Goal: Communication & Community: Answer question/provide support

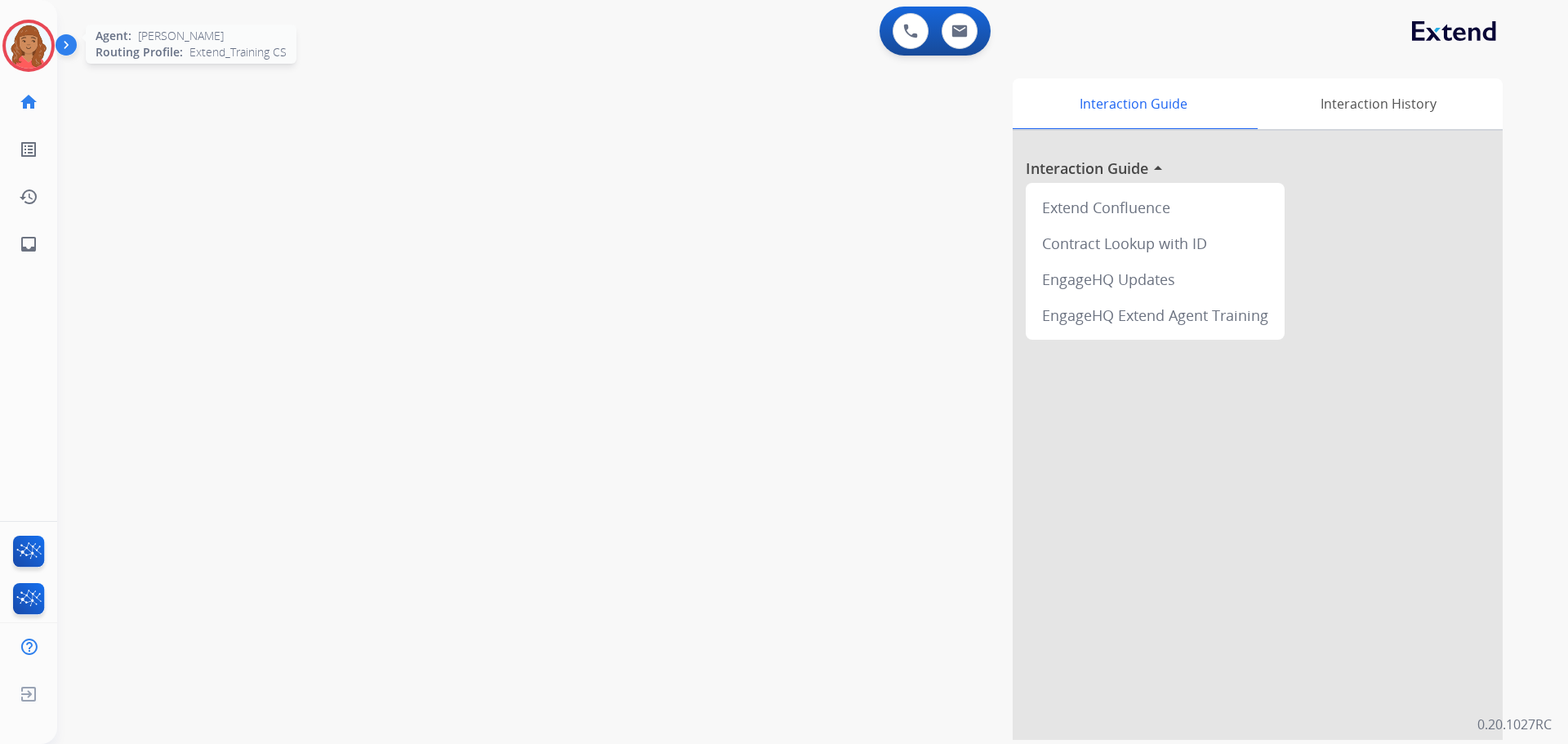
click at [23, 26] on img at bounding box center [28, 46] width 46 height 46
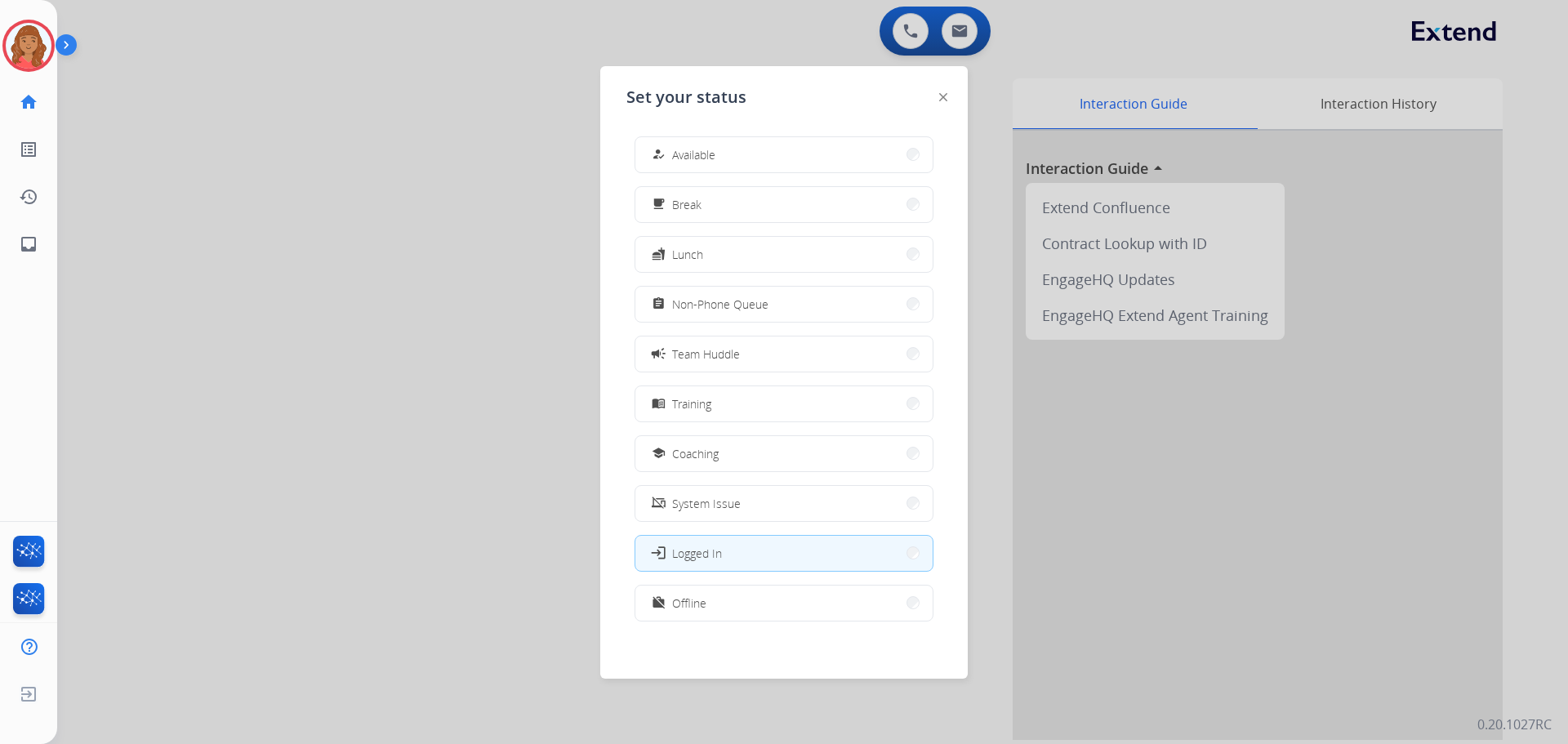
drag, startPoint x: 690, startPoint y: 154, endPoint x: 371, endPoint y: 80, distance: 327.5
click at [682, 154] on span "Available" at bounding box center [693, 154] width 44 height 17
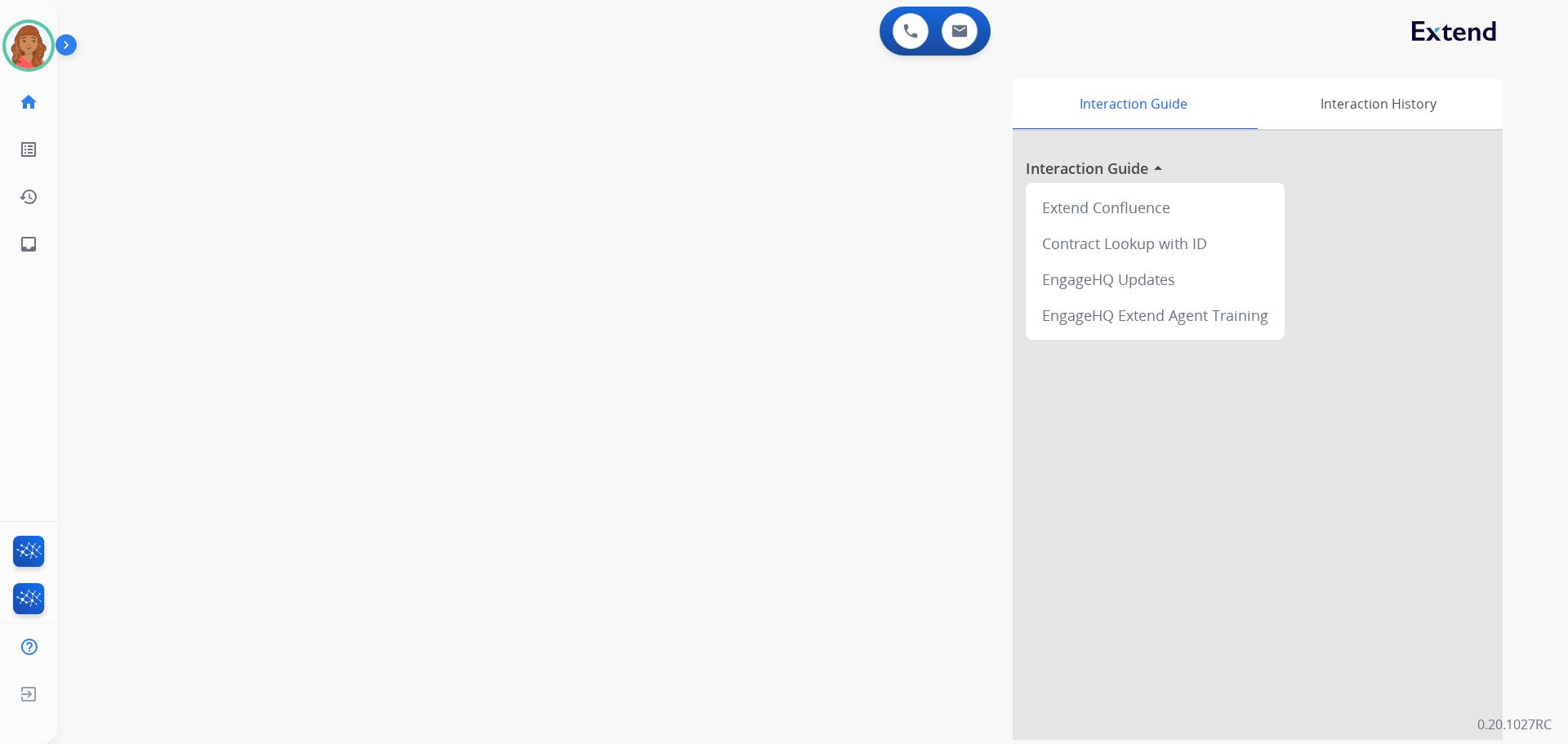
click at [382, 70] on div "swap_horiz Break voice bridge close_fullscreen Connect 3-Way Call merge_type Se…" at bounding box center [793, 399] width 1472 height 681
drag, startPoint x: 30, startPoint y: 43, endPoint x: 57, endPoint y: 57, distance: 30.4
click at [32, 43] on img at bounding box center [28, 46] width 46 height 46
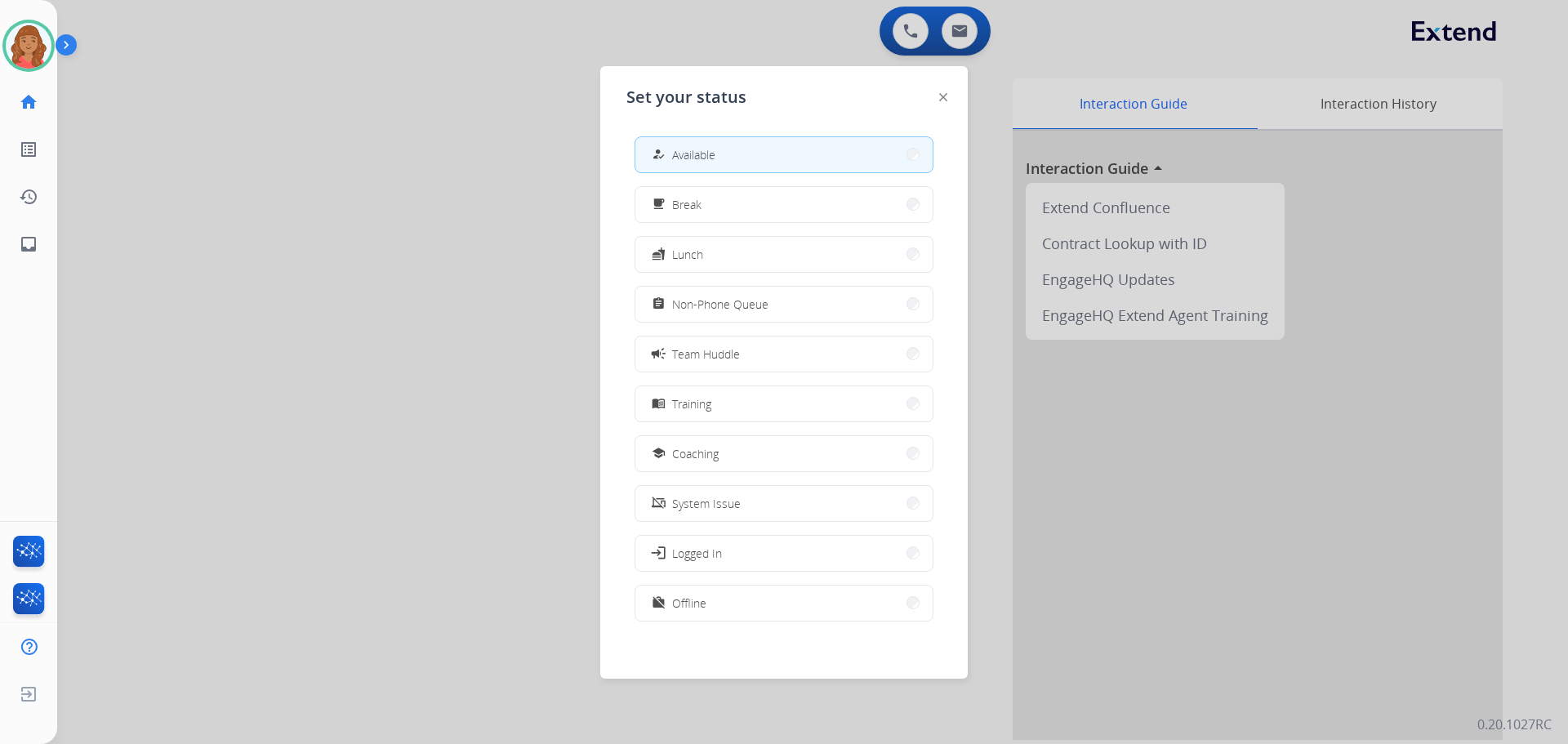
drag, startPoint x: 484, startPoint y: 111, endPoint x: 752, endPoint y: 40, distance: 277.2
click at [485, 111] on div at bounding box center [784, 372] width 1568 height 744
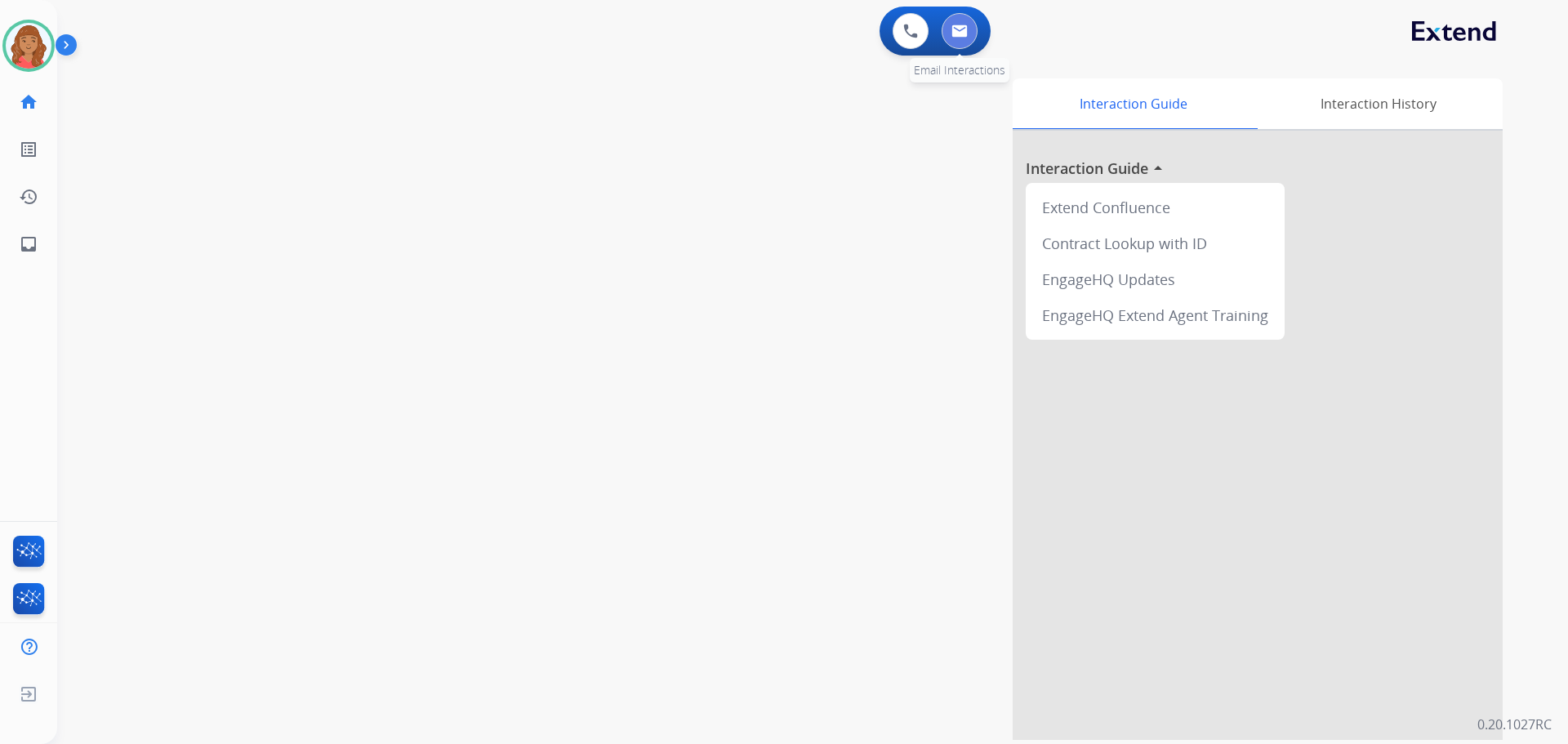
click at [965, 29] on img at bounding box center [960, 31] width 16 height 13
select select "**********"
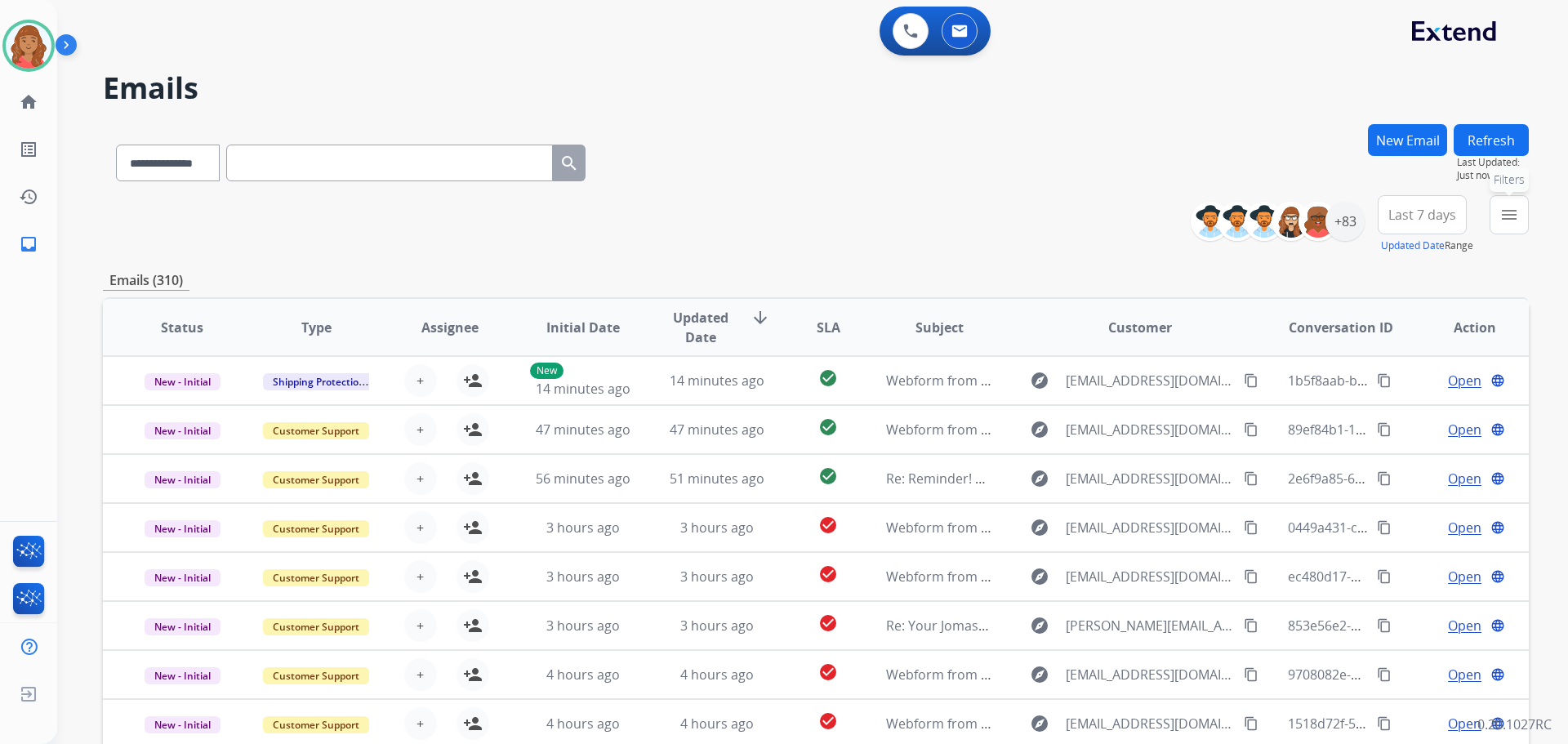
drag, startPoint x: 1523, startPoint y: 226, endPoint x: 1485, endPoint y: 238, distance: 39.8
click at [1522, 225] on button "menu Filters" at bounding box center [1509, 215] width 39 height 39
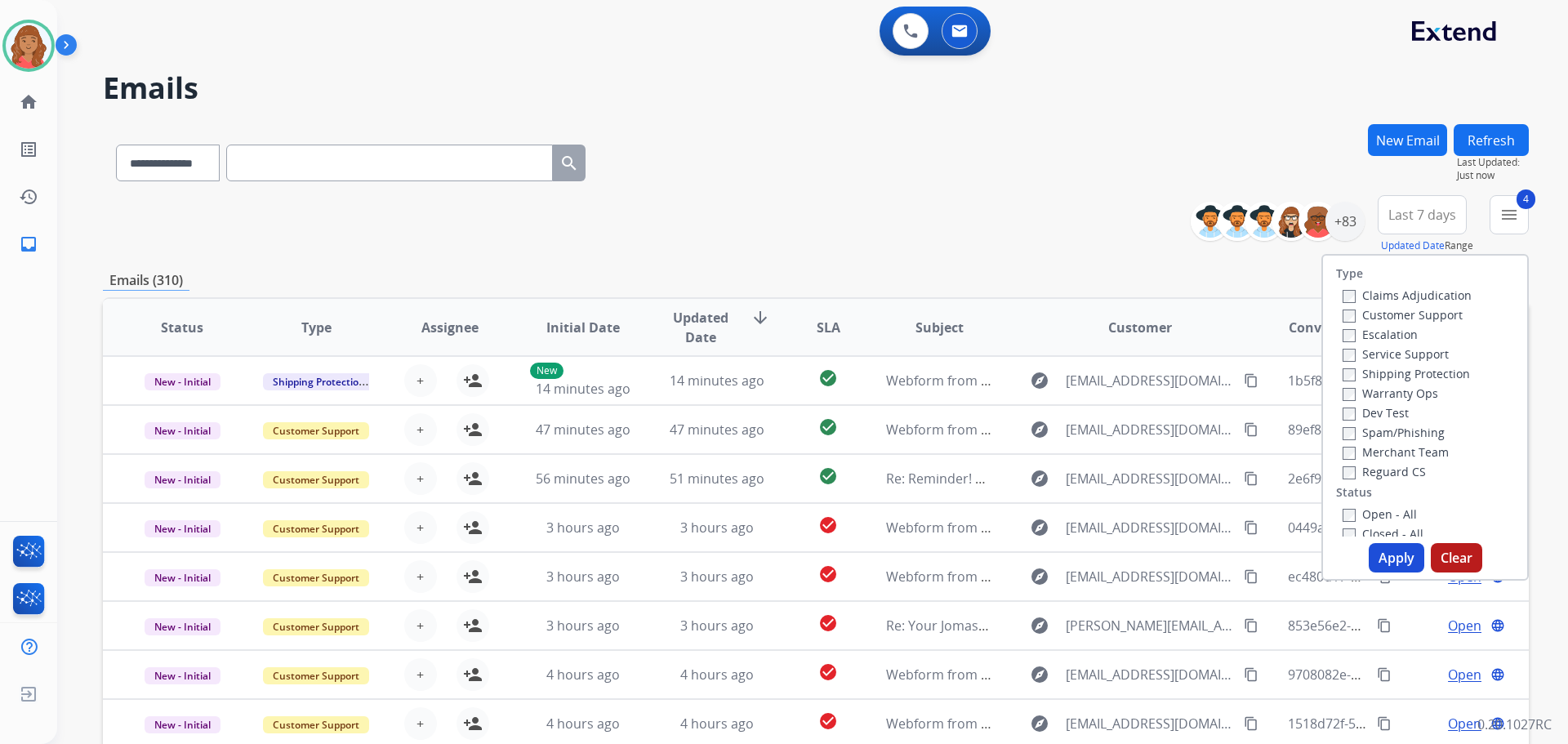
click at [1382, 552] on button "Apply" at bounding box center [1397, 558] width 56 height 29
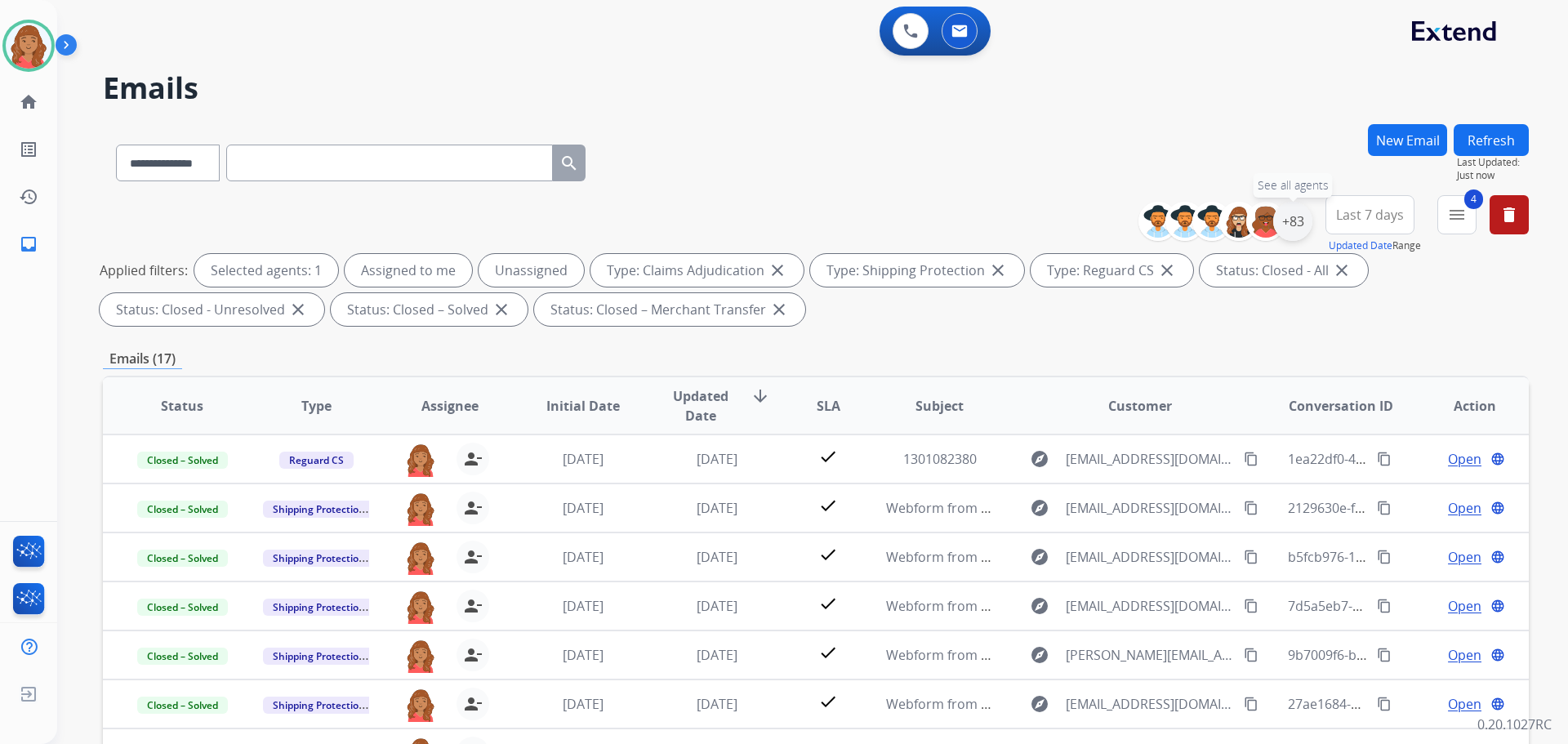
click at [1302, 223] on div "+83" at bounding box center [1293, 221] width 39 height 39
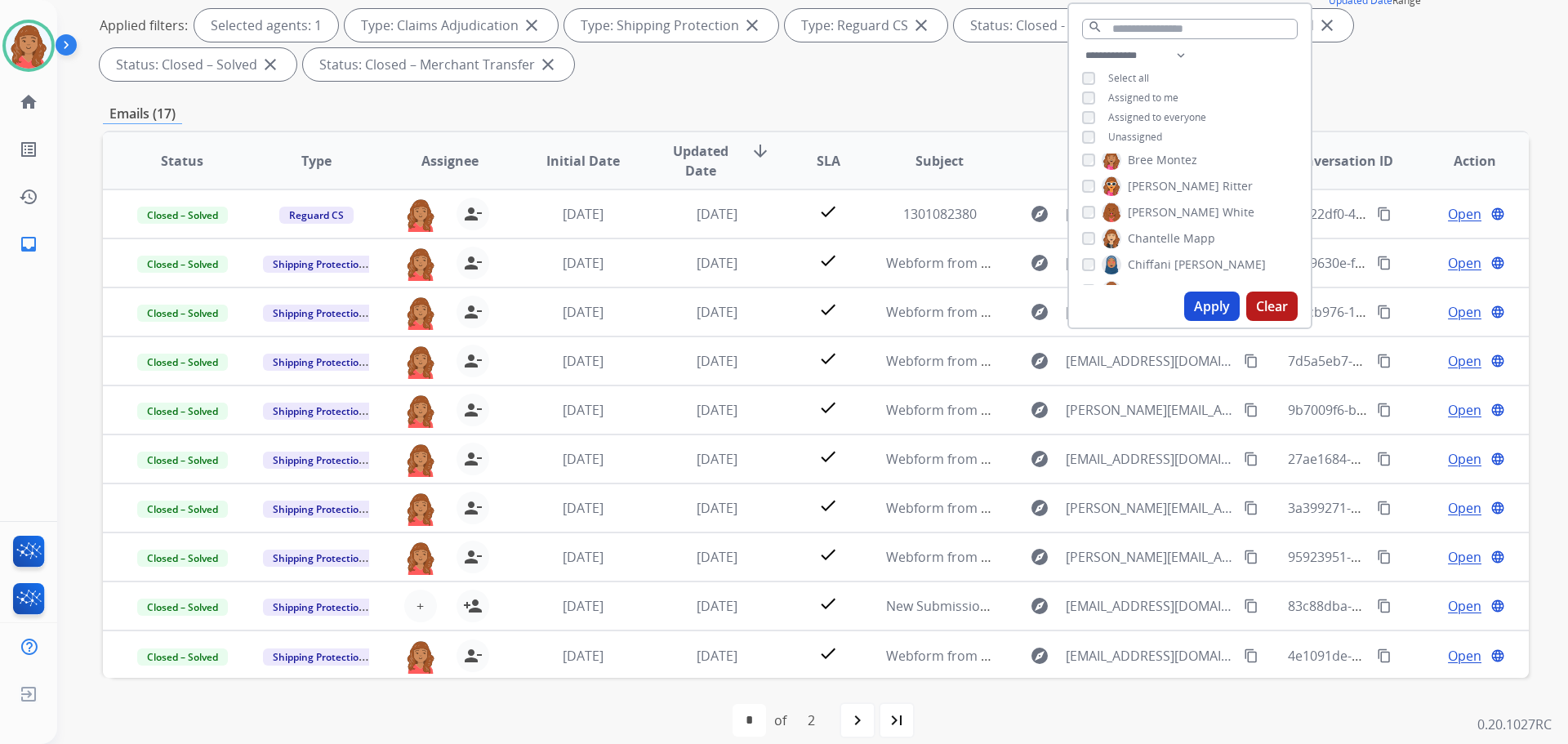
scroll to position [327, 0]
drag, startPoint x: 1090, startPoint y: 224, endPoint x: 1122, endPoint y: 21, distance: 205.5
click at [1122, 21] on input "text" at bounding box center [1190, 28] width 216 height 20
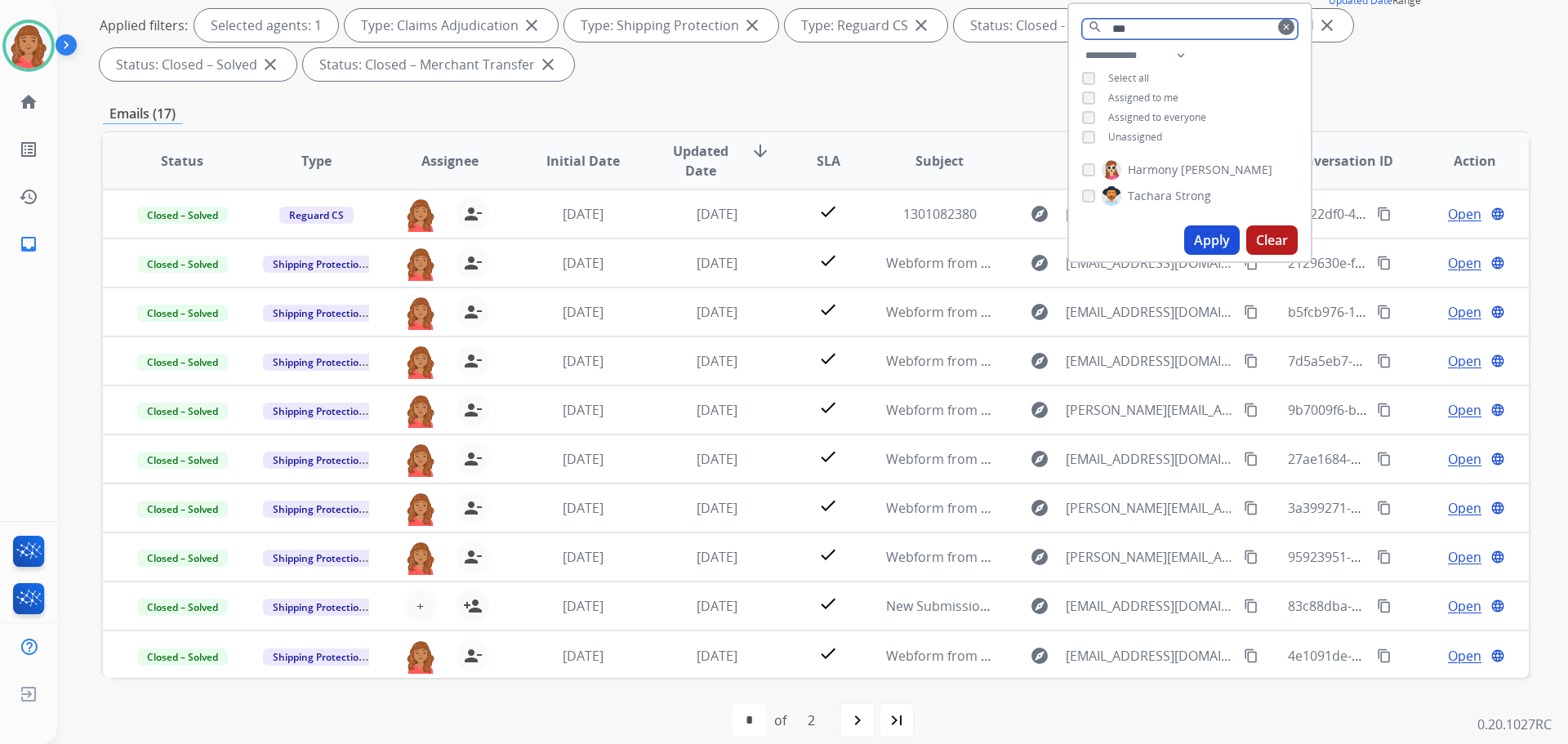
scroll to position [0, 0]
click at [1079, 169] on div "Harmony Busick Tachara Strong" at bounding box center [1190, 186] width 242 height 66
click at [1210, 238] on button "Apply" at bounding box center [1212, 240] width 56 height 29
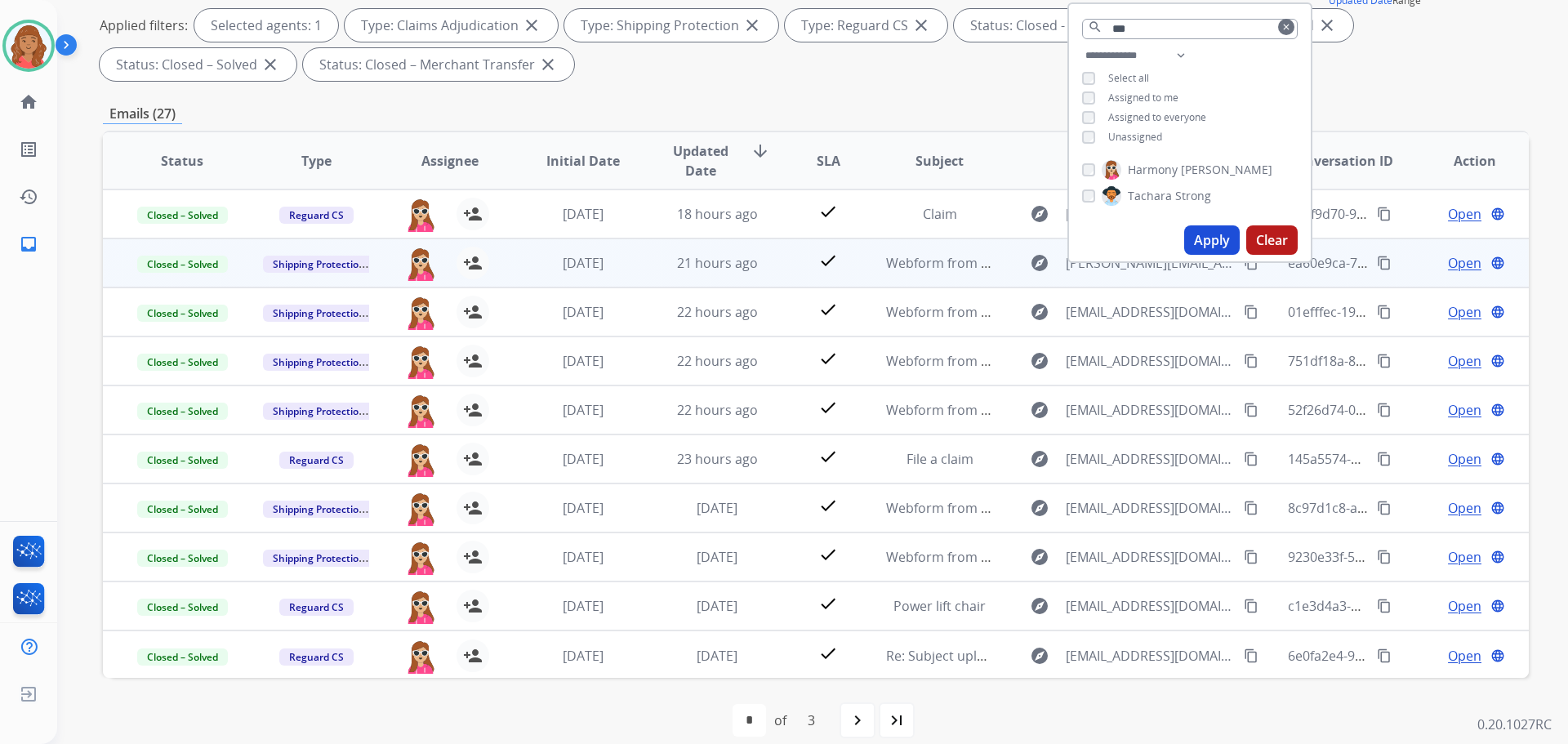
scroll to position [264, 0]
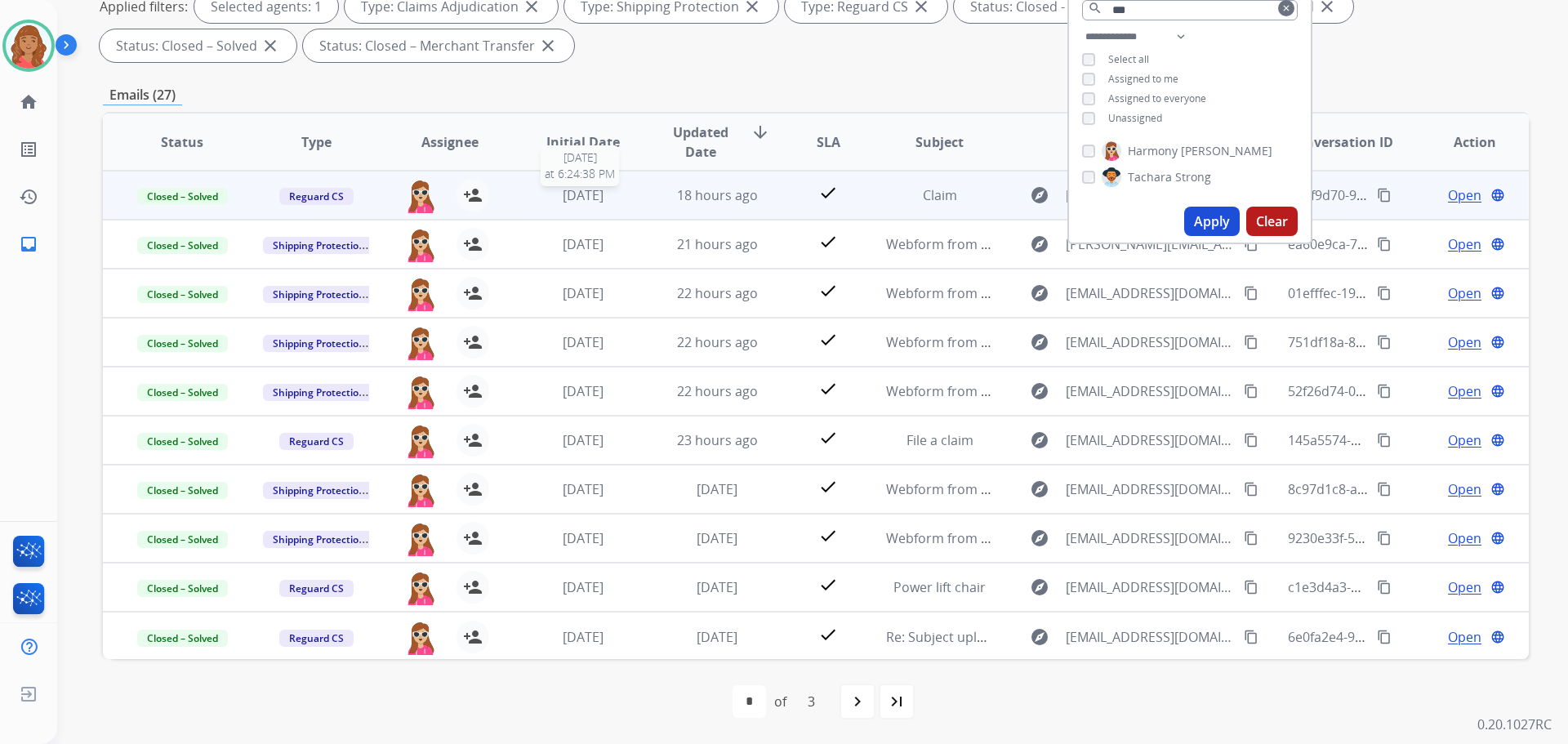
click at [577, 201] on span "[DATE]" at bounding box center [583, 195] width 41 height 18
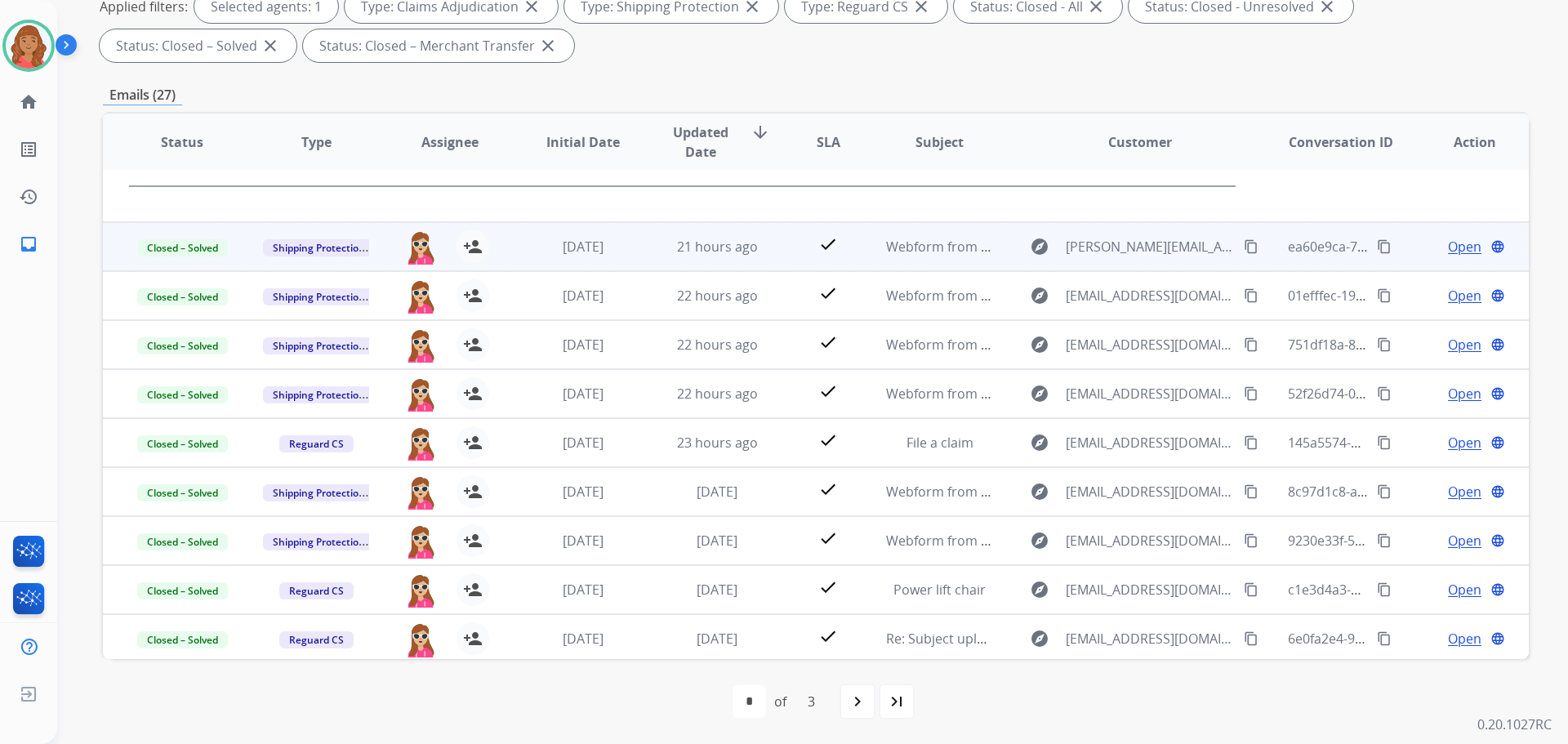
click at [574, 258] on td "[DATE]" at bounding box center [571, 246] width 134 height 49
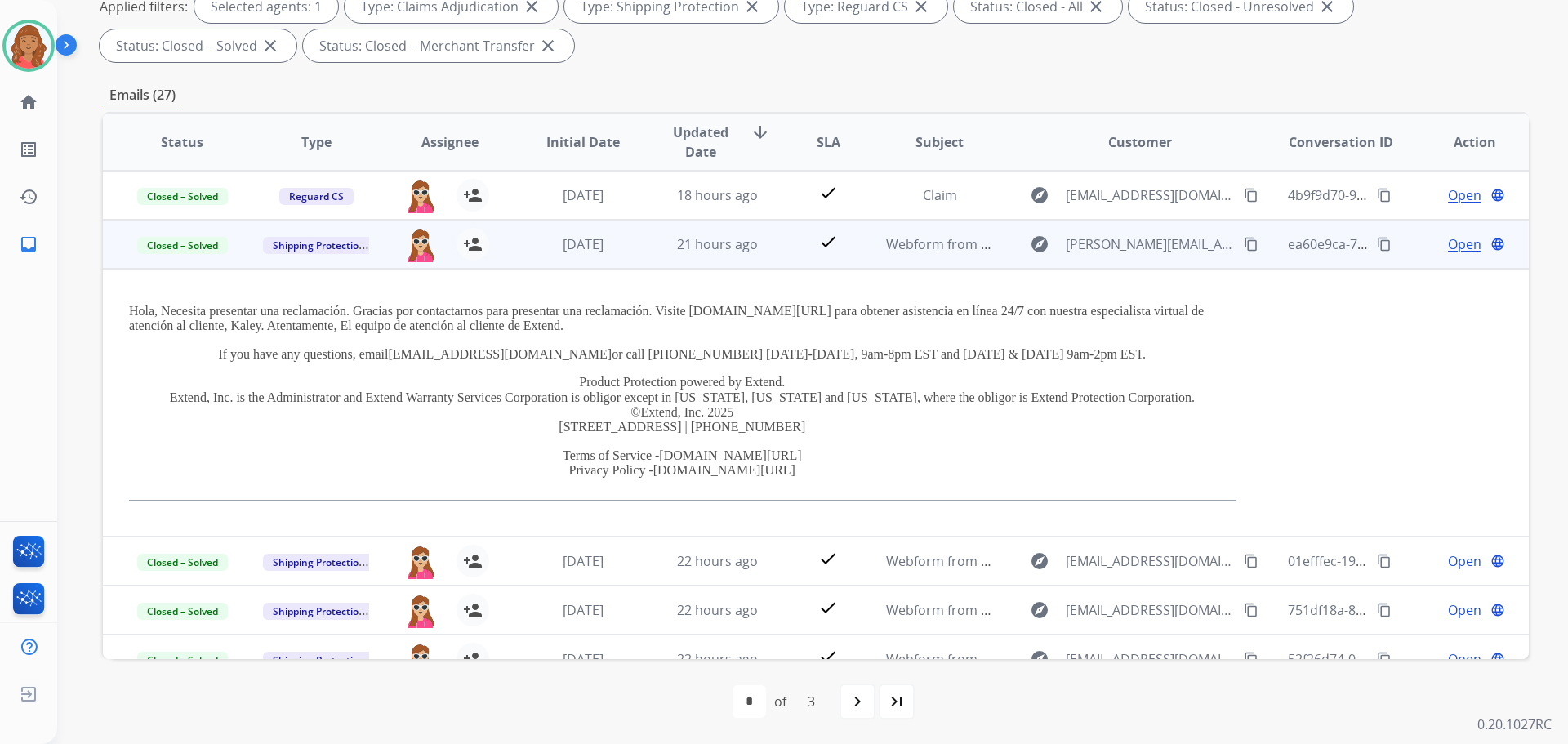
scroll to position [182, 0]
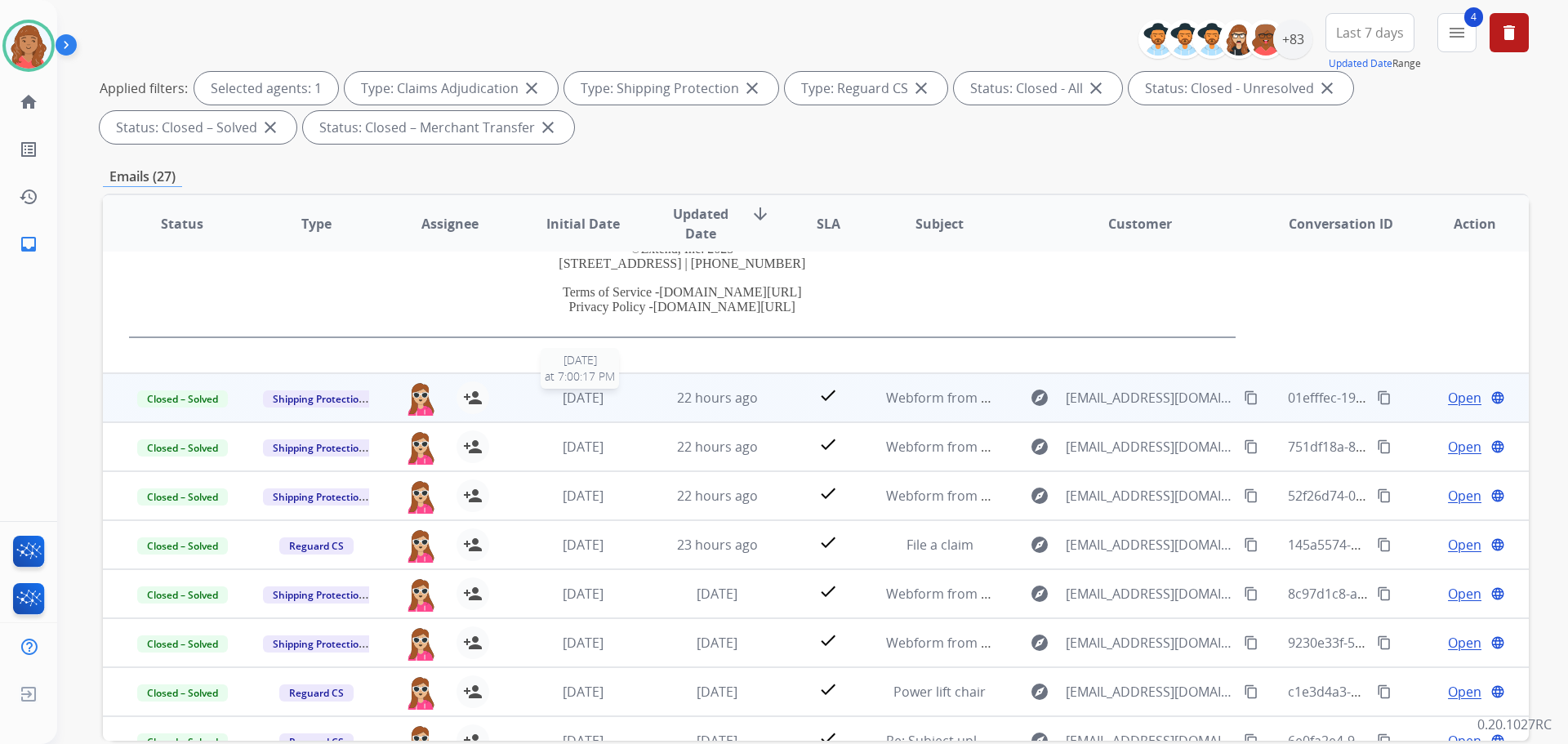
click at [536, 394] on div "[DATE]" at bounding box center [583, 398] width 107 height 20
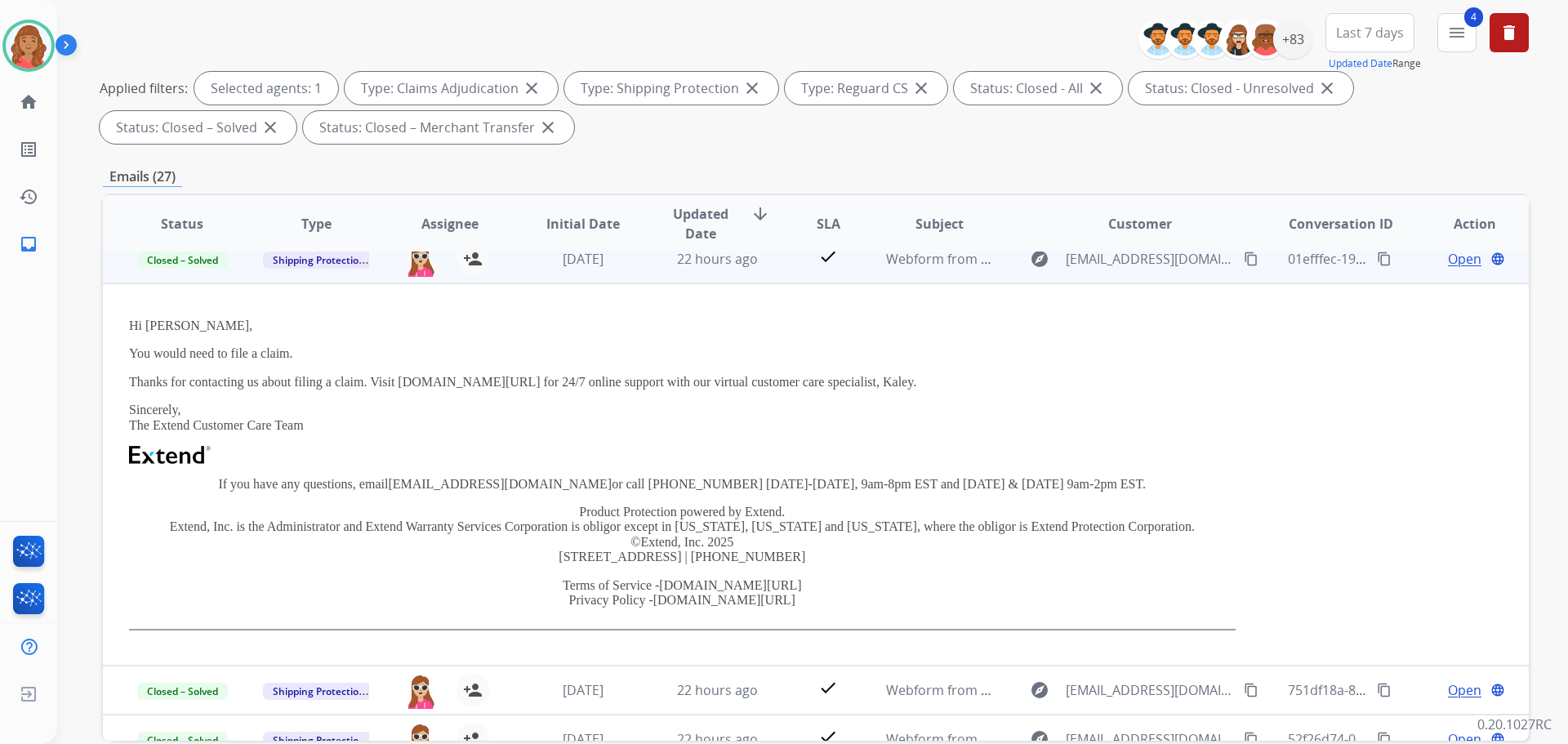
scroll to position [98, 0]
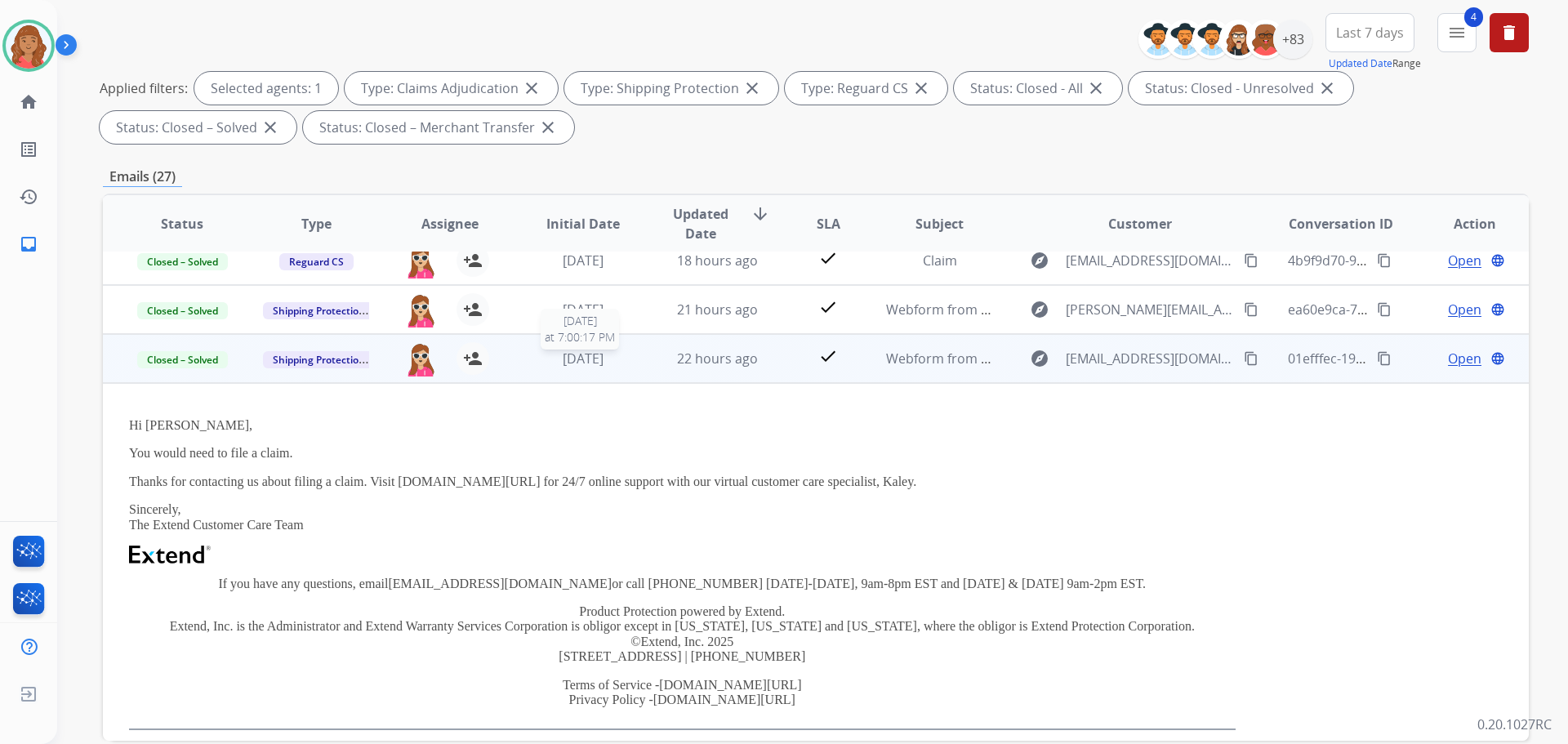
click at [563, 352] on span "[DATE]" at bounding box center [583, 359] width 41 height 18
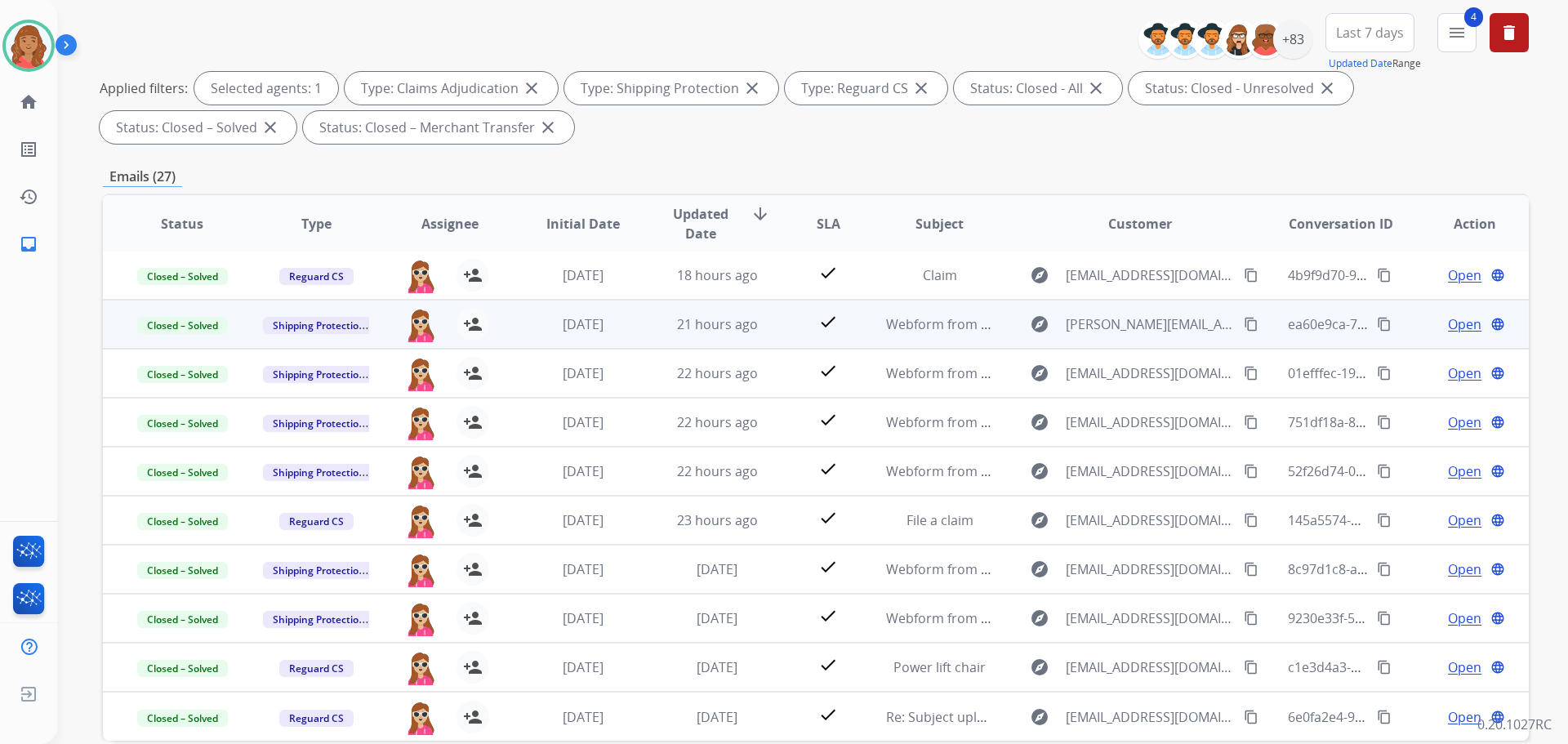
click at [573, 312] on td "[DATE]" at bounding box center [571, 324] width 134 height 49
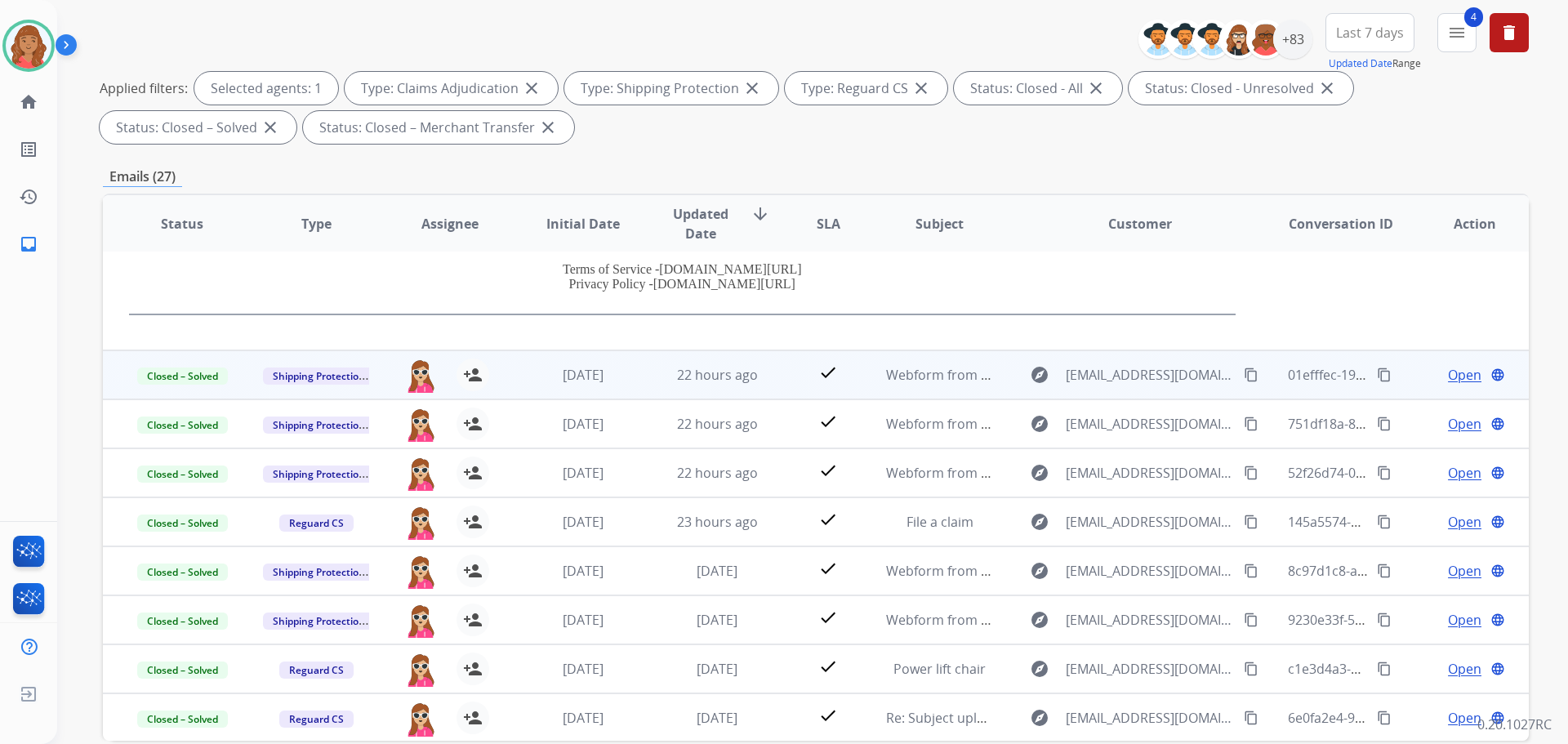
scroll to position [270, 0]
click at [498, 373] on tr "Closed – Solved Shipping Protection harmony.busick@eccogroupusa.com person_add …" at bounding box center [816, 373] width 1426 height 49
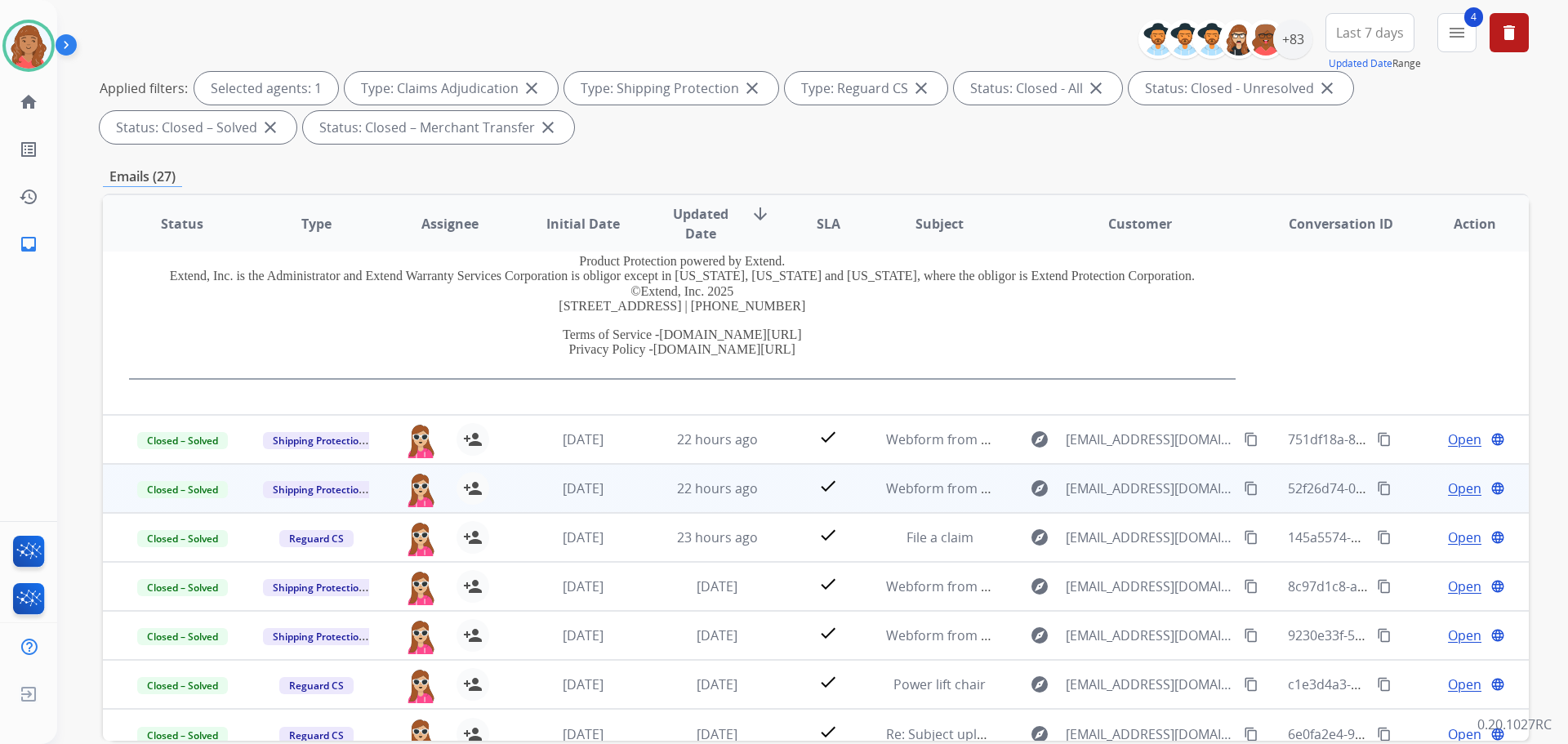
scroll to position [384, 0]
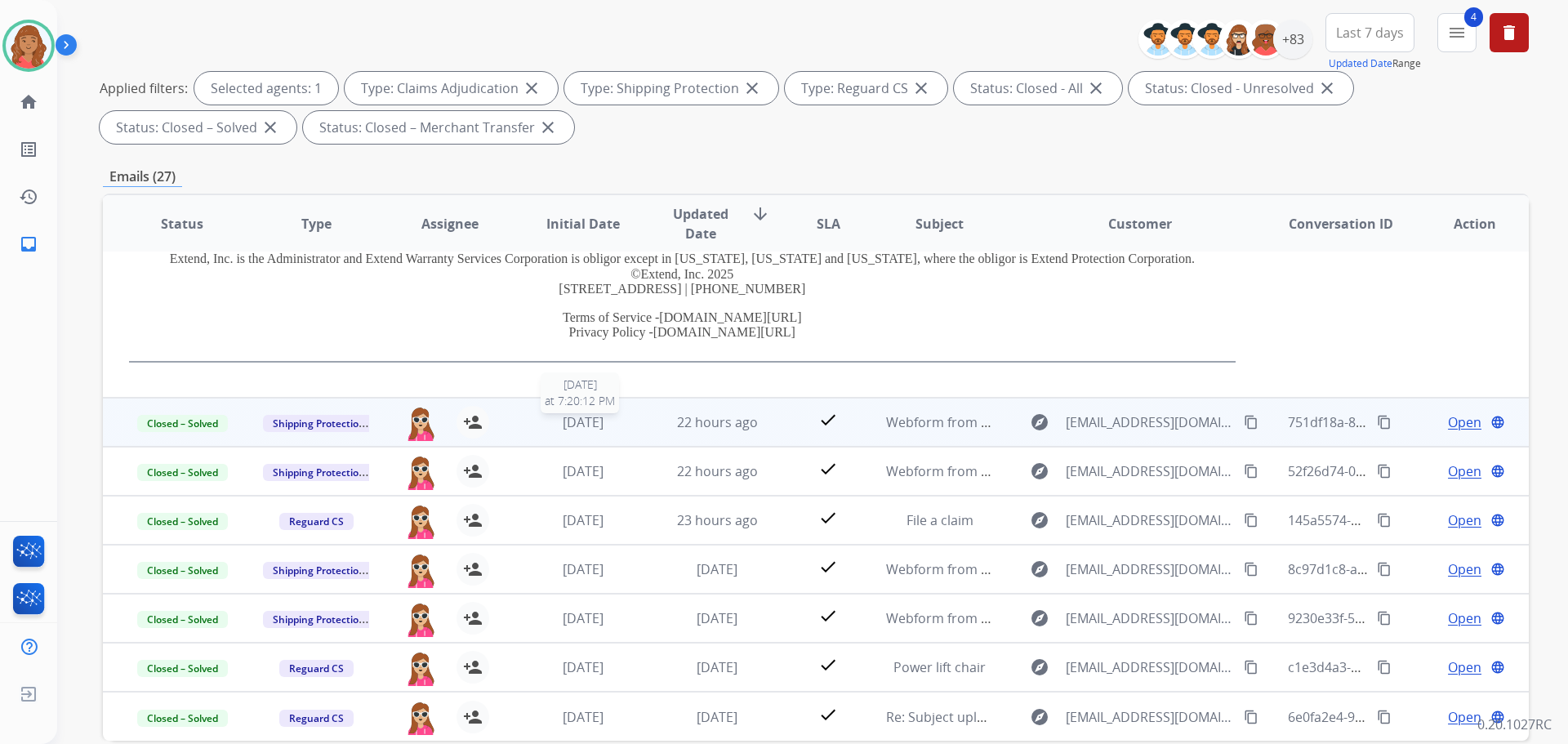
click at [563, 428] on span "[DATE]" at bounding box center [583, 423] width 41 height 18
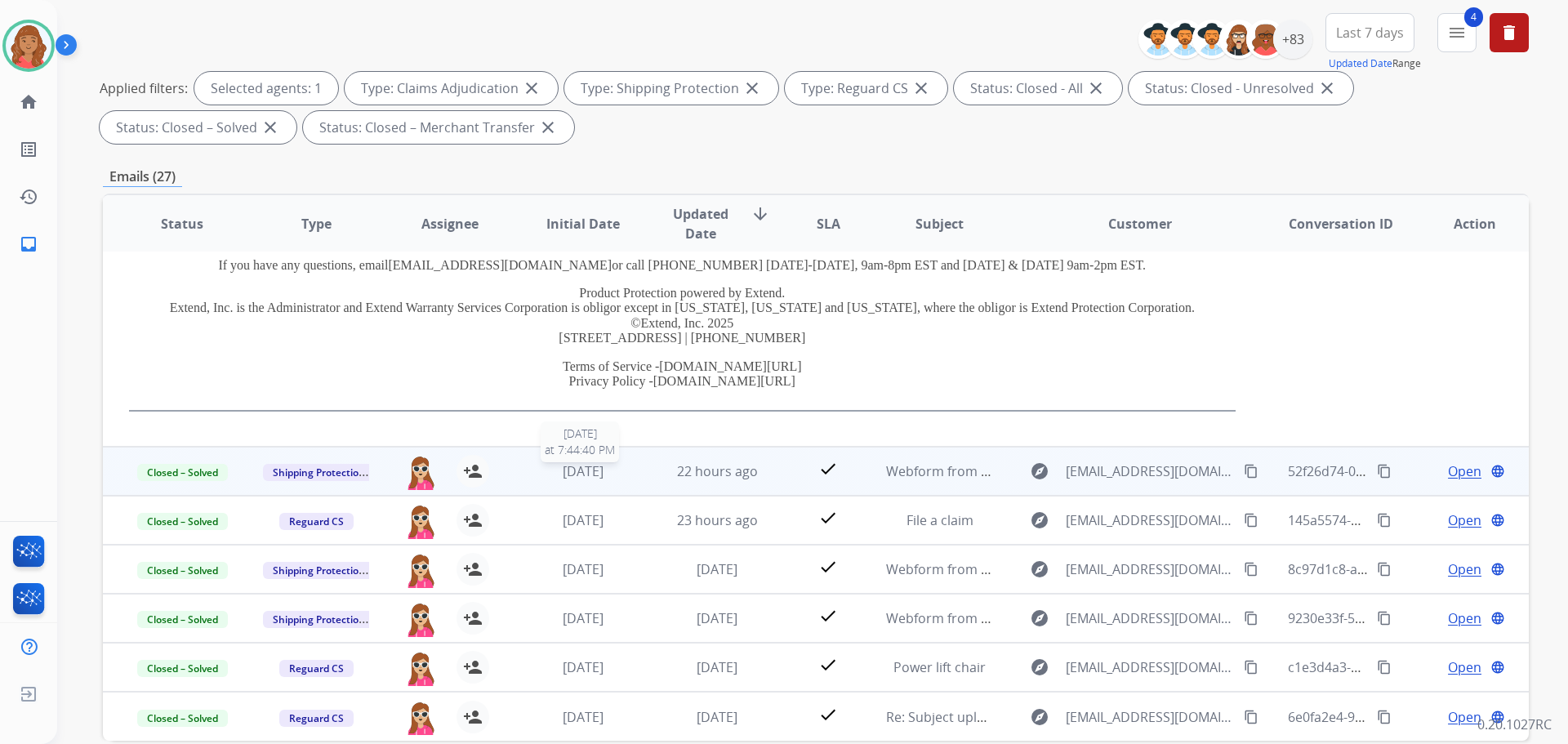
click at [563, 474] on span "[DATE]" at bounding box center [583, 471] width 41 height 18
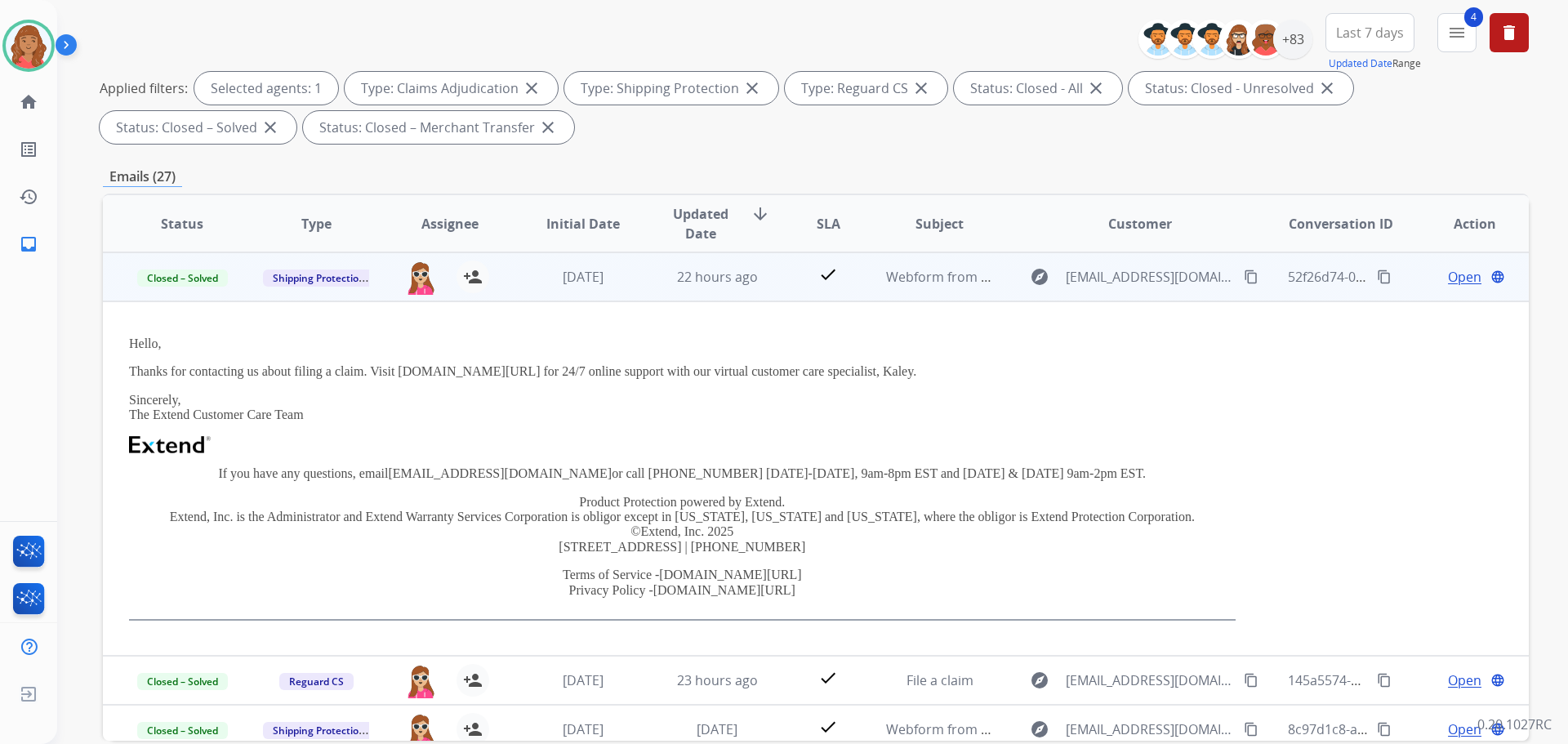
scroll to position [356, 0]
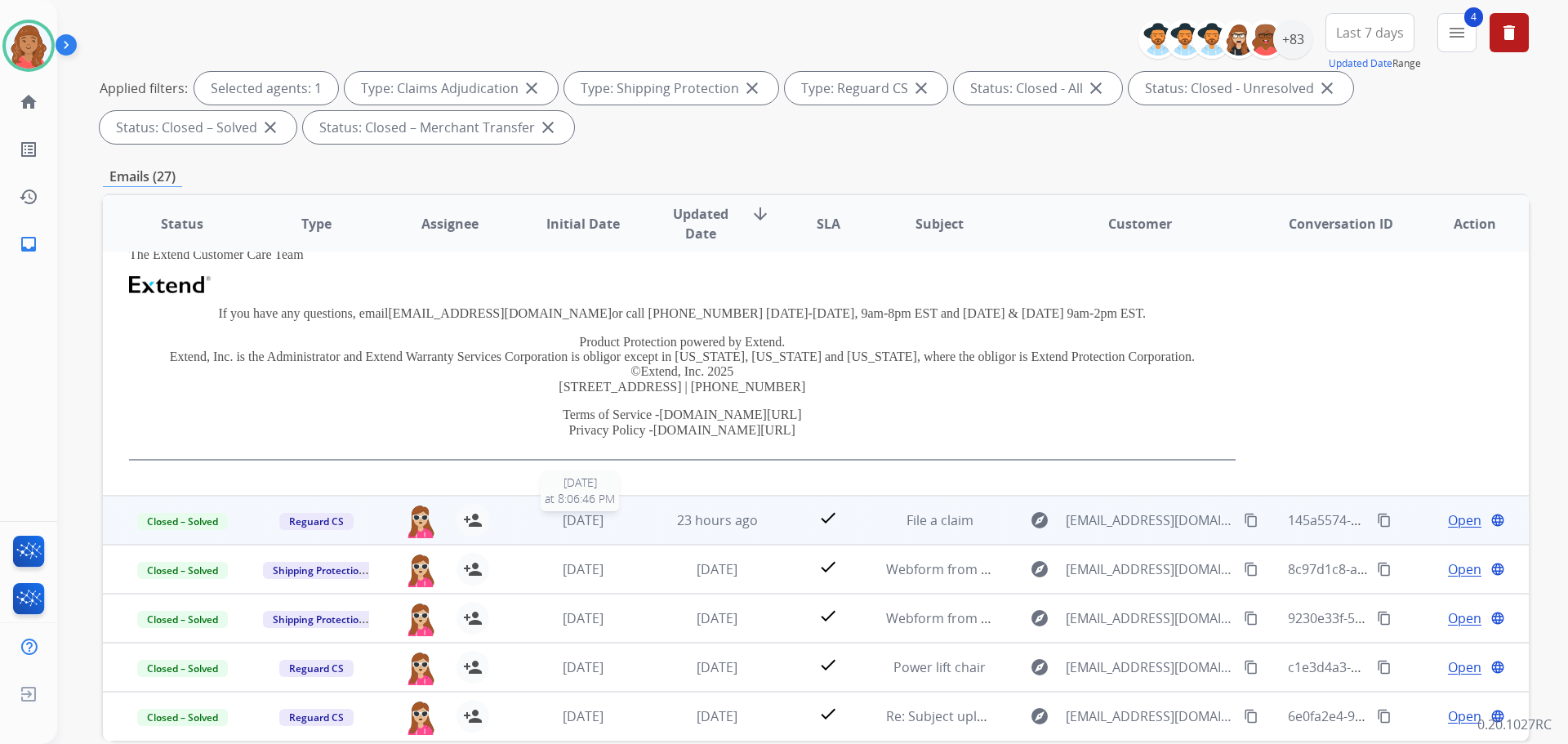
click at [563, 514] on span "[DATE]" at bounding box center [583, 520] width 41 height 18
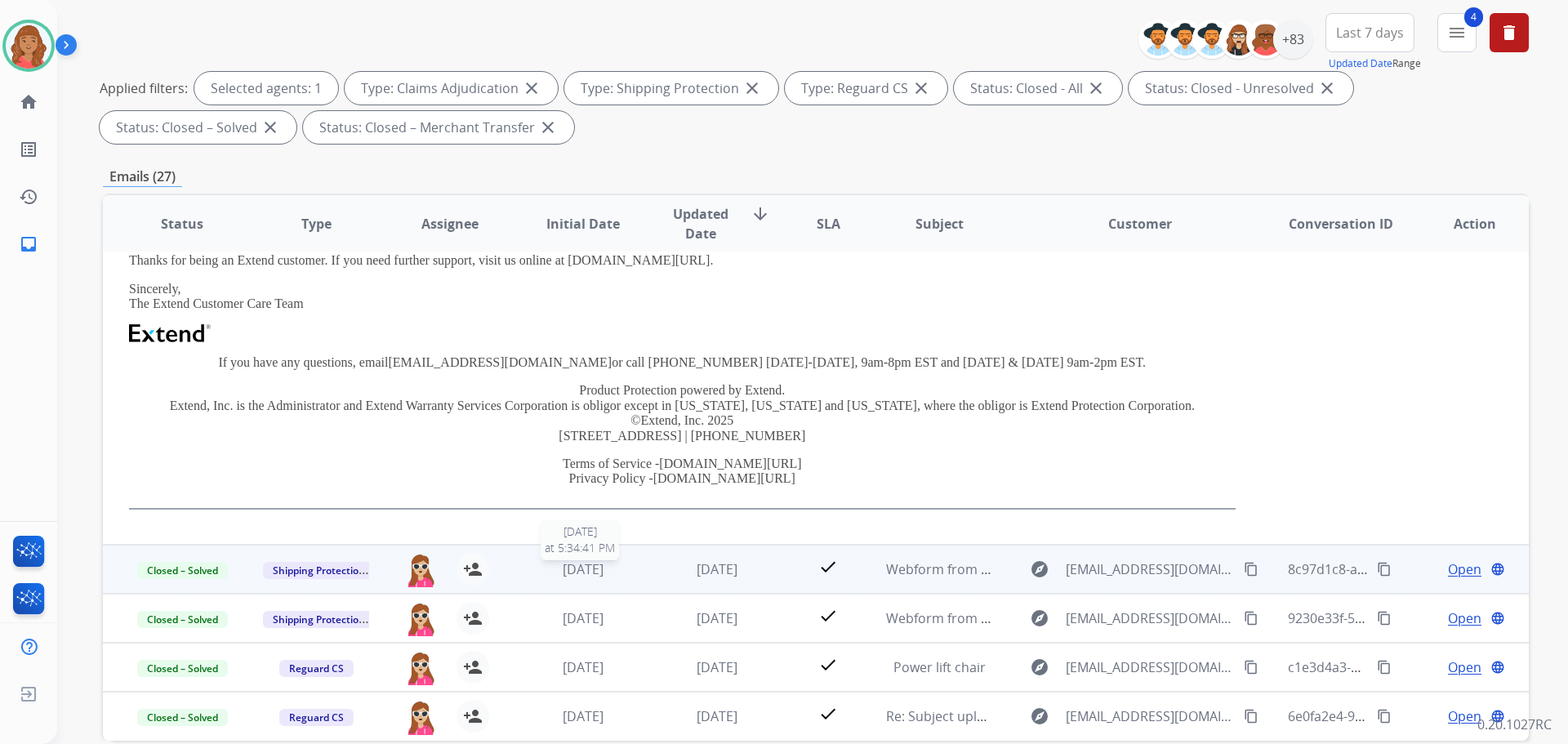
click at [573, 577] on span "2 days ago" at bounding box center [583, 569] width 41 height 18
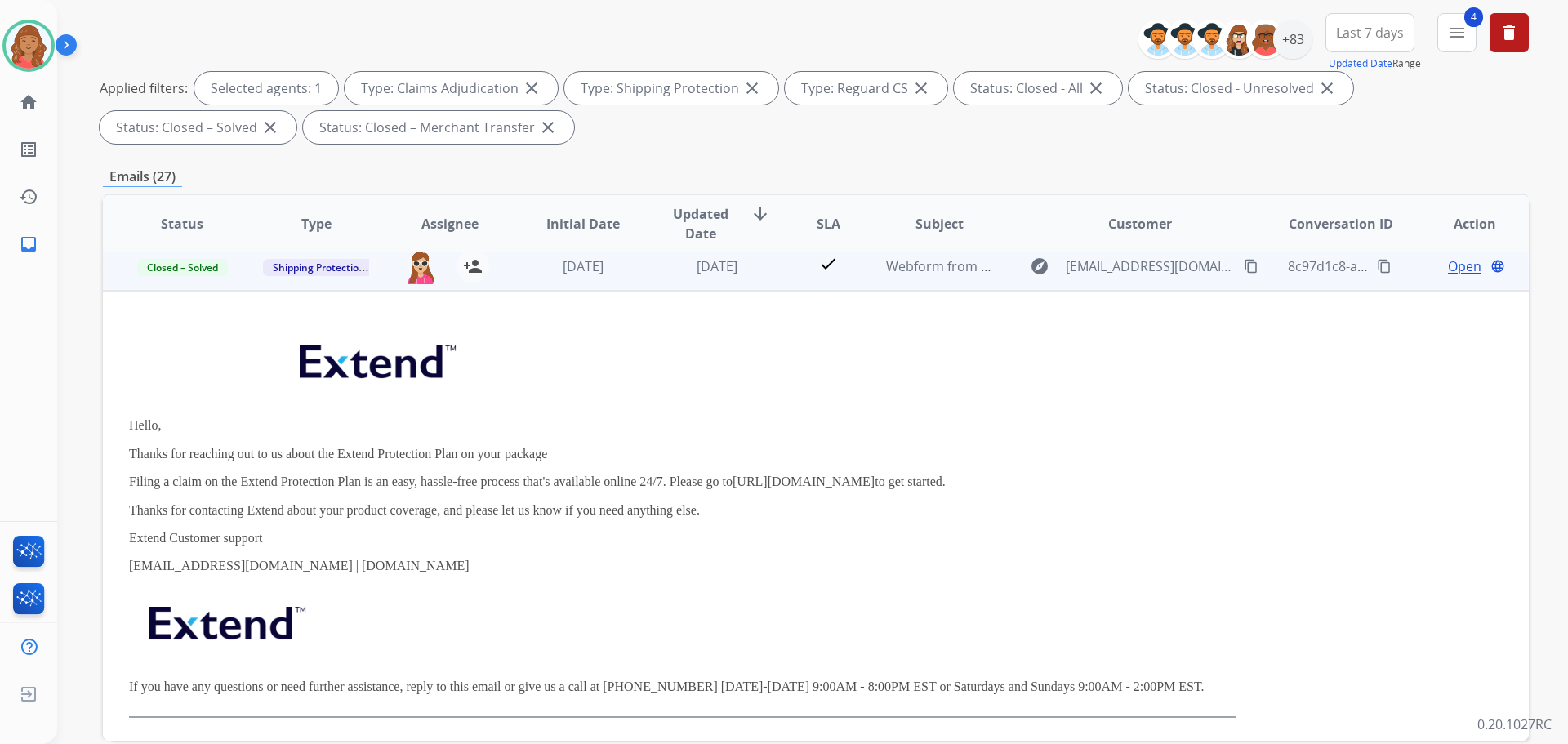
scroll to position [294, 0]
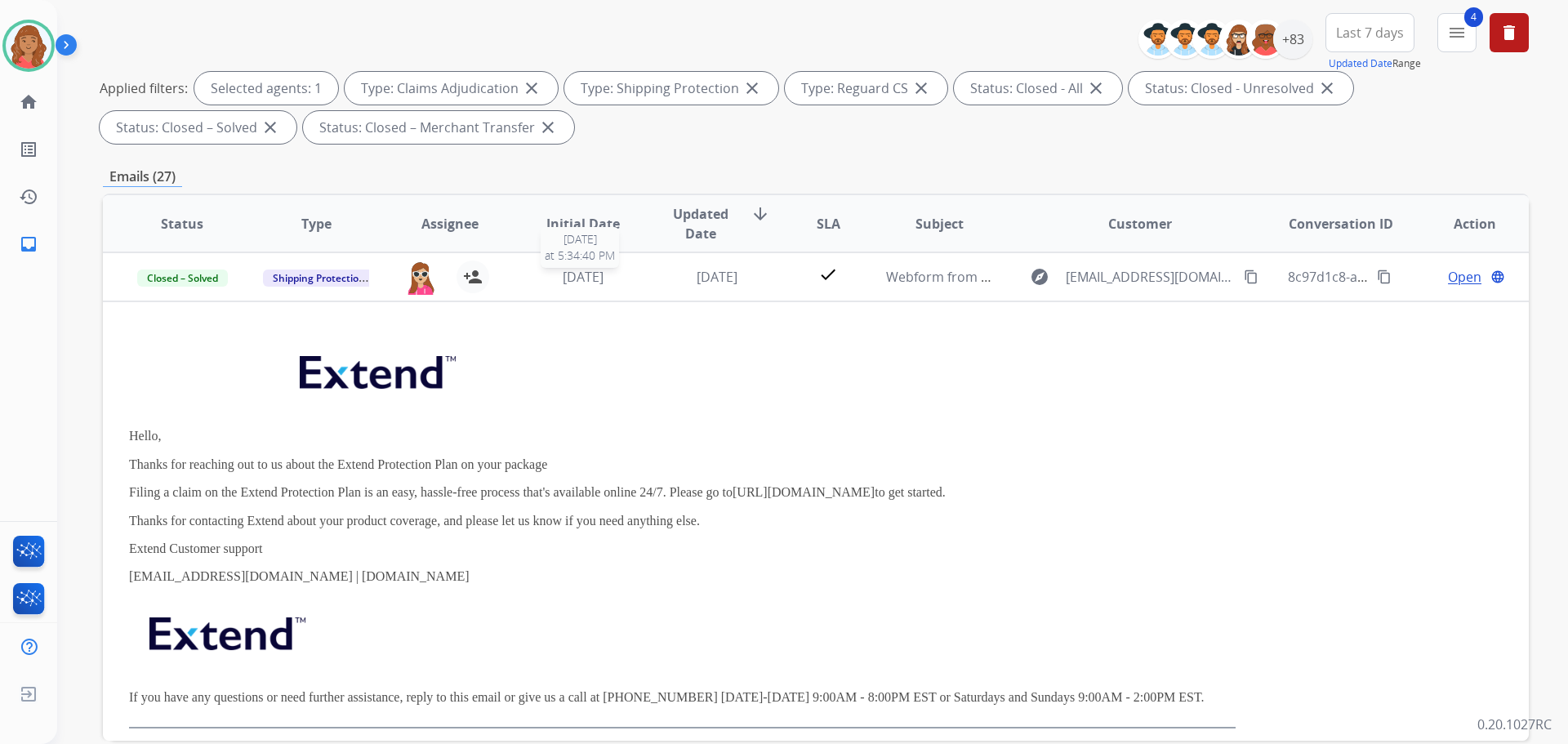
click at [604, 284] on span "2 days ago" at bounding box center [583, 277] width 41 height 18
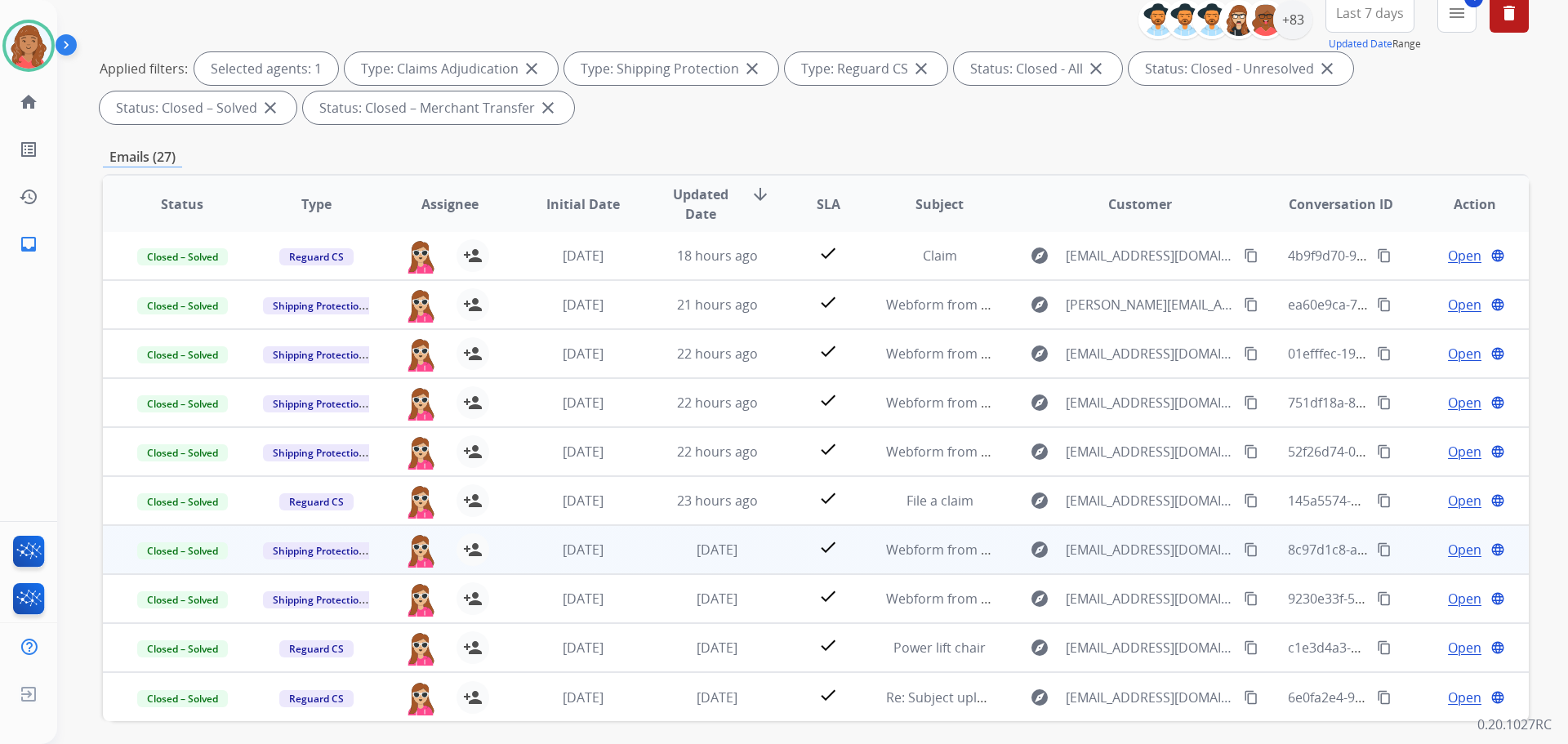
scroll to position [264, 0]
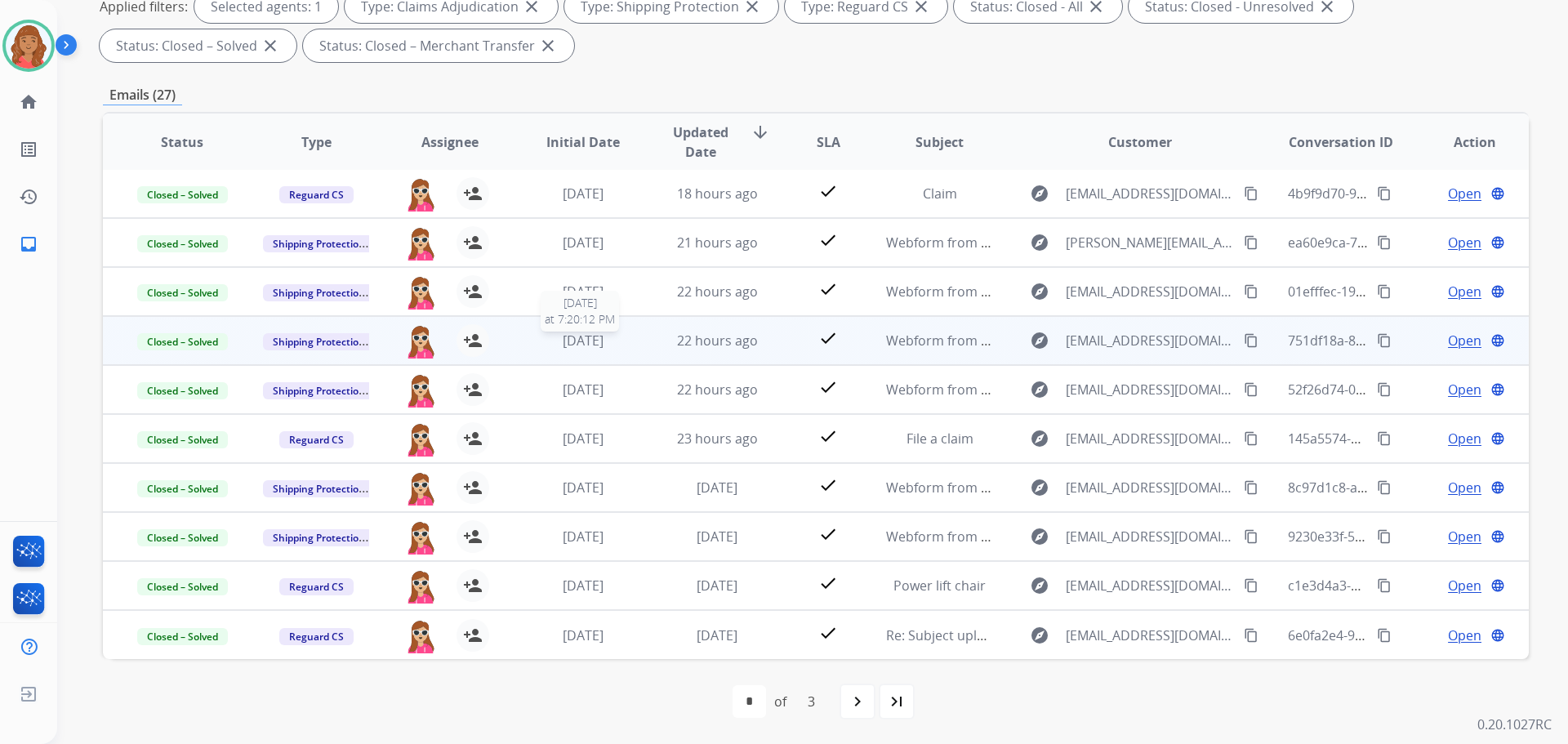
click at [590, 340] on span "[DATE]" at bounding box center [583, 341] width 41 height 18
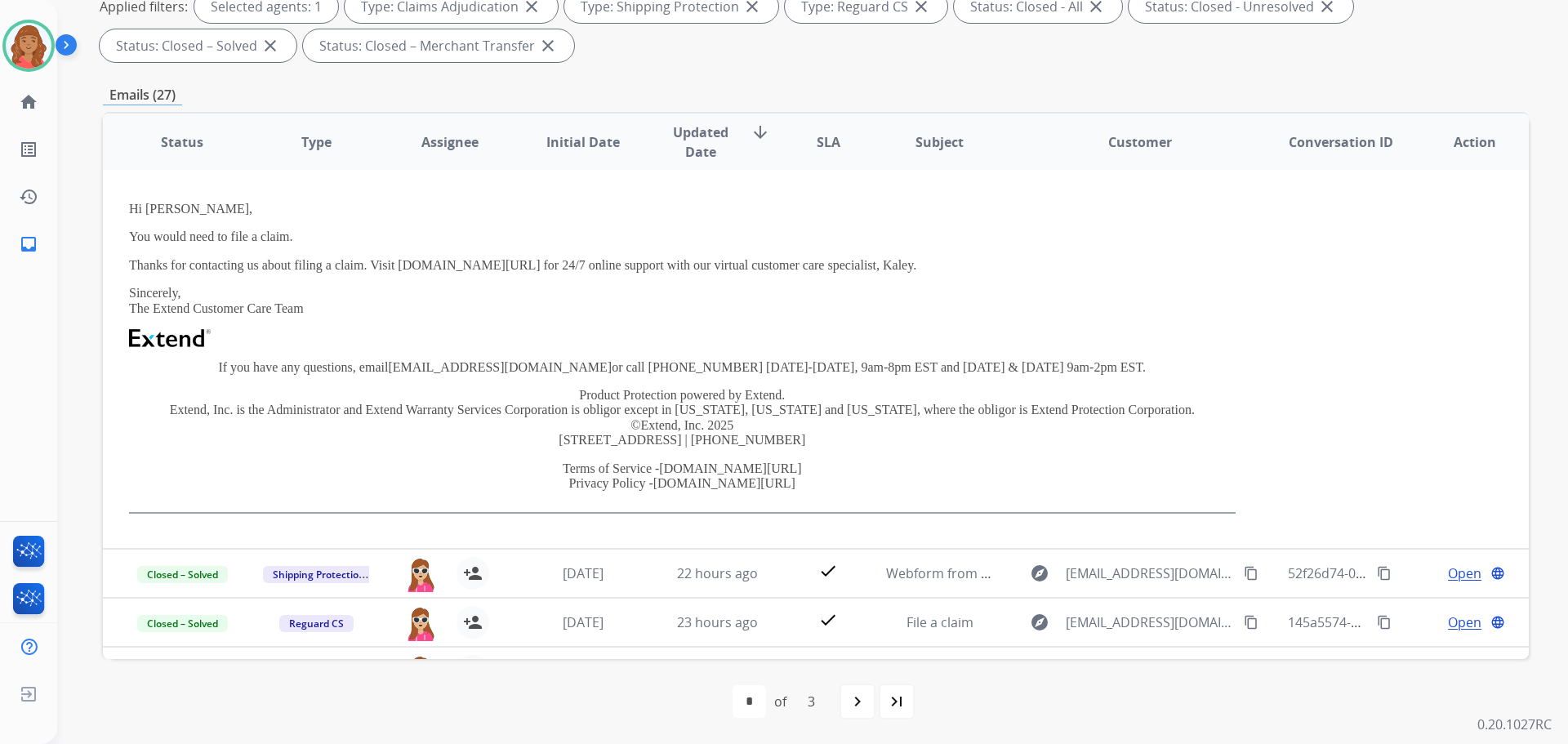
scroll to position [147, 0]
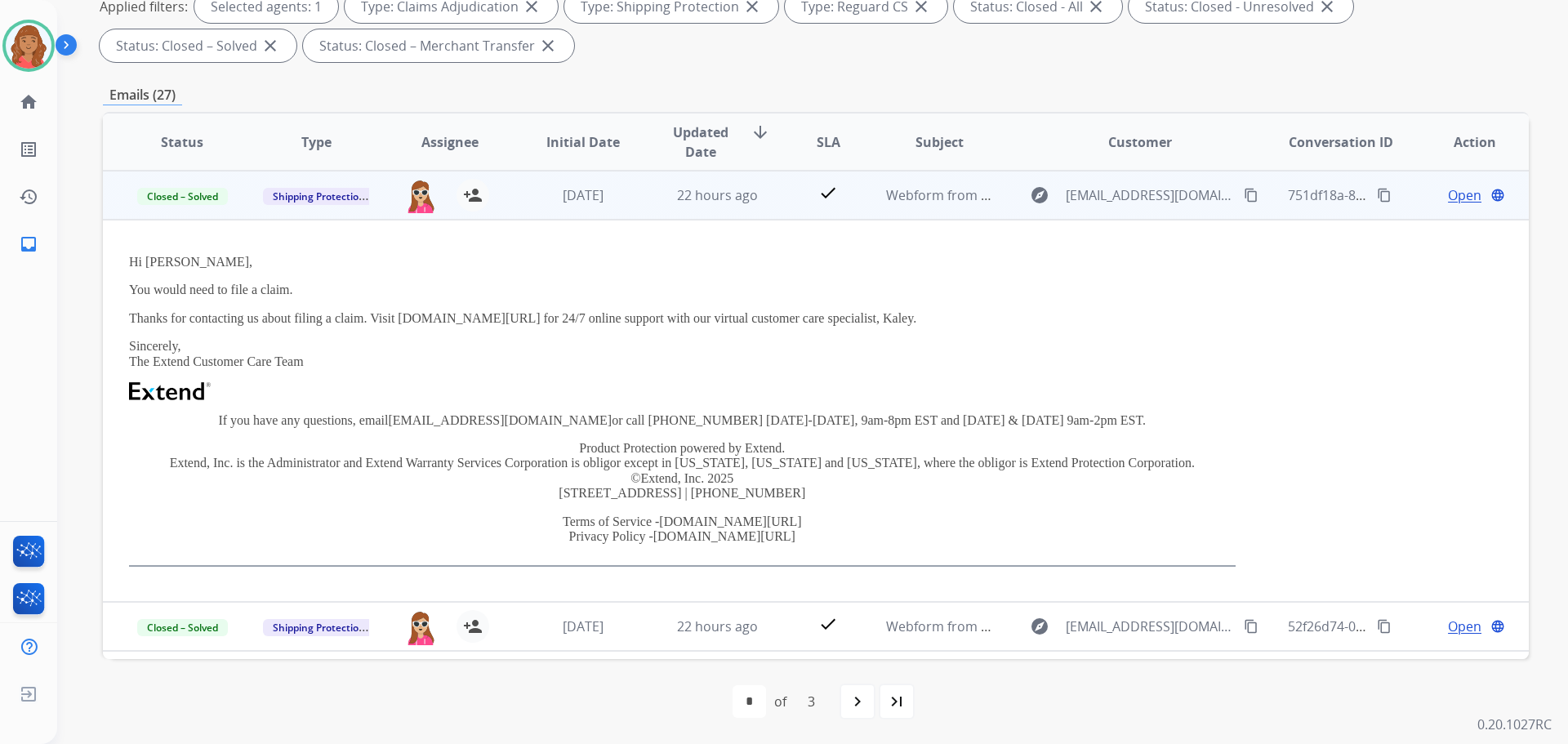
click at [655, 218] on td "22 hours ago" at bounding box center [705, 194] width 134 height 49
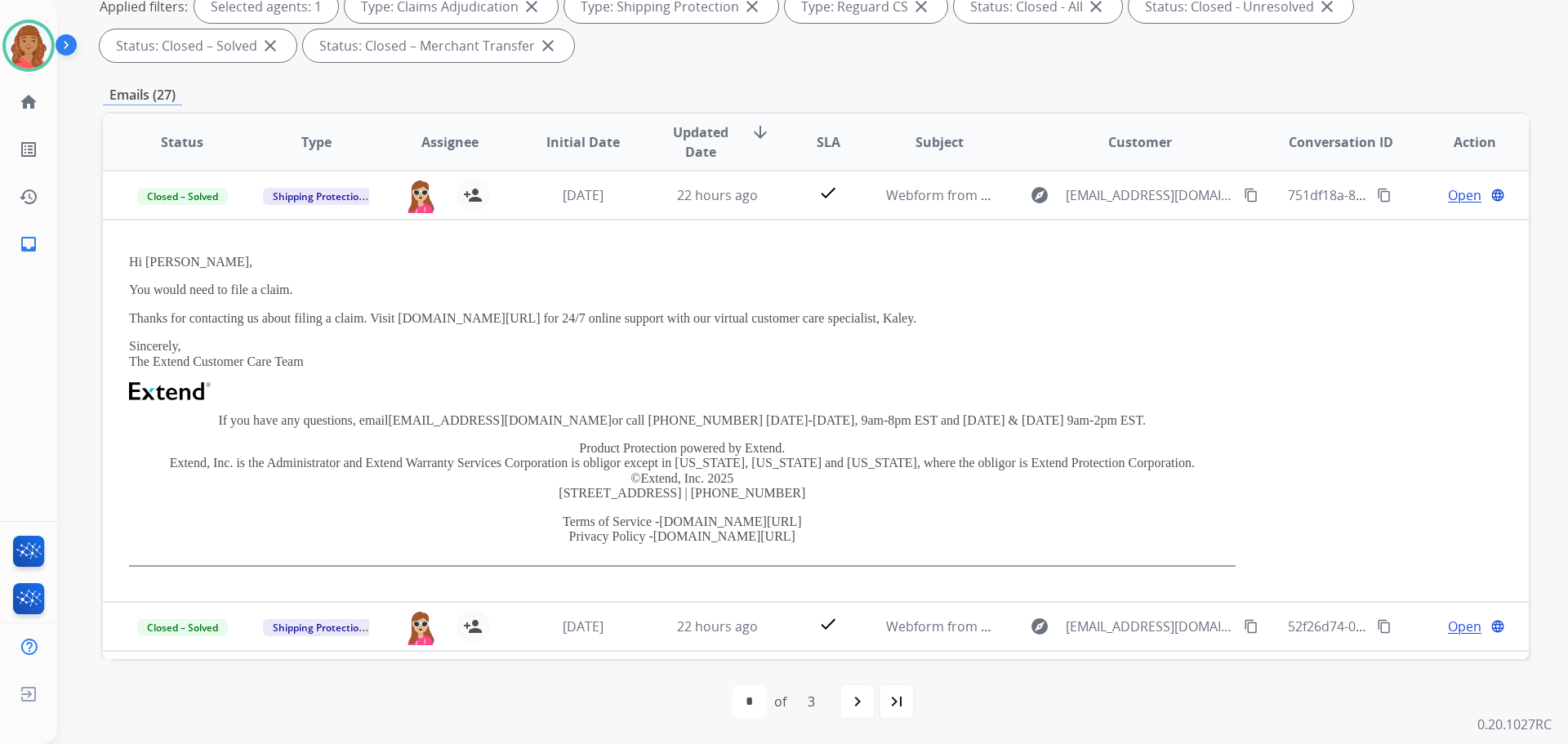
scroll to position [2, 0]
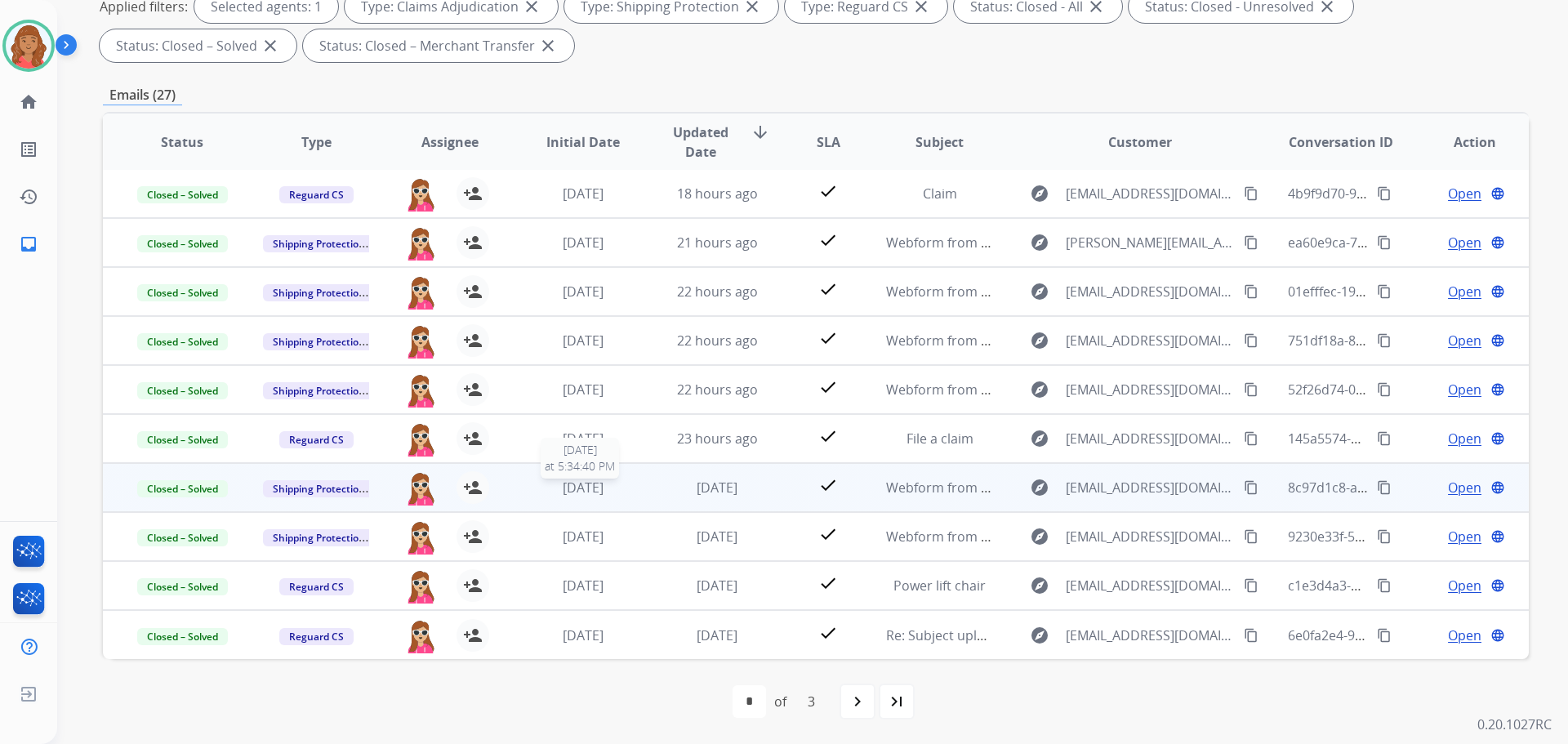
click at [592, 494] on span "2 days ago" at bounding box center [583, 487] width 41 height 18
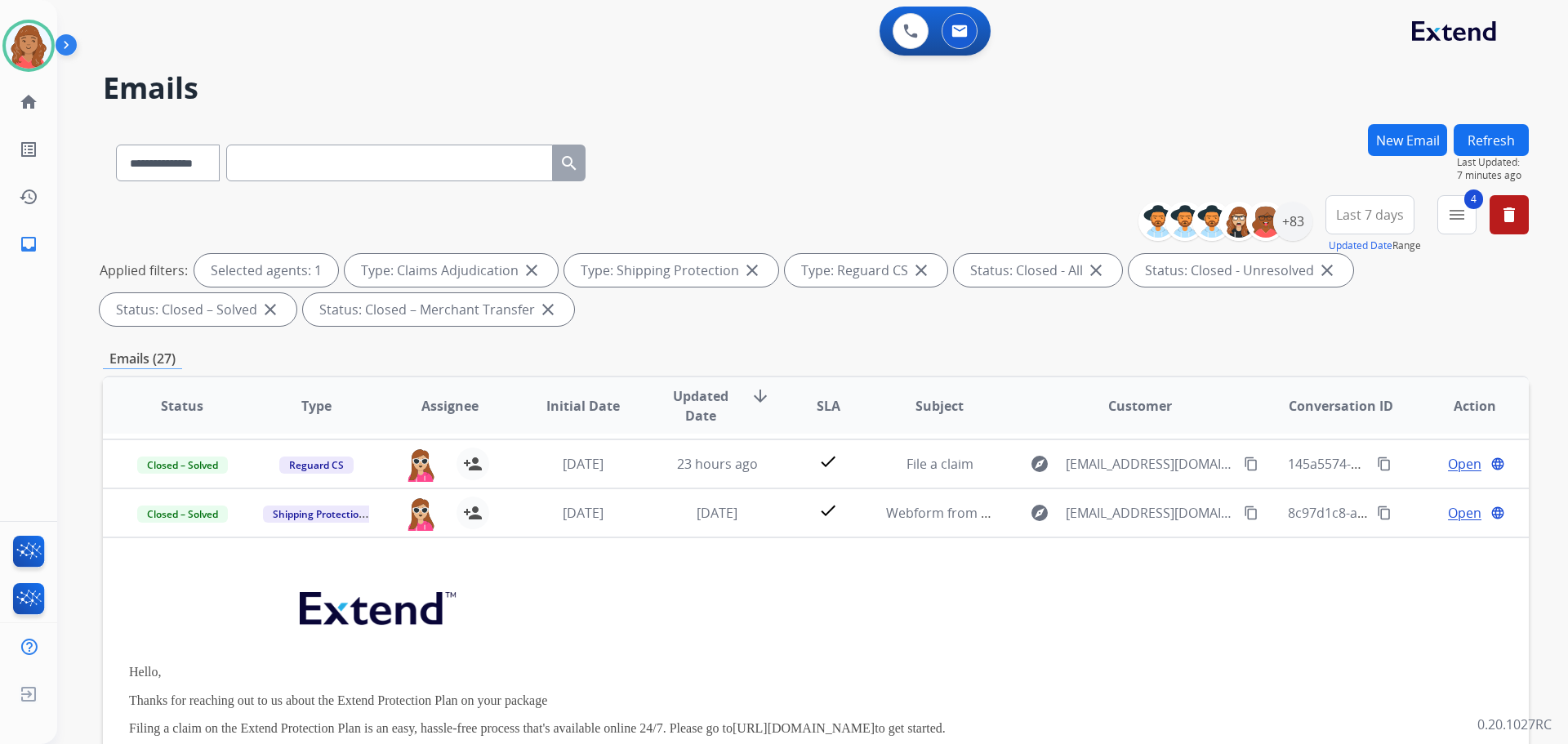
scroll to position [0, 0]
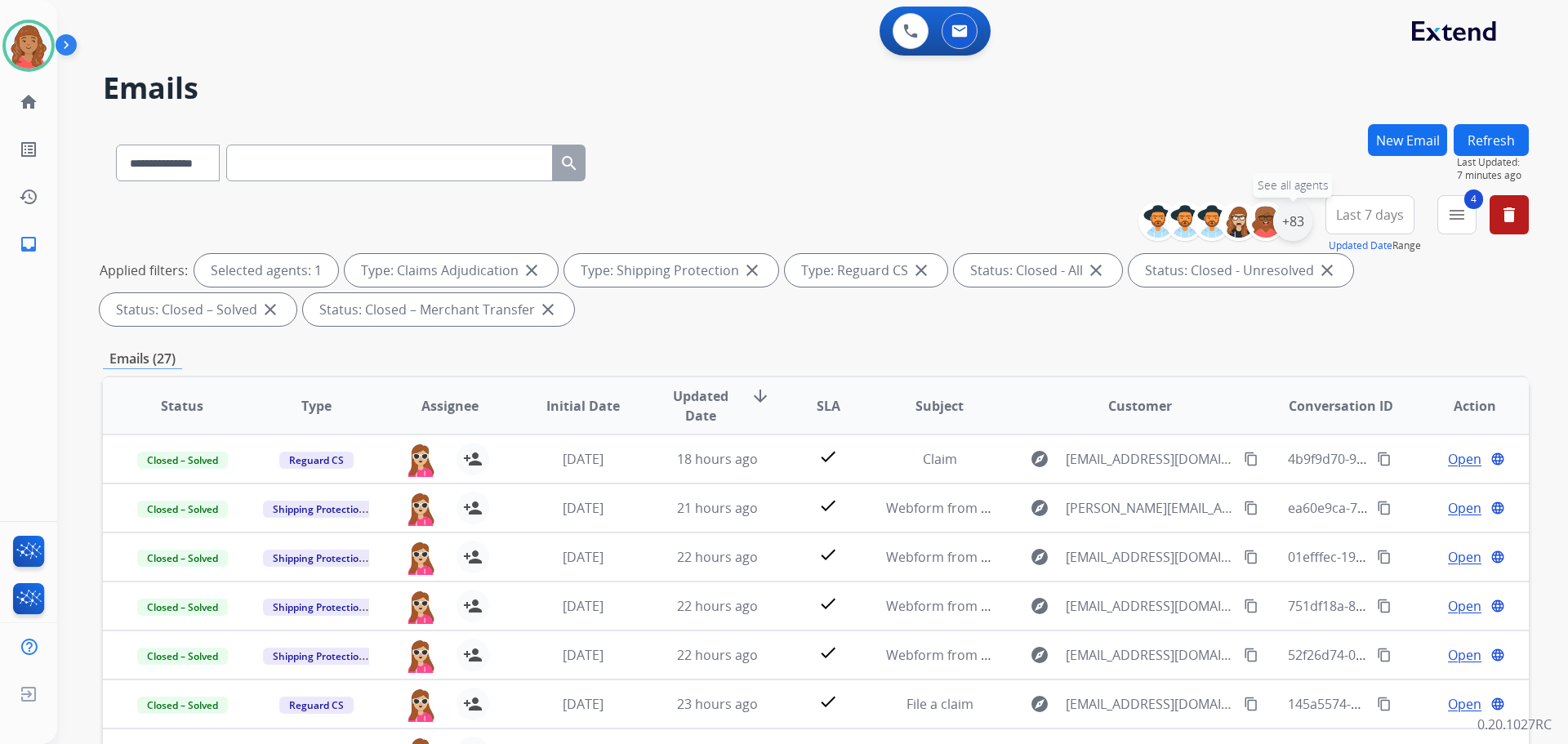
click at [1303, 228] on div "+83" at bounding box center [1293, 221] width 39 height 39
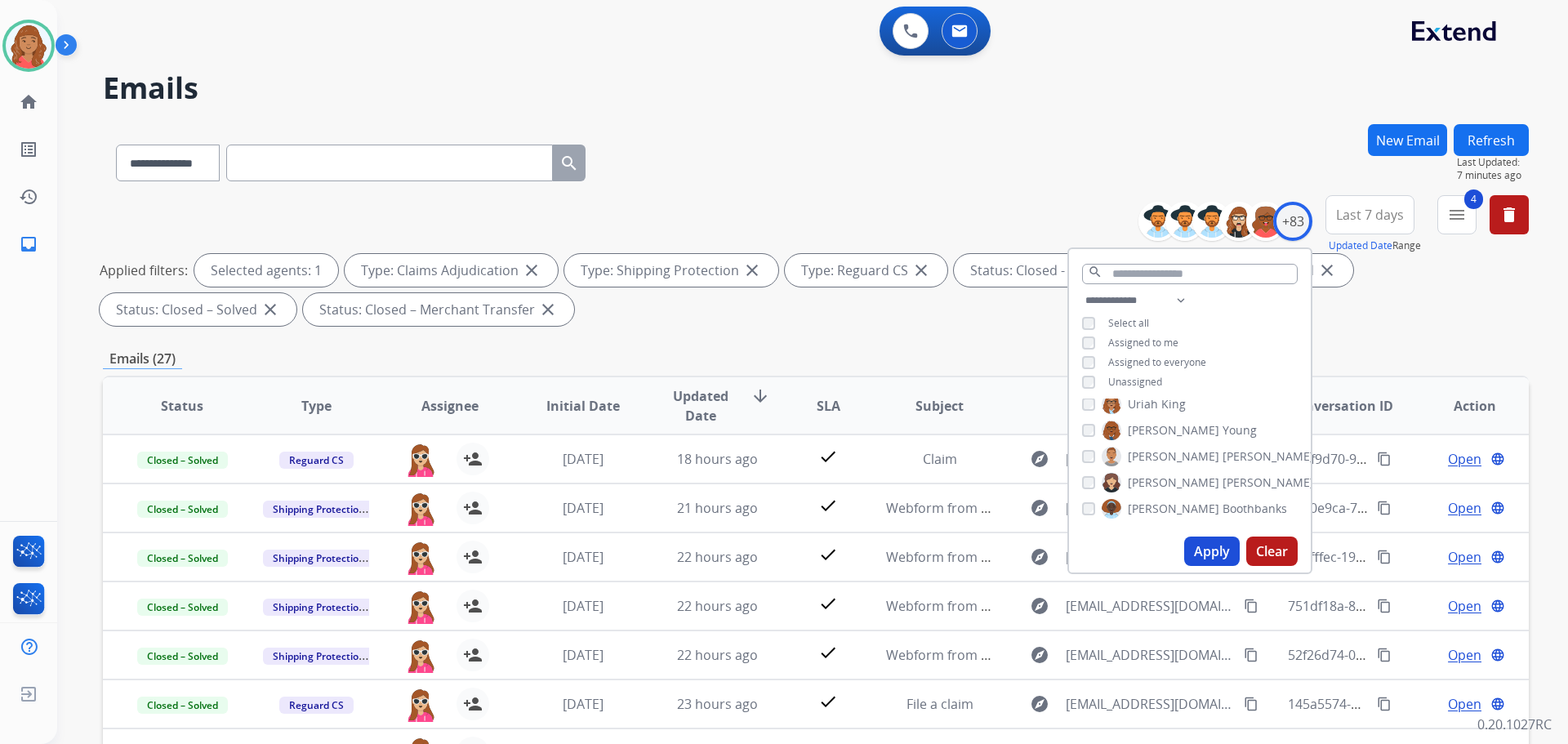
click at [1485, 141] on button "Refresh" at bounding box center [1492, 140] width 75 height 32
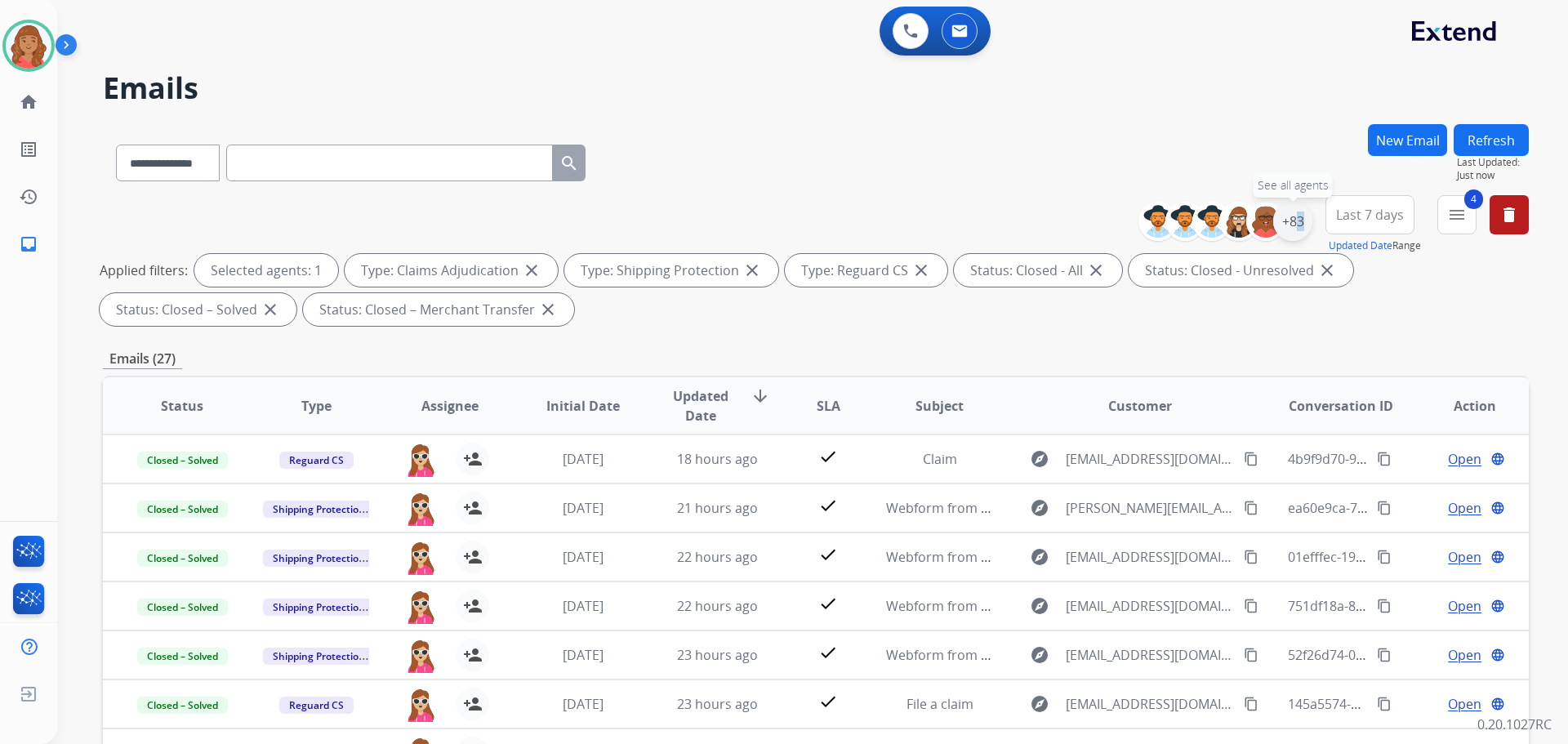
click at [1287, 232] on div "+83" at bounding box center [1293, 221] width 39 height 39
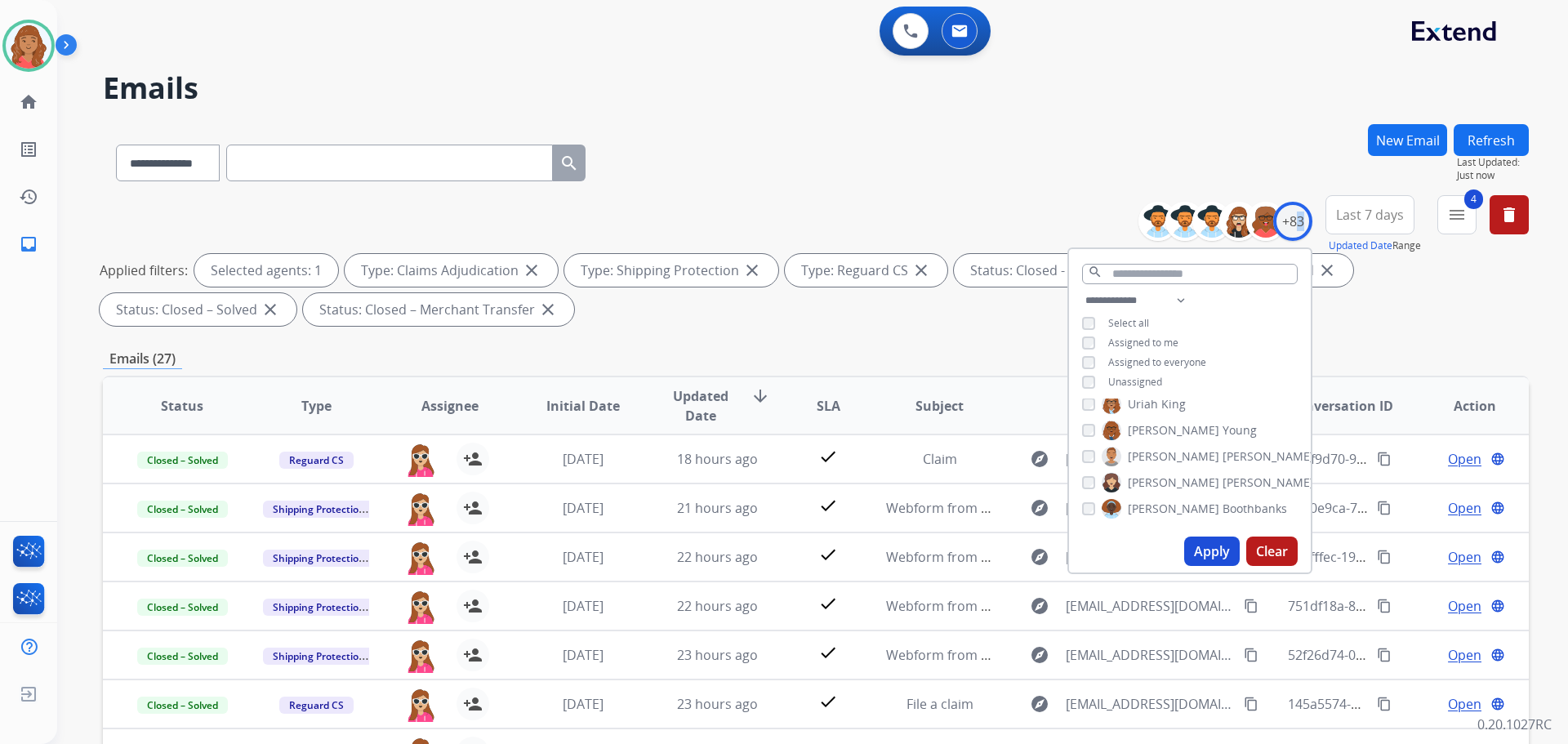
scroll to position [163, 0]
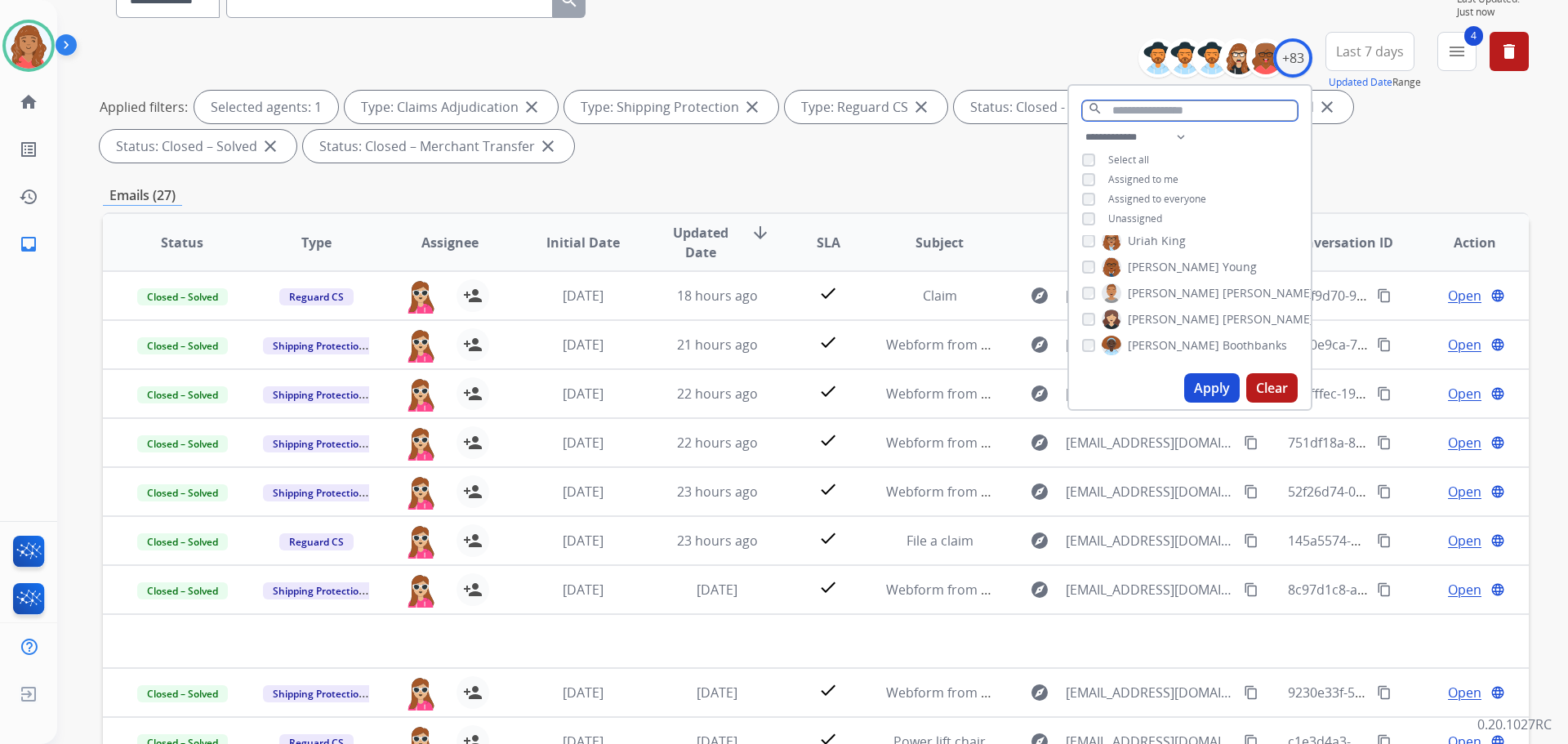
click at [1128, 107] on input "text" at bounding box center [1190, 110] width 216 height 20
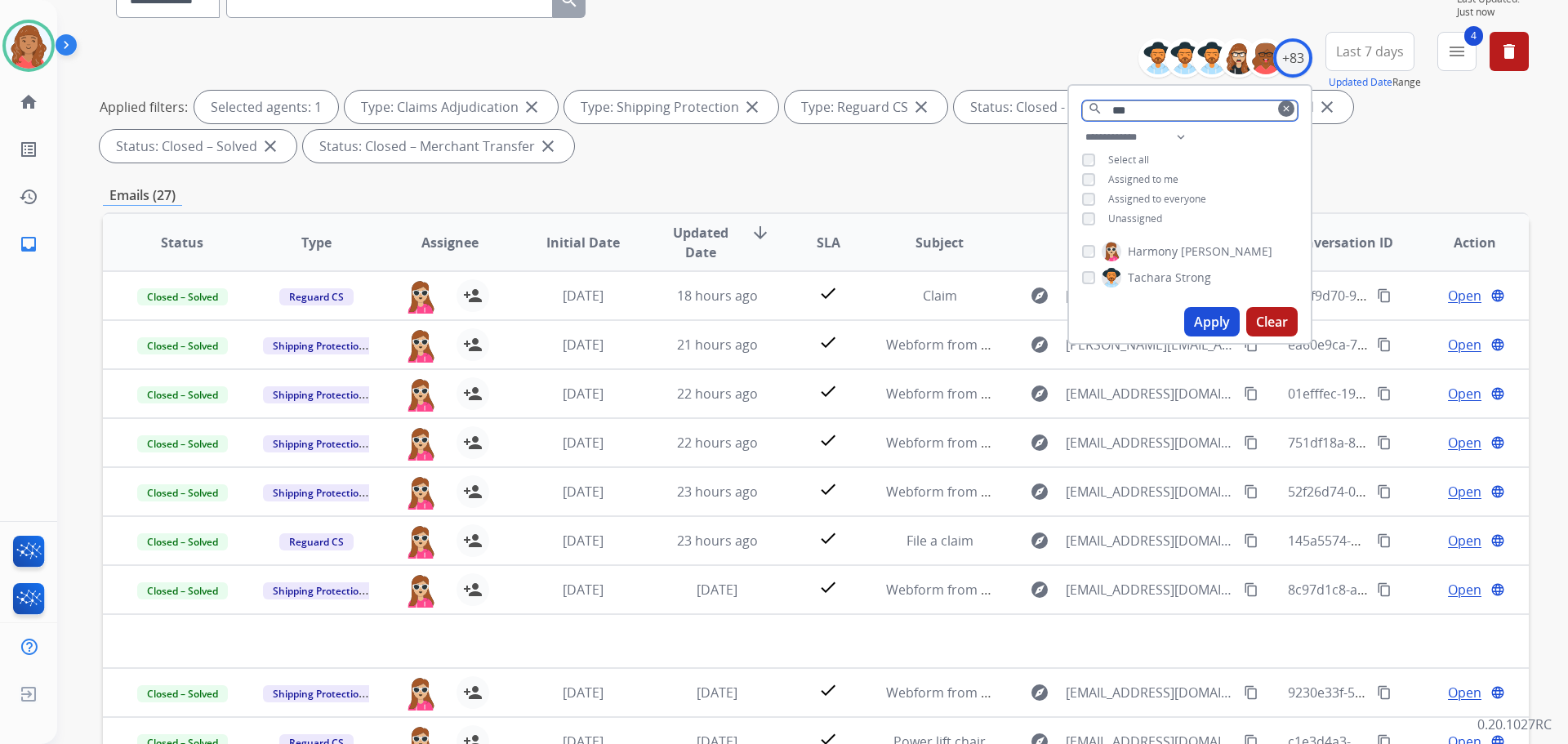
scroll to position [0, 0]
type input "***"
click at [1211, 318] on button "Apply" at bounding box center [1212, 321] width 56 height 29
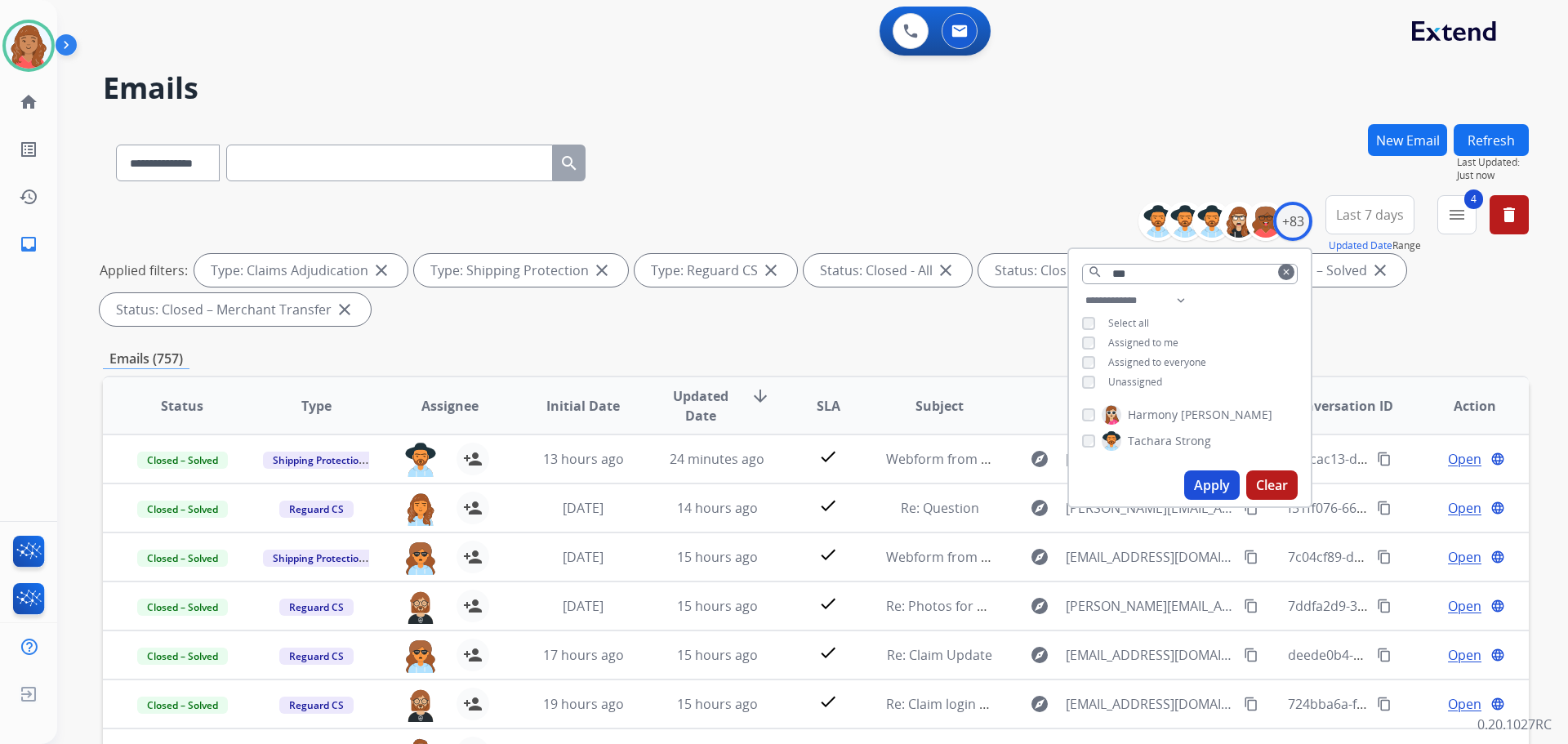
click at [1284, 278] on button "clear" at bounding box center [1287, 272] width 16 height 16
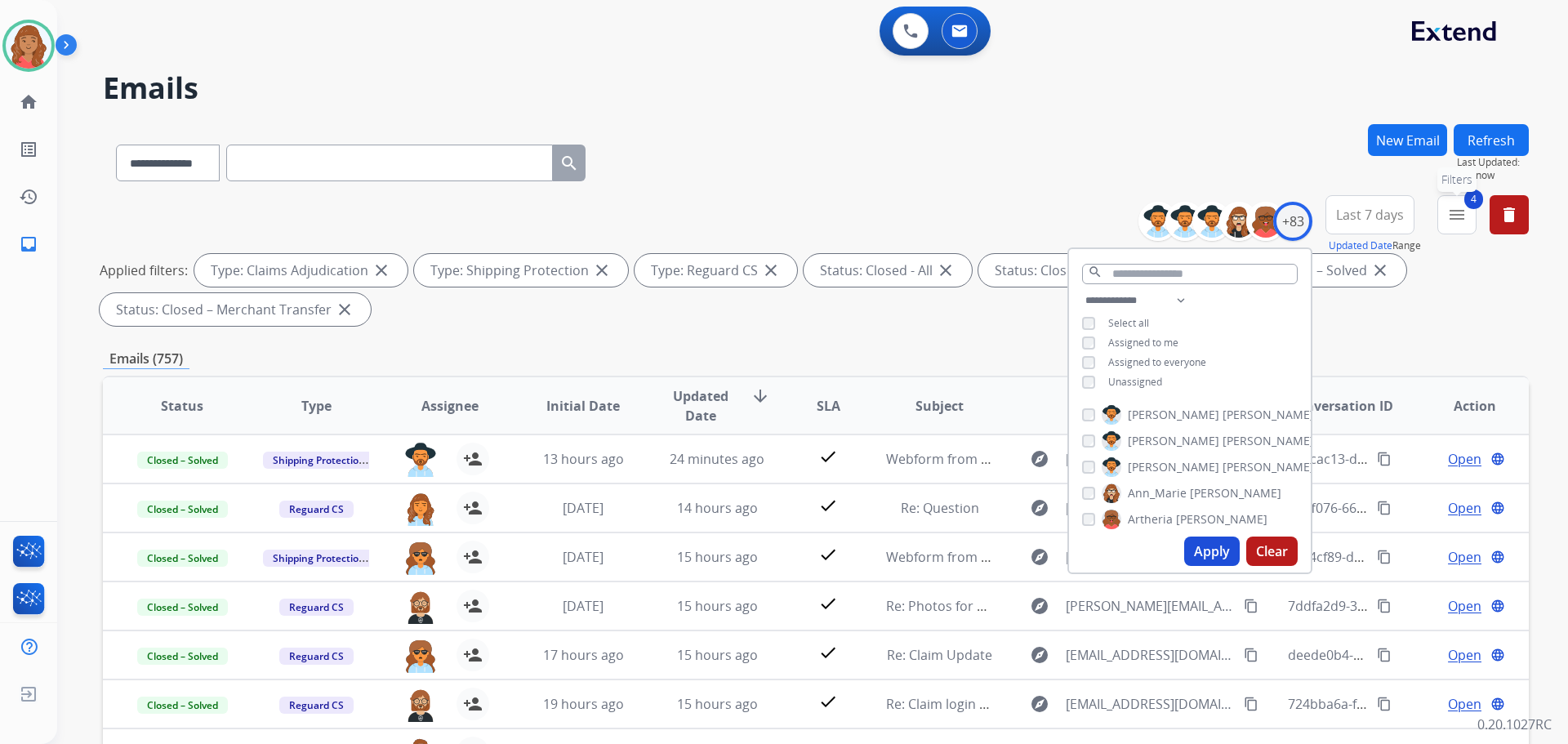
click at [1444, 219] on button "4 menu Filters" at bounding box center [1457, 215] width 39 height 39
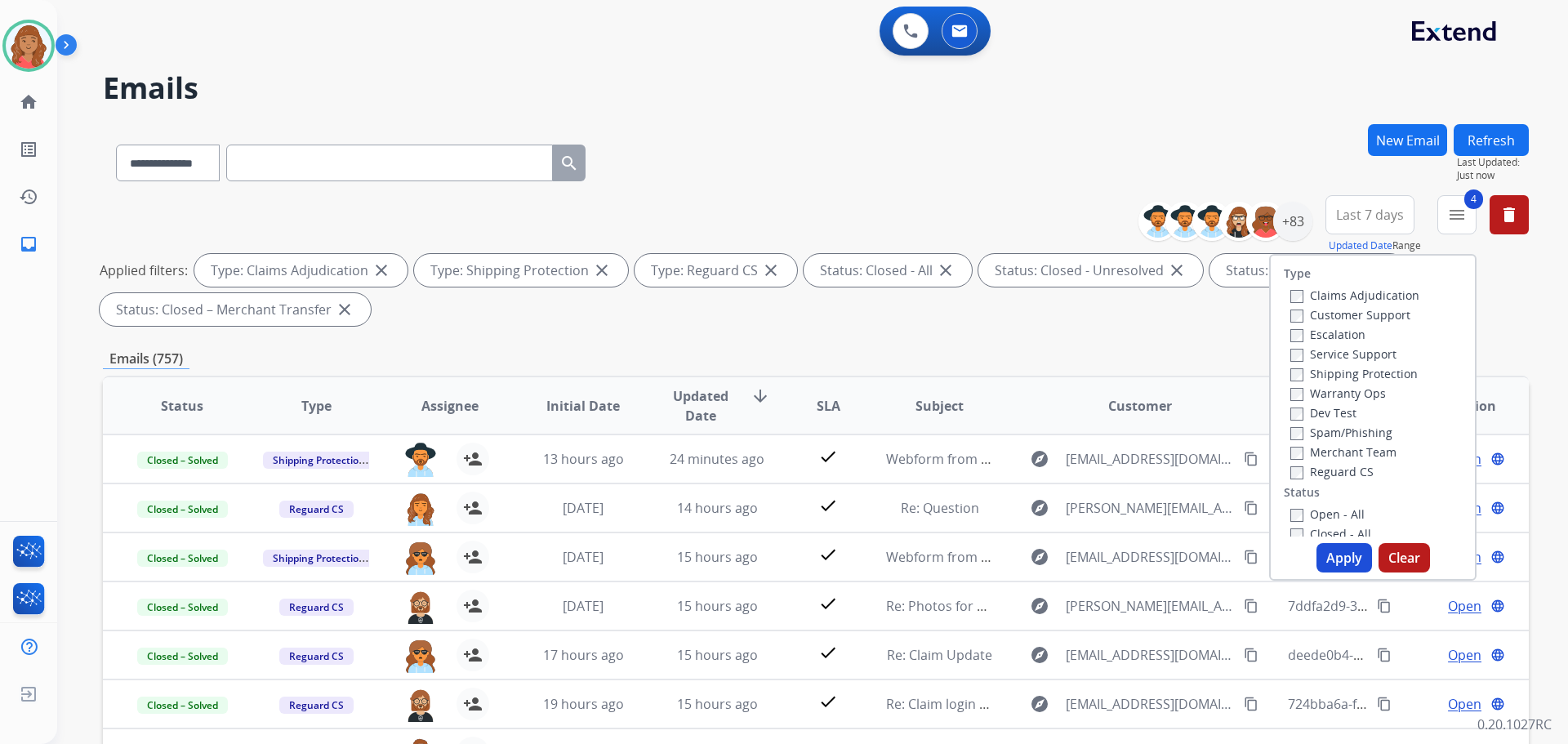
click at [1279, 536] on div "Type Claims Adjudication Customer Support Escalation Service Support Shipping P…" at bounding box center [1374, 417] width 208 height 327
click at [1322, 562] on button "Apply" at bounding box center [1344, 558] width 56 height 29
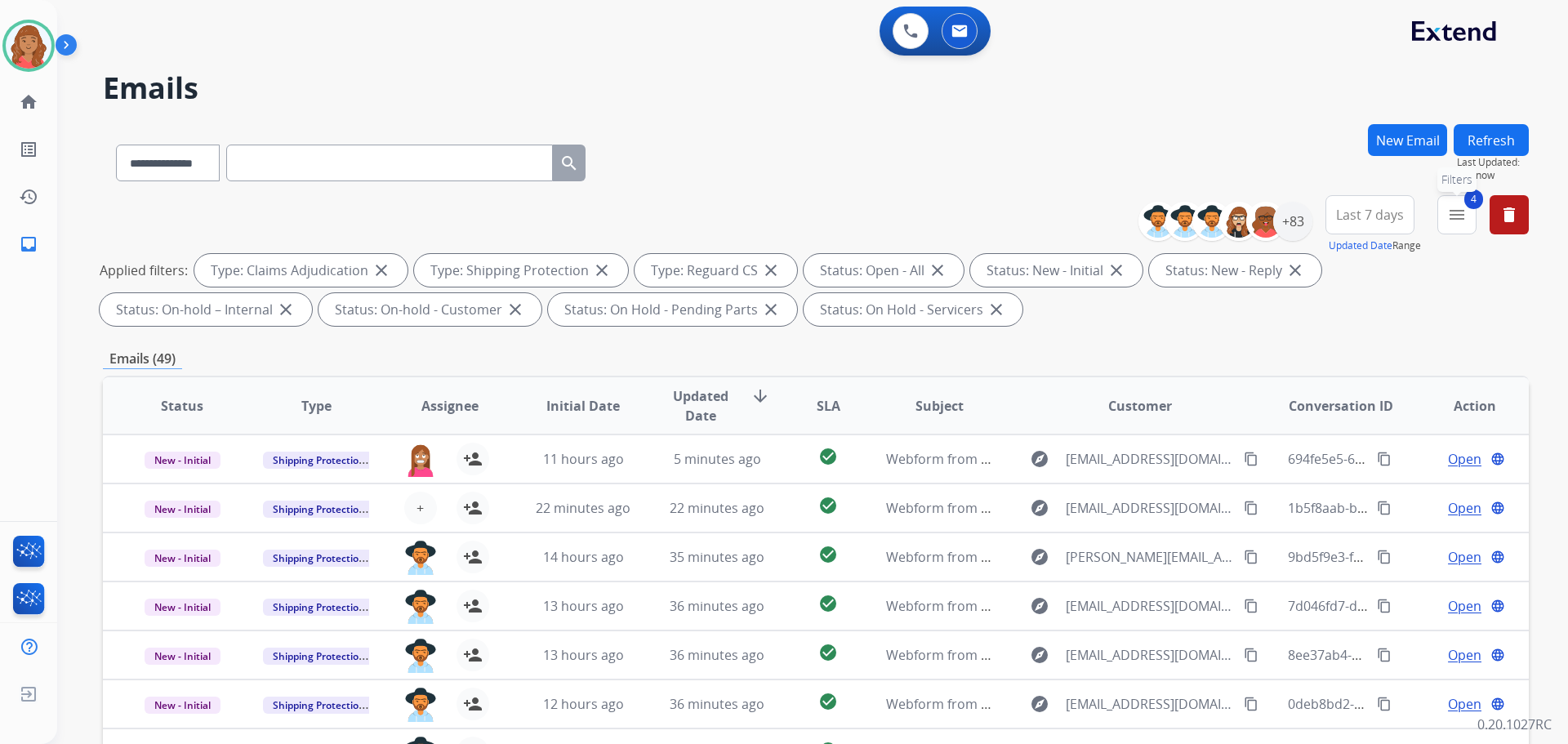
click at [1446, 216] on button "4 menu Filters" at bounding box center [1457, 215] width 39 height 39
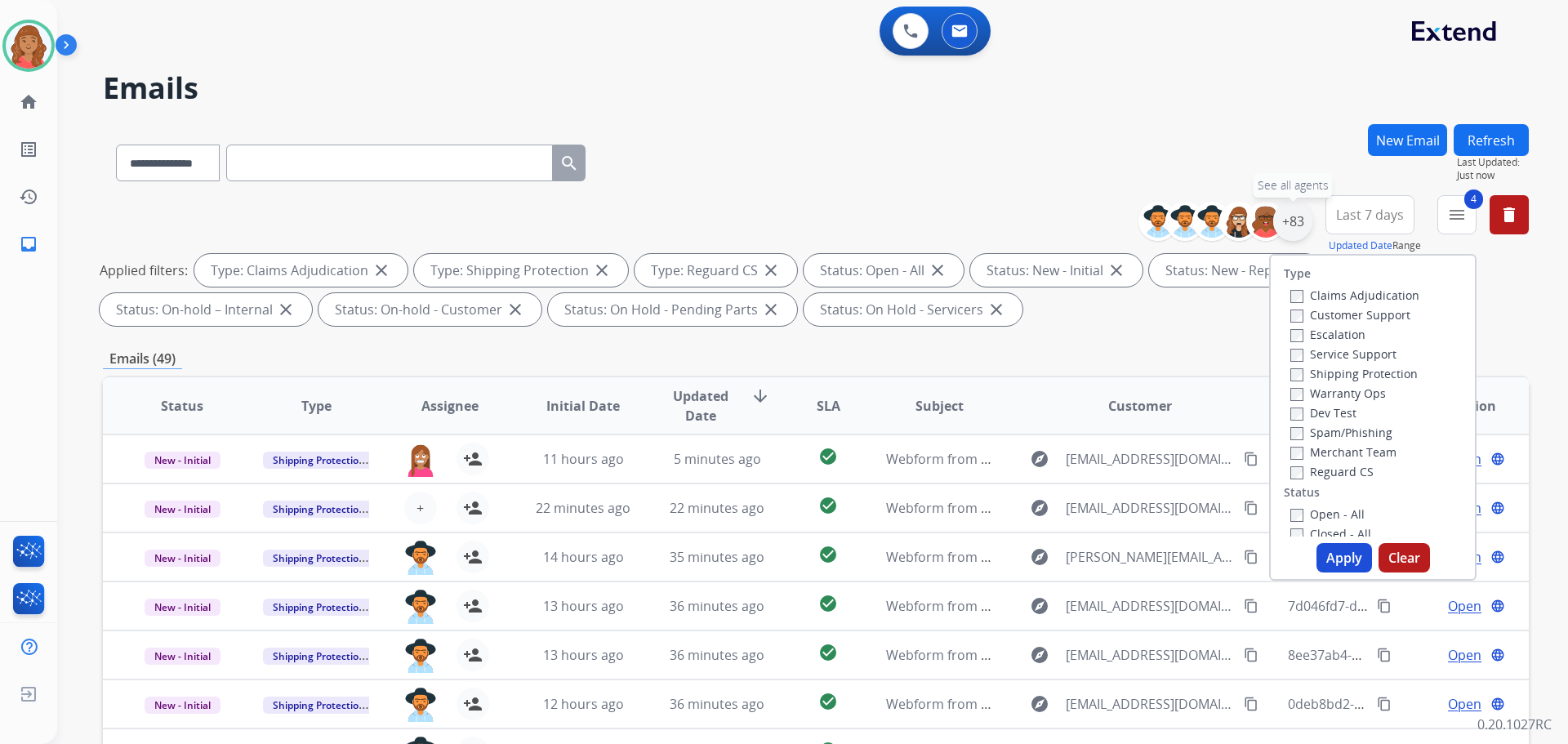
click at [1295, 222] on div "+83" at bounding box center [1293, 221] width 39 height 39
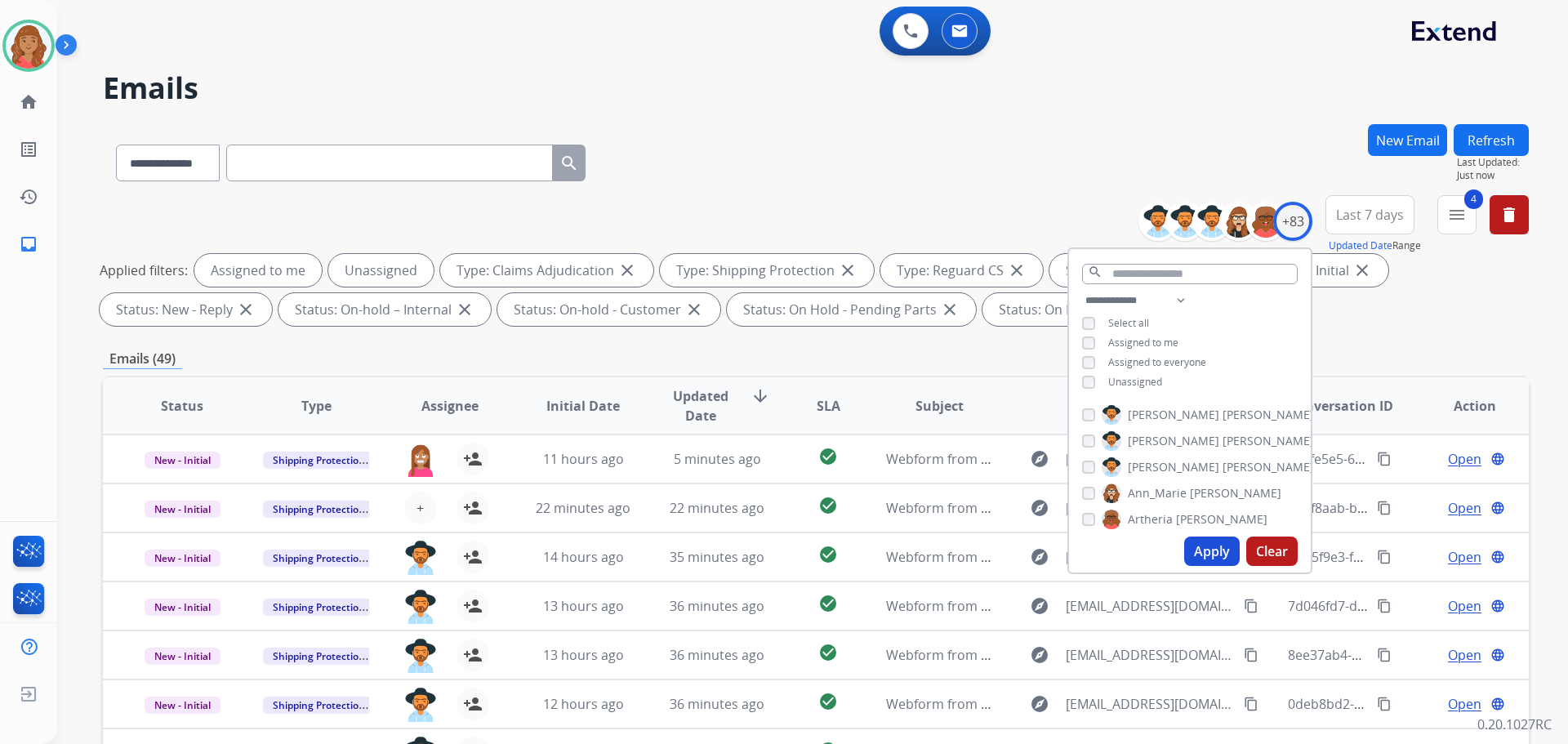
click at [1204, 558] on button "Apply" at bounding box center [1212, 550] width 56 height 29
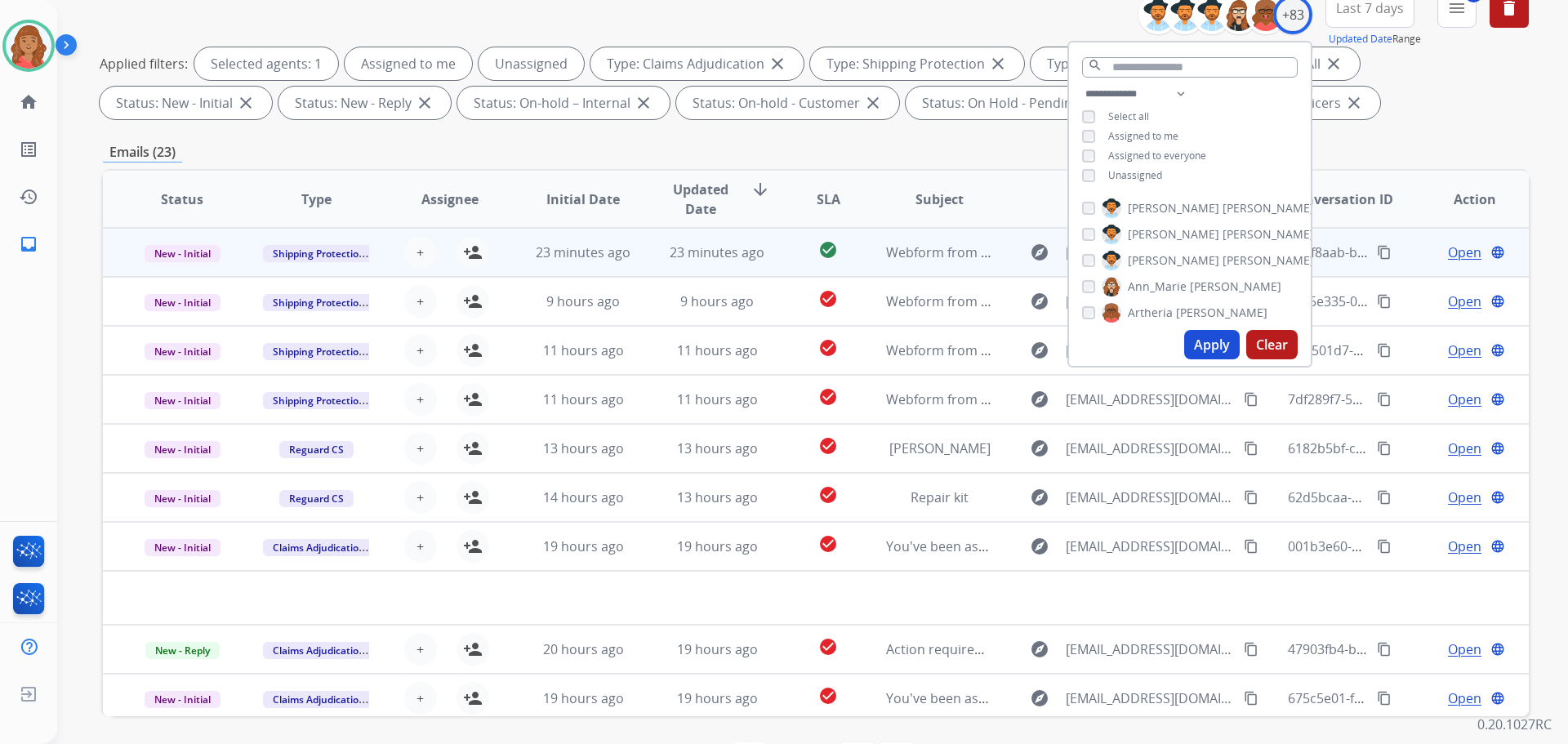
scroll to position [19, 0]
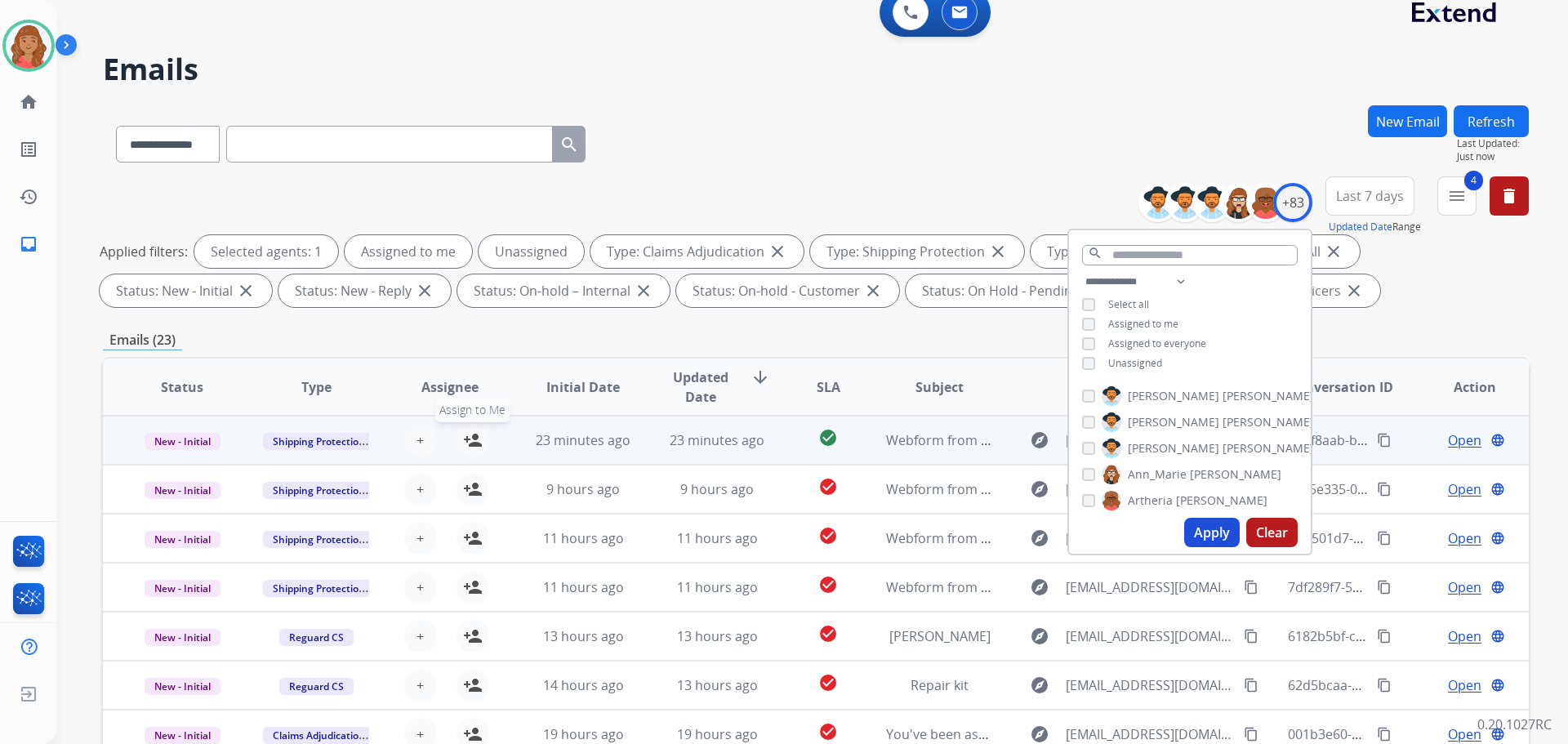
click at [472, 444] on mat-icon "person_add" at bounding box center [473, 440] width 20 height 20
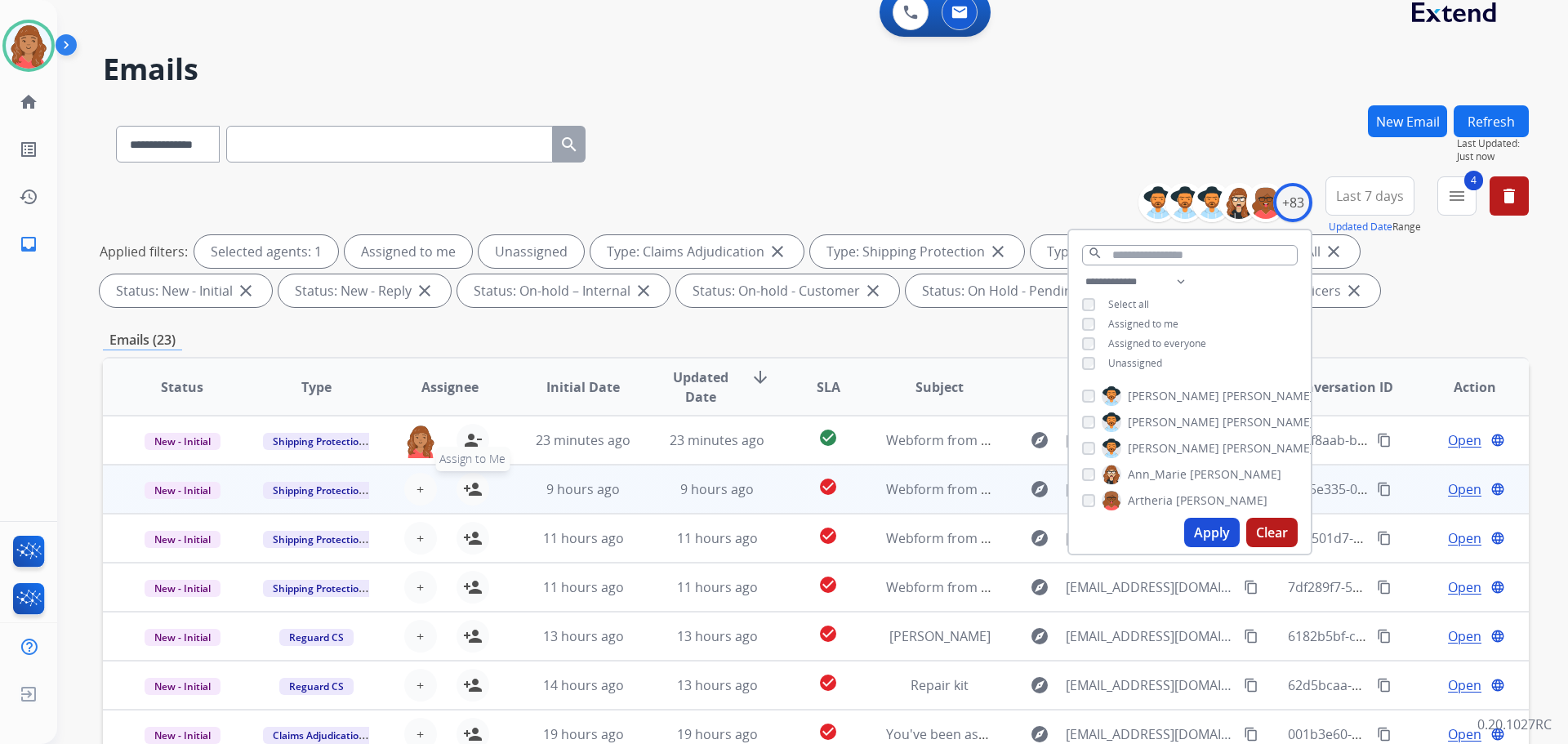
click at [470, 482] on mat-icon "person_add" at bounding box center [473, 489] width 20 height 20
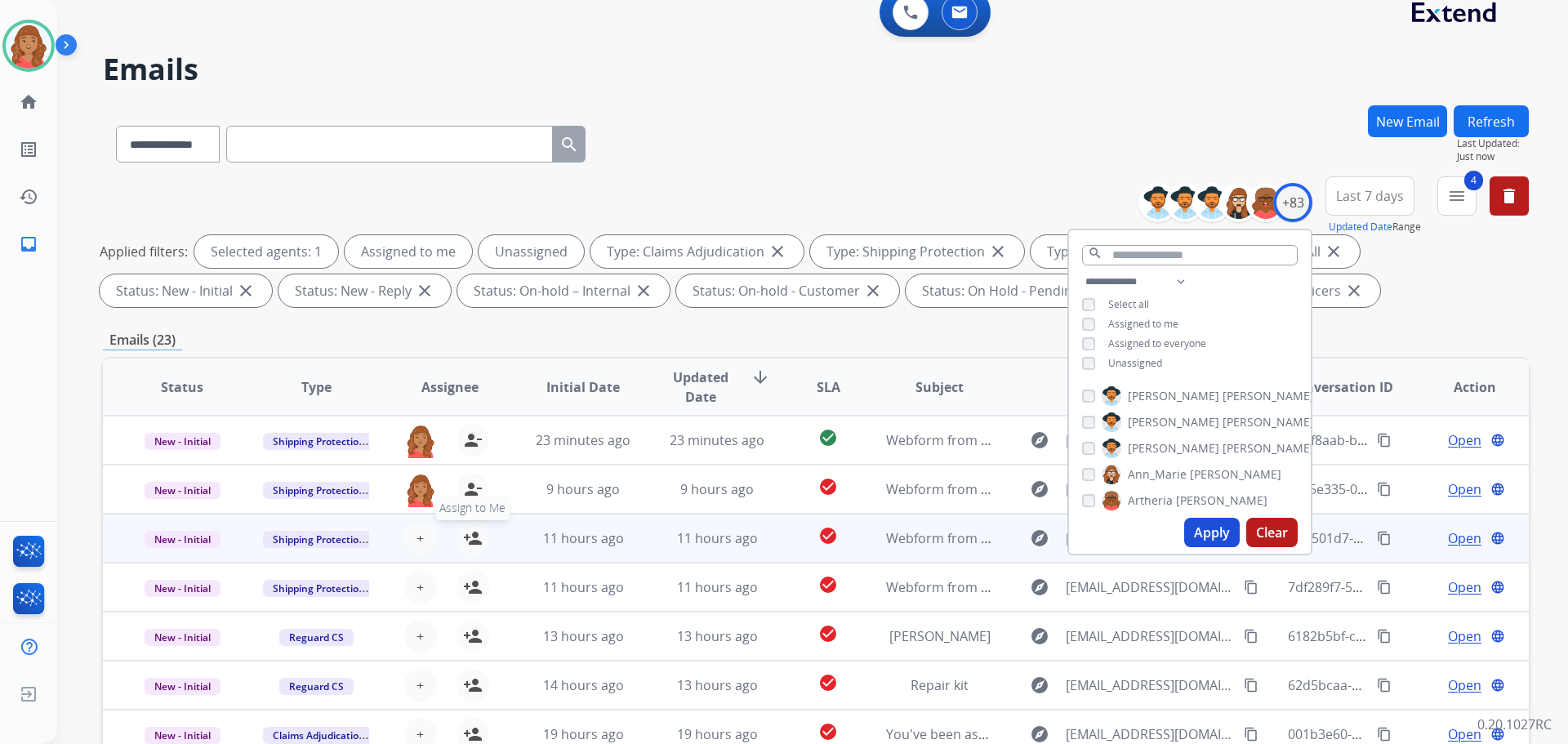
click at [469, 531] on mat-icon "person_add" at bounding box center [473, 538] width 20 height 20
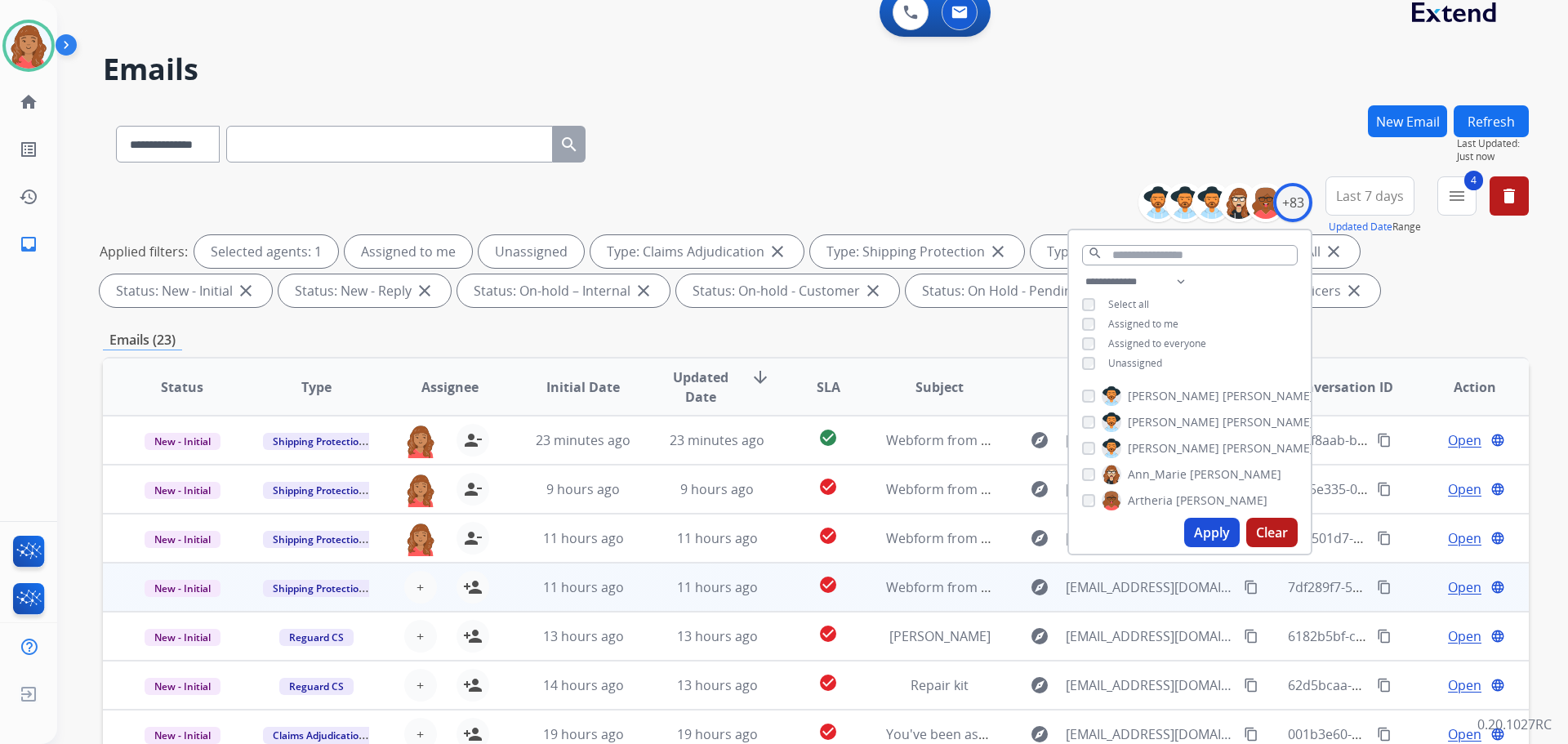
scroll to position [56, 0]
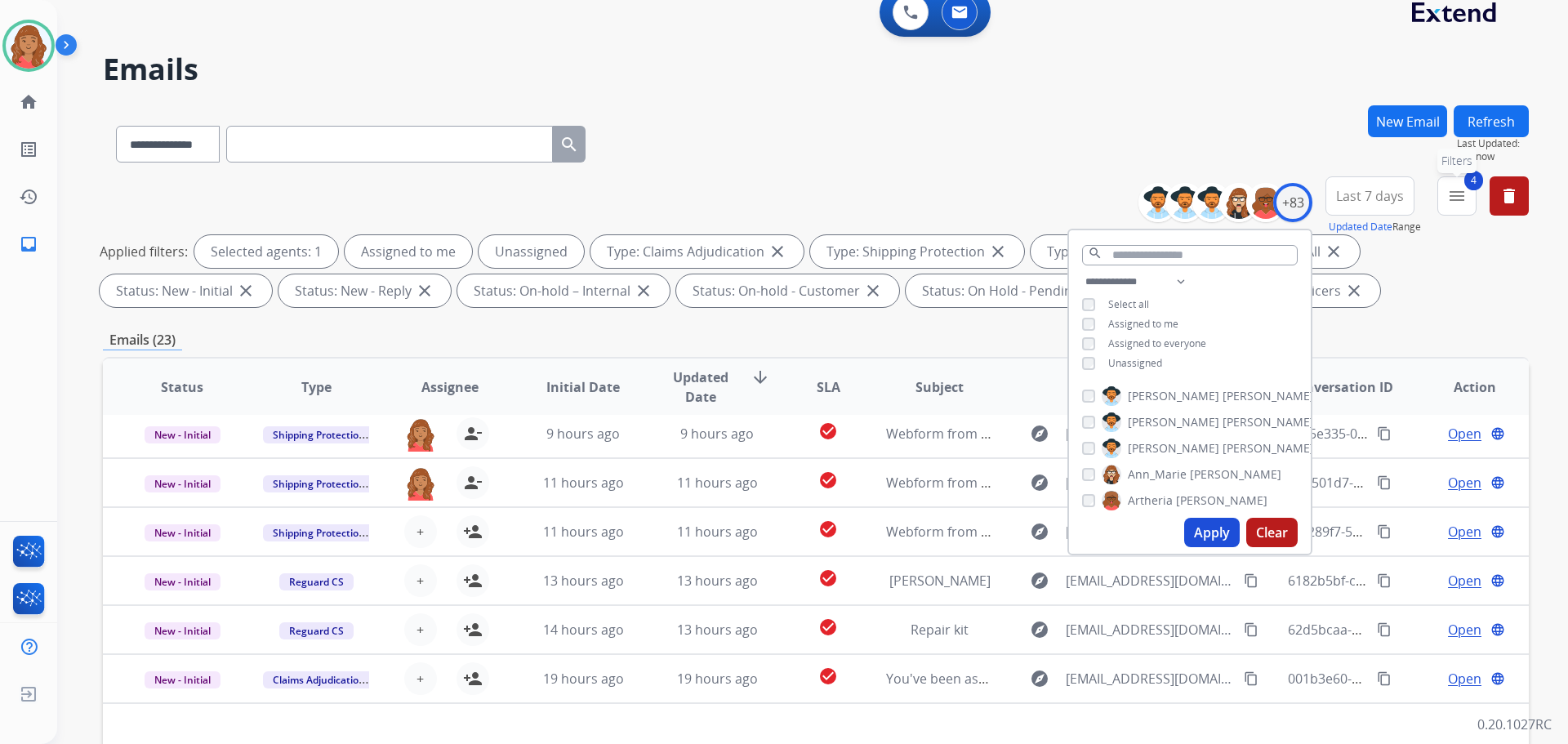
drag, startPoint x: 1458, startPoint y: 207, endPoint x: 1446, endPoint y: 230, distance: 25.9
click at [1460, 207] on button "4 menu Filters" at bounding box center [1457, 196] width 39 height 39
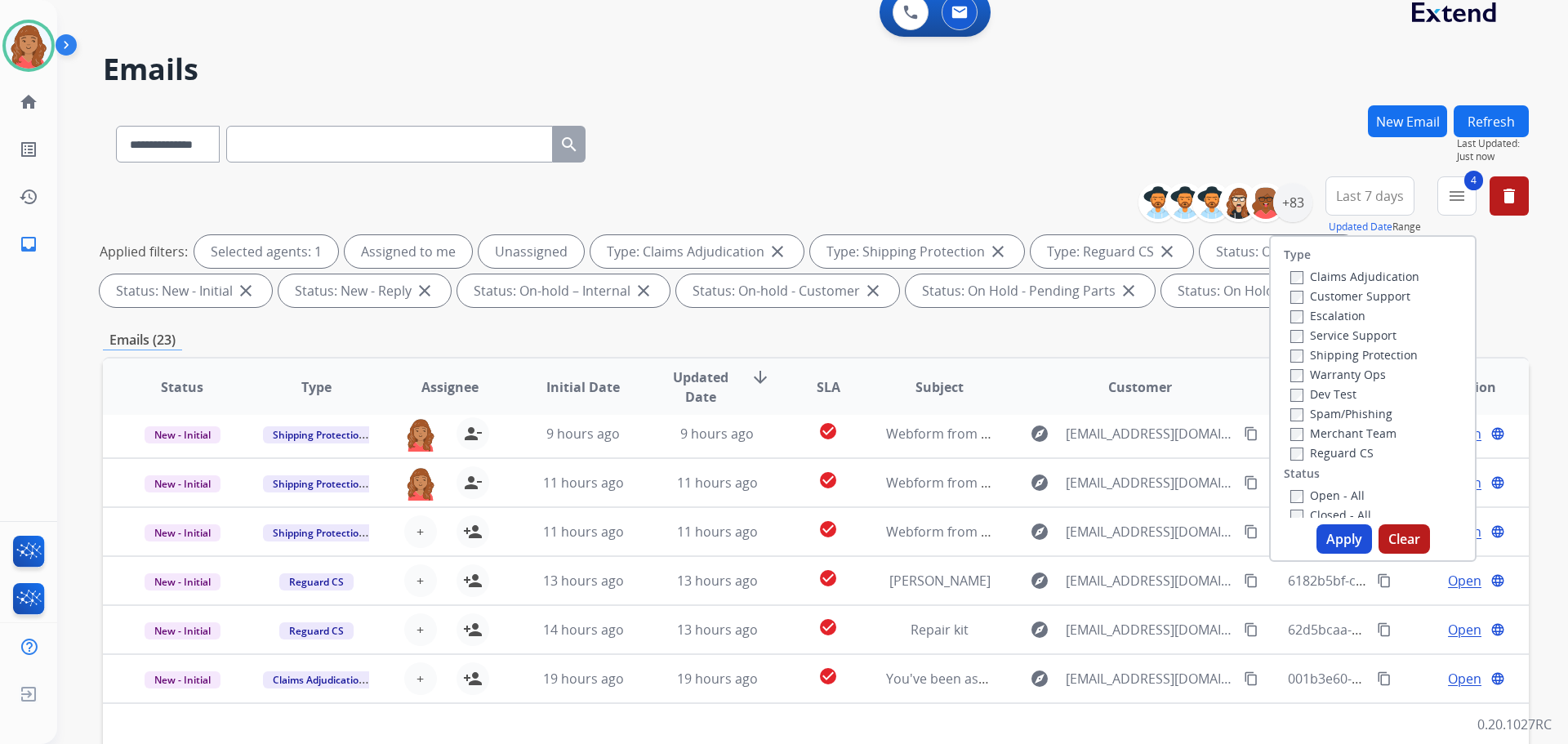
click at [1334, 533] on button "Apply" at bounding box center [1344, 539] width 56 height 29
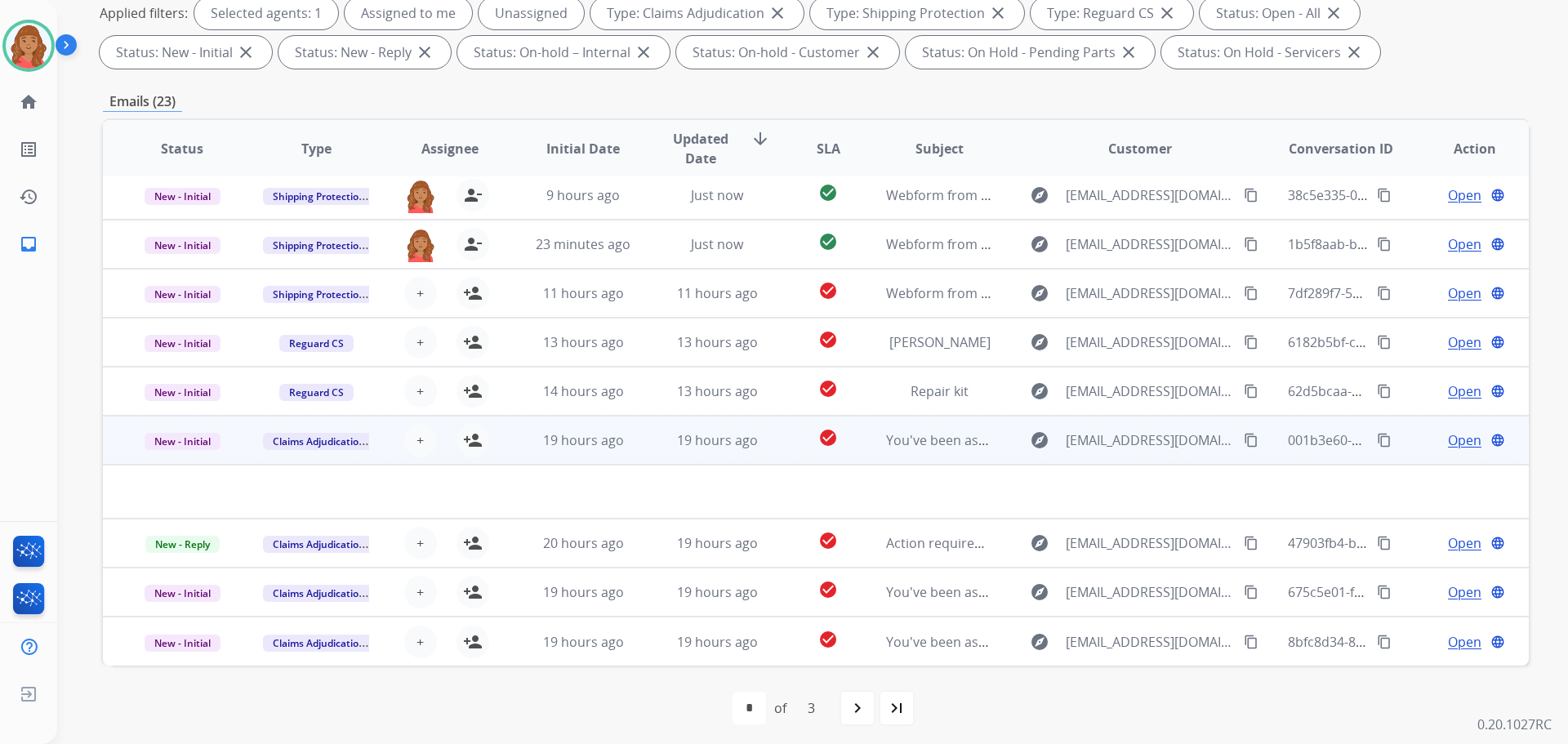
scroll to position [264, 0]
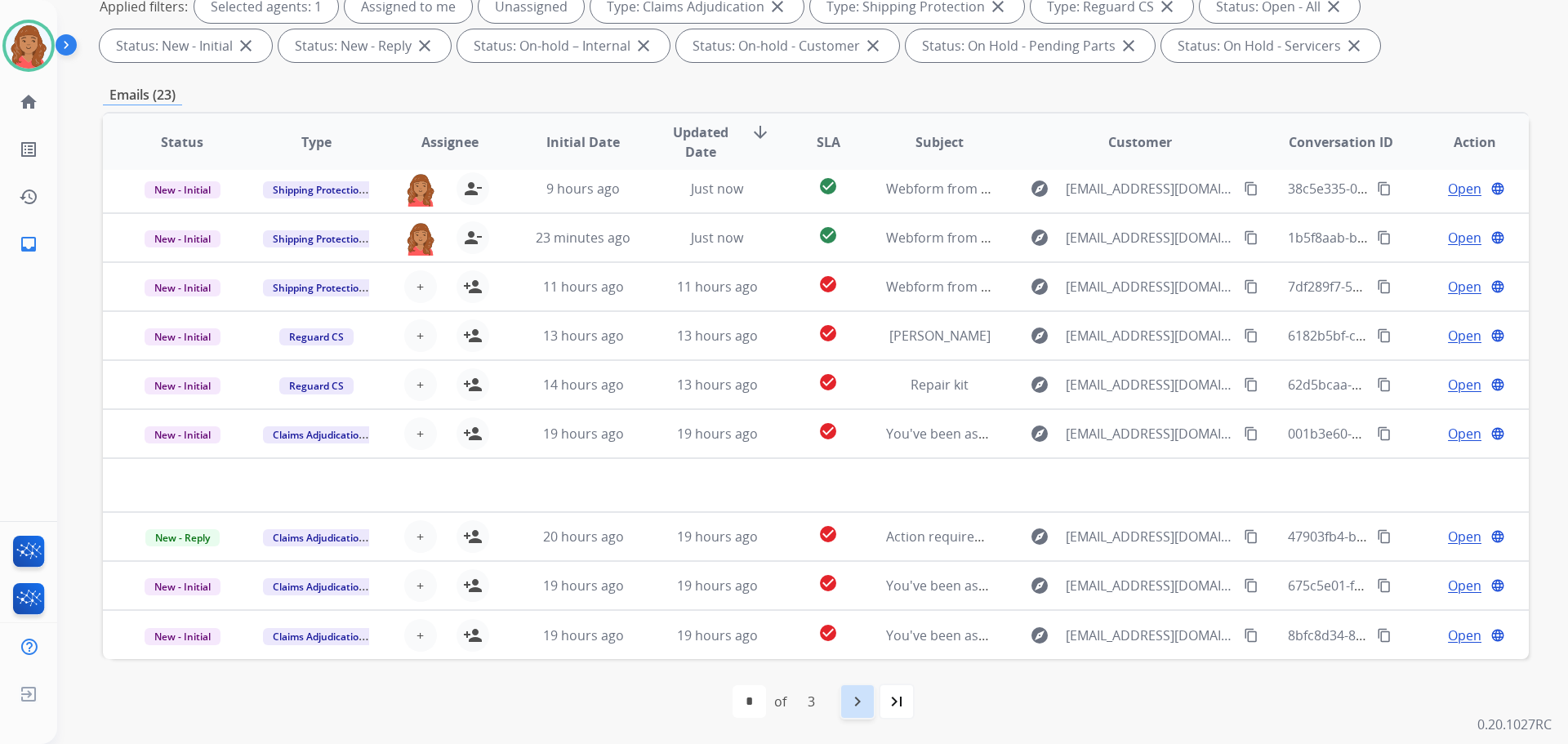
drag, startPoint x: 851, startPoint y: 699, endPoint x: 839, endPoint y: 699, distance: 12.0
click at [851, 699] on mat-icon "navigate_next" at bounding box center [858, 701] width 20 height 20
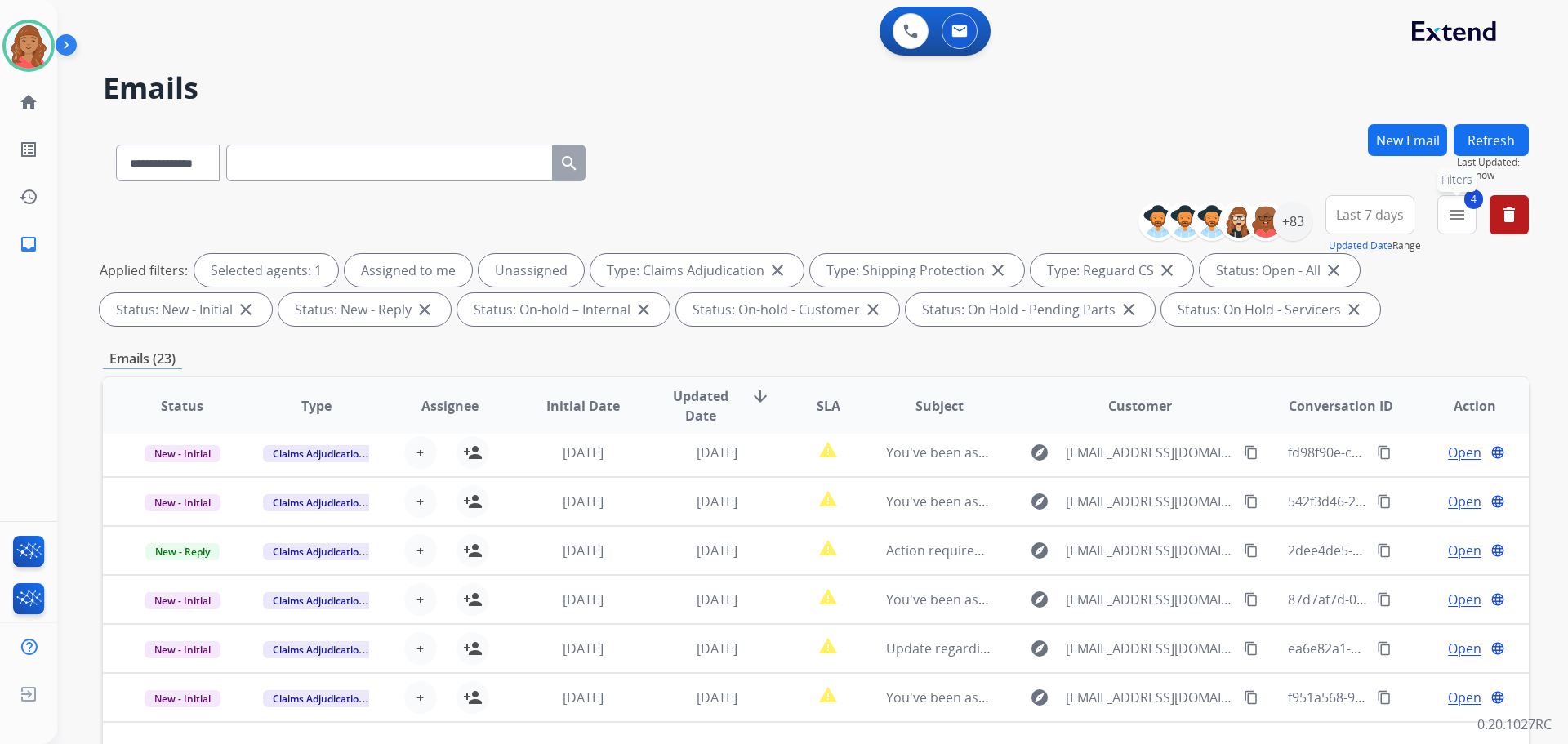
click at [1447, 226] on button "4 menu Filters" at bounding box center [1457, 215] width 39 height 39
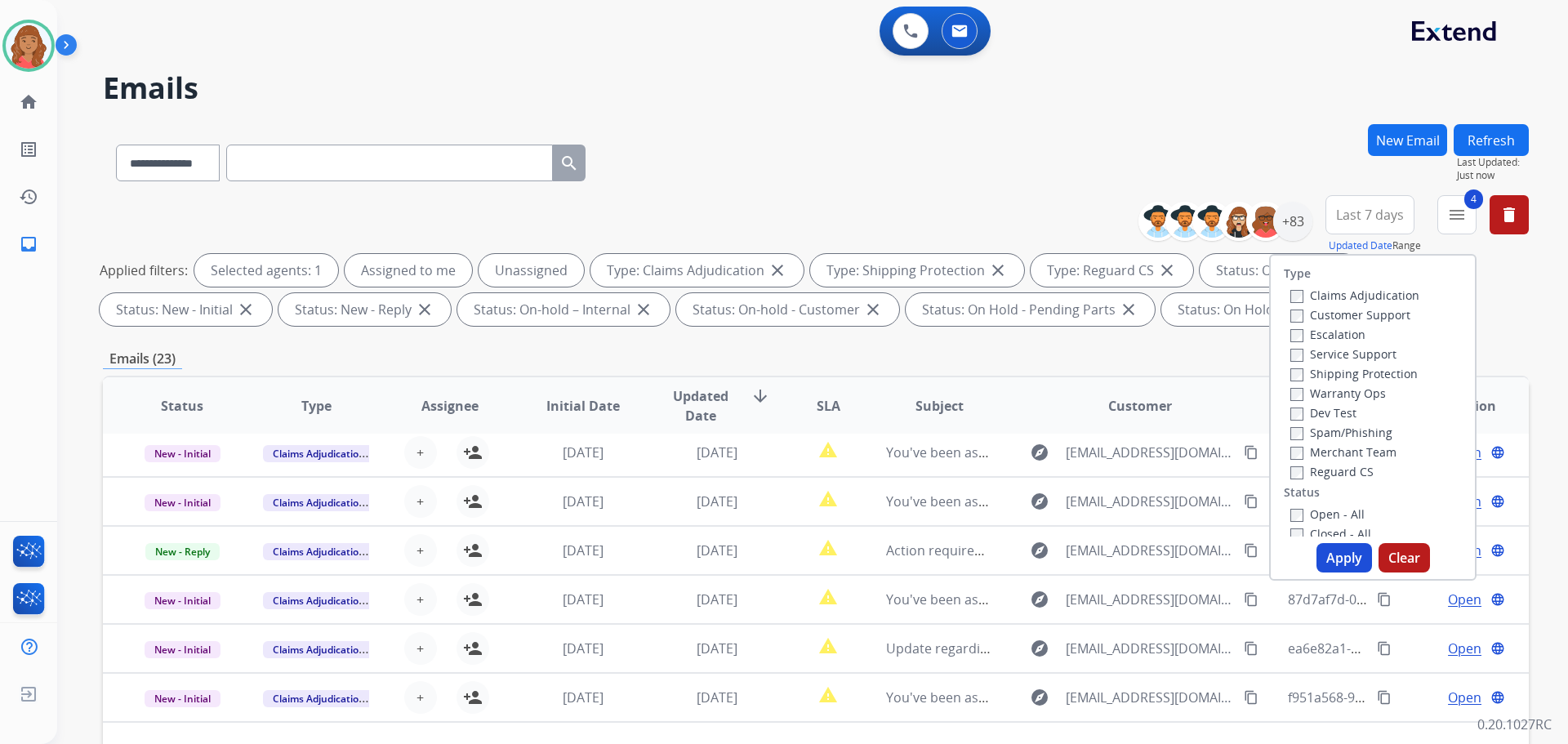
click at [1333, 557] on button "Apply" at bounding box center [1344, 558] width 56 height 29
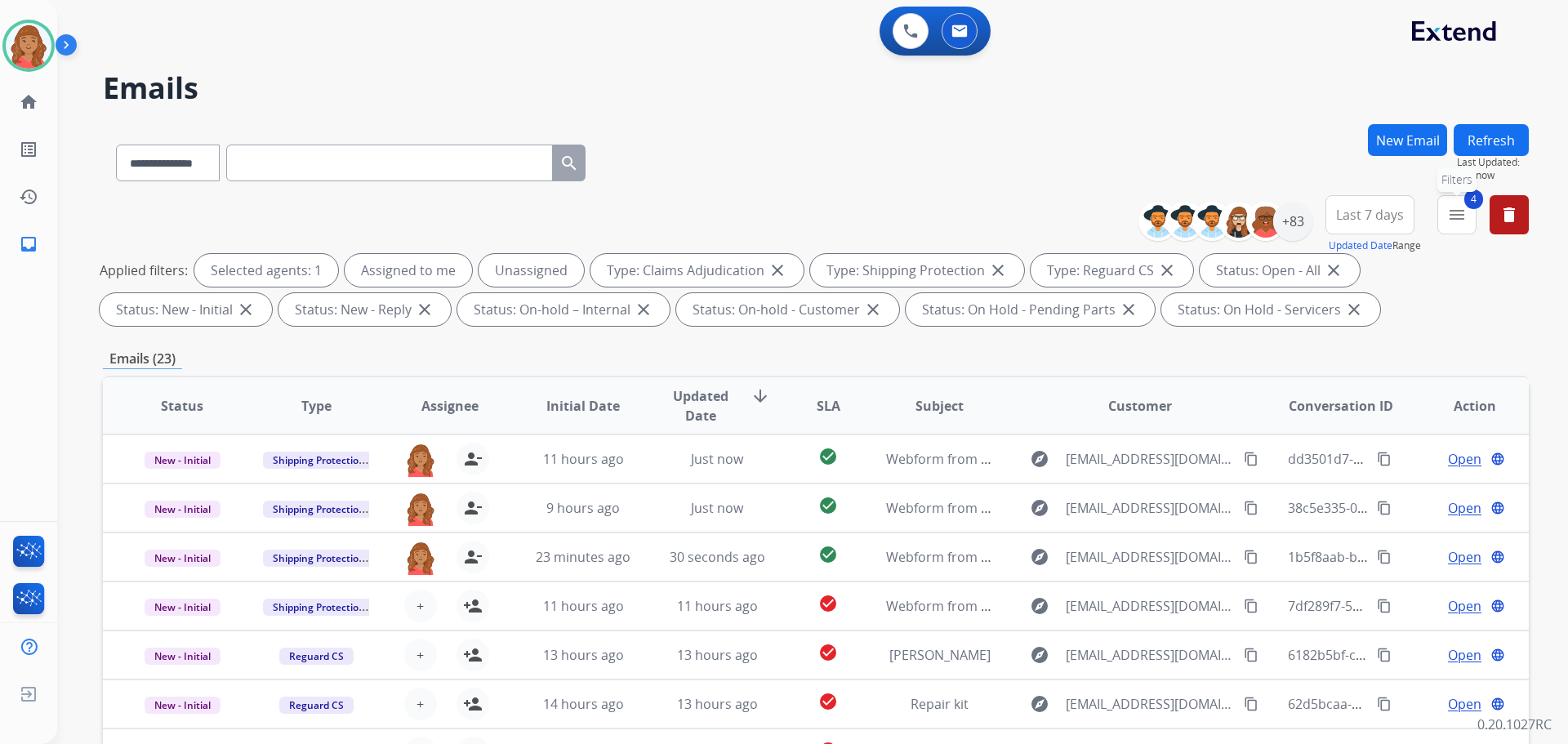
click at [1456, 214] on mat-icon "menu" at bounding box center [1457, 215] width 20 height 20
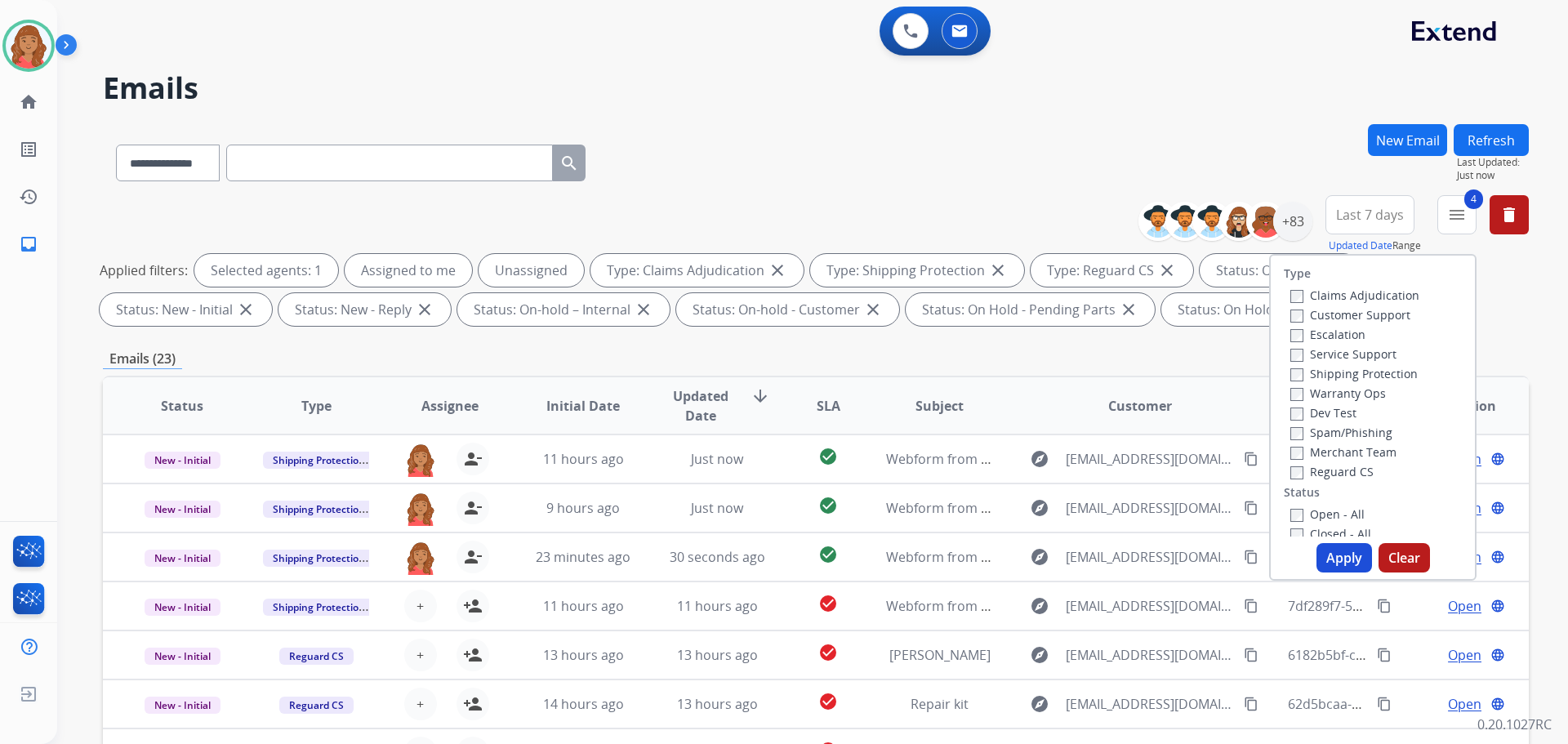
click at [1336, 559] on button "Apply" at bounding box center [1344, 558] width 56 height 29
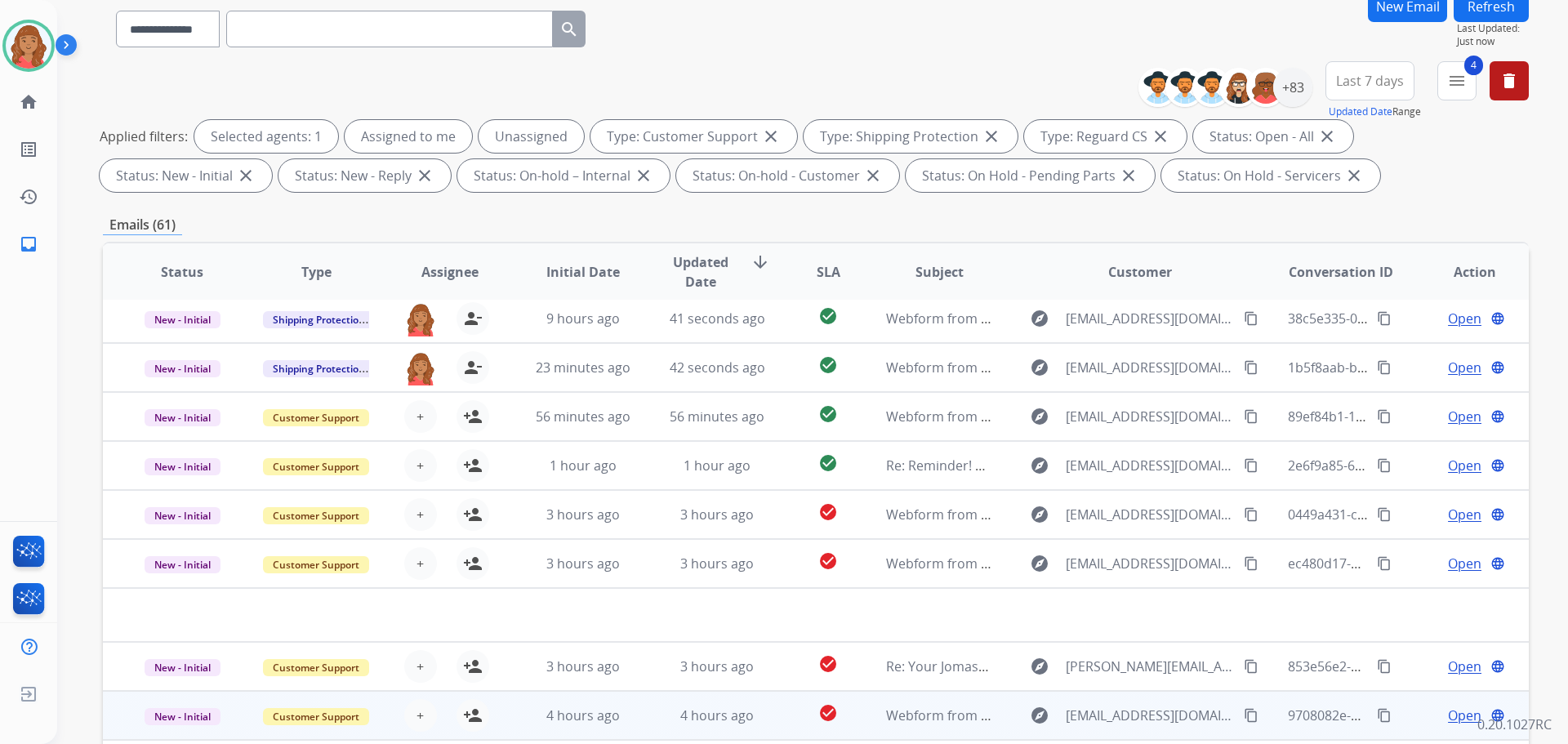
scroll to position [264, 0]
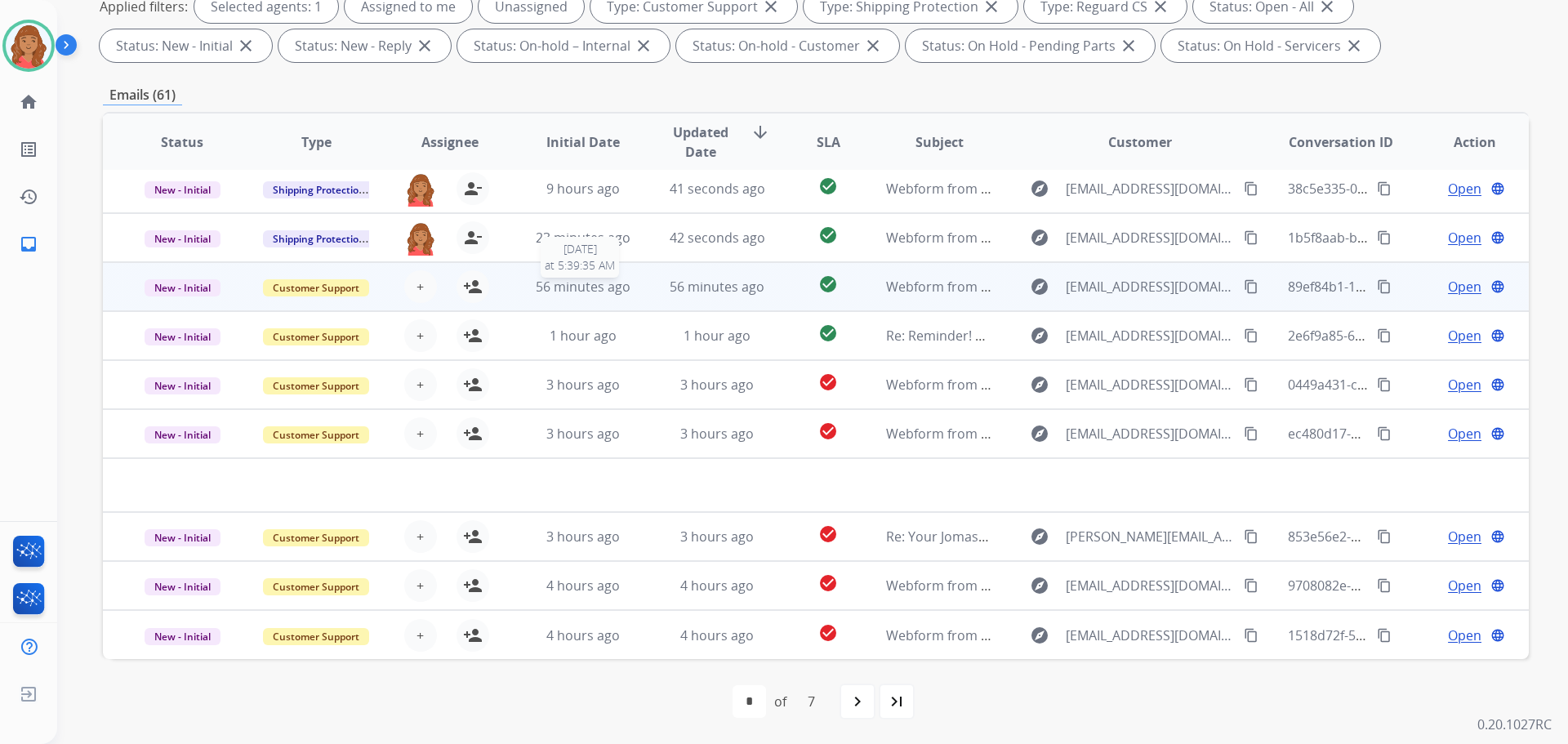
click at [574, 293] on span "56 minutes ago" at bounding box center [583, 287] width 95 height 18
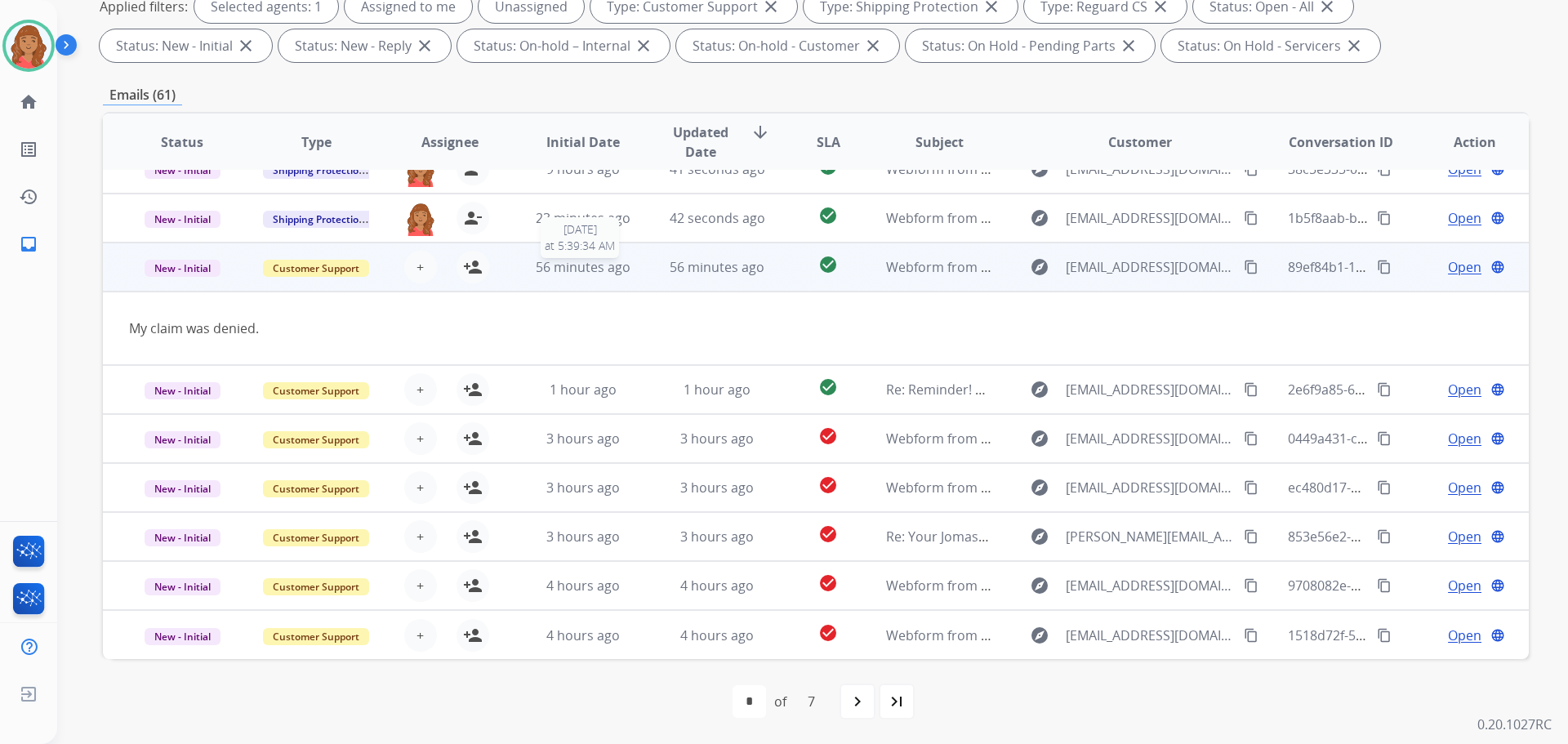
click at [562, 262] on span "56 minutes ago" at bounding box center [583, 267] width 95 height 18
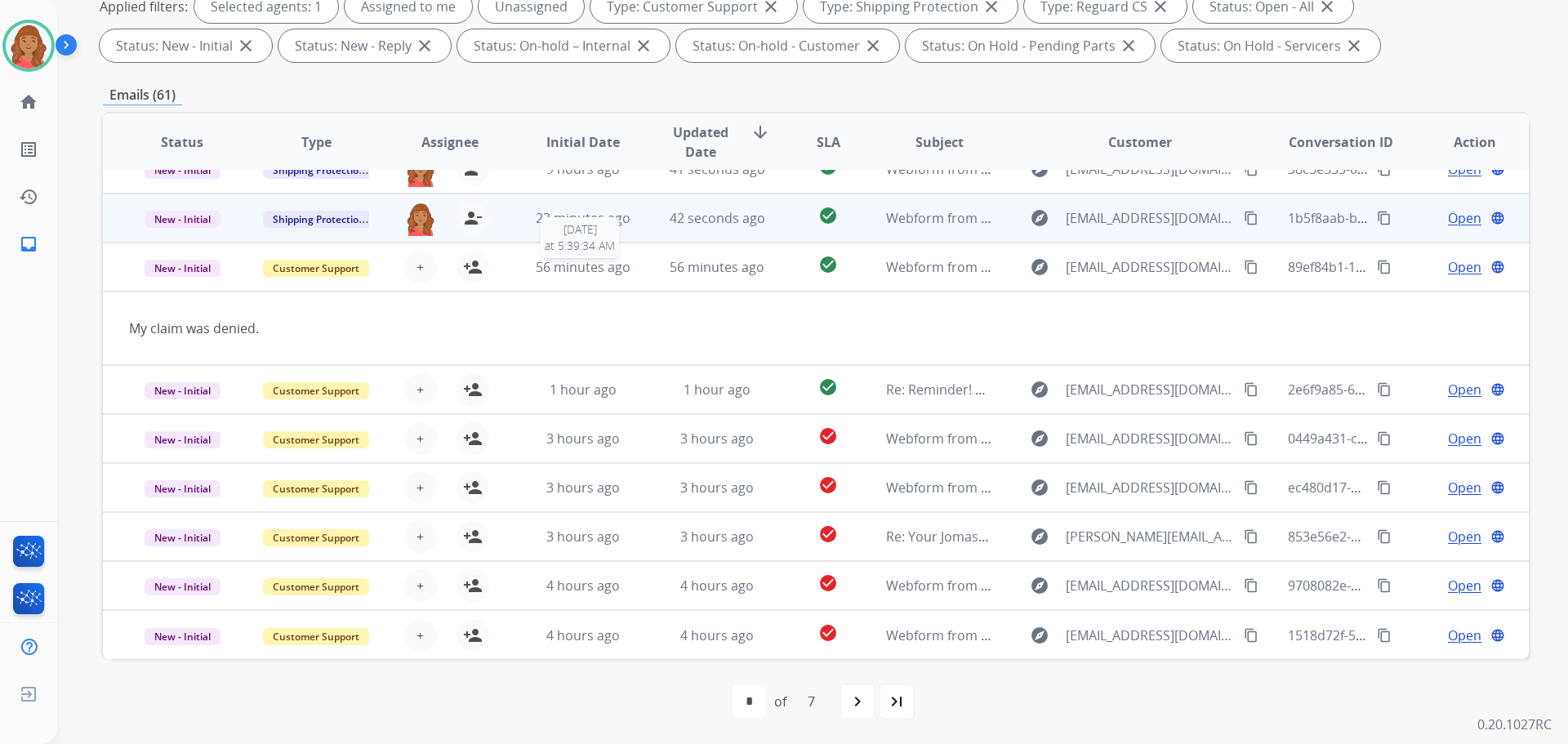
scroll to position [2, 0]
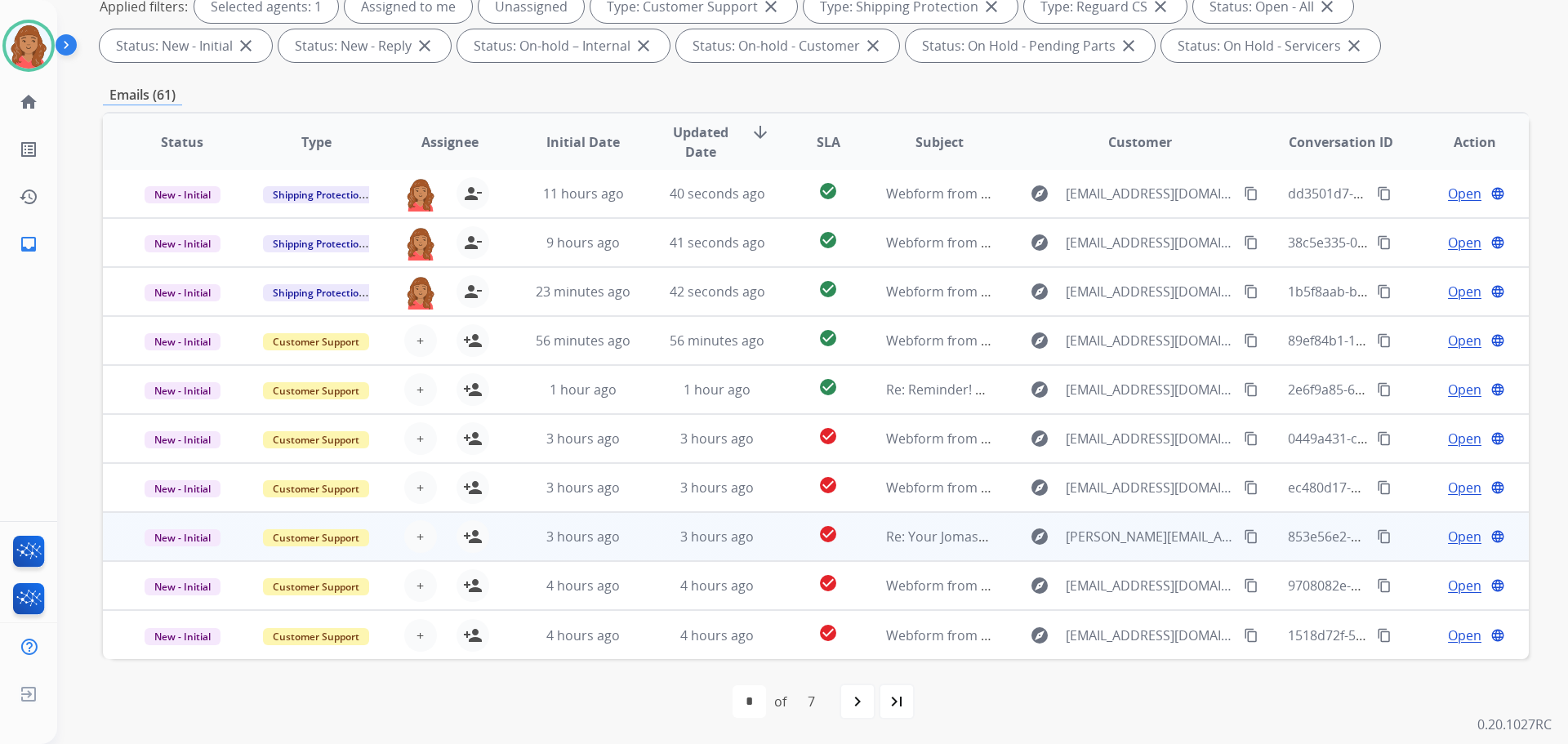
click at [535, 546] on div "3 hours ago" at bounding box center [583, 536] width 107 height 20
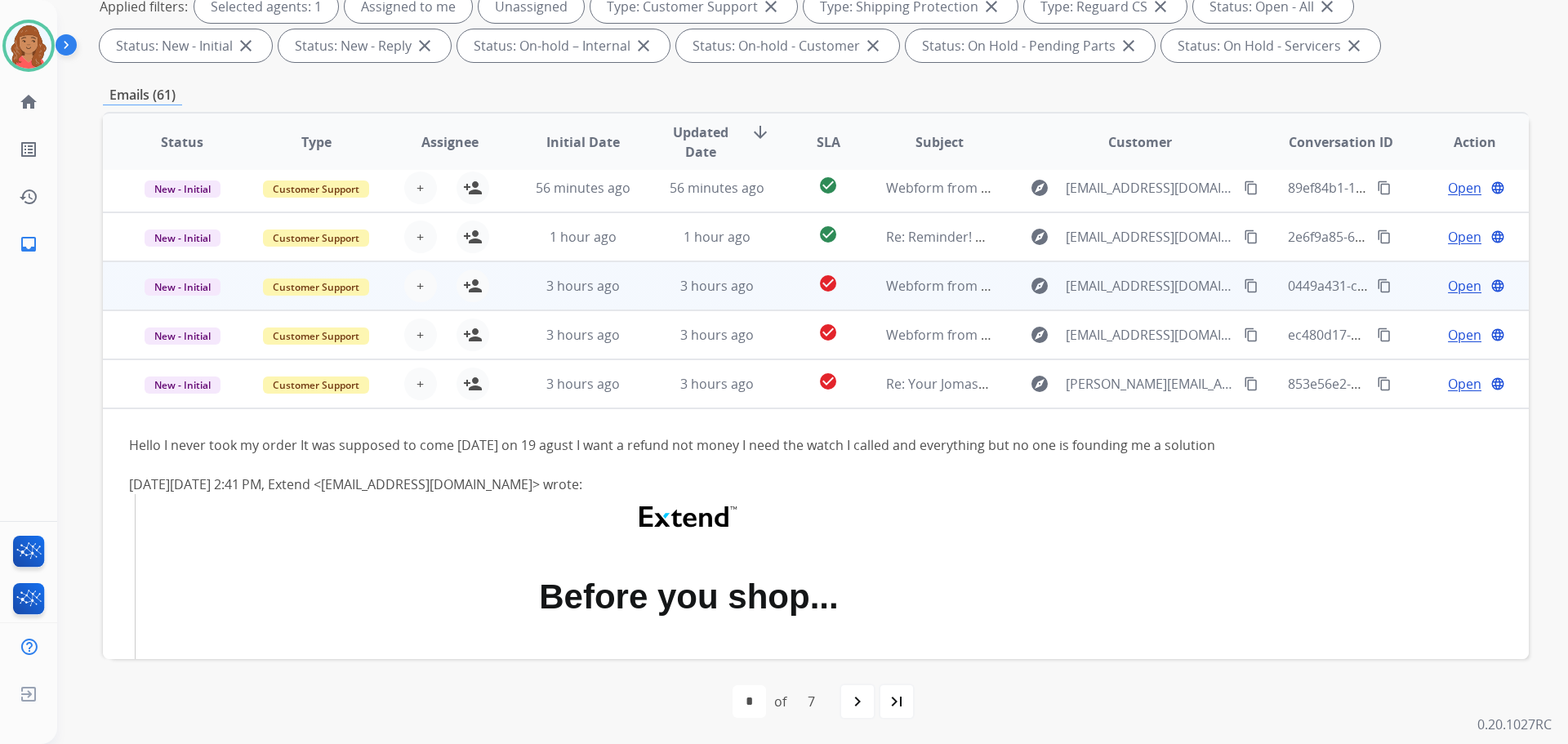
scroll to position [98, 0]
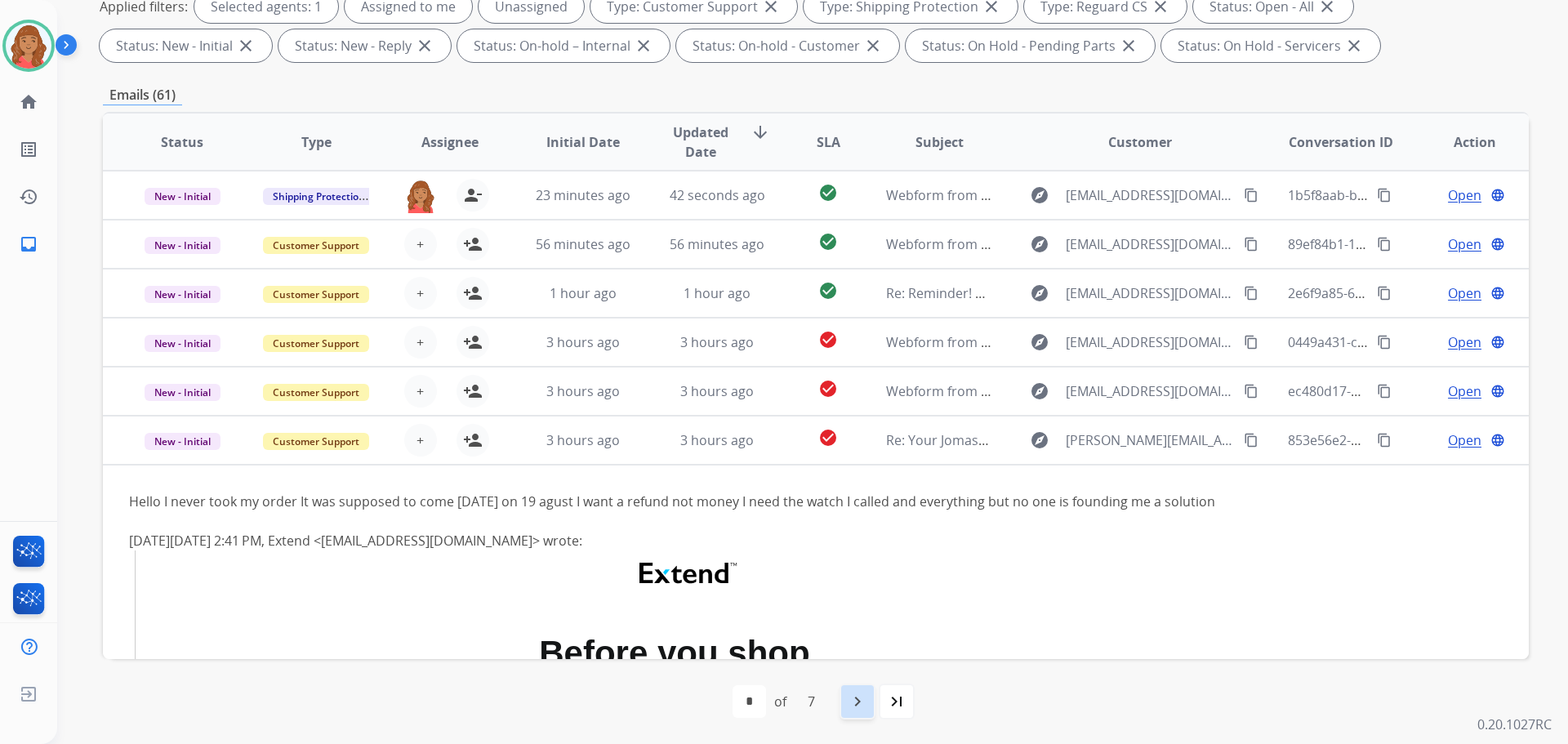
click at [854, 709] on mat-icon "navigate_next" at bounding box center [858, 701] width 20 height 20
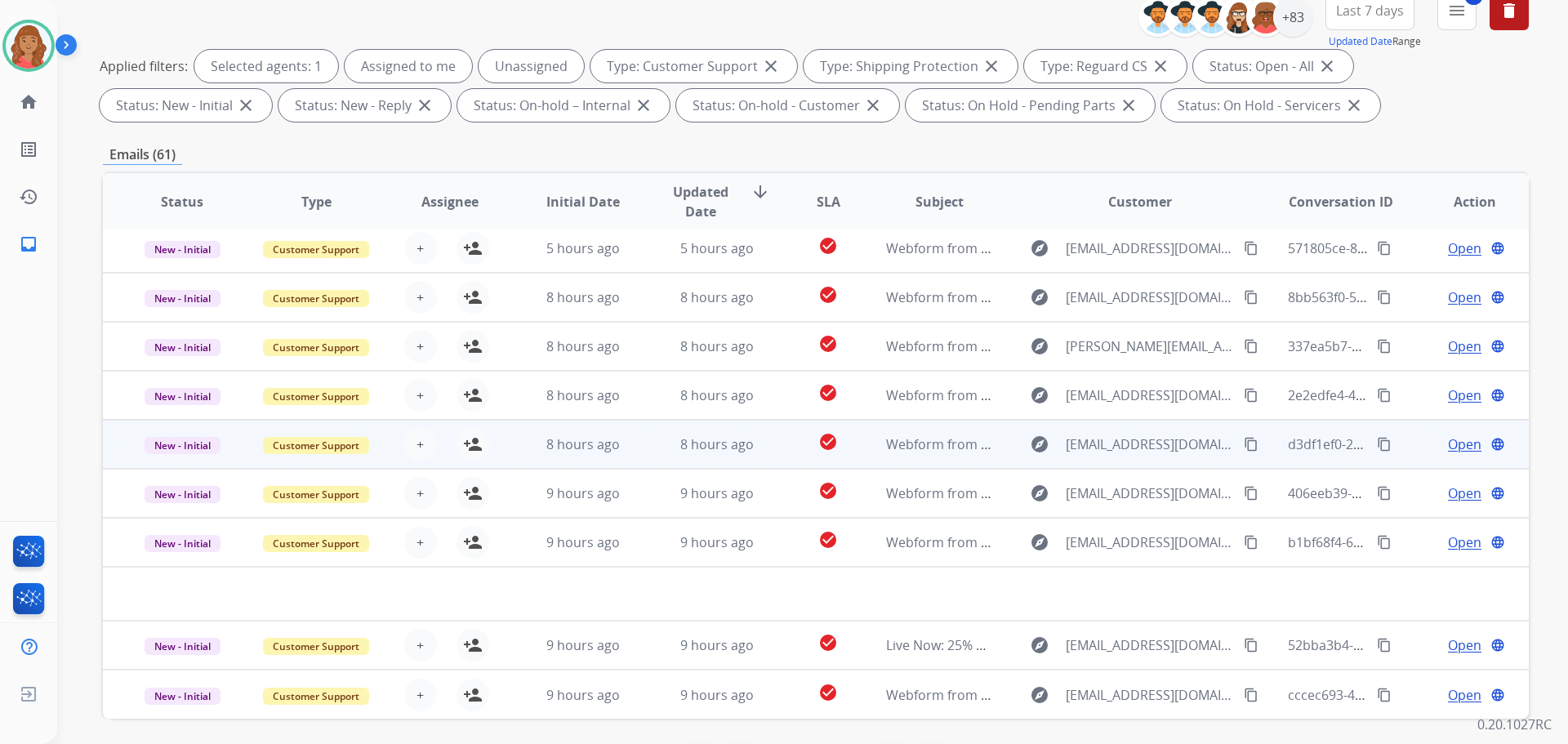
scroll to position [264, 0]
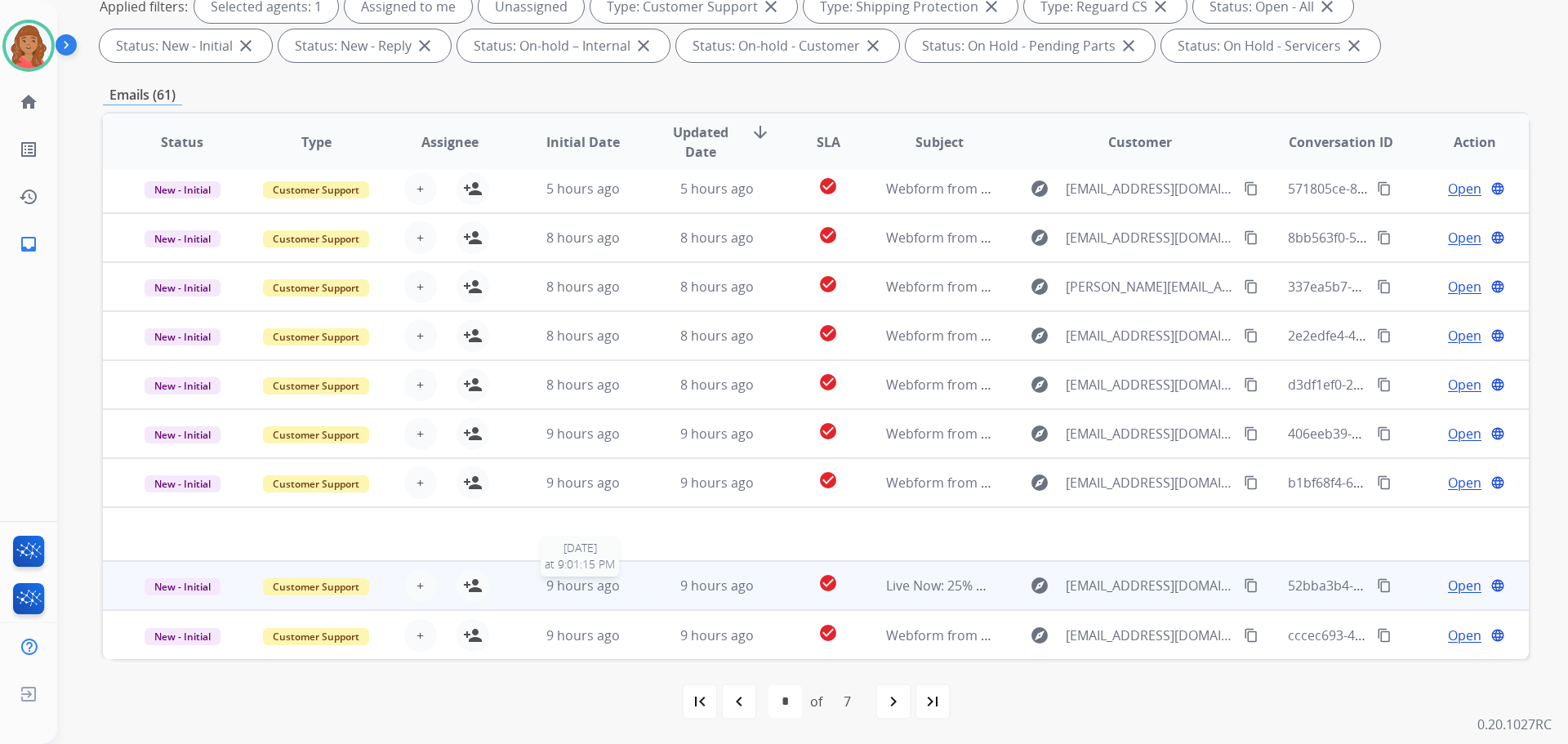
click at [581, 583] on span "9 hours ago" at bounding box center [582, 586] width 74 height 18
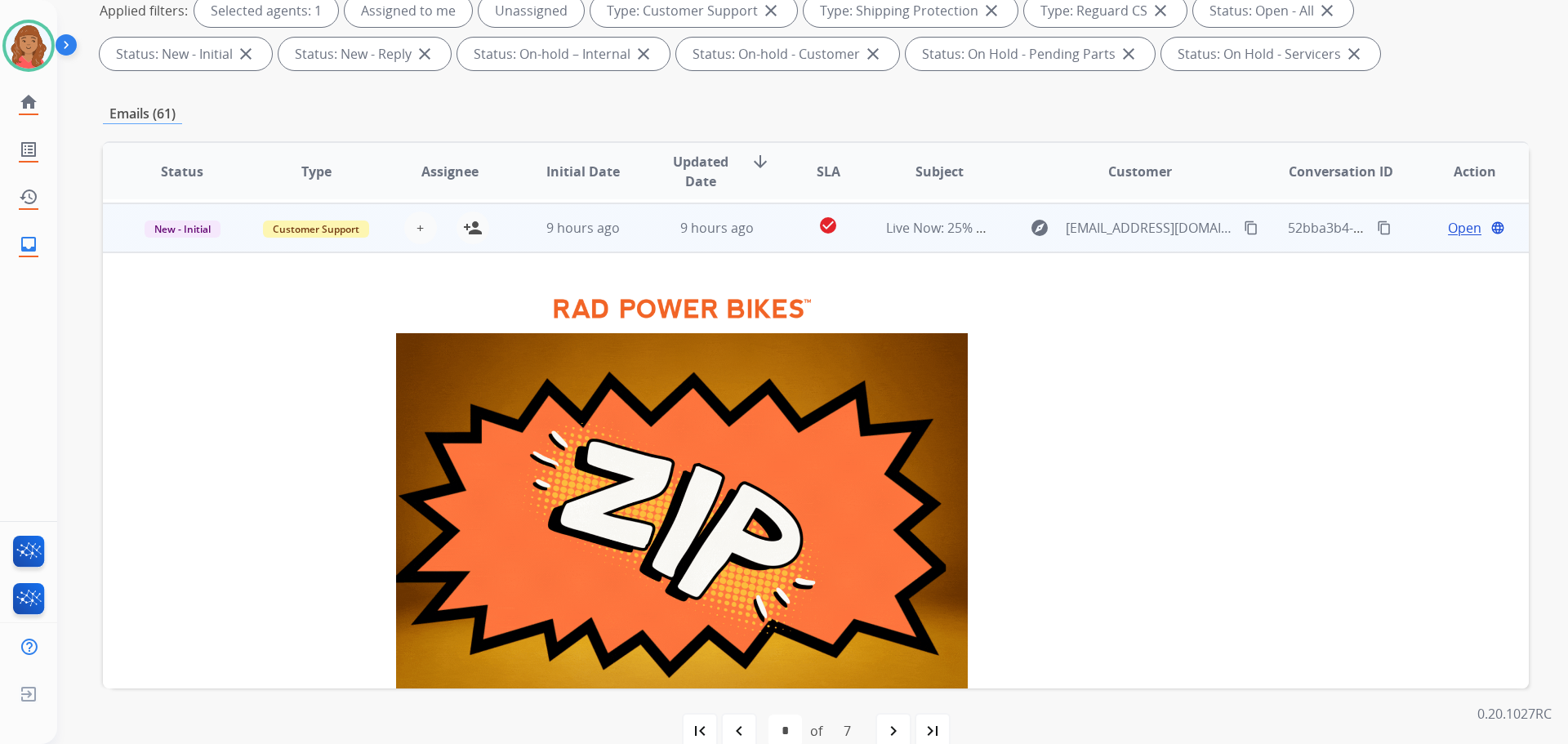
scroll to position [392, 0]
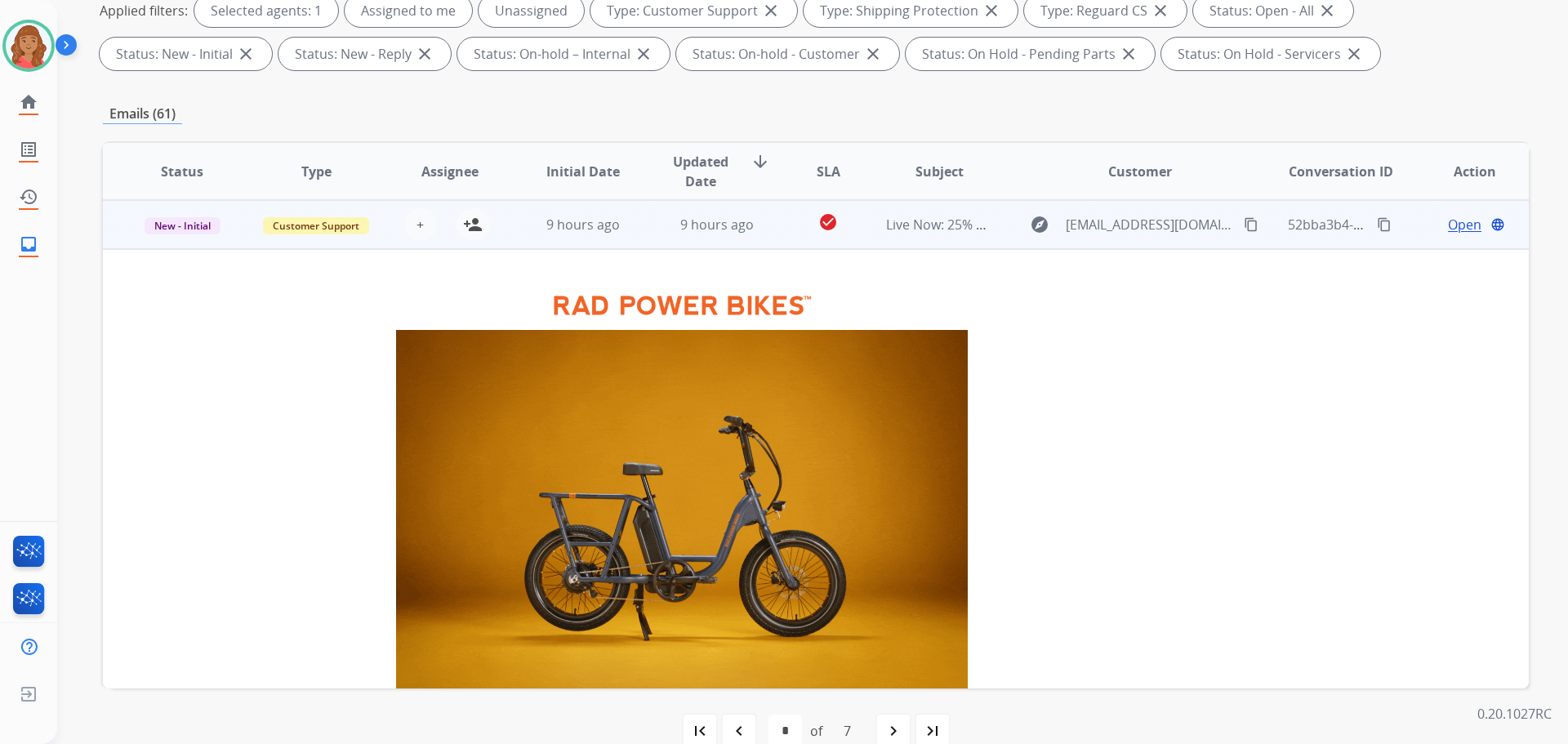
drag, startPoint x: 472, startPoint y: 223, endPoint x: 479, endPoint y: 250, distance: 27.9
click at [473, 223] on mat-icon "person_add" at bounding box center [473, 225] width 20 height 20
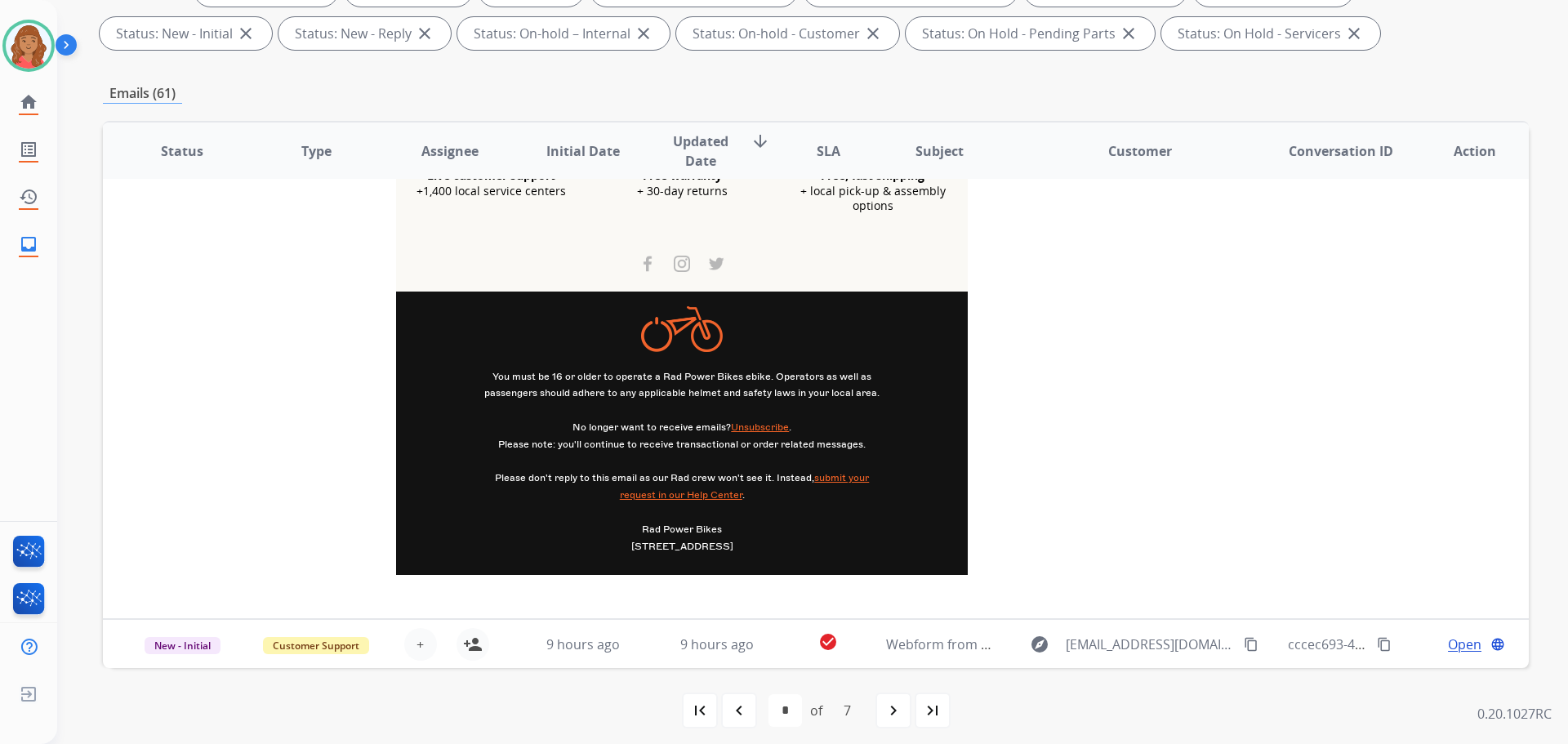
scroll to position [293, 0]
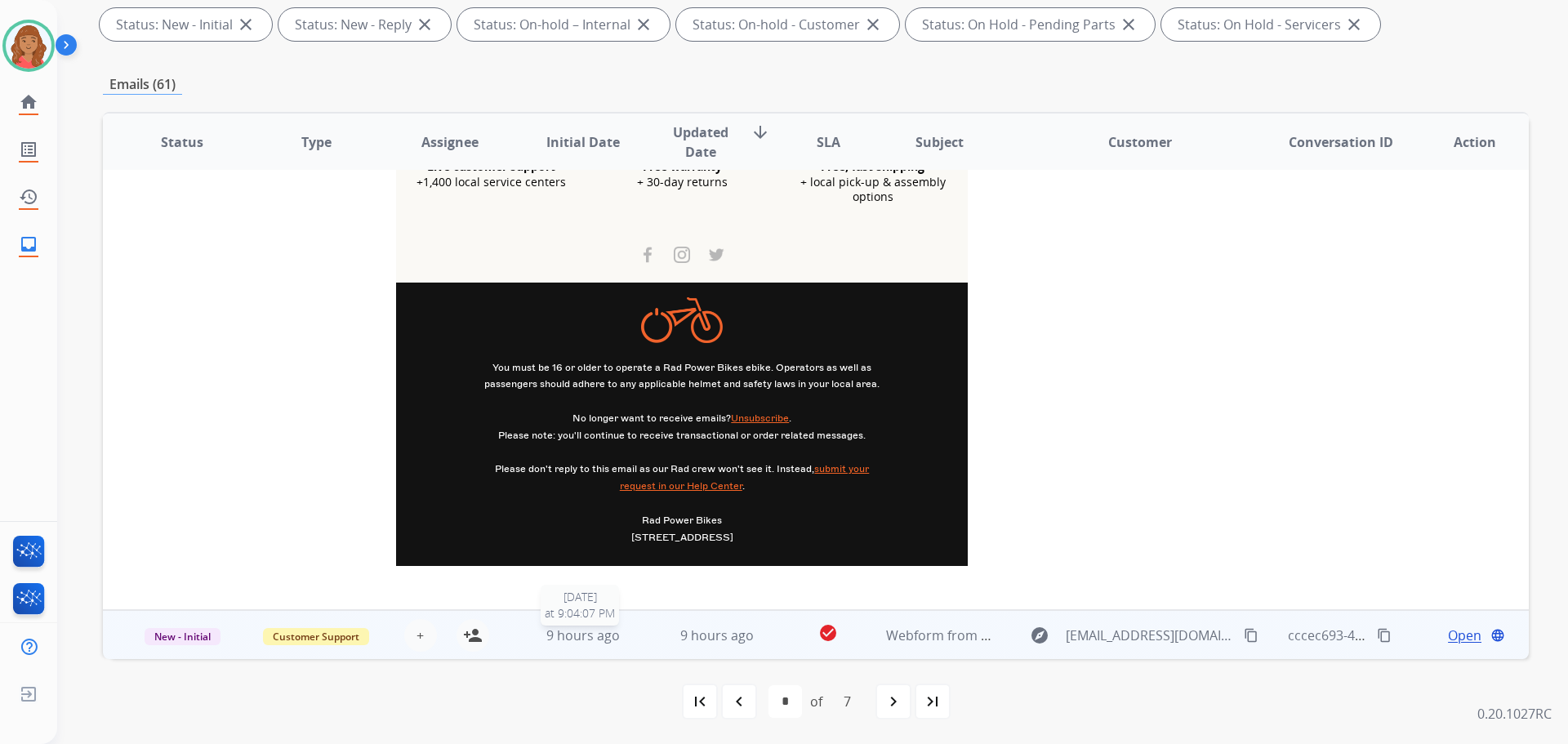
click at [626, 641] on div "9 hours ago" at bounding box center [583, 636] width 107 height 20
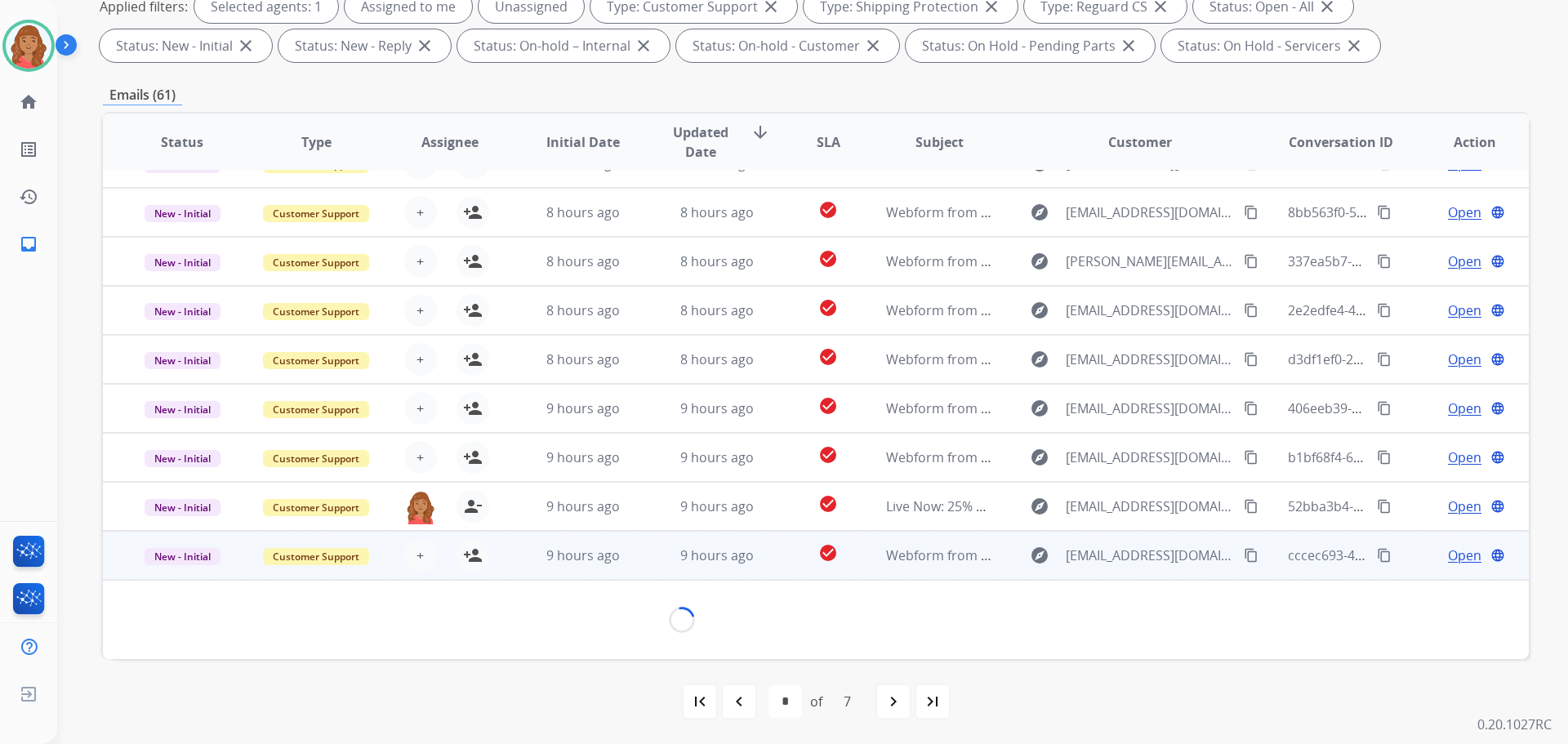
scroll to position [75, 0]
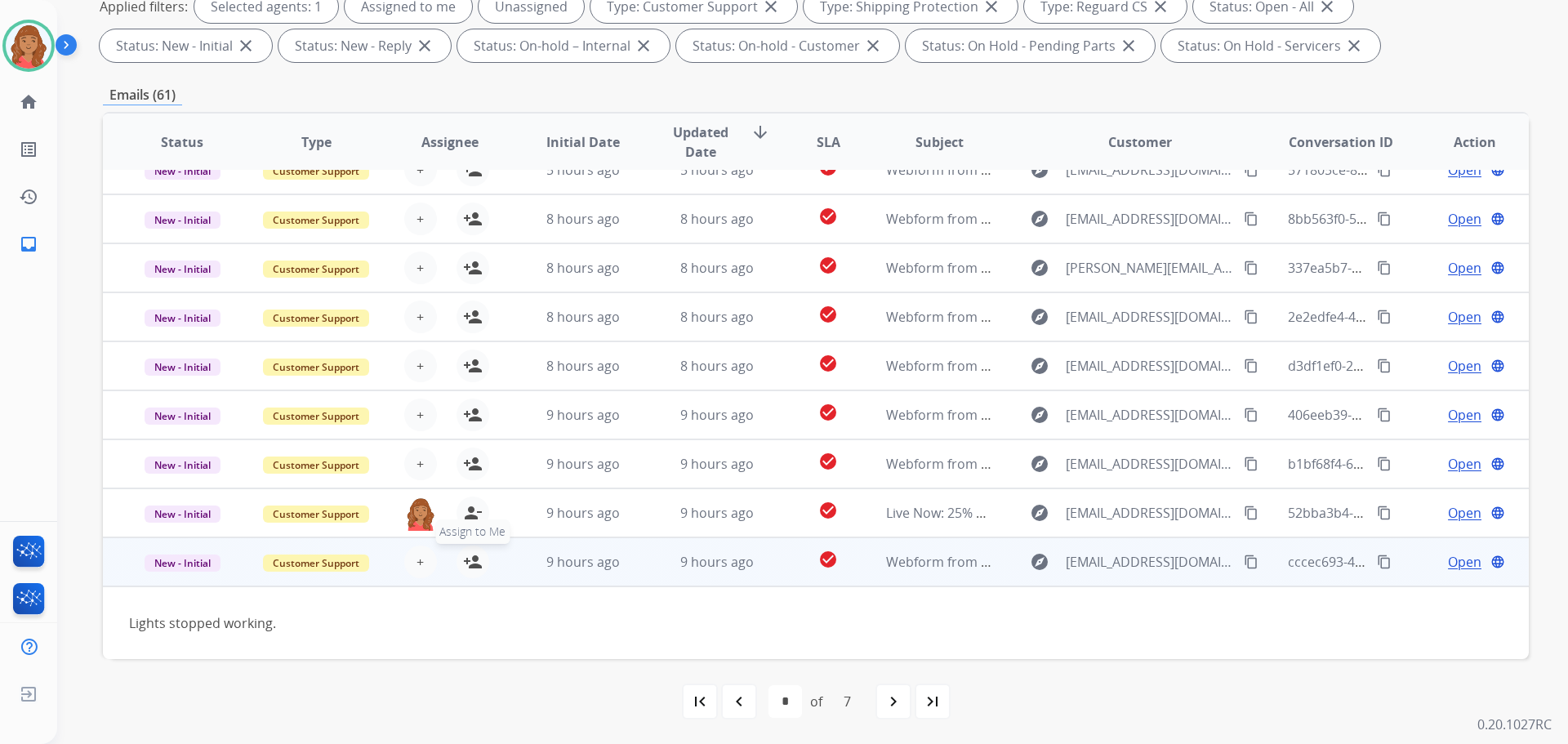
drag, startPoint x: 466, startPoint y: 564, endPoint x: 479, endPoint y: 560, distance: 13.6
click at [470, 566] on mat-icon "person_add" at bounding box center [473, 562] width 20 height 20
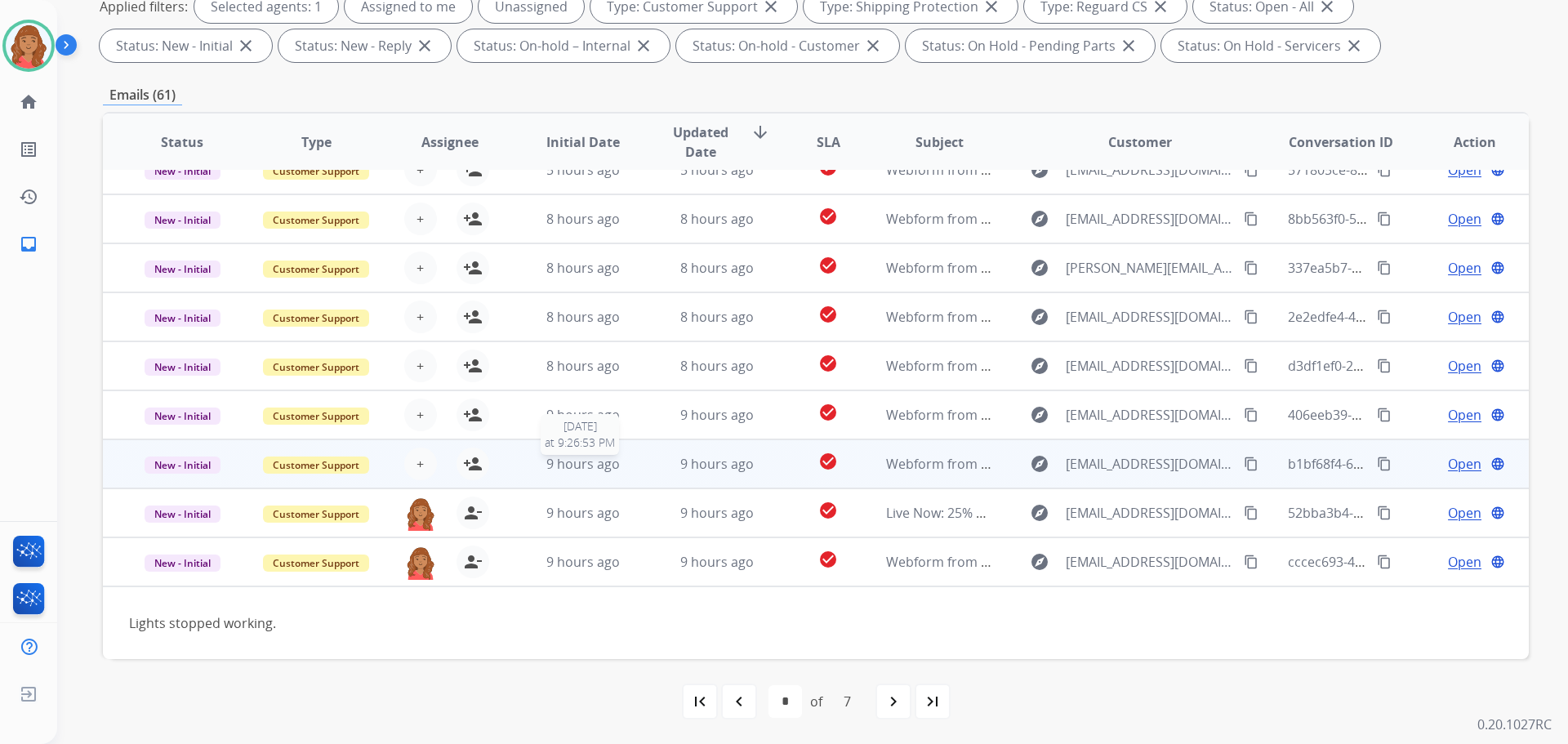
click at [574, 465] on span "9 hours ago" at bounding box center [582, 463] width 74 height 18
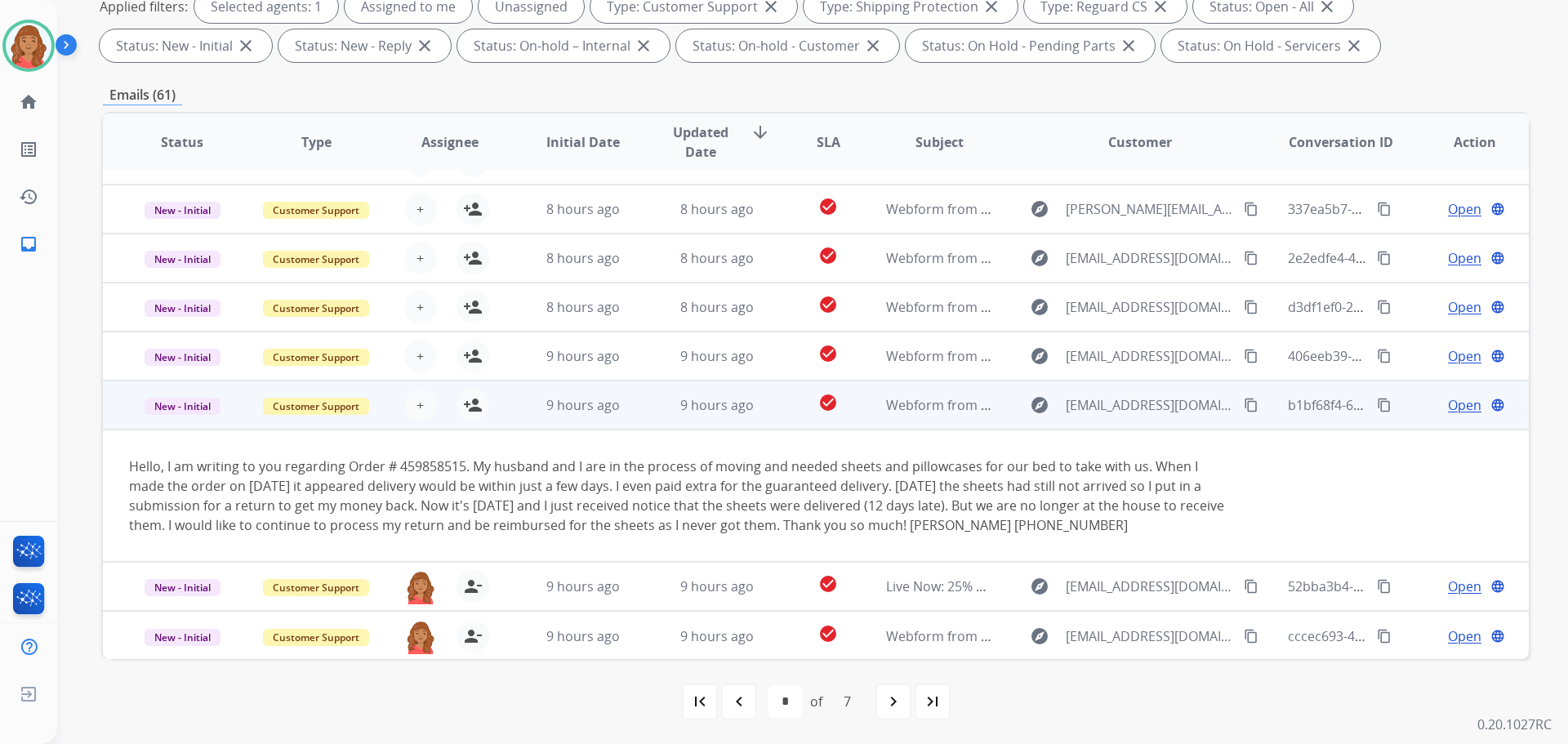
scroll to position [134, 0]
click at [465, 402] on mat-icon "person_add" at bounding box center [473, 404] width 20 height 20
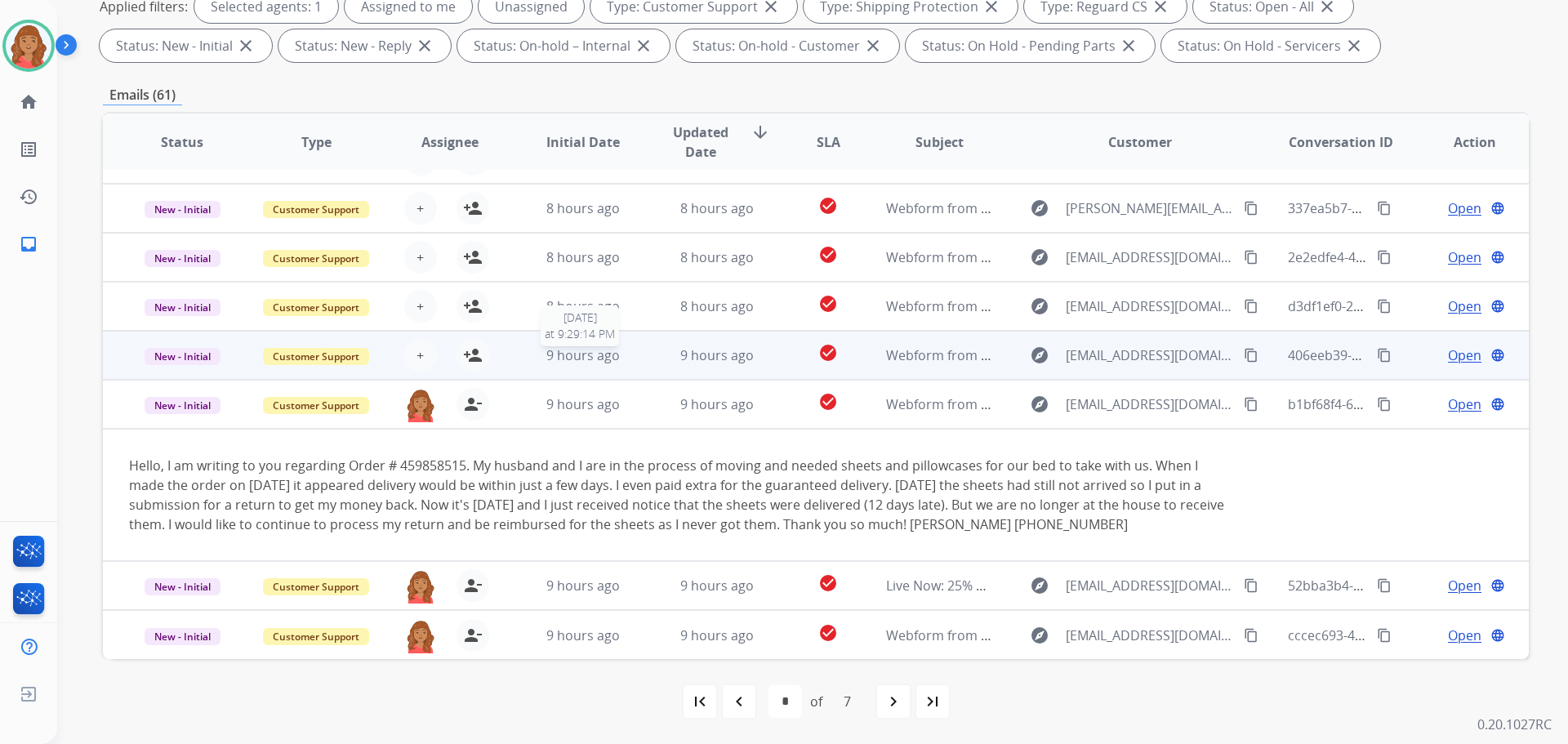
click at [564, 349] on span "9 hours ago" at bounding box center [582, 355] width 74 height 18
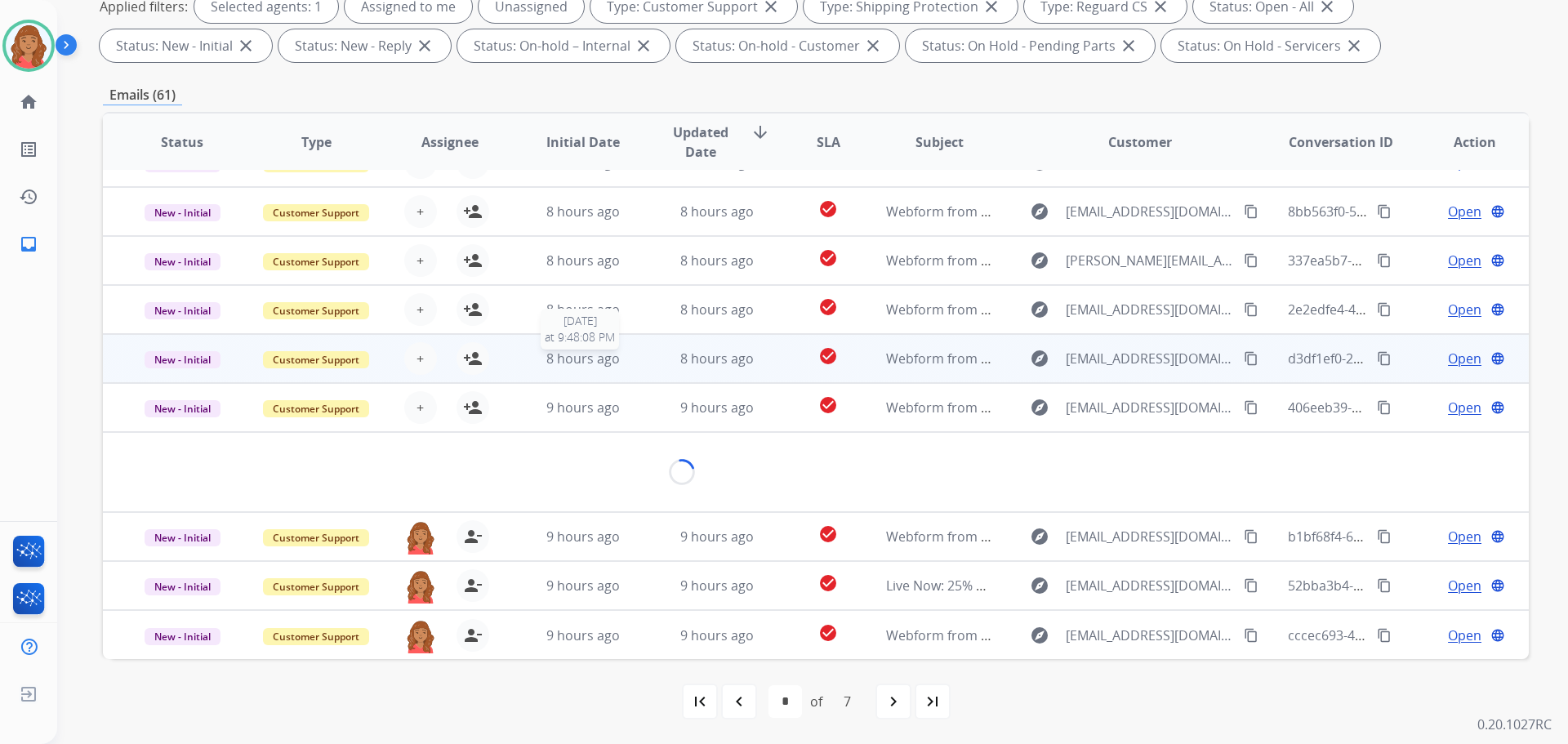
scroll to position [75, 0]
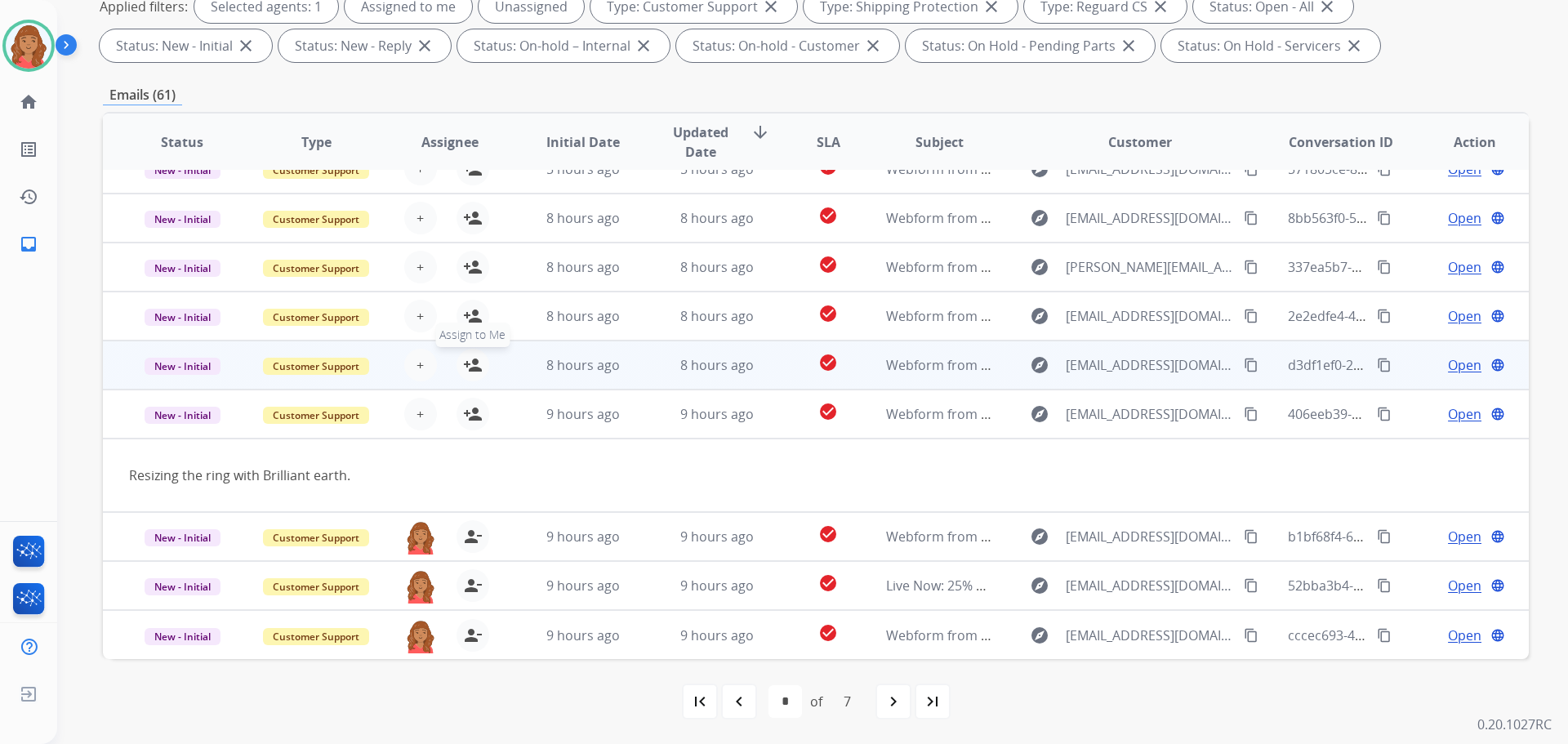
click at [477, 365] on mat-icon "person_add" at bounding box center [473, 365] width 20 height 20
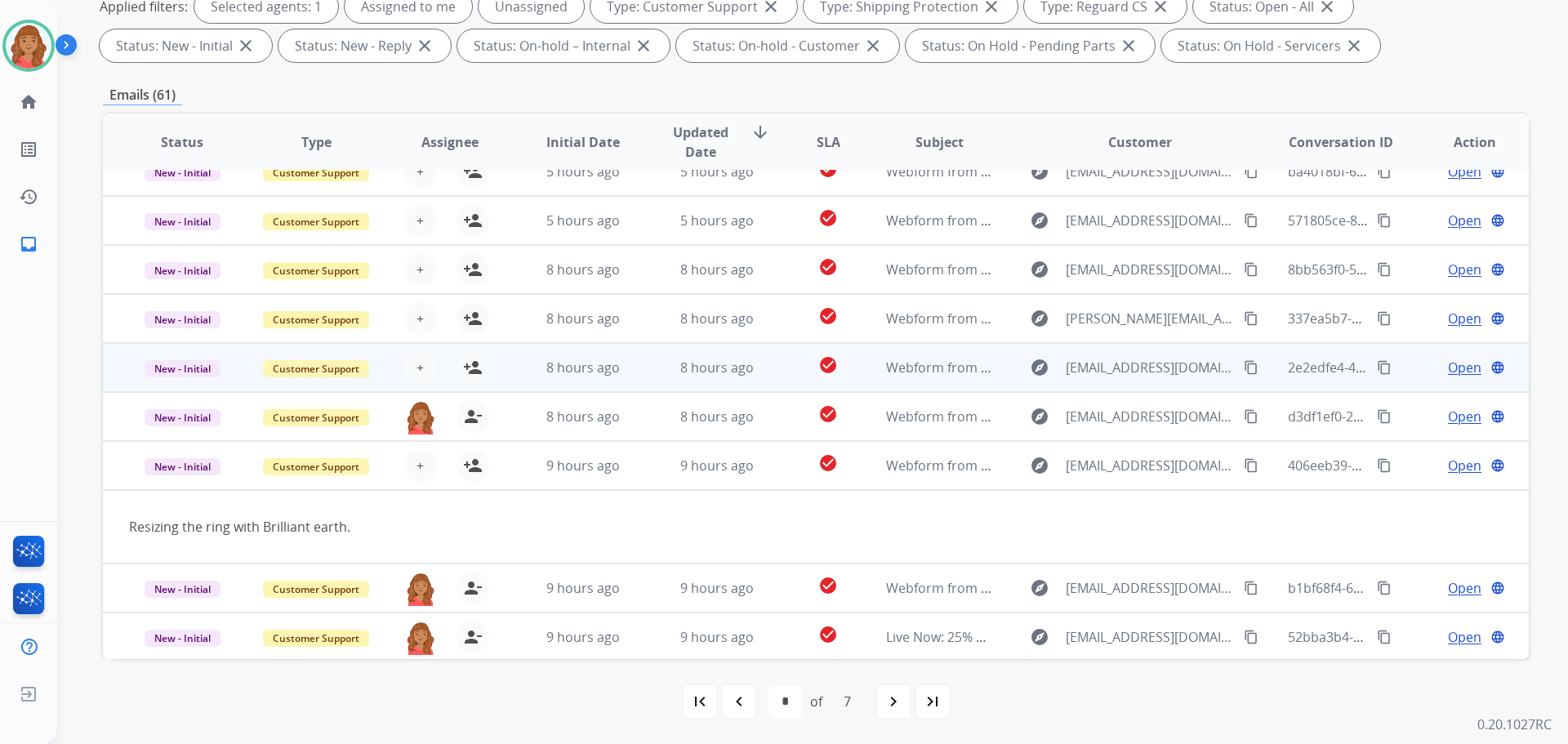
scroll to position [0, 0]
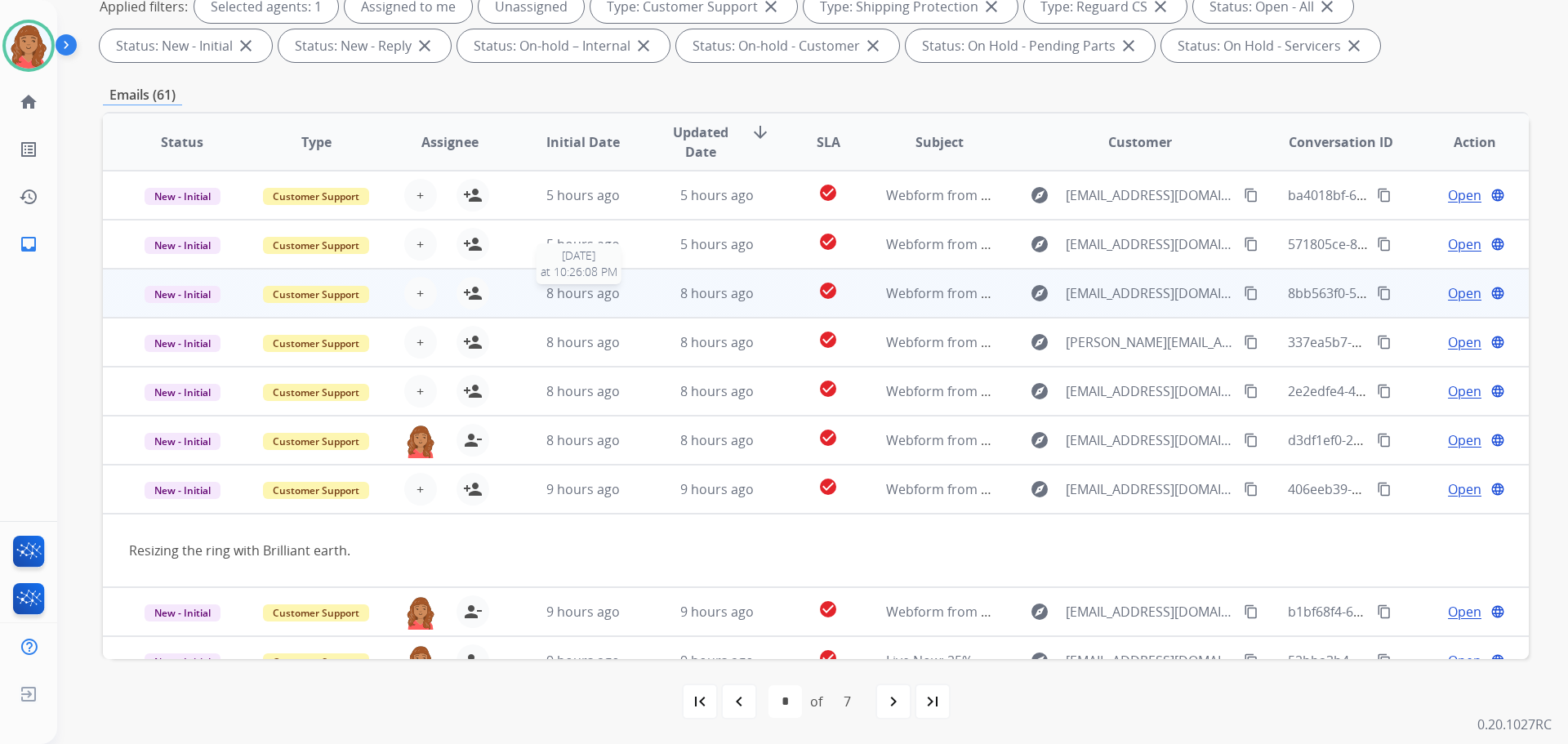
click at [588, 294] on span "8 hours ago" at bounding box center [582, 293] width 74 height 18
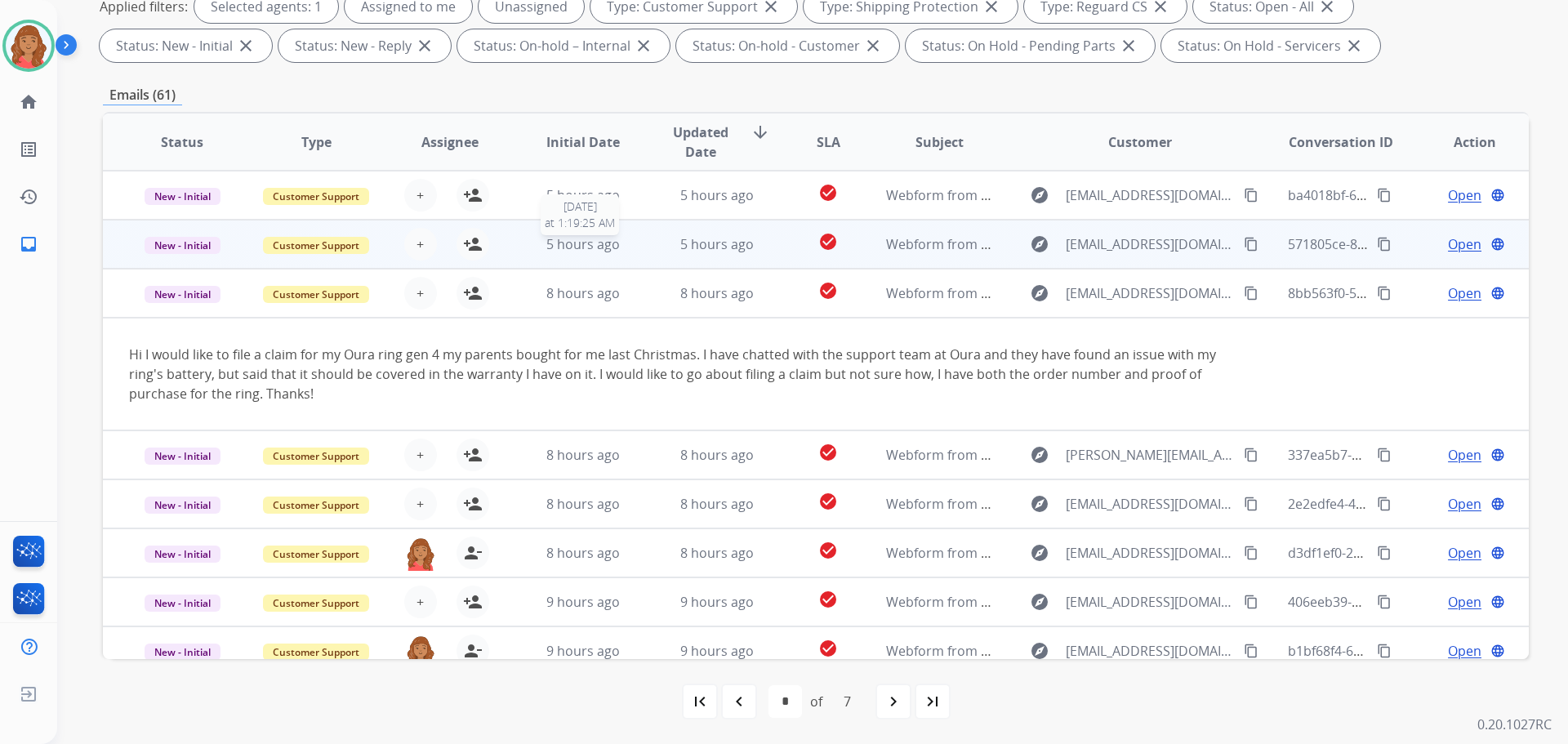
click at [603, 240] on span "5 hours ago" at bounding box center [582, 244] width 74 height 18
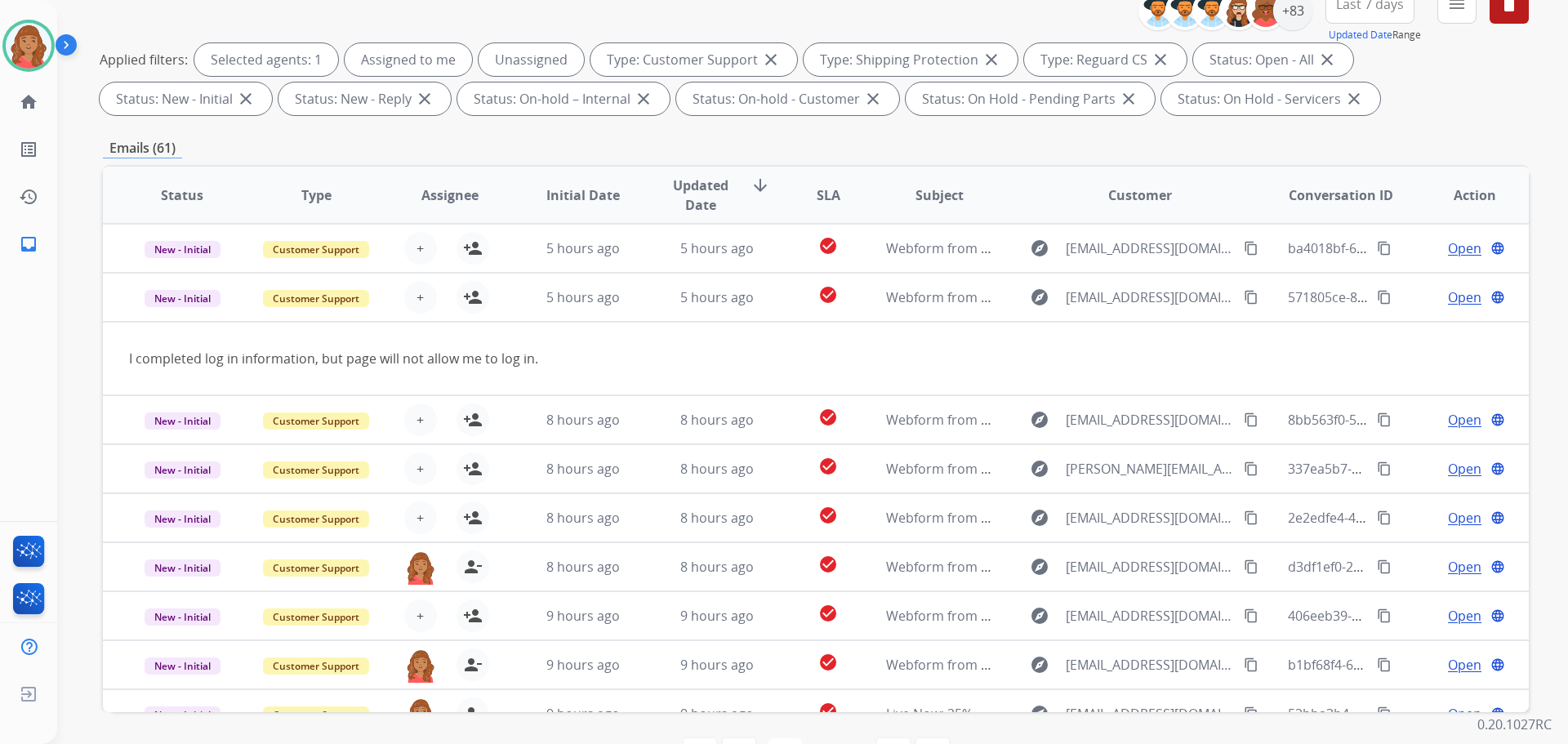
scroll to position [182, 0]
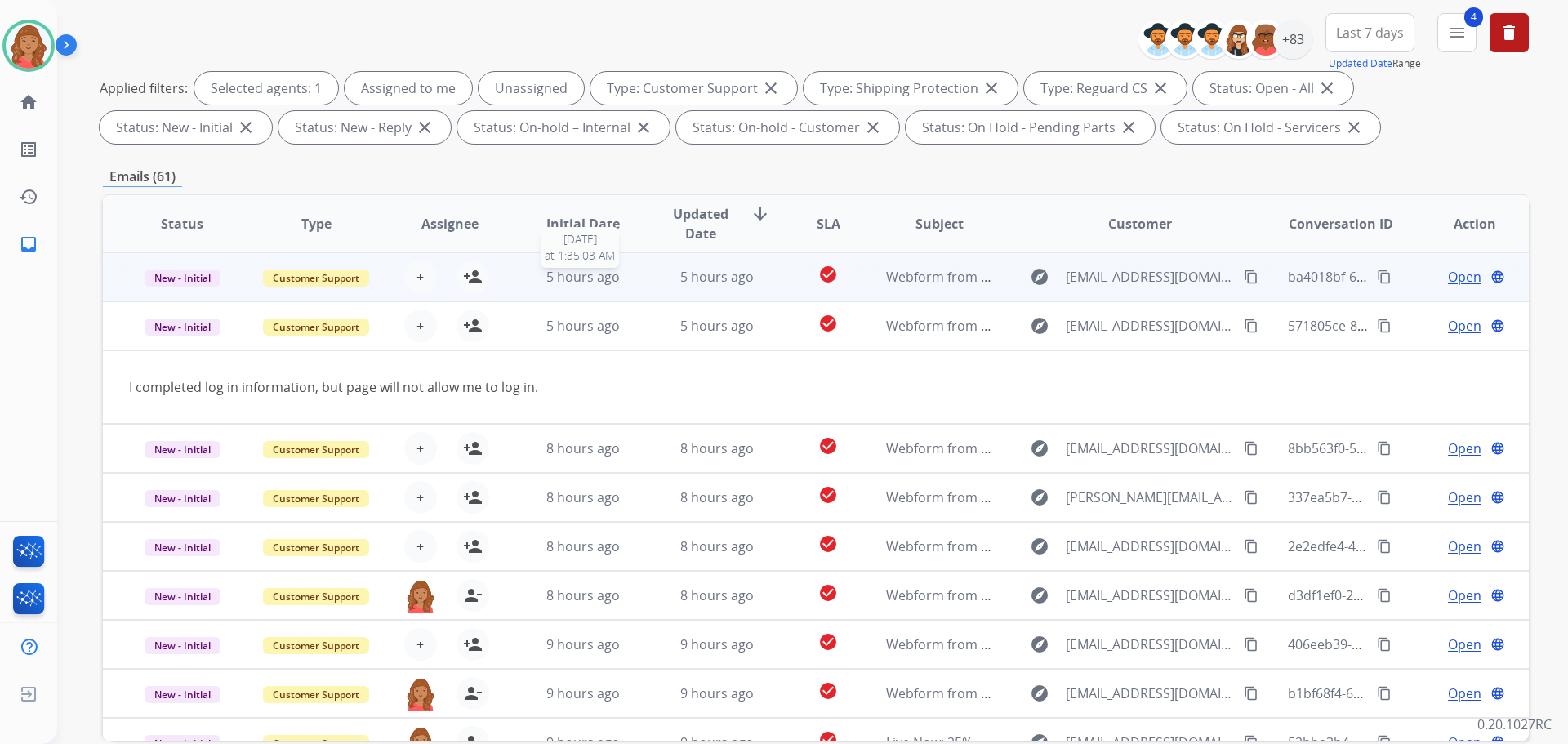
click at [591, 268] on span "5 hours ago" at bounding box center [582, 277] width 74 height 18
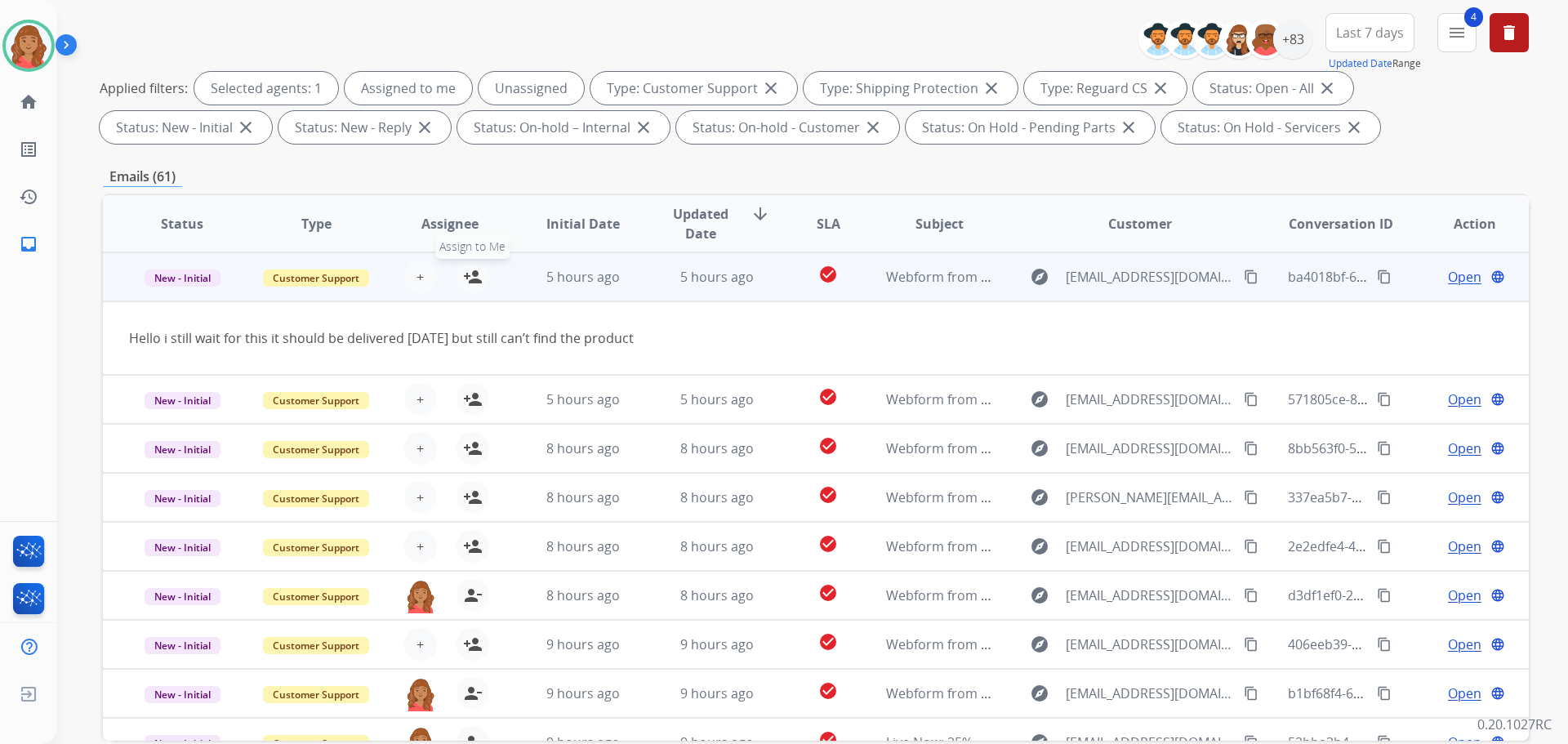
click at [473, 281] on mat-icon "person_add" at bounding box center [473, 277] width 20 height 20
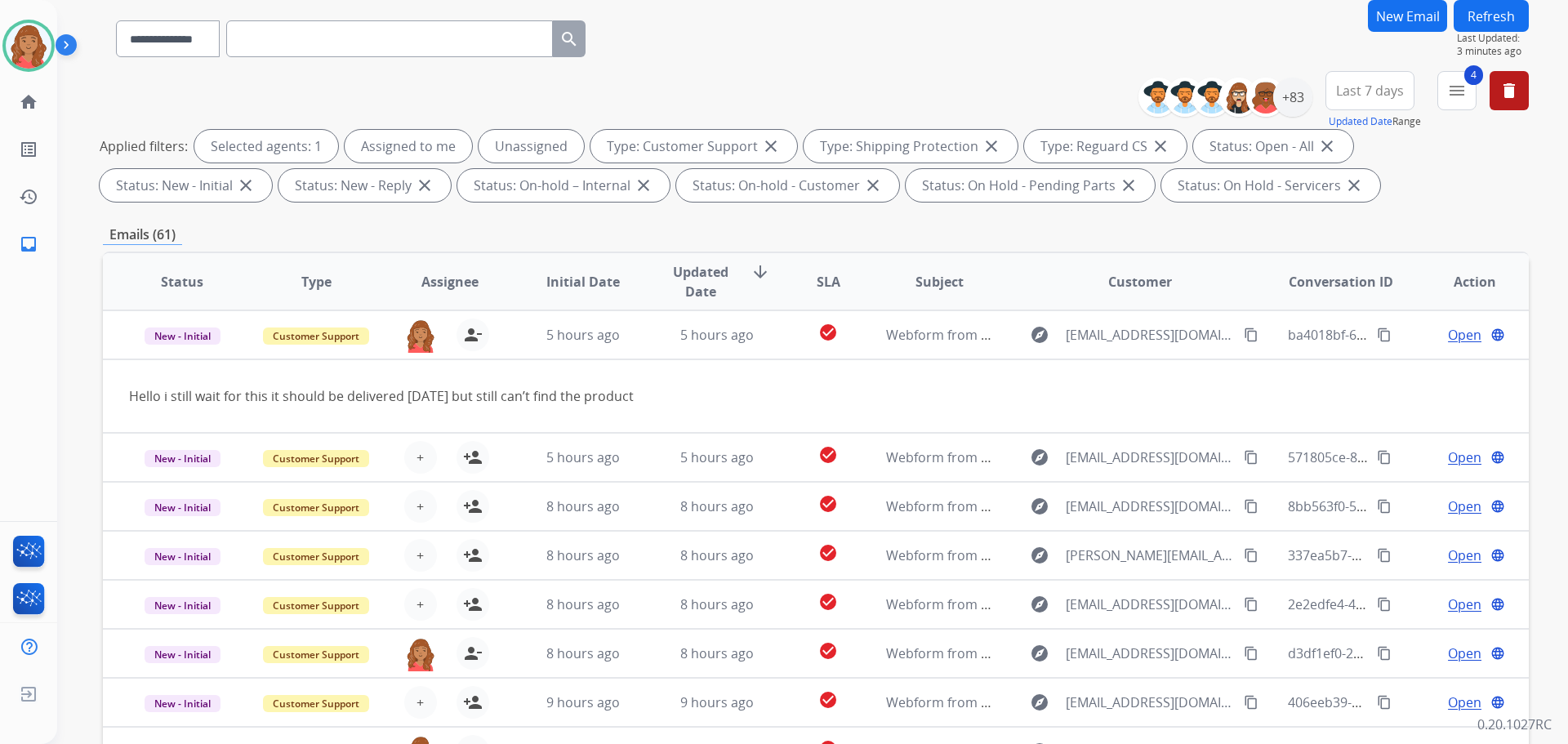
scroll to position [0, 0]
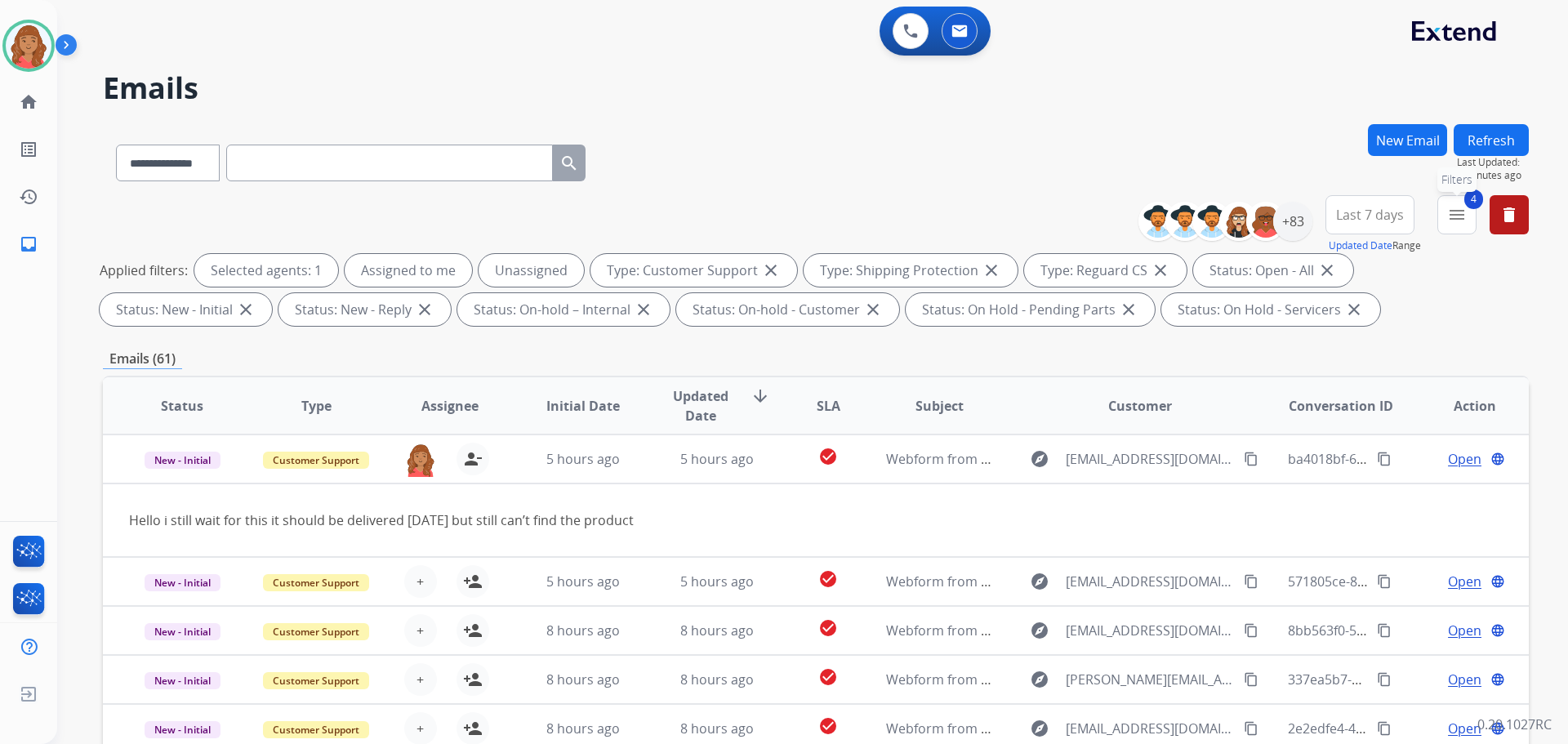
click at [1461, 221] on mat-icon "menu" at bounding box center [1457, 215] width 20 height 20
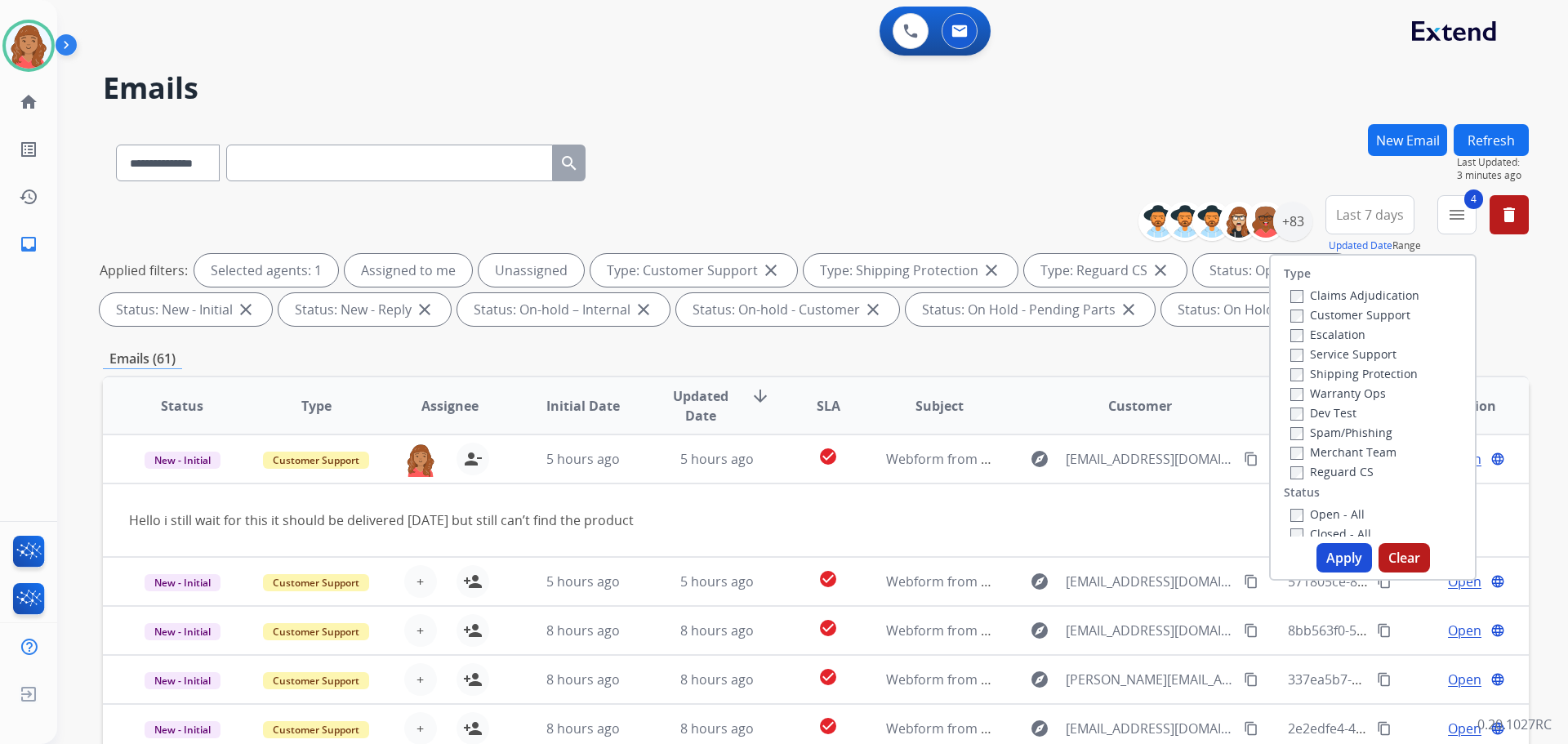
click at [1329, 564] on button "Apply" at bounding box center [1344, 558] width 56 height 29
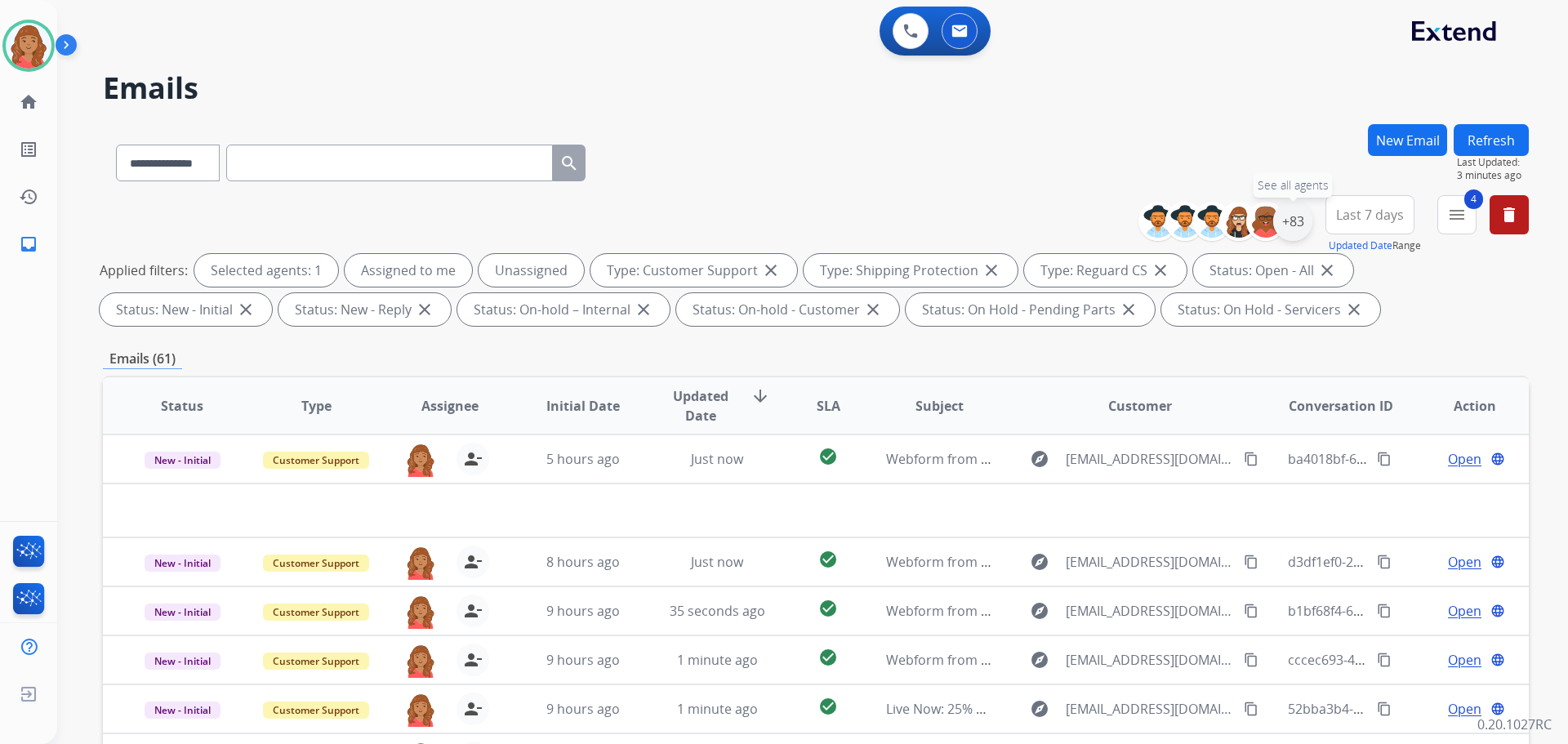
click at [1289, 232] on div "+83" at bounding box center [1293, 221] width 39 height 39
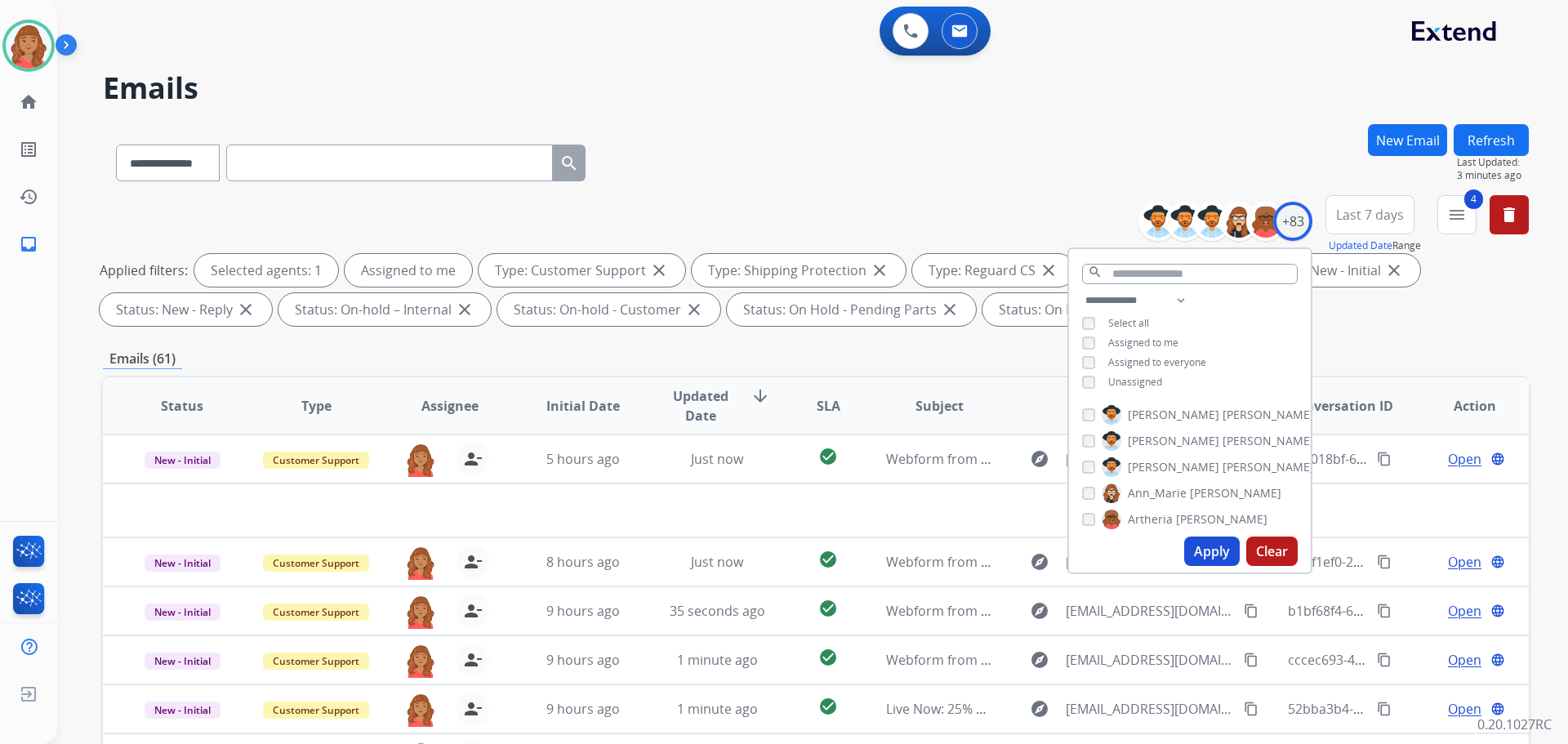
click at [1201, 556] on button "Apply" at bounding box center [1212, 550] width 56 height 29
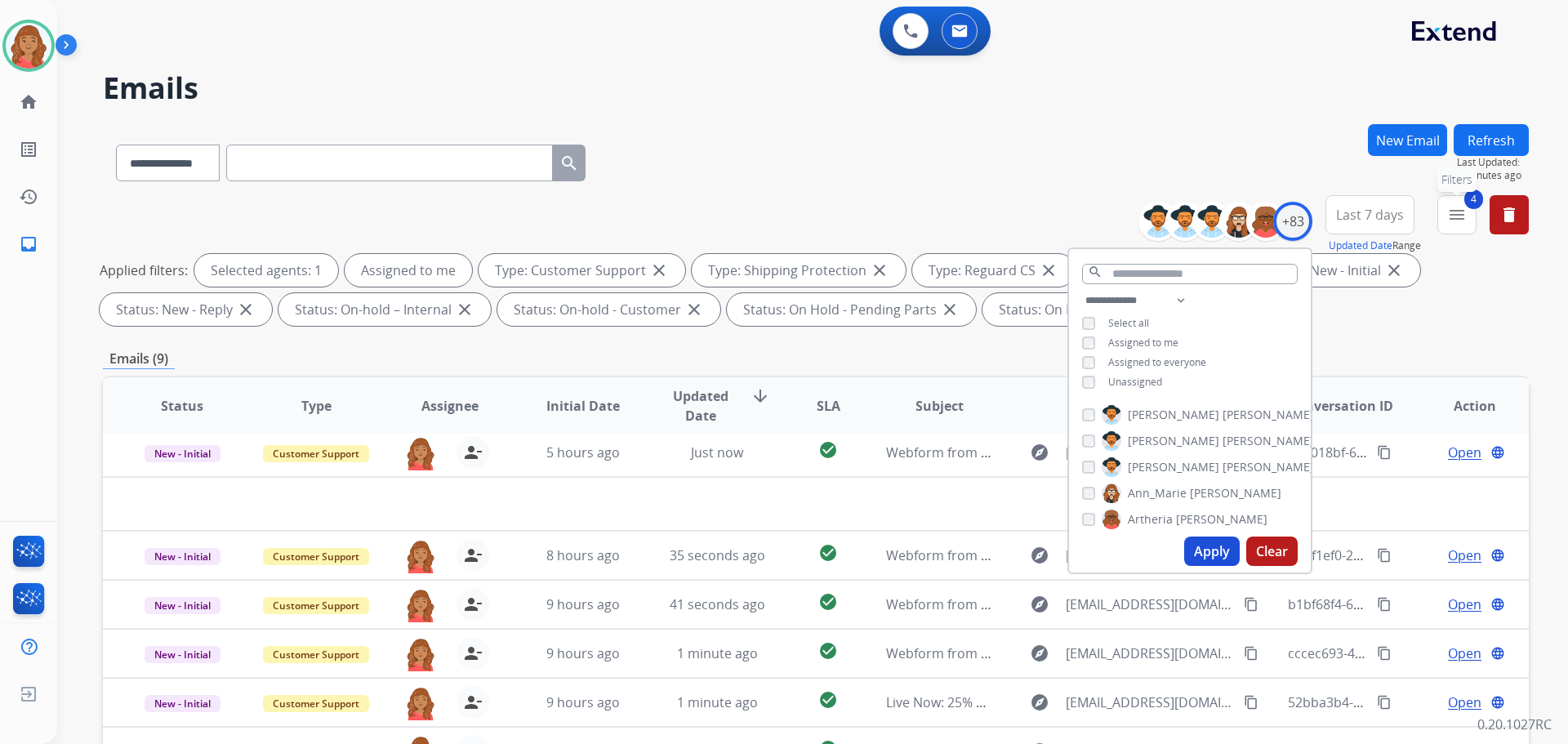
click at [1467, 211] on button "4 menu Filters" at bounding box center [1457, 215] width 39 height 39
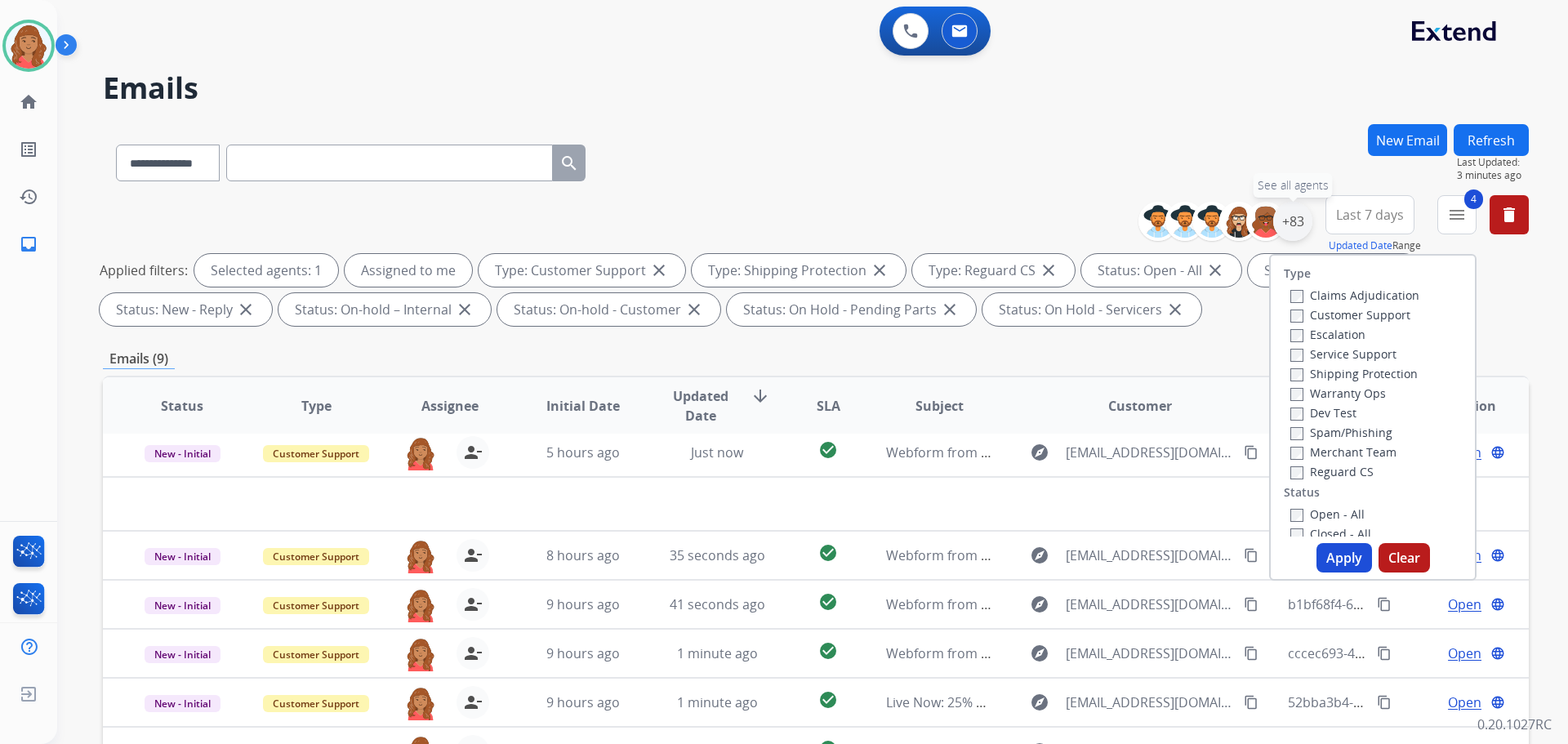
click at [1287, 227] on div "+83" at bounding box center [1293, 221] width 39 height 39
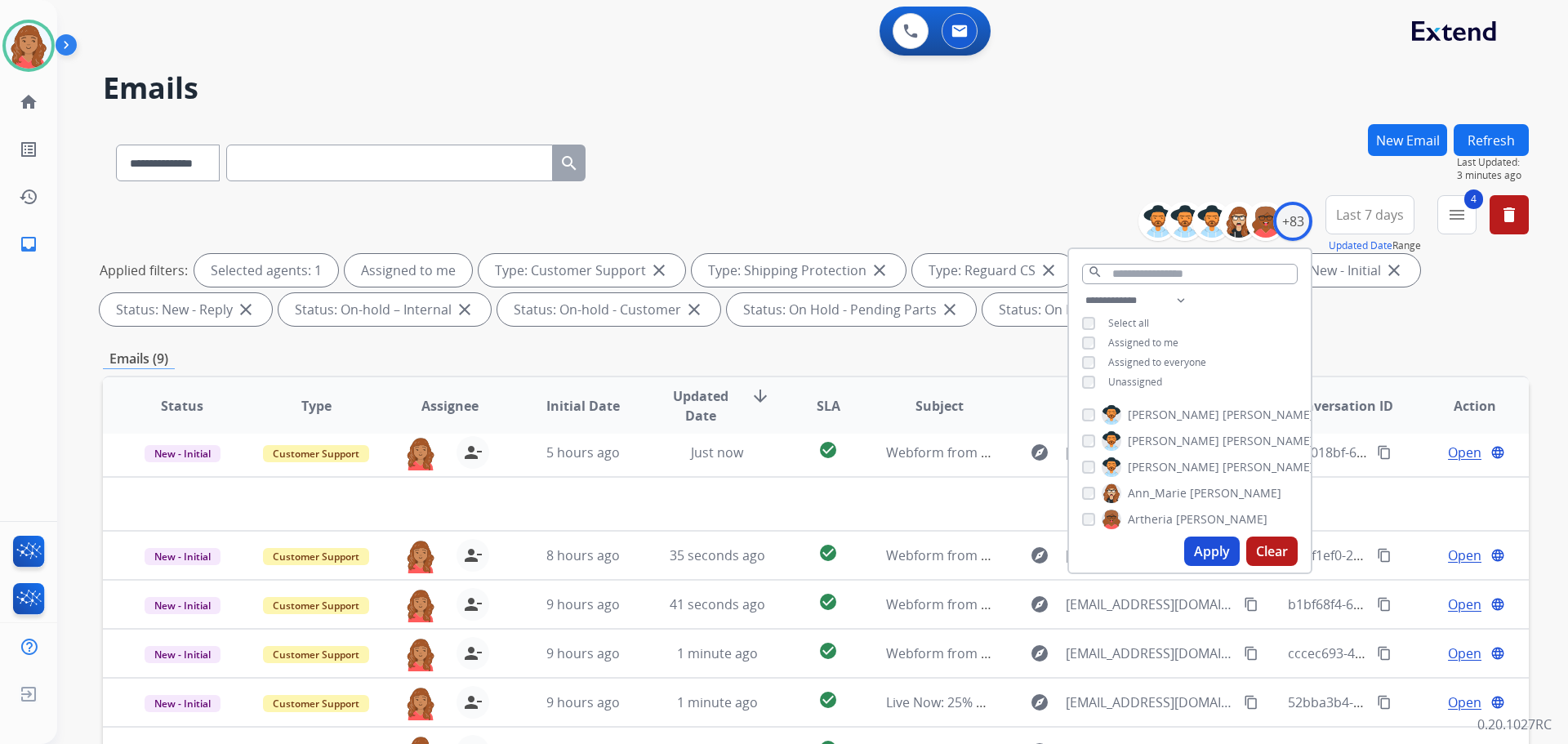
click at [1097, 379] on div "Unassigned" at bounding box center [1122, 382] width 80 height 13
click at [1207, 546] on button "Apply" at bounding box center [1212, 550] width 56 height 29
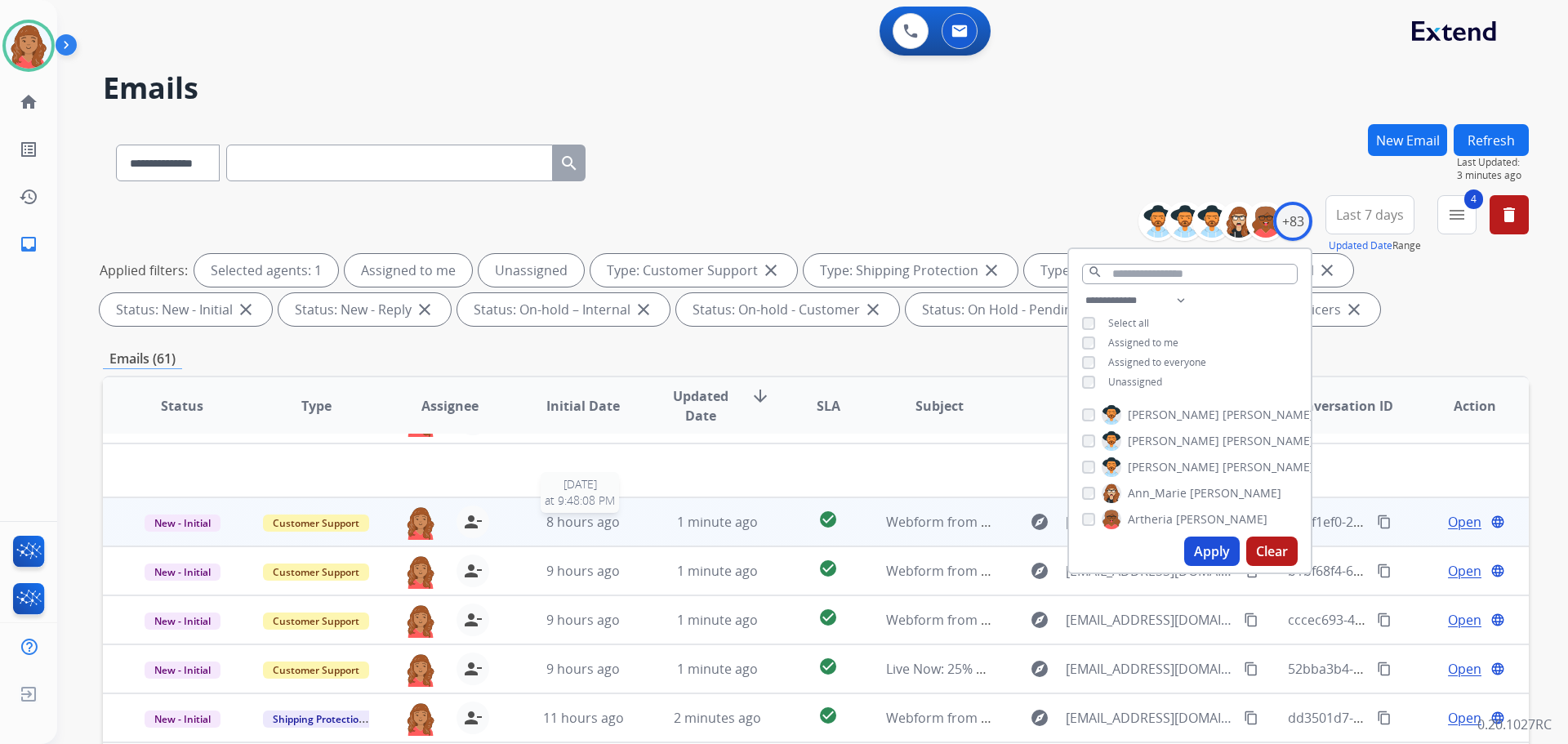
scroll to position [56, 0]
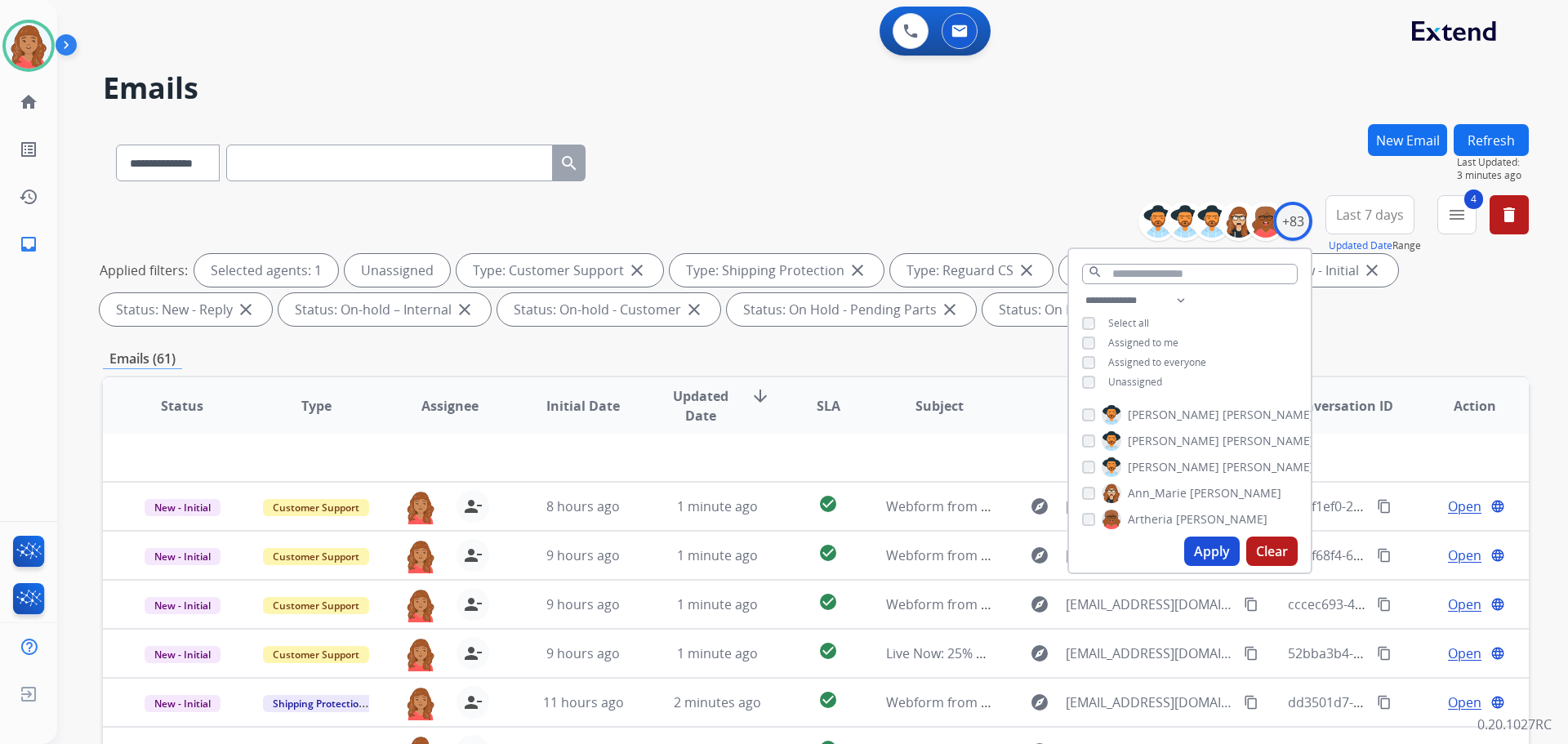
click at [1204, 553] on button "Apply" at bounding box center [1212, 550] width 56 height 29
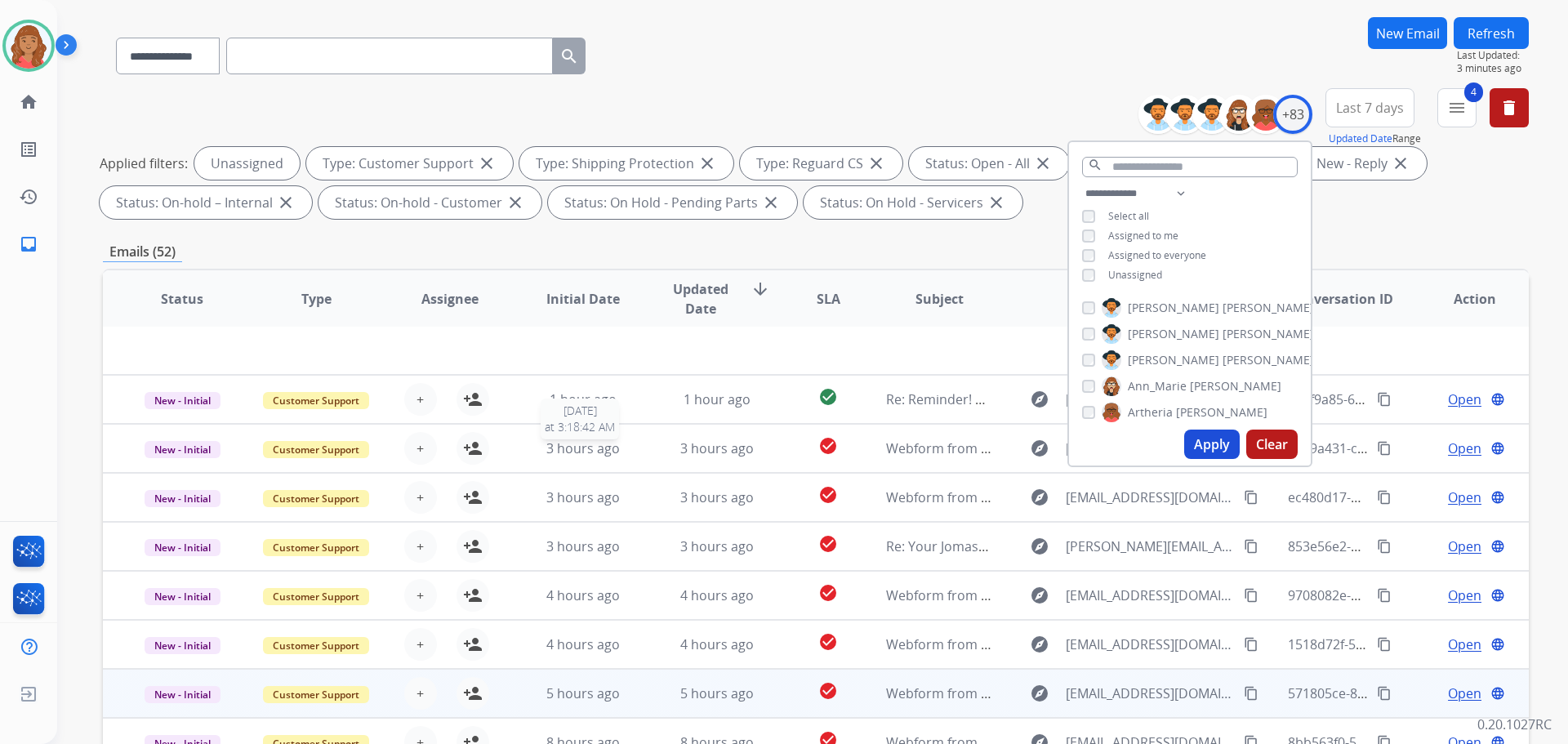
scroll to position [264, 0]
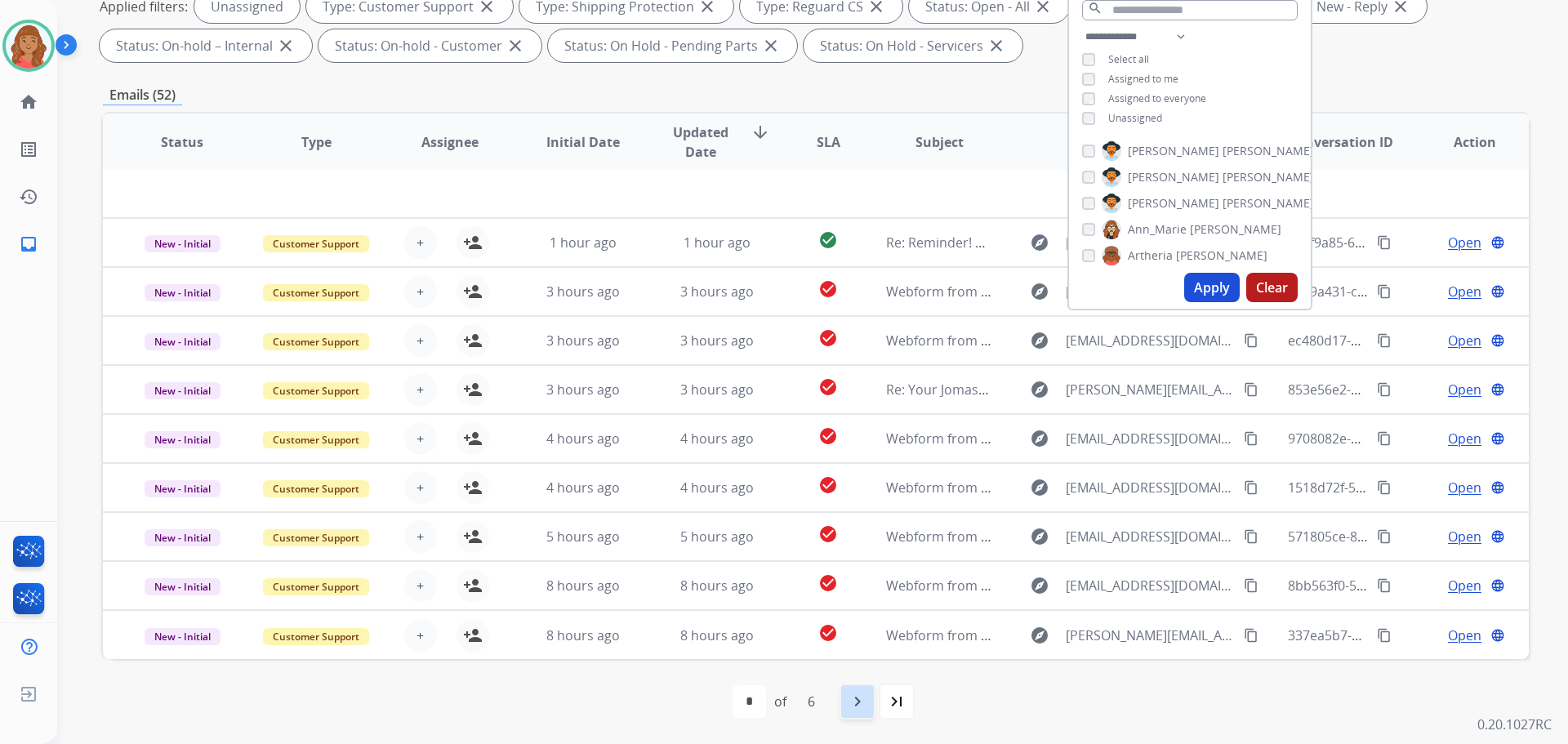
click at [853, 700] on mat-icon "navigate_next" at bounding box center [858, 701] width 20 height 20
select select "*"
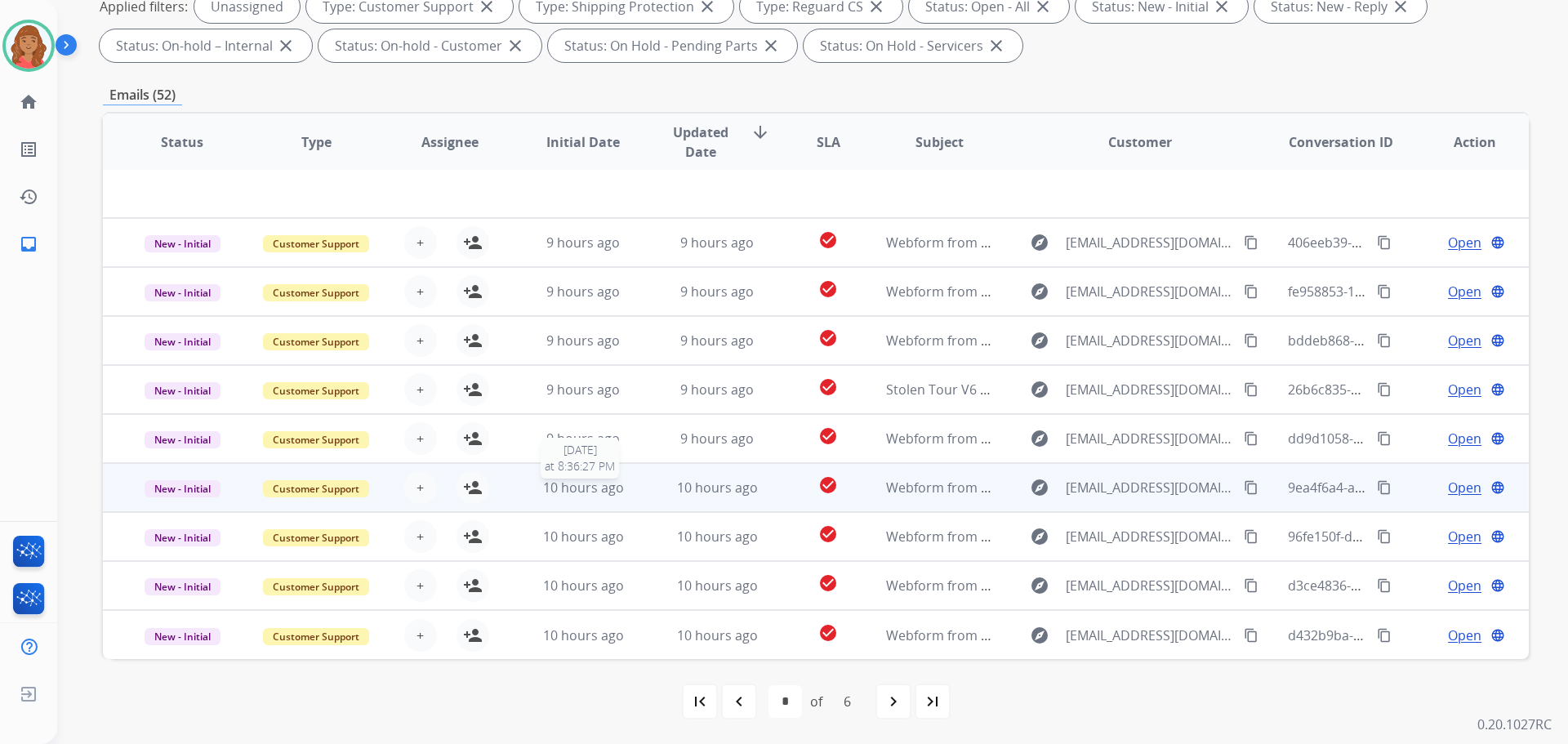
click at [588, 473] on td "10 hours ago 8/30/2025 at 8:36:27 PM" at bounding box center [571, 487] width 134 height 49
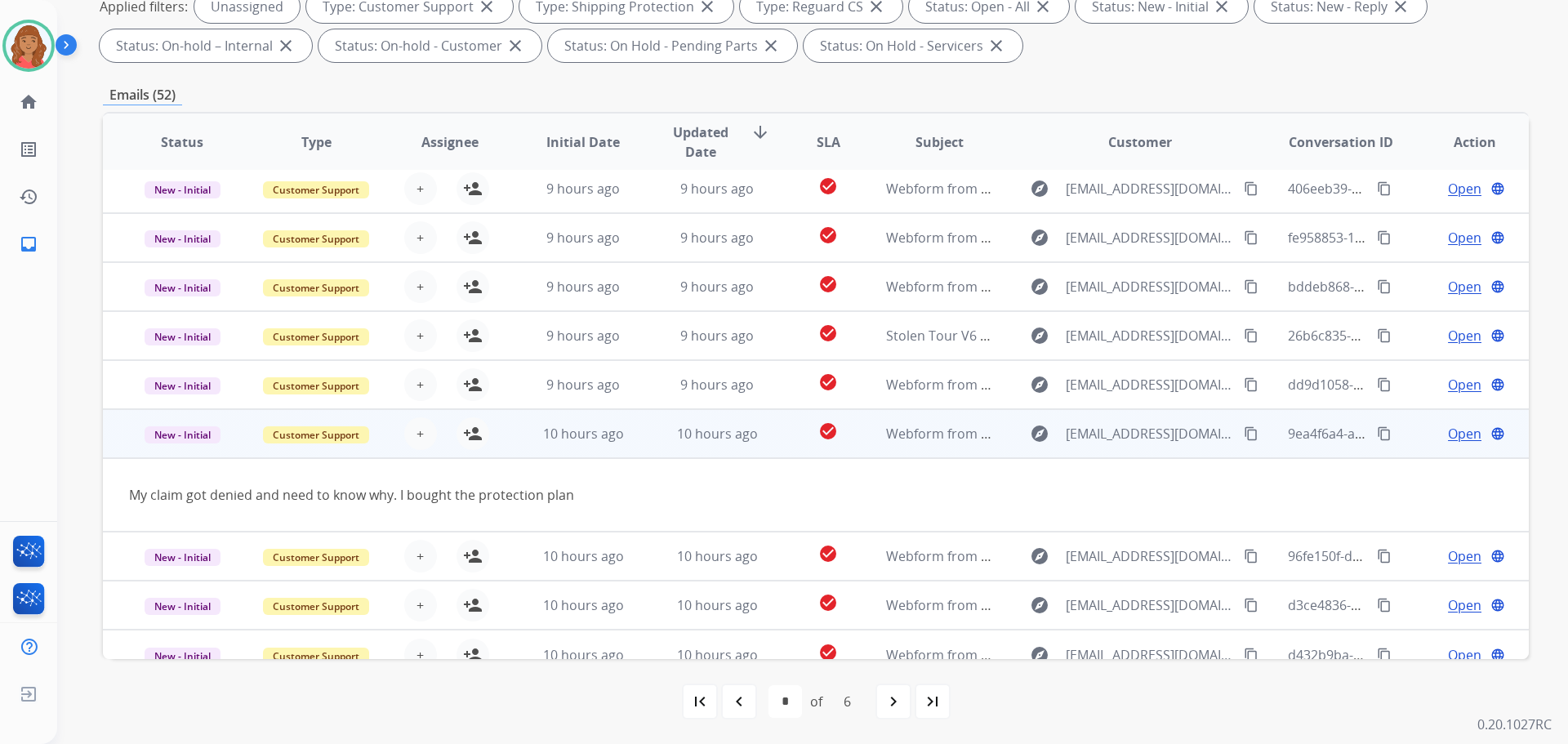
scroll to position [75, 0]
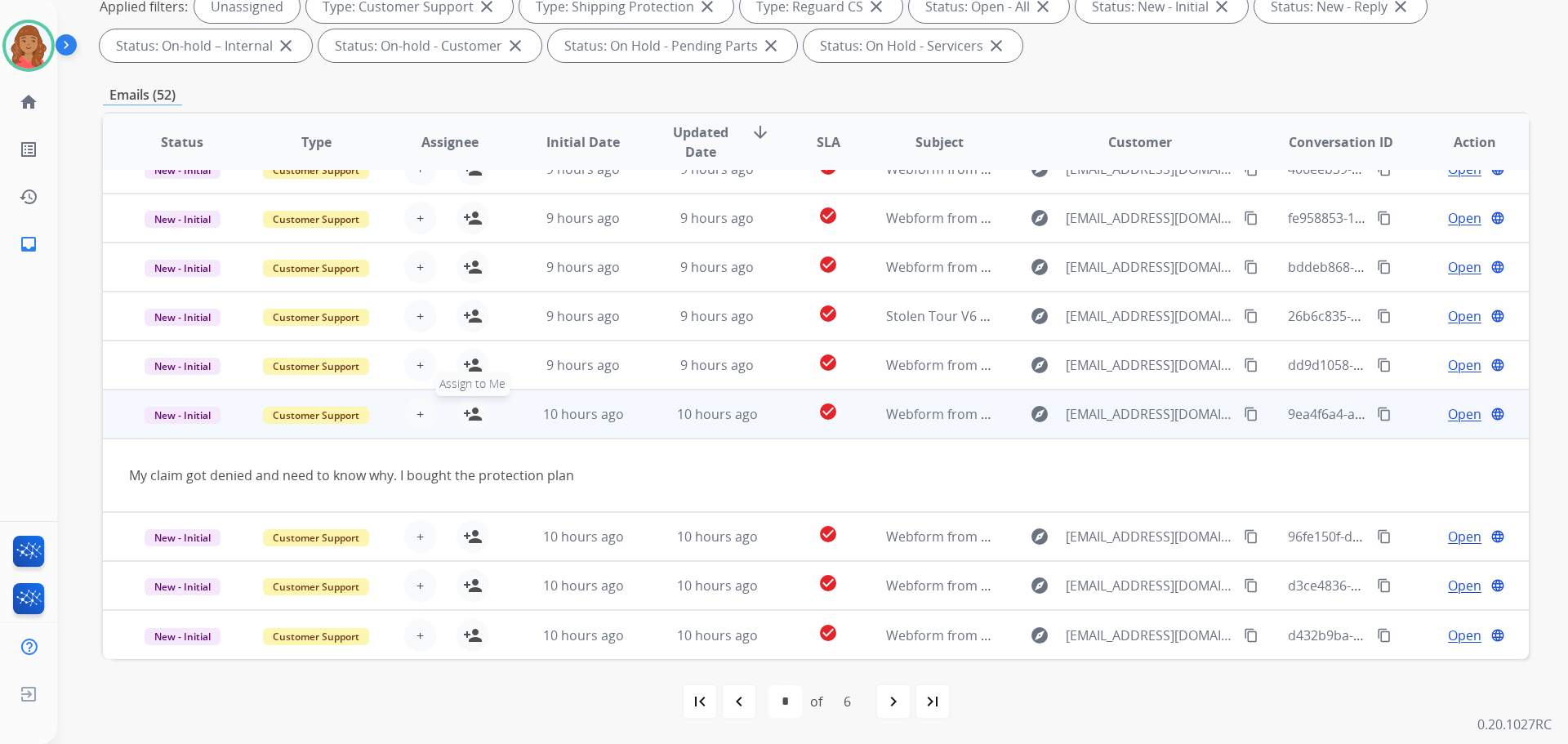
click at [479, 420] on button "person_add Assign to Me" at bounding box center [472, 414] width 33 height 33
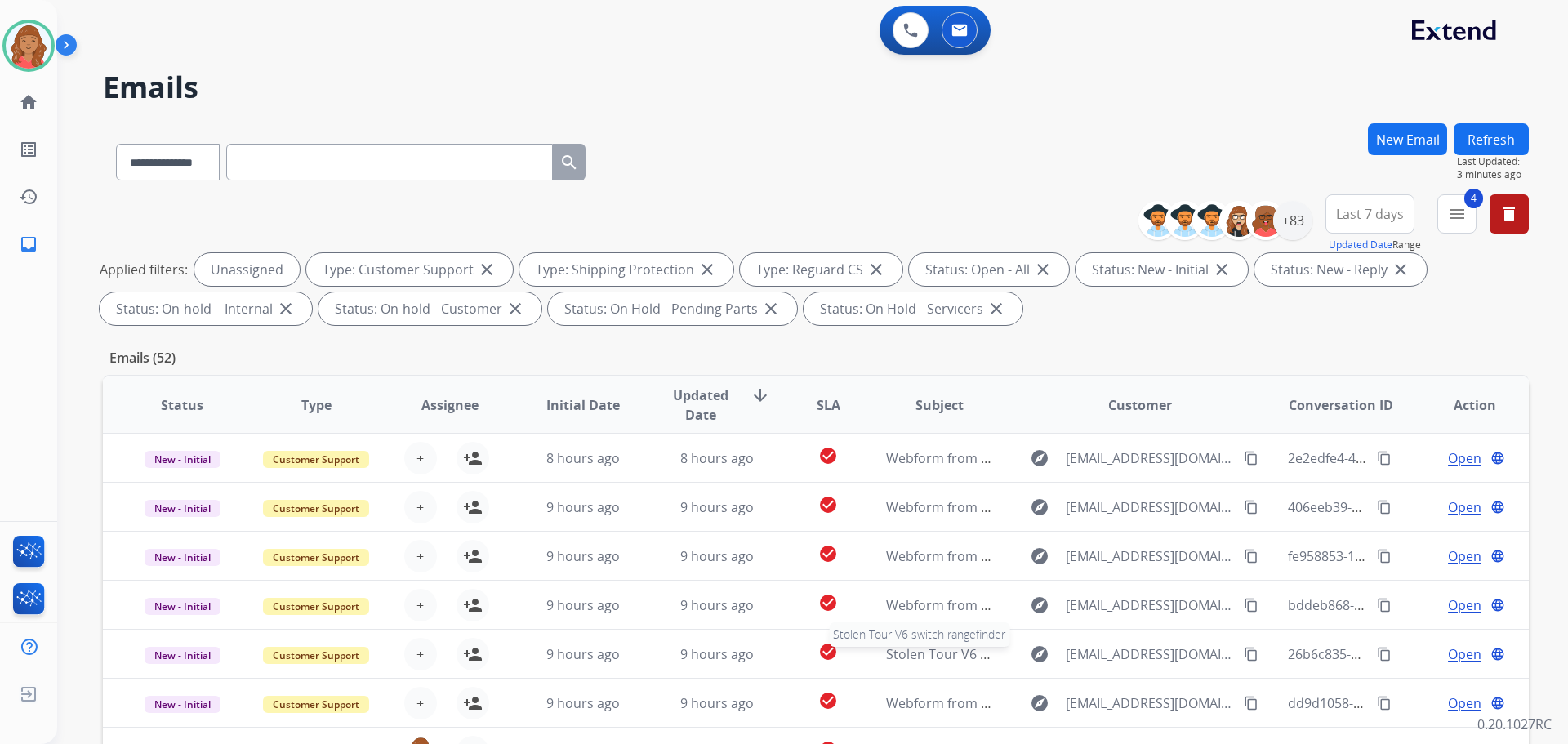
scroll to position [0, 0]
click at [1474, 213] on div "**********" at bounding box center [1340, 225] width 378 height 59
click at [1445, 224] on button "4 menu Filters" at bounding box center [1457, 215] width 39 height 39
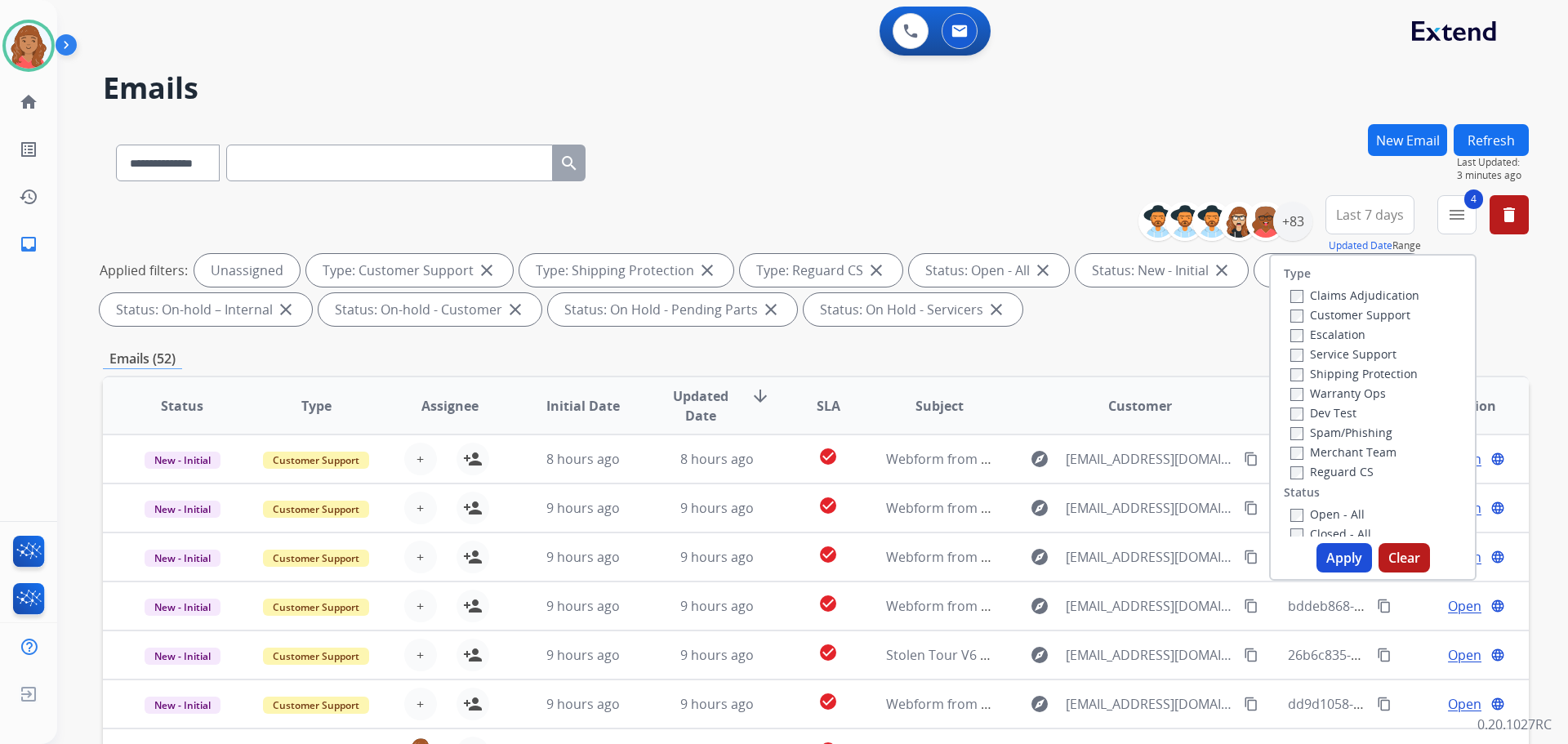
click at [1217, 332] on div "**********" at bounding box center [816, 566] width 1426 height 883
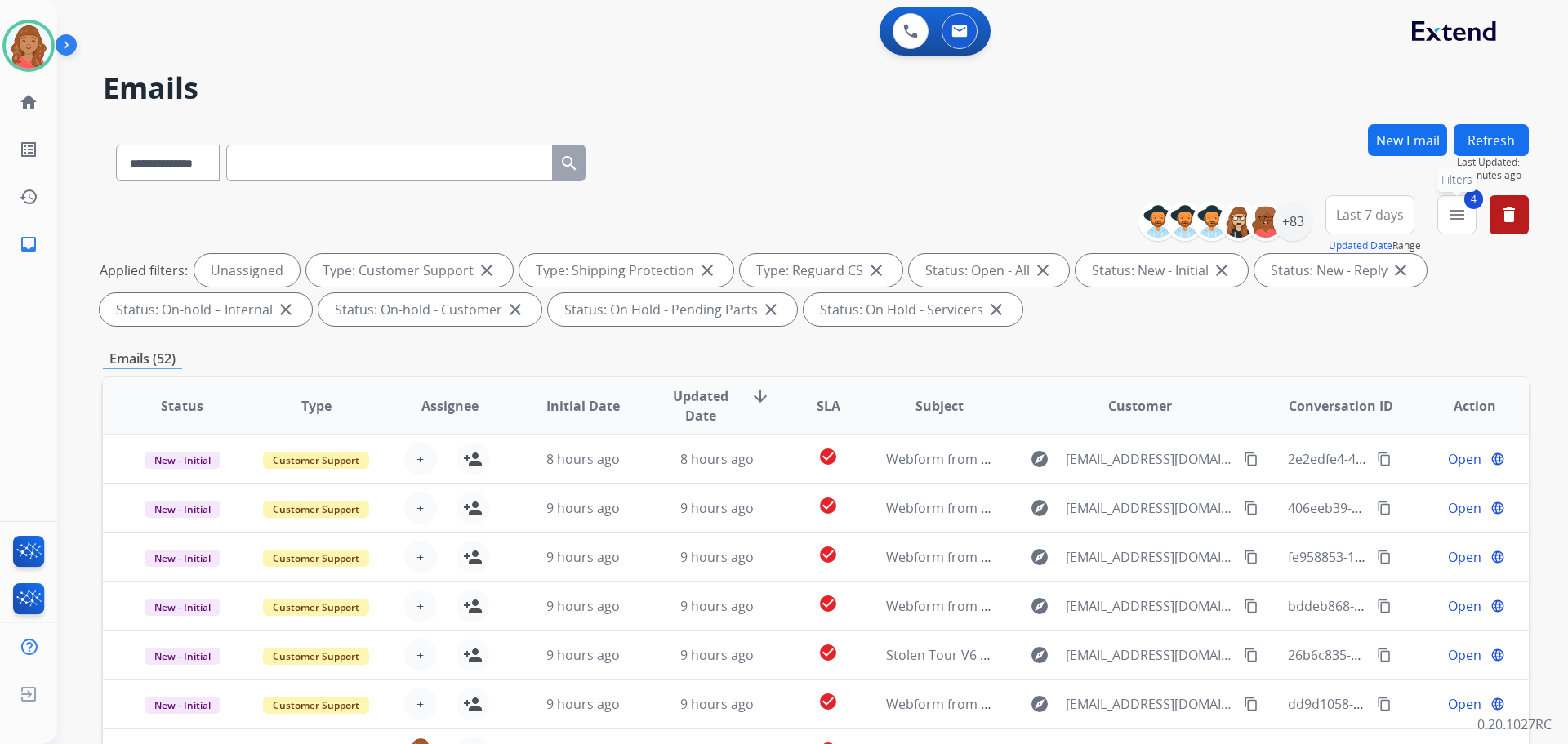
click at [1461, 213] on mat-icon "menu" at bounding box center [1457, 215] width 20 height 20
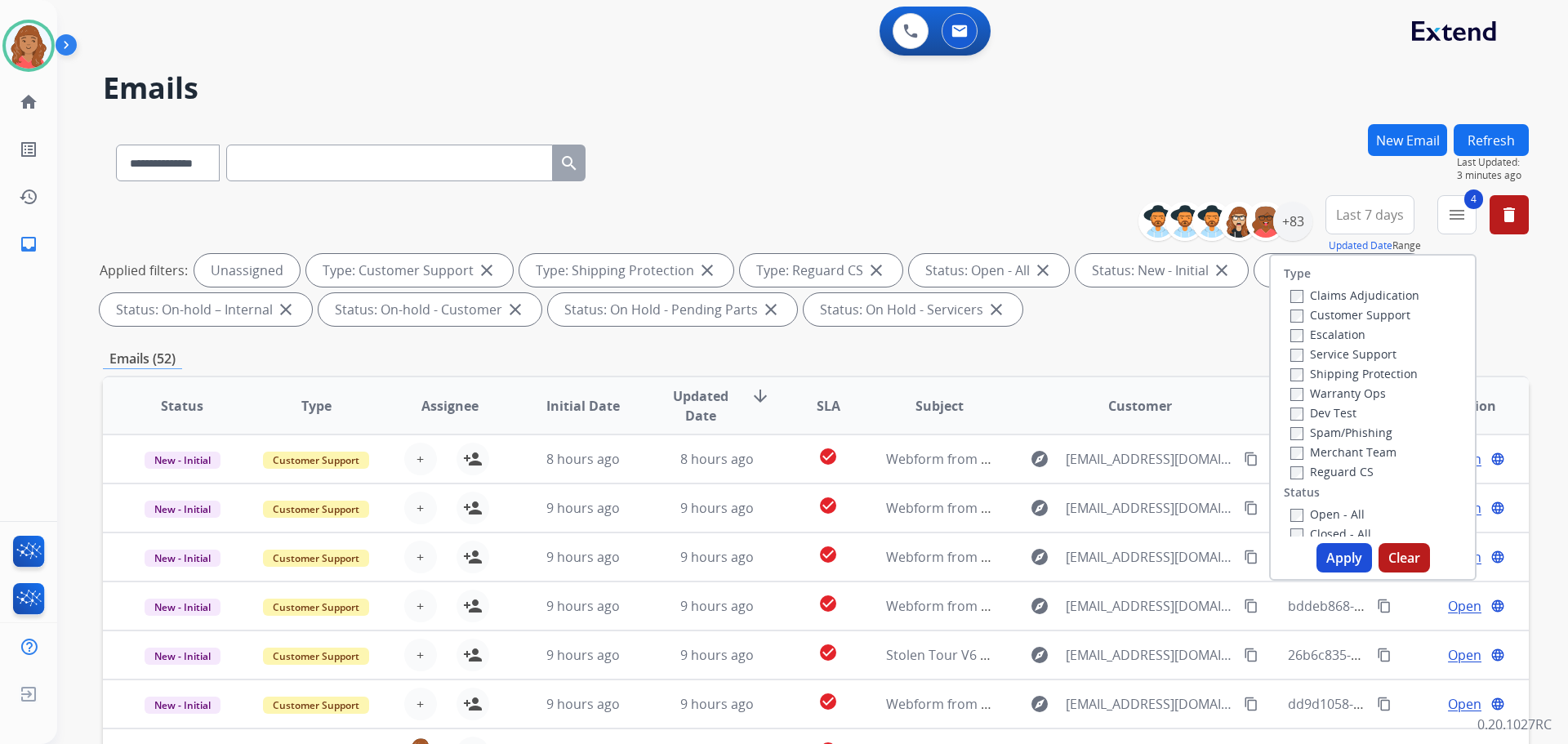
drag, startPoint x: 1345, startPoint y: 565, endPoint x: 1326, endPoint y: 459, distance: 107.7
click at [1345, 562] on button "Apply" at bounding box center [1344, 558] width 56 height 29
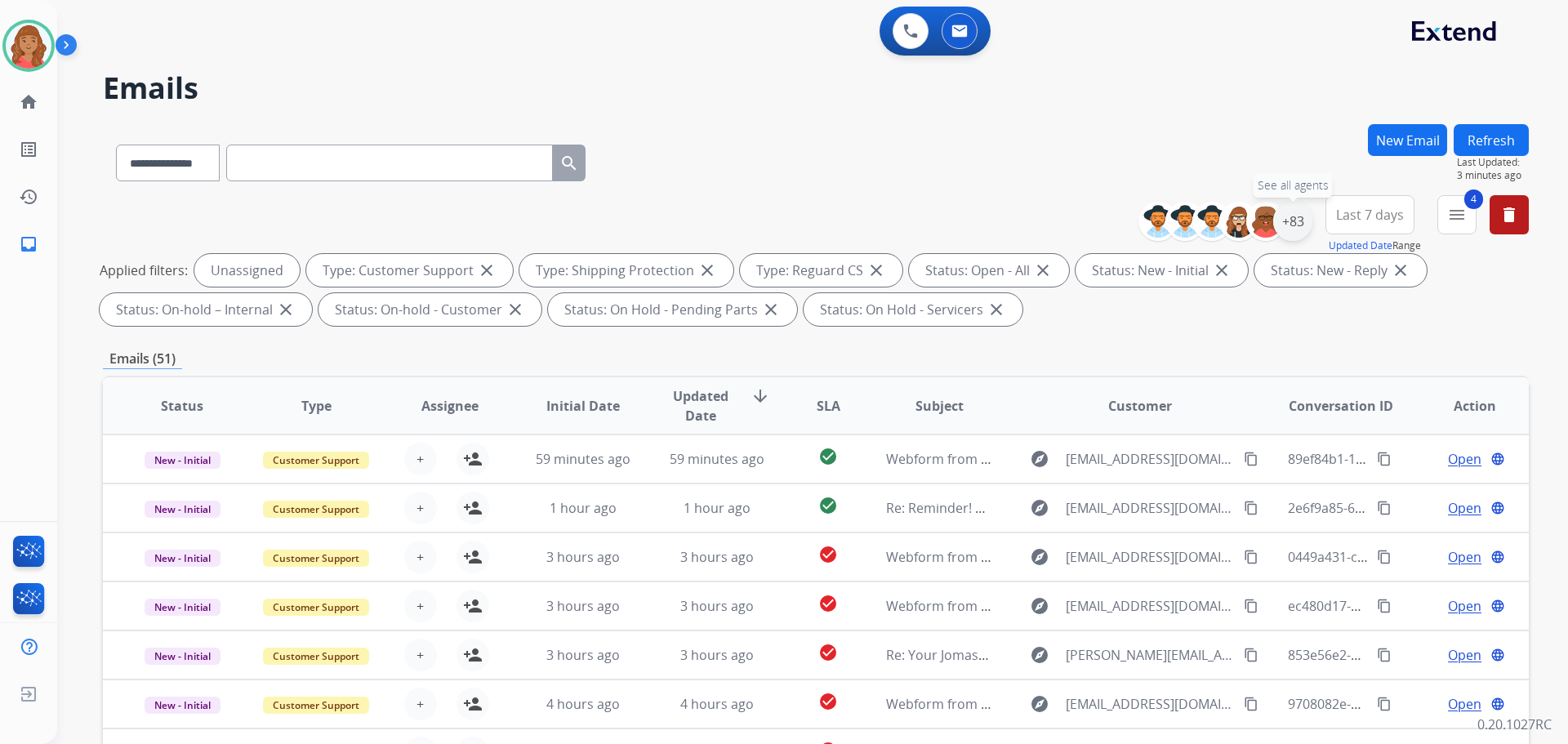
drag, startPoint x: 1297, startPoint y: 230, endPoint x: 1247, endPoint y: 257, distance: 56.8
click at [1296, 230] on div "+83" at bounding box center [1293, 221] width 39 height 39
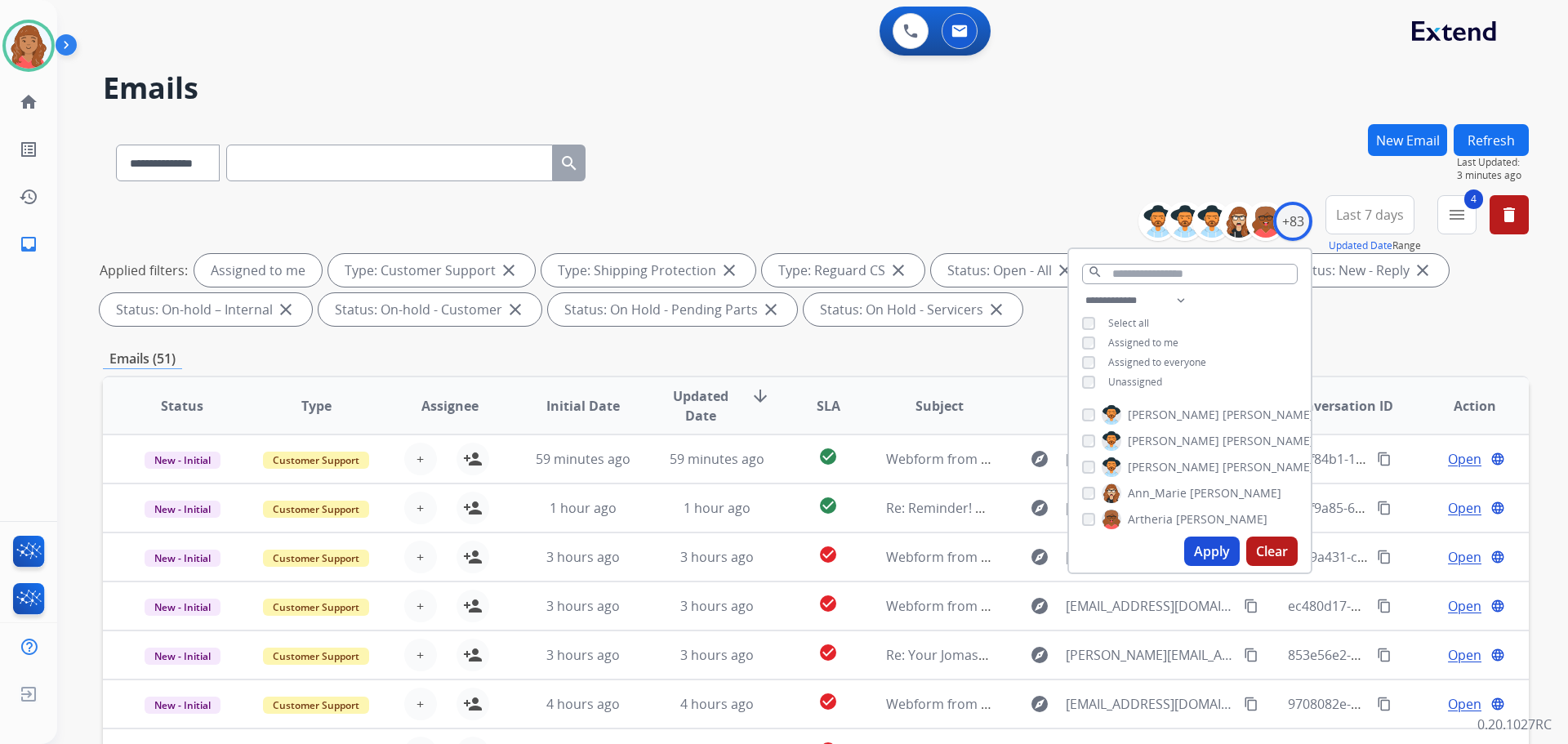
click at [1203, 550] on button "Apply" at bounding box center [1212, 550] width 56 height 29
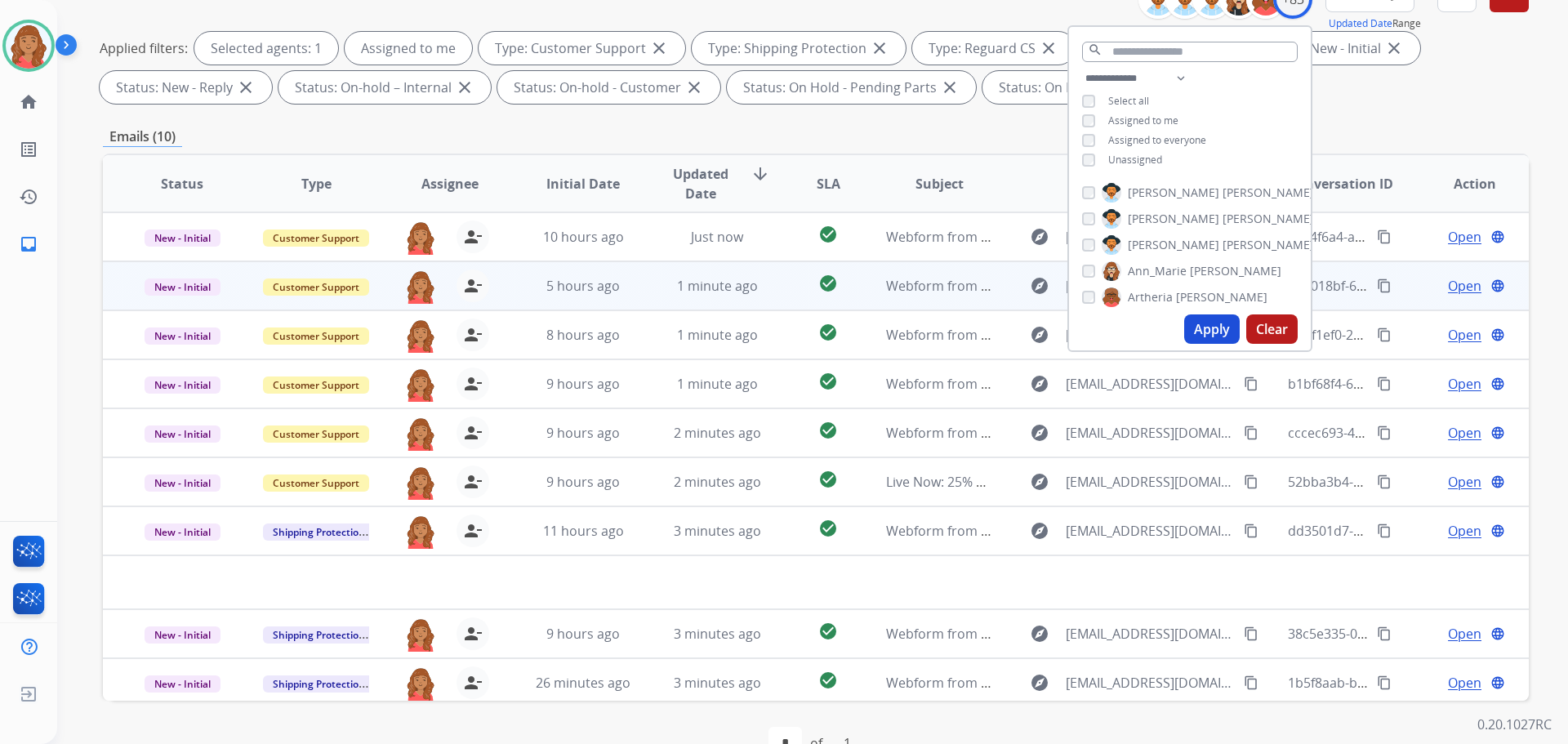
scroll to position [264, 0]
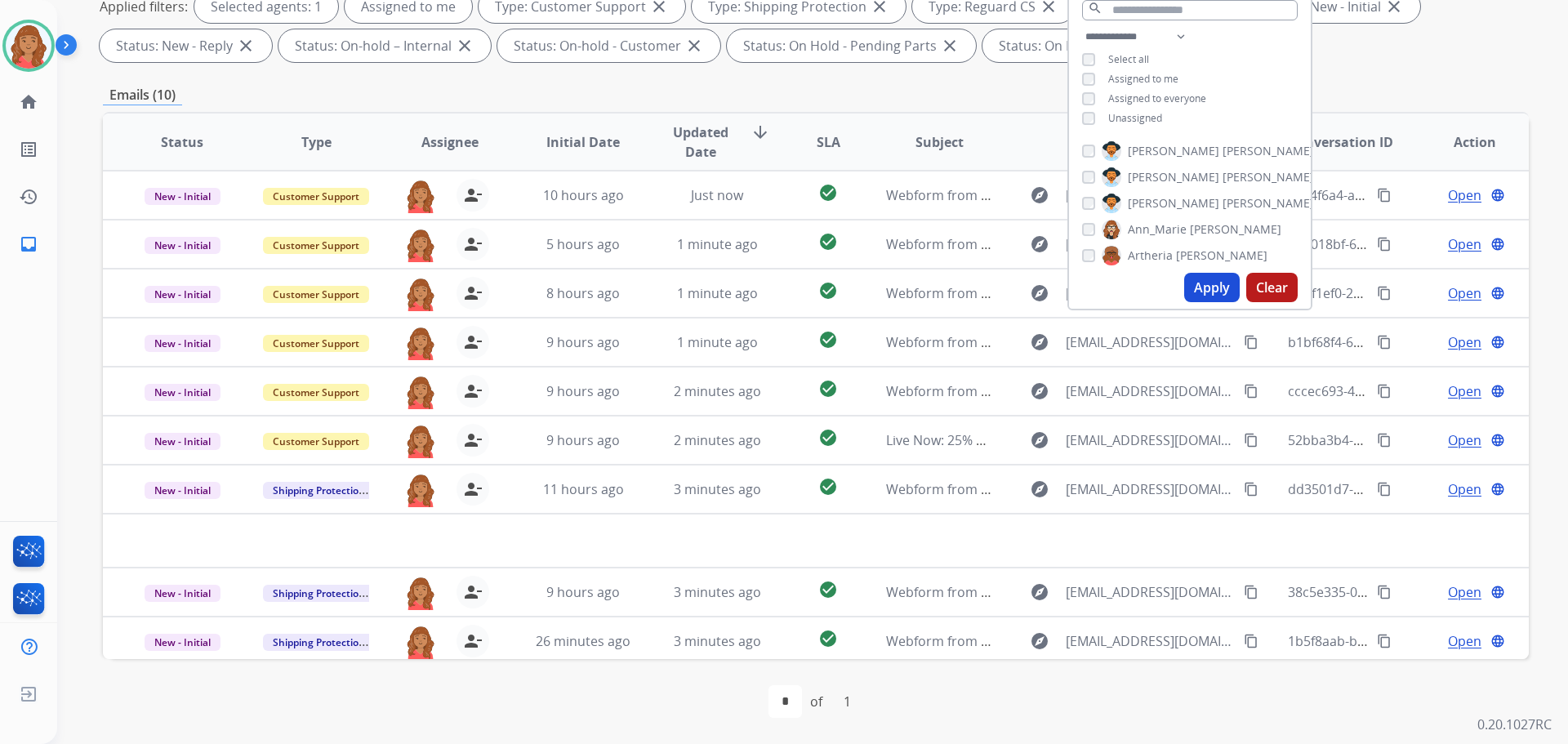
click at [985, 86] on div "Emails (10)" at bounding box center [816, 95] width 1426 height 20
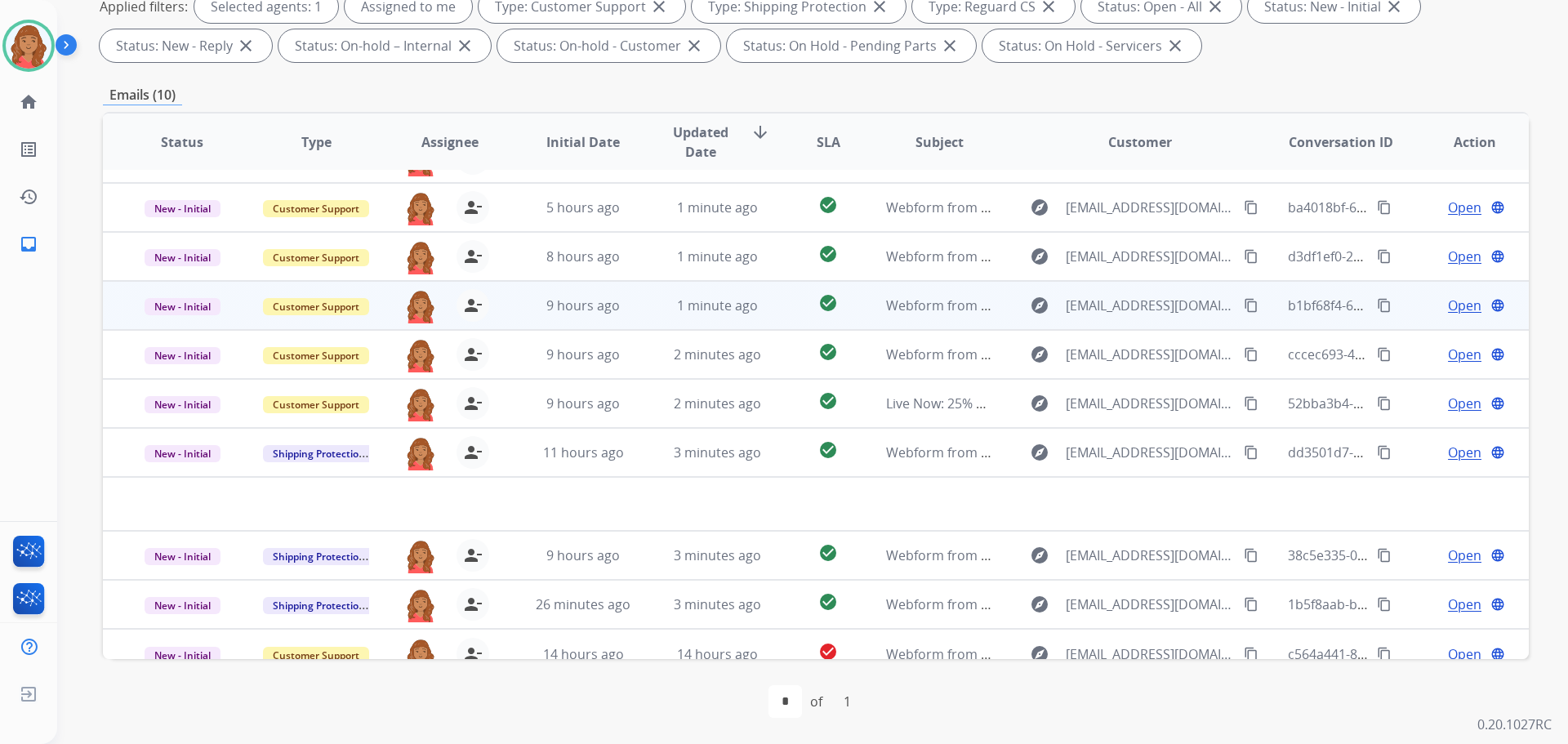
scroll to position [56, 0]
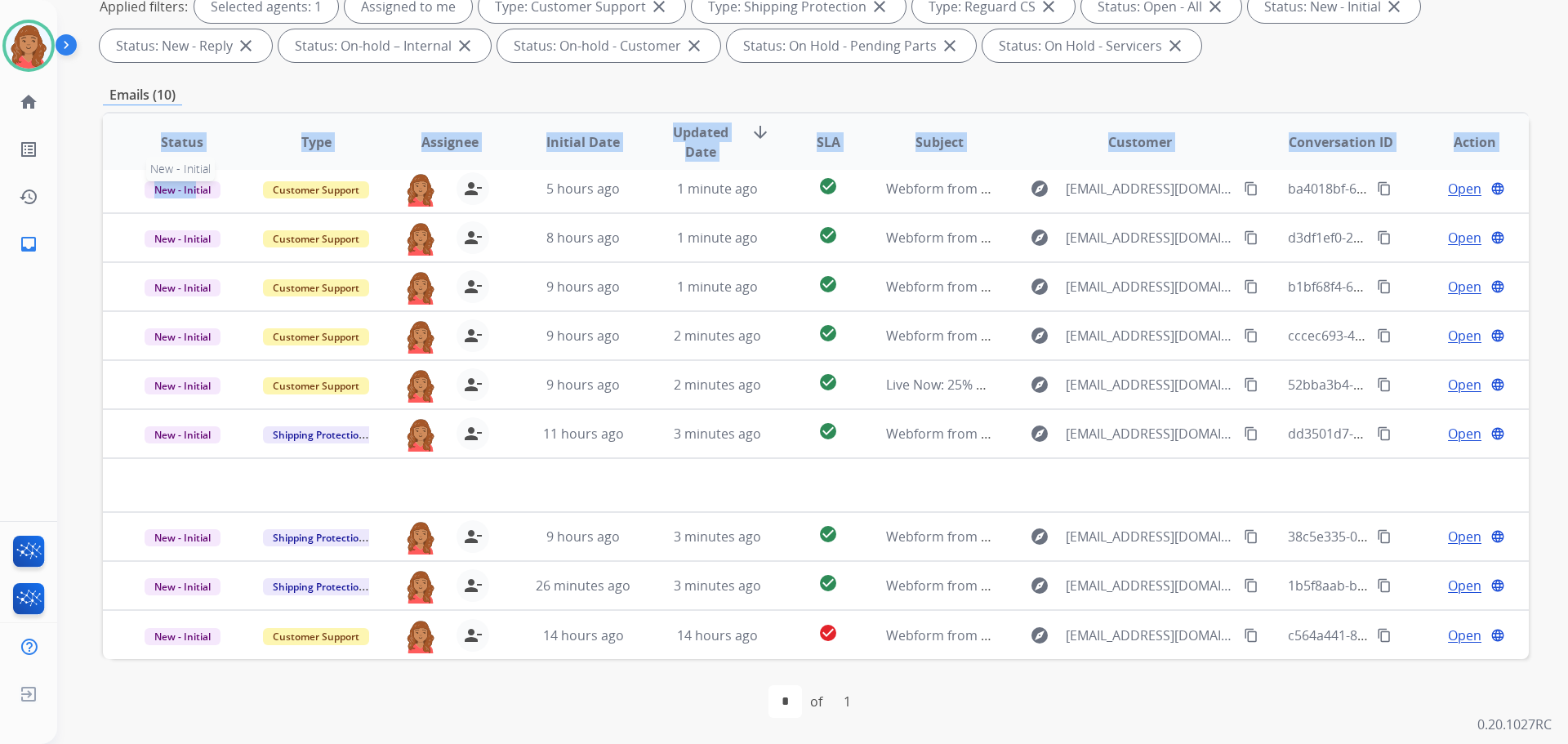
drag, startPoint x: 92, startPoint y: 97, endPoint x: 124, endPoint y: 125, distance: 42.5
click at [154, 154] on div "**********" at bounding box center [793, 167] width 1472 height 744
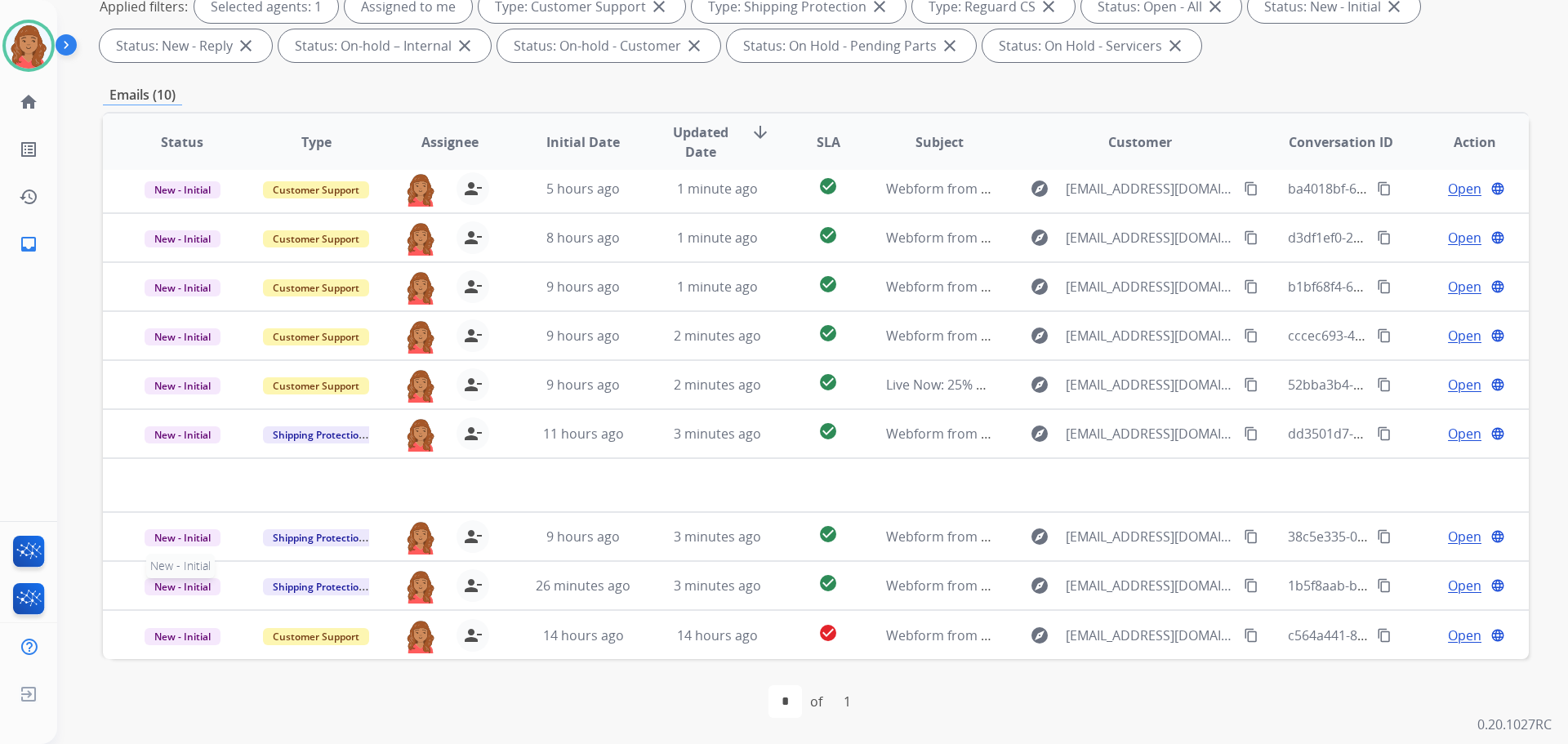
click at [840, 337] on table "Status Type Assignee Initial Date Updated Date arrow_downward SLA Subject Custo…" at bounding box center [816, 358] width 1426 height 601
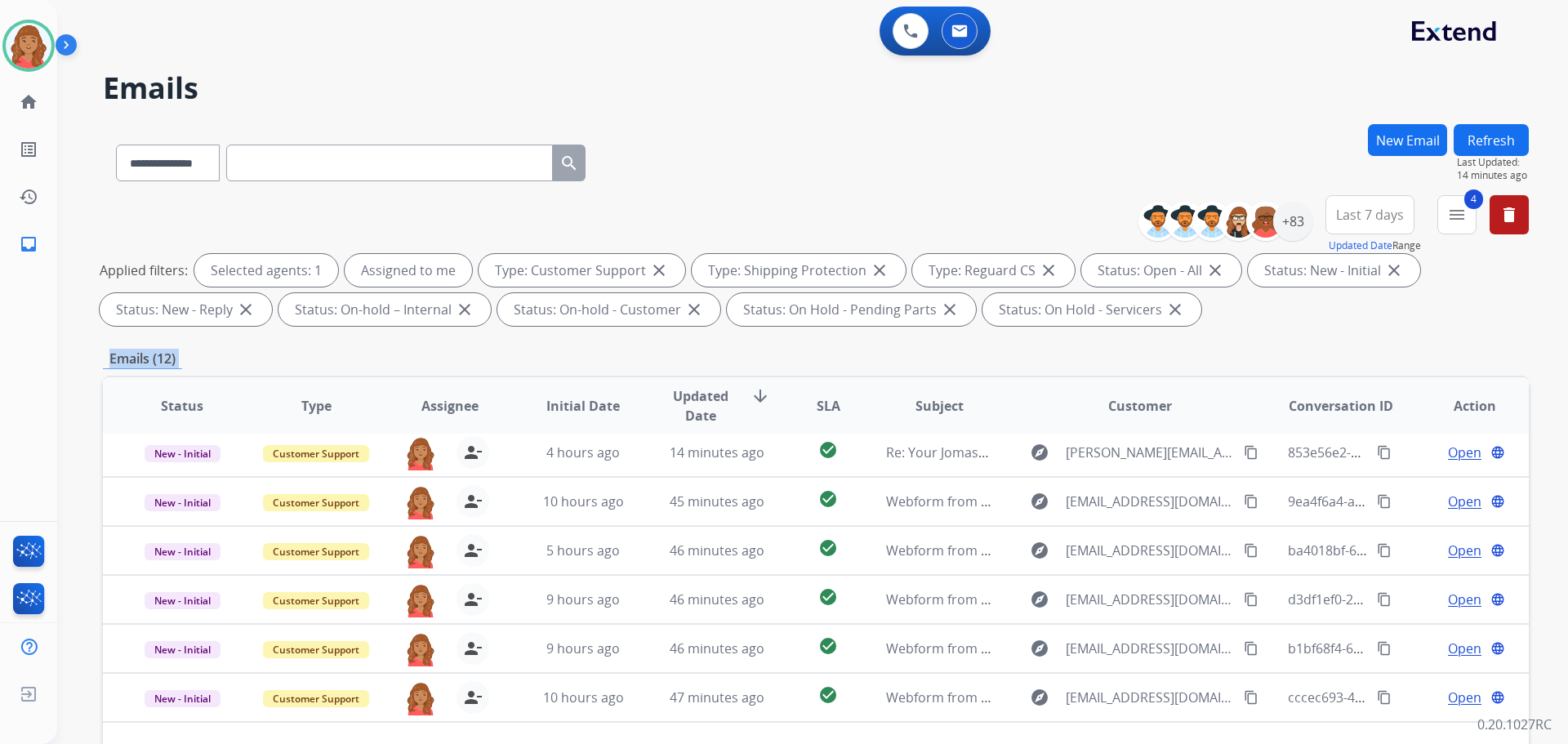
click at [1399, 136] on button "New Email" at bounding box center [1407, 140] width 79 height 32
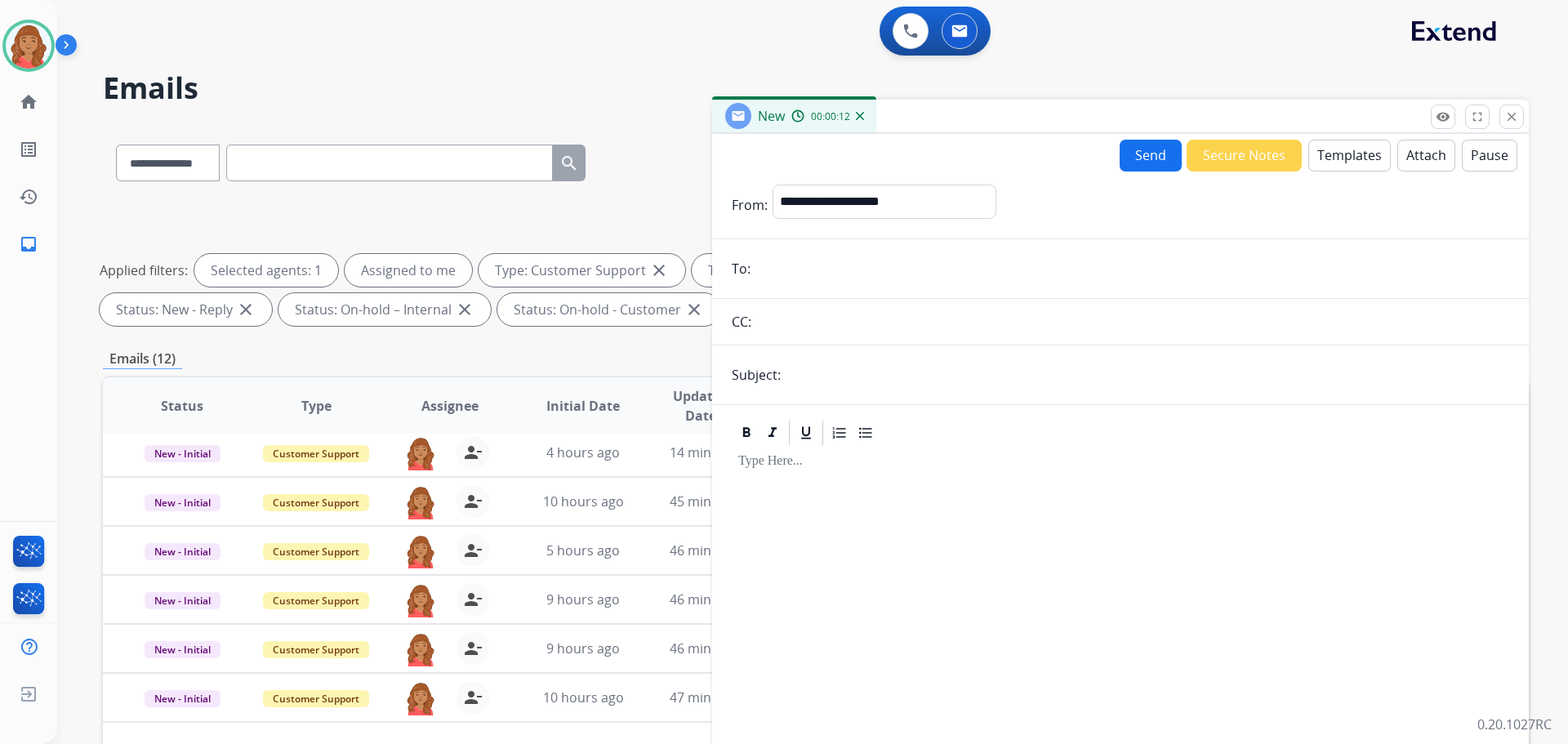
paste input "**********"
type input "**********"
click at [838, 194] on select "**********" at bounding box center [883, 201] width 222 height 33
select select "**********"
click at [772, 185] on select "**********" at bounding box center [883, 201] width 222 height 33
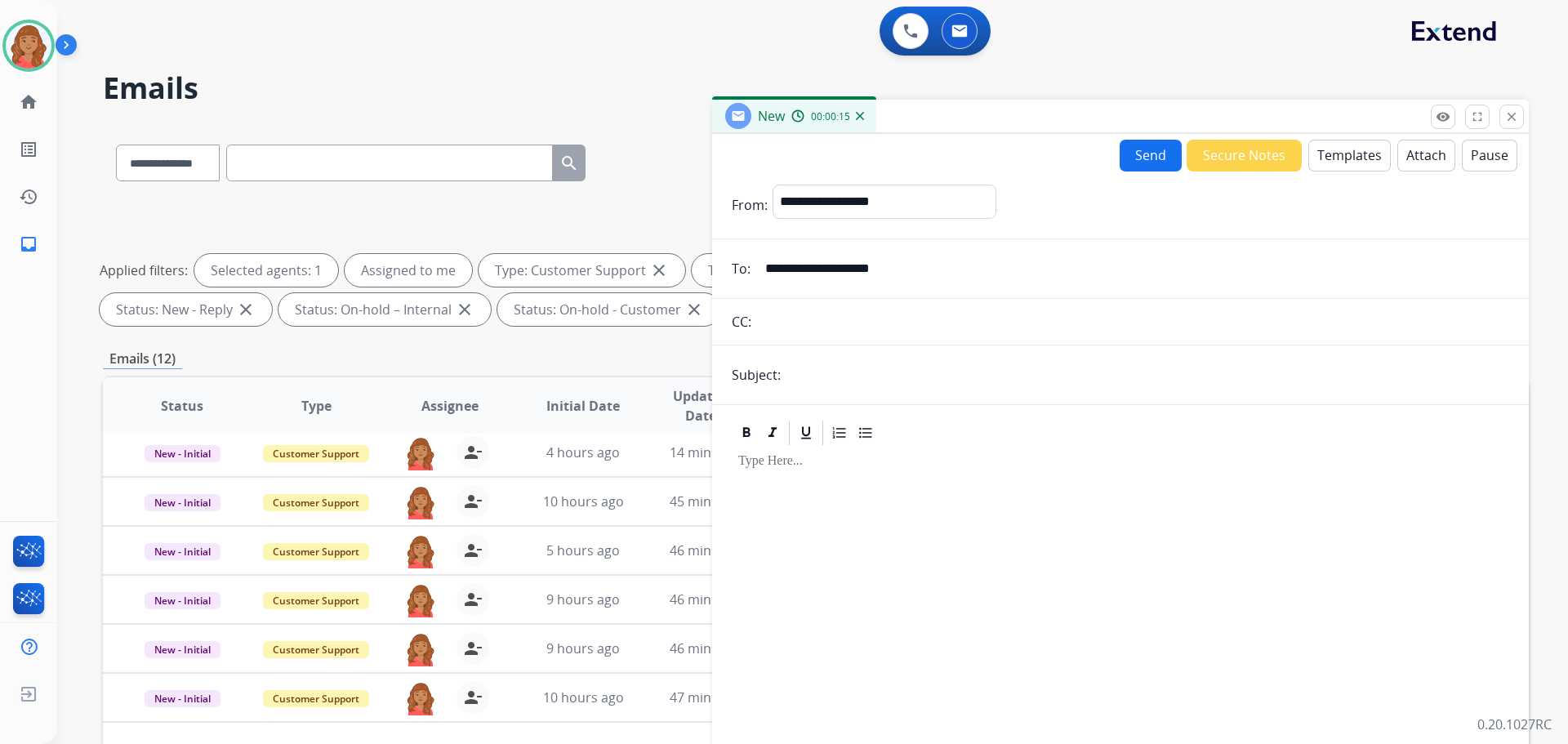
click at [802, 383] on input "text" at bounding box center [1147, 375] width 724 height 33
click at [791, 375] on input "**********" at bounding box center [1147, 375] width 724 height 33
click at [866, 383] on input "**********" at bounding box center [1147, 375] width 724 height 33
type input "**********"
click at [1350, 149] on button "Templates" at bounding box center [1350, 155] width 83 height 32
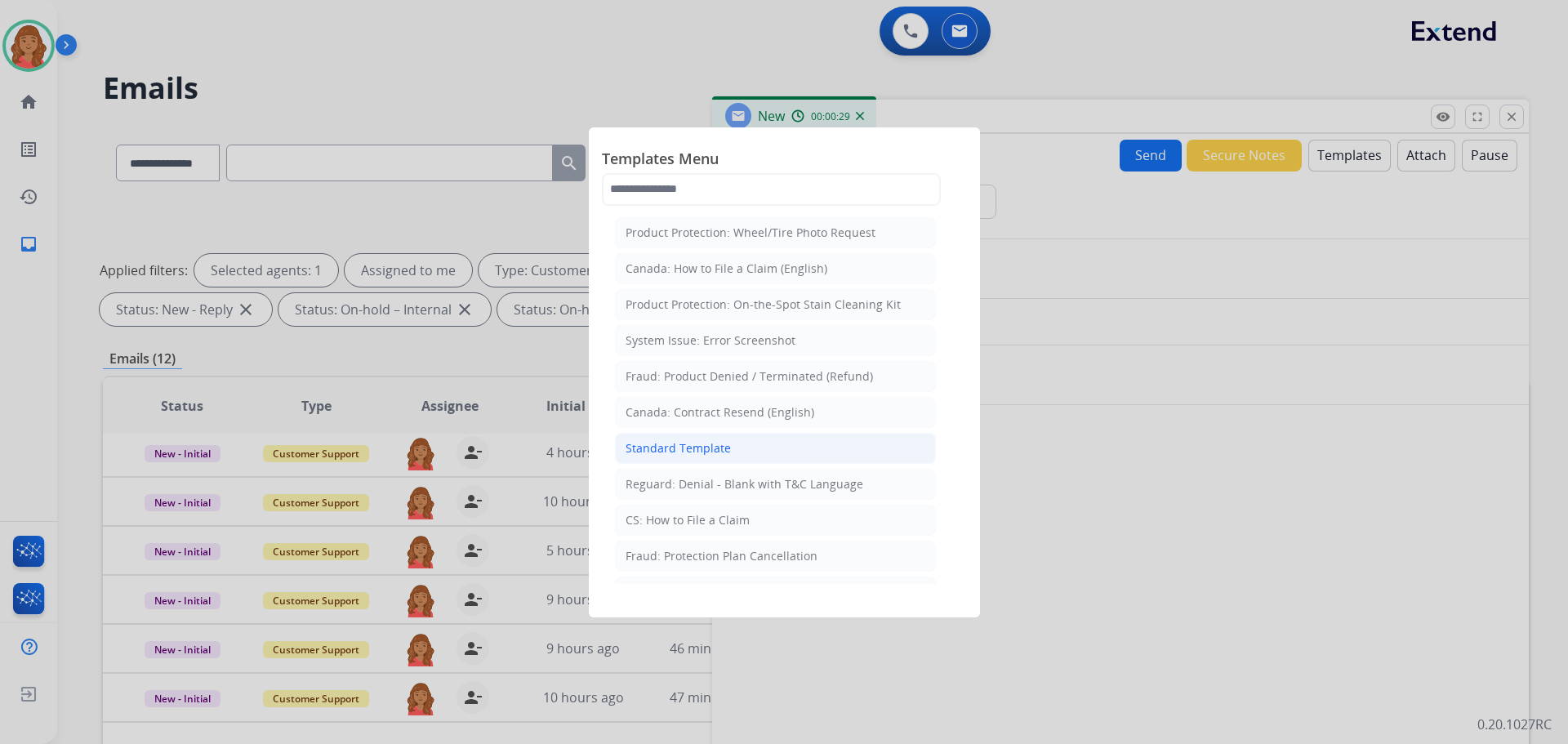
click at [672, 443] on div "Standard Template" at bounding box center [678, 448] width 106 height 16
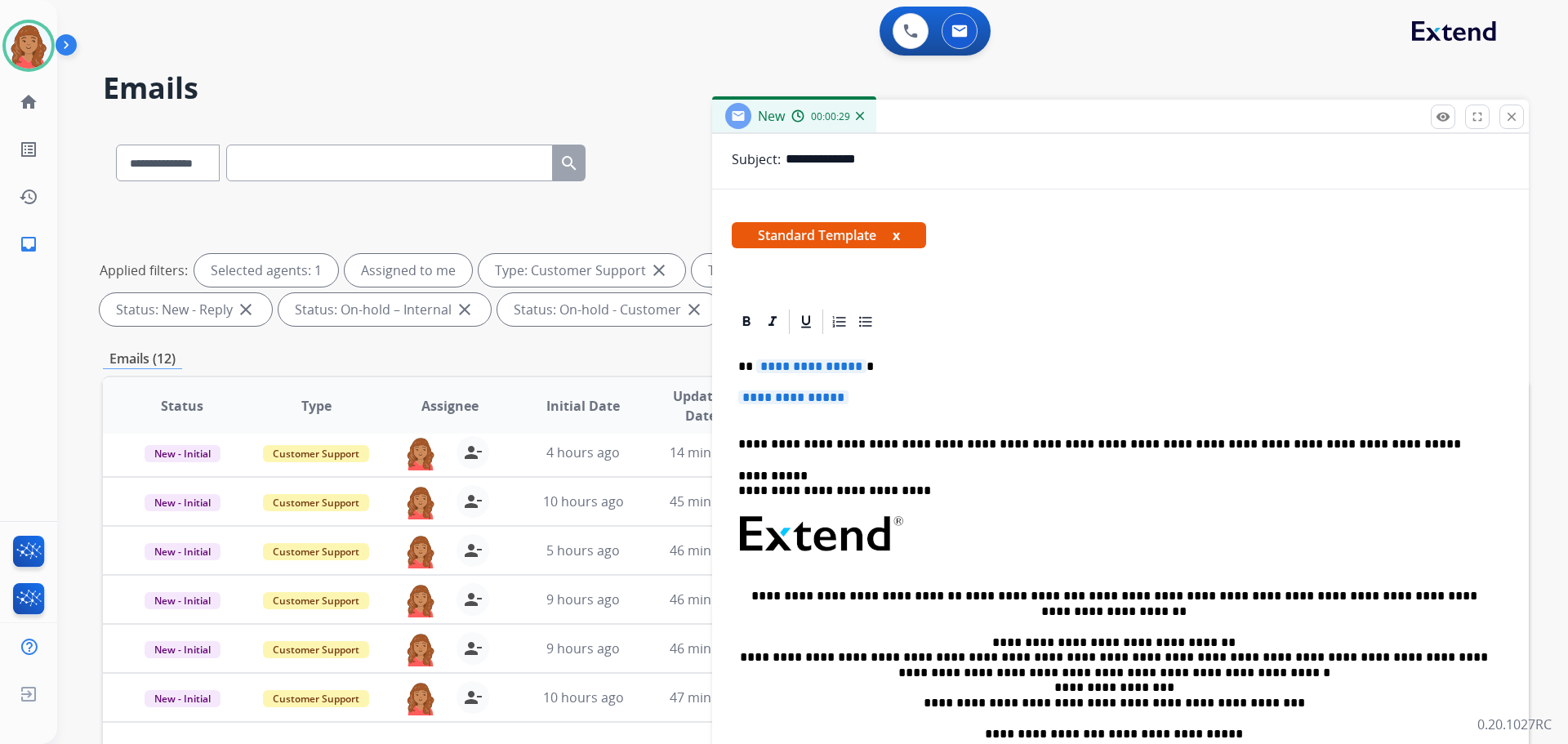
scroll to position [226, 0]
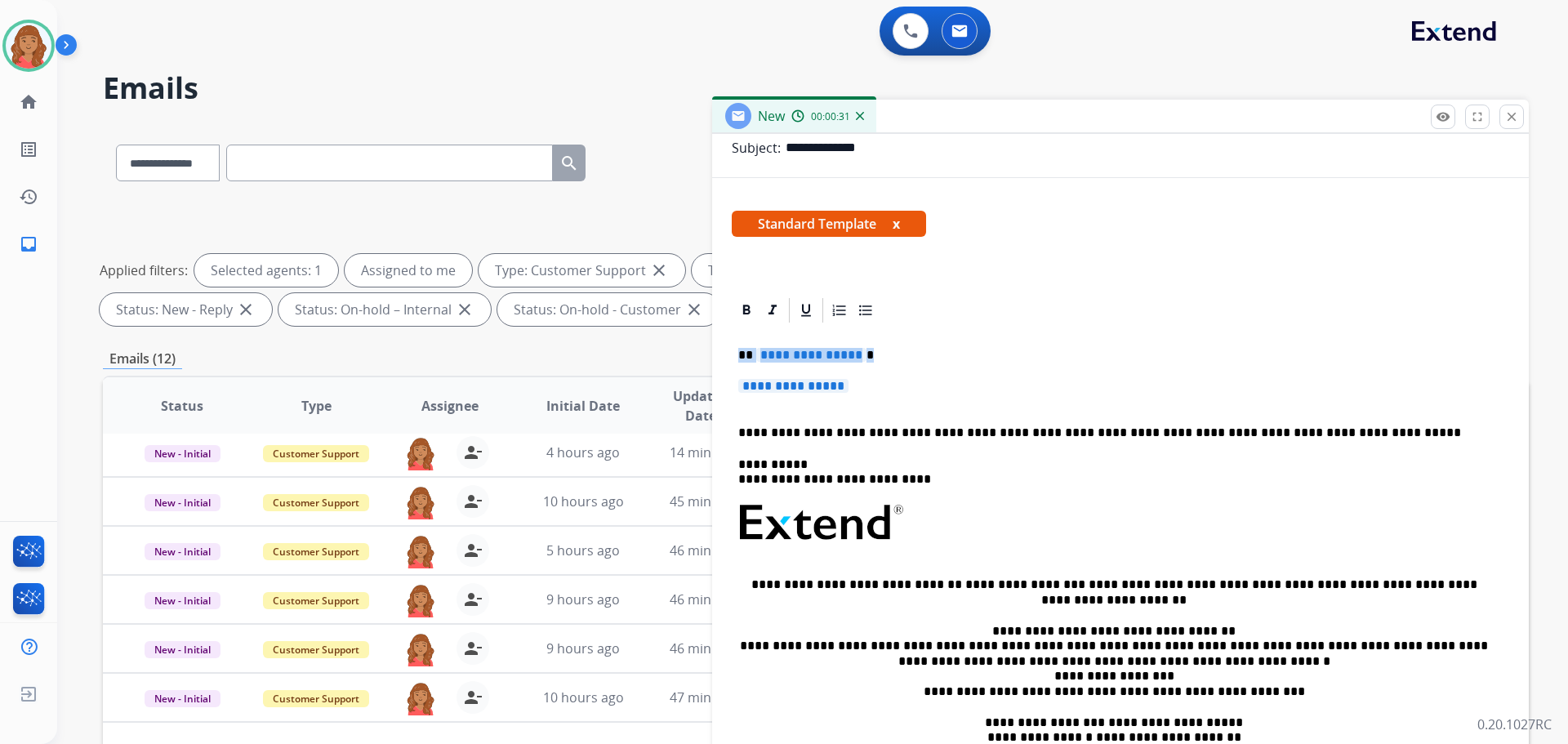
drag, startPoint x: 870, startPoint y: 387, endPoint x: 703, endPoint y: 359, distance: 169.3
click at [704, 355] on div "**********" at bounding box center [816, 566] width 1426 height 883
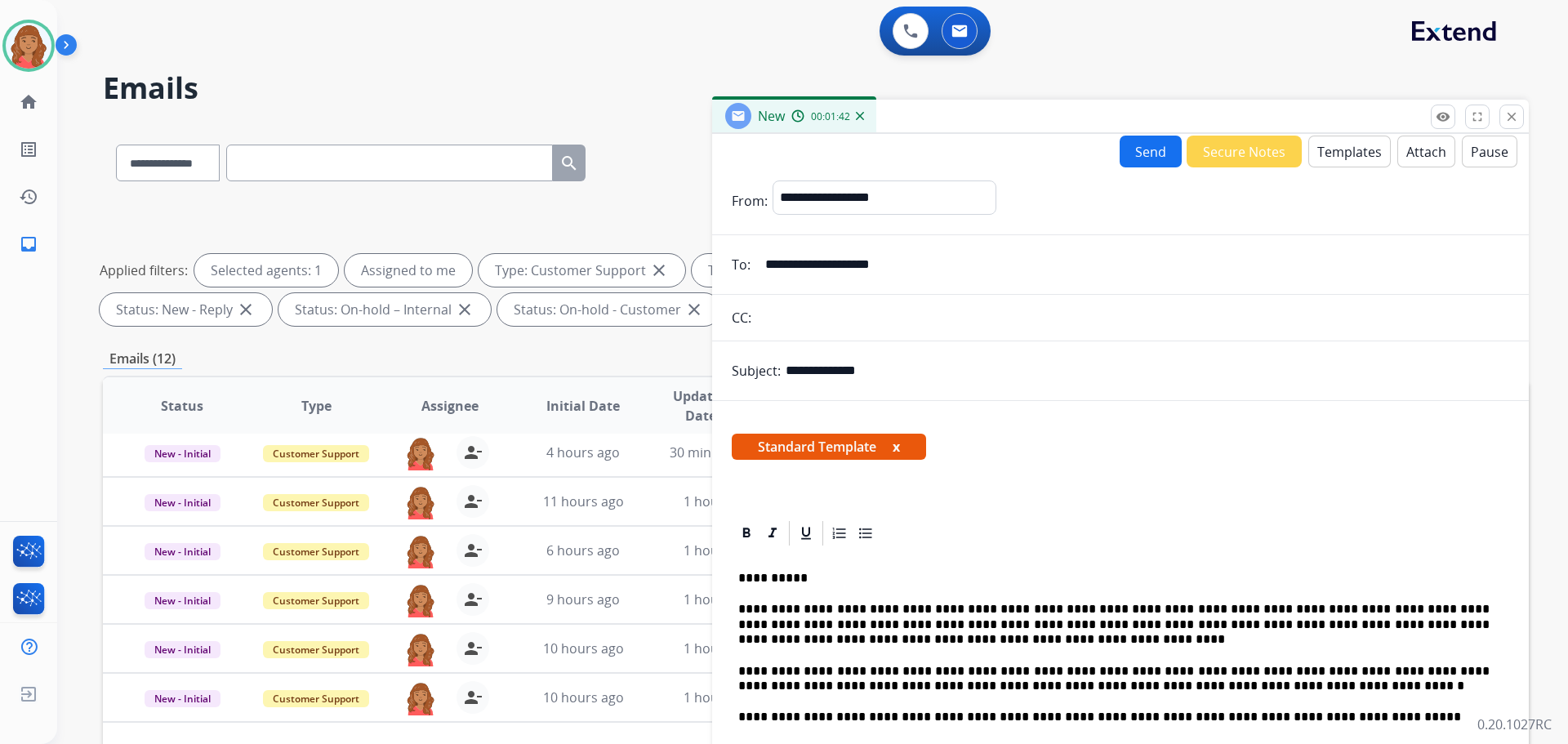
scroll to position [0, 0]
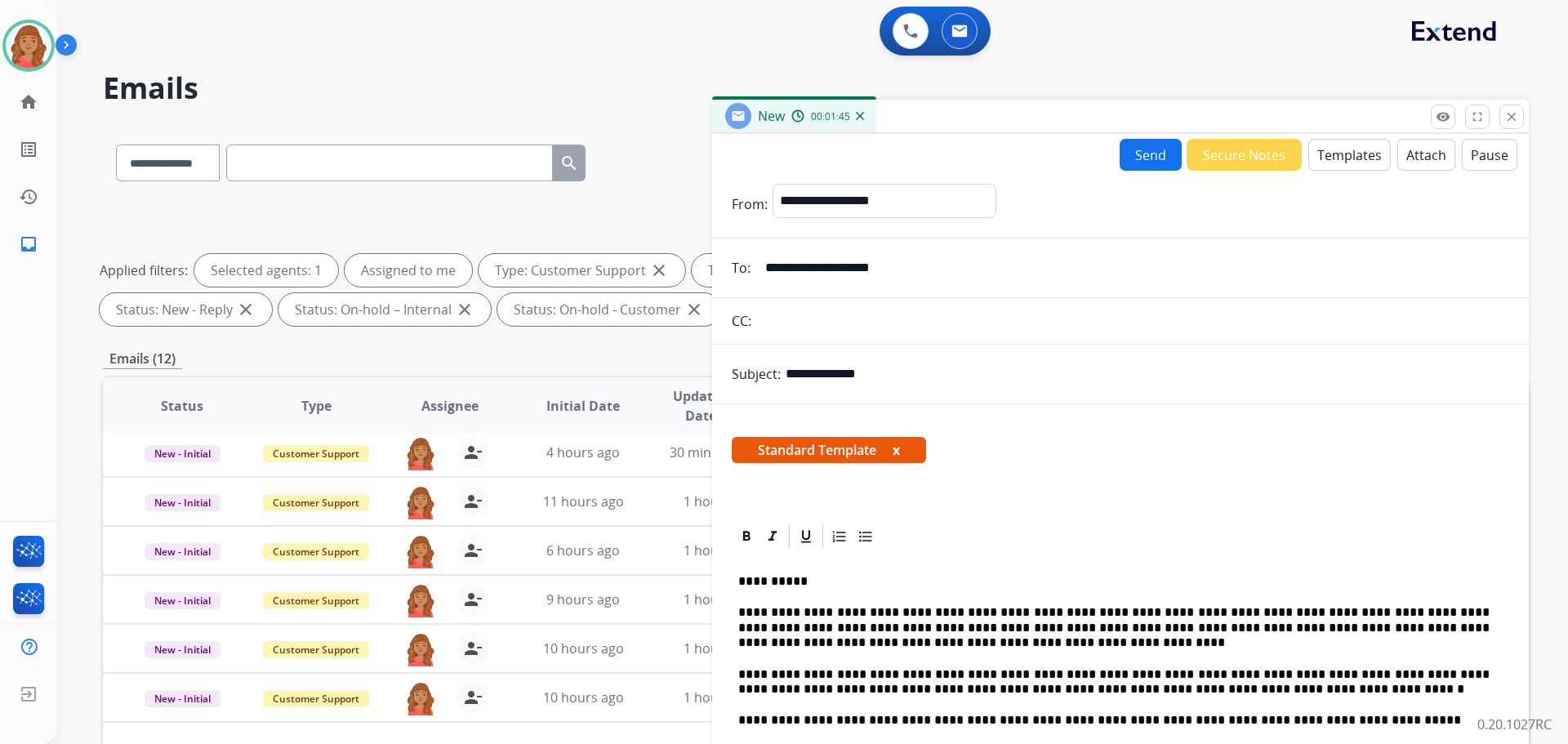
click at [1141, 158] on button "Send" at bounding box center [1151, 154] width 62 height 32
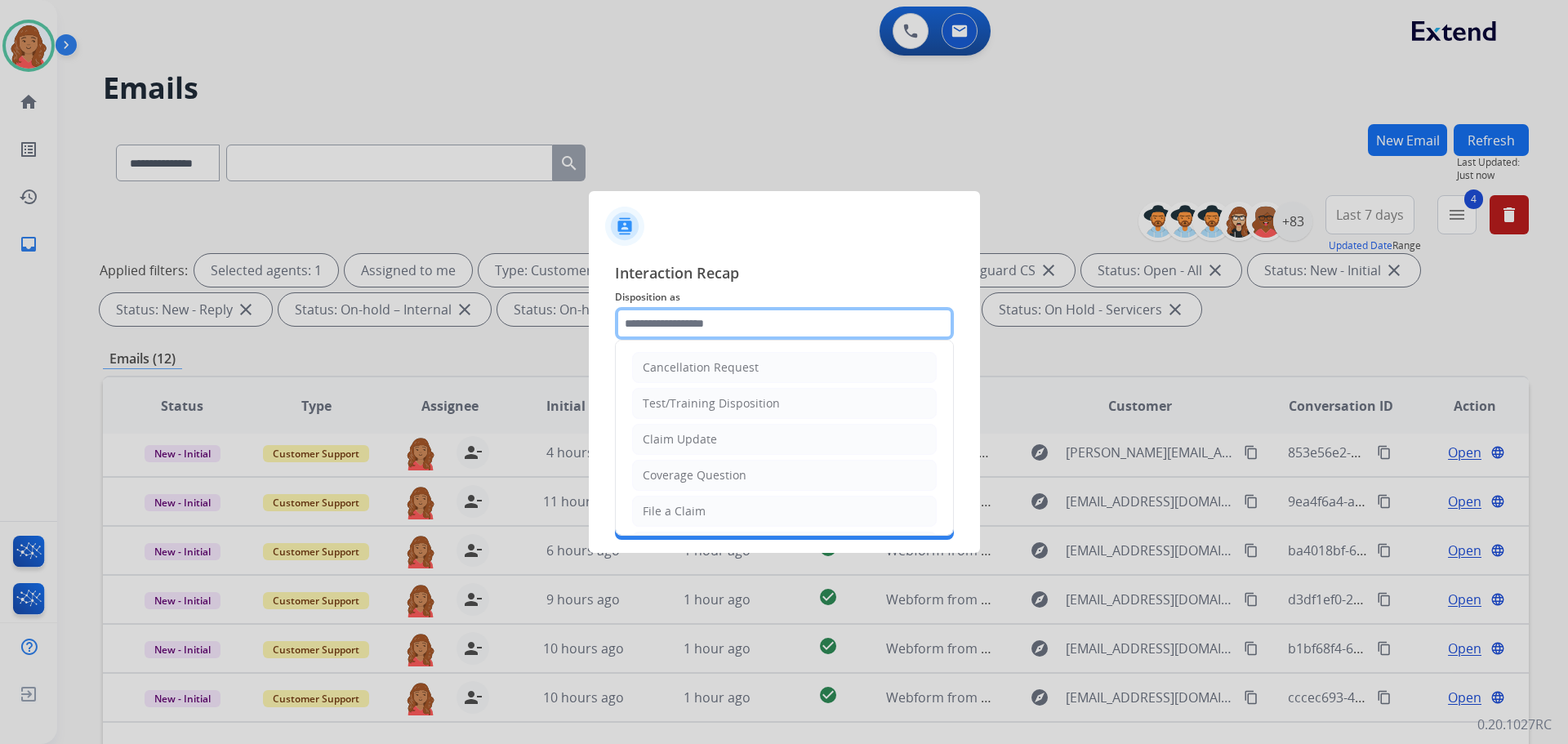
drag, startPoint x: 720, startPoint y: 335, endPoint x: 715, endPoint y: 345, distance: 11.2
click at [721, 336] on input "text" at bounding box center [785, 323] width 339 height 33
click at [695, 423] on ul "Cancellation Request Test/Training Disposition Claim Update Coverage Question F…" at bounding box center [785, 566] width 337 height 449
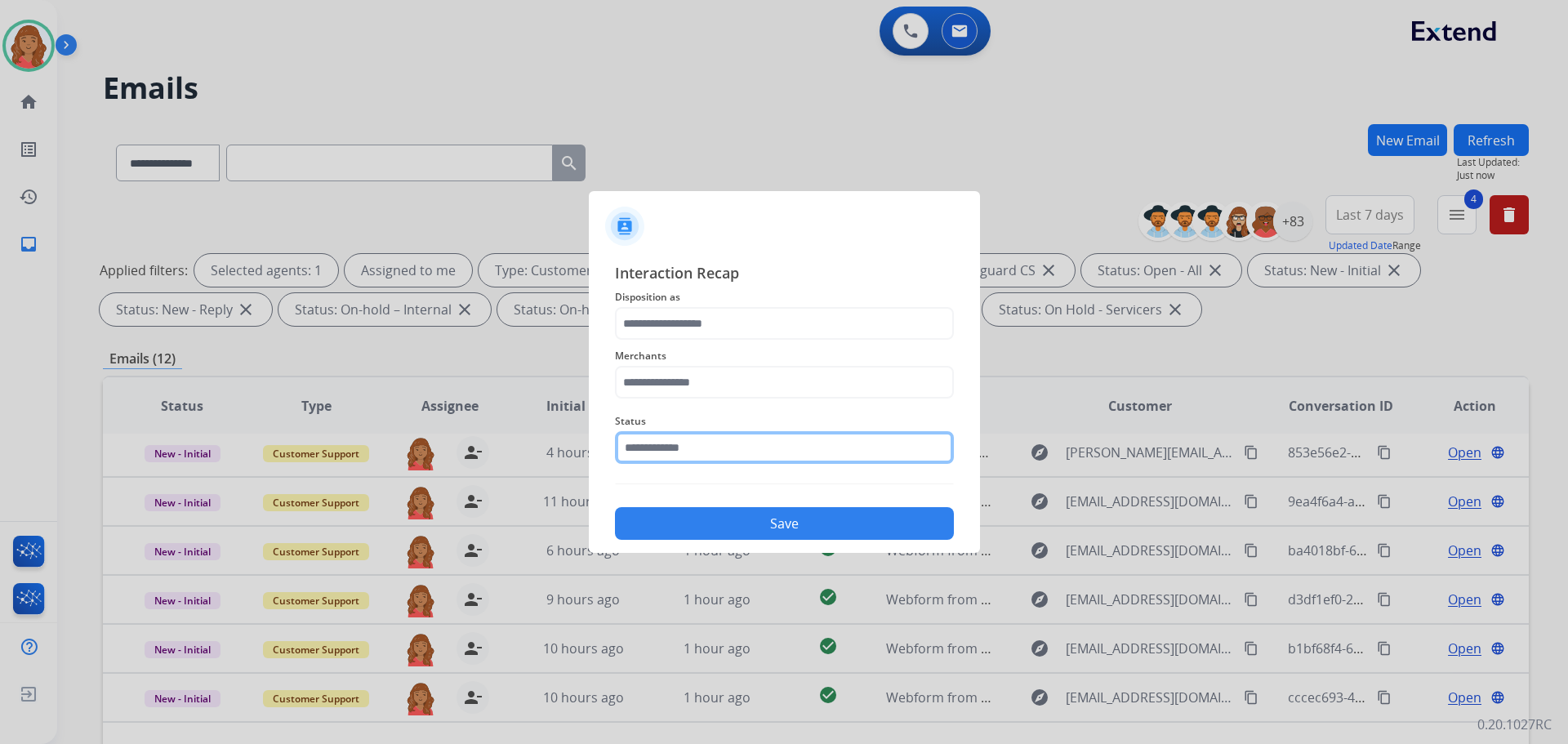
click at [691, 450] on input "text" at bounding box center [785, 447] width 339 height 33
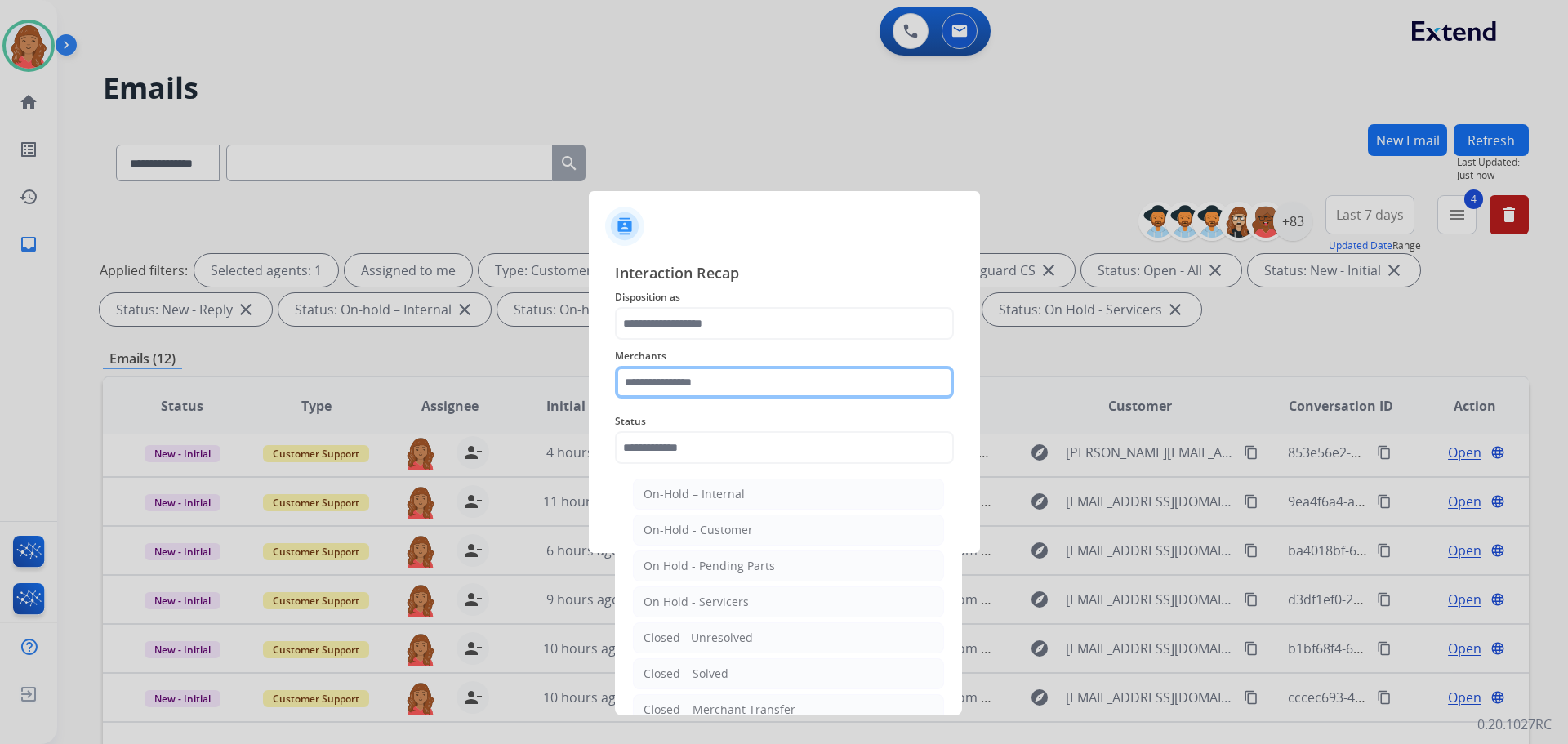
click at [691, 378] on input "text" at bounding box center [785, 382] width 339 height 33
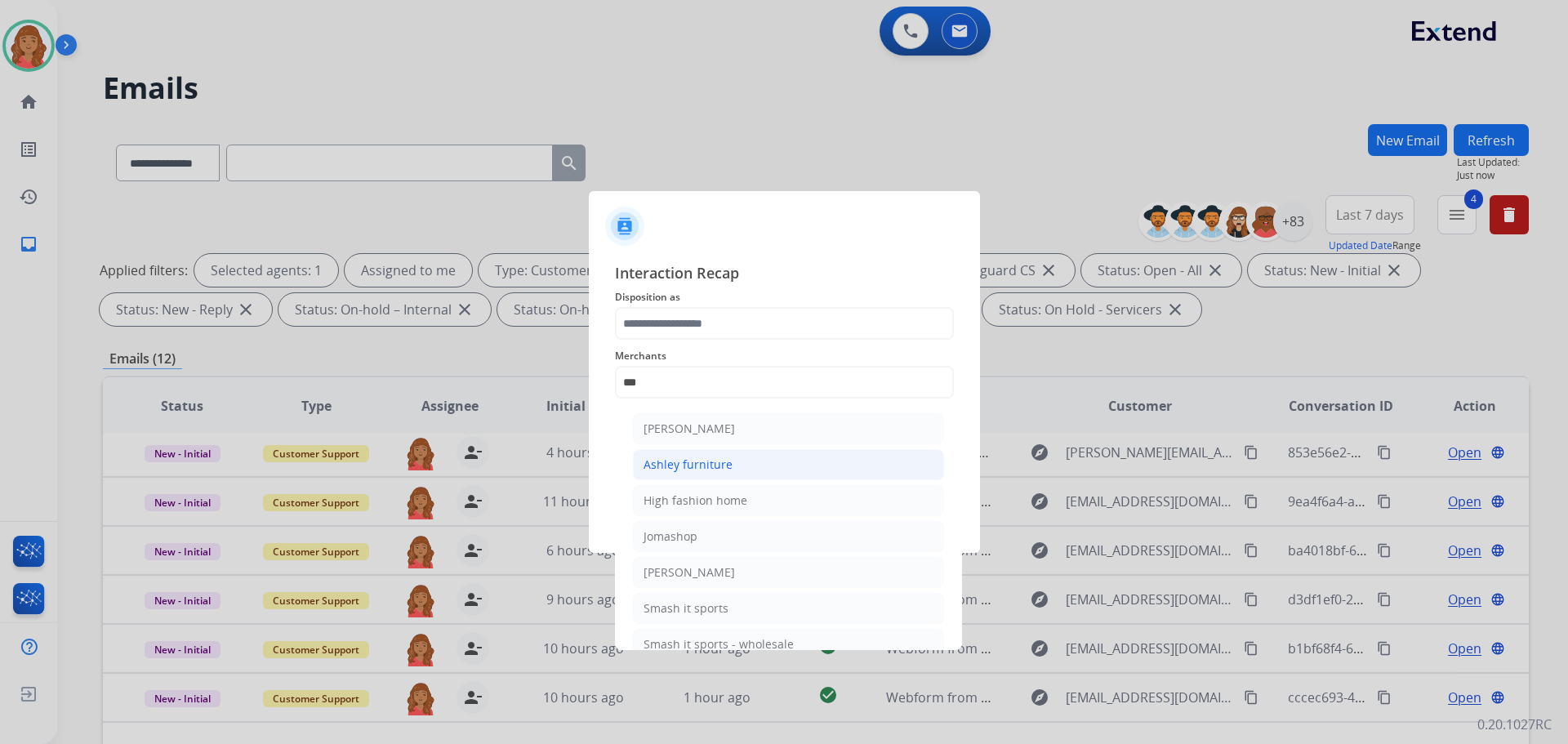
click at [679, 461] on div "Ashley furniture" at bounding box center [688, 464] width 89 height 16
type input "**********"
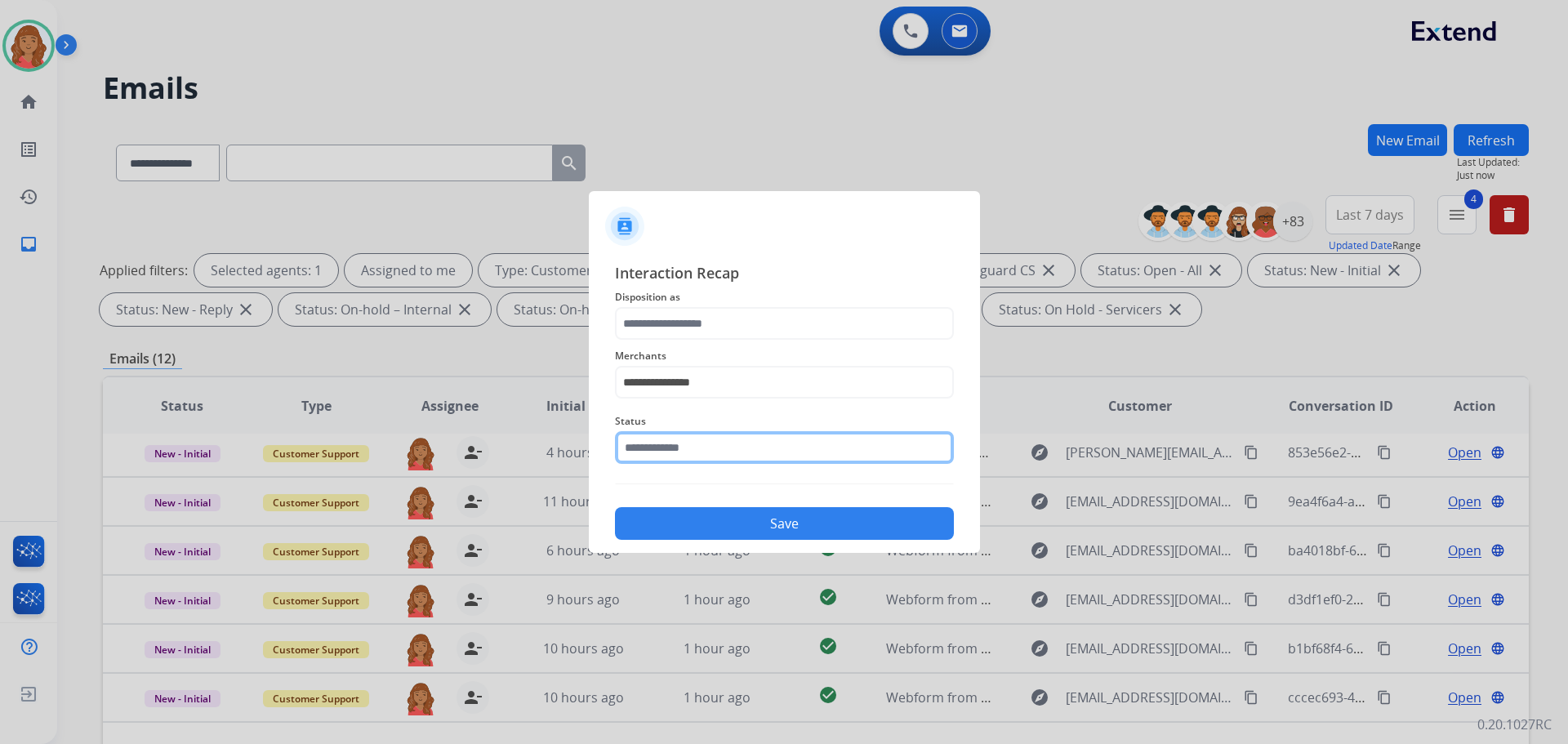
click at [667, 447] on input "text" at bounding box center [785, 447] width 339 height 33
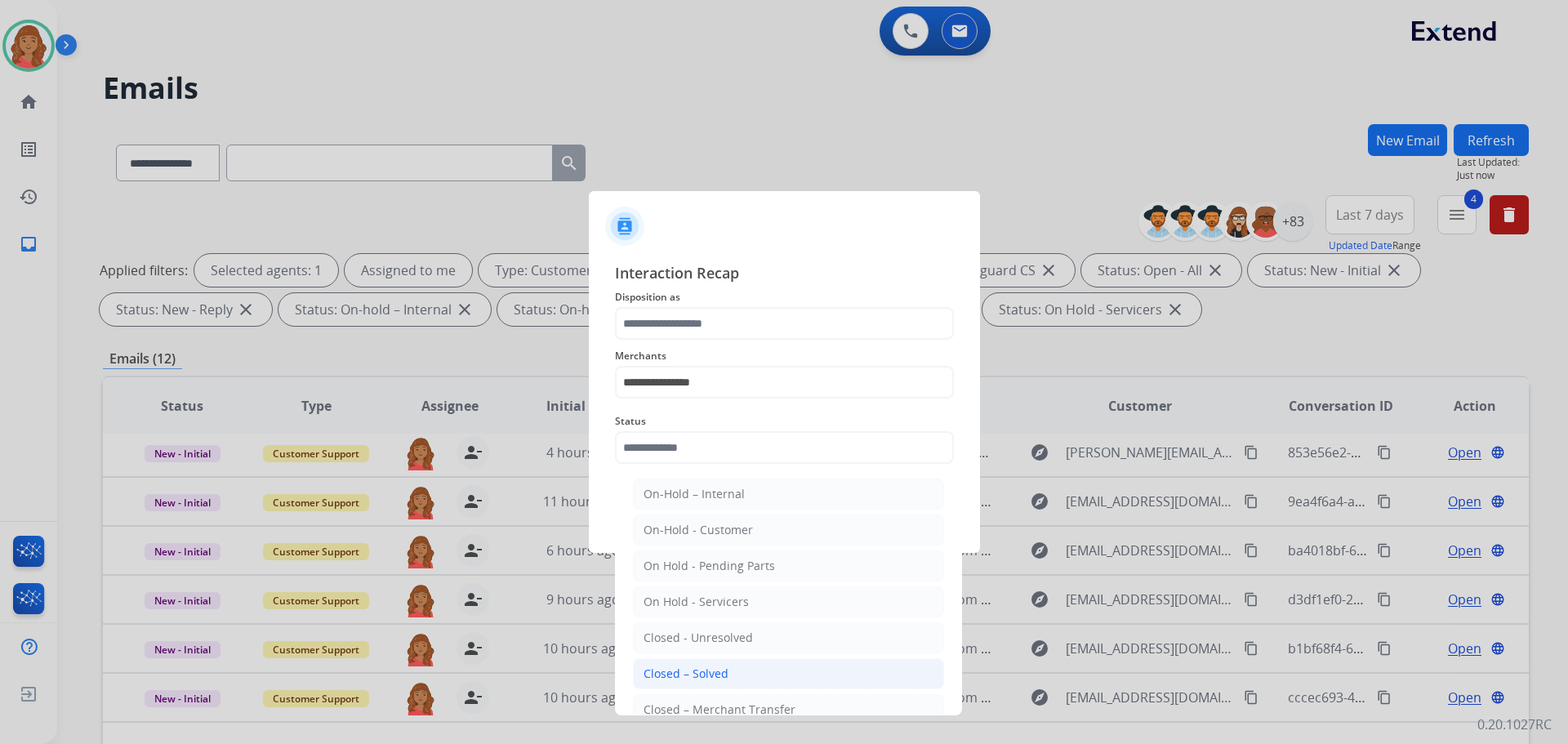
click at [677, 678] on div "Closed – Solved" at bounding box center [686, 674] width 85 height 16
type input "**********"
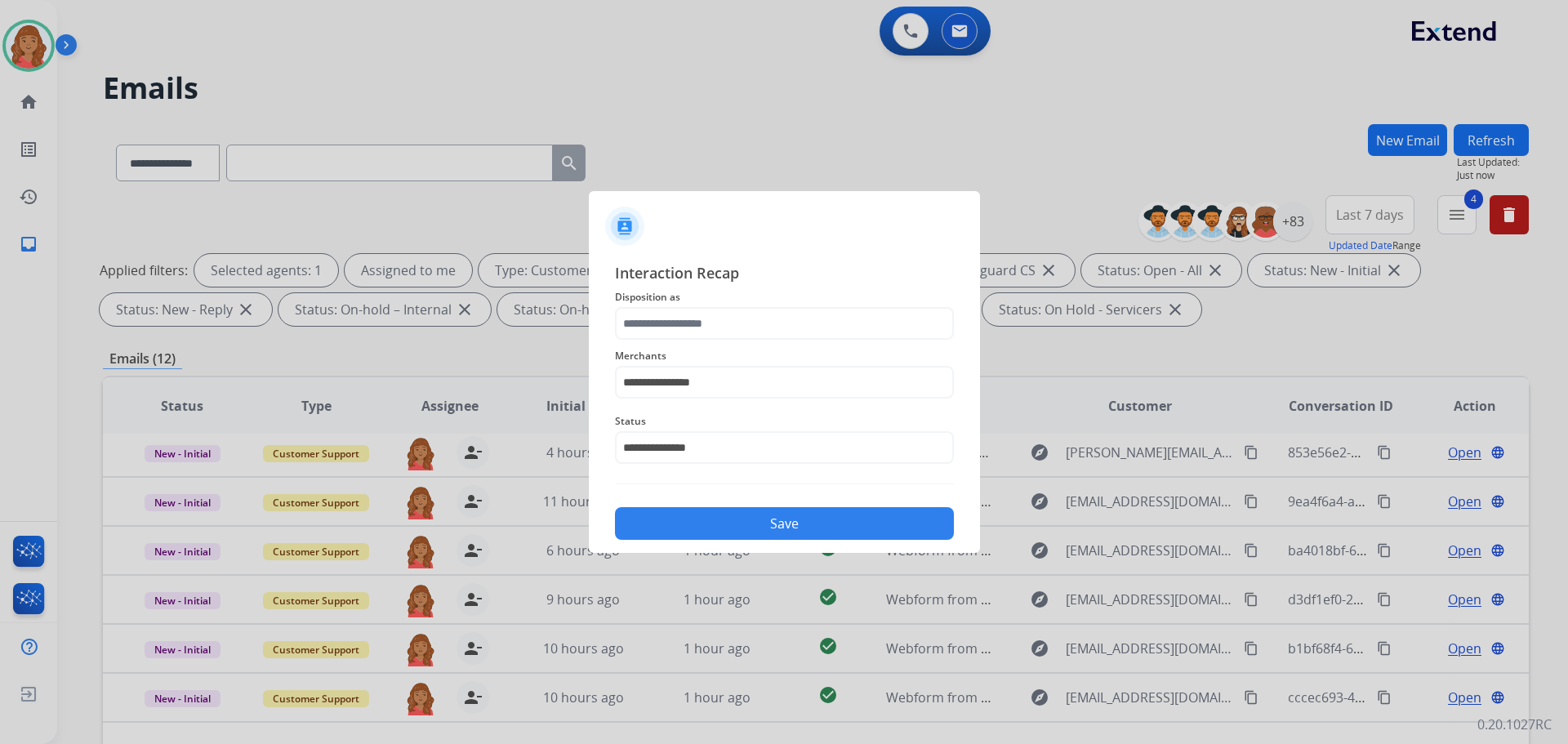
click at [723, 526] on button "Save" at bounding box center [785, 523] width 339 height 33
click at [706, 524] on button "Save" at bounding box center [785, 523] width 339 height 33
click at [698, 521] on button "Save" at bounding box center [785, 523] width 339 height 33
click at [699, 514] on button "Save" at bounding box center [785, 523] width 339 height 33
click at [700, 513] on button "Save" at bounding box center [785, 523] width 339 height 33
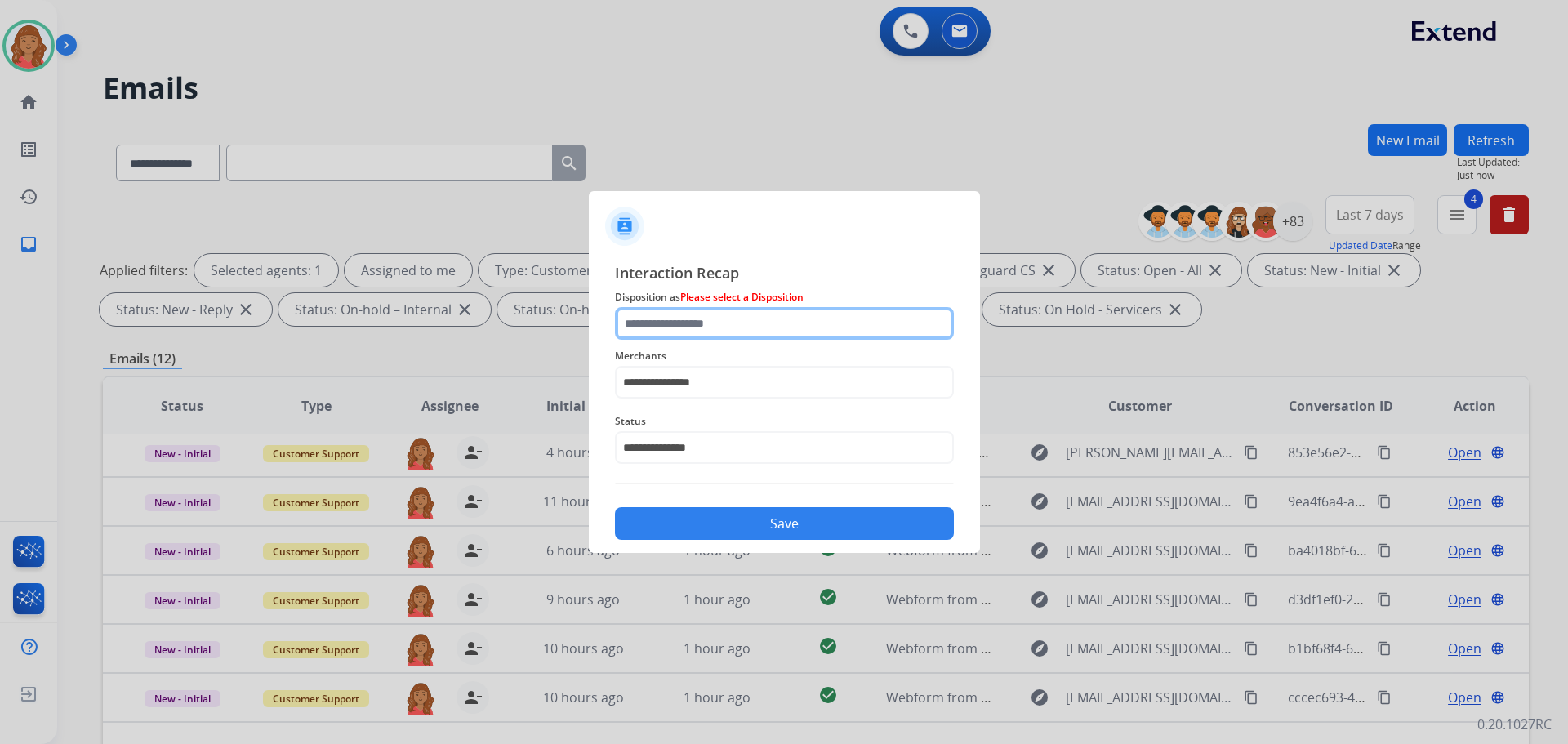
click at [736, 311] on input "text" at bounding box center [785, 323] width 339 height 33
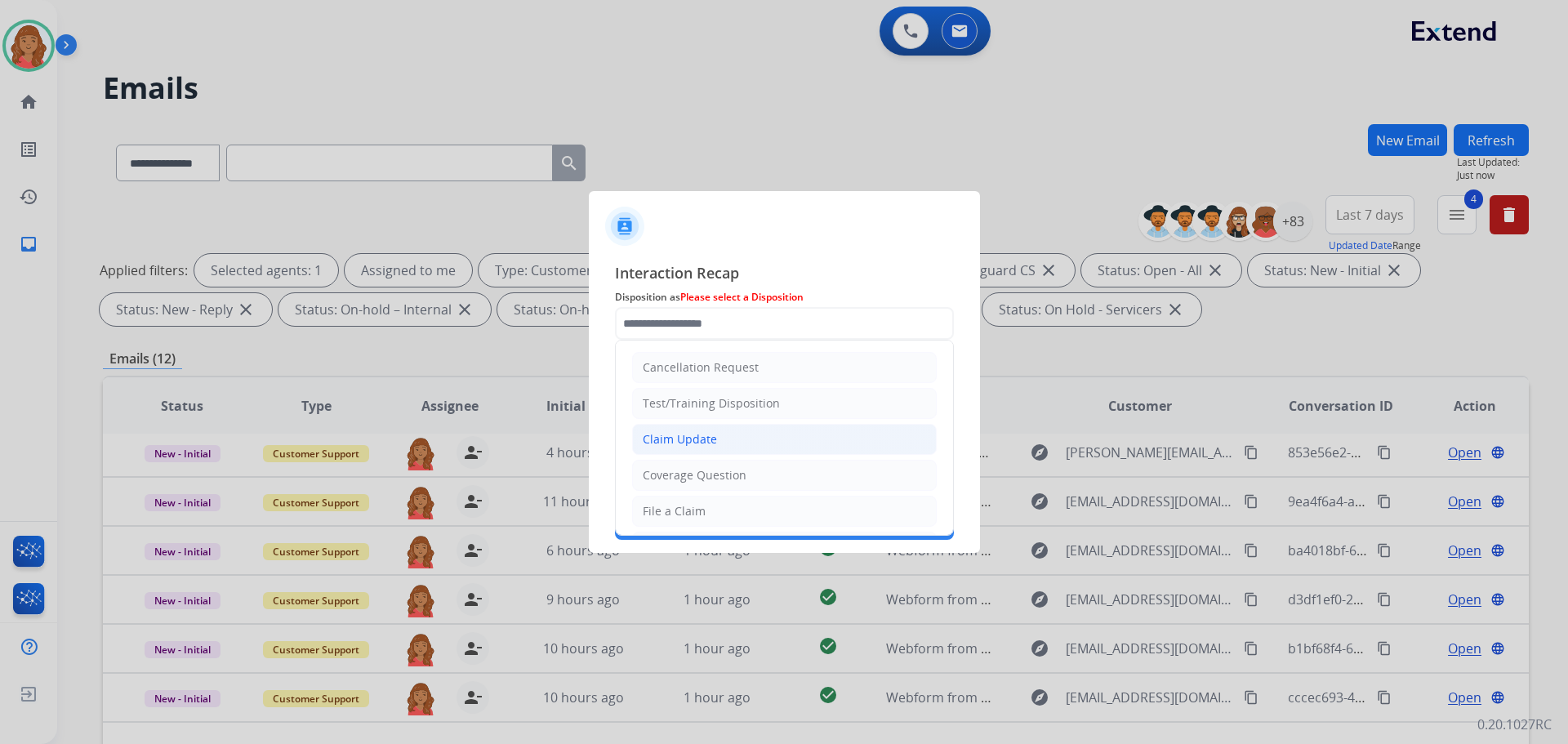
click at [689, 434] on div "Claim Update" at bounding box center [680, 439] width 75 height 16
type input "**********"
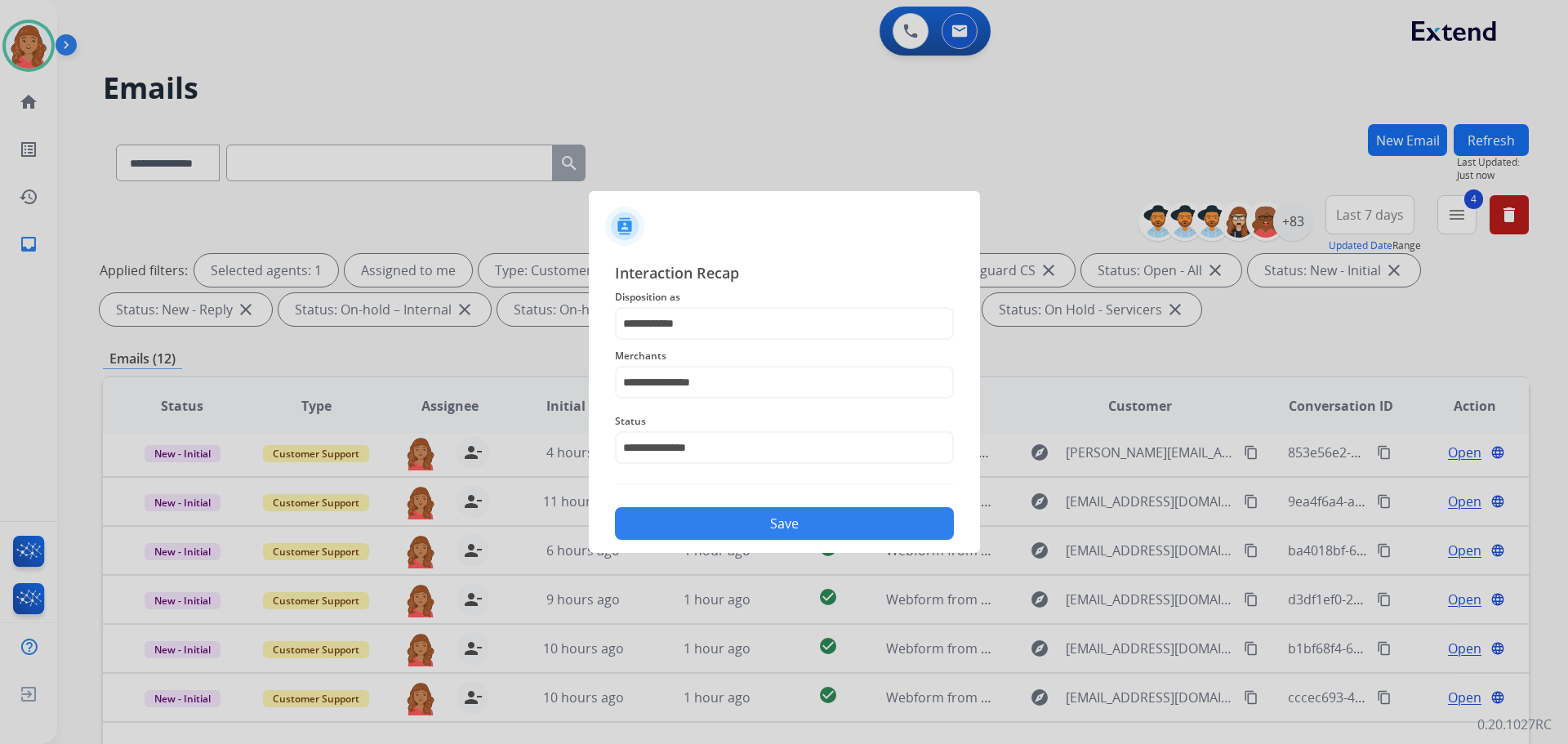
click at [713, 516] on button "Save" at bounding box center [785, 523] width 339 height 33
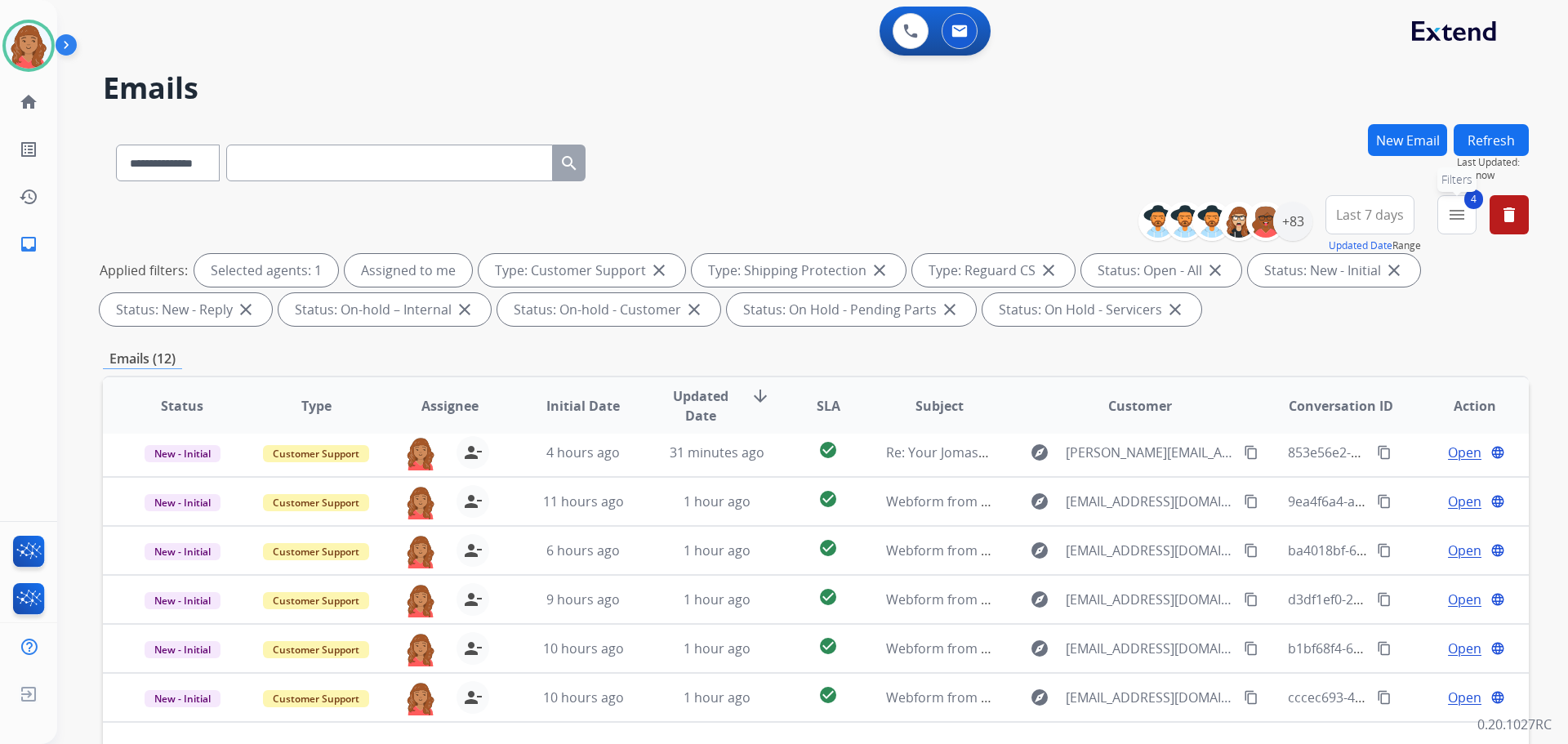
drag, startPoint x: 1461, startPoint y: 215, endPoint x: 1404, endPoint y: 301, distance: 103.2
click at [1461, 217] on mat-icon "menu" at bounding box center [1457, 215] width 20 height 20
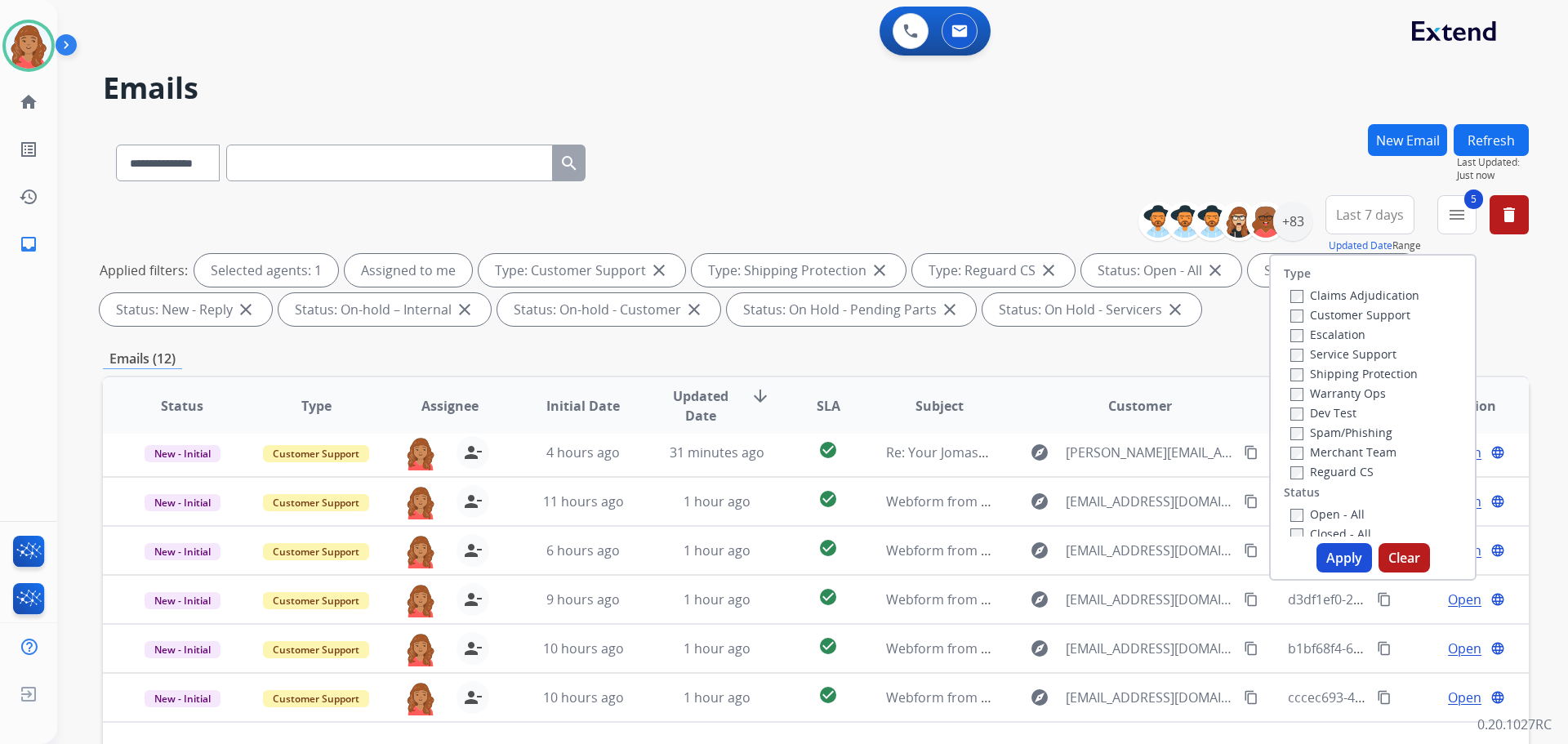
click at [1291, 510] on label "Open - All" at bounding box center [1328, 513] width 75 height 15
click at [1340, 565] on button "Apply" at bounding box center [1344, 558] width 56 height 29
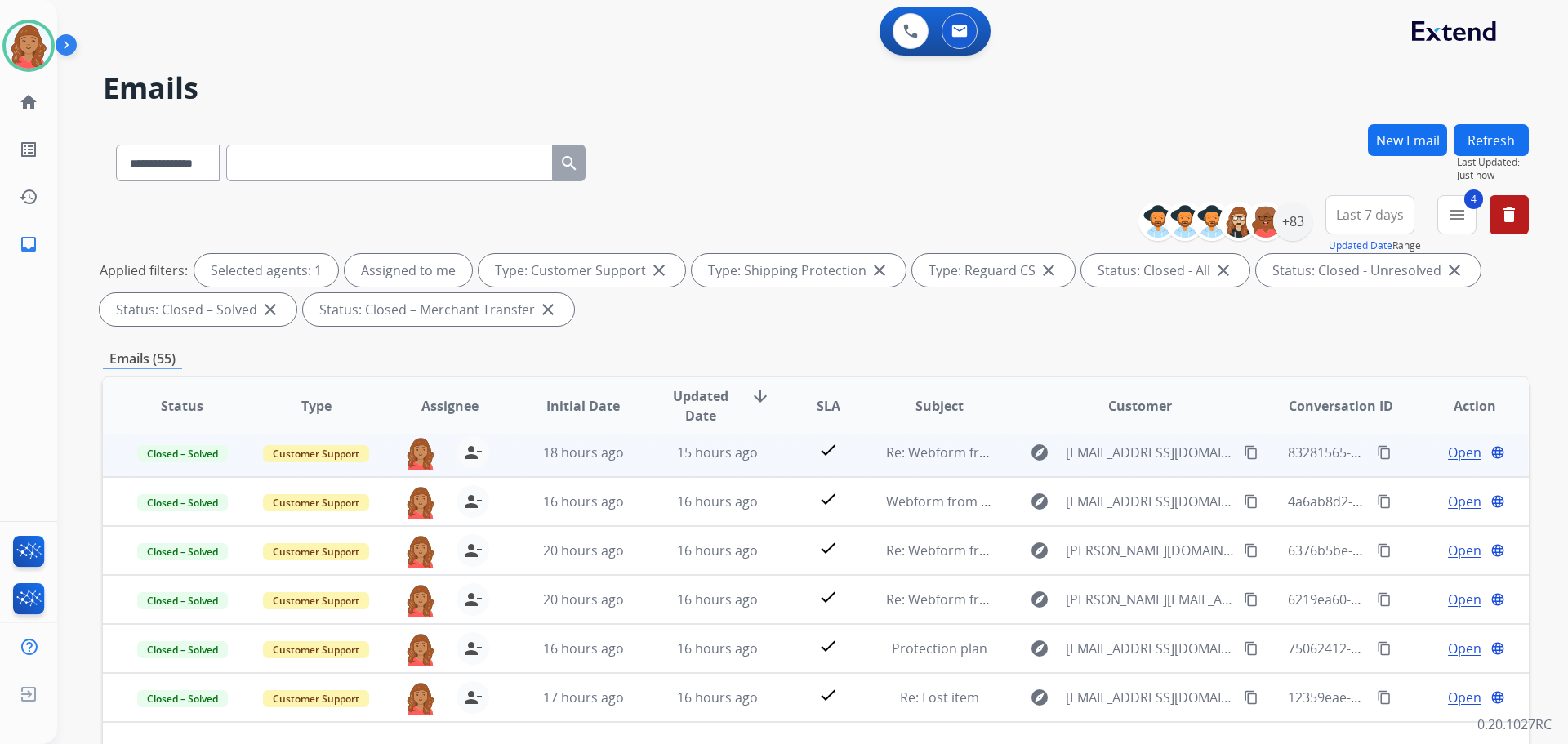
click at [1377, 453] on mat-icon "content_copy" at bounding box center [1384, 452] width 15 height 15
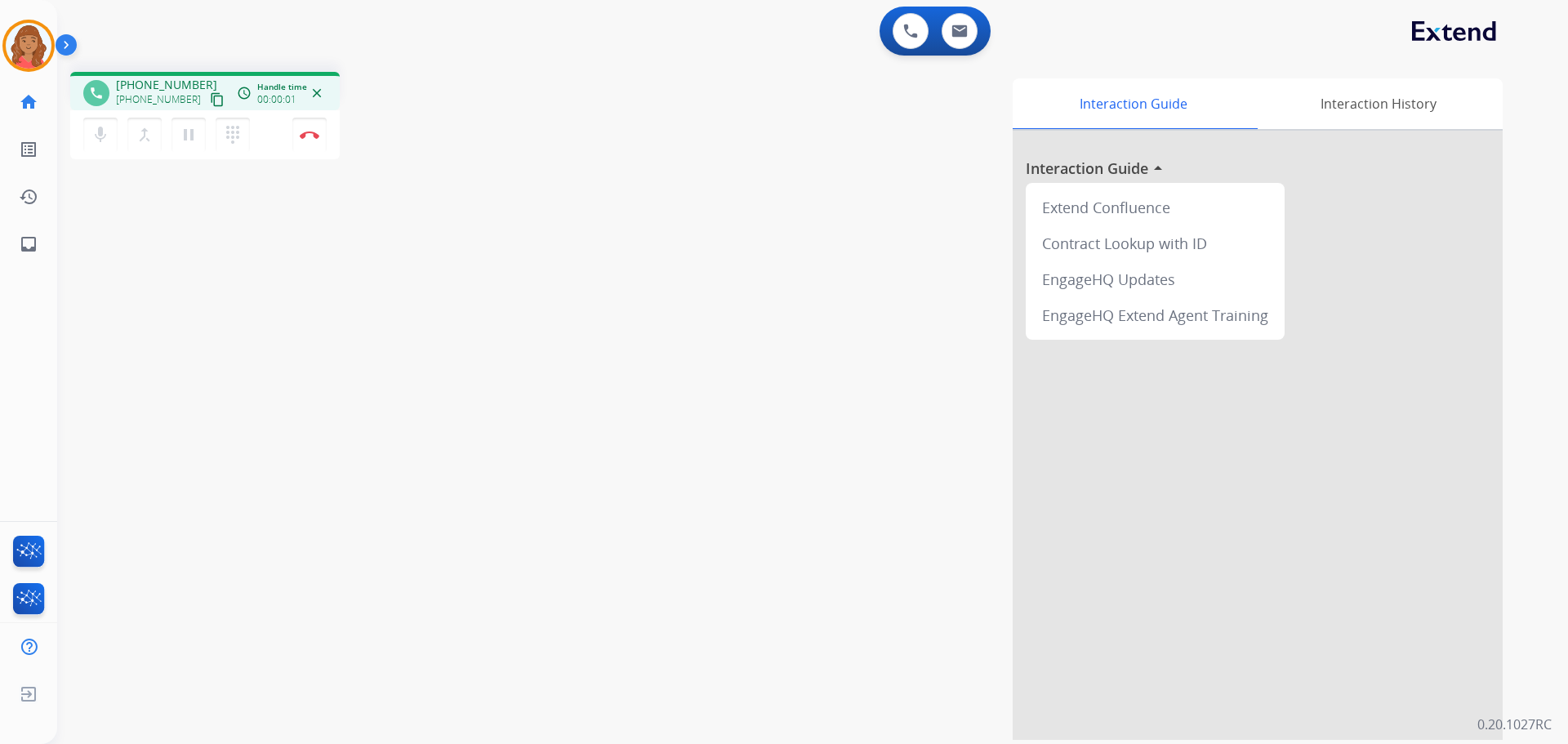
click at [210, 97] on mat-icon "content_copy" at bounding box center [217, 99] width 15 height 15
click at [210, 98] on mat-icon "content_copy" at bounding box center [217, 99] width 15 height 15
click at [210, 97] on mat-icon "content_copy" at bounding box center [217, 99] width 15 height 15
click at [310, 137] on img at bounding box center [310, 134] width 20 height 8
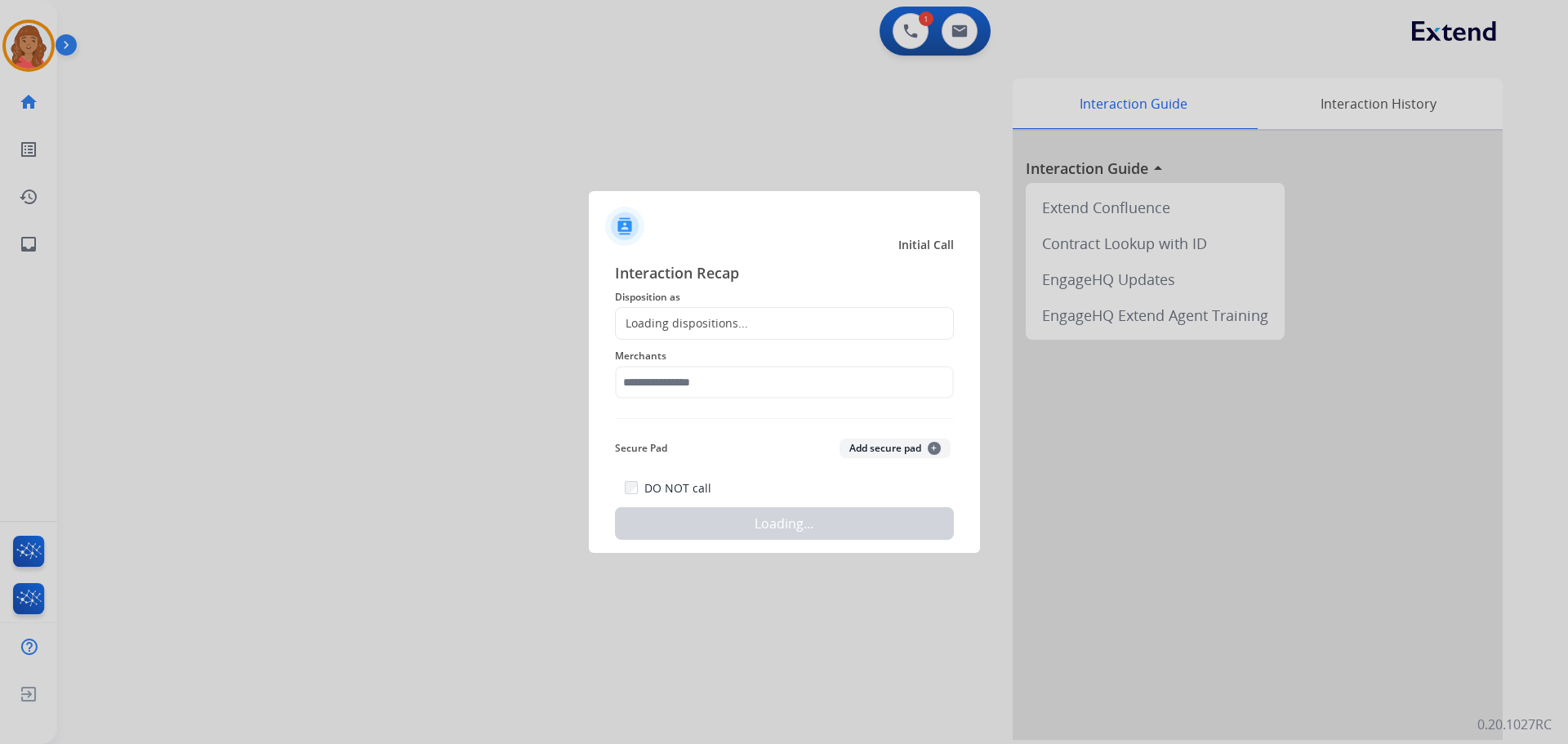
click at [700, 333] on div "Loading dispositions..." at bounding box center [785, 323] width 339 height 33
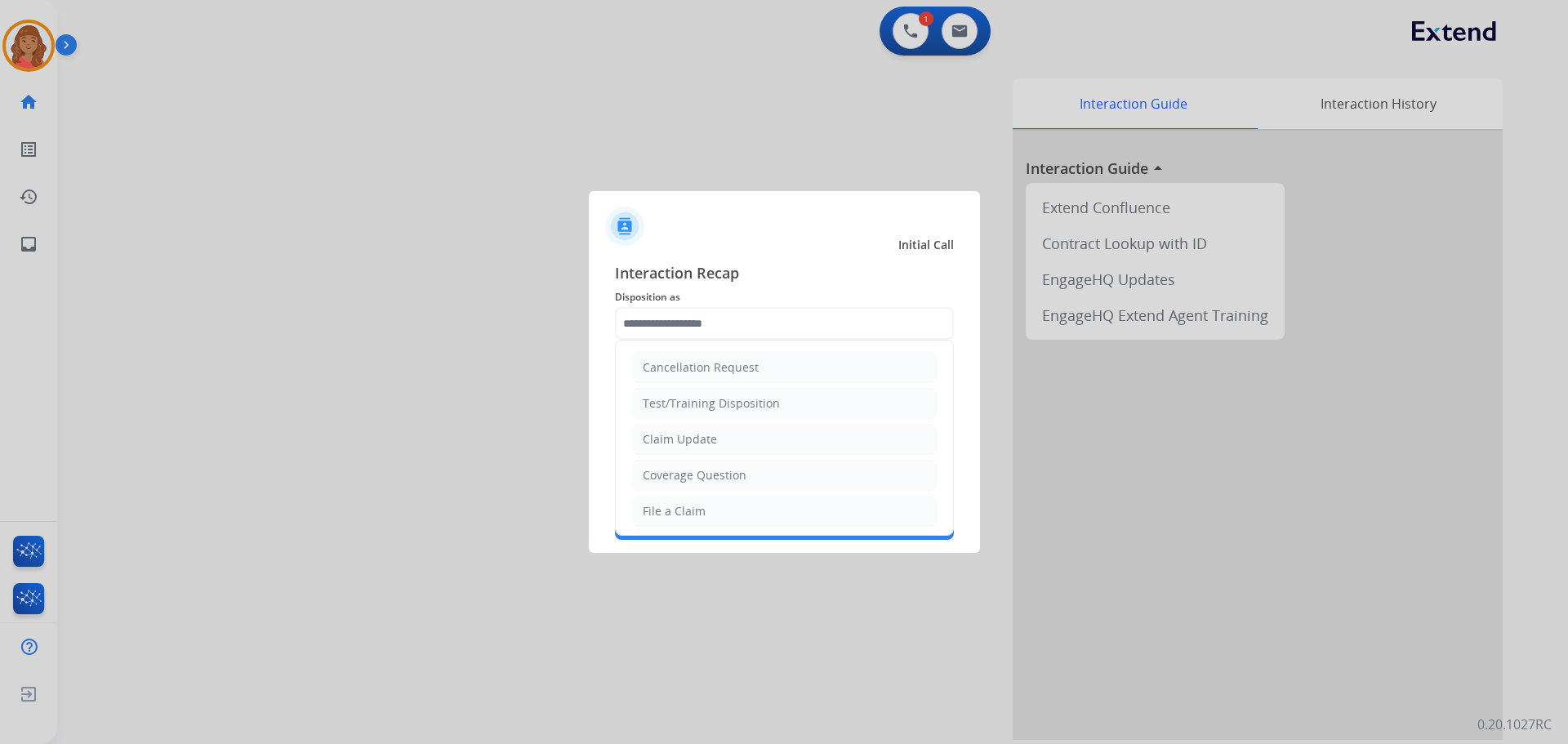
click at [688, 327] on input "text" at bounding box center [785, 323] width 339 height 33
click at [665, 436] on div "Claim Update" at bounding box center [680, 439] width 75 height 16
type input "**********"
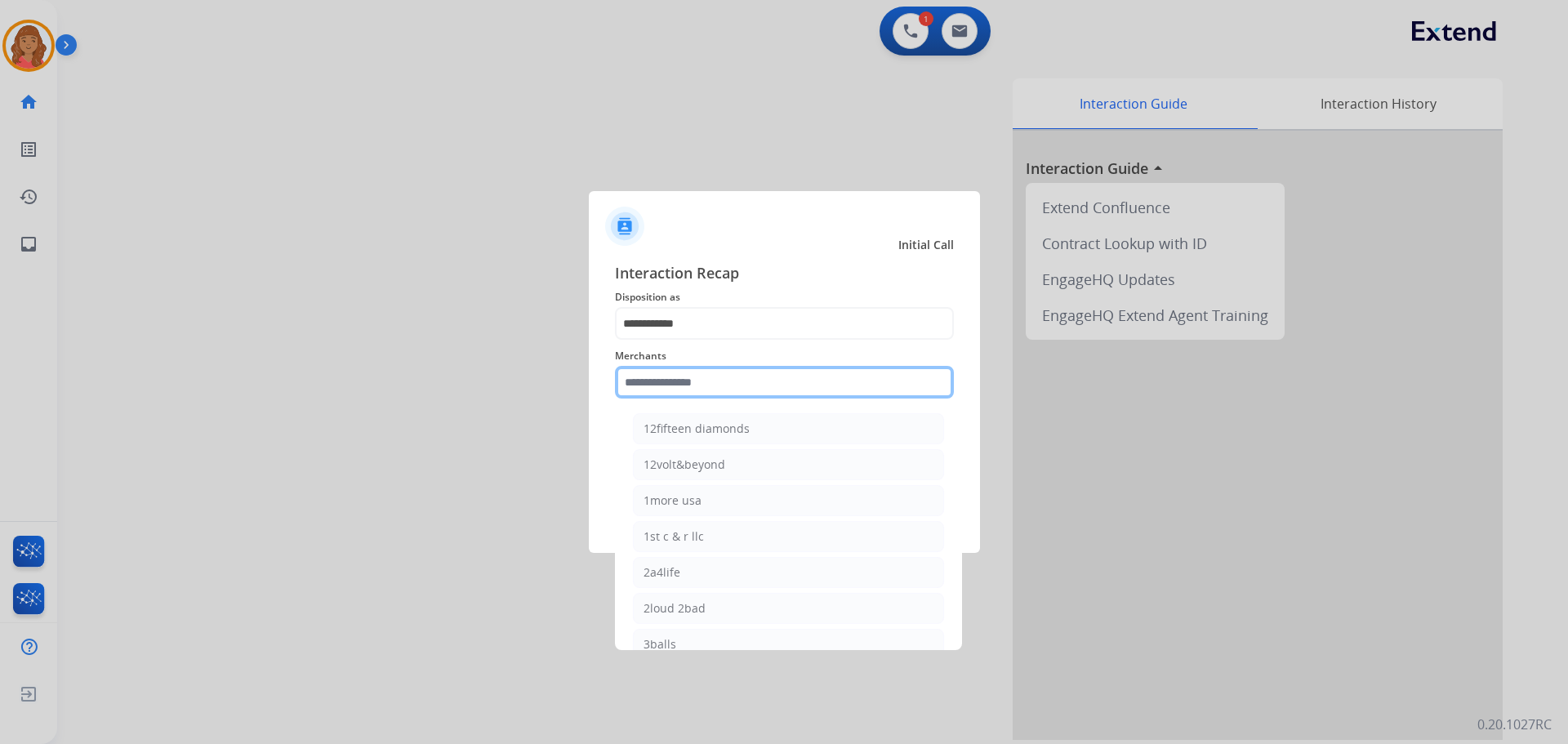
click at [675, 386] on input "text" at bounding box center [785, 382] width 339 height 33
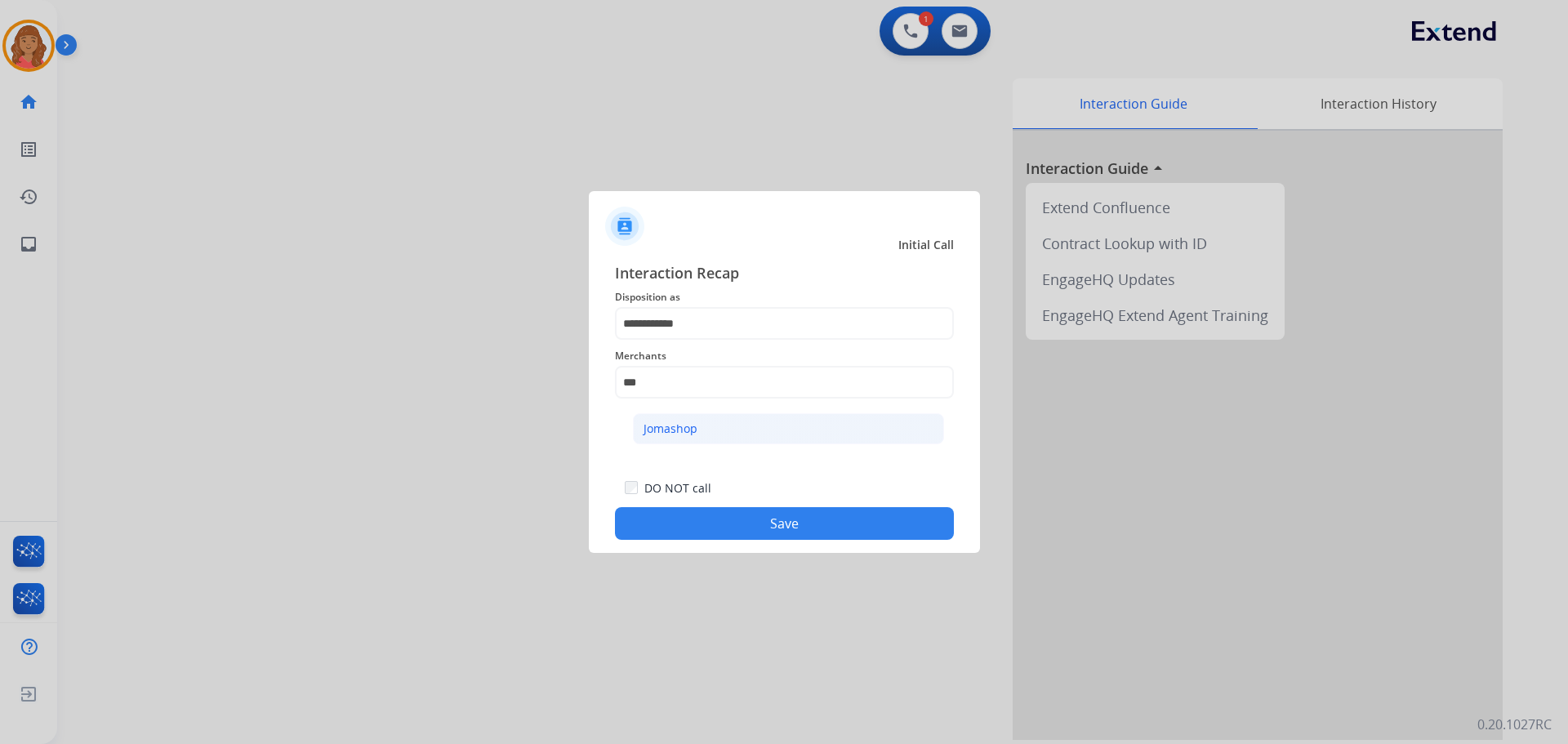
click at [656, 434] on div "Jomashop" at bounding box center [670, 429] width 54 height 16
type input "********"
click at [715, 523] on button "Save" at bounding box center [785, 523] width 339 height 33
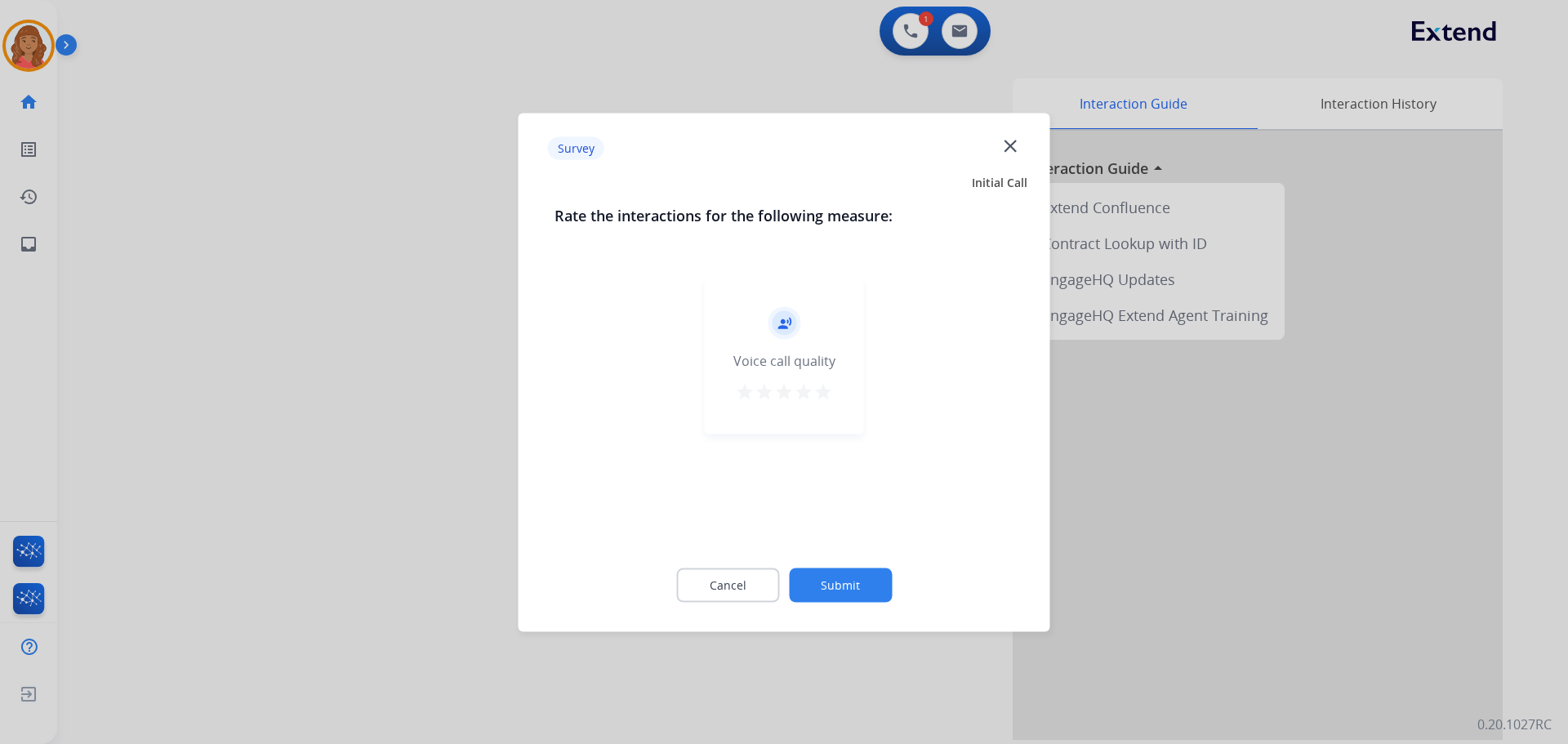
click at [821, 393] on mat-icon "star" at bounding box center [823, 392] width 20 height 20
click at [812, 570] on button "Submit" at bounding box center [841, 584] width 103 height 35
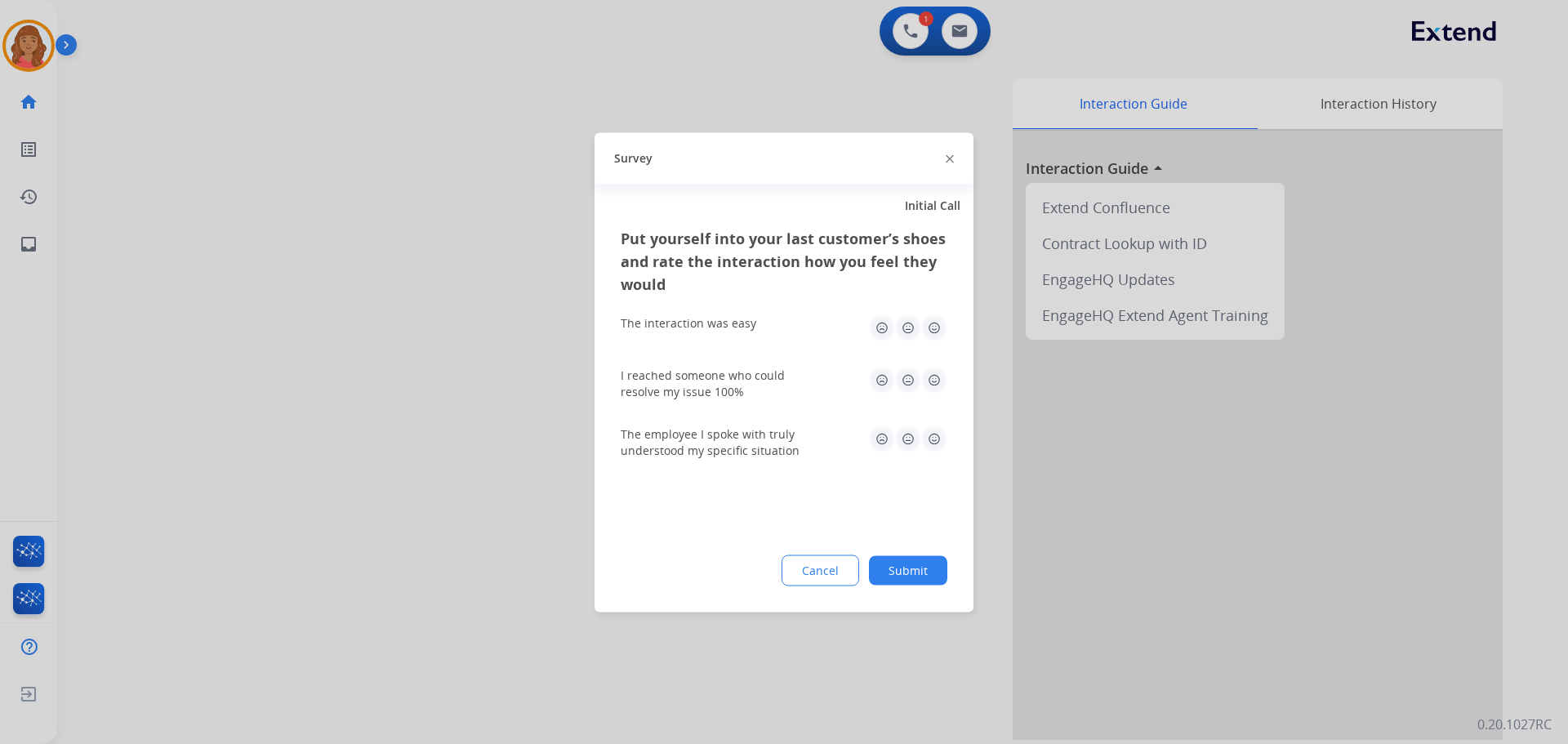
click at [933, 333] on img at bounding box center [934, 327] width 26 height 26
click at [934, 392] on img at bounding box center [934, 379] width 26 height 26
click at [933, 439] on img at bounding box center [934, 438] width 26 height 26
drag, startPoint x: 913, startPoint y: 575, endPoint x: 908, endPoint y: 605, distance: 30.4
click at [911, 577] on button "Submit" at bounding box center [908, 570] width 78 height 29
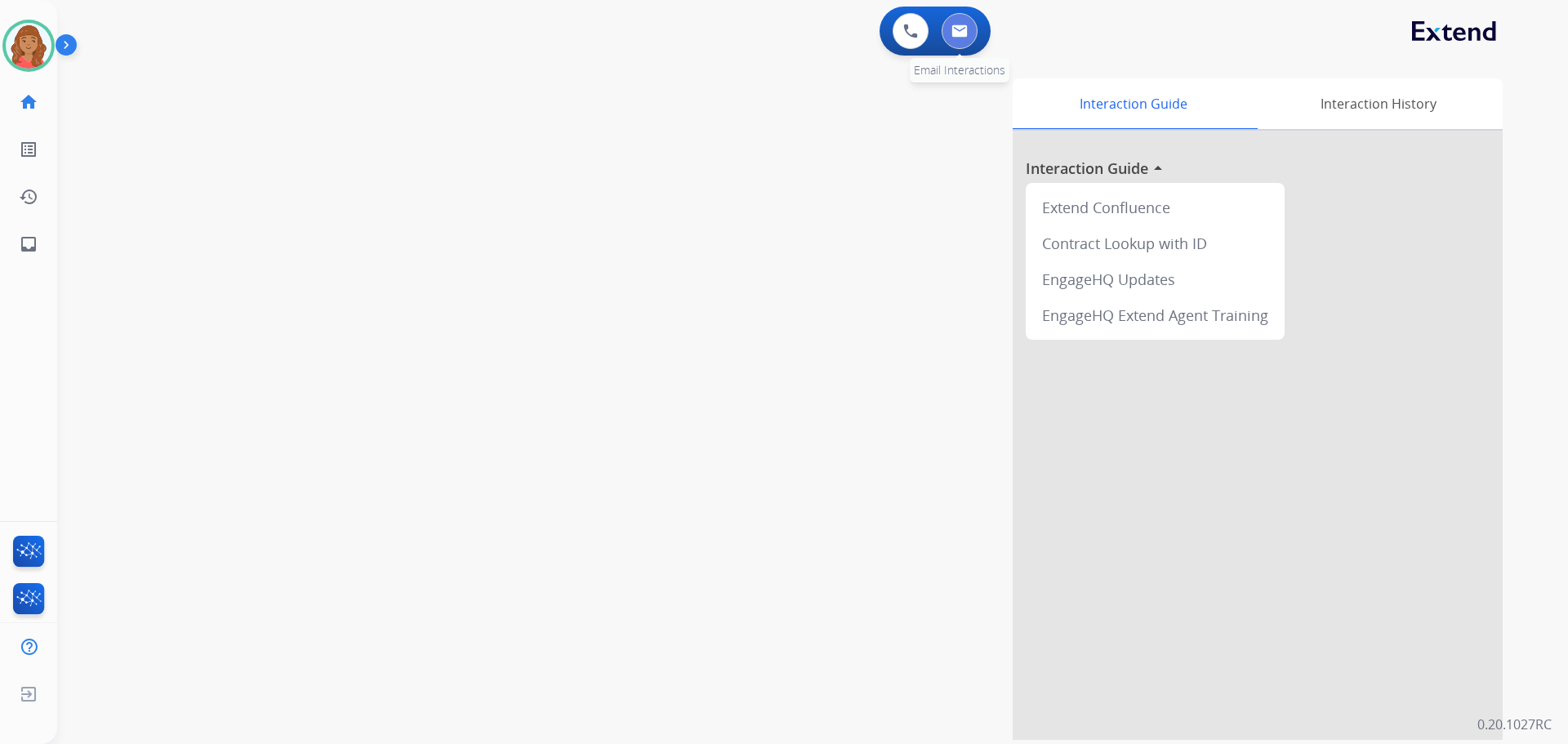
click at [969, 28] on button at bounding box center [960, 31] width 36 height 36
select select "**********"
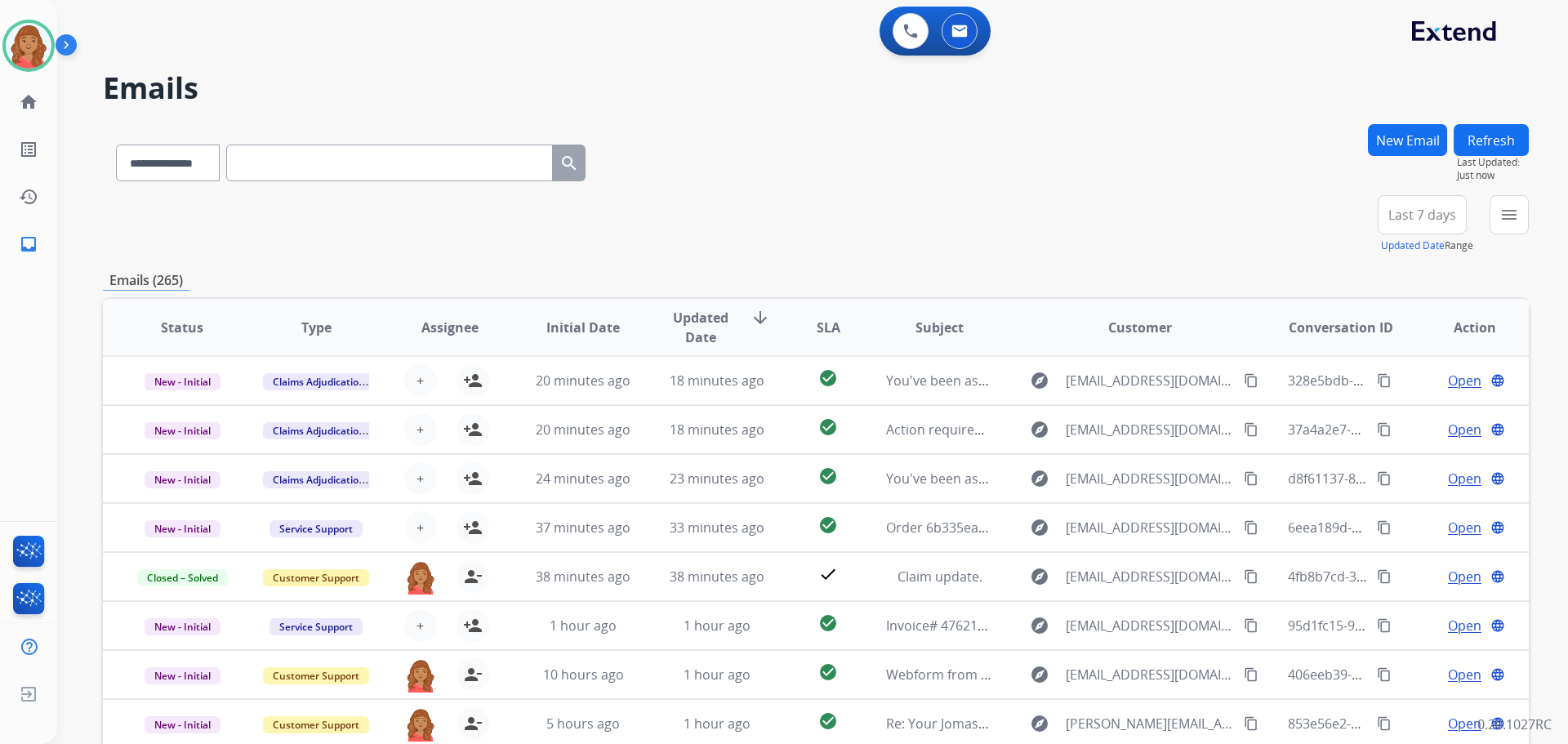
click at [1402, 146] on button "New Email" at bounding box center [1407, 140] width 79 height 32
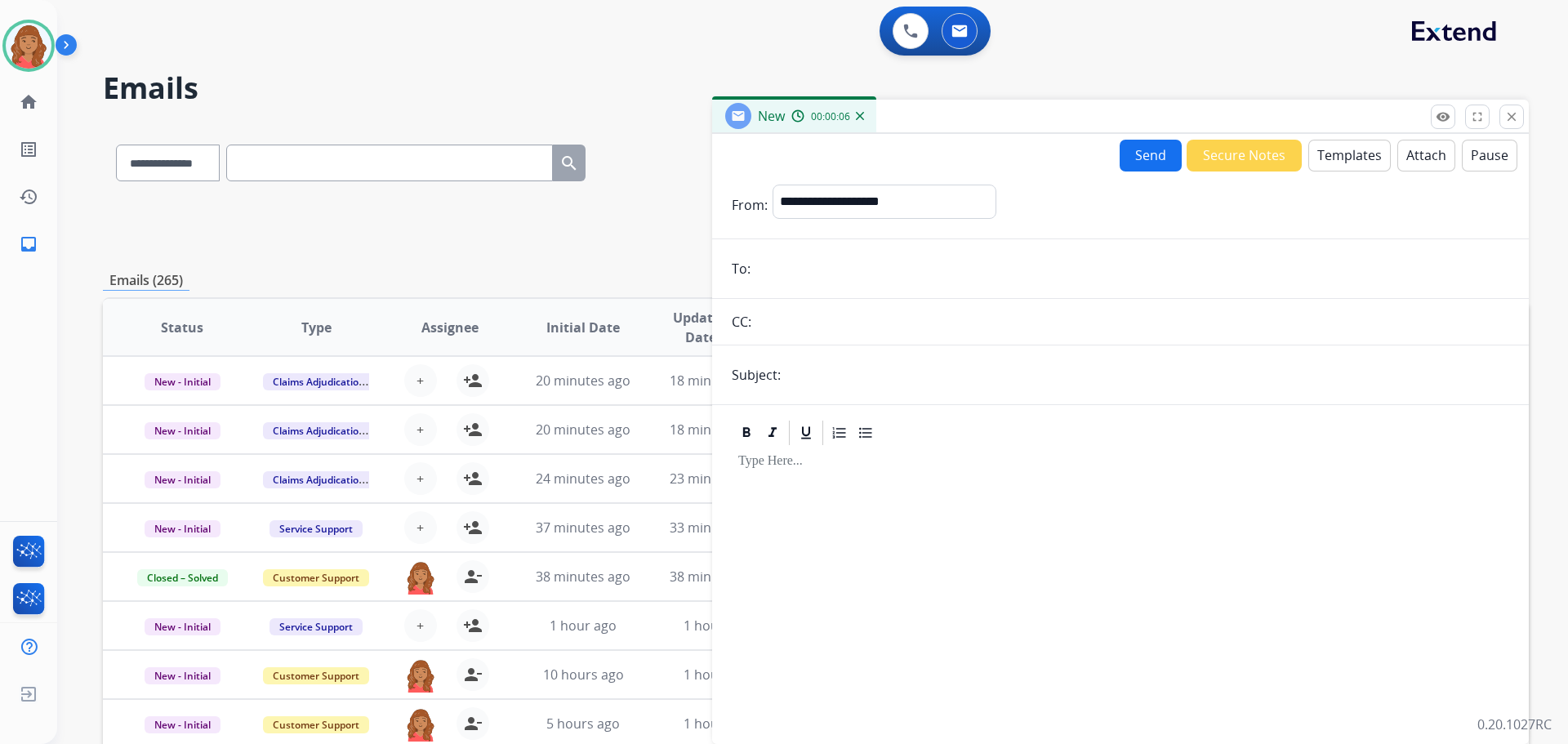
click at [815, 271] on input "email" at bounding box center [1132, 268] width 754 height 33
drag, startPoint x: 812, startPoint y: 273, endPoint x: 804, endPoint y: 250, distance: 24.4
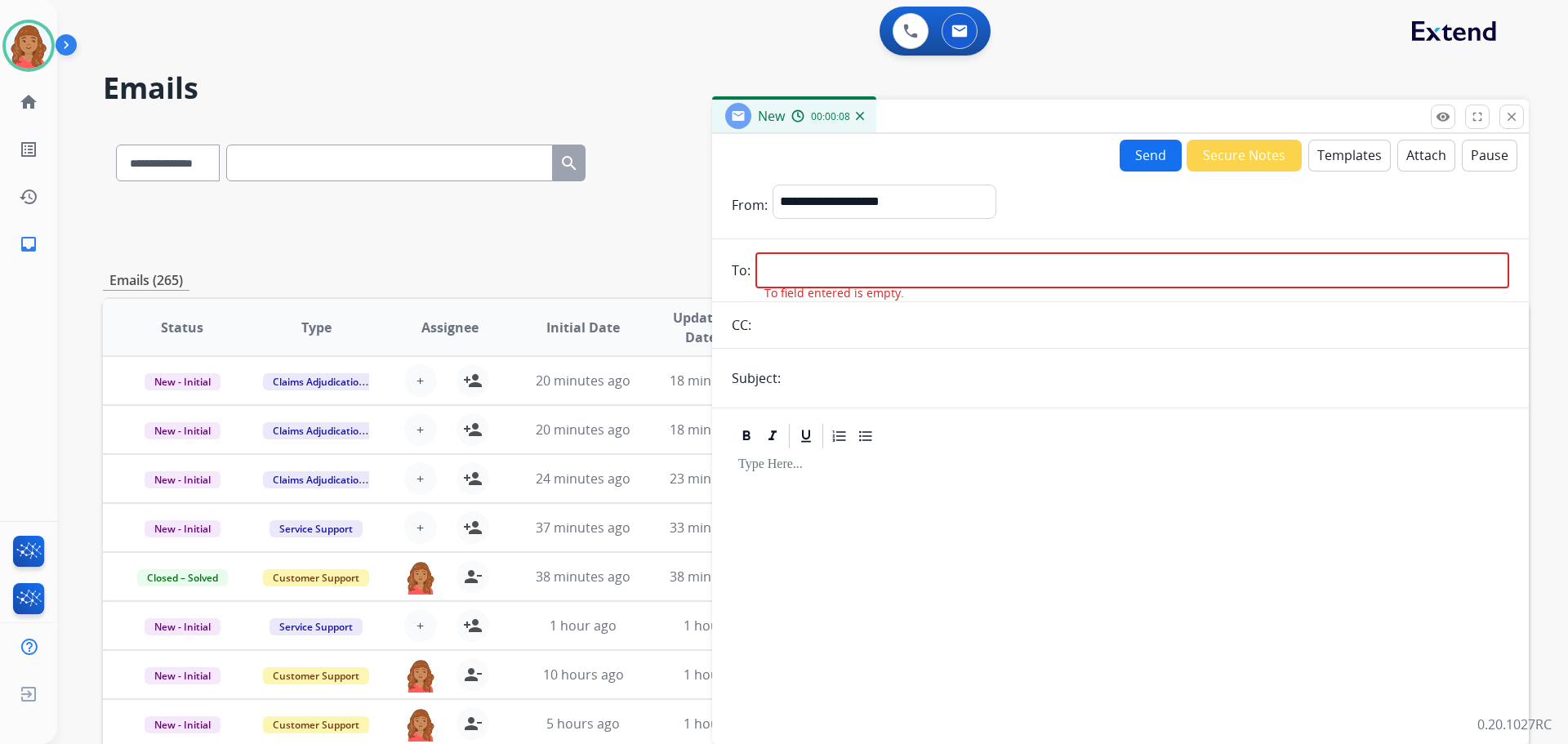
drag, startPoint x: 804, startPoint y: 250, endPoint x: 781, endPoint y: 271, distance: 31.1
paste input "**********"
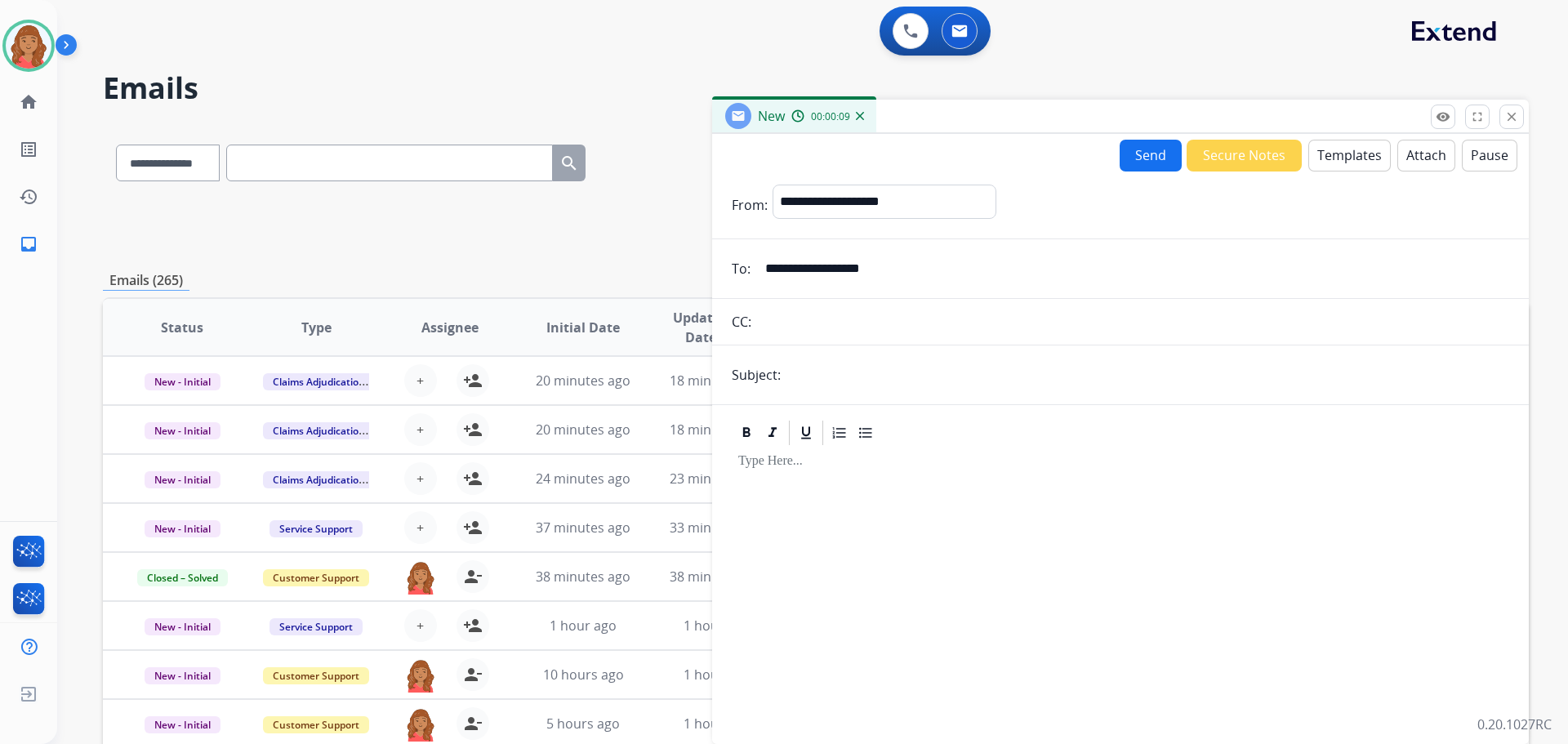
type input "**********"
click at [891, 199] on select "**********" at bounding box center [883, 201] width 222 height 33
select select "**********"
click at [772, 185] on select "**********" at bounding box center [883, 201] width 222 height 33
click at [818, 377] on input "text" at bounding box center [1147, 375] width 724 height 33
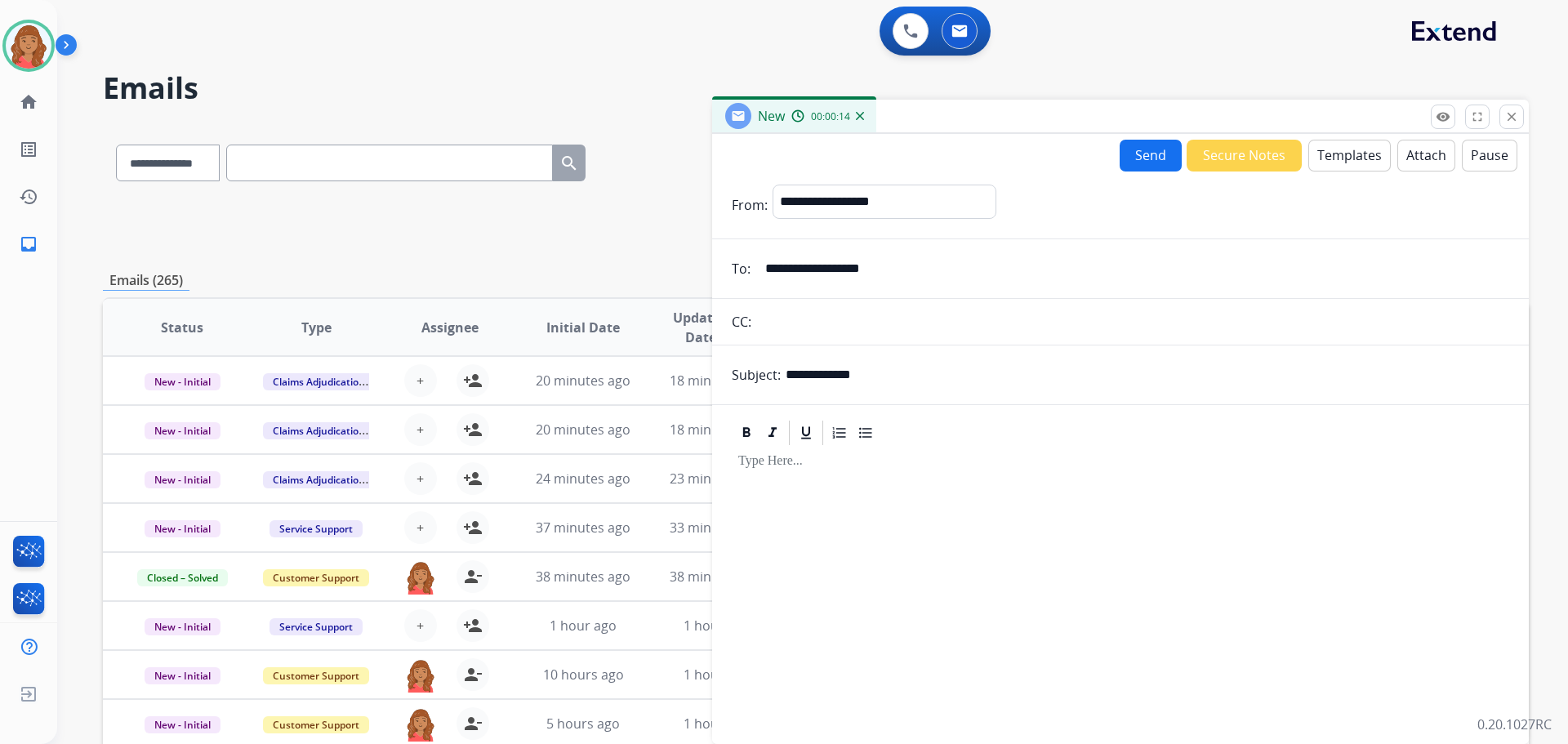
click at [793, 376] on input "**********" at bounding box center [1147, 375] width 724 height 33
type input "**********"
click at [825, 572] on div at bounding box center [1121, 588] width 778 height 281
click at [1324, 157] on button "Templates" at bounding box center [1350, 155] width 83 height 32
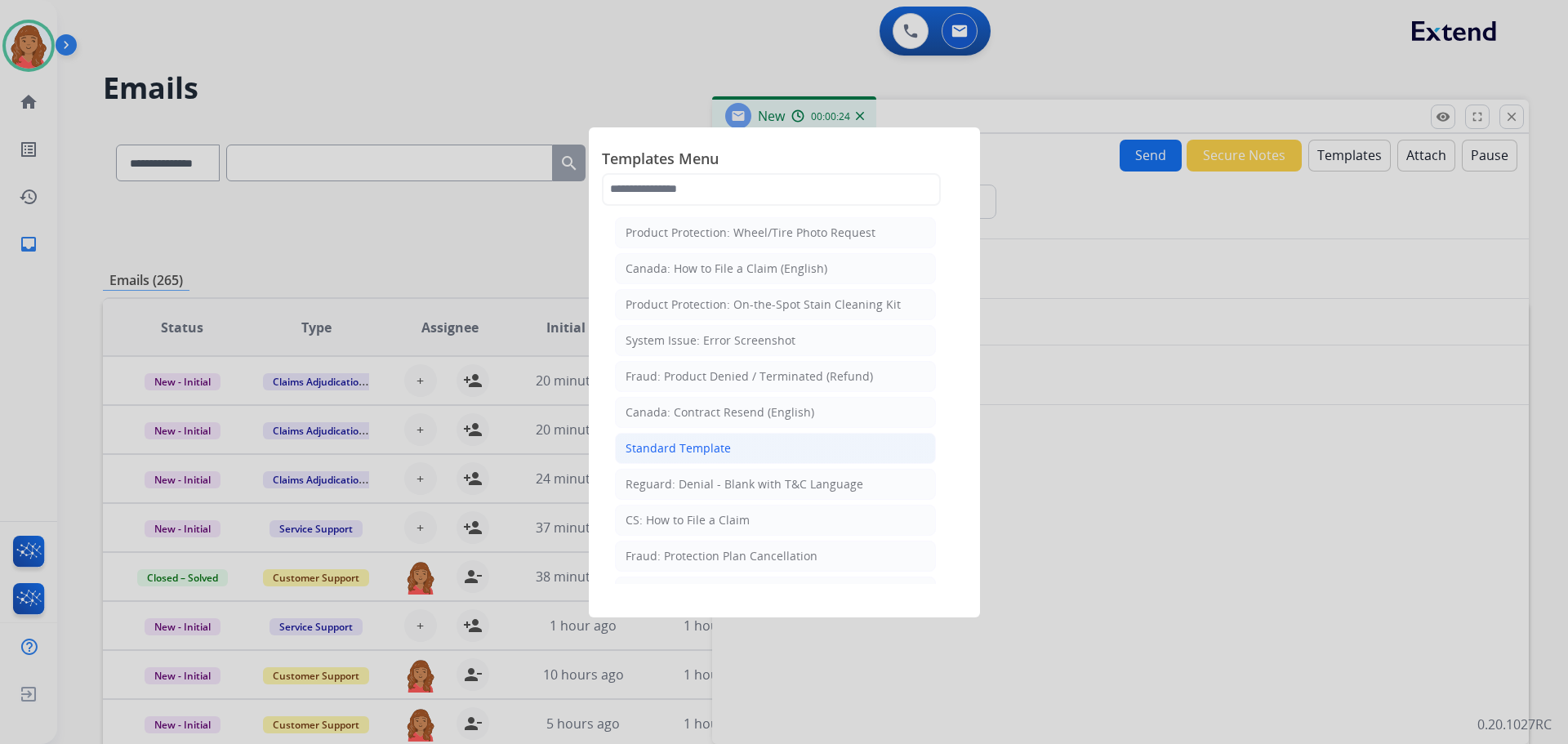
click at [714, 444] on div "Standard Template" at bounding box center [678, 448] width 106 height 16
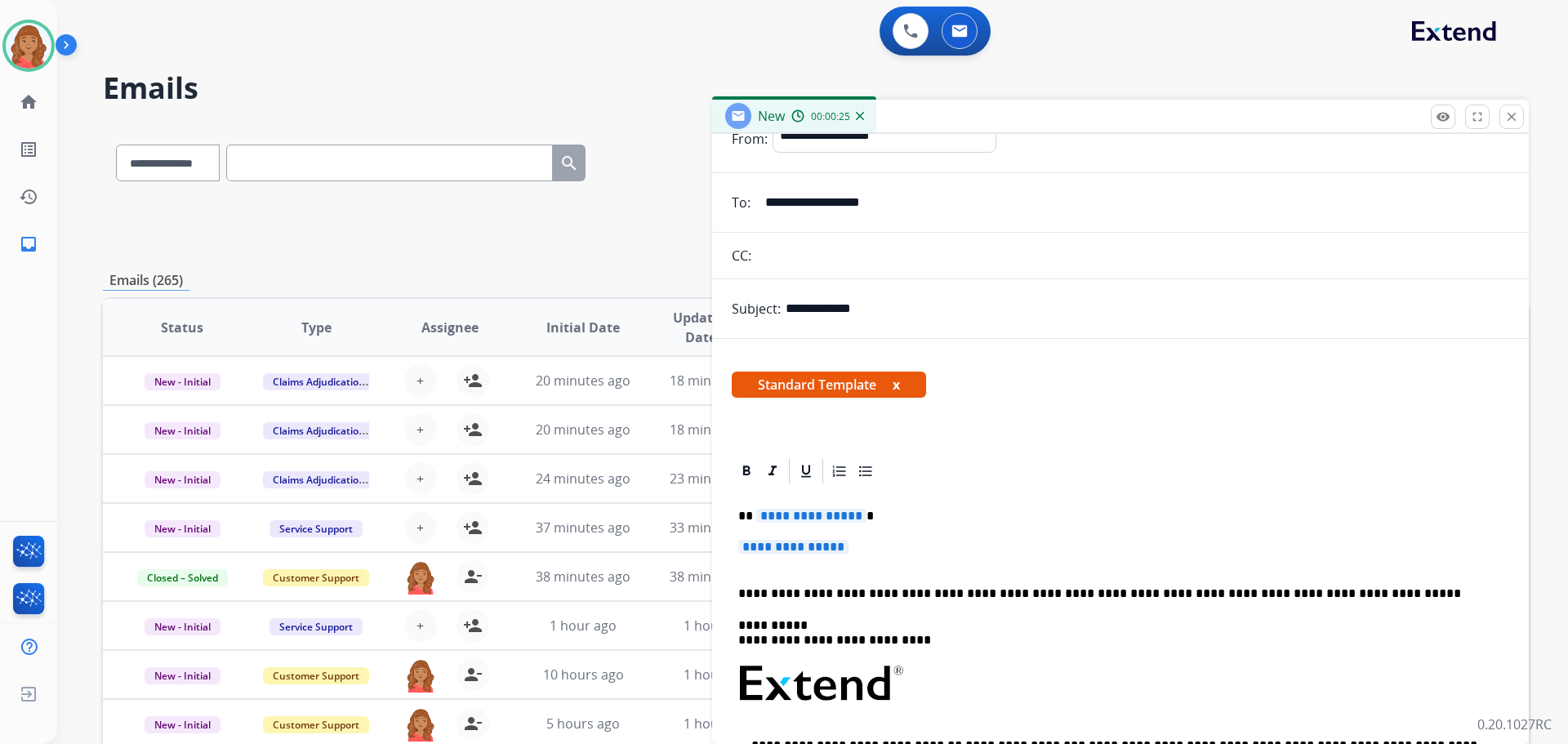
scroll to position [163, 0]
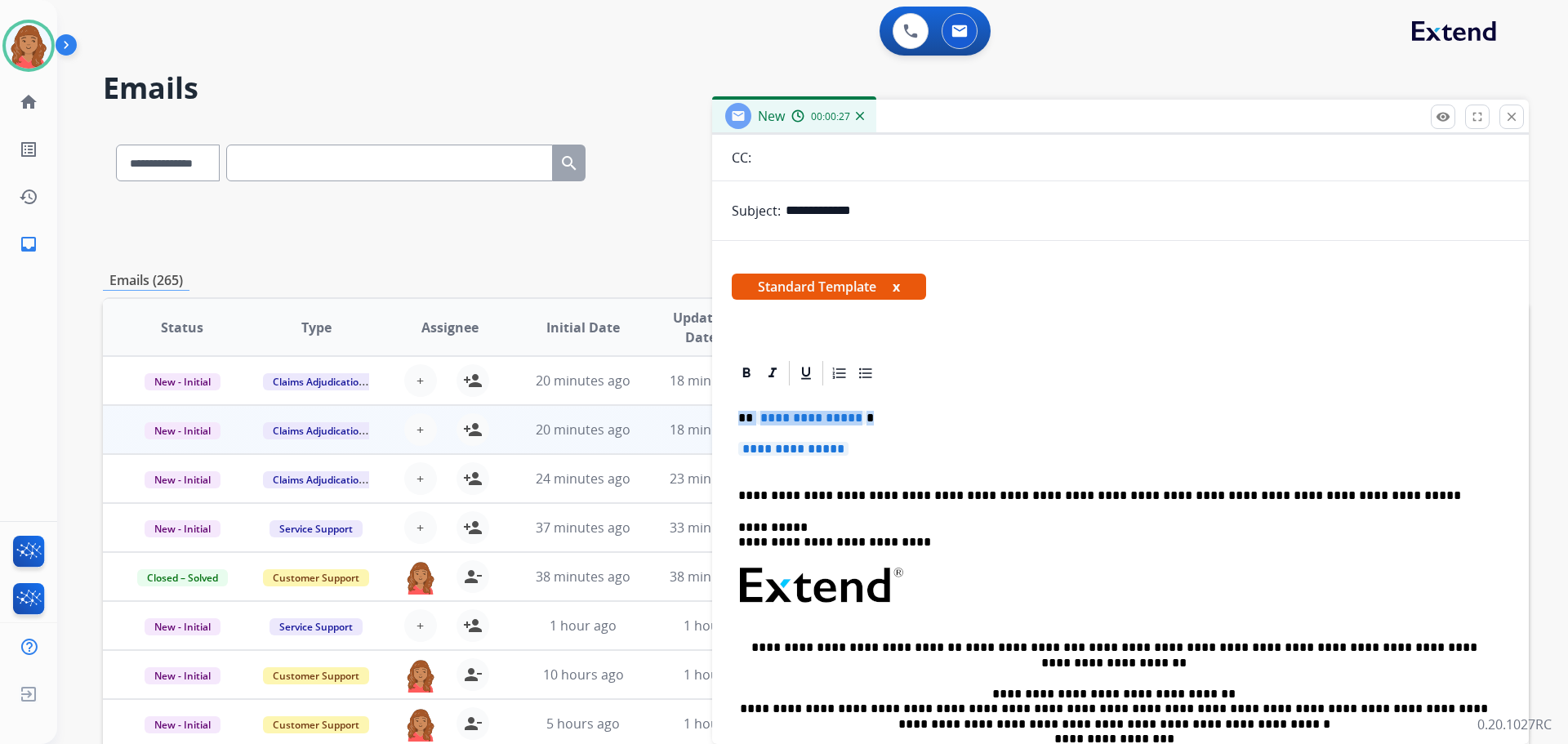
drag, startPoint x: 832, startPoint y: 448, endPoint x: 700, endPoint y: 408, distance: 137.9
click at [688, 396] on div "**********" at bounding box center [816, 526] width 1426 height 805
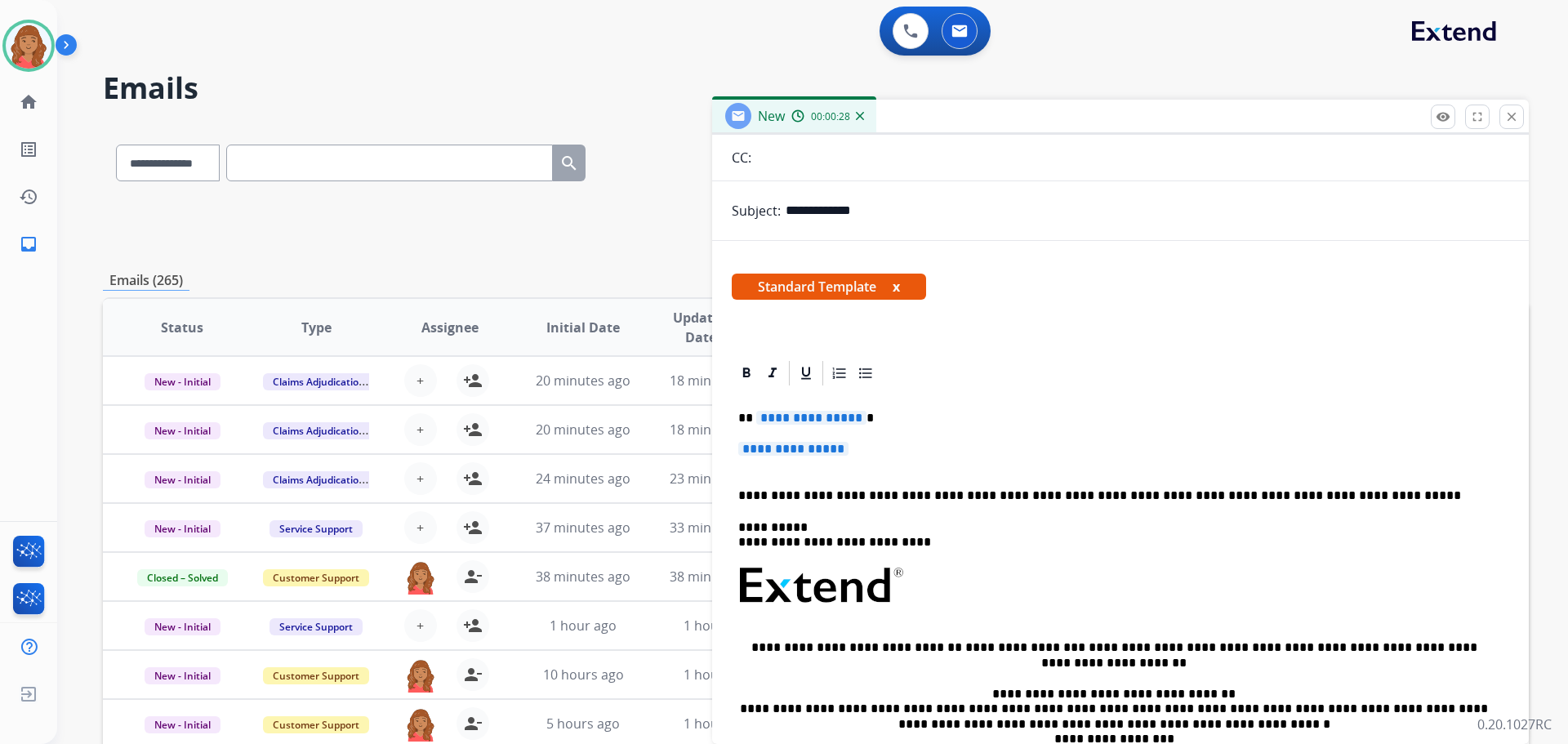
click at [849, 448] on span "**********" at bounding box center [794, 449] width 110 height 14
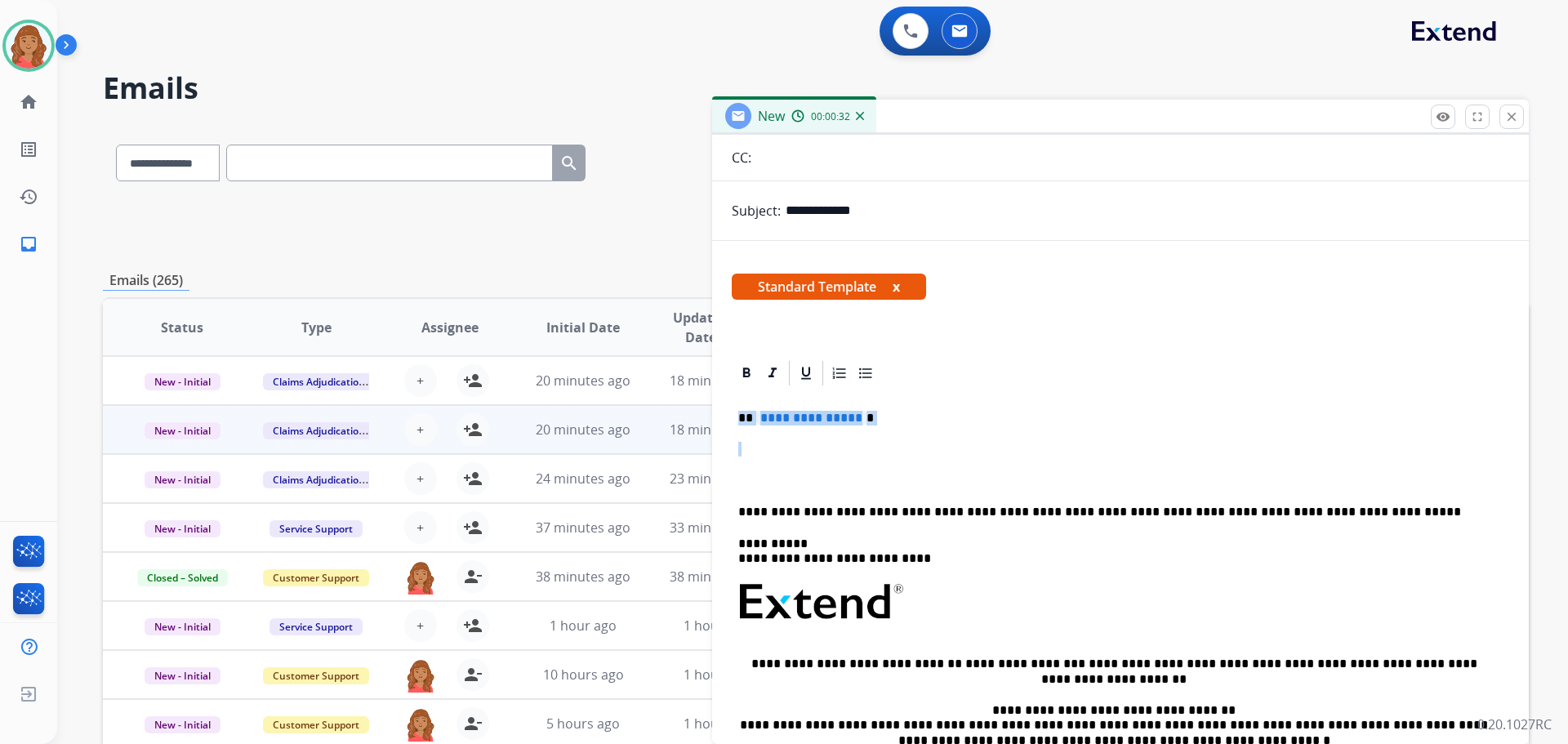
drag, startPoint x: 864, startPoint y: 426, endPoint x: 680, endPoint y: 416, distance: 184.3
click at [669, 408] on div "**********" at bounding box center [816, 526] width 1426 height 805
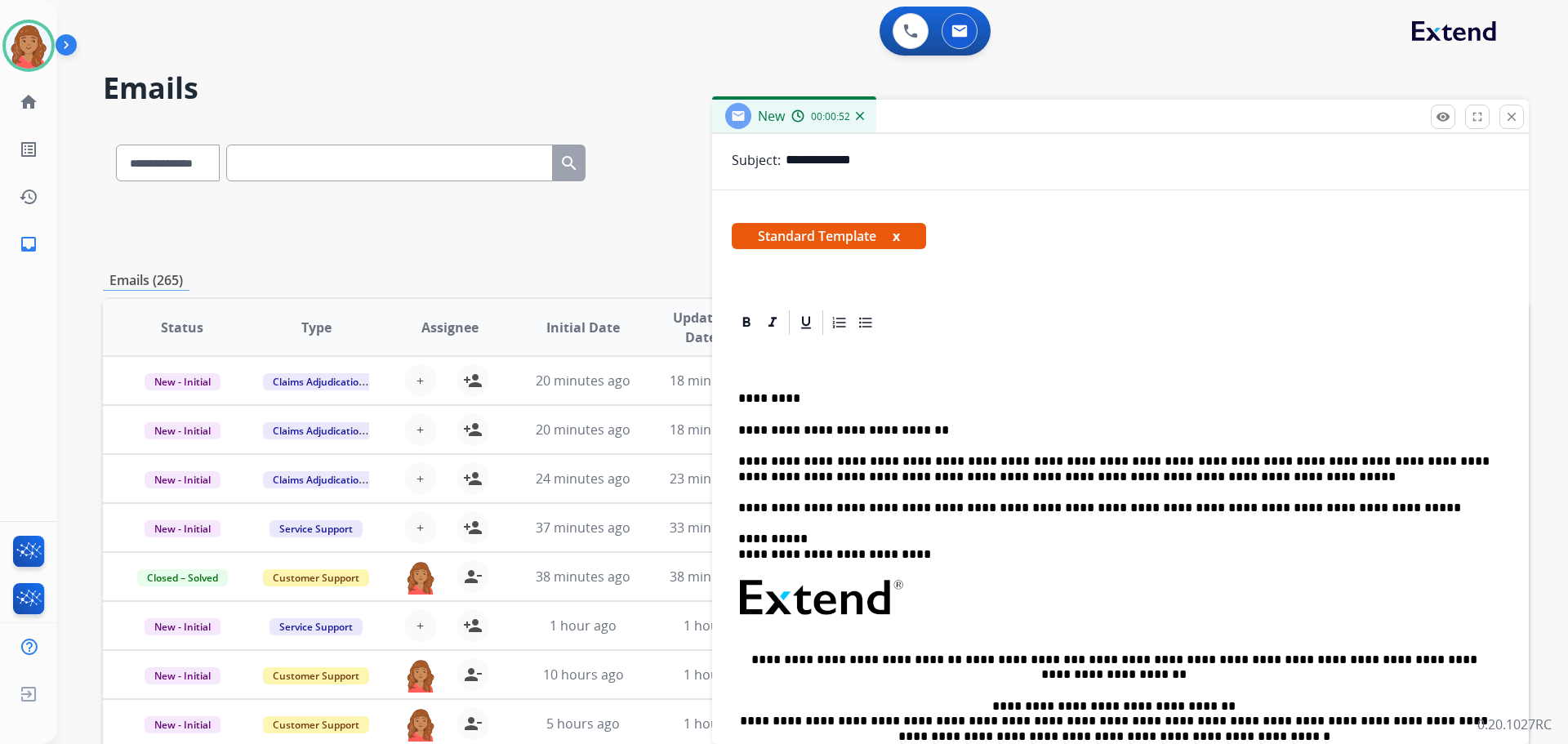
scroll to position [296, 0]
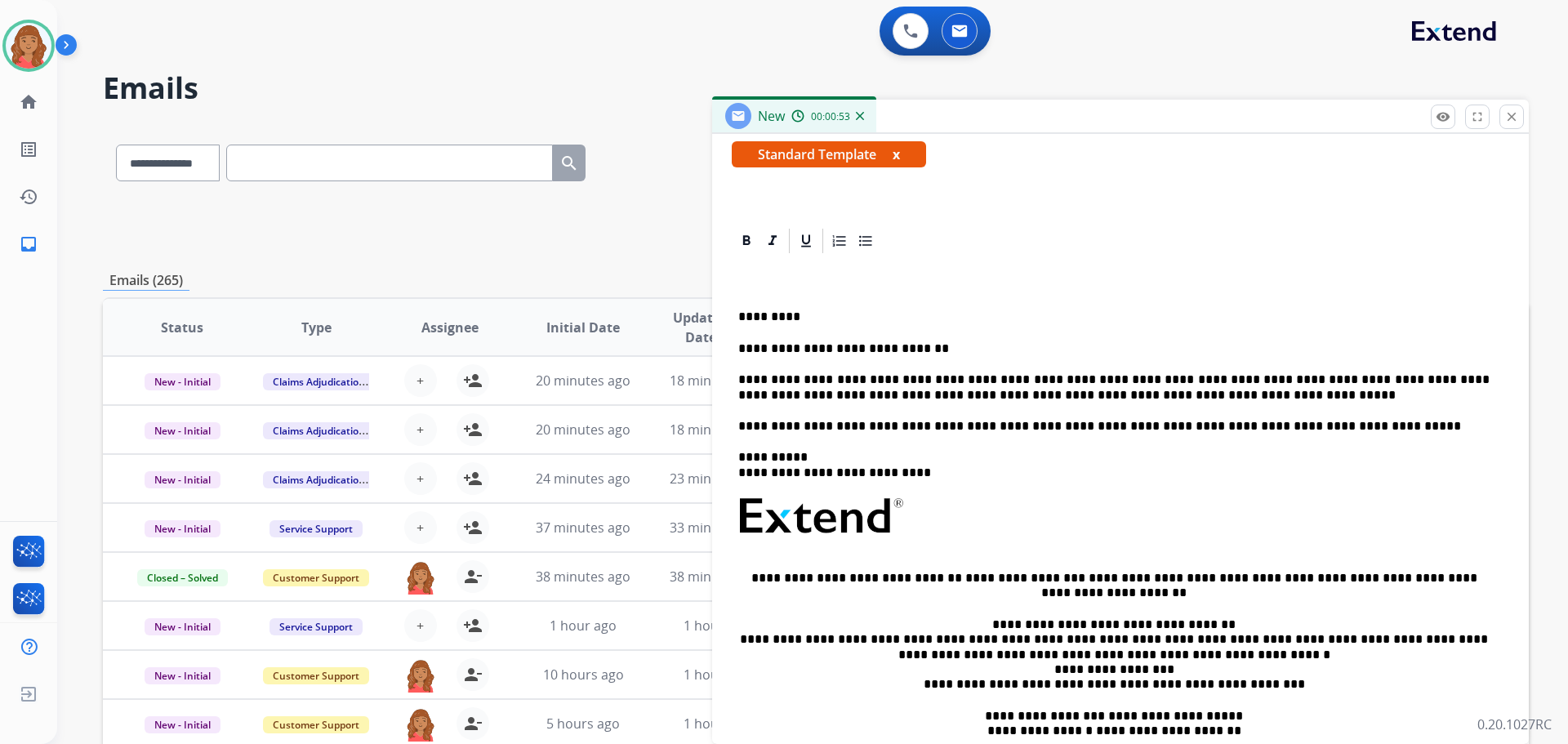
click at [732, 312] on div "**********" at bounding box center [1121, 524] width 778 height 536
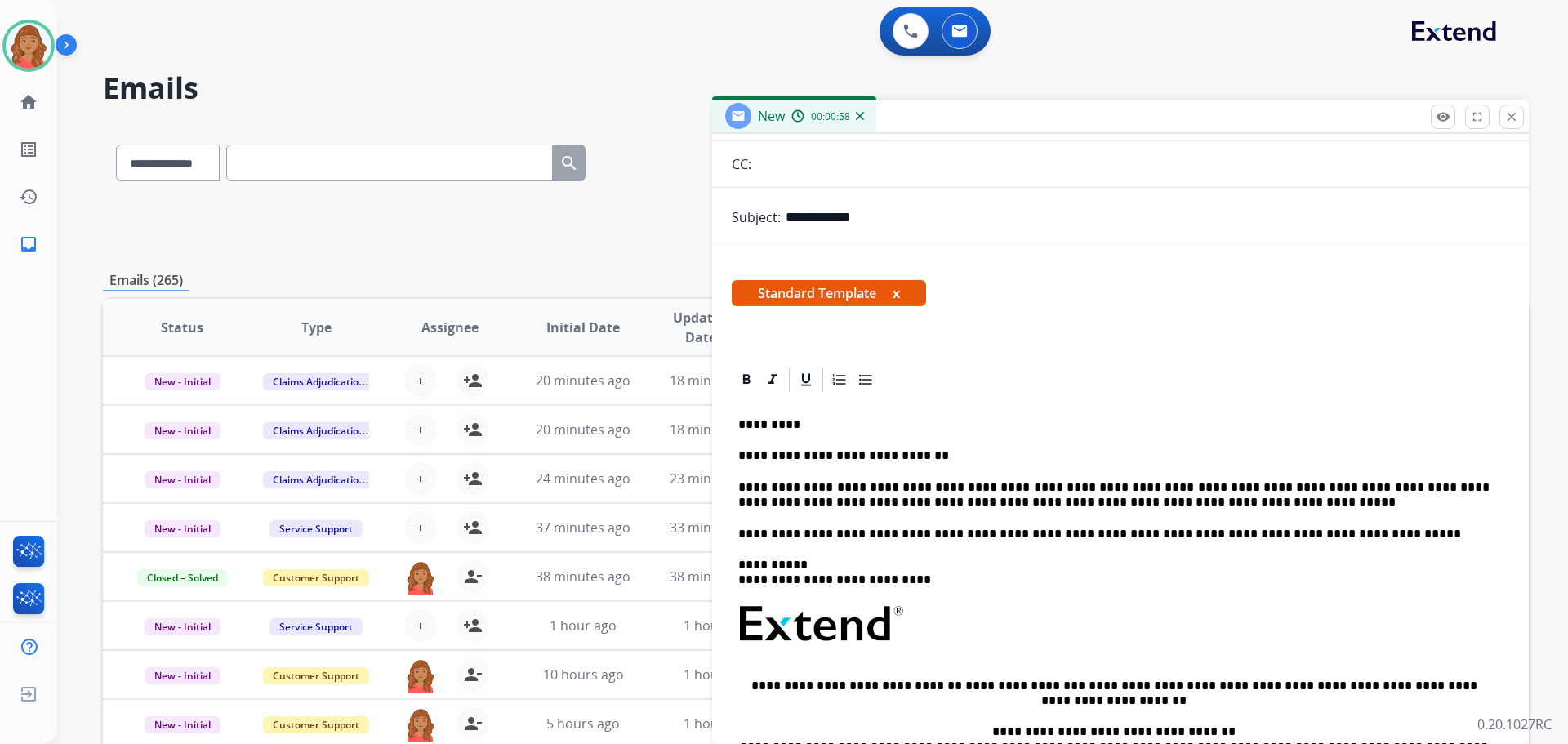
scroll to position [163, 0]
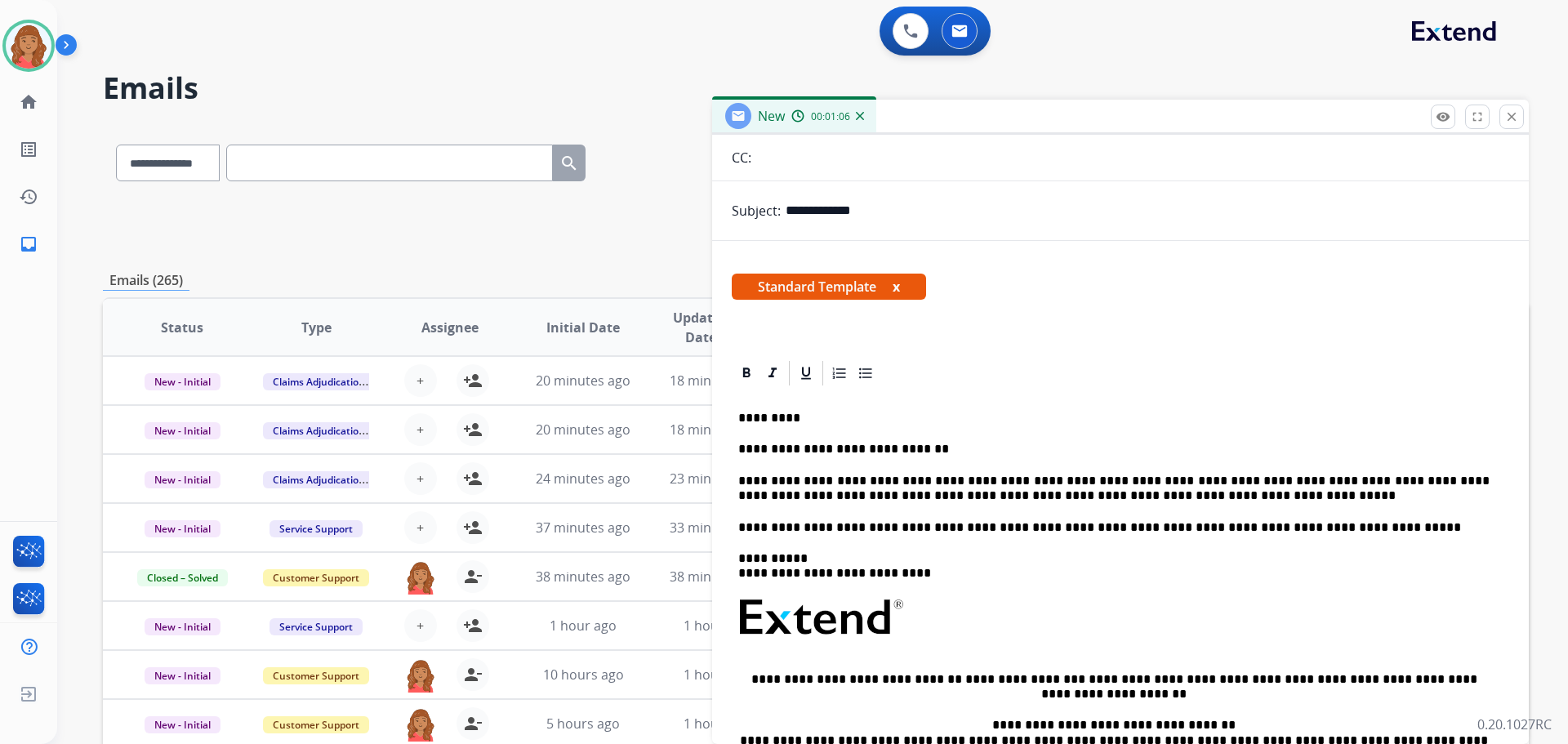
click at [992, 550] on div "**********" at bounding box center [1121, 640] width 778 height 504
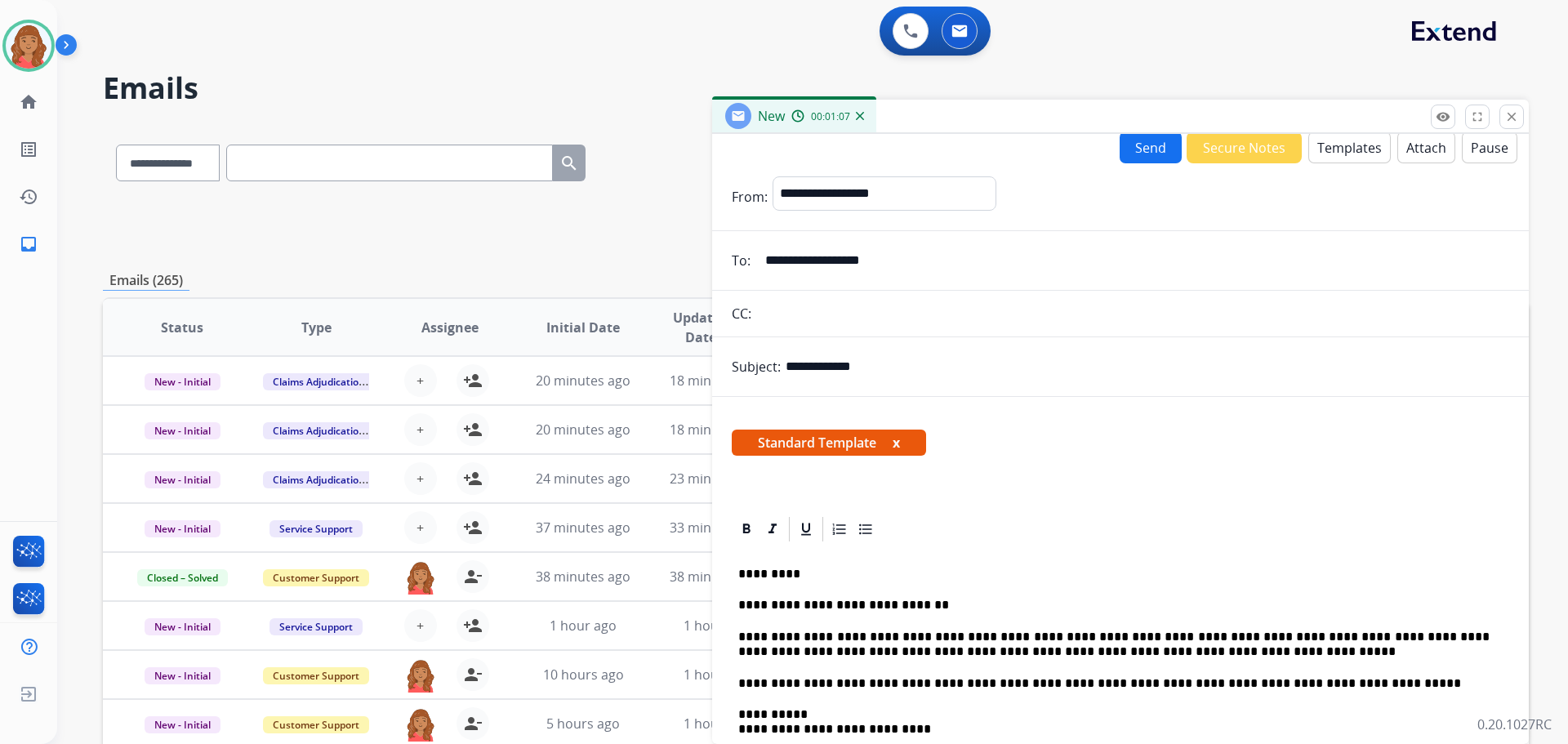
scroll to position [0, 0]
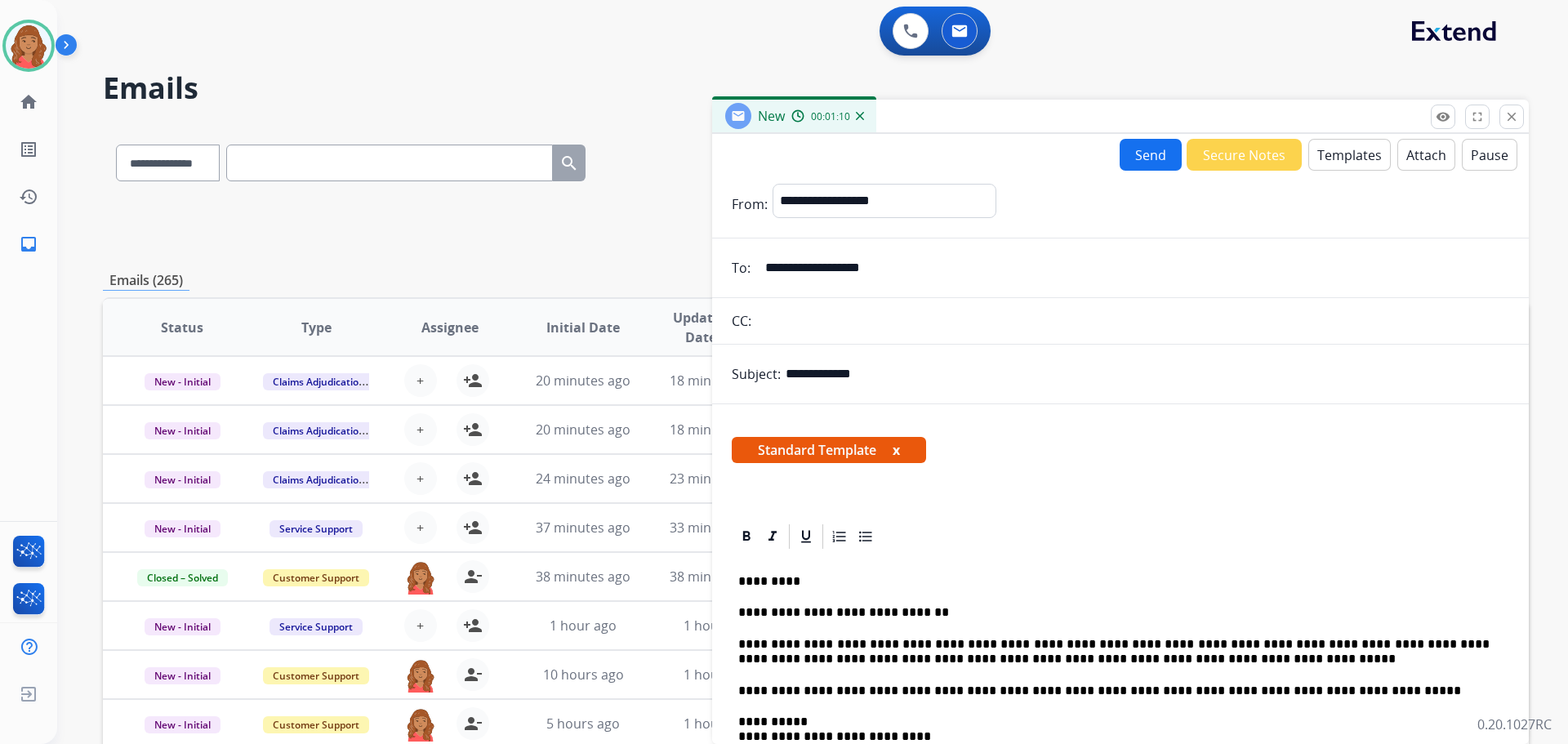
click at [1139, 148] on button "Send" at bounding box center [1151, 154] width 62 height 32
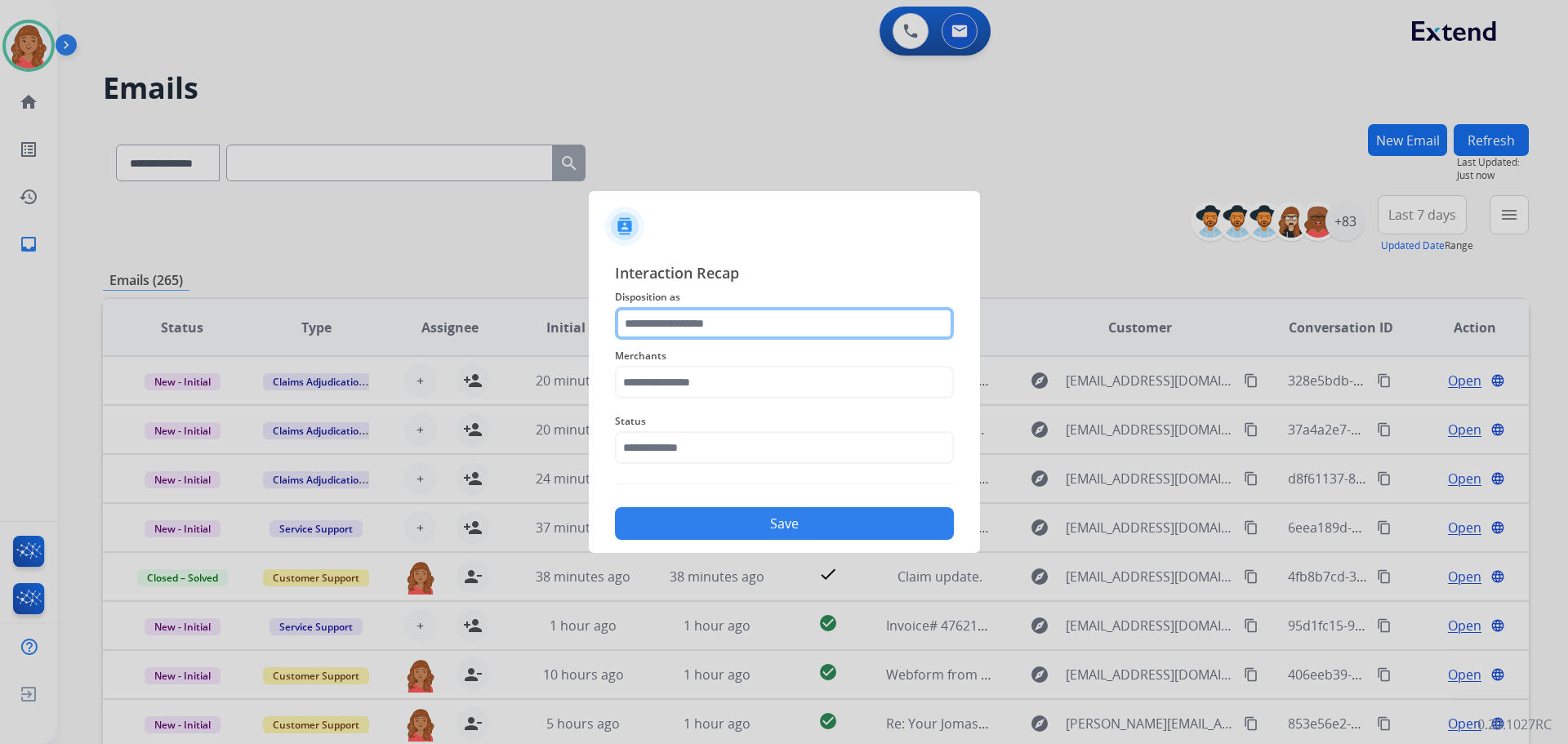
drag, startPoint x: 725, startPoint y: 321, endPoint x: 730, endPoint y: 336, distance: 15.8
click at [725, 322] on input "text" at bounding box center [785, 323] width 339 height 33
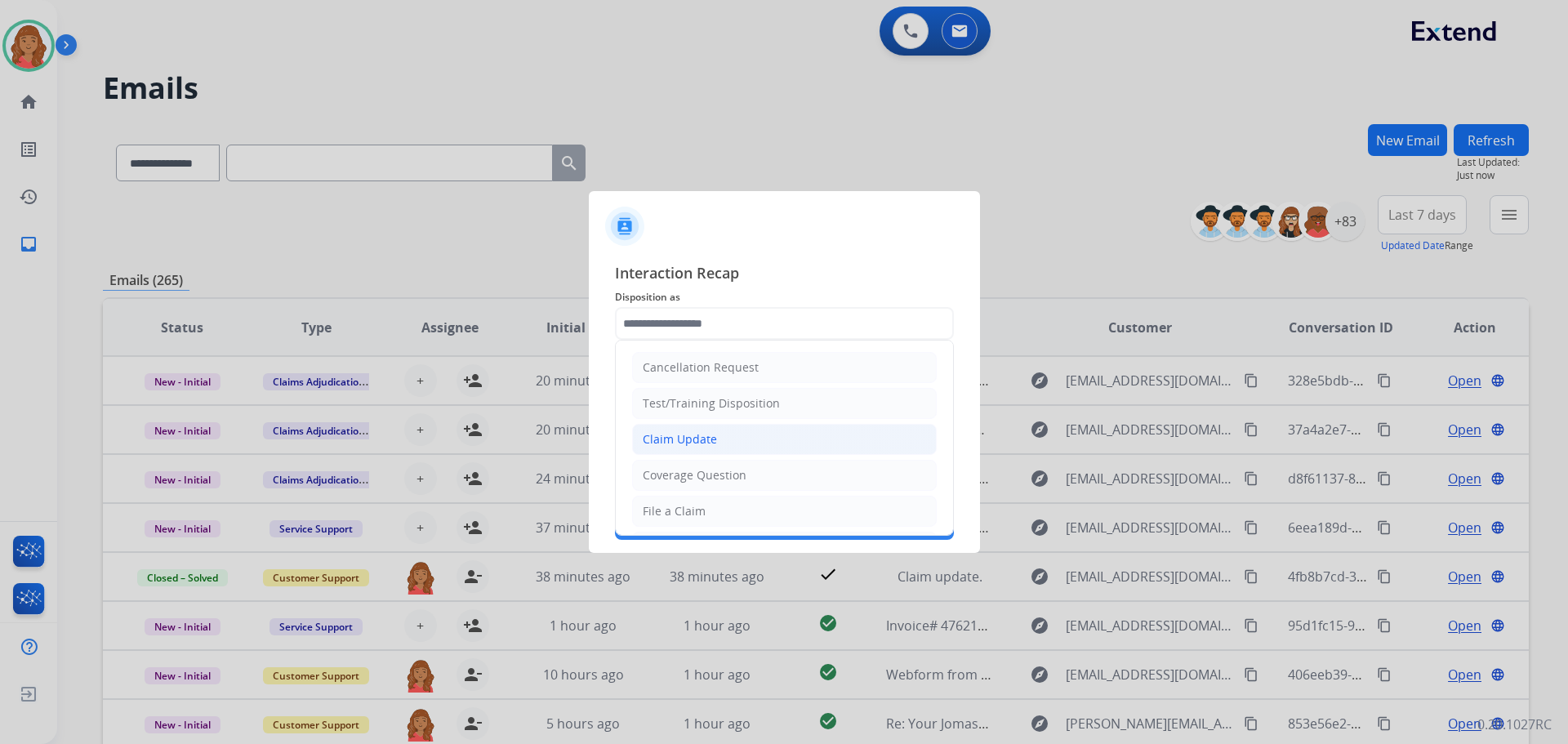
click at [701, 446] on div "Claim Update" at bounding box center [680, 439] width 75 height 16
type input "**********"
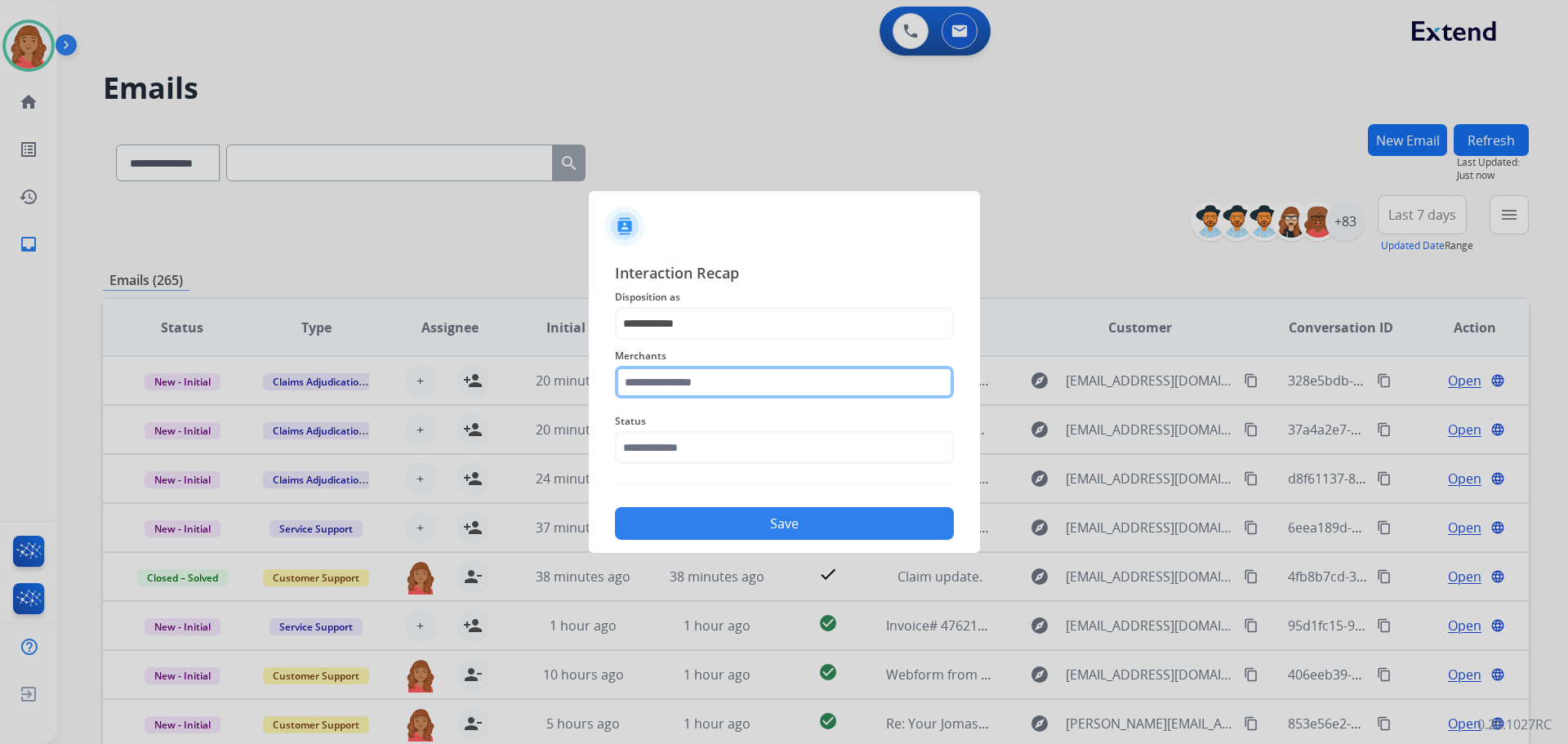
click at [682, 384] on input "text" at bounding box center [785, 382] width 339 height 33
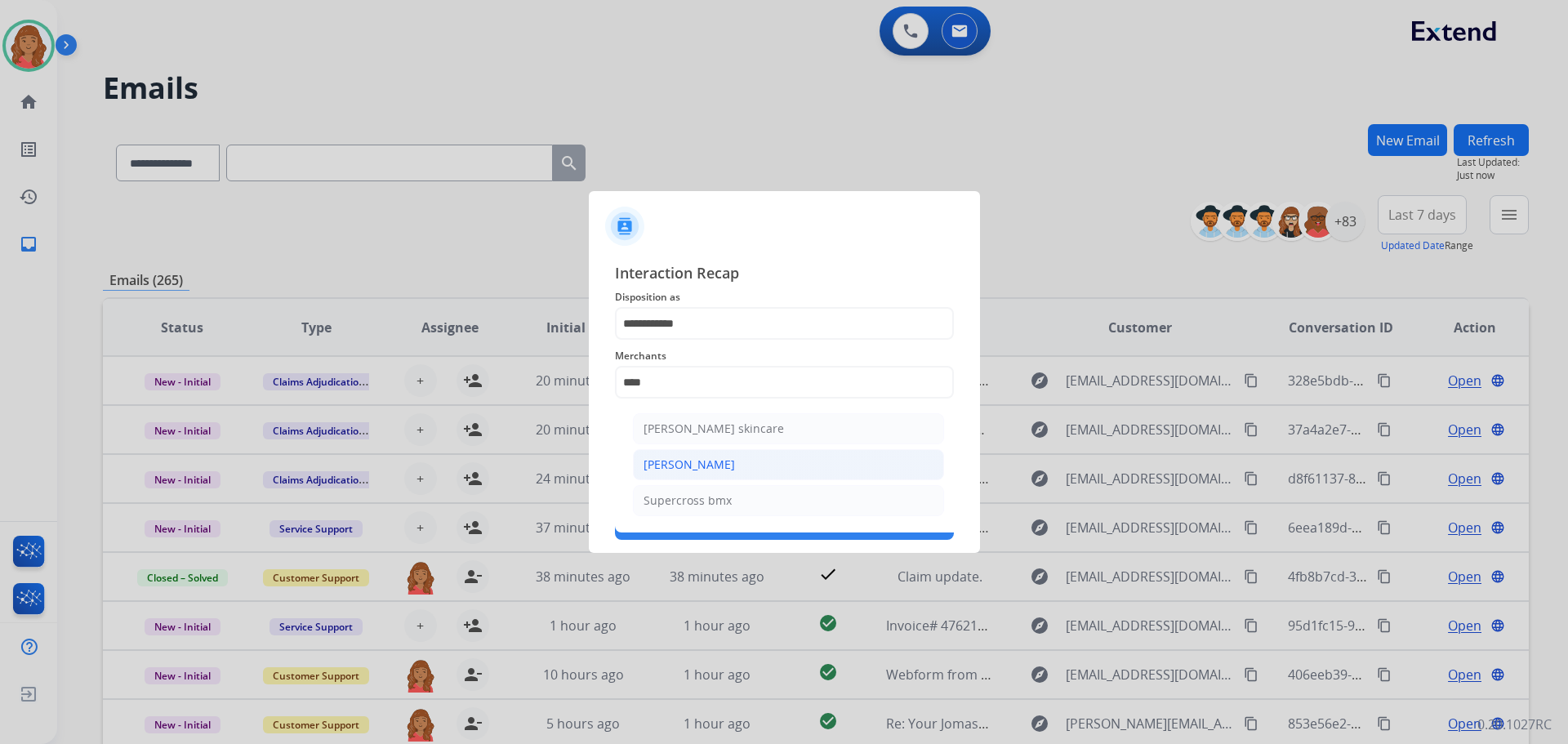
click at [676, 468] on div "[PERSON_NAME]" at bounding box center [689, 464] width 91 height 16
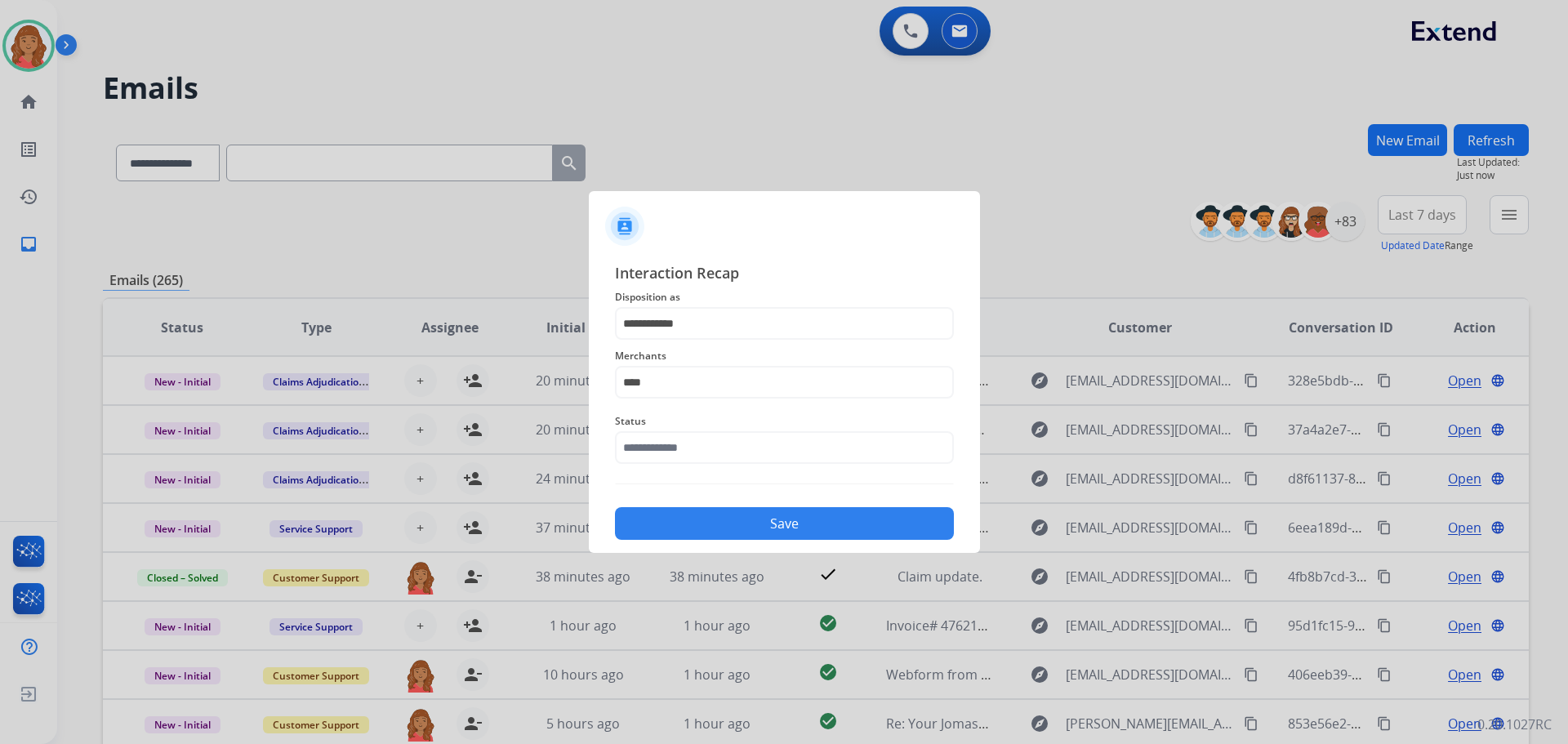
type input "**********"
drag, startPoint x: 654, startPoint y: 447, endPoint x: 659, endPoint y: 463, distance: 16.8
click at [653, 448] on input "text" at bounding box center [785, 447] width 339 height 33
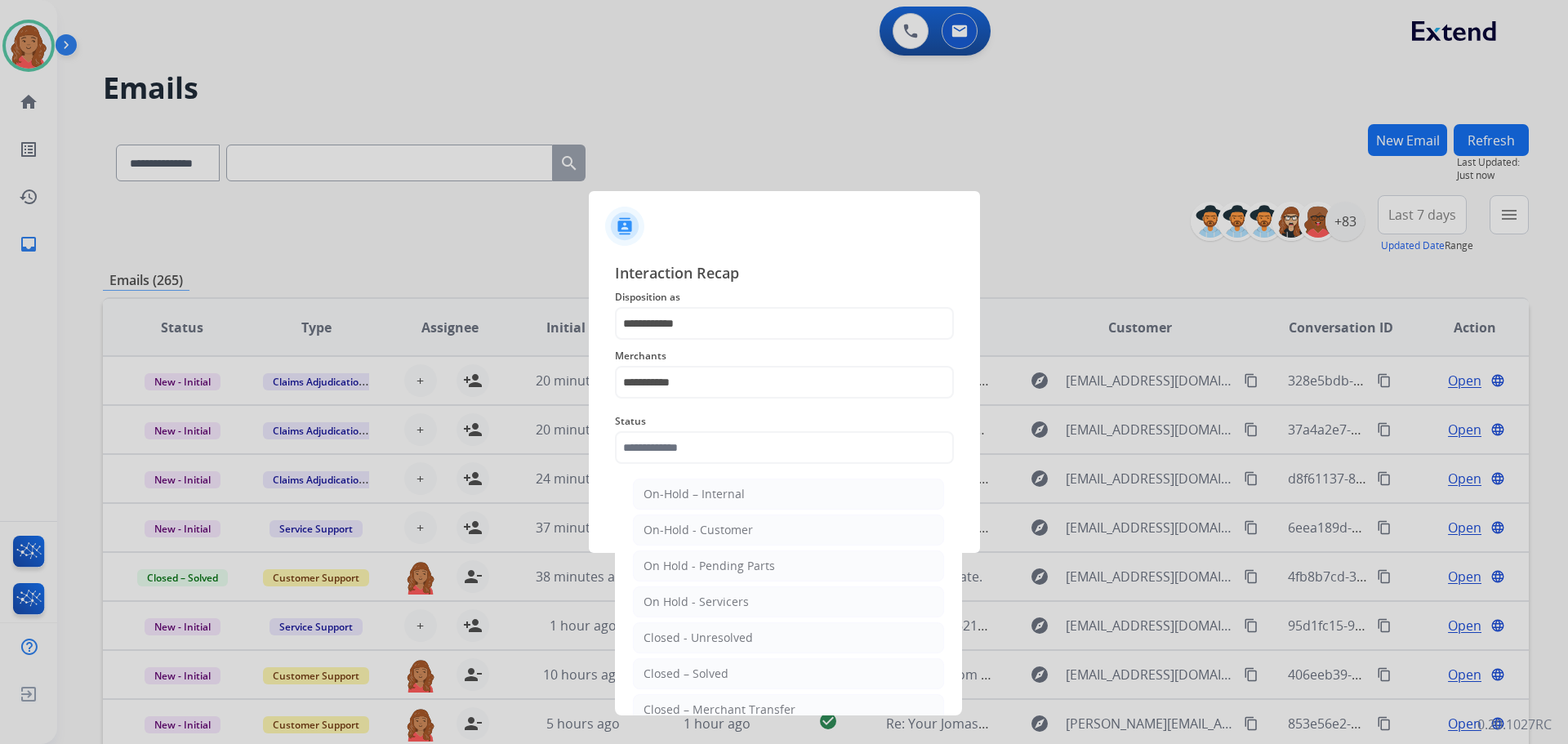
drag, startPoint x: 699, startPoint y: 679, endPoint x: 701, endPoint y: 667, distance: 12.2
click at [700, 677] on div "Closed – Solved" at bounding box center [686, 674] width 85 height 16
type input "**********"
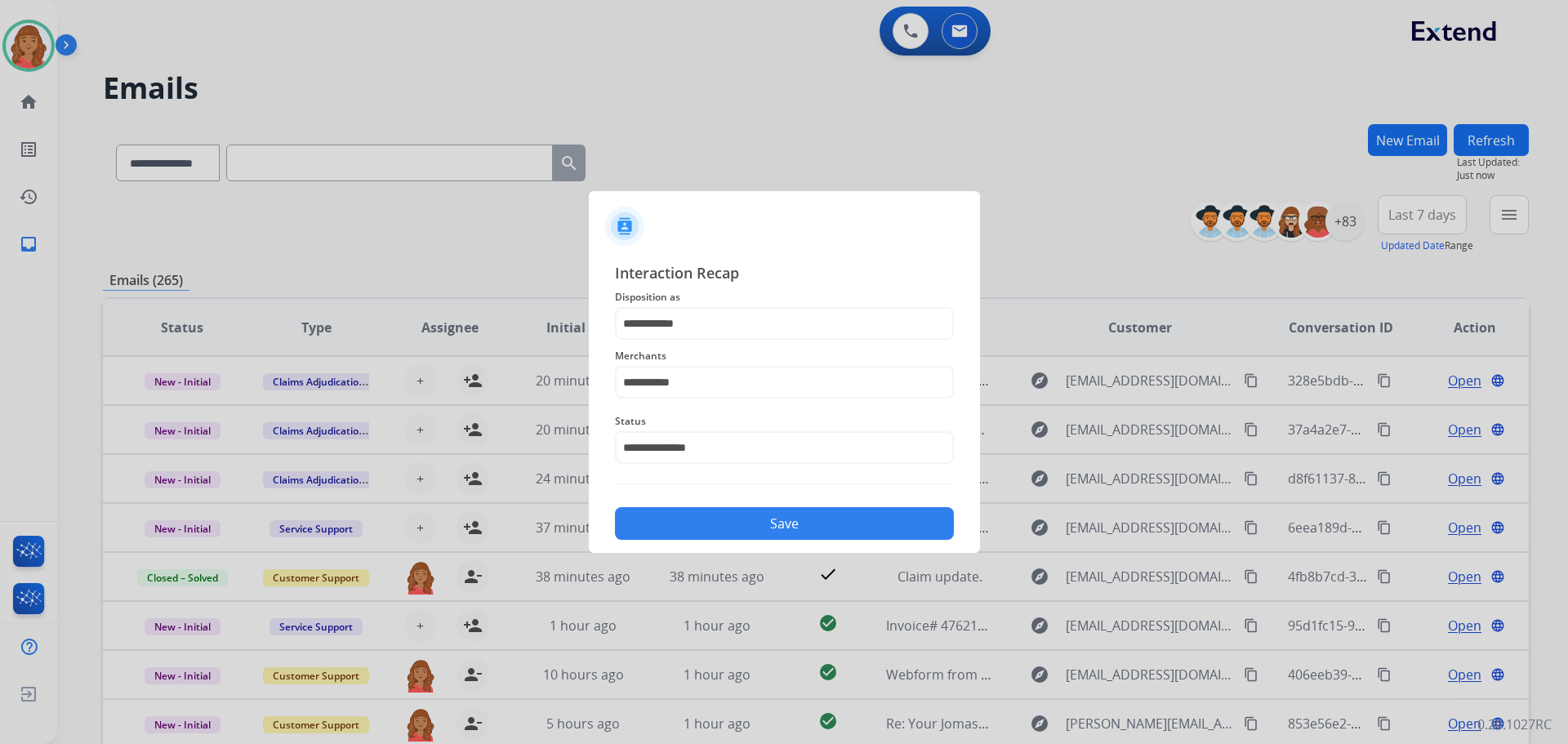
click at [703, 518] on button "Save" at bounding box center [785, 523] width 339 height 33
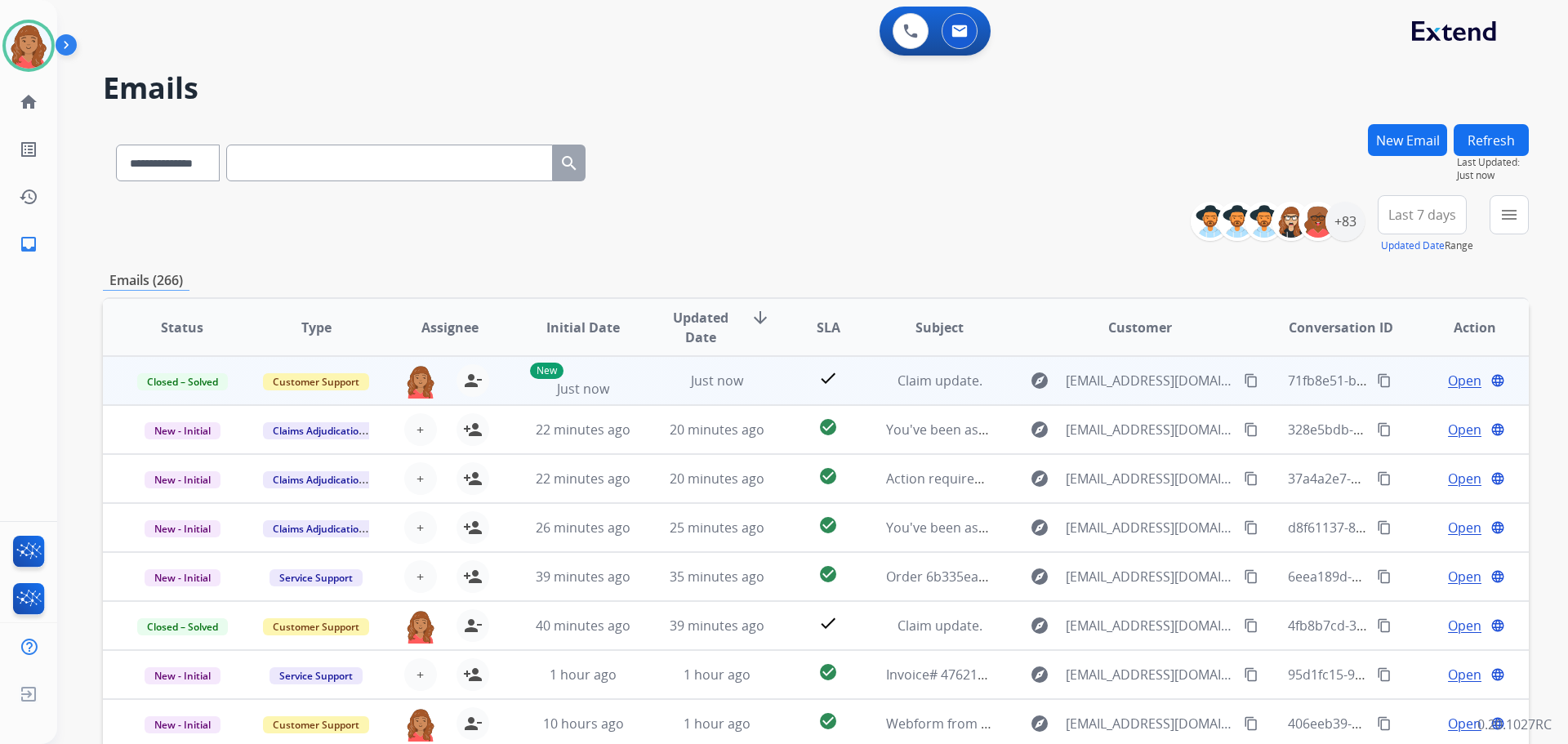
click at [1374, 375] on button "content_copy" at bounding box center [1384, 381] width 20 height 20
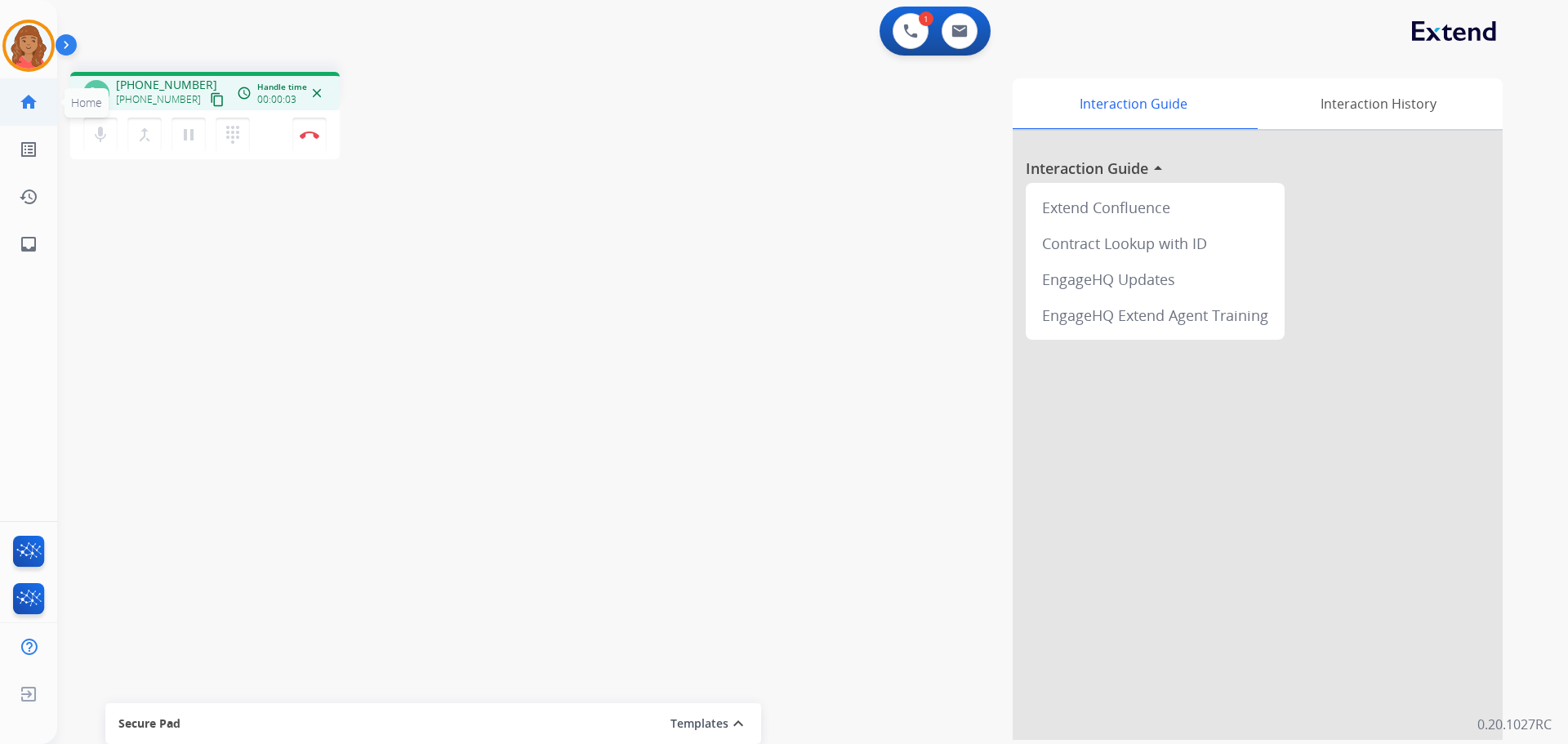
drag, startPoint x: 199, startPoint y: 101, endPoint x: 46, endPoint y: 92, distance: 153.3
click at [210, 101] on mat-icon "content_copy" at bounding box center [217, 99] width 15 height 15
click at [210, 103] on mat-icon "content_copy" at bounding box center [217, 99] width 15 height 15
click at [310, 137] on img at bounding box center [310, 134] width 20 height 8
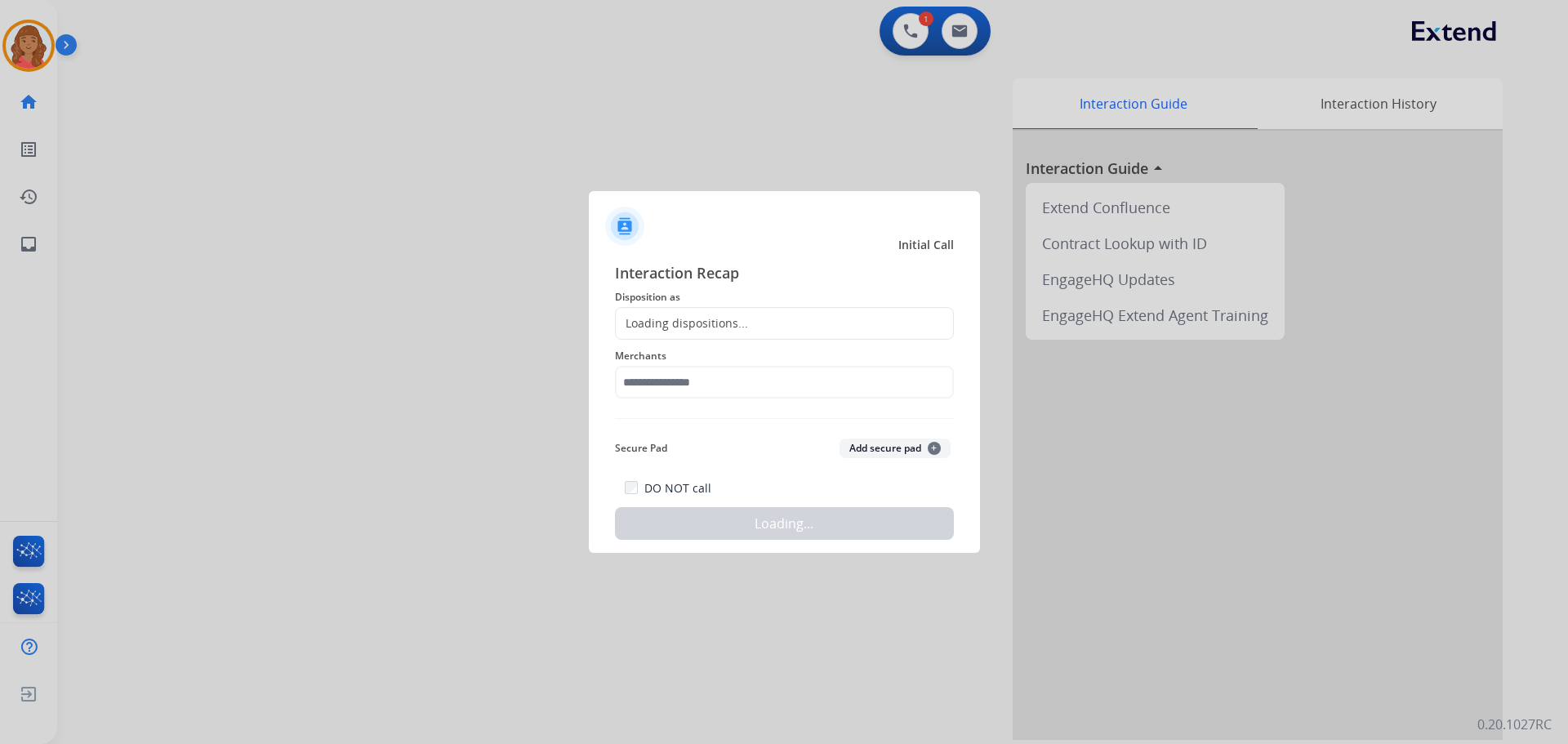
drag, startPoint x: 665, startPoint y: 318, endPoint x: 609, endPoint y: 408, distance: 106.0
click at [666, 320] on div "Loading dispositions..." at bounding box center [682, 323] width 132 height 16
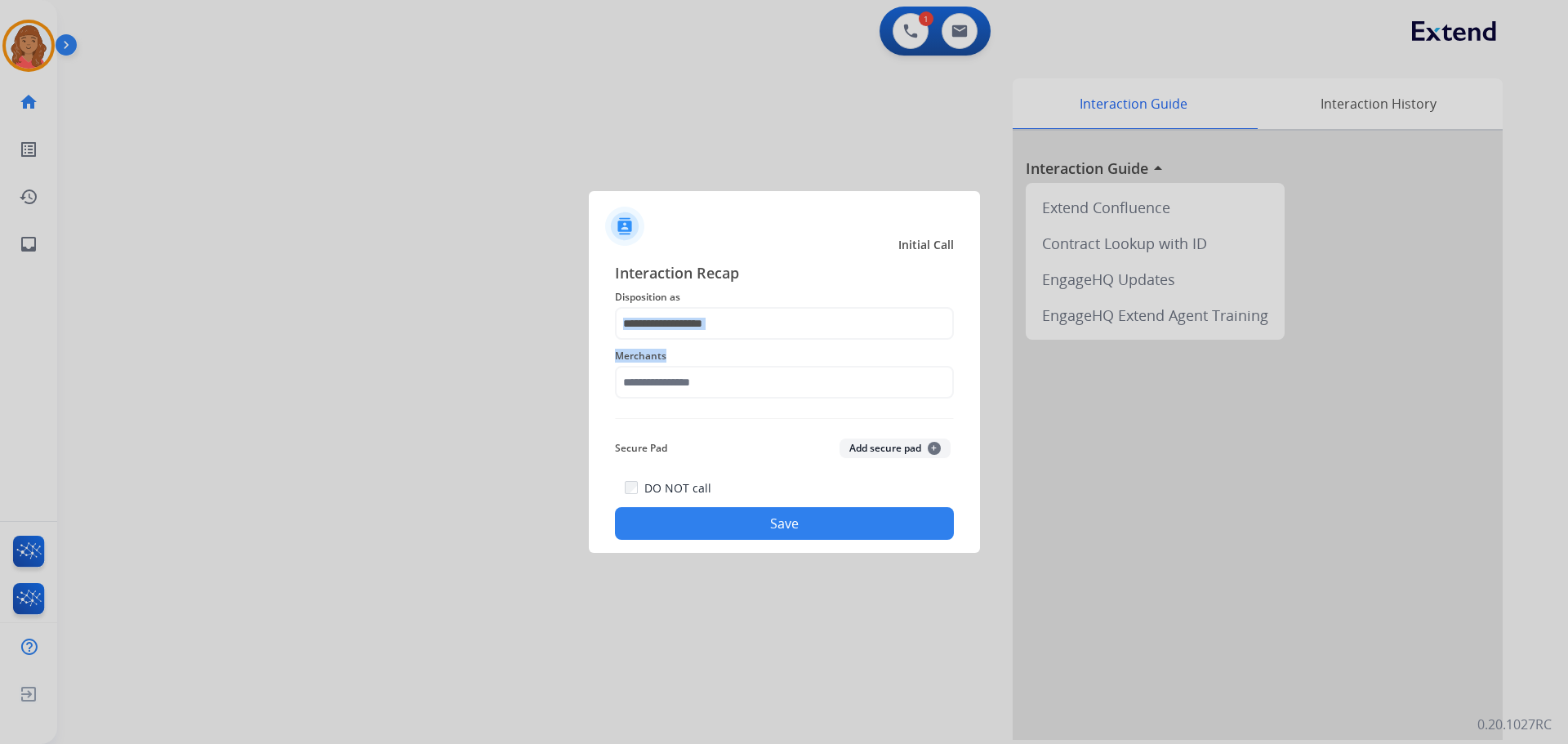
drag, startPoint x: 679, startPoint y: 339, endPoint x: 678, endPoint y: 330, distance: 9.1
click at [678, 337] on div "Interaction Recap Disposition as Merchants Secure Pad Add secure pad + DO NOT c…" at bounding box center [785, 400] width 339 height 279
click at [841, 324] on input "text" at bounding box center [785, 323] width 339 height 33
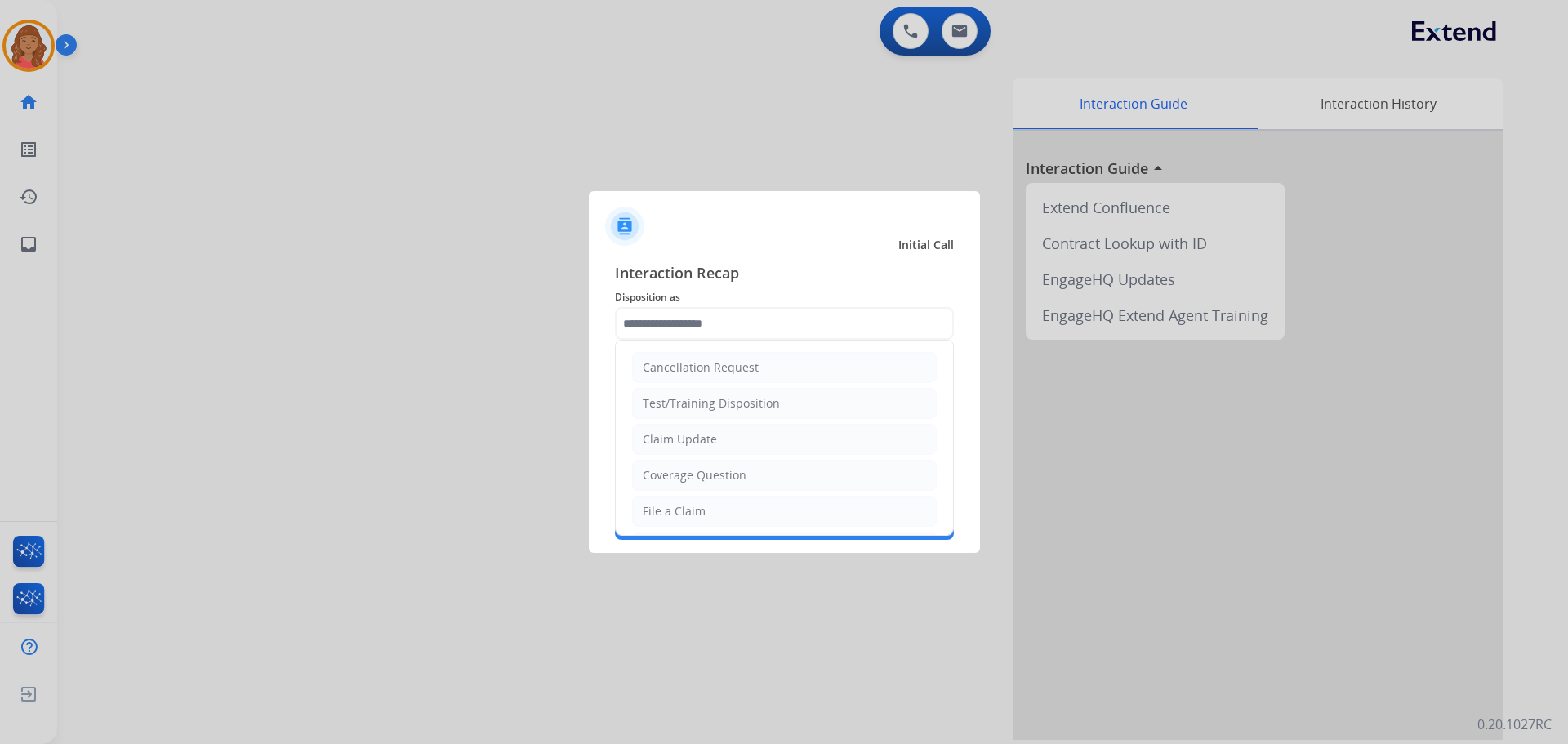
drag, startPoint x: 682, startPoint y: 433, endPoint x: 700, endPoint y: 413, distance: 26.9
click at [689, 431] on li "Claim Update" at bounding box center [784, 439] width 305 height 31
type input "**********"
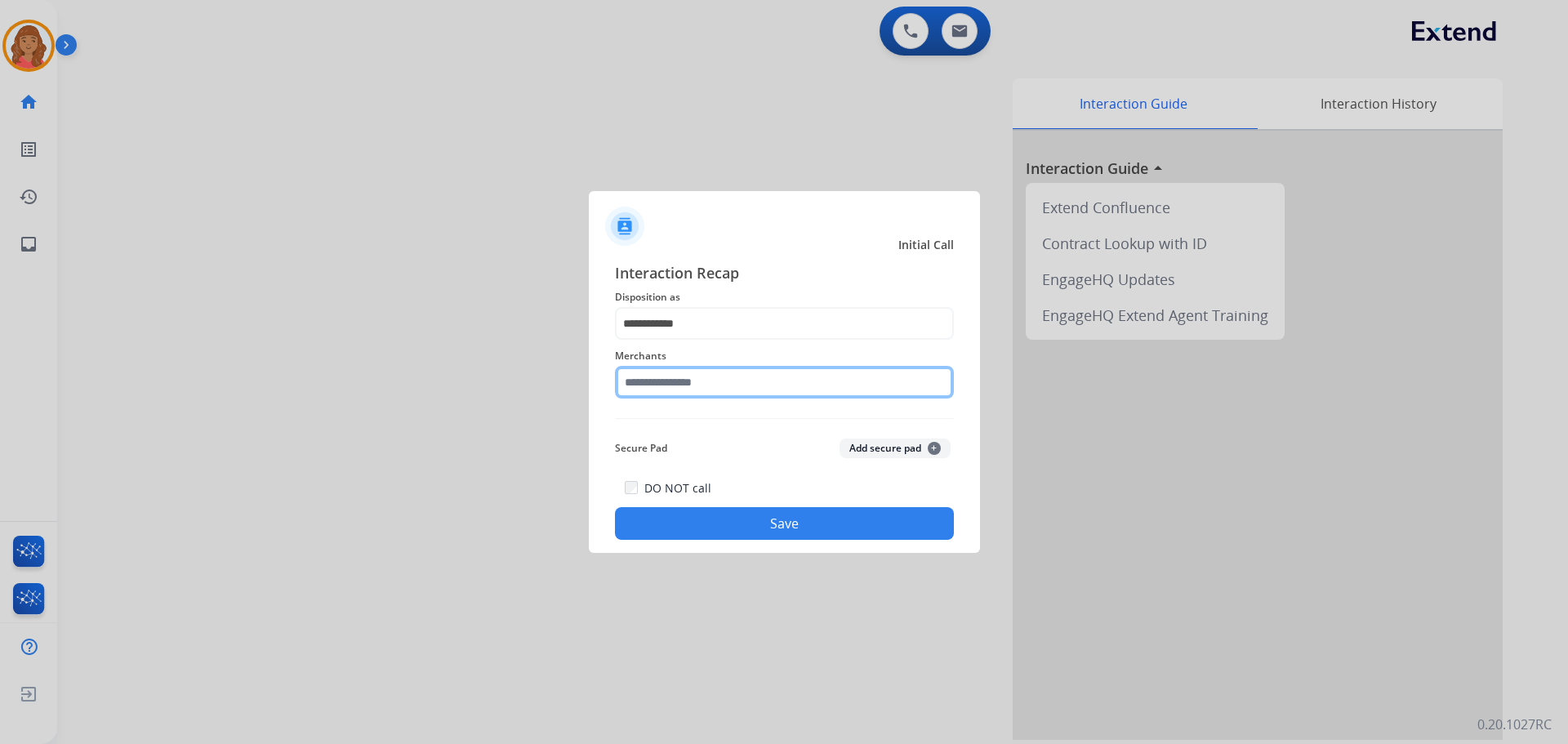
click at [702, 376] on input "text" at bounding box center [785, 382] width 339 height 33
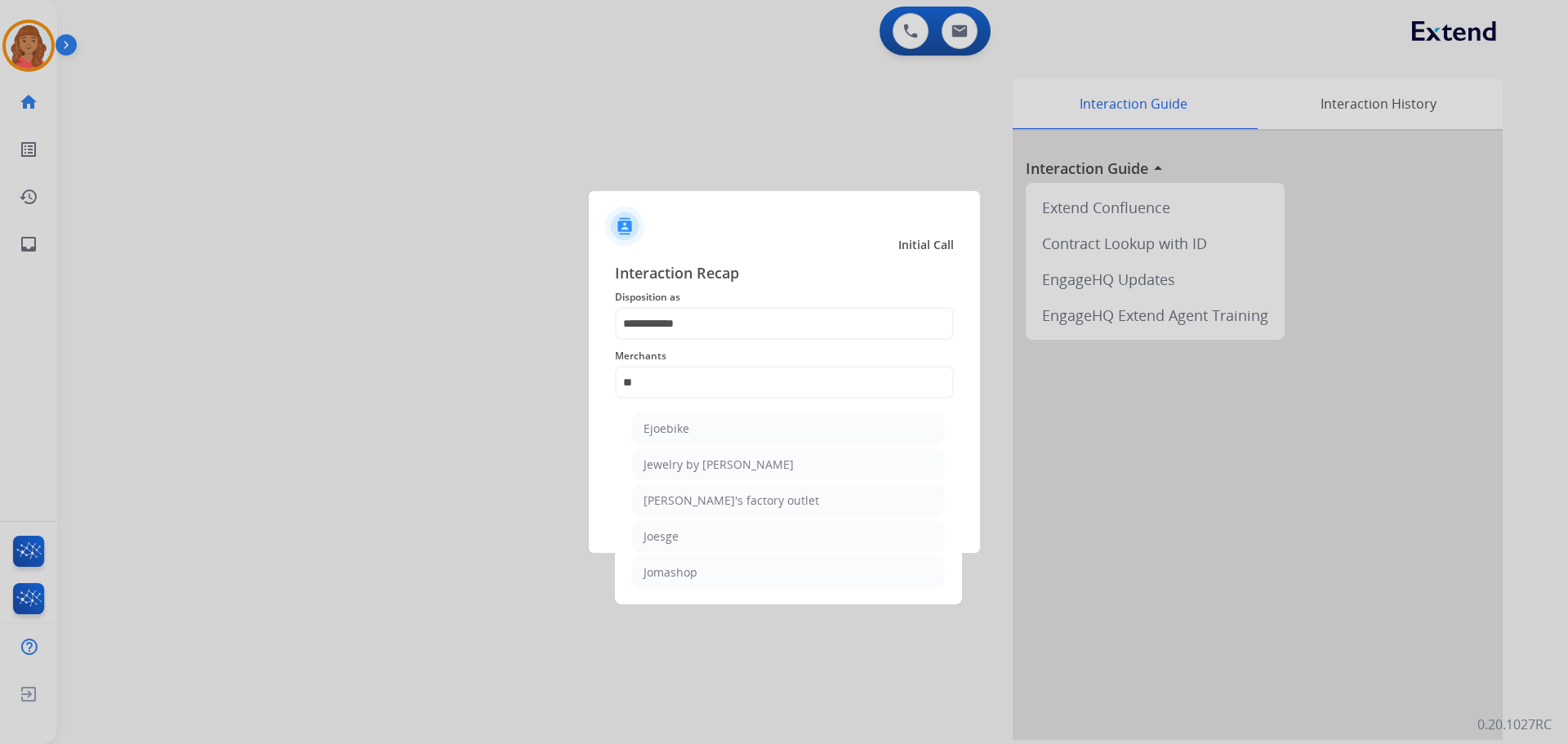
drag, startPoint x: 681, startPoint y: 573, endPoint x: 679, endPoint y: 562, distance: 11.2
click at [680, 572] on div "Jomashop" at bounding box center [670, 573] width 54 height 16
type input "********"
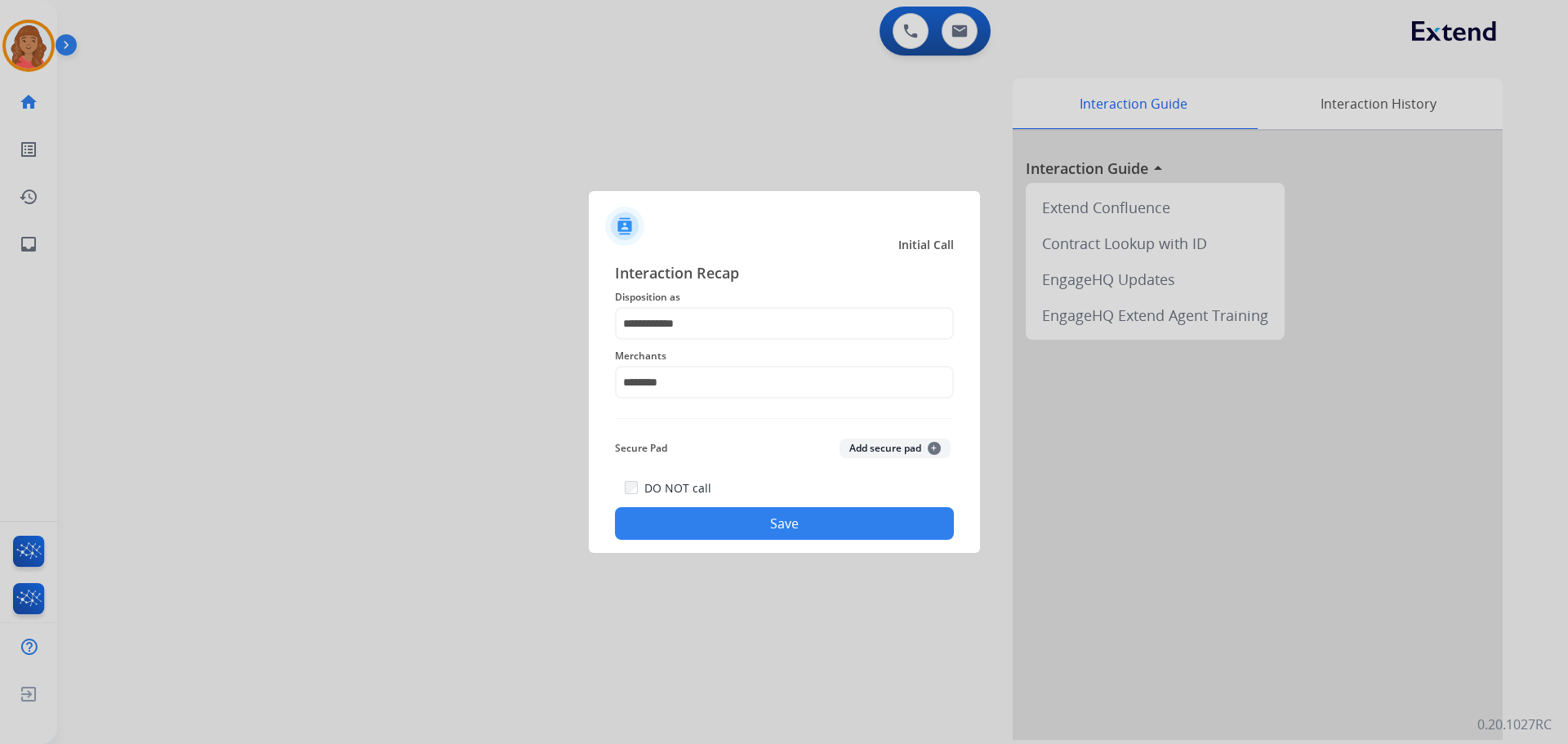
click at [685, 514] on button "Save" at bounding box center [785, 523] width 339 height 33
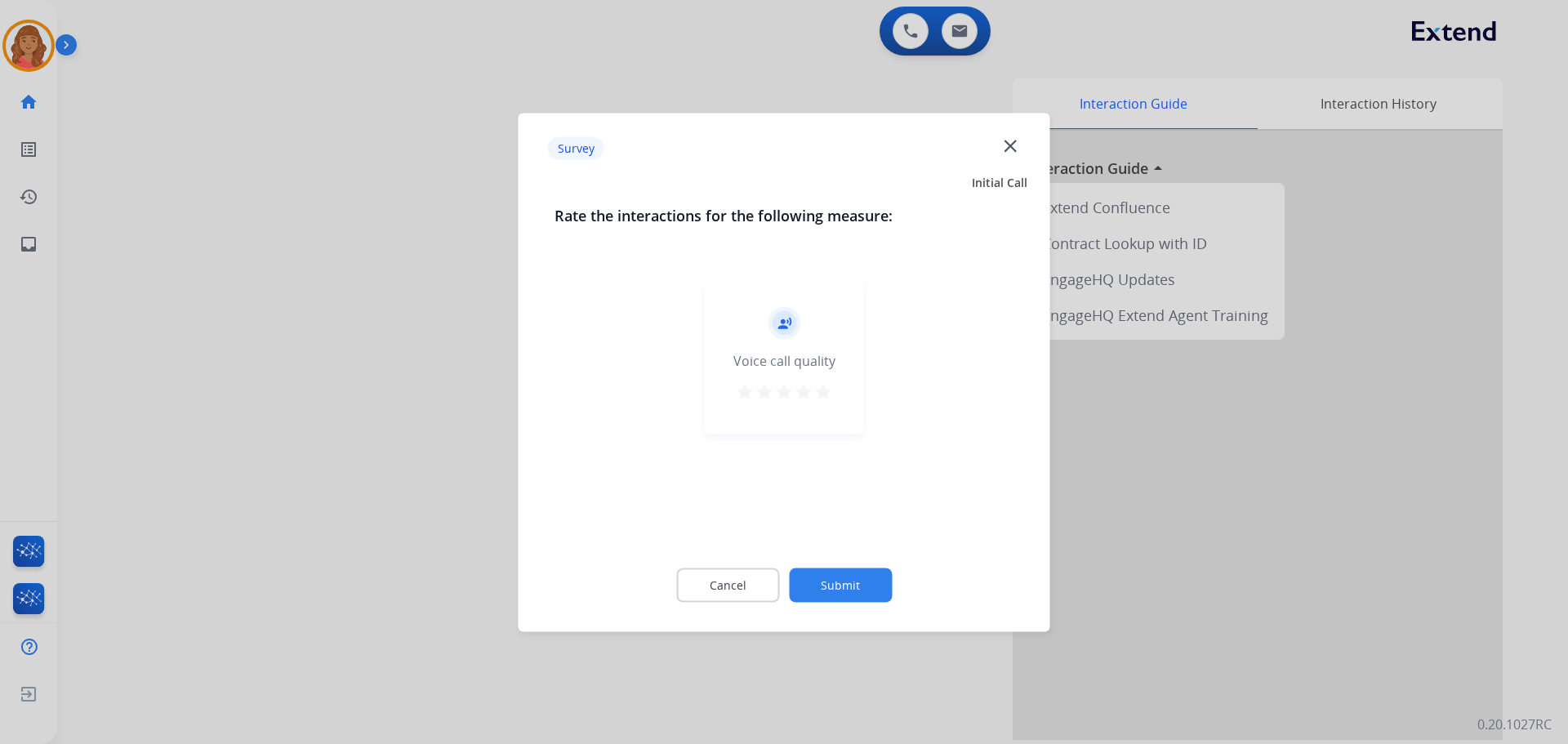
click at [835, 393] on div "record_voice_over Voice call quality star star star star star" at bounding box center [784, 356] width 159 height 155
drag, startPoint x: 812, startPoint y: 381, endPoint x: 832, endPoint y: 394, distance: 23.9
click at [820, 384] on div "record_voice_over Voice call quality star star star star star" at bounding box center [784, 356] width 159 height 155
click at [821, 395] on mat-icon "star" at bounding box center [823, 392] width 20 height 20
click at [844, 586] on button "Submit" at bounding box center [841, 584] width 103 height 35
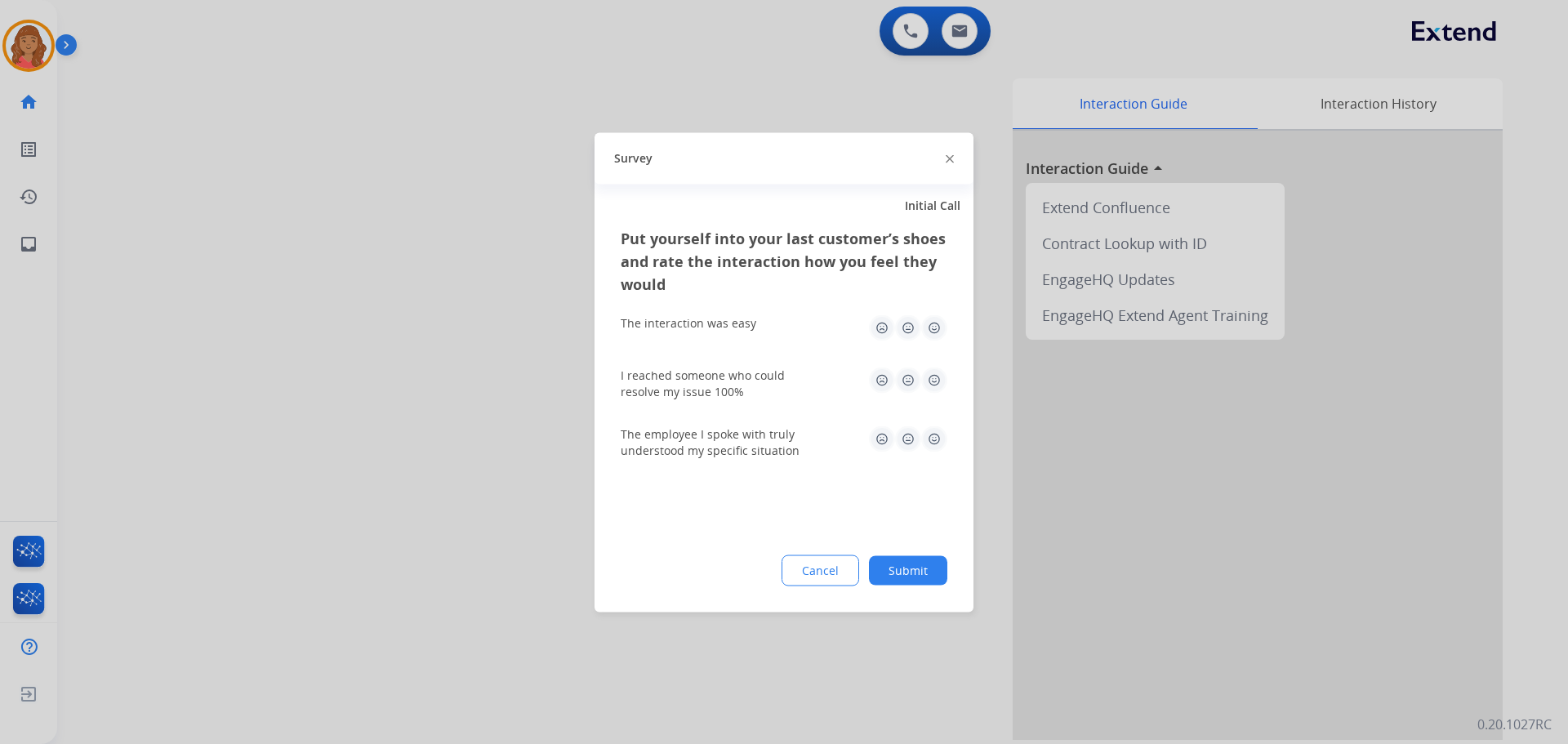
click at [929, 381] on img at bounding box center [934, 379] width 26 height 26
click at [927, 336] on img at bounding box center [934, 327] width 26 height 26
click at [933, 422] on div "The employee I spoke with truly understood my specific situation" at bounding box center [784, 442] width 327 height 59
click at [934, 441] on img at bounding box center [934, 438] width 26 height 26
click at [899, 577] on button "Submit" at bounding box center [908, 570] width 78 height 29
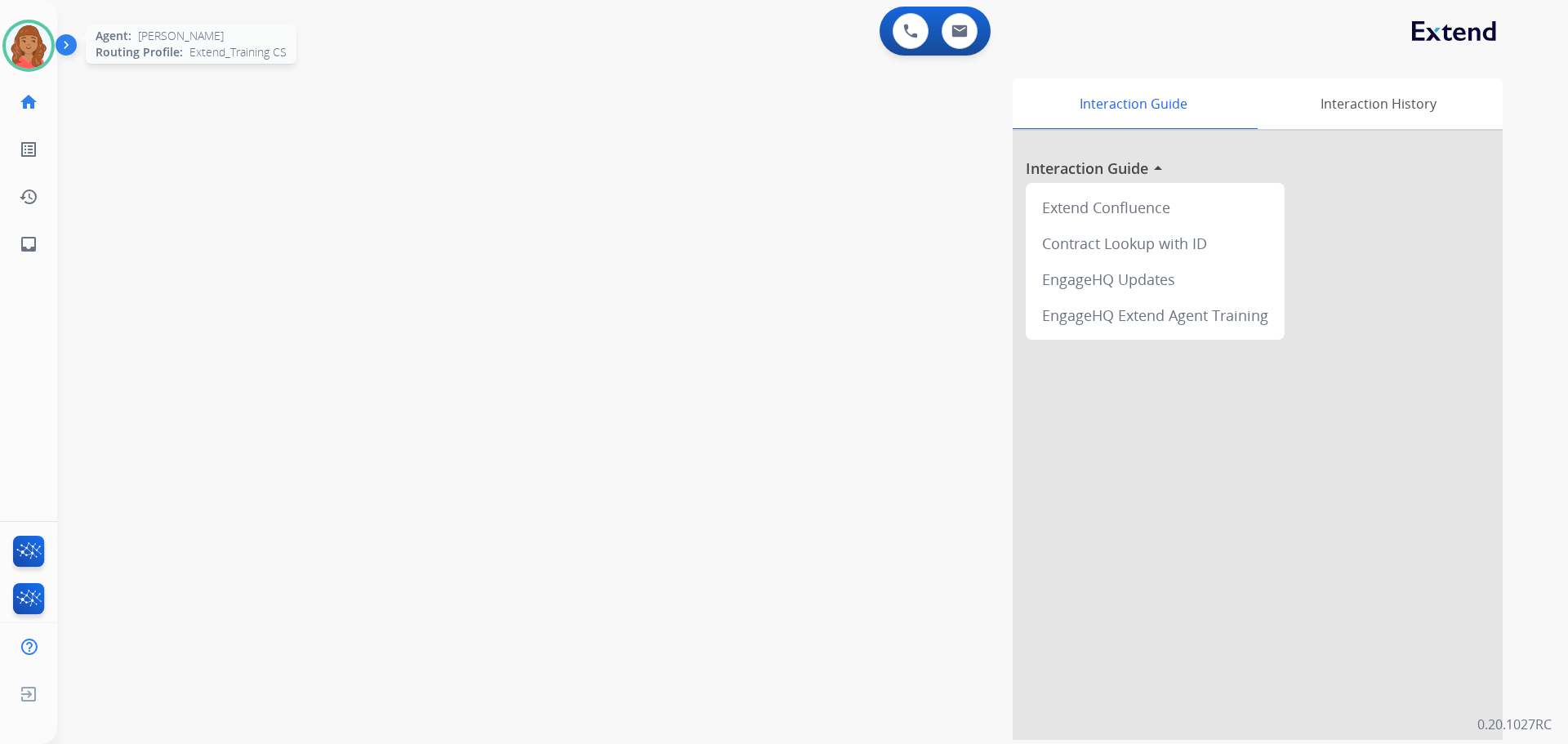
drag, startPoint x: 25, startPoint y: 46, endPoint x: 34, endPoint y: 56, distance: 13.5
click at [25, 48] on img at bounding box center [28, 46] width 46 height 46
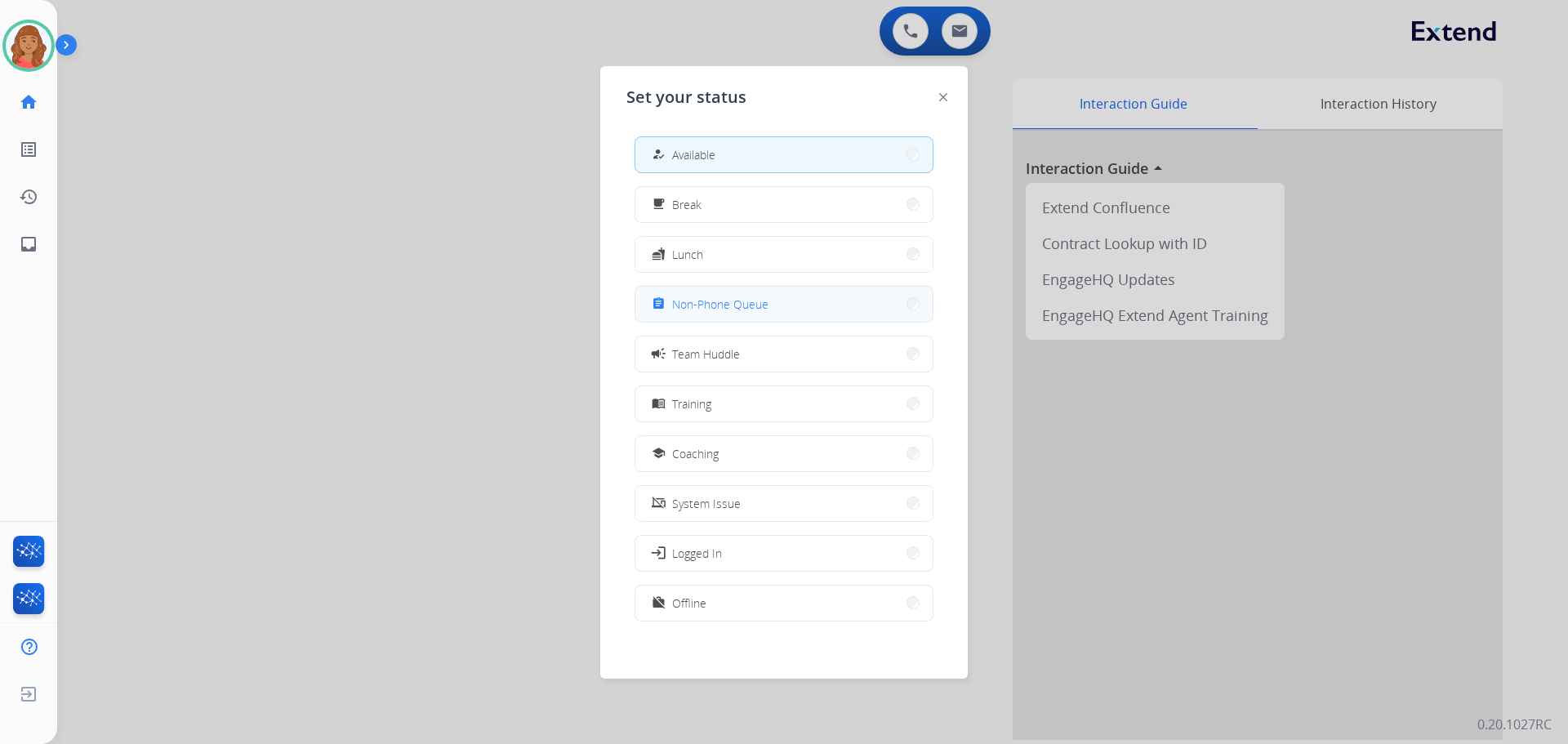
click at [702, 310] on span "Non-Phone Queue" at bounding box center [720, 304] width 97 height 17
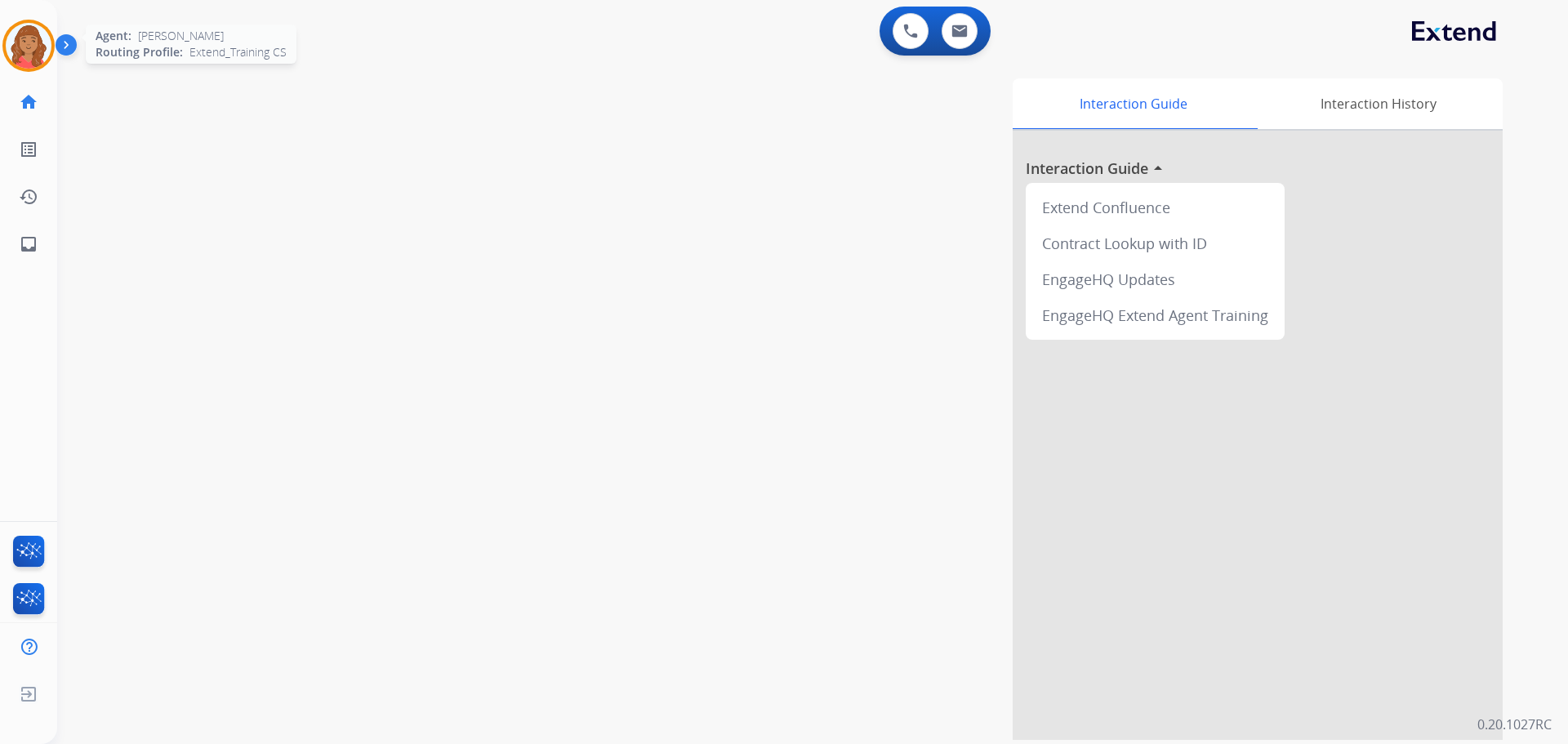
click at [32, 45] on img at bounding box center [28, 46] width 46 height 46
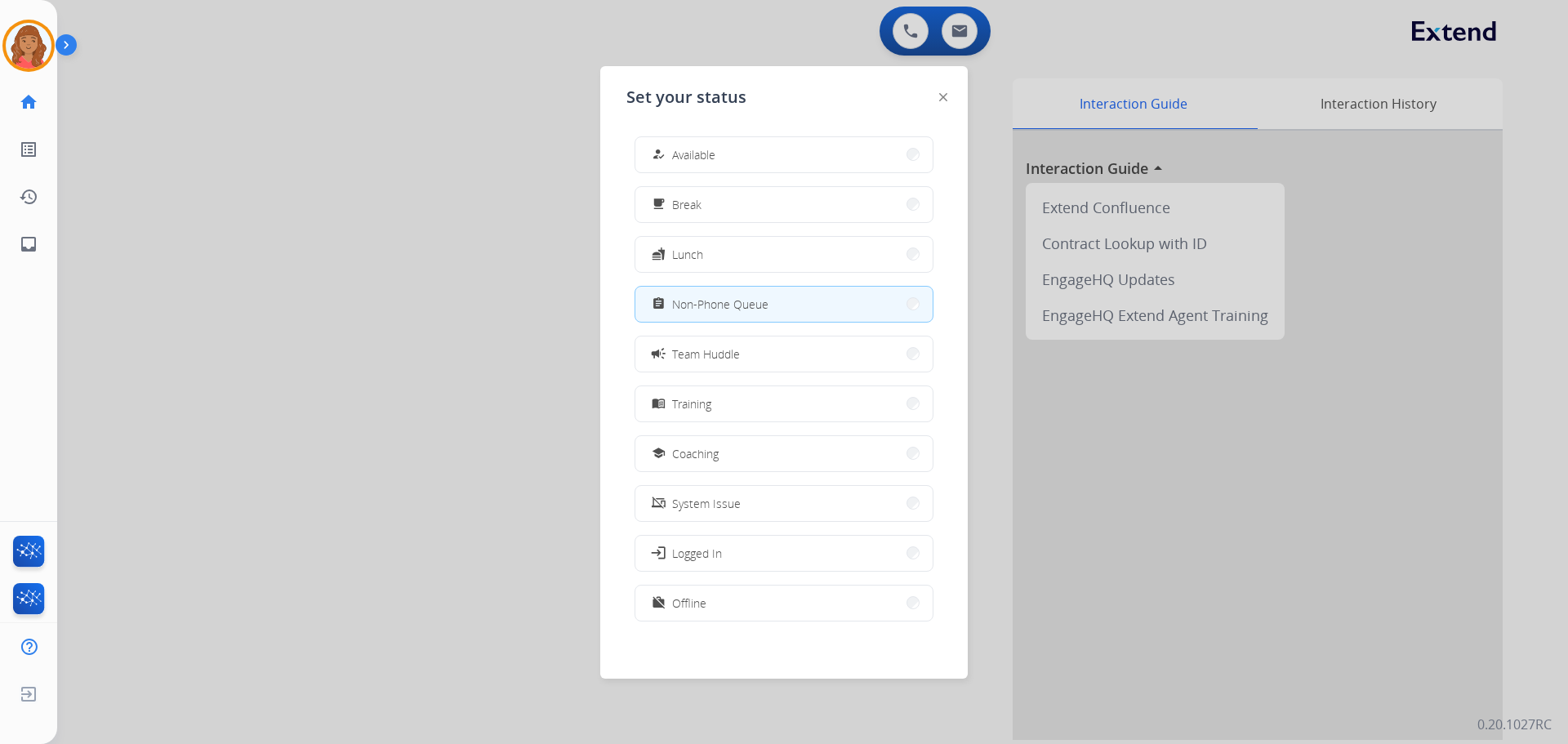
click at [697, 158] on span "Available" at bounding box center [693, 154] width 44 height 17
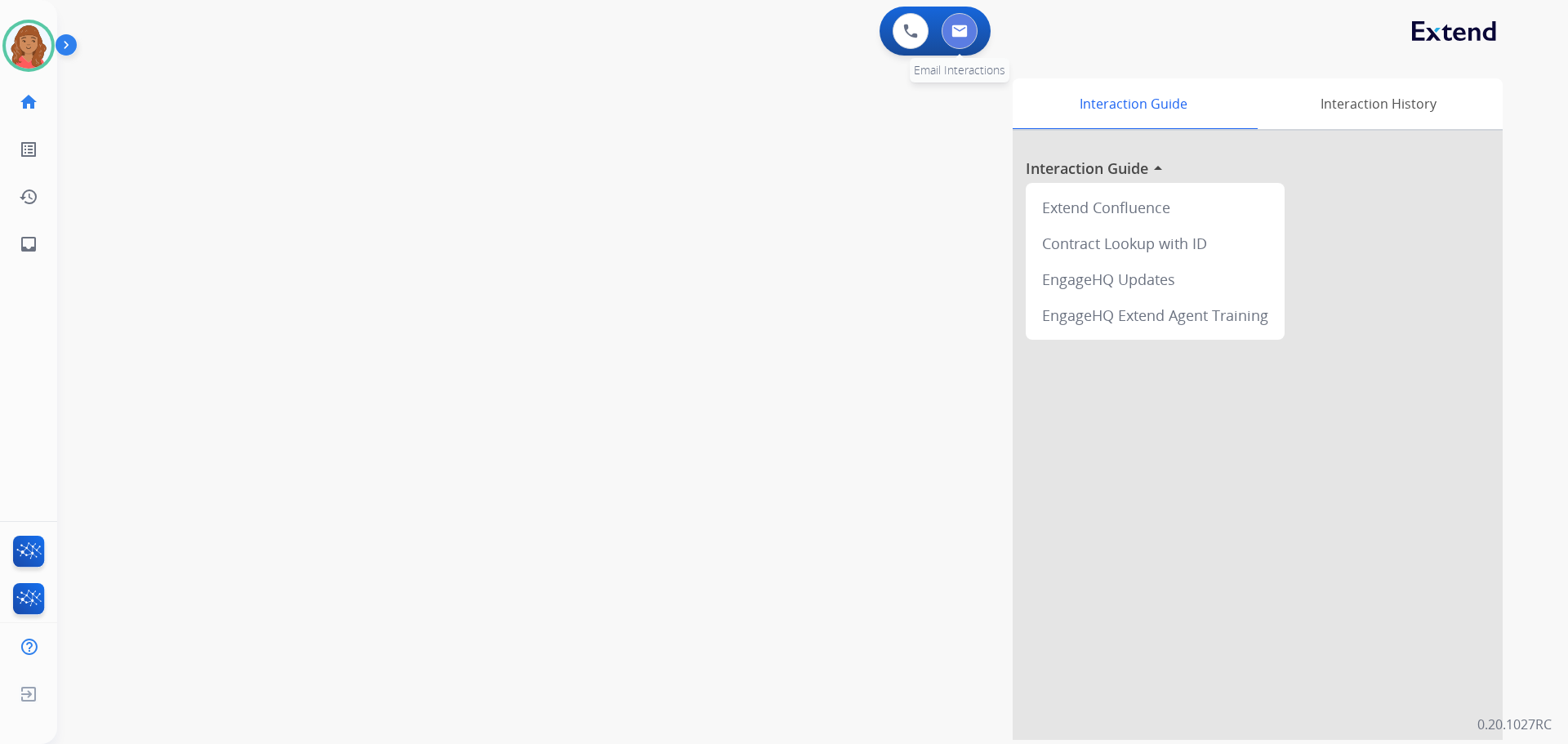
click at [956, 28] on img at bounding box center [960, 31] width 16 height 13
select select "**********"
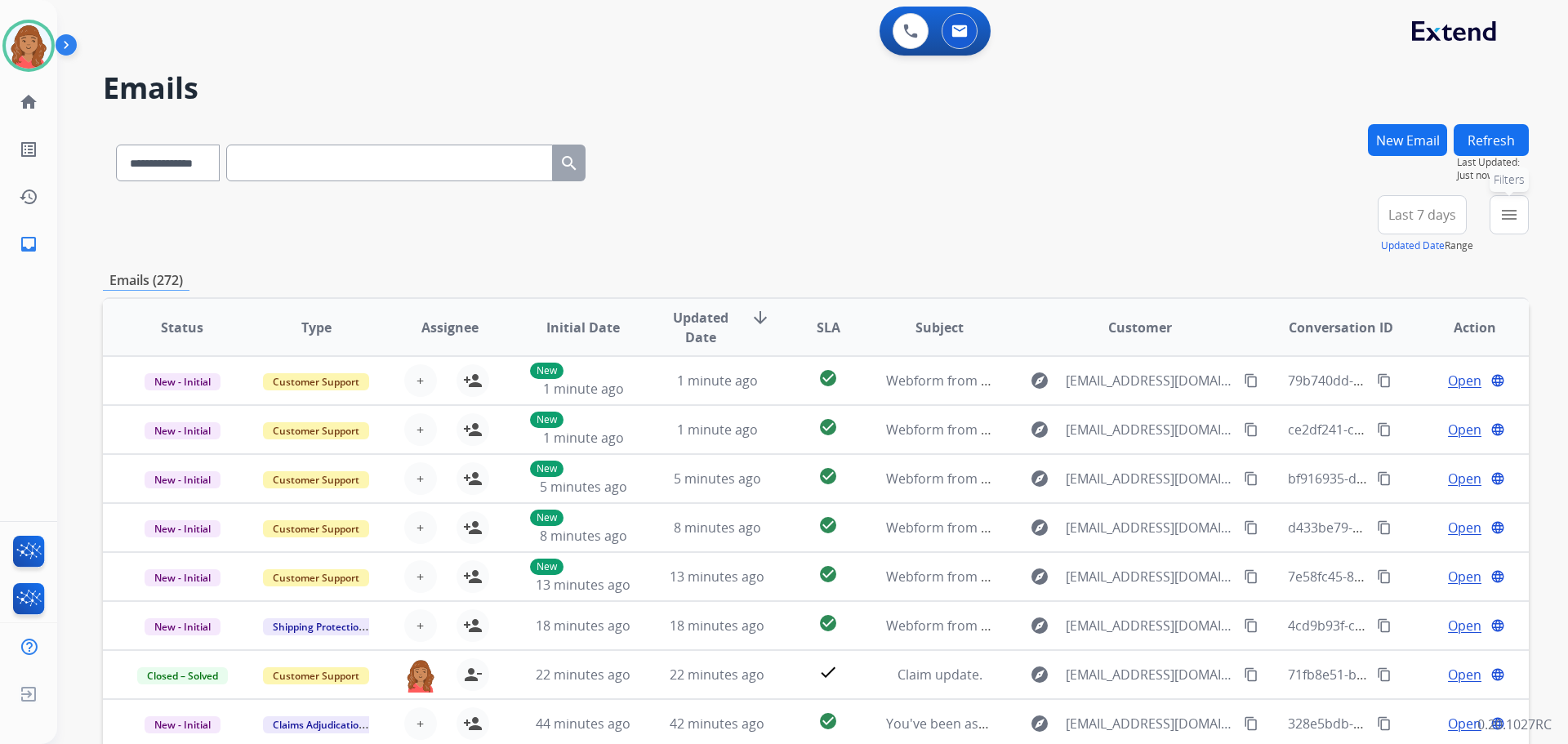
click at [1500, 221] on mat-icon "menu" at bounding box center [1509, 215] width 20 height 20
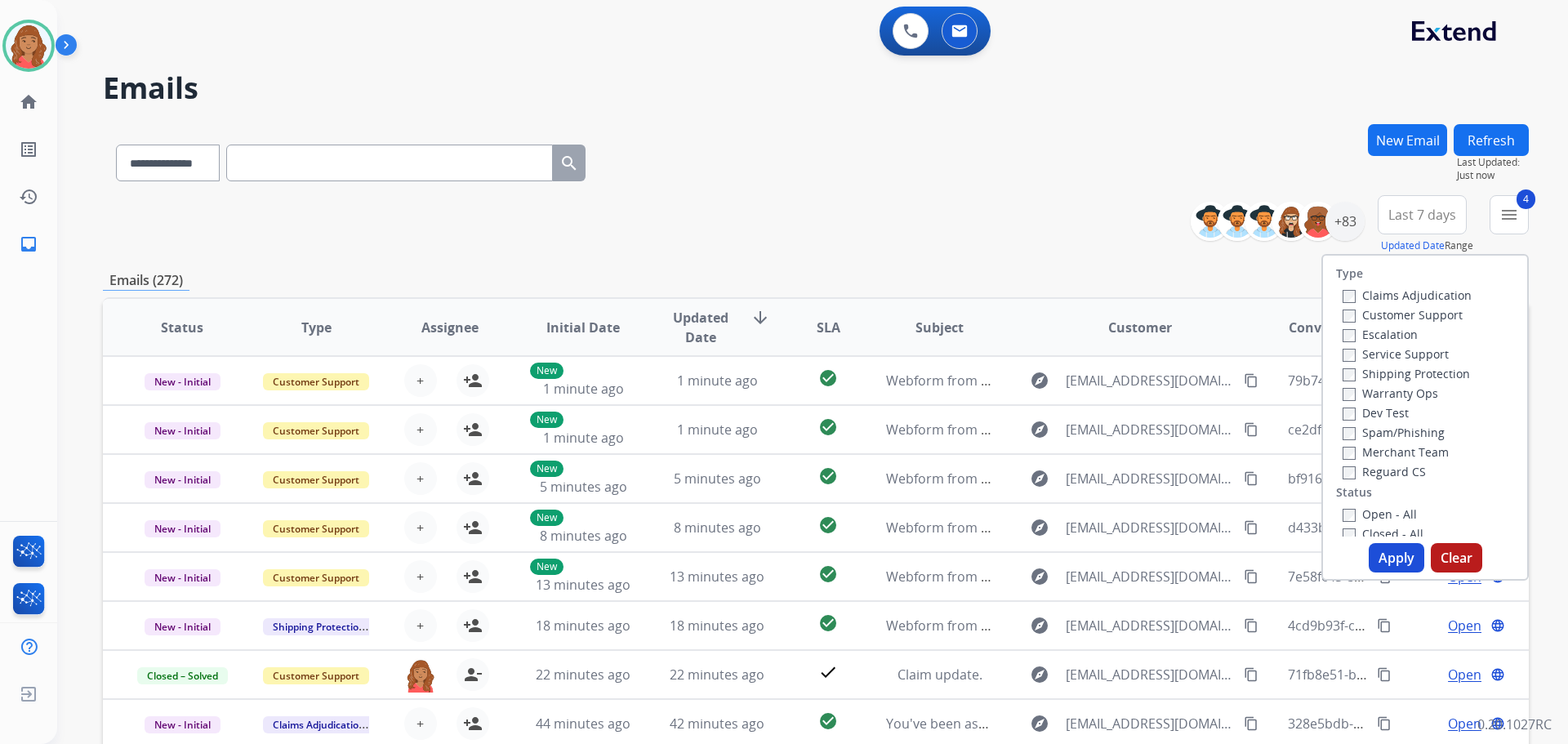
click at [1383, 549] on button "Apply" at bounding box center [1397, 558] width 56 height 29
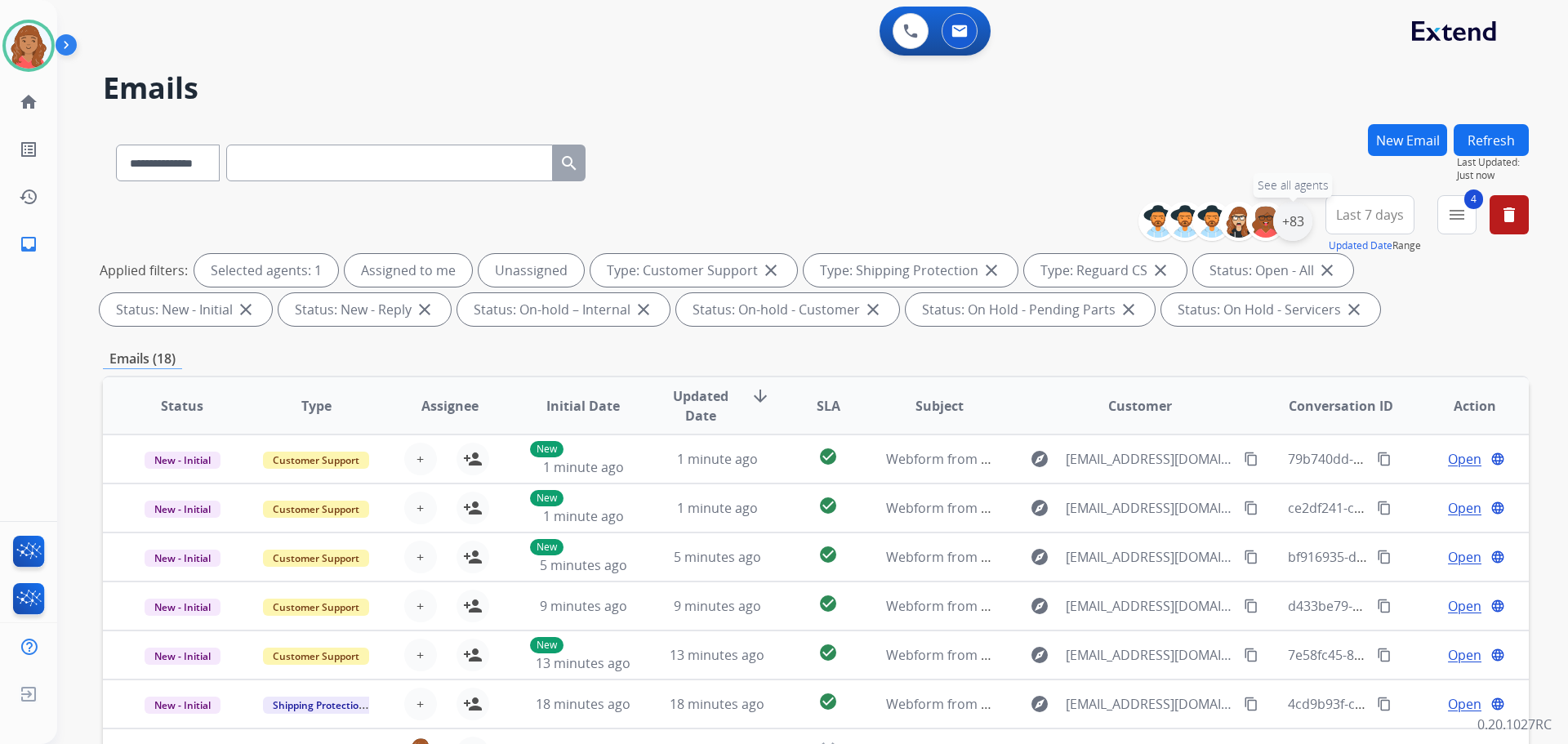
click at [1290, 227] on div "+83" at bounding box center [1293, 221] width 39 height 39
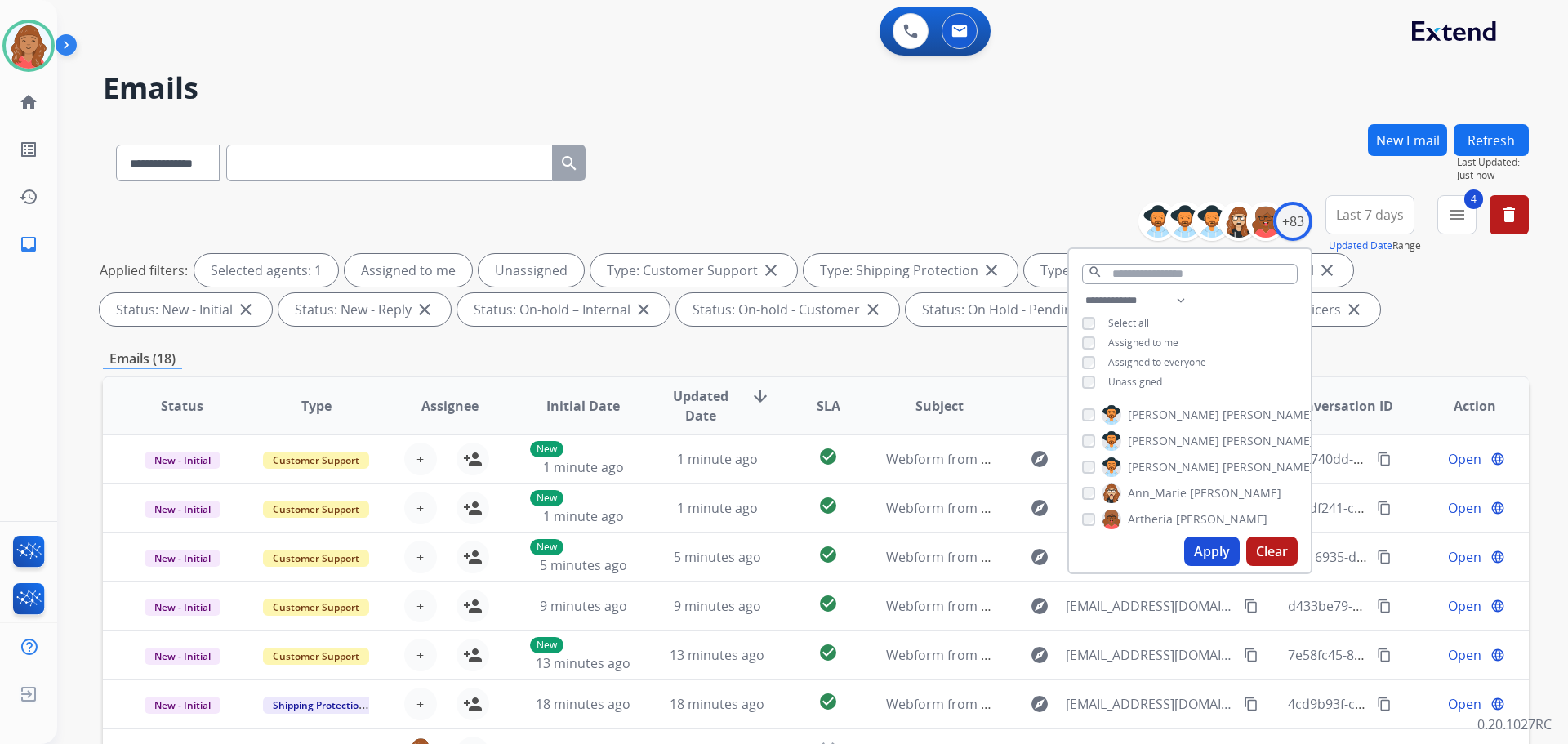
click at [1097, 387] on div "**********" at bounding box center [1190, 344] width 242 height 105
click at [1210, 566] on div "Apply Clear" at bounding box center [1190, 551] width 242 height 43
click at [1204, 556] on button "Apply" at bounding box center [1212, 550] width 56 height 29
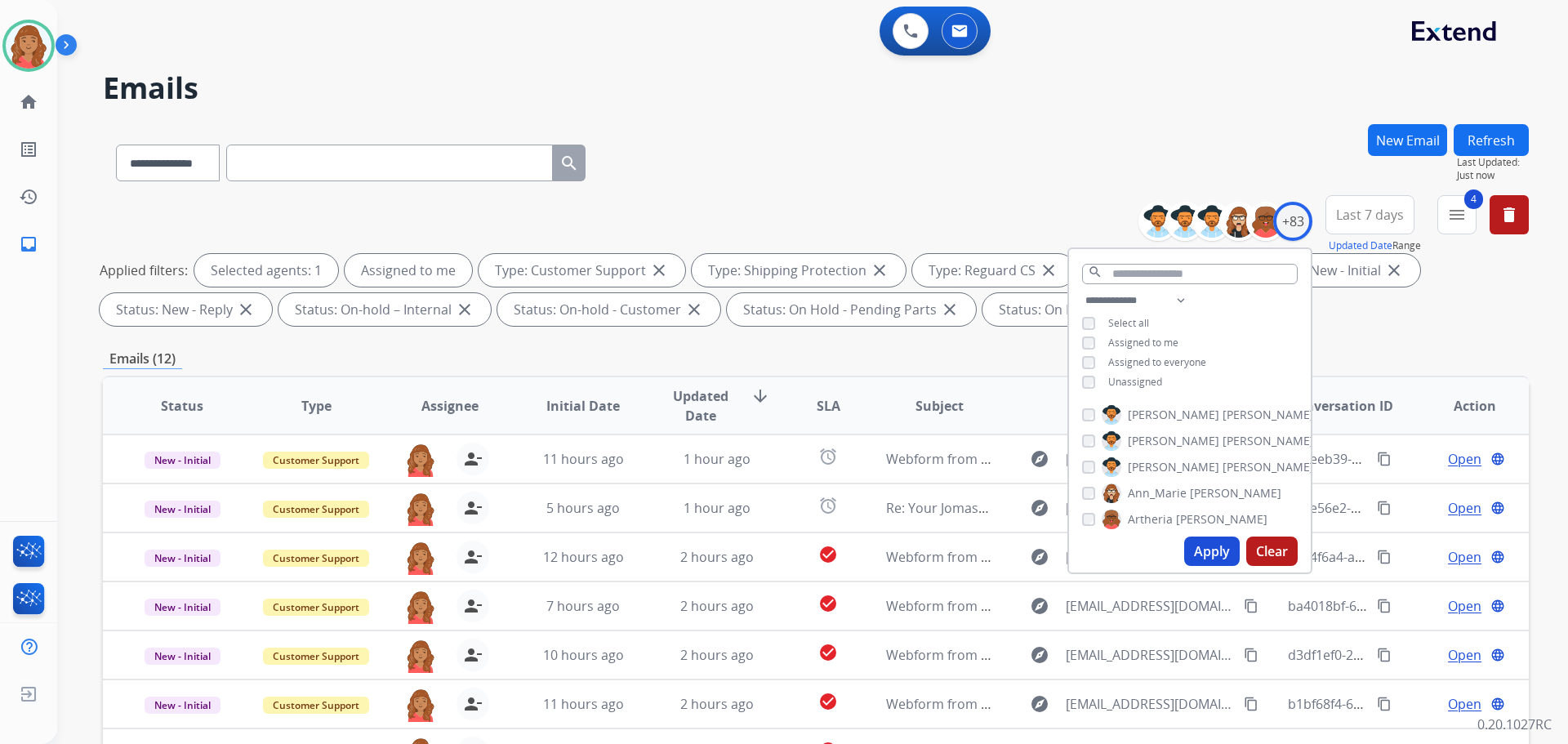
click at [749, 359] on div "Emails (12)" at bounding box center [816, 359] width 1426 height 20
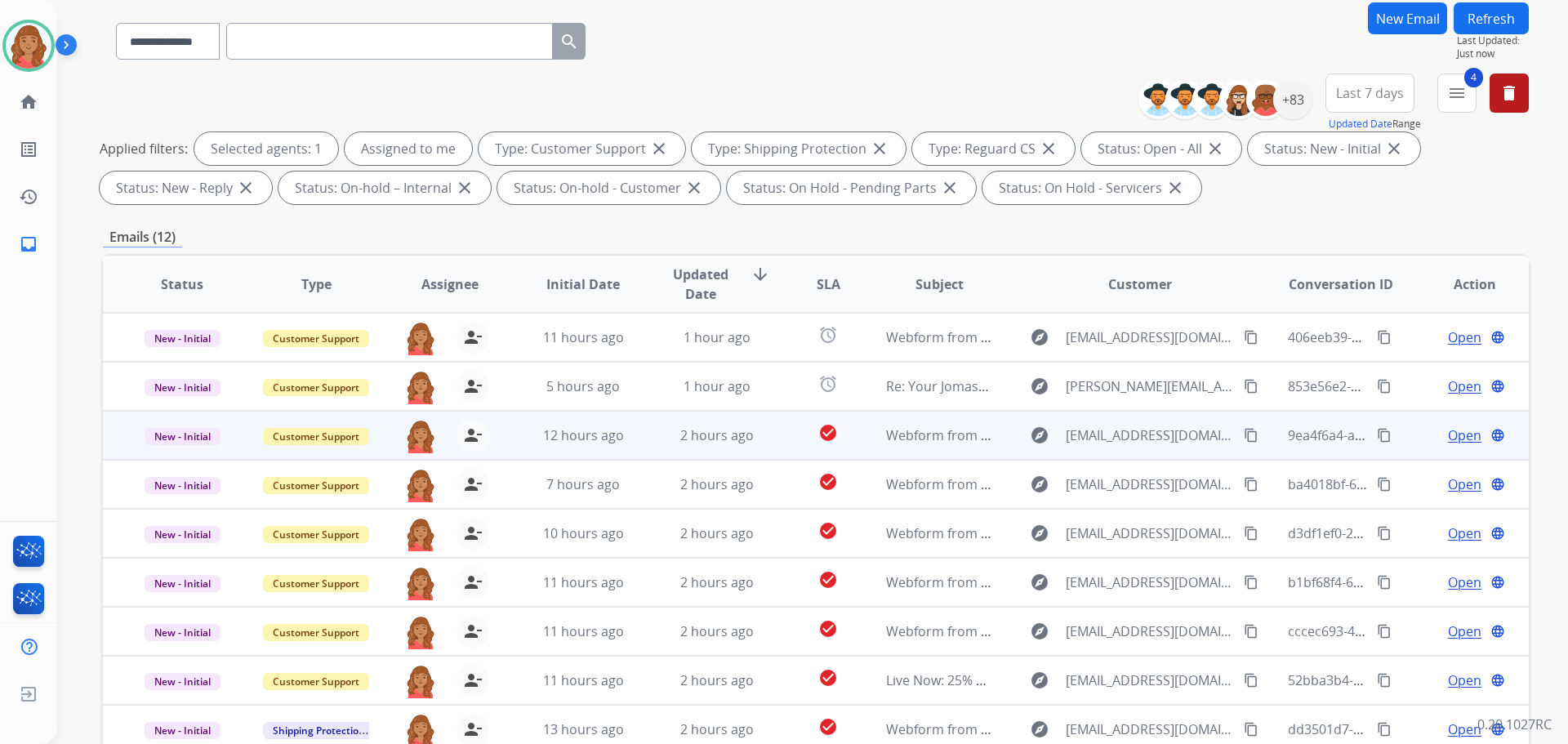
scroll to position [163, 0]
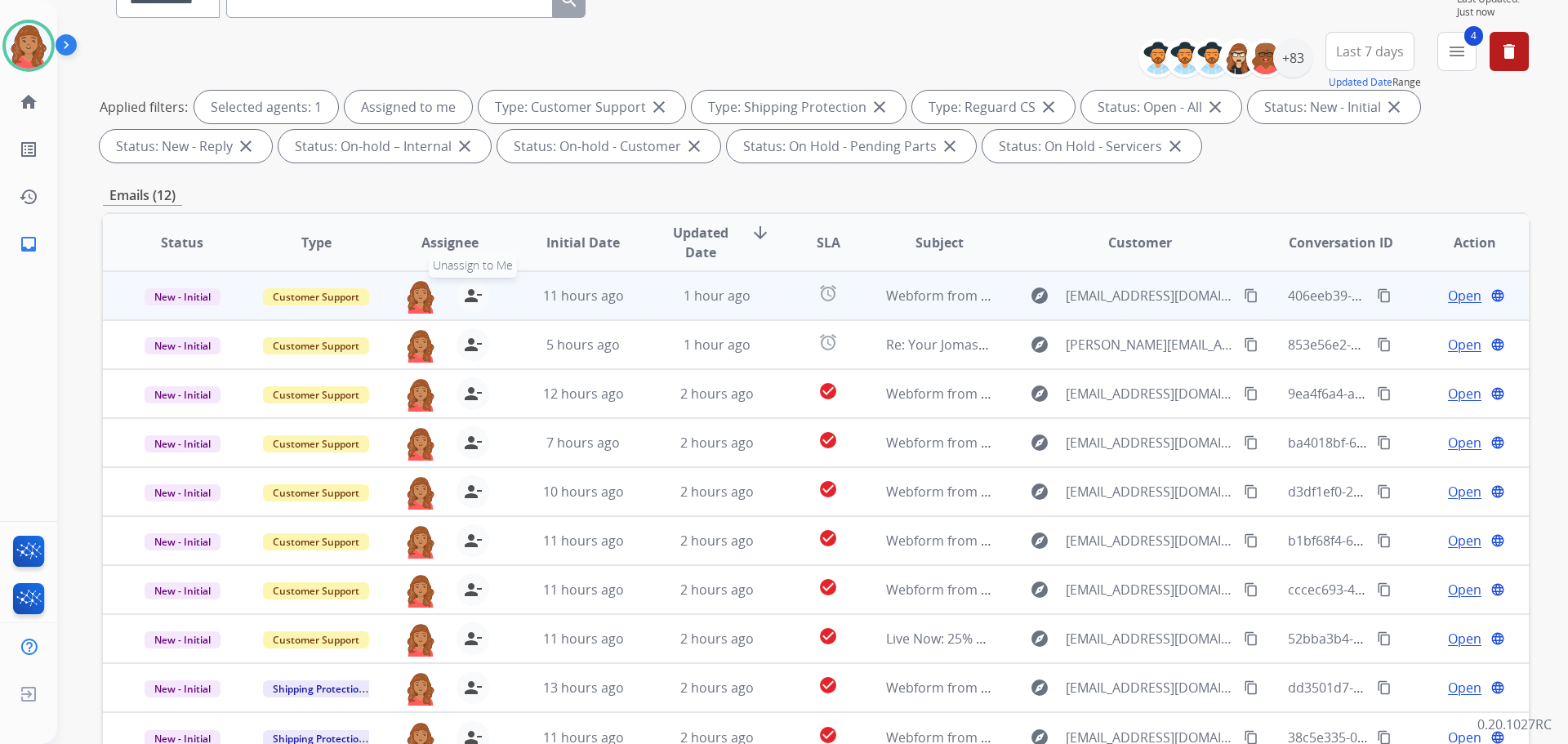
click at [458, 302] on button "person_remove [PERSON_NAME] to Me" at bounding box center [472, 296] width 33 height 33
click at [459, 301] on button "person_add Assign to Me" at bounding box center [472, 296] width 33 height 33
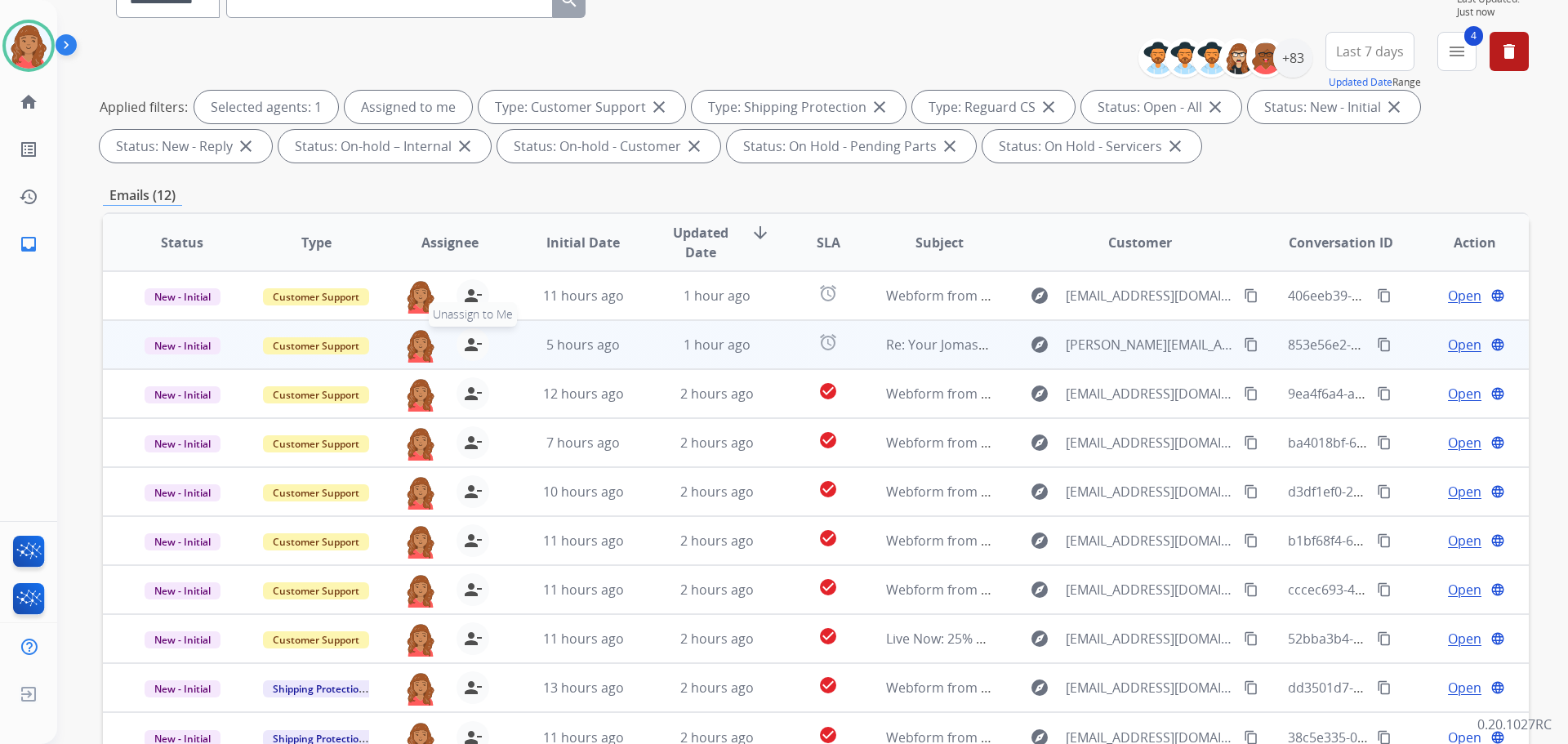
click at [465, 332] on button "person_remove [PERSON_NAME] to Me" at bounding box center [472, 344] width 33 height 33
click at [466, 332] on button "person_add Assign to Me" at bounding box center [472, 344] width 33 height 33
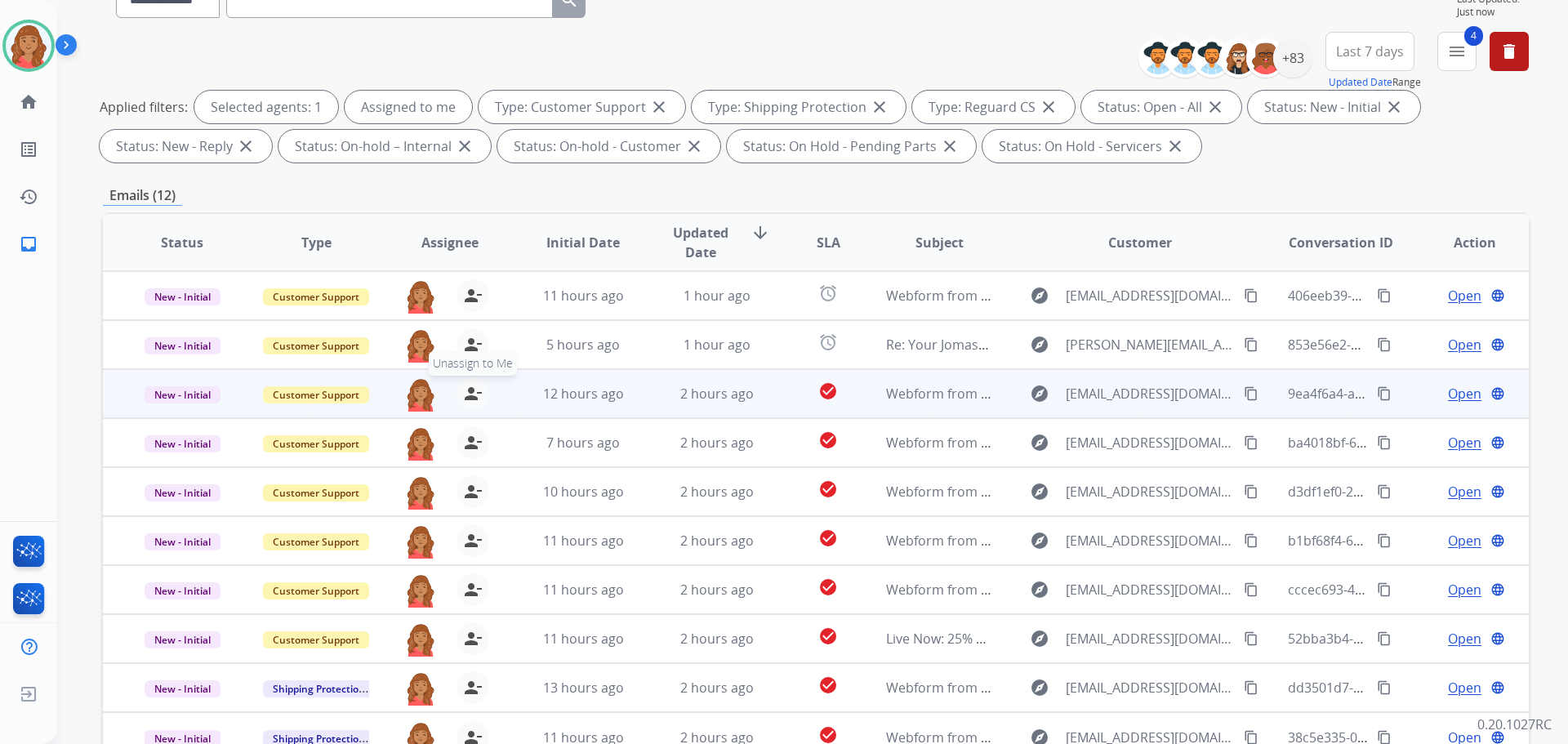
click at [465, 379] on button "person_remove [PERSON_NAME] to Me" at bounding box center [472, 393] width 33 height 33
click at [466, 387] on mat-icon "person_add" at bounding box center [473, 393] width 20 height 20
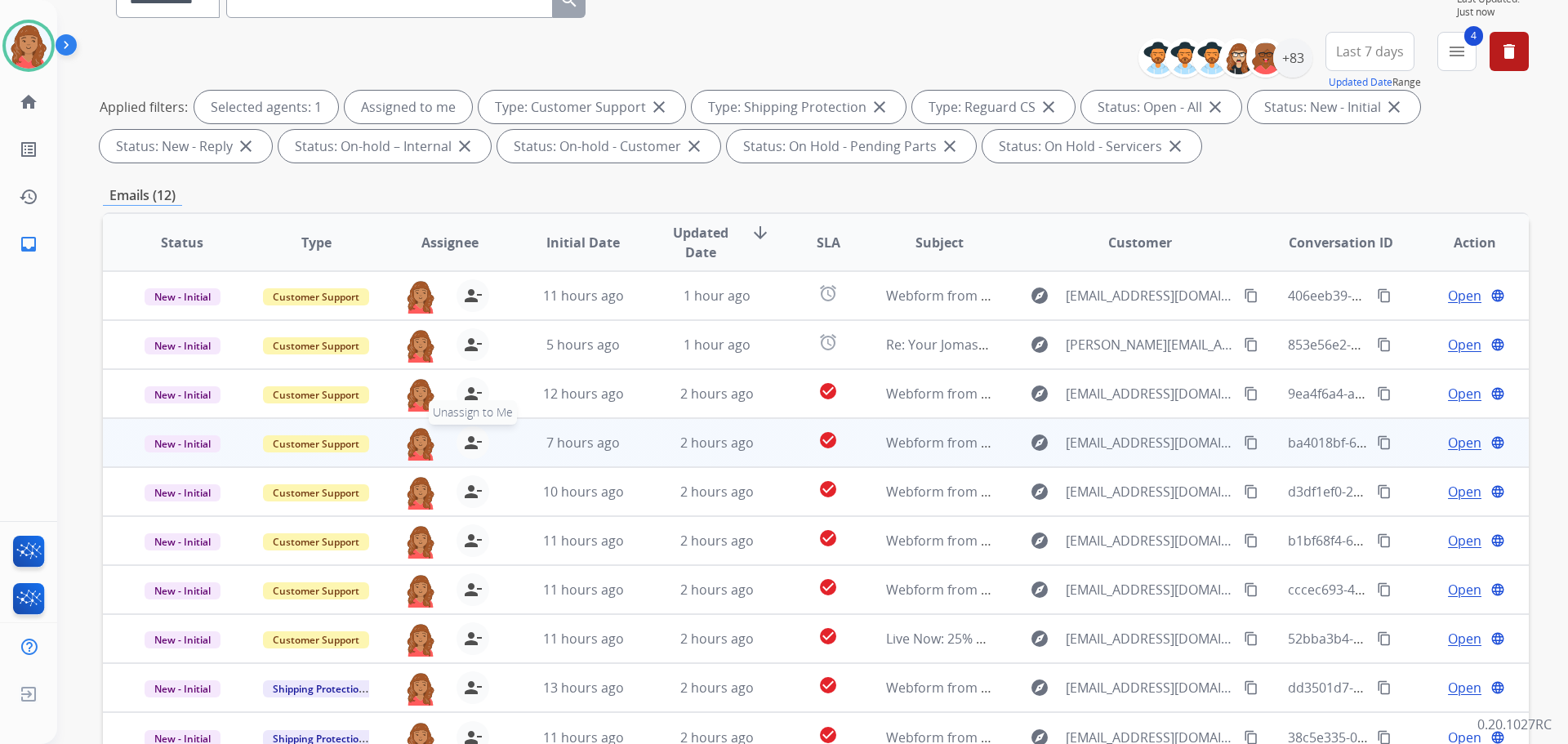
click at [458, 447] on button "person_remove [PERSON_NAME] to Me" at bounding box center [472, 442] width 33 height 33
click at [477, 445] on mat-icon "person_add" at bounding box center [473, 443] width 20 height 20
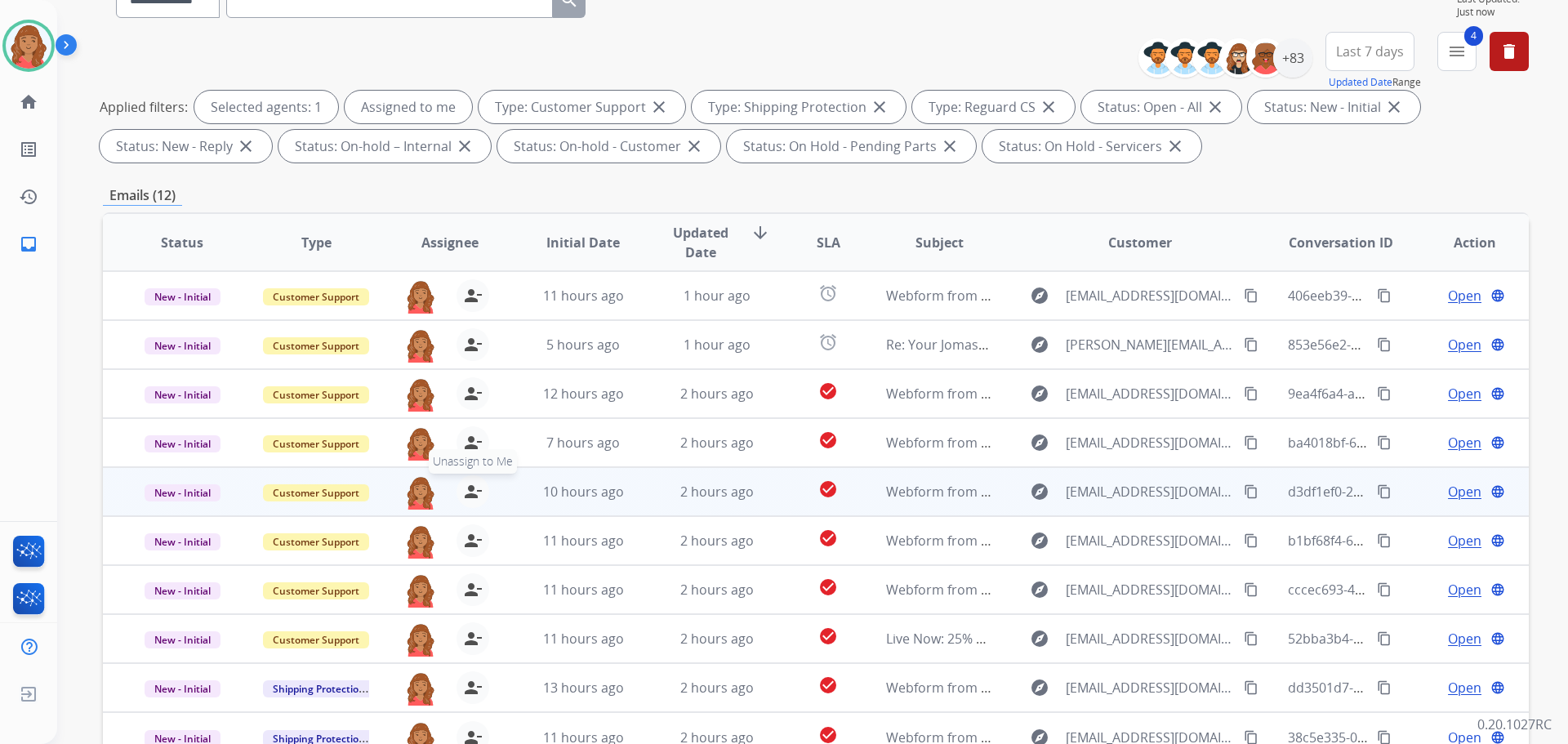
click at [463, 498] on mat-icon "person_remove" at bounding box center [473, 492] width 20 height 20
click at [463, 495] on mat-icon "person_add" at bounding box center [473, 492] width 20 height 20
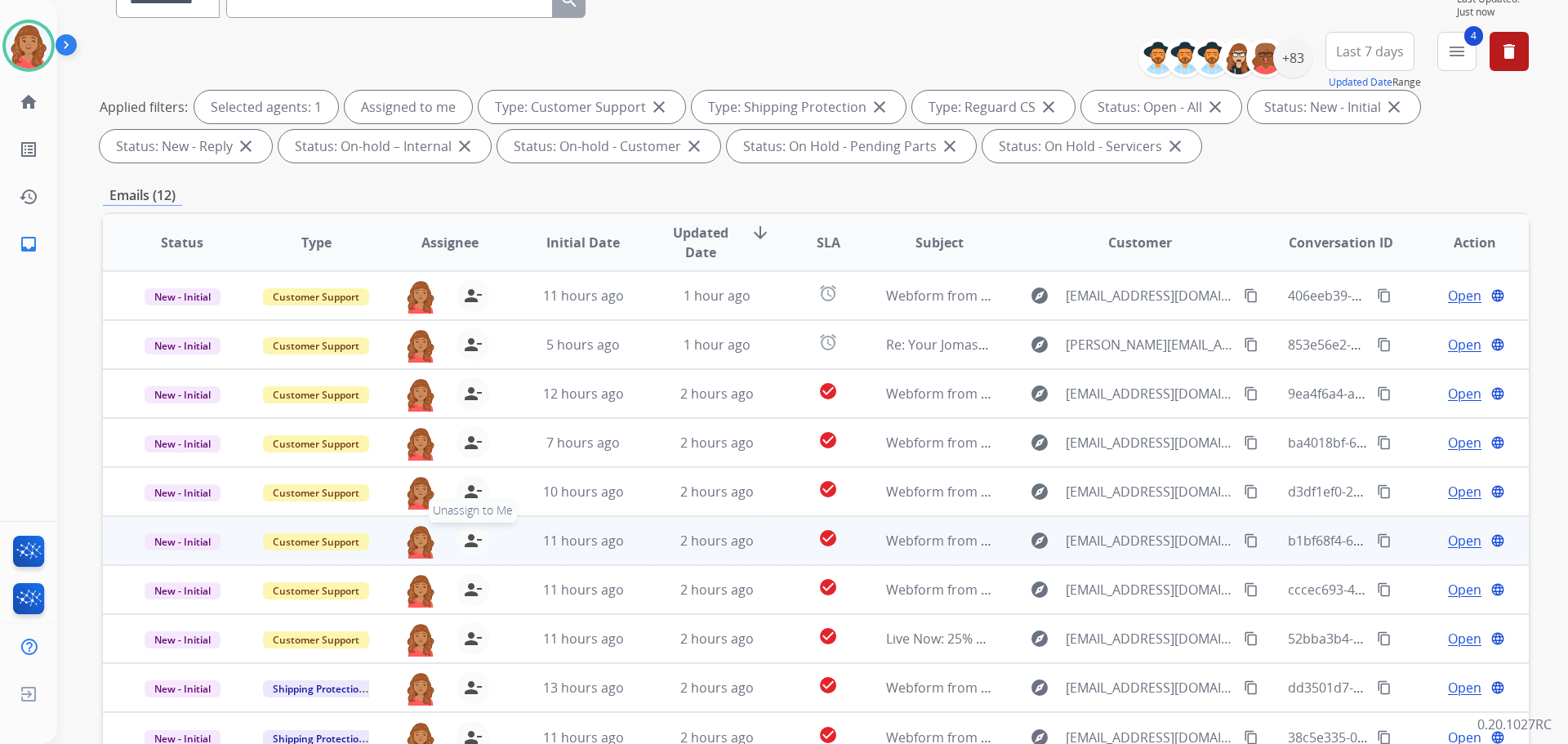
click at [465, 538] on mat-icon "person_remove" at bounding box center [473, 541] width 20 height 20
click at [465, 541] on mat-icon "person_add" at bounding box center [473, 541] width 20 height 20
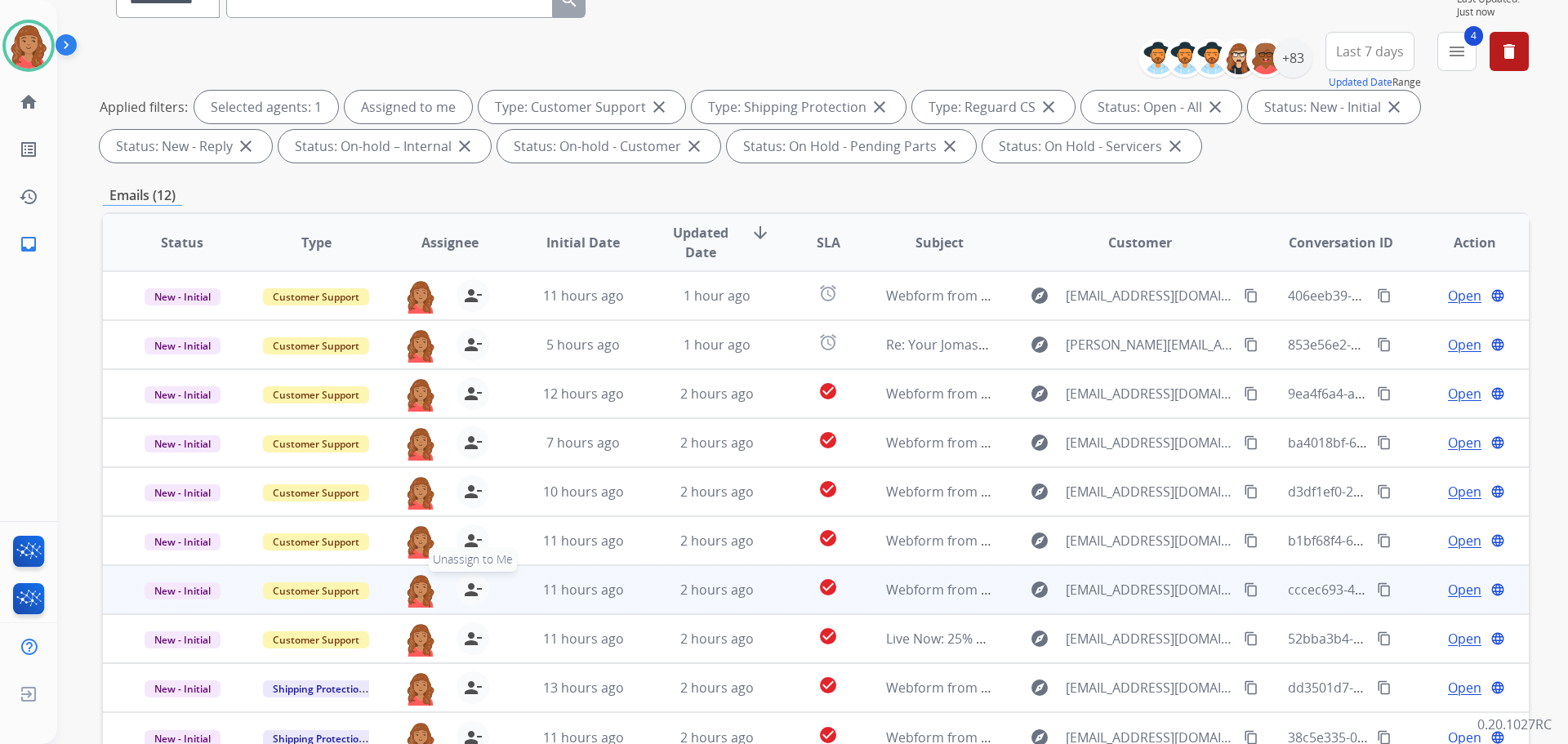
click at [463, 587] on mat-icon "person_remove" at bounding box center [473, 590] width 20 height 20
click at [464, 591] on mat-icon "person_add" at bounding box center [473, 590] width 20 height 20
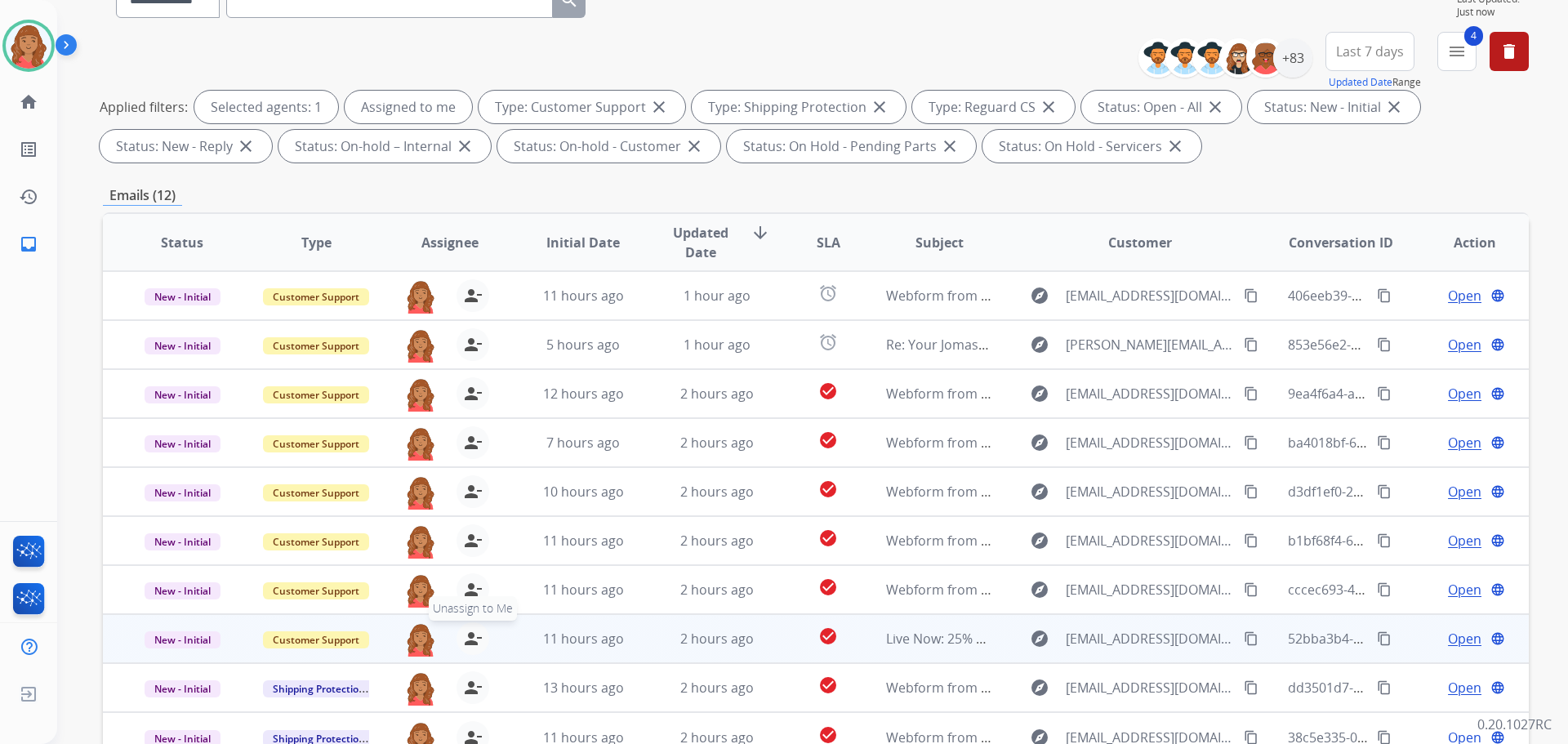
click at [468, 642] on mat-icon "person_remove" at bounding box center [473, 638] width 20 height 20
click at [468, 642] on mat-icon "person_add" at bounding box center [473, 638] width 20 height 20
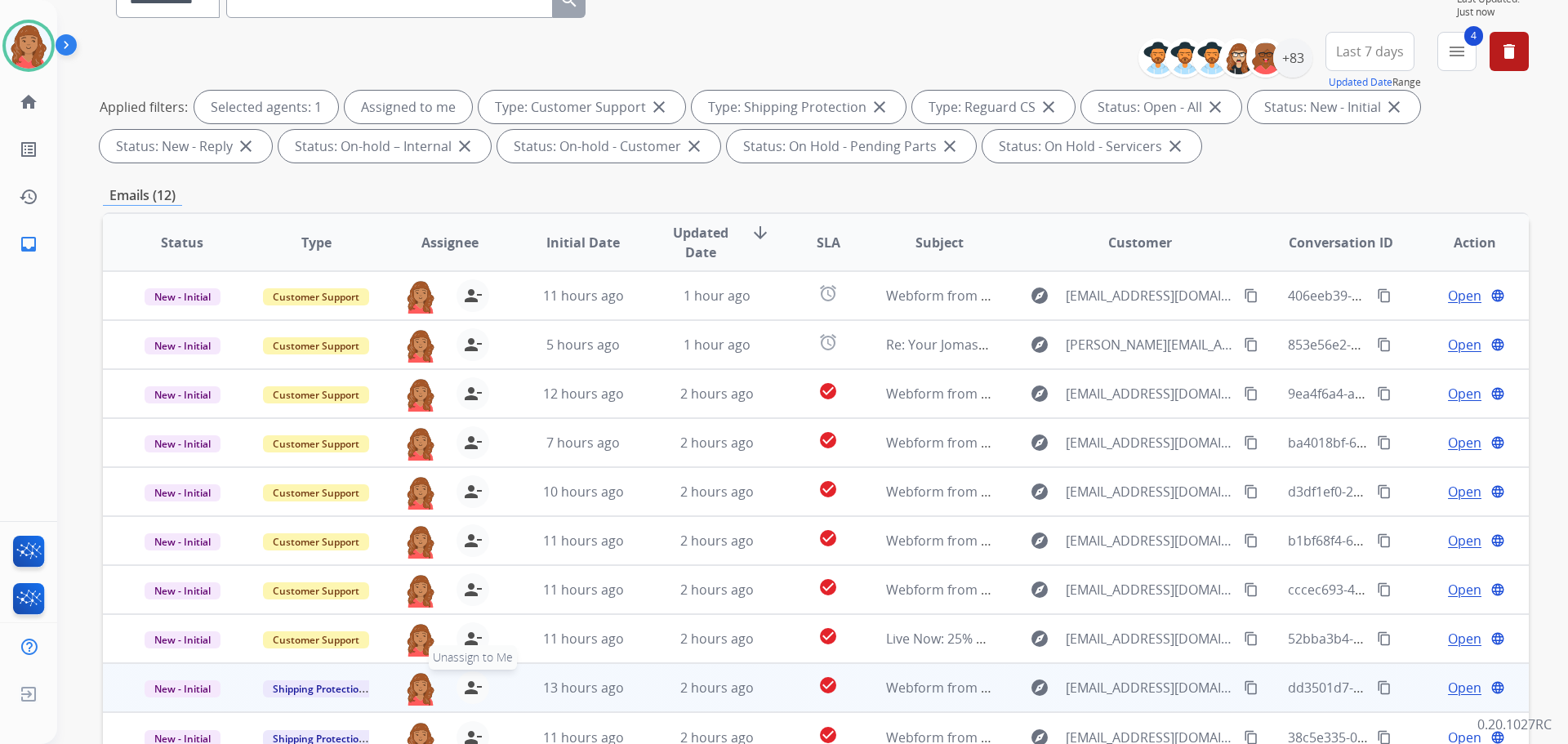
click at [467, 682] on mat-icon "person_remove" at bounding box center [473, 688] width 20 height 20
click at [468, 682] on mat-icon "person_add" at bounding box center [473, 688] width 20 height 20
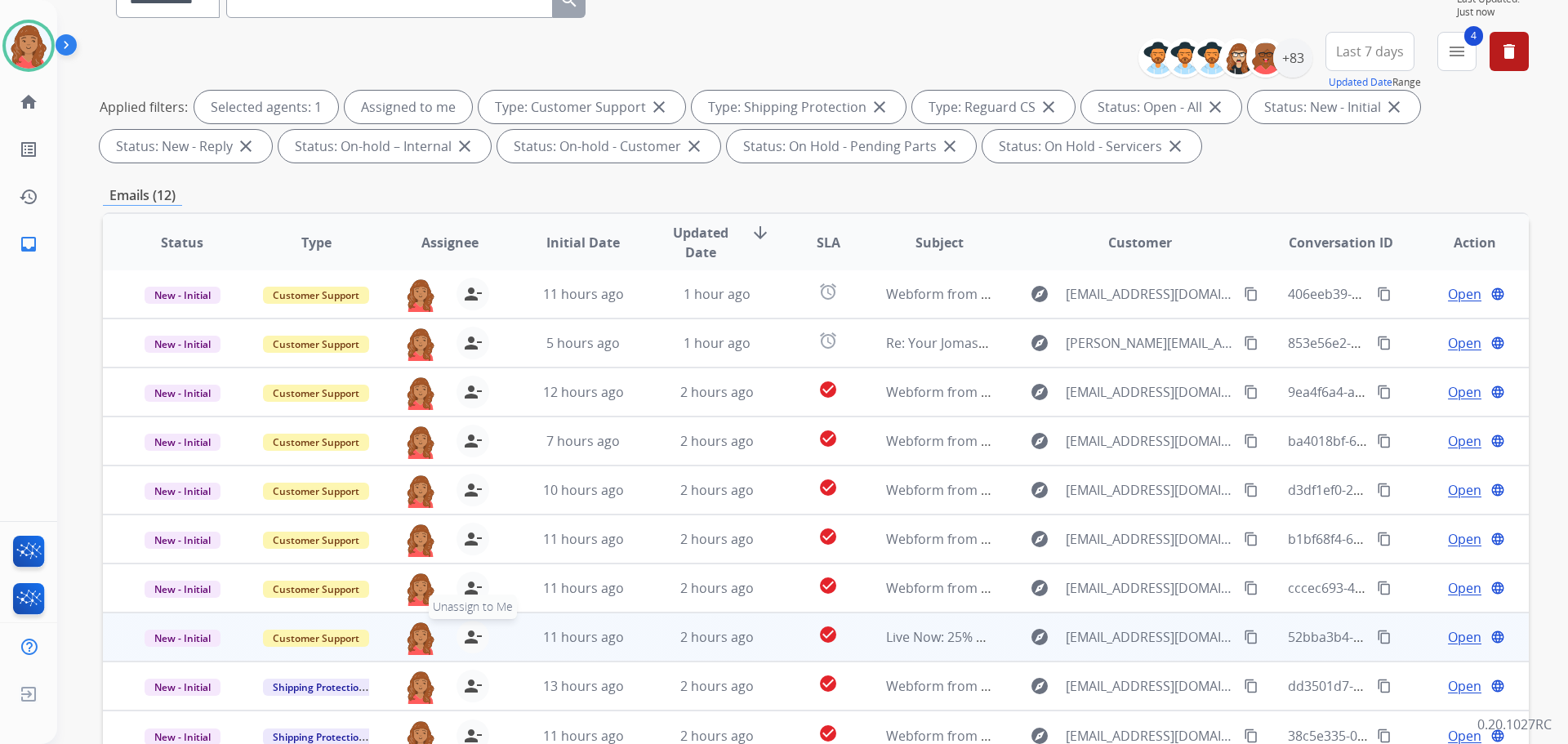
scroll to position [264, 0]
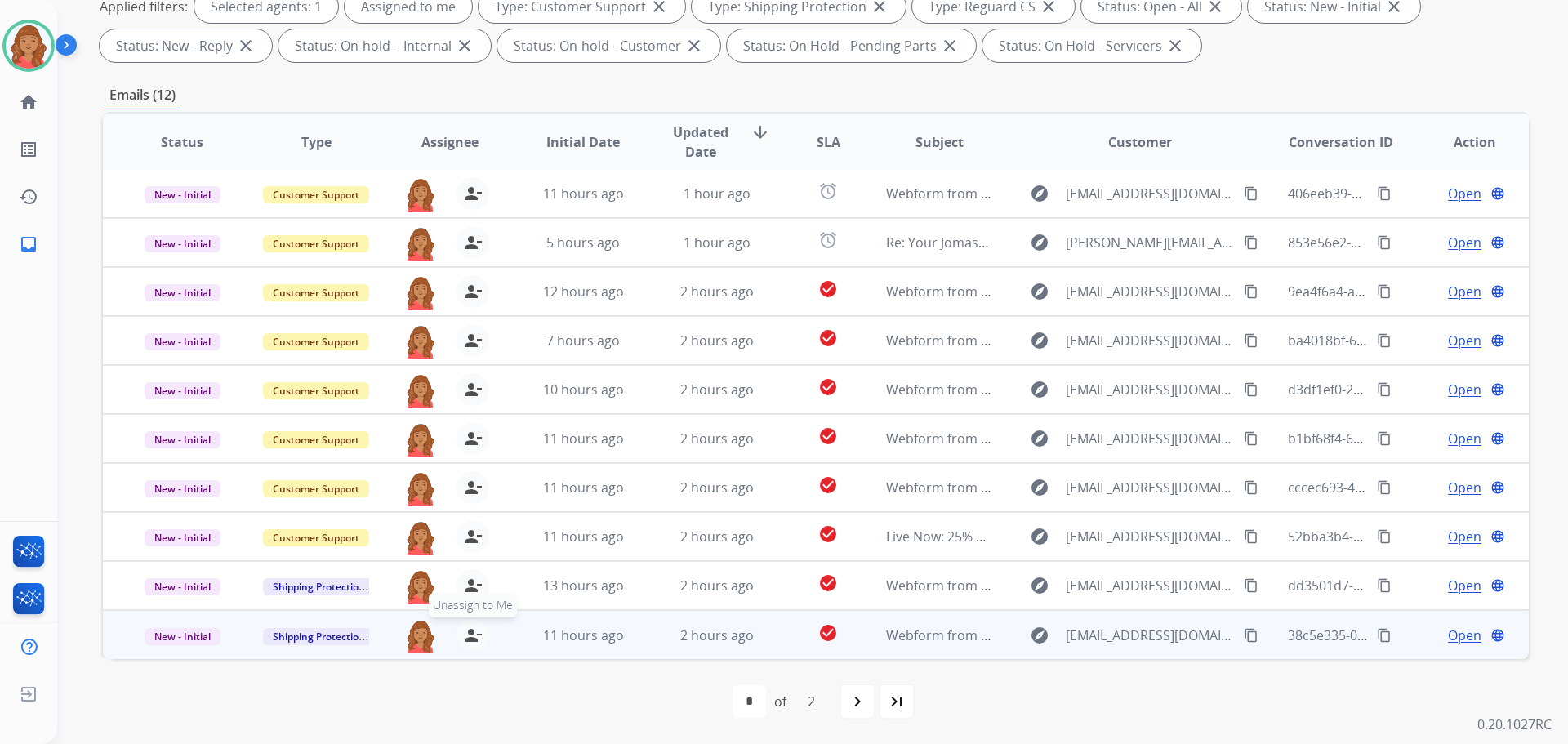
click at [470, 630] on mat-icon "person_remove" at bounding box center [473, 636] width 20 height 20
click at [471, 630] on mat-icon "person_add" at bounding box center [473, 636] width 20 height 20
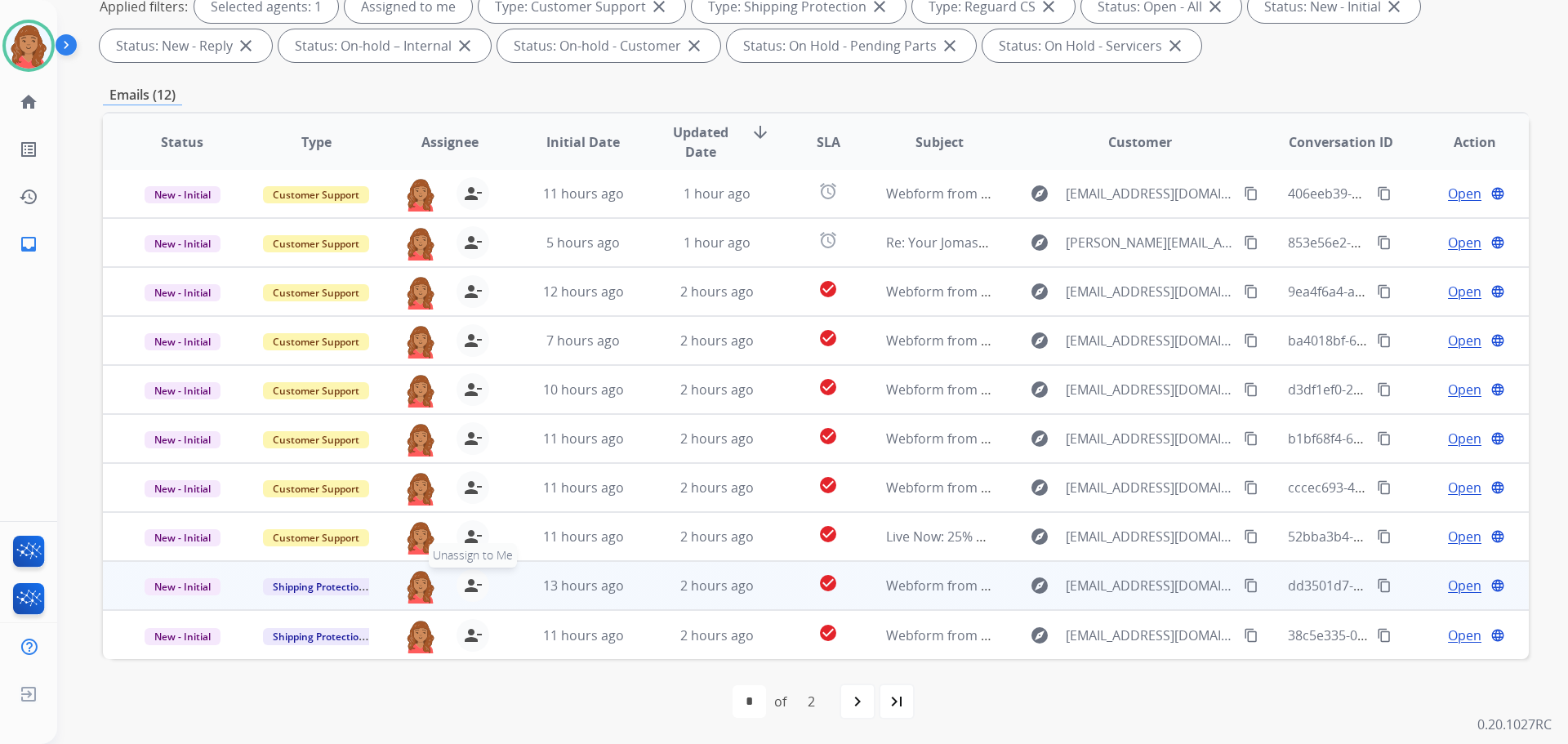
click at [472, 593] on mat-icon "person_remove" at bounding box center [473, 586] width 20 height 20
click at [472, 592] on mat-icon "person_add" at bounding box center [473, 586] width 20 height 20
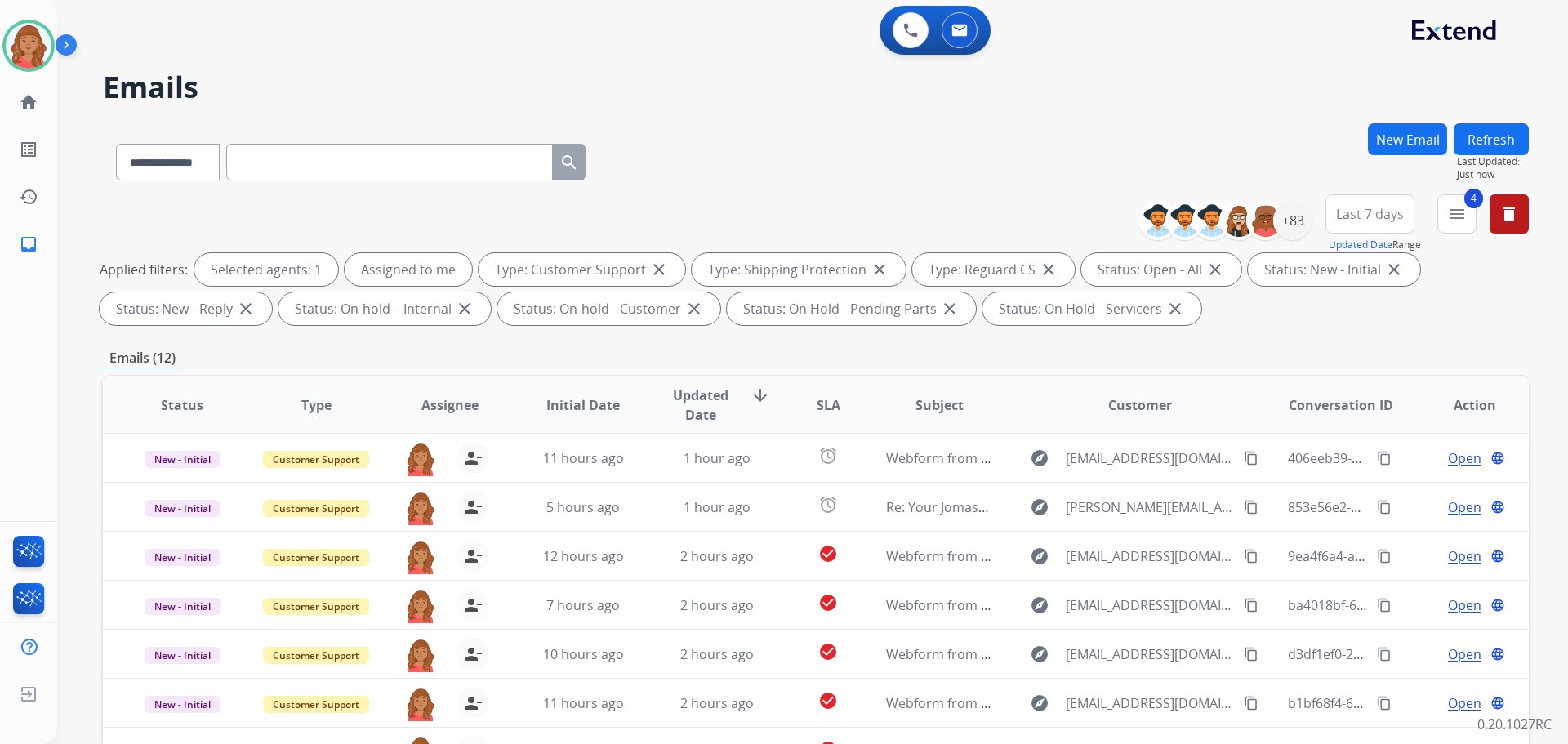
scroll to position [0, 0]
click at [1298, 230] on div "+83" at bounding box center [1293, 221] width 39 height 39
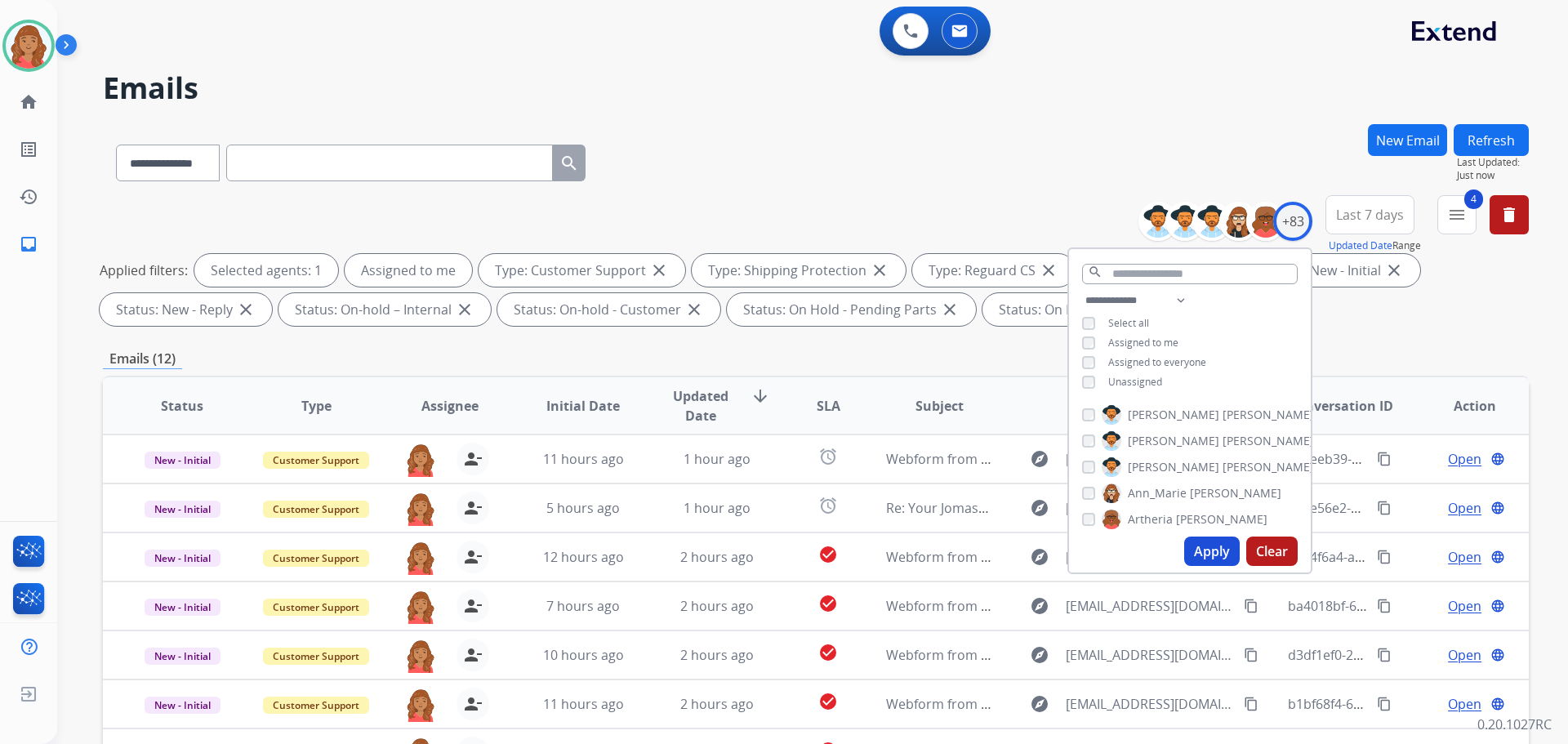
click at [1079, 377] on div "**********" at bounding box center [1190, 344] width 242 height 105
click at [1203, 542] on button "Apply" at bounding box center [1212, 550] width 56 height 29
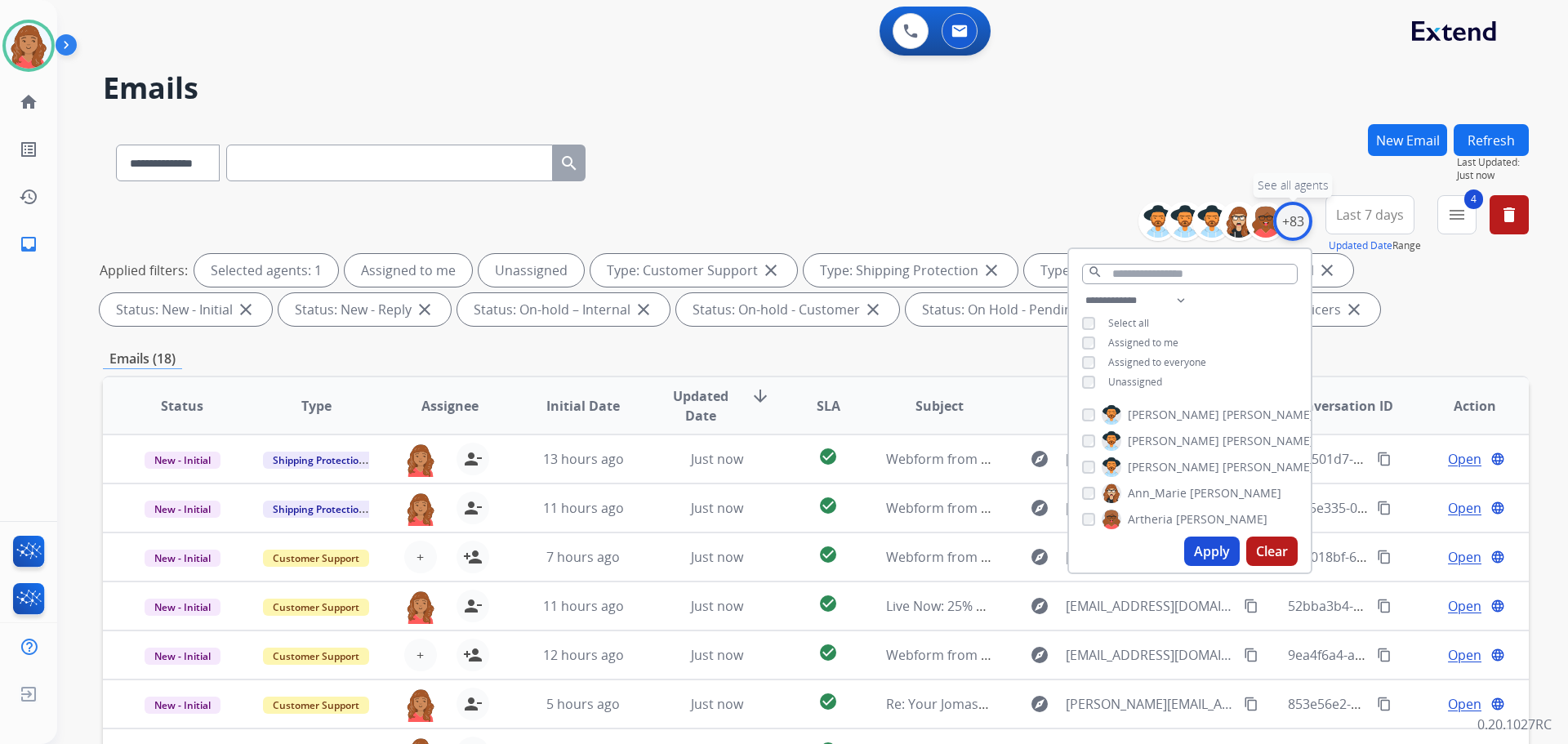
click at [1284, 225] on div "+83" at bounding box center [1293, 221] width 39 height 39
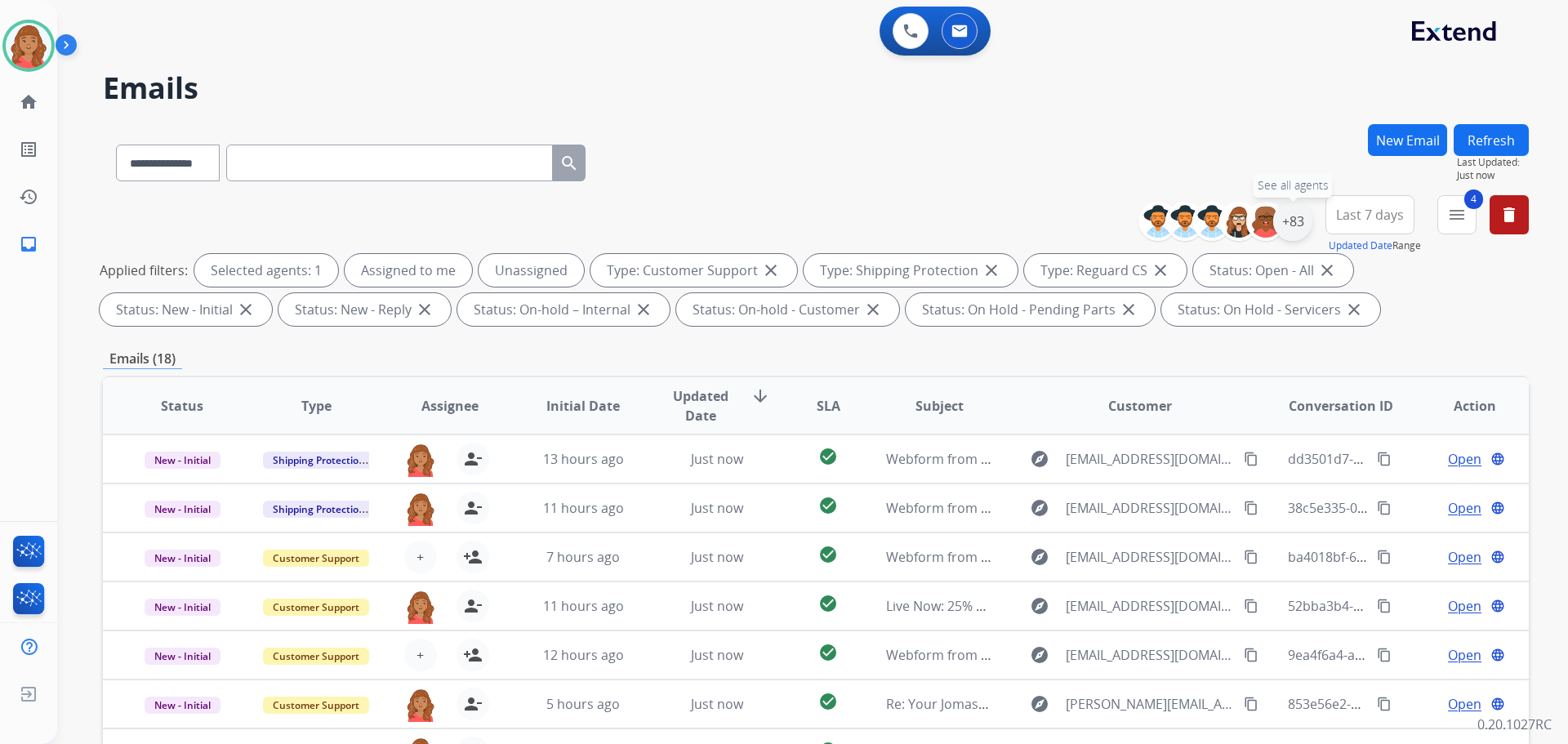
click at [1292, 230] on div "+83" at bounding box center [1293, 221] width 39 height 39
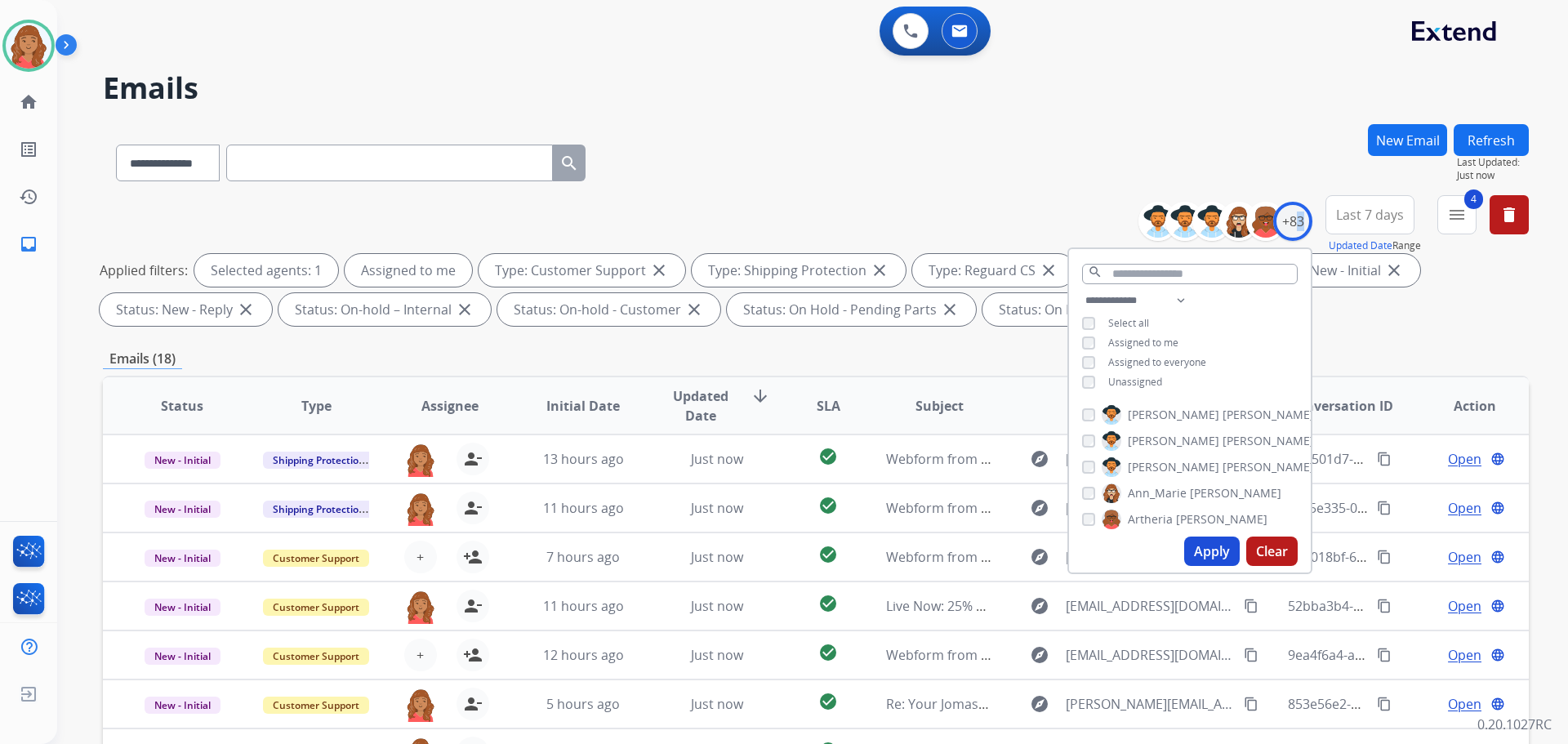
click at [1199, 548] on button "Apply" at bounding box center [1212, 550] width 56 height 29
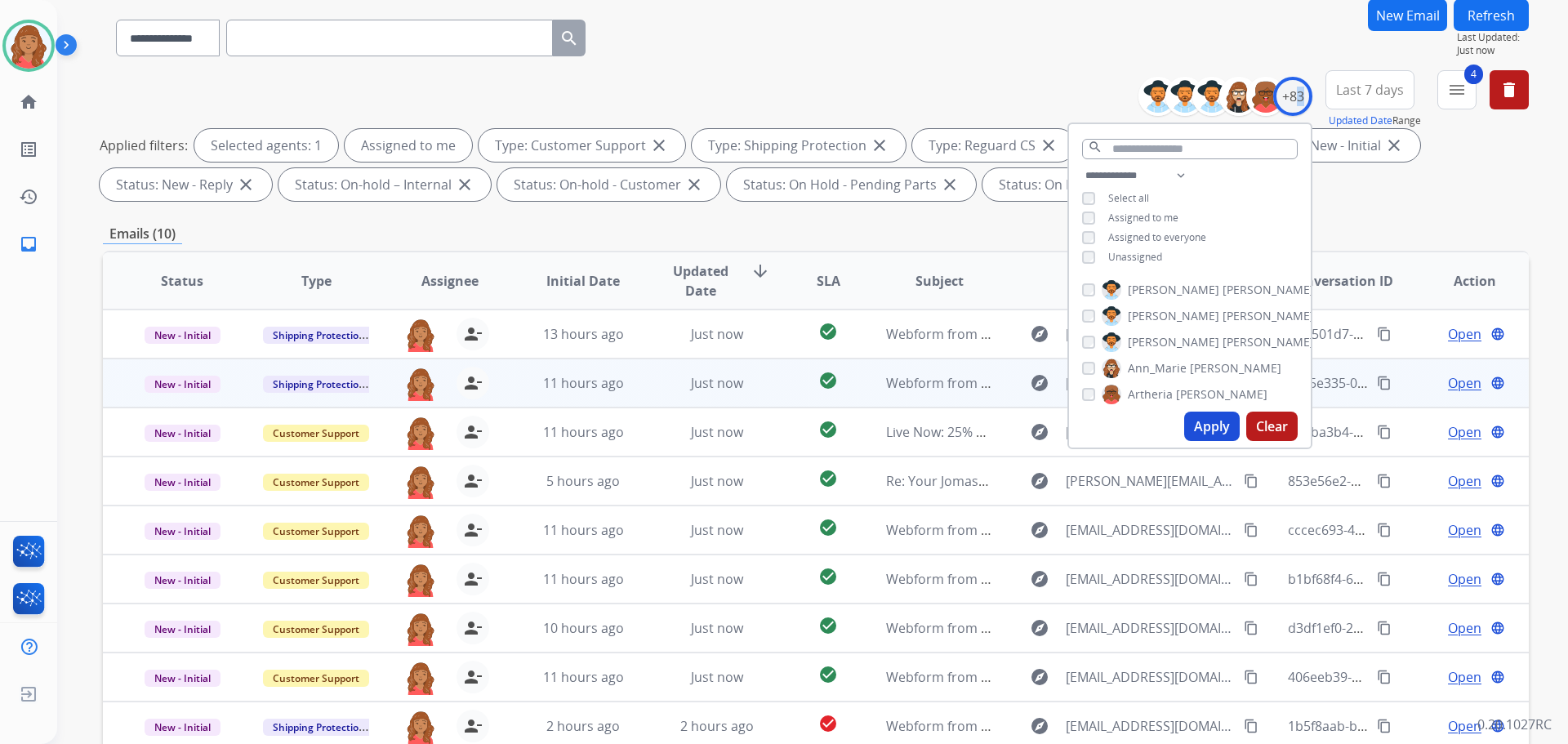
scroll to position [163, 0]
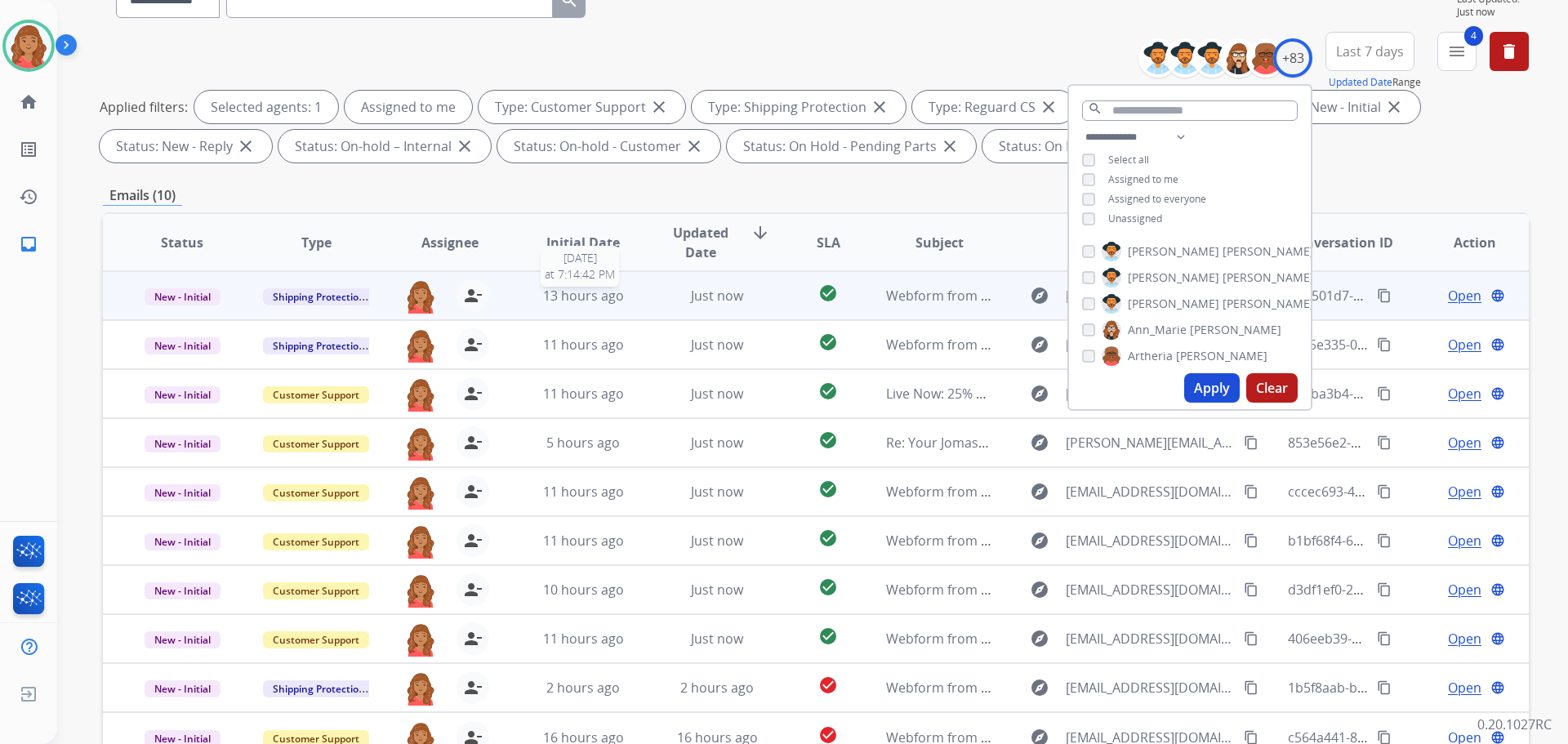
click at [621, 294] on div "13 hours ago" at bounding box center [583, 296] width 107 height 20
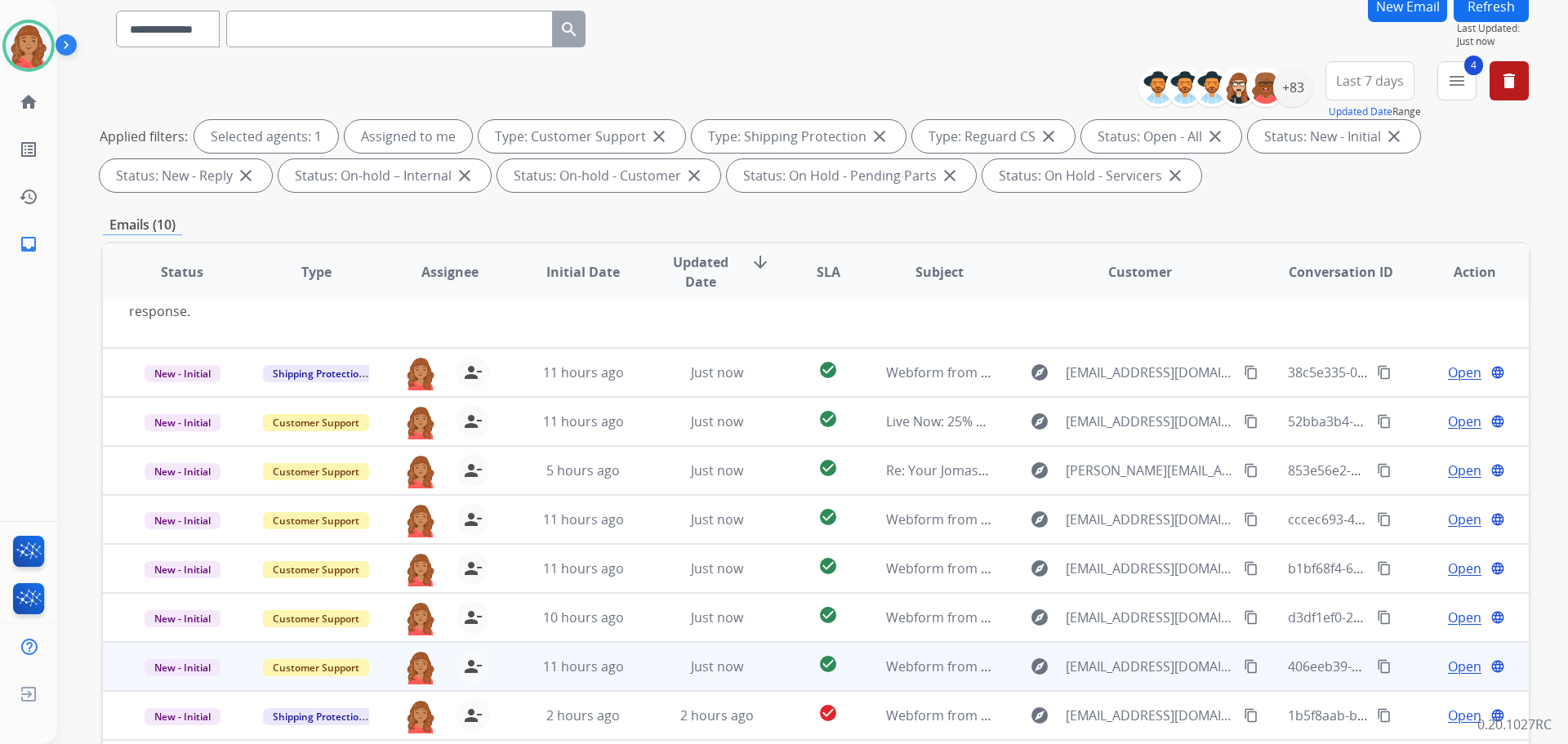
scroll to position [264, 0]
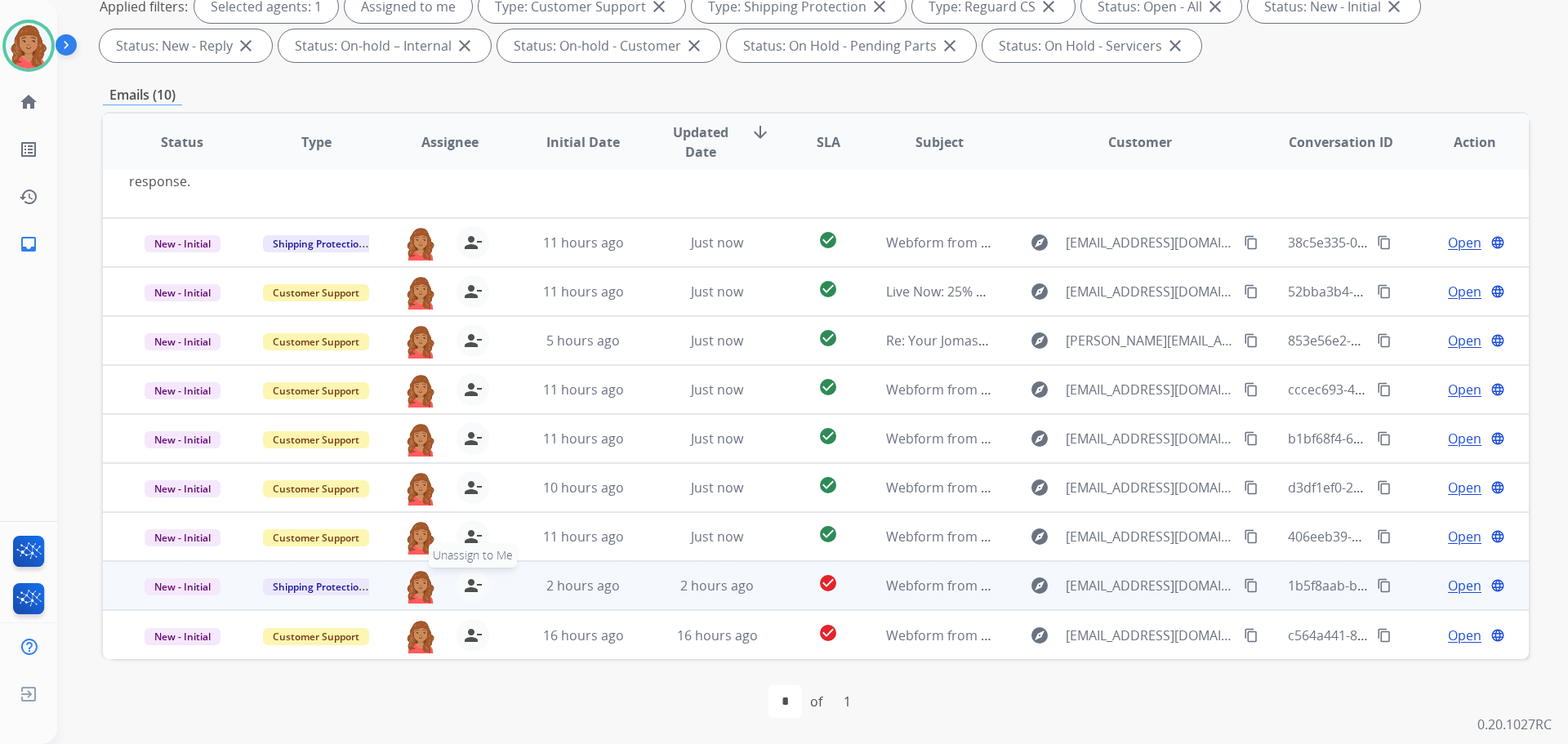
click at [463, 587] on mat-icon "person_remove" at bounding box center [473, 586] width 20 height 20
click at [463, 587] on mat-icon "person_add" at bounding box center [473, 586] width 20 height 20
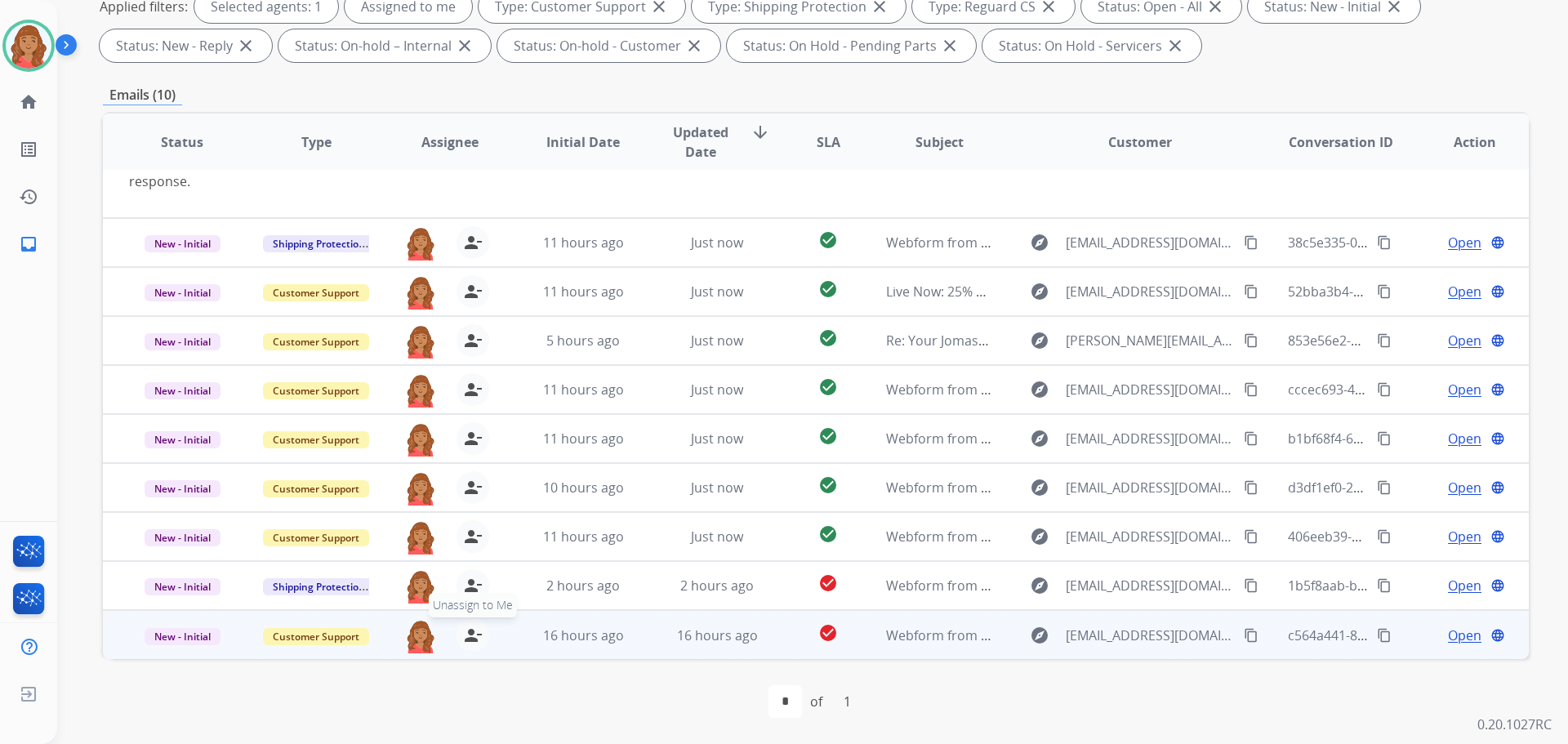
click at [458, 625] on button "person_remove [PERSON_NAME] to Me" at bounding box center [472, 635] width 33 height 33
click at [458, 626] on button "person_add Assign to Me" at bounding box center [472, 635] width 33 height 33
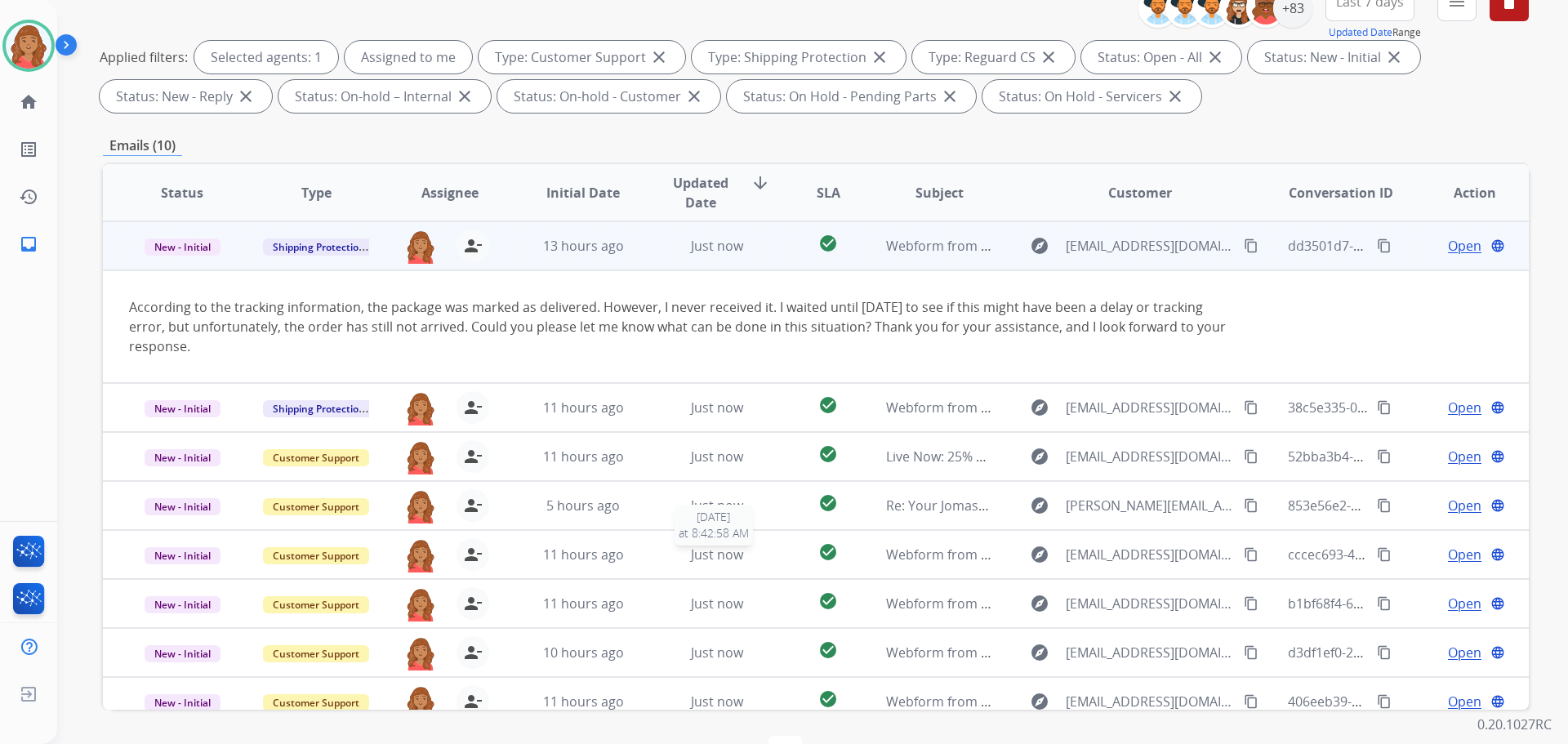
scroll to position [19, 0]
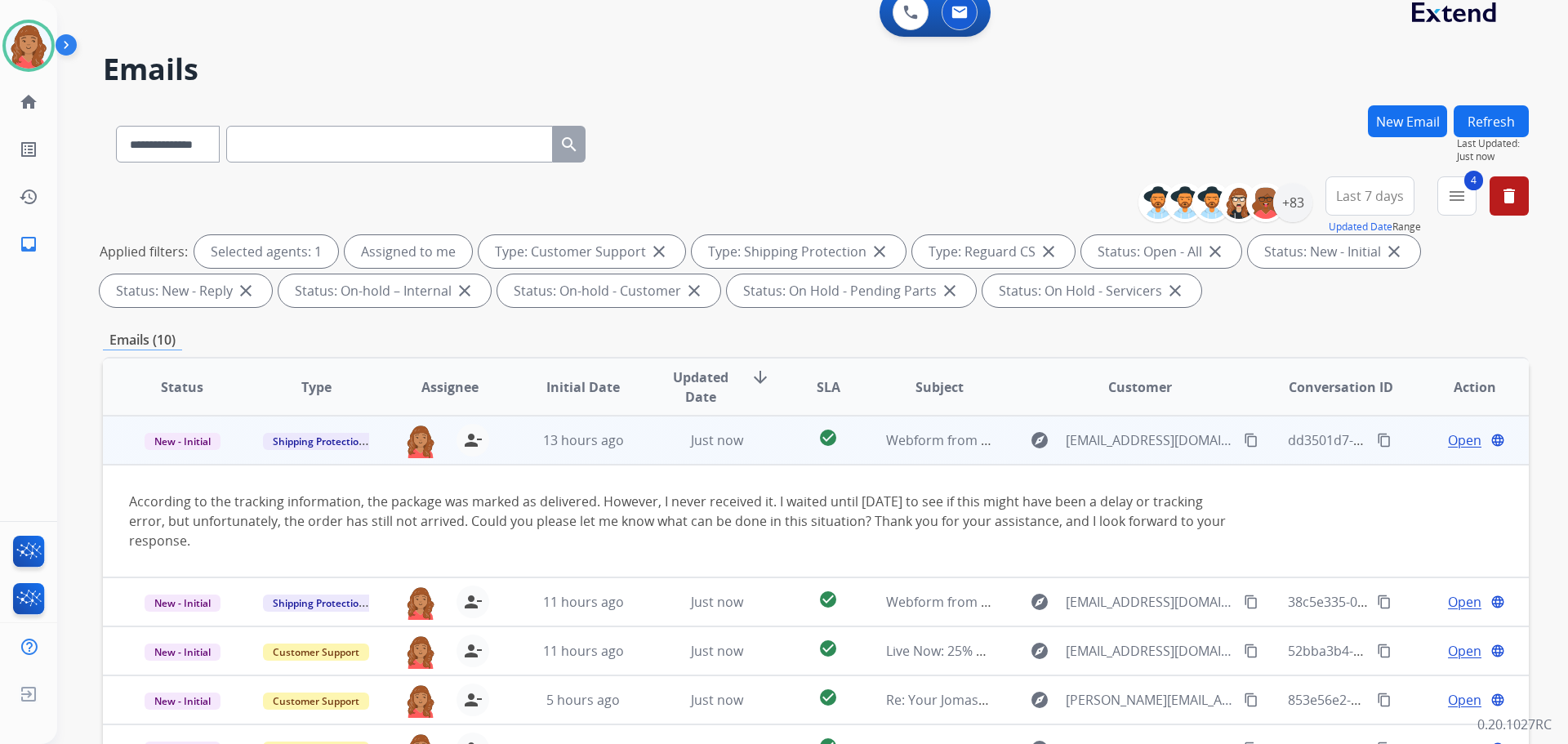
click at [1244, 441] on mat-icon "content_copy" at bounding box center [1251, 440] width 15 height 15
click at [1450, 438] on span "Open" at bounding box center [1465, 440] width 34 height 20
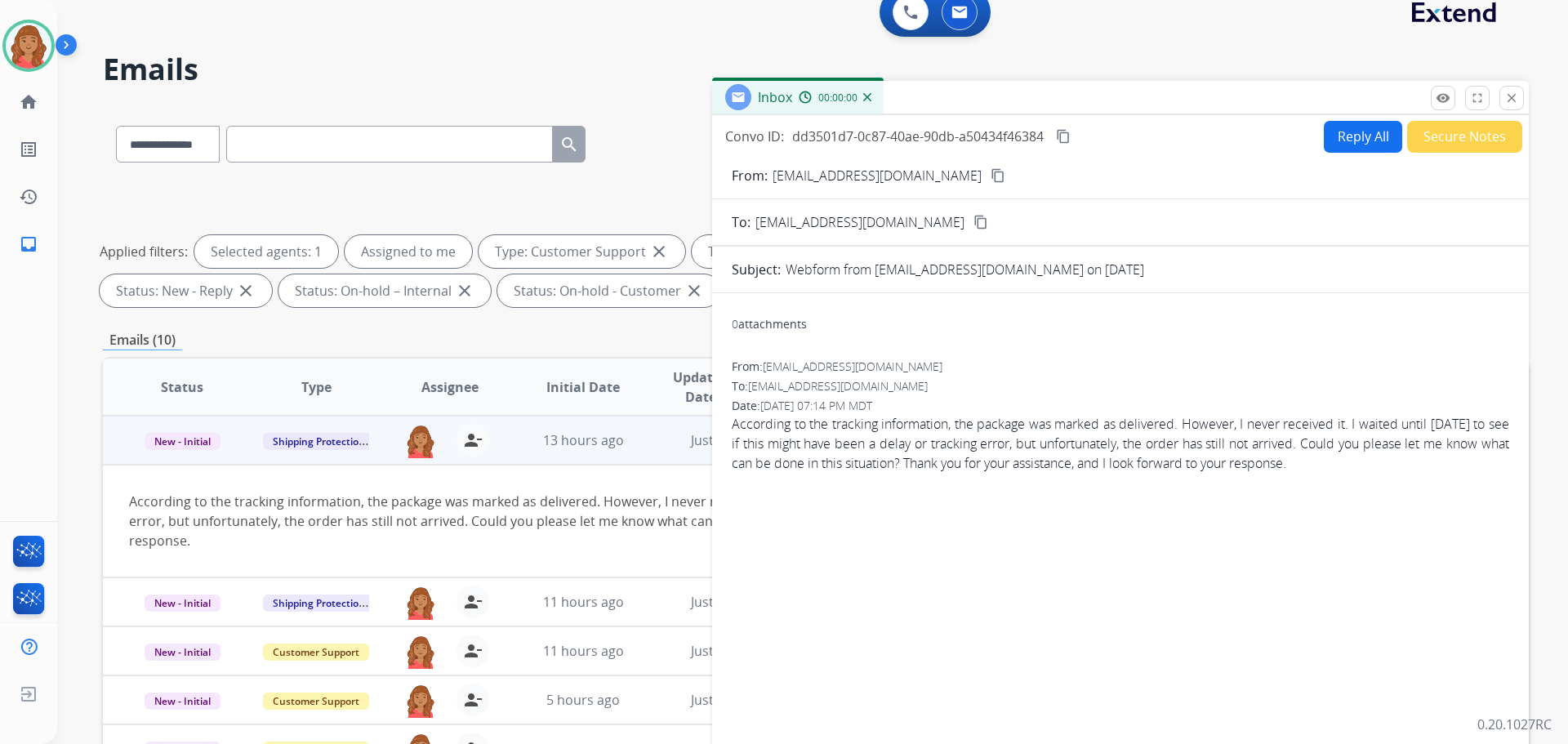
click at [1342, 125] on button "Reply All" at bounding box center [1363, 137] width 78 height 32
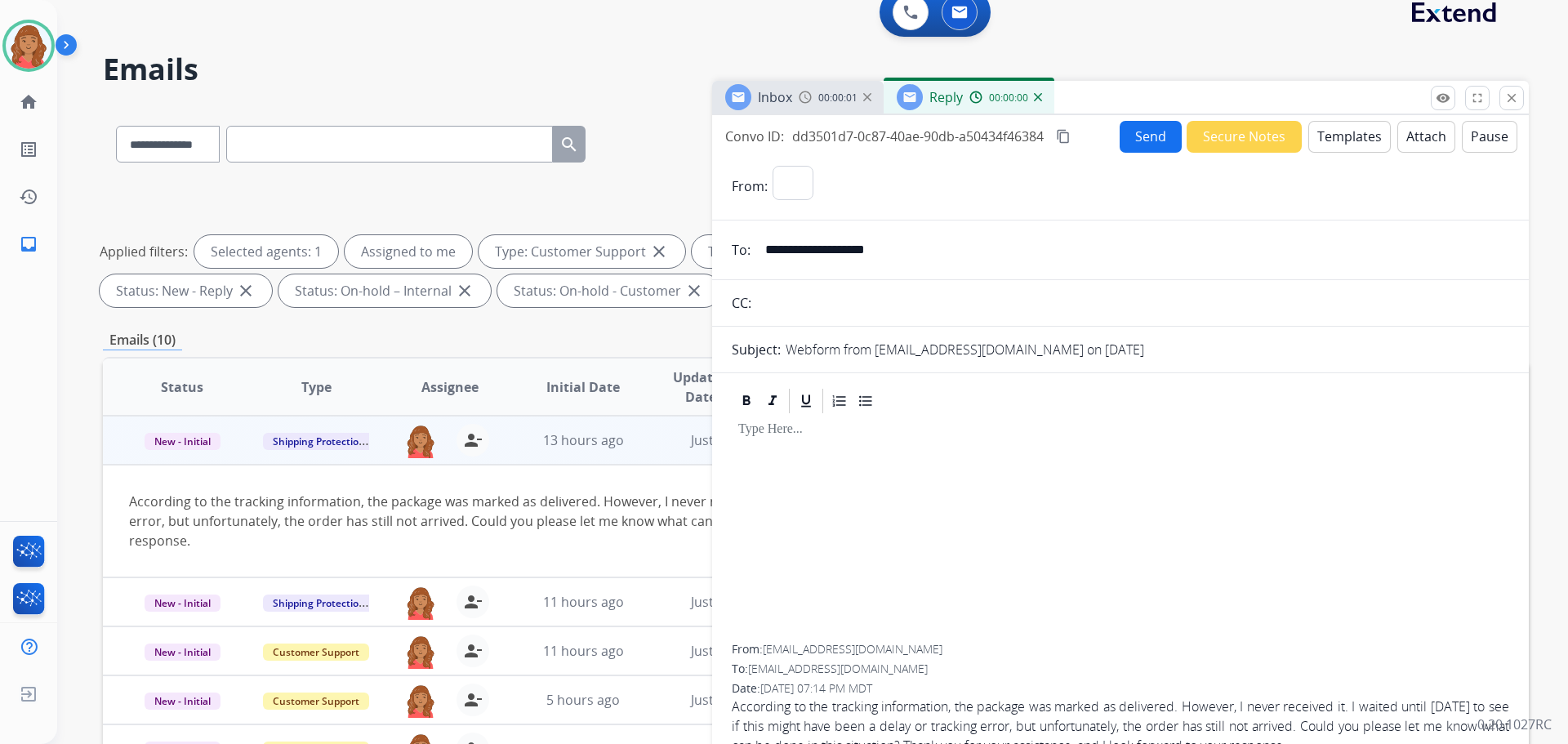
select select "**********"
click at [1319, 131] on button "Templates" at bounding box center [1350, 137] width 83 height 32
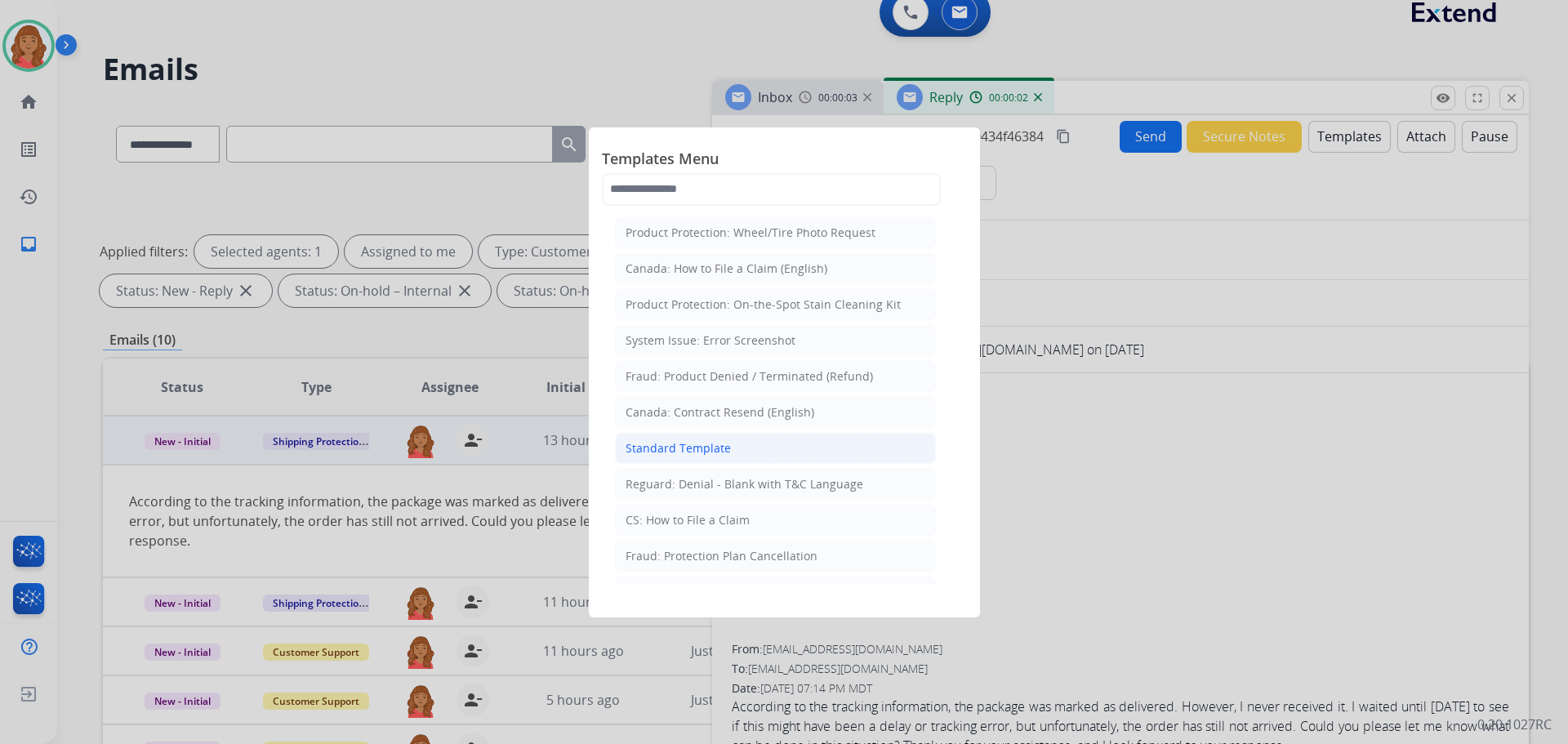
click at [651, 455] on div "Standard Template" at bounding box center [678, 448] width 106 height 16
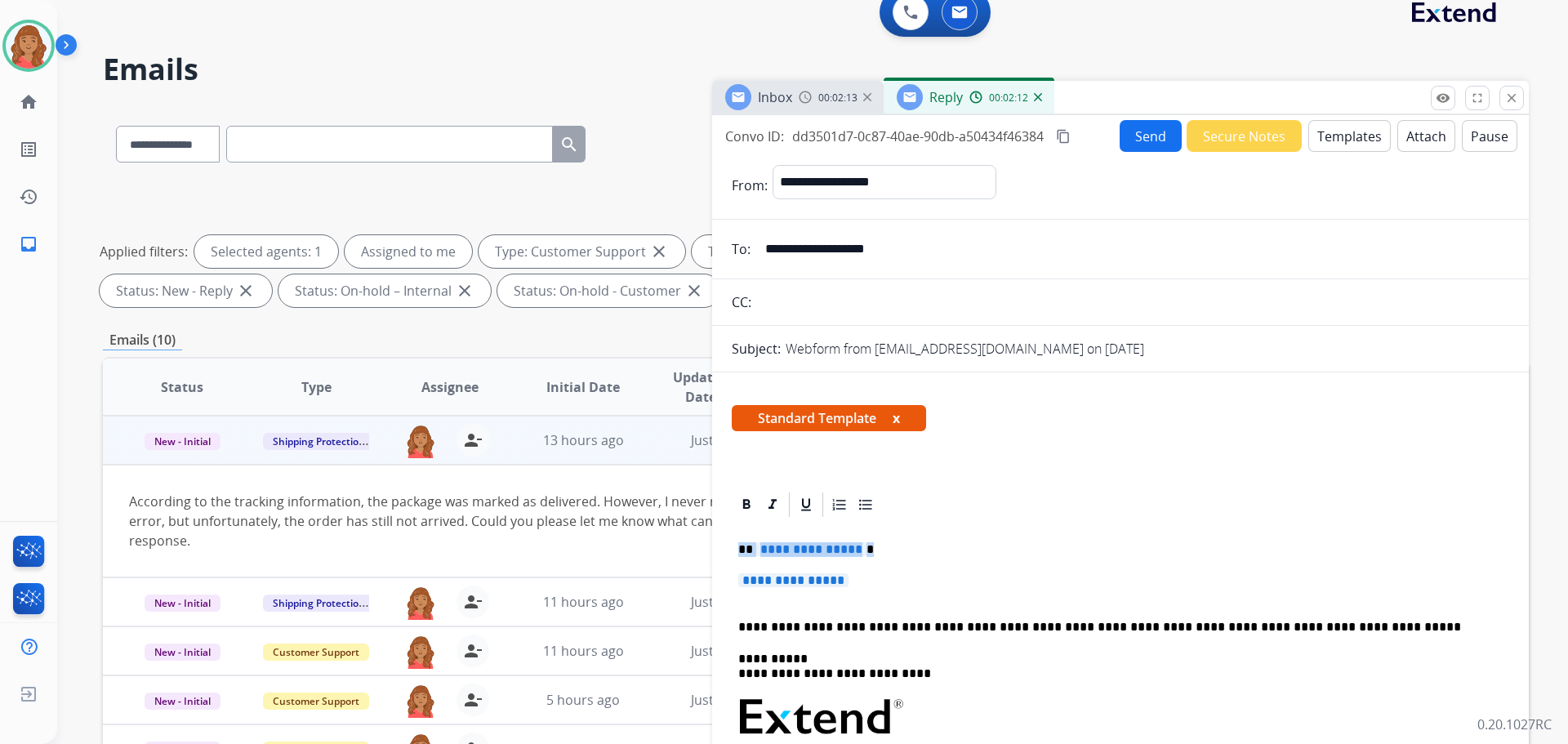
drag, startPoint x: 845, startPoint y: 581, endPoint x: 723, endPoint y: 539, distance: 129.0
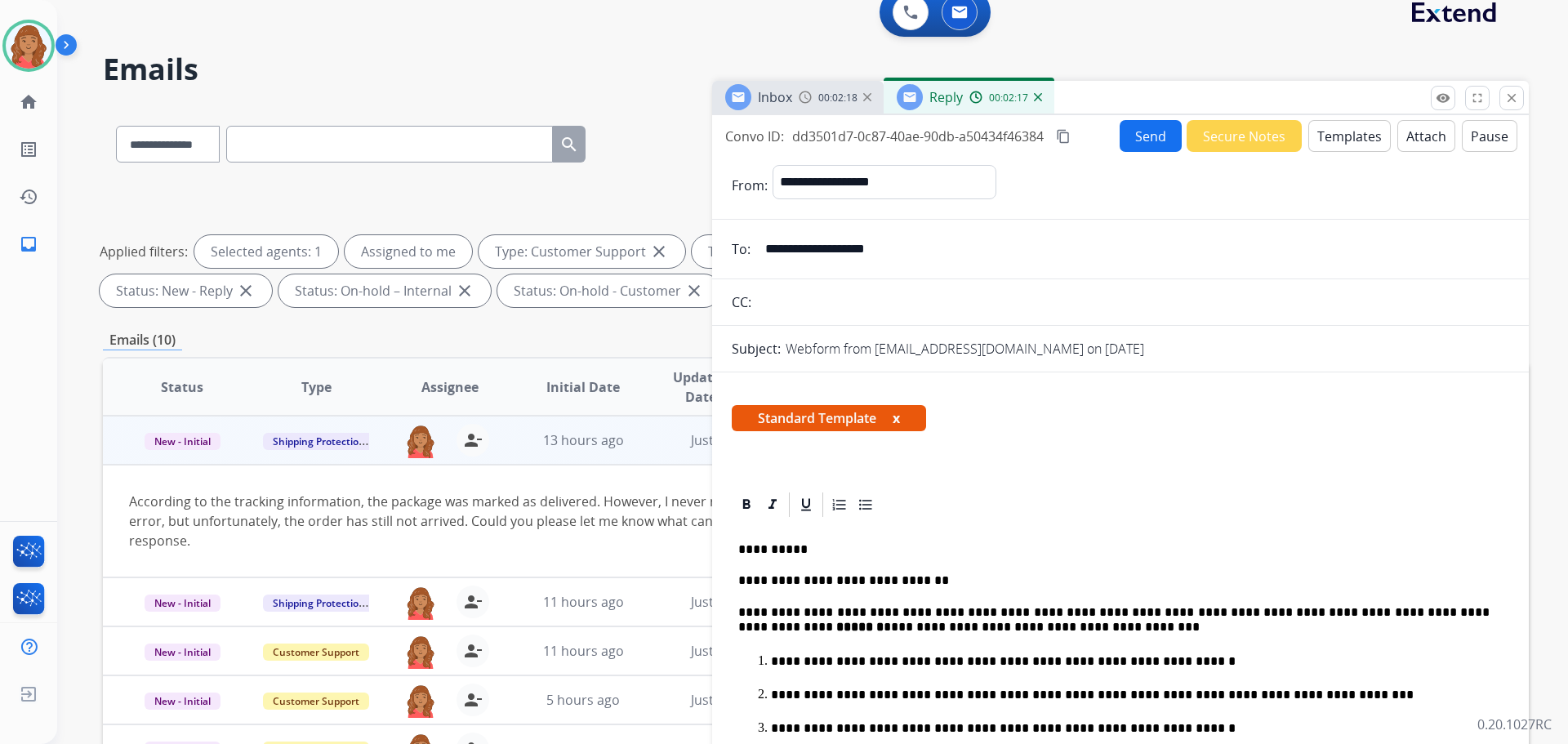
drag, startPoint x: 1066, startPoint y: 130, endPoint x: 1131, endPoint y: 153, distance: 68.9
click at [1068, 131] on mat-icon "content_copy" at bounding box center [1064, 136] width 15 height 15
click at [1138, 138] on button "Send" at bounding box center [1151, 136] width 62 height 32
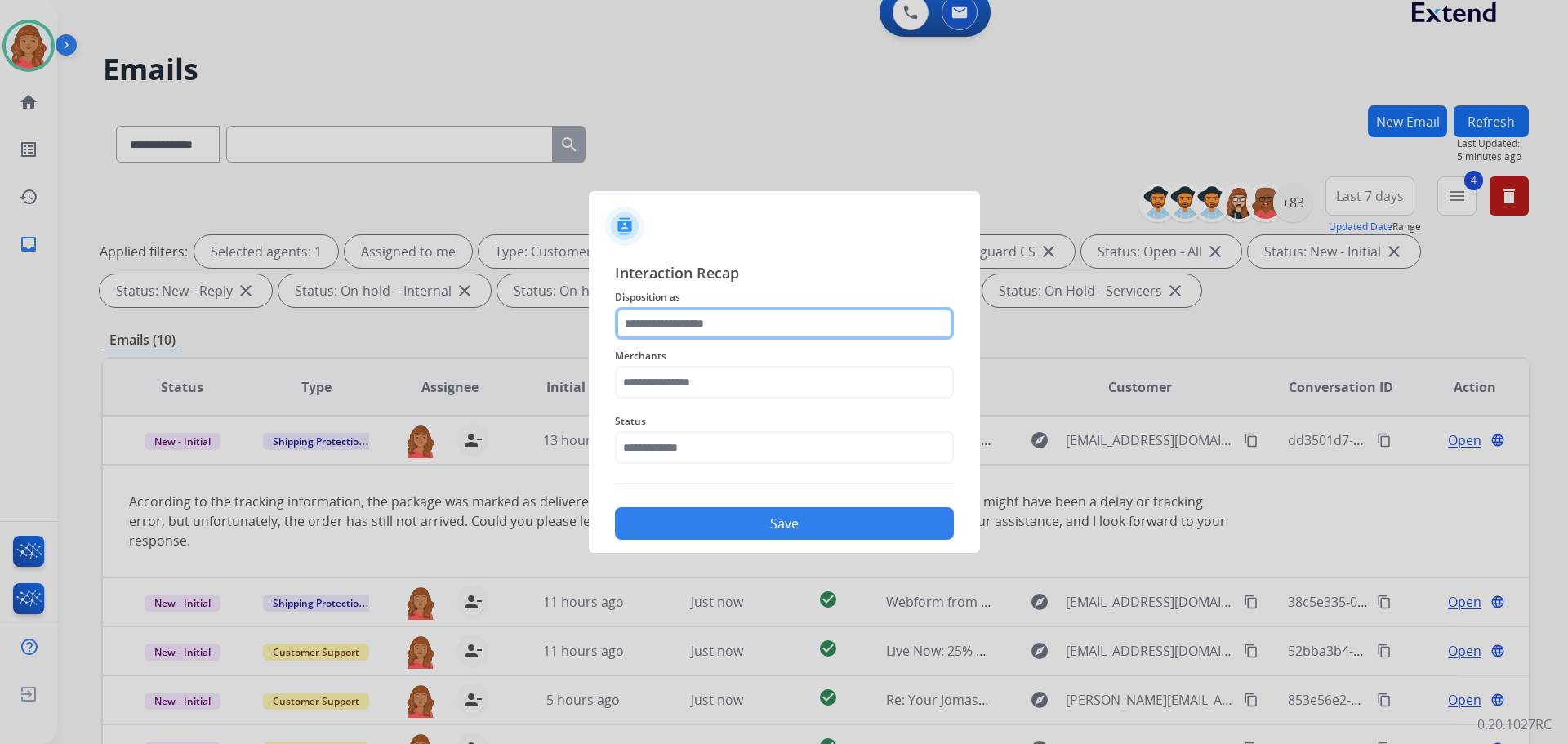
click at [674, 325] on input "text" at bounding box center [785, 323] width 339 height 33
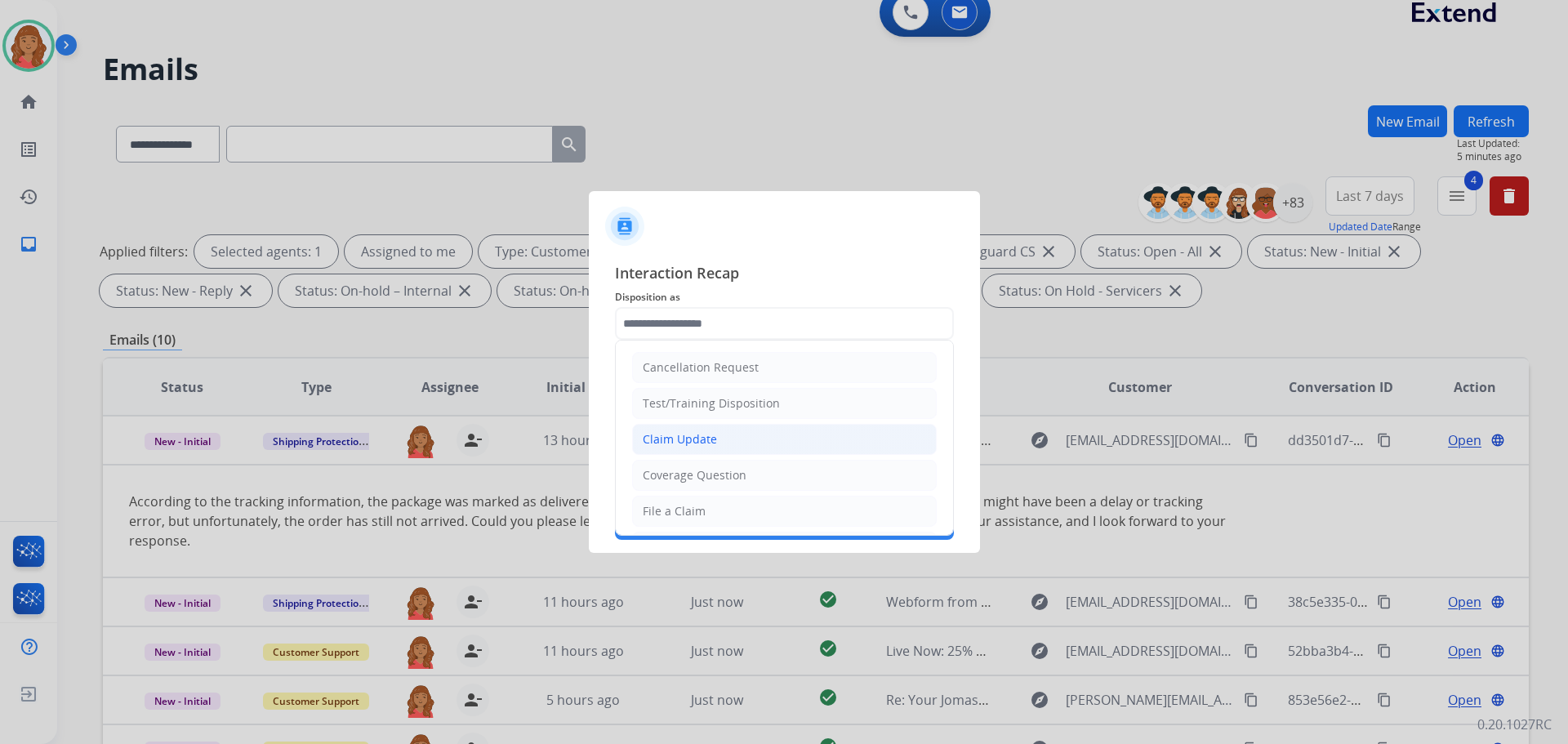
click at [688, 440] on div "Claim Update" at bounding box center [680, 439] width 75 height 16
type input "**********"
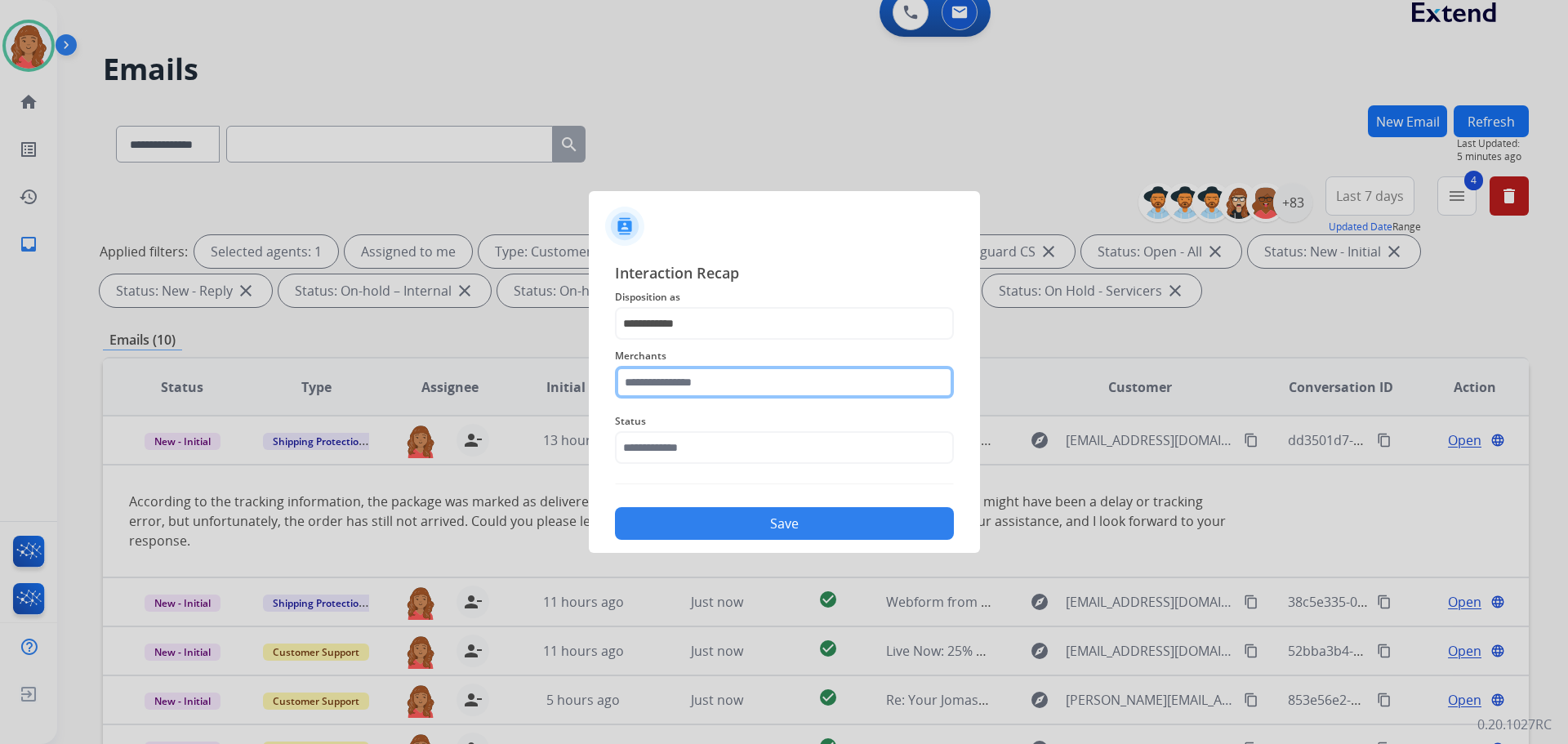
click at [691, 383] on input "text" at bounding box center [785, 382] width 339 height 33
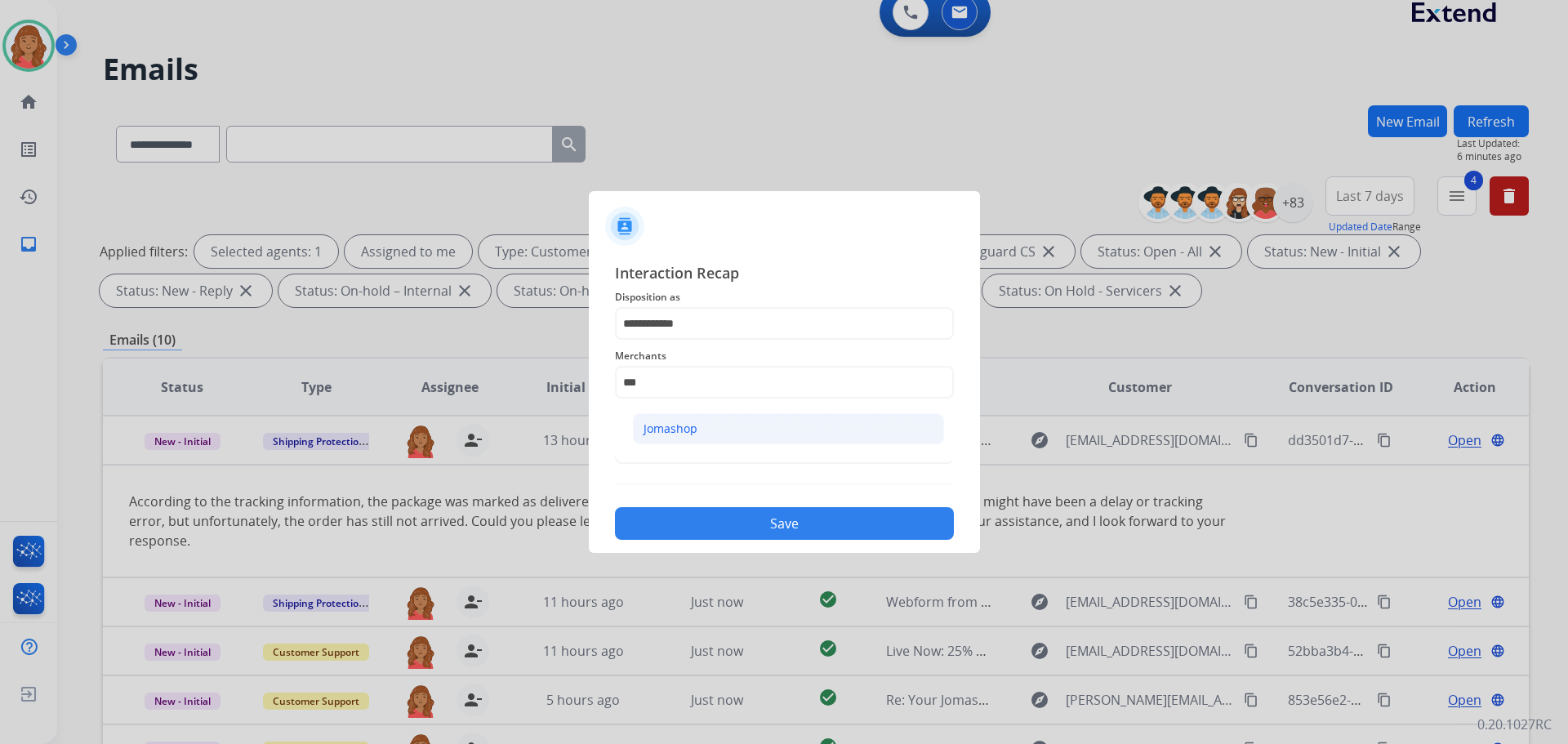
drag, startPoint x: 661, startPoint y: 442, endPoint x: 665, endPoint y: 432, distance: 10.8
click at [661, 441] on li "Jomashop" at bounding box center [788, 429] width 312 height 31
type input "********"
click at [665, 450] on input "text" at bounding box center [785, 447] width 339 height 33
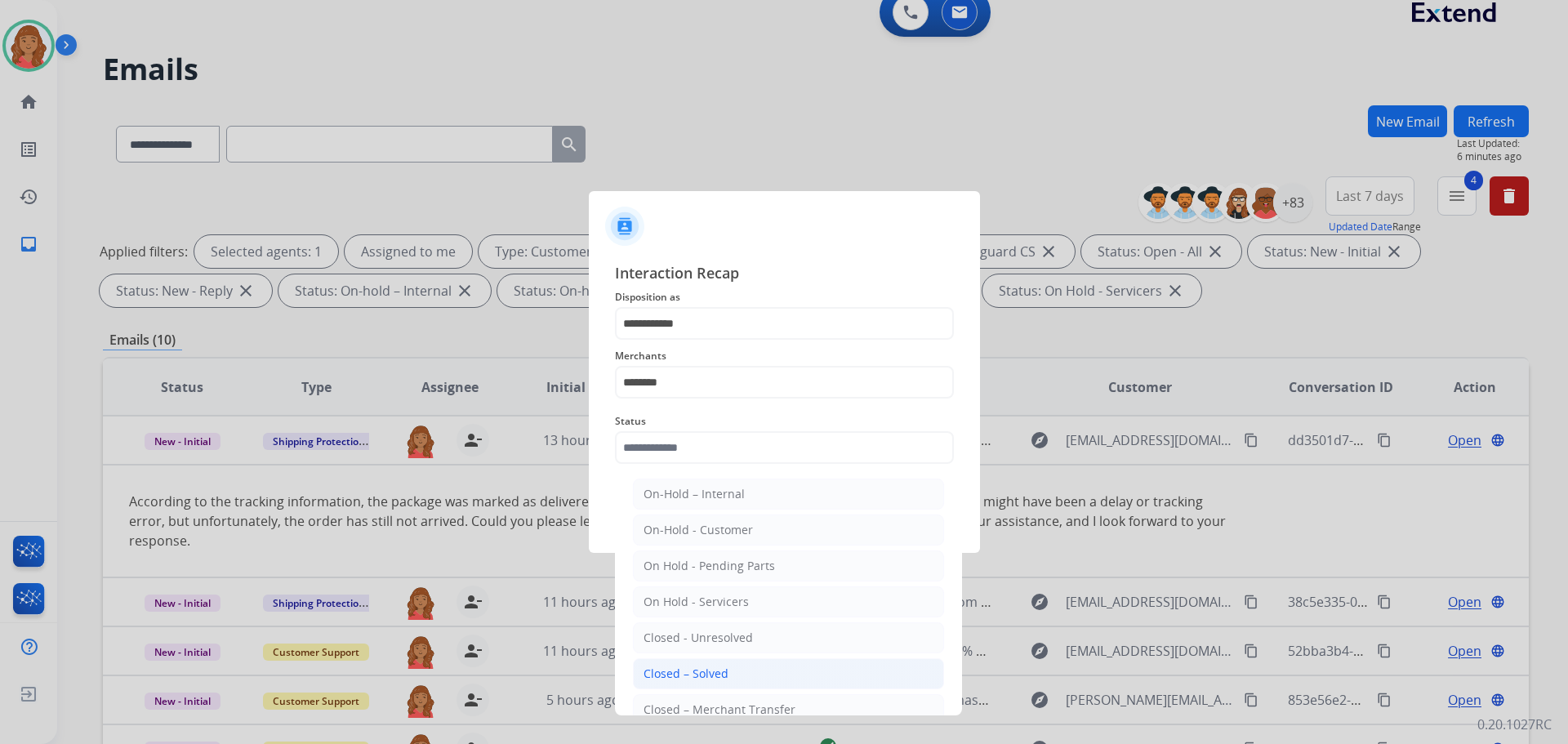
click at [697, 668] on div "Closed – Solved" at bounding box center [686, 674] width 85 height 16
type input "**********"
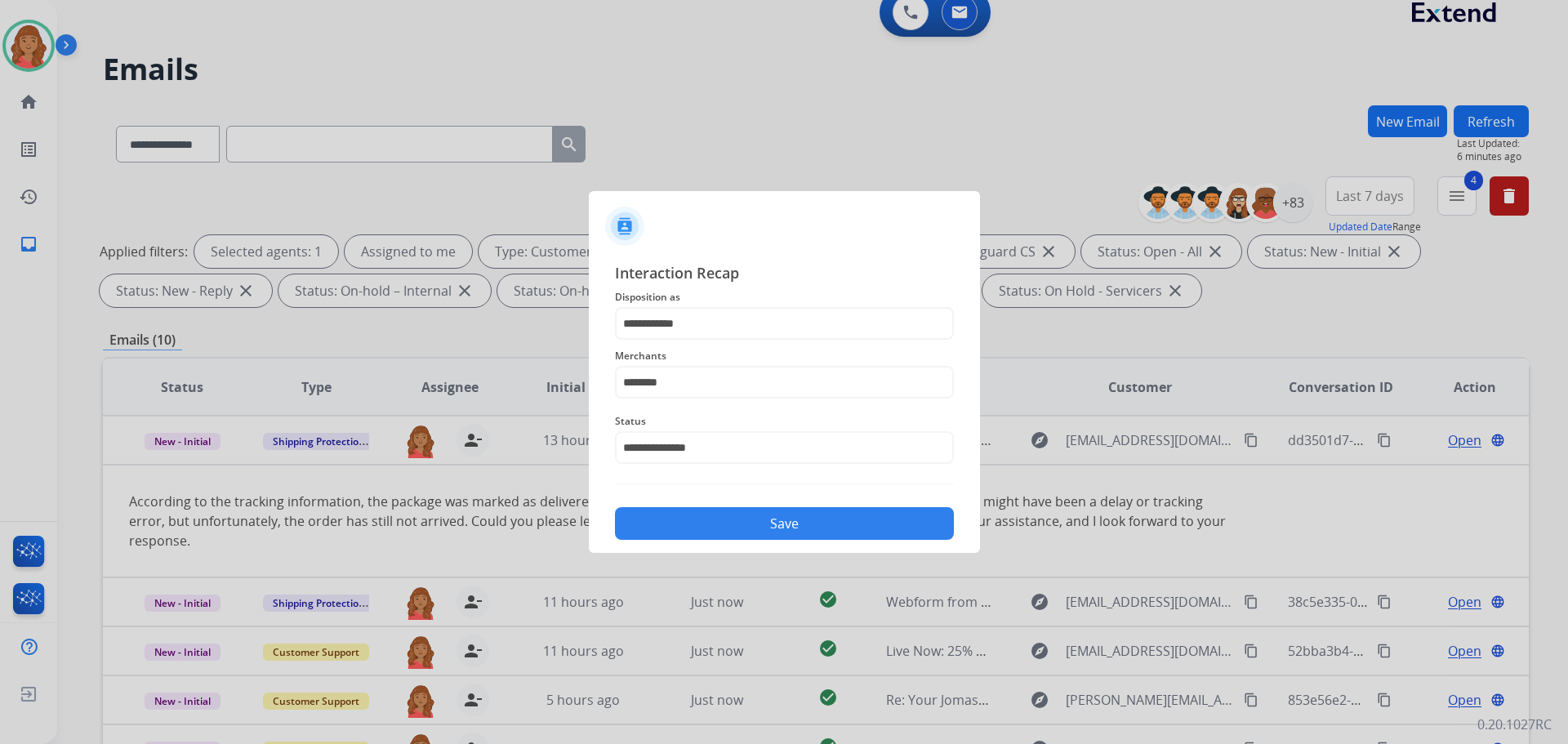
click at [723, 518] on button "Save" at bounding box center [785, 523] width 339 height 33
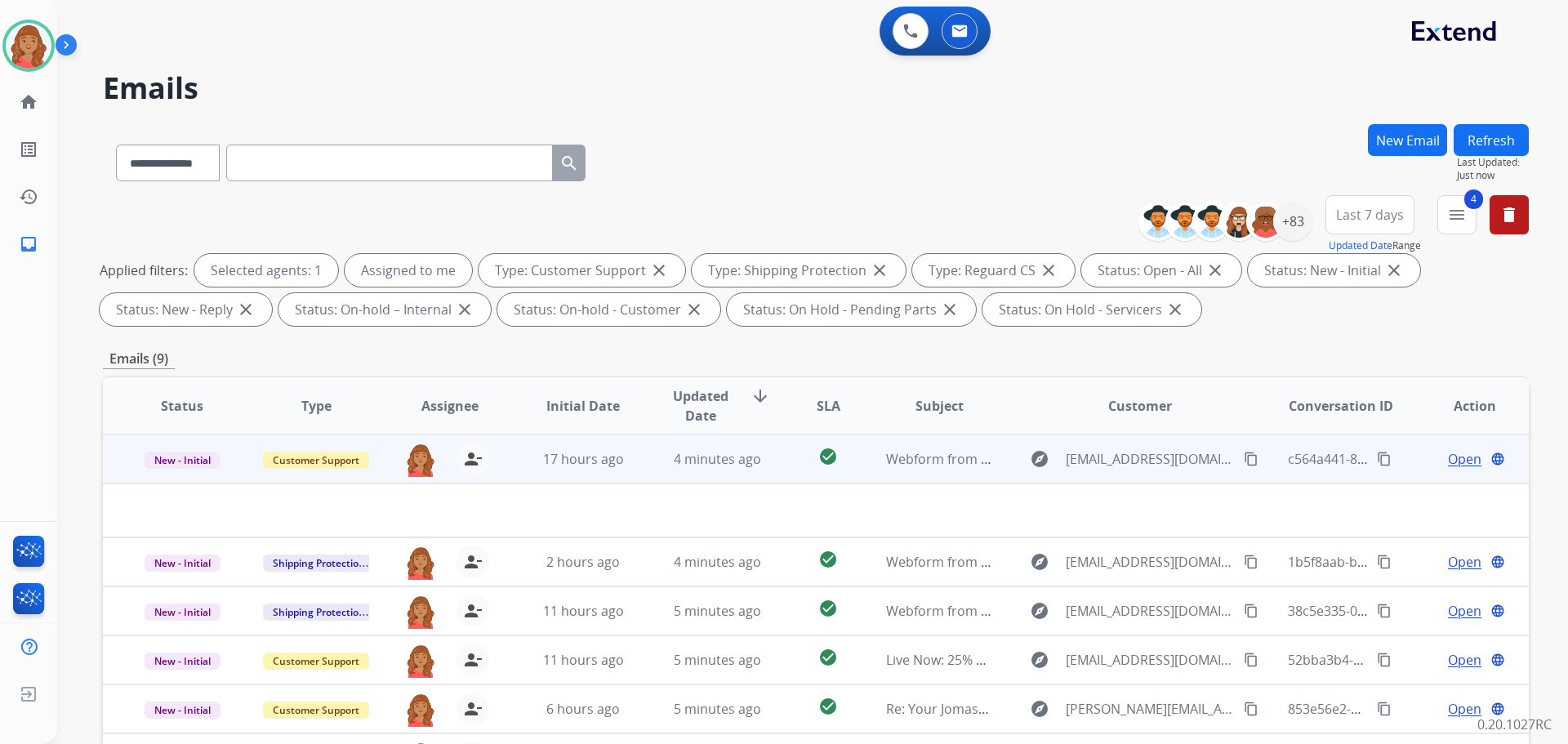
click at [659, 475] on td "4 minutes ago" at bounding box center [705, 458] width 134 height 49
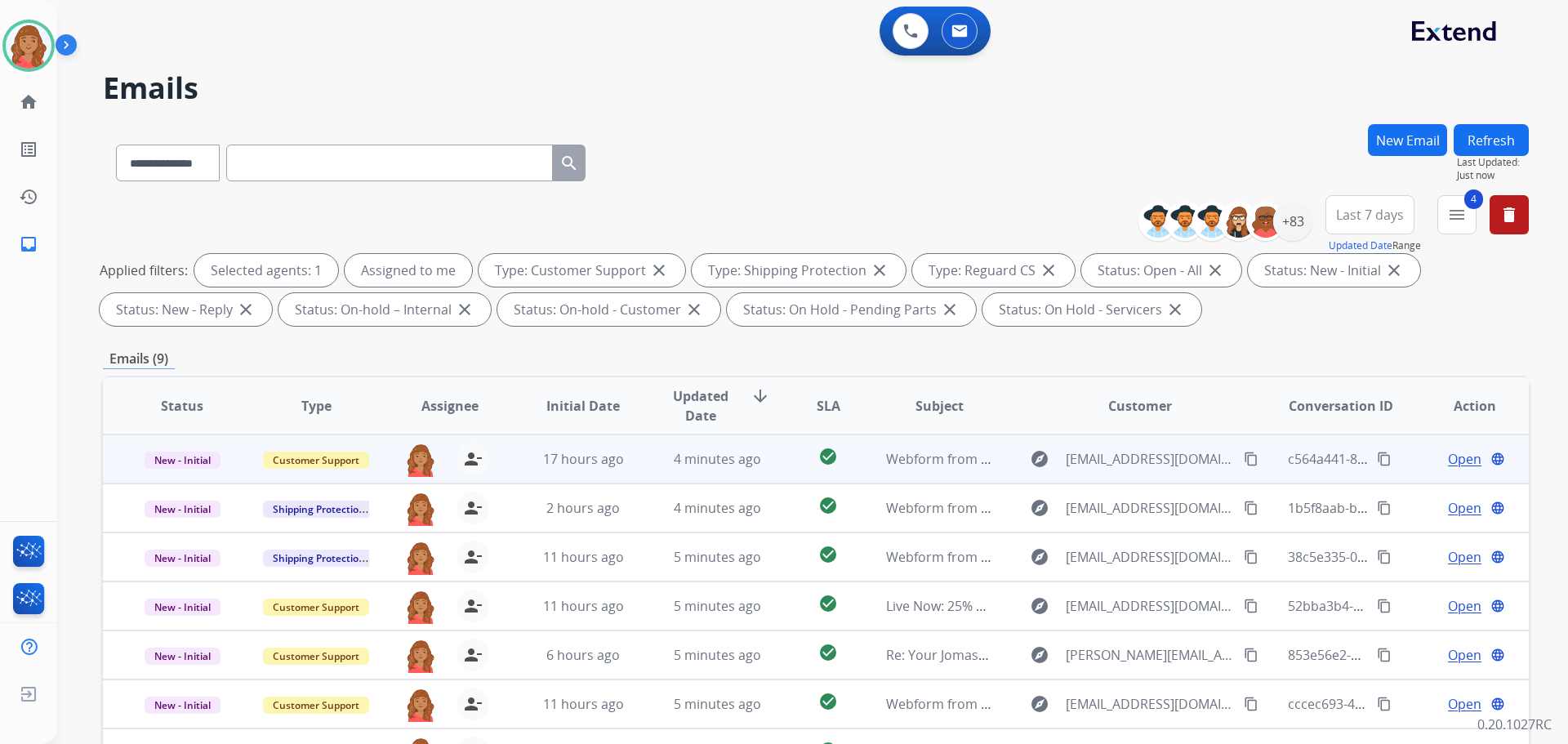
click at [601, 472] on td "17 hours ago" at bounding box center [571, 458] width 134 height 49
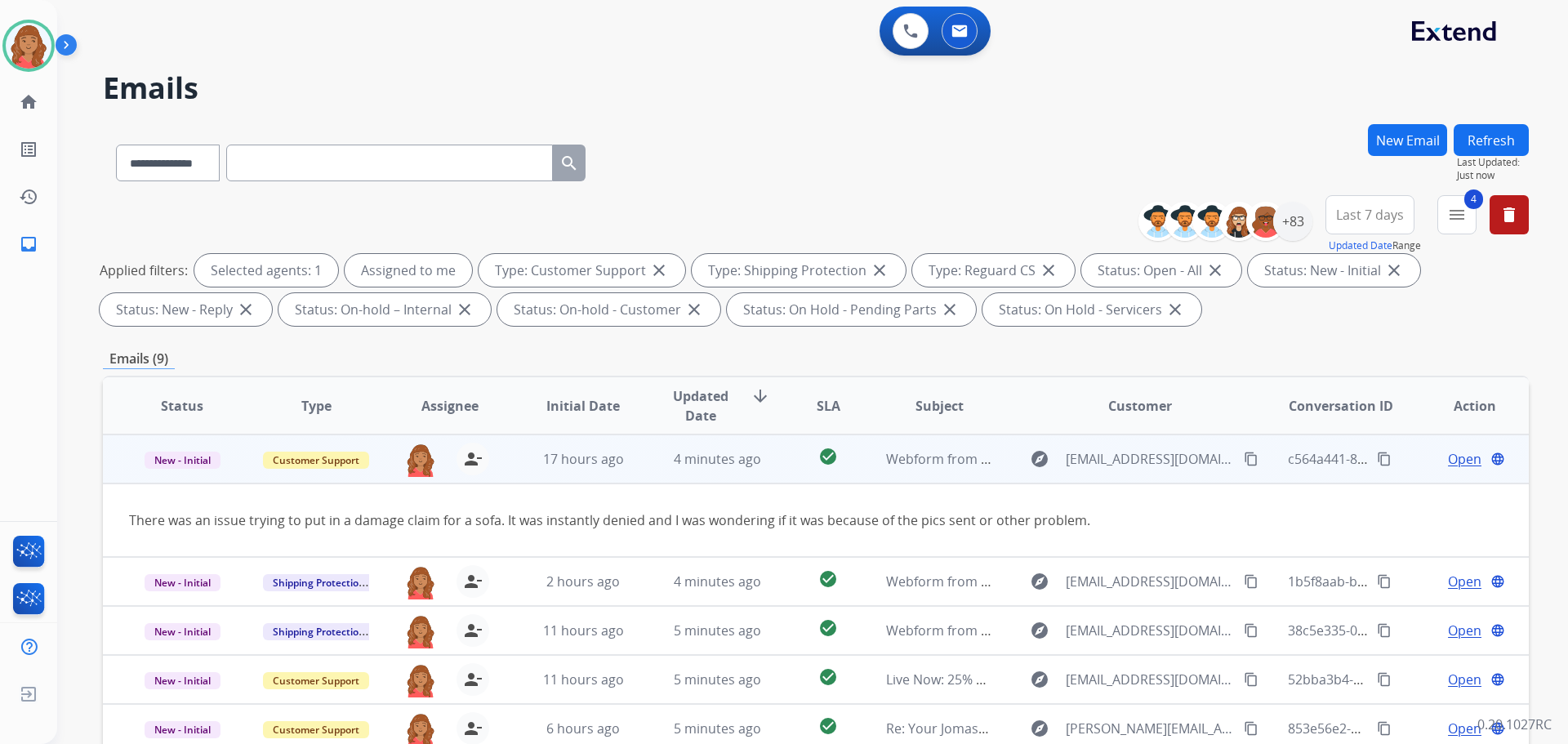
drag, startPoint x: 1227, startPoint y: 459, endPoint x: 1179, endPoint y: 460, distance: 48.0
click at [1244, 459] on mat-icon "content_copy" at bounding box center [1251, 459] width 15 height 15
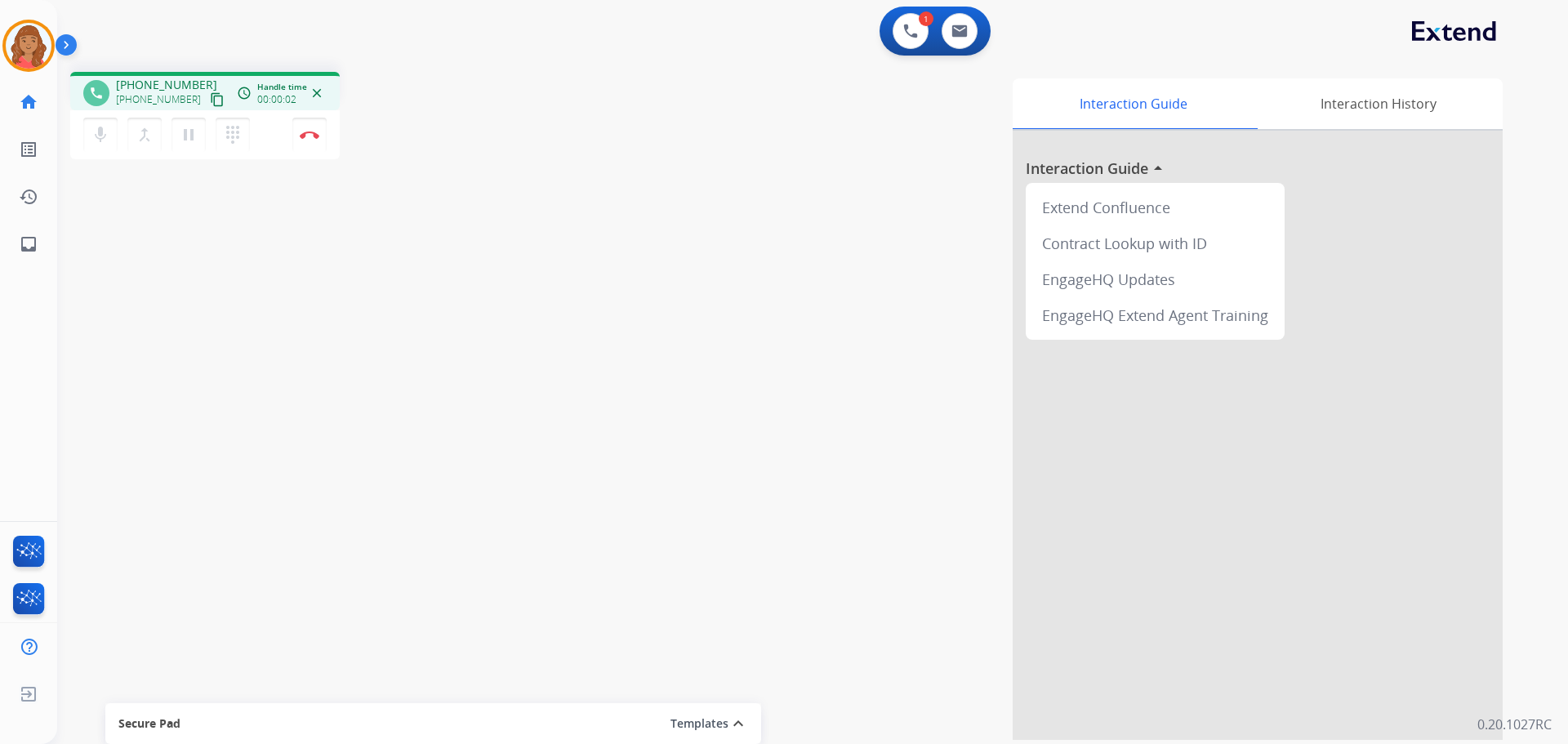
click at [210, 101] on mat-icon "content_copy" at bounding box center [217, 99] width 15 height 15
drag, startPoint x: 308, startPoint y: 137, endPoint x: 315, endPoint y: 140, distance: 7.6
click at [308, 137] on img at bounding box center [310, 134] width 20 height 8
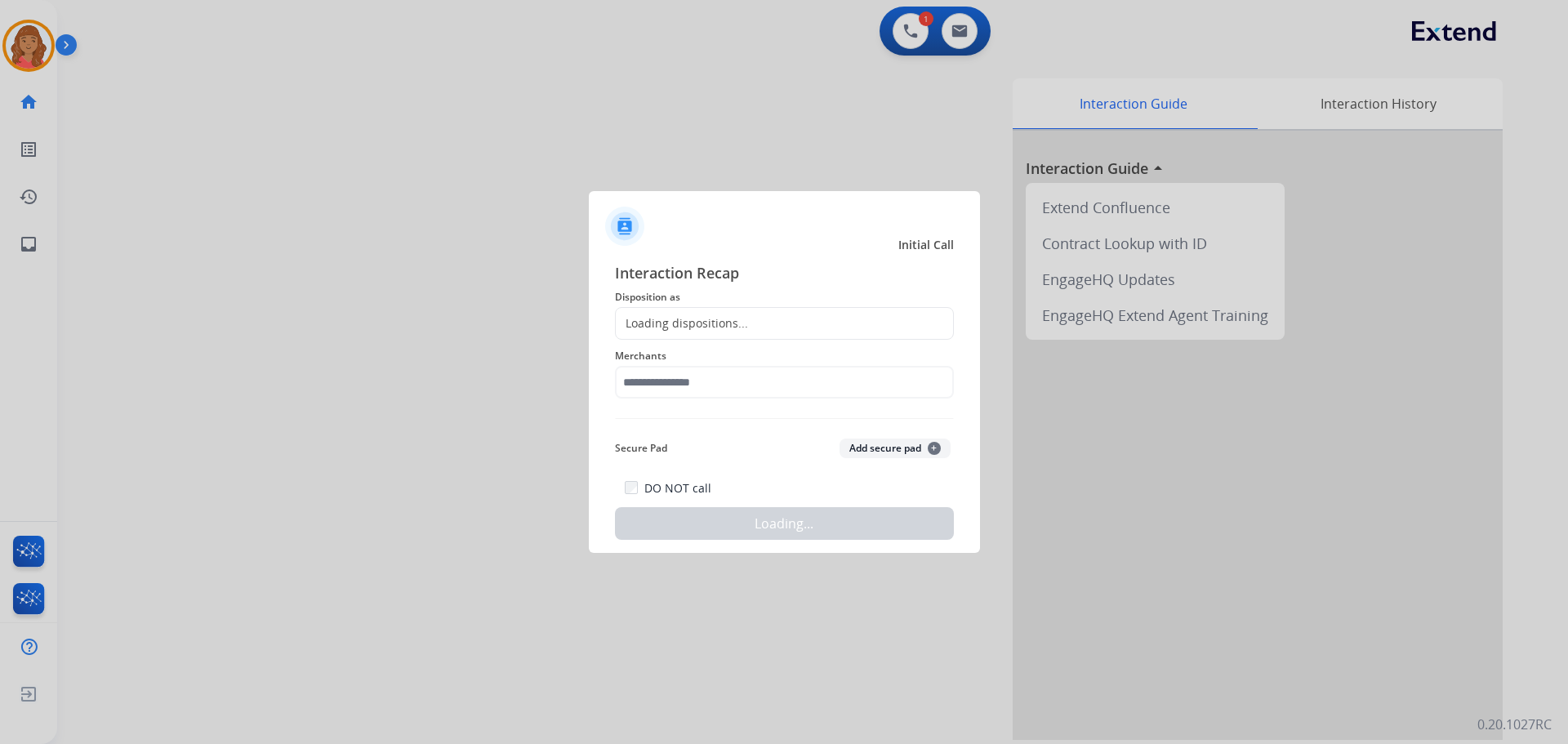
click at [674, 316] on div "Loading dispositions..." at bounding box center [682, 323] width 132 height 16
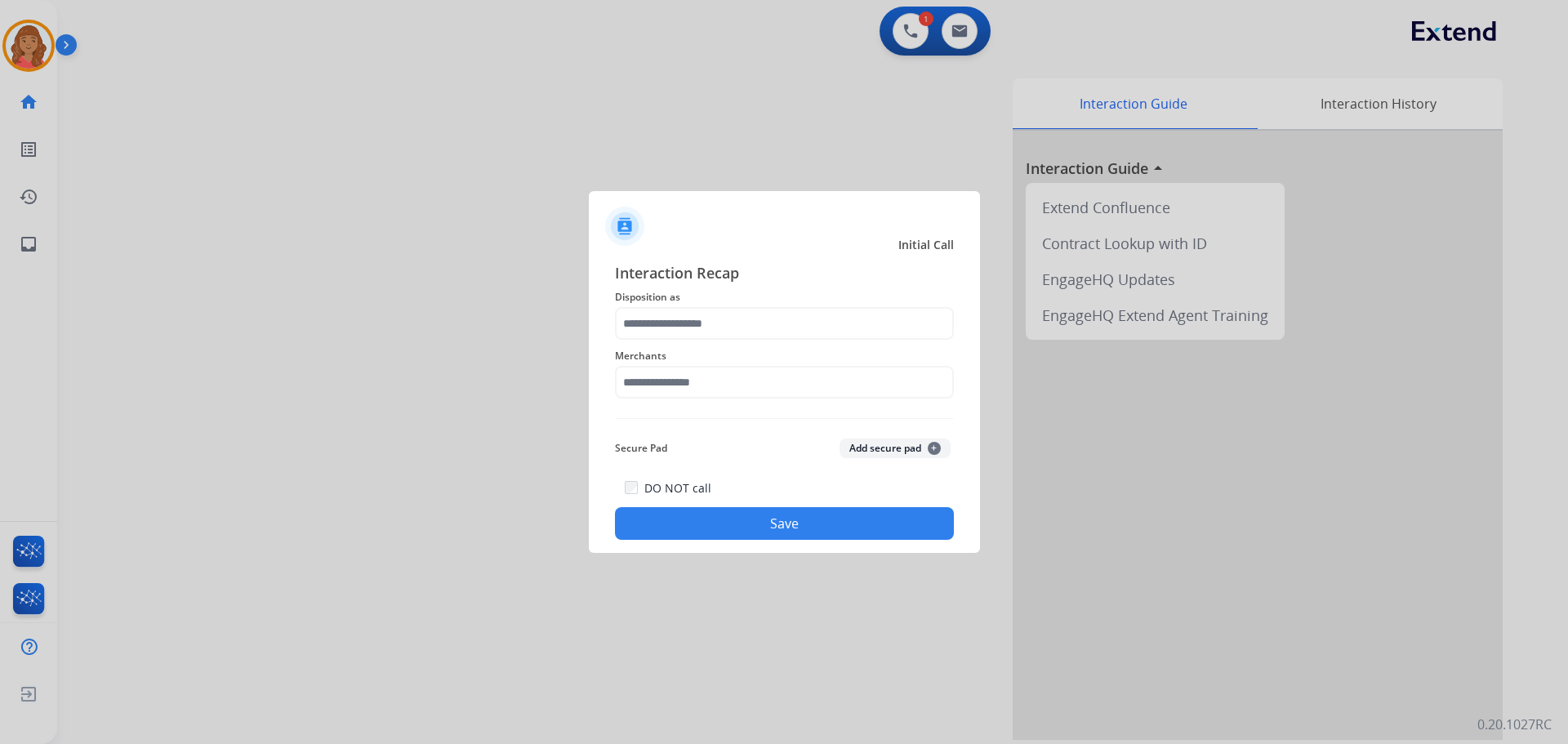
drag, startPoint x: 648, startPoint y: 306, endPoint x: 662, endPoint y: 319, distance: 19.1
click at [653, 312] on div "Interaction Recap Disposition as Merchants Secure Pad Add secure pad + DO NOT c…" at bounding box center [785, 400] width 339 height 279
click at [674, 341] on div "Merchants" at bounding box center [785, 373] width 339 height 66
click at [670, 330] on input "text" at bounding box center [785, 323] width 339 height 33
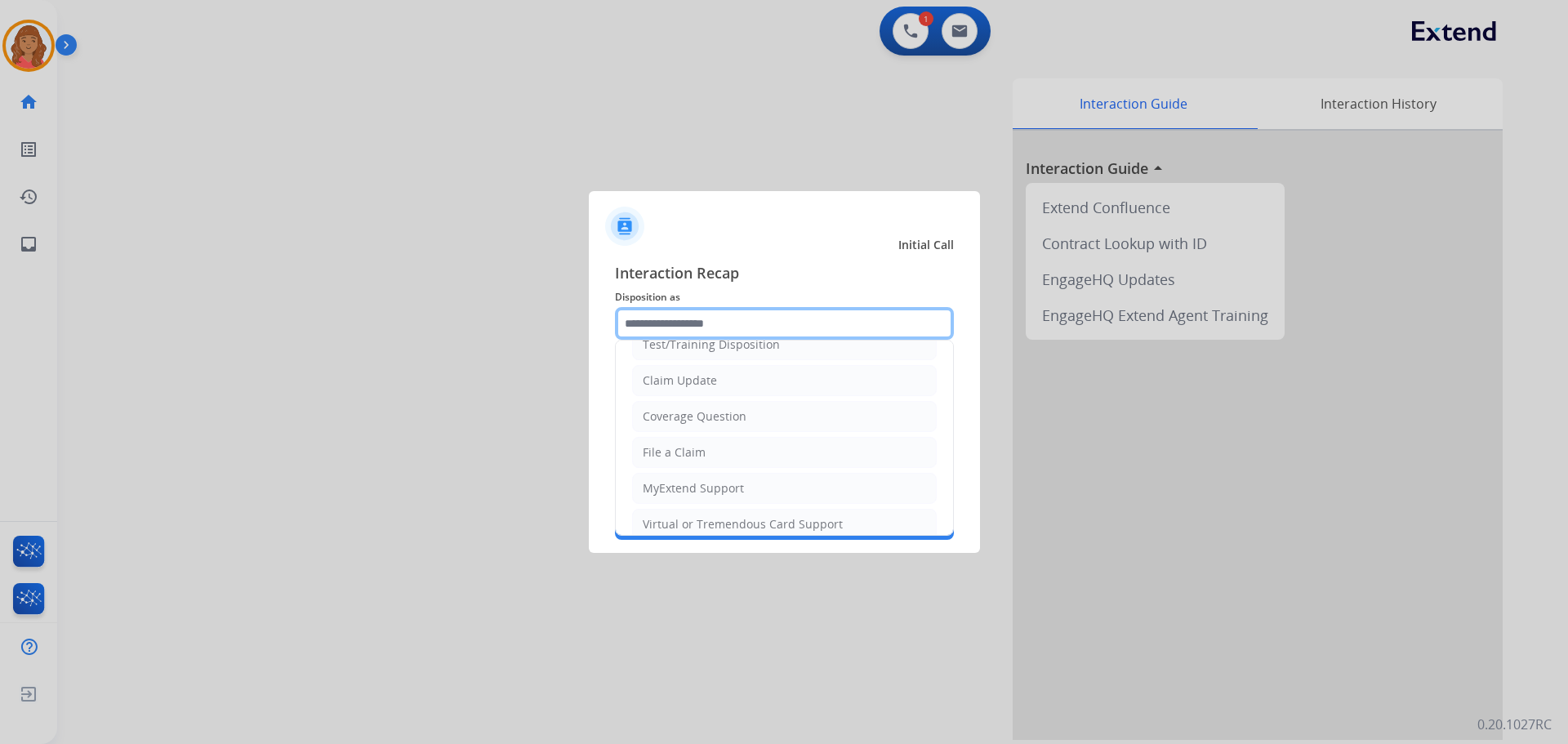
scroll to position [163, 0]
click at [679, 348] on div "File a Claim" at bounding box center [674, 348] width 63 height 16
type input "**********"
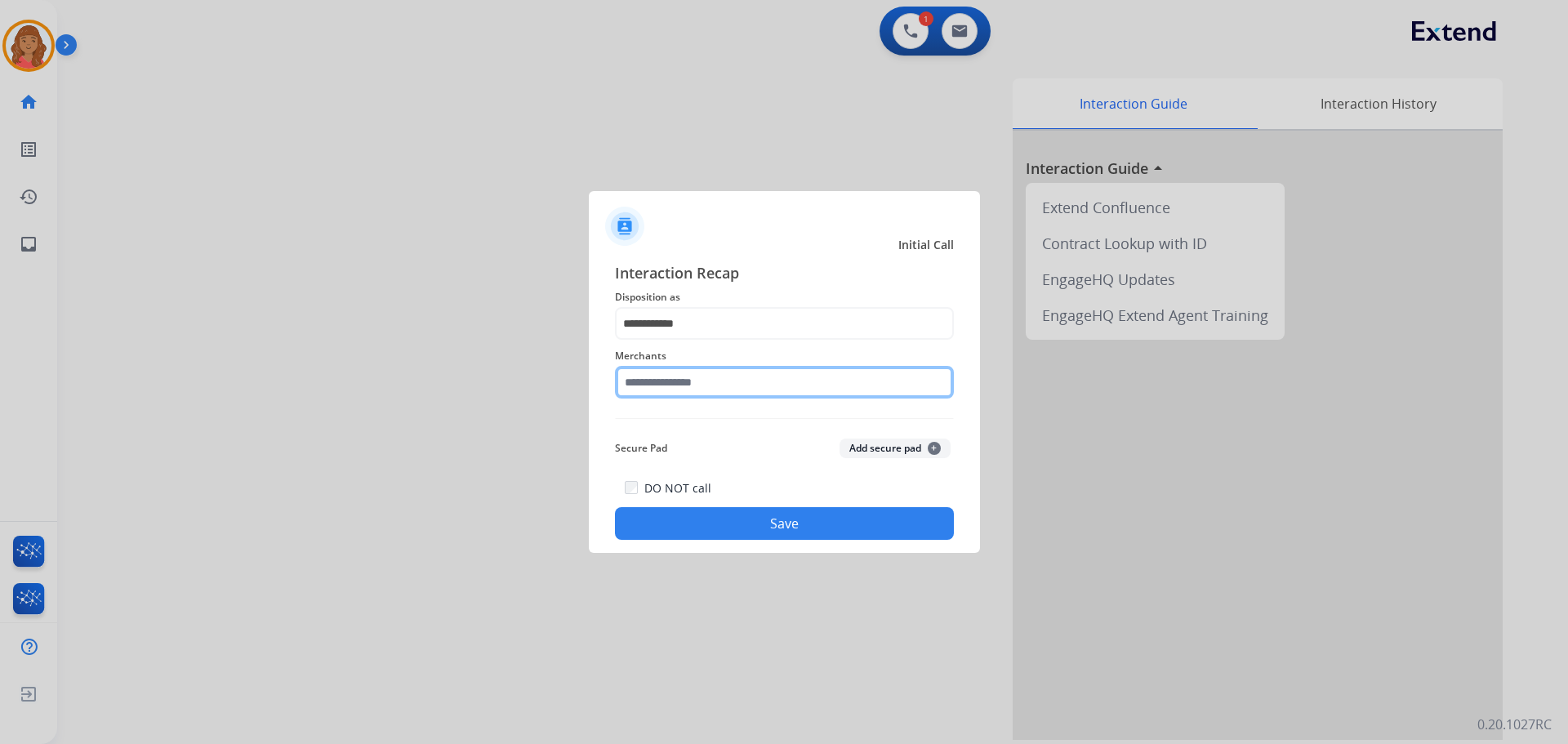
click at [674, 389] on input "text" at bounding box center [785, 382] width 339 height 33
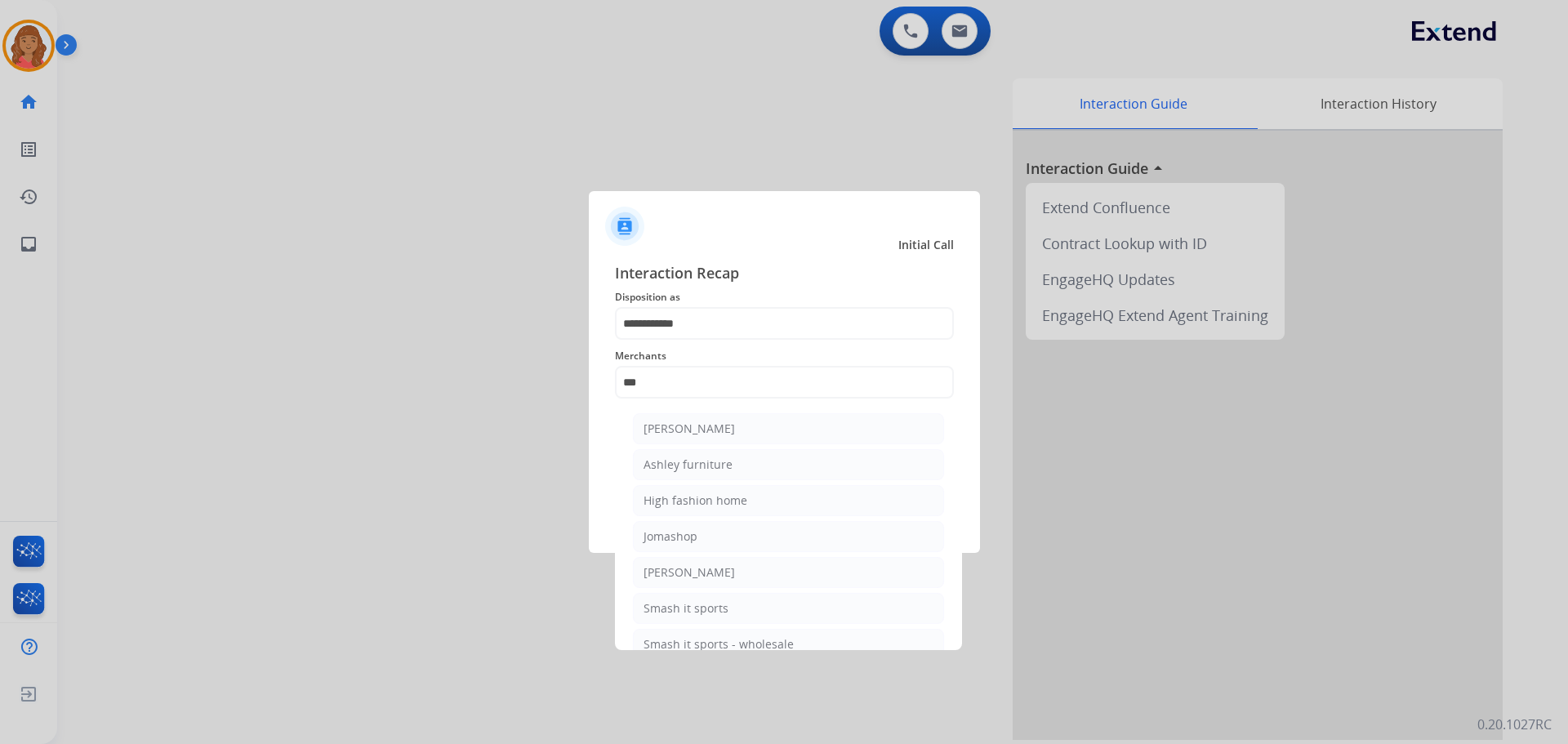
drag, startPoint x: 687, startPoint y: 468, endPoint x: 695, endPoint y: 479, distance: 13.6
click at [690, 468] on div "Ashley furniture" at bounding box center [688, 464] width 89 height 16
type input "**********"
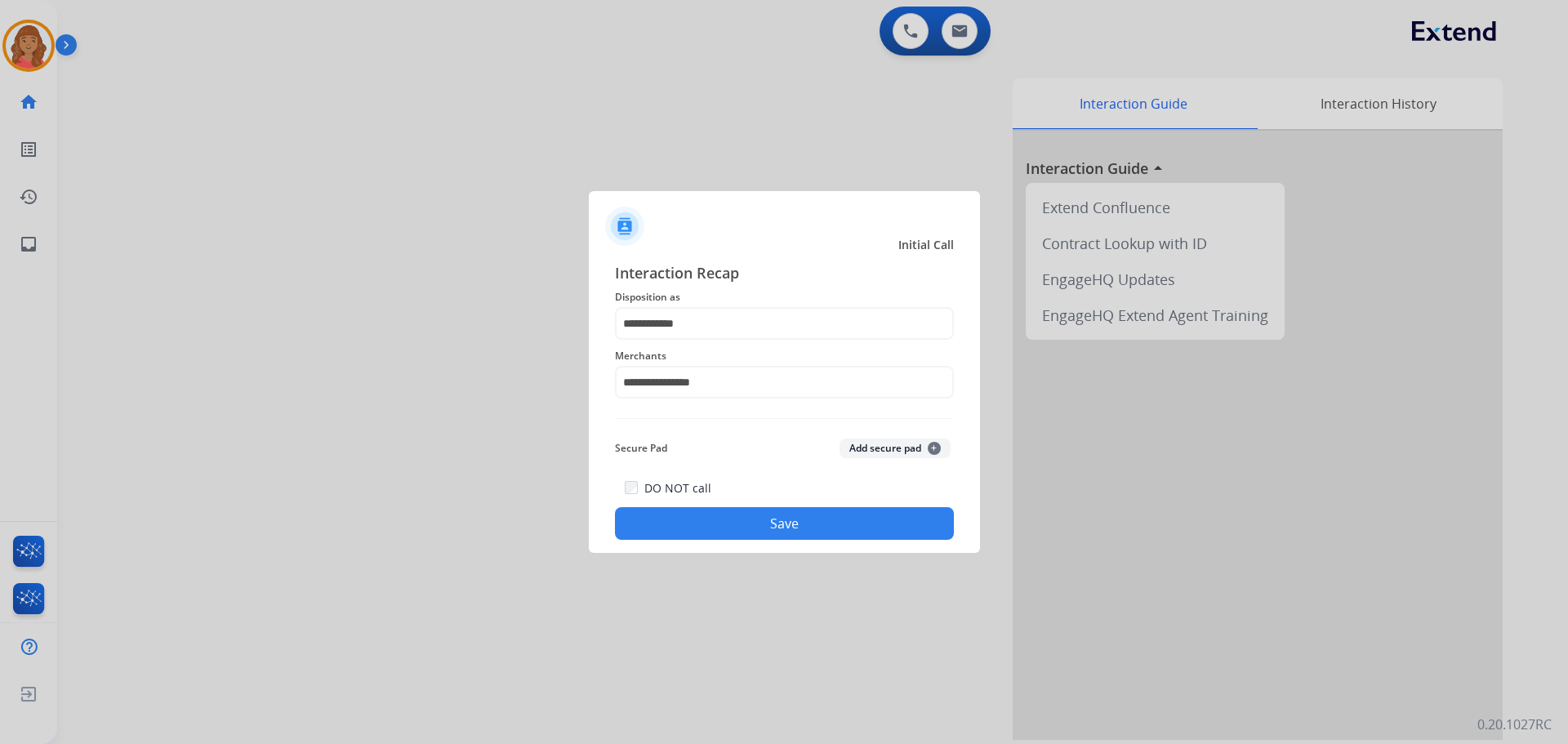
click at [740, 511] on button "Save" at bounding box center [785, 523] width 339 height 33
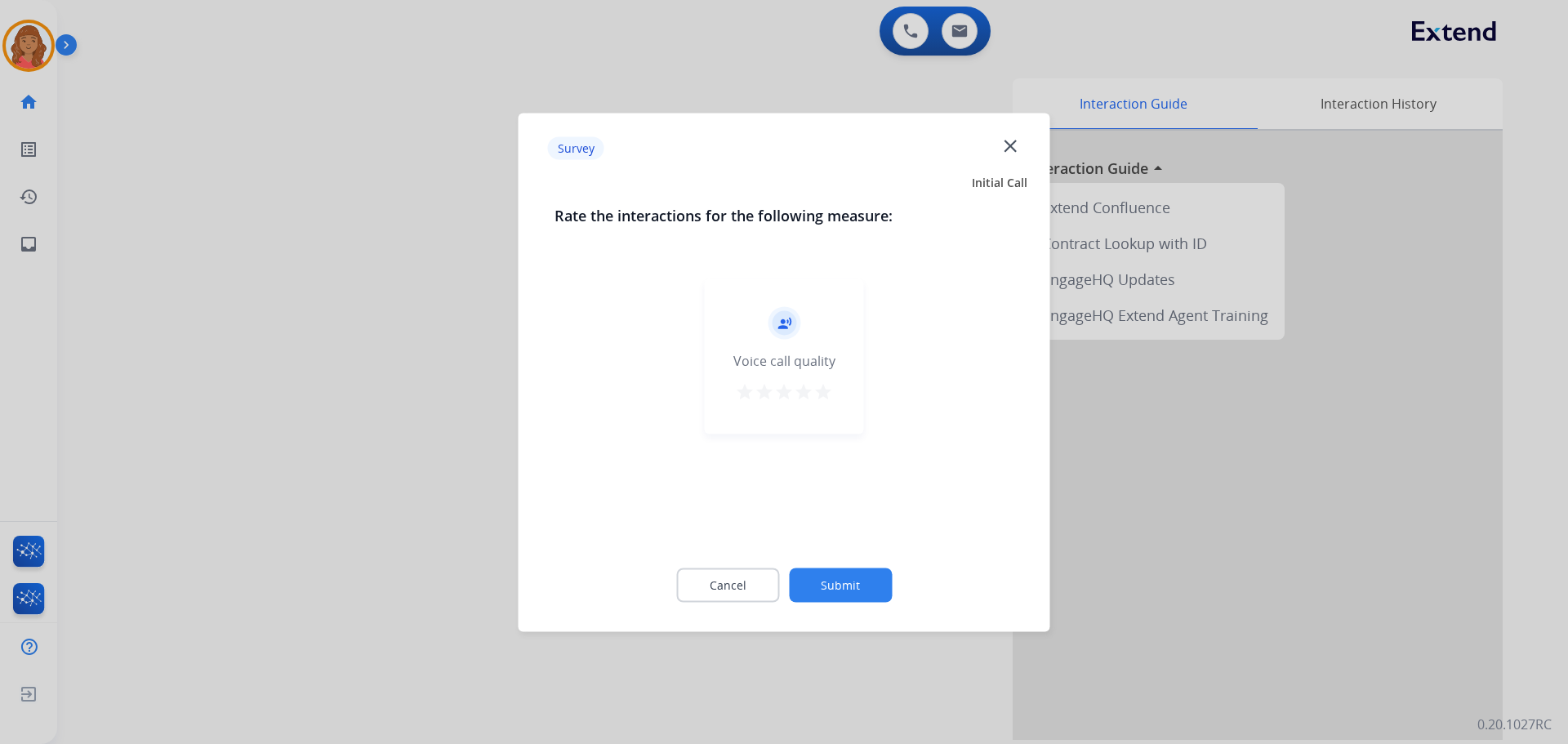
click at [827, 386] on mat-icon "star" at bounding box center [823, 392] width 20 height 20
click at [842, 581] on button "Submit" at bounding box center [841, 584] width 103 height 35
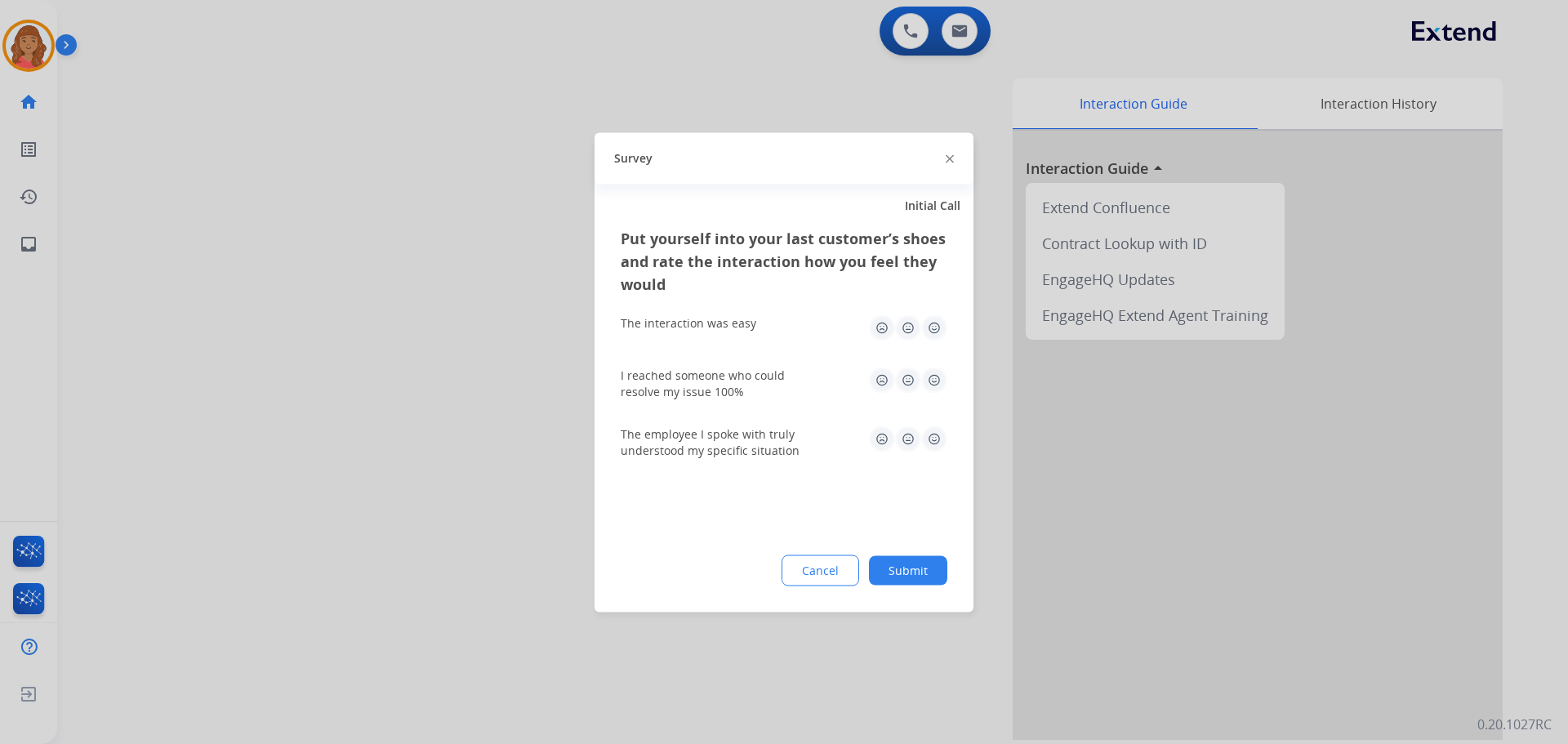
drag, startPoint x: 927, startPoint y: 336, endPoint x: 937, endPoint y: 374, distance: 39.3
click at [929, 336] on img at bounding box center [934, 327] width 26 height 26
click at [932, 383] on img at bounding box center [934, 379] width 26 height 26
click at [933, 434] on img at bounding box center [934, 438] width 26 height 26
click at [911, 569] on button "Submit" at bounding box center [908, 570] width 78 height 29
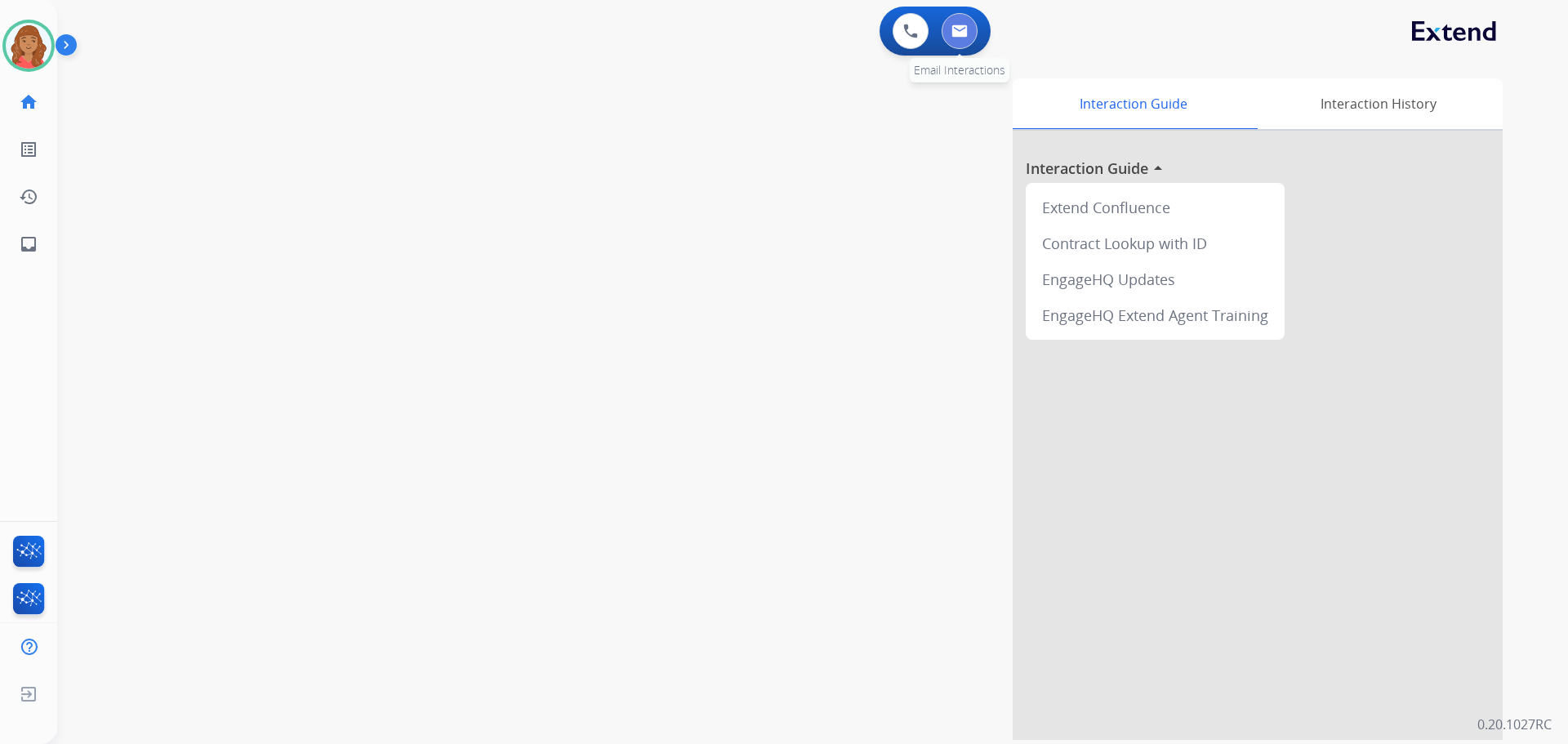
click at [967, 32] on button at bounding box center [960, 31] width 36 height 36
select select "**********"
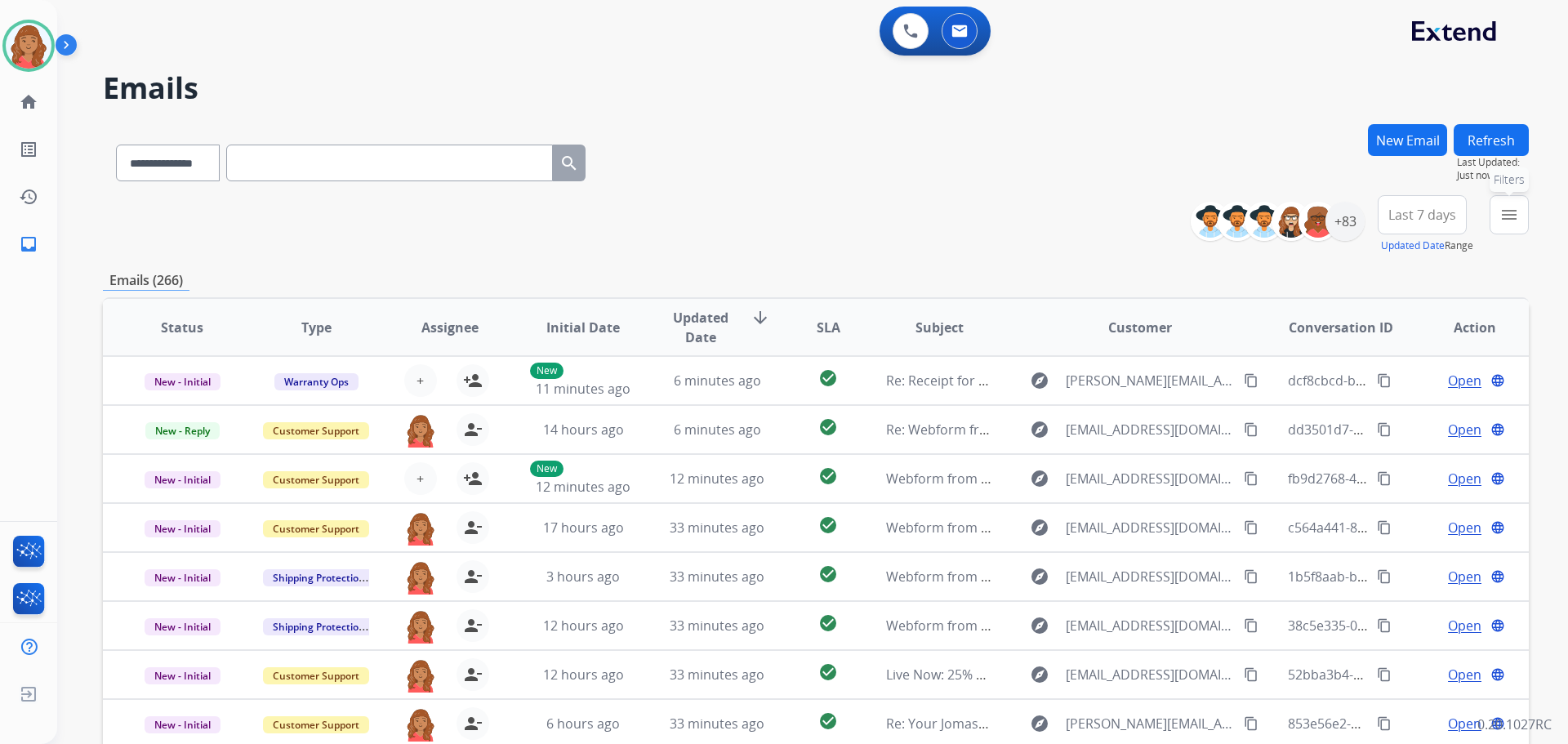
click at [1505, 217] on mat-icon "menu" at bounding box center [1509, 215] width 20 height 20
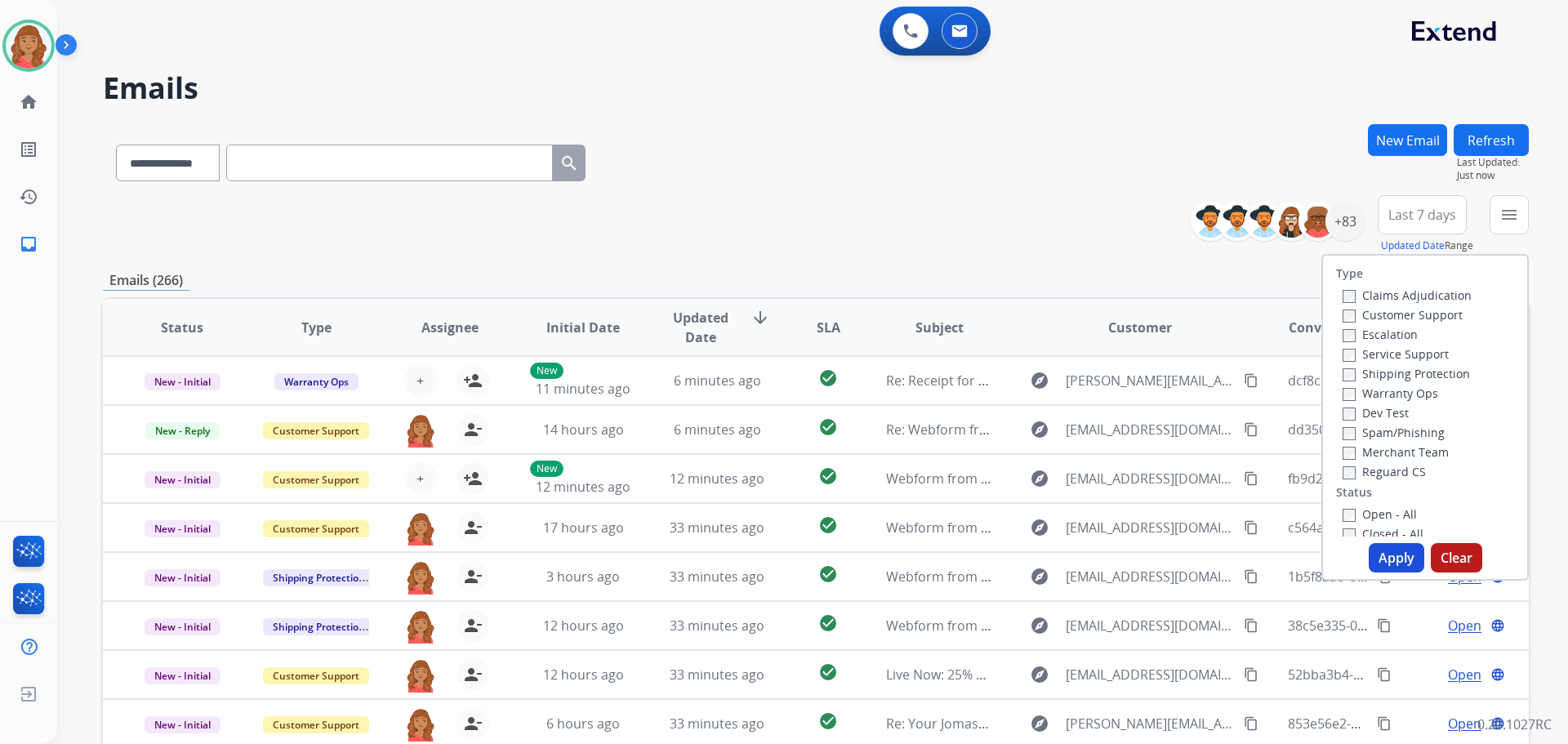
click at [1336, 316] on div "Claims Adjudication Customer Support Escalation Service Support Shipping Protec…" at bounding box center [1404, 383] width 136 height 196
drag, startPoint x: 1328, startPoint y: 513, endPoint x: 1346, endPoint y: 526, distance: 22.2
click at [1336, 513] on div "Open - All Closed - All New - Initial New - Reply On-hold – Internal On-hold - …" at bounding box center [1425, 612] width 178 height 216
click at [1336, 514] on div "Open - All Closed - All New - Initial New - Reply On-hold – Internal On-hold - …" at bounding box center [1425, 612] width 178 height 216
click at [1383, 550] on button "Apply" at bounding box center [1397, 558] width 56 height 29
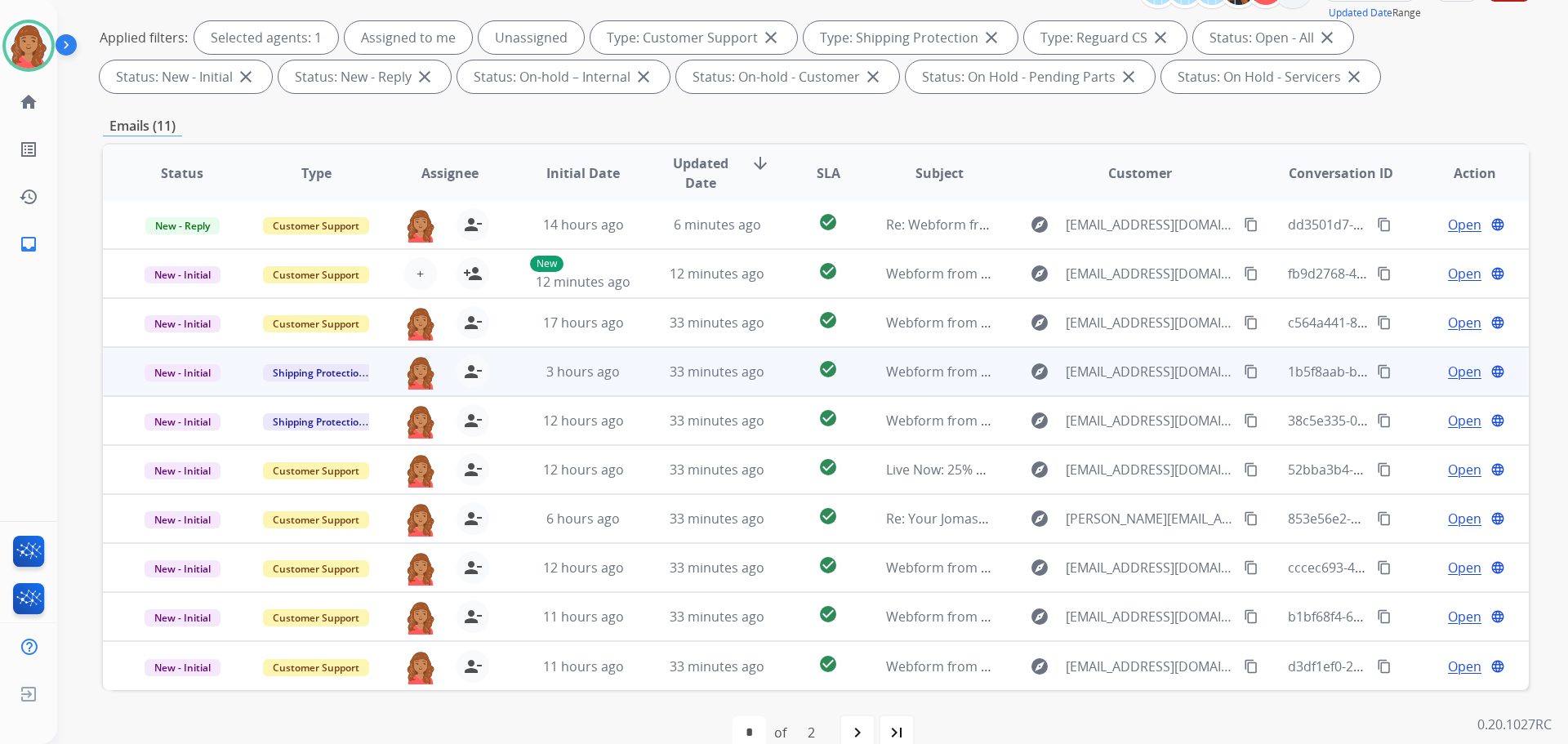
scroll to position [264, 0]
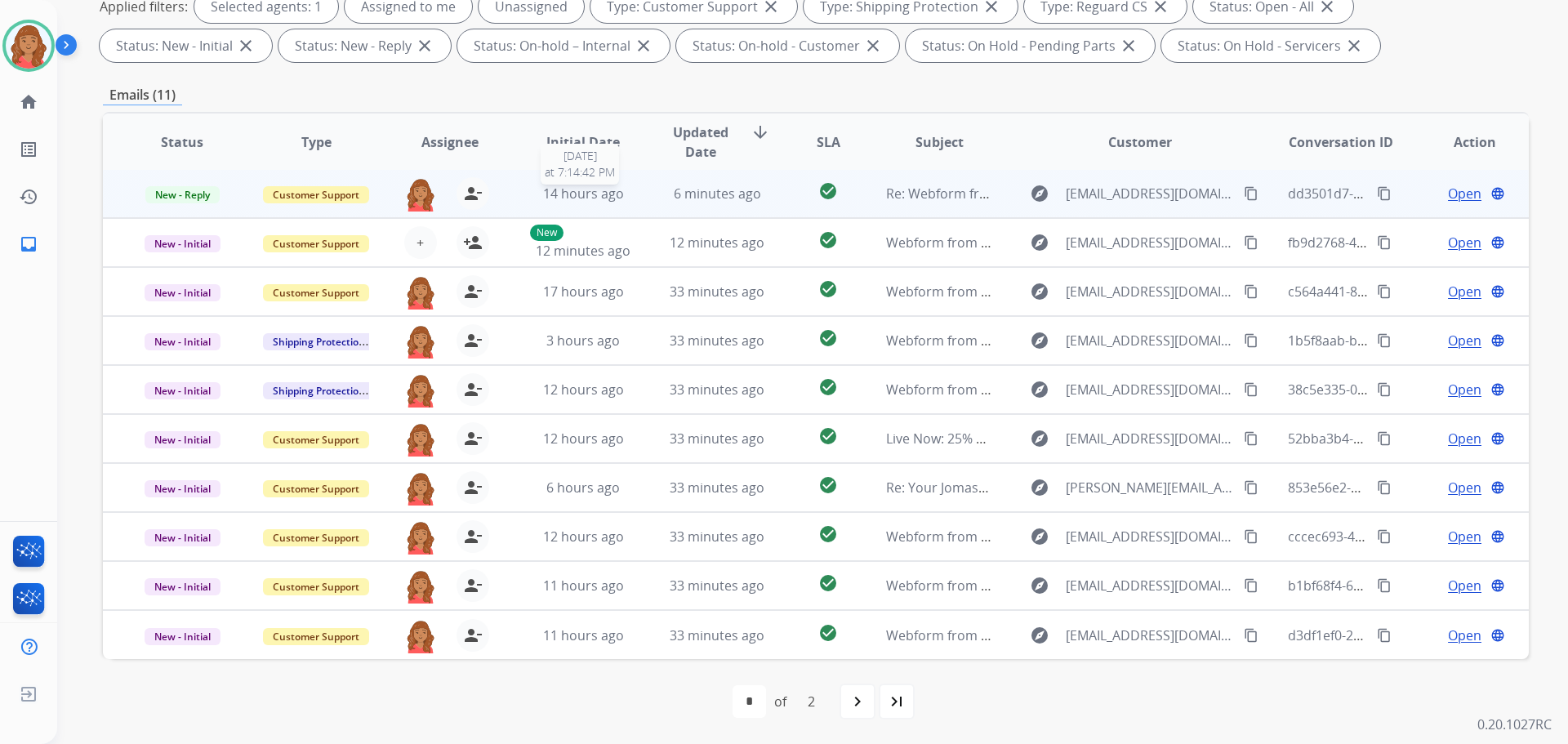
click at [638, 189] on td "6 minutes ago" at bounding box center [705, 193] width 134 height 49
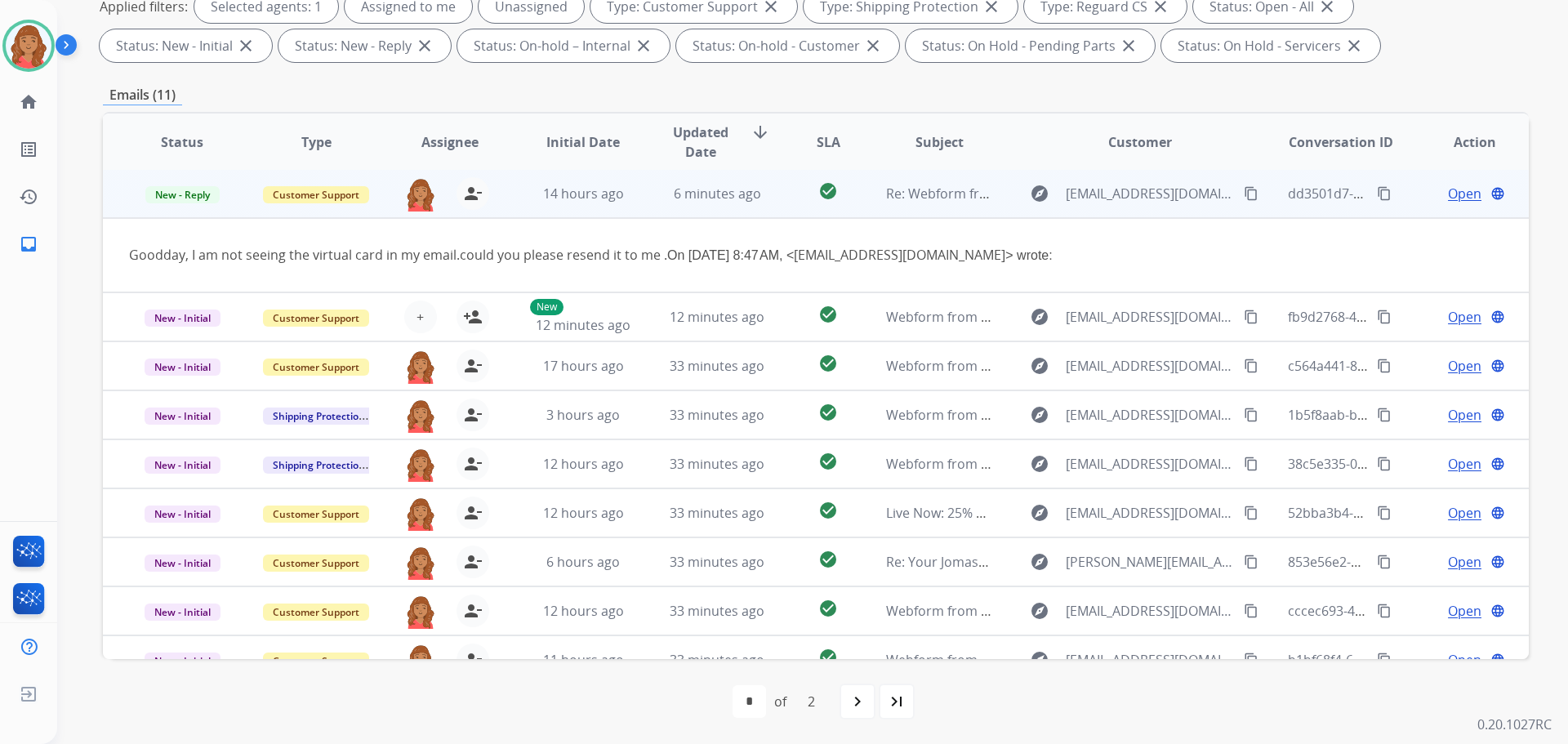
scroll to position [0, 0]
click at [1453, 194] on span "Open" at bounding box center [1465, 195] width 34 height 20
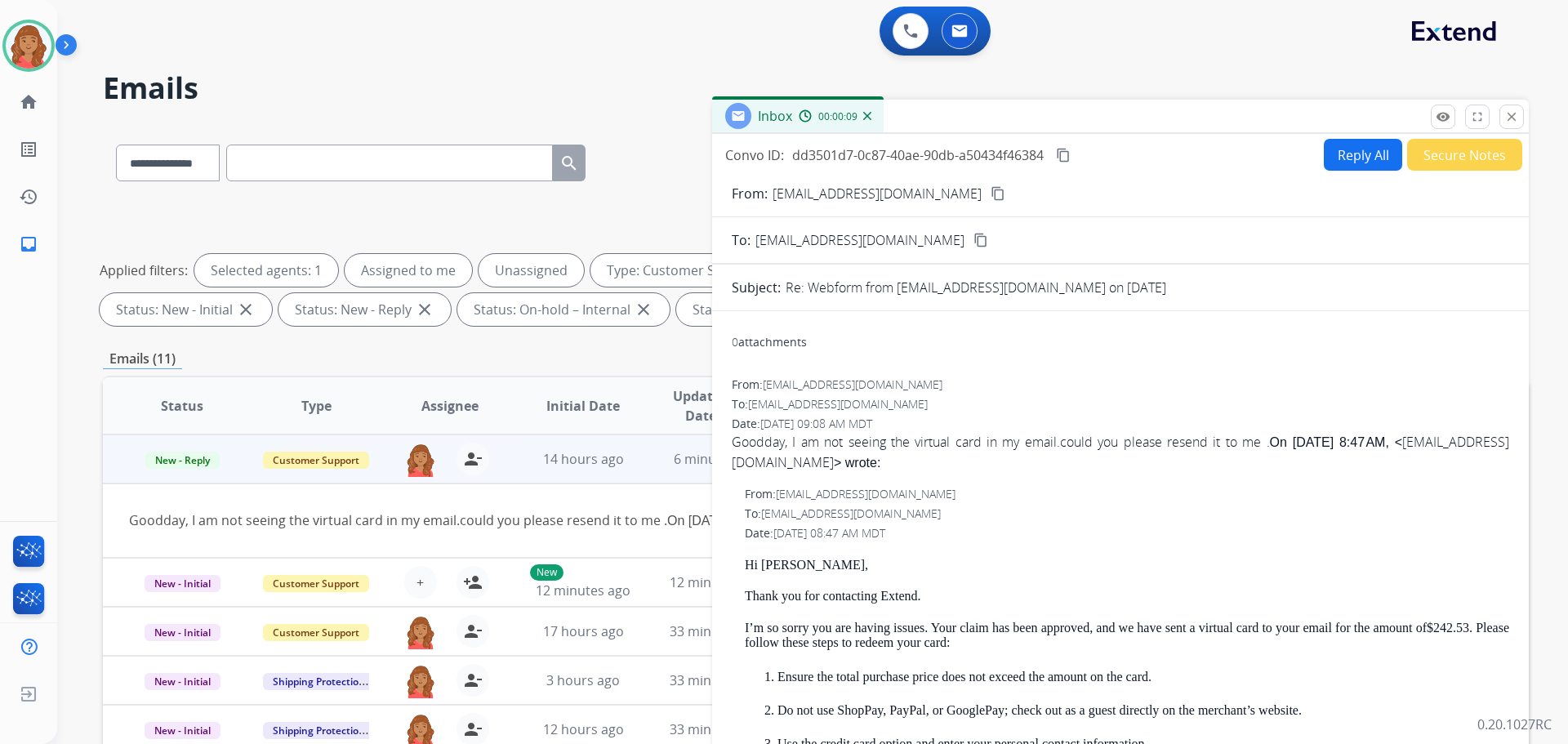
click at [991, 191] on mat-icon "content_copy" at bounding box center [998, 194] width 15 height 15
click at [1510, 122] on mat-icon "close" at bounding box center [1512, 116] width 15 height 15
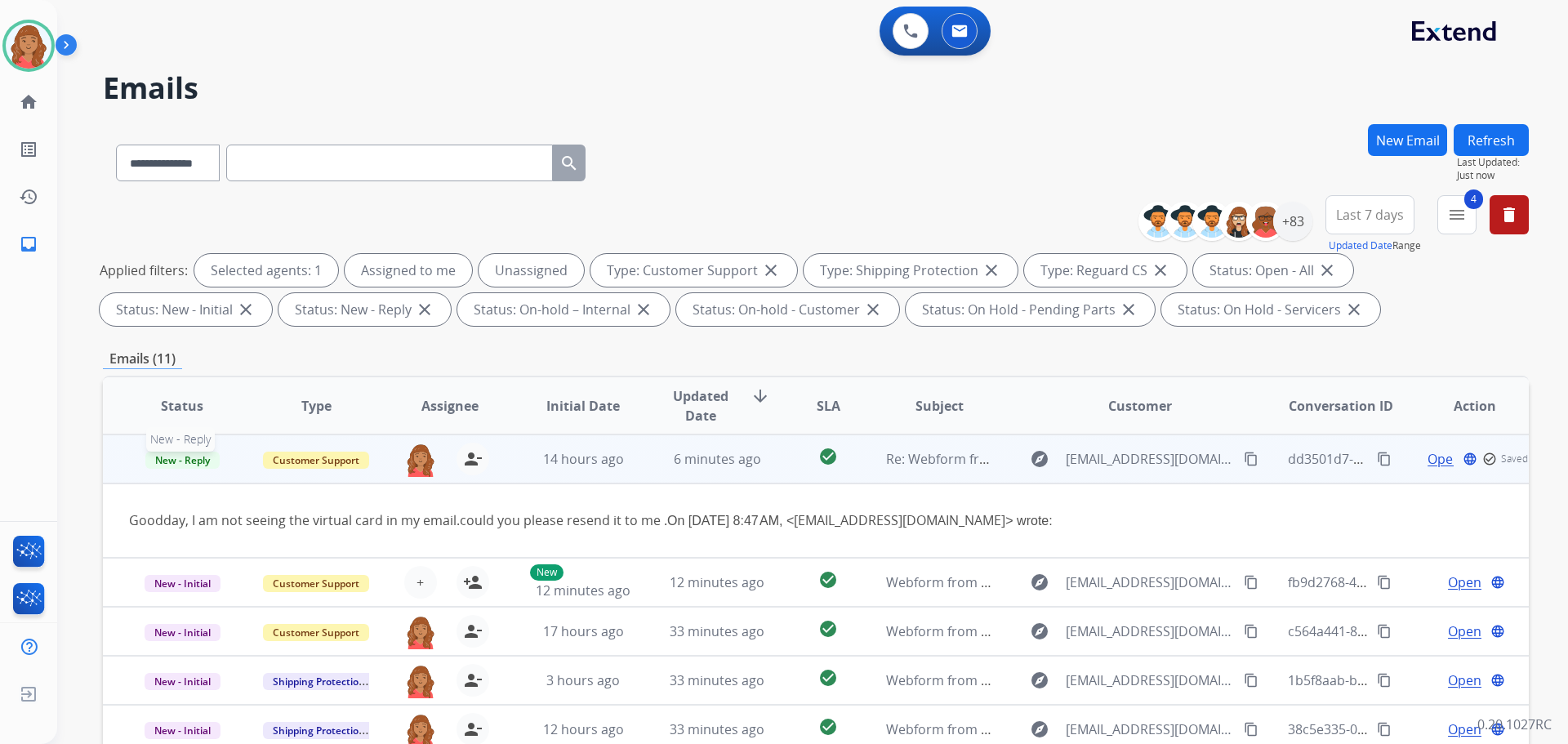
click at [181, 455] on span "New - Reply" at bounding box center [183, 460] width 75 height 17
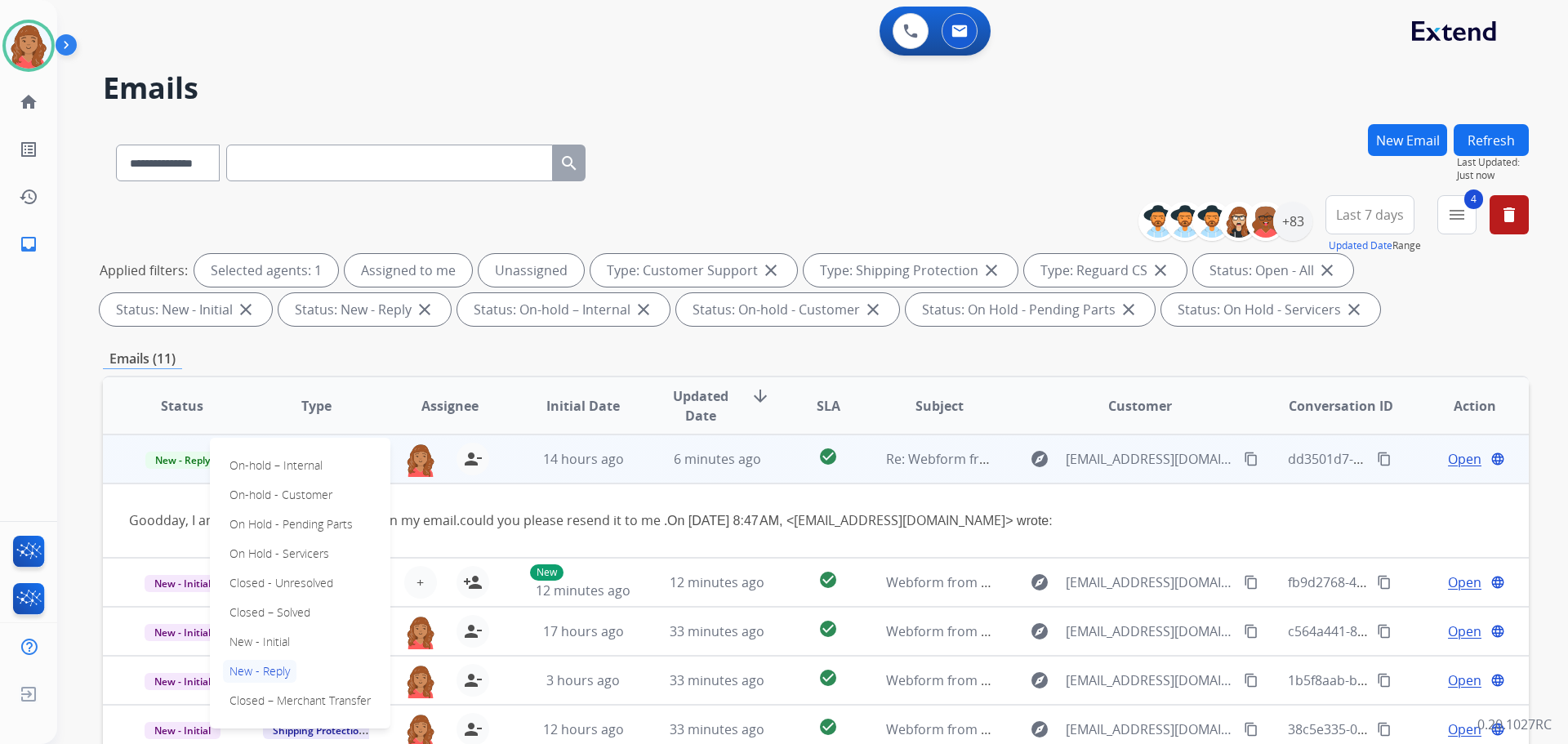
click at [1448, 456] on span "Open" at bounding box center [1465, 459] width 34 height 20
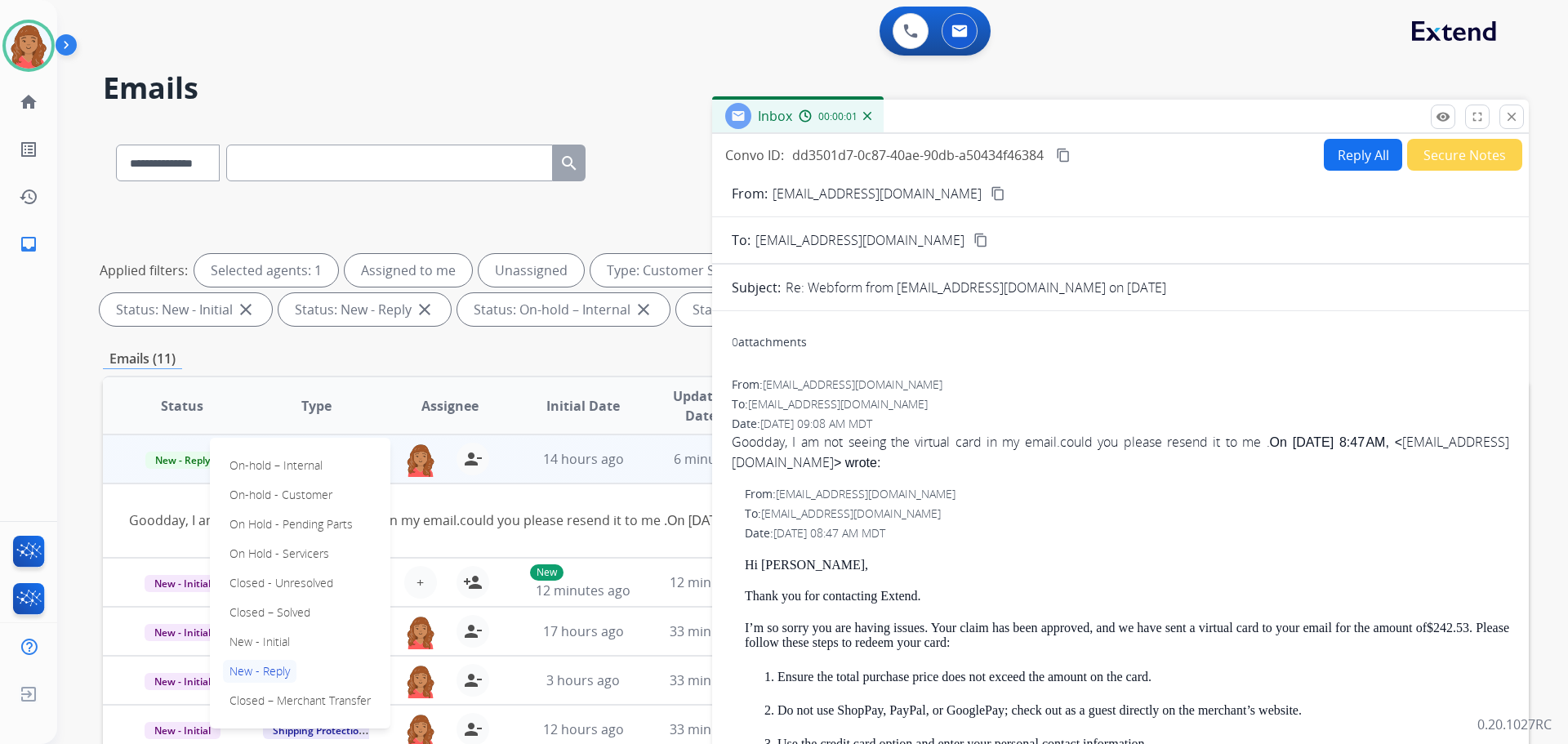
click at [1329, 160] on button "Reply All" at bounding box center [1363, 154] width 78 height 32
select select "**********"
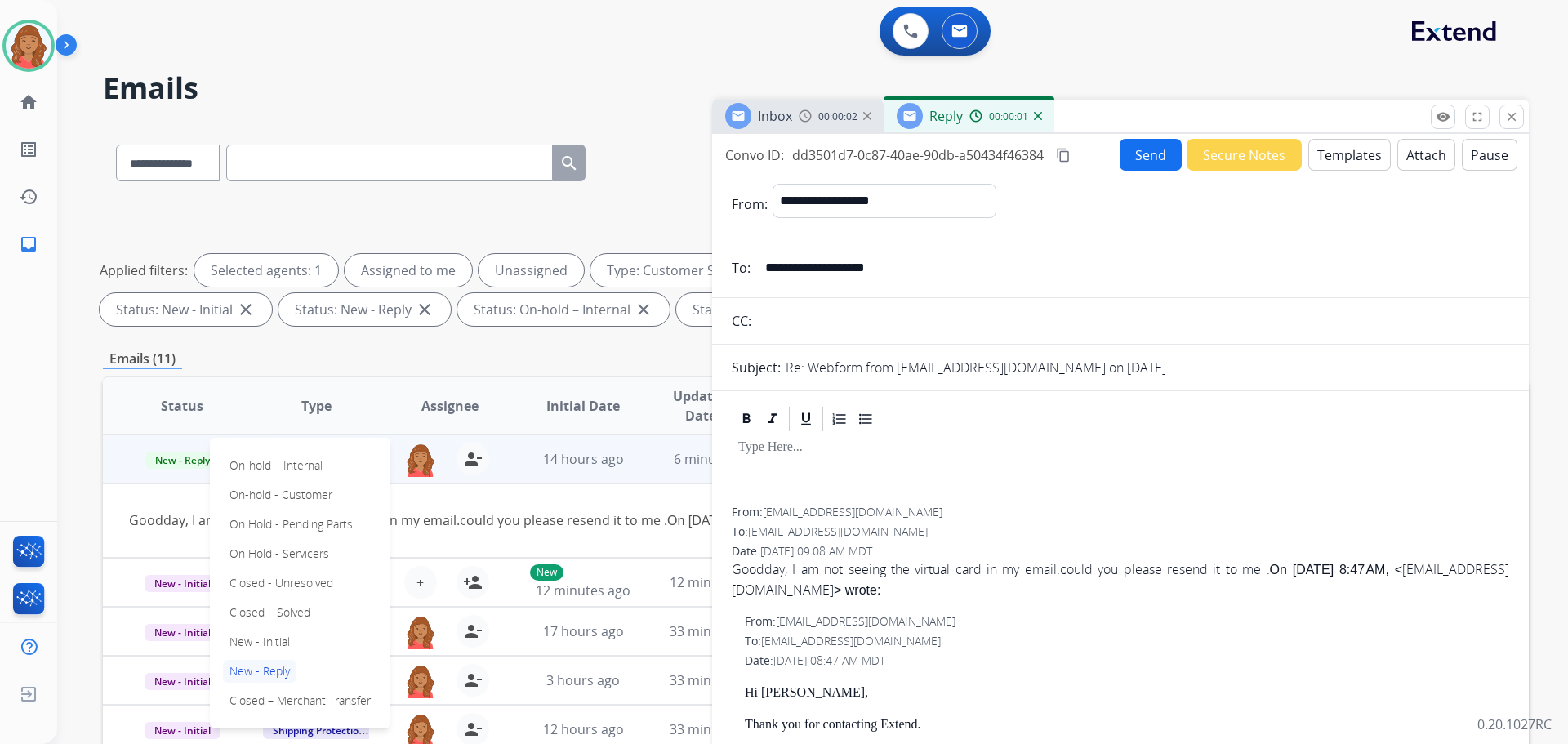
click at [1350, 153] on button "Templates" at bounding box center [1350, 154] width 83 height 32
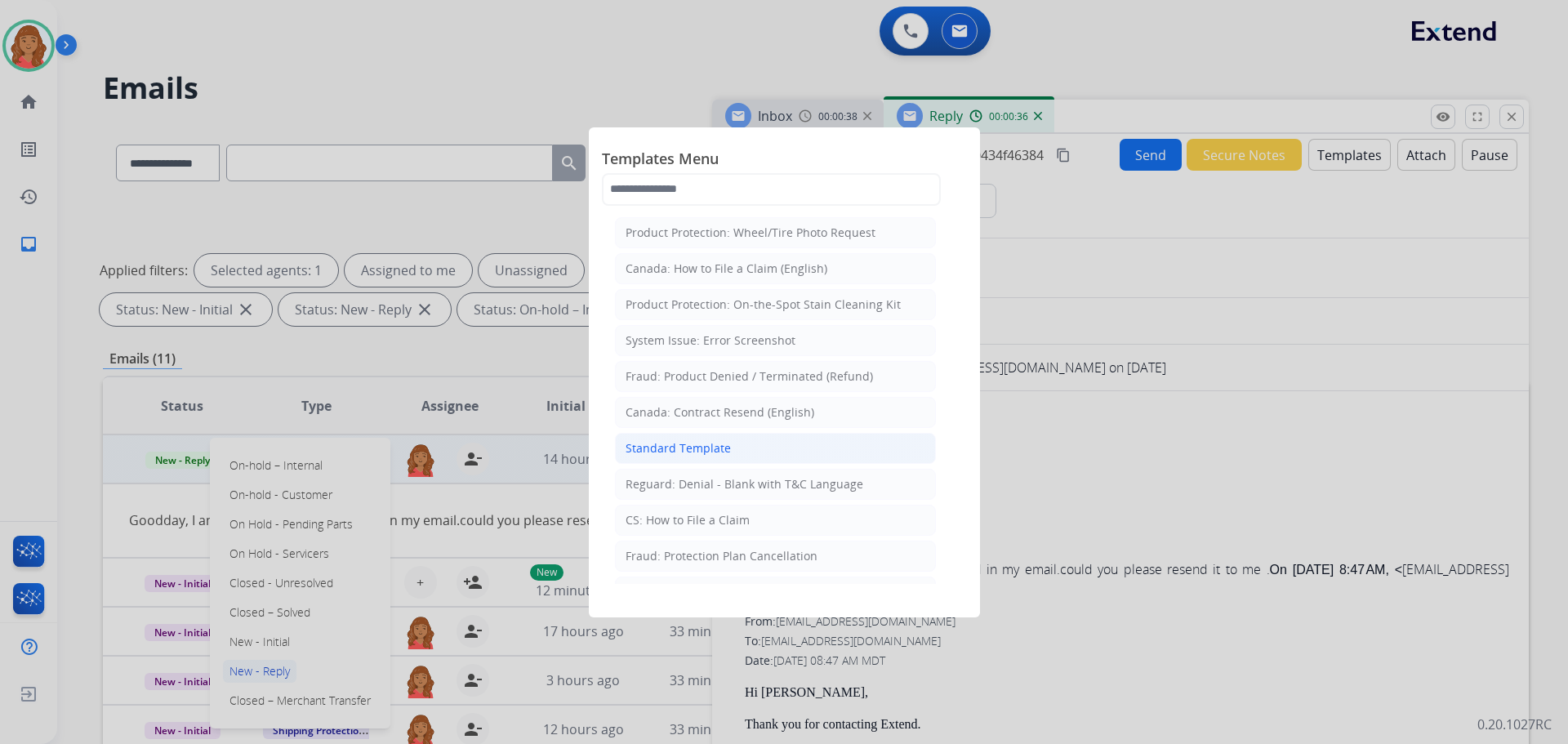
click at [681, 456] on li "Standard Template" at bounding box center [776, 448] width 321 height 31
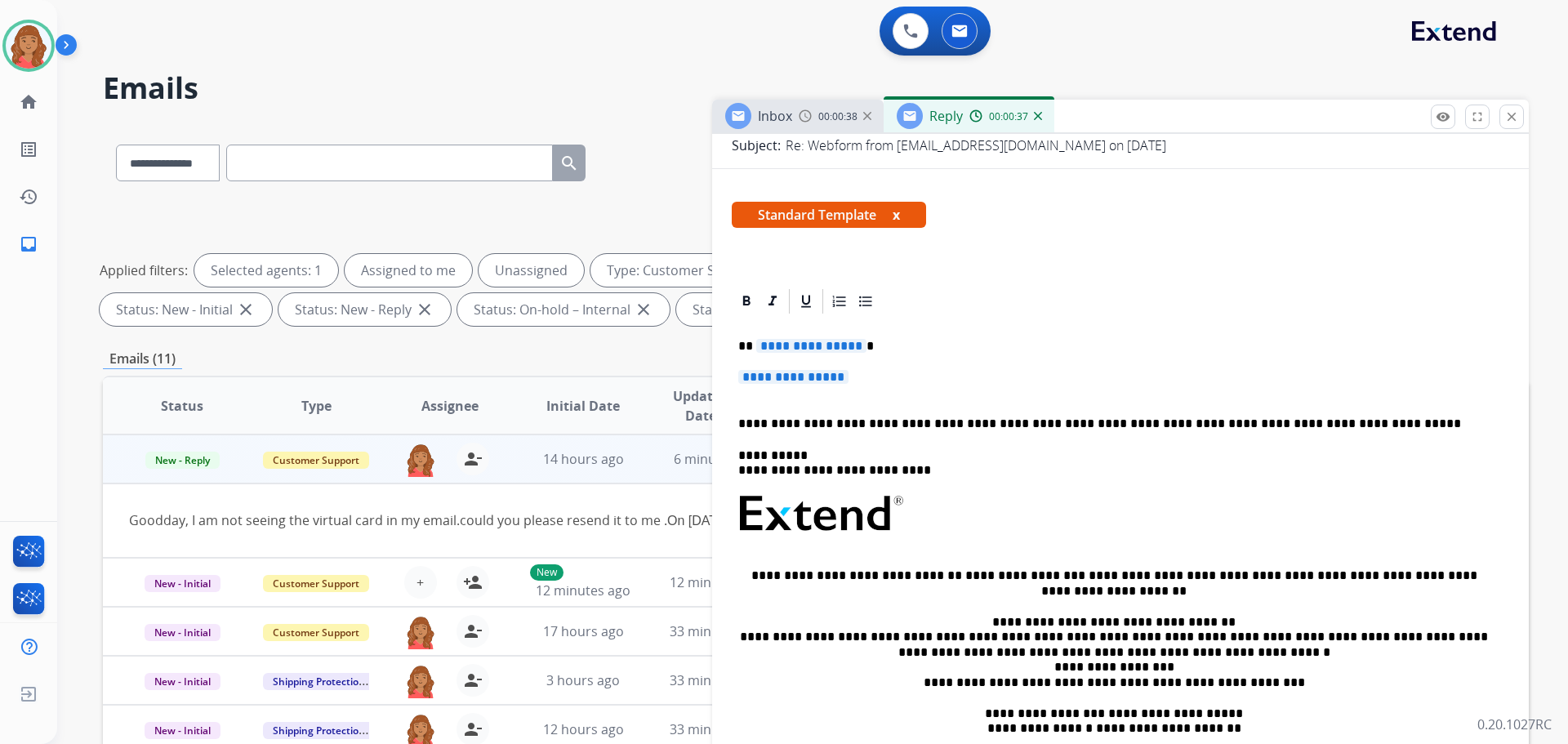
scroll to position [245, 0]
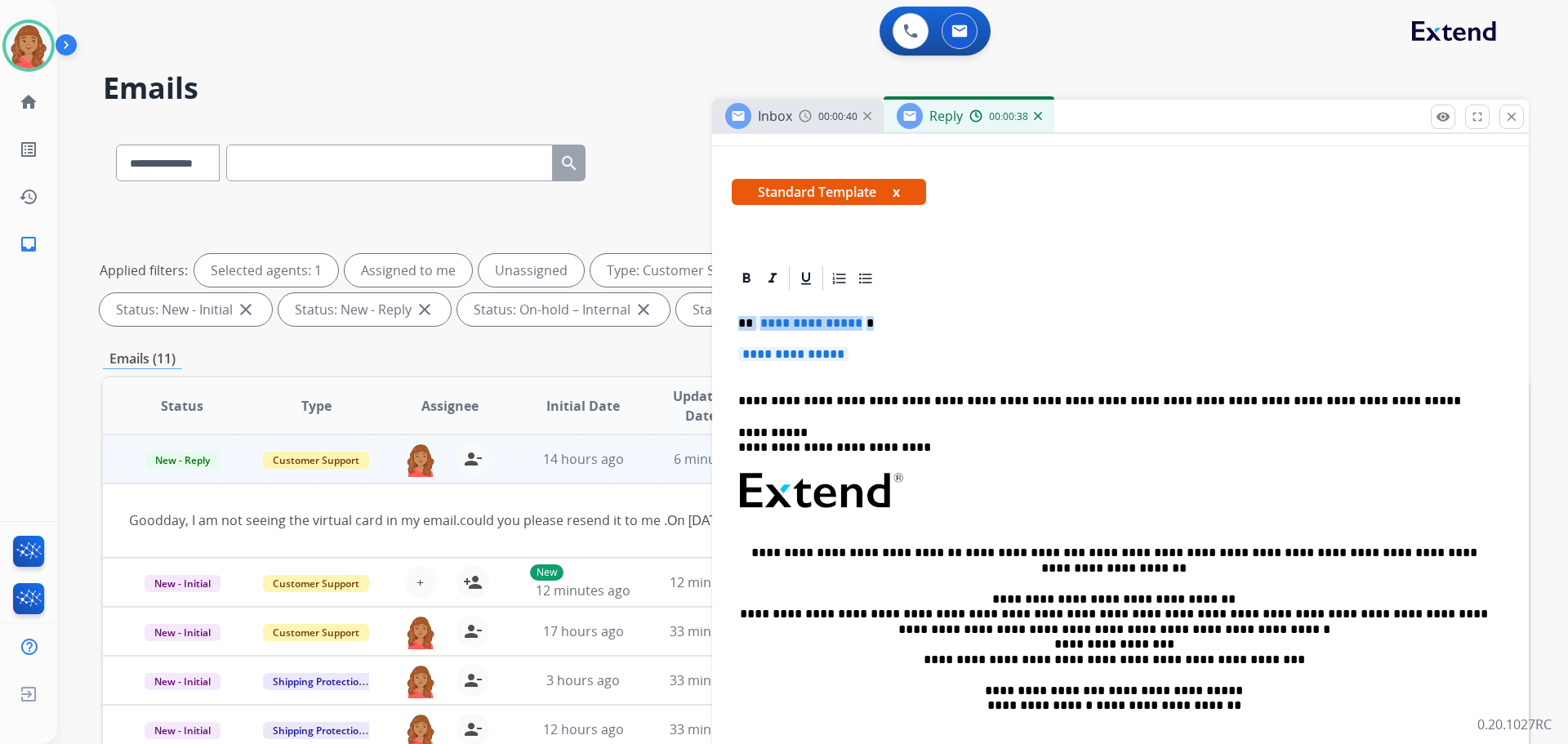
drag, startPoint x: 873, startPoint y: 352, endPoint x: 699, endPoint y: 316, distance: 177.7
click at [697, 315] on div "**********" at bounding box center [816, 566] width 1426 height 883
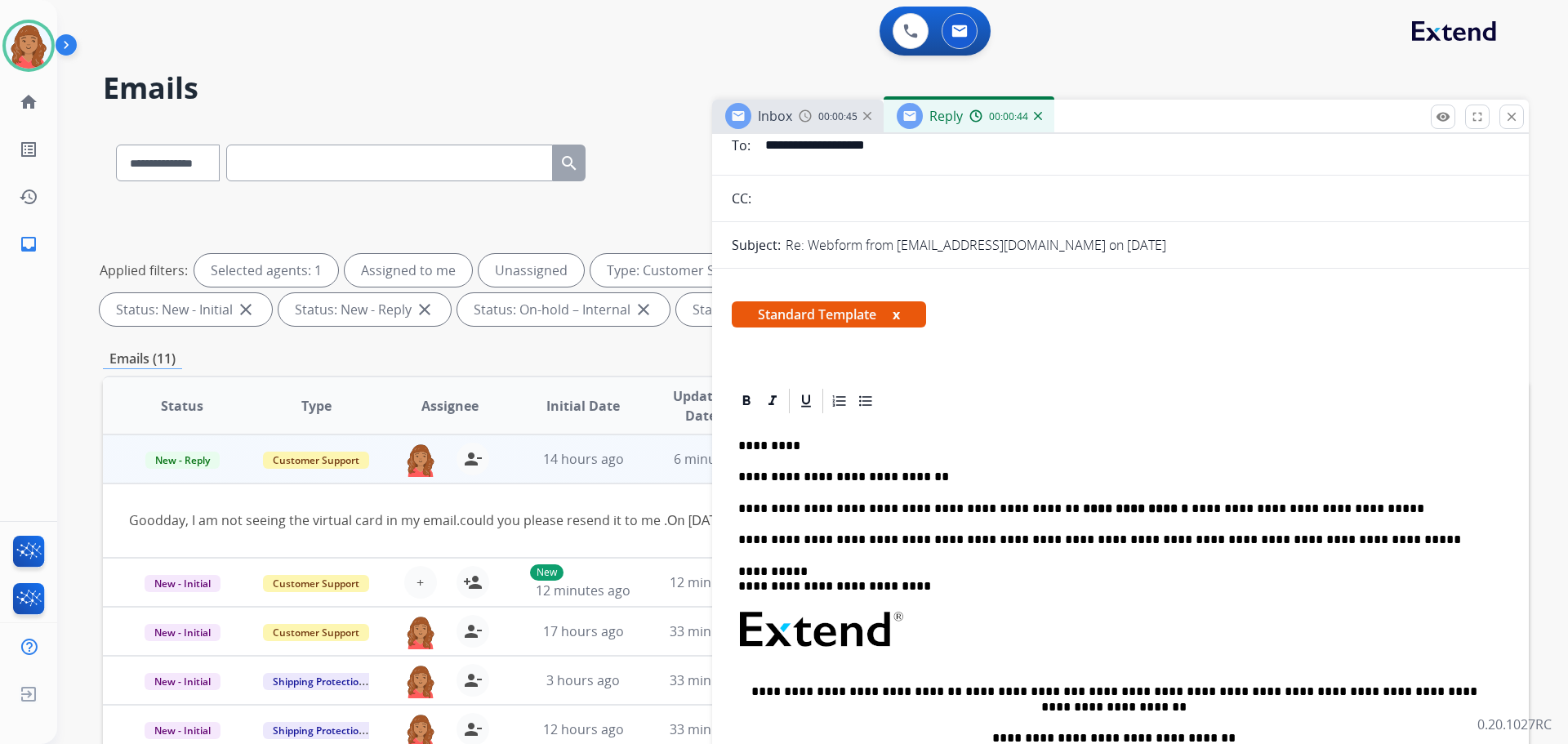
scroll to position [0, 0]
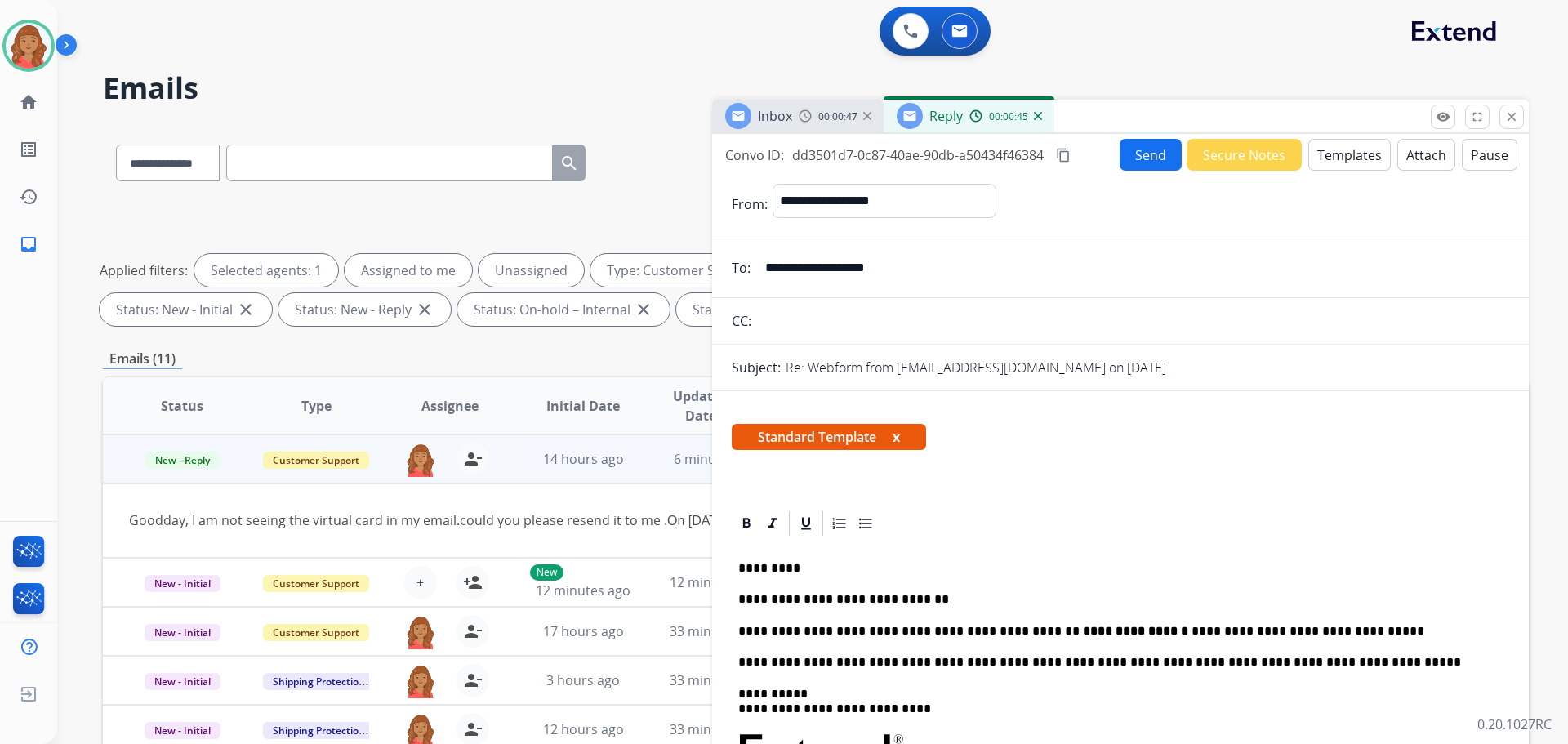
click at [1073, 153] on button "content_copy" at bounding box center [1064, 155] width 20 height 20
click at [1125, 151] on button "Send" at bounding box center [1151, 154] width 62 height 32
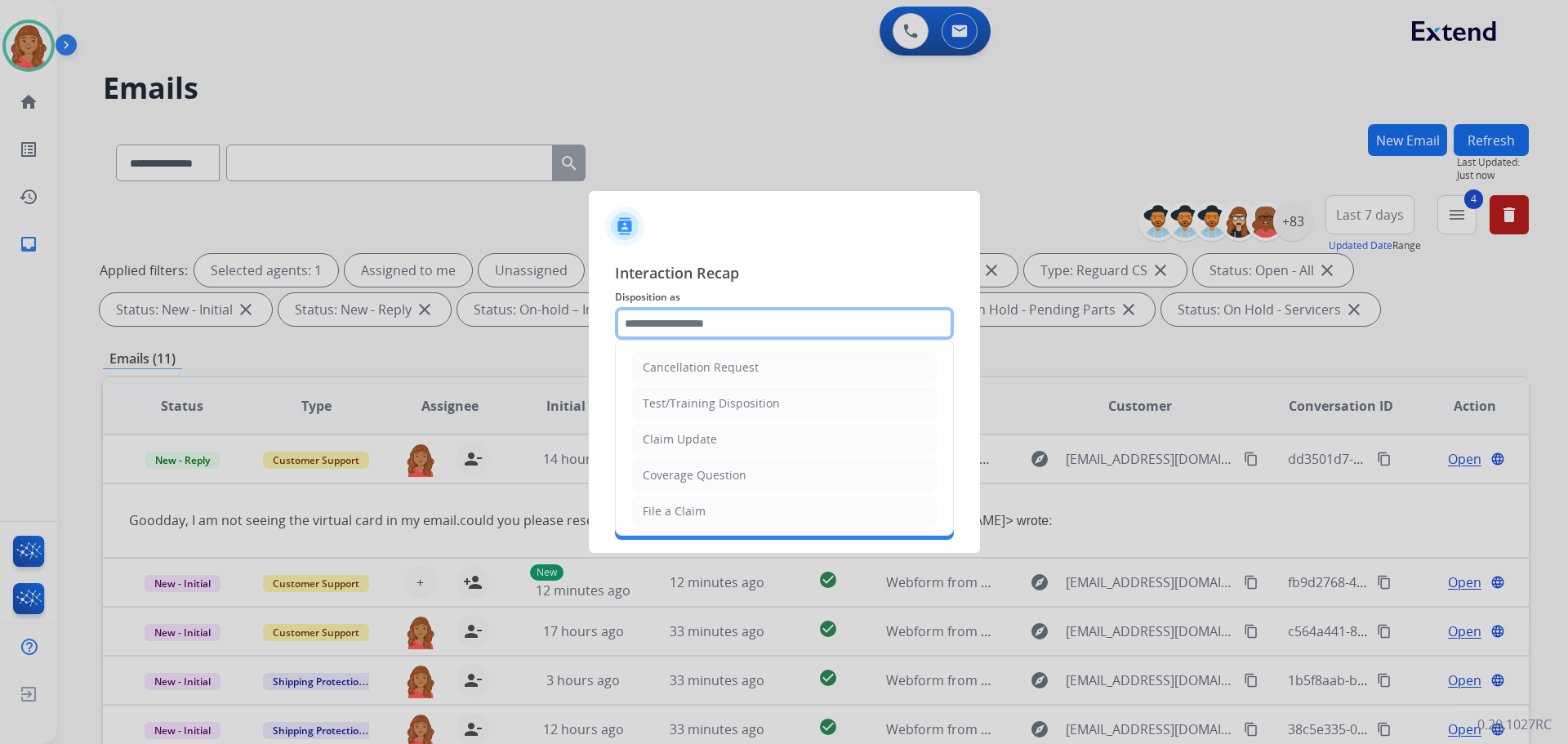
drag, startPoint x: 697, startPoint y: 315, endPoint x: 695, endPoint y: 328, distance: 13.2
click at [697, 316] on input "text" at bounding box center [785, 323] width 339 height 33
click at [680, 437] on div "Claim Update" at bounding box center [680, 439] width 75 height 16
type input "**********"
drag, startPoint x: 689, startPoint y: 327, endPoint x: 700, endPoint y: 328, distance: 11.0
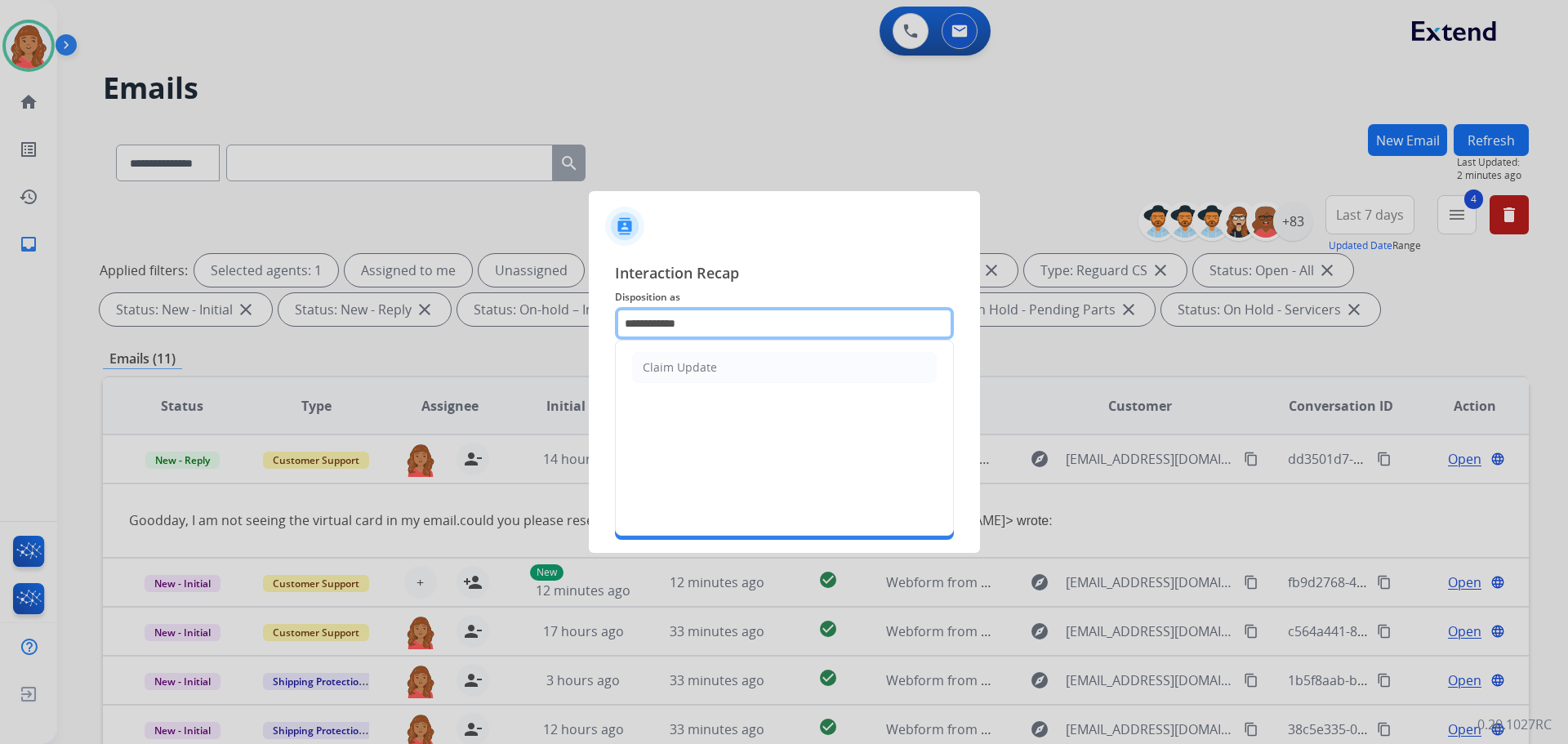
click at [693, 326] on input "**********" at bounding box center [785, 323] width 339 height 33
drag, startPoint x: 725, startPoint y: 328, endPoint x: 598, endPoint y: 334, distance: 127.1
click at [0, 330] on app-contact-recap-modal "**********" at bounding box center [0, 372] width 0 height 744
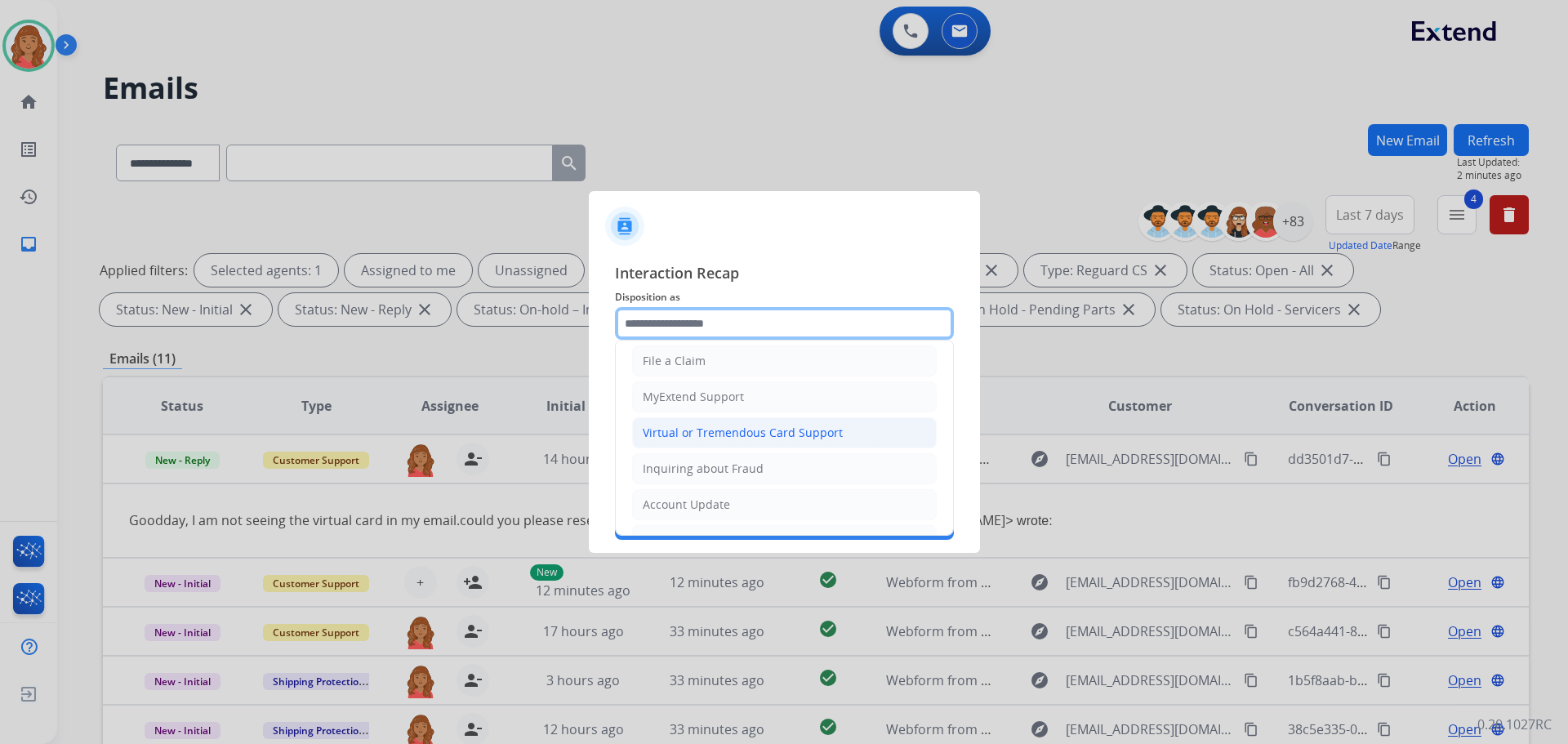
scroll to position [163, 0]
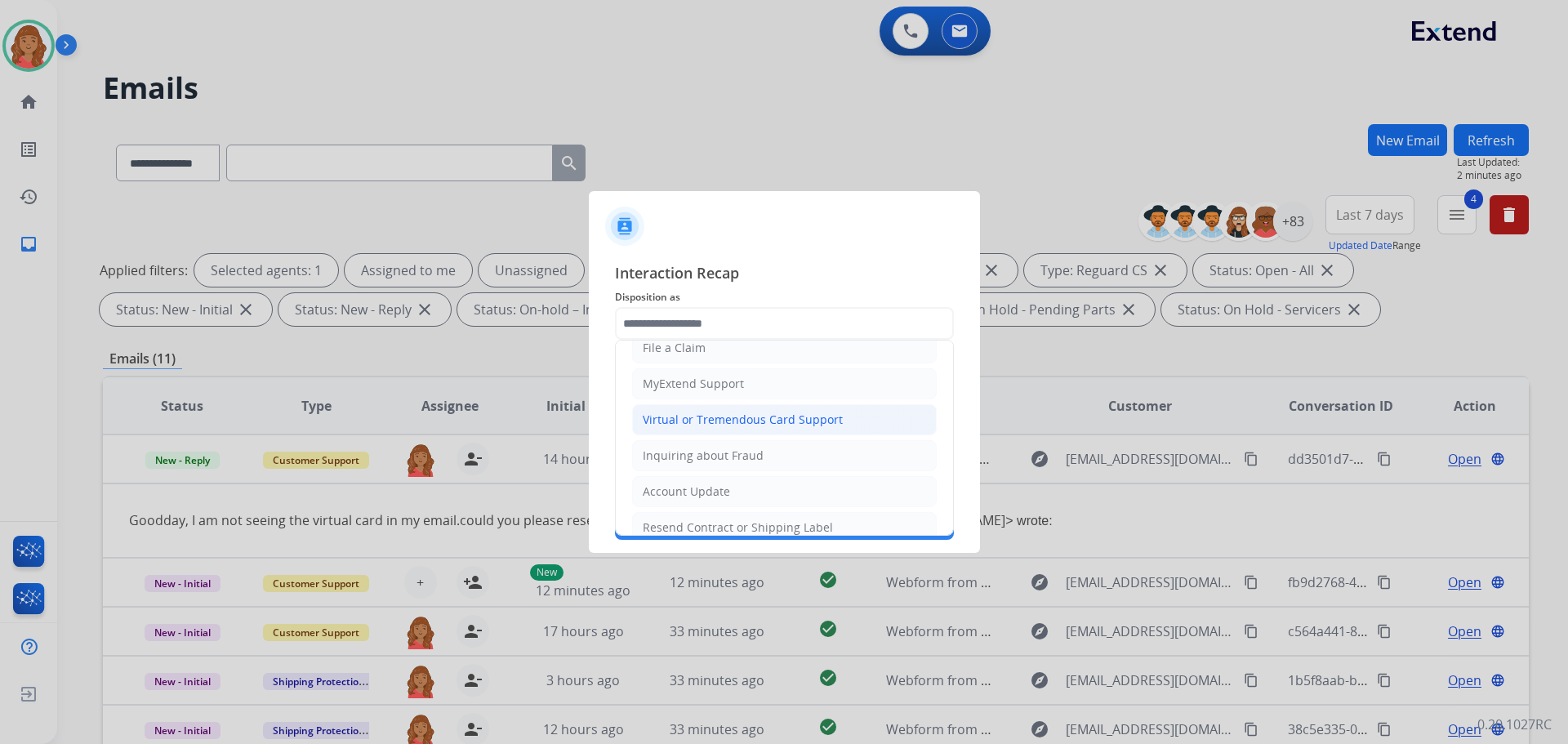
click at [689, 423] on div "Virtual or Tremendous Card Support" at bounding box center [742, 420] width 200 height 16
type input "**********"
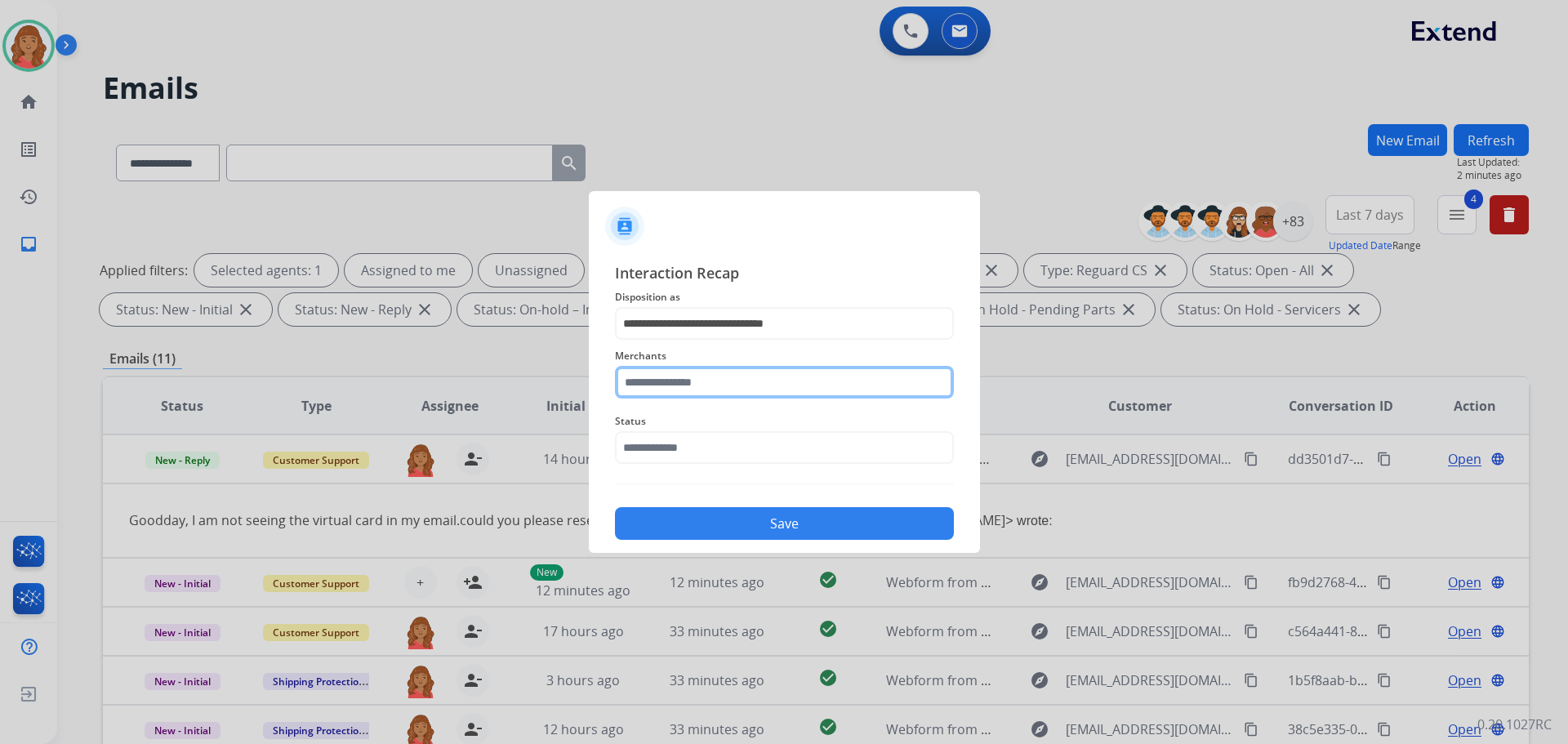
click at [683, 388] on input "text" at bounding box center [785, 382] width 339 height 33
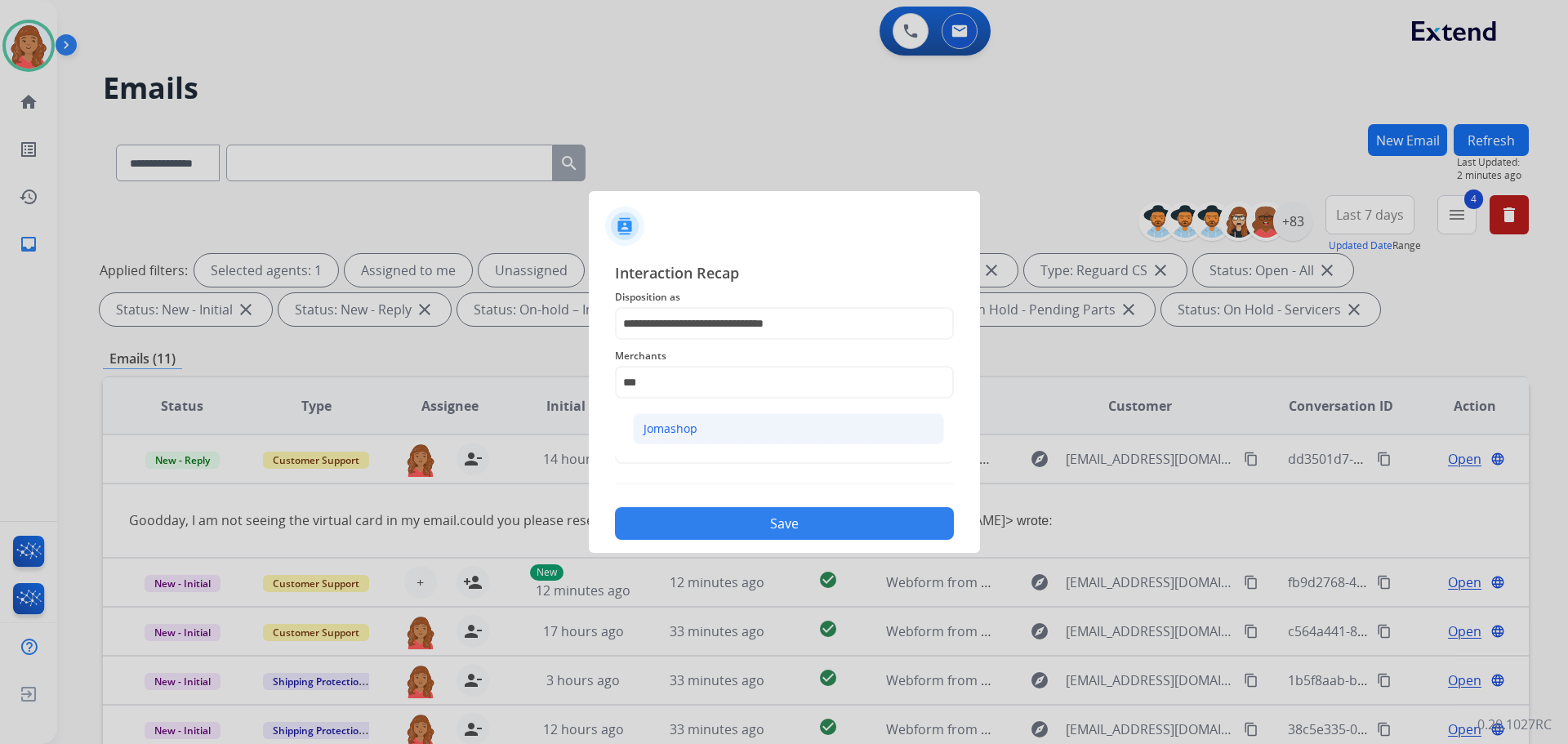
click at [687, 417] on li "Jomashop" at bounding box center [788, 429] width 312 height 31
type input "********"
click at [665, 447] on input "text" at bounding box center [785, 447] width 339 height 33
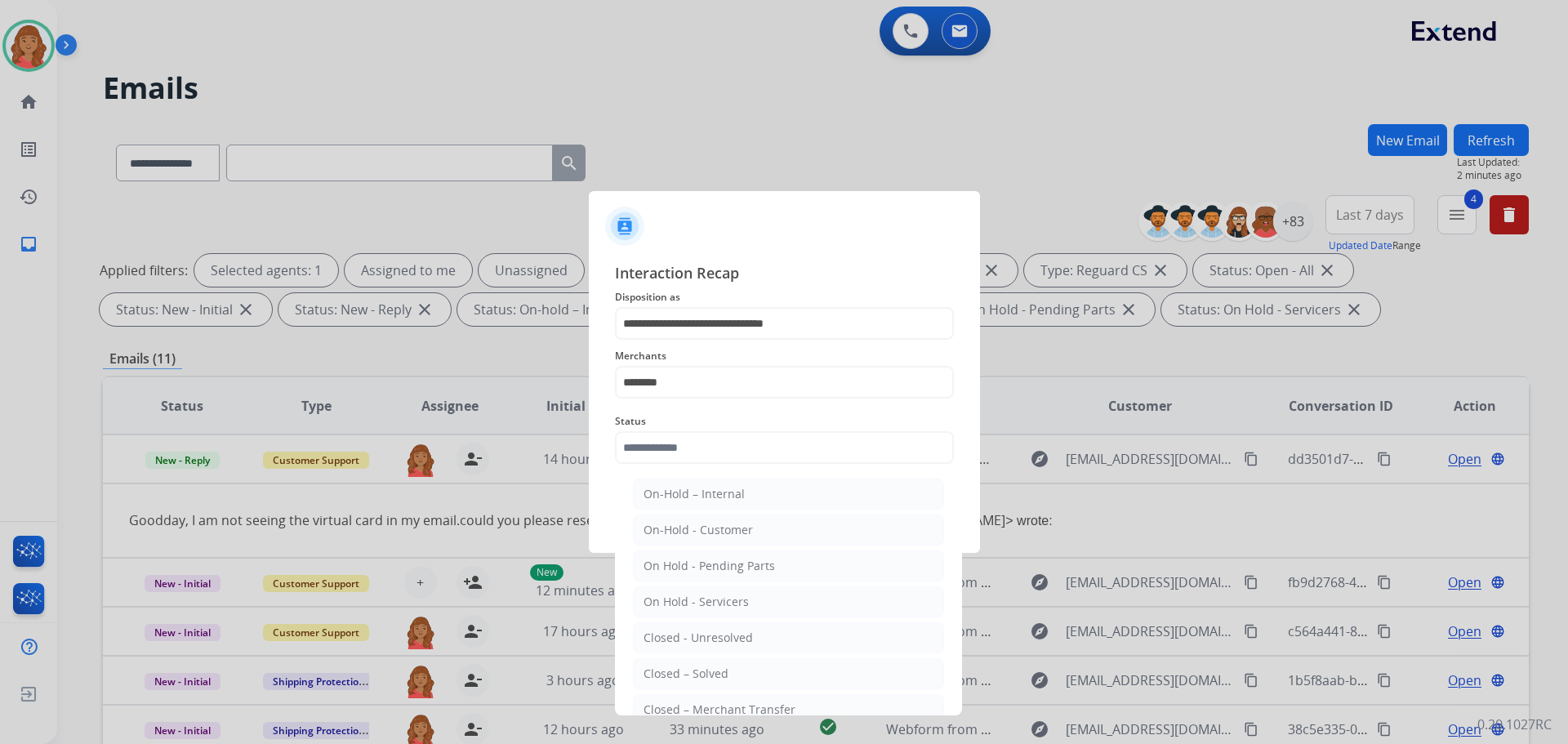
click at [675, 665] on li "Closed – Solved" at bounding box center [788, 674] width 312 height 31
type input "**********"
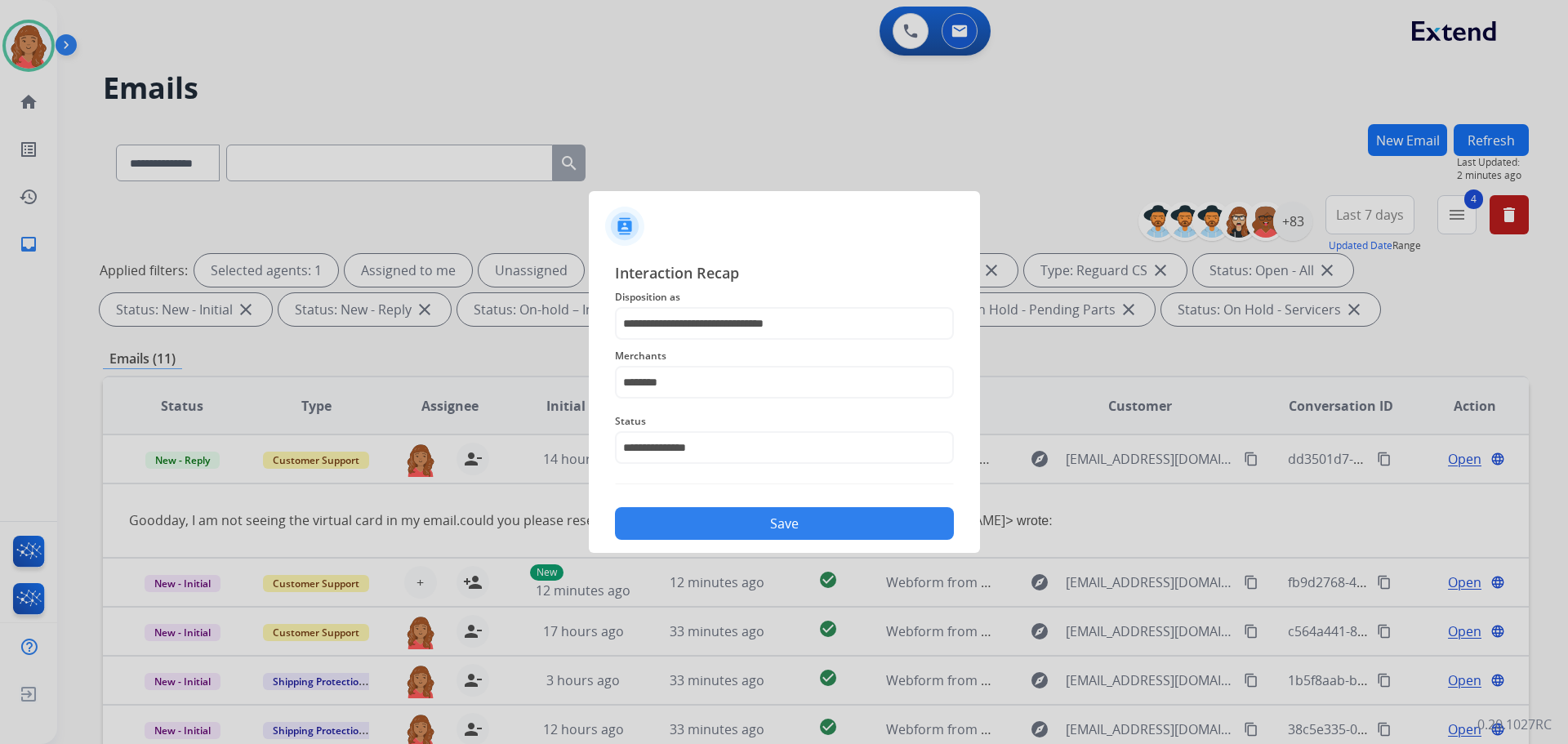
click at [703, 508] on button "Save" at bounding box center [785, 523] width 339 height 33
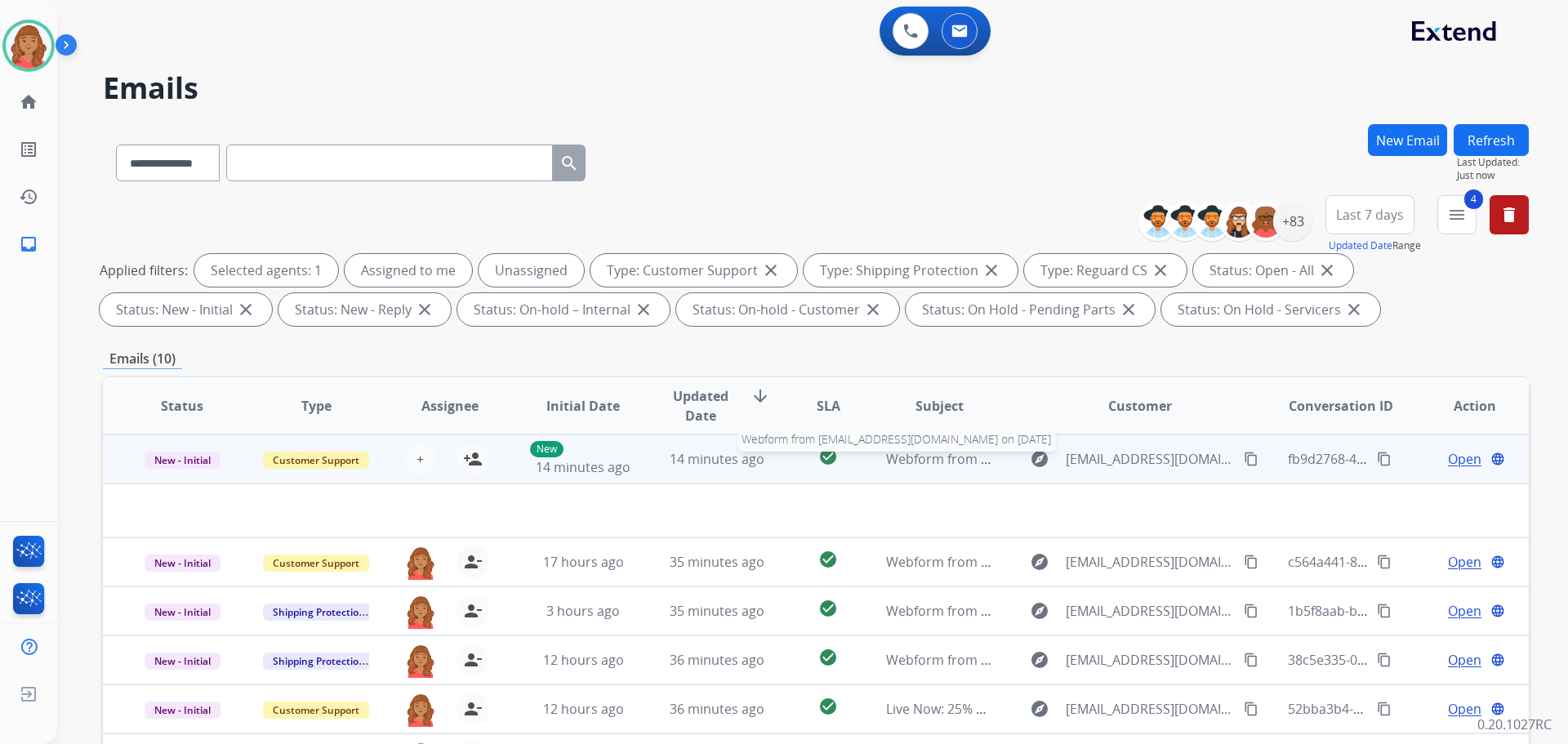
click at [921, 468] on div "Webform from [EMAIL_ADDRESS][DOMAIN_NAME] on [DATE]" at bounding box center [939, 459] width 107 height 20
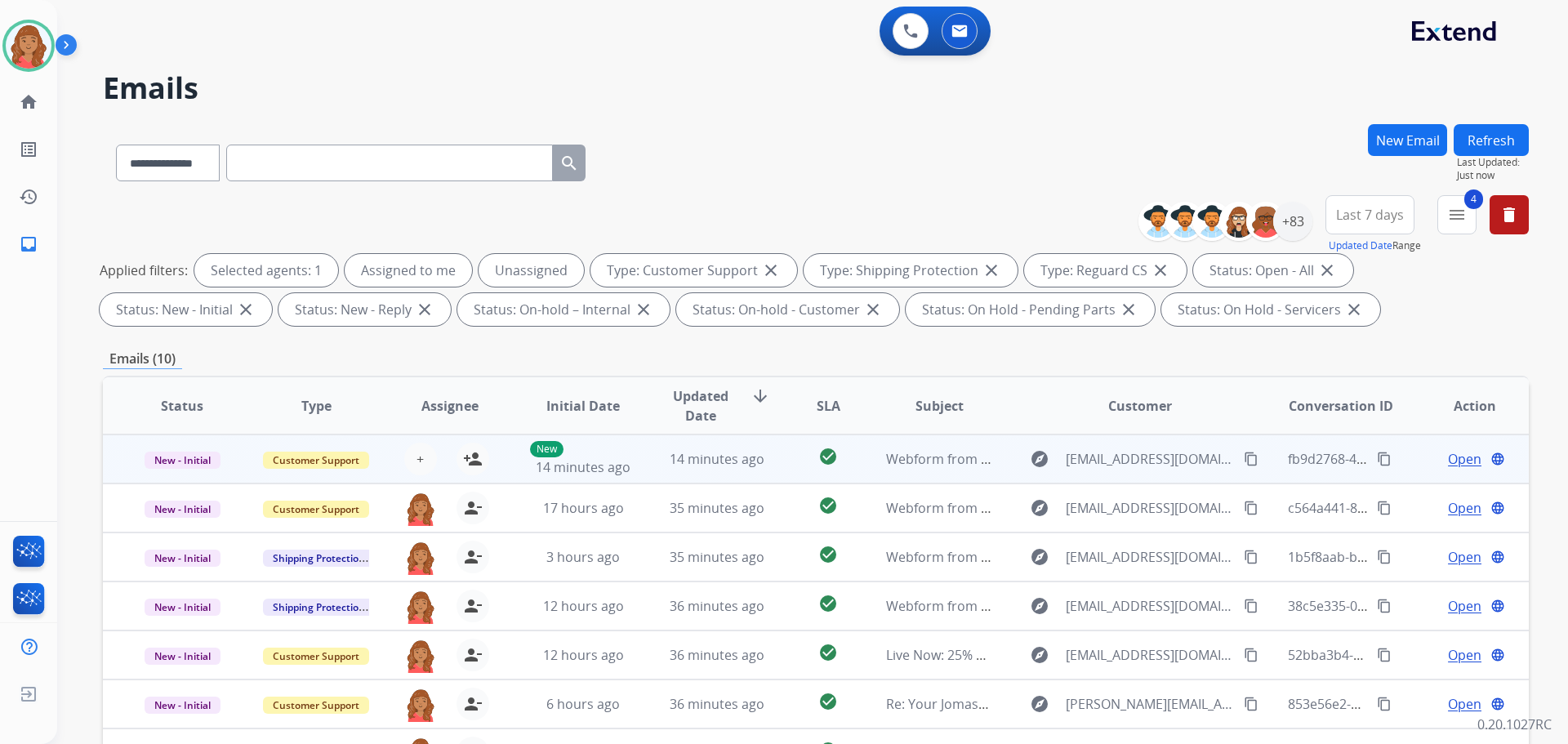
click at [631, 463] on tr "New - Initial Customer Support + Select agent person_add Assign to Me New 14 mi…" at bounding box center [816, 458] width 1426 height 49
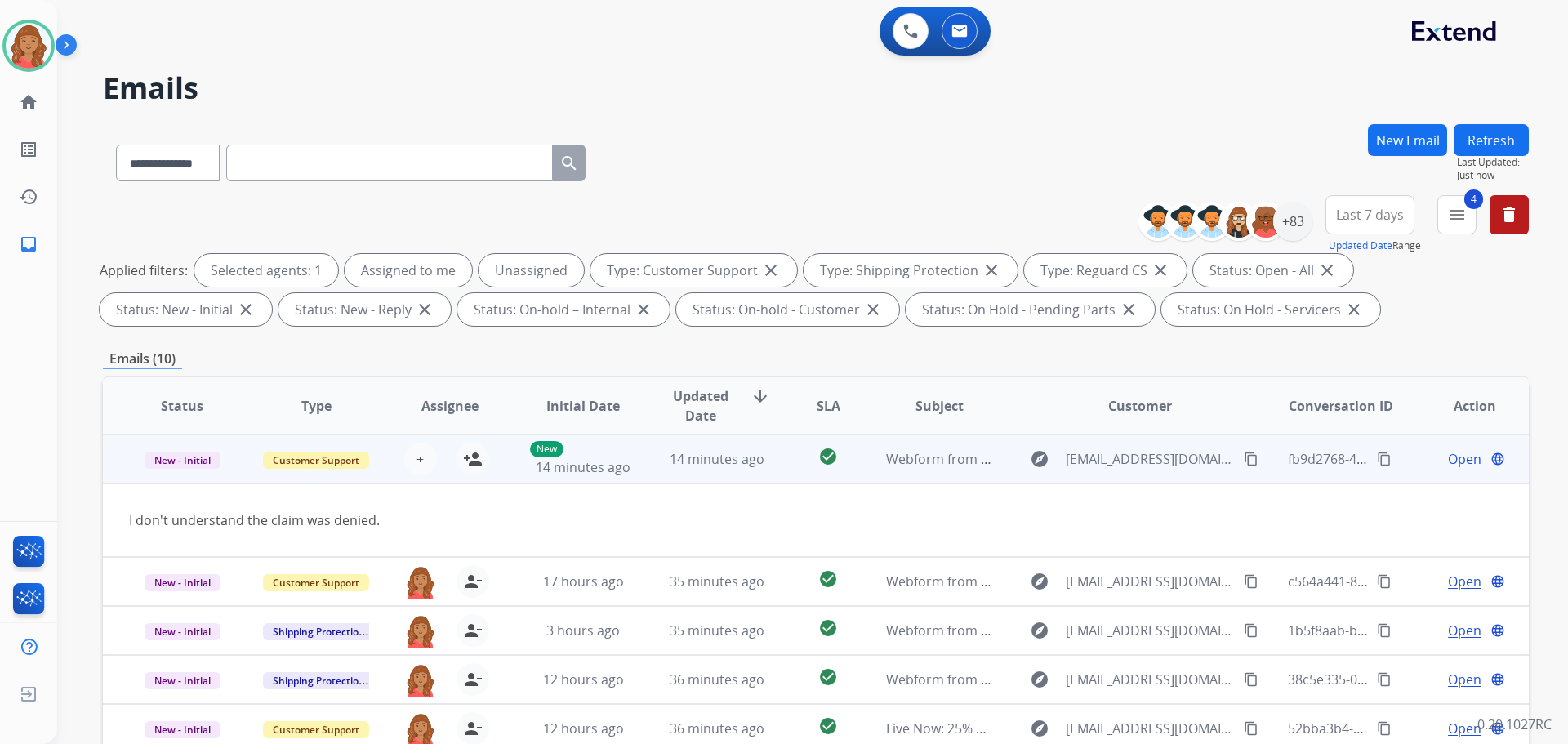
click at [1244, 459] on mat-icon "content_copy" at bounding box center [1251, 459] width 15 height 15
drag, startPoint x: 470, startPoint y: 462, endPoint x: 449, endPoint y: 461, distance: 21.0
click at [470, 461] on mat-icon "person_add" at bounding box center [473, 459] width 20 height 20
click at [1244, 460] on mat-icon "content_copy" at bounding box center [1251, 459] width 15 height 15
click at [627, 463] on div "New 14 minutes ago" at bounding box center [583, 459] width 107 height 36
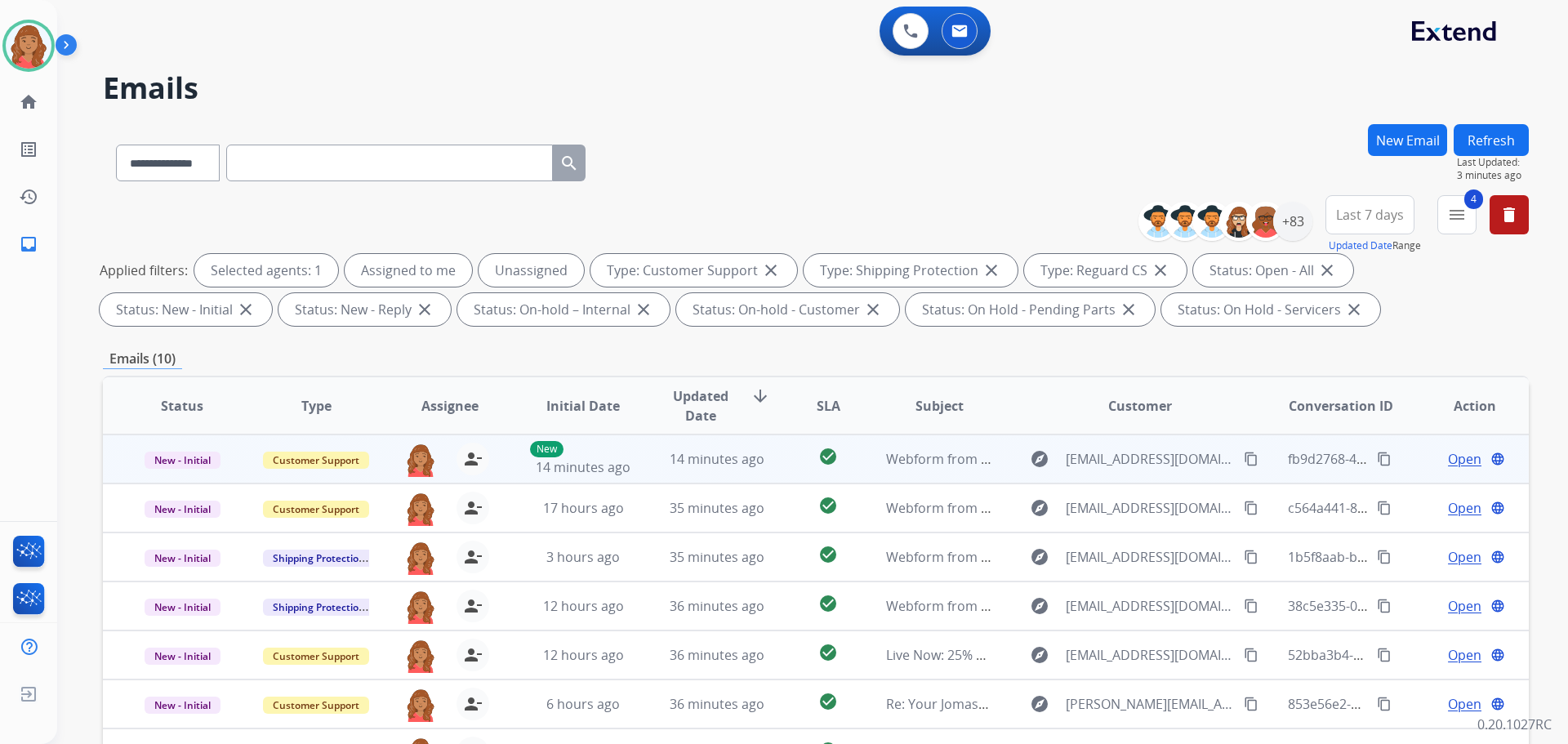
click at [1448, 459] on span "Open" at bounding box center [1465, 459] width 34 height 20
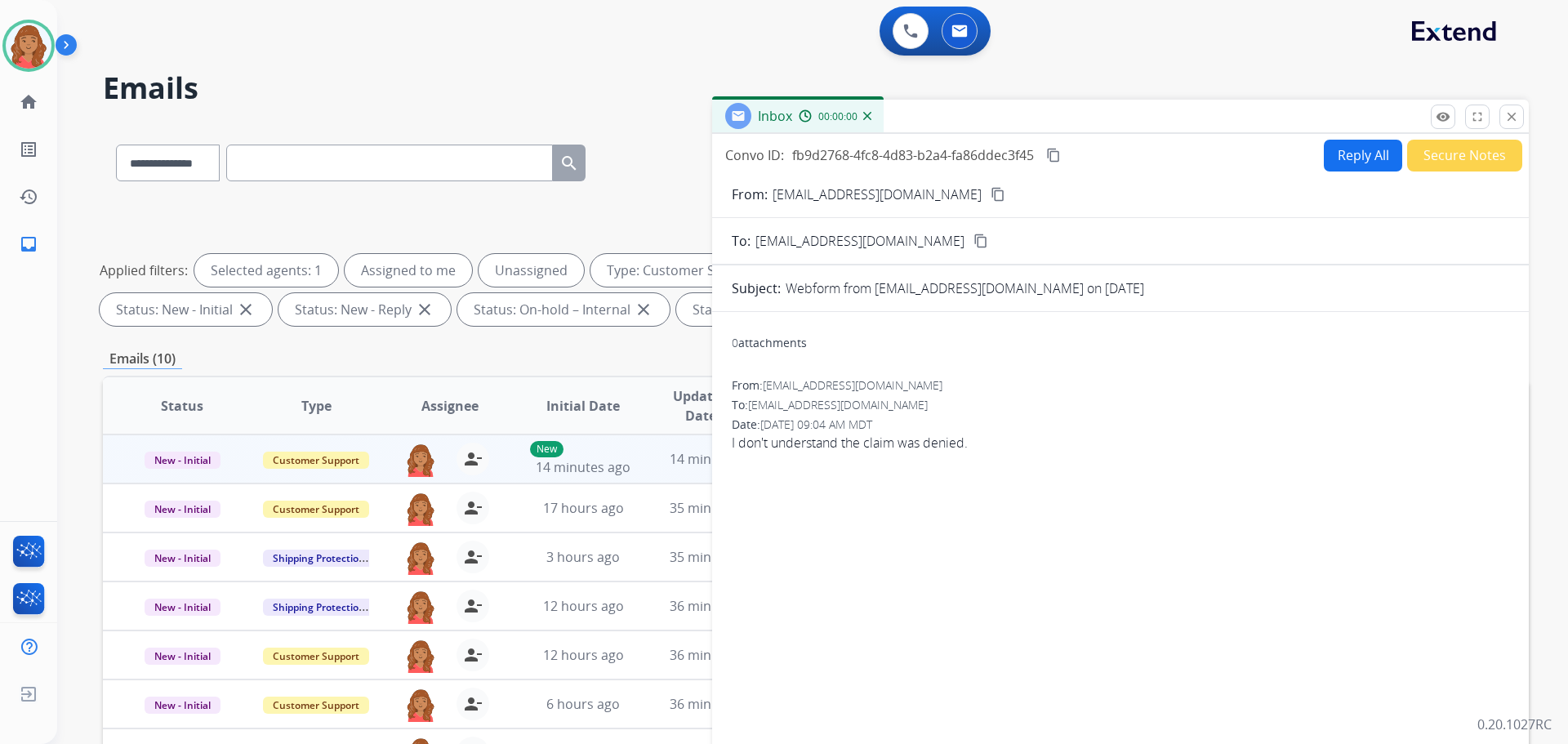
click at [1353, 161] on button "Reply All" at bounding box center [1363, 155] width 78 height 32
select select "**********"
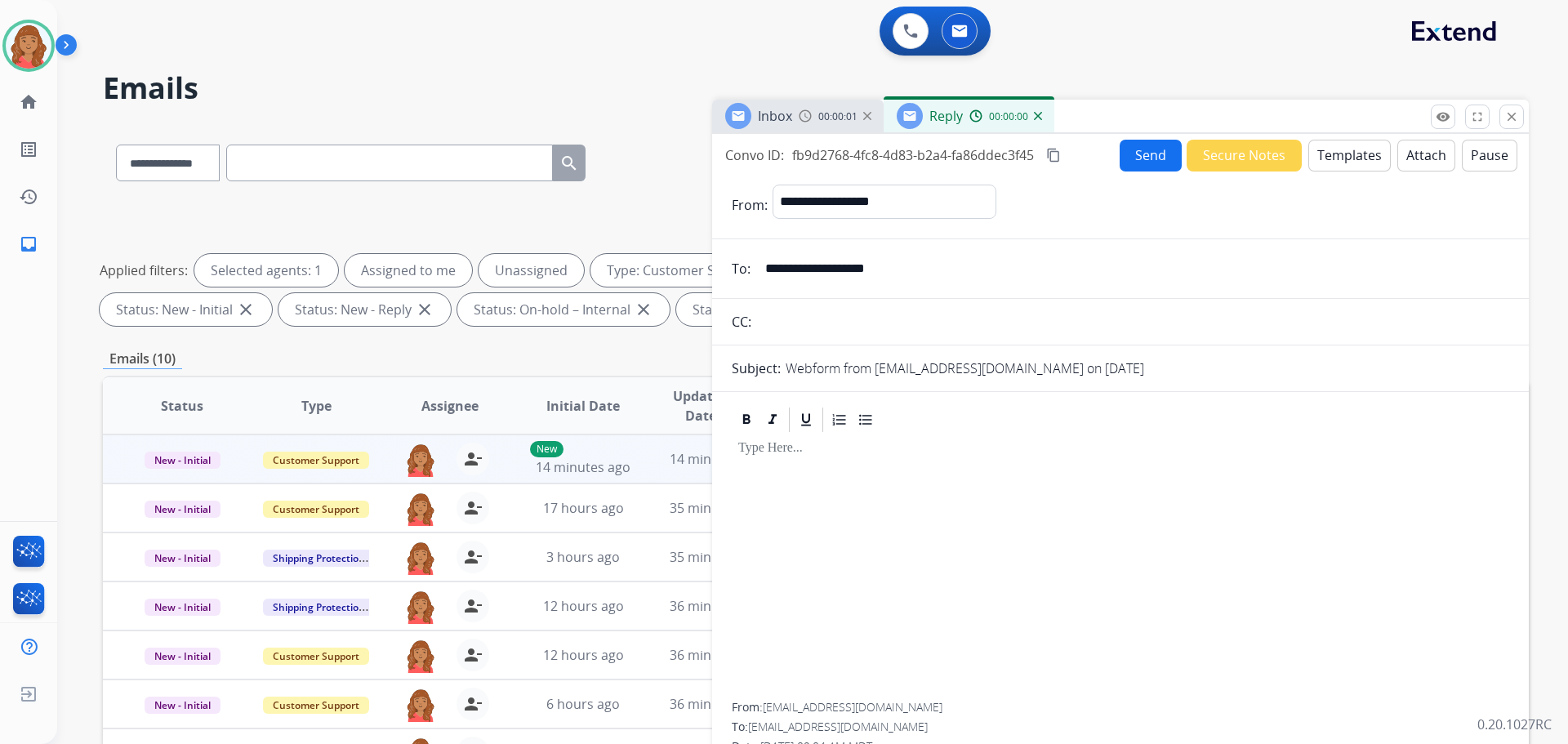
click at [1342, 155] on button "Templates" at bounding box center [1350, 155] width 83 height 32
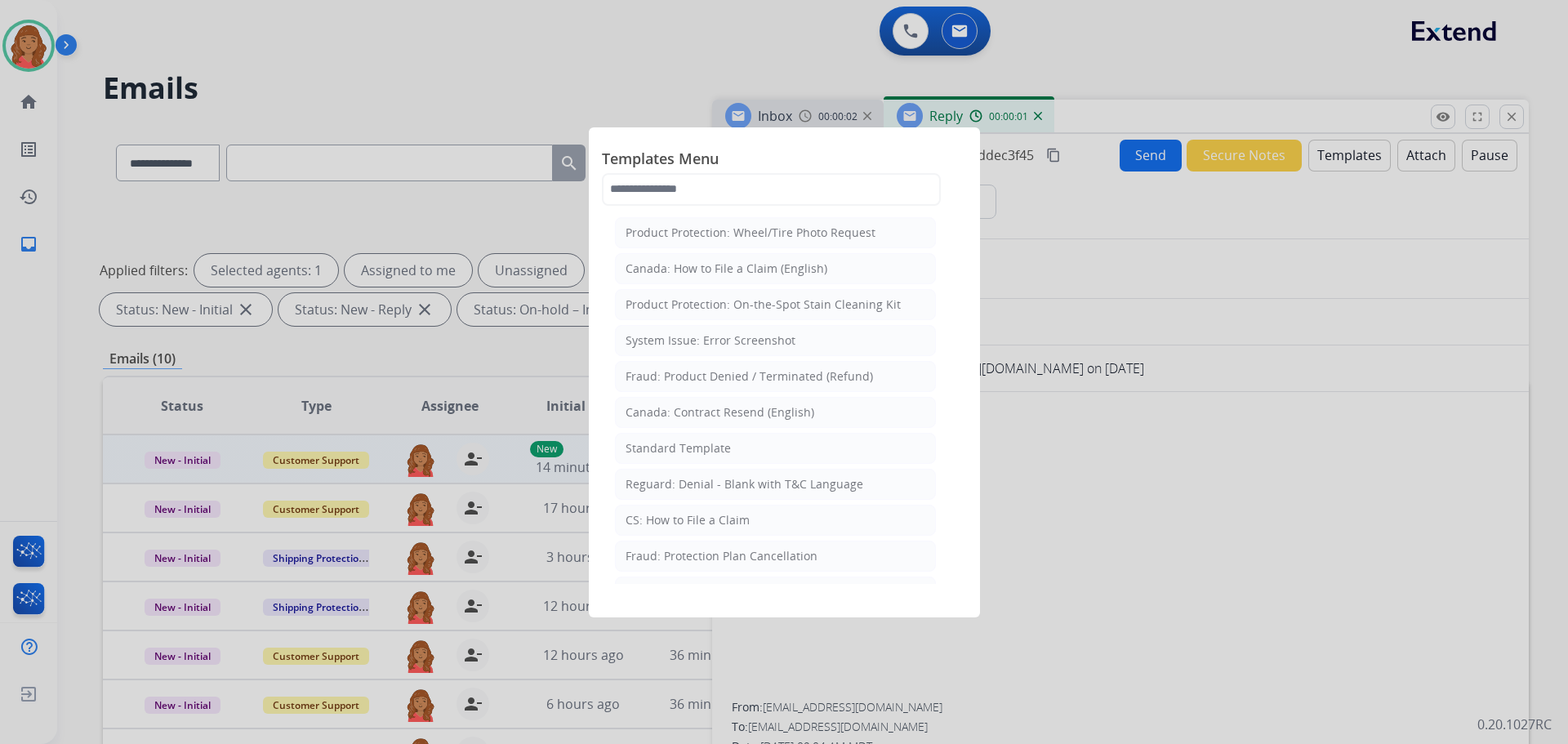
click at [686, 459] on li "Standard Template" at bounding box center [776, 448] width 321 height 31
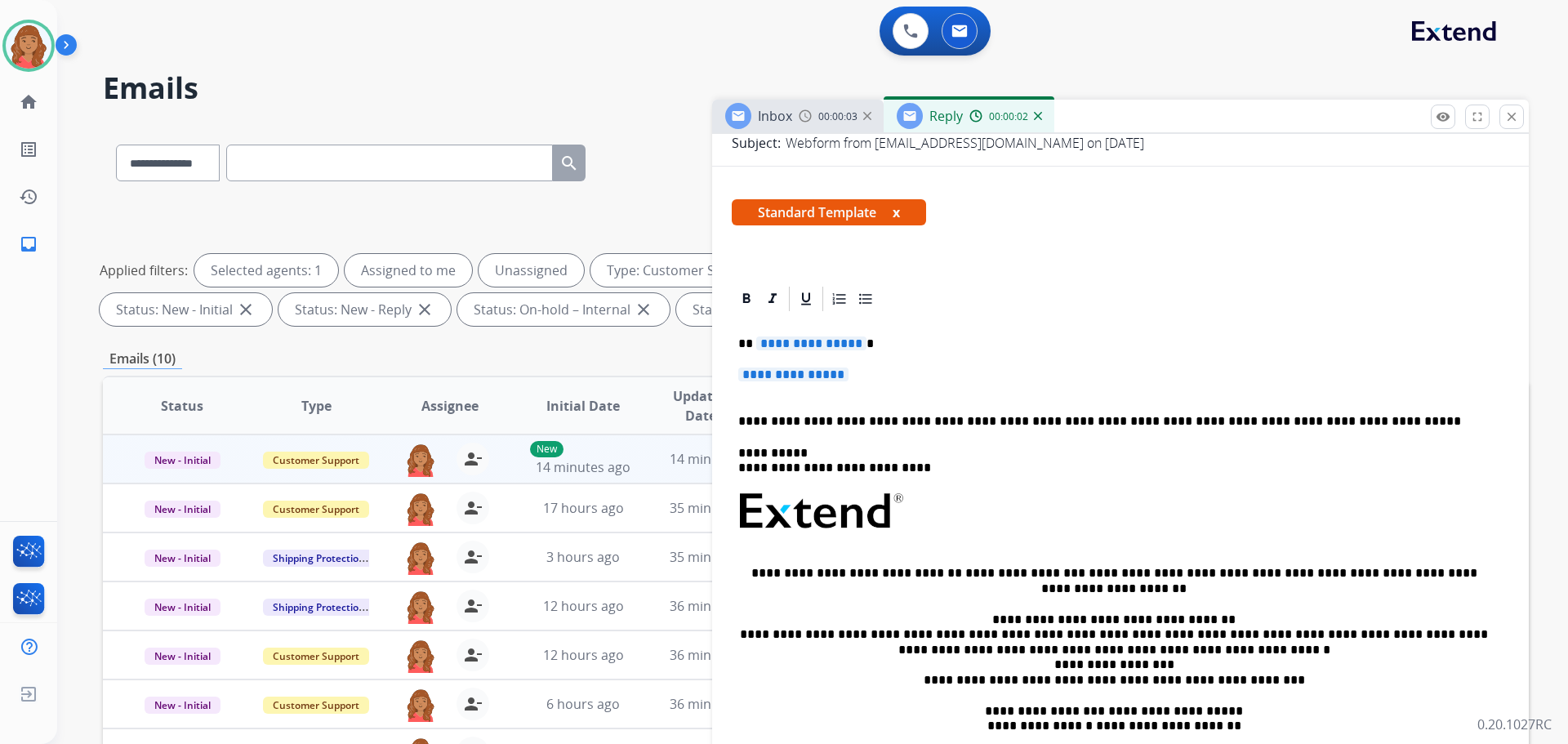
scroll to position [245, 0]
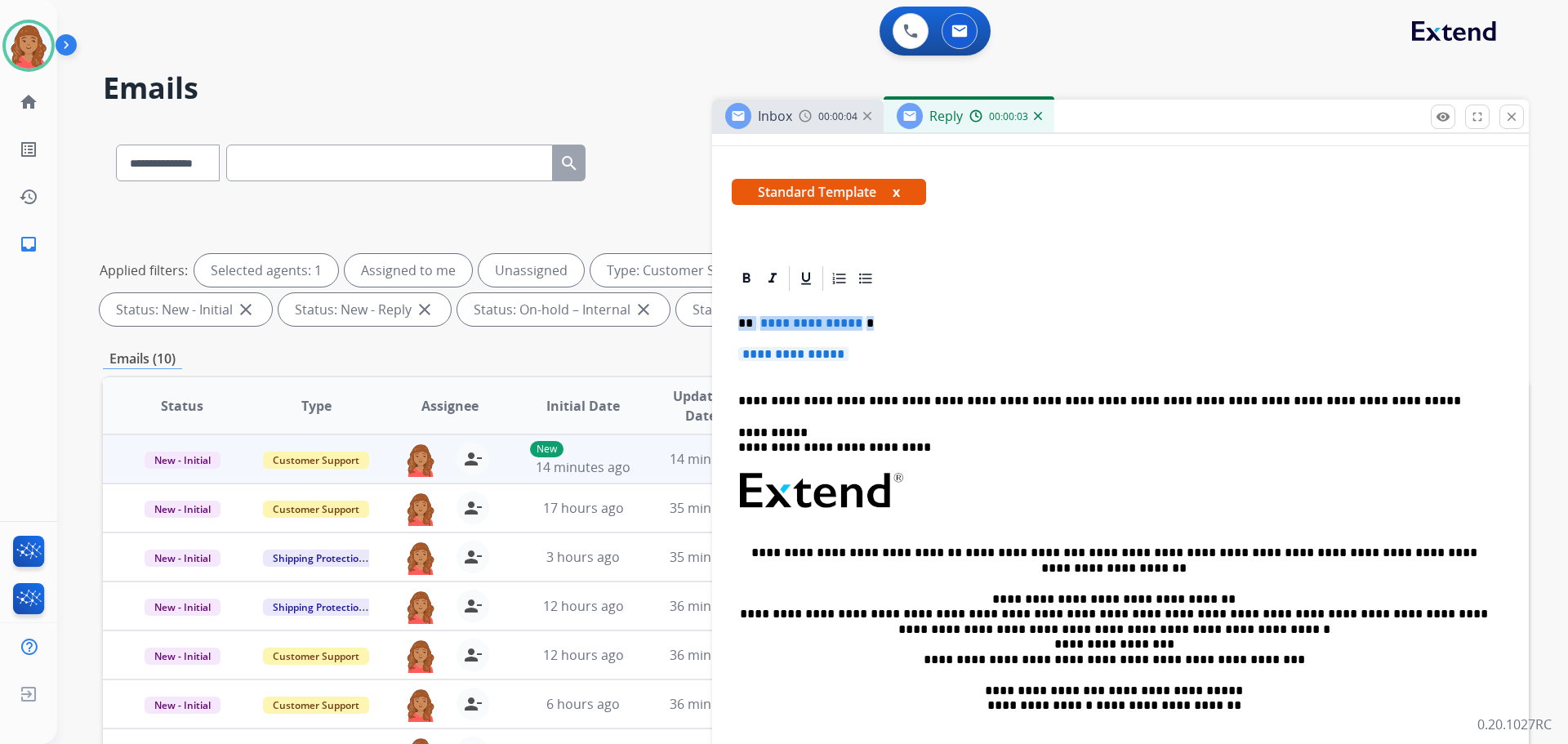
drag, startPoint x: 830, startPoint y: 350, endPoint x: 726, endPoint y: 323, distance: 107.4
click at [720, 321] on div "**********" at bounding box center [1121, 557] width 817 height 587
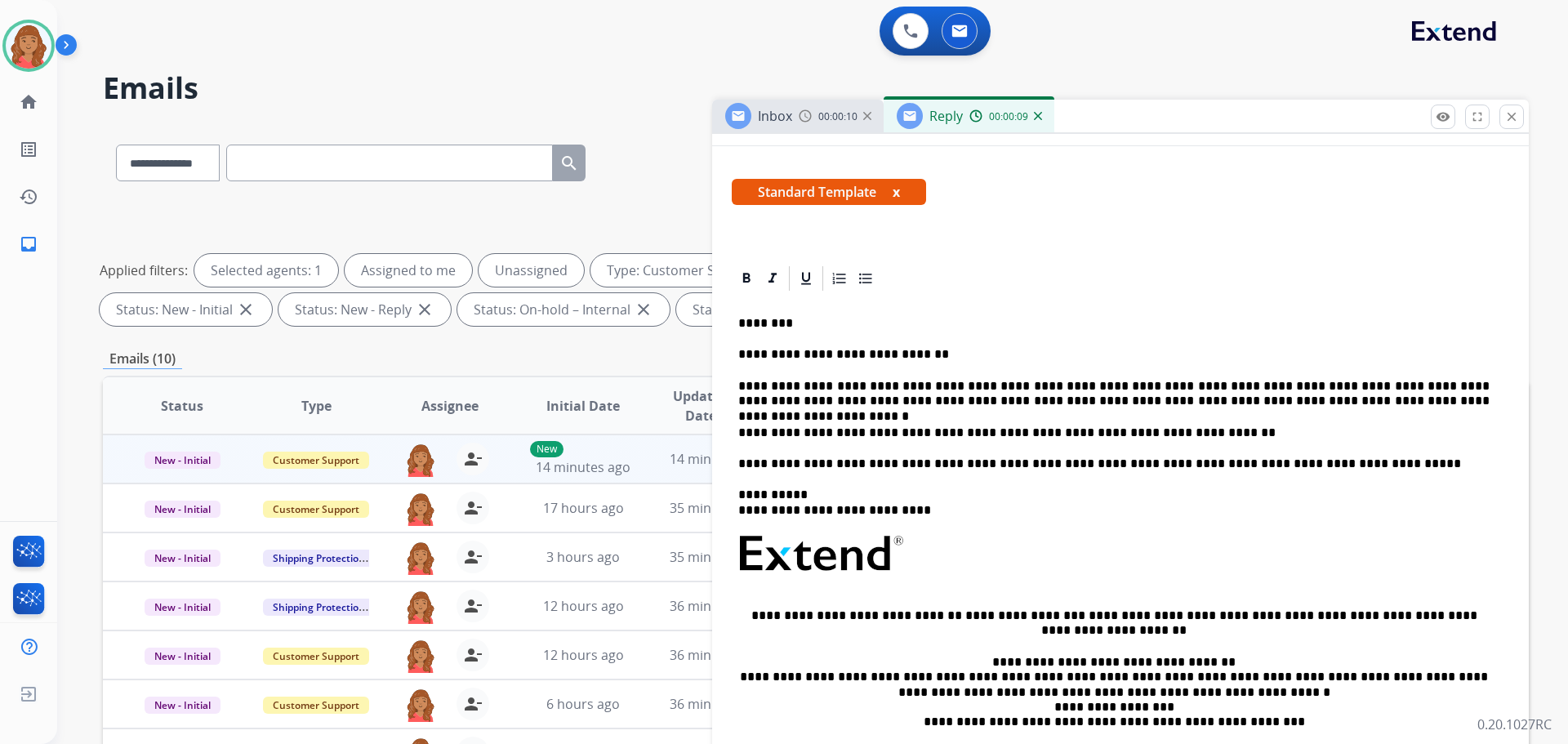
click at [1062, 537] on p at bounding box center [1121, 563] width 764 height 58
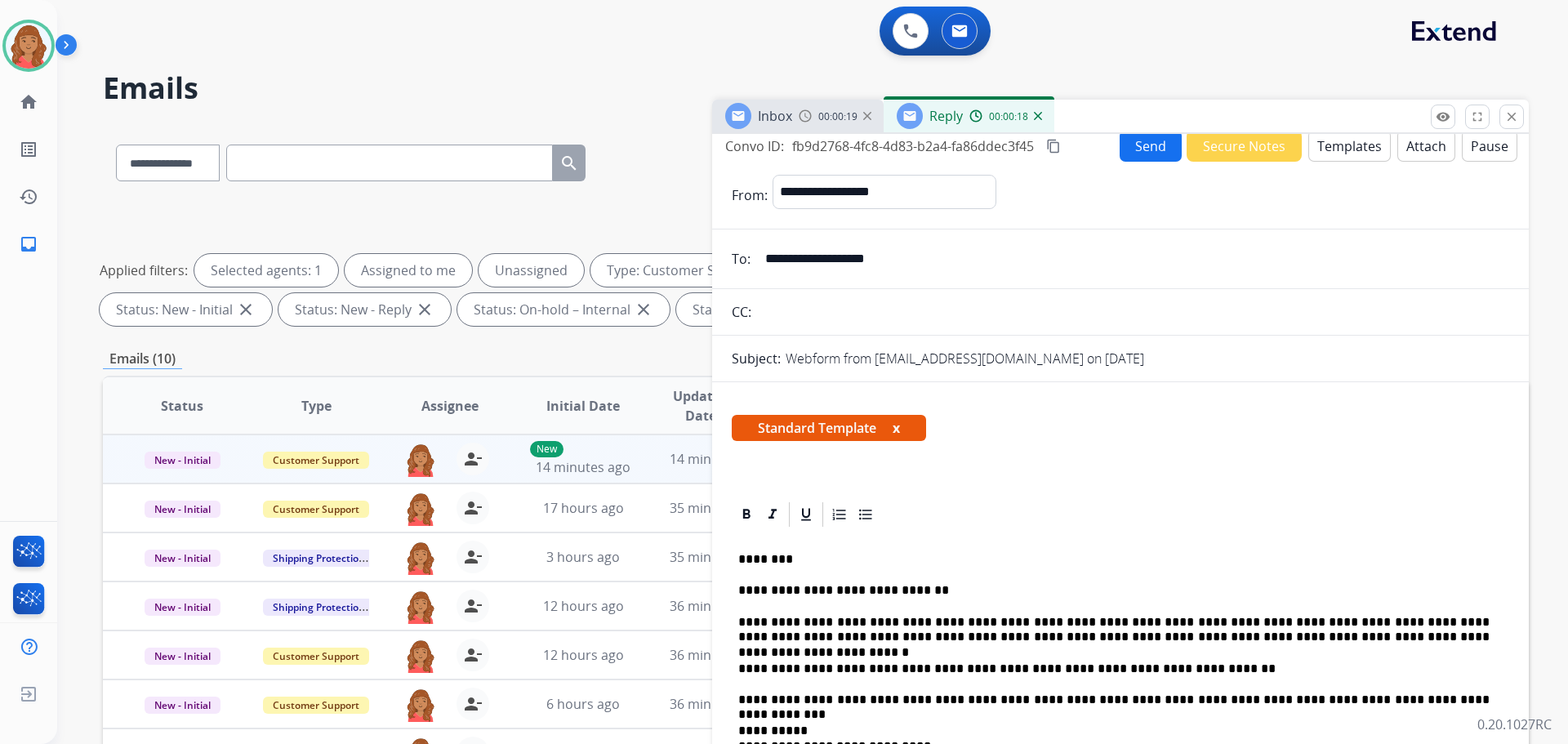
scroll to position [0, 0]
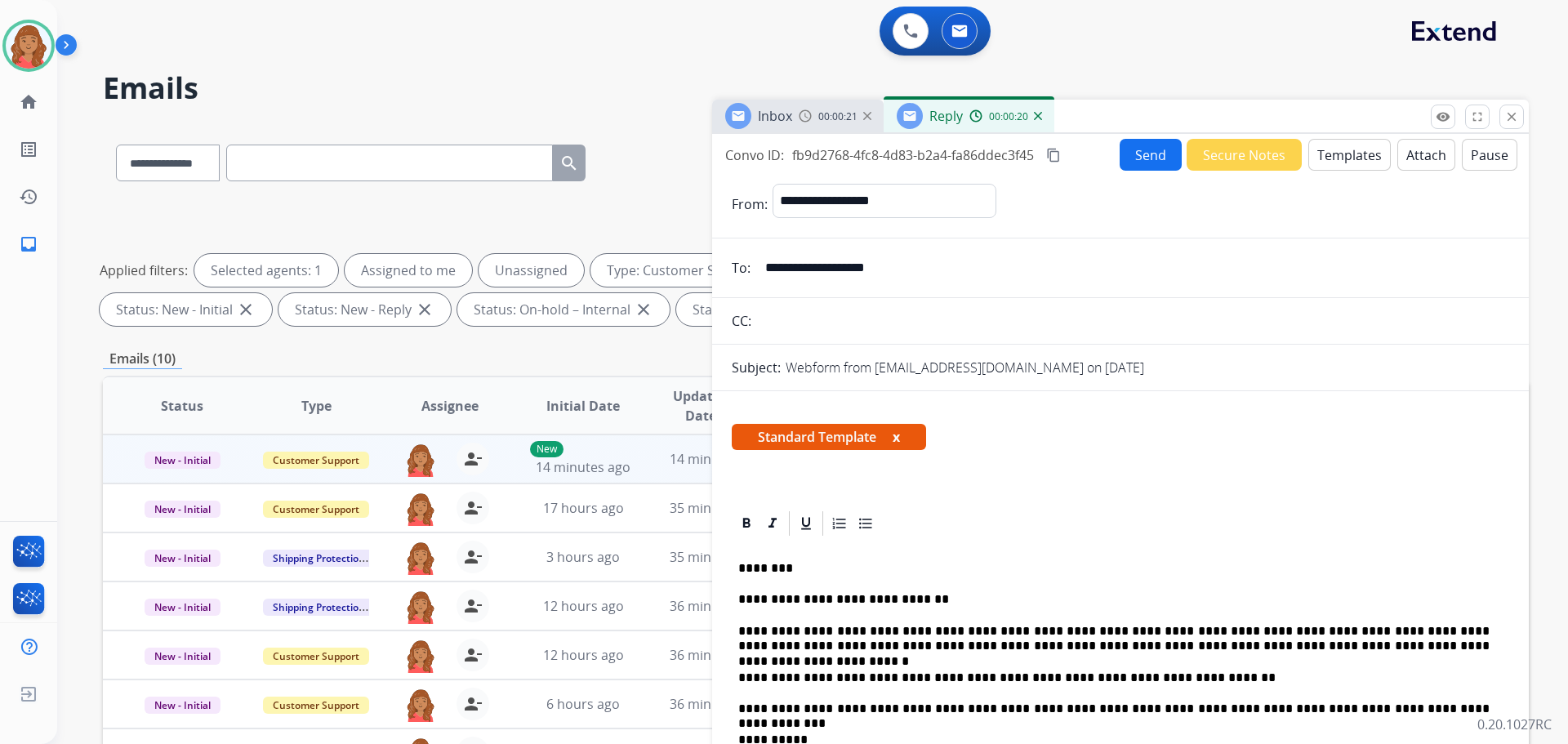
click at [1056, 158] on mat-icon "content_copy" at bounding box center [1054, 155] width 15 height 15
click at [1129, 156] on button "Send" at bounding box center [1151, 154] width 62 height 32
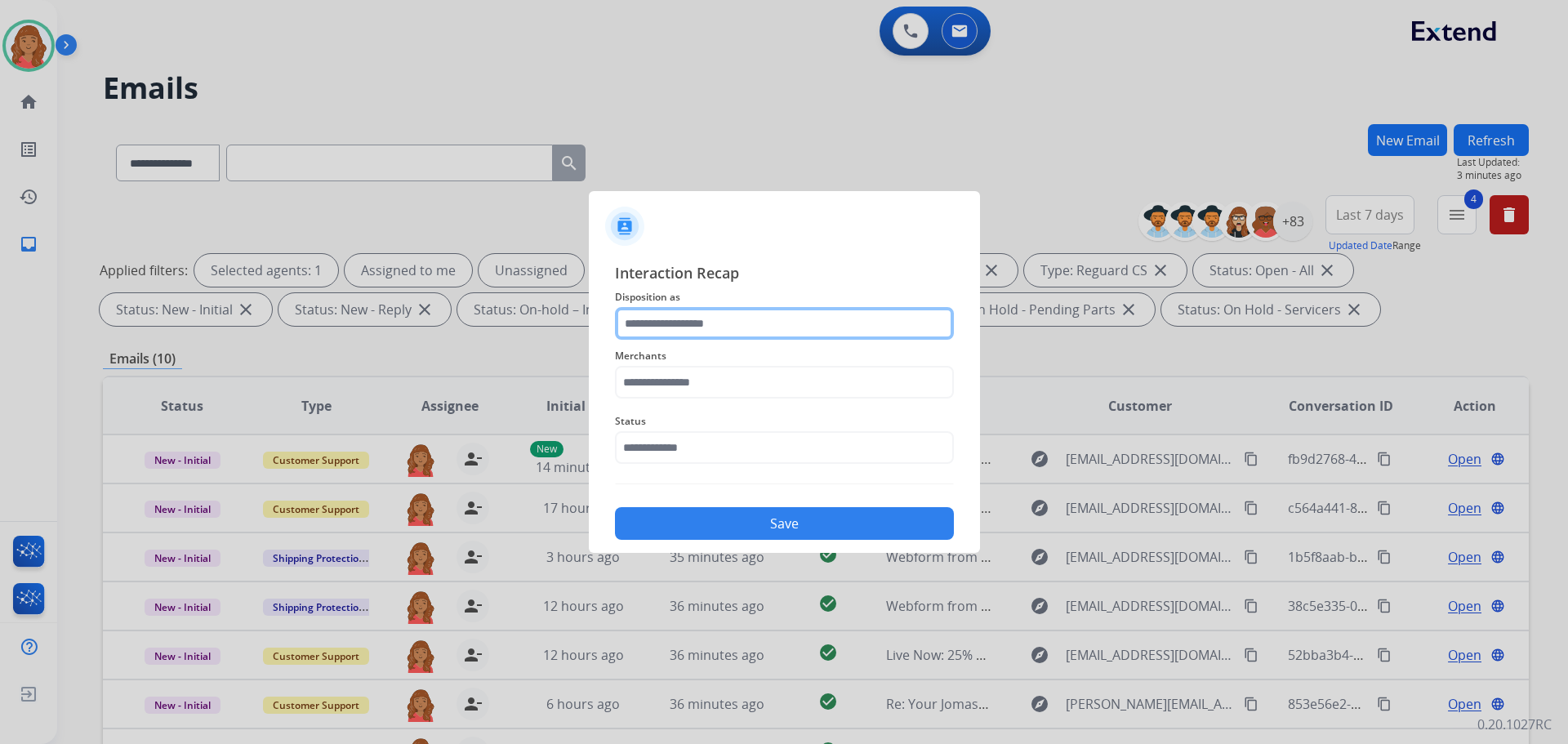
click at [750, 317] on input "text" at bounding box center [785, 323] width 339 height 33
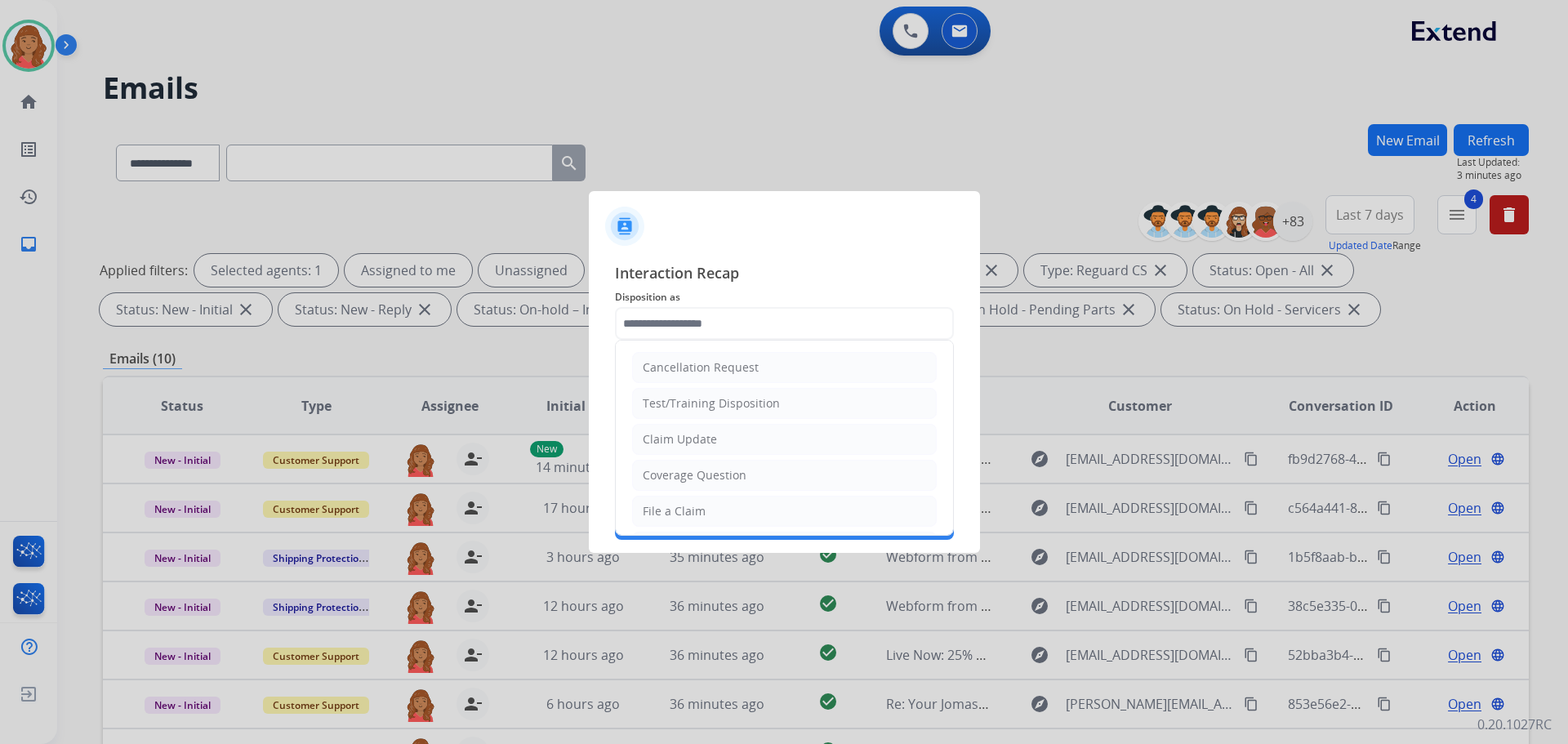
click at [698, 435] on div "Claim Update" at bounding box center [680, 439] width 75 height 16
type input "**********"
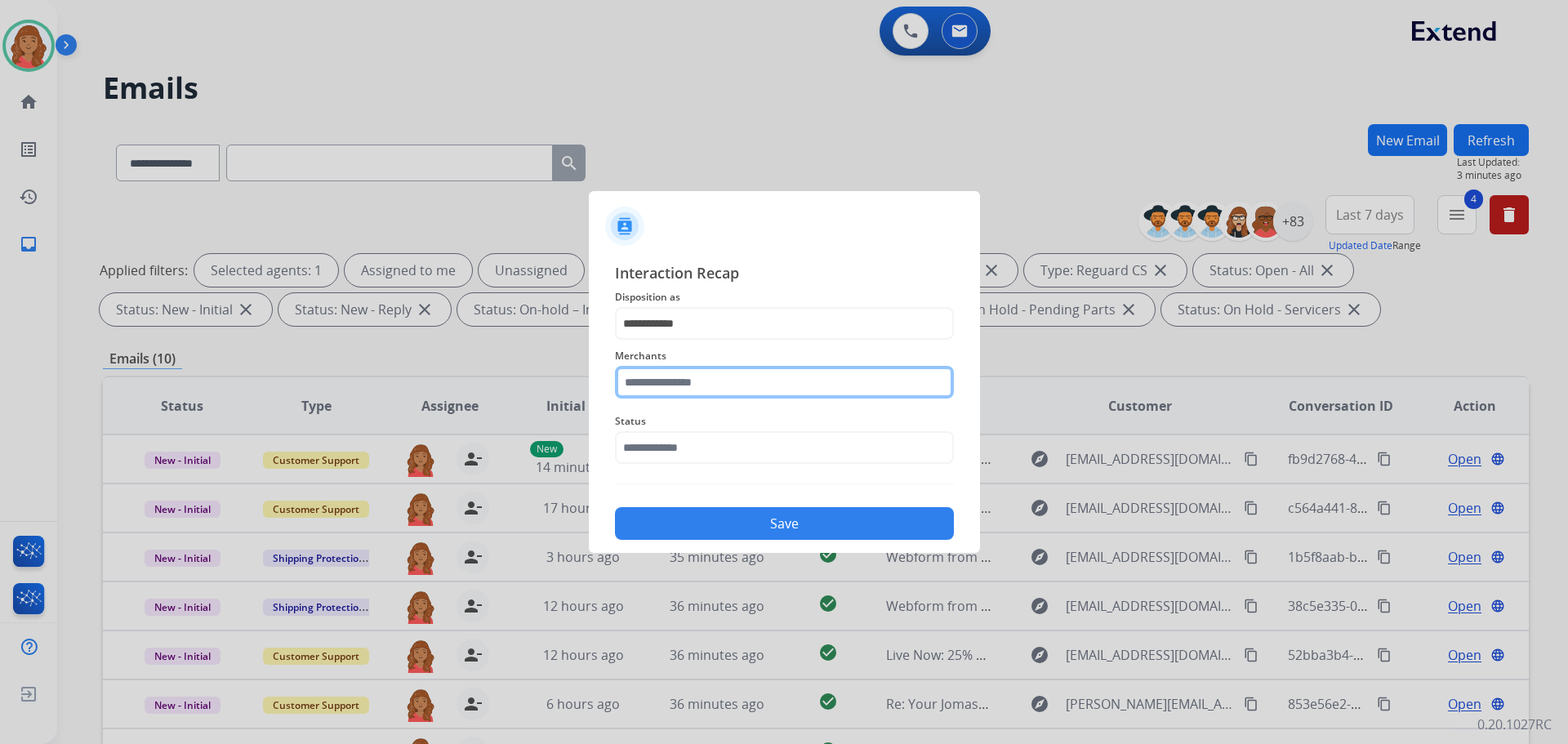
click at [686, 397] on input "text" at bounding box center [785, 382] width 339 height 33
click at [689, 458] on div "[PERSON_NAME]" at bounding box center [689, 464] width 91 height 16
type input "********"
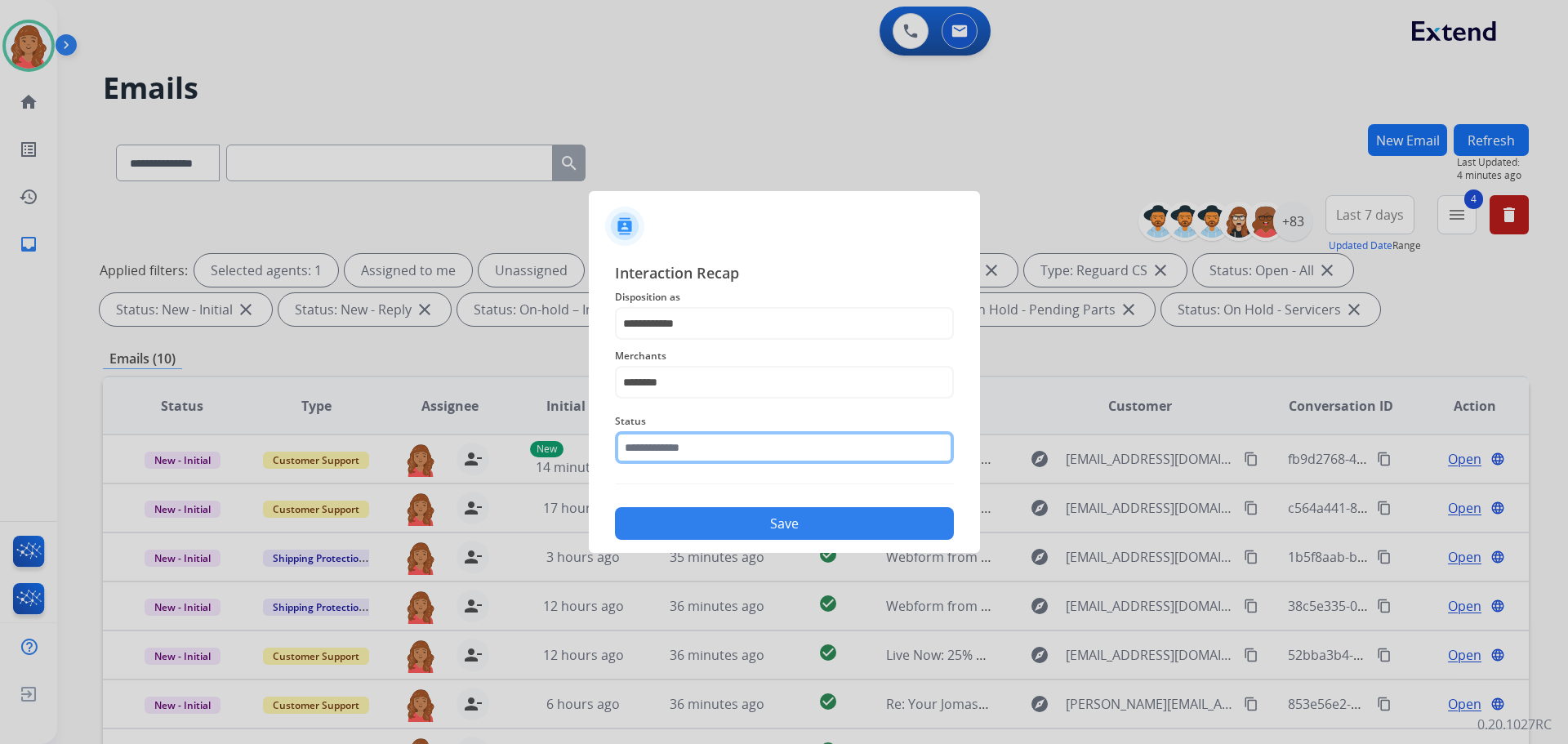
drag, startPoint x: 668, startPoint y: 450, endPoint x: 678, endPoint y: 466, distance: 18.9
click at [669, 450] on input "text" at bounding box center [785, 447] width 339 height 33
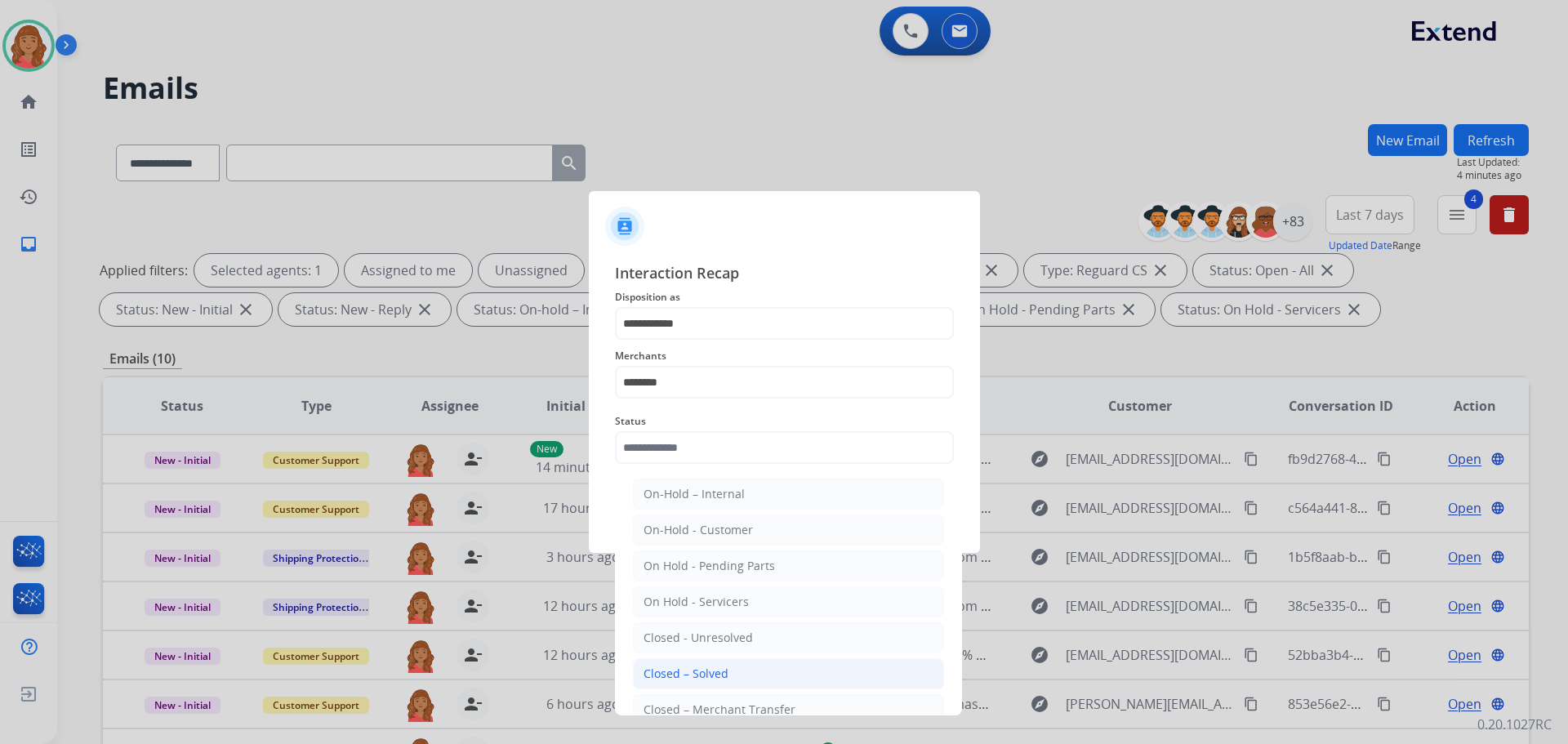
click at [694, 665] on li "Closed – Solved" at bounding box center [788, 674] width 312 height 31
type input "**********"
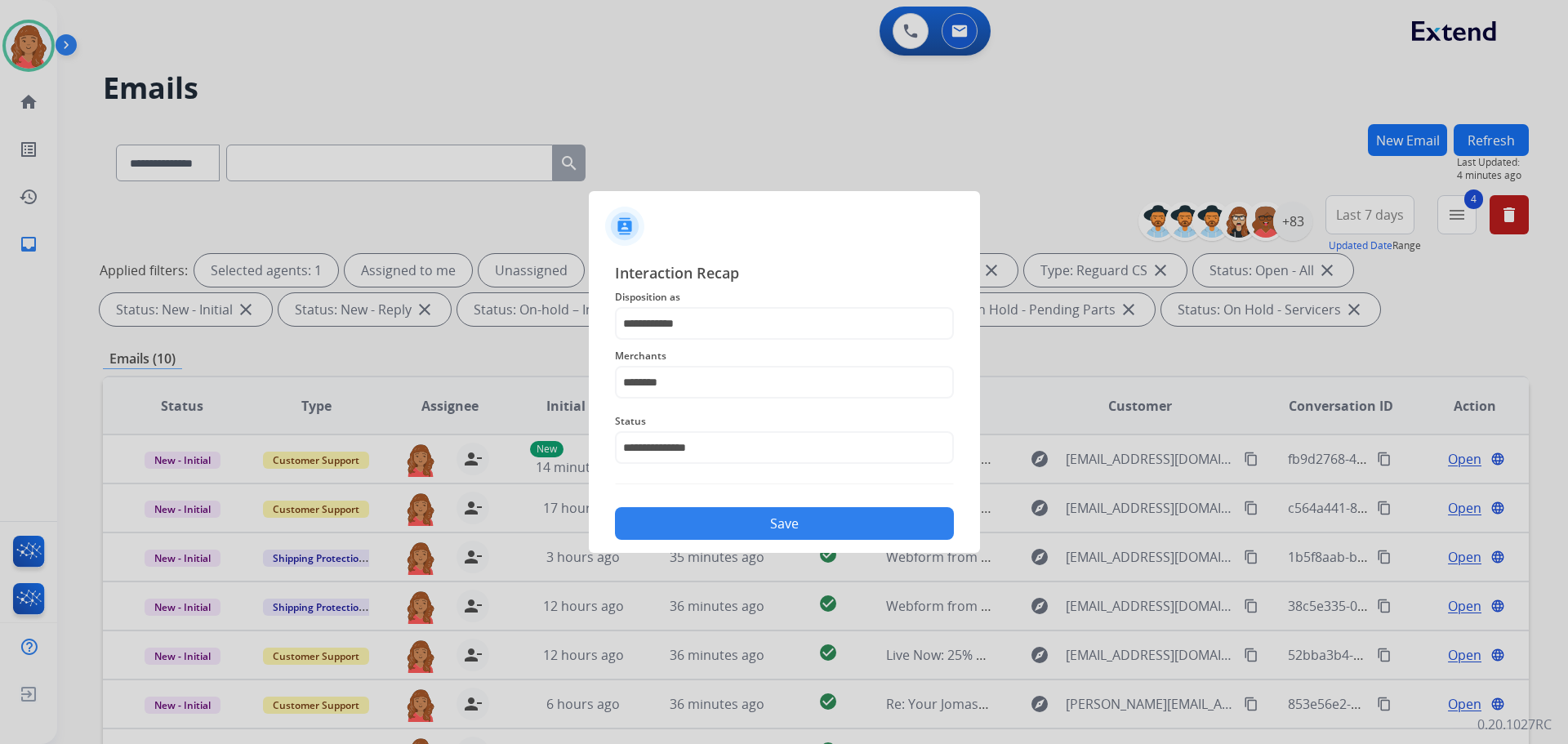
click at [711, 519] on button "Save" at bounding box center [785, 523] width 339 height 33
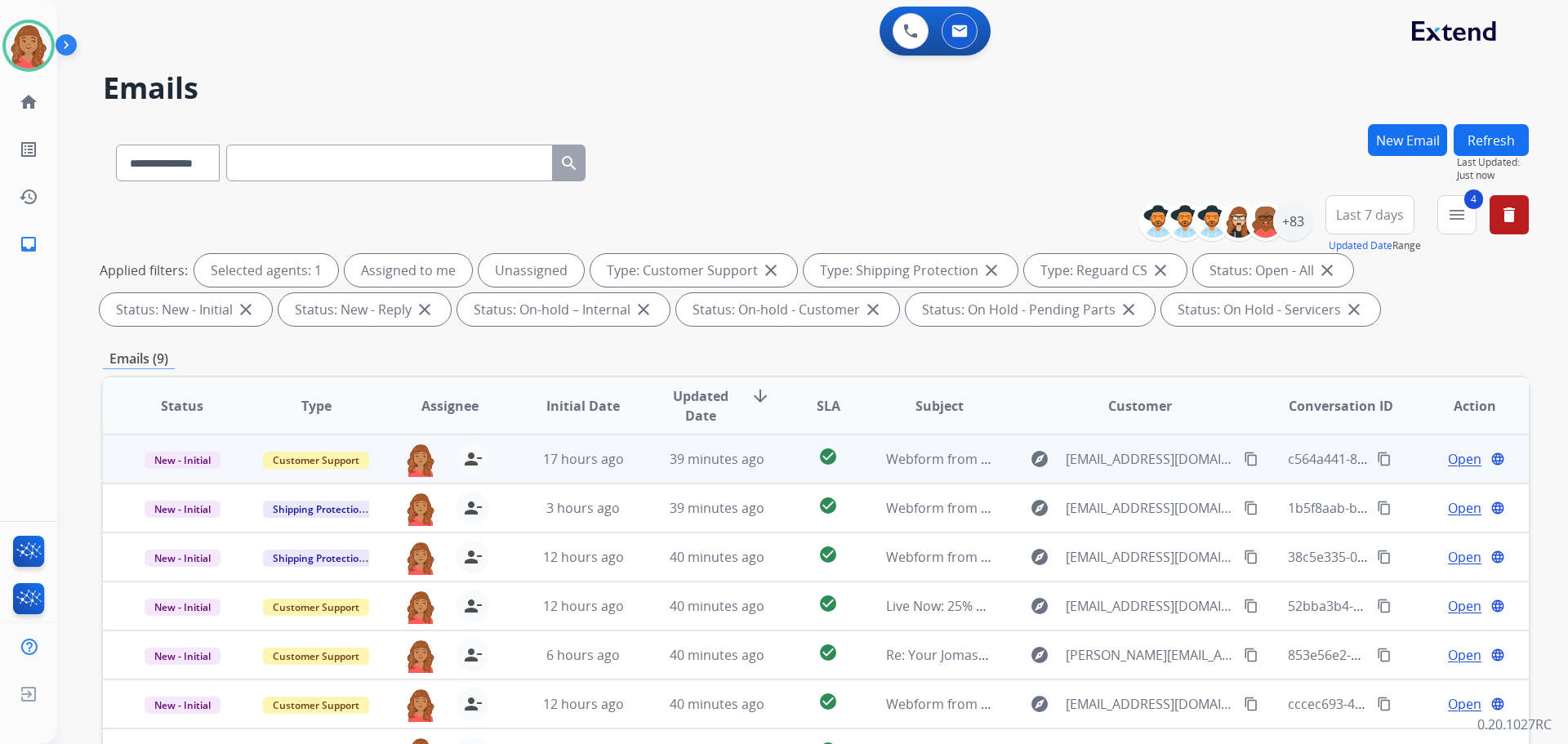
click at [638, 457] on td "39 minutes ago" at bounding box center [705, 458] width 134 height 49
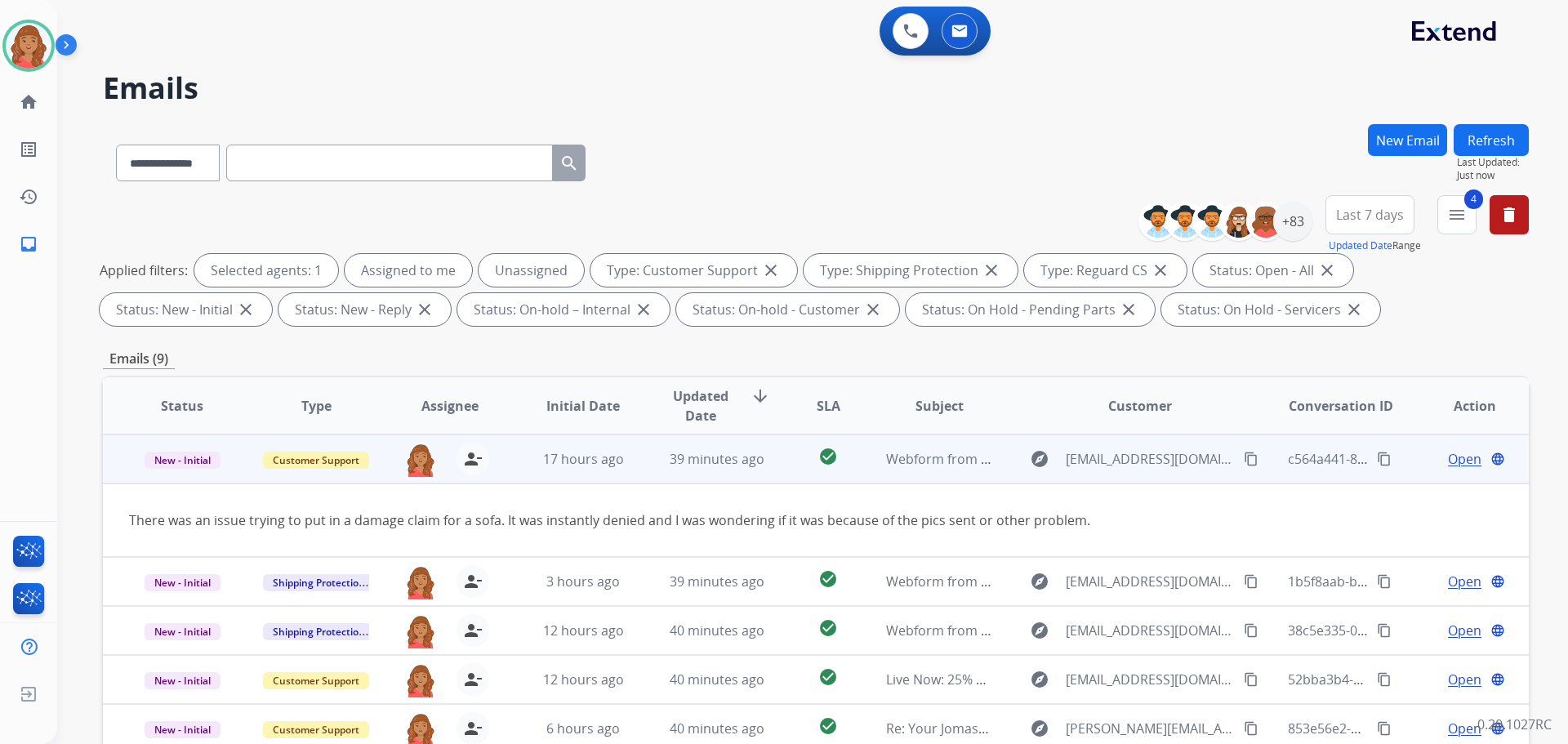
drag, startPoint x: 1223, startPoint y: 461, endPoint x: 1207, endPoint y: 461, distance: 16.0
click at [1244, 462] on mat-icon "content_copy" at bounding box center [1251, 459] width 15 height 15
click at [1448, 455] on span "Open" at bounding box center [1465, 459] width 34 height 20
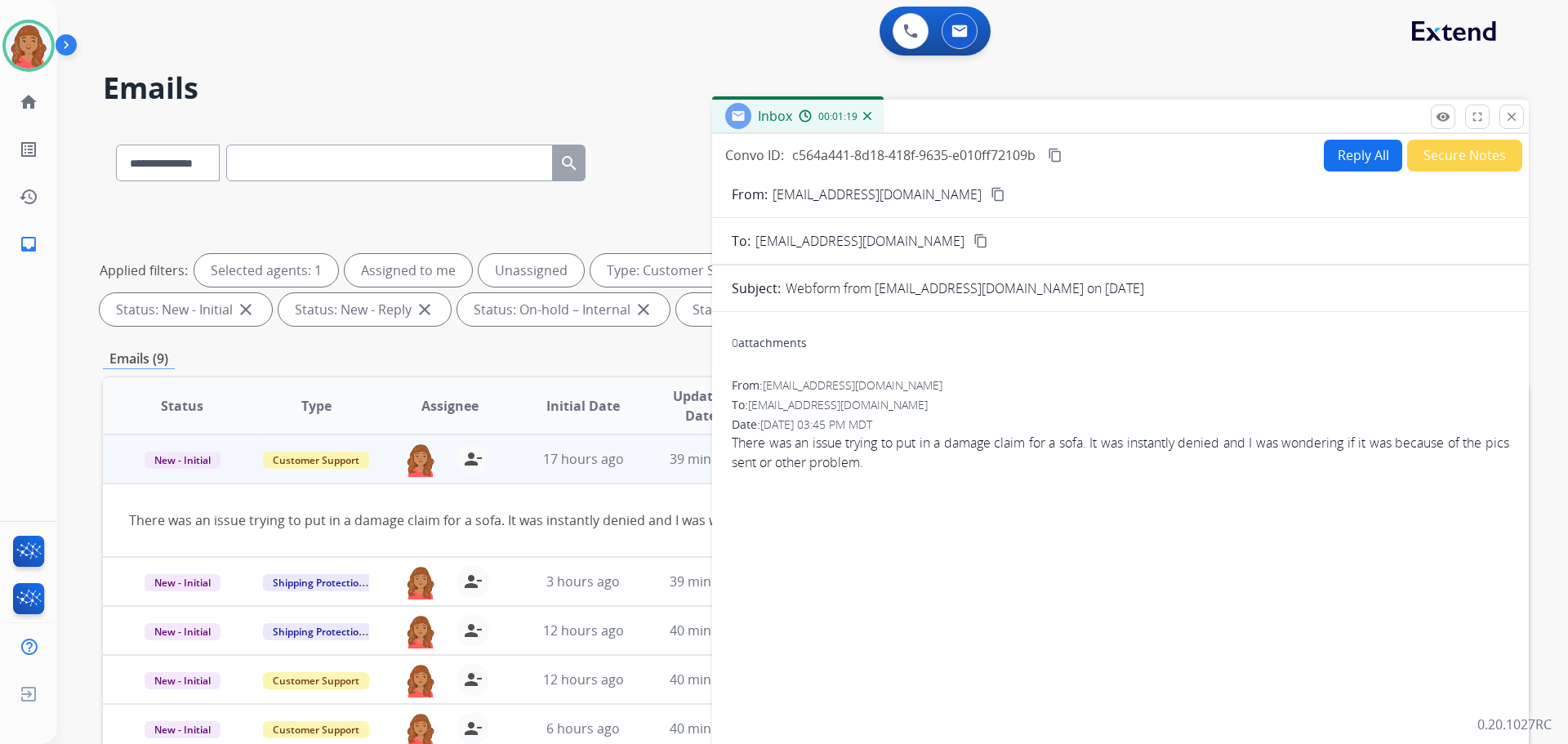
click at [1351, 154] on button "Reply All" at bounding box center [1363, 155] width 78 height 32
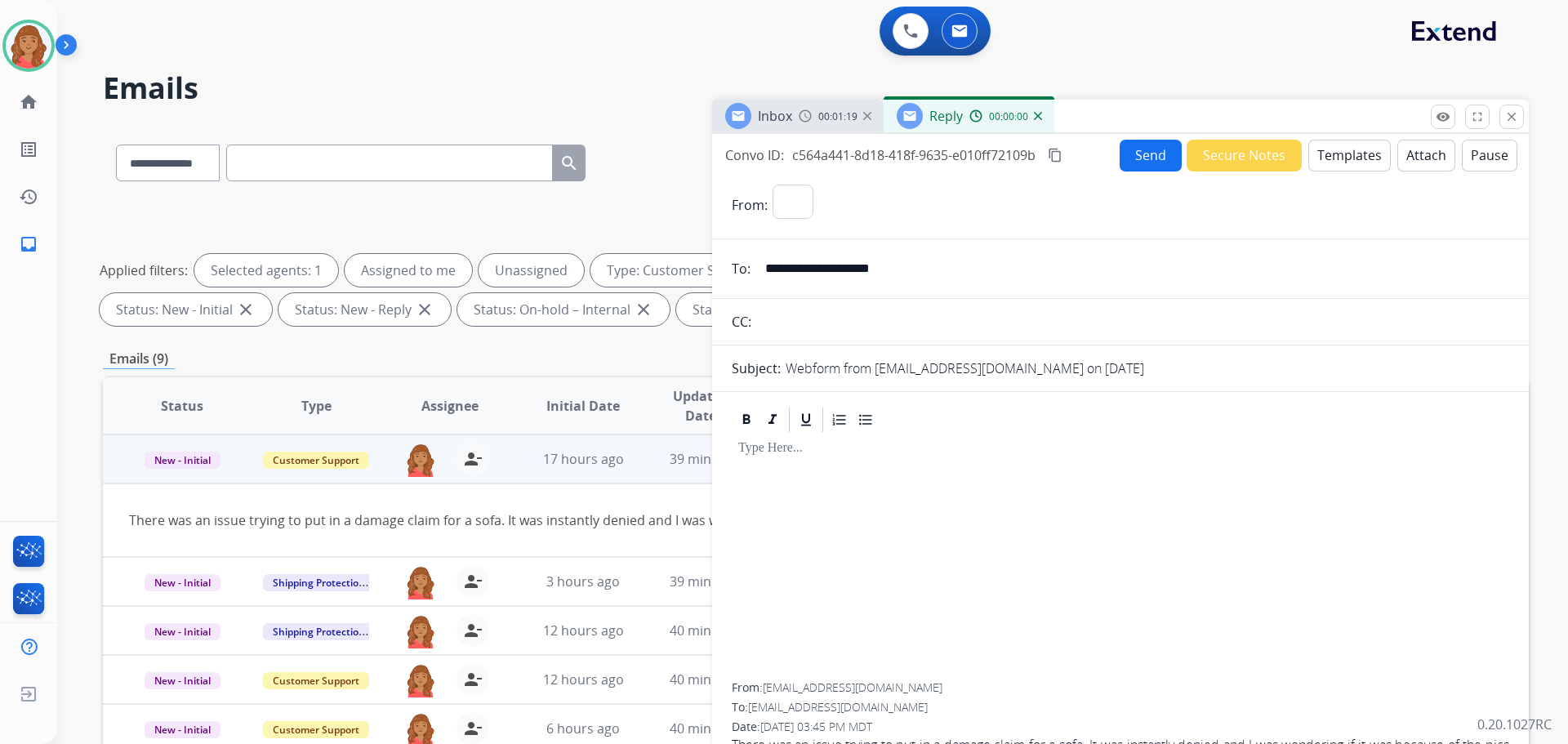
select select "**********"
click at [1339, 154] on button "Templates" at bounding box center [1350, 155] width 83 height 32
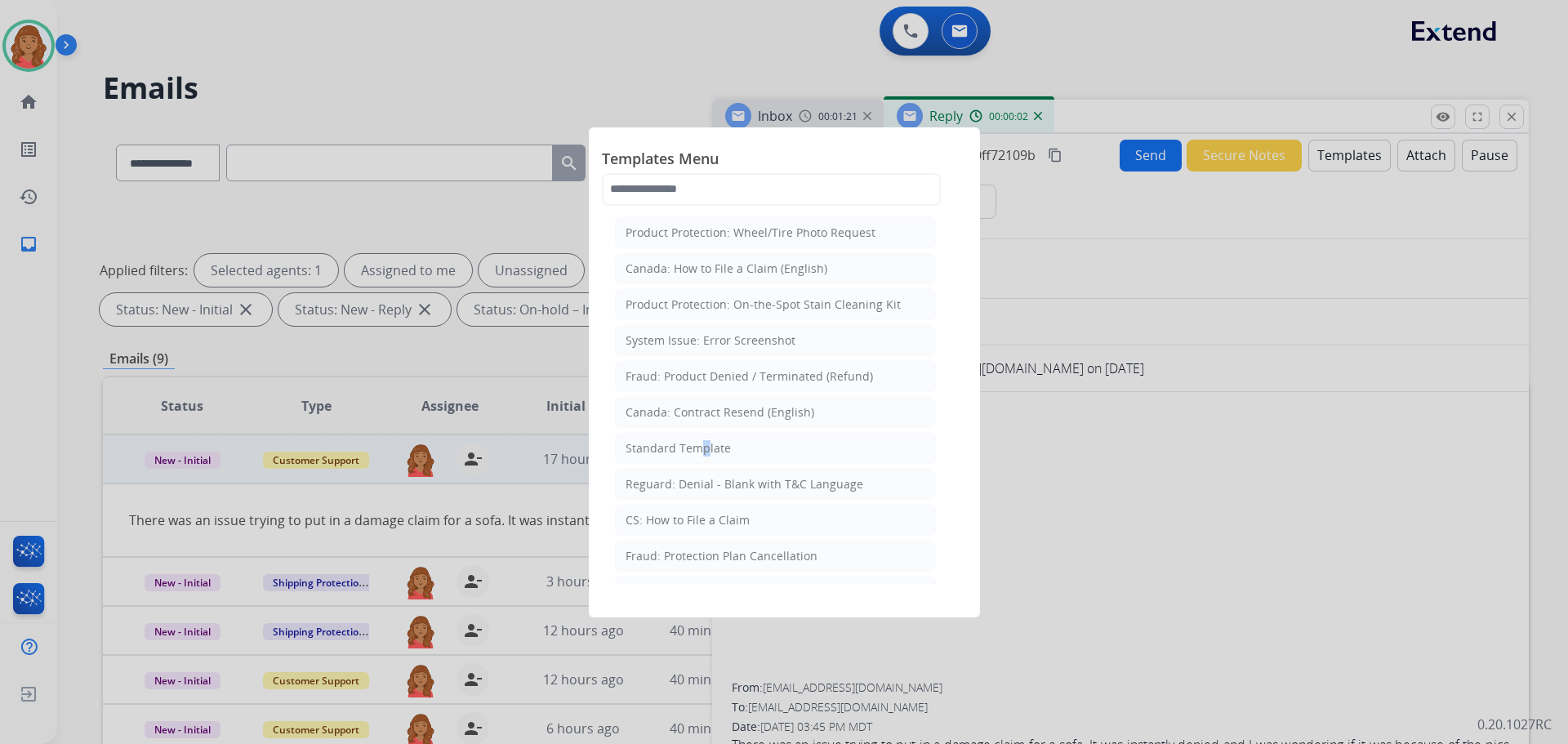
drag, startPoint x: 694, startPoint y: 448, endPoint x: 708, endPoint y: 453, distance: 14.9
click at [697, 448] on div "Standard Template" at bounding box center [678, 448] width 106 height 16
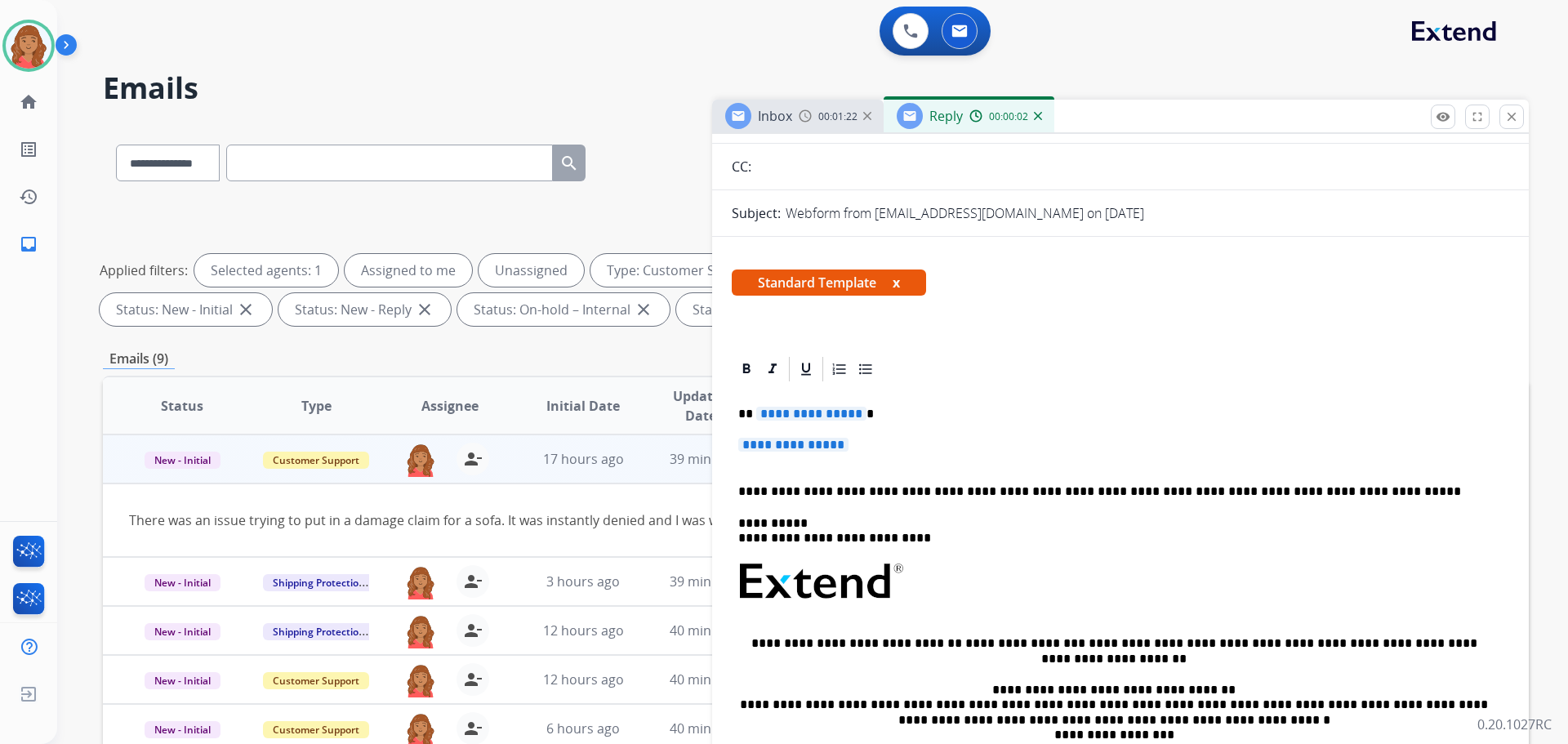
scroll to position [163, 0]
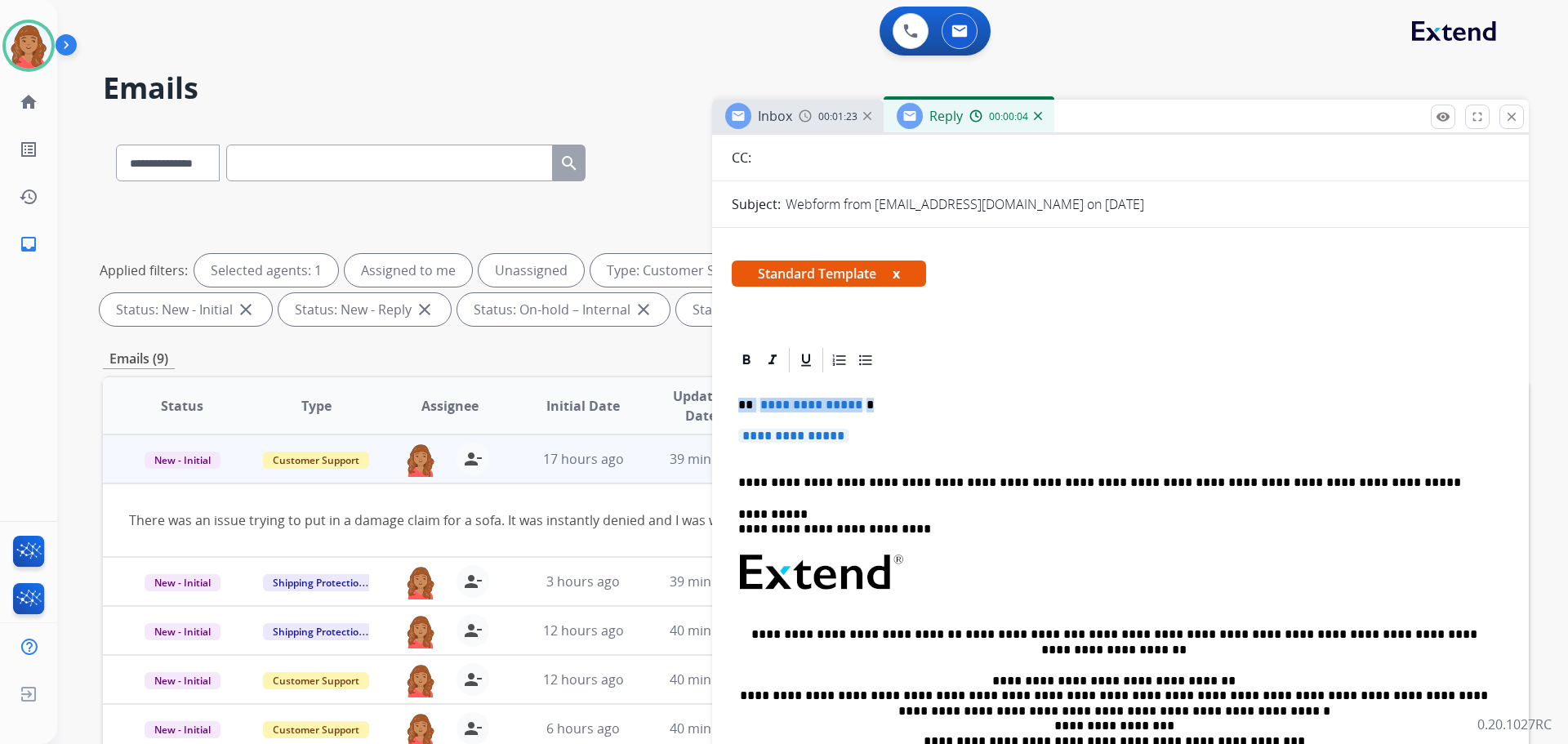
drag, startPoint x: 857, startPoint y: 434, endPoint x: 720, endPoint y: 403, distance: 140.5
click at [720, 403] on div "**********" at bounding box center [1121, 649] width 817 height 607
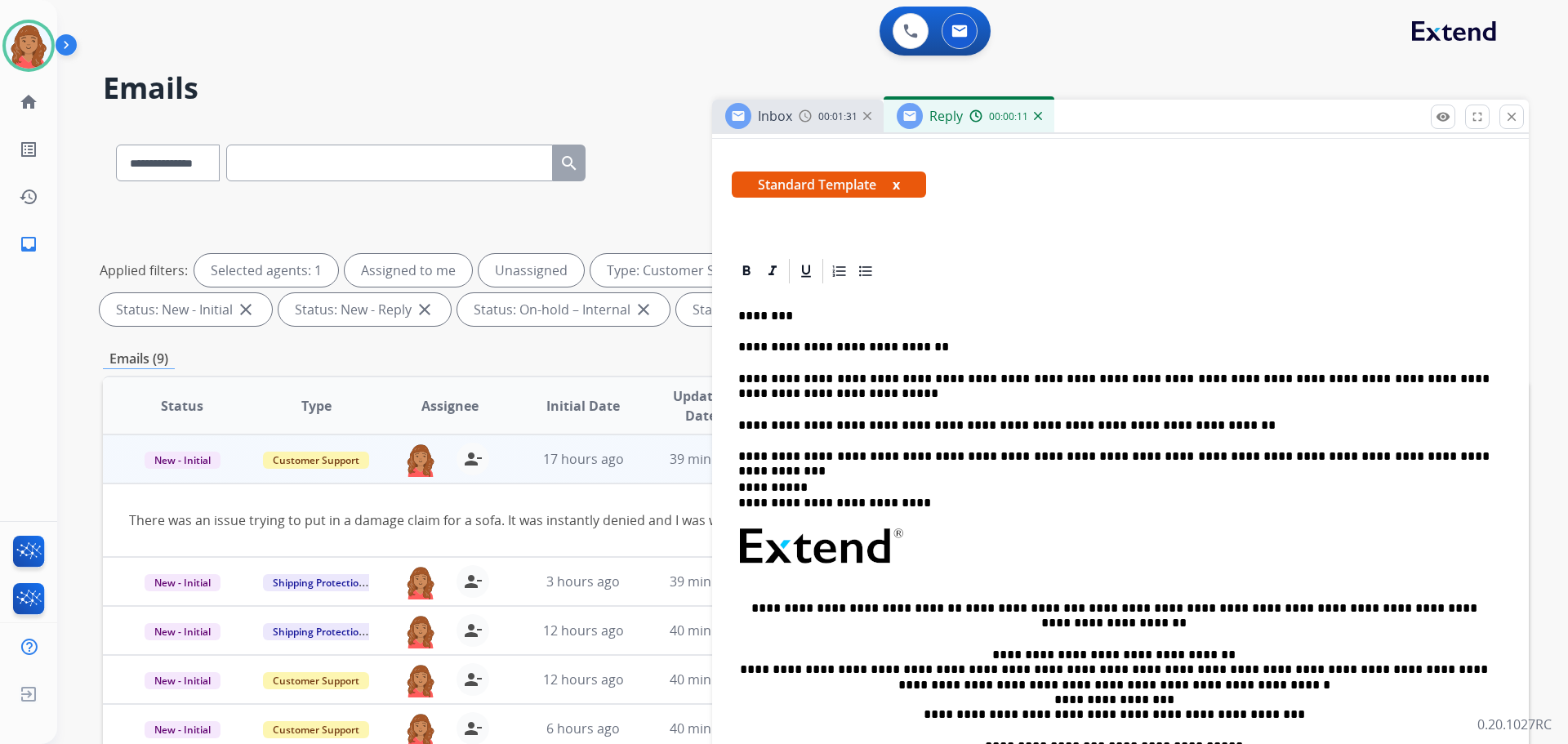
scroll to position [0, 0]
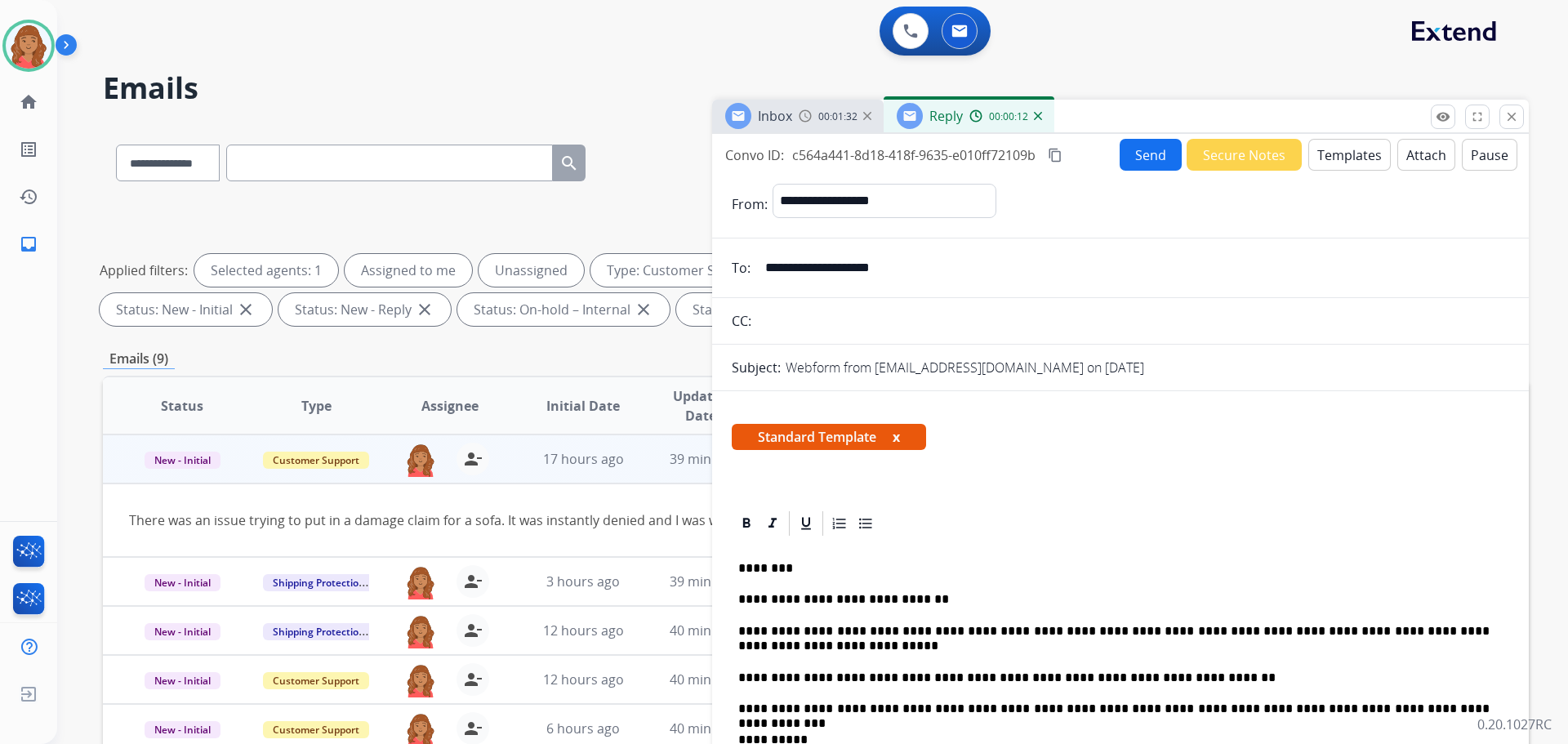
click at [1060, 157] on mat-icon "content_copy" at bounding box center [1055, 155] width 15 height 15
click at [1124, 155] on button "Send" at bounding box center [1151, 154] width 62 height 32
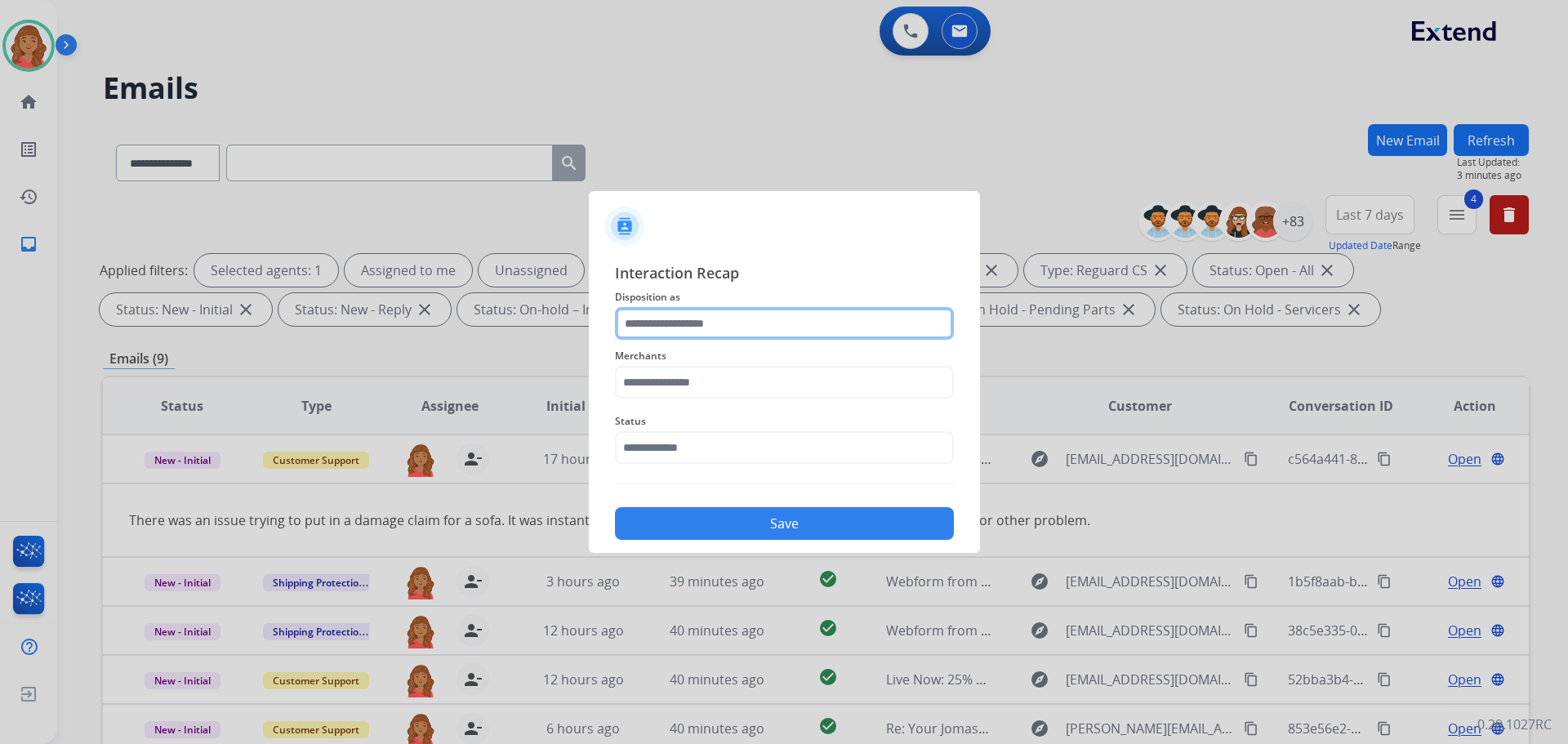
drag, startPoint x: 728, startPoint y: 319, endPoint x: 715, endPoint y: 332, distance: 18.4
click at [728, 323] on input "text" at bounding box center [785, 323] width 339 height 33
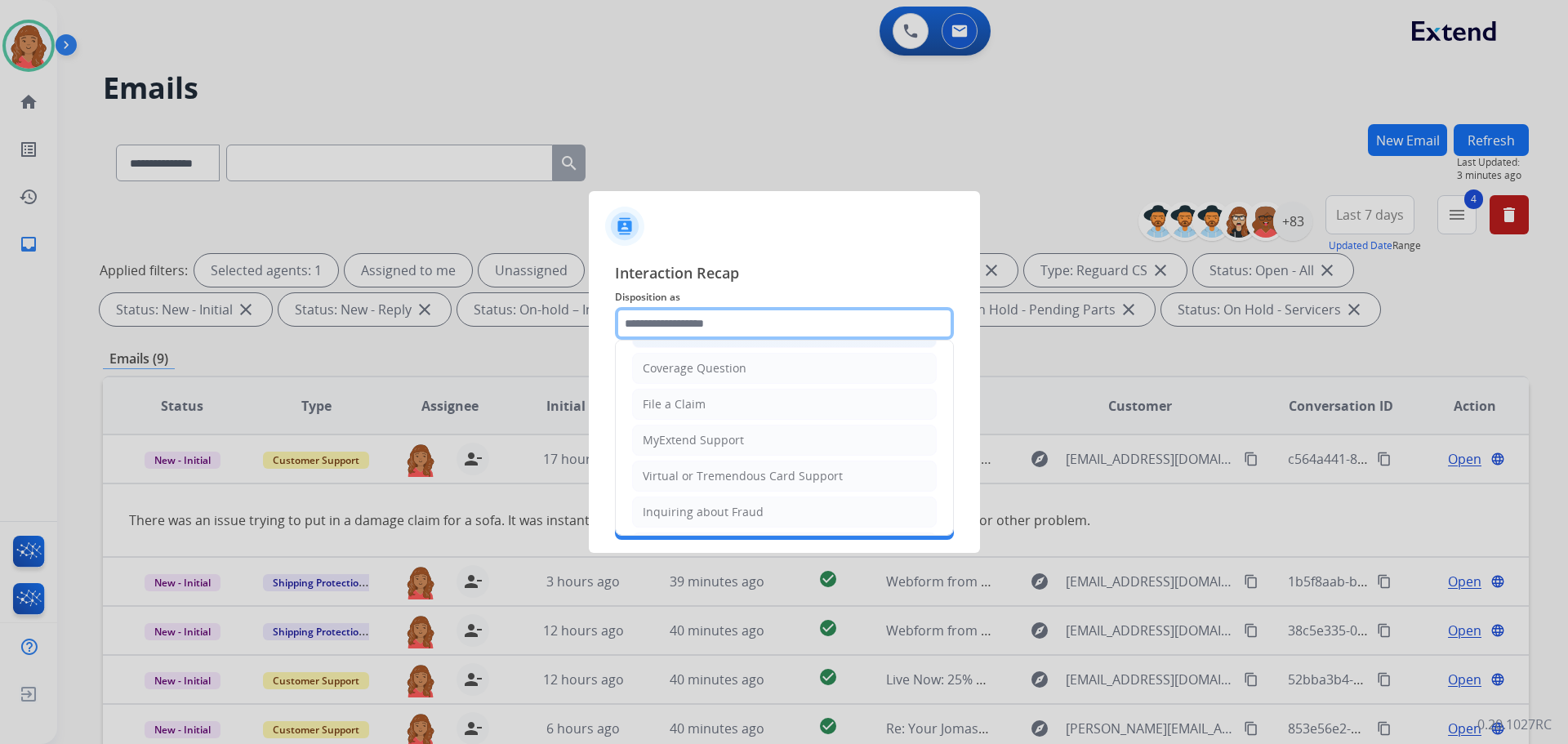
scroll to position [82, 0]
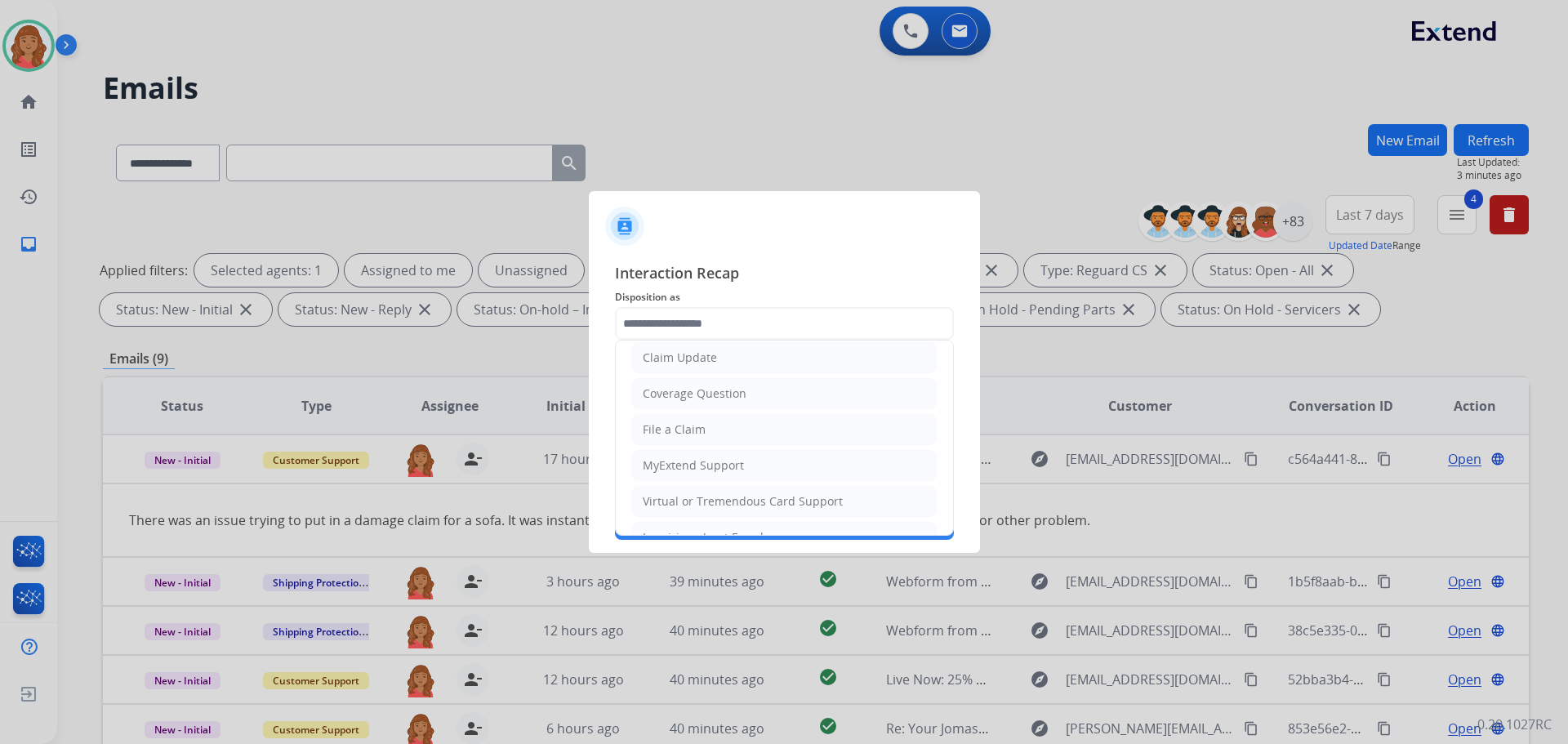
click at [676, 359] on div "Claim Update" at bounding box center [680, 358] width 75 height 16
type input "**********"
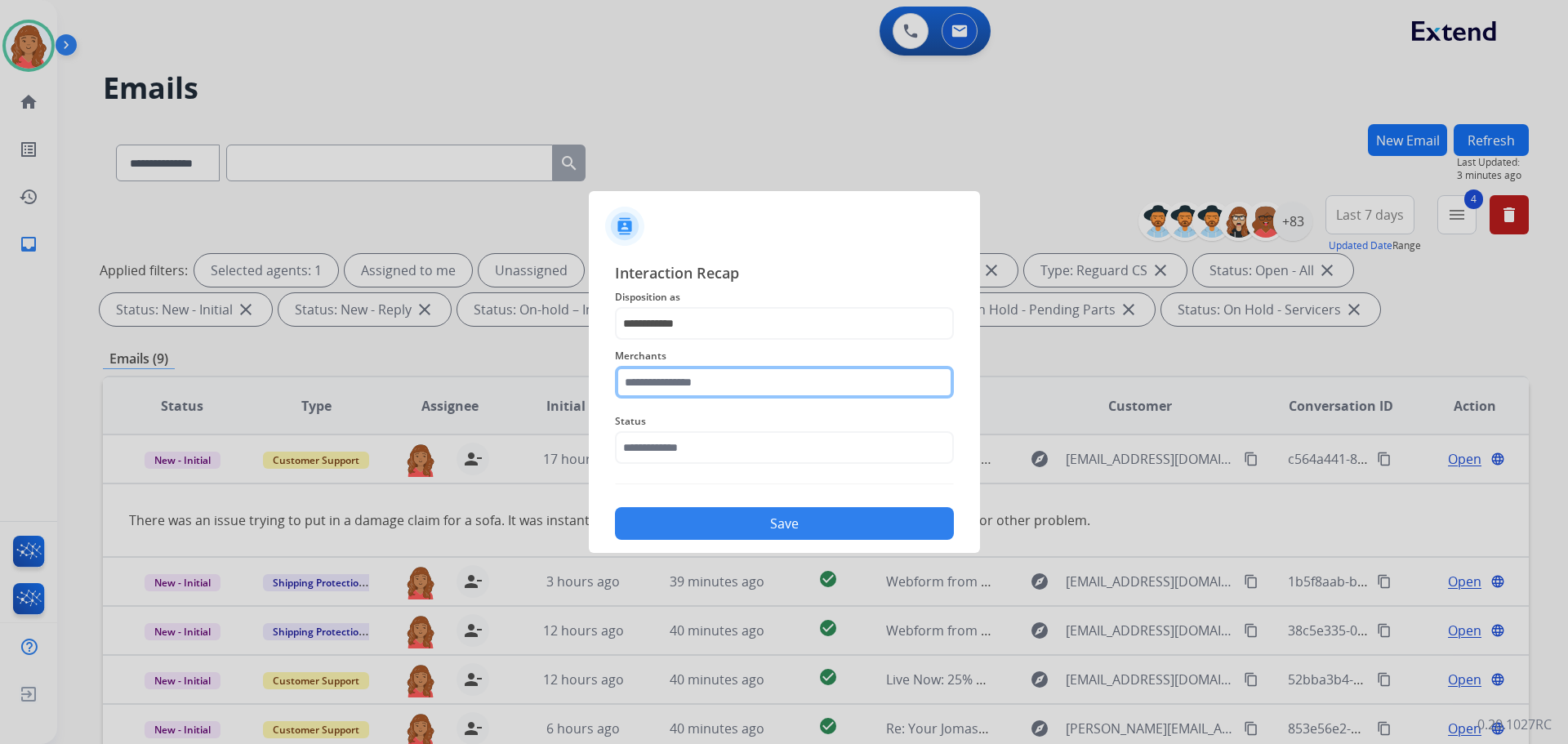
click at [670, 389] on input "text" at bounding box center [785, 382] width 339 height 33
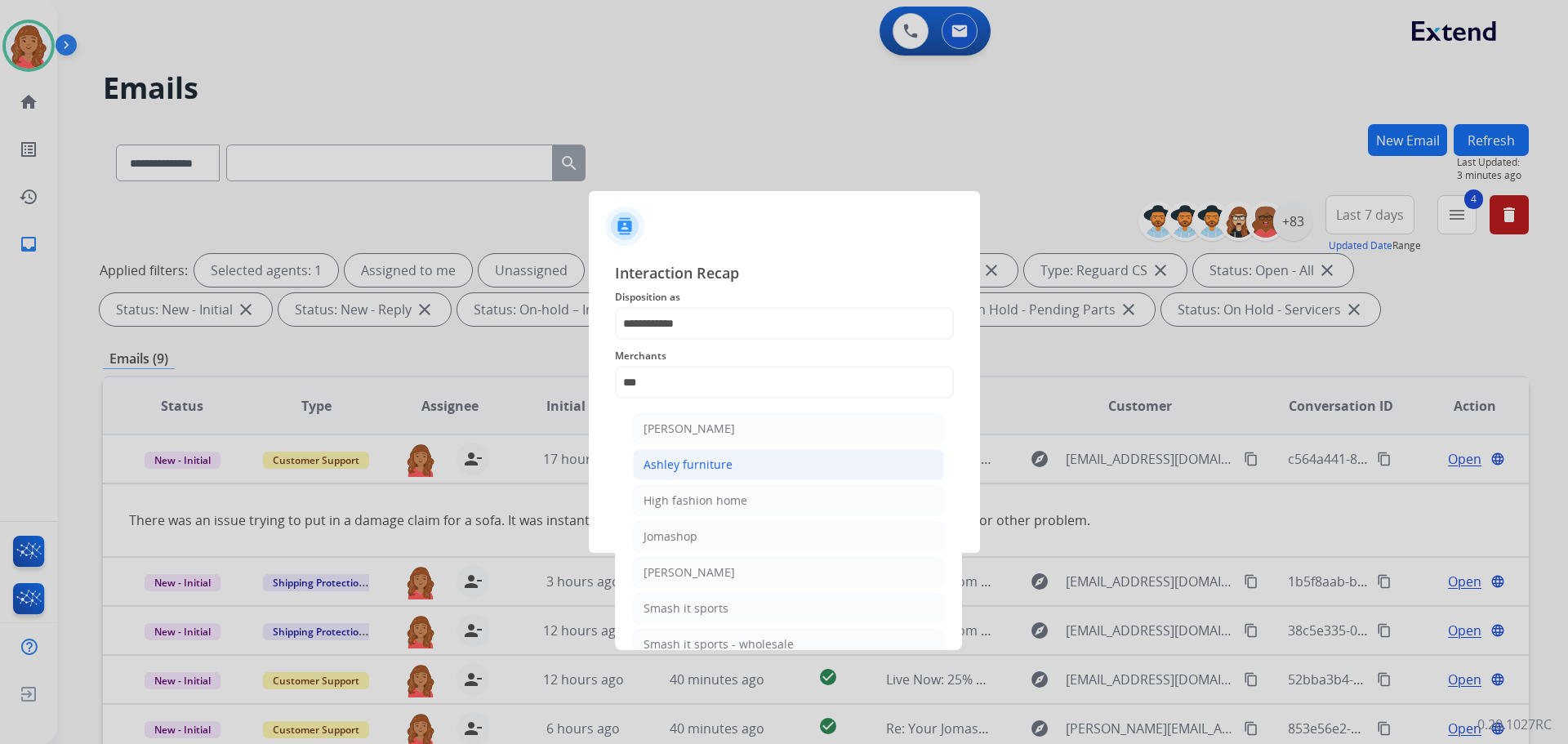
click at [688, 464] on div "Ashley furniture" at bounding box center [688, 464] width 89 height 16
type input "**********"
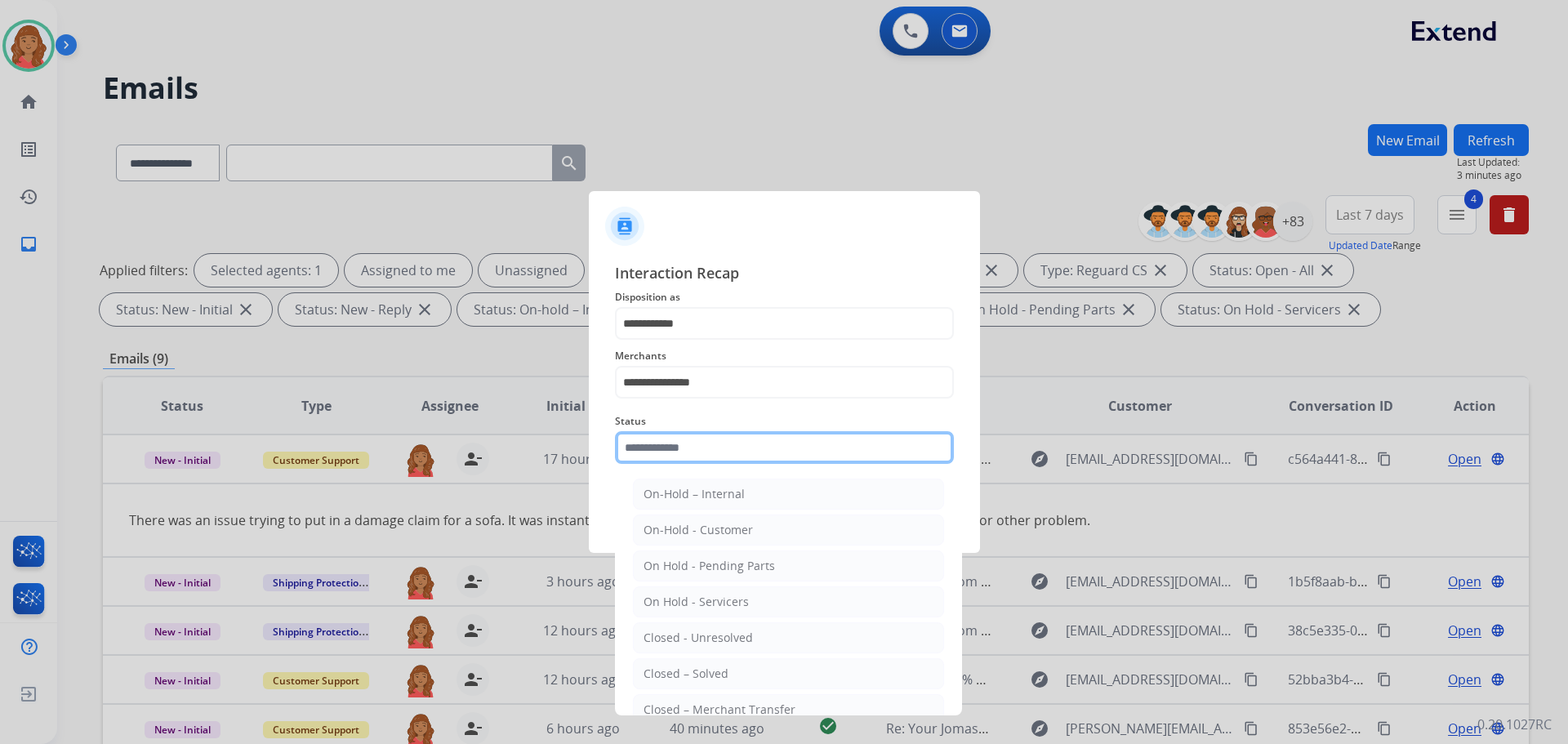
click at [680, 449] on input "text" at bounding box center [785, 447] width 339 height 33
click at [685, 669] on div "Closed – Solved" at bounding box center [686, 674] width 85 height 16
type input "**********"
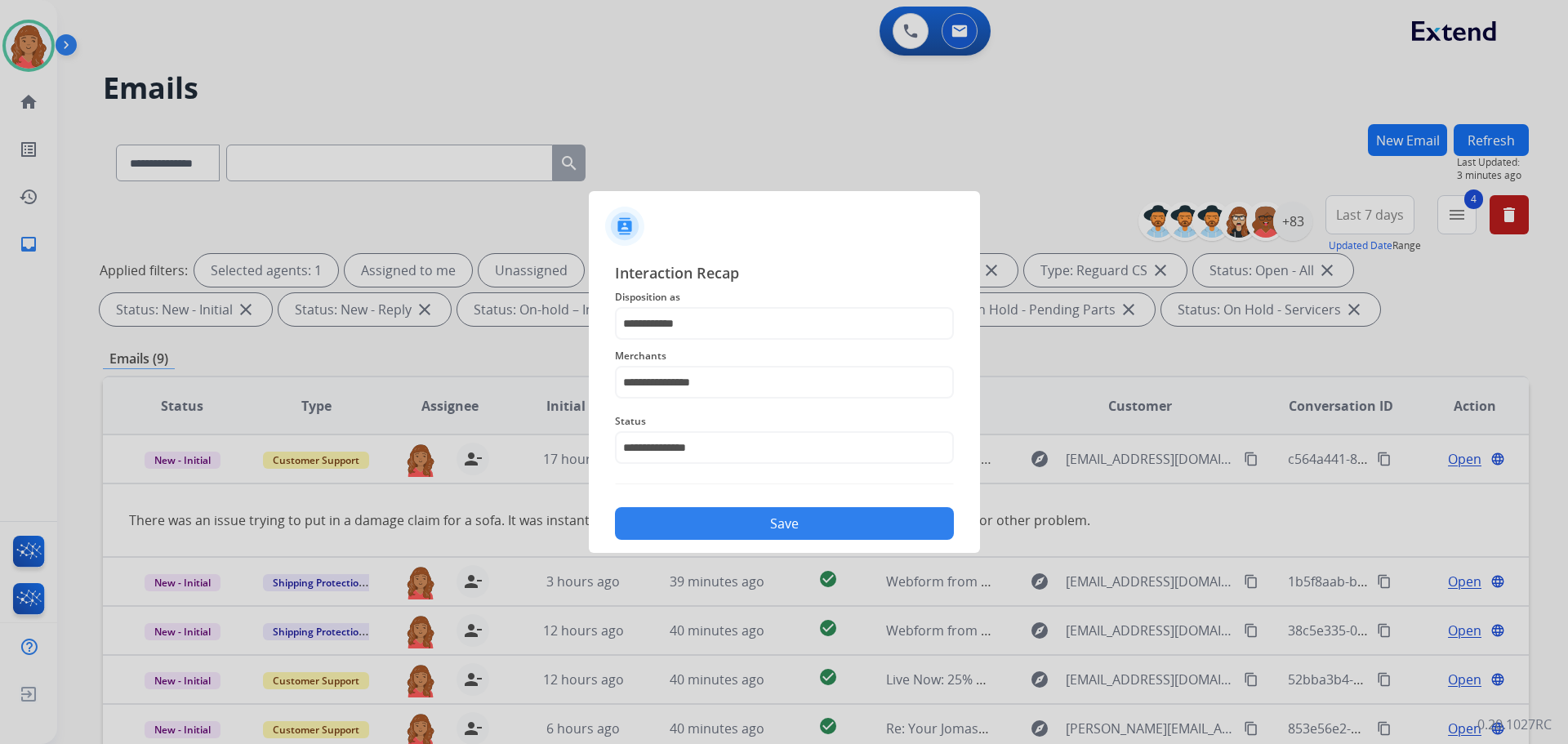
click at [721, 514] on button "Save" at bounding box center [785, 523] width 339 height 33
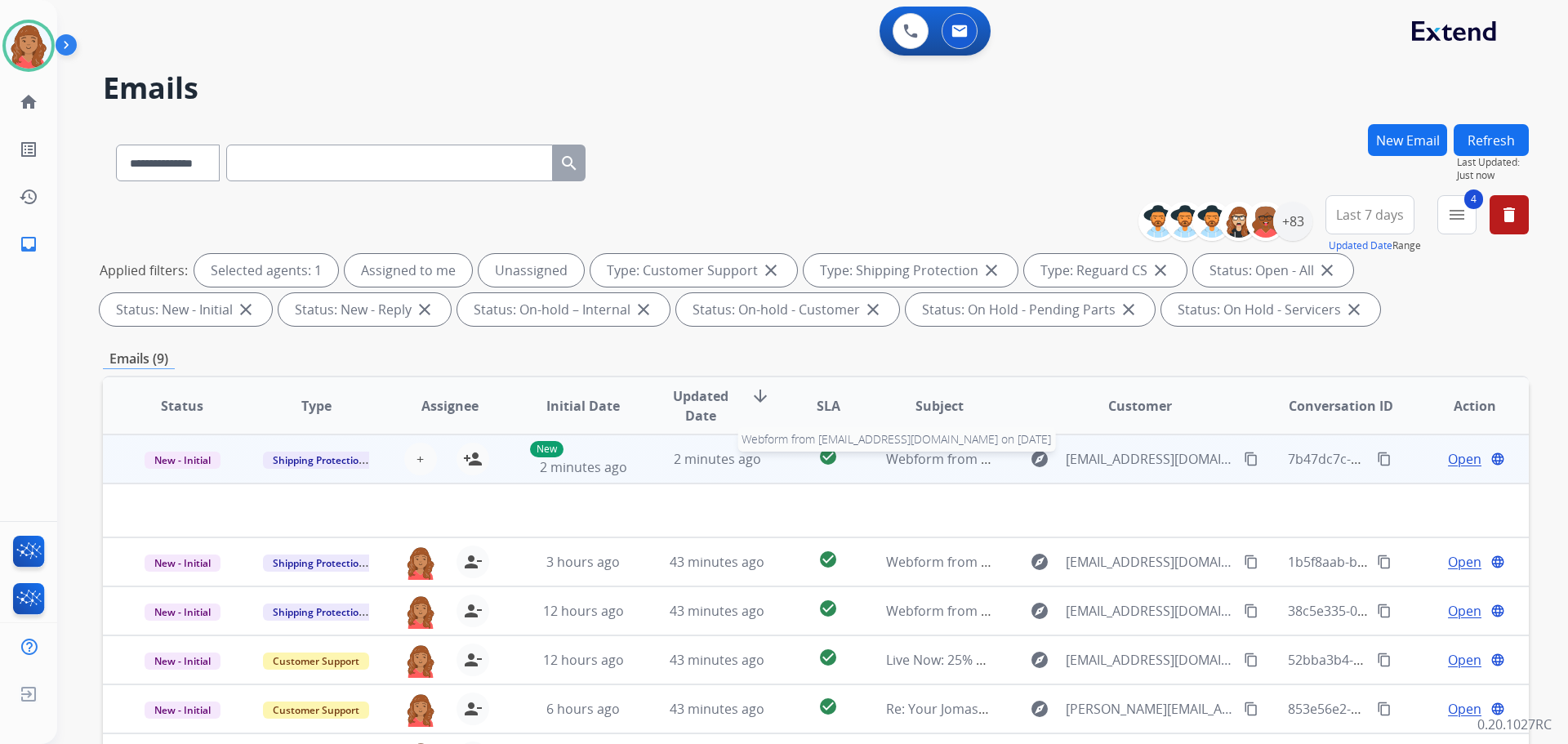
click at [914, 453] on span "Webform from [EMAIL_ADDRESS][DOMAIN_NAME] on [DATE]" at bounding box center [1071, 459] width 370 height 18
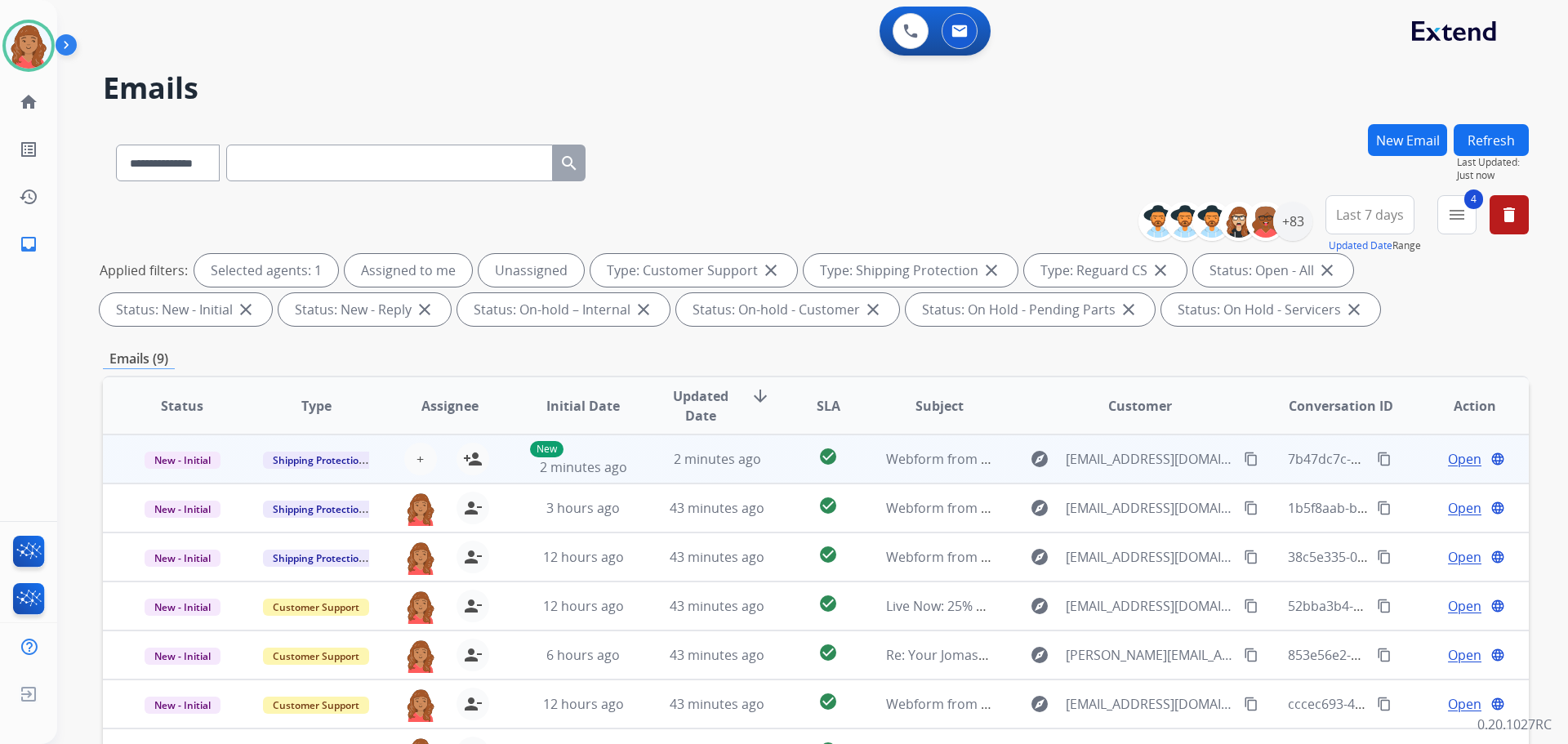
click at [1244, 454] on mat-icon "content_copy" at bounding box center [1251, 459] width 15 height 15
click at [680, 465] on span "2 minutes ago" at bounding box center [717, 459] width 87 height 18
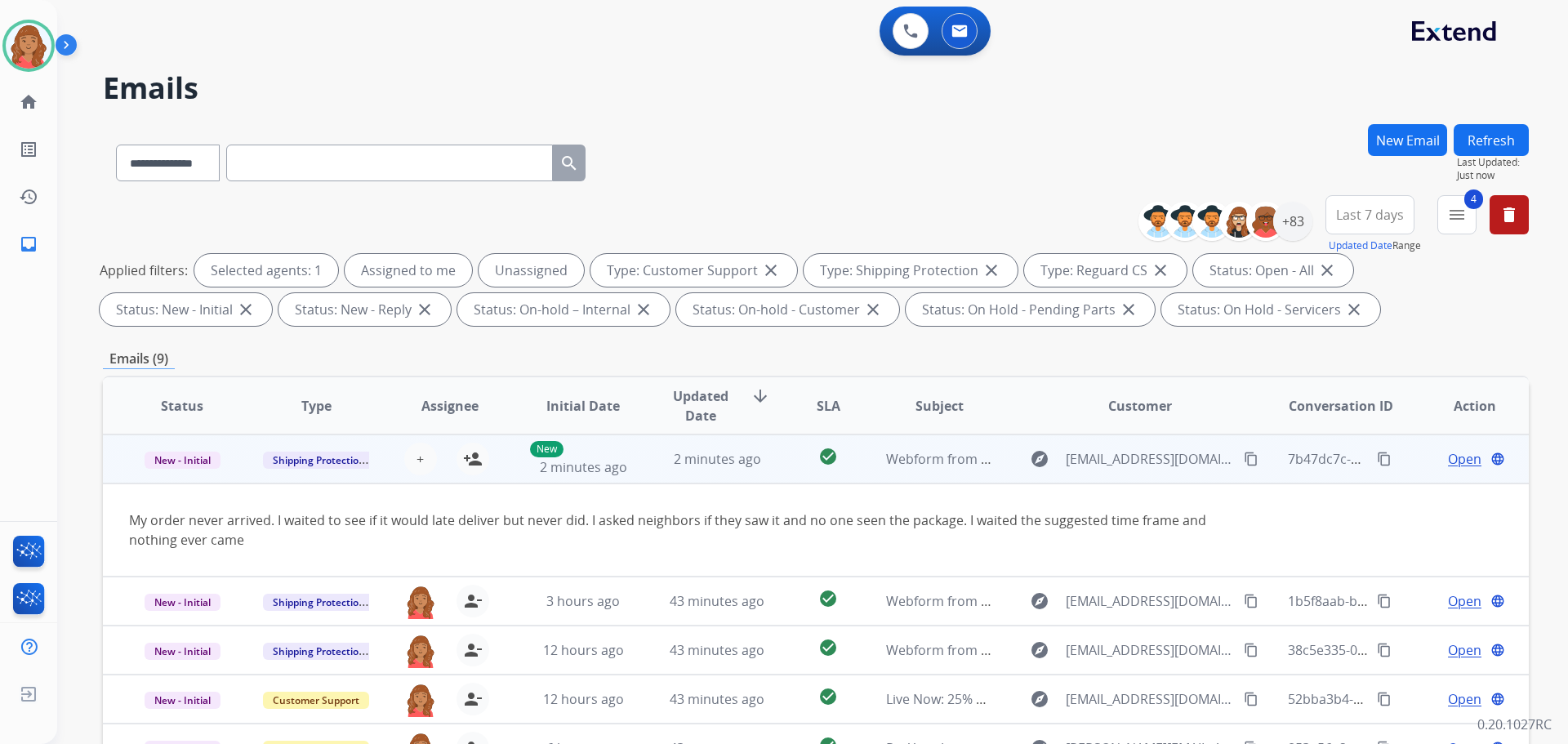
click at [1448, 458] on span "Open" at bounding box center [1465, 459] width 34 height 20
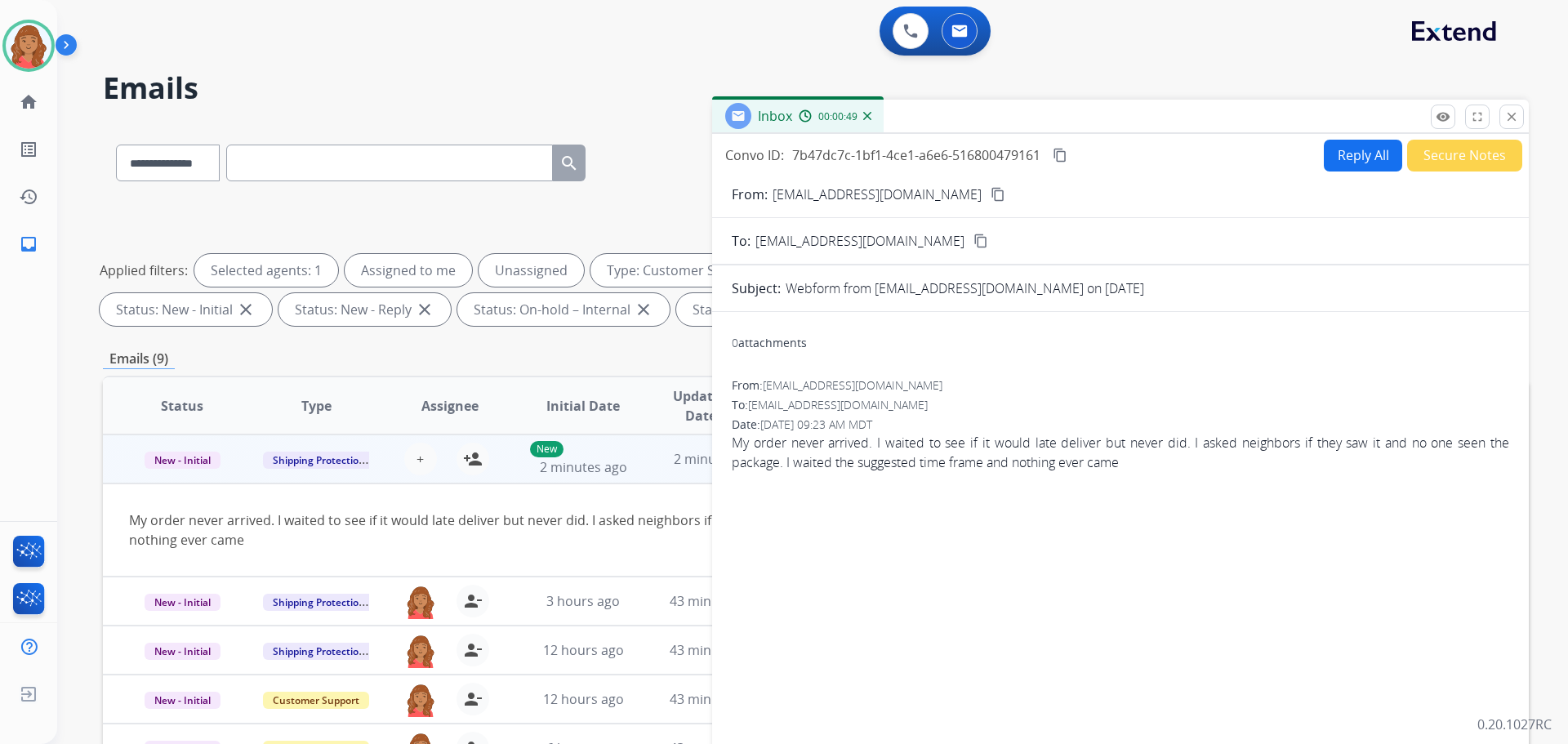
click at [1355, 156] on button "Reply All" at bounding box center [1363, 155] width 78 height 32
select select "**********"
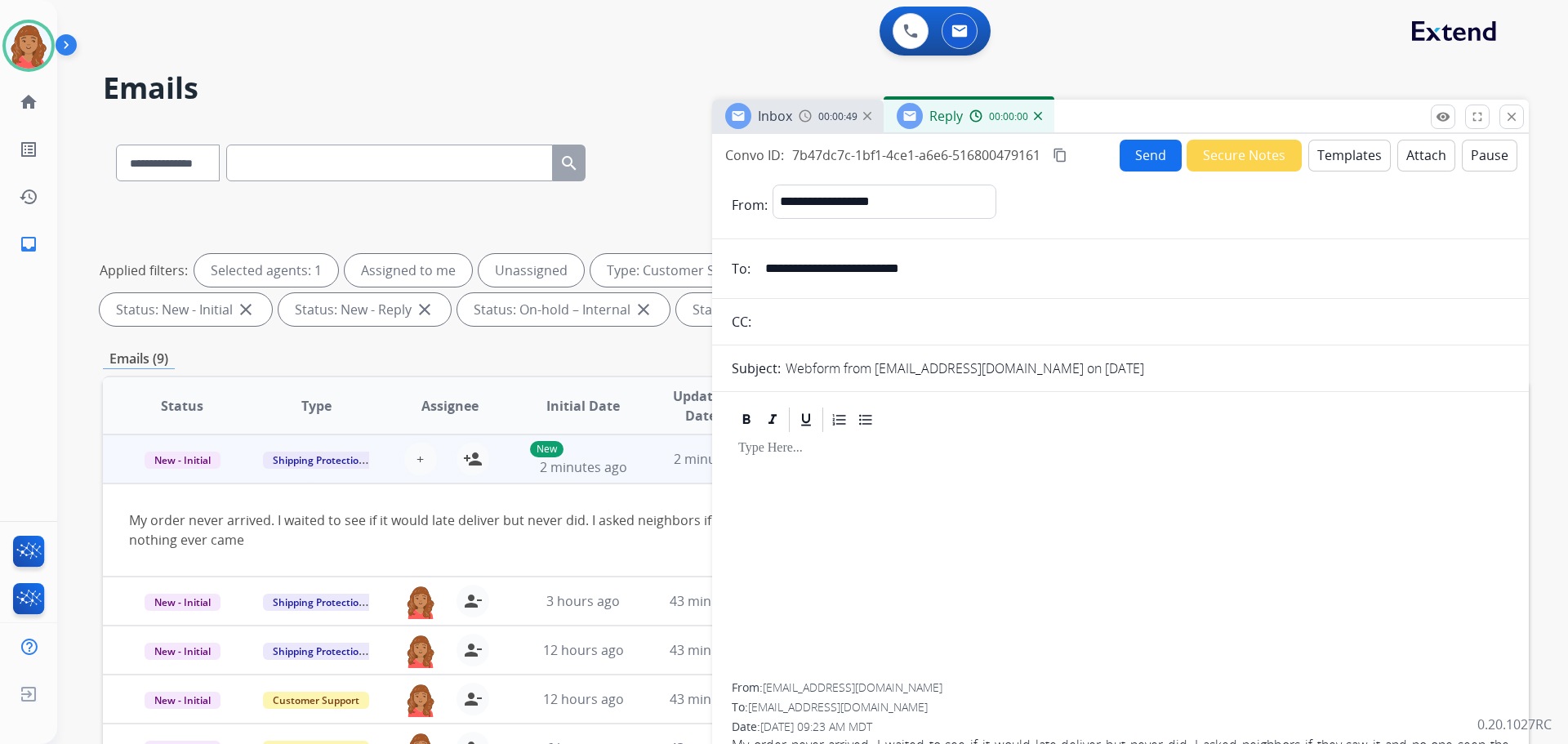
click at [1344, 156] on button "Templates" at bounding box center [1350, 155] width 83 height 32
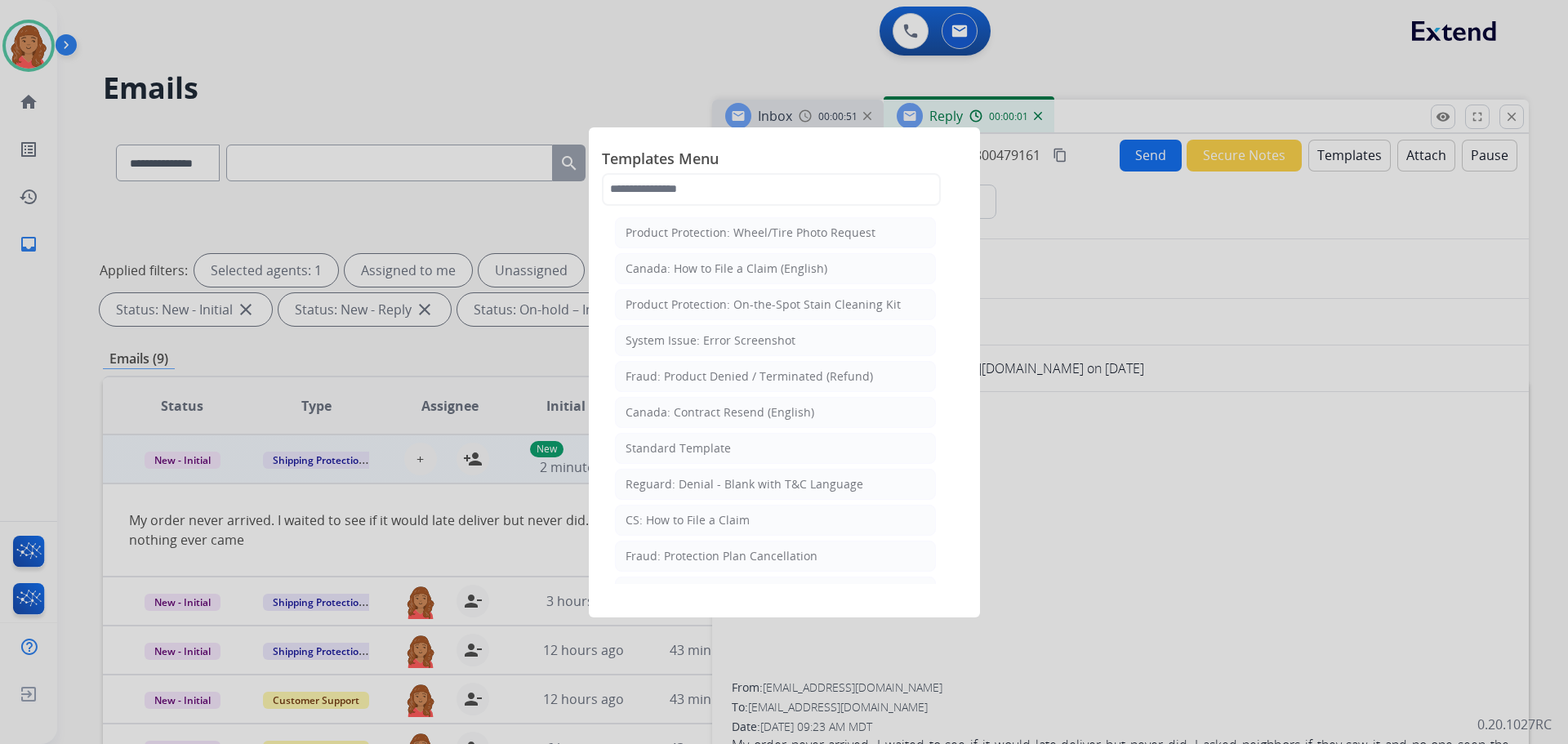
click at [685, 444] on div "Standard Template" at bounding box center [678, 448] width 106 height 16
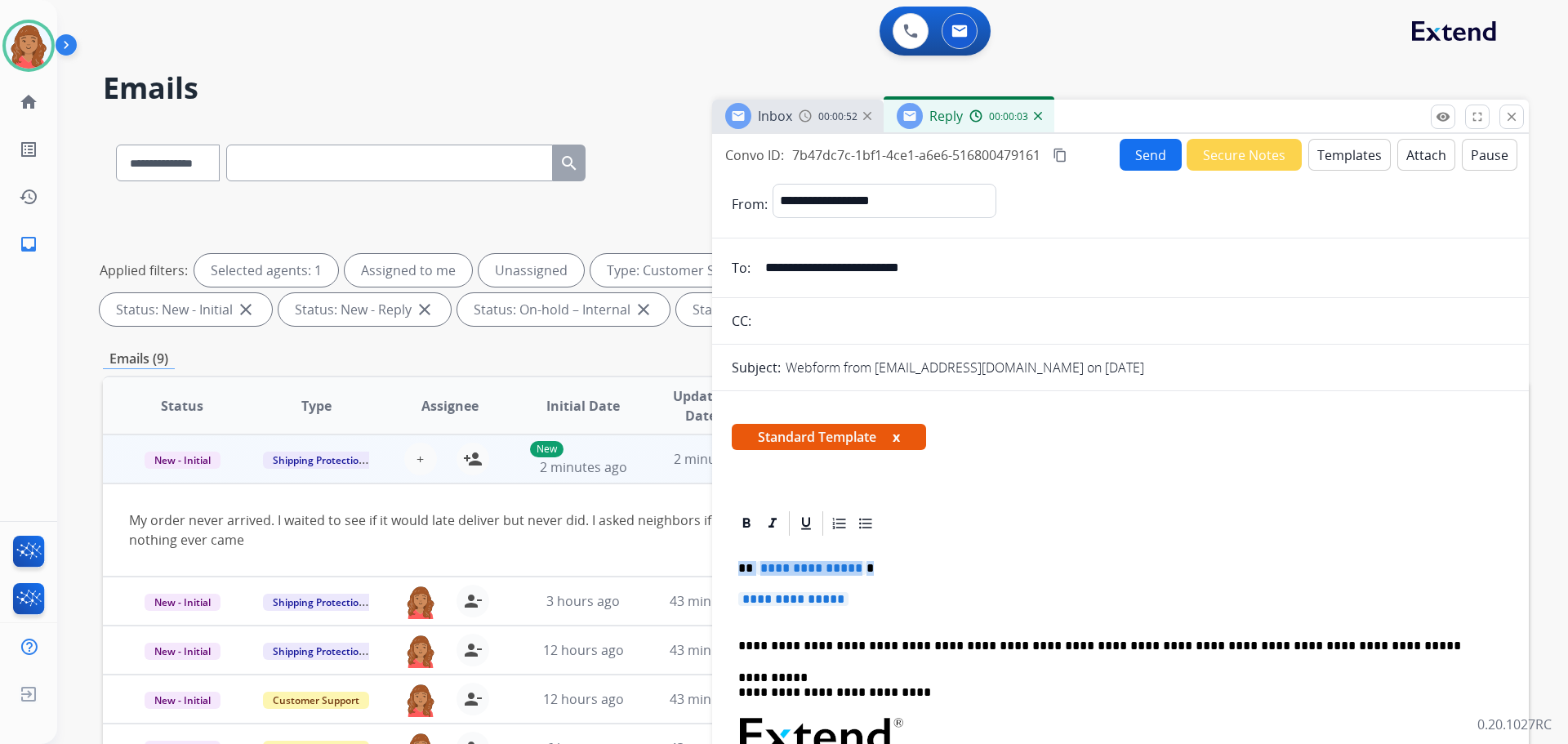
drag, startPoint x: 863, startPoint y: 593, endPoint x: 715, endPoint y: 558, distance: 152.1
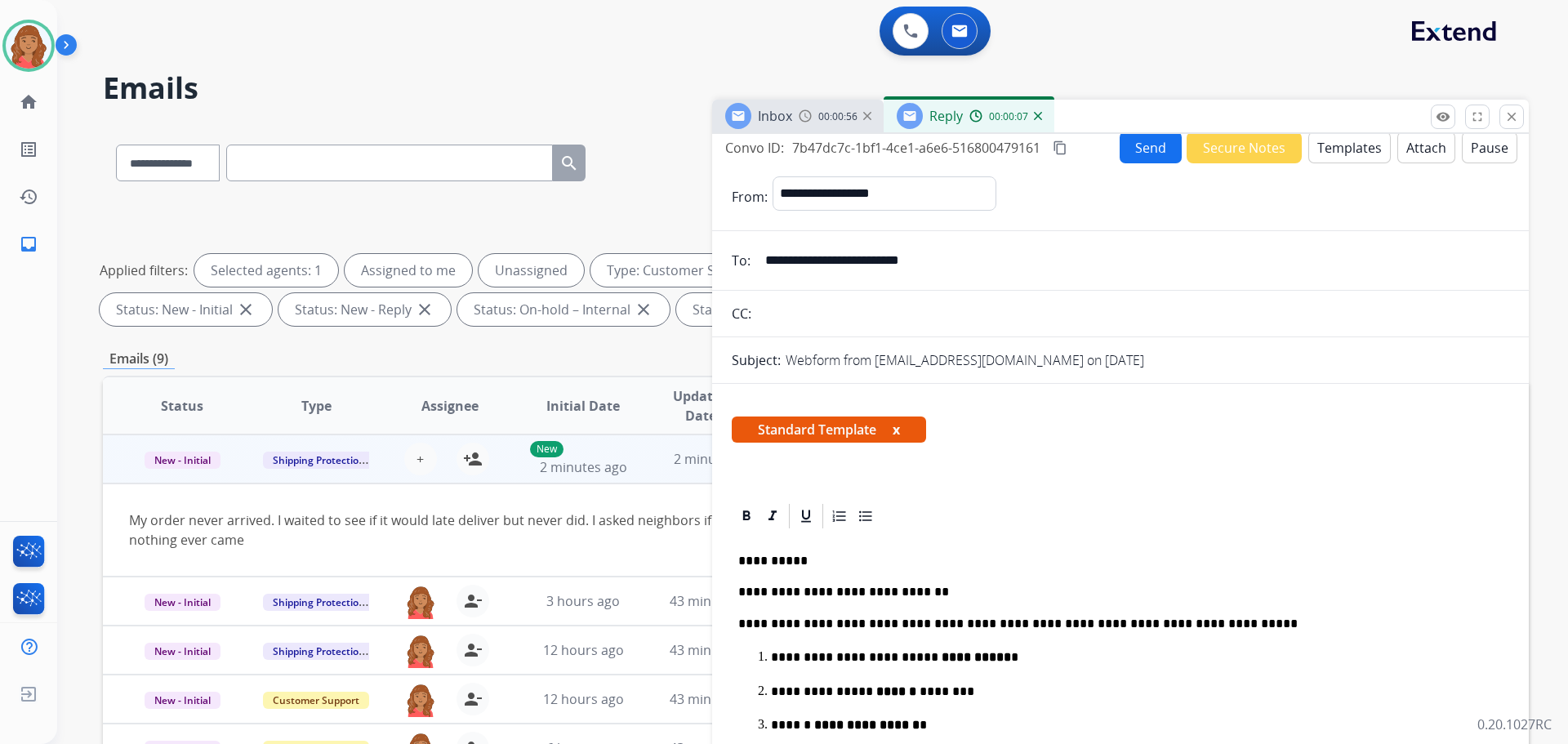
scroll to position [0, 0]
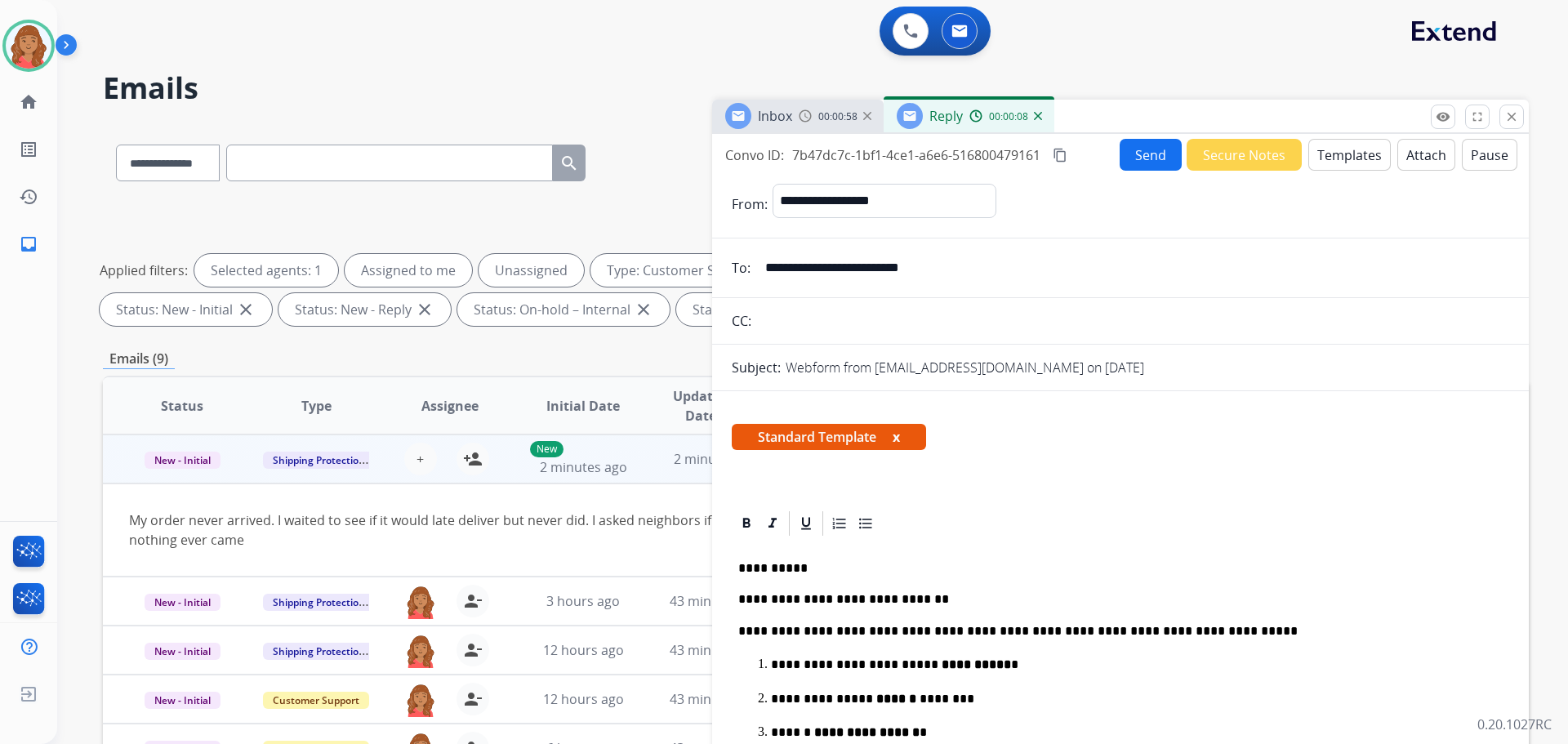
drag, startPoint x: 1059, startPoint y: 154, endPoint x: 1047, endPoint y: 163, distance: 15.0
click at [1060, 154] on mat-icon "content_copy" at bounding box center [1060, 155] width 15 height 15
click at [1136, 146] on button "Send" at bounding box center [1151, 154] width 62 height 32
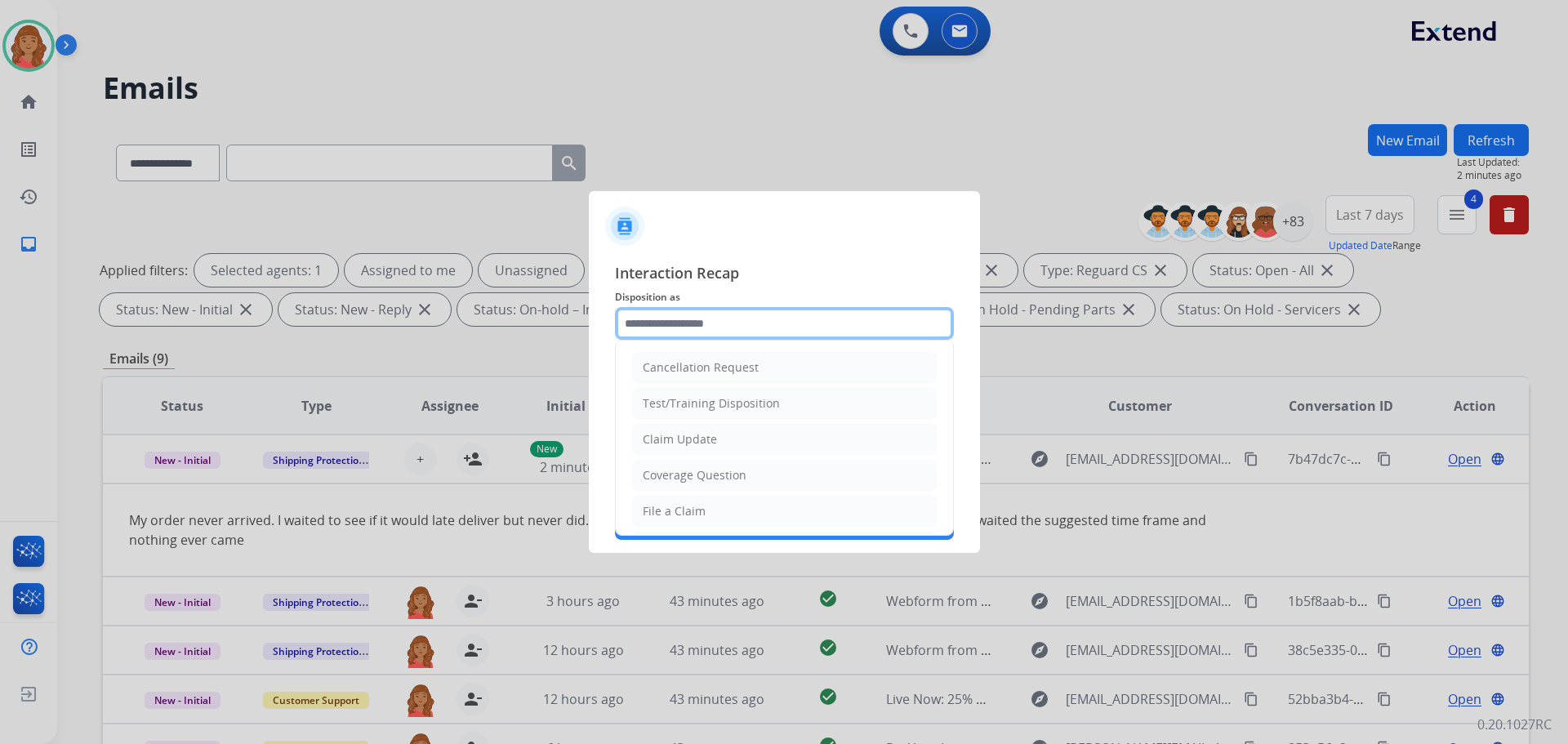
click at [707, 321] on input "text" at bounding box center [785, 323] width 339 height 33
drag, startPoint x: 669, startPoint y: 509, endPoint x: 672, endPoint y: 409, distance: 100.0
click at [676, 500] on li "File a Claim" at bounding box center [784, 511] width 305 height 31
type input "**********"
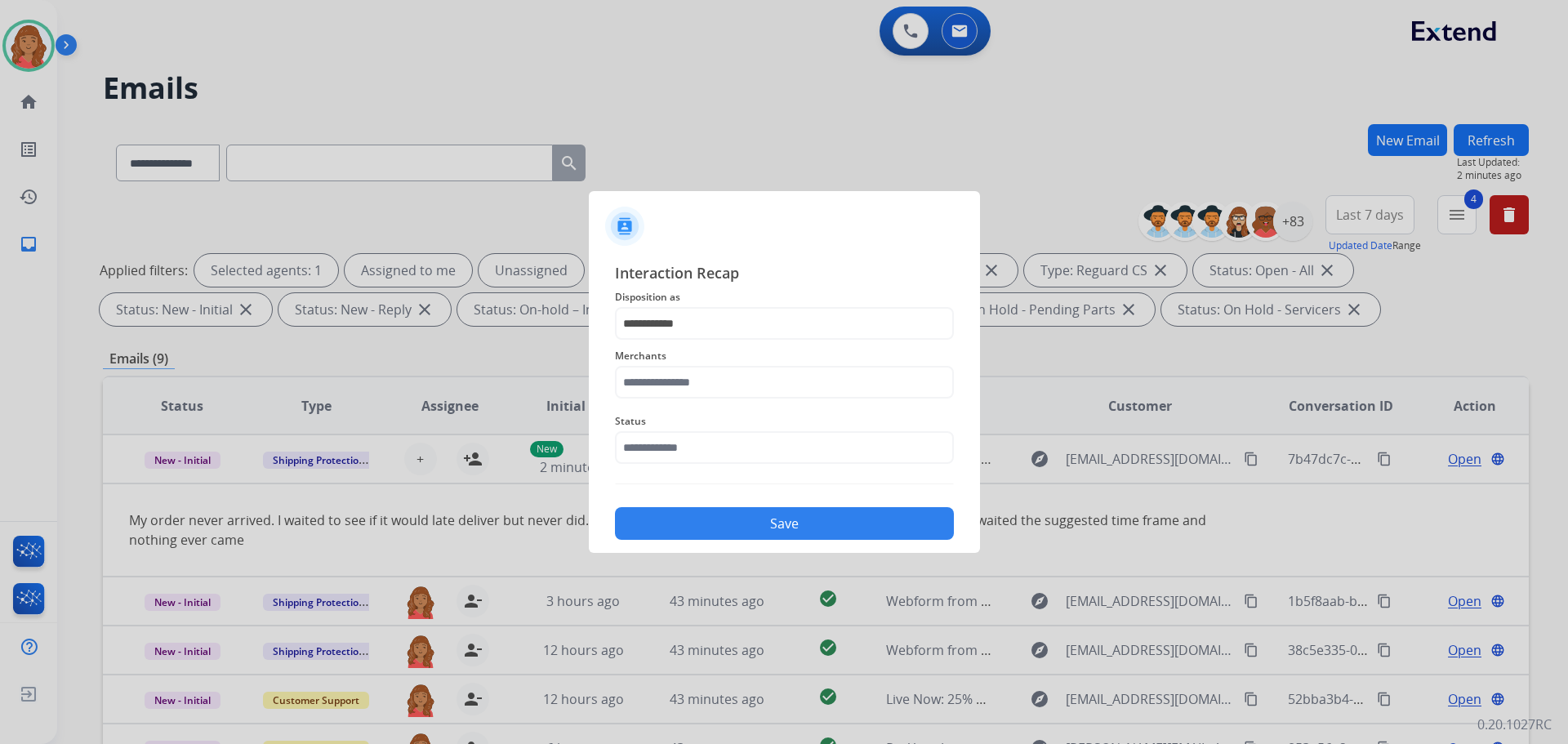
click at [677, 365] on span "Merchants" at bounding box center [785, 356] width 339 height 20
click at [674, 392] on input "text" at bounding box center [785, 382] width 339 height 33
click at [676, 429] on div "Jomashop" at bounding box center [670, 429] width 54 height 16
type input "********"
click at [669, 449] on input "text" at bounding box center [785, 447] width 339 height 33
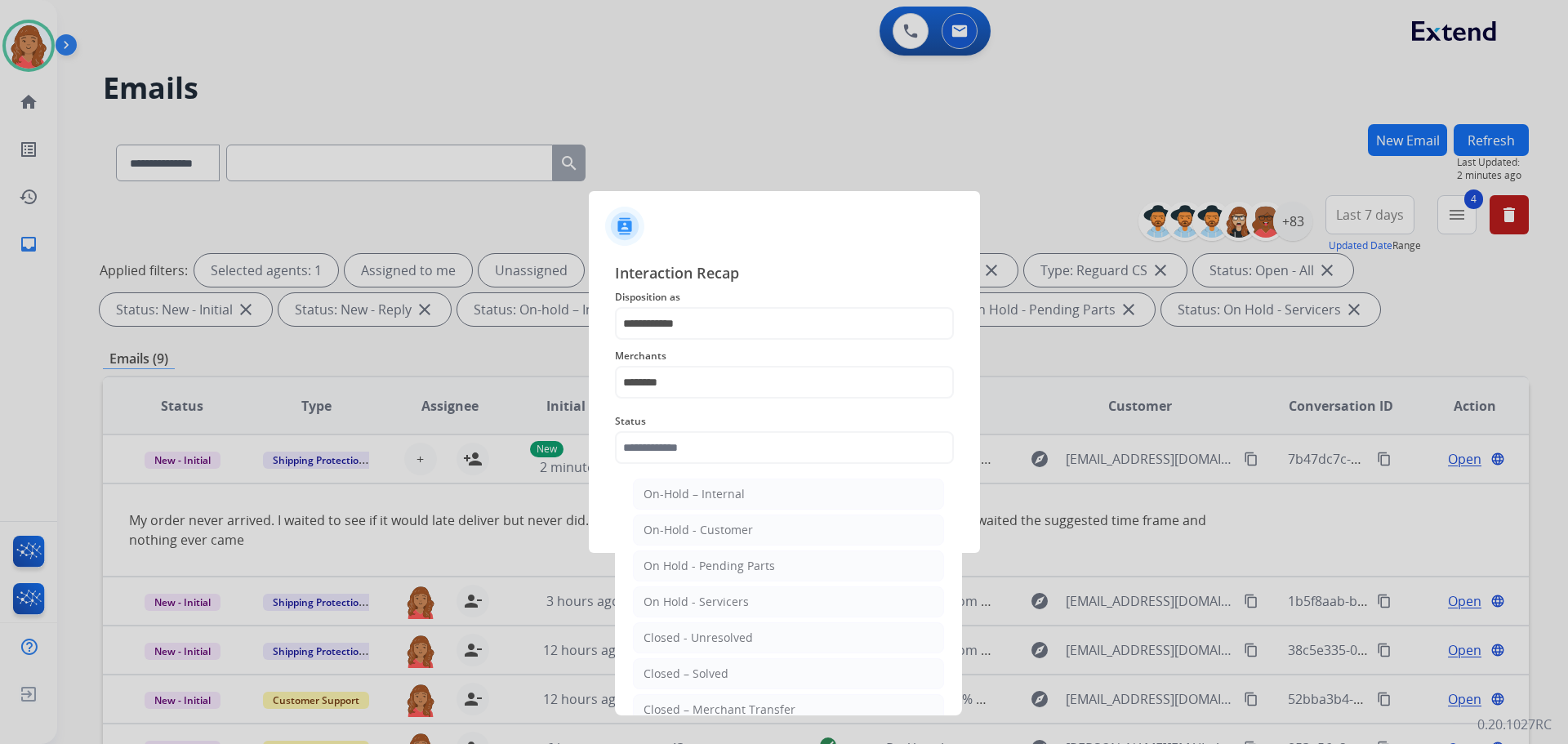
click at [679, 667] on div "Closed – Solved" at bounding box center [686, 674] width 85 height 16
type input "**********"
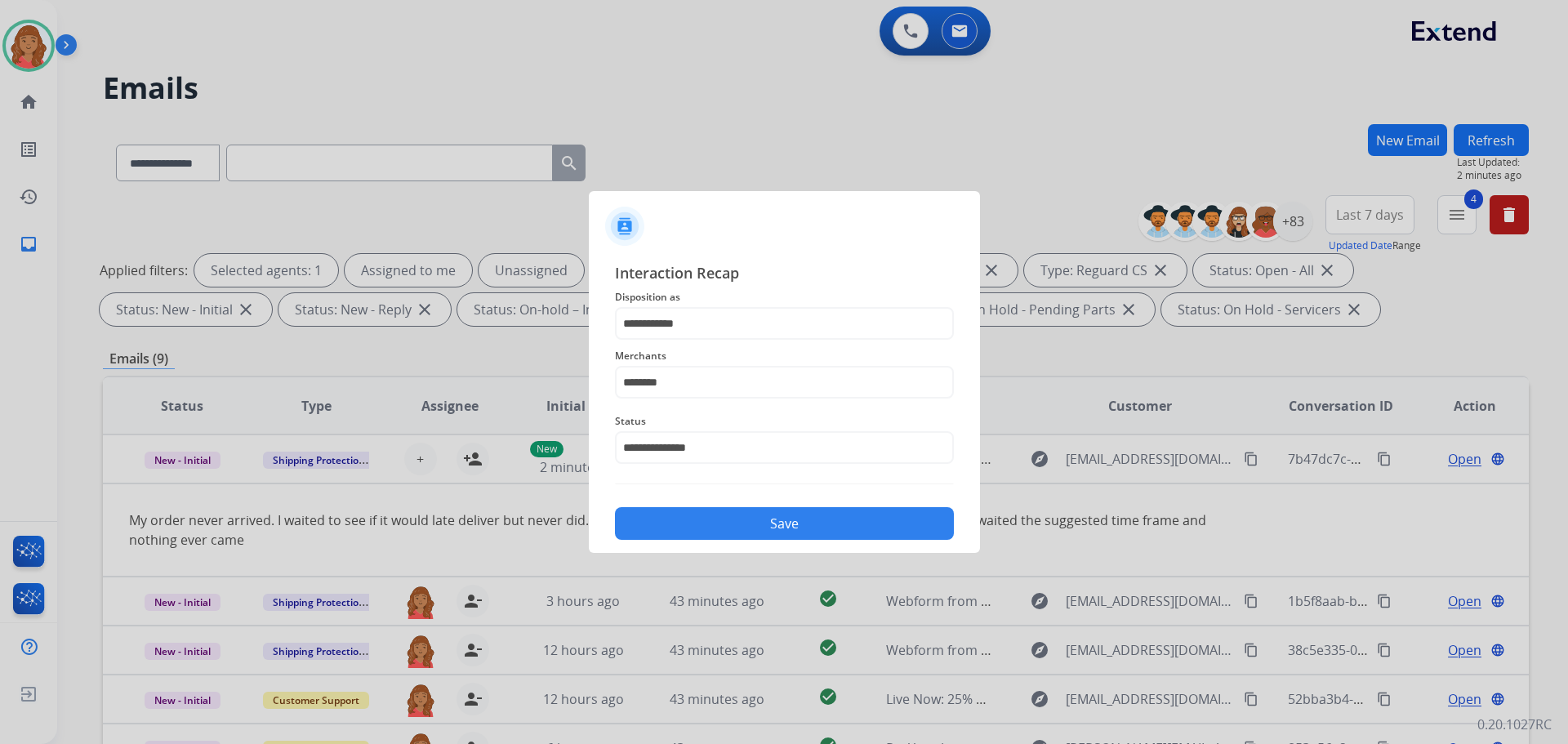
drag, startPoint x: 737, startPoint y: 528, endPoint x: 699, endPoint y: 509, distance: 42.5
click at [737, 526] on button "Save" at bounding box center [785, 523] width 339 height 33
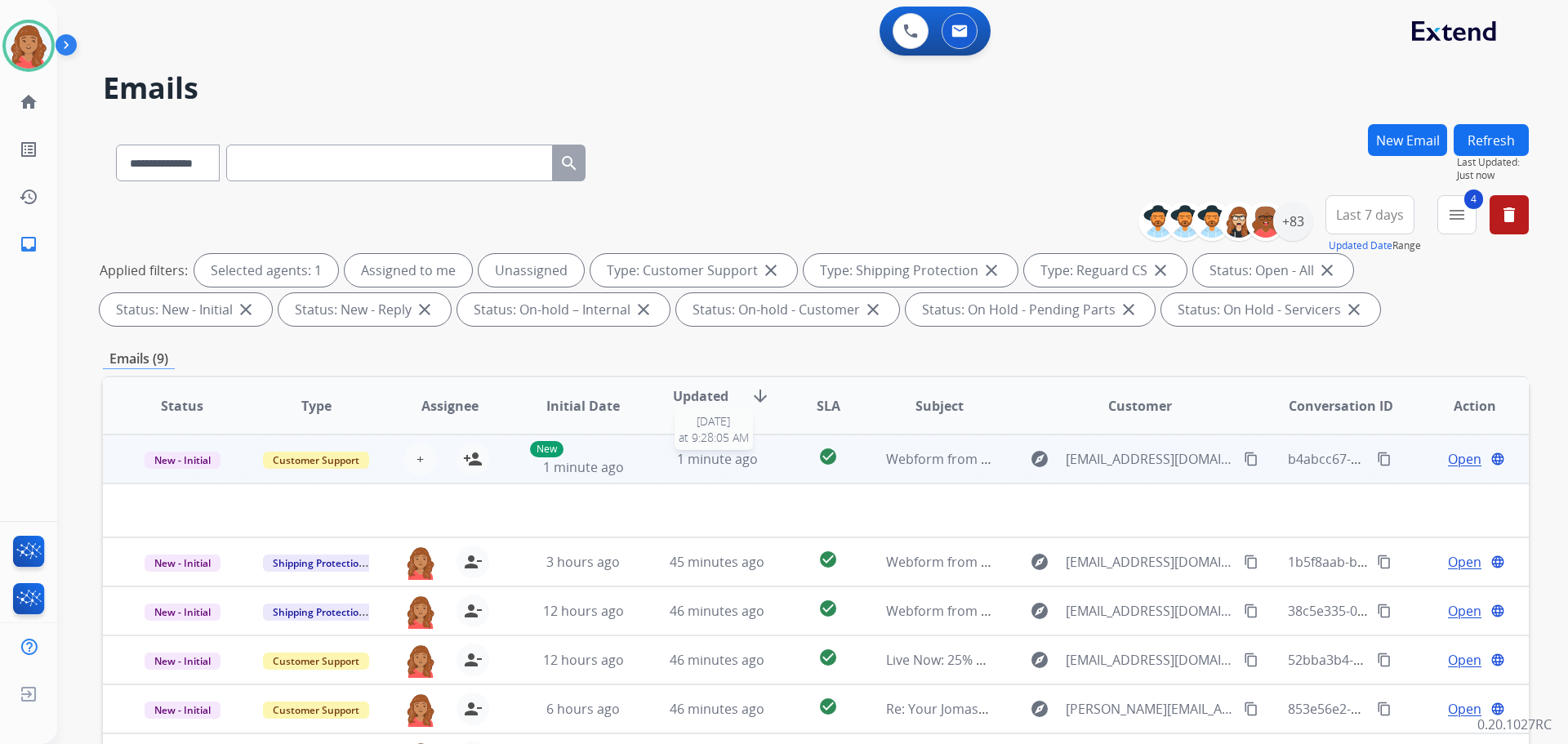
click at [685, 463] on span "1 minute ago" at bounding box center [717, 459] width 81 height 18
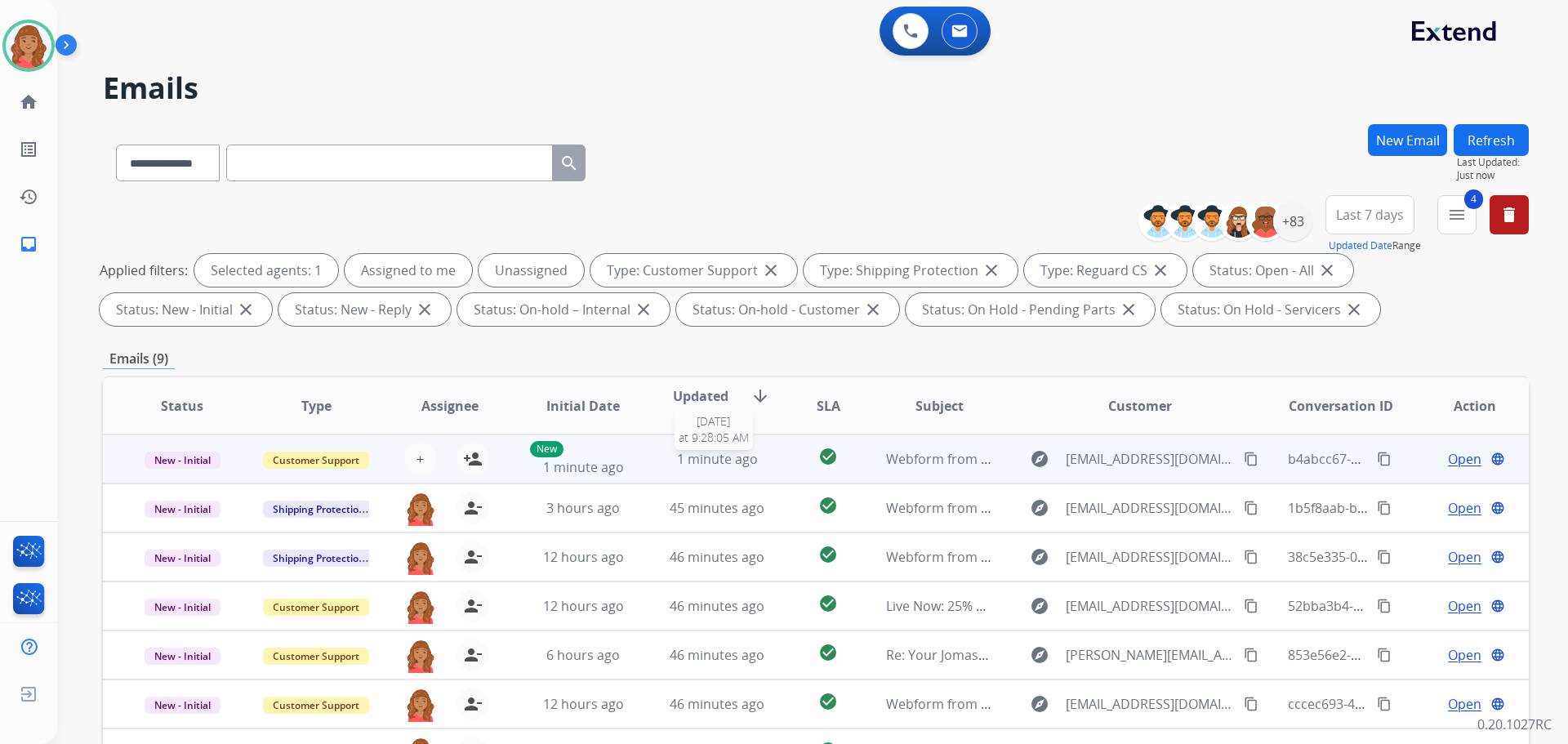
click at [685, 463] on span "1 minute ago" at bounding box center [717, 459] width 81 height 18
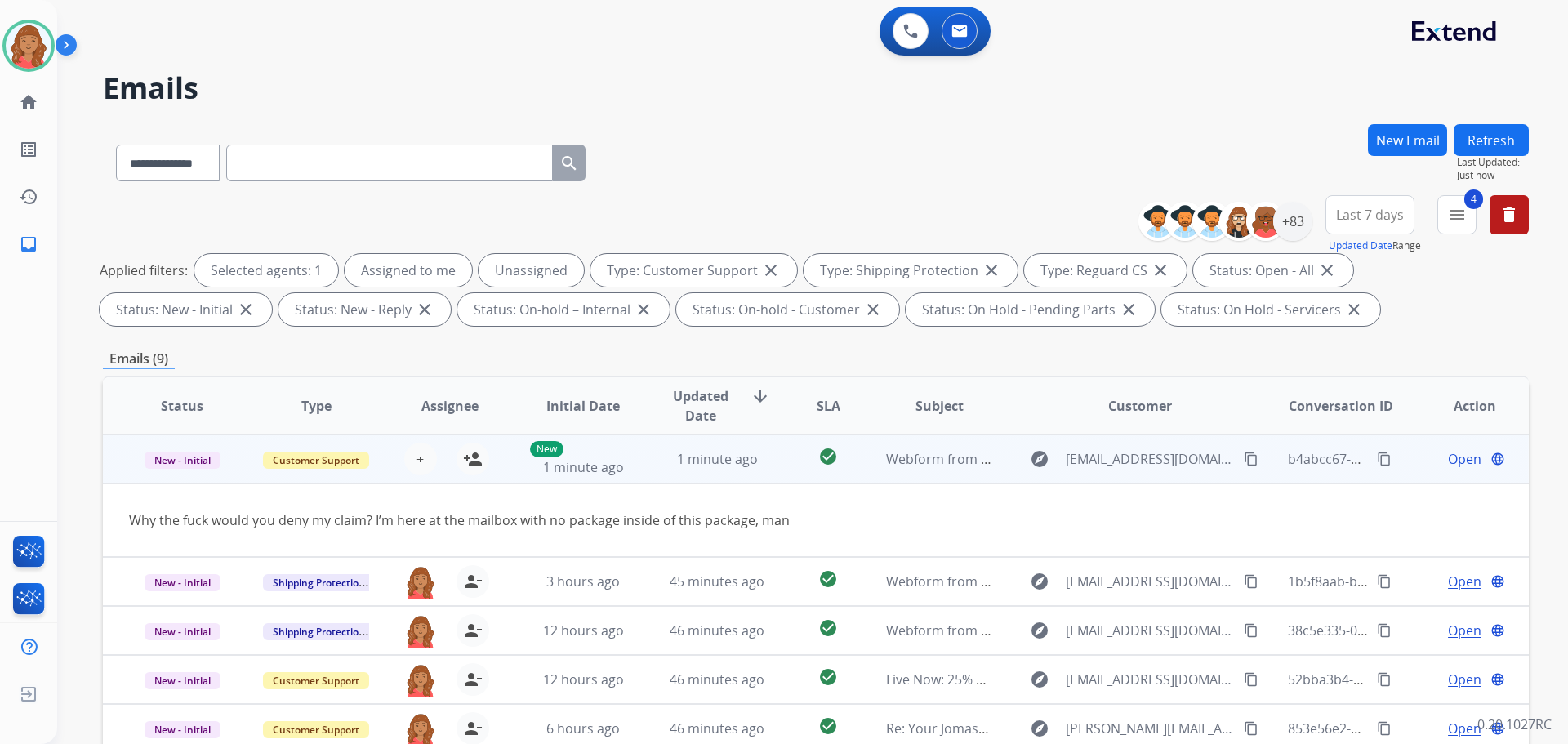
click at [1448, 455] on span "Open" at bounding box center [1465, 459] width 34 height 20
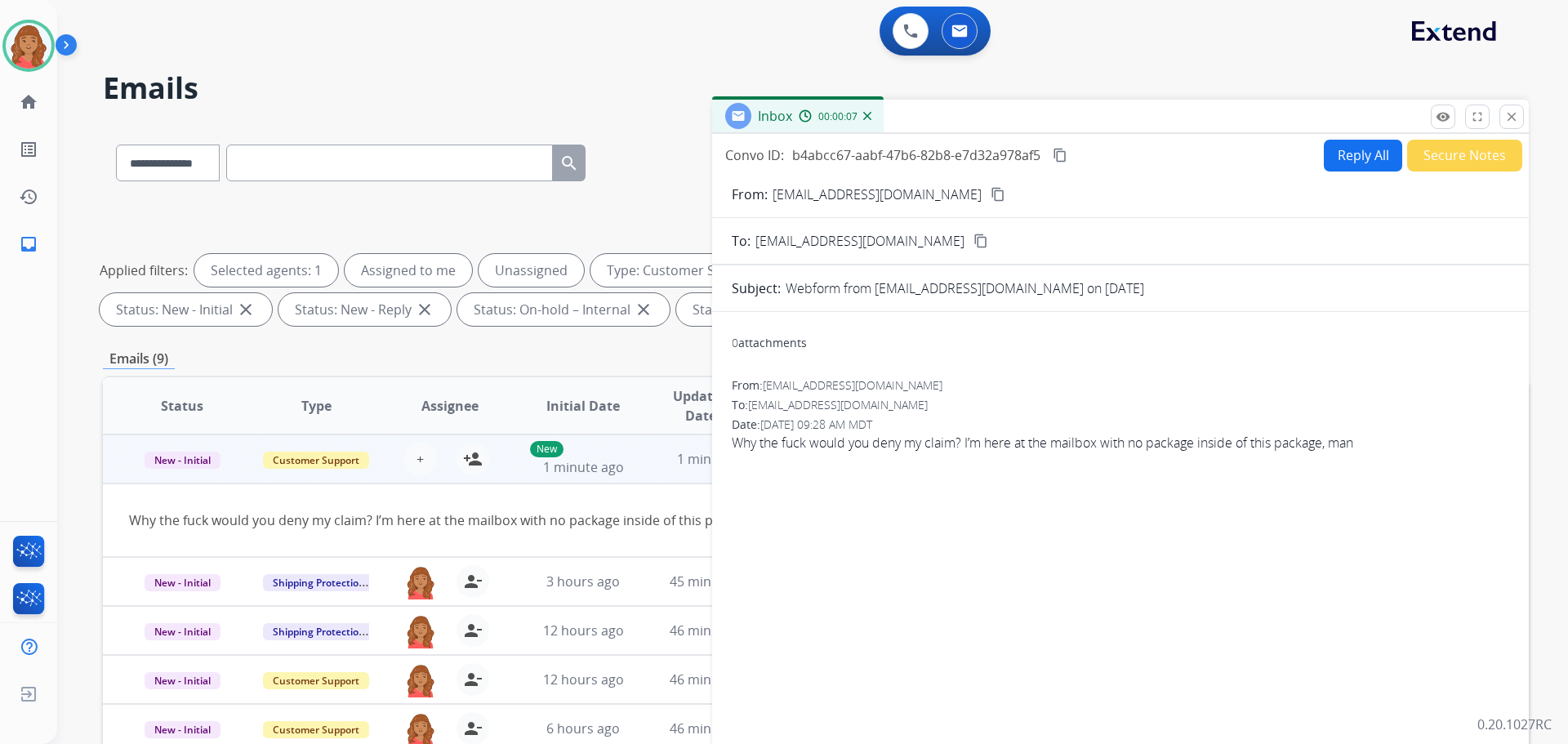
drag, startPoint x: 926, startPoint y: 199, endPoint x: 918, endPoint y: 218, distance: 20.6
click at [991, 197] on mat-icon "content_copy" at bounding box center [998, 194] width 15 height 15
click at [1359, 158] on button "Reply All" at bounding box center [1363, 155] width 78 height 32
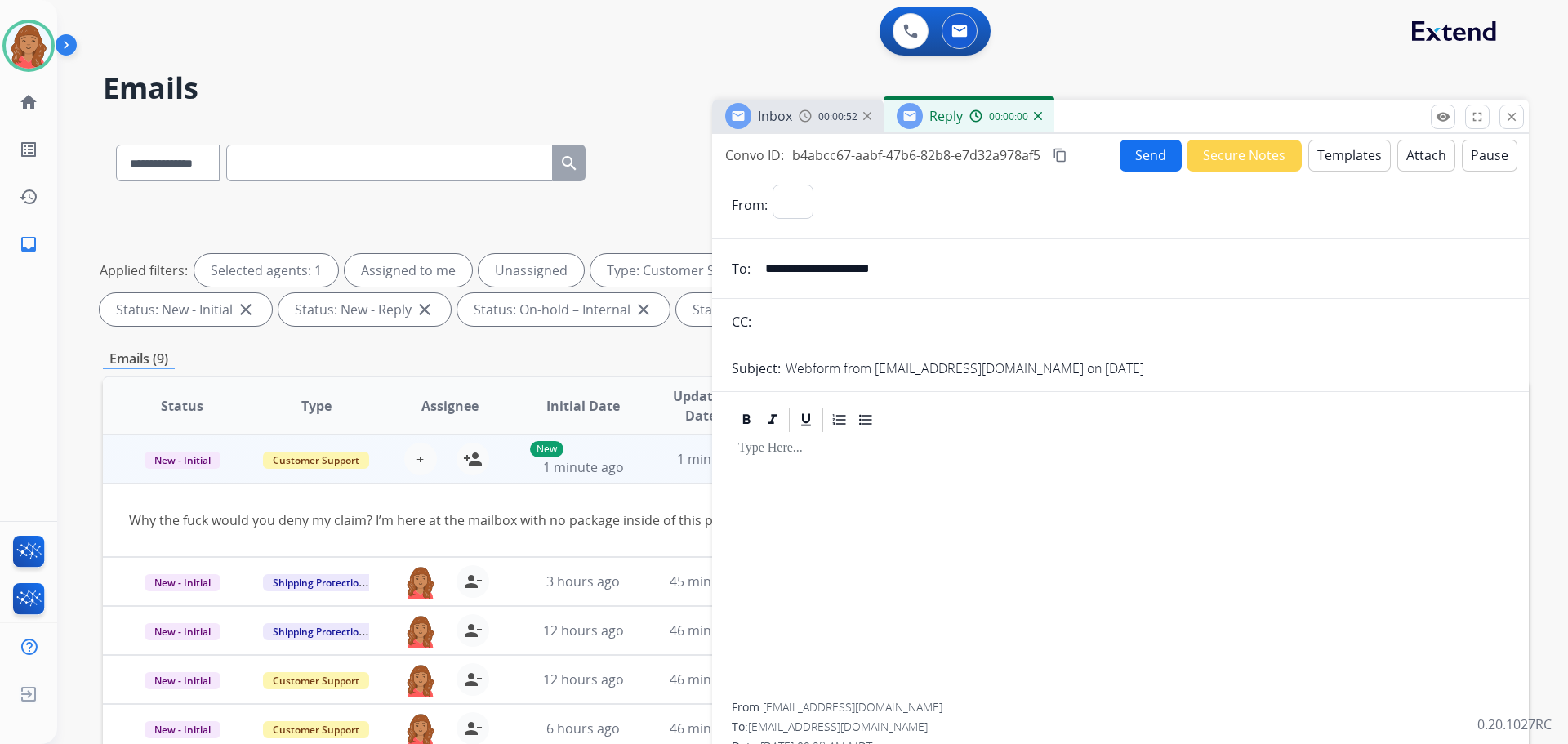
select select "**********"
click at [1337, 143] on button "Templates" at bounding box center [1350, 155] width 83 height 32
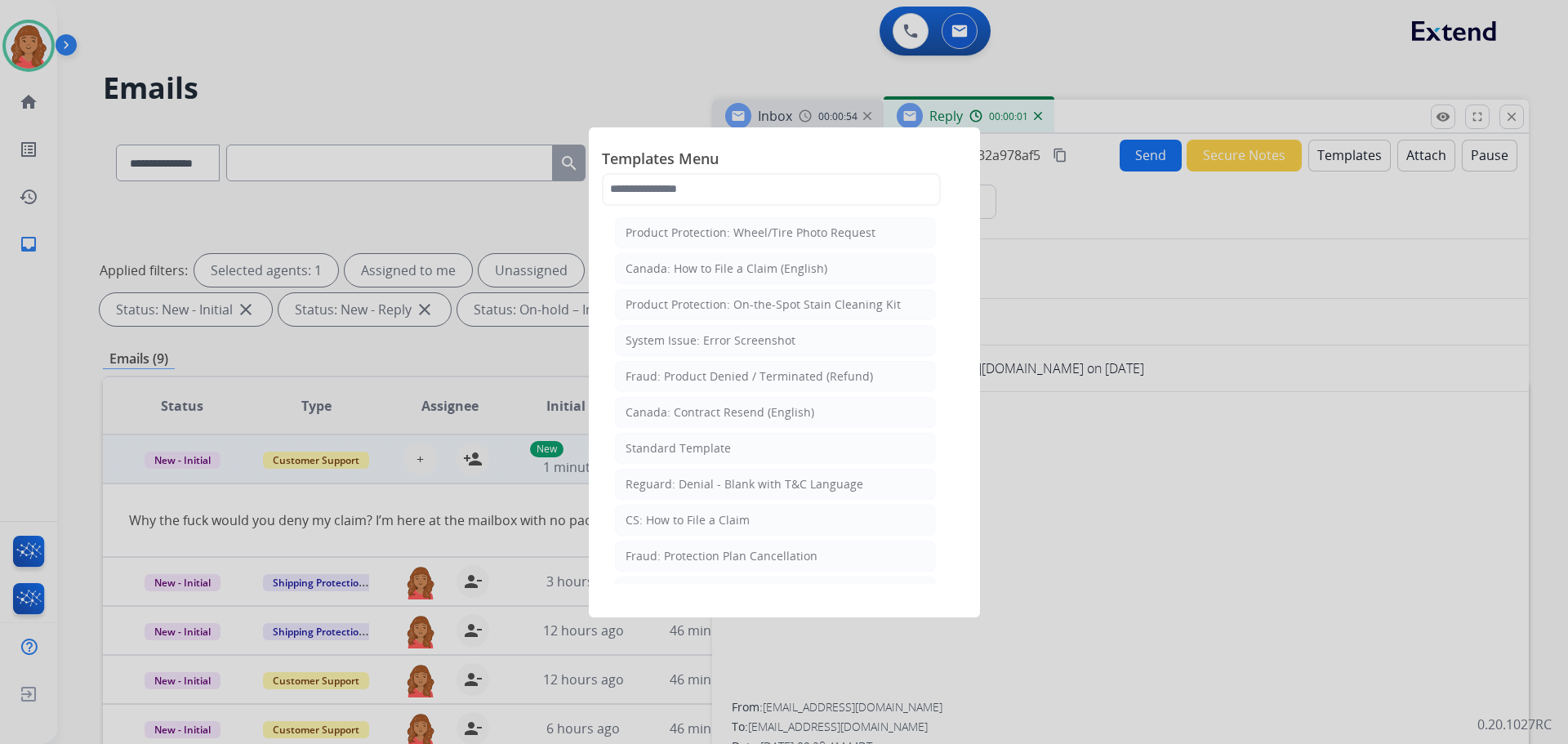
click at [700, 450] on div "Standard Template" at bounding box center [678, 448] width 106 height 16
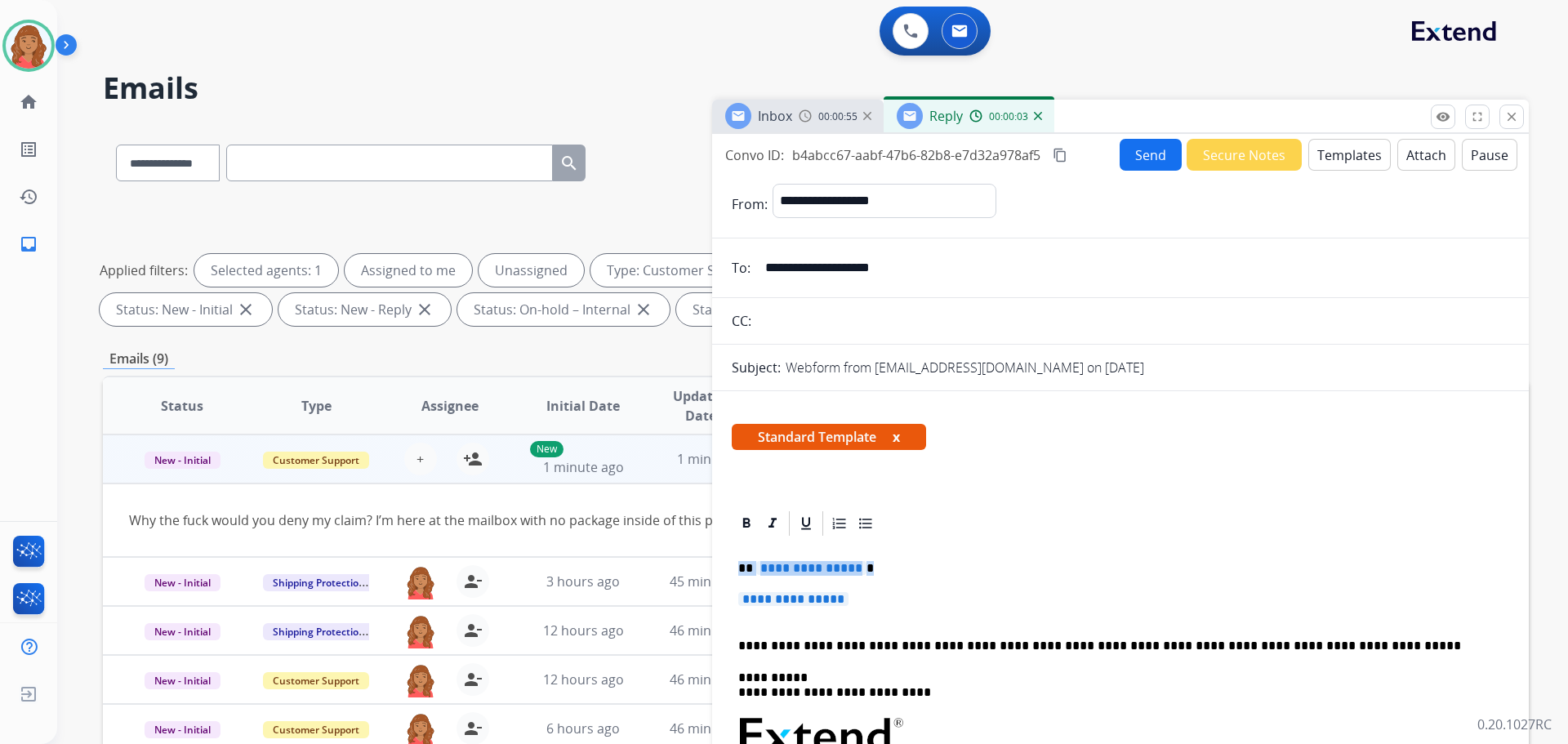
drag, startPoint x: 760, startPoint y: 582, endPoint x: 731, endPoint y: 568, distance: 32.2
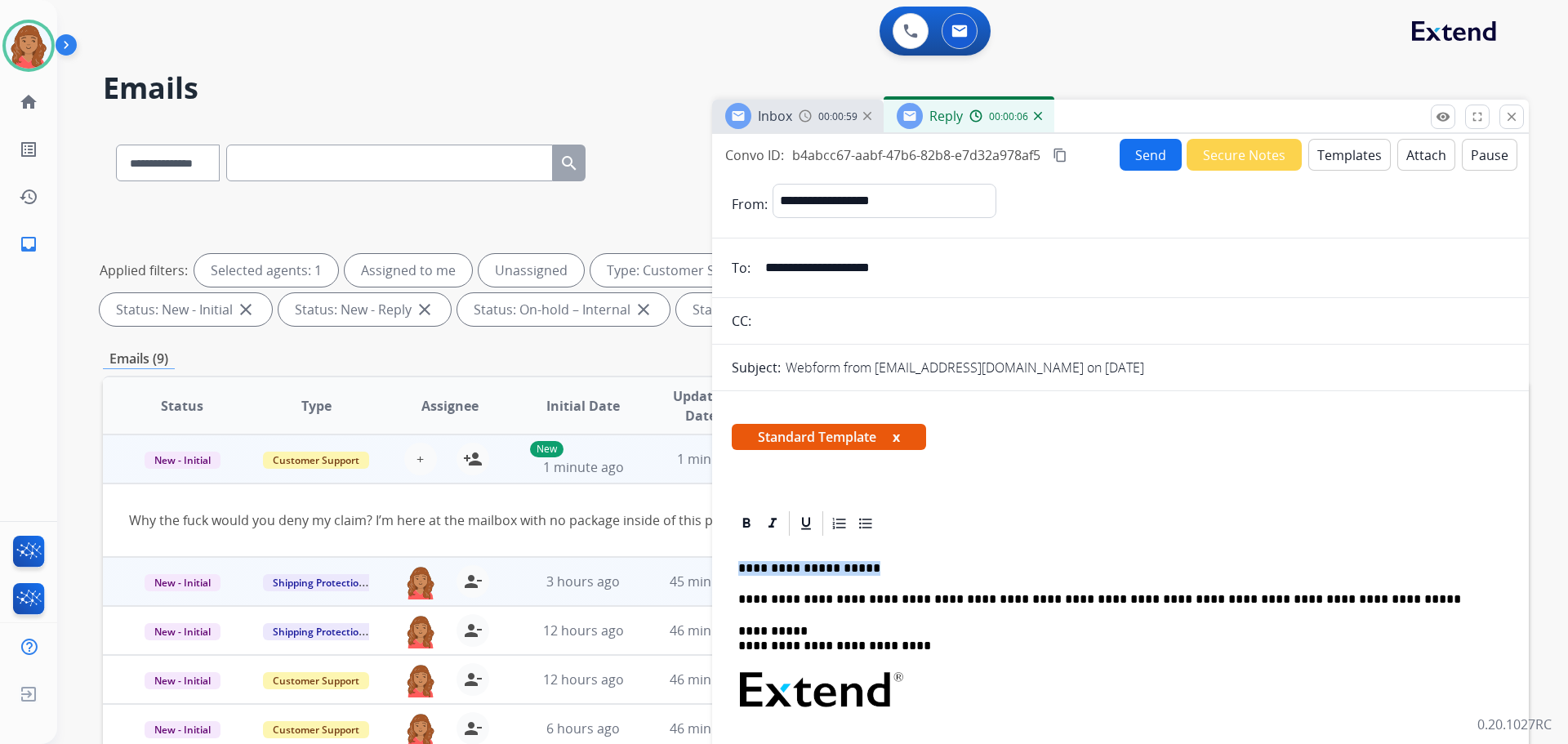
drag, startPoint x: 806, startPoint y: 566, endPoint x: 709, endPoint y: 559, distance: 97.3
click at [709, 559] on div "**********" at bounding box center [816, 566] width 1426 height 883
click at [1333, 156] on button "Templates" at bounding box center [1350, 154] width 83 height 32
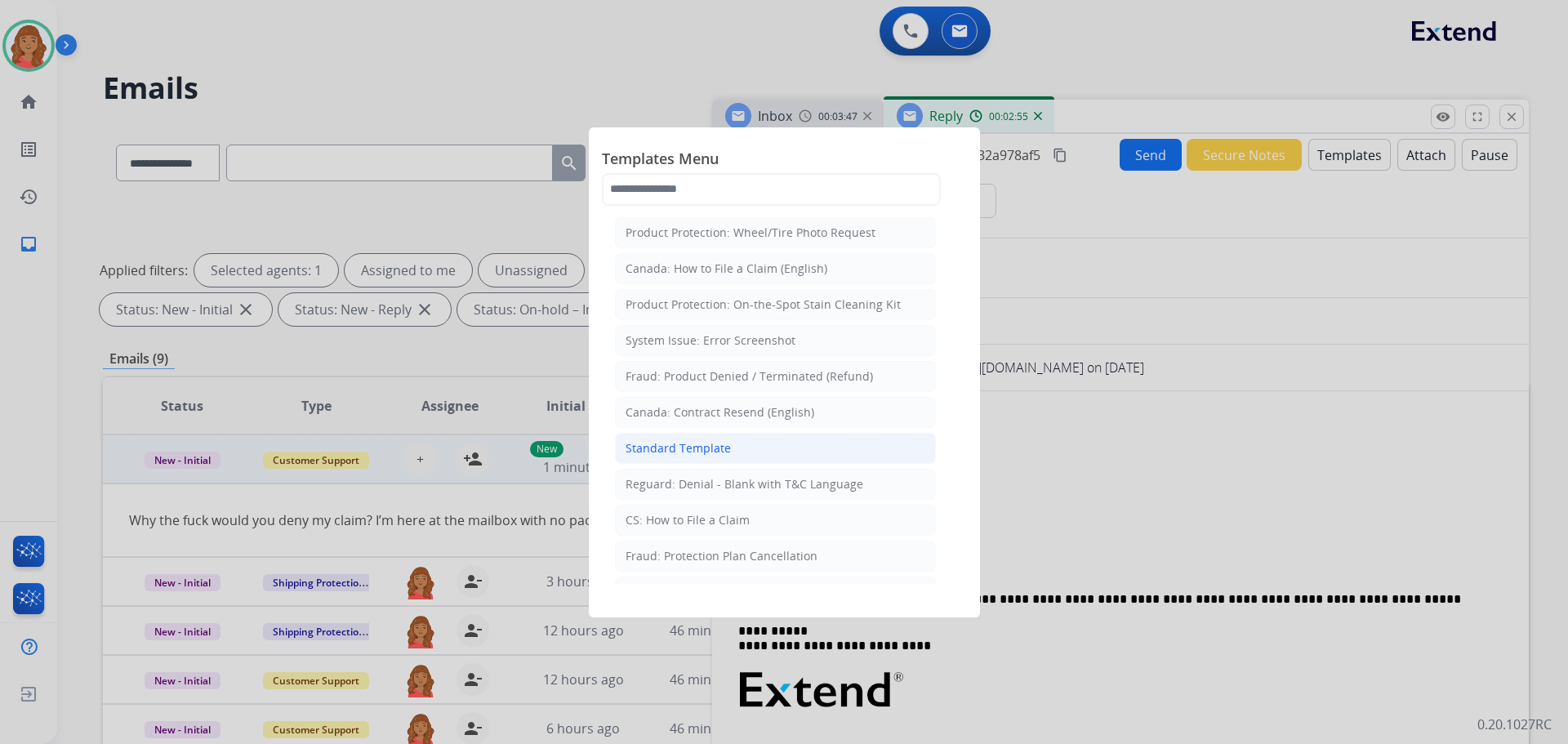
click at [696, 448] on div "Standard Template" at bounding box center [678, 448] width 106 height 16
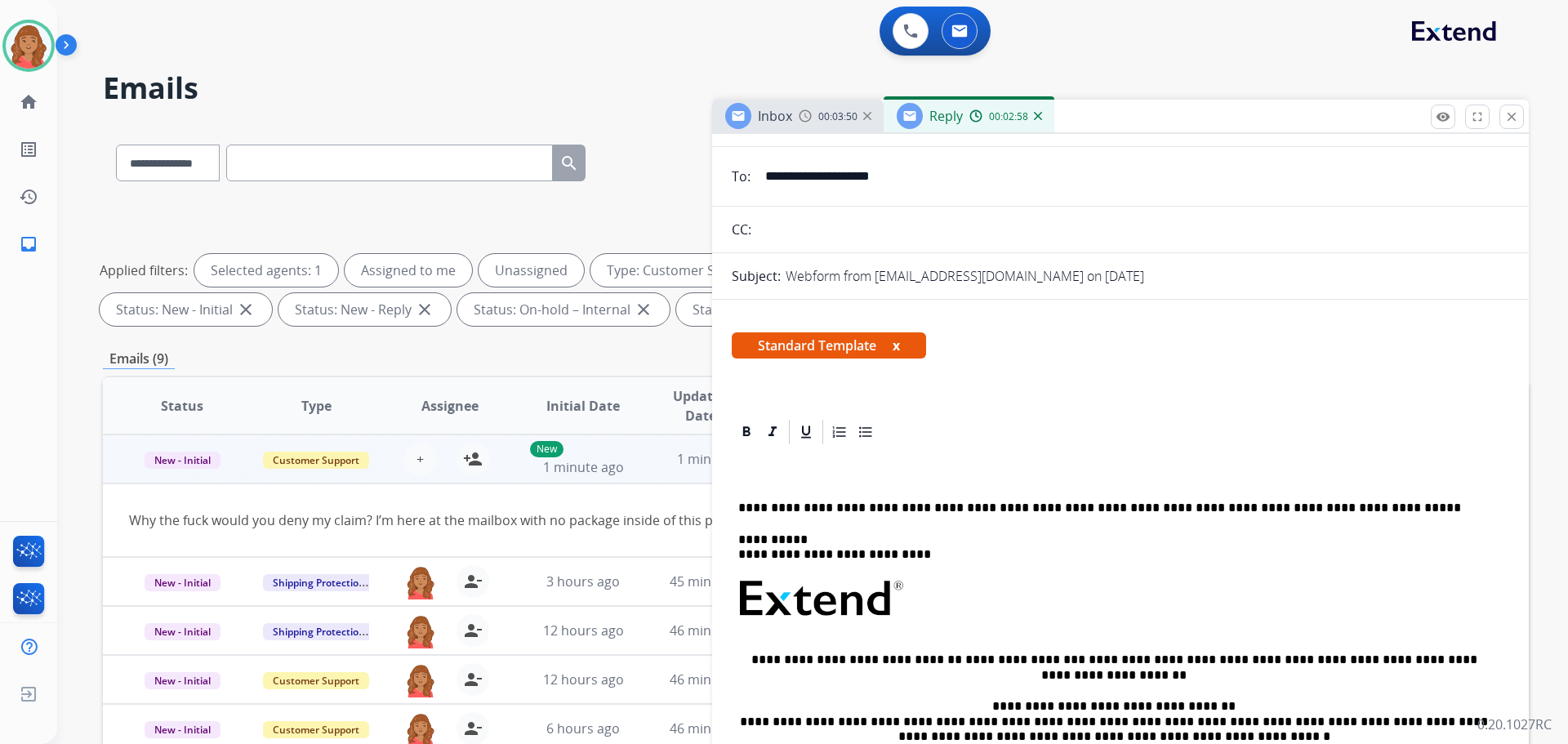
scroll to position [82, 0]
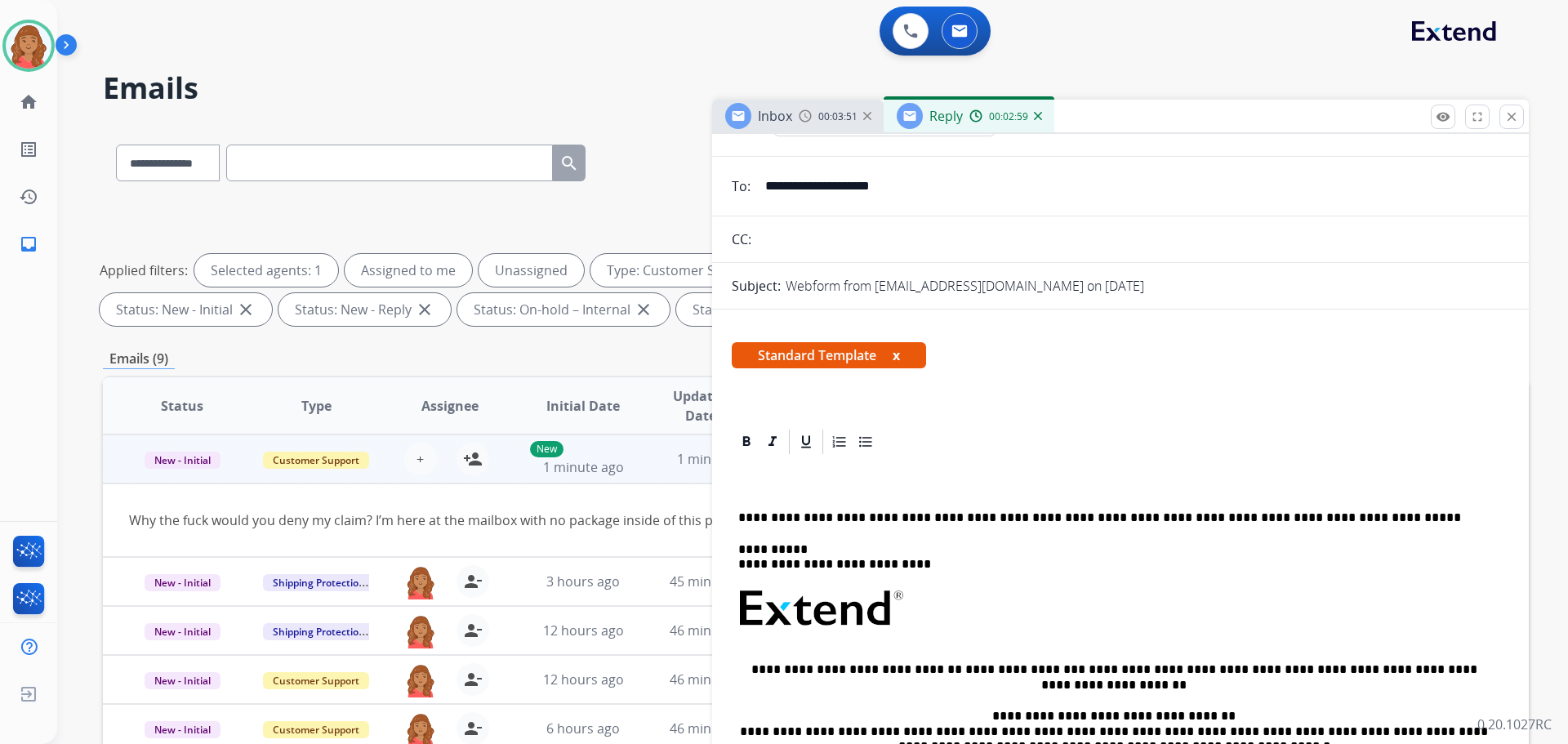
click at [755, 480] on p at bounding box center [1114, 487] width 751 height 15
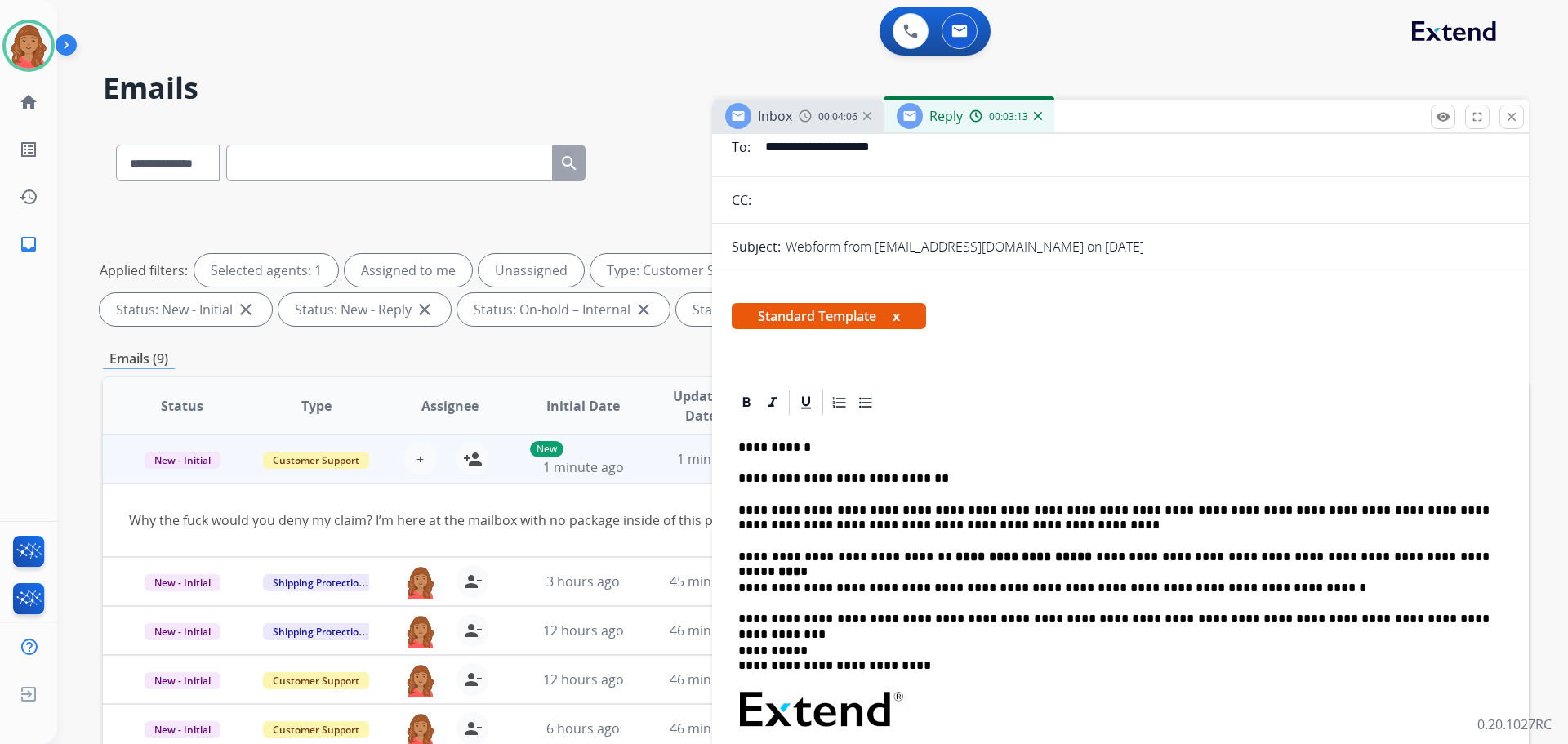
scroll to position [0, 0]
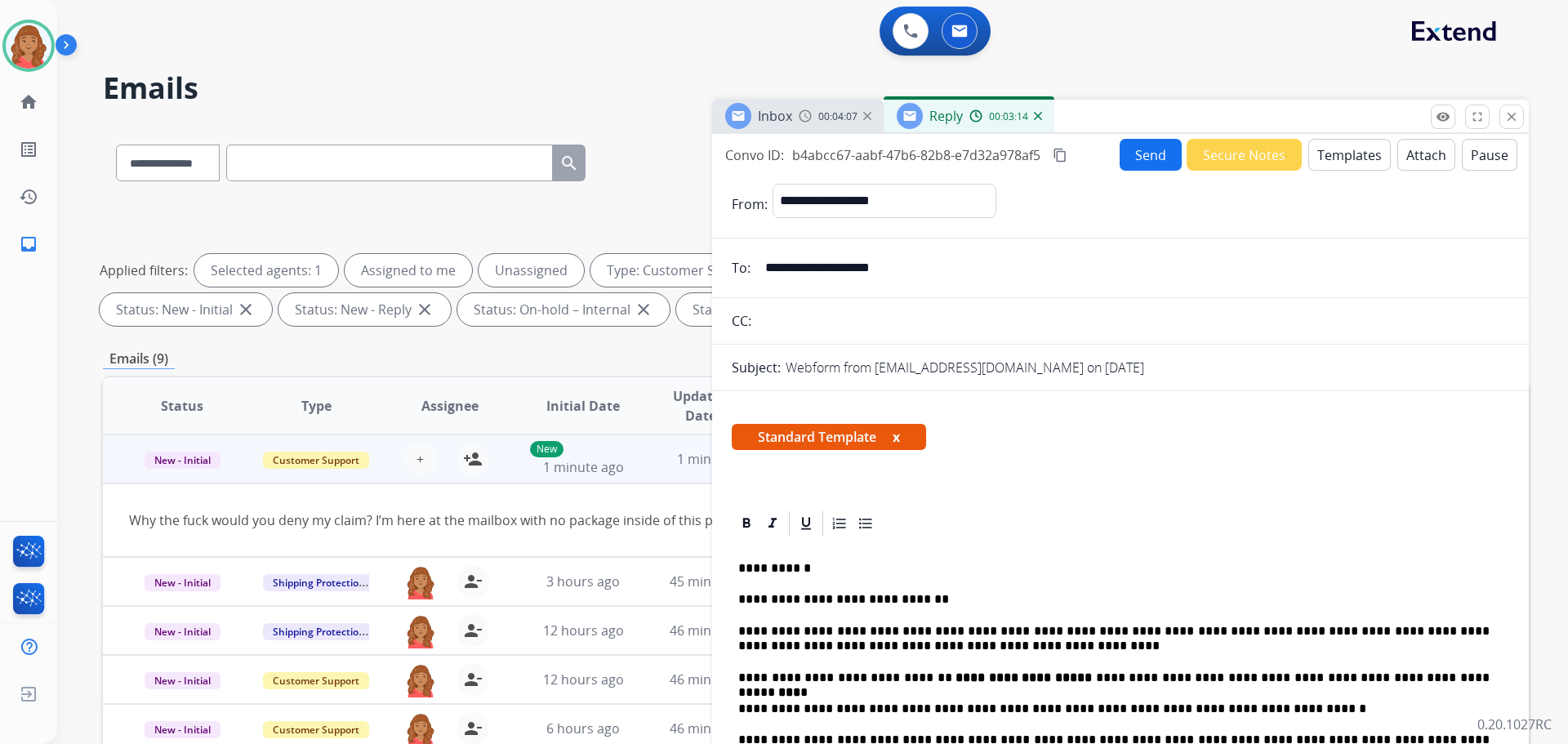
click at [1059, 154] on mat-icon "content_copy" at bounding box center [1060, 155] width 15 height 15
click at [1143, 162] on button "Send" at bounding box center [1151, 154] width 62 height 32
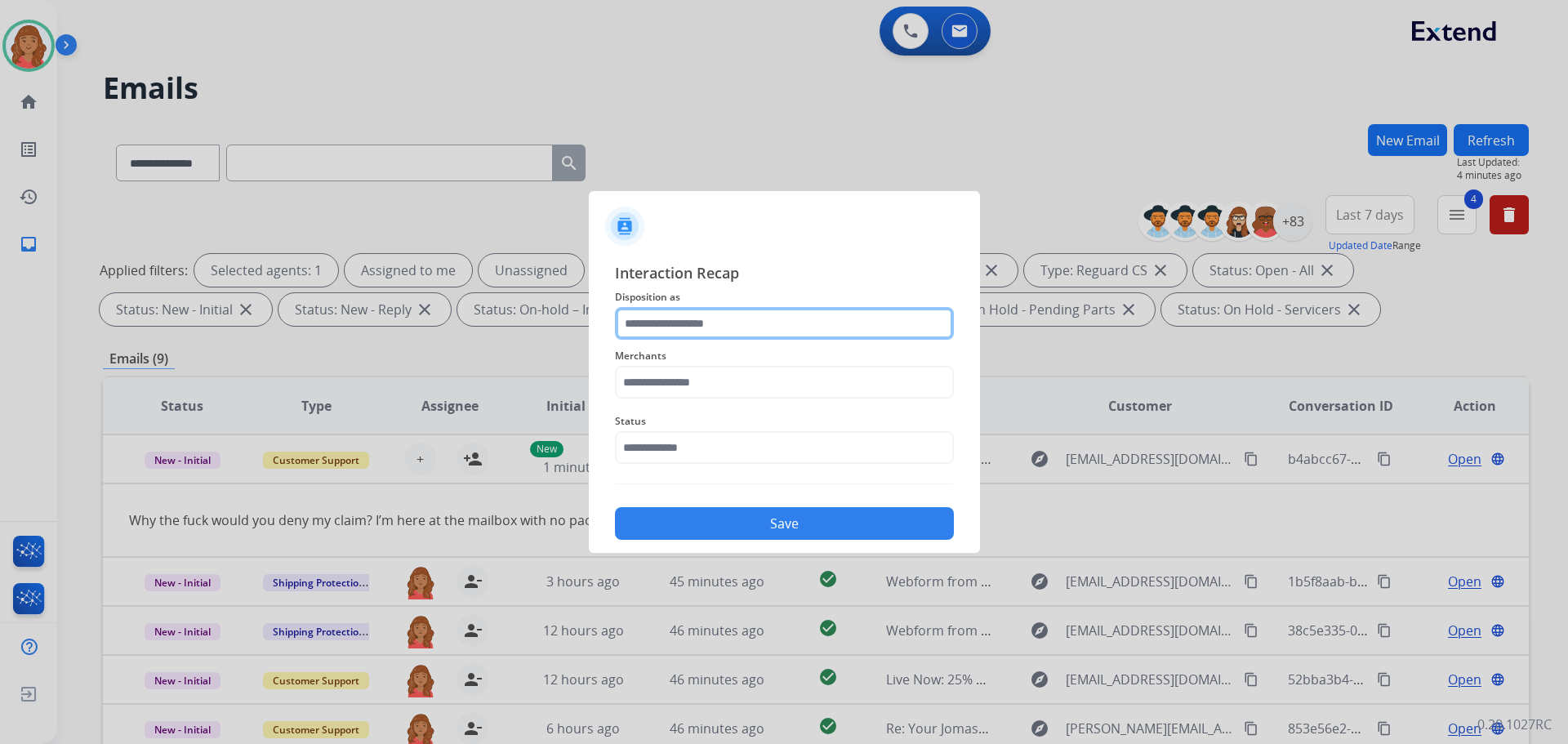
drag, startPoint x: 717, startPoint y: 315, endPoint x: 692, endPoint y: 337, distance: 33.3
click at [713, 319] on input "text" at bounding box center [785, 323] width 339 height 33
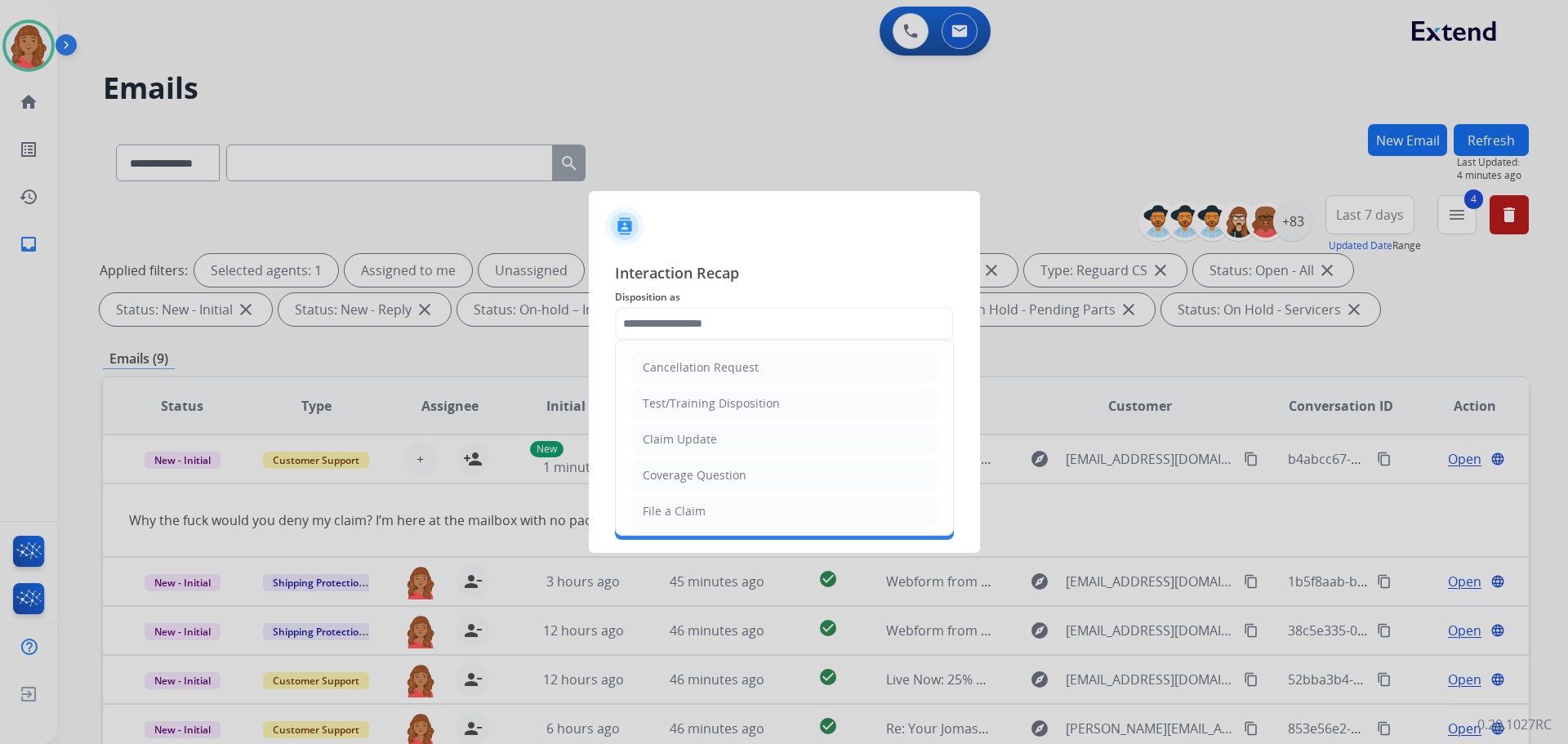
drag, startPoint x: 674, startPoint y: 436, endPoint x: 677, endPoint y: 453, distance: 17.3
click at [676, 437] on div "Claim Update" at bounding box center [680, 439] width 75 height 16
type input "**********"
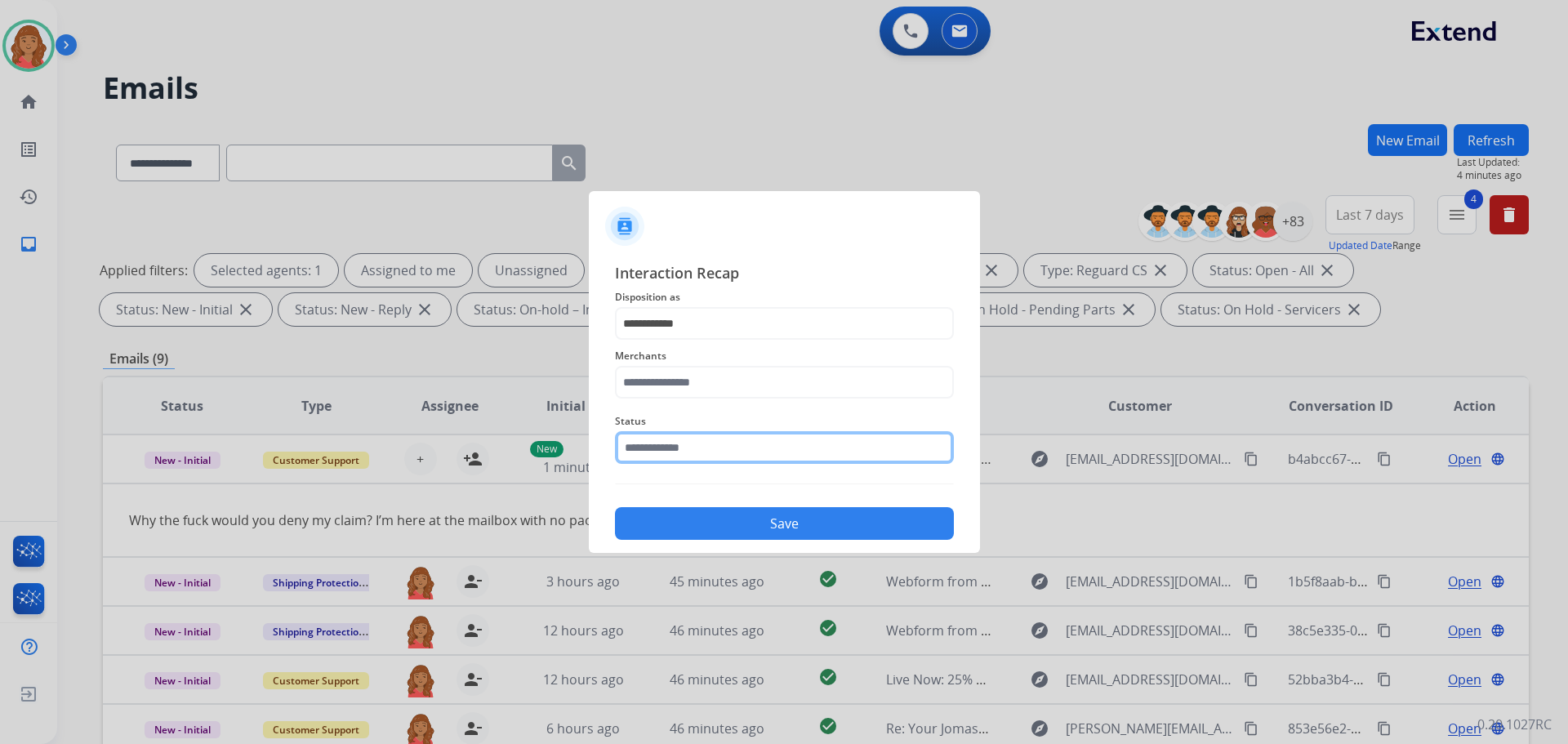
click at [679, 440] on input "text" at bounding box center [785, 447] width 339 height 33
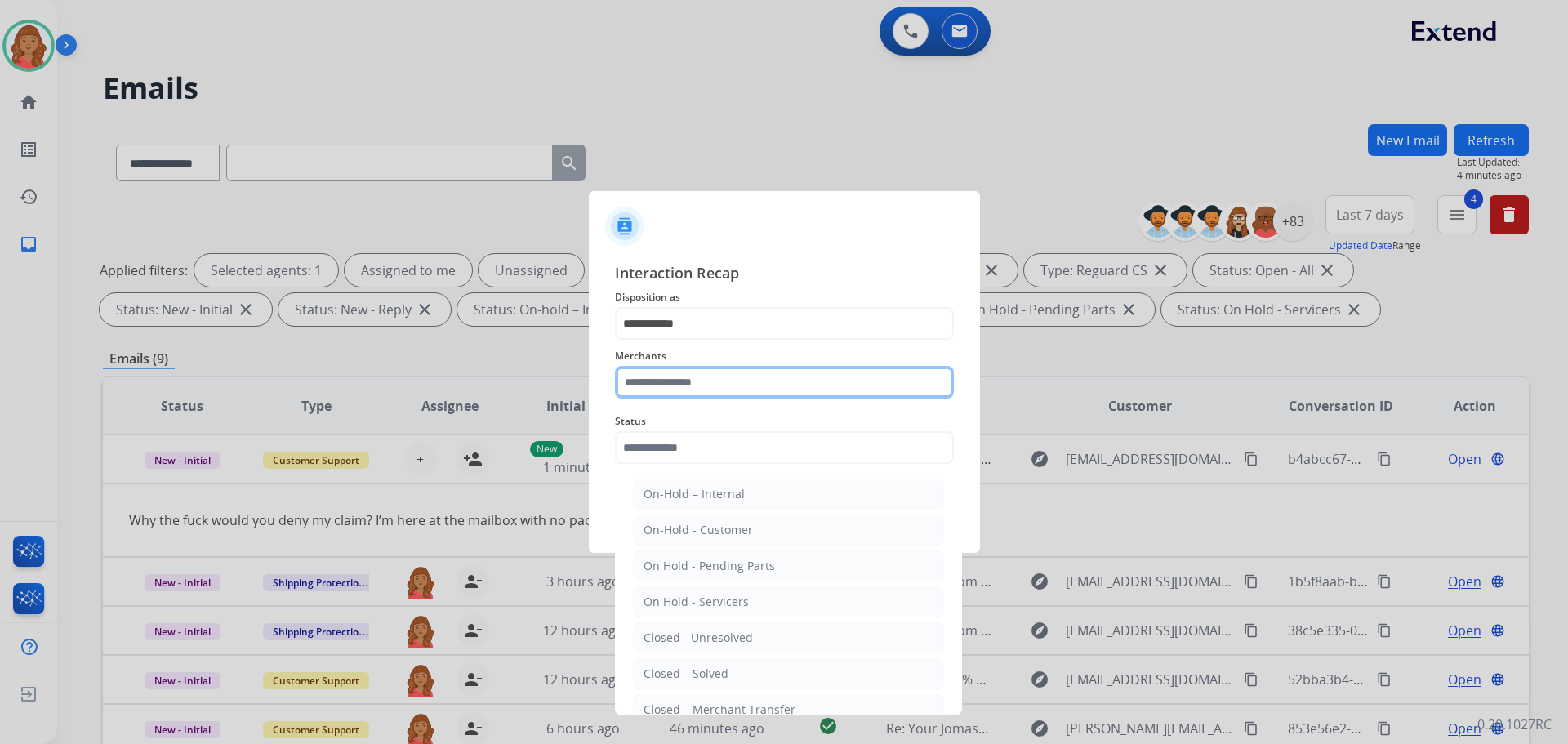
click at [681, 390] on input "text" at bounding box center [785, 382] width 339 height 33
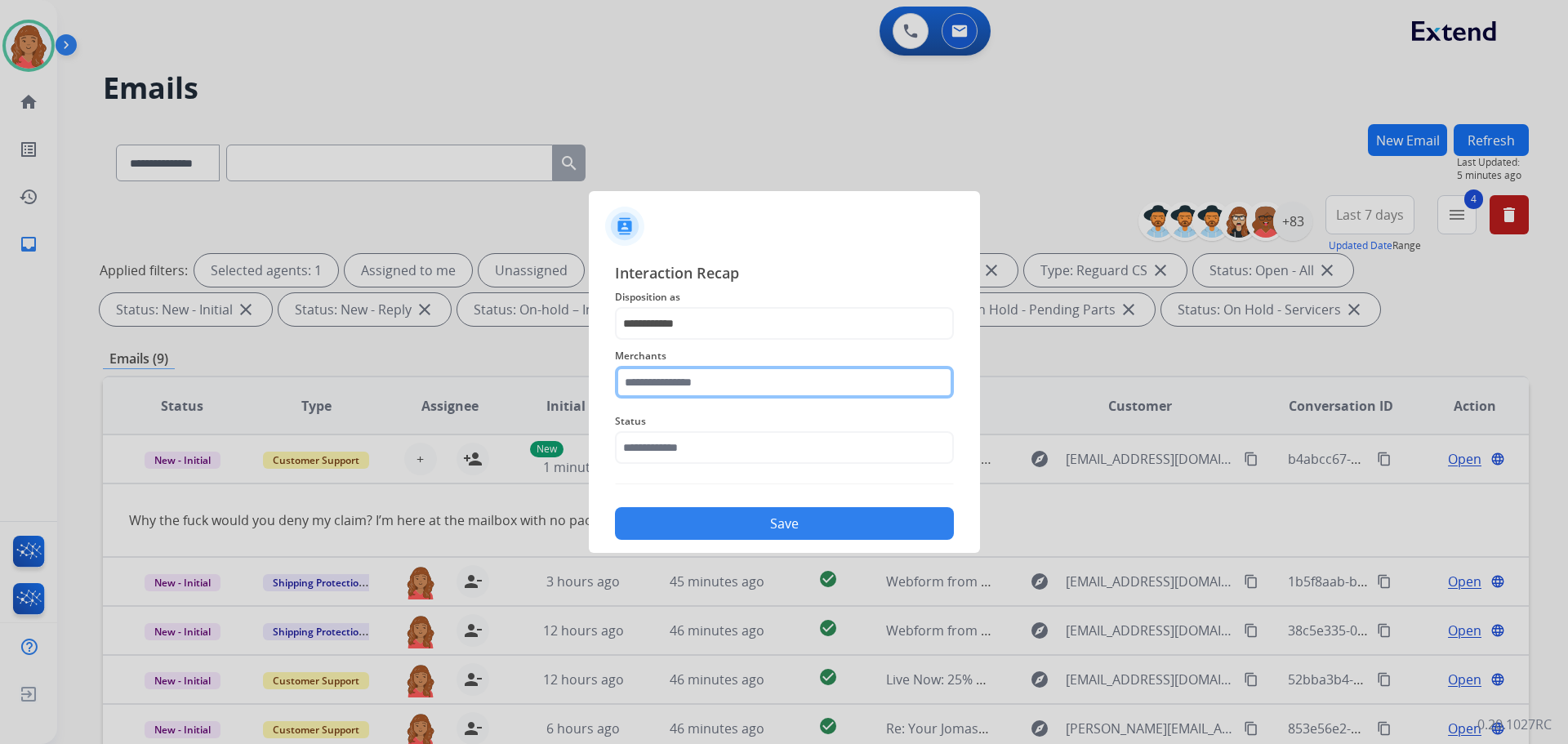
click at [702, 376] on input "text" at bounding box center [785, 382] width 339 height 33
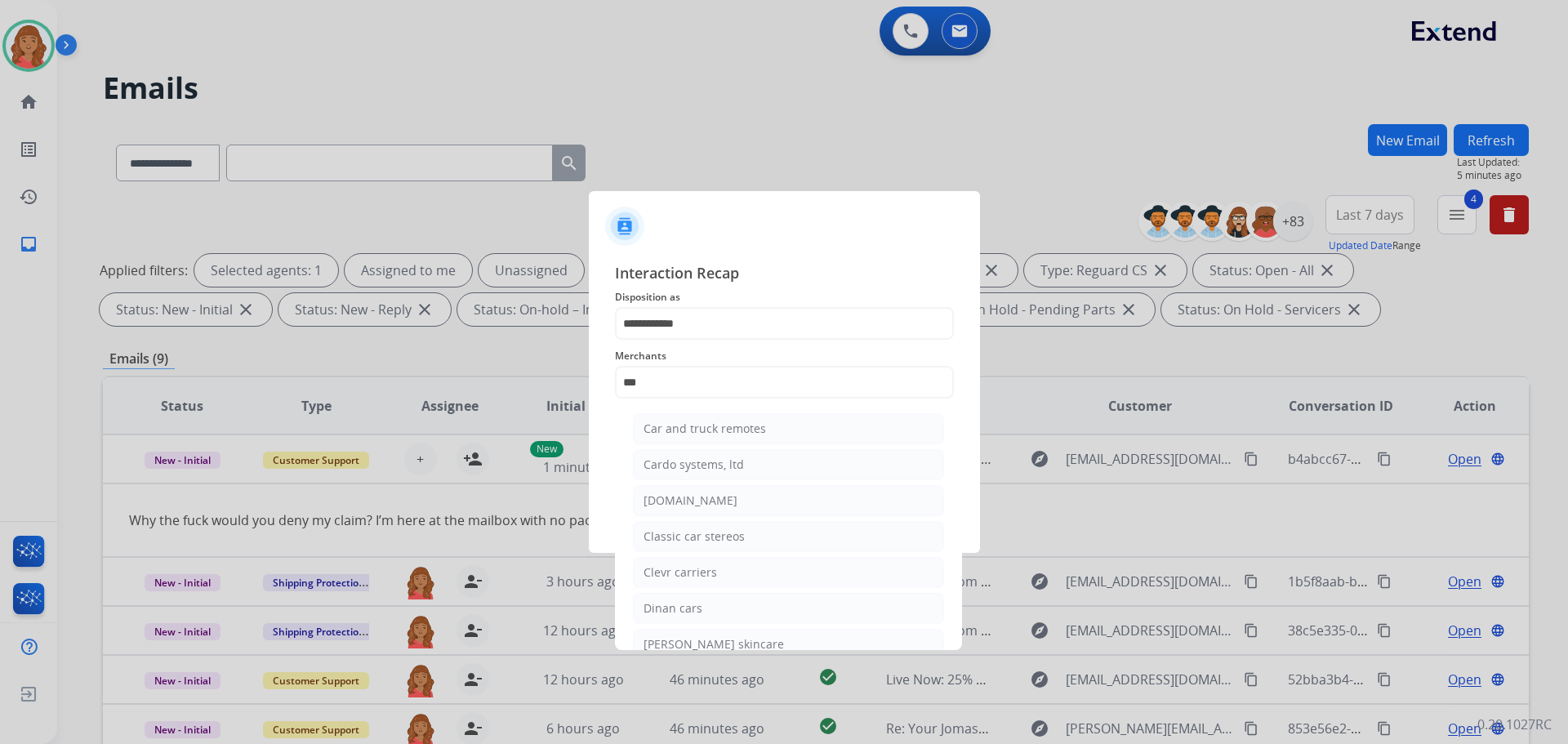
drag, startPoint x: 687, startPoint y: 503, endPoint x: 692, endPoint y: 488, distance: 15.8
click at [688, 502] on div "[DOMAIN_NAME]" at bounding box center [691, 501] width 94 height 16
type input "**********"
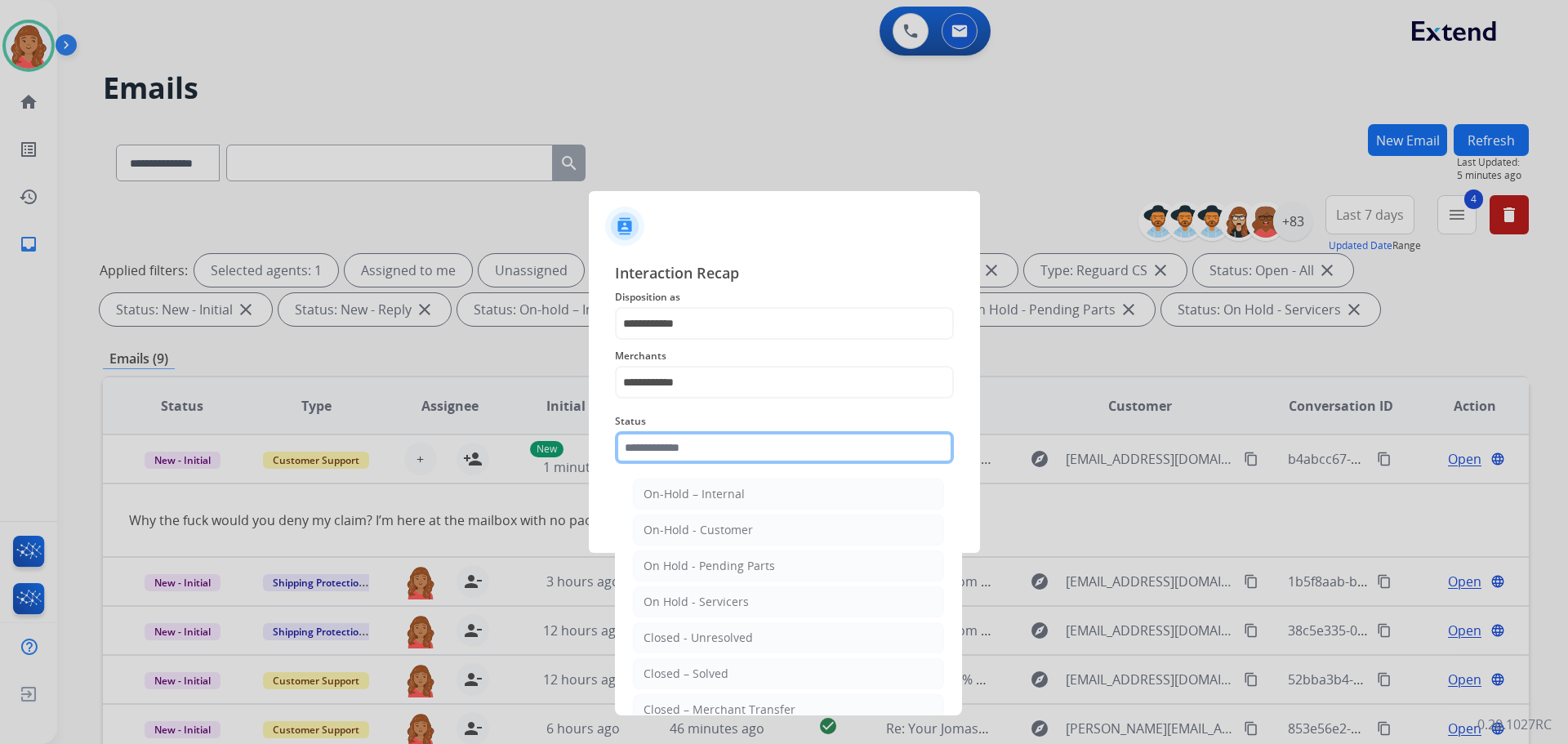
drag, startPoint x: 689, startPoint y: 441, endPoint x: 693, endPoint y: 468, distance: 27.3
click at [689, 442] on input "text" at bounding box center [785, 447] width 339 height 33
click at [689, 666] on div "Closed – Solved" at bounding box center [686, 674] width 85 height 16
type input "**********"
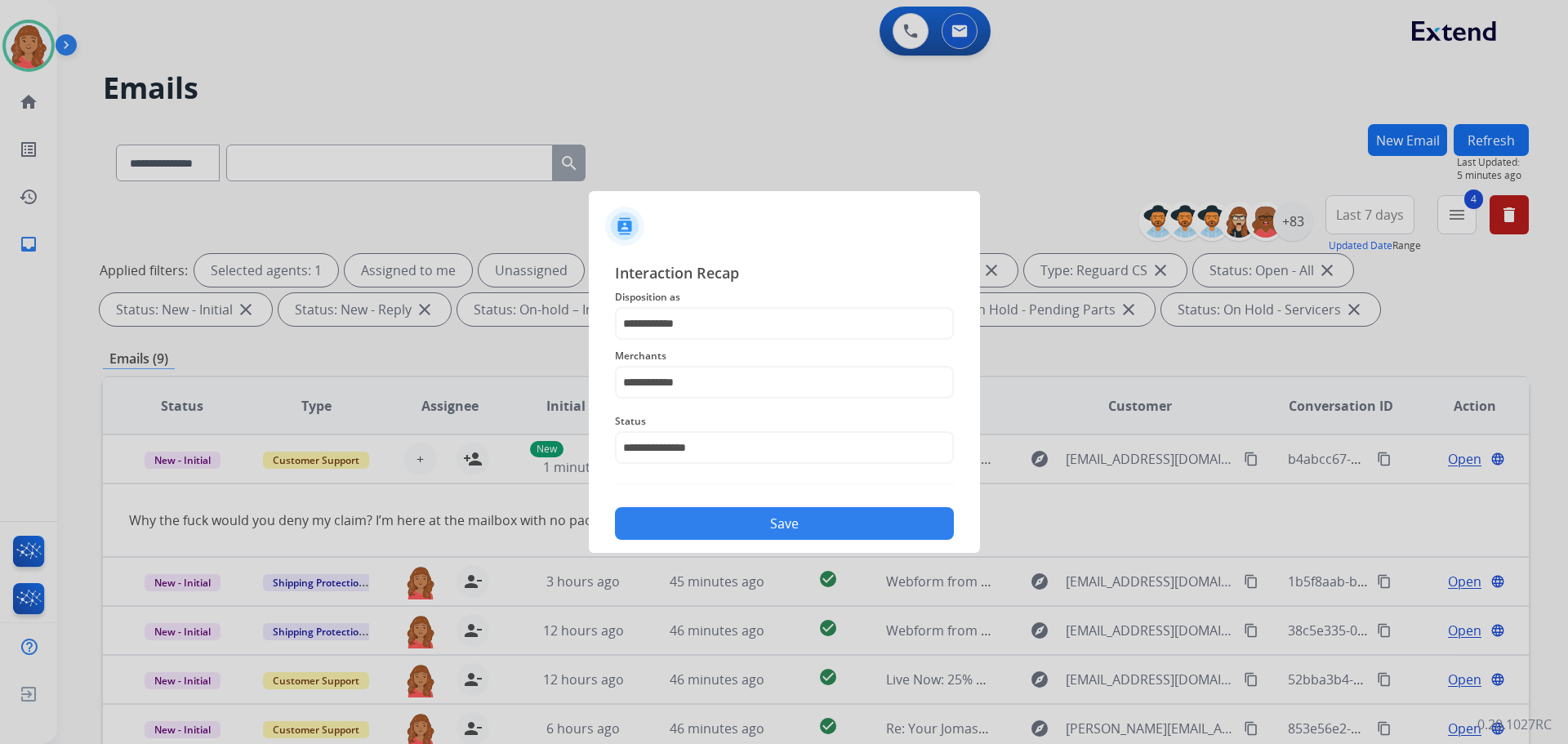
click at [703, 526] on button "Save" at bounding box center [785, 523] width 339 height 33
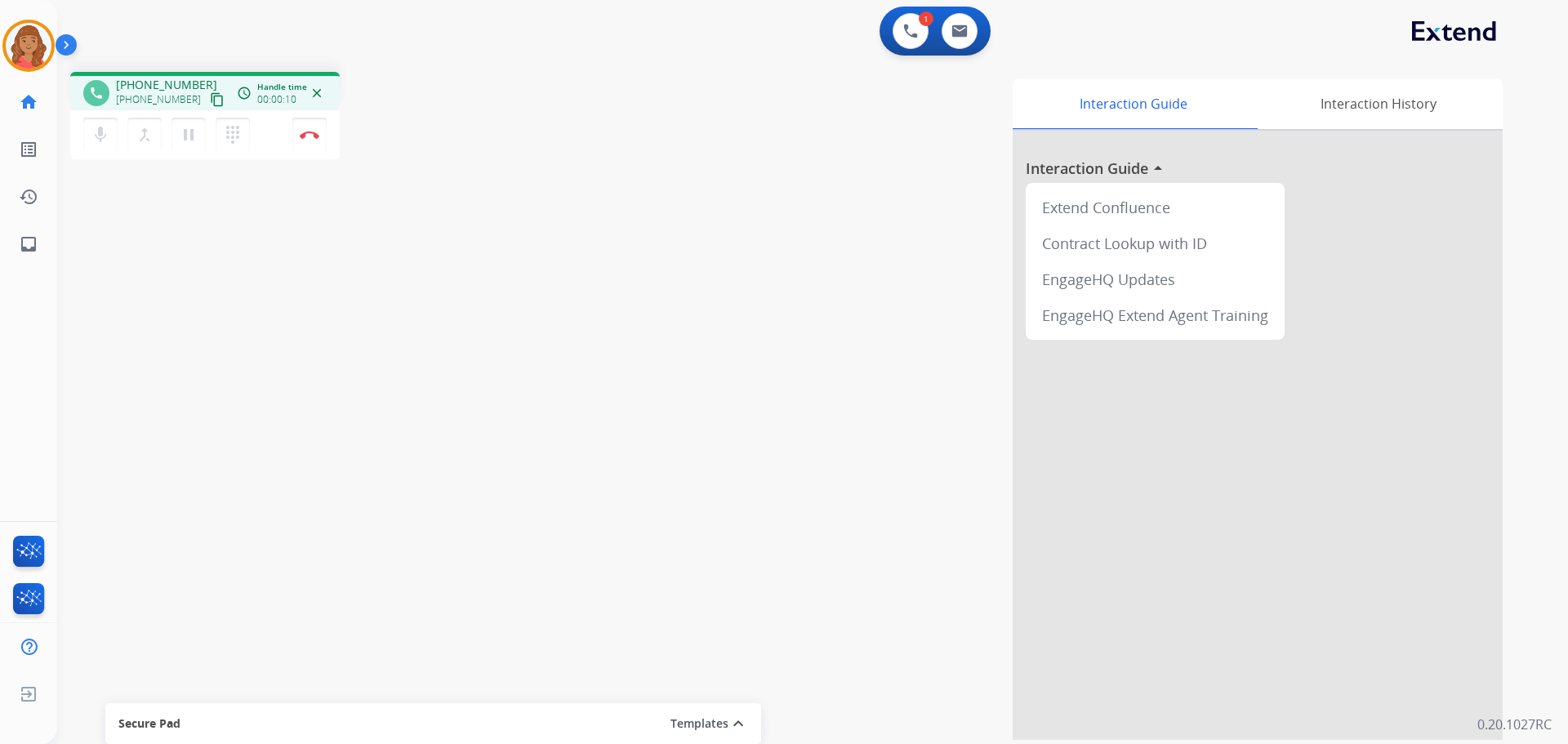
drag, startPoint x: 201, startPoint y: 102, endPoint x: 60, endPoint y: 102, distance: 141.0
click at [210, 102] on mat-icon "content_copy" at bounding box center [217, 99] width 15 height 15
click at [210, 100] on mat-icon "content_copy" at bounding box center [217, 99] width 15 height 15
click at [312, 137] on img at bounding box center [310, 134] width 20 height 8
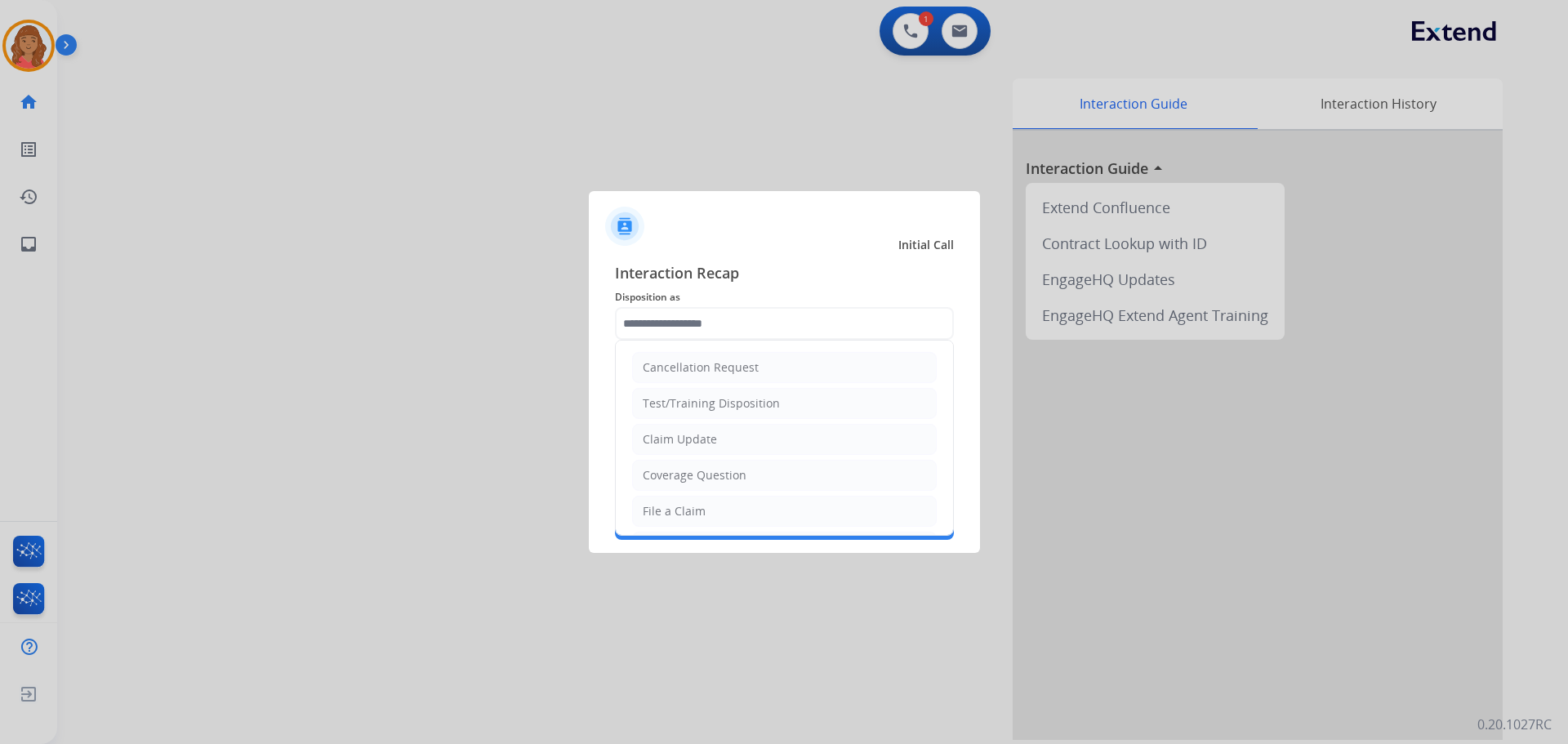
click at [691, 322] on input "text" at bounding box center [785, 323] width 339 height 33
click at [680, 438] on div "Claim Update" at bounding box center [680, 439] width 75 height 16
type input "**********"
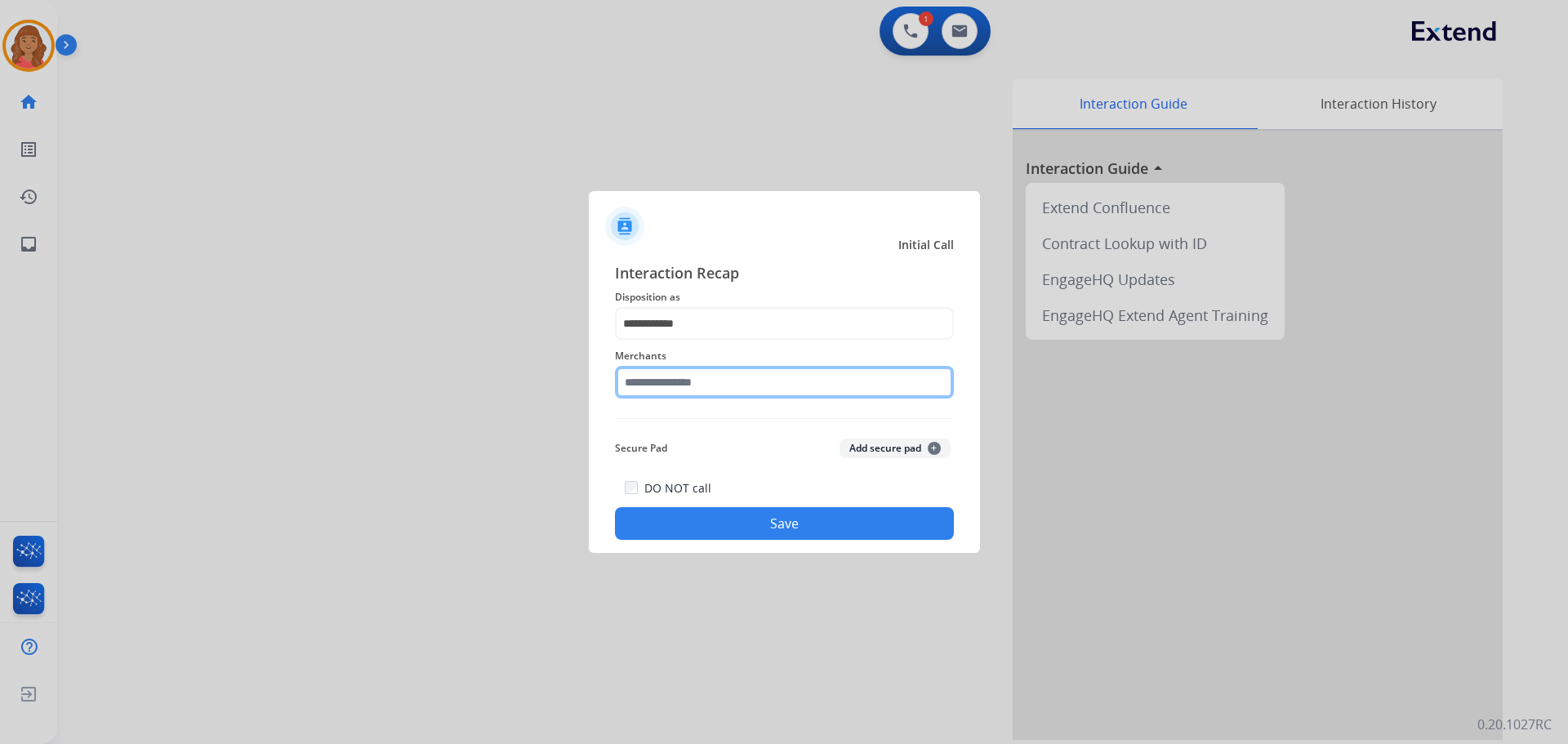
click at [677, 377] on input "text" at bounding box center [785, 382] width 339 height 33
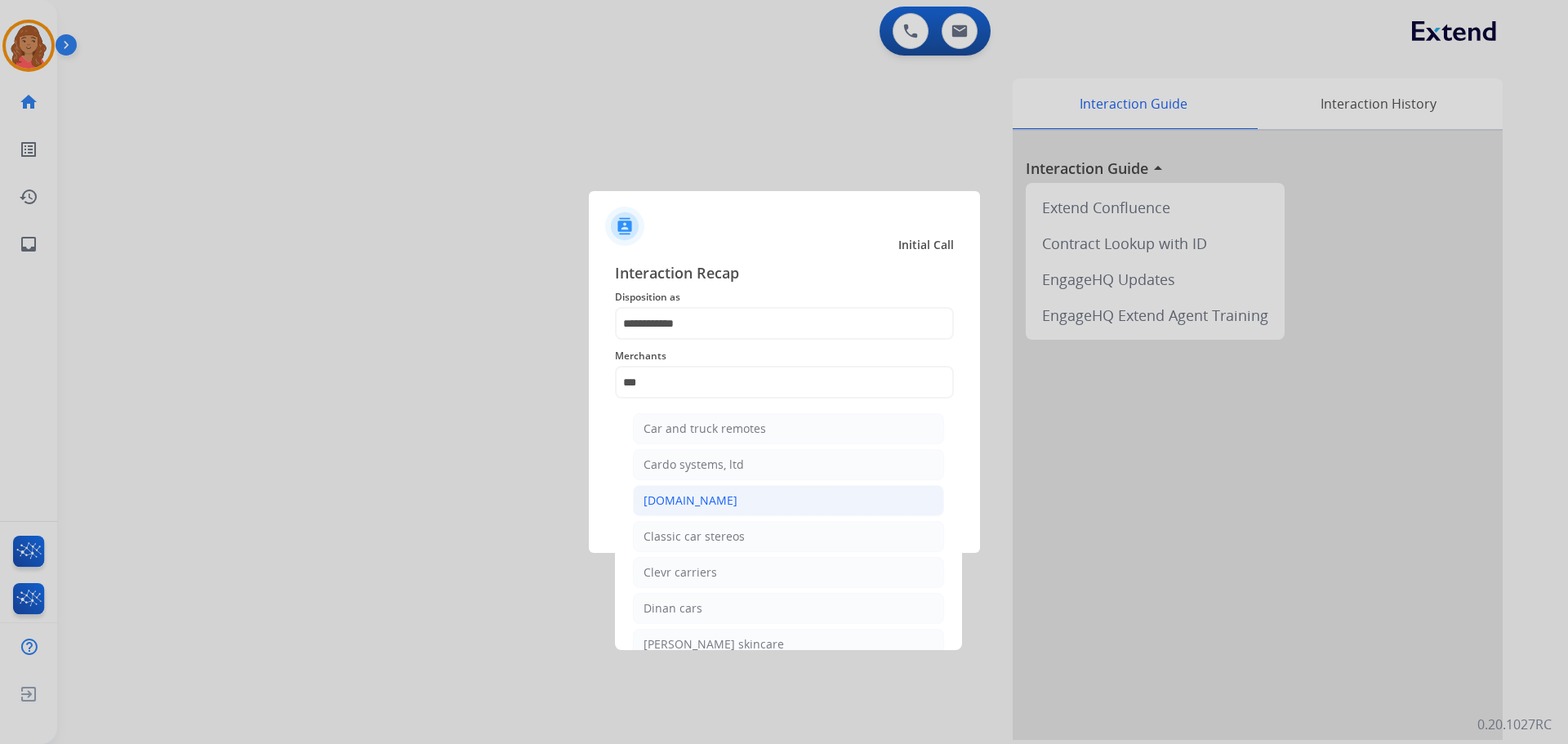
click at [673, 503] on div "[DOMAIN_NAME]" at bounding box center [691, 501] width 94 height 16
type input "**********"
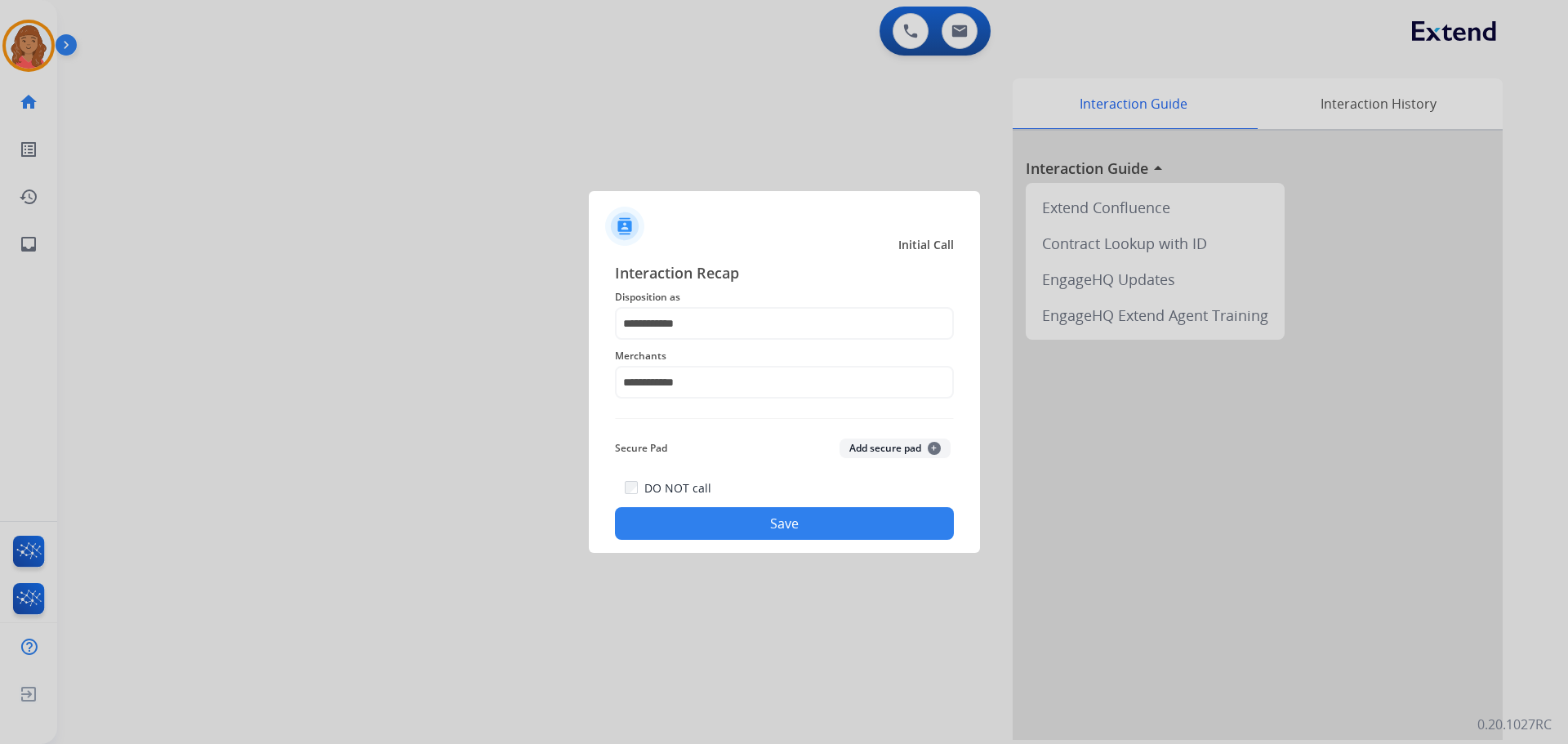
click at [739, 534] on button "Save" at bounding box center [785, 523] width 339 height 33
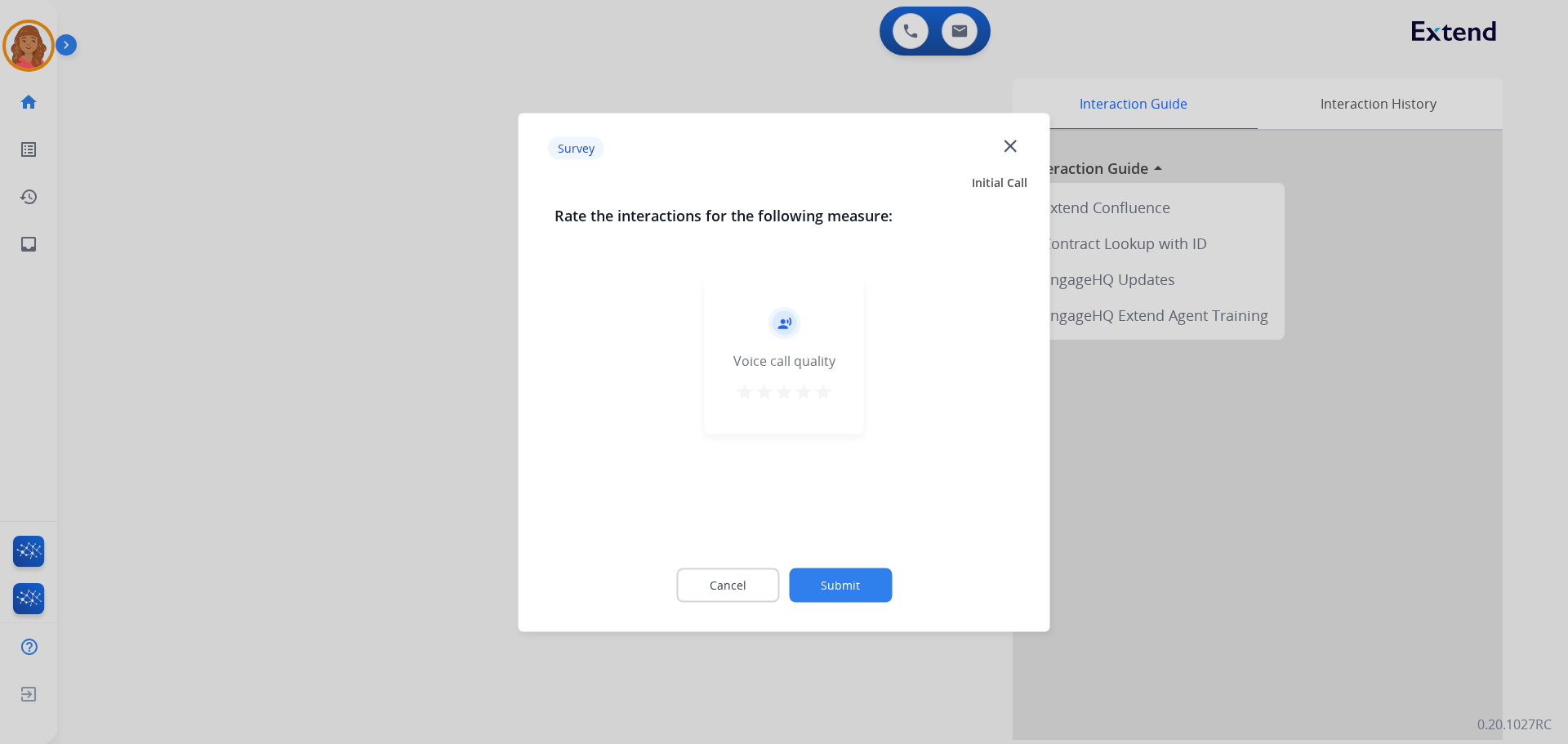
click at [824, 393] on mat-icon "star" at bounding box center [823, 392] width 20 height 20
click at [860, 573] on button "Submit" at bounding box center [841, 584] width 103 height 35
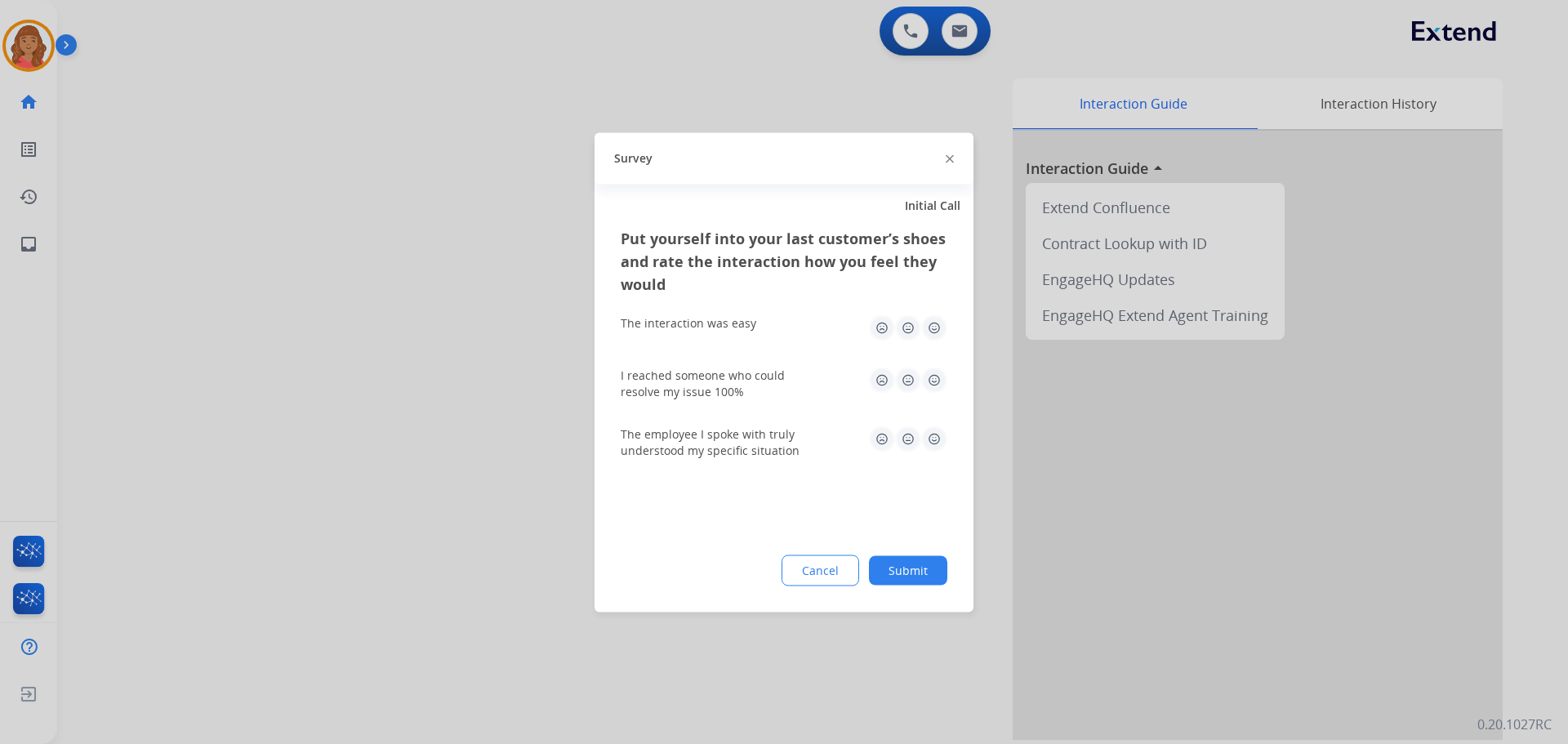
click at [931, 332] on img at bounding box center [934, 327] width 26 height 26
drag, startPoint x: 934, startPoint y: 382, endPoint x: 939, endPoint y: 425, distance: 43.3
click at [934, 381] on img at bounding box center [934, 379] width 26 height 26
click at [935, 436] on img at bounding box center [934, 438] width 26 height 26
click at [907, 575] on button "Submit" at bounding box center [908, 570] width 78 height 29
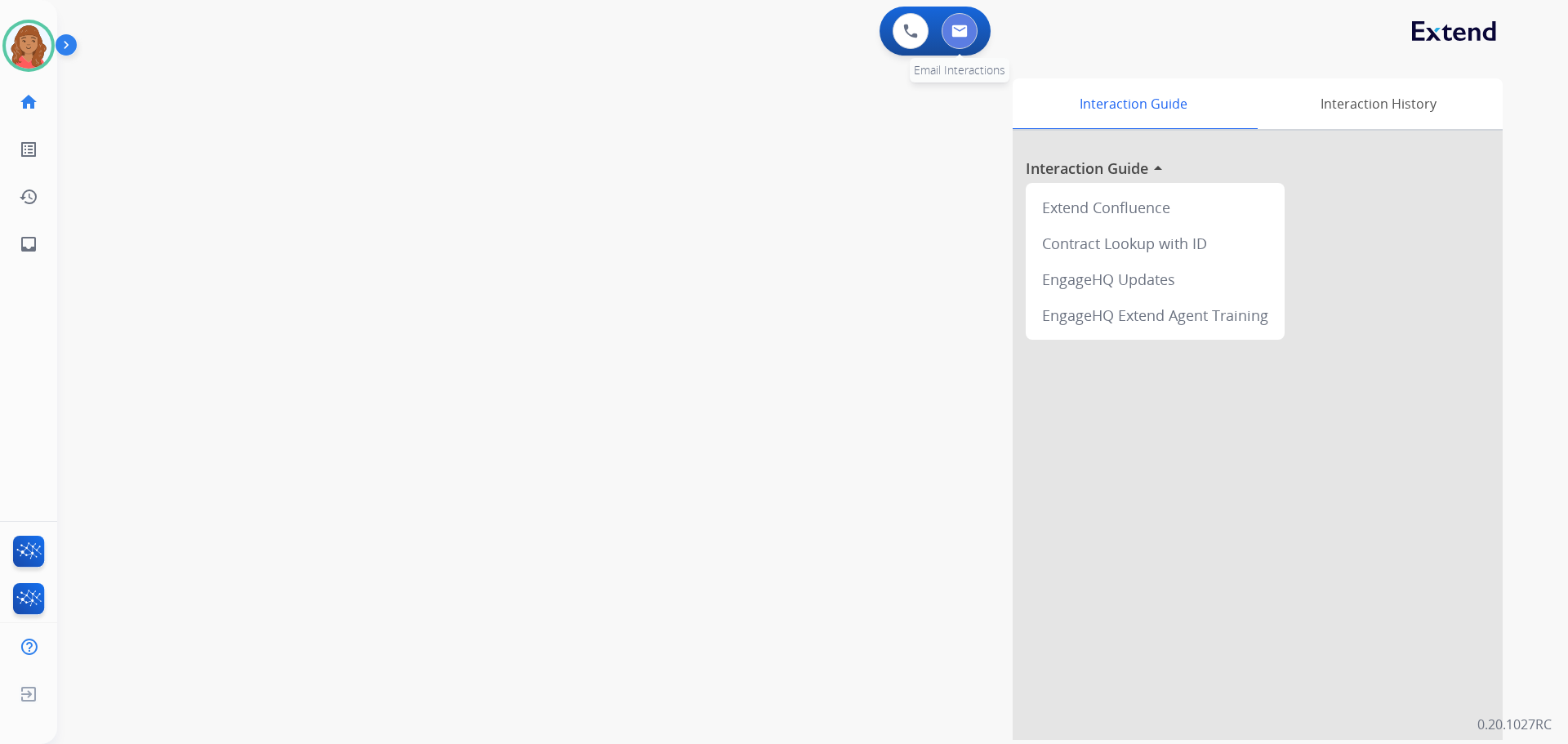
click at [954, 41] on button at bounding box center [960, 31] width 36 height 36
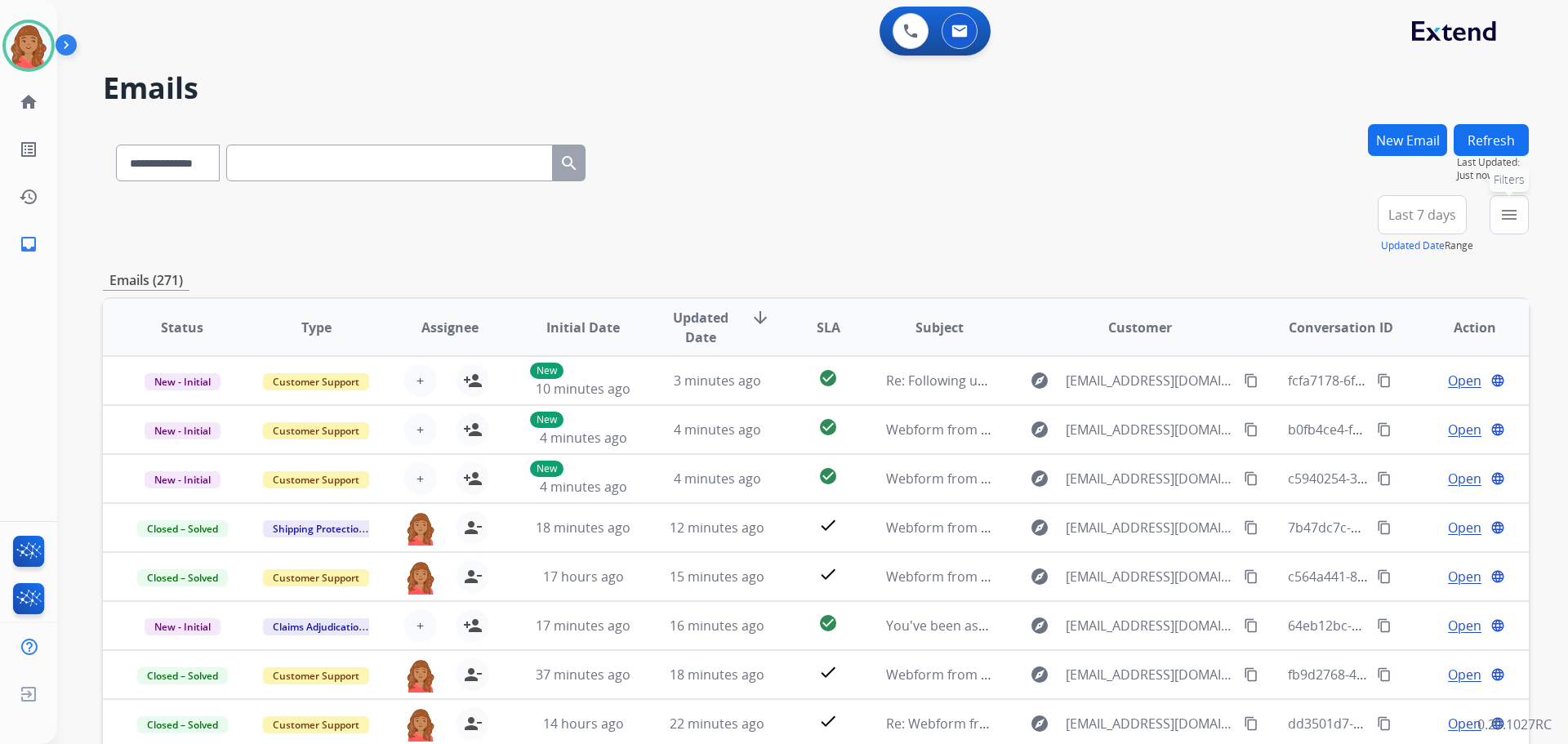
drag, startPoint x: 1509, startPoint y: 210, endPoint x: 1503, endPoint y: 218, distance: 10.0
click at [1509, 210] on mat-icon "menu" at bounding box center [1509, 215] width 20 height 20
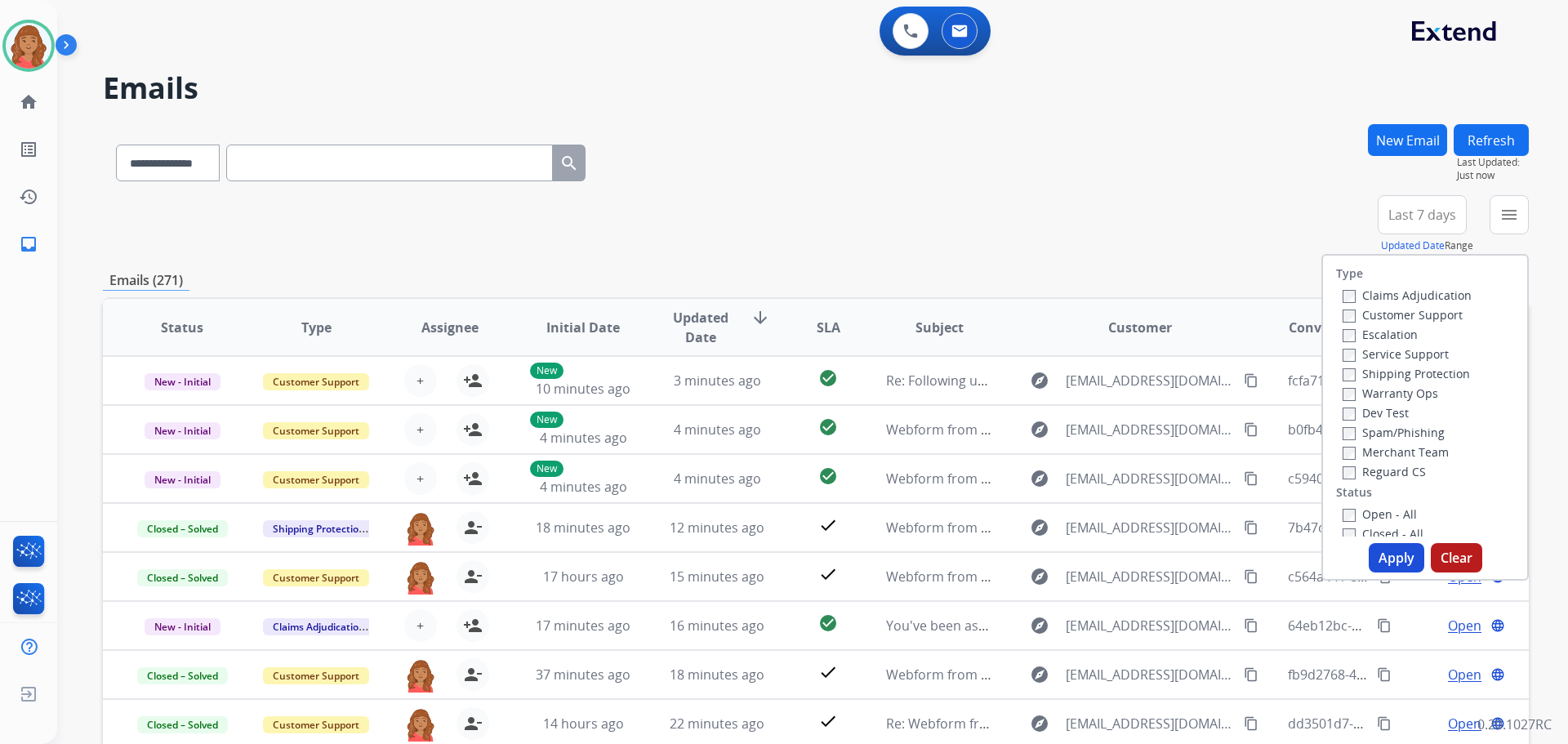
click at [1345, 313] on label "Customer Support" at bounding box center [1402, 314] width 120 height 15
click at [1374, 556] on button "Apply" at bounding box center [1397, 558] width 56 height 29
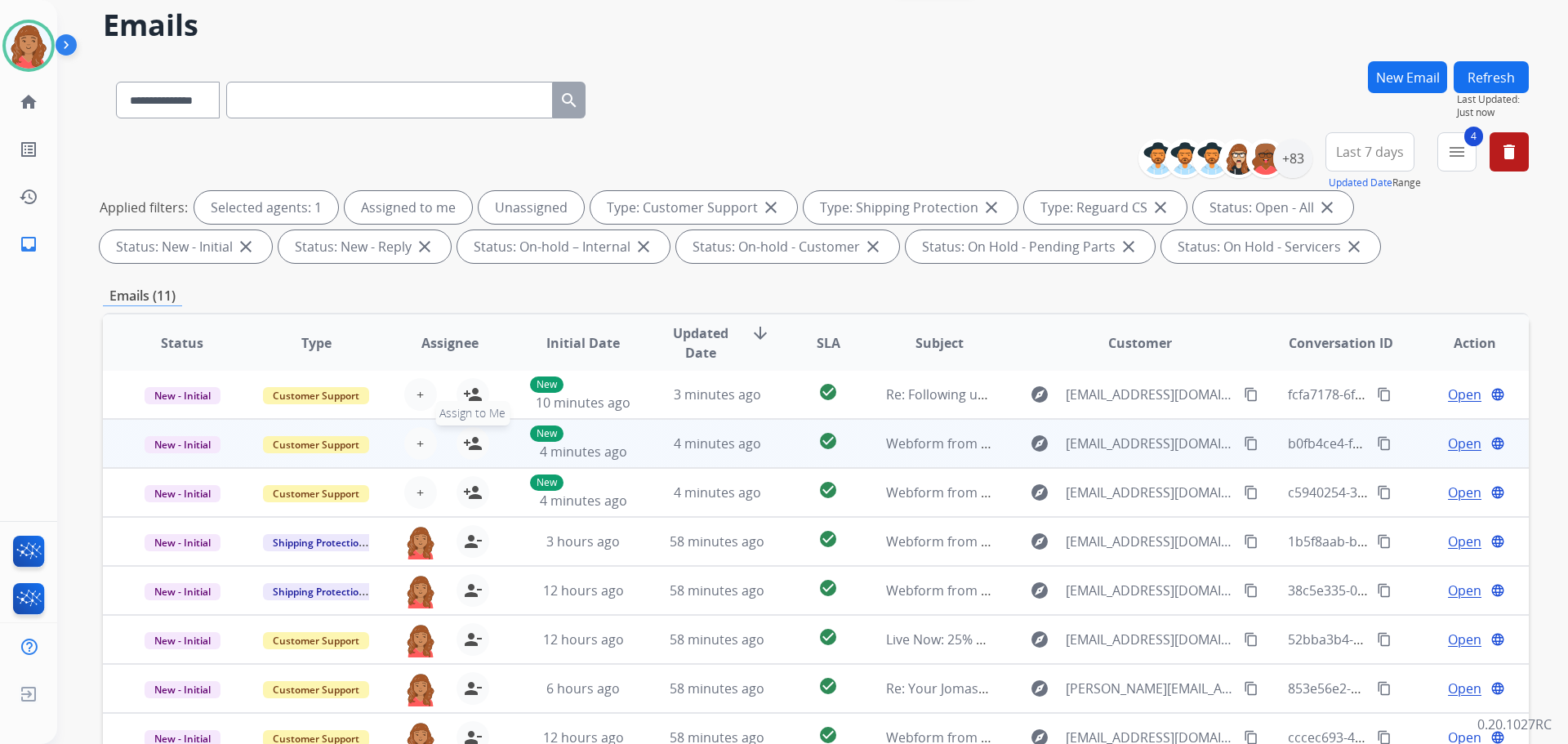
scroll to position [264, 0]
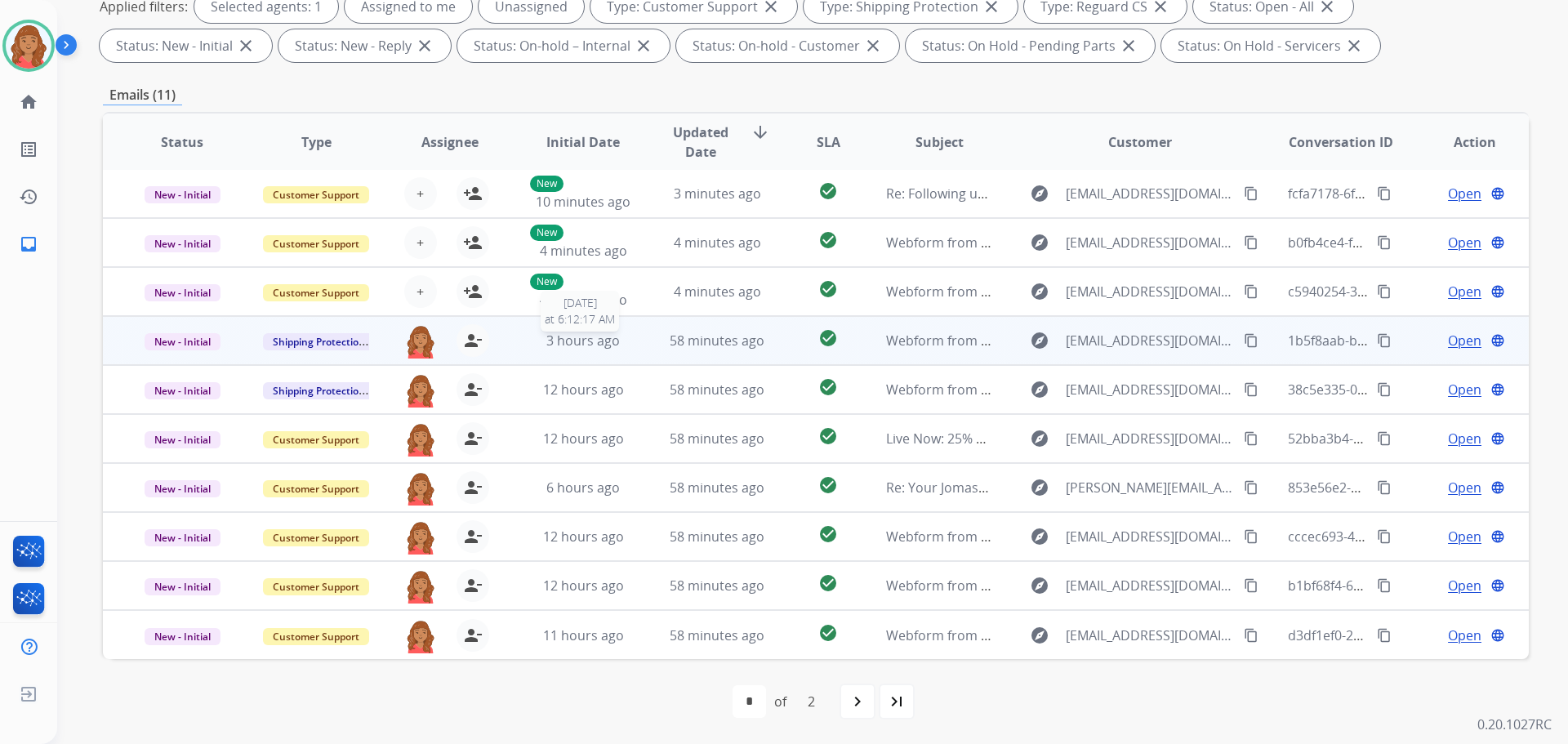
drag, startPoint x: 612, startPoint y: 343, endPoint x: 612, endPoint y: 352, distance: 9.0
click at [614, 344] on span "3 hours ago" at bounding box center [582, 341] width 74 height 18
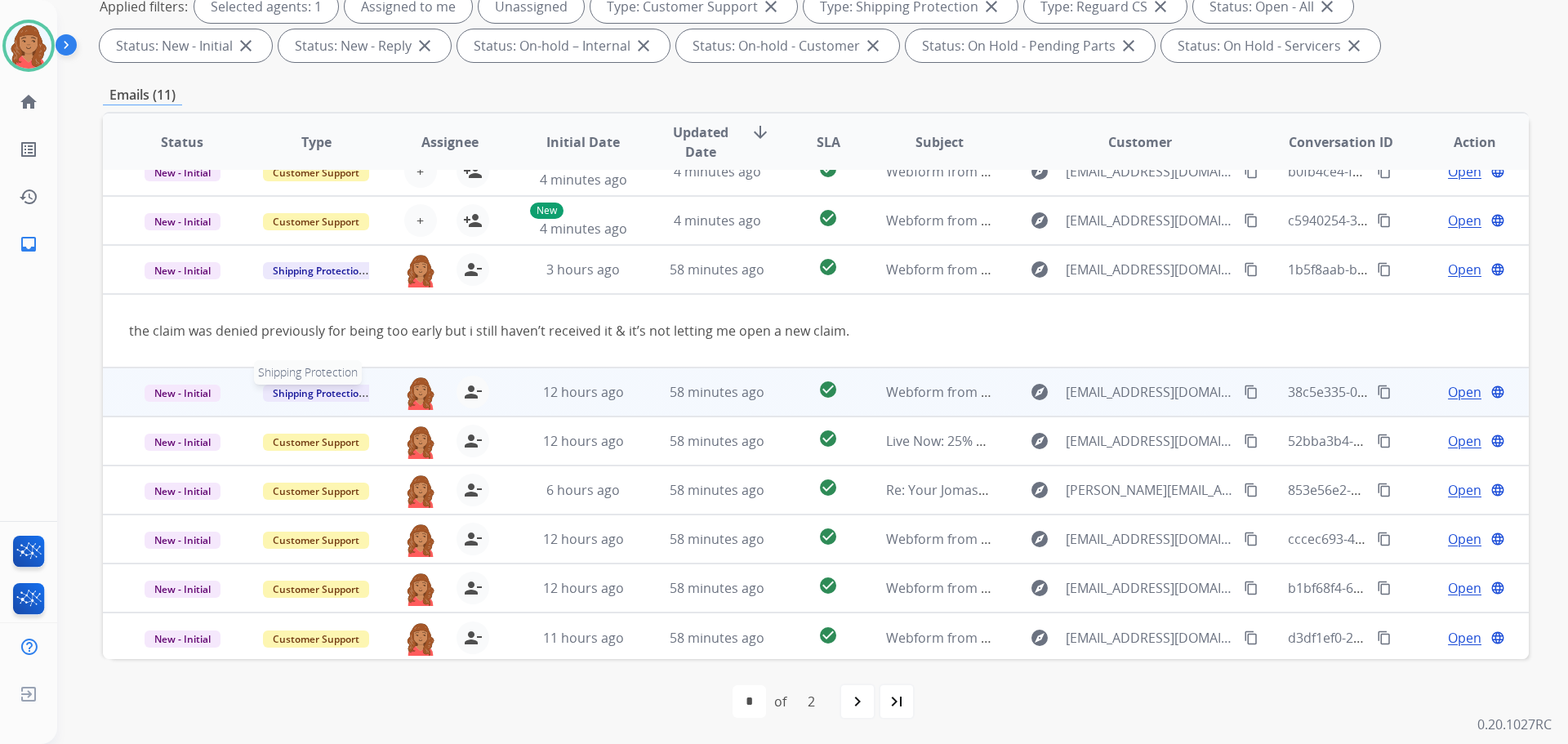
scroll to position [75, 0]
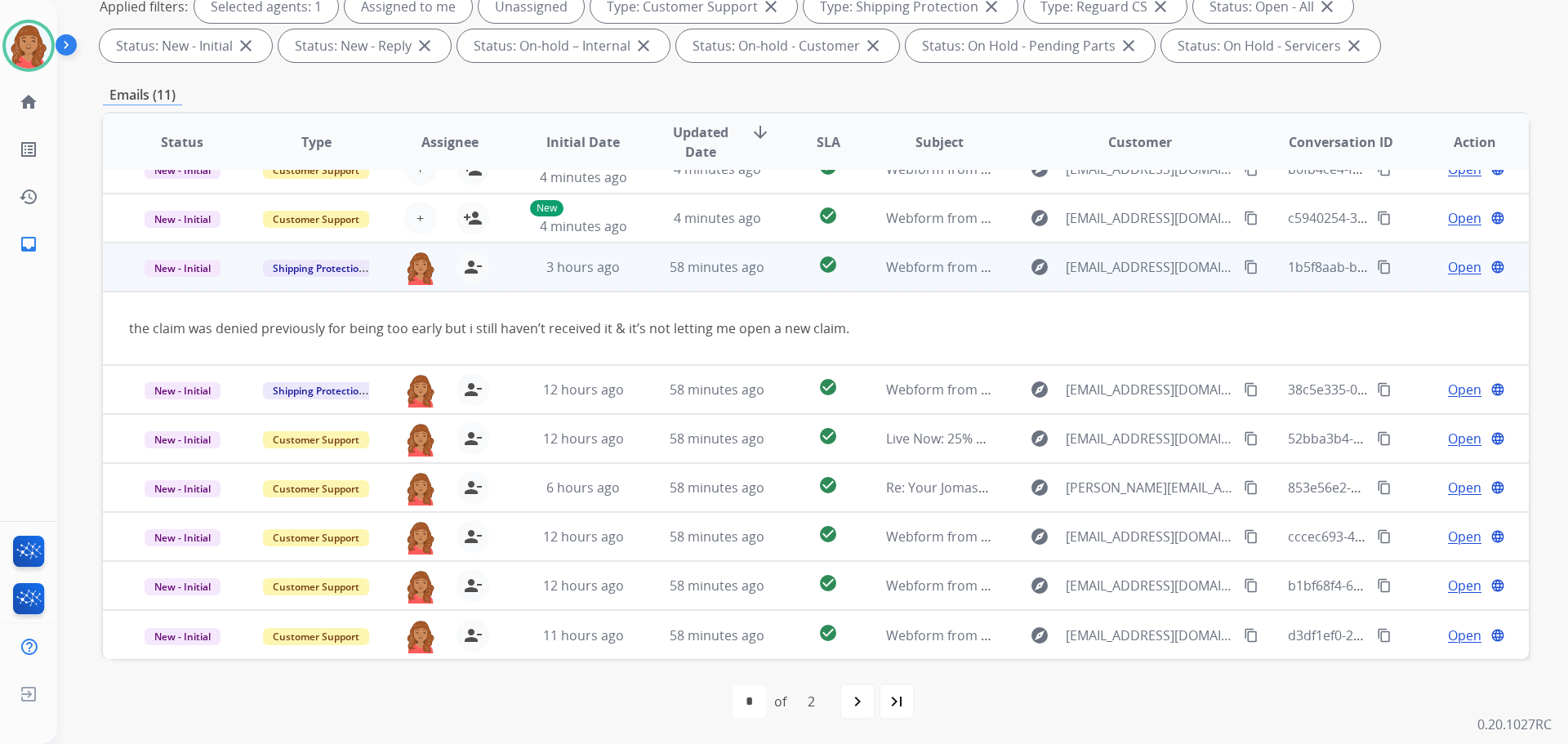
drag, startPoint x: 677, startPoint y: 326, endPoint x: 690, endPoint y: 330, distance: 13.6
click at [679, 327] on div "the claim was denied previously for being too early but i still haven’t receive…" at bounding box center [682, 328] width 1107 height 20
click at [1244, 265] on mat-icon "content_copy" at bounding box center [1251, 267] width 15 height 15
click at [1449, 272] on span "Open" at bounding box center [1465, 267] width 34 height 20
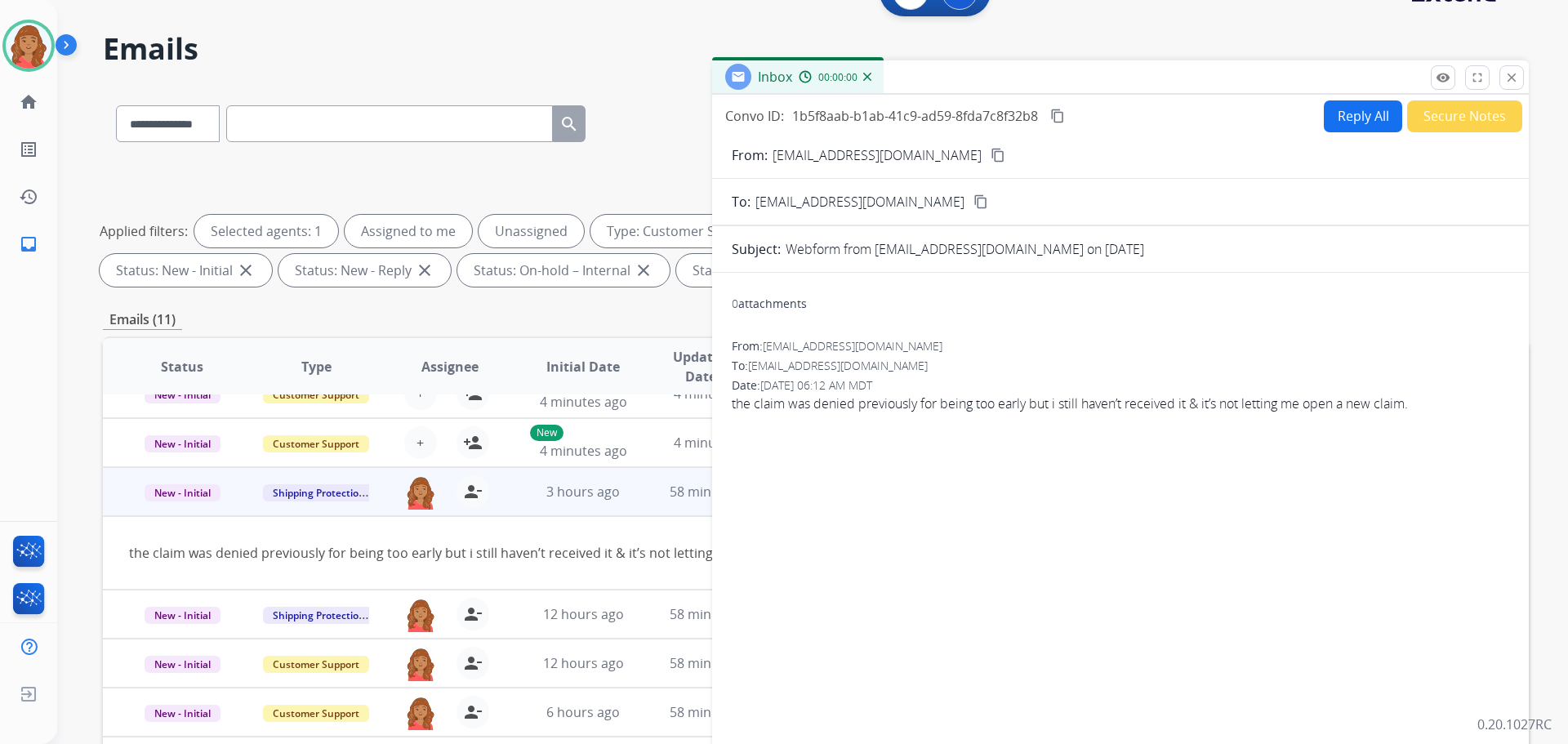
scroll to position [0, 0]
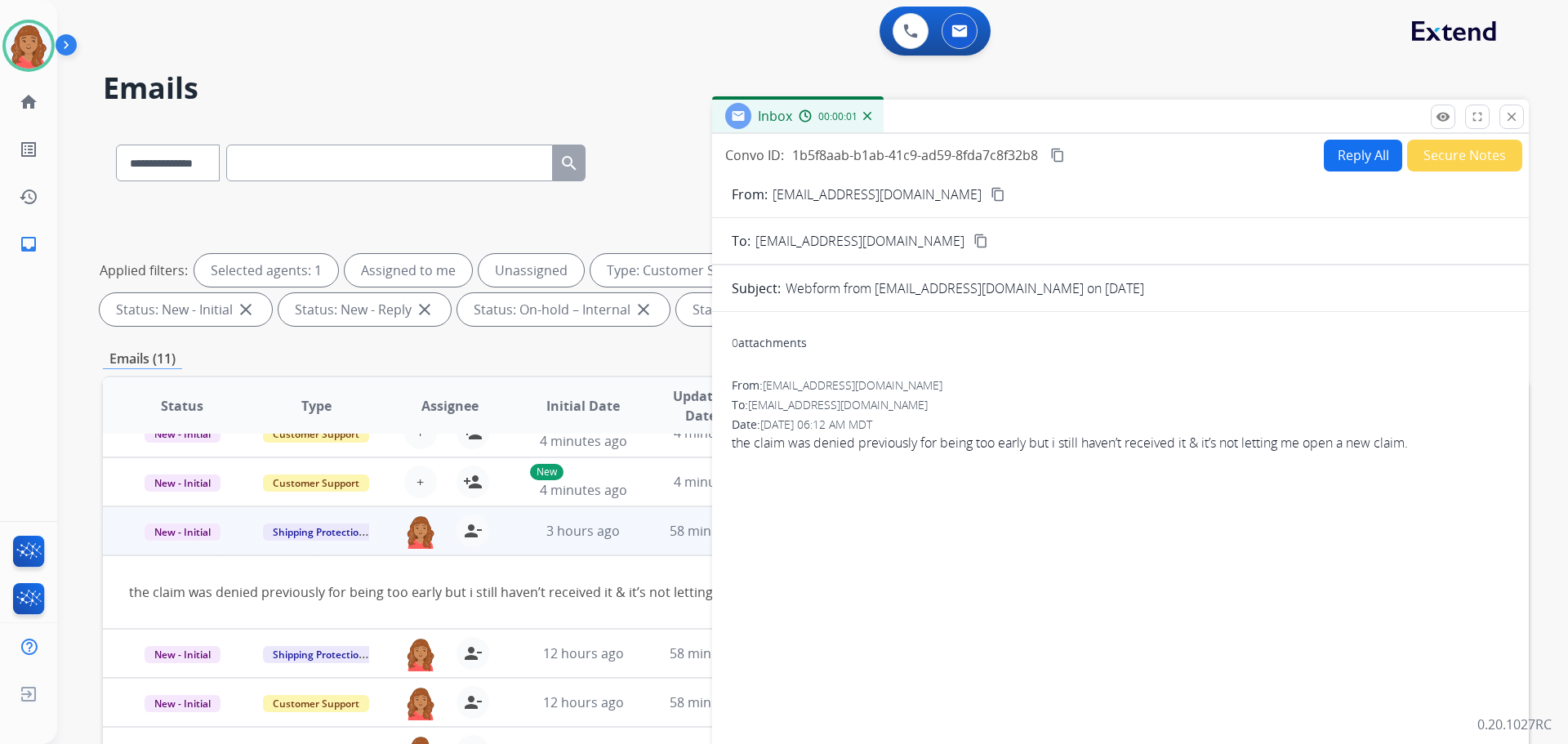
click at [1341, 154] on button "Reply All" at bounding box center [1363, 155] width 78 height 32
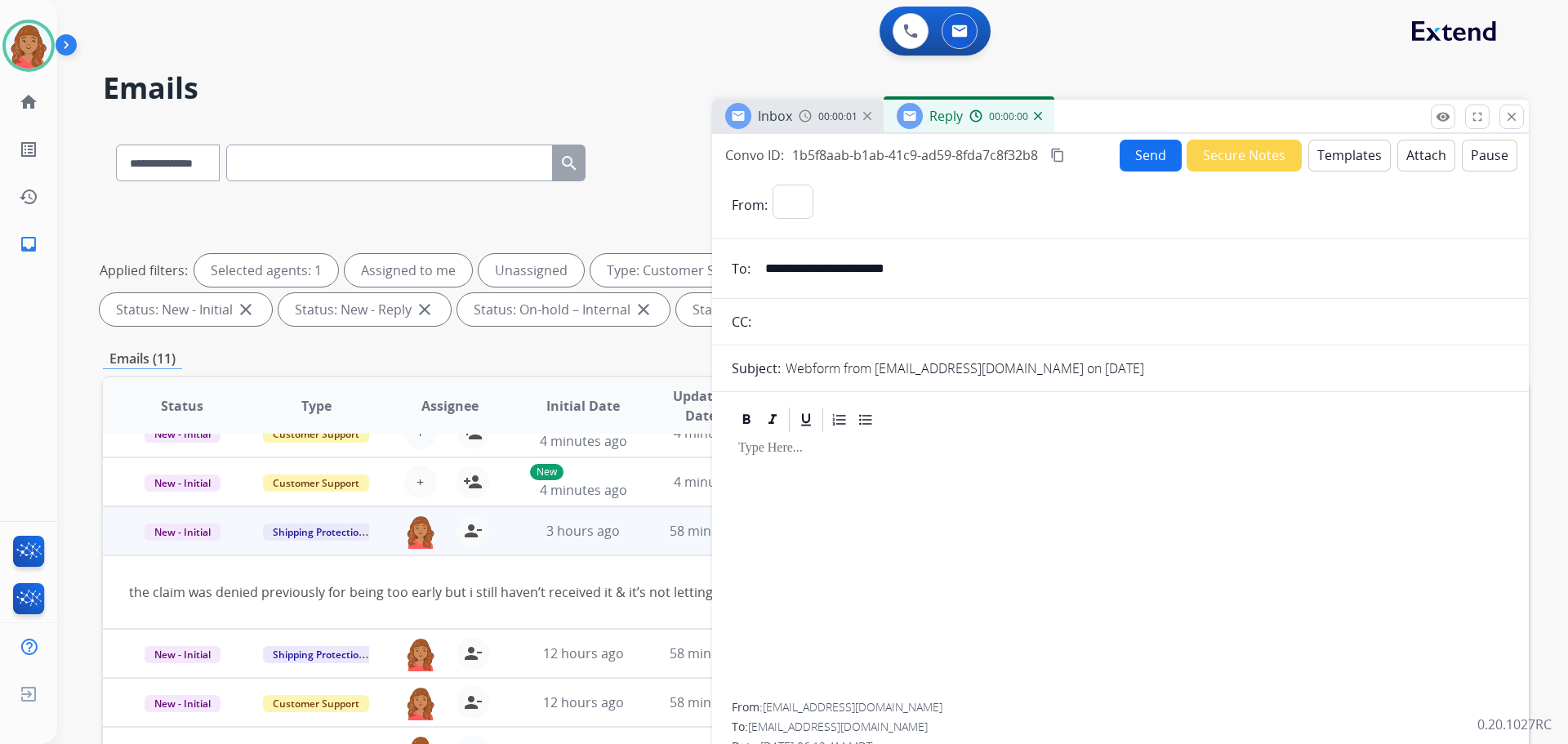
select select "**********"
click at [1334, 154] on button "Templates" at bounding box center [1350, 155] width 83 height 32
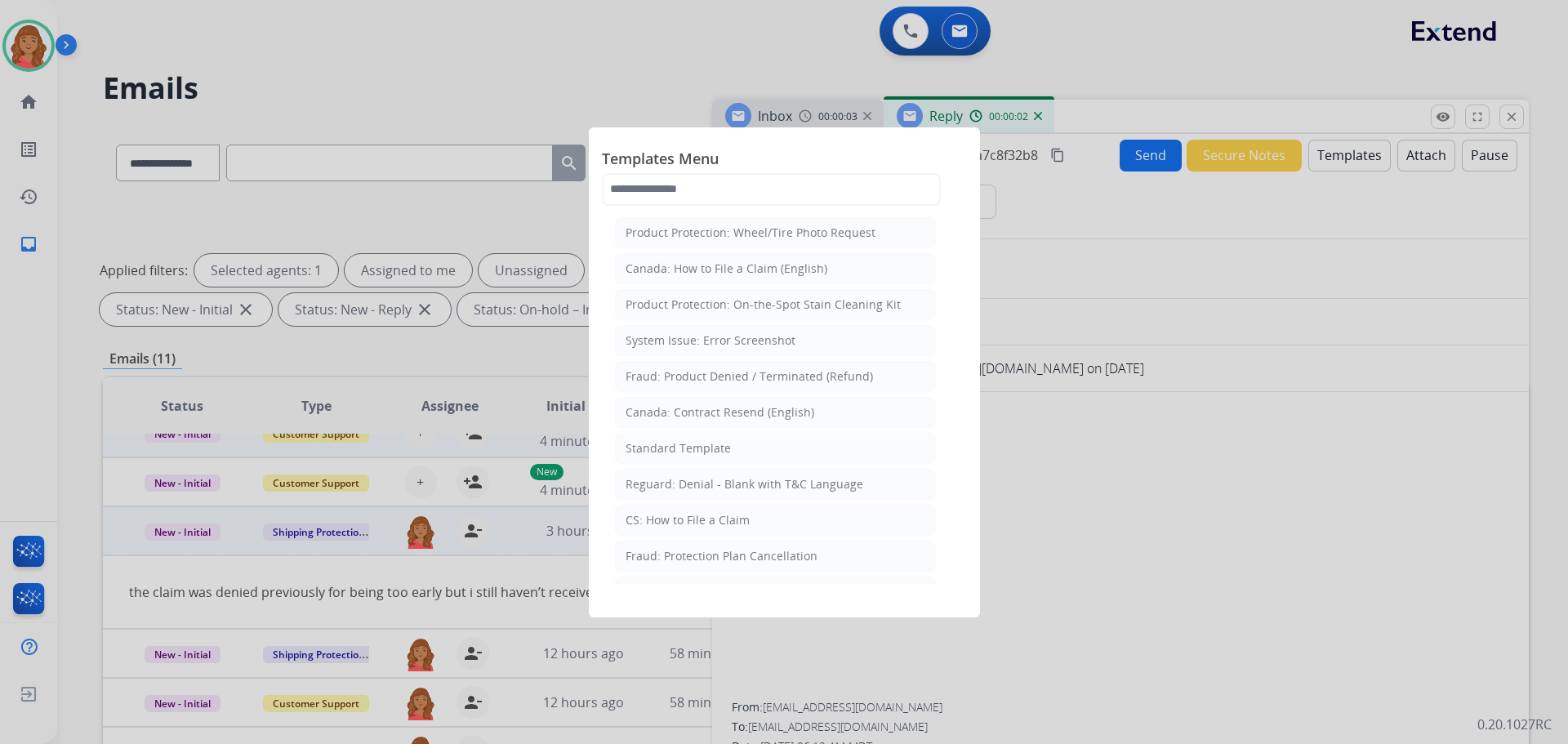
click at [661, 450] on div "Standard Template" at bounding box center [678, 448] width 106 height 16
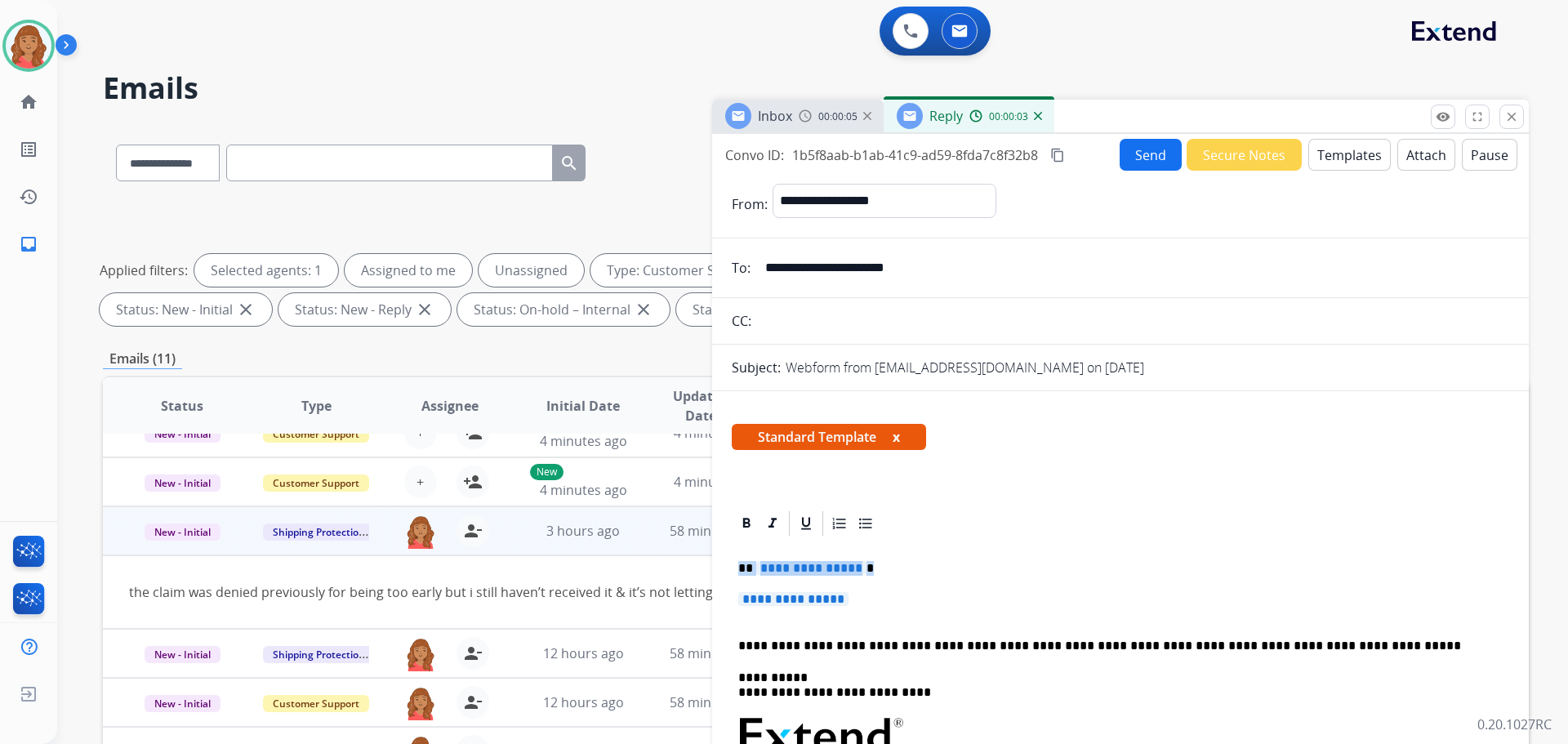
drag, startPoint x: 812, startPoint y: 588, endPoint x: 725, endPoint y: 558, distance: 92.0
drag, startPoint x: 767, startPoint y: 575, endPoint x: 910, endPoint y: 605, distance: 146.1
click at [916, 605] on p "**********" at bounding box center [1121, 607] width 764 height 30
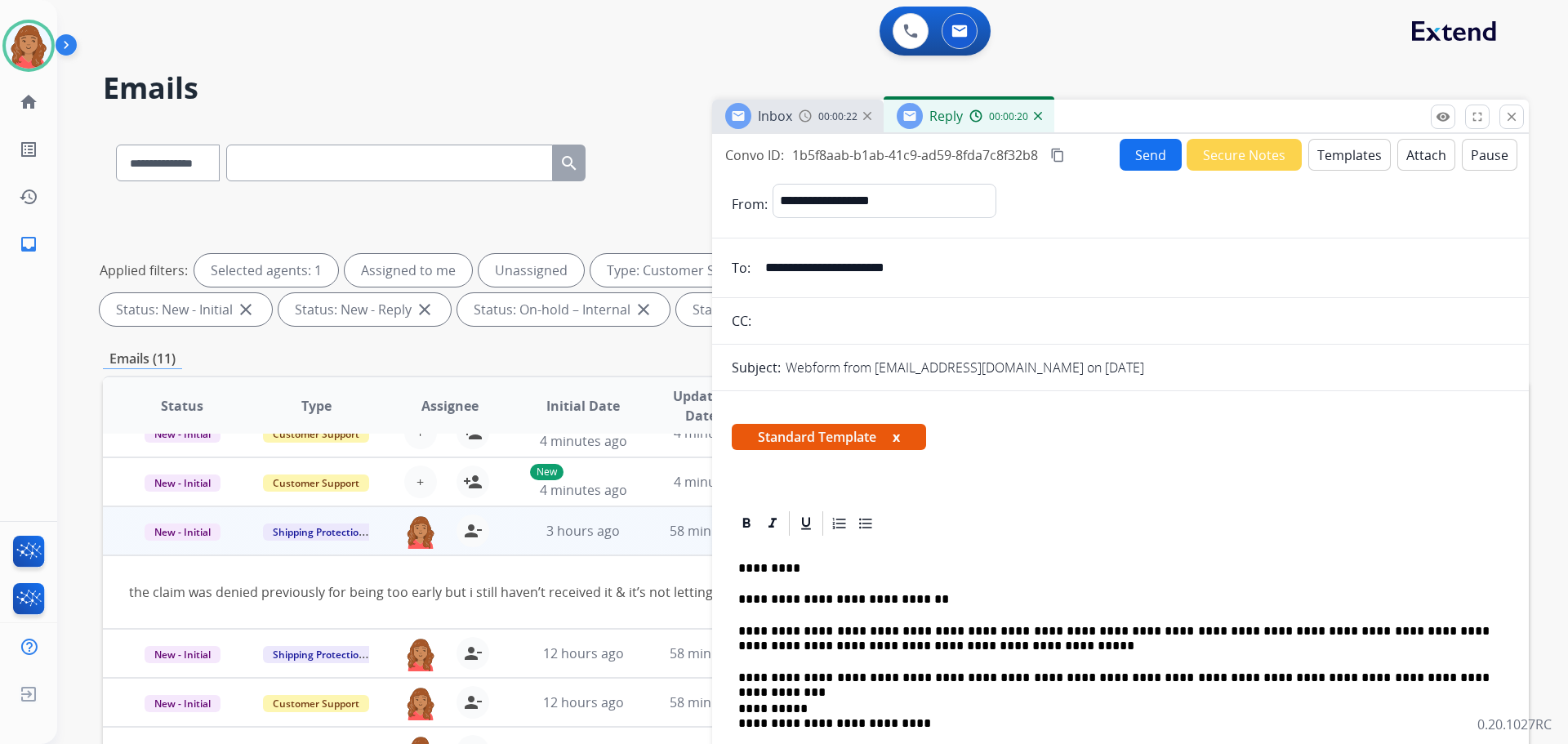
drag, startPoint x: 1061, startPoint y: 154, endPoint x: 790, endPoint y: 292, distance: 304.1
click at [1060, 154] on mat-icon "content_copy" at bounding box center [1057, 155] width 15 height 15
click at [1138, 155] on button "Send" at bounding box center [1151, 154] width 62 height 32
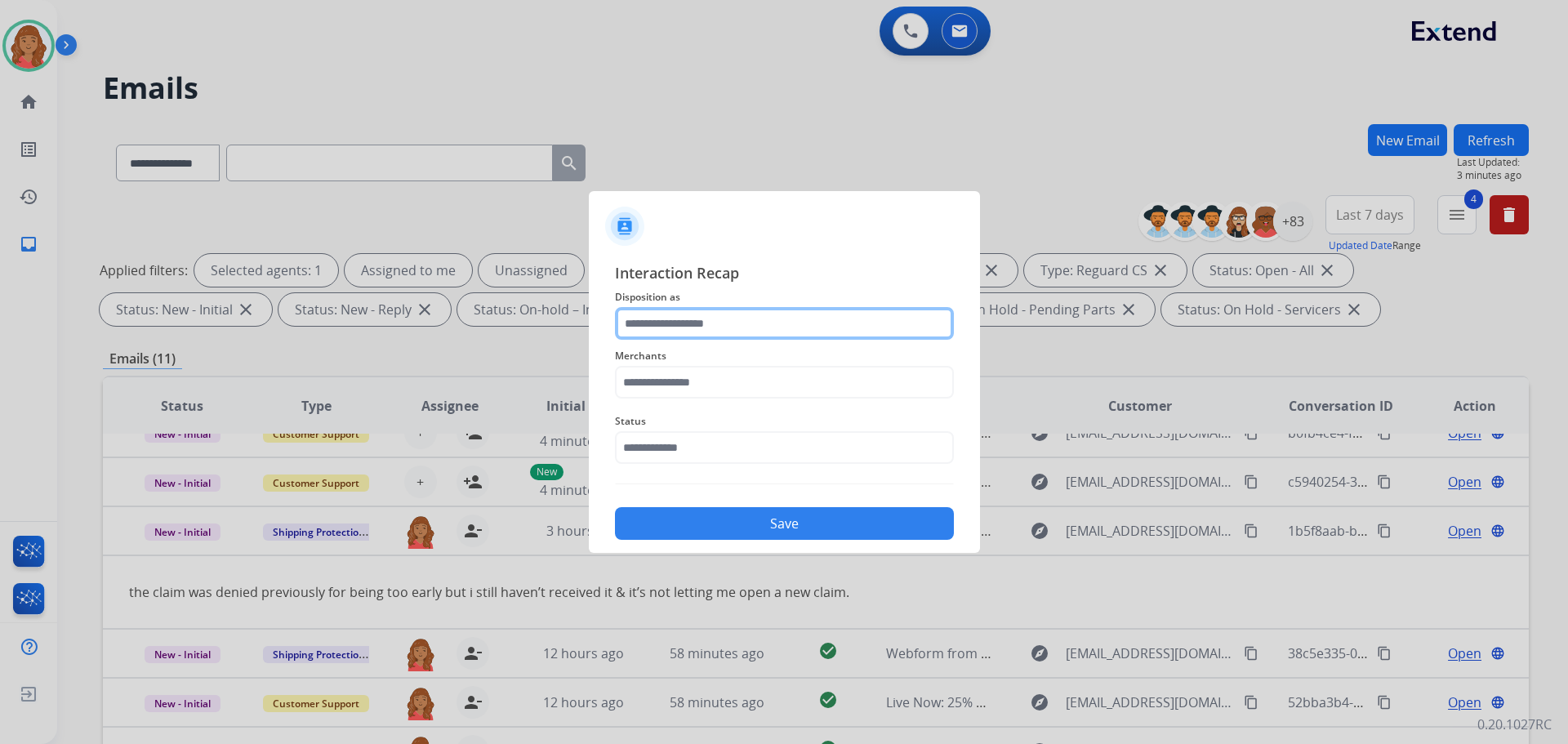
drag, startPoint x: 700, startPoint y: 323, endPoint x: 701, endPoint y: 335, distance: 12.0
click at [701, 324] on input "text" at bounding box center [785, 323] width 339 height 33
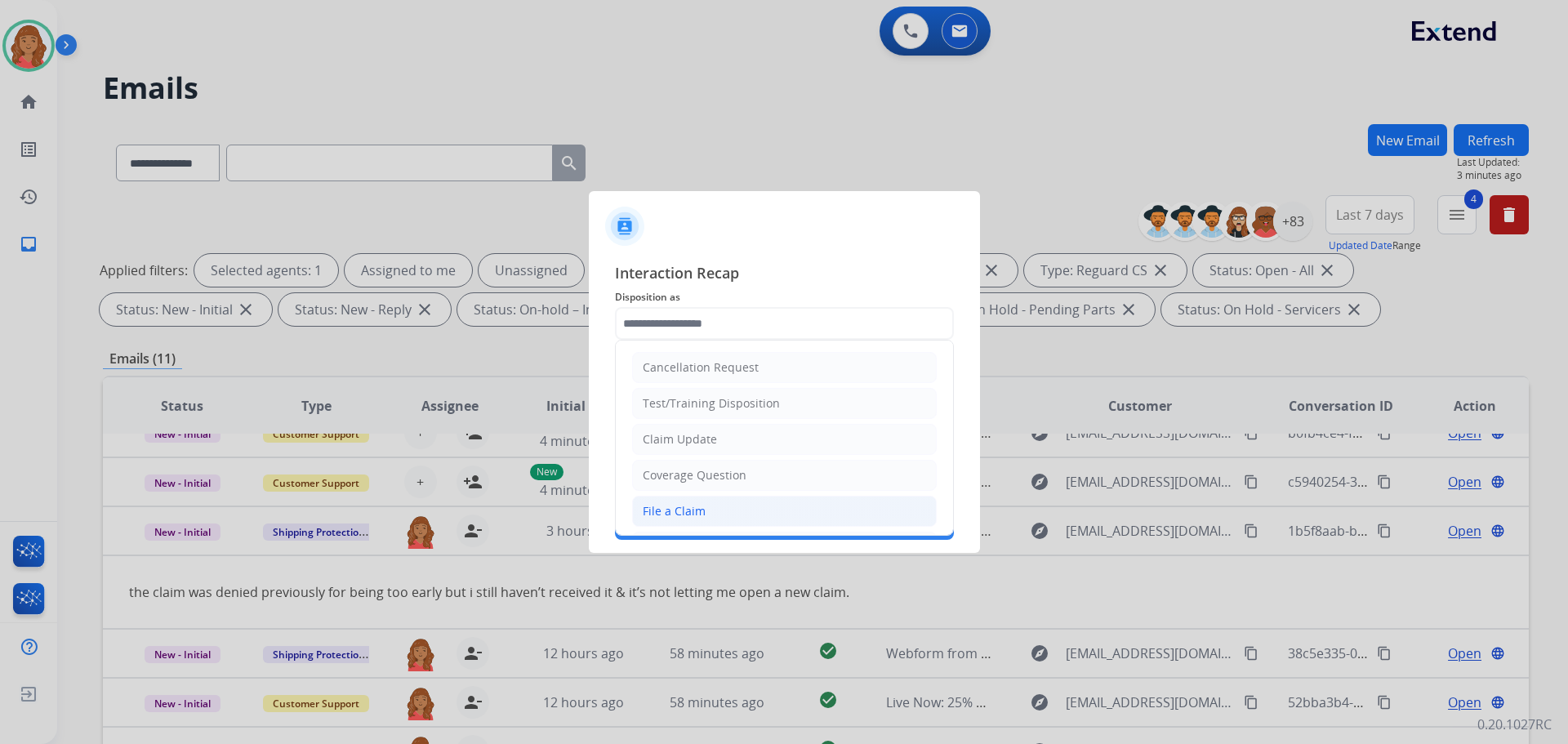
drag, startPoint x: 692, startPoint y: 505, endPoint x: 691, endPoint y: 431, distance: 74.0
click at [693, 504] on div "File a Claim" at bounding box center [674, 511] width 63 height 16
type input "**********"
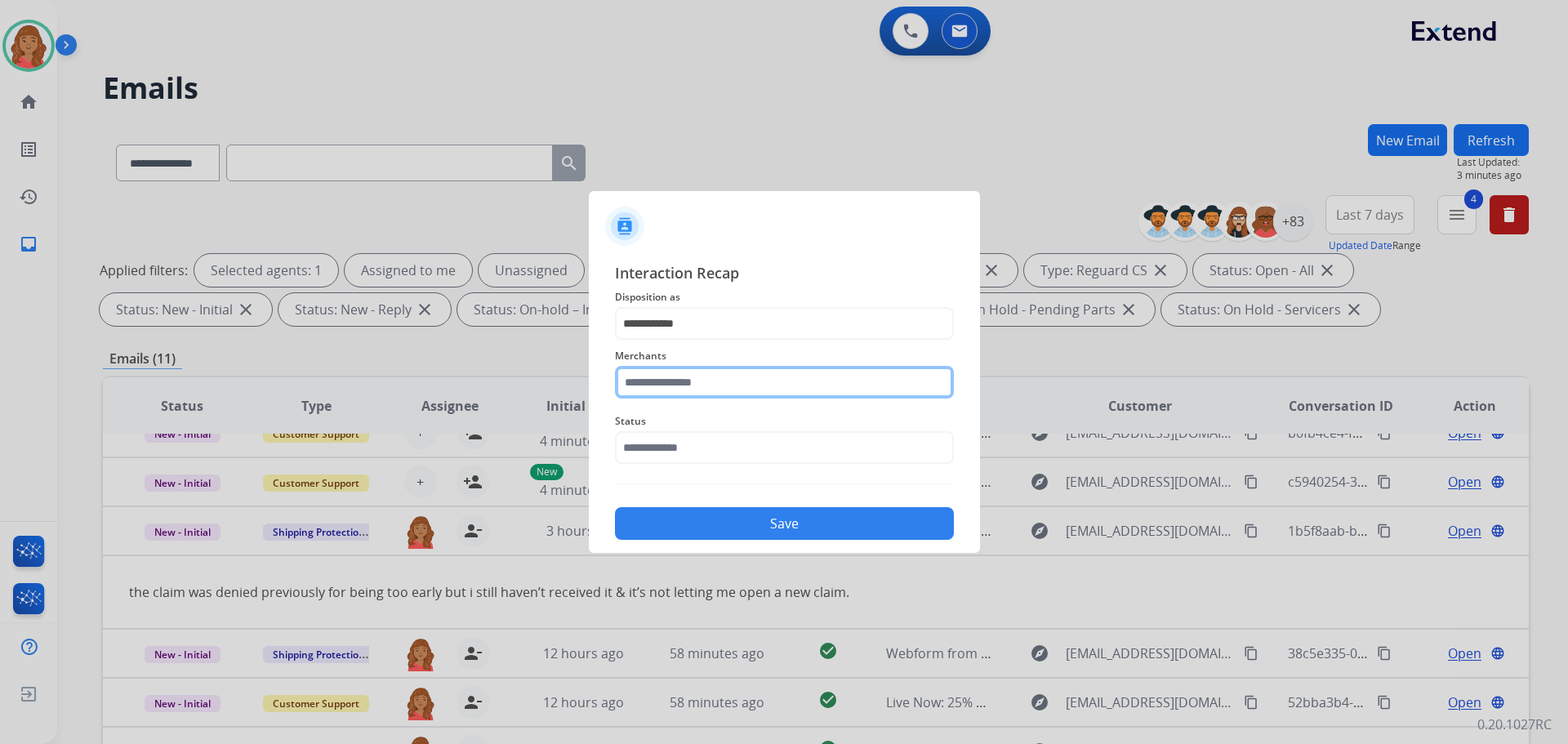
click at [690, 383] on input "text" at bounding box center [785, 382] width 339 height 33
drag, startPoint x: 677, startPoint y: 432, endPoint x: 678, endPoint y: 441, distance: 9.1
click at [679, 432] on div "Jomashop" at bounding box center [670, 429] width 54 height 16
type input "********"
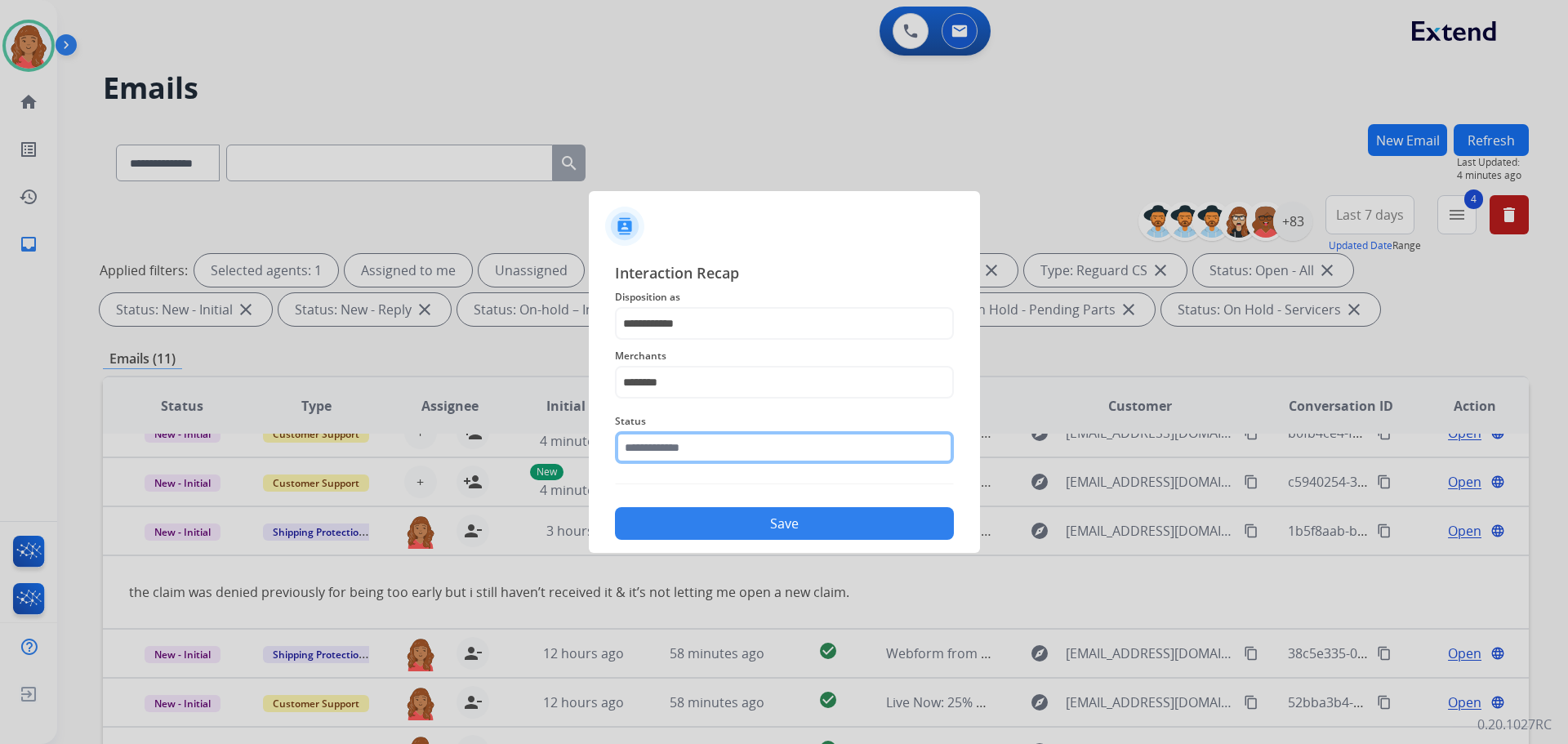
click at [678, 447] on input "text" at bounding box center [785, 447] width 339 height 33
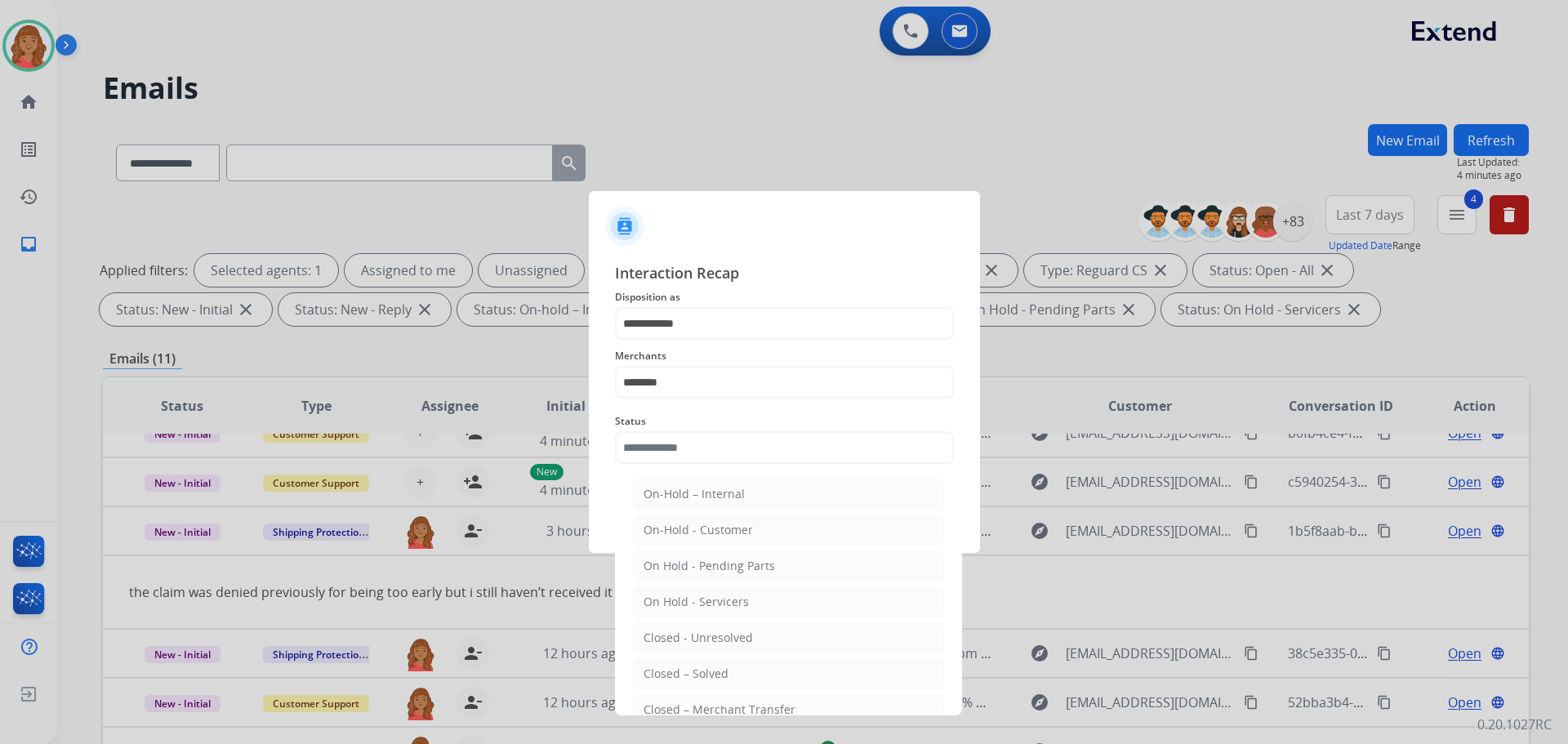
drag, startPoint x: 693, startPoint y: 673, endPoint x: 696, endPoint y: 661, distance: 12.4
click at [694, 672] on div "Closed – Solved" at bounding box center [686, 674] width 85 height 16
type input "**********"
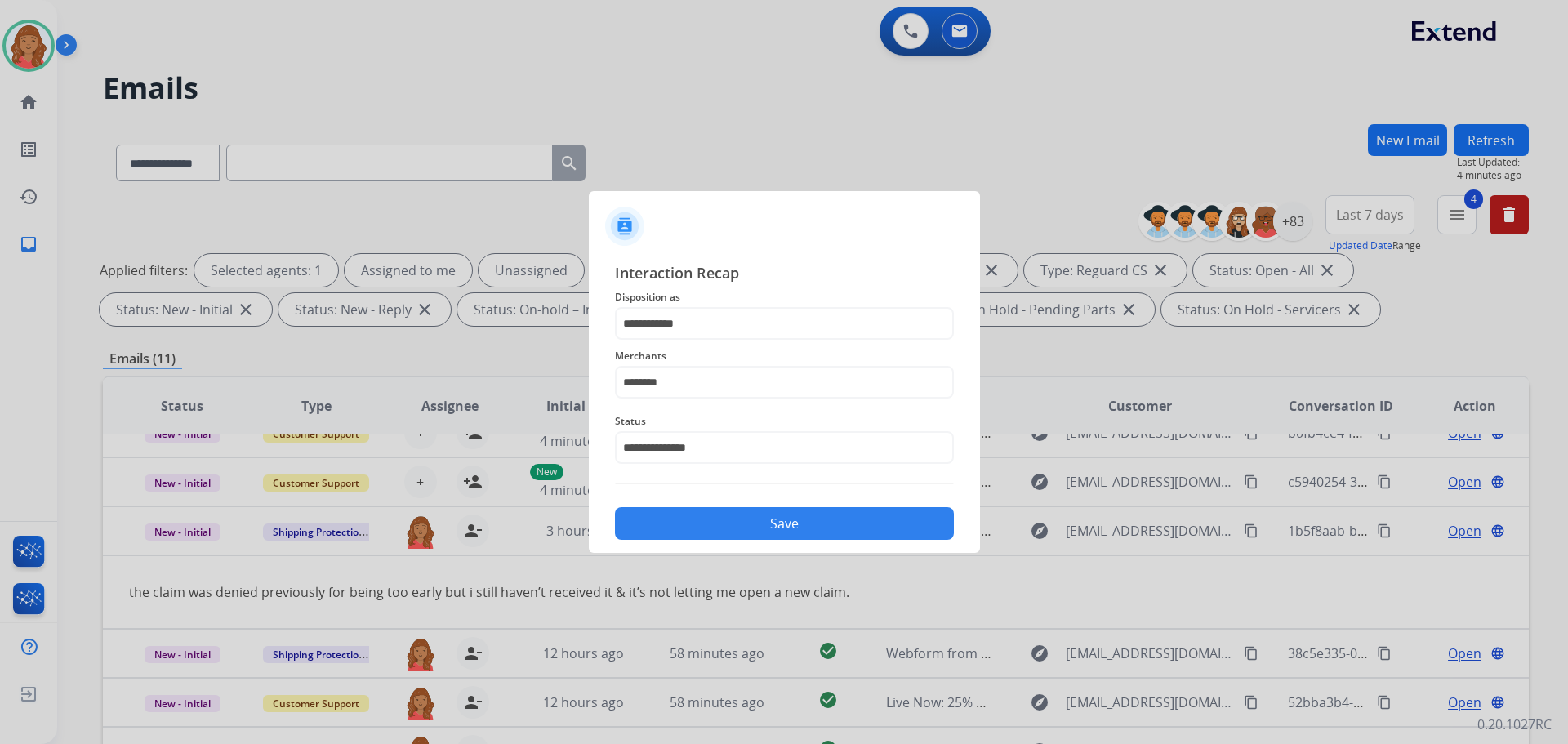
click at [720, 522] on button "Save" at bounding box center [785, 523] width 339 height 33
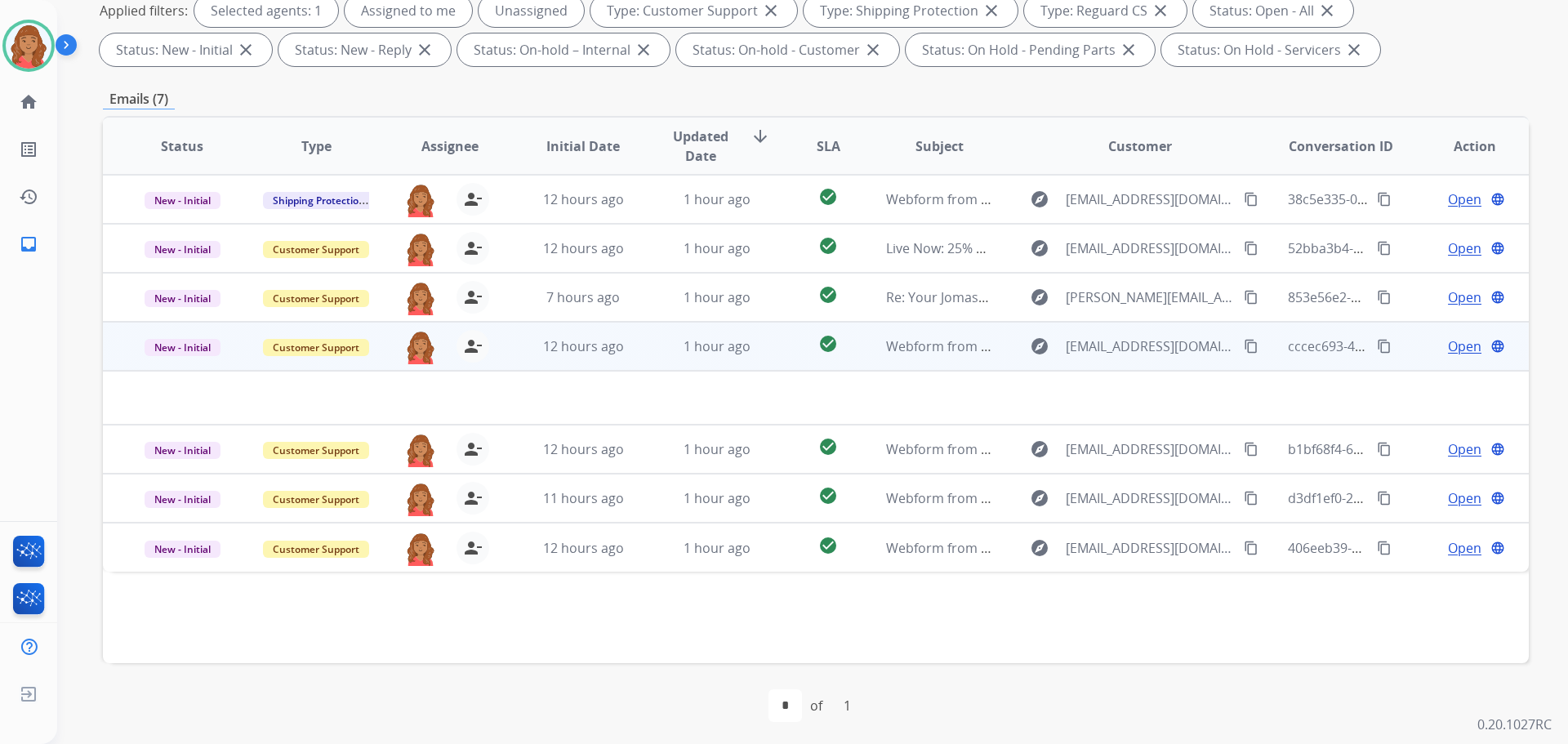
scroll to position [264, 0]
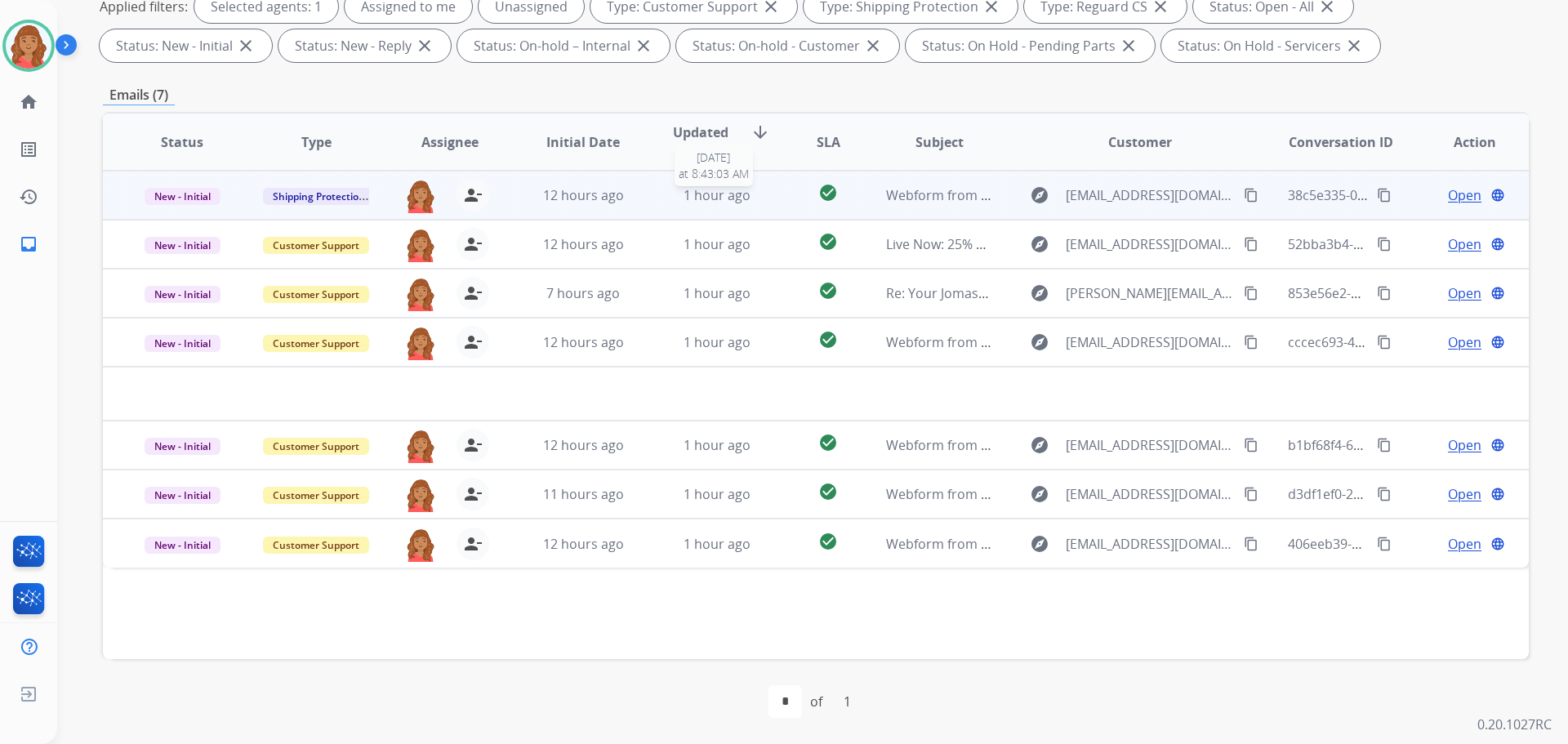
click at [697, 195] on span "1 hour ago" at bounding box center [717, 195] width 67 height 18
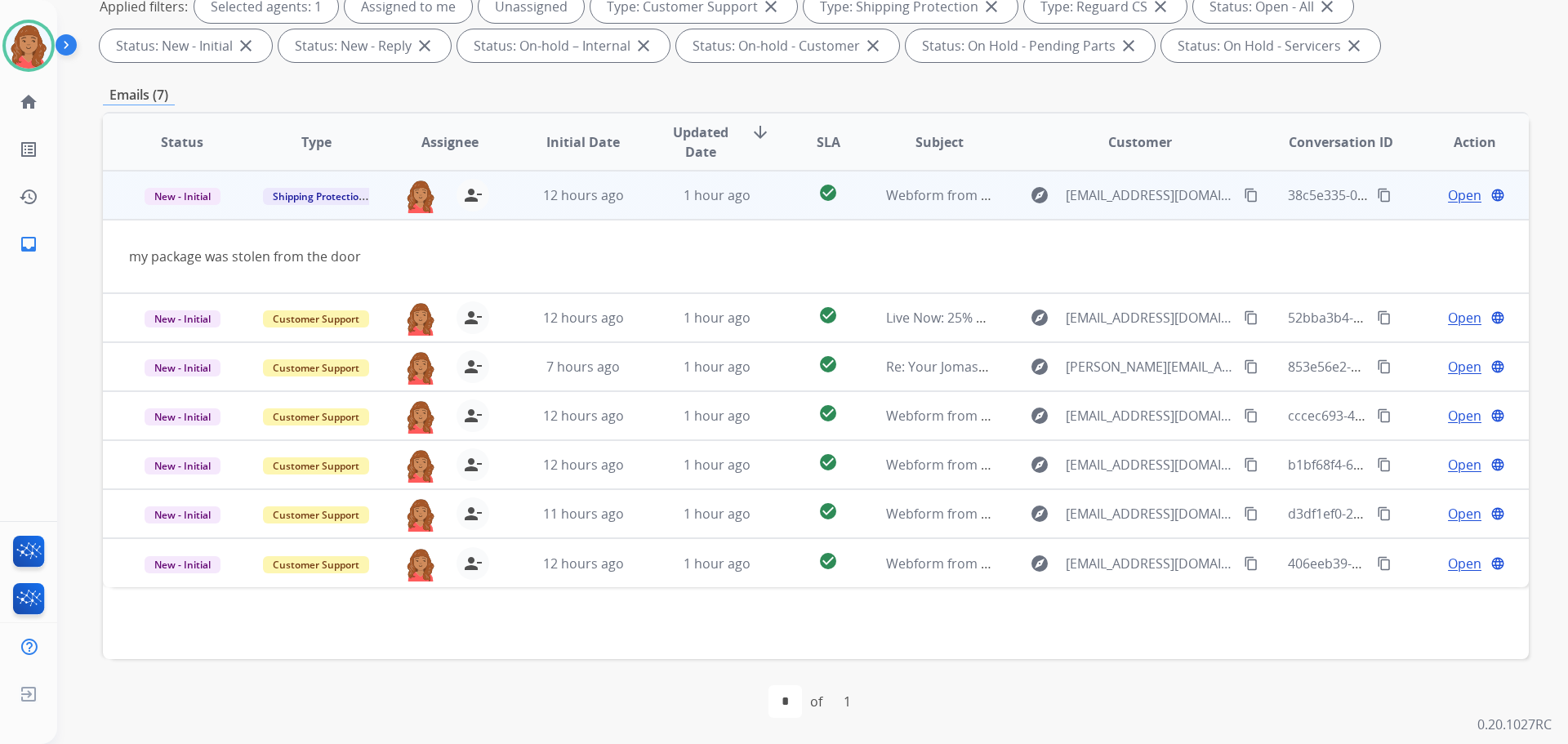
drag, startPoint x: 1242, startPoint y: 197, endPoint x: 1170, endPoint y: 189, distance: 72.4
click at [1244, 197] on mat-icon "content_copy" at bounding box center [1251, 195] width 15 height 15
click at [1448, 196] on span "Open" at bounding box center [1465, 195] width 34 height 20
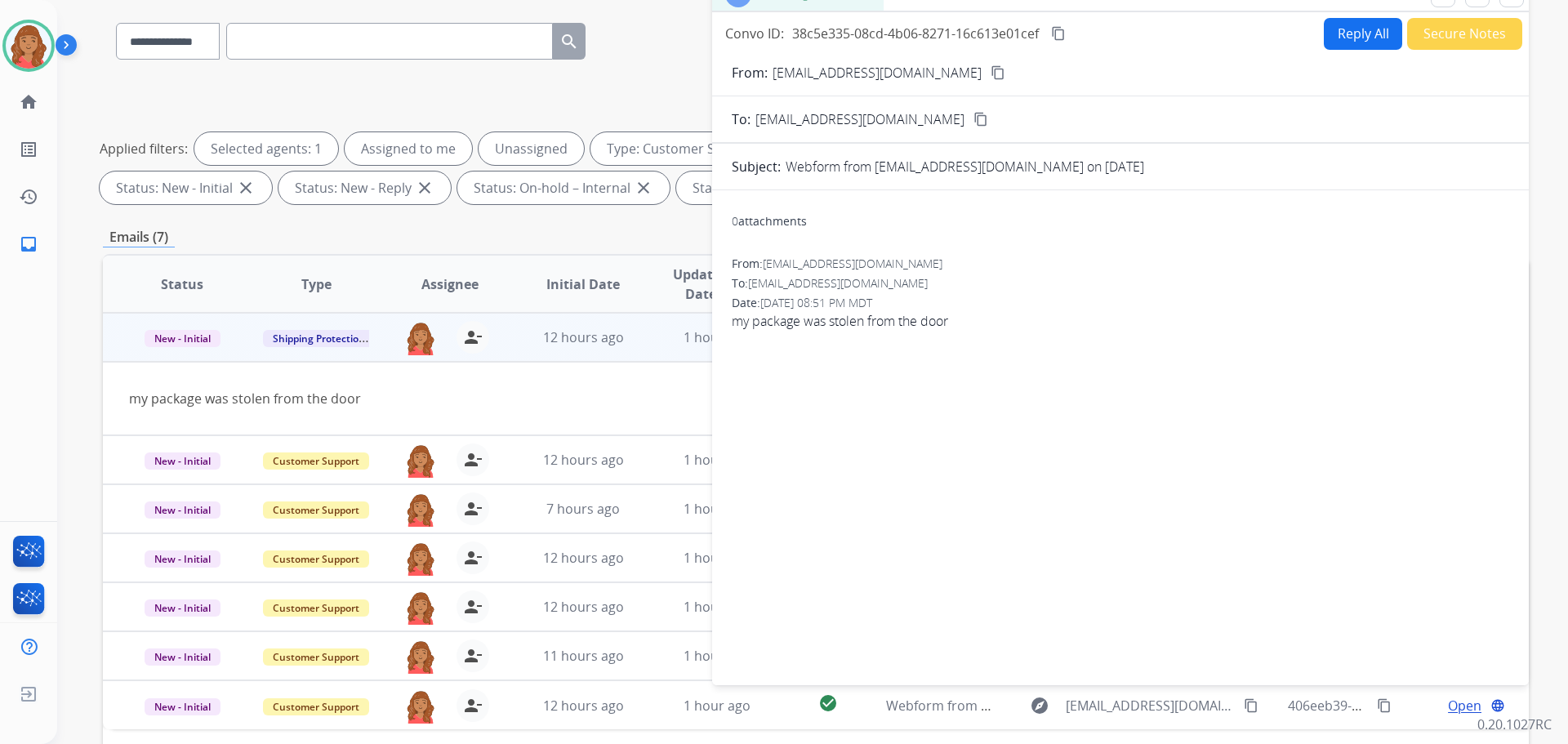
scroll to position [0, 0]
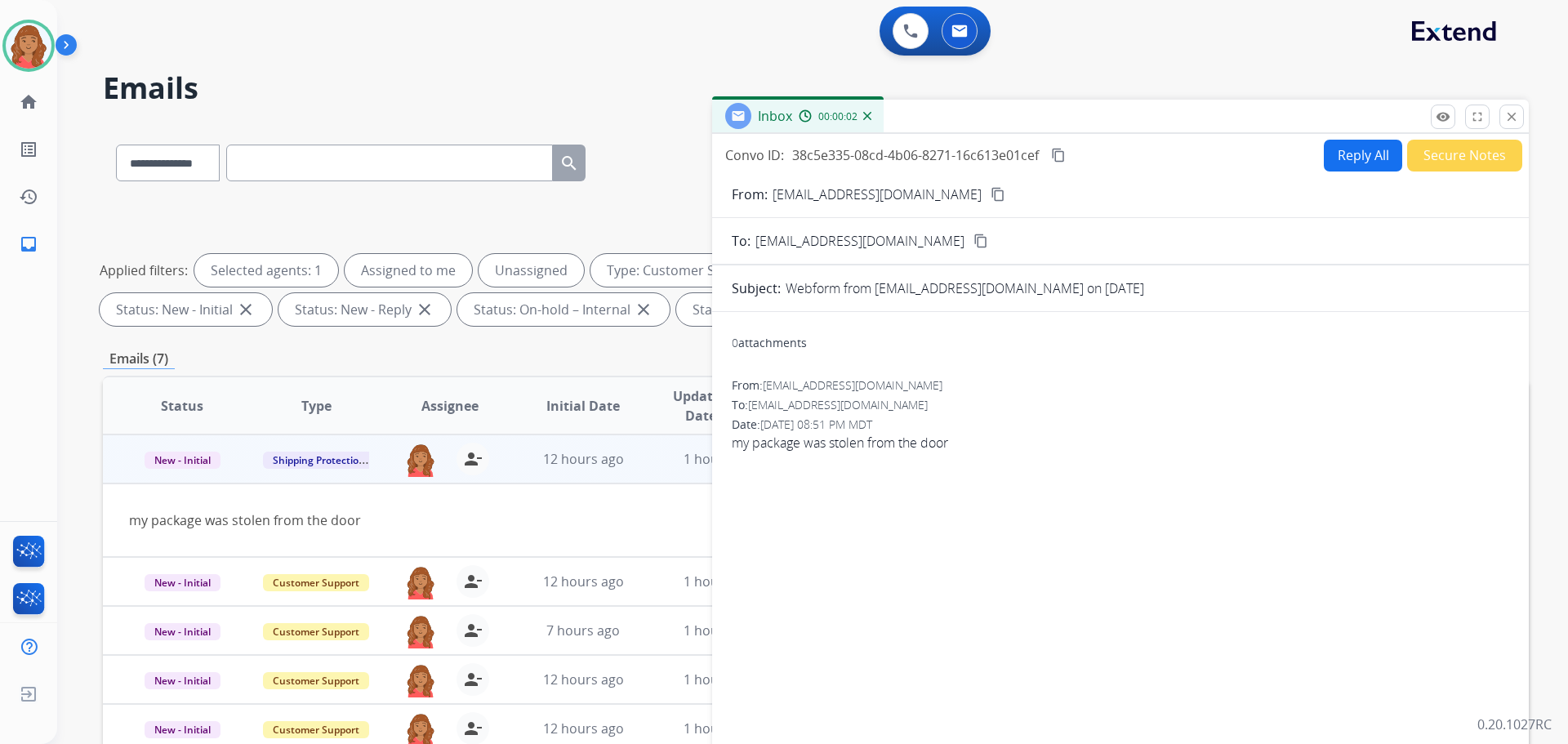
click at [1348, 165] on button "Reply All" at bounding box center [1363, 155] width 78 height 32
select select "**********"
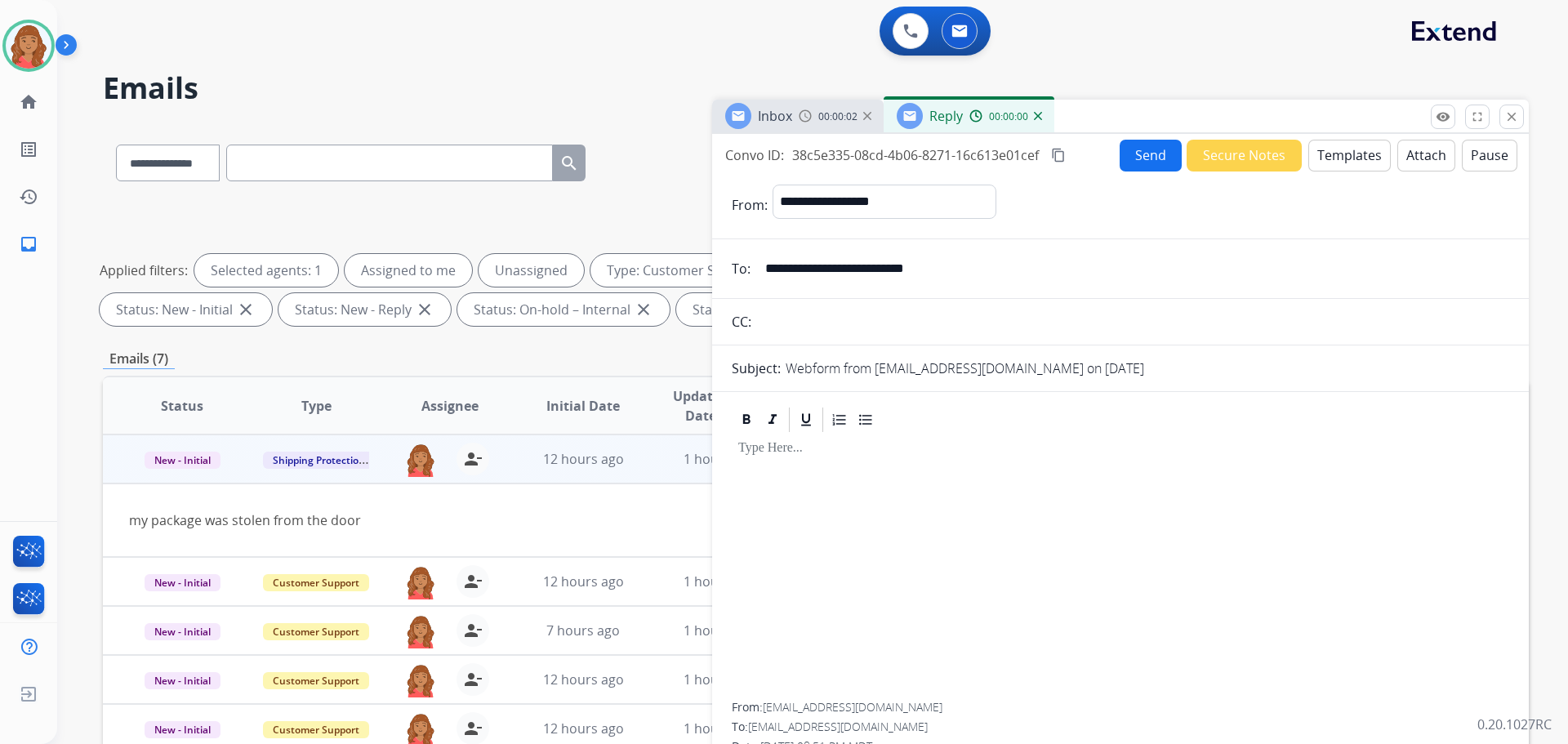
click at [1332, 152] on button "Templates" at bounding box center [1350, 155] width 83 height 32
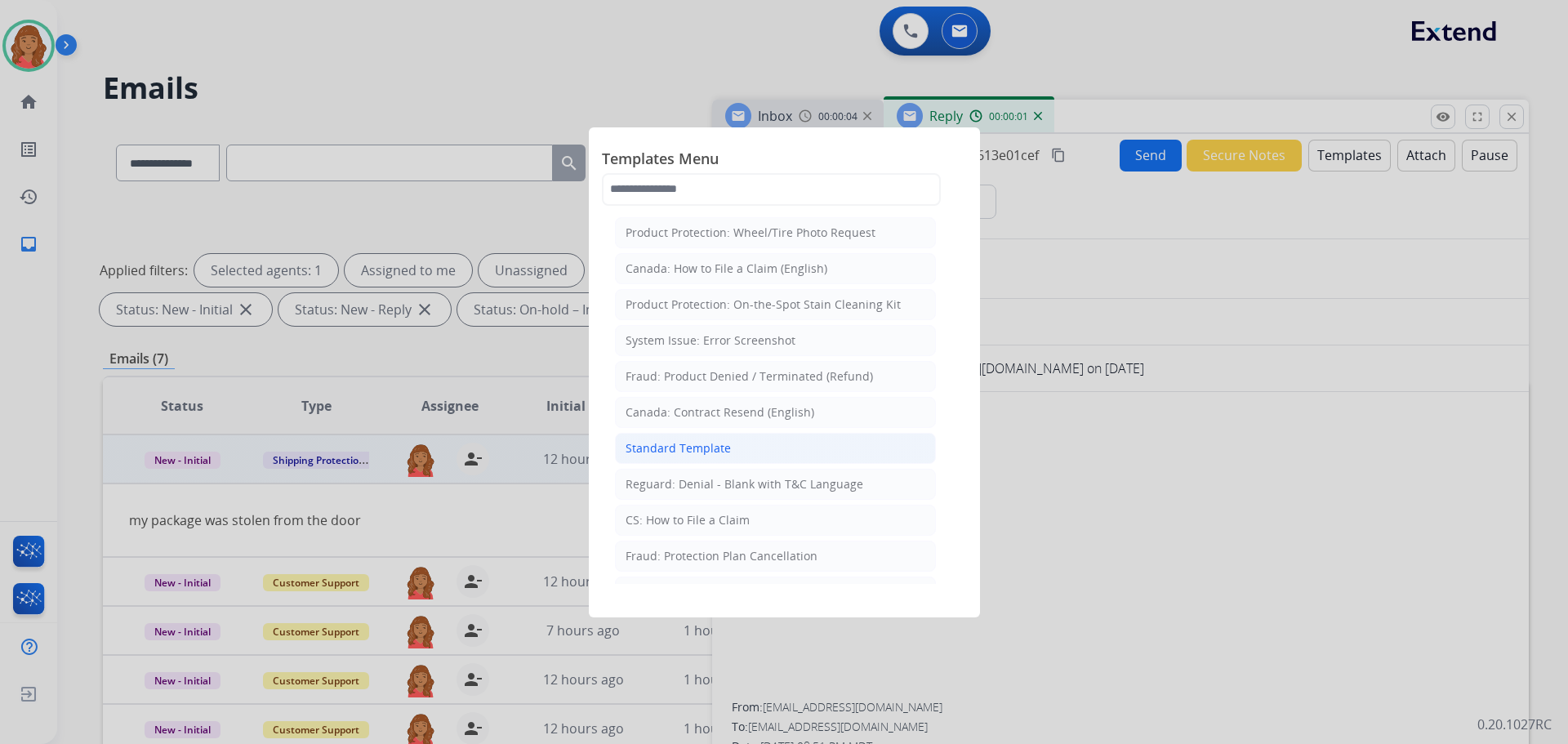
click at [677, 455] on div "Standard Template" at bounding box center [678, 448] width 106 height 16
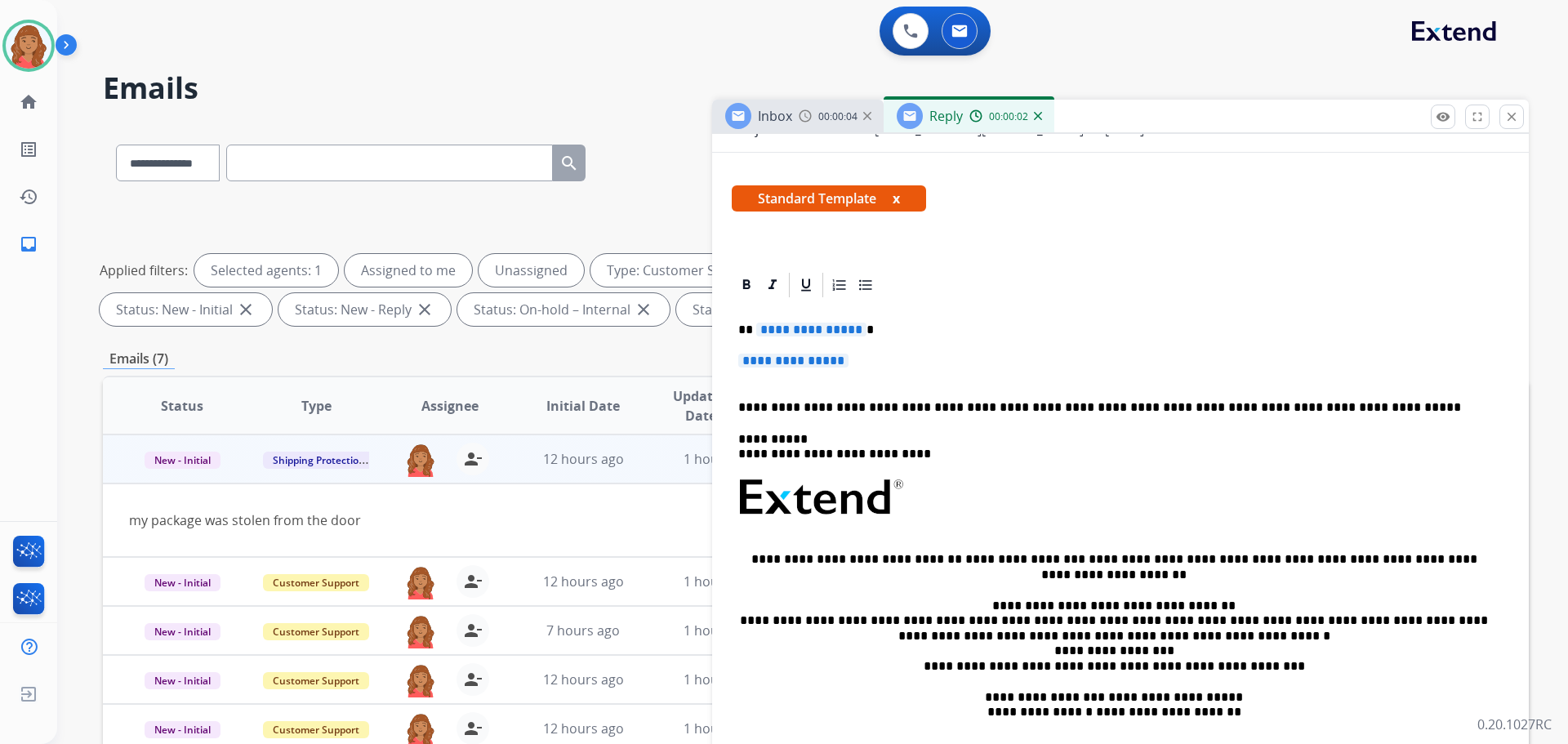
scroll to position [245, 0]
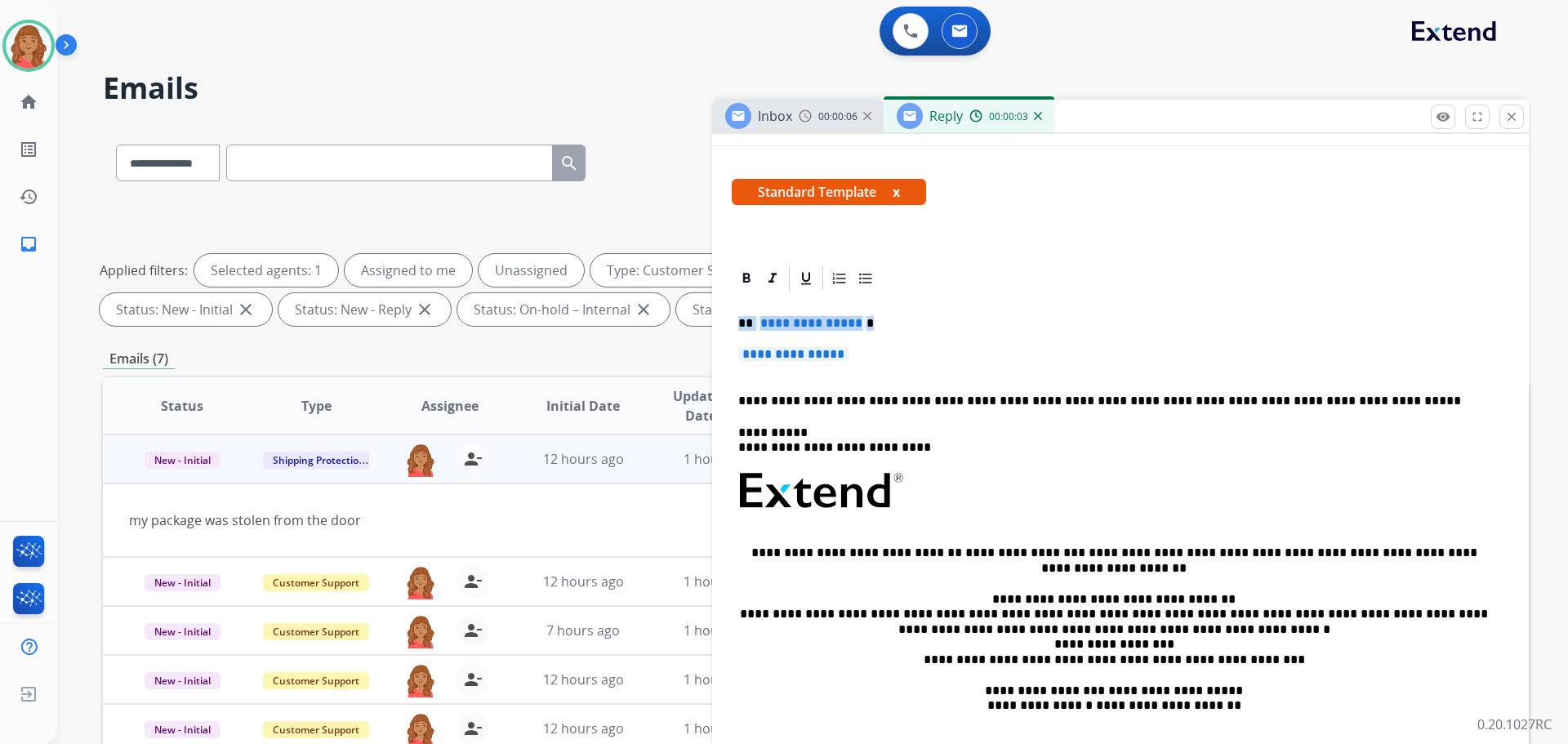
drag, startPoint x: 882, startPoint y: 352, endPoint x: 709, endPoint y: 315, distance: 176.9
click at [709, 315] on div "**********" at bounding box center [816, 566] width 1426 height 883
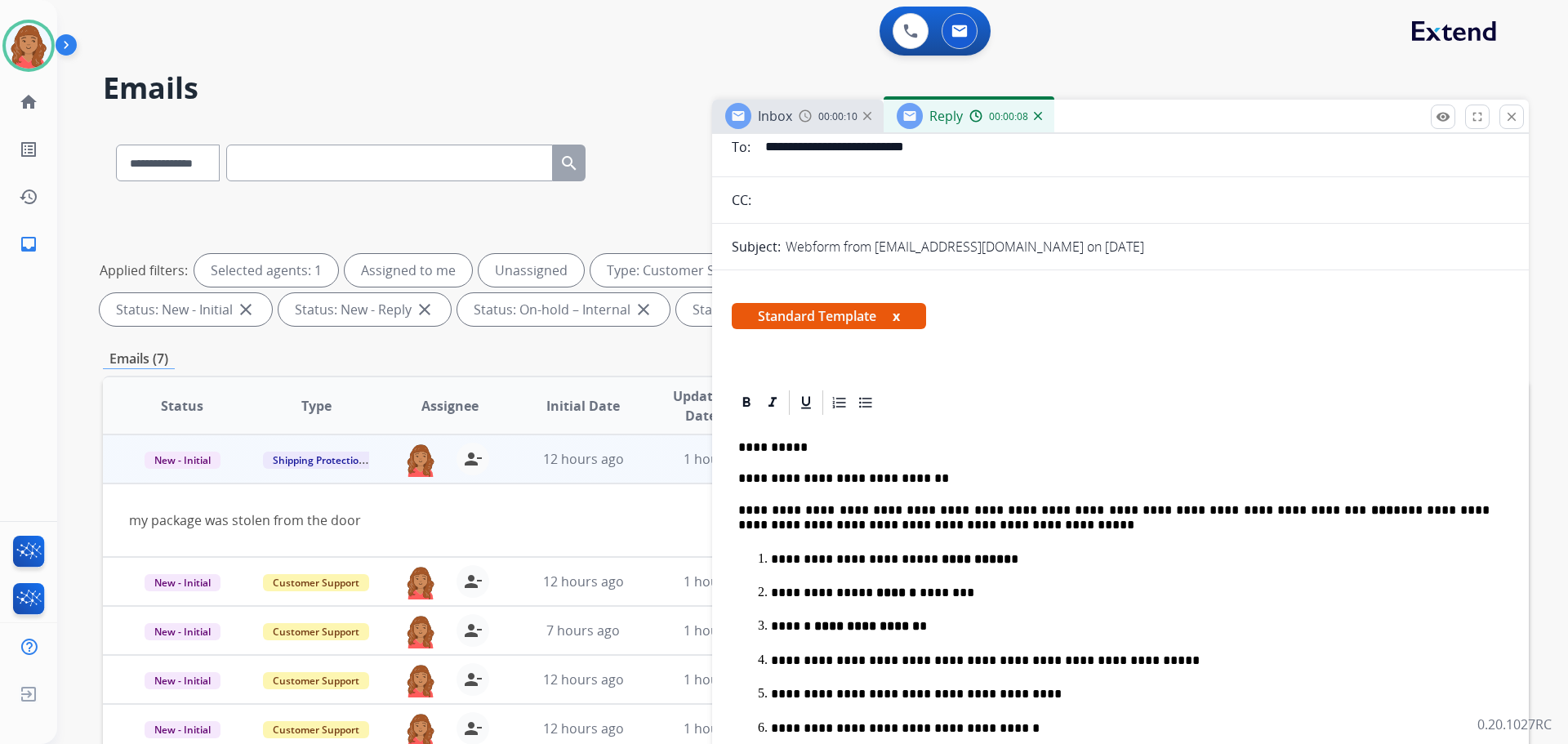
scroll to position [0, 0]
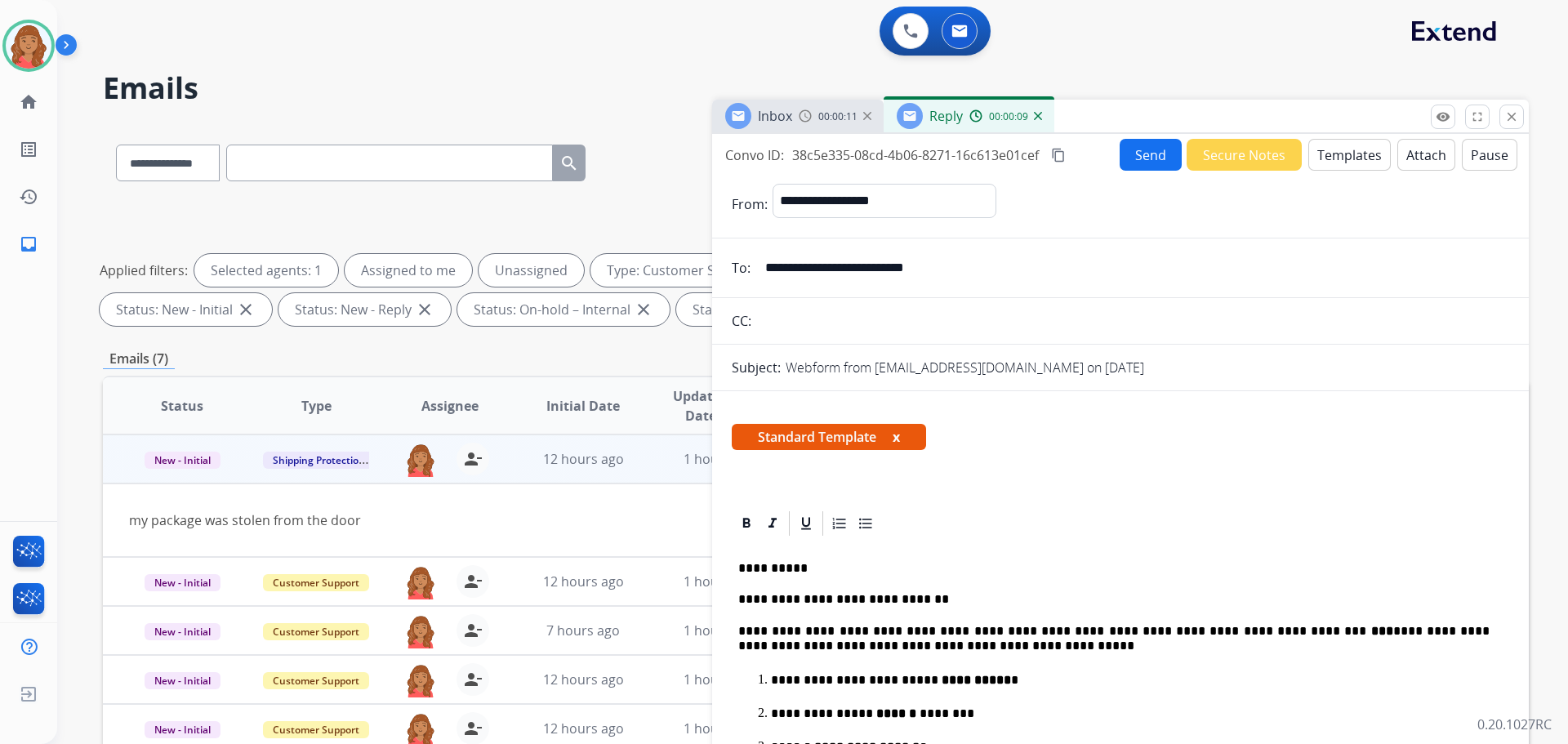
click at [1057, 154] on mat-icon "content_copy" at bounding box center [1058, 155] width 15 height 15
click at [1136, 154] on button "Send" at bounding box center [1151, 154] width 62 height 32
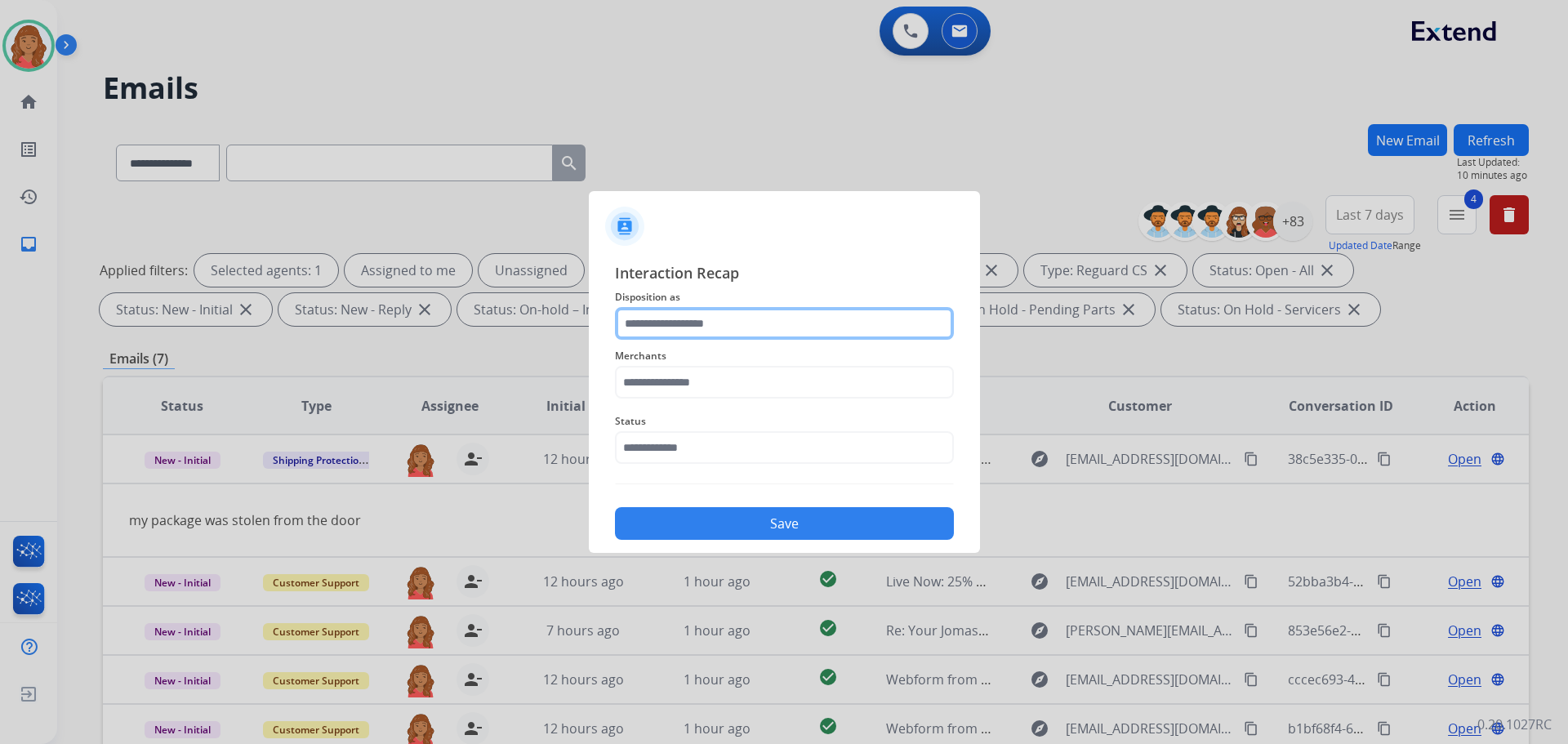
click at [740, 315] on input "text" at bounding box center [785, 323] width 339 height 33
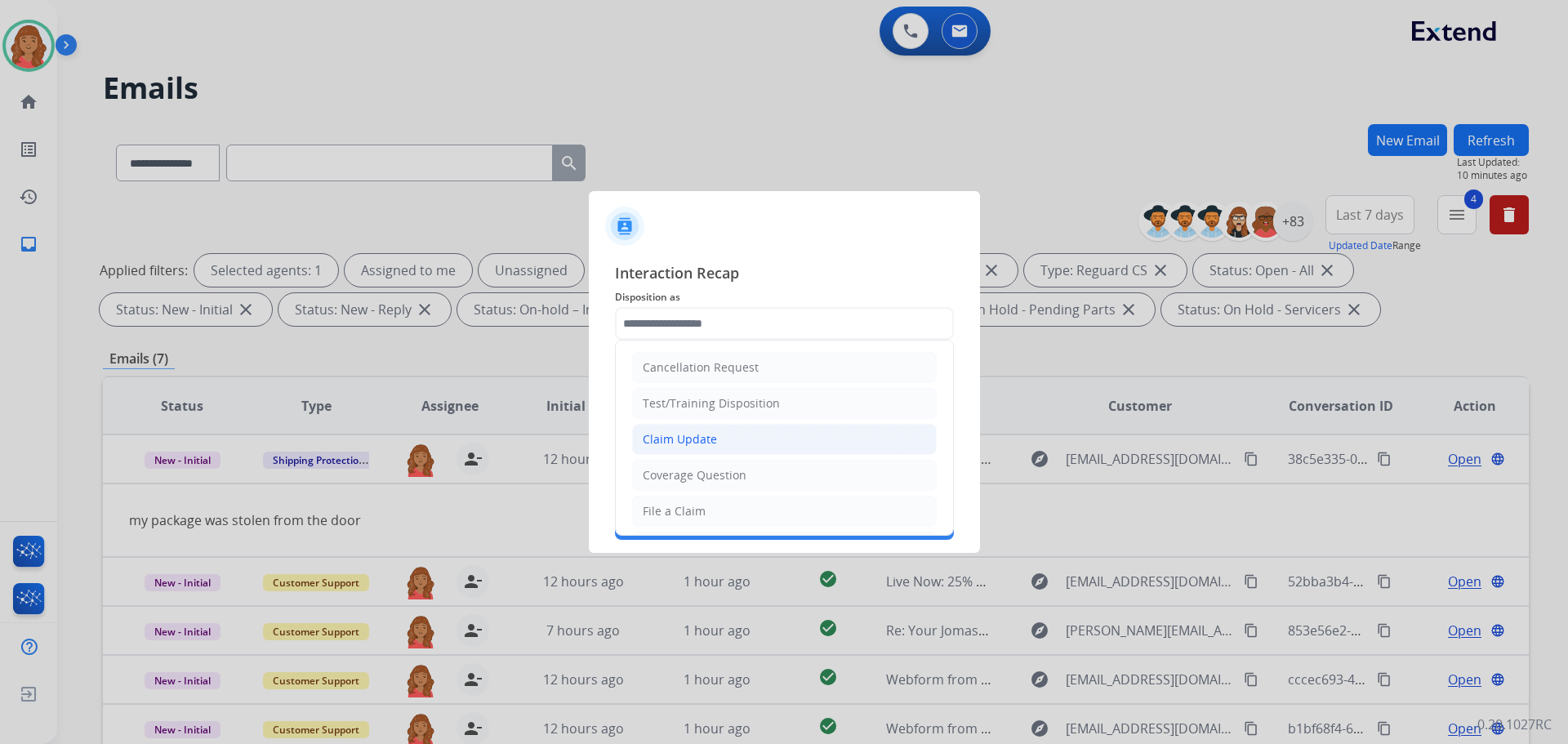
click at [684, 437] on div "Claim Update" at bounding box center [680, 439] width 75 height 16
type input "**********"
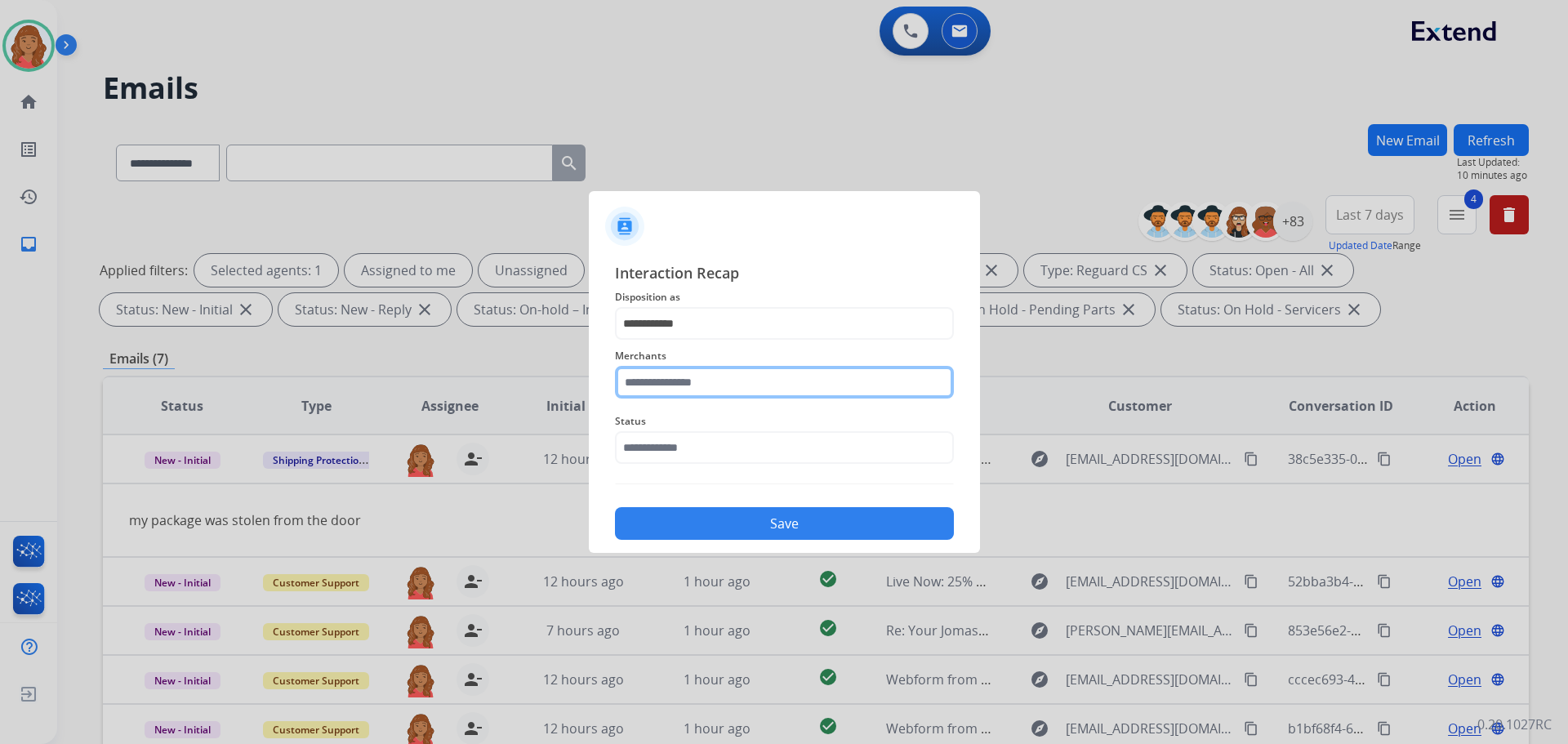
click at [677, 384] on input "text" at bounding box center [785, 382] width 339 height 33
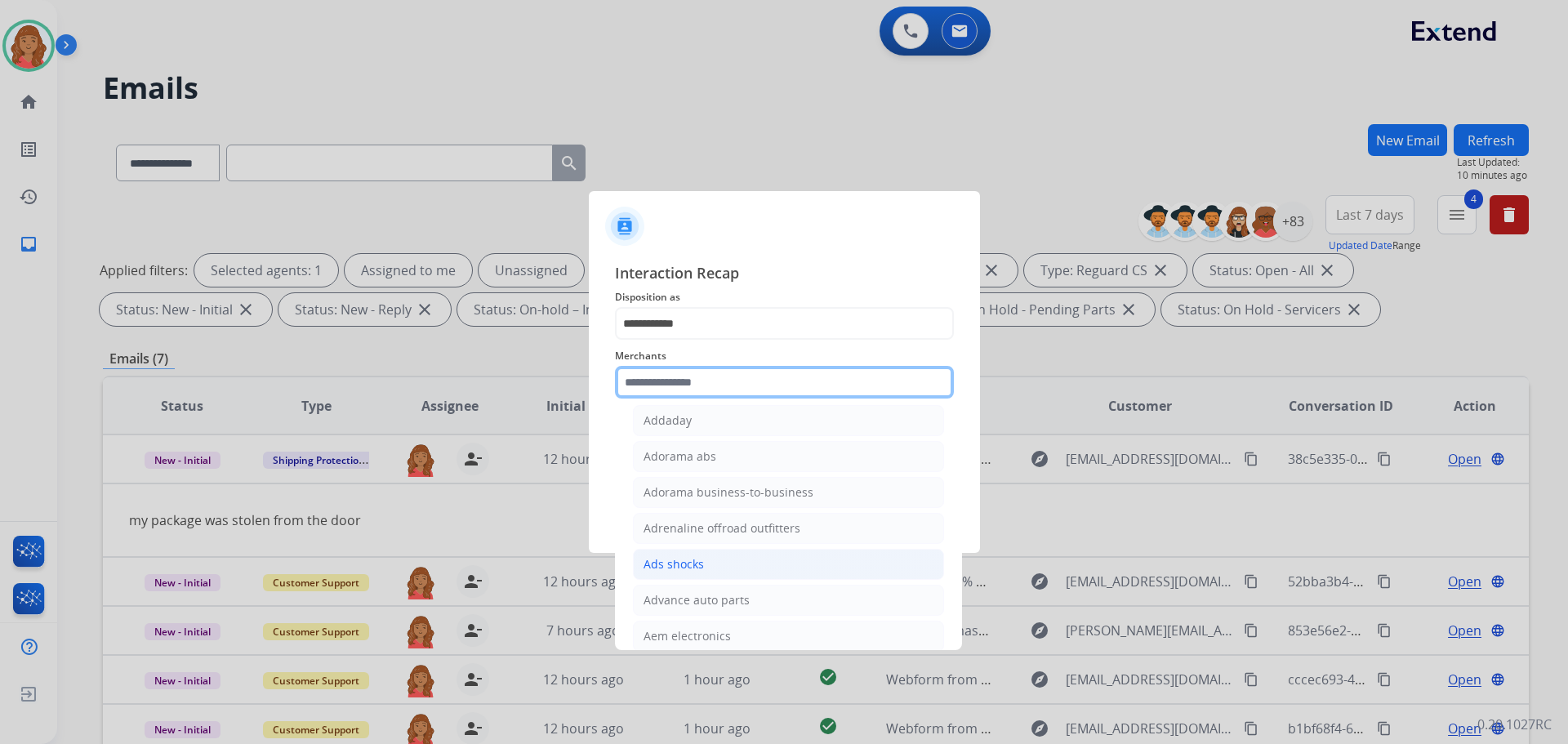
scroll to position [490, 0]
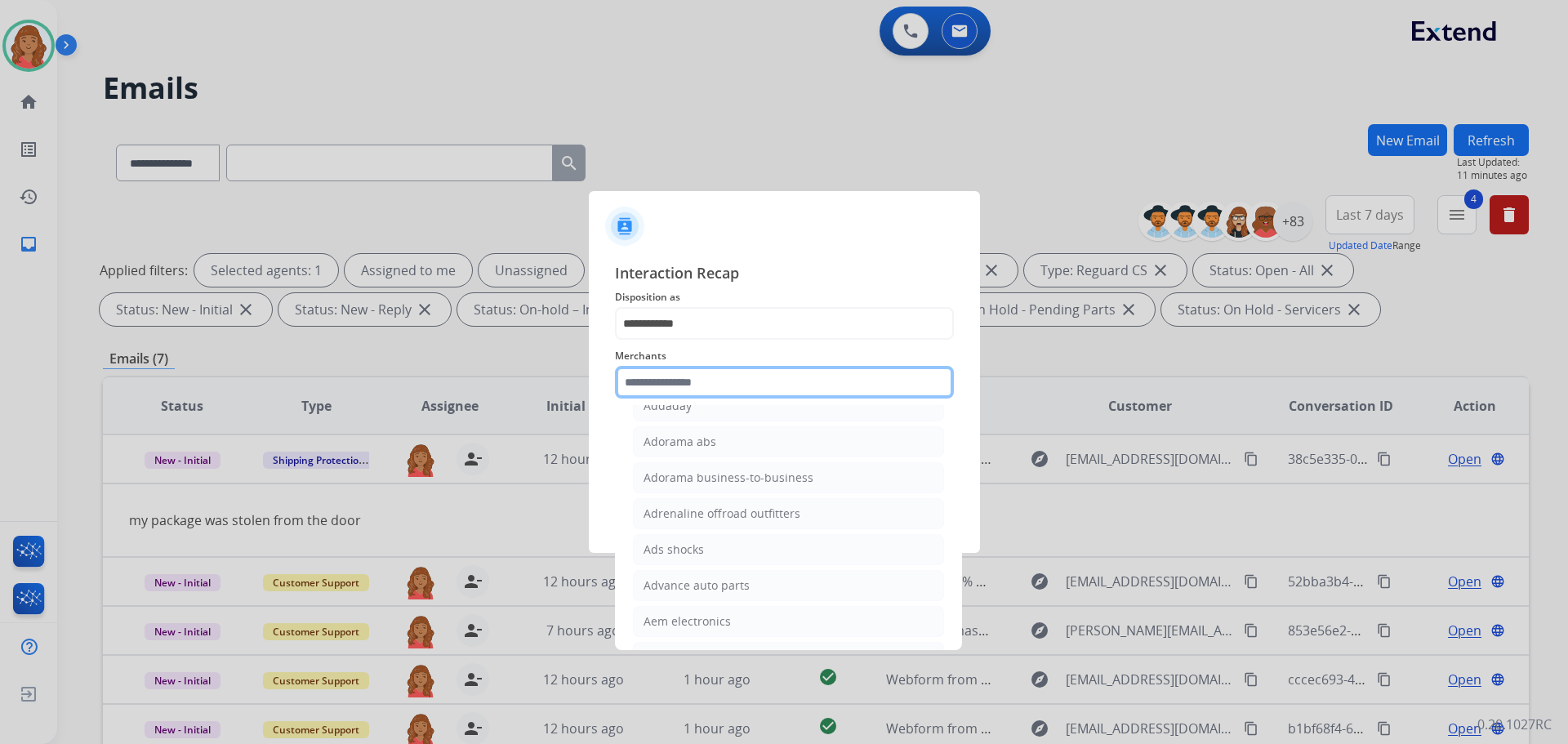
click at [686, 381] on input "text" at bounding box center [785, 382] width 339 height 33
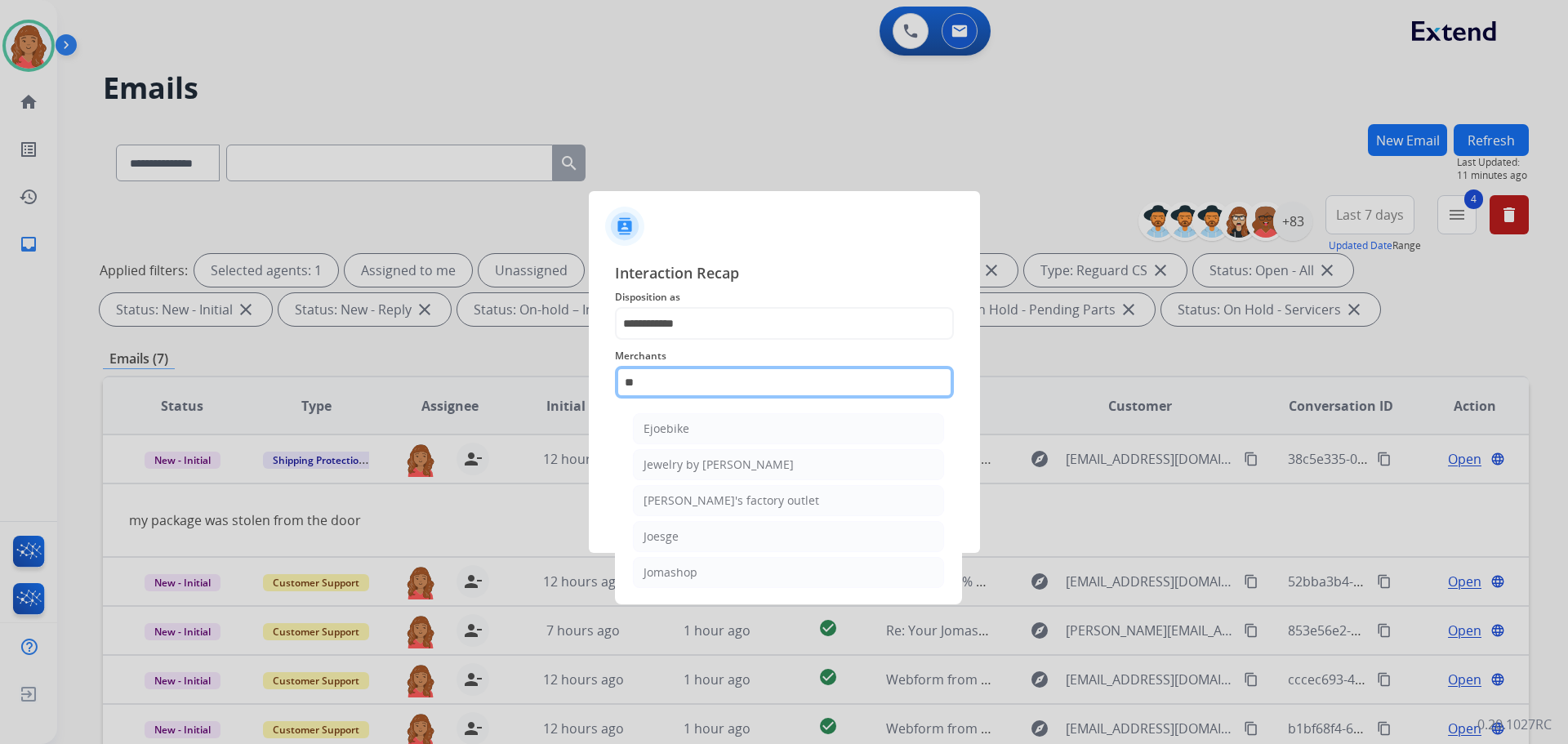
scroll to position [0, 0]
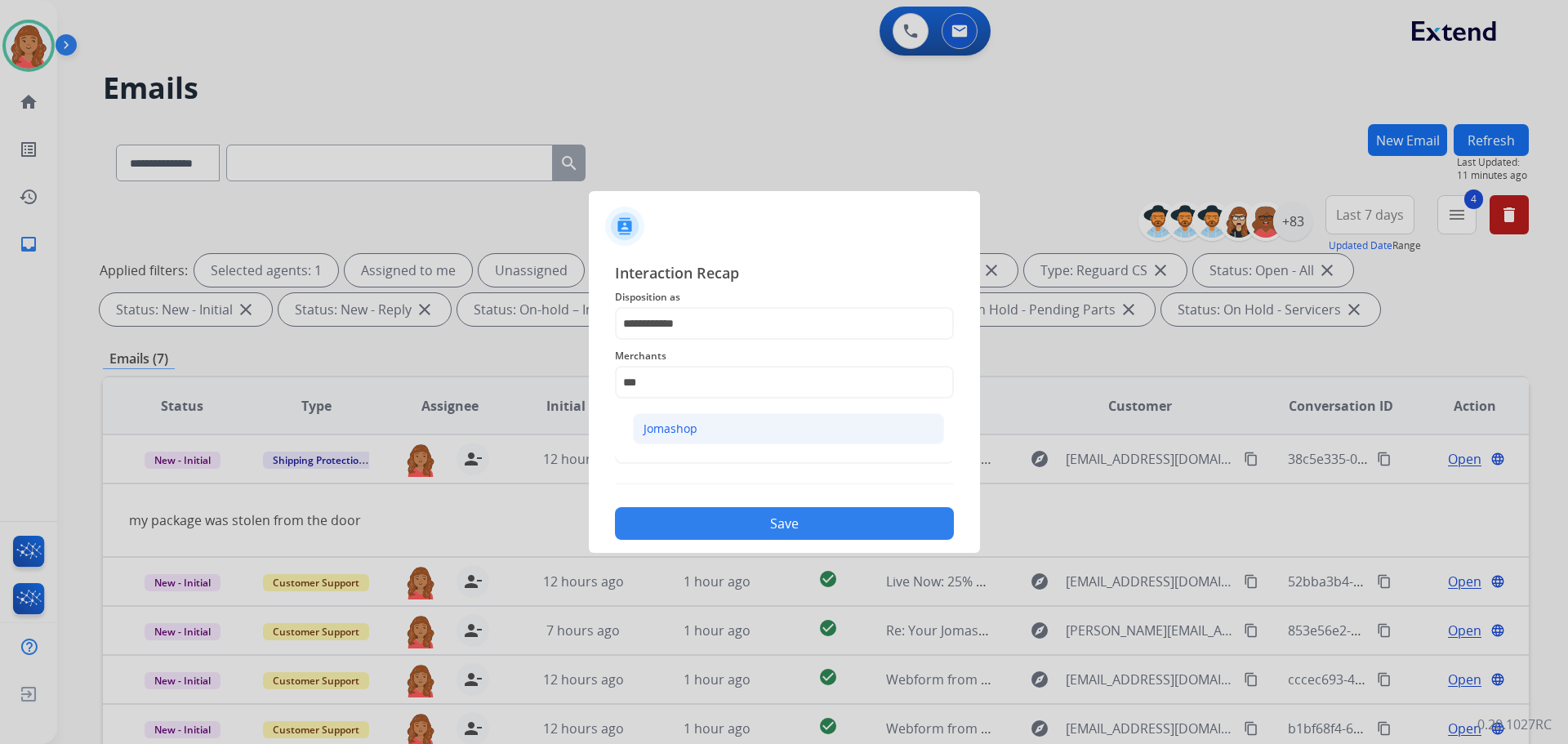
click at [685, 431] on div "Jomashop" at bounding box center [670, 429] width 54 height 16
type input "********"
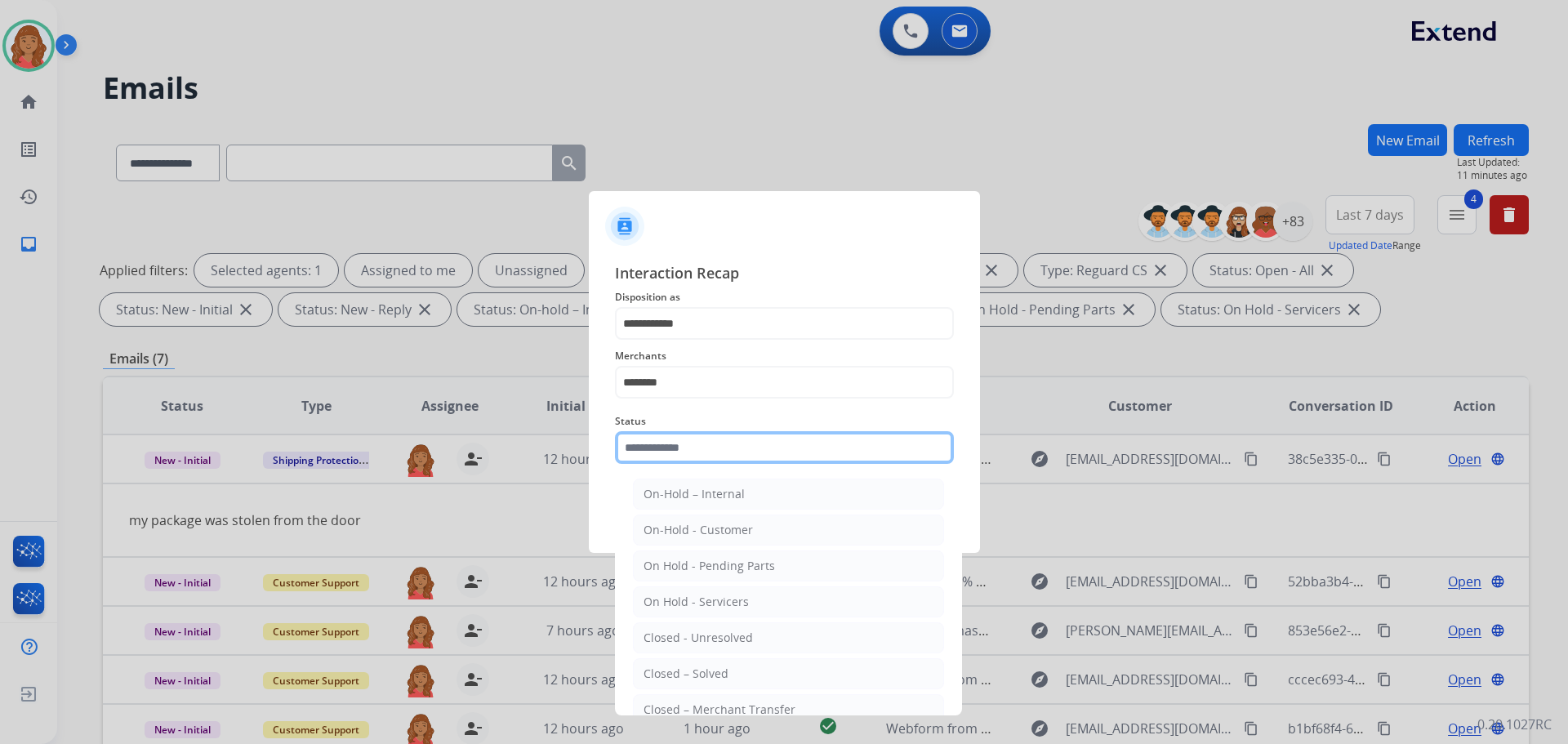
click at [675, 446] on input "text" at bounding box center [785, 447] width 339 height 33
click at [669, 674] on div "Closed – Solved" at bounding box center [686, 674] width 85 height 16
type input "**********"
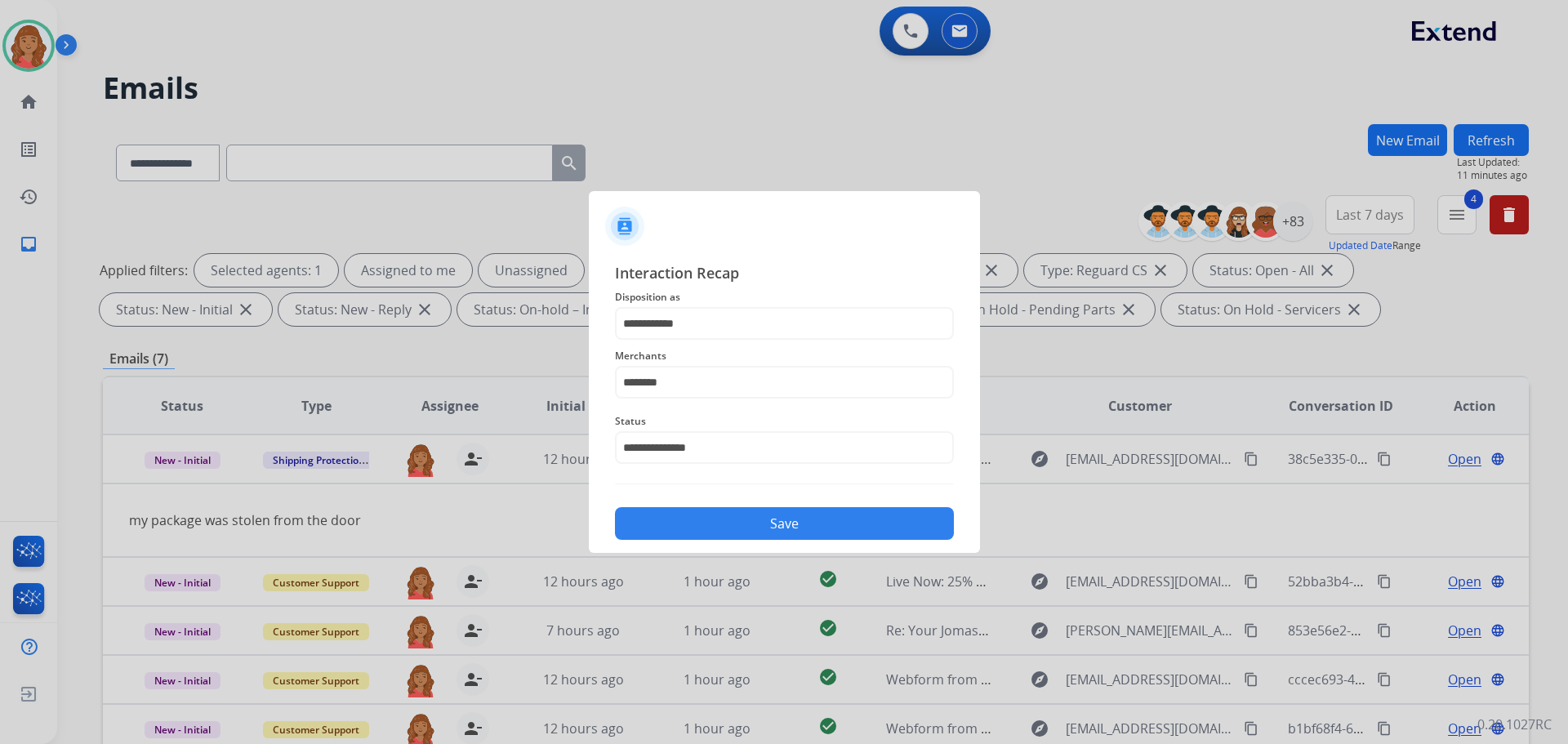
click at [735, 526] on button "Save" at bounding box center [785, 523] width 339 height 33
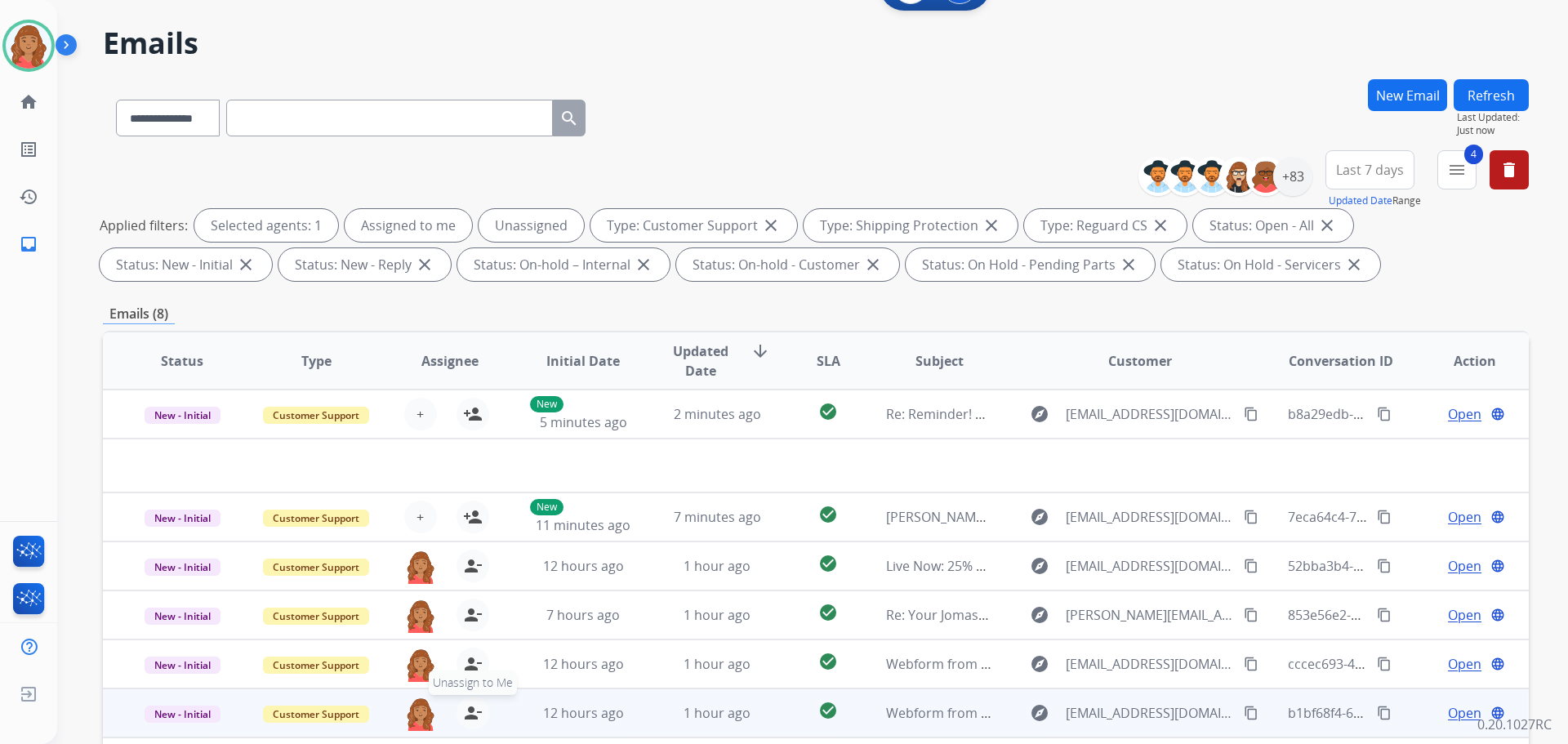
scroll to position [264, 0]
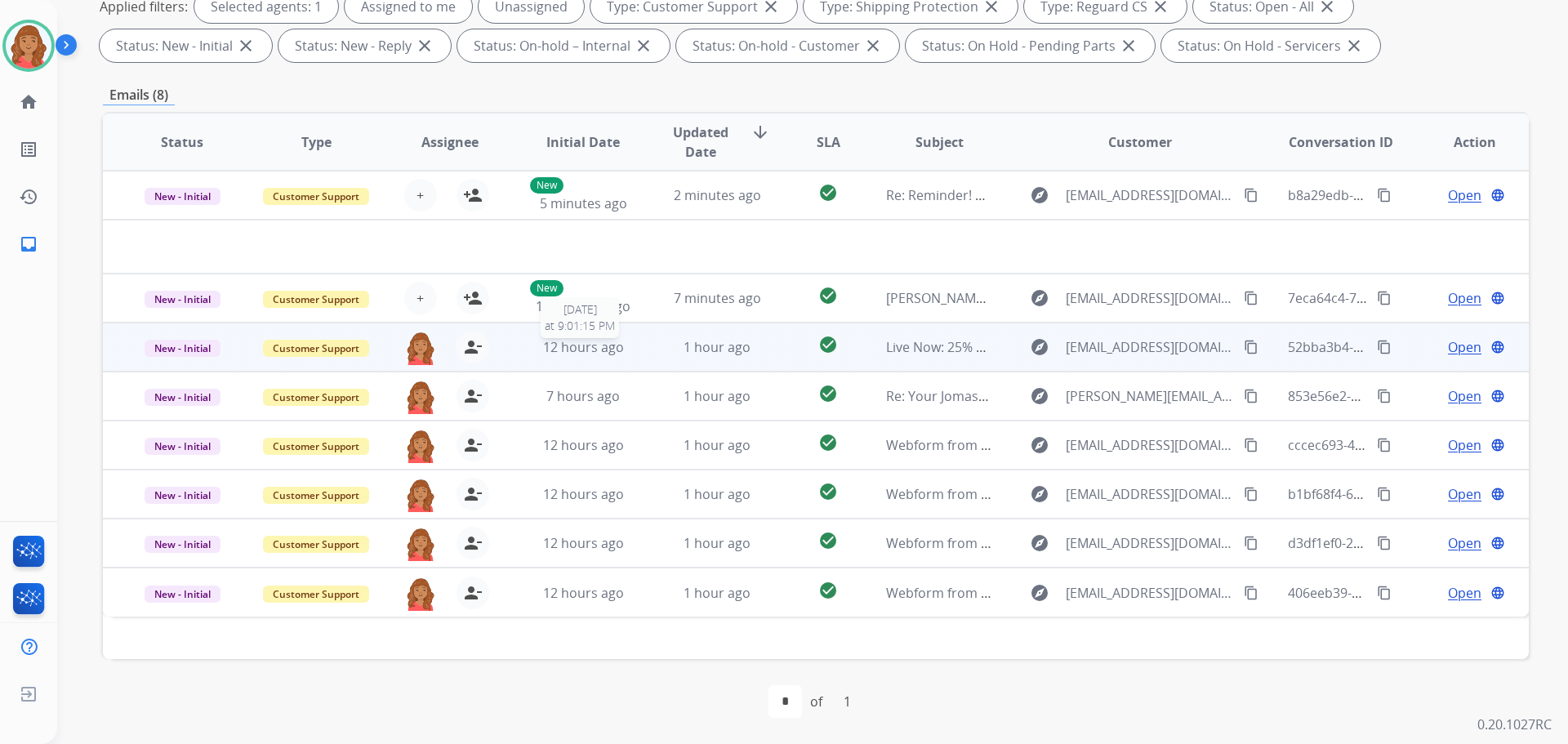
click at [615, 343] on span "12 hours ago" at bounding box center [583, 347] width 81 height 18
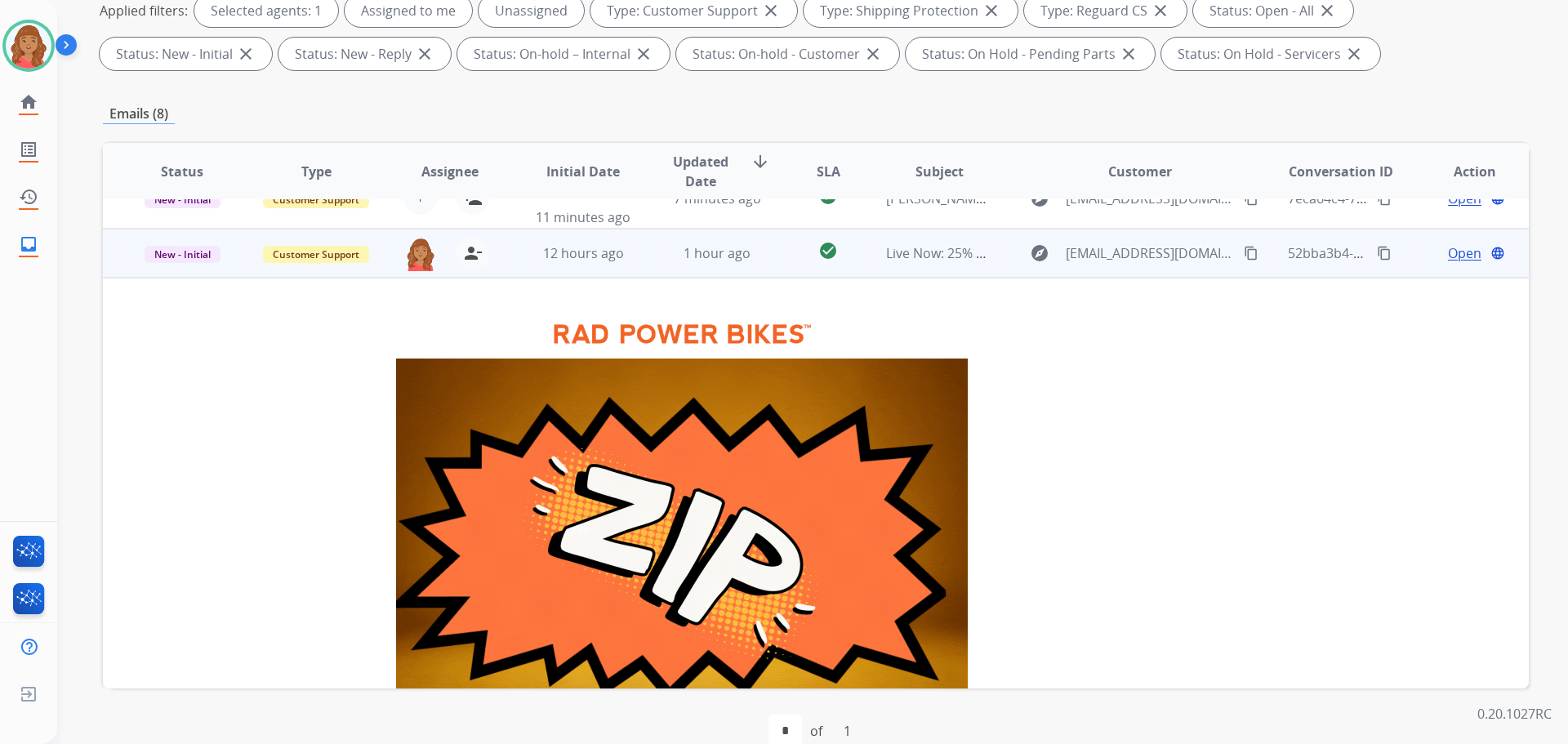
scroll to position [98, 0]
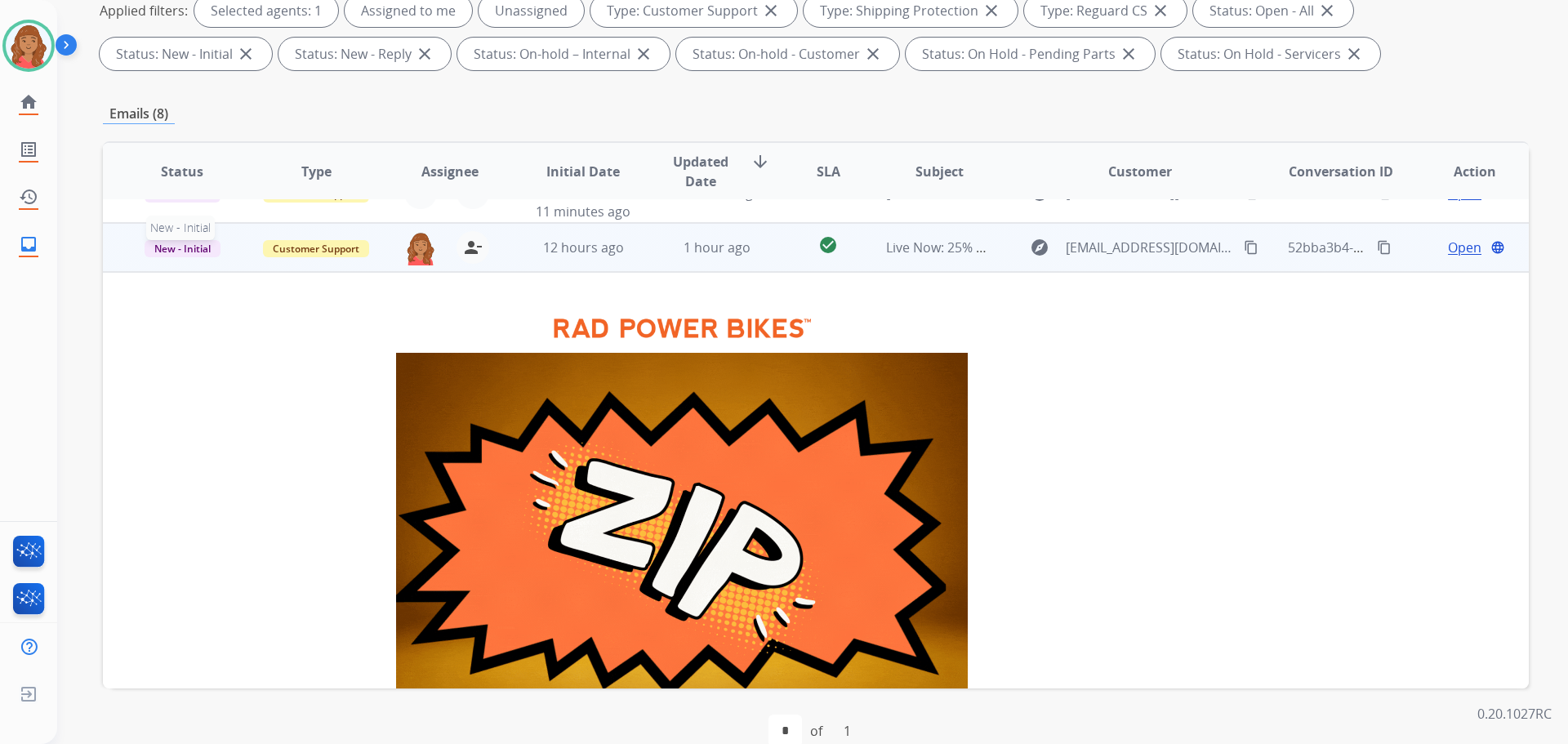
click at [196, 252] on span "New - Initial" at bounding box center [183, 248] width 76 height 17
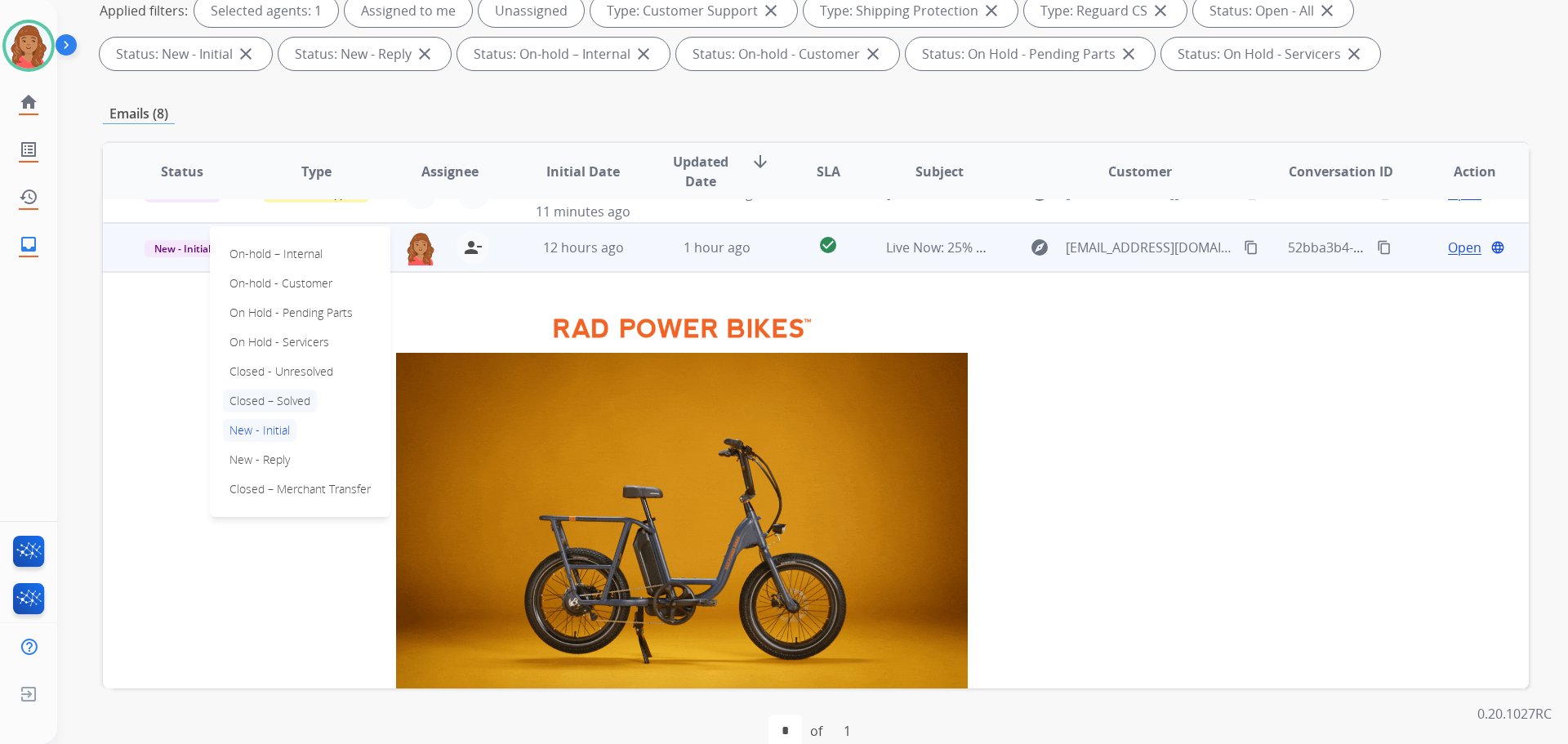
click at [271, 399] on p "Closed – Solved" at bounding box center [270, 401] width 94 height 23
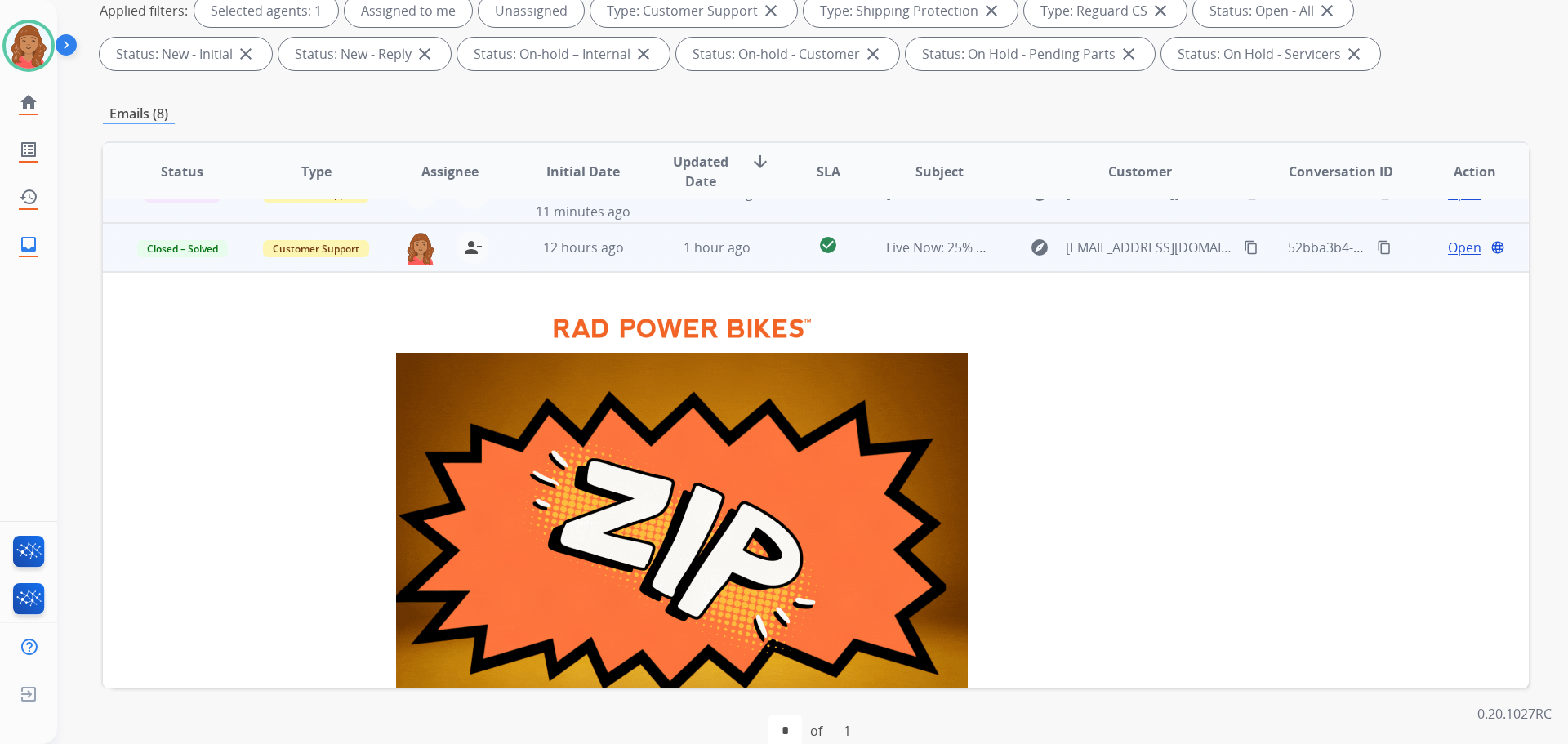
drag, startPoint x: 773, startPoint y: 245, endPoint x: 768, endPoint y: 253, distance: 9.4
click at [772, 245] on td "check_circle" at bounding box center [815, 247] width 89 height 49
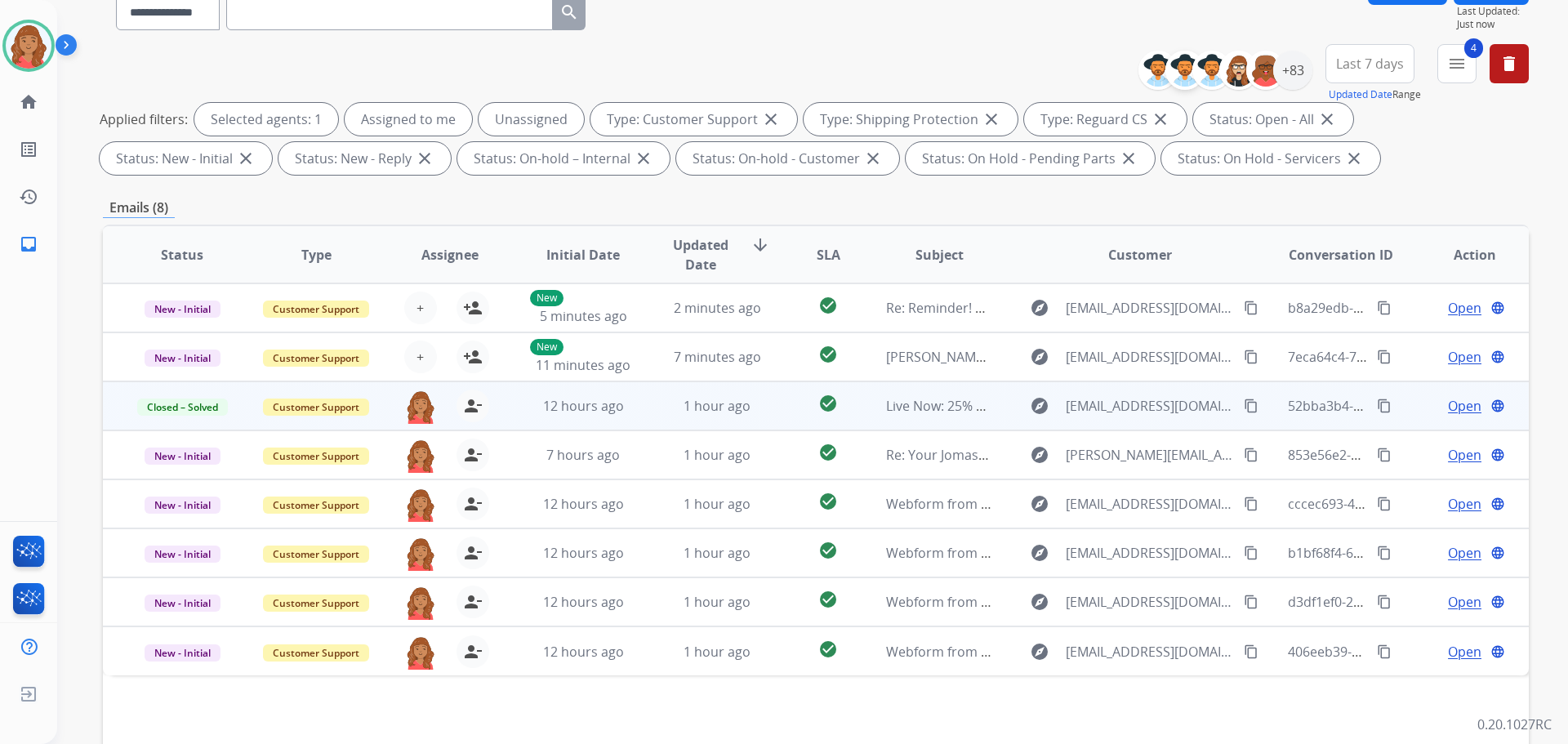
scroll to position [0, 0]
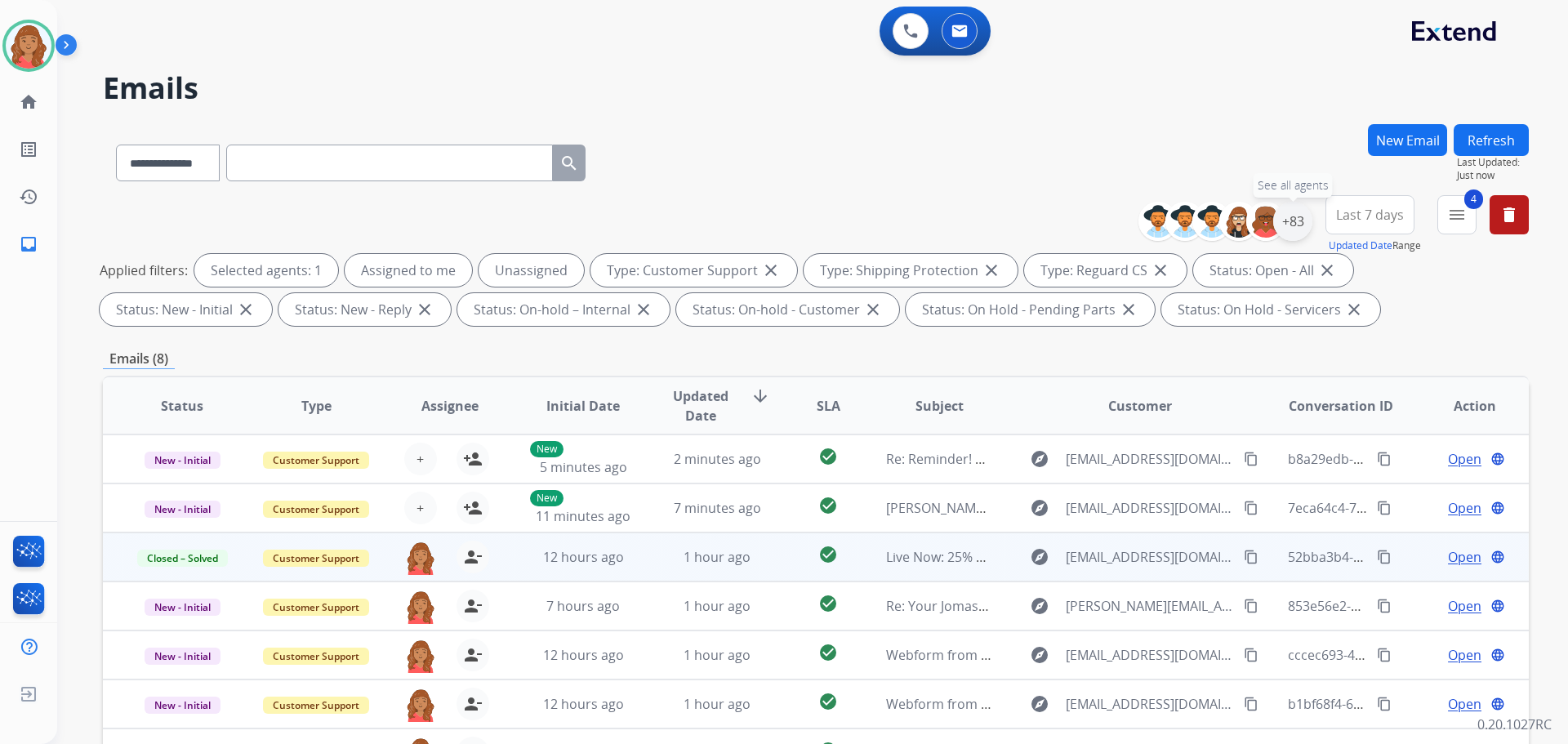
click at [1286, 226] on div "+83" at bounding box center [1293, 221] width 39 height 39
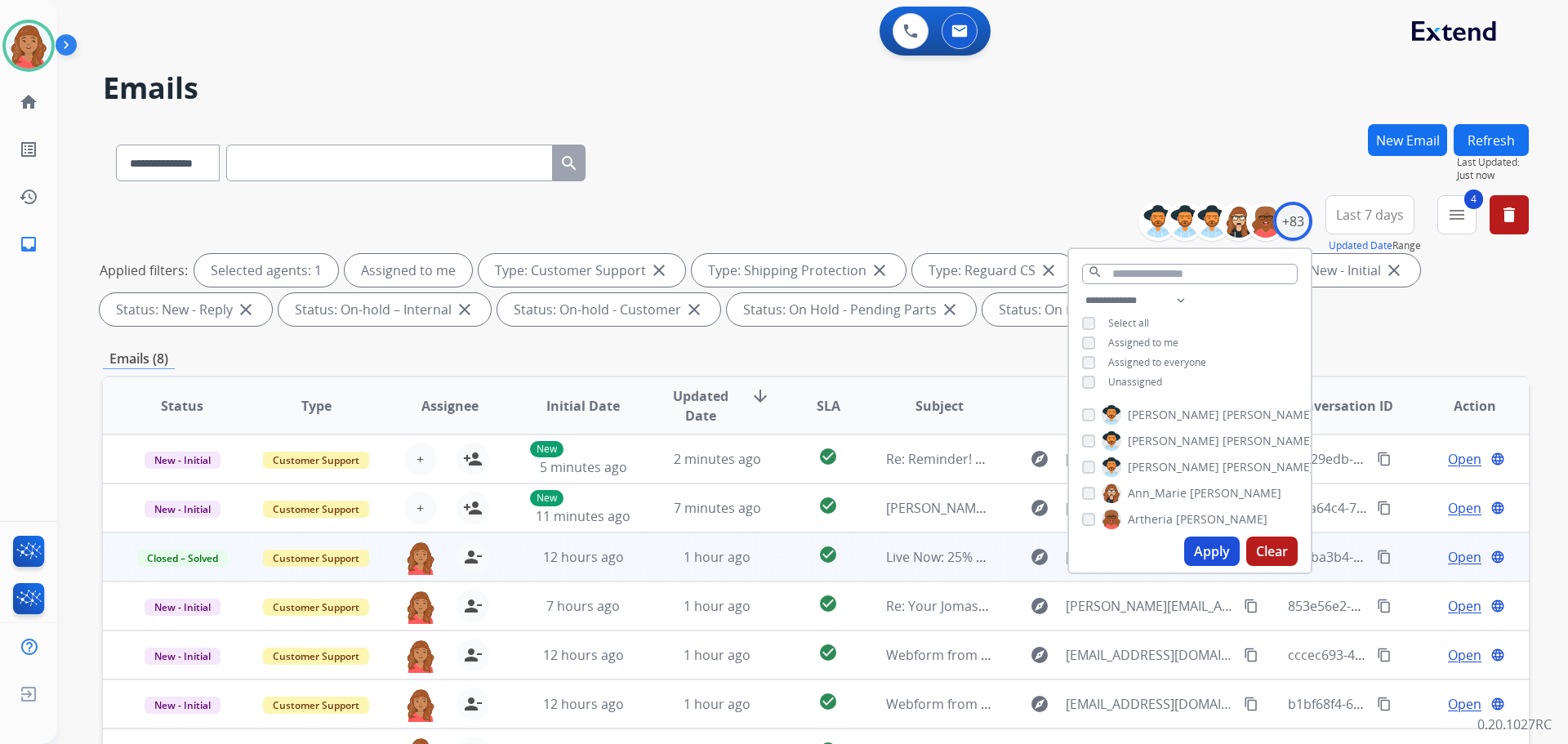
drag, startPoint x: 1197, startPoint y: 560, endPoint x: 1166, endPoint y: 548, distance: 33.2
click at [1198, 560] on button "Apply" at bounding box center [1212, 550] width 56 height 29
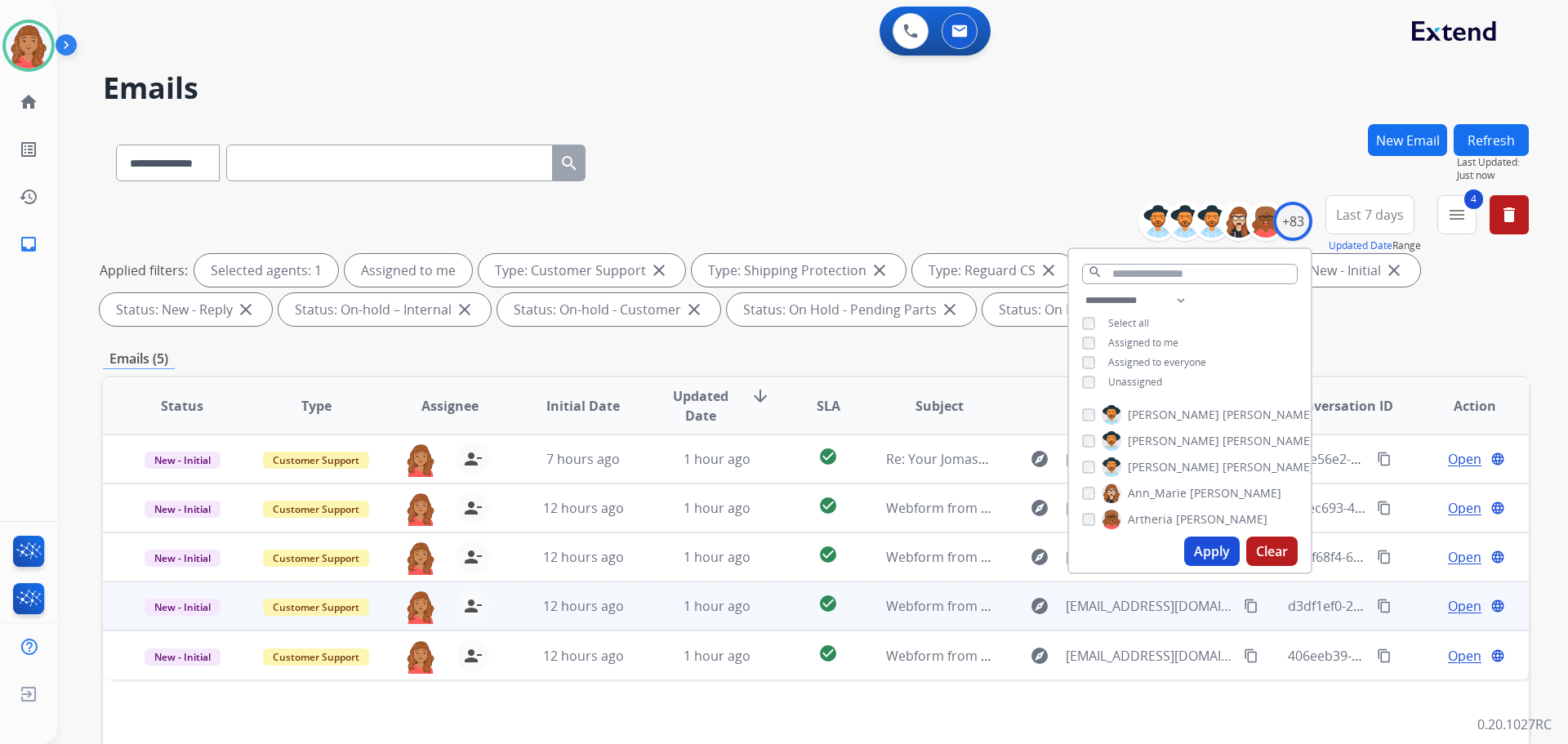
scroll to position [163, 0]
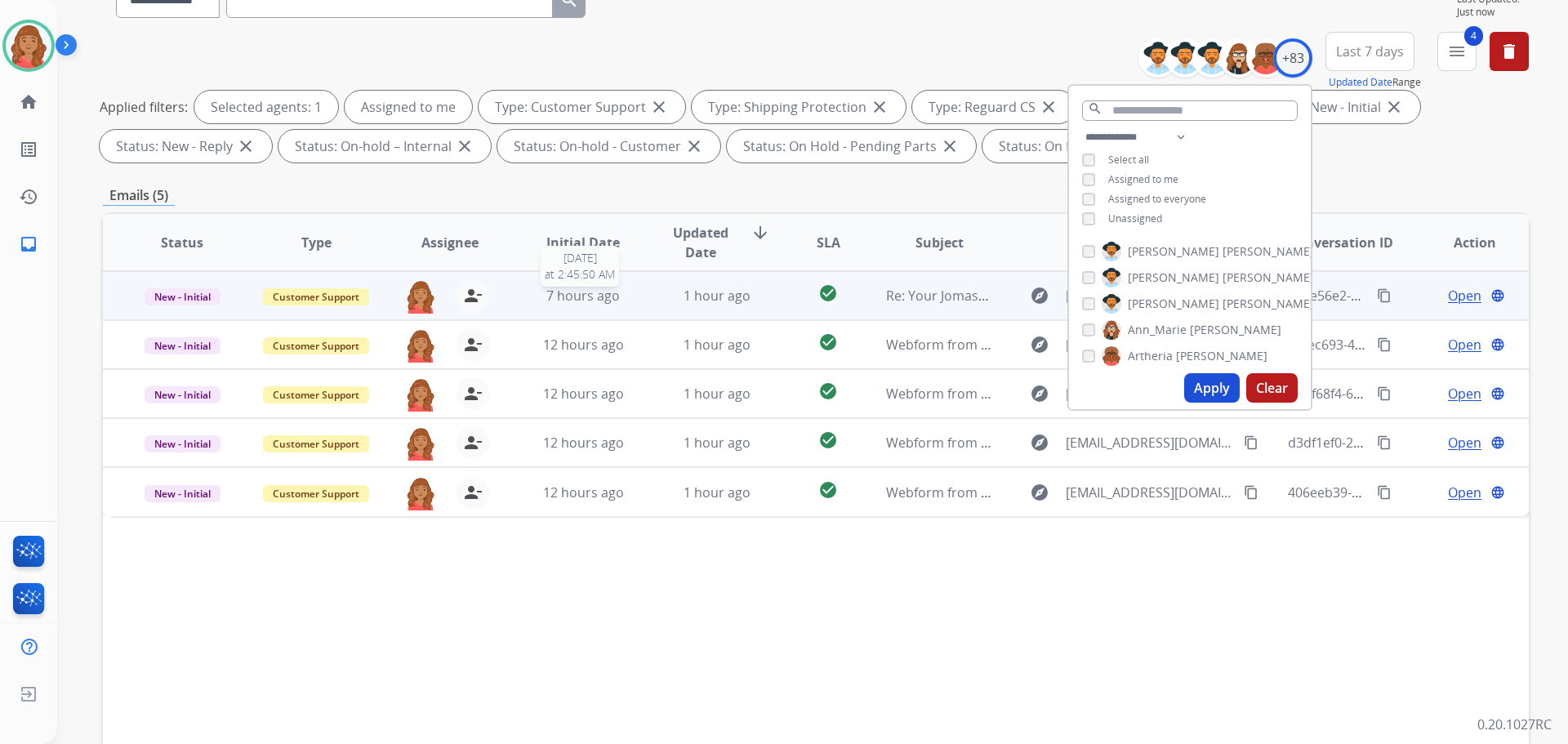
click at [598, 290] on span "7 hours ago" at bounding box center [582, 296] width 74 height 18
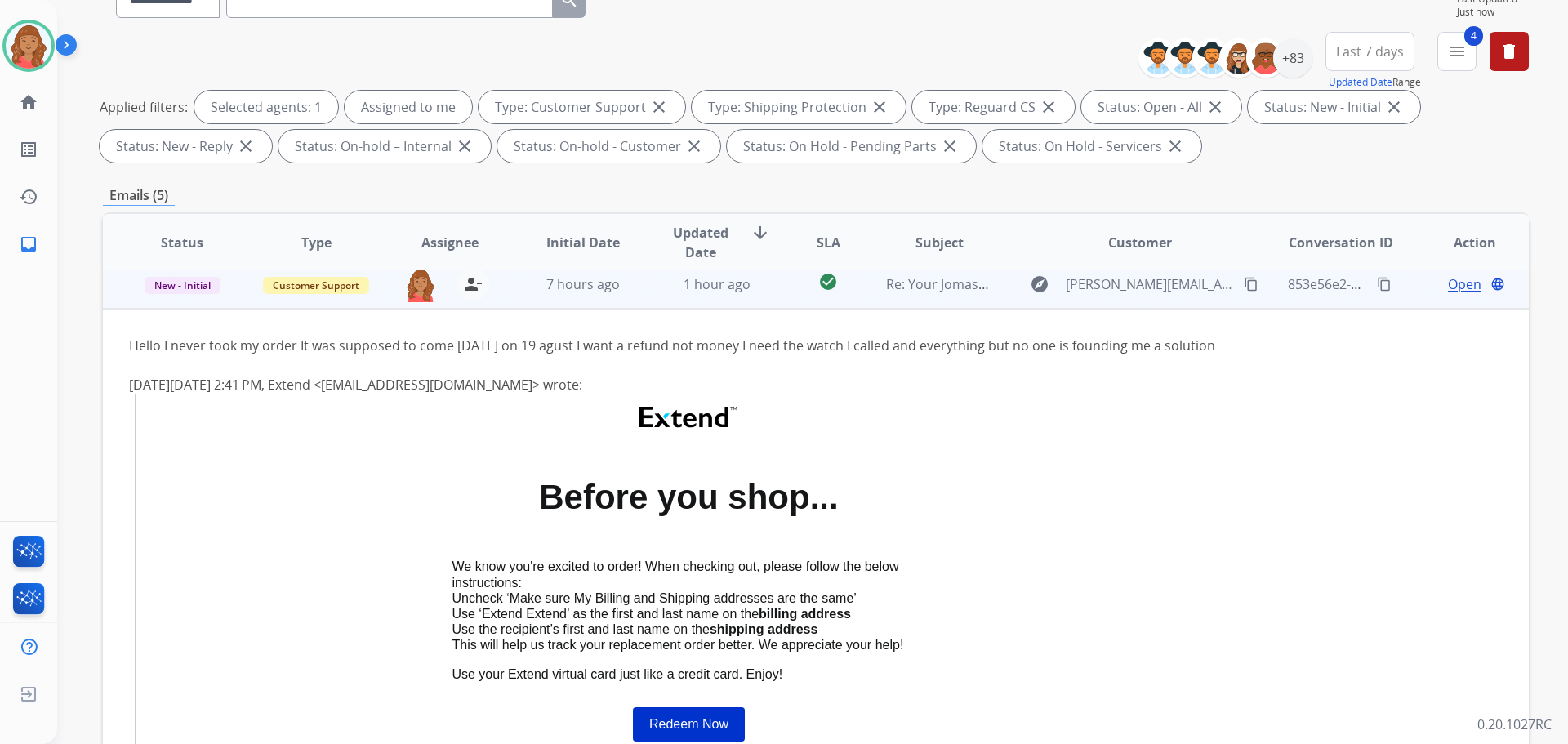
scroll to position [0, 0]
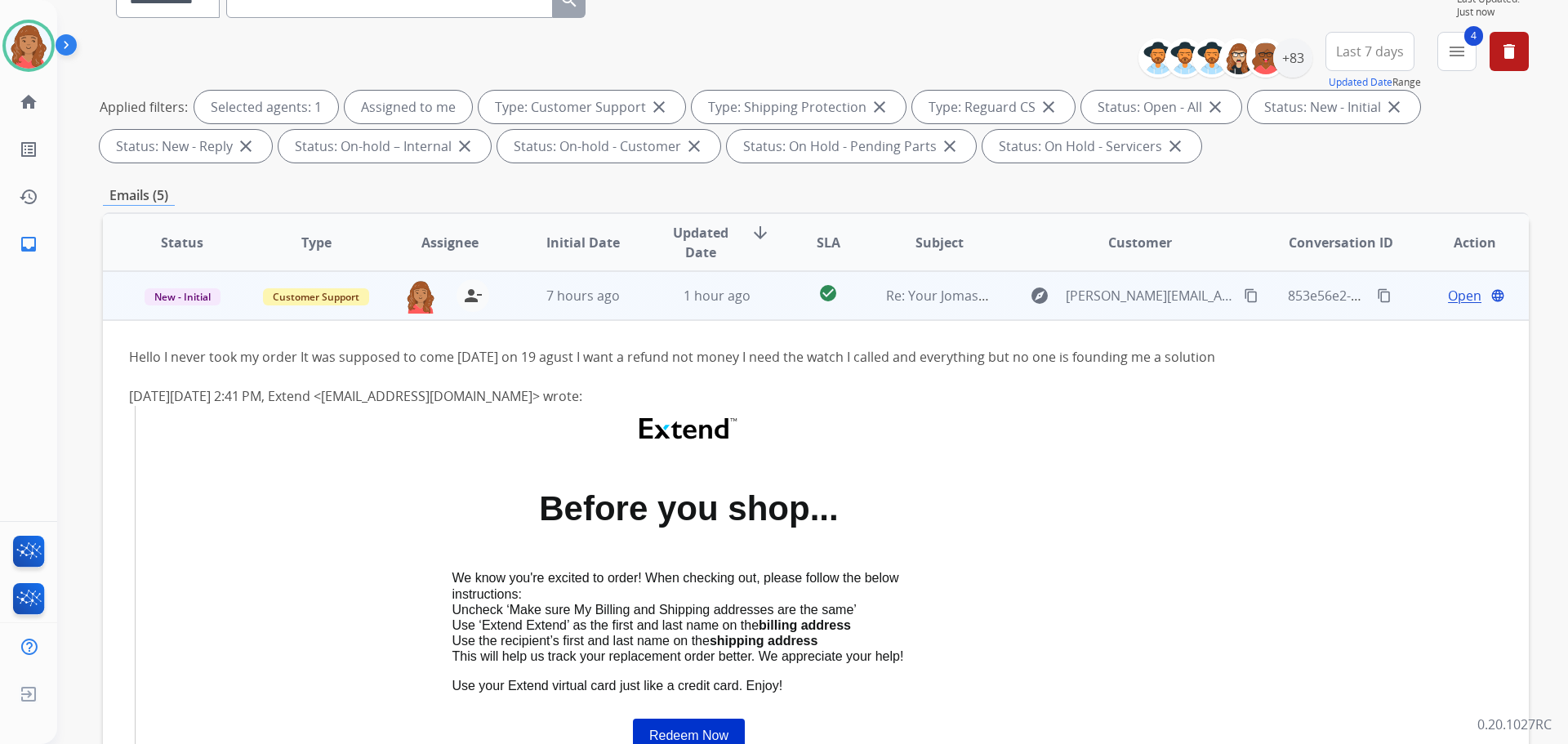
click at [1241, 293] on button "content_copy" at bounding box center [1251, 296] width 20 height 20
drag, startPoint x: 1445, startPoint y: 282, endPoint x: 1445, endPoint y: 297, distance: 15.0
click at [1445, 284] on td "Open language" at bounding box center [1461, 295] width 134 height 49
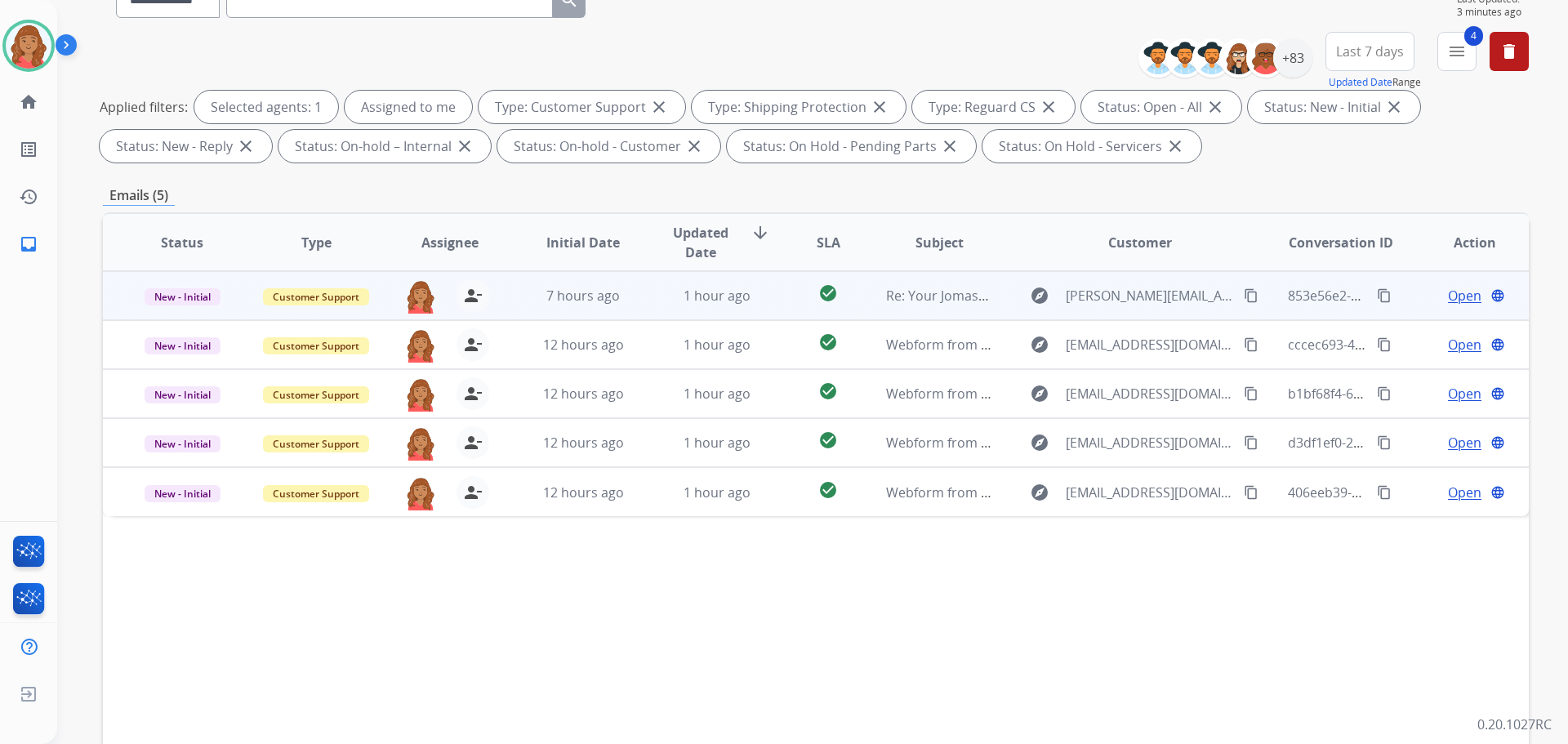
click at [1448, 297] on span "Open" at bounding box center [1465, 296] width 34 height 20
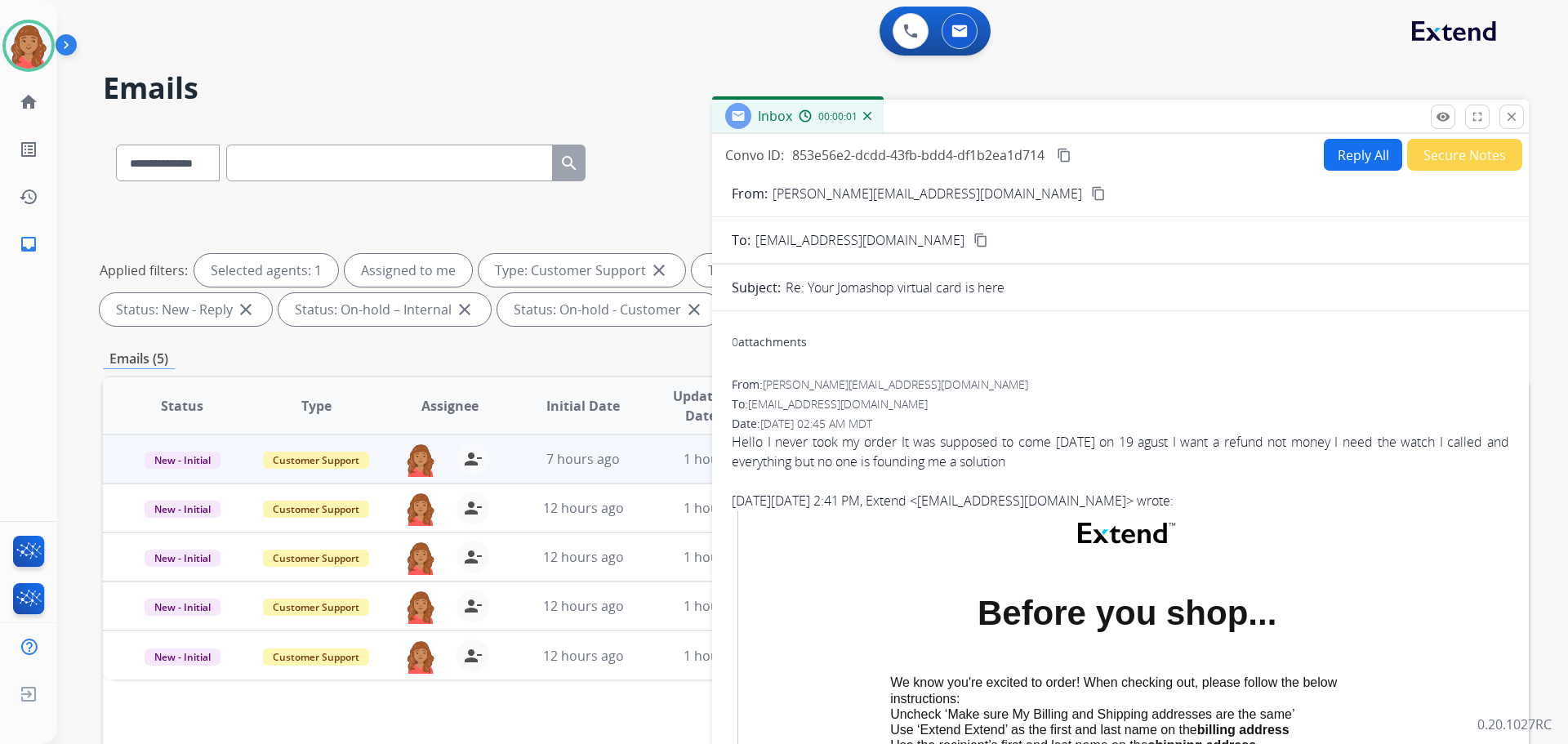
click at [1352, 184] on div "From: sotir.kreku@umsh.edu.al content_copy" at bounding box center [1121, 194] width 817 height 20
click at [1342, 154] on button "Reply All" at bounding box center [1363, 154] width 78 height 32
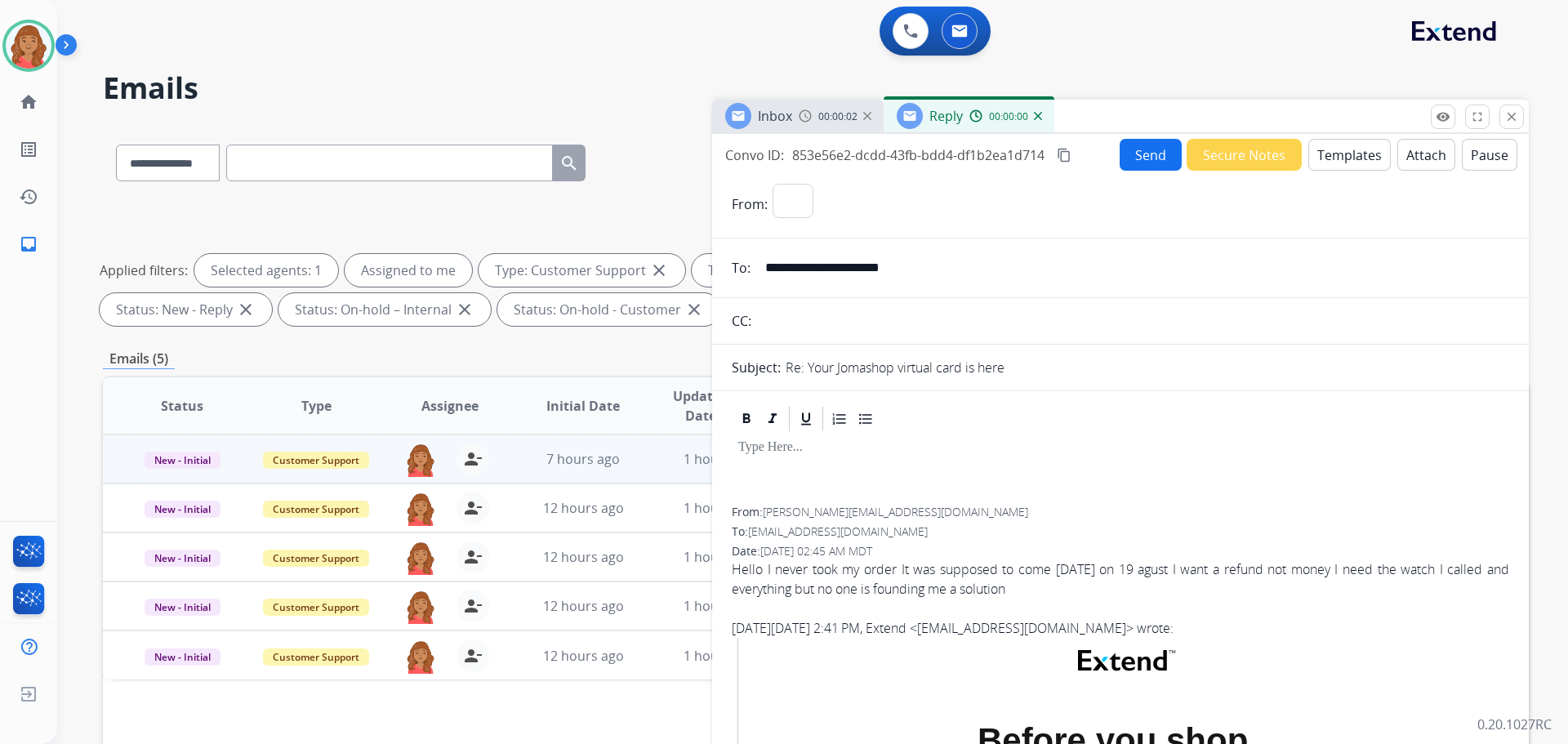
select select "**********"
click at [1339, 154] on button "Templates" at bounding box center [1350, 154] width 83 height 32
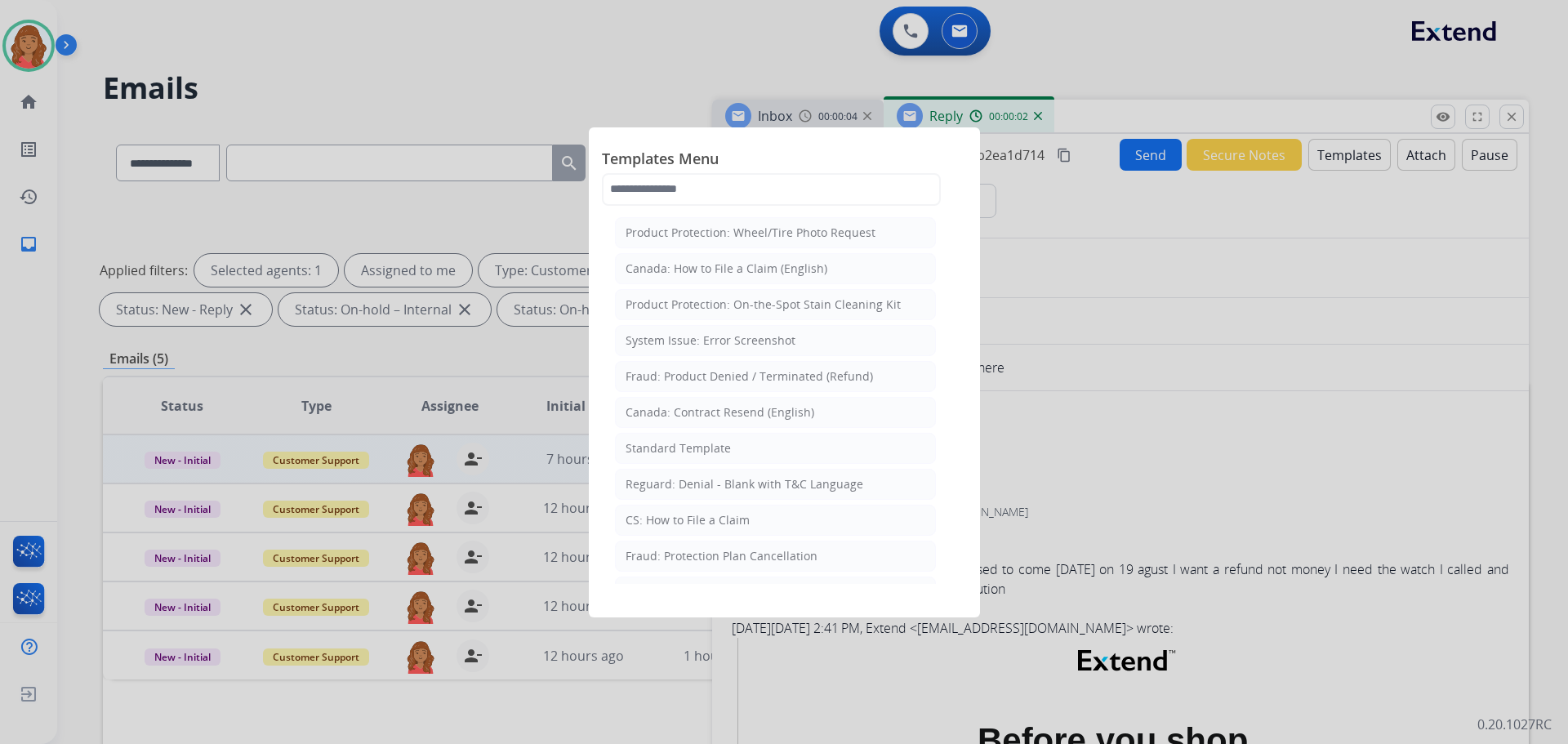
click at [696, 449] on div "Standard Template" at bounding box center [678, 448] width 106 height 16
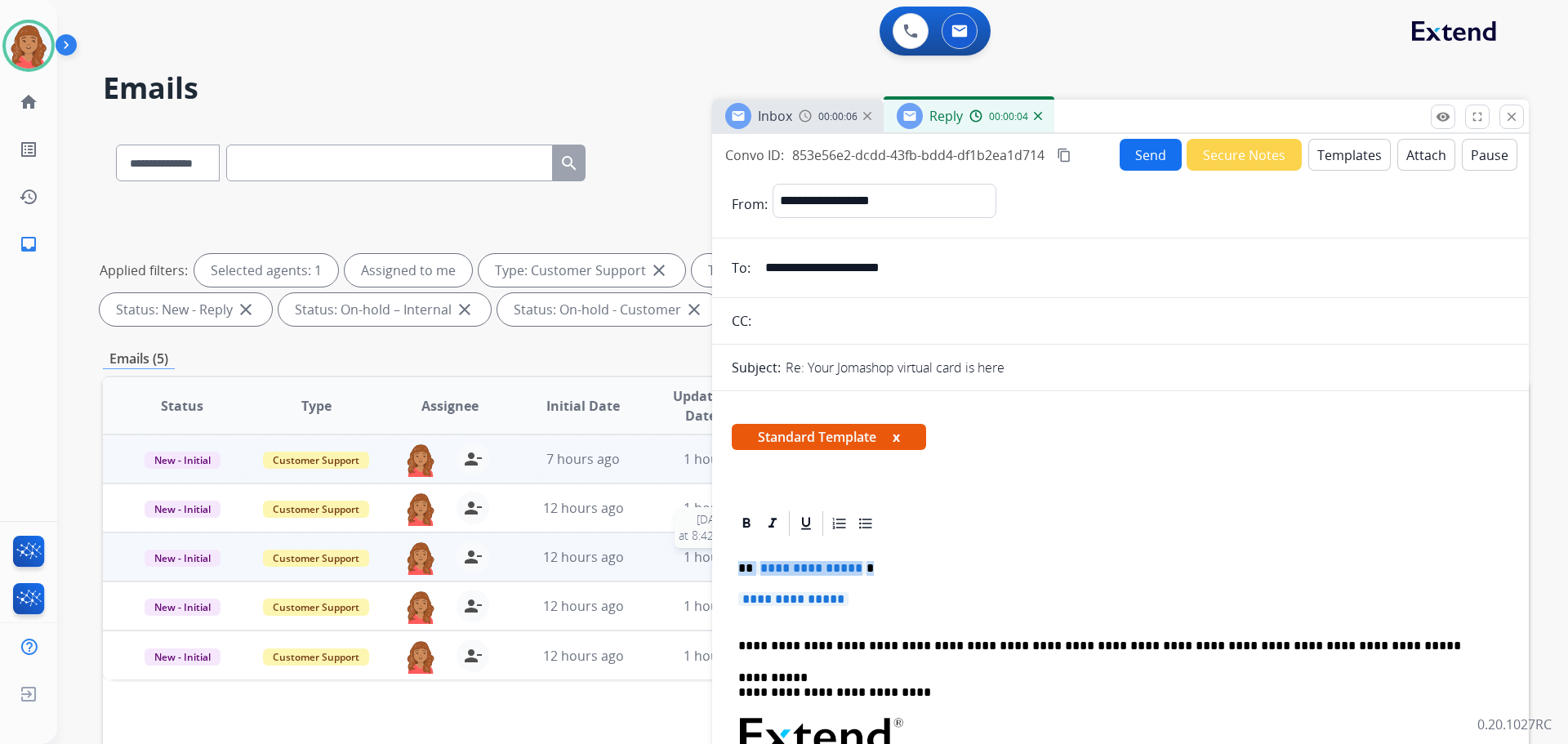
drag, startPoint x: 861, startPoint y: 596, endPoint x: 681, endPoint y: 558, distance: 184.0
click at [709, 568] on div "**********" at bounding box center [816, 566] width 1426 height 883
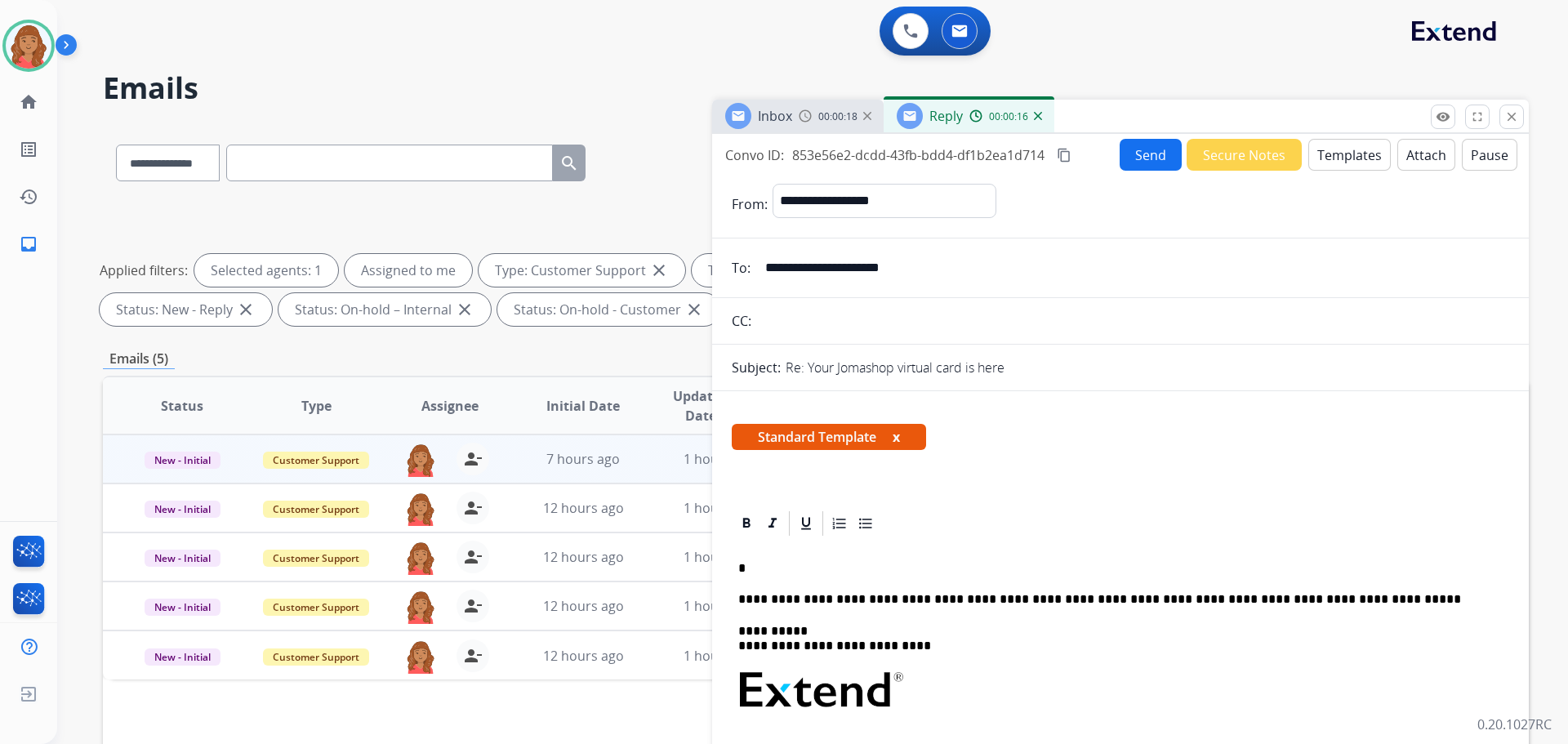
click at [760, 568] on p "*" at bounding box center [1114, 568] width 751 height 15
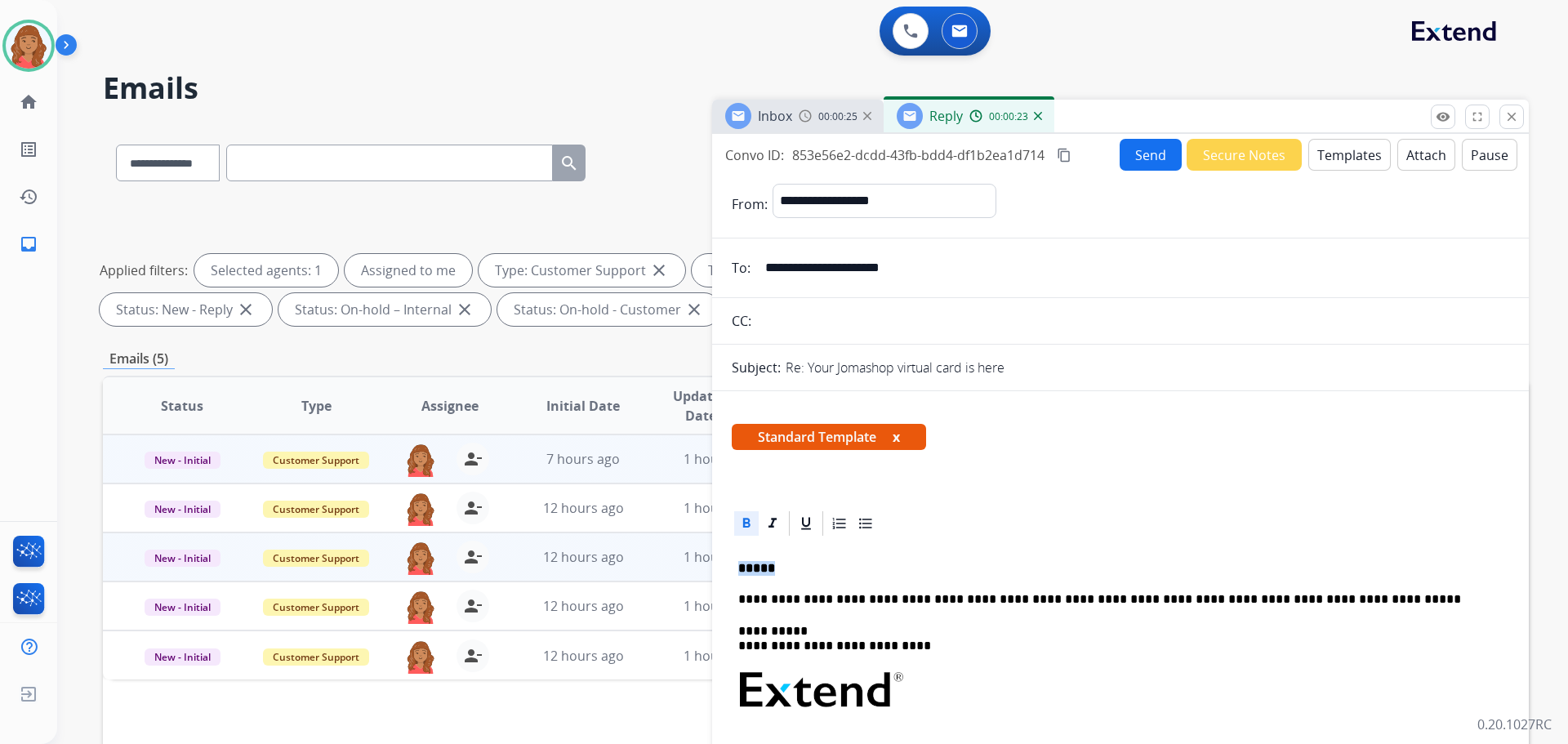
drag, startPoint x: 749, startPoint y: 565, endPoint x: 685, endPoint y: 559, distance: 64.3
click at [685, 559] on div "**********" at bounding box center [816, 566] width 1426 height 883
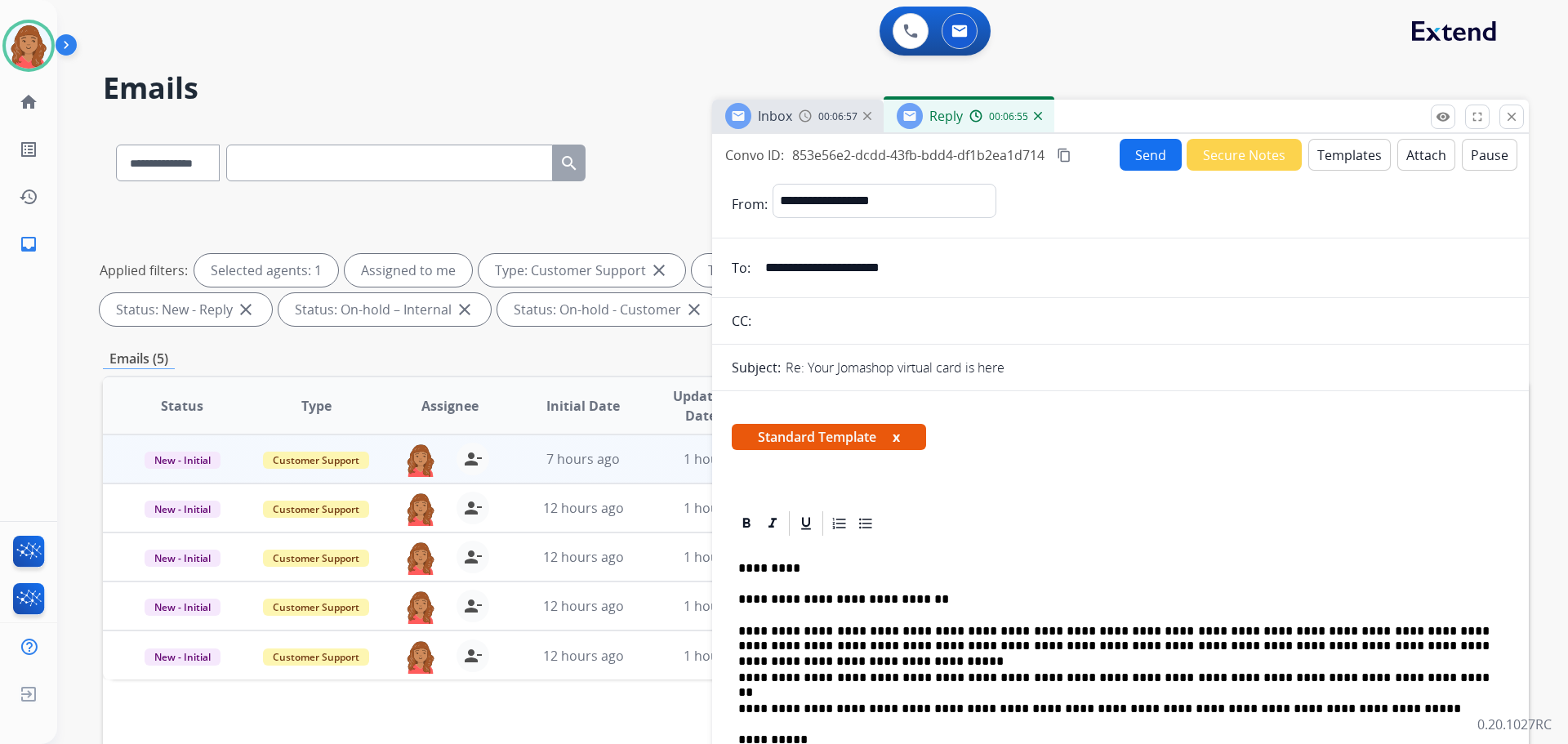
click at [1065, 159] on mat-icon "content_copy" at bounding box center [1064, 155] width 15 height 15
click at [1126, 164] on button "Send" at bounding box center [1151, 154] width 62 height 32
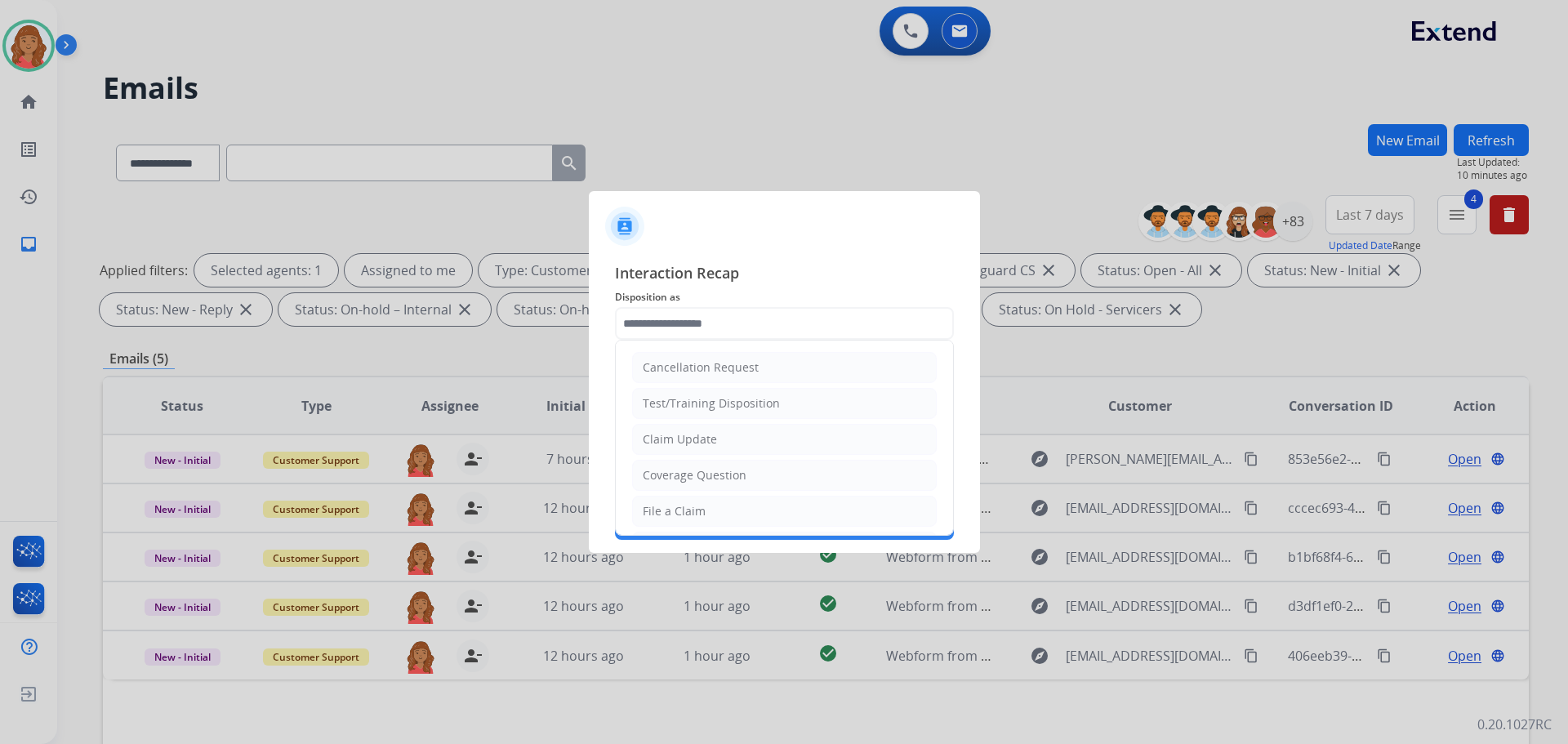
click at [723, 325] on input "text" at bounding box center [785, 323] width 339 height 33
drag, startPoint x: 698, startPoint y: 500, endPoint x: 696, endPoint y: 457, distance: 43.0
click at [700, 499] on div "Virtual or Tremendous Card Support" at bounding box center [742, 502] width 200 height 16
type input "**********"
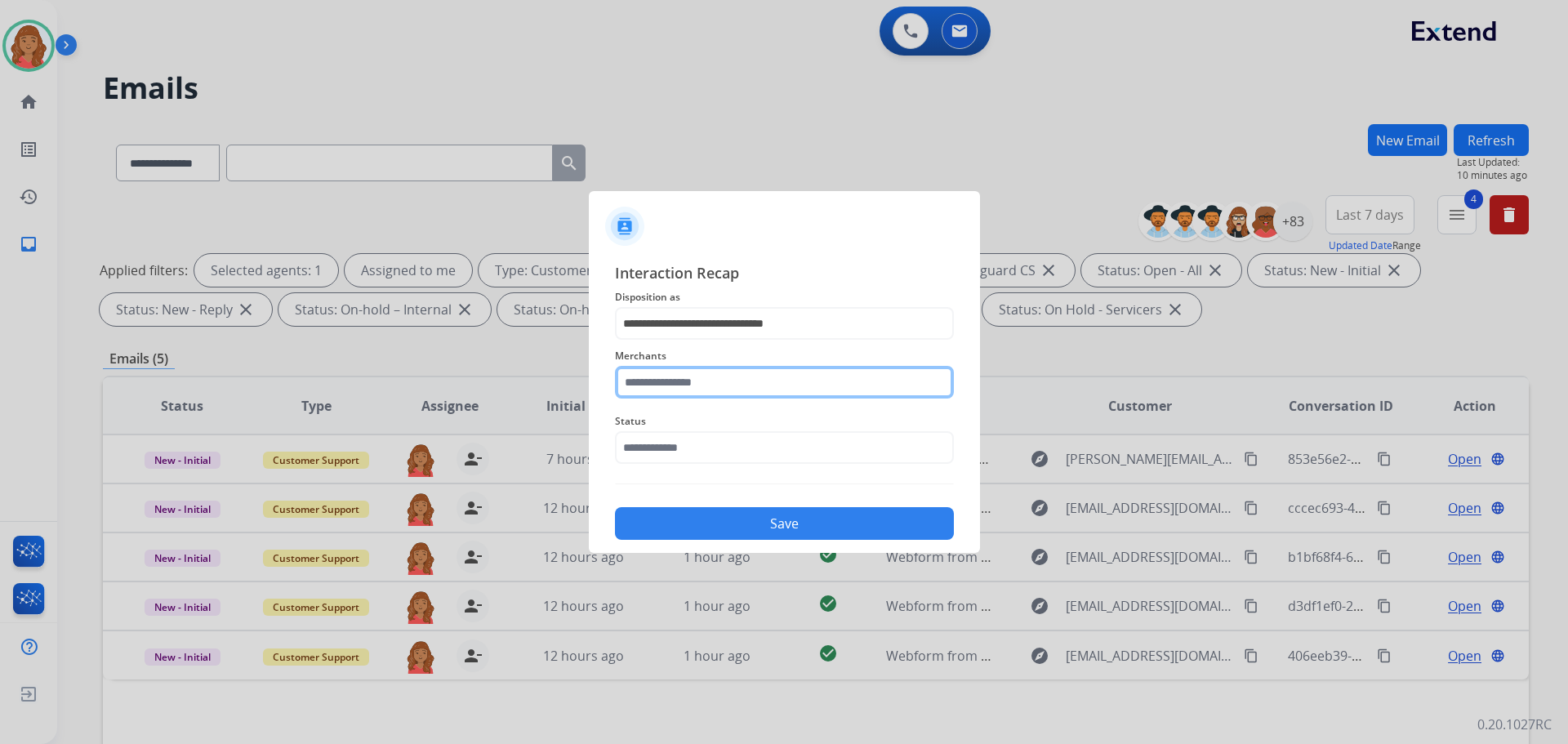
click at [693, 382] on input "text" at bounding box center [785, 382] width 339 height 33
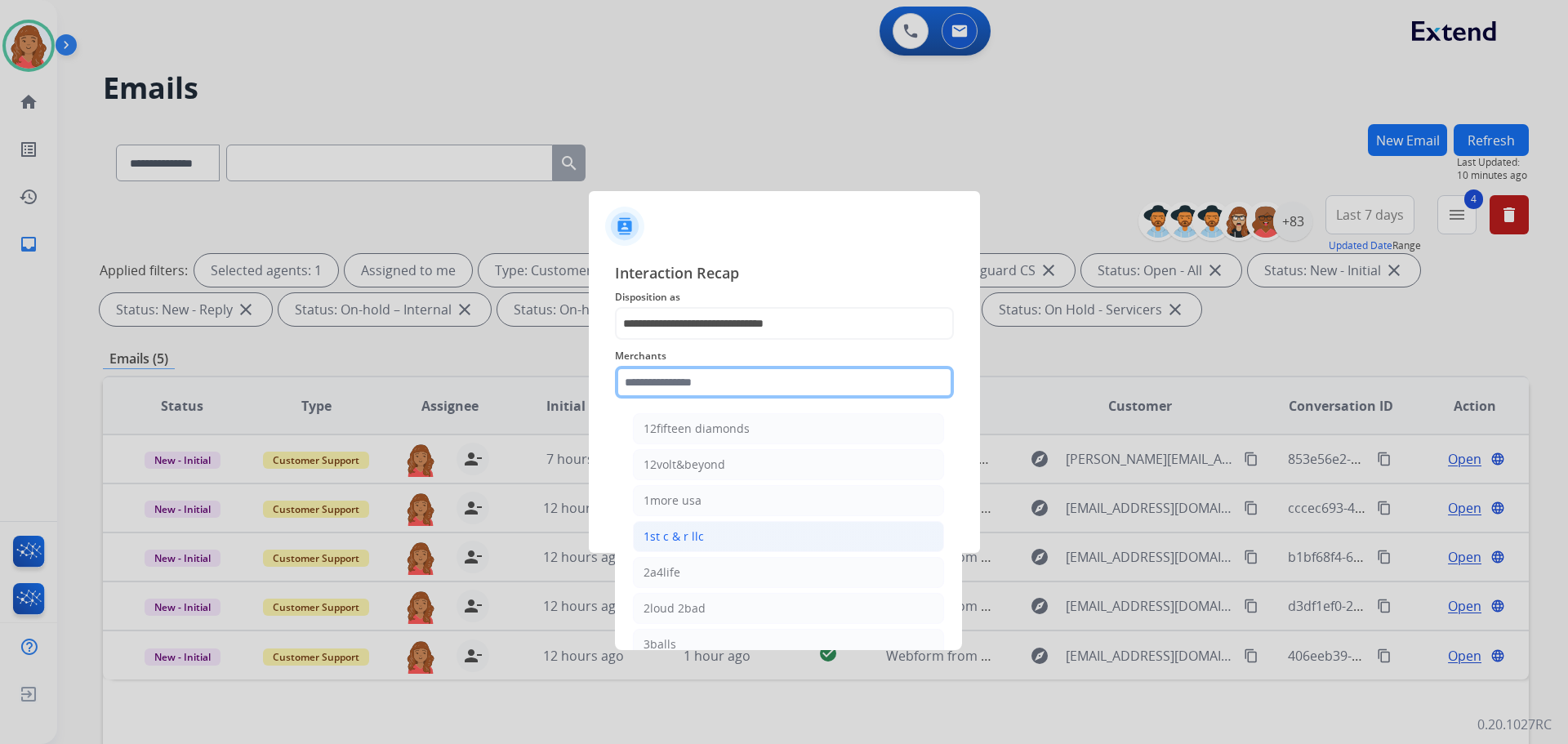
type input "*"
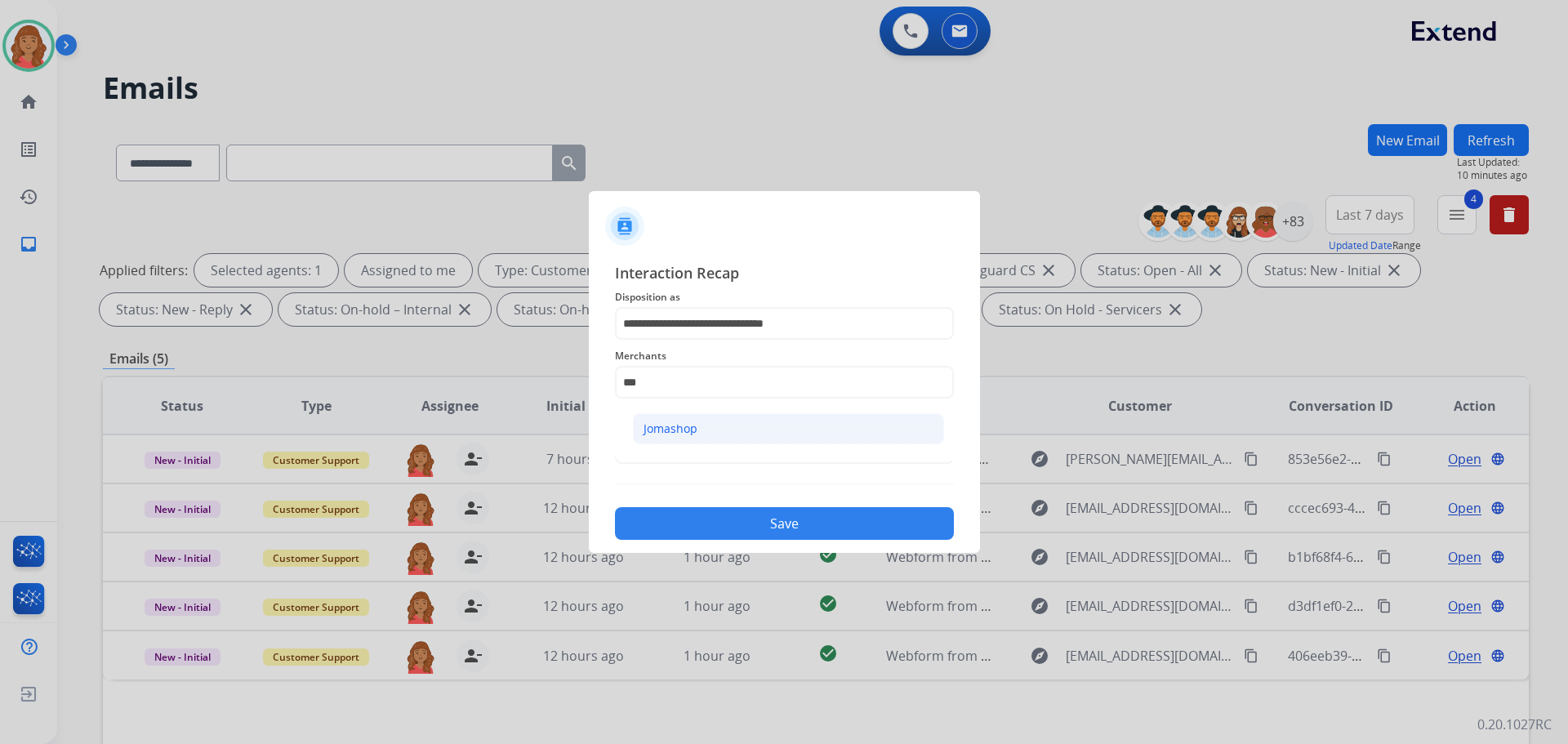
click at [674, 431] on div "Jomashop" at bounding box center [670, 429] width 54 height 16
type input "********"
click at [679, 451] on input "text" at bounding box center [785, 447] width 339 height 33
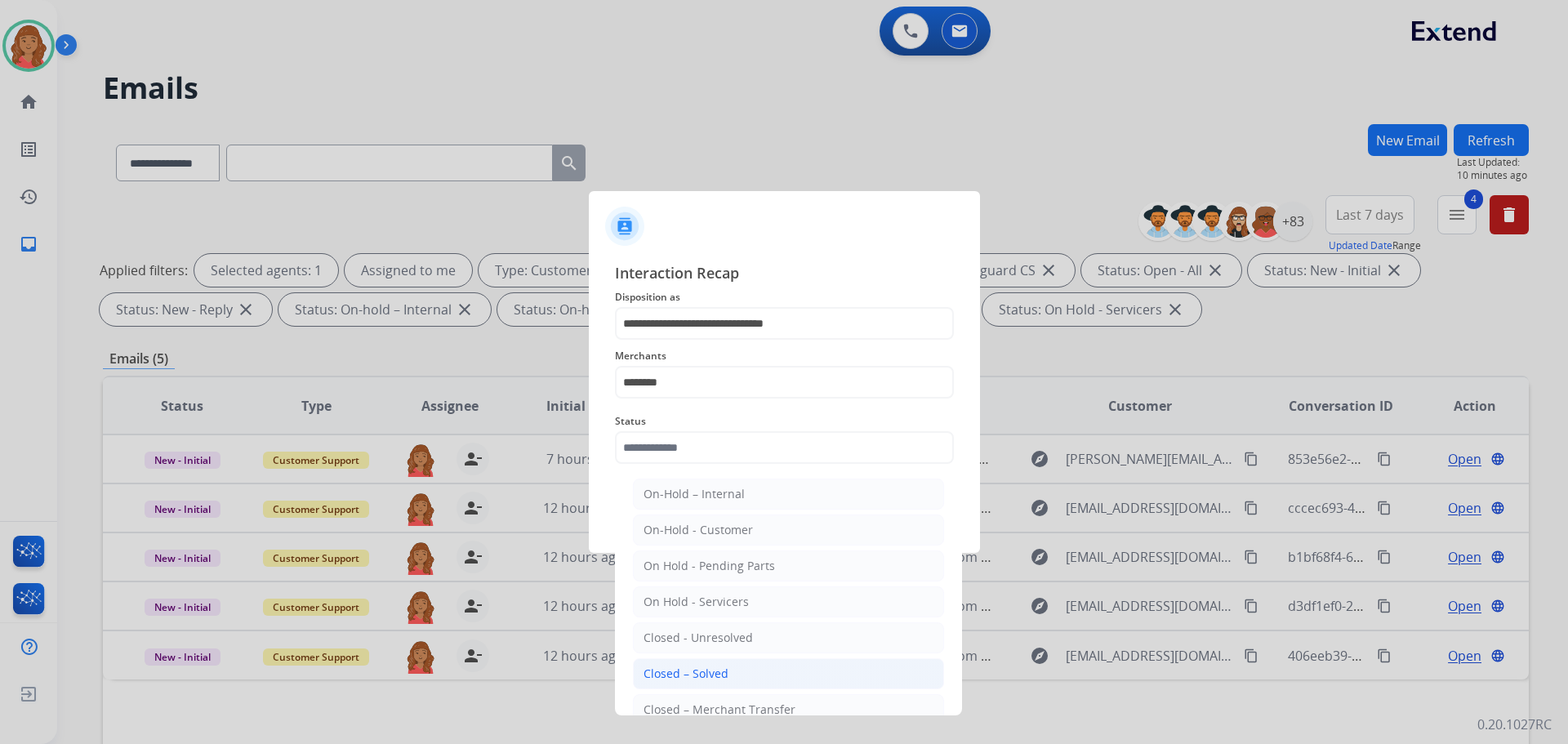
click at [693, 667] on li "Closed – Solved" at bounding box center [788, 674] width 312 height 31
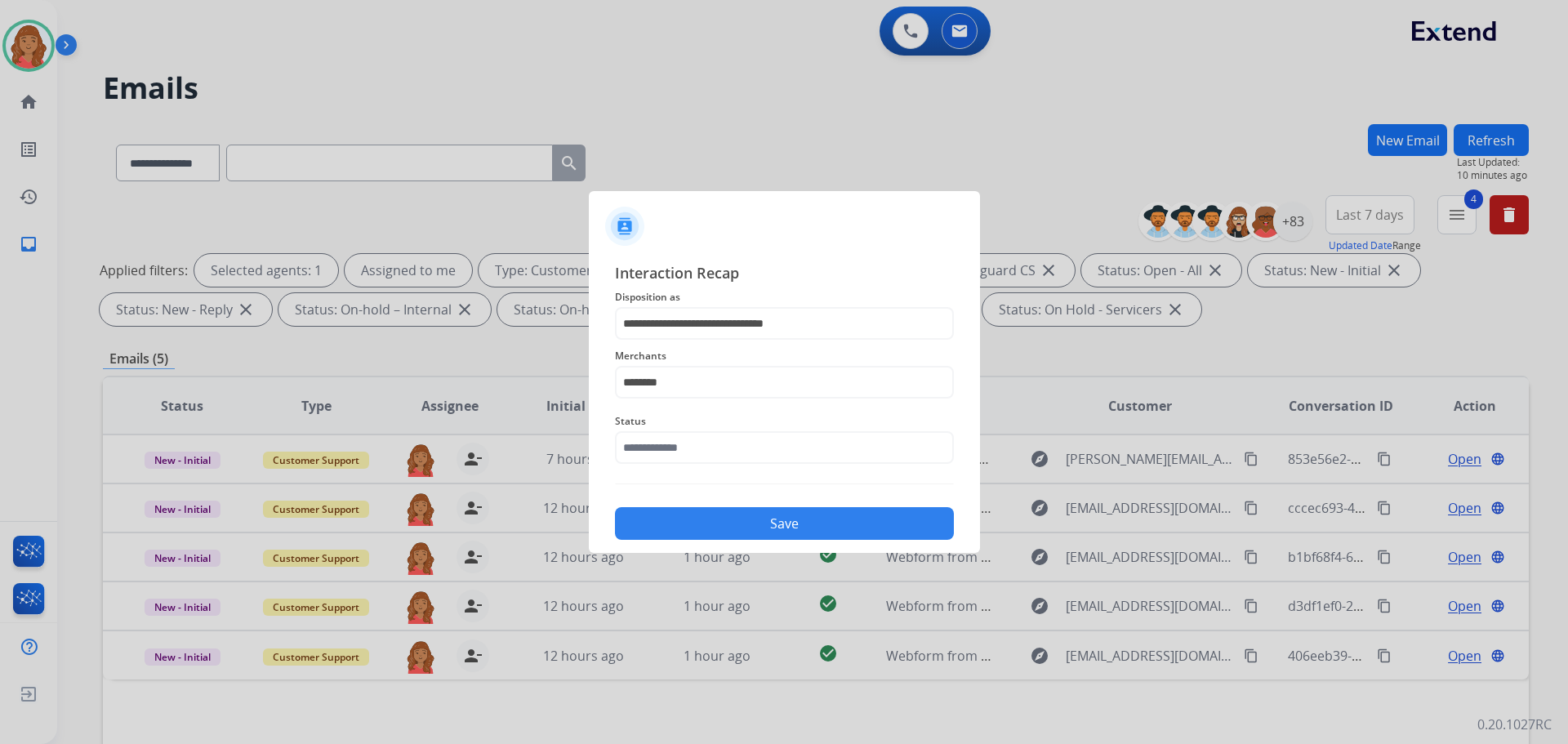
type input "**********"
click at [761, 516] on button "Save" at bounding box center [785, 523] width 339 height 33
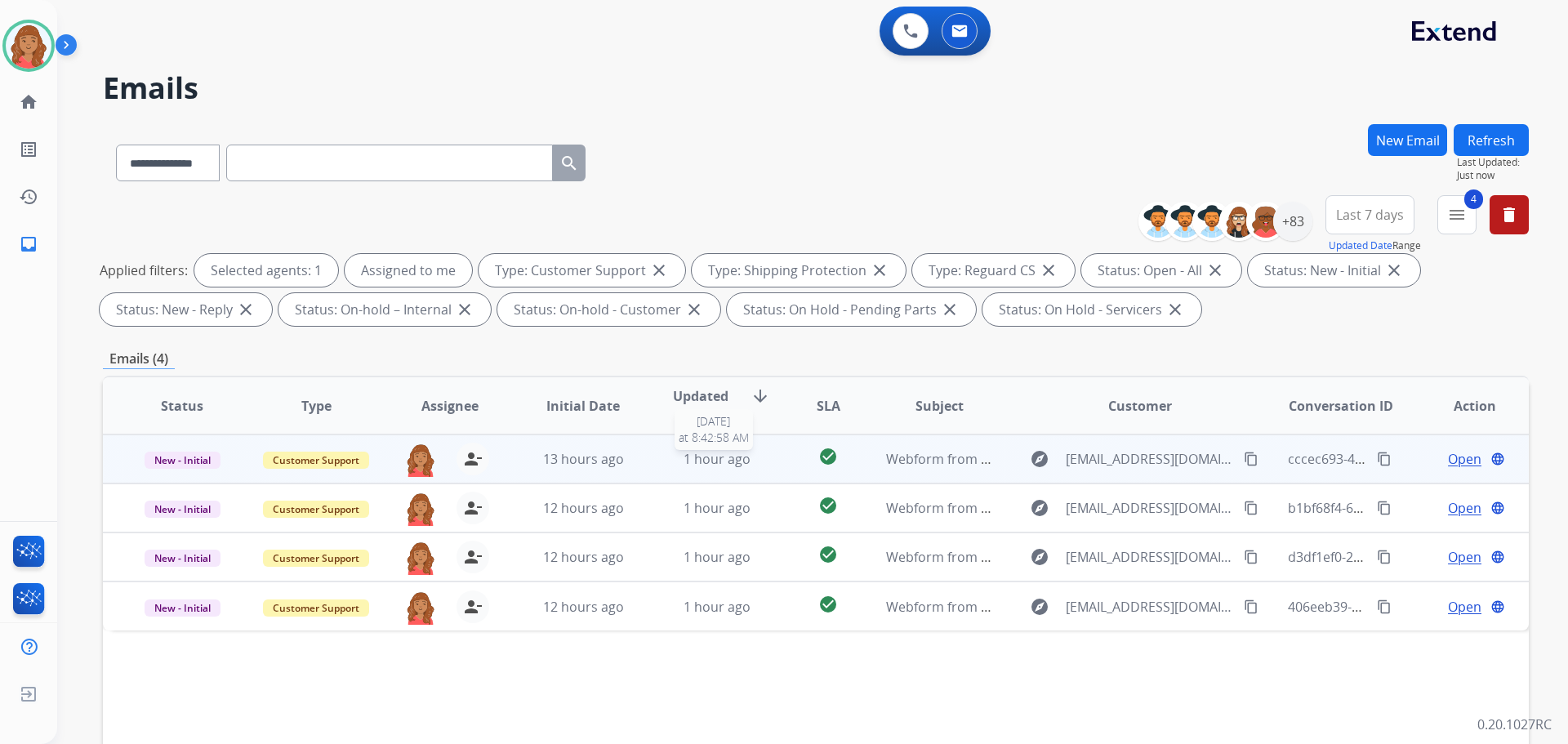
drag, startPoint x: 711, startPoint y: 458, endPoint x: 685, endPoint y: 477, distance: 32.2
click at [710, 459] on span "1 hour ago" at bounding box center [717, 459] width 67 height 18
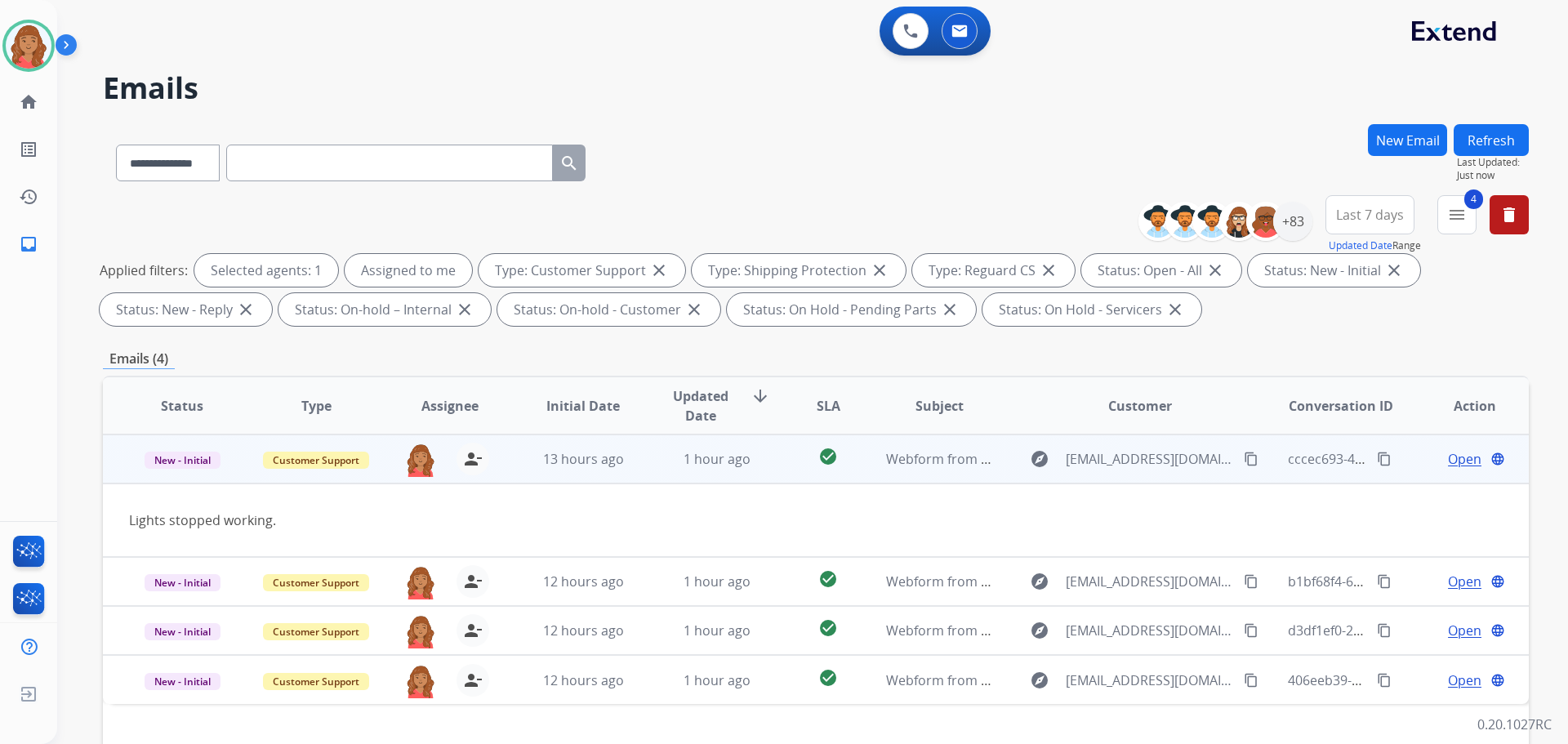
drag, startPoint x: 1239, startPoint y: 461, endPoint x: 1229, endPoint y: 456, distance: 11.2
click at [1246, 461] on mat-icon "content_copy" at bounding box center [1251, 459] width 15 height 15
click at [1451, 455] on span "Open" at bounding box center [1465, 459] width 34 height 20
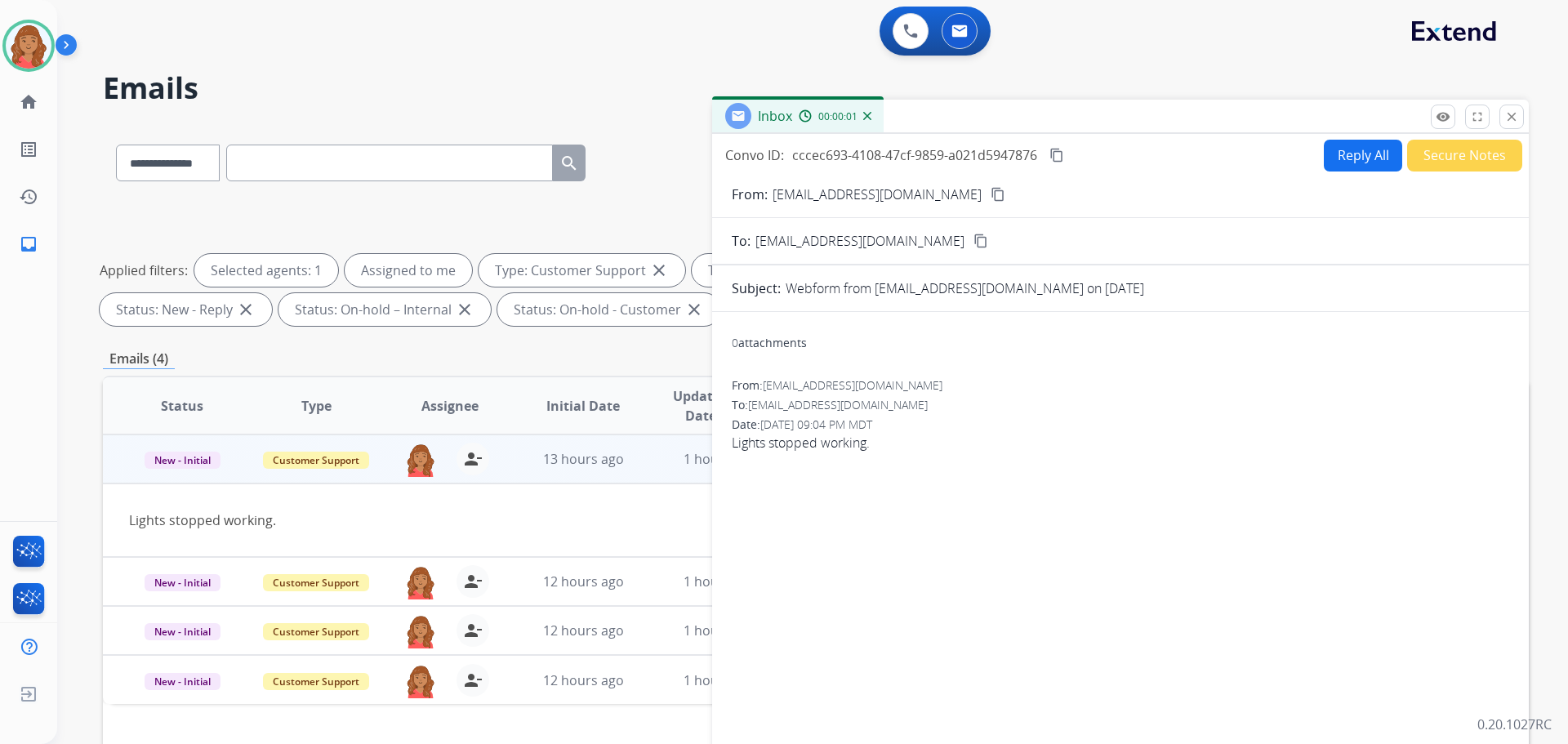
click at [1342, 154] on button "Reply All" at bounding box center [1363, 155] width 78 height 32
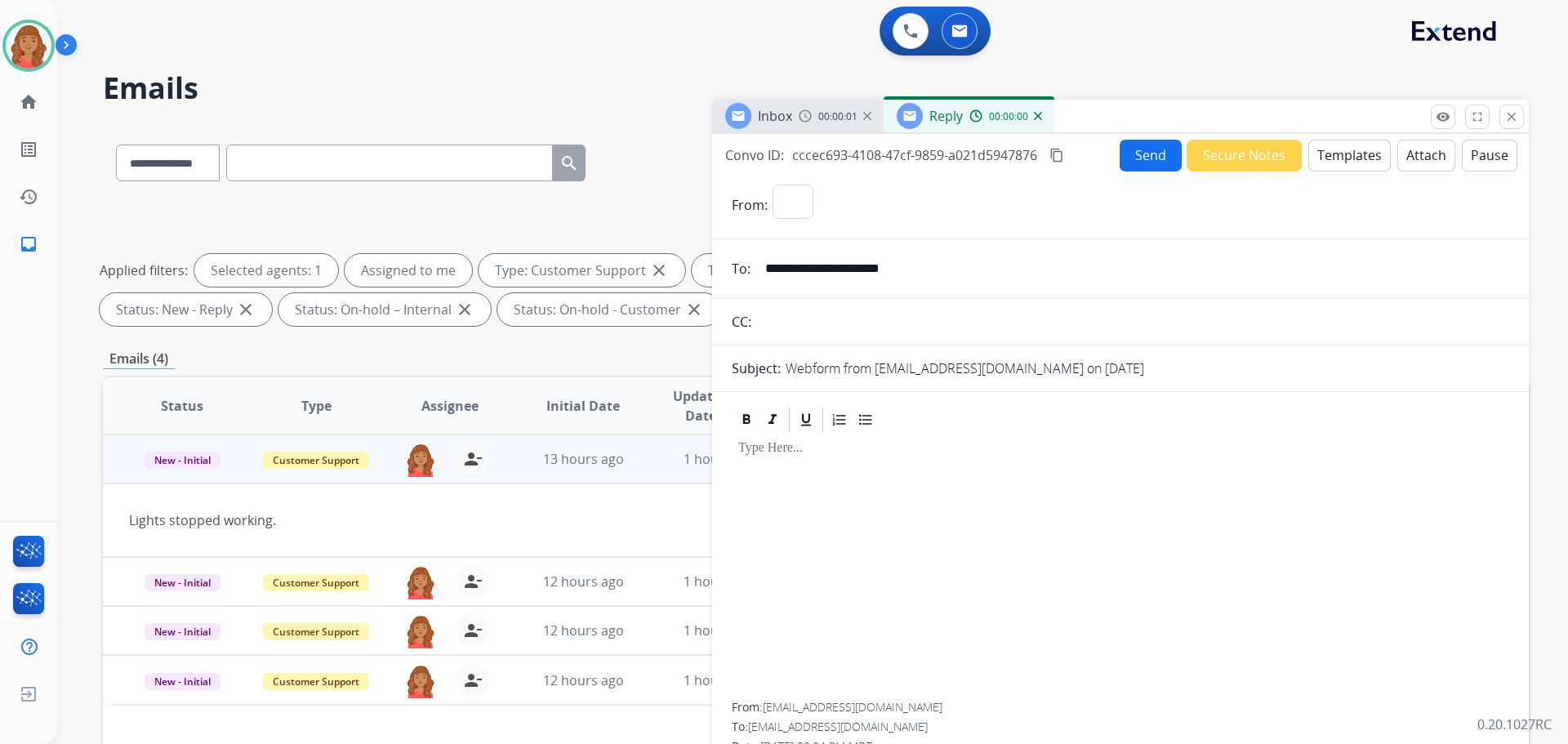
select select "**********"
click at [1362, 152] on button "Templates" at bounding box center [1350, 155] width 83 height 32
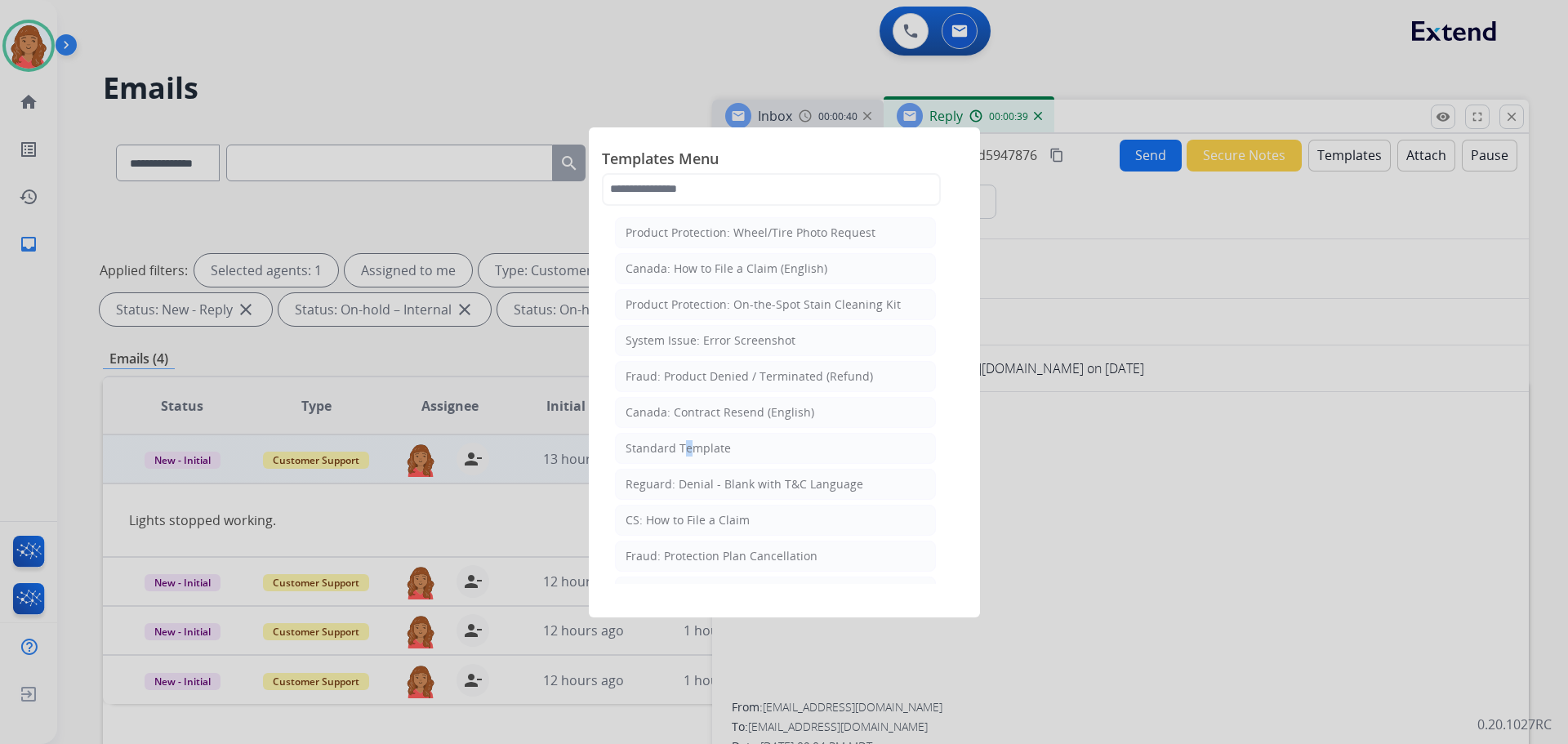
drag, startPoint x: 680, startPoint y: 456, endPoint x: 709, endPoint y: 466, distance: 30.7
click at [682, 455] on li "Standard Template" at bounding box center [776, 448] width 321 height 31
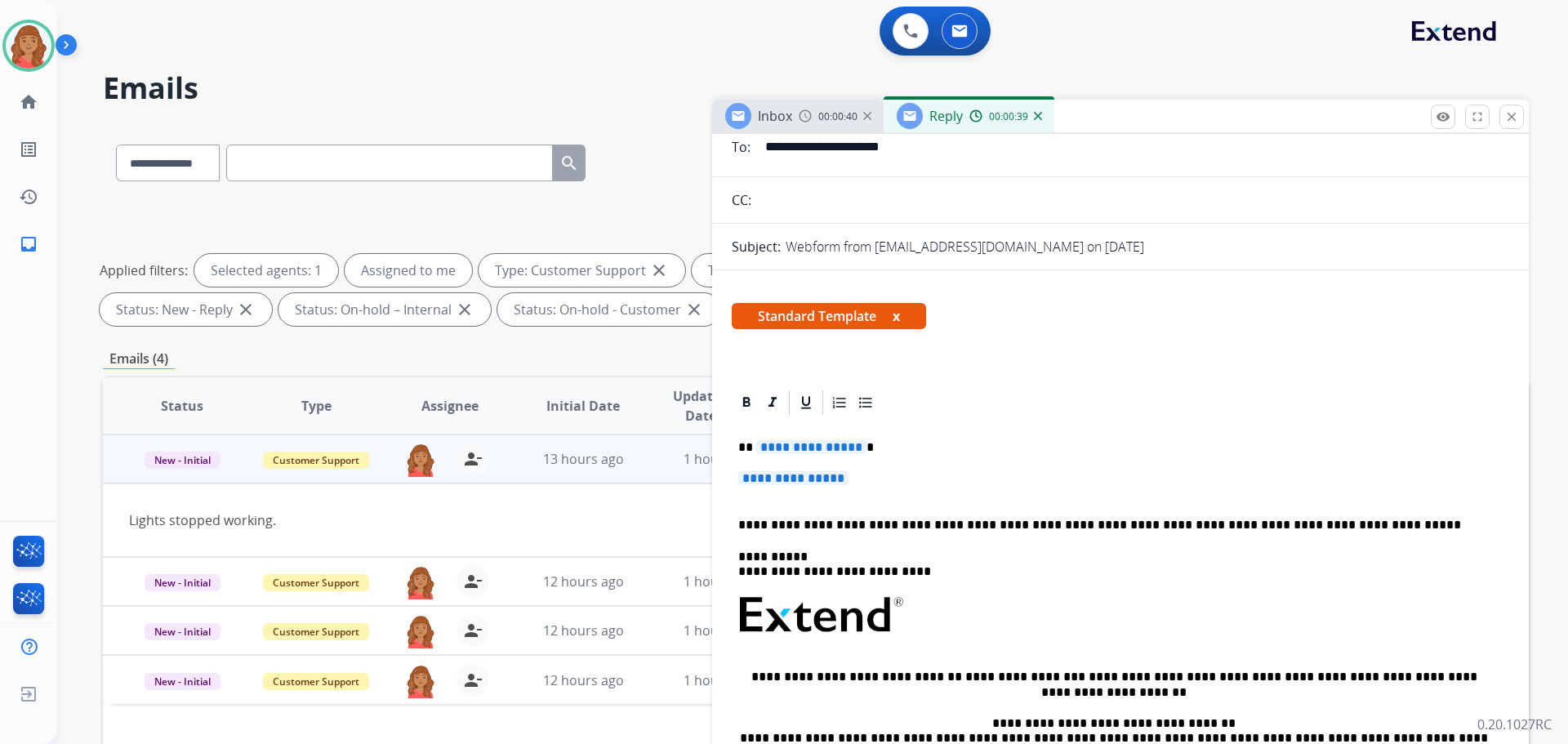
scroll to position [245, 0]
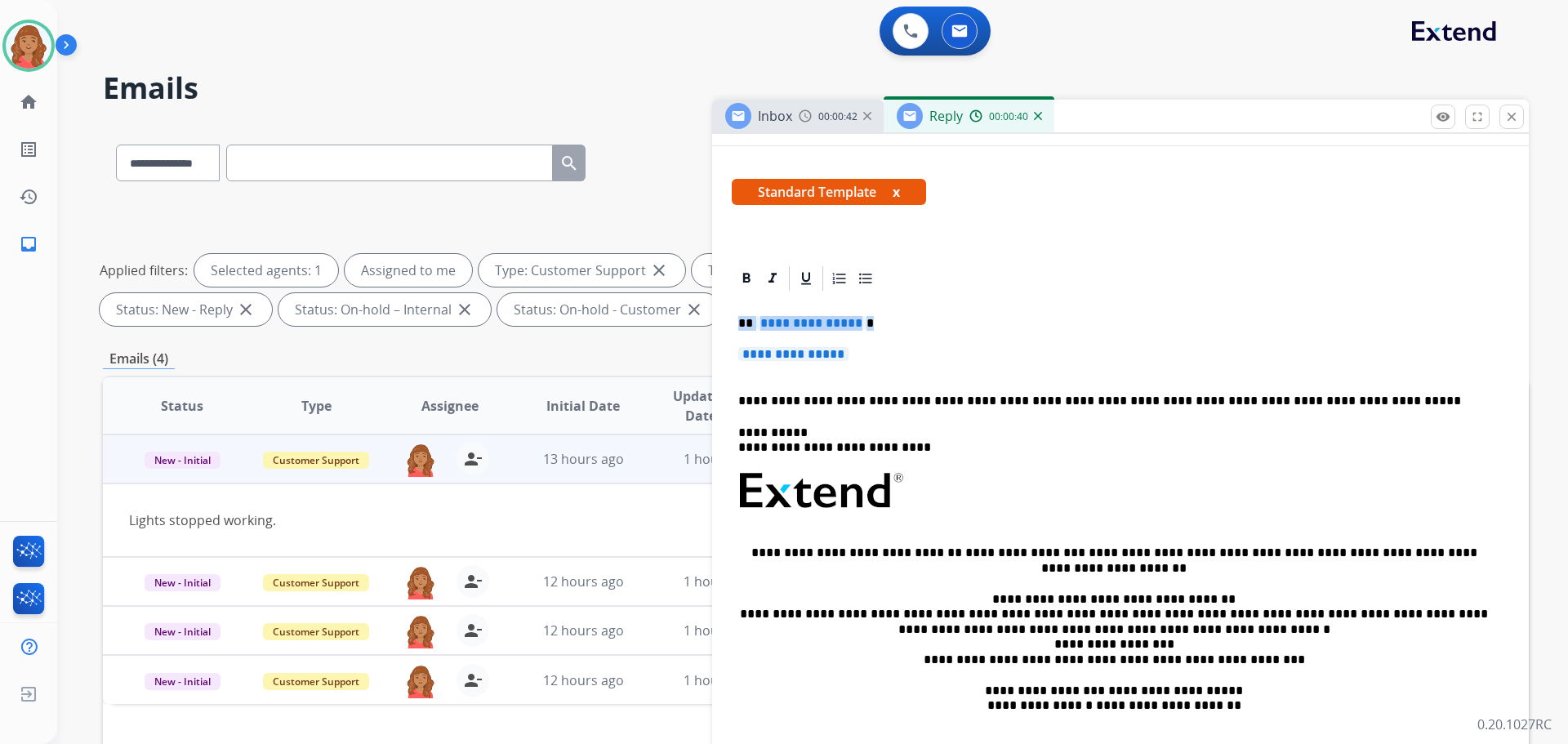
drag, startPoint x: 856, startPoint y: 348, endPoint x: 709, endPoint y: 303, distance: 153.7
click at [705, 300] on div "**********" at bounding box center [816, 566] width 1426 height 883
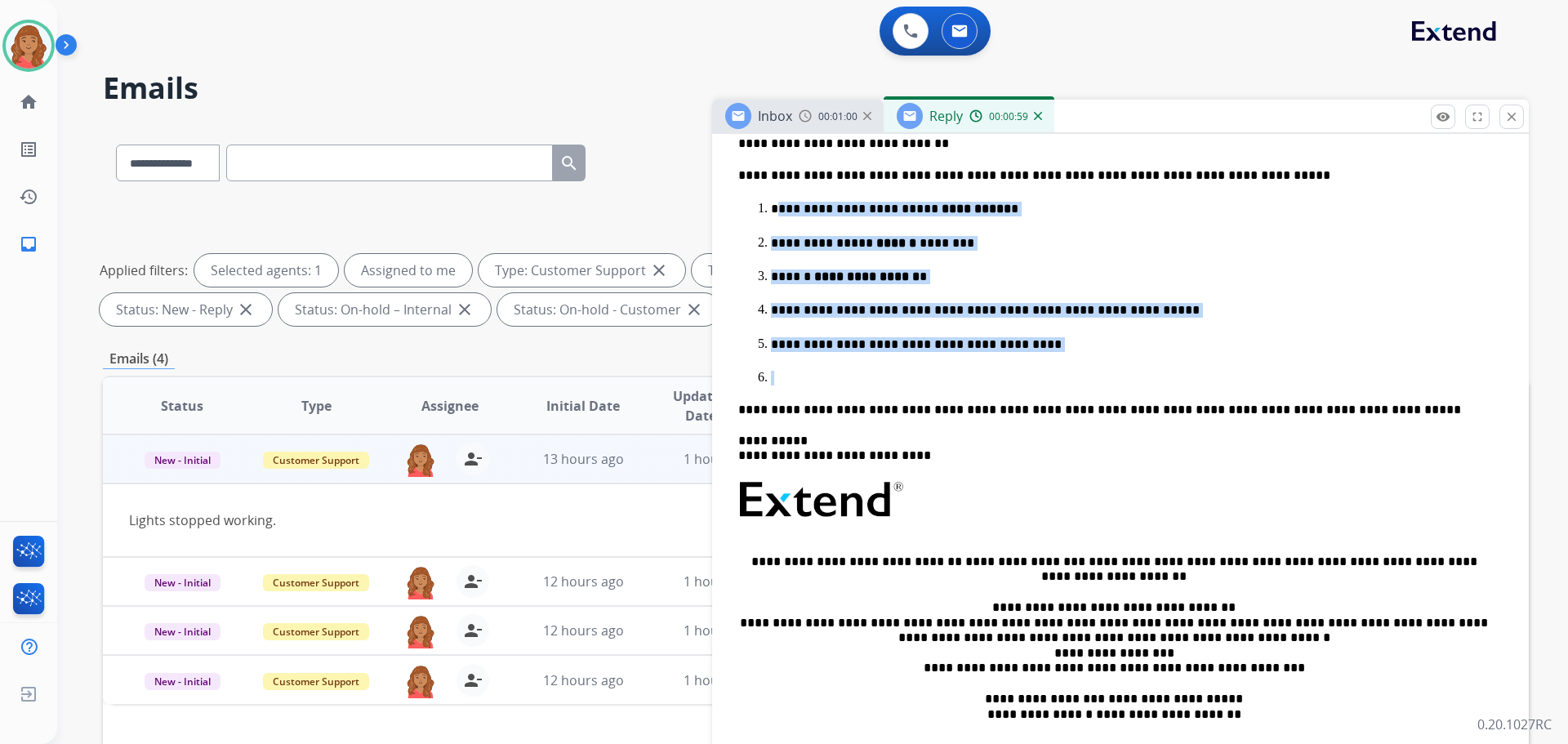
scroll to position [439, 0]
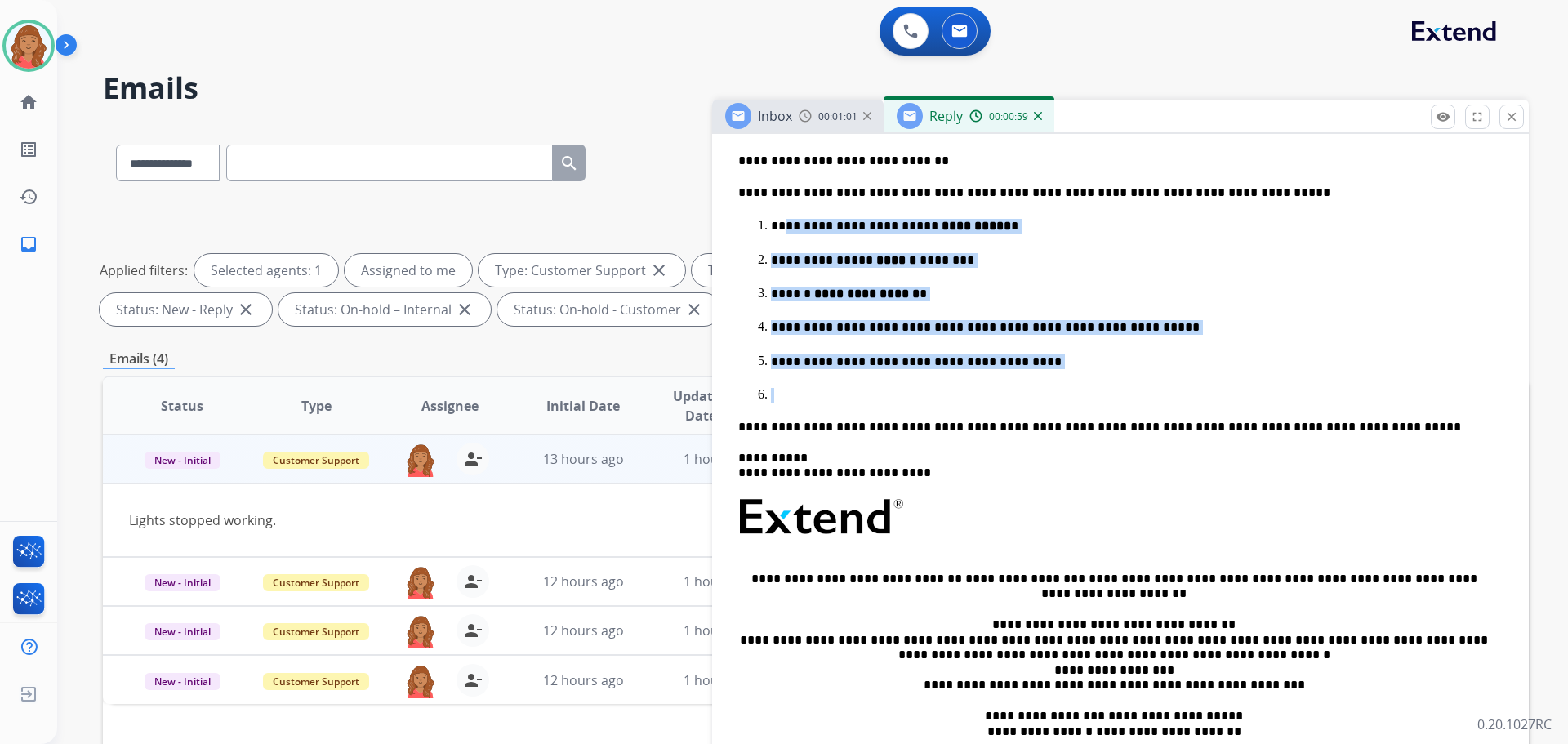
drag, startPoint x: 797, startPoint y: 319, endPoint x: 786, endPoint y: 226, distance: 93.6
click at [786, 226] on ol "**********" at bounding box center [1121, 310] width 764 height 186
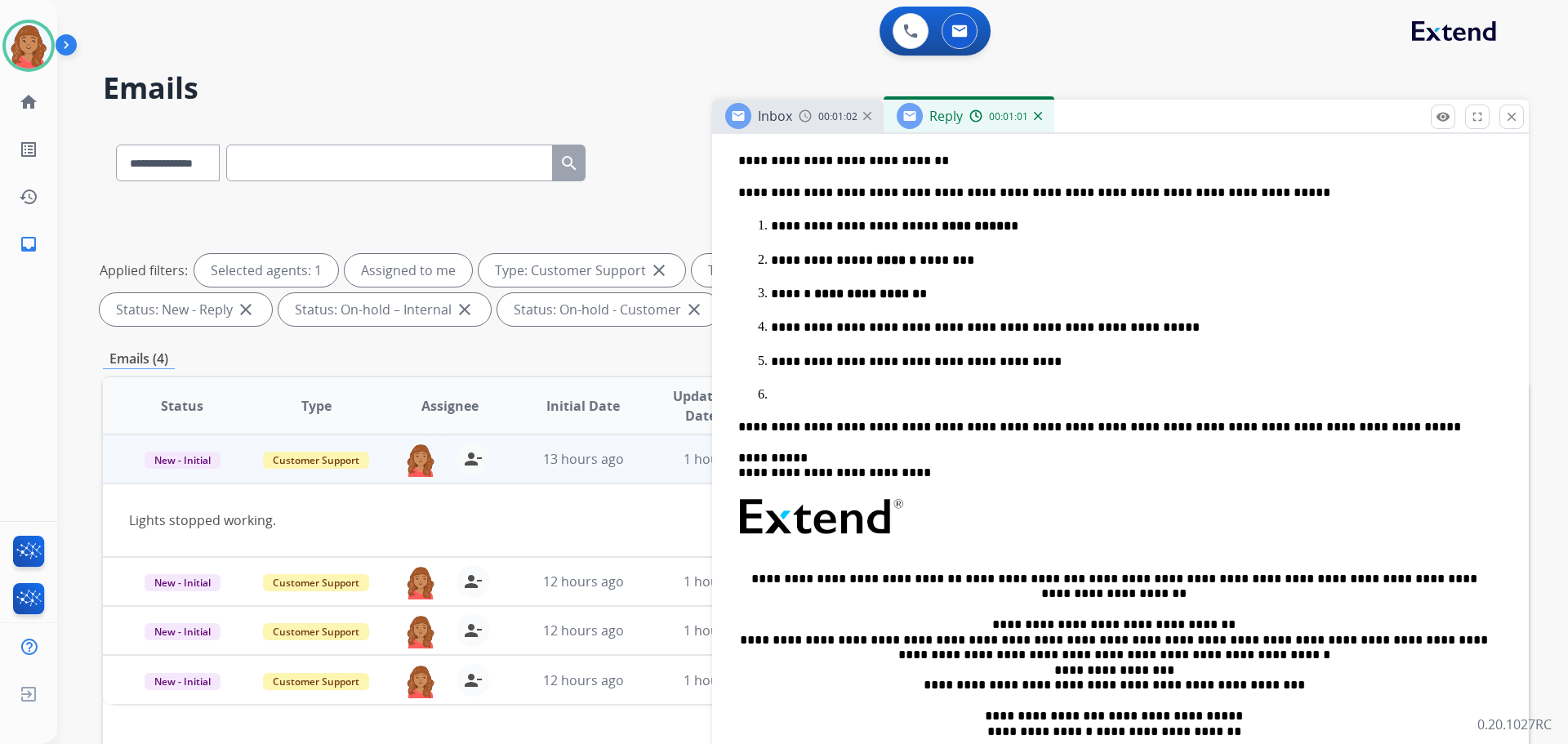
click at [788, 407] on div "**********" at bounding box center [1121, 445] width 778 height 692
click at [780, 395] on p at bounding box center [1136, 395] width 732 height 15
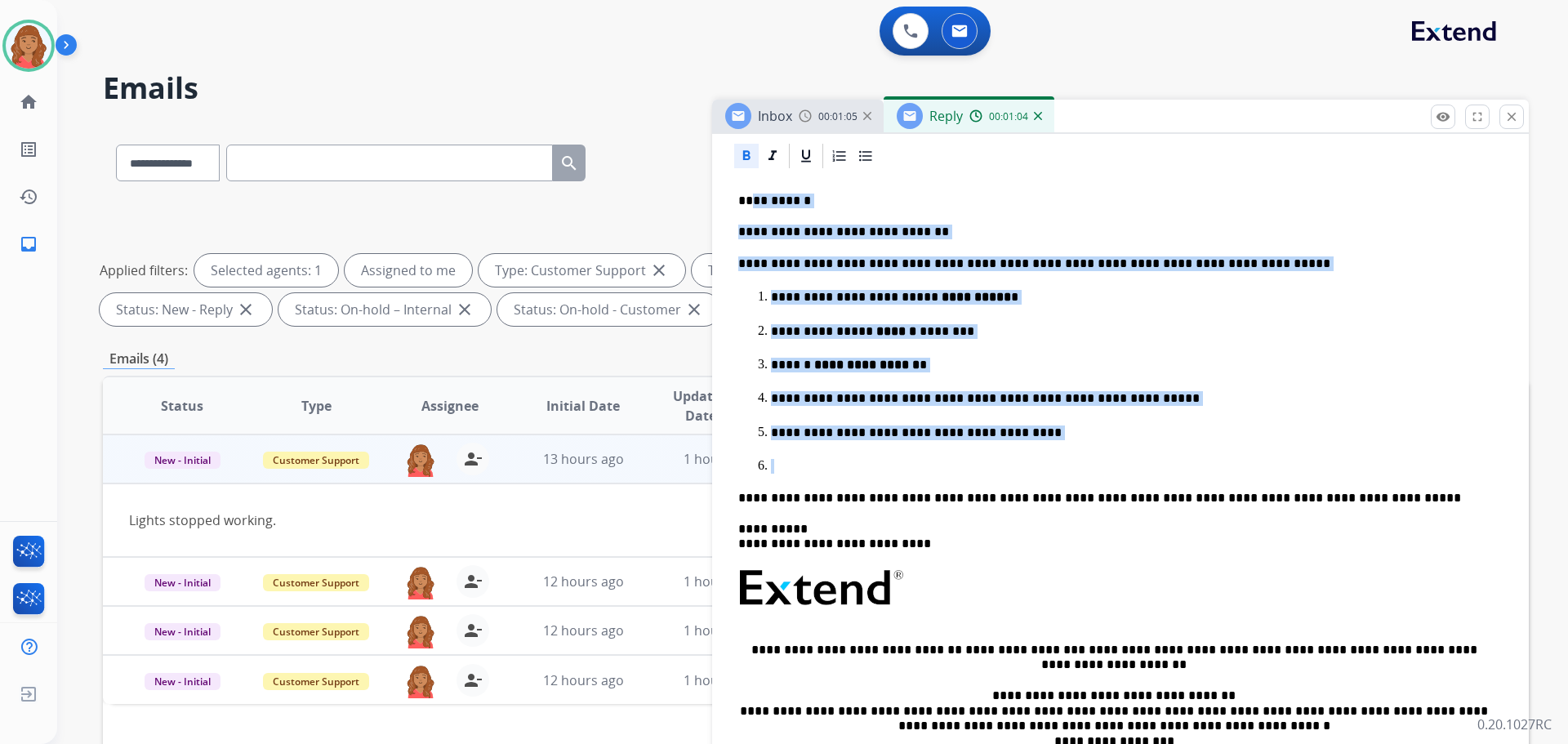
scroll to position [275, 0]
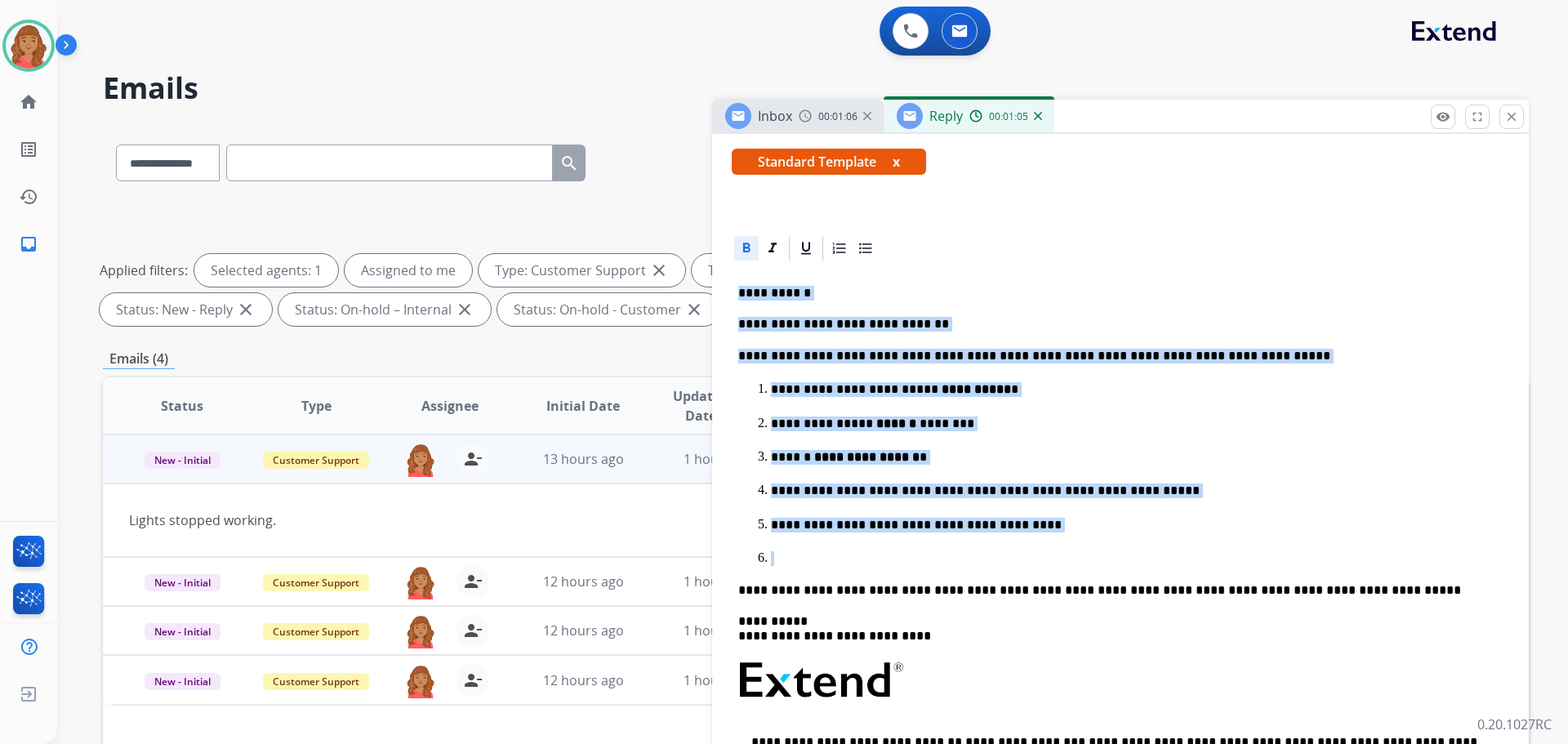
drag, startPoint x: 785, startPoint y: 398, endPoint x: 735, endPoint y: 290, distance: 119.0
click at [735, 290] on div "**********" at bounding box center [1121, 608] width 778 height 692
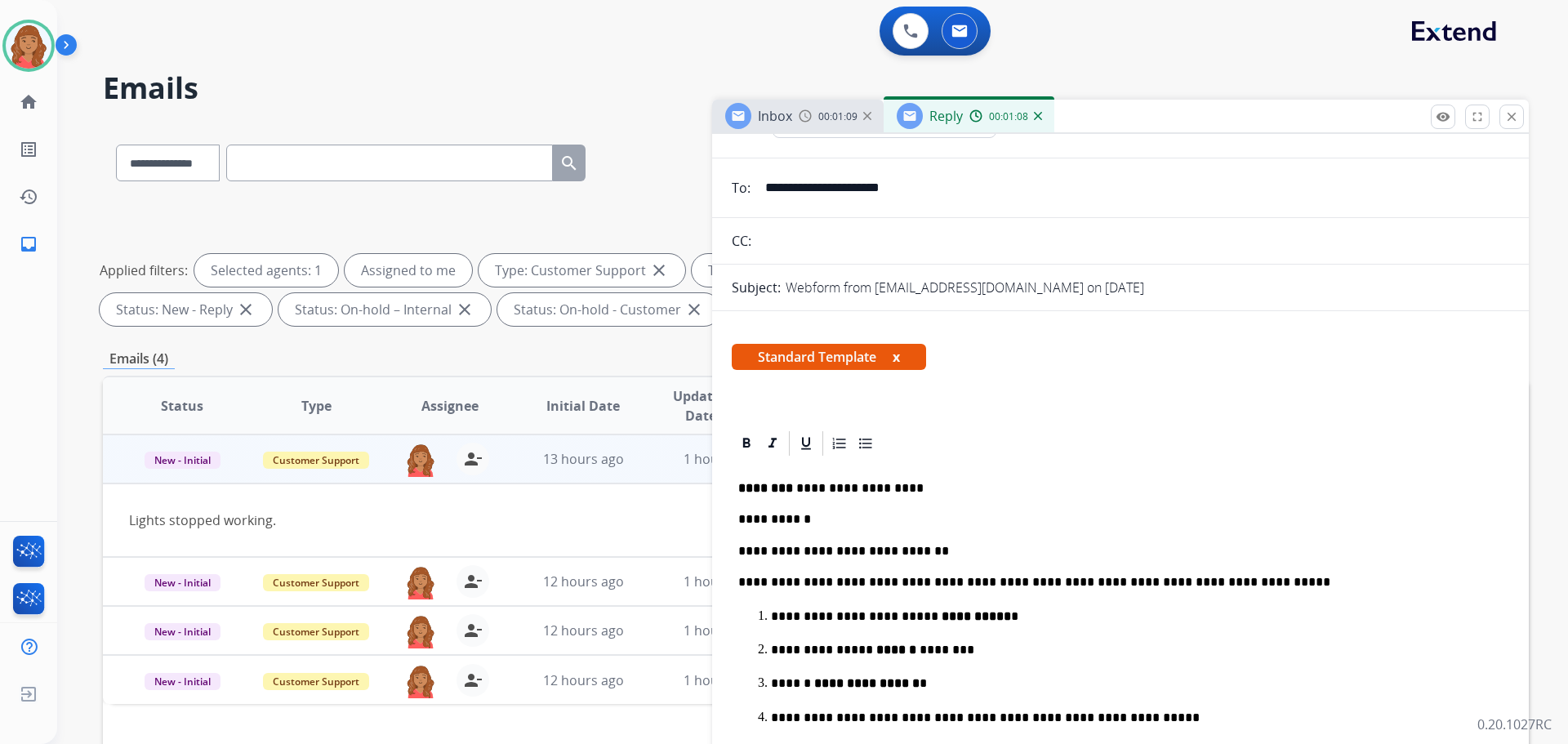
scroll to position [0, 0]
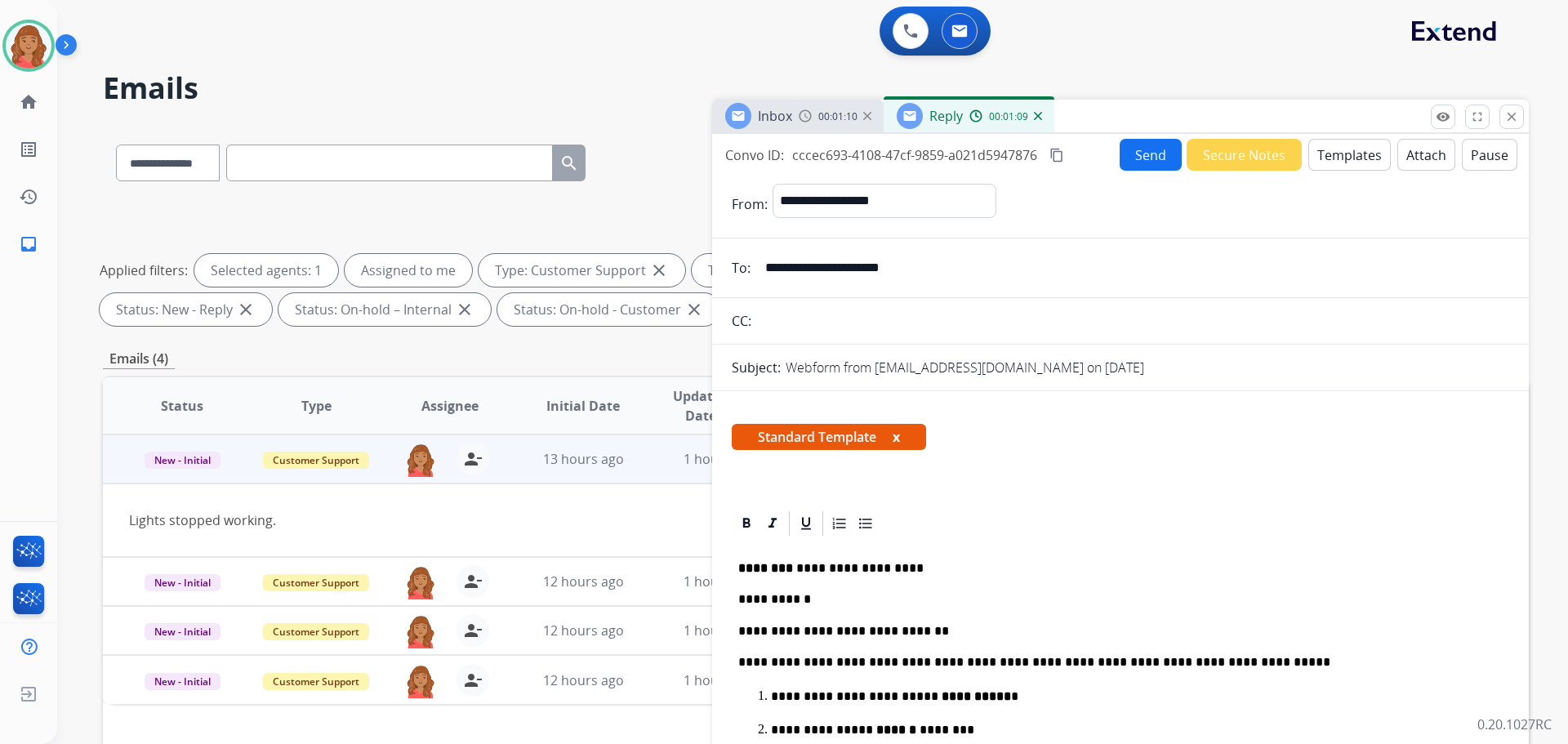
click at [1058, 155] on mat-icon "content_copy" at bounding box center [1057, 155] width 15 height 15
click at [1139, 163] on button "Send" at bounding box center [1151, 154] width 62 height 32
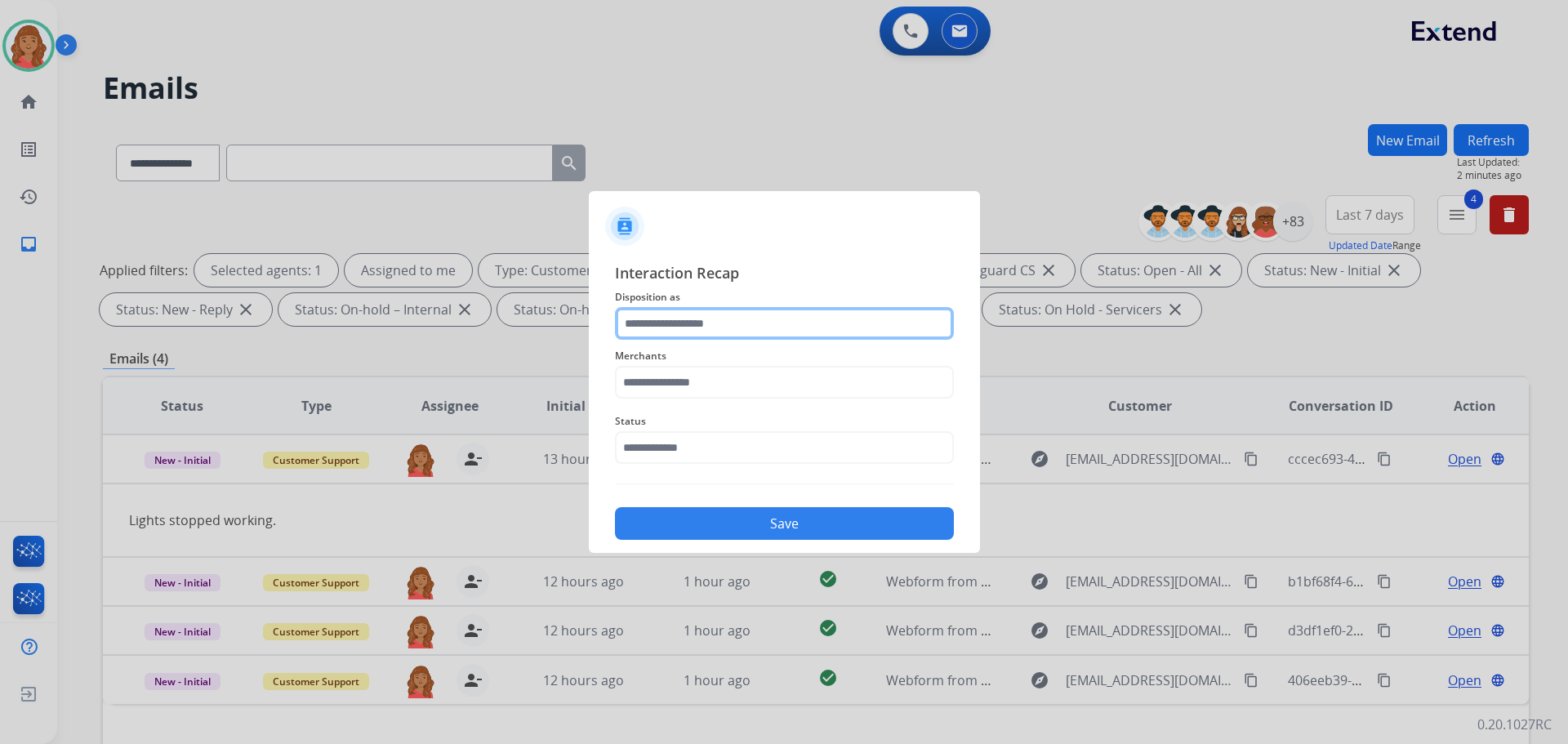
click at [725, 328] on input "text" at bounding box center [785, 323] width 339 height 33
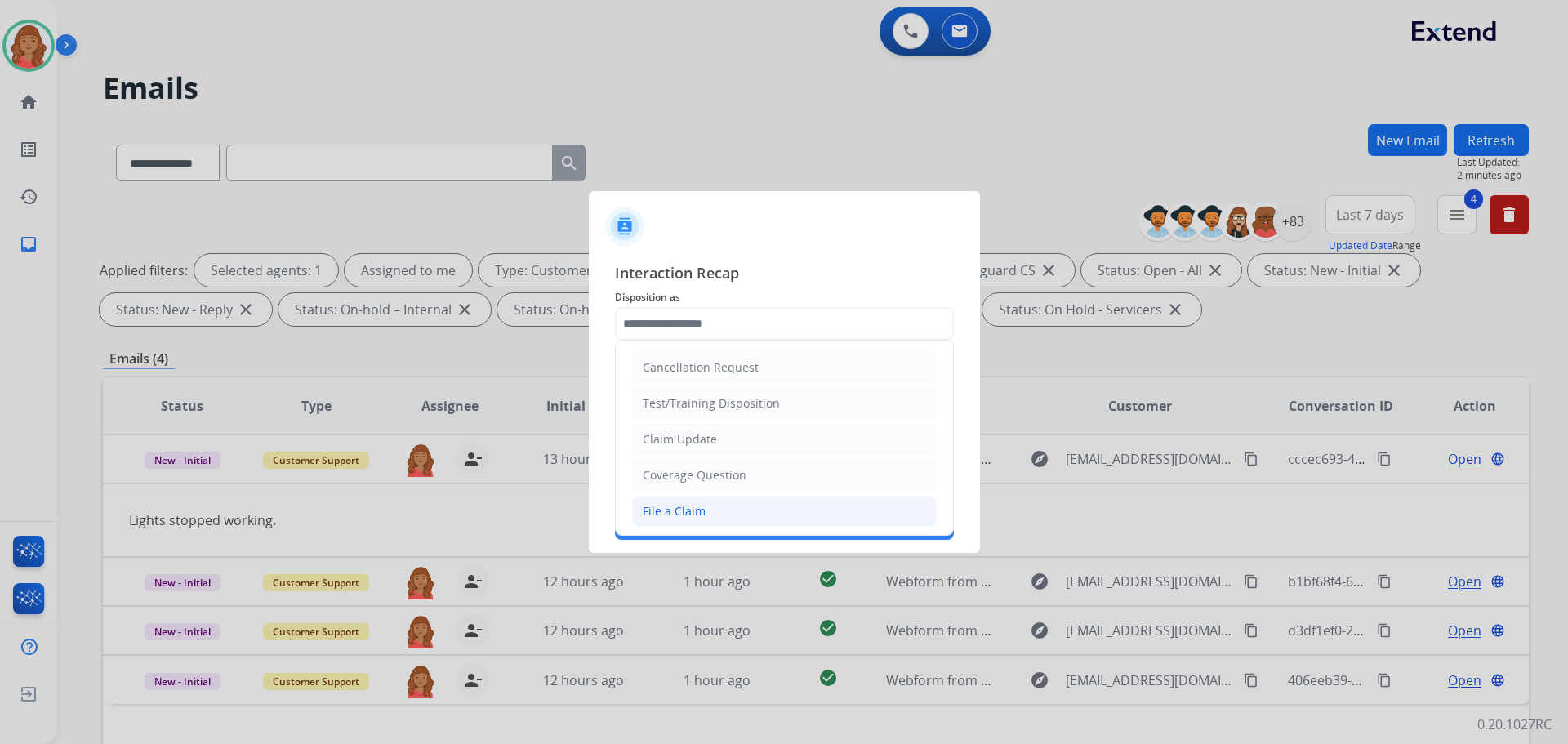
drag, startPoint x: 689, startPoint y: 506, endPoint x: 685, endPoint y: 444, distance: 62.1
click at [689, 504] on div "File a Claim" at bounding box center [674, 511] width 63 height 16
type input "**********"
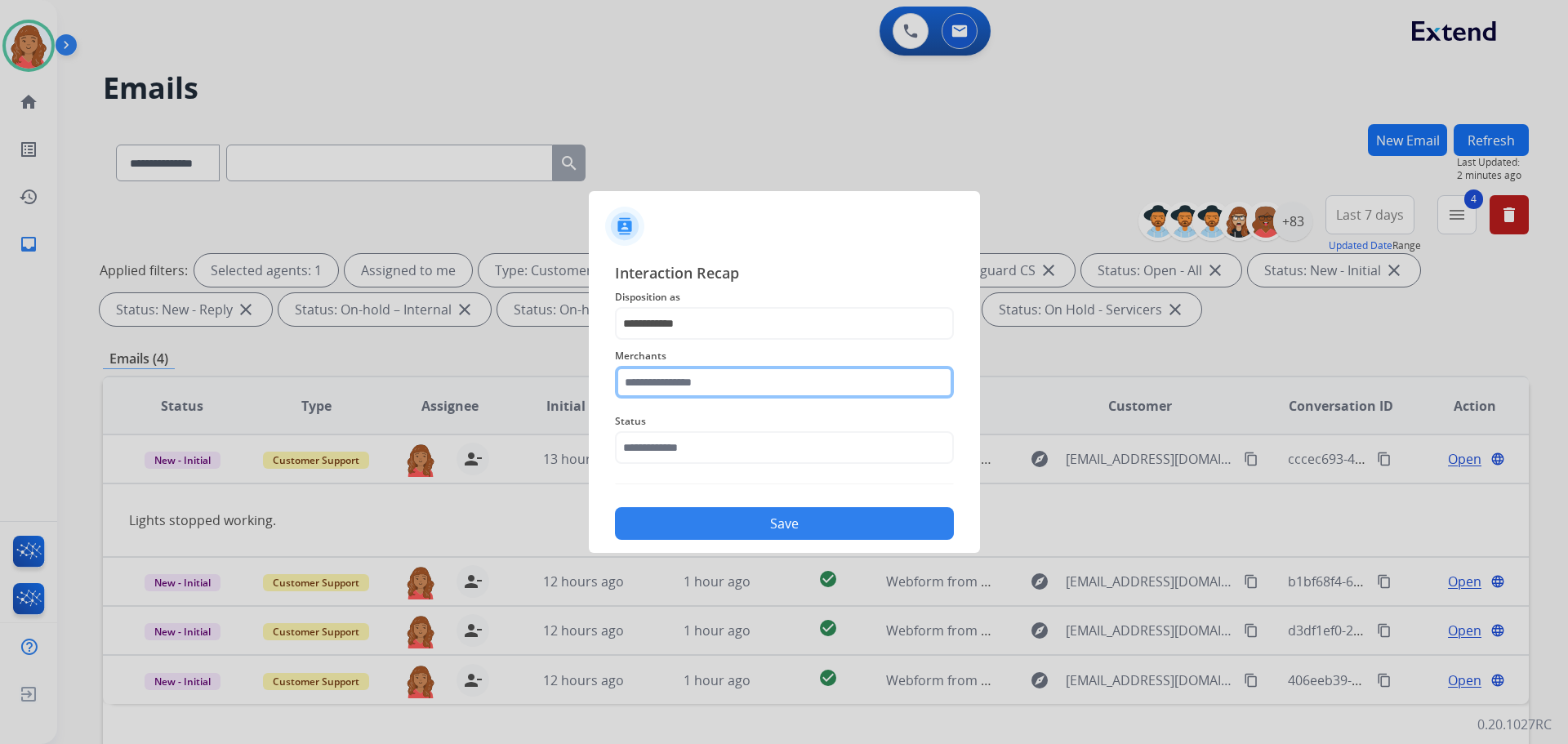
click at [685, 370] on input "text" at bounding box center [785, 382] width 339 height 33
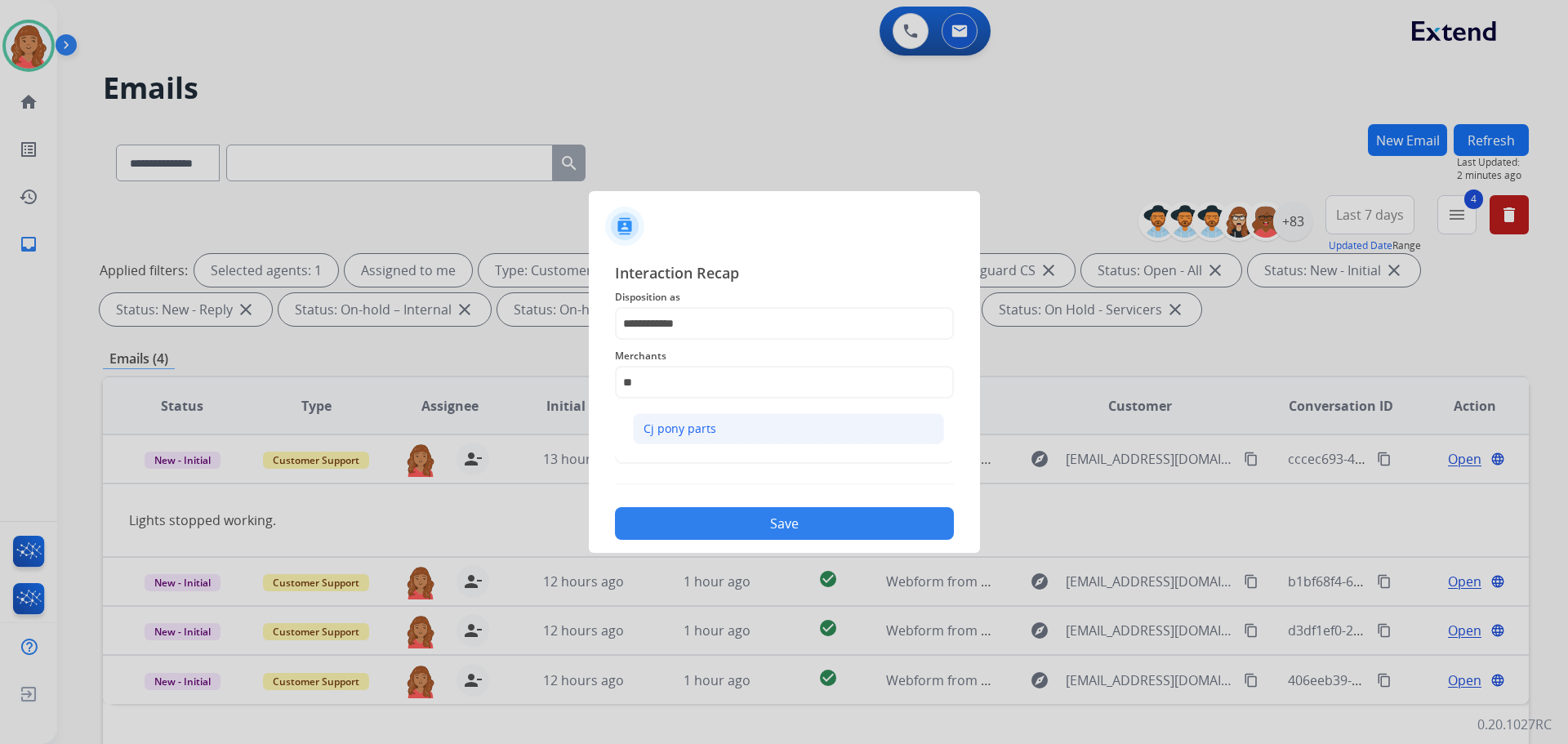
click at [689, 431] on div "Cj pony parts" at bounding box center [680, 429] width 73 height 16
type input "**********"
click at [673, 453] on input "text" at bounding box center [785, 447] width 339 height 33
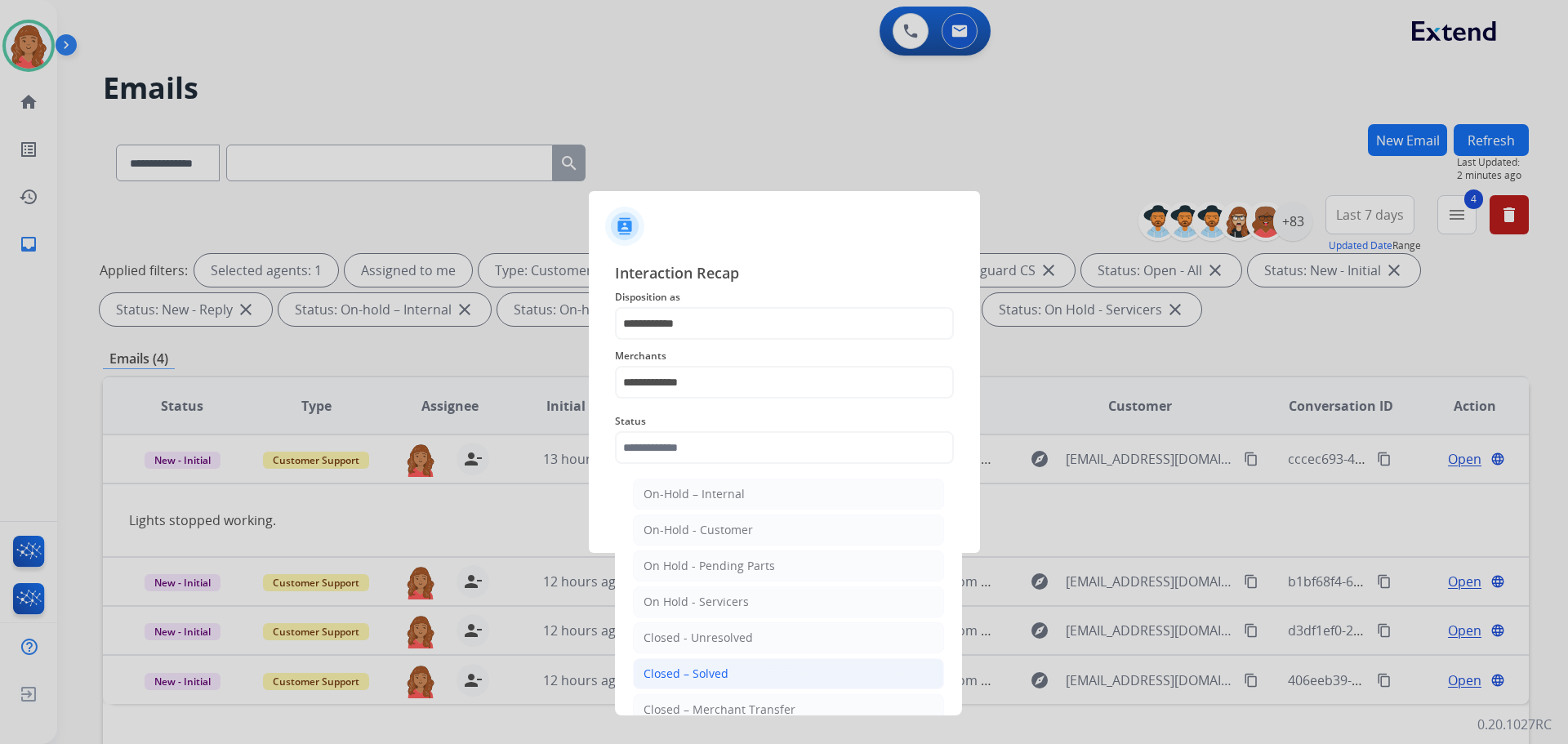
click at [689, 676] on div "Closed – Solved" at bounding box center [686, 674] width 85 height 16
type input "**********"
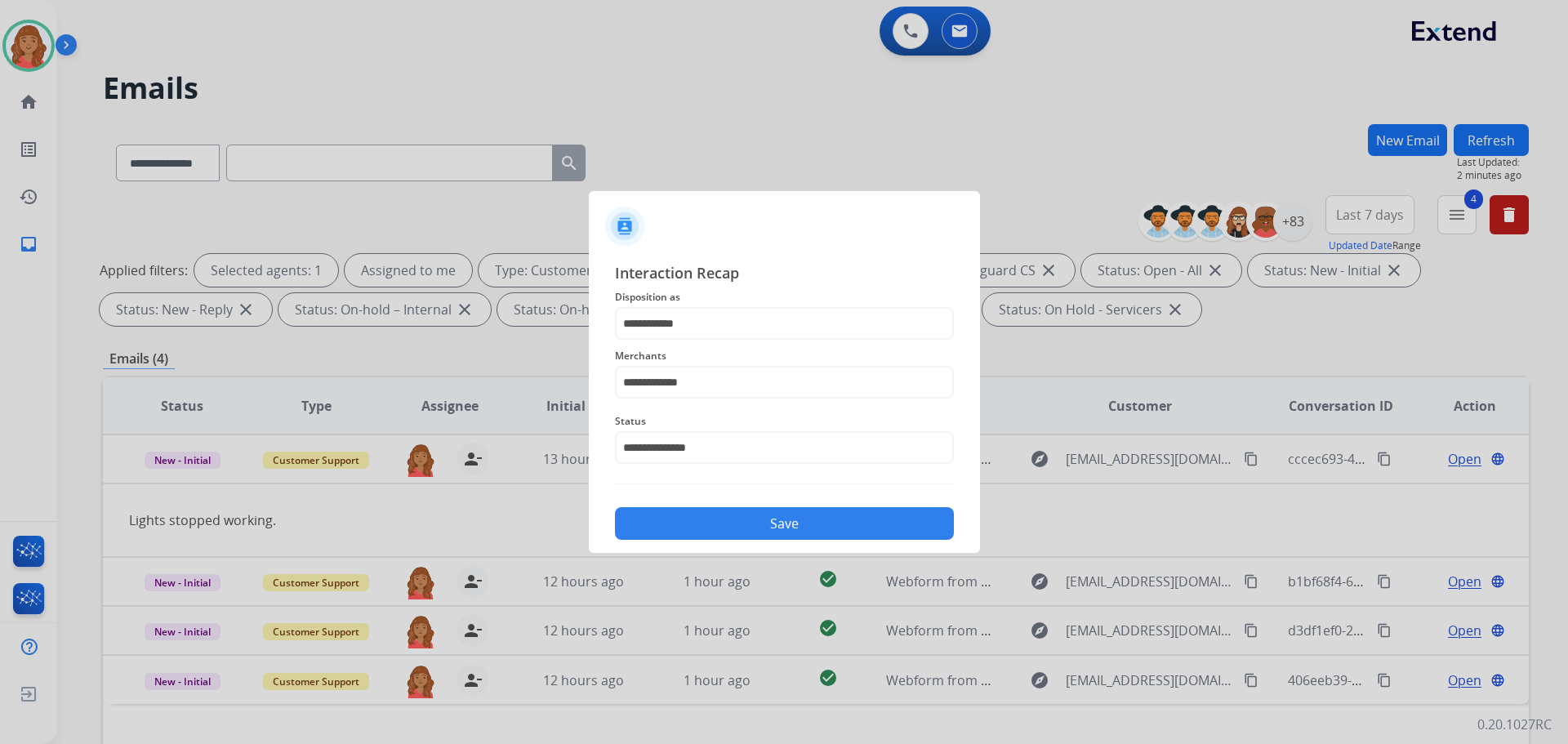
drag, startPoint x: 740, startPoint y: 529, endPoint x: 525, endPoint y: 557, distance: 216.8
click at [740, 528] on button "Save" at bounding box center [785, 523] width 339 height 33
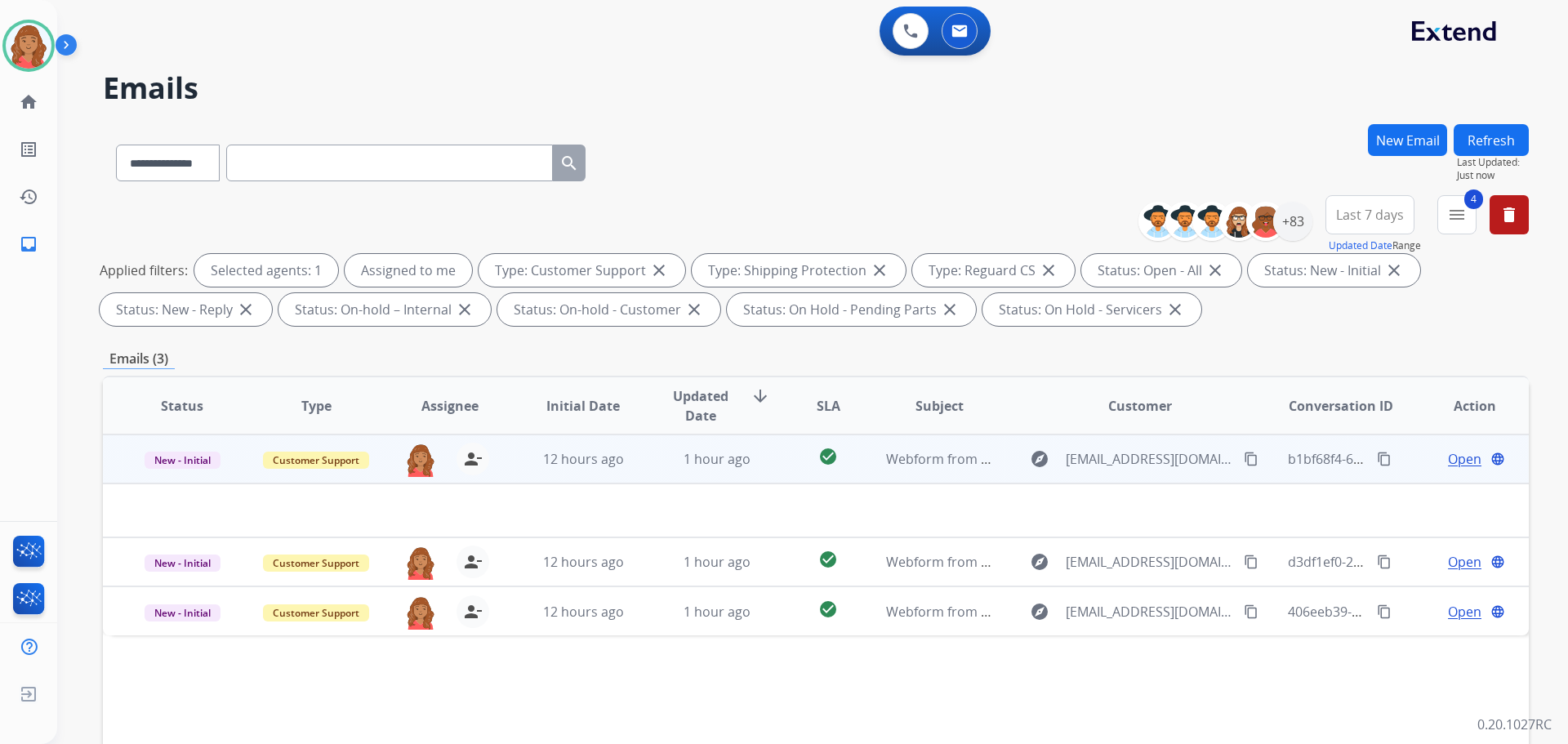
drag, startPoint x: 631, startPoint y: 515, endPoint x: 640, endPoint y: 518, distance: 9.5
click at [635, 516] on td at bounding box center [682, 511] width 1159 height 54
click at [1451, 460] on span "Open" at bounding box center [1465, 459] width 34 height 20
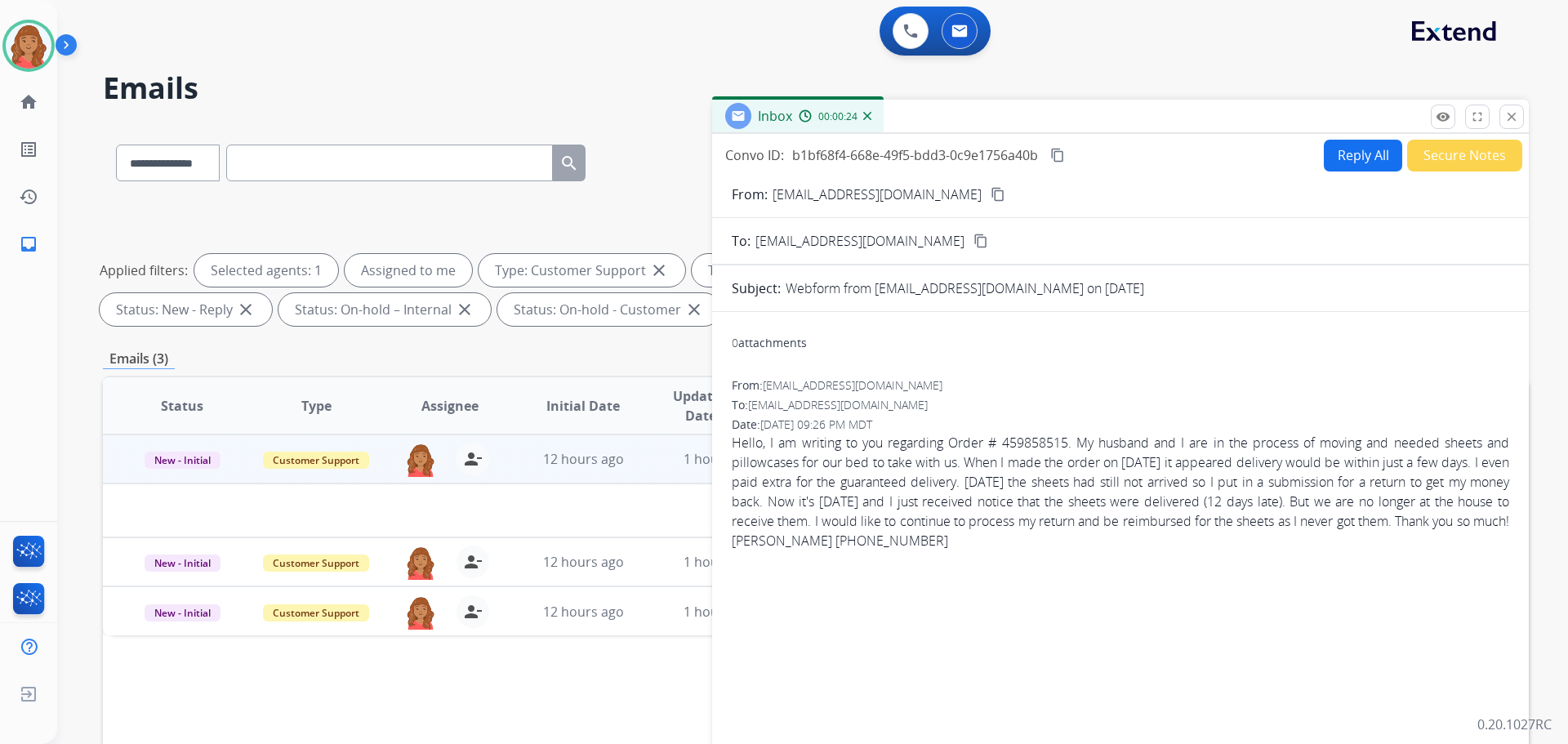
click at [1053, 150] on mat-icon "content_copy" at bounding box center [1057, 155] width 15 height 15
drag, startPoint x: 932, startPoint y: 192, endPoint x: 836, endPoint y: 192, distance: 96.0
click at [991, 192] on mat-icon "content_copy" at bounding box center [998, 194] width 15 height 15
click at [1340, 160] on button "Reply All" at bounding box center [1363, 155] width 78 height 32
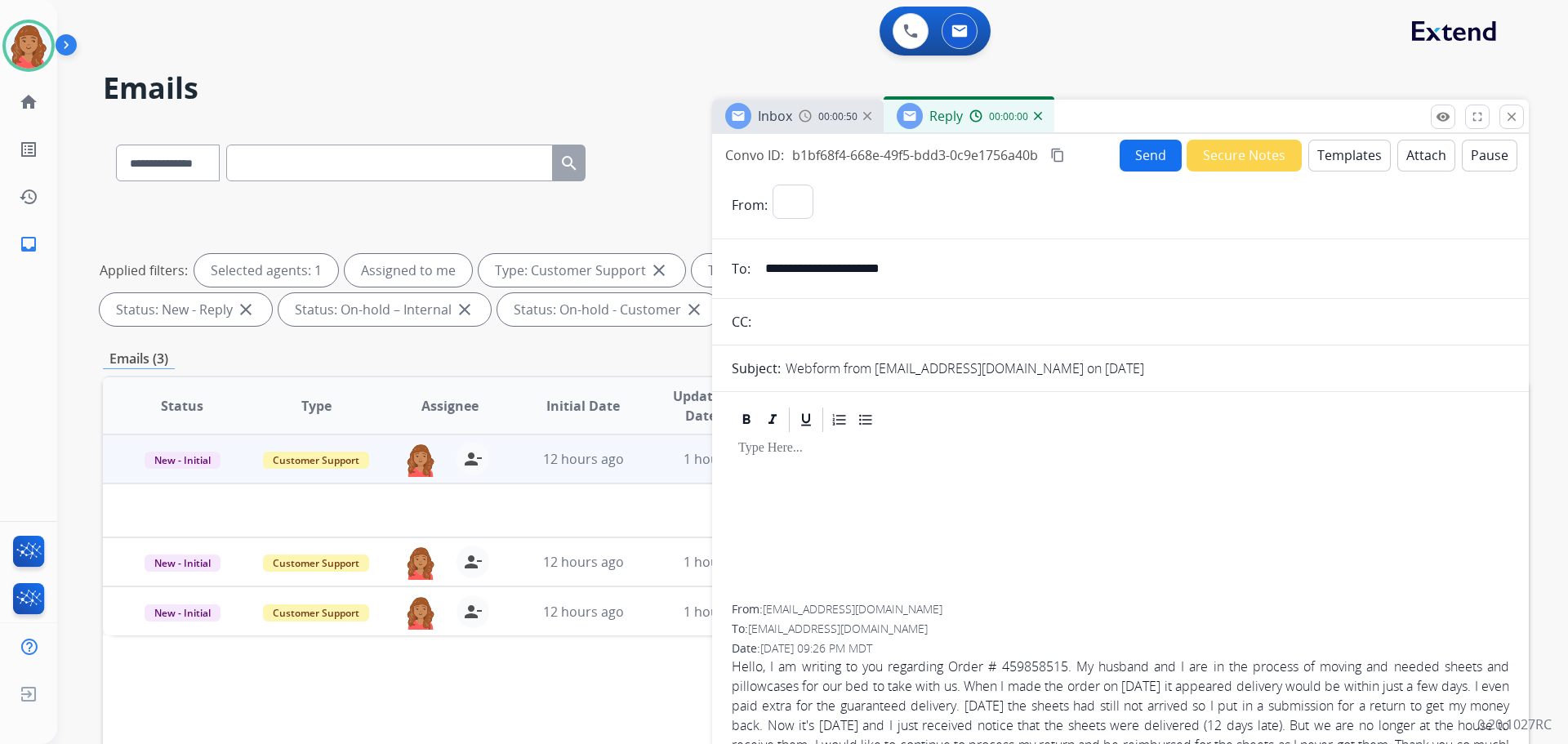
select select "**********"
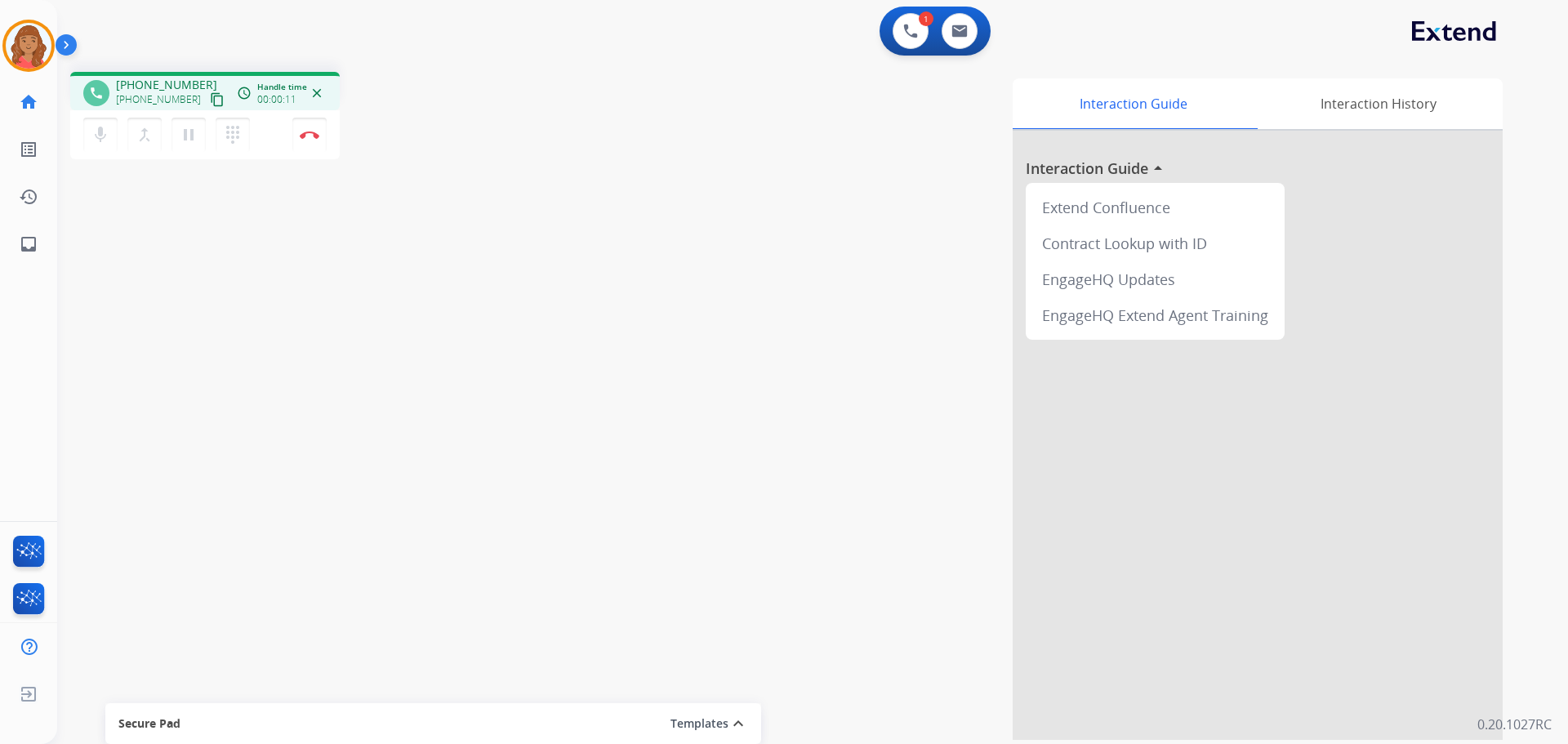
drag, startPoint x: 199, startPoint y: 99, endPoint x: 99, endPoint y: 90, distance: 100.4
click at [210, 97] on mat-icon "content_copy" at bounding box center [217, 99] width 15 height 15
click at [210, 99] on mat-icon "content_copy" at bounding box center [217, 99] width 15 height 15
click at [308, 137] on img at bounding box center [310, 134] width 20 height 8
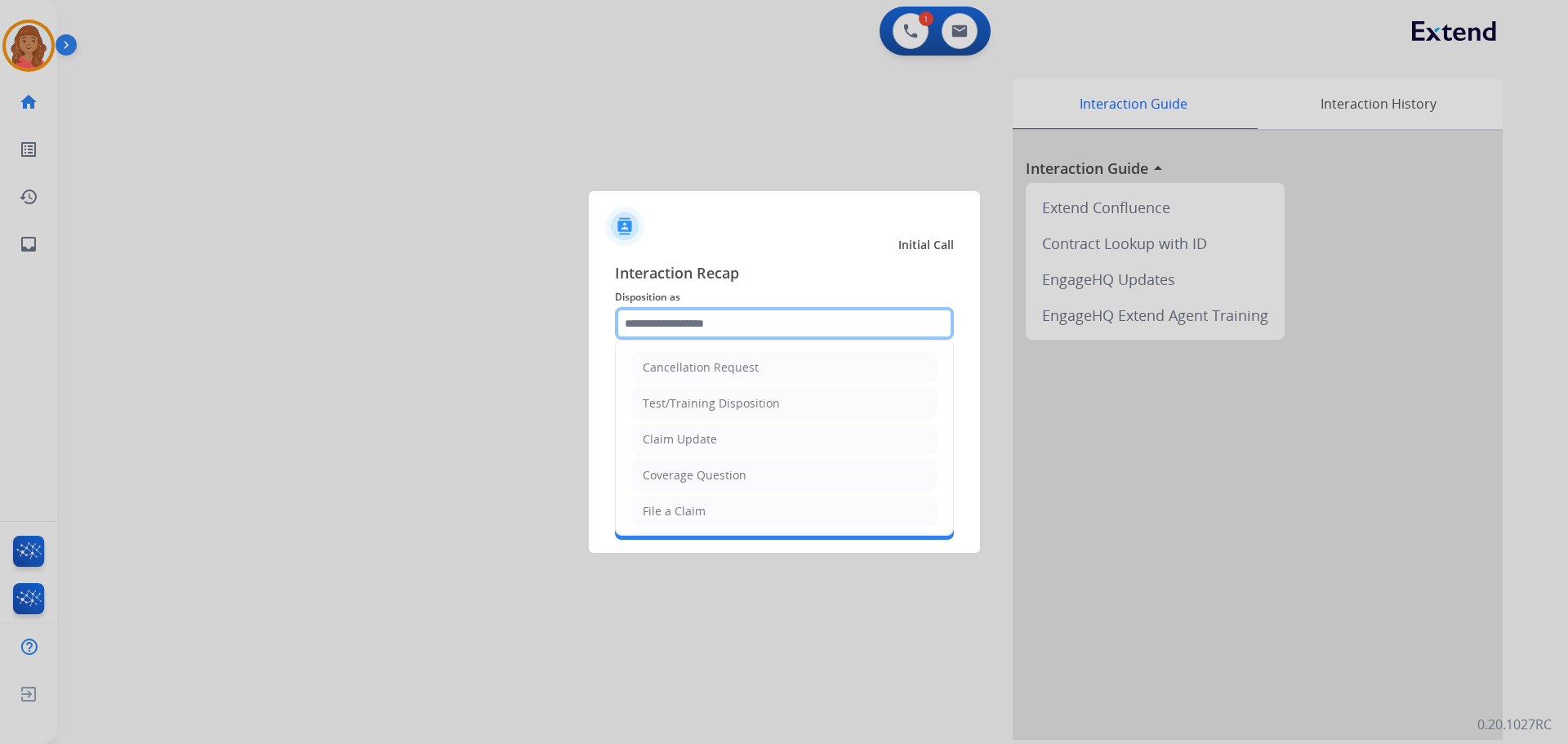
drag, startPoint x: 711, startPoint y: 315, endPoint x: 707, endPoint y: 332, distance: 17.5
click at [709, 319] on input "text" at bounding box center [785, 323] width 339 height 33
drag, startPoint x: 674, startPoint y: 471, endPoint x: 679, endPoint y: 459, distance: 13.0
click at [674, 472] on div "Coverage Question" at bounding box center [694, 475] width 104 height 16
type input "**********"
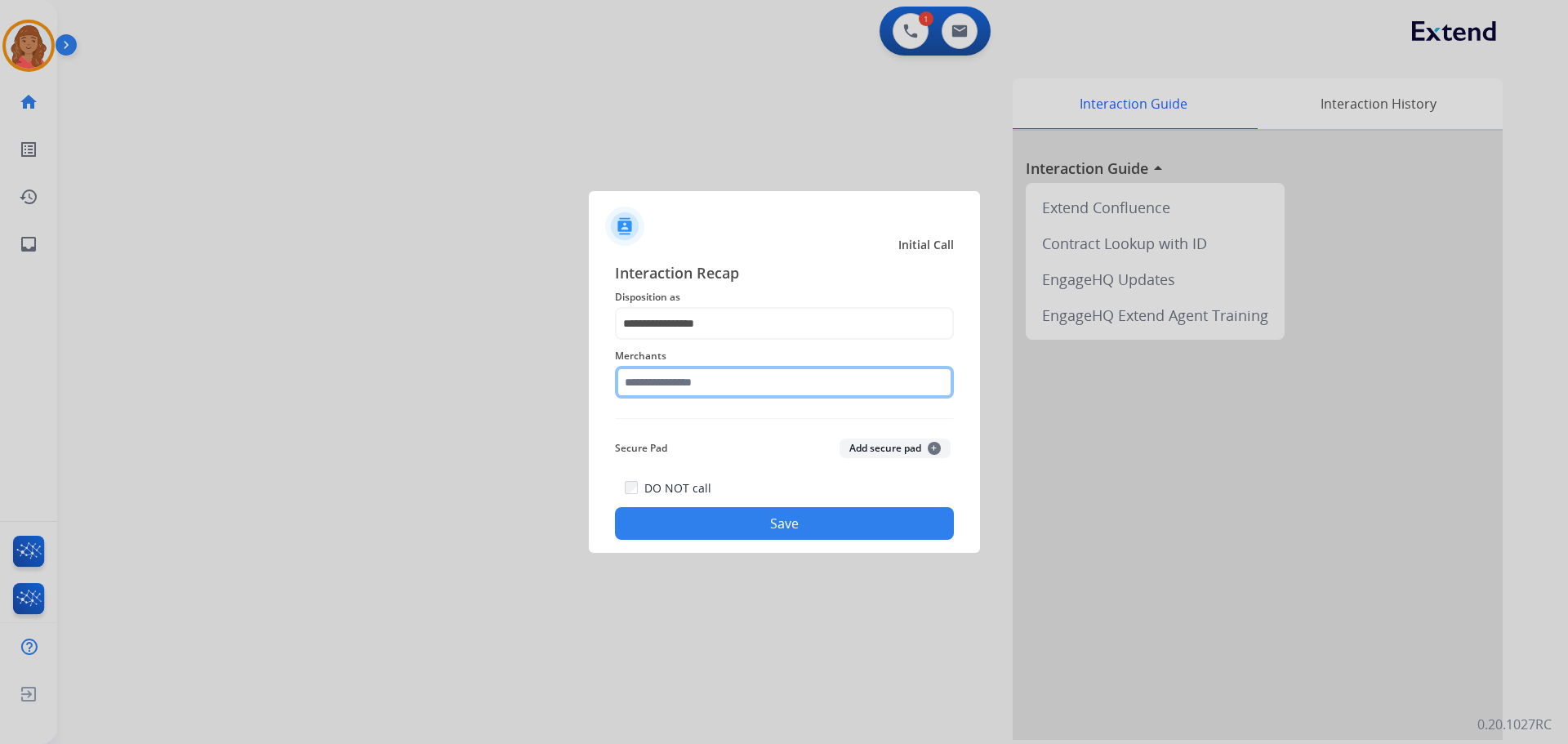
click at [690, 379] on input "text" at bounding box center [785, 382] width 339 height 33
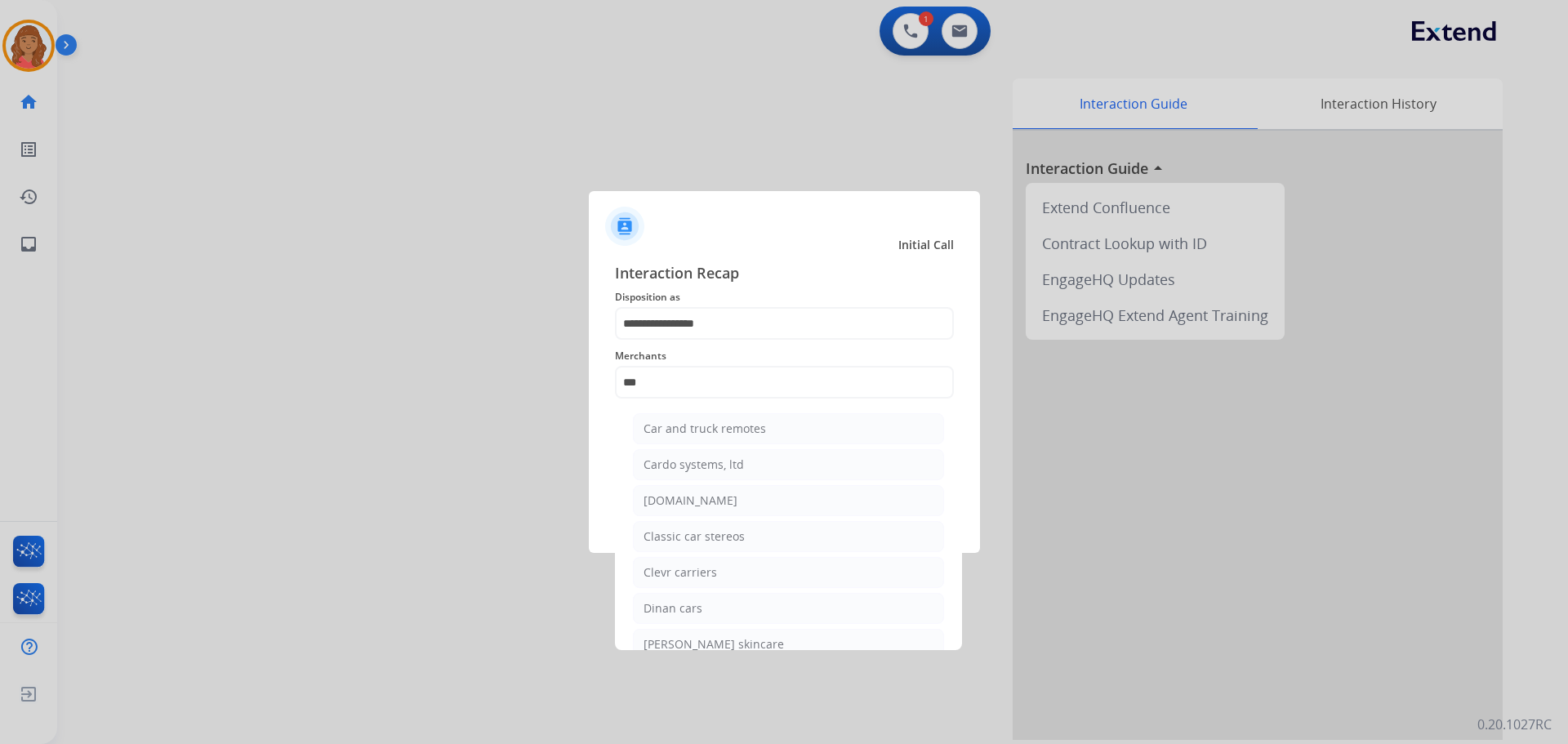
drag, startPoint x: 681, startPoint y: 495, endPoint x: 682, endPoint y: 510, distance: 15.0
click at [683, 501] on div "[DOMAIN_NAME]" at bounding box center [691, 501] width 94 height 16
type input "**********"
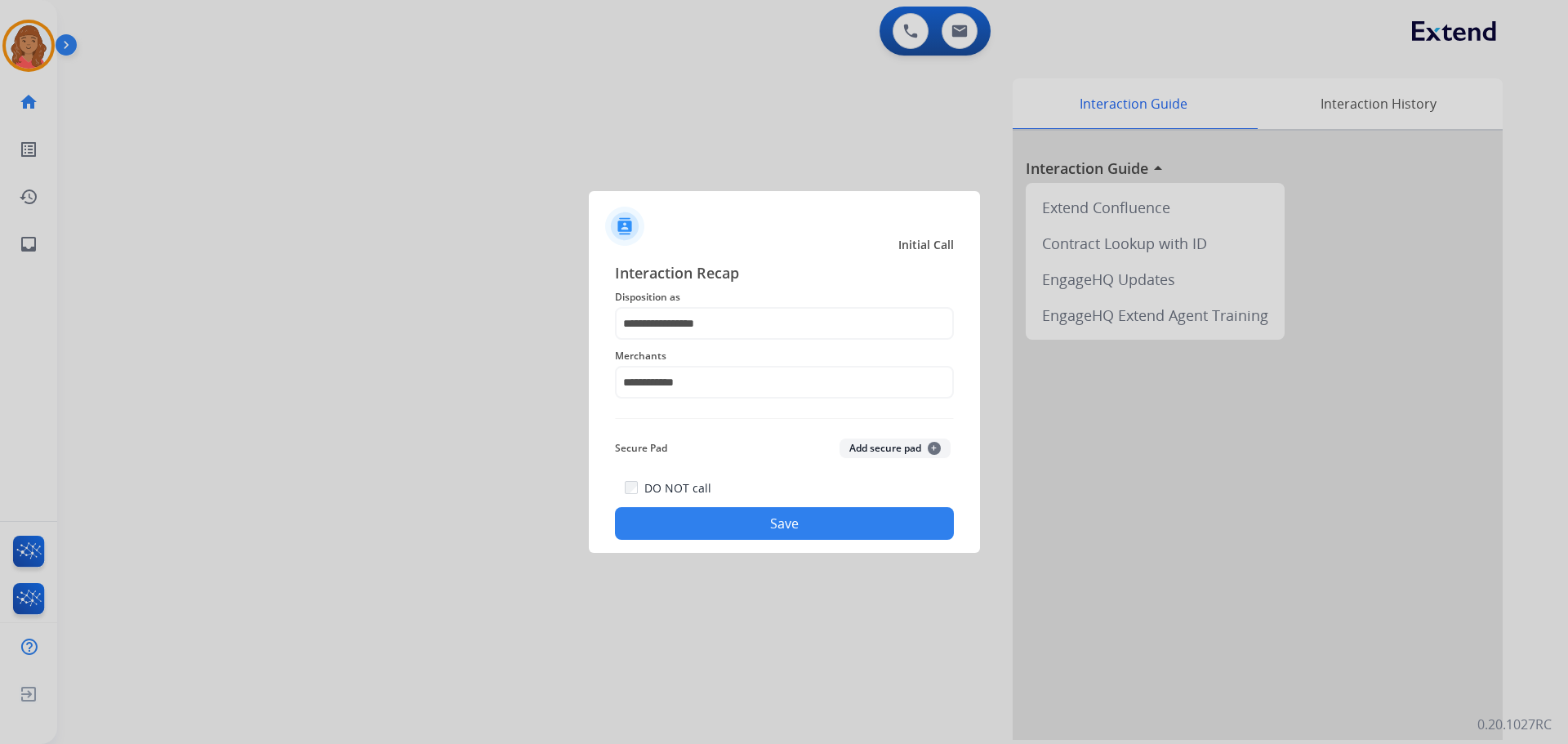
click at [703, 519] on button "Save" at bounding box center [785, 523] width 339 height 33
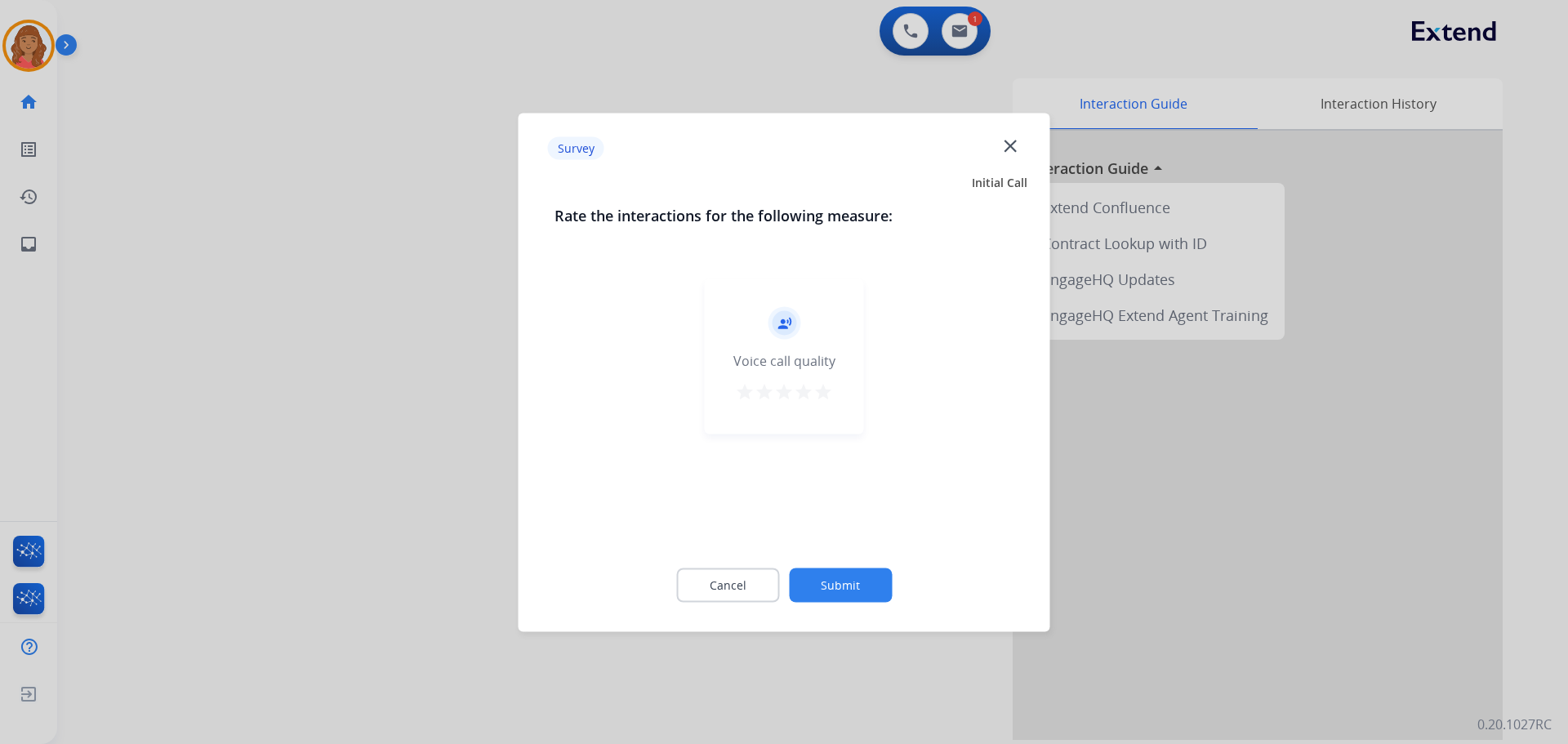
drag, startPoint x: 823, startPoint y: 393, endPoint x: 838, endPoint y: 456, distance: 64.8
click at [822, 393] on mat-icon "star" at bounding box center [823, 392] width 20 height 20
click at [839, 582] on button "Submit" at bounding box center [841, 584] width 103 height 35
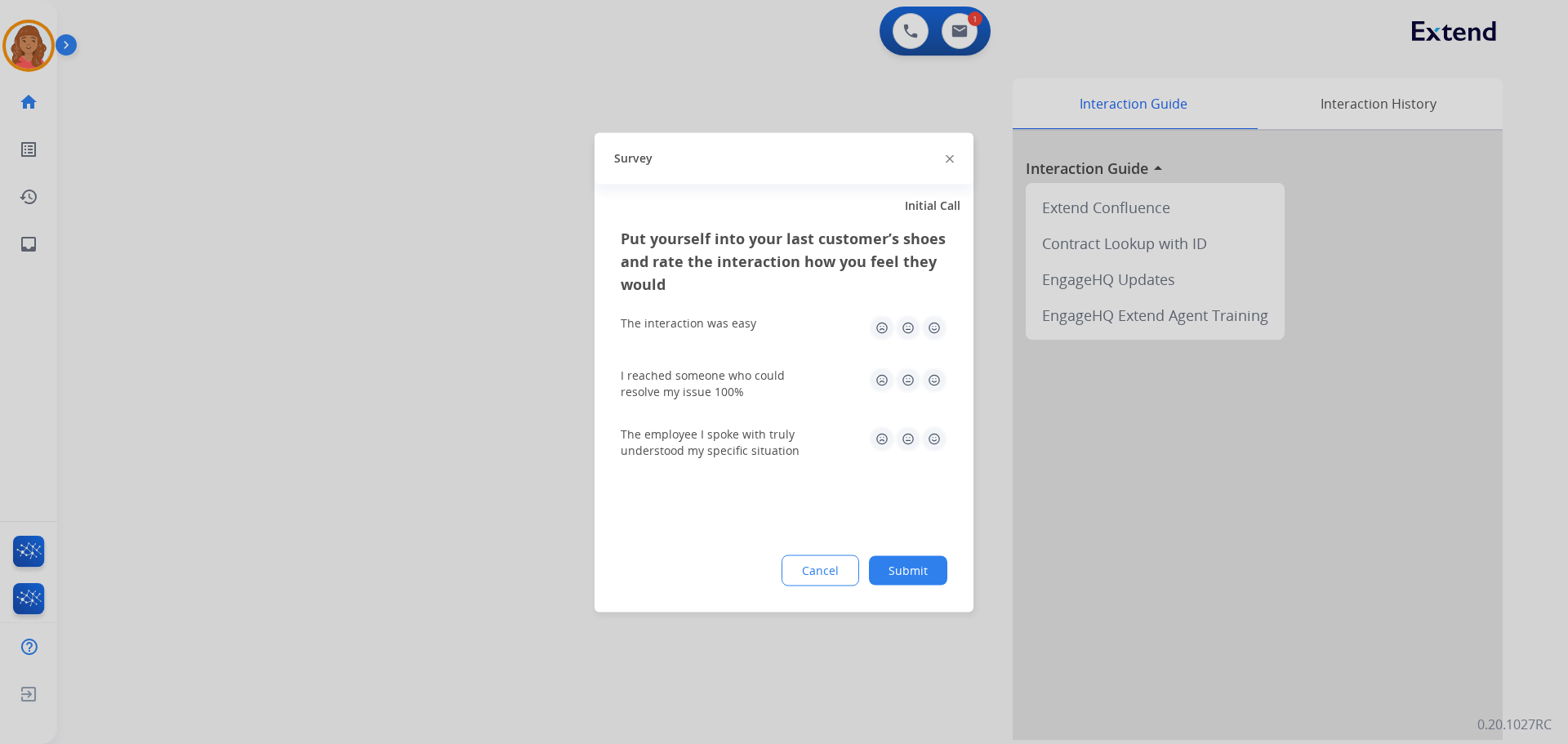
click at [934, 328] on img at bounding box center [934, 327] width 26 height 26
drag, startPoint x: 934, startPoint y: 386, endPoint x: 936, endPoint y: 399, distance: 13.2
click at [934, 386] on img at bounding box center [934, 379] width 26 height 26
drag, startPoint x: 935, startPoint y: 432, endPoint x: 925, endPoint y: 457, distance: 26.9
click at [934, 434] on img at bounding box center [934, 438] width 26 height 26
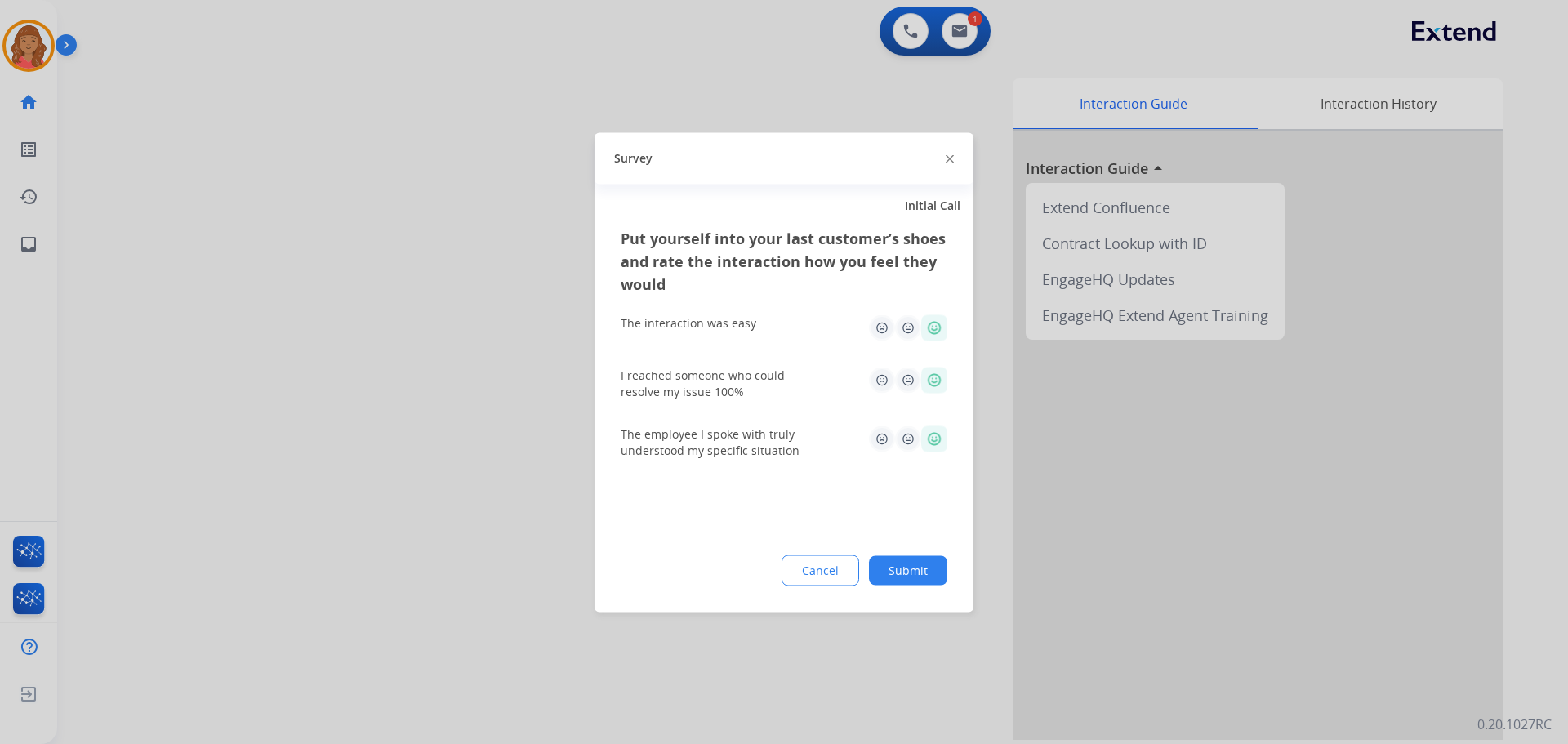
click at [917, 548] on div "Put yourself into your last customer’s shoes and rate the interaction how you f…" at bounding box center [784, 419] width 379 height 385
drag, startPoint x: 902, startPoint y: 555, endPoint x: 893, endPoint y: 593, distance: 39.1
click at [902, 557] on div "Cancel Submit" at bounding box center [784, 570] width 327 height 31
click at [904, 587] on div "Put yourself into your last customer’s shoes and rate the interaction how you f…" at bounding box center [784, 419] width 379 height 385
click at [909, 587] on div "Put yourself into your last customer’s shoes and rate the interaction how you f…" at bounding box center [784, 419] width 379 height 385
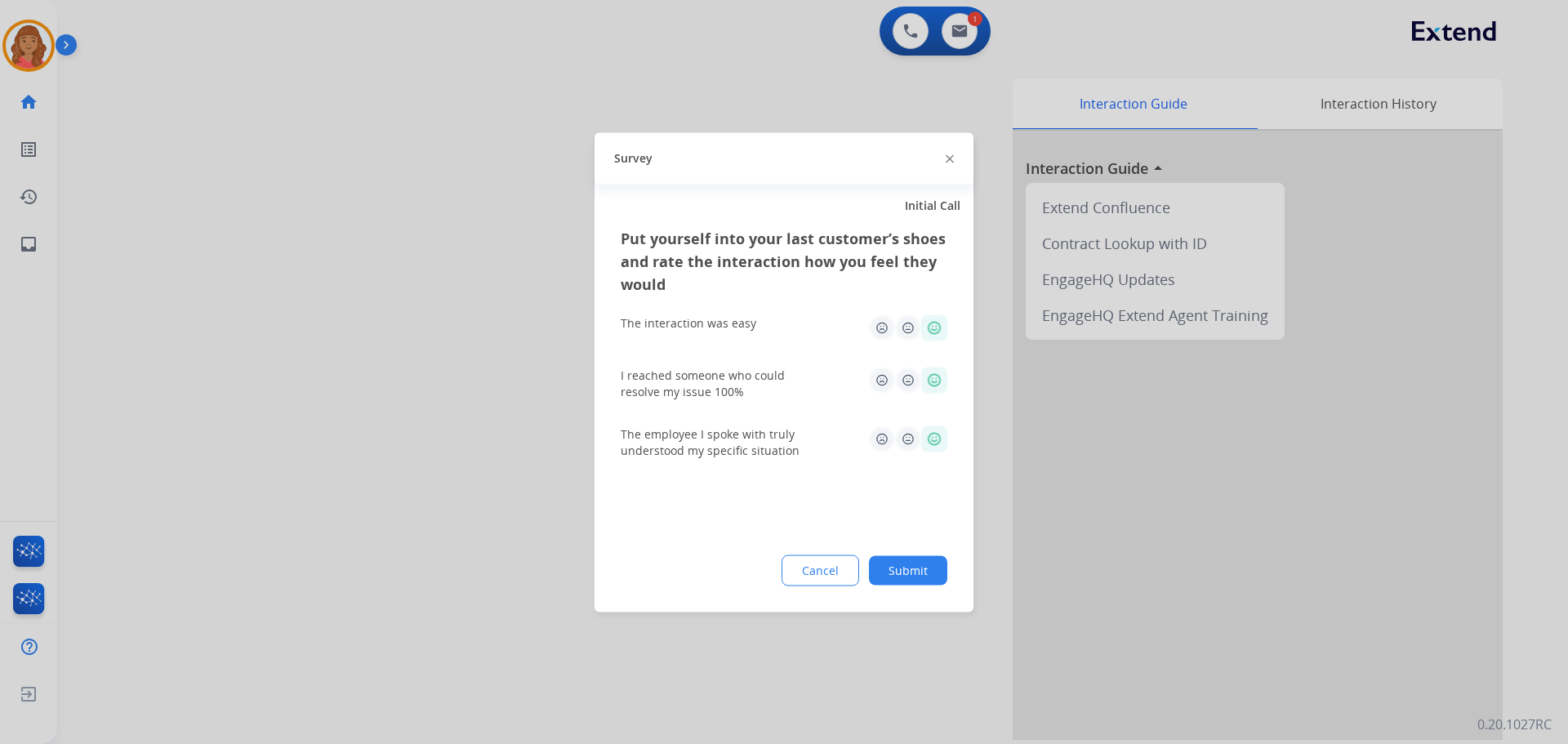
click at [913, 582] on button "Submit" at bounding box center [908, 570] width 78 height 29
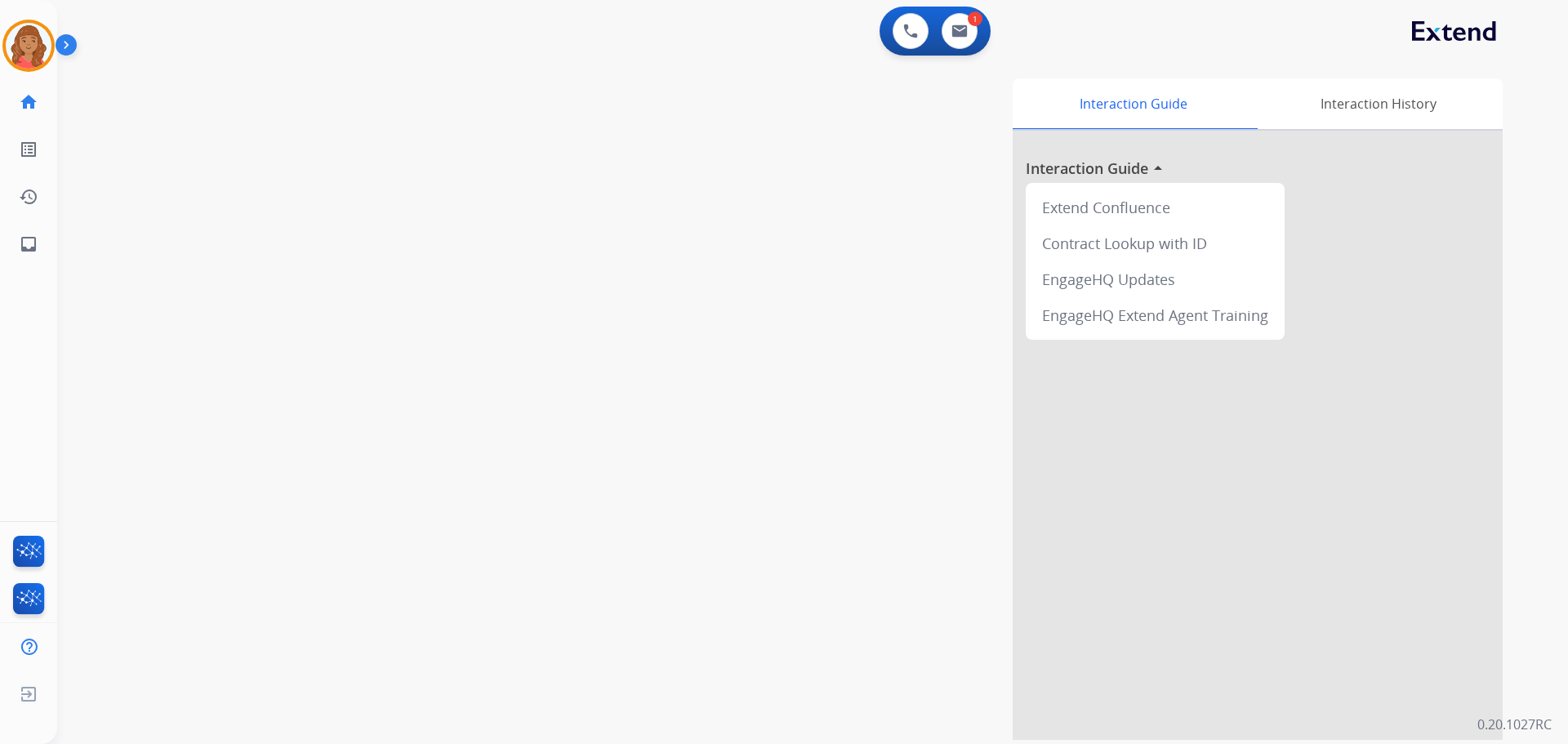
click at [916, 557] on div "Interaction Guide Interaction History Interaction Guide arrow_drop_up Extend Co…" at bounding box center [1022, 408] width 962 height 661
click at [965, 38] on button at bounding box center [960, 31] width 36 height 36
select select "**********"
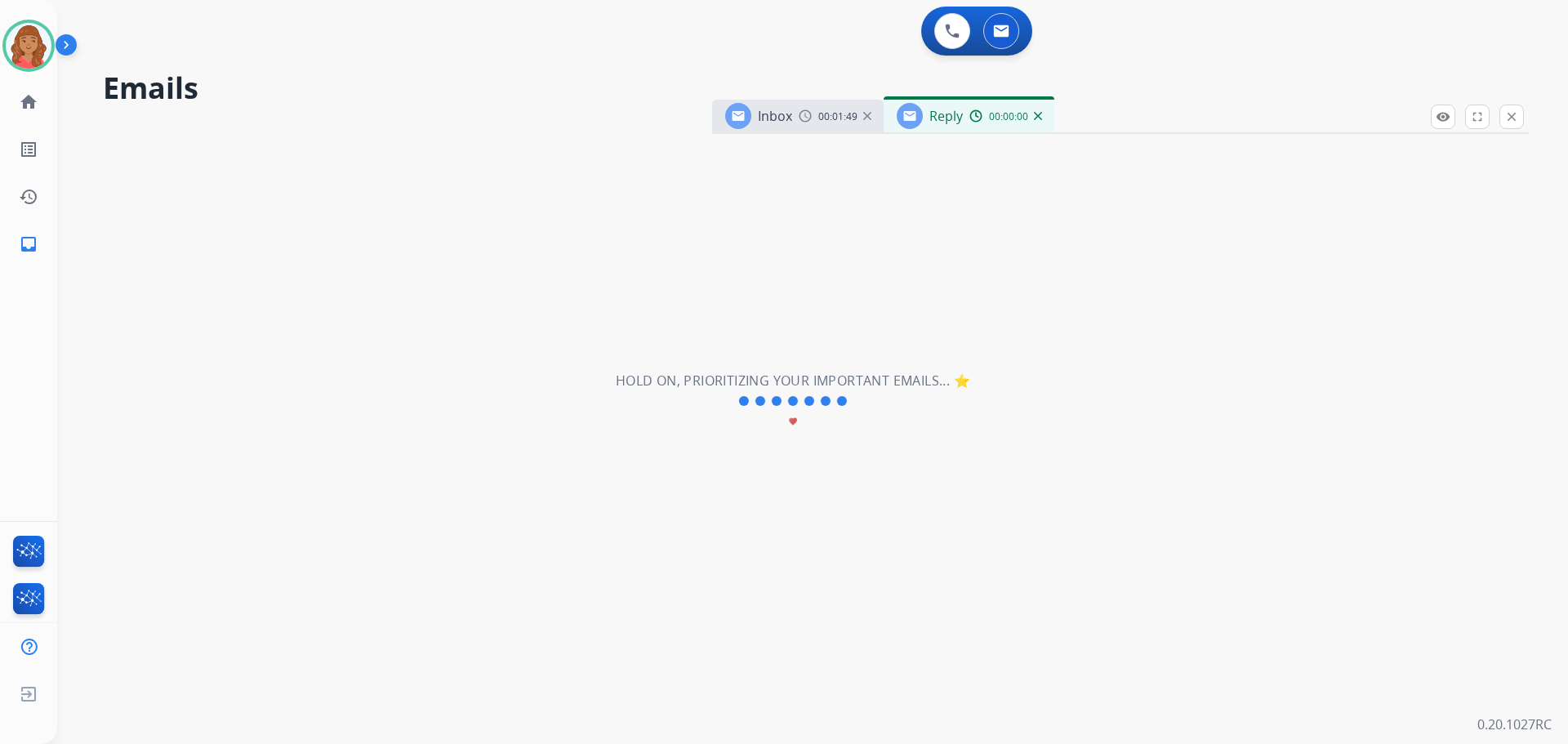
select select "**********"
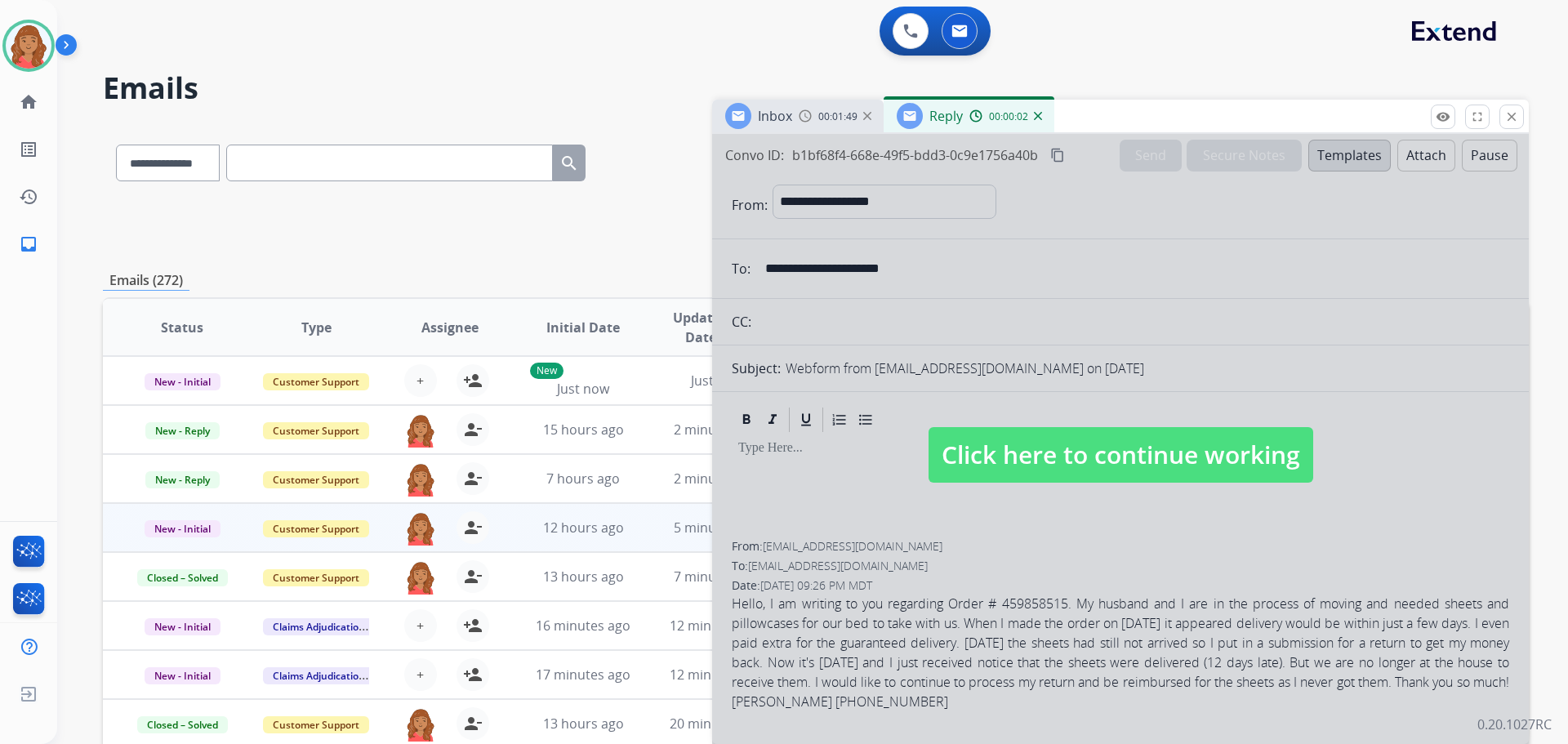
click at [1073, 472] on span "Click here to continue working" at bounding box center [1121, 455] width 384 height 56
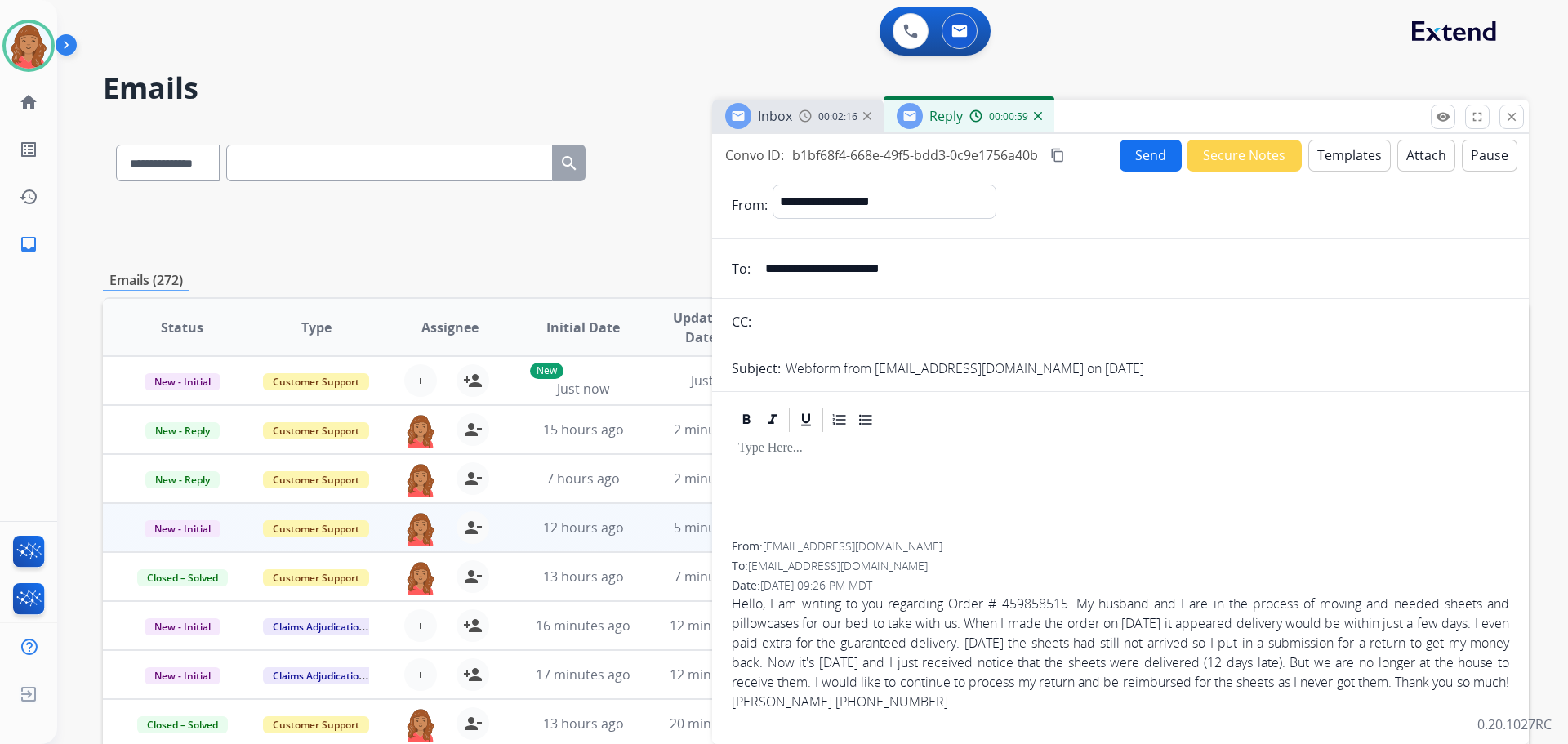
select select "**********"
click at [1333, 155] on button "Templates" at bounding box center [1350, 155] width 83 height 32
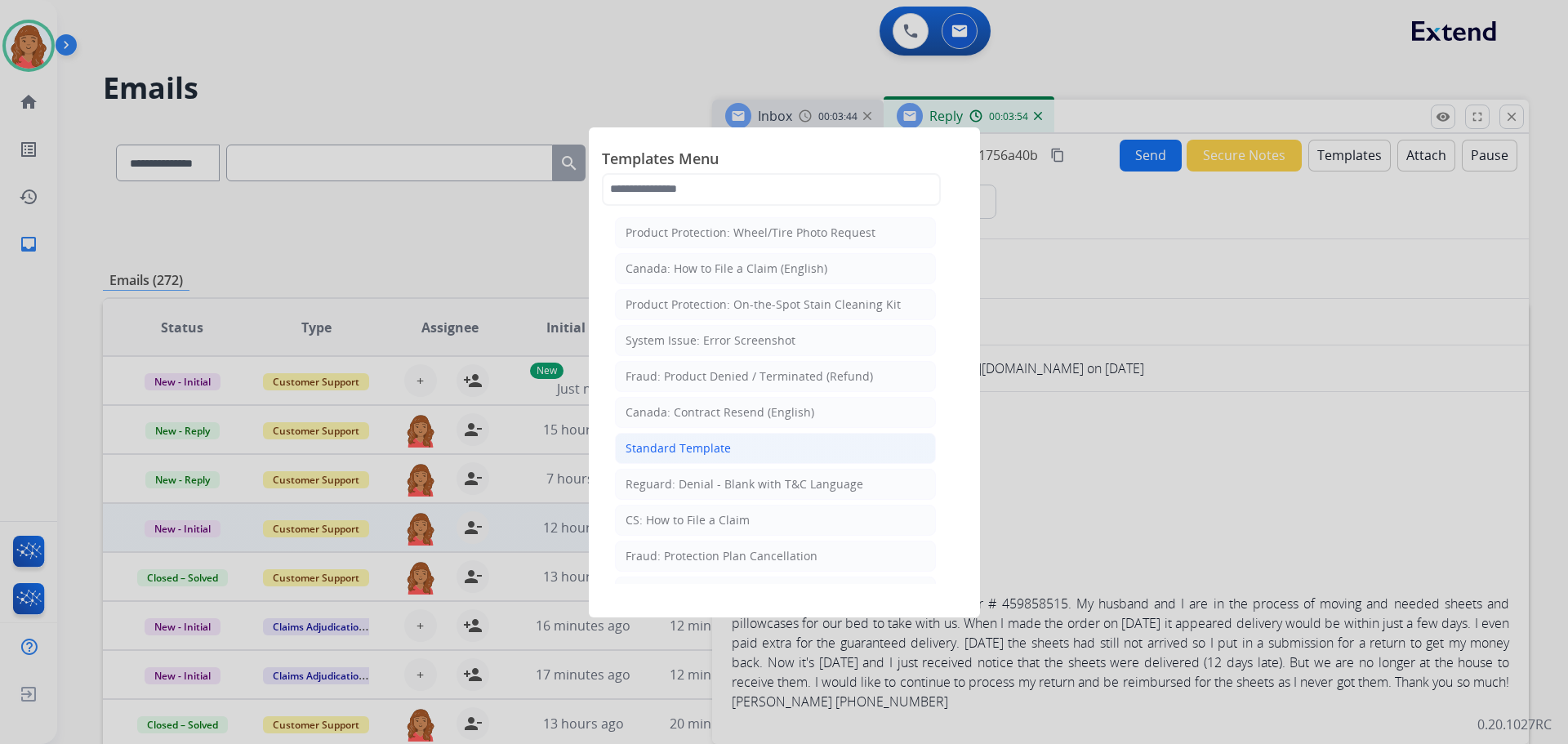
click at [717, 450] on div "Standard Template" at bounding box center [678, 448] width 106 height 16
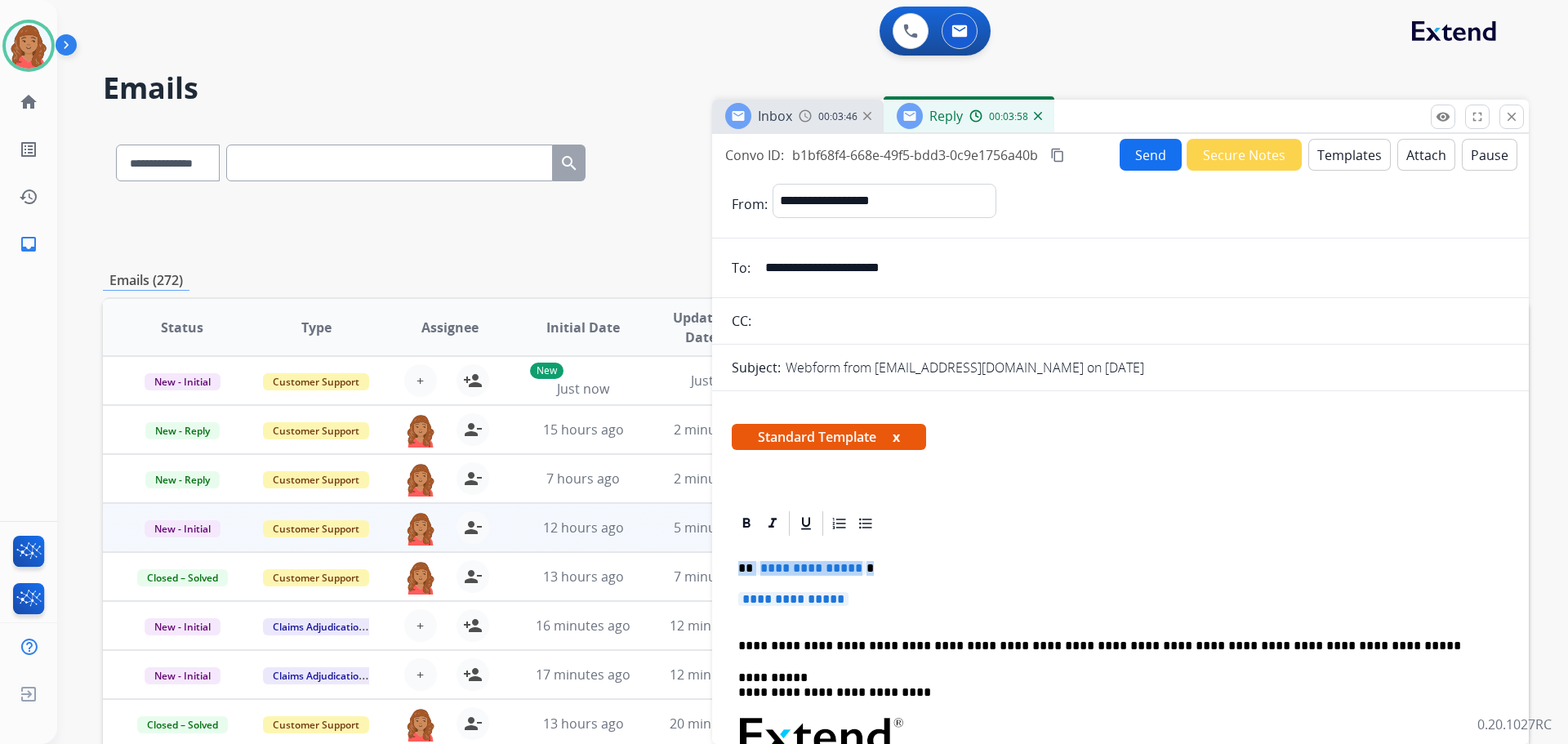
drag, startPoint x: 852, startPoint y: 605, endPoint x: 730, endPoint y: 566, distance: 128.1
drag, startPoint x: 748, startPoint y: 574, endPoint x: 878, endPoint y: 595, distance: 131.7
click at [878, 595] on p "**********" at bounding box center [1121, 607] width 764 height 30
drag, startPoint x: 850, startPoint y: 598, endPoint x: 717, endPoint y: 569, distance: 136.1
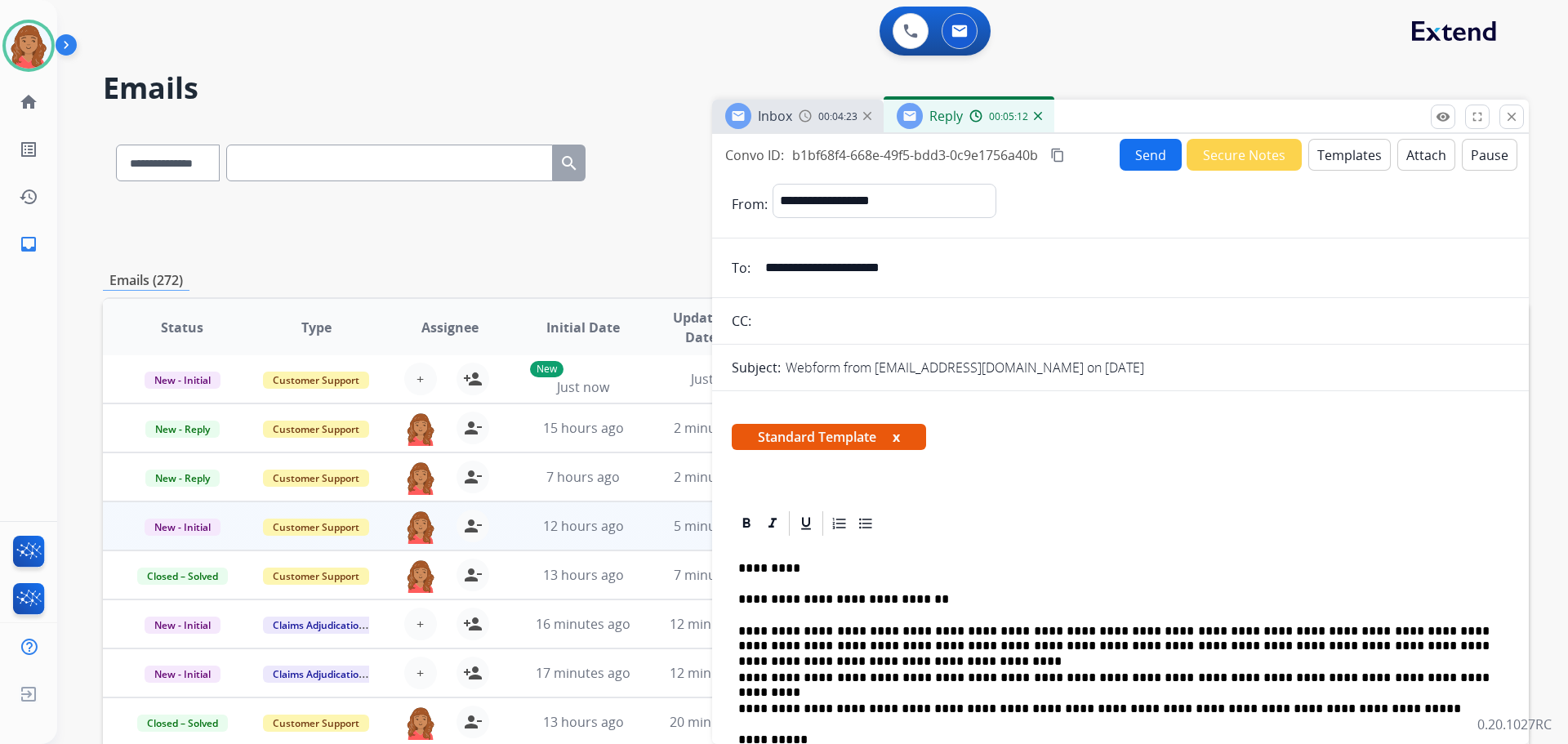
click at [1062, 165] on div "Convo ID: b1bf68f4-668e-49f5-bdd3-0c9e1756a40b content_copy Send Secure Notes T…" at bounding box center [1121, 154] width 817 height 32
click at [1063, 152] on mat-icon "content_copy" at bounding box center [1057, 155] width 15 height 15
click at [1150, 153] on button "Send" at bounding box center [1151, 154] width 62 height 32
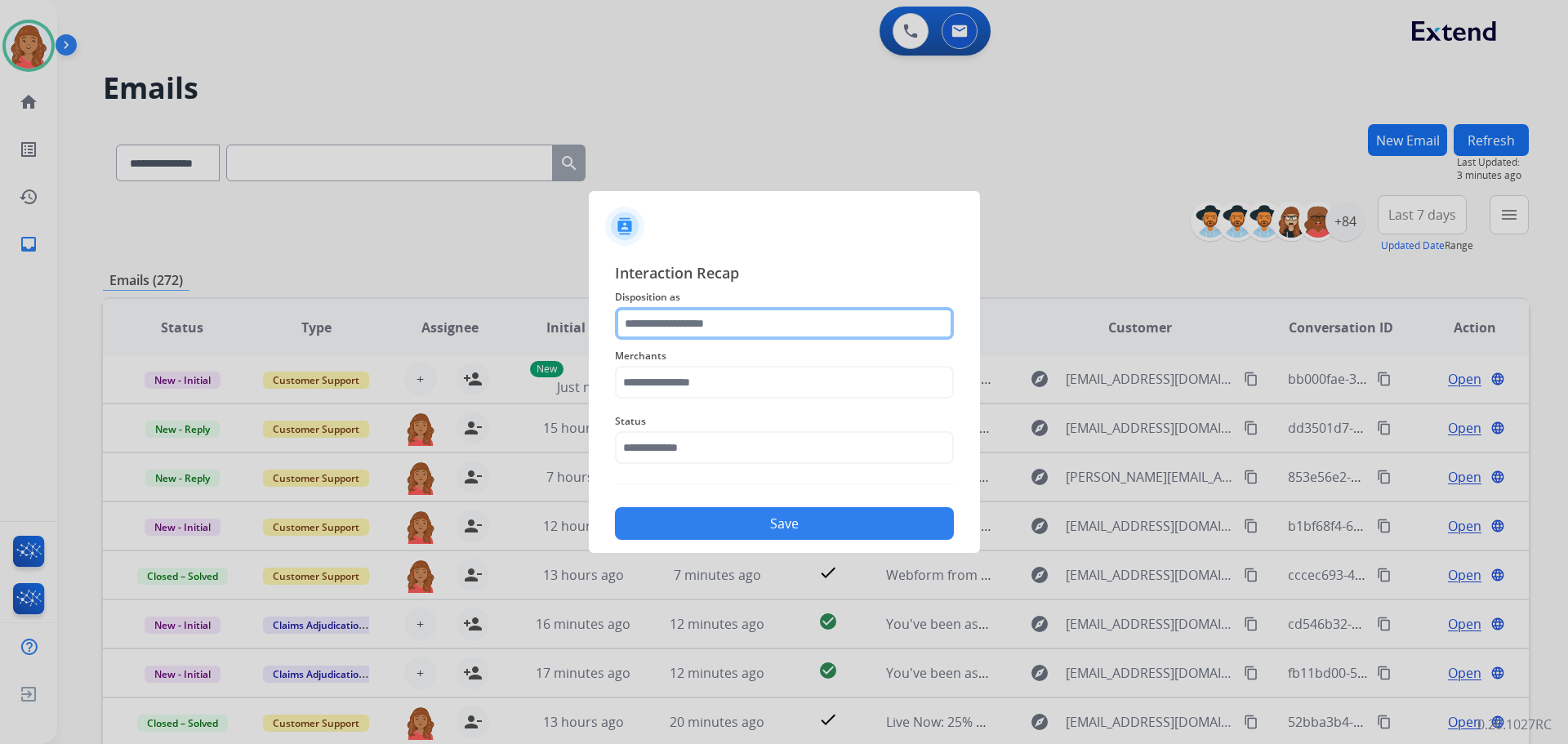
click at [730, 336] on input "text" at bounding box center [785, 323] width 339 height 33
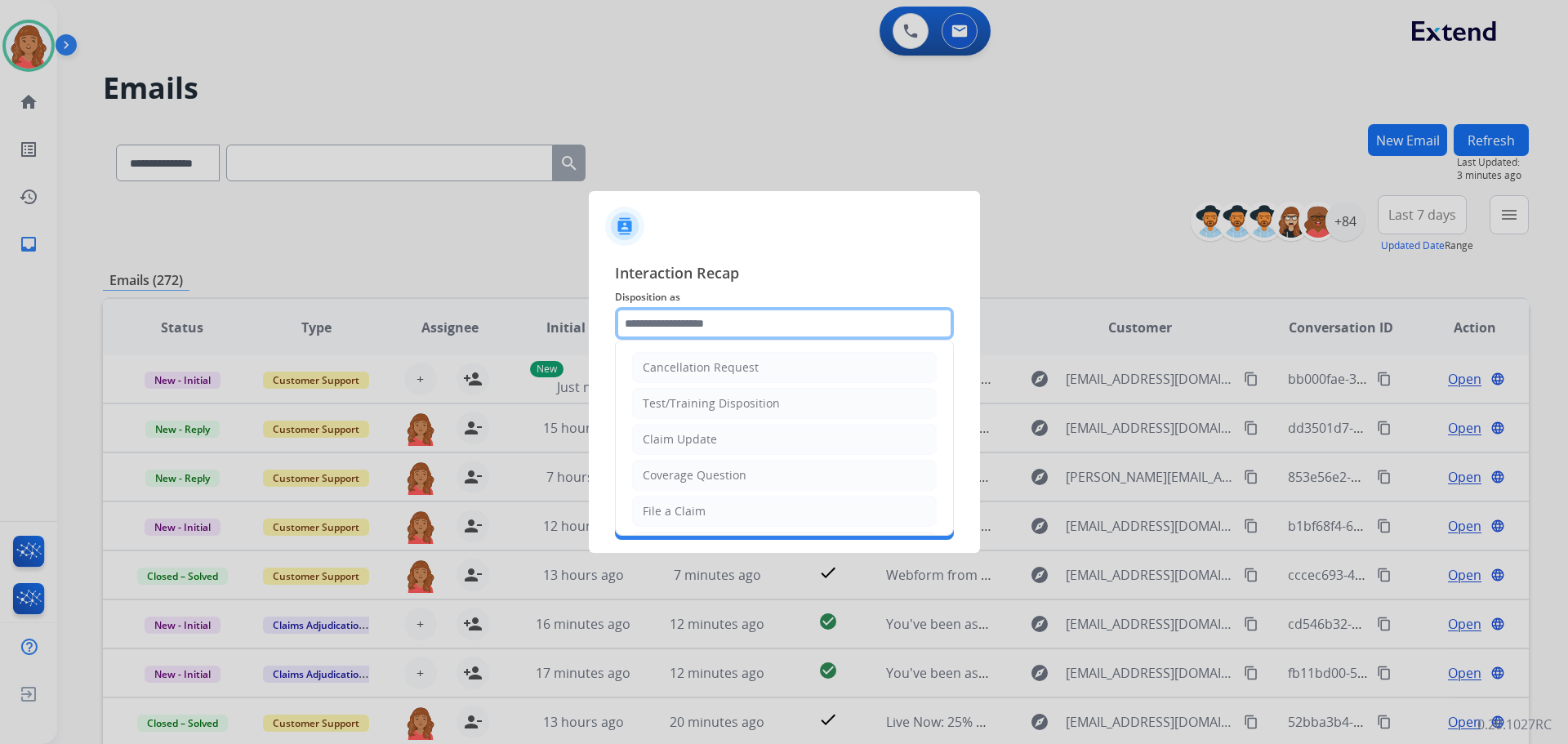
click at [780, 329] on input "text" at bounding box center [785, 323] width 339 height 33
click at [693, 477] on div "Coverage Question" at bounding box center [694, 475] width 104 height 16
type input "**********"
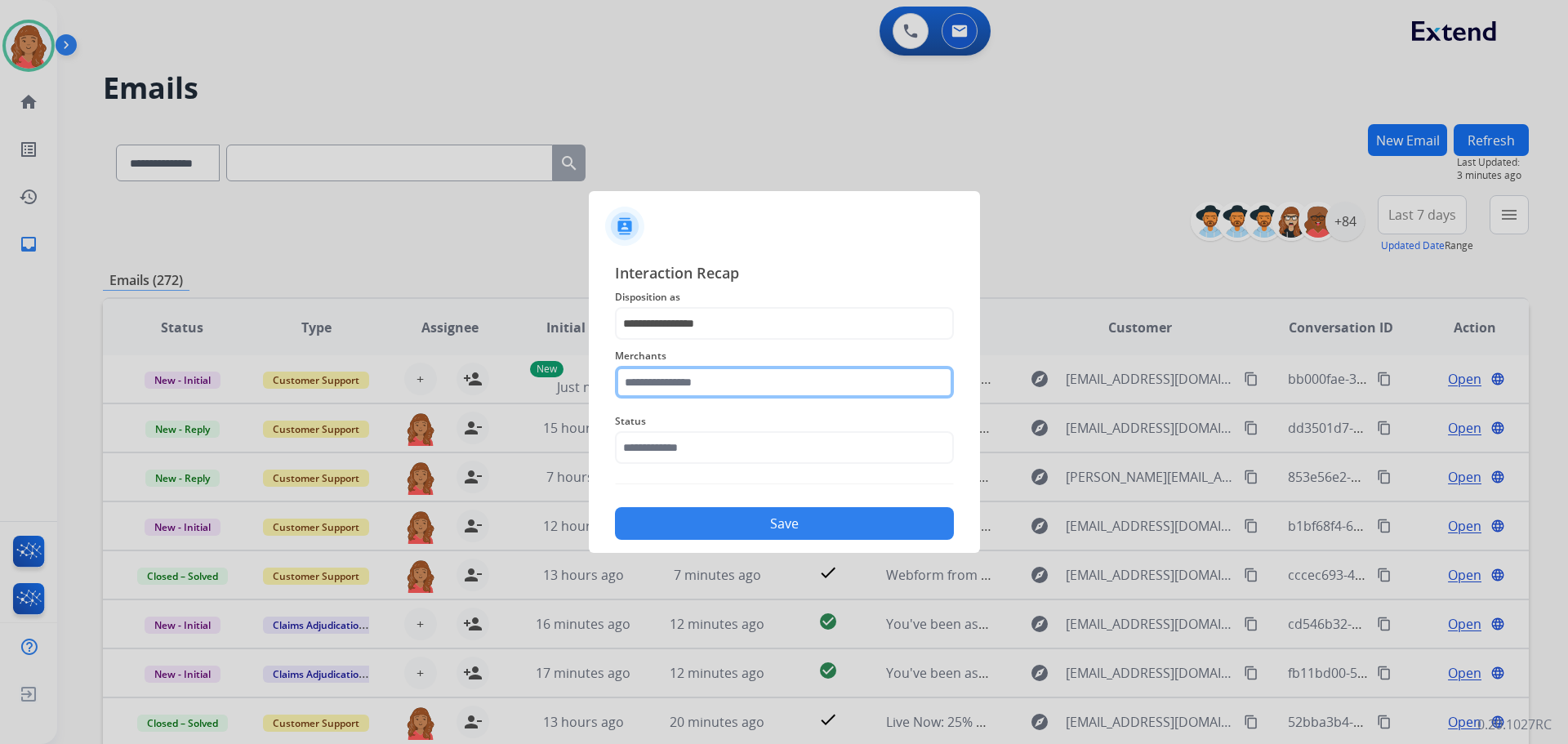
click at [678, 386] on input "text" at bounding box center [785, 382] width 339 height 33
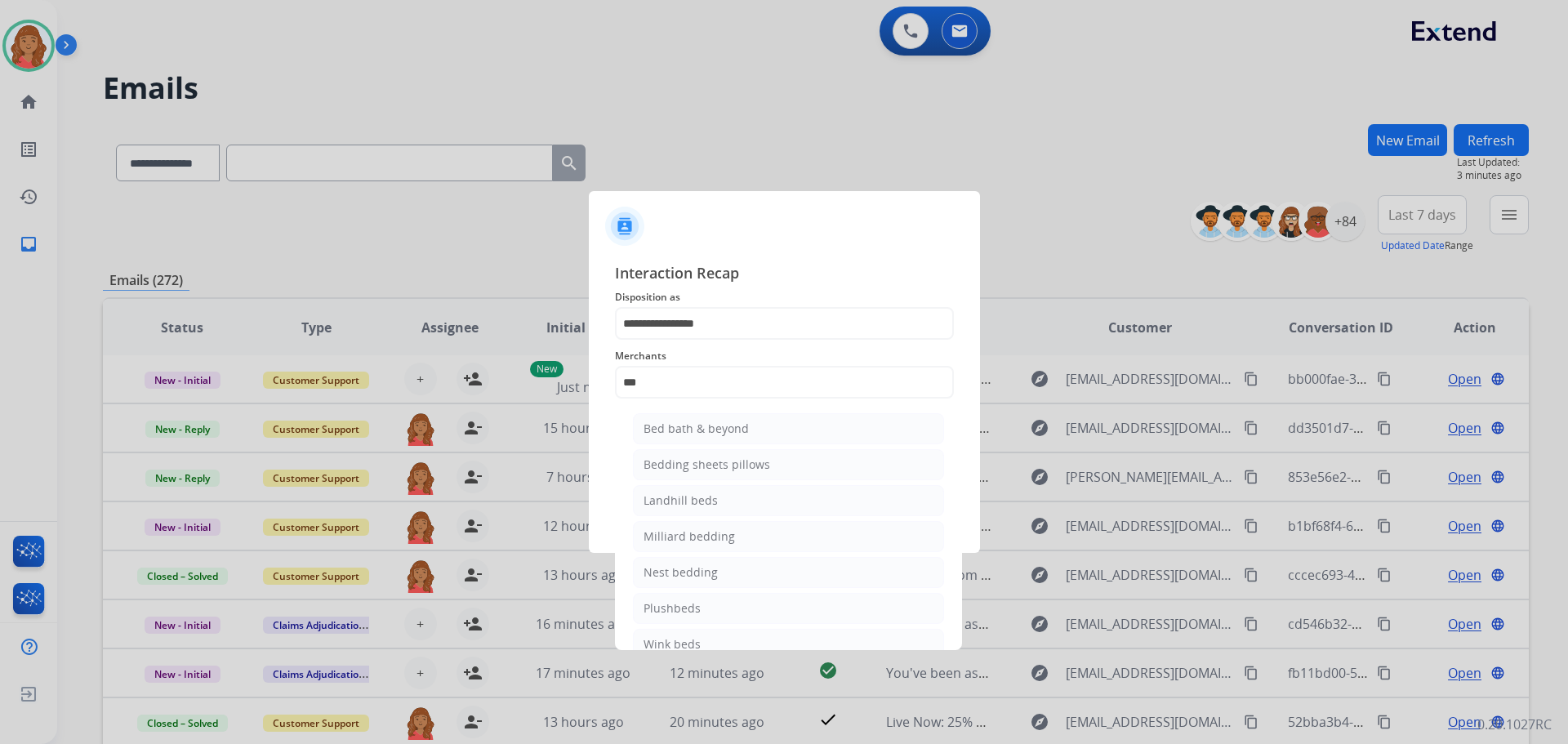
drag, startPoint x: 677, startPoint y: 426, endPoint x: 668, endPoint y: 436, distance: 13.5
click at [679, 427] on div "Bed bath & beyond" at bounding box center [696, 429] width 106 height 16
type input "**********"
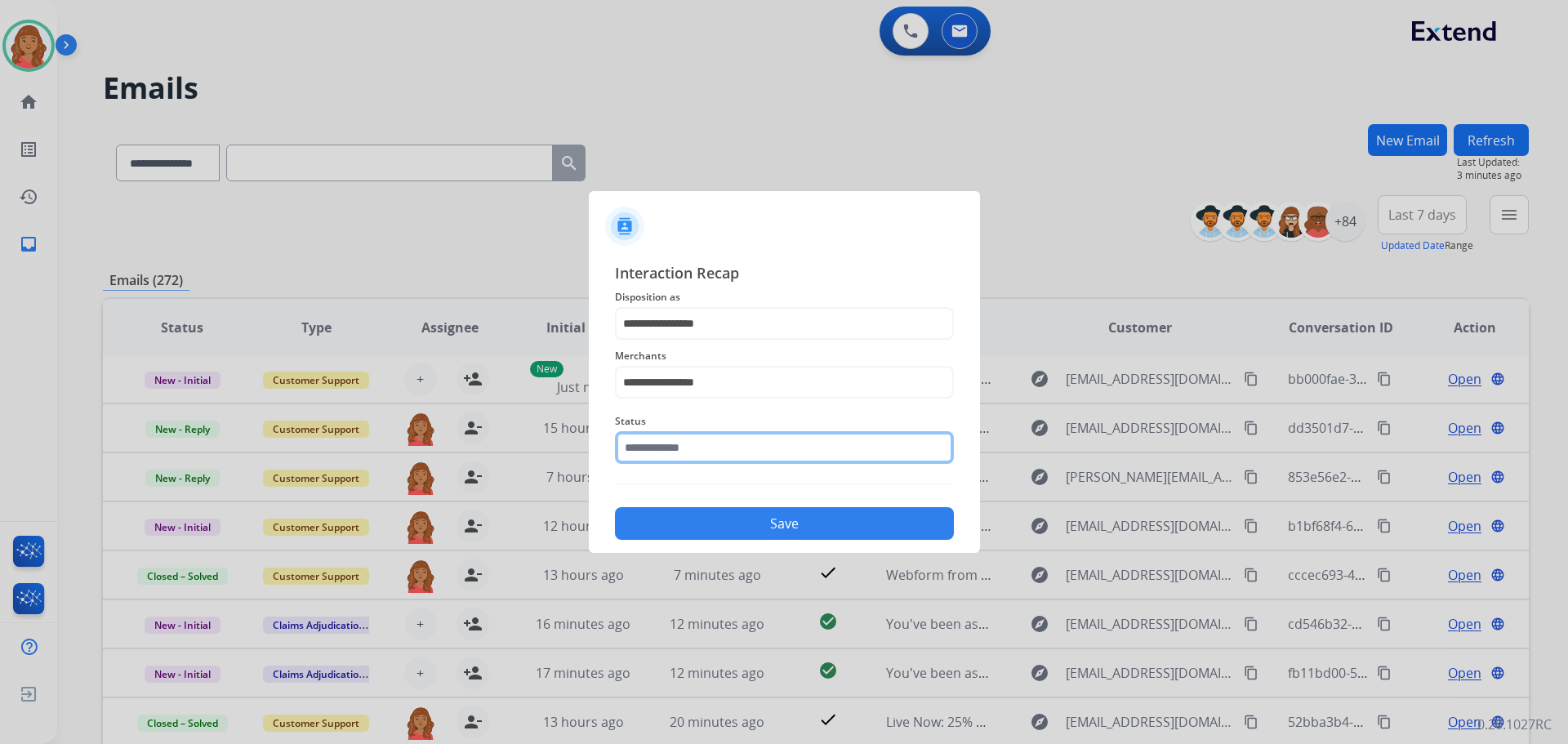
click at [662, 456] on input "text" at bounding box center [785, 447] width 339 height 33
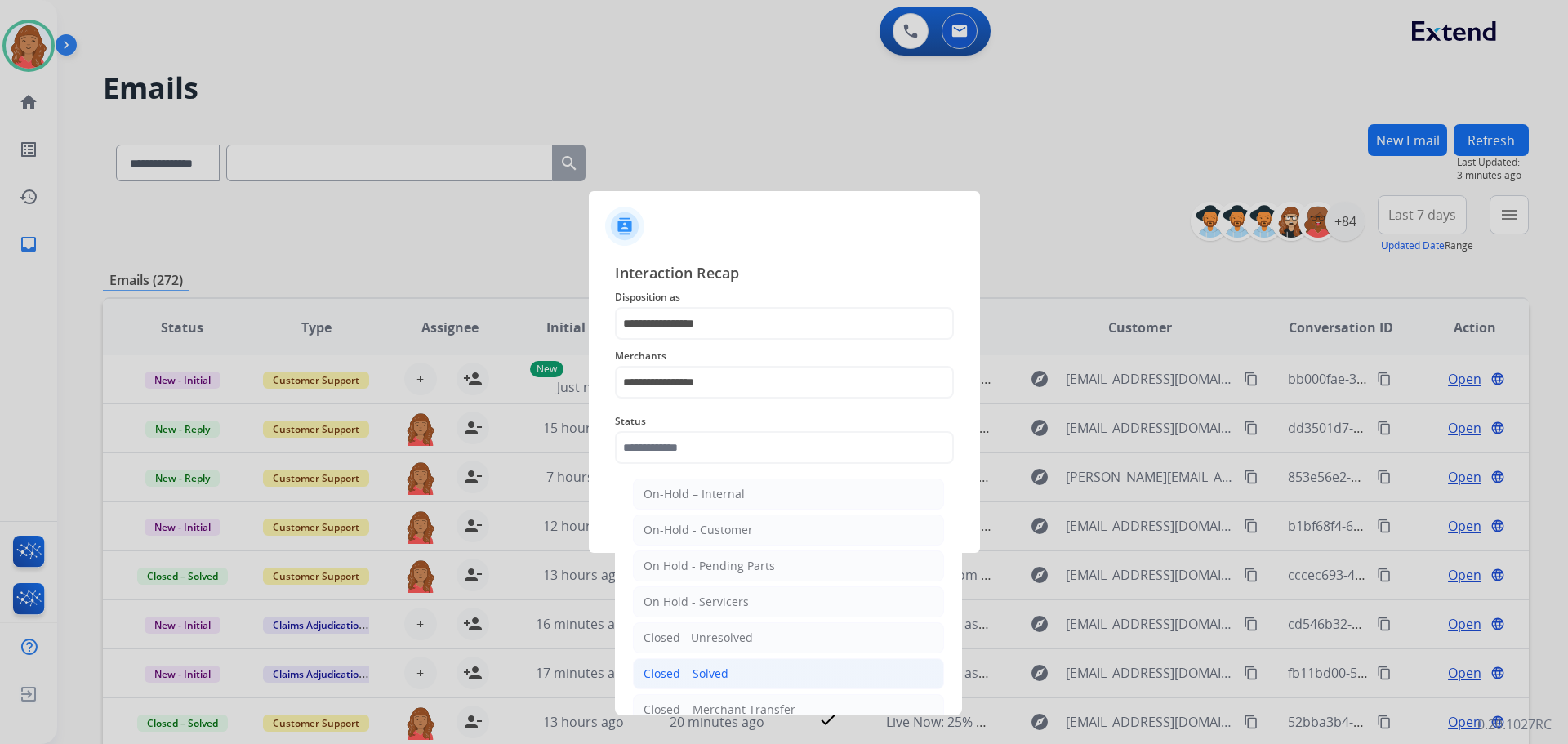
click at [669, 673] on div "Closed – Solved" at bounding box center [686, 674] width 85 height 16
type input "**********"
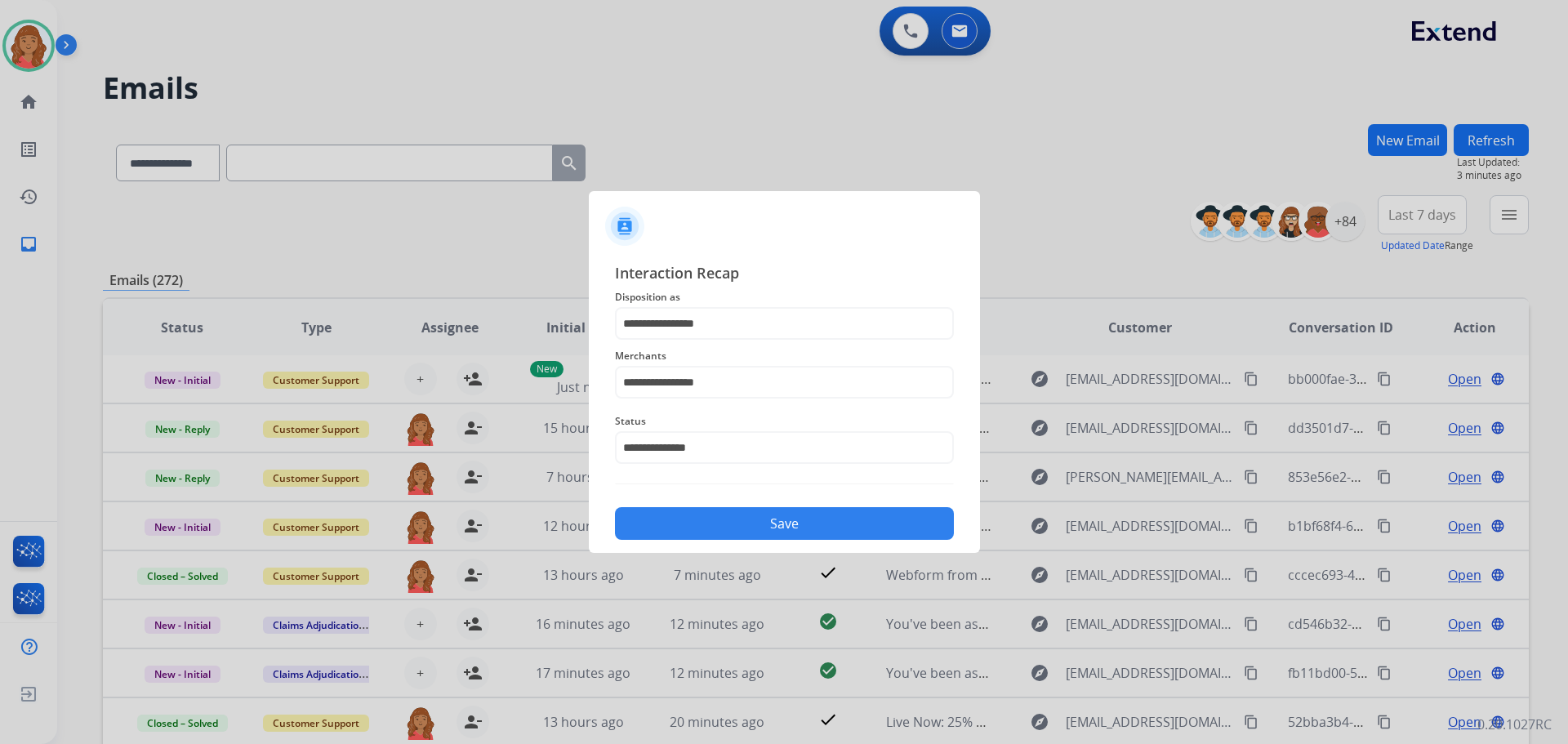
click at [716, 516] on button "Save" at bounding box center [785, 523] width 339 height 33
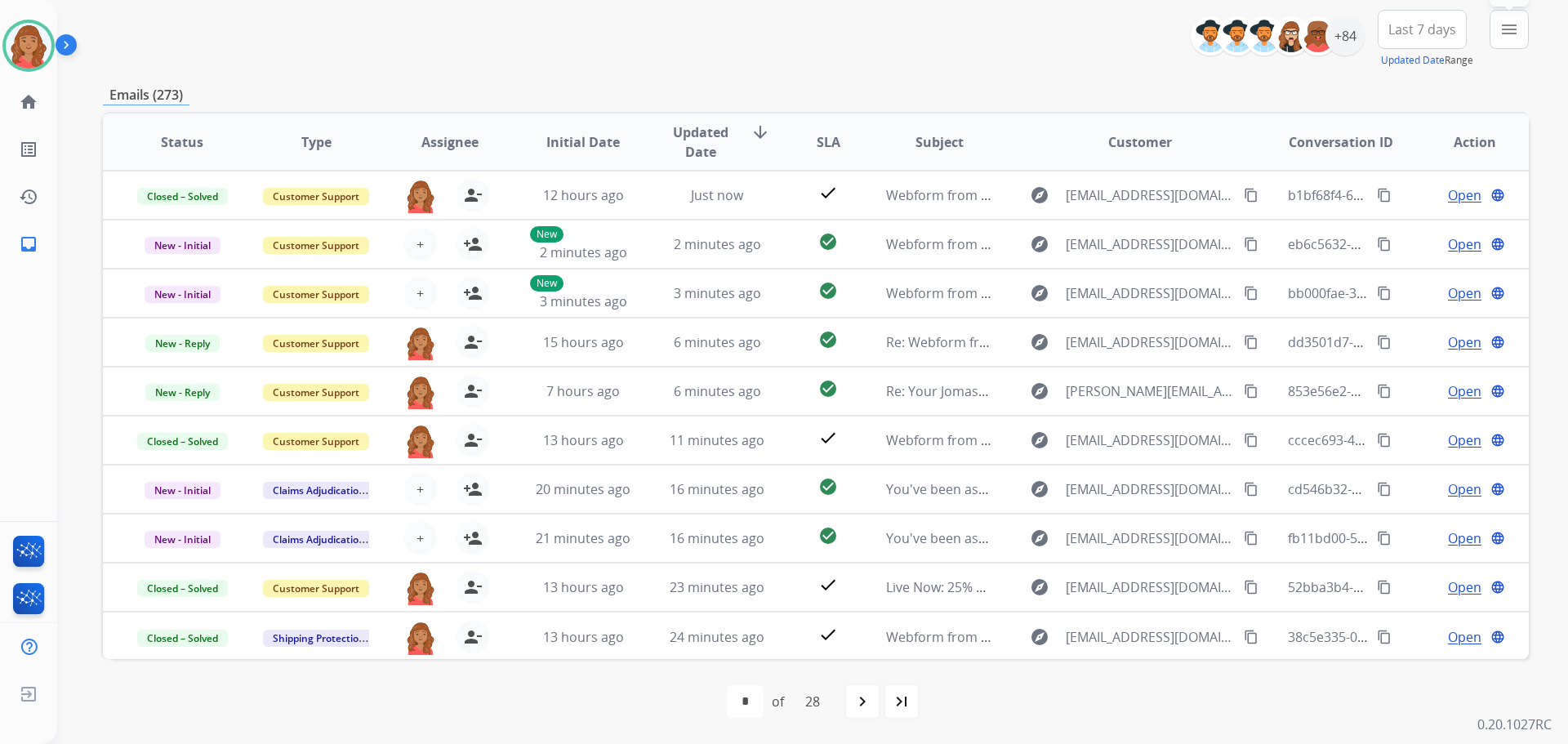
click at [1514, 32] on mat-icon "menu" at bounding box center [1509, 29] width 20 height 20
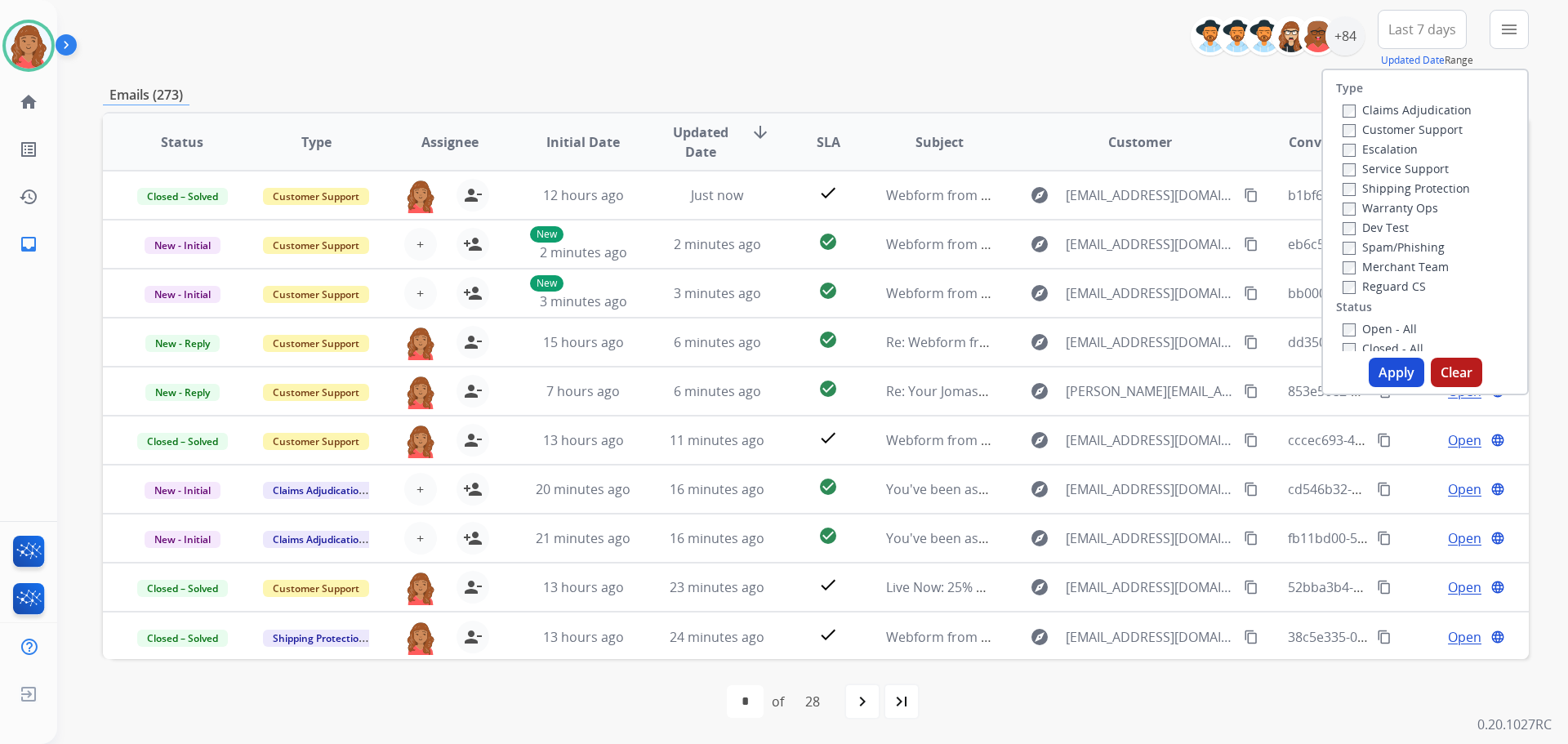
drag, startPoint x: 1348, startPoint y: 128, endPoint x: 1345, endPoint y: 154, distance: 26.2
click at [1347, 129] on label "Customer Support" at bounding box center [1402, 129] width 120 height 15
click at [1342, 182] on label "Shipping Protection" at bounding box center [1406, 187] width 128 height 15
click at [1374, 379] on button "Apply" at bounding box center [1397, 372] width 56 height 29
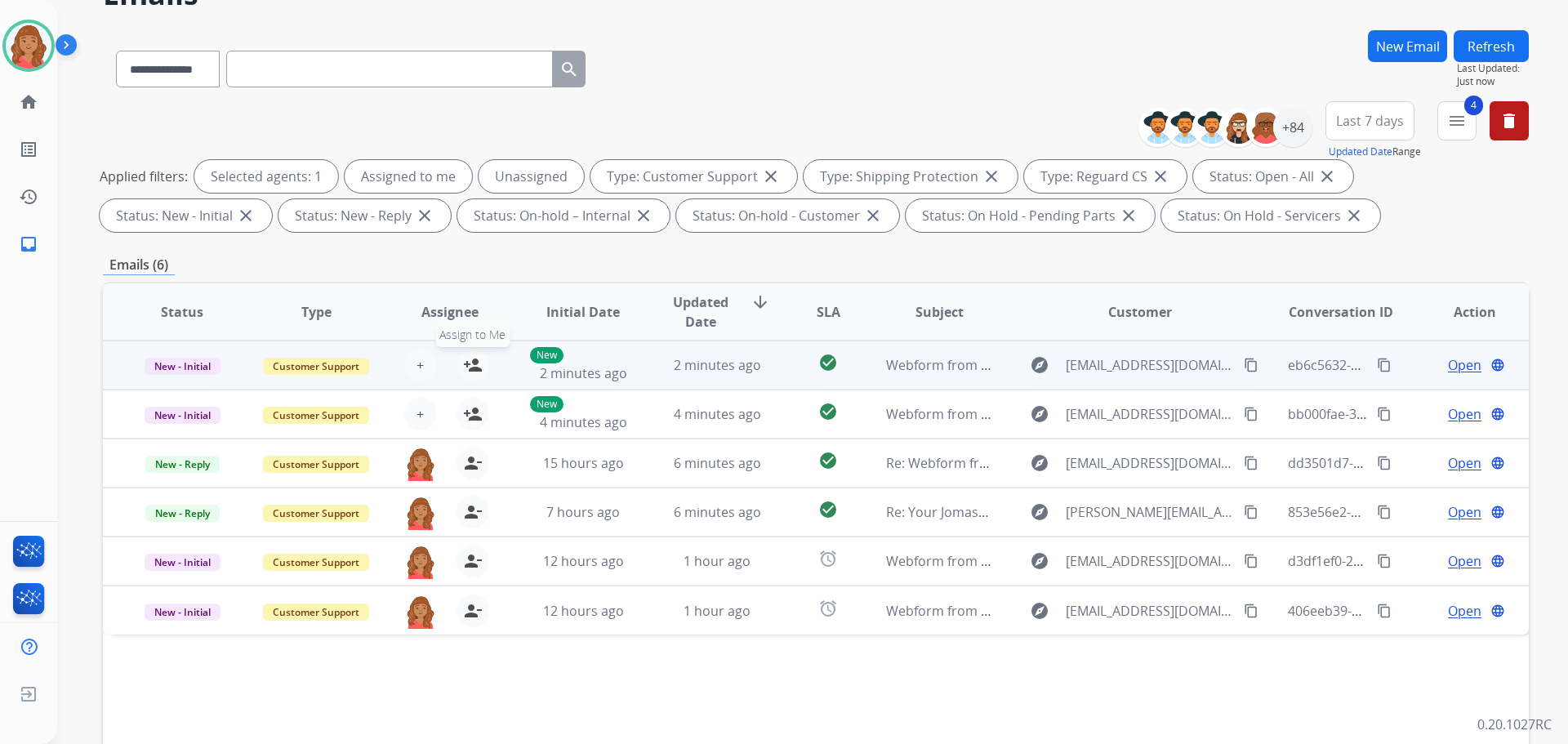
scroll to position [264, 0]
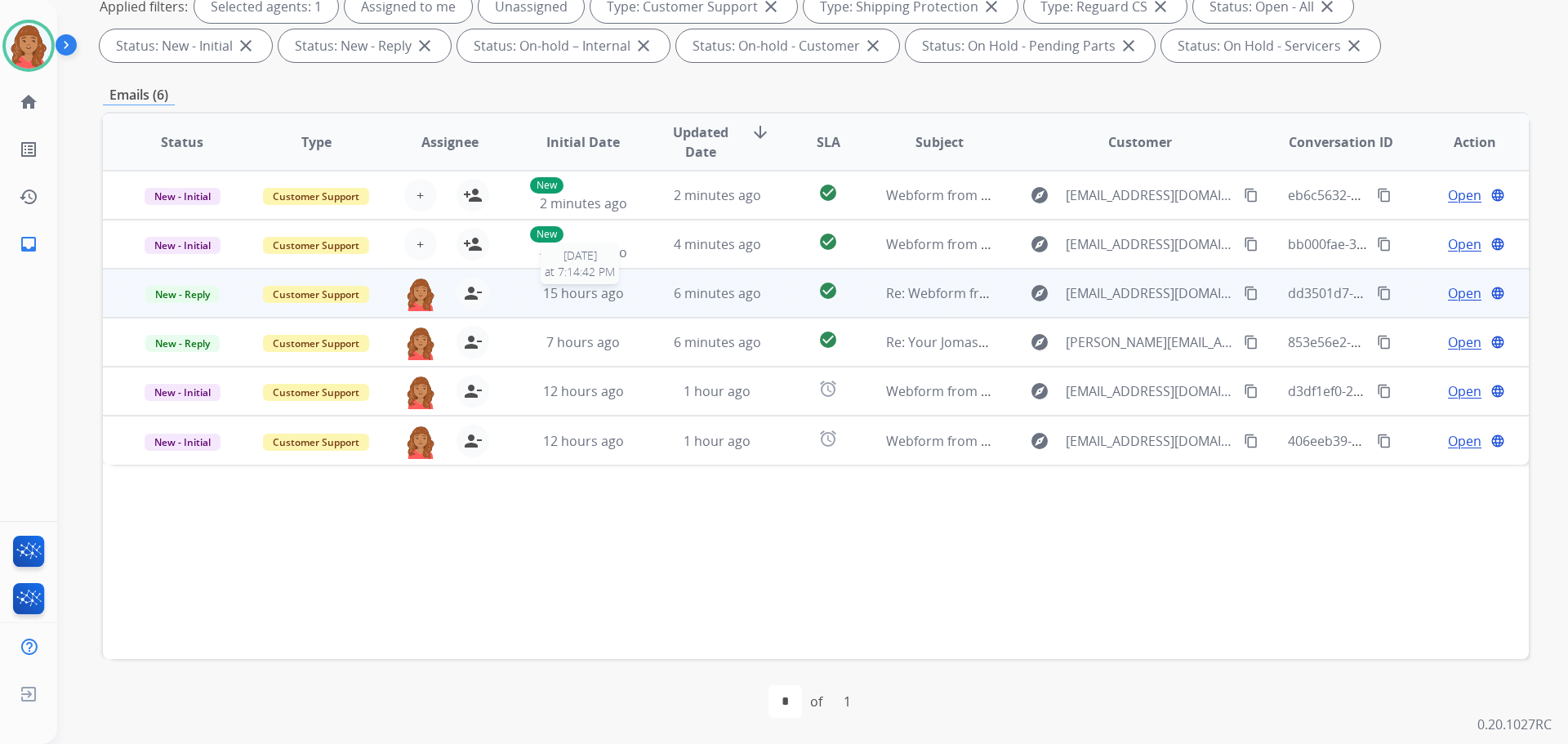
click at [568, 285] on span "15 hours ago" at bounding box center [583, 293] width 81 height 18
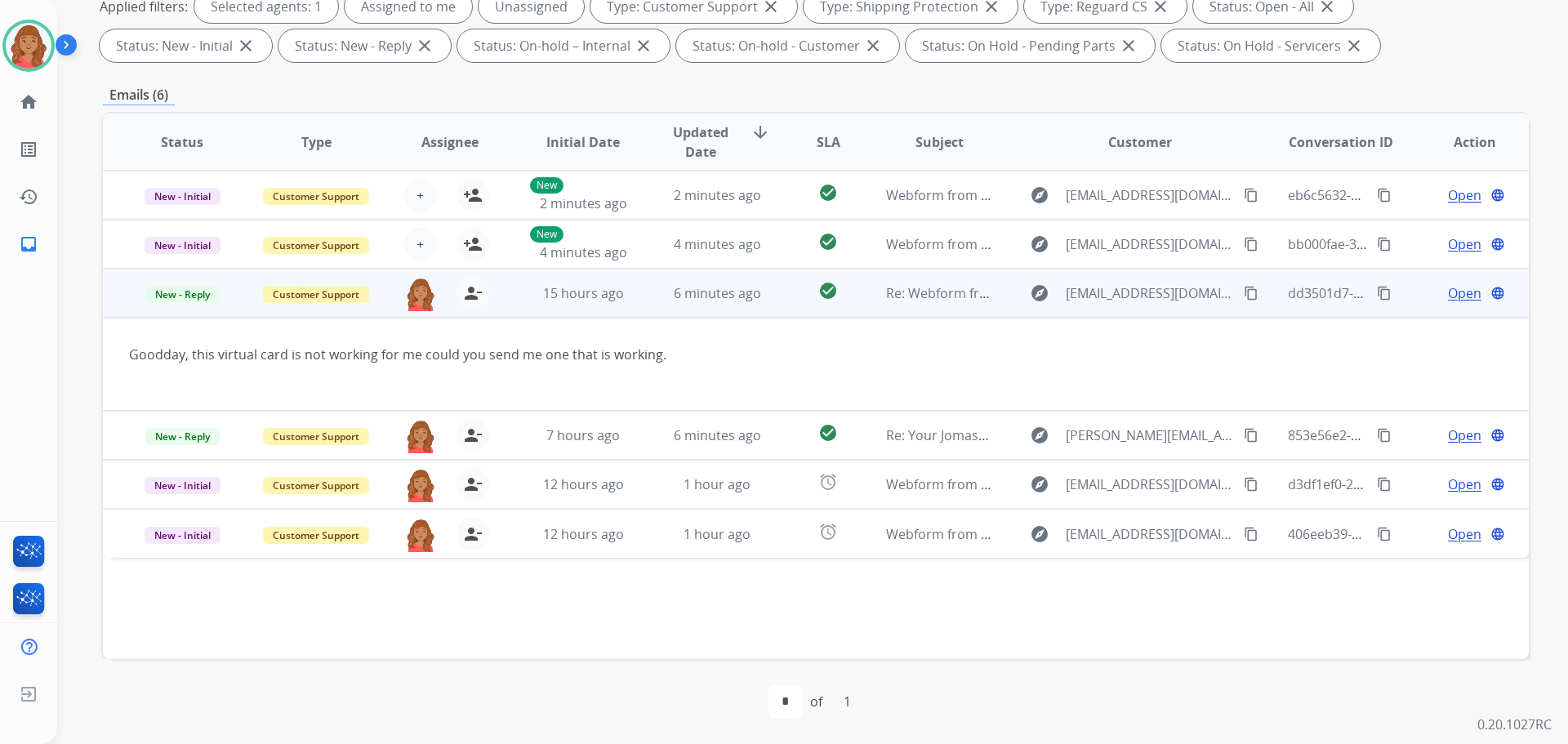
click at [1451, 283] on span "Open" at bounding box center [1465, 293] width 34 height 20
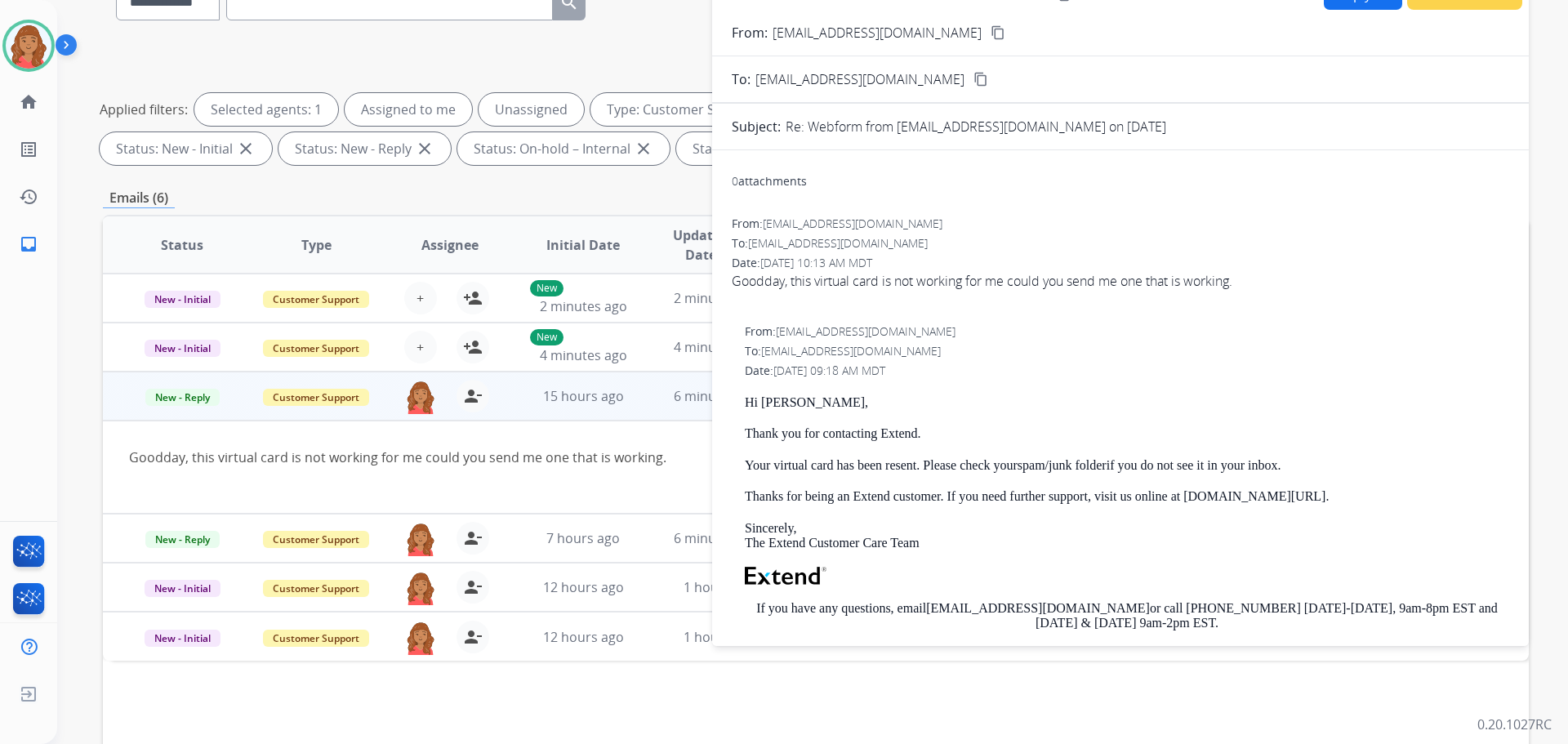
scroll to position [0, 0]
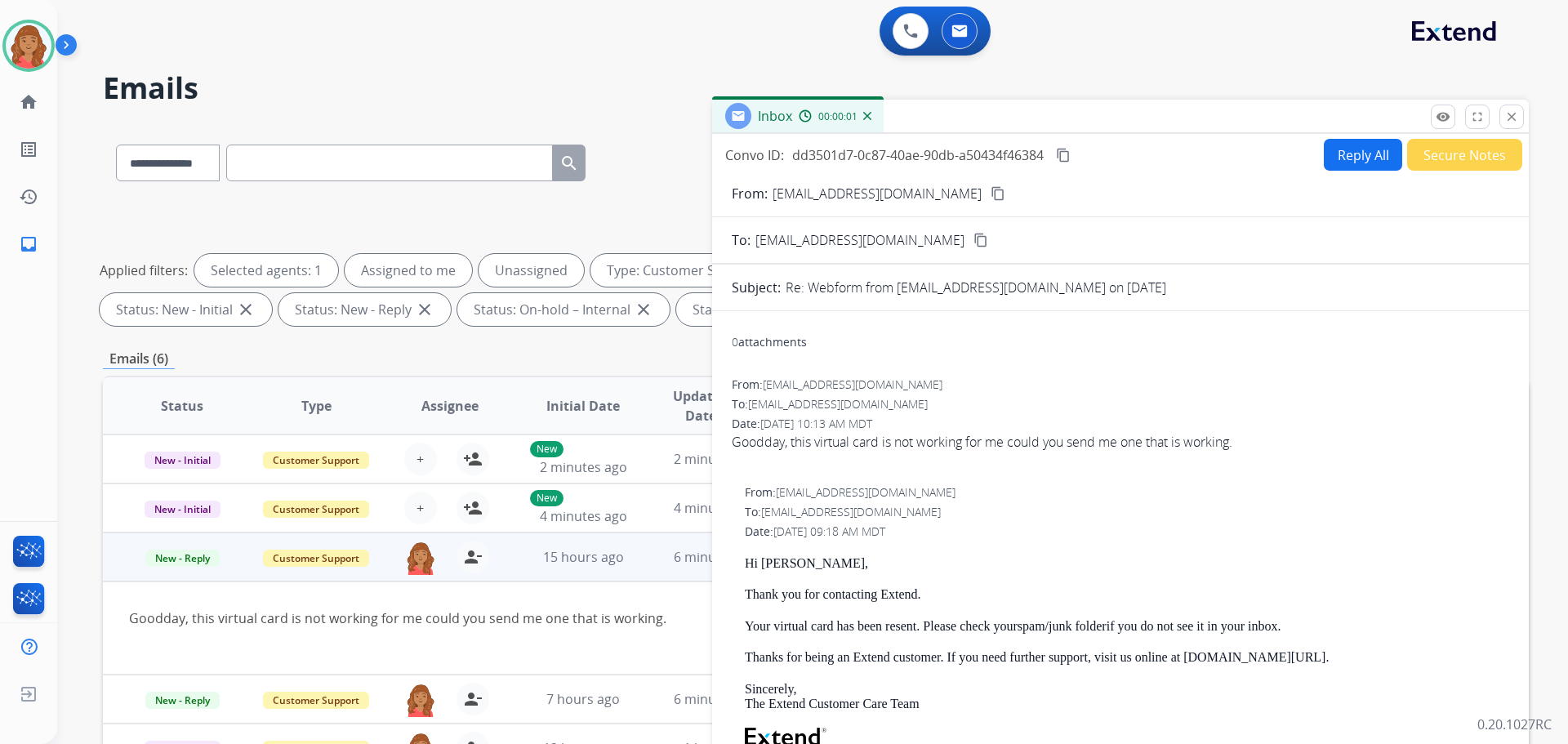
click at [1343, 159] on button "Reply All" at bounding box center [1363, 154] width 78 height 32
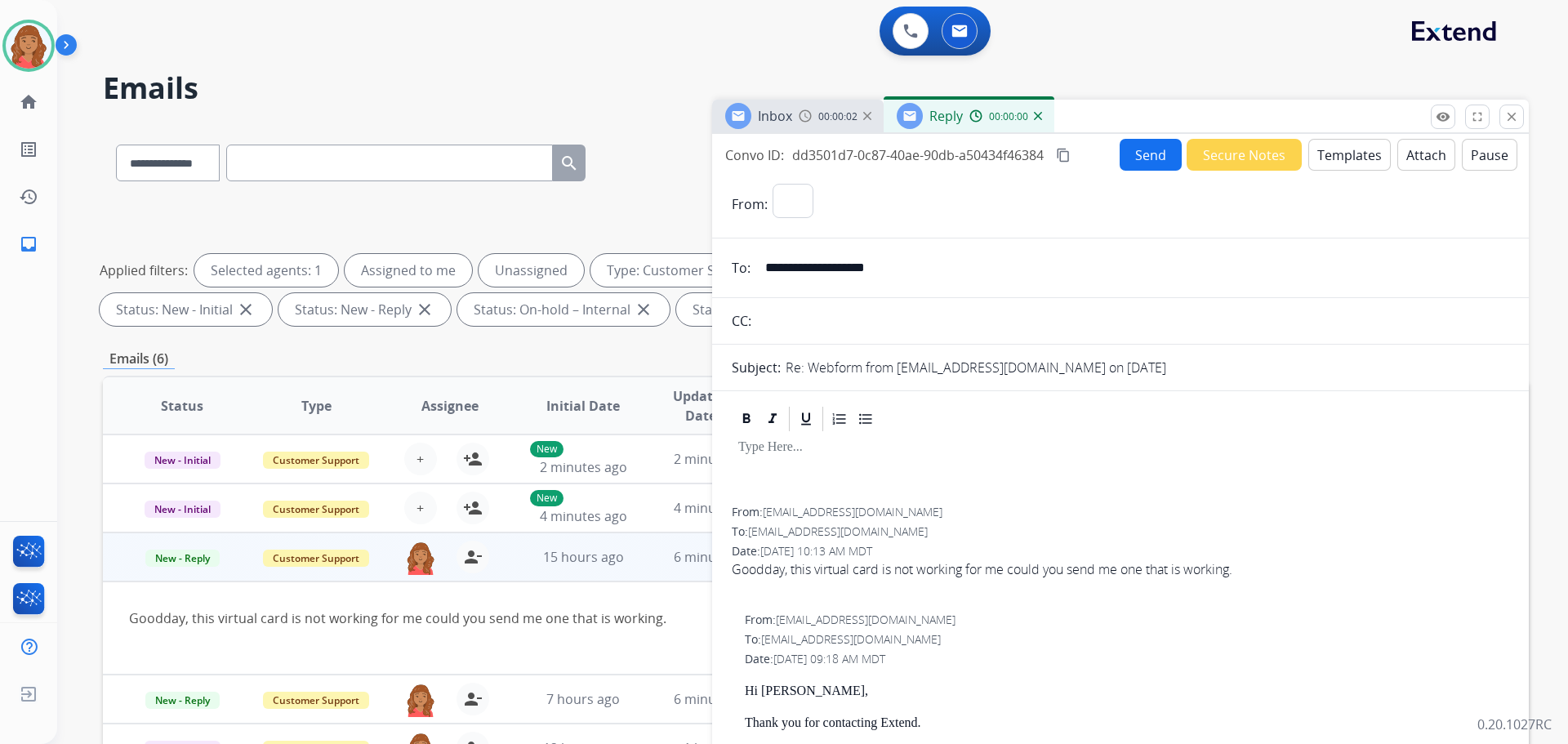
select select "**********"
click at [333, 628] on div at bounding box center [682, 637] width 1107 height 20
drag, startPoint x: 1510, startPoint y: 120, endPoint x: 1485, endPoint y: 131, distance: 27.3
click at [1512, 122] on mat-icon "close" at bounding box center [1512, 116] width 15 height 15
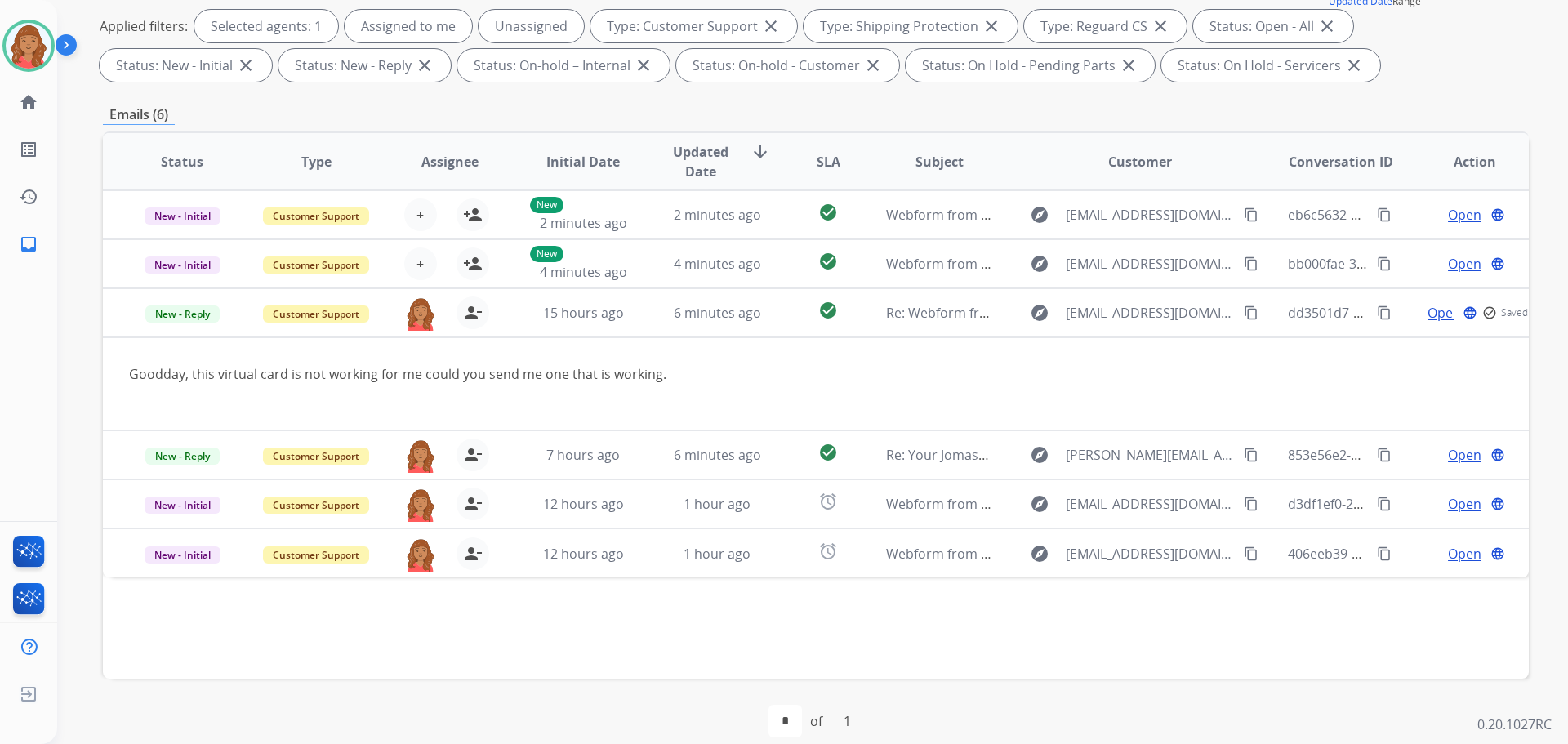
scroll to position [264, 0]
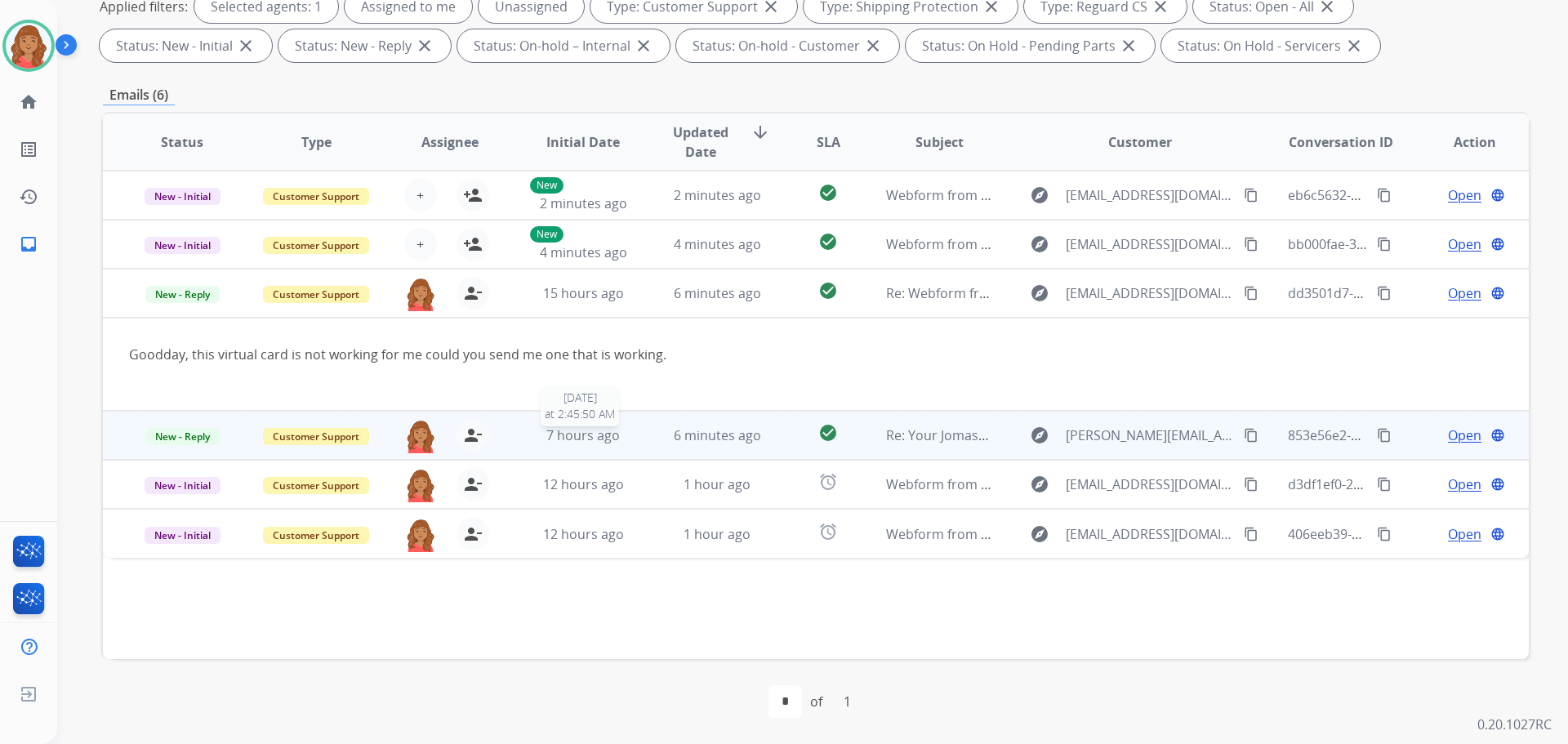
click at [575, 442] on span "7 hours ago" at bounding box center [582, 435] width 74 height 18
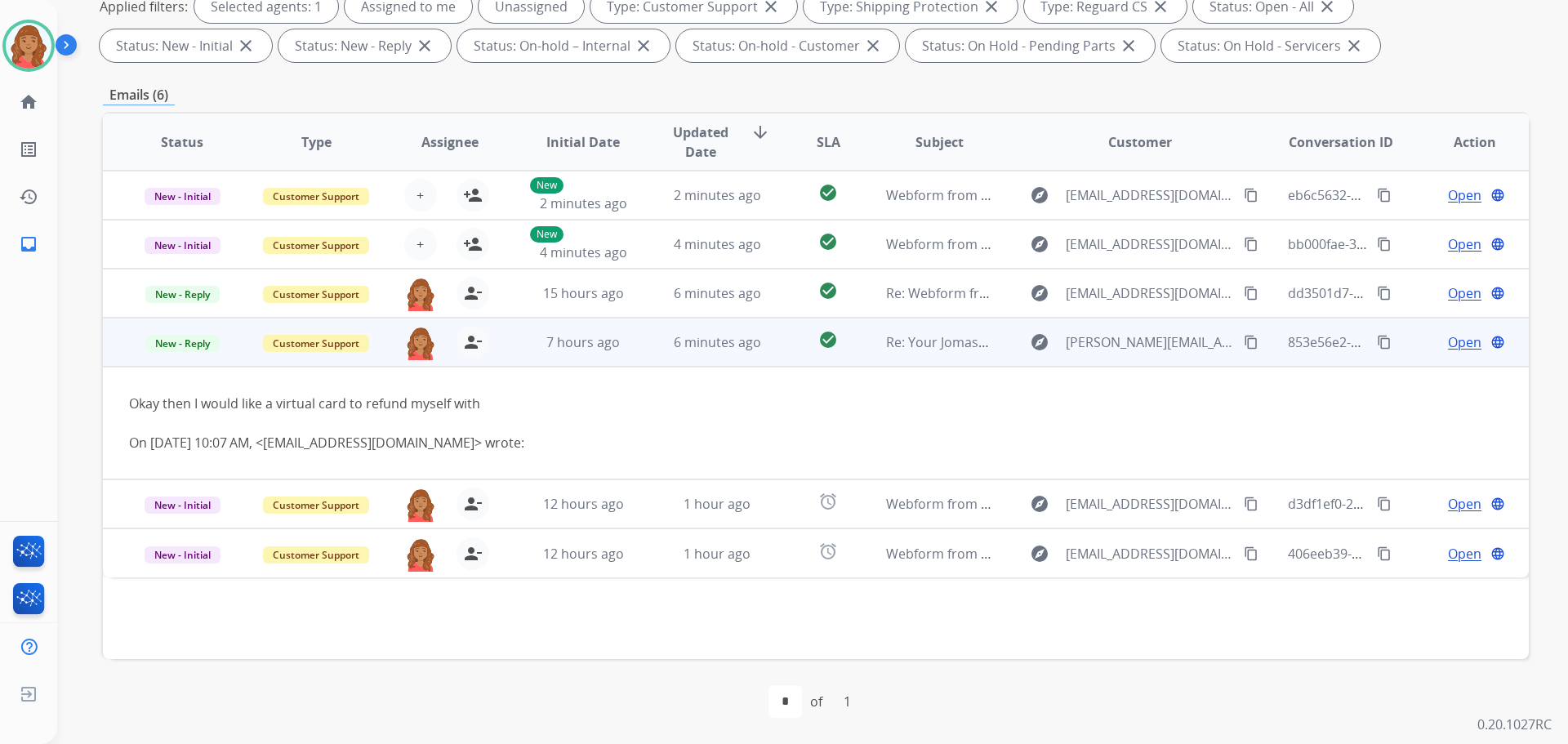
click at [1450, 347] on span "Open" at bounding box center [1465, 342] width 34 height 20
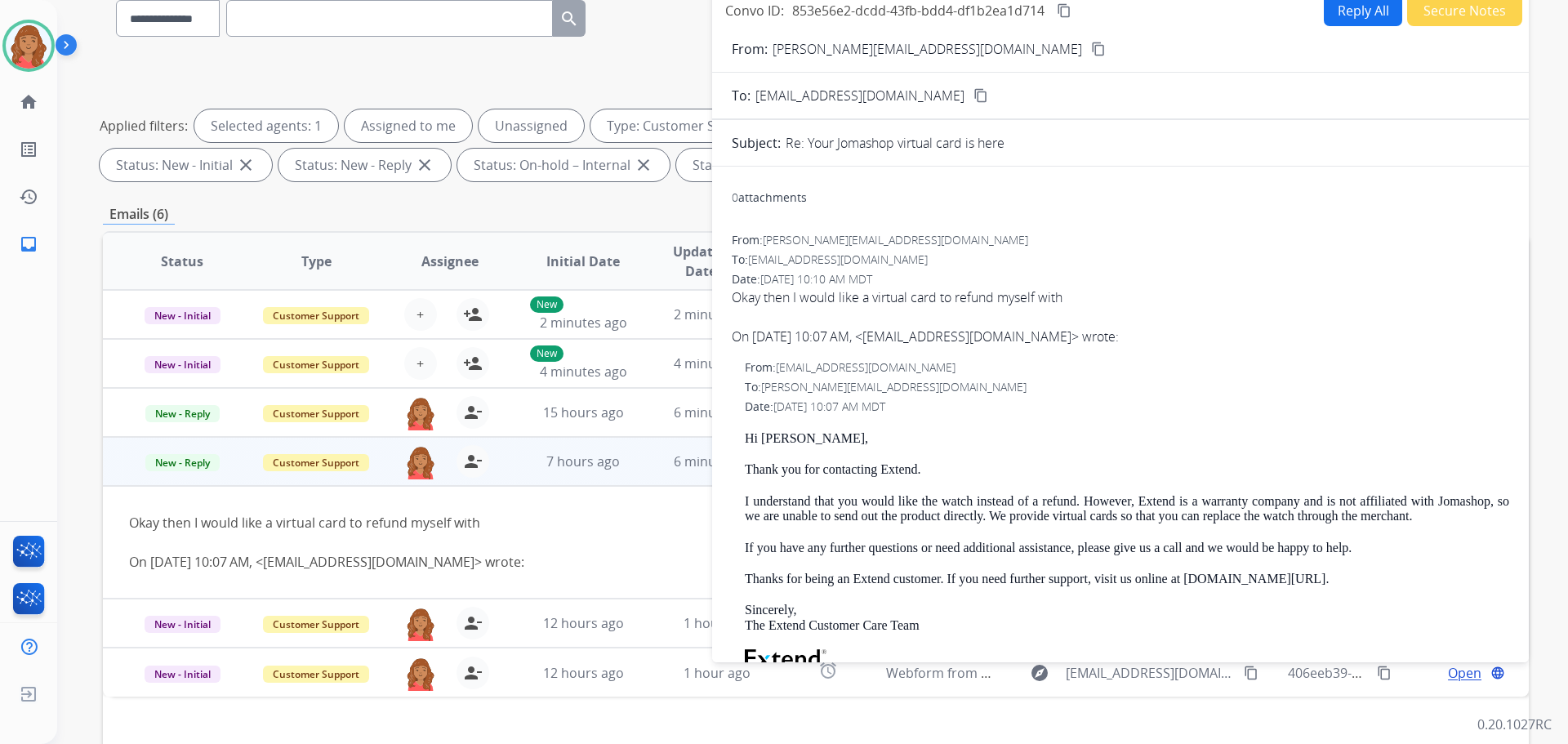
scroll to position [0, 0]
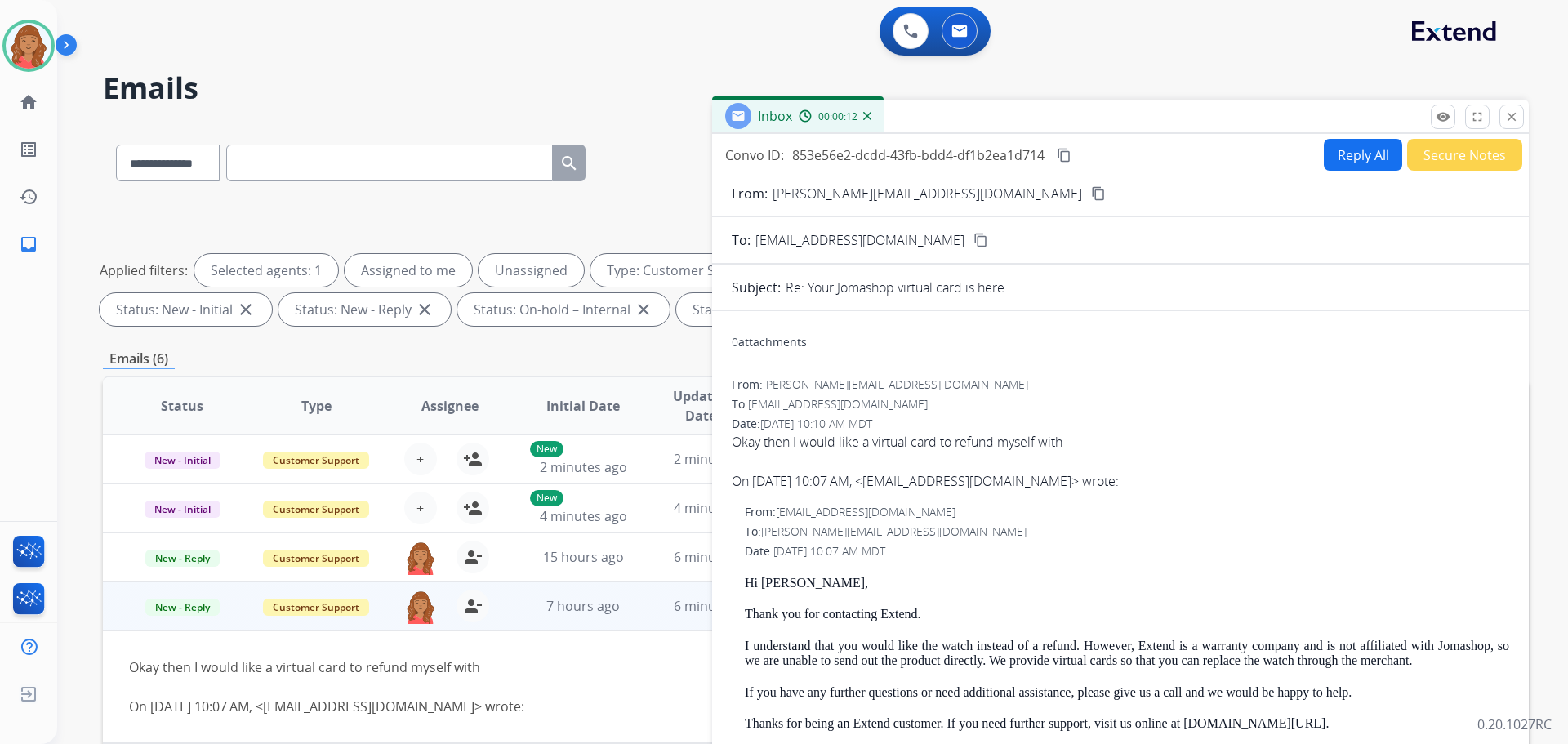
click at [1332, 155] on button "Reply All" at bounding box center [1363, 154] width 78 height 32
select select "**********"
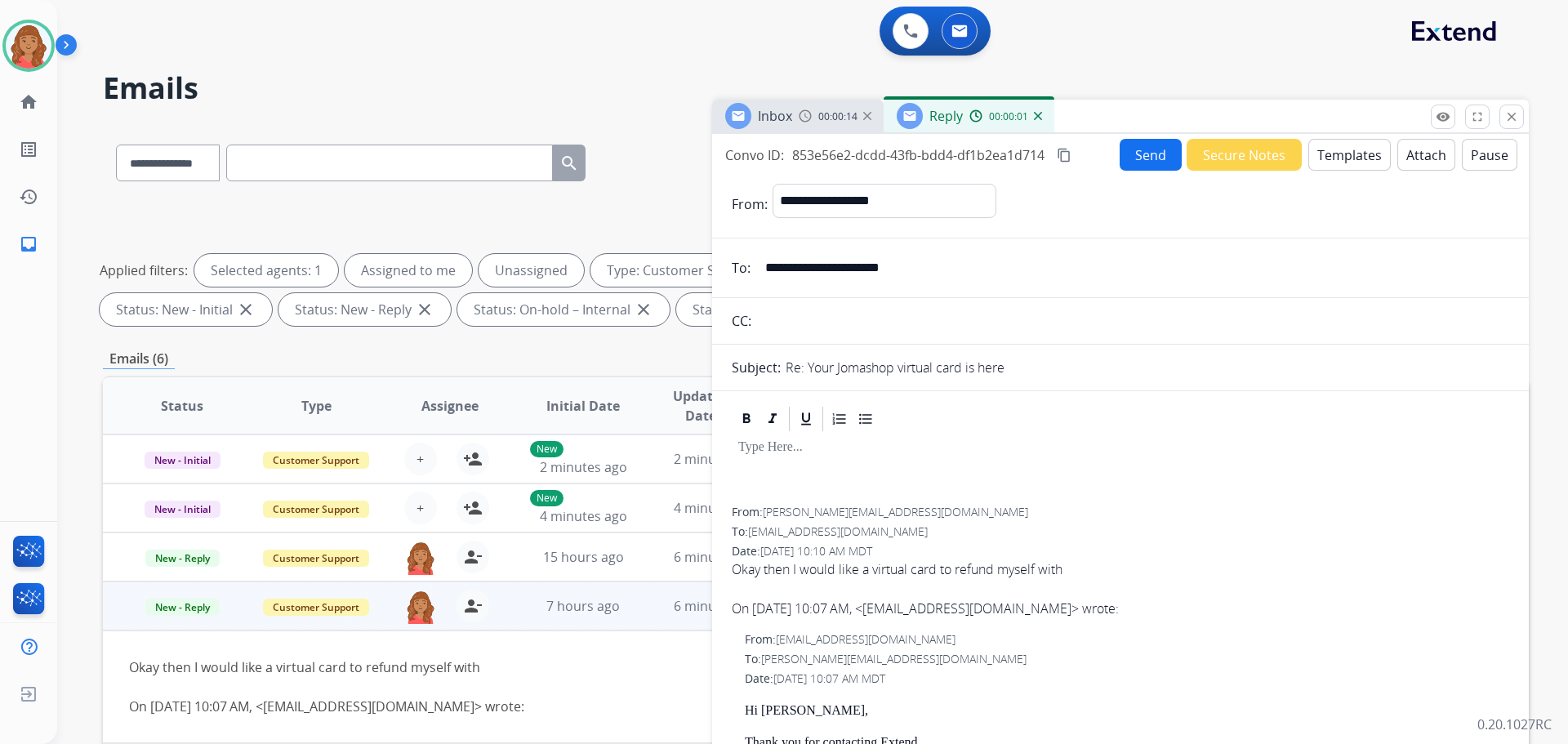
click at [1333, 164] on button "Templates" at bounding box center [1350, 154] width 83 height 32
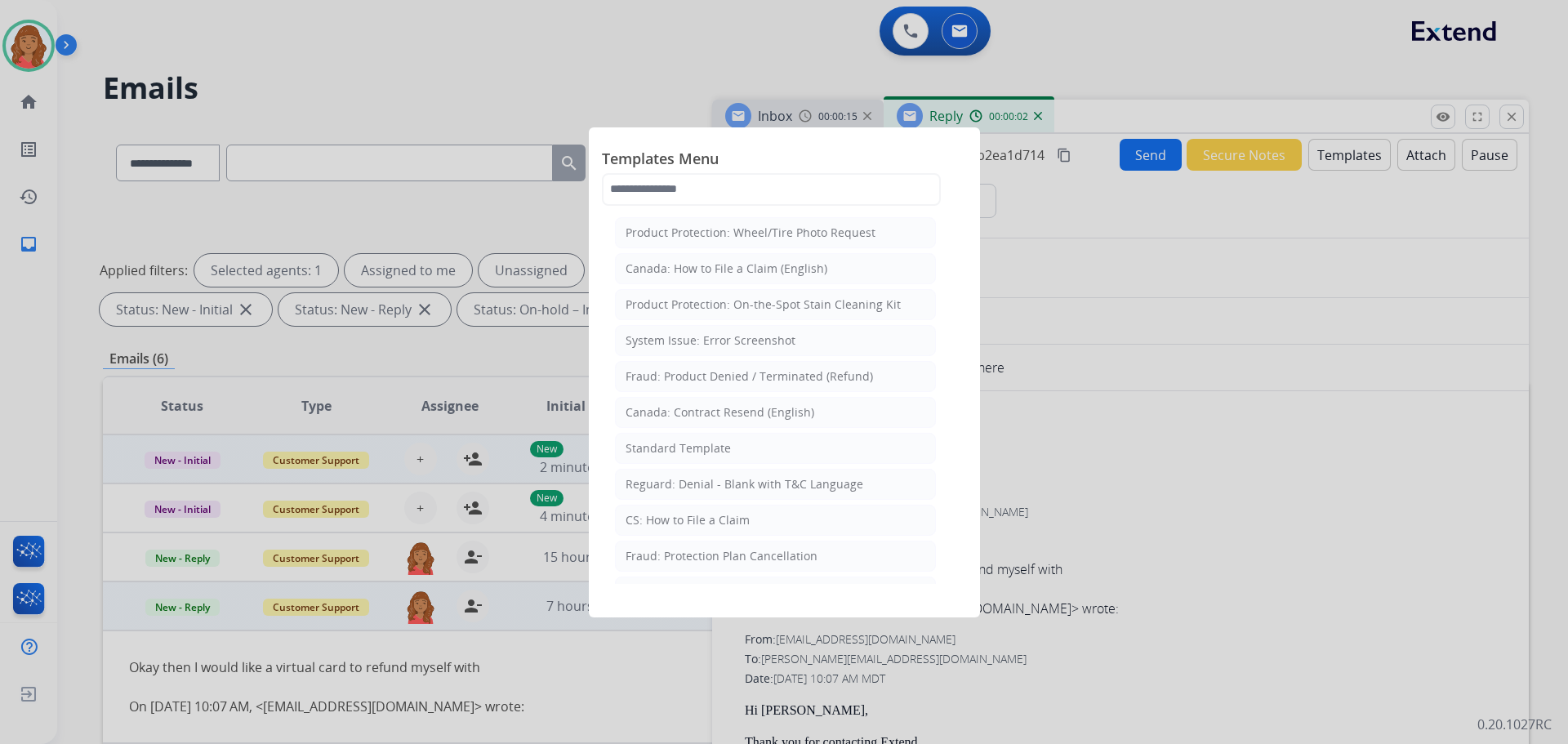
click at [687, 455] on div "Standard Template" at bounding box center [678, 448] width 106 height 16
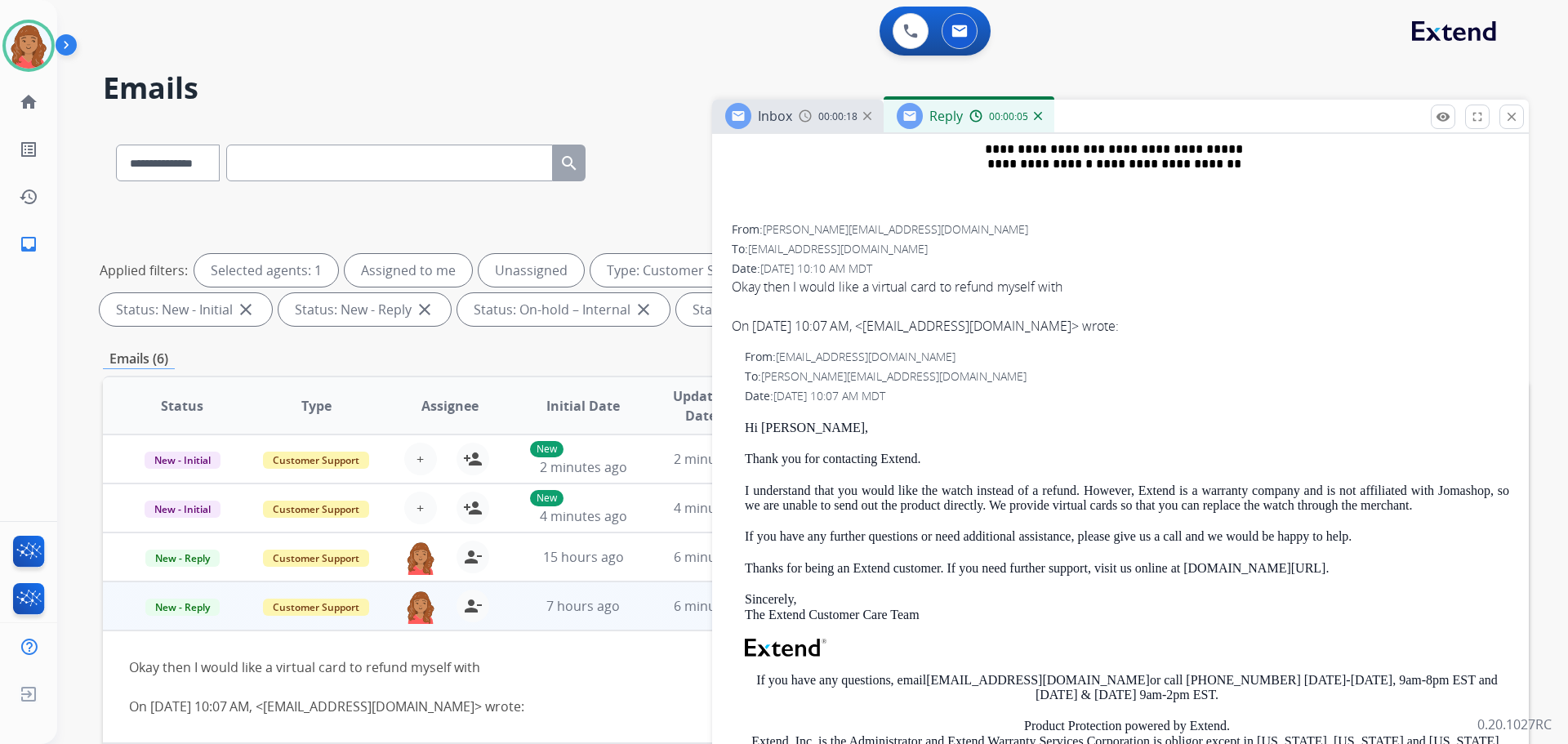
scroll to position [980, 0]
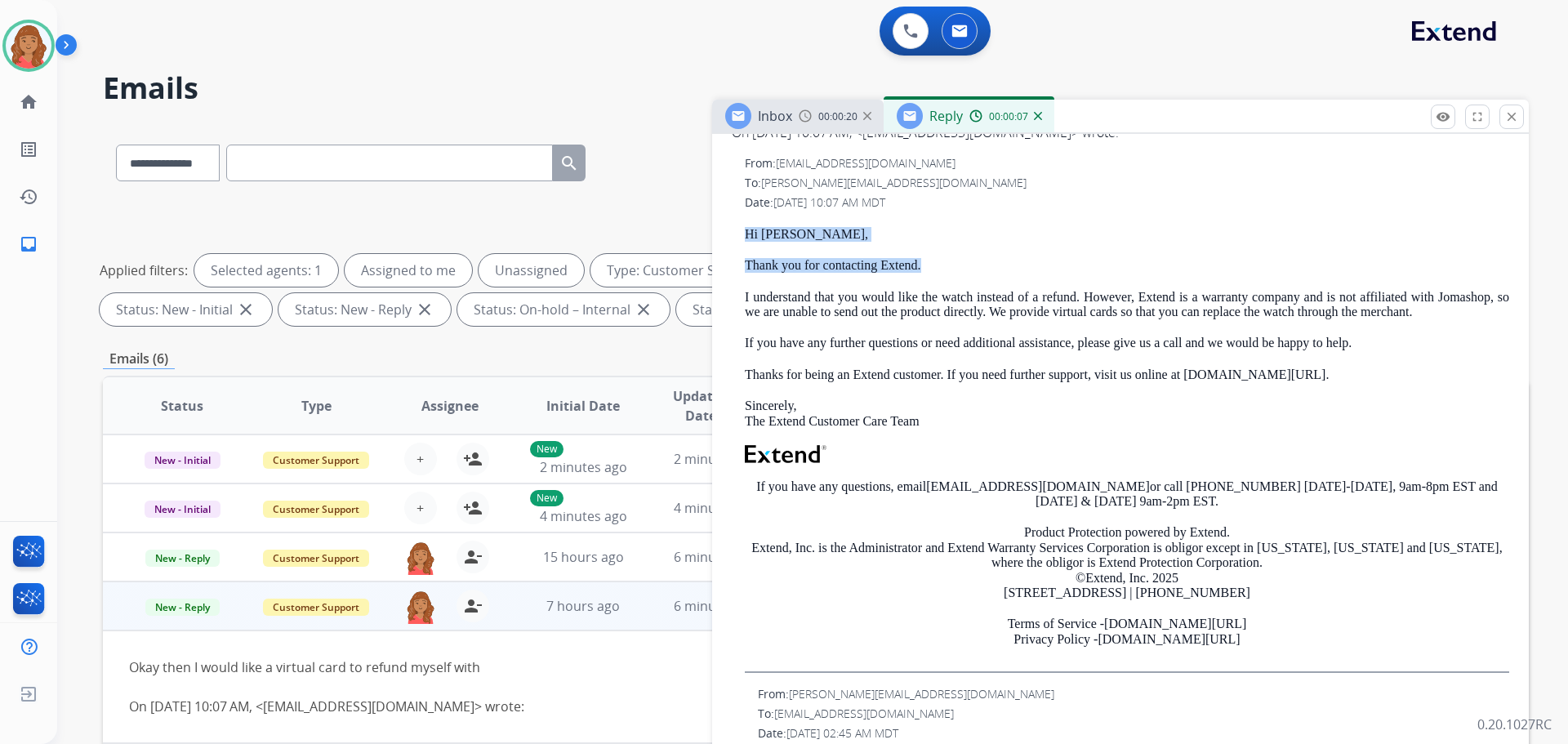
drag, startPoint x: 929, startPoint y: 262, endPoint x: 750, endPoint y: 233, distance: 181.3
click at [748, 231] on div "Hi [PERSON_NAME], Thank you for contacting Extend. I understand that you would …" at bounding box center [1127, 450] width 764 height 446
copy div "Hi [PERSON_NAME], Thank you for contacting Extend."
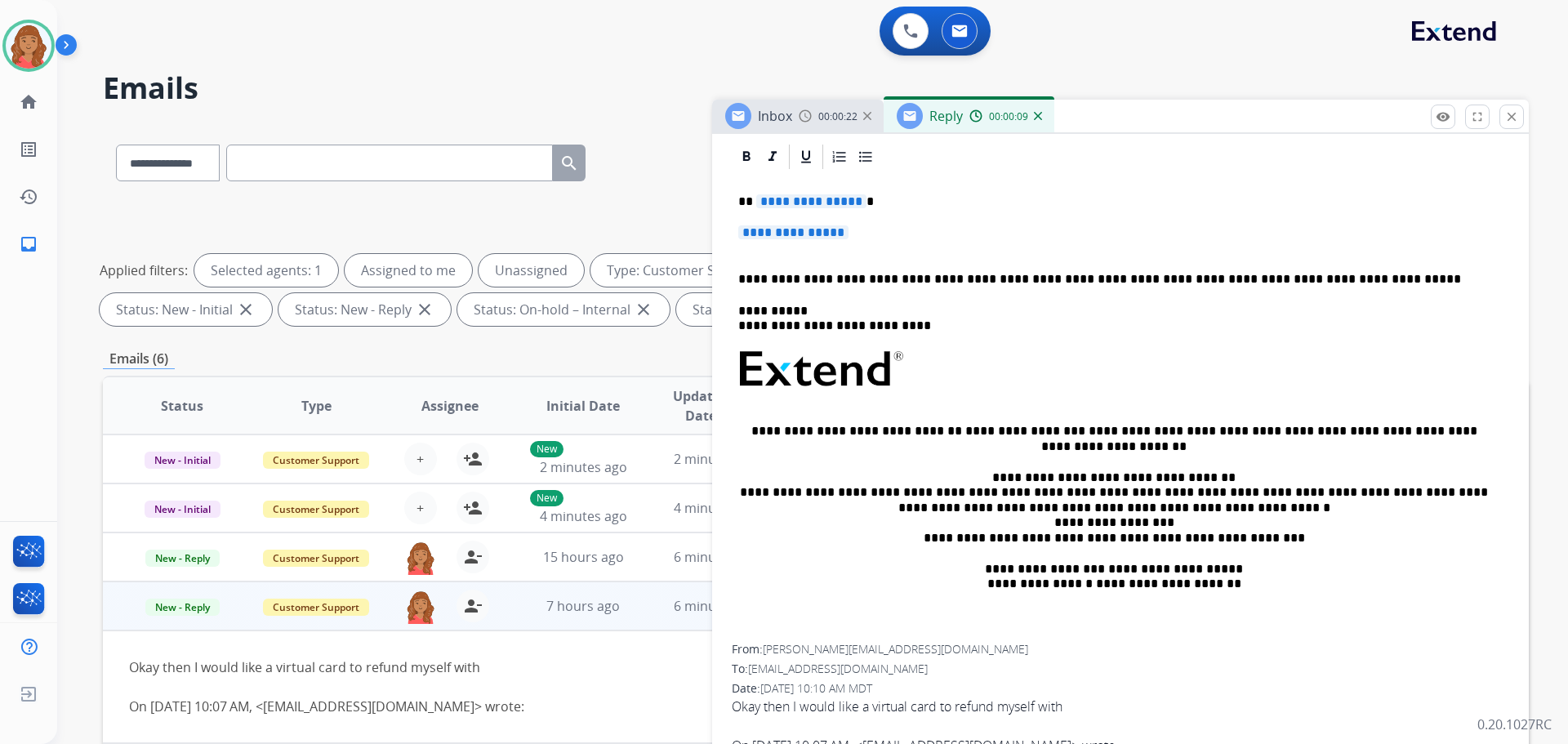
scroll to position [245, 0]
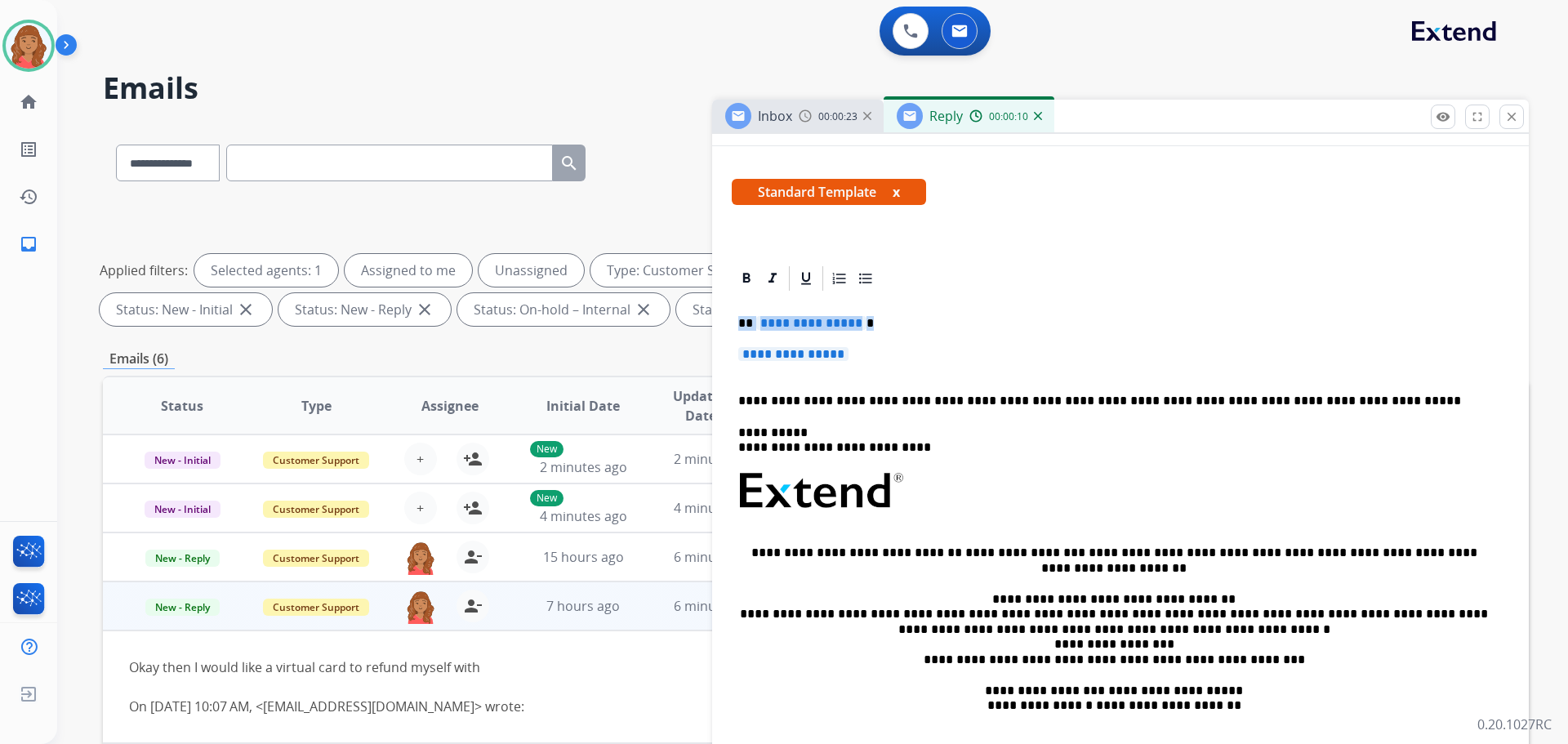
drag, startPoint x: 862, startPoint y: 352, endPoint x: 733, endPoint y: 313, distance: 134.8
drag, startPoint x: 760, startPoint y: 321, endPoint x: 913, endPoint y: 313, distance: 153.2
click at [961, 302] on div "**********" at bounding box center [1121, 529] width 778 height 473
drag, startPoint x: 835, startPoint y: 358, endPoint x: 717, endPoint y: 321, distance: 123.7
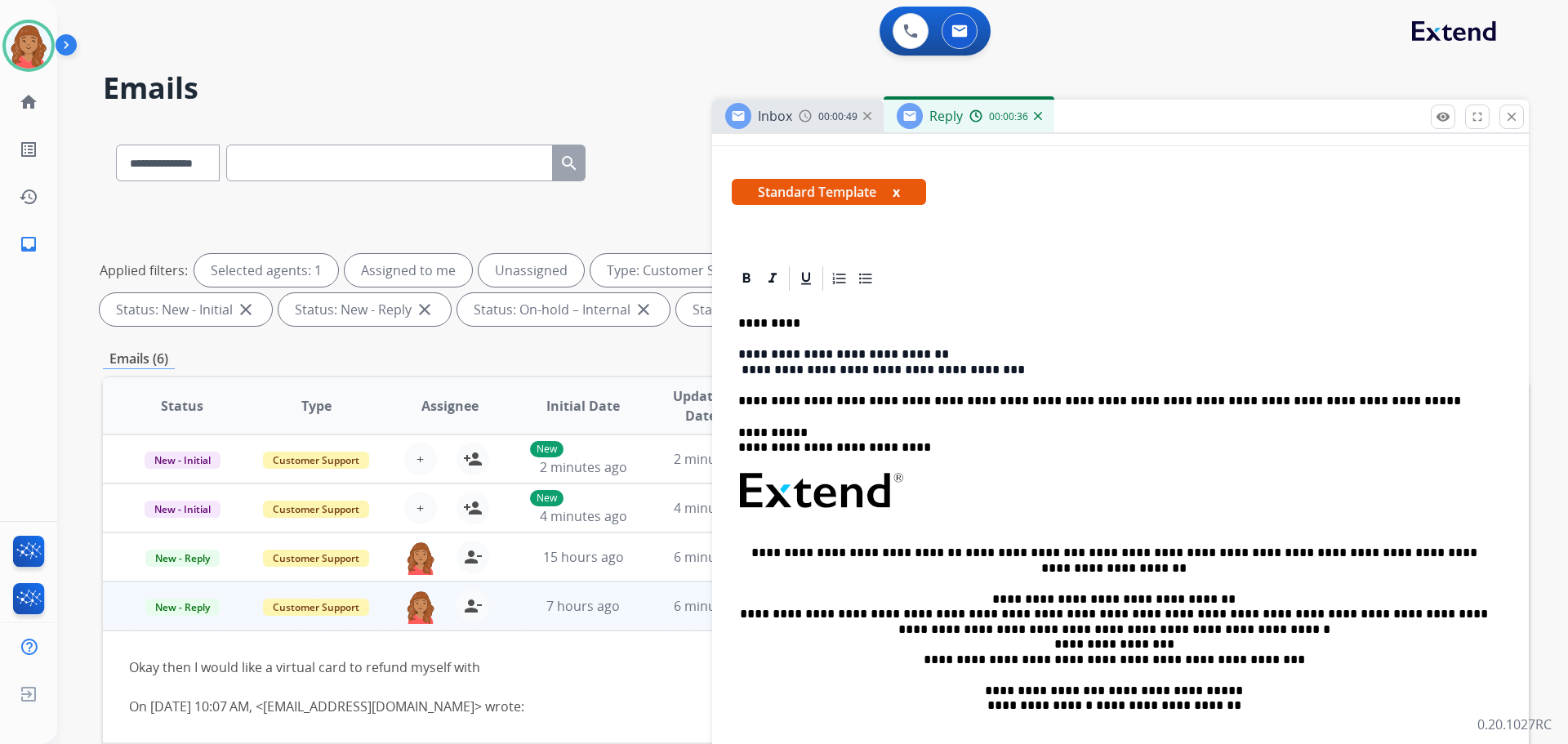
click at [752, 368] on p "**********" at bounding box center [1114, 362] width 751 height 30
click at [741, 368] on p "**********" at bounding box center [1114, 362] width 751 height 30
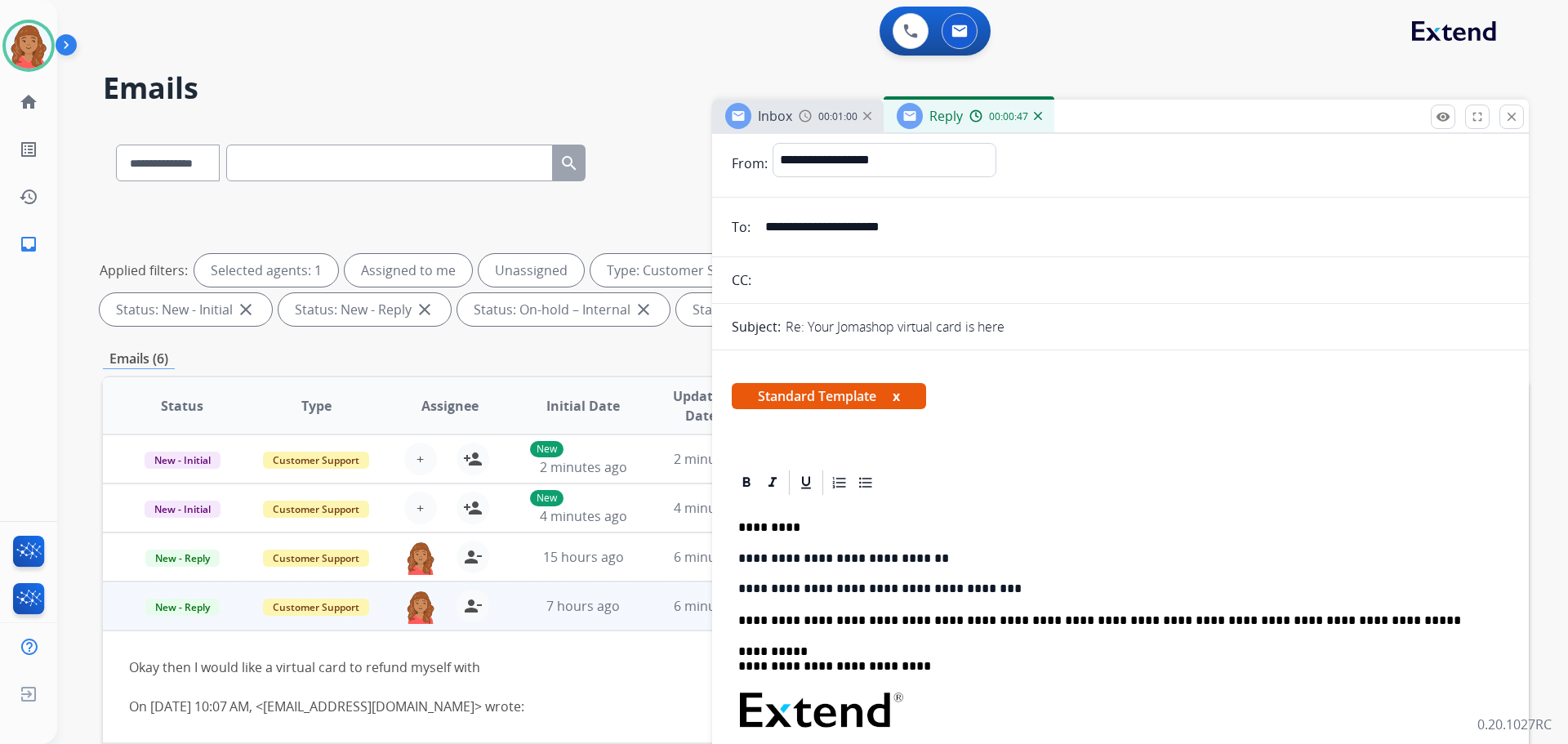
scroll to position [0, 0]
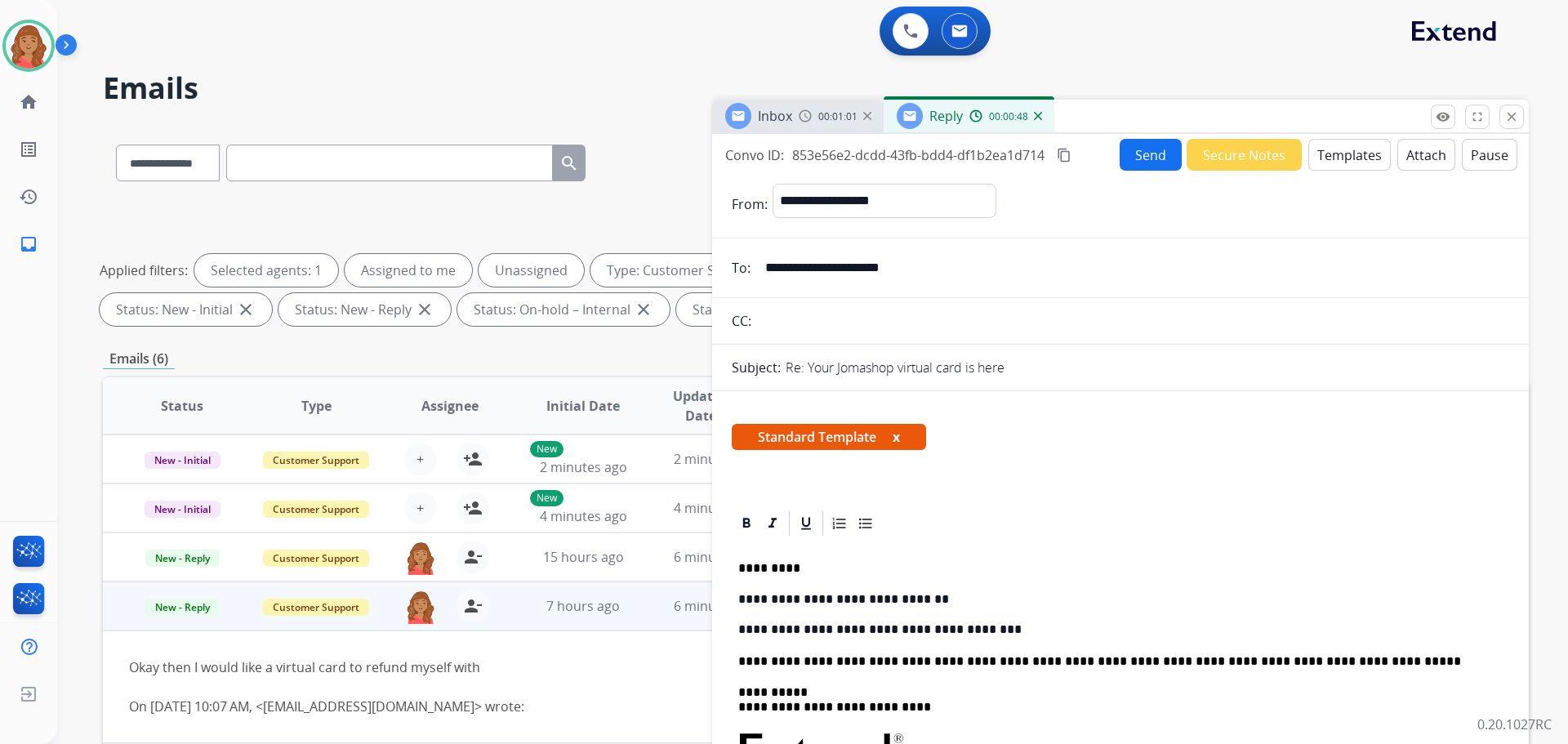
click at [1130, 159] on button "Send" at bounding box center [1151, 154] width 62 height 32
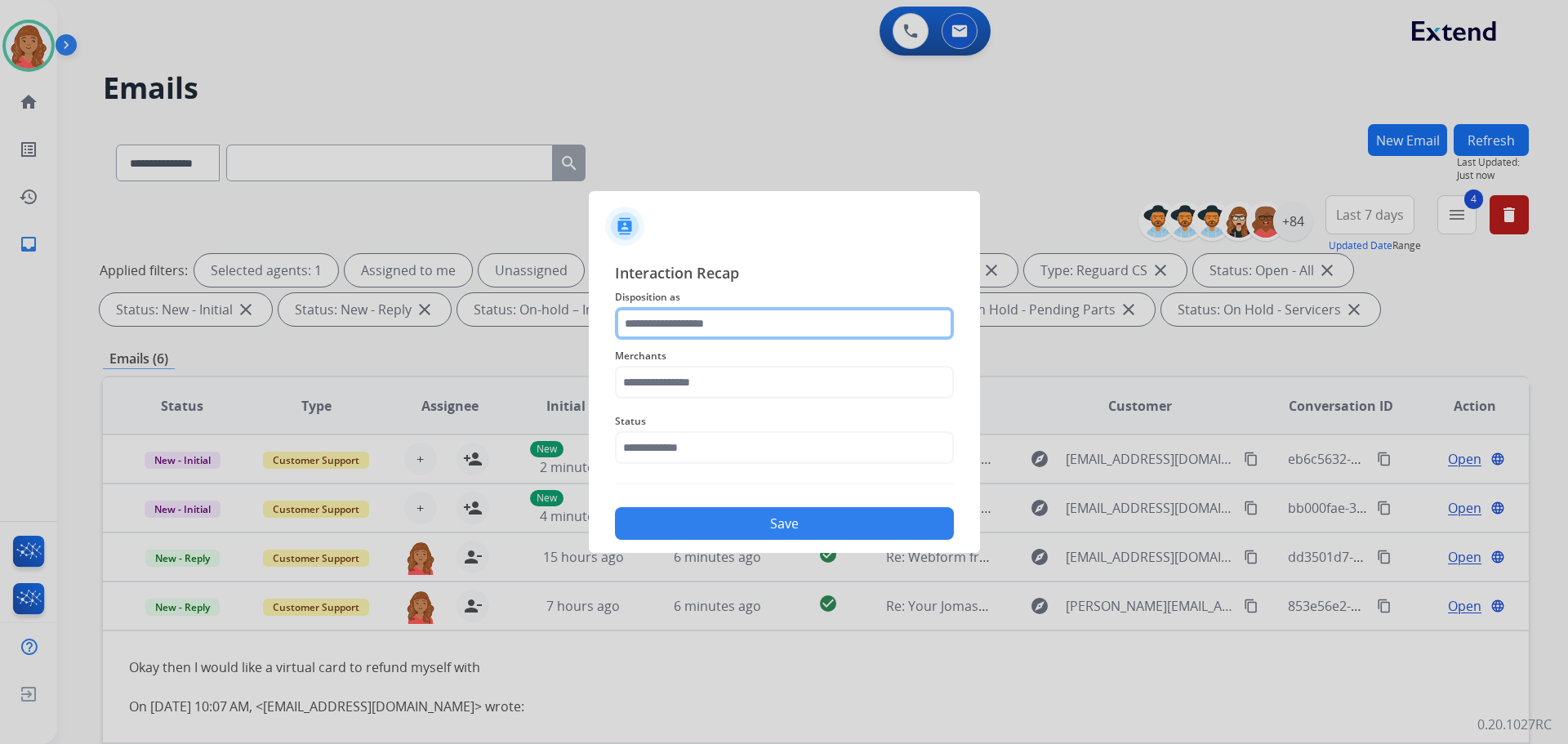
click at [750, 322] on input "text" at bounding box center [785, 323] width 339 height 33
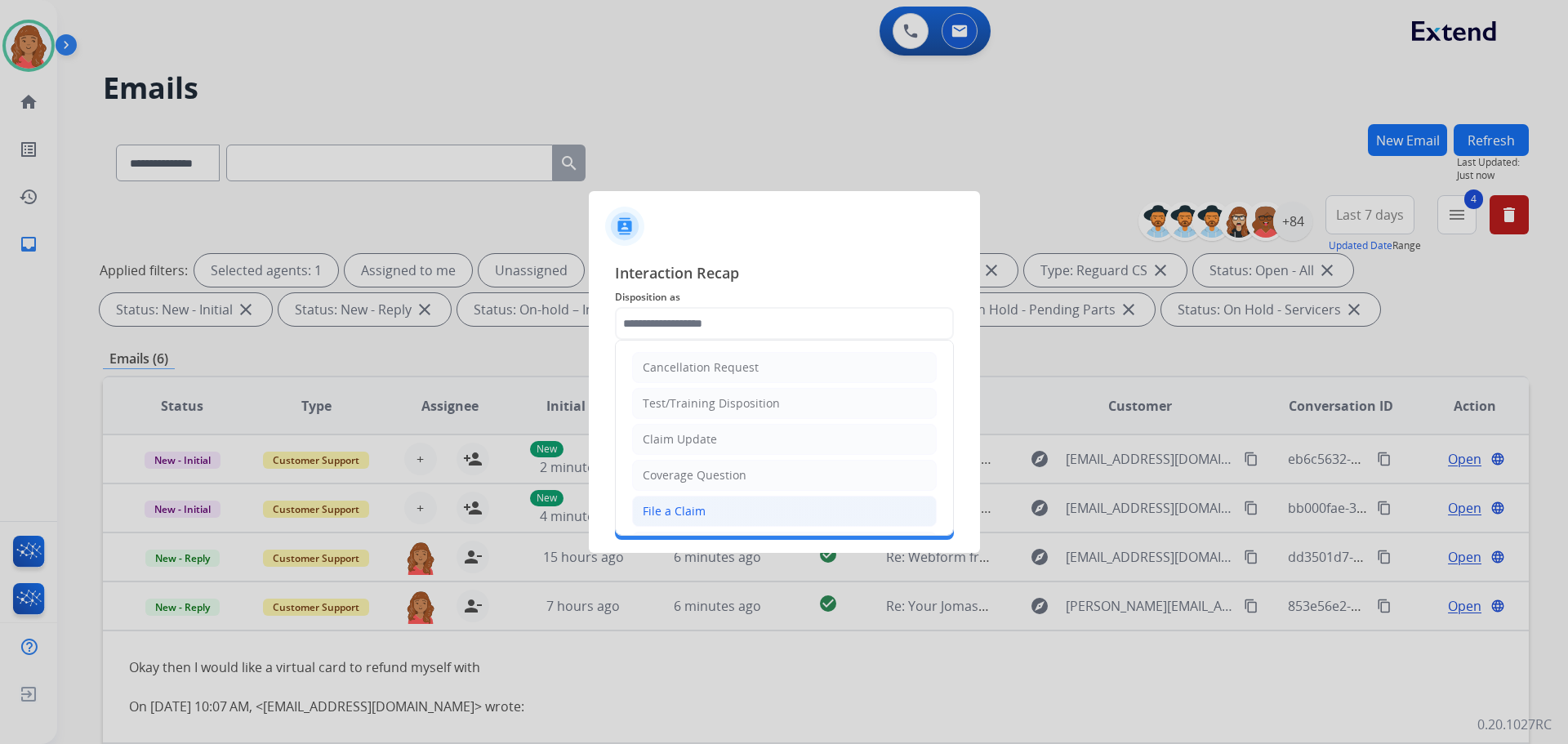
click at [692, 501] on li "File a Claim" at bounding box center [784, 511] width 305 height 31
type input "**********"
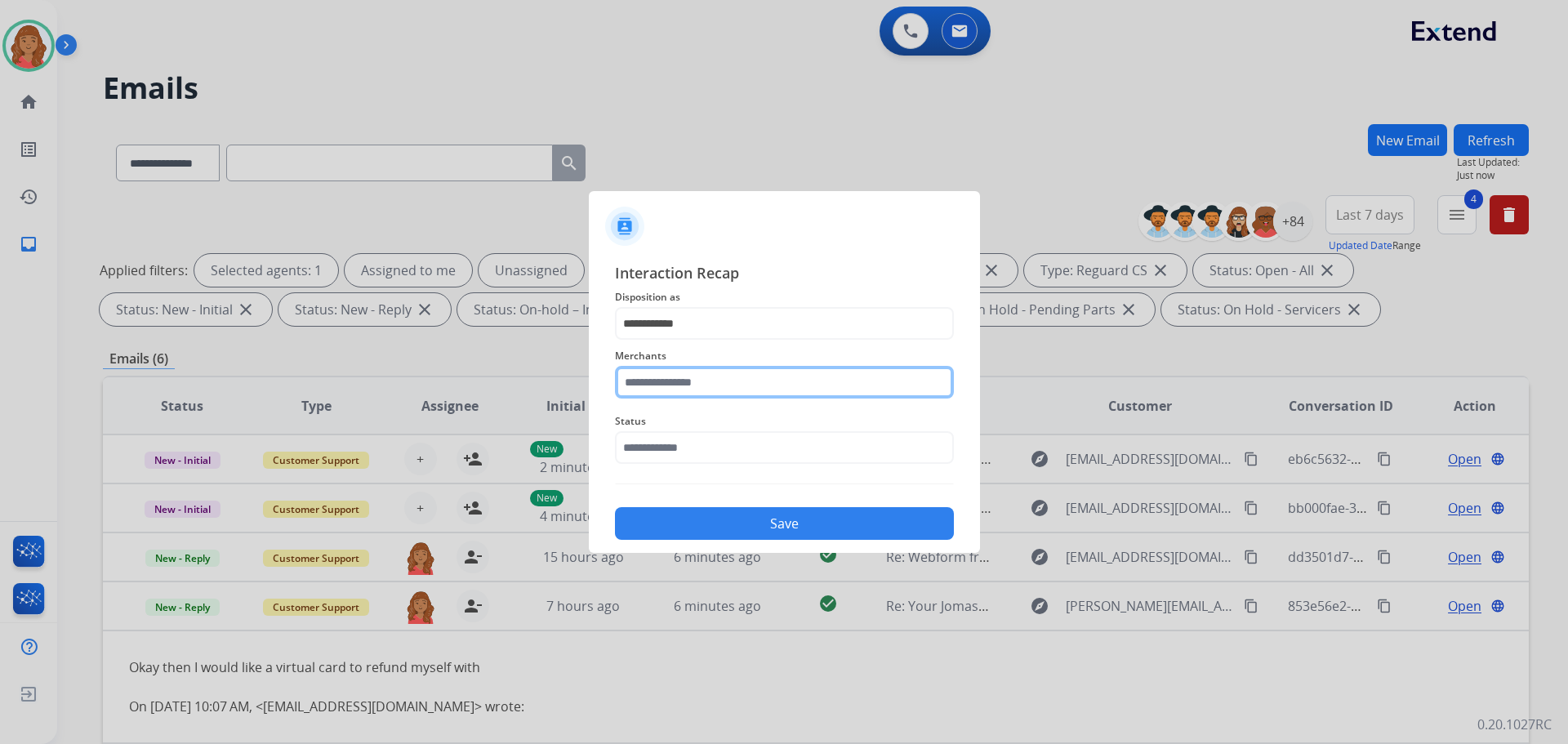
click at [698, 385] on input "text" at bounding box center [785, 382] width 339 height 33
type input "*"
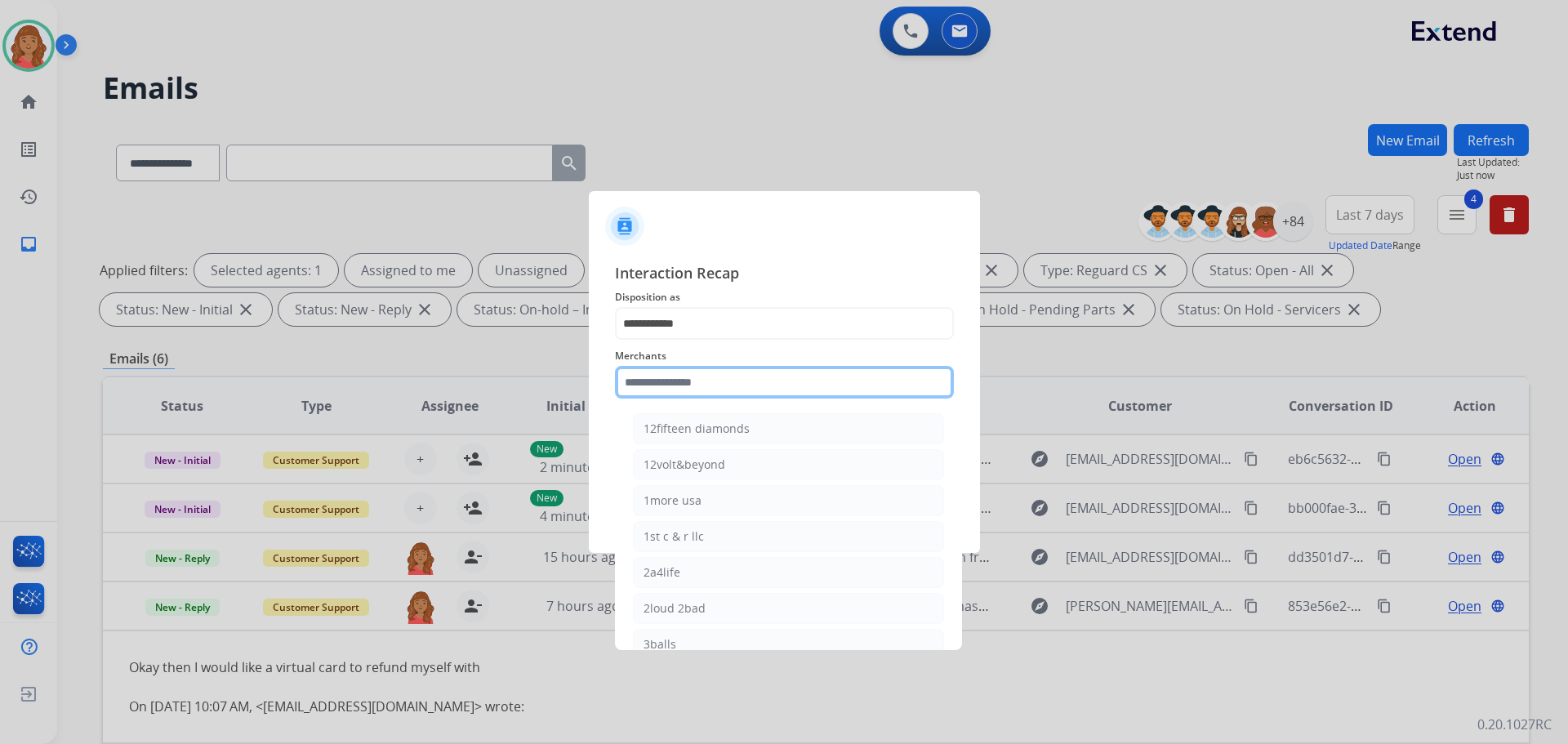
type input "*"
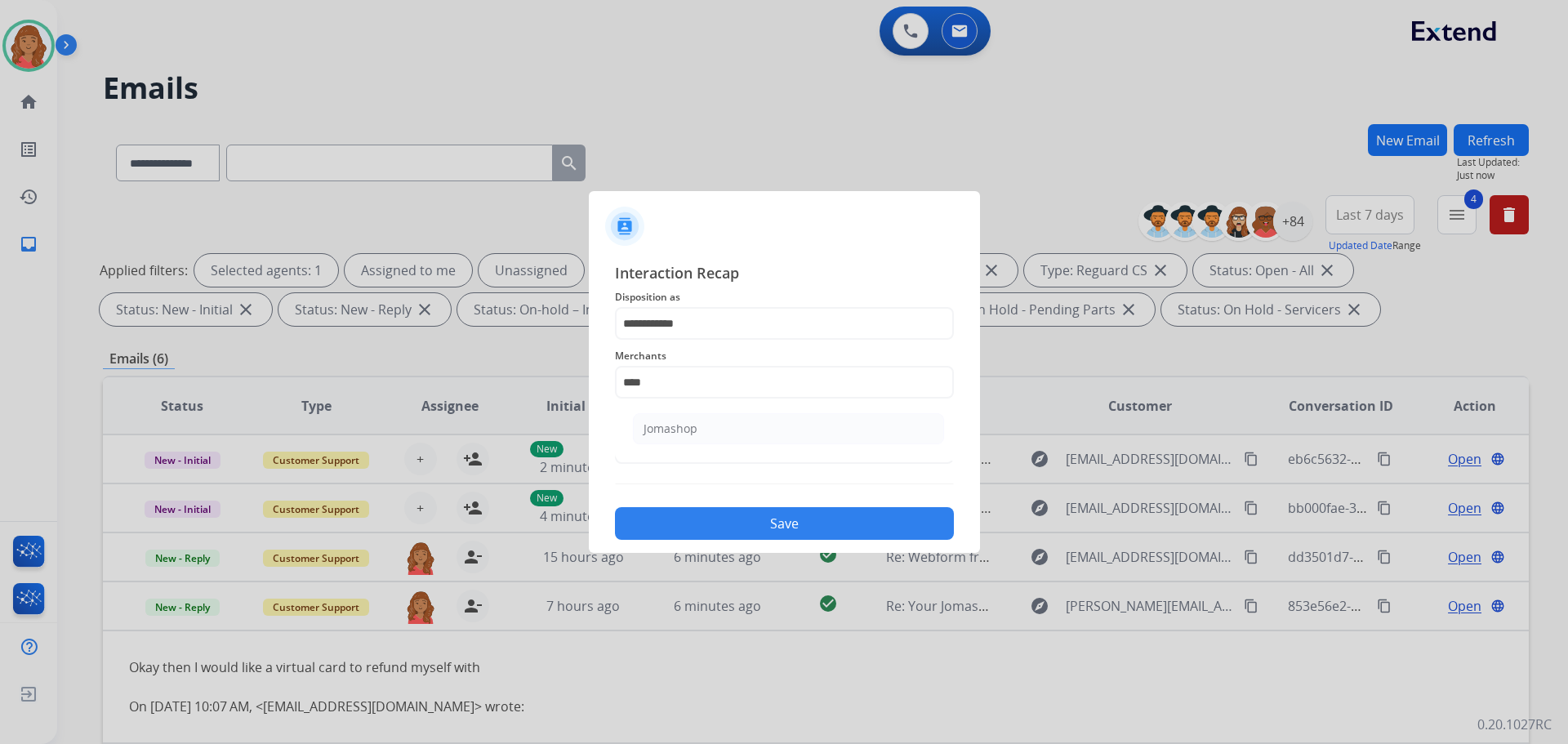
click at [682, 428] on div "Jomashop" at bounding box center [670, 429] width 54 height 16
type input "********"
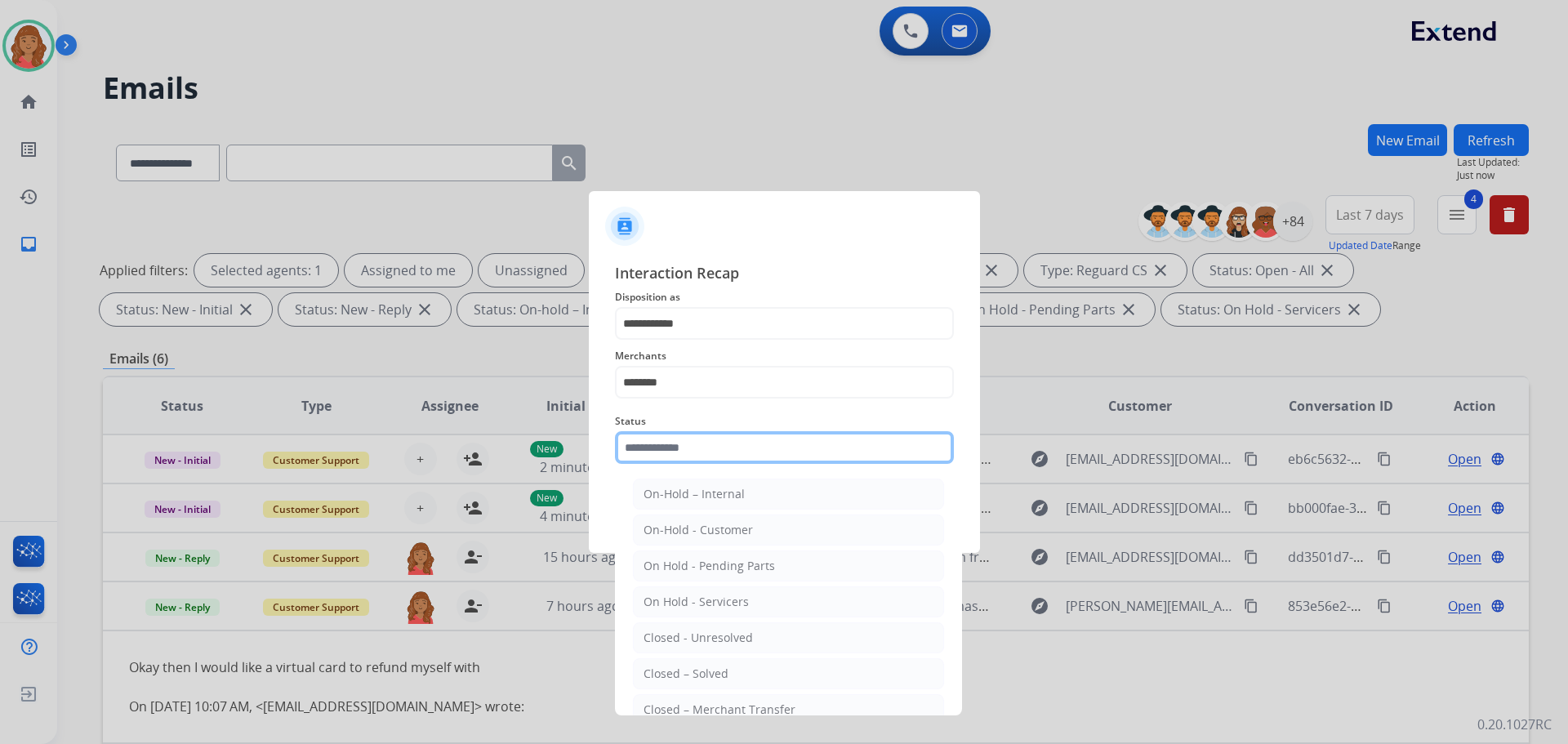
drag, startPoint x: 680, startPoint y: 441, endPoint x: 677, endPoint y: 463, distance: 22.2
click at [679, 442] on input "text" at bounding box center [785, 447] width 339 height 33
drag, startPoint x: 672, startPoint y: 675, endPoint x: 693, endPoint y: 568, distance: 109.0
click at [677, 672] on div "Closed – Solved" at bounding box center [686, 674] width 85 height 16
type input "**********"
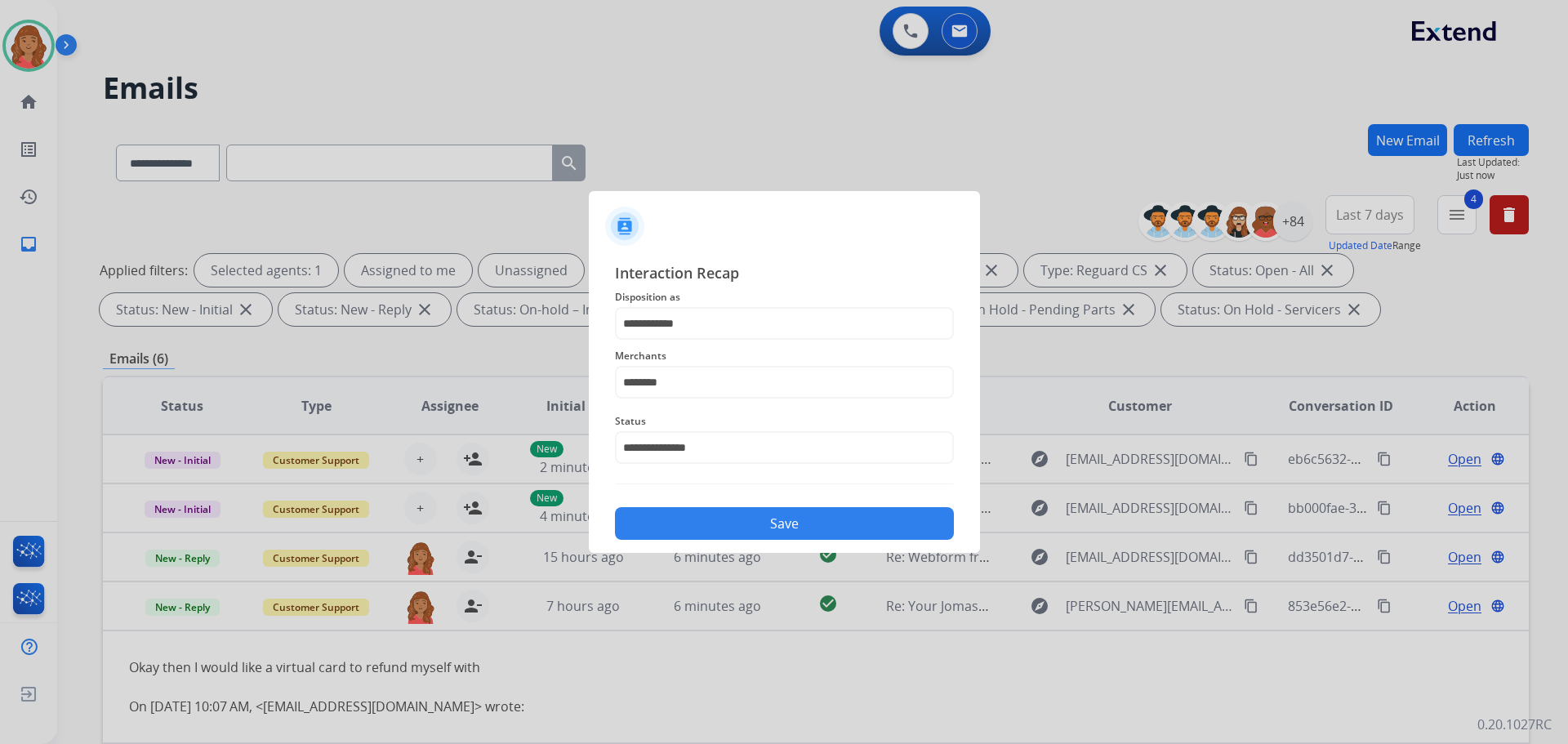
drag, startPoint x: 706, startPoint y: 519, endPoint x: 703, endPoint y: 530, distance: 11.4
click at [707, 519] on button "Save" at bounding box center [785, 523] width 339 height 33
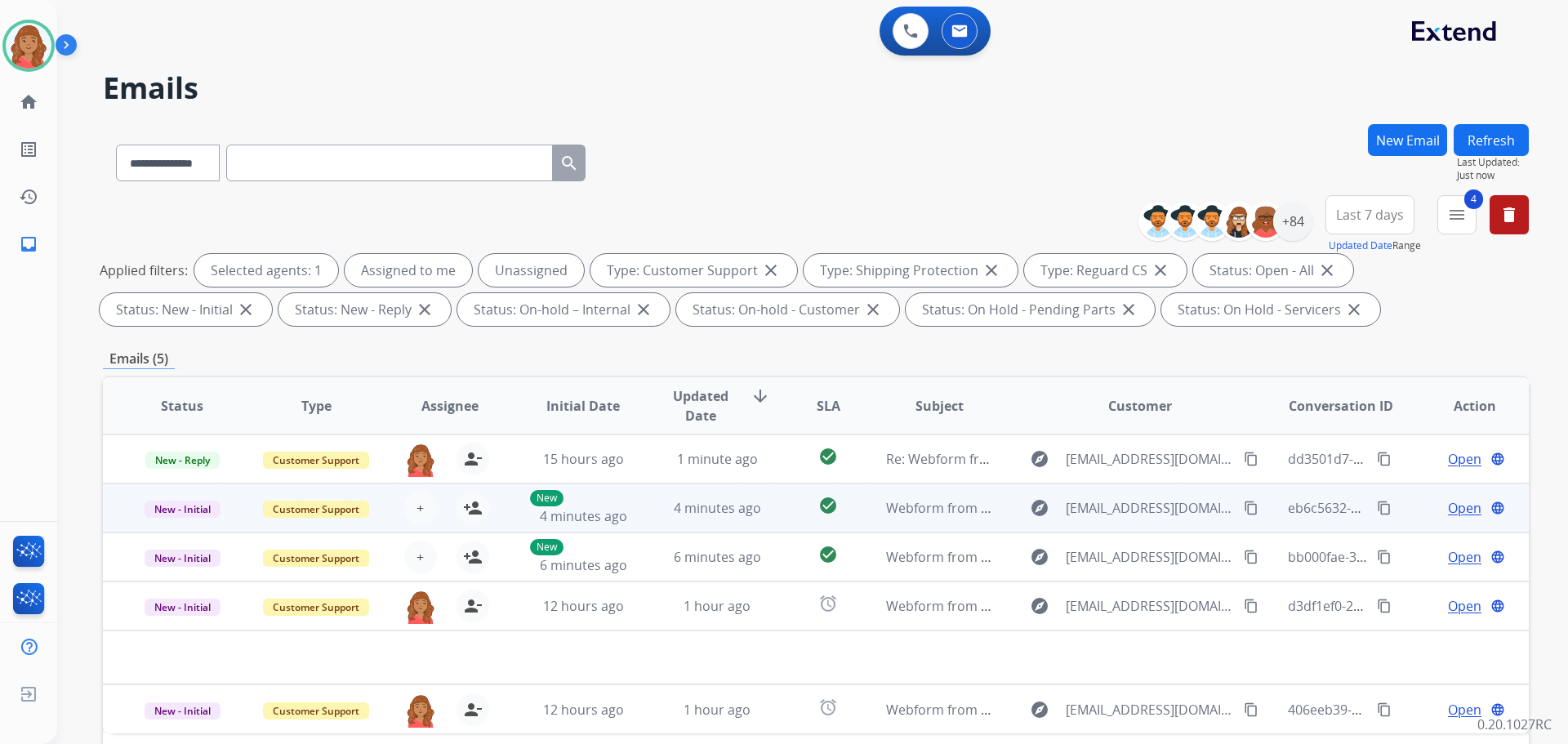
click at [1464, 510] on span "Open" at bounding box center [1465, 508] width 34 height 20
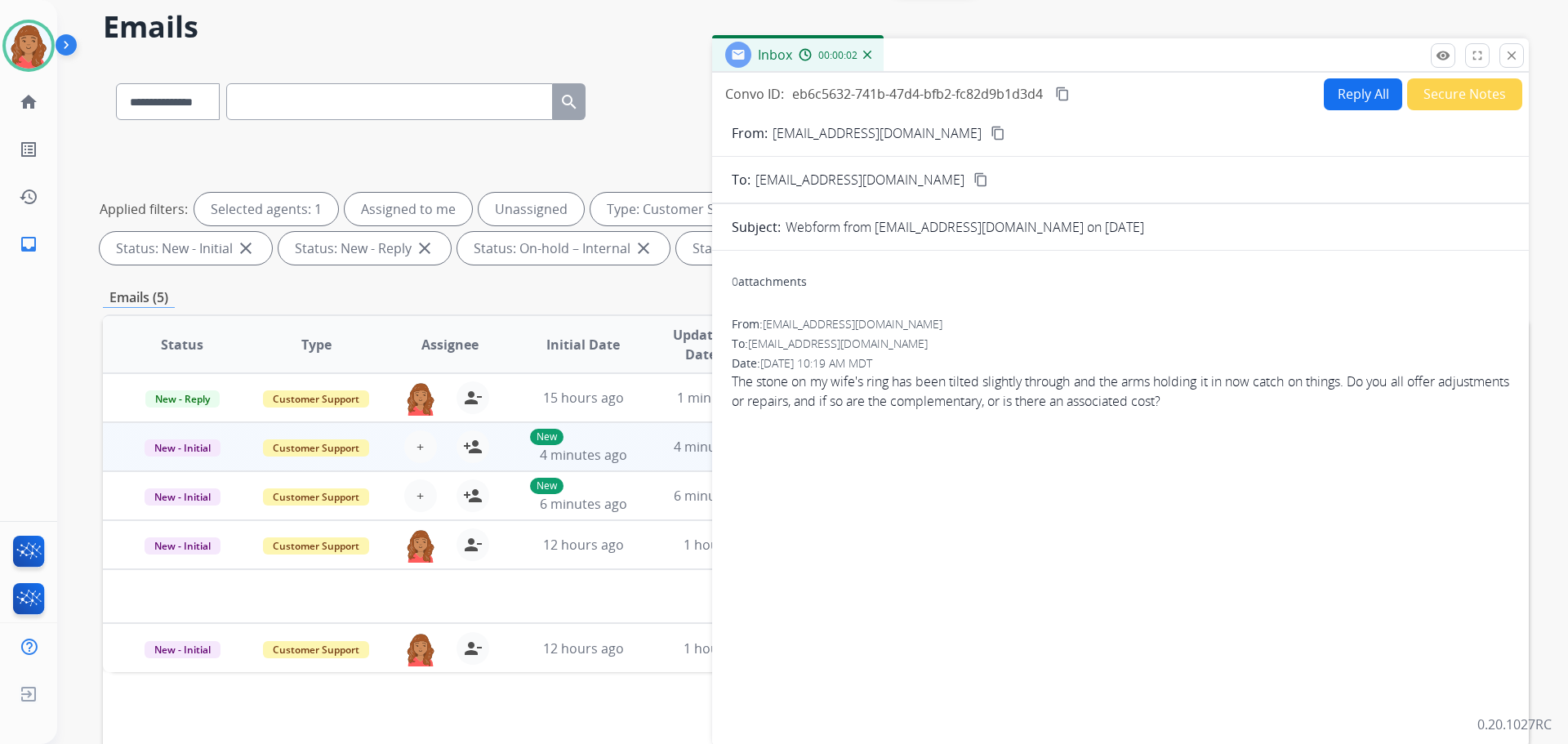
scroll to position [19, 0]
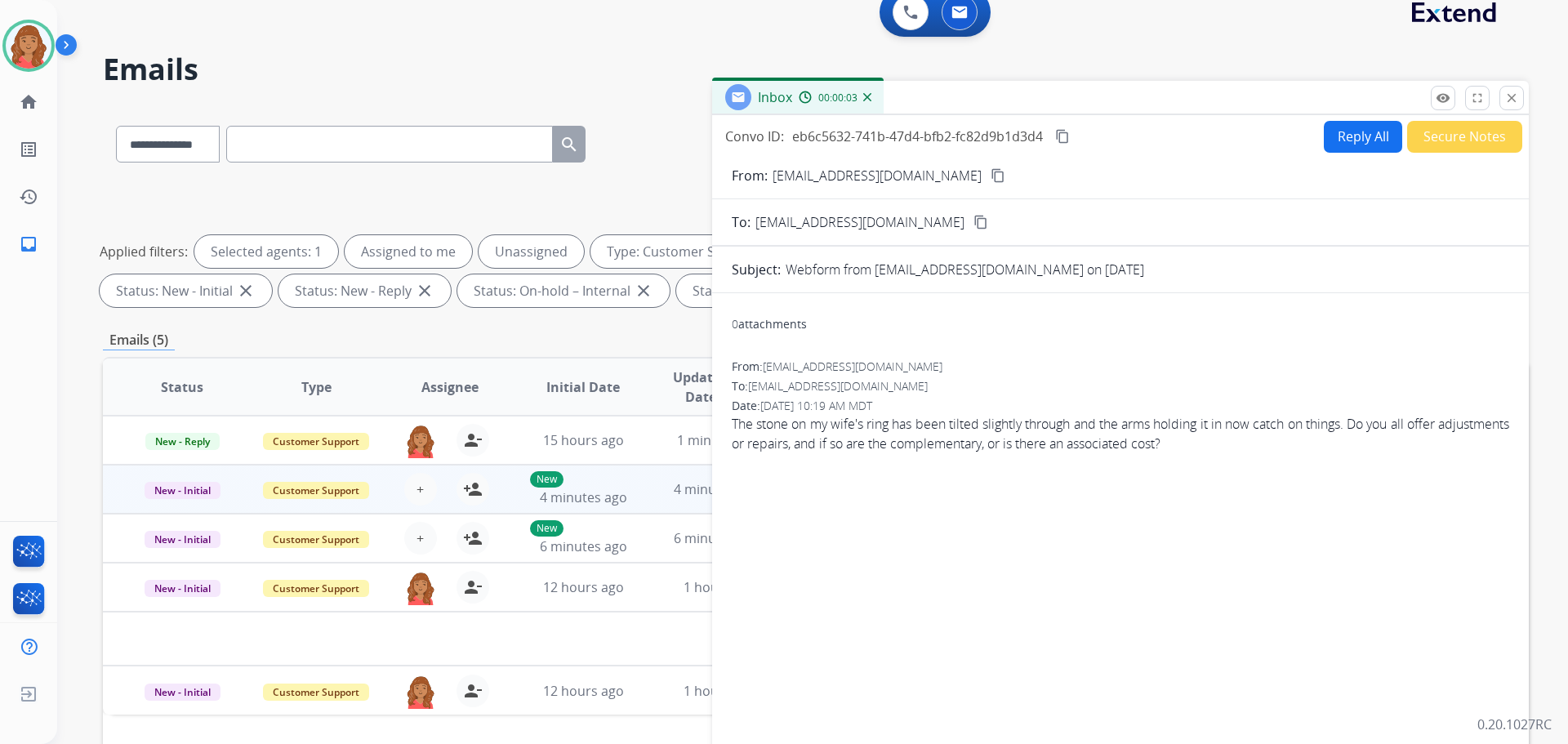
click at [1505, 99] on button "close Close" at bounding box center [1512, 99] width 25 height 25
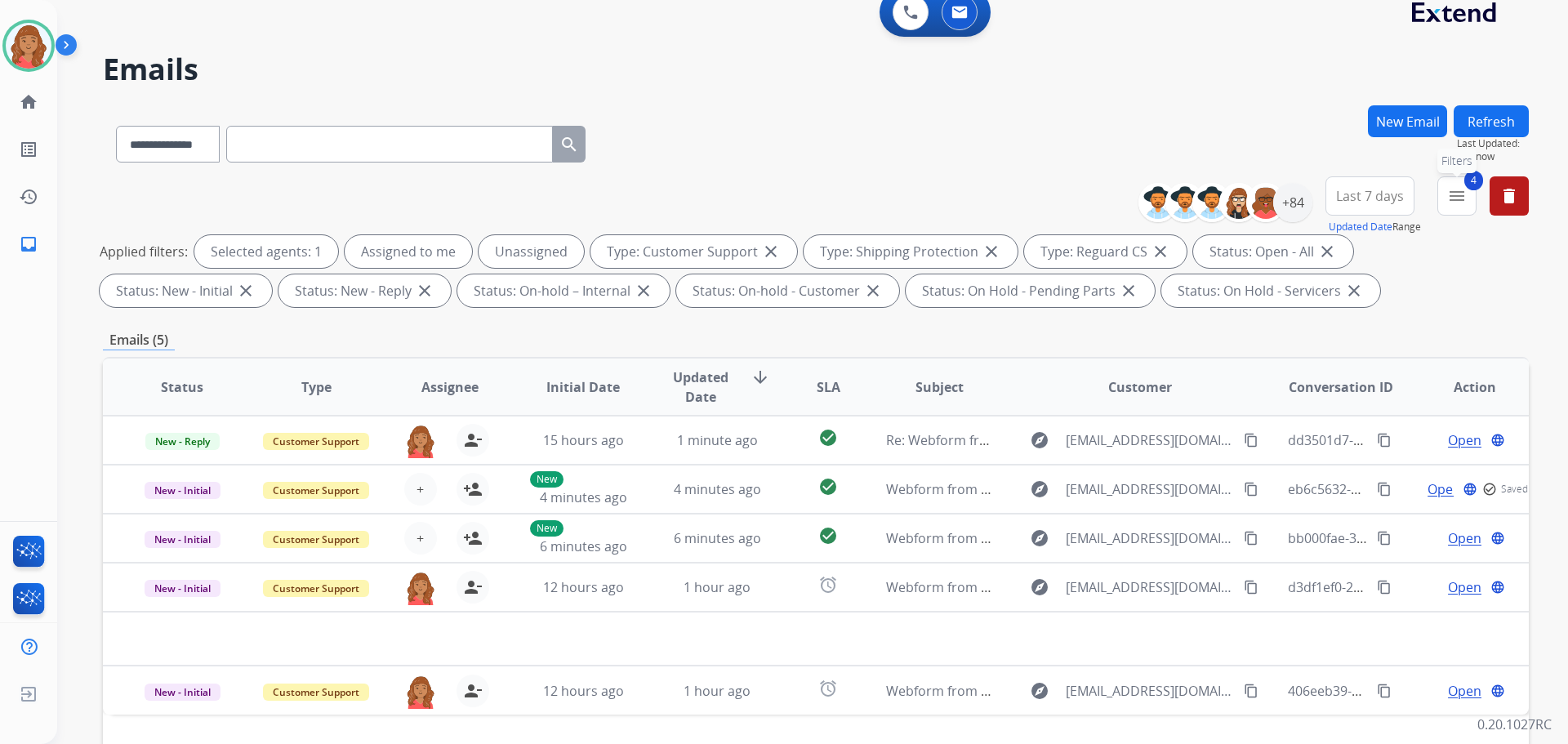
click at [1460, 202] on mat-icon "menu" at bounding box center [1457, 196] width 20 height 20
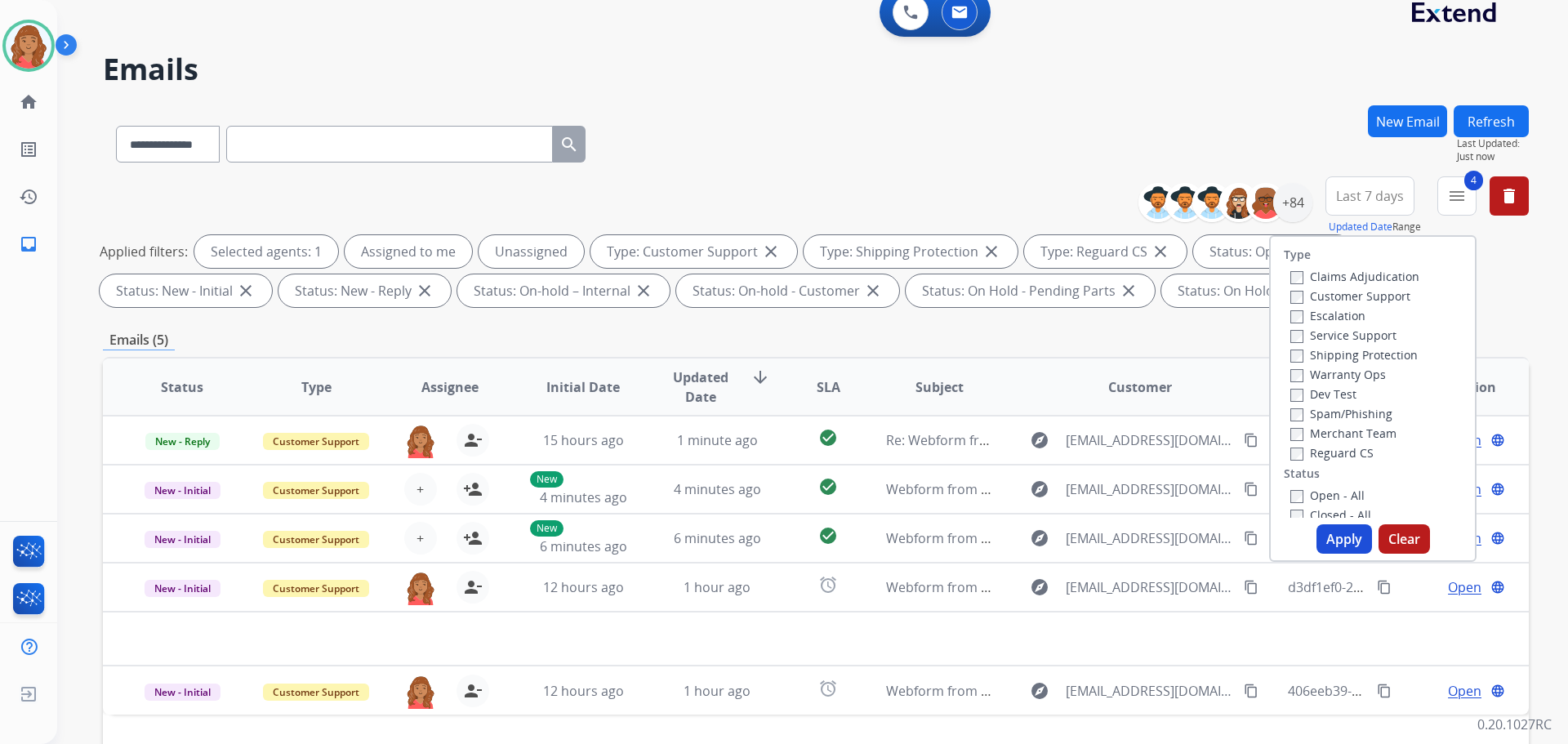
click at [1342, 533] on button "Apply" at bounding box center [1344, 539] width 56 height 29
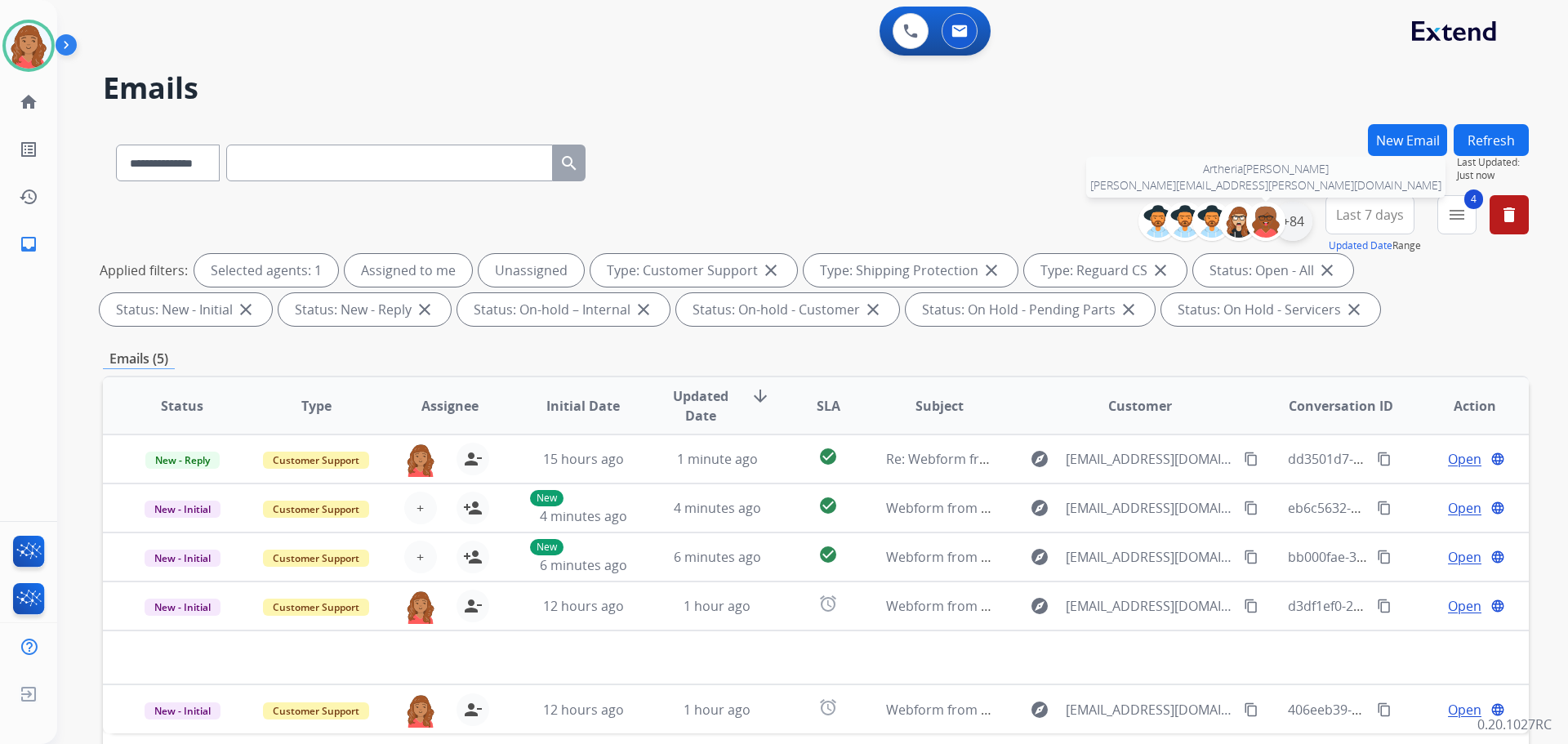
drag, startPoint x: 1292, startPoint y: 221, endPoint x: 1282, endPoint y: 226, distance: 11.2
click at [1292, 223] on div "+84" at bounding box center [1293, 221] width 39 height 39
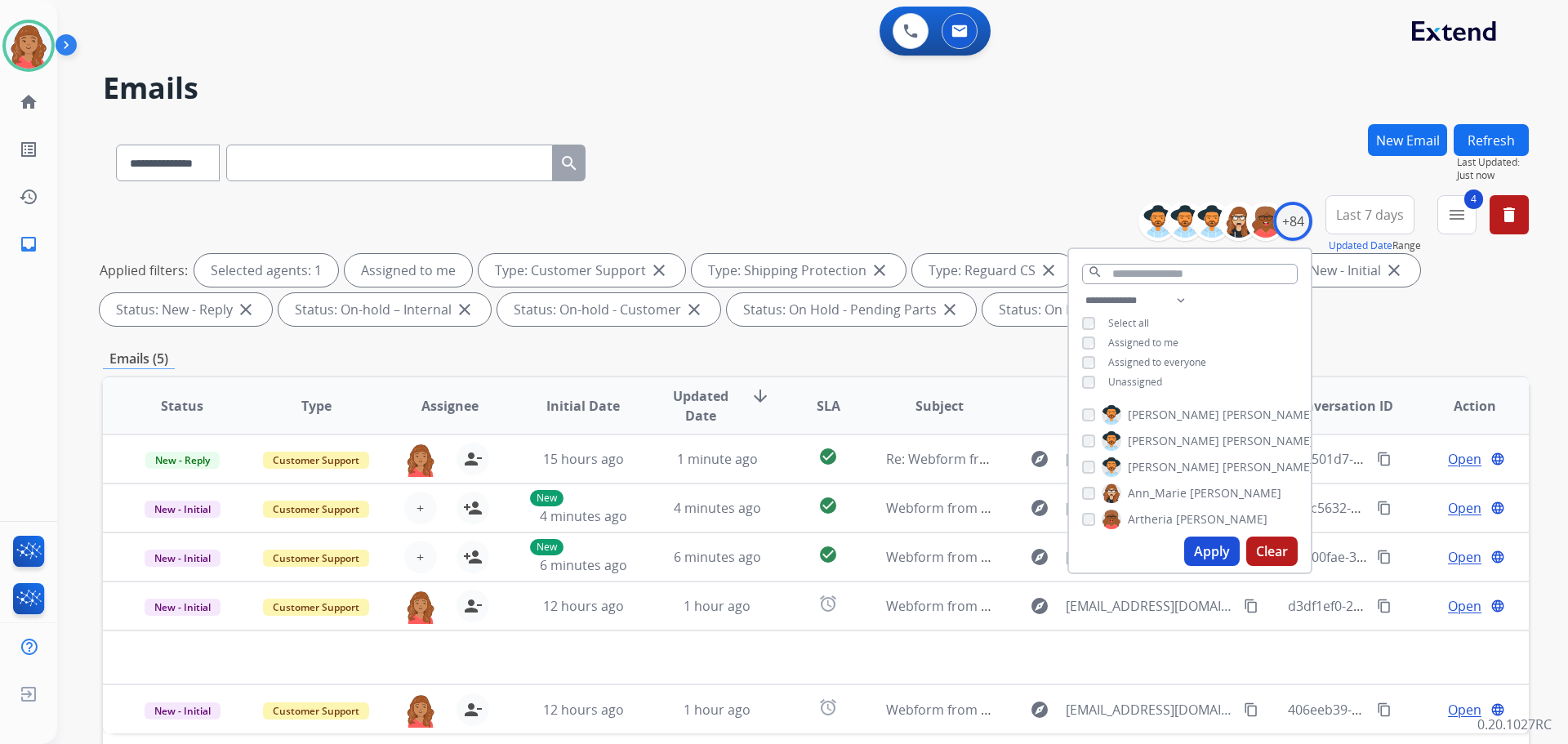
click at [1195, 546] on button "Apply" at bounding box center [1212, 550] width 56 height 29
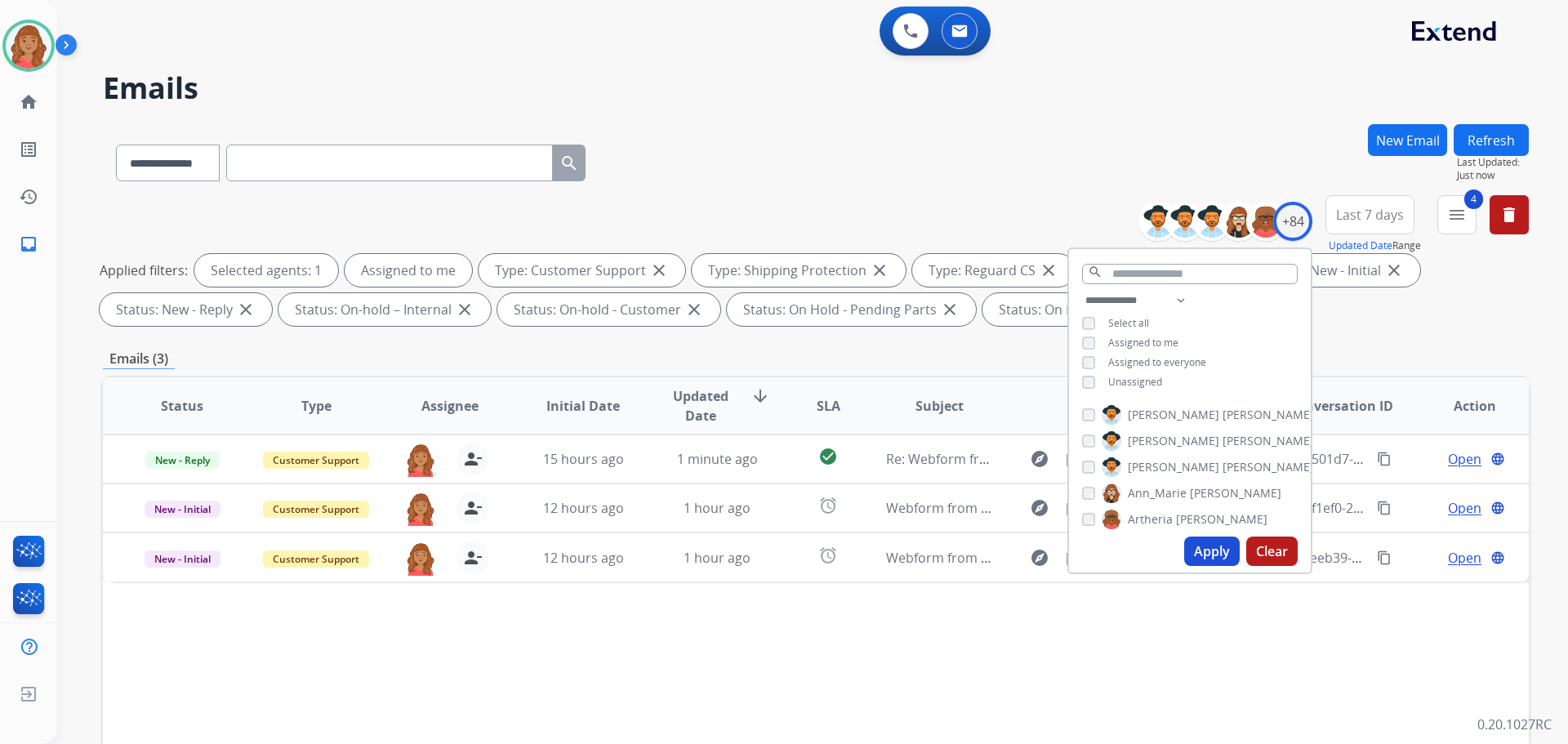
click at [812, 331] on div "**********" at bounding box center [816, 264] width 1426 height 138
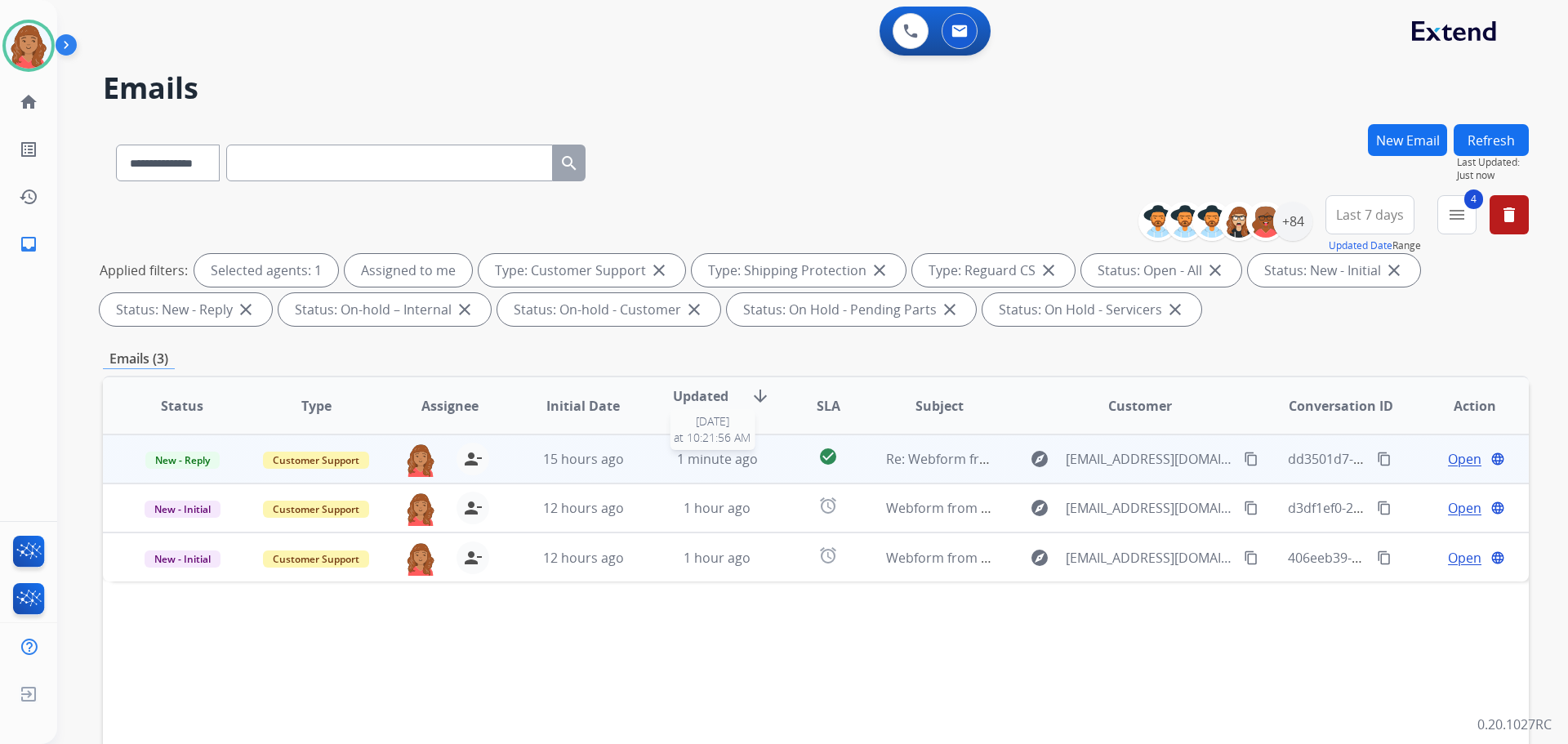
click at [708, 465] on span "1 minute ago" at bounding box center [717, 459] width 81 height 18
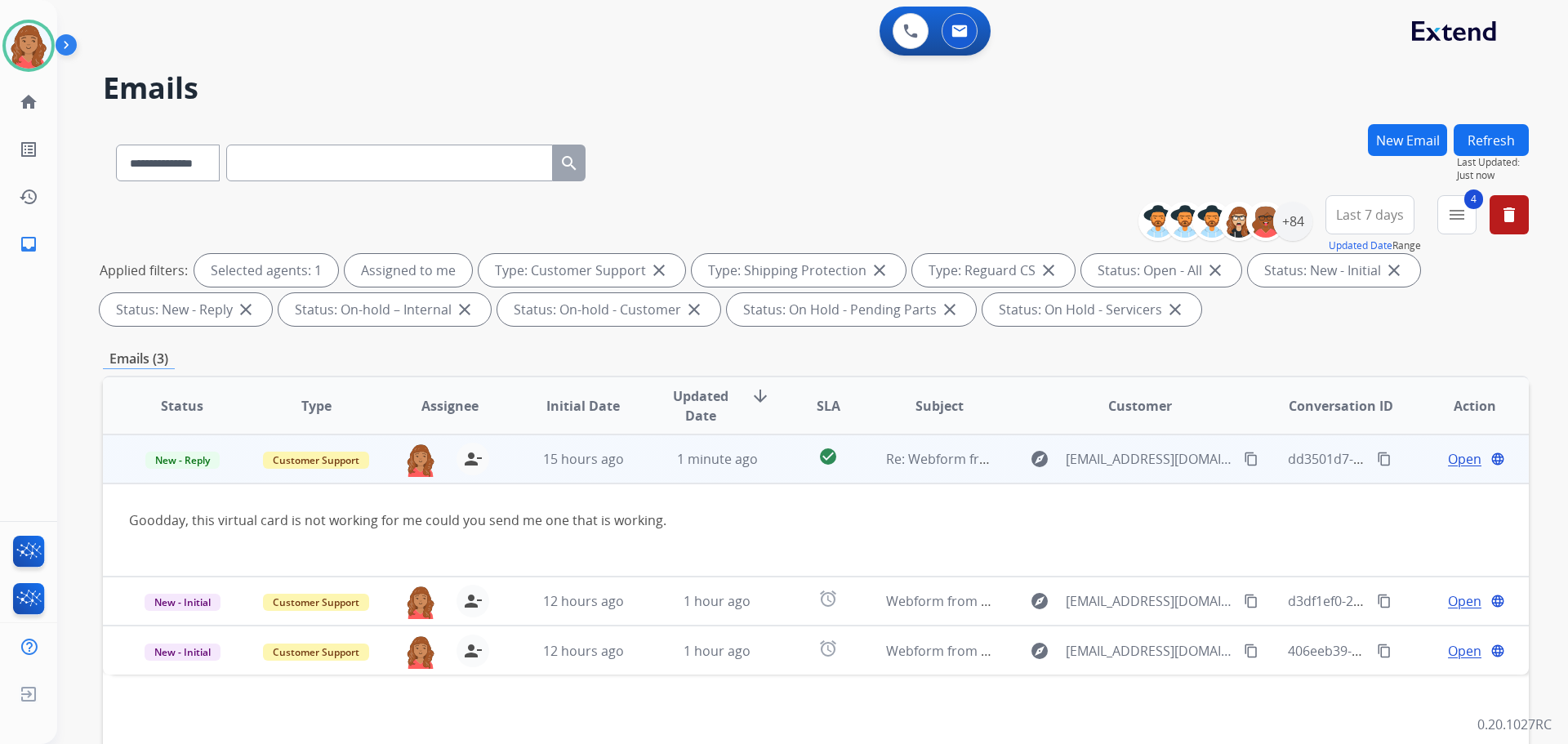
click at [1450, 463] on span "Open" at bounding box center [1465, 459] width 34 height 20
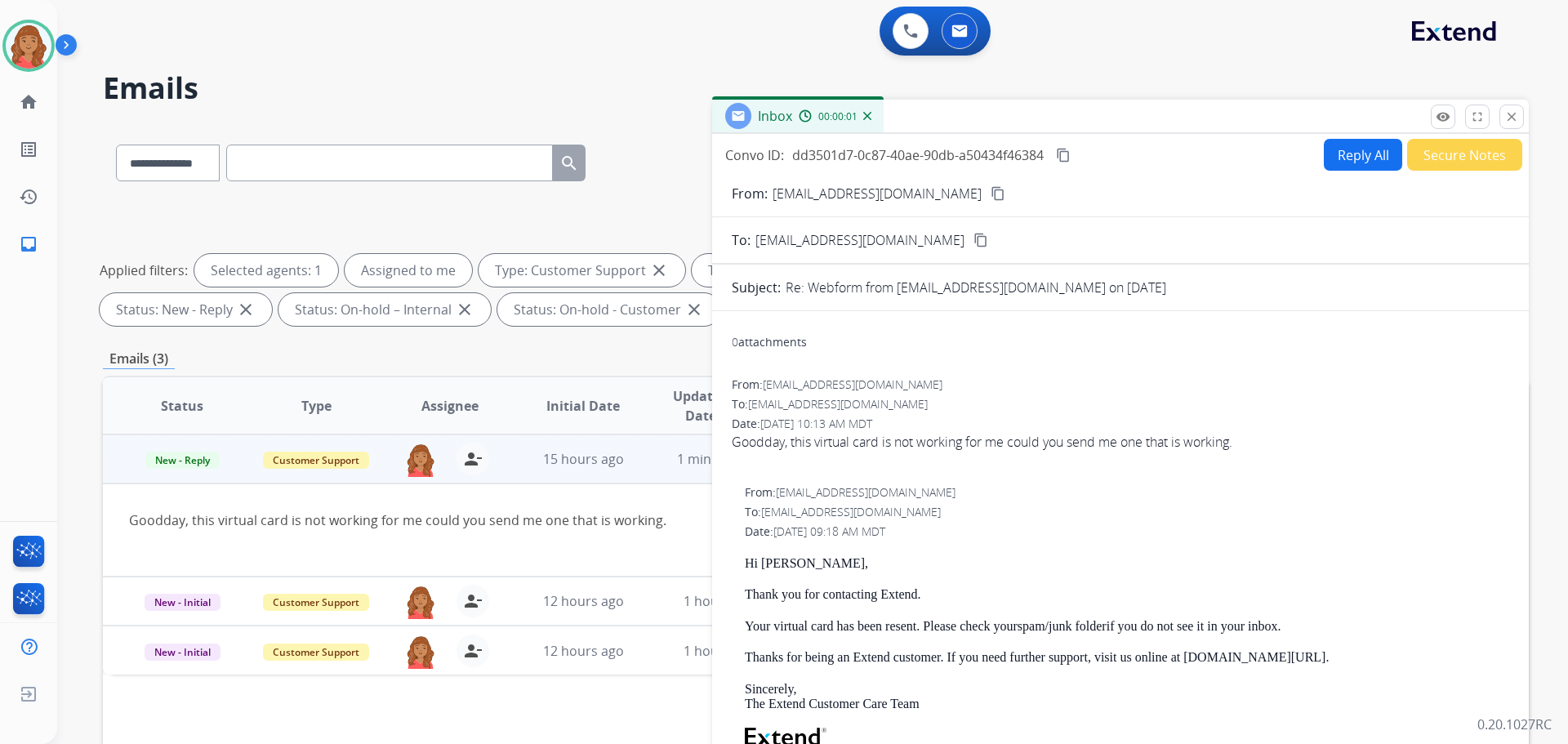
click at [1350, 154] on button "Reply All" at bounding box center [1363, 154] width 78 height 32
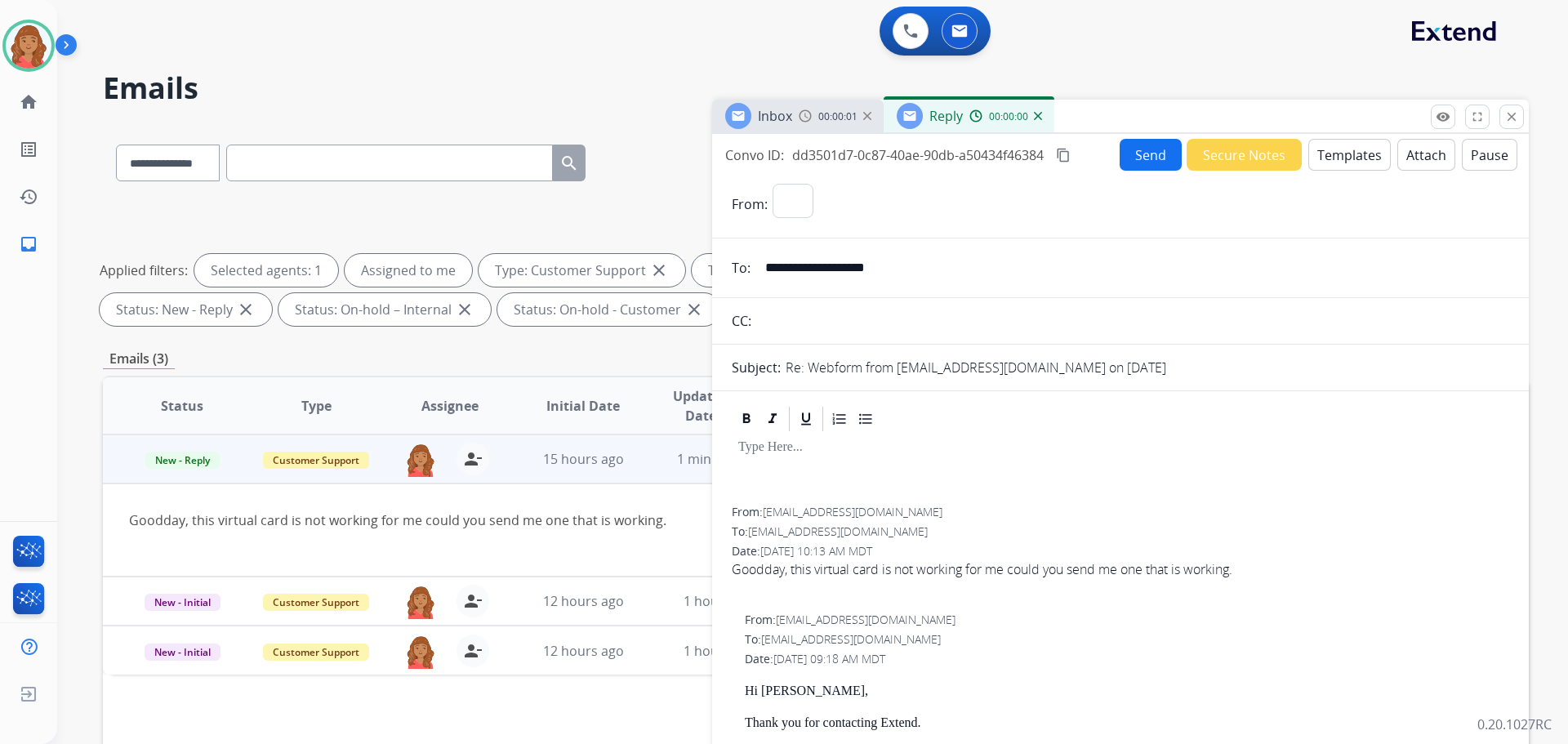
select select "**********"
click at [1350, 164] on button "Templates" at bounding box center [1350, 154] width 83 height 32
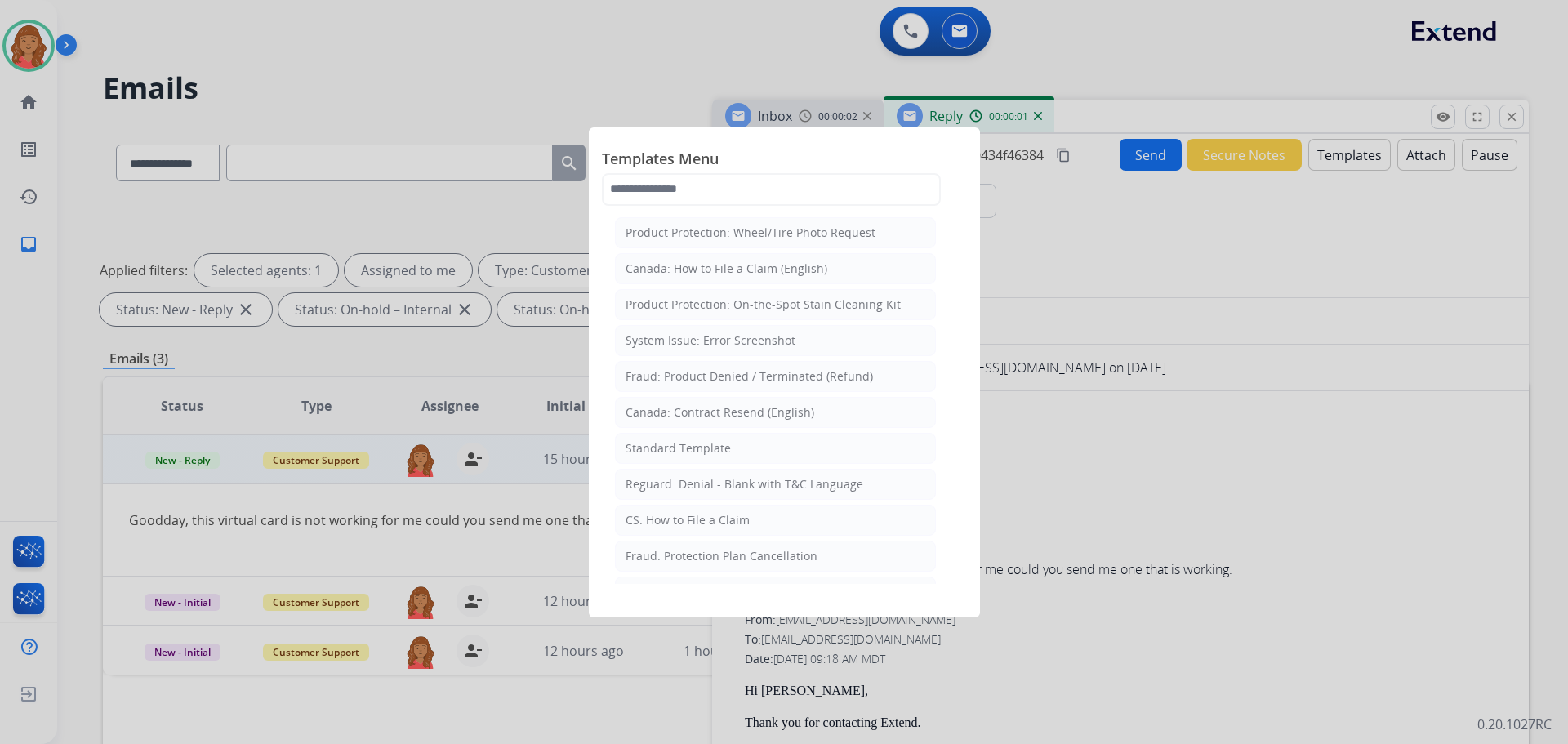
drag, startPoint x: 689, startPoint y: 452, endPoint x: 702, endPoint y: 455, distance: 13.3
click at [695, 452] on div "Standard Template" at bounding box center [678, 448] width 106 height 16
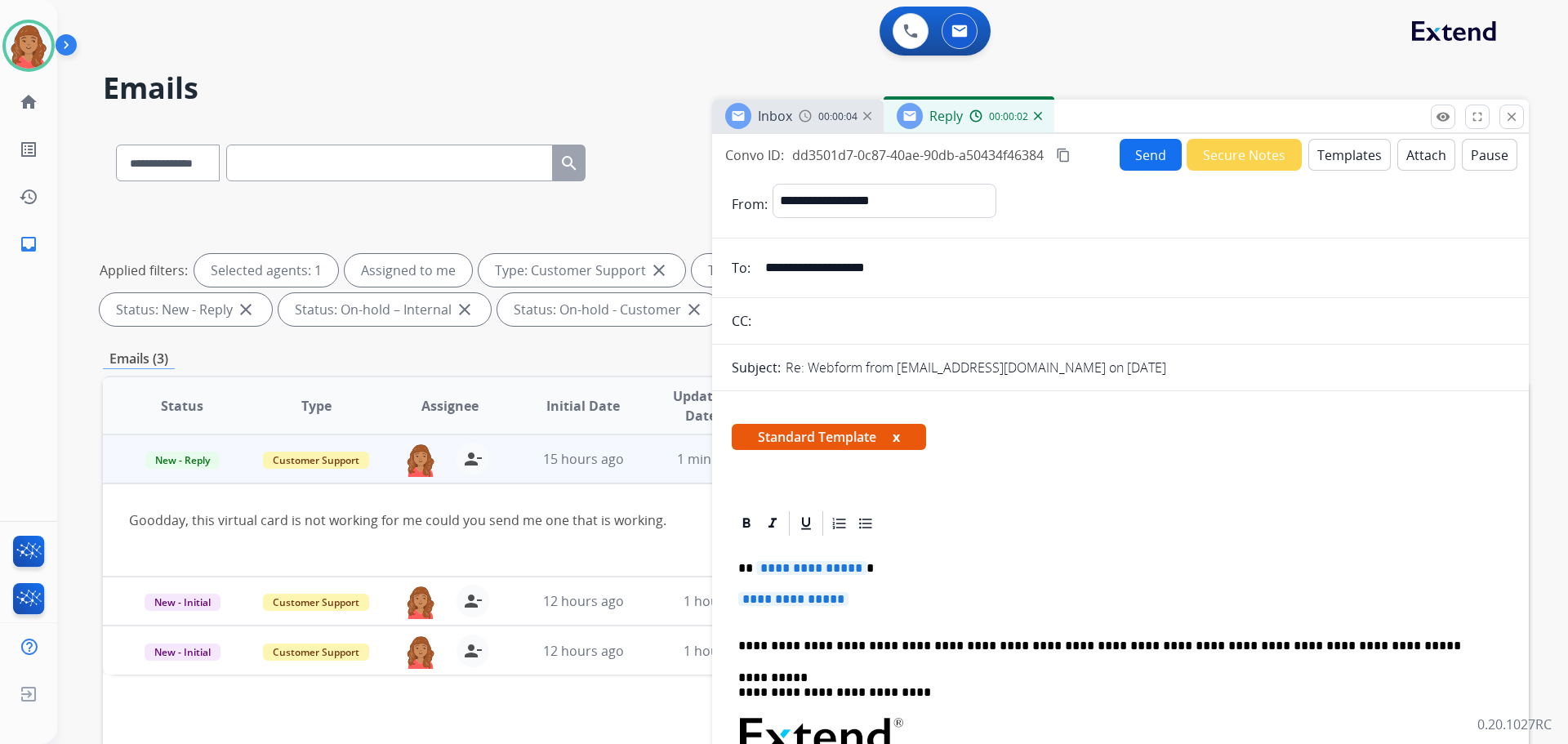
click at [871, 608] on p "**********" at bounding box center [1121, 607] width 764 height 30
drag, startPoint x: 871, startPoint y: 608, endPoint x: 717, endPoint y: 549, distance: 164.9
click at [711, 549] on div "**********" at bounding box center [816, 566] width 1426 height 883
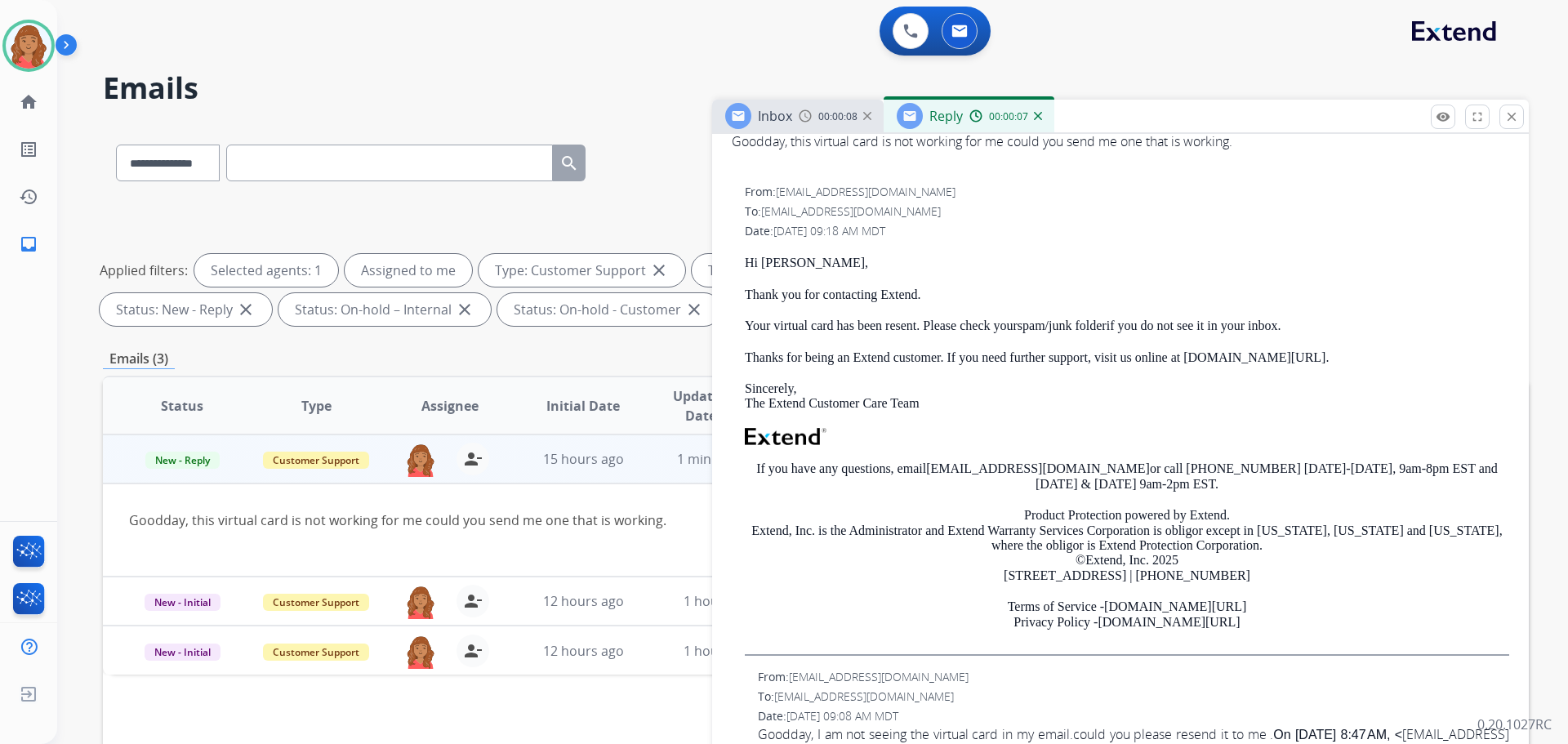
scroll to position [898, 0]
drag, startPoint x: 920, startPoint y: 291, endPoint x: 744, endPoint y: 263, distance: 178.2
click at [737, 256] on div "From: [EMAIL_ADDRESS][DOMAIN_NAME] To: [EMAIL_ADDRESS][DOMAIN_NAME] Date: [DATE…" at bounding box center [1121, 422] width 778 height 472
copy div "Hi [PERSON_NAME], Thank you for contacting Extend."
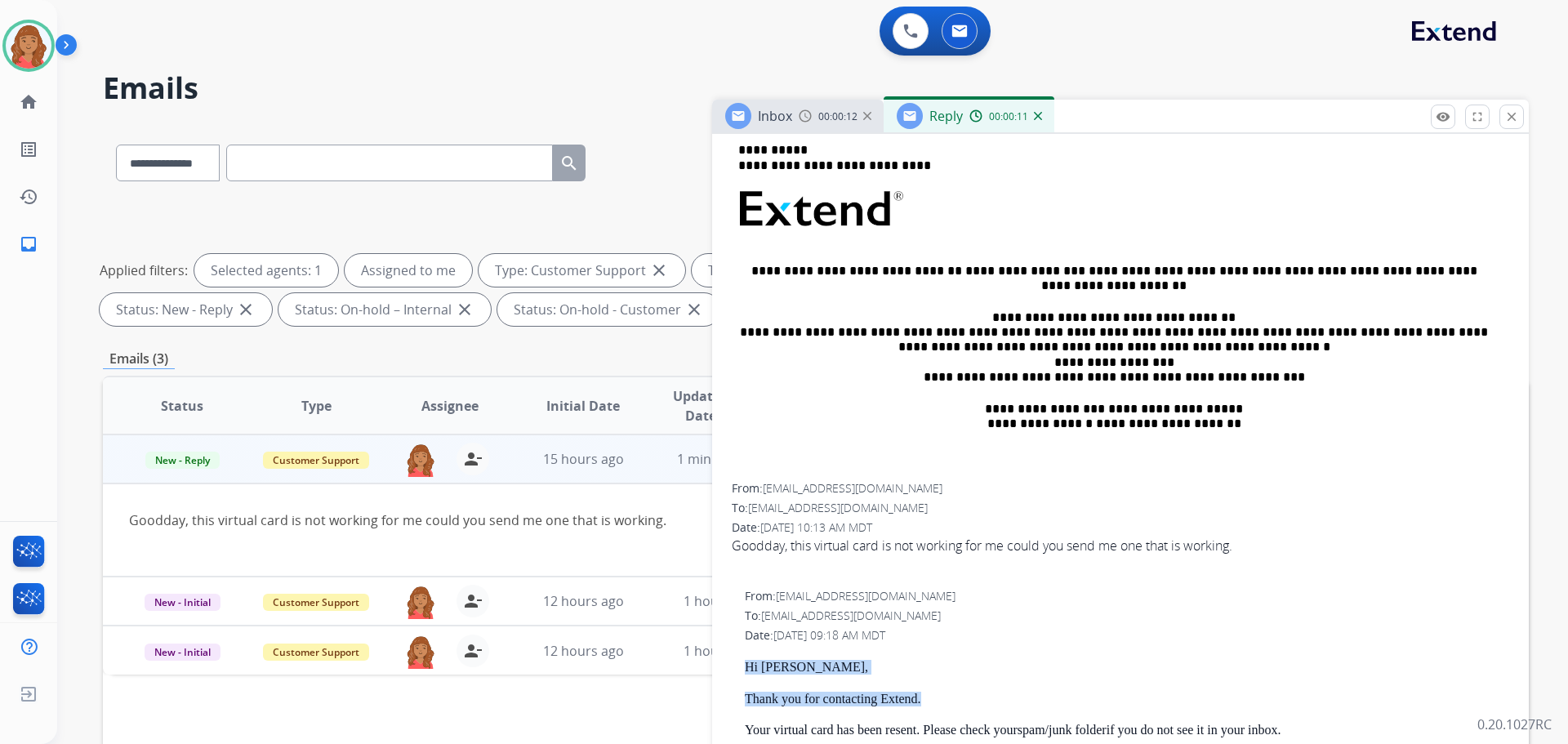
scroll to position [245, 0]
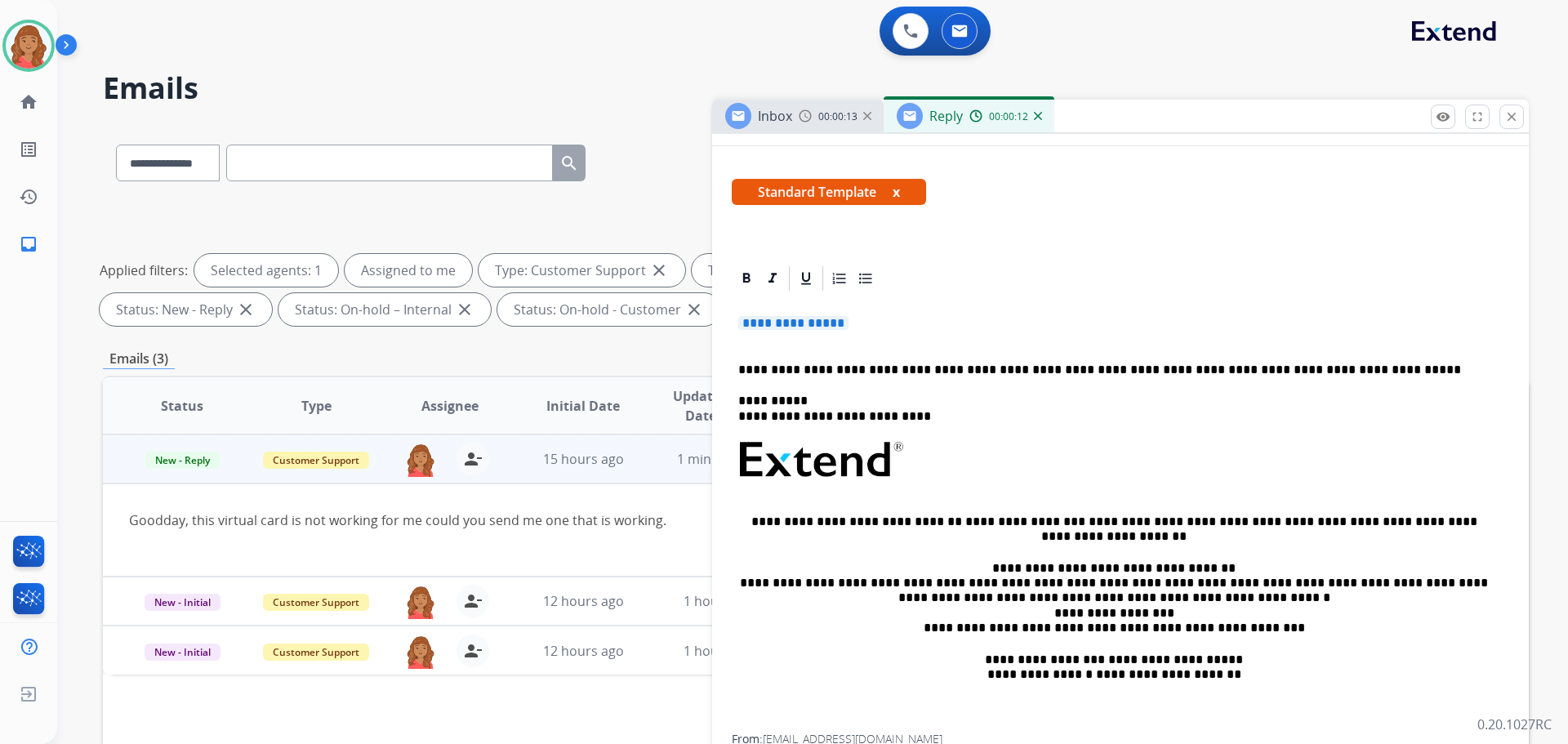
drag, startPoint x: 875, startPoint y: 330, endPoint x: 714, endPoint y: 316, distance: 161.6
click at [702, 311] on div "**********" at bounding box center [816, 566] width 1426 height 883
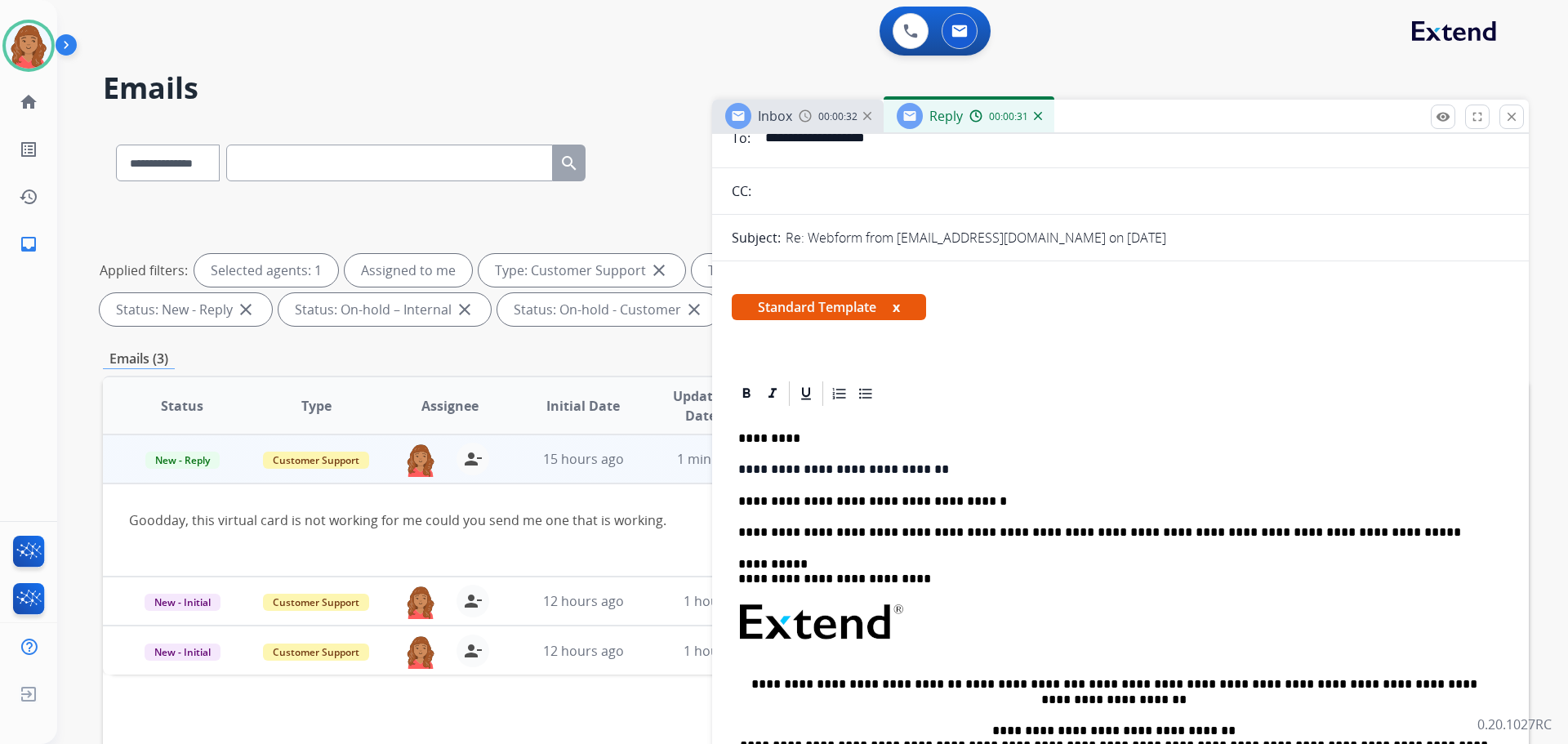
scroll to position [0, 0]
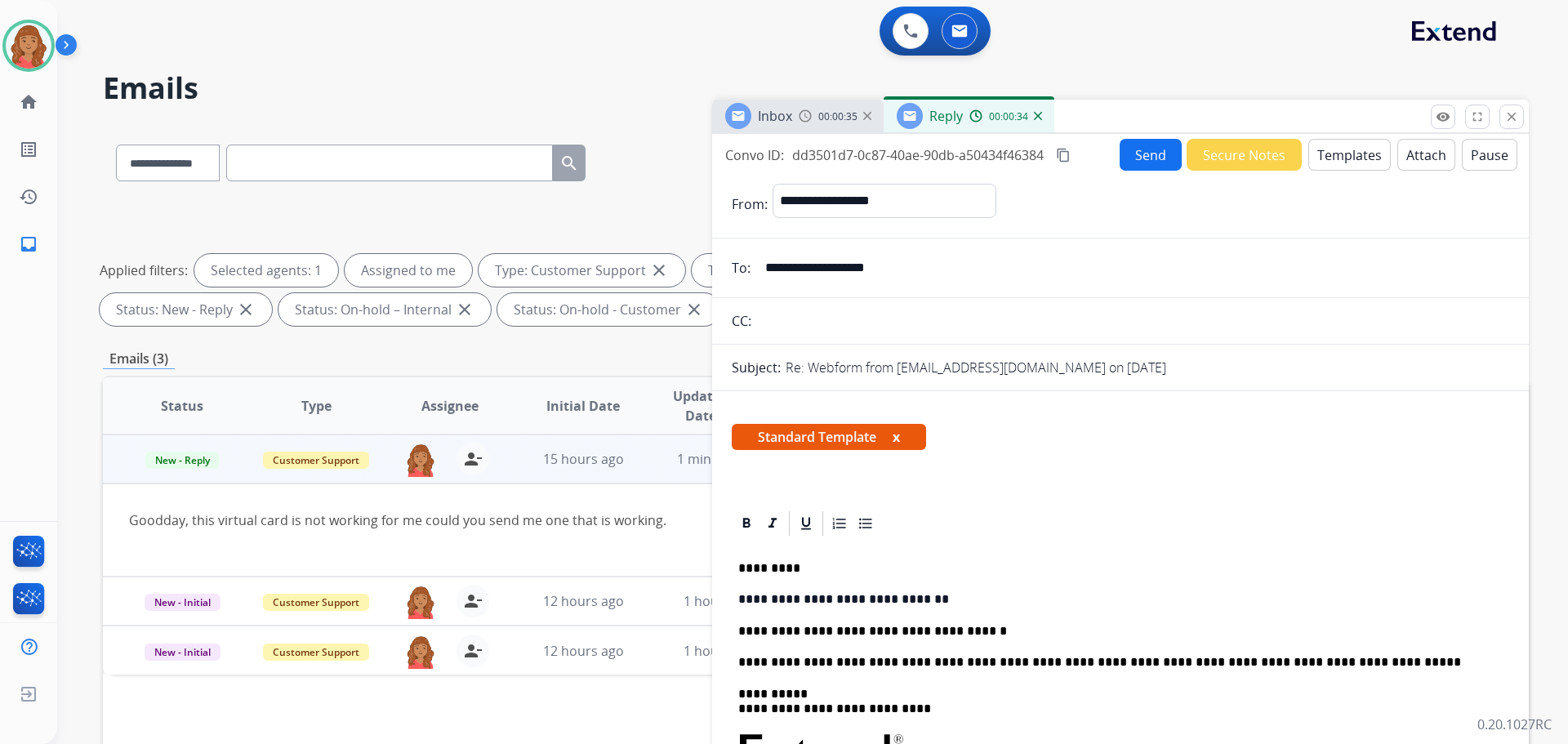
drag, startPoint x: 914, startPoint y: 272, endPoint x: 764, endPoint y: 269, distance: 150.0
click at [761, 268] on input "**********" at bounding box center [1132, 267] width 754 height 33
click at [946, 628] on p "**********" at bounding box center [1114, 631] width 751 height 15
drag, startPoint x: 946, startPoint y: 627, endPoint x: 970, endPoint y: 631, distance: 24.3
click at [970, 631] on p "**********" at bounding box center [1114, 631] width 751 height 15
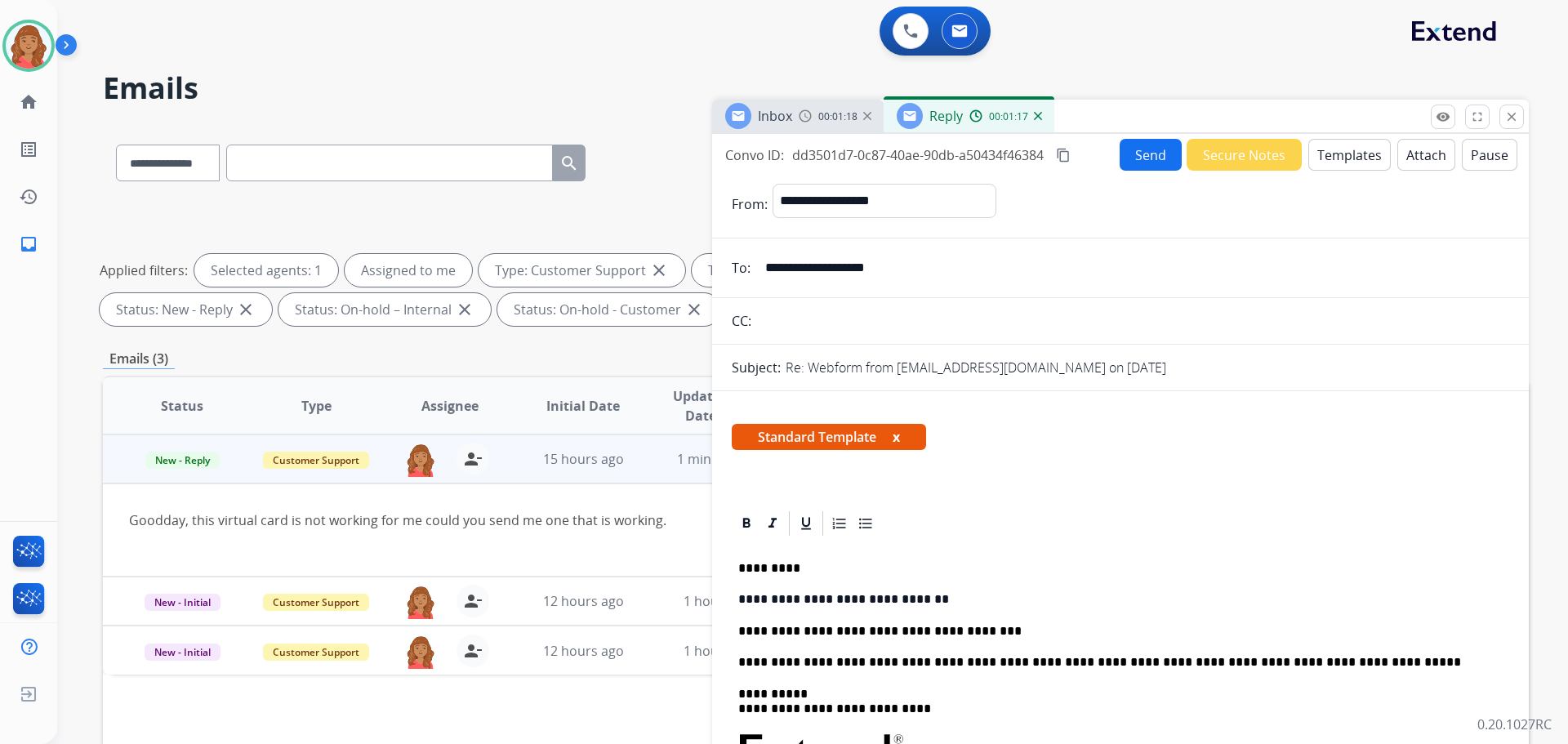
click at [956, 634] on p "**********" at bounding box center [1114, 631] width 751 height 15
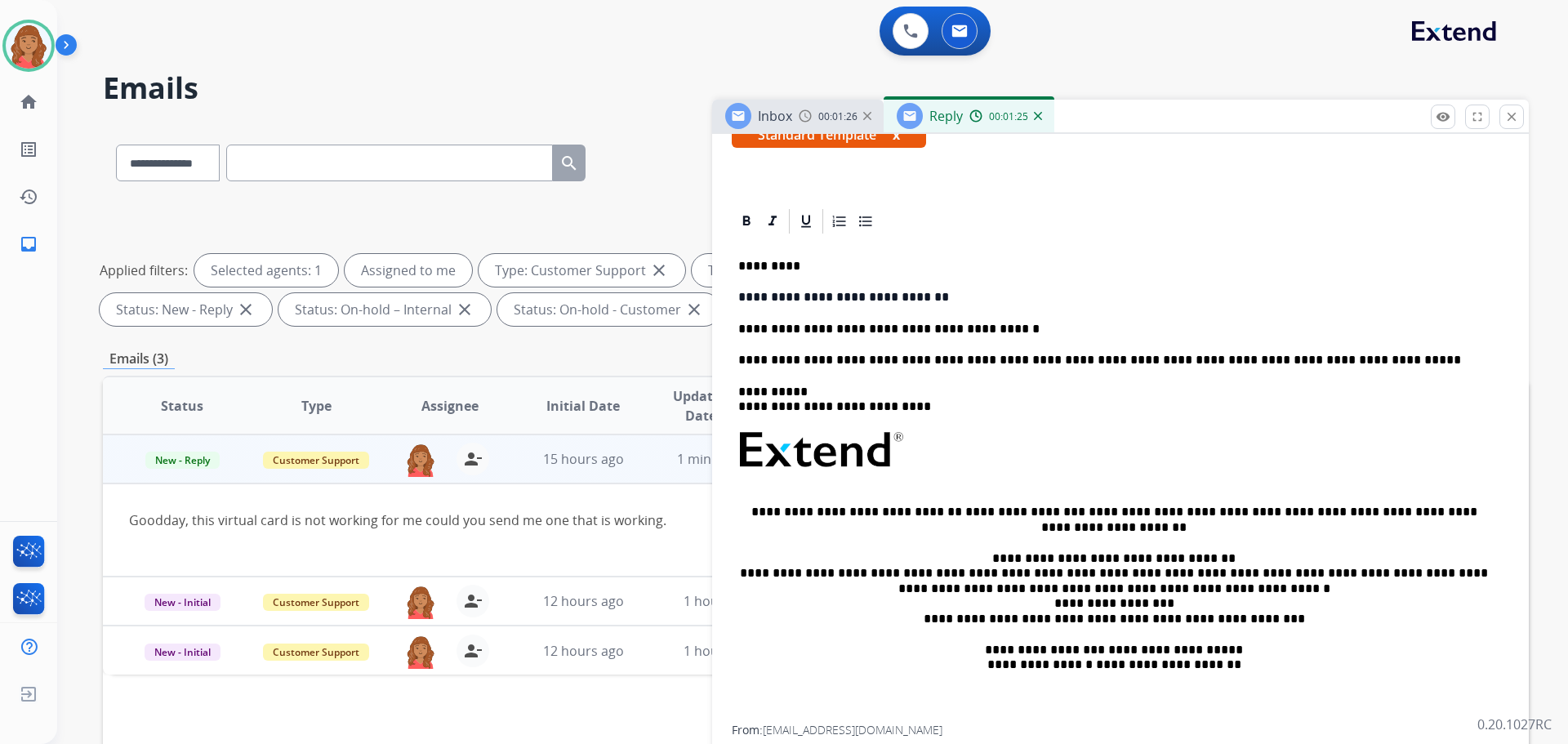
scroll to position [327, 0]
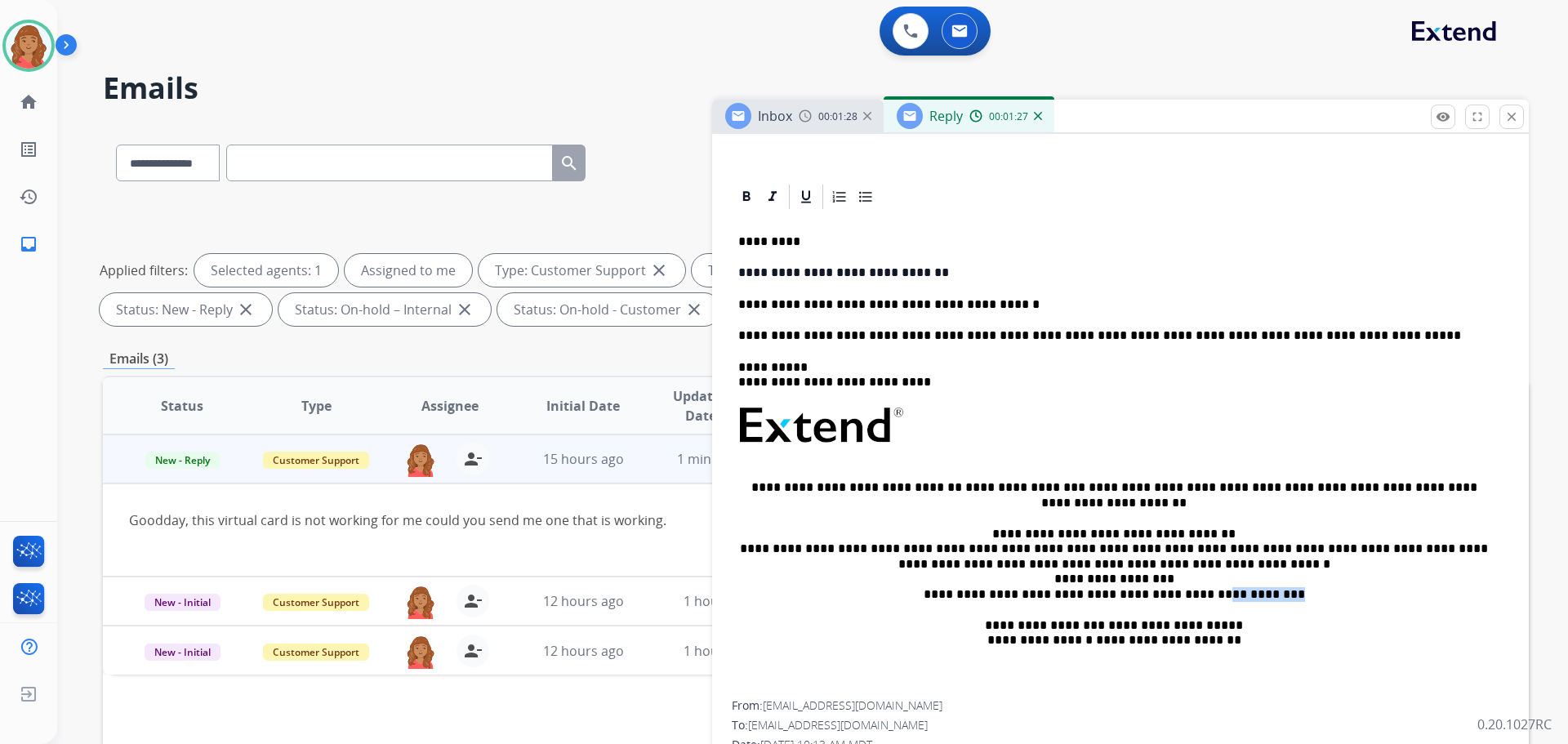
drag, startPoint x: 1214, startPoint y: 591, endPoint x: 1291, endPoint y: 590, distance: 77.0
click at [1291, 590] on p "**********" at bounding box center [1114, 564] width 751 height 75
click at [1291, 590] on p "**********" at bounding box center [1114, 564] width 751 height 75
click at [1279, 625] on p "**********" at bounding box center [1114, 633] width 751 height 30
drag, startPoint x: 1208, startPoint y: 591, endPoint x: 1291, endPoint y: 593, distance: 83.0
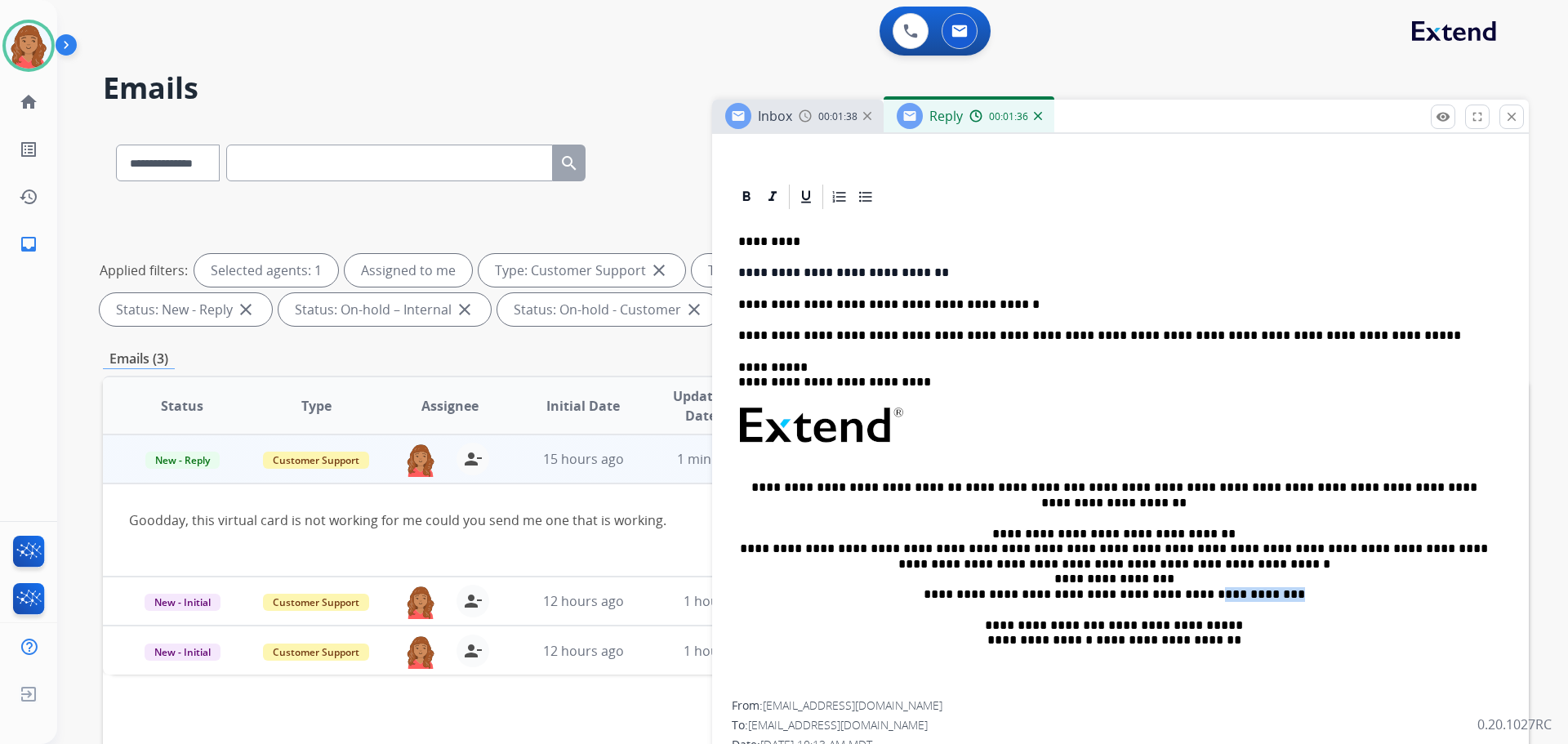
click at [1291, 593] on p "**********" at bounding box center [1114, 564] width 751 height 75
copy p "**********"
click at [984, 309] on p "**********" at bounding box center [1114, 305] width 751 height 15
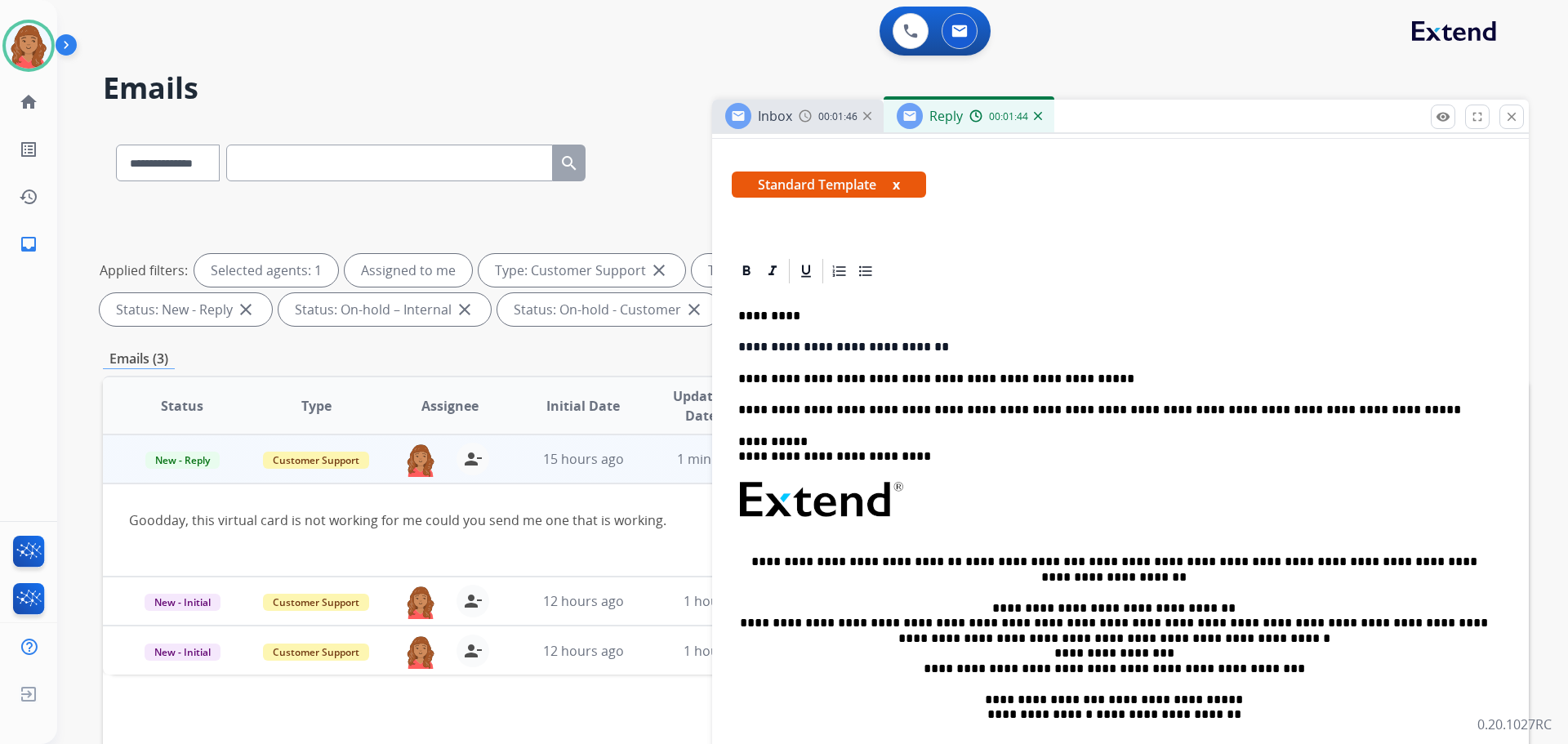
scroll to position [0, 0]
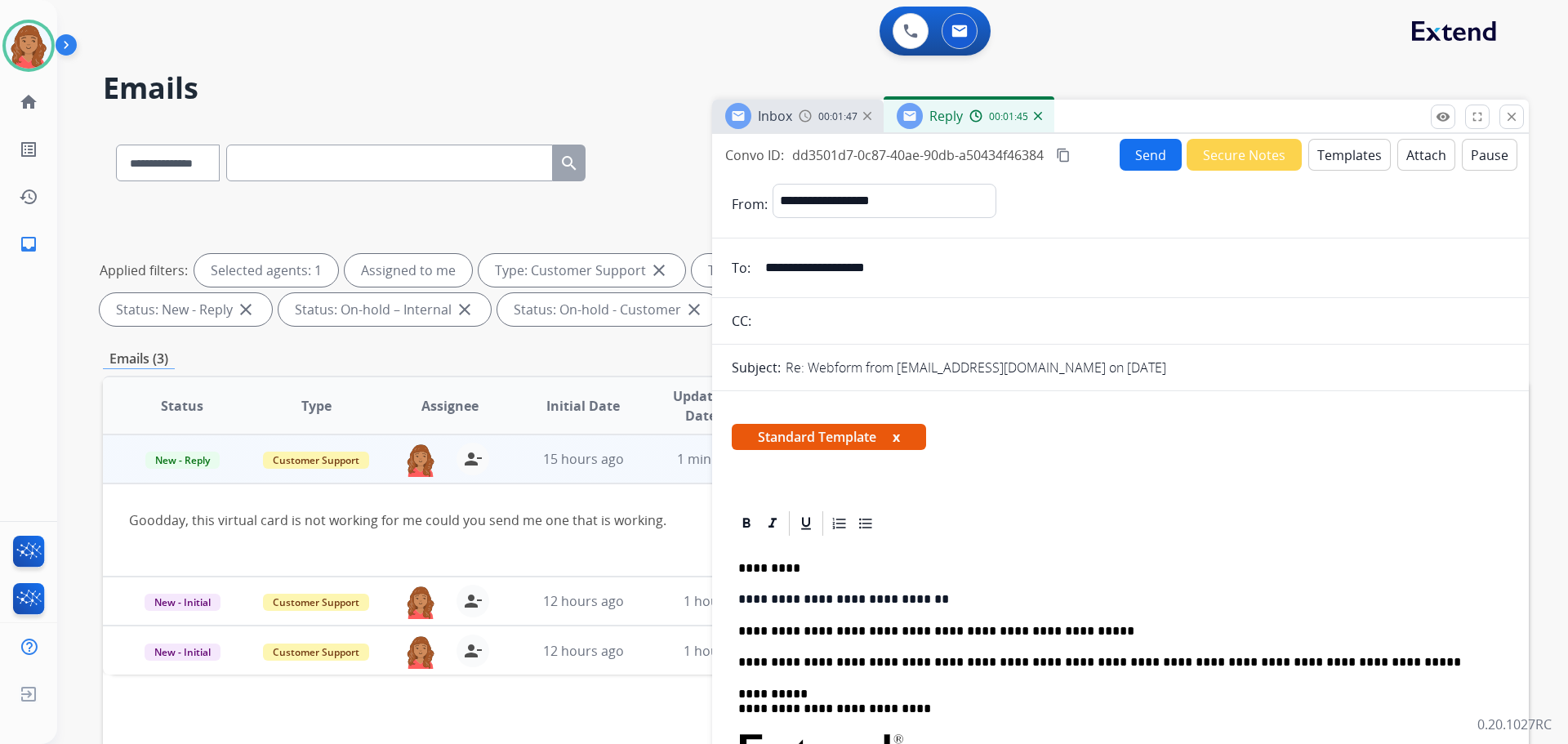
click at [1154, 148] on button "Send" at bounding box center [1151, 154] width 62 height 32
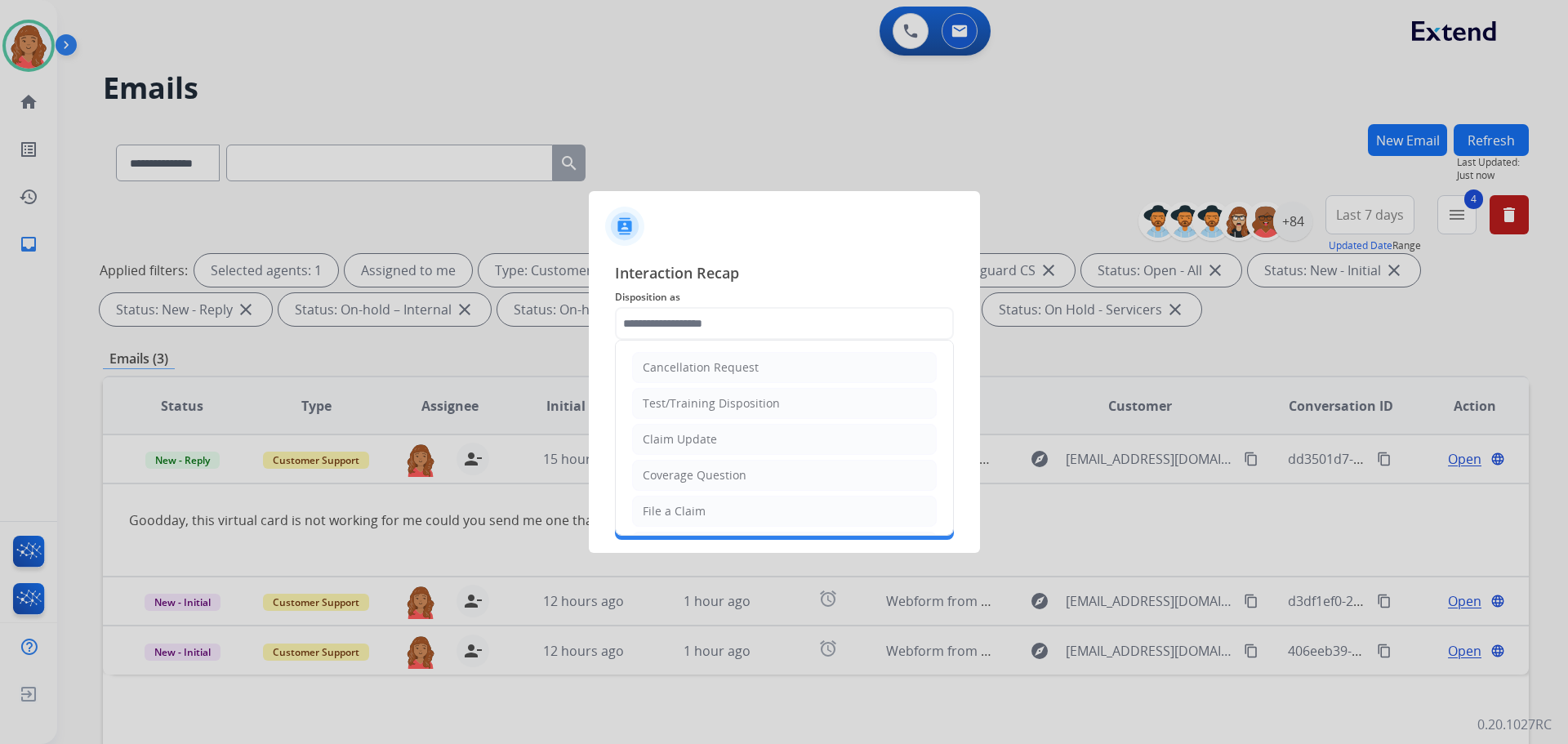
click at [715, 329] on input "text" at bounding box center [785, 323] width 339 height 33
click at [694, 475] on div "Coverage Question" at bounding box center [694, 475] width 104 height 16
type input "**********"
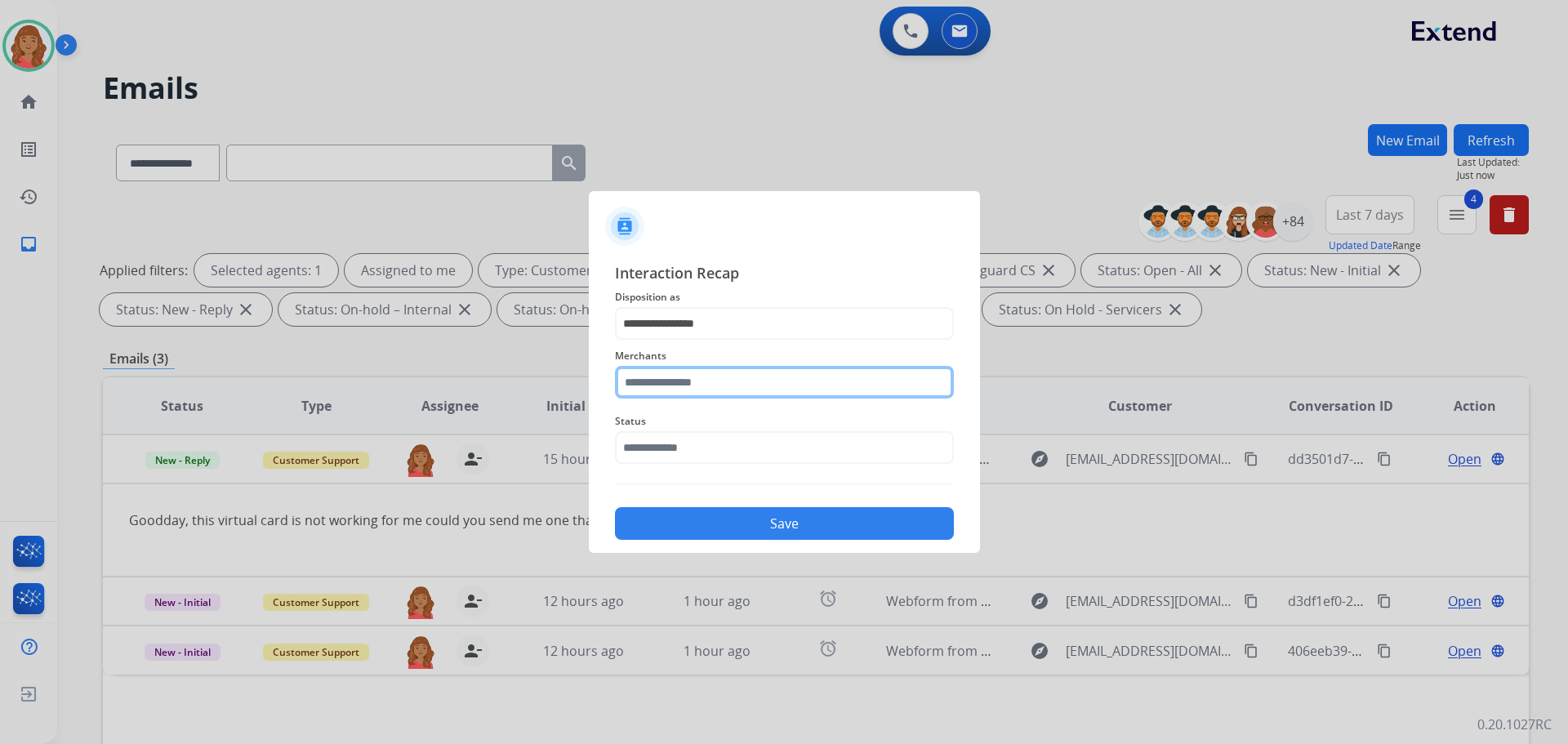
click at [698, 376] on input "text" at bounding box center [785, 382] width 339 height 33
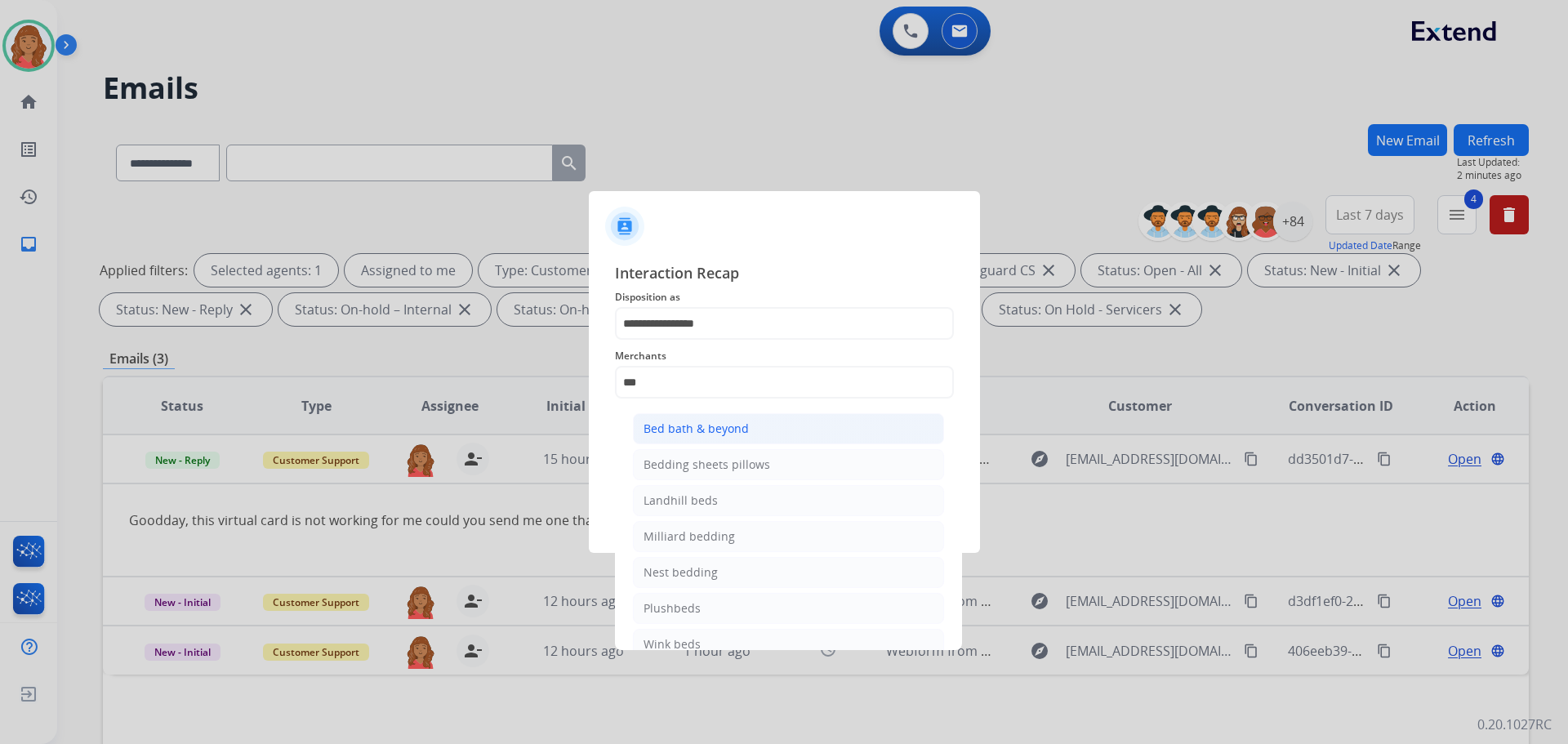
click at [686, 434] on div "Bed bath & beyond" at bounding box center [696, 429] width 106 height 16
type input "**********"
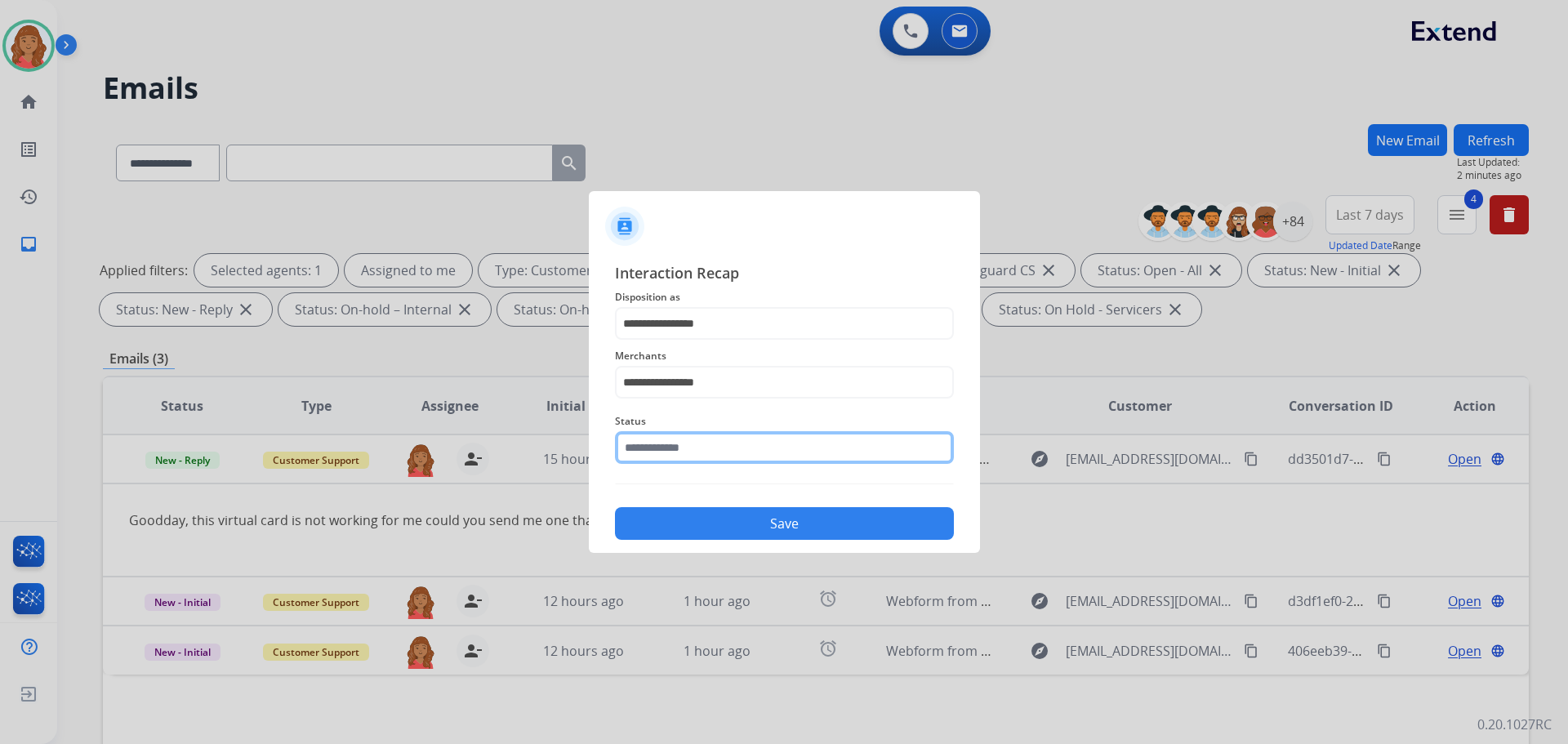
click at [682, 452] on input "text" at bounding box center [785, 447] width 339 height 33
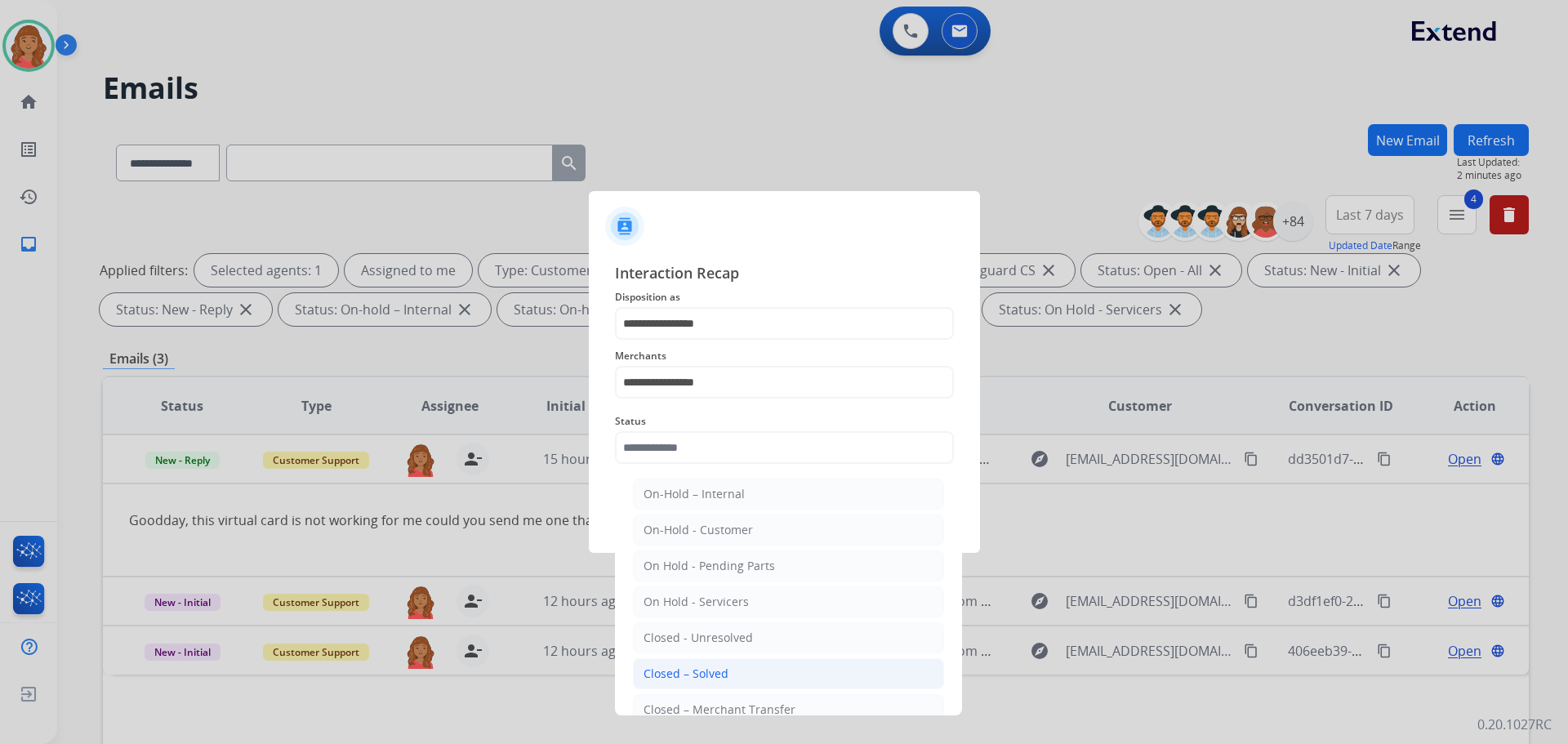
drag, startPoint x: 682, startPoint y: 667, endPoint x: 699, endPoint y: 572, distance: 96.5
click at [684, 666] on div "Closed – Solved" at bounding box center [686, 674] width 85 height 16
type input "**********"
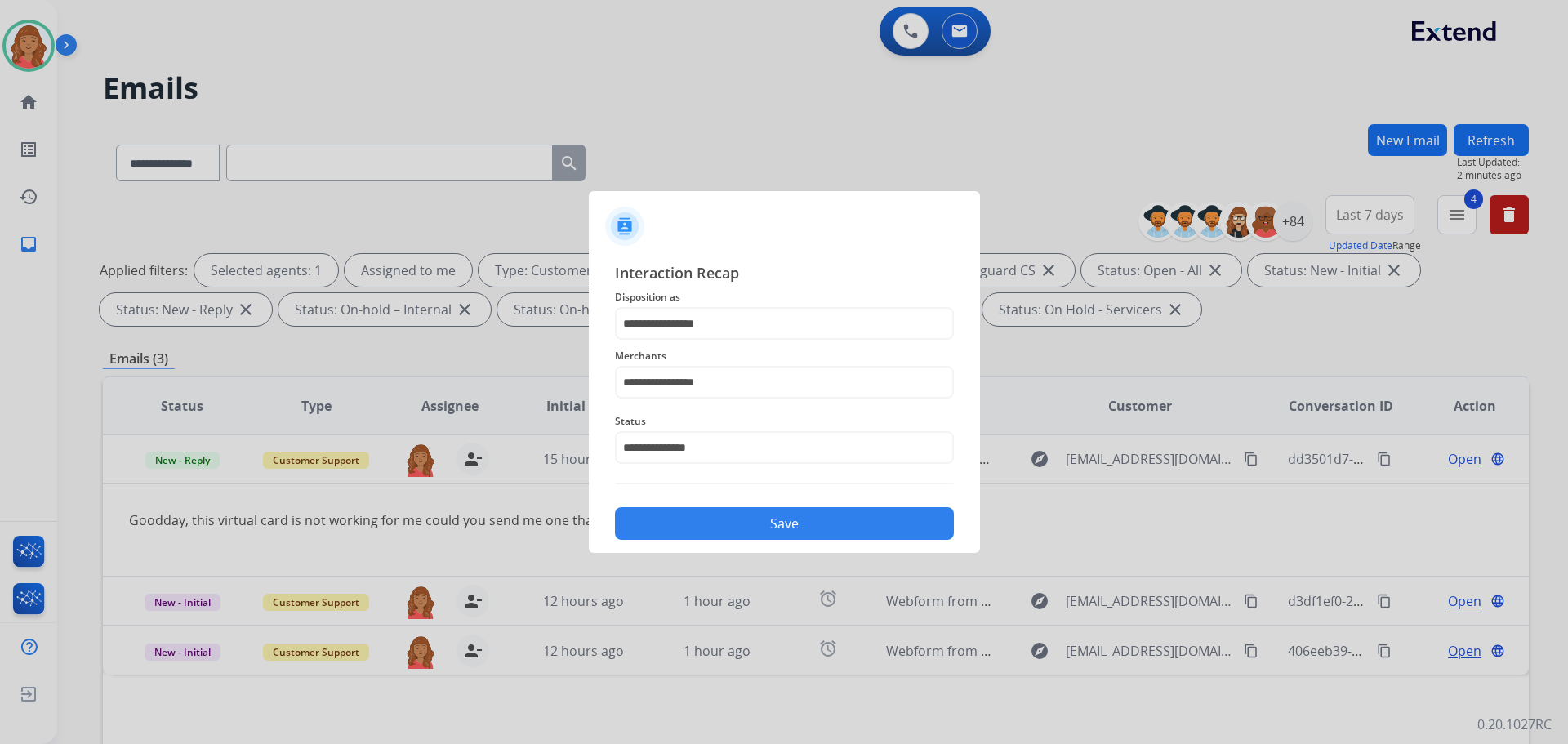
click at [707, 542] on div "**********" at bounding box center [784, 400] width 392 height 305
click at [700, 531] on button "Save" at bounding box center [785, 523] width 339 height 33
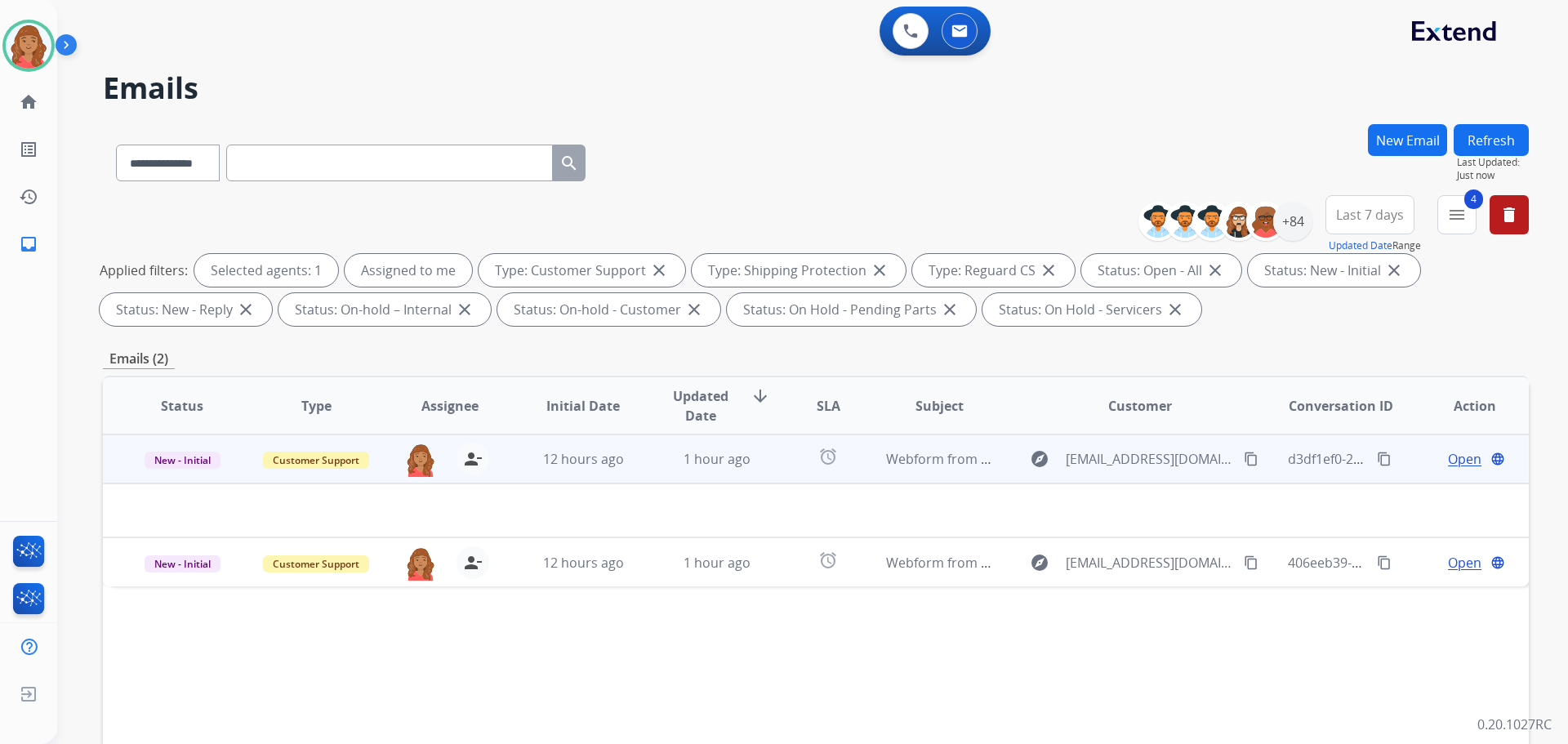
click at [646, 455] on td "1 hour ago" at bounding box center [705, 458] width 134 height 49
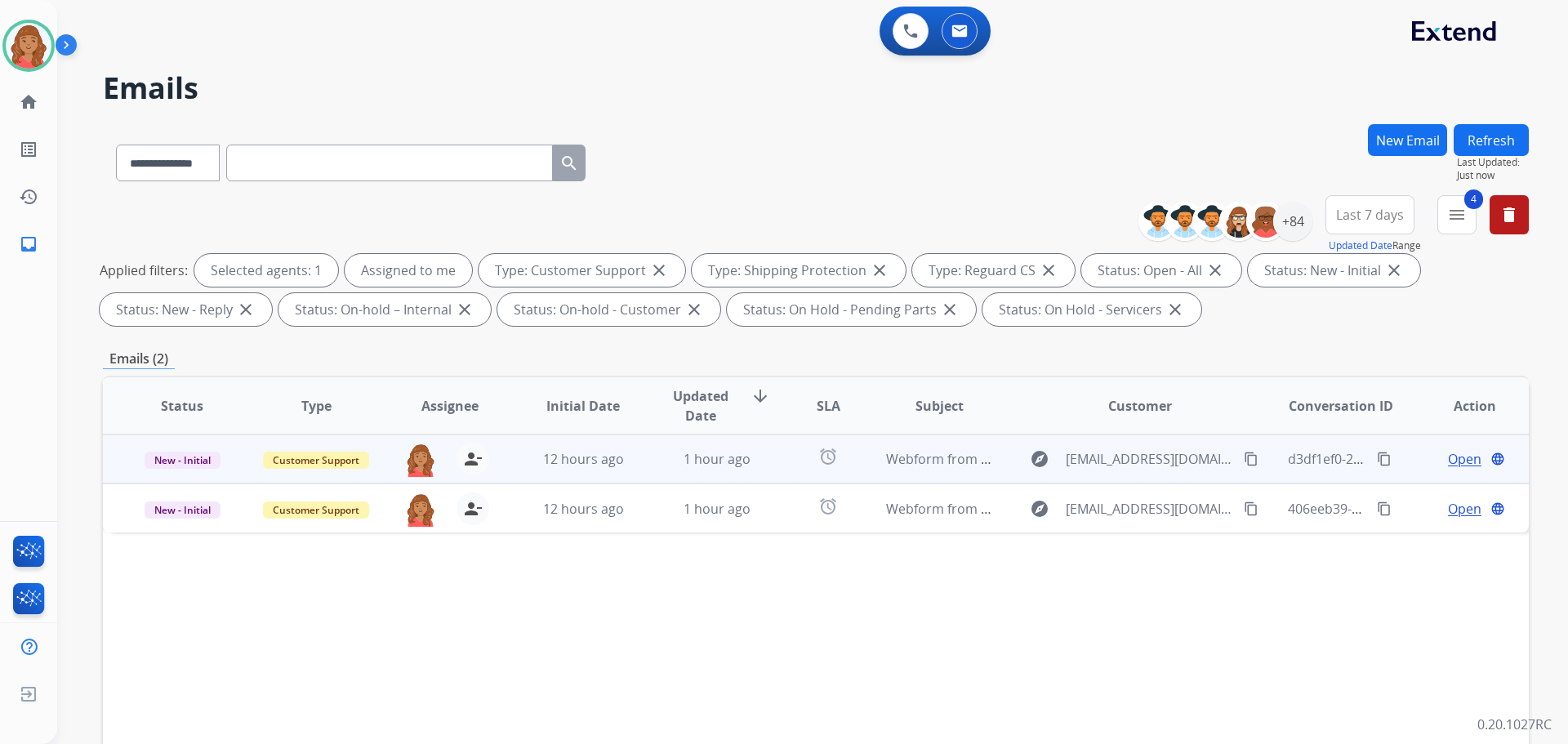
click at [645, 460] on td "1 hour ago" at bounding box center [705, 458] width 134 height 49
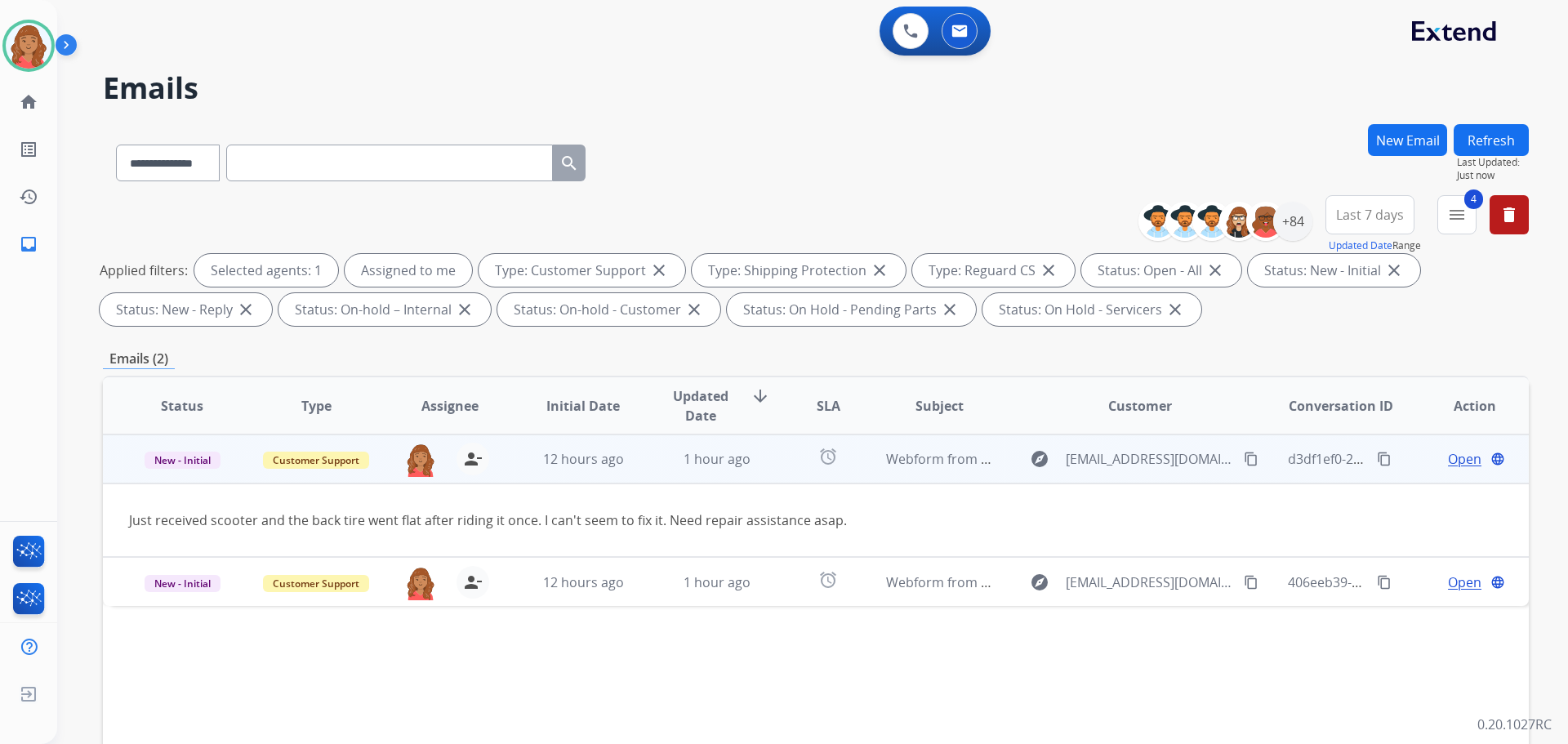
click at [1244, 461] on mat-icon "content_copy" at bounding box center [1251, 459] width 15 height 15
click at [587, 463] on span "12 hours ago" at bounding box center [583, 459] width 81 height 18
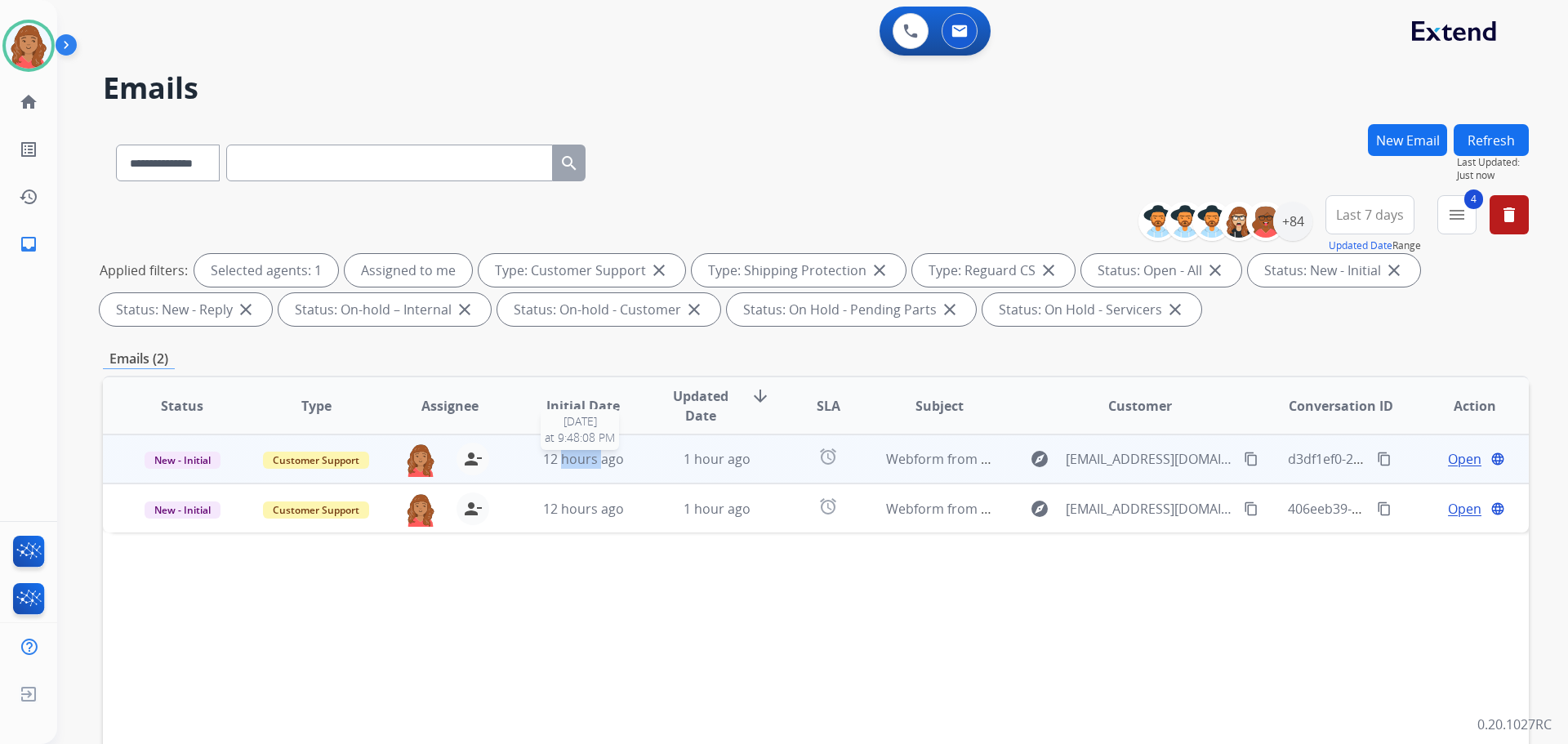
click at [587, 463] on span "12 hours ago" at bounding box center [583, 459] width 81 height 18
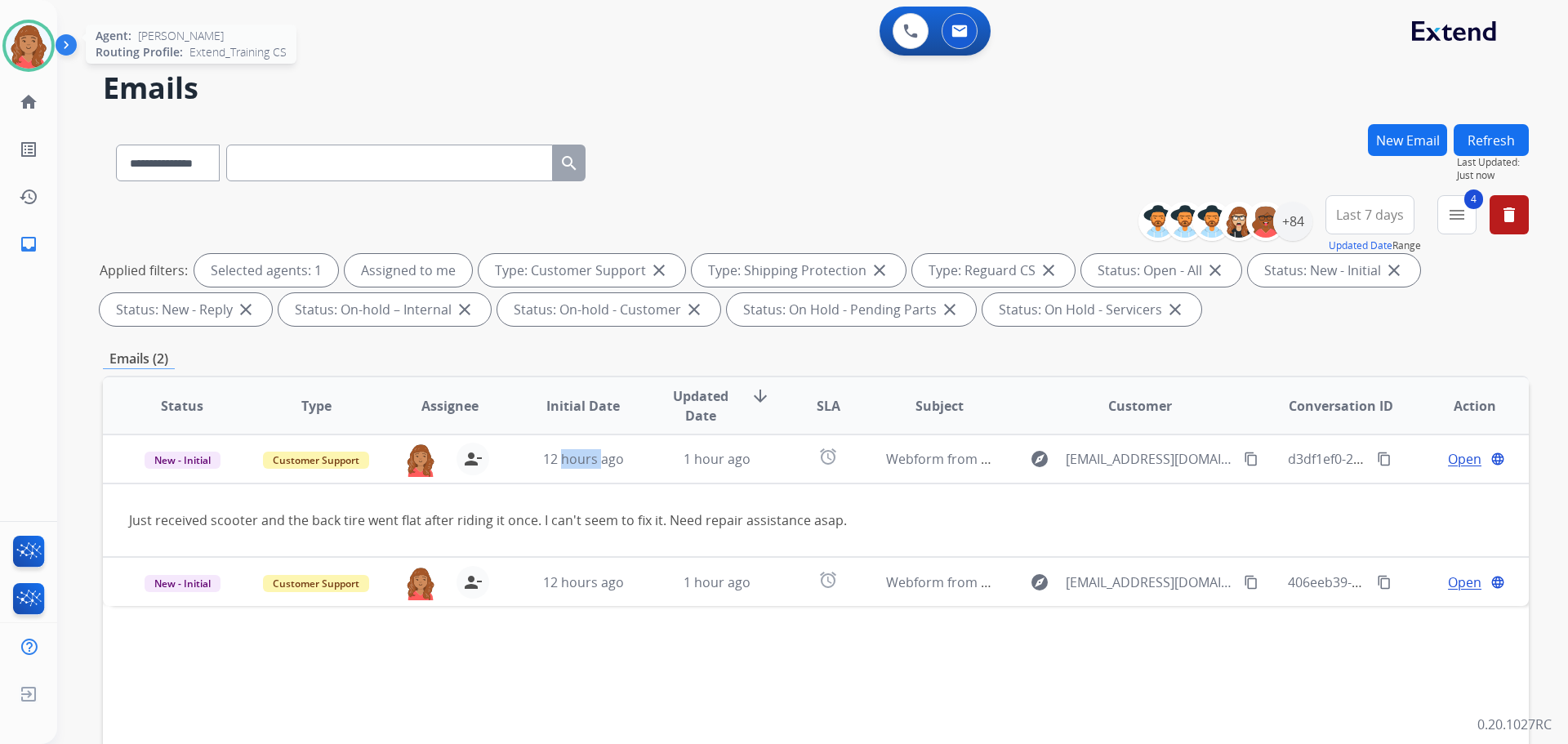
click at [36, 46] on img at bounding box center [28, 46] width 46 height 46
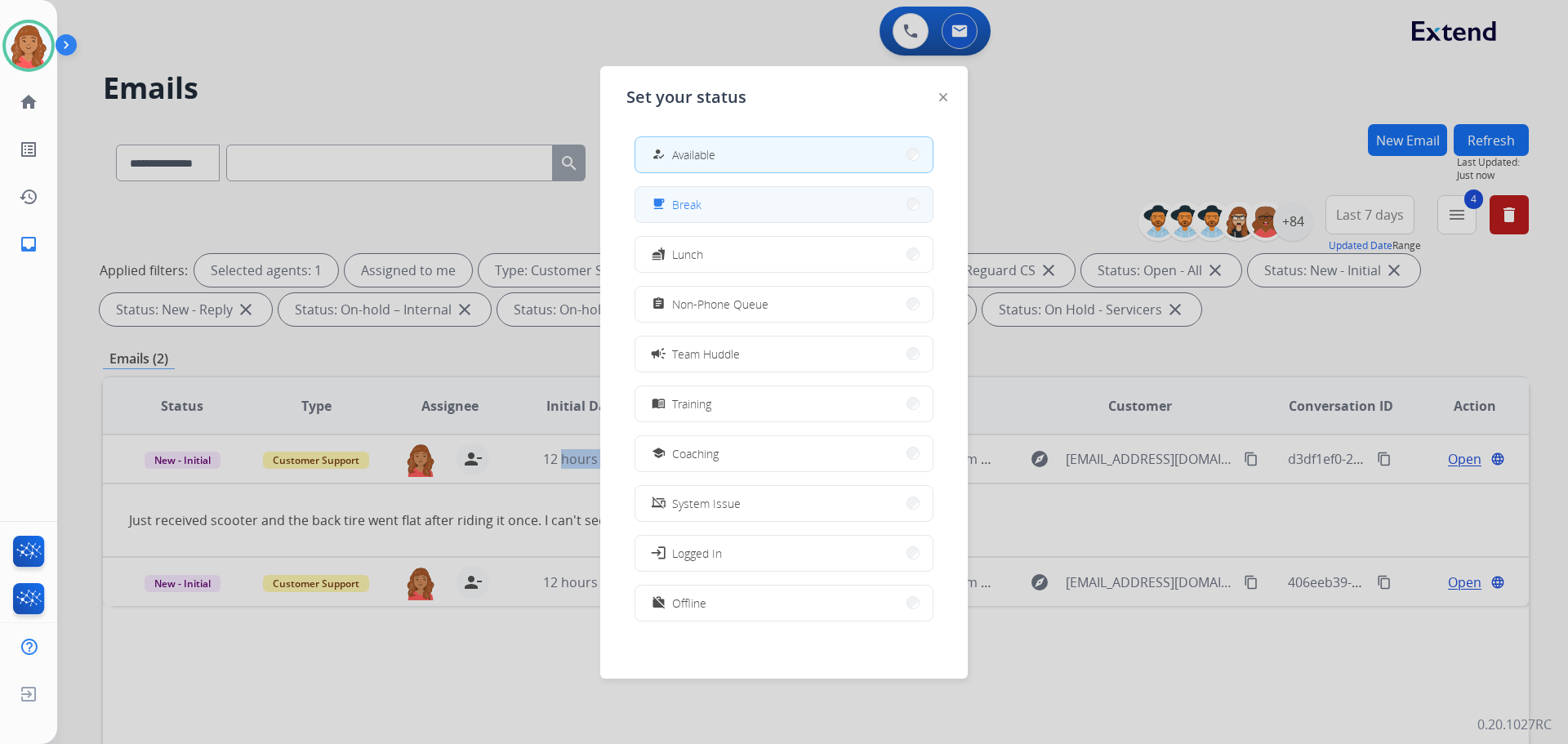
click at [669, 209] on div "free_breakfast" at bounding box center [660, 204] width 24 height 20
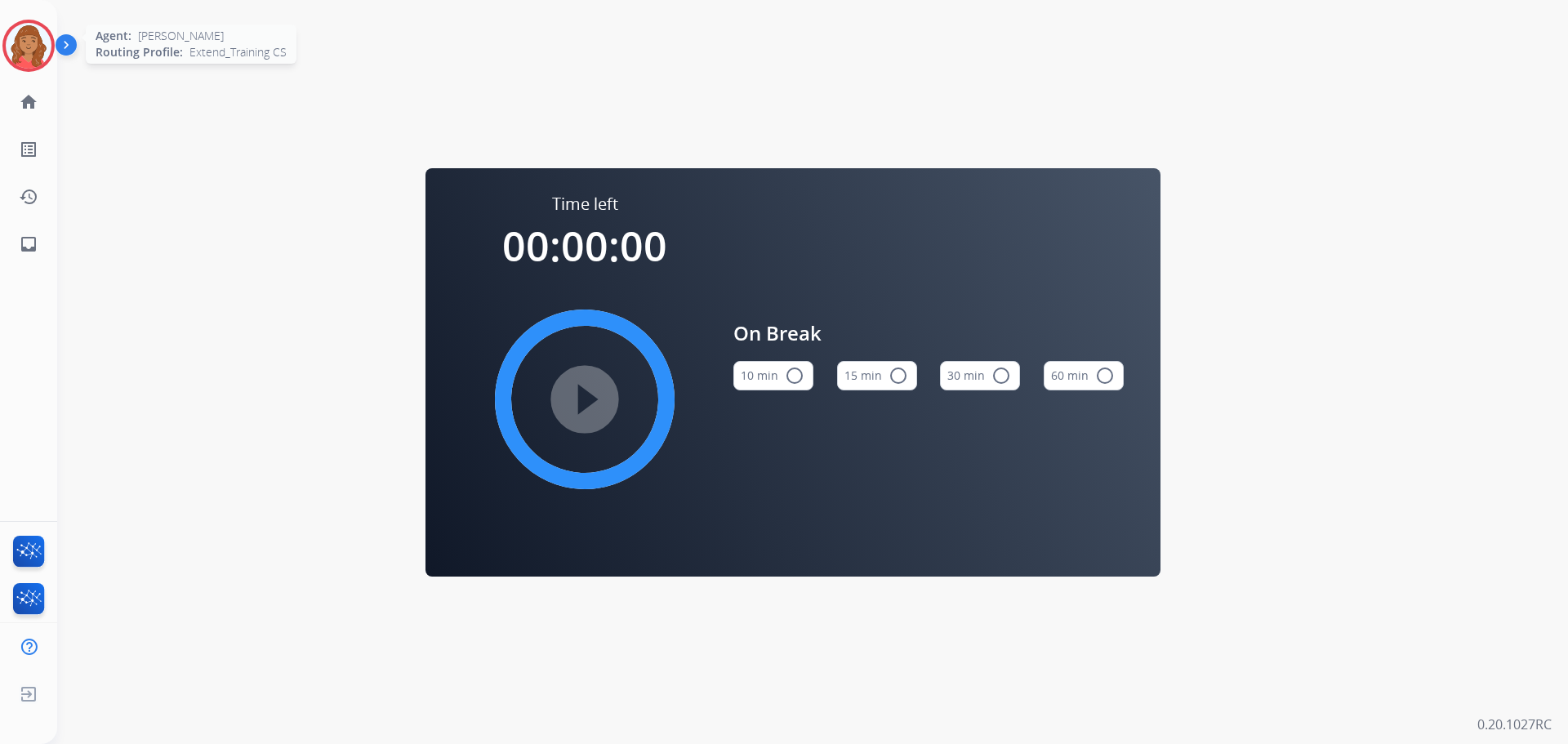
click at [27, 47] on img at bounding box center [28, 46] width 46 height 46
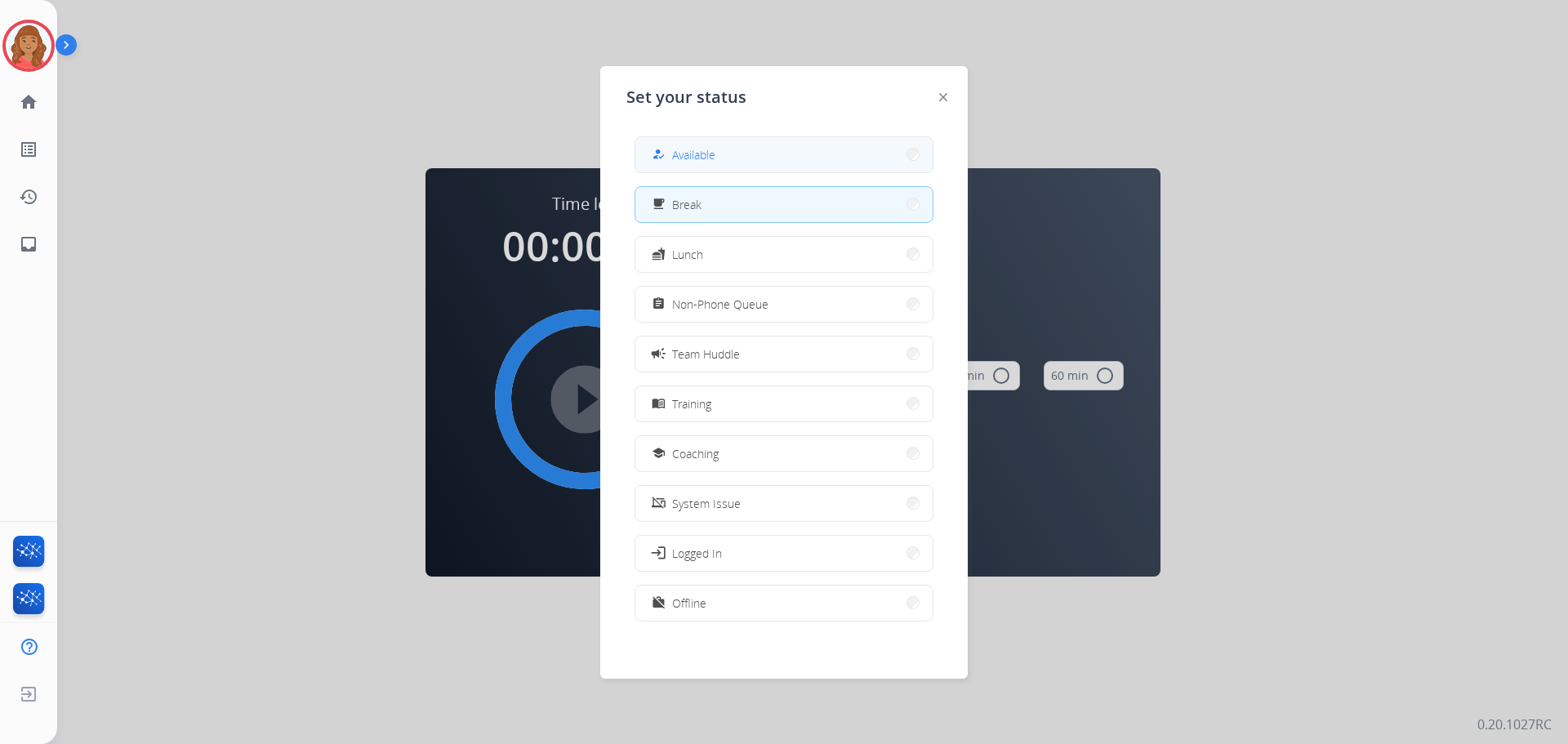
click at [692, 148] on span "Available" at bounding box center [693, 154] width 44 height 17
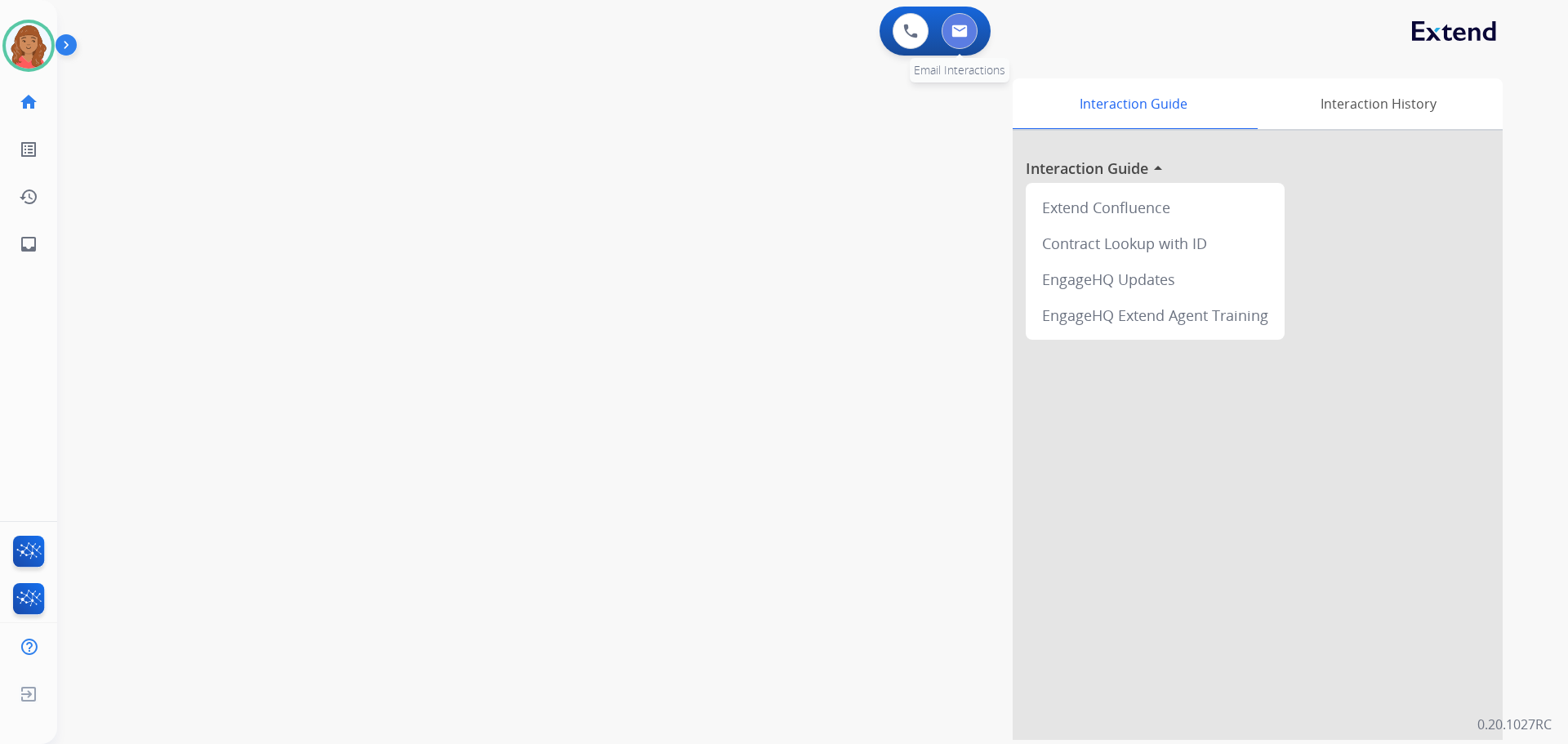
click at [971, 27] on button at bounding box center [960, 31] width 36 height 36
select select "**********"
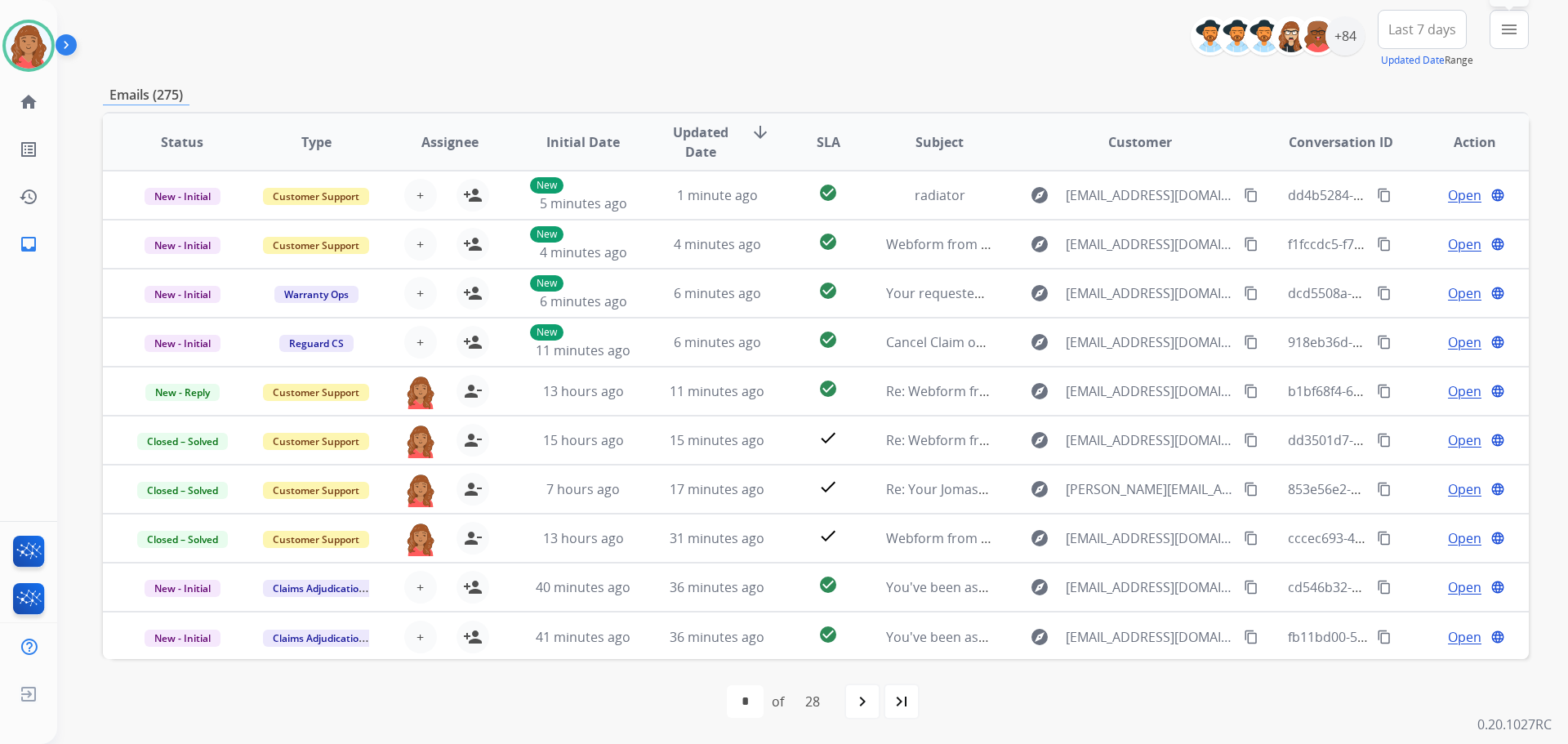
click at [1511, 31] on mat-icon "menu" at bounding box center [1509, 29] width 20 height 20
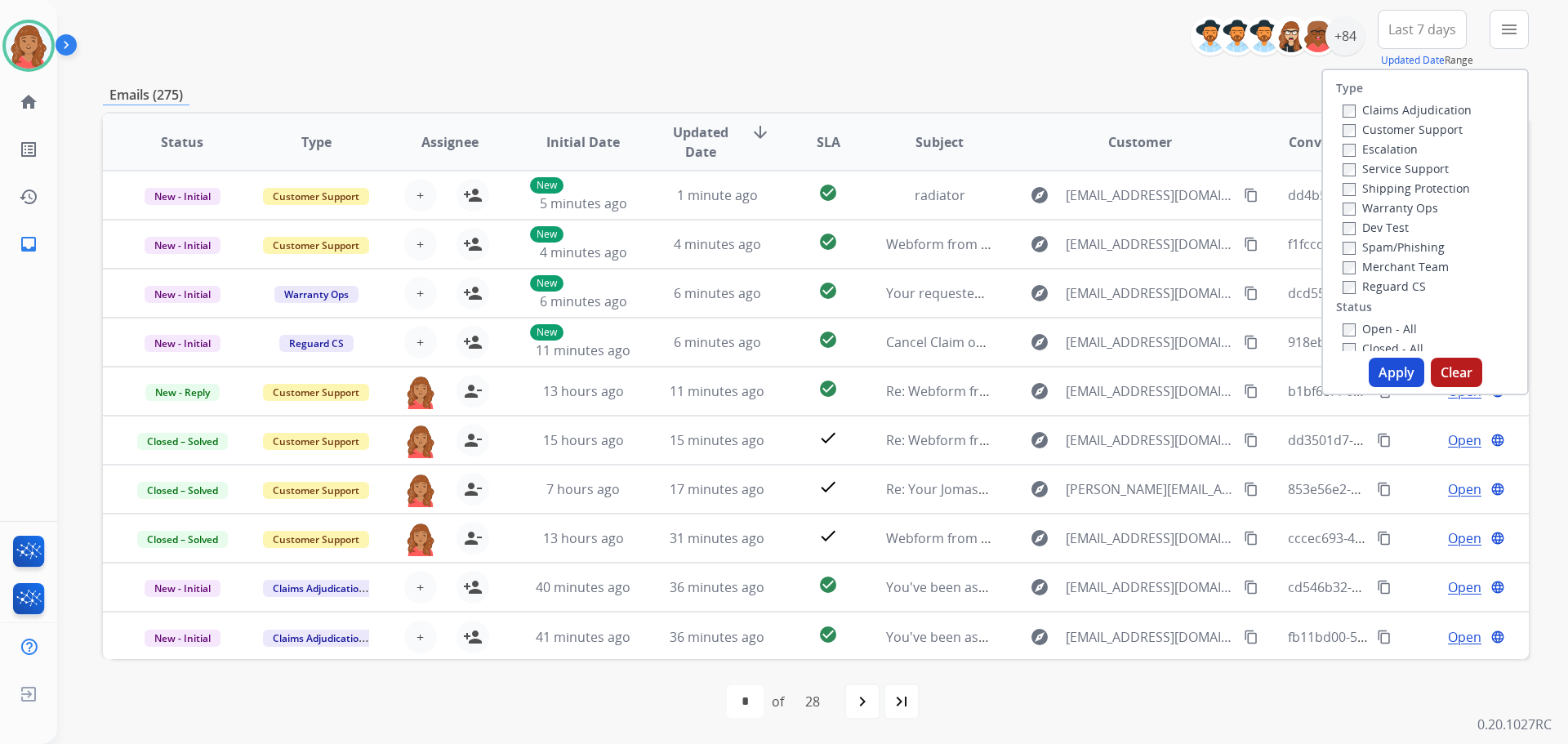
click at [1342, 141] on label "Escalation" at bounding box center [1380, 148] width 75 height 15
click at [1382, 373] on button "Apply" at bounding box center [1397, 372] width 56 height 29
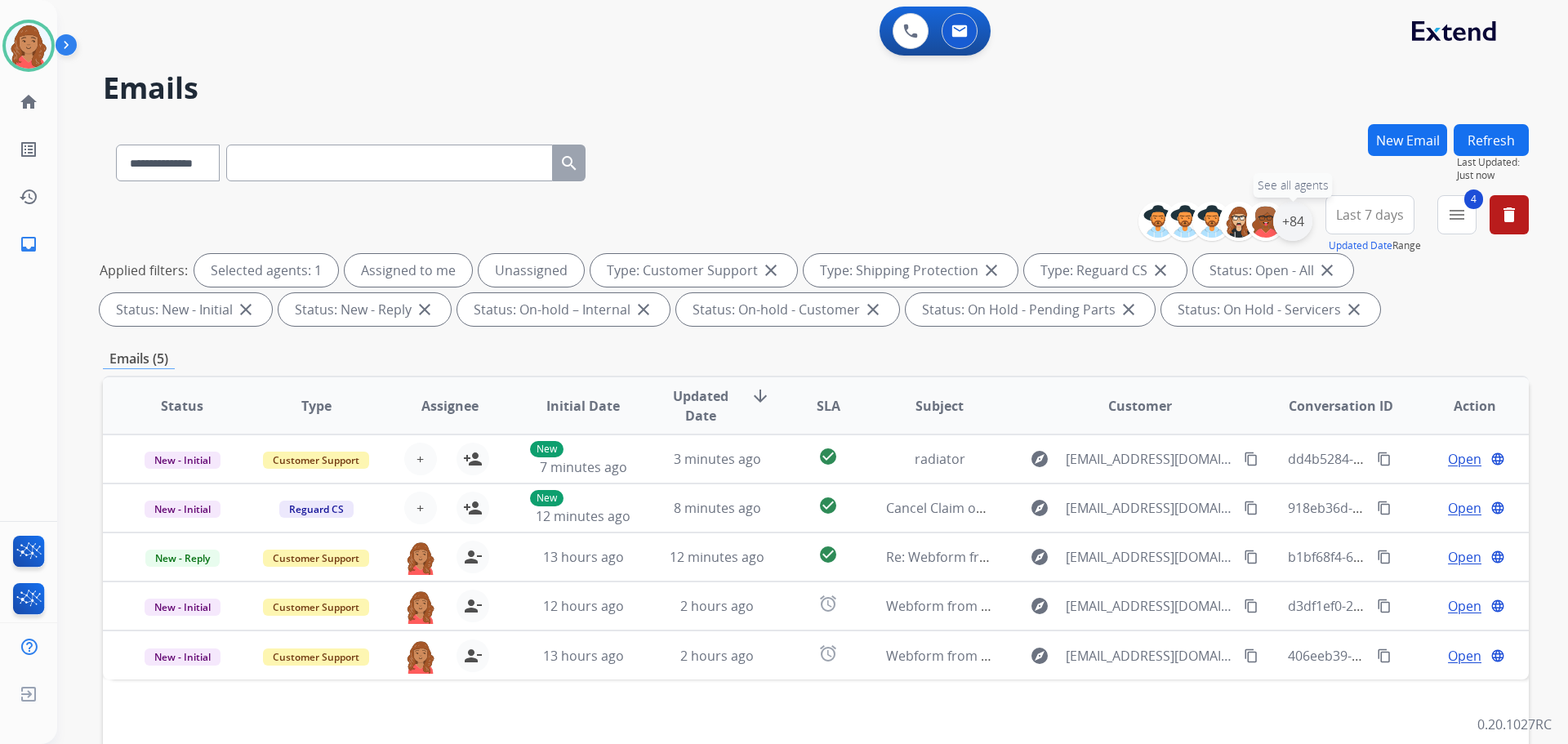
drag, startPoint x: 1292, startPoint y: 230, endPoint x: 1244, endPoint y: 298, distance: 83.2
click at [1292, 230] on div "+84" at bounding box center [1293, 221] width 39 height 39
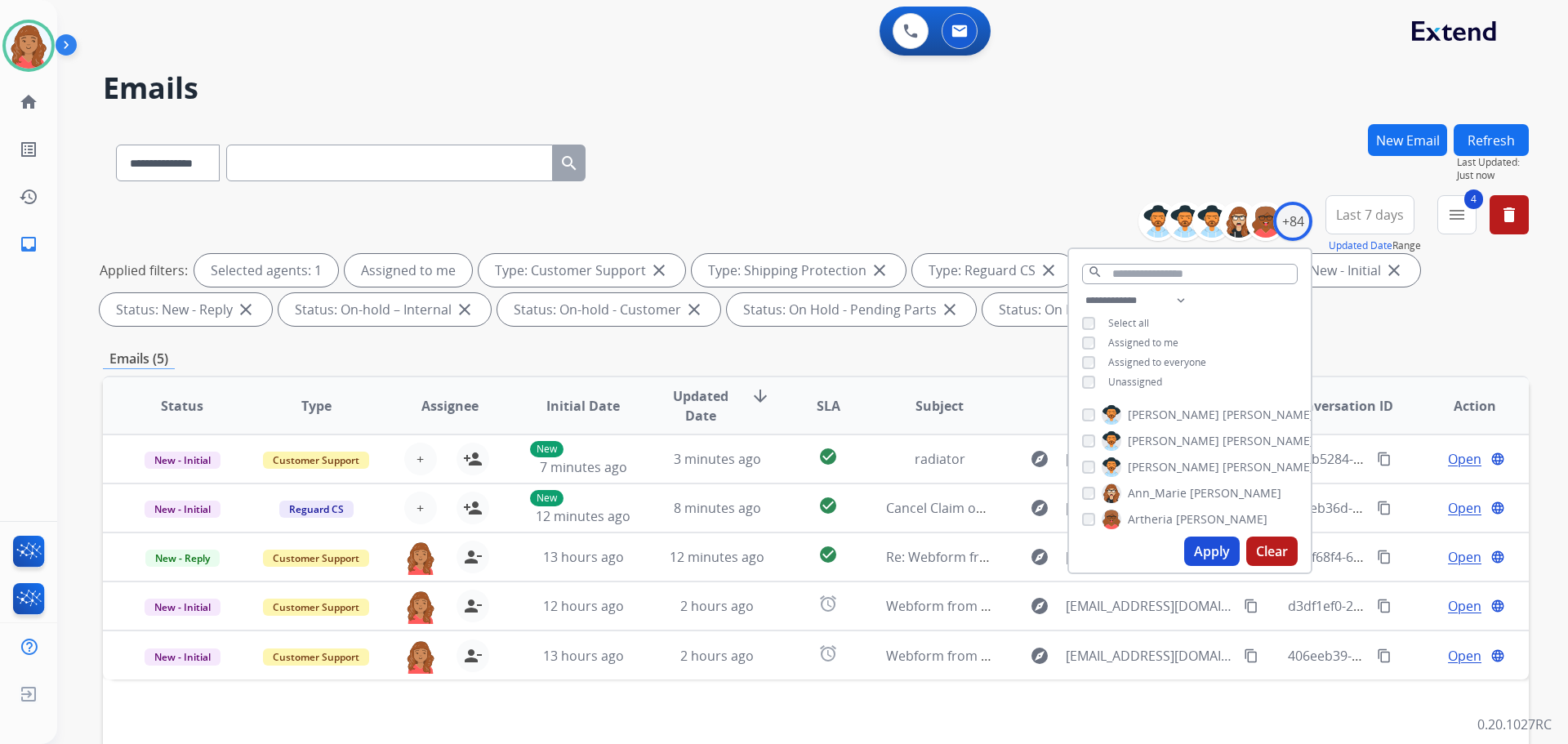
click at [1200, 546] on button "Apply" at bounding box center [1212, 550] width 56 height 29
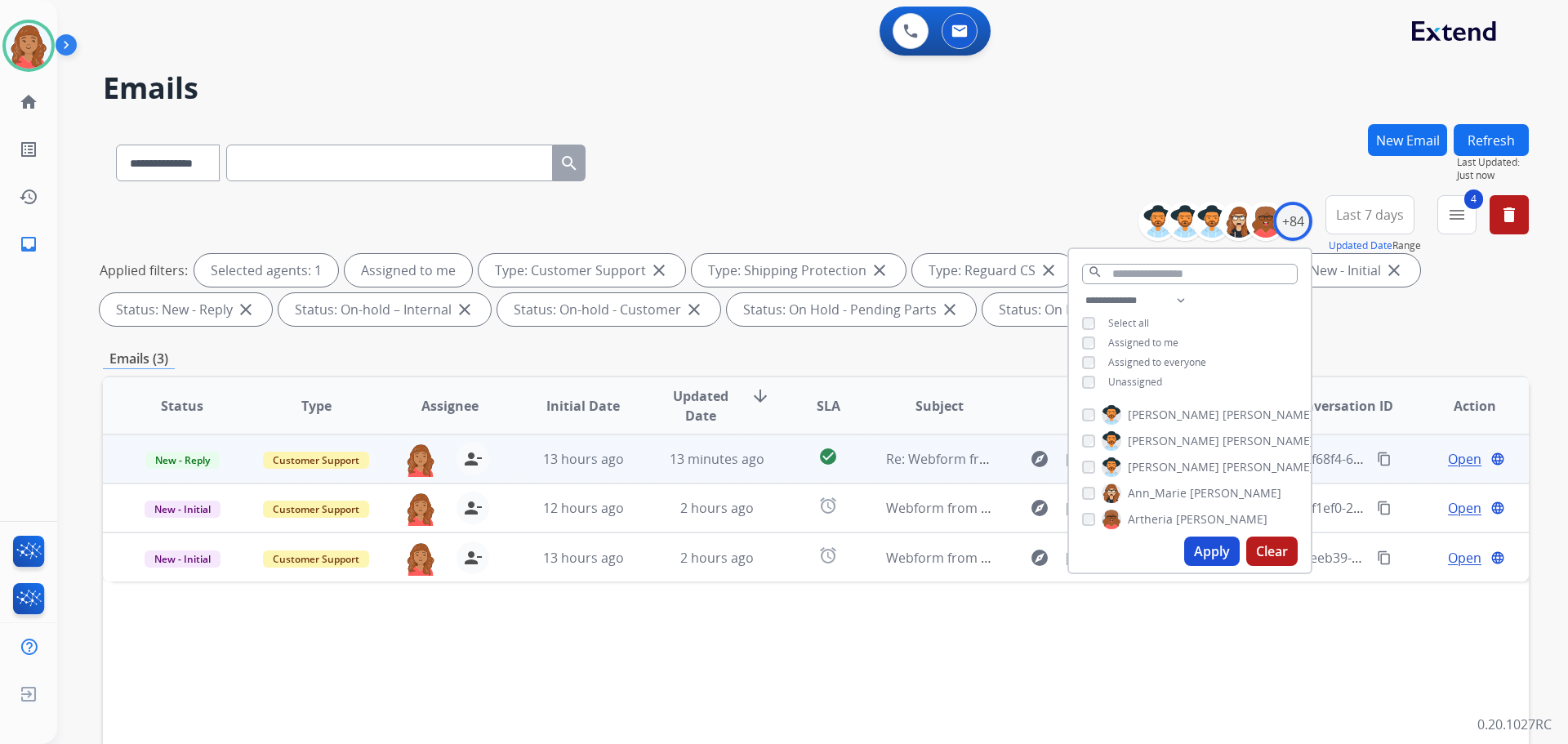
click at [506, 471] on td "13 hours ago" at bounding box center [571, 458] width 134 height 49
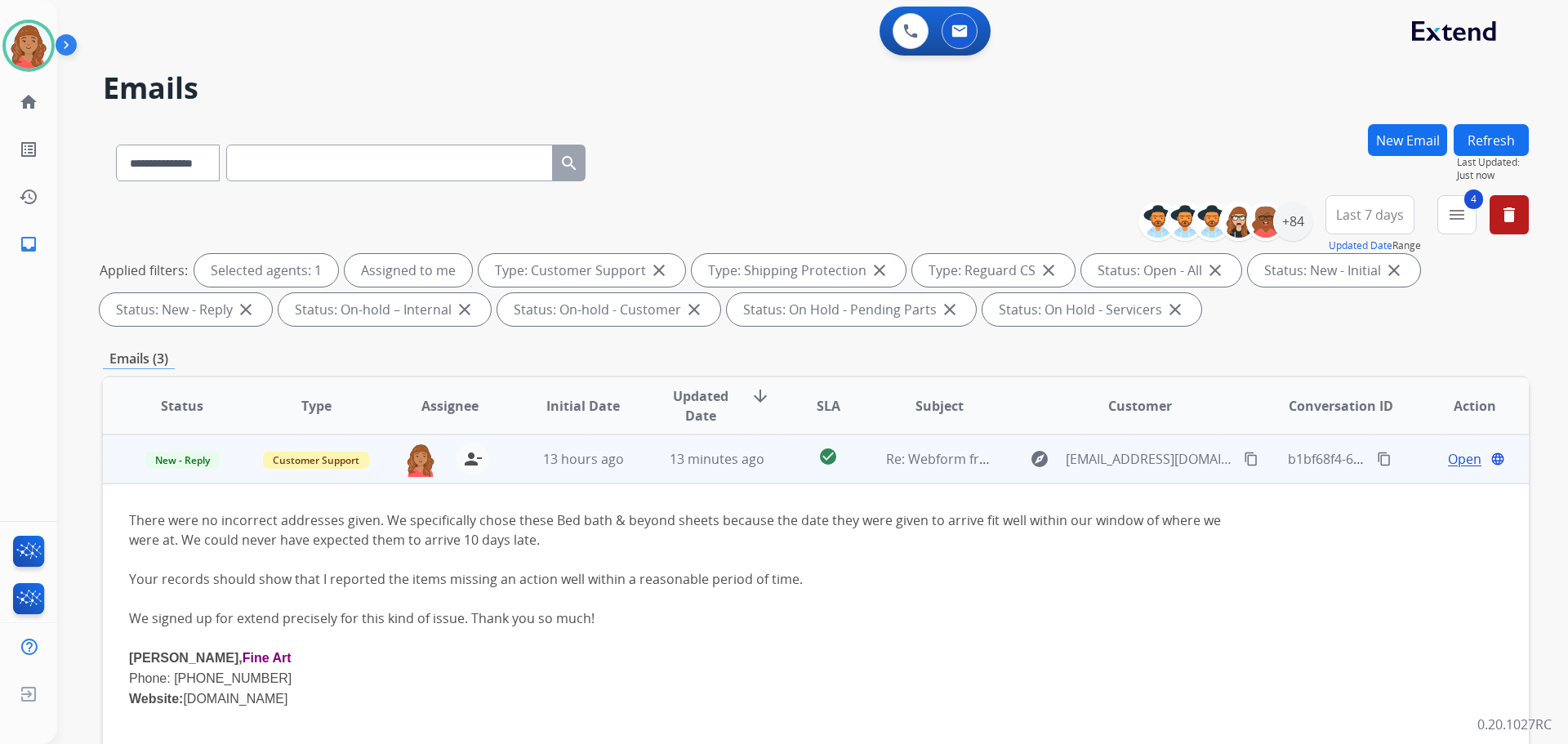
click at [1454, 453] on span "Open" at bounding box center [1465, 459] width 34 height 20
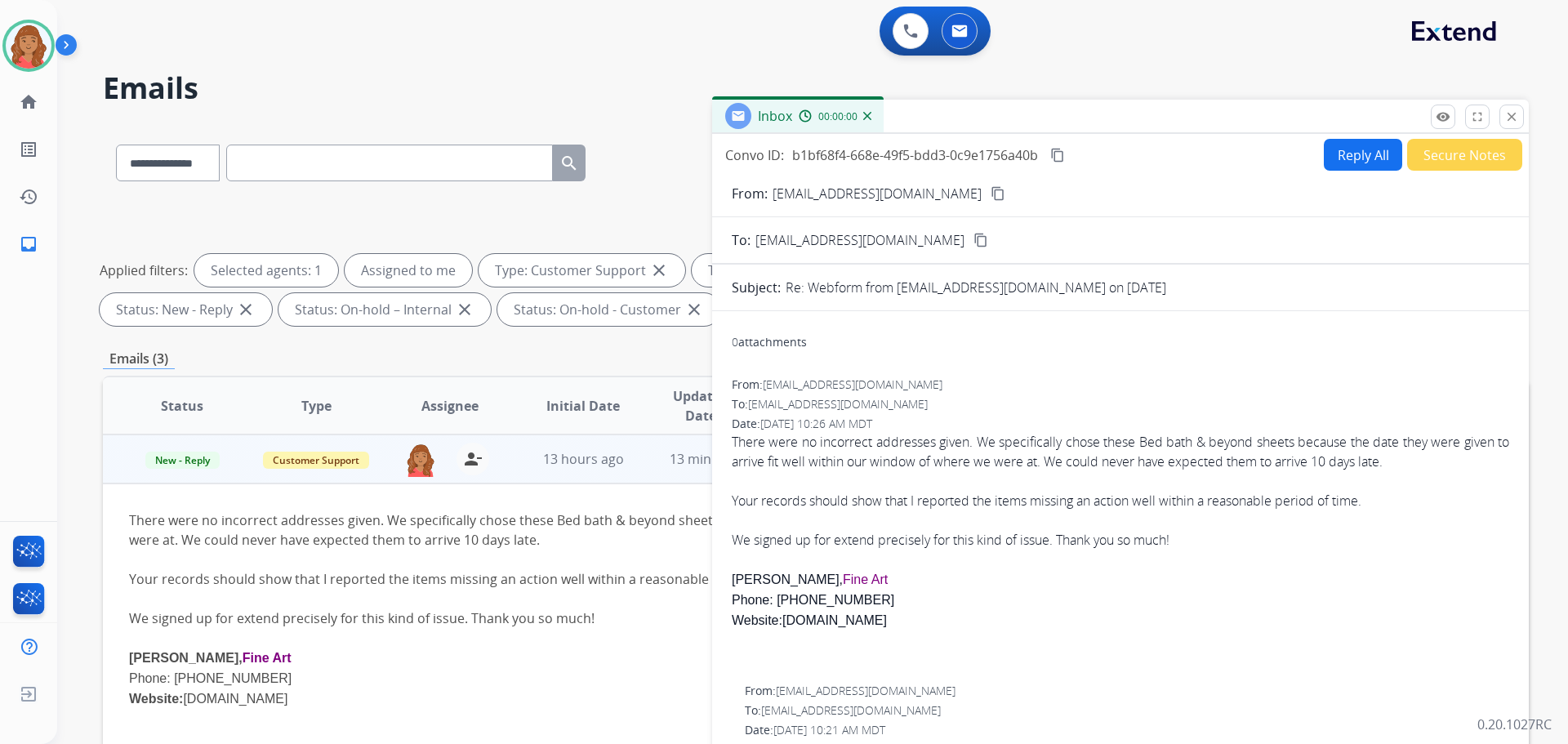
click at [1351, 155] on button "Reply All" at bounding box center [1363, 154] width 78 height 32
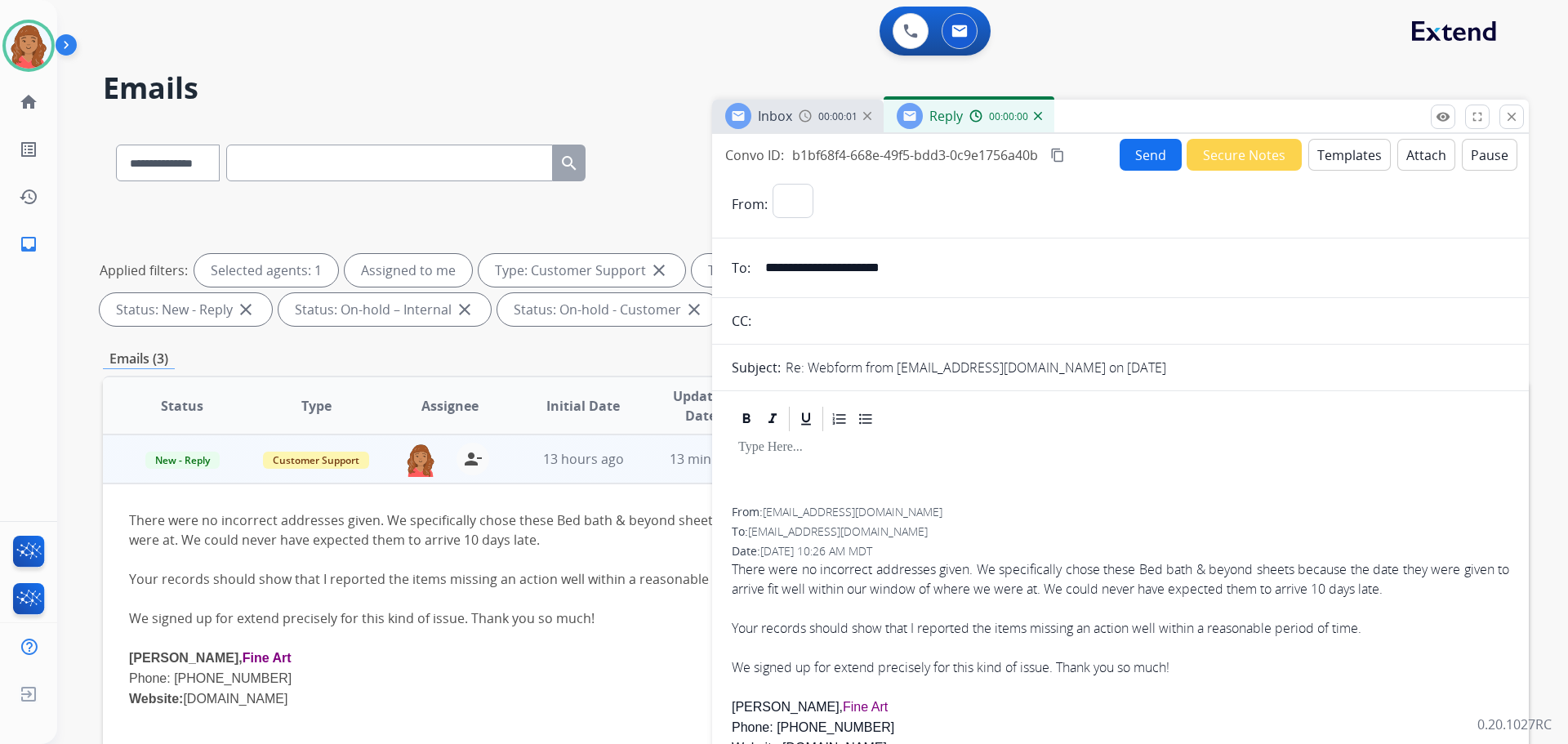
select select "**********"
click at [1334, 148] on button "Templates" at bounding box center [1350, 154] width 83 height 32
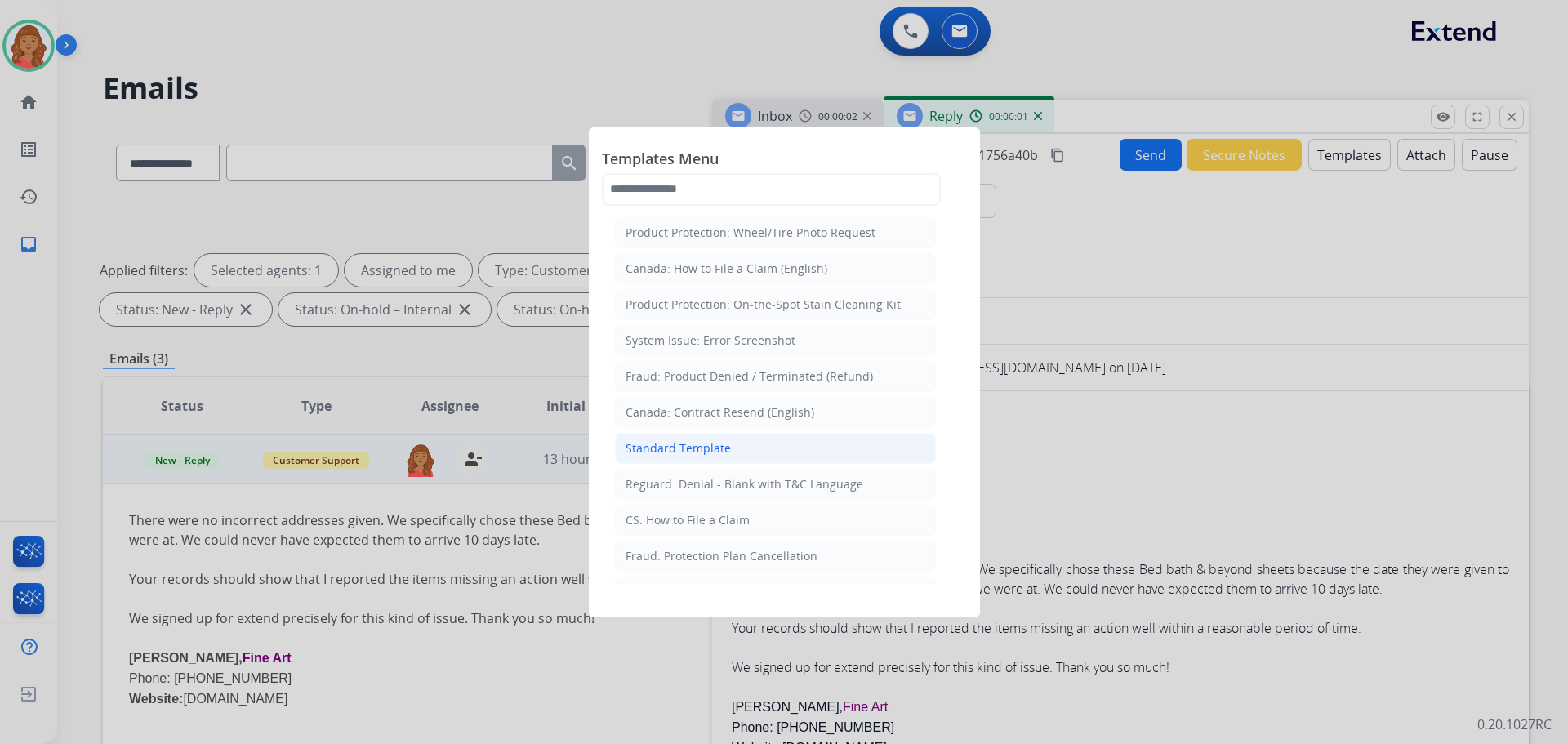
click at [717, 445] on div "Standard Template" at bounding box center [678, 448] width 106 height 16
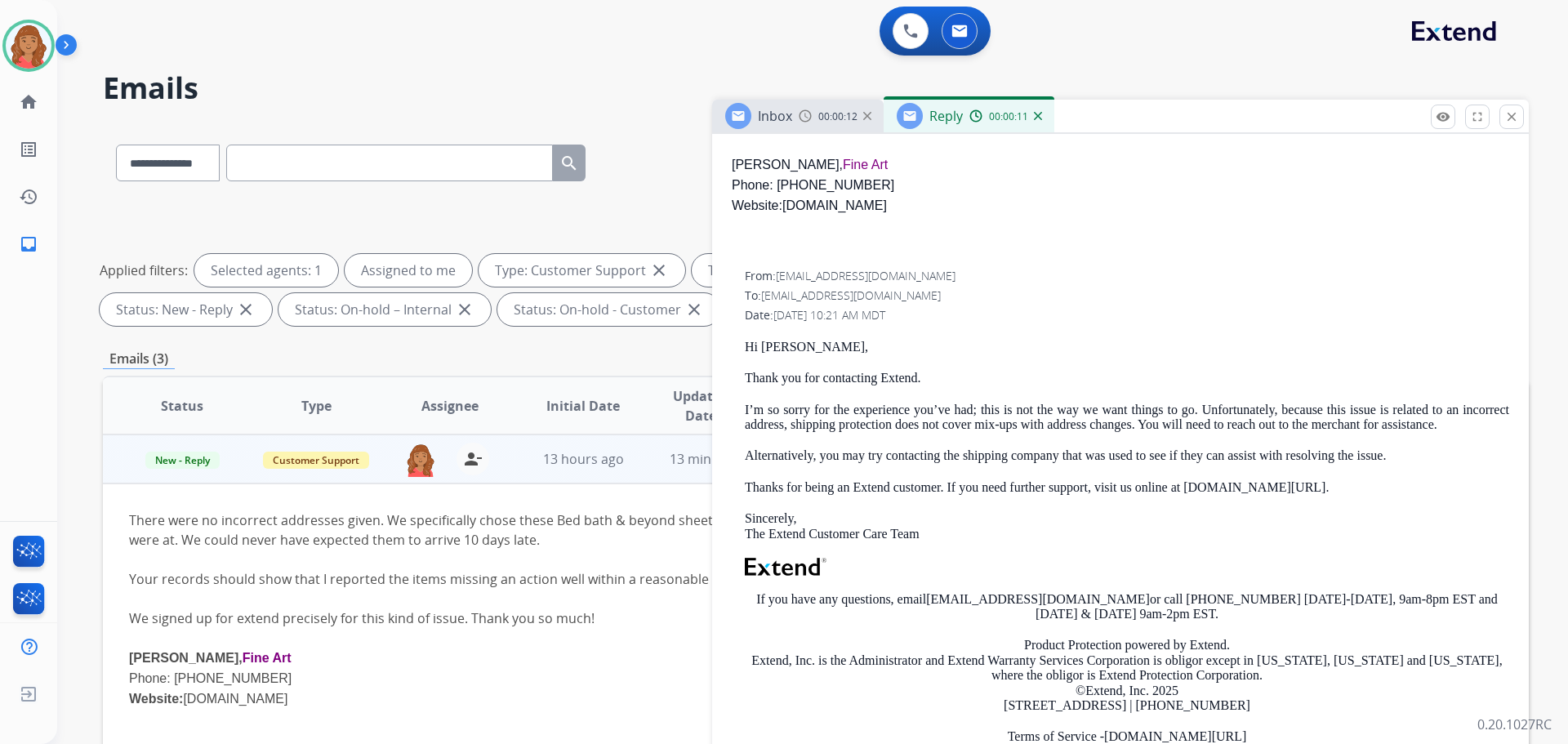
scroll to position [1062, 0]
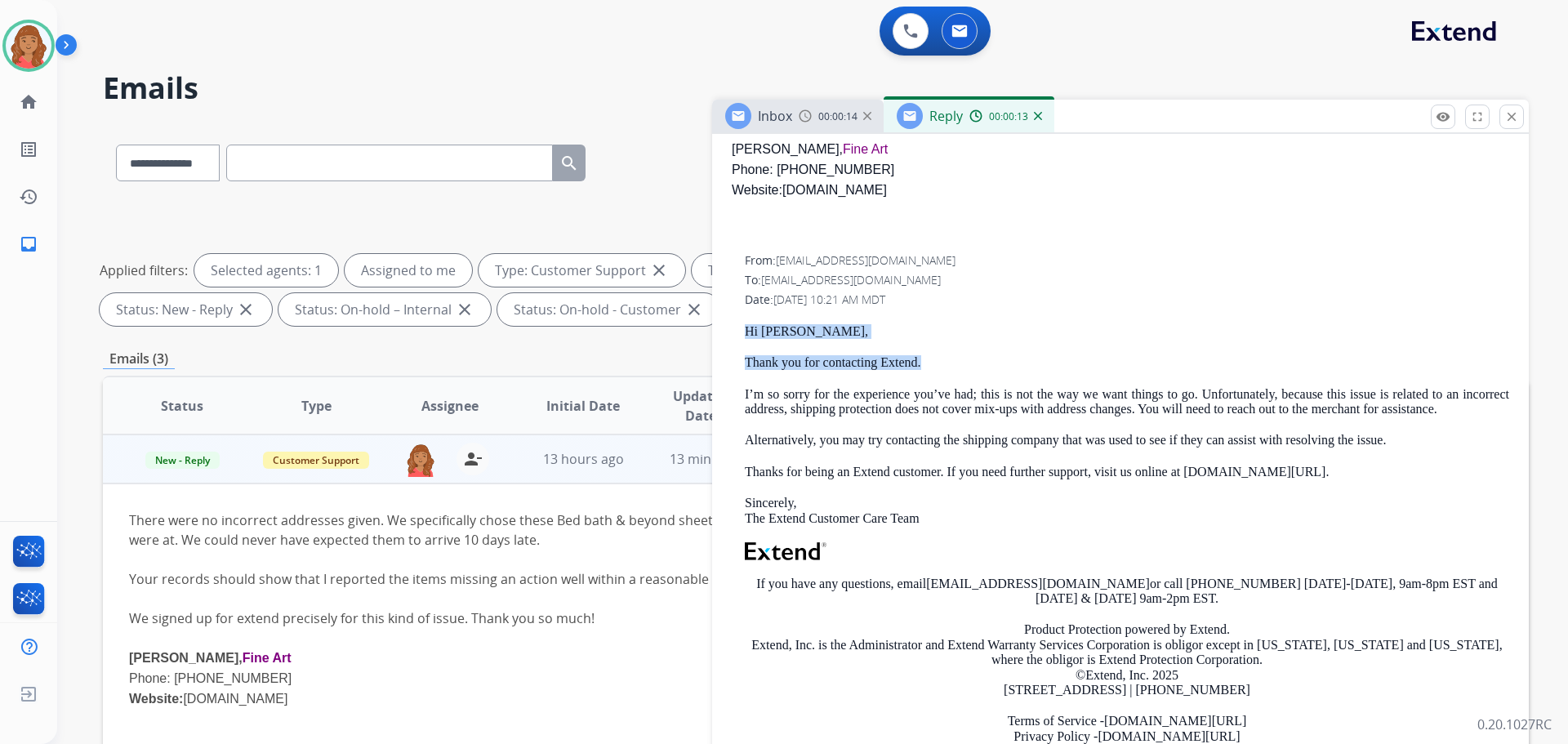
drag, startPoint x: 934, startPoint y: 358, endPoint x: 739, endPoint y: 328, distance: 197.3
click at [739, 328] on div "From: [EMAIL_ADDRESS][DOMAIN_NAME] To: [EMAIL_ADDRESS][DOMAIN_NAME] Date: [DATE…" at bounding box center [1121, 511] width 778 height 518
copy div "Hi [PERSON_NAME], Thank you for contacting Extend."
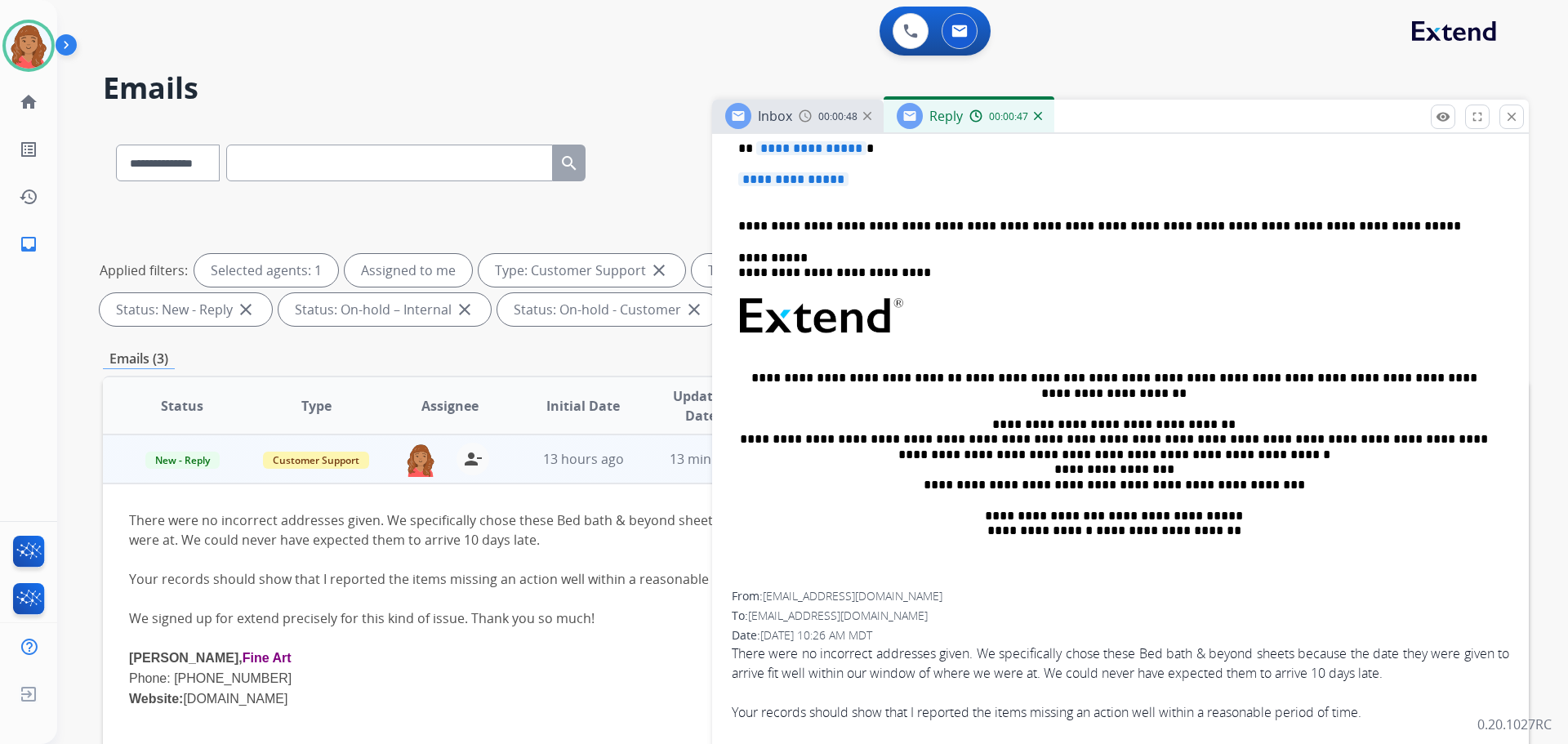
scroll to position [327, 0]
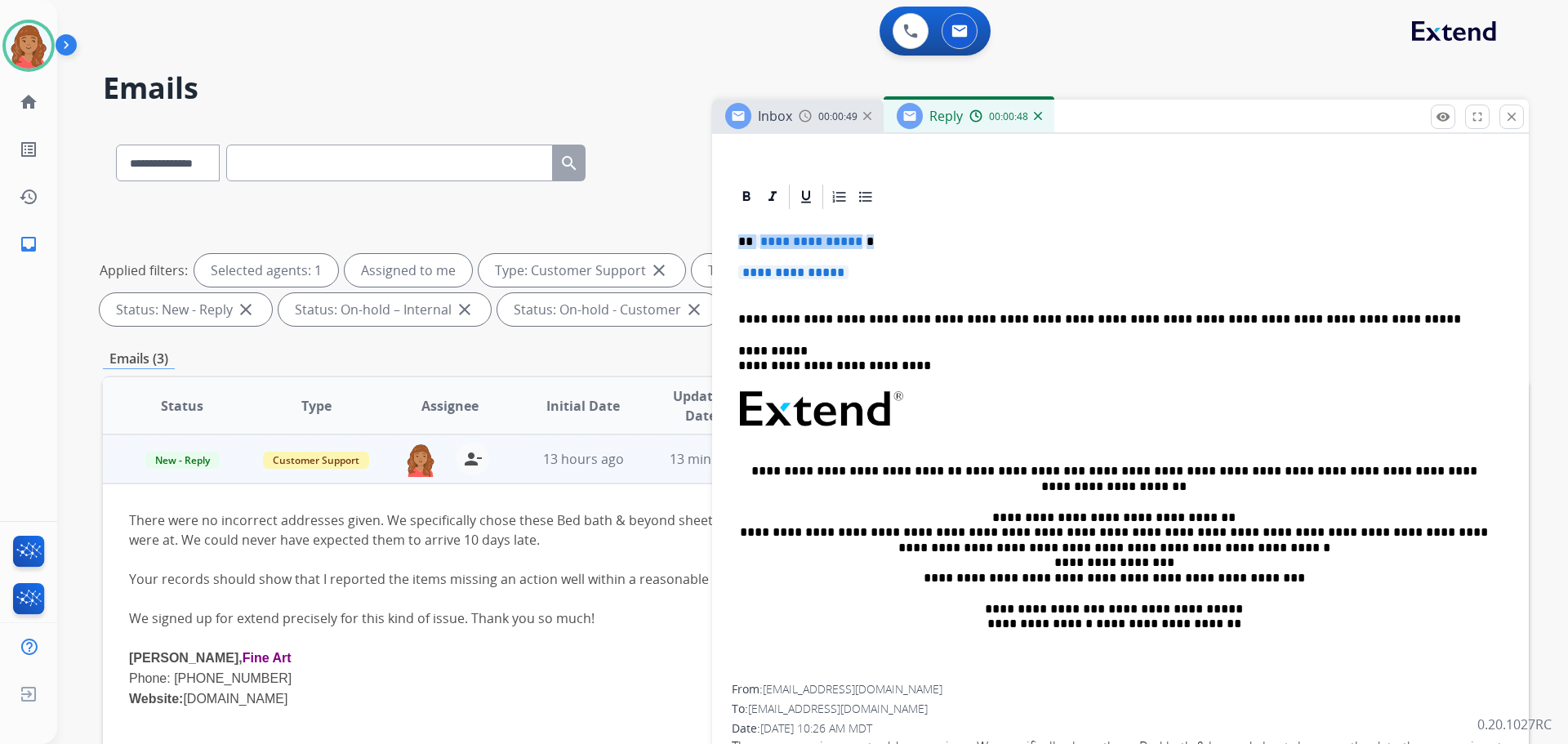
drag, startPoint x: 785, startPoint y: 244, endPoint x: 728, endPoint y: 247, distance: 57.1
click at [707, 233] on div "**********" at bounding box center [816, 566] width 1426 height 883
click at [867, 275] on p "**********" at bounding box center [1121, 281] width 764 height 30
drag, startPoint x: 848, startPoint y: 272, endPoint x: 669, endPoint y: 236, distance: 182.6
click at [666, 234] on div "**********" at bounding box center [816, 566] width 1426 height 883
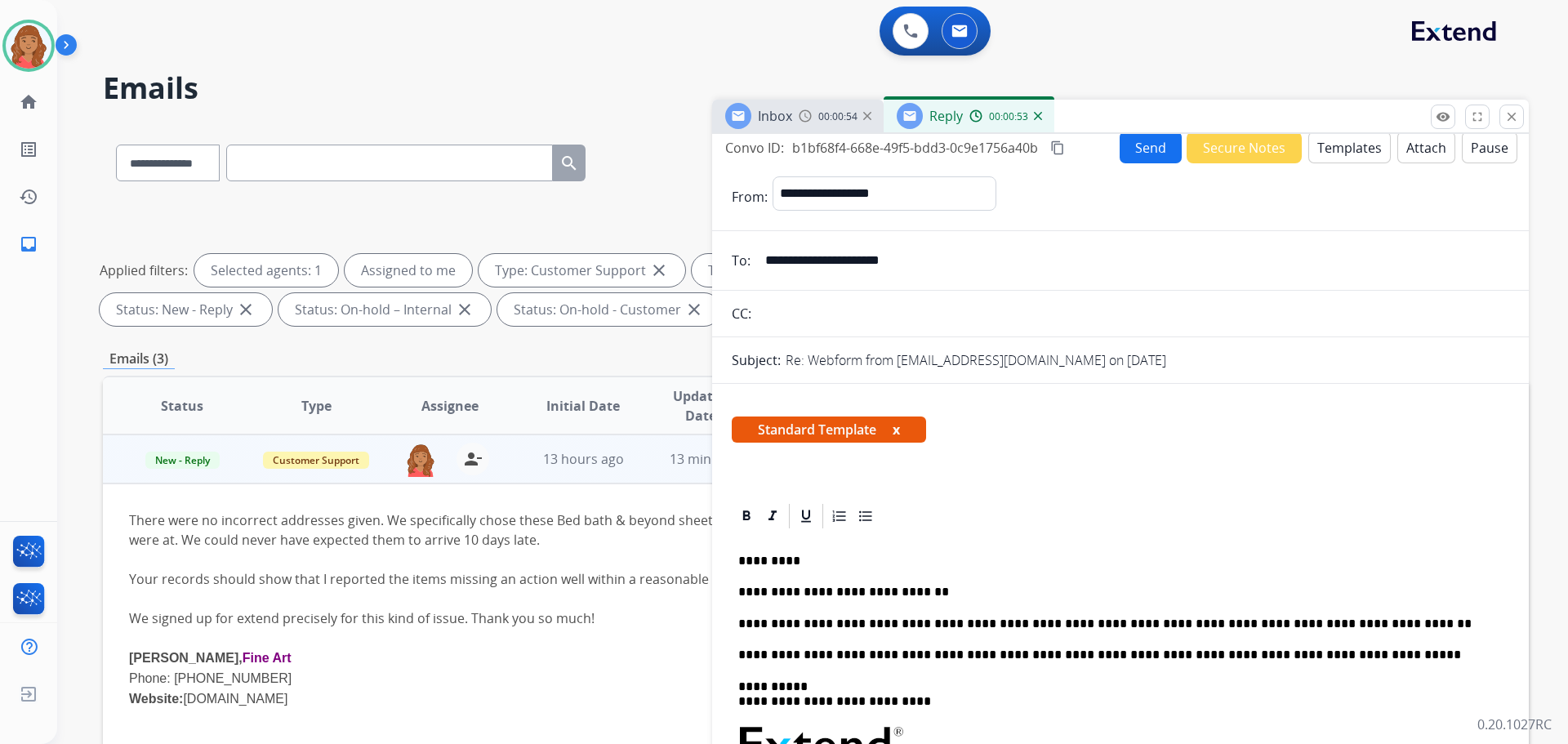
scroll to position [0, 0]
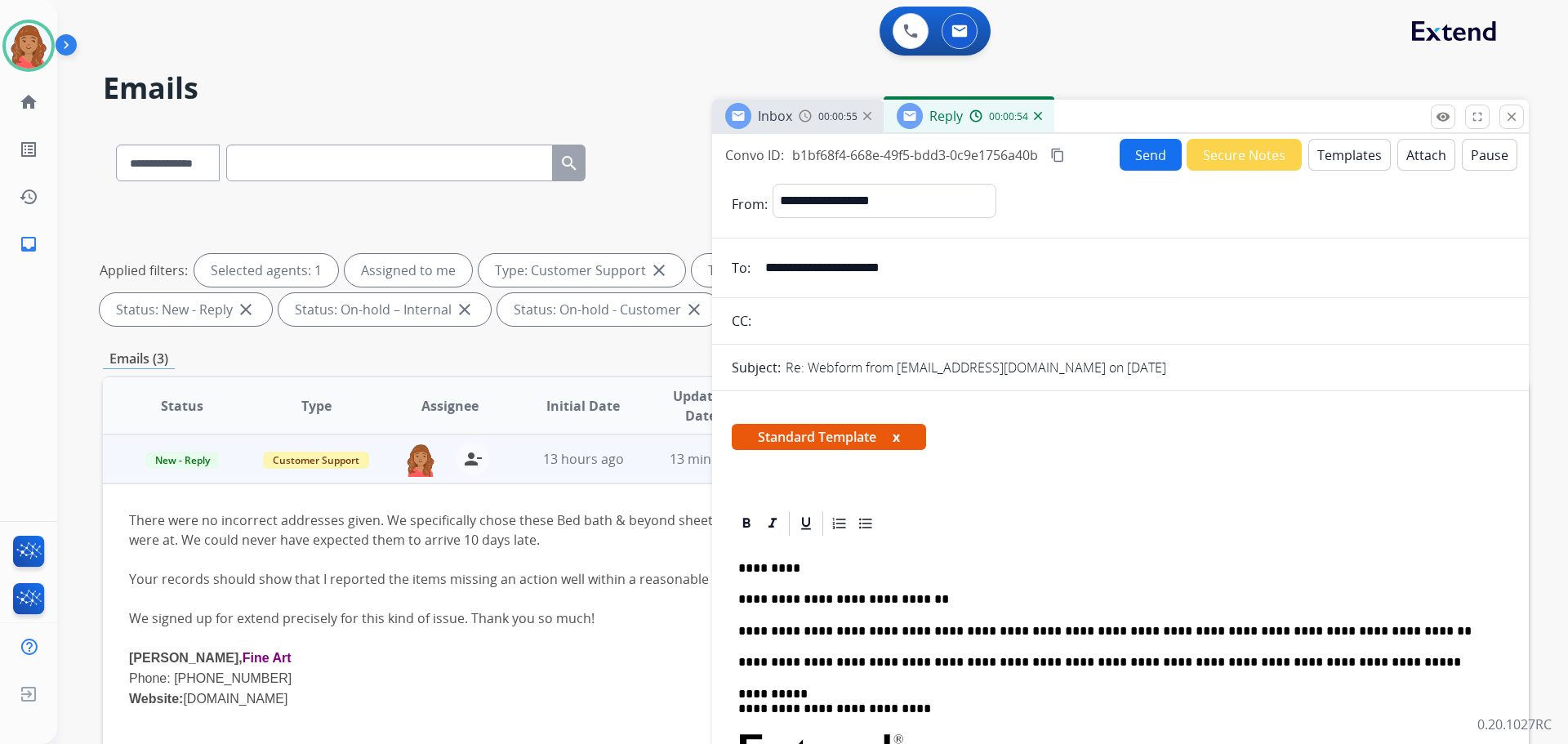
click at [1138, 159] on button "Send" at bounding box center [1151, 154] width 62 height 32
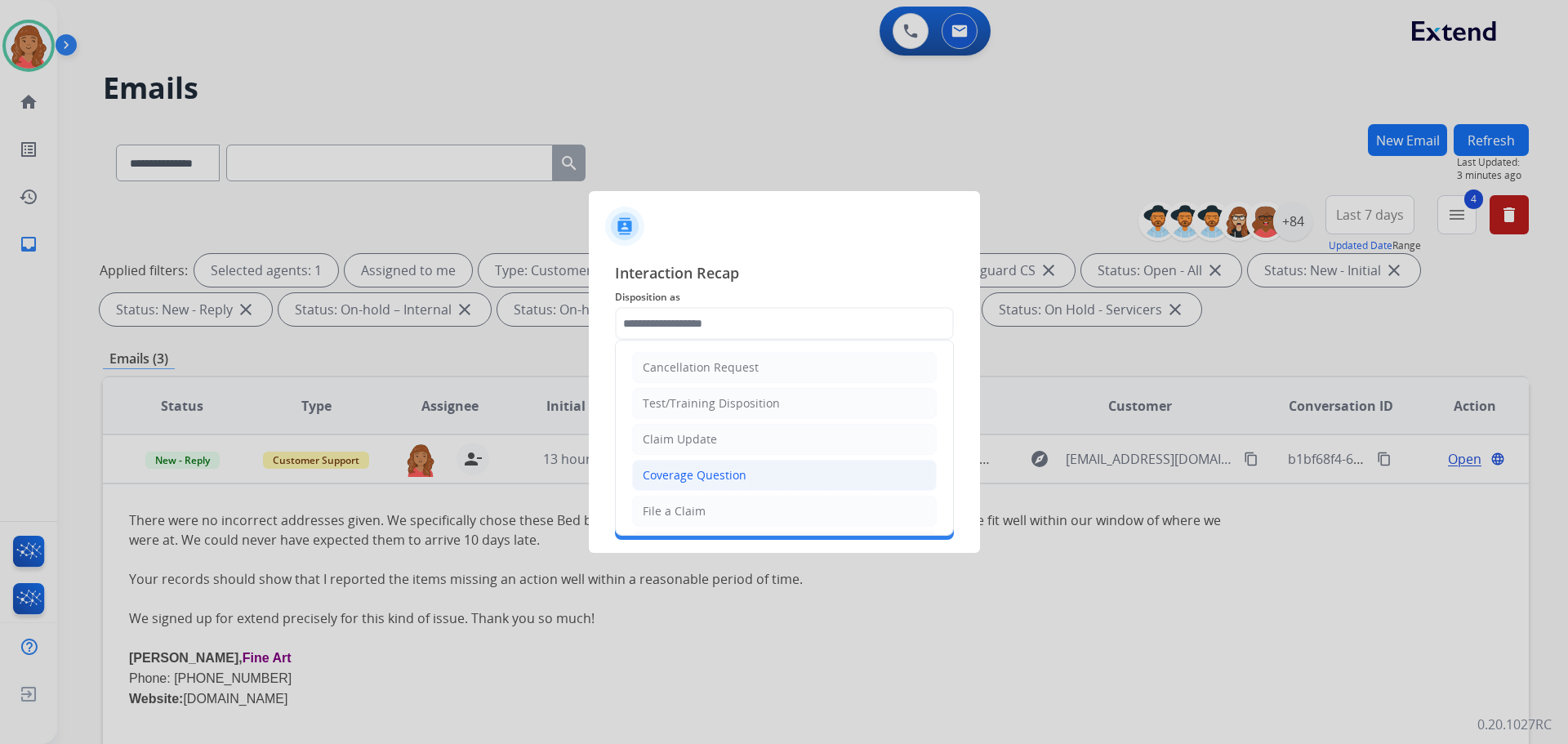
drag, startPoint x: 685, startPoint y: 471, endPoint x: 681, endPoint y: 444, distance: 27.3
click at [685, 471] on div "Coverage Question" at bounding box center [694, 475] width 104 height 16
type input "**********"
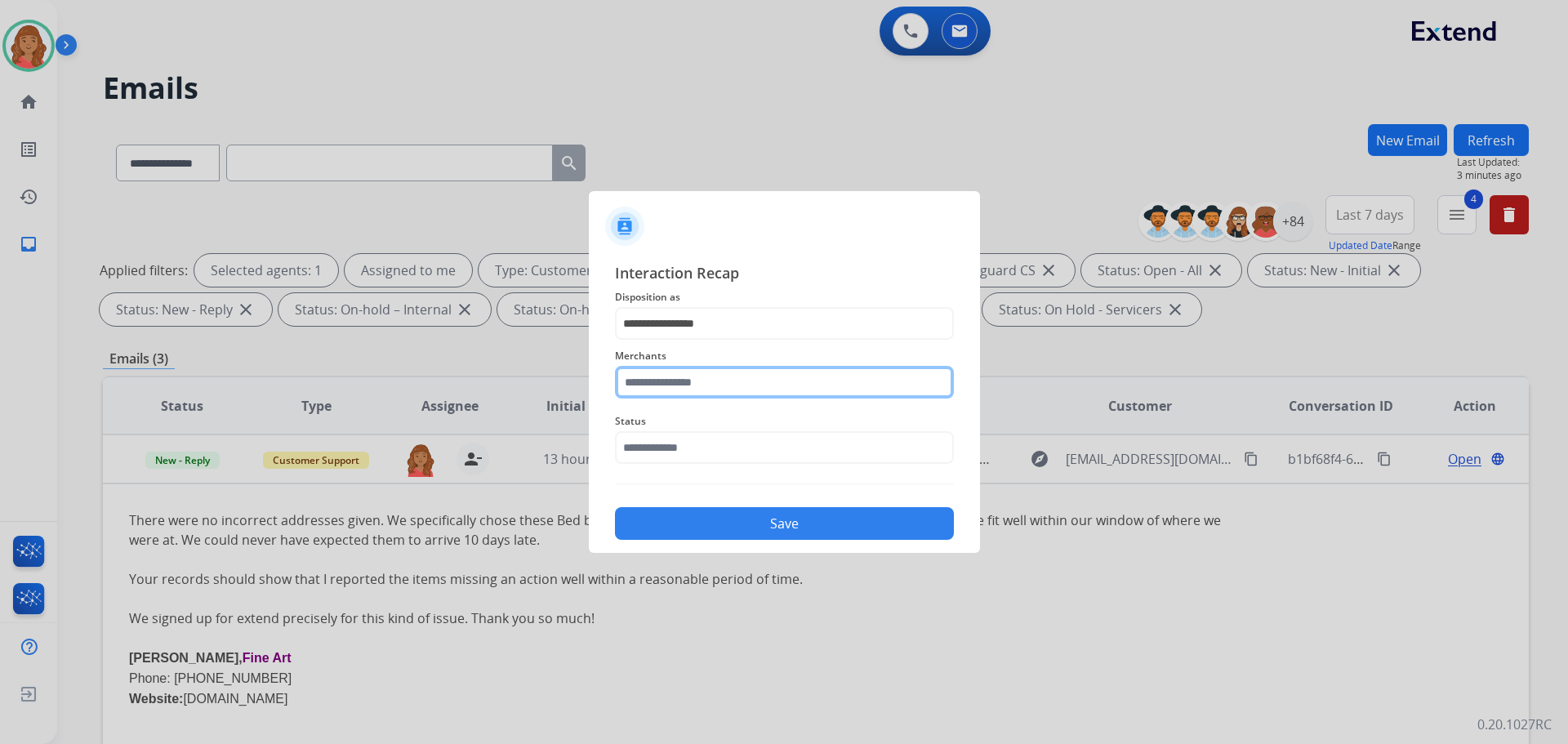
click at [678, 384] on input "text" at bounding box center [785, 382] width 339 height 33
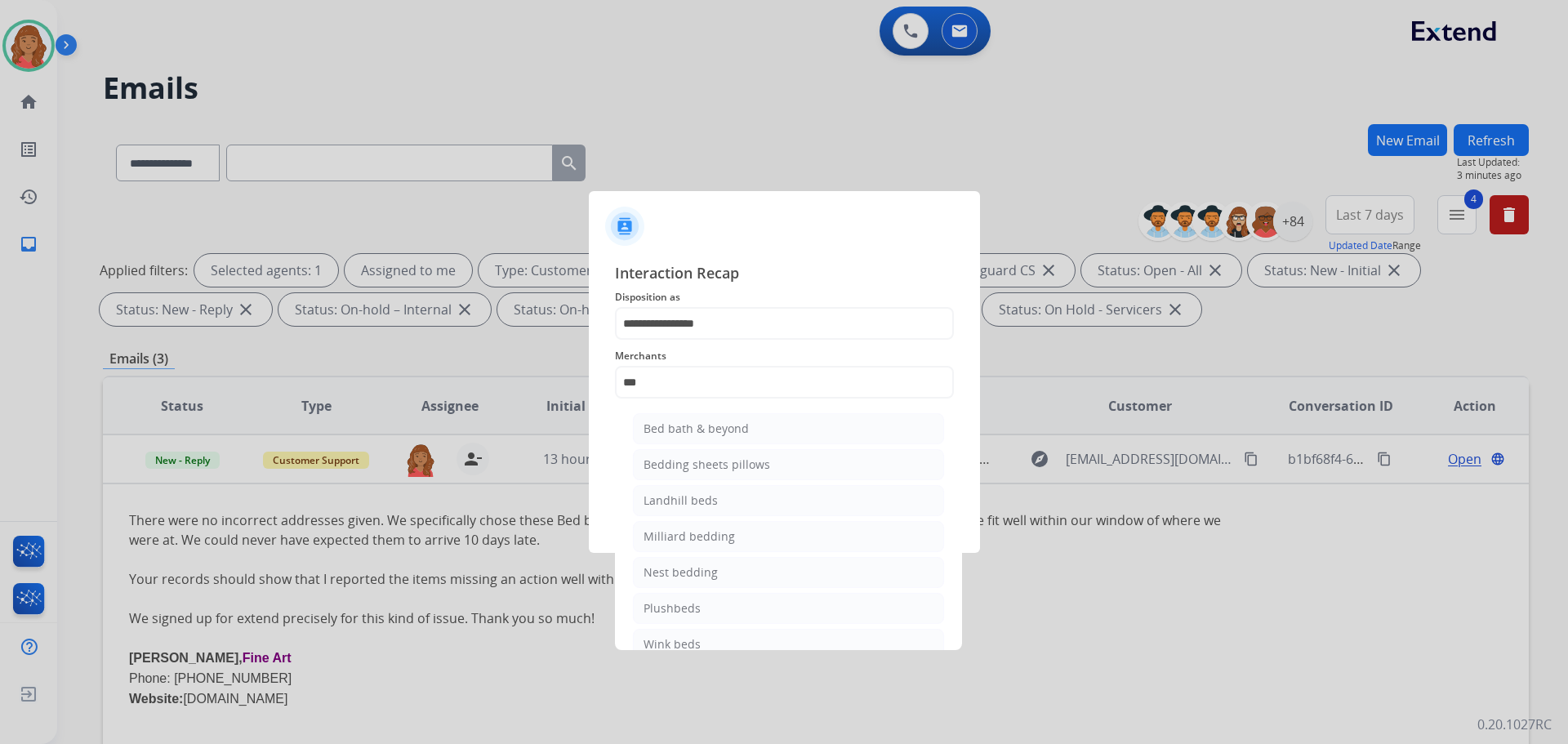
click at [681, 416] on li "Bed bath & beyond" at bounding box center [788, 429] width 312 height 31
type input "**********"
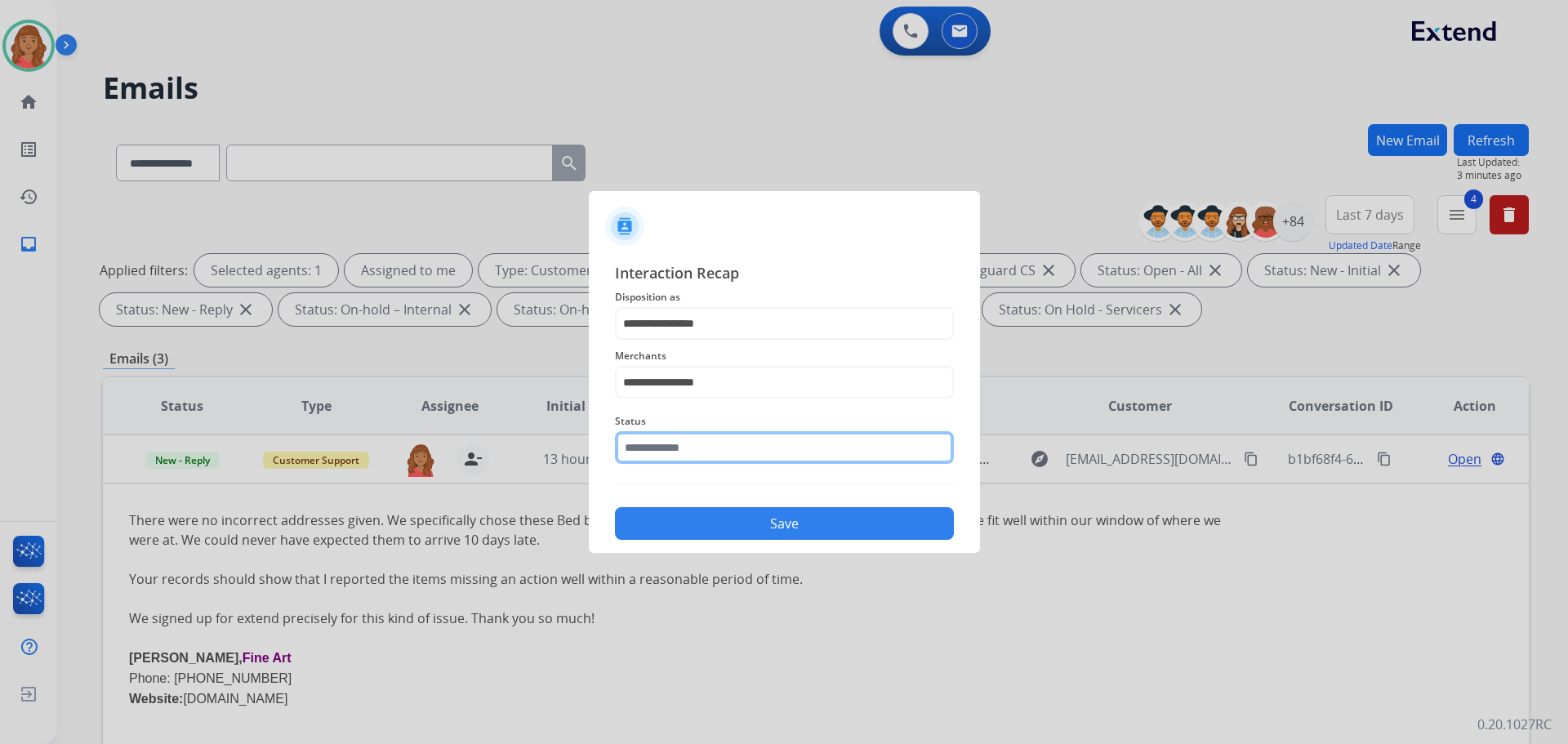
click at [665, 458] on input "text" at bounding box center [785, 447] width 339 height 33
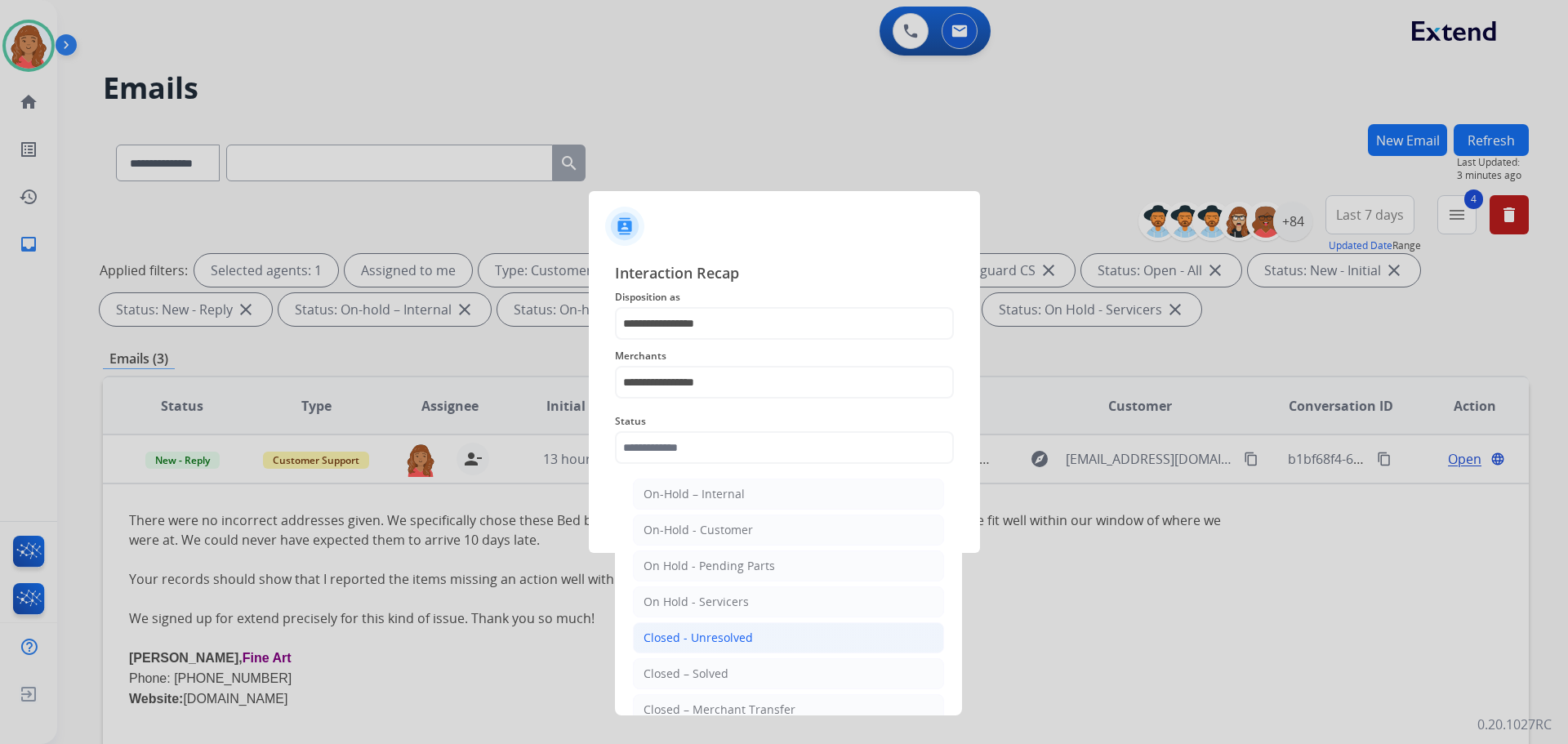
click at [680, 651] on li "Closed - Unresolved" at bounding box center [788, 637] width 312 height 31
type input "**********"
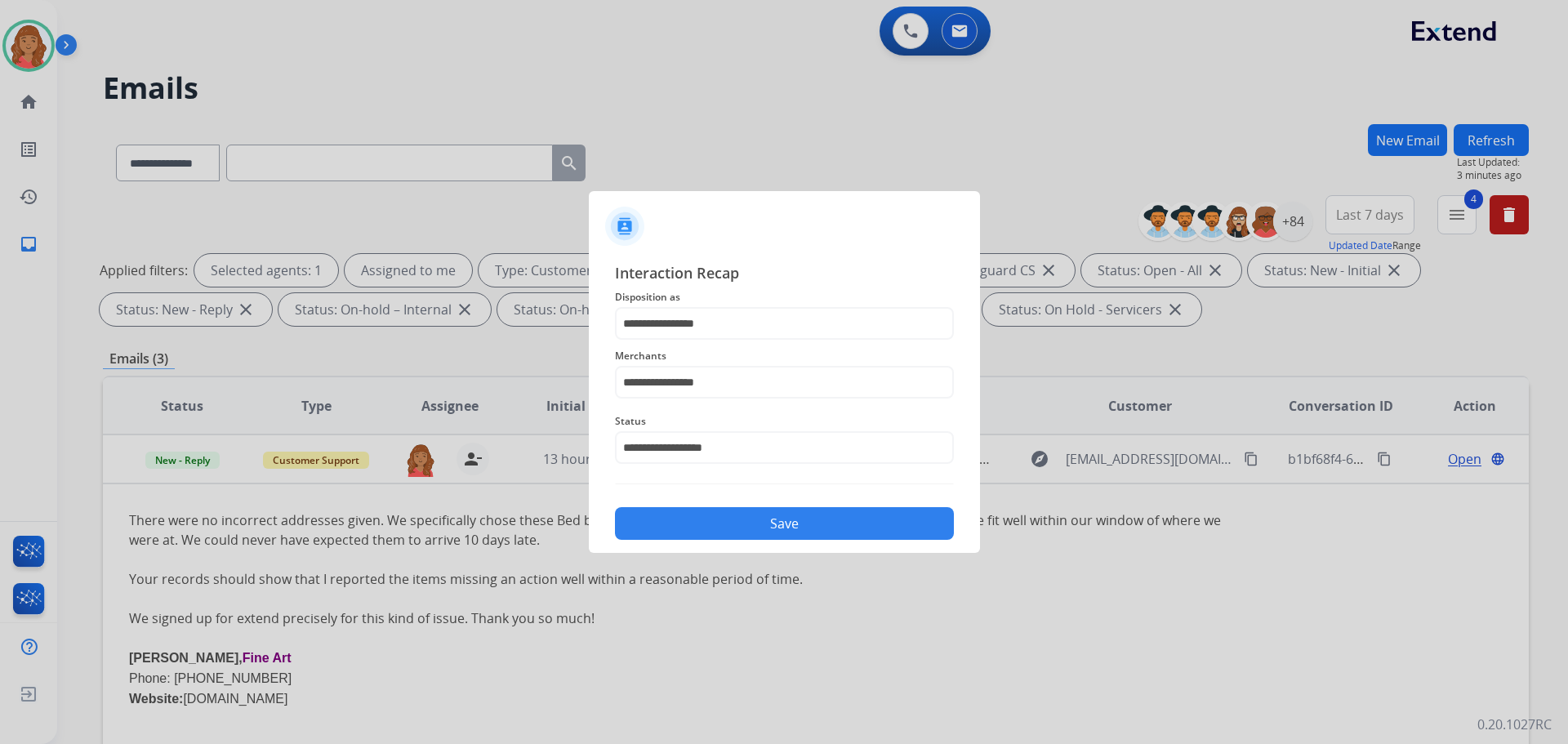
click at [692, 526] on button "Save" at bounding box center [785, 523] width 339 height 33
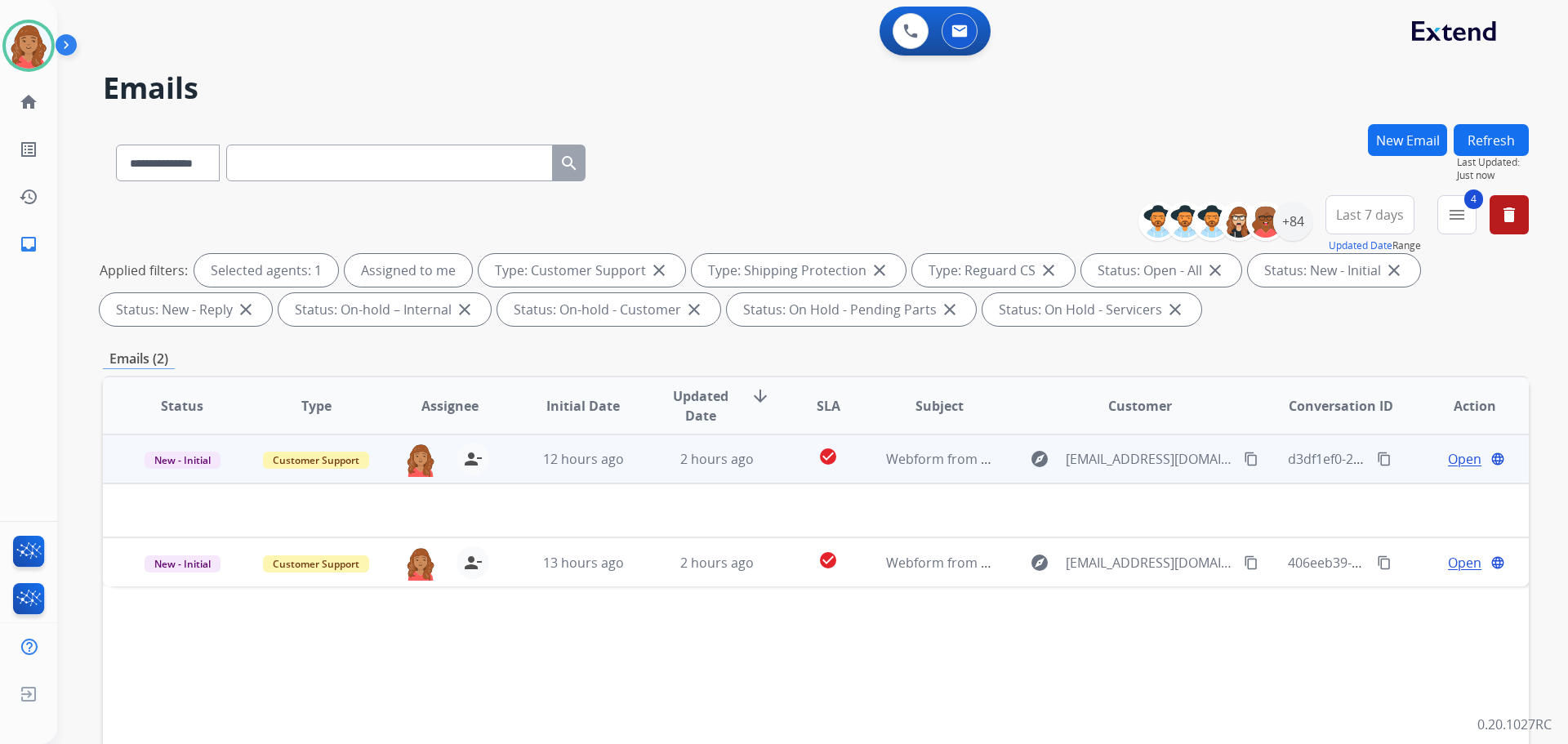
click at [719, 468] on td "2 hours ago" at bounding box center [705, 458] width 134 height 49
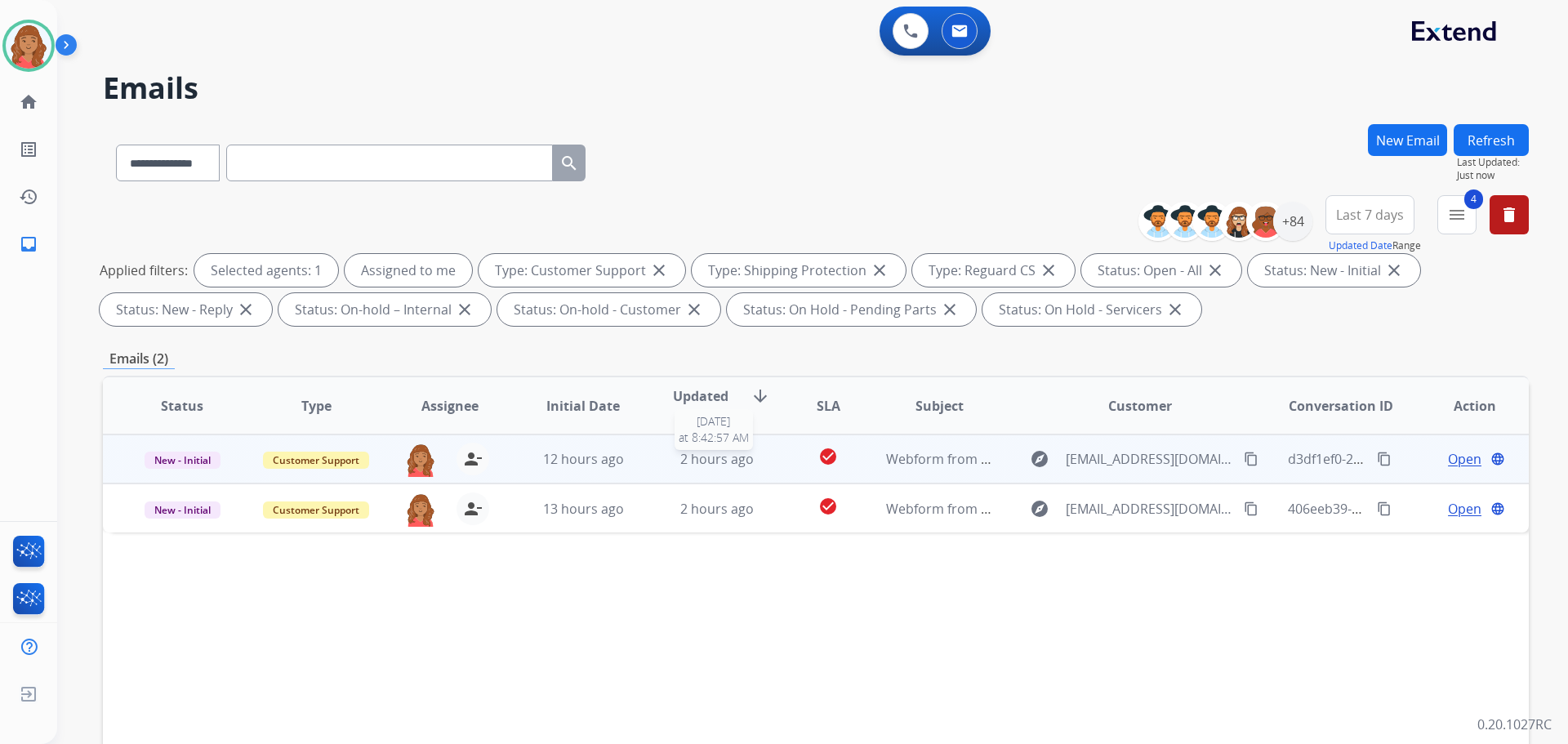
click at [701, 463] on span "2 hours ago" at bounding box center [717, 459] width 74 height 18
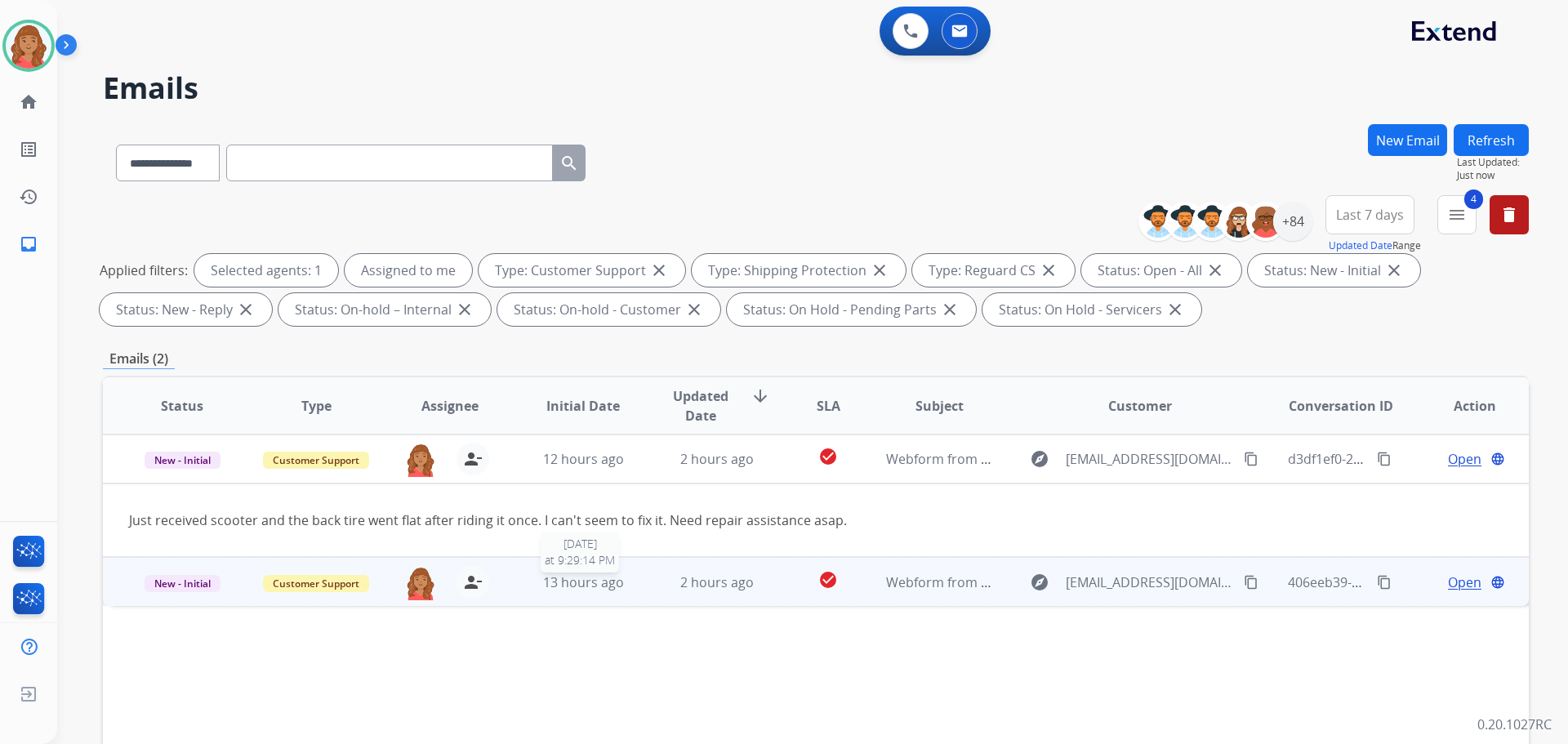
click at [548, 585] on span "13 hours ago" at bounding box center [583, 582] width 81 height 18
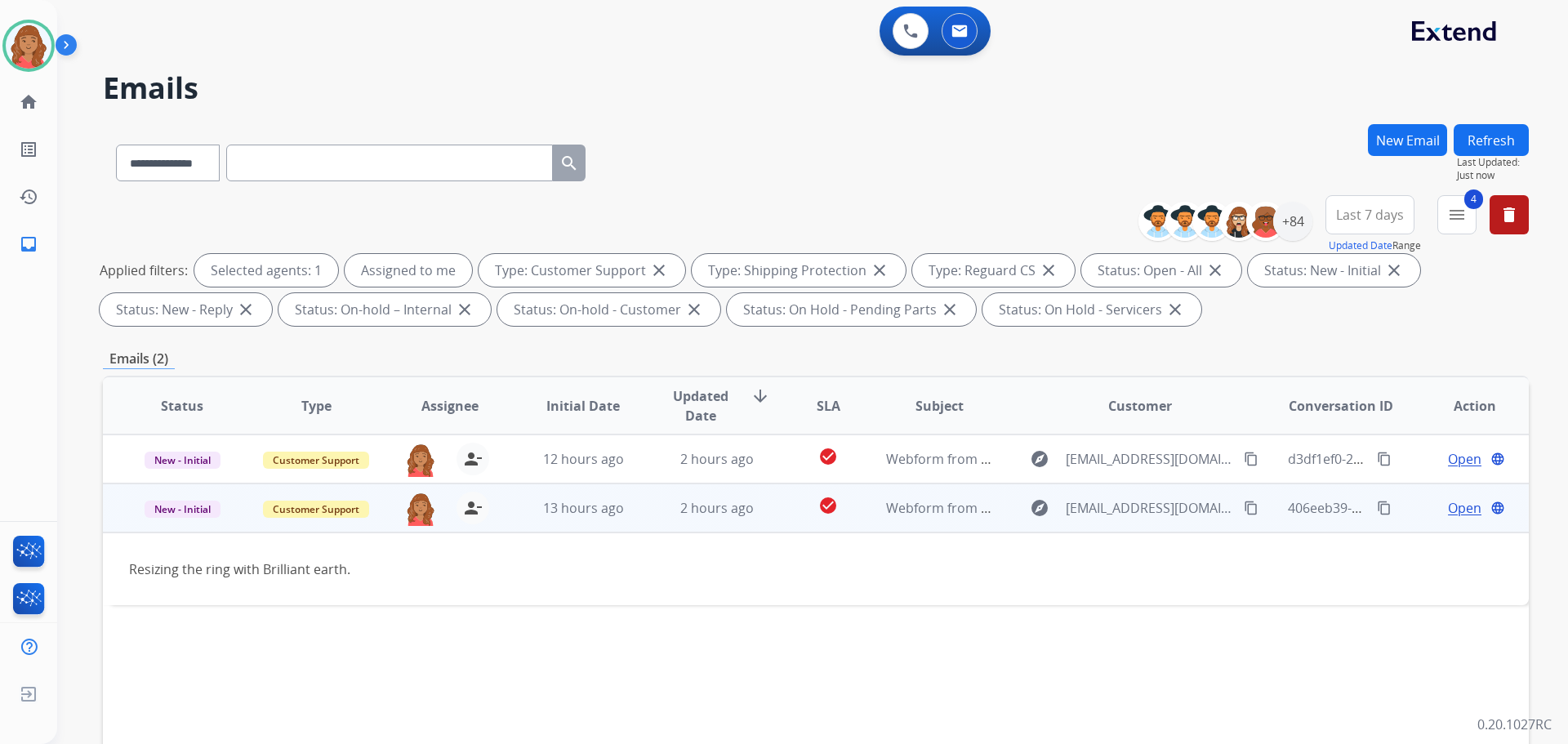
click at [1244, 512] on mat-icon "content_copy" at bounding box center [1251, 508] width 15 height 15
click at [1448, 511] on span "Open" at bounding box center [1465, 508] width 34 height 20
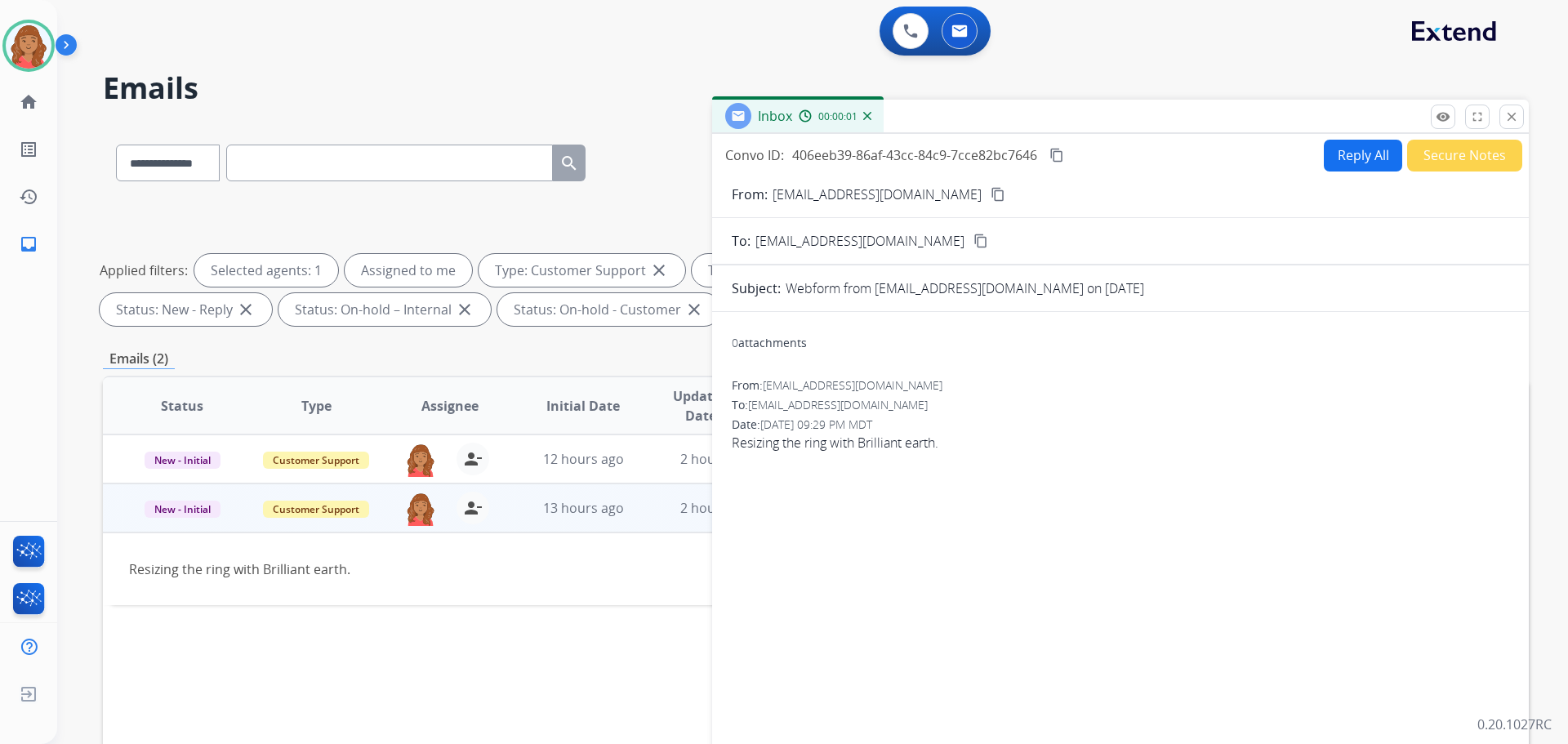
click at [1334, 147] on button "Reply All" at bounding box center [1363, 155] width 78 height 32
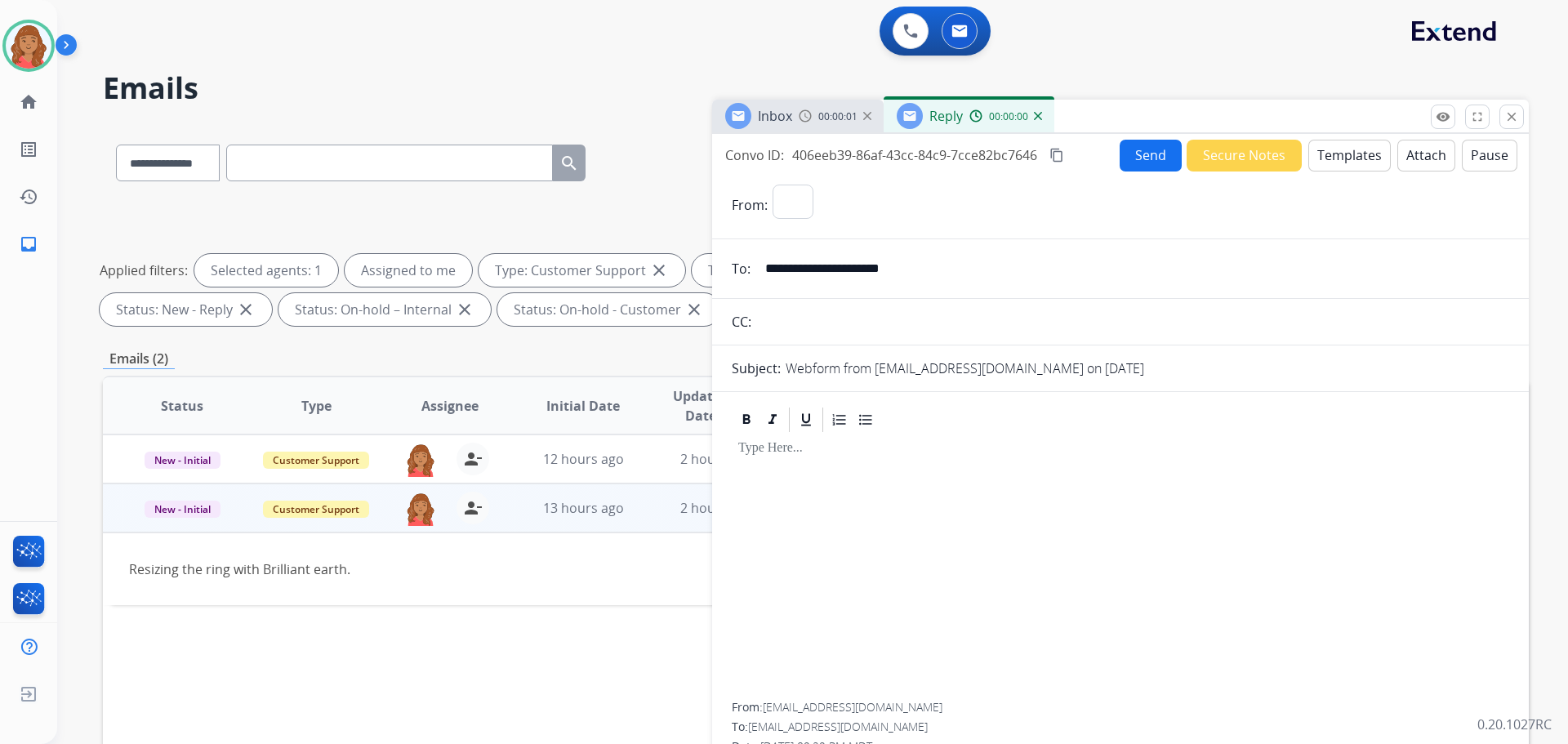
select select "**********"
click at [1327, 163] on button "Templates" at bounding box center [1350, 155] width 83 height 32
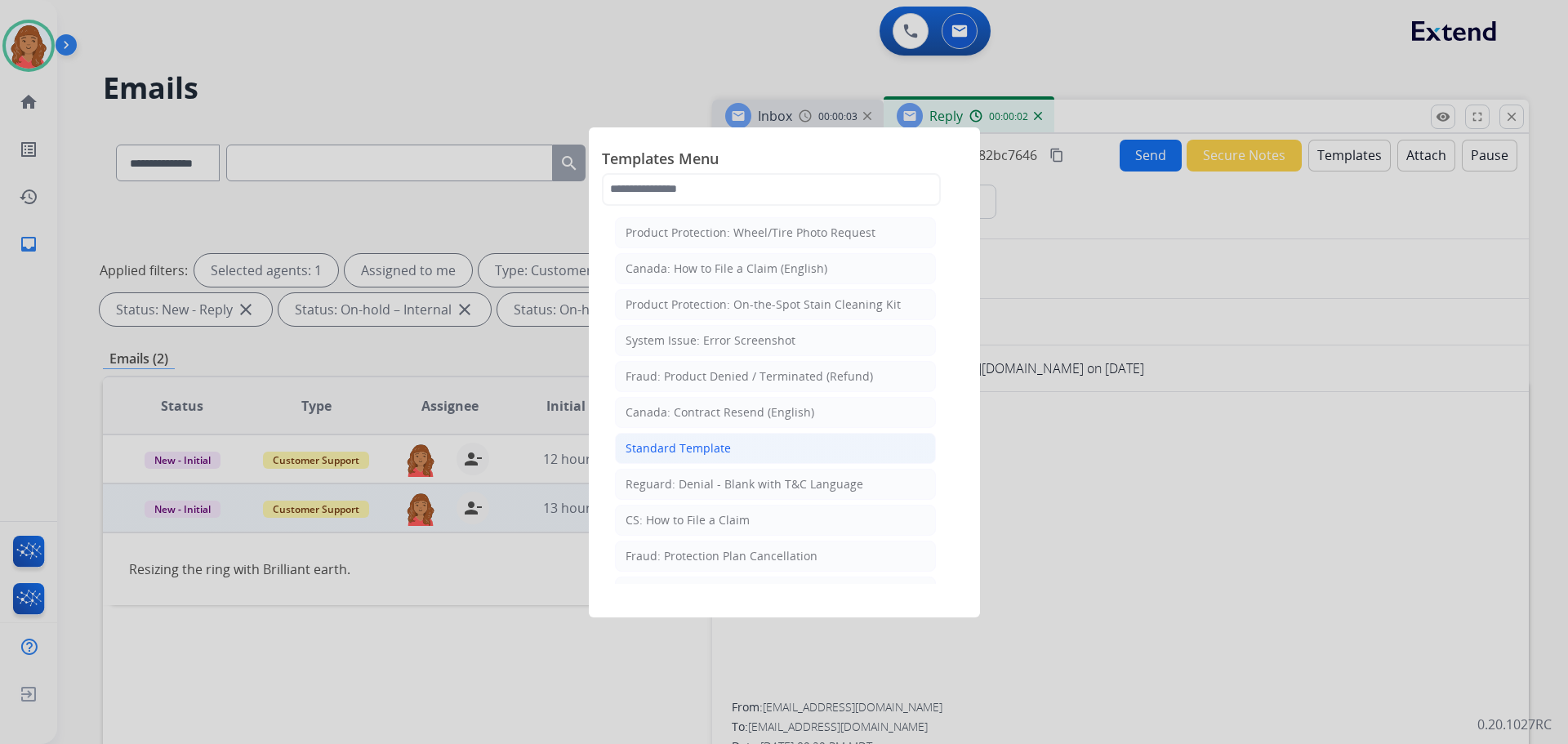
click at [691, 442] on div "Standard Template" at bounding box center [678, 448] width 106 height 16
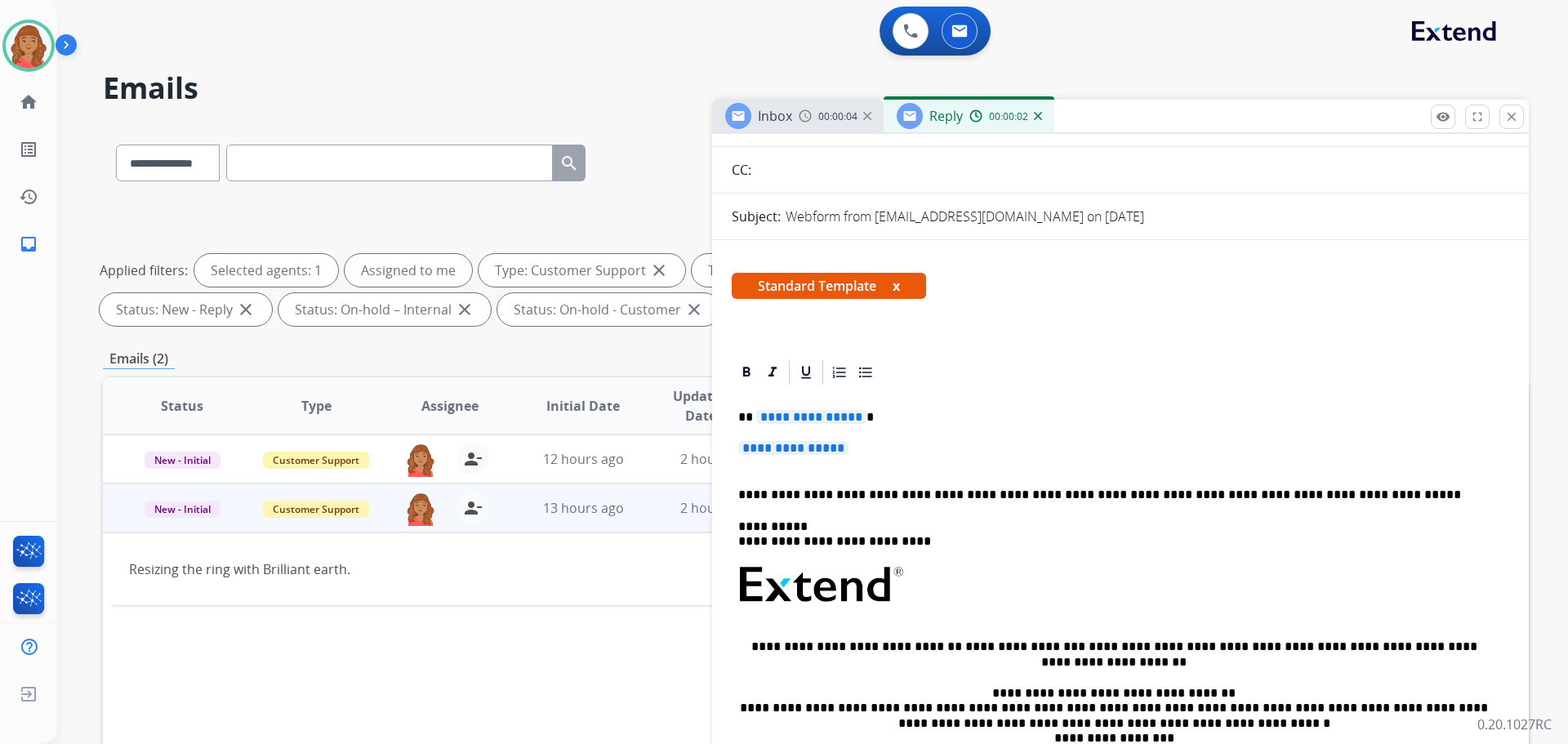
scroll to position [245, 0]
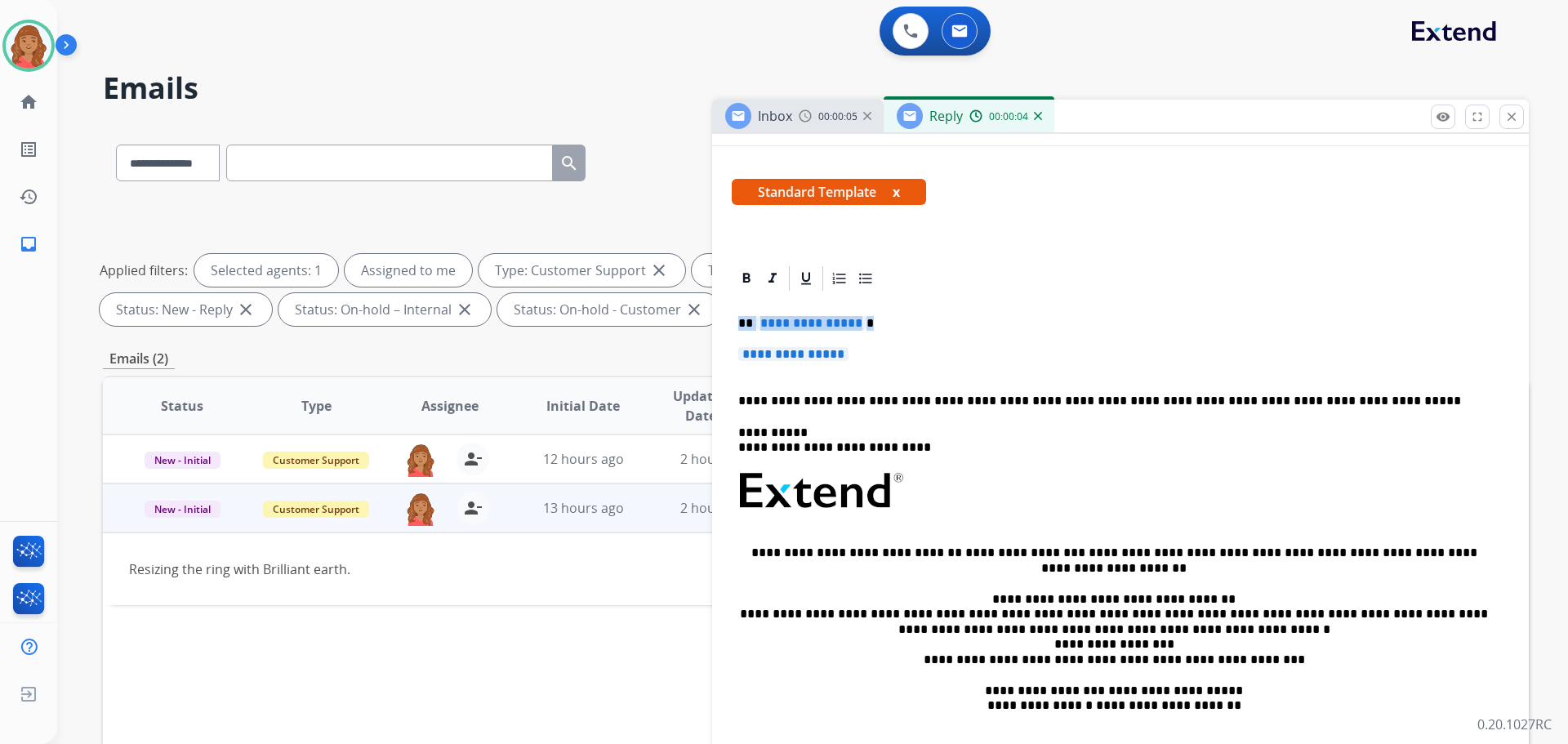
drag, startPoint x: 833, startPoint y: 352, endPoint x: 719, endPoint y: 319, distance: 118.7
click at [717, 316] on div "**********" at bounding box center [1121, 557] width 817 height 587
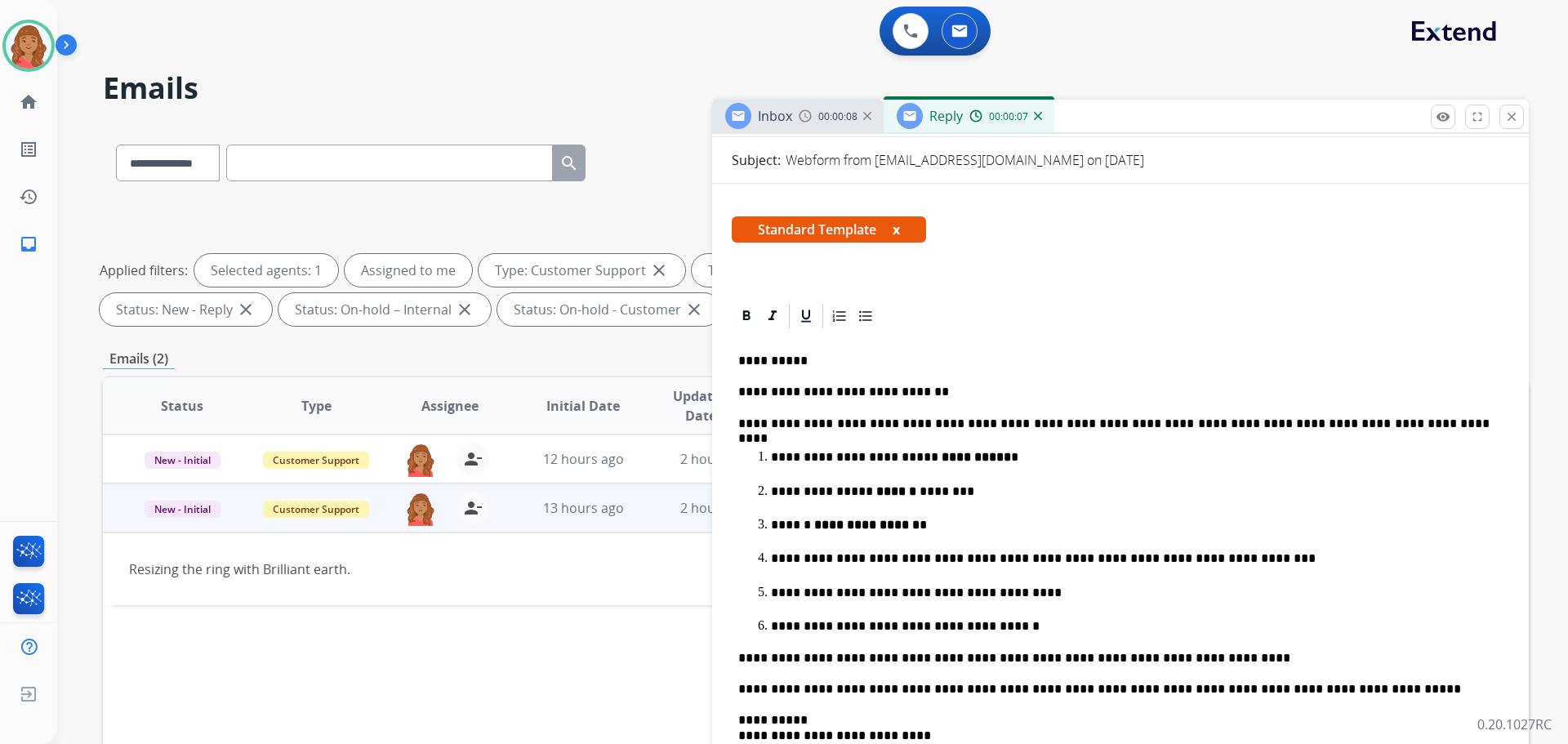
scroll to position [0, 0]
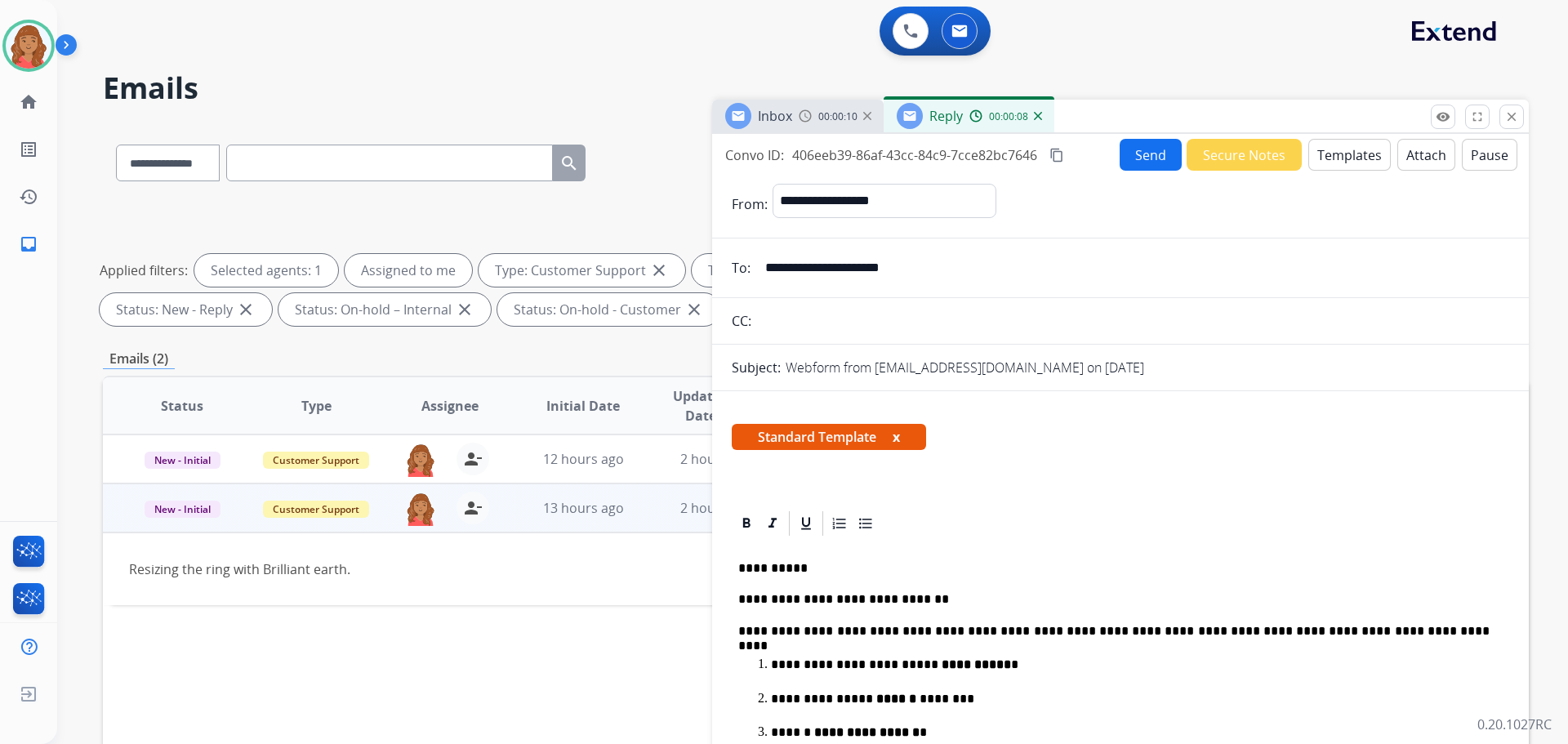
drag, startPoint x: 1049, startPoint y: 152, endPoint x: 1057, endPoint y: 157, distance: 9.4
click at [1052, 152] on button "content_copy" at bounding box center [1057, 155] width 20 height 20
click at [1136, 154] on button "Send" at bounding box center [1151, 154] width 62 height 32
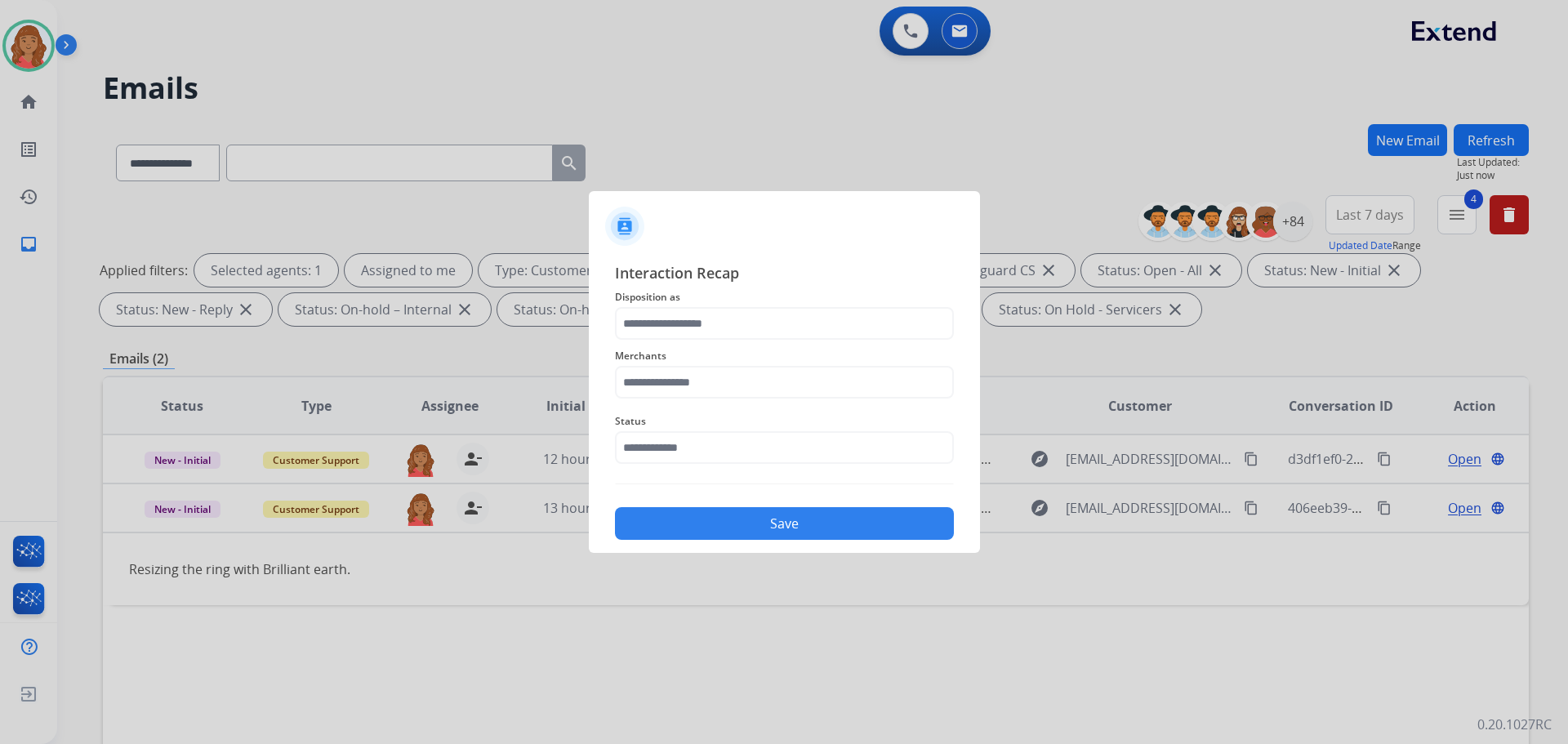
click at [659, 233] on div at bounding box center [784, 219] width 392 height 57
click at [689, 325] on input "text" at bounding box center [785, 323] width 339 height 33
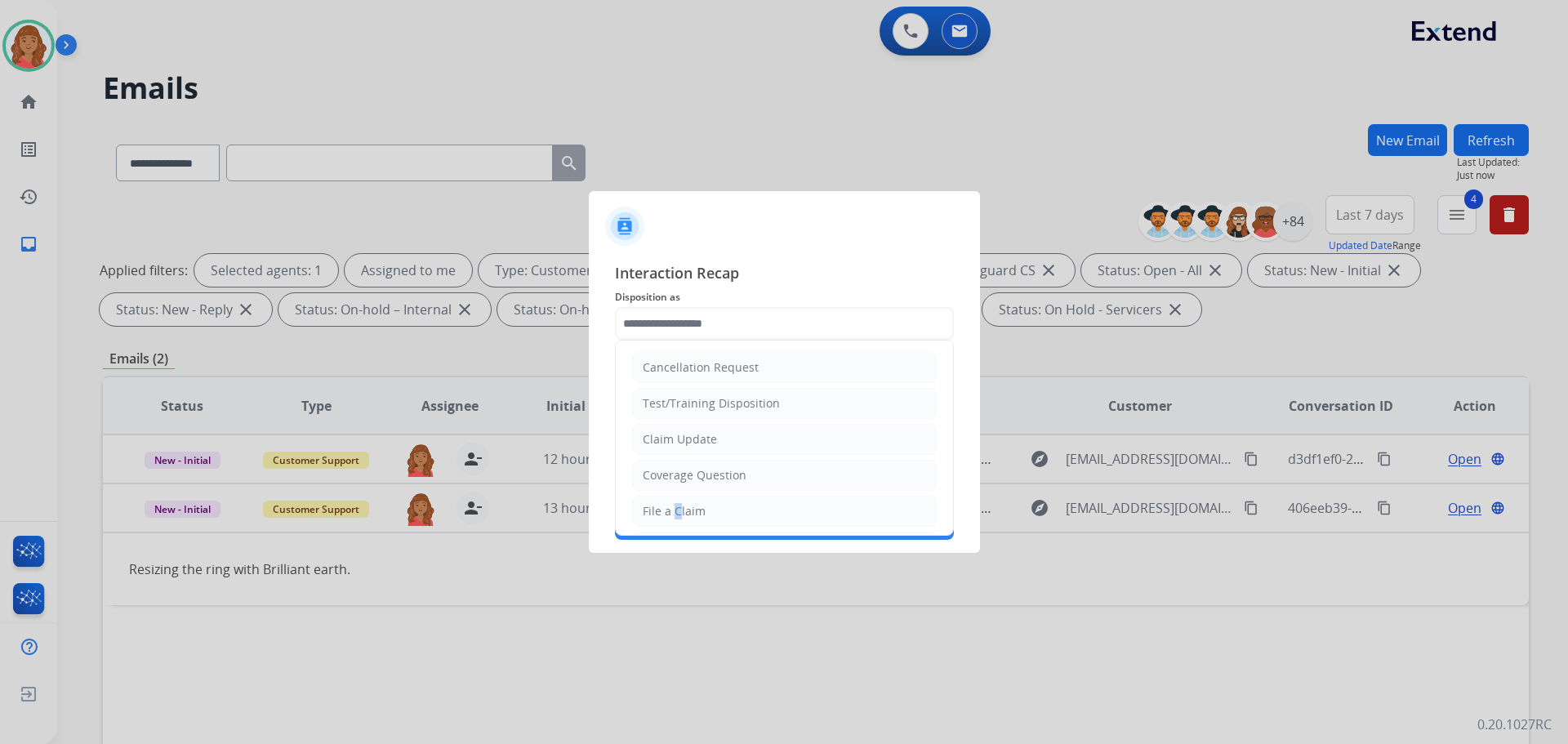
drag, startPoint x: 670, startPoint y: 516, endPoint x: 673, endPoint y: 503, distance: 13.3
click at [673, 503] on li "File a Claim" at bounding box center [784, 511] width 305 height 31
type input "**********"
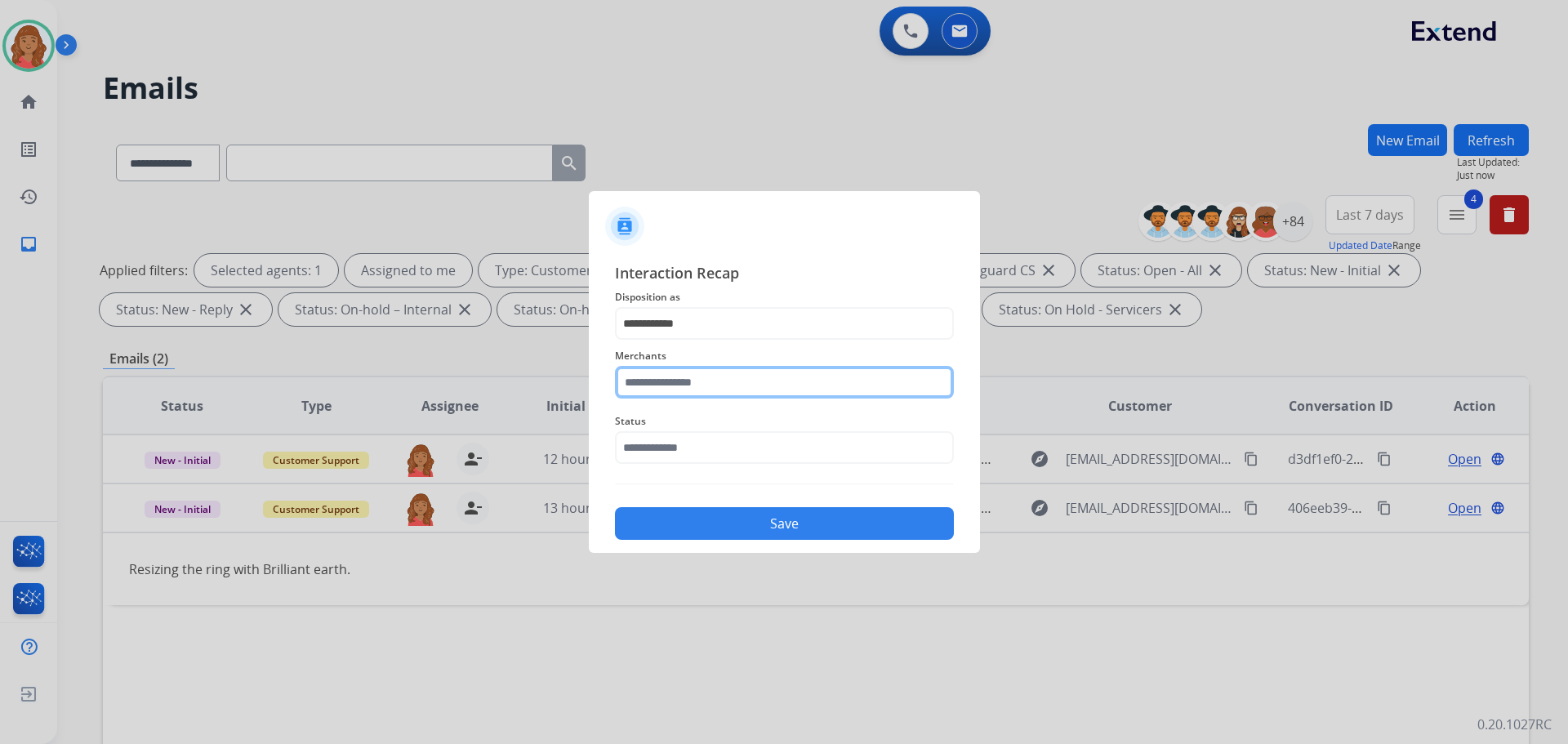
click at [684, 380] on input "text" at bounding box center [785, 382] width 339 height 33
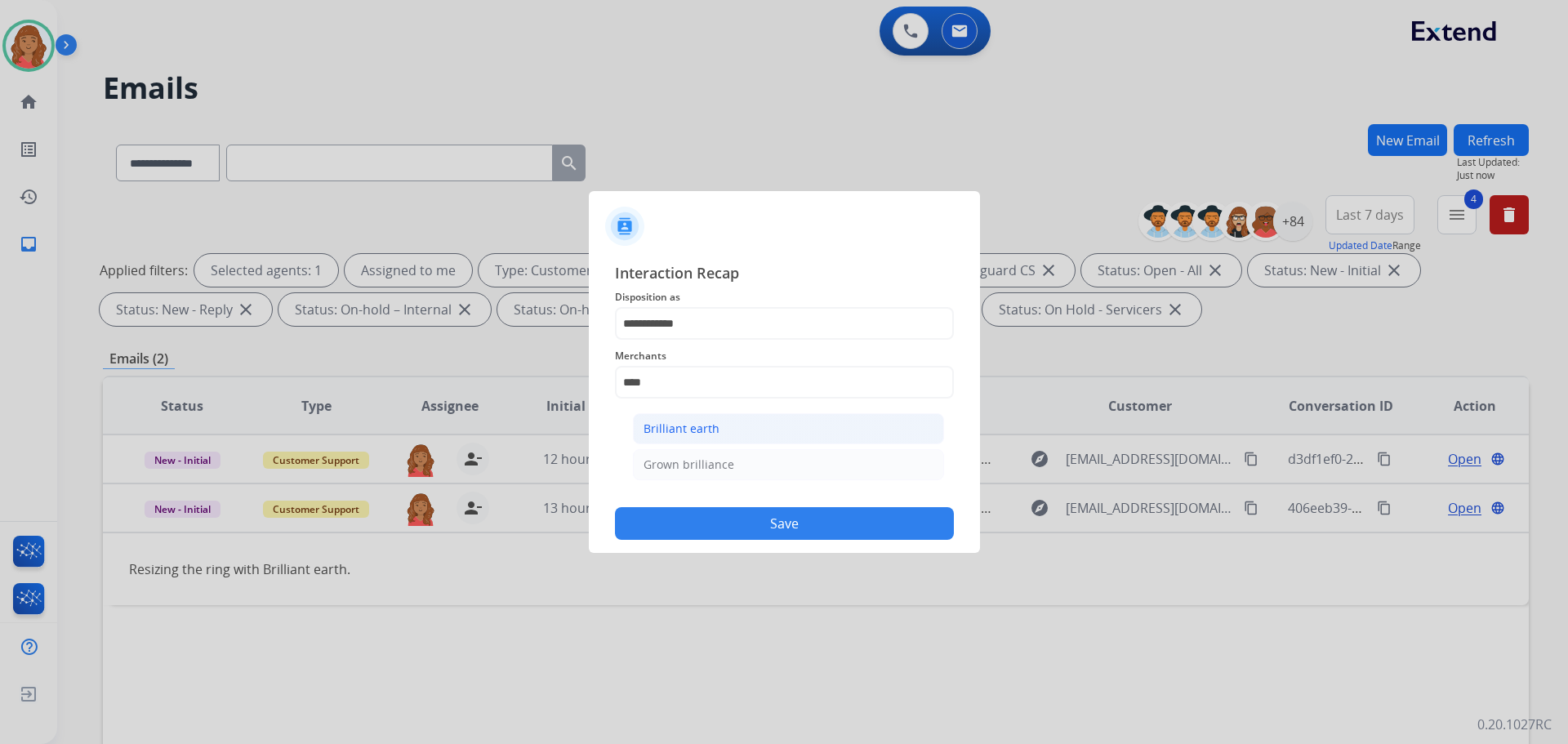
click at [688, 423] on div "Brilliant earth" at bounding box center [682, 429] width 76 height 16
type input "**********"
drag, startPoint x: 677, startPoint y: 440, endPoint x: 678, endPoint y: 457, distance: 17.0
click at [678, 442] on input "text" at bounding box center [785, 447] width 339 height 33
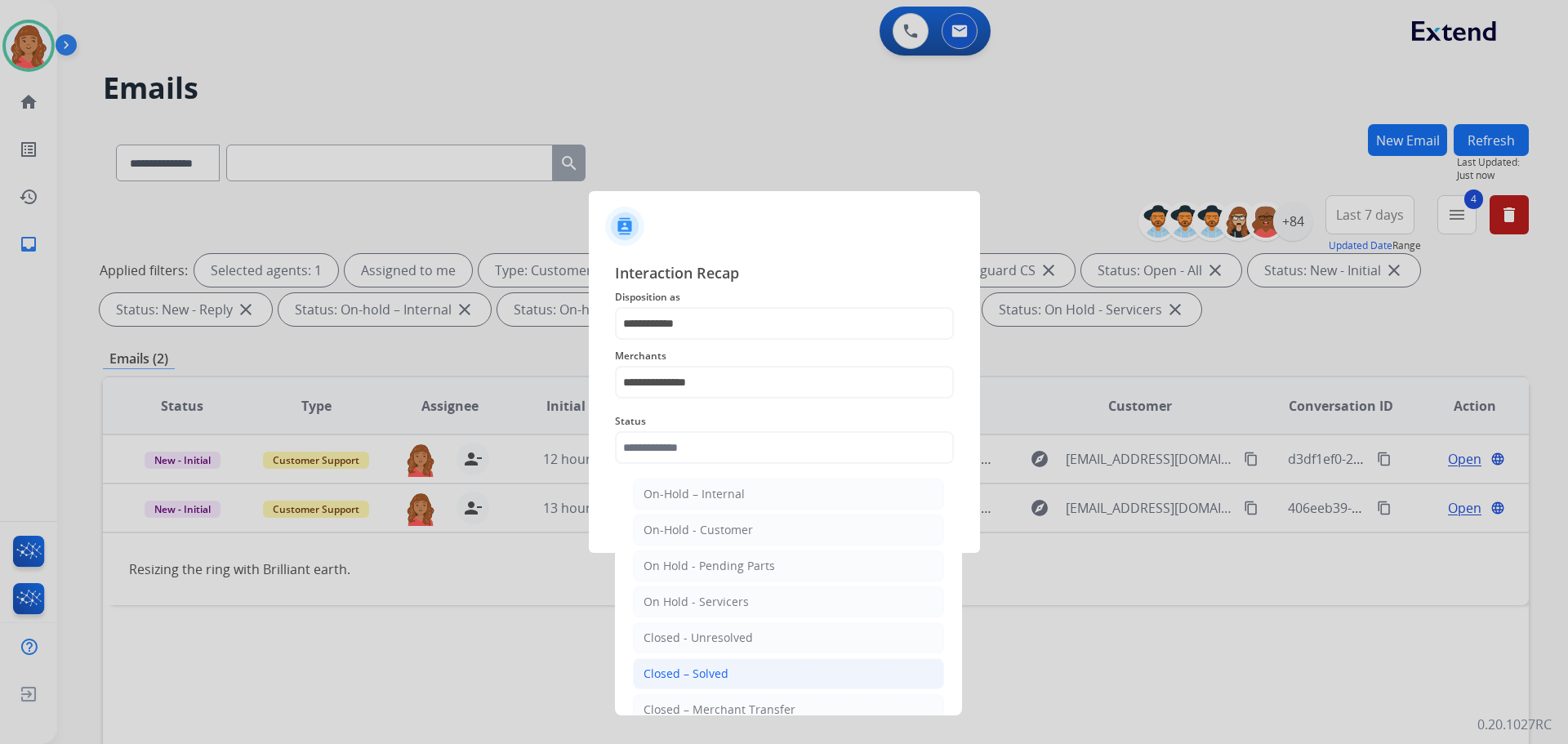
click at [689, 660] on li "Closed – Solved" at bounding box center [788, 674] width 312 height 31
type input "**********"
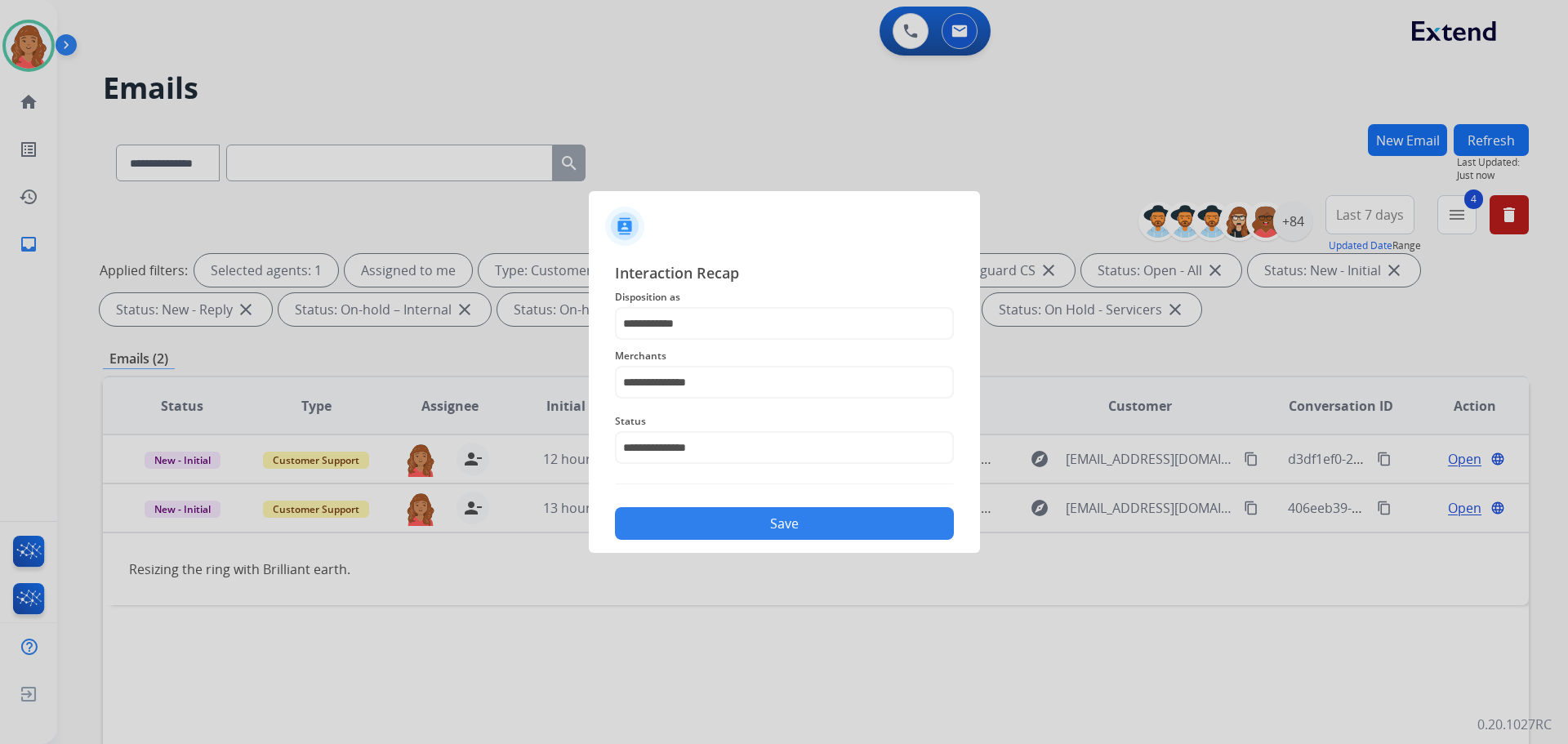
click at [733, 536] on button "Save" at bounding box center [785, 523] width 339 height 33
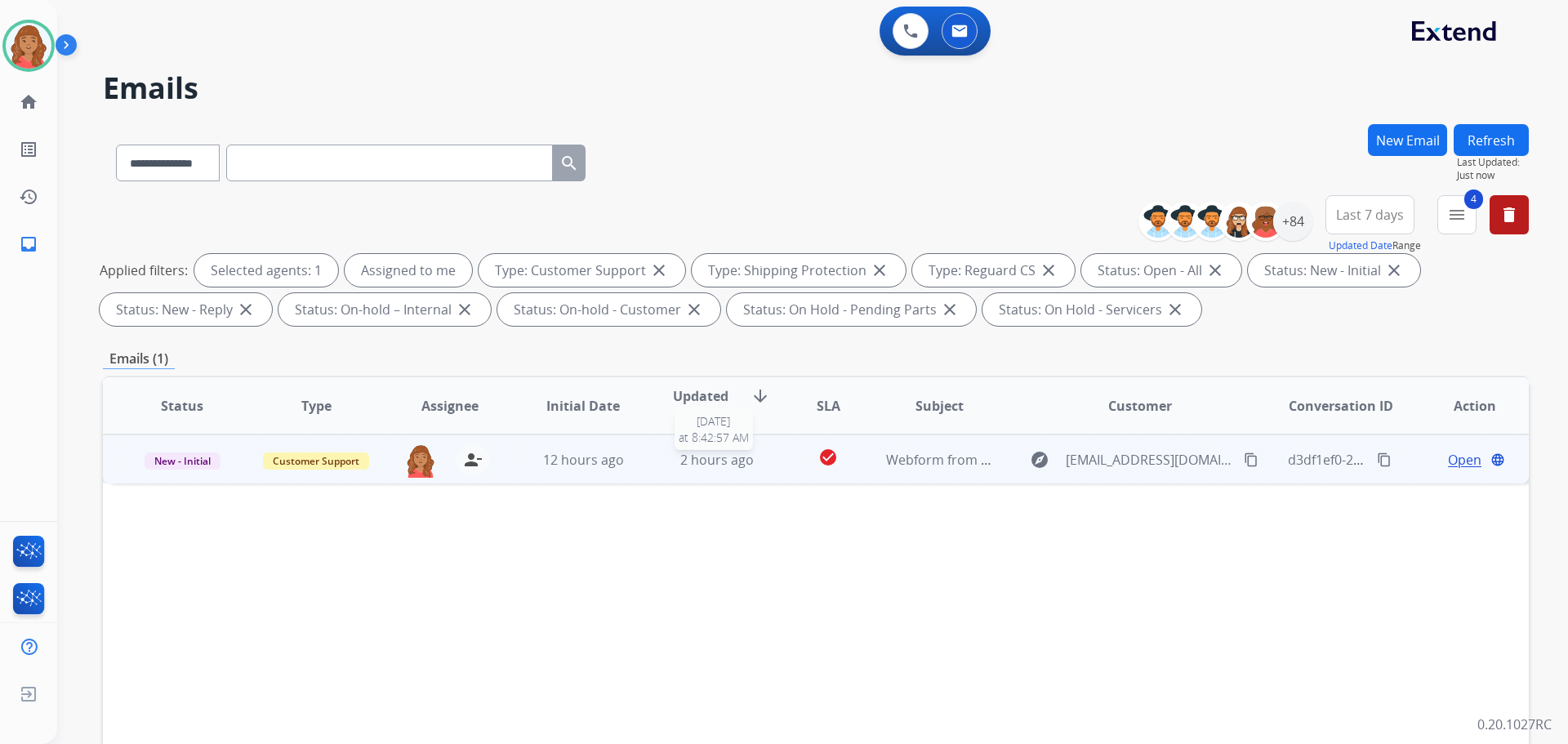
click at [681, 457] on span "2 hours ago" at bounding box center [717, 460] width 74 height 18
click at [1244, 456] on mat-icon "content_copy" at bounding box center [1251, 459] width 15 height 15
click at [1468, 462] on span "Open" at bounding box center [1465, 459] width 34 height 20
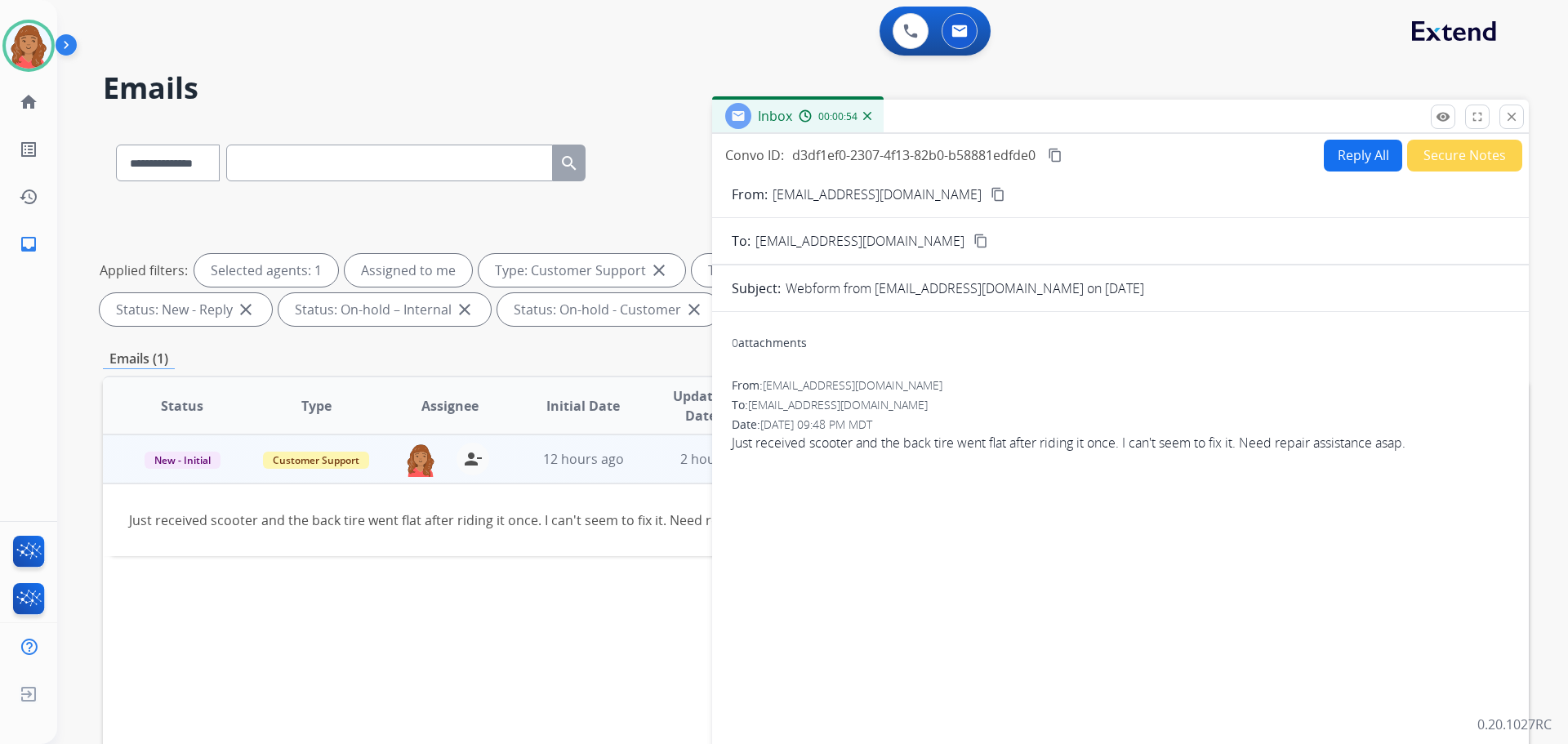
click at [1349, 157] on button "Reply All" at bounding box center [1363, 155] width 78 height 32
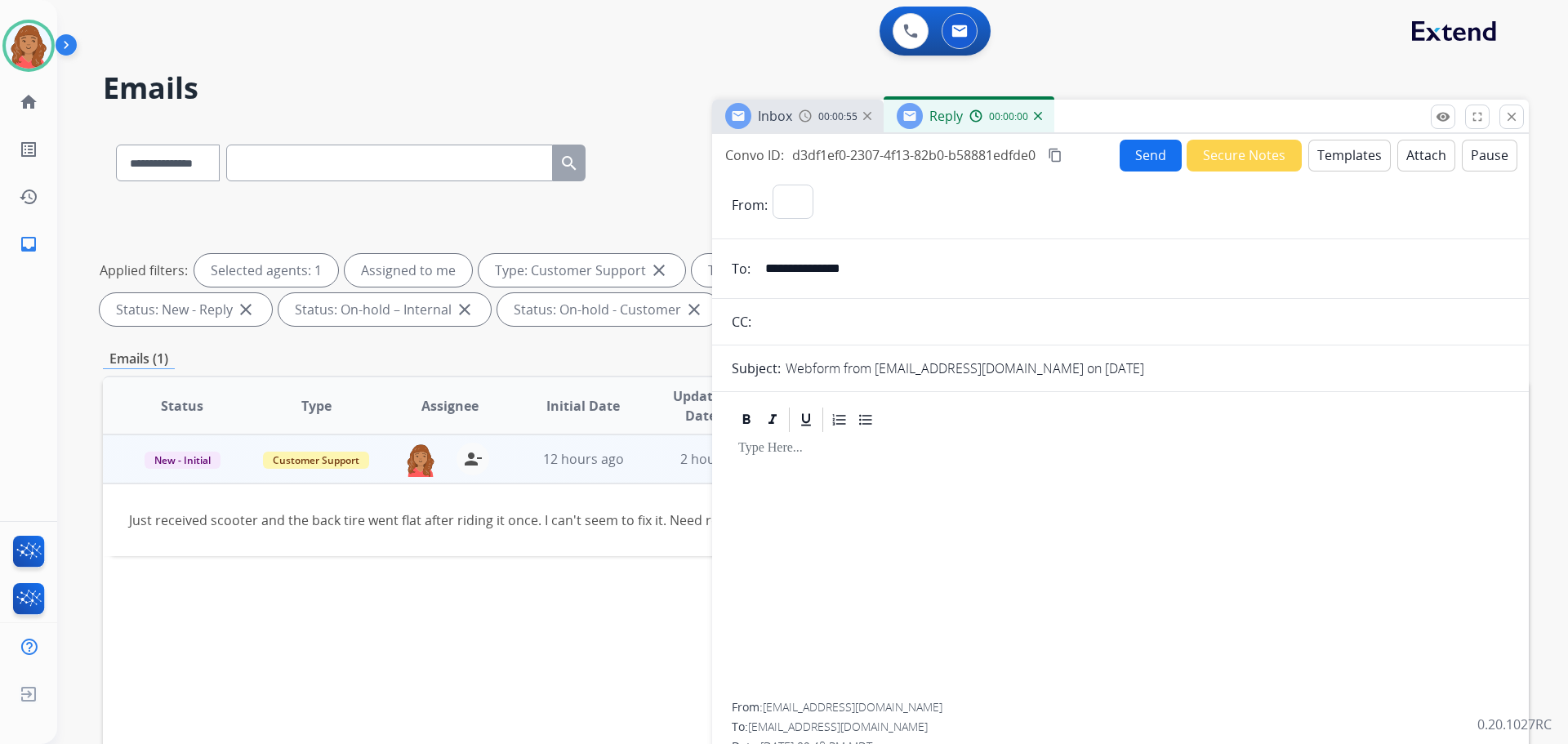
select select "**********"
click at [1344, 154] on button "Templates" at bounding box center [1350, 155] width 83 height 32
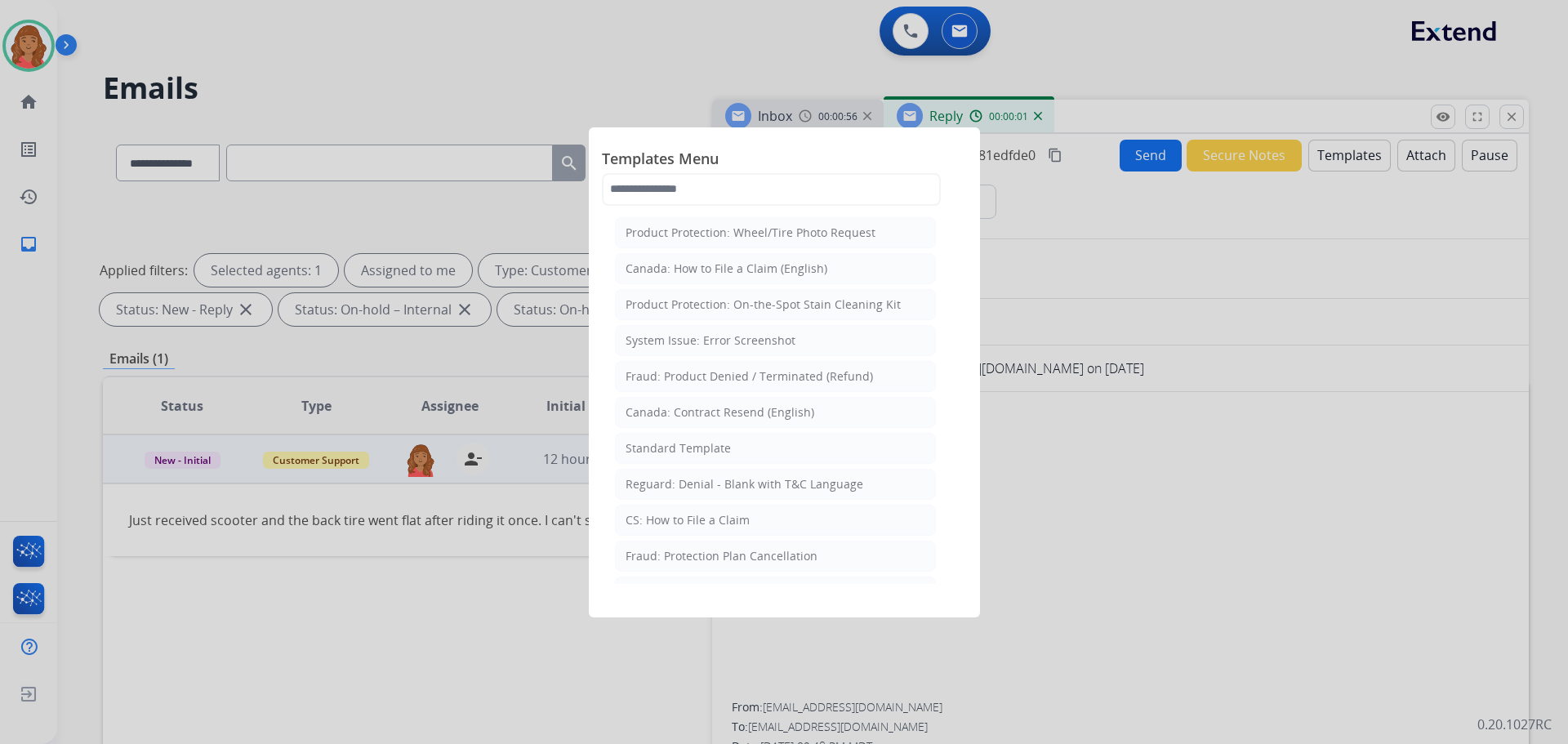
click at [698, 439] on li "Standard Template" at bounding box center [776, 448] width 321 height 31
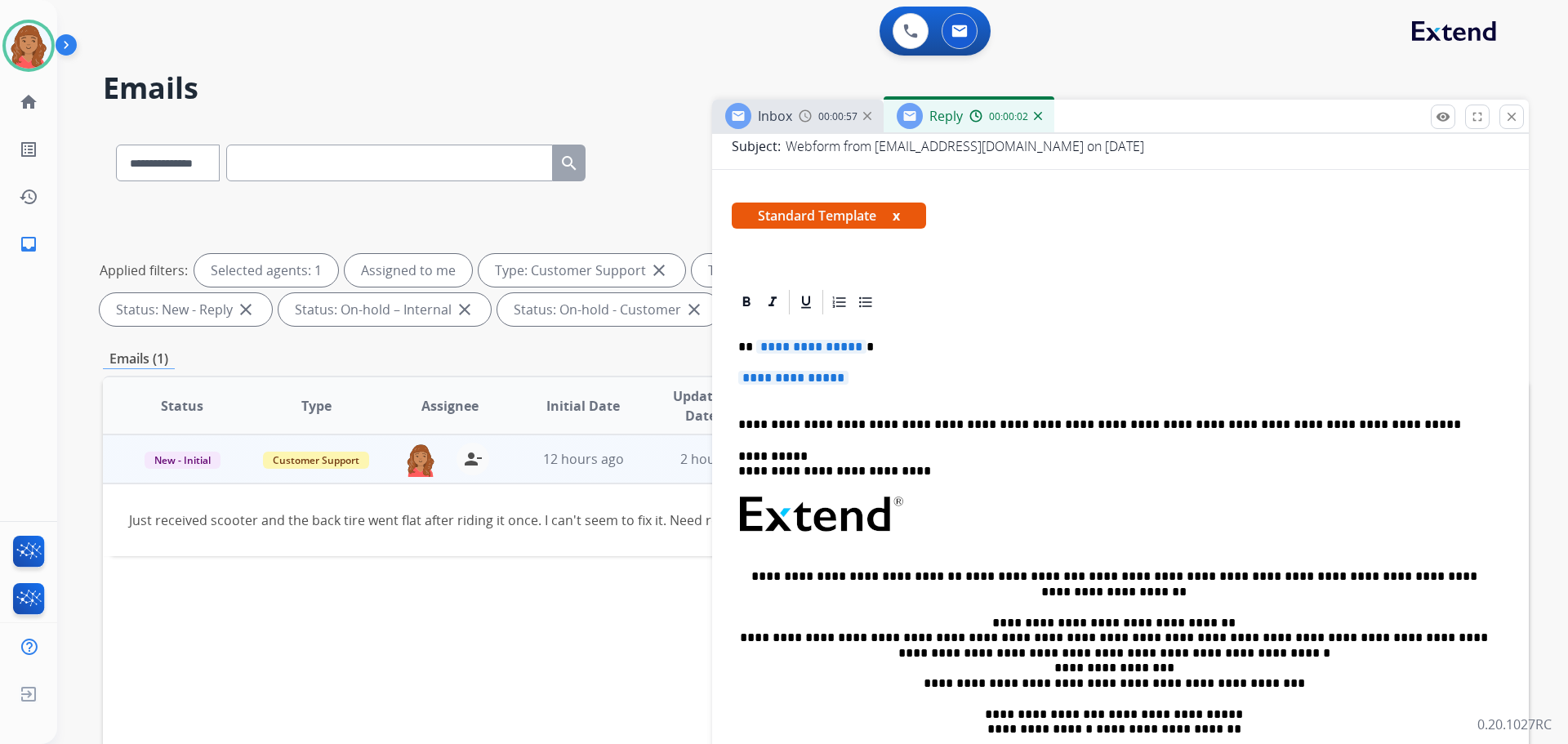
scroll to position [245, 0]
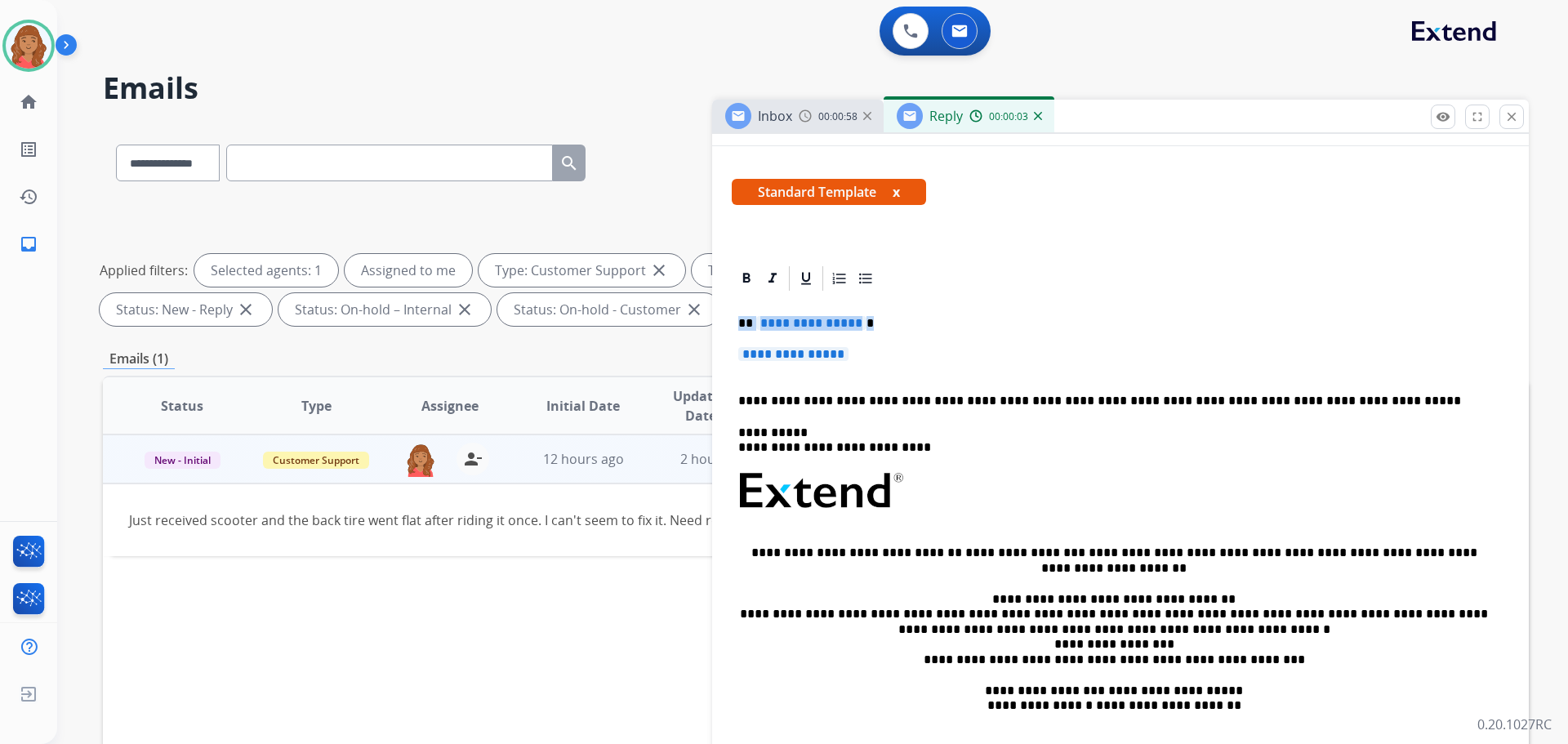
drag, startPoint x: 852, startPoint y: 362, endPoint x: 712, endPoint y: 320, distance: 146.2
click at [712, 320] on div "**********" at bounding box center [1121, 557] width 817 height 587
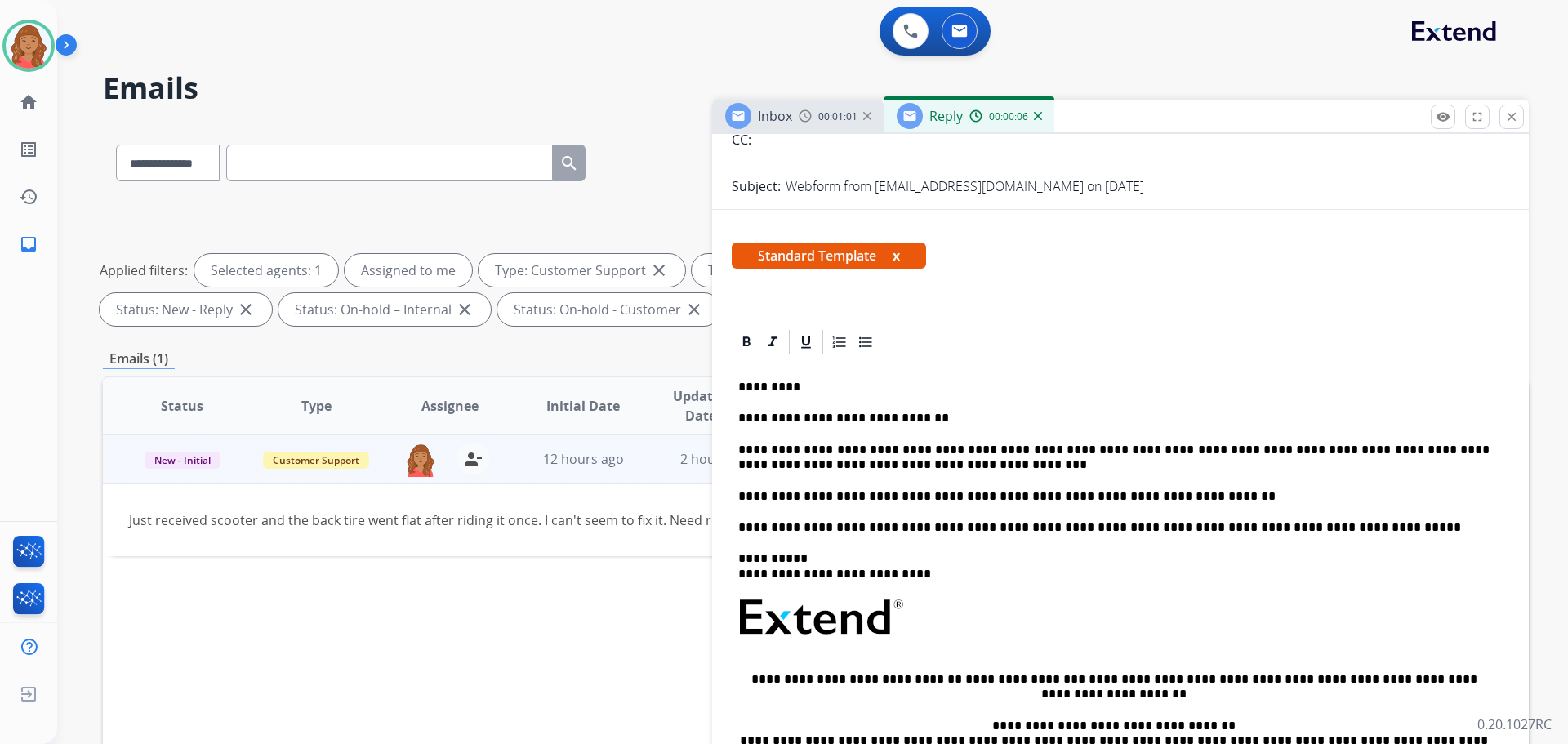
scroll to position [0, 0]
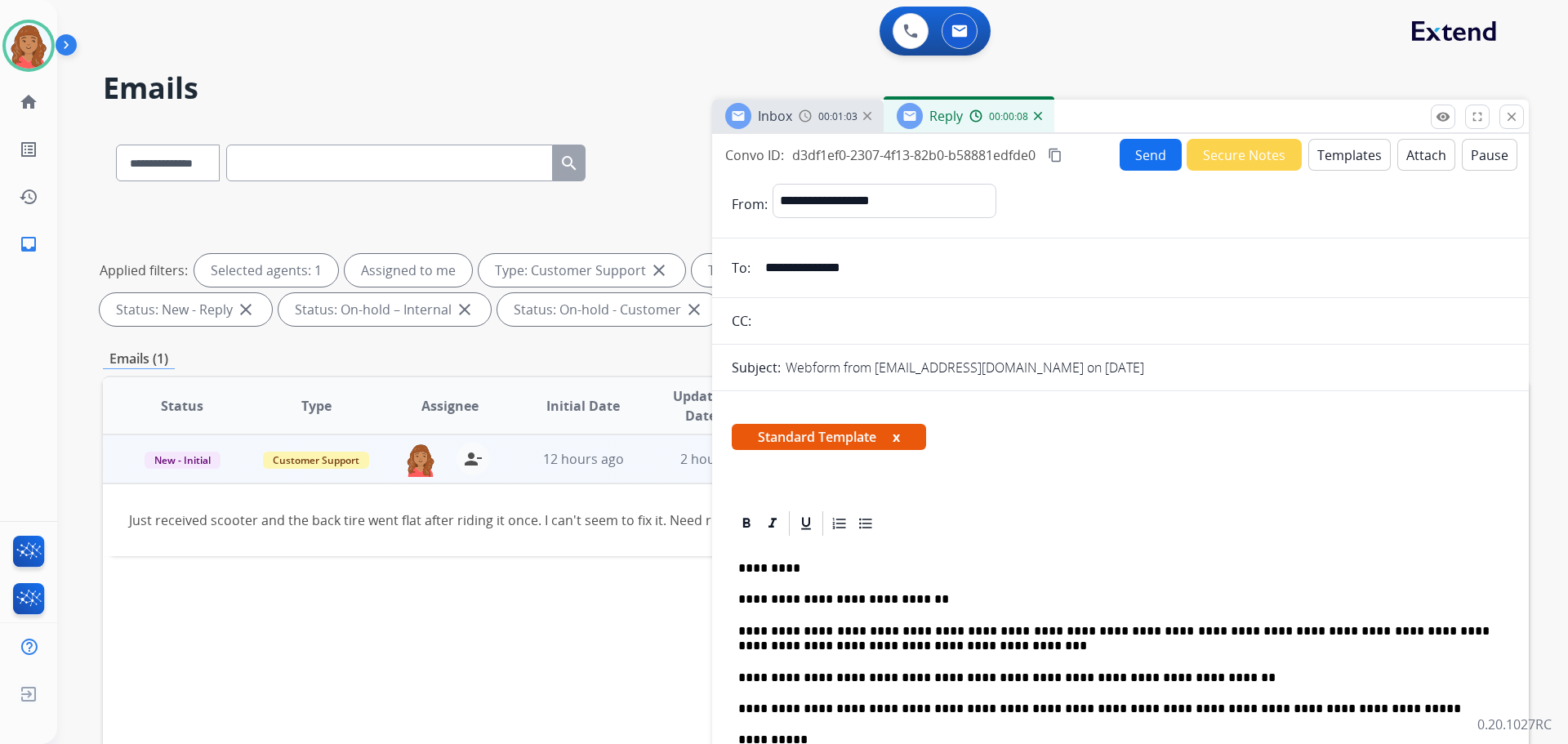
click at [1057, 155] on mat-icon "content_copy" at bounding box center [1055, 155] width 15 height 15
click at [1142, 158] on button "Send" at bounding box center [1151, 154] width 62 height 32
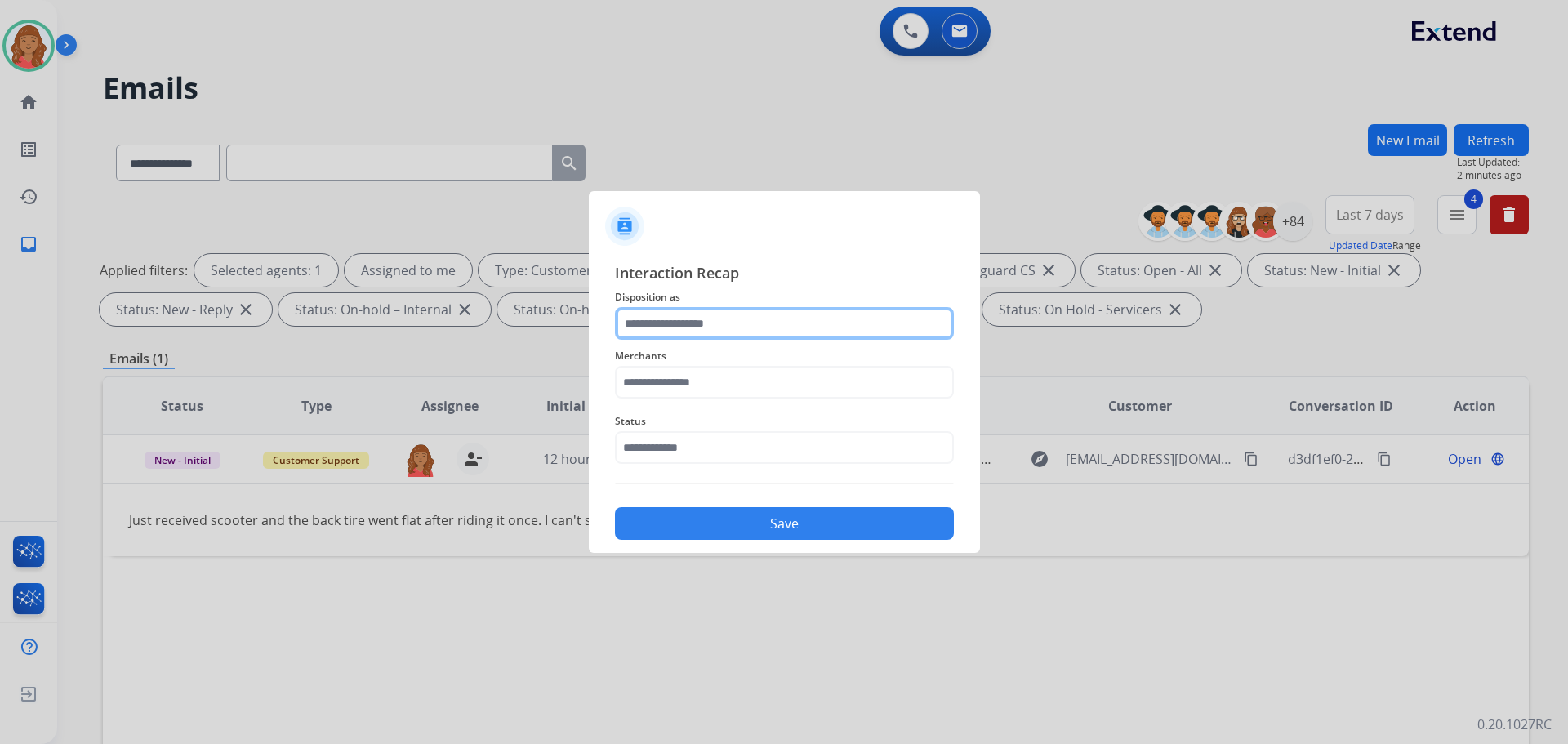
click at [720, 323] on input "text" at bounding box center [785, 323] width 339 height 33
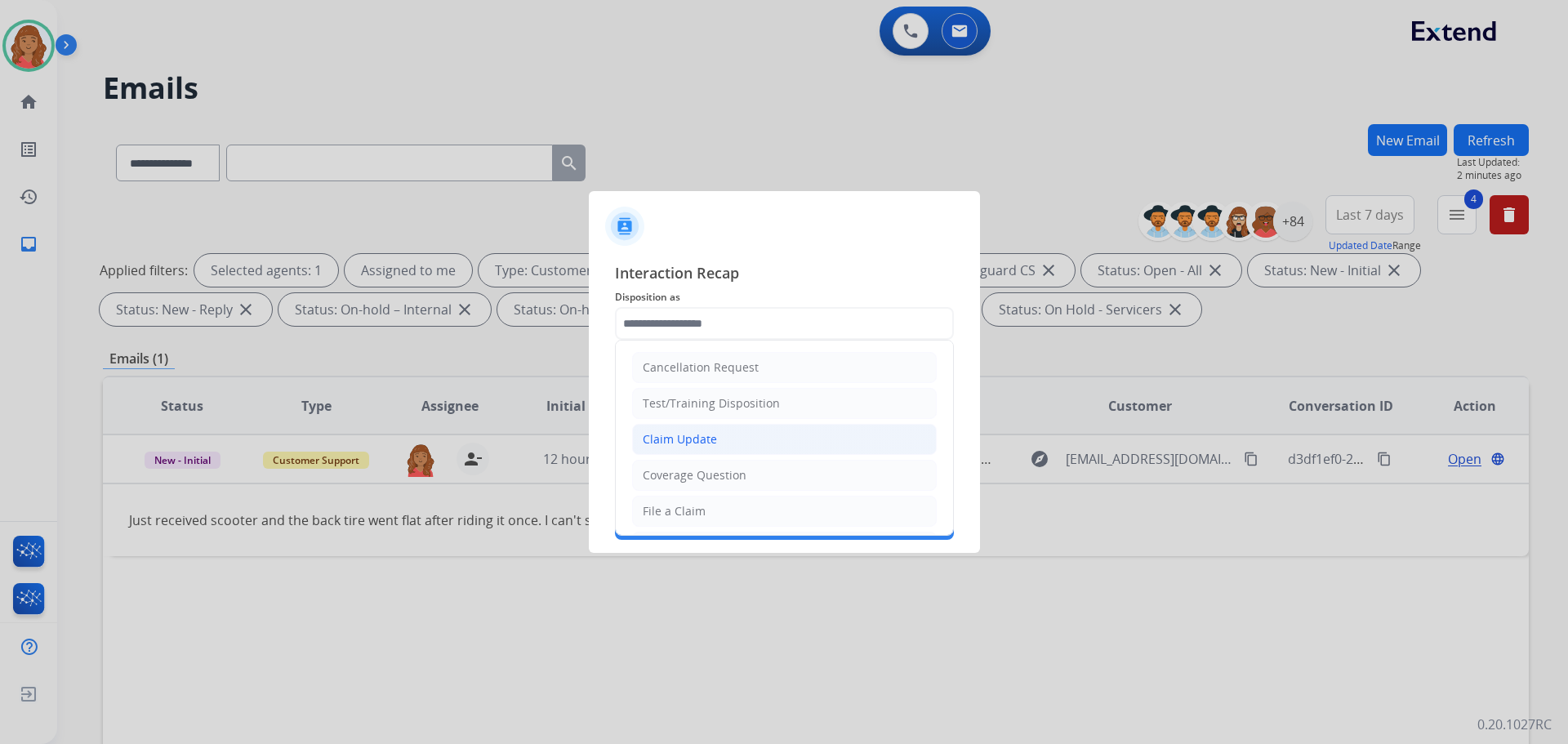
click at [676, 439] on div "Claim Update" at bounding box center [680, 439] width 75 height 16
type input "**********"
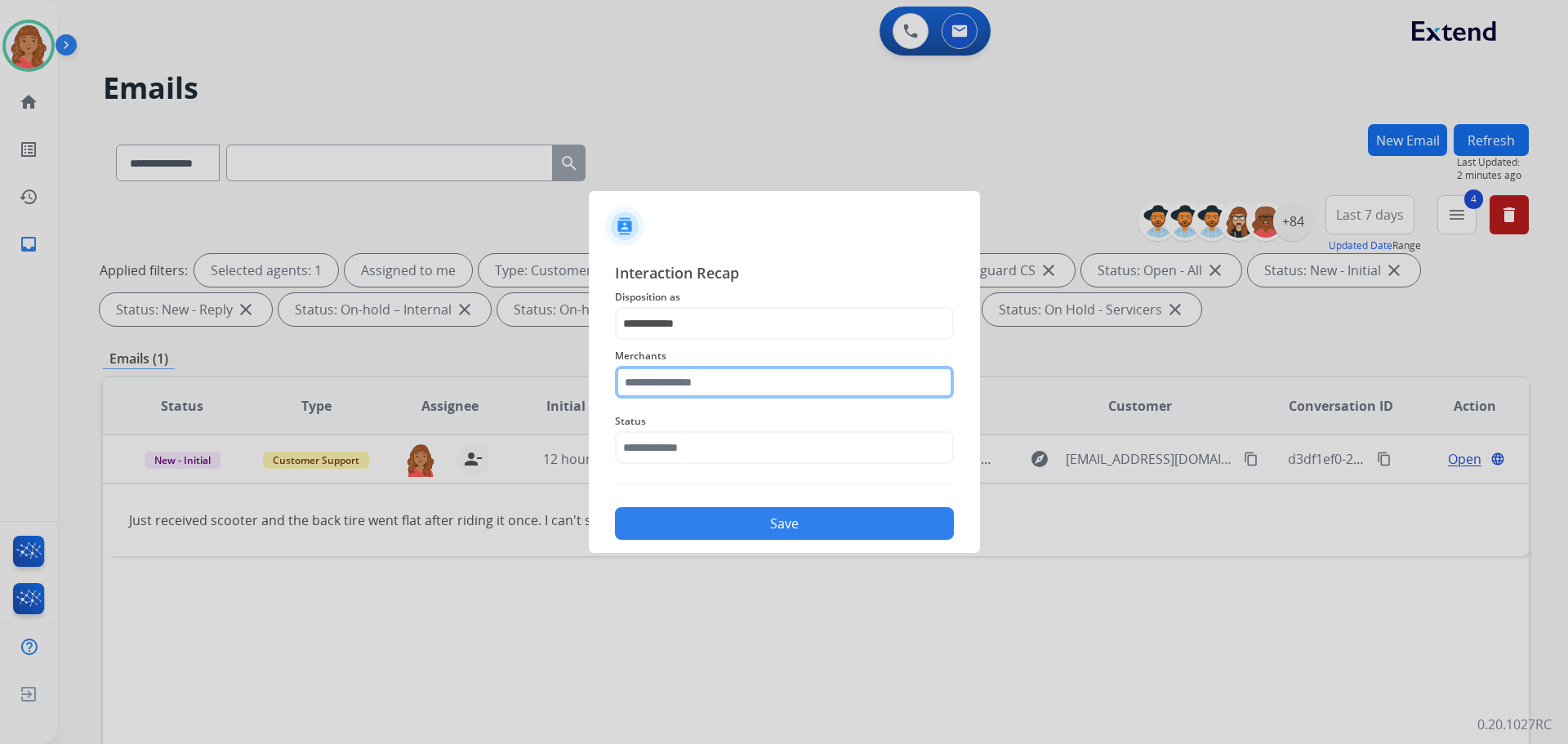
click at [684, 392] on input "text" at bounding box center [785, 382] width 339 height 33
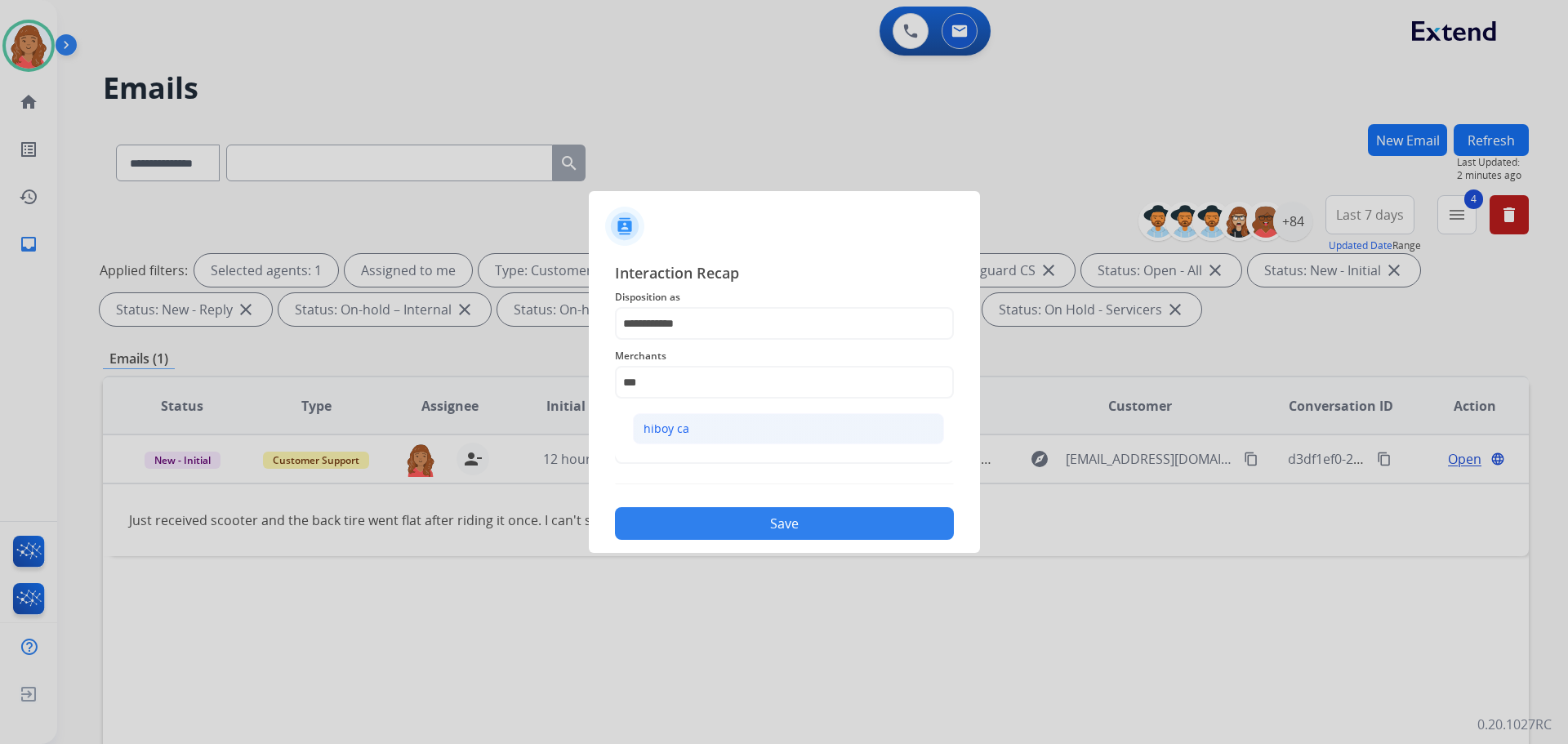
click at [692, 432] on li "hiboy ca" at bounding box center [788, 429] width 312 height 31
type input "********"
click at [695, 451] on input "text" at bounding box center [785, 447] width 339 height 33
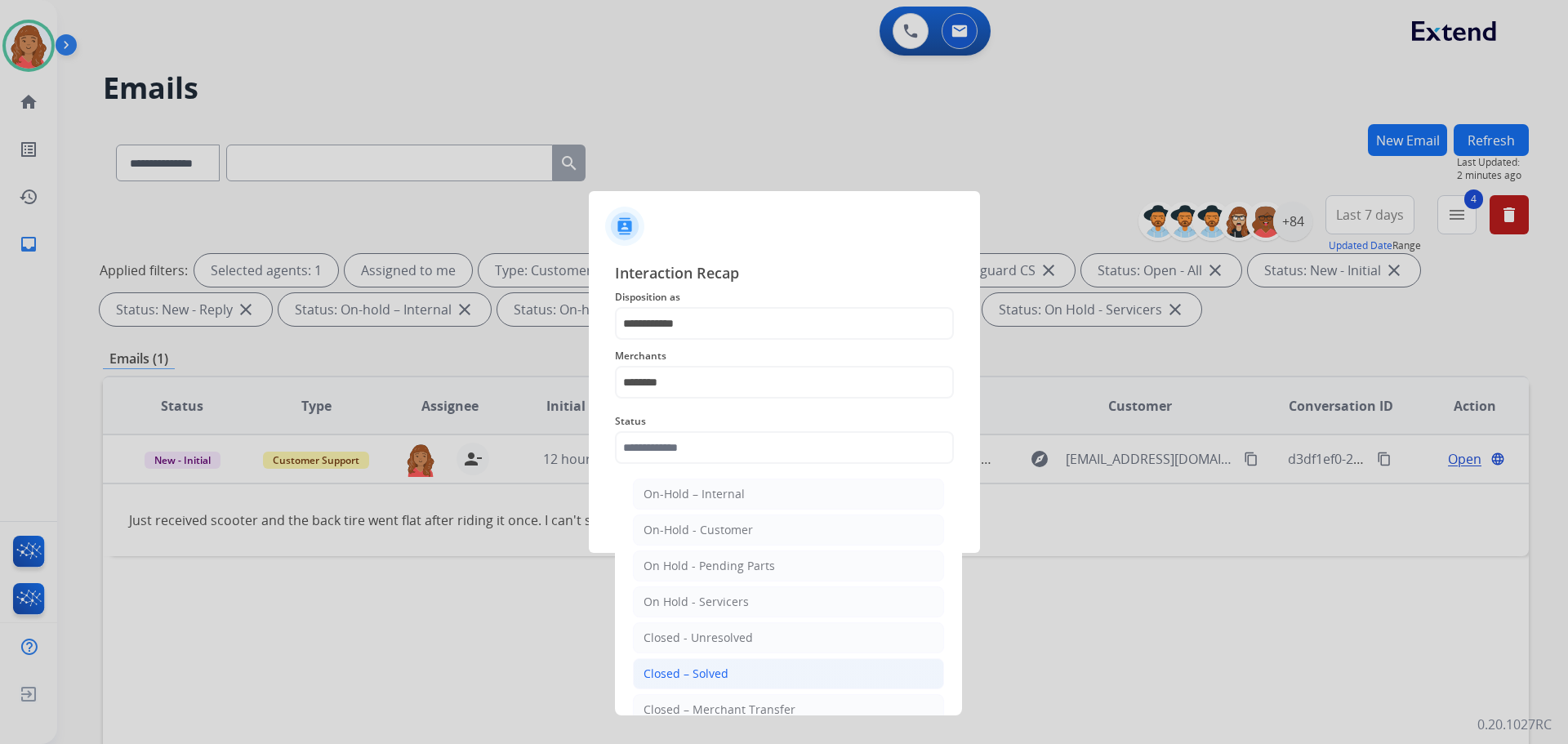
click at [684, 670] on div "Closed – Solved" at bounding box center [686, 674] width 85 height 16
type input "**********"
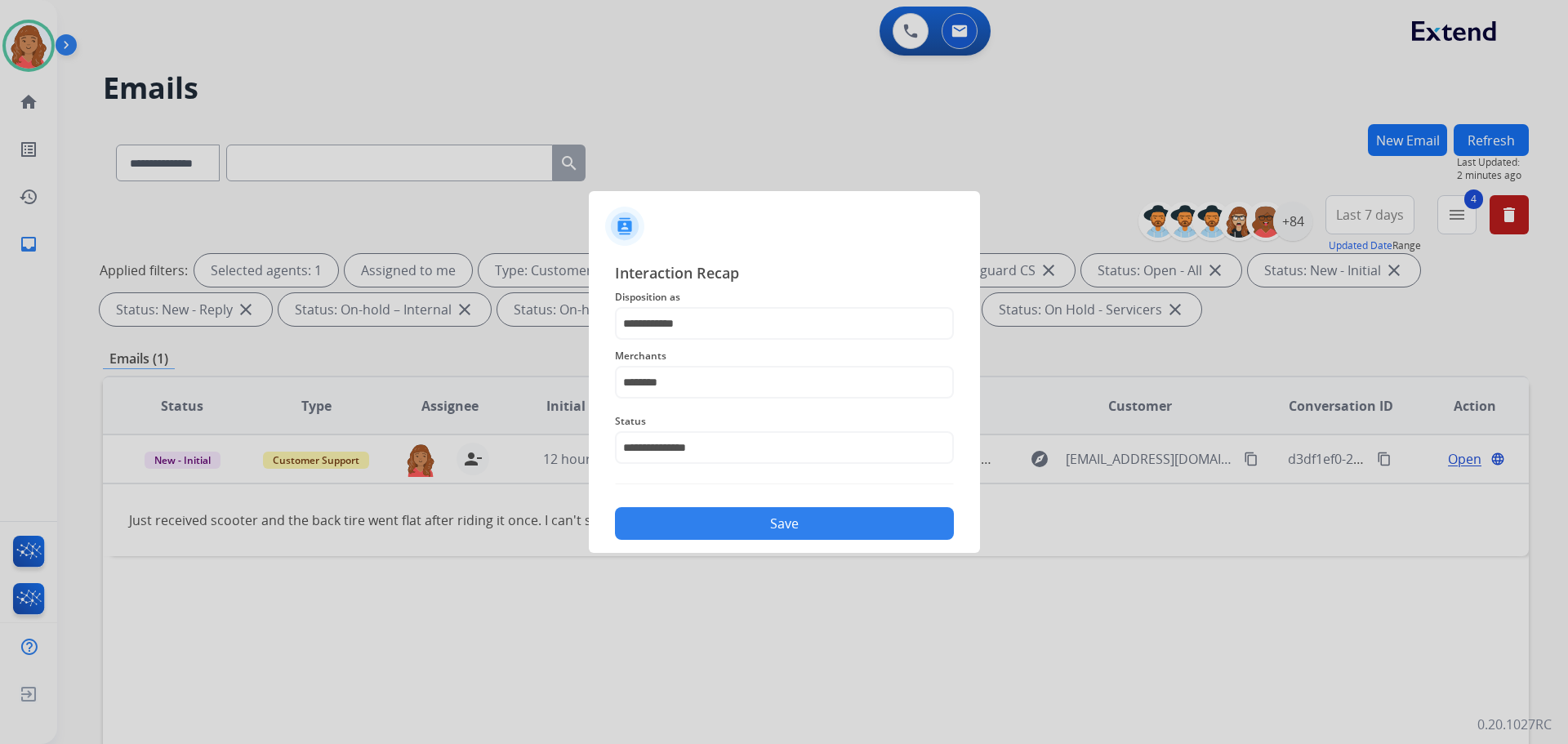
click at [709, 508] on button "Save" at bounding box center [785, 523] width 339 height 33
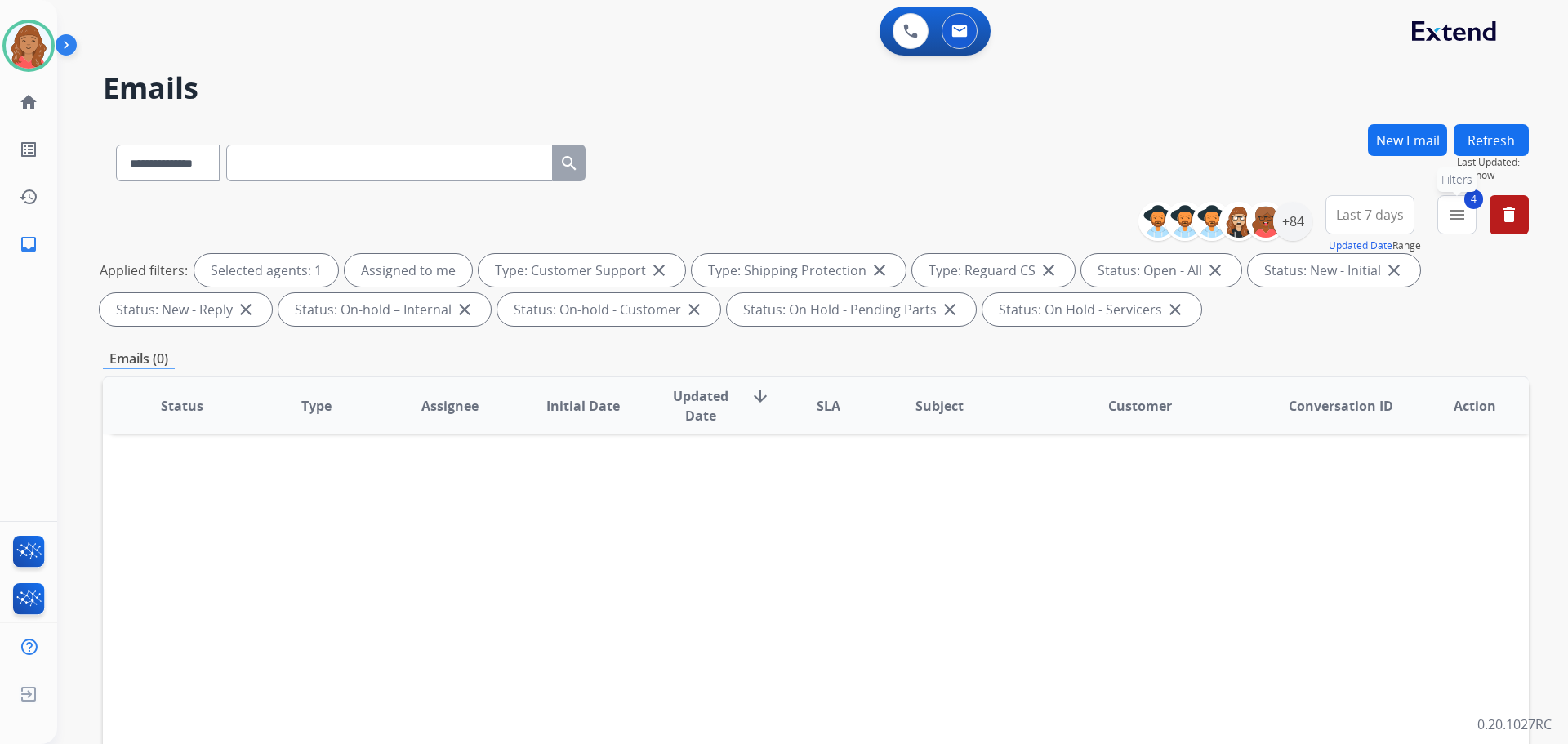
click at [1465, 215] on mat-icon "menu" at bounding box center [1457, 215] width 20 height 20
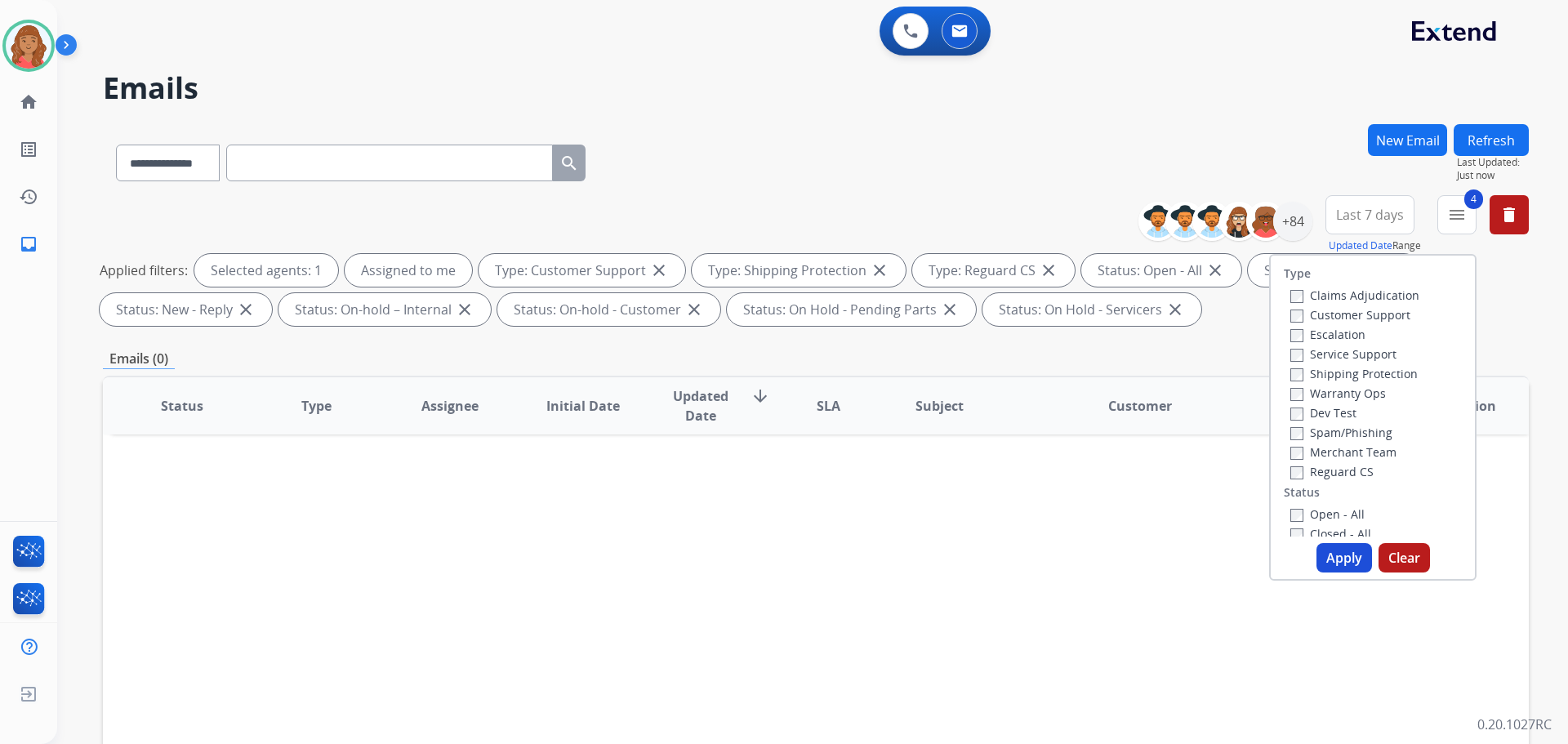
click at [1330, 550] on button "Apply" at bounding box center [1344, 558] width 56 height 29
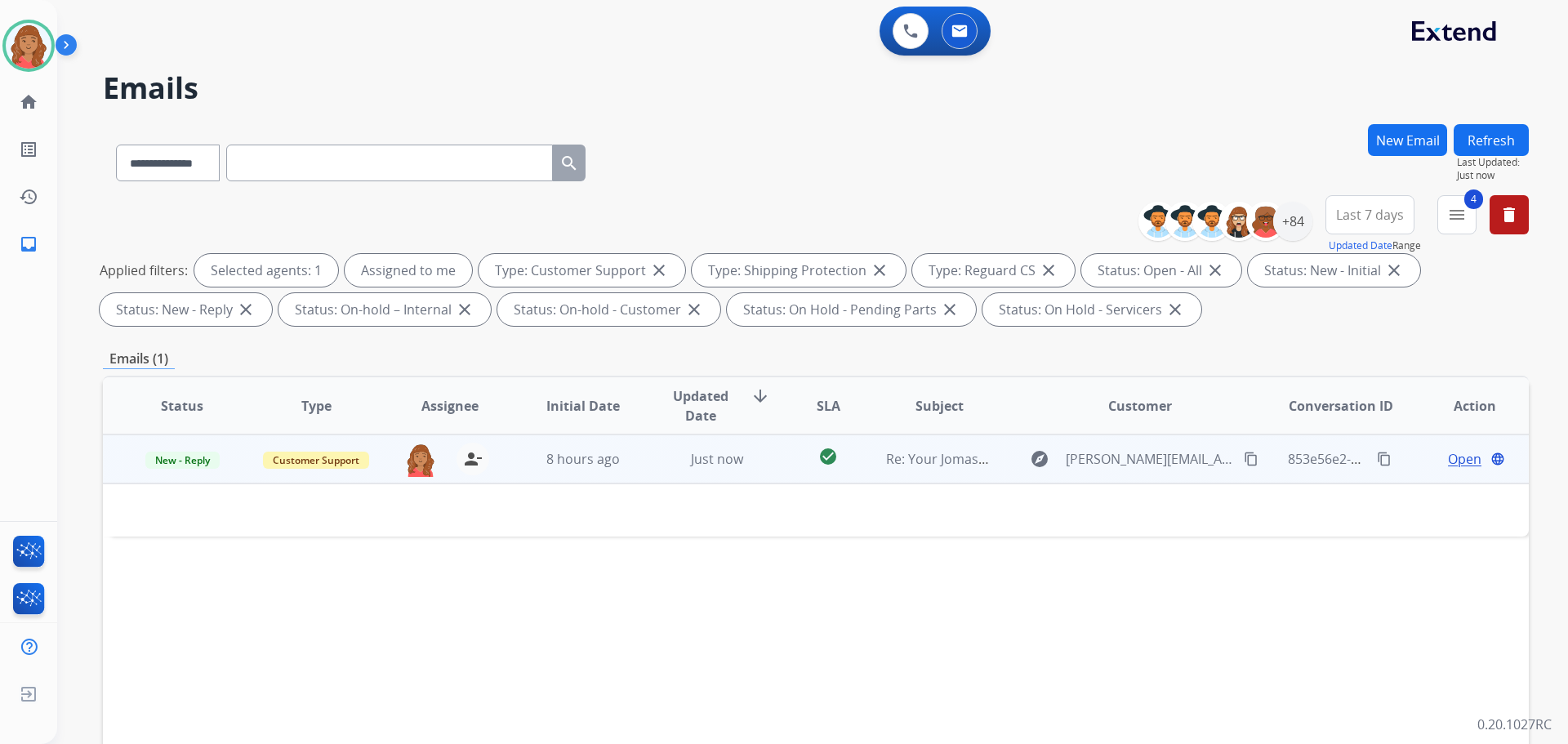
click at [577, 469] on td "8 hours ago" at bounding box center [571, 458] width 134 height 49
click at [526, 467] on td "8 hours ago" at bounding box center [571, 458] width 134 height 49
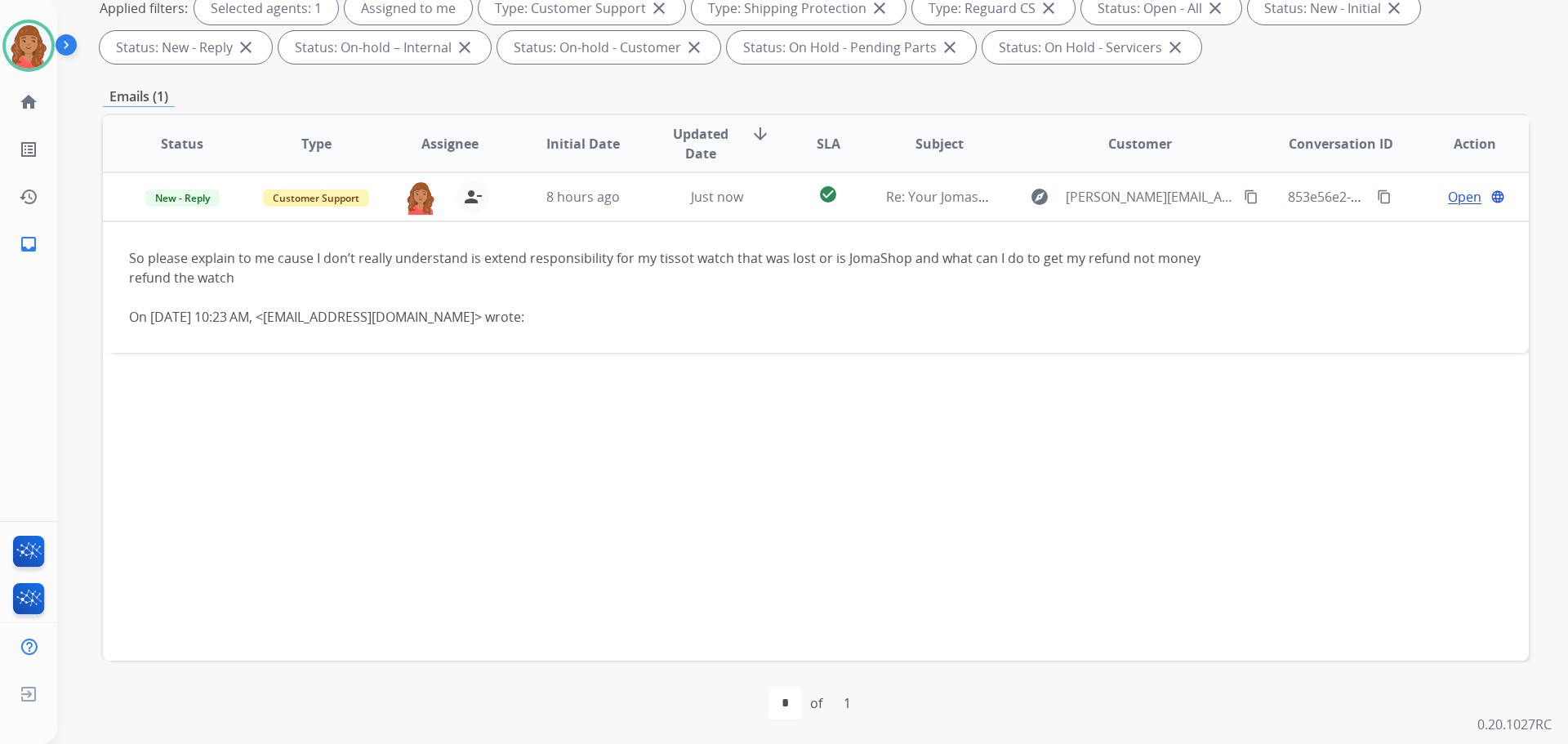
scroll to position [264, 0]
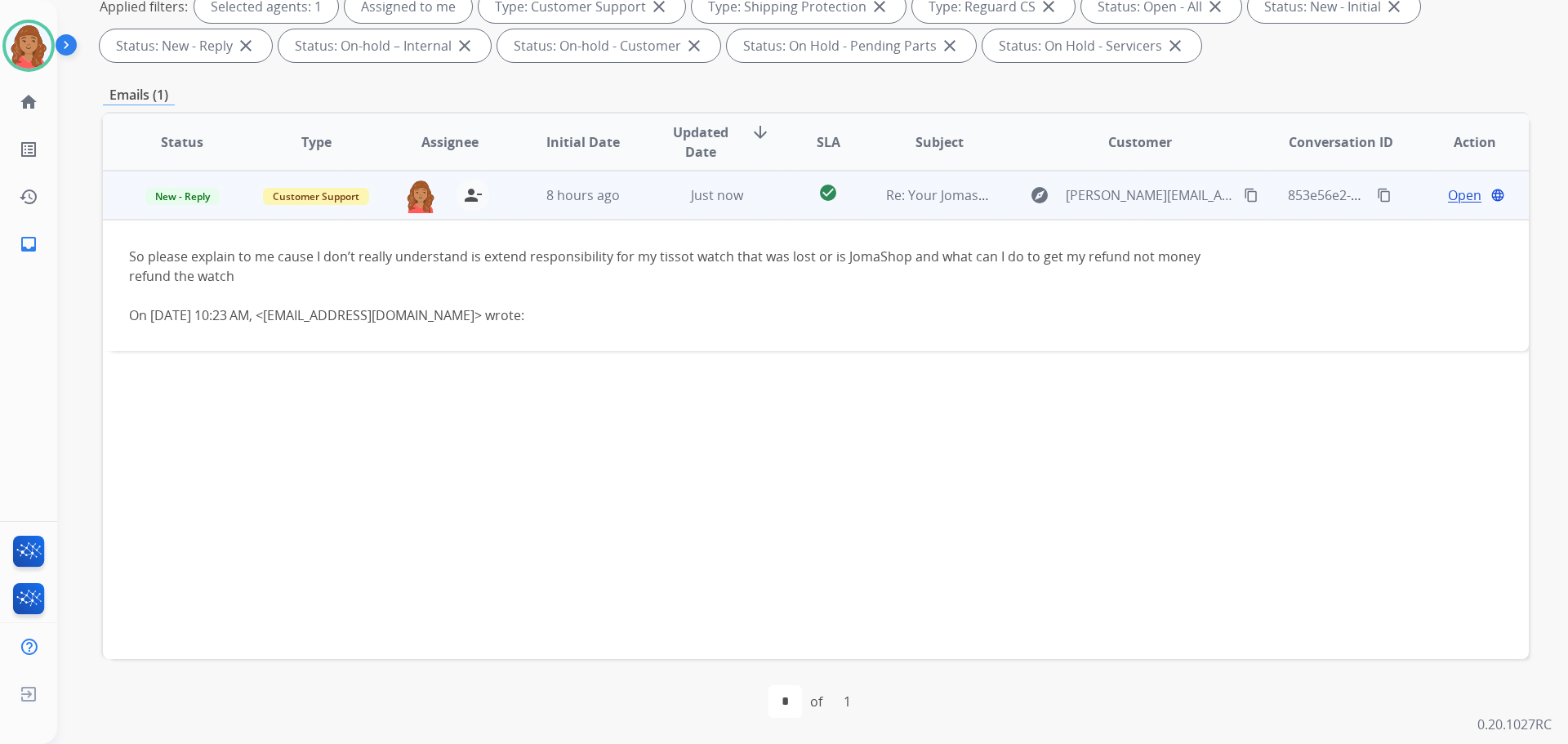
click at [1452, 197] on span "Open" at bounding box center [1465, 195] width 34 height 20
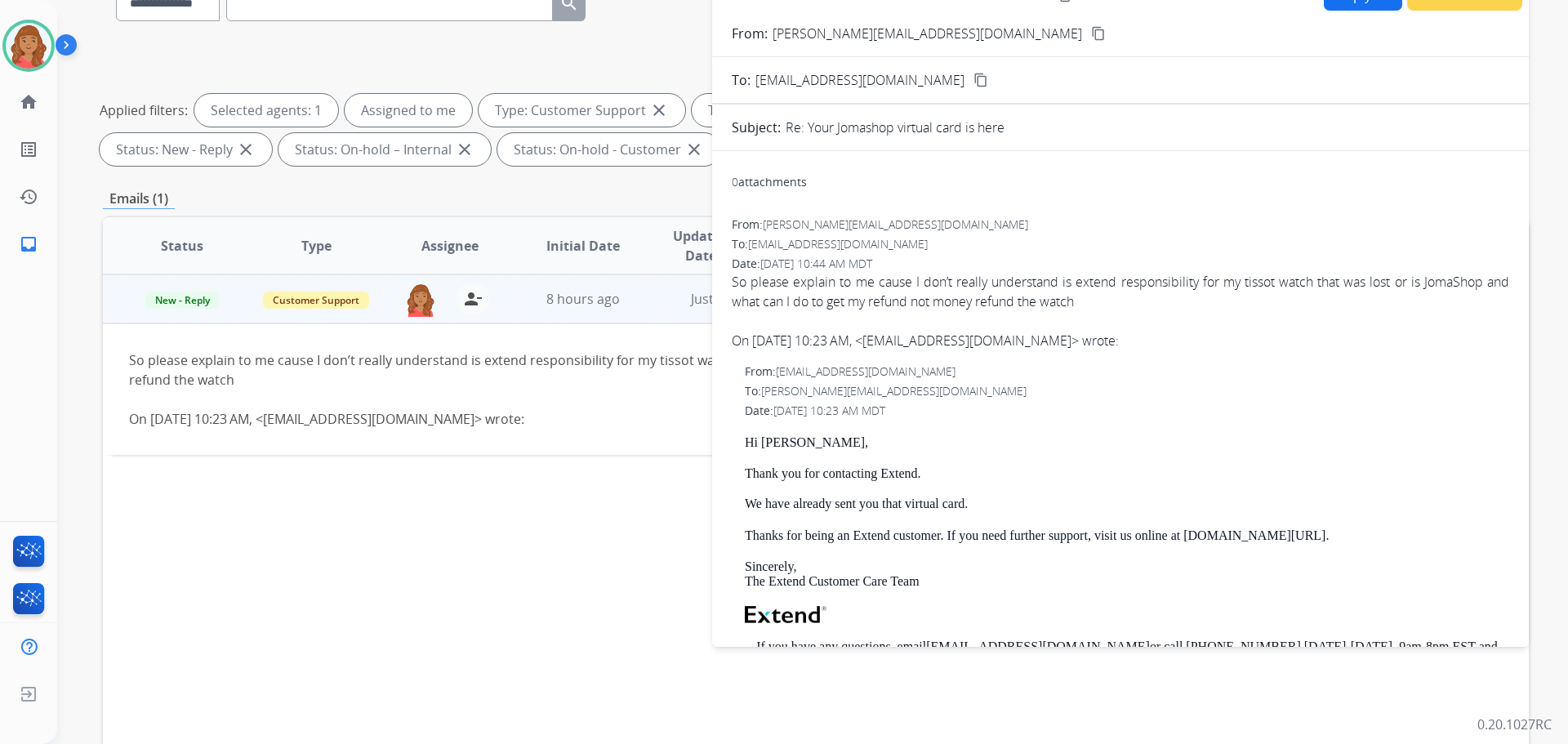
scroll to position [0, 0]
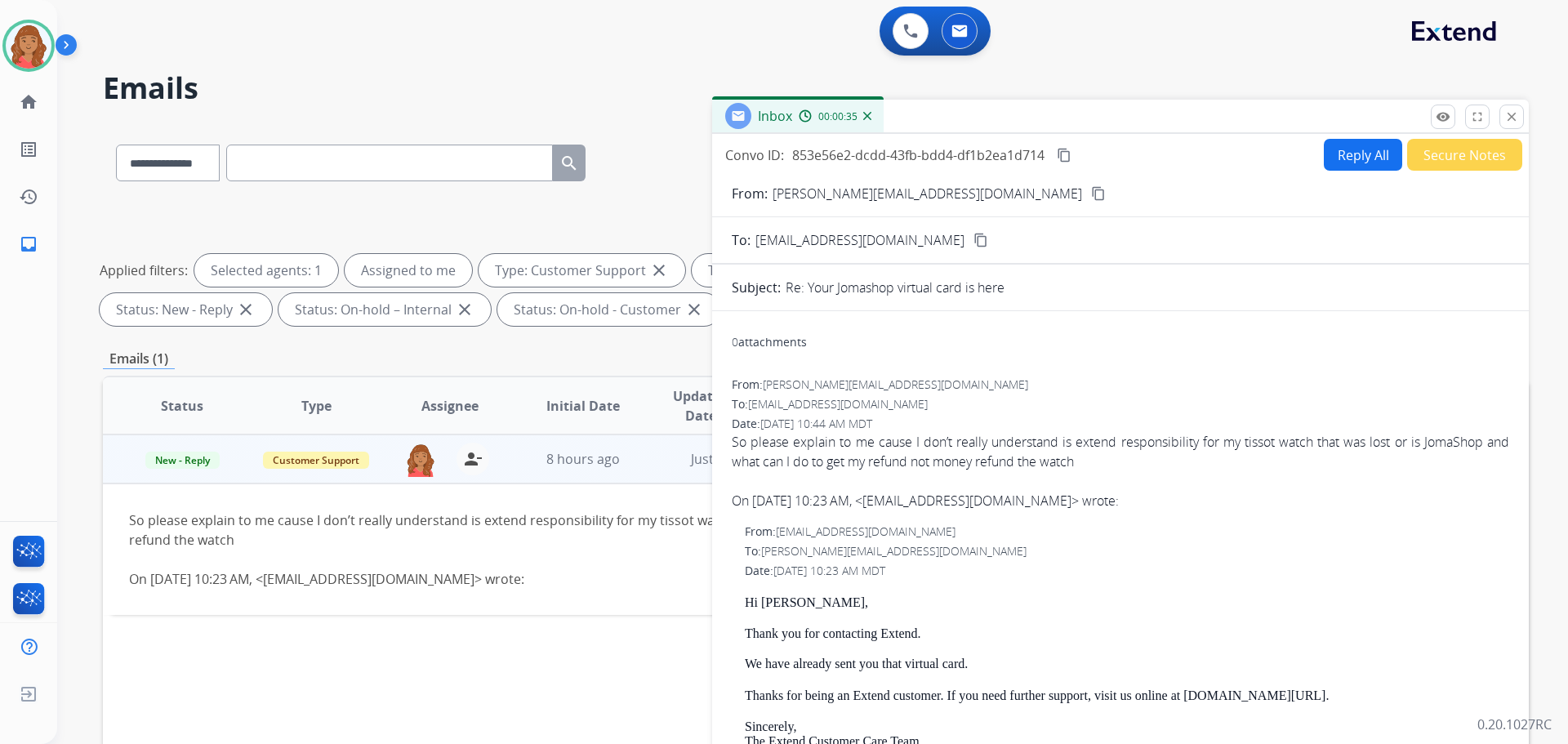
drag, startPoint x: 1357, startPoint y: 154, endPoint x: 1343, endPoint y: 158, distance: 14.6
click at [1343, 158] on button "Reply All" at bounding box center [1363, 154] width 78 height 32
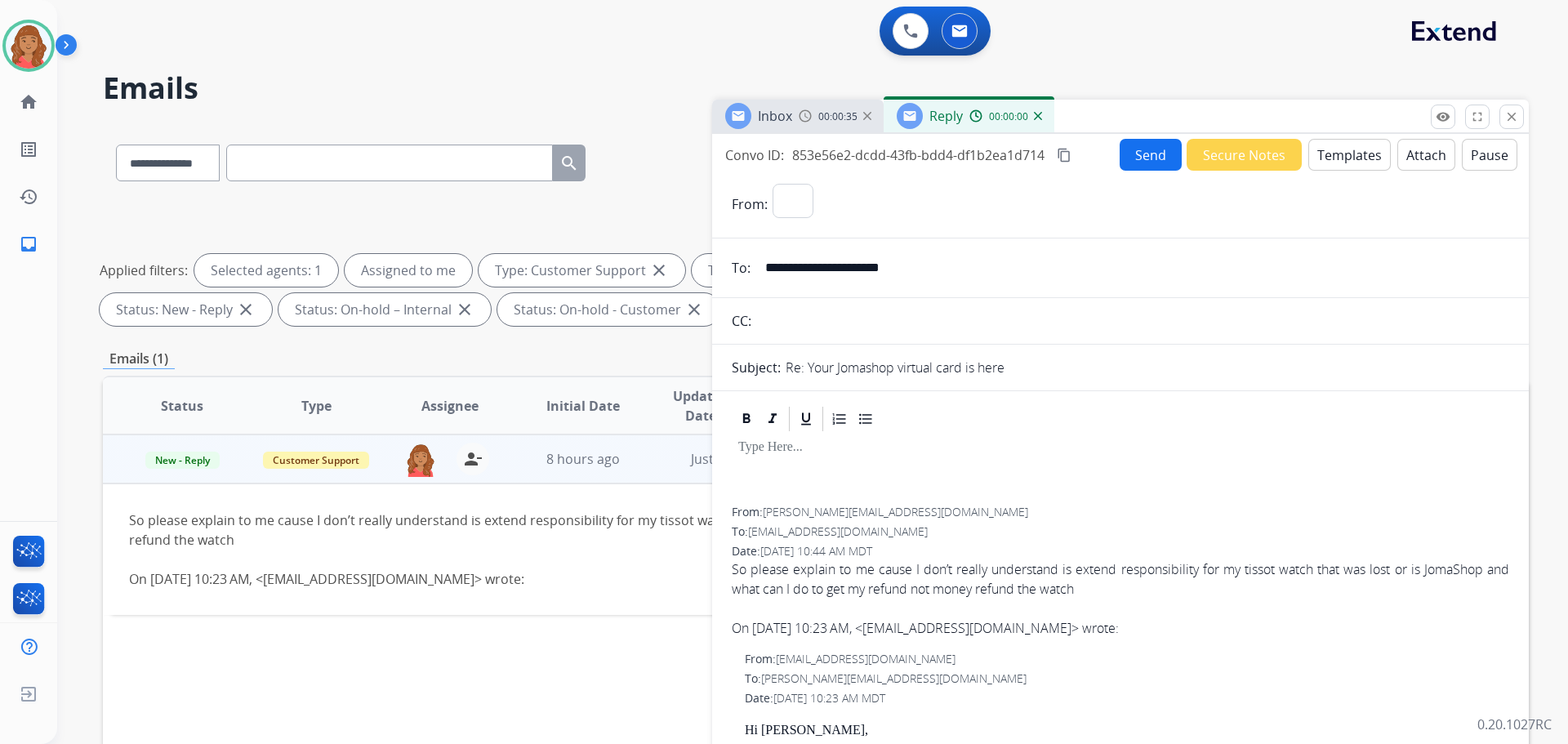
select select "**********"
click at [789, 466] on div at bounding box center [1121, 471] width 778 height 74
click at [1361, 155] on button "Templates" at bounding box center [1350, 154] width 83 height 32
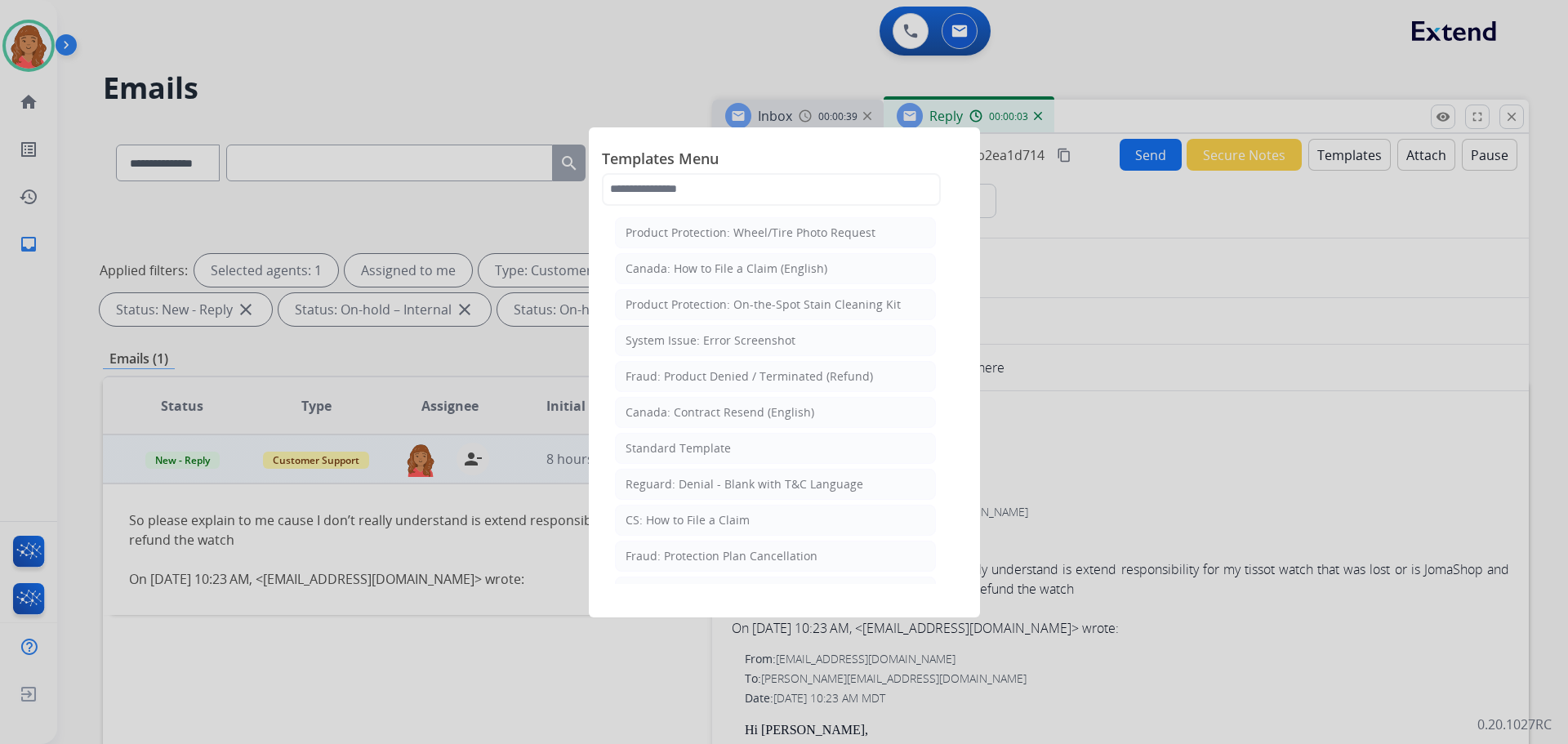
drag, startPoint x: 669, startPoint y: 449, endPoint x: 693, endPoint y: 464, distance: 28.3
click at [671, 451] on div "Standard Template" at bounding box center [678, 448] width 106 height 16
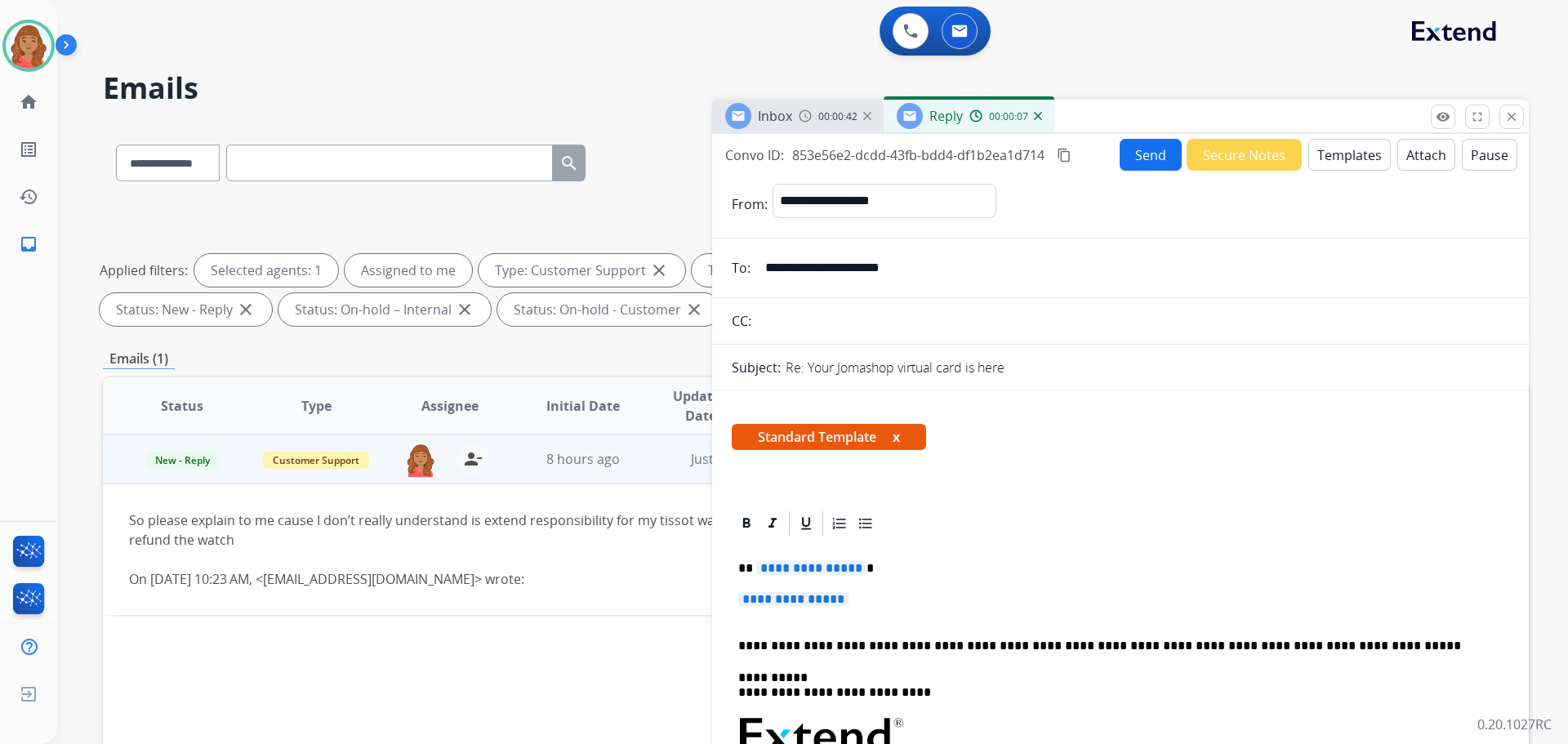
drag, startPoint x: 946, startPoint y: 272, endPoint x: 761, endPoint y: 273, distance: 185.0
click at [761, 273] on input "**********" at bounding box center [1132, 267] width 754 height 33
click at [1507, 123] on mat-icon "close" at bounding box center [1512, 116] width 15 height 15
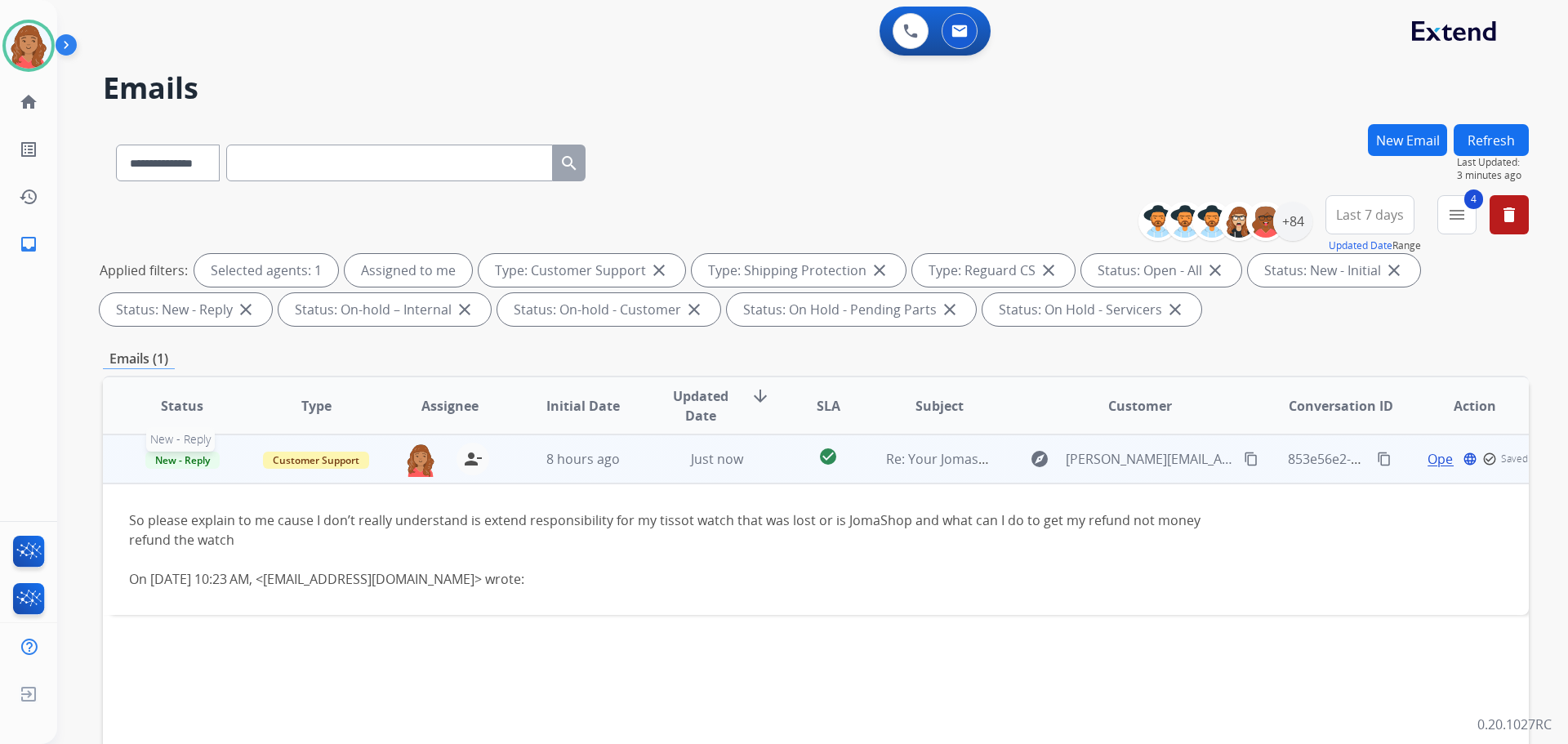
click at [187, 460] on span "New - Reply" at bounding box center [183, 460] width 75 height 17
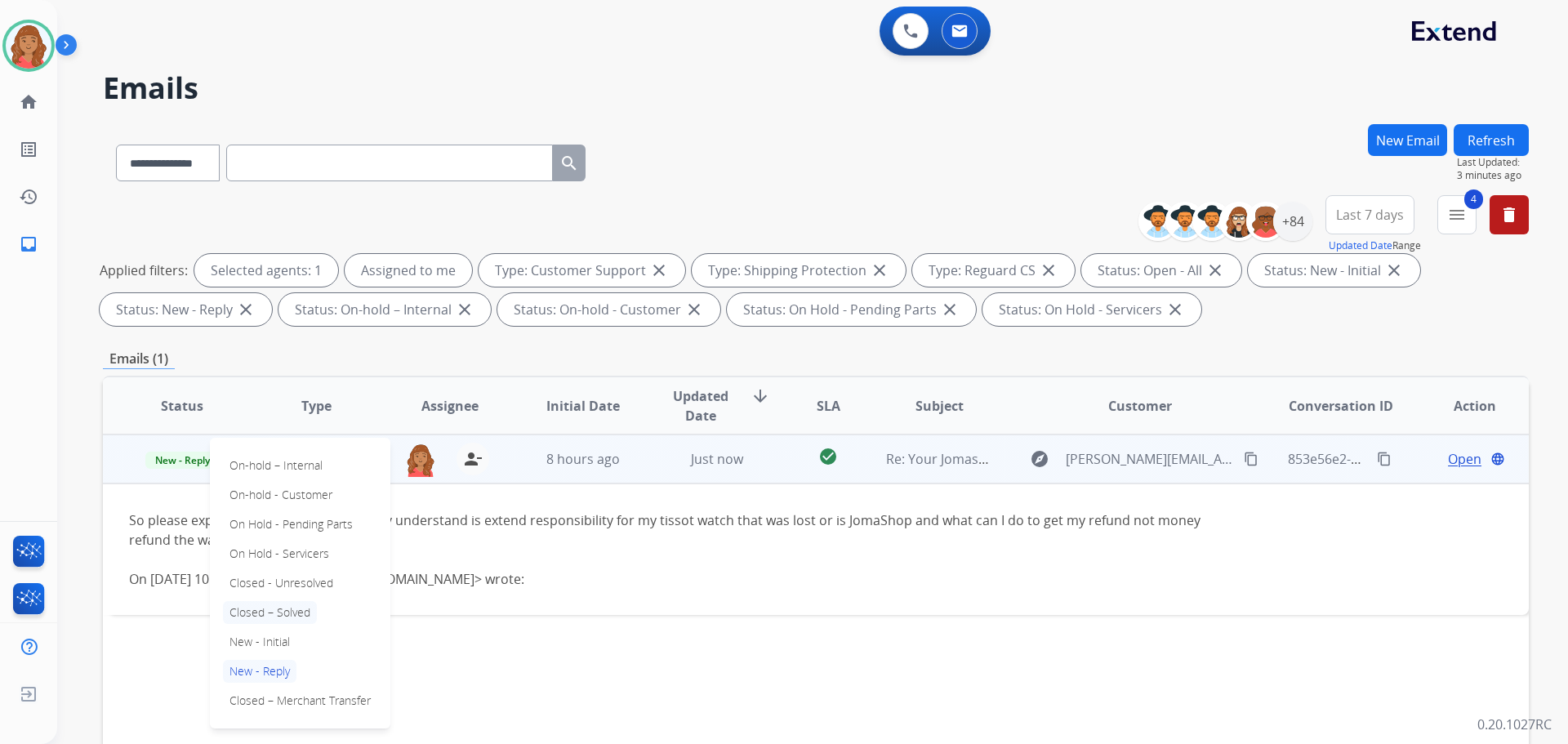
click at [271, 609] on p "Closed – Solved" at bounding box center [270, 613] width 94 height 23
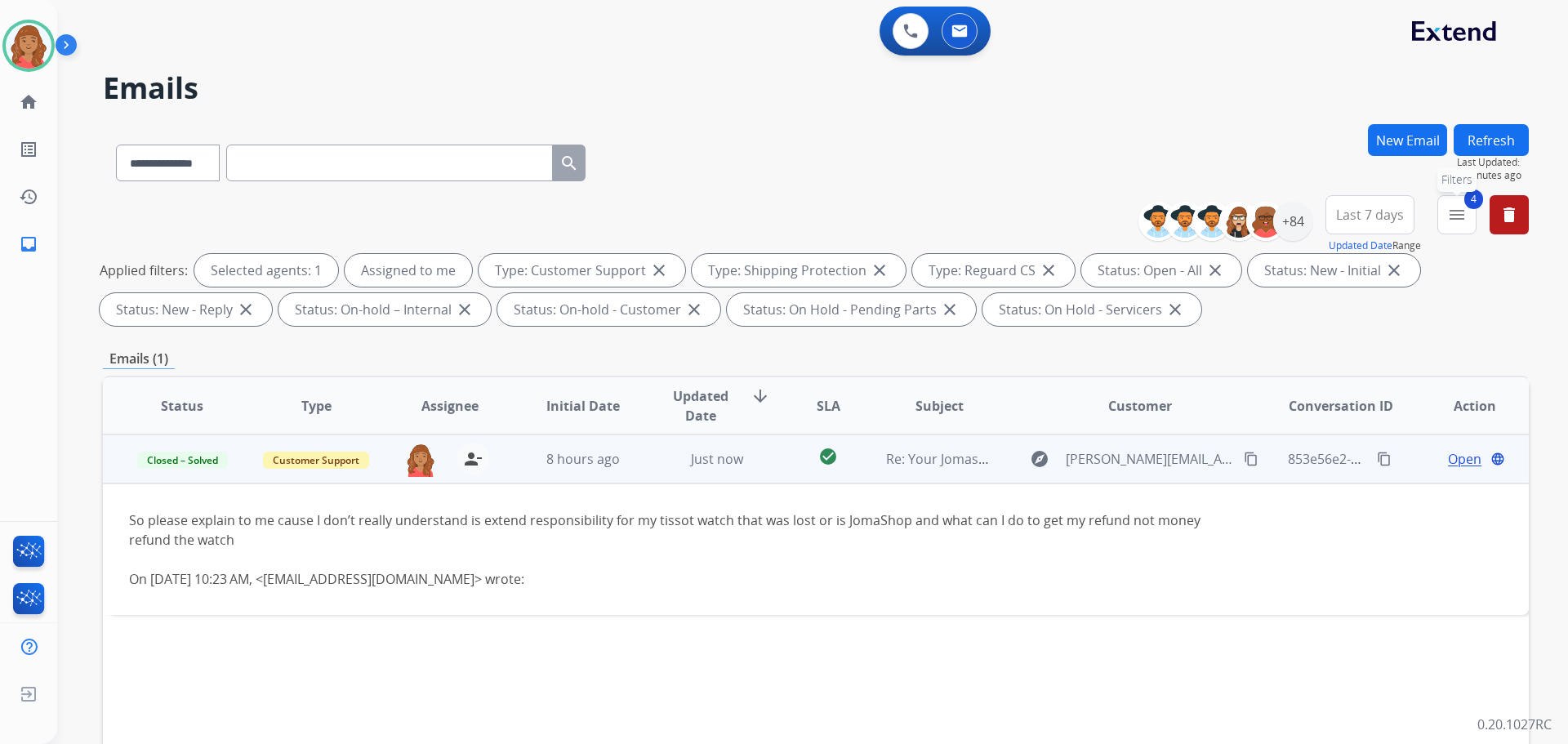
click at [1460, 219] on mat-icon "menu" at bounding box center [1457, 215] width 20 height 20
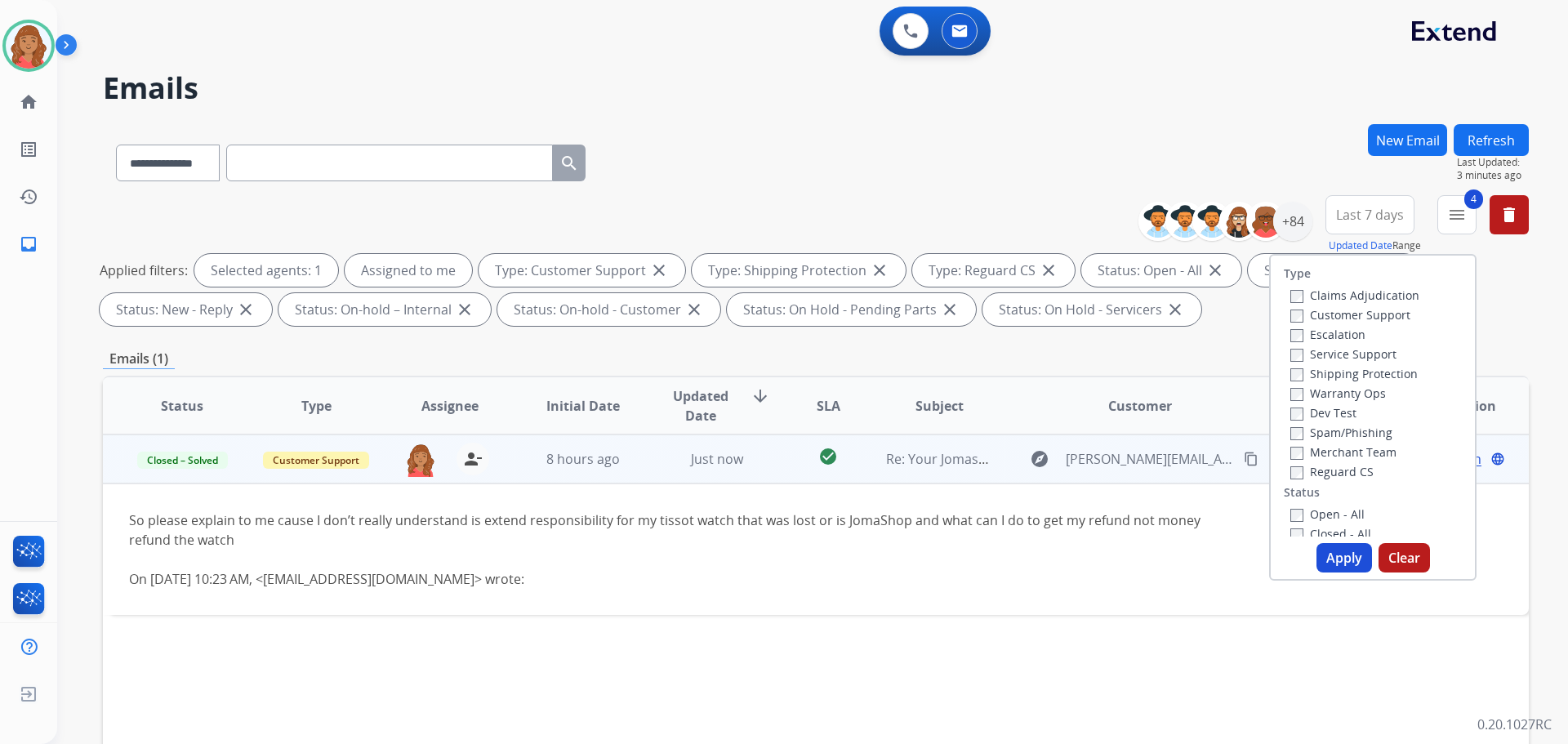
click at [1334, 558] on button "Apply" at bounding box center [1344, 558] width 56 height 29
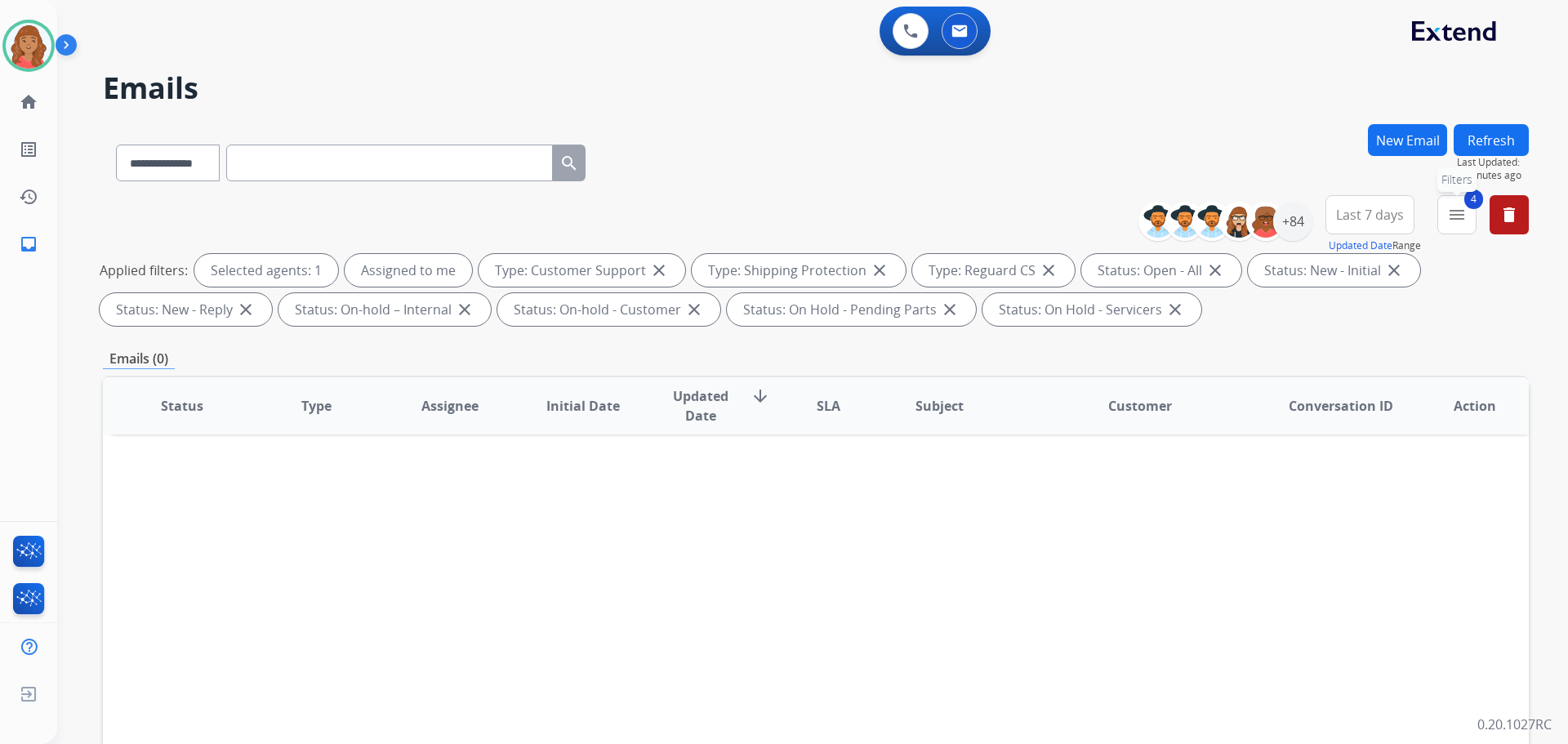
drag, startPoint x: 1464, startPoint y: 210, endPoint x: 1406, endPoint y: 279, distance: 90.1
click at [1462, 210] on mat-icon "menu" at bounding box center [1457, 215] width 20 height 20
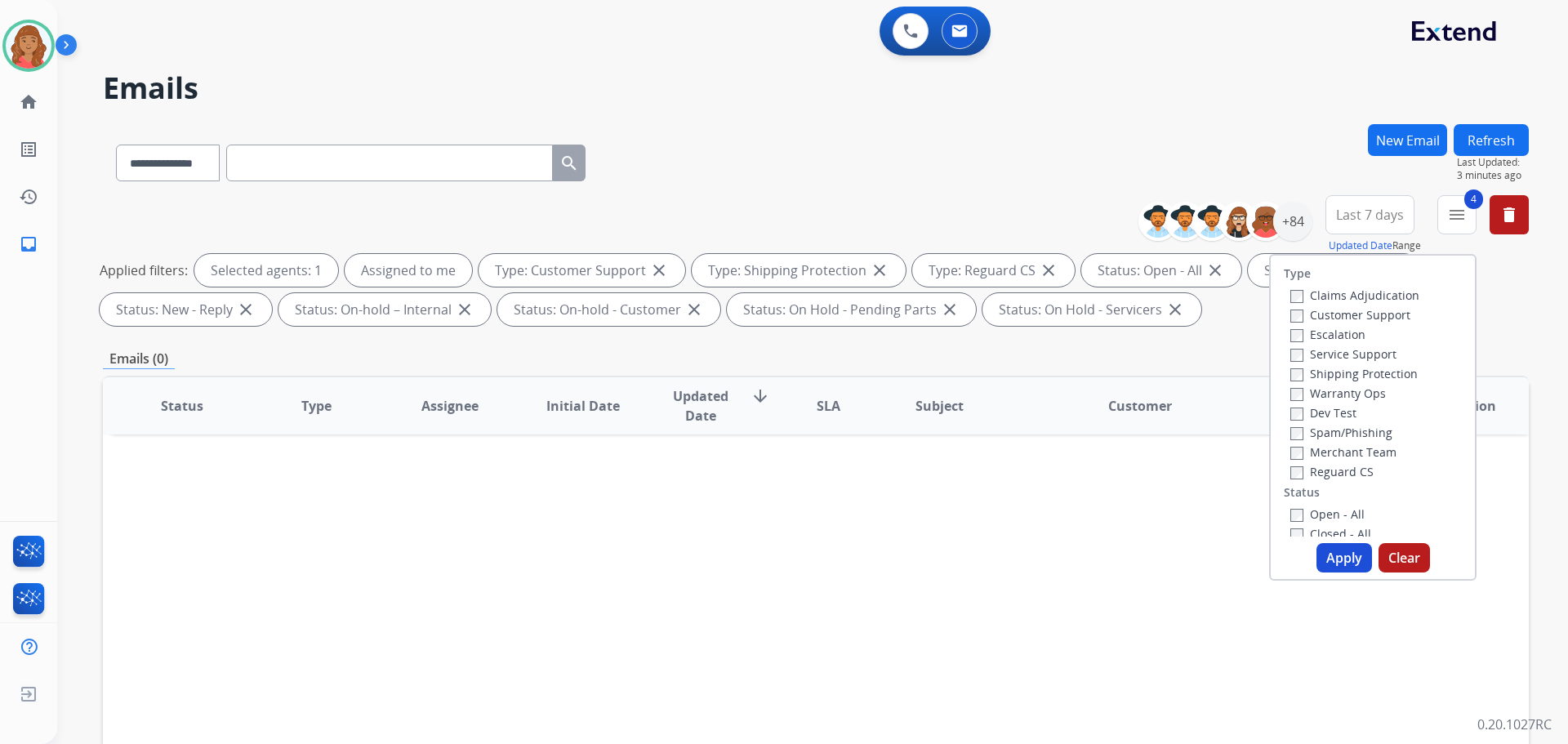
click at [1334, 558] on button "Apply" at bounding box center [1344, 558] width 56 height 29
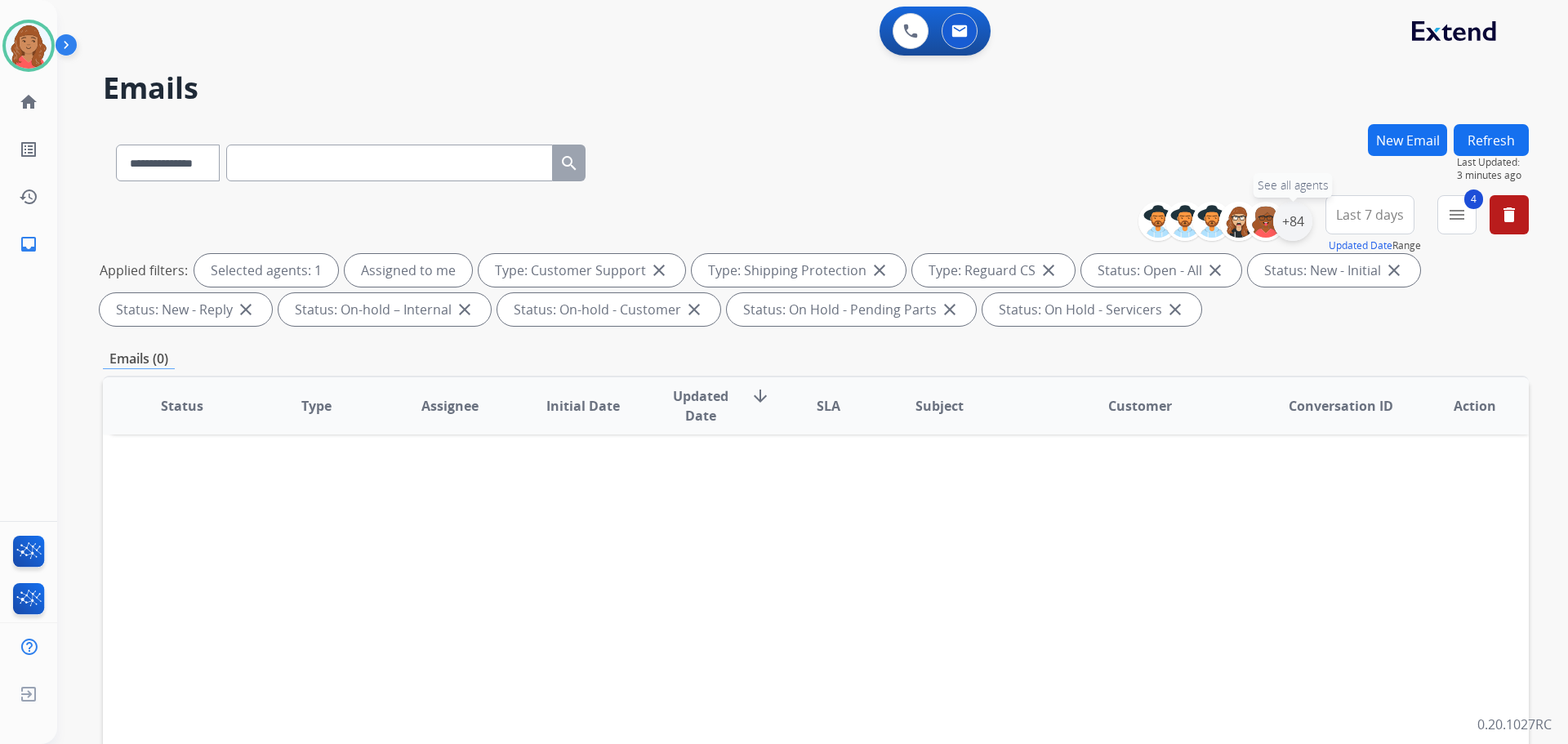
click at [1284, 226] on div "+84" at bounding box center [1293, 221] width 39 height 39
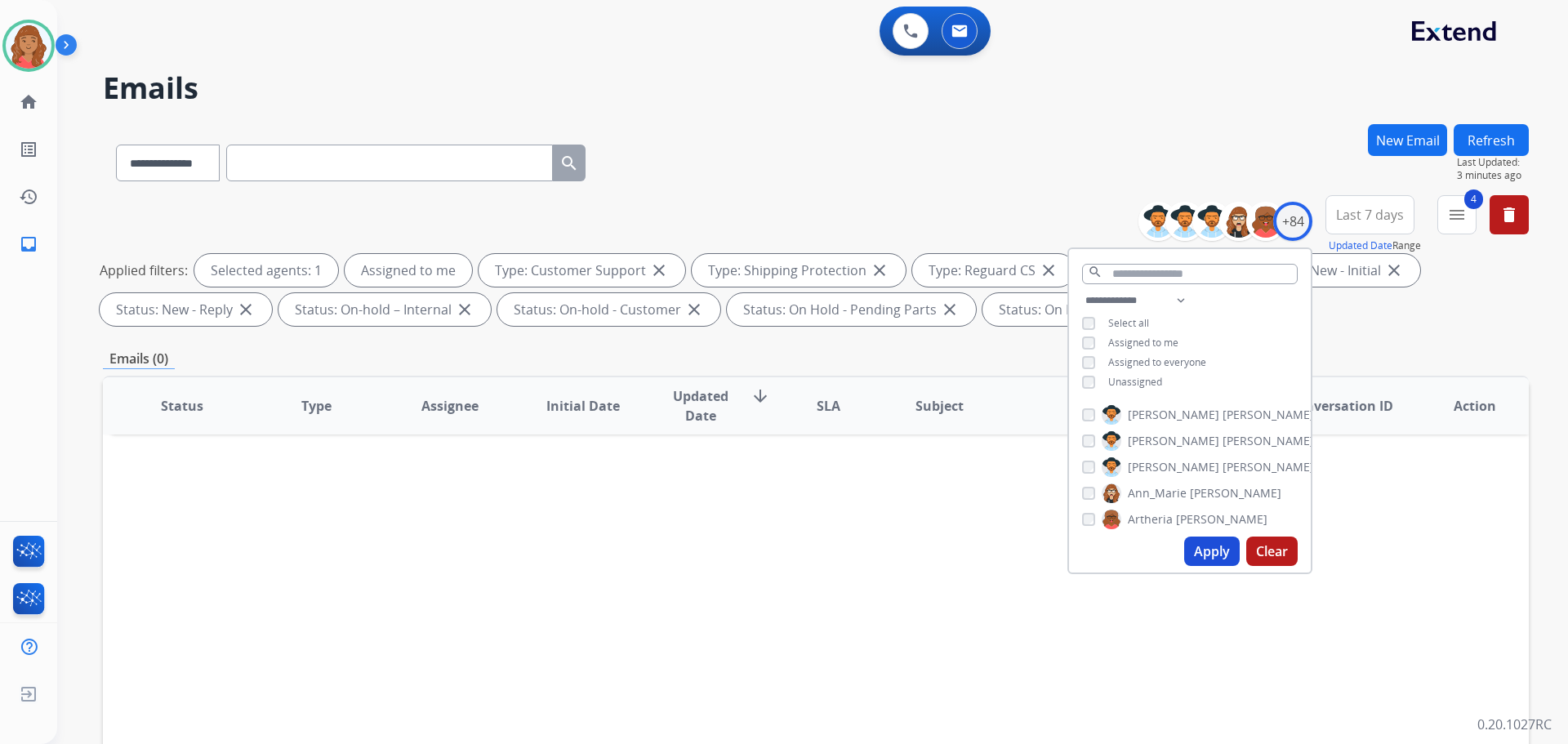
click at [1097, 381] on div "Unassigned" at bounding box center [1122, 382] width 80 height 13
click at [1188, 548] on button "Apply" at bounding box center [1212, 550] width 56 height 29
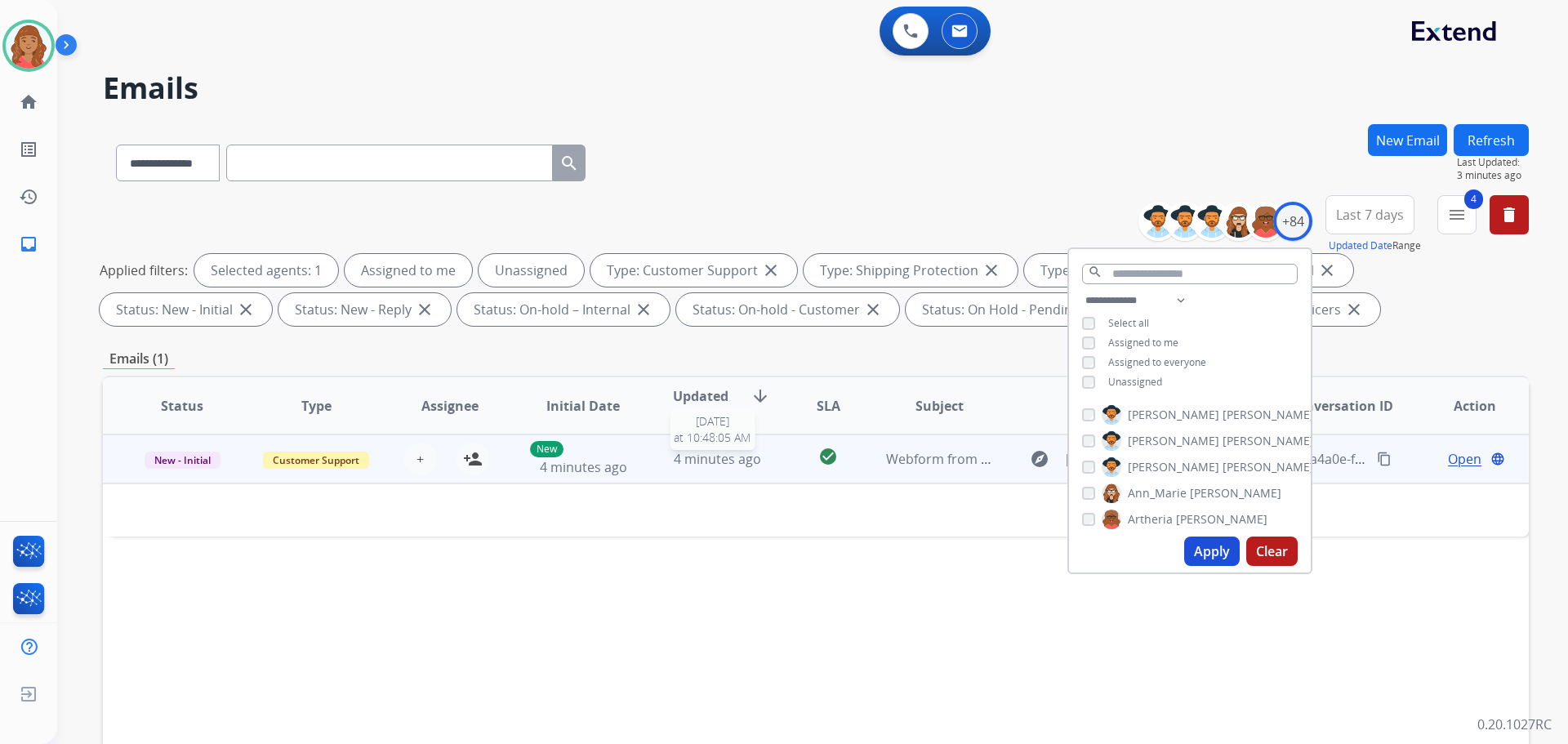
click at [677, 457] on span "4 minutes ago" at bounding box center [717, 459] width 87 height 18
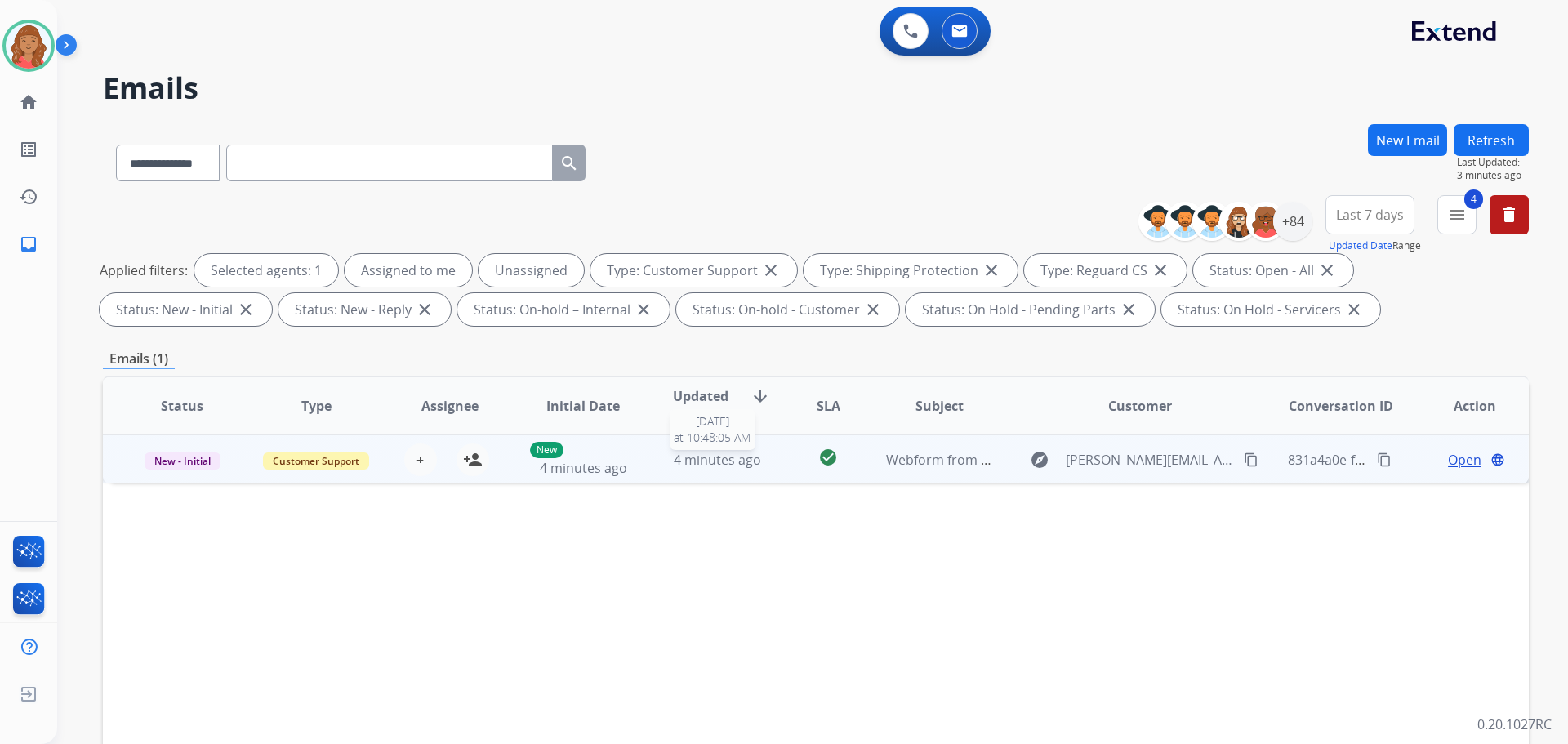
click at [664, 462] on div "4 minutes ago" at bounding box center [717, 460] width 107 height 20
drag, startPoint x: 1228, startPoint y: 455, endPoint x: 1213, endPoint y: 454, distance: 15.0
click at [1244, 454] on mat-icon "content_copy" at bounding box center [1251, 459] width 15 height 15
click at [1448, 458] on span "Open" at bounding box center [1465, 459] width 34 height 20
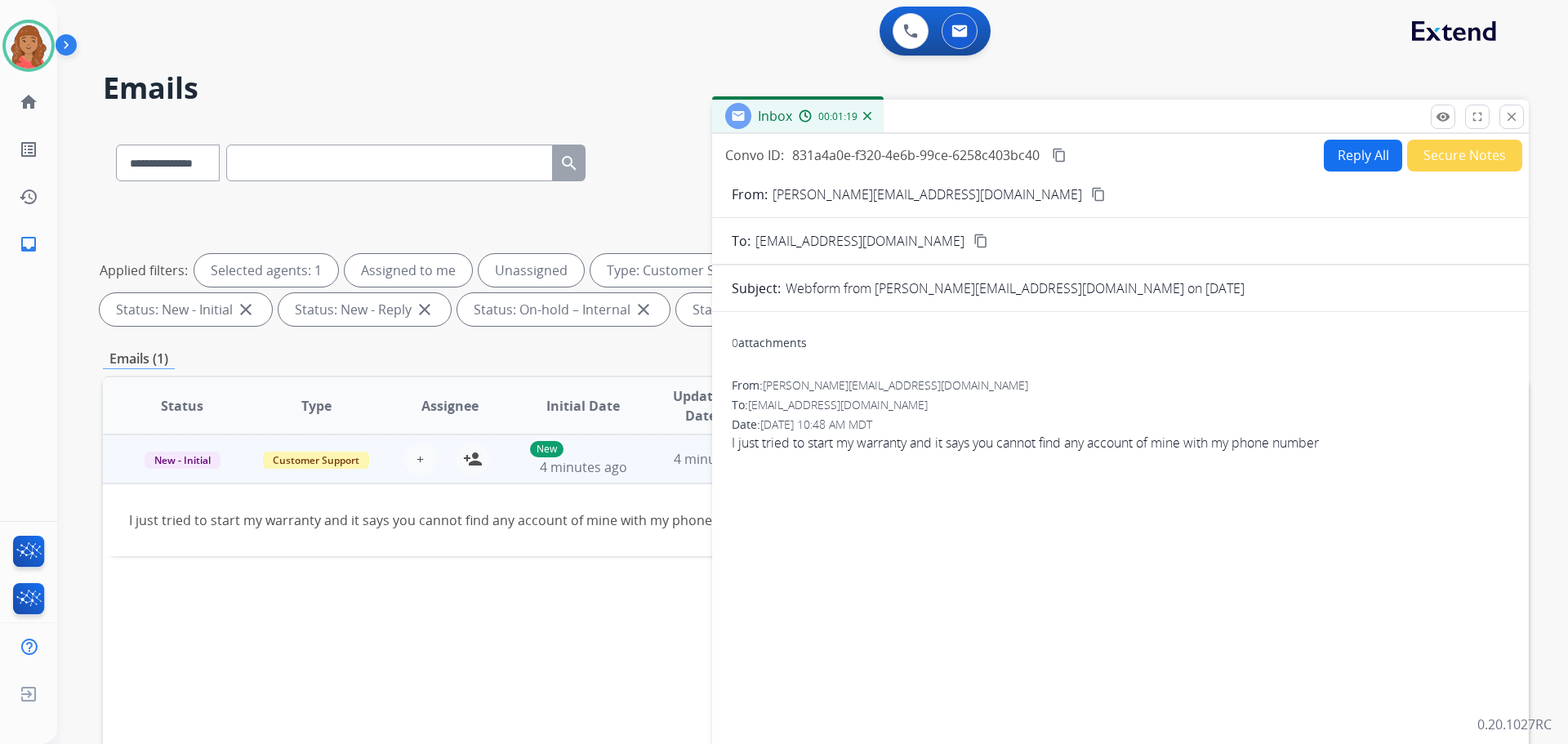
click at [1338, 161] on button "Reply All" at bounding box center [1363, 155] width 78 height 32
select select "**********"
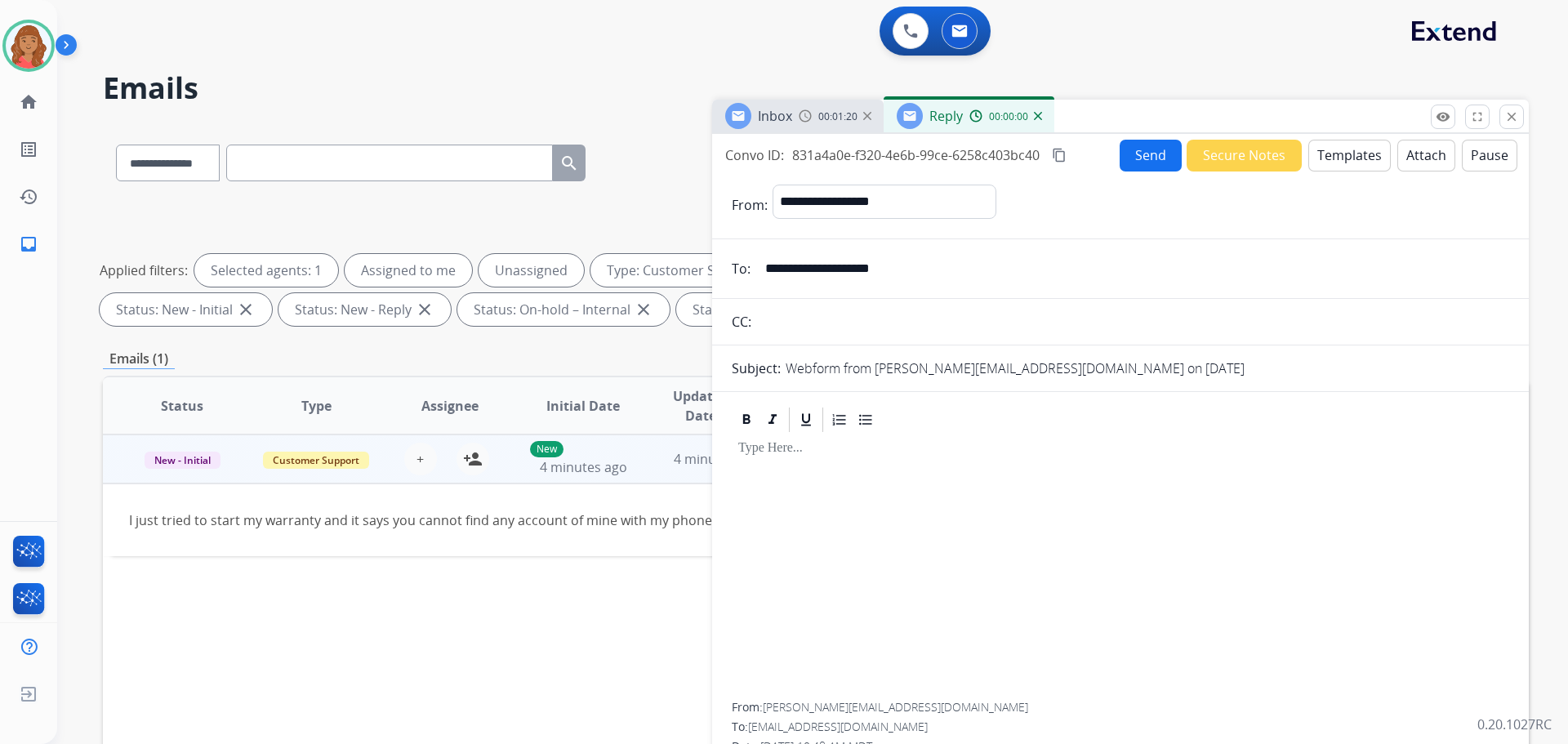
click at [1347, 158] on button "Templates" at bounding box center [1350, 155] width 83 height 32
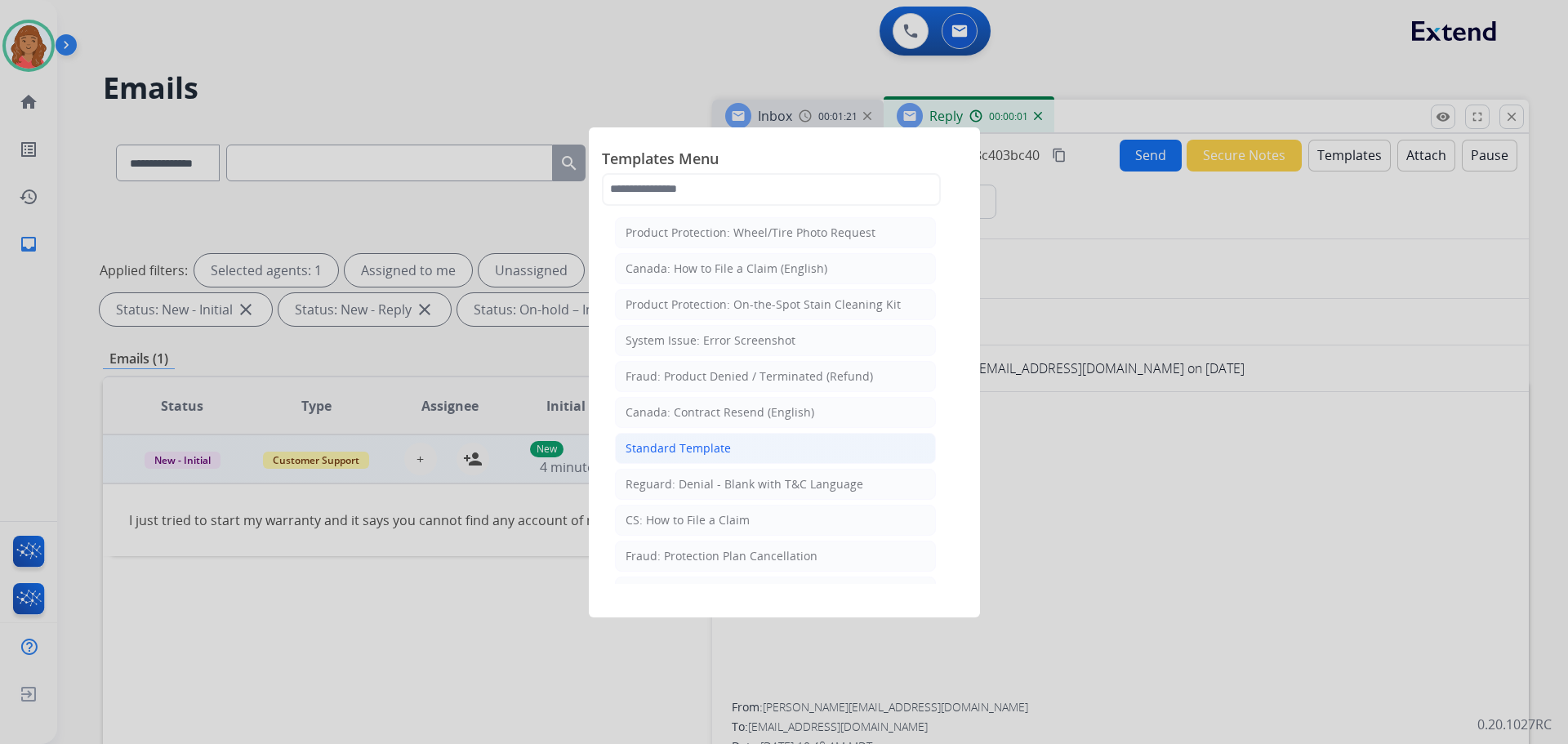
click at [662, 456] on li "Standard Template" at bounding box center [776, 448] width 321 height 31
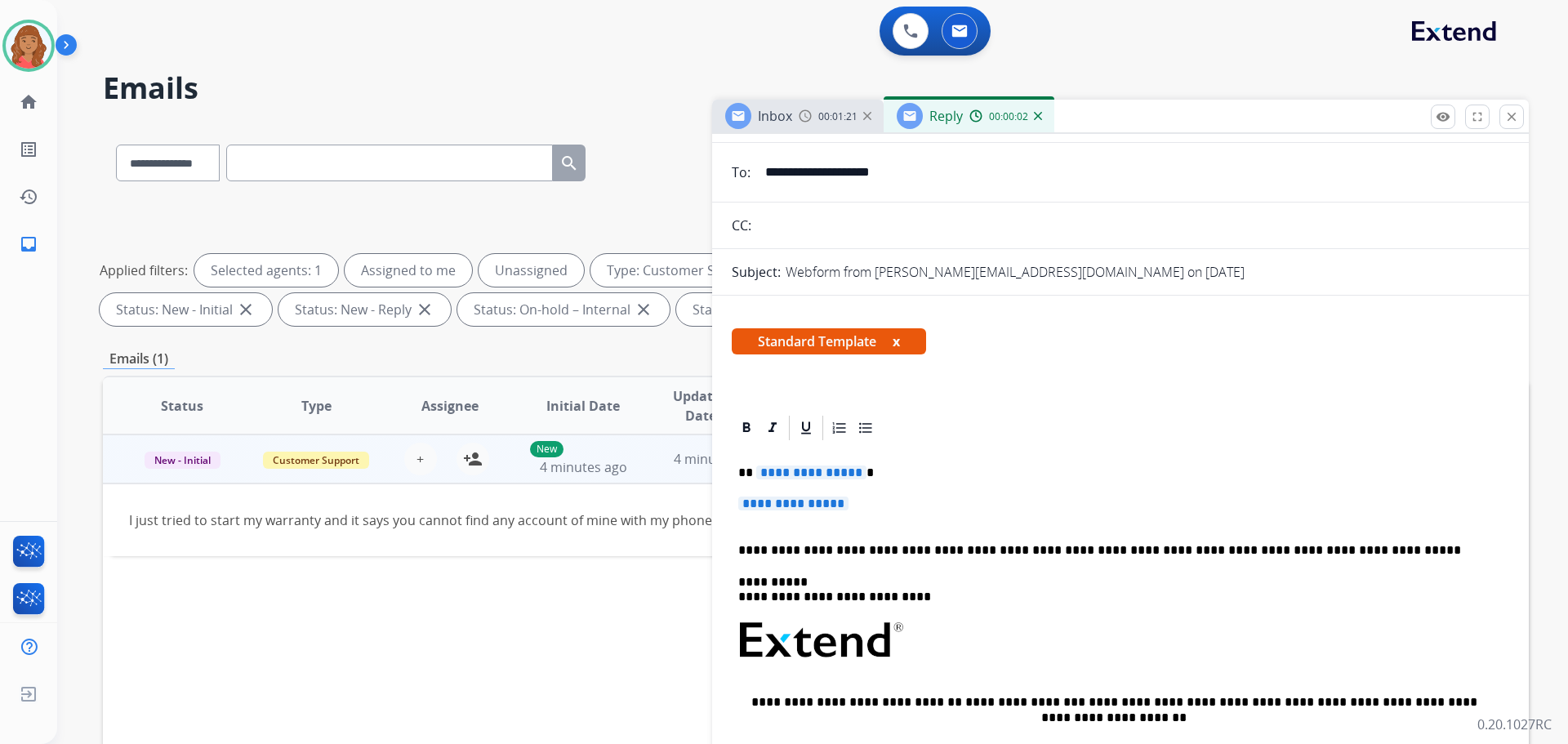
scroll to position [163, 0]
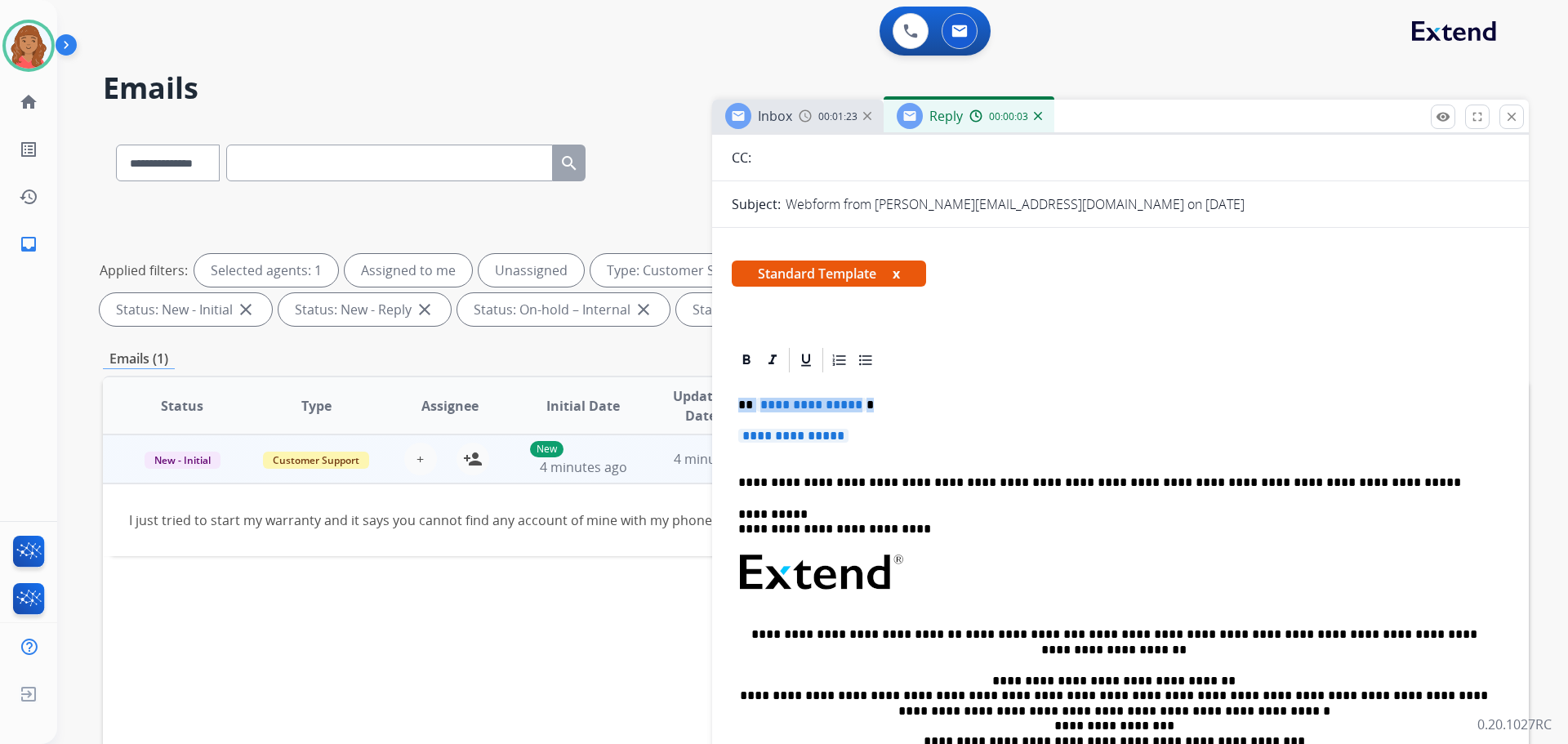
drag, startPoint x: 885, startPoint y: 422, endPoint x: 730, endPoint y: 396, distance: 157.2
click at [730, 396] on div "**********" at bounding box center [1121, 638] width 817 height 587
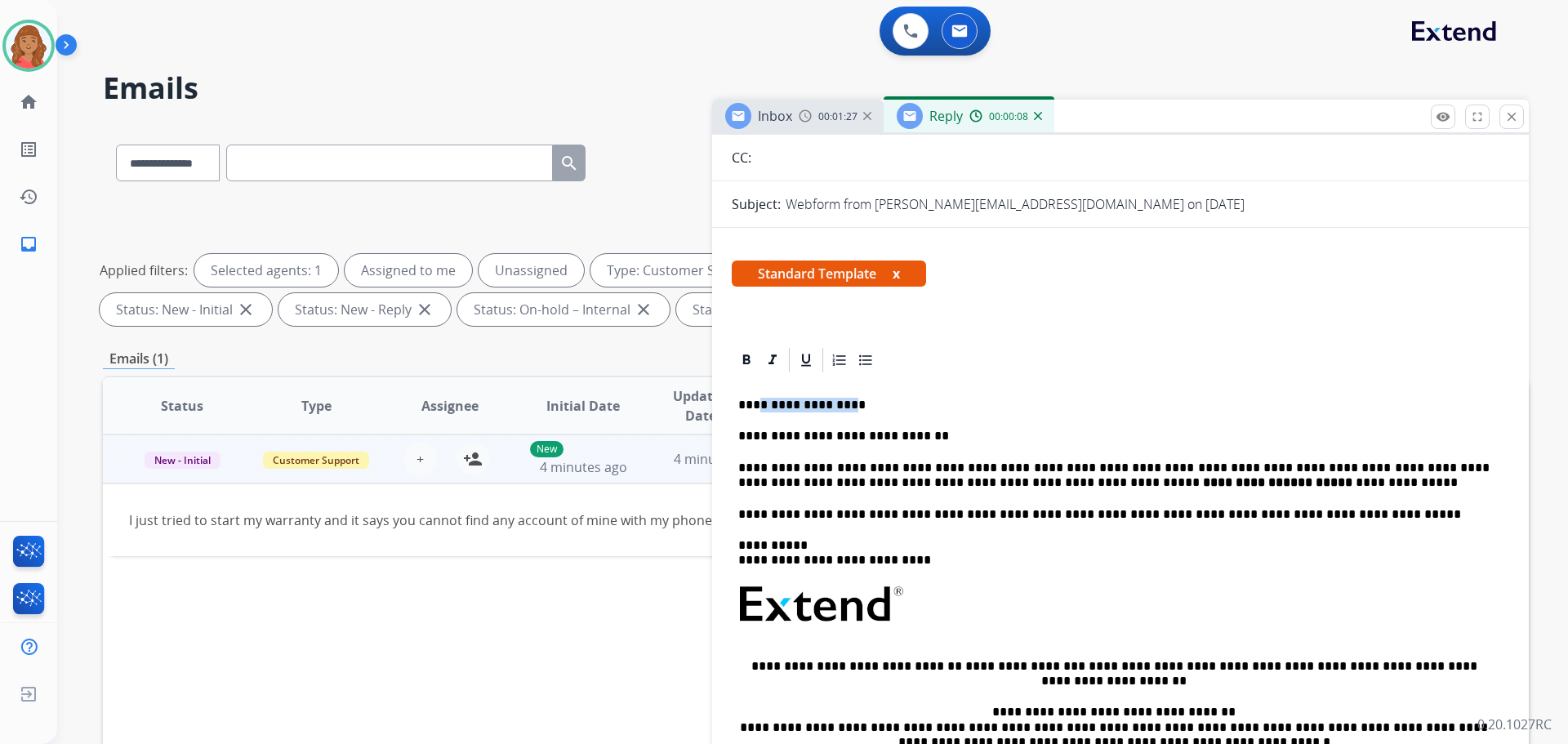
drag, startPoint x: 847, startPoint y: 404, endPoint x: 756, endPoint y: 407, distance: 91.0
click at [756, 407] on p "**********" at bounding box center [1114, 405] width 751 height 15
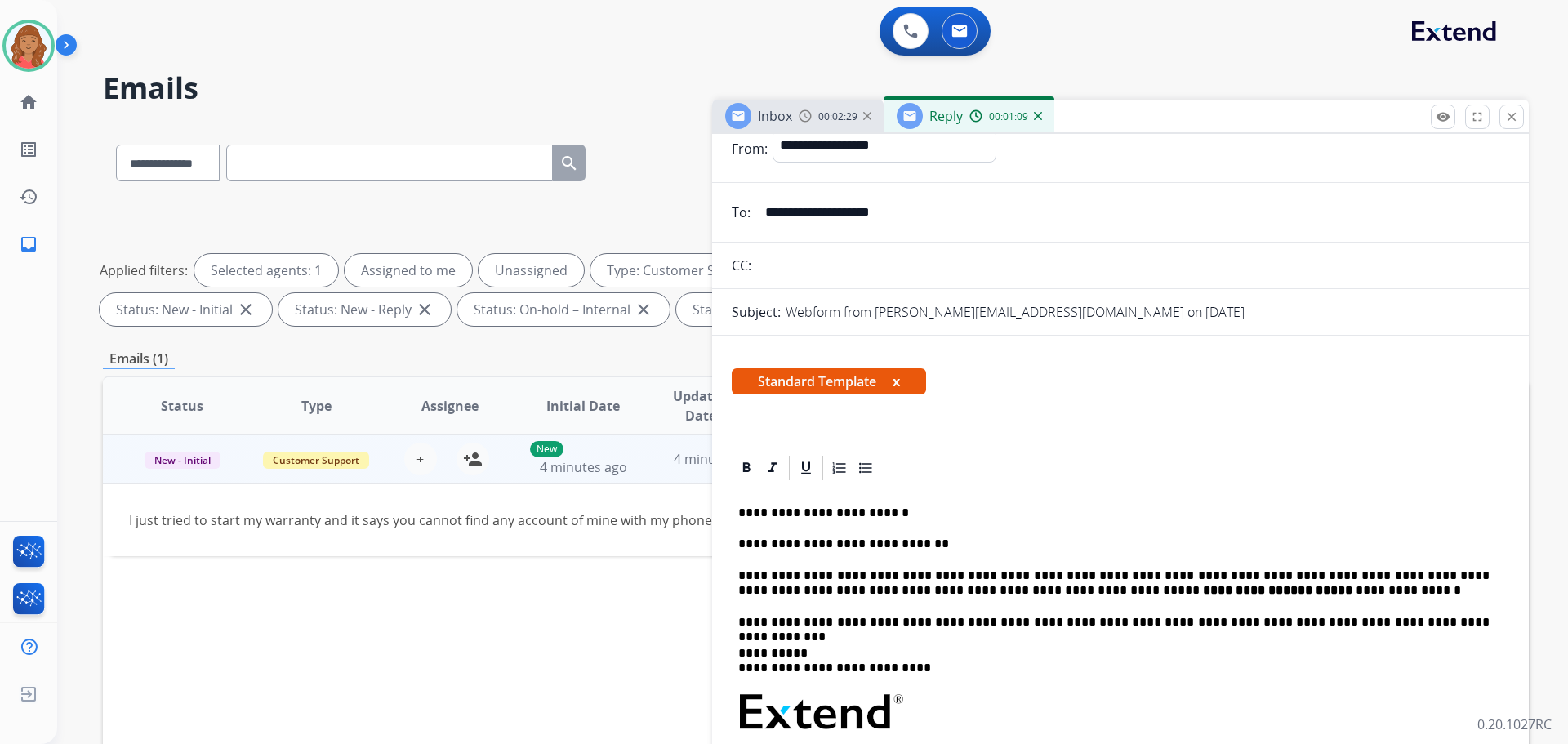
scroll to position [0, 0]
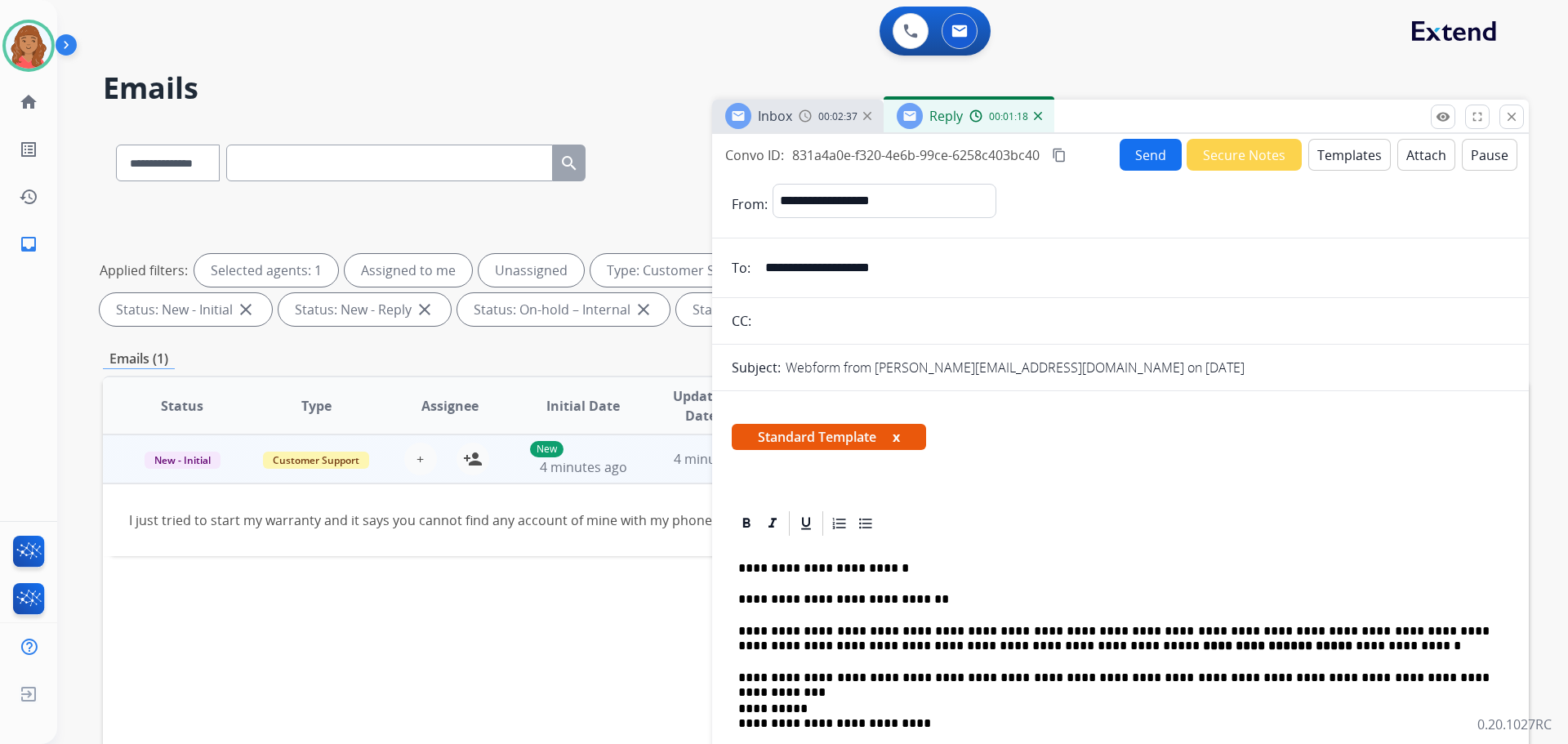
click at [1144, 165] on button "Send" at bounding box center [1151, 154] width 62 height 32
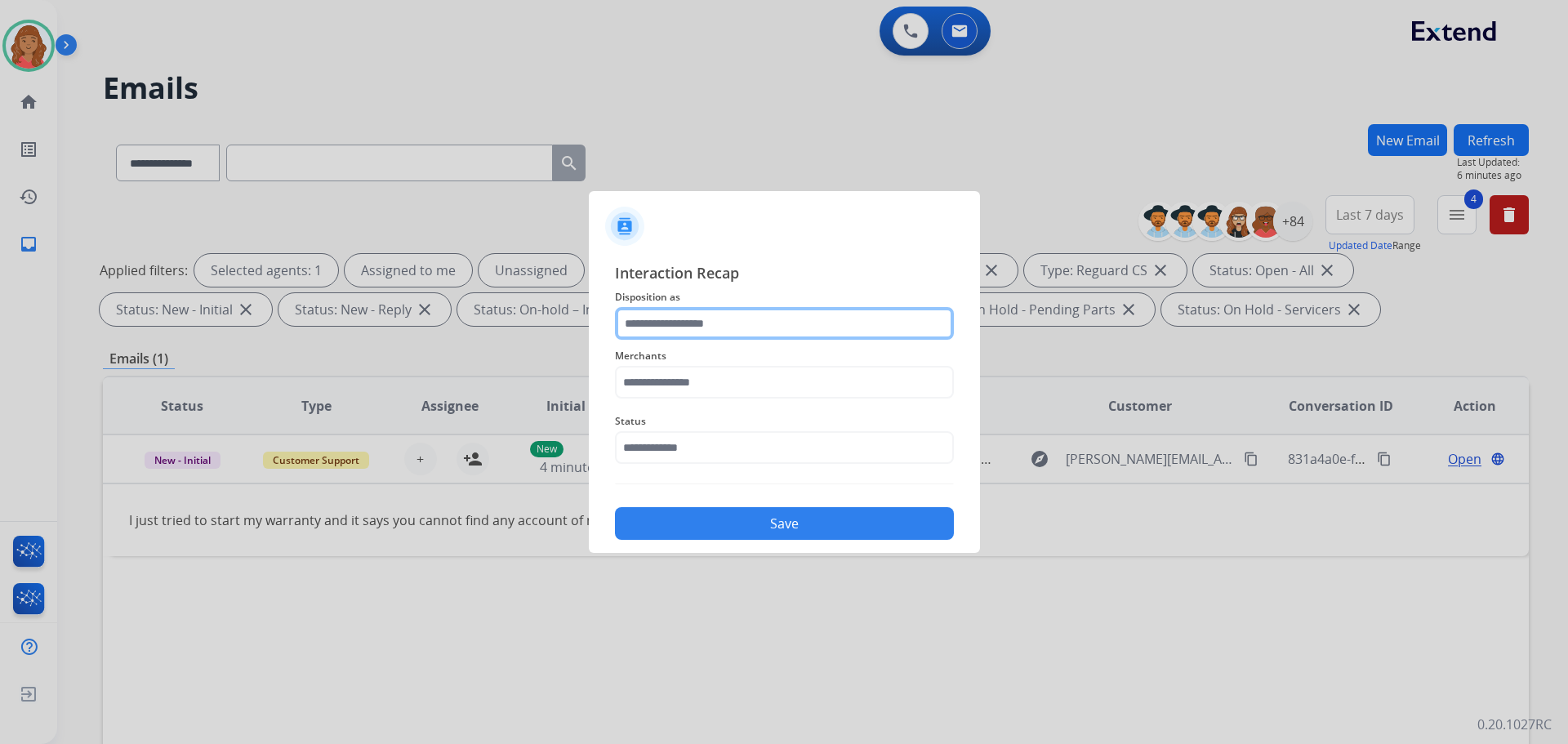
click at [720, 321] on input "text" at bounding box center [785, 323] width 339 height 33
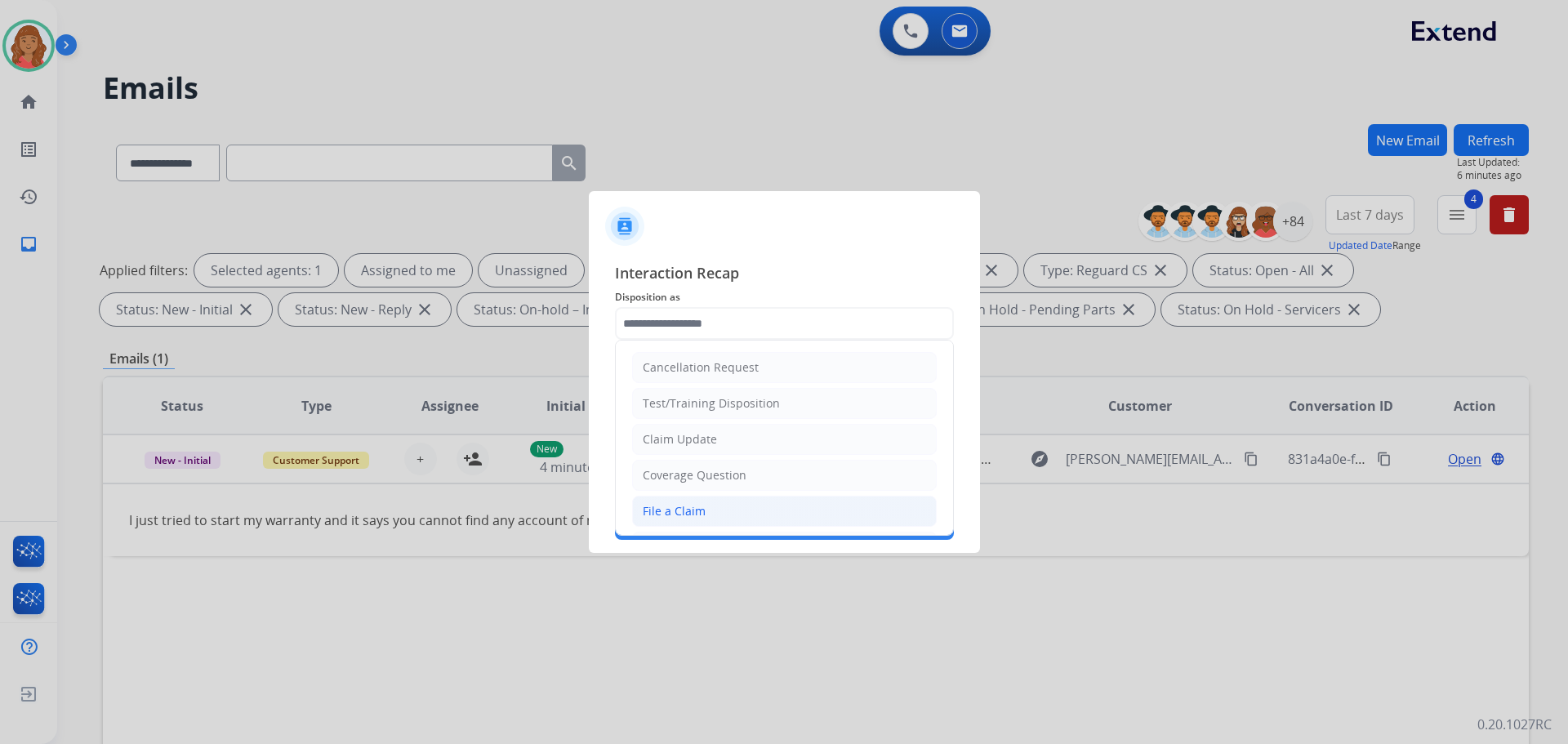
click at [692, 503] on li "File a Claim" at bounding box center [784, 511] width 305 height 31
type input "**********"
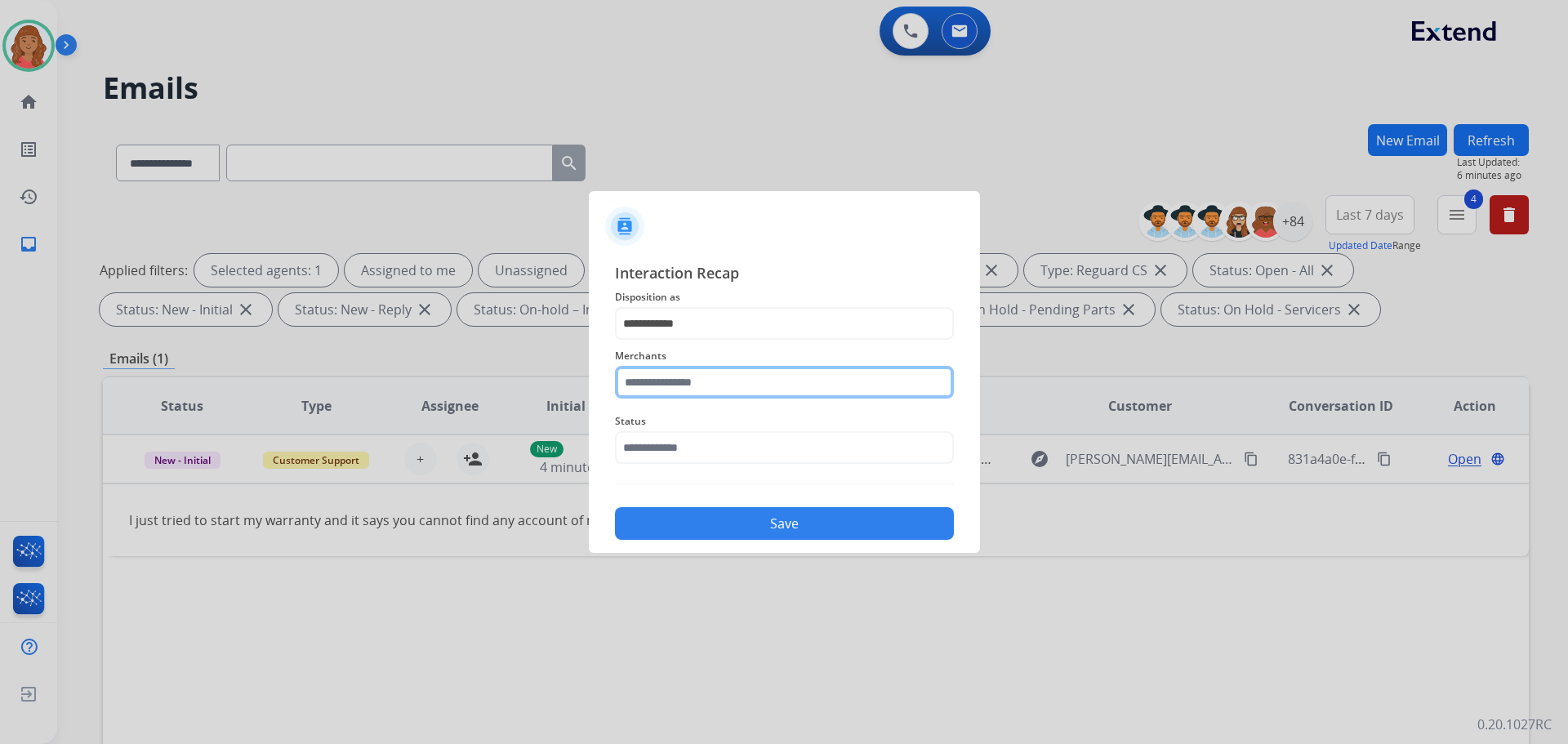
click at [693, 383] on input "text" at bounding box center [785, 382] width 339 height 33
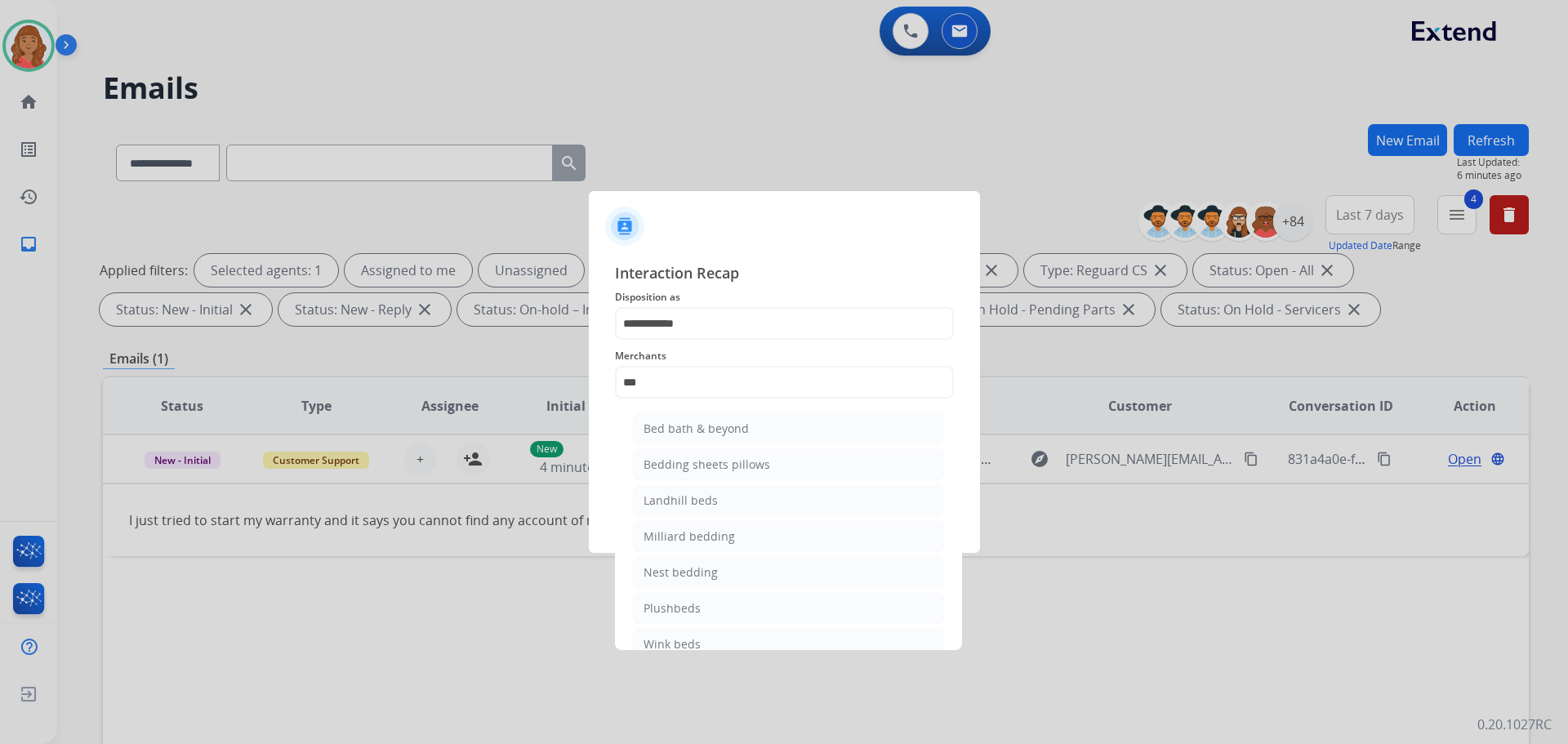
drag, startPoint x: 679, startPoint y: 421, endPoint x: 684, endPoint y: 431, distance: 11.2
click at [679, 423] on div "Bed bath & beyond" at bounding box center [696, 429] width 106 height 16
type input "**********"
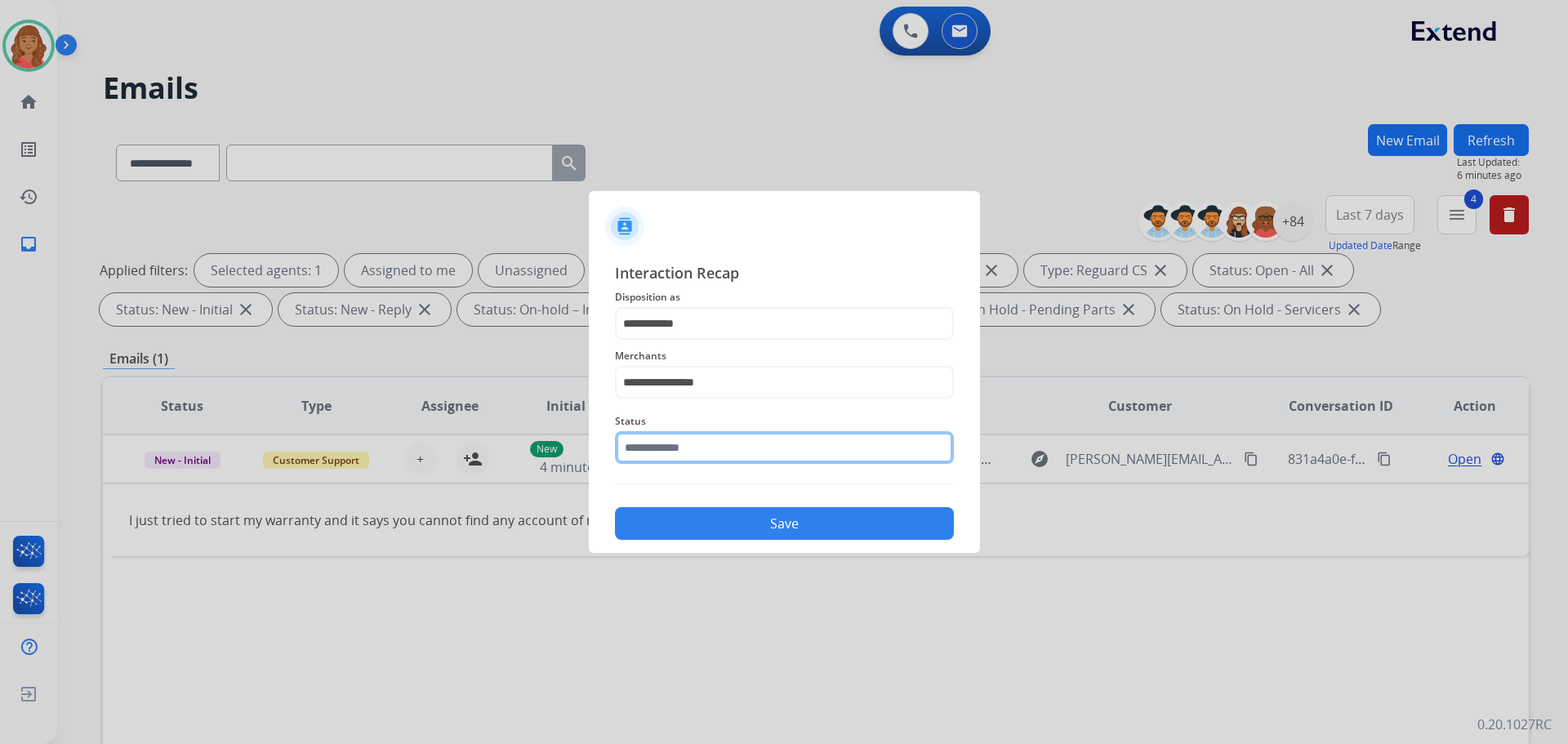
click at [684, 455] on input "text" at bounding box center [785, 447] width 339 height 33
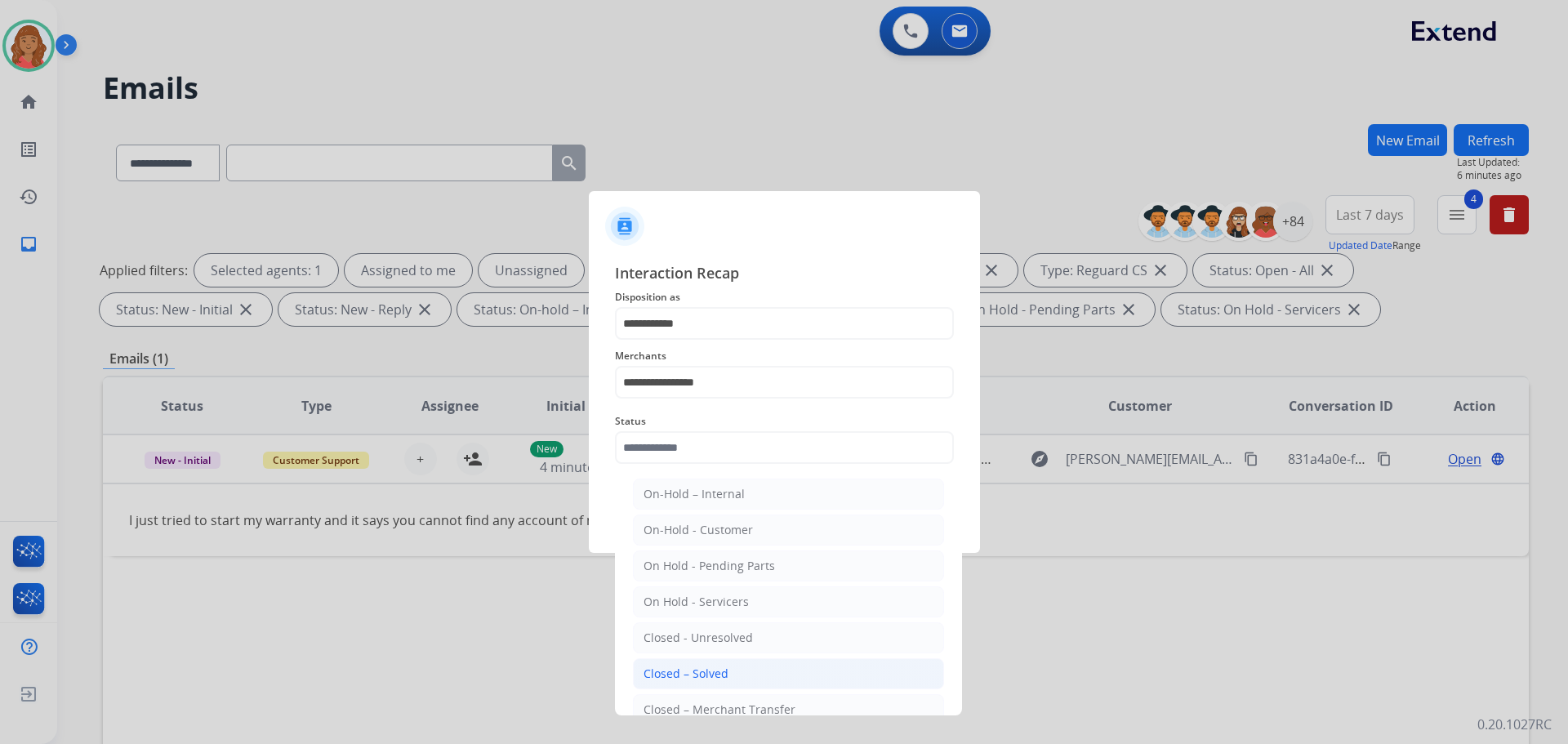
click at [689, 675] on div "Closed – Solved" at bounding box center [686, 674] width 85 height 16
type input "**********"
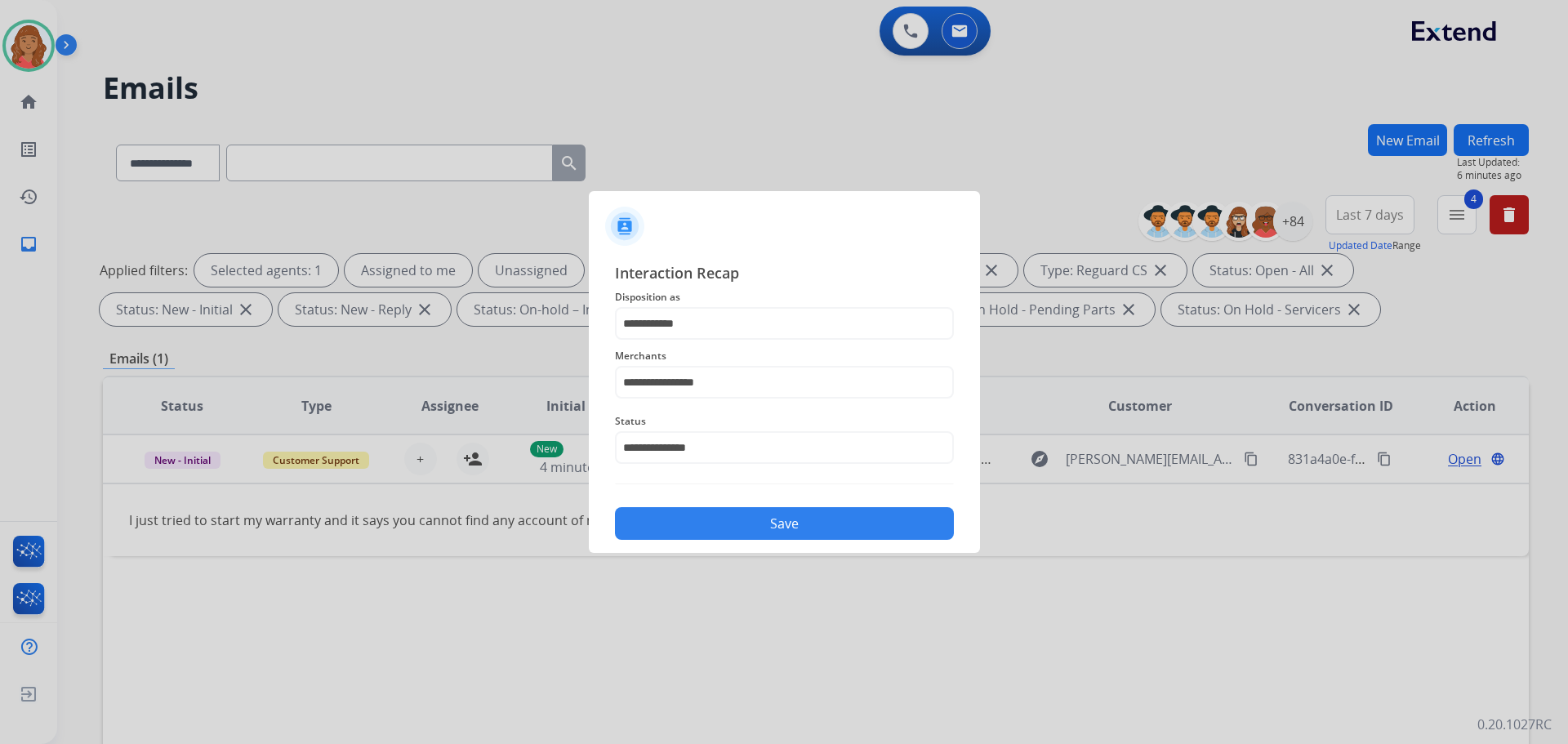
click at [755, 523] on button "Save" at bounding box center [785, 523] width 339 height 33
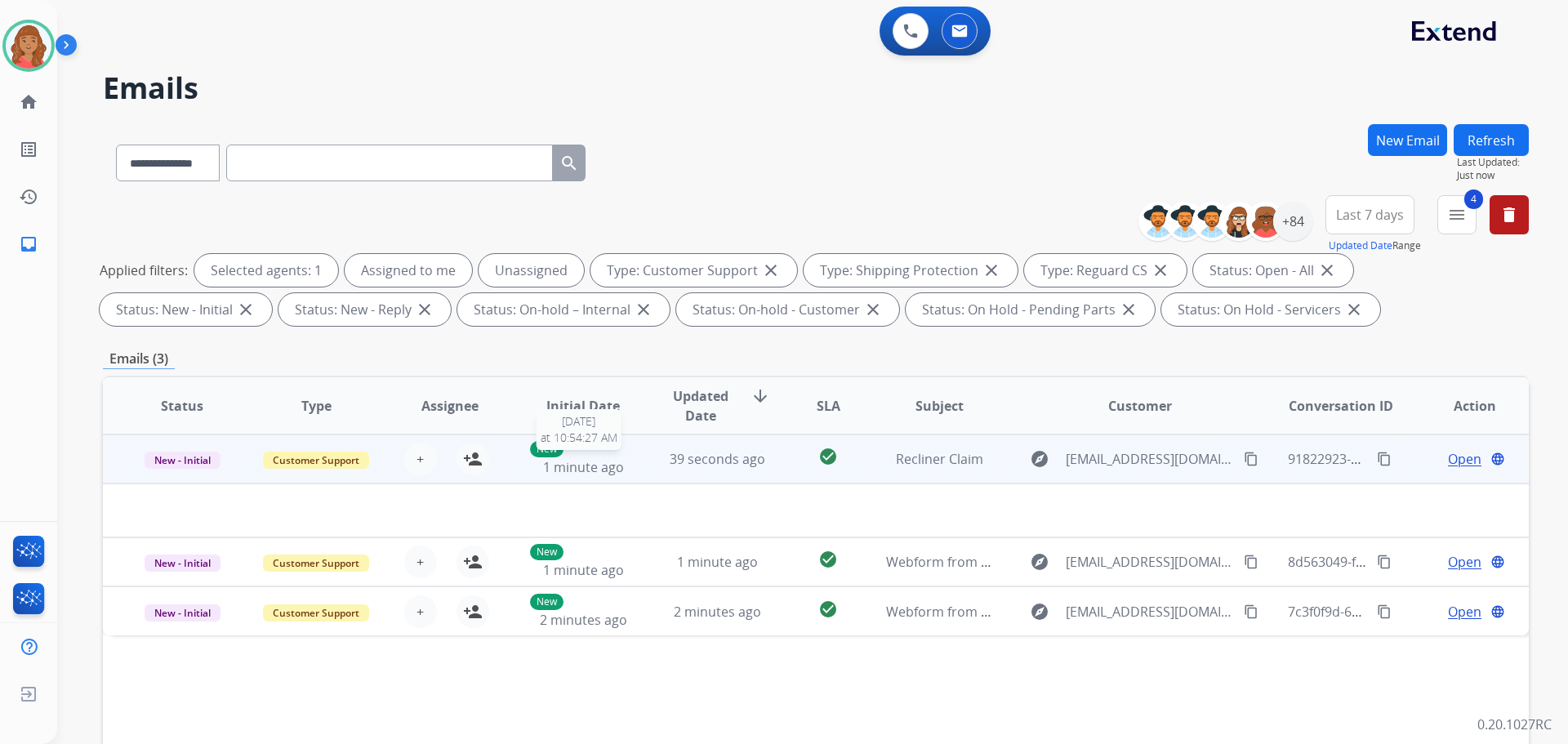
click at [628, 463] on div "New 1 minute ago" at bounding box center [583, 459] width 107 height 36
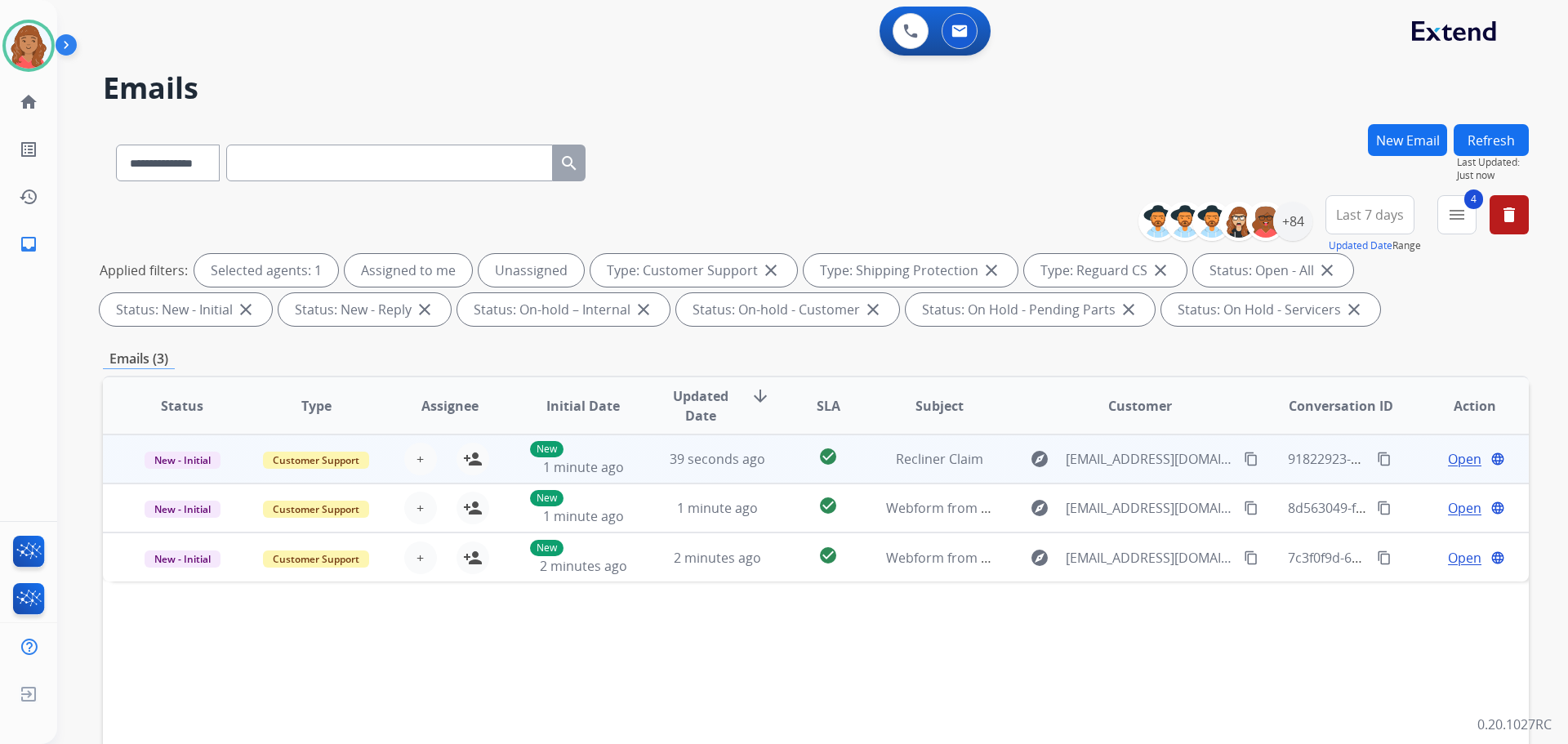
click at [638, 466] on td "39 seconds ago" at bounding box center [705, 458] width 134 height 49
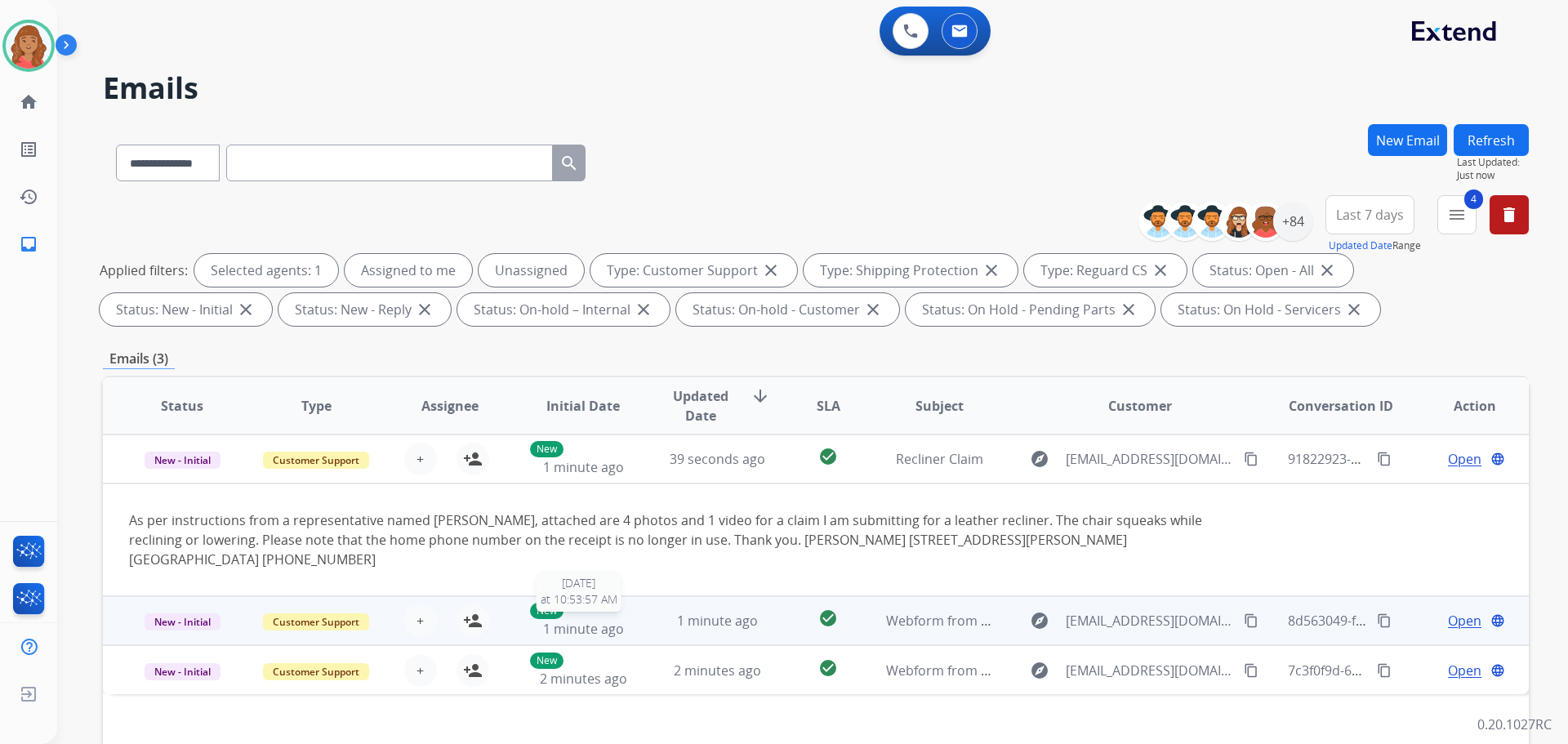
click at [628, 603] on div "New 1 minute ago" at bounding box center [583, 621] width 107 height 36
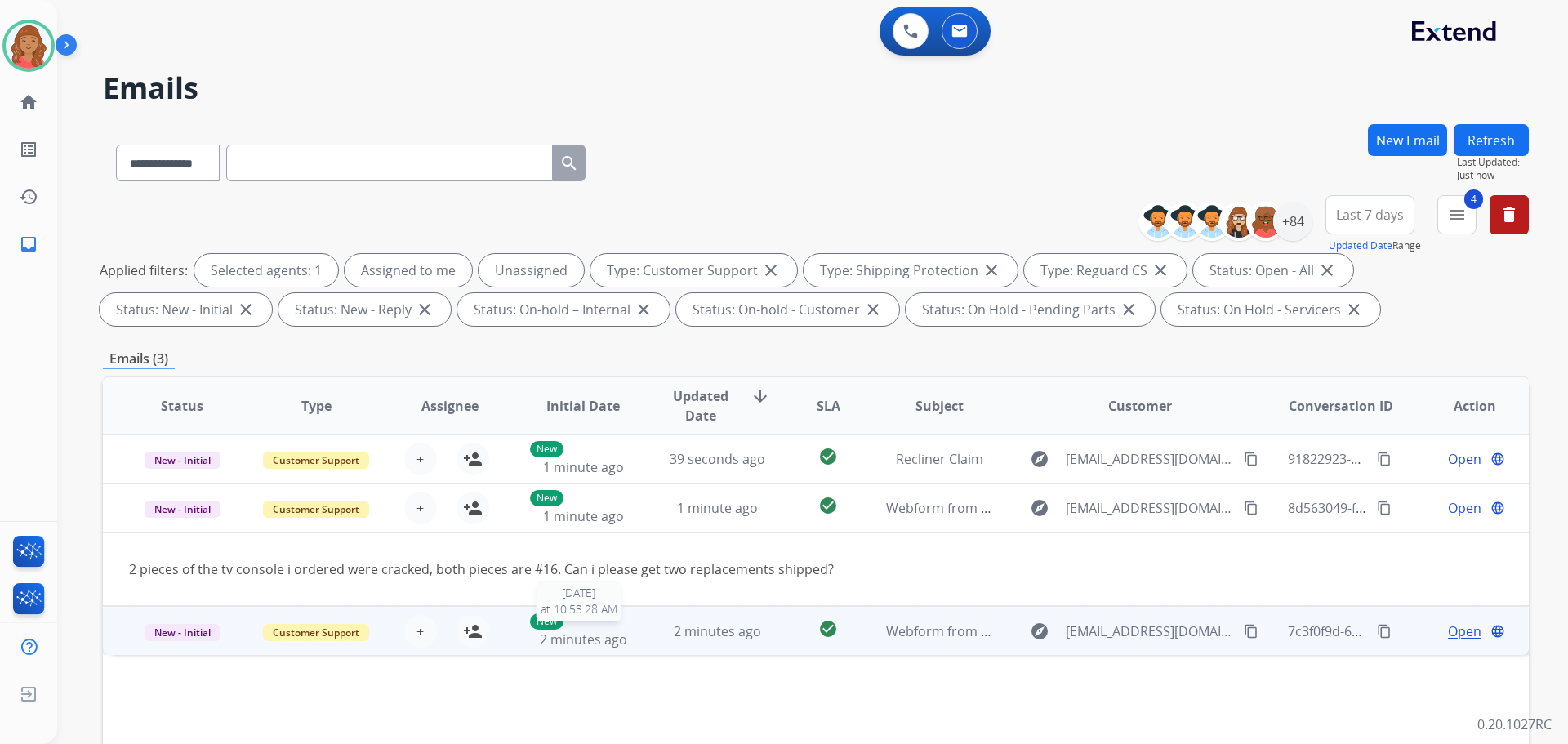
click at [625, 630] on div "New 2 minutes ago" at bounding box center [583, 631] width 107 height 36
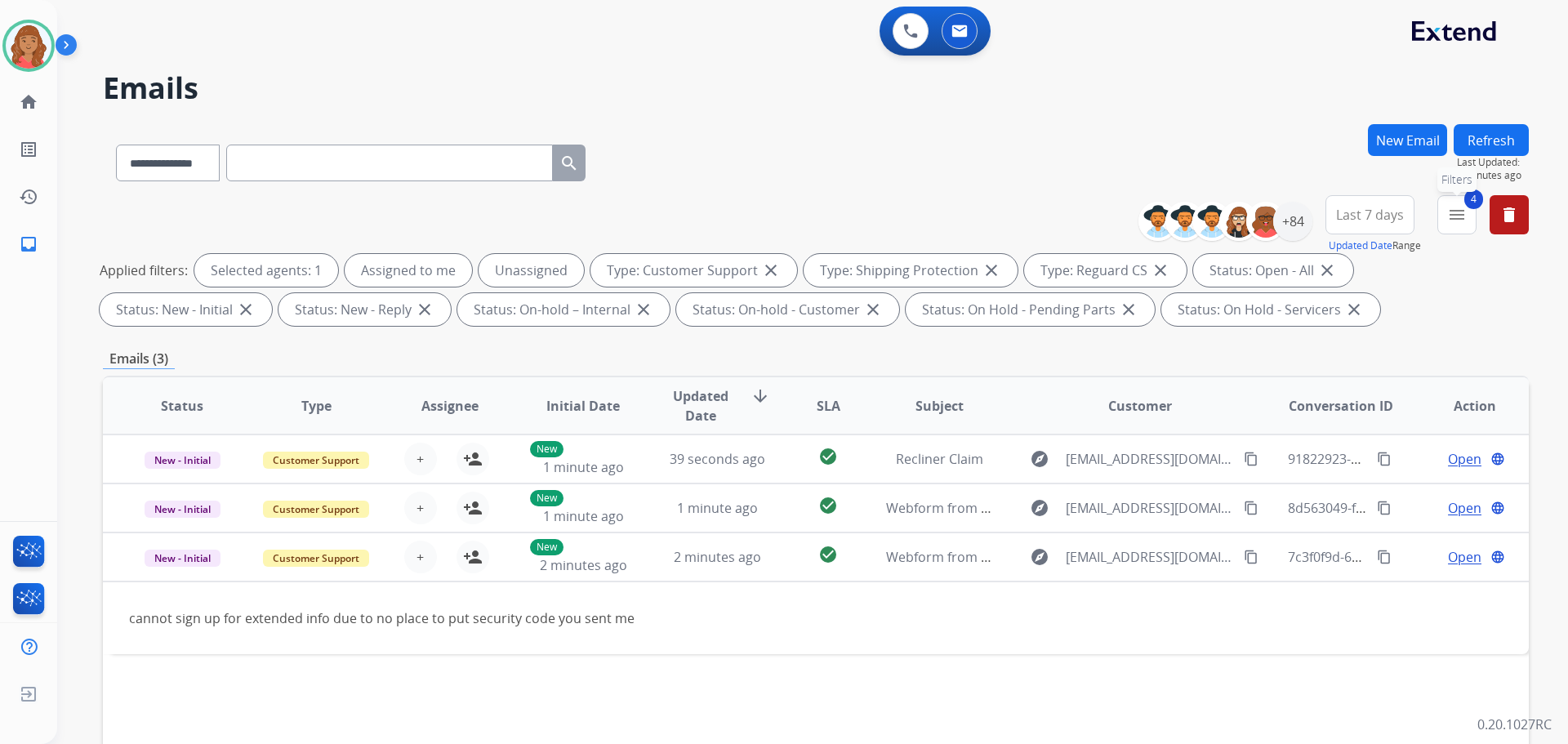
drag, startPoint x: 1452, startPoint y: 225, endPoint x: 1433, endPoint y: 241, distance: 24.8
click at [1452, 225] on button "4 menu Filters" at bounding box center [1457, 215] width 39 height 39
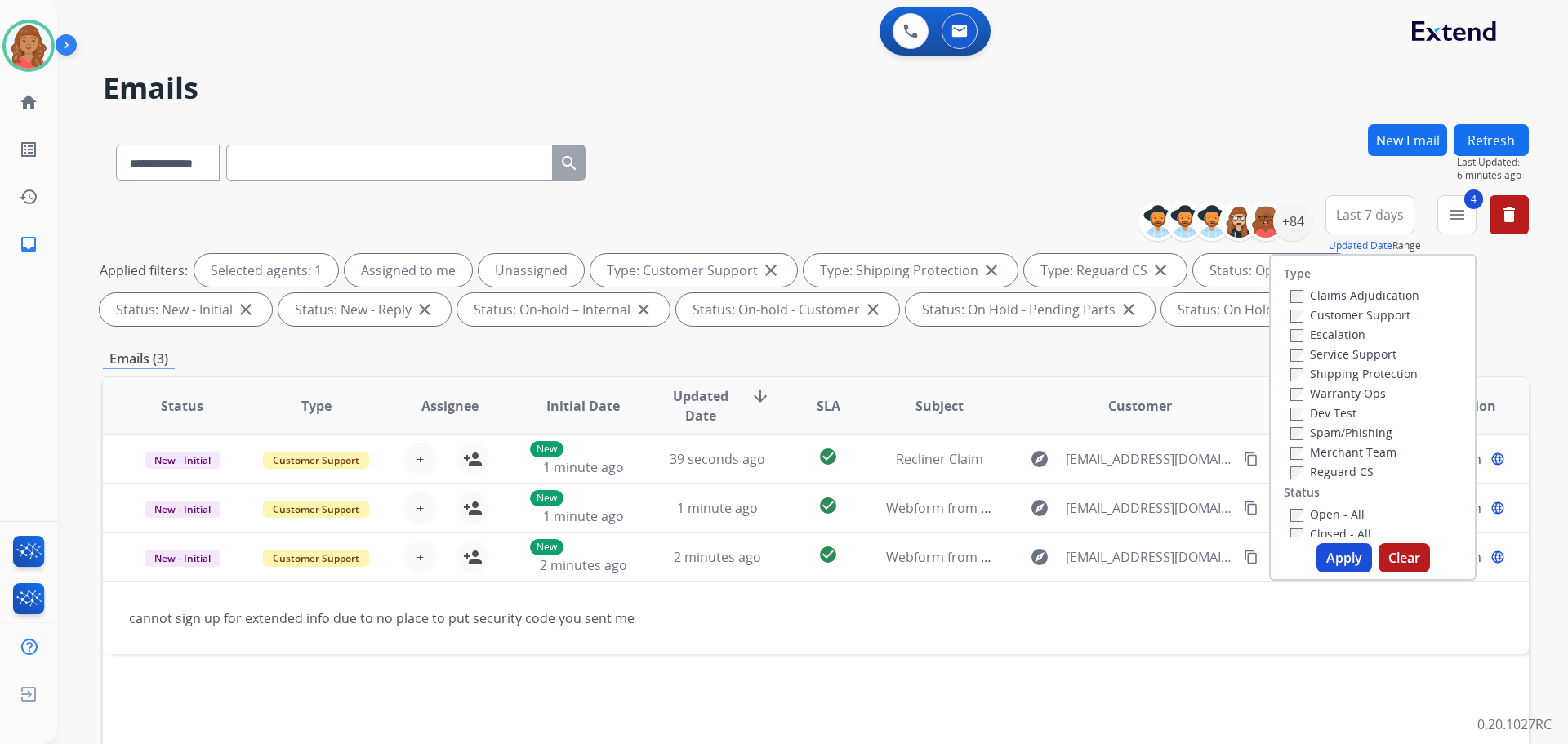
click at [1326, 557] on button "Apply" at bounding box center [1344, 558] width 56 height 29
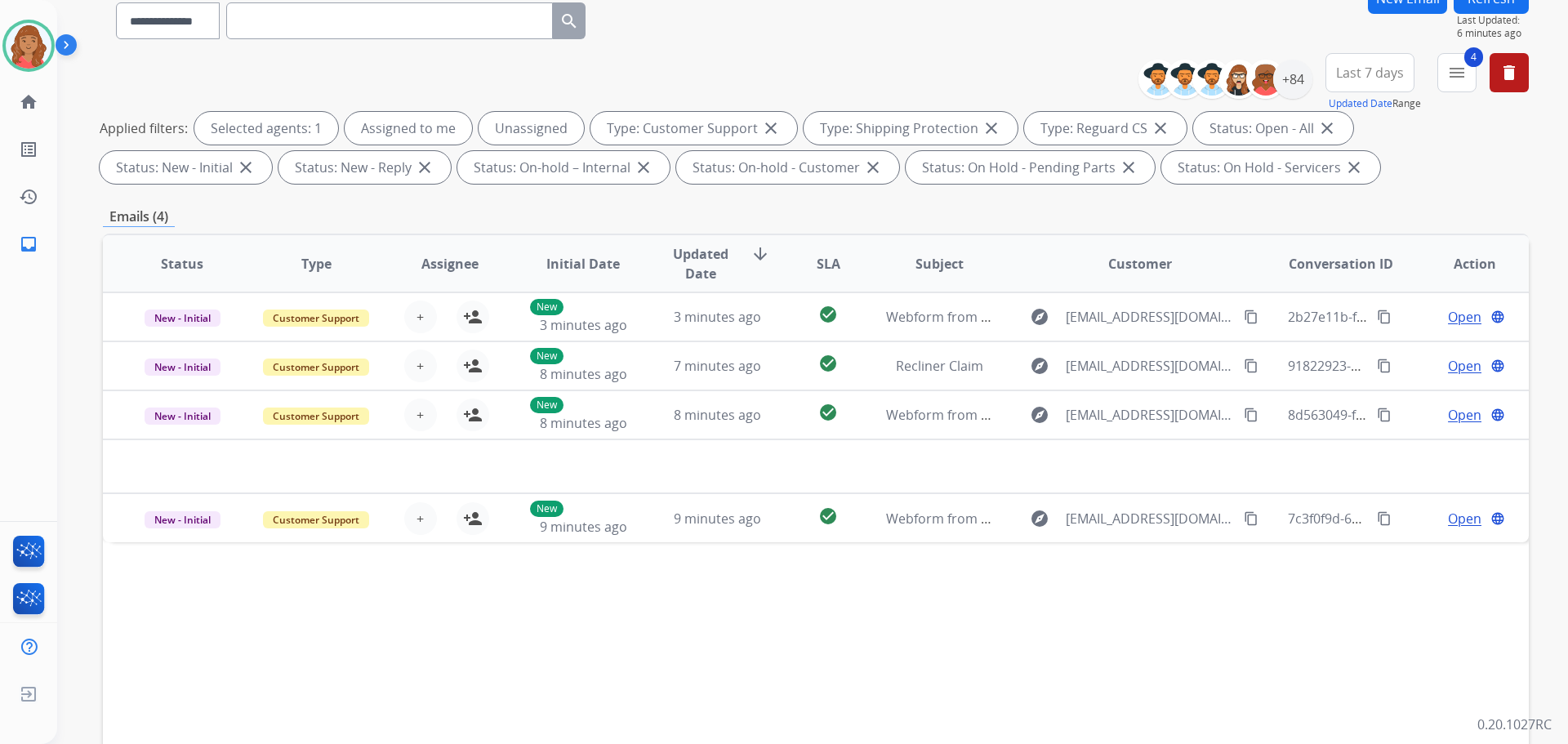
scroll to position [245, 0]
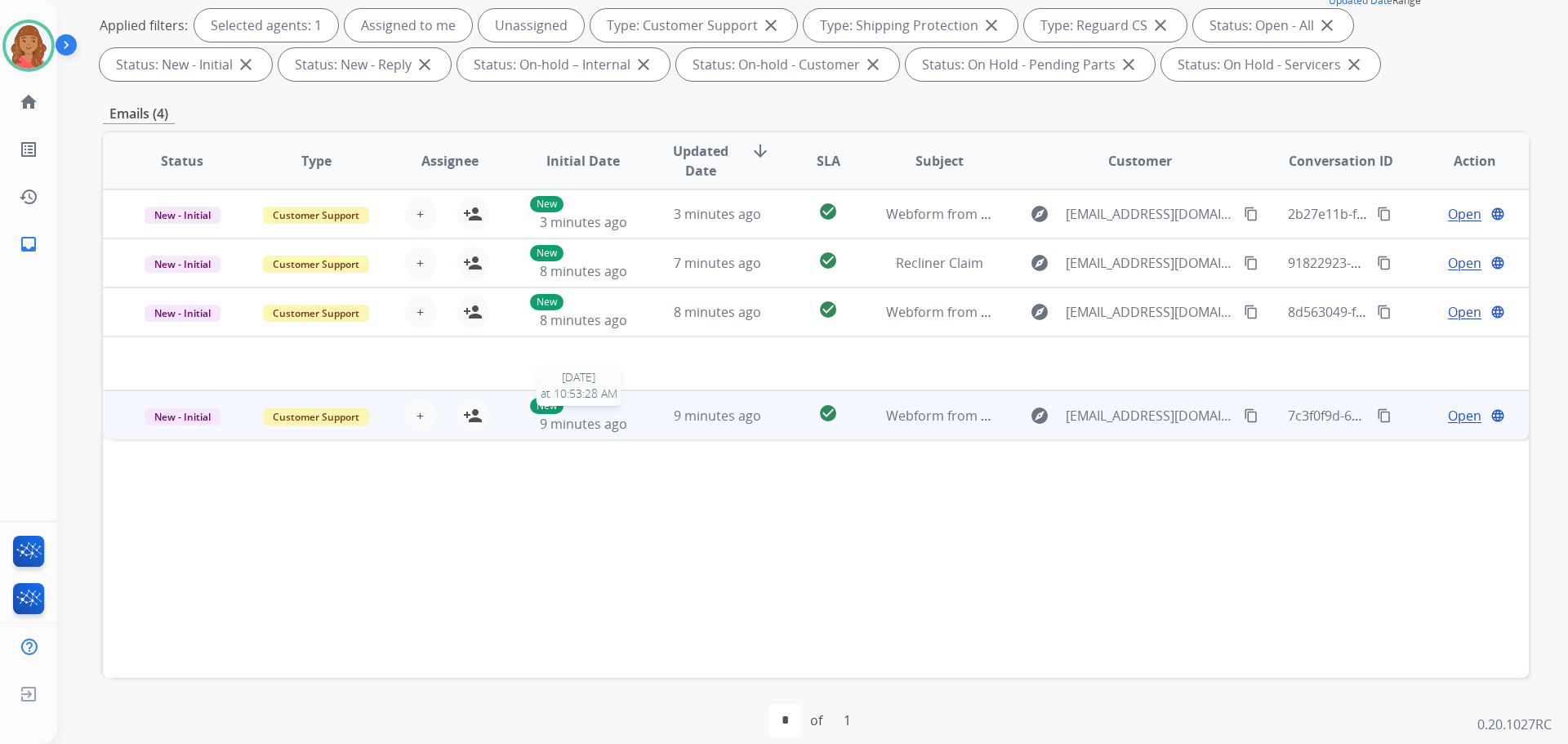
click at [623, 422] on div "New 9 minutes ago" at bounding box center [583, 416] width 107 height 36
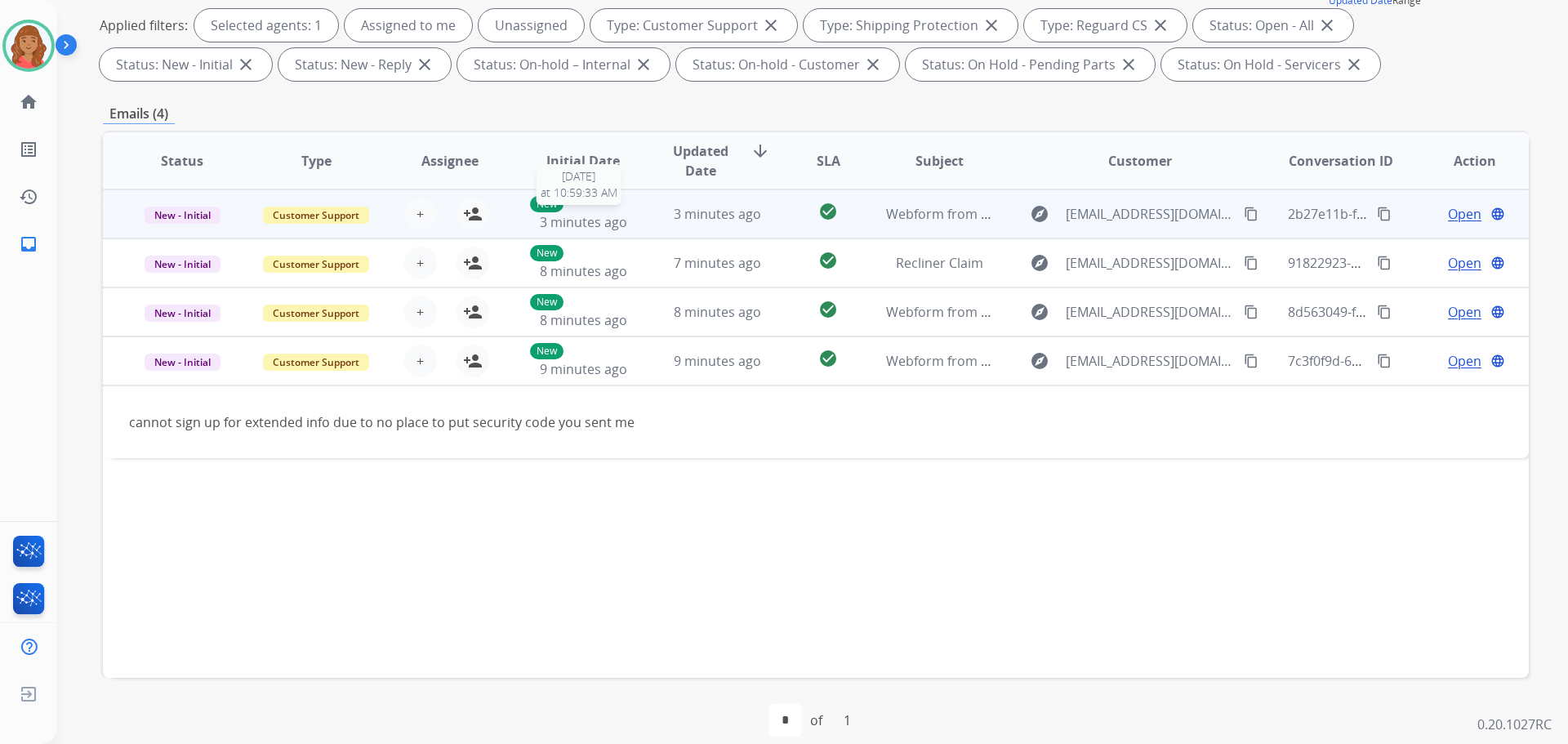
click at [593, 214] on span "3 minutes ago" at bounding box center [583, 222] width 87 height 18
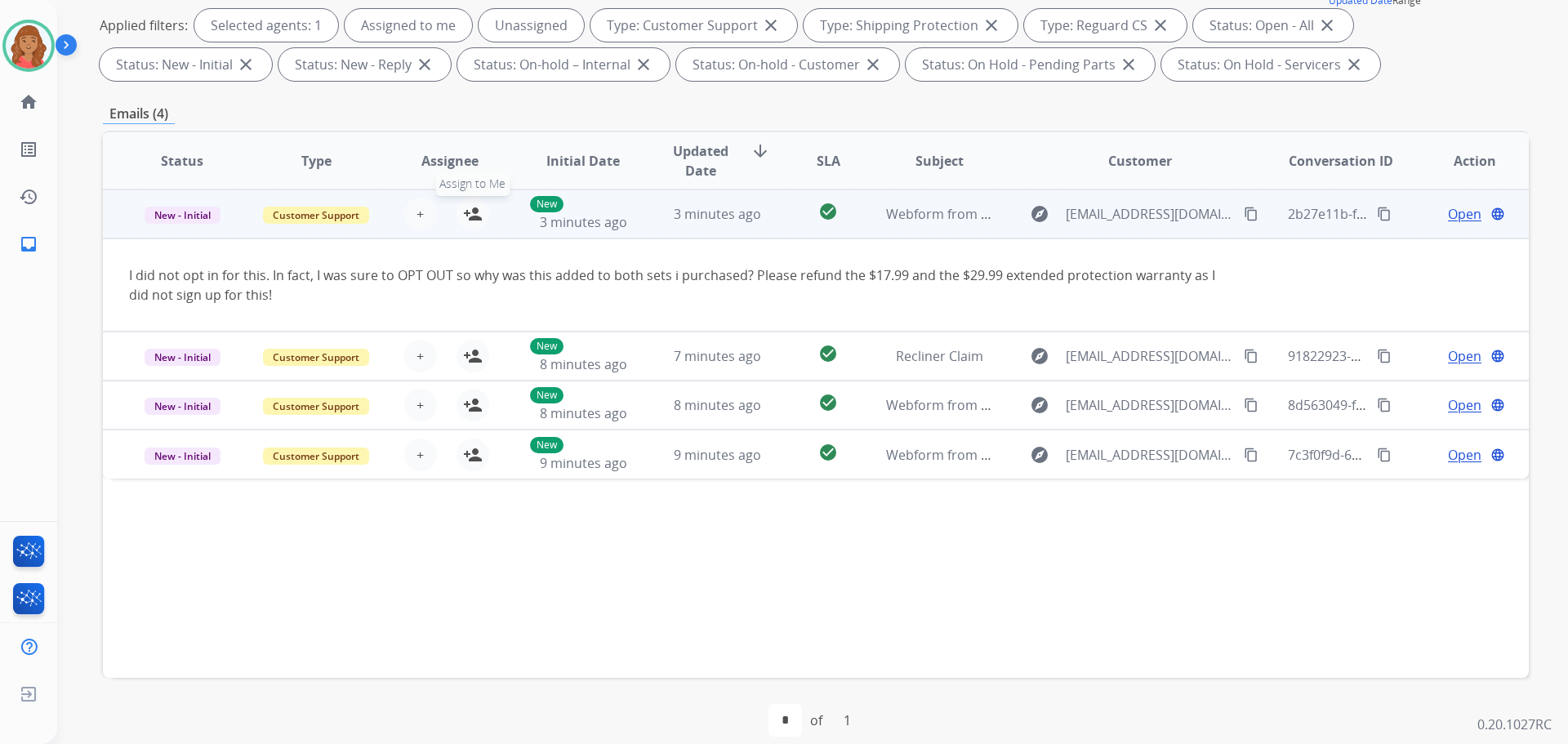
click at [463, 213] on mat-icon "person_add" at bounding box center [473, 214] width 20 height 20
click at [1244, 216] on mat-icon "content_copy" at bounding box center [1251, 214] width 15 height 15
click at [1449, 217] on span "Open" at bounding box center [1465, 214] width 34 height 20
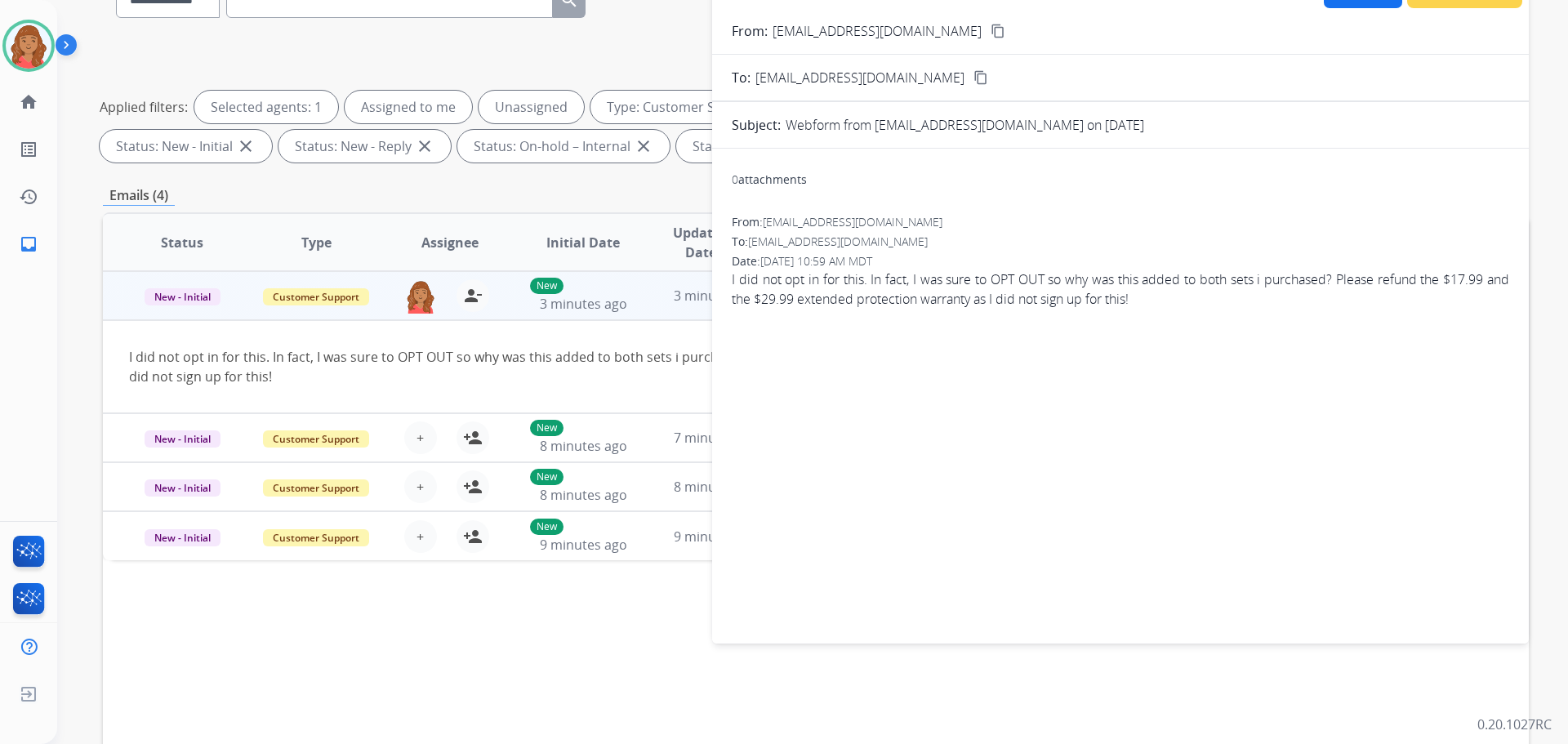
scroll to position [0, 0]
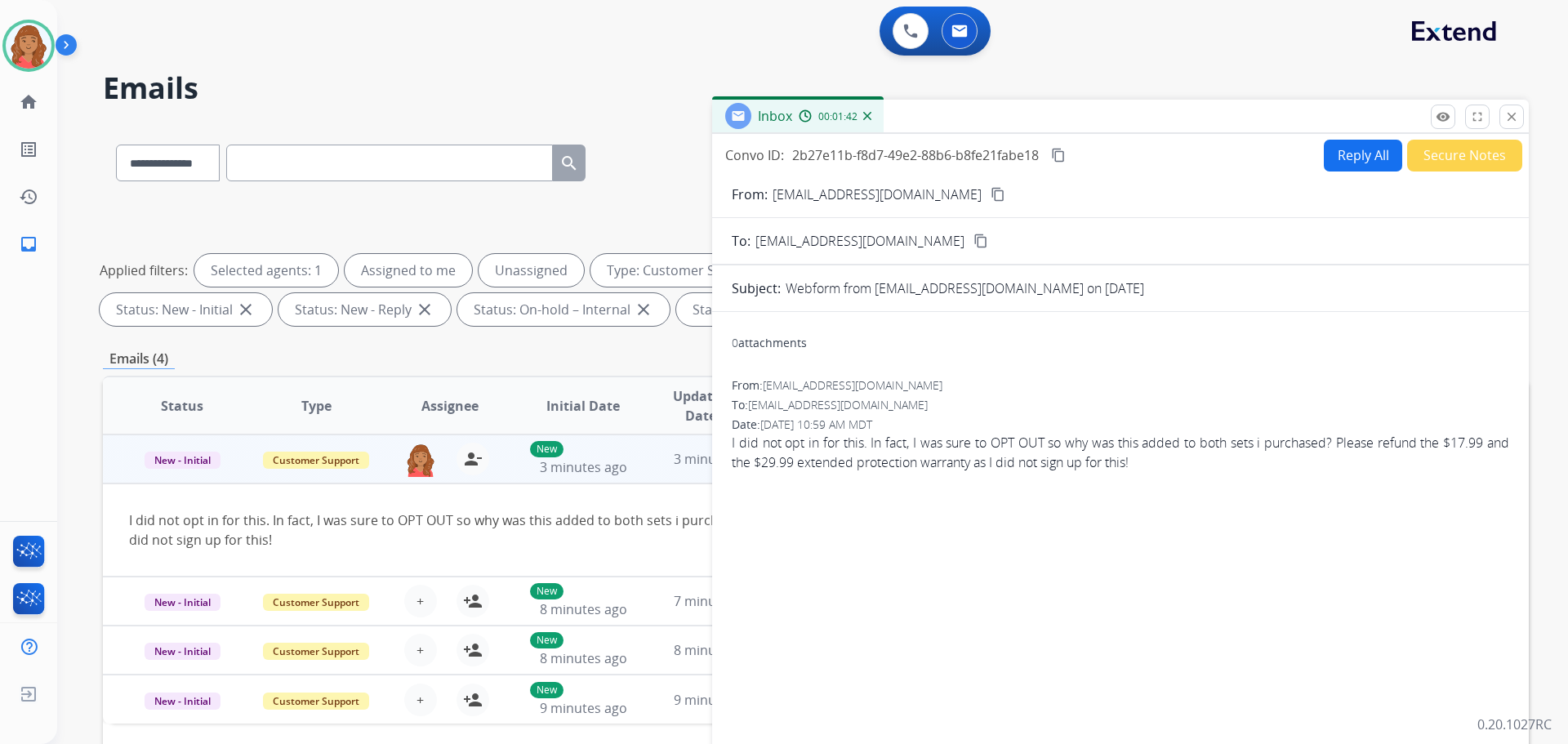
click at [1358, 146] on button "Reply All" at bounding box center [1363, 155] width 78 height 32
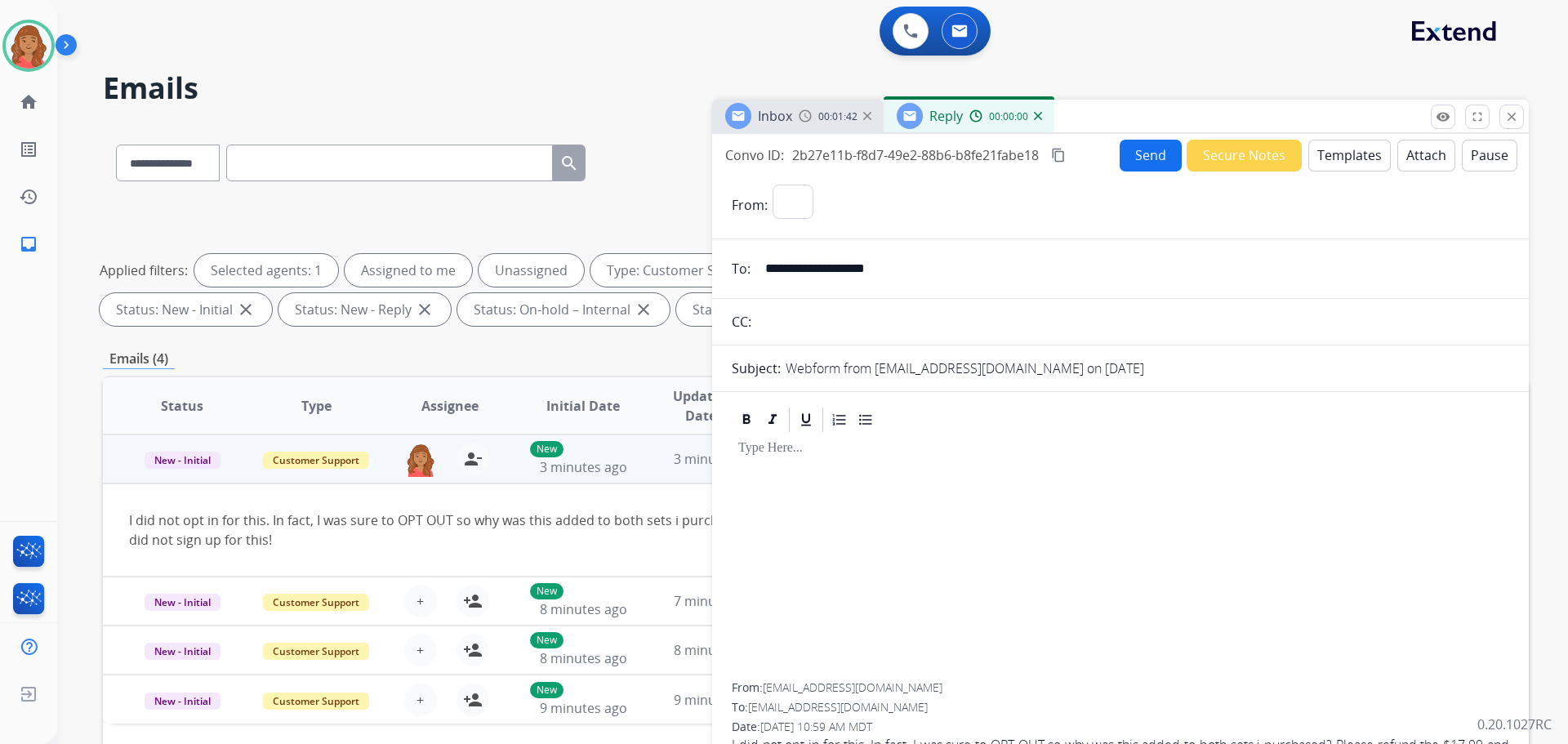
select select "**********"
click at [1336, 170] on button "Templates" at bounding box center [1350, 155] width 83 height 32
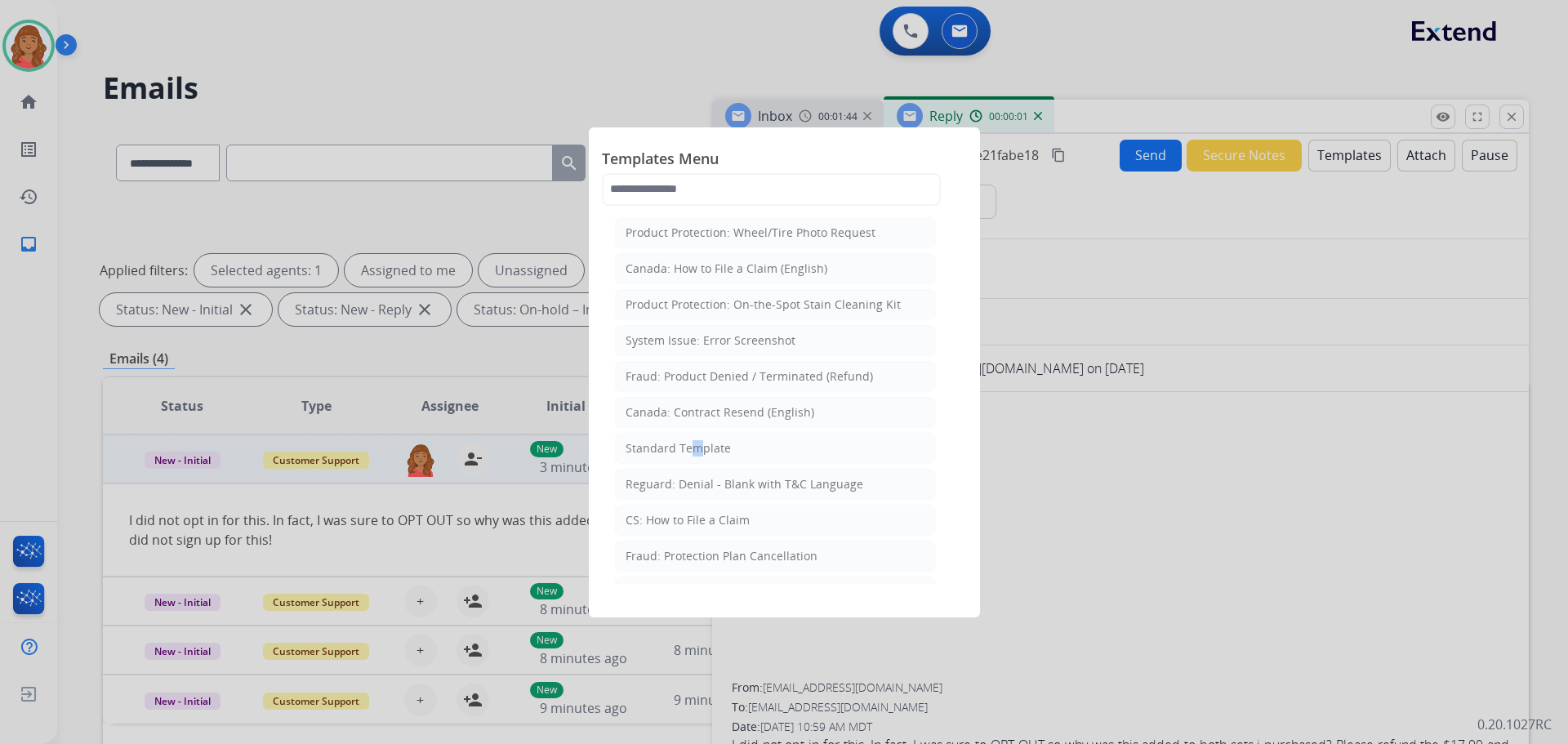
drag, startPoint x: 685, startPoint y: 449, endPoint x: 701, endPoint y: 456, distance: 17.5
click at [691, 452] on div "Standard Template" at bounding box center [678, 448] width 106 height 16
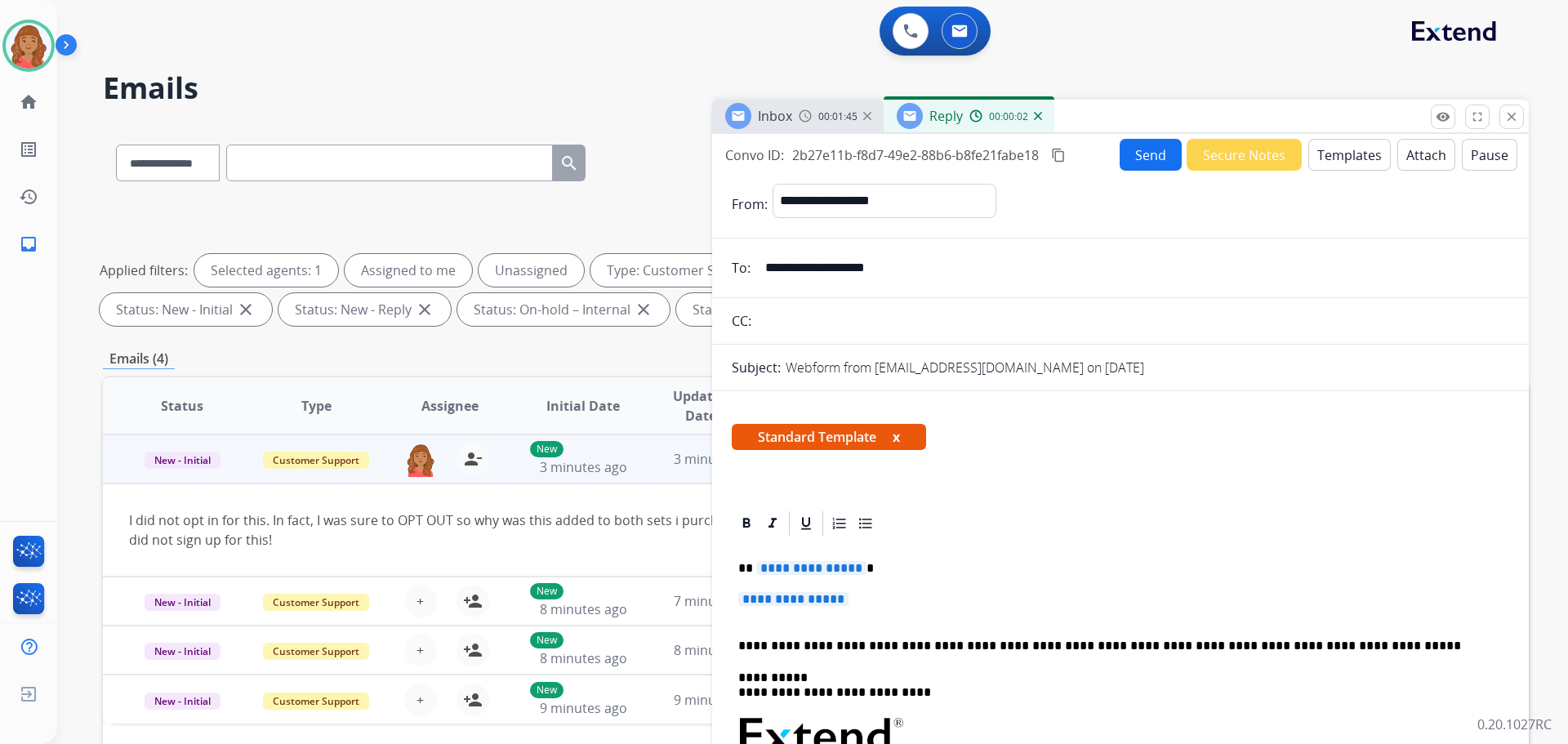
scroll to position [82, 0]
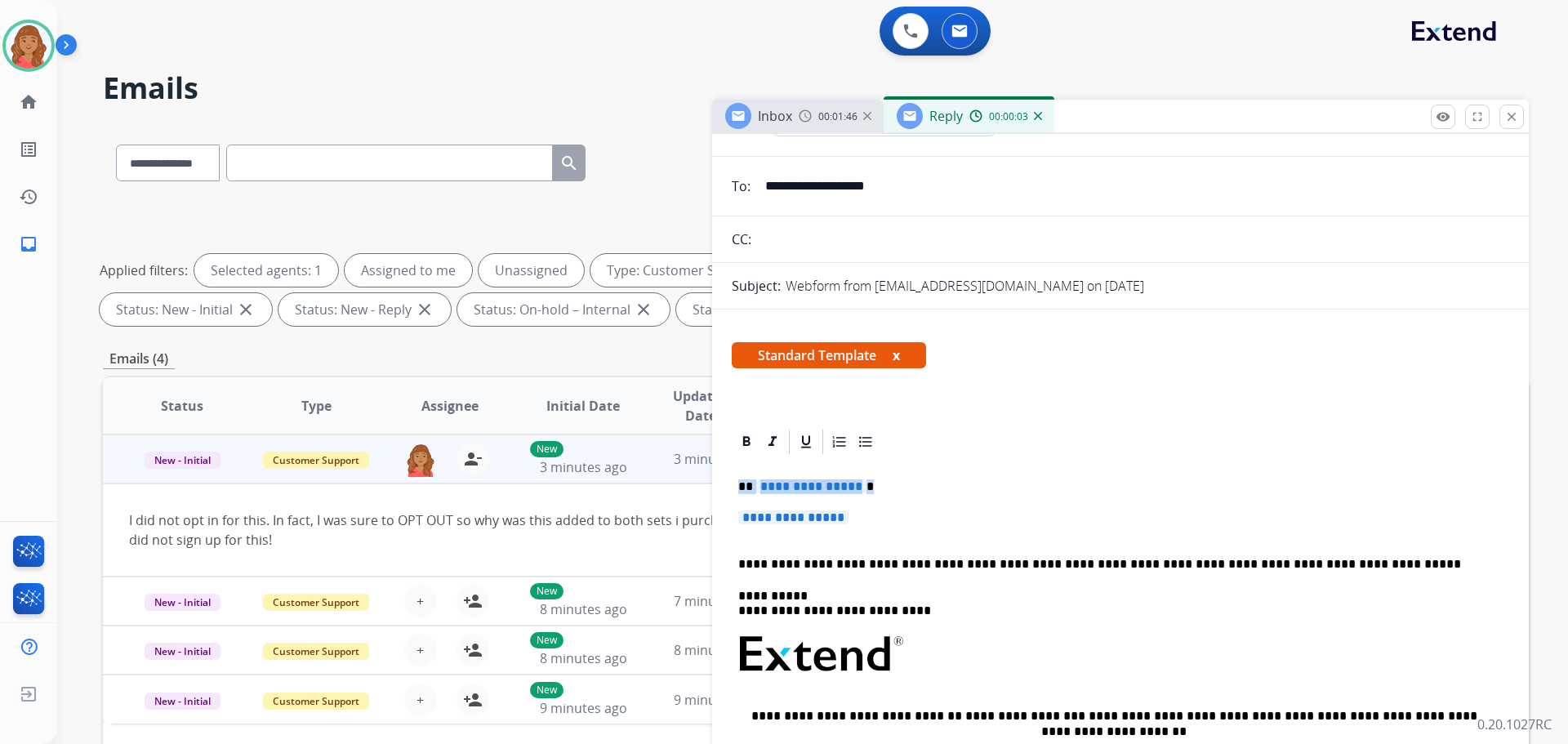
drag, startPoint x: 856, startPoint y: 514, endPoint x: 717, endPoint y: 485, distance: 142.0
click at [717, 485] on div "**********" at bounding box center [1121, 731] width 817 height 607
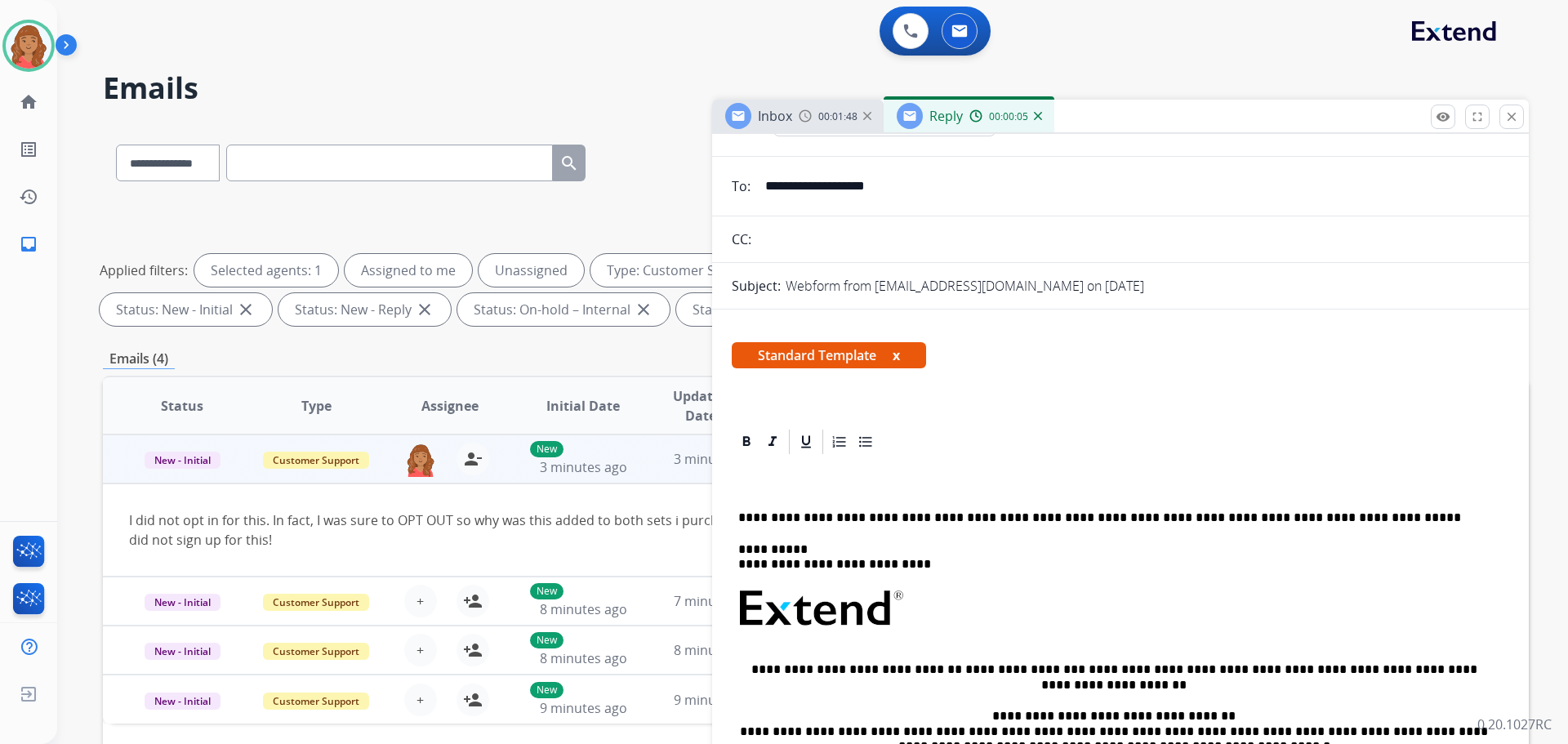
drag, startPoint x: 750, startPoint y: 496, endPoint x: 747, endPoint y: 489, distance: 7.6
click at [746, 489] on p at bounding box center [1114, 487] width 751 height 15
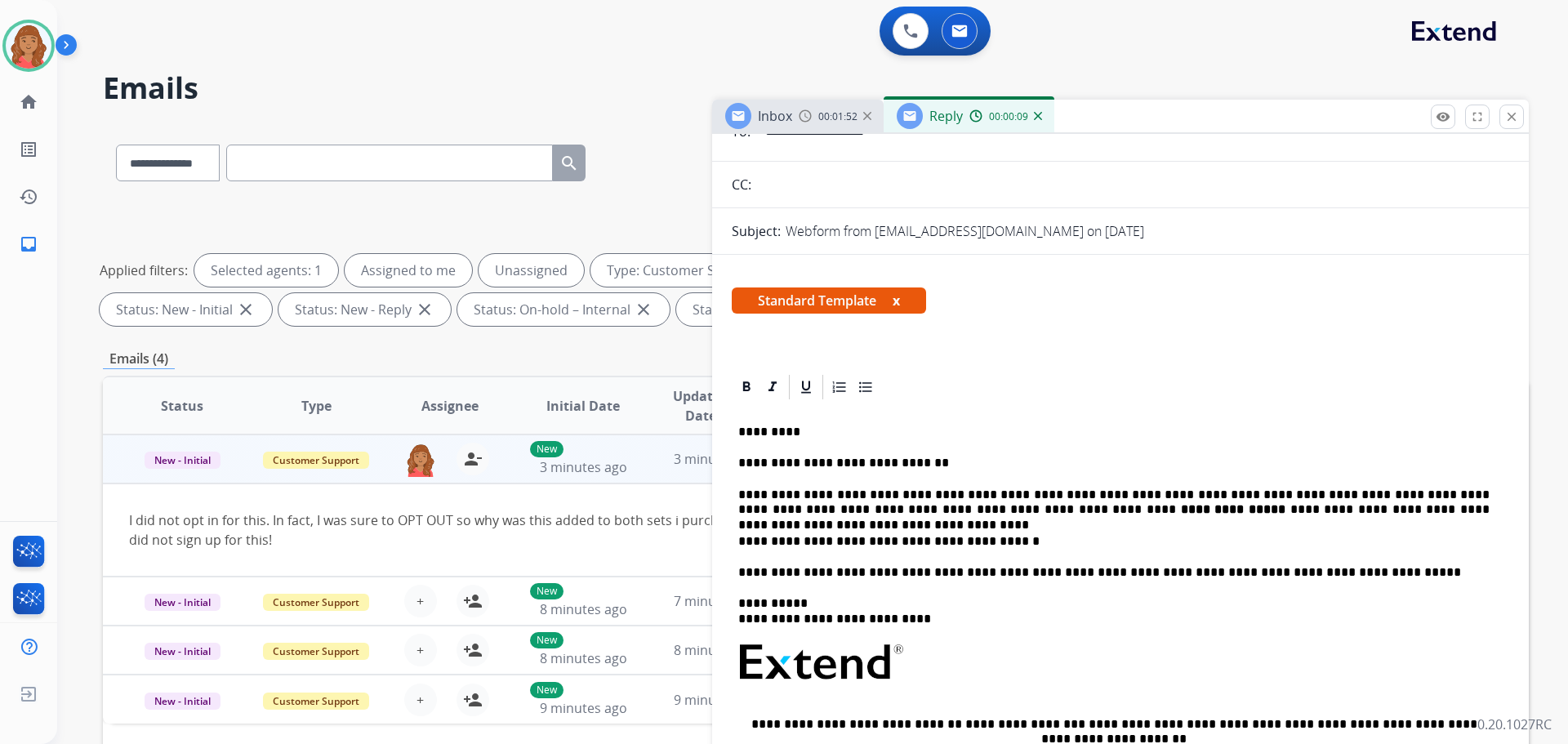
scroll to position [0, 0]
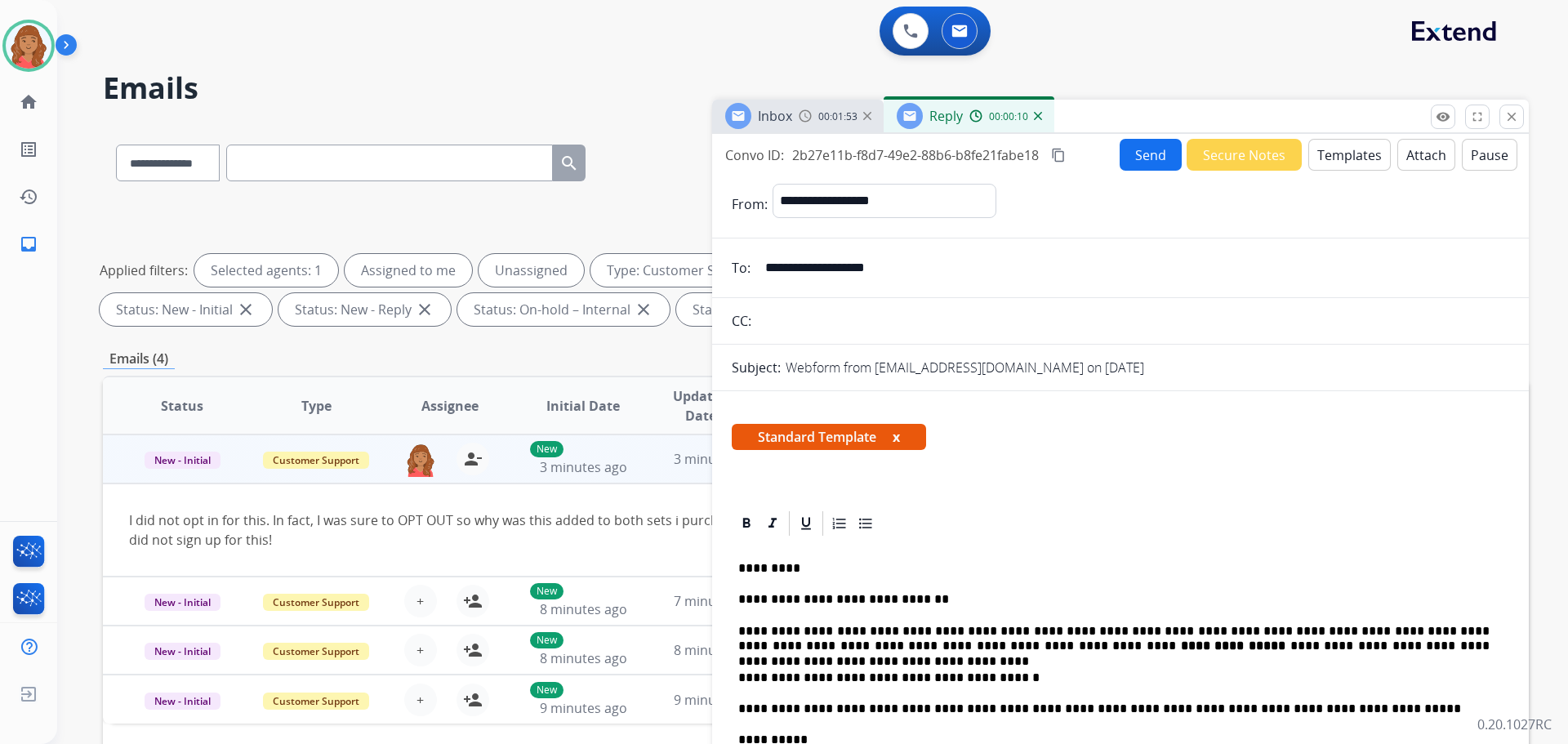
click at [1060, 154] on mat-icon "content_copy" at bounding box center [1058, 155] width 15 height 15
click at [1121, 152] on button "Send" at bounding box center [1151, 154] width 62 height 32
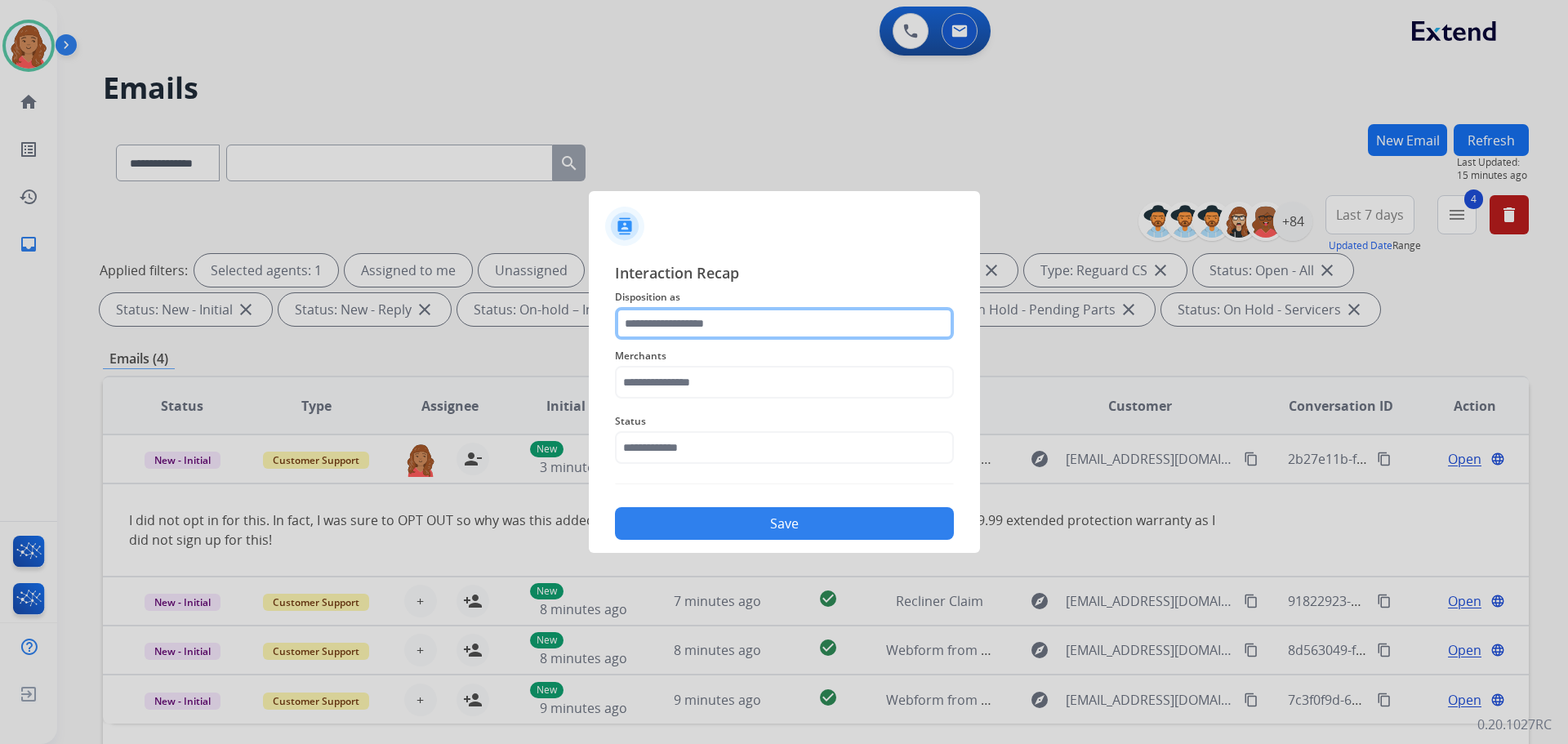
click at [730, 318] on input "text" at bounding box center [785, 323] width 339 height 33
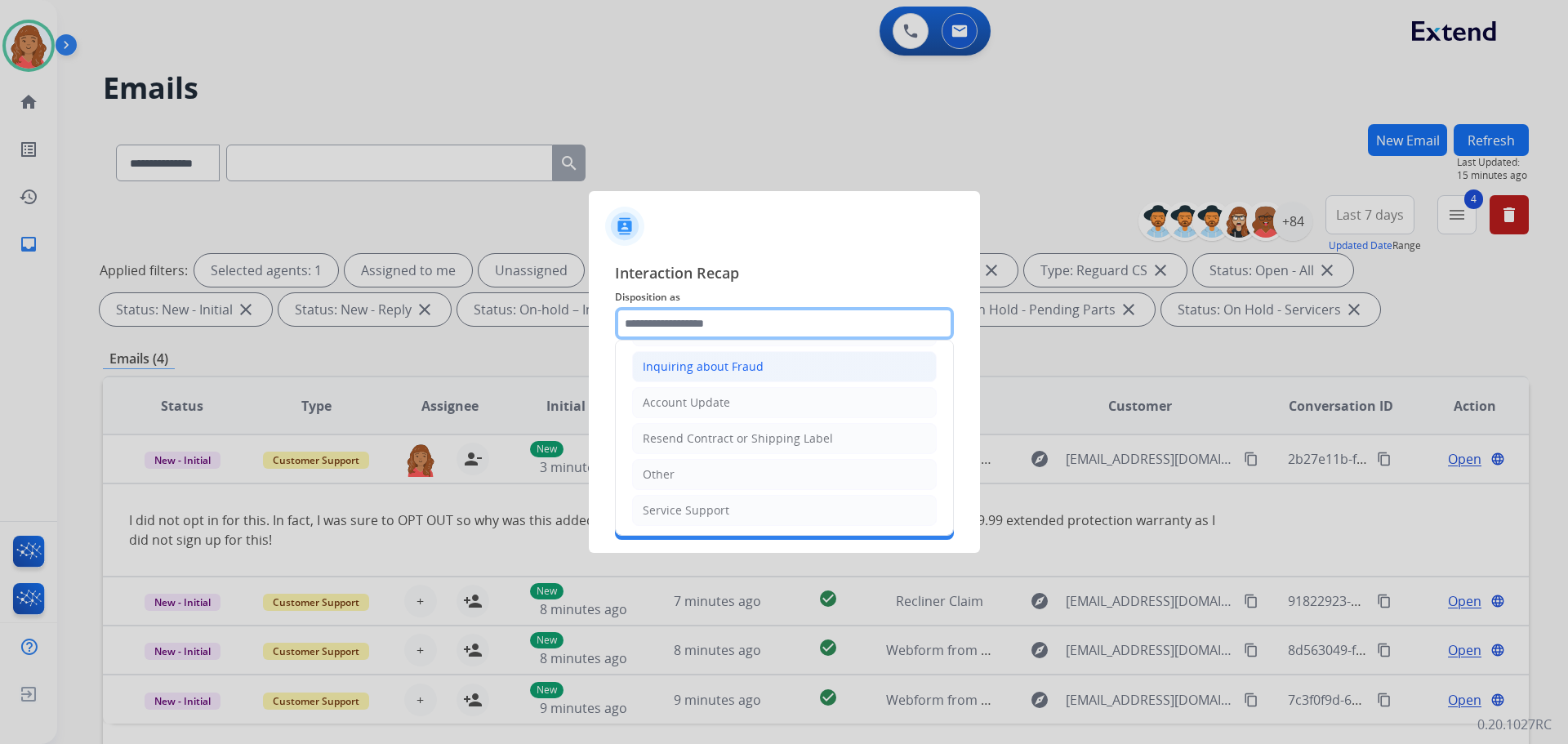
scroll to position [255, 0]
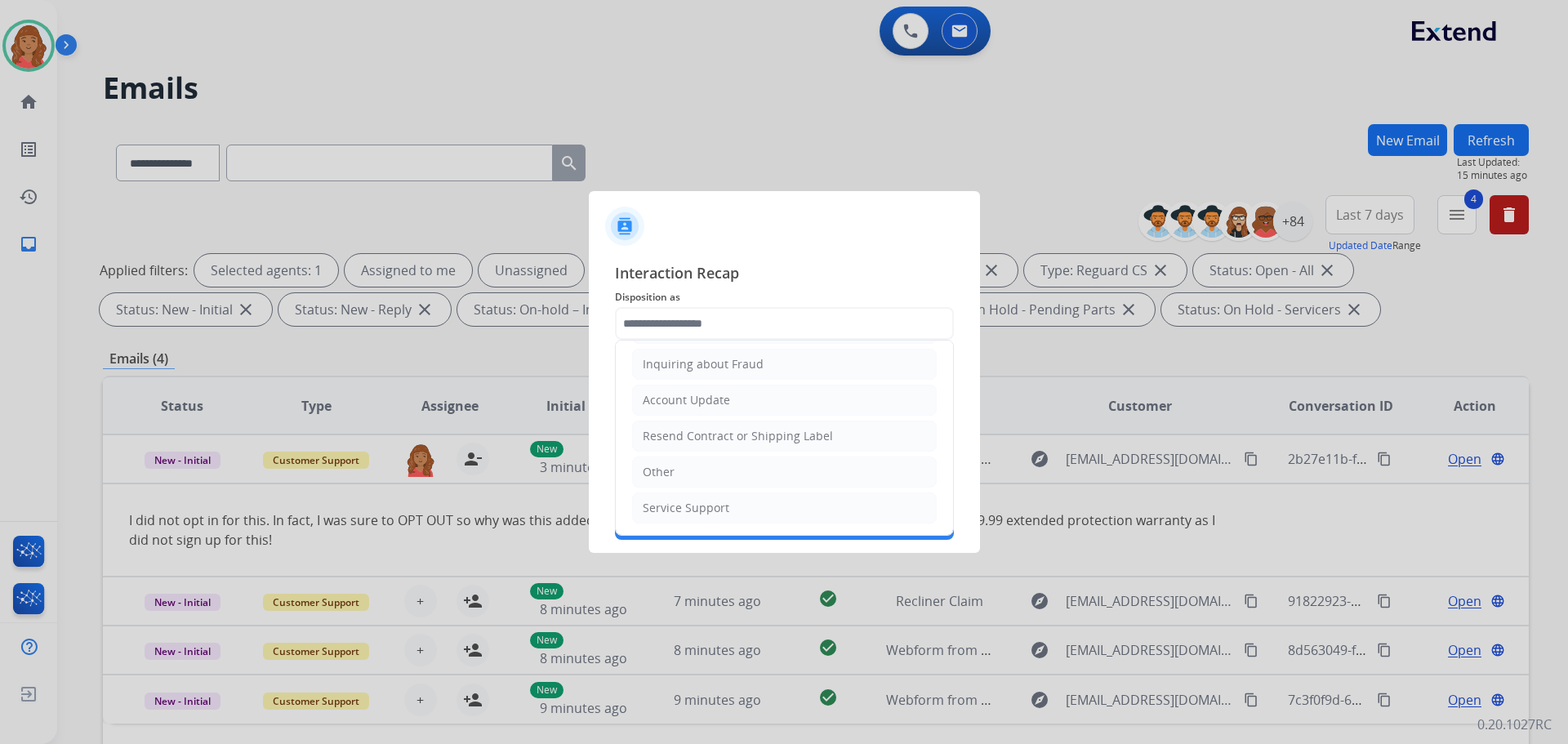
click at [671, 467] on div "Other" at bounding box center [659, 472] width 32 height 16
type input "*****"
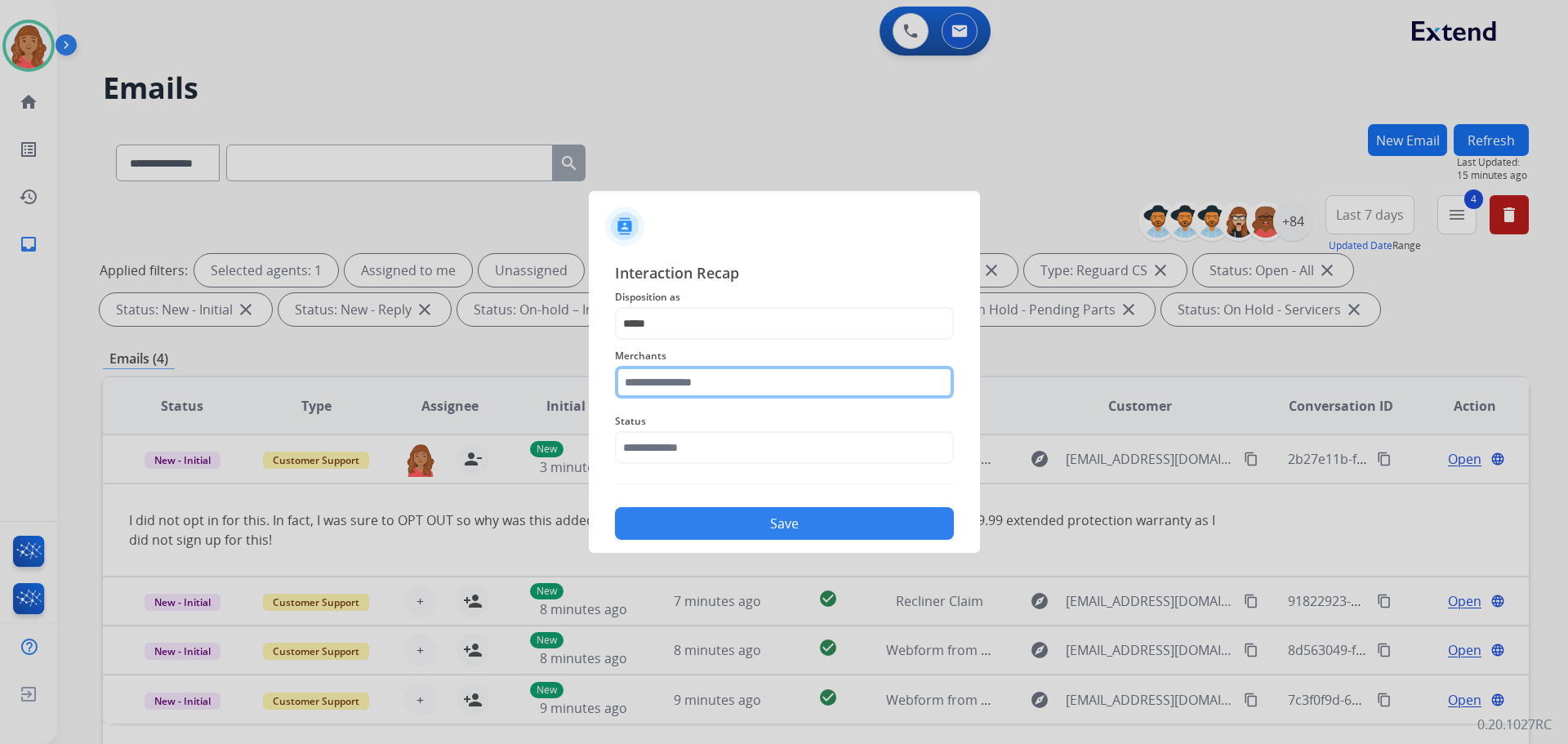
click at [665, 380] on input "text" at bounding box center [785, 382] width 339 height 33
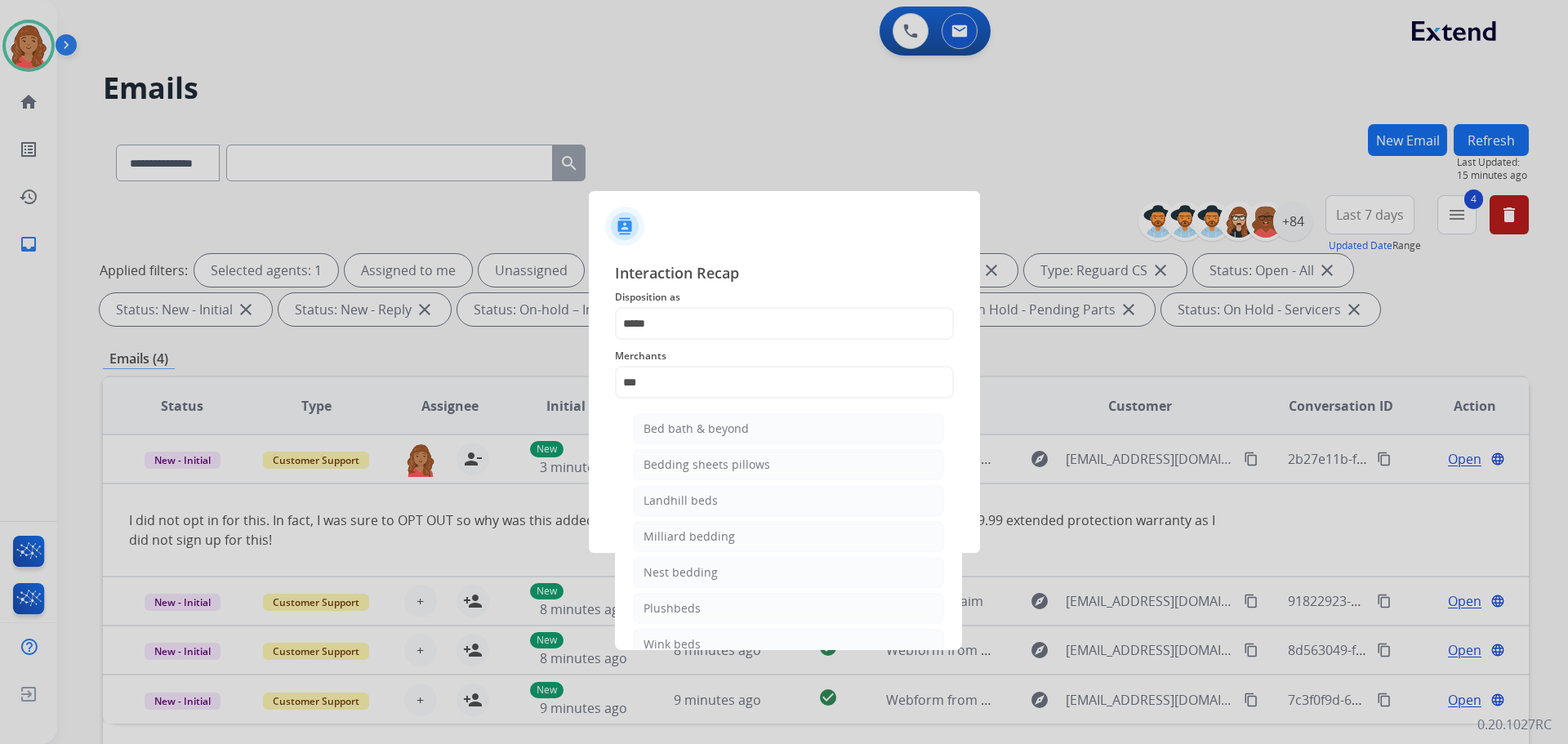
click at [682, 423] on div "Bed bath & beyond" at bounding box center [696, 429] width 106 height 16
type input "**********"
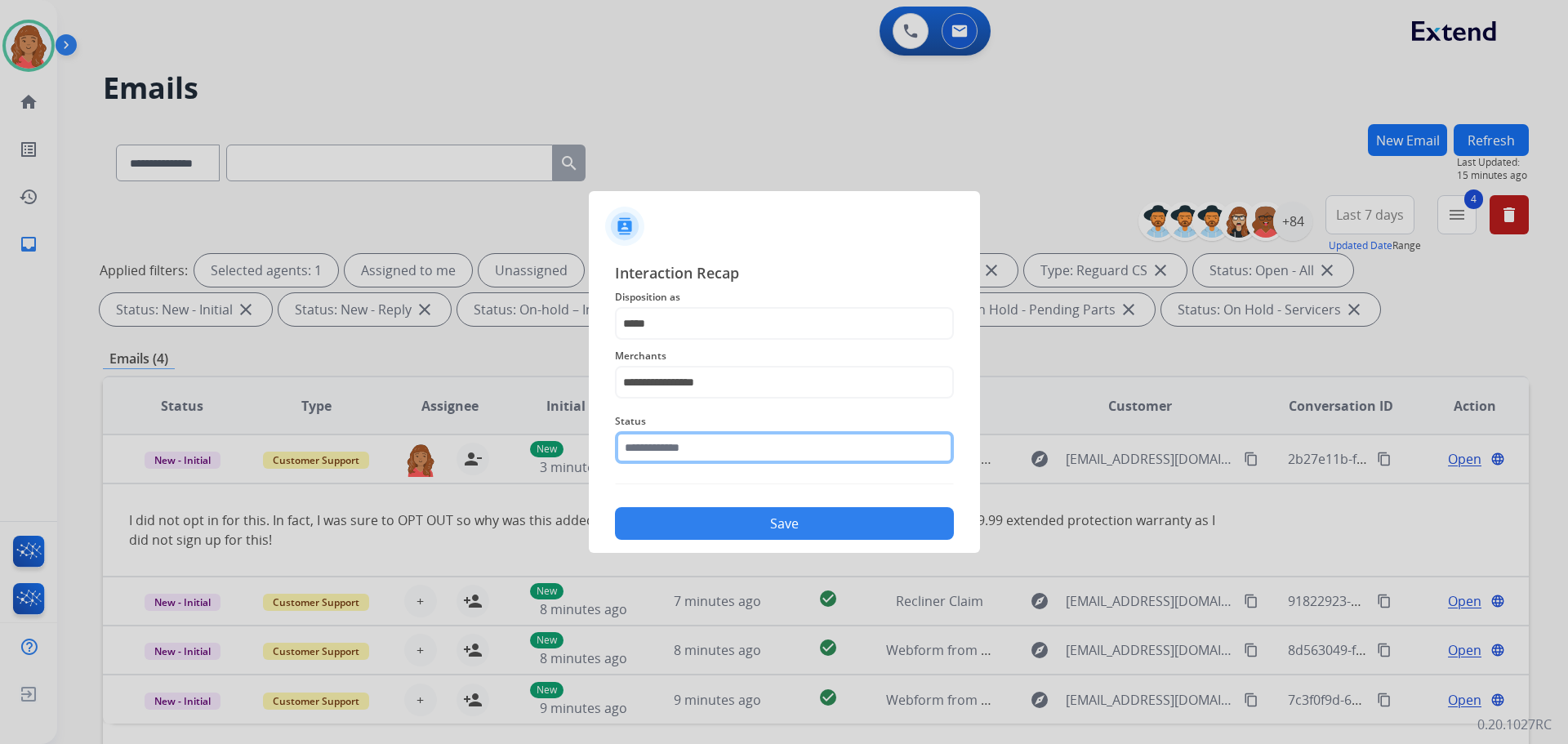
click at [658, 441] on input "text" at bounding box center [785, 447] width 339 height 33
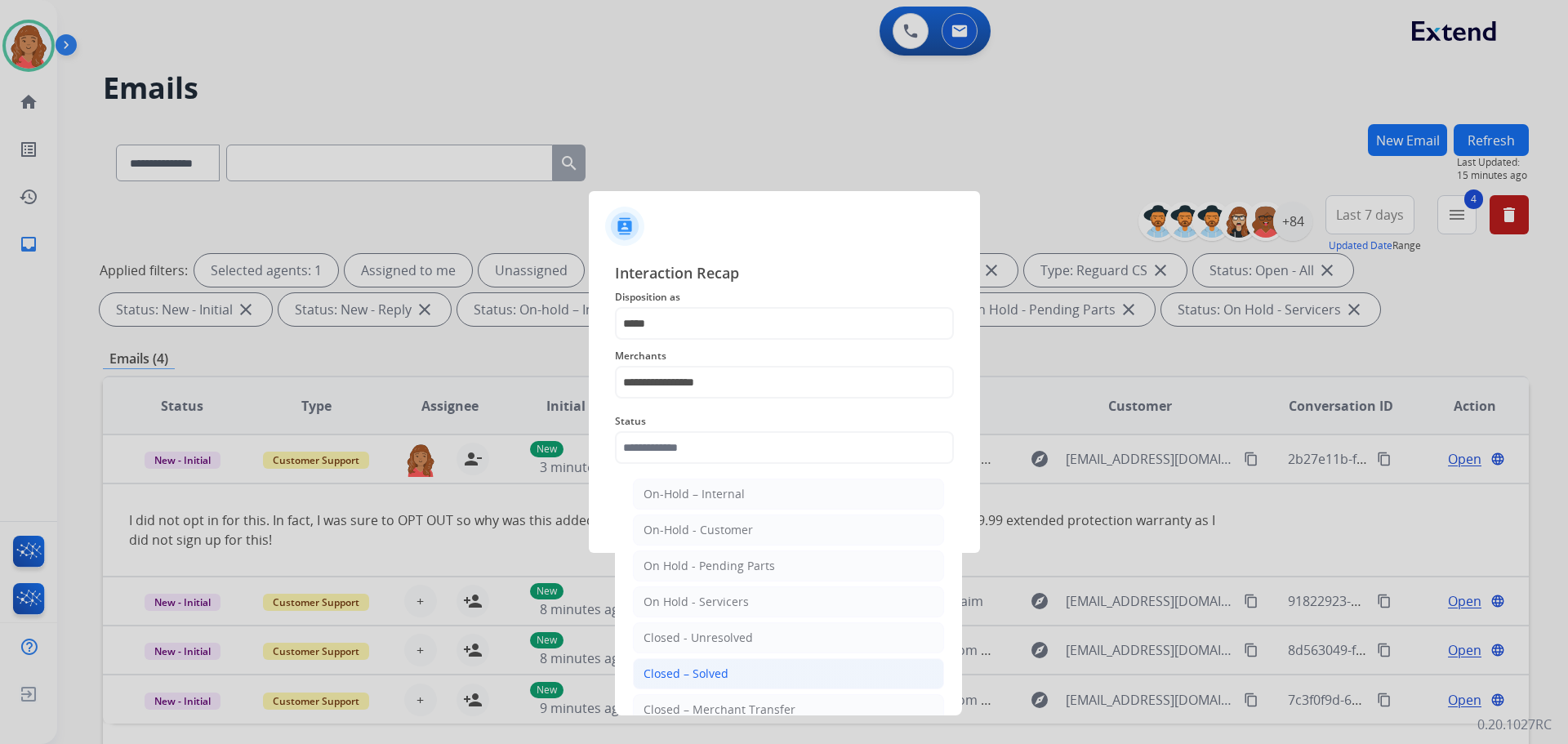
click at [687, 675] on div "Closed – Solved" at bounding box center [686, 674] width 85 height 16
type input "**********"
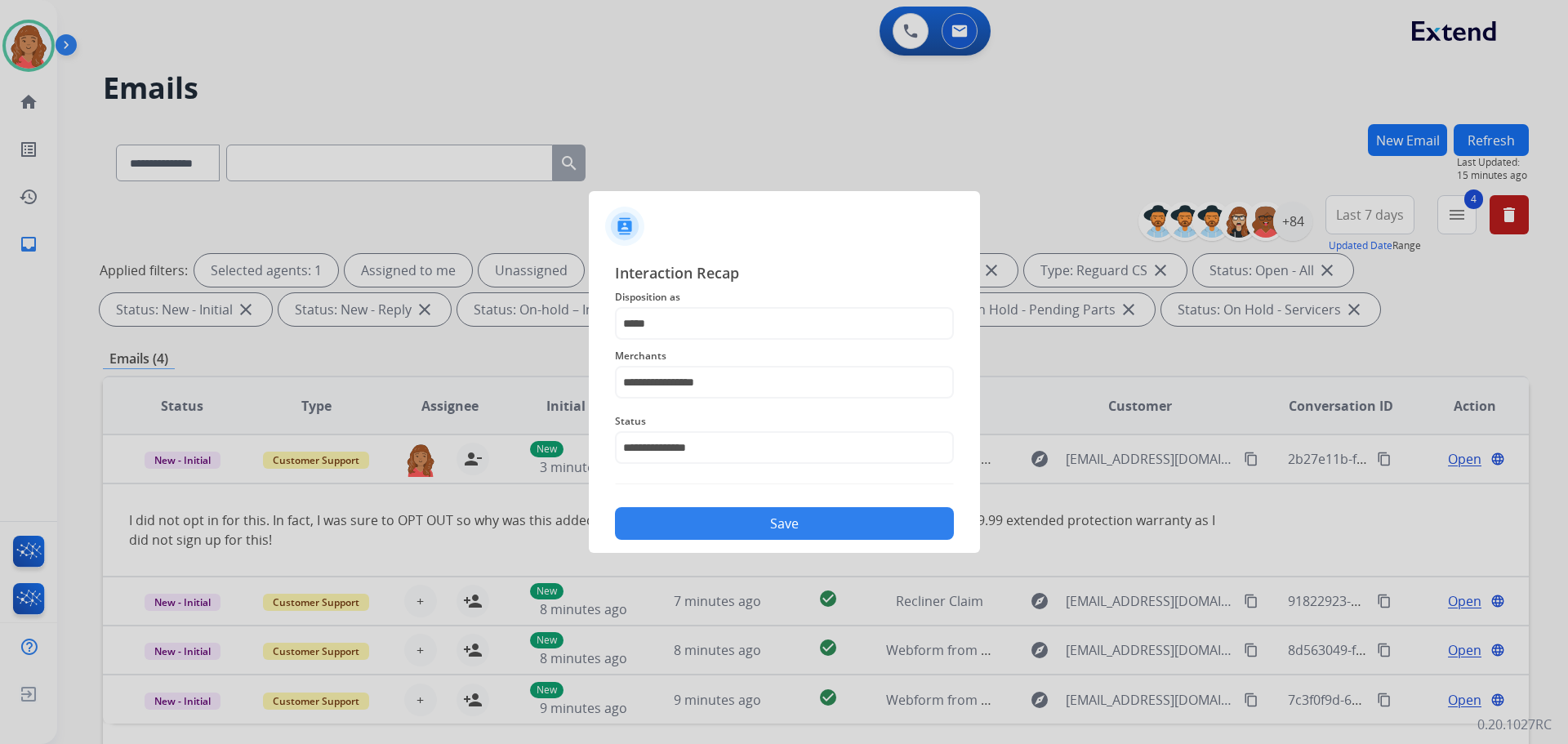
click at [726, 529] on button "Save" at bounding box center [785, 523] width 339 height 33
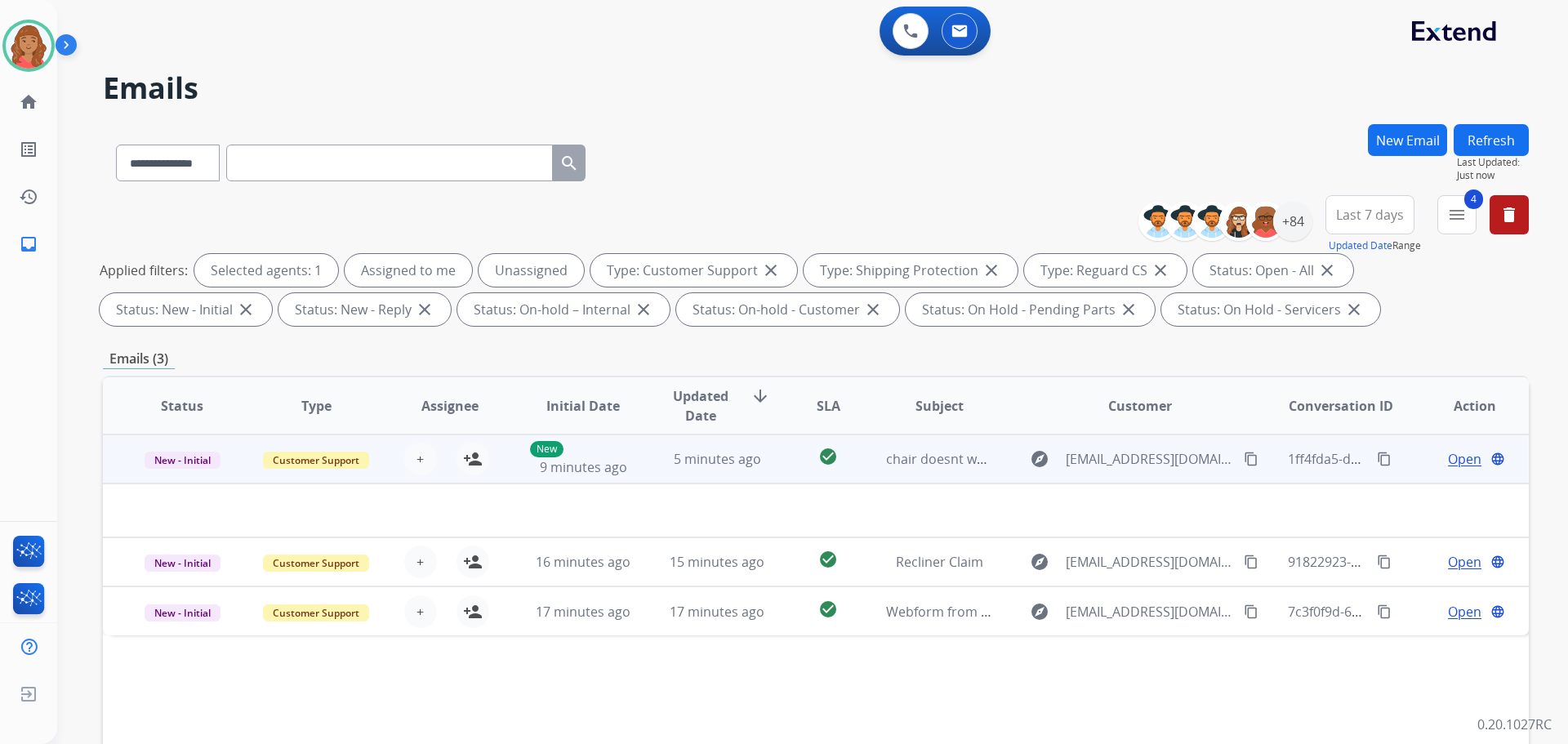
click at [638, 465] on td "5 minutes ago" at bounding box center [705, 458] width 134 height 49
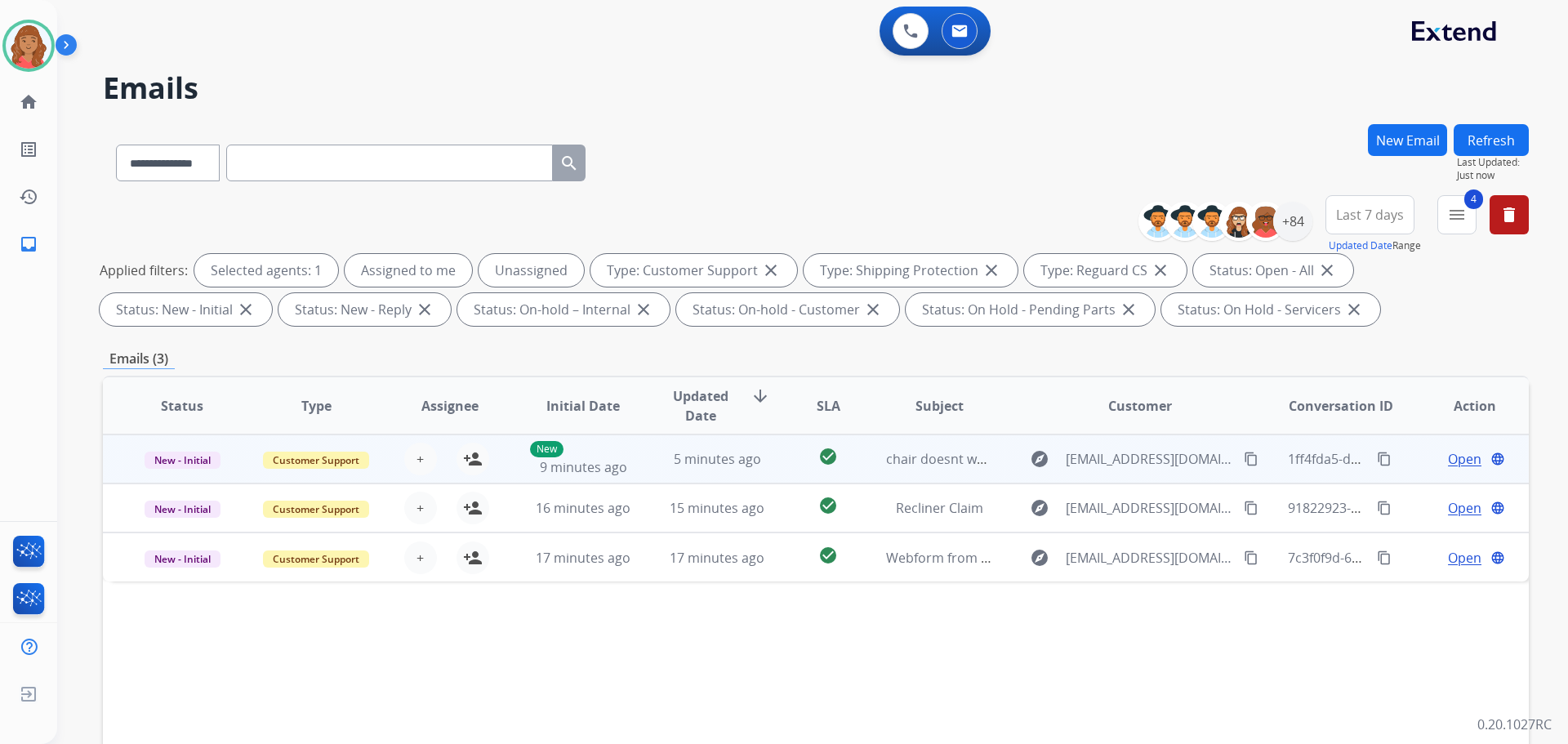
click at [638, 467] on td "5 minutes ago" at bounding box center [705, 458] width 134 height 49
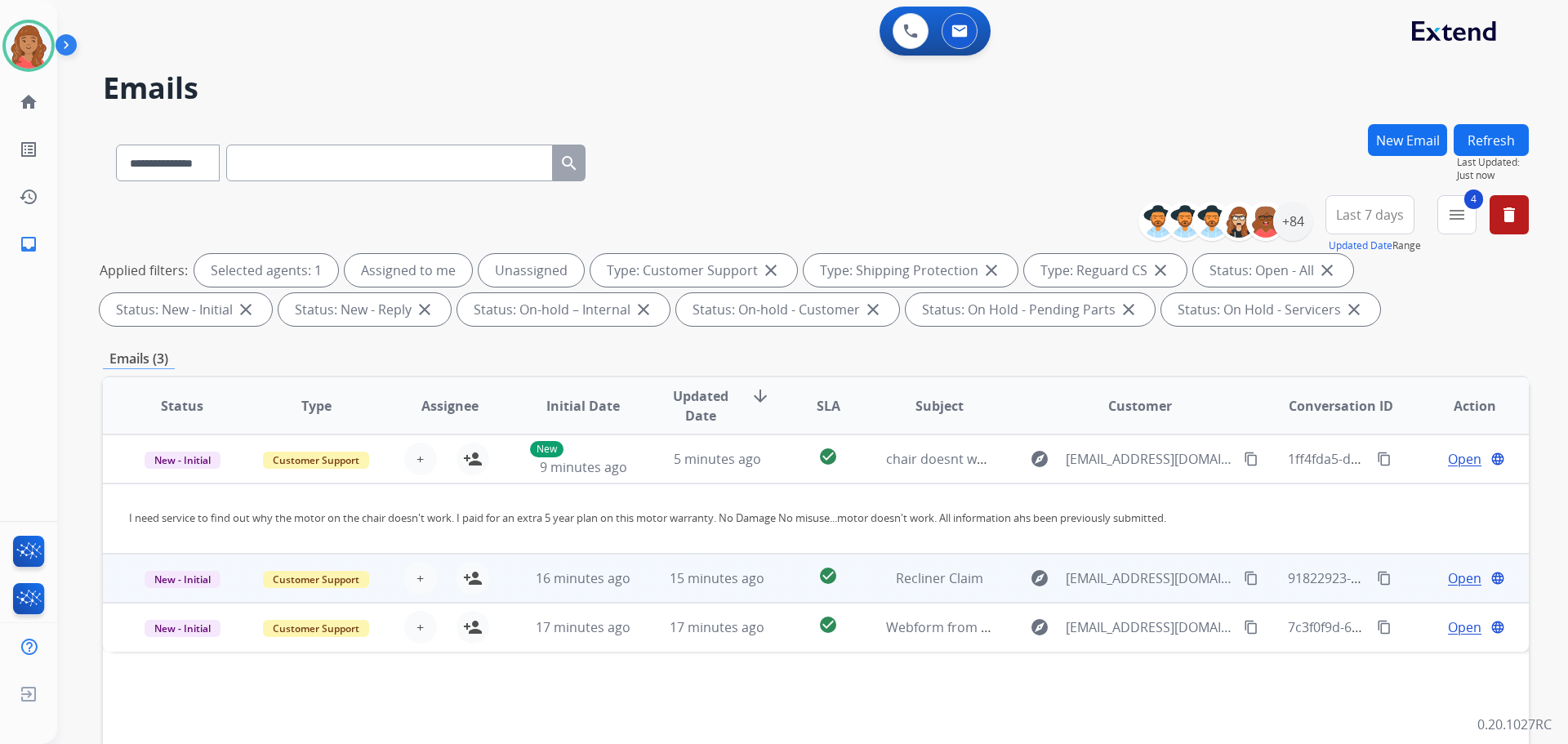
click at [650, 586] on td "15 minutes ago" at bounding box center [705, 578] width 134 height 49
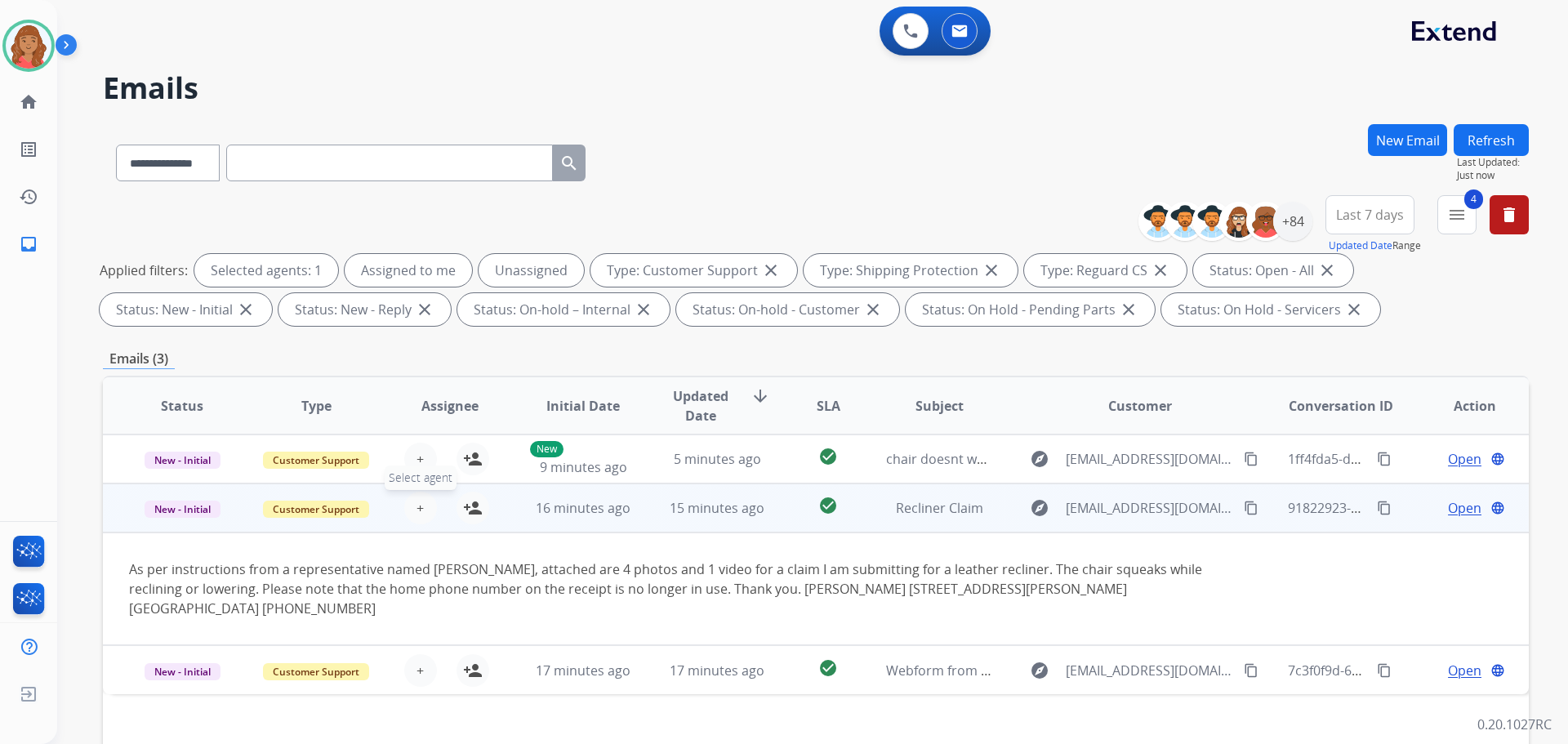
click at [416, 510] on span "+" at bounding box center [420, 508] width 7 height 20
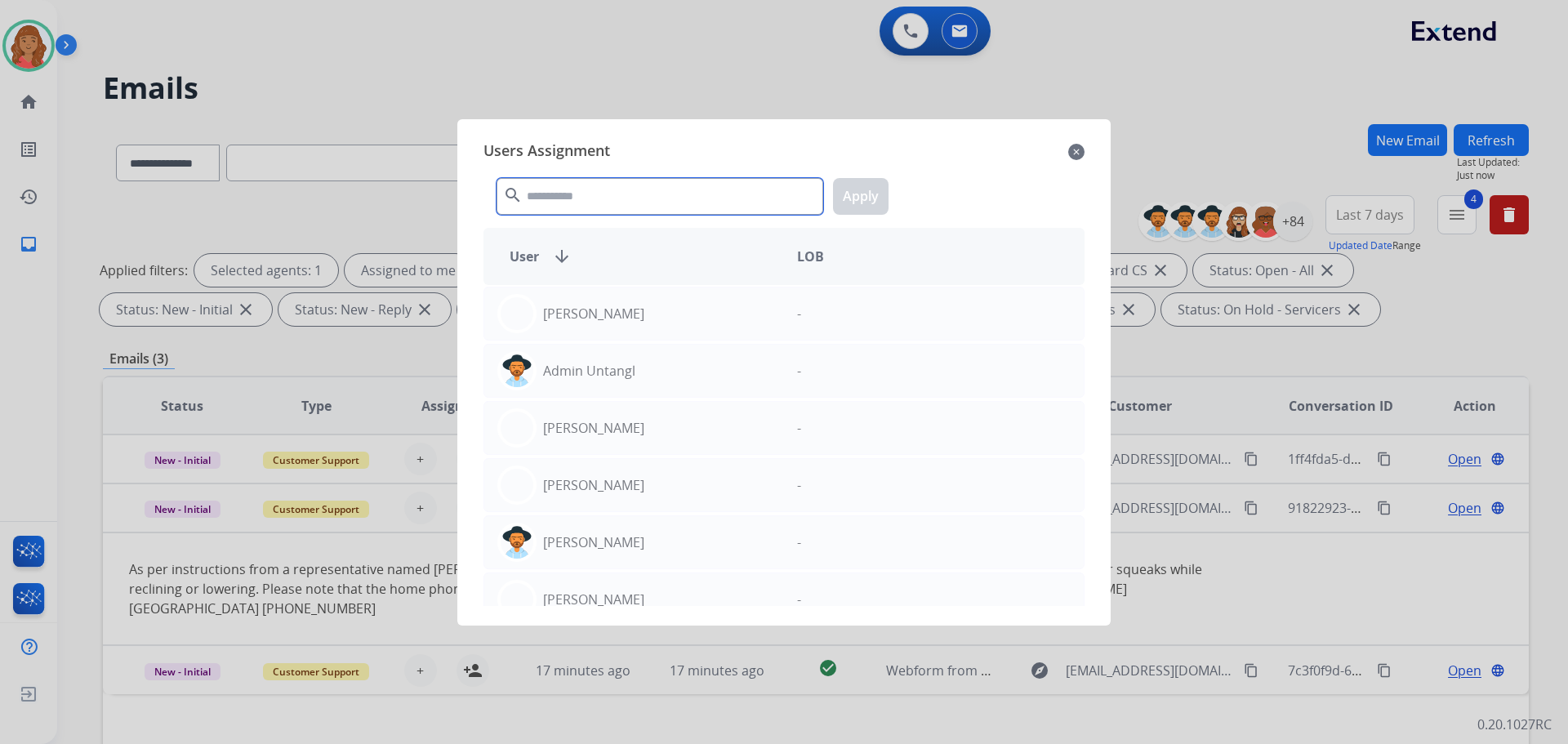
click at [557, 178] on input "text" at bounding box center [660, 196] width 327 height 36
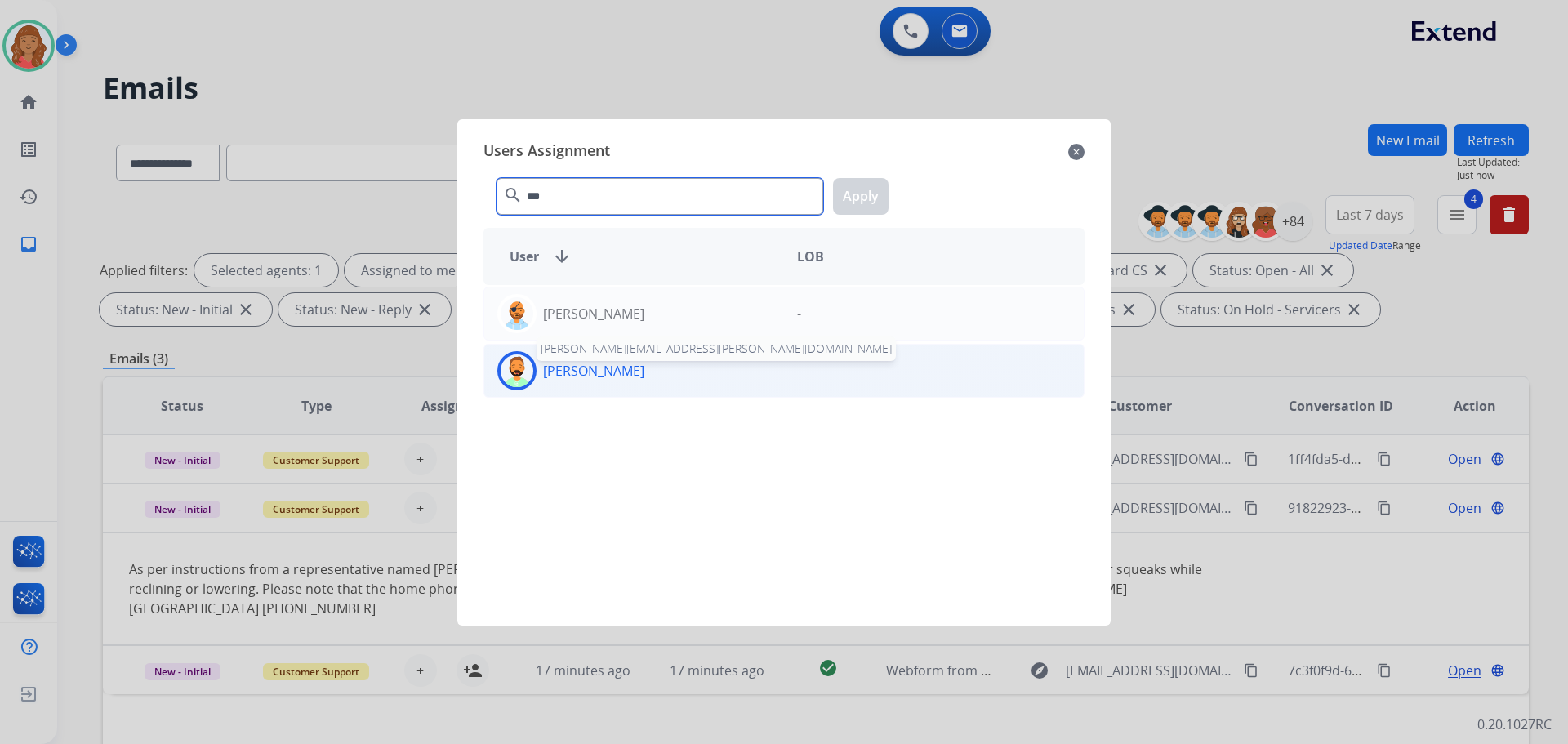
type input "***"
click at [580, 367] on p "[PERSON_NAME]" at bounding box center [594, 371] width 101 height 20
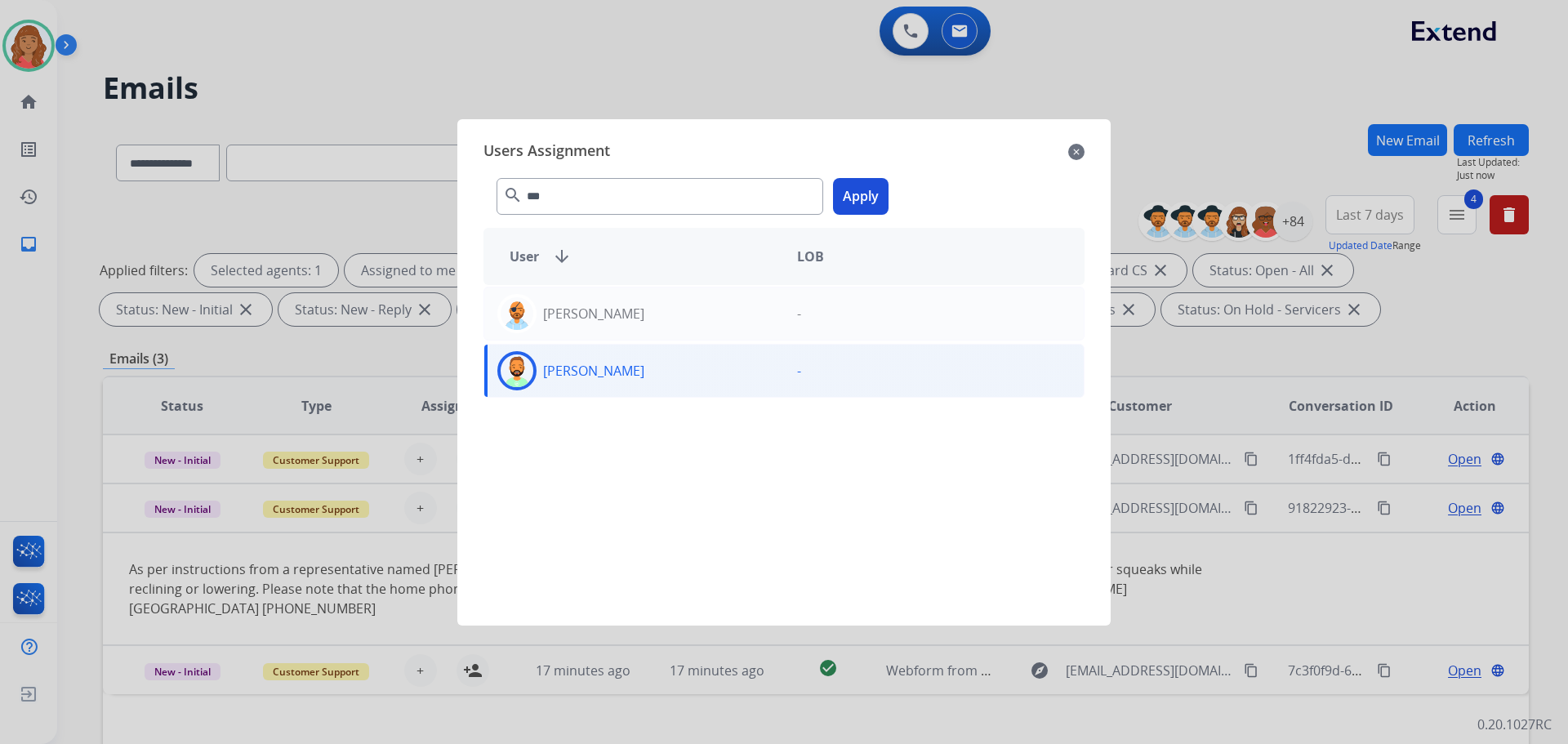
drag, startPoint x: 871, startPoint y: 199, endPoint x: 818, endPoint y: 285, distance: 101.0
click at [872, 199] on button "Apply" at bounding box center [860, 196] width 56 height 36
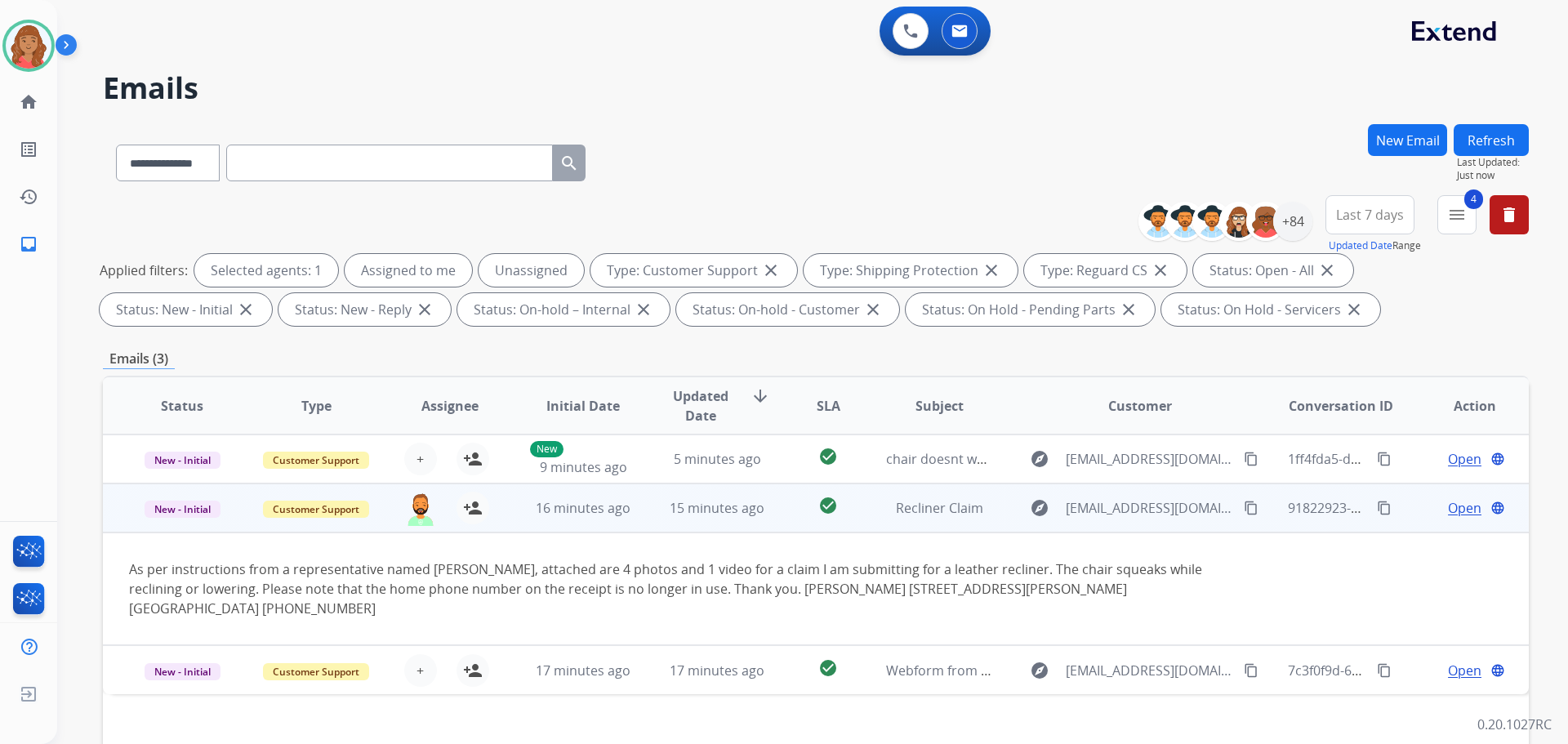
click at [642, 516] on td "15 minutes ago" at bounding box center [705, 508] width 134 height 49
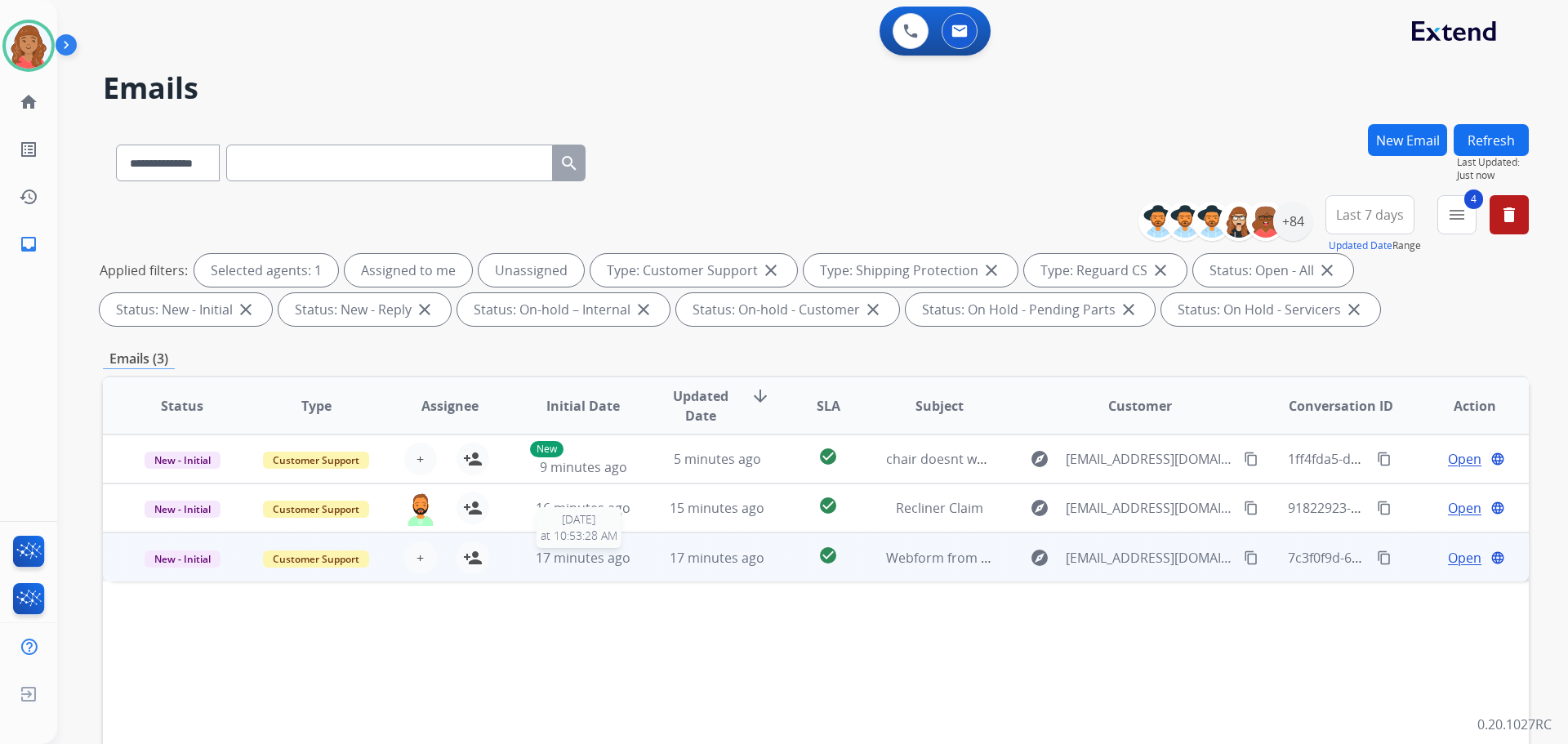
click at [551, 563] on span "17 minutes ago" at bounding box center [583, 558] width 95 height 18
click at [469, 555] on mat-icon "person_add" at bounding box center [473, 557] width 20 height 20
click at [472, 558] on mat-icon "person_remove" at bounding box center [473, 557] width 20 height 20
click at [427, 555] on button "+ Select agent" at bounding box center [420, 557] width 33 height 33
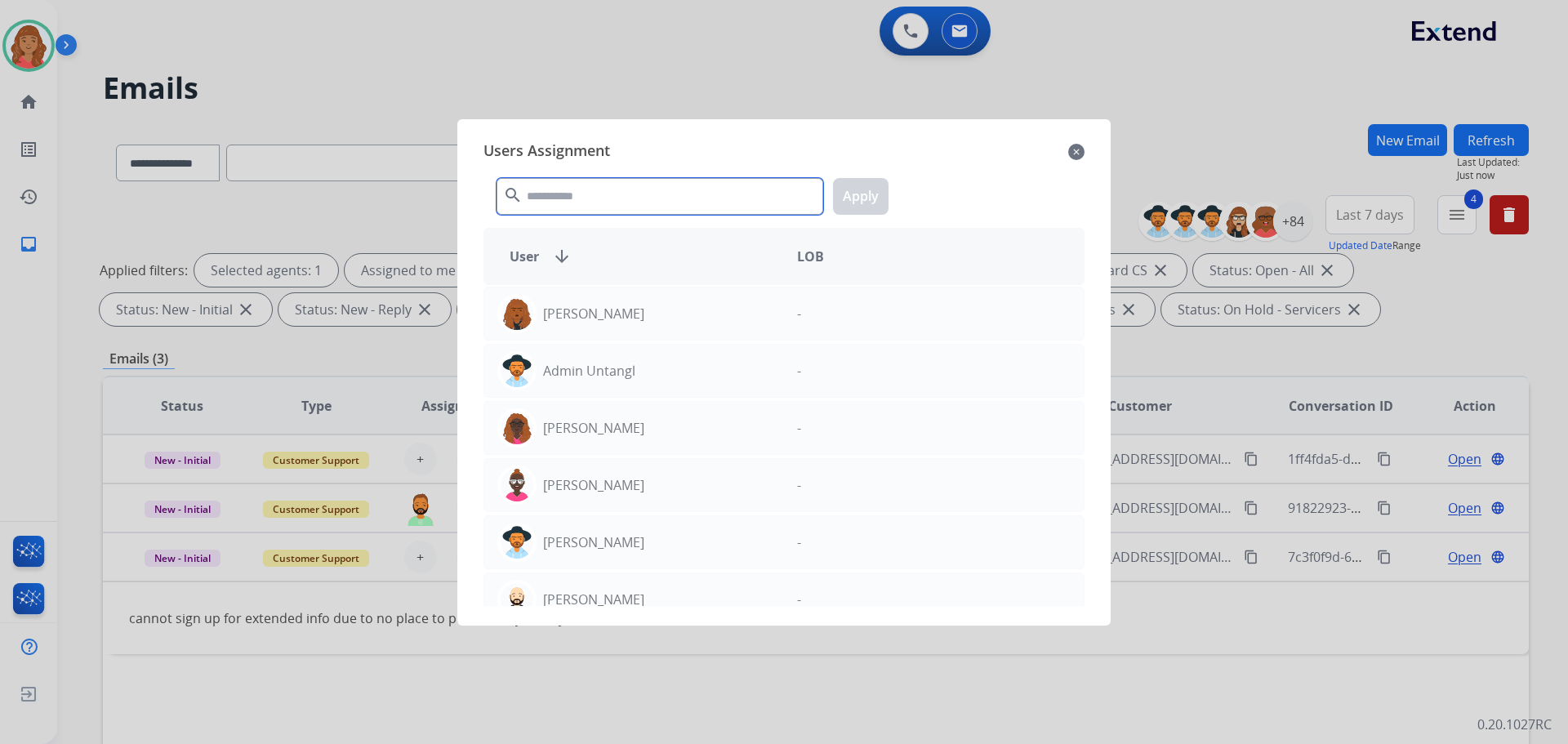
click at [556, 197] on input "text" at bounding box center [660, 196] width 327 height 36
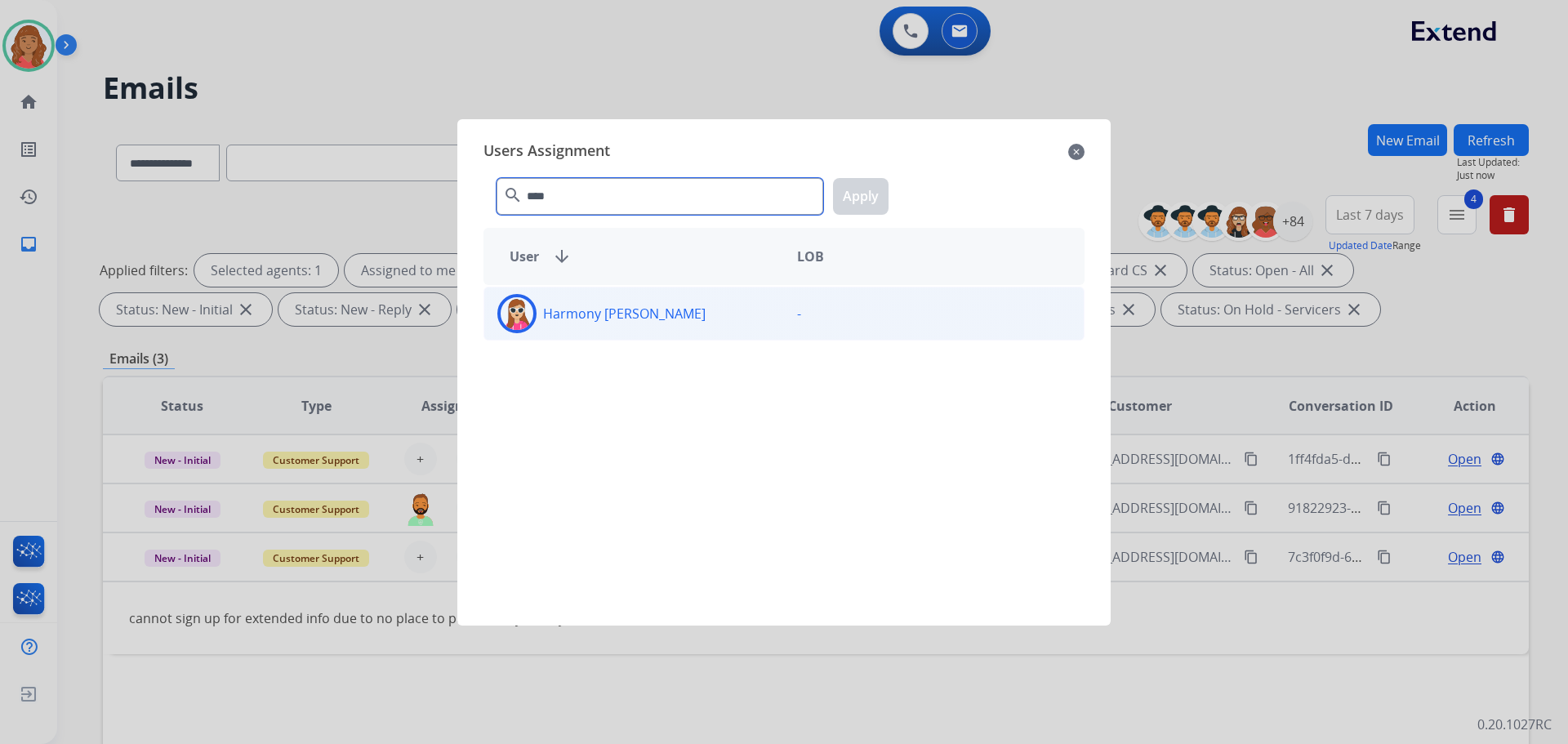
type input "****"
click at [604, 323] on div "Harmony [PERSON_NAME]" at bounding box center [635, 313] width 300 height 39
drag, startPoint x: 863, startPoint y: 197, endPoint x: 859, endPoint y: 206, distance: 9.8
click at [863, 198] on button "Apply" at bounding box center [860, 196] width 56 height 36
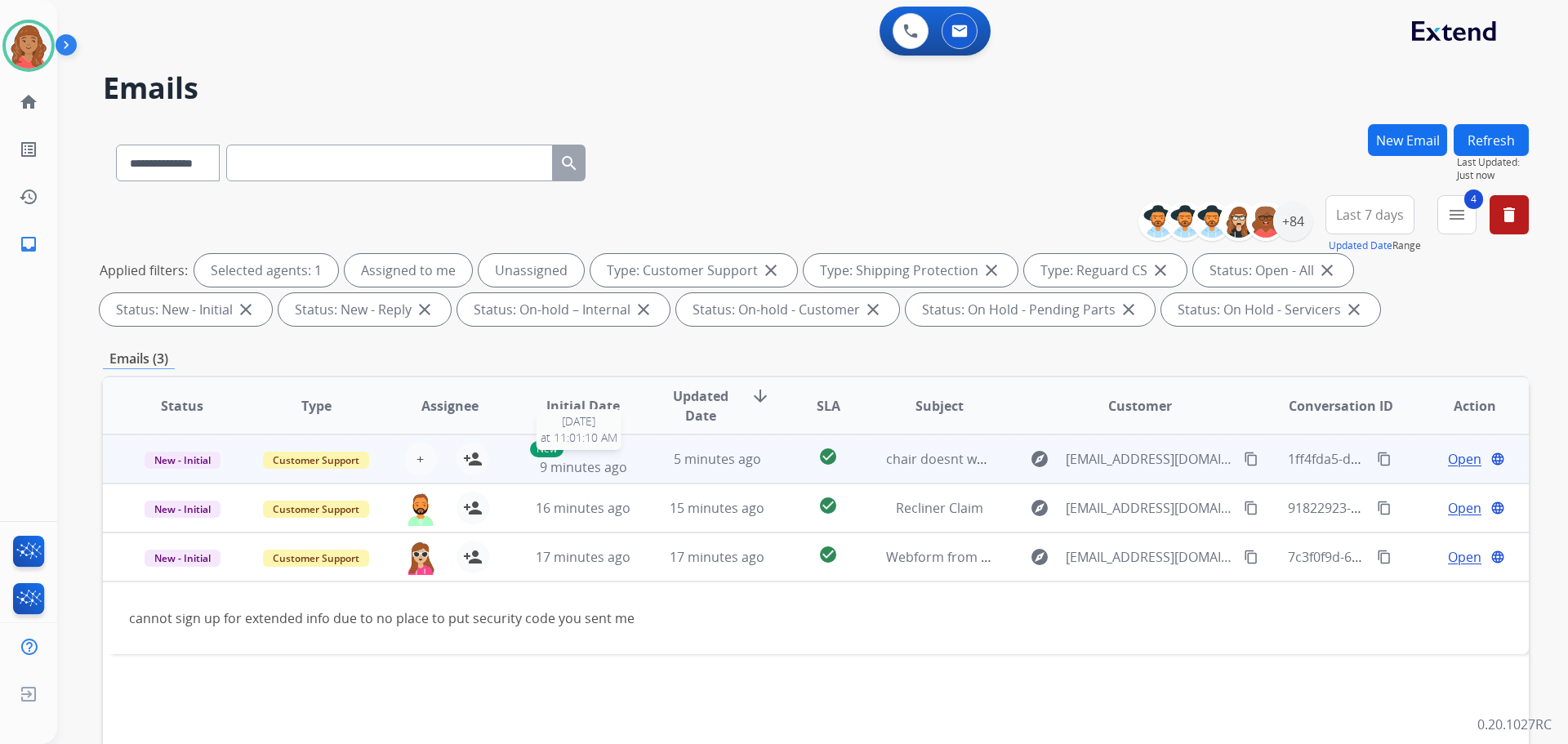
click at [585, 462] on span "9 minutes ago" at bounding box center [583, 467] width 87 height 18
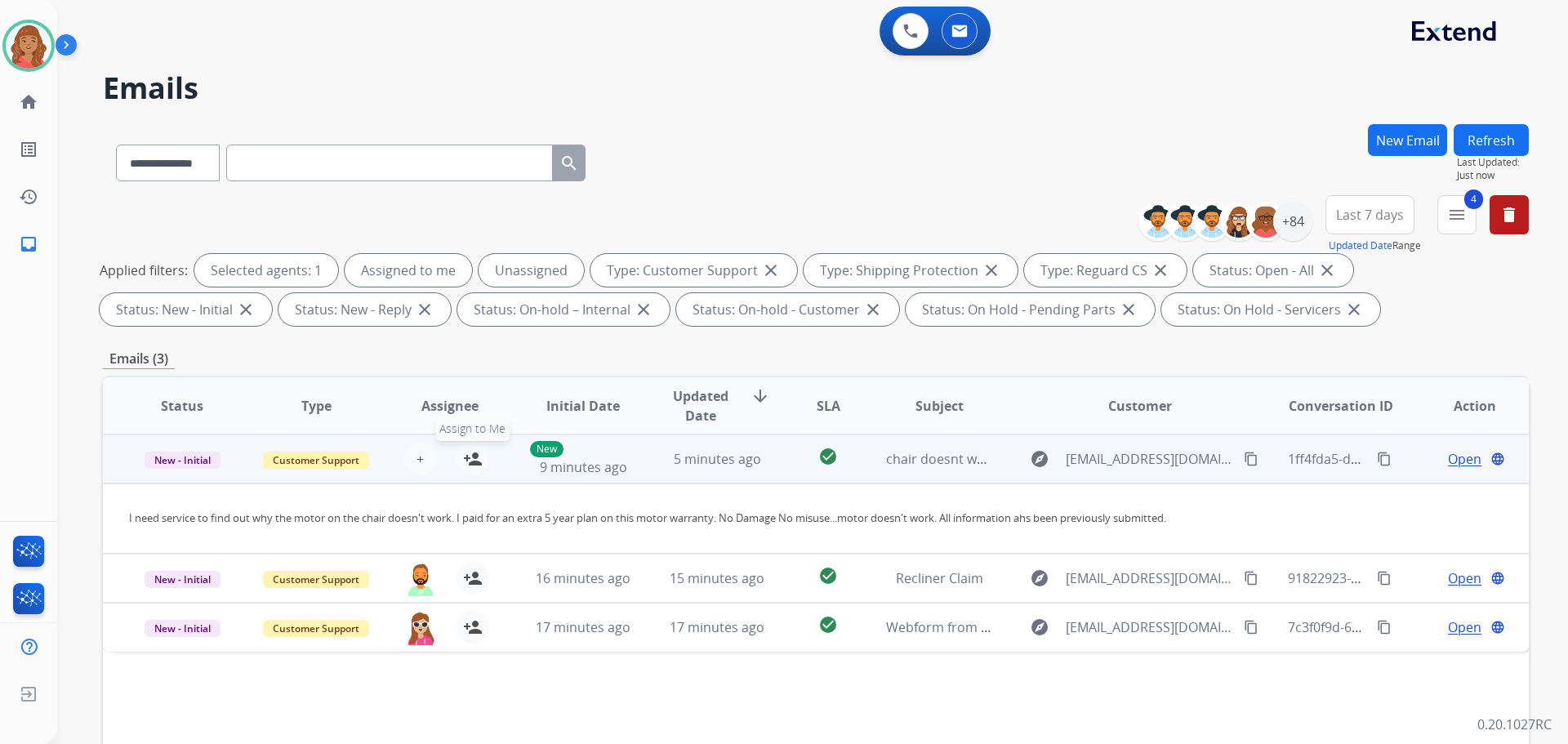
click at [467, 464] on mat-icon "person_add" at bounding box center [473, 459] width 20 height 20
click at [756, 464] on div "5 minutes ago" at bounding box center [717, 459] width 107 height 20
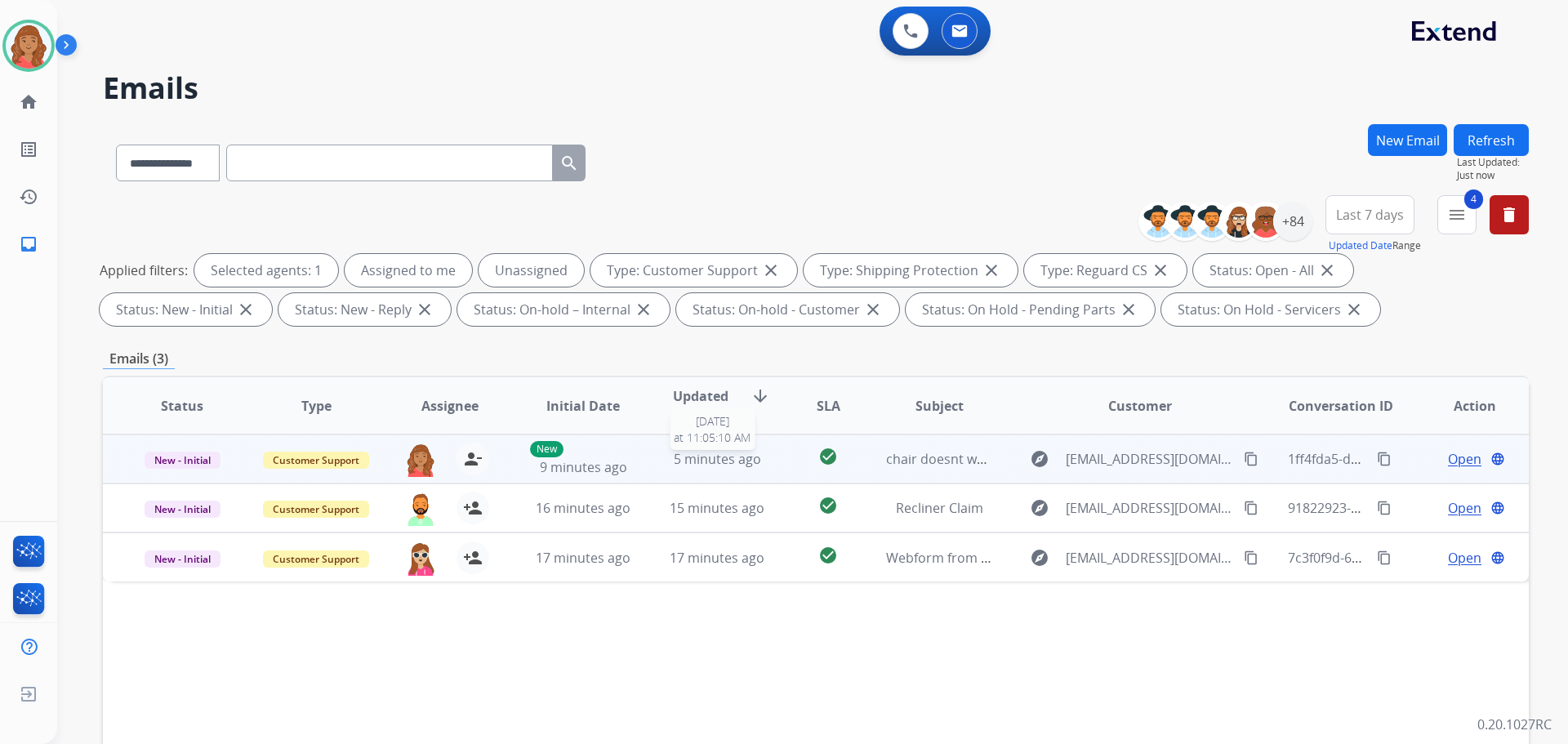
click at [740, 463] on span "5 minutes ago" at bounding box center [717, 459] width 87 height 18
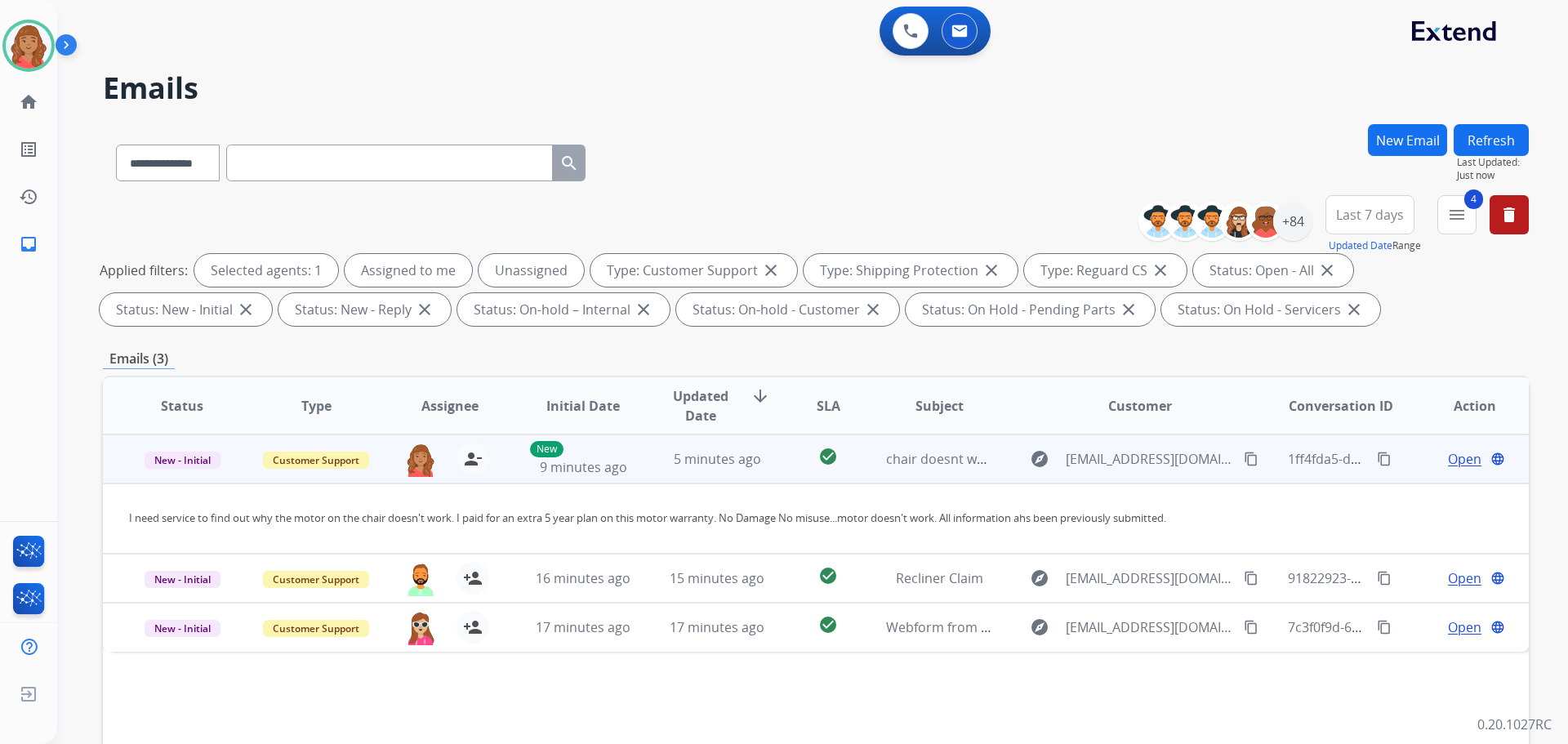
click at [1247, 457] on button "content_copy" at bounding box center [1251, 459] width 20 height 20
click at [1452, 463] on span "Open" at bounding box center [1465, 459] width 34 height 20
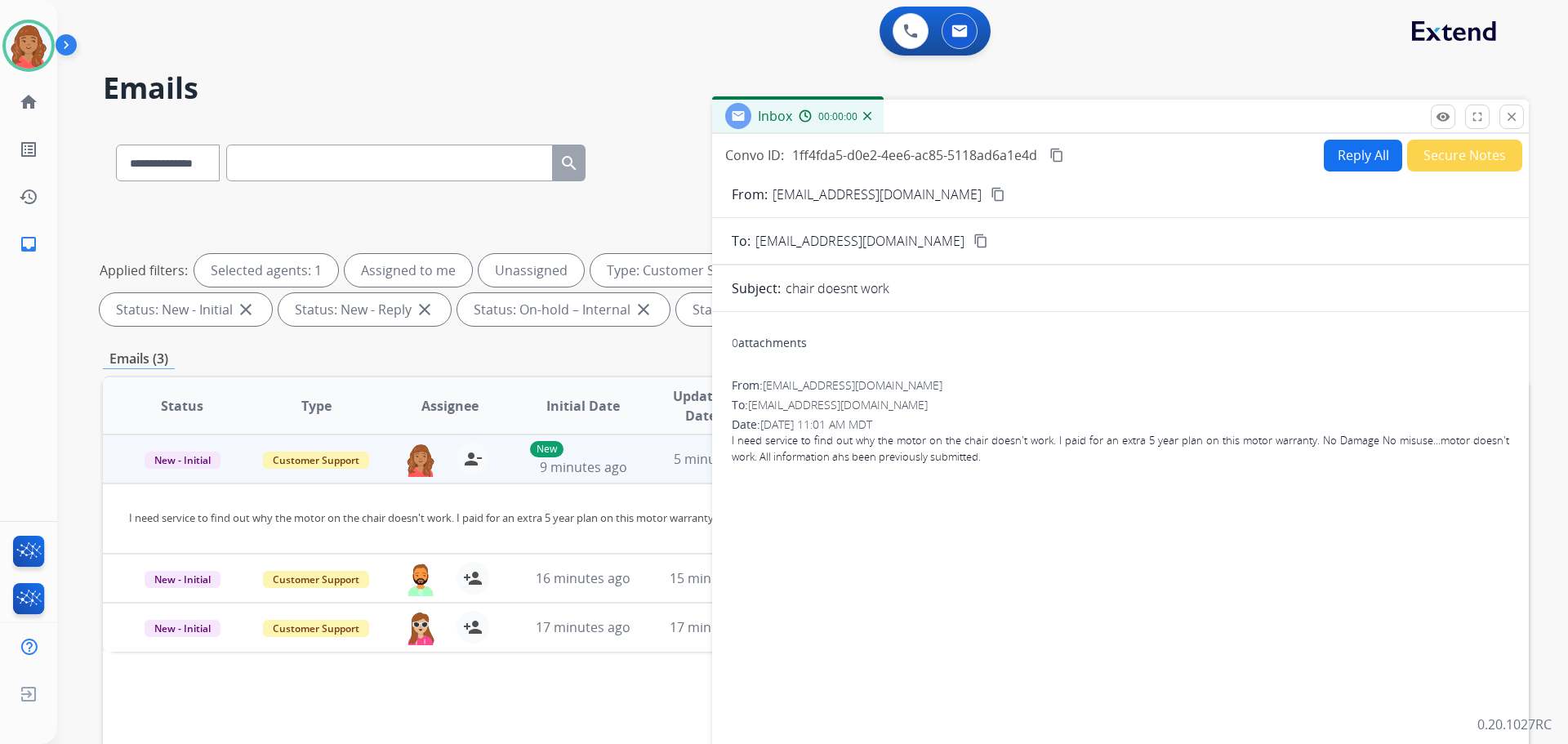
click at [1342, 162] on button "Reply All" at bounding box center [1363, 155] width 78 height 32
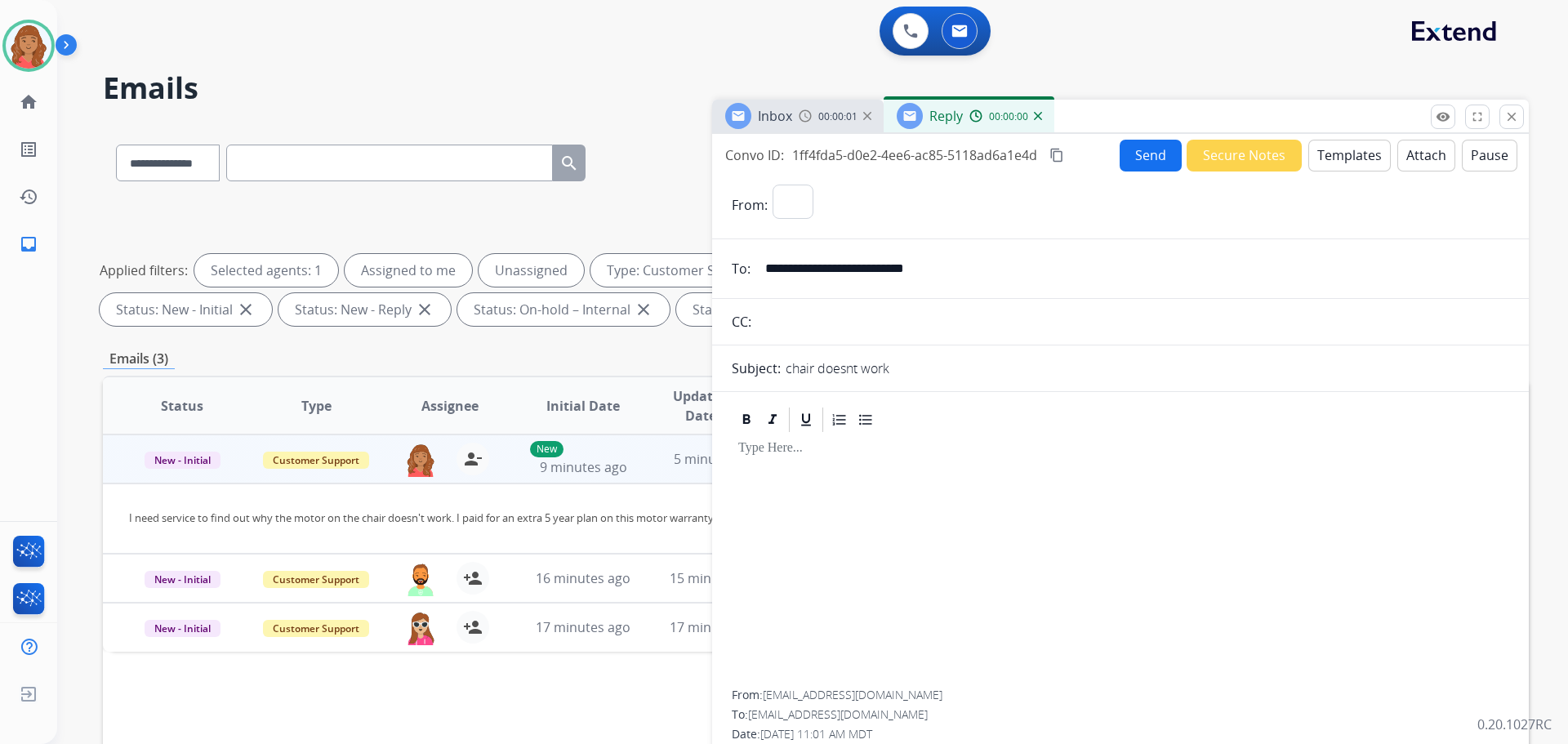
select select "**********"
click at [1350, 156] on button "Templates" at bounding box center [1350, 155] width 83 height 32
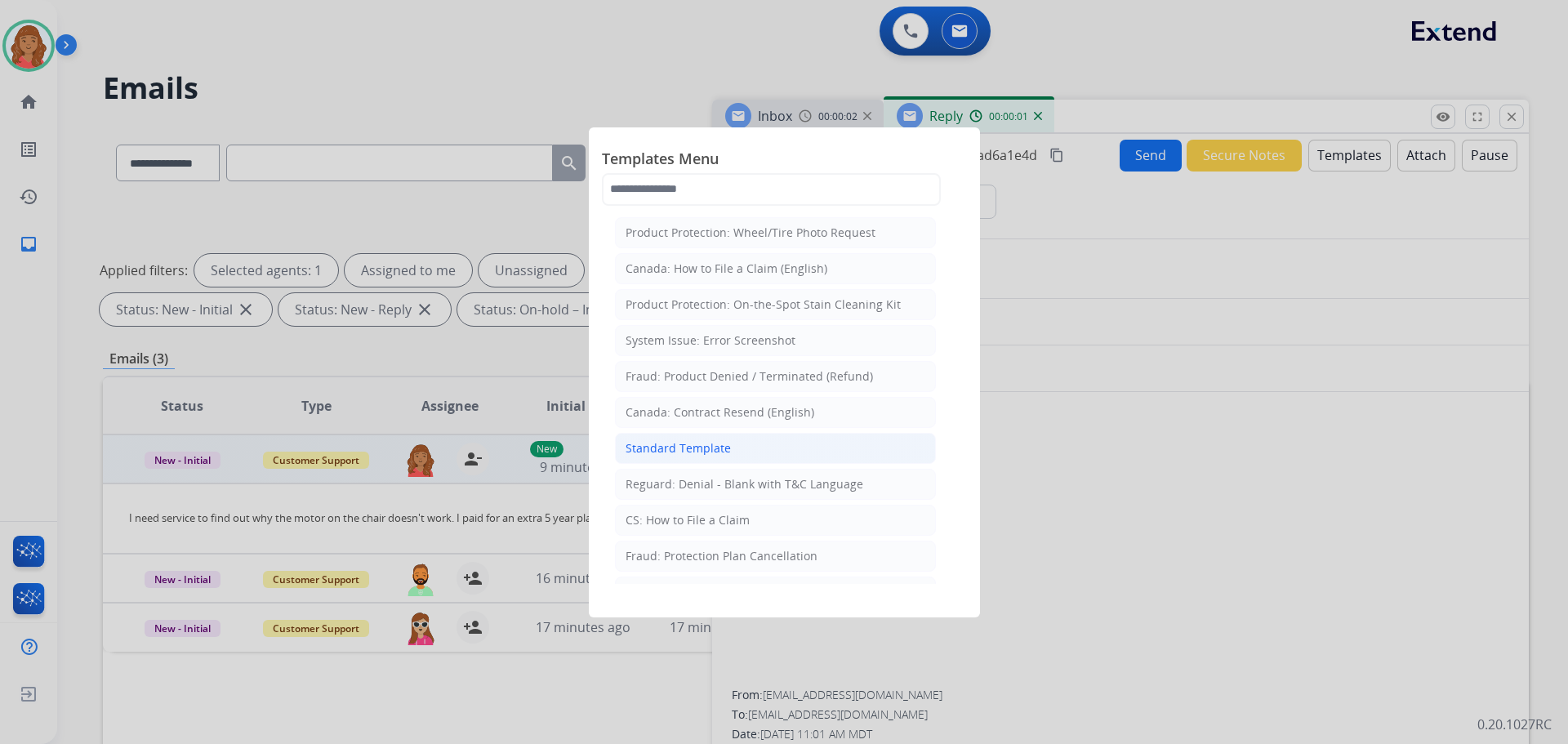
click at [731, 450] on li "Standard Template" at bounding box center [776, 448] width 321 height 31
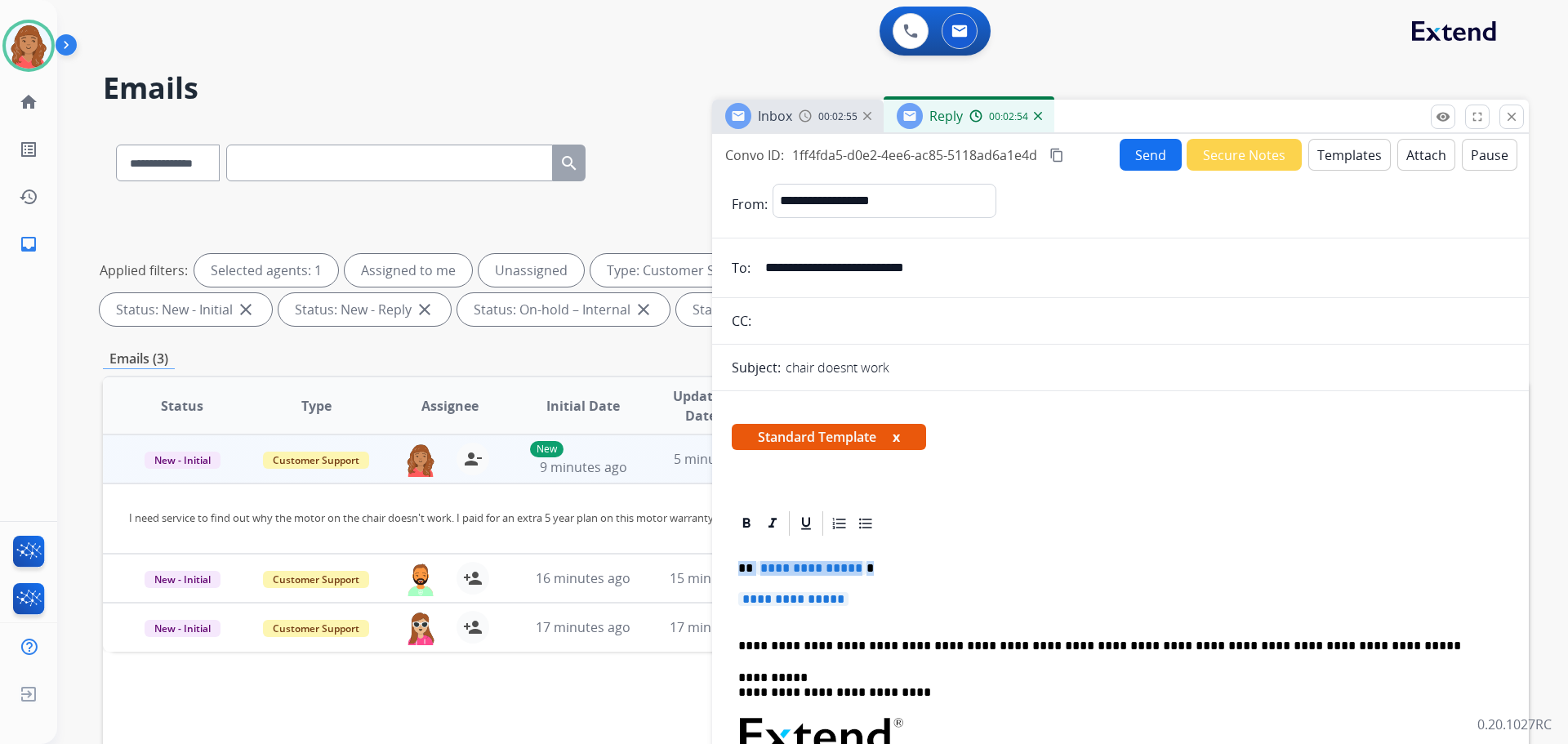
drag, startPoint x: 821, startPoint y: 601, endPoint x: 739, endPoint y: 575, distance: 86.0
click at [739, 575] on p "**********" at bounding box center [1114, 568] width 751 height 15
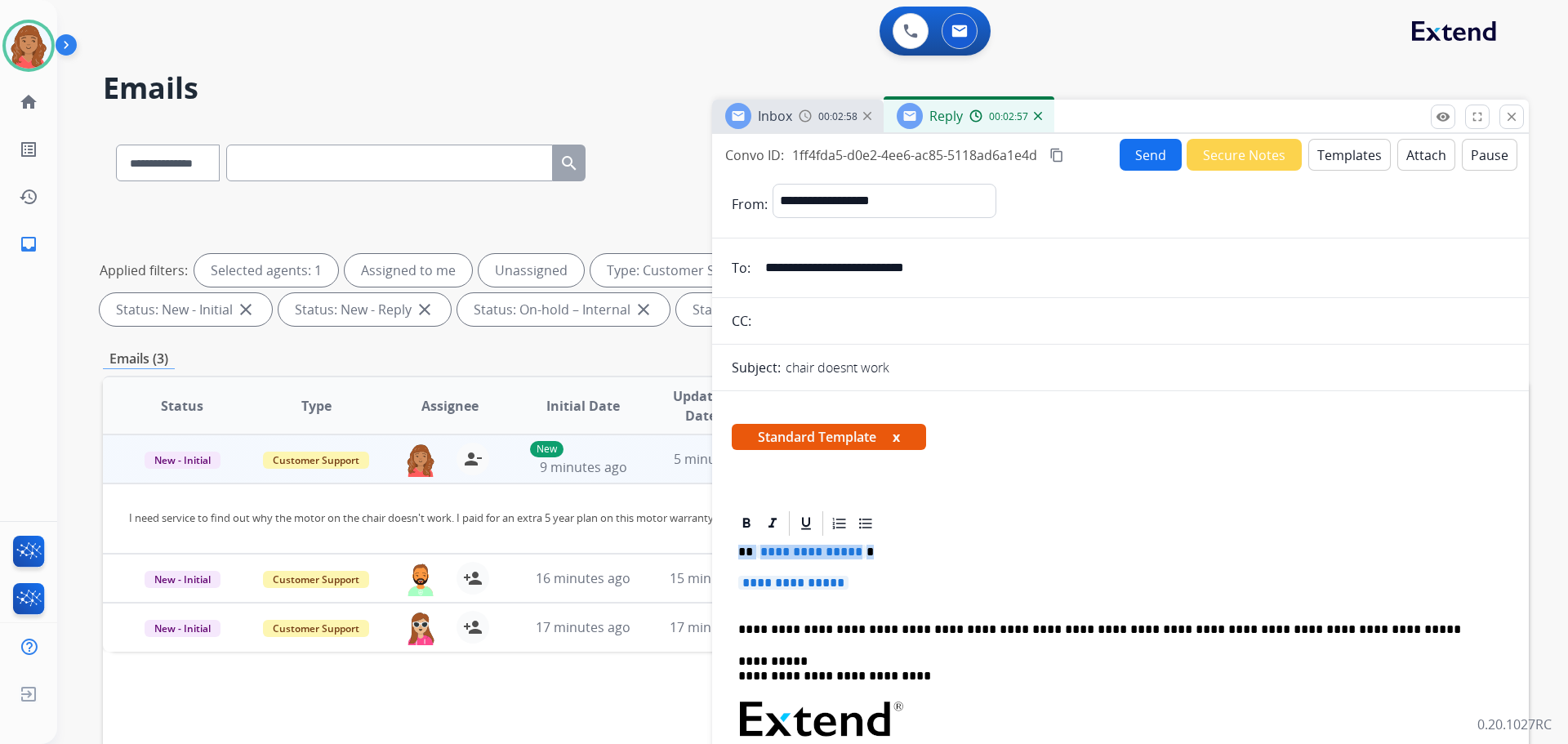
drag, startPoint x: 856, startPoint y: 585, endPoint x: 739, endPoint y: 551, distance: 121.8
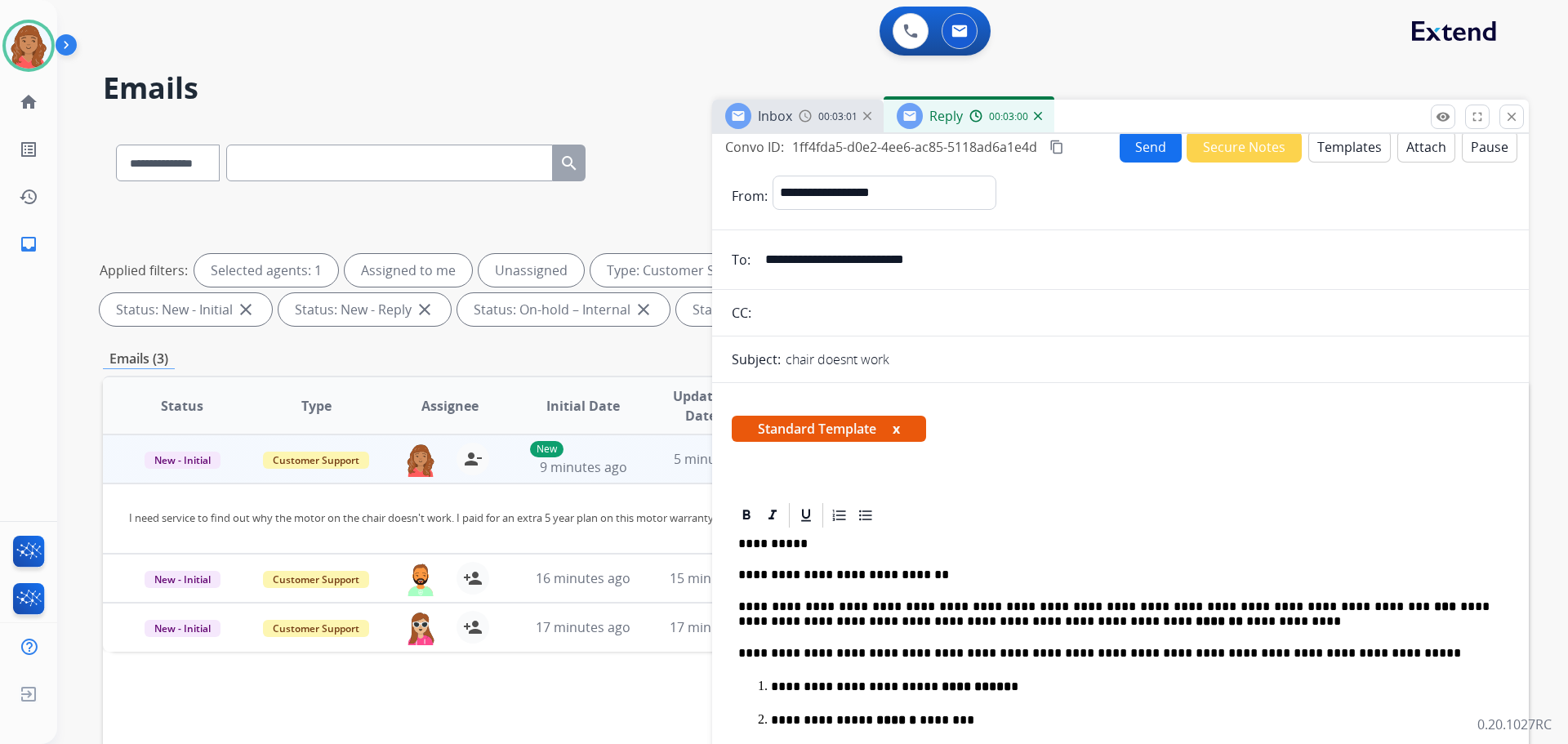
scroll to position [0, 0]
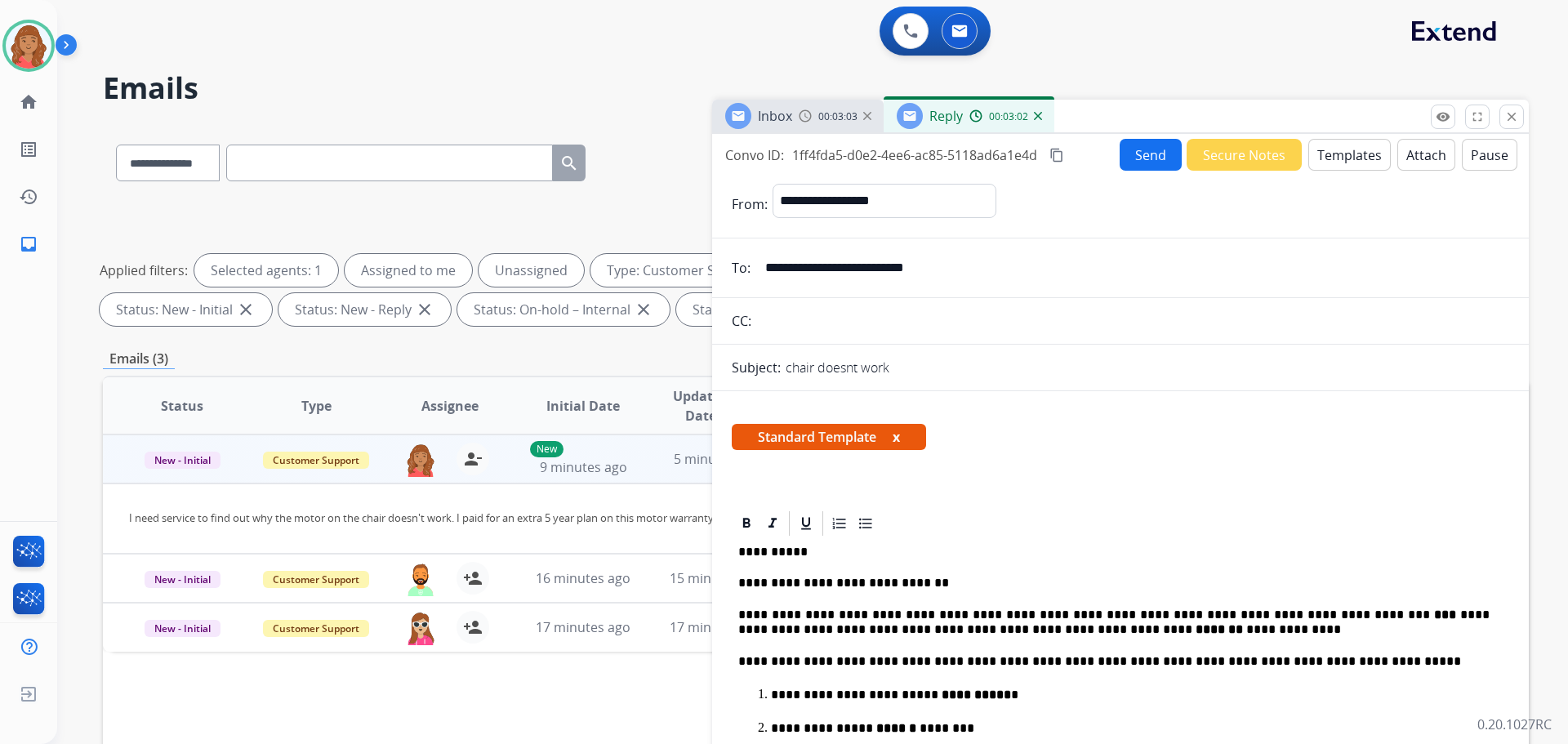
click at [1060, 152] on mat-icon "content_copy" at bounding box center [1057, 155] width 15 height 15
click at [1129, 162] on button "Send" at bounding box center [1151, 154] width 62 height 32
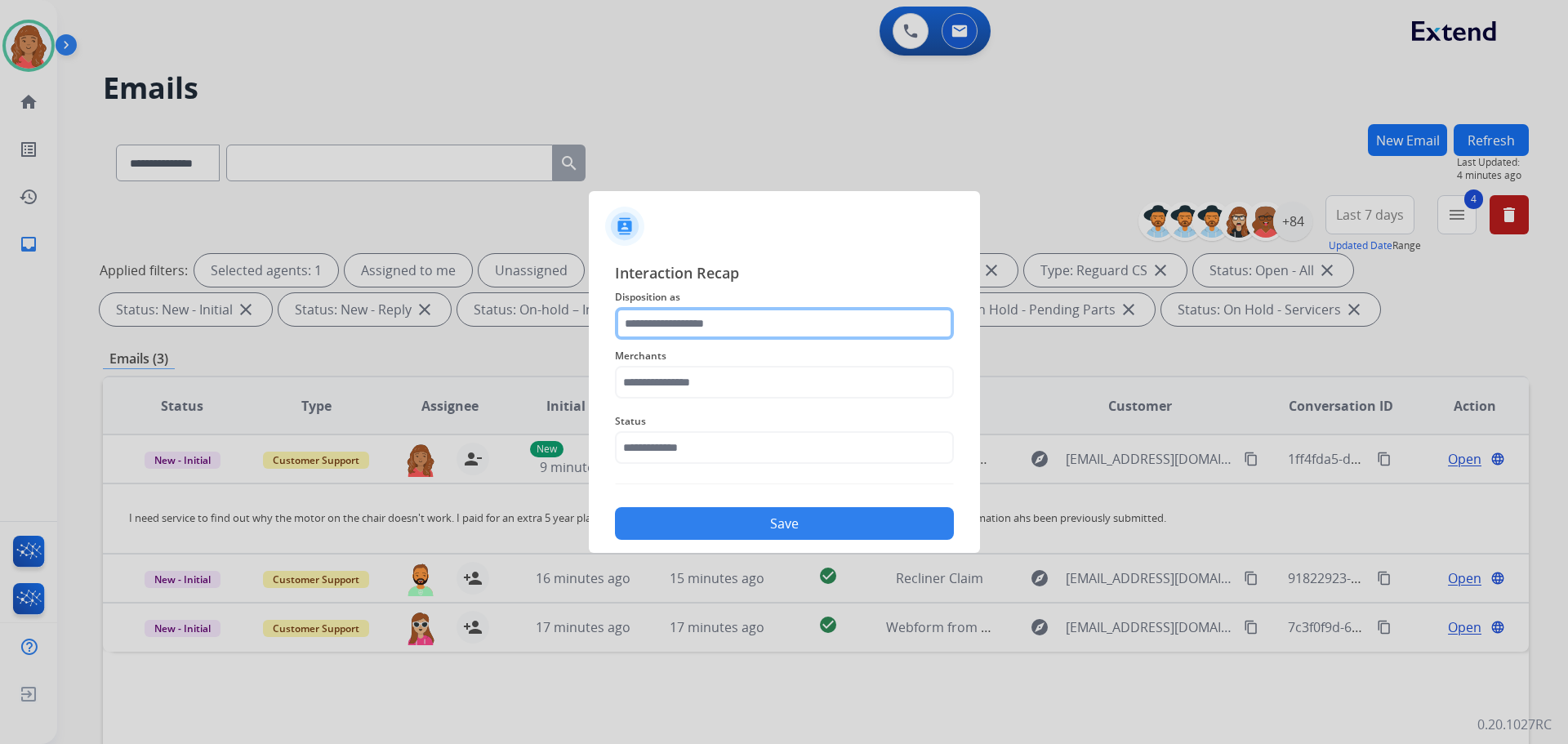
drag, startPoint x: 695, startPoint y: 322, endPoint x: 689, endPoint y: 337, distance: 16.2
click at [695, 323] on input "text" at bounding box center [785, 323] width 339 height 33
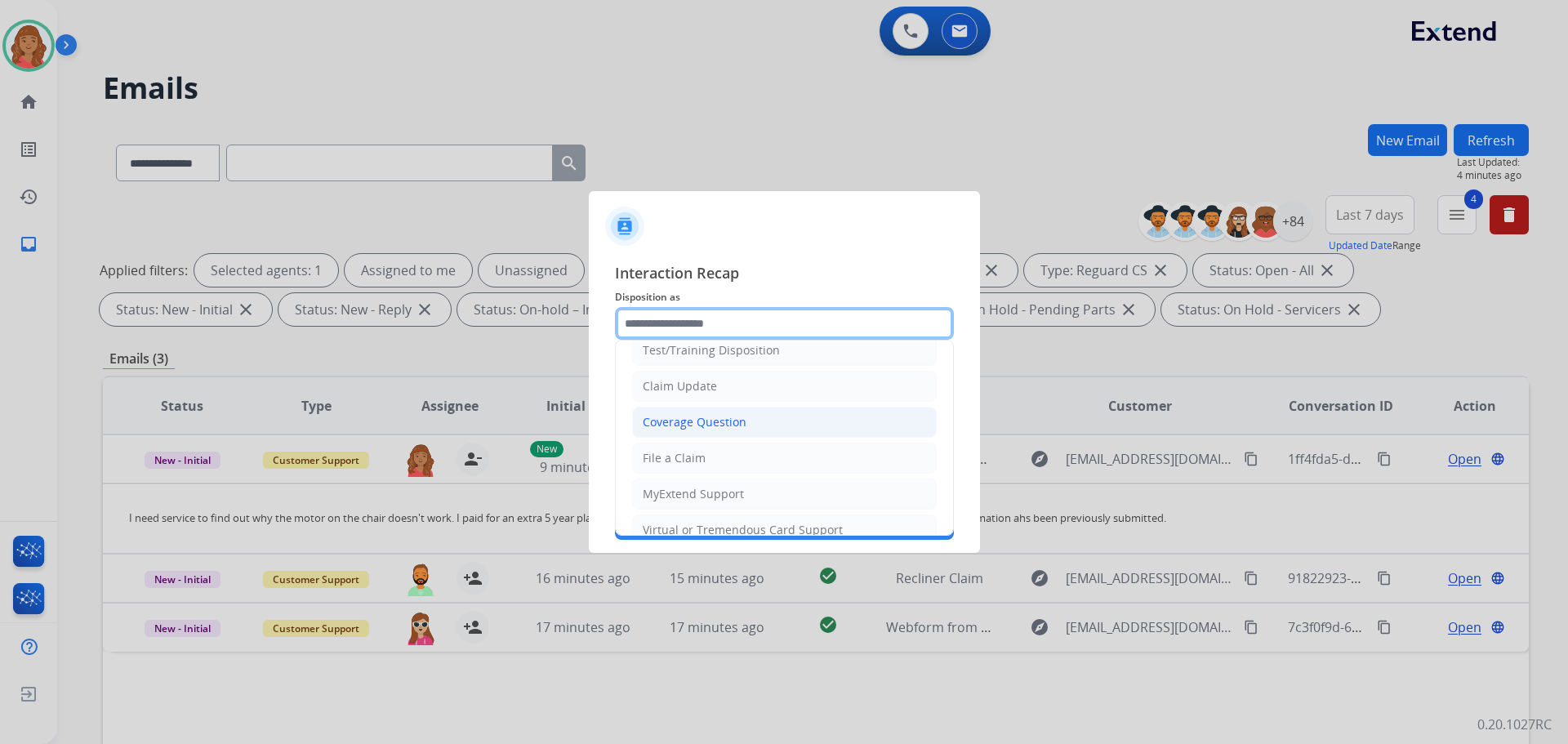
scroll to position [82, 0]
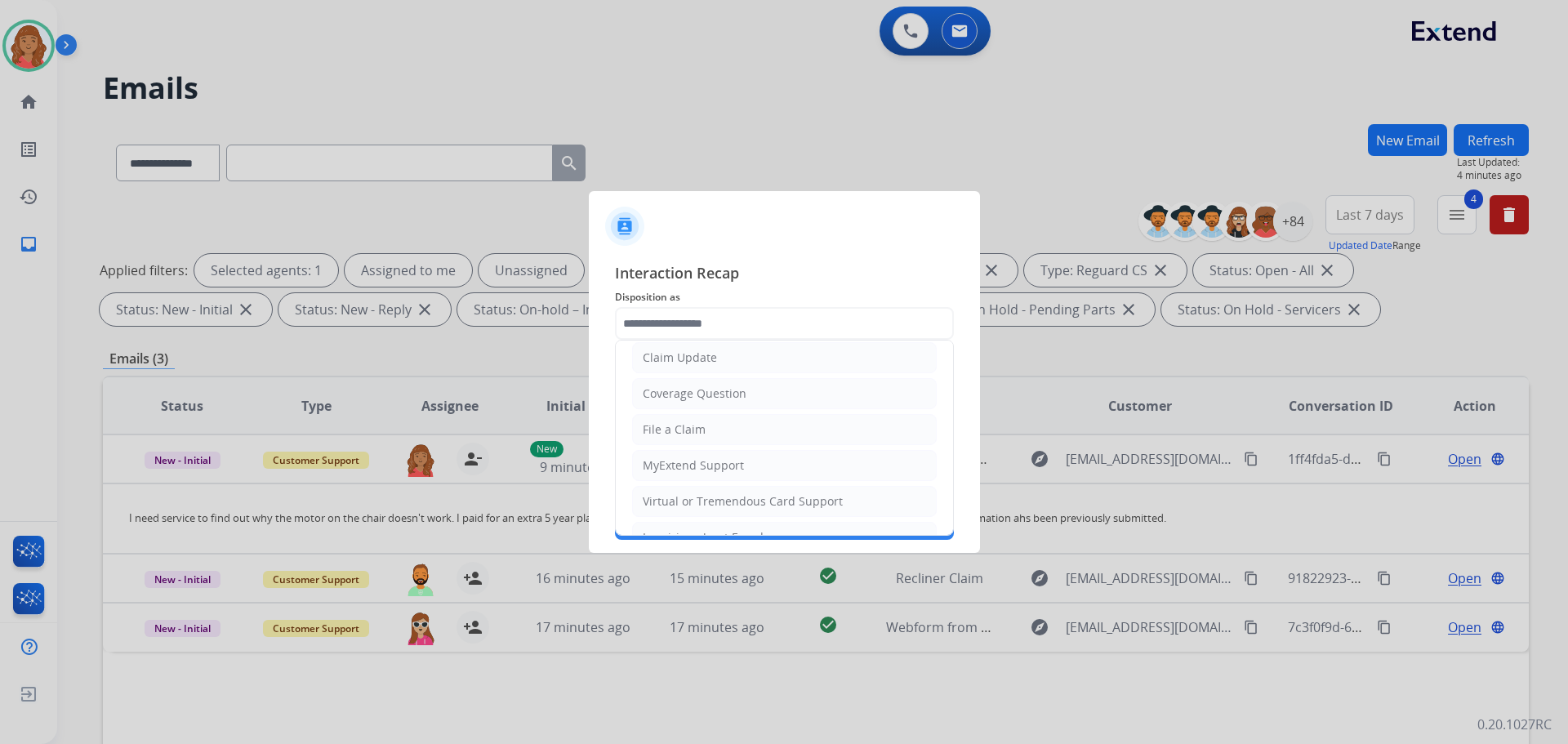
click at [676, 366] on li "Claim Update" at bounding box center [784, 357] width 305 height 31
type input "**********"
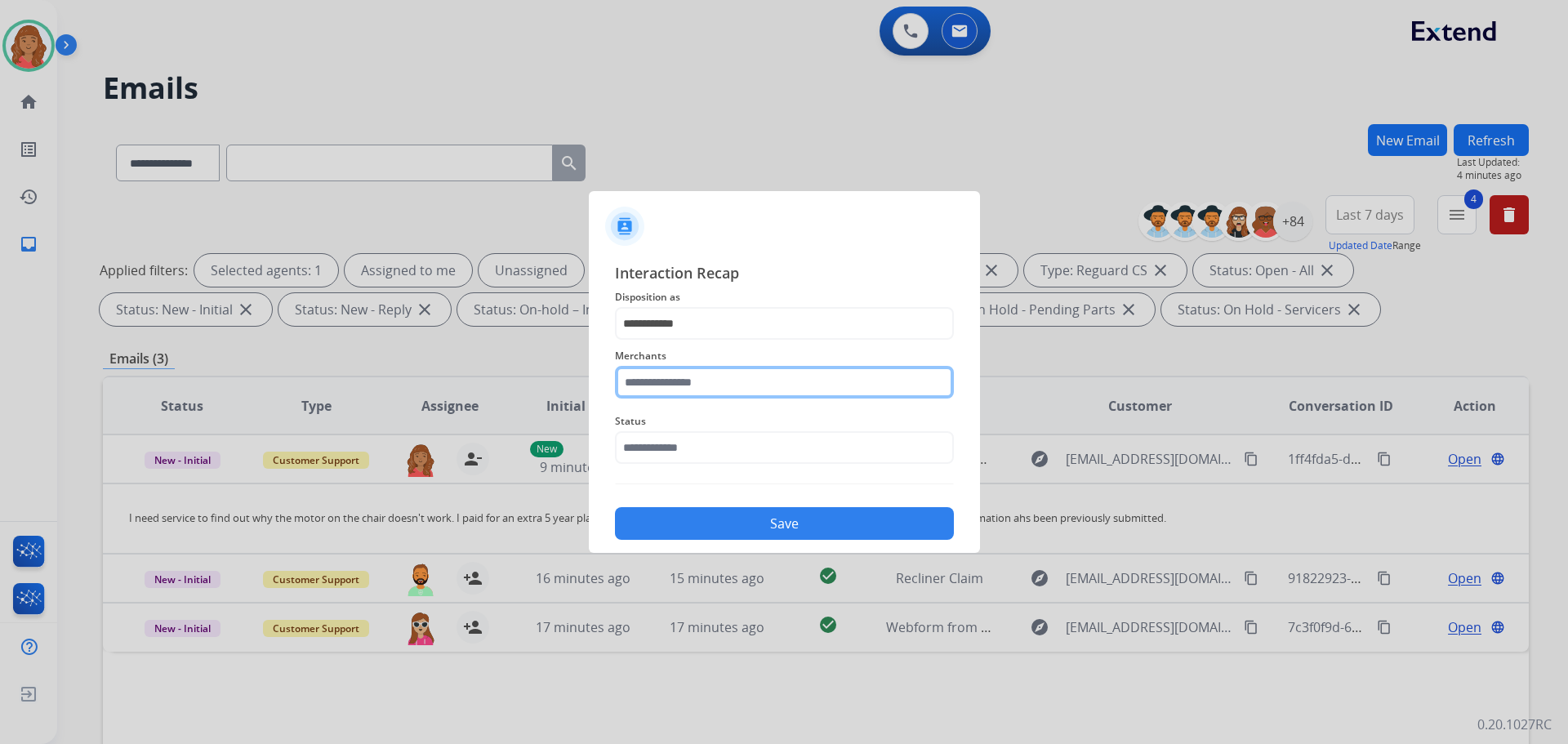
click at [673, 390] on input "text" at bounding box center [785, 382] width 339 height 33
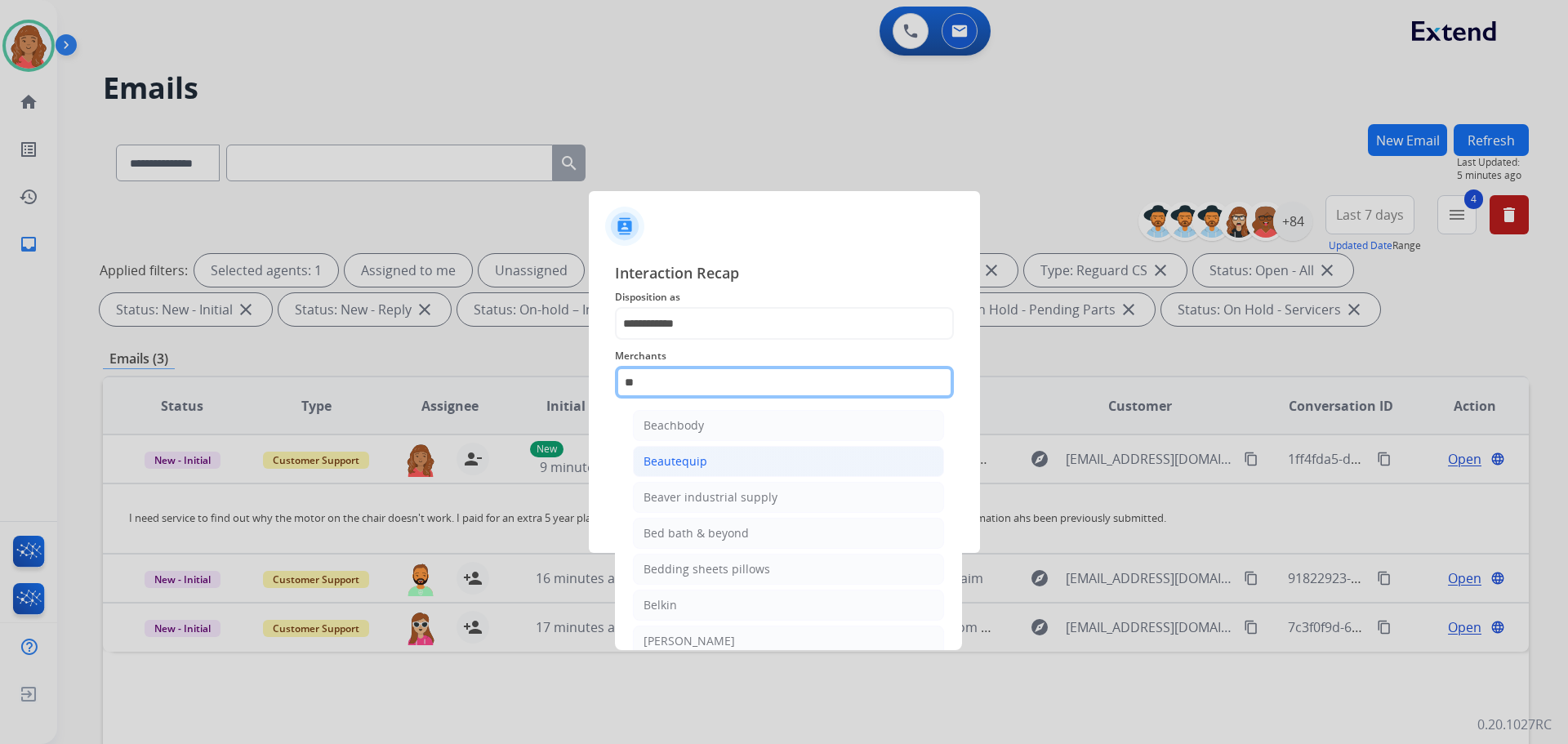
scroll to position [0, 0]
click at [661, 386] on input "***" at bounding box center [785, 382] width 339 height 33
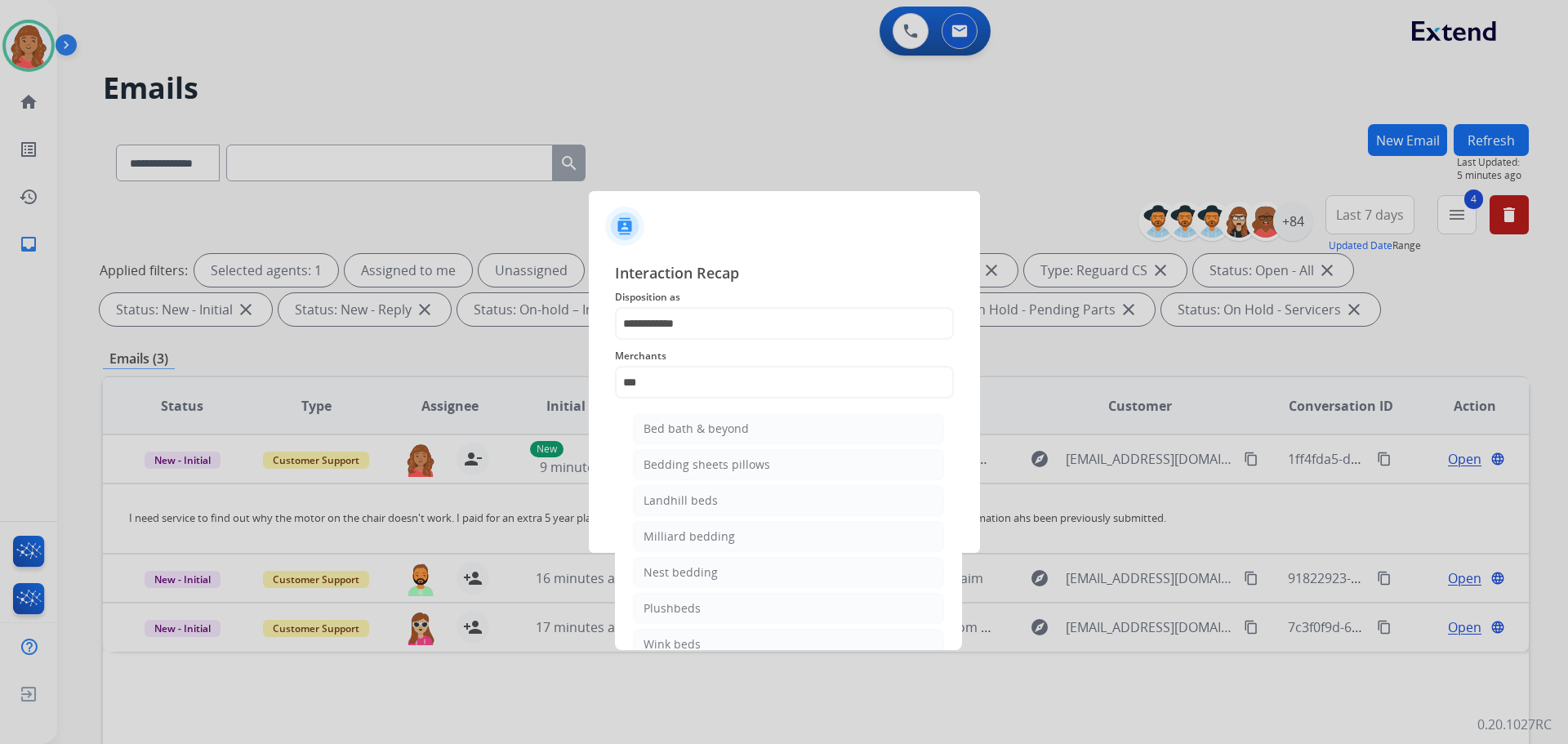
click at [696, 418] on li "Bed bath & beyond" at bounding box center [788, 429] width 312 height 31
type input "**********"
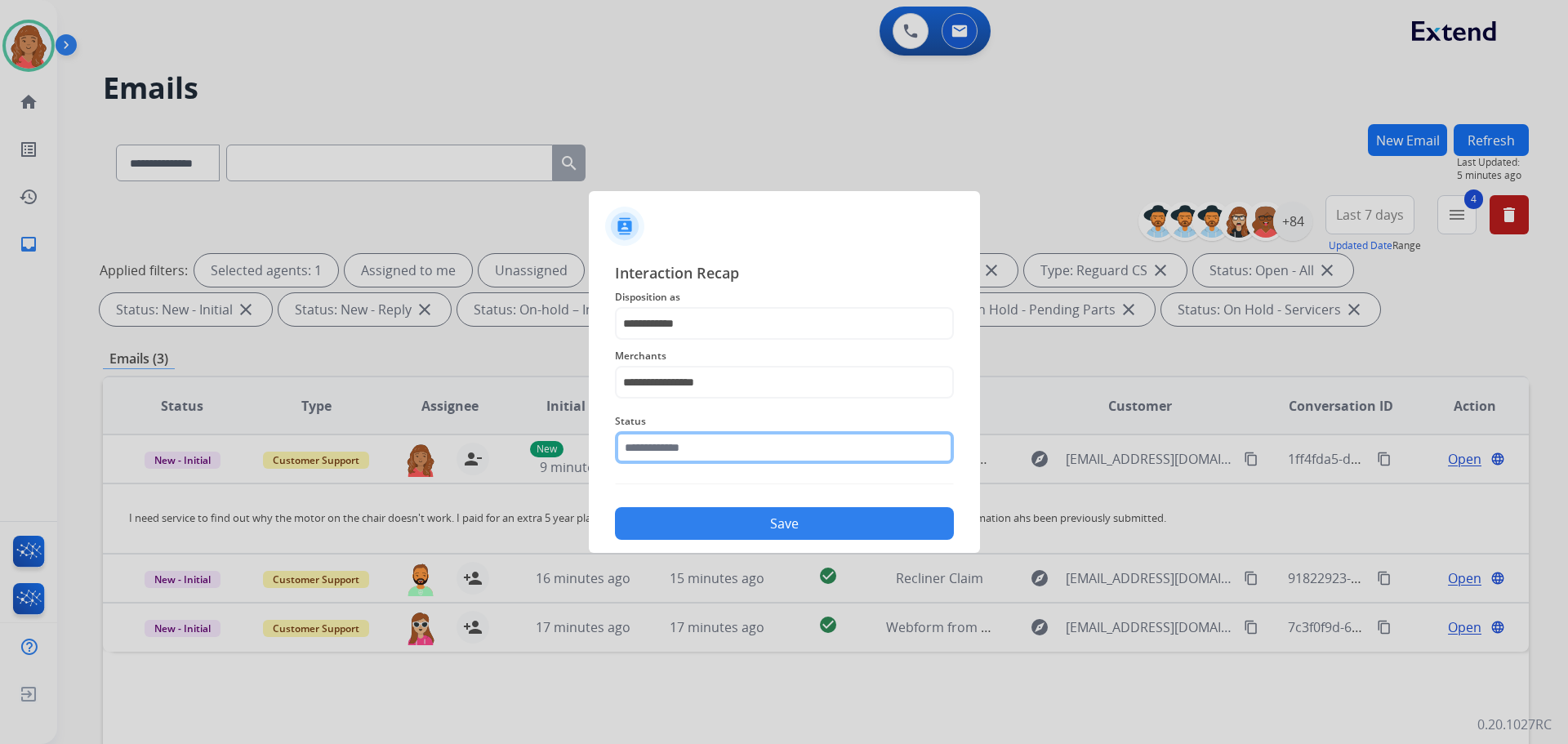
drag, startPoint x: 675, startPoint y: 448, endPoint x: 683, endPoint y: 455, distance: 10.6
click at [679, 451] on input "text" at bounding box center [785, 447] width 339 height 33
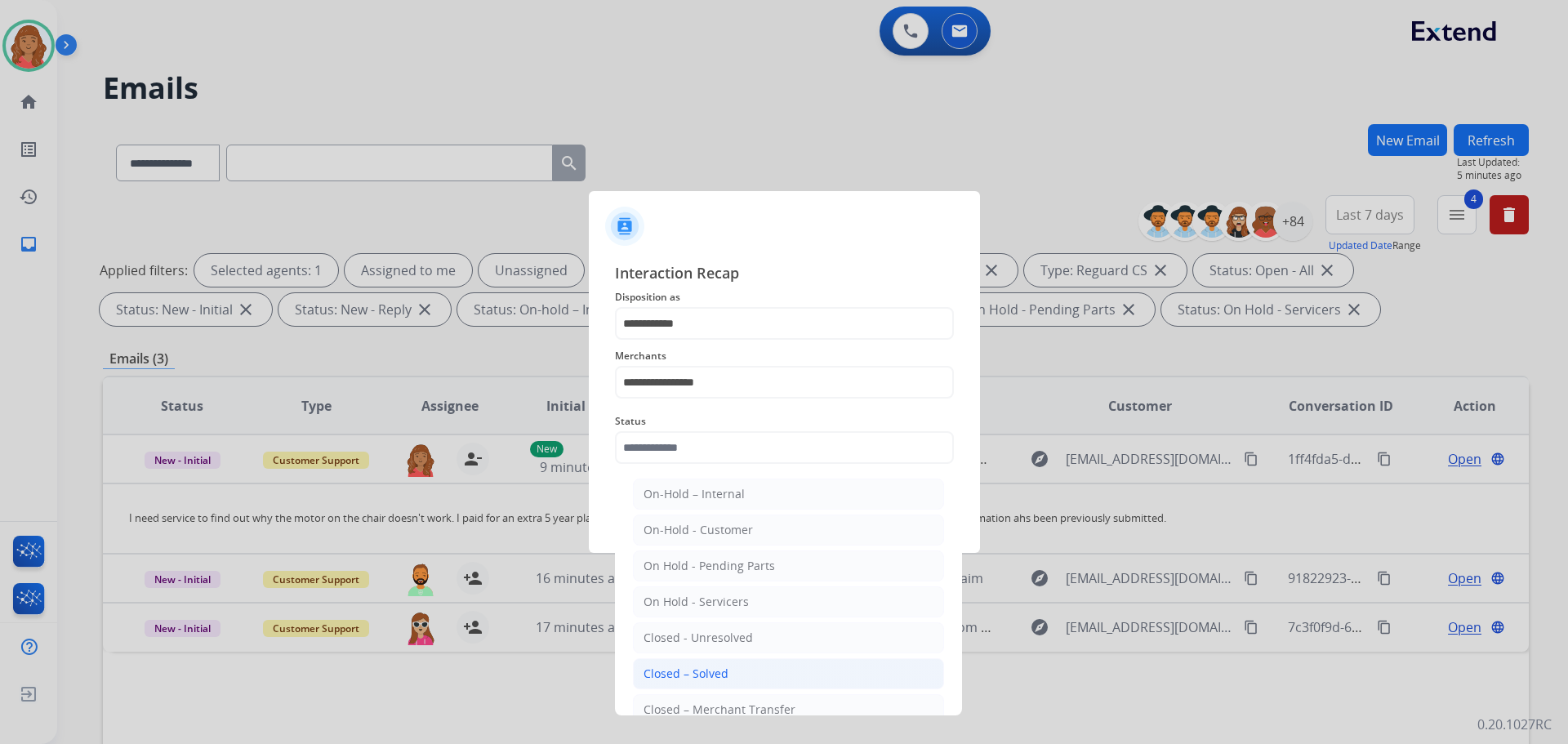
click at [700, 680] on div "Closed – Solved" at bounding box center [686, 674] width 85 height 16
type input "**********"
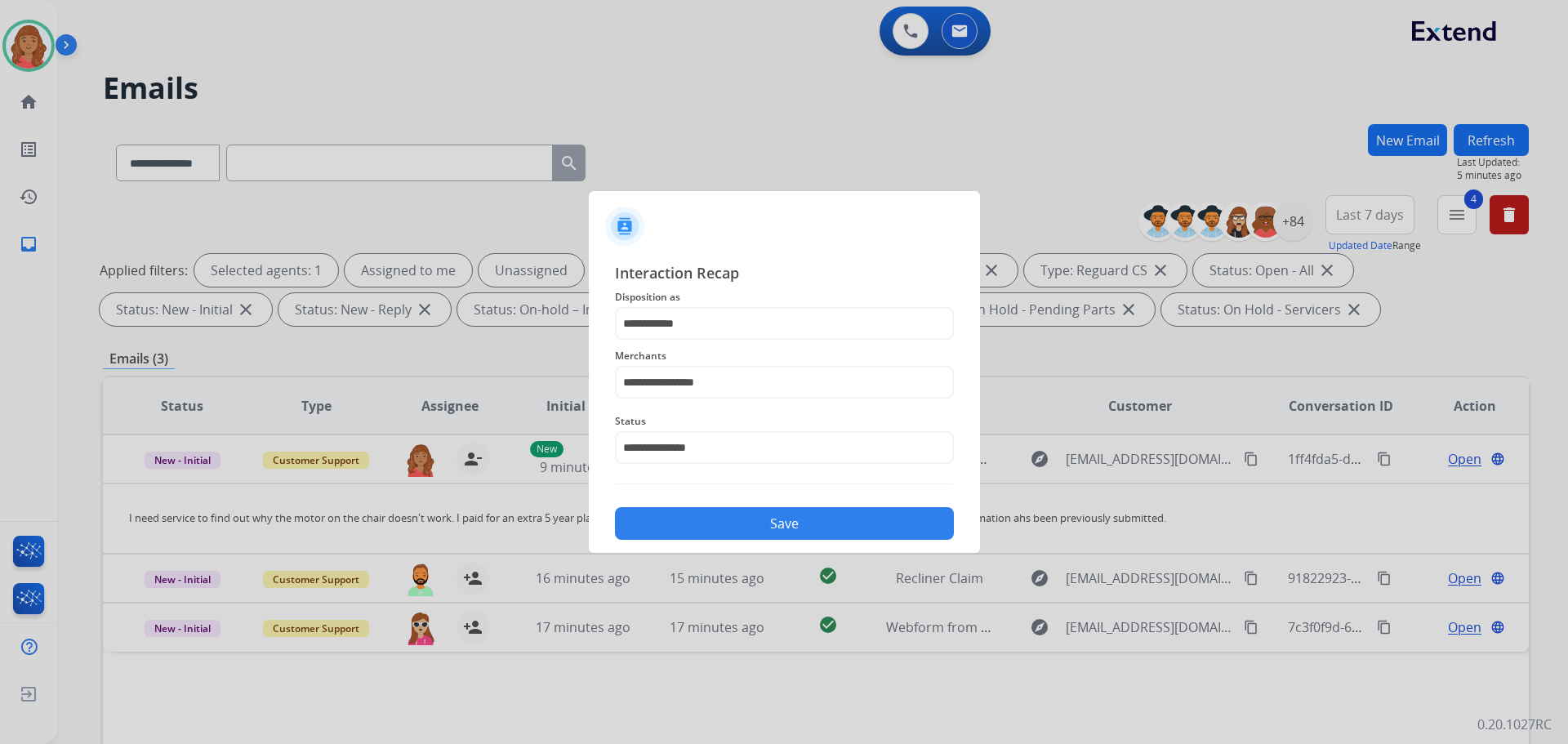
click at [700, 519] on button "Save" at bounding box center [785, 523] width 339 height 33
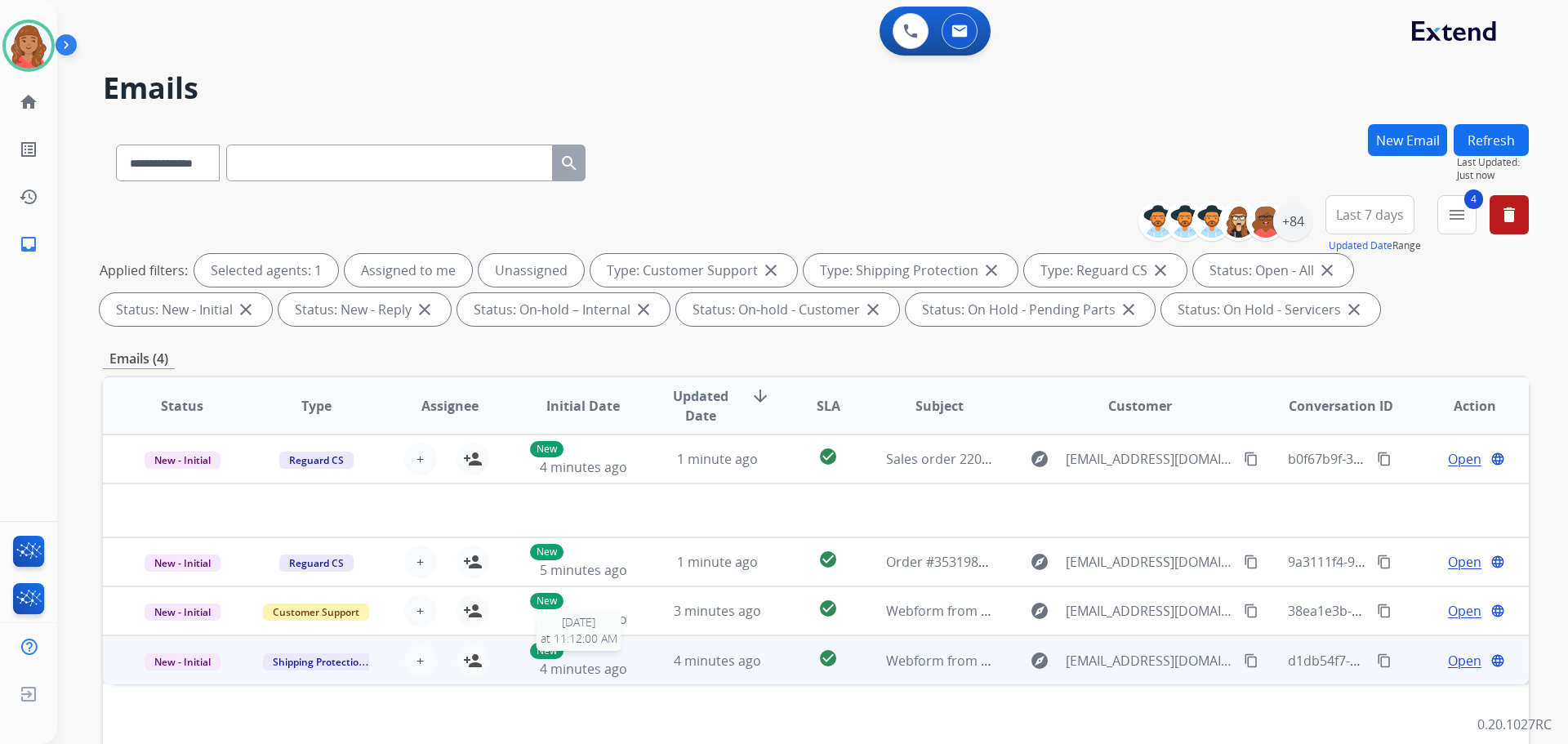
click at [625, 667] on div "New 4 minutes ago" at bounding box center [583, 661] width 107 height 36
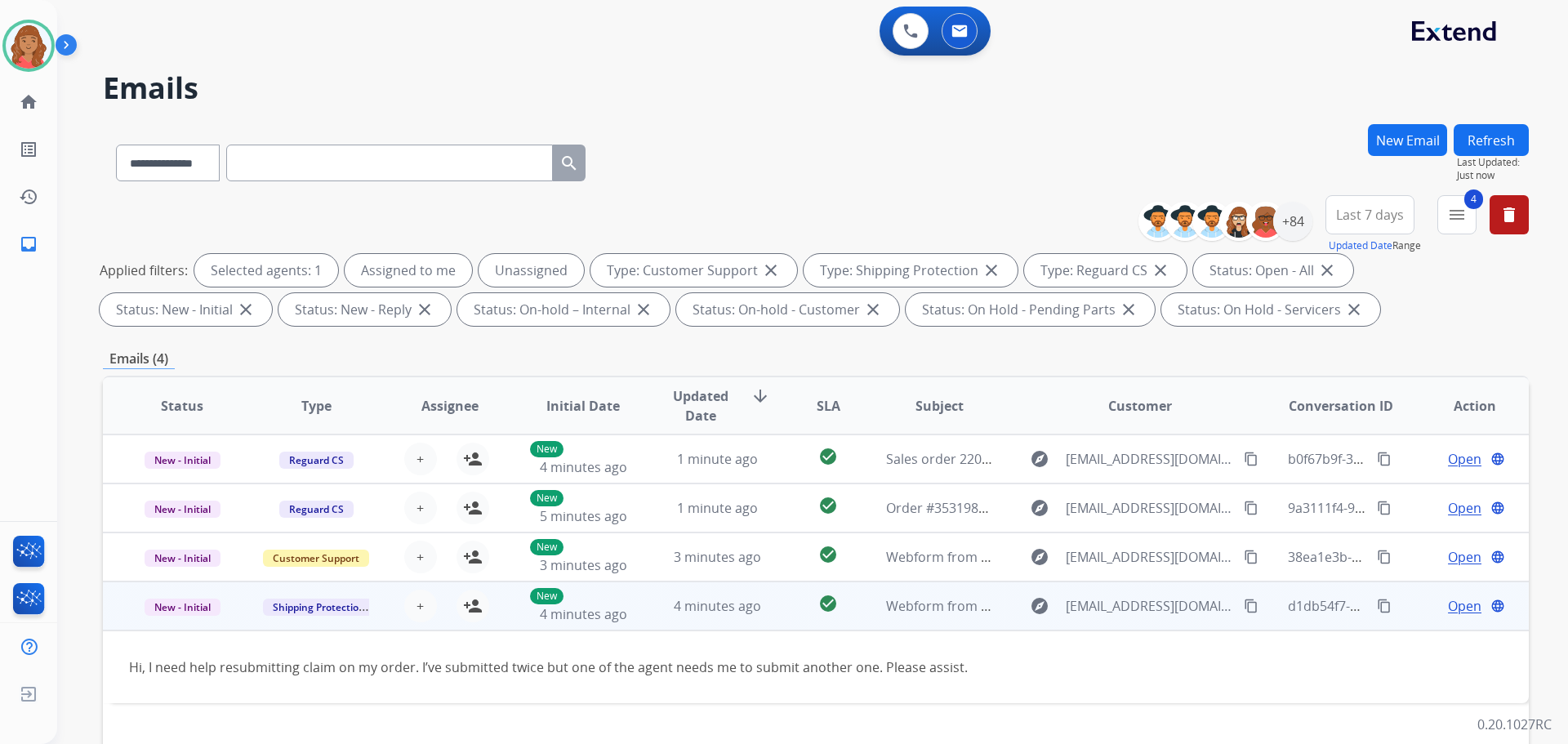
click at [1244, 605] on mat-icon "content_copy" at bounding box center [1251, 605] width 15 height 15
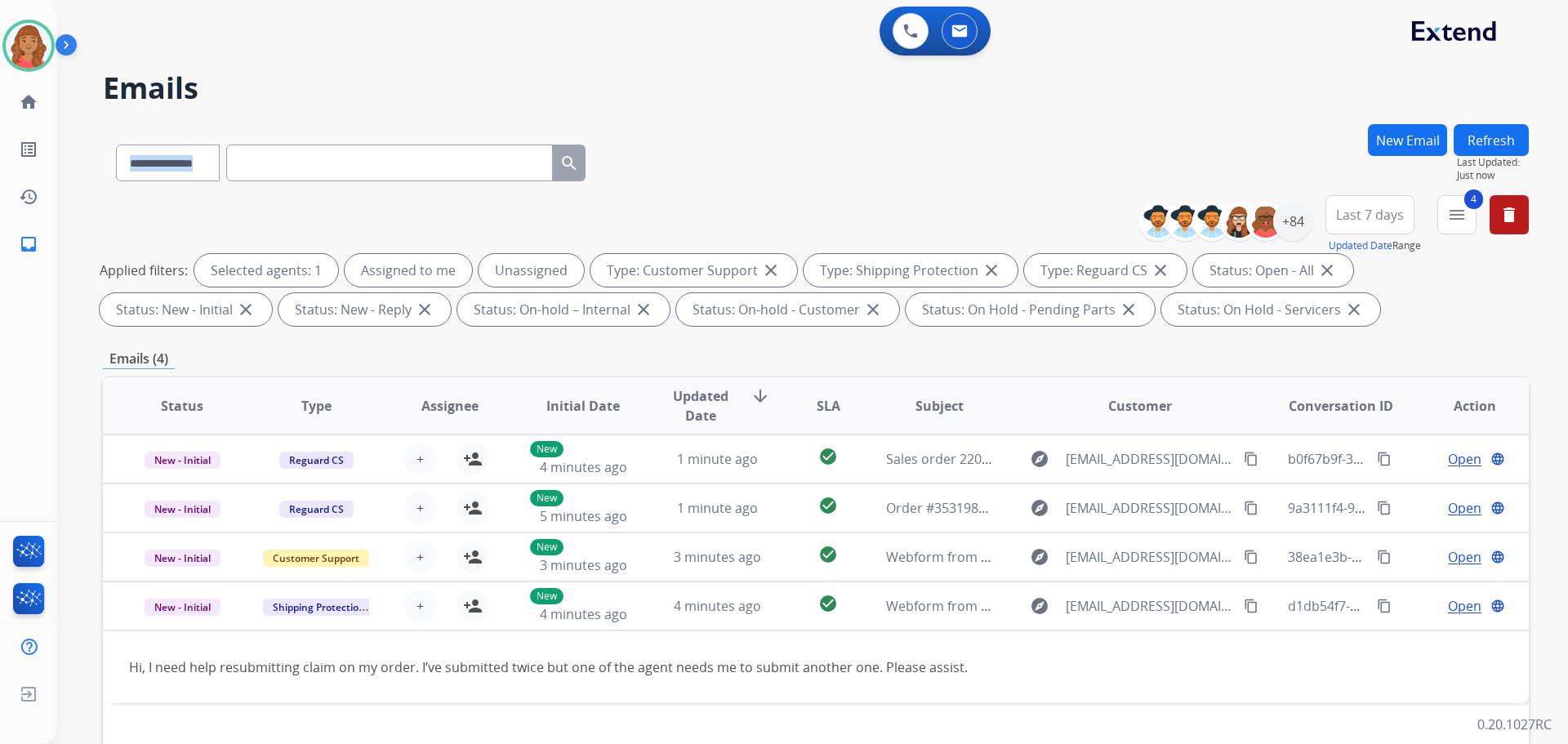
click at [642, 101] on div "**********" at bounding box center [793, 431] width 1472 height 744
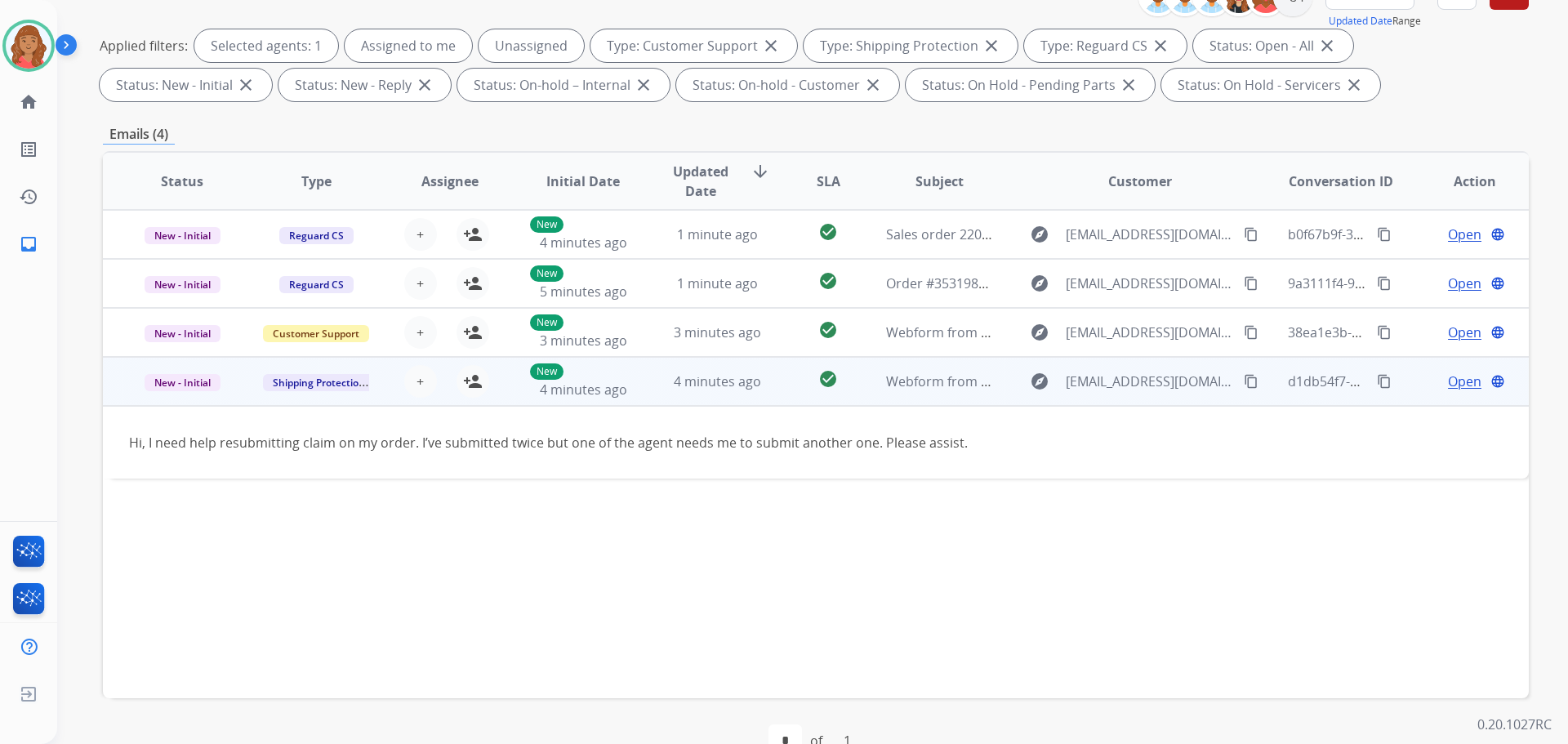
scroll to position [264, 0]
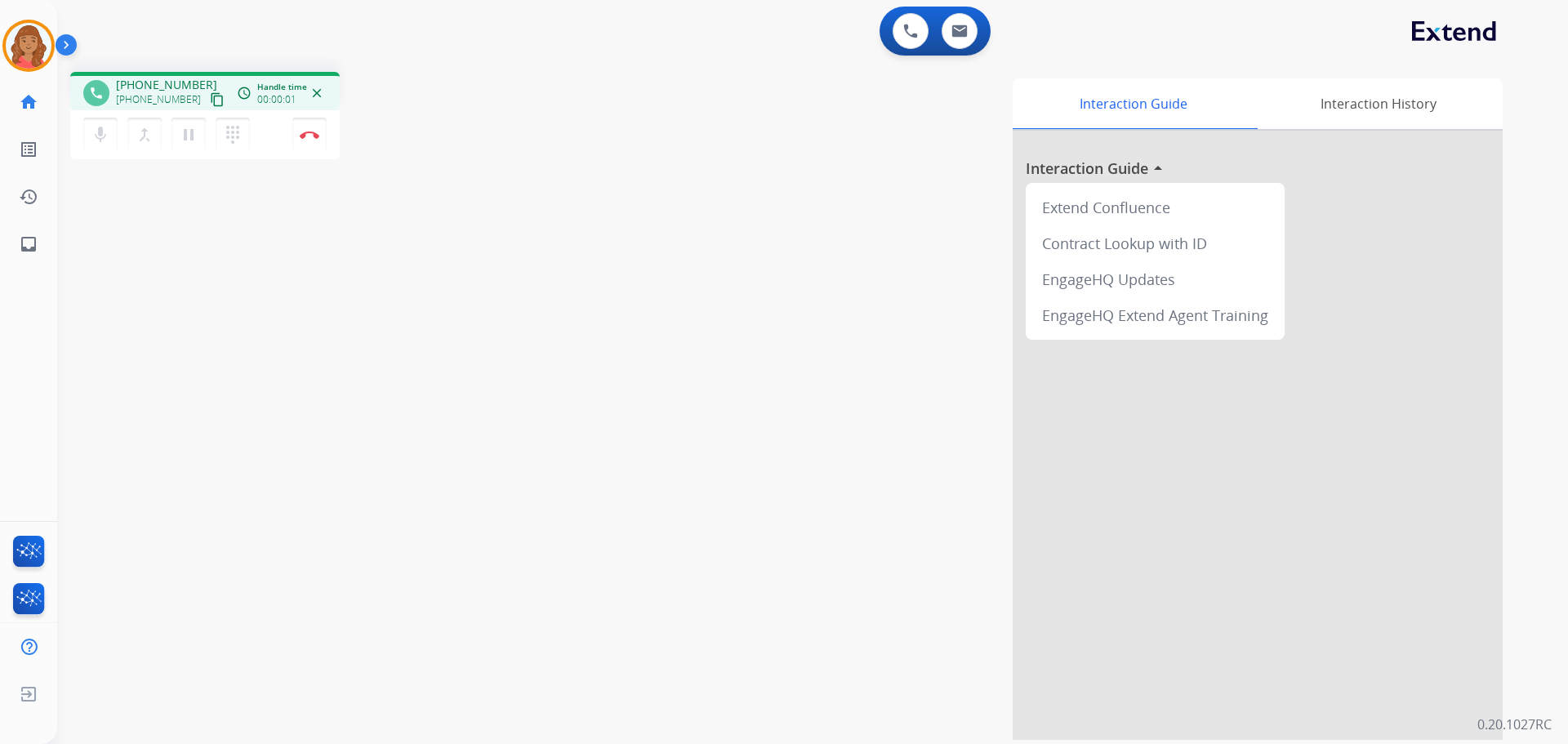
click at [210, 98] on mat-icon "content_copy" at bounding box center [217, 99] width 15 height 15
drag, startPoint x: 200, startPoint y: 100, endPoint x: 82, endPoint y: 101, distance: 118.0
click at [210, 101] on mat-icon "content_copy" at bounding box center [217, 99] width 15 height 15
click at [312, 139] on button "Disconnect" at bounding box center [309, 134] width 35 height 35
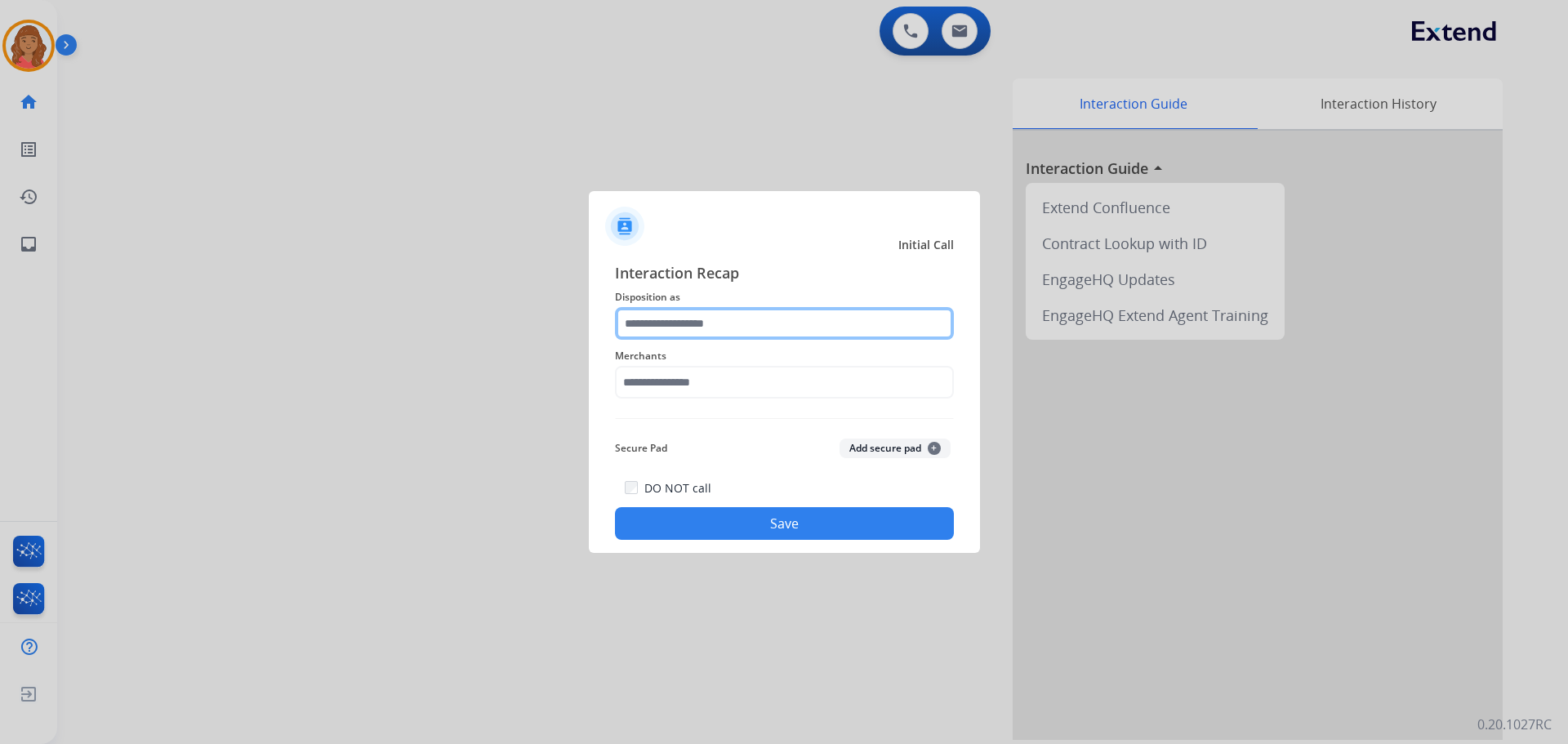
drag, startPoint x: 655, startPoint y: 330, endPoint x: 645, endPoint y: 338, distance: 12.8
click at [655, 329] on input "text" at bounding box center [785, 323] width 339 height 33
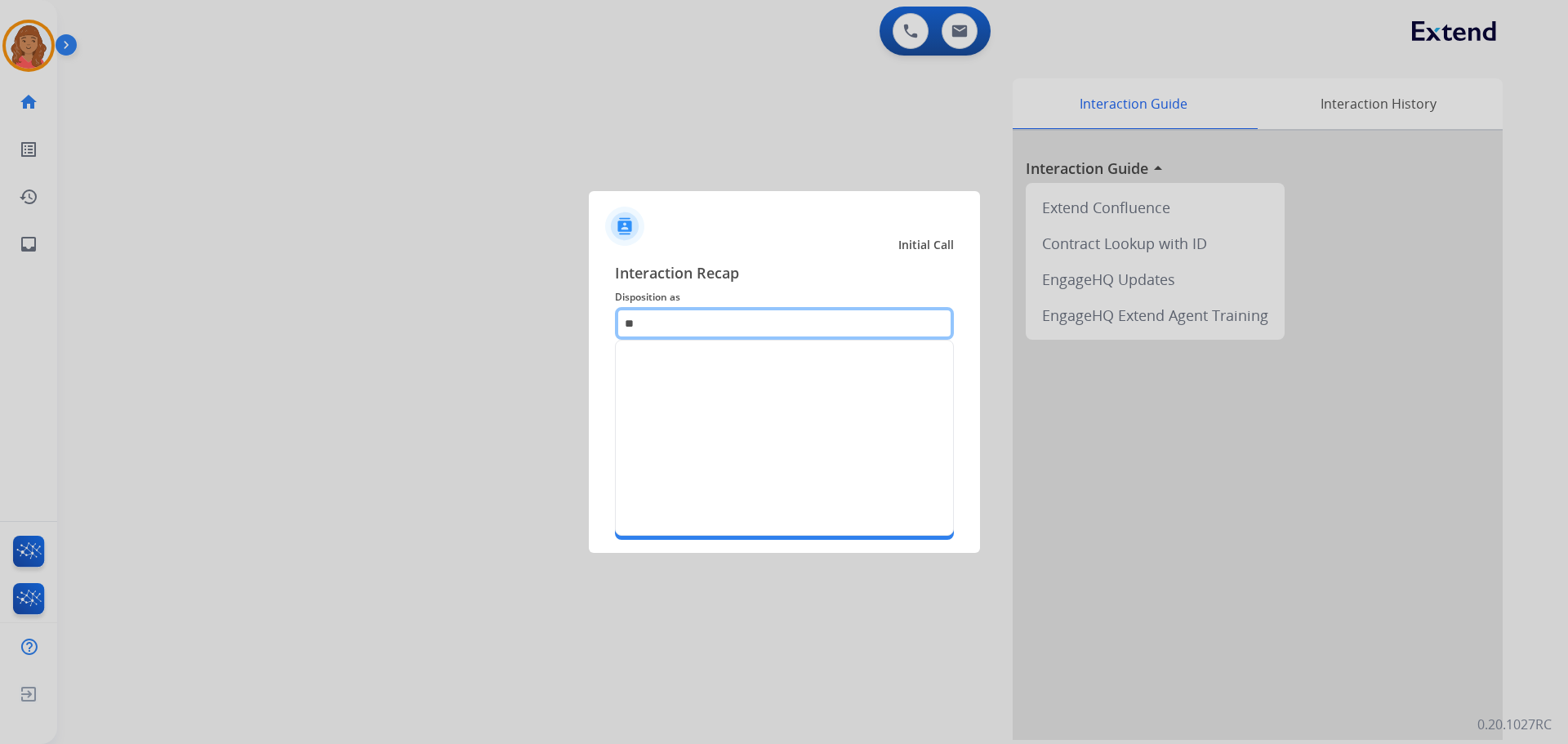
type input "*"
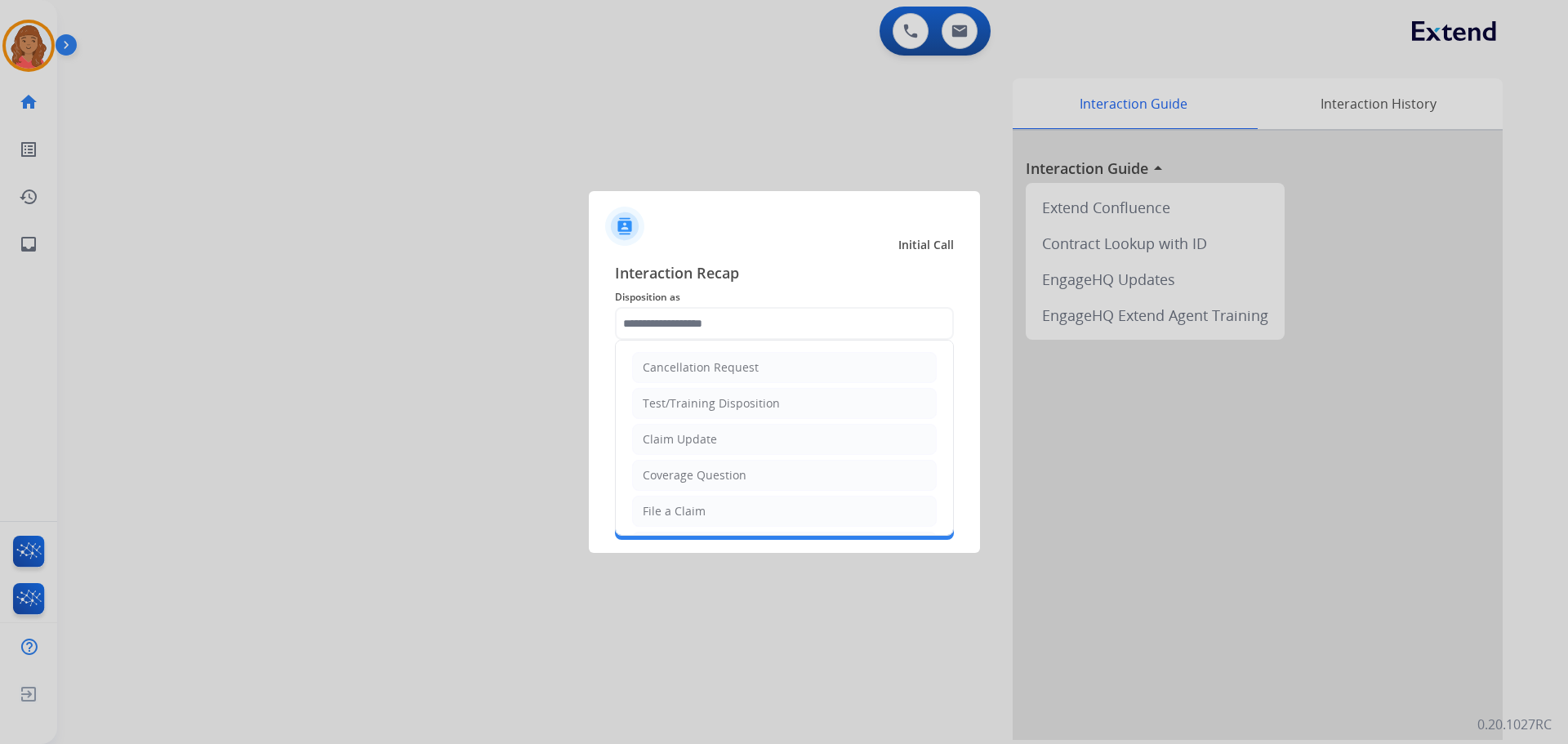
drag, startPoint x: 674, startPoint y: 431, endPoint x: 665, endPoint y: 406, distance: 26.6
click at [673, 431] on li "Claim Update" at bounding box center [784, 439] width 305 height 31
type input "**********"
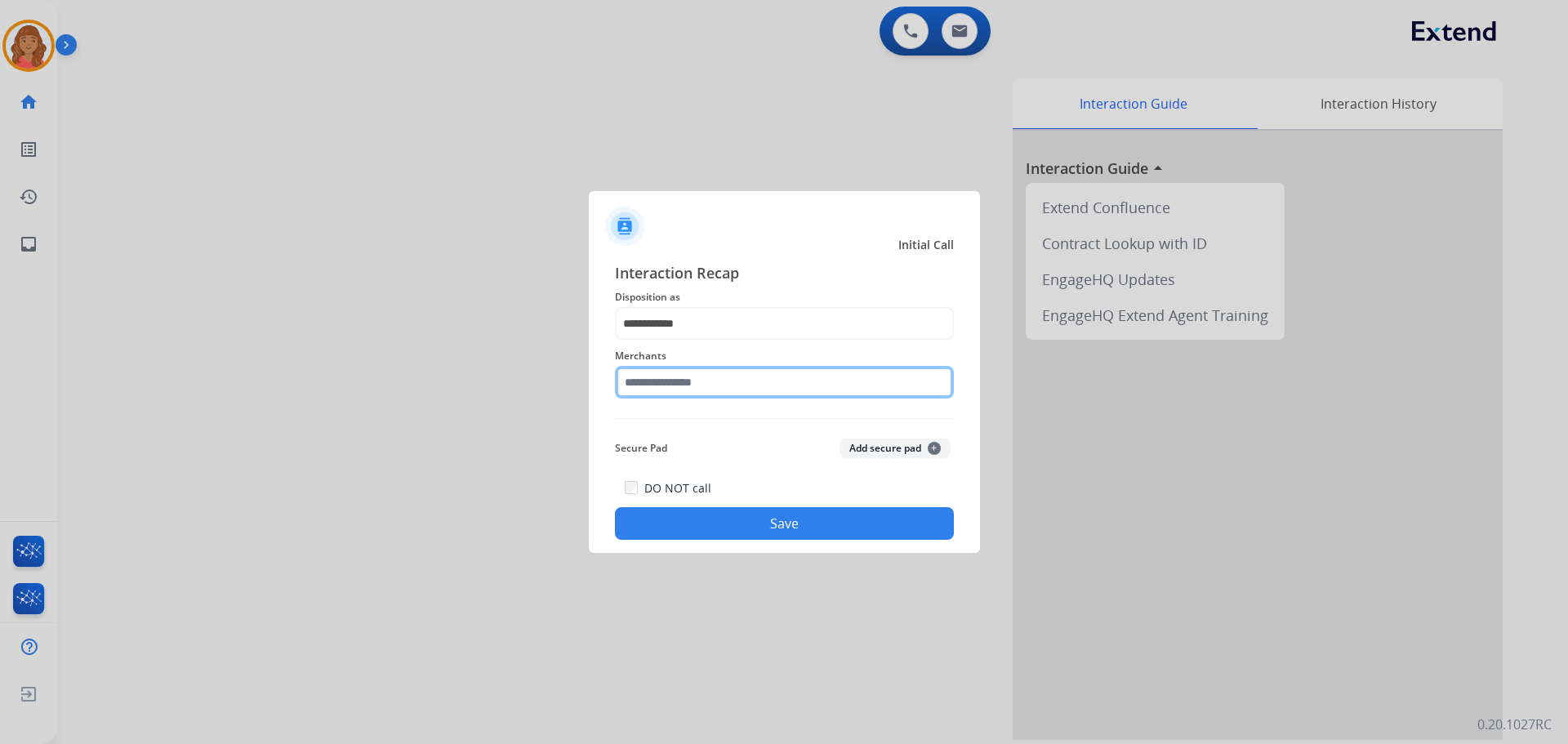
click at [669, 383] on input "text" at bounding box center [785, 382] width 339 height 33
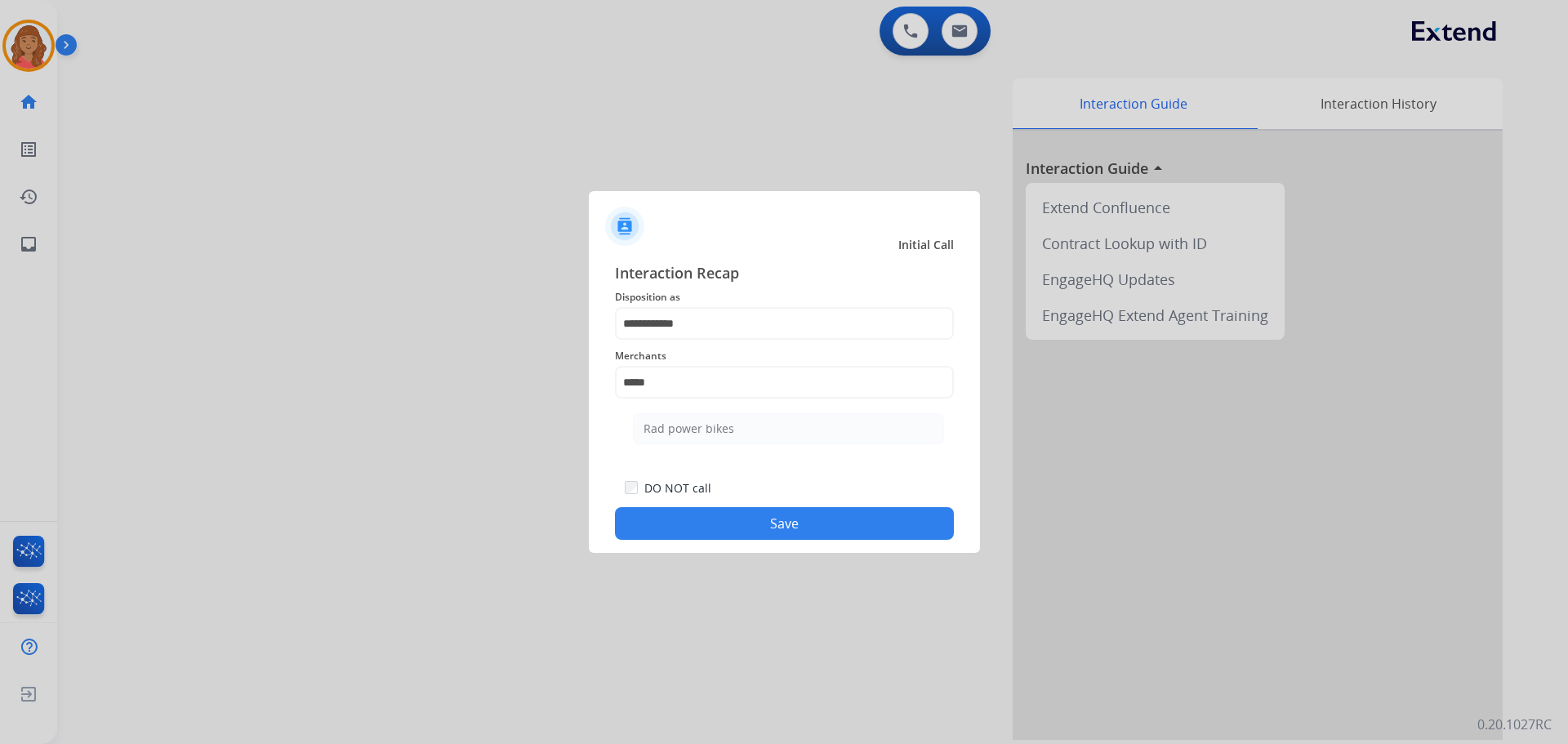
click at [684, 430] on div "Rad power bikes" at bounding box center [689, 429] width 91 height 16
type input "**********"
click at [708, 522] on button "Save" at bounding box center [785, 523] width 339 height 33
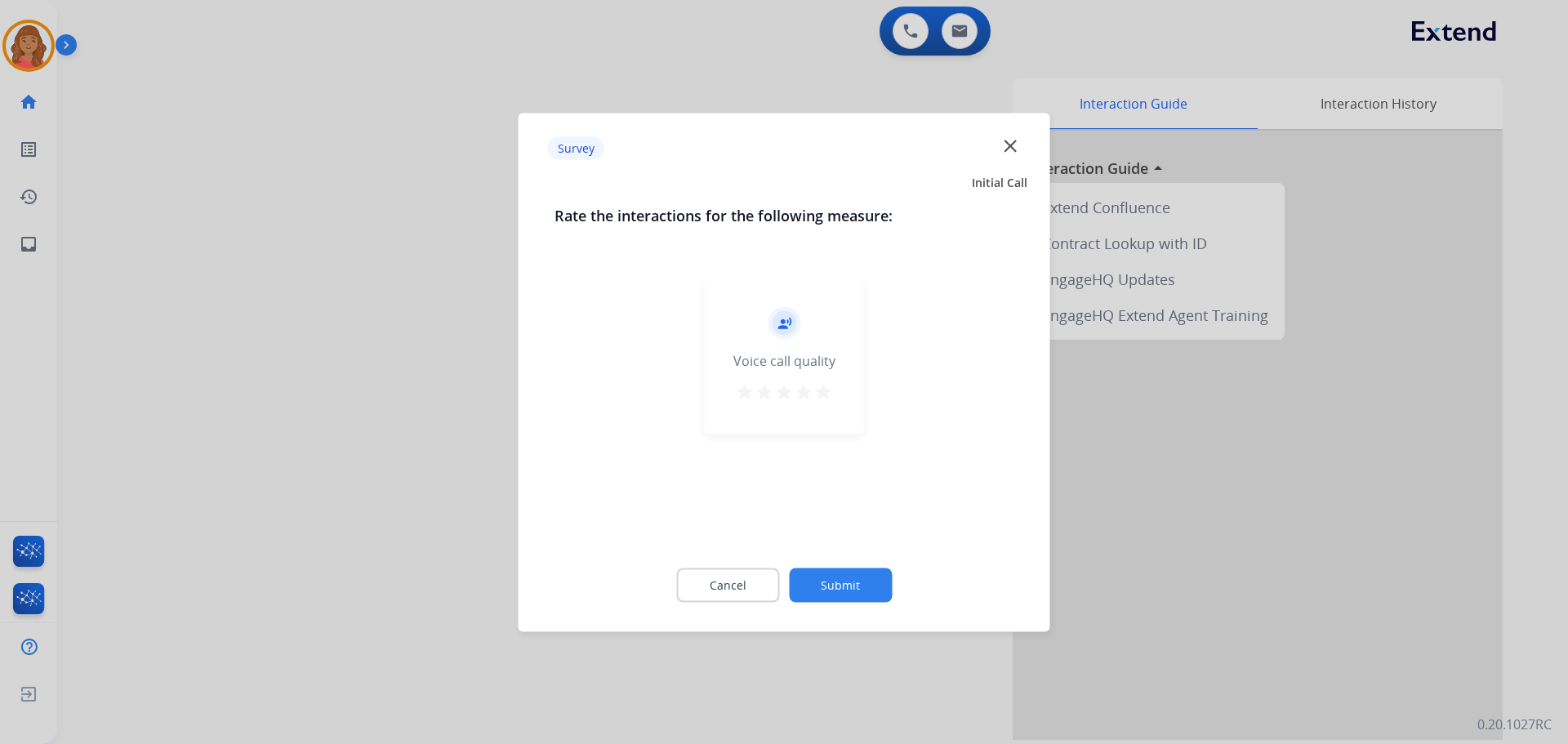
click at [826, 396] on mat-icon "star" at bounding box center [823, 392] width 20 height 20
click at [852, 579] on button "Submit" at bounding box center [841, 584] width 103 height 35
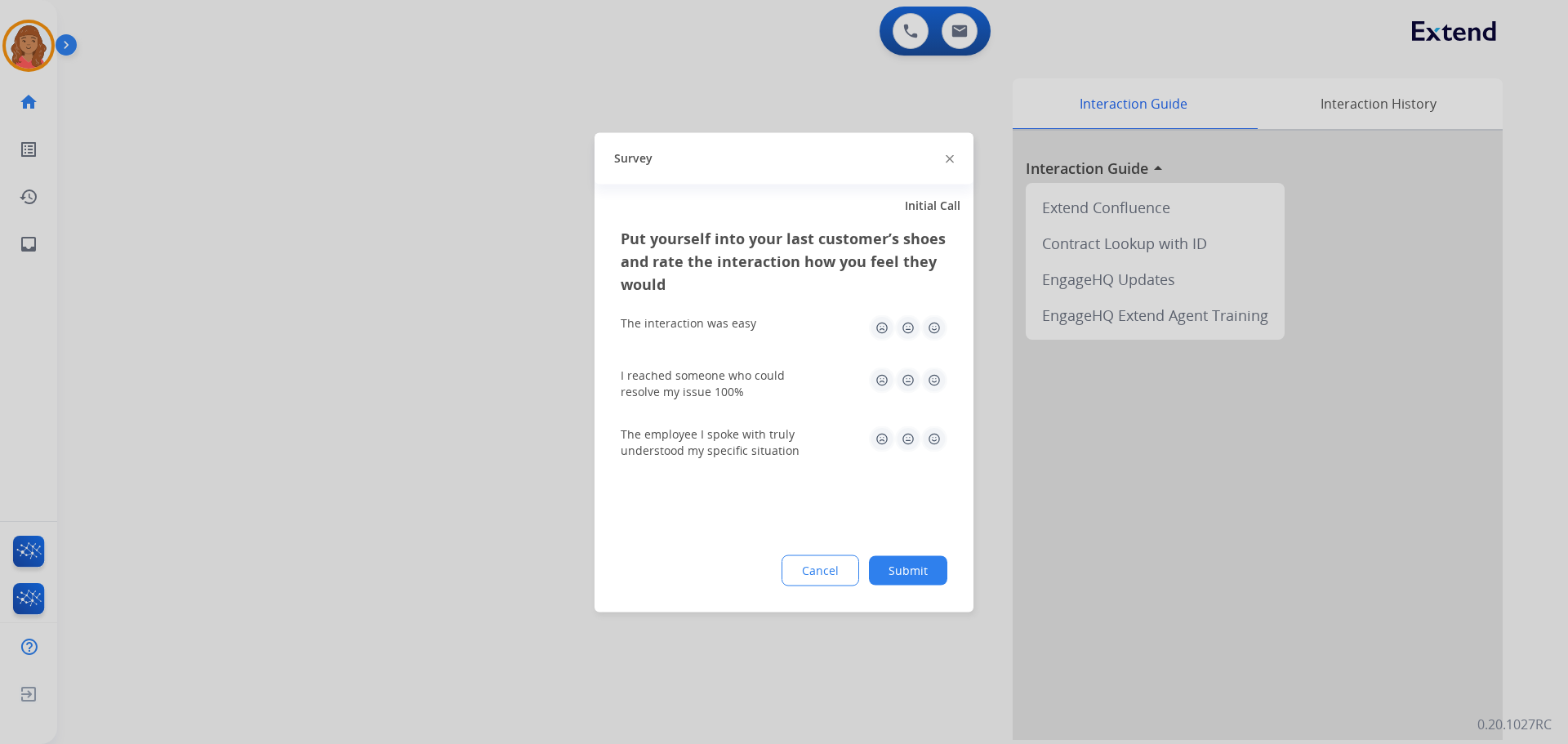
drag, startPoint x: 927, startPoint y: 328, endPoint x: 941, endPoint y: 350, distance: 26.1
click at [928, 328] on img at bounding box center [934, 327] width 26 height 26
click at [930, 446] on img at bounding box center [934, 438] width 26 height 26
click at [934, 379] on img at bounding box center [934, 379] width 26 height 26
click at [899, 560] on button "Submit" at bounding box center [908, 570] width 78 height 29
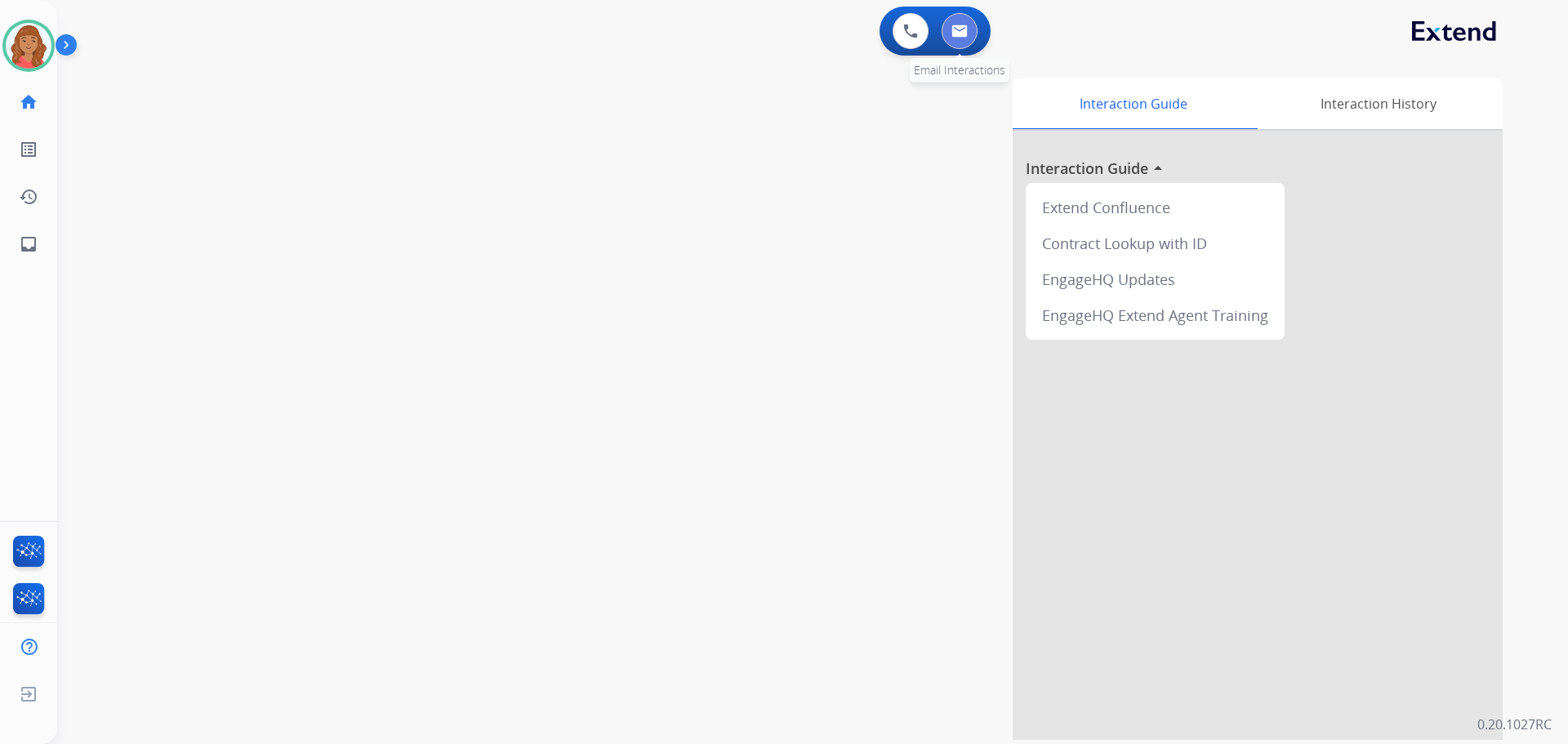
click at [962, 38] on button at bounding box center [960, 31] width 36 height 36
select select "**********"
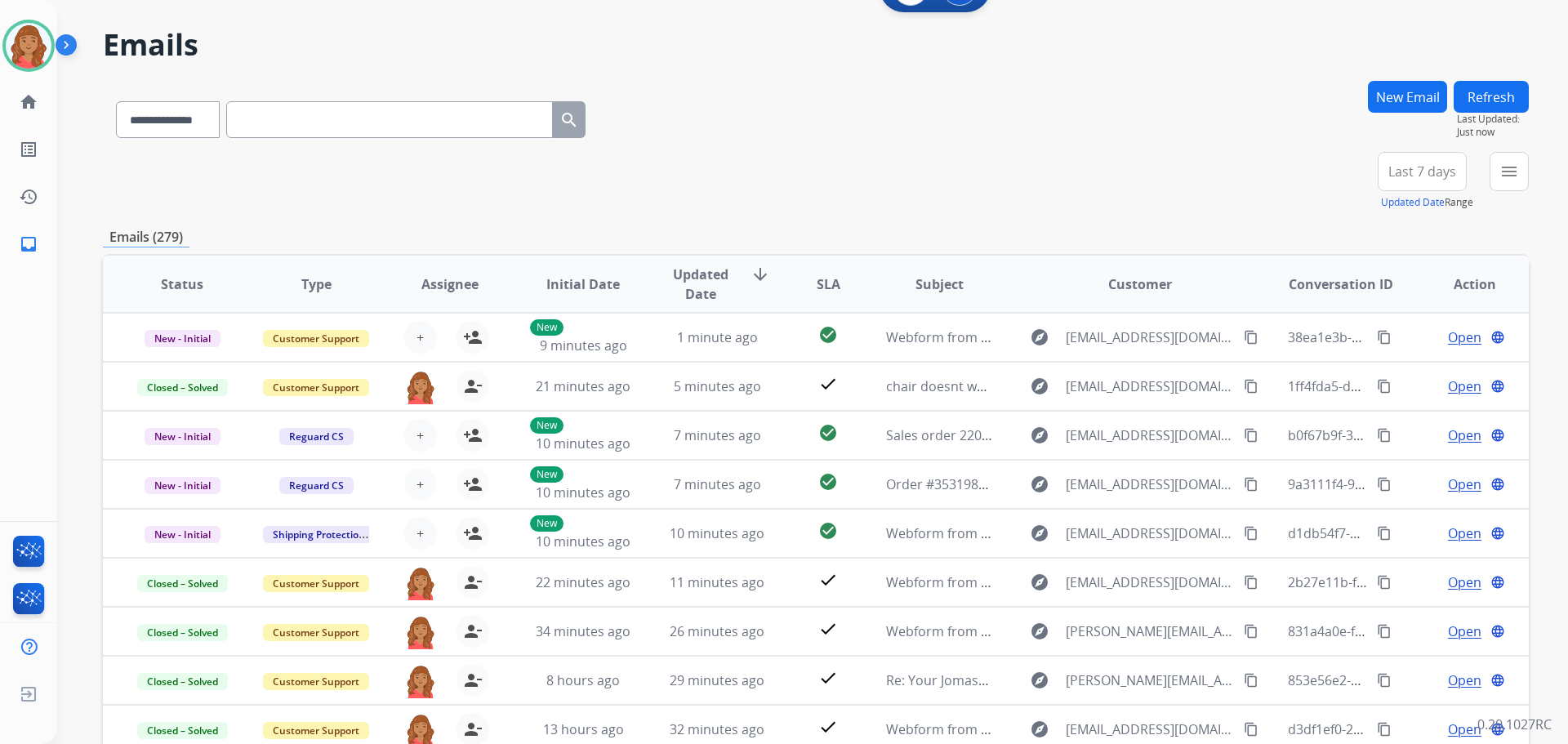
scroll to position [22, 0]
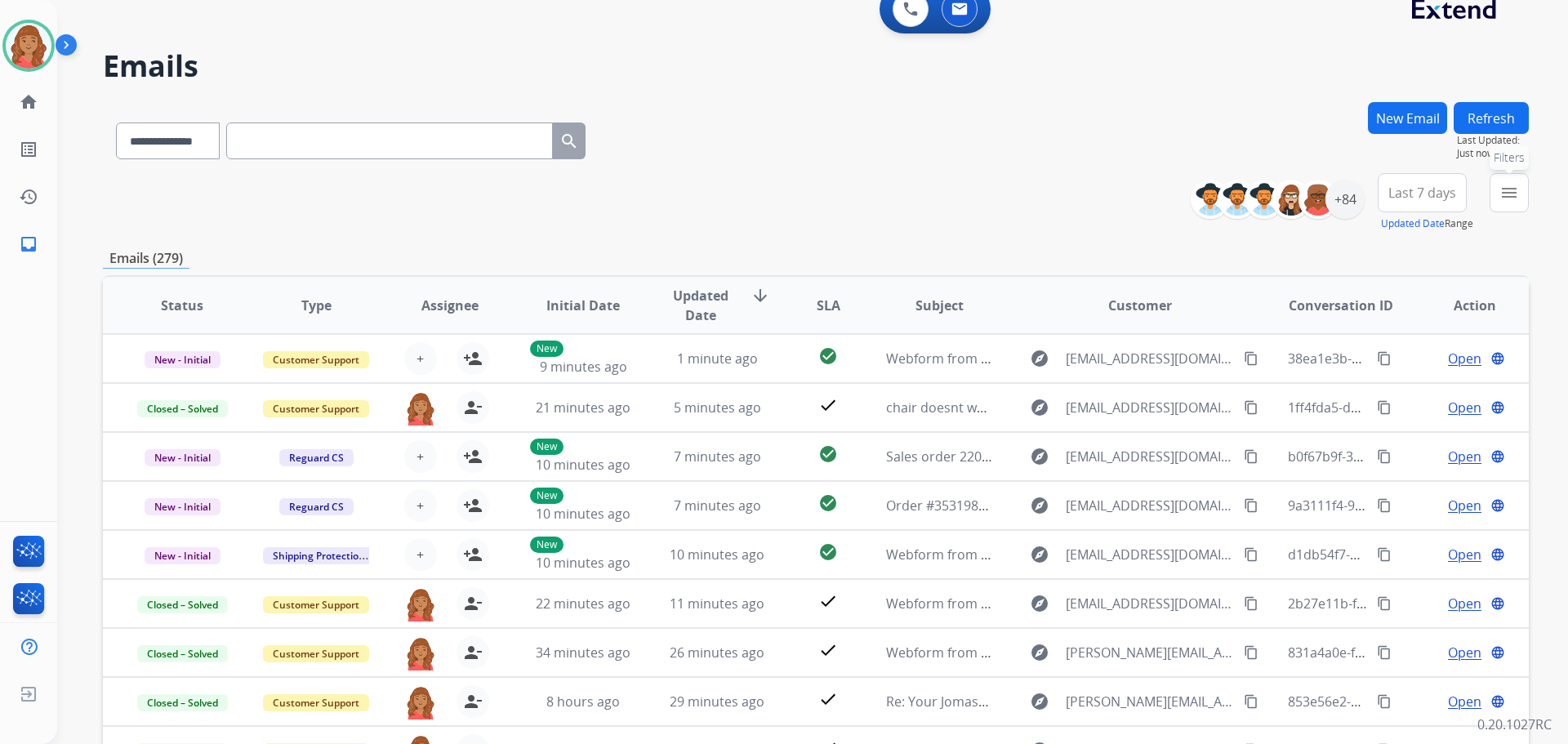
click at [1504, 188] on mat-icon "menu" at bounding box center [1509, 193] width 20 height 20
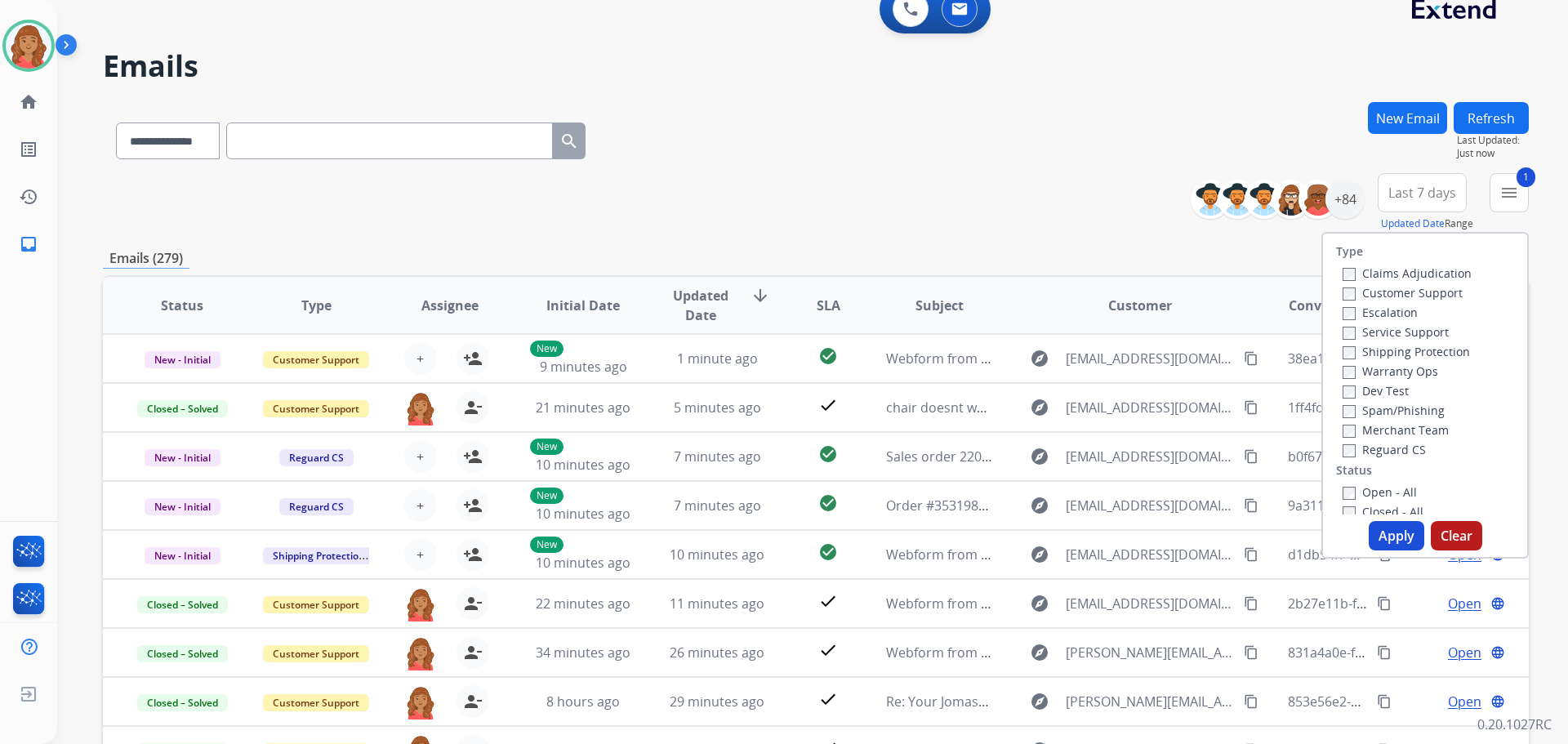
click at [1345, 356] on label "Shipping Protection" at bounding box center [1406, 351] width 128 height 15
click at [1345, 511] on label "Closed - All" at bounding box center [1382, 511] width 81 height 15
click at [1383, 534] on button "Apply" at bounding box center [1397, 535] width 56 height 29
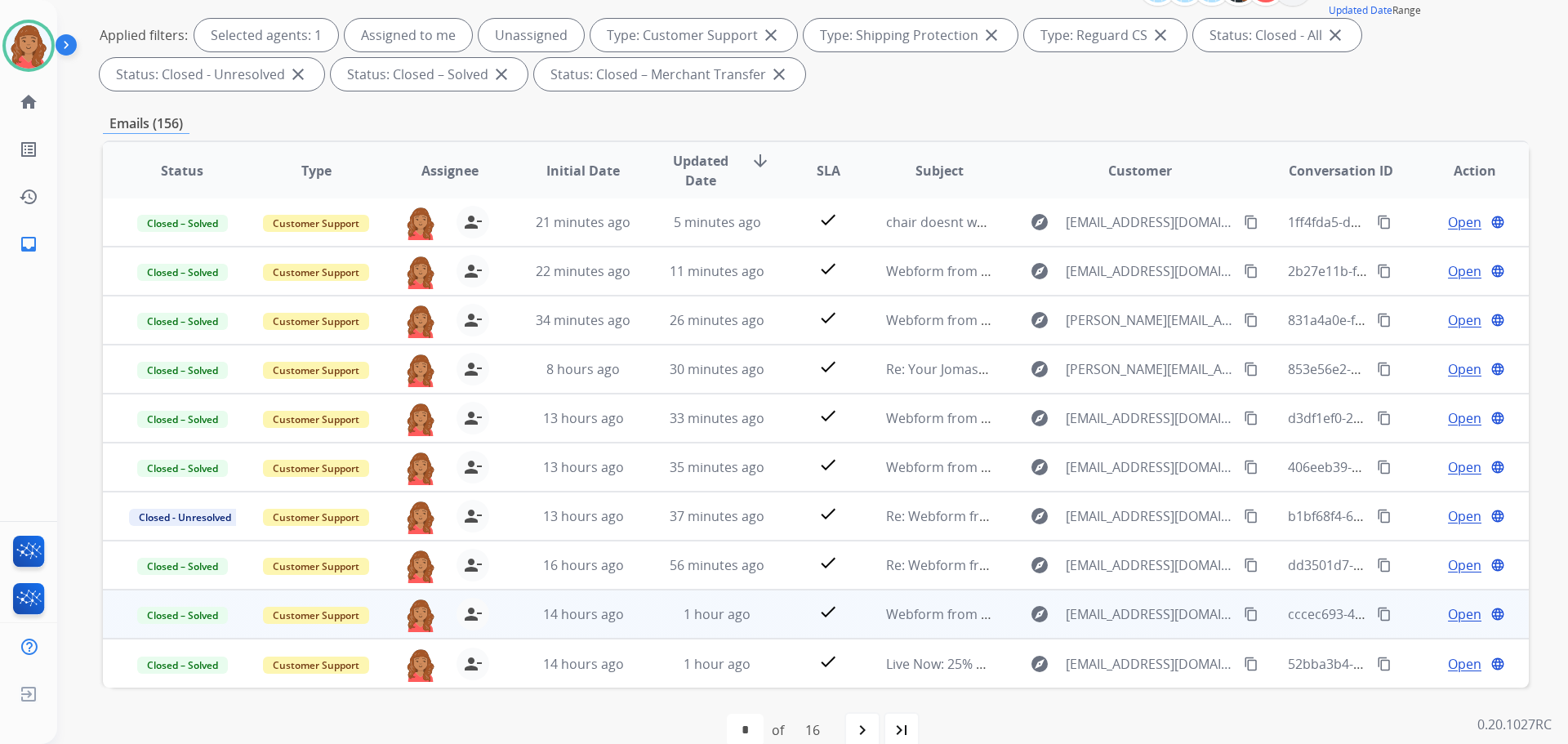
scroll to position [245, 0]
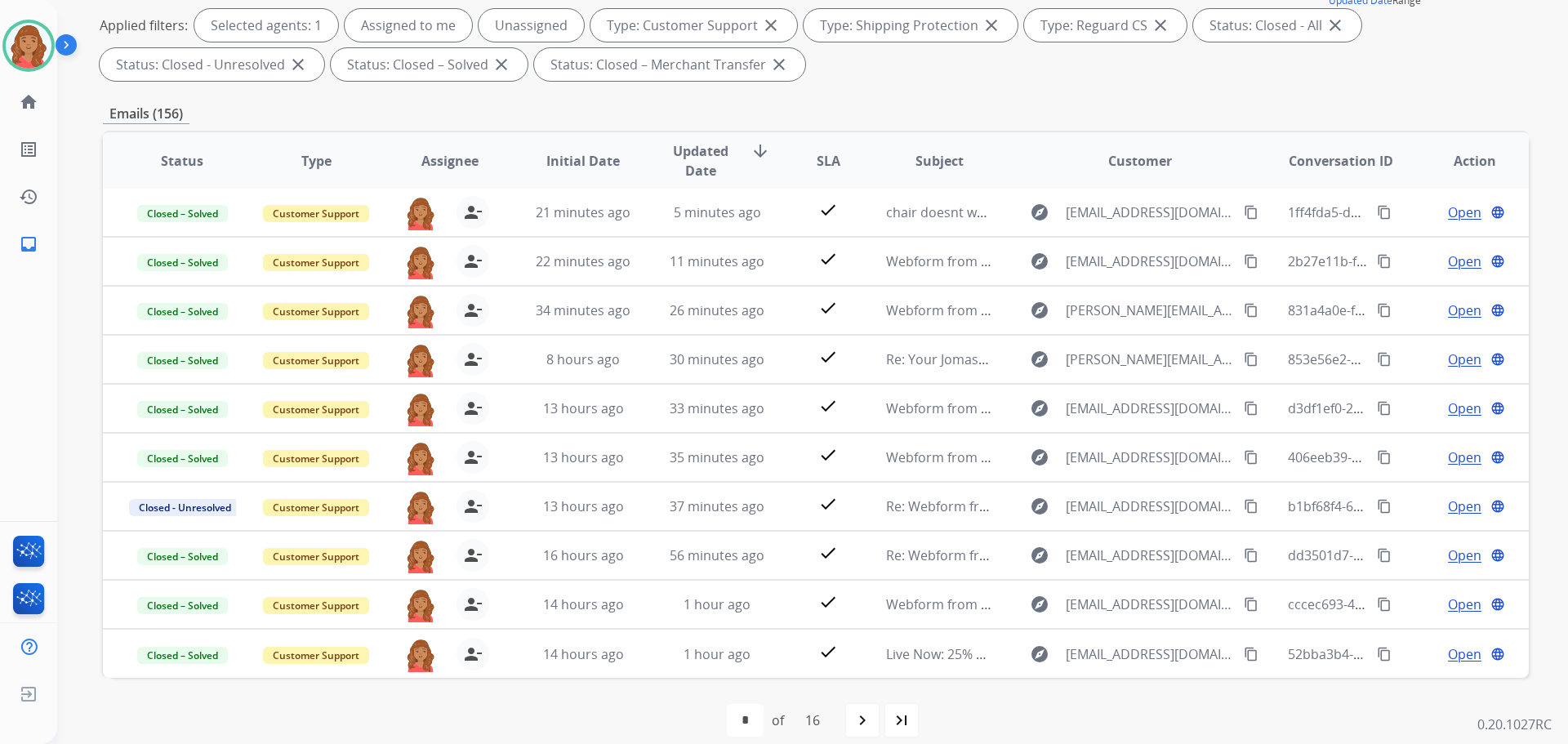
click at [873, 725] on mat-icon "navigate_next" at bounding box center [862, 720] width 20 height 20
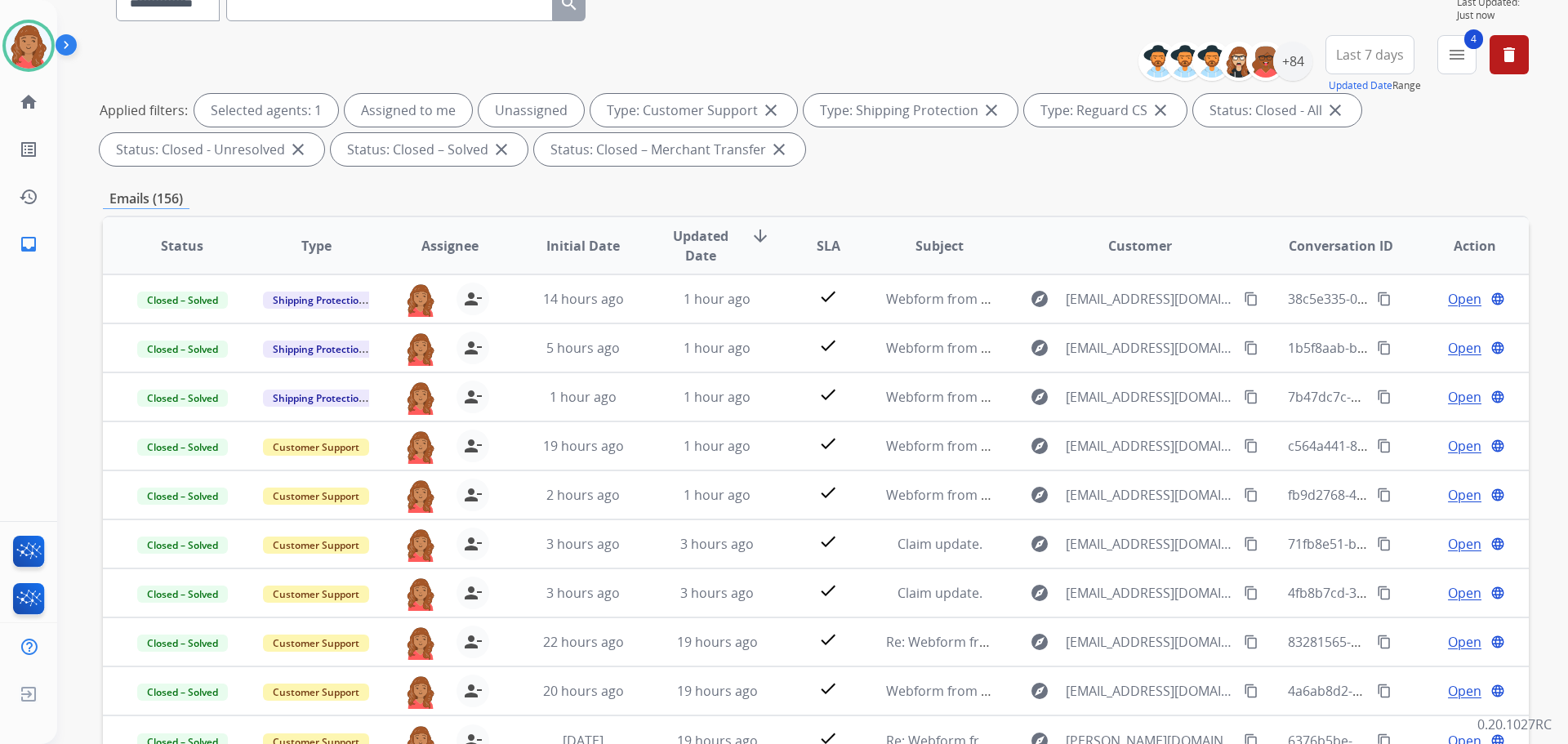
scroll to position [0, 0]
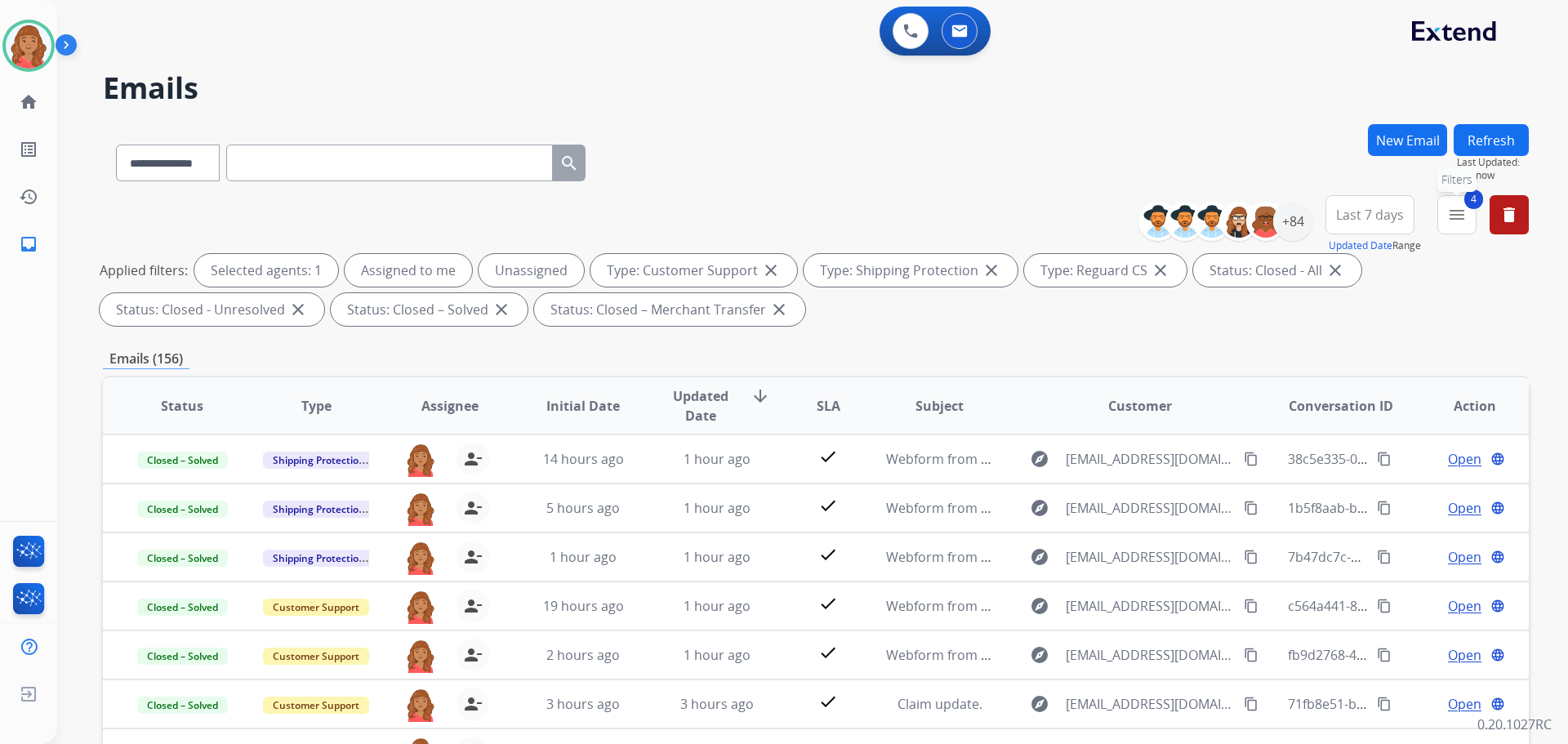
click at [1458, 208] on mat-icon "menu" at bounding box center [1457, 215] width 20 height 20
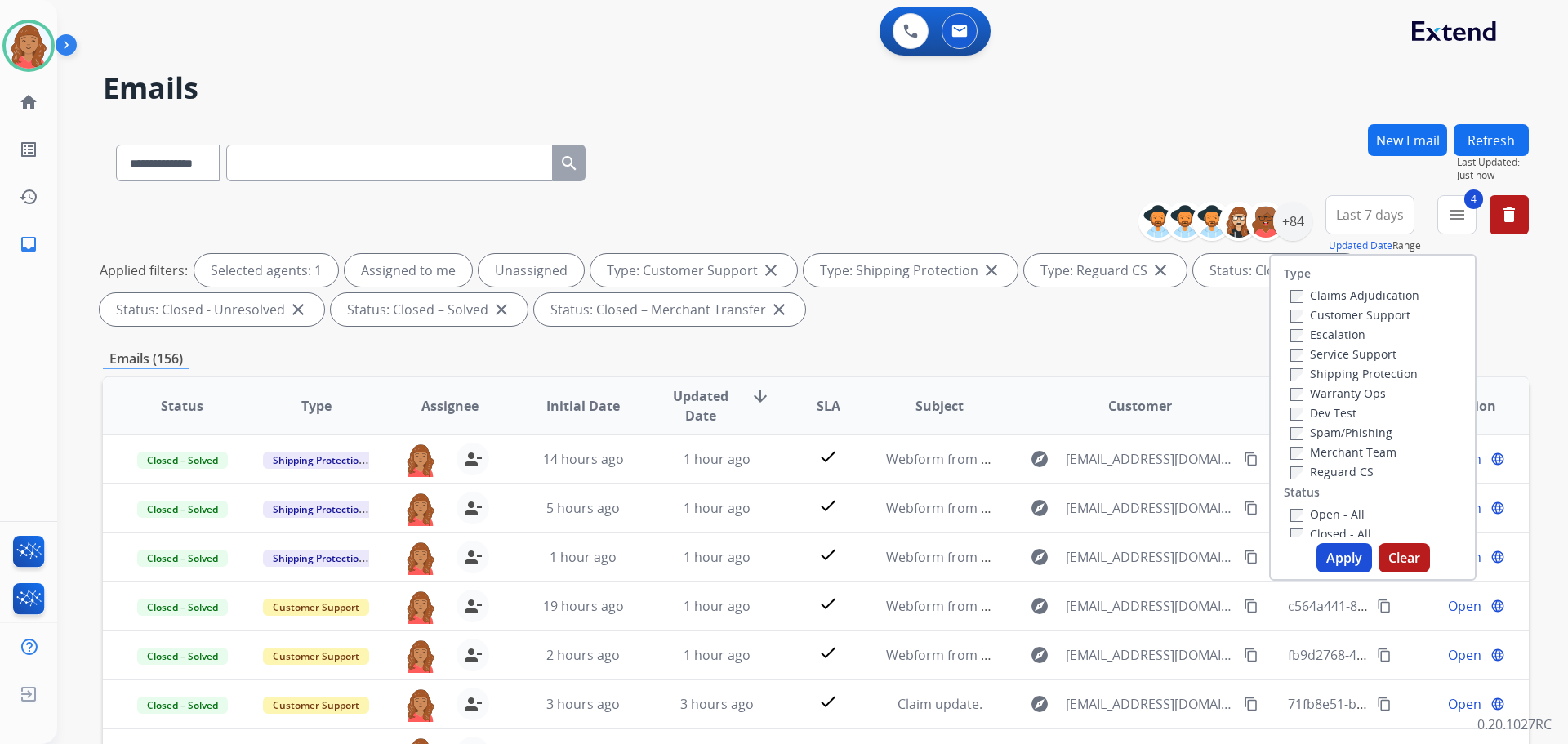
click at [1339, 555] on button "Apply" at bounding box center [1344, 558] width 56 height 29
select select "*"
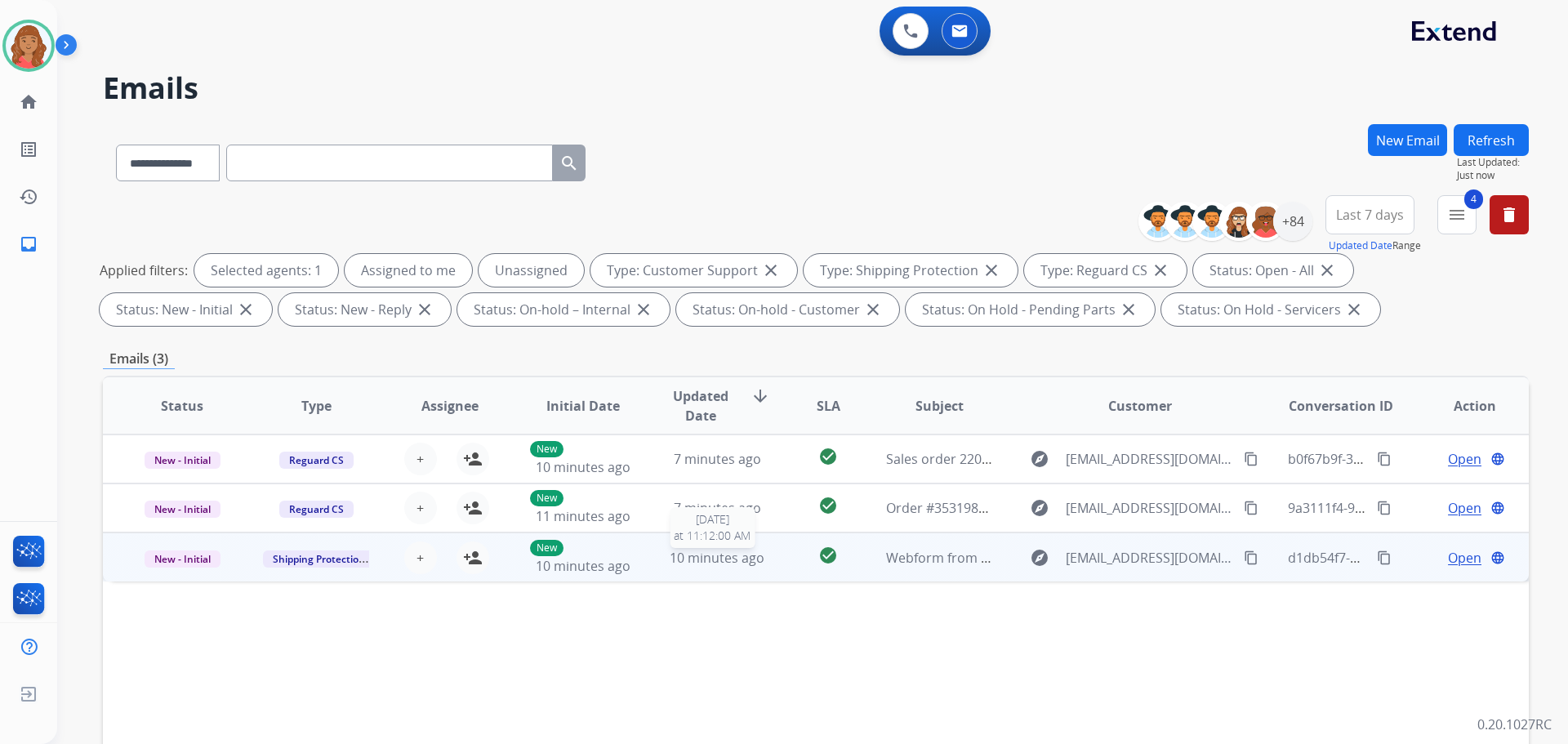
click at [674, 559] on span "10 minutes ago" at bounding box center [717, 558] width 95 height 18
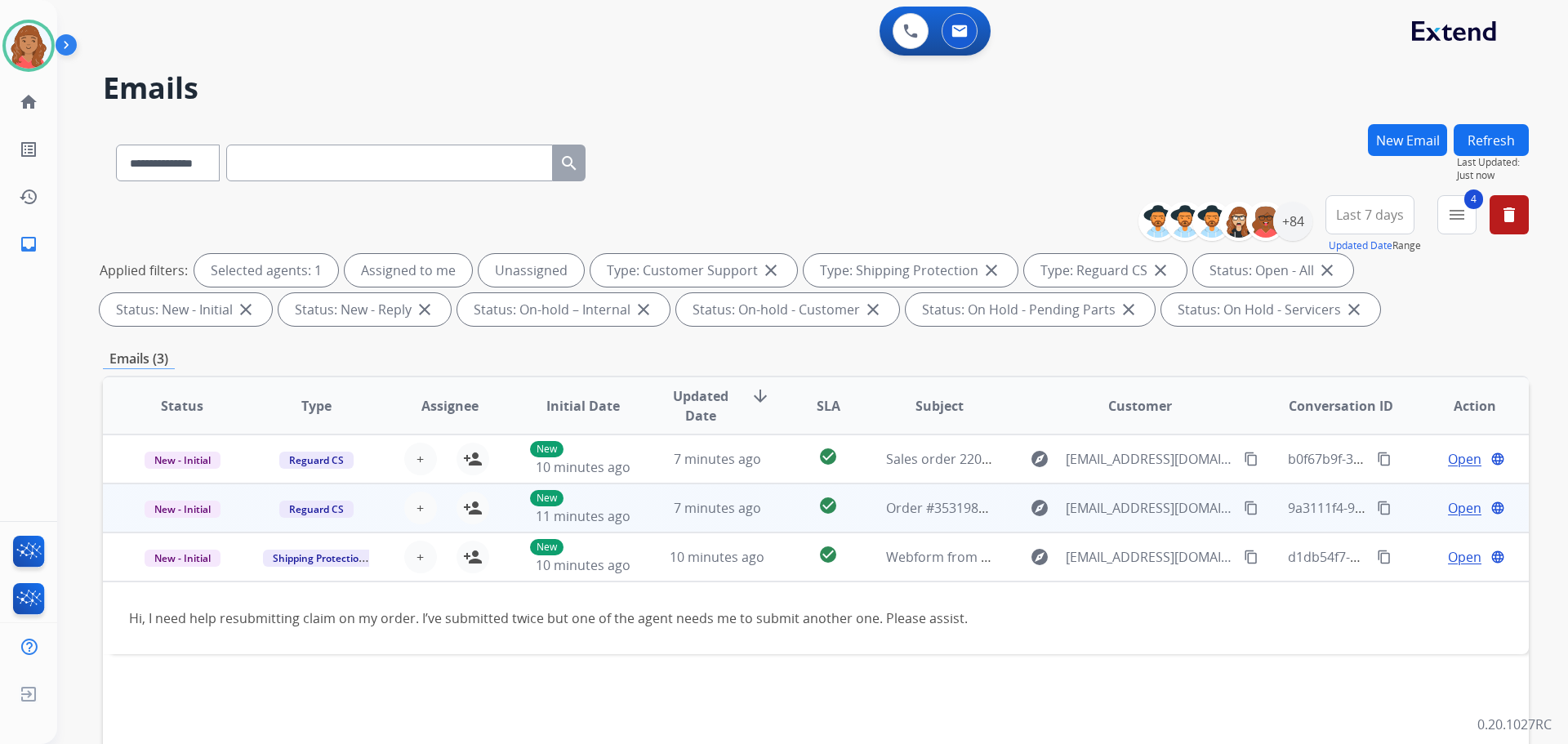
click at [638, 515] on td "7 minutes ago" at bounding box center [705, 508] width 134 height 49
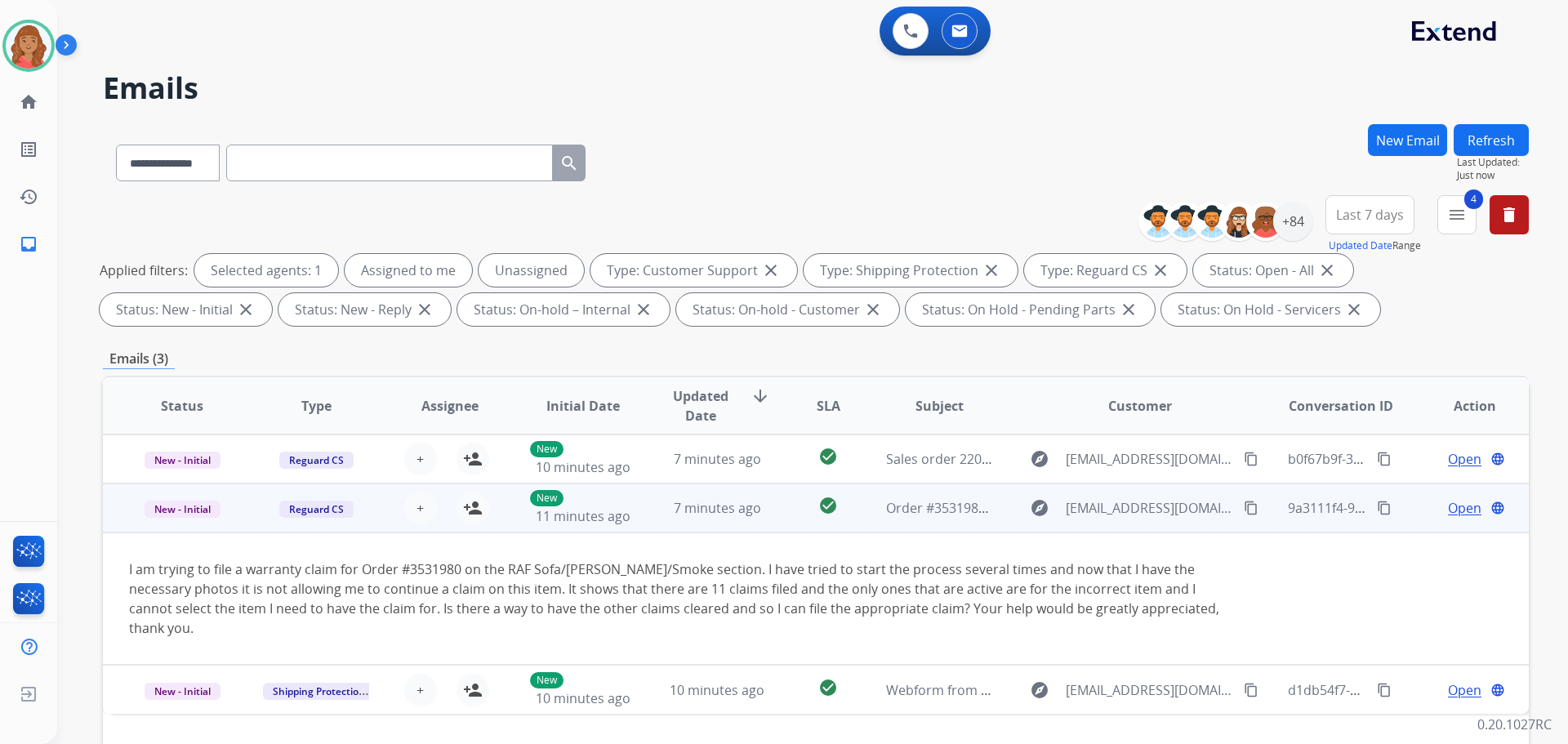
drag, startPoint x: 1235, startPoint y: 501, endPoint x: 1232, endPoint y: 526, distance: 25.2
click at [1244, 503] on mat-icon "content_copy" at bounding box center [1251, 508] width 15 height 15
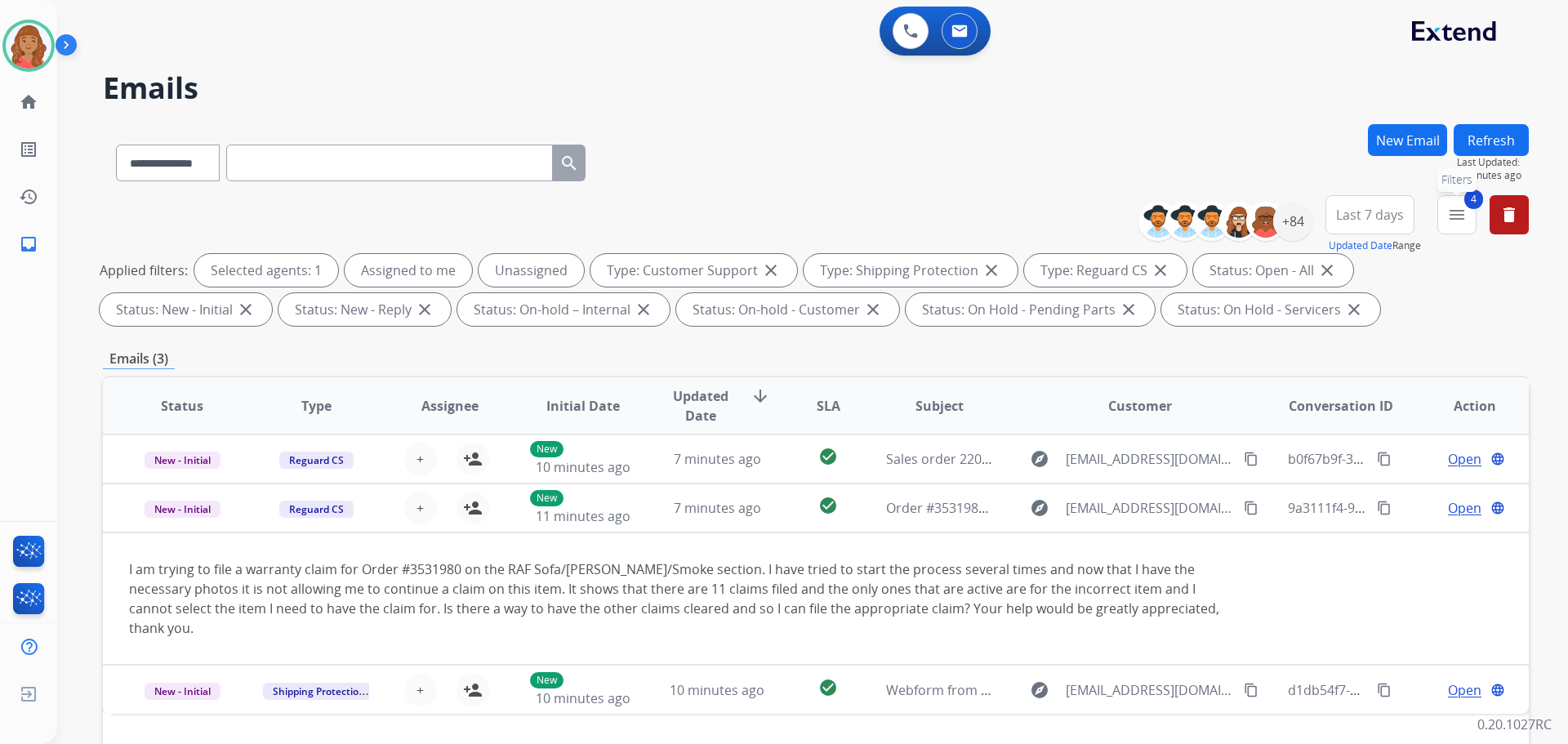
click at [1458, 214] on mat-icon "menu" at bounding box center [1457, 215] width 20 height 20
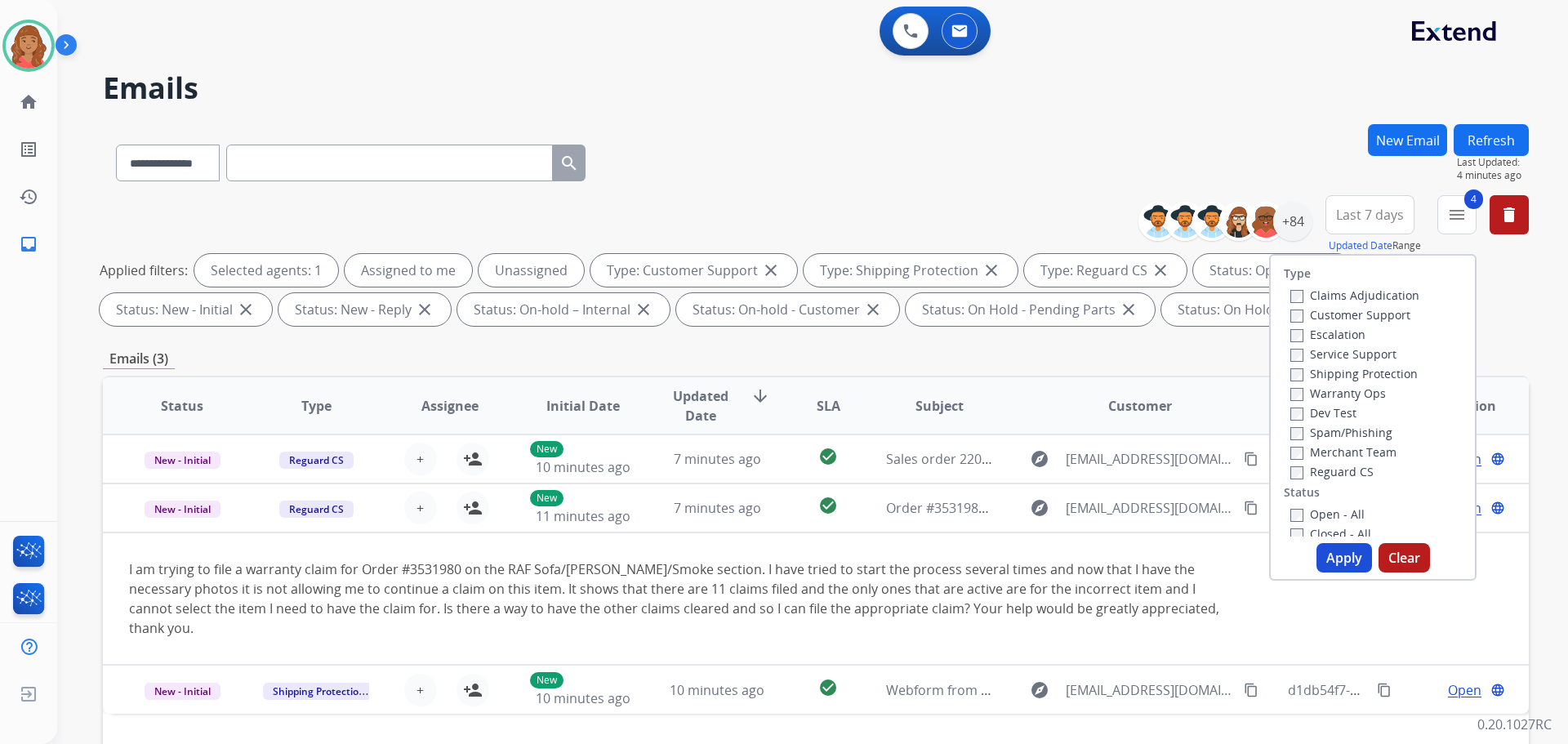
click at [1331, 554] on button "Apply" at bounding box center [1344, 558] width 56 height 29
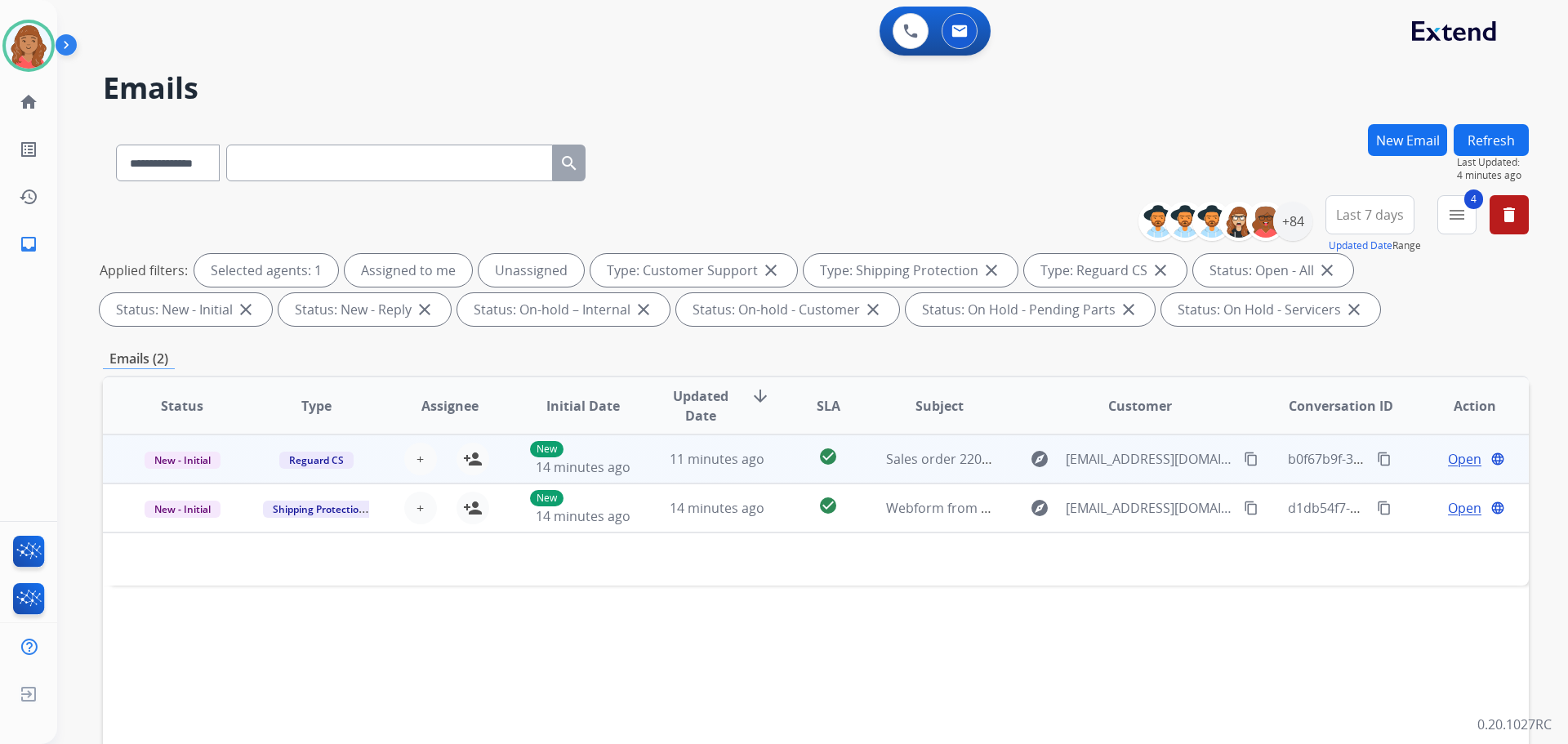
click at [722, 470] on td "11 minutes ago" at bounding box center [705, 458] width 134 height 49
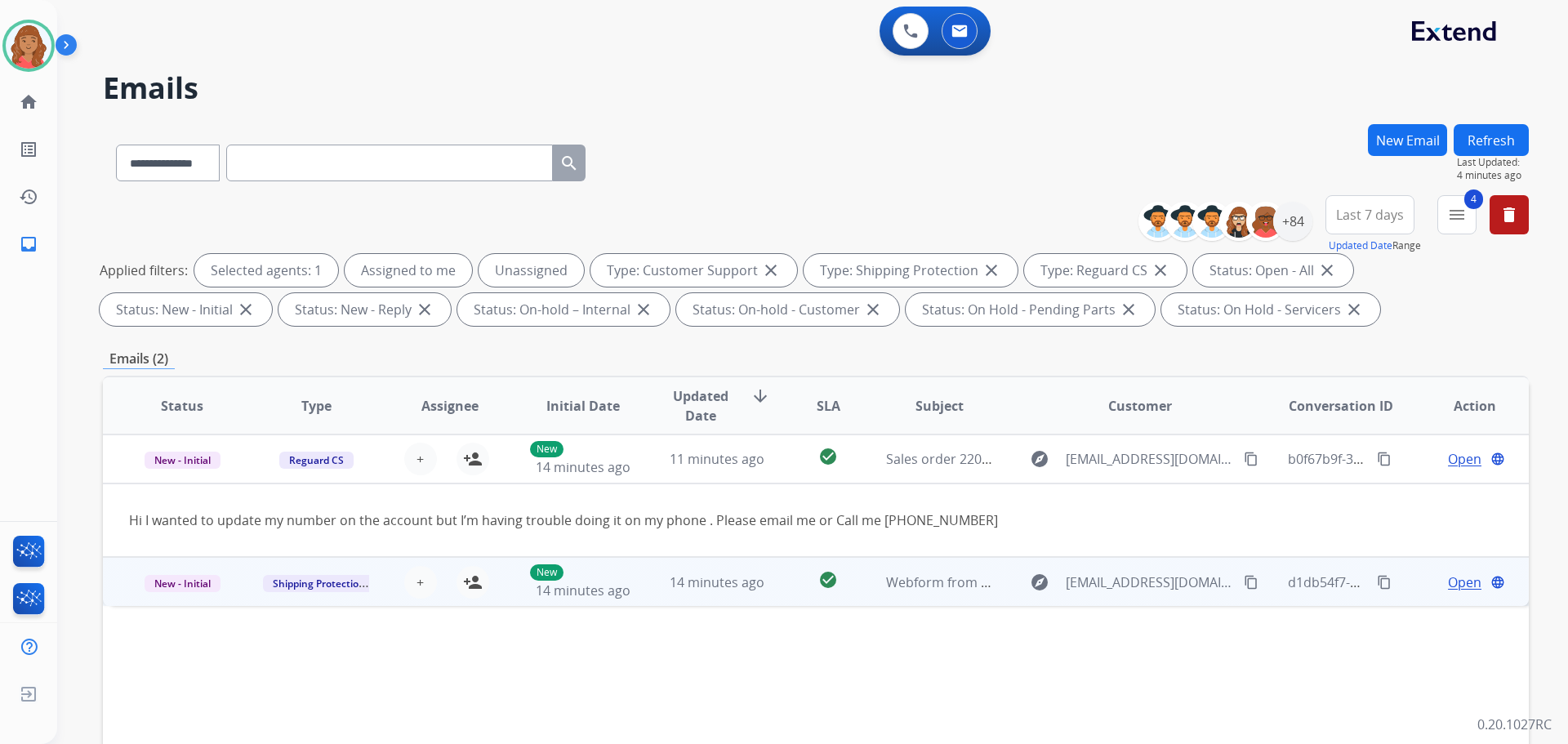
click at [921, 596] on td "Webform from [EMAIL_ADDRESS][DOMAIN_NAME] on [DATE]" at bounding box center [927, 581] width 134 height 49
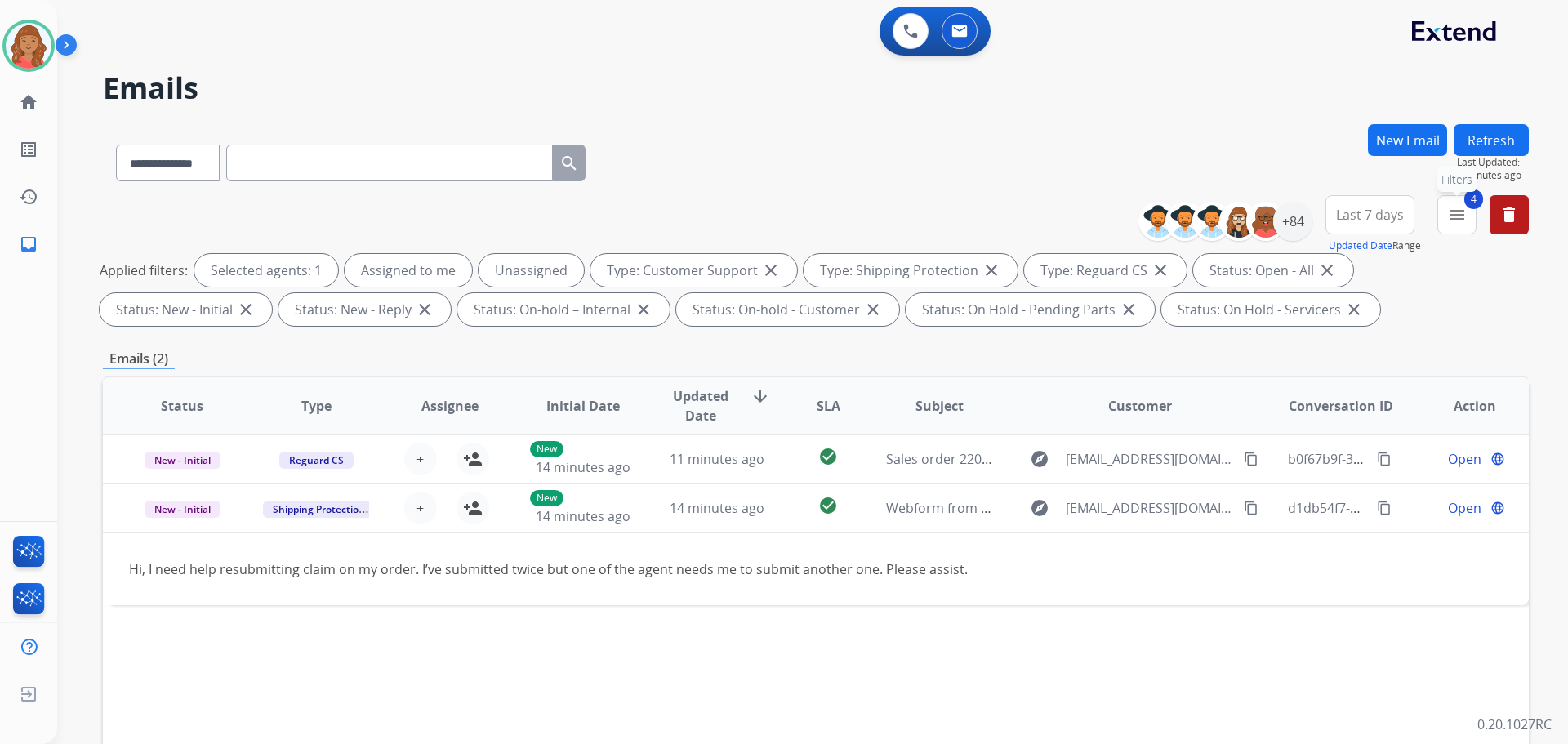
click at [1452, 224] on mat-icon "menu" at bounding box center [1457, 215] width 20 height 20
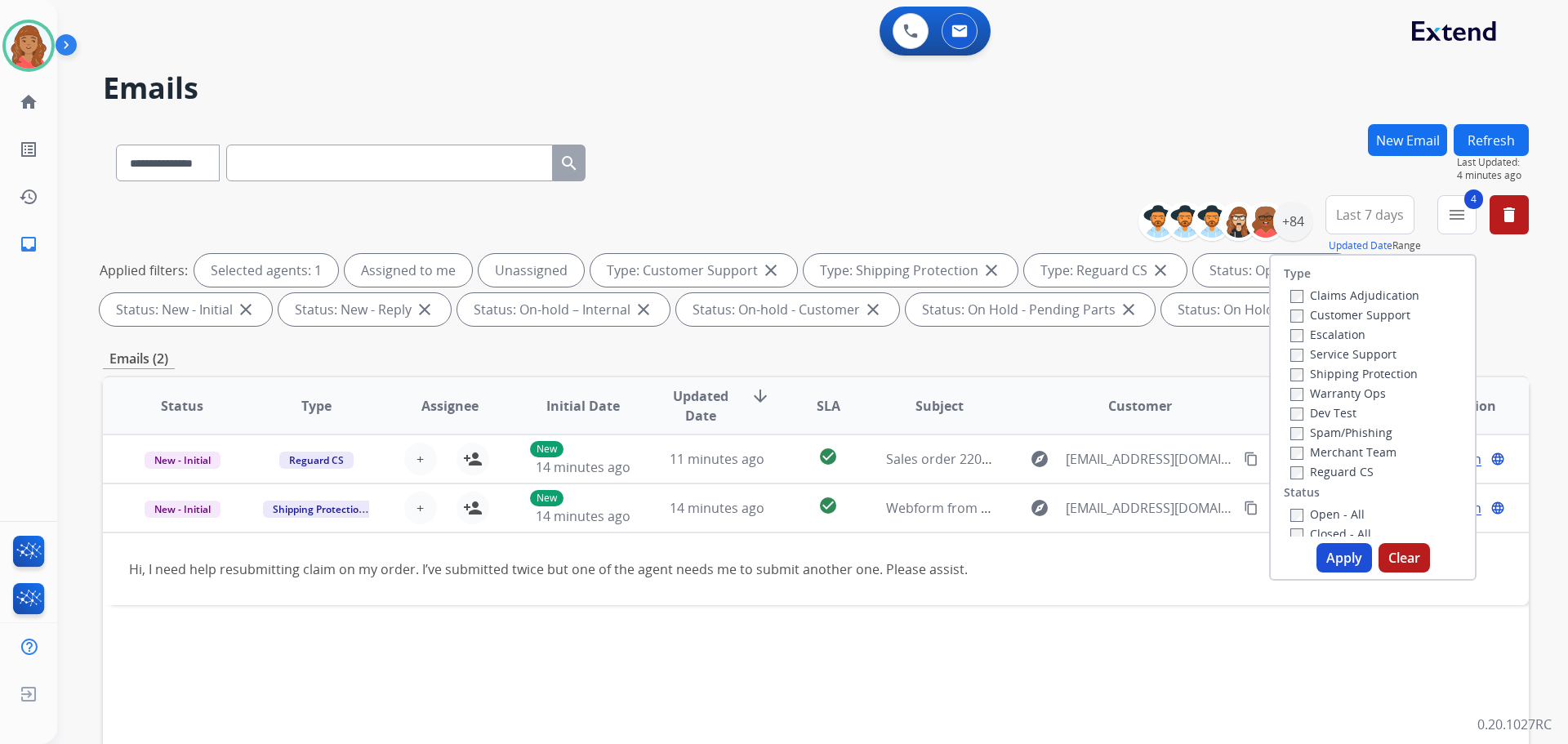
drag, startPoint x: 1326, startPoint y: 554, endPoint x: 1304, endPoint y: 548, distance: 22.8
click at [1326, 554] on button "Apply" at bounding box center [1344, 558] width 56 height 29
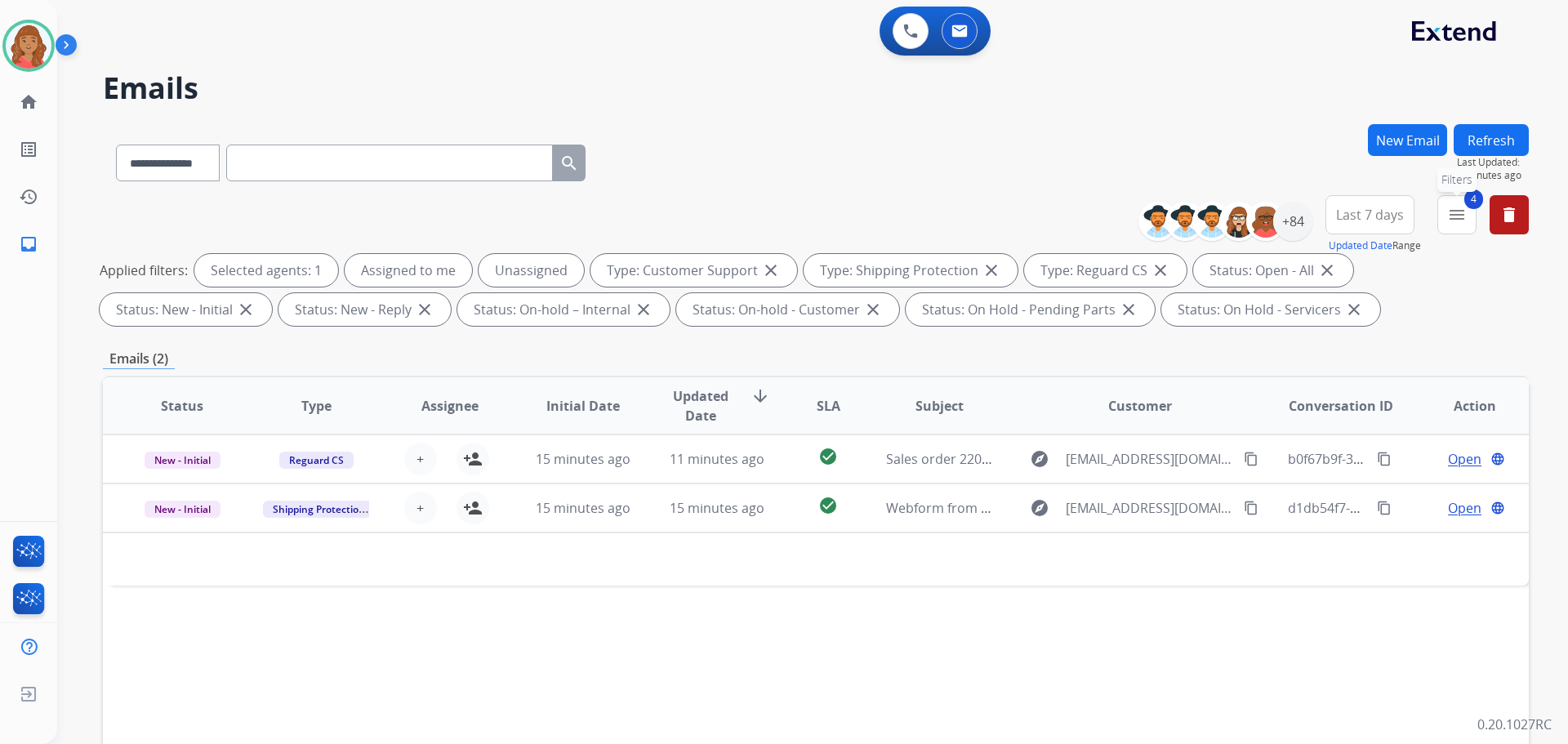
click at [1453, 226] on button "4 menu Filters" at bounding box center [1457, 215] width 39 height 39
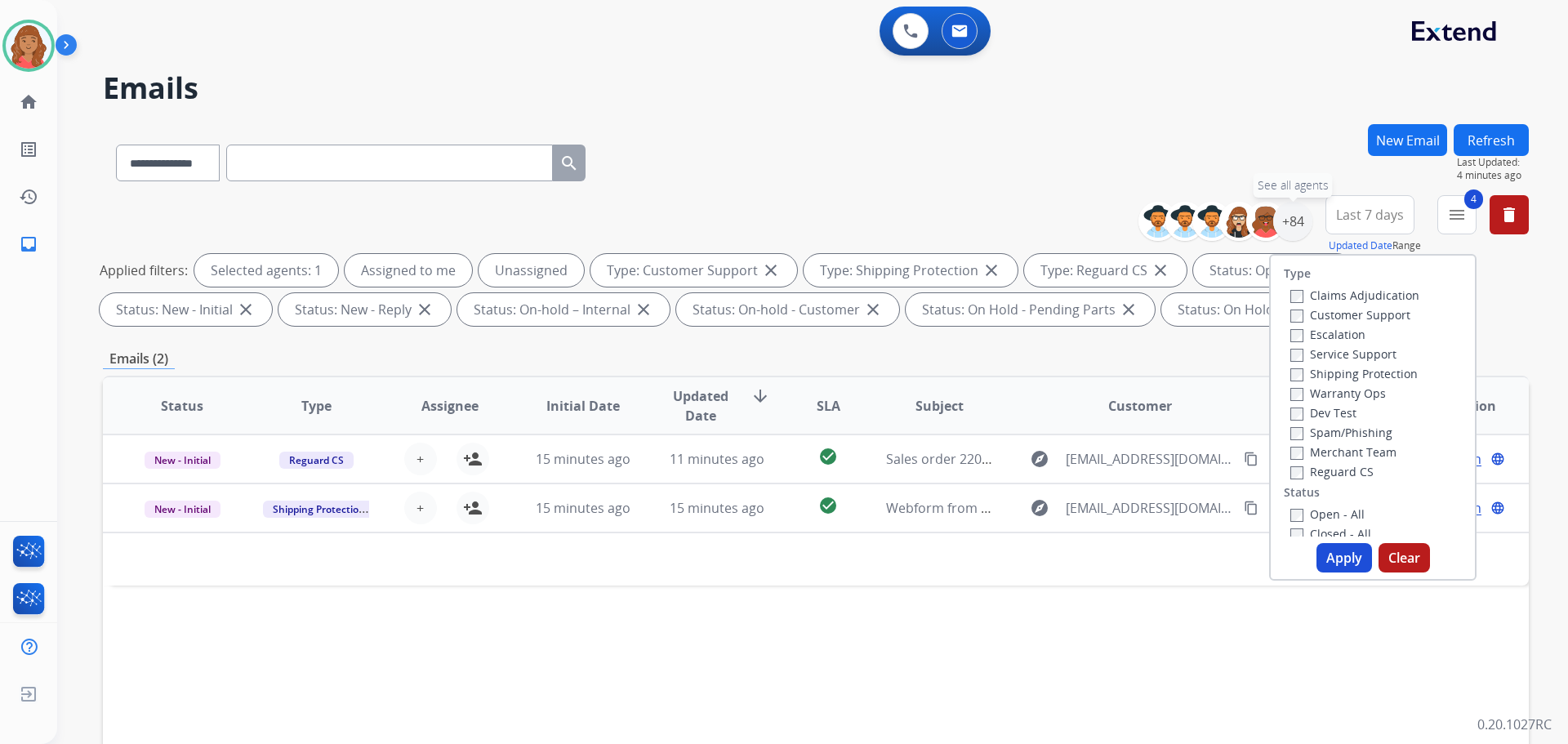
drag, startPoint x: 1287, startPoint y: 230, endPoint x: 1270, endPoint y: 250, distance: 26.2
click at [1287, 229] on div "+84" at bounding box center [1293, 221] width 39 height 39
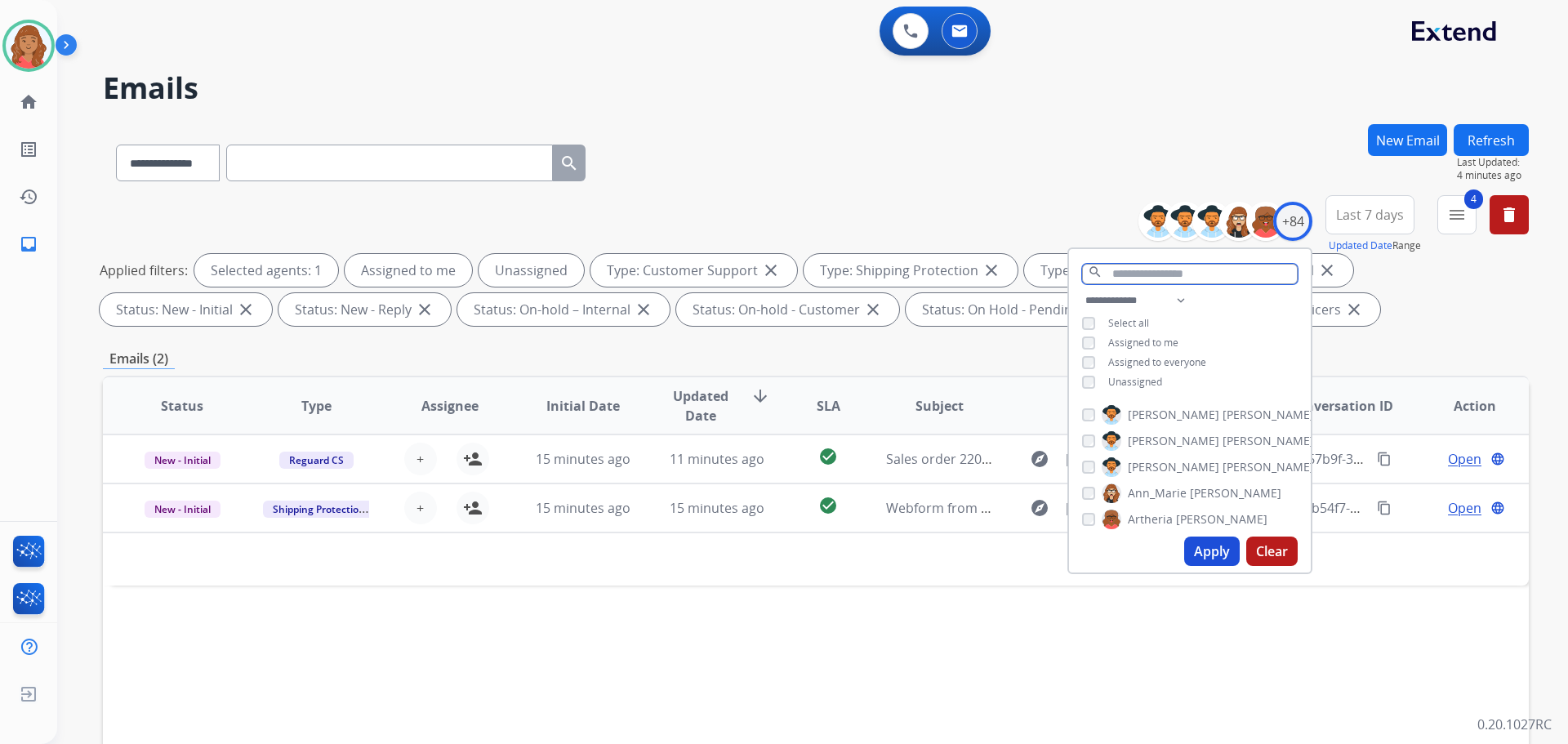
click at [1133, 279] on input "text" at bounding box center [1190, 273] width 216 height 20
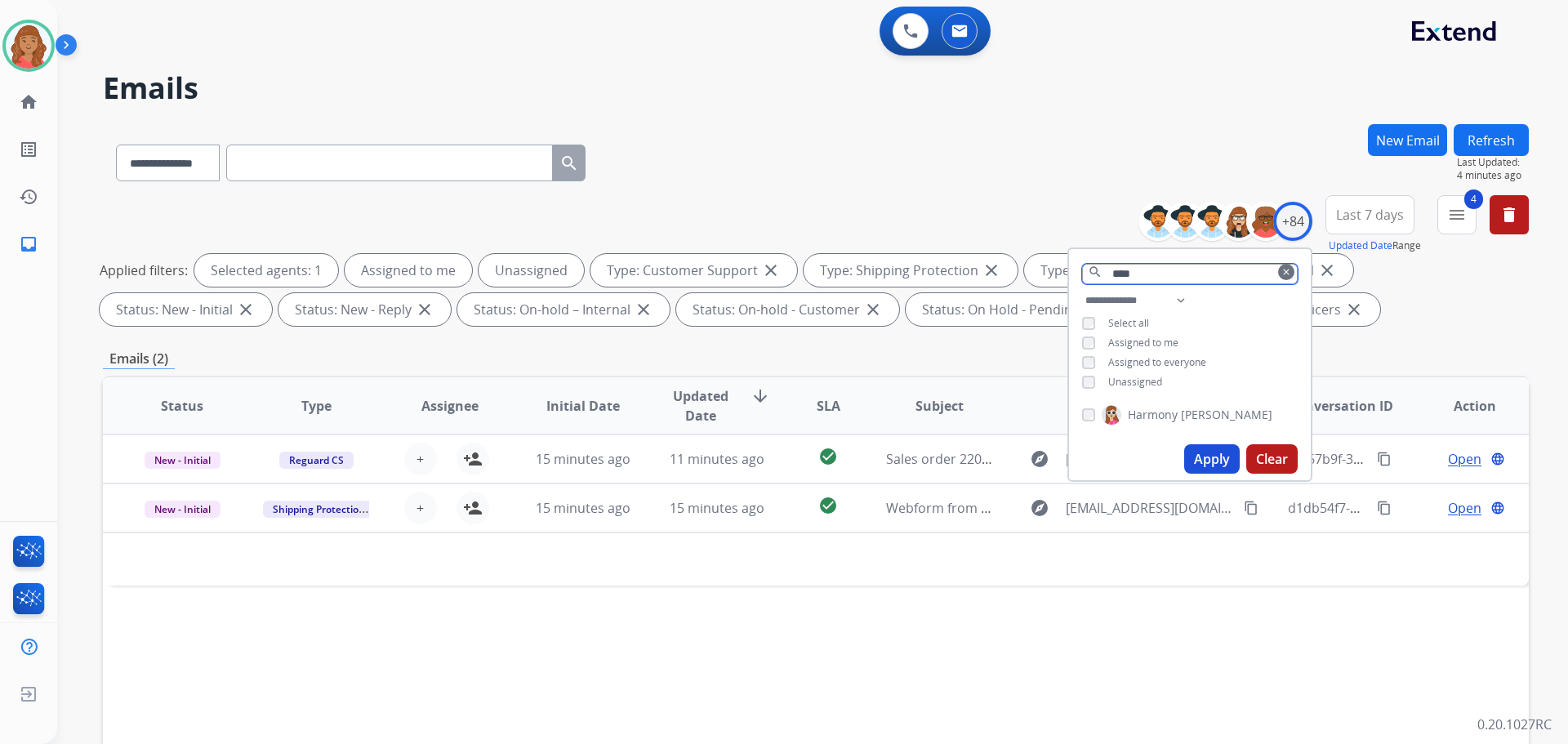
type input "****"
click at [1192, 449] on button "Apply" at bounding box center [1212, 458] width 56 height 29
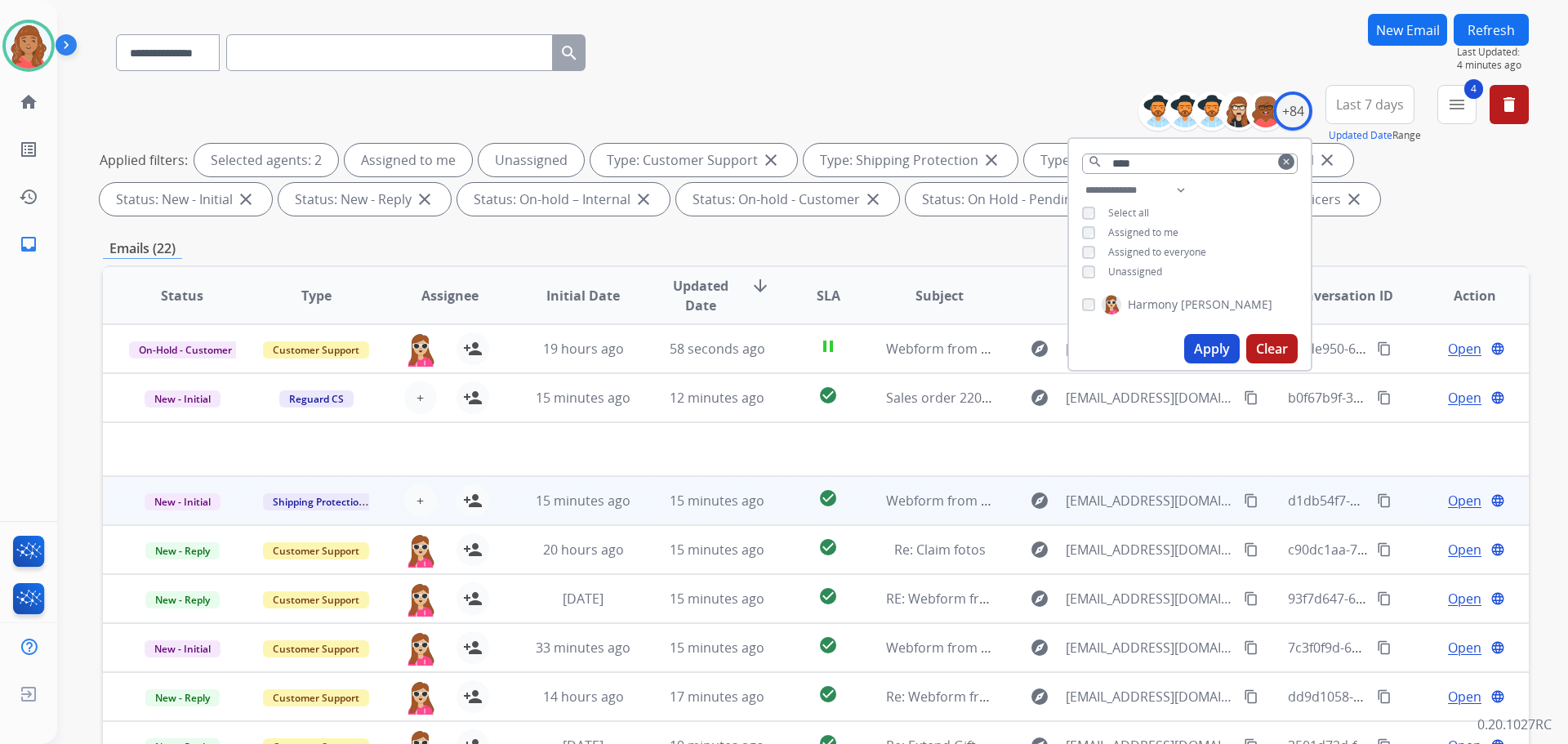
scroll to position [100, 0]
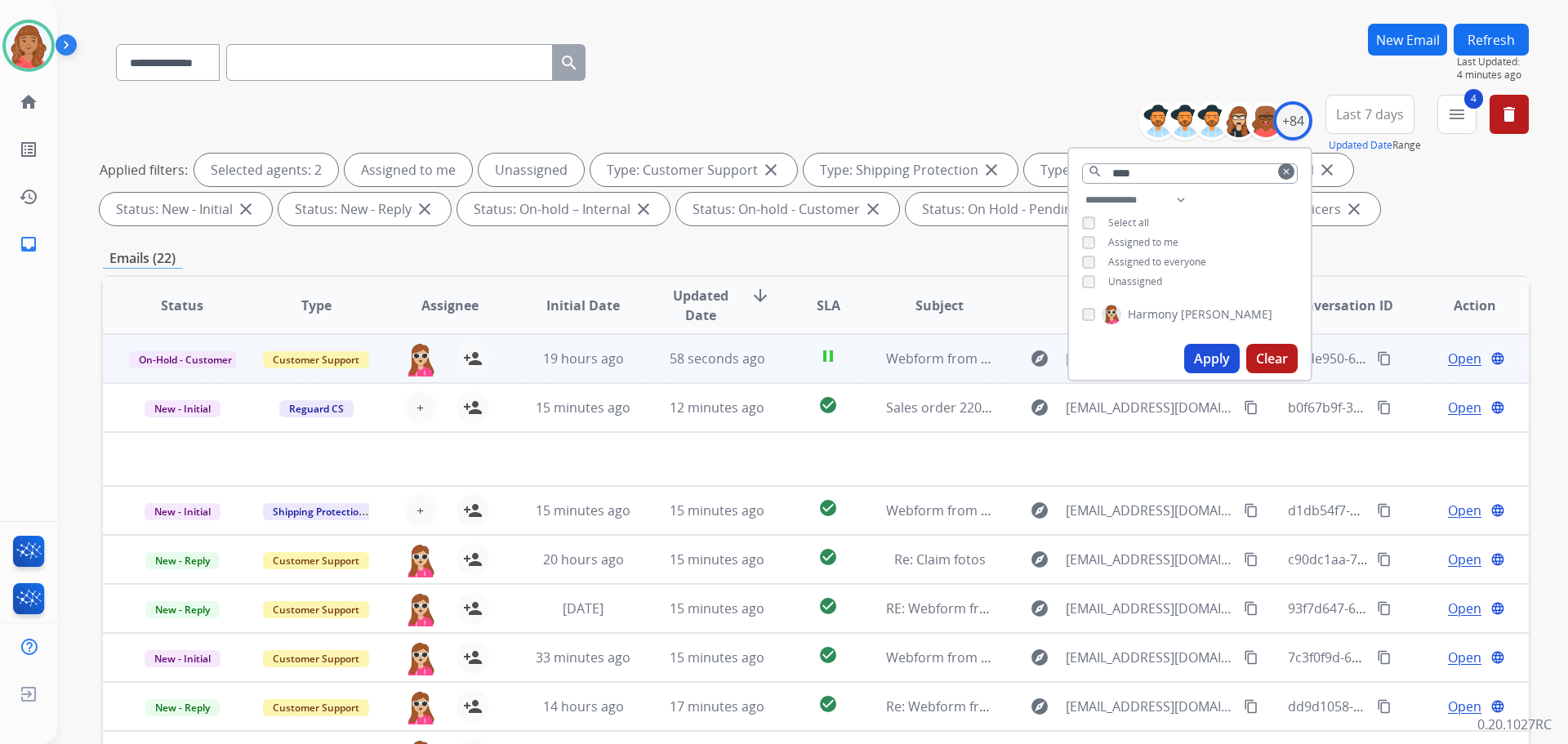
click at [1453, 352] on span "Open" at bounding box center [1465, 359] width 34 height 20
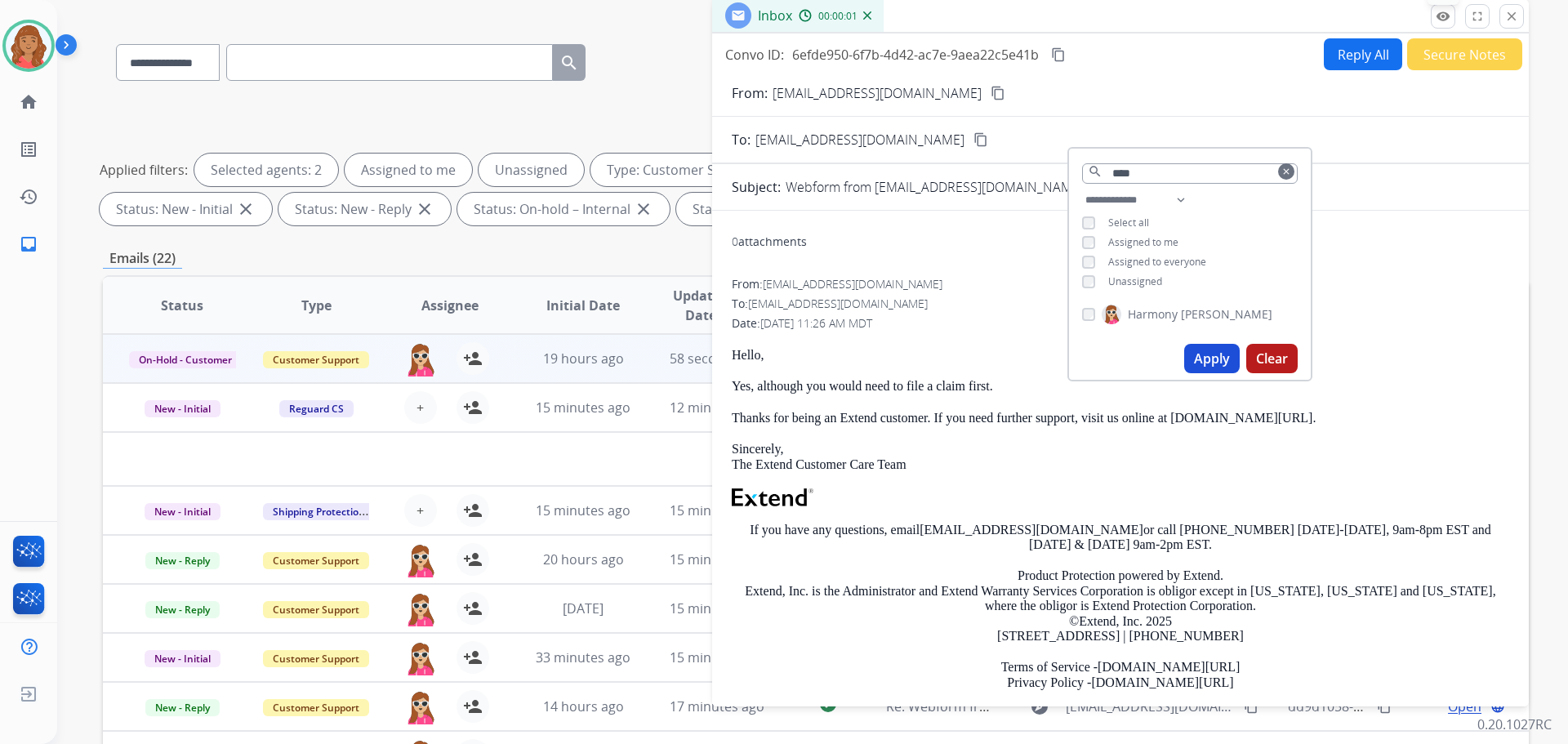
click at [1440, 18] on mat-icon "remove_red_eye" at bounding box center [1443, 16] width 15 height 15
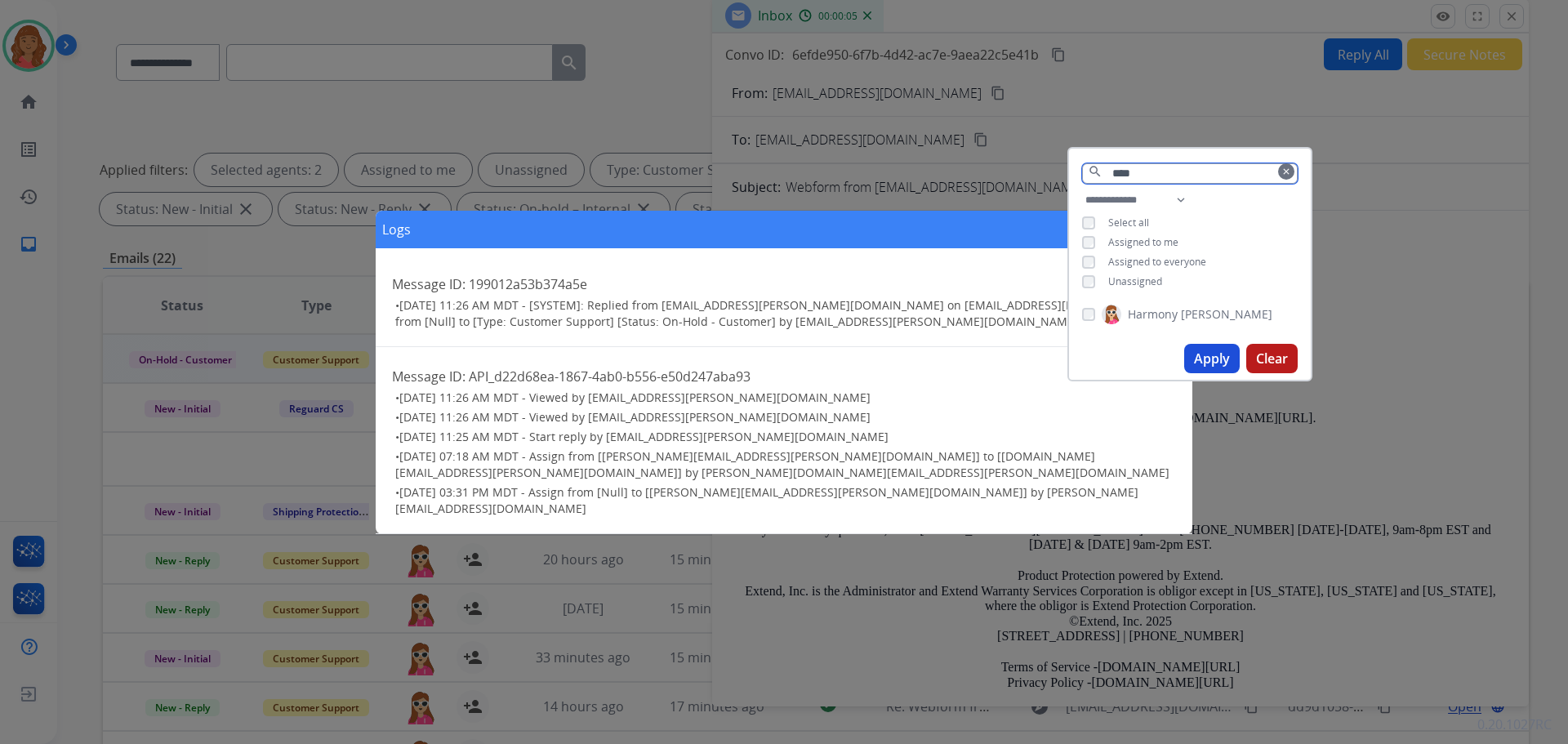
click at [1292, 170] on input "****" at bounding box center [1190, 173] width 216 height 20
click at [1284, 171] on mat-icon "clear" at bounding box center [1286, 171] width 10 height 10
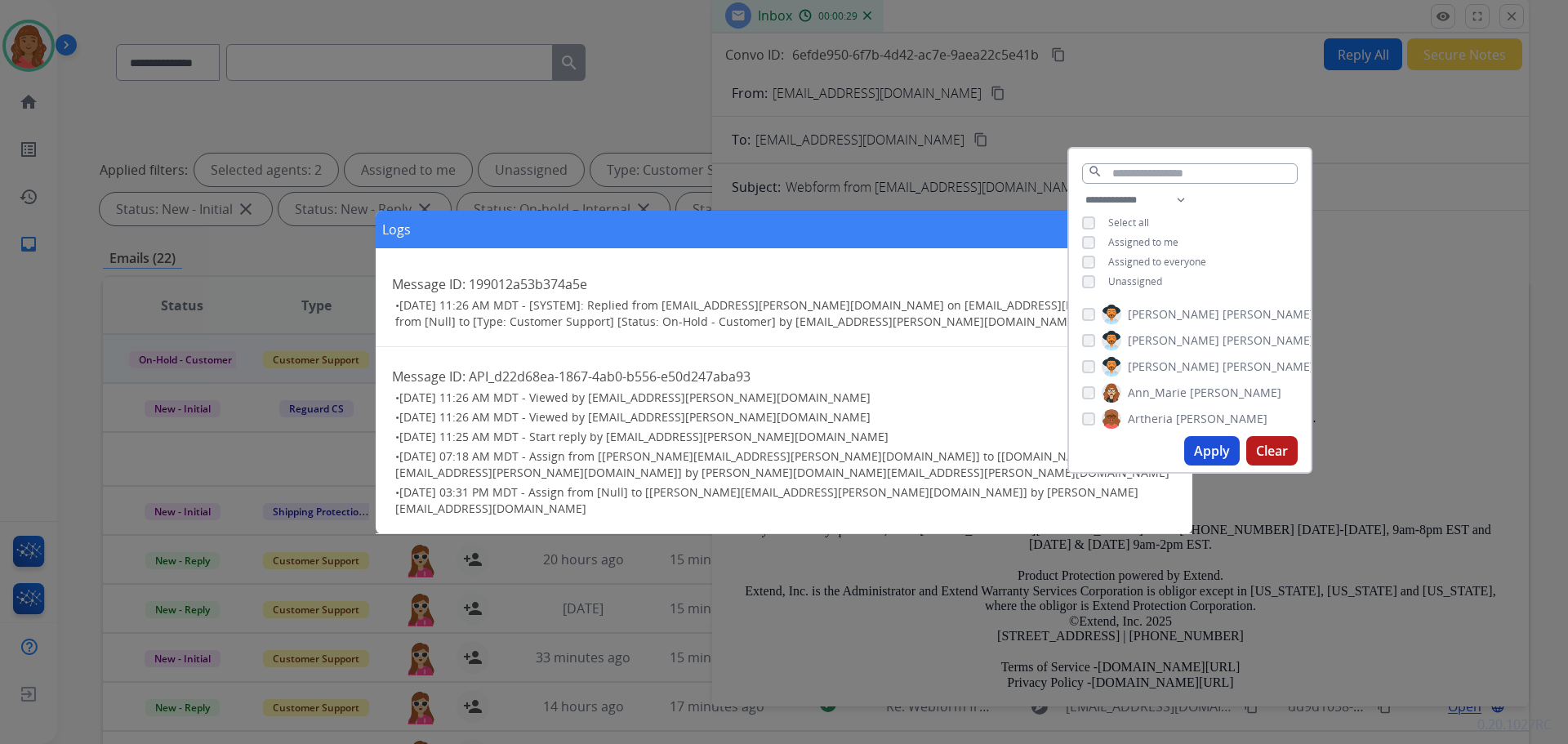
click at [1189, 131] on div "Logs close Message ID: 199012a53b374a5e • [DATE] 11:26 AM MDT - [SYSTEM]: Repli…" at bounding box center [784, 372] width 1568 height 744
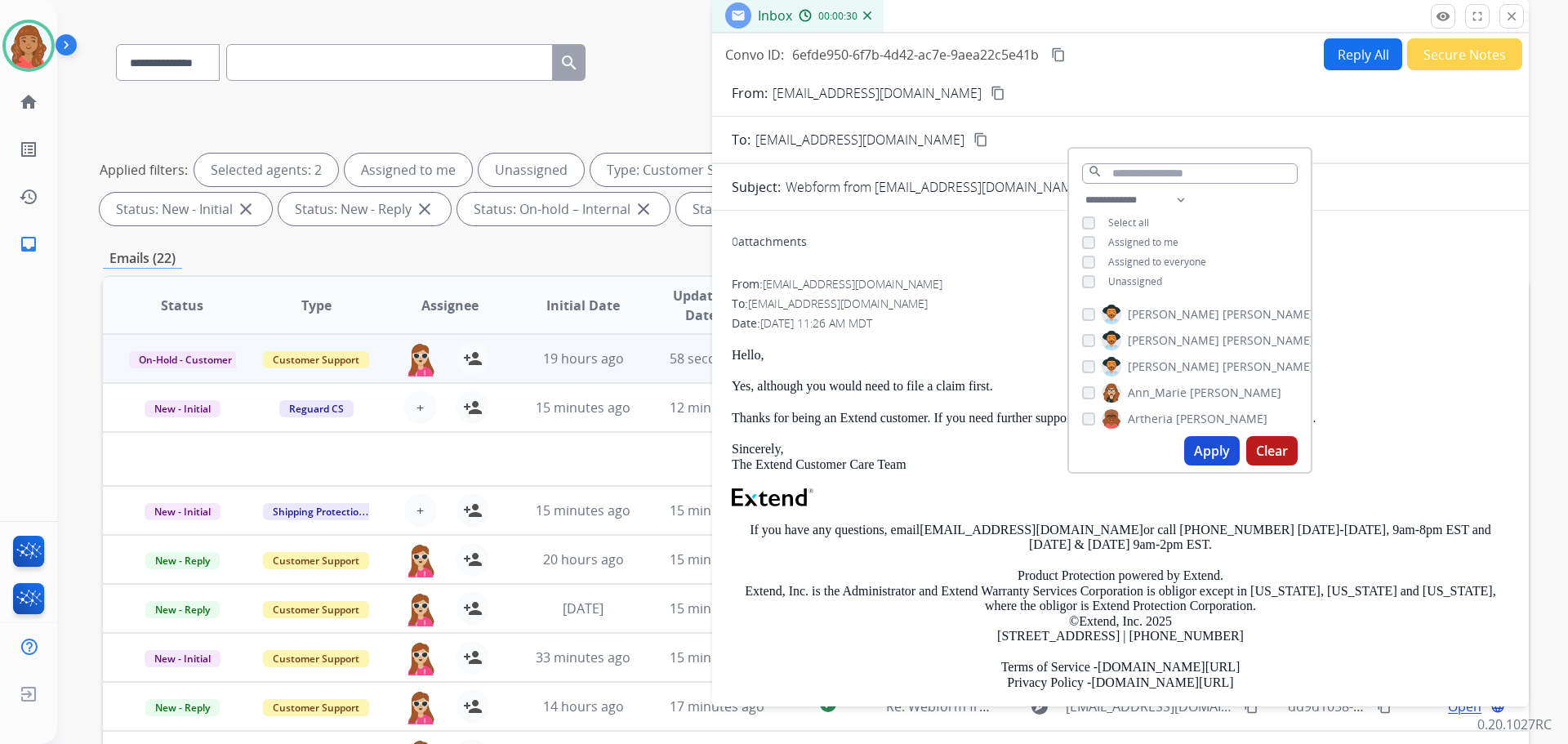
click at [1514, 20] on mat-icon "close" at bounding box center [1512, 16] width 15 height 15
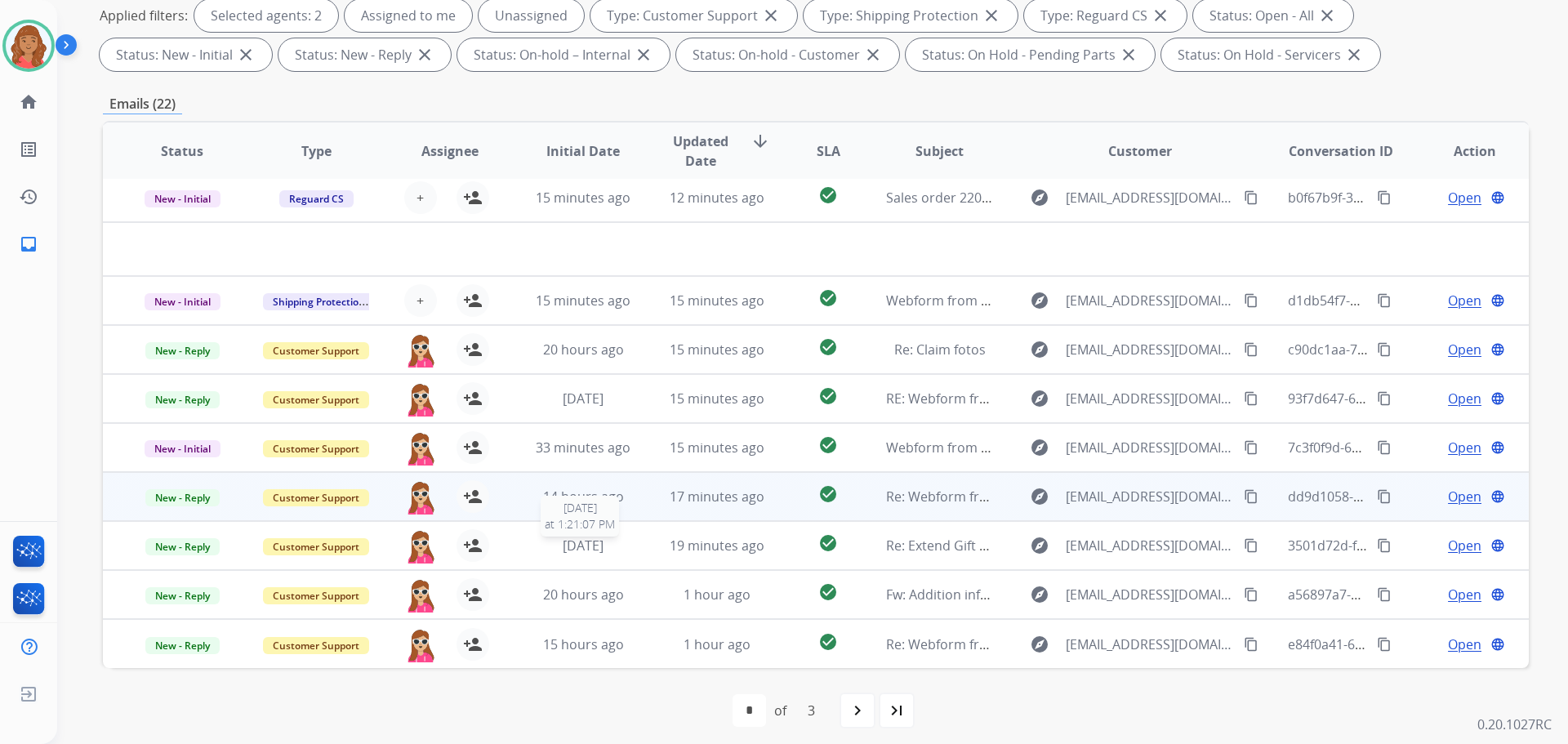
scroll to position [264, 0]
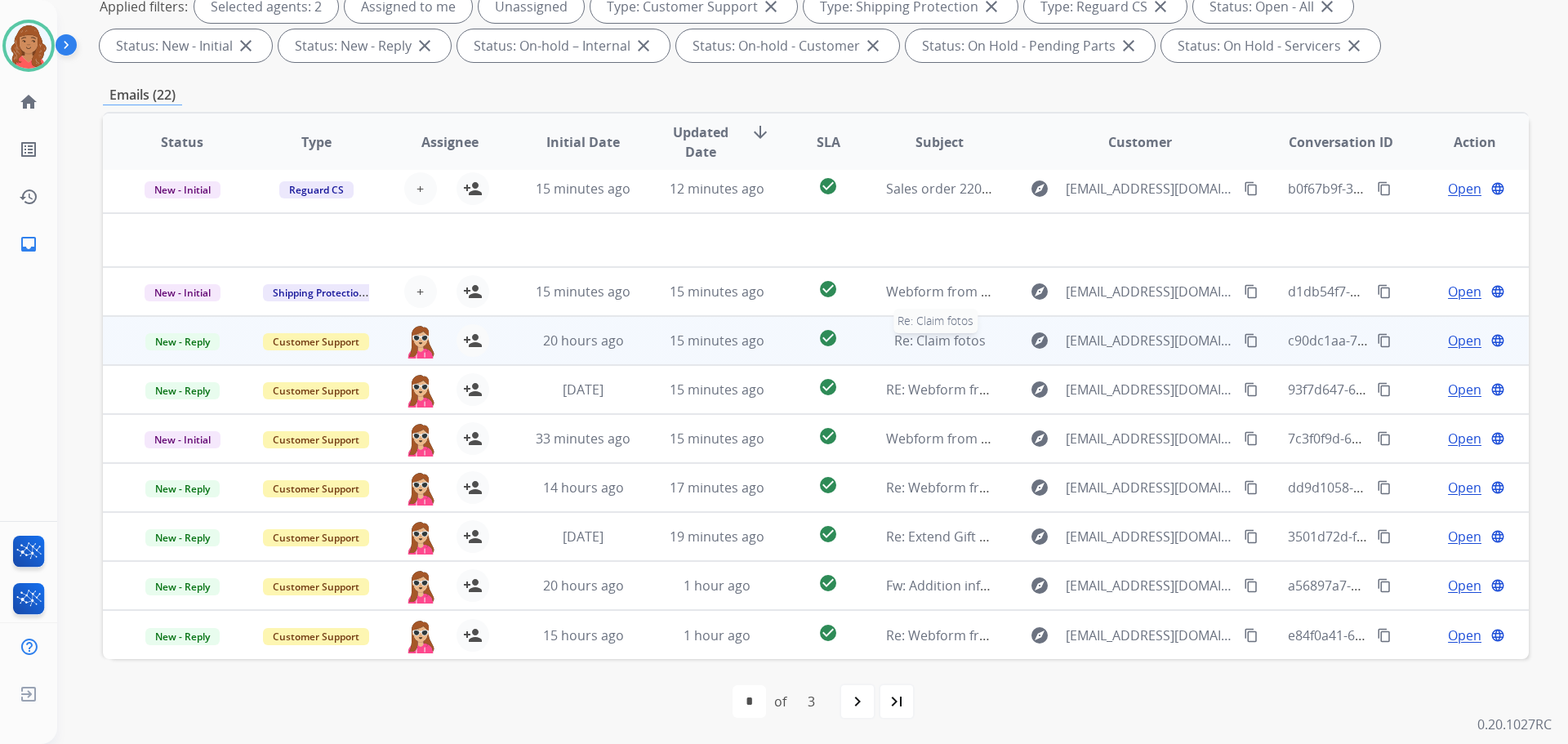
click at [979, 337] on div "Re: Claim fotos" at bounding box center [939, 341] width 107 height 20
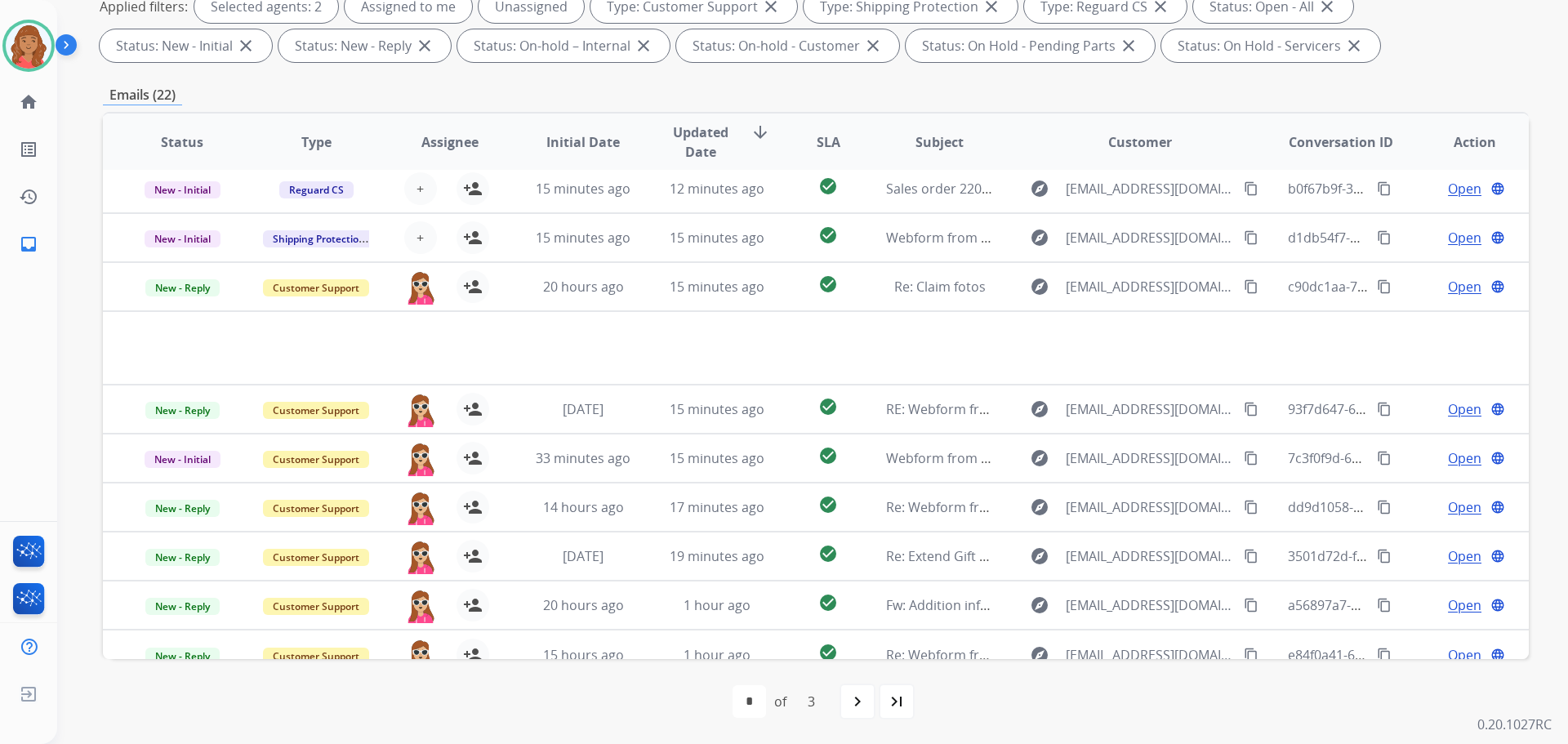
scroll to position [75, 0]
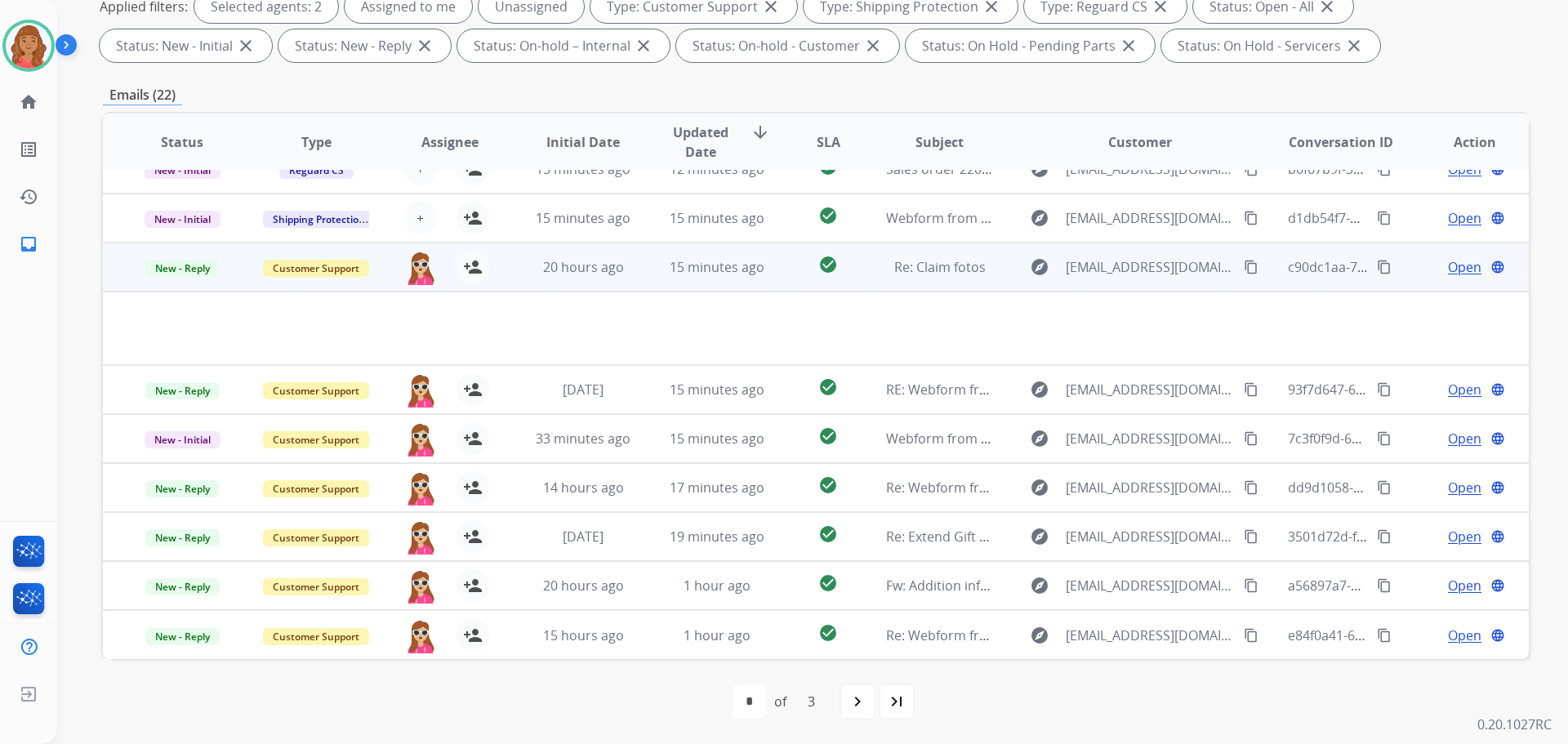
click at [1453, 270] on span "Open" at bounding box center [1465, 267] width 34 height 20
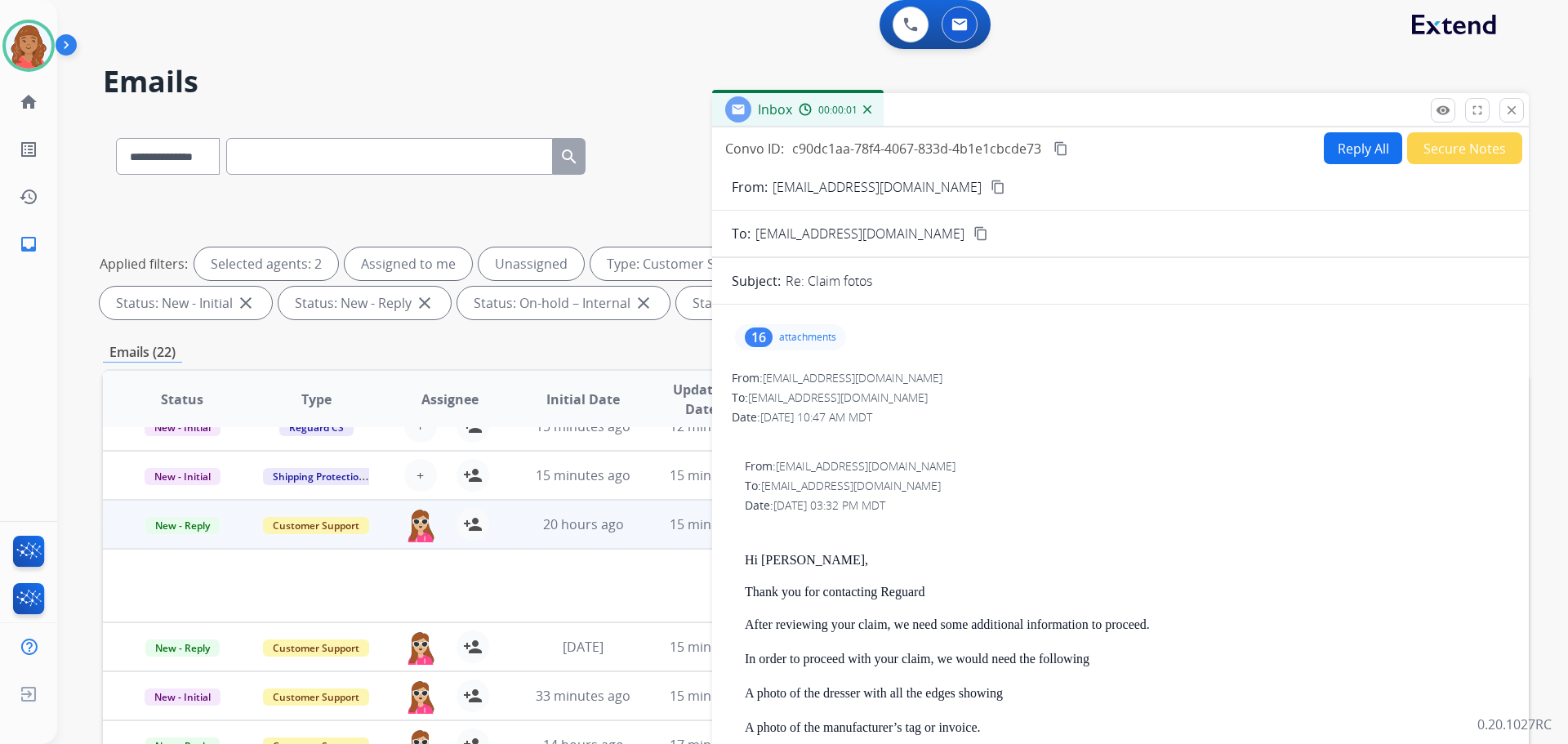
scroll to position [0, 0]
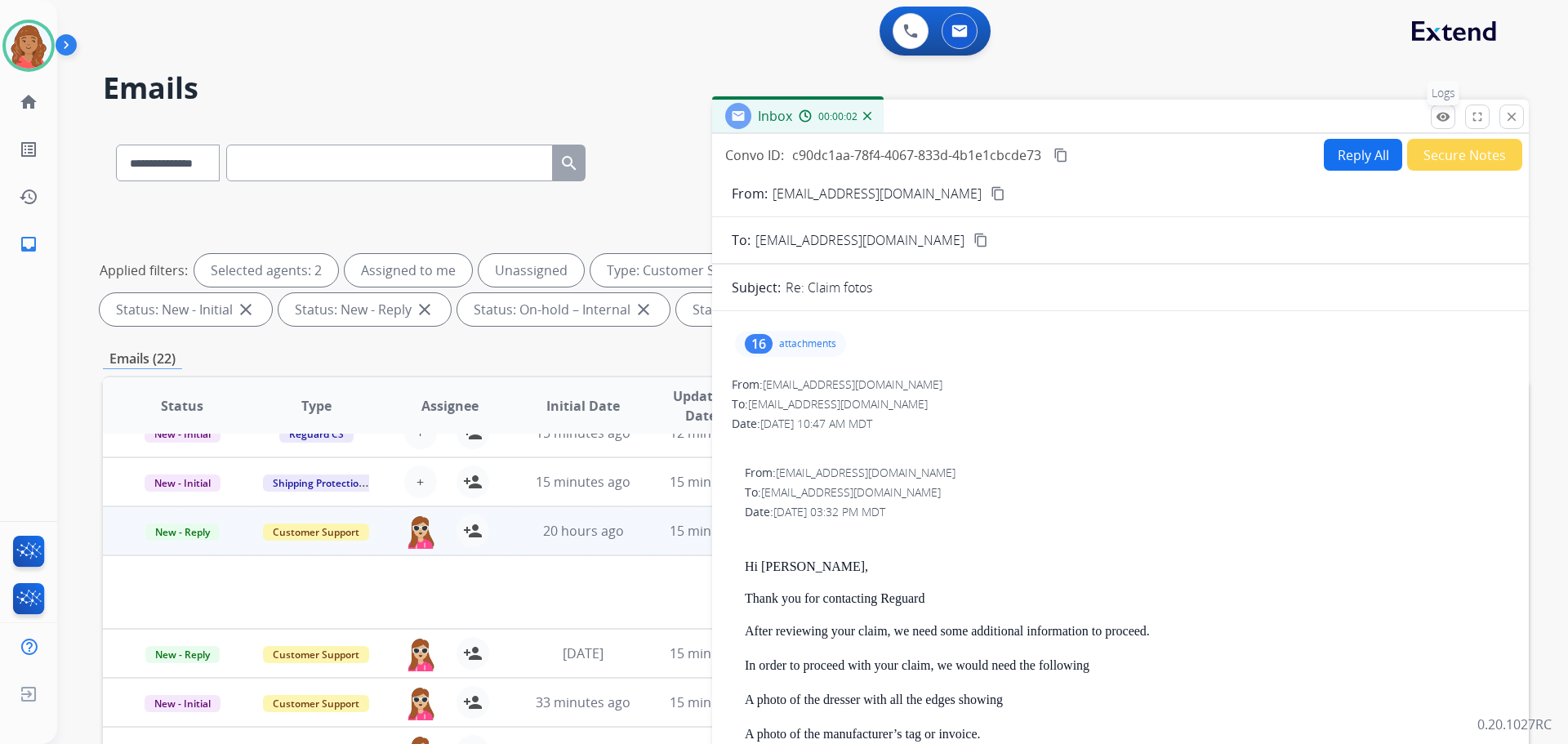
click at [1438, 120] on mat-icon "remove_red_eye" at bounding box center [1443, 116] width 15 height 15
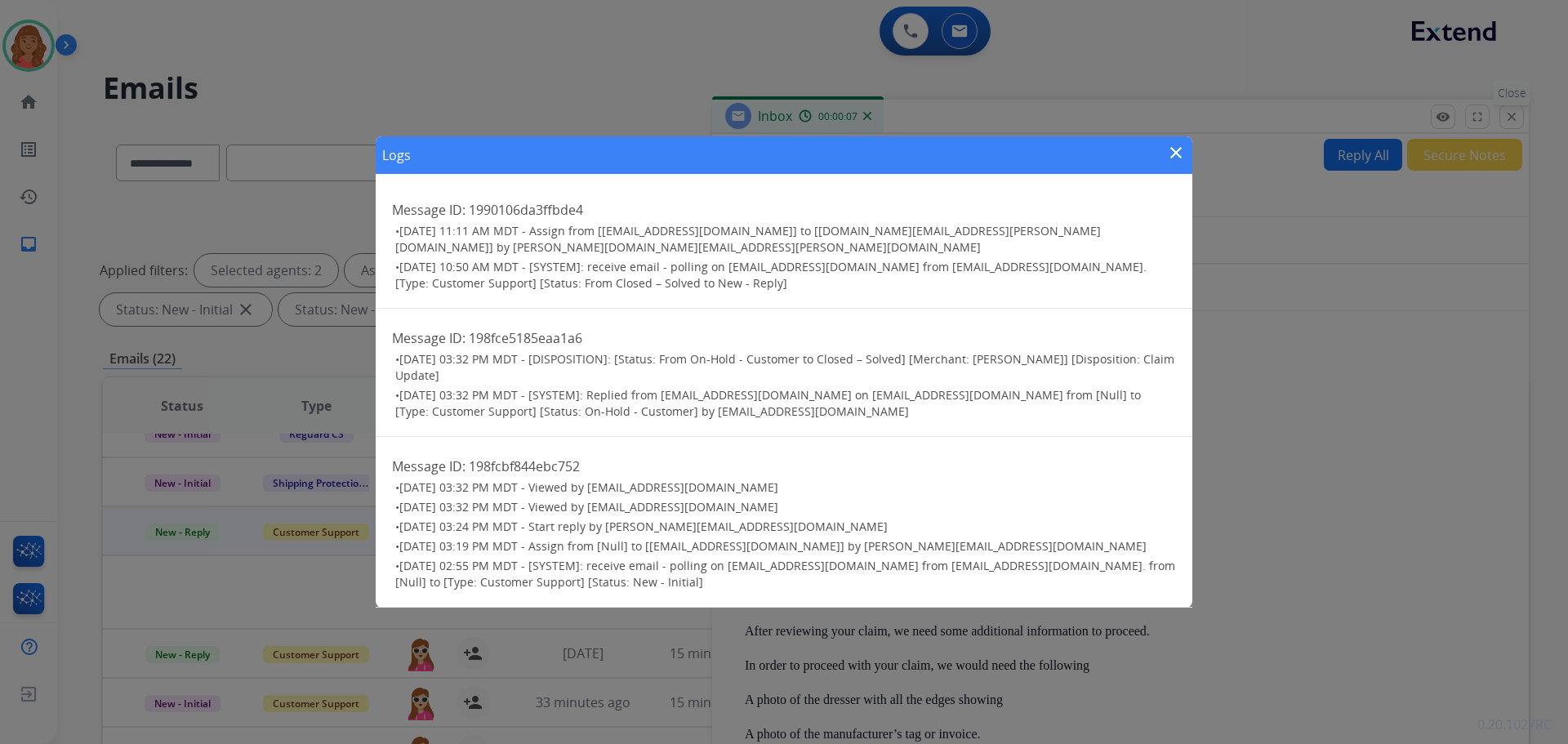
click at [1512, 121] on div "Logs close Message ID: 1990106da3ffbde4 • [DATE] 11:11 AM MDT - Assign from [[E…" at bounding box center [784, 372] width 1568 height 744
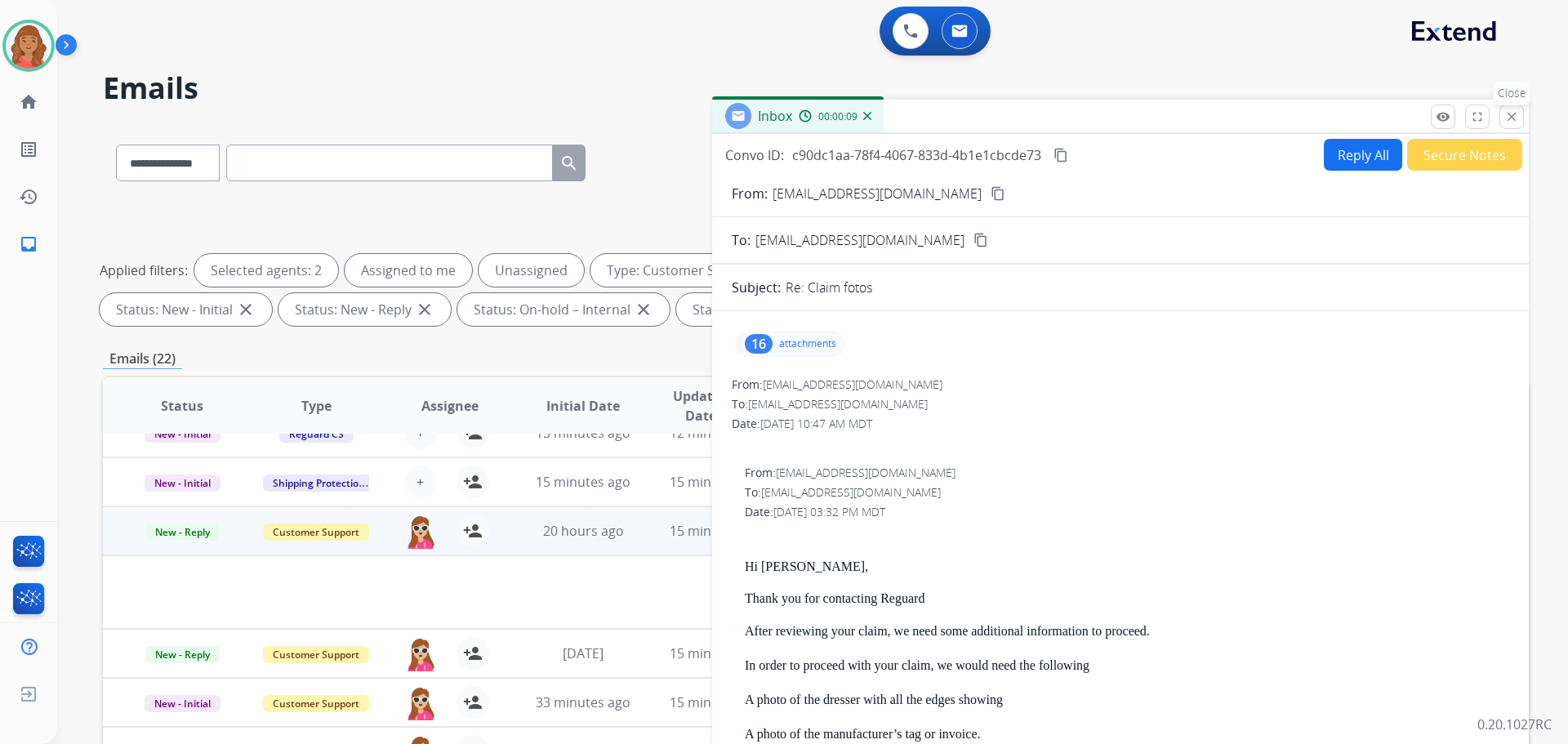
click at [1515, 112] on mat-icon "close" at bounding box center [1512, 116] width 15 height 15
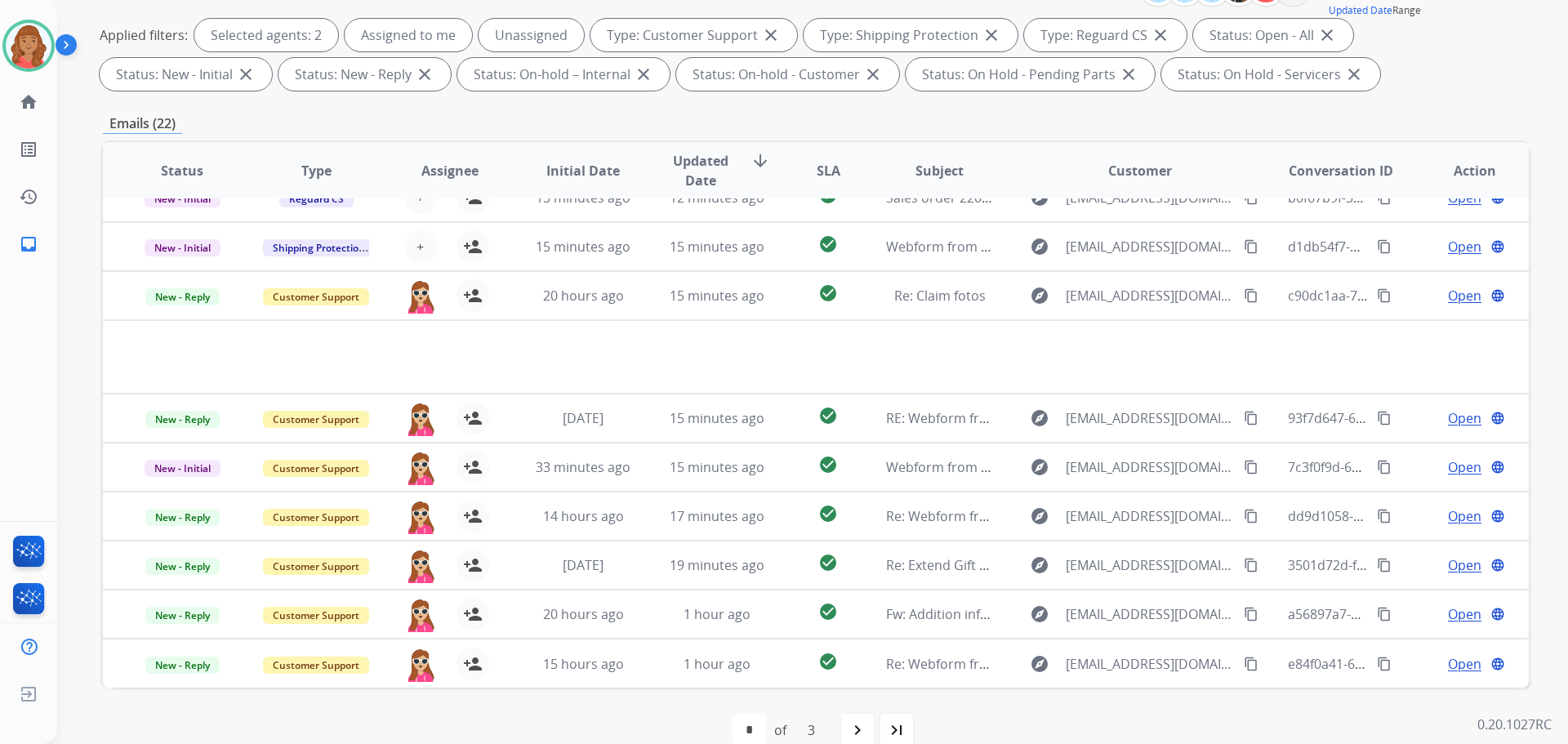
scroll to position [264, 0]
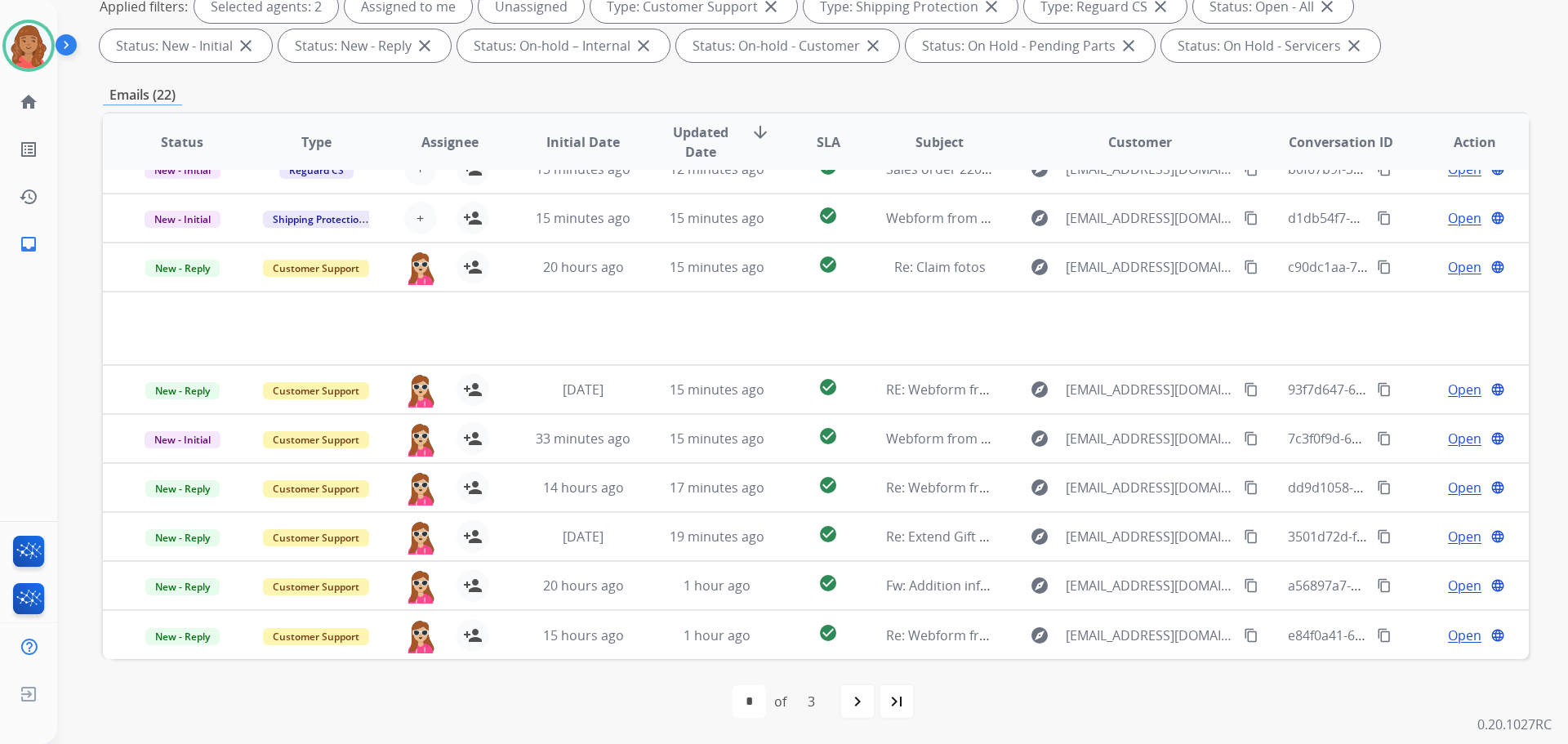
click at [852, 708] on mat-icon "navigate_next" at bounding box center [858, 701] width 20 height 20
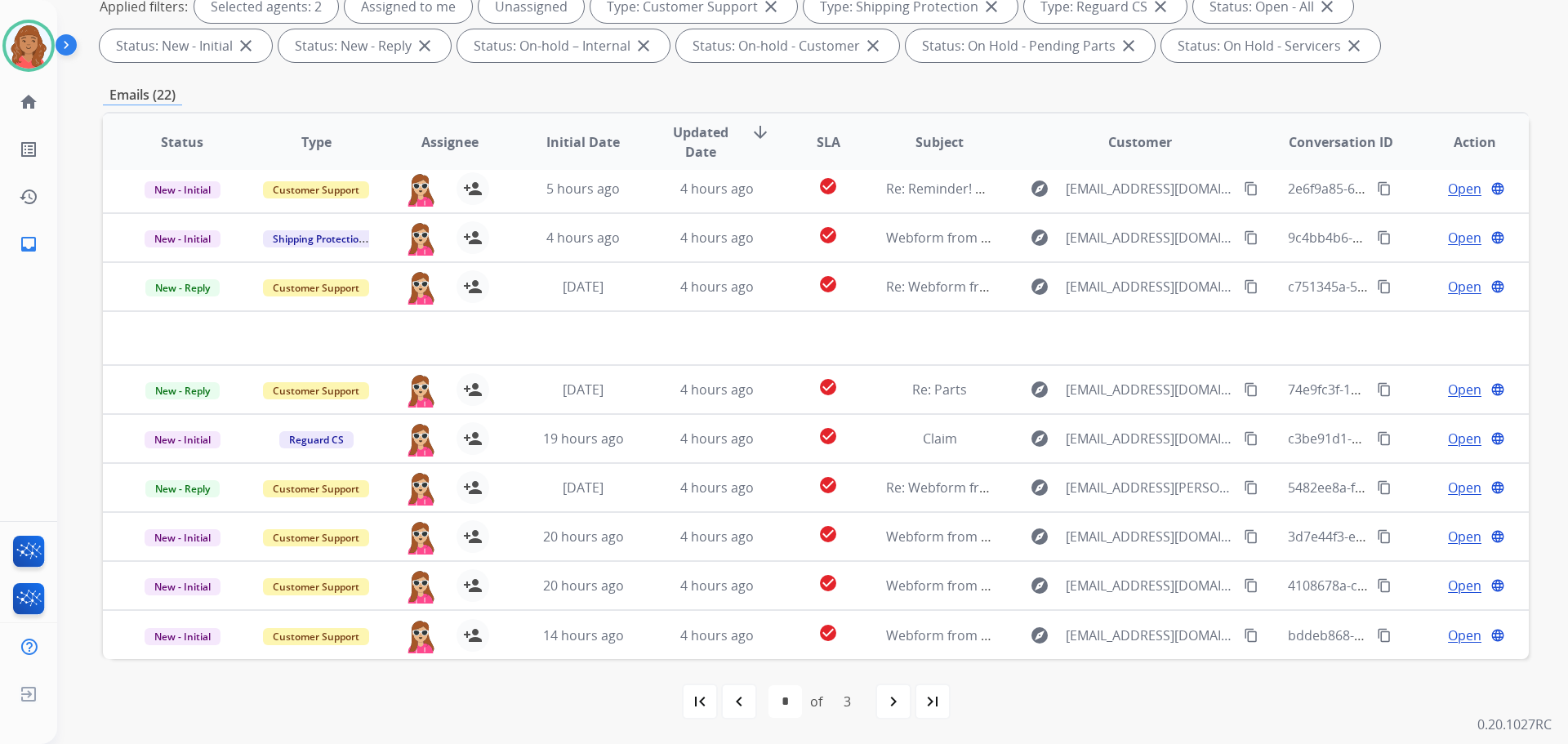
click at [887, 705] on mat-icon "navigate_next" at bounding box center [893, 701] width 20 height 20
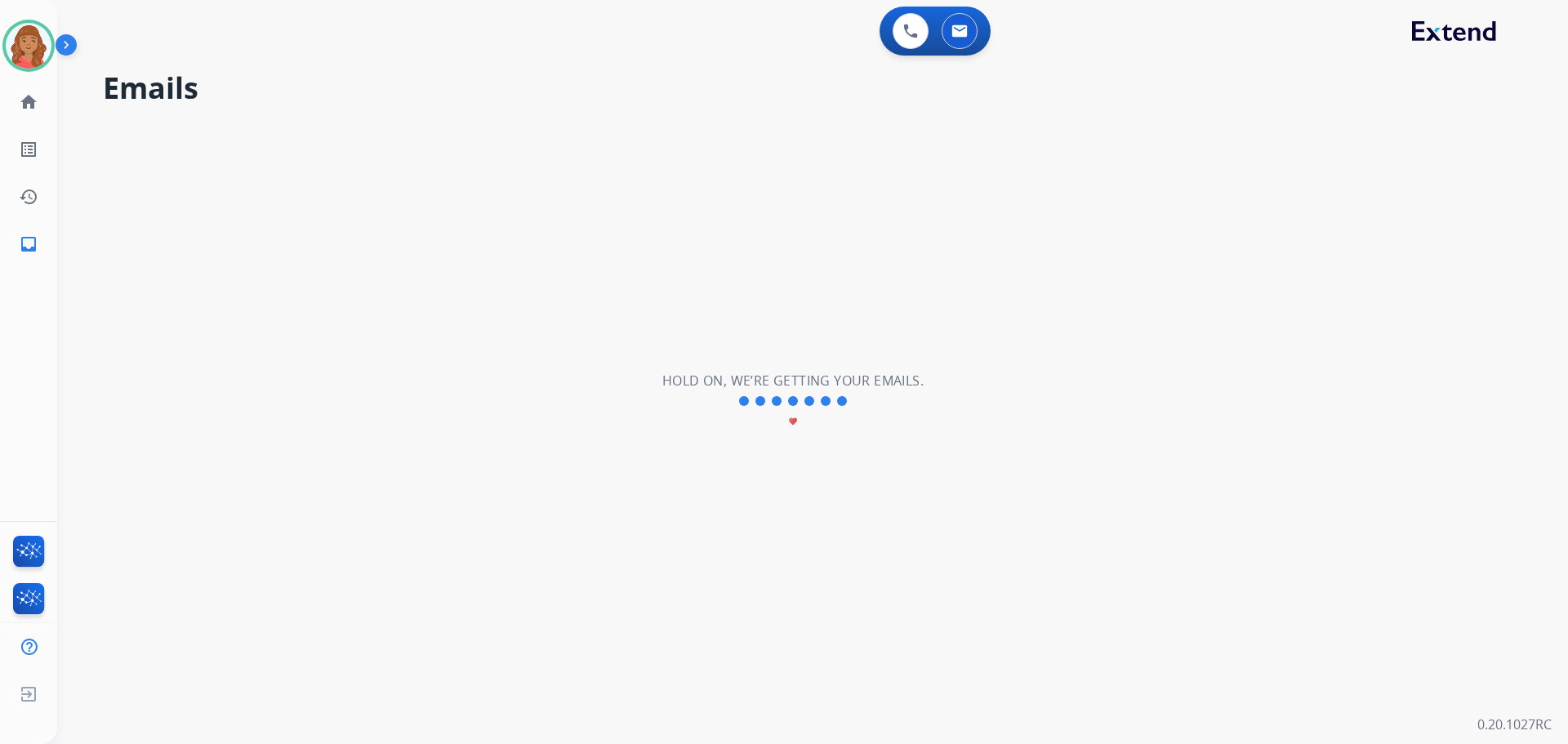
scroll to position [0, 0]
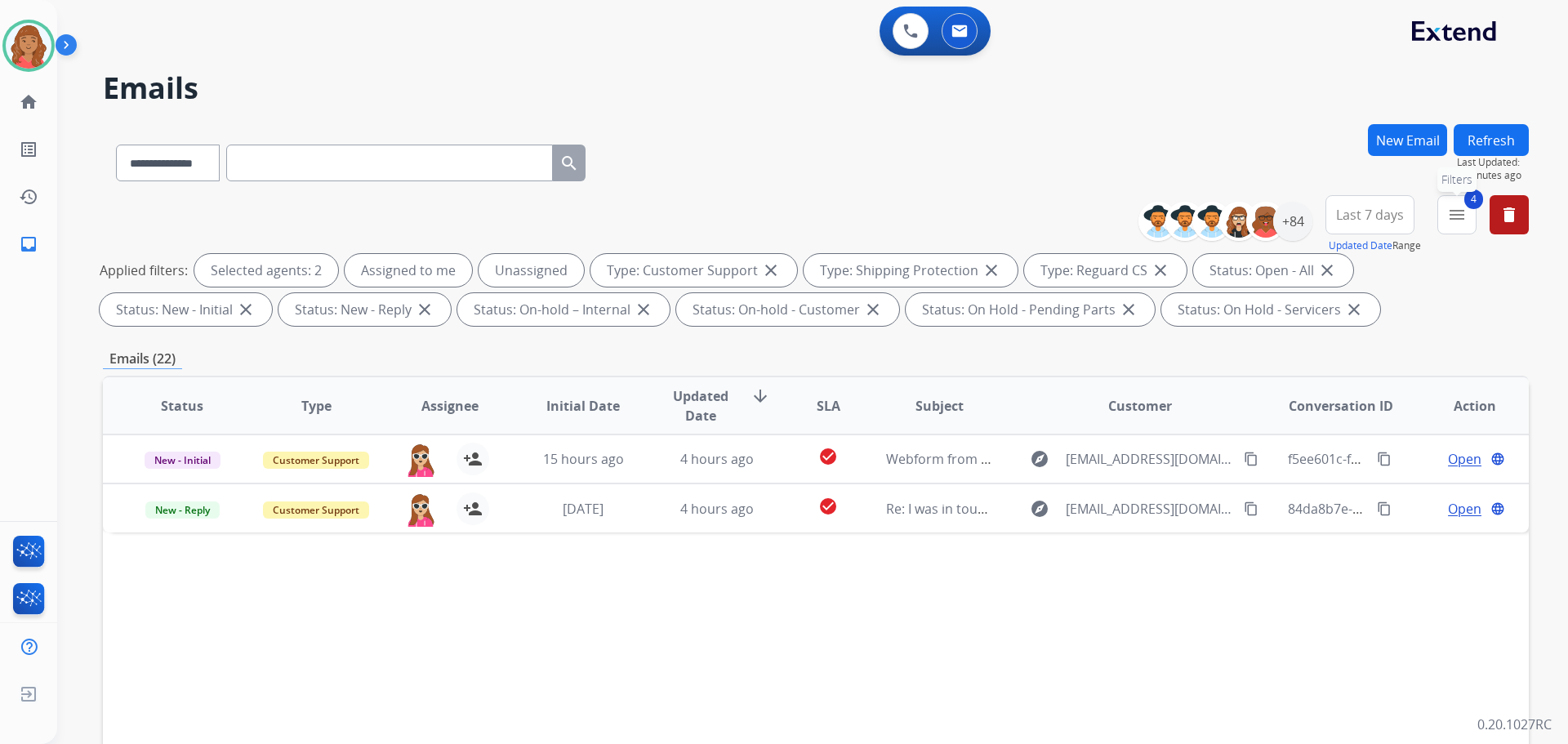
click at [1452, 225] on button "4 menu Filters" at bounding box center [1457, 215] width 39 height 39
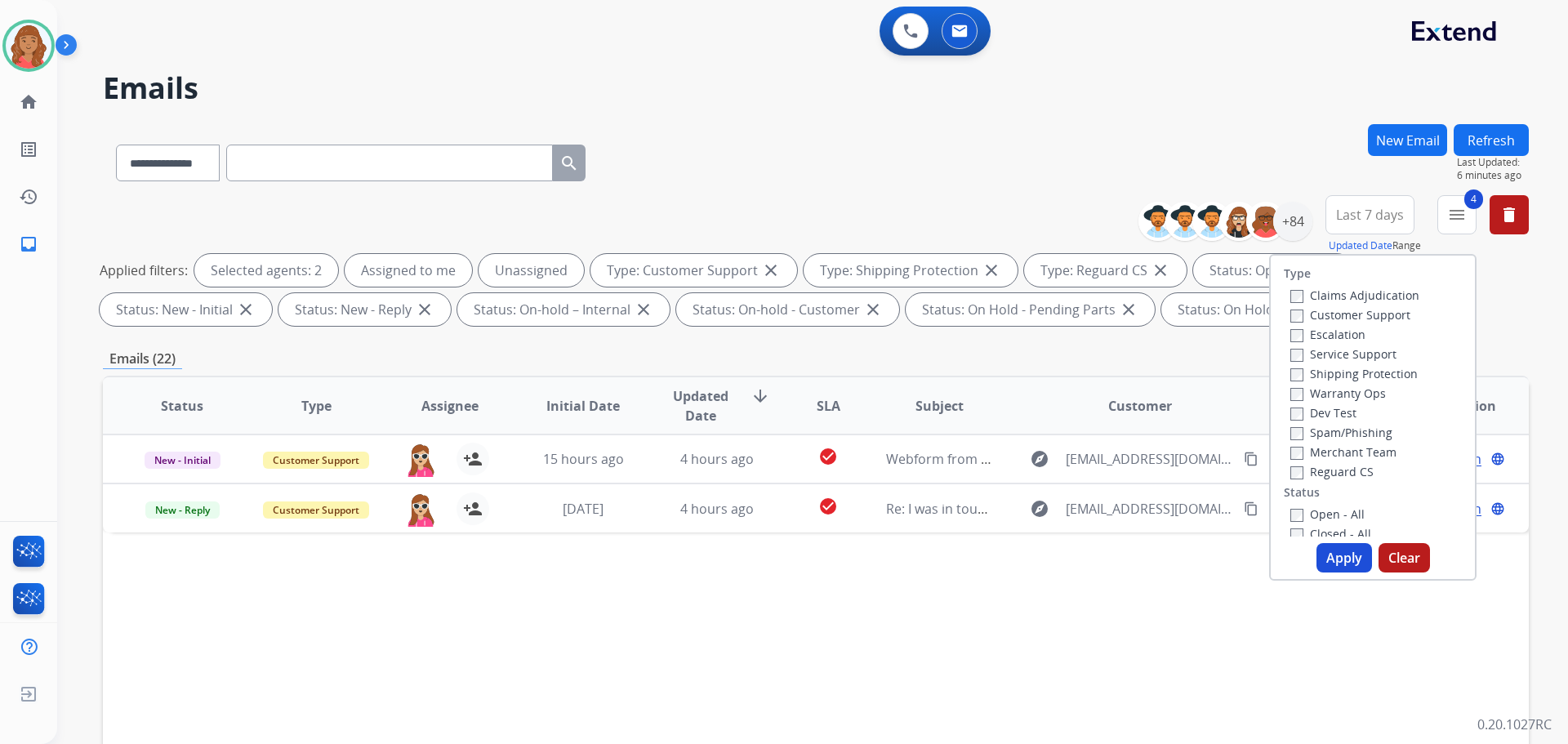
click at [1333, 547] on button "Apply" at bounding box center [1344, 558] width 56 height 29
select select "*"
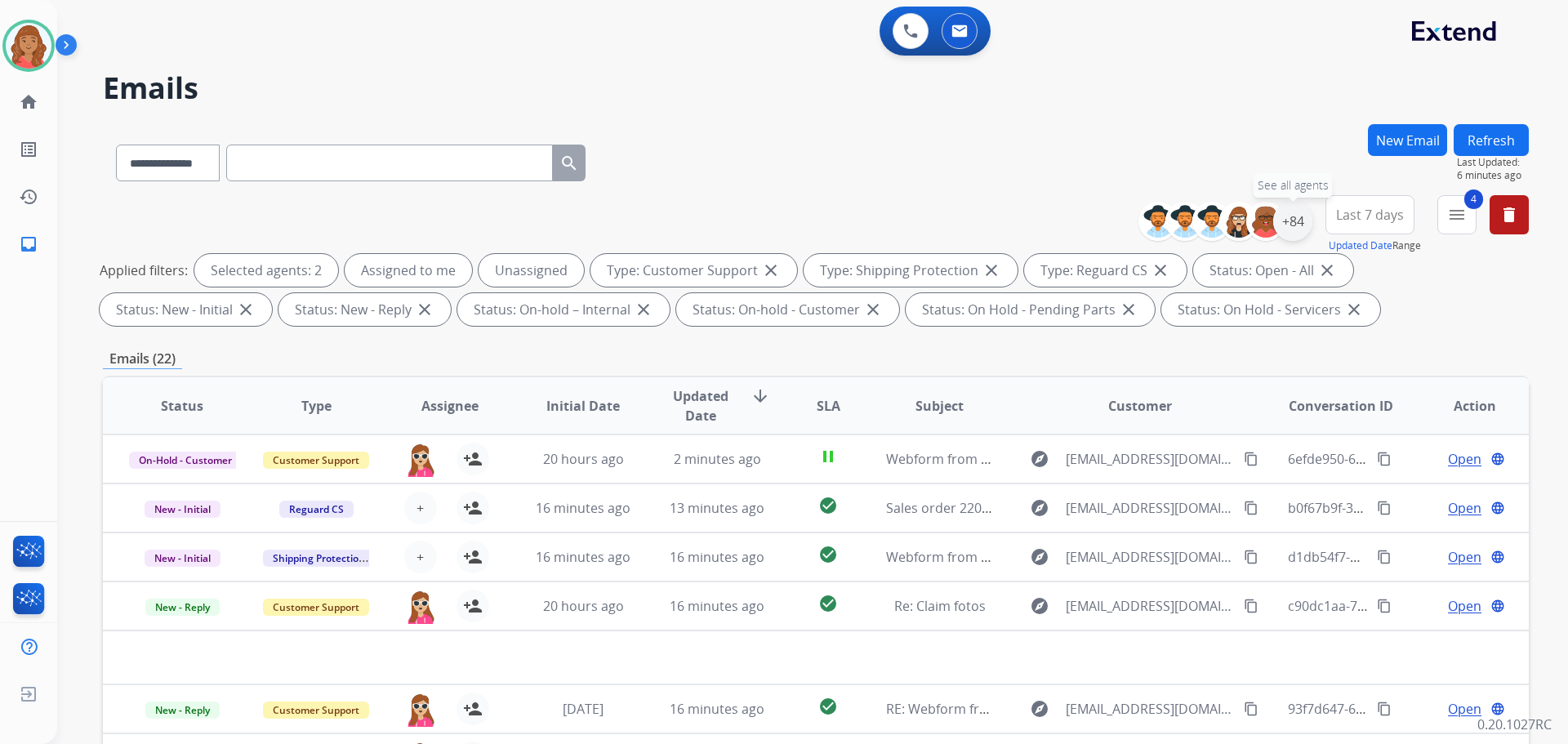
click at [1295, 233] on div "+84" at bounding box center [1293, 221] width 39 height 39
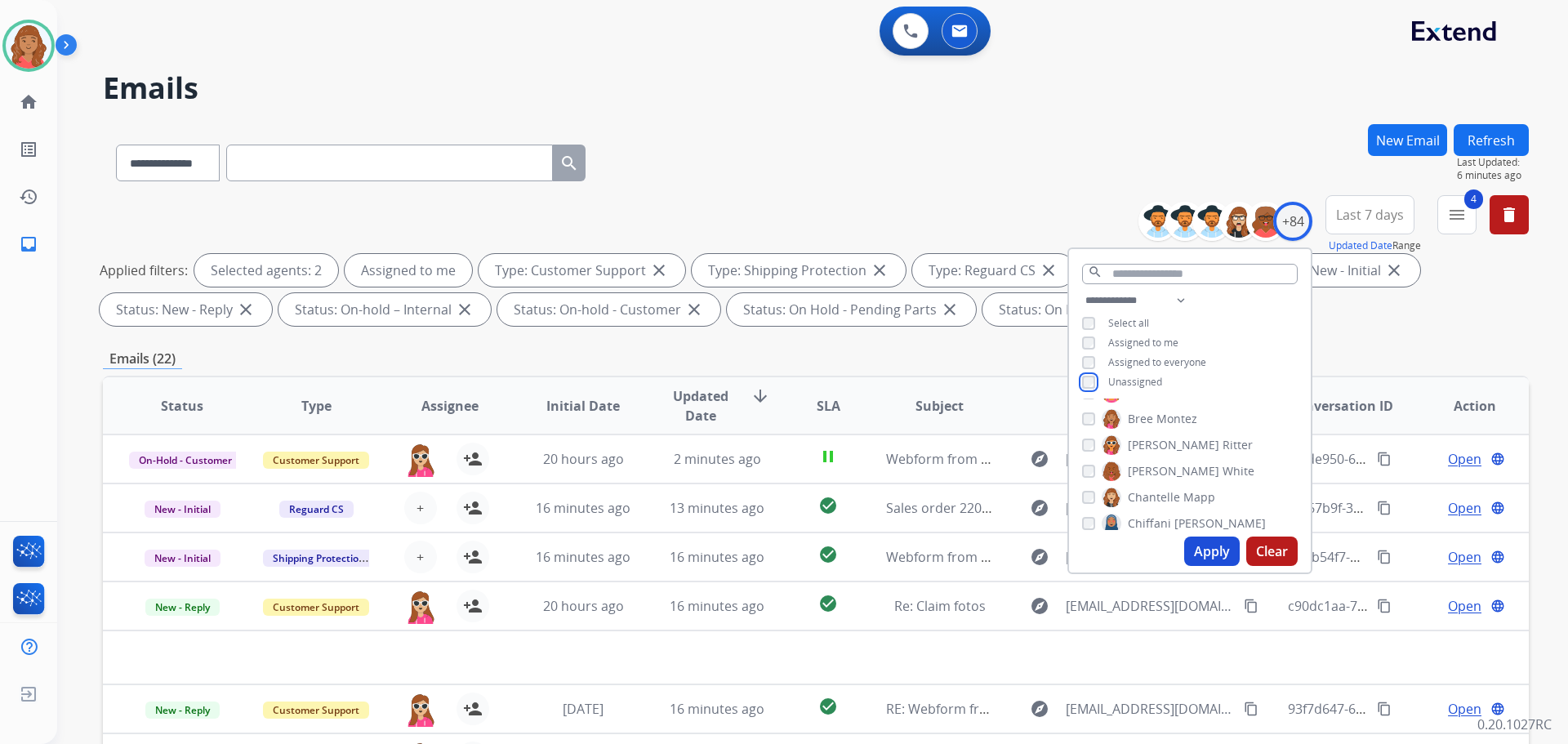
scroll to position [245, 0]
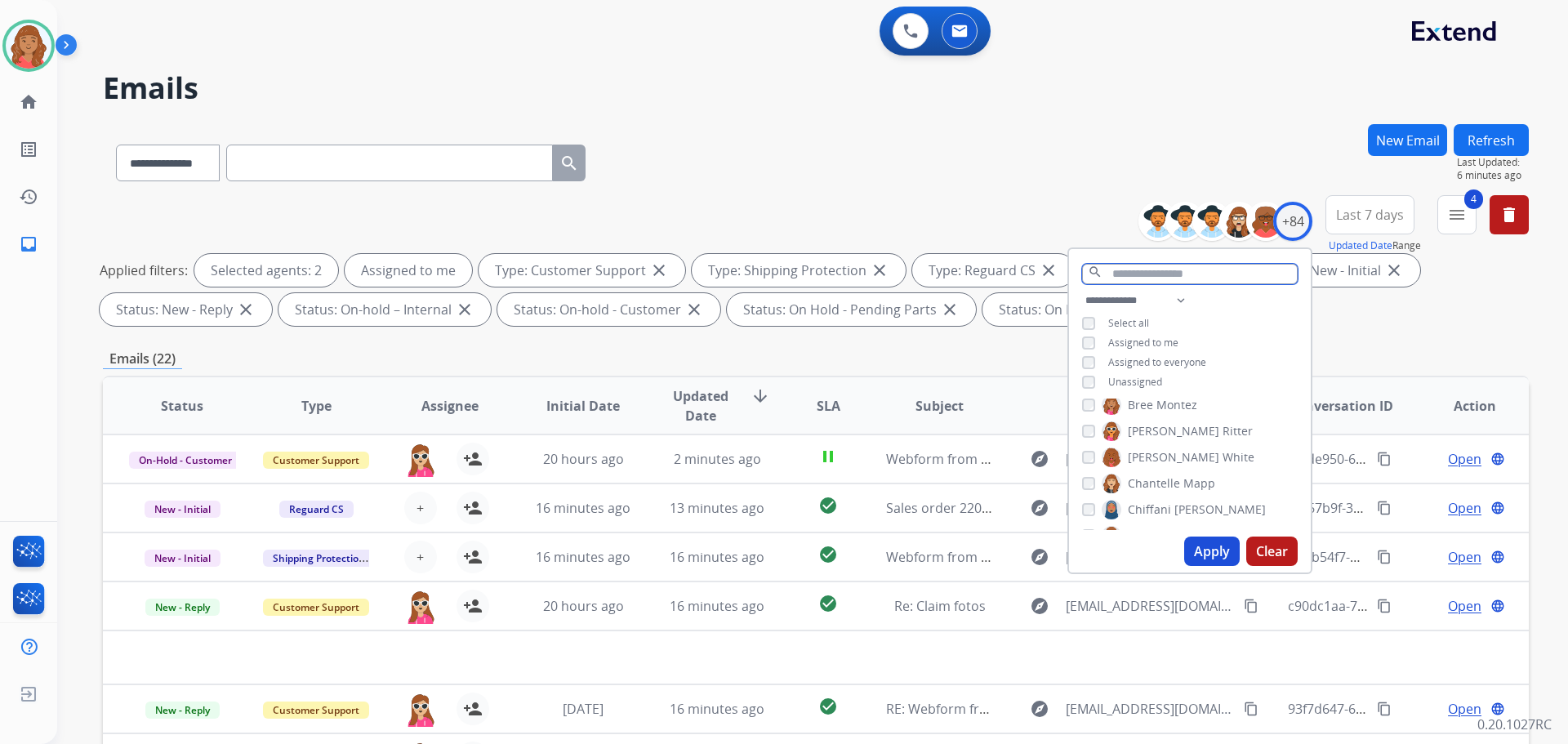
click at [1149, 271] on input "text" at bounding box center [1190, 273] width 216 height 20
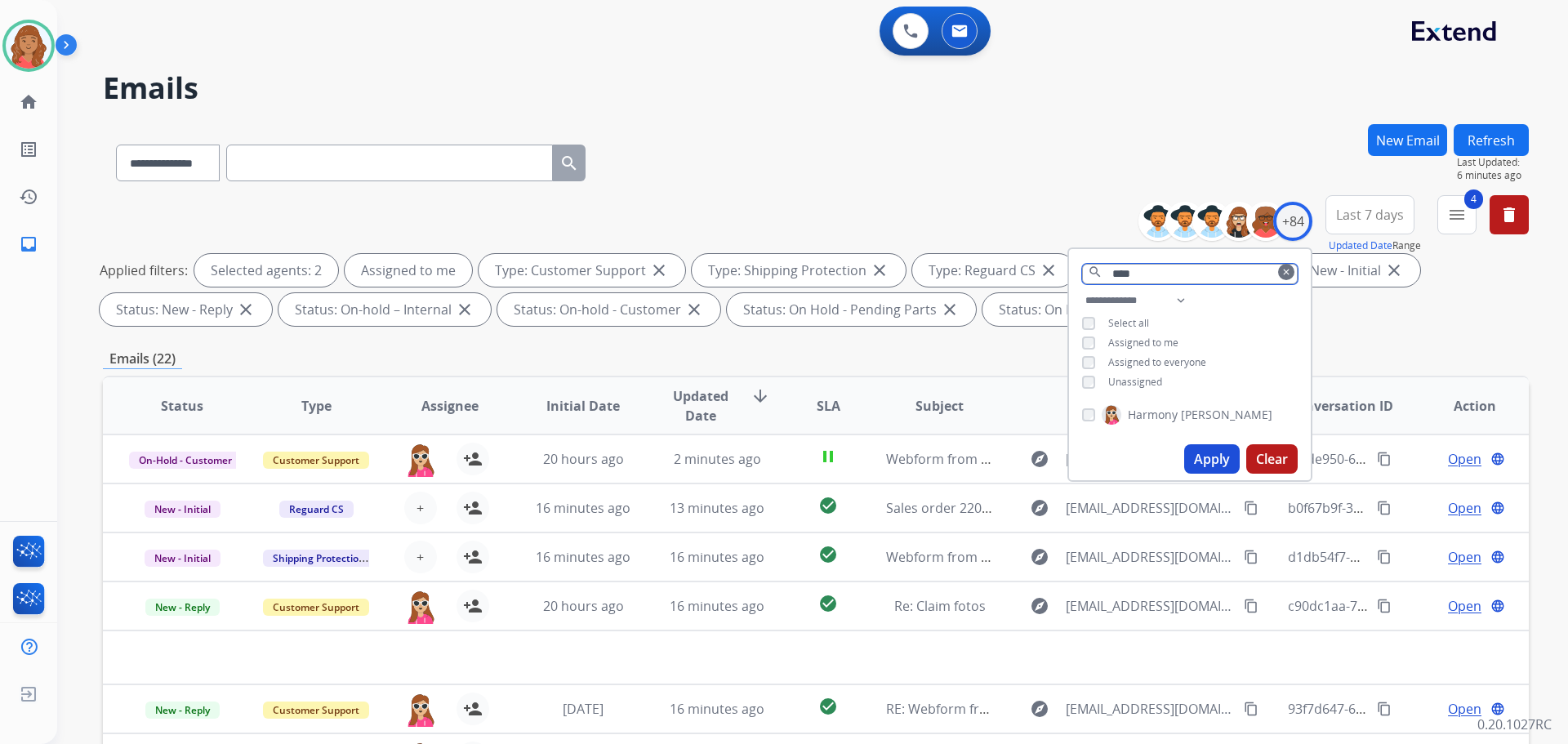
type input "****"
click at [1217, 453] on button "Apply" at bounding box center [1212, 458] width 56 height 29
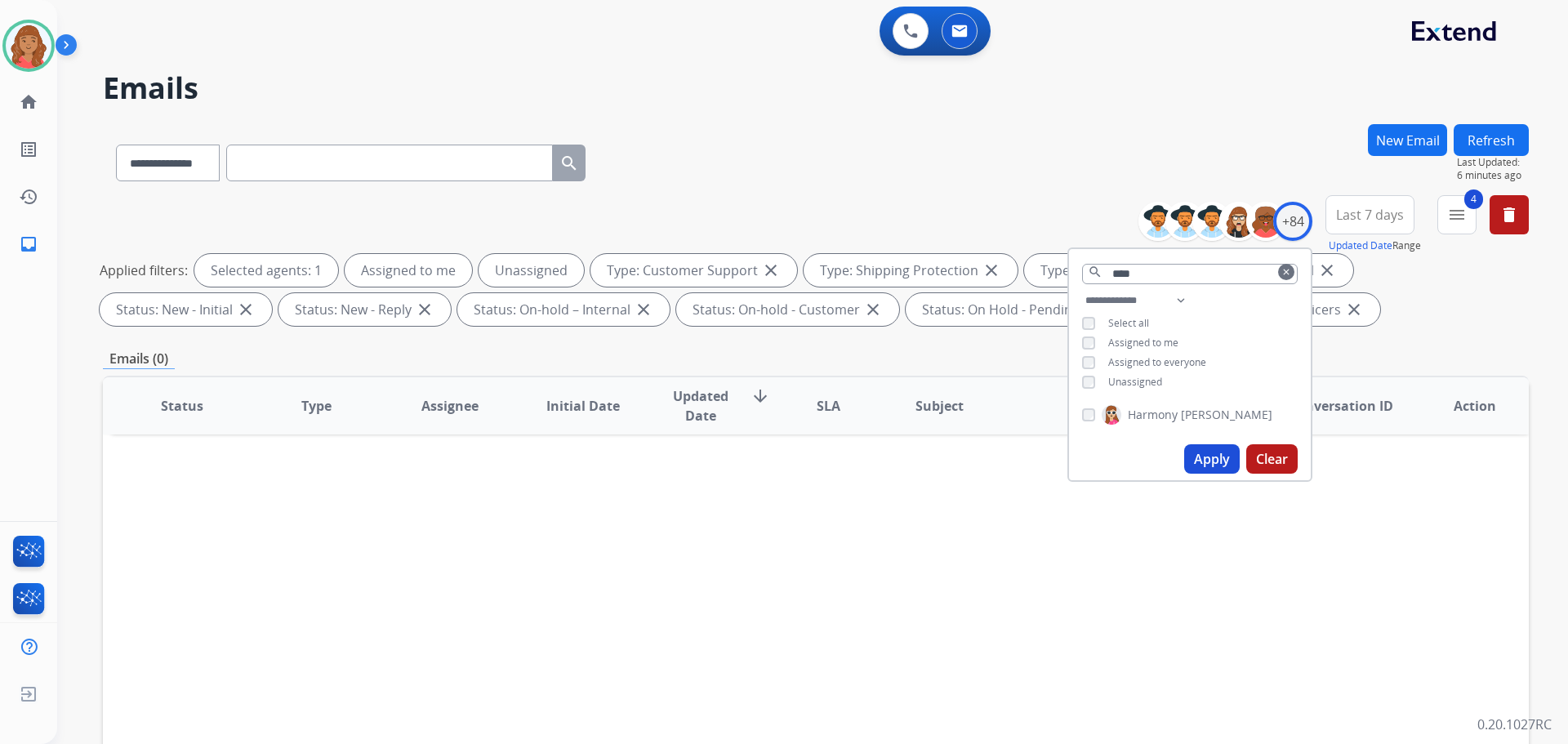
click at [1185, 450] on button "Apply" at bounding box center [1212, 458] width 56 height 29
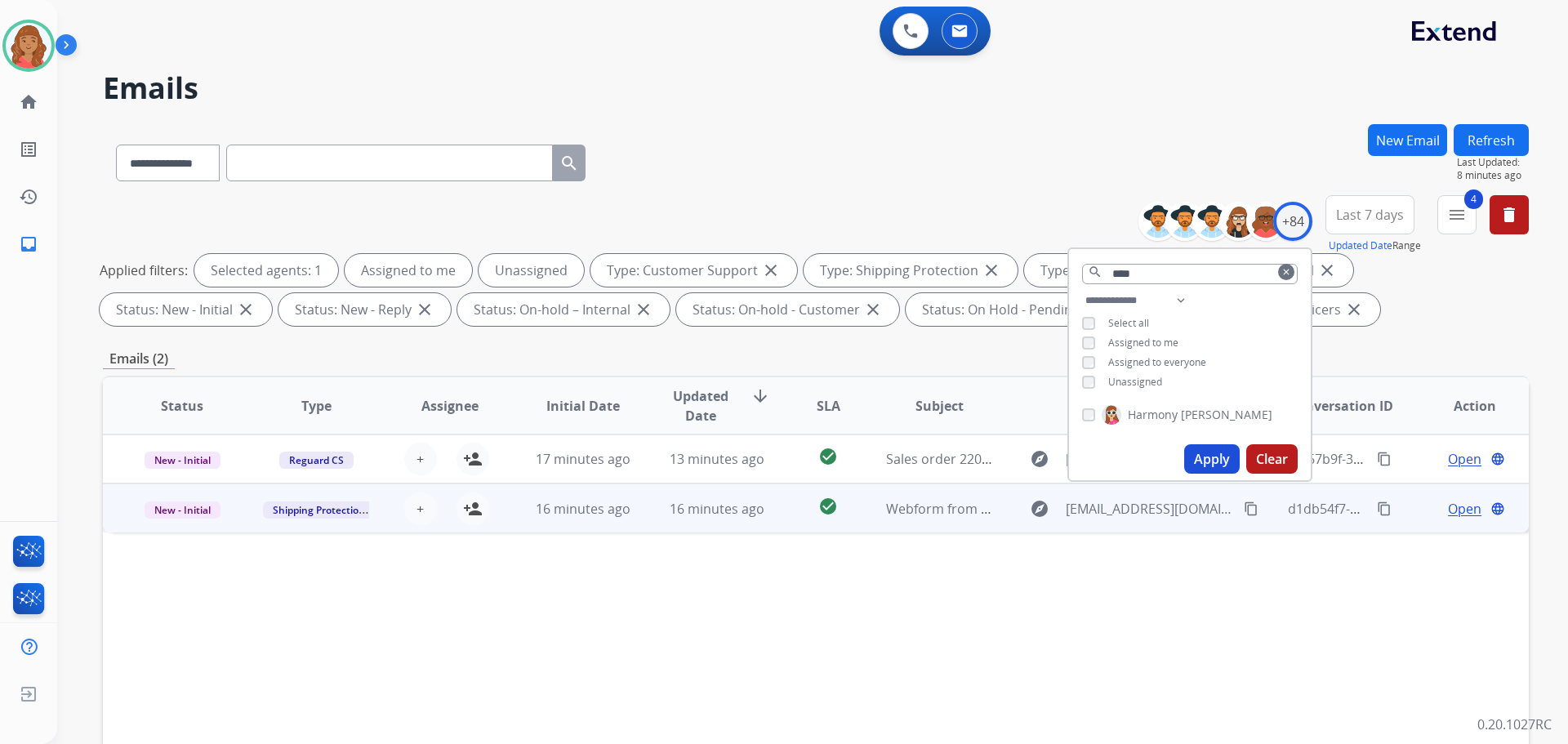
click at [682, 521] on td "16 minutes ago" at bounding box center [705, 508] width 134 height 49
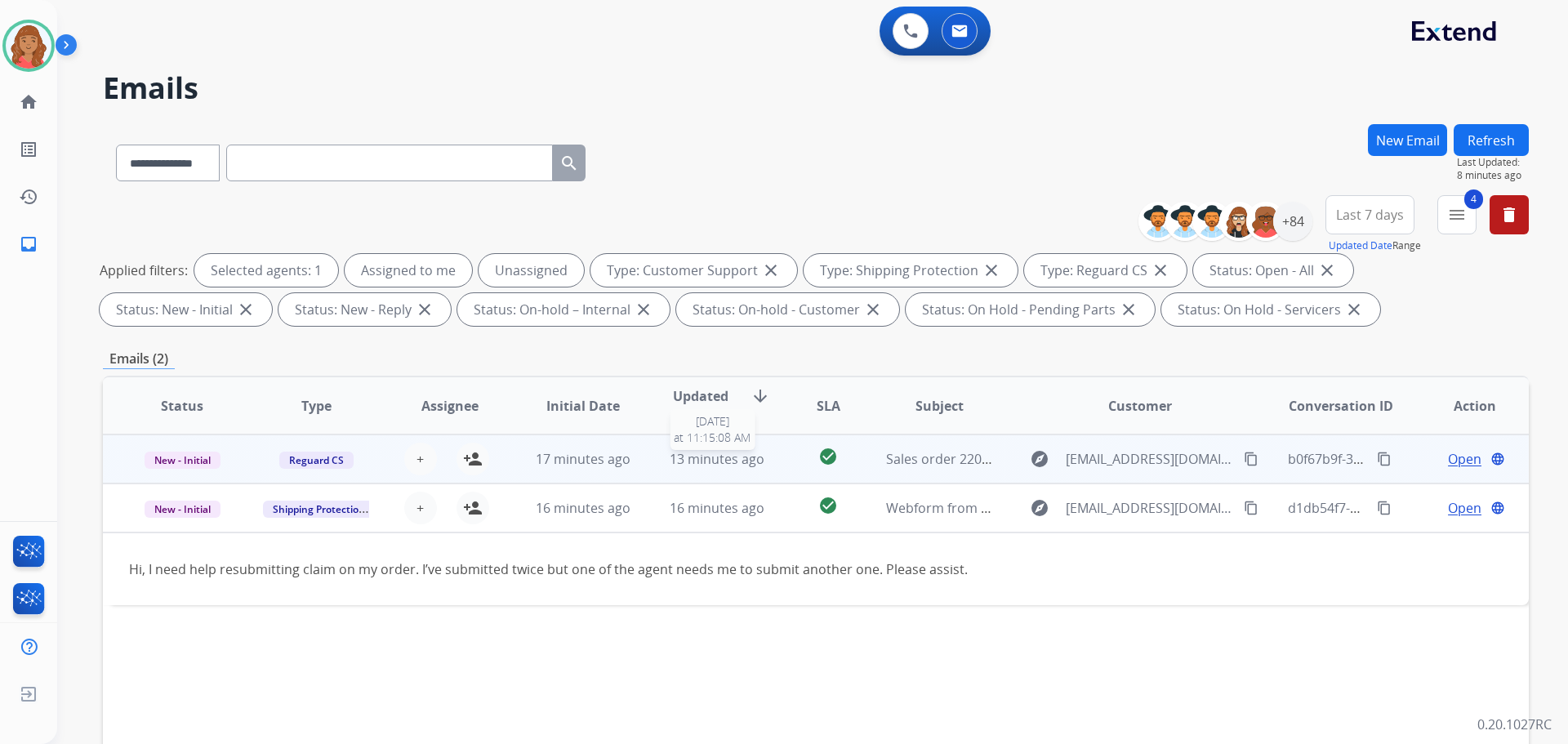
click at [727, 463] on span "13 minutes ago" at bounding box center [717, 459] width 95 height 18
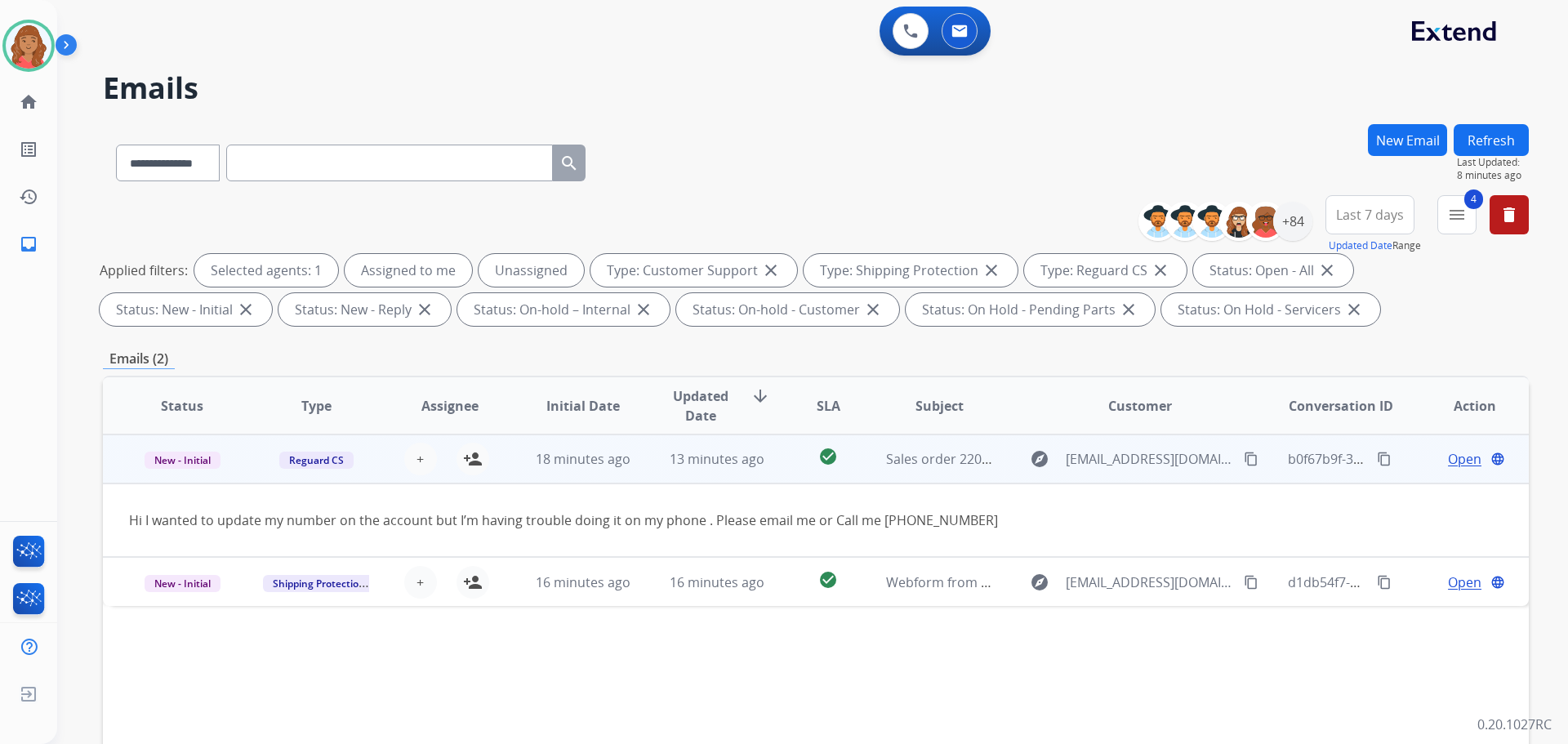
click at [1451, 455] on span "Open" at bounding box center [1465, 459] width 34 height 20
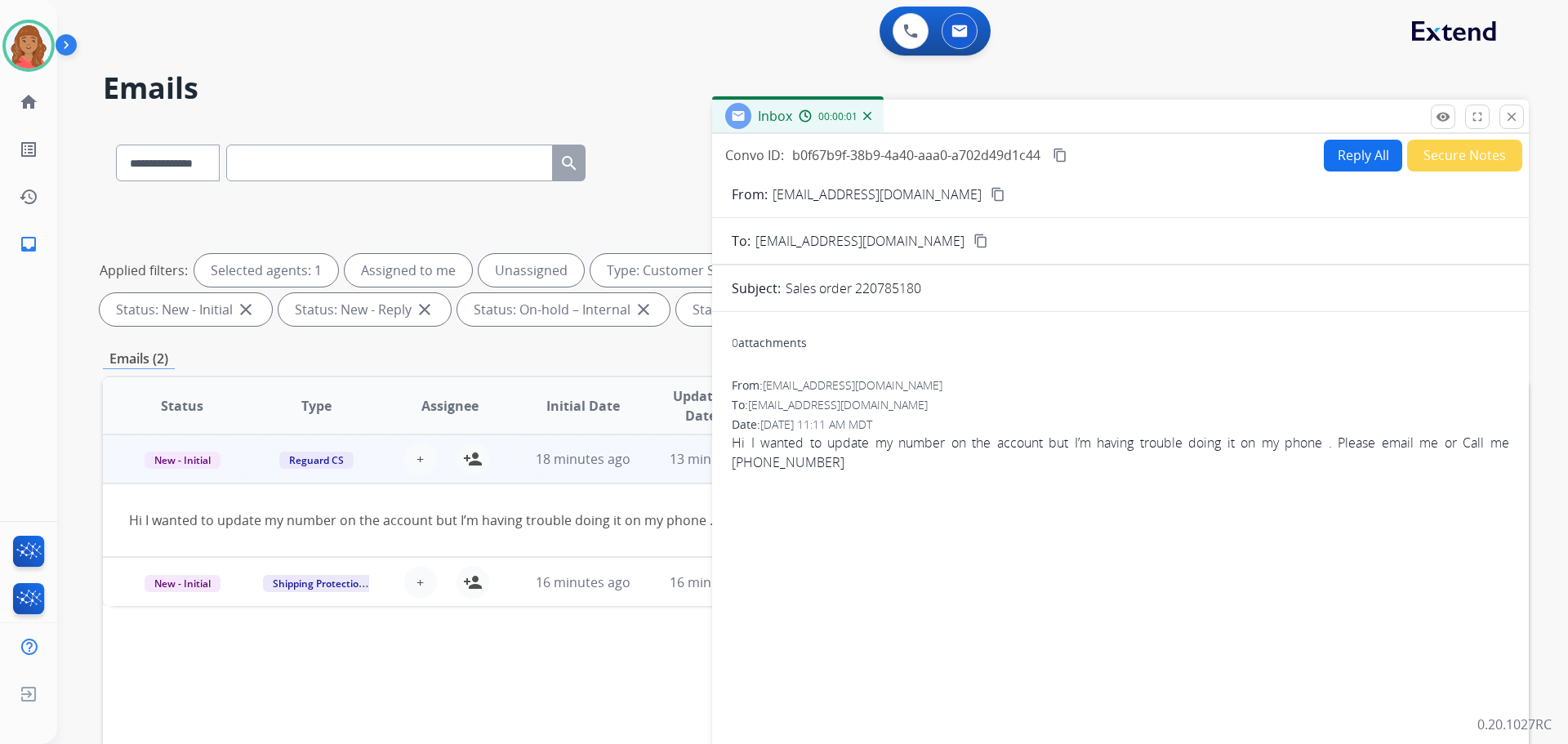
click at [1355, 163] on button "Reply All" at bounding box center [1363, 155] width 78 height 32
select select "**********"
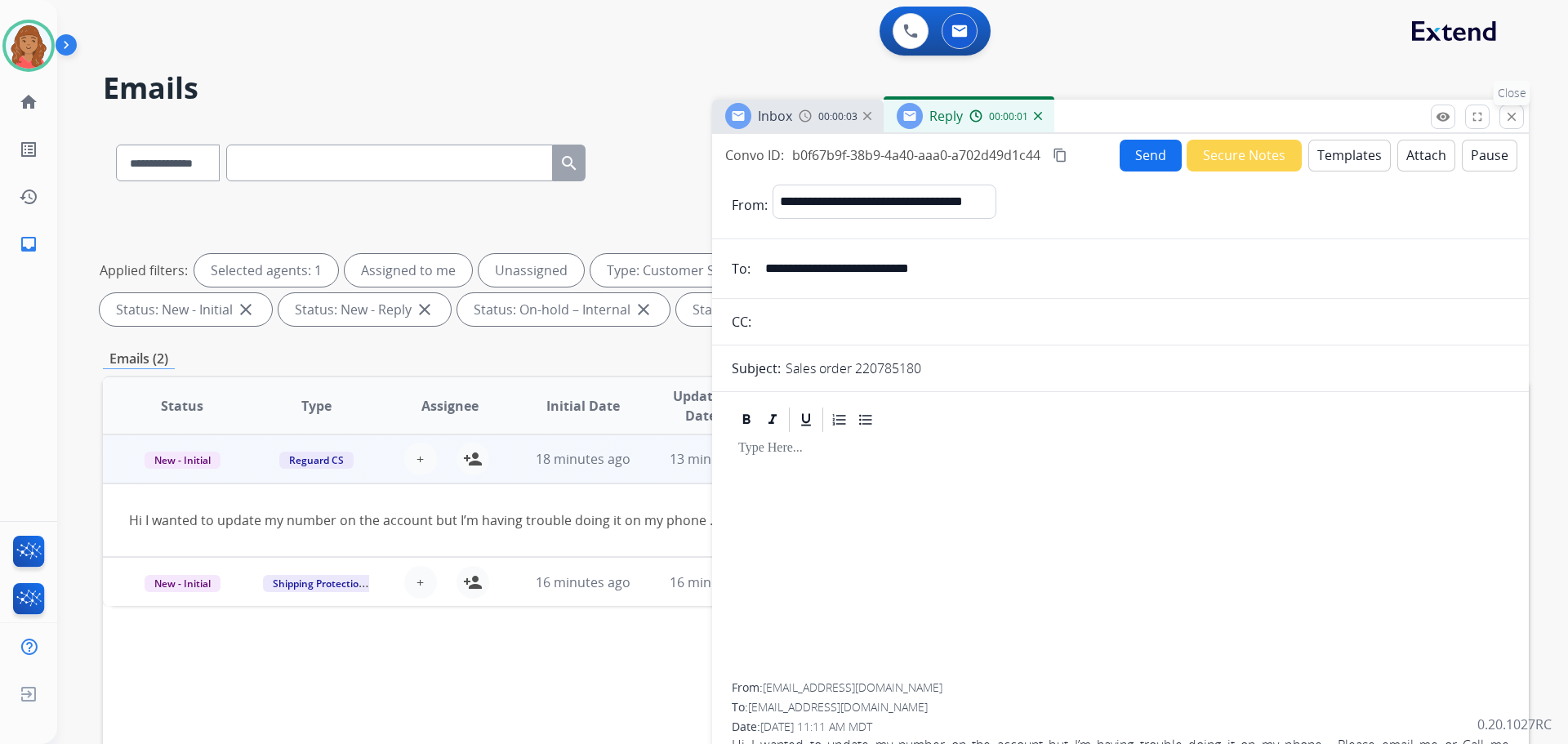
click at [1509, 115] on mat-icon "close" at bounding box center [1512, 116] width 15 height 15
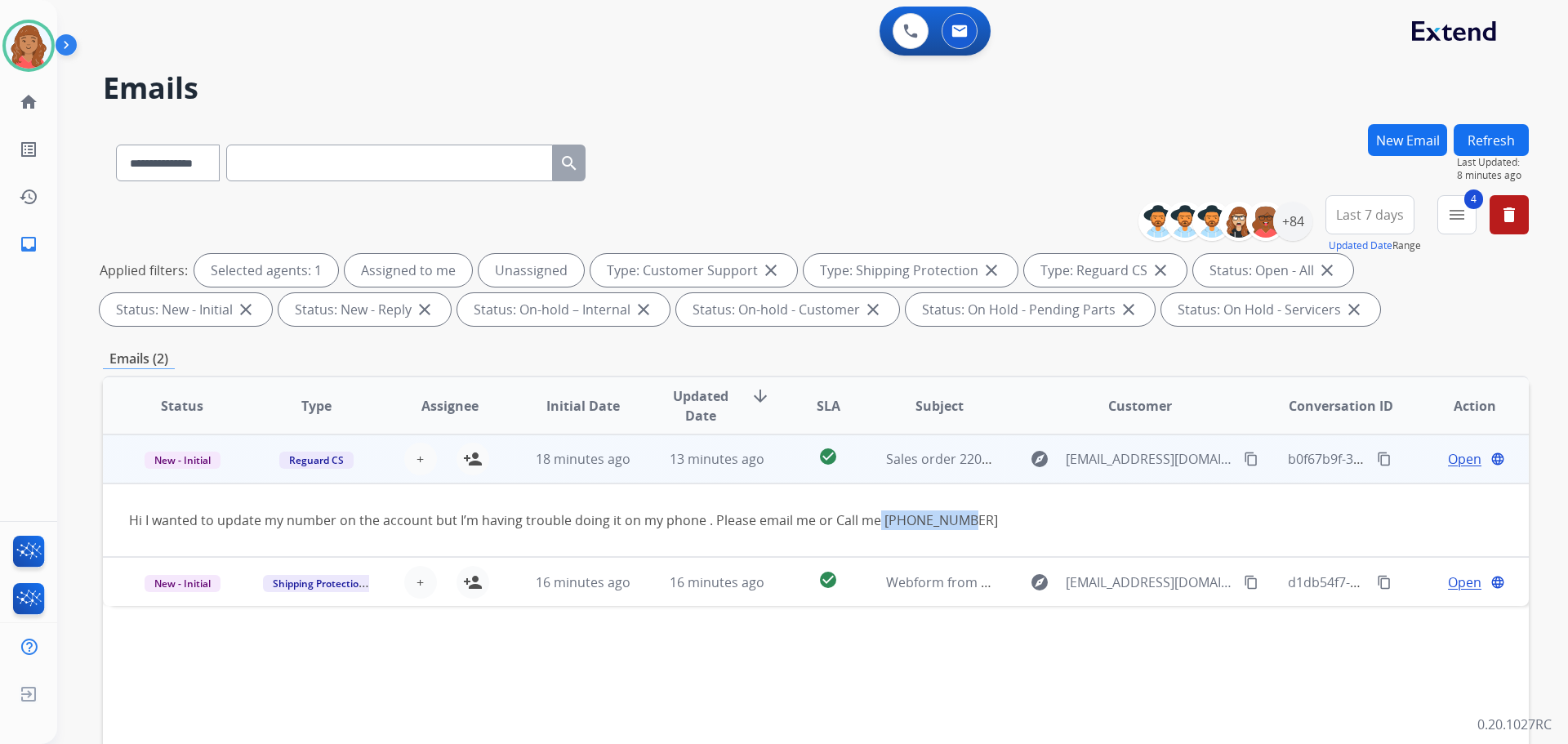
drag, startPoint x: 873, startPoint y: 520, endPoint x: 908, endPoint y: 516, distance: 35.2
click at [941, 524] on div "Hi I wanted to update my number on the account but I’m having trouble doing it …" at bounding box center [682, 520] width 1107 height 20
drag, startPoint x: 911, startPoint y: 516, endPoint x: 813, endPoint y: 547, distance: 102.8
click at [823, 548] on td "Hi I wanted to update my number on the account but I’m having trouble doing it …" at bounding box center [682, 520] width 1159 height 74
click at [1244, 459] on mat-icon "content_copy" at bounding box center [1251, 459] width 15 height 15
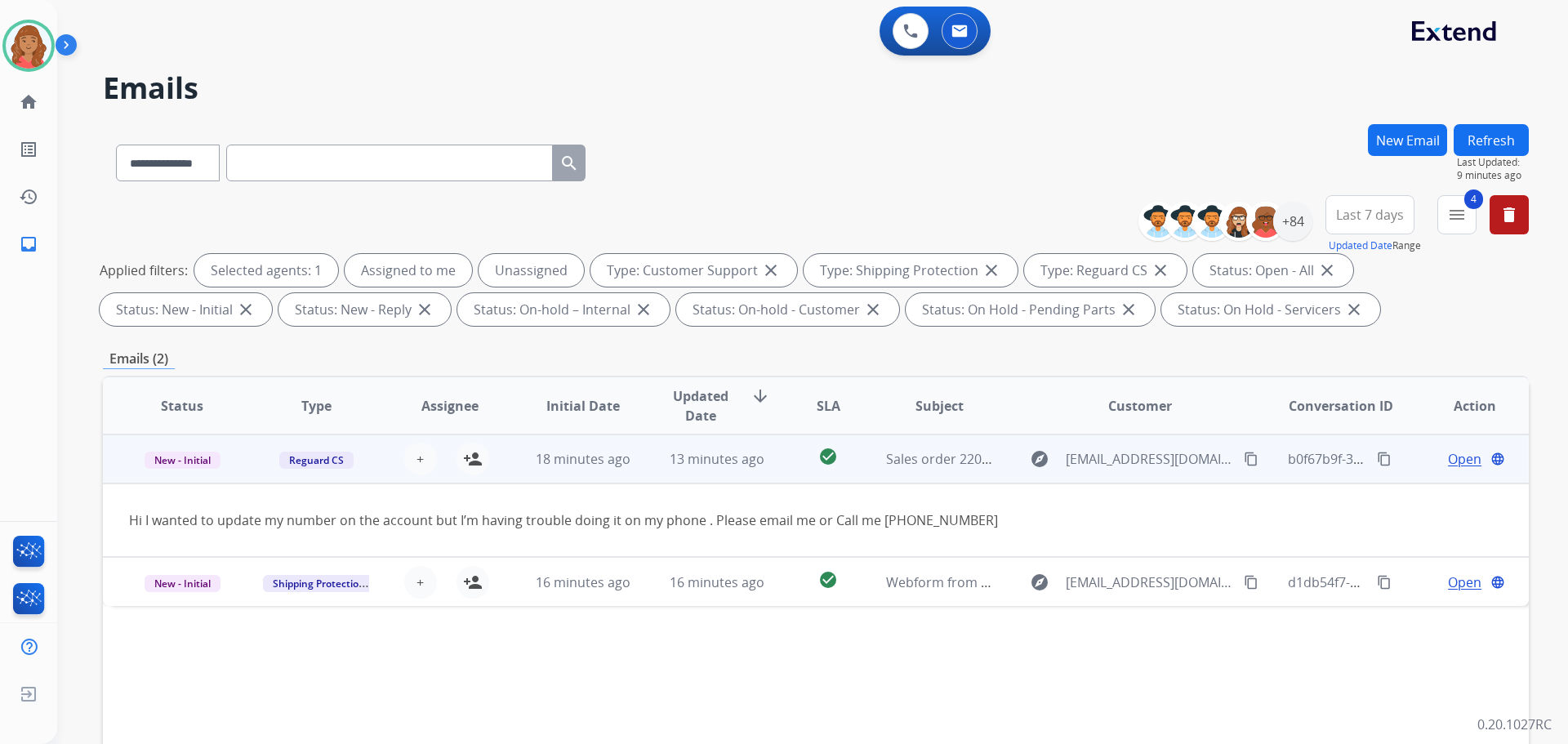
click at [1448, 461] on span "Open" at bounding box center [1465, 459] width 34 height 20
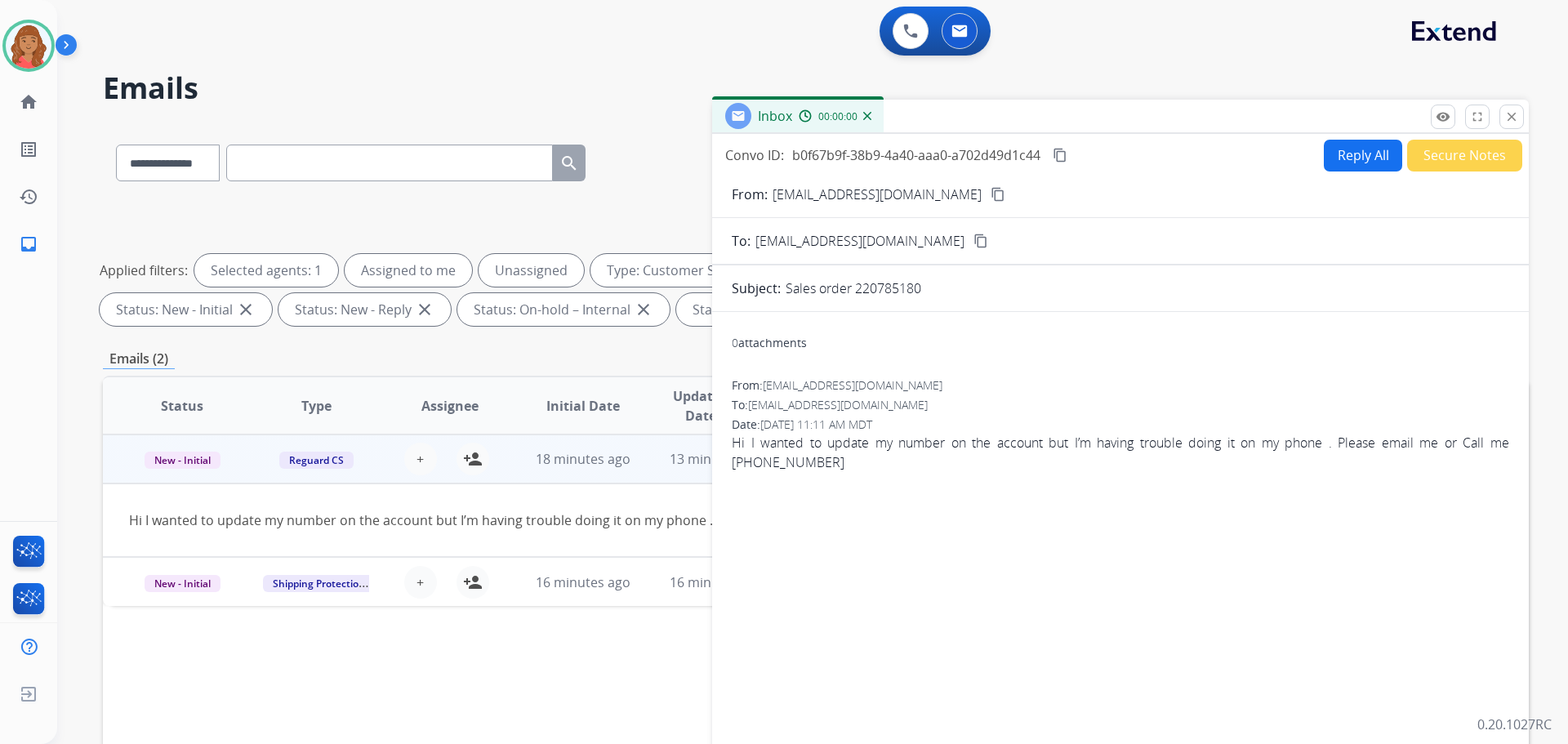
click at [1339, 162] on button "Reply All" at bounding box center [1363, 155] width 78 height 32
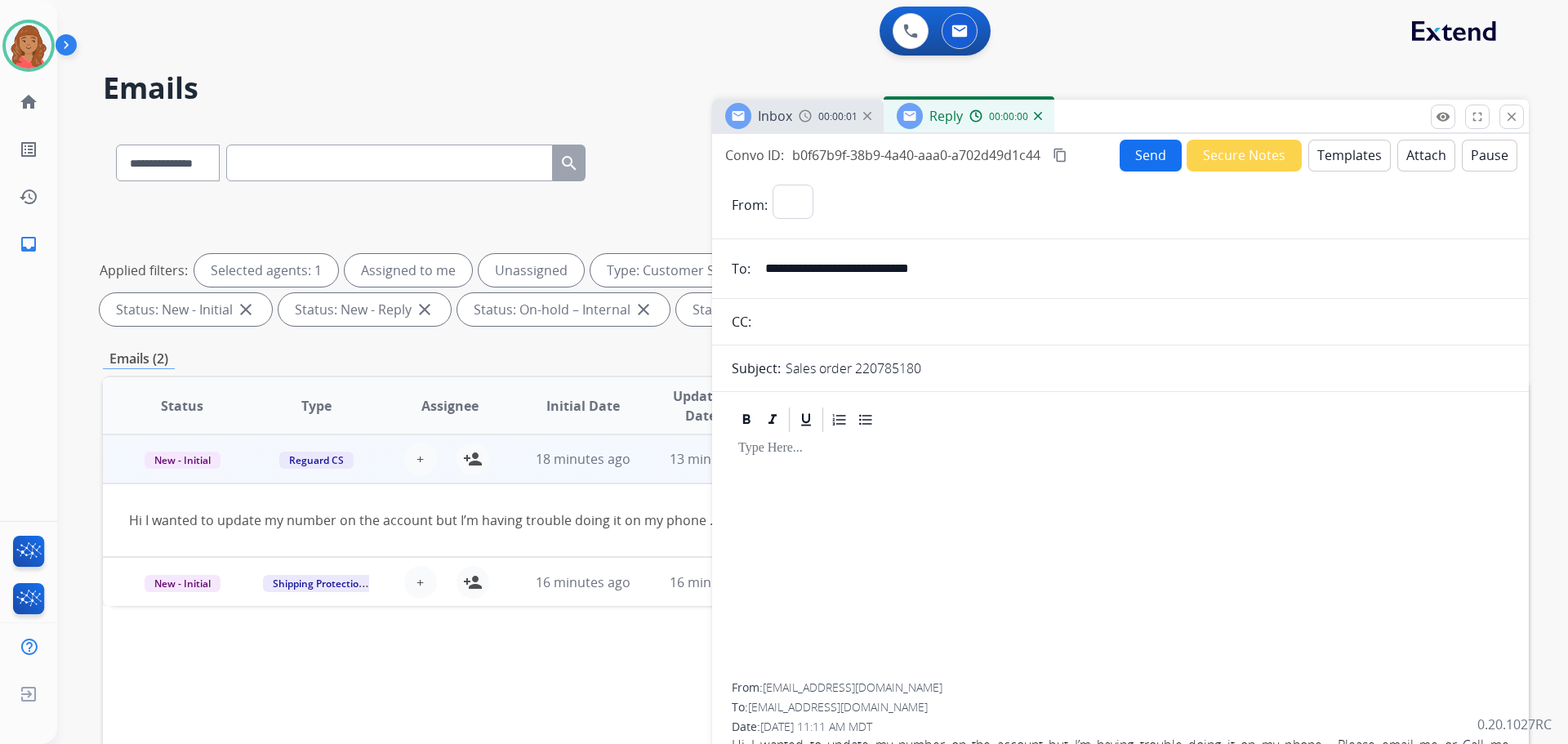
select select "**********"
click at [1338, 157] on button "Templates" at bounding box center [1350, 155] width 83 height 32
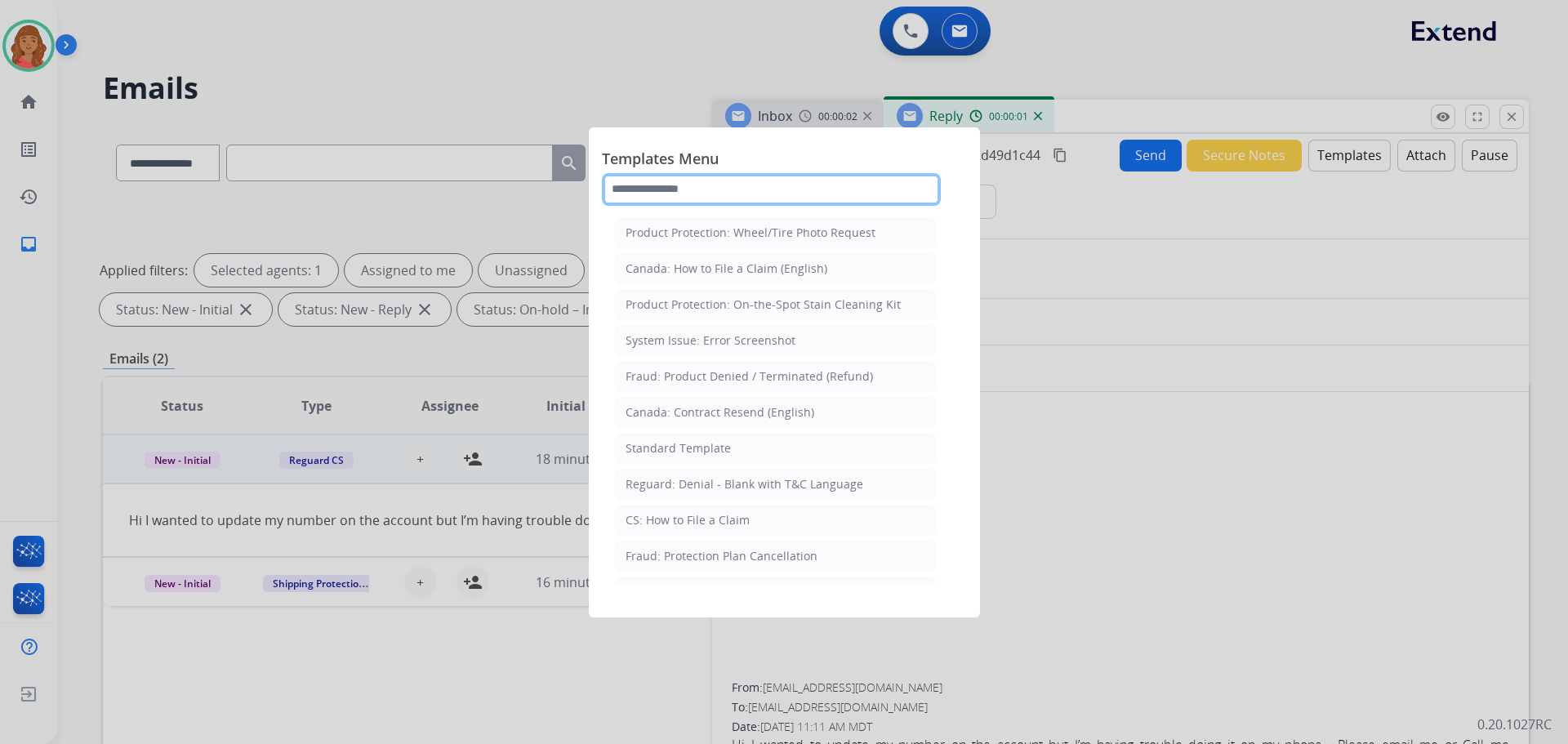
click at [752, 189] on input "text" at bounding box center [772, 189] width 339 height 33
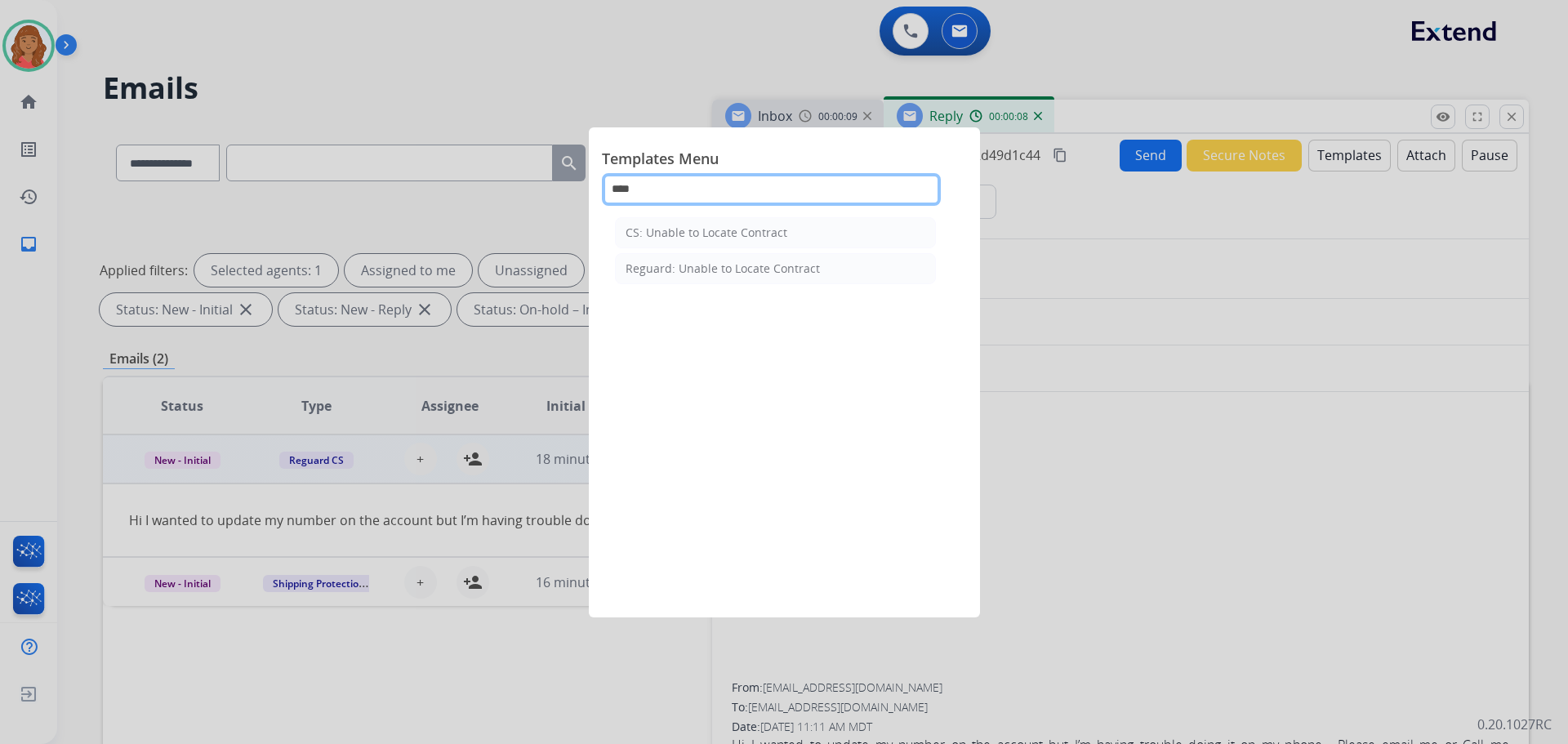
type input "****"
click at [701, 230] on div "CS: Unable to Locate Contract" at bounding box center [707, 233] width 162 height 16
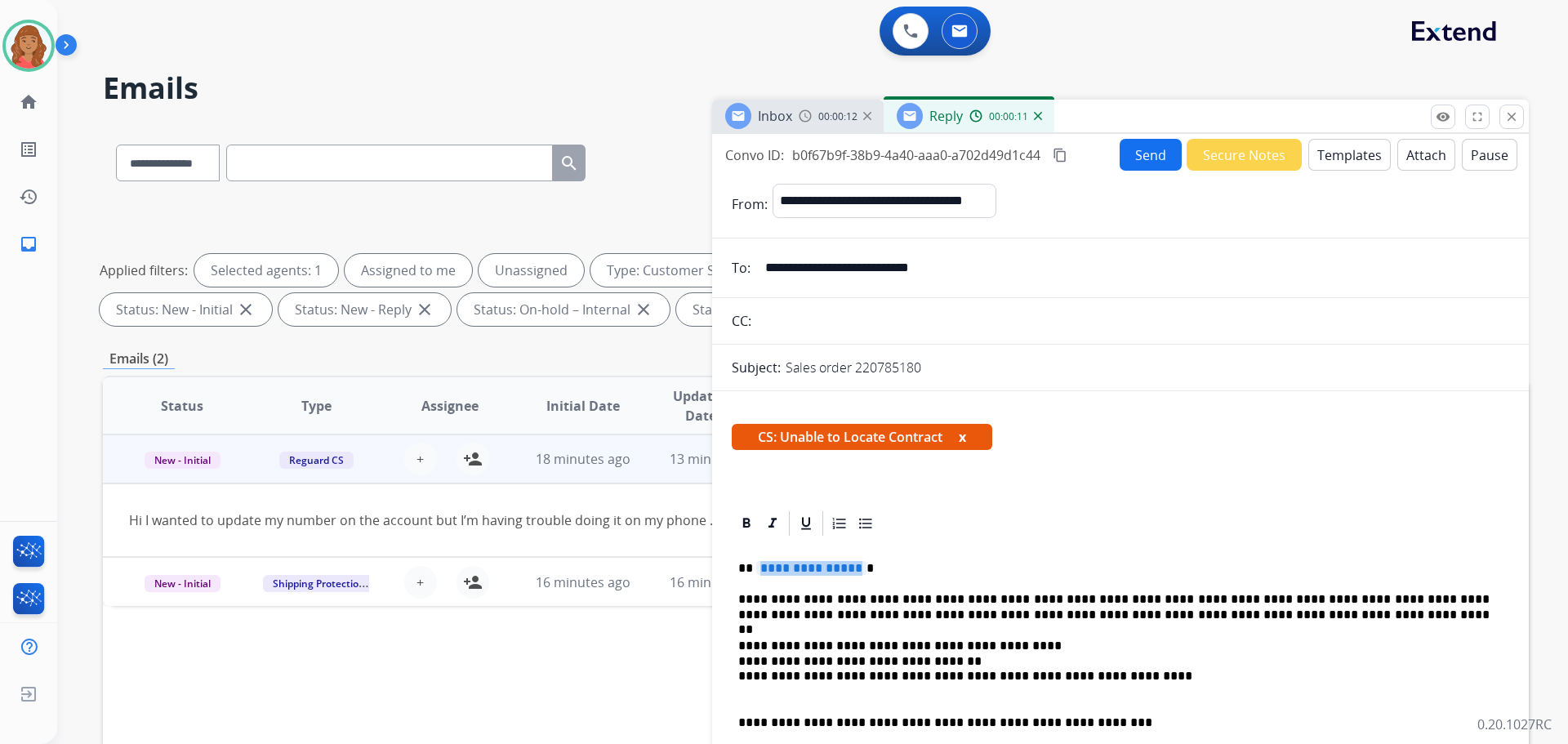
drag, startPoint x: 854, startPoint y: 566, endPoint x: 780, endPoint y: 568, distance: 74.0
click at [780, 568] on span "**********" at bounding box center [812, 568] width 110 height 14
drag, startPoint x: 756, startPoint y: 566, endPoint x: 832, endPoint y: 568, distance: 76.0
click at [832, 568] on span "**********" at bounding box center [812, 568] width 110 height 14
click at [845, 570] on span "**********" at bounding box center [812, 568] width 110 height 14
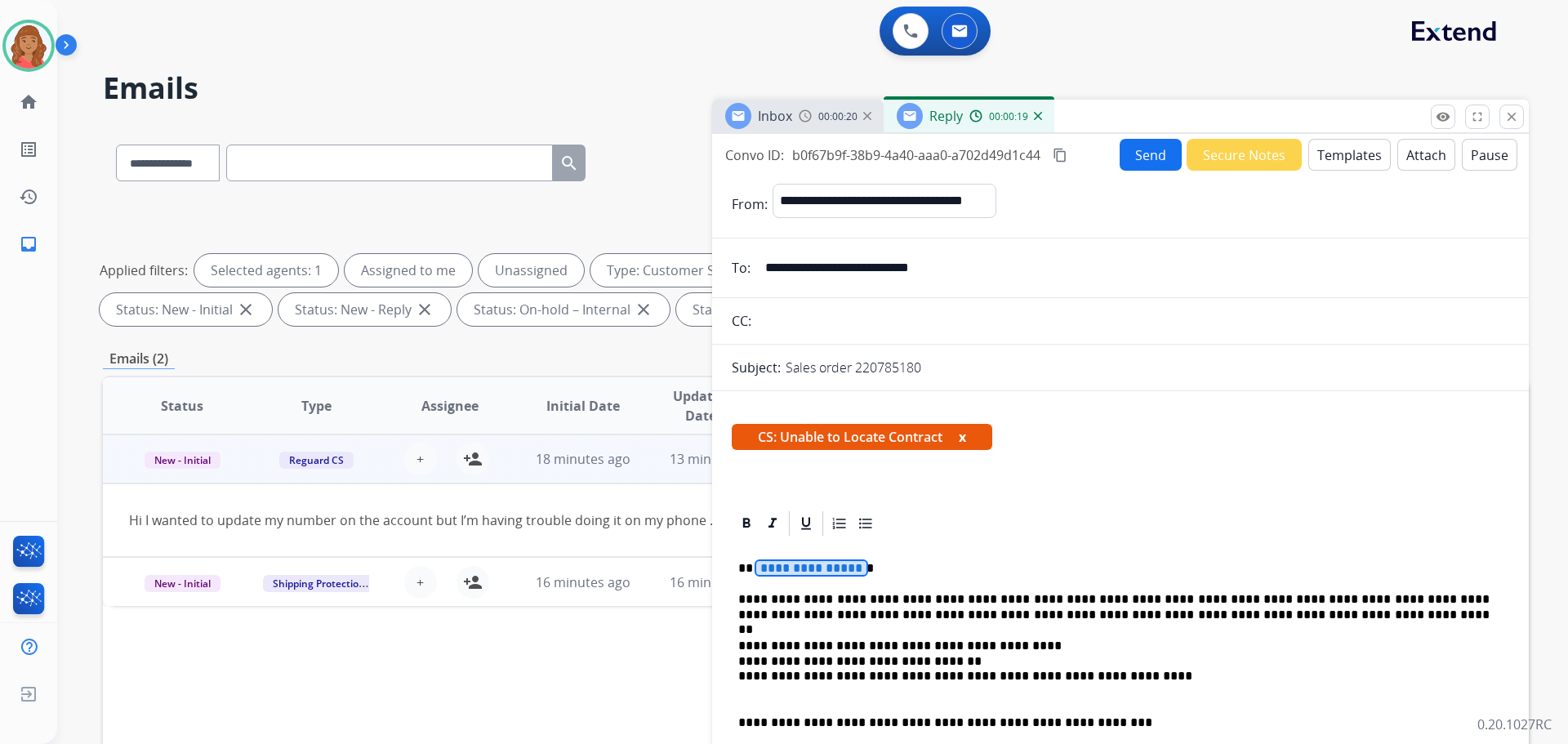
click at [858, 567] on p "**********" at bounding box center [1114, 568] width 751 height 15
click at [1142, 157] on button "Send" at bounding box center [1151, 154] width 62 height 32
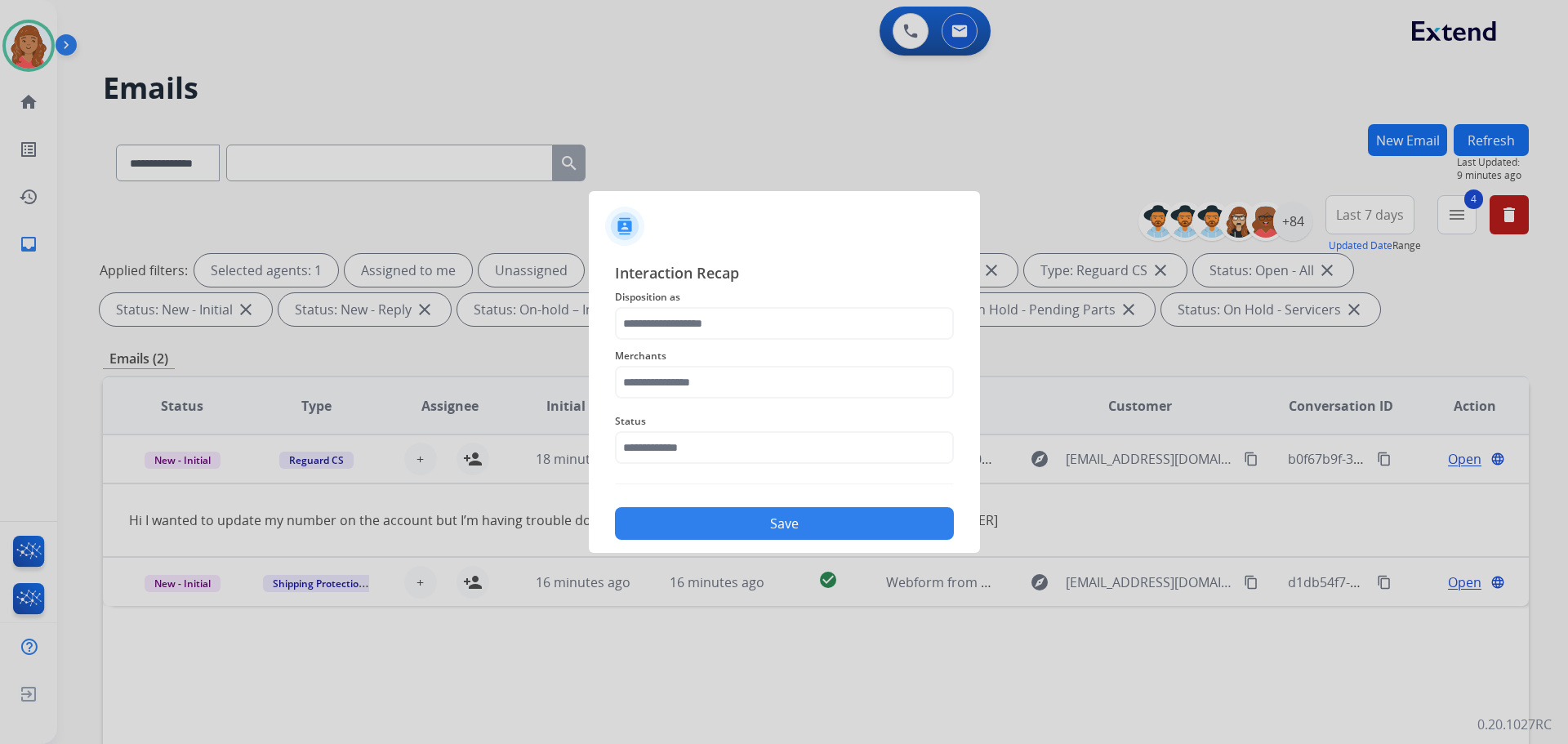
drag, startPoint x: 690, startPoint y: 301, endPoint x: 692, endPoint y: 315, distance: 14.1
click at [692, 305] on span "Disposition as" at bounding box center [785, 297] width 339 height 20
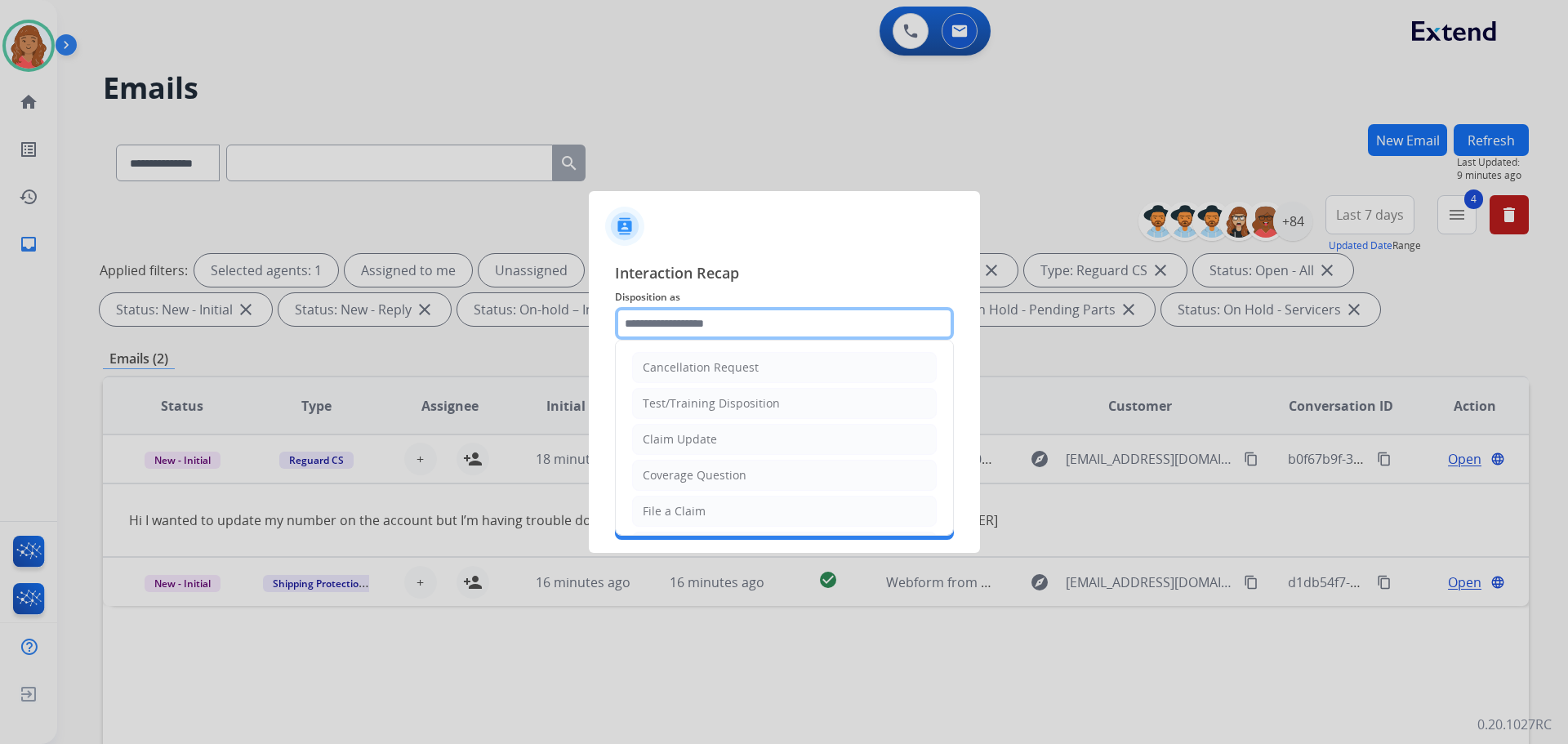
click at [690, 331] on input "text" at bounding box center [785, 323] width 339 height 33
click at [700, 315] on input "text" at bounding box center [785, 323] width 339 height 33
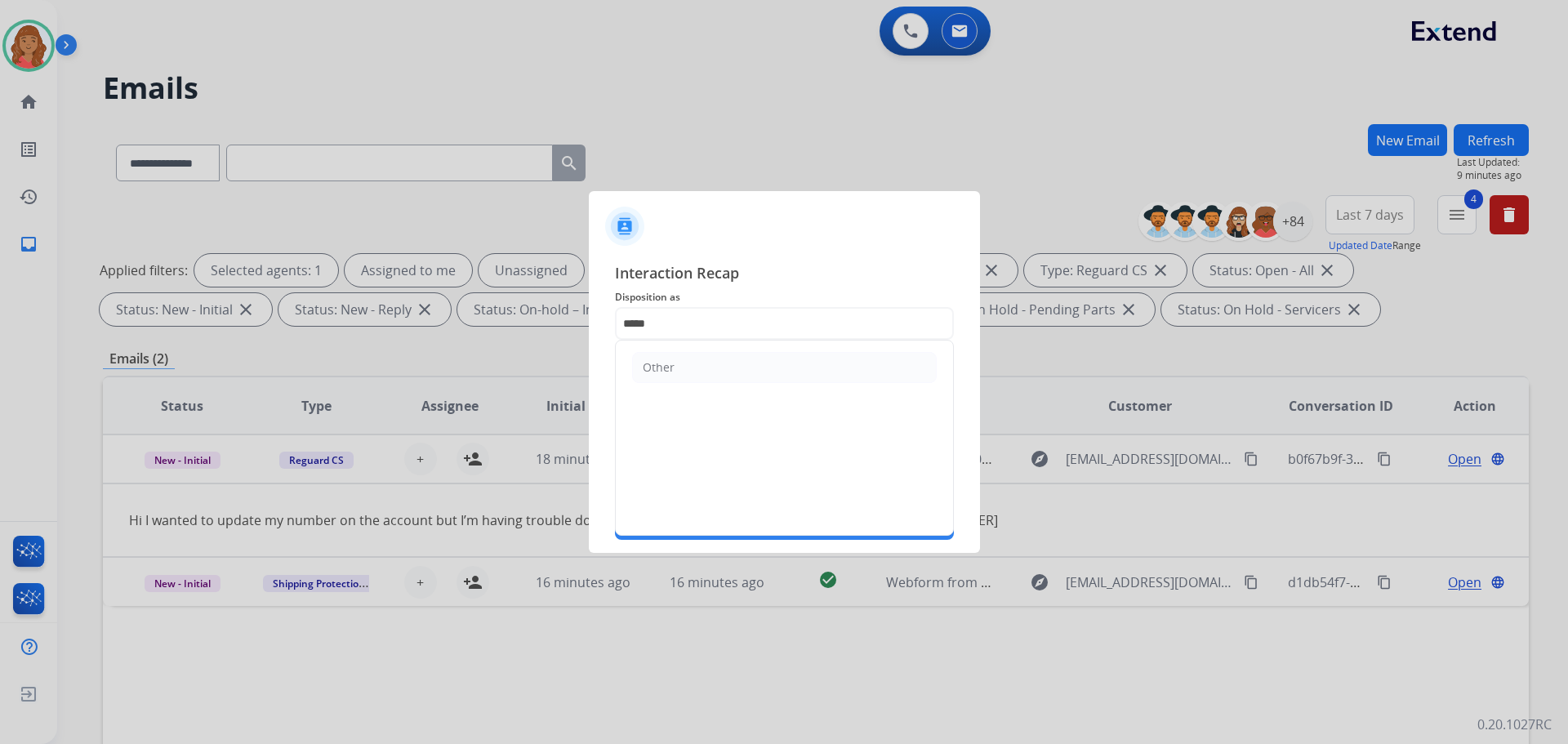
click at [661, 373] on div "Other" at bounding box center [659, 368] width 32 height 16
type input "*****"
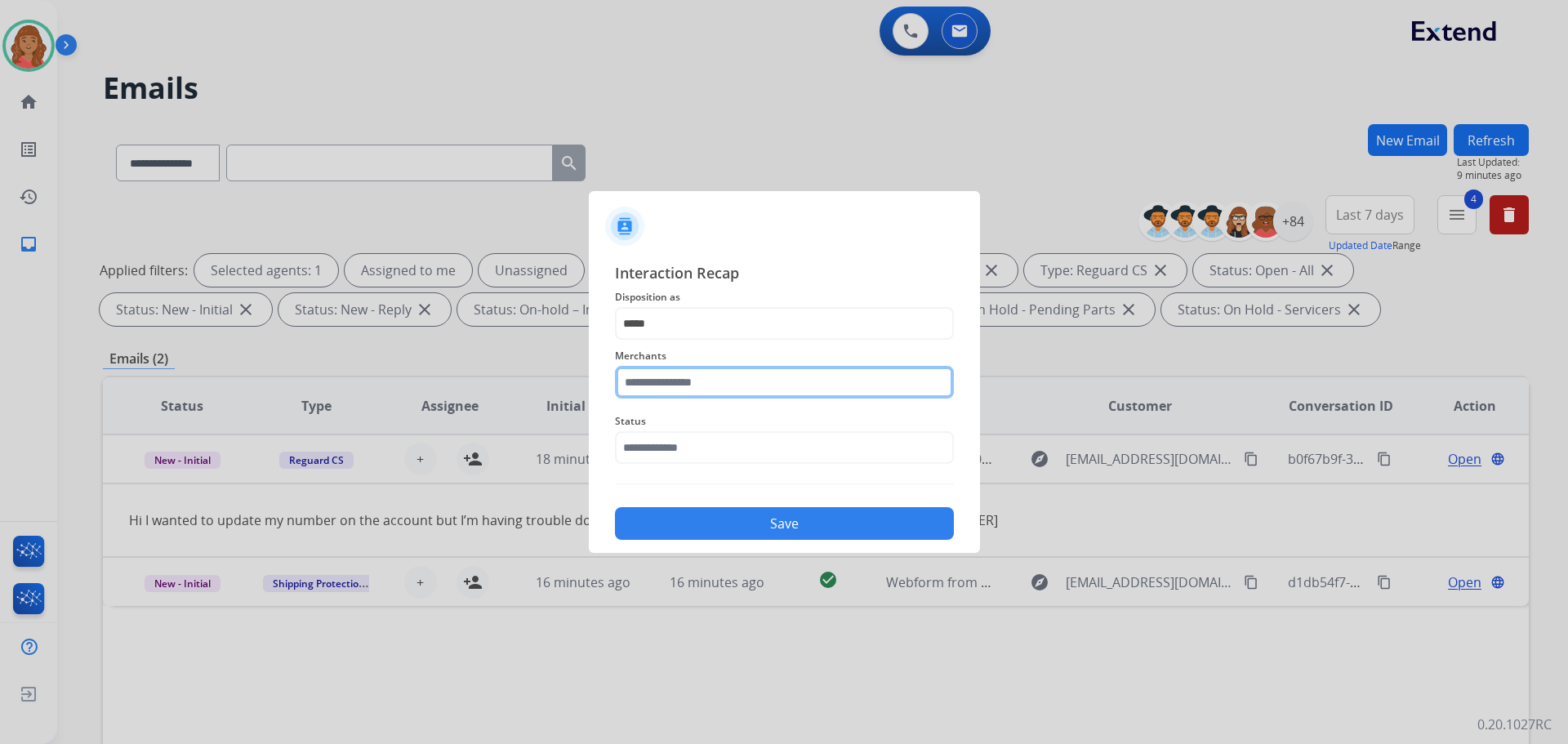
click at [677, 387] on input "text" at bounding box center [785, 382] width 339 height 33
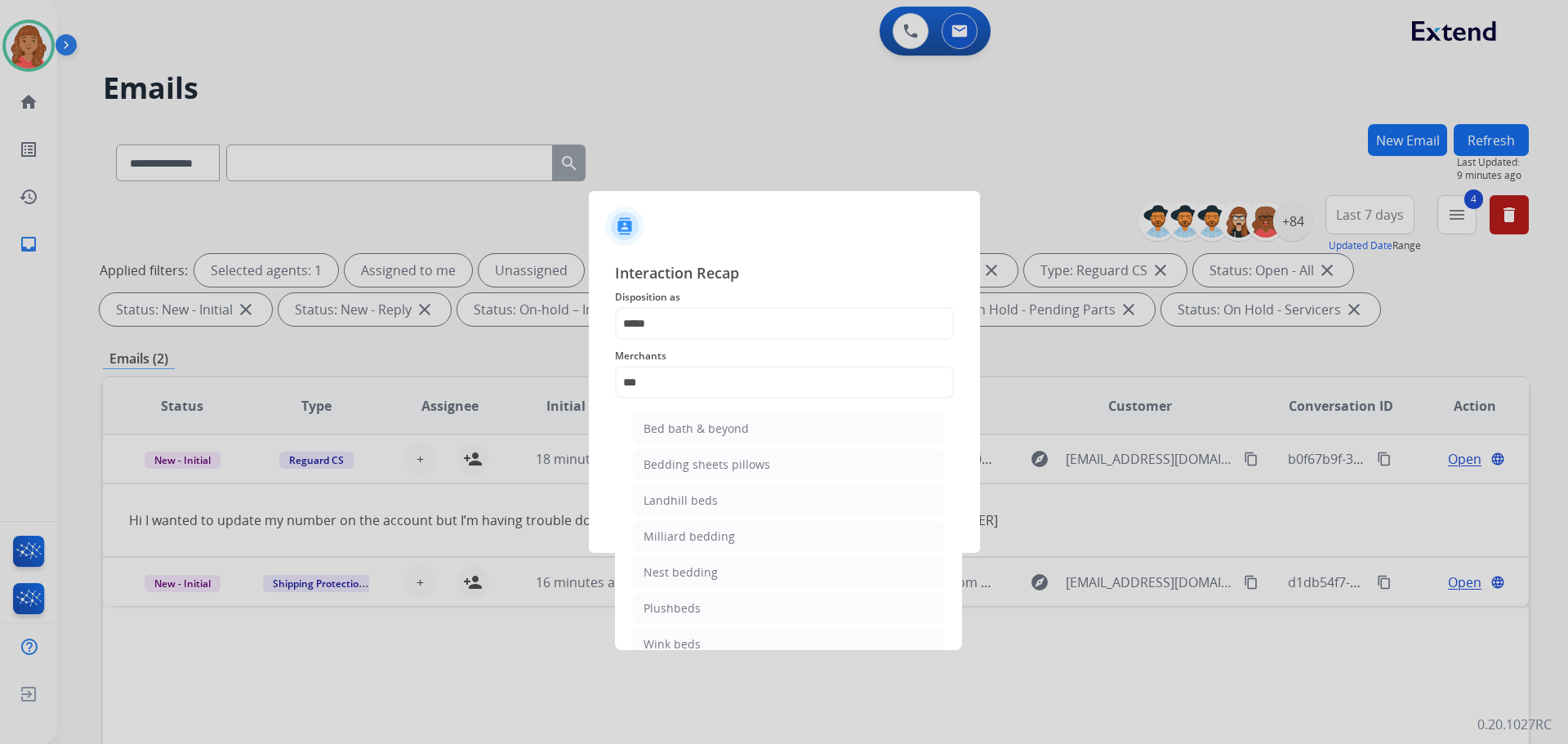
click at [677, 421] on div "Bed bath & beyond" at bounding box center [696, 429] width 106 height 16
type input "**********"
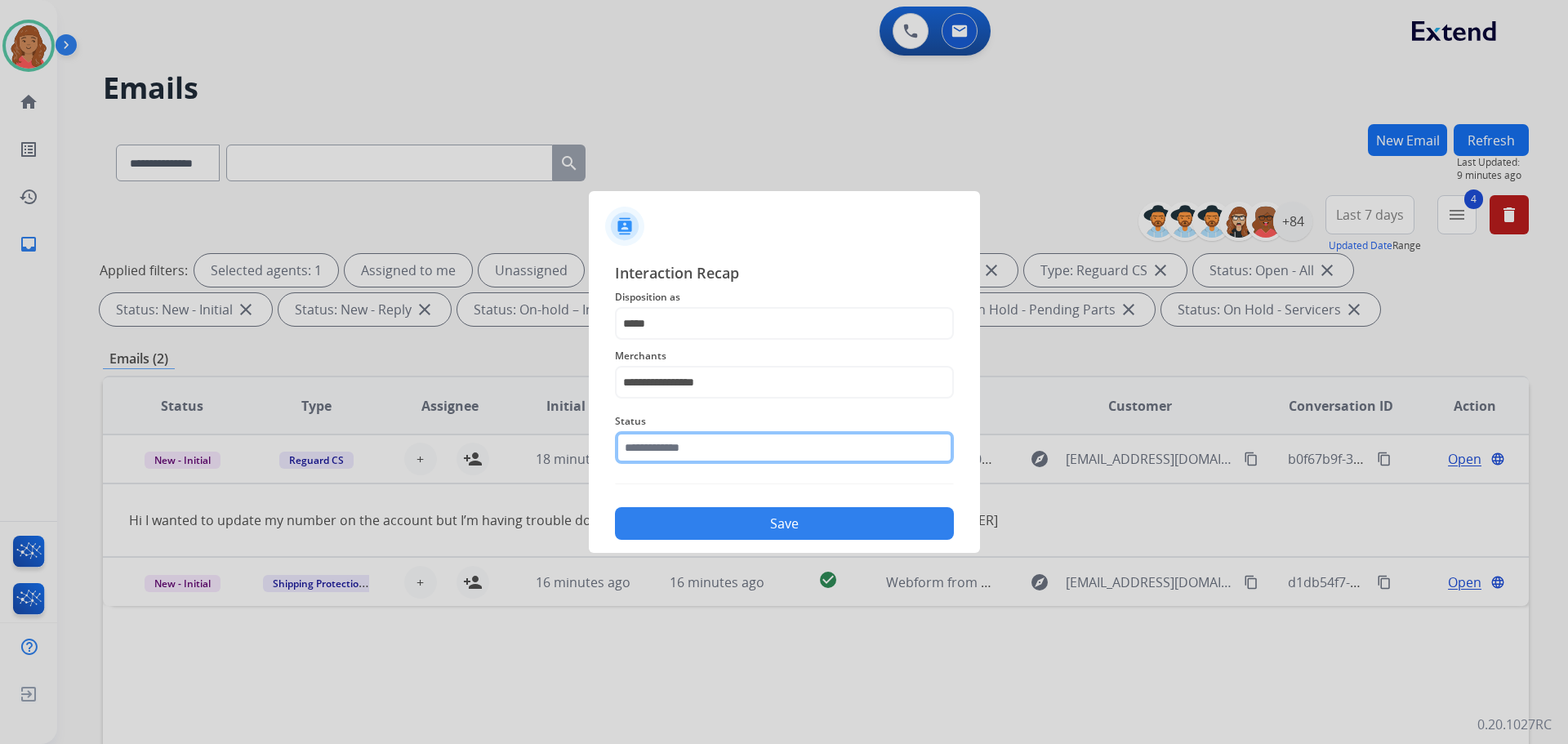
click at [669, 463] on input "text" at bounding box center [785, 447] width 339 height 33
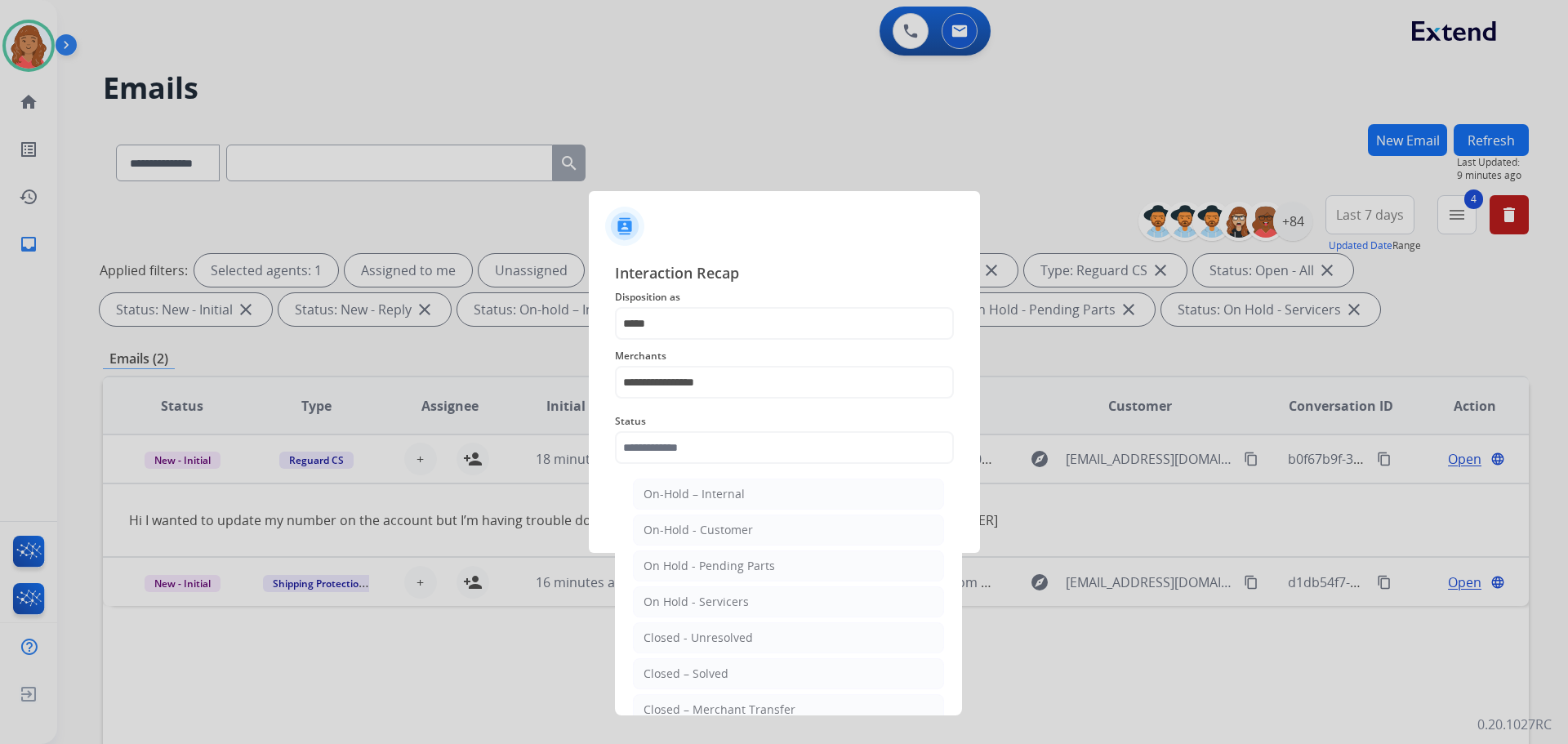
click at [686, 669] on div "Closed – Solved" at bounding box center [686, 674] width 85 height 16
type input "**********"
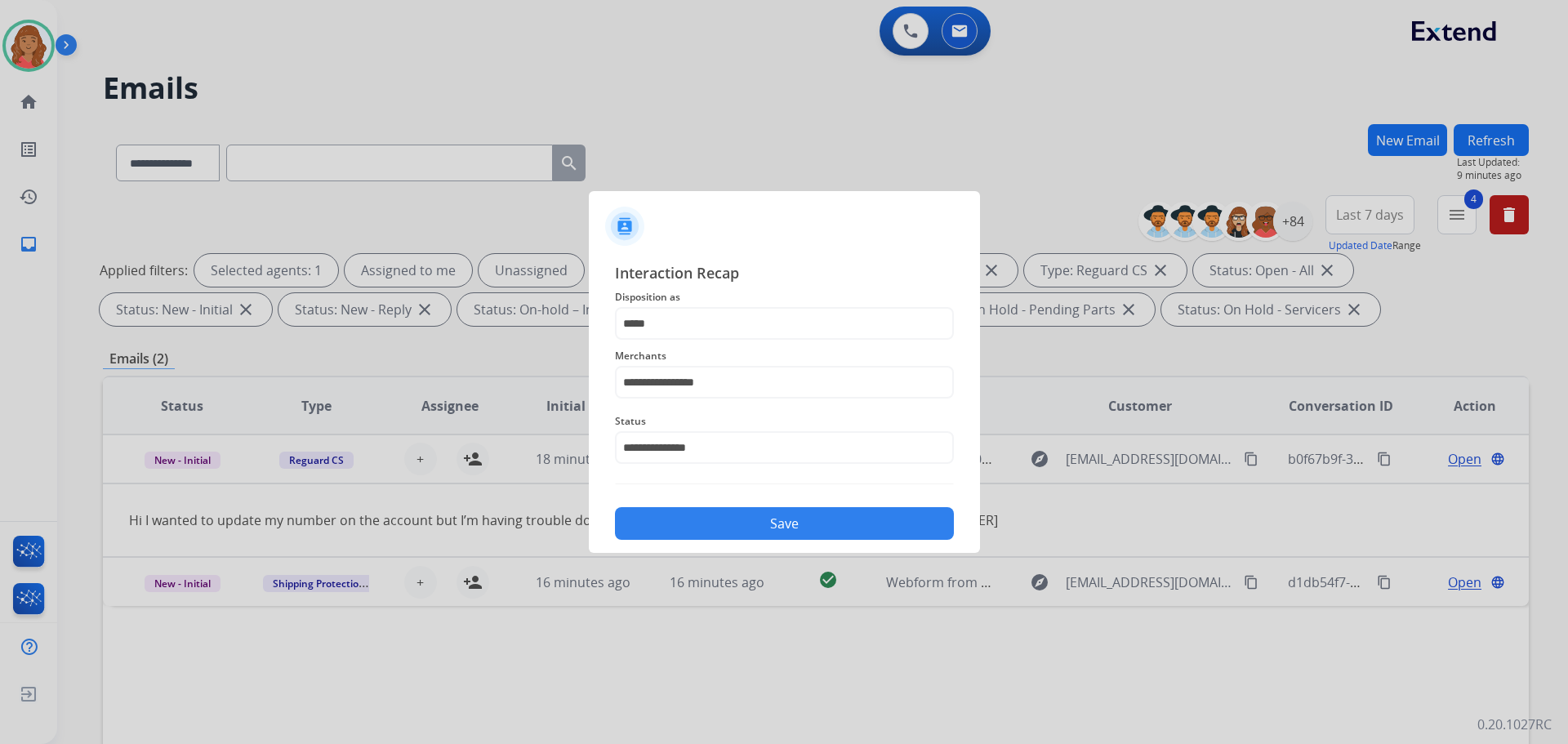
click at [717, 521] on button "Save" at bounding box center [785, 523] width 339 height 33
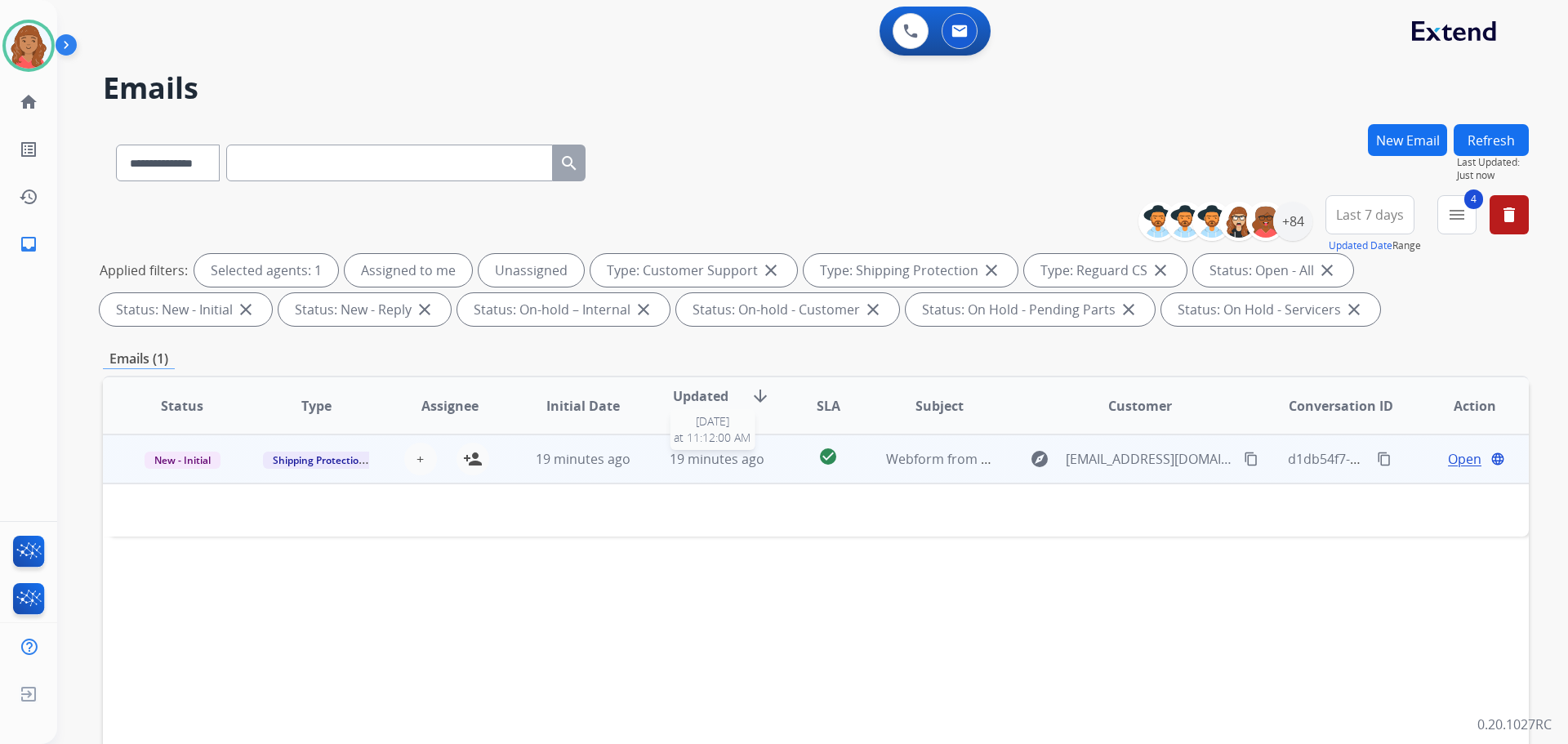
click at [695, 453] on span "19 minutes ago" at bounding box center [717, 459] width 95 height 18
click at [626, 465] on div "19 minutes ago" at bounding box center [583, 460] width 107 height 20
click at [1244, 459] on mat-icon "content_copy" at bounding box center [1251, 459] width 15 height 15
click at [1455, 462] on span "Open" at bounding box center [1465, 459] width 34 height 20
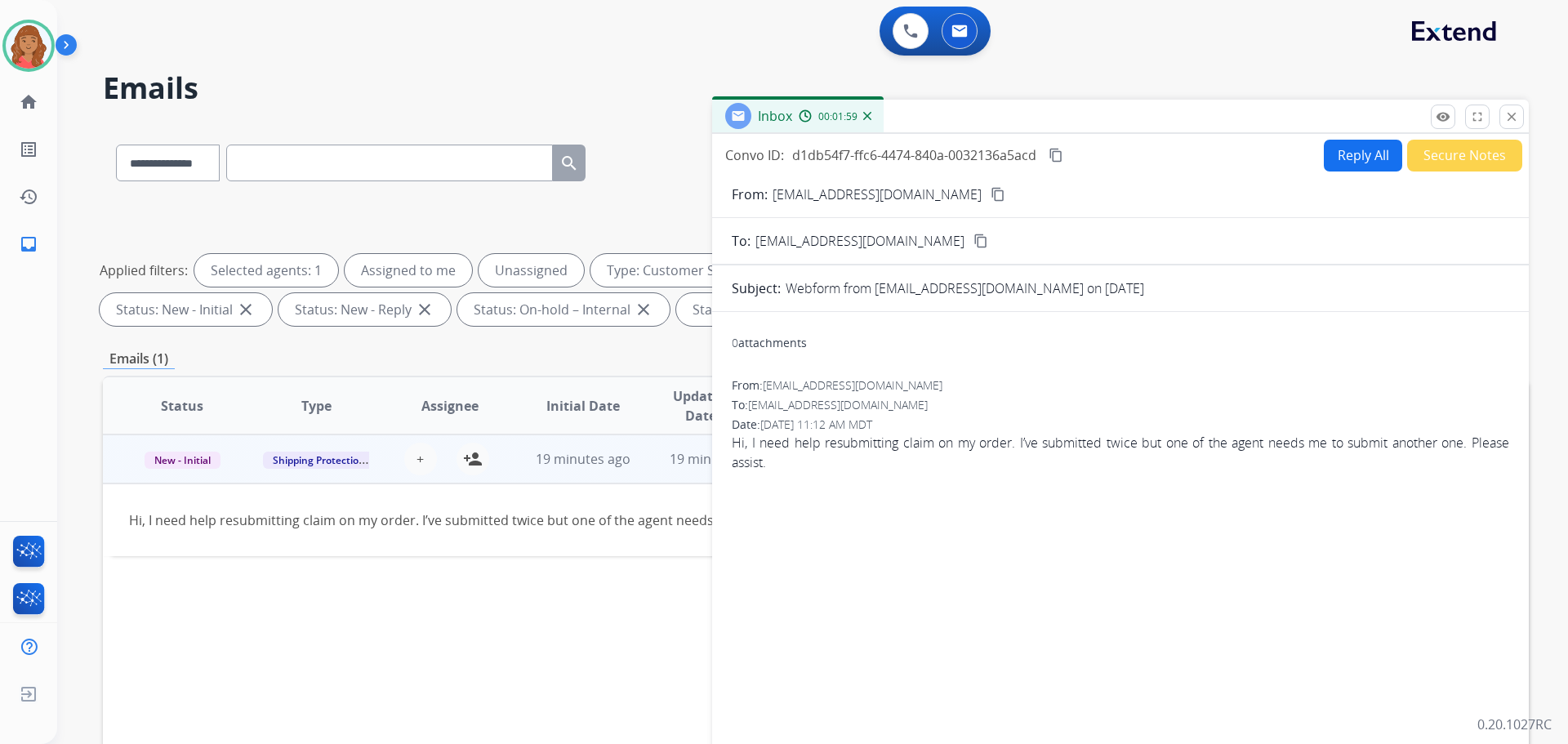
click at [1368, 162] on button "Reply All" at bounding box center [1363, 155] width 78 height 32
select select "**********"
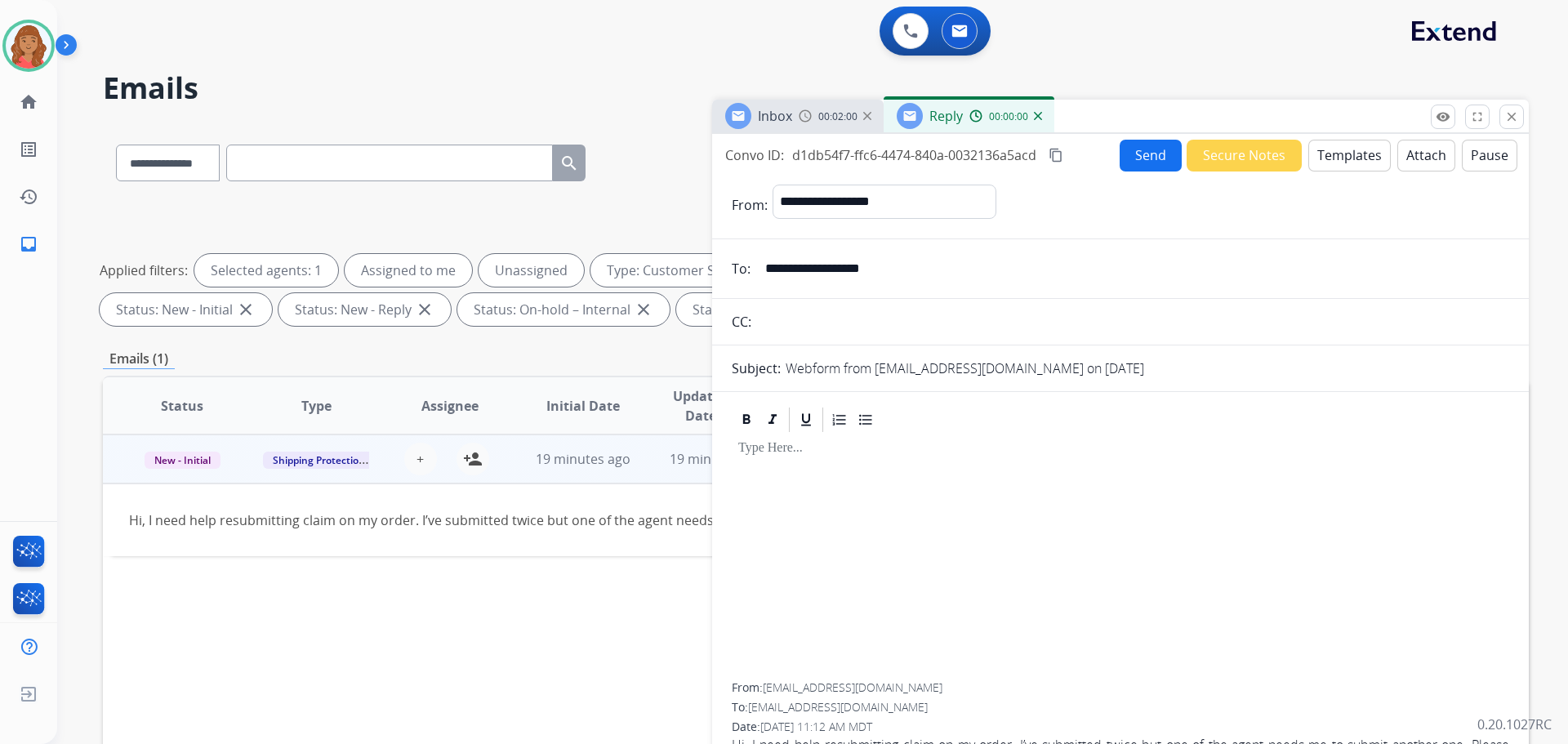
click at [1328, 145] on button "Templates" at bounding box center [1350, 155] width 83 height 32
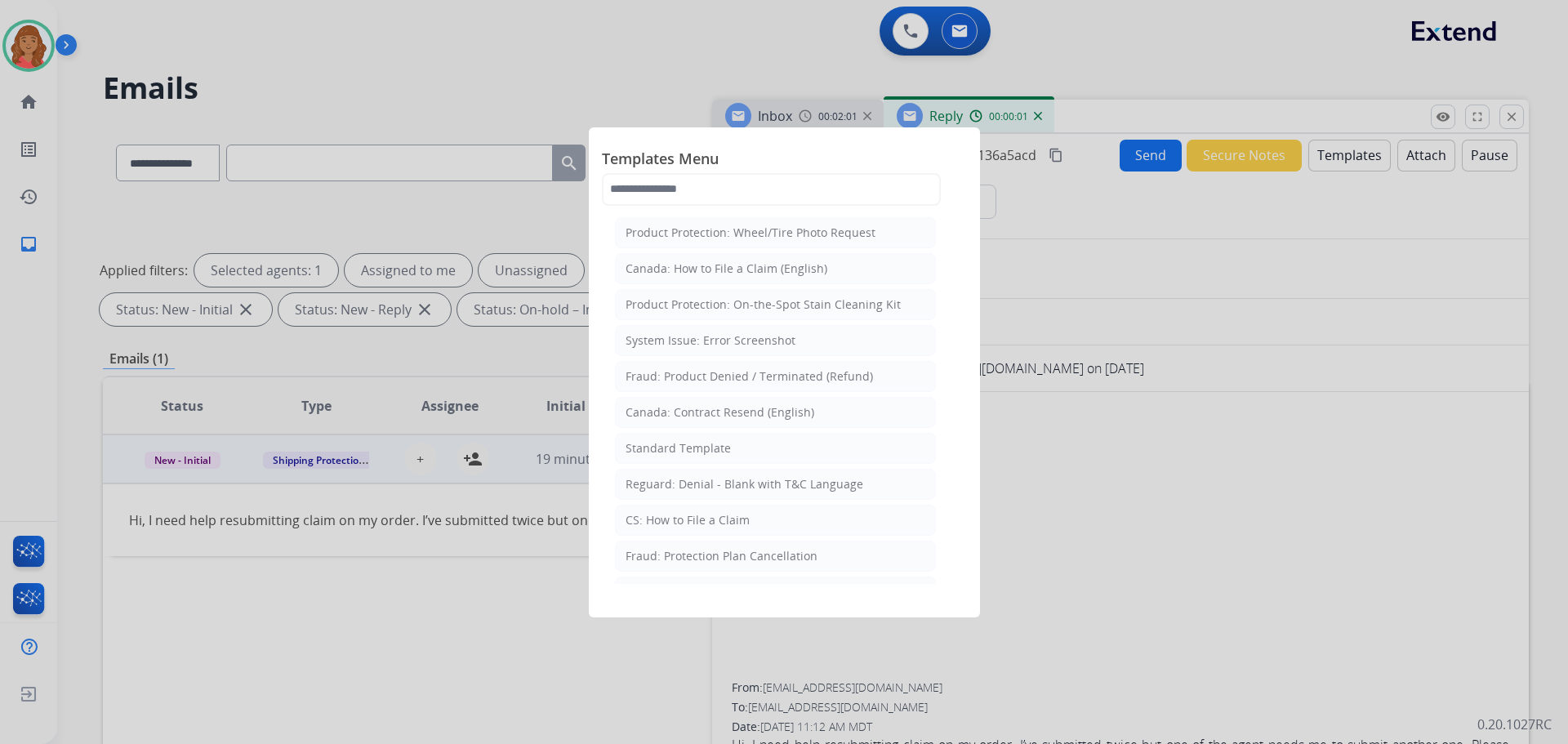
click at [679, 447] on div "Standard Template" at bounding box center [678, 448] width 106 height 16
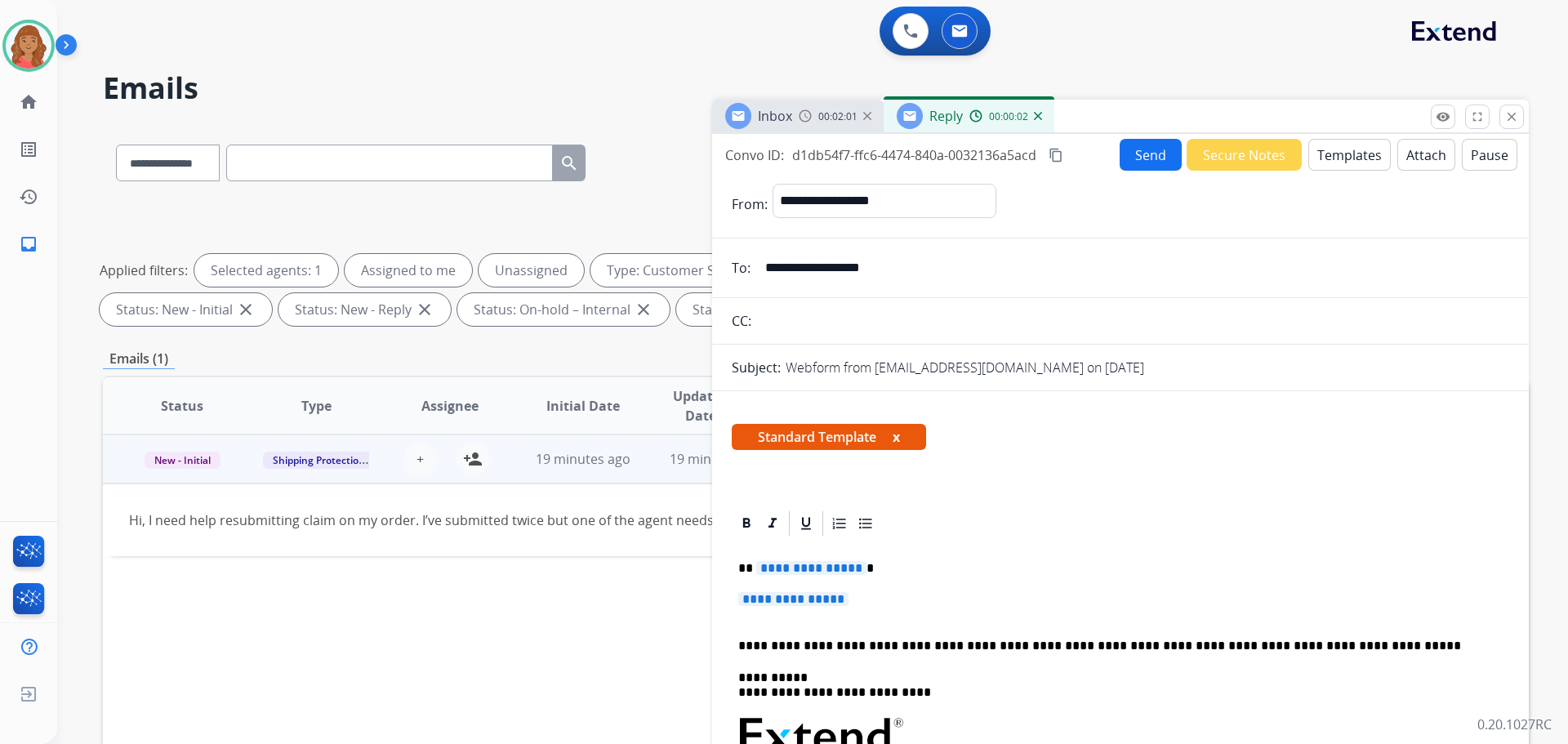
scroll to position [163, 0]
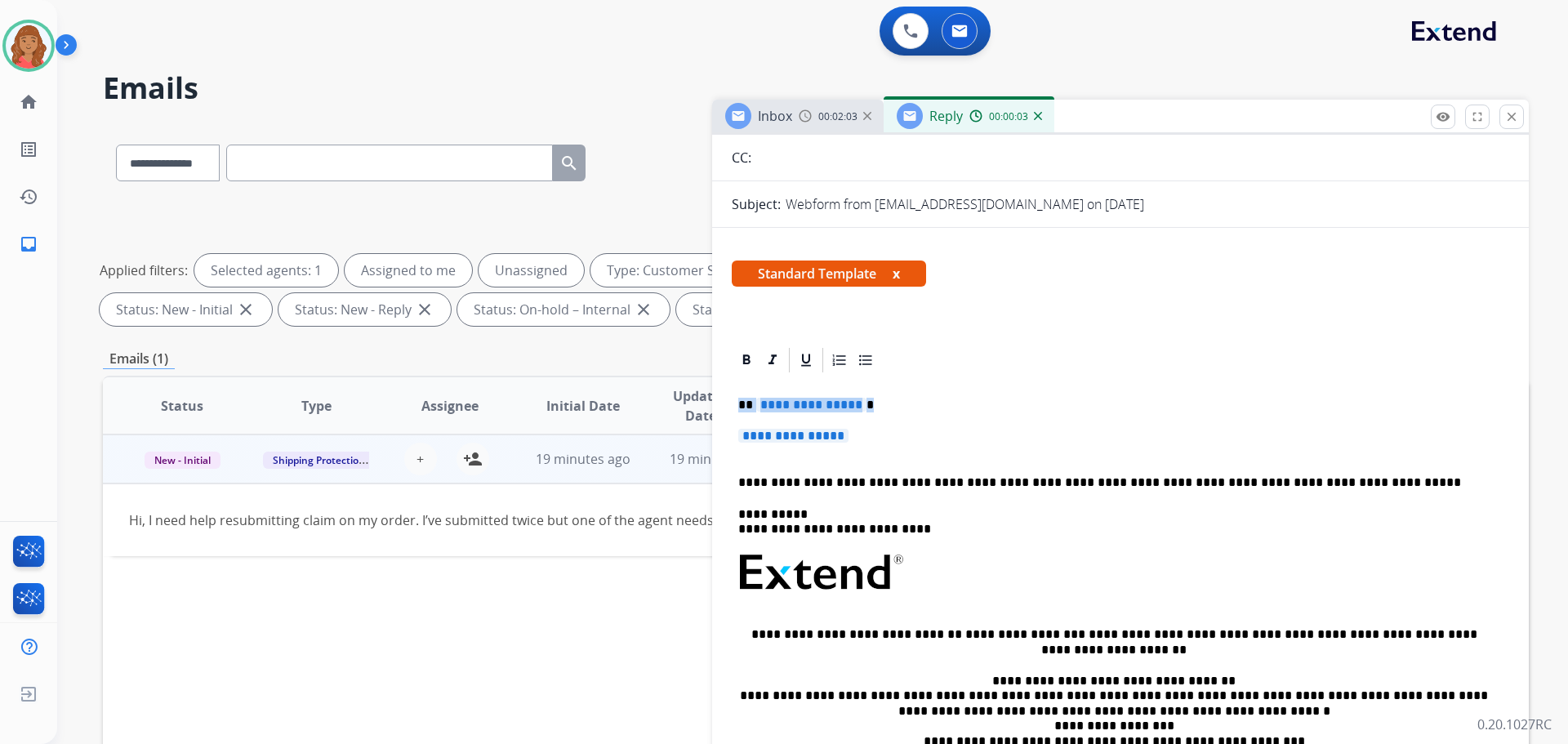
drag, startPoint x: 866, startPoint y: 434, endPoint x: 750, endPoint y: 406, distance: 119.3
click at [738, 401] on div "**********" at bounding box center [1121, 611] width 778 height 473
drag, startPoint x: 756, startPoint y: 411, endPoint x: 837, endPoint y: 404, distance: 81.3
drag, startPoint x: 837, startPoint y: 404, endPoint x: 865, endPoint y: 433, distance: 40.3
click at [870, 433] on p "**********" at bounding box center [1121, 444] width 764 height 30
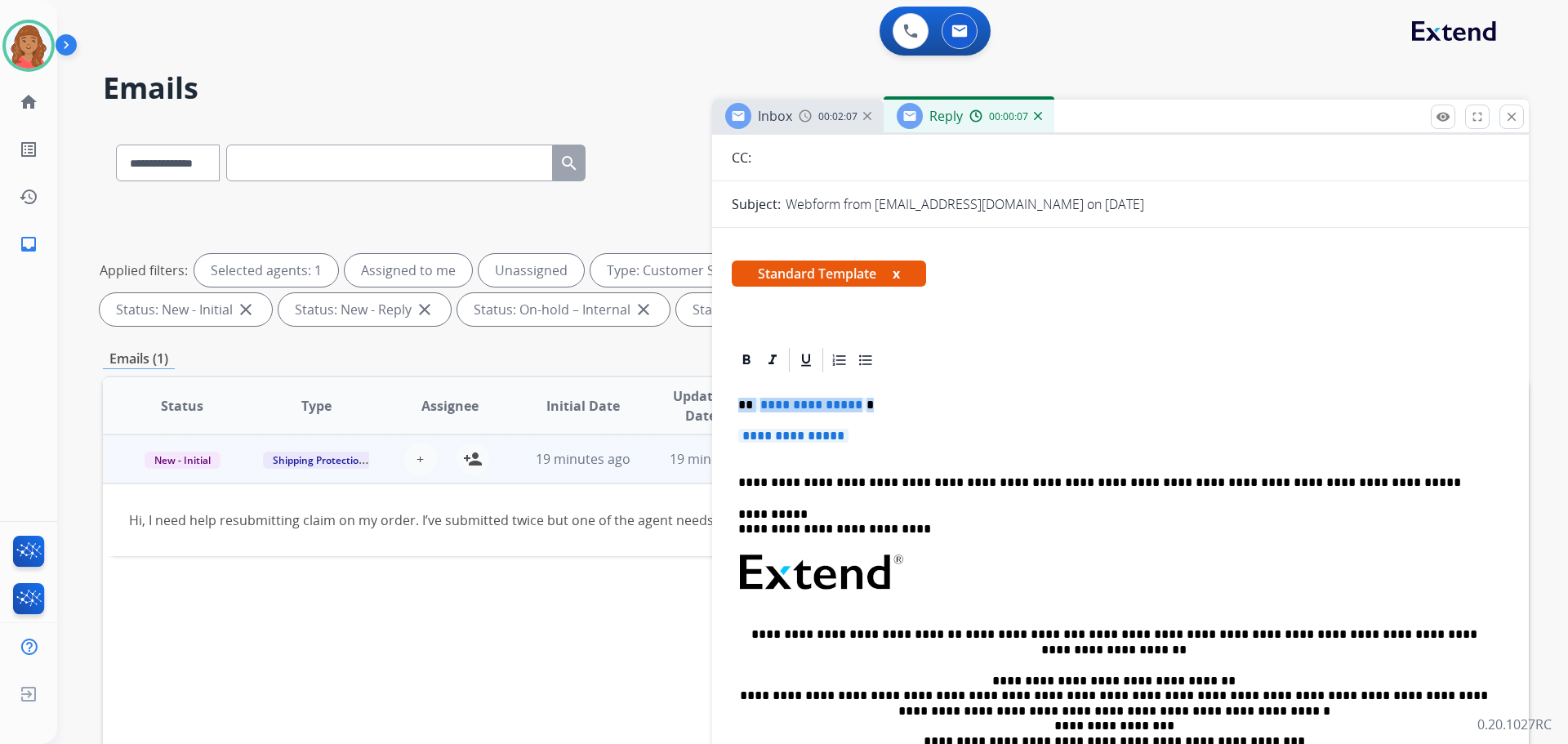
drag, startPoint x: 859, startPoint y: 434, endPoint x: 754, endPoint y: 409, distance: 107.9
click at [744, 404] on div "**********" at bounding box center [1121, 611] width 778 height 473
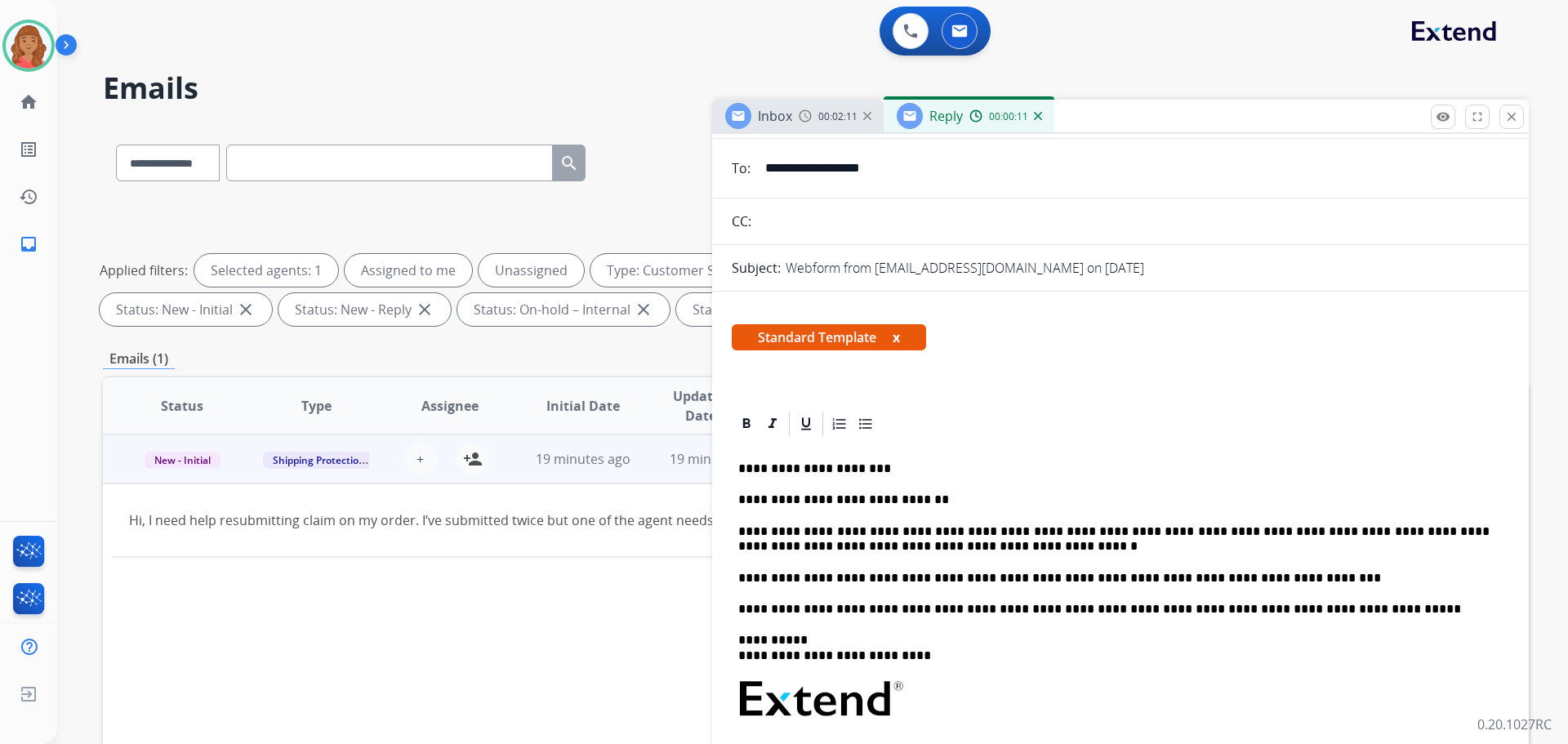
scroll to position [0, 0]
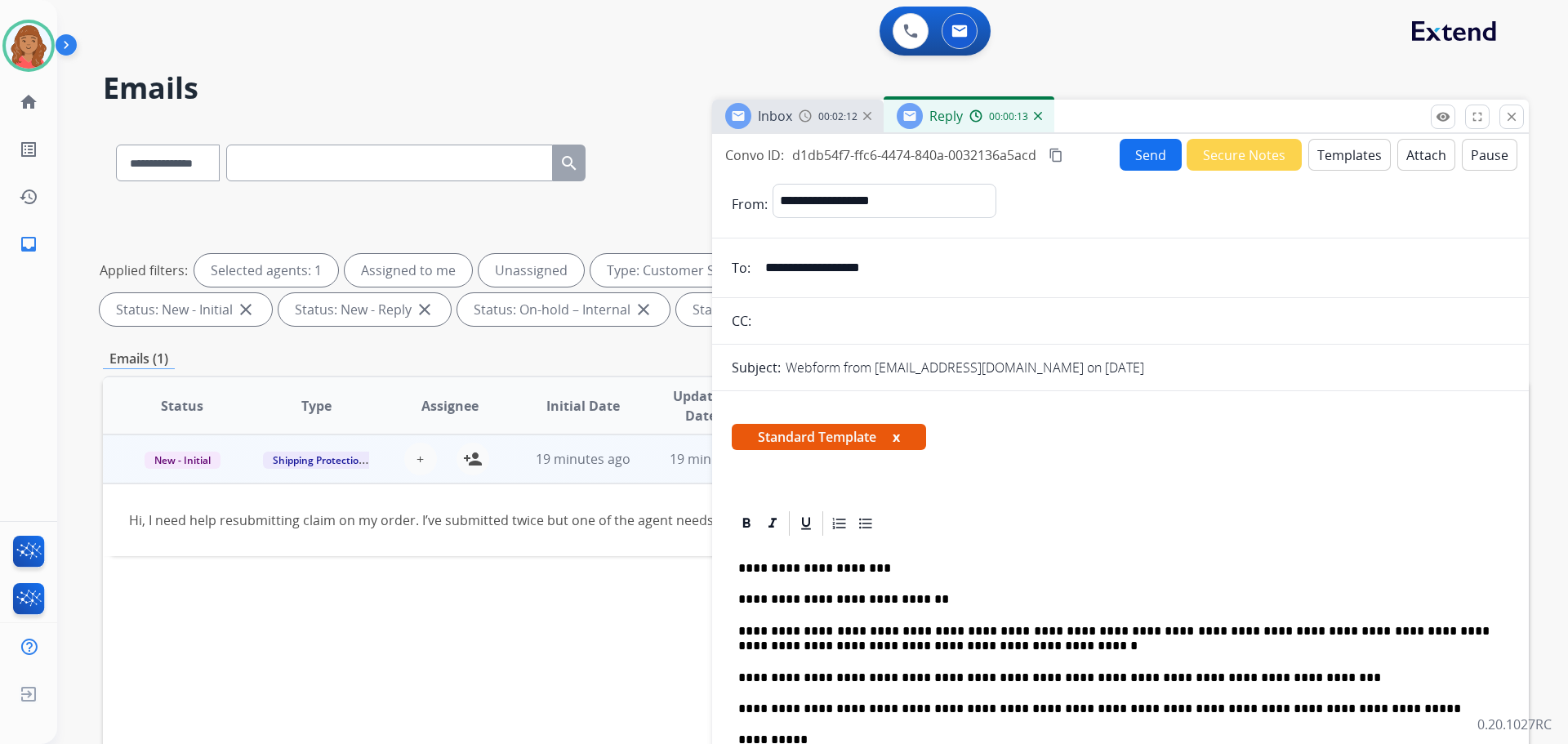
click at [1058, 153] on mat-icon "content_copy" at bounding box center [1056, 155] width 15 height 15
click at [1132, 158] on button "Send" at bounding box center [1151, 154] width 62 height 32
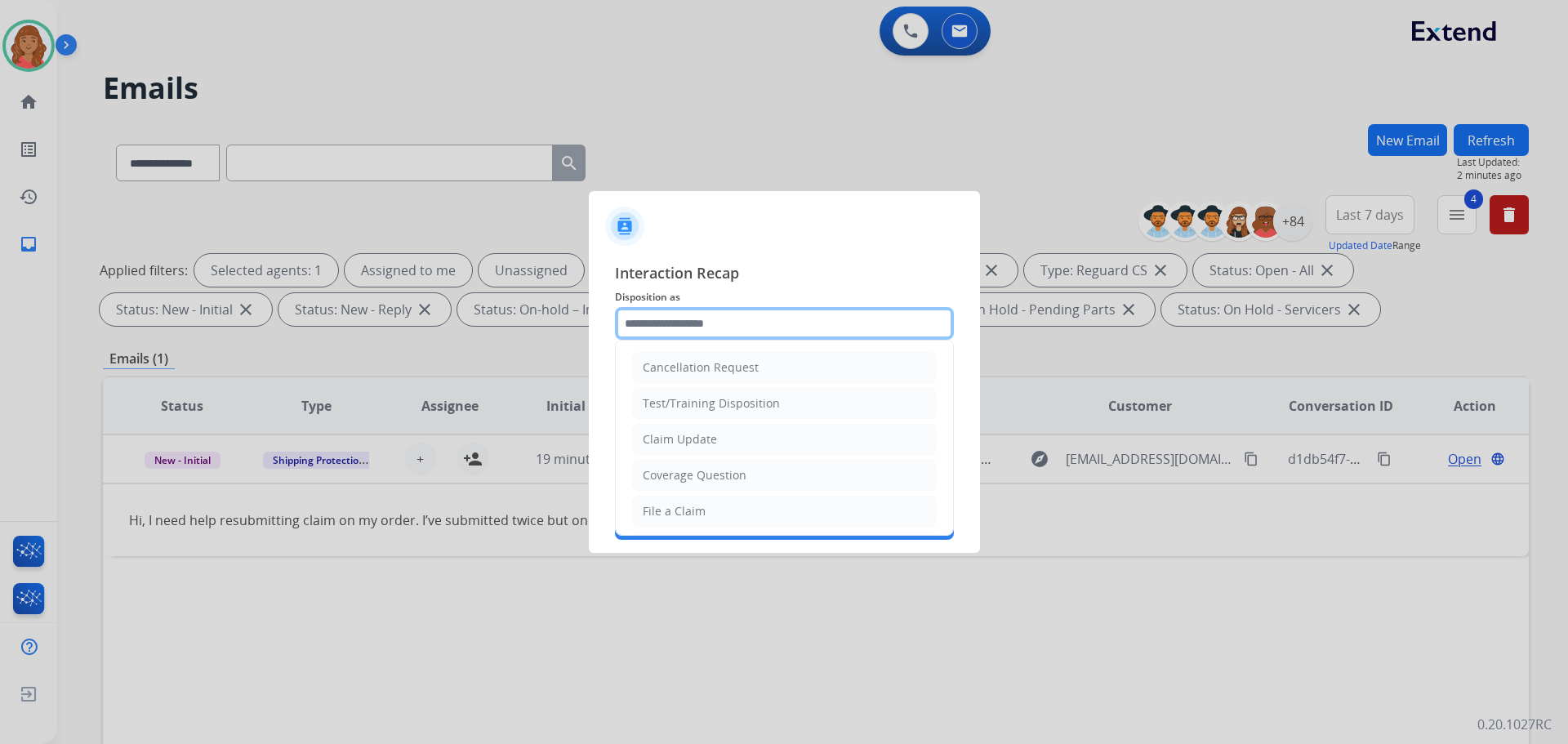
drag, startPoint x: 682, startPoint y: 323, endPoint x: 691, endPoint y: 327, distance: 9.8
click at [681, 321] on input "text" at bounding box center [785, 323] width 339 height 33
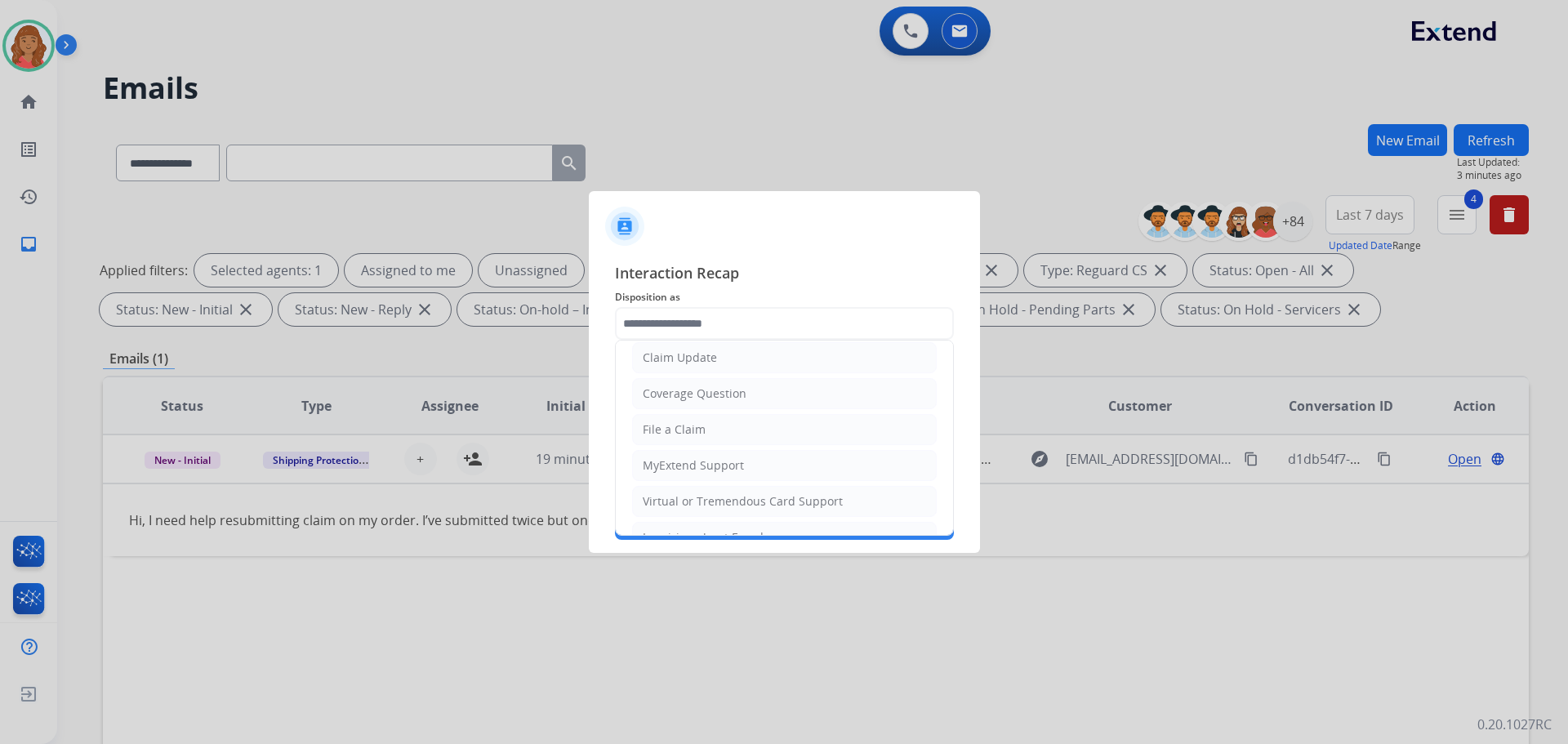
click at [688, 424] on div "File a Claim" at bounding box center [674, 430] width 63 height 16
type input "**********"
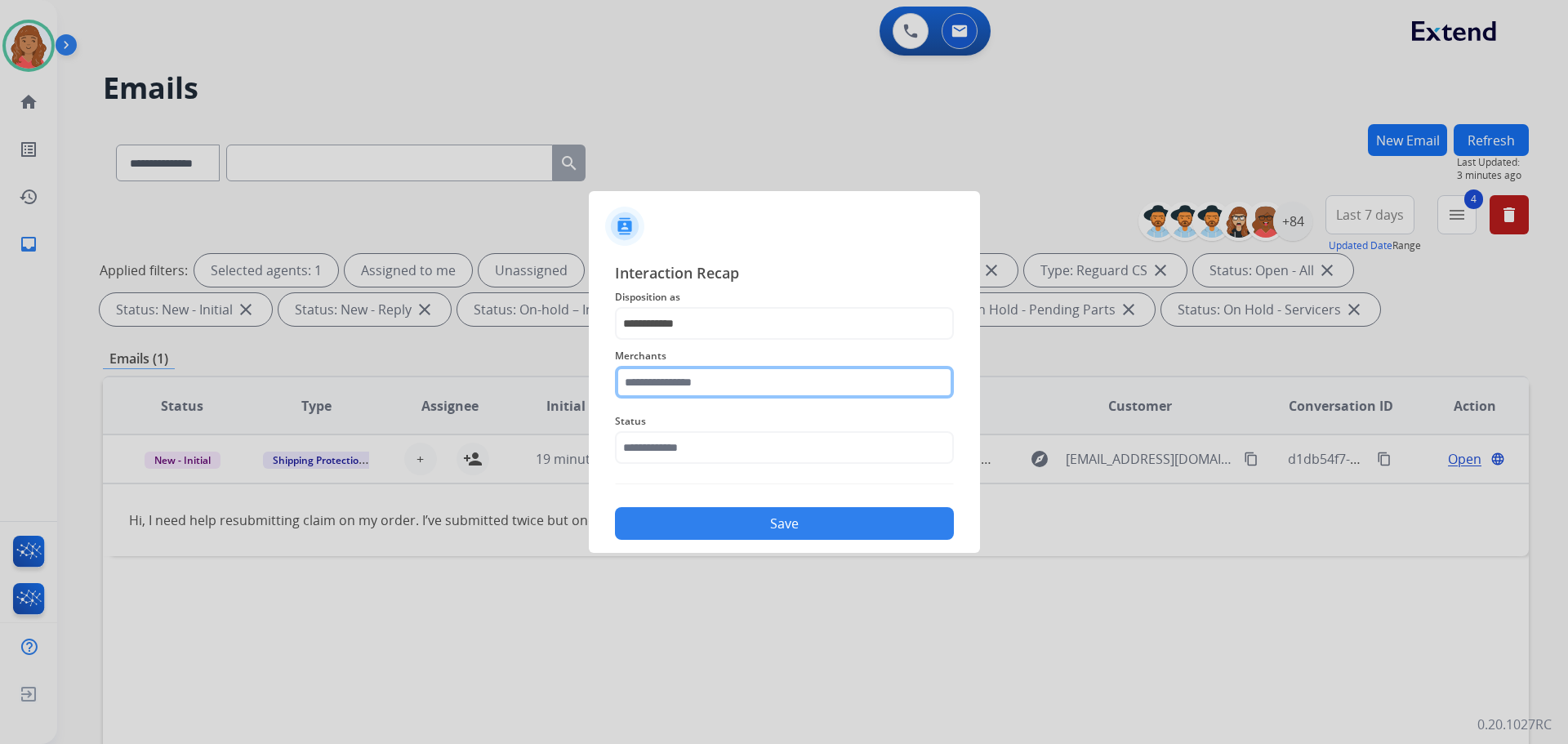
click at [679, 375] on input "text" at bounding box center [785, 382] width 339 height 33
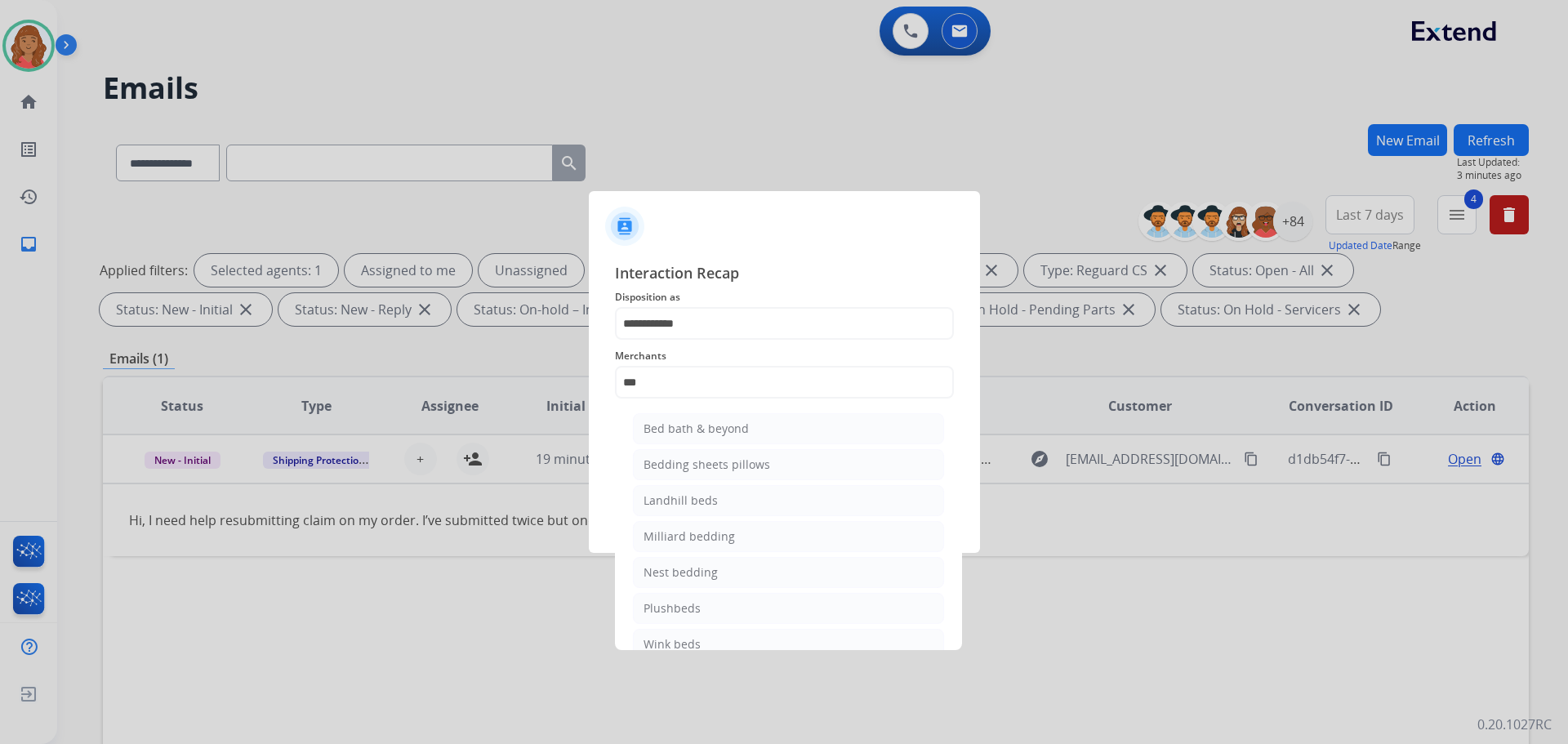
drag, startPoint x: 678, startPoint y: 428, endPoint x: 679, endPoint y: 436, distance: 8.1
click at [679, 427] on div "Bed bath & beyond" at bounding box center [696, 429] width 106 height 16
type input "**********"
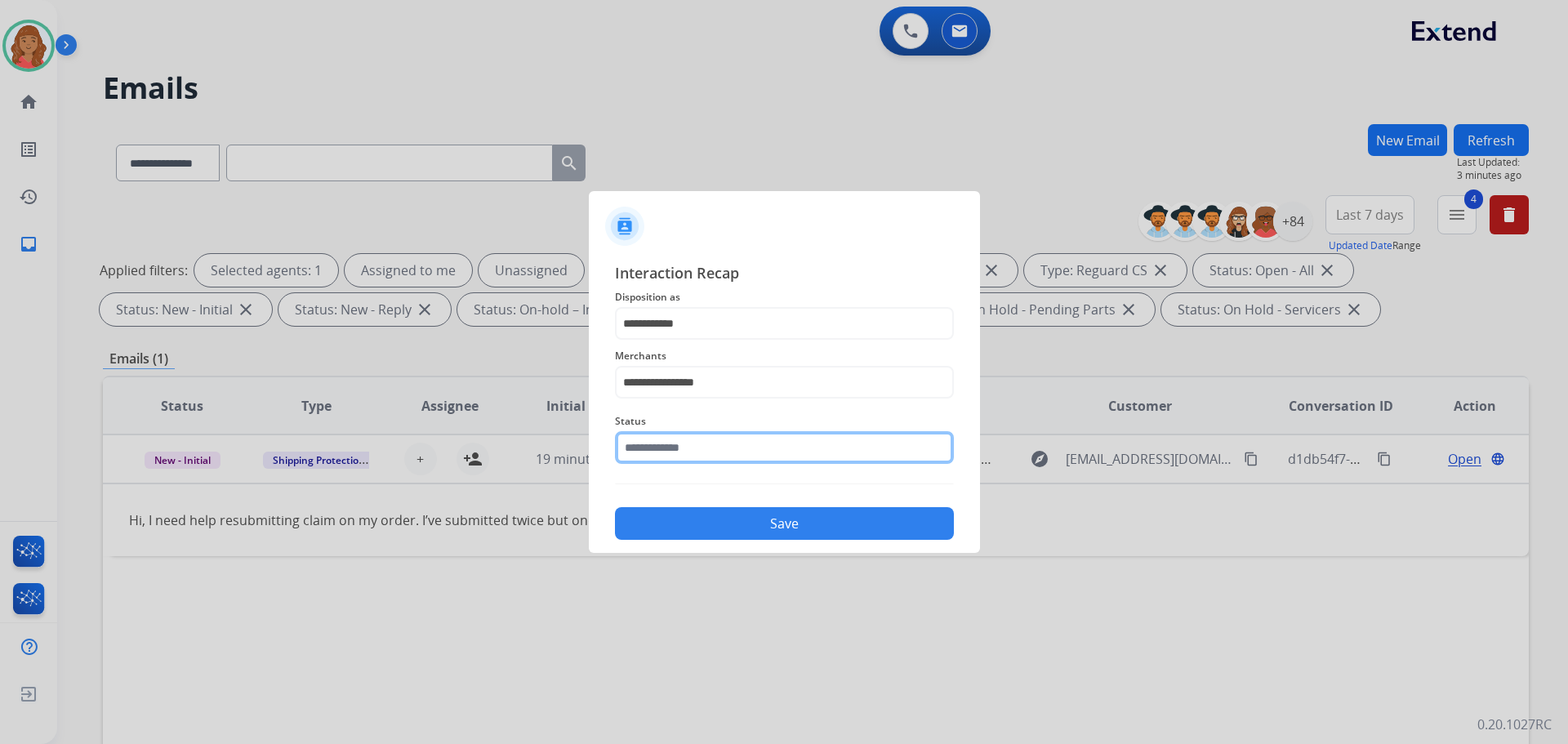
click at [679, 447] on input "text" at bounding box center [785, 447] width 339 height 33
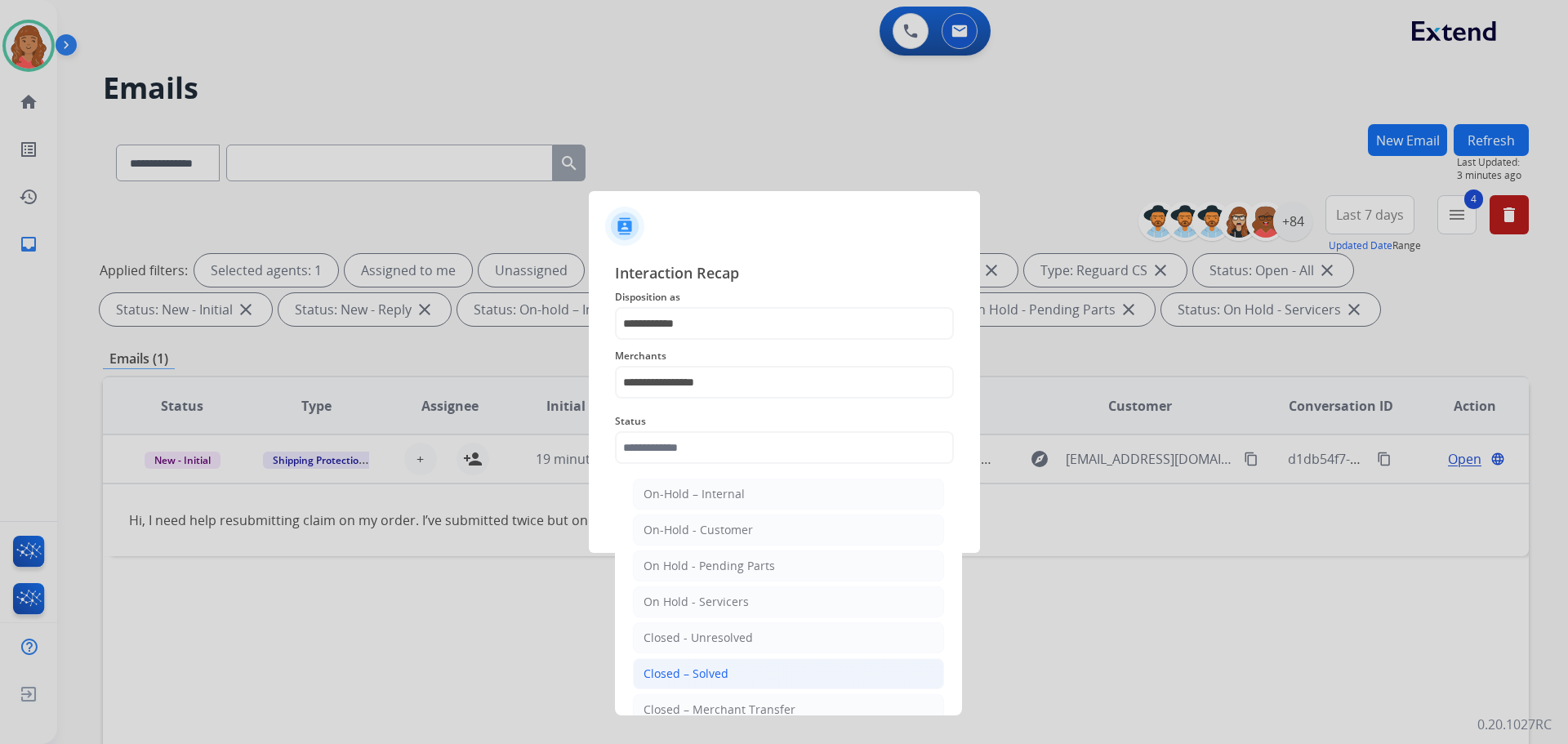
drag, startPoint x: 693, startPoint y: 669, endPoint x: 691, endPoint y: 615, distance: 54.0
click at [693, 669] on div "Closed – Solved" at bounding box center [686, 674] width 85 height 16
type input "**********"
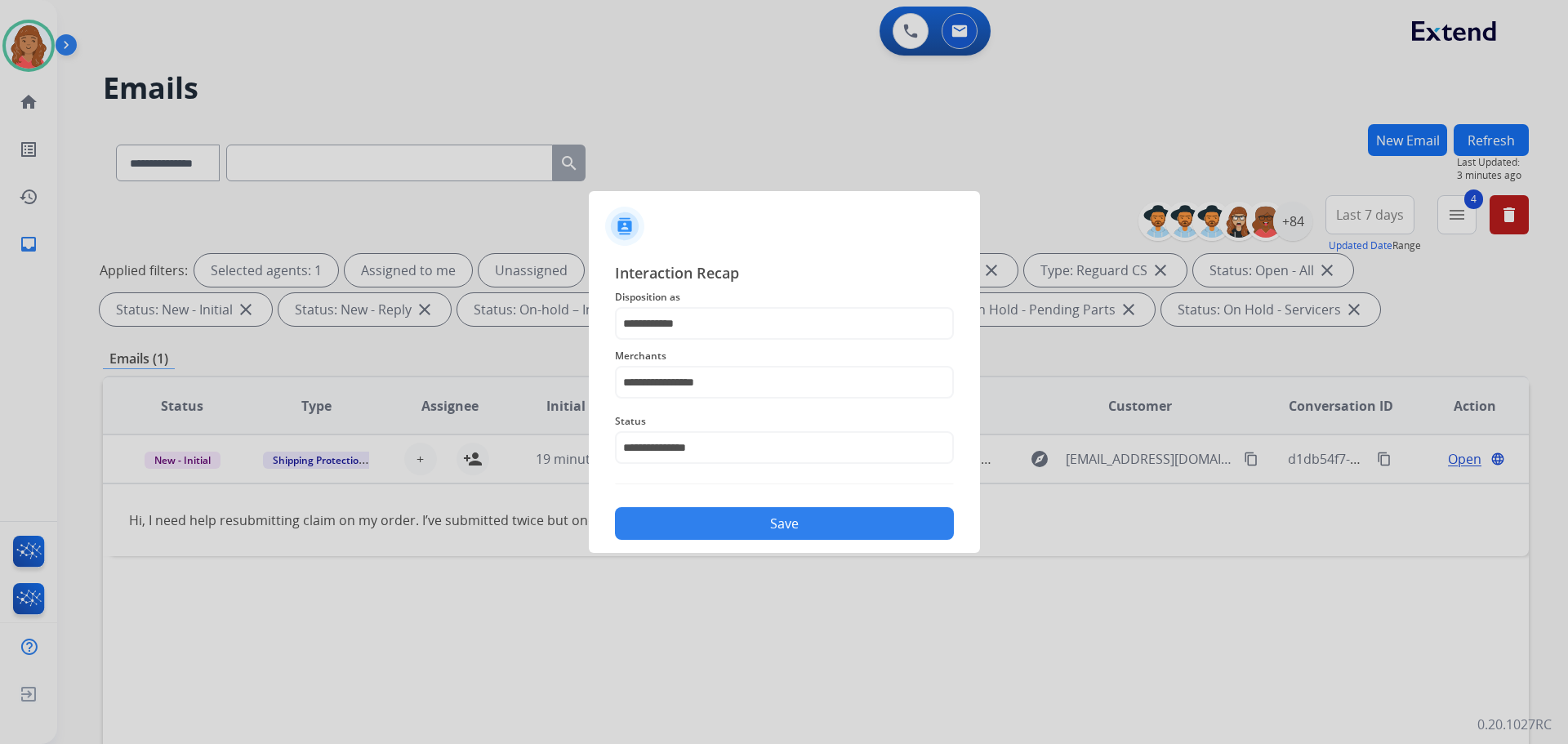
drag, startPoint x: 693, startPoint y: 514, endPoint x: 701, endPoint y: 528, distance: 16.1
click at [694, 514] on button "Save" at bounding box center [785, 523] width 339 height 33
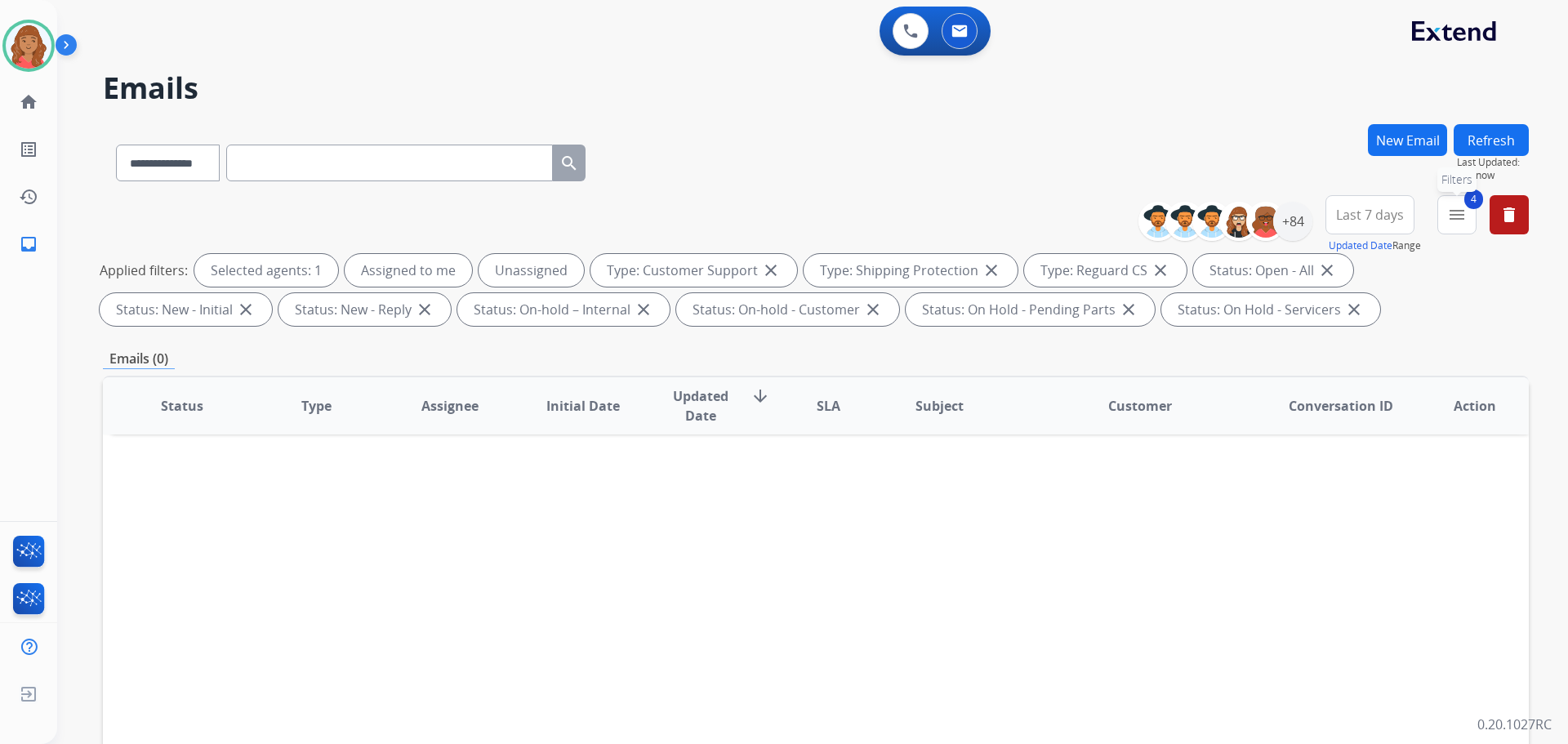
drag, startPoint x: 1462, startPoint y: 214, endPoint x: 1408, endPoint y: 251, distance: 65.5
click at [1462, 216] on mat-icon "menu" at bounding box center [1457, 215] width 20 height 20
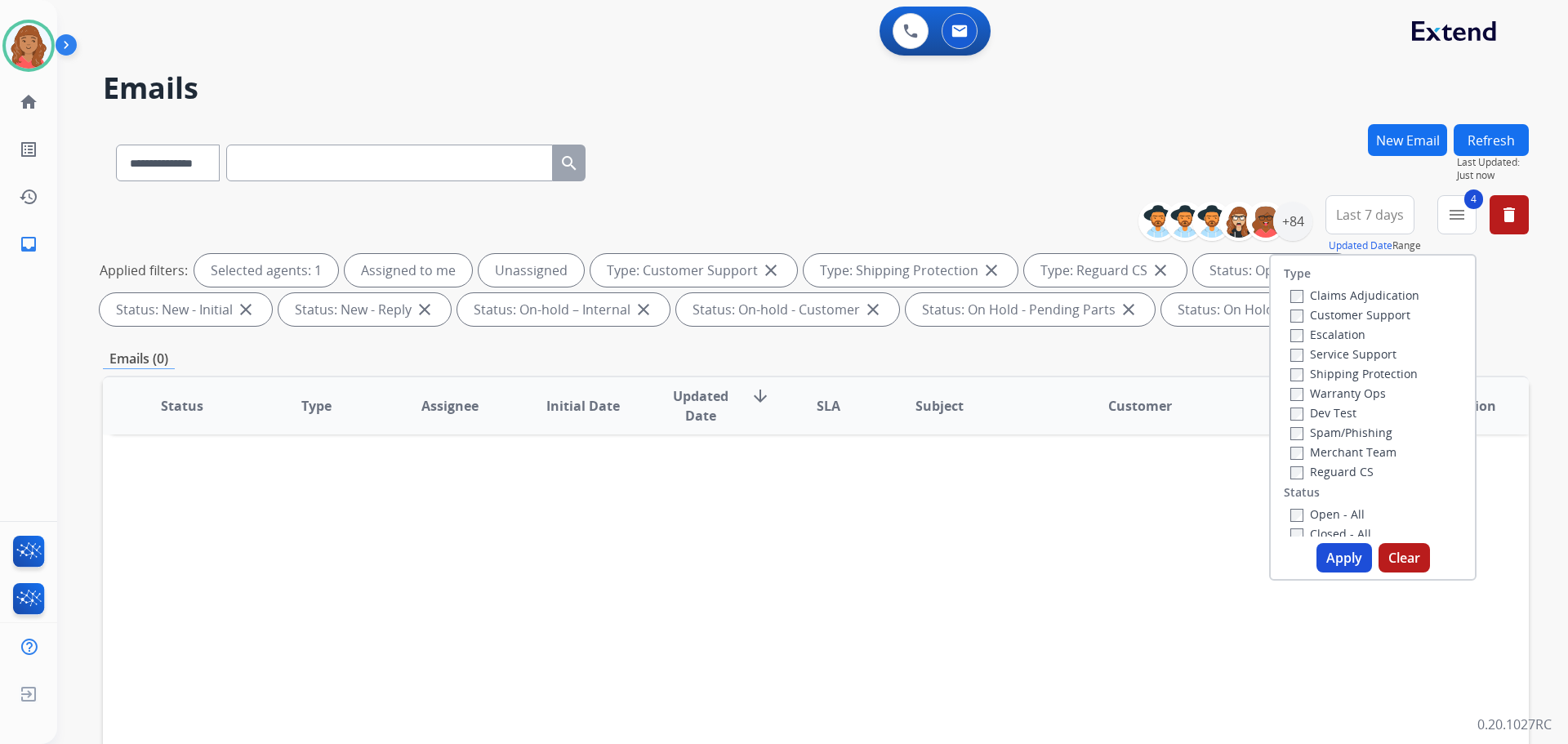
click at [1330, 558] on button "Apply" at bounding box center [1344, 558] width 56 height 29
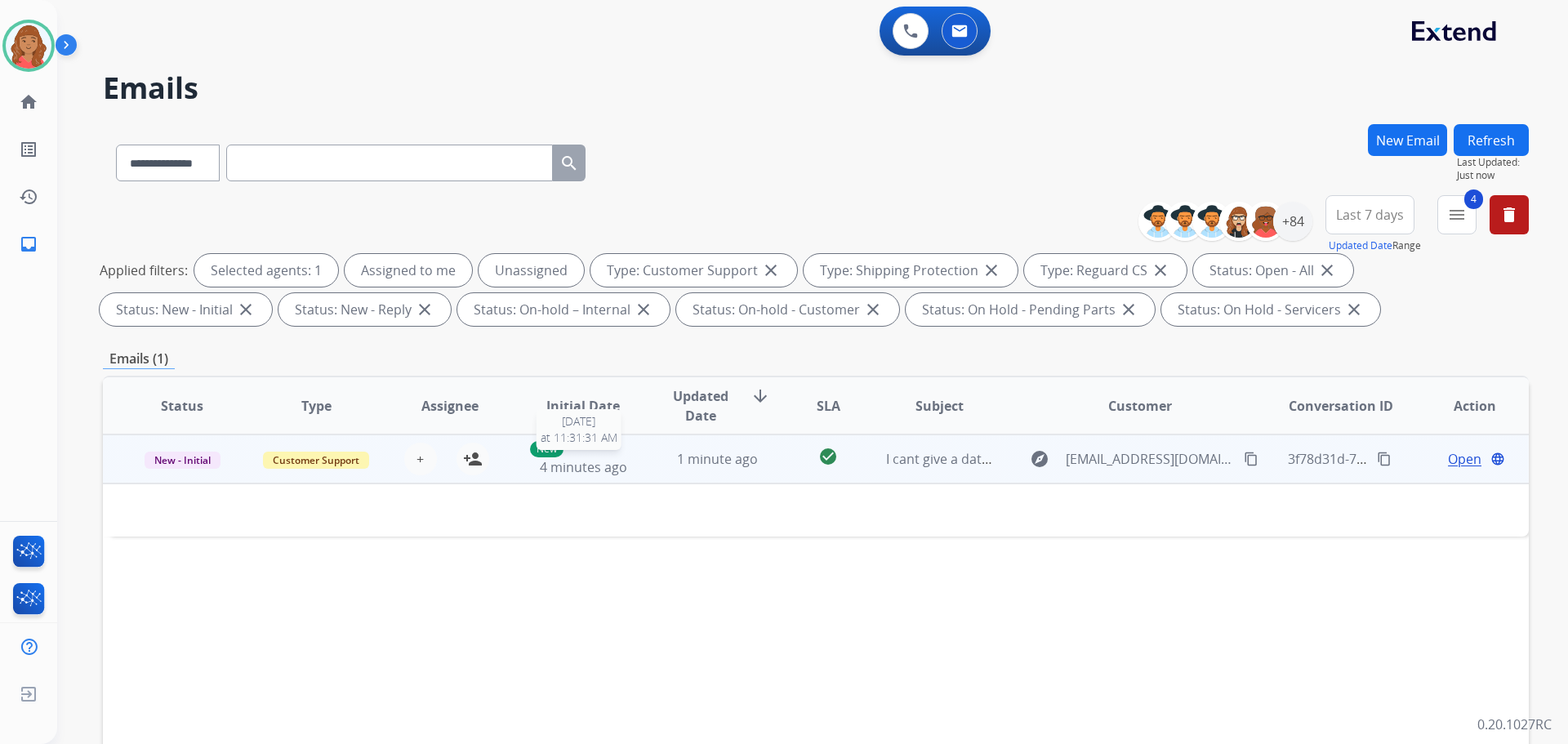
click at [618, 475] on span "4 minutes ago" at bounding box center [583, 467] width 87 height 18
click at [609, 470] on span "4 minutes ago" at bounding box center [583, 468] width 87 height 18
click at [649, 471] on td "1 minute ago" at bounding box center [705, 458] width 134 height 49
click at [1448, 455] on span "Open" at bounding box center [1465, 460] width 34 height 20
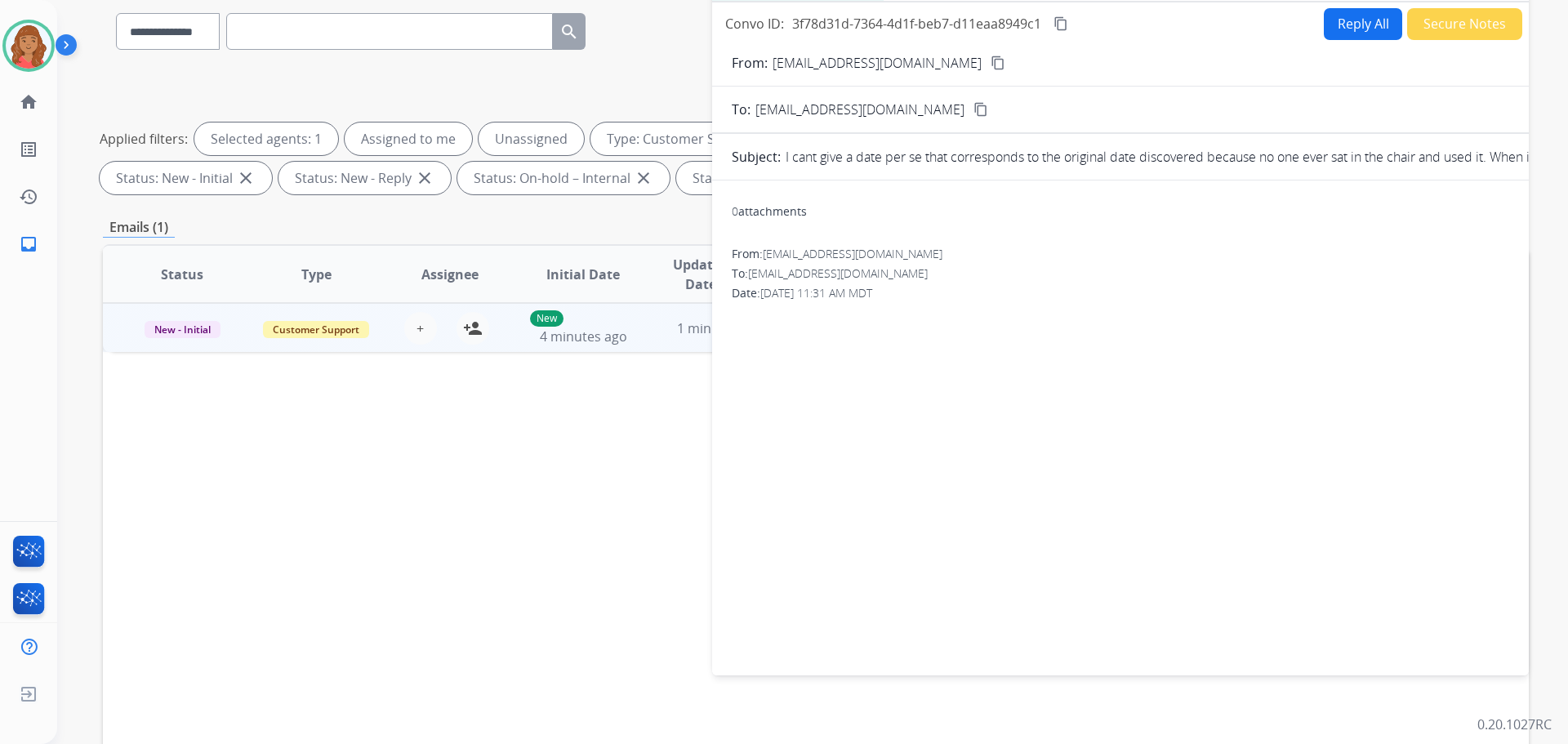
scroll to position [0, 0]
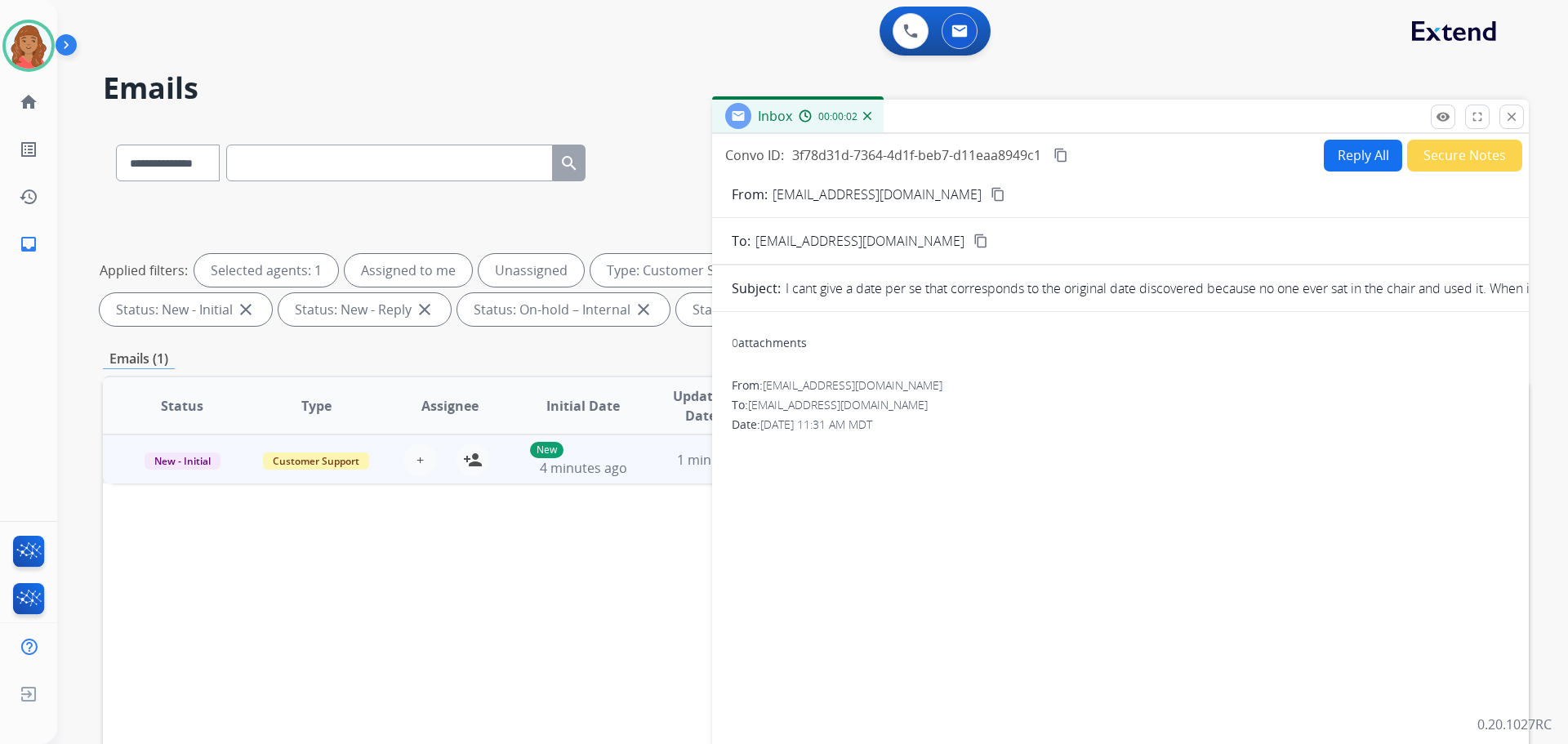
click at [1517, 124] on button "close Close" at bounding box center [1512, 117] width 25 height 25
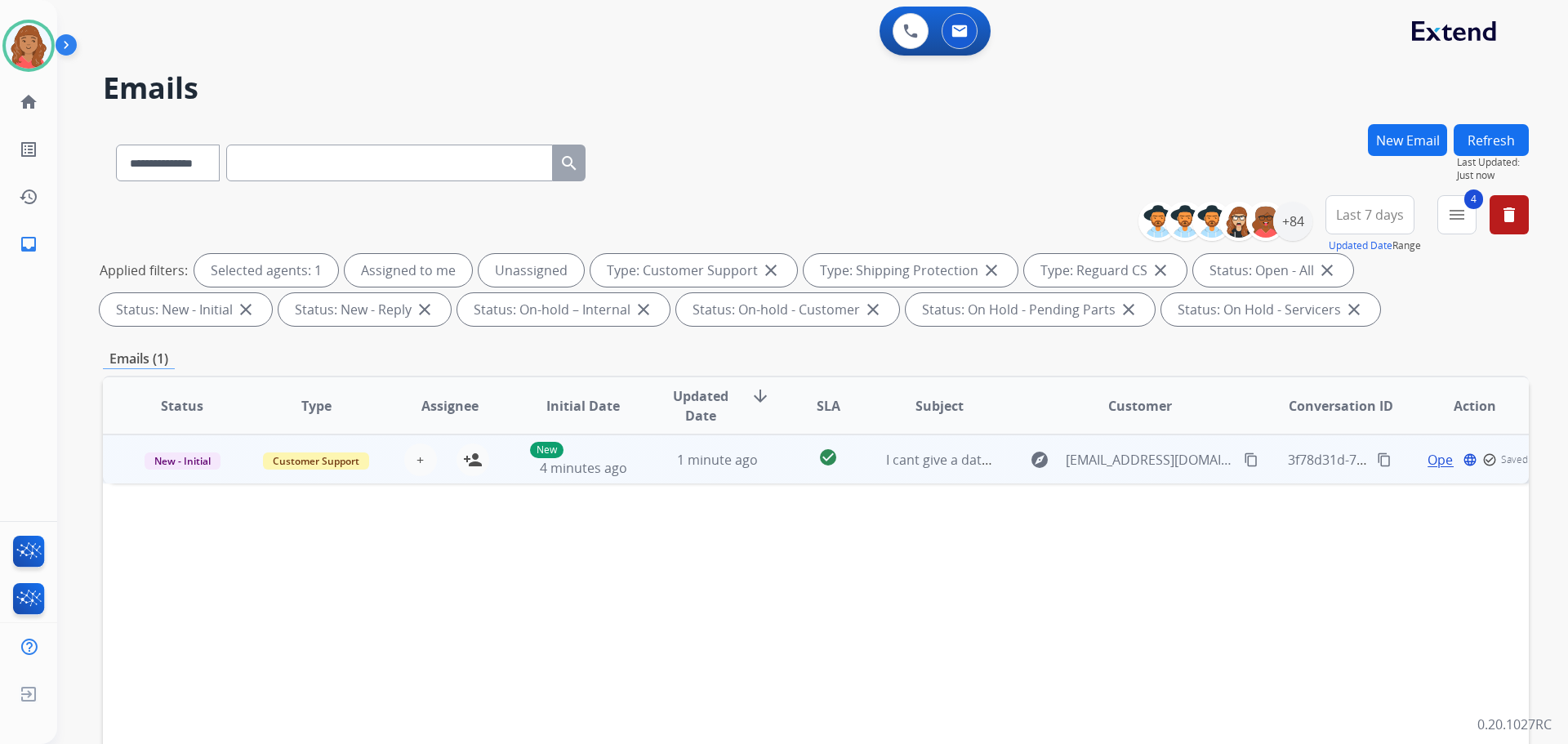
click at [174, 462] on span "New - Initial" at bounding box center [183, 461] width 76 height 17
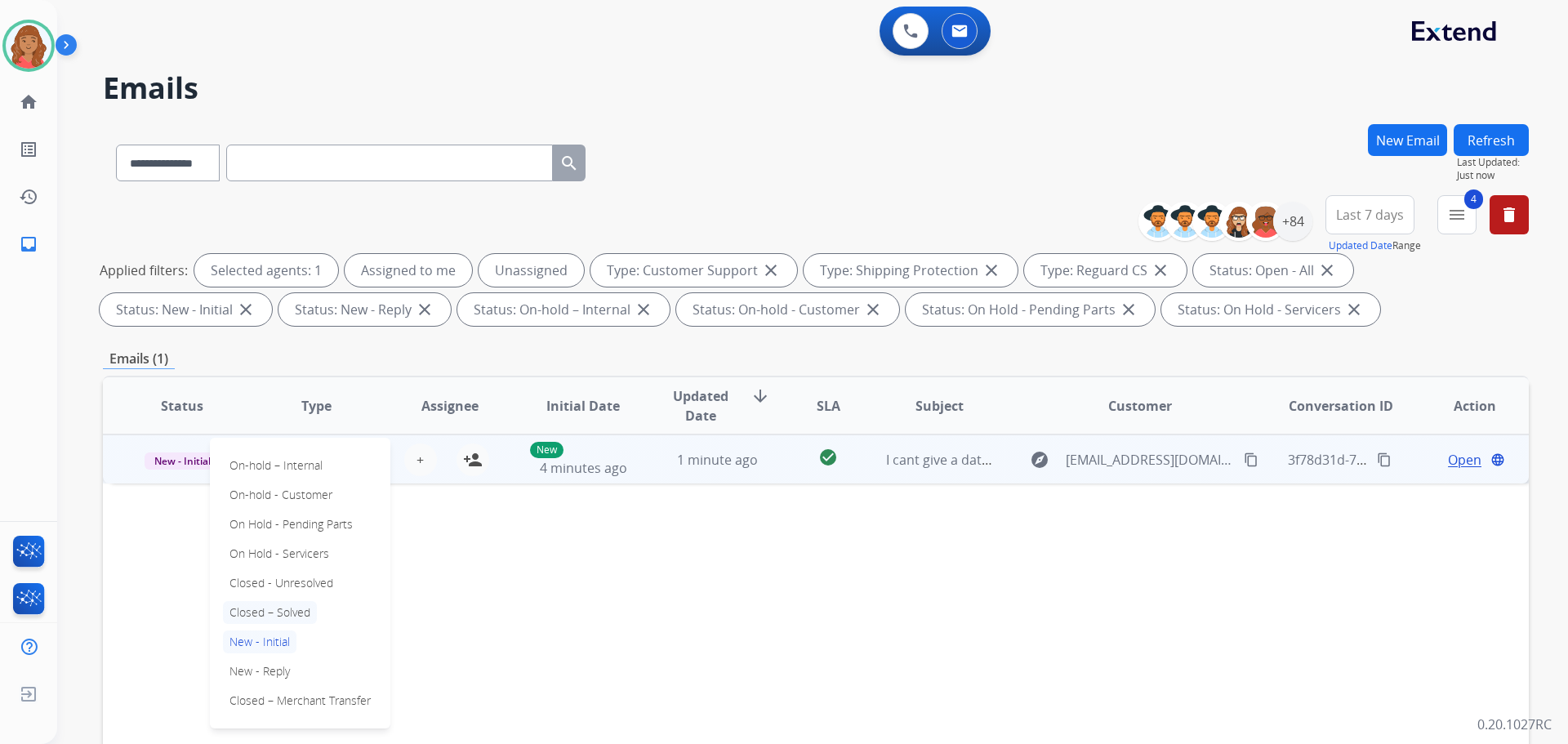
click at [261, 613] on p "Closed – Solved" at bounding box center [270, 613] width 94 height 23
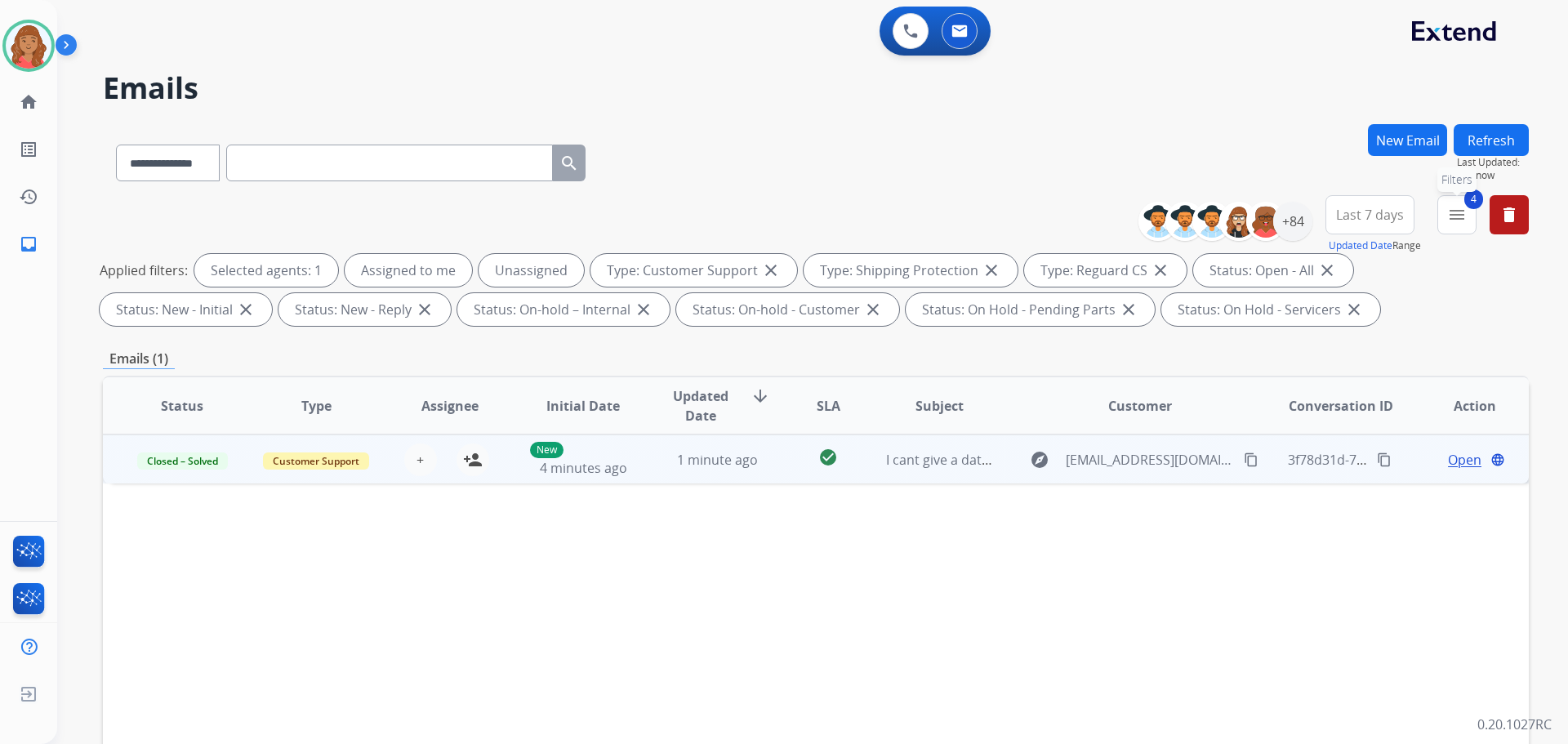
drag, startPoint x: 1458, startPoint y: 220, endPoint x: 1455, endPoint y: 237, distance: 17.3
click at [1461, 224] on mat-icon "menu" at bounding box center [1457, 215] width 20 height 20
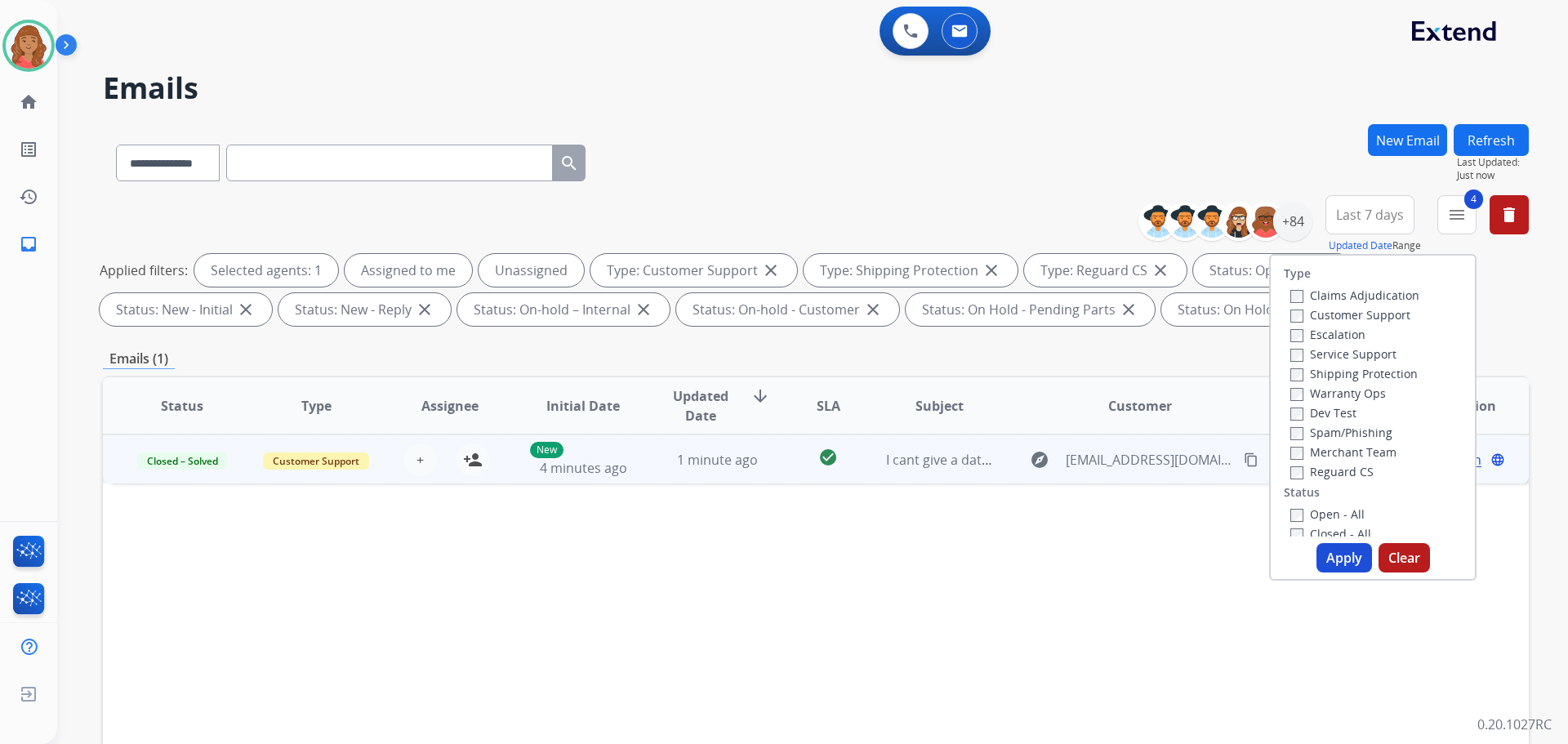
click at [1329, 555] on button "Apply" at bounding box center [1344, 558] width 56 height 29
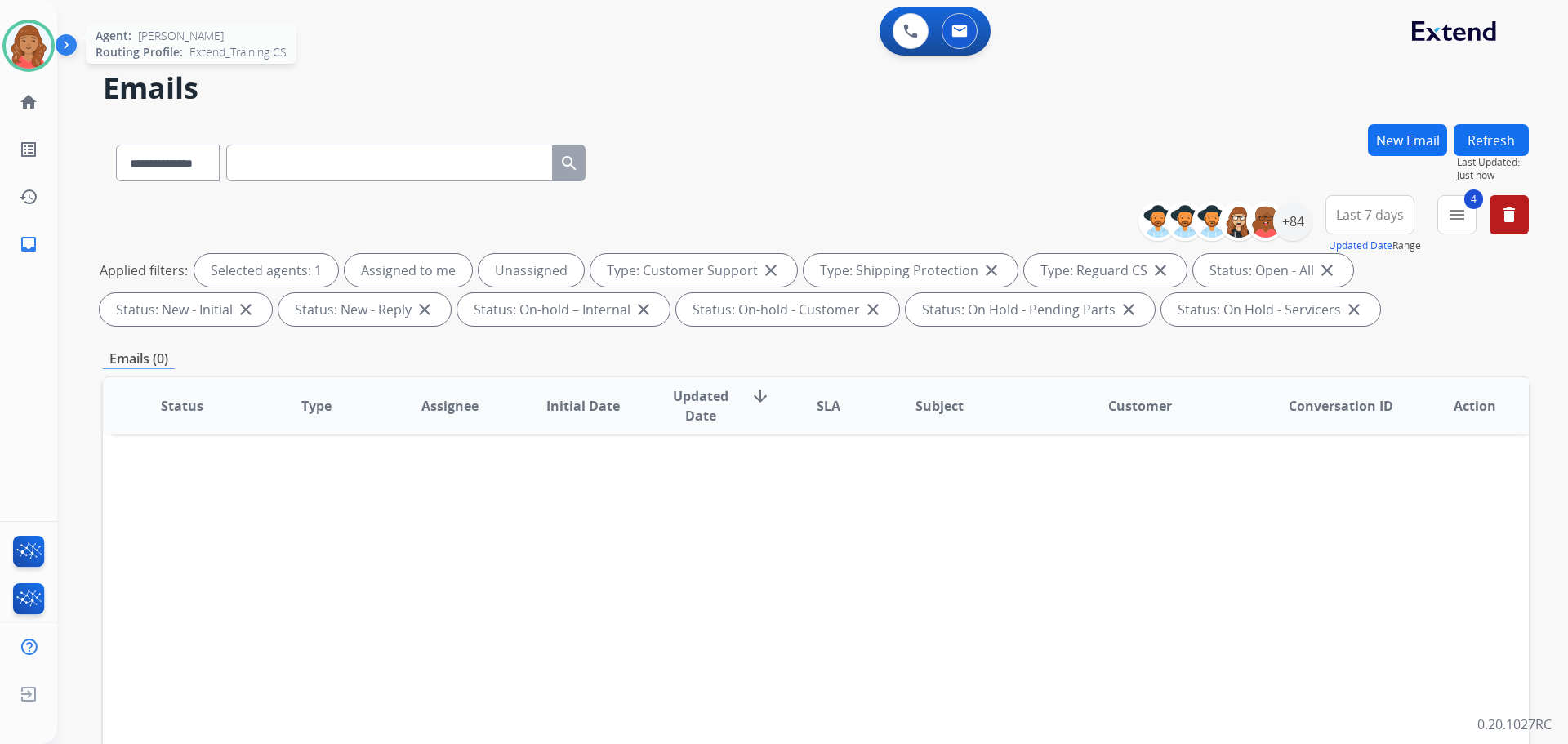
click at [30, 43] on img at bounding box center [28, 46] width 46 height 46
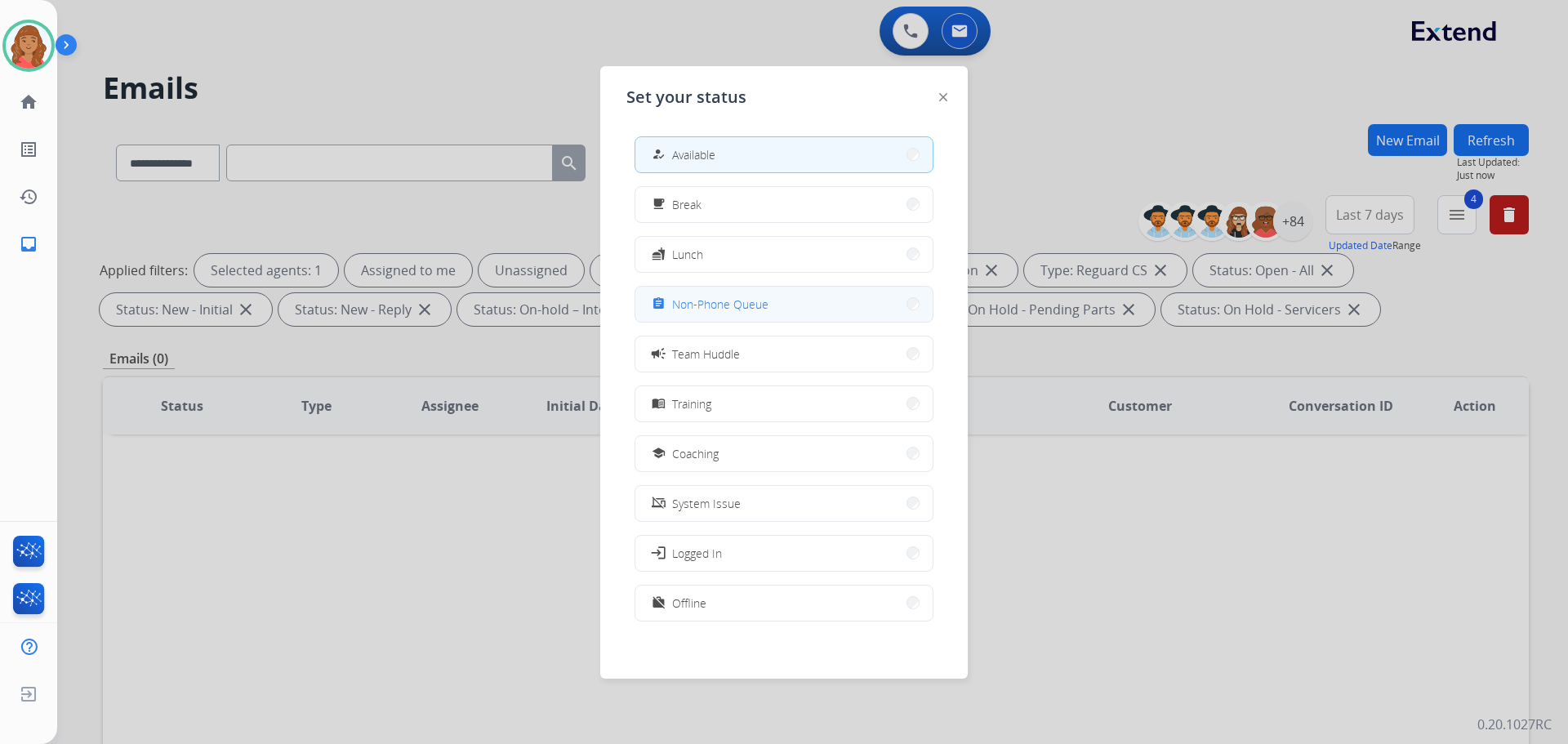
click at [734, 313] on button "assignment Non-Phone Queue" at bounding box center [784, 305] width 297 height 36
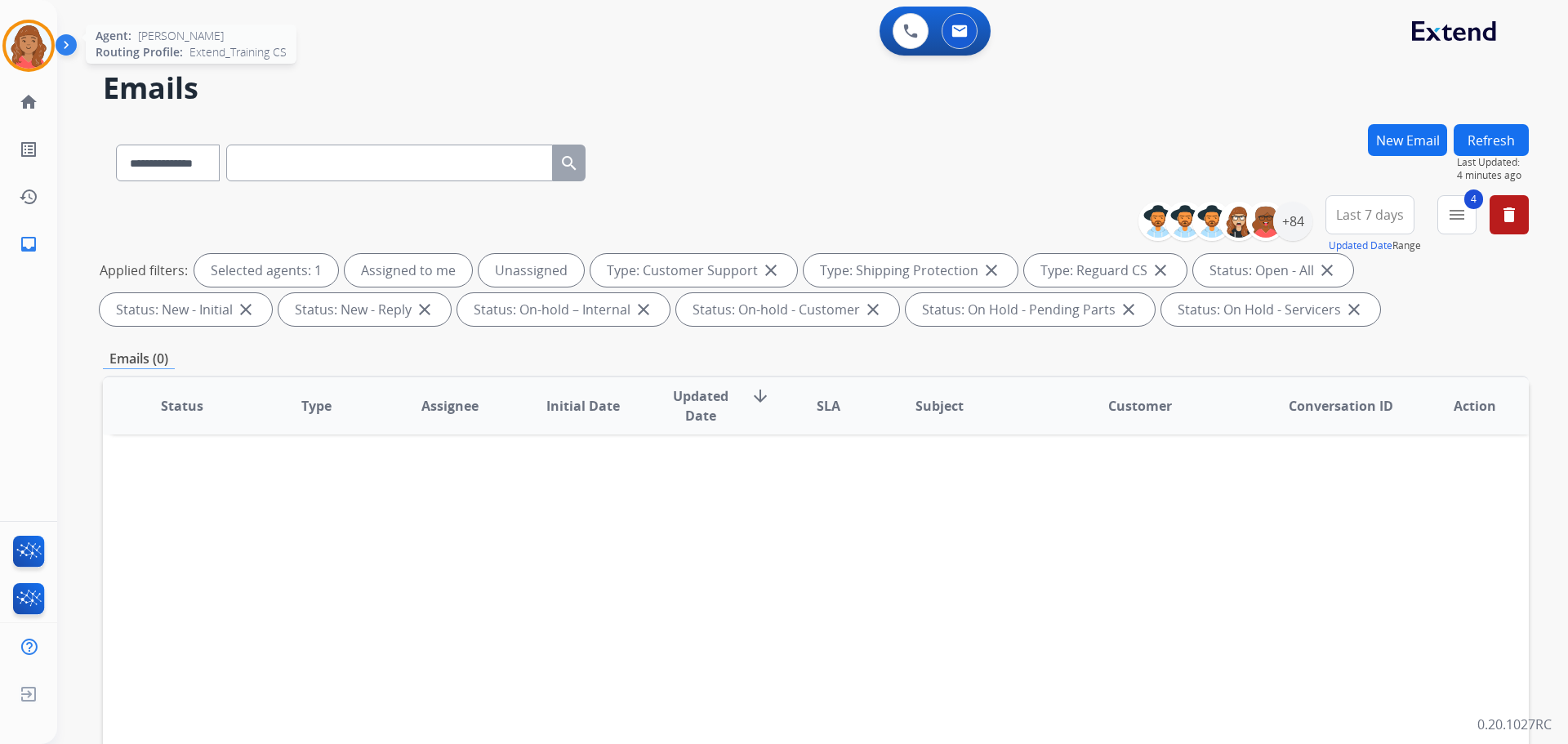
drag, startPoint x: 28, startPoint y: 56, endPoint x: 48, endPoint y: 64, distance: 21.5
click at [28, 58] on img at bounding box center [28, 46] width 46 height 46
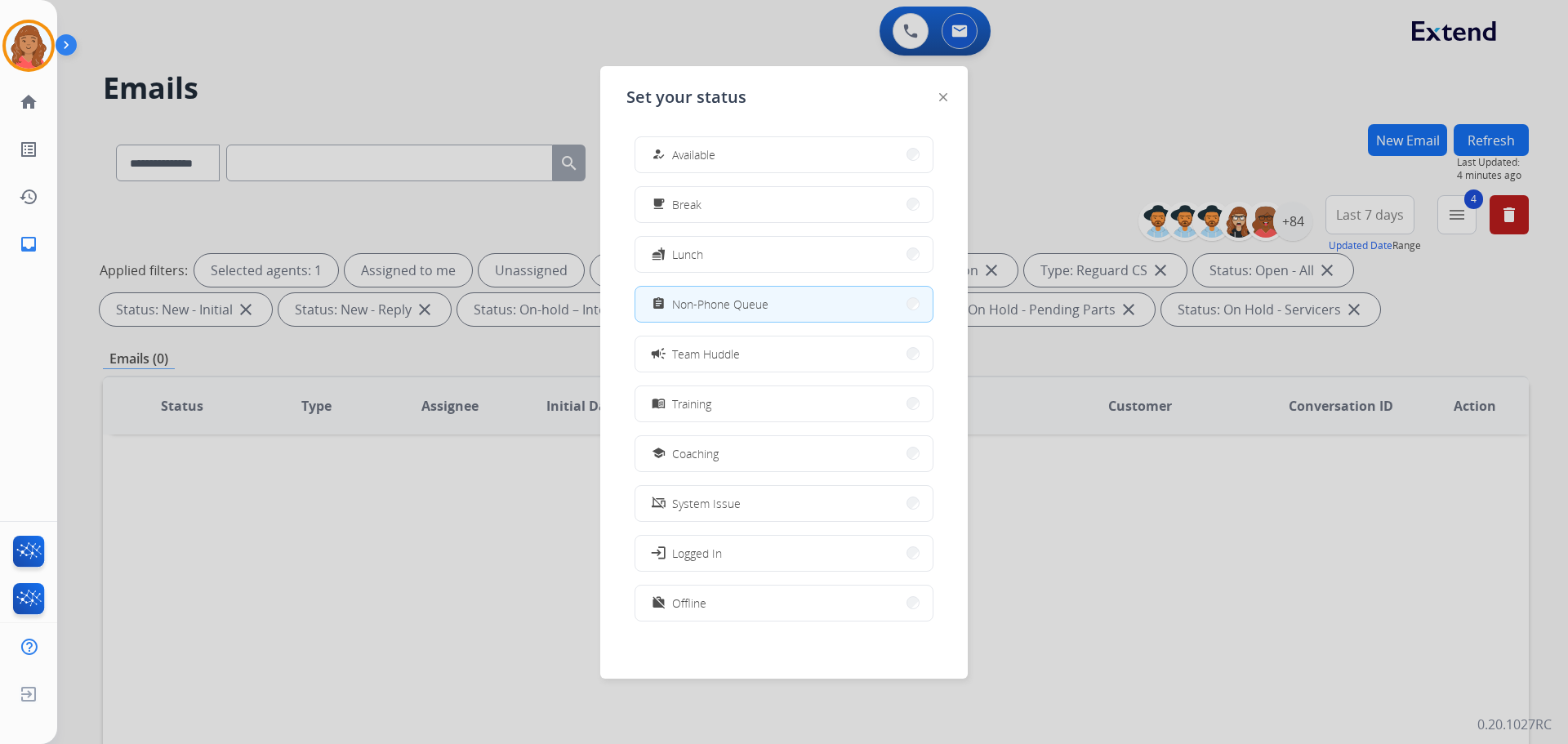
click at [721, 158] on button "how_to_reg Available" at bounding box center [784, 155] width 297 height 36
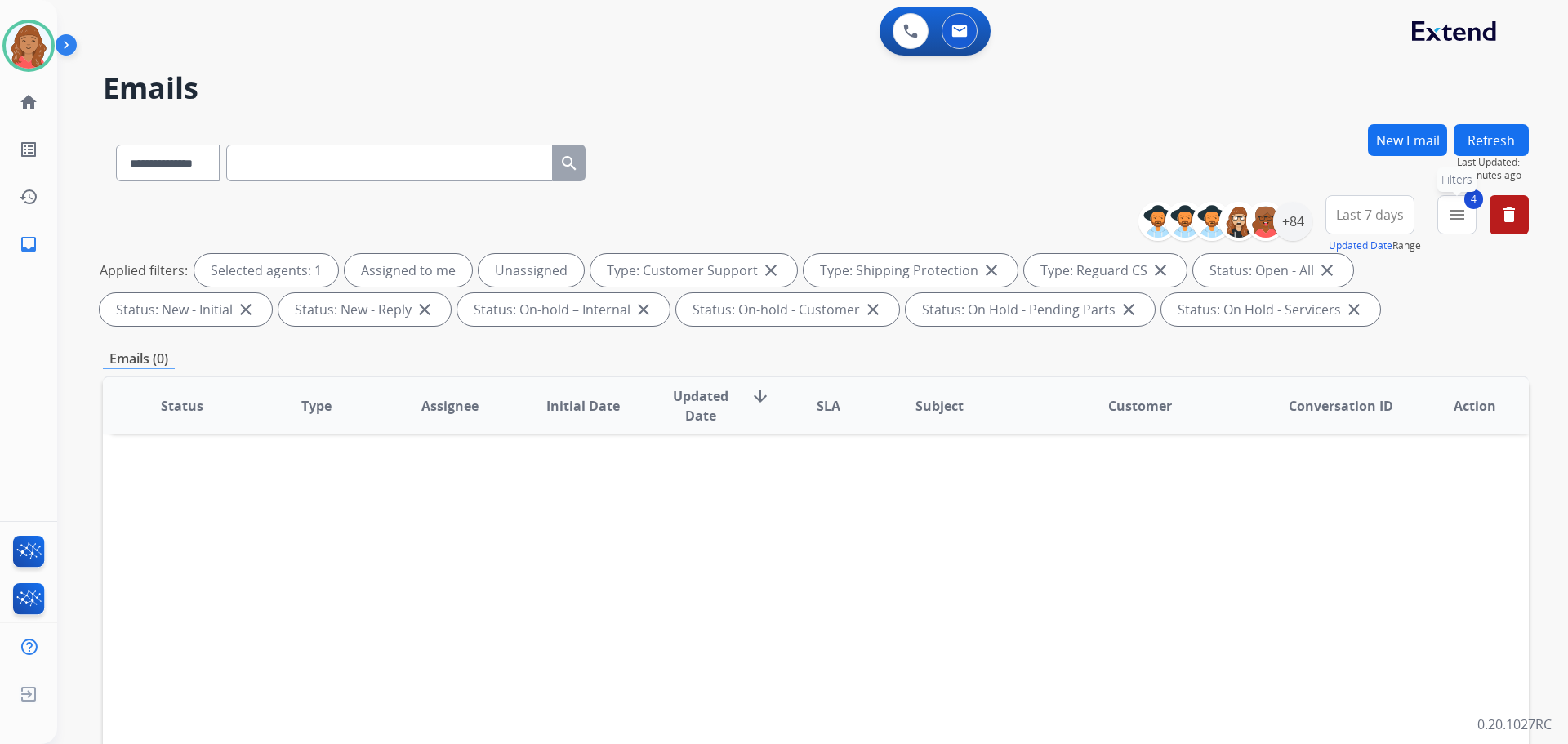
drag, startPoint x: 1445, startPoint y: 200, endPoint x: 1451, endPoint y: 213, distance: 14.3
click at [1445, 203] on button "4 menu Filters" at bounding box center [1457, 215] width 39 height 39
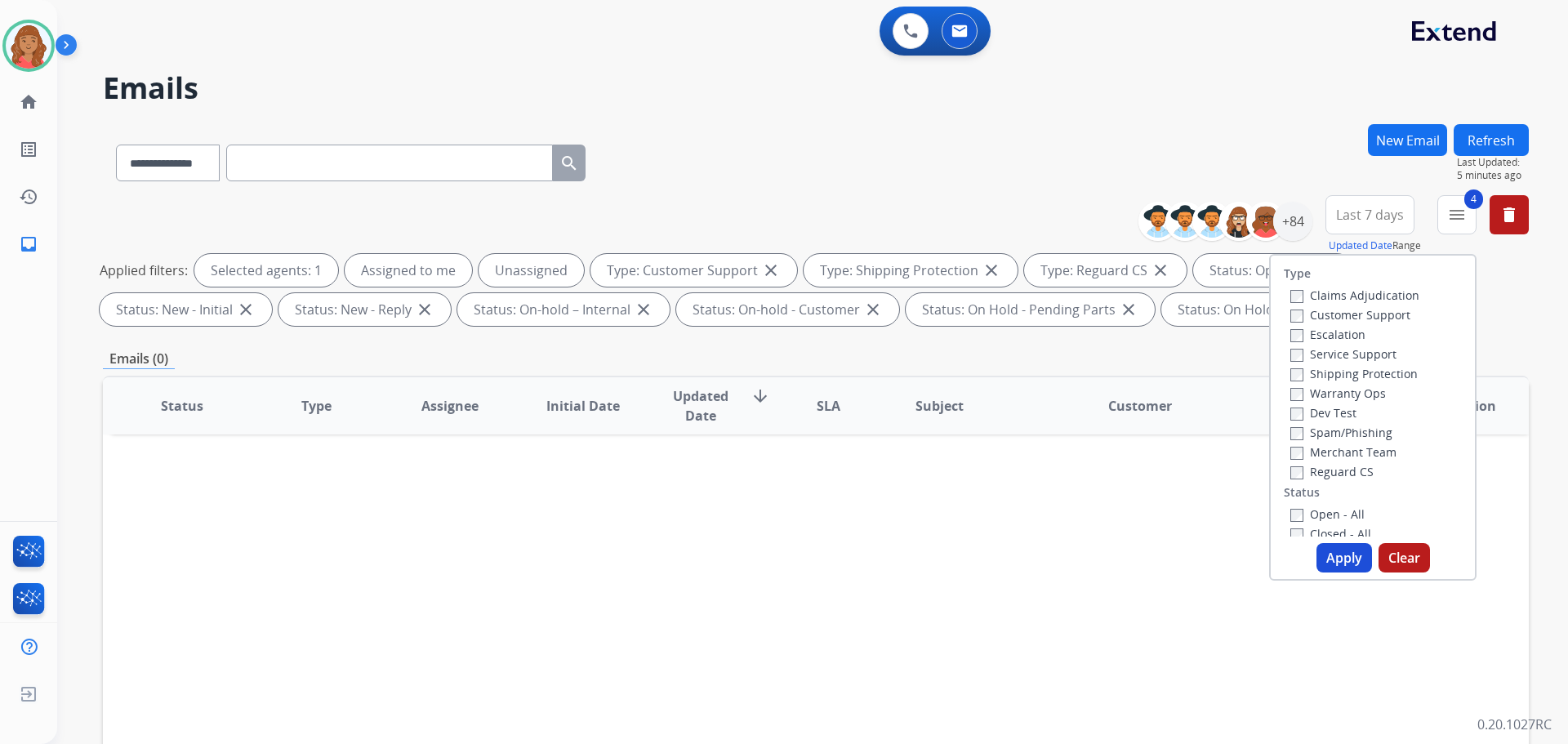
click at [1332, 555] on button "Apply" at bounding box center [1344, 558] width 56 height 29
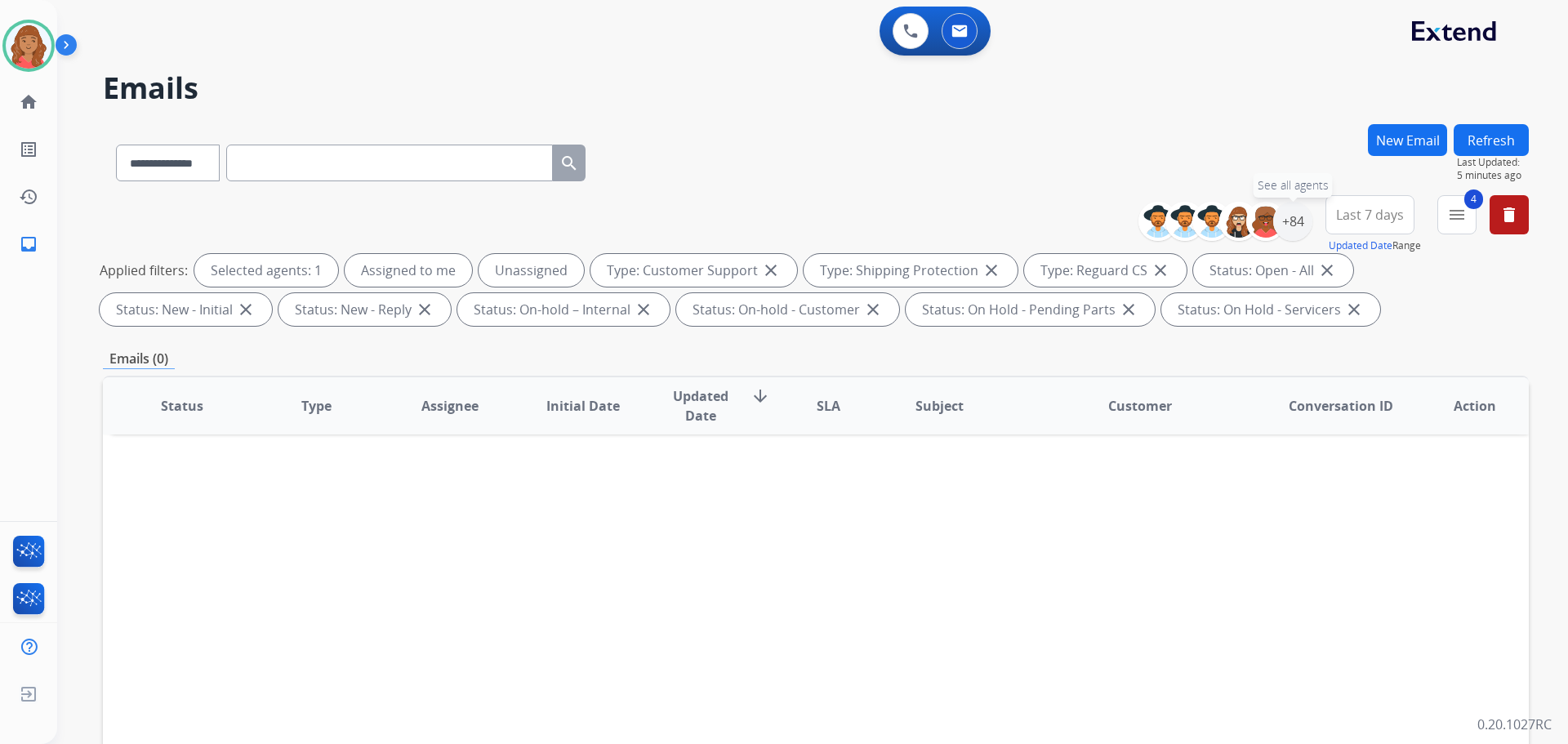
drag, startPoint x: 1288, startPoint y: 227, endPoint x: 1274, endPoint y: 278, distance: 52.9
click at [1289, 226] on div "+84" at bounding box center [1293, 221] width 39 height 39
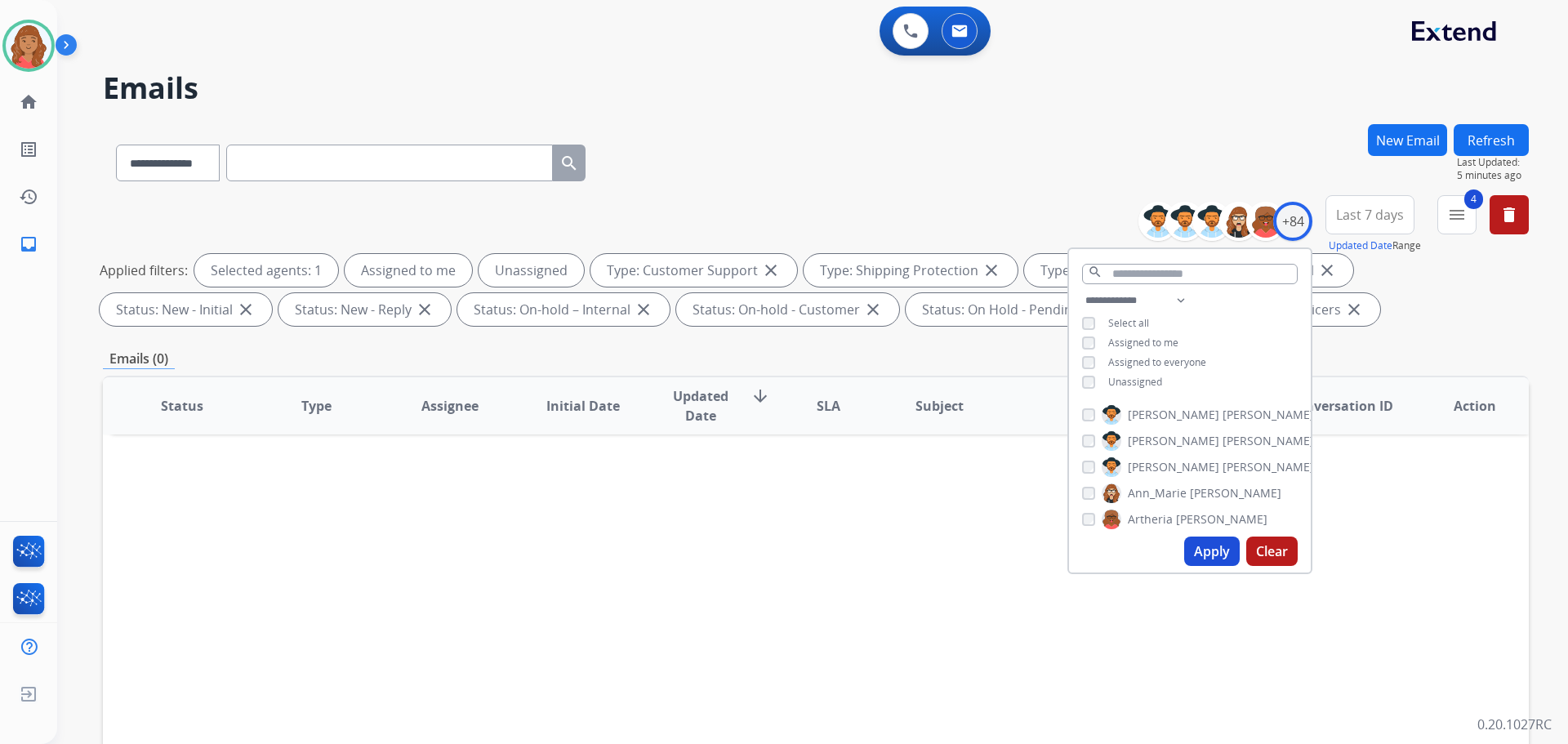
click at [1213, 547] on button "Apply" at bounding box center [1212, 550] width 56 height 29
click at [995, 528] on div "Status Type Assignee Initial Date Updated Date arrow_downward SLA Subject Custo…" at bounding box center [816, 649] width 1426 height 547
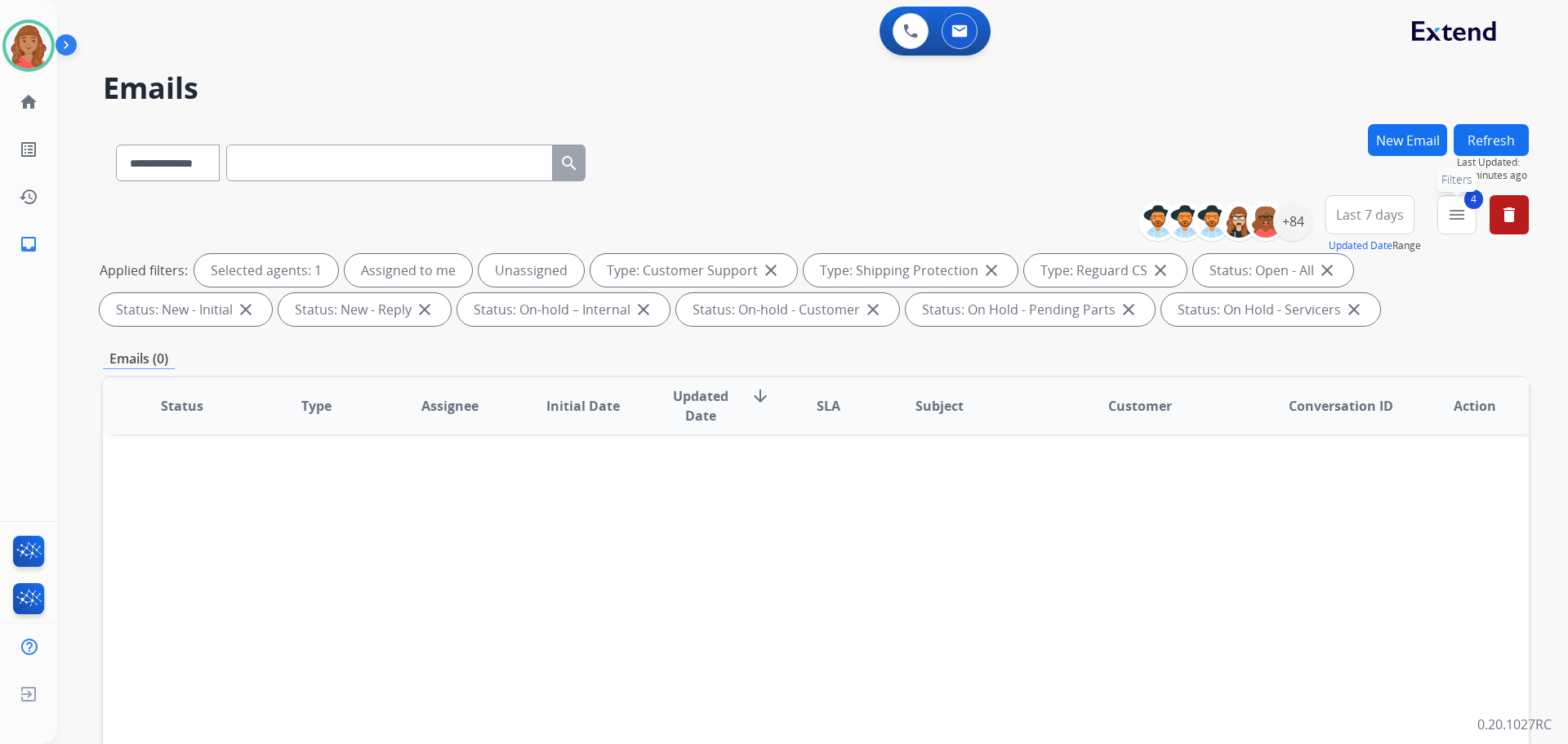
drag, startPoint x: 1466, startPoint y: 216, endPoint x: 1431, endPoint y: 246, distance: 46.1
click at [1466, 217] on mat-icon "menu" at bounding box center [1457, 215] width 20 height 20
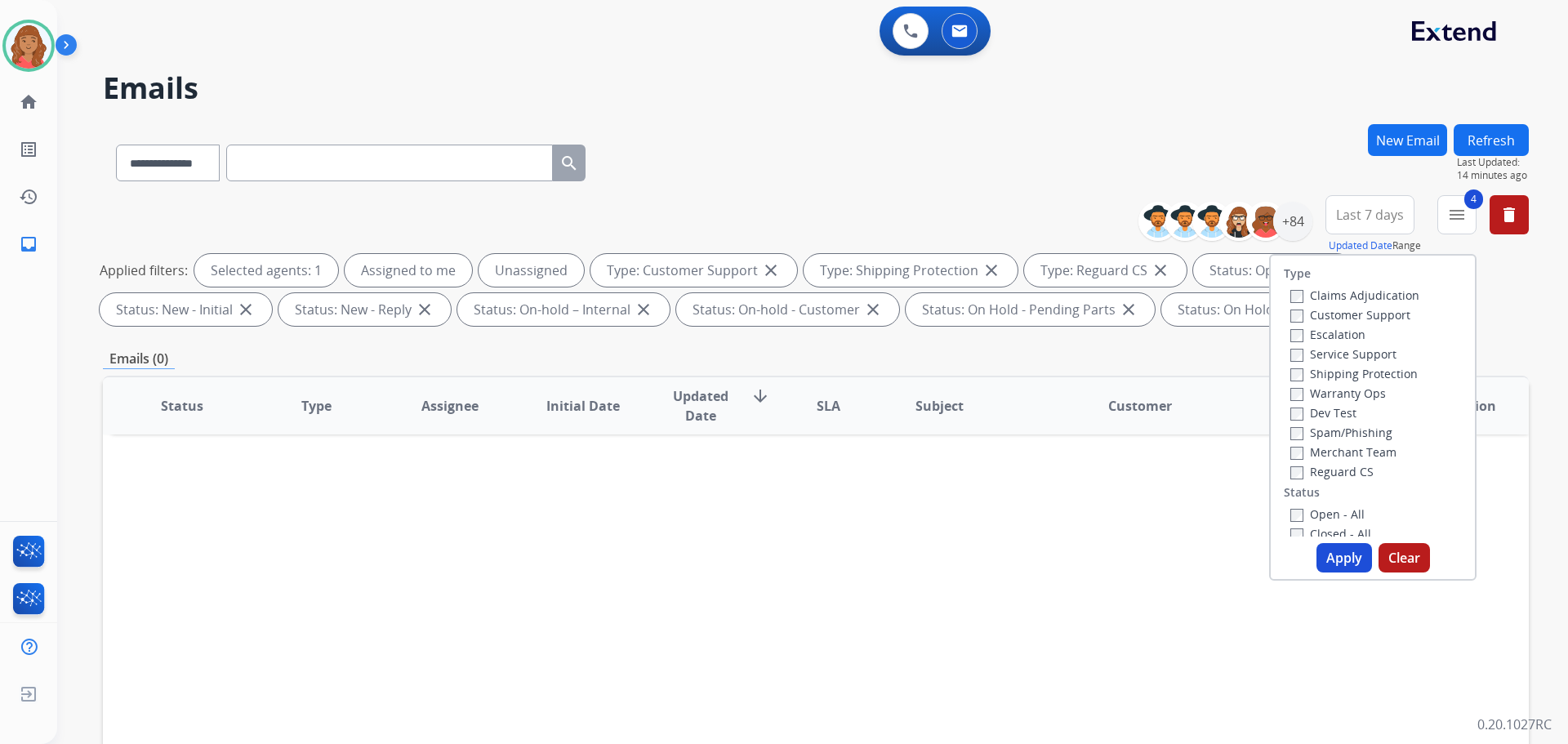
click at [1326, 551] on button "Apply" at bounding box center [1344, 558] width 56 height 29
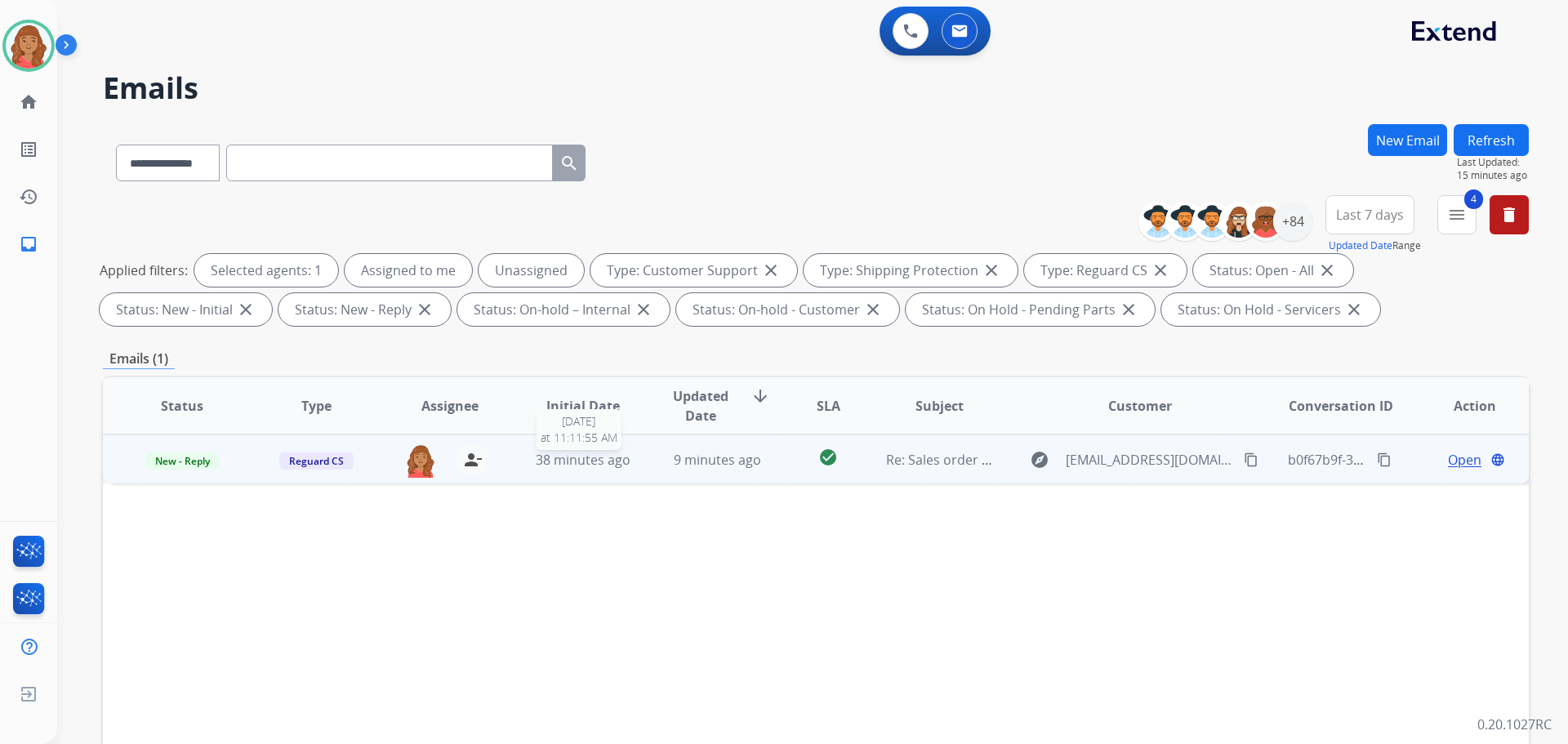
click at [600, 464] on span "38 minutes ago" at bounding box center [583, 460] width 95 height 18
drag, startPoint x: 335, startPoint y: 511, endPoint x: 125, endPoint y: 517, distance: 210.1
click at [125, 517] on td "[EMAIL_ADDRESS][DOMAIN_NAME] [PERSON_NAME] Salcvicf0mzt" at bounding box center [682, 550] width 1159 height 131
copy link "[EMAIL_ADDRESS][DOMAIN_NAME]"
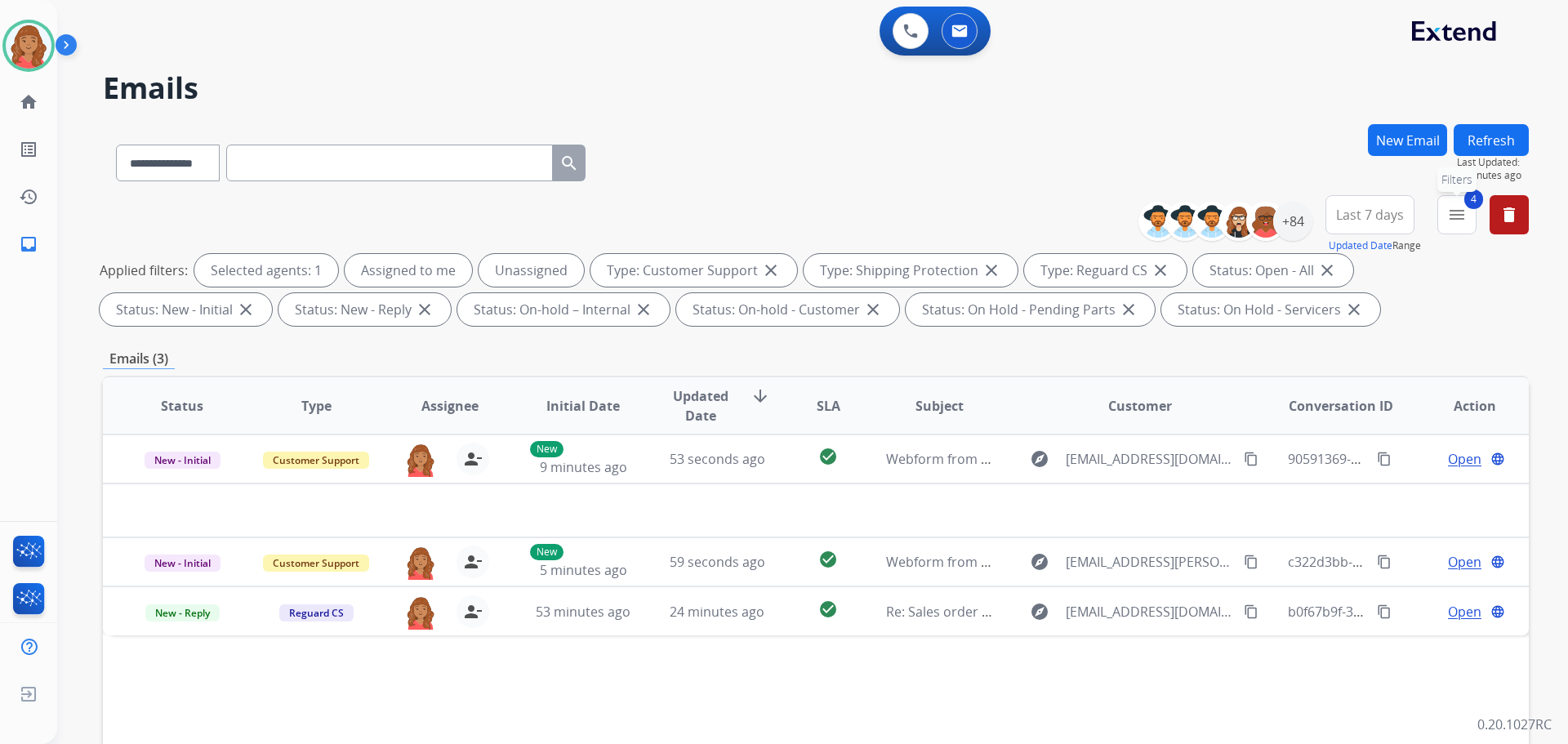
click at [1459, 228] on button "4 menu Filters" at bounding box center [1457, 215] width 39 height 39
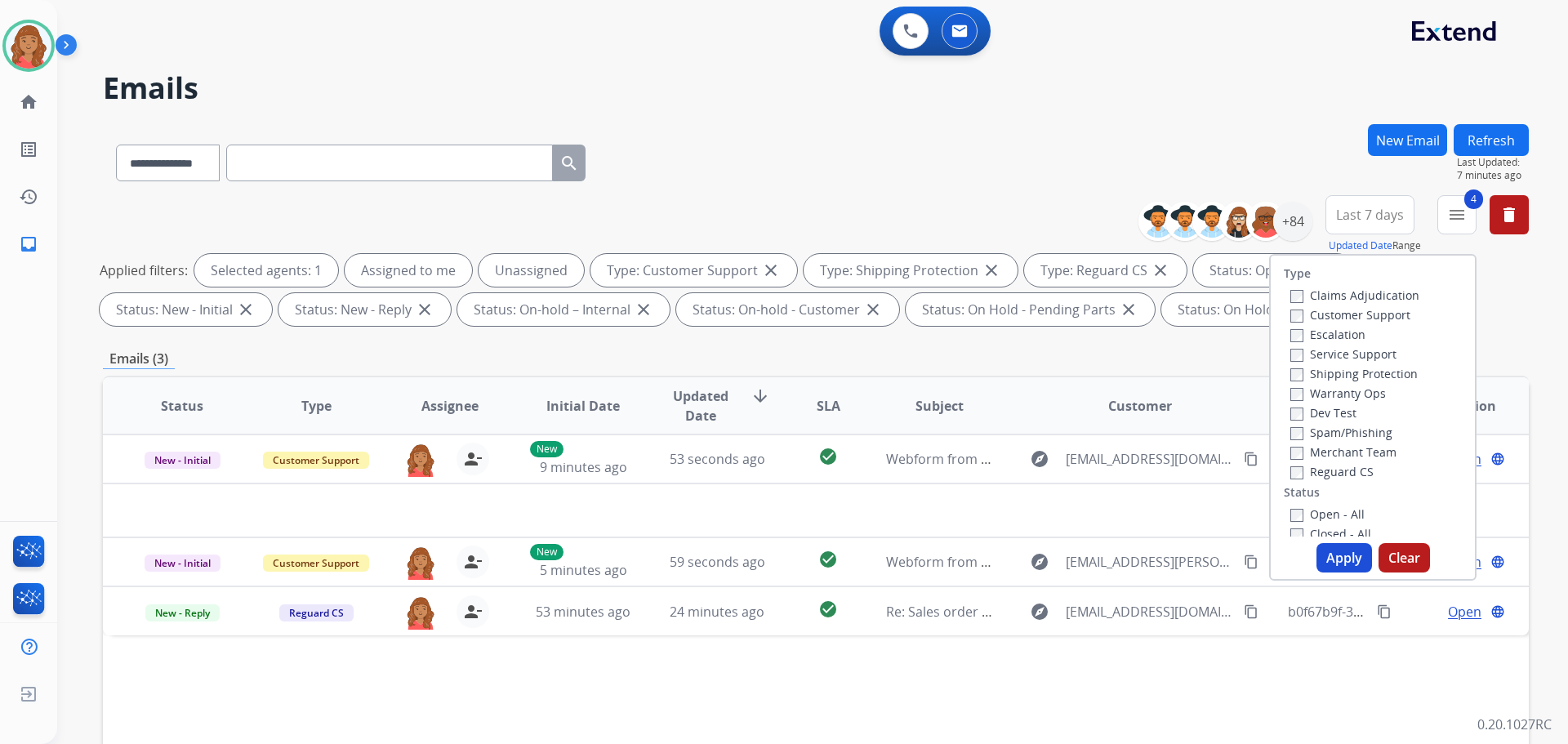
click at [1330, 557] on button "Apply" at bounding box center [1344, 558] width 56 height 29
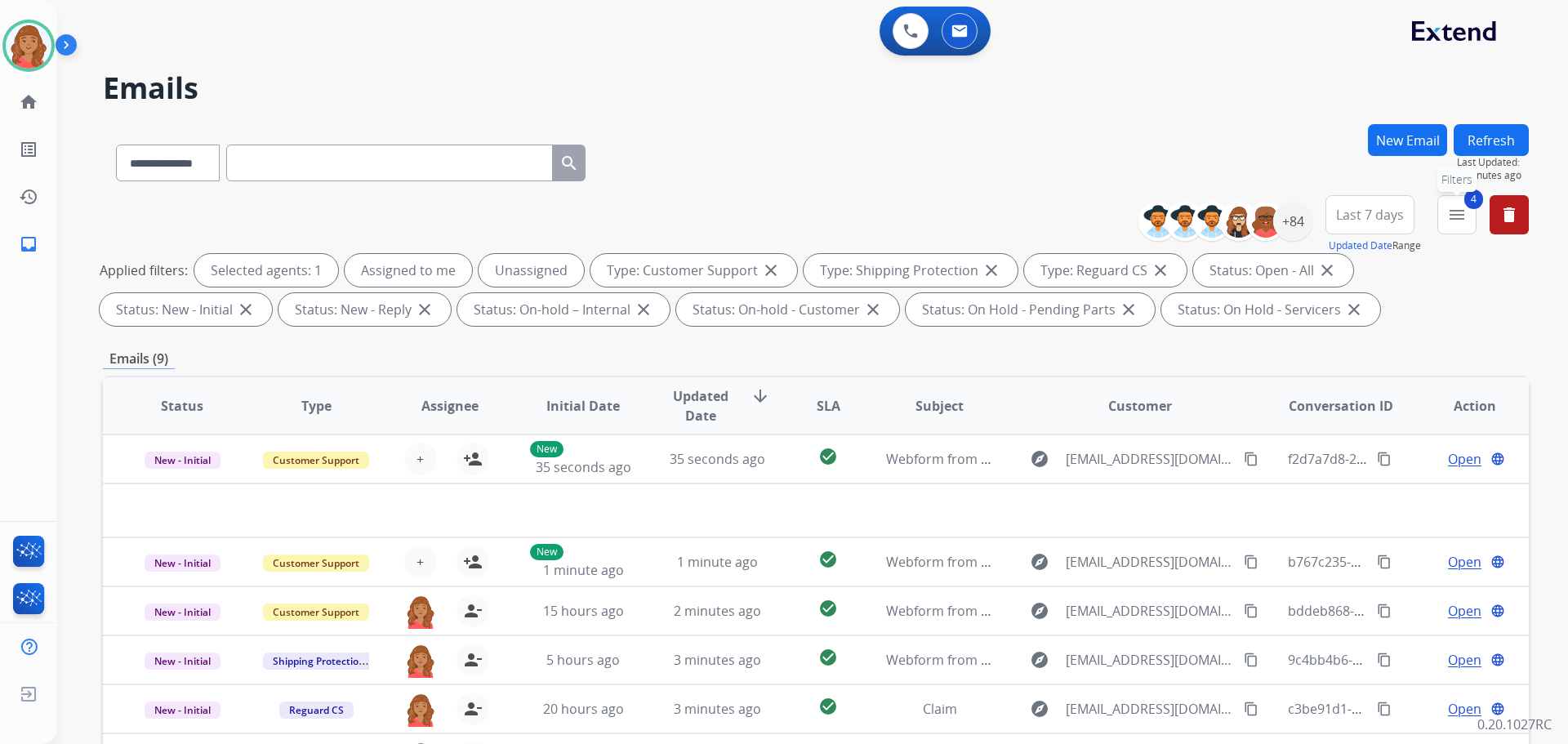
drag, startPoint x: 1459, startPoint y: 219, endPoint x: 1445, endPoint y: 223, distance: 14.6
click at [1458, 219] on mat-icon "menu" at bounding box center [1457, 215] width 20 height 20
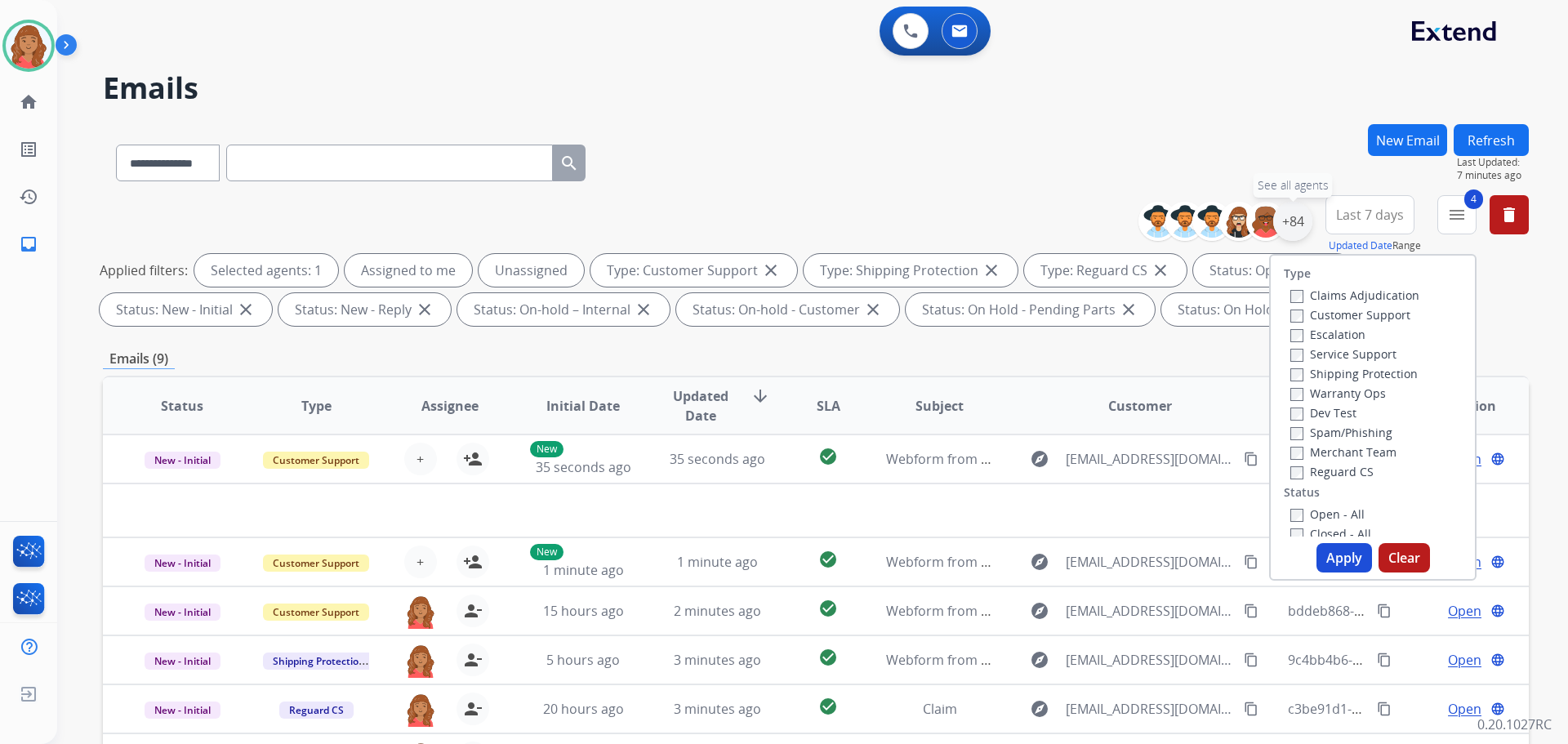
click at [1293, 219] on div "+84" at bounding box center [1293, 221] width 39 height 39
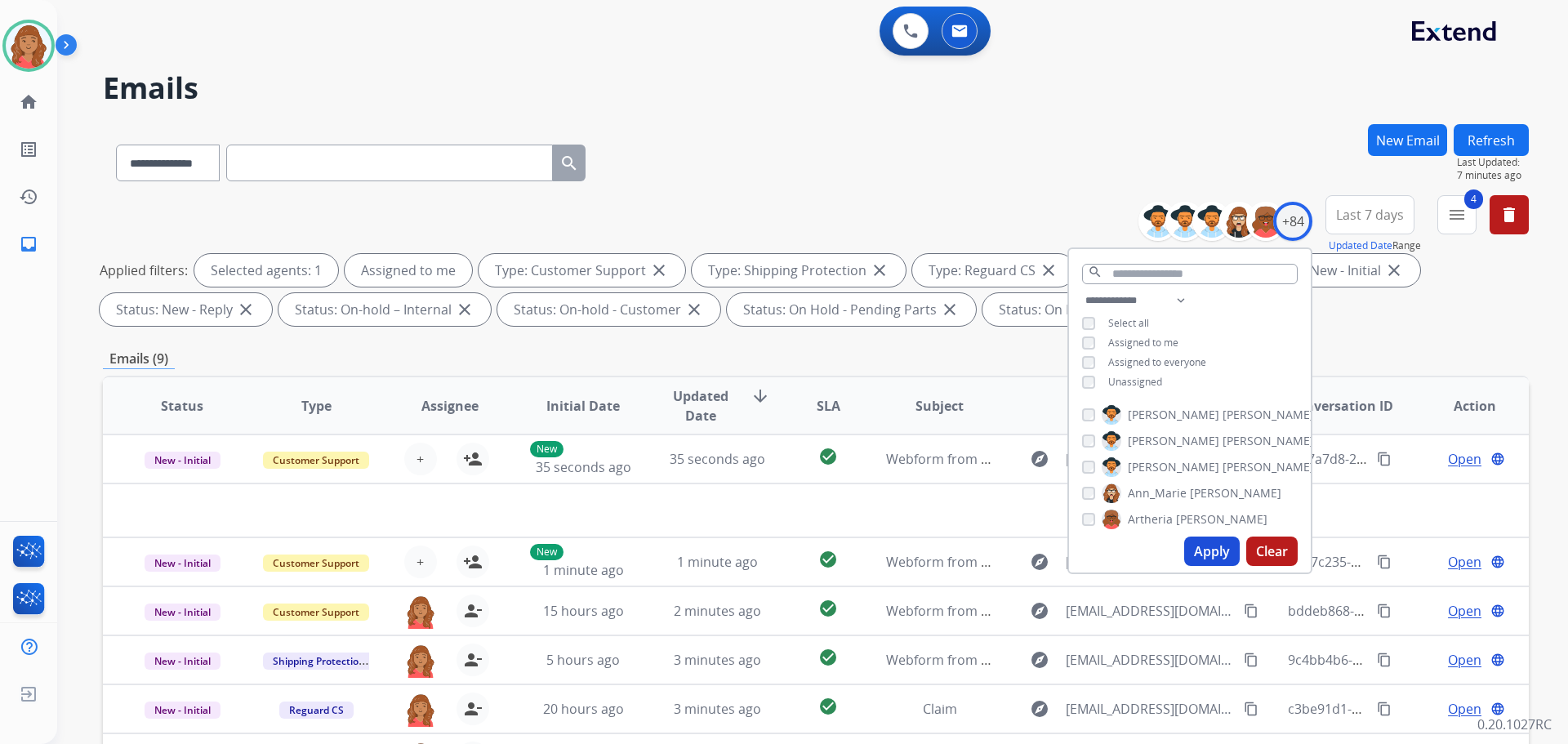
click at [1202, 542] on button "Apply" at bounding box center [1212, 550] width 56 height 29
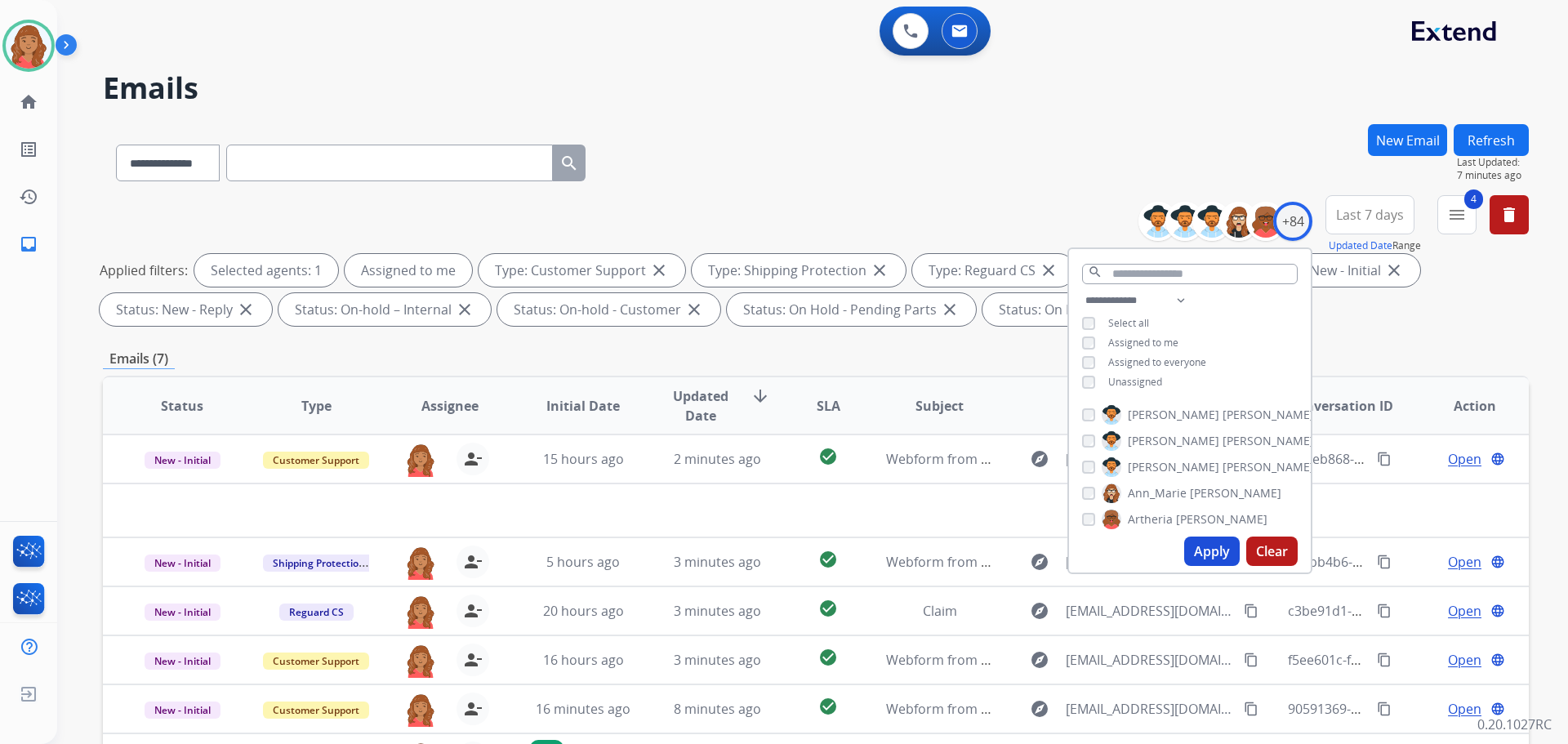
click at [557, 368] on div "Emails (7)" at bounding box center [816, 359] width 1426 height 20
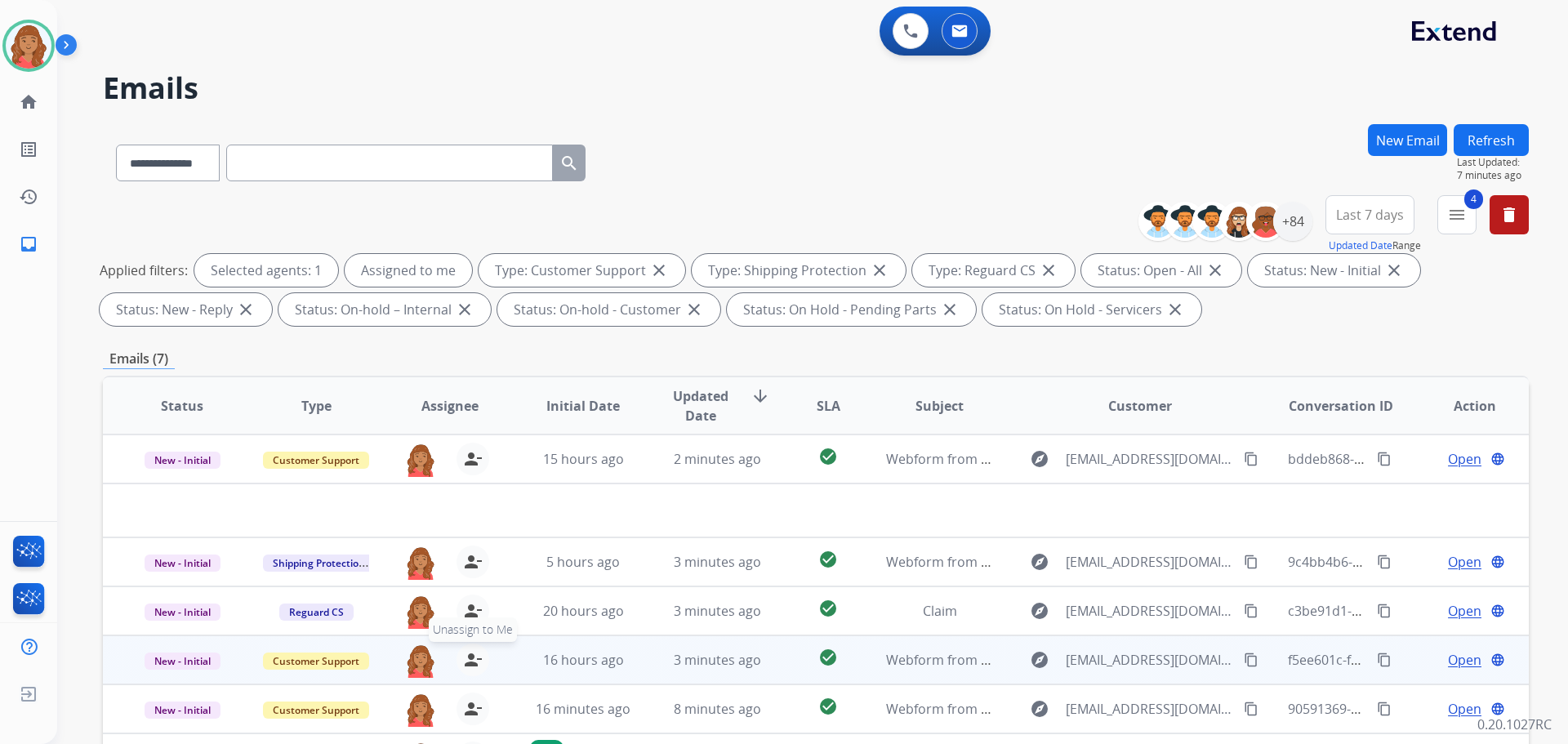
scroll to position [264, 0]
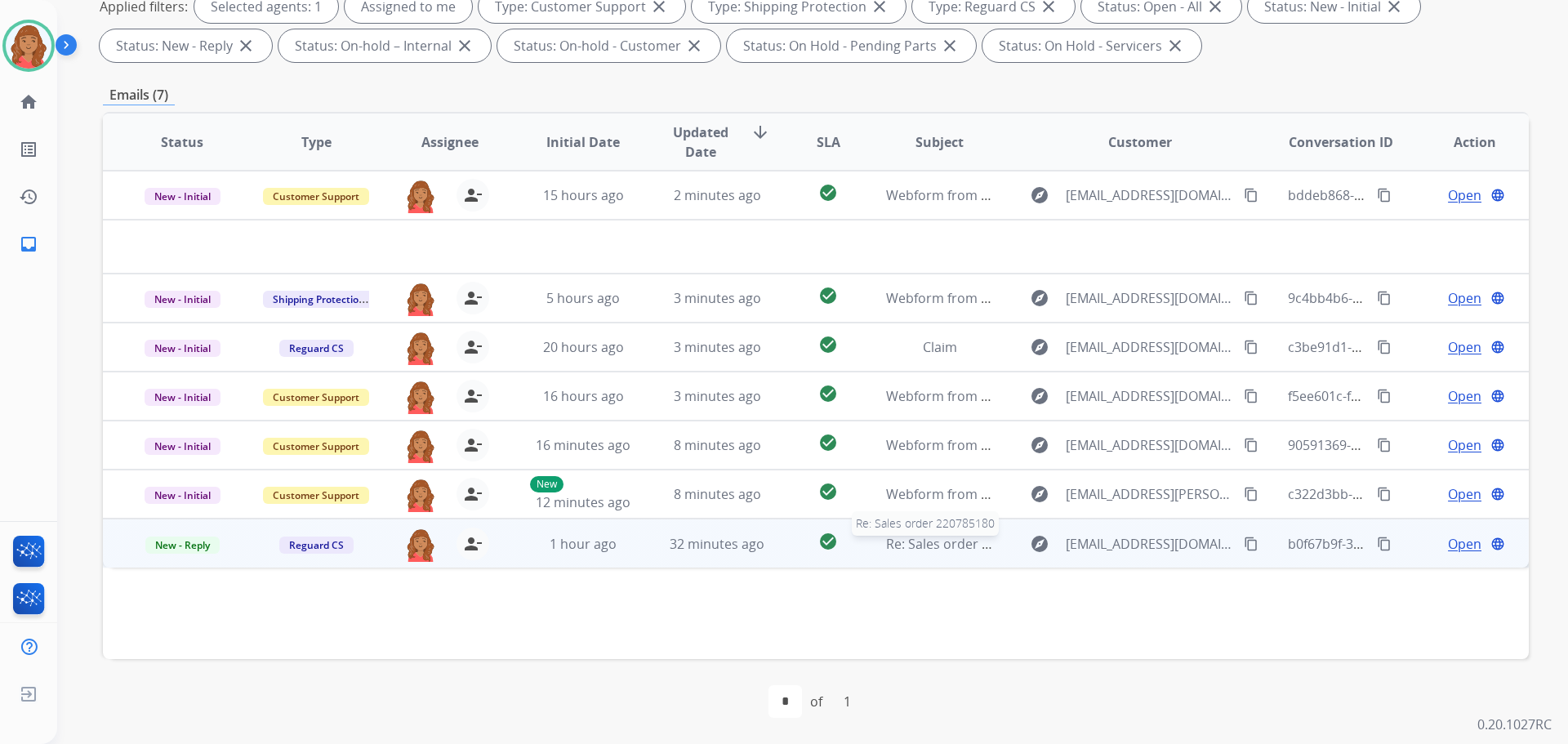
click at [951, 552] on span "Re: Sales order 220785180" at bounding box center [967, 544] width 162 height 18
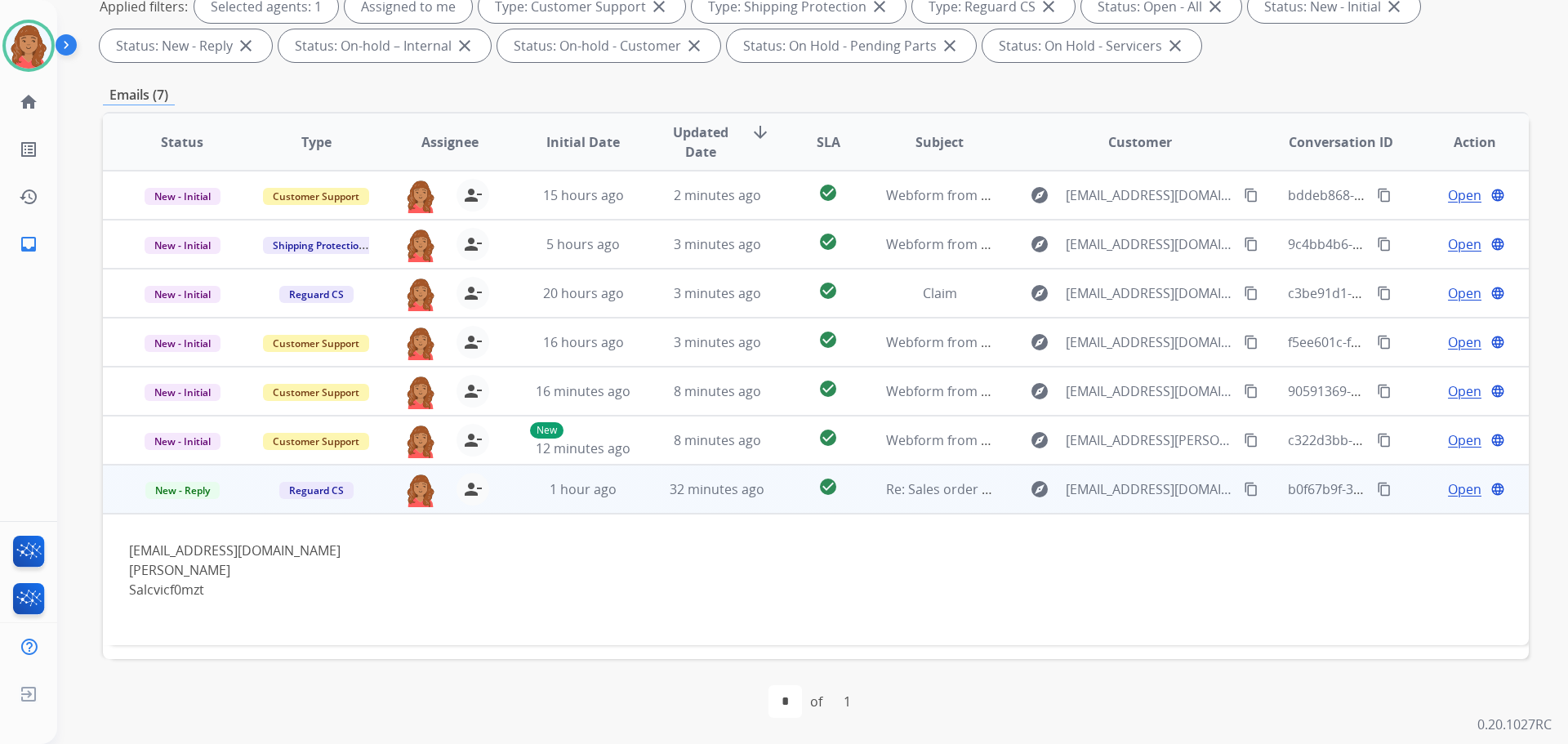
drag, startPoint x: 1467, startPoint y: 478, endPoint x: 1453, endPoint y: 487, distance: 16.6
click at [1465, 479] on td "Open language" at bounding box center [1461, 488] width 134 height 49
click at [1451, 488] on span "Open" at bounding box center [1465, 490] width 34 height 20
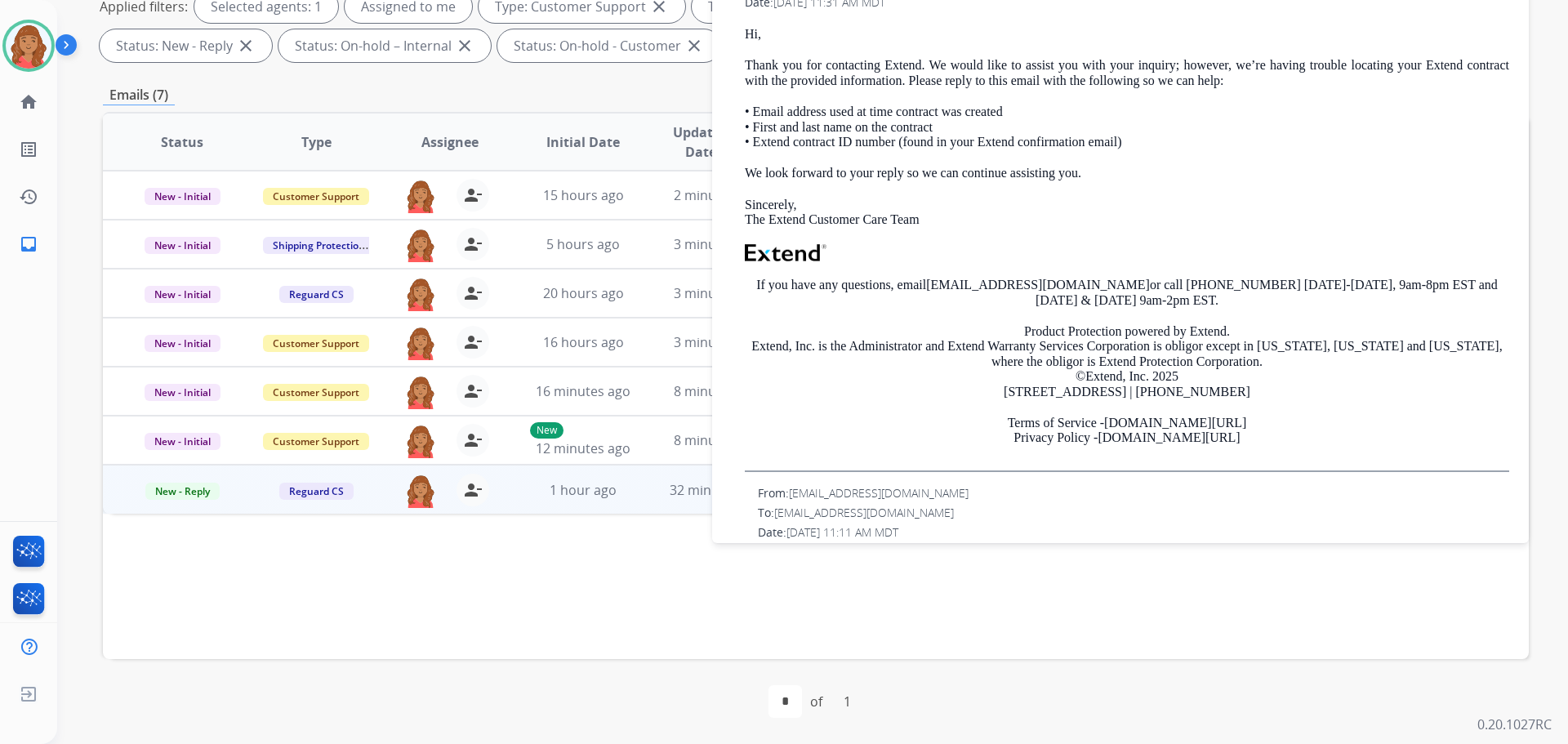
scroll to position [368, 0]
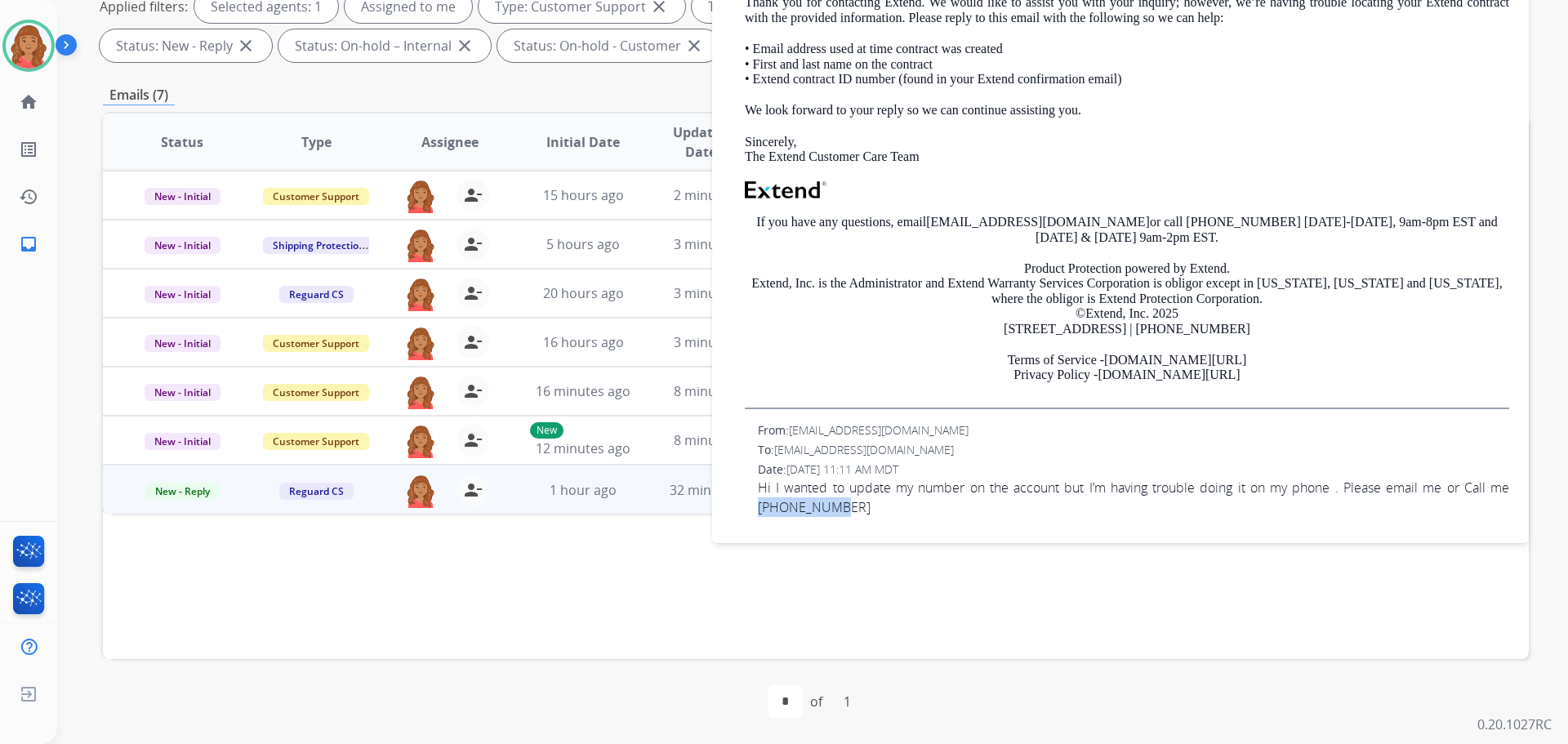
drag, startPoint x: 839, startPoint y: 511, endPoint x: 761, endPoint y: 508, distance: 78.1
click at [745, 502] on div "From: [EMAIL_ADDRESS][DOMAIN_NAME] To: [EMAIL_ADDRESS][DOMAIN_NAME] Date: [DATE…" at bounding box center [1121, 470] width 778 height 95
copy span "6618120063"
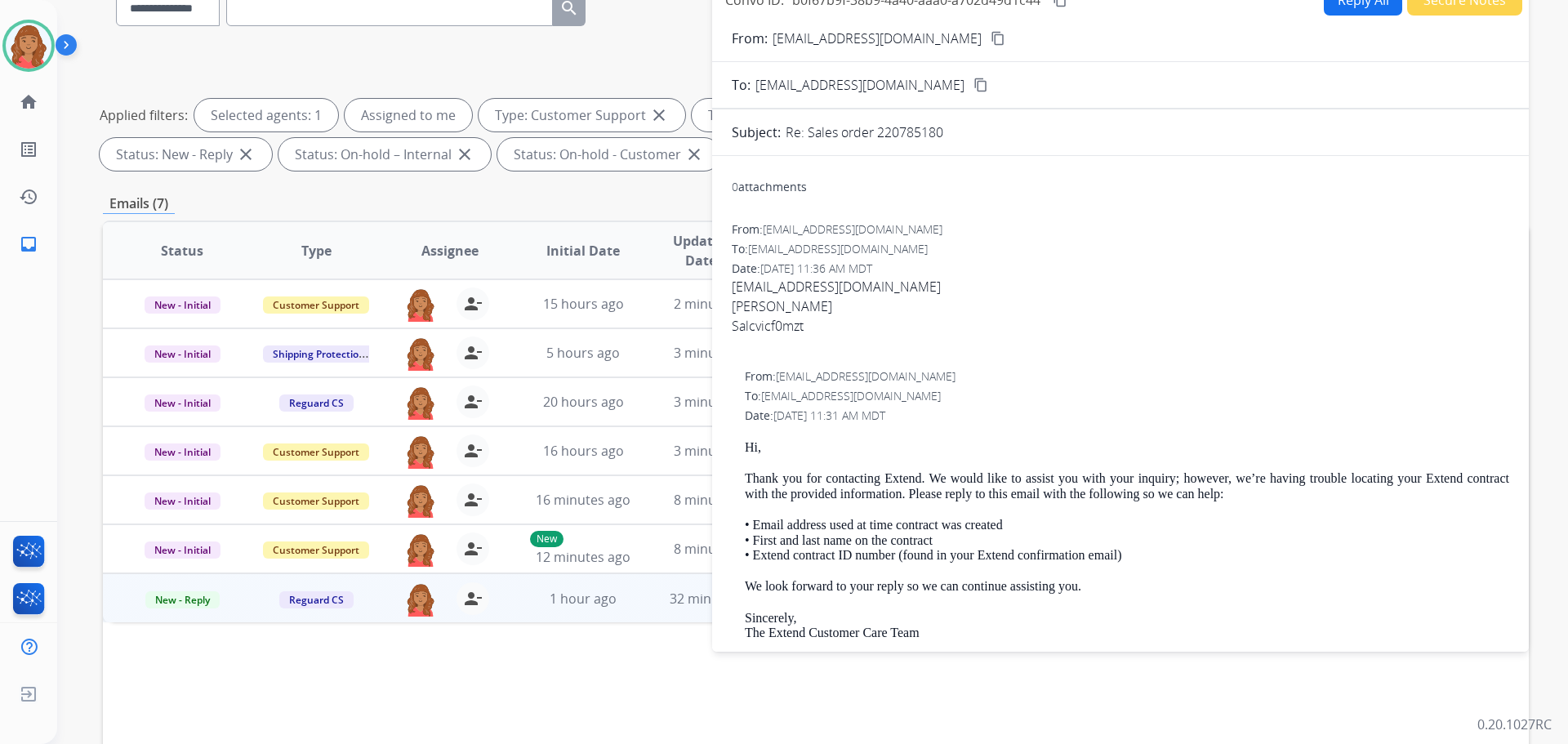
scroll to position [0, 0]
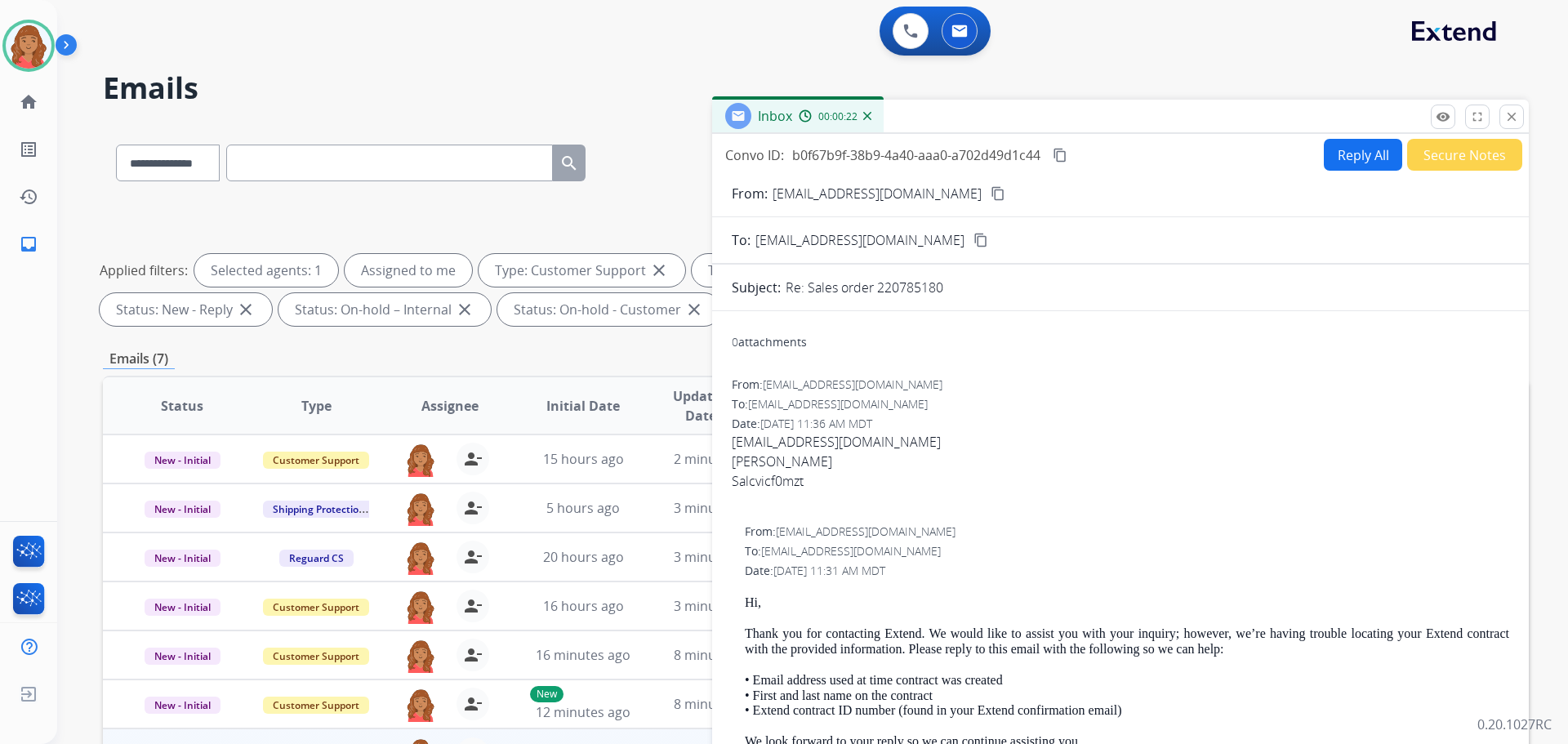
click at [1353, 162] on button "Reply All" at bounding box center [1363, 154] width 78 height 32
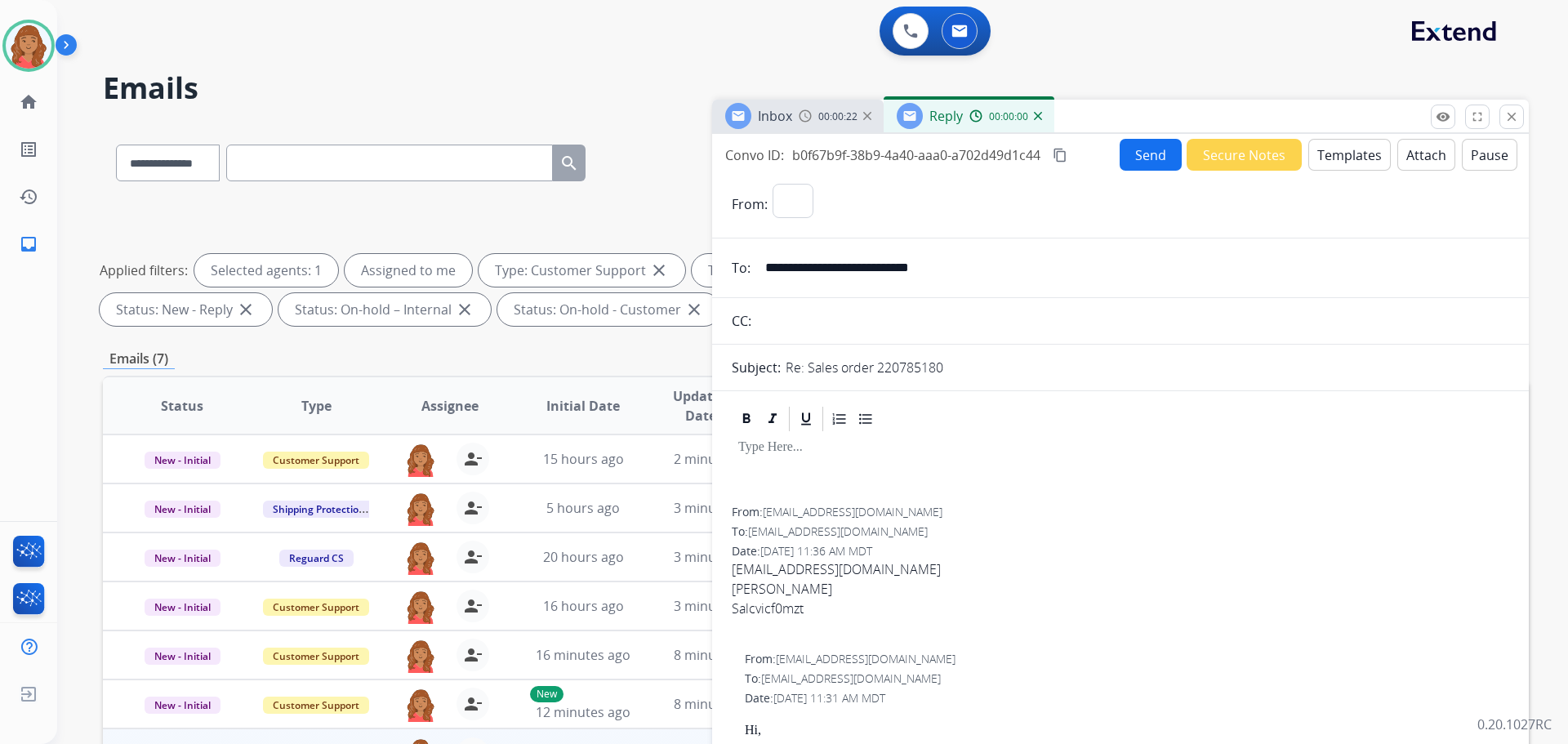
select select "**********"
click at [1135, 161] on button "Send" at bounding box center [1151, 154] width 62 height 32
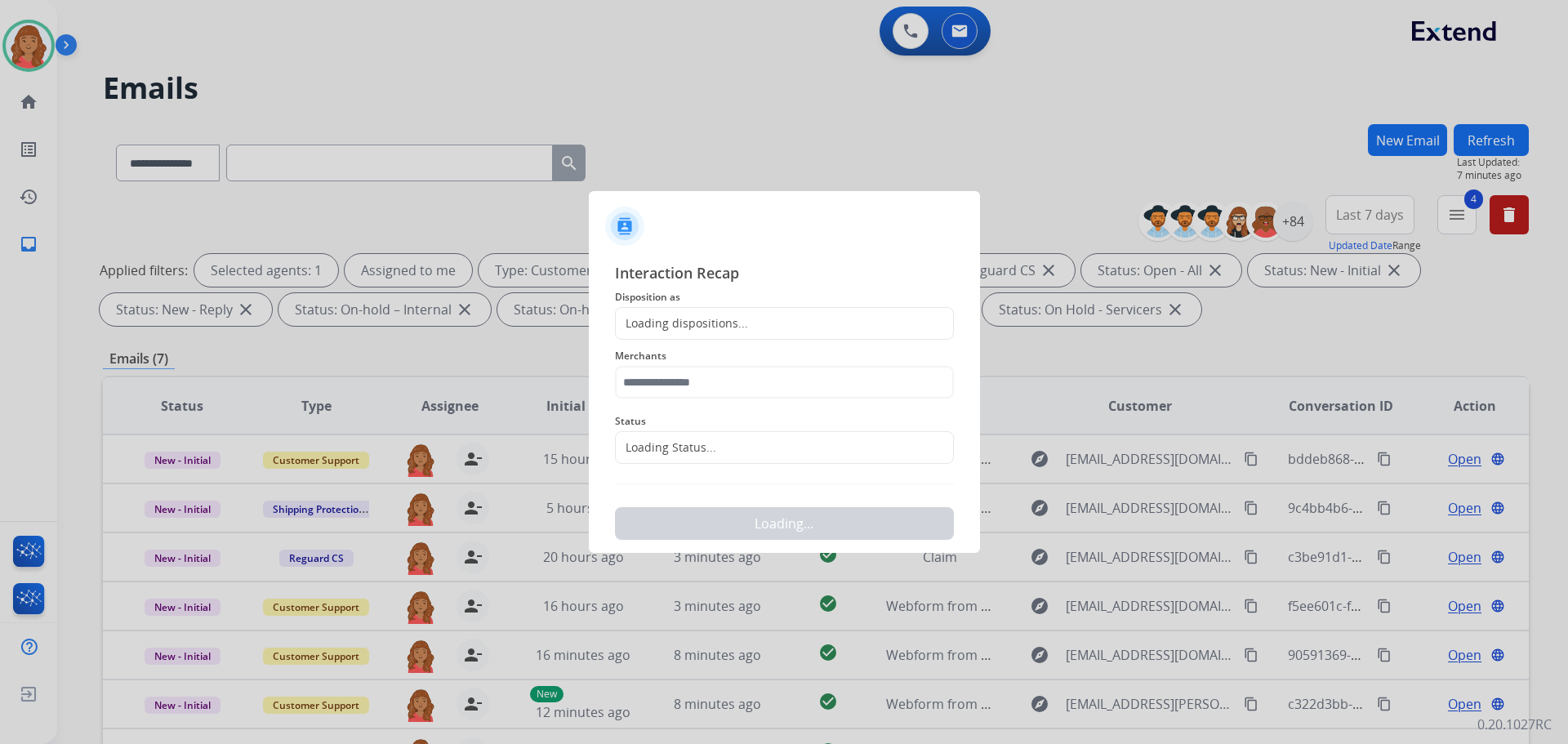
click at [867, 319] on div "Loading dispositions..." at bounding box center [785, 323] width 339 height 33
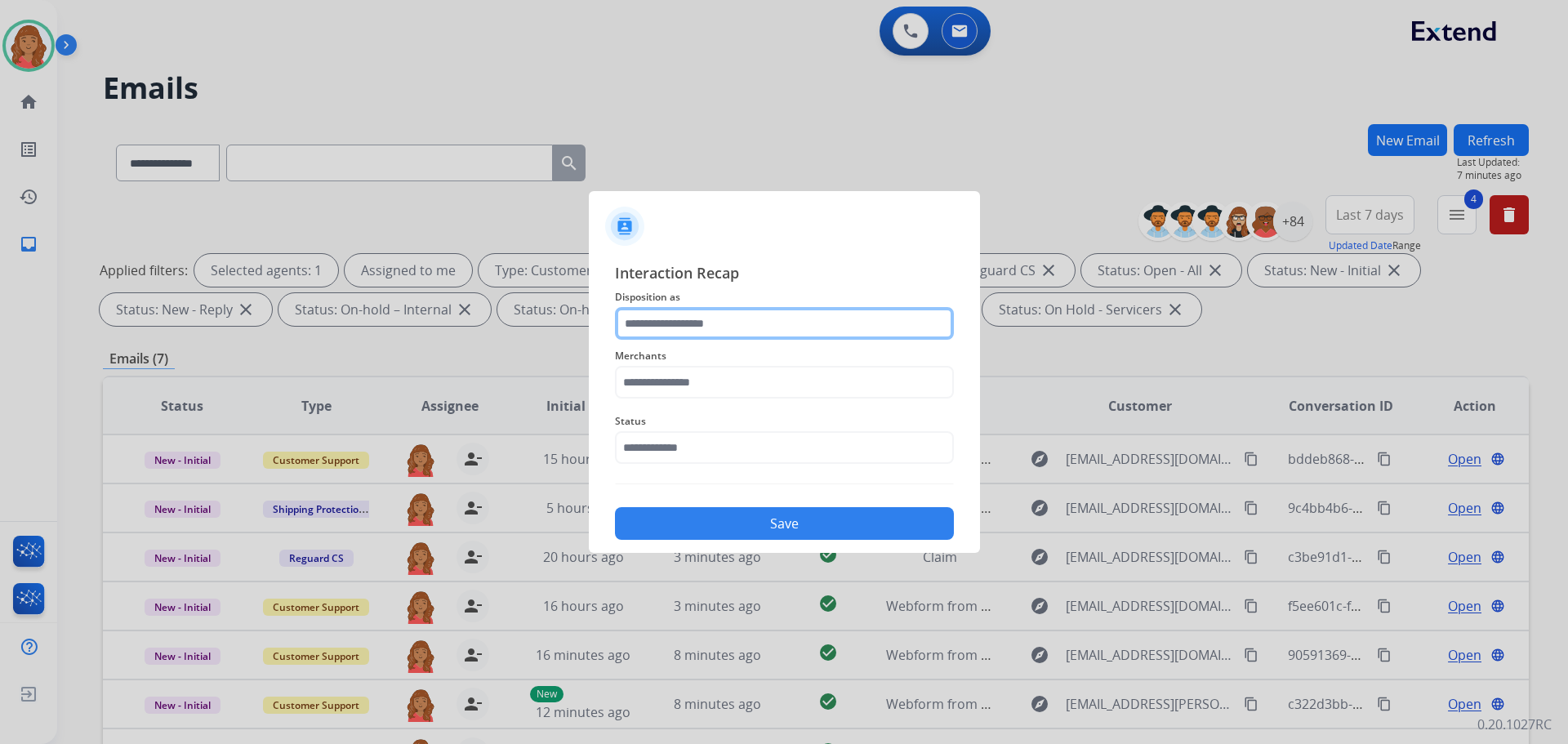
click at [732, 335] on input "text" at bounding box center [785, 323] width 339 height 33
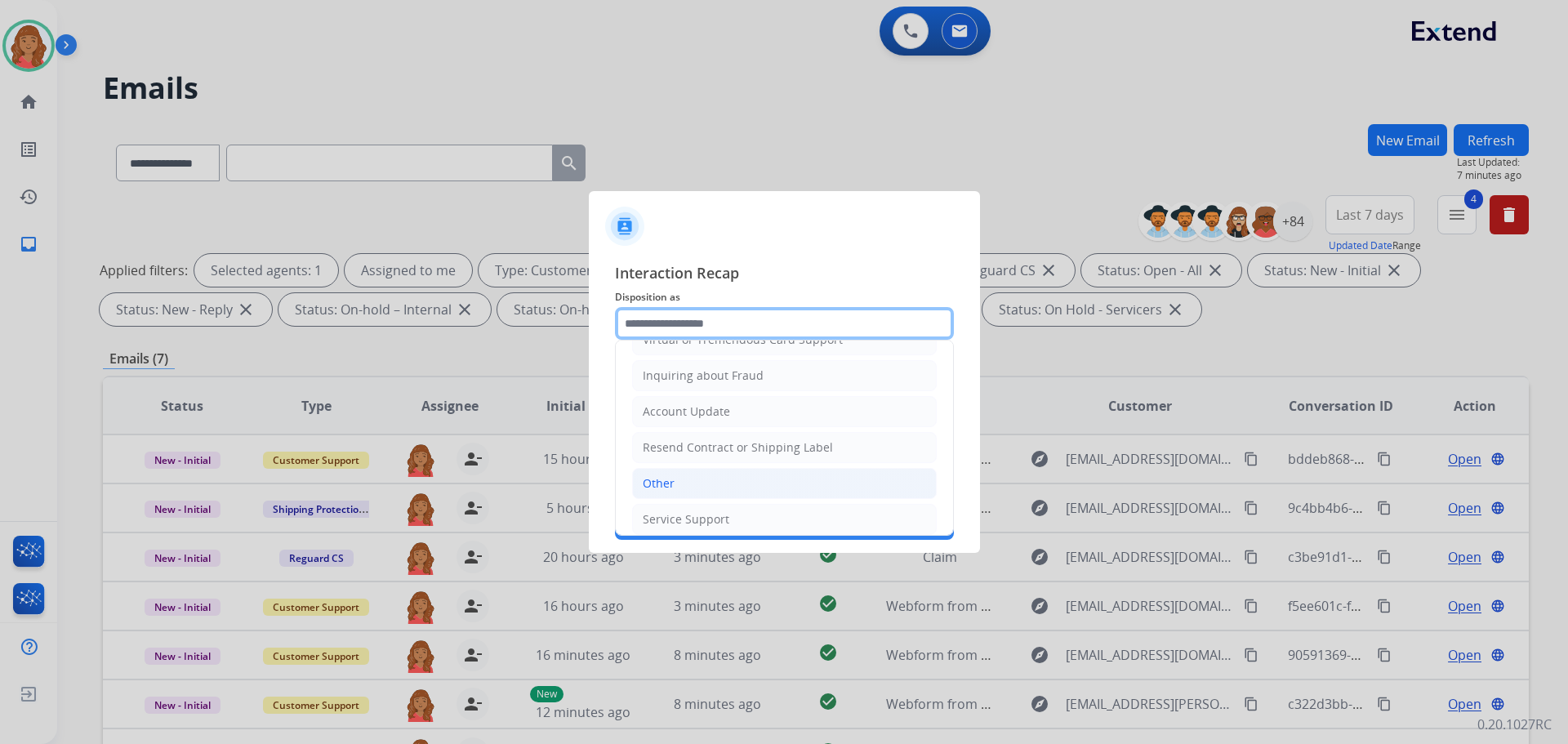
scroll to position [255, 0]
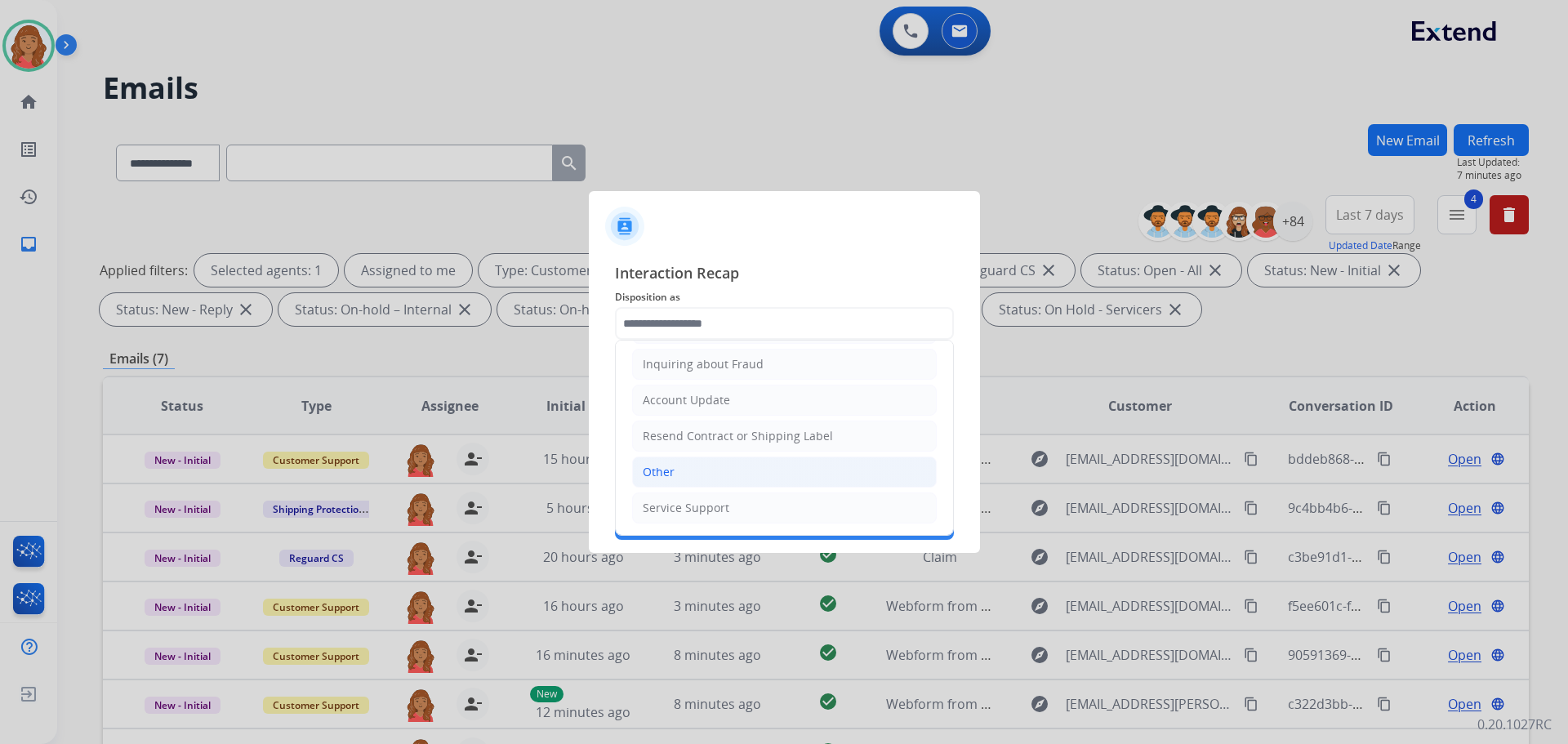
click at [687, 474] on li "Other" at bounding box center [784, 471] width 305 height 31
type input "*****"
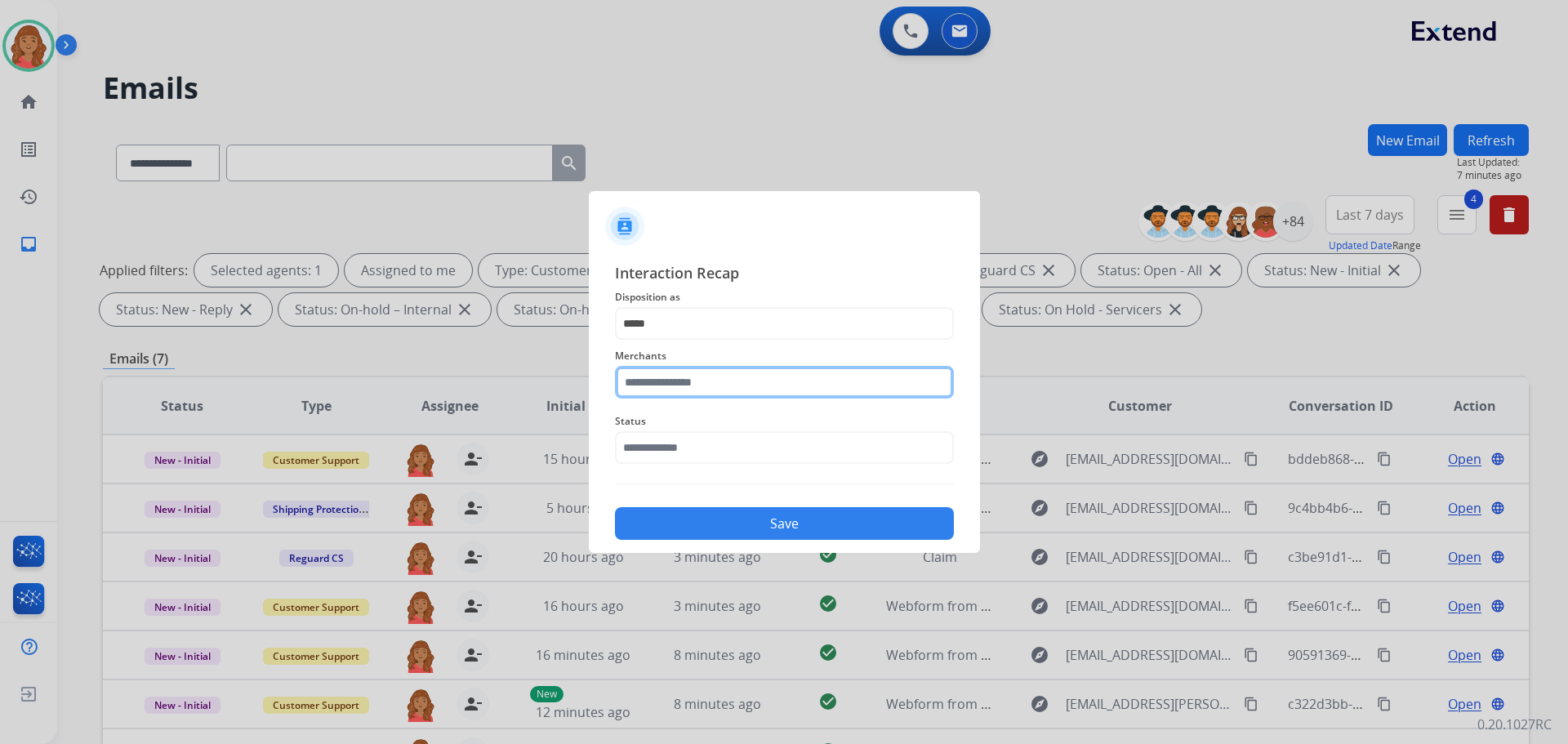
click at [709, 391] on input "text" at bounding box center [785, 382] width 339 height 33
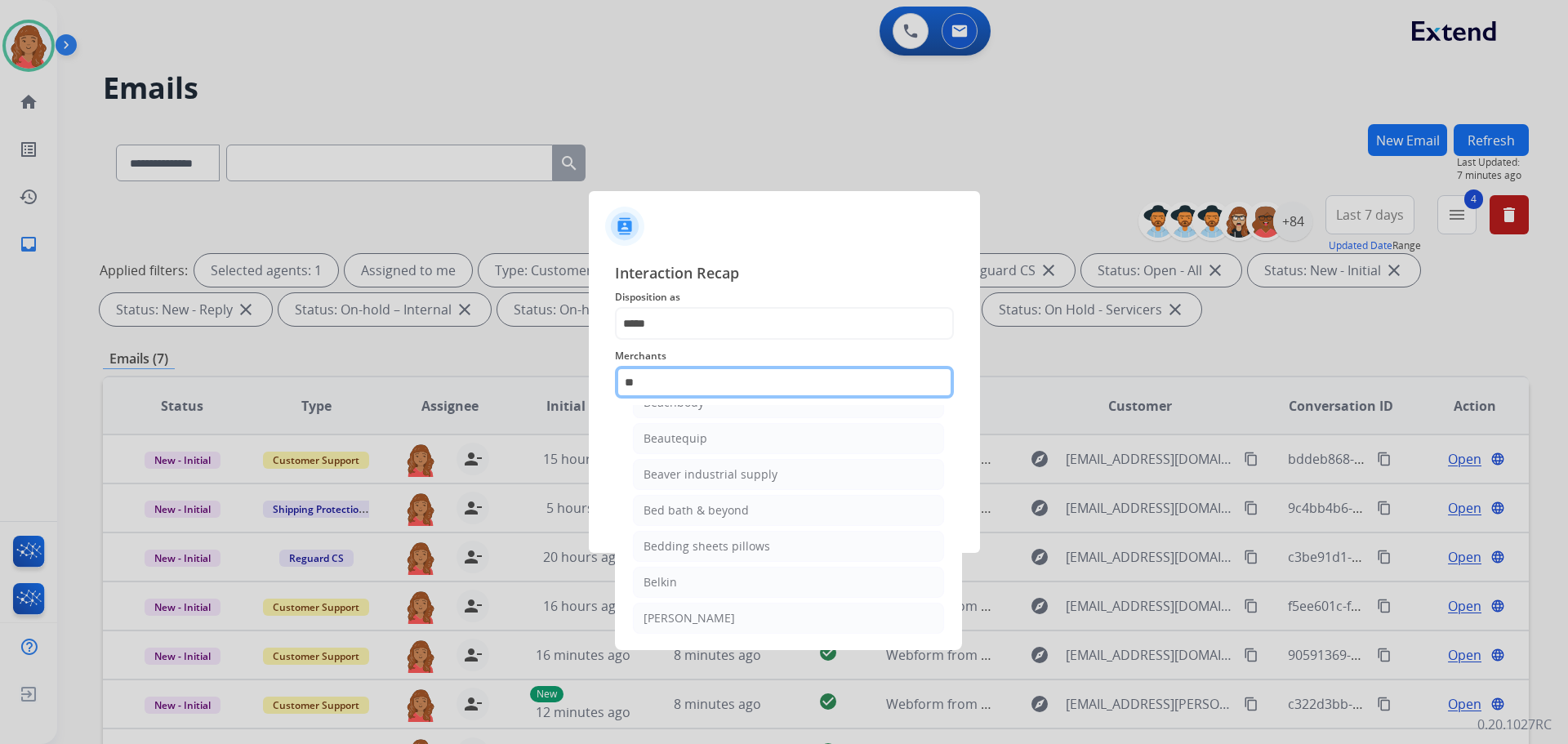
scroll to position [0, 0]
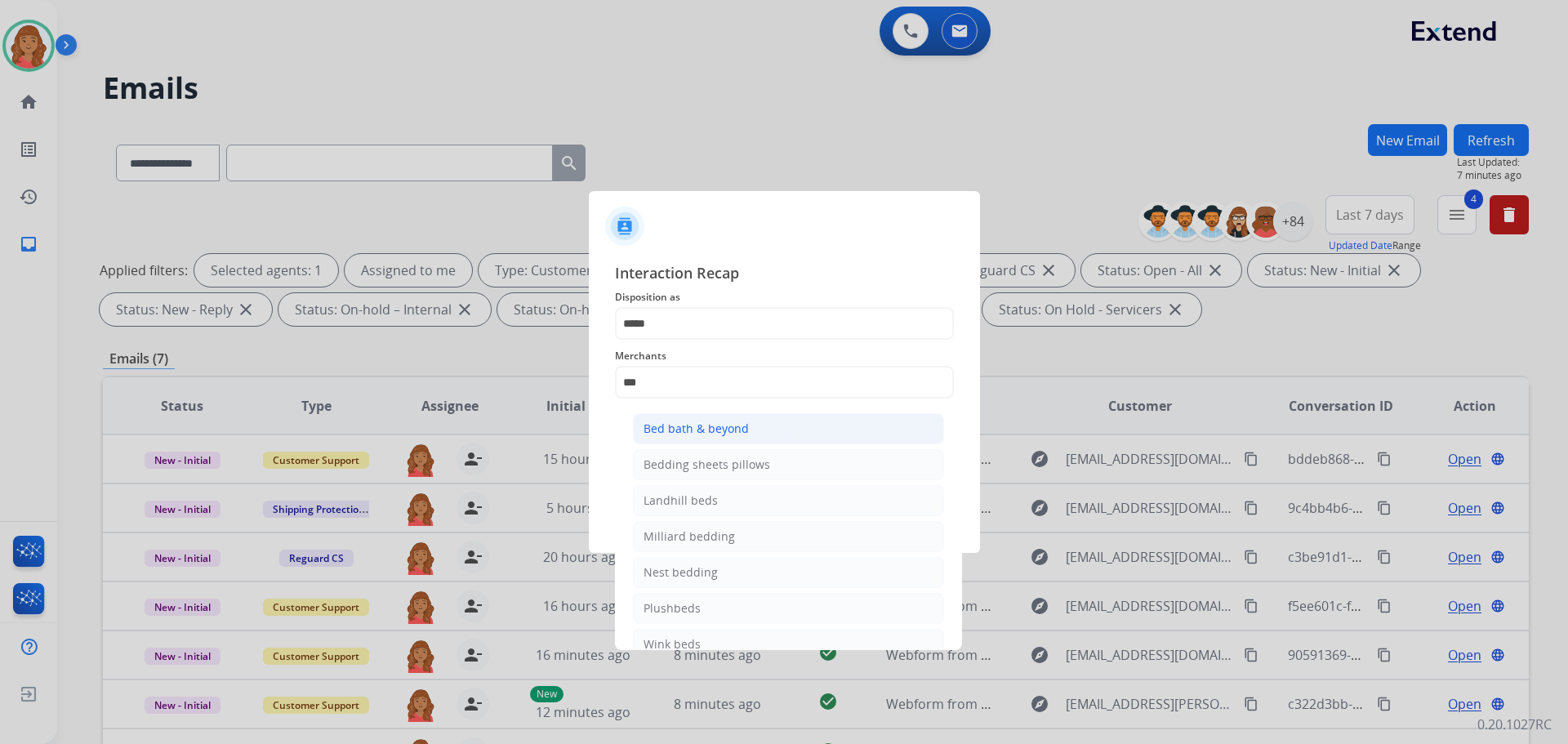
click at [714, 427] on div "Bed bath & beyond" at bounding box center [696, 429] width 106 height 16
type input "**********"
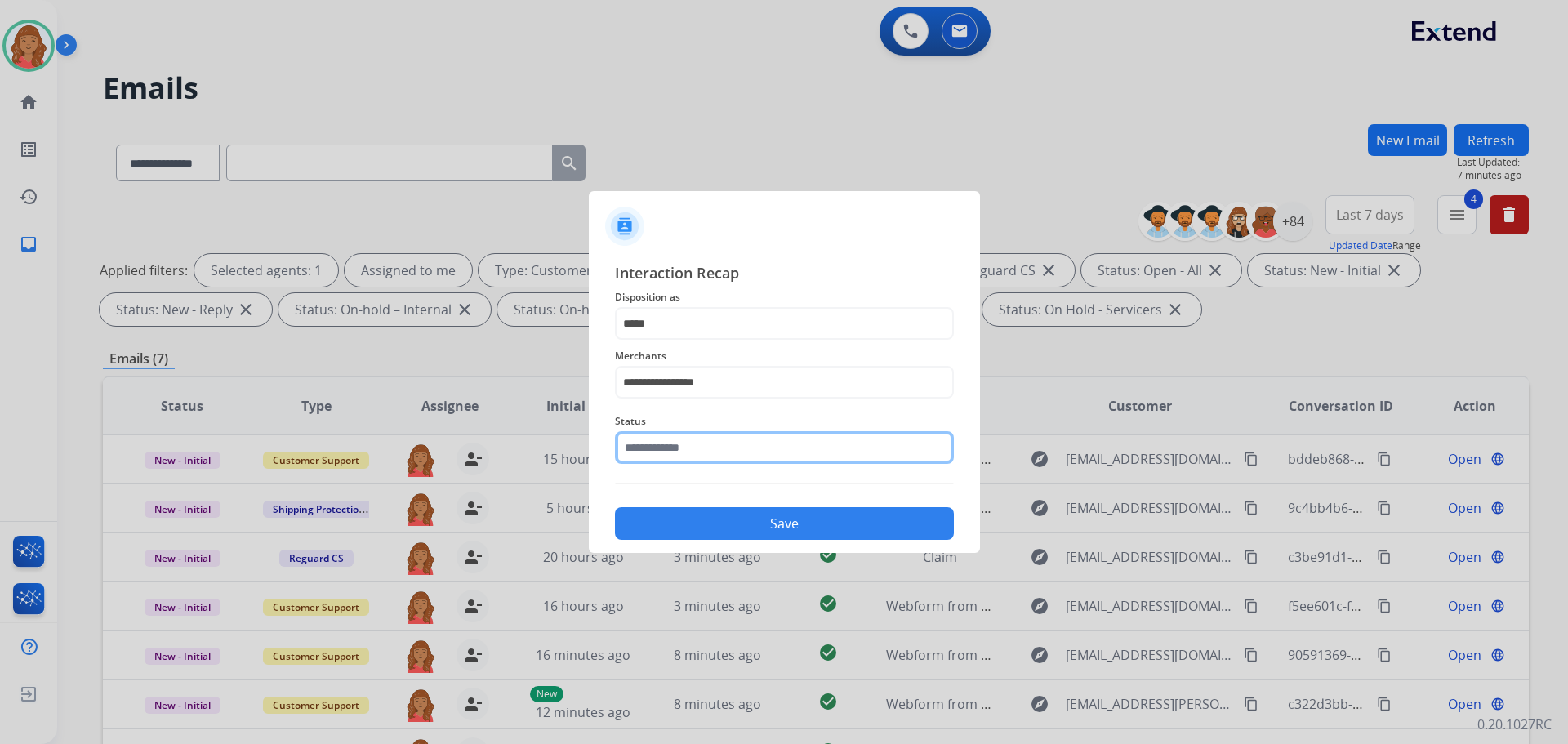
drag, startPoint x: 687, startPoint y: 448, endPoint x: 685, endPoint y: 463, distance: 15.1
click at [687, 455] on input "text" at bounding box center [785, 447] width 339 height 33
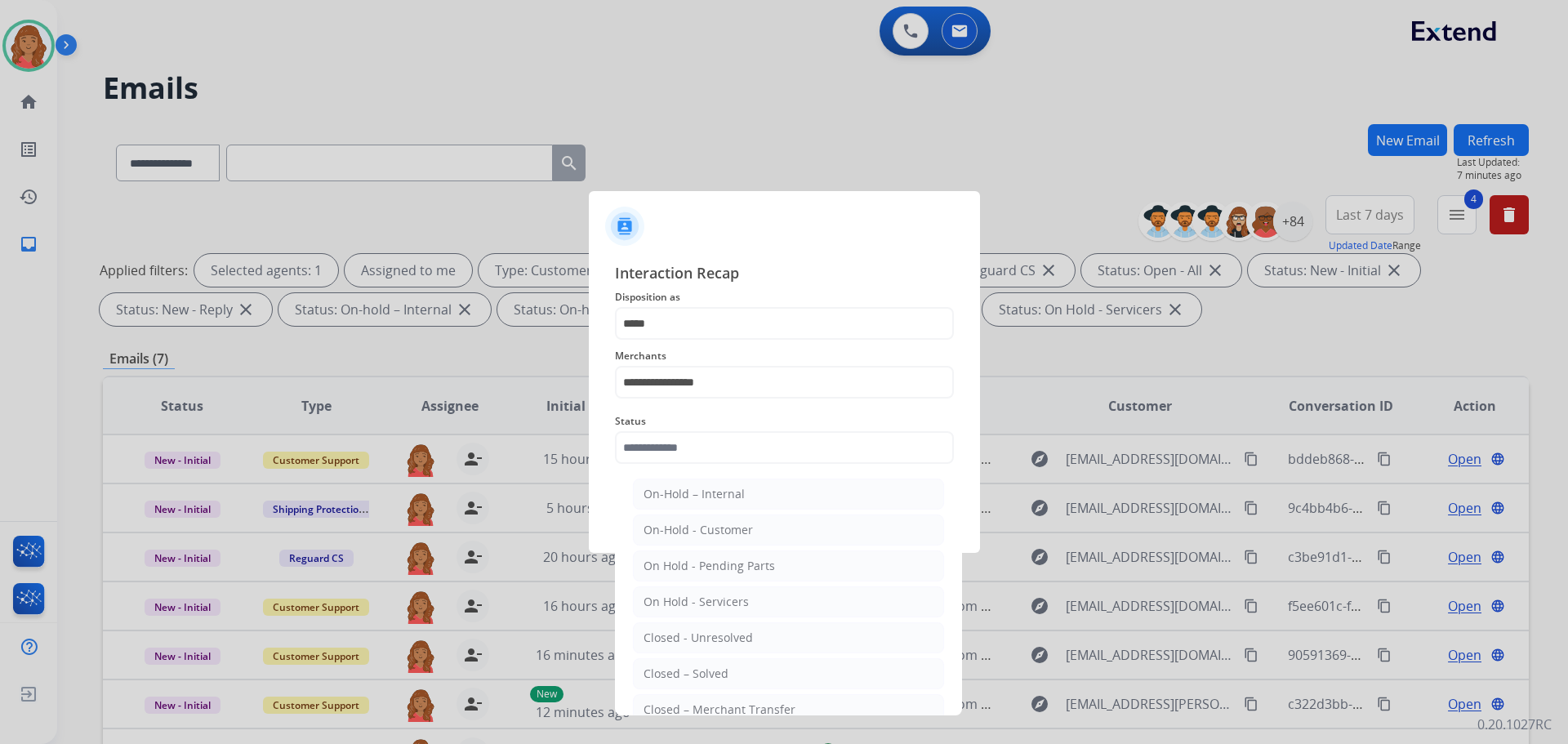
click at [669, 669] on div "Closed – Solved" at bounding box center [686, 674] width 85 height 16
type input "**********"
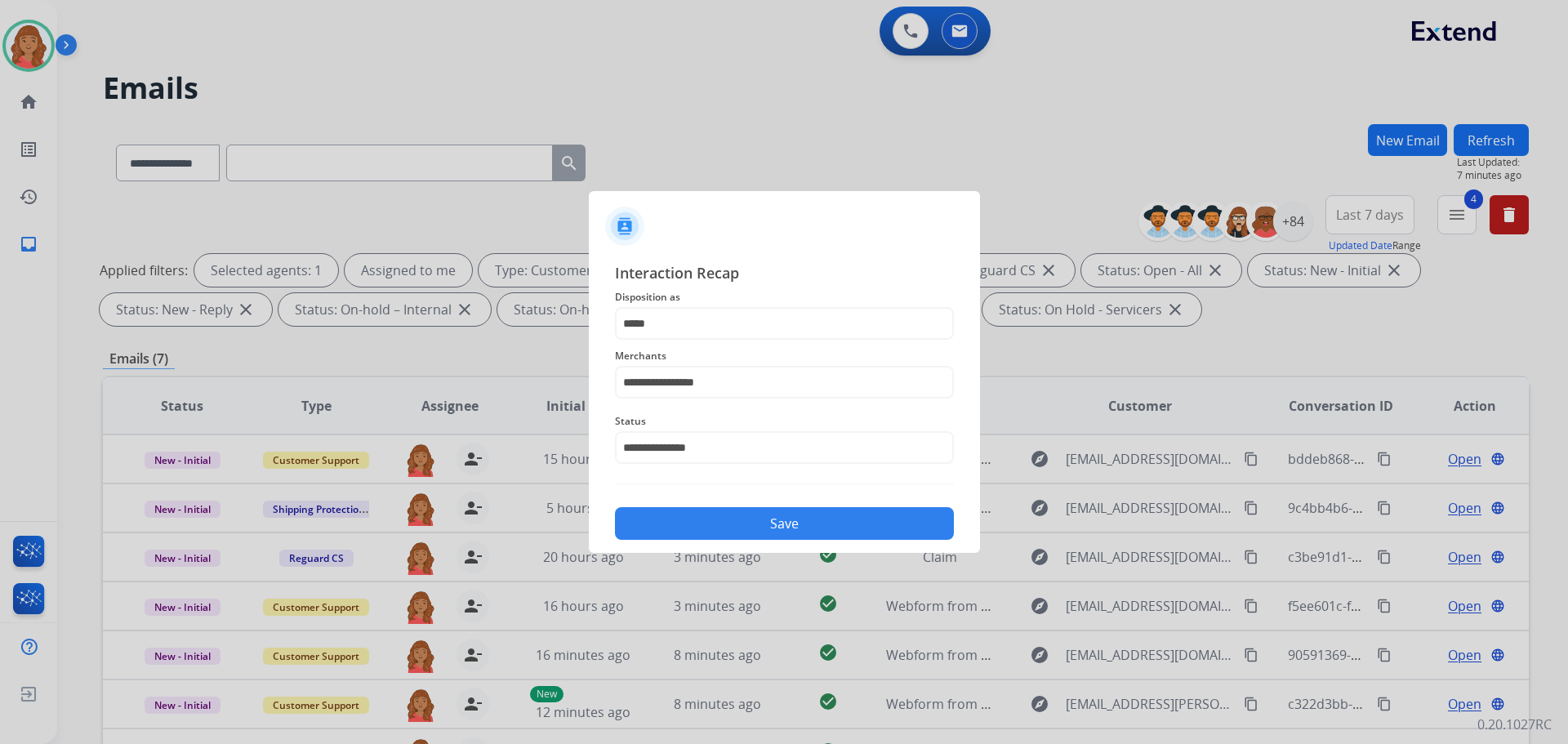
click at [758, 534] on button "Save" at bounding box center [785, 523] width 339 height 33
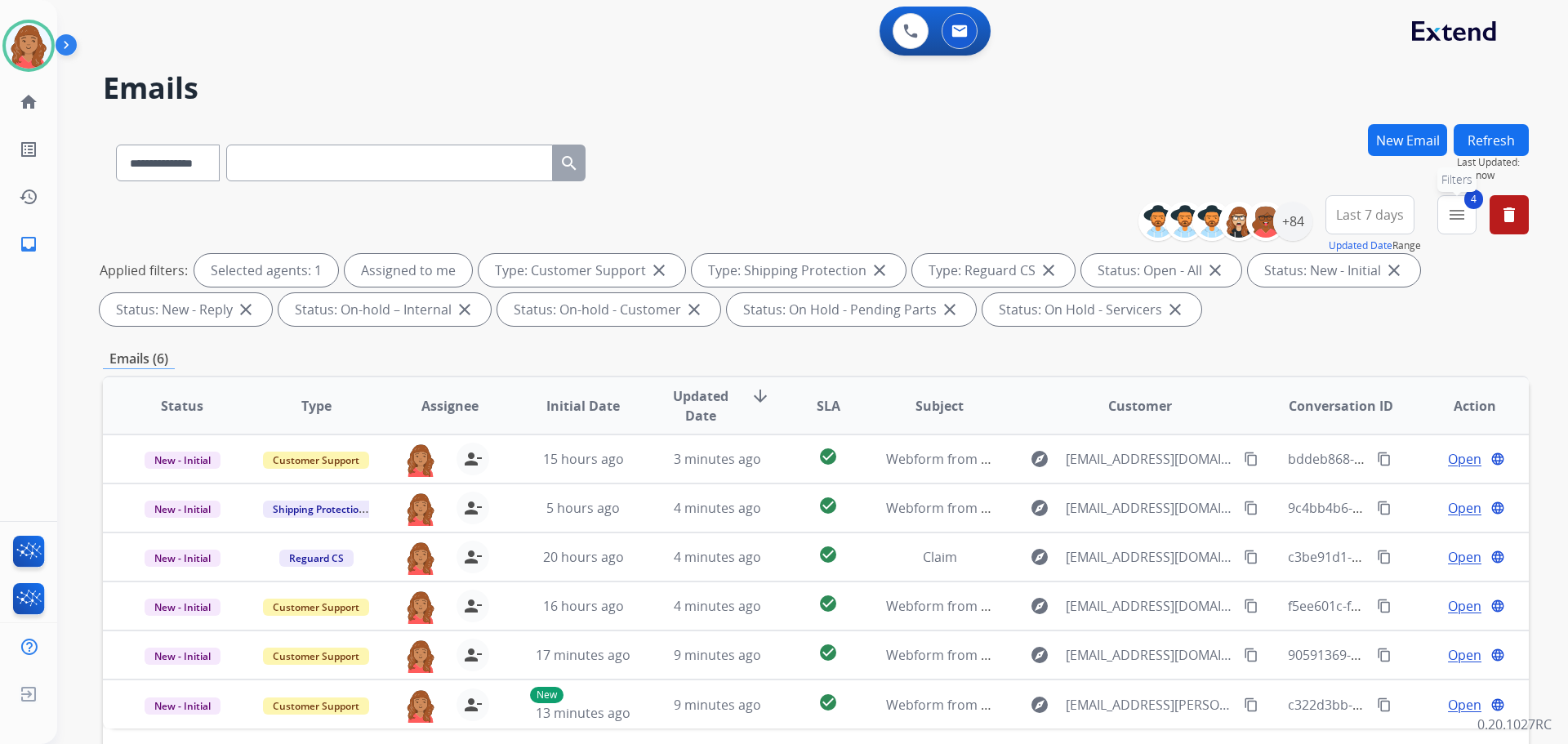
click at [1455, 213] on mat-icon "menu" at bounding box center [1457, 215] width 20 height 20
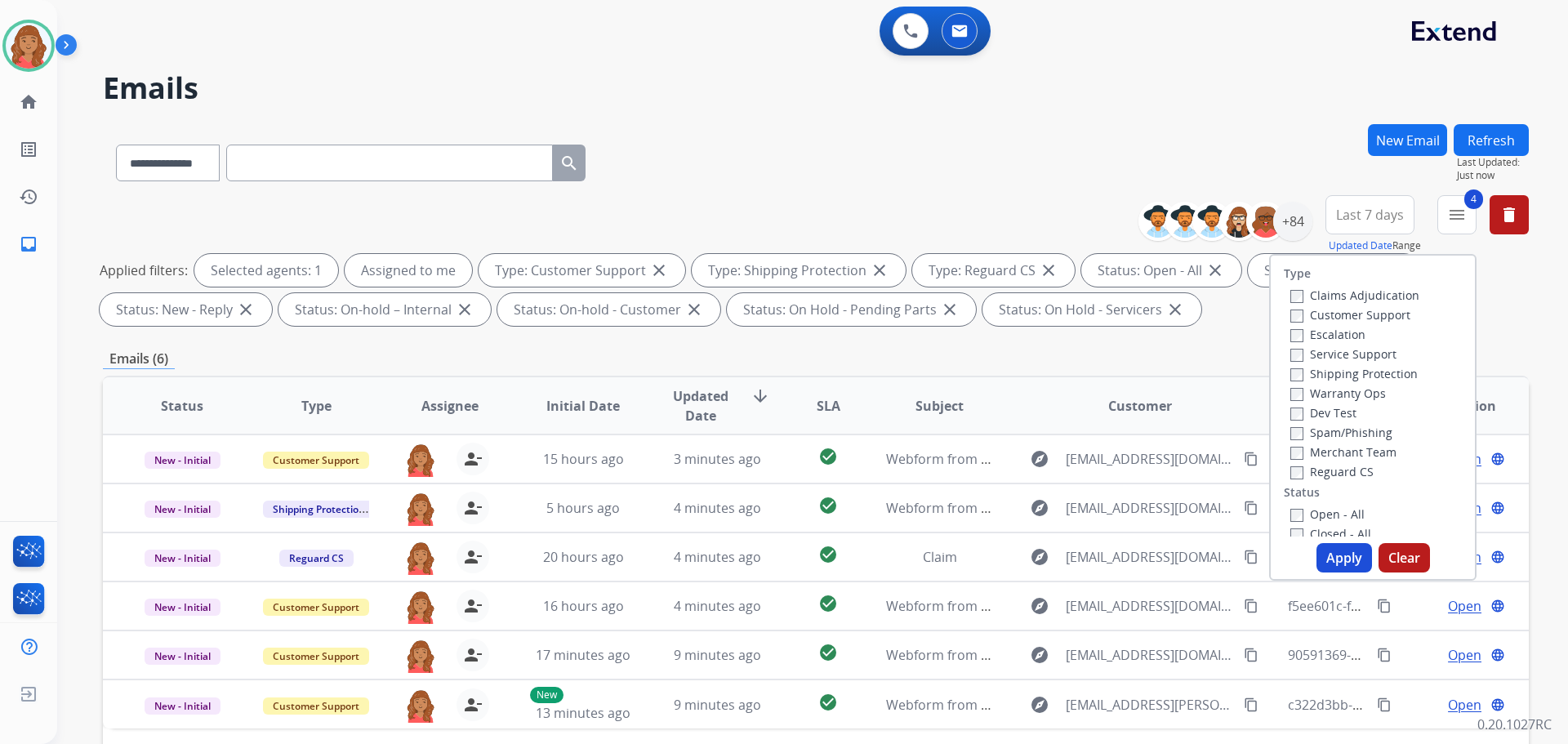
click at [1291, 525] on div "Closed - All" at bounding box center [1376, 534] width 171 height 20
click at [1337, 546] on button "Apply" at bounding box center [1344, 558] width 56 height 29
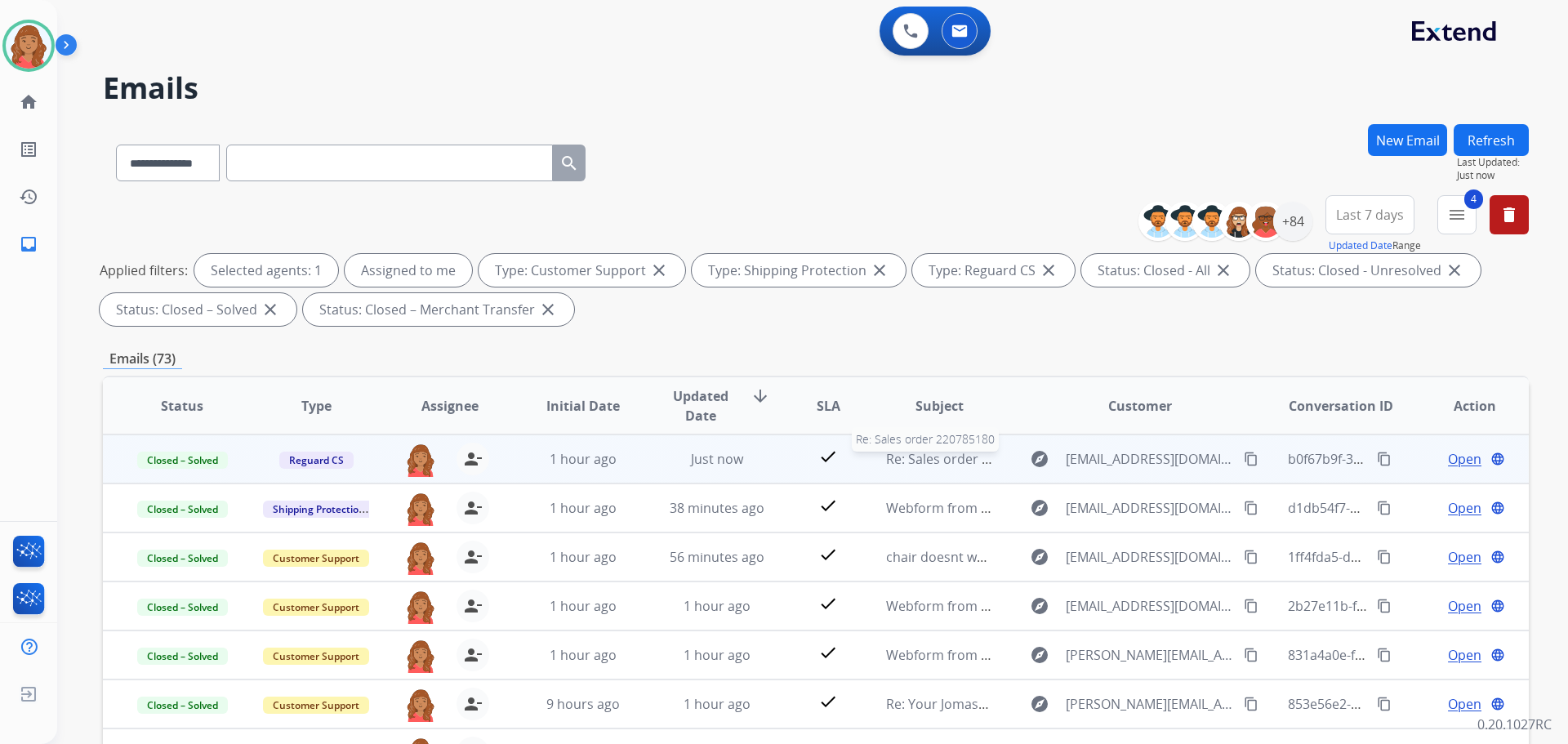
click at [980, 462] on span "Re: Sales order 220785180" at bounding box center [967, 459] width 162 height 18
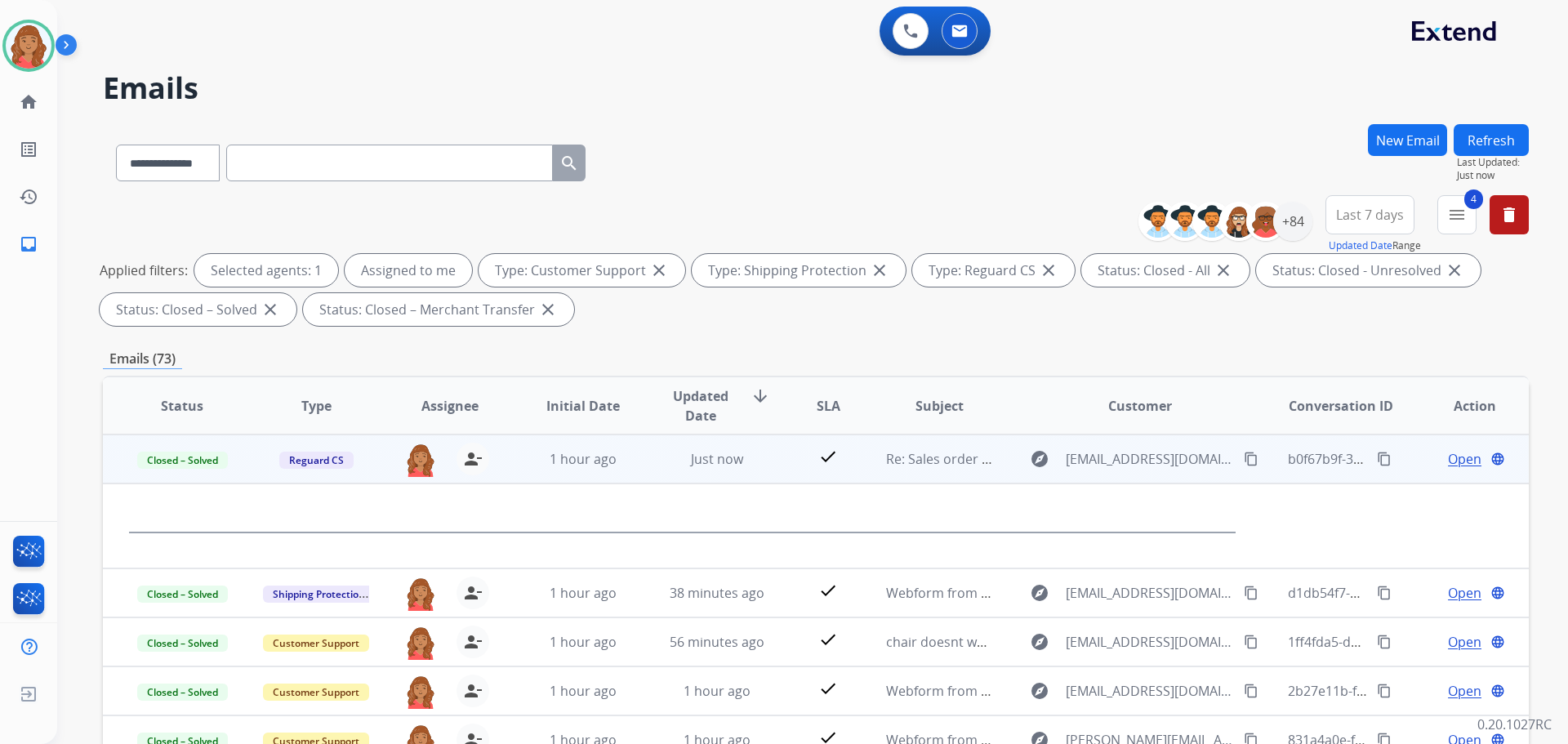
click at [1461, 461] on span "Open" at bounding box center [1465, 459] width 34 height 20
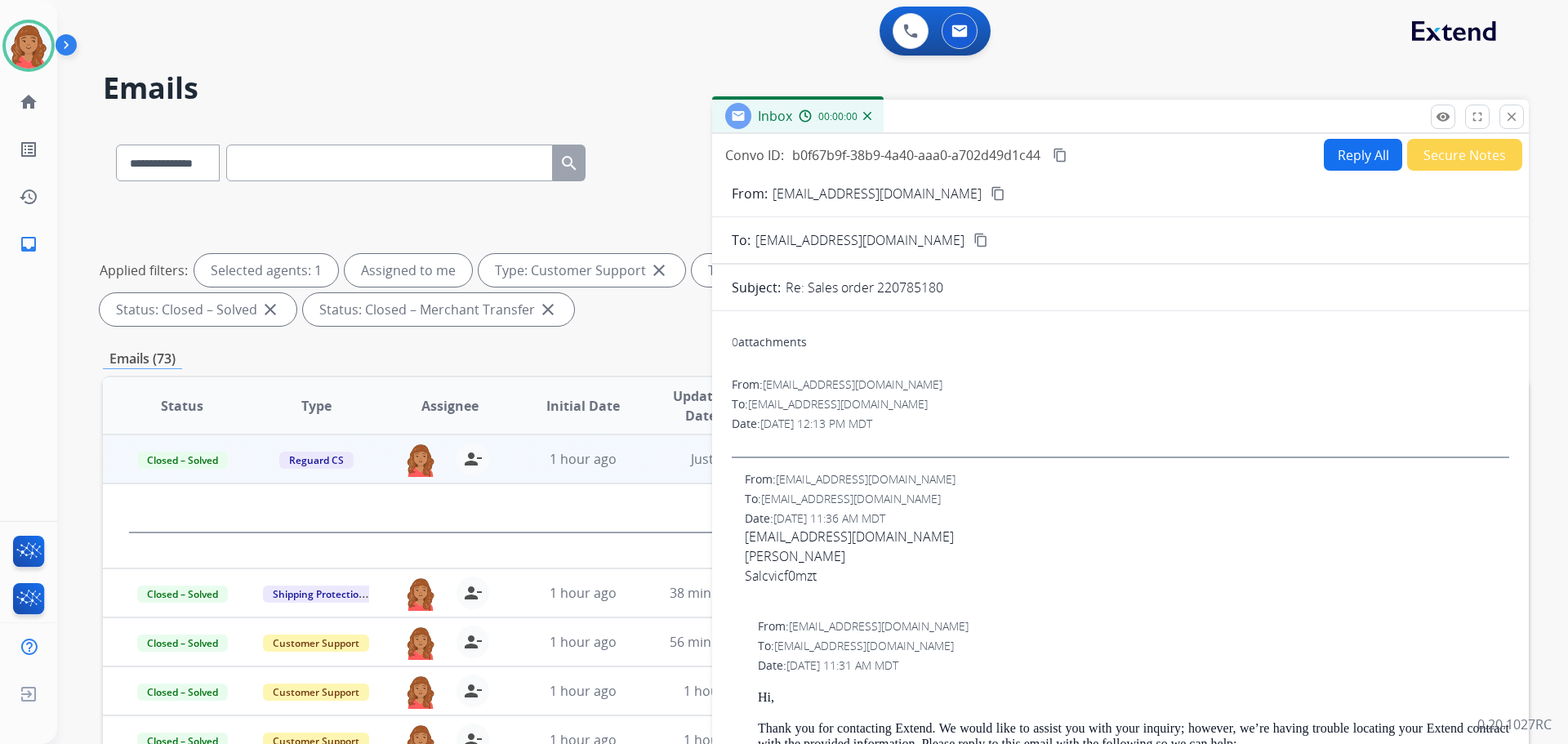
click at [1361, 158] on button "Reply All" at bounding box center [1363, 154] width 78 height 32
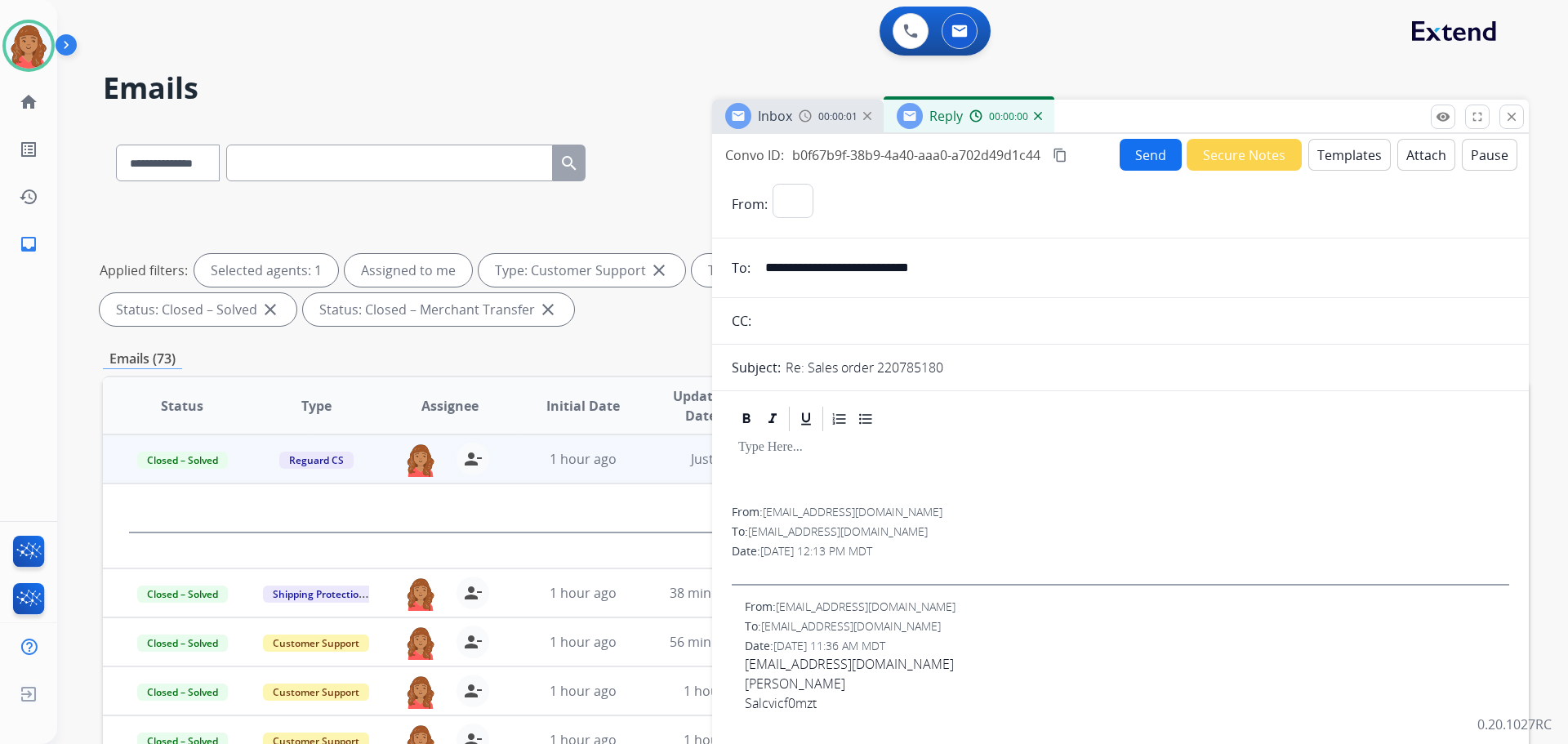
select select "**********"
click at [1342, 162] on button "Templates" at bounding box center [1350, 154] width 83 height 32
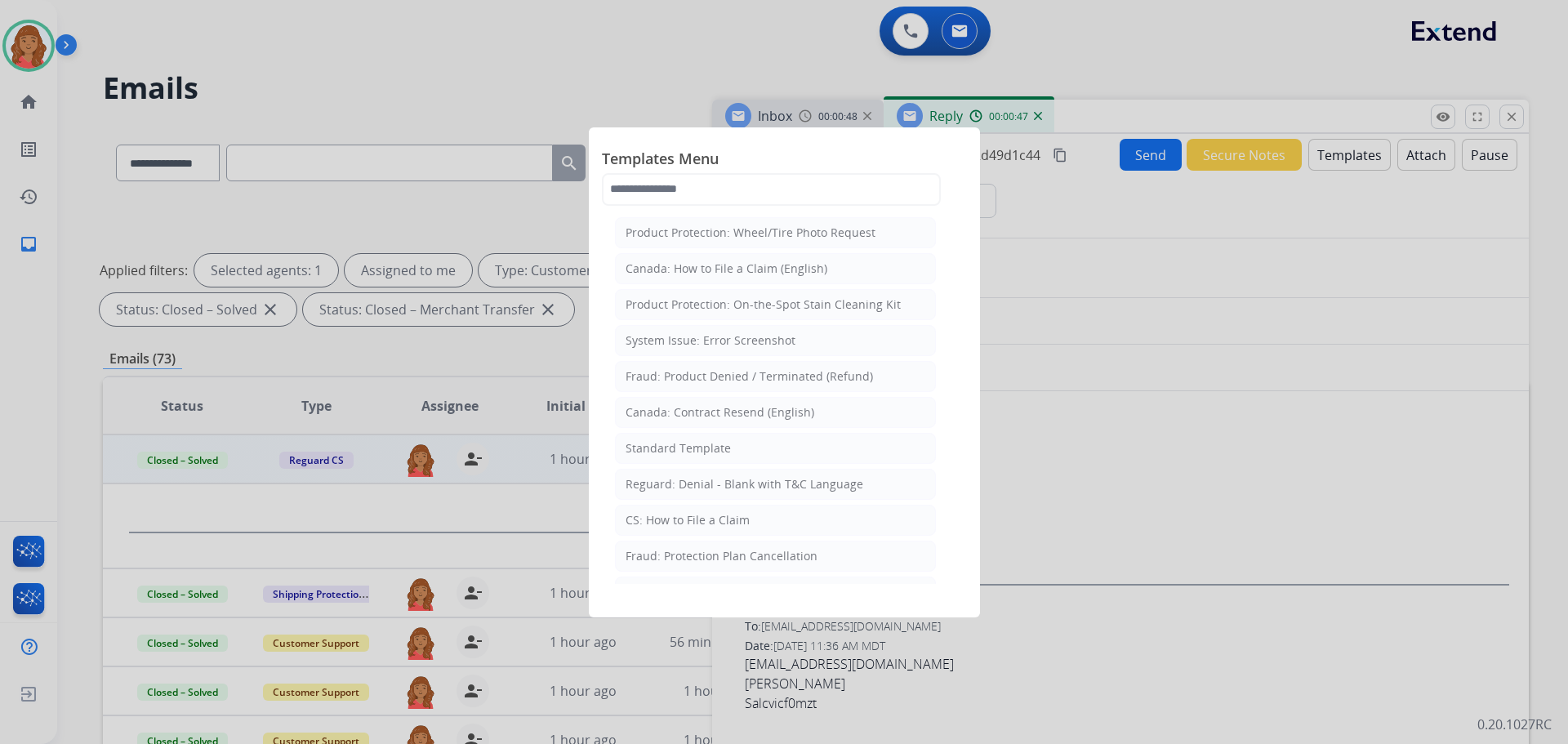
click at [706, 447] on div "Standard Template" at bounding box center [678, 448] width 106 height 16
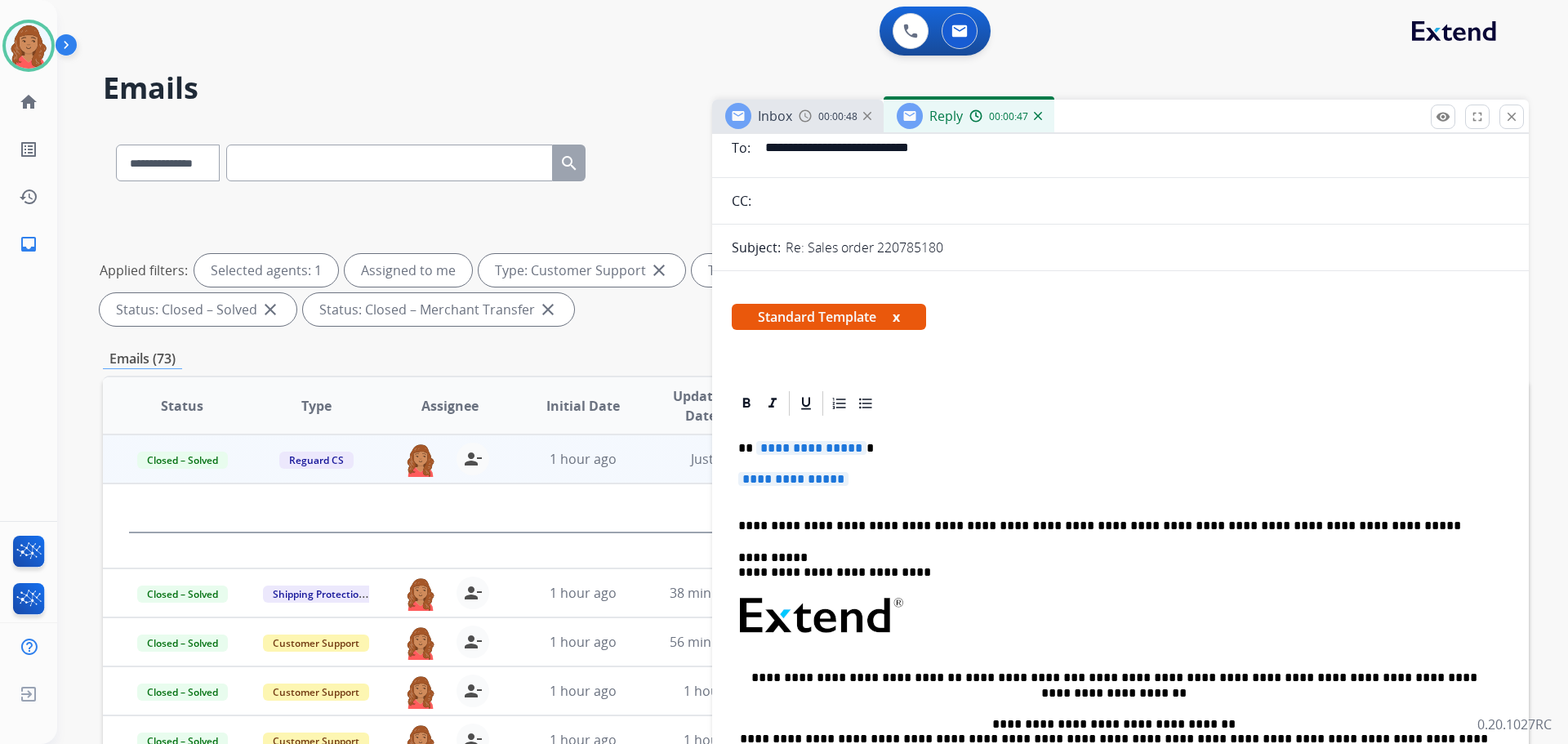
scroll to position [327, 0]
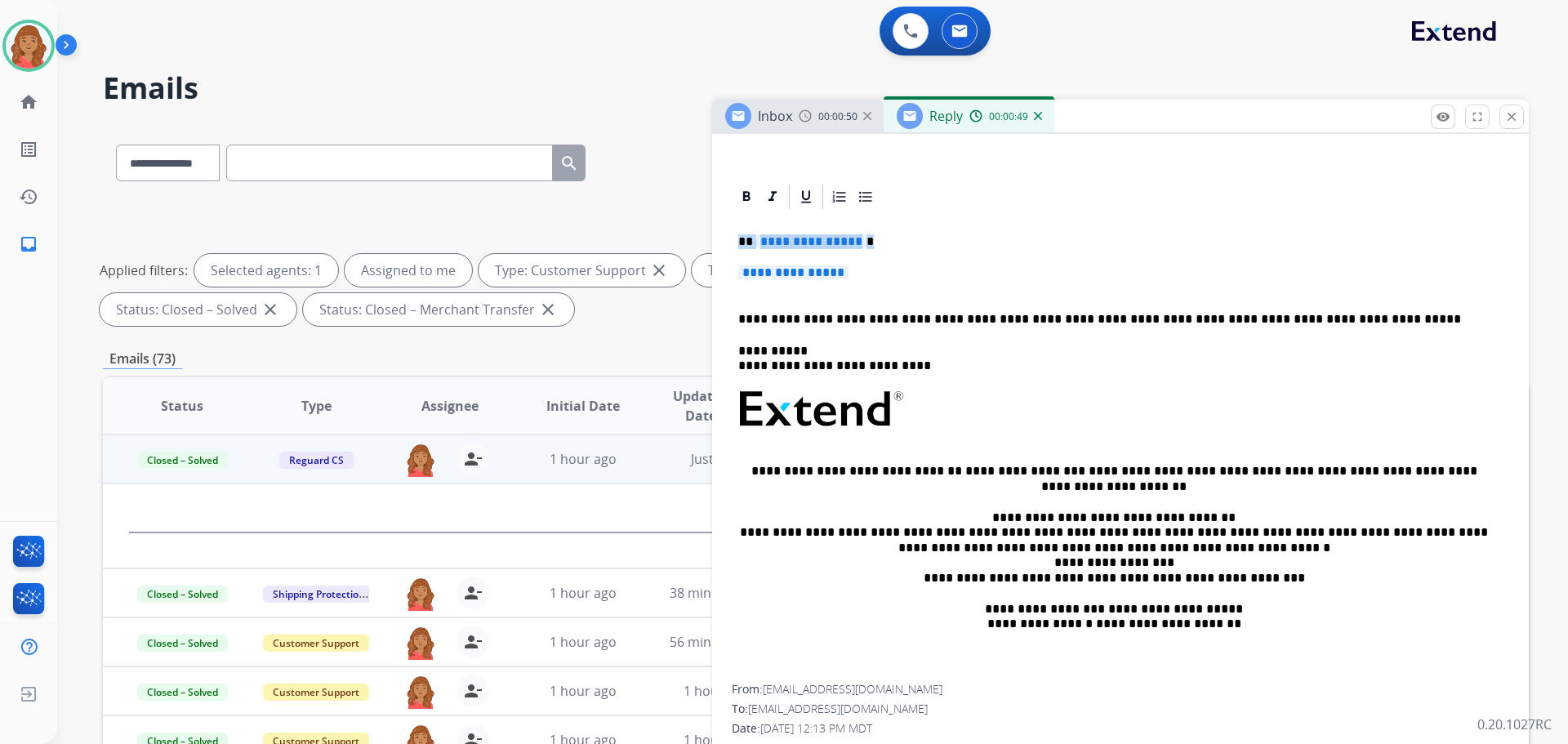
drag, startPoint x: 861, startPoint y: 286, endPoint x: 730, endPoint y: 240, distance: 138.8
drag, startPoint x: 851, startPoint y: 279, endPoint x: 743, endPoint y: 239, distance: 115.2
click at [738, 240] on div "**********" at bounding box center [1121, 447] width 778 height 473
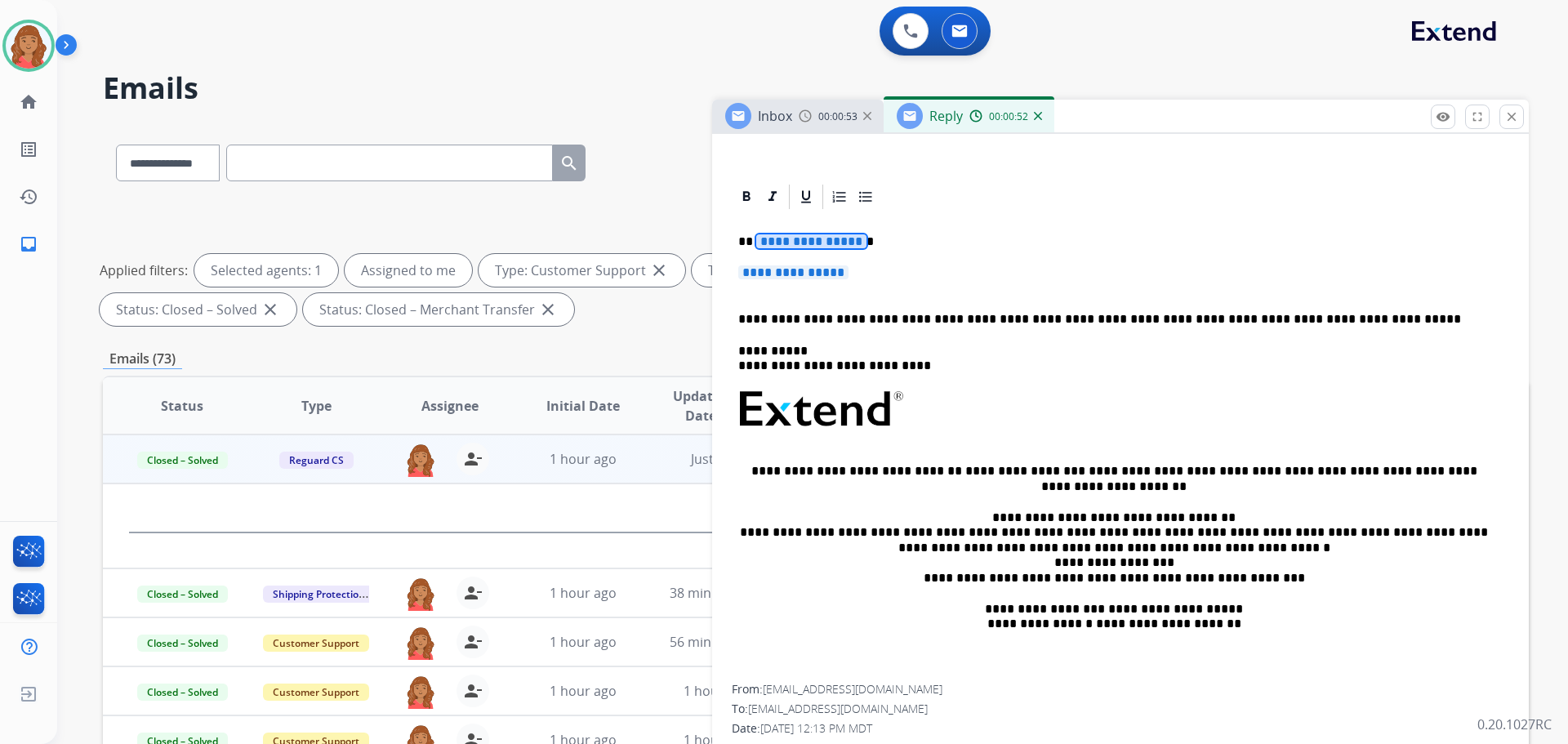
drag, startPoint x: 757, startPoint y: 243, endPoint x: 913, endPoint y: 234, distance: 156.3
click at [923, 225] on div "**********" at bounding box center [1121, 447] width 778 height 473
drag, startPoint x: 867, startPoint y: 273, endPoint x: 743, endPoint y: 246, distance: 126.9
click at [739, 244] on div "**********" at bounding box center [1121, 447] width 778 height 473
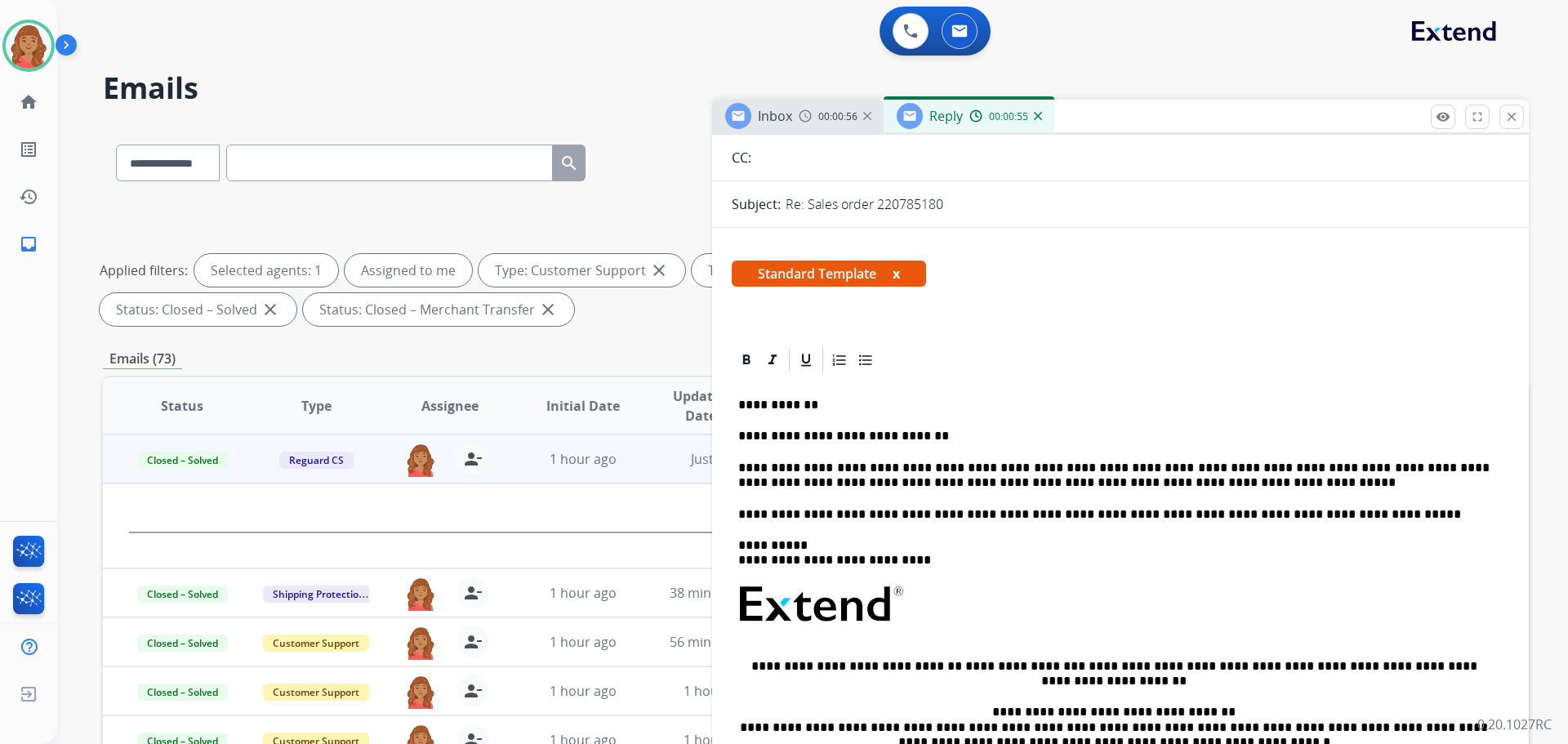
scroll to position [0, 0]
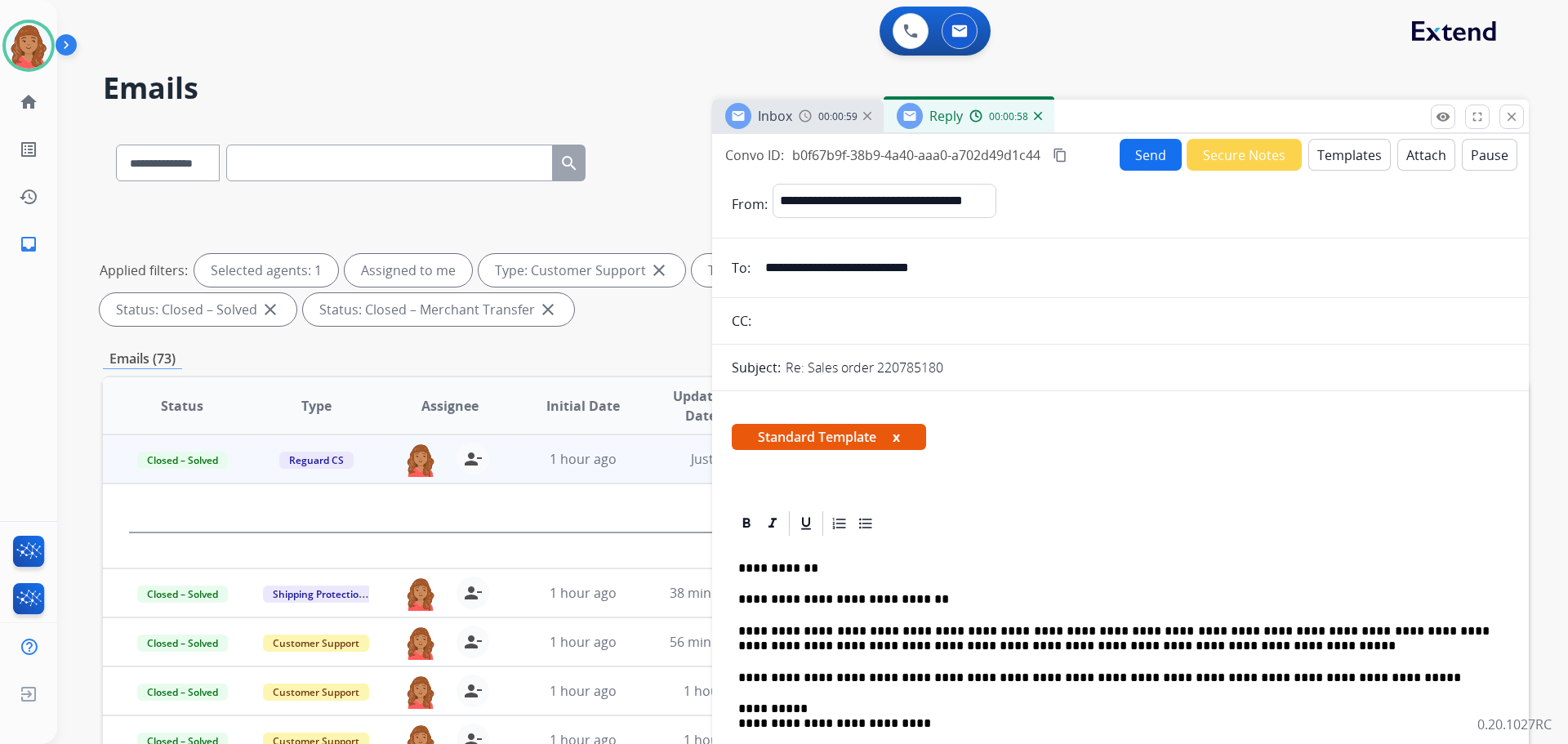
click at [1065, 157] on mat-icon "content_copy" at bounding box center [1060, 155] width 15 height 15
click at [1136, 149] on button "Send" at bounding box center [1151, 154] width 62 height 32
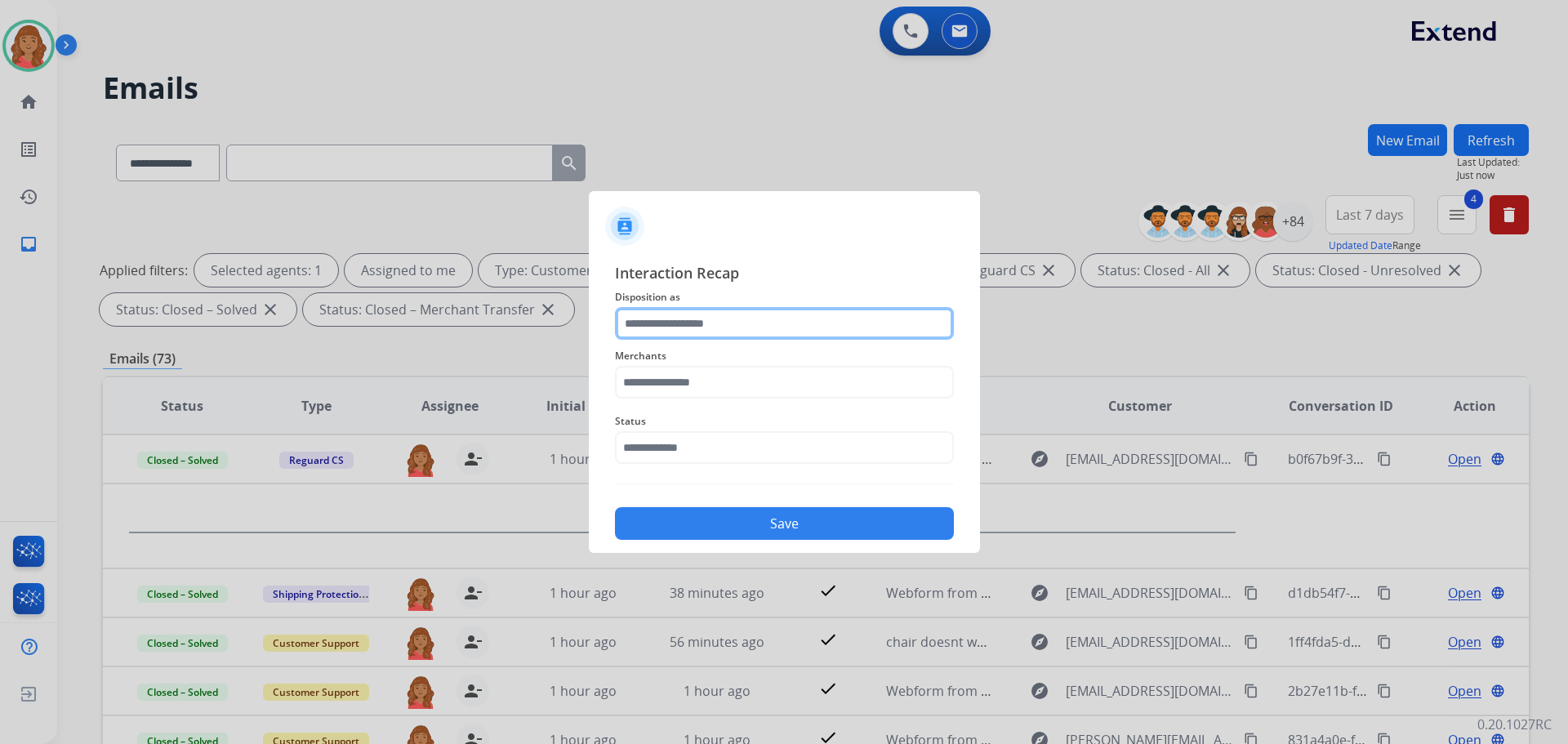
click at [669, 327] on input "text" at bounding box center [785, 323] width 339 height 33
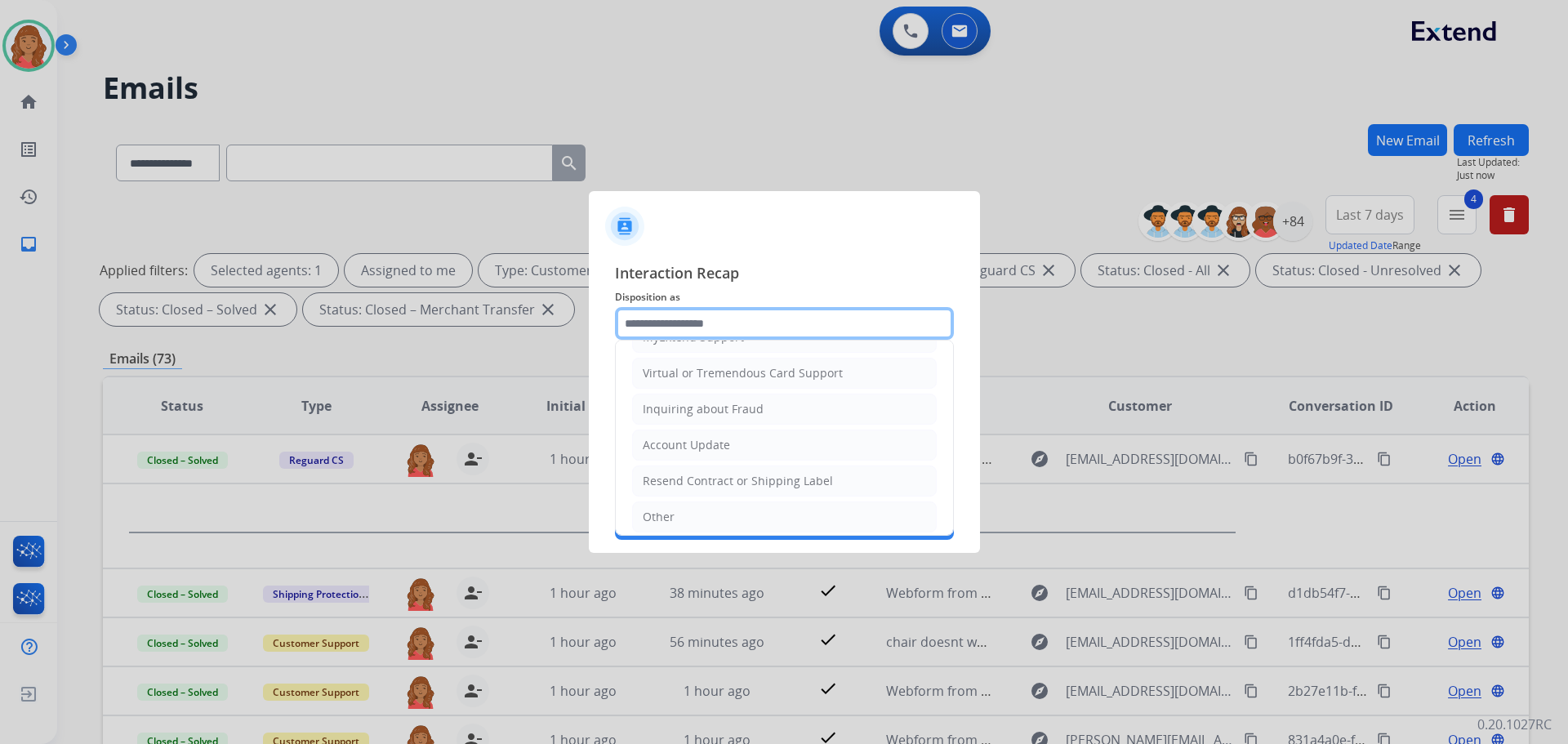
scroll to position [255, 0]
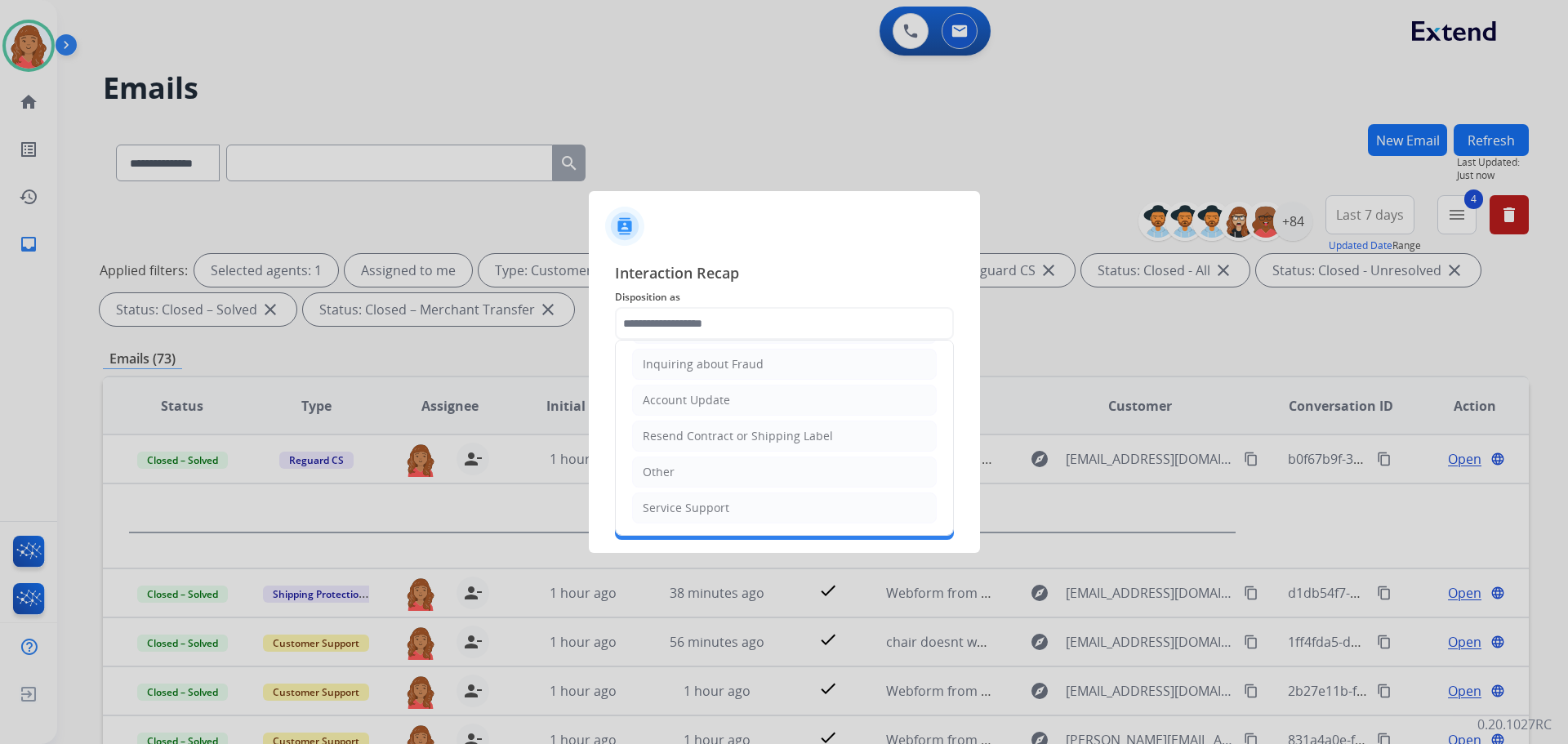
click at [673, 471] on div "Other" at bounding box center [659, 472] width 32 height 16
type input "*****"
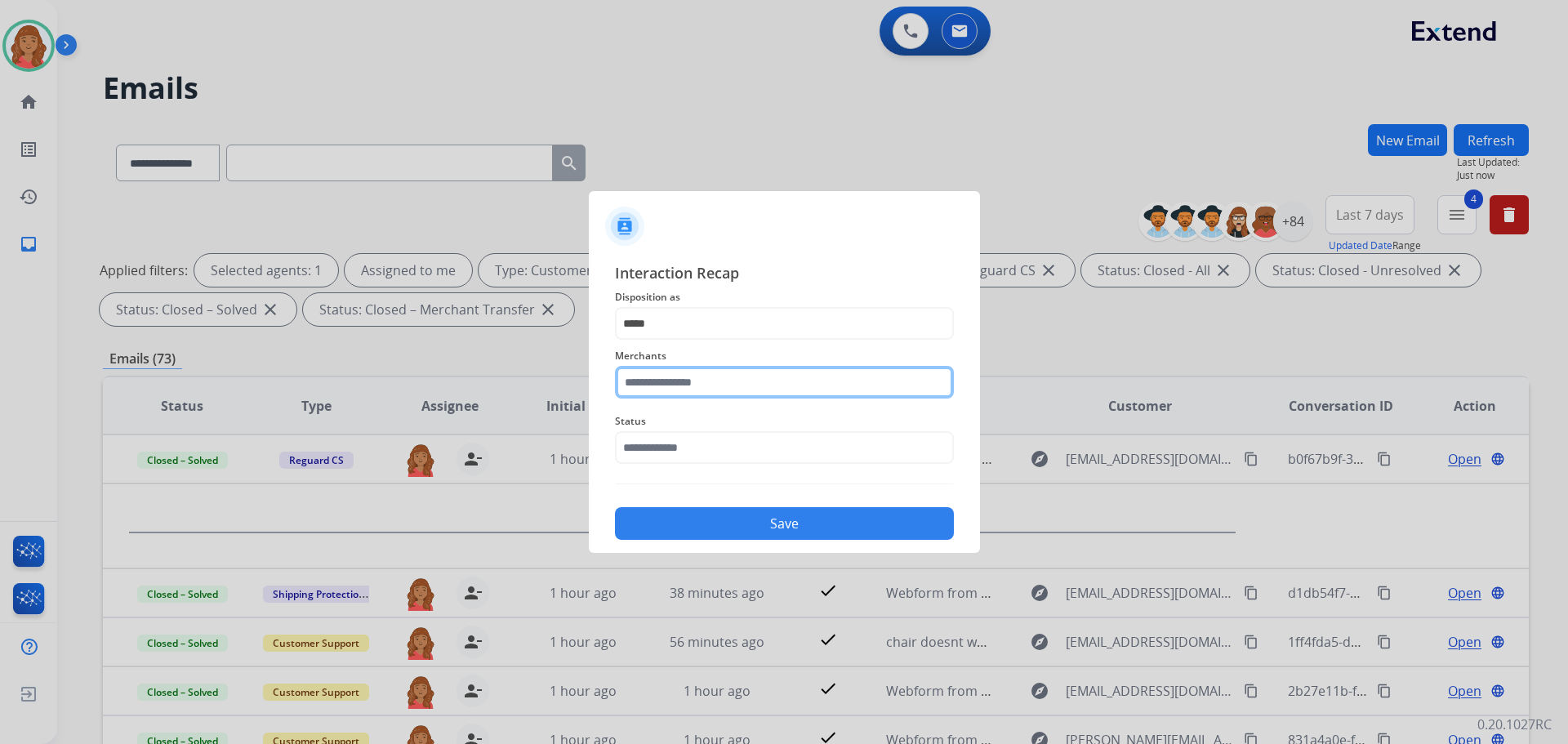
click at [684, 384] on input "text" at bounding box center [785, 382] width 339 height 33
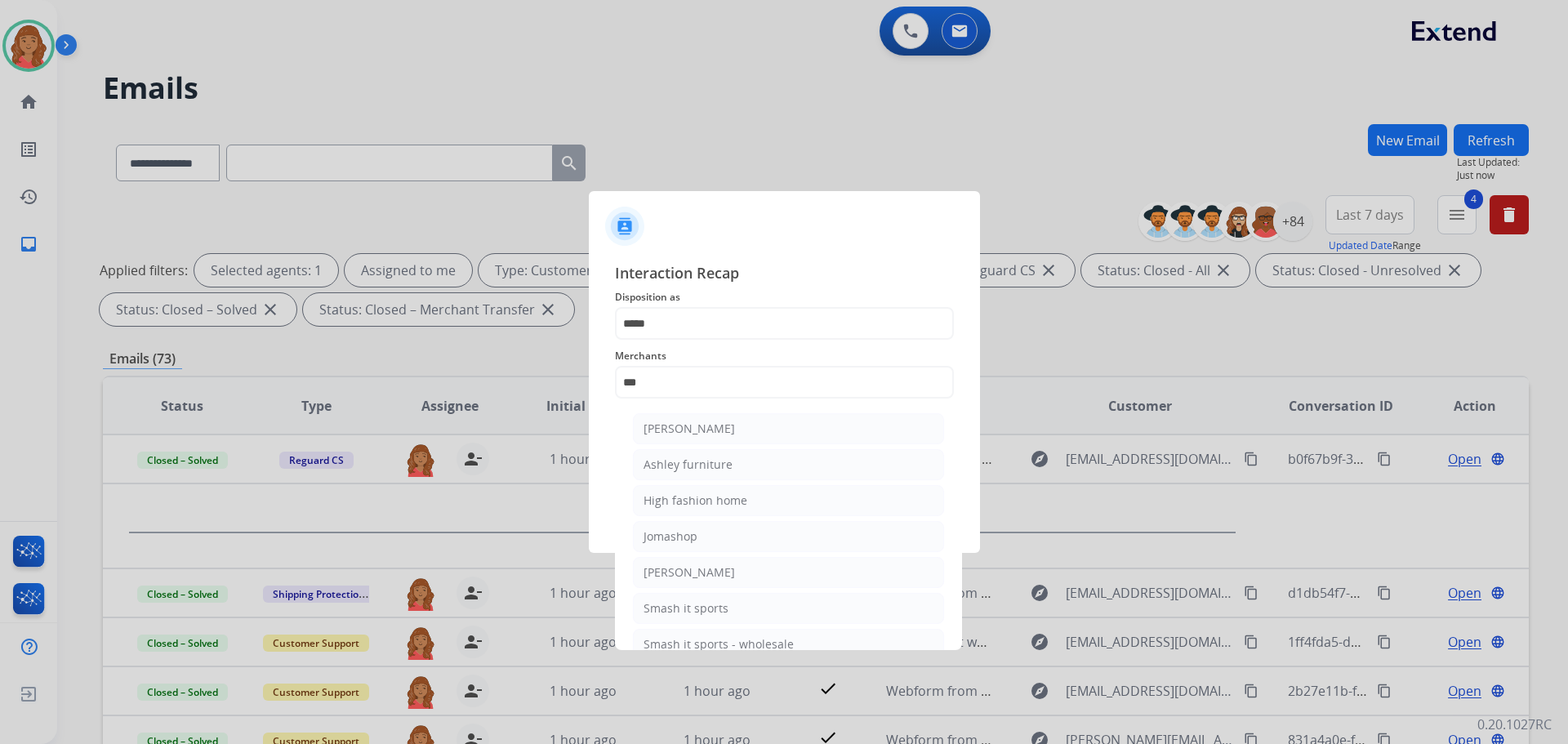
click at [695, 435] on div "[PERSON_NAME]" at bounding box center [689, 429] width 91 height 16
type input "**********"
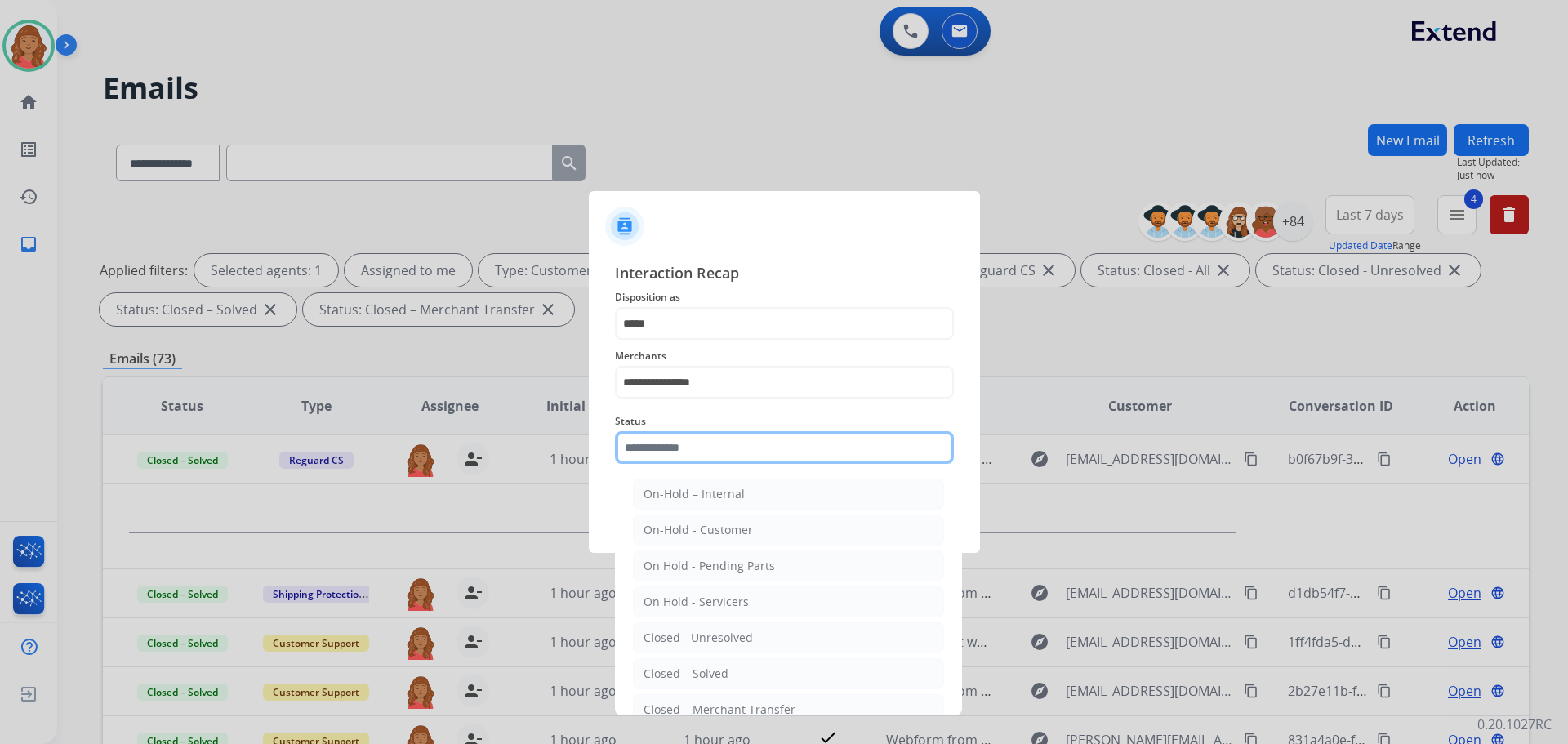
click at [696, 454] on input "text" at bounding box center [785, 447] width 339 height 33
drag, startPoint x: 694, startPoint y: 672, endPoint x: 730, endPoint y: 574, distance: 104.4
click at [695, 672] on div "Closed – Solved" at bounding box center [686, 674] width 85 height 16
type input "**********"
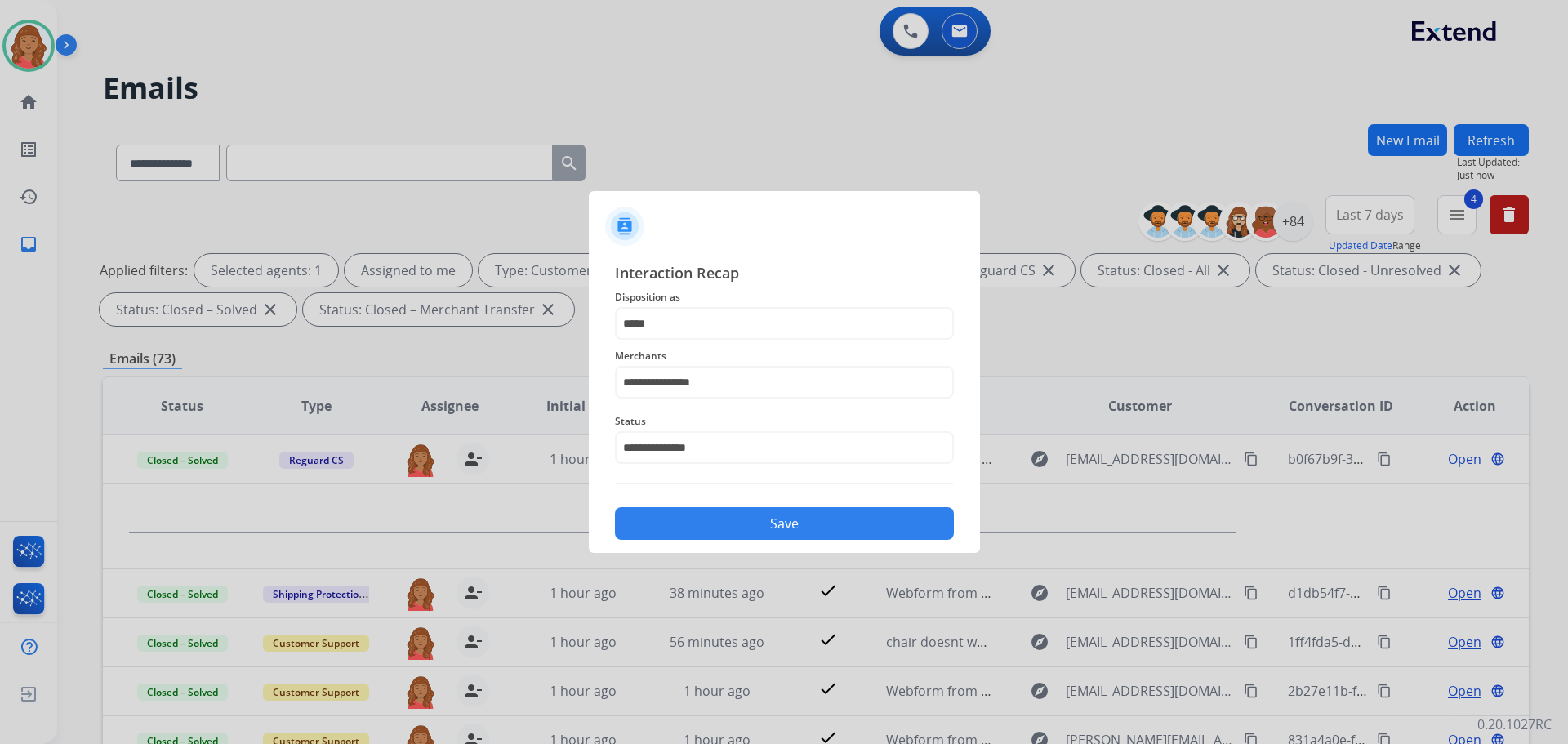
click at [749, 519] on button "Save" at bounding box center [785, 523] width 339 height 33
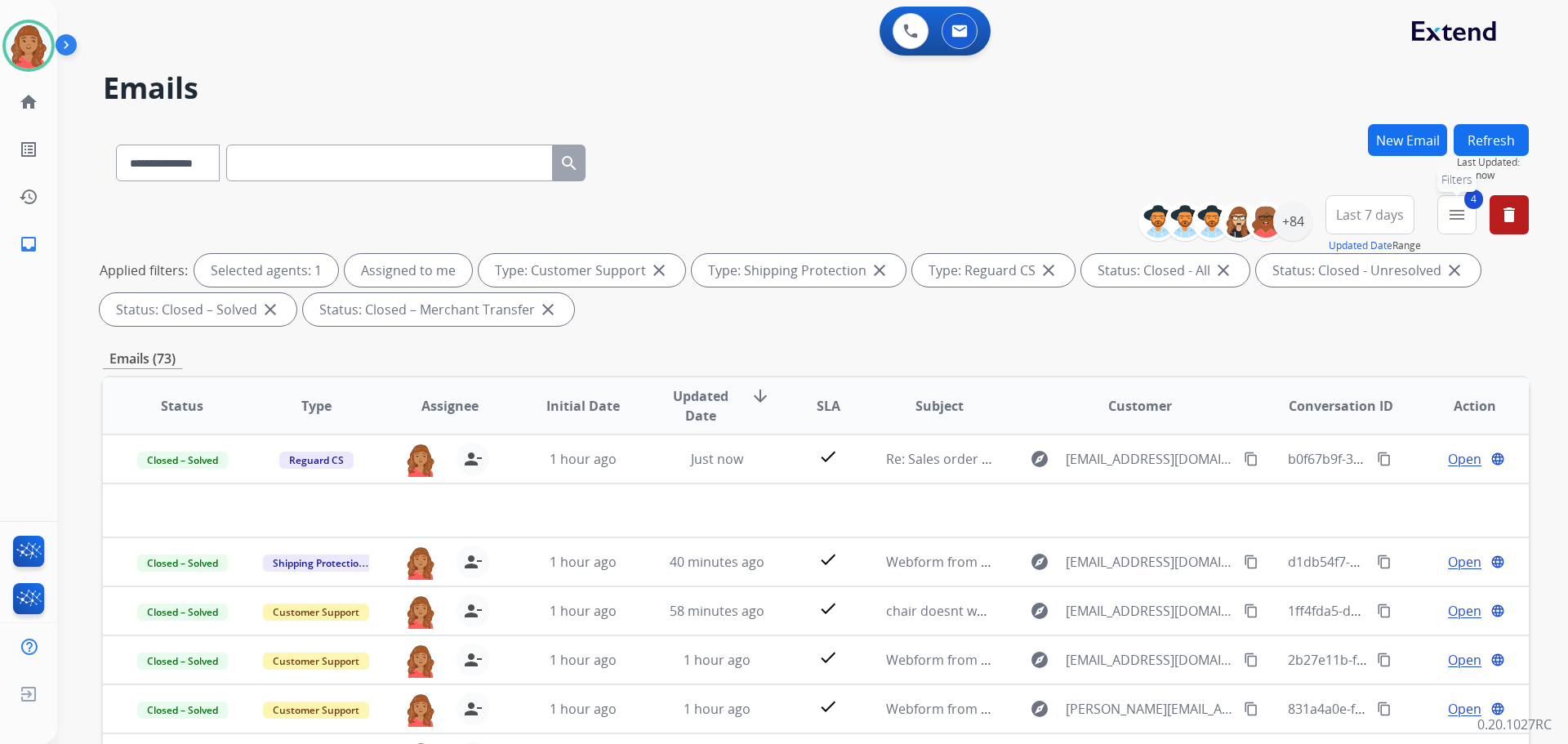
drag, startPoint x: 1455, startPoint y: 219, endPoint x: 1453, endPoint y: 251, distance: 32.1
click at [1455, 219] on mat-icon "menu" at bounding box center [1457, 215] width 20 height 20
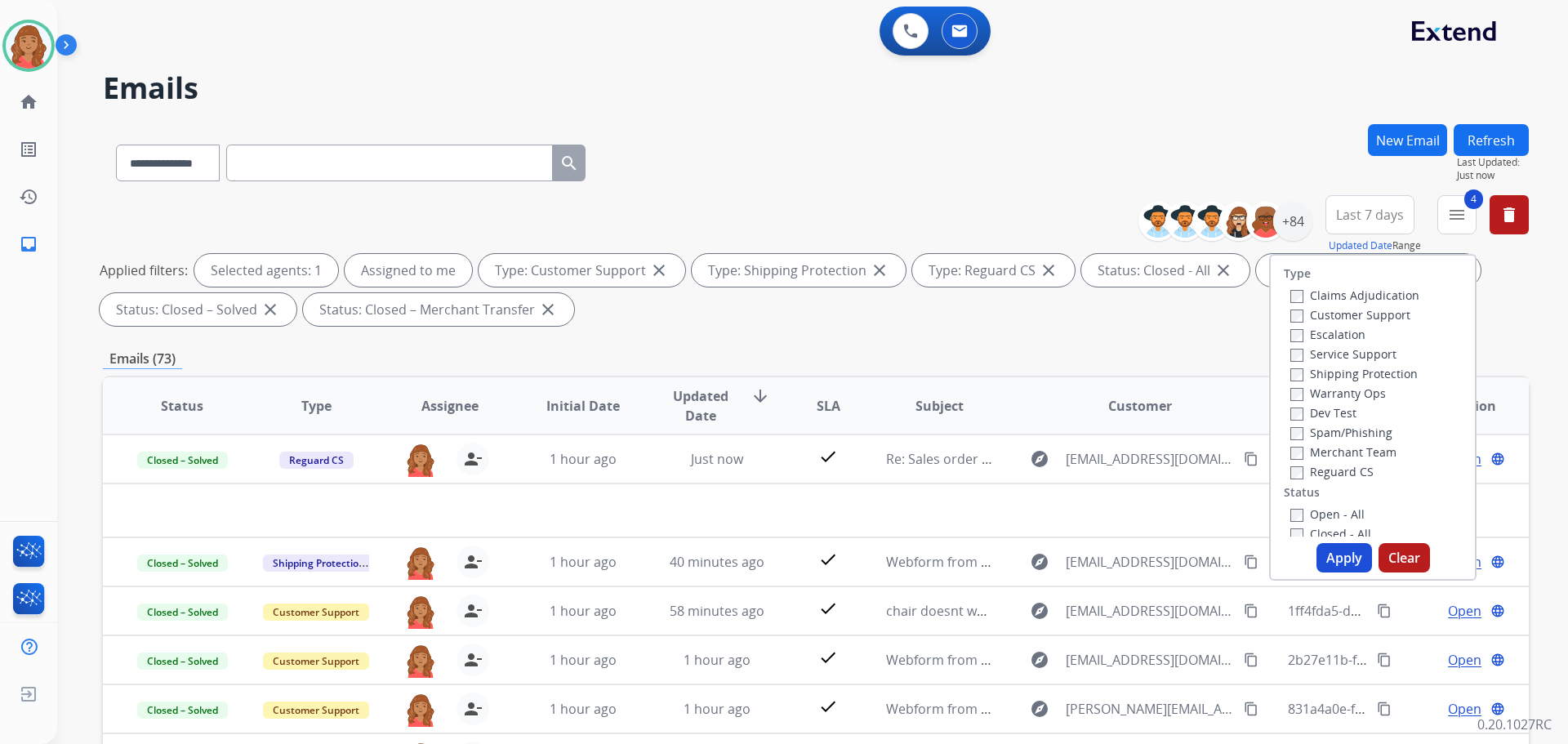
click at [1343, 557] on button "Apply" at bounding box center [1344, 558] width 56 height 29
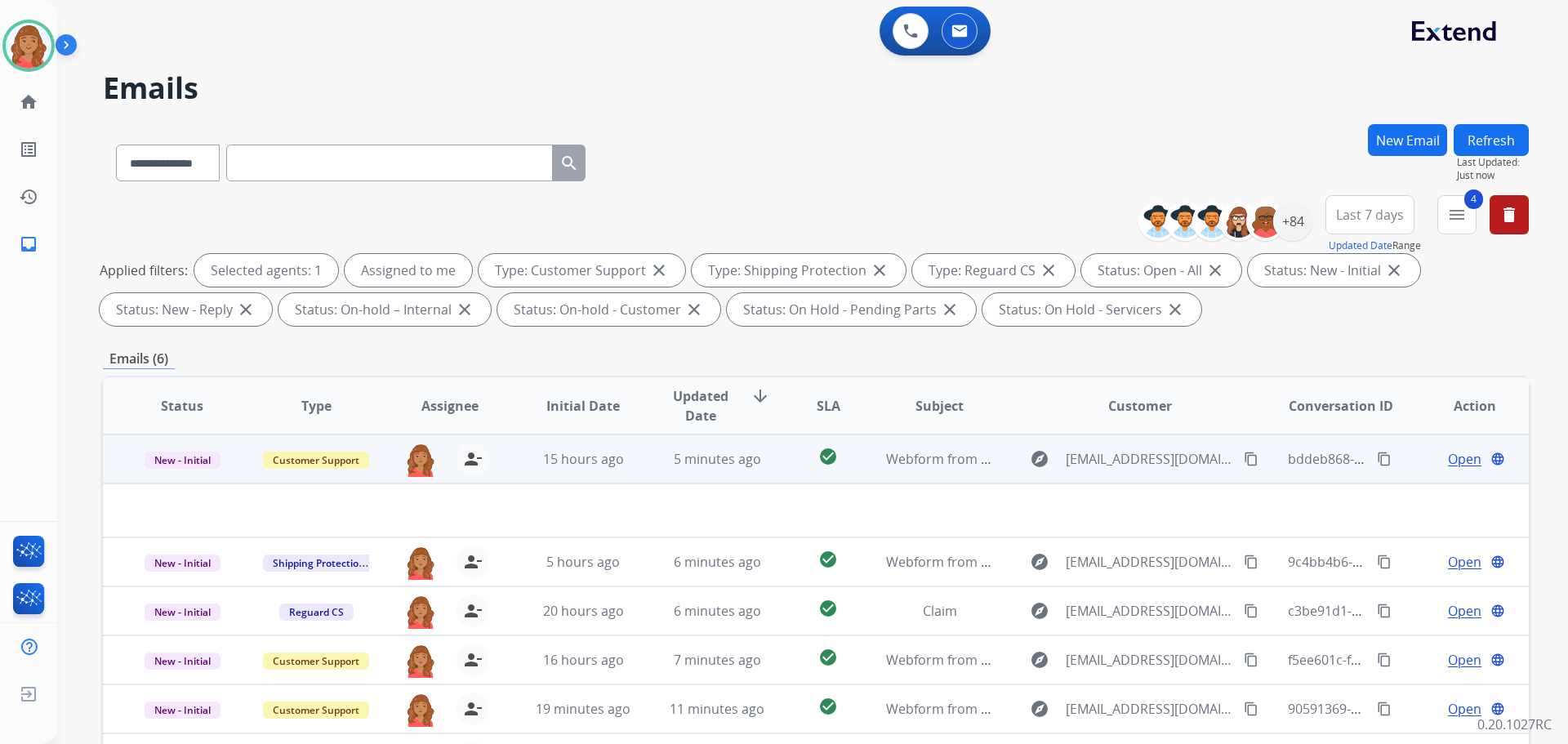
click at [1228, 459] on div "explore [EMAIL_ADDRESS][DOMAIN_NAME] content_copy" at bounding box center [1140, 458] width 240 height 26
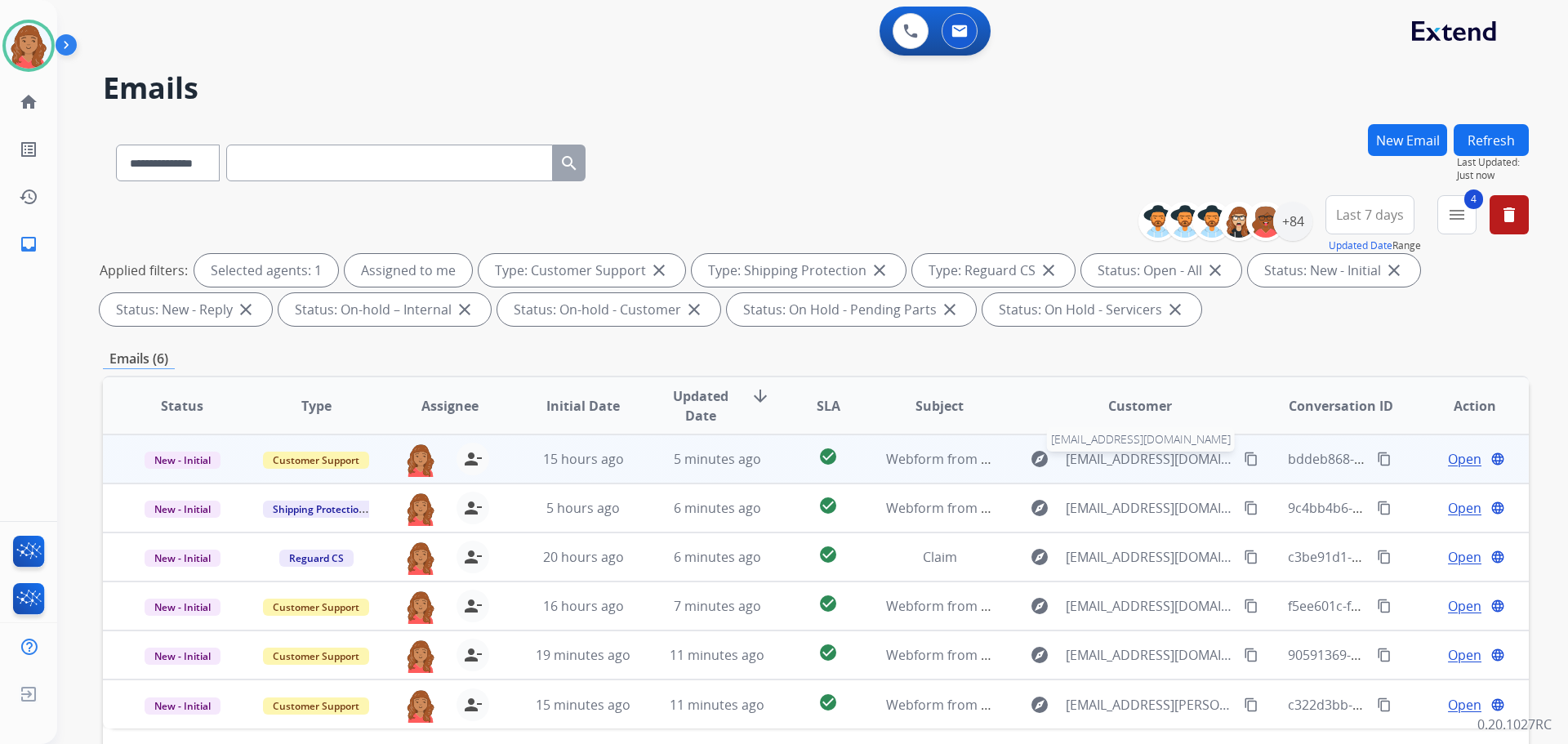
click at [1220, 458] on span "[EMAIL_ADDRESS][DOMAIN_NAME]" at bounding box center [1151, 459] width 169 height 20
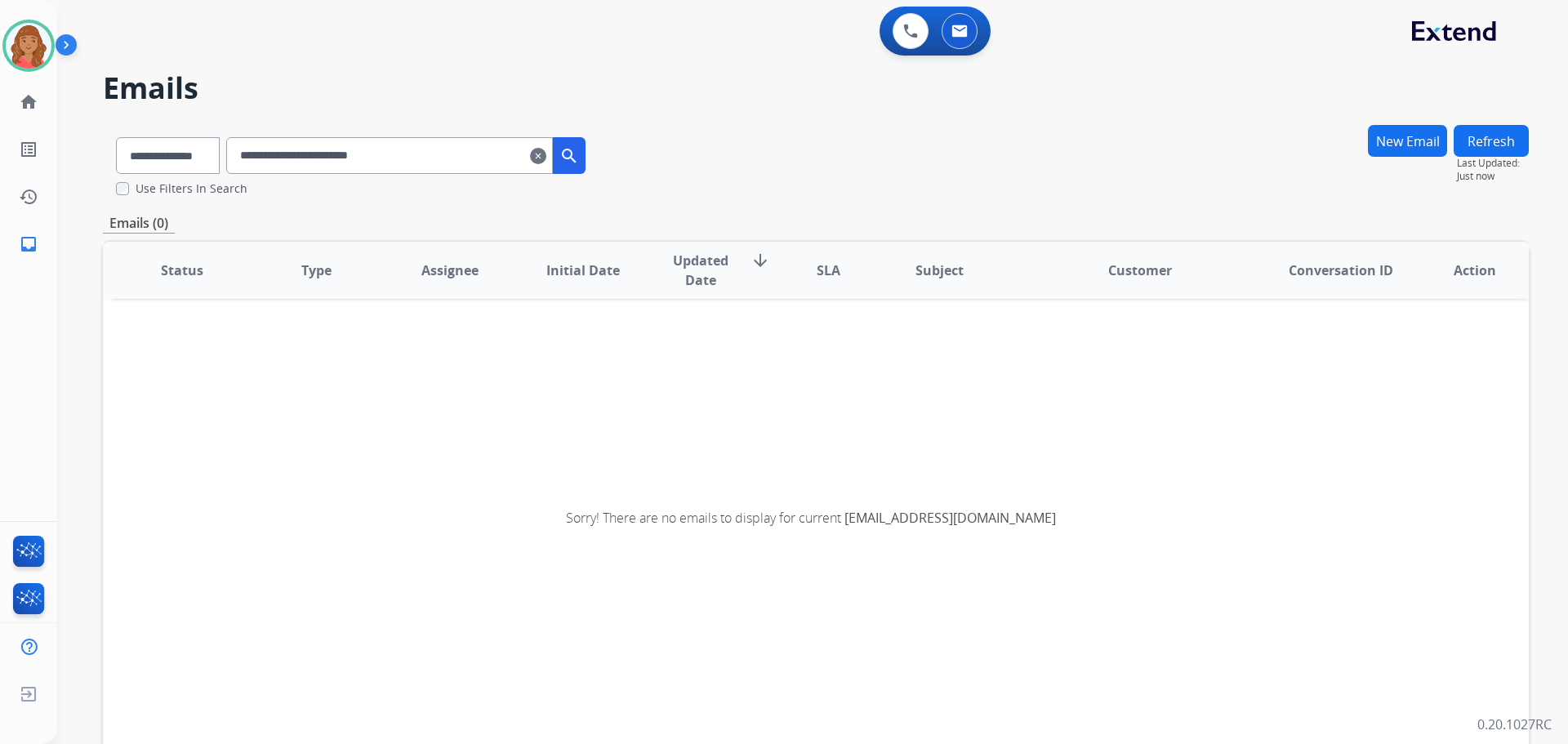
click at [546, 160] on mat-icon "clear" at bounding box center [538, 156] width 16 height 20
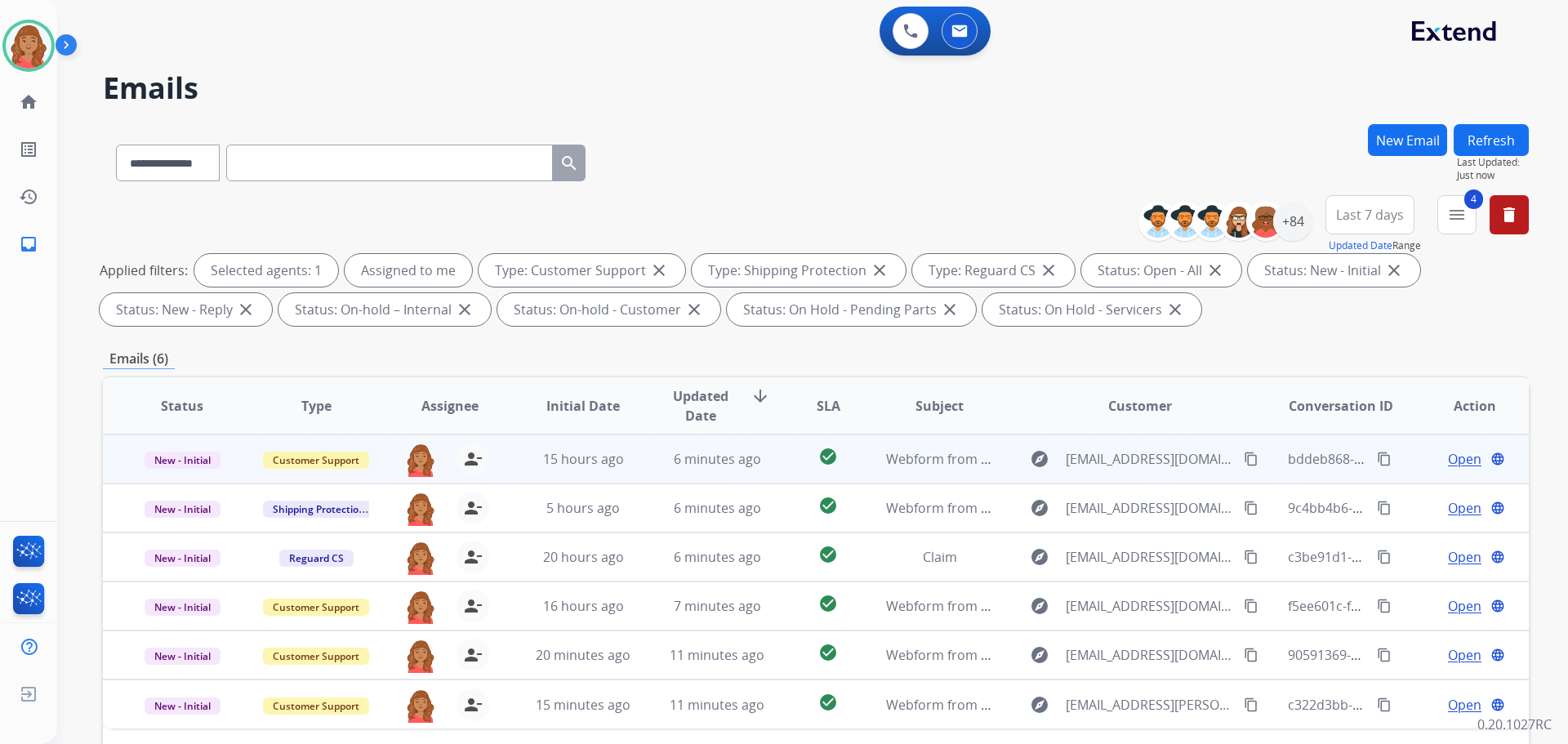
click at [1247, 464] on mat-icon "content_copy" at bounding box center [1251, 459] width 15 height 15
click at [703, 467] on span "6 minutes ago" at bounding box center [717, 459] width 87 height 18
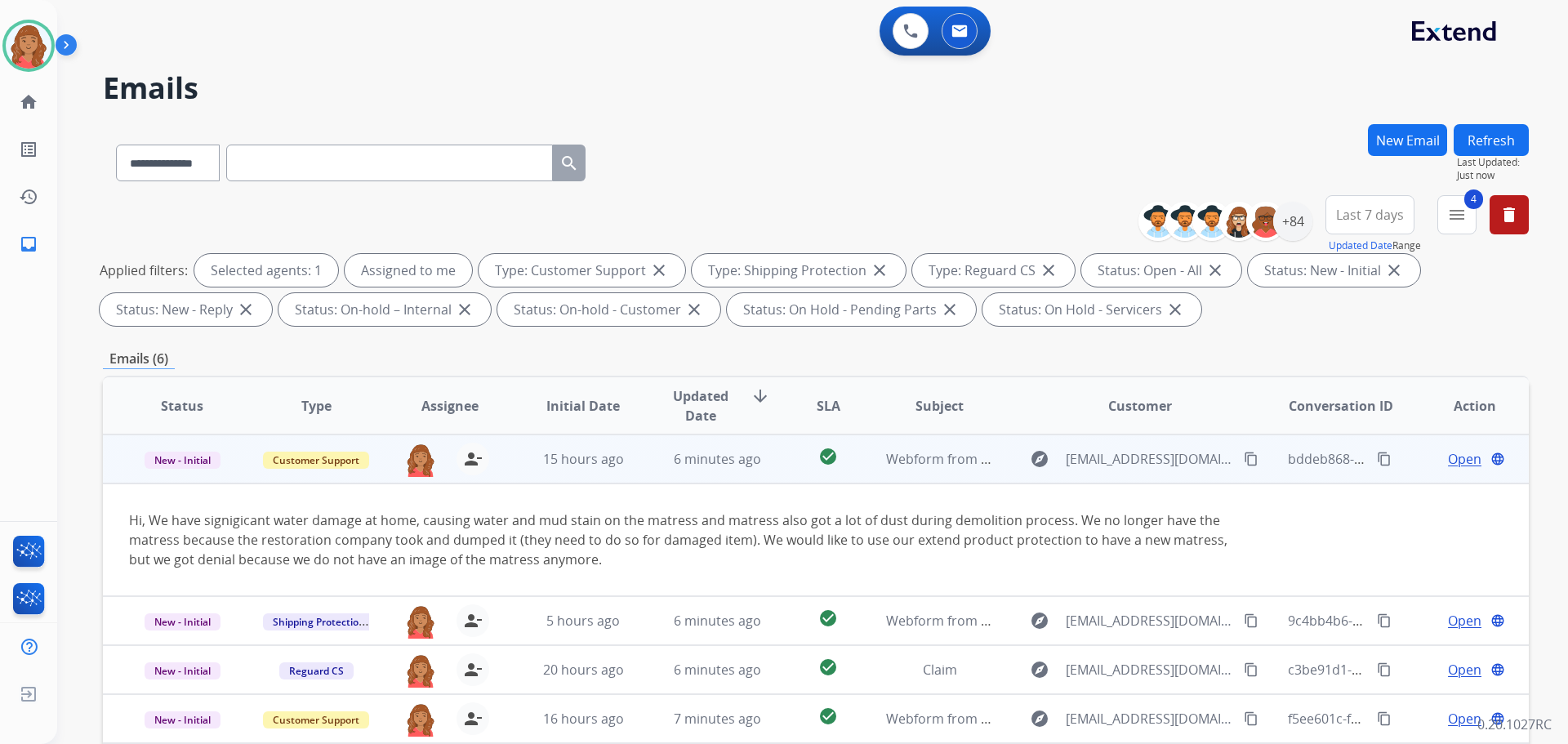
click at [1448, 461] on span "Open" at bounding box center [1465, 459] width 34 height 20
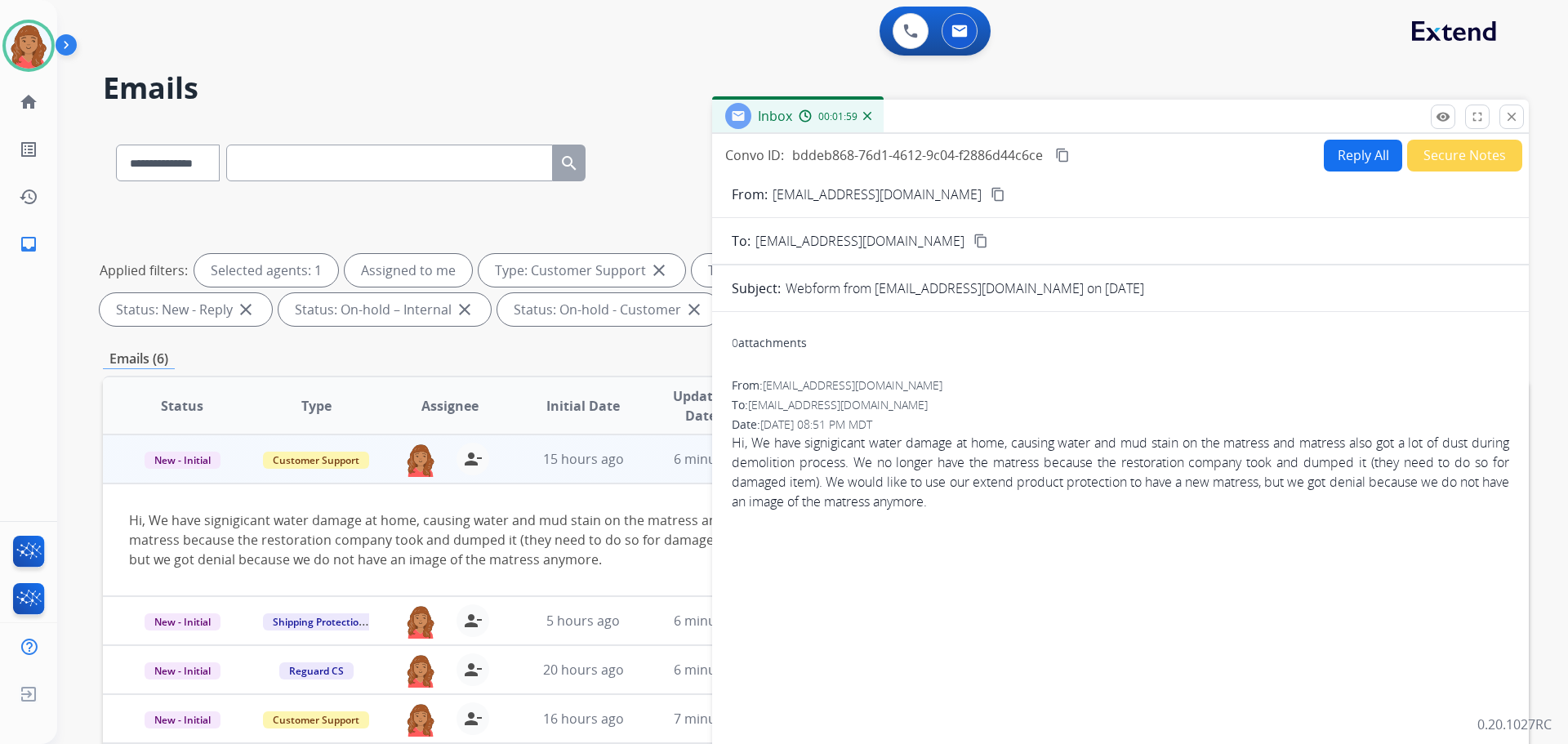
click at [1358, 152] on button "Reply All" at bounding box center [1363, 155] width 78 height 32
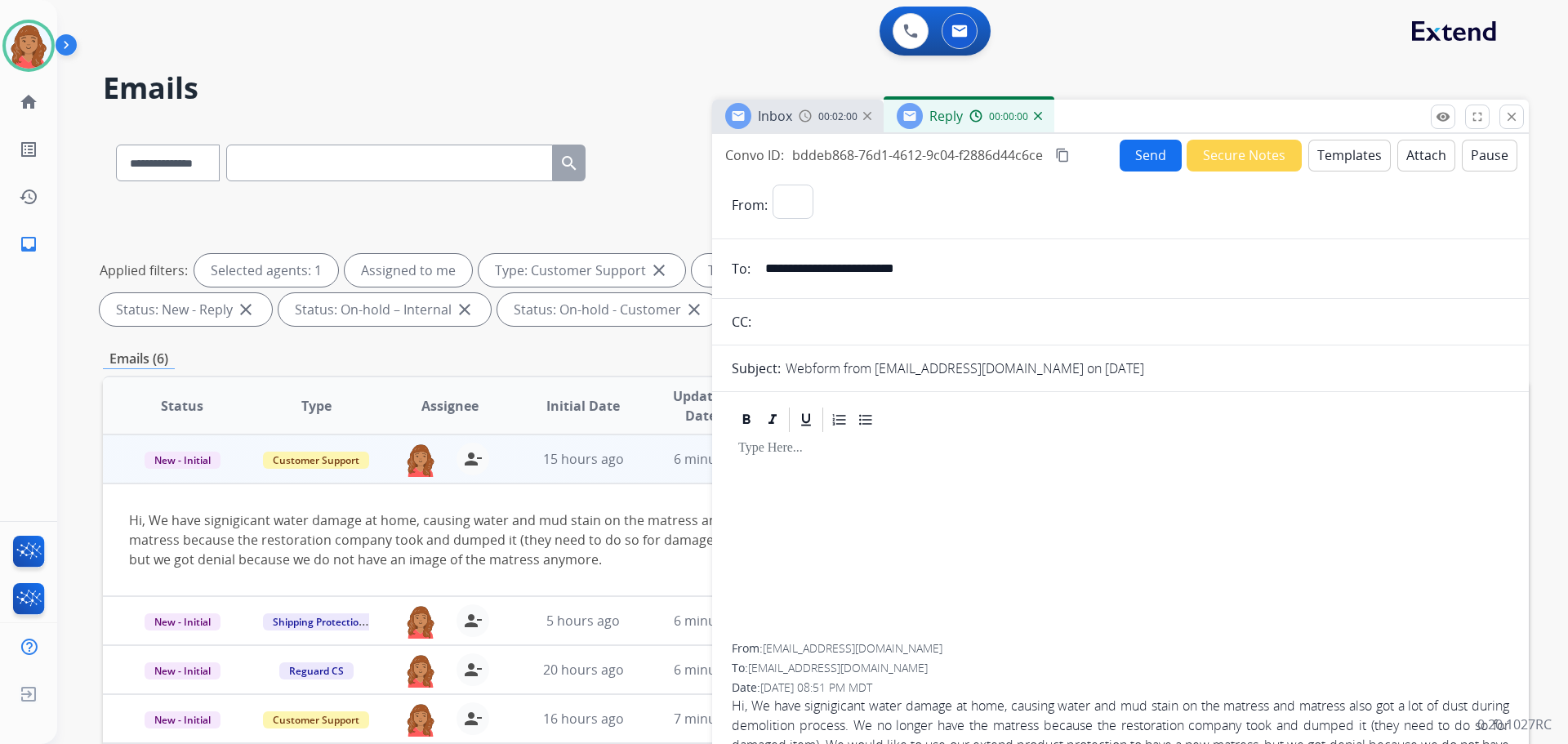
select select "**********"
click at [1338, 146] on button "Templates" at bounding box center [1350, 155] width 83 height 32
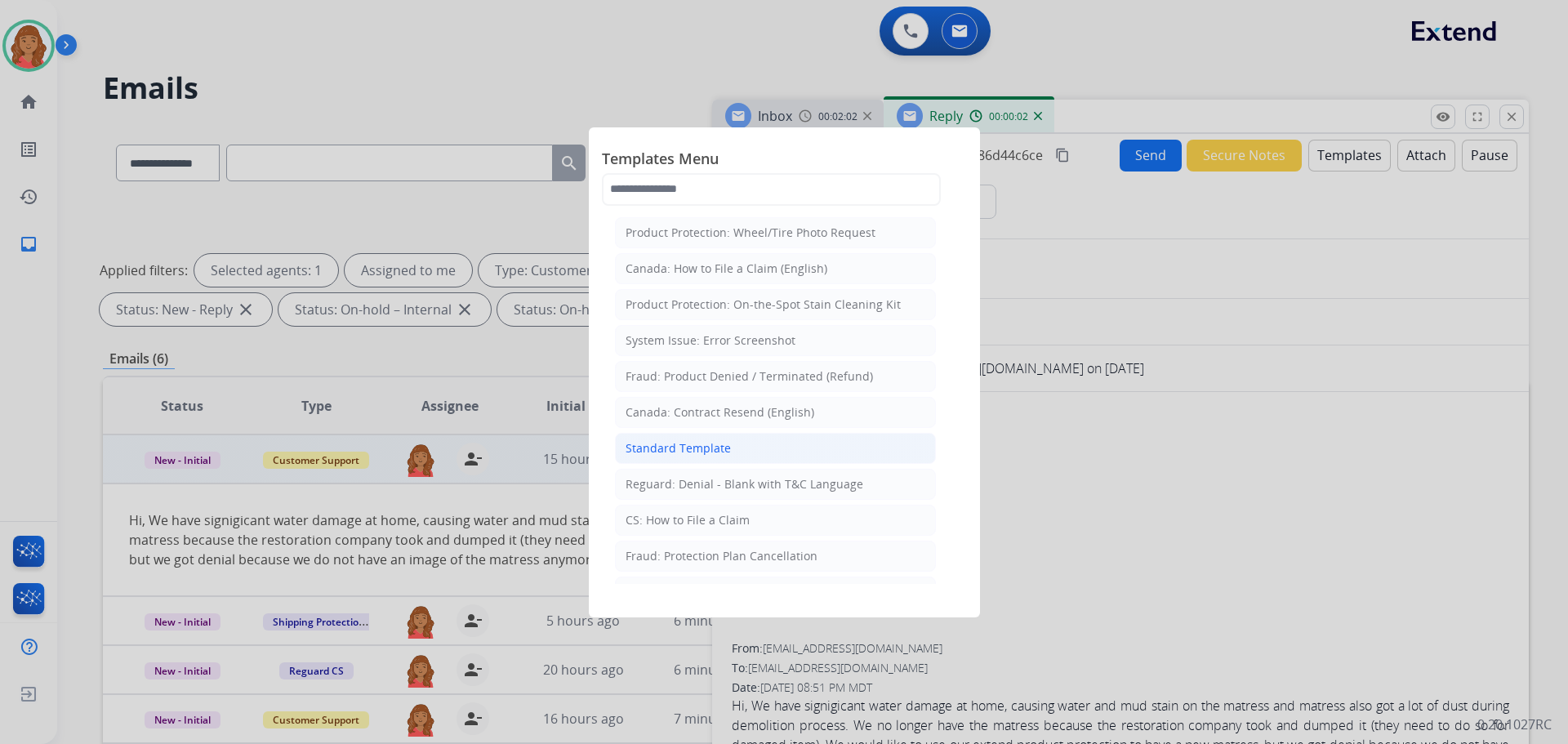
click at [728, 447] on li "Standard Template" at bounding box center [776, 448] width 321 height 31
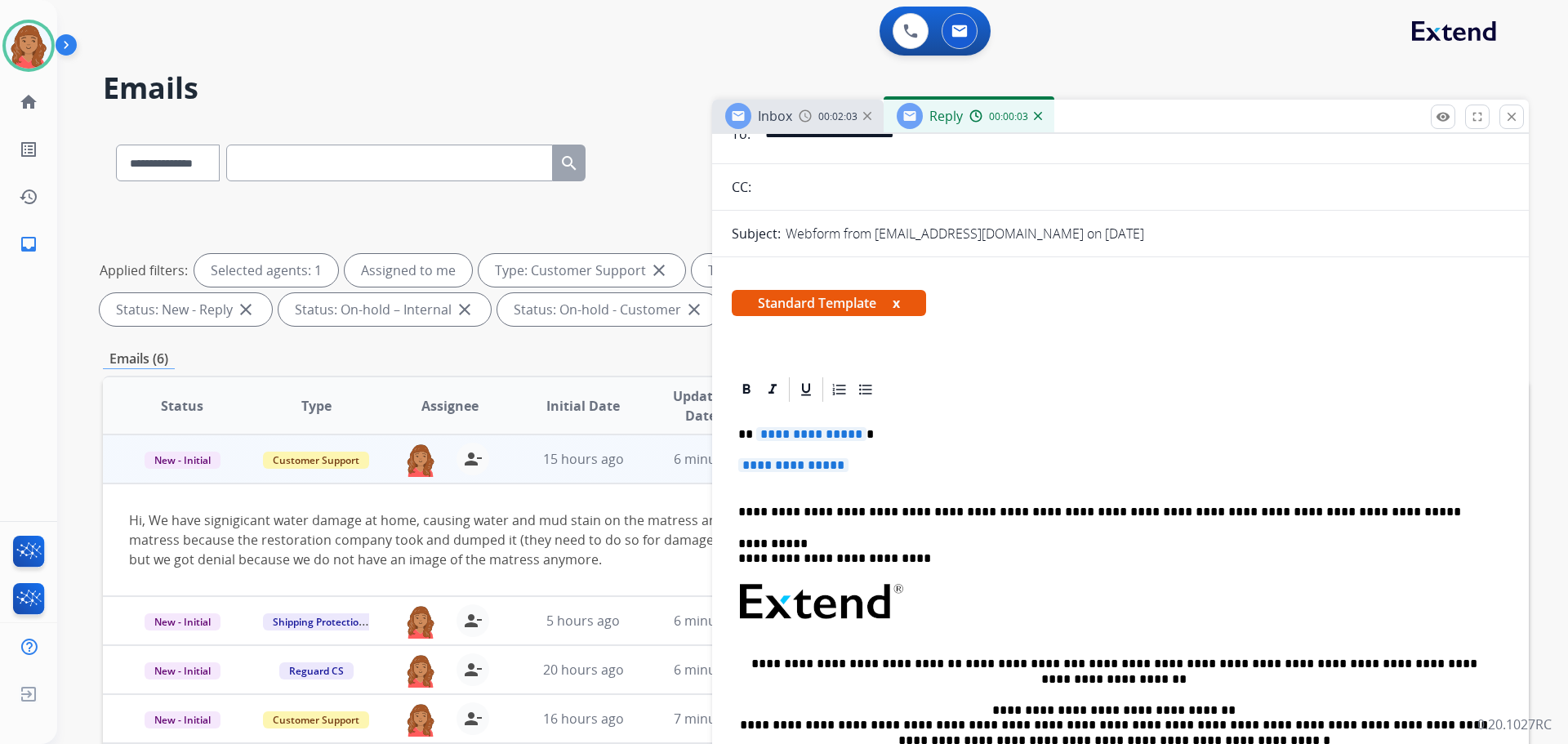
scroll to position [163, 0]
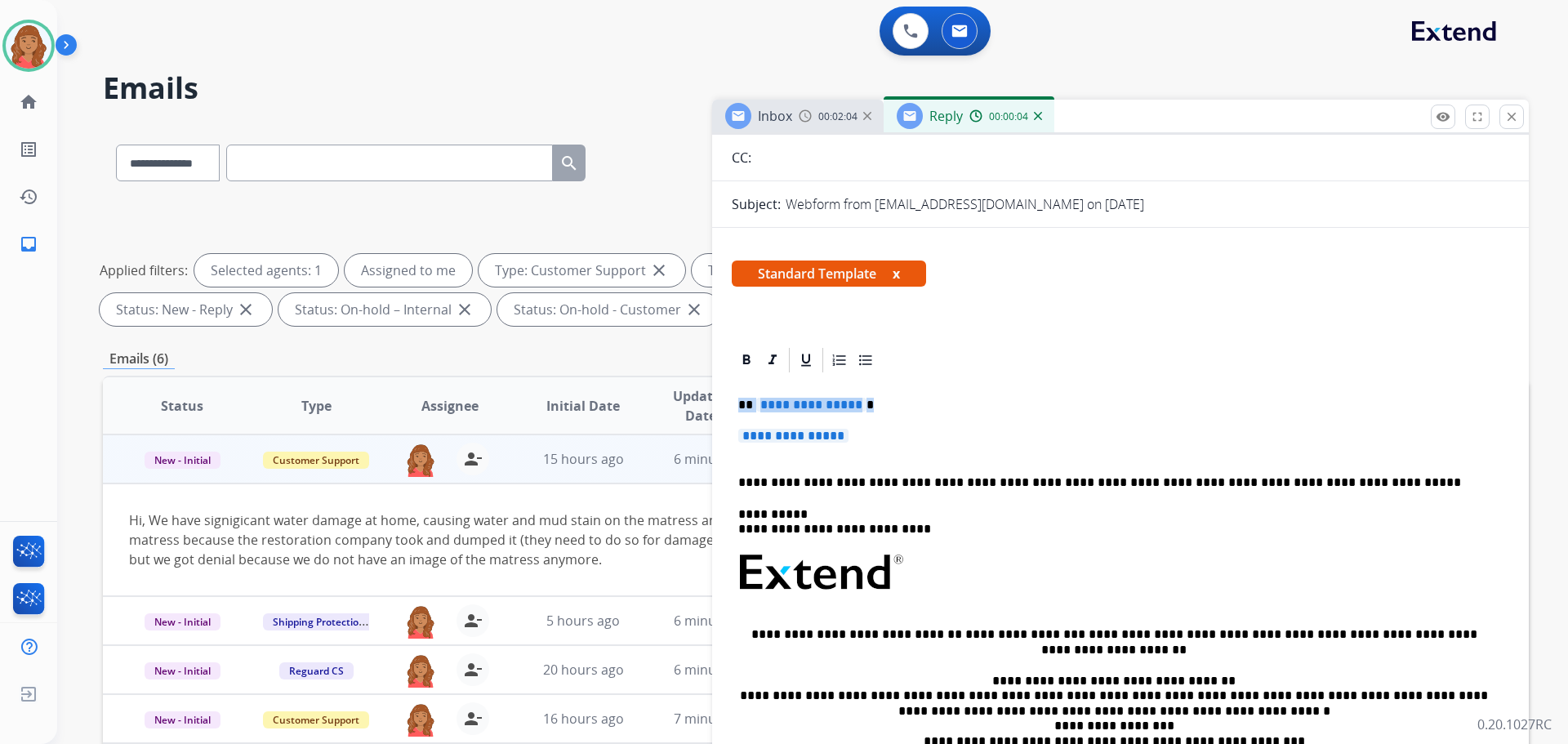
drag, startPoint x: 822, startPoint y: 431, endPoint x: 735, endPoint y: 411, distance: 89.3
click at [735, 411] on div "**********" at bounding box center [1121, 611] width 778 height 473
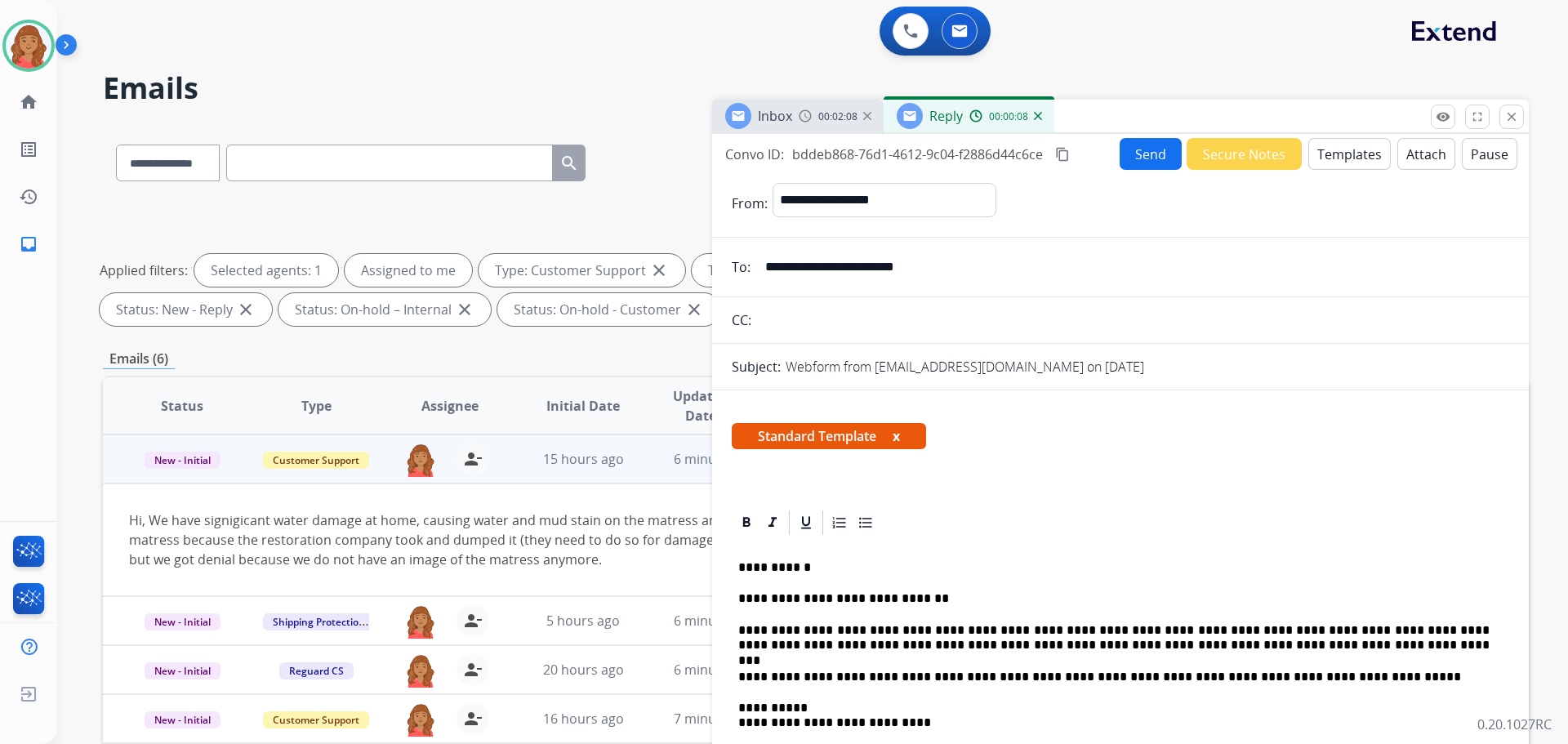
scroll to position [0, 0]
click at [1059, 151] on mat-icon "content_copy" at bounding box center [1063, 155] width 15 height 15
click at [1140, 164] on button "Send" at bounding box center [1151, 154] width 62 height 32
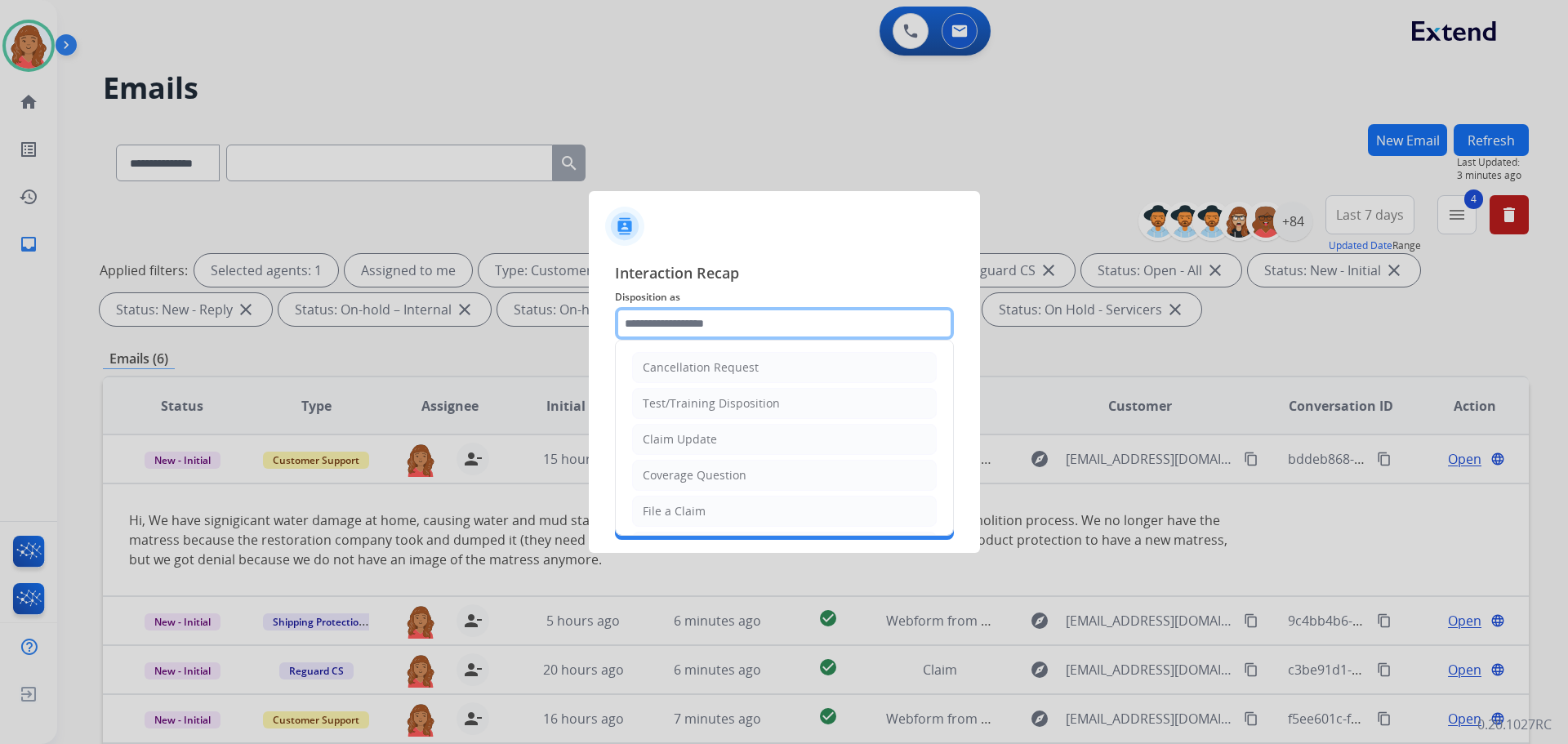
drag, startPoint x: 700, startPoint y: 314, endPoint x: 697, endPoint y: 331, distance: 17.3
click at [700, 319] on input "text" at bounding box center [785, 323] width 339 height 33
click at [684, 436] on div "Claim Update" at bounding box center [680, 439] width 75 height 16
type input "**********"
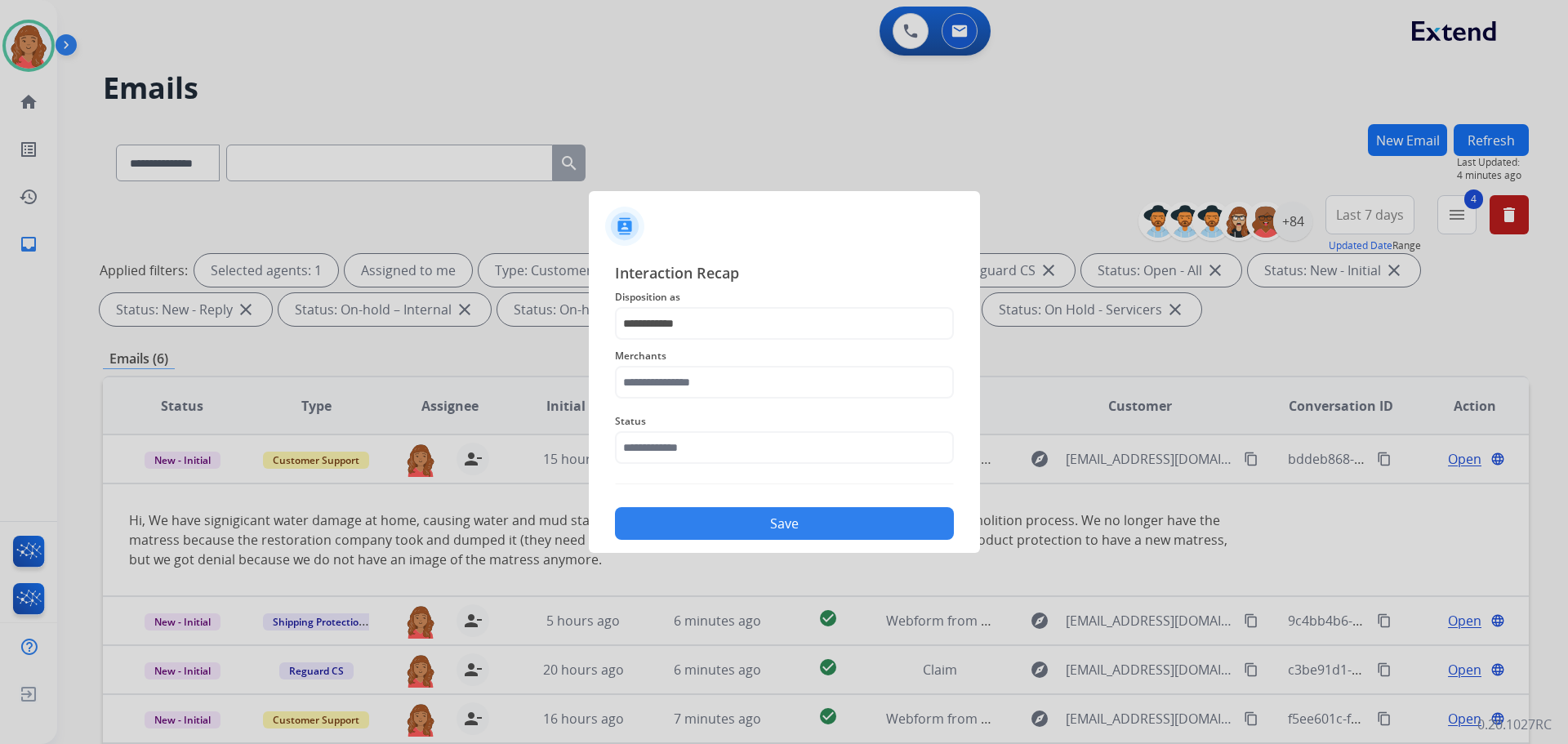
click at [679, 369] on div "Merchants" at bounding box center [785, 373] width 339 height 66
click at [678, 390] on input "text" at bounding box center [785, 382] width 339 height 33
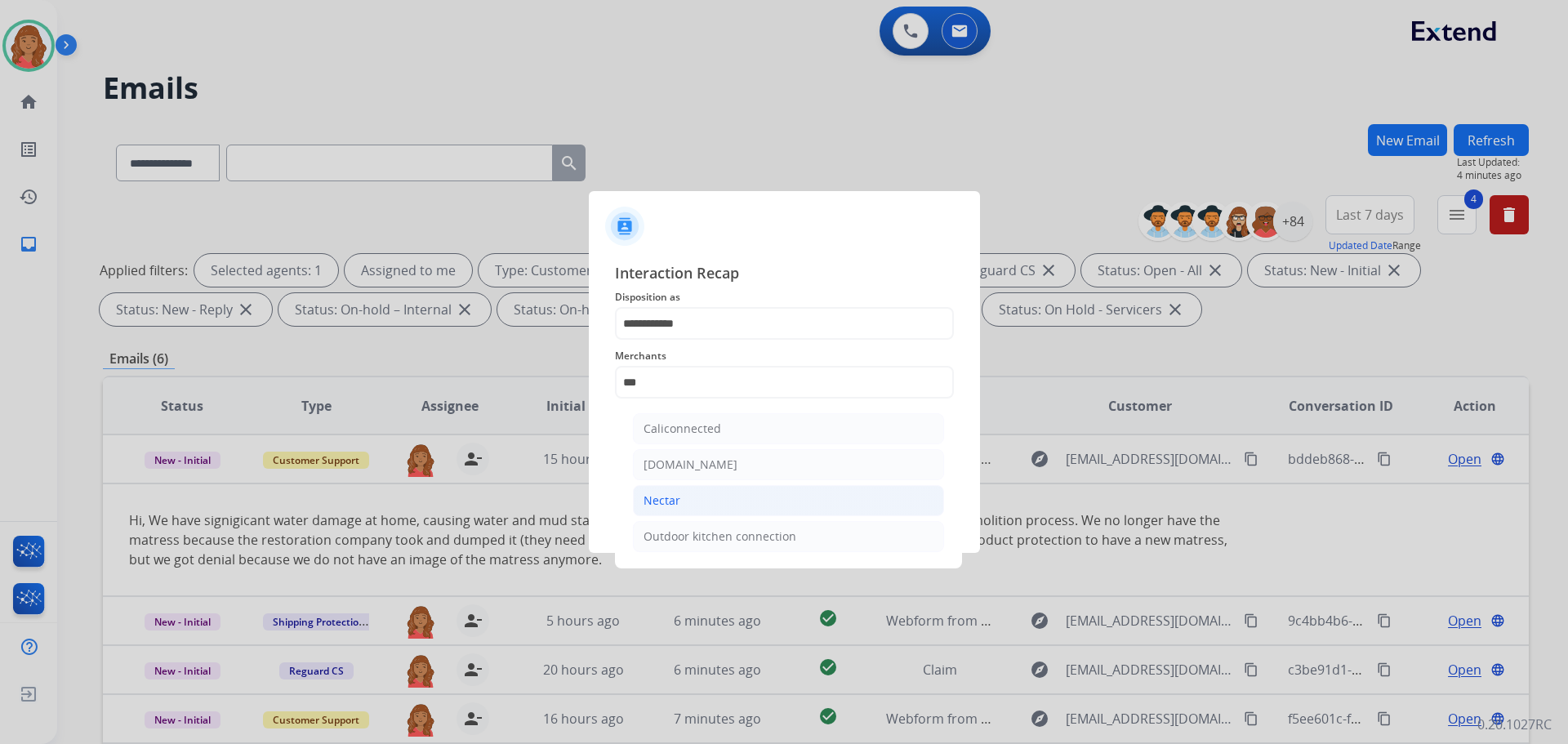
click at [665, 490] on li "Nectar" at bounding box center [788, 500] width 312 height 31
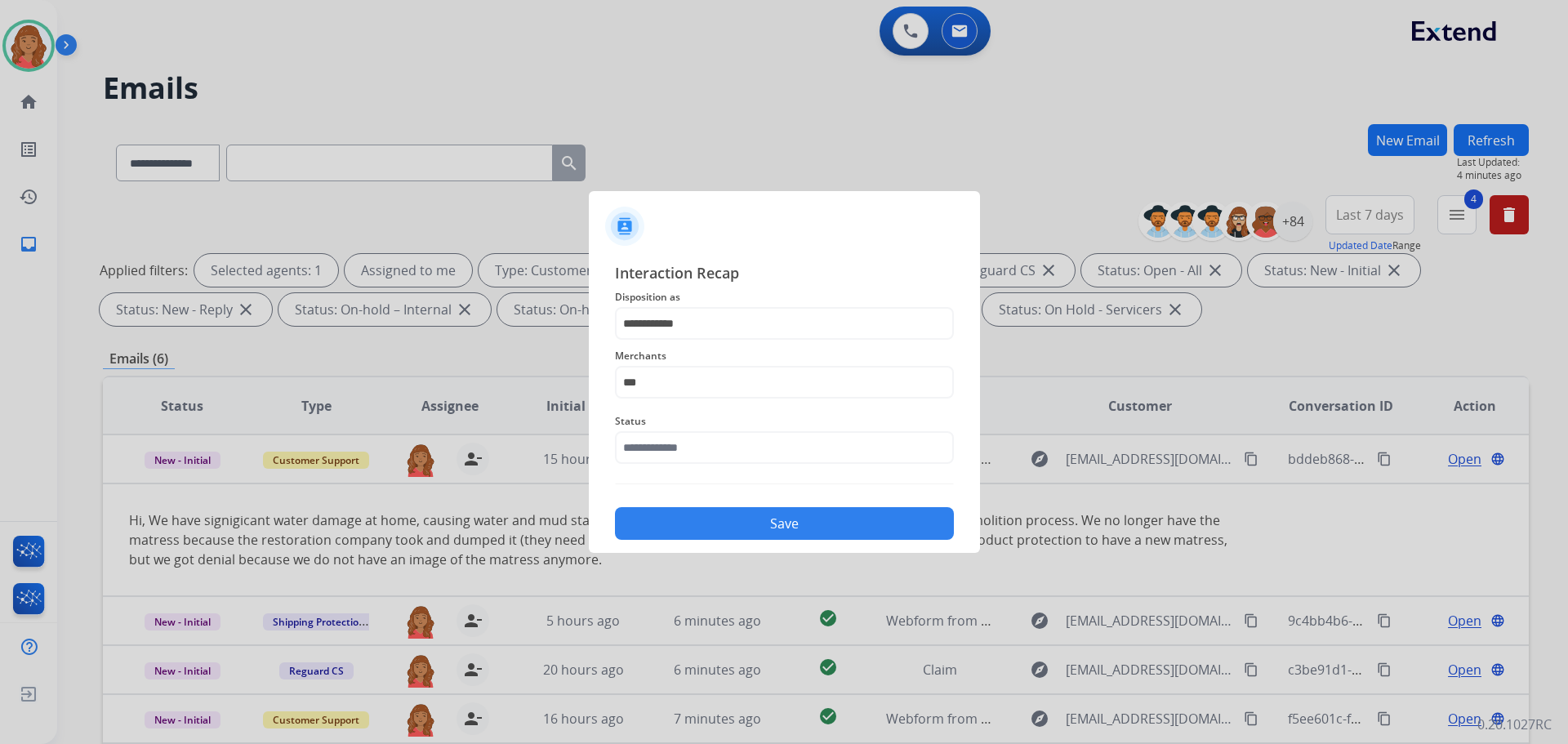
type input "******"
click at [686, 459] on input "text" at bounding box center [785, 447] width 339 height 33
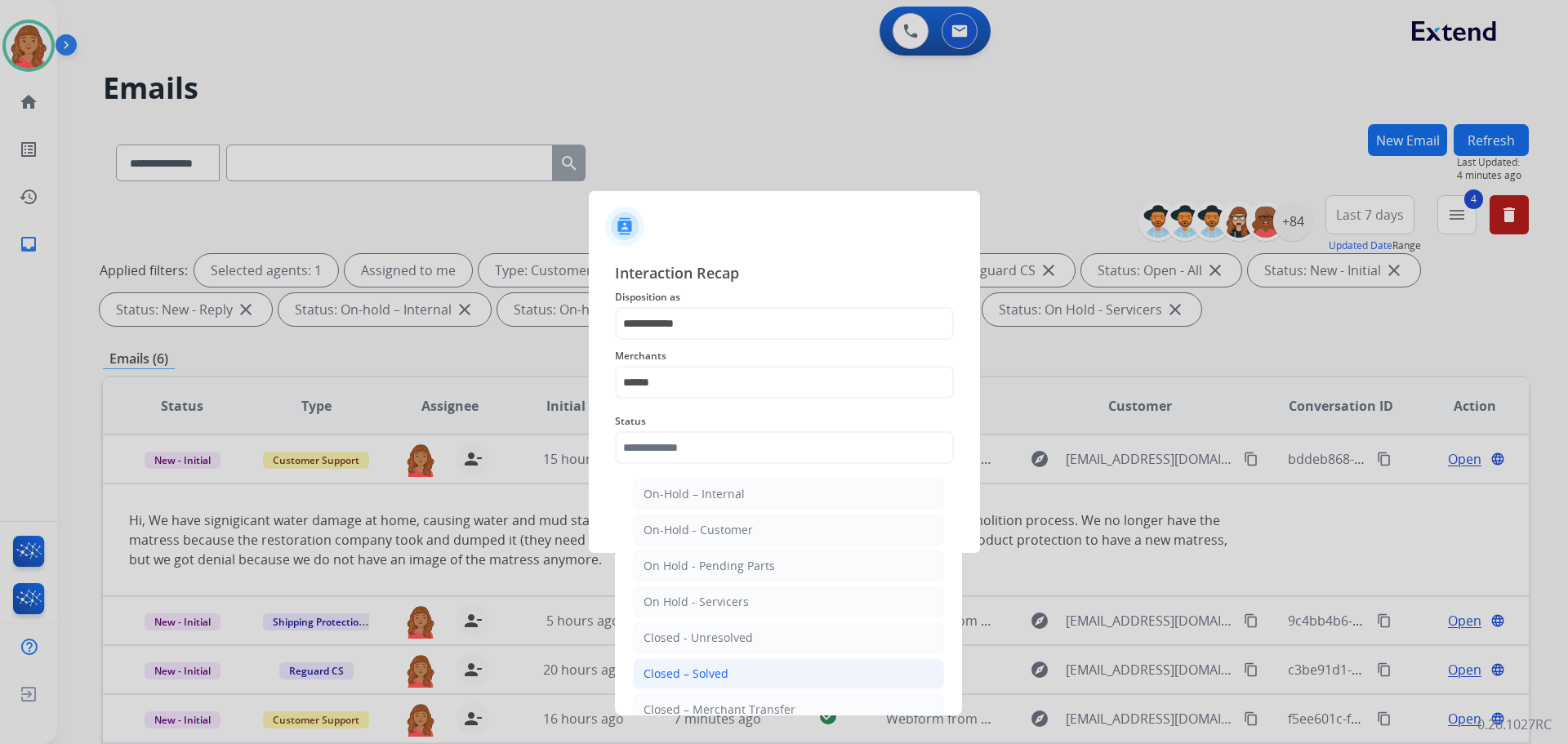
click at [682, 679] on div "Closed – Solved" at bounding box center [686, 674] width 85 height 16
type input "**********"
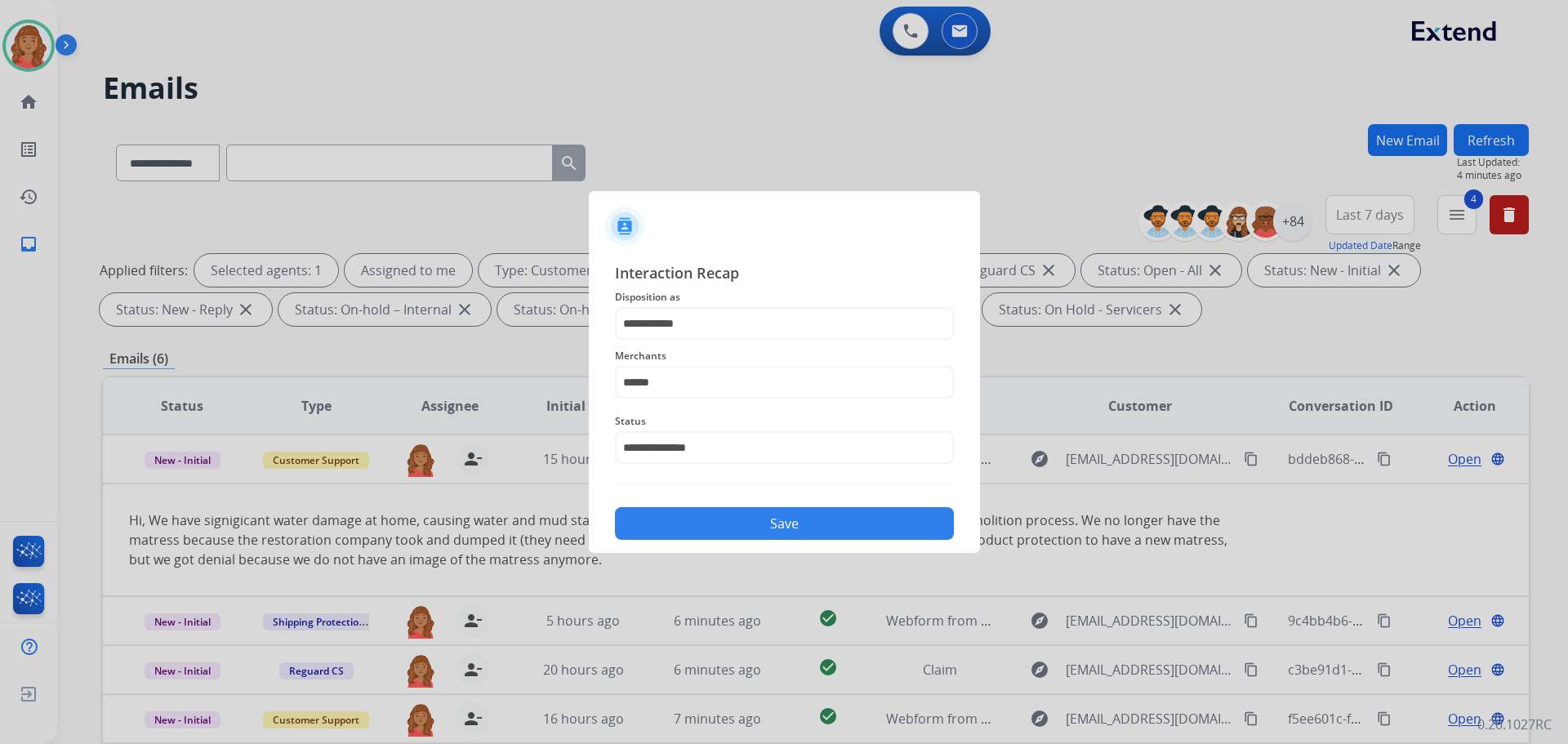
click at [704, 526] on button "Save" at bounding box center [785, 523] width 339 height 33
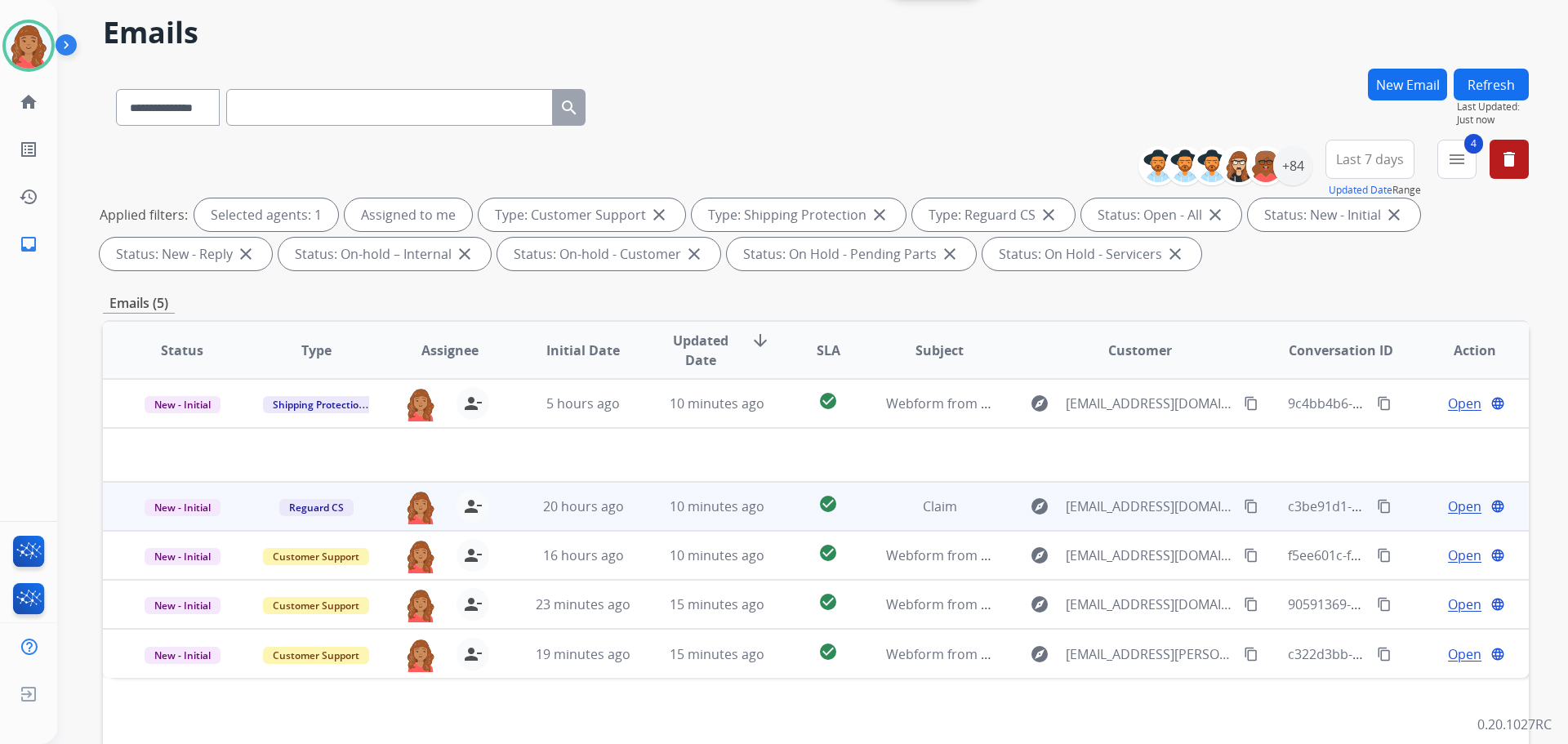
scroll to position [245, 0]
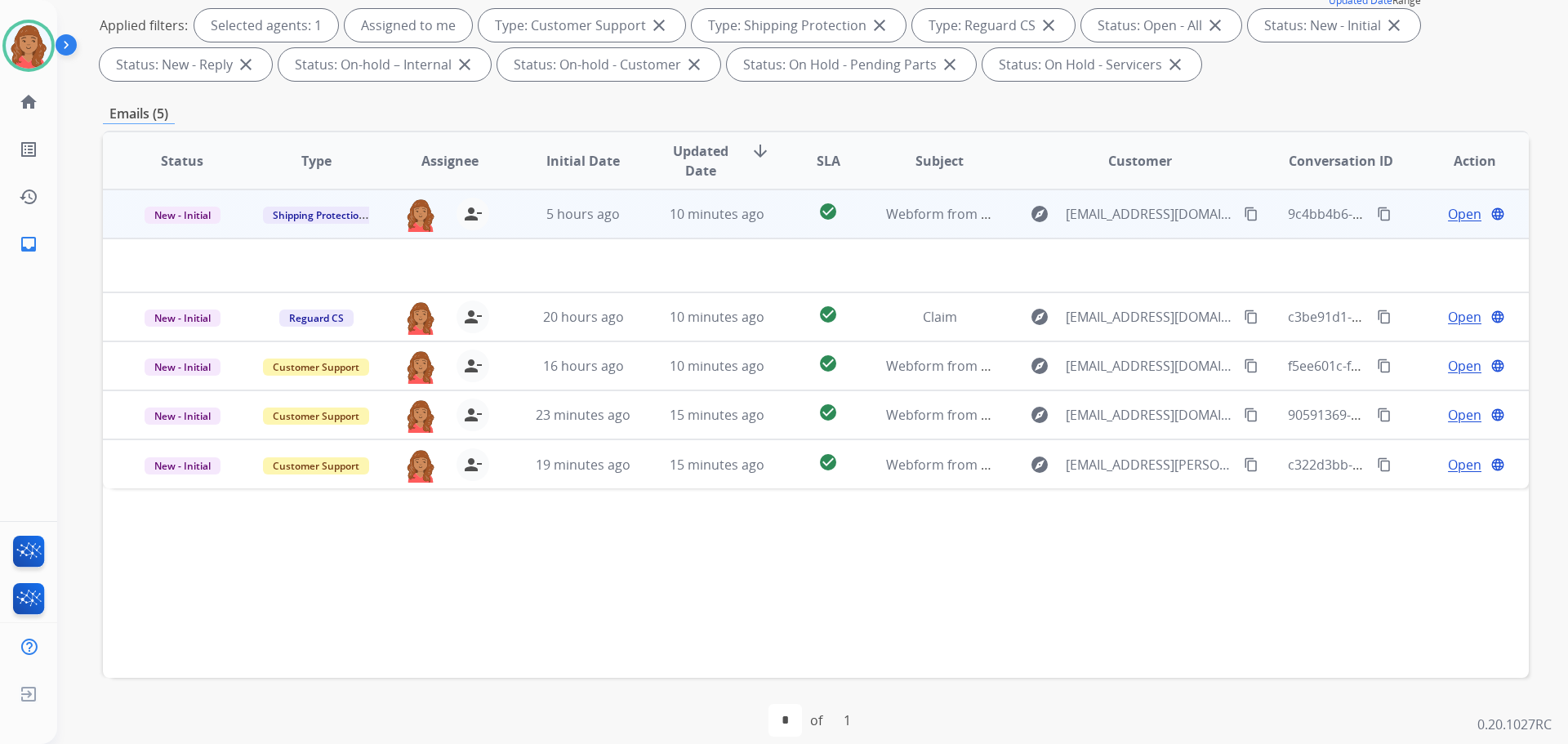
click at [934, 224] on td "Webform from [EMAIL_ADDRESS][DOMAIN_NAME] on [DATE]" at bounding box center [927, 213] width 134 height 49
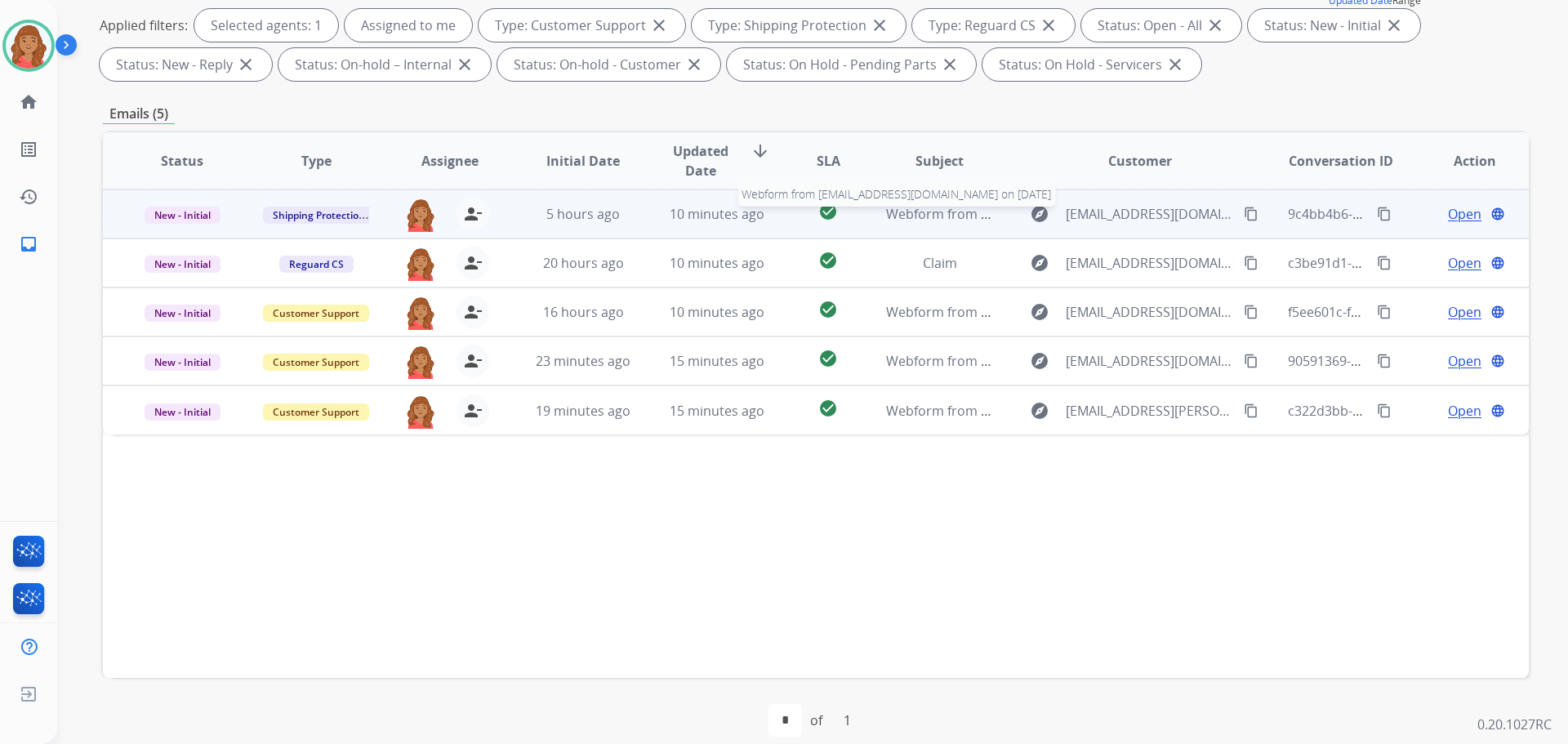
click at [934, 223] on div "Webform from [EMAIL_ADDRESS][DOMAIN_NAME] on [DATE]" at bounding box center [939, 214] width 107 height 20
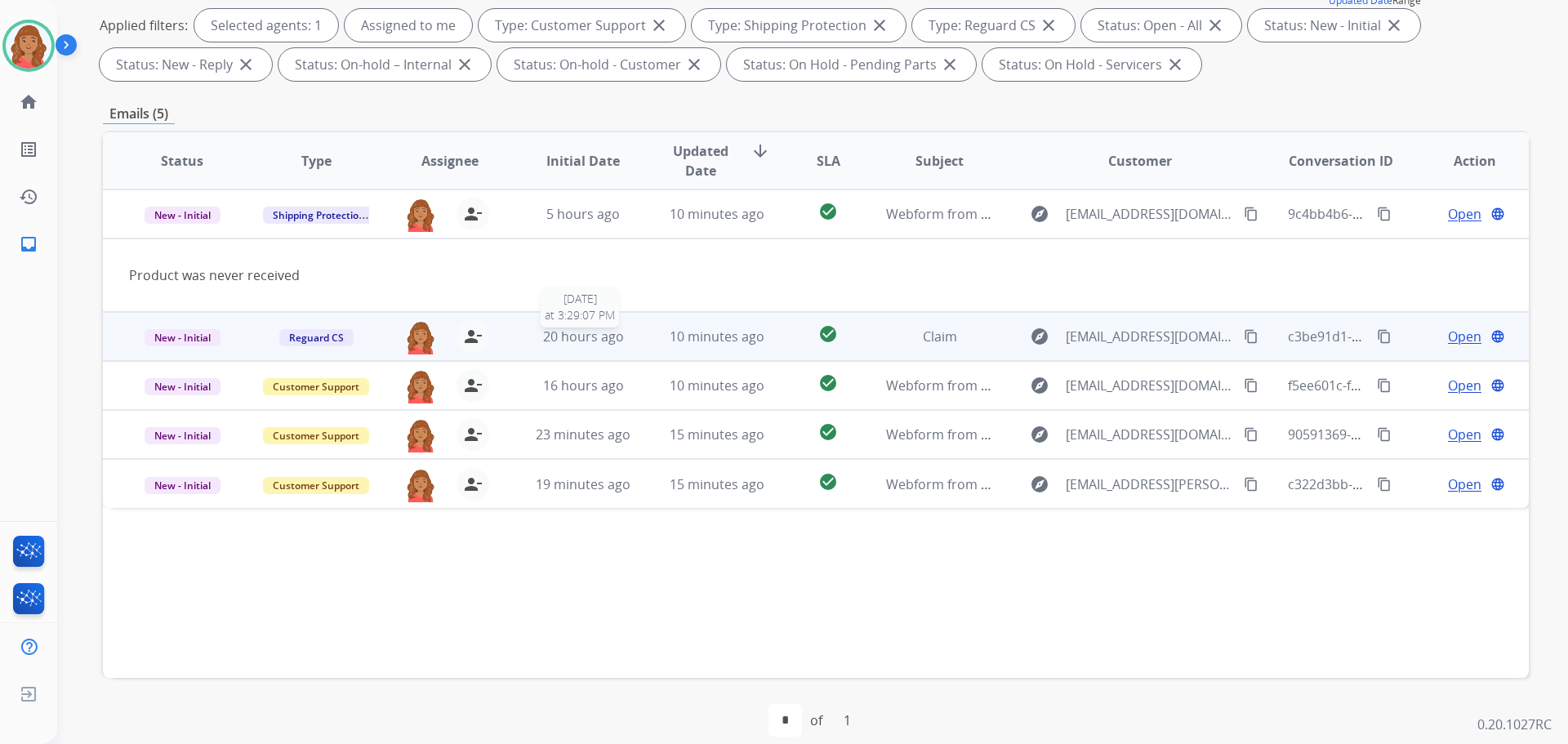
click at [630, 342] on div "20 hours ago" at bounding box center [583, 336] width 107 height 20
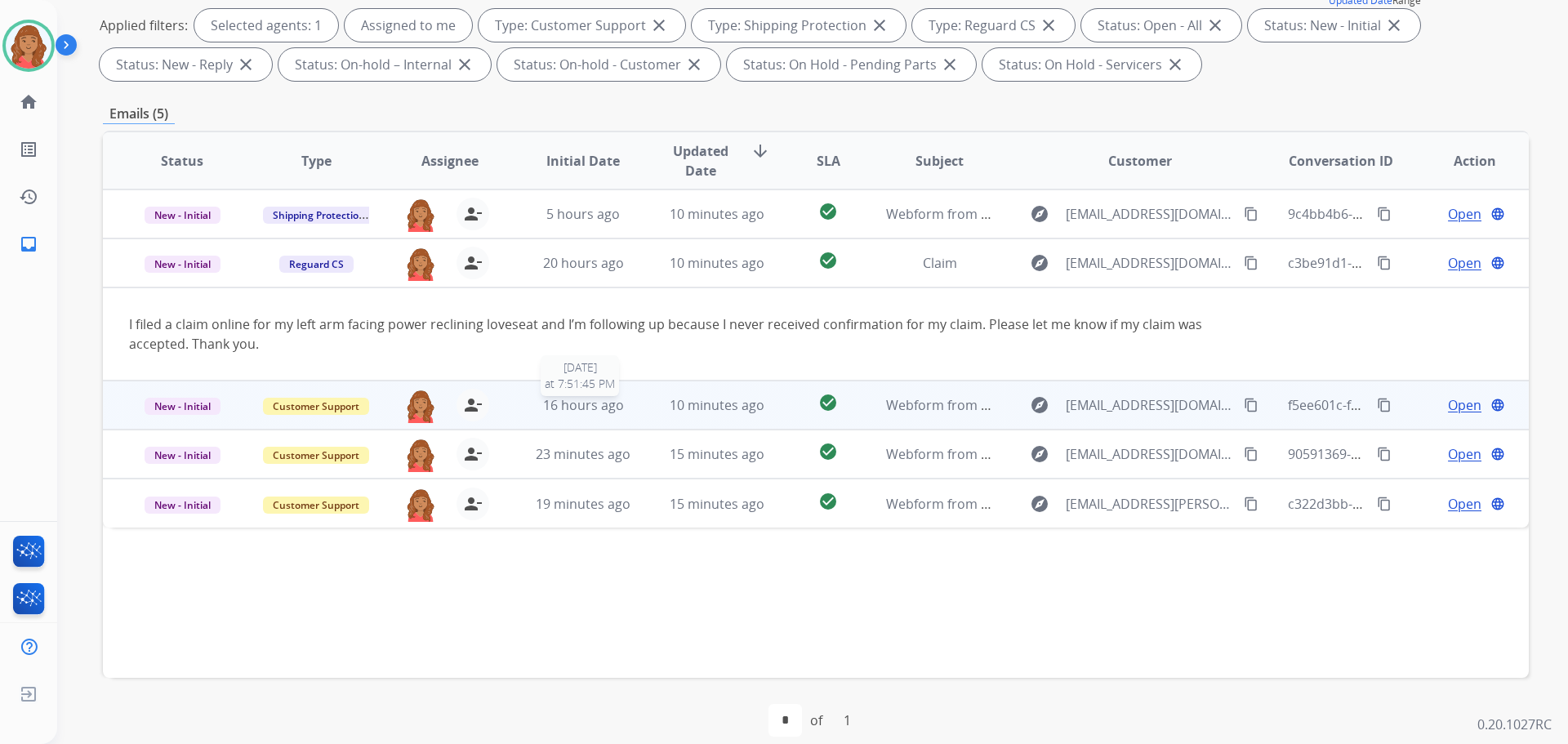
click at [591, 396] on span "16 hours ago" at bounding box center [583, 405] width 81 height 18
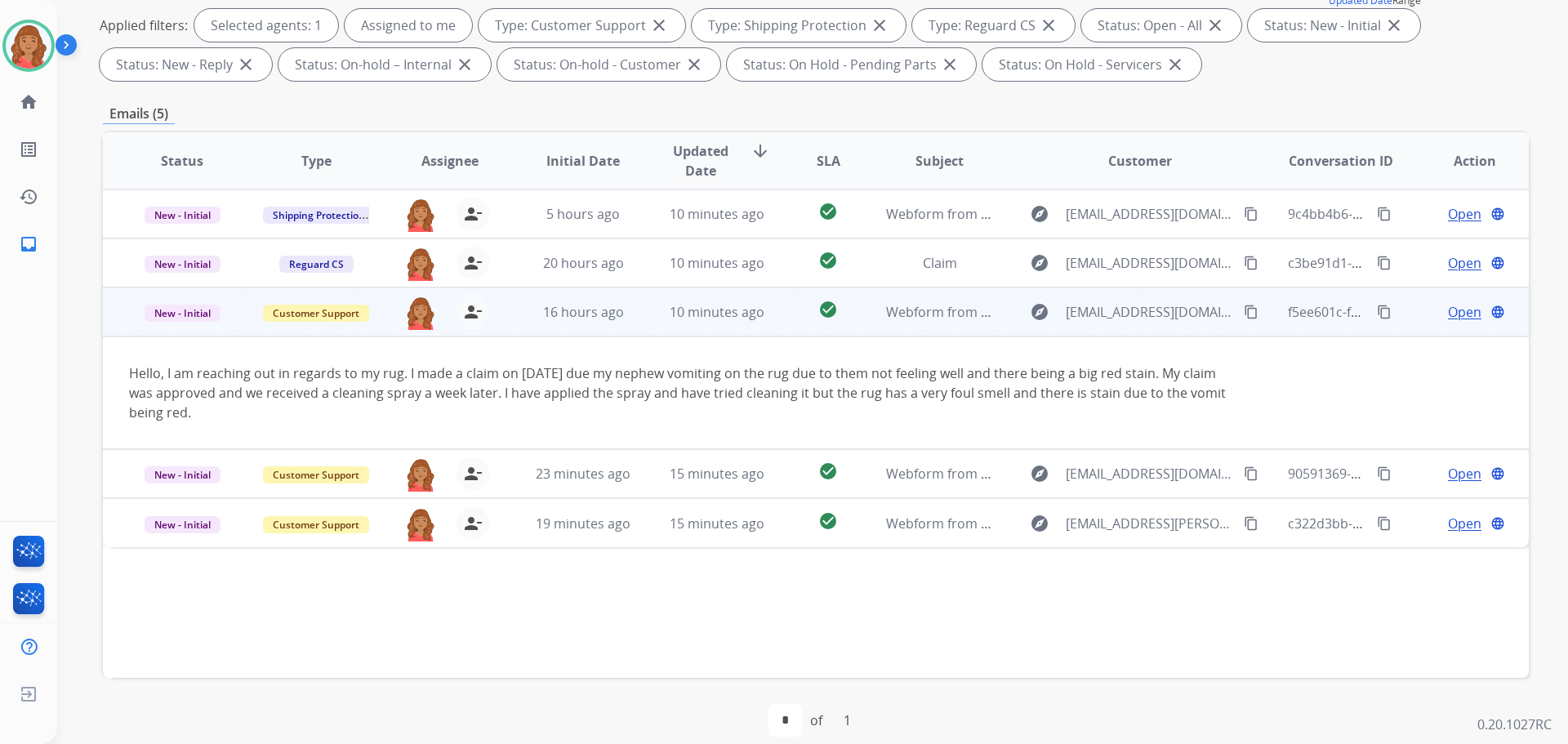
click at [1244, 317] on mat-icon "content_copy" at bounding box center [1251, 312] width 15 height 15
click at [1453, 313] on span "Open" at bounding box center [1465, 312] width 34 height 20
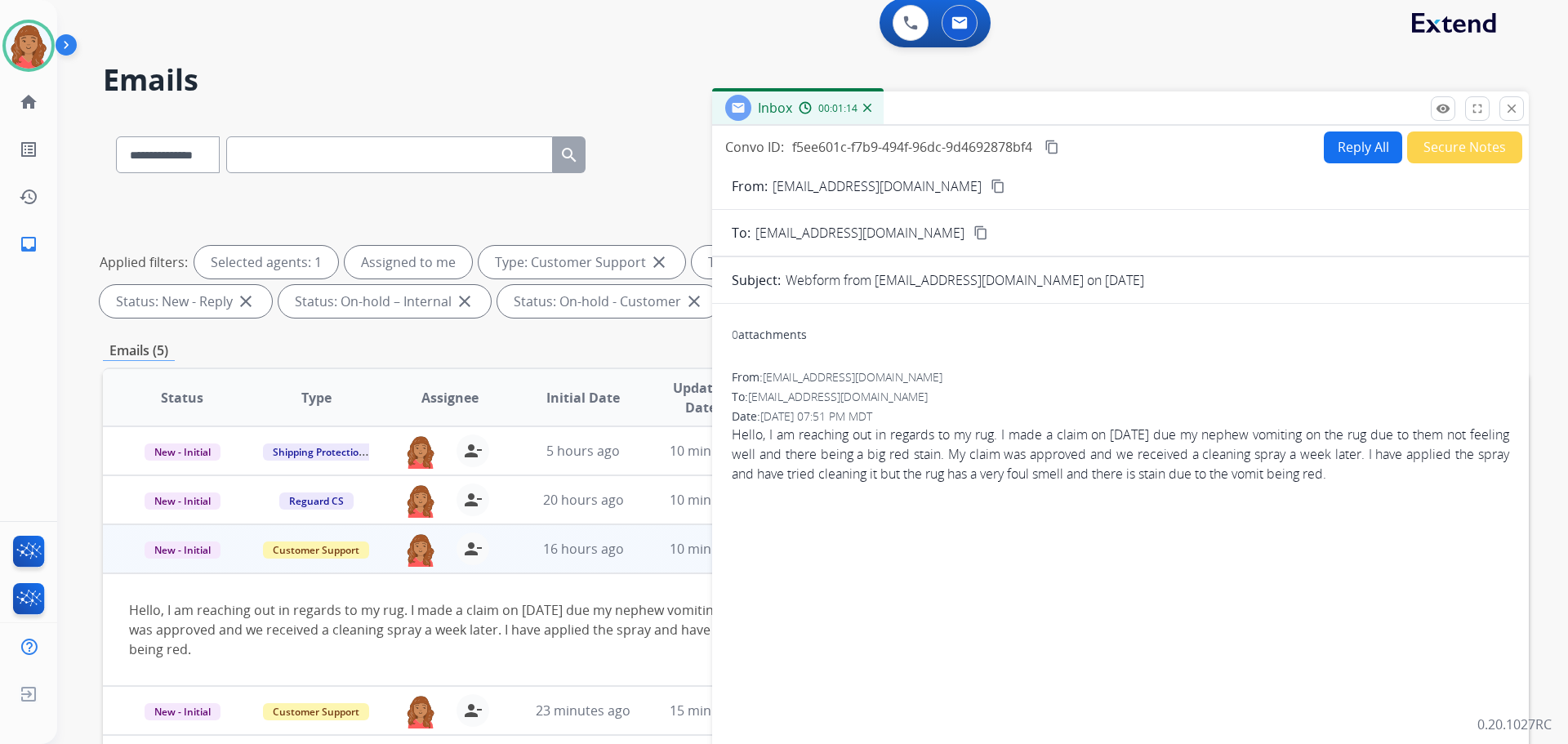
scroll to position [0, 0]
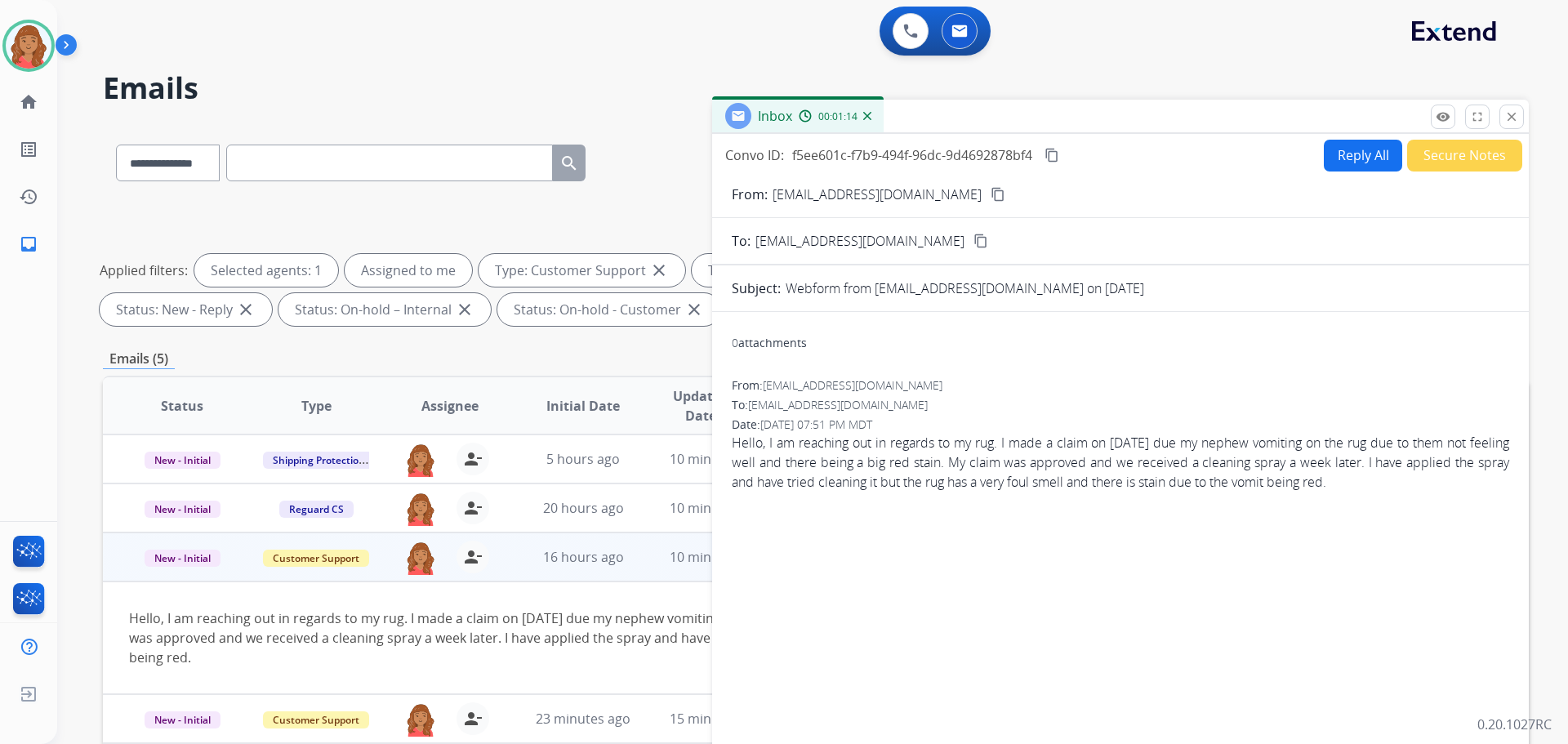
click at [1336, 158] on button "Reply All" at bounding box center [1363, 155] width 78 height 32
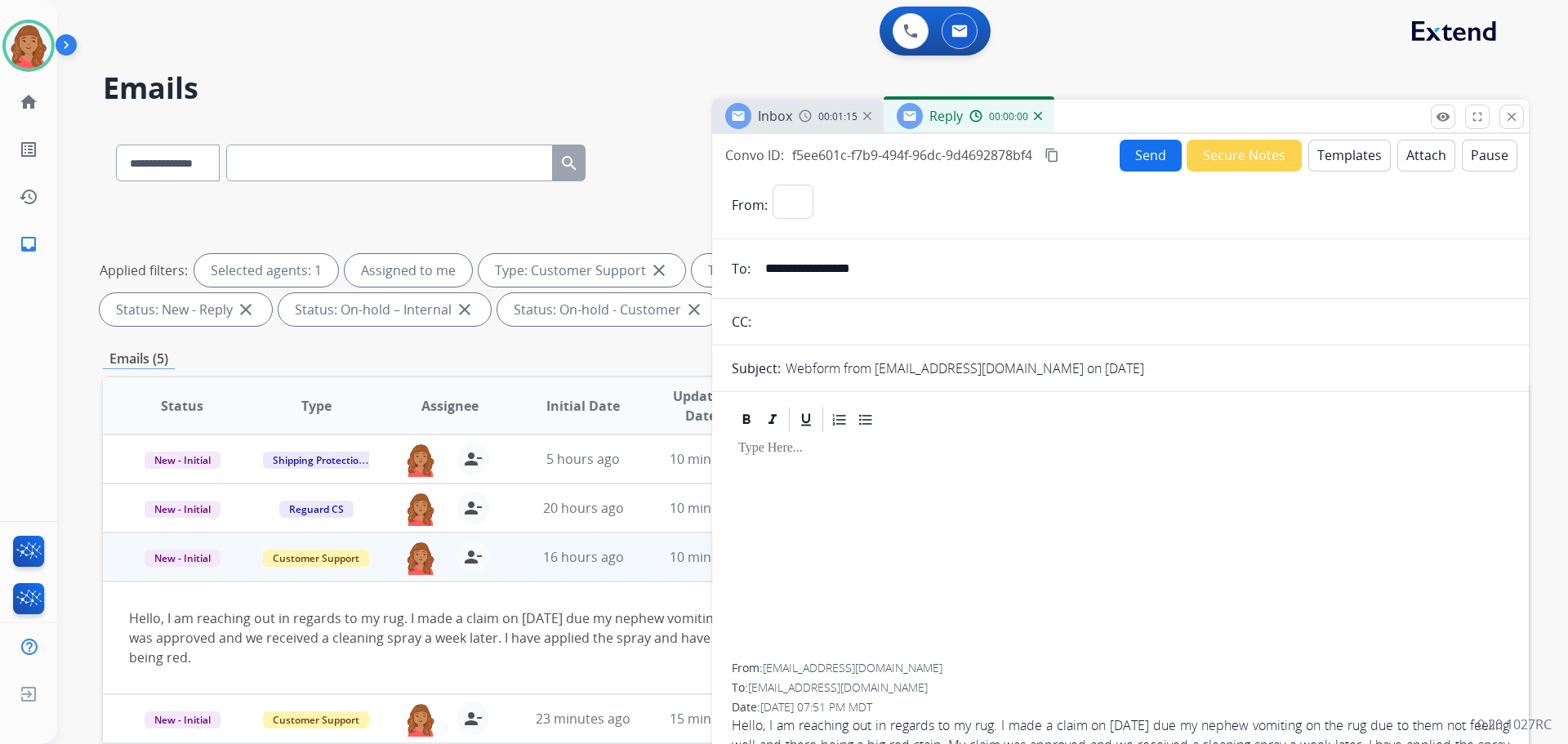
select select "**********"
click at [1320, 162] on button "Templates" at bounding box center [1350, 155] width 83 height 32
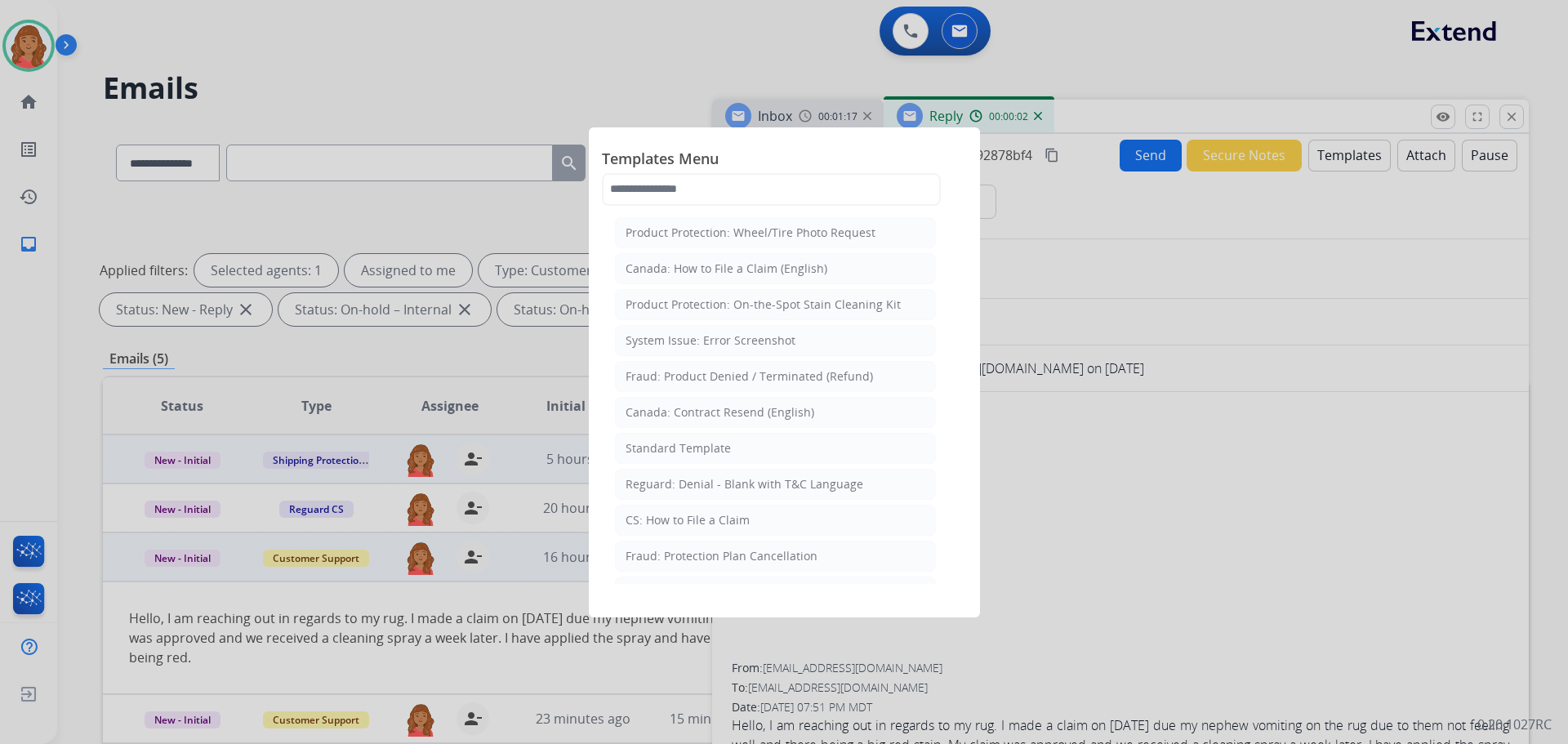
click at [679, 444] on div "Standard Template" at bounding box center [678, 448] width 106 height 16
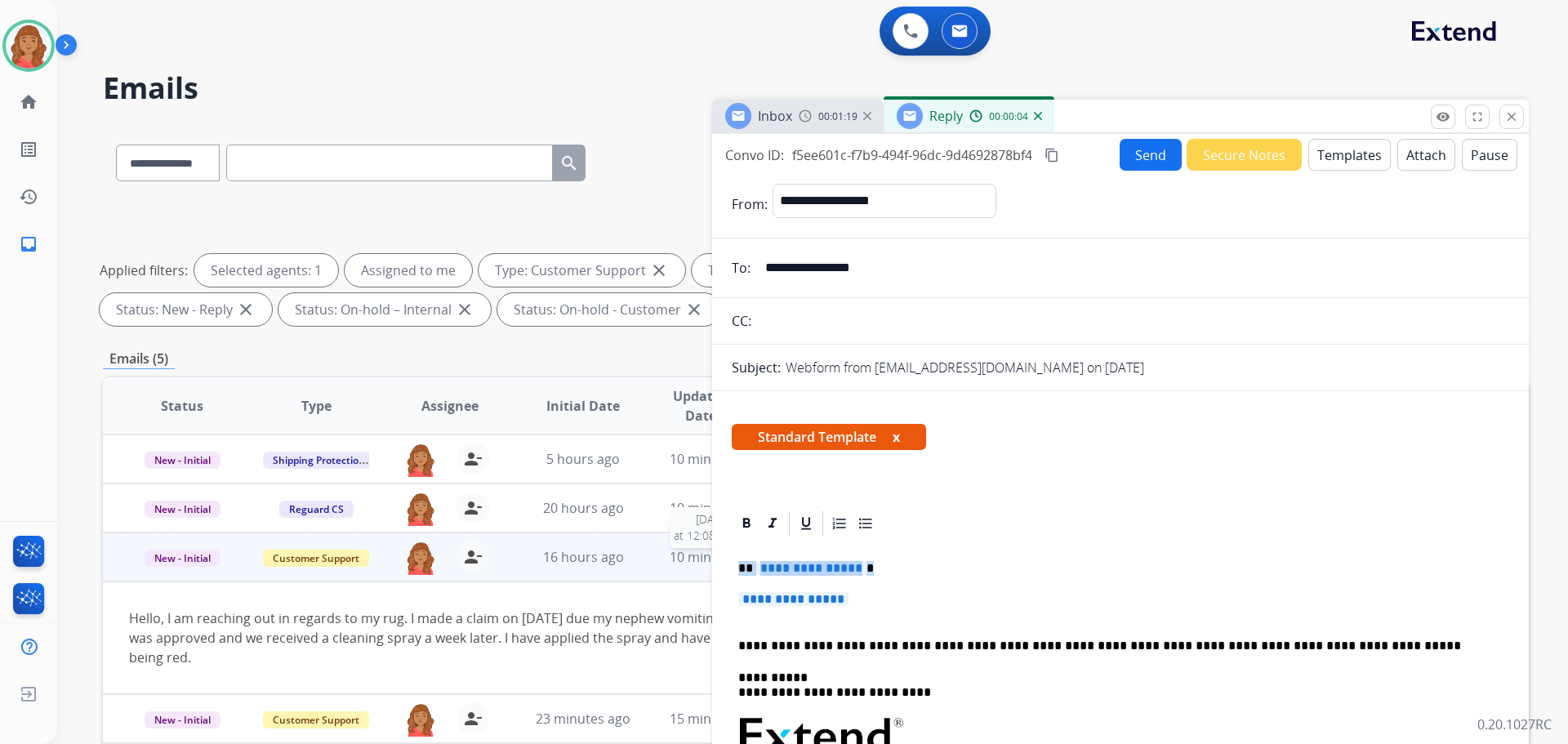
drag, startPoint x: 862, startPoint y: 601, endPoint x: 700, endPoint y: 551, distance: 169.5
click at [690, 551] on div "**********" at bounding box center [816, 566] width 1426 height 883
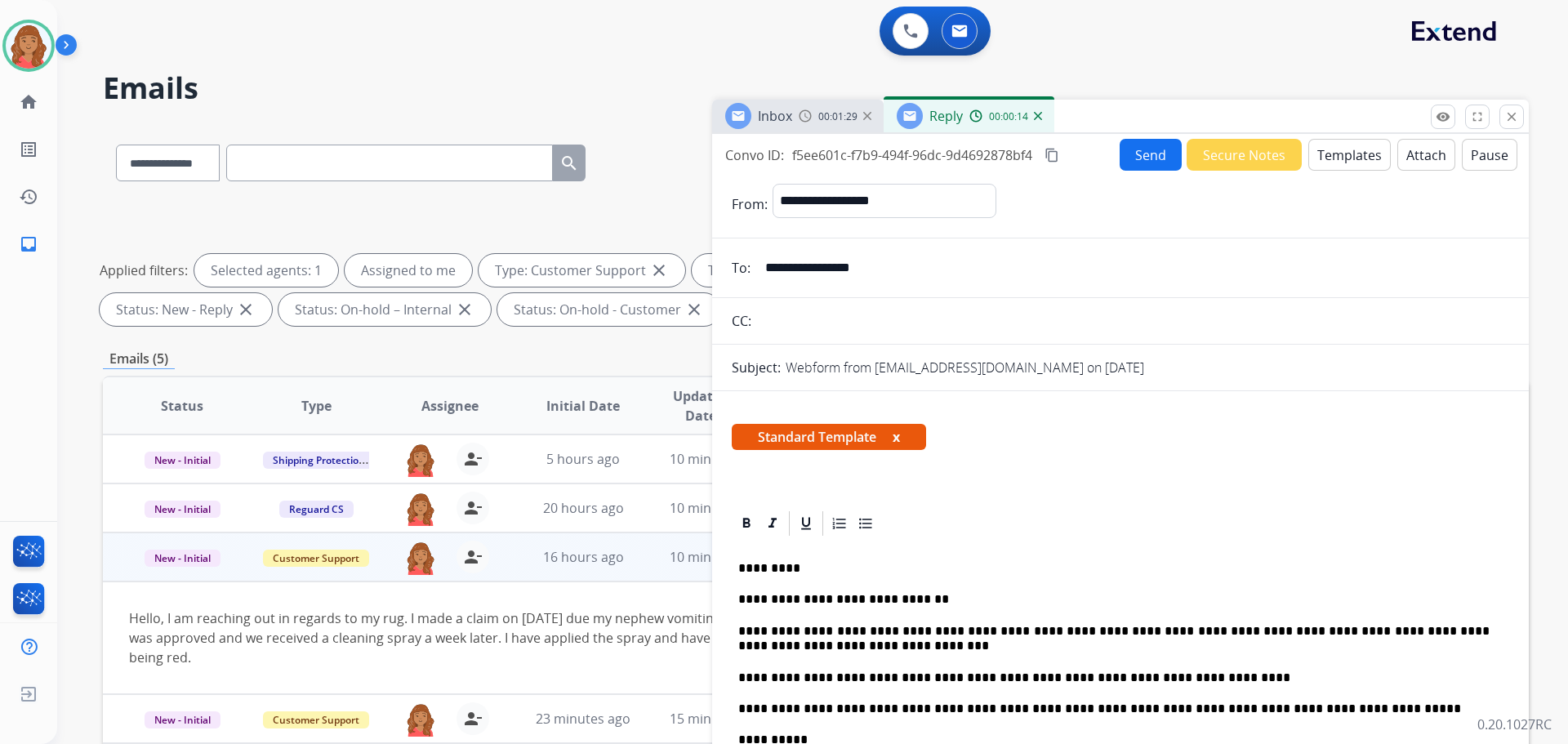
click at [1132, 155] on button "Send" at bounding box center [1151, 154] width 62 height 32
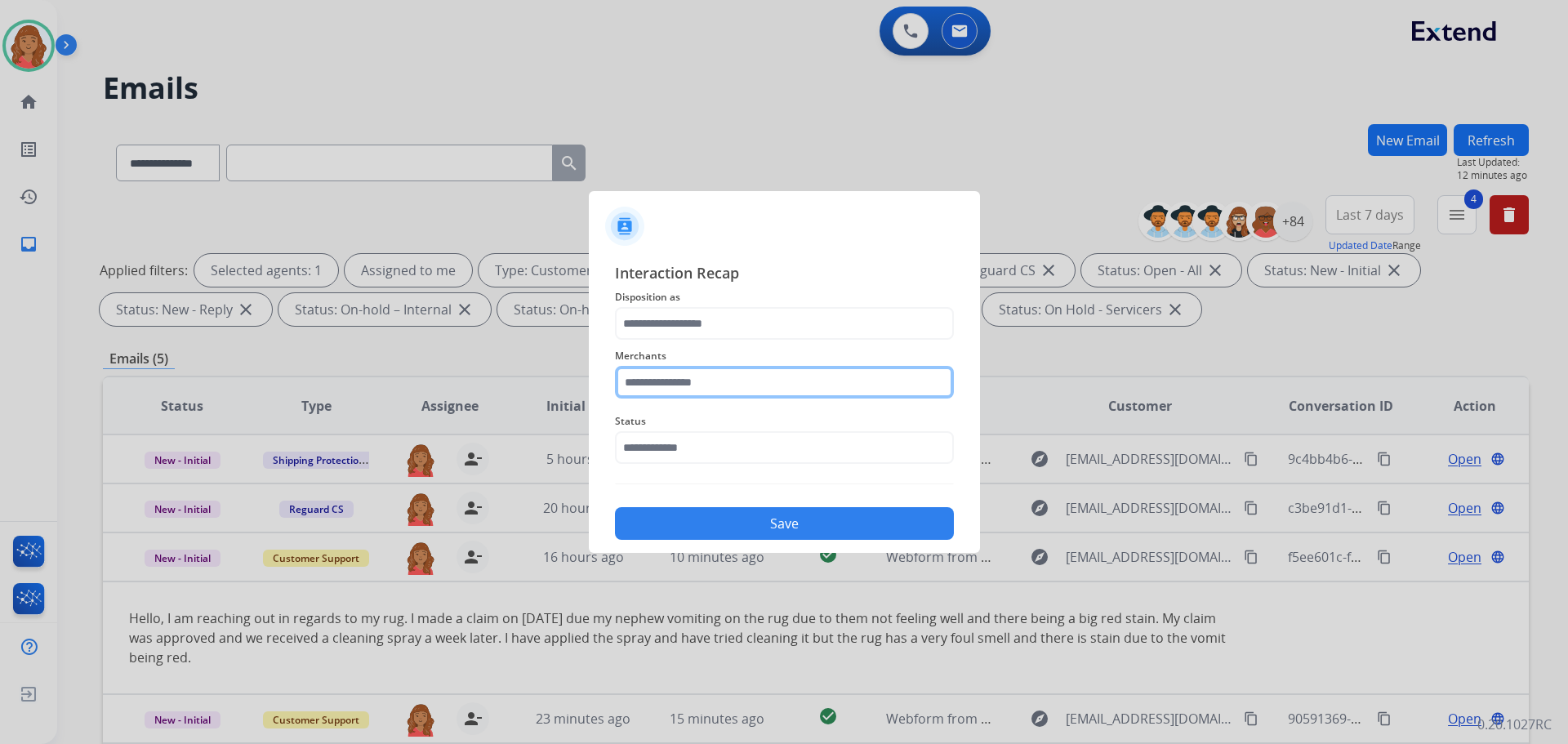
click at [674, 388] on input "text" at bounding box center [785, 382] width 339 height 33
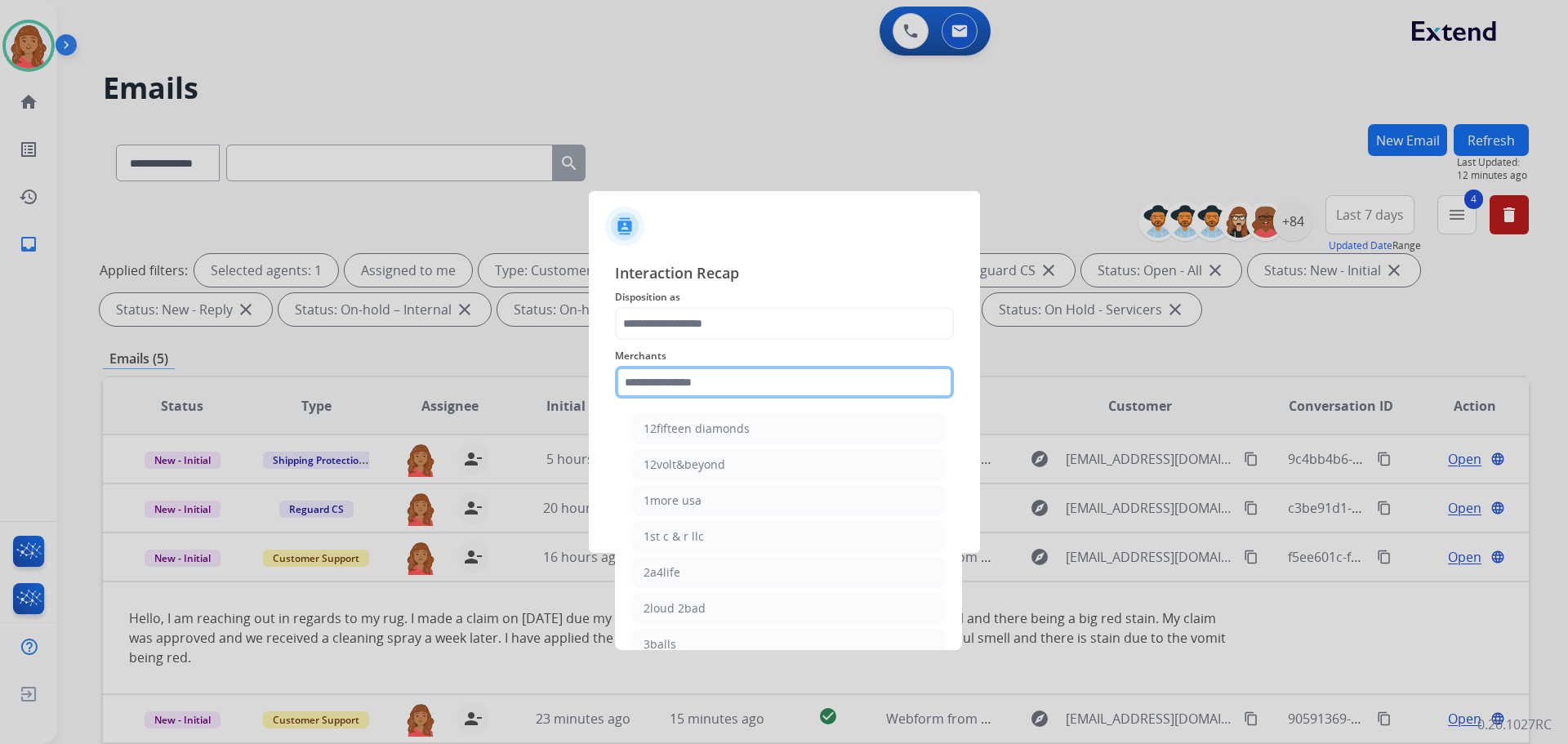
paste input "**********"
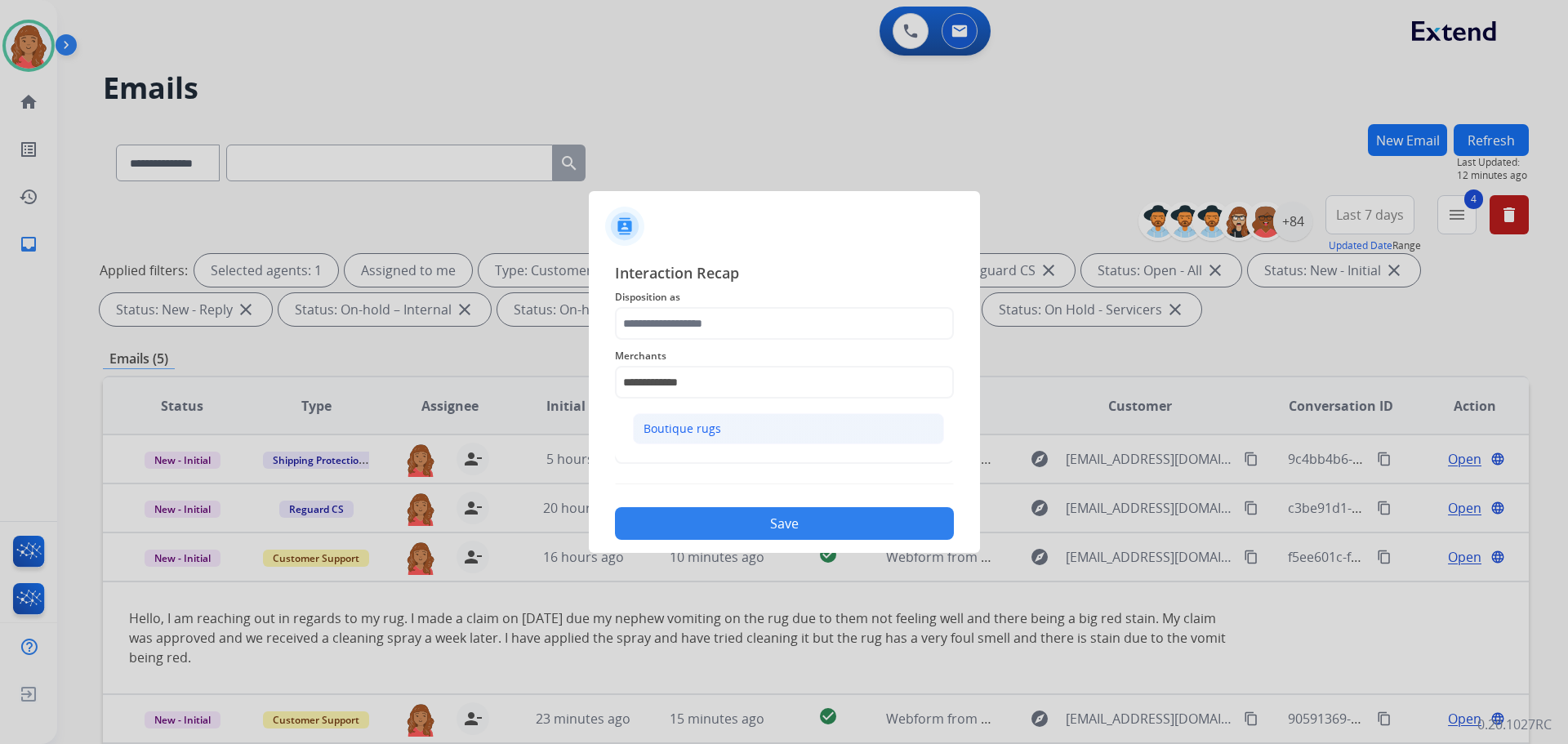
click at [685, 436] on div "Boutique rugs" at bounding box center [682, 429] width 77 height 16
type input "**********"
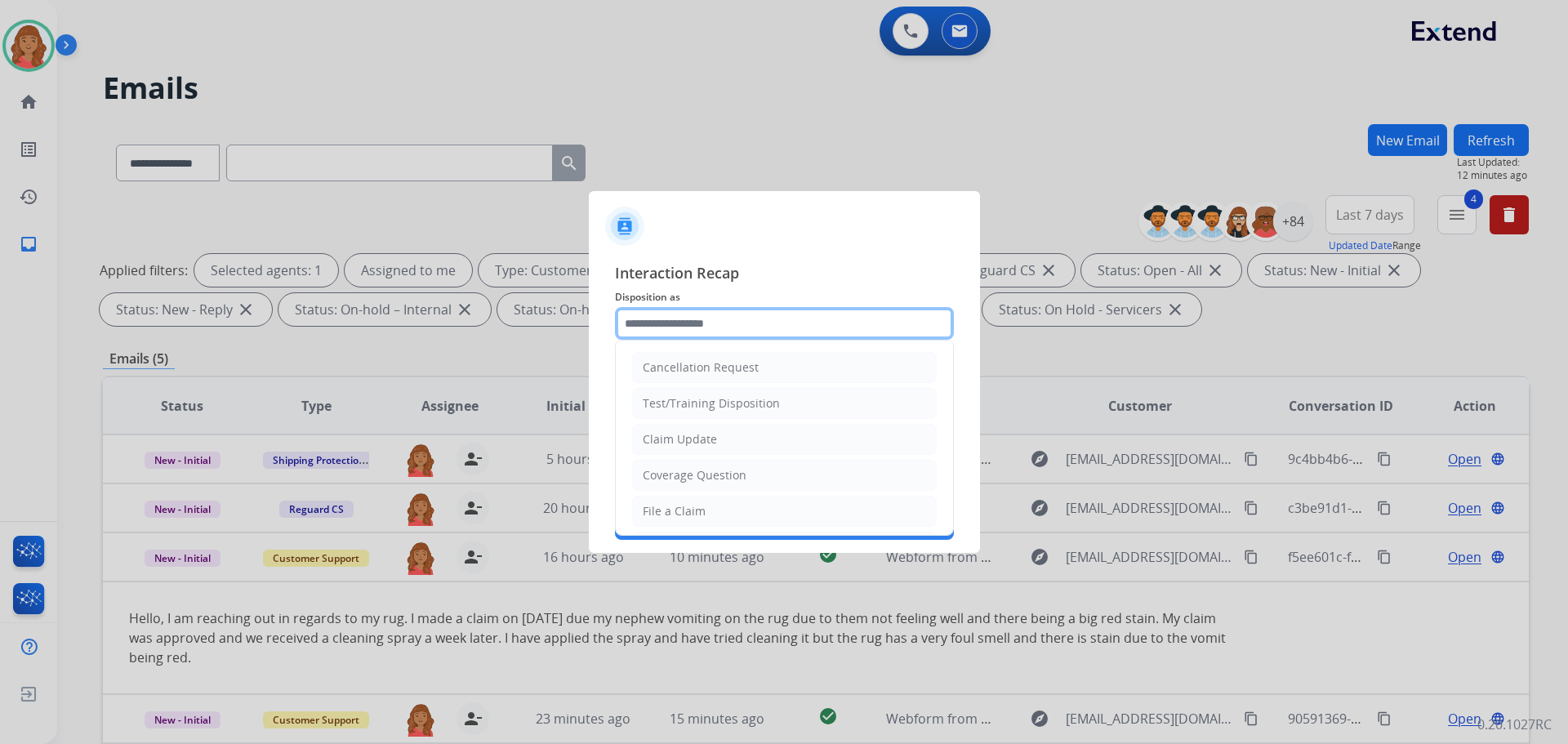
click at [688, 328] on input "text" at bounding box center [785, 323] width 339 height 33
click at [663, 436] on div "Claim Update" at bounding box center [680, 439] width 75 height 16
type input "**********"
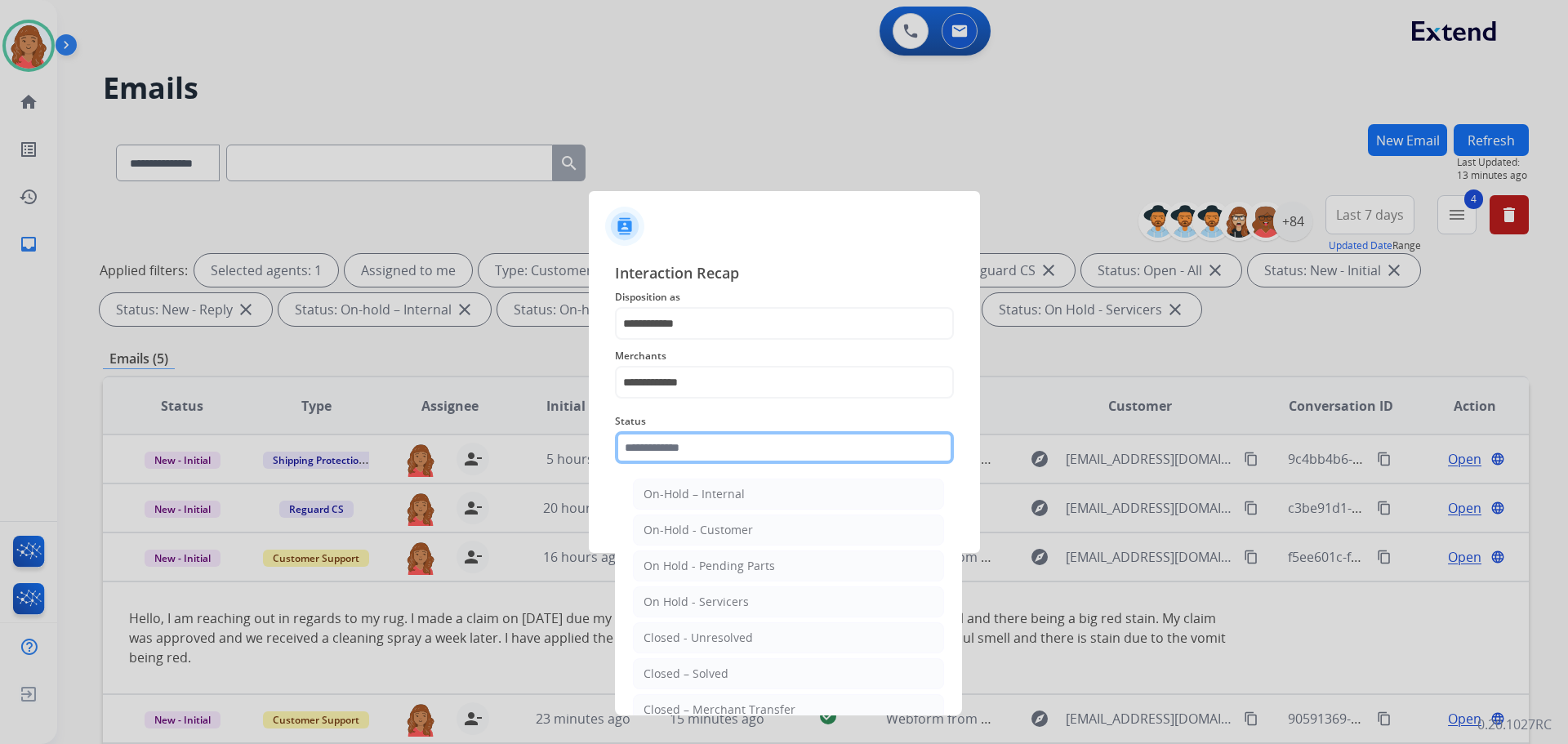
click at [667, 451] on input "text" at bounding box center [785, 447] width 339 height 33
click at [681, 667] on div "Closed – Solved" at bounding box center [686, 674] width 85 height 16
type input "**********"
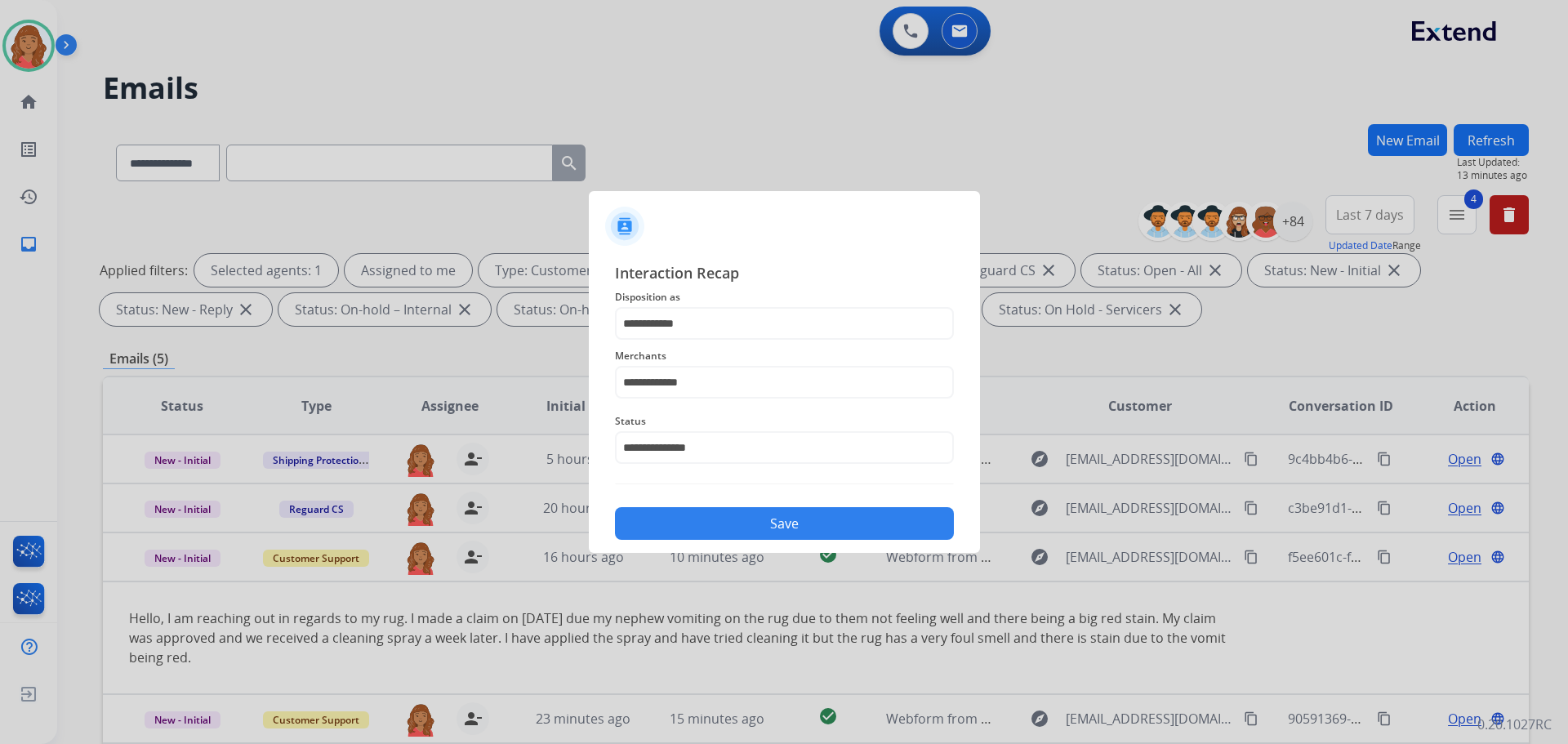
click at [737, 518] on button "Save" at bounding box center [785, 523] width 339 height 33
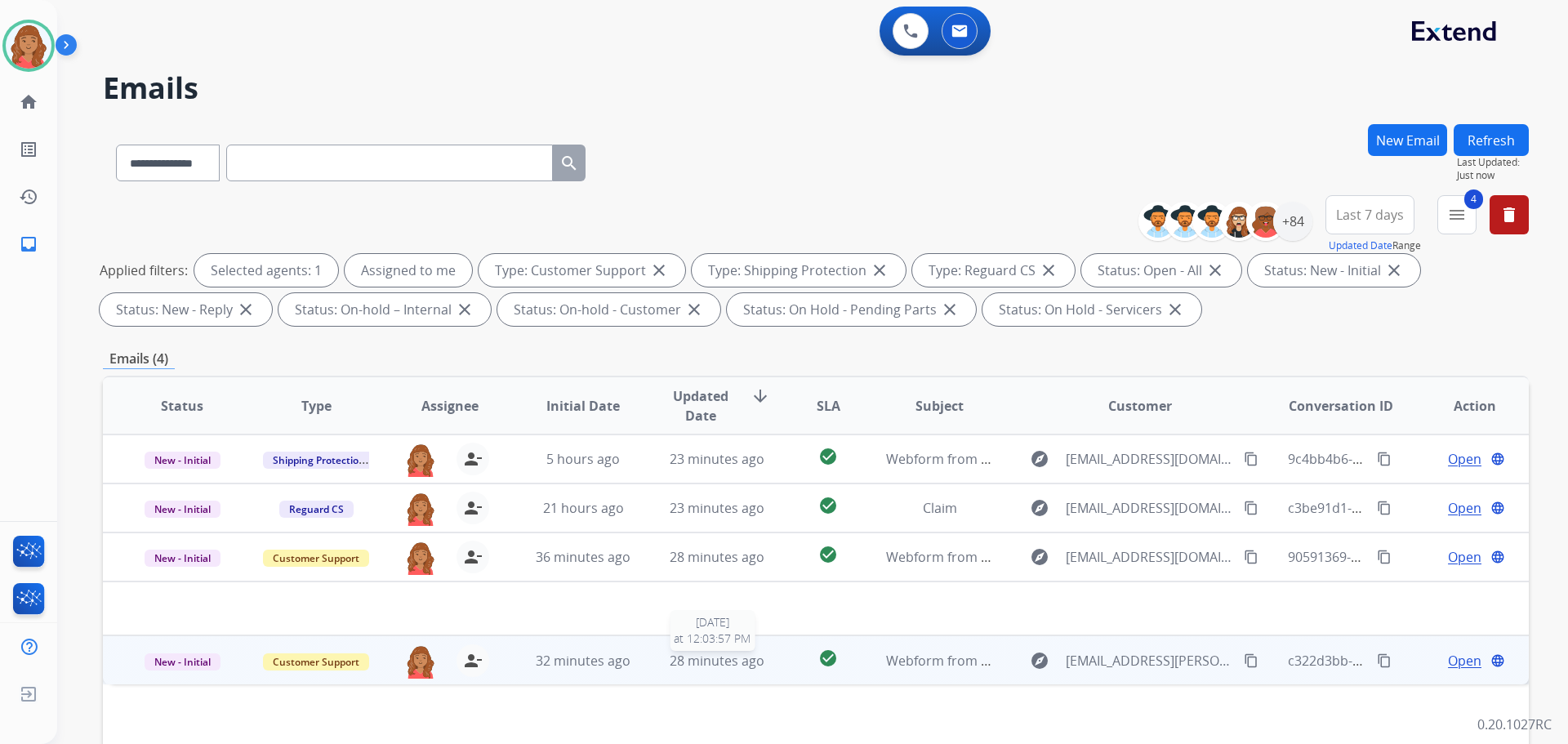
click at [730, 661] on span "28 minutes ago" at bounding box center [717, 661] width 95 height 18
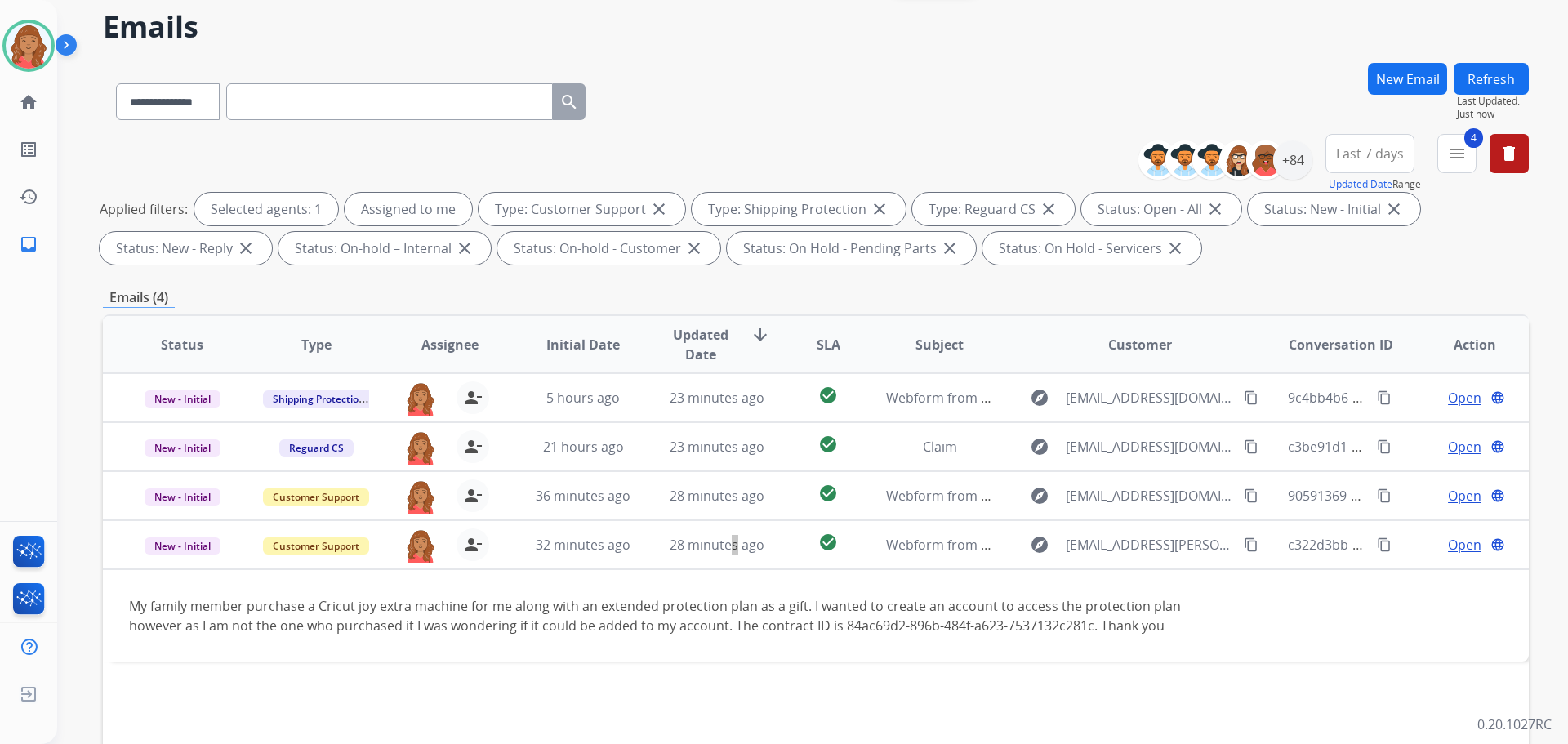
scroll to position [264, 0]
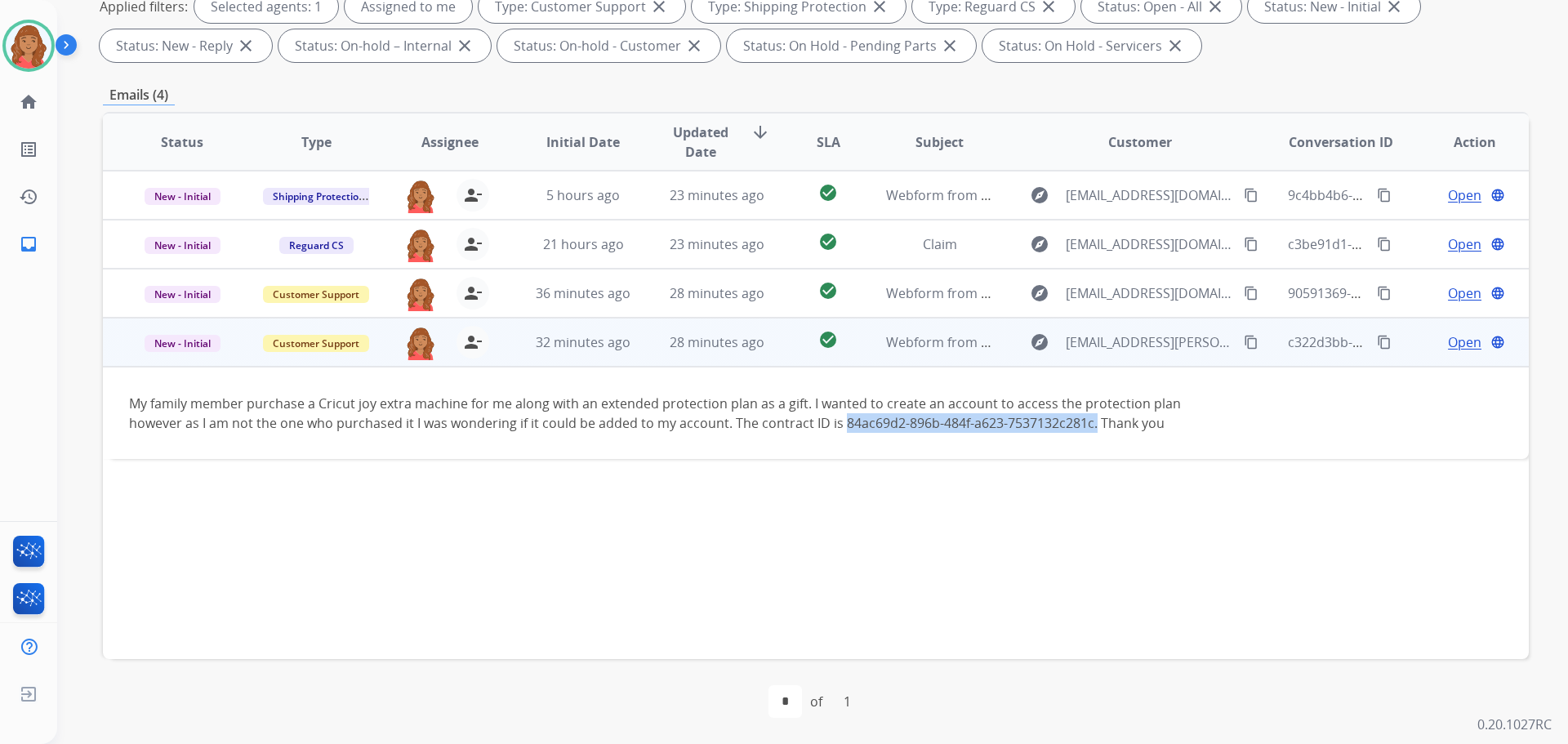
drag, startPoint x: 786, startPoint y: 423, endPoint x: 1036, endPoint y: 423, distance: 250.0
click at [1036, 423] on div "My family member purchase a Cricut joy extra machine for me along with an exten…" at bounding box center [682, 413] width 1107 height 39
copy div "84ac69d2-896b-484f-a623-7537132c281c."
click at [1456, 347] on span "Open" at bounding box center [1465, 342] width 34 height 20
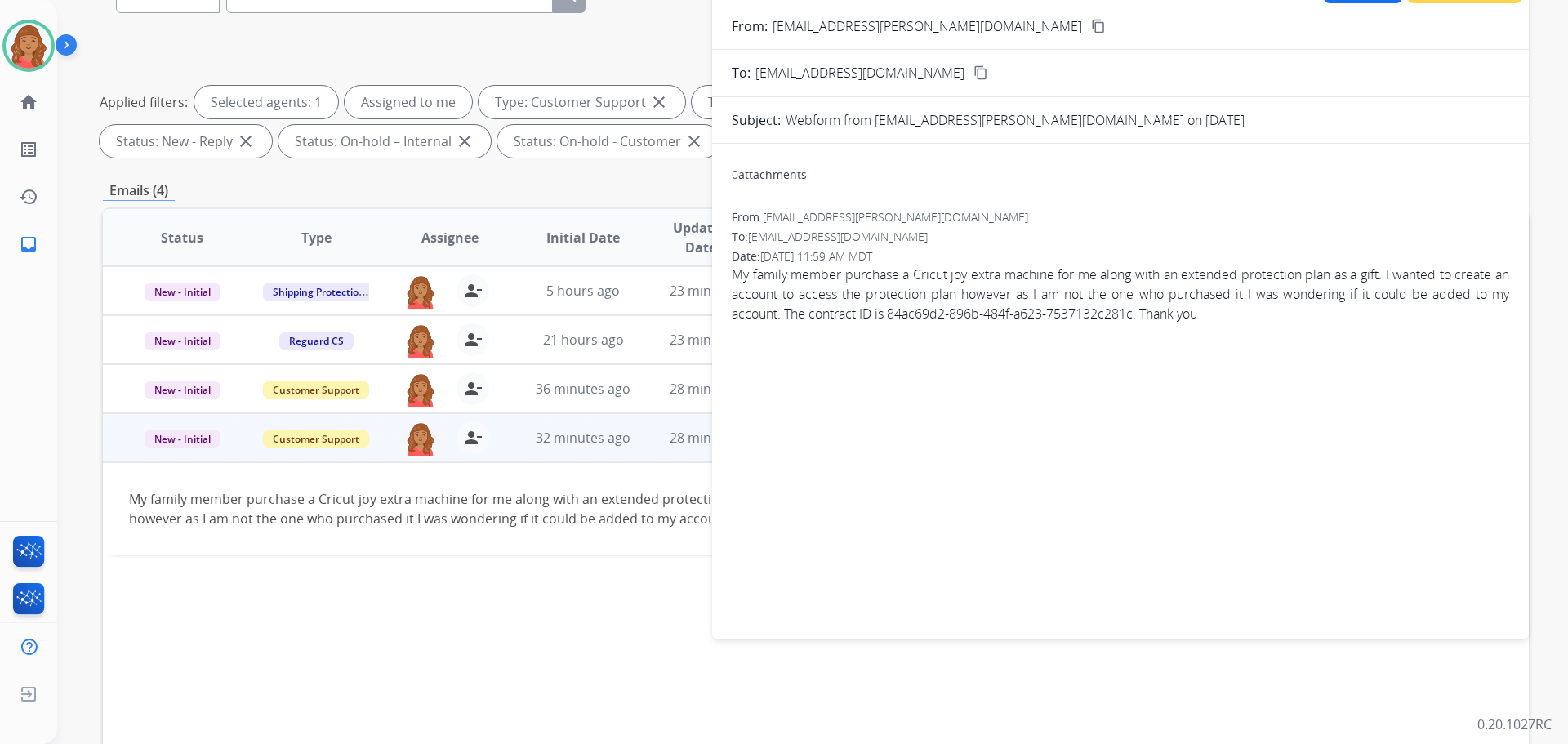
scroll to position [0, 0]
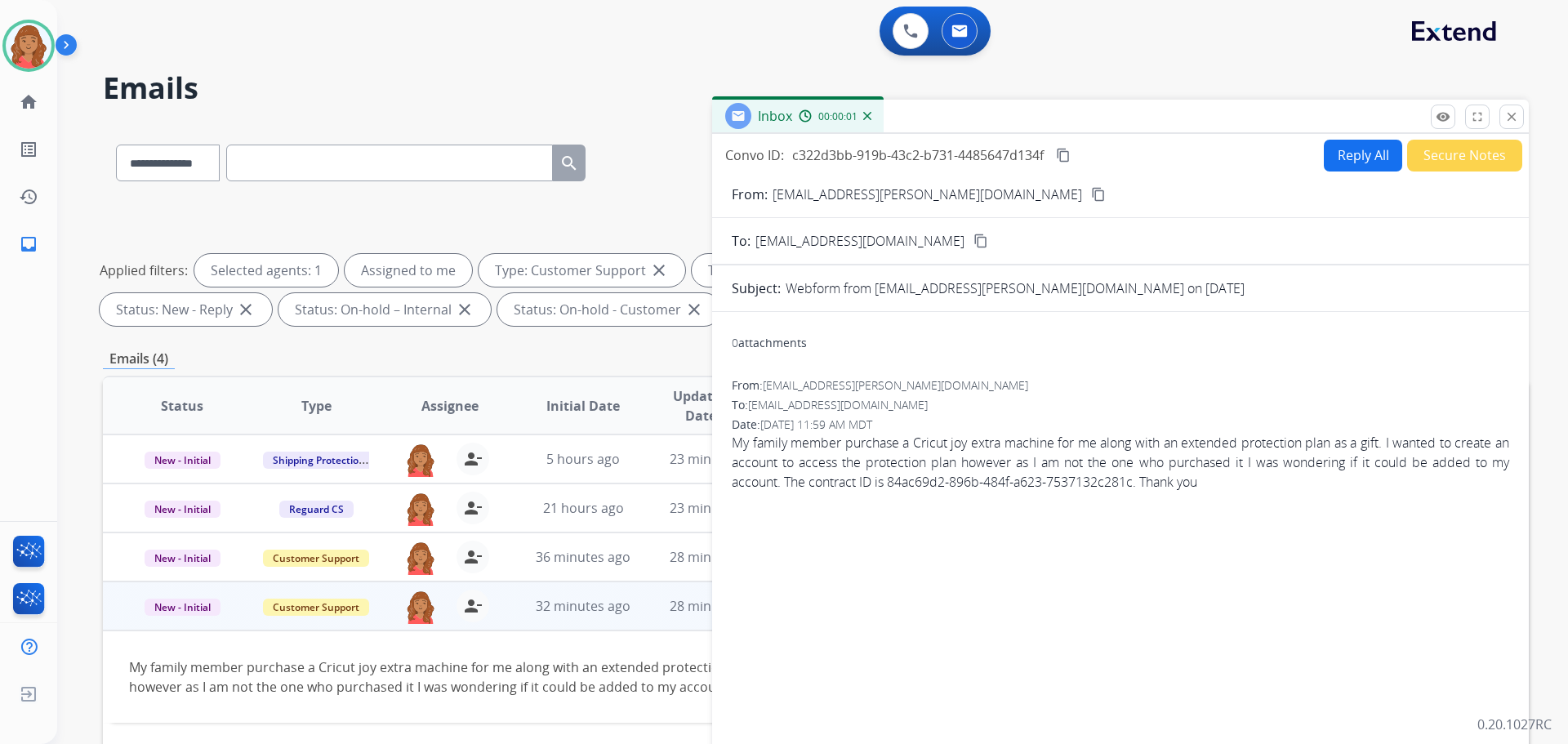
click at [1341, 154] on button "Reply All" at bounding box center [1363, 155] width 78 height 32
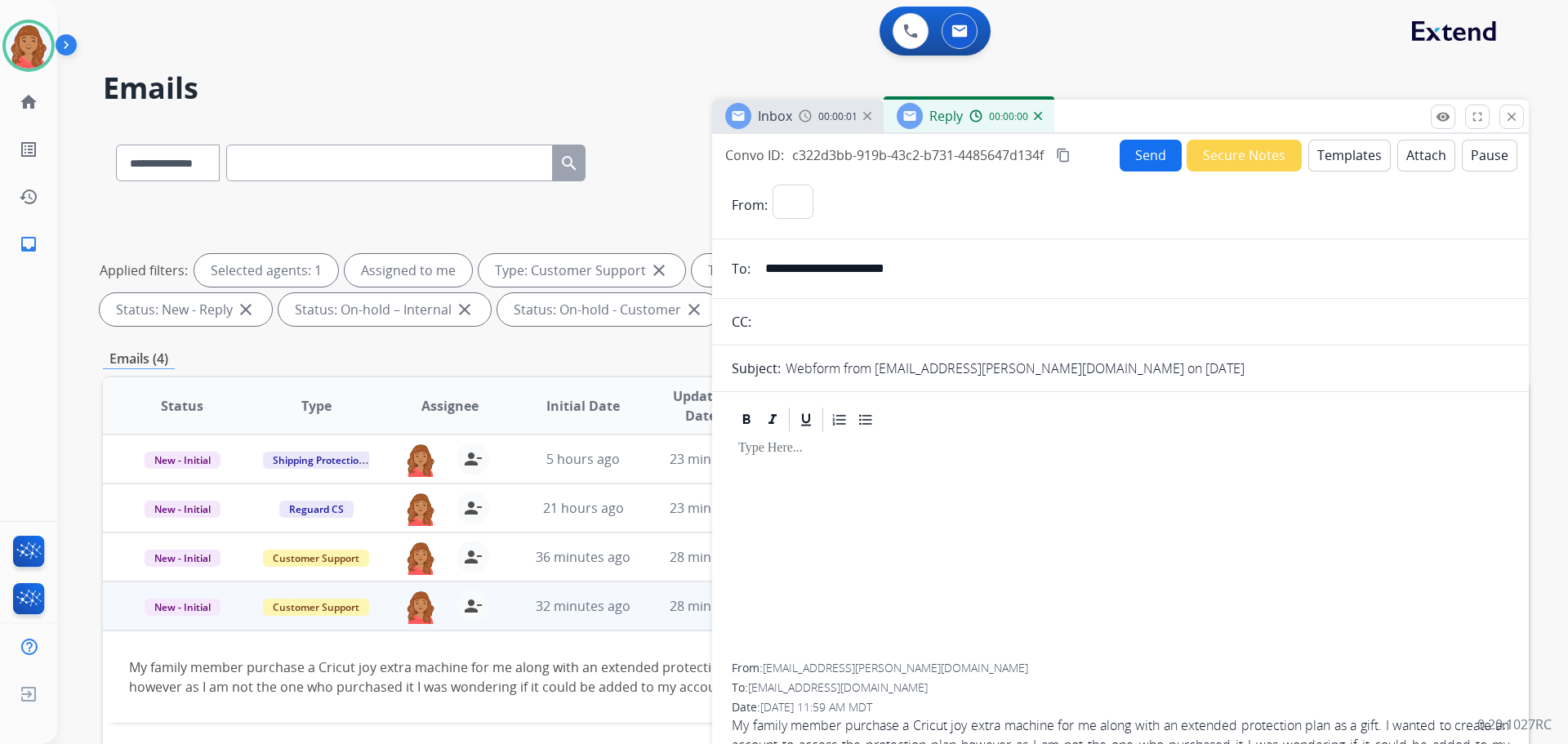
select select "**********"
drag, startPoint x: 876, startPoint y: 367, endPoint x: 1024, endPoint y: 374, distance: 148.2
click at [1024, 374] on p "Webform from [EMAIL_ADDRESS][PERSON_NAME][DOMAIN_NAME] on [DATE]" at bounding box center [1015, 368] width 459 height 20
copy p "[EMAIL_ADDRESS][PERSON_NAME][DOMAIN_NAME]"
click at [1310, 150] on button "Templates" at bounding box center [1350, 155] width 83 height 32
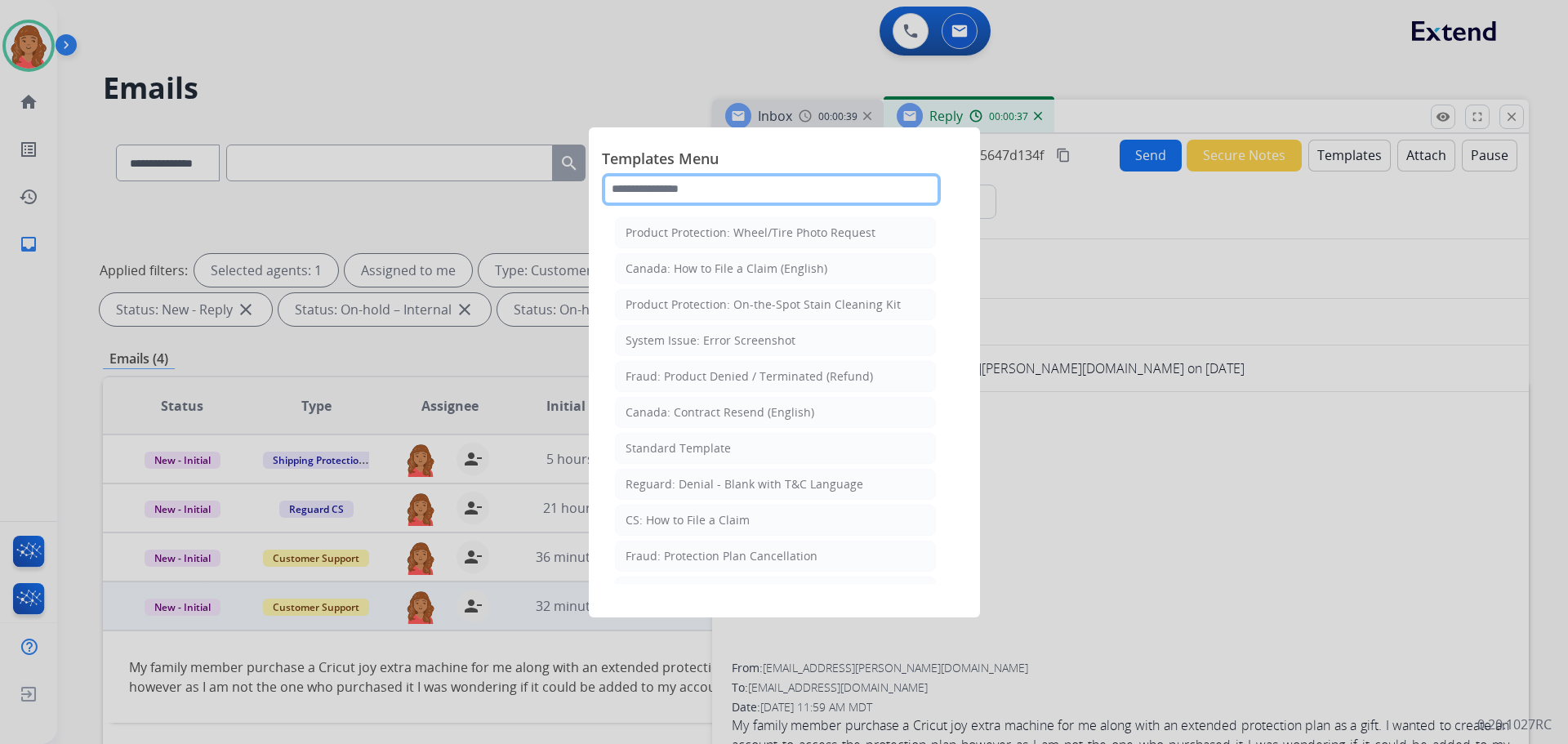
click at [771, 189] on input "text" at bounding box center [772, 189] width 339 height 33
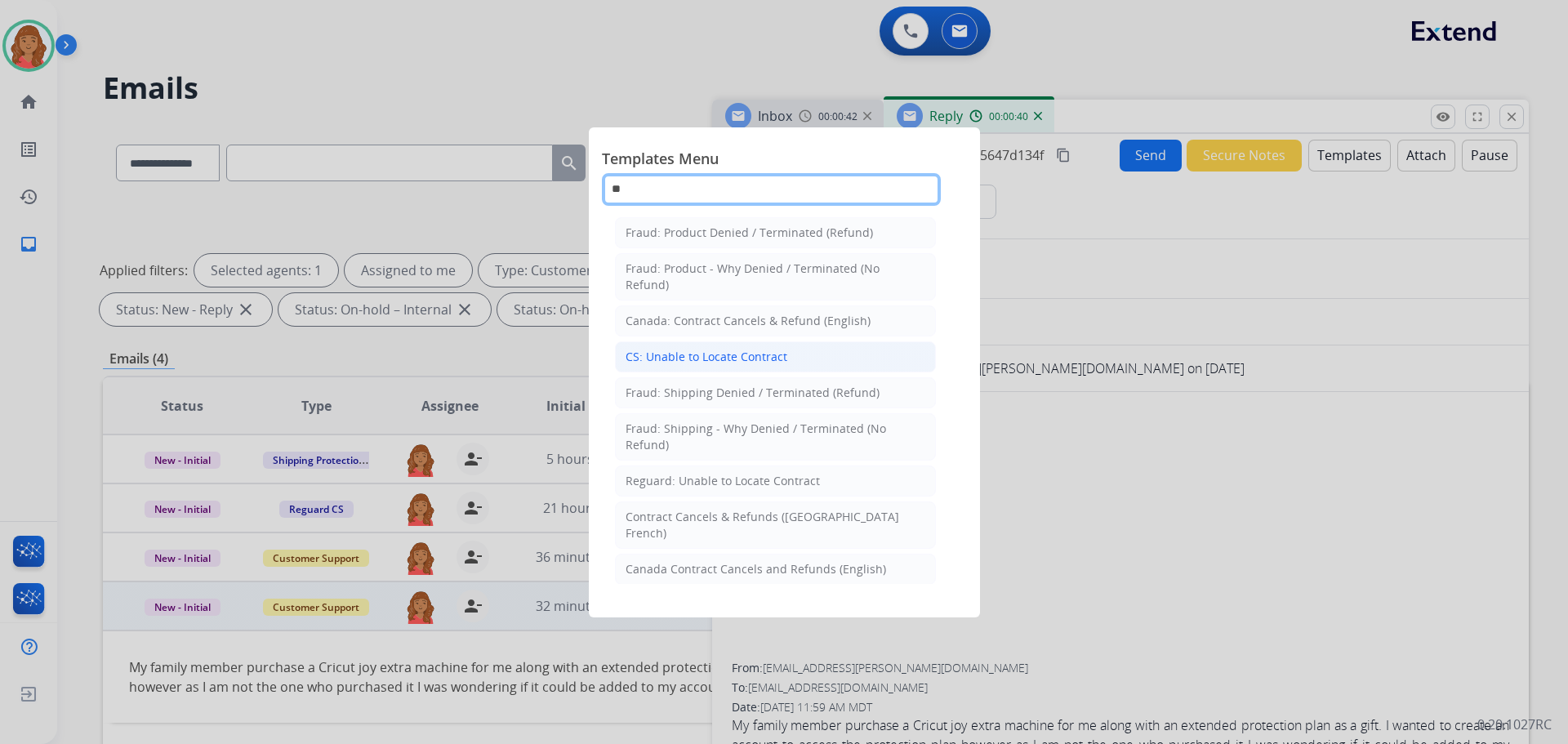
type input "**"
click at [674, 359] on div "CS: Unable to Locate Contract" at bounding box center [707, 357] width 162 height 16
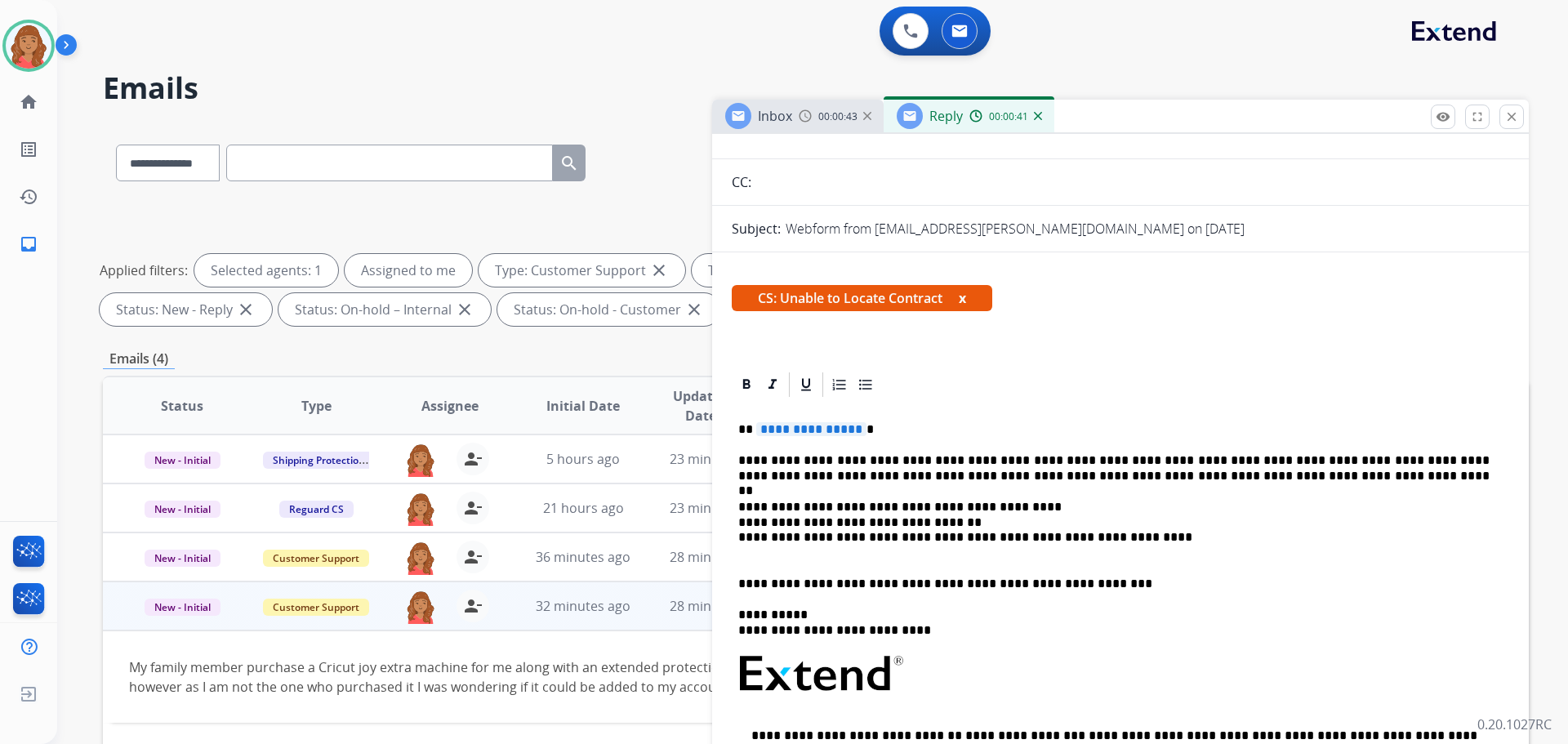
scroll to position [163, 0]
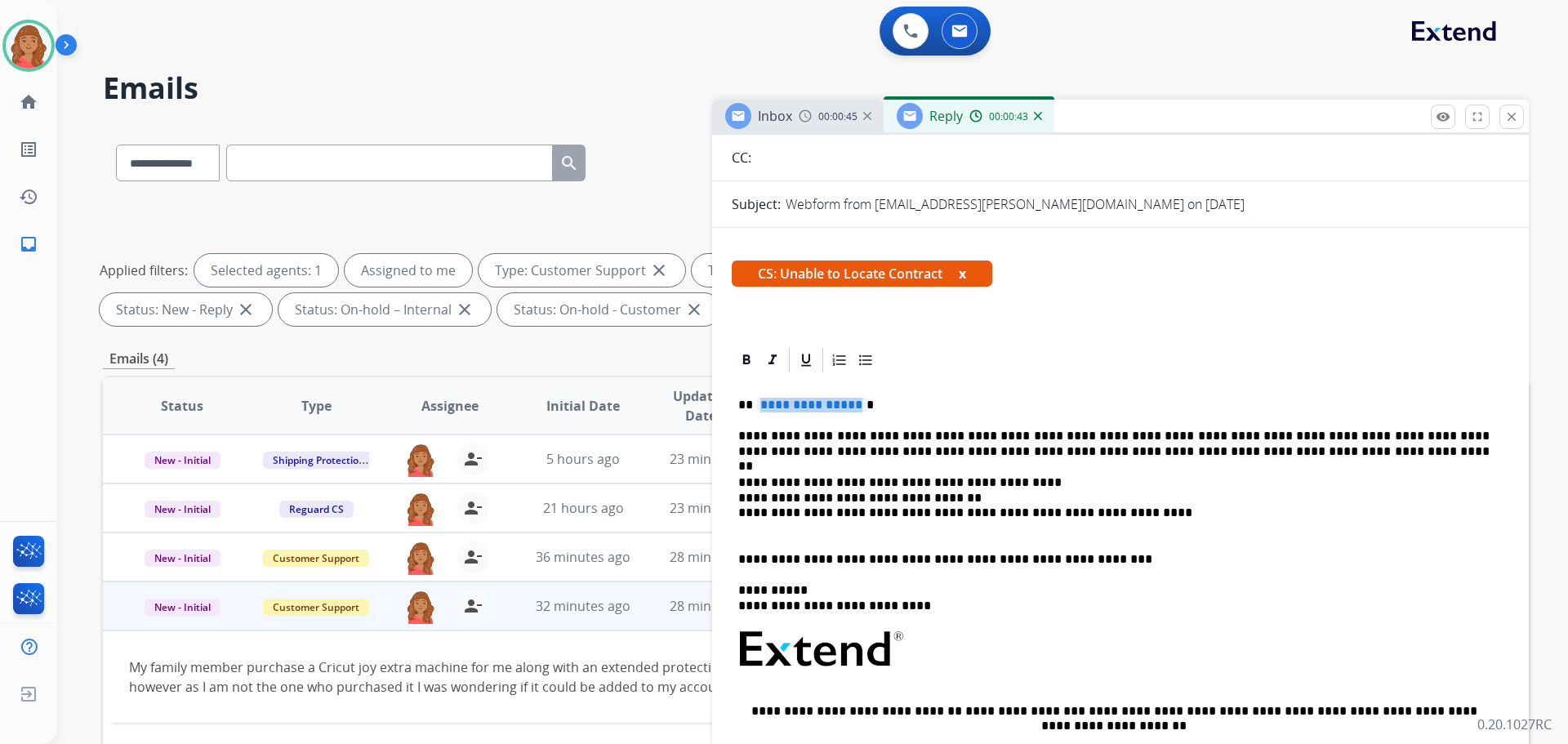
drag, startPoint x: 856, startPoint y: 408, endPoint x: 804, endPoint y: 408, distance: 52.0
click at [804, 408] on span "**********" at bounding box center [812, 405] width 110 height 14
drag, startPoint x: 755, startPoint y: 405, endPoint x: 846, endPoint y: 407, distance: 91.0
click at [846, 408] on span "**********" at bounding box center [812, 405] width 110 height 14
click at [853, 406] on span "**********" at bounding box center [812, 405] width 110 height 14
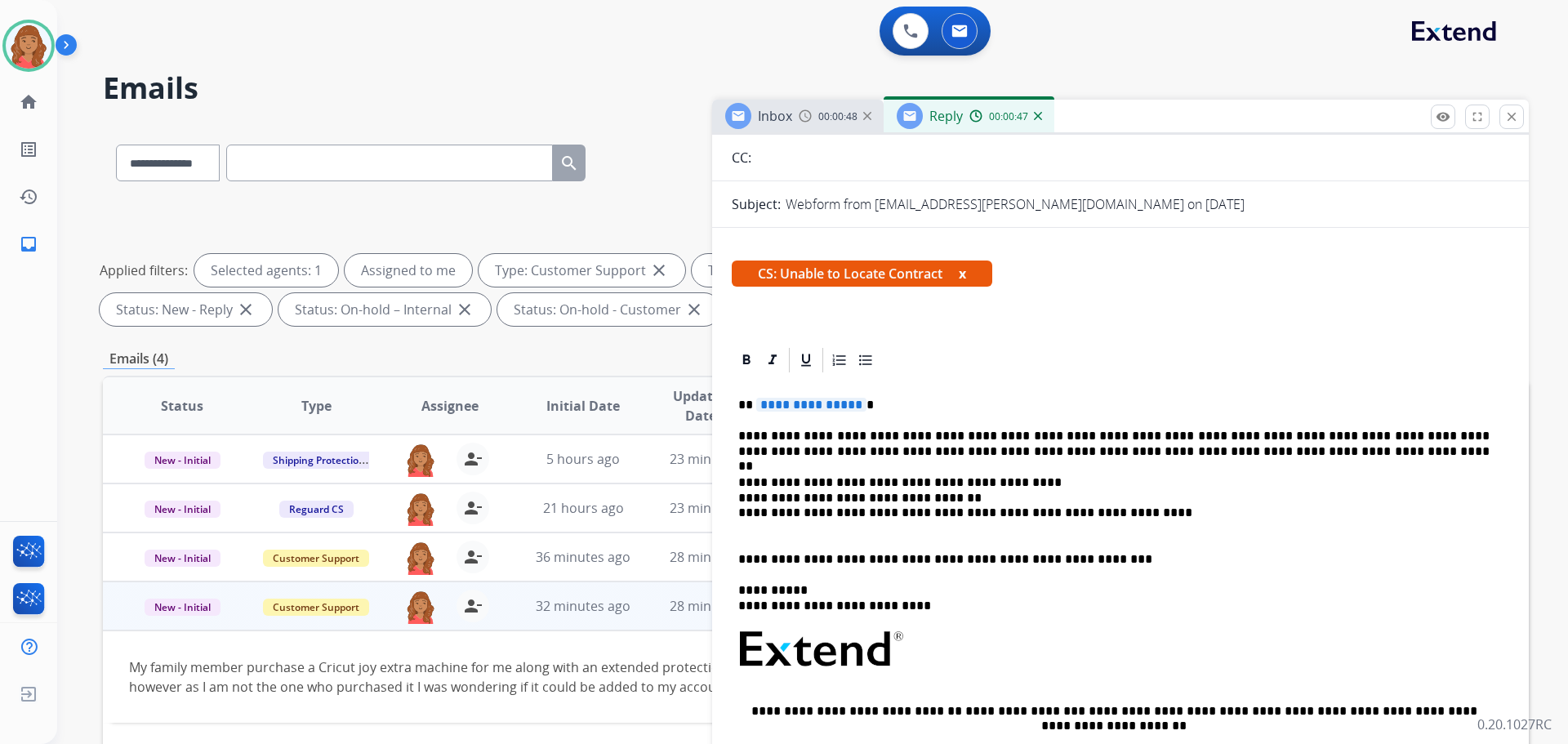
click at [861, 401] on p "**********" at bounding box center [1114, 405] width 751 height 15
drag, startPoint x: 855, startPoint y: 405, endPoint x: 777, endPoint y: 407, distance: 78.0
click at [777, 407] on span "**********" at bounding box center [812, 405] width 110 height 14
click at [750, 403] on p "**********" at bounding box center [1114, 405] width 751 height 15
drag, startPoint x: 762, startPoint y: 404, endPoint x: 829, endPoint y: 409, distance: 67.2
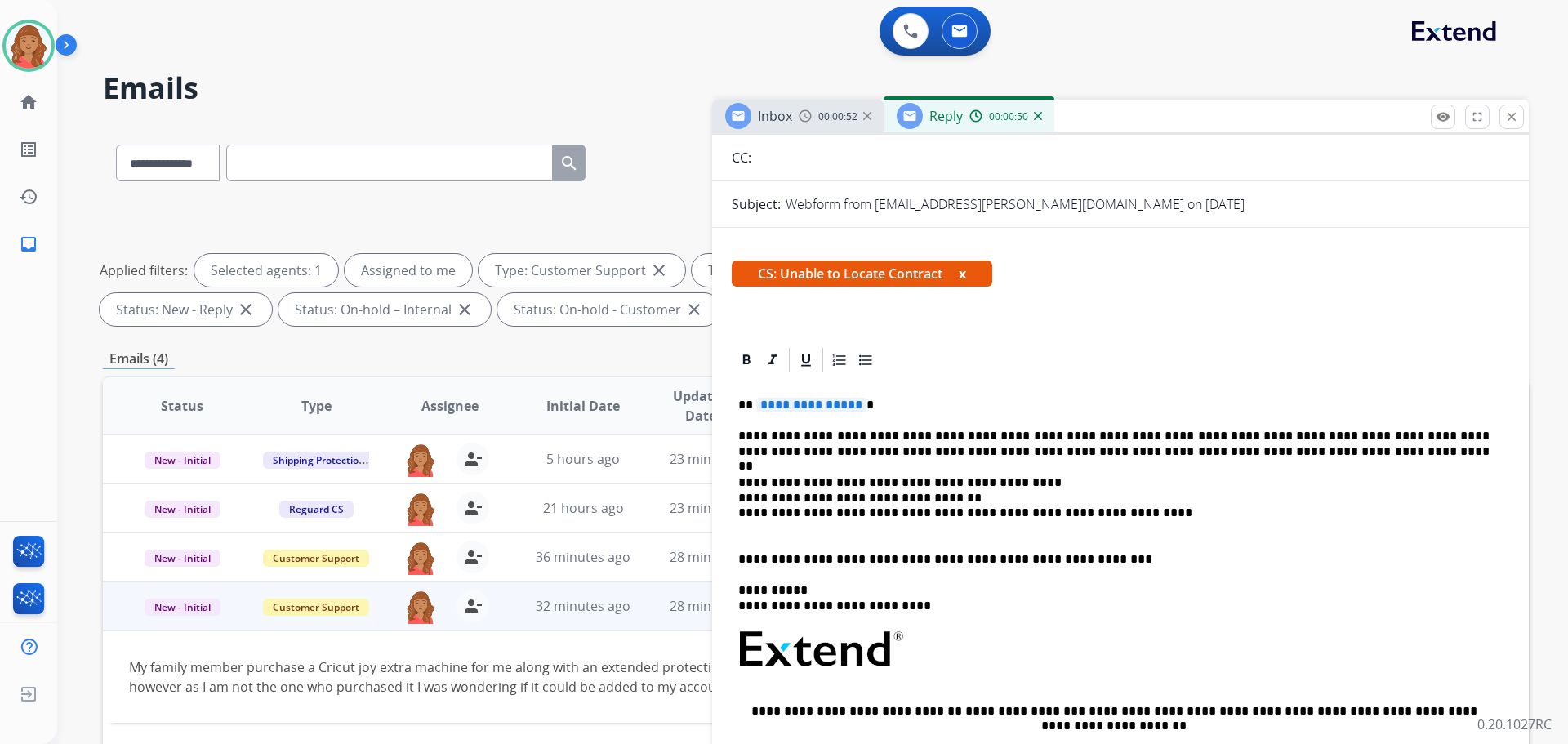
click at [819, 408] on p "**********" at bounding box center [1114, 405] width 751 height 15
drag, startPoint x: 873, startPoint y: 404, endPoint x: 781, endPoint y: 407, distance: 92.0
click at [781, 407] on p "**********" at bounding box center [1114, 405] width 751 height 15
click at [781, 408] on span "**********" at bounding box center [812, 405] width 110 height 14
click at [787, 404] on span "**********" at bounding box center [812, 405] width 110 height 14
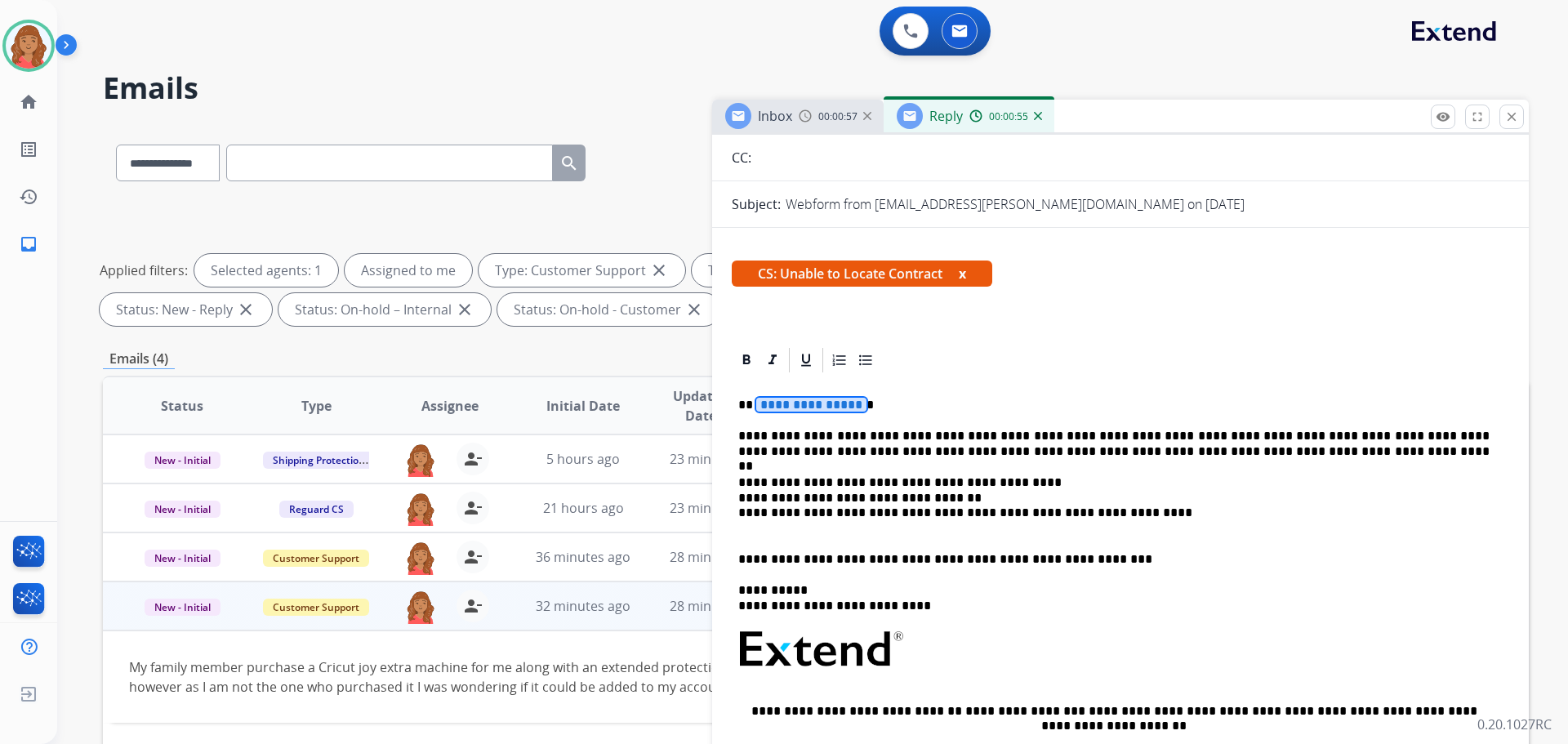
click at [787, 404] on span "**********" at bounding box center [812, 405] width 110 height 14
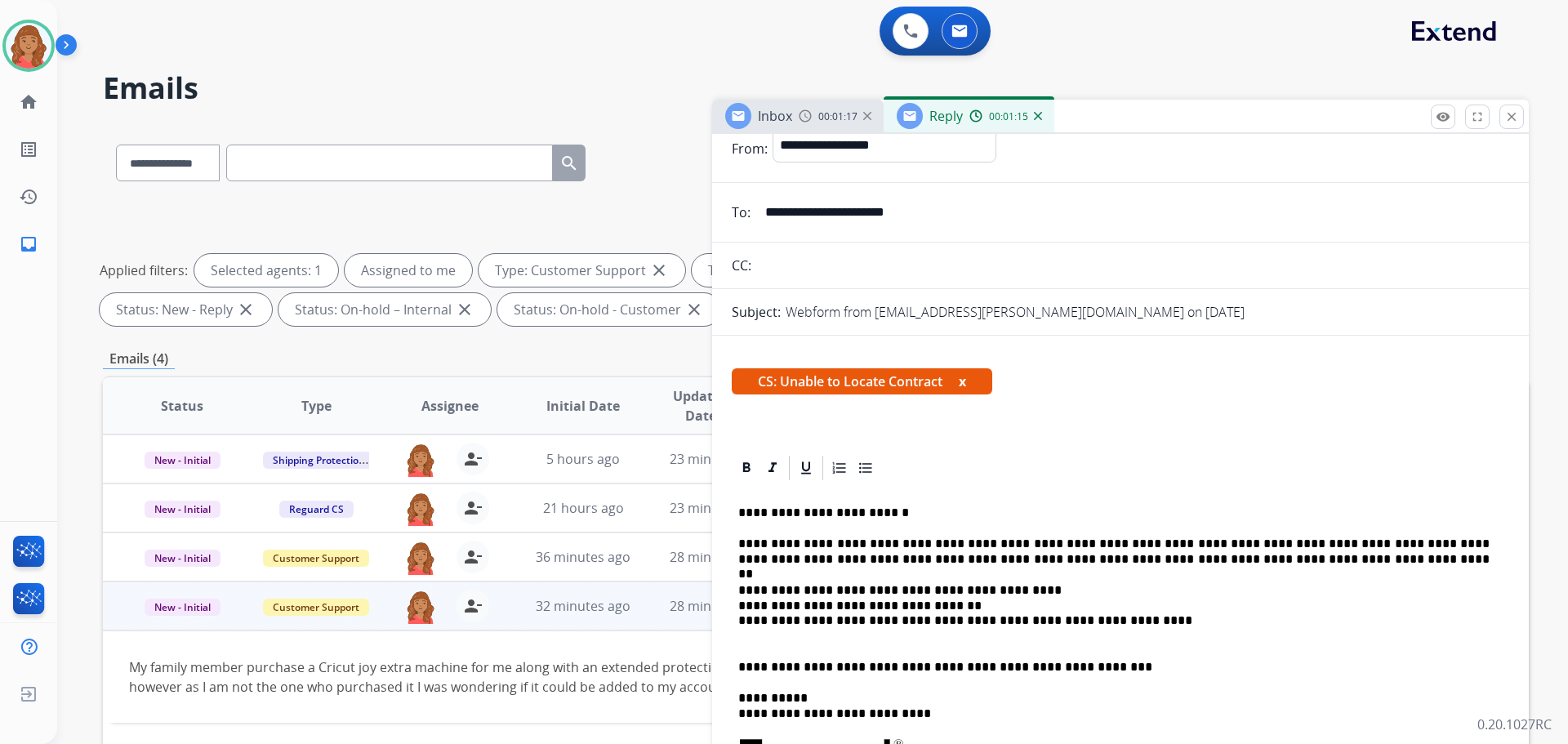
scroll to position [0, 0]
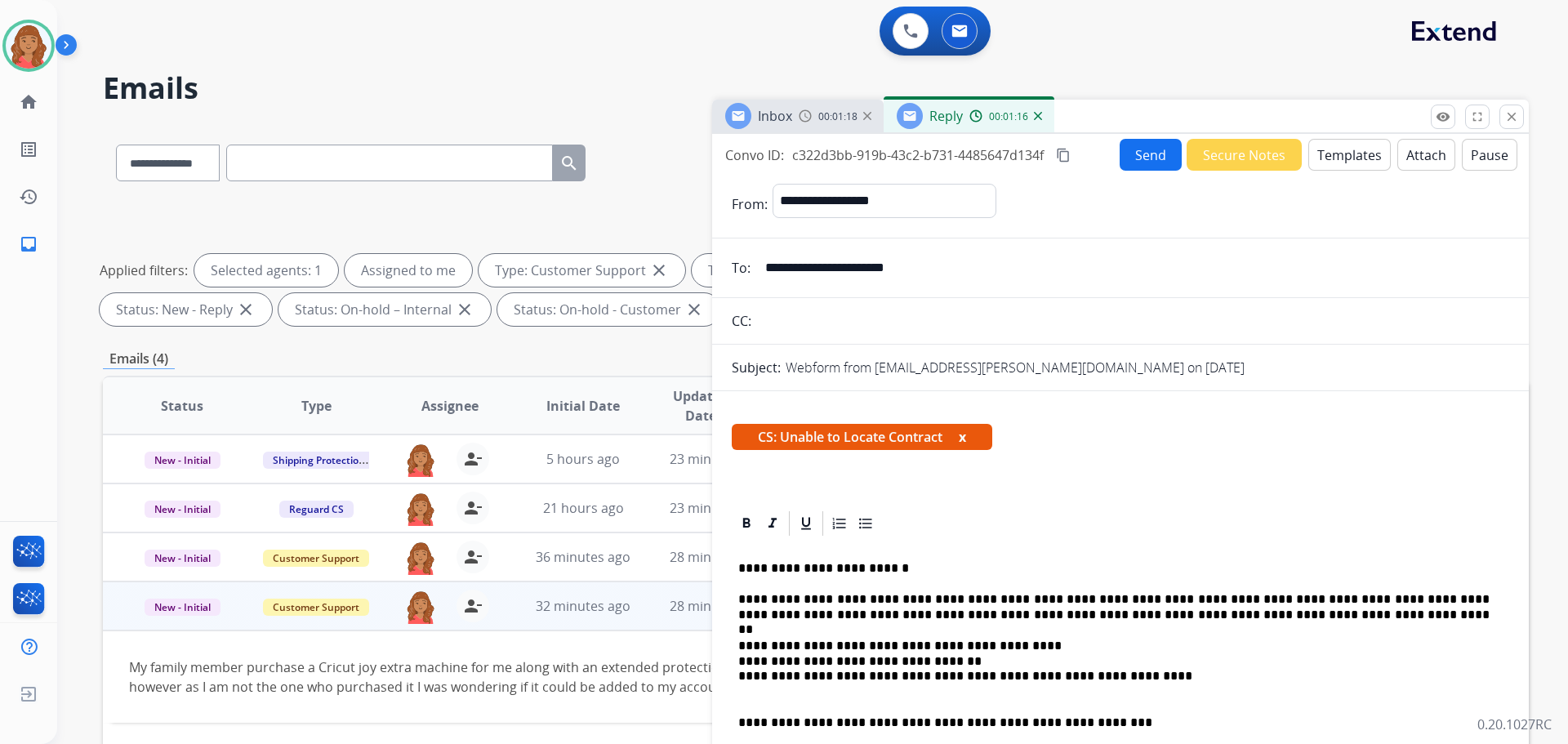
click at [1144, 161] on button "Send" at bounding box center [1151, 154] width 62 height 32
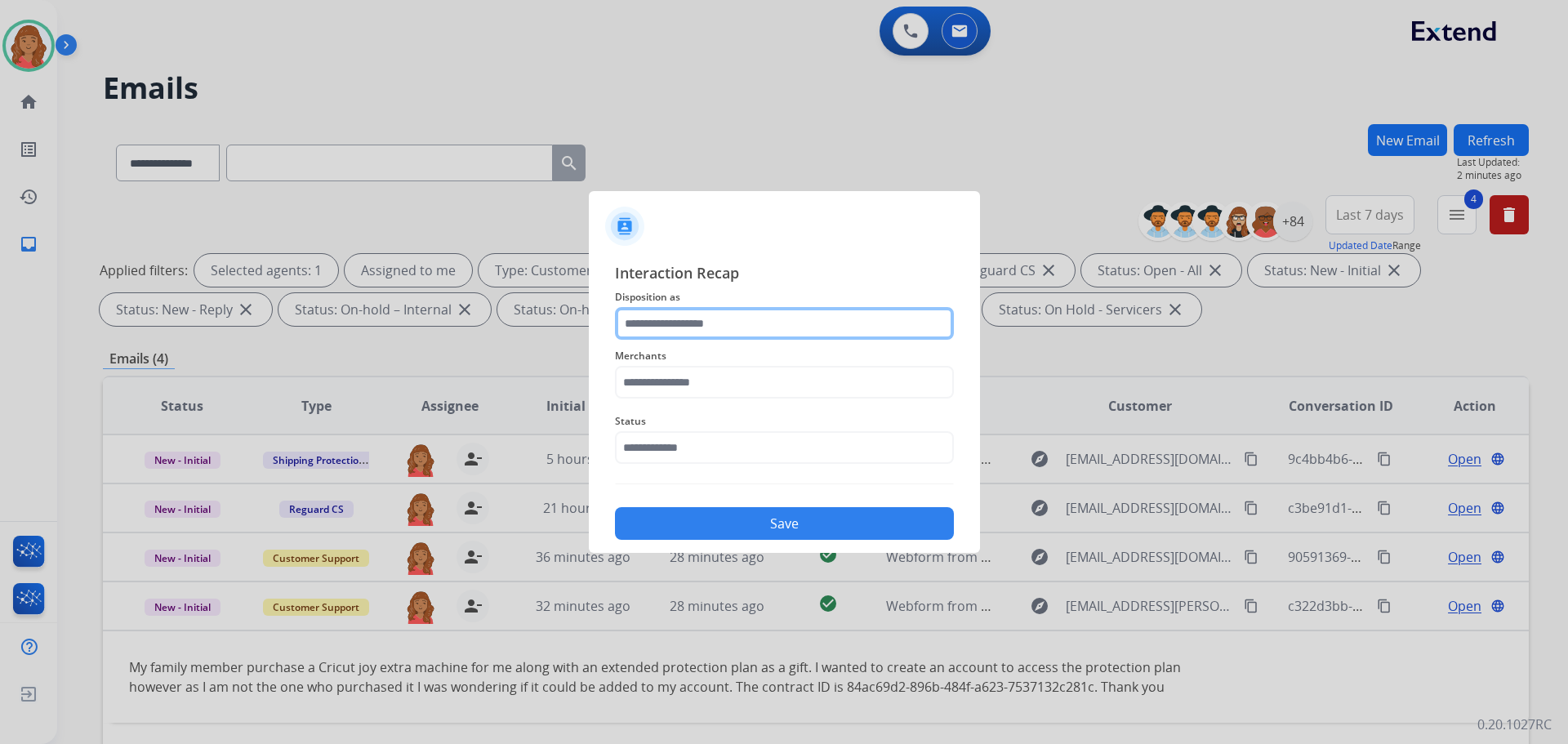
click at [740, 338] on input "text" at bounding box center [785, 323] width 339 height 33
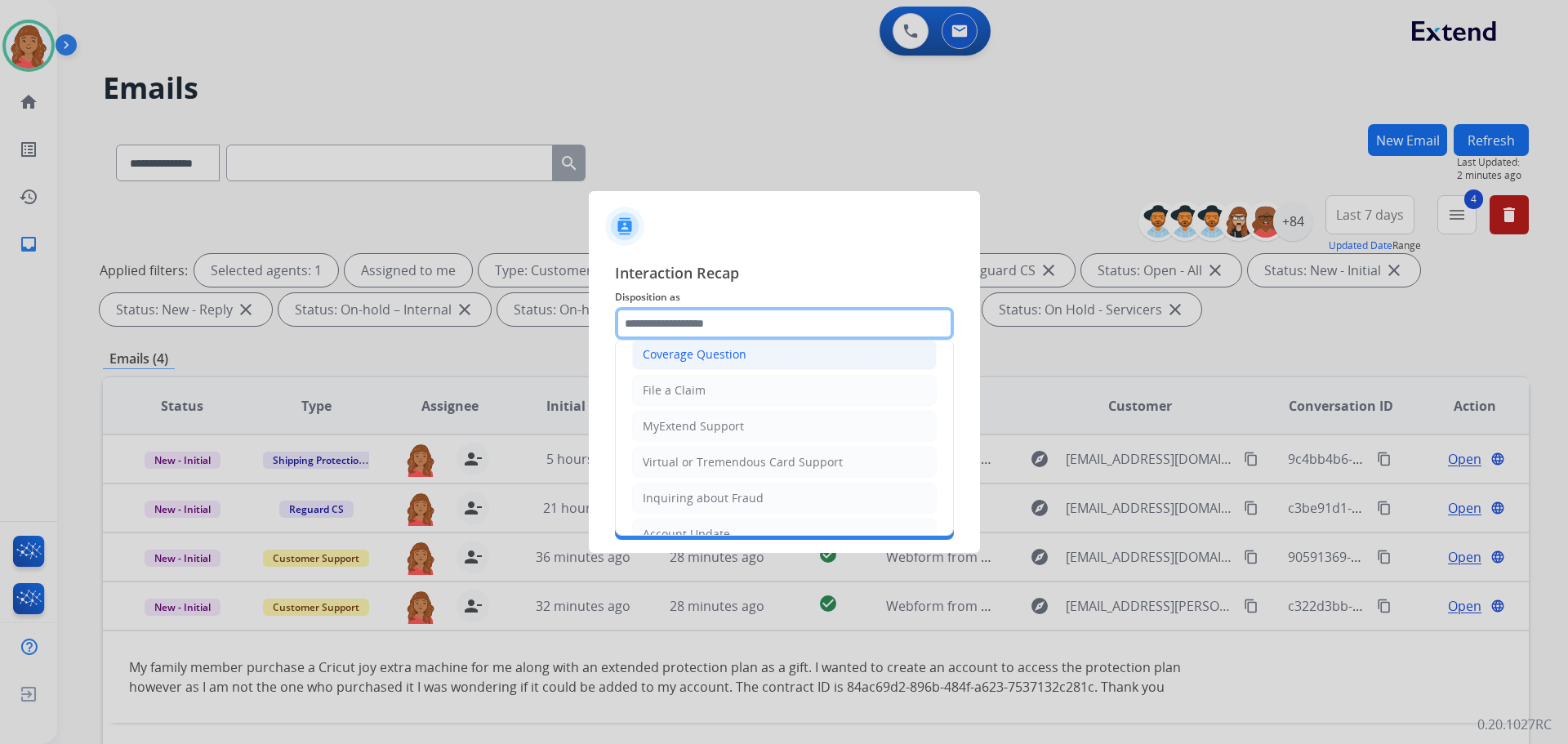
scroll to position [82, 0]
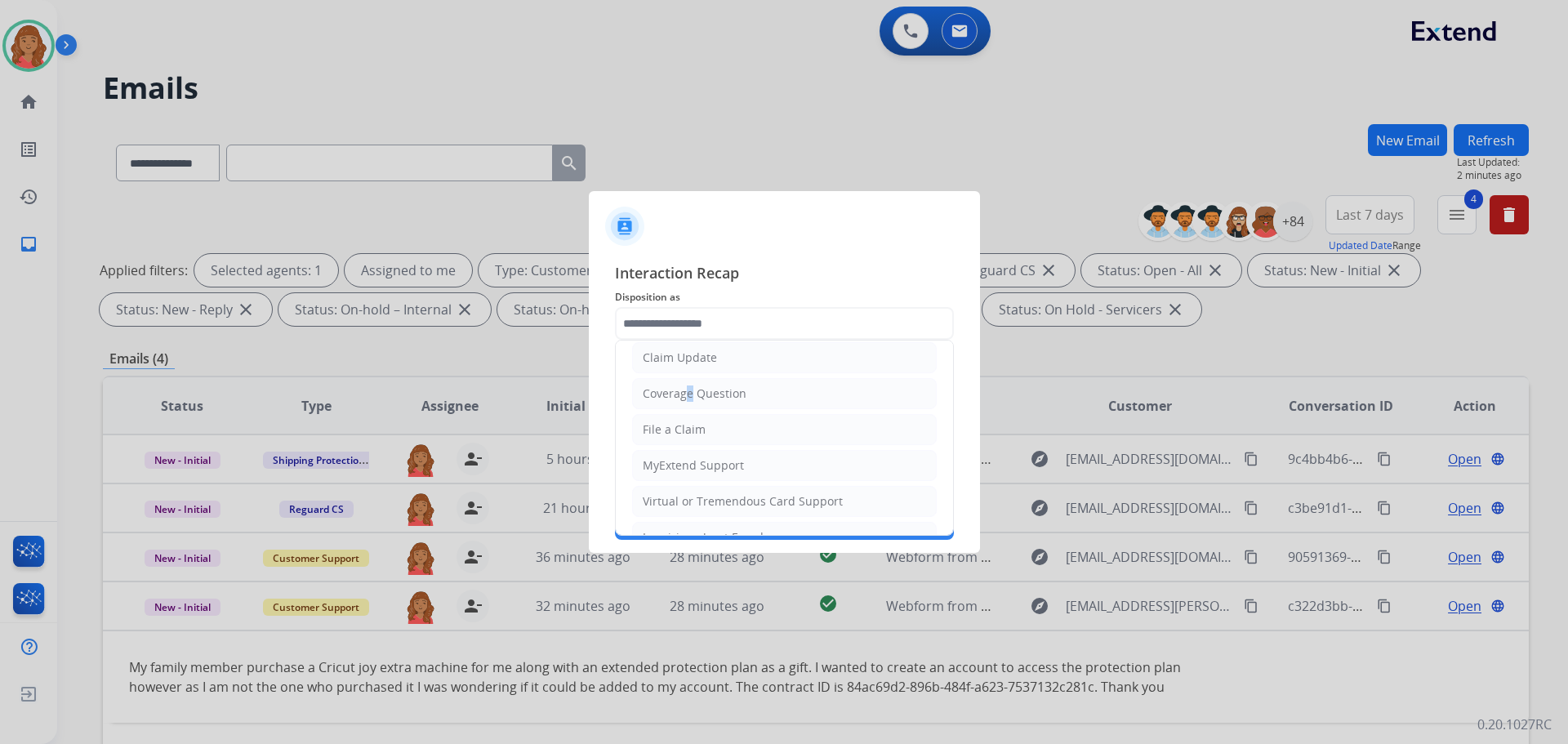
click at [689, 393] on div "Coverage Question" at bounding box center [694, 393] width 104 height 16
type input "**********"
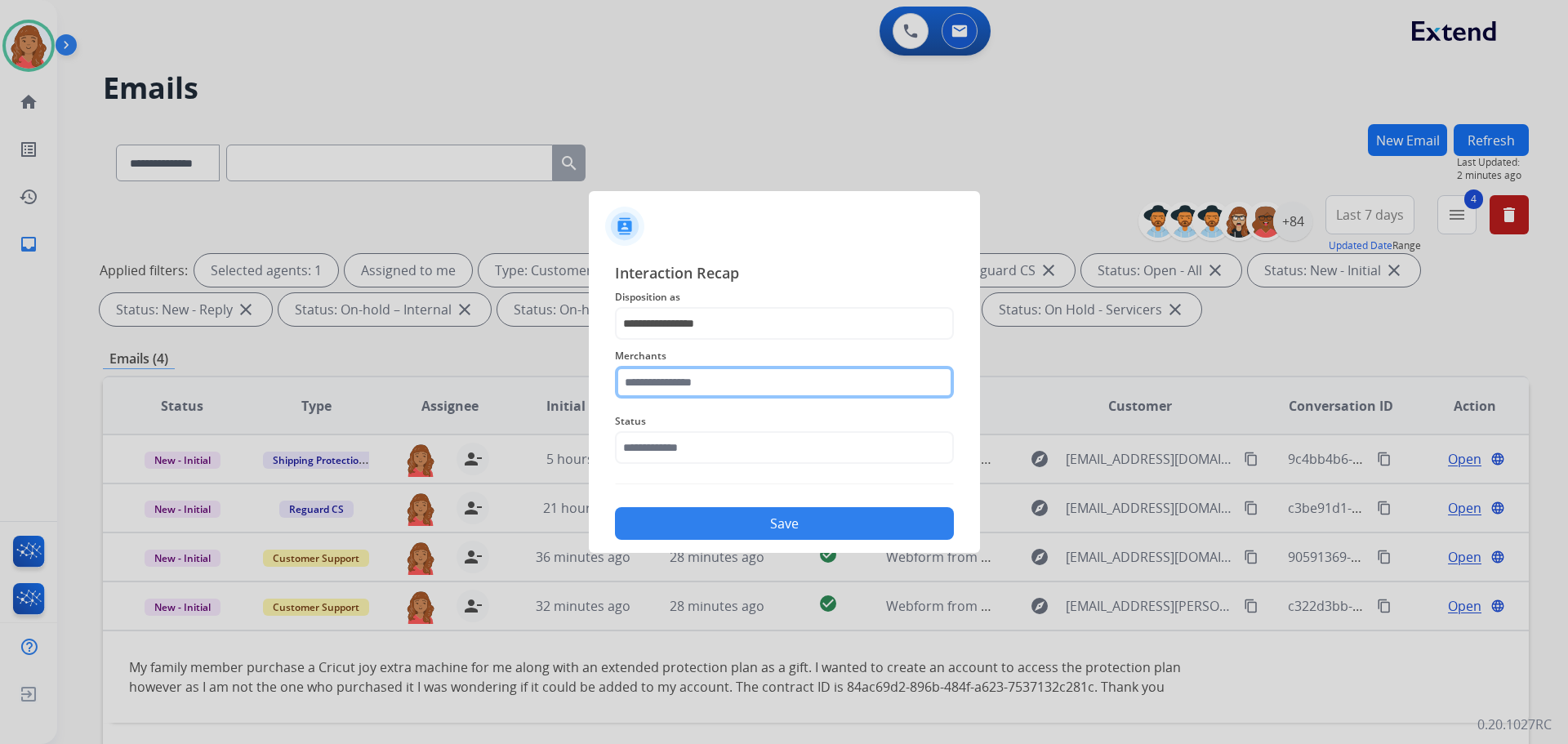
click at [678, 382] on input "text" at bounding box center [785, 382] width 339 height 33
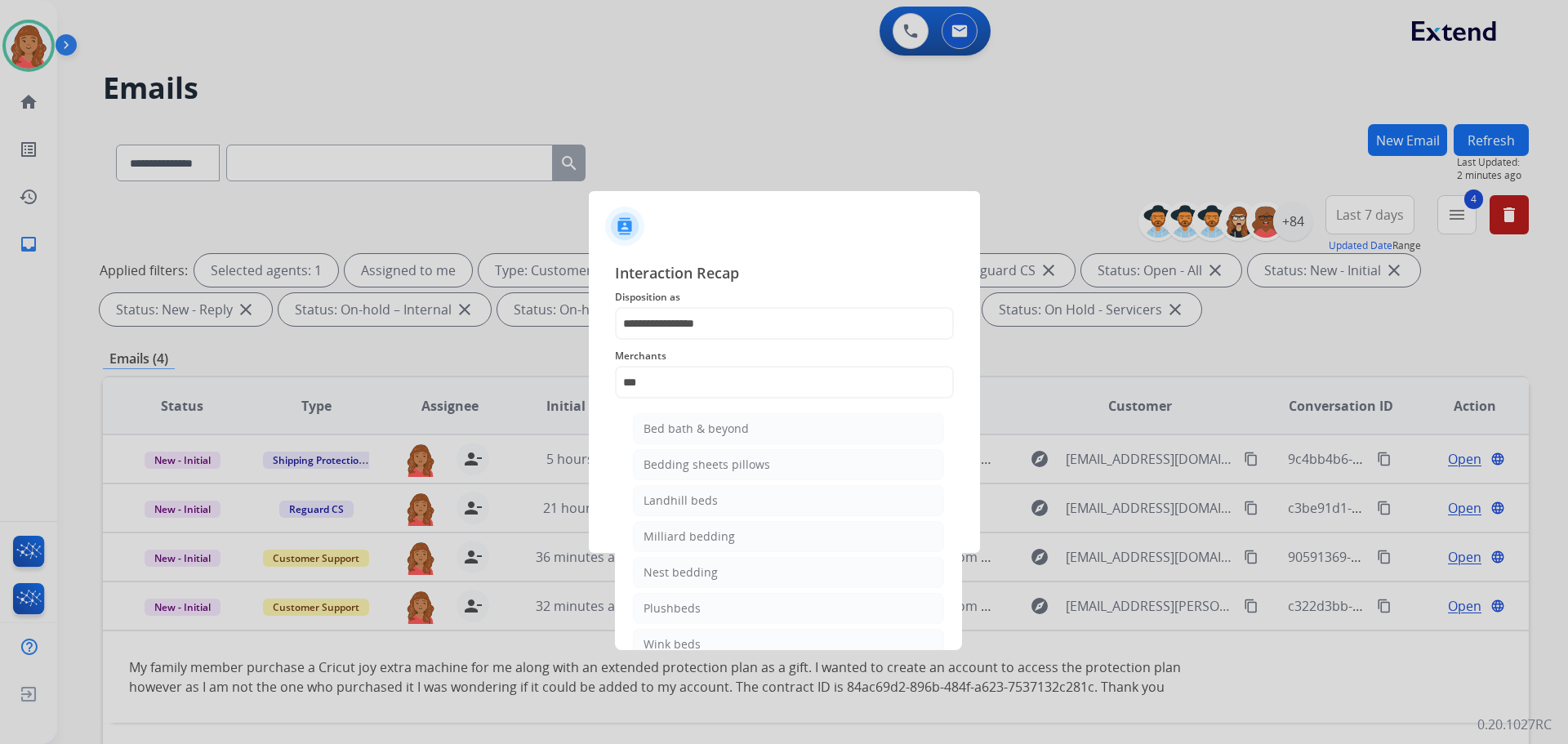
click at [690, 422] on div "Bed bath & beyond" at bounding box center [696, 429] width 106 height 16
type input "**********"
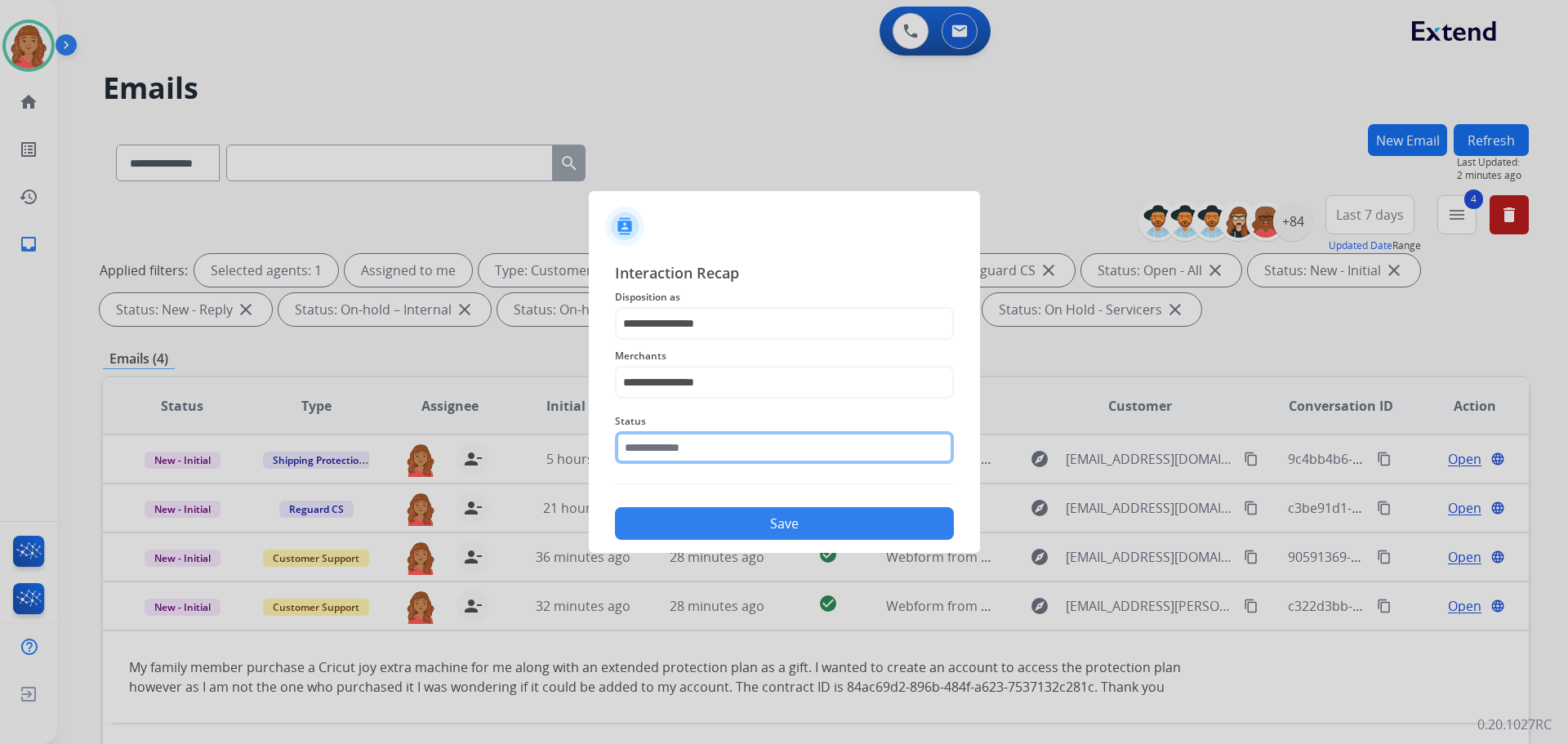
click at [683, 456] on input "text" at bounding box center [785, 447] width 339 height 33
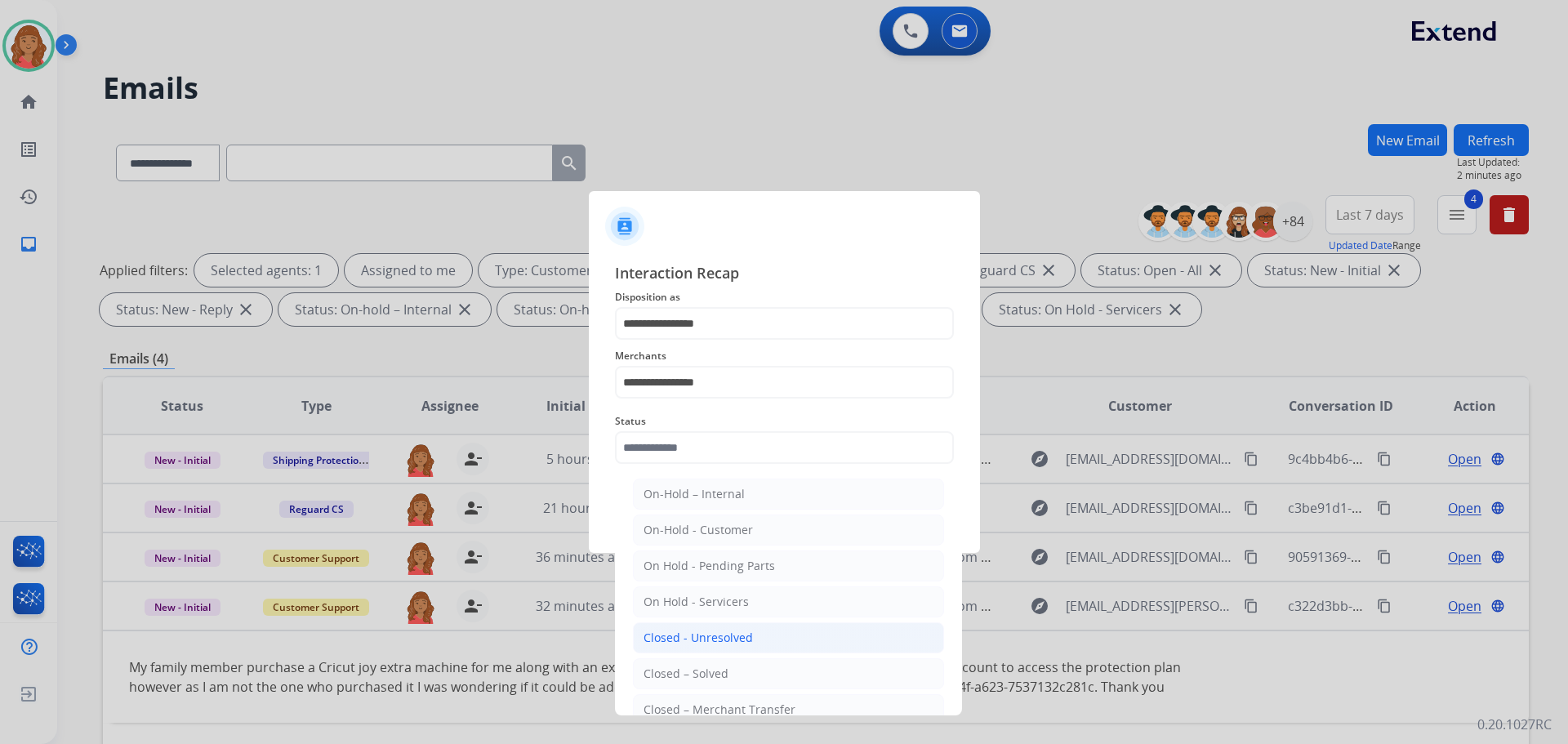
click at [689, 644] on div "Closed - Unresolved" at bounding box center [698, 637] width 109 height 16
type input "**********"
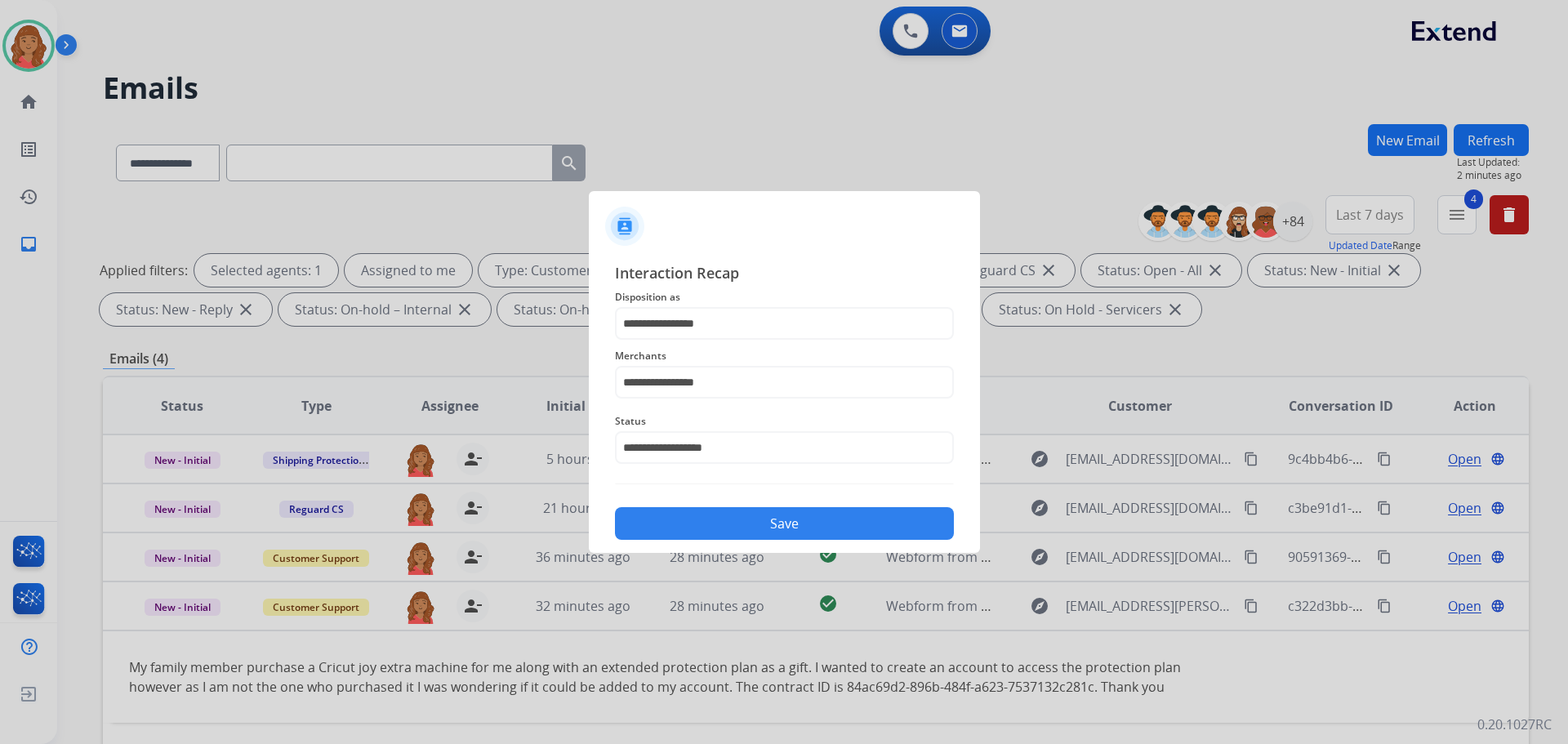
click at [712, 516] on button "Save" at bounding box center [785, 523] width 339 height 33
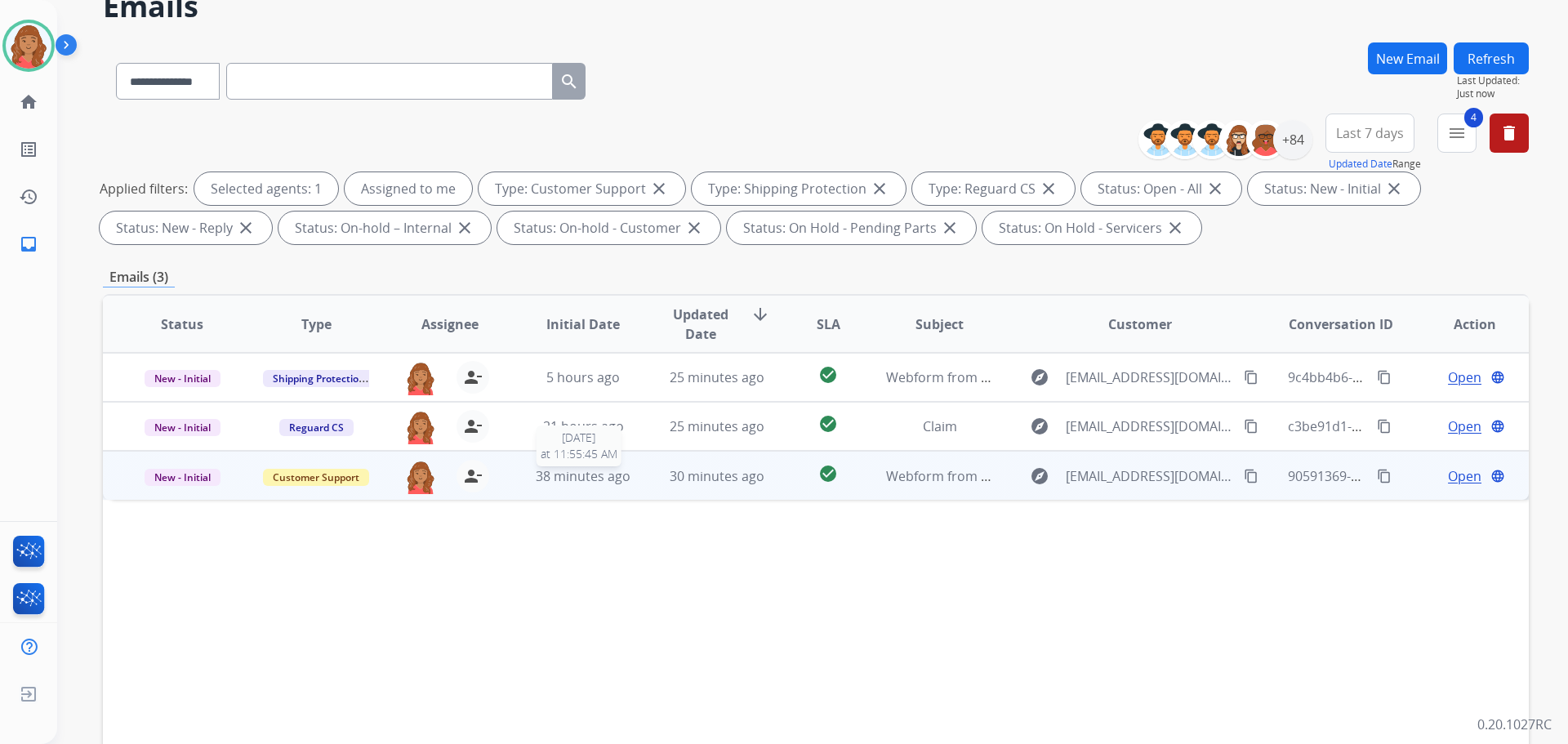
click at [581, 475] on span "38 minutes ago" at bounding box center [583, 476] width 95 height 18
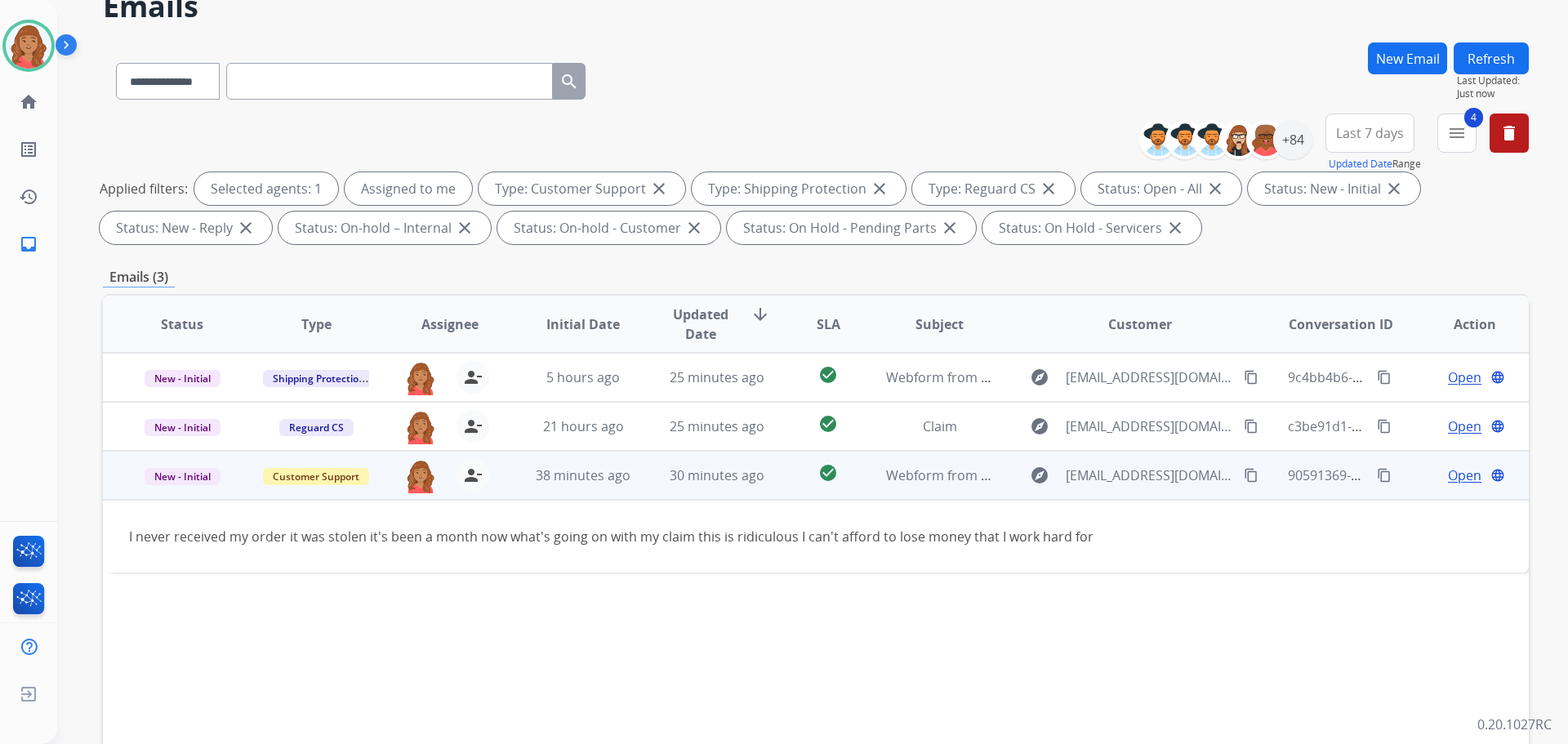
click at [1244, 474] on mat-icon "content_copy" at bounding box center [1251, 475] width 15 height 15
click at [1448, 476] on span "Open" at bounding box center [1465, 475] width 34 height 20
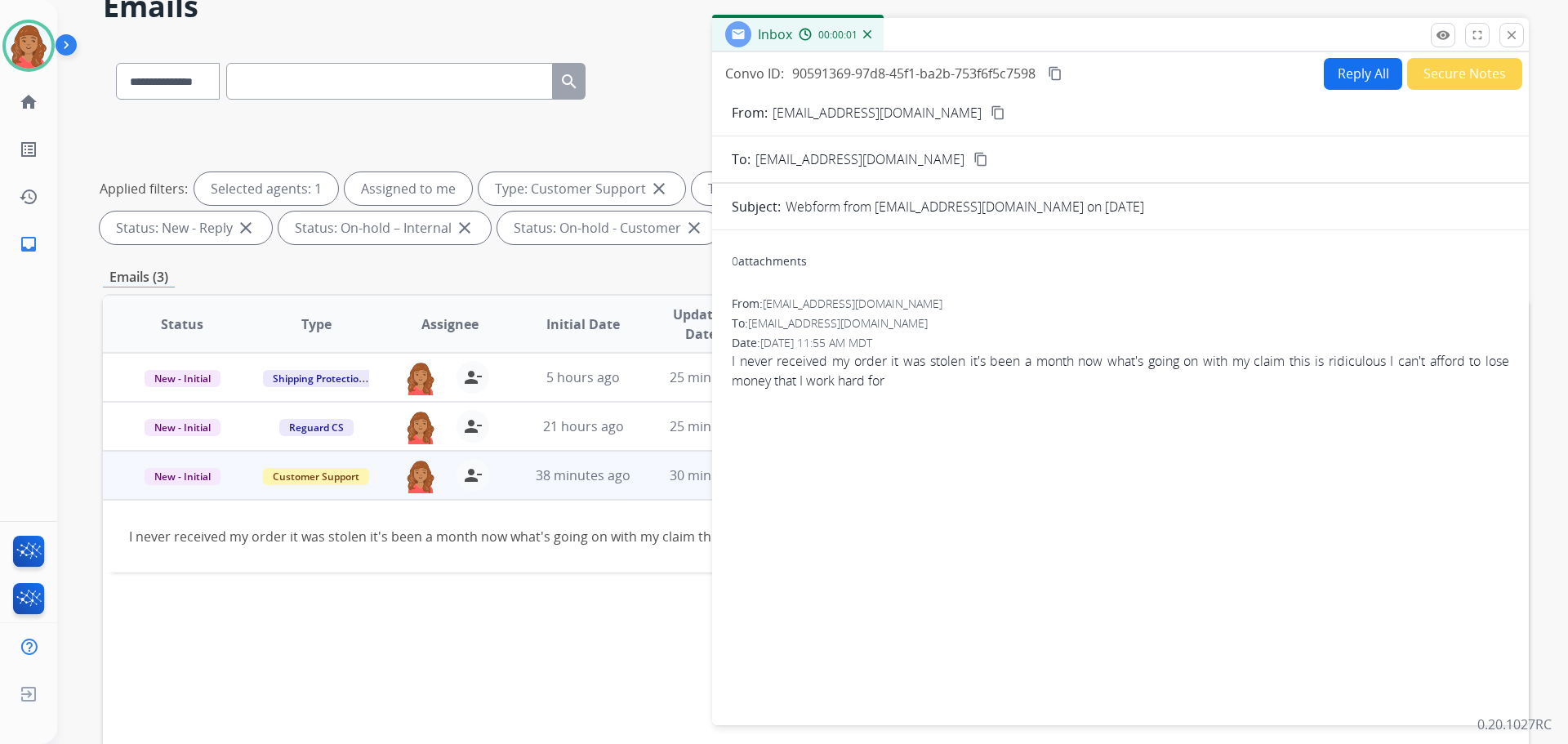
click at [1350, 56] on div "Convo ID: 90591369-97d8-45f1-ba2b-753f6f5c7598 content_copy Reply All Secure No…" at bounding box center [1121, 385] width 817 height 667
click at [1352, 72] on button "Reply All" at bounding box center [1363, 74] width 78 height 32
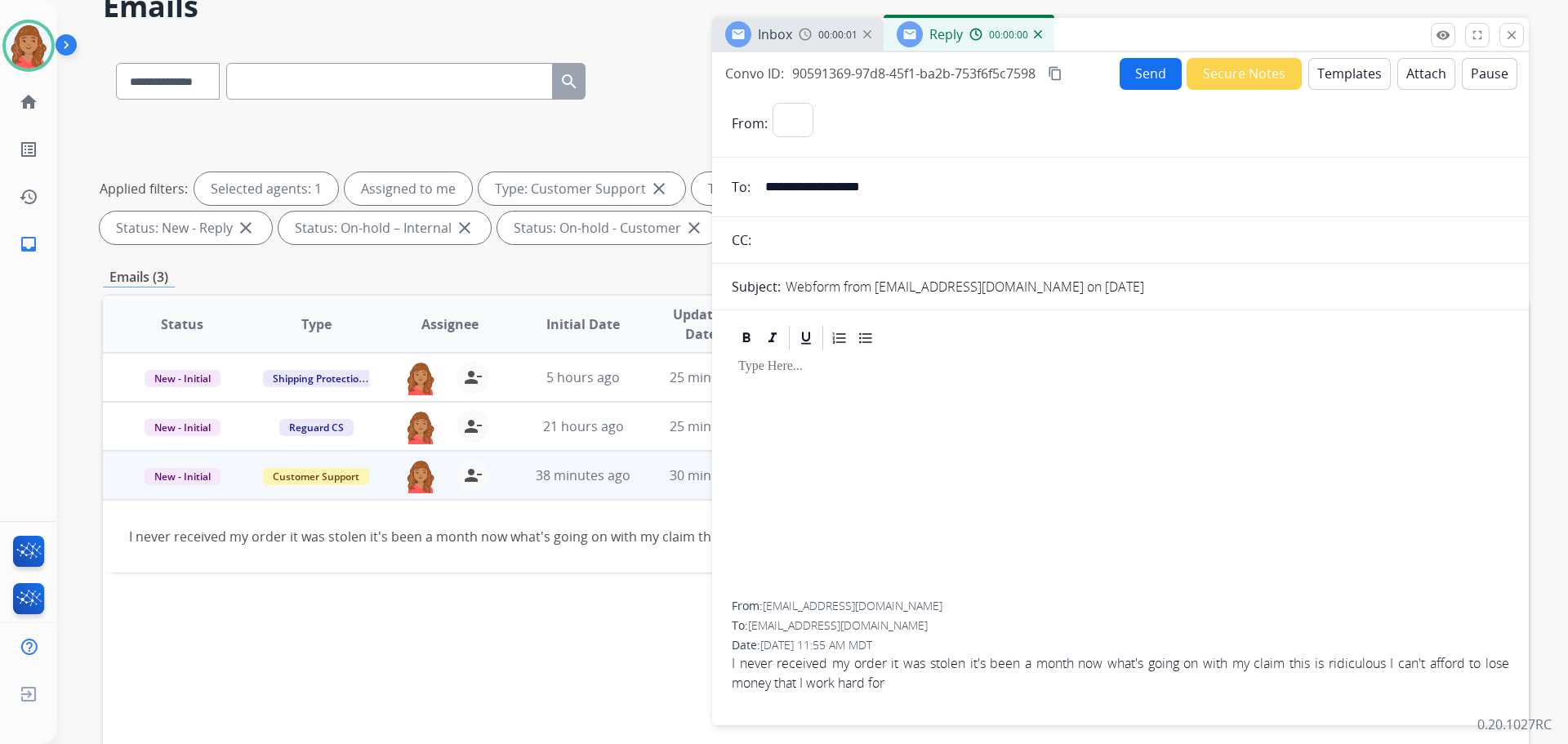
select select "**********"
click at [1339, 73] on button "Templates" at bounding box center [1350, 74] width 83 height 32
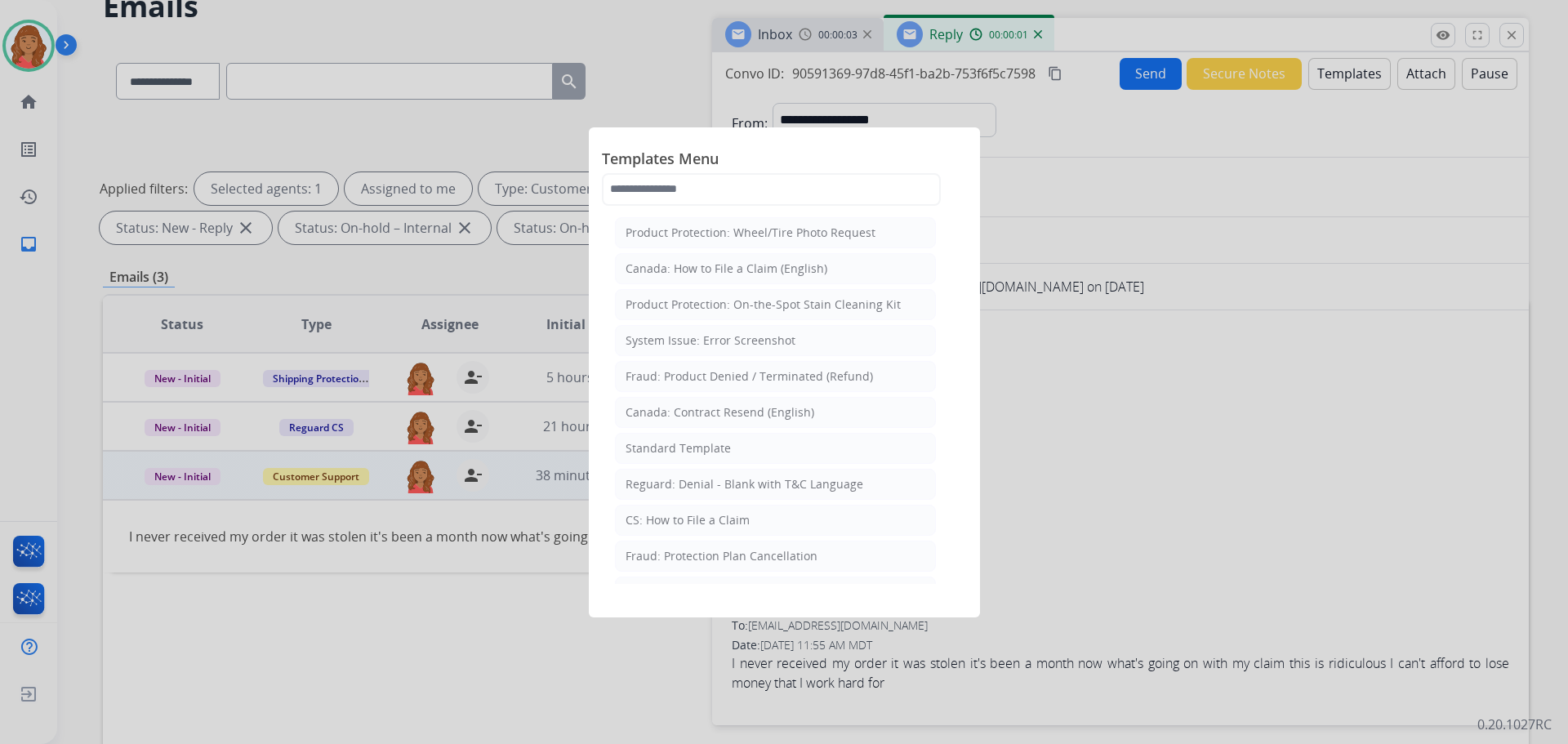
drag, startPoint x: 702, startPoint y: 450, endPoint x: 778, endPoint y: 462, distance: 76.9
click at [709, 452] on div "Standard Template" at bounding box center [678, 448] width 106 height 16
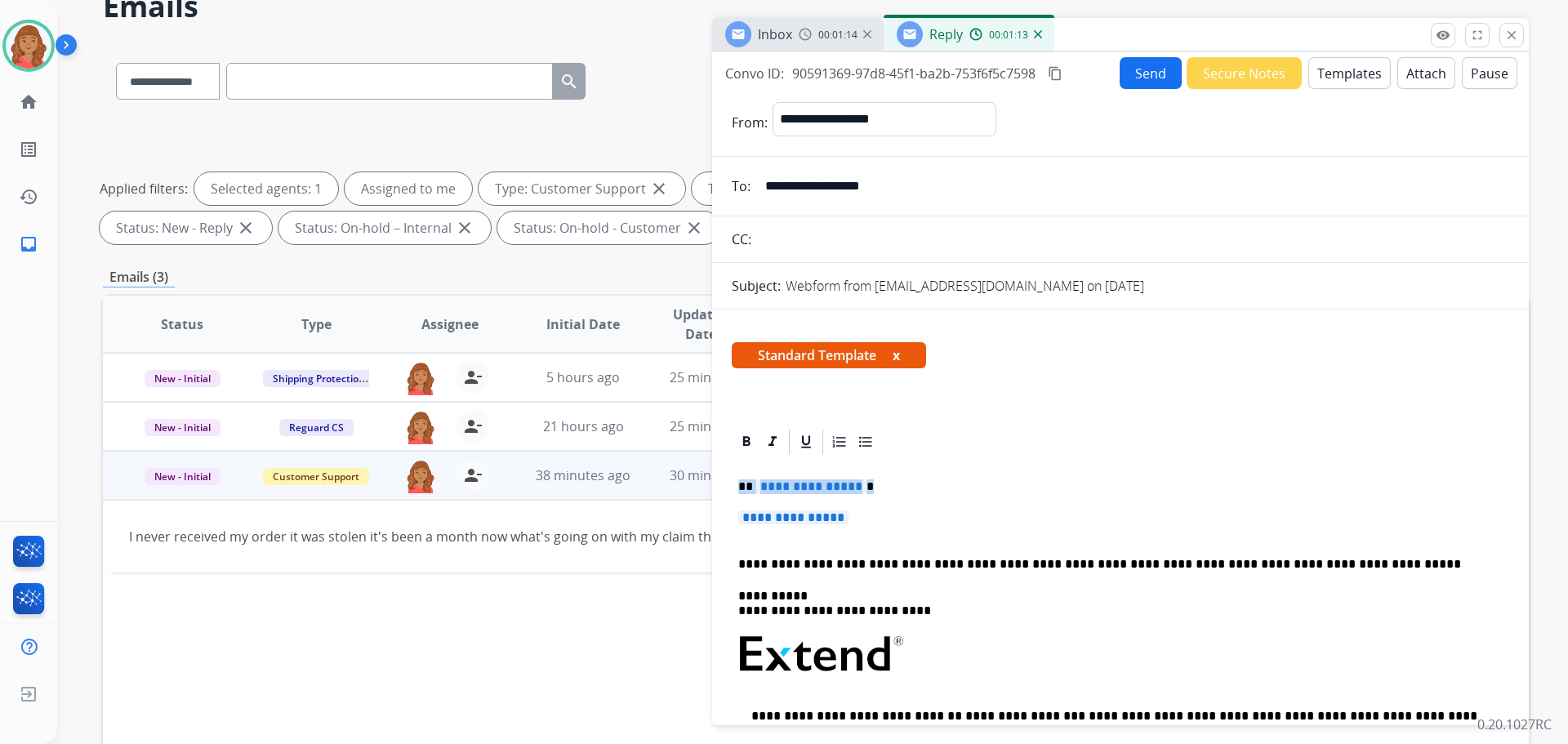
drag, startPoint x: 860, startPoint y: 523, endPoint x: 717, endPoint y: 485, distance: 148.0
click at [717, 485] on div "**********" at bounding box center [1121, 731] width 817 height 607
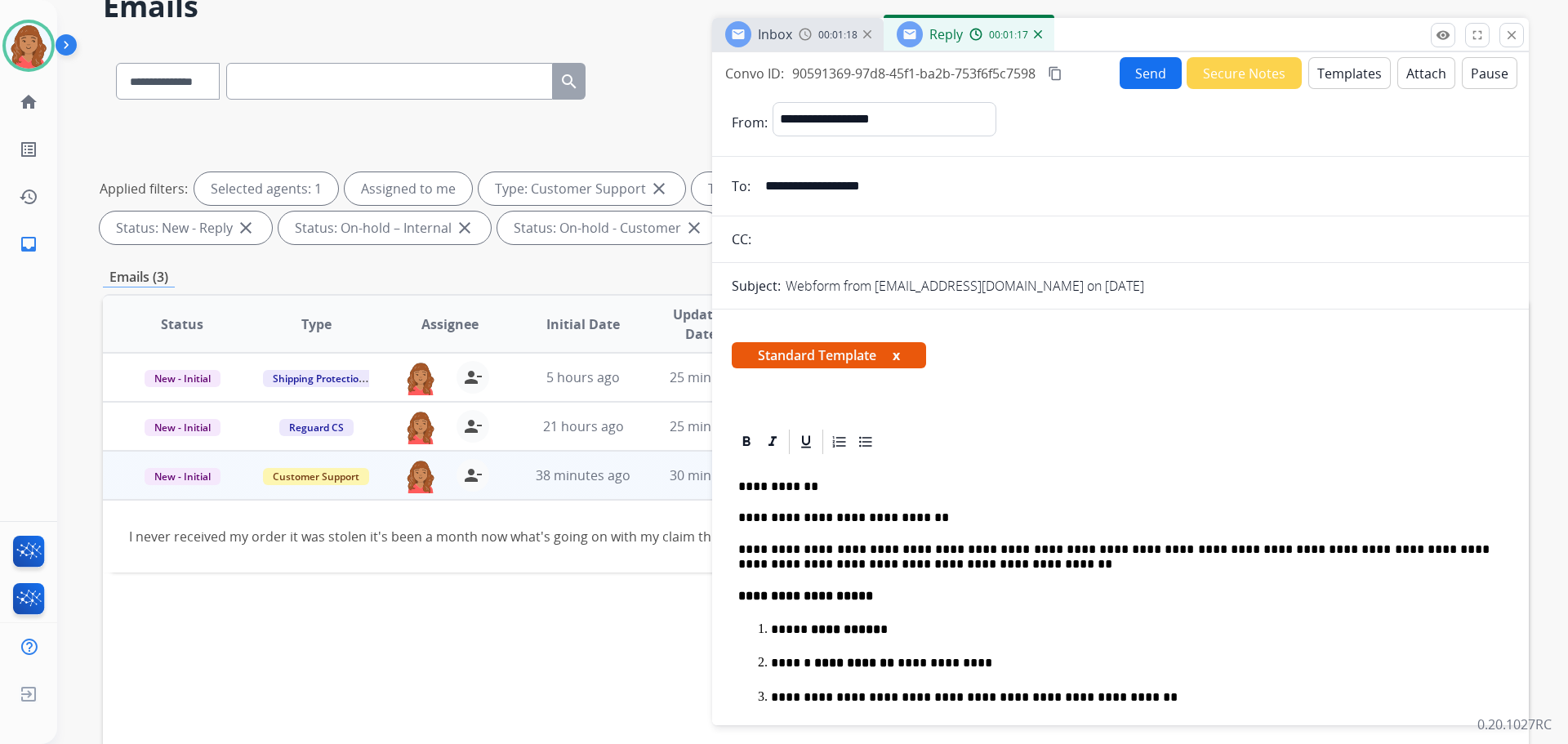
click at [1058, 72] on mat-icon "content_copy" at bounding box center [1055, 74] width 15 height 15
click at [1132, 83] on button "Send" at bounding box center [1151, 73] width 62 height 32
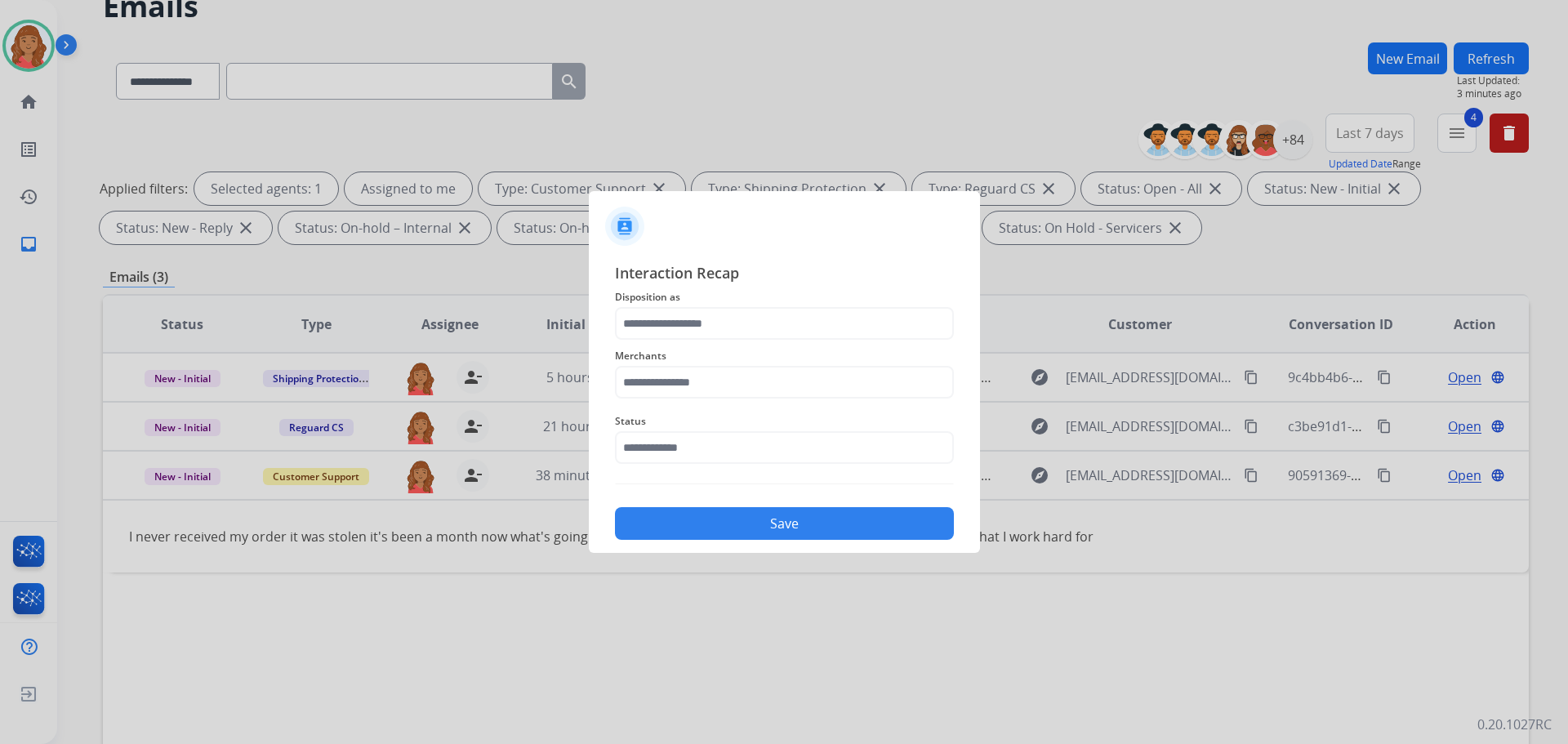
click at [656, 284] on span "Interaction Recap" at bounding box center [785, 273] width 339 height 26
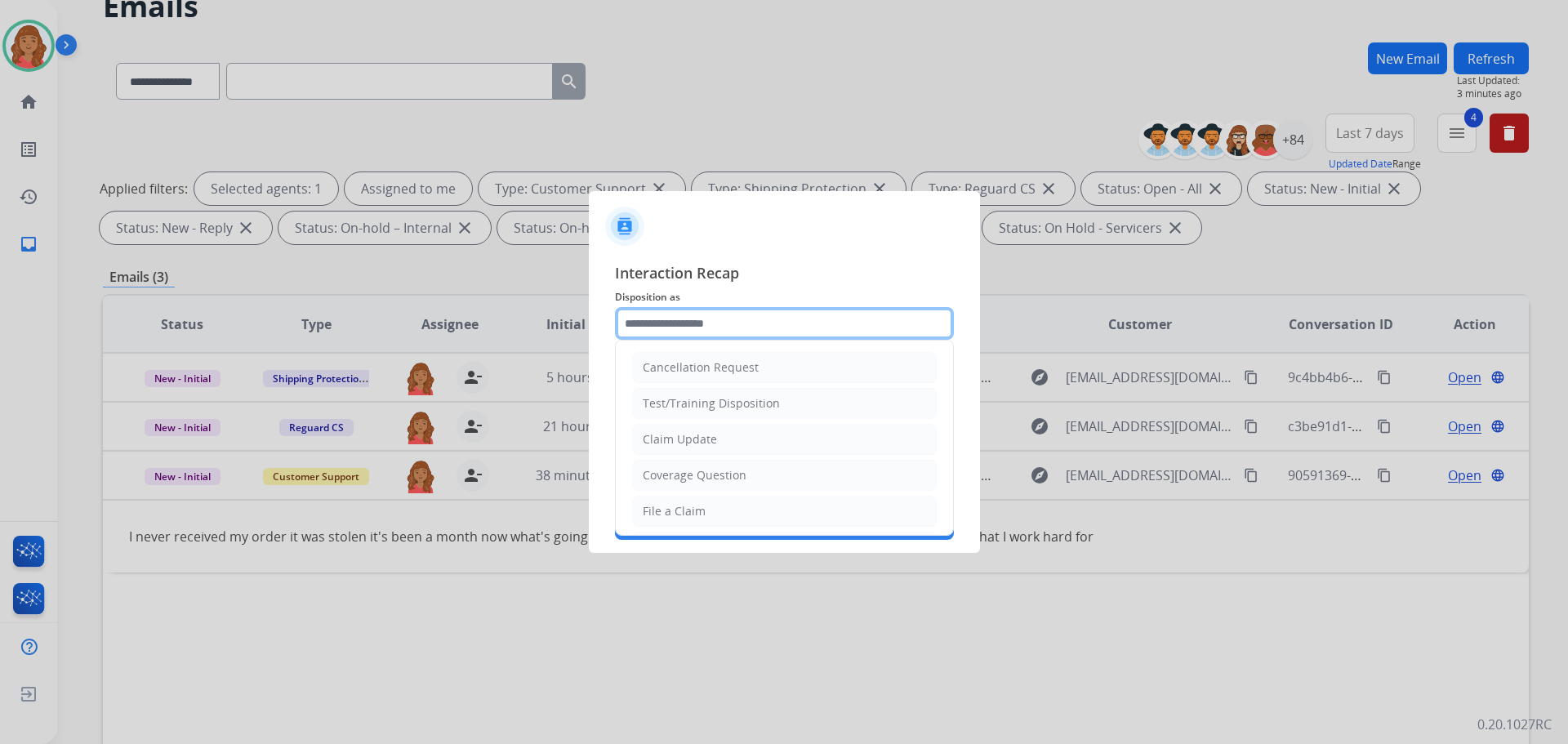
click at [697, 332] on input "text" at bounding box center [785, 323] width 339 height 33
click at [677, 446] on div "Claim Update" at bounding box center [680, 439] width 75 height 16
type input "**********"
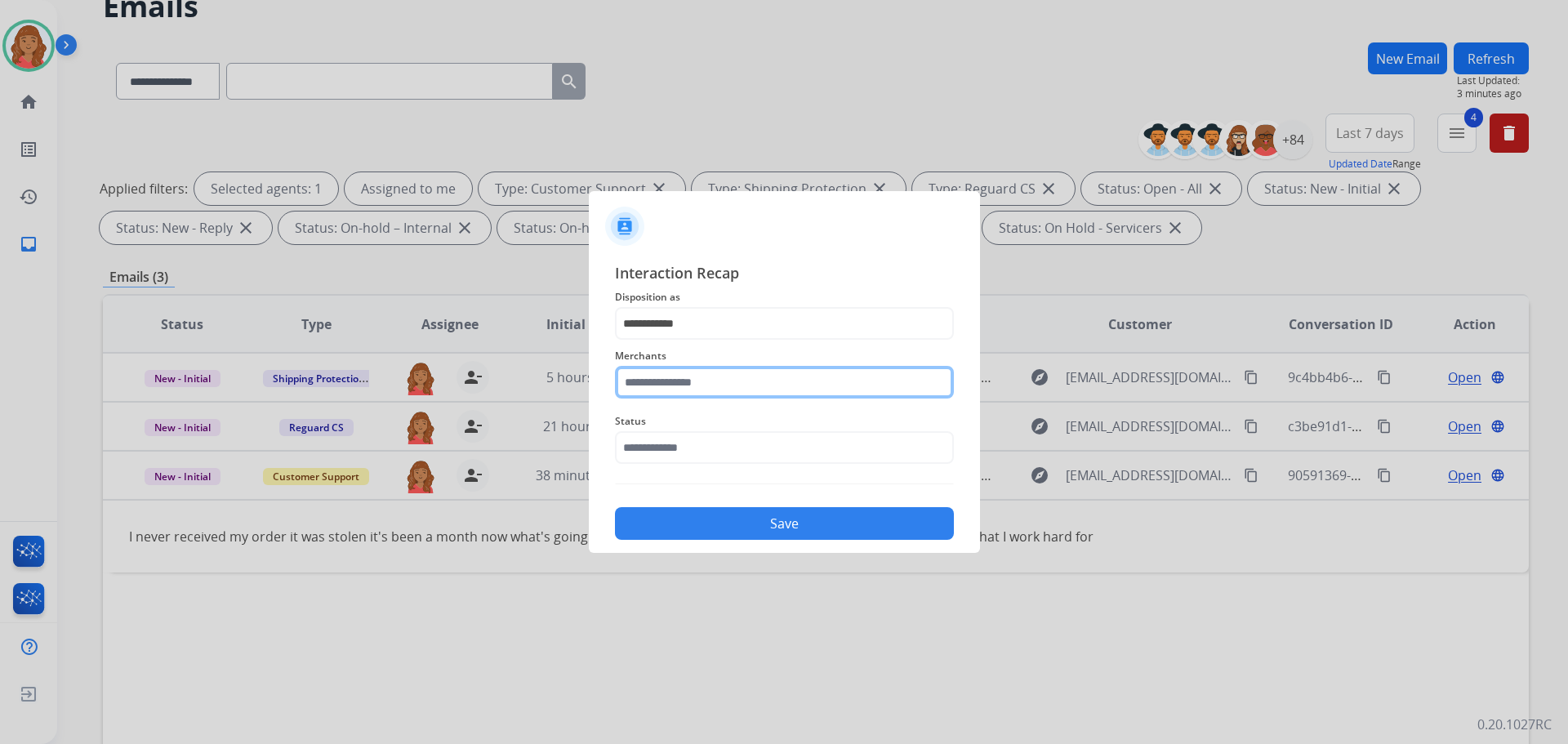
click at [679, 379] on input "text" at bounding box center [785, 382] width 339 height 33
click at [676, 434] on div "Jomashop" at bounding box center [670, 429] width 54 height 16
type input "********"
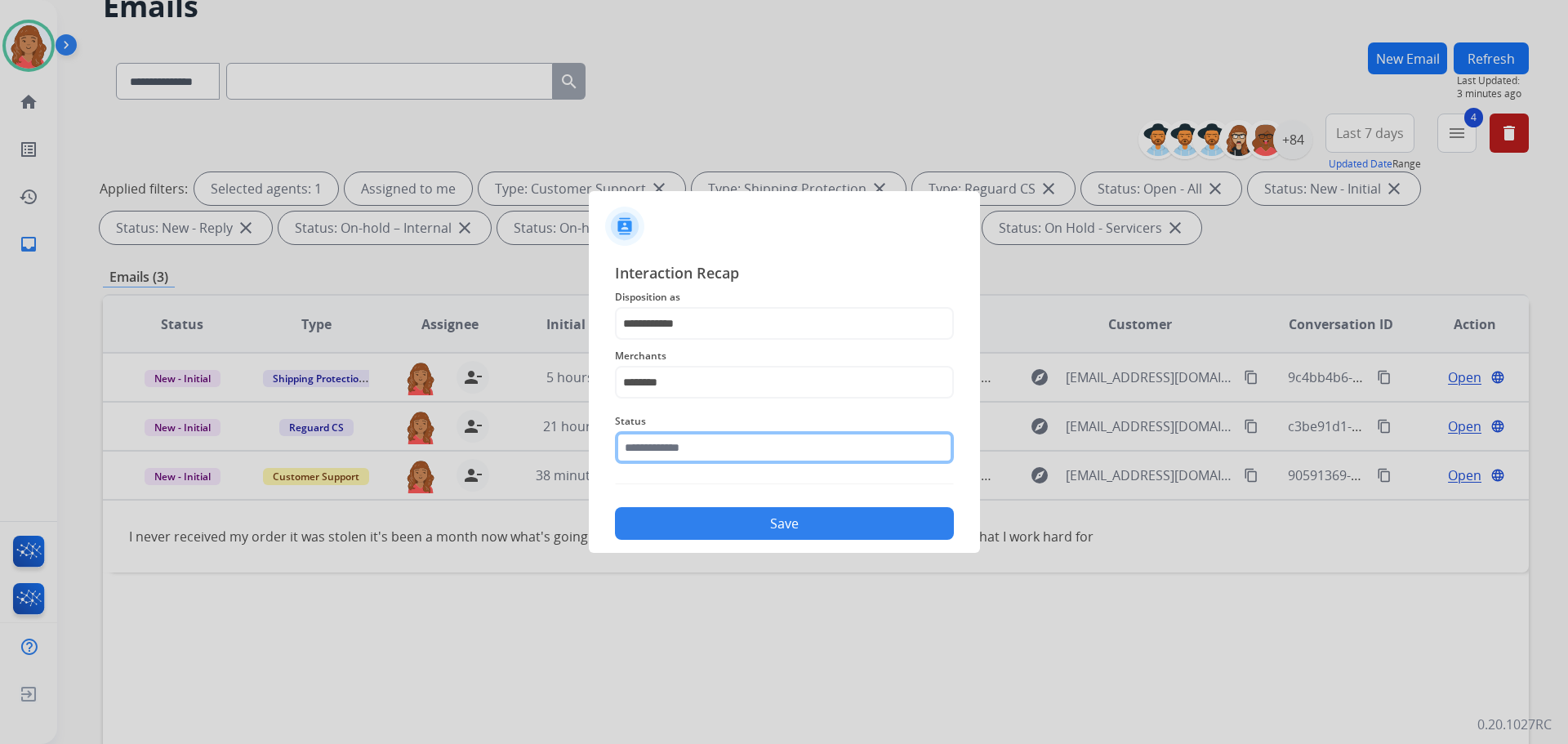
click at [679, 444] on input "text" at bounding box center [785, 447] width 339 height 33
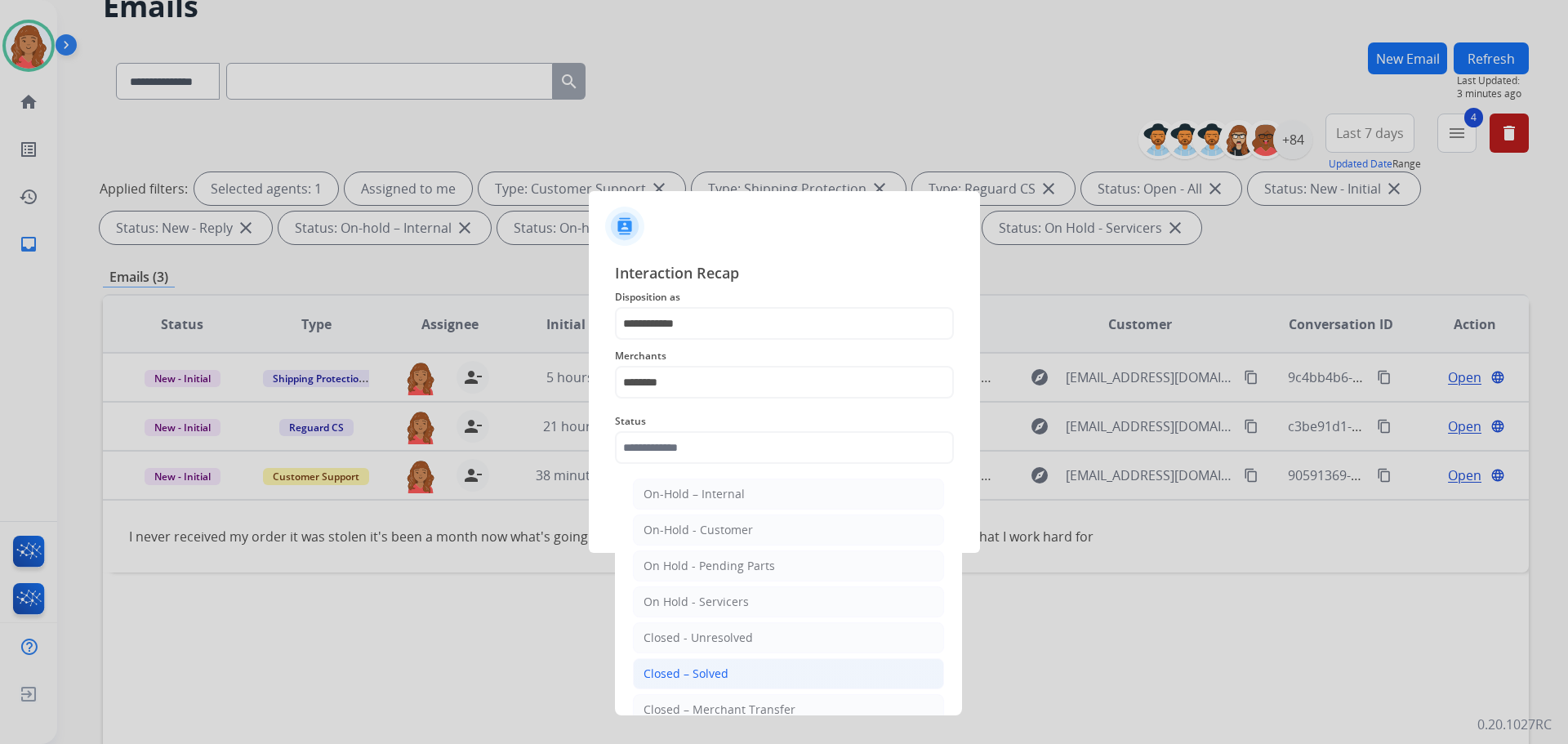
click at [685, 687] on li "Closed – Solved" at bounding box center [788, 674] width 312 height 31
type input "**********"
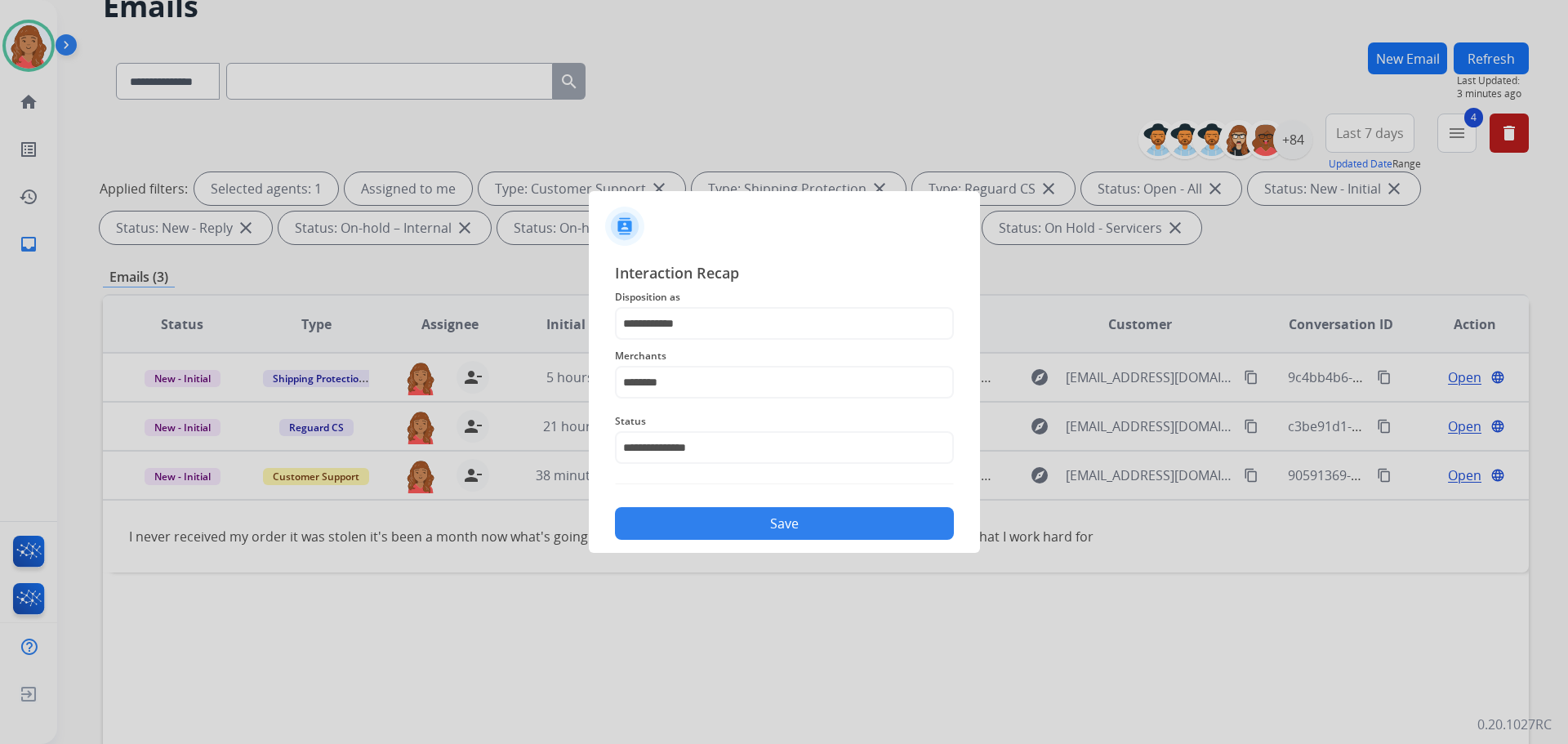
click at [730, 520] on button "Save" at bounding box center [785, 523] width 339 height 33
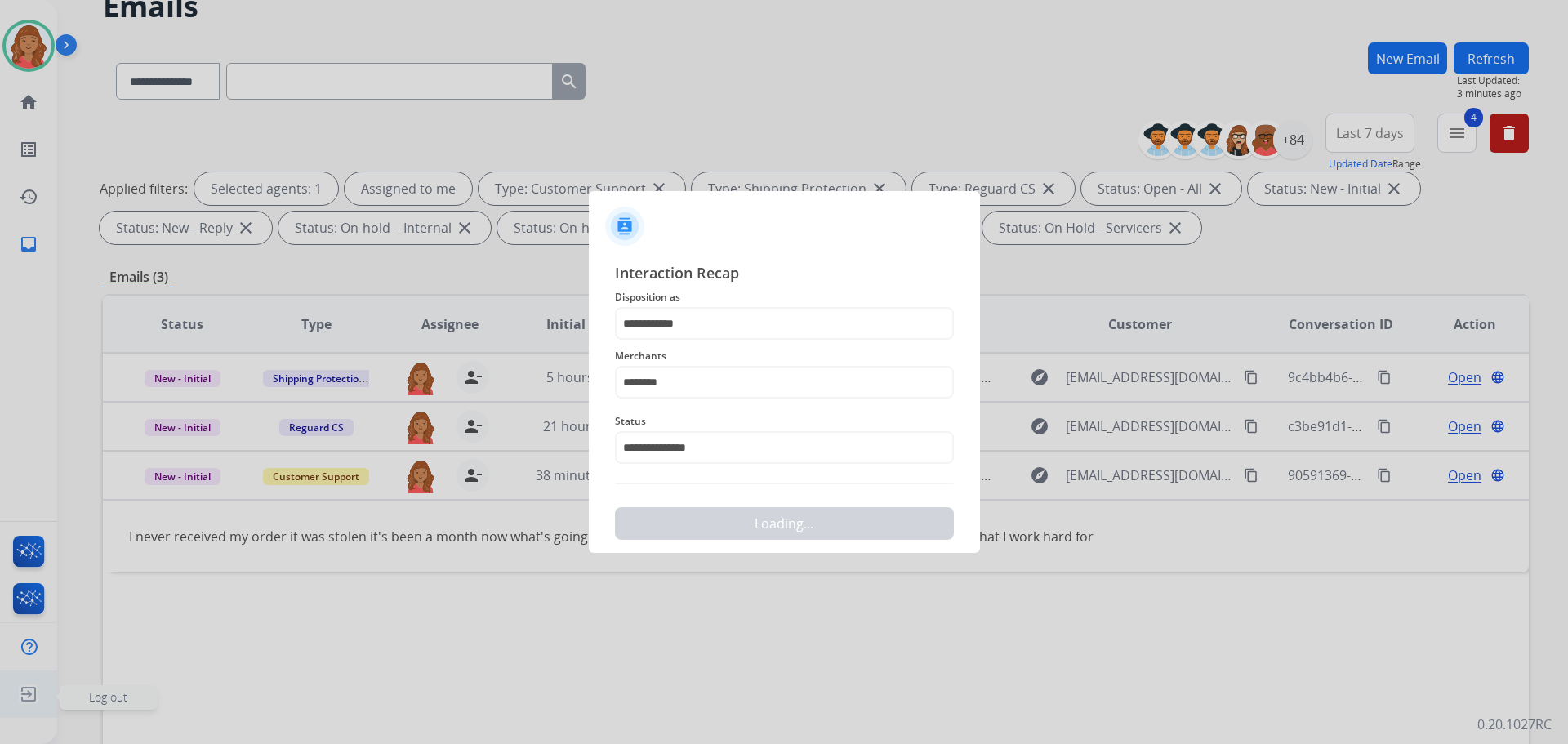
scroll to position [0, 0]
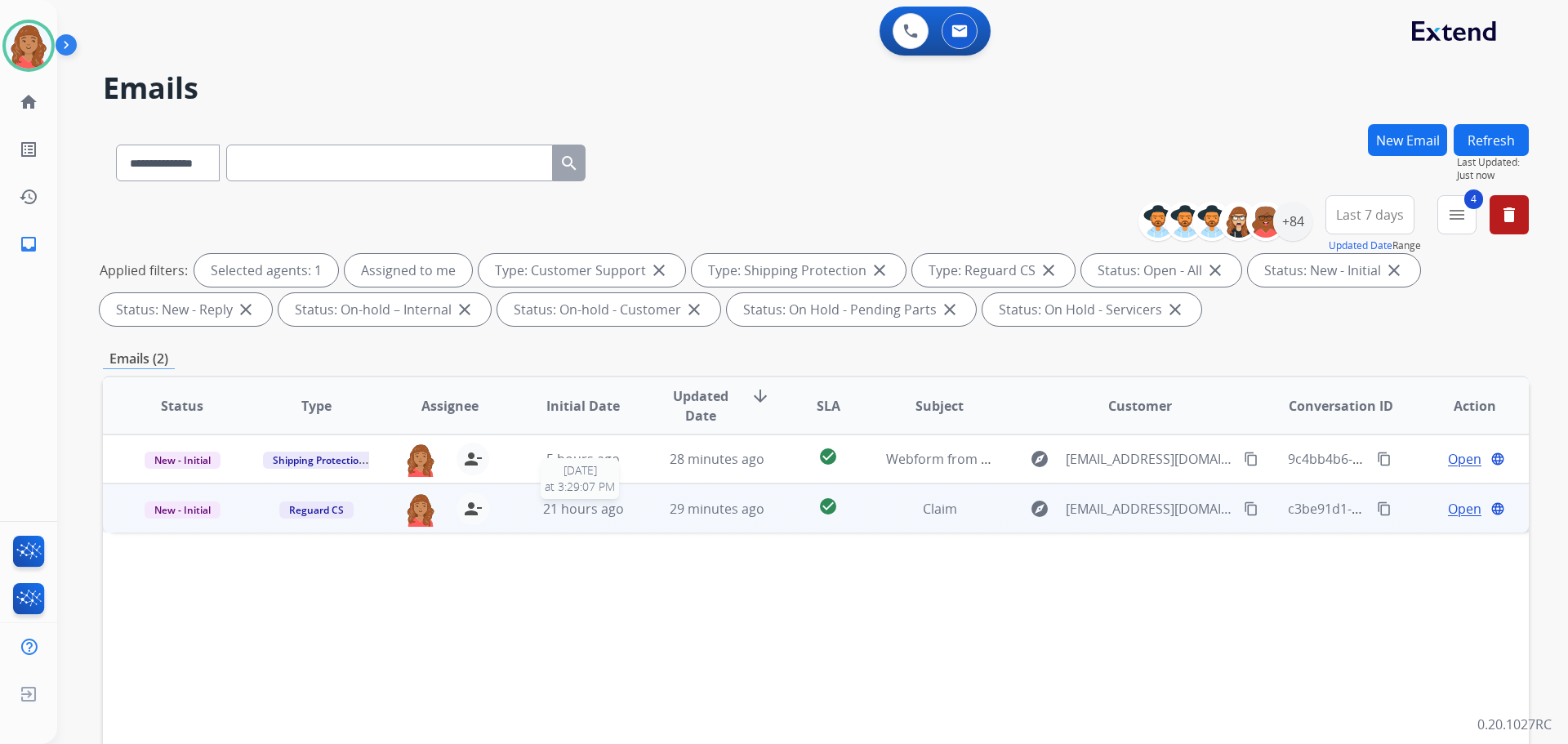
click at [548, 516] on div "21 hours ago" at bounding box center [583, 509] width 107 height 20
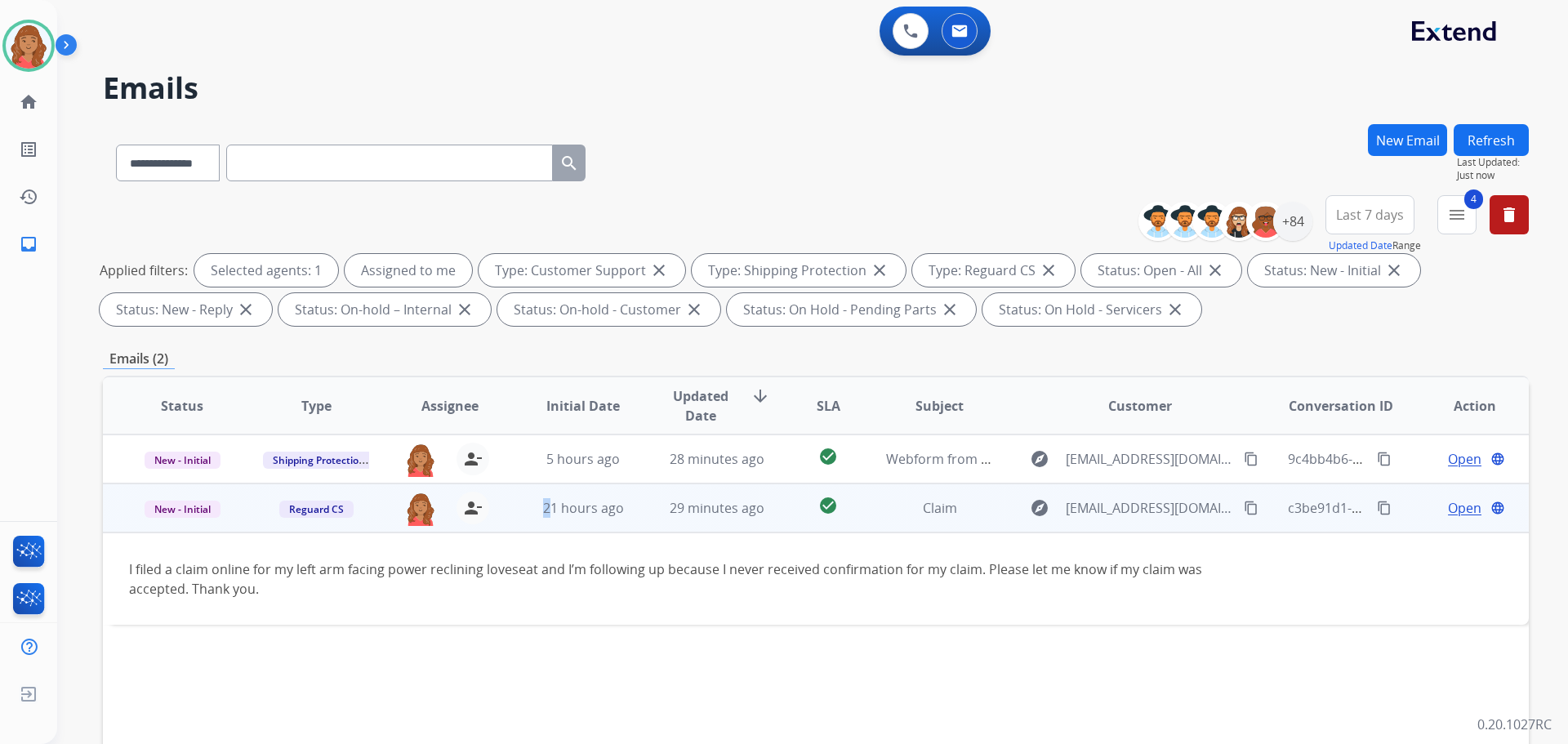
click at [1244, 508] on mat-icon "content_copy" at bounding box center [1251, 508] width 15 height 15
click at [468, 510] on mat-icon "person_remove" at bounding box center [473, 508] width 20 height 20
click at [428, 506] on button "+ Select agent" at bounding box center [420, 508] width 33 height 33
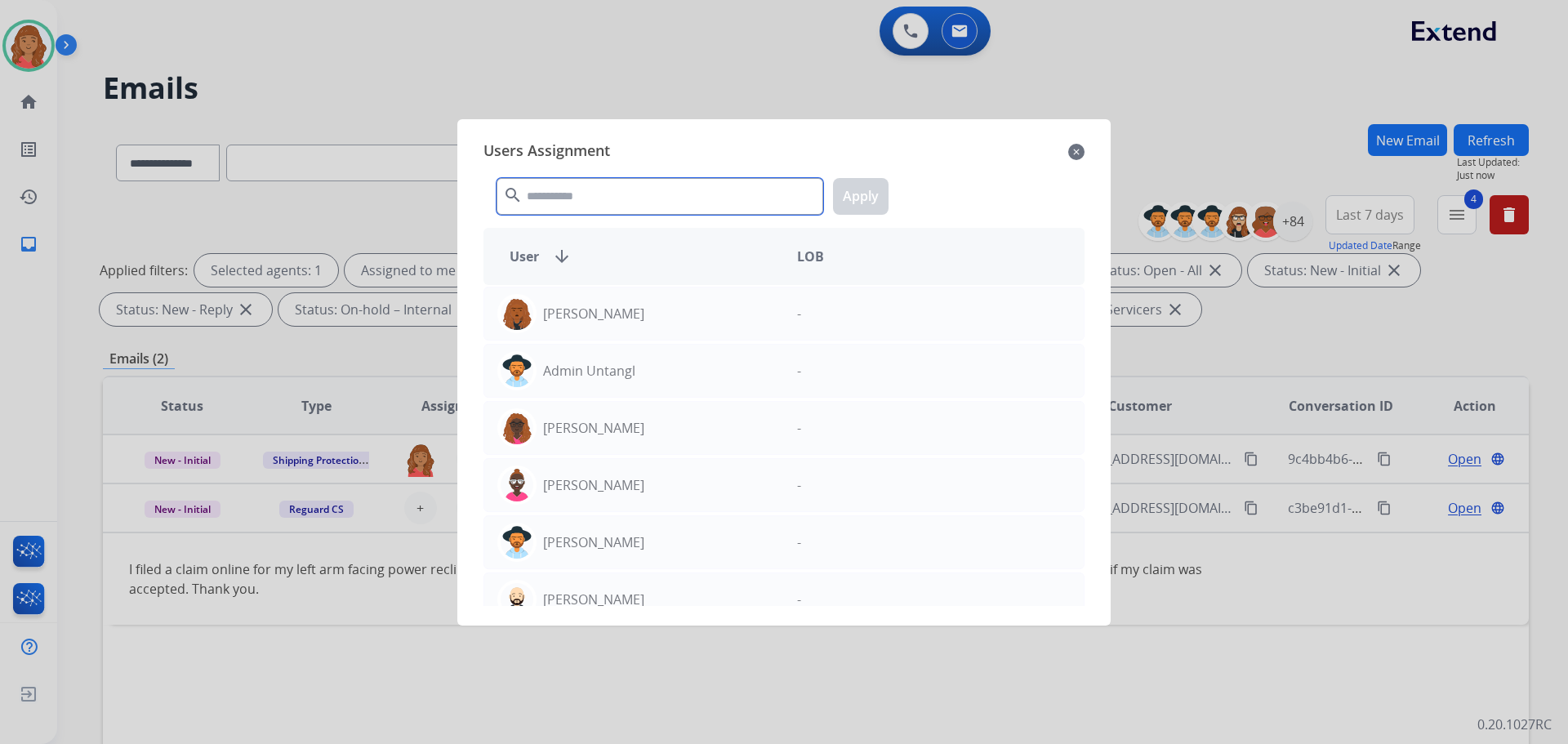
click at [546, 192] on input "text" at bounding box center [660, 196] width 327 height 36
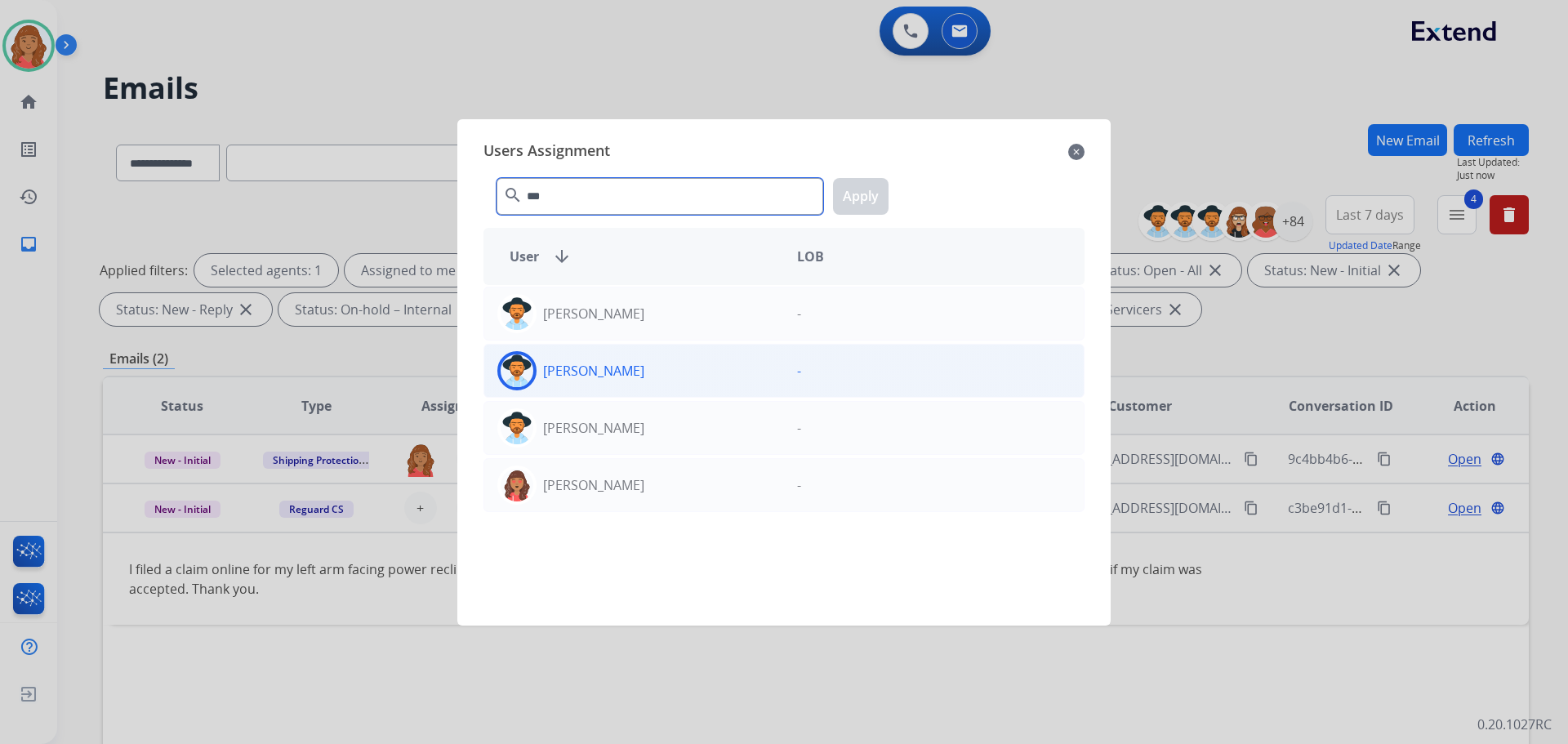
type input "***"
click at [560, 368] on p "[PERSON_NAME]" at bounding box center [594, 371] width 101 height 20
drag, startPoint x: 860, startPoint y: 203, endPoint x: 853, endPoint y: 222, distance: 20.2
click at [861, 206] on button "Apply" at bounding box center [860, 196] width 56 height 36
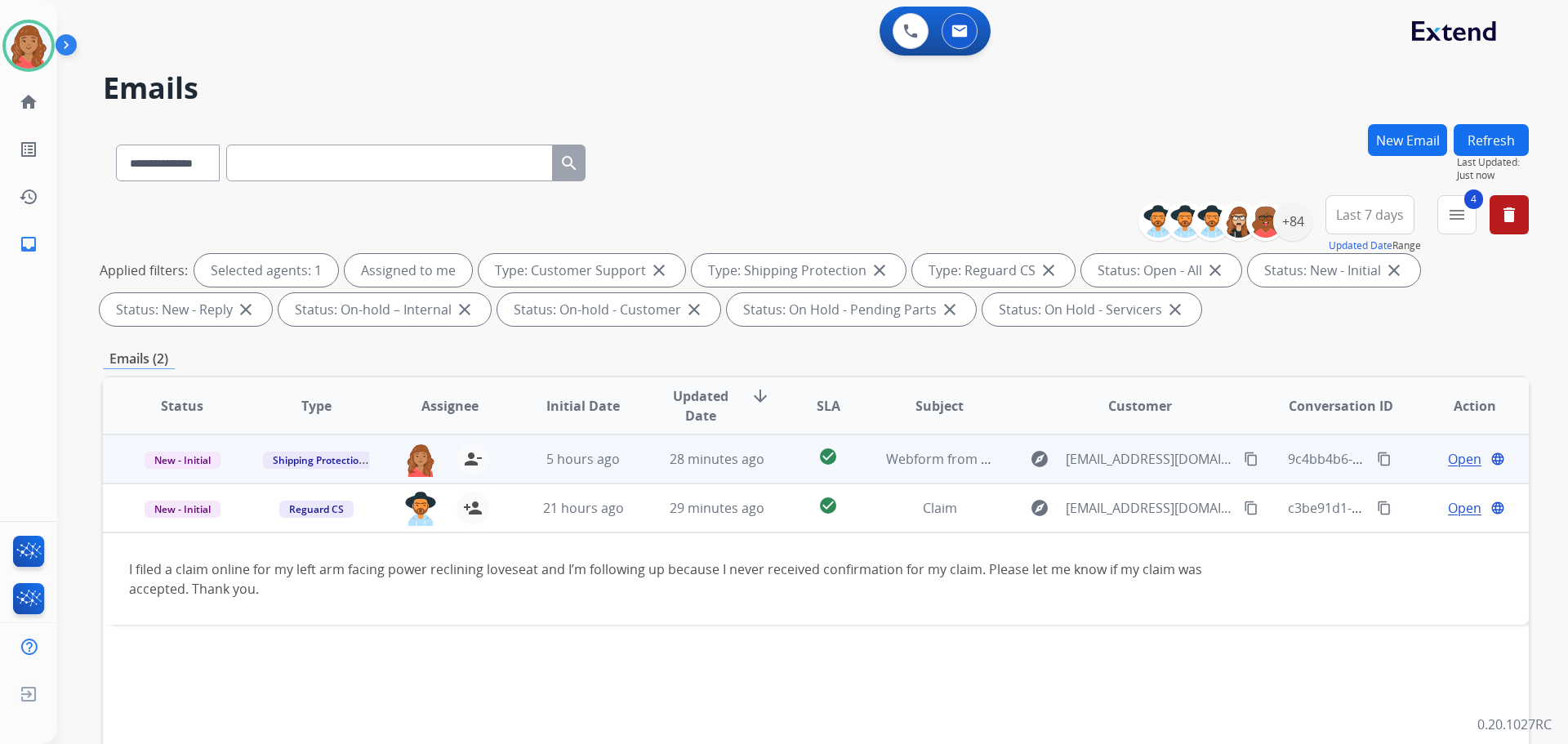
click at [554, 468] on td "5 hours ago" at bounding box center [571, 458] width 134 height 49
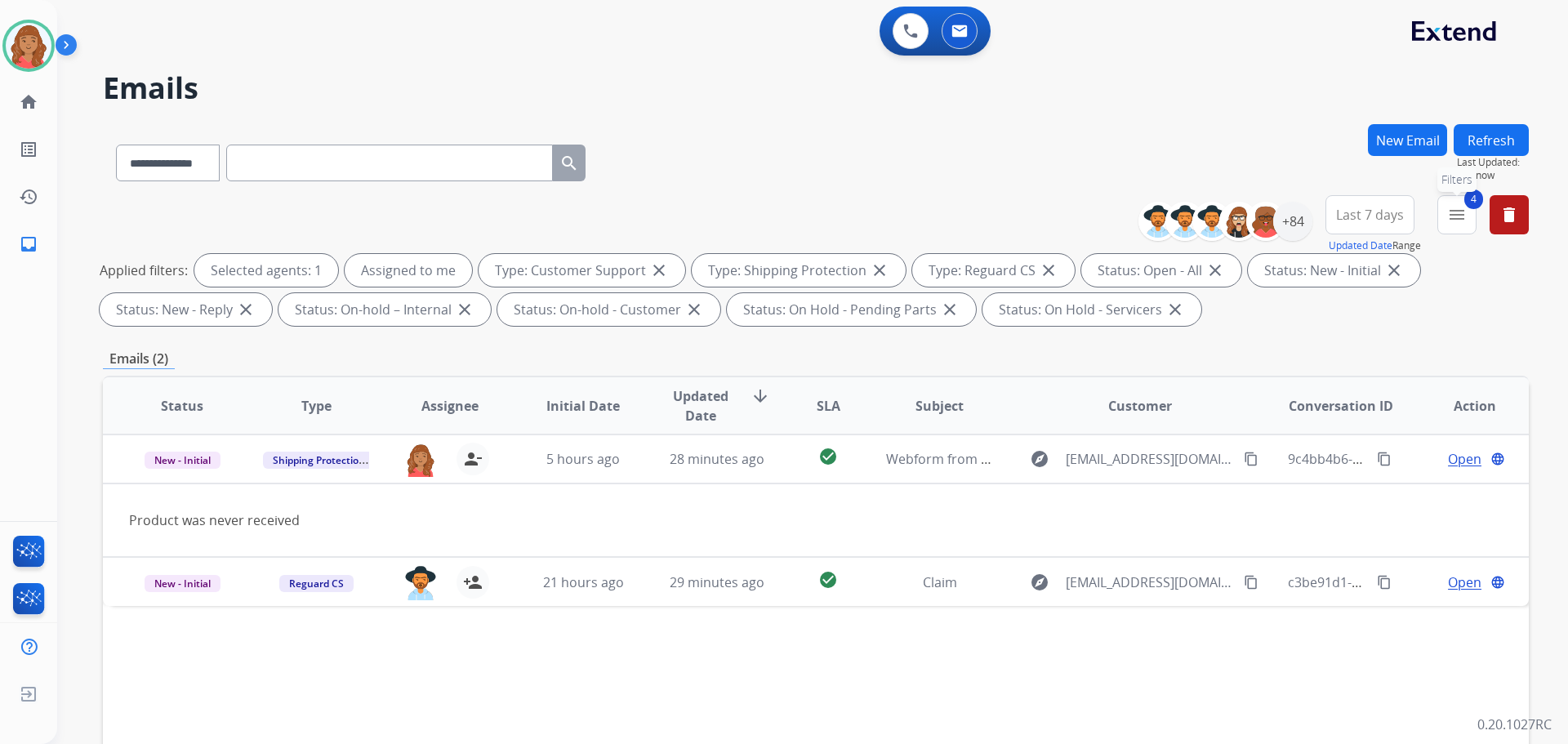
click at [1459, 224] on mat-icon "menu" at bounding box center [1457, 215] width 20 height 20
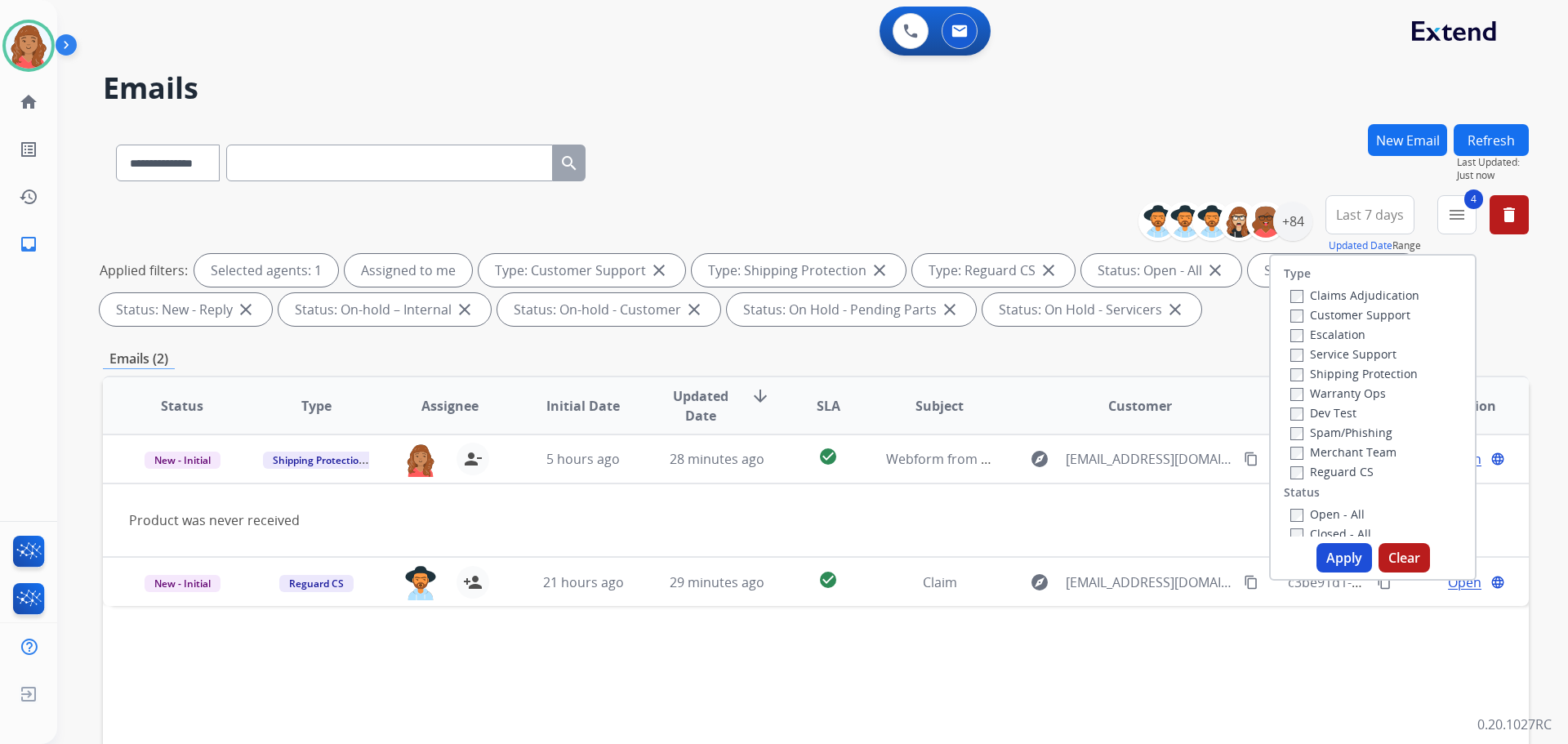
click at [1335, 560] on button "Apply" at bounding box center [1344, 558] width 56 height 29
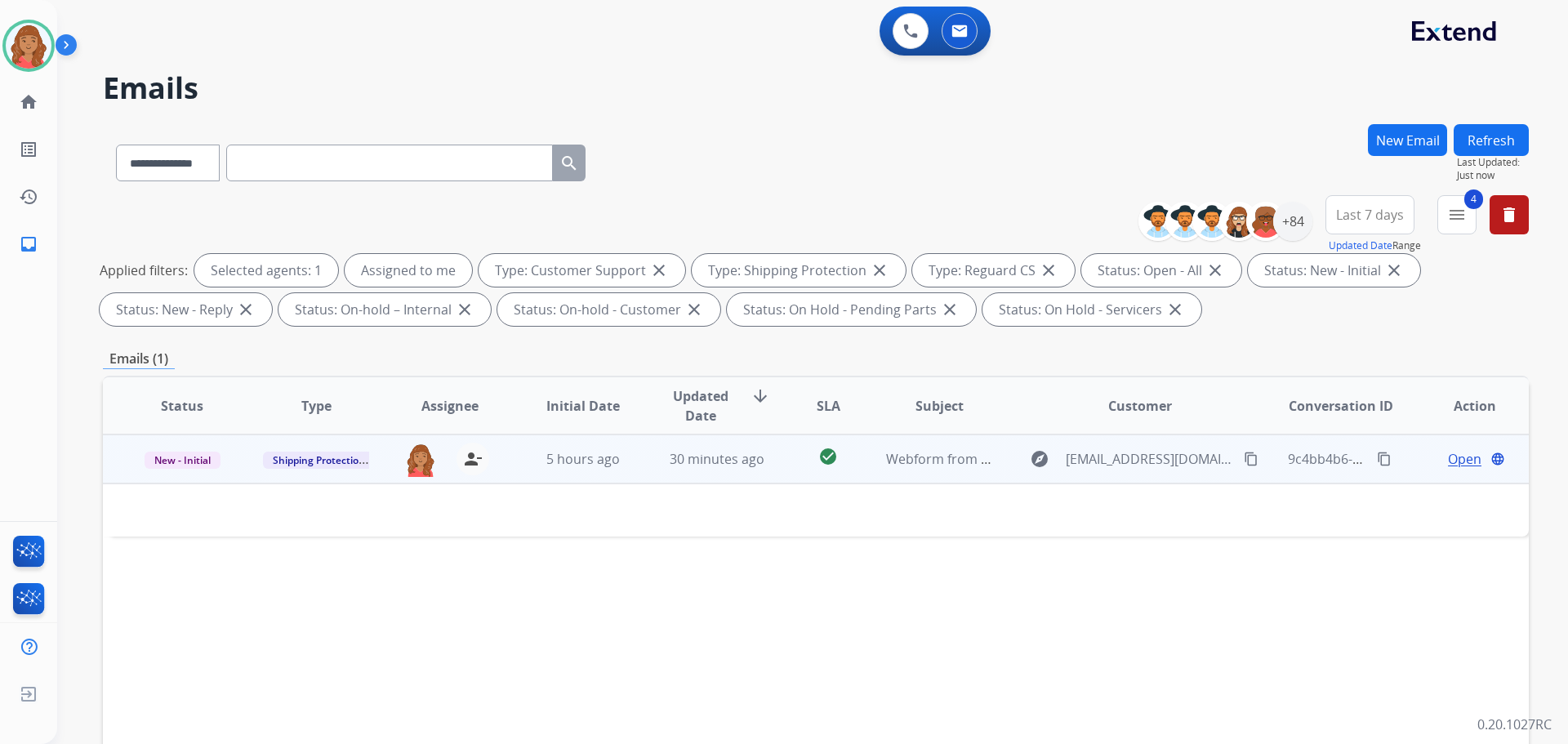
click at [580, 468] on div "5 hours ago" at bounding box center [583, 459] width 107 height 20
click at [724, 463] on span "30 minutes ago" at bounding box center [717, 460] width 95 height 18
click at [1244, 457] on mat-icon "content_copy" at bounding box center [1251, 459] width 15 height 15
click at [1448, 465] on span "Open" at bounding box center [1465, 459] width 34 height 20
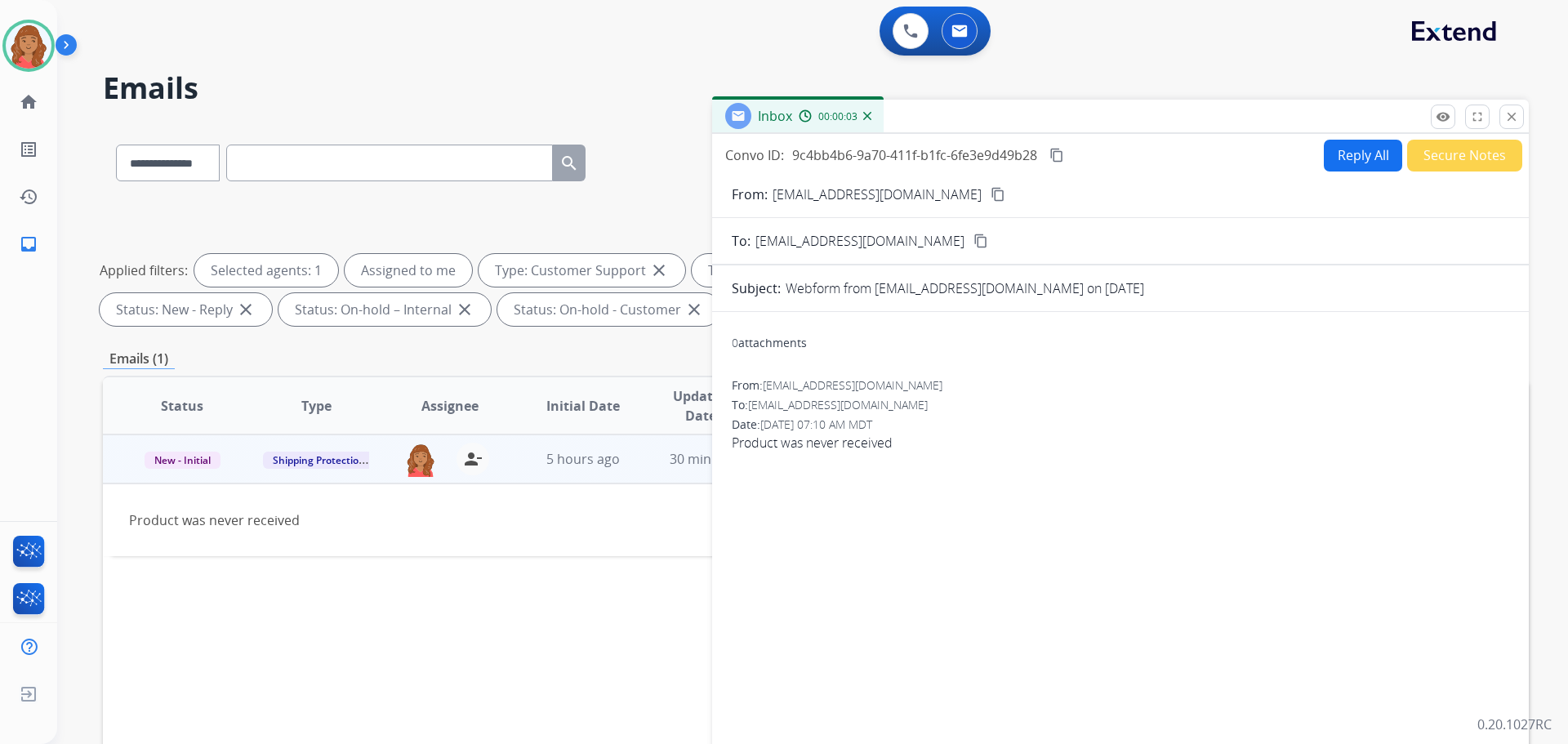
click at [1353, 148] on button "Reply All" at bounding box center [1363, 155] width 78 height 32
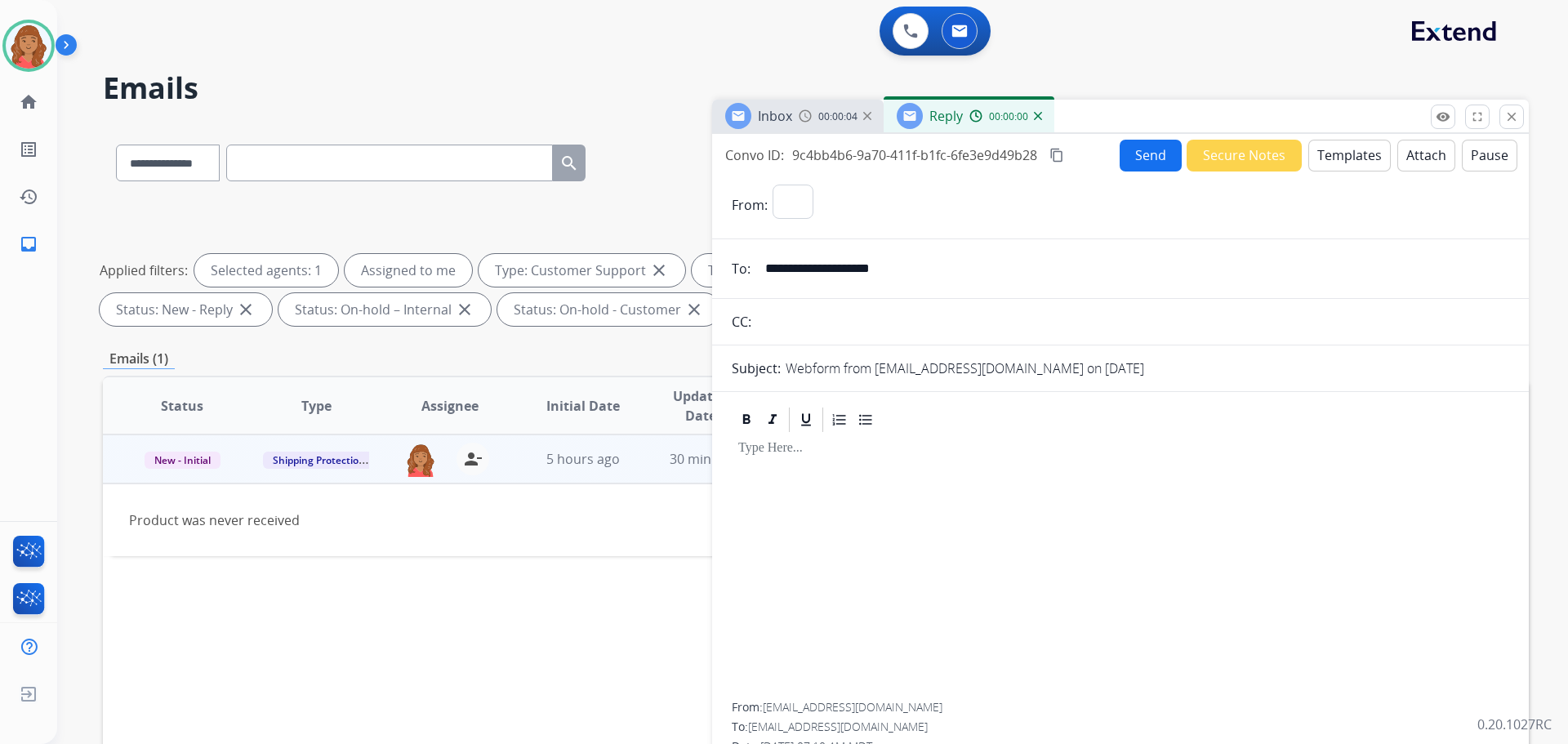
select select "**********"
click at [1332, 152] on button "Templates" at bounding box center [1350, 155] width 83 height 32
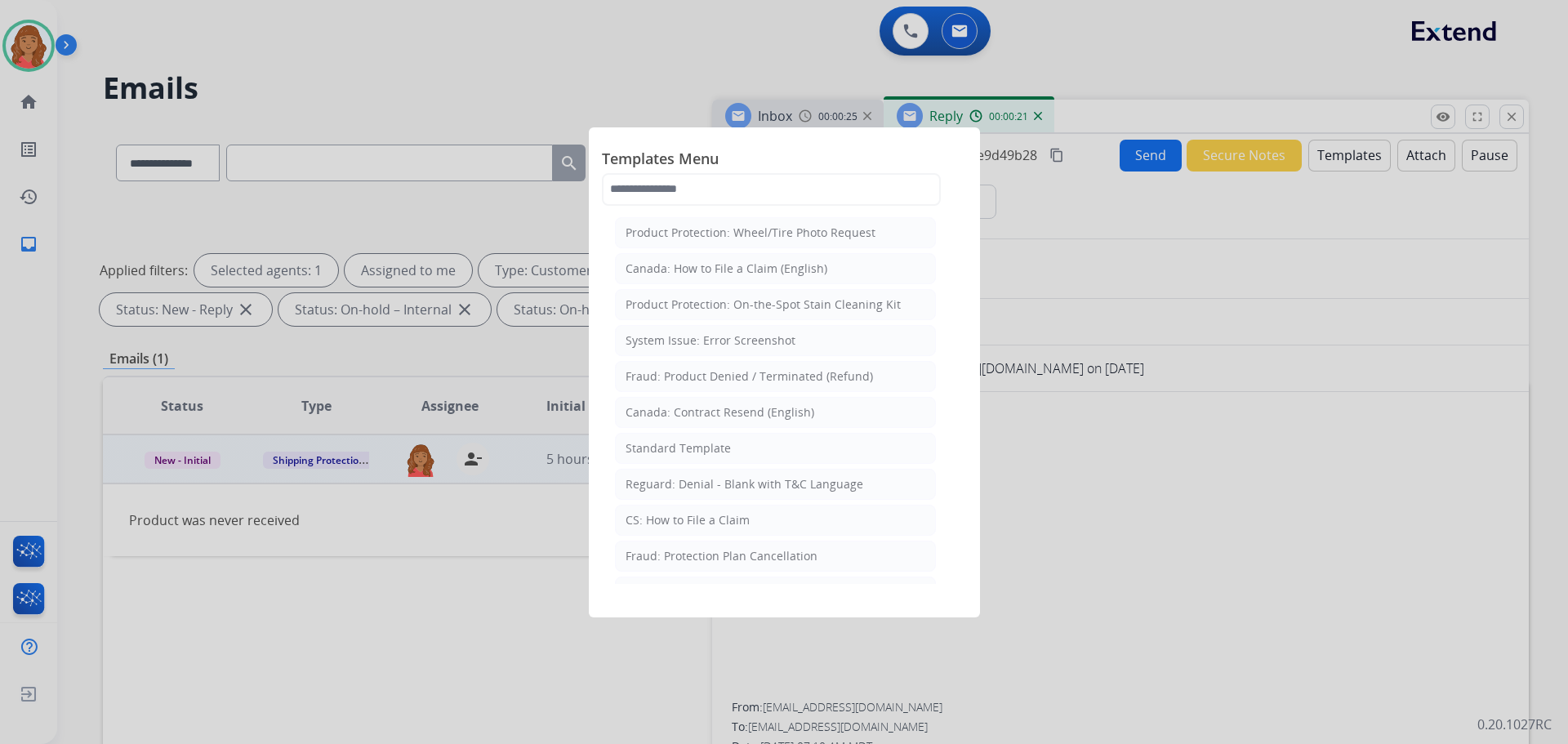
drag, startPoint x: 663, startPoint y: 444, endPoint x: 694, endPoint y: 451, distance: 31.8
click at [664, 444] on div "Standard Template" at bounding box center [678, 448] width 106 height 16
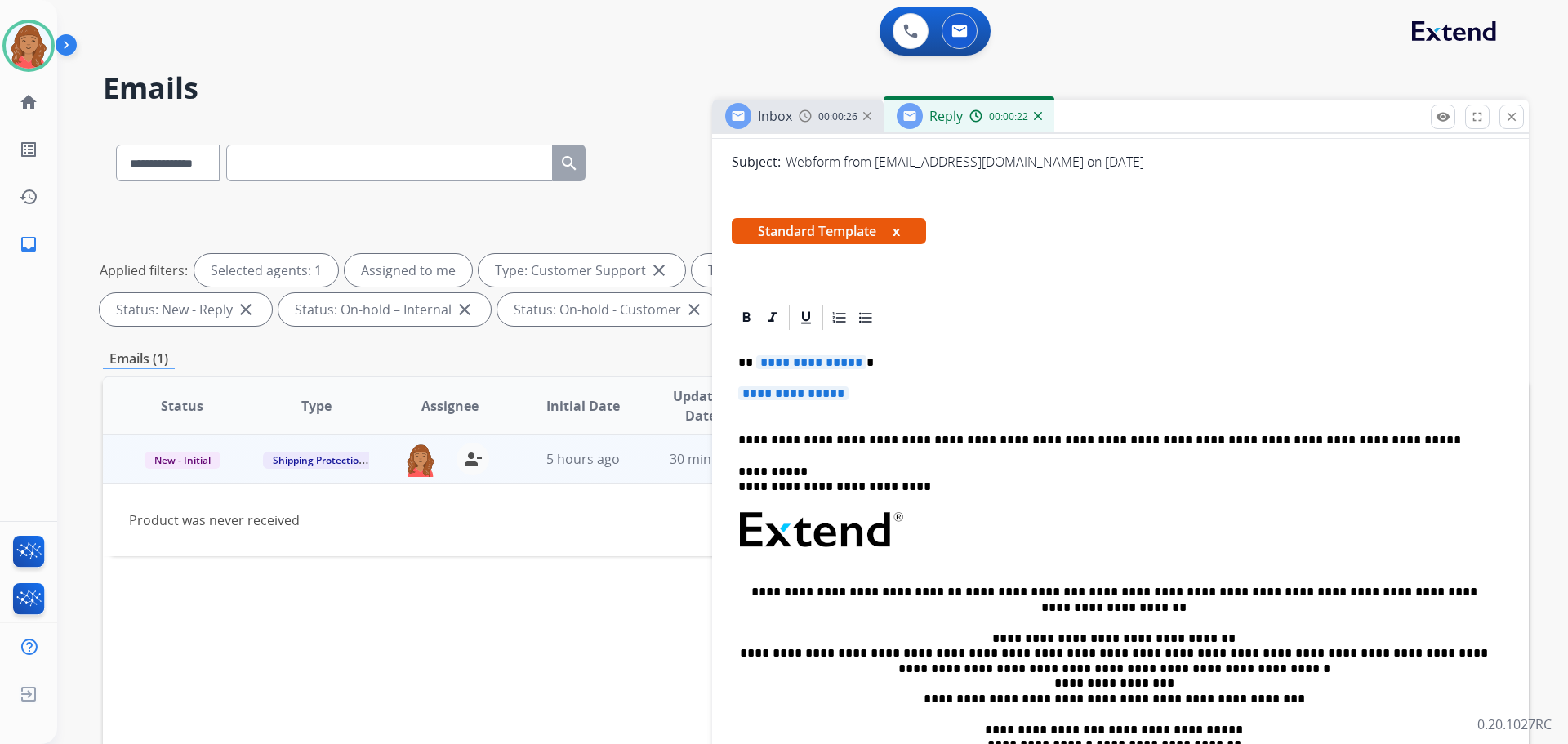
scroll to position [245, 0]
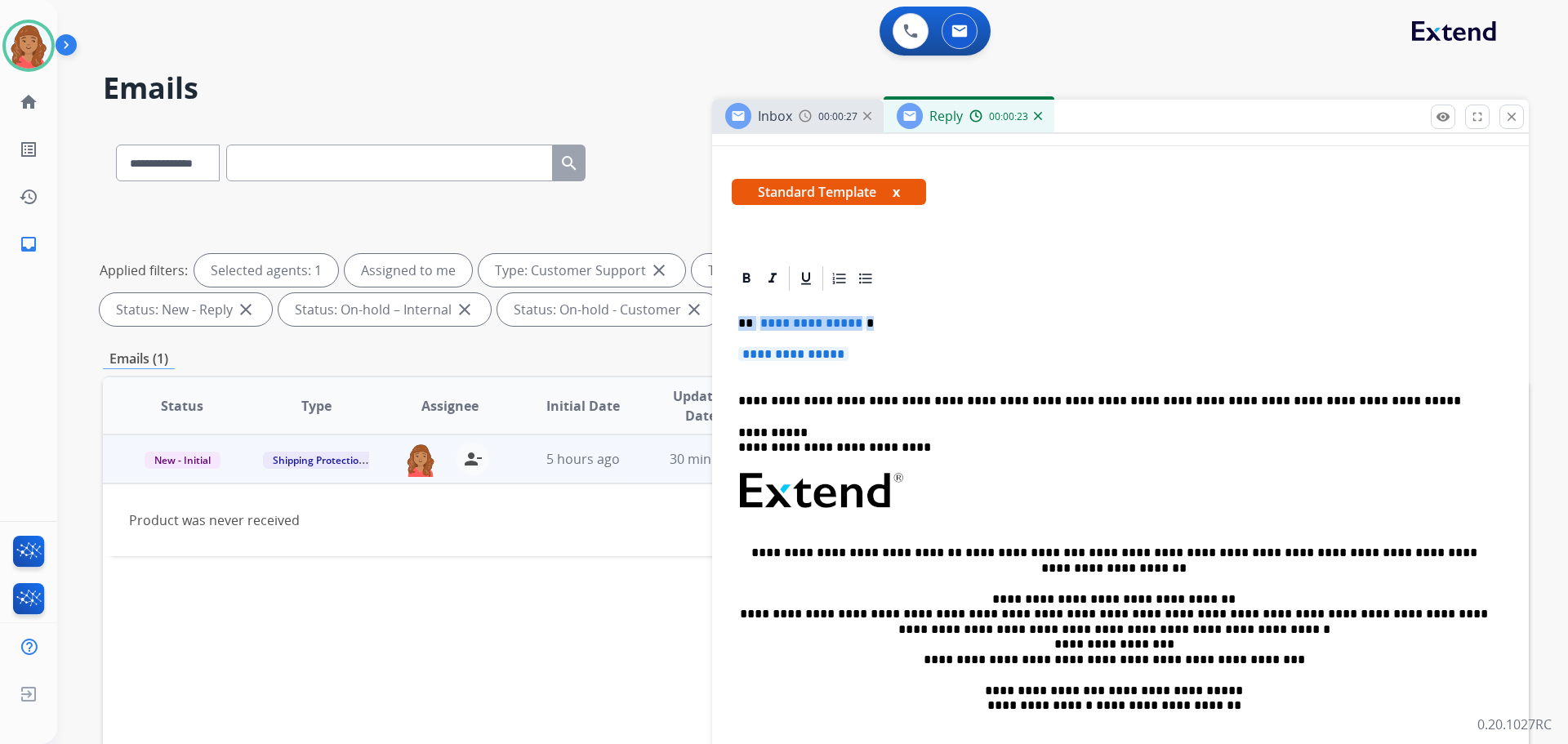
drag, startPoint x: 849, startPoint y: 352, endPoint x: 698, endPoint y: 318, distance: 154.8
click at [692, 313] on div "**********" at bounding box center [816, 566] width 1426 height 883
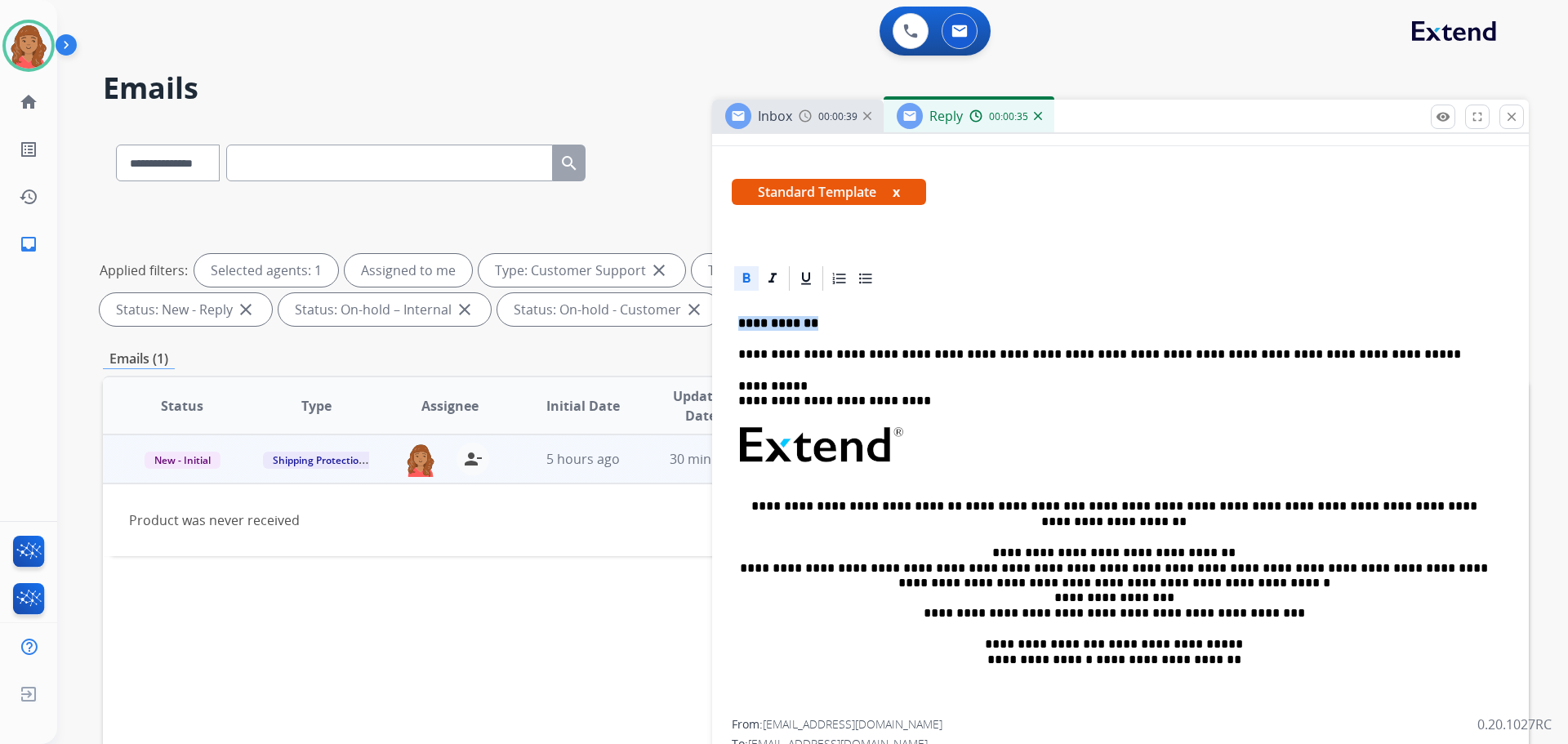
drag, startPoint x: 779, startPoint y: 321, endPoint x: 737, endPoint y: 320, distance: 42.0
click at [701, 312] on div "**********" at bounding box center [816, 566] width 1426 height 883
copy strong "**********"
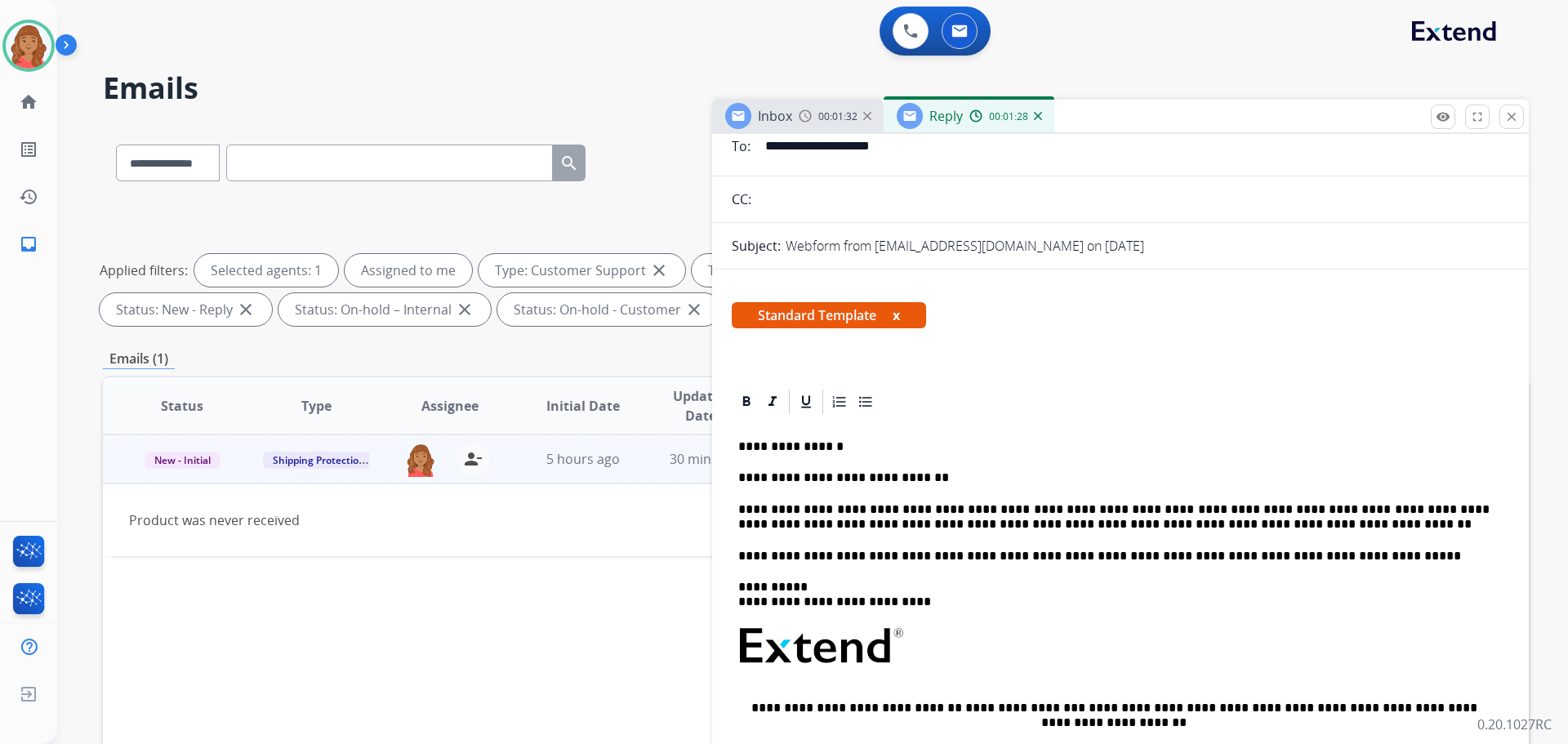
scroll to position [0, 0]
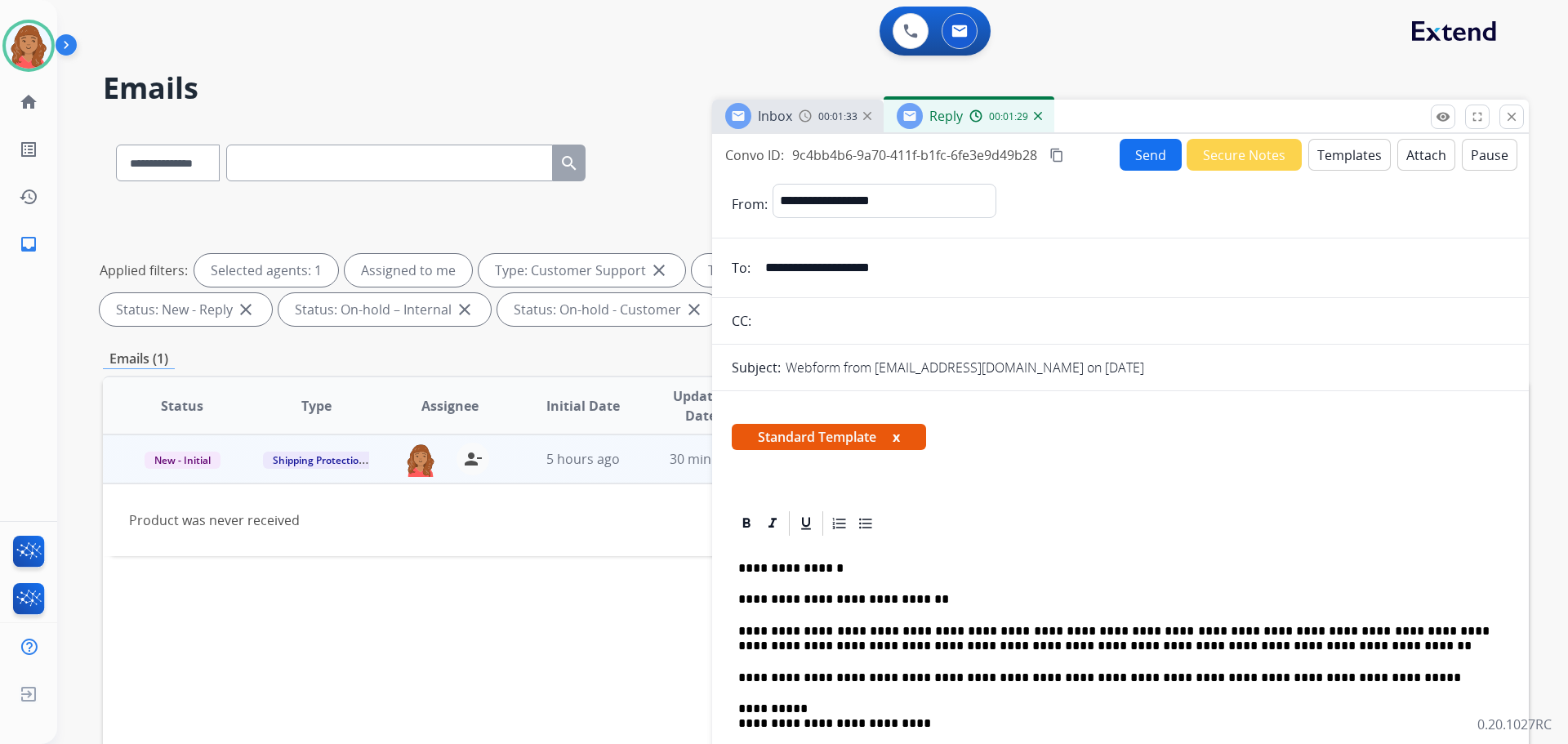
click at [1057, 150] on mat-icon "content_copy" at bounding box center [1057, 155] width 15 height 15
click at [1138, 155] on button "Send" at bounding box center [1151, 154] width 62 height 32
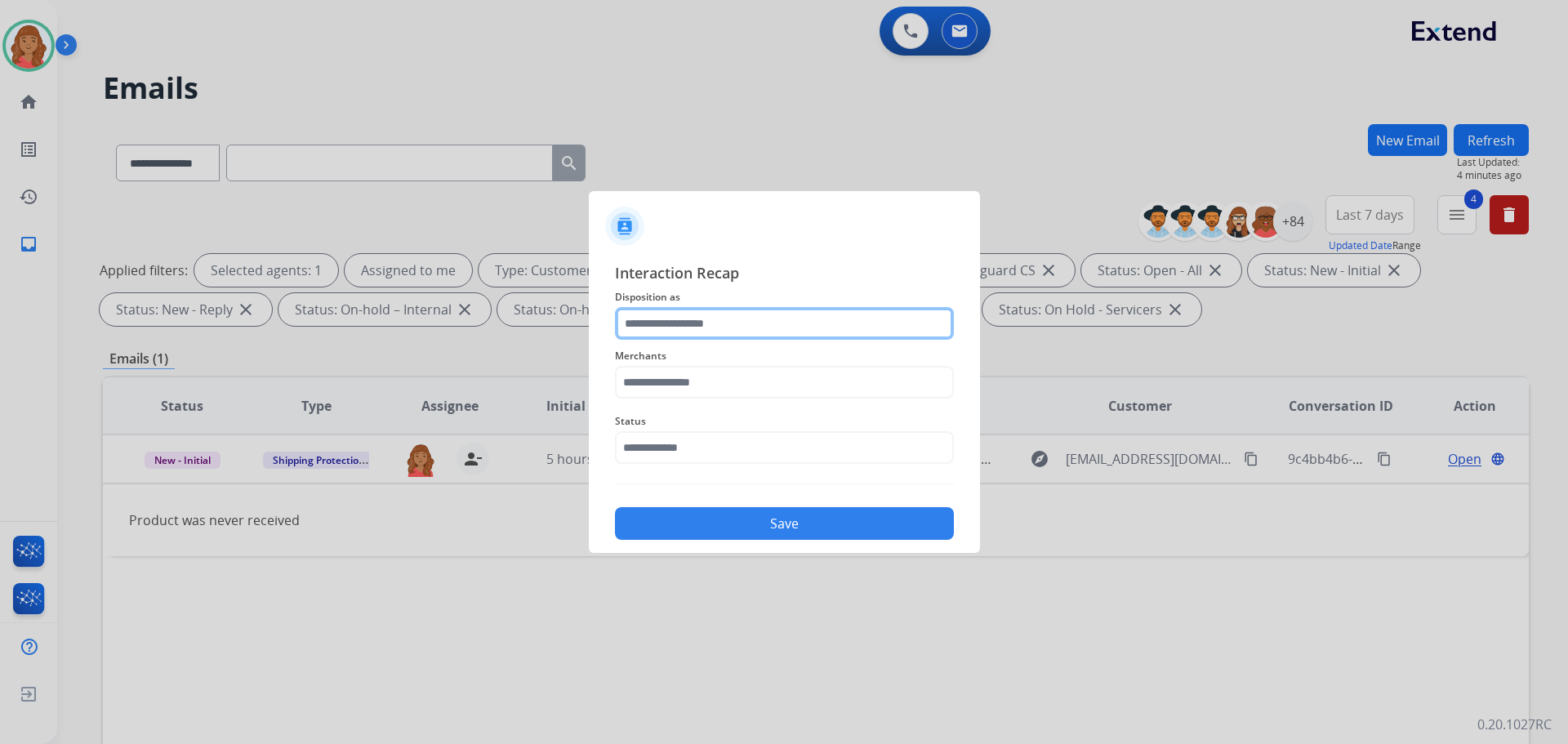
click at [701, 329] on input "text" at bounding box center [785, 323] width 339 height 33
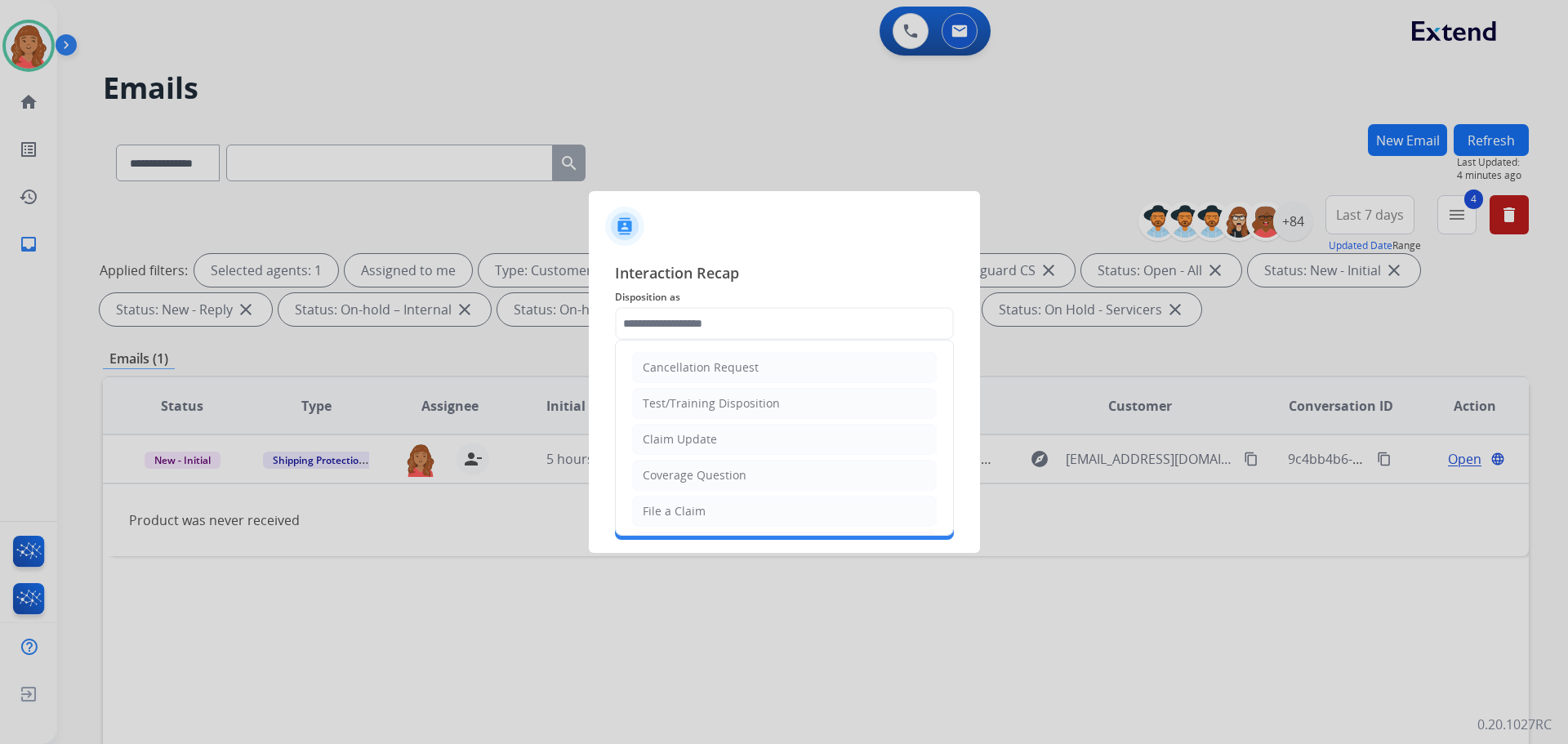
click at [693, 439] on div "Claim Update" at bounding box center [680, 439] width 75 height 16
type input "**********"
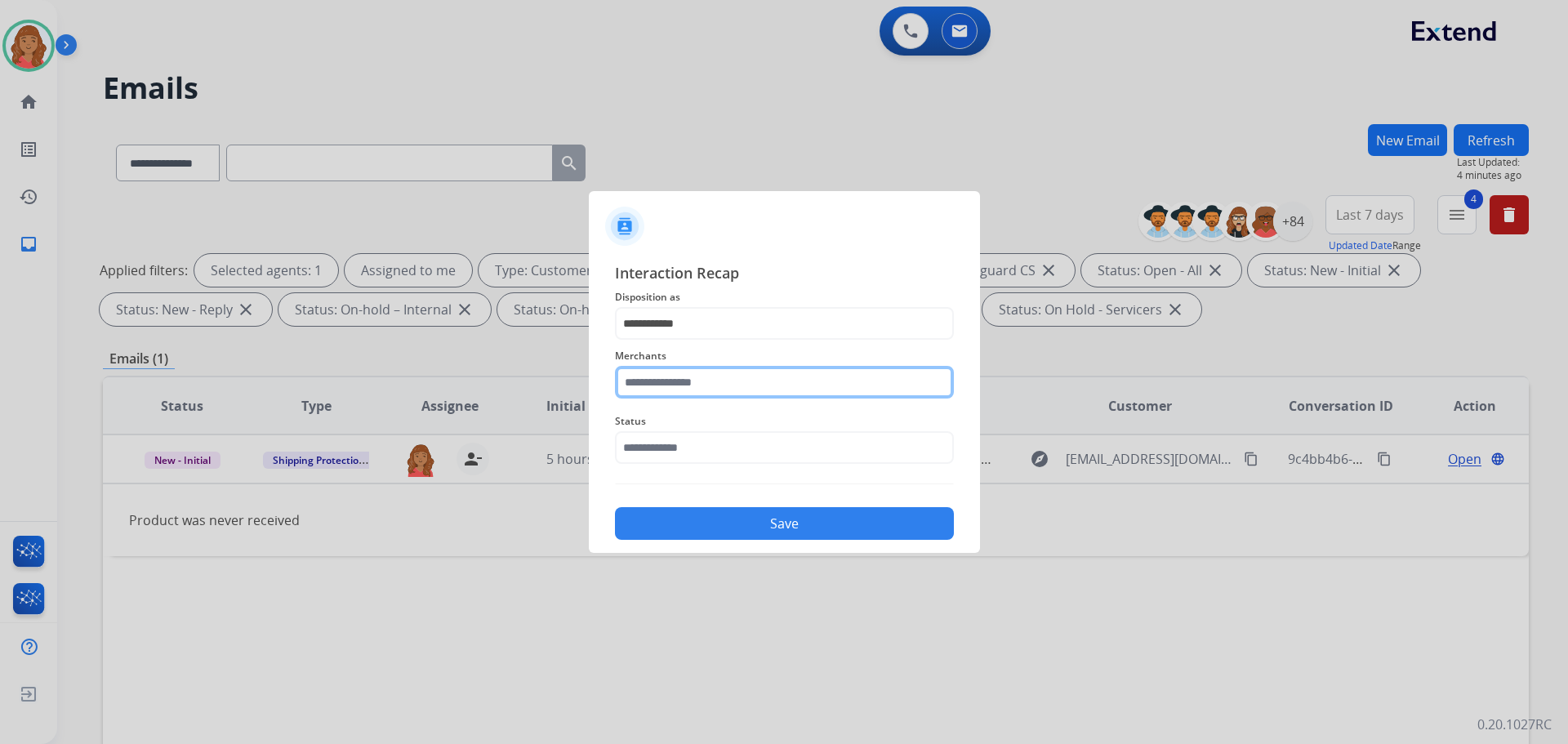
click at [699, 393] on input "text" at bounding box center [785, 382] width 339 height 33
click at [669, 445] on ul "Jomashop" at bounding box center [788, 432] width 321 height 56
click at [677, 428] on div "Jomashop" at bounding box center [670, 429] width 54 height 16
type input "********"
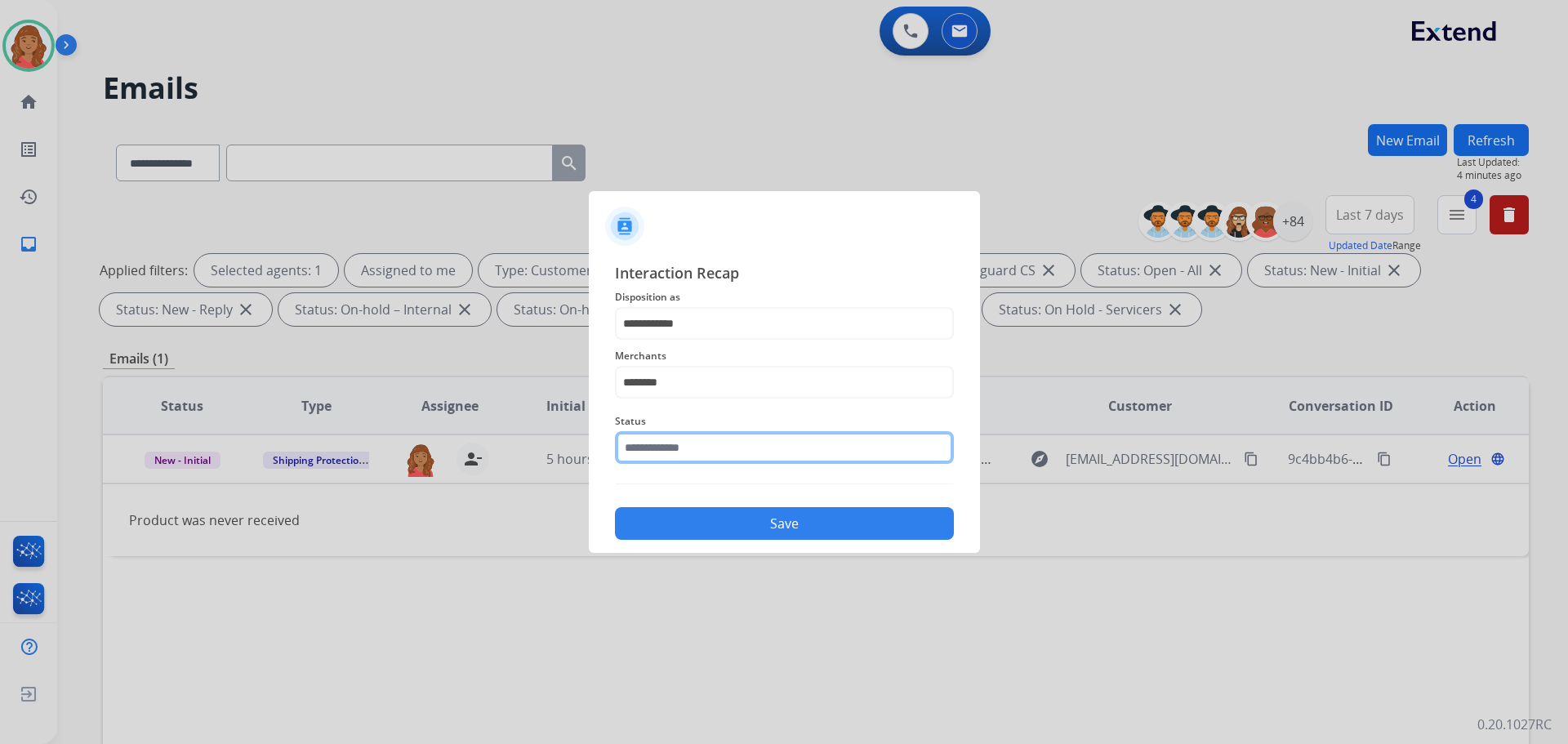
click at [686, 453] on input "text" at bounding box center [785, 447] width 339 height 33
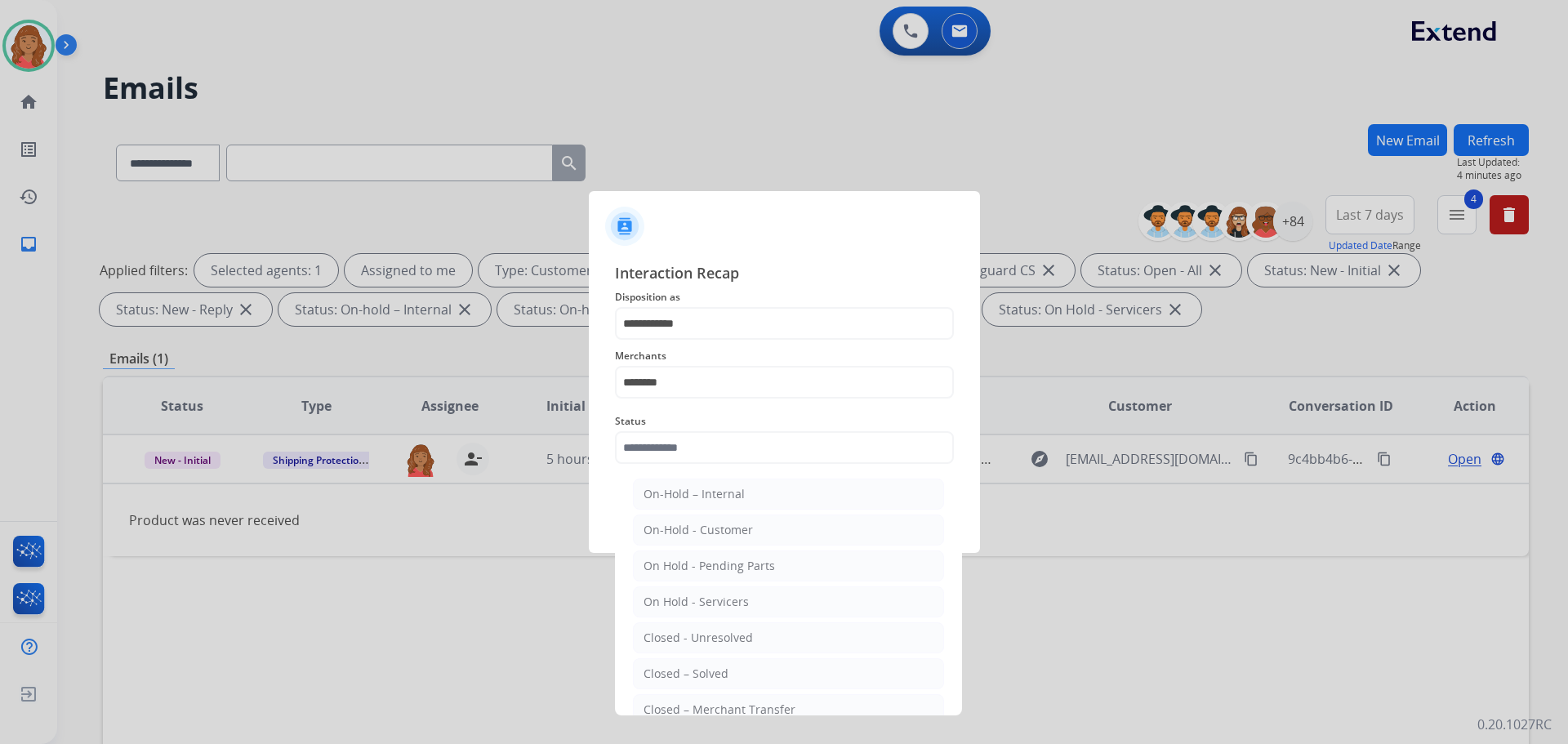
drag, startPoint x: 685, startPoint y: 671, endPoint x: 705, endPoint y: 574, distance: 99.0
click at [688, 671] on div "Closed – Solved" at bounding box center [686, 674] width 85 height 16
type input "**********"
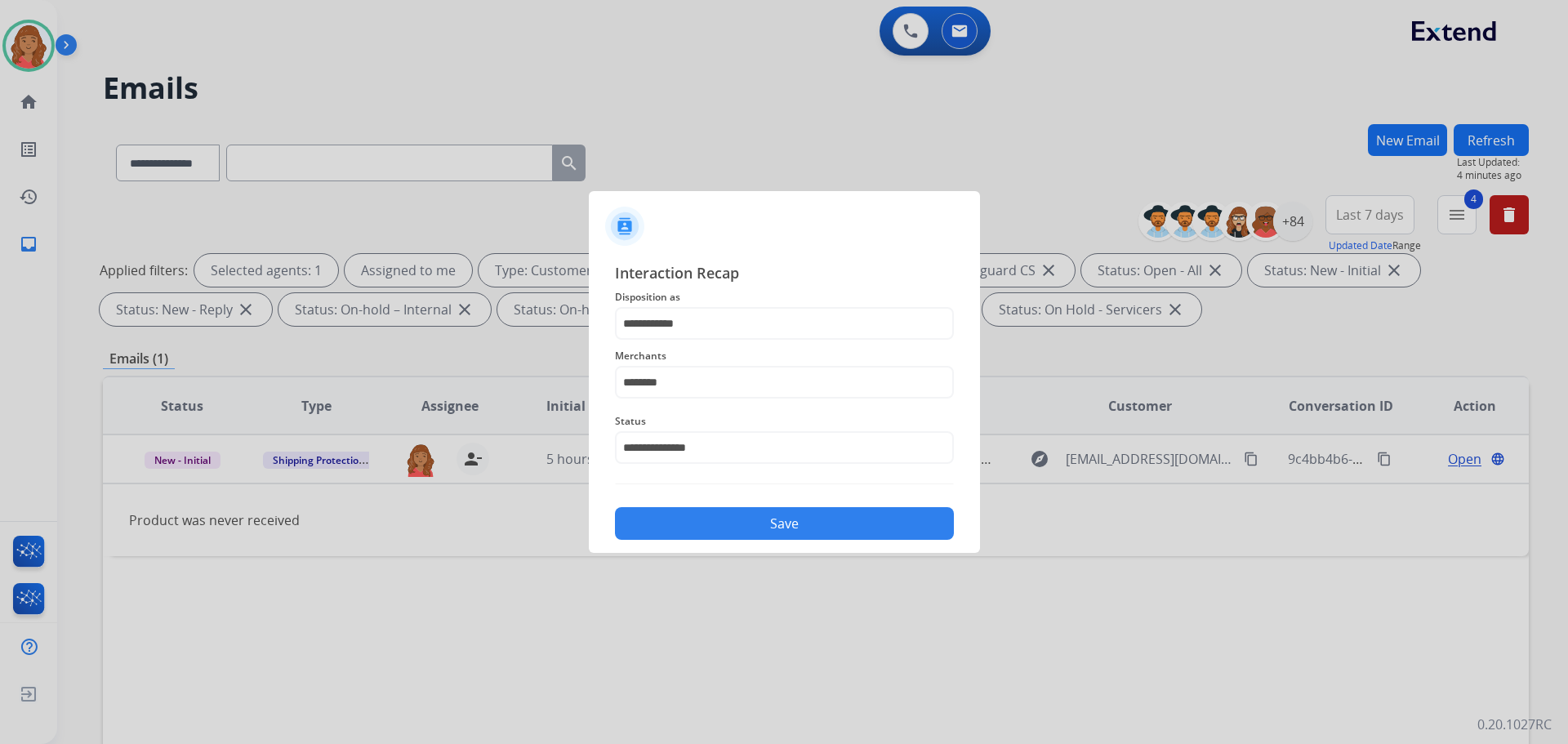
click at [730, 493] on div "**********" at bounding box center [785, 400] width 339 height 279
click at [721, 525] on button "Save" at bounding box center [785, 523] width 339 height 33
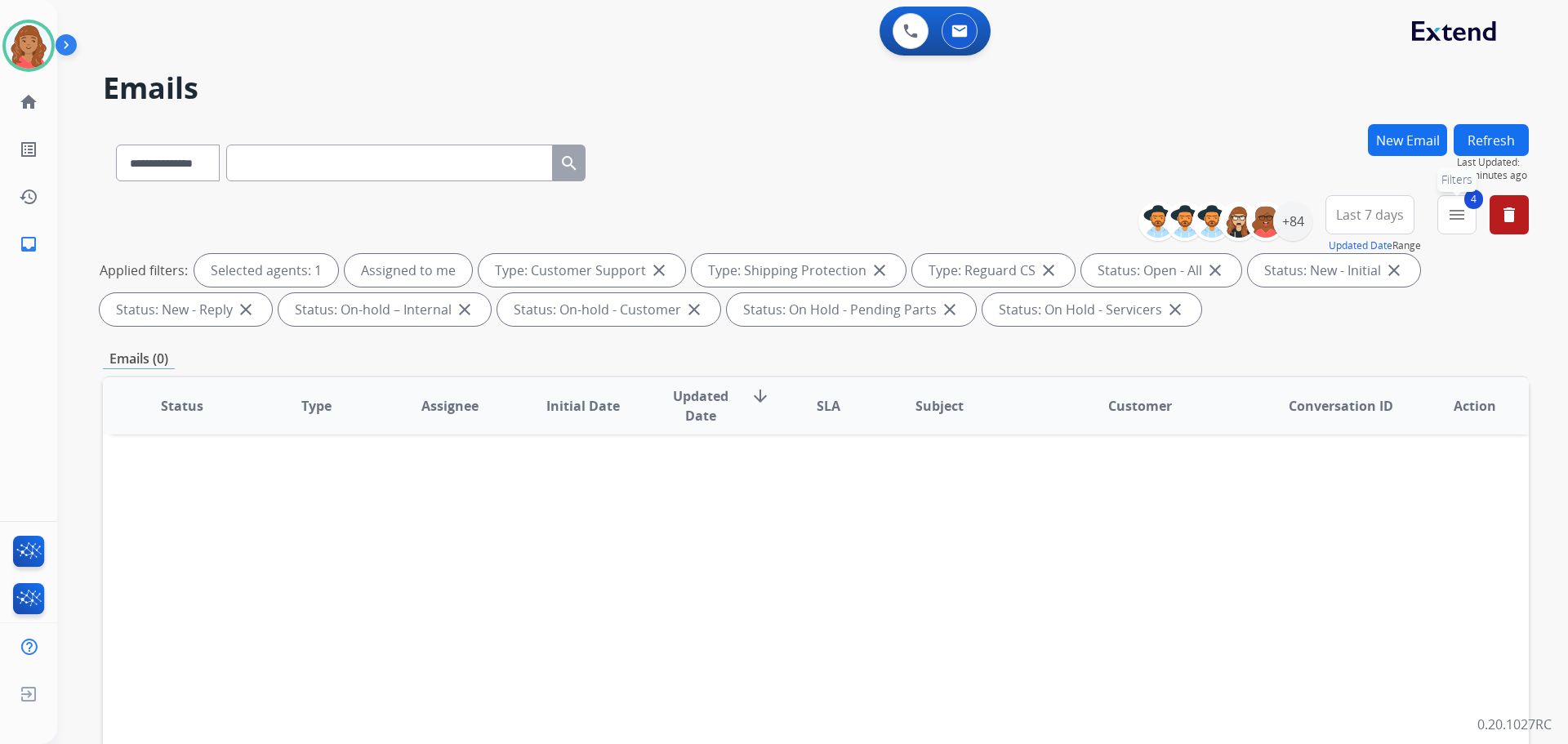
click at [1466, 204] on span "4" at bounding box center [1474, 199] width 19 height 20
click at [1452, 212] on mat-icon "menu" at bounding box center [1457, 215] width 20 height 20
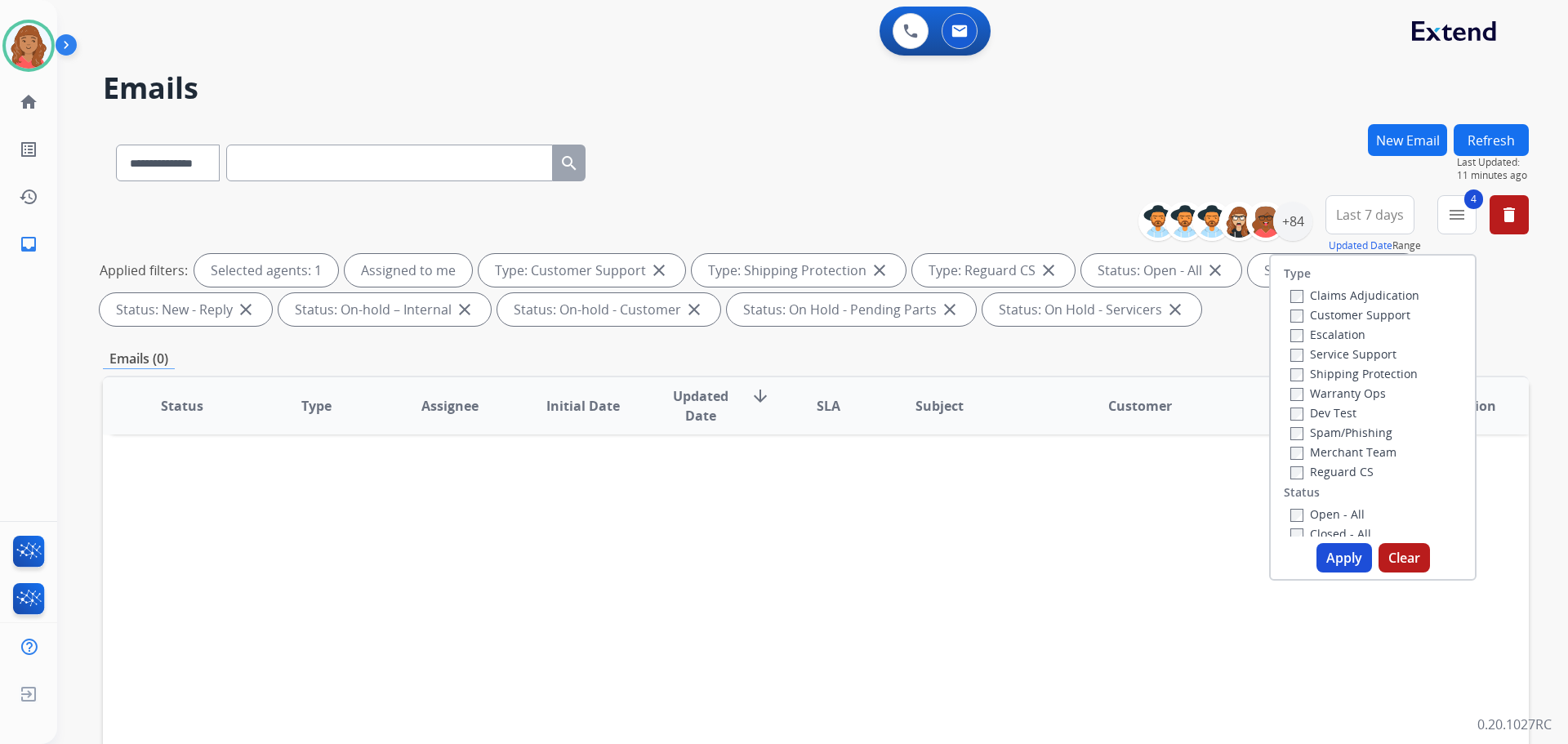
drag, startPoint x: 1348, startPoint y: 559, endPoint x: 1339, endPoint y: 560, distance: 9.1
click at [1348, 560] on button "Apply" at bounding box center [1344, 558] width 56 height 29
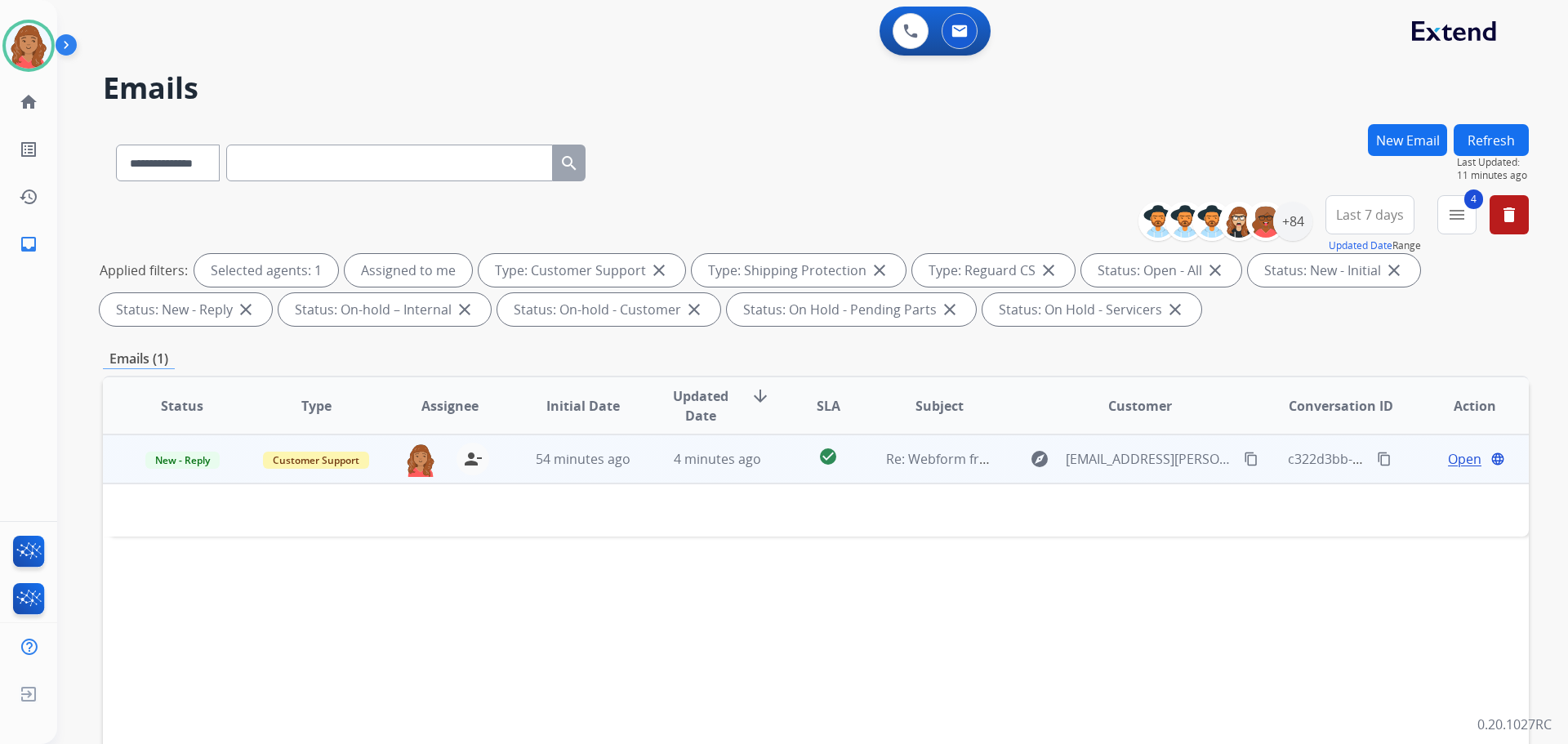
click at [648, 455] on td "4 minutes ago" at bounding box center [705, 458] width 134 height 49
click at [675, 466] on span "4 minutes ago" at bounding box center [717, 460] width 87 height 18
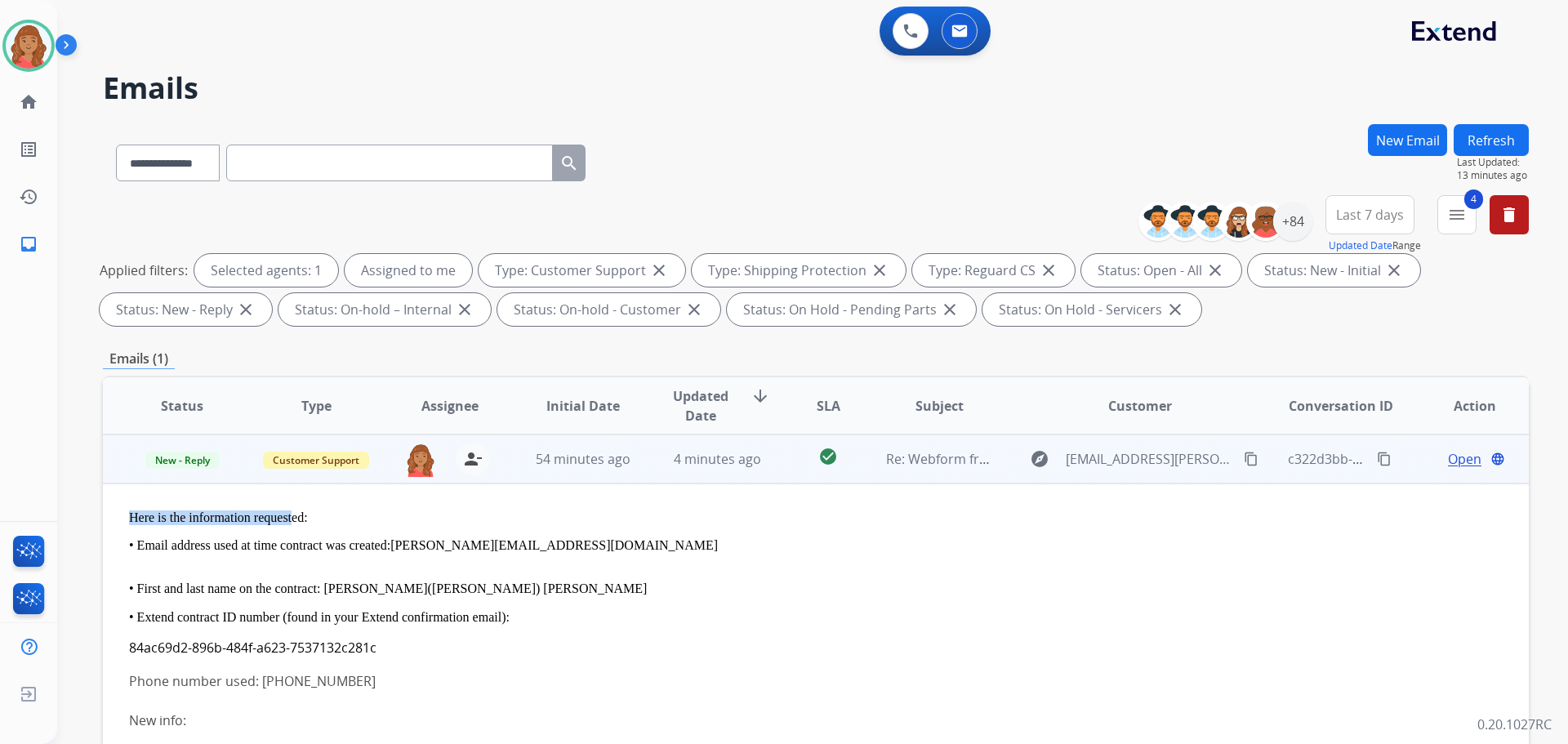
drag, startPoint x: 290, startPoint y: 518, endPoint x: 169, endPoint y: 525, distance: 121.2
click at [110, 525] on td "Here is the information requested: • Email address used at time contract was cr…" at bounding box center [682, 669] width 1159 height 371
click at [185, 553] on p "• Email address used at time contract was created: [PERSON_NAME][EMAIL_ADDRESS]…" at bounding box center [682, 545] width 1107 height 15
click at [170, 546] on p "• Email address used at time contract was created: [PERSON_NAME][EMAIL_ADDRESS]…" at bounding box center [682, 545] width 1107 height 15
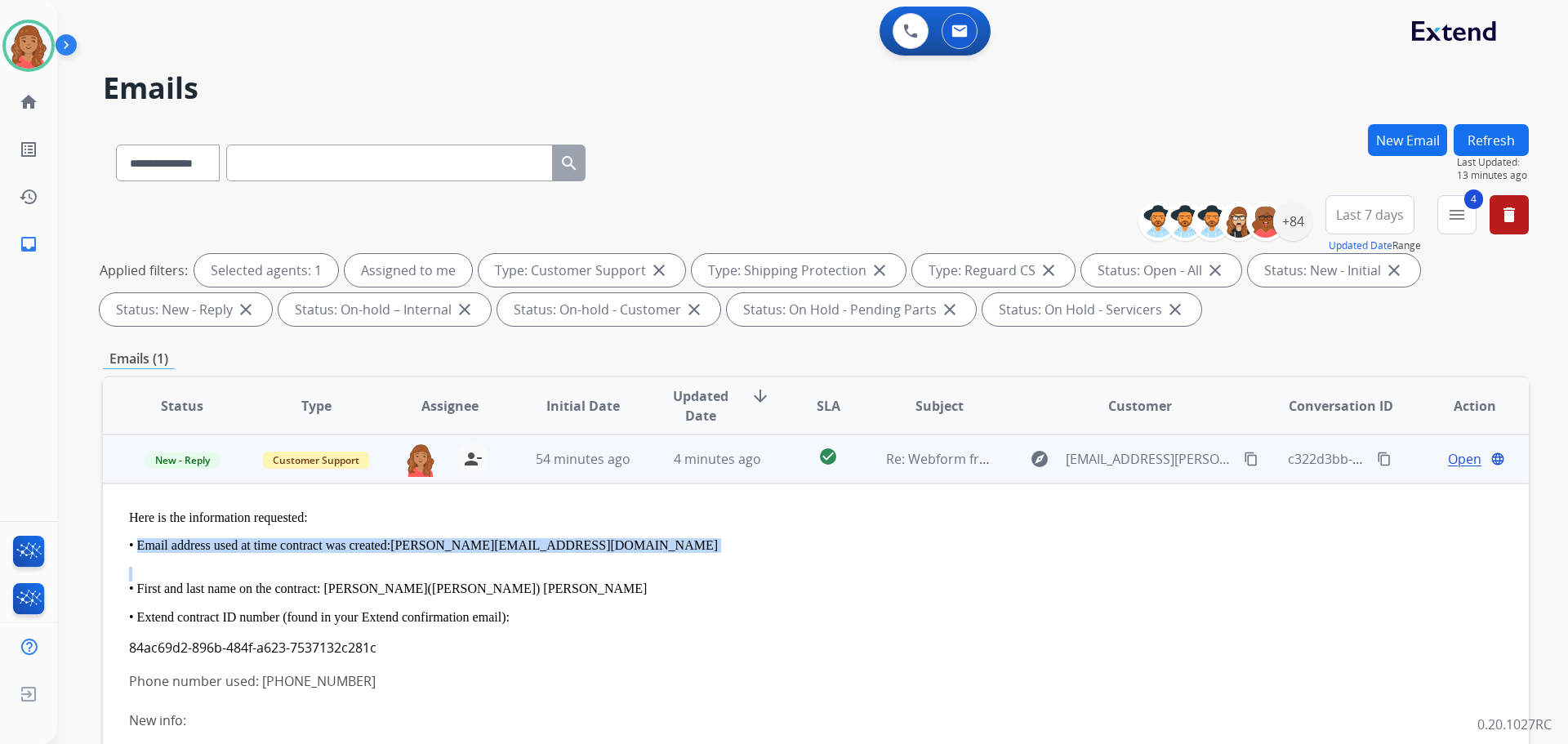
drag, startPoint x: 147, startPoint y: 547, endPoint x: 356, endPoint y: 567, distance: 210.0
click at [356, 567] on div "Here is the information requested: • Email address used at time contract was cr…" at bounding box center [682, 584] width 1107 height 148
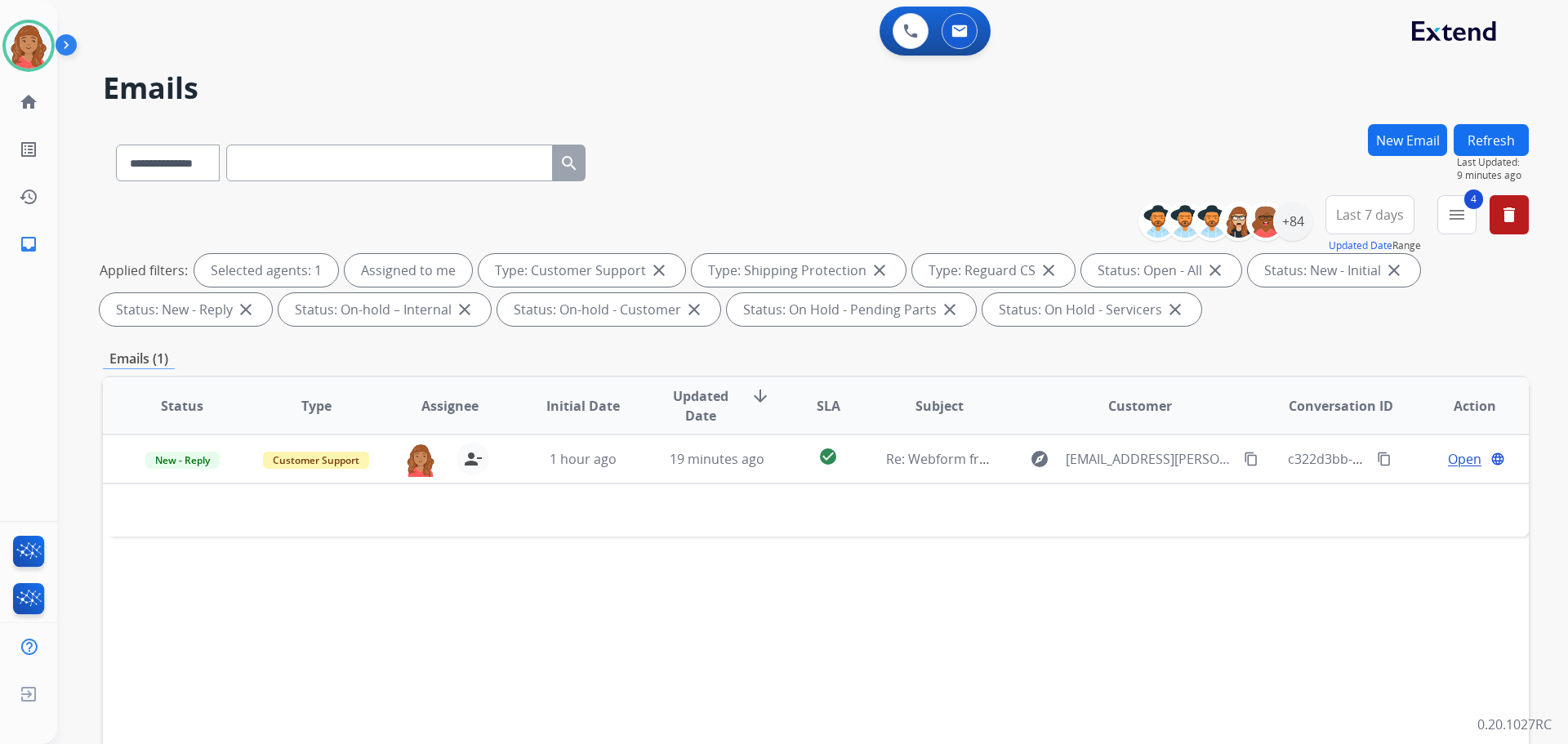
select select "**********"
click at [1402, 128] on button "New Email" at bounding box center [1407, 140] width 79 height 32
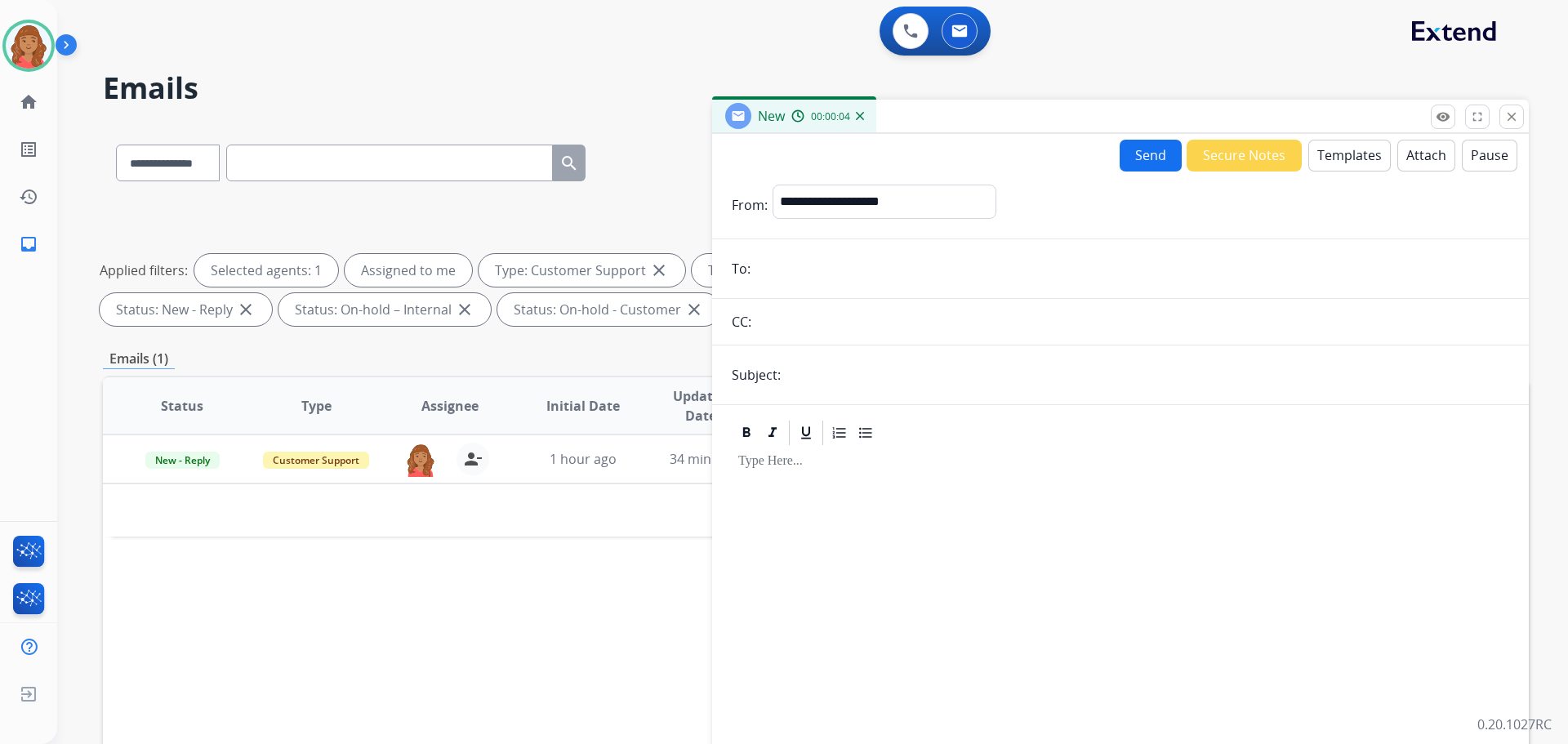
click at [783, 260] on input "email" at bounding box center [1132, 268] width 754 height 33
paste input "**********"
type input "**********"
click at [857, 204] on select "**********" at bounding box center [883, 201] width 222 height 33
select select "**********"
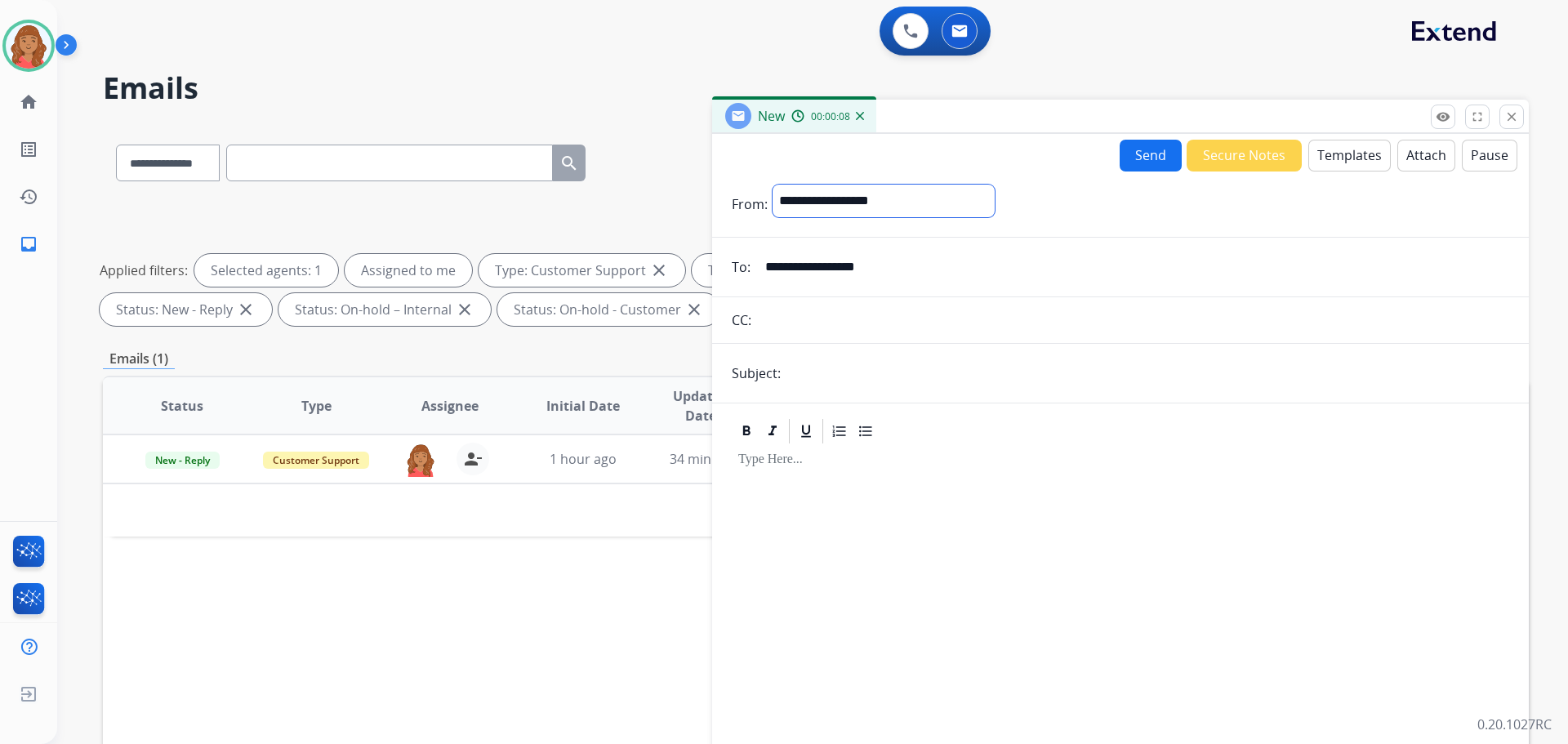
click at [772, 185] on select "**********" at bounding box center [883, 201] width 222 height 33
click at [812, 370] on input "text" at bounding box center [1147, 375] width 724 height 33
click at [790, 377] on input "**********" at bounding box center [1147, 375] width 724 height 33
type input "**********"
click at [1413, 160] on button "Attach" at bounding box center [1426, 155] width 58 height 32
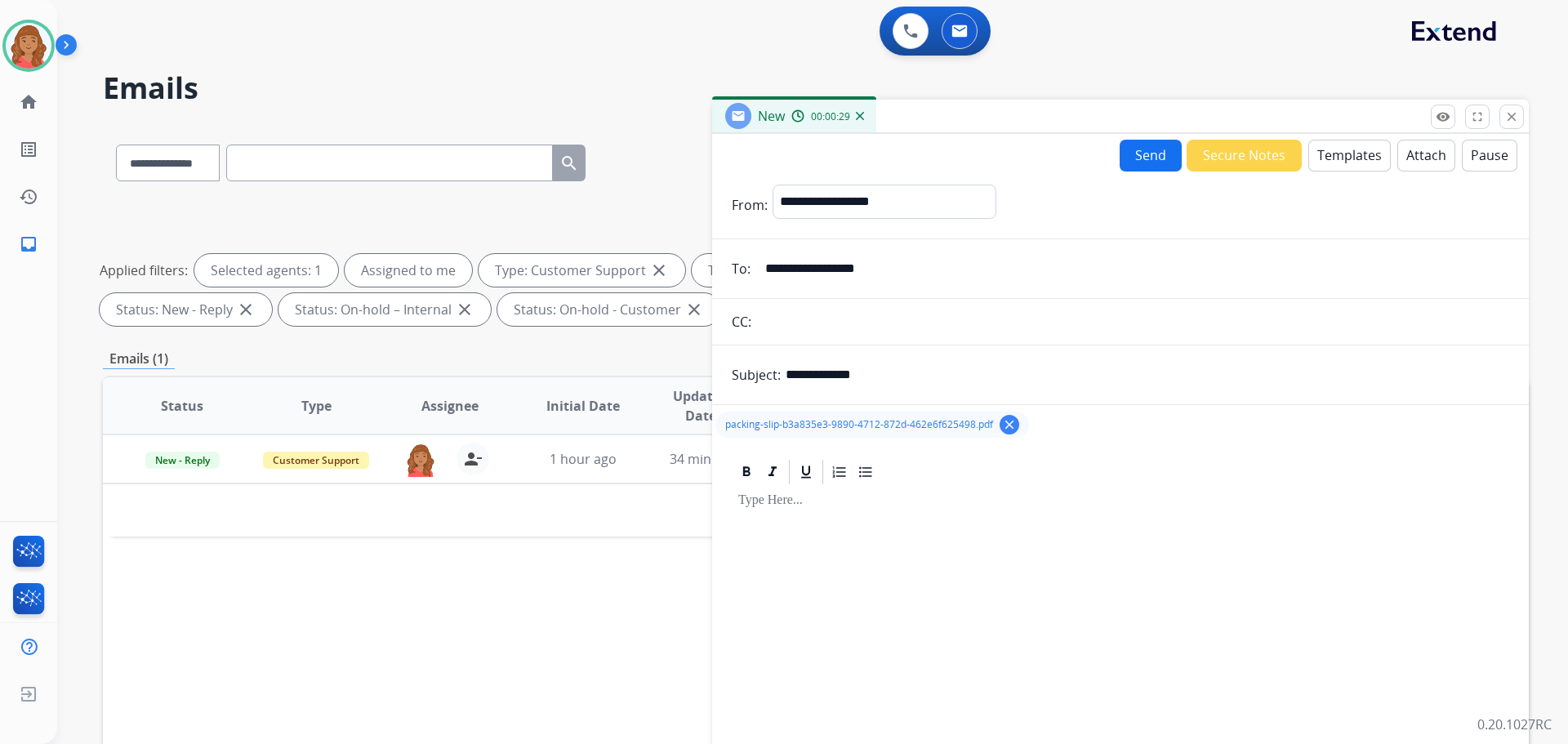
click at [1342, 155] on button "Templates" at bounding box center [1350, 155] width 83 height 32
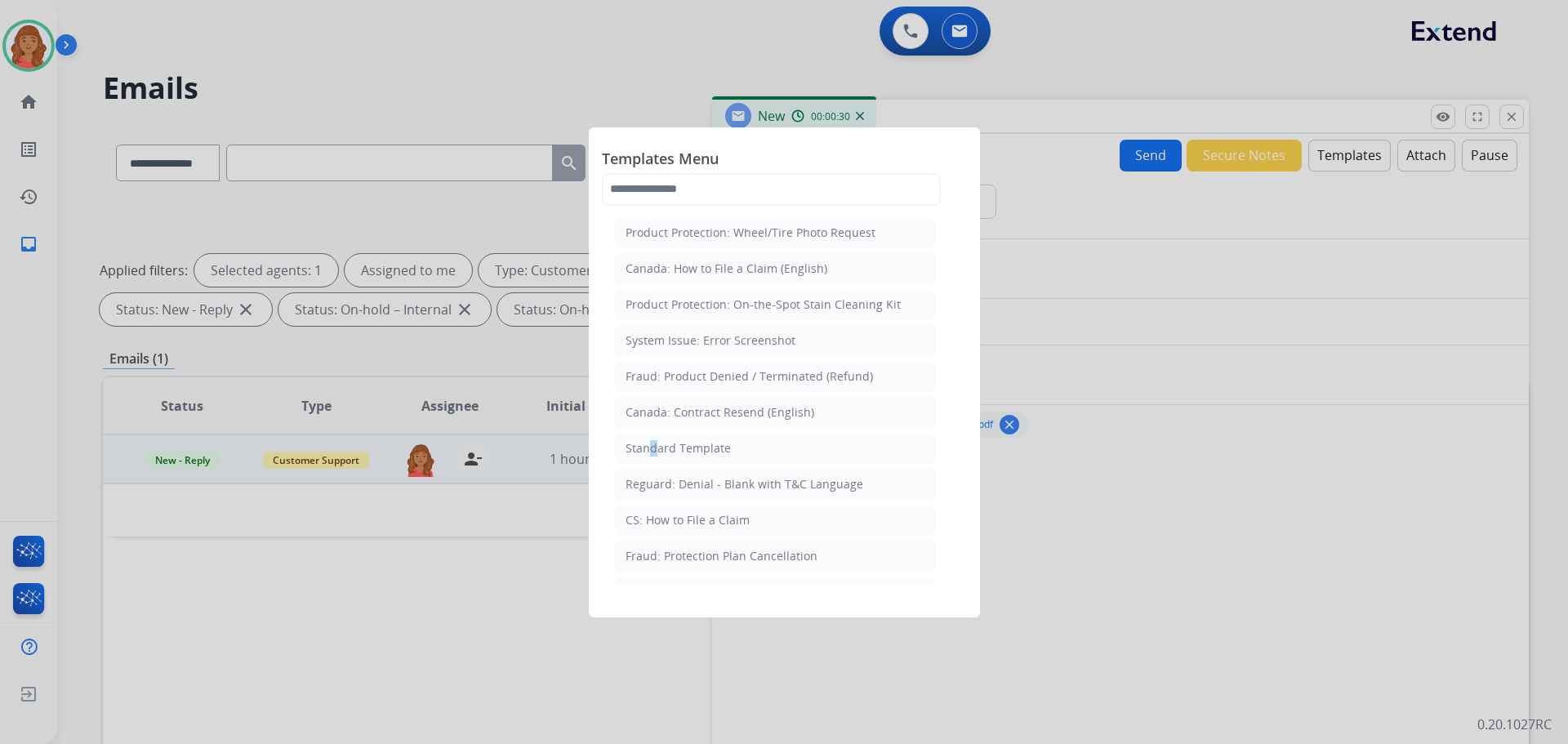
click at [650, 452] on div "Standard Template" at bounding box center [678, 448] width 106 height 16
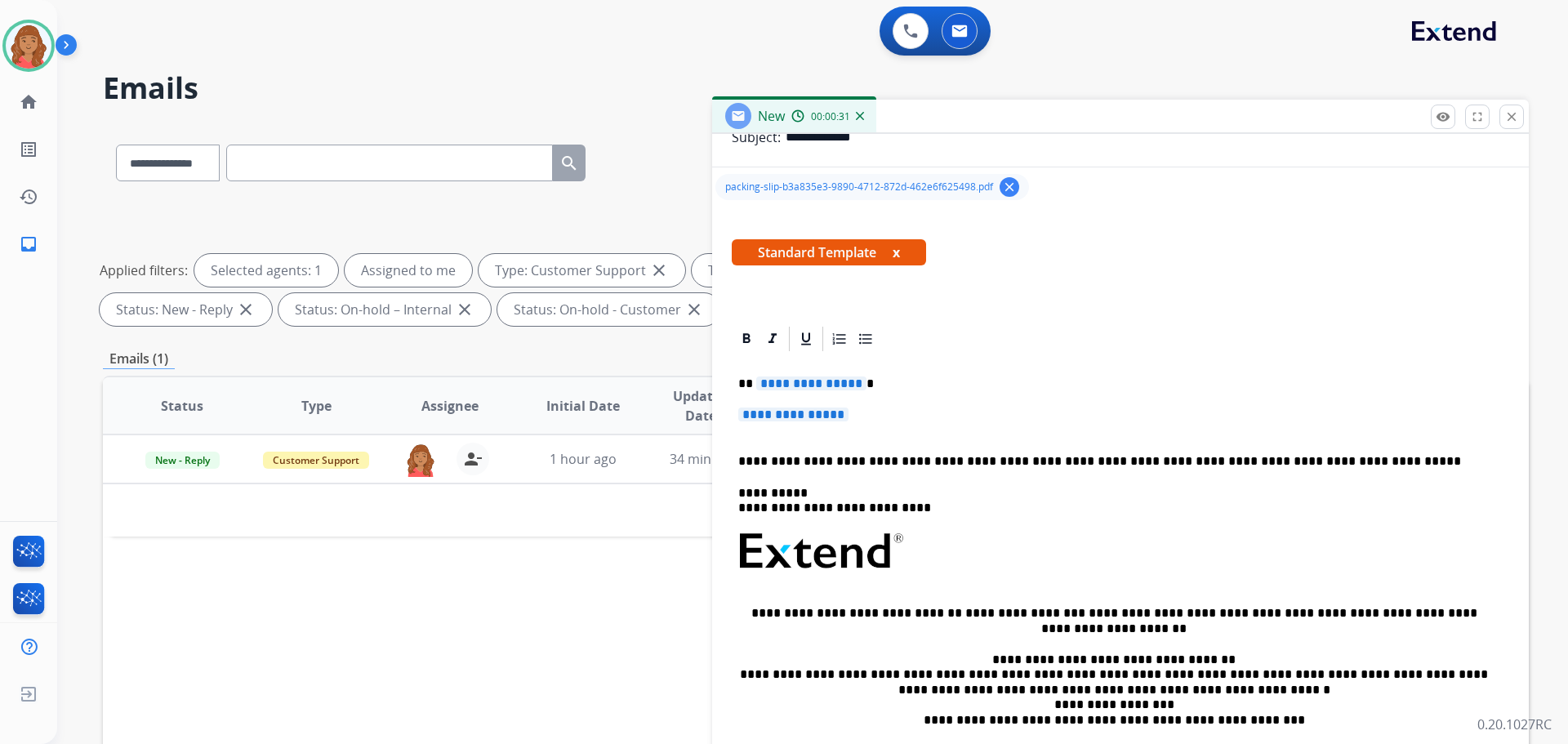
scroll to position [245, 0]
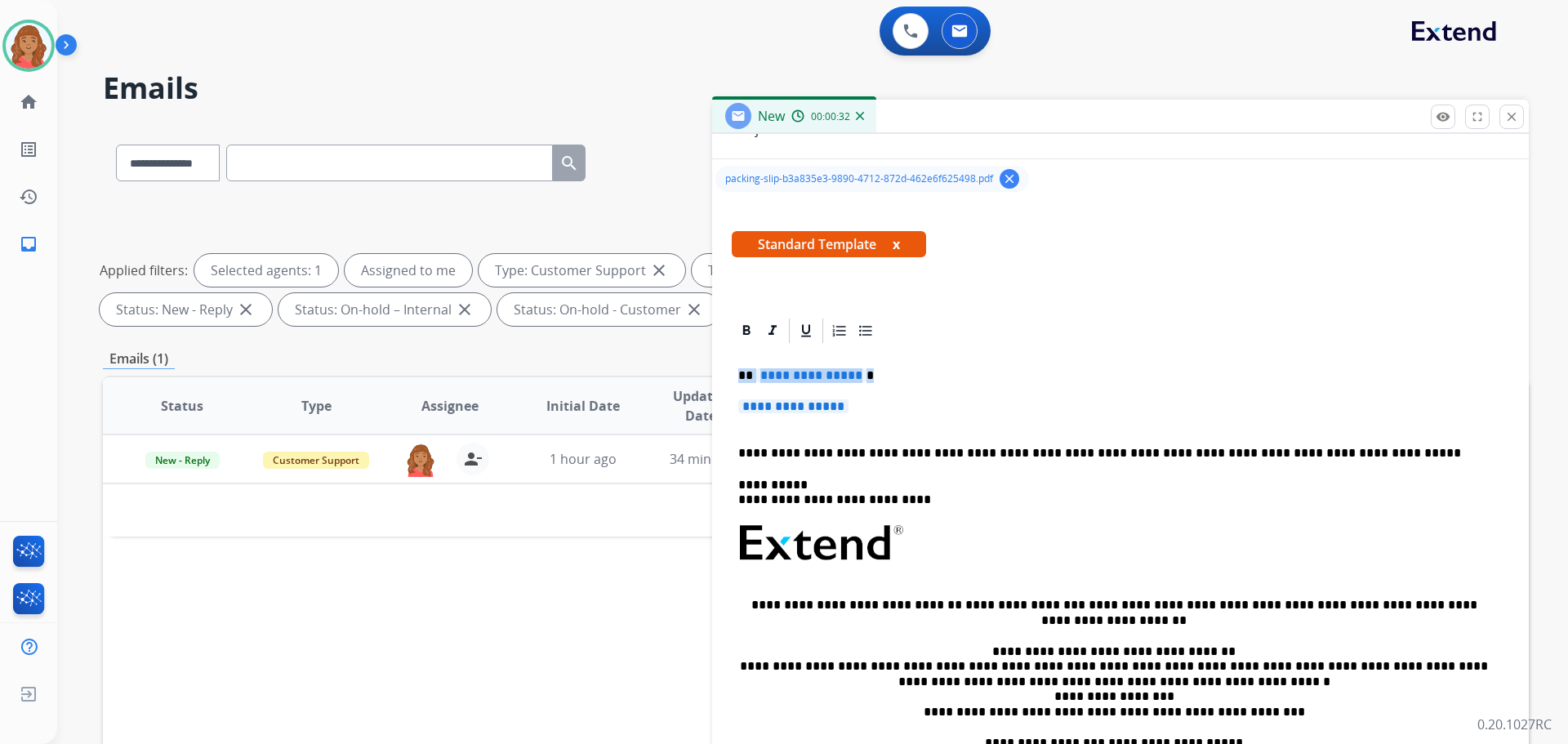
drag, startPoint x: 828, startPoint y: 400, endPoint x: 709, endPoint y: 370, distance: 122.7
click at [695, 363] on div "**********" at bounding box center [816, 566] width 1426 height 883
drag, startPoint x: 717, startPoint y: 376, endPoint x: 749, endPoint y: 383, distance: 32.8
click at [718, 376] on div "**********" at bounding box center [1121, 566] width 817 height 499
drag, startPoint x: 841, startPoint y: 408, endPoint x: 771, endPoint y: 384, distance: 74.0
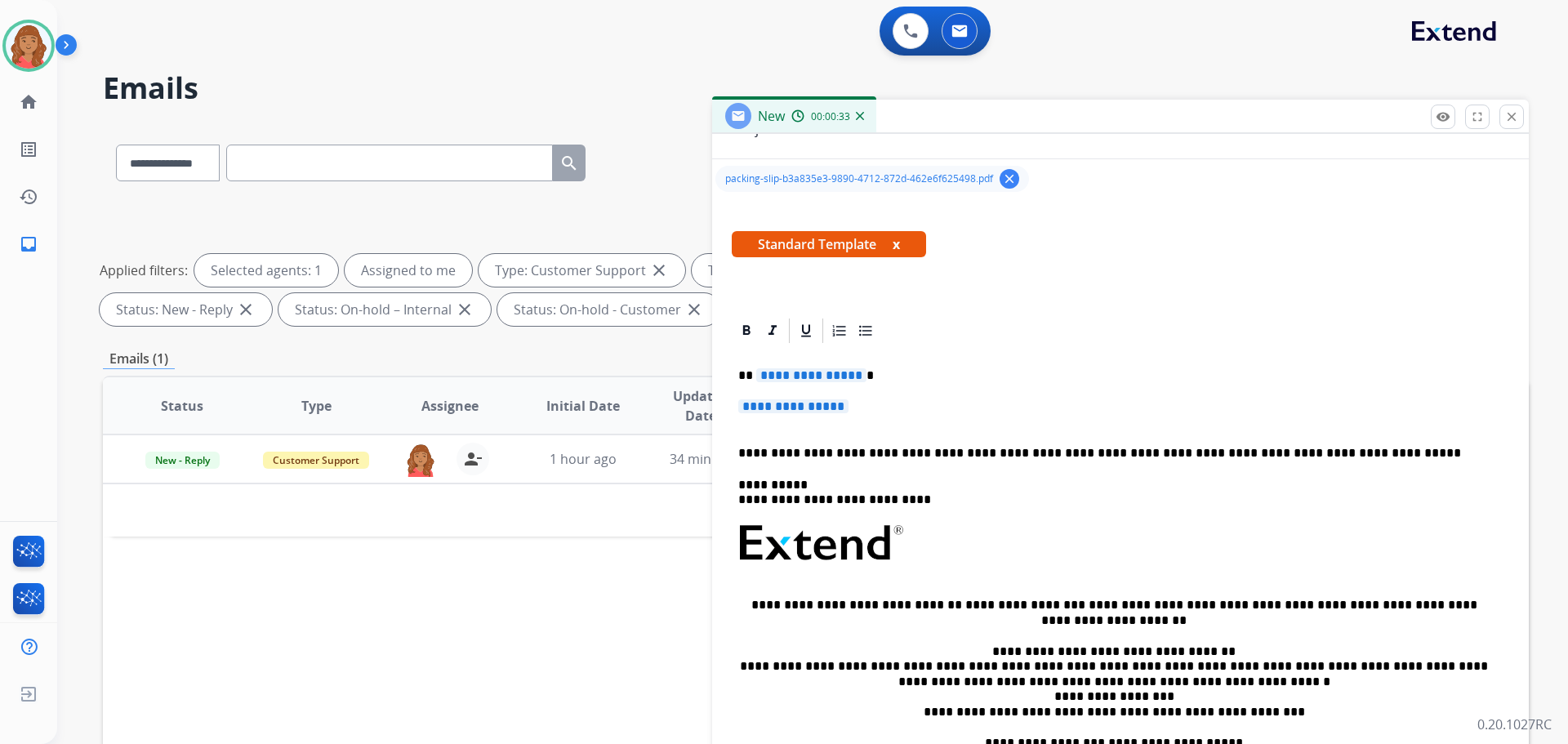
click at [771, 384] on div "**********" at bounding box center [1121, 582] width 778 height 473
drag, startPoint x: 866, startPoint y: 417, endPoint x: 741, endPoint y: 376, distance: 131.6
click at [740, 373] on div "**********" at bounding box center [1121, 582] width 778 height 473
click at [734, 372] on div "**********" at bounding box center [1121, 582] width 778 height 473
drag, startPoint x: 870, startPoint y: 426, endPoint x: 736, endPoint y: 374, distance: 143.7
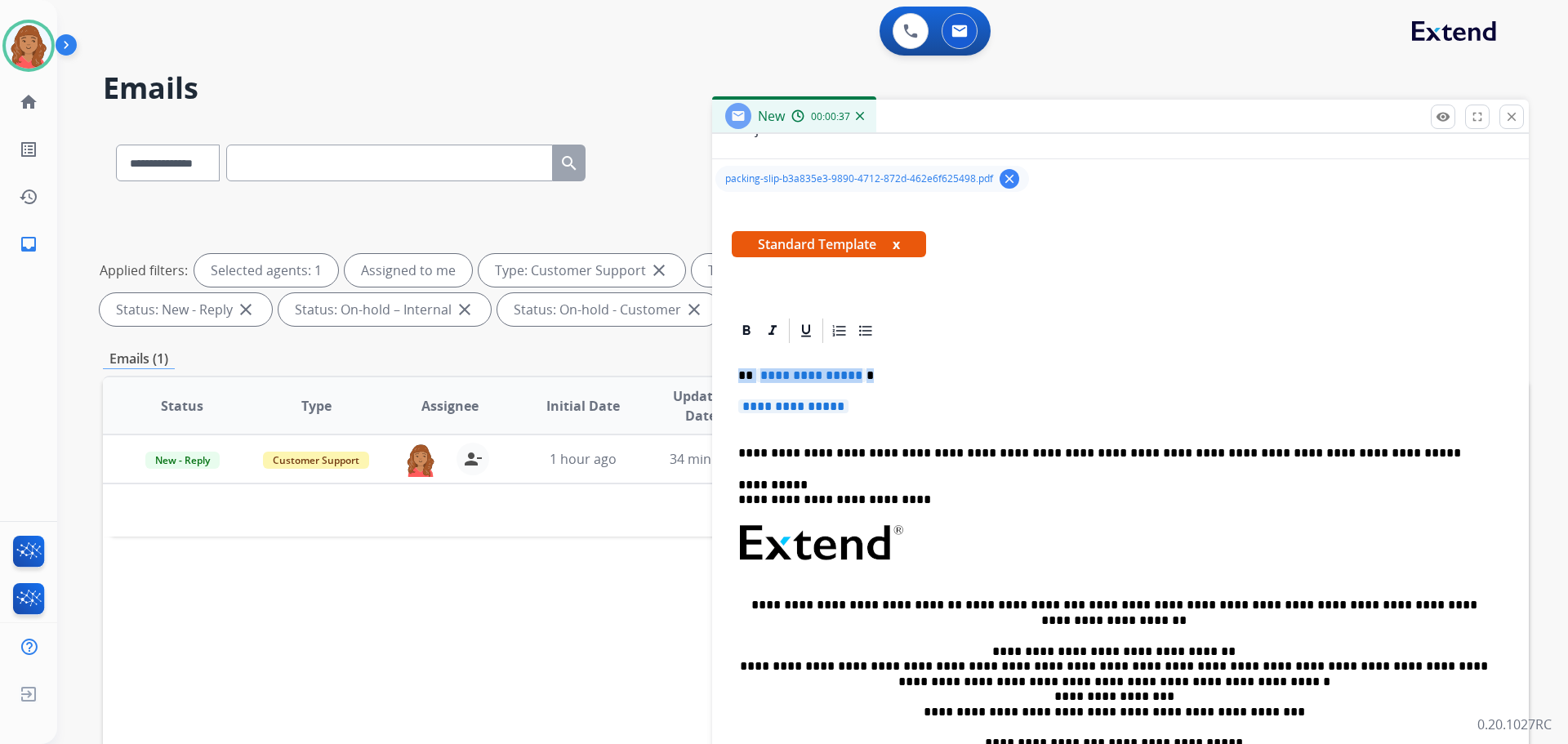
click at [733, 374] on div "**********" at bounding box center [1121, 582] width 778 height 473
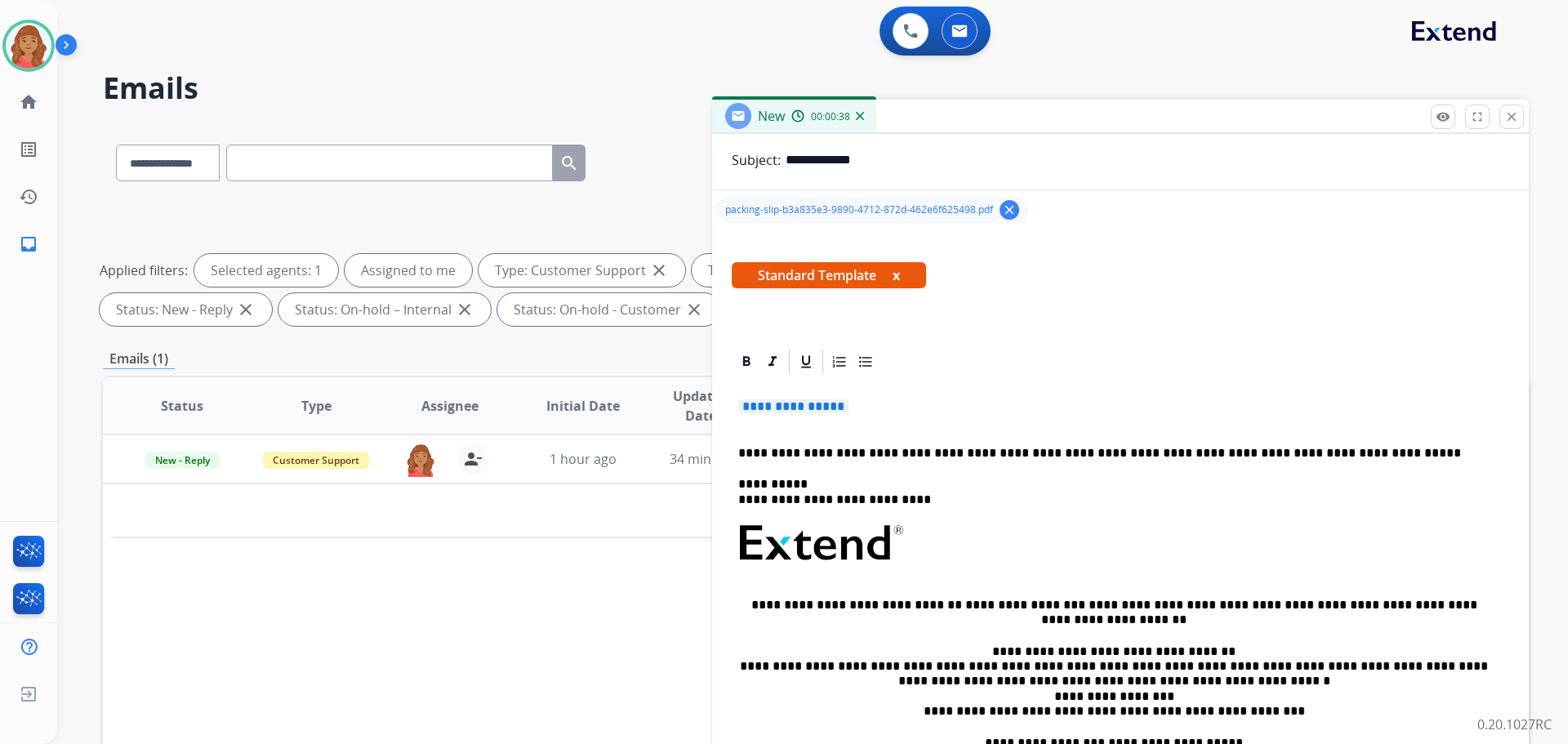
drag, startPoint x: 863, startPoint y: 406, endPoint x: 773, endPoint y: 402, distance: 90.1
click at [773, 402] on p "**********" at bounding box center [1121, 415] width 764 height 30
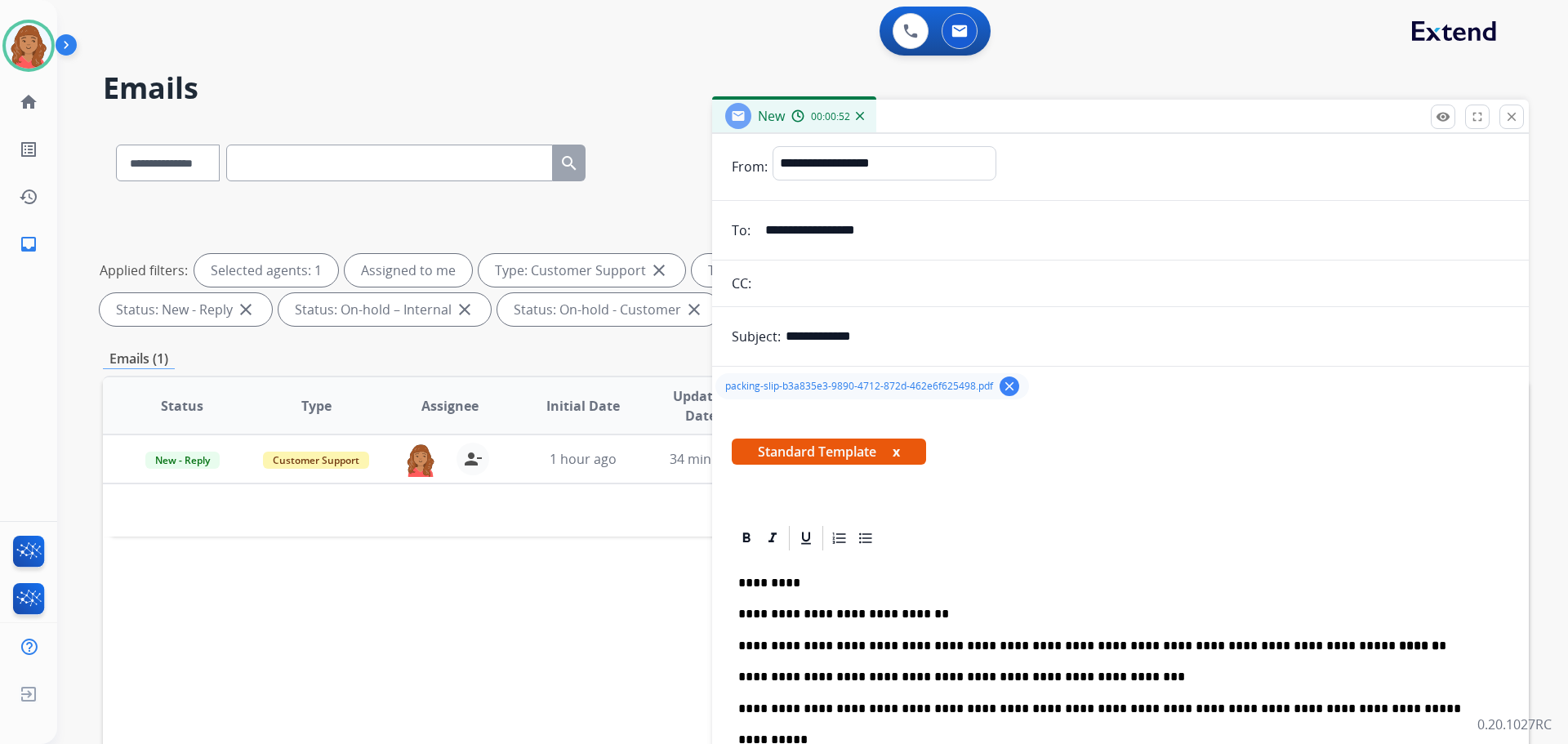
scroll to position [0, 0]
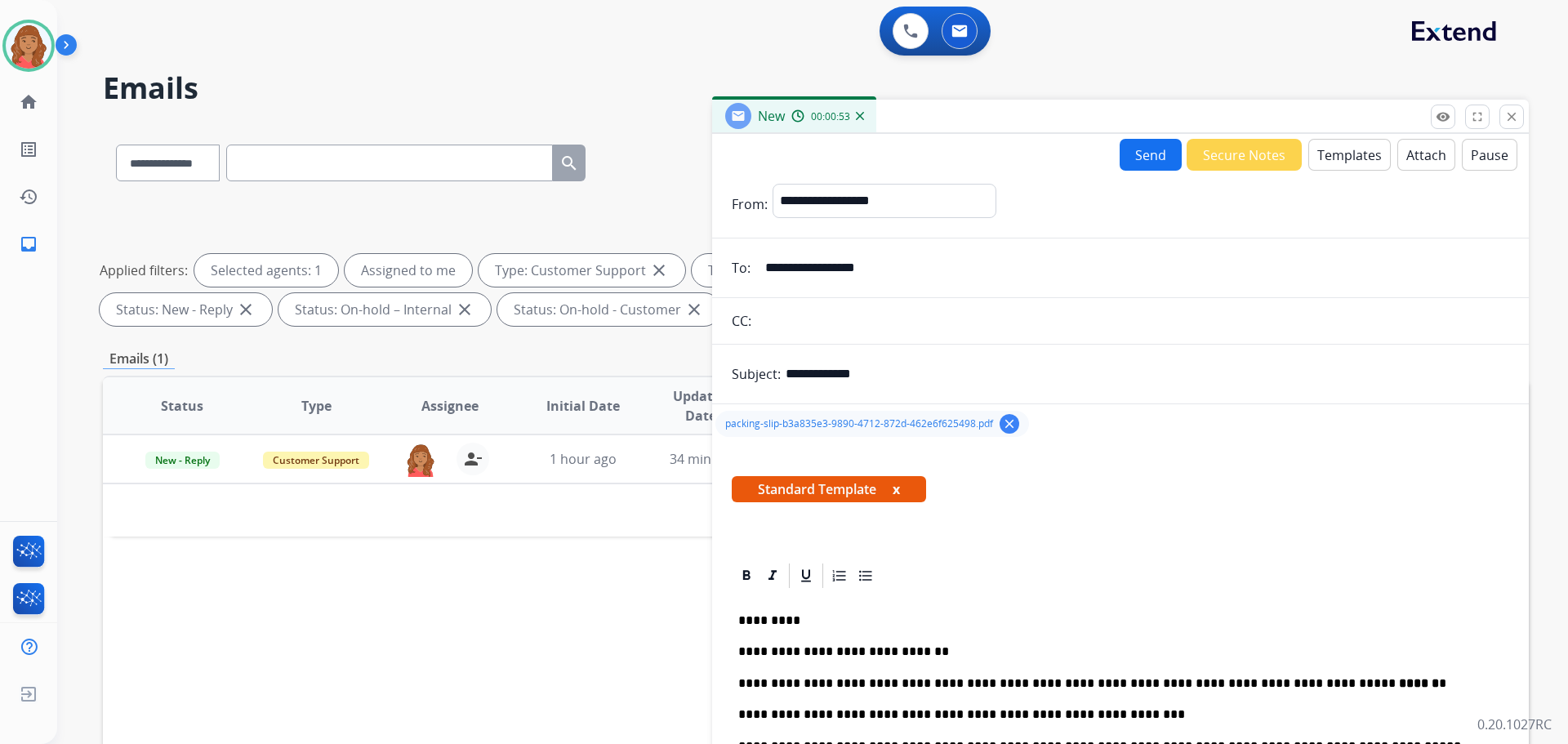
drag, startPoint x: 1136, startPoint y: 154, endPoint x: 1145, endPoint y: 158, distance: 9.8
click at [1138, 154] on button "Send" at bounding box center [1151, 154] width 62 height 32
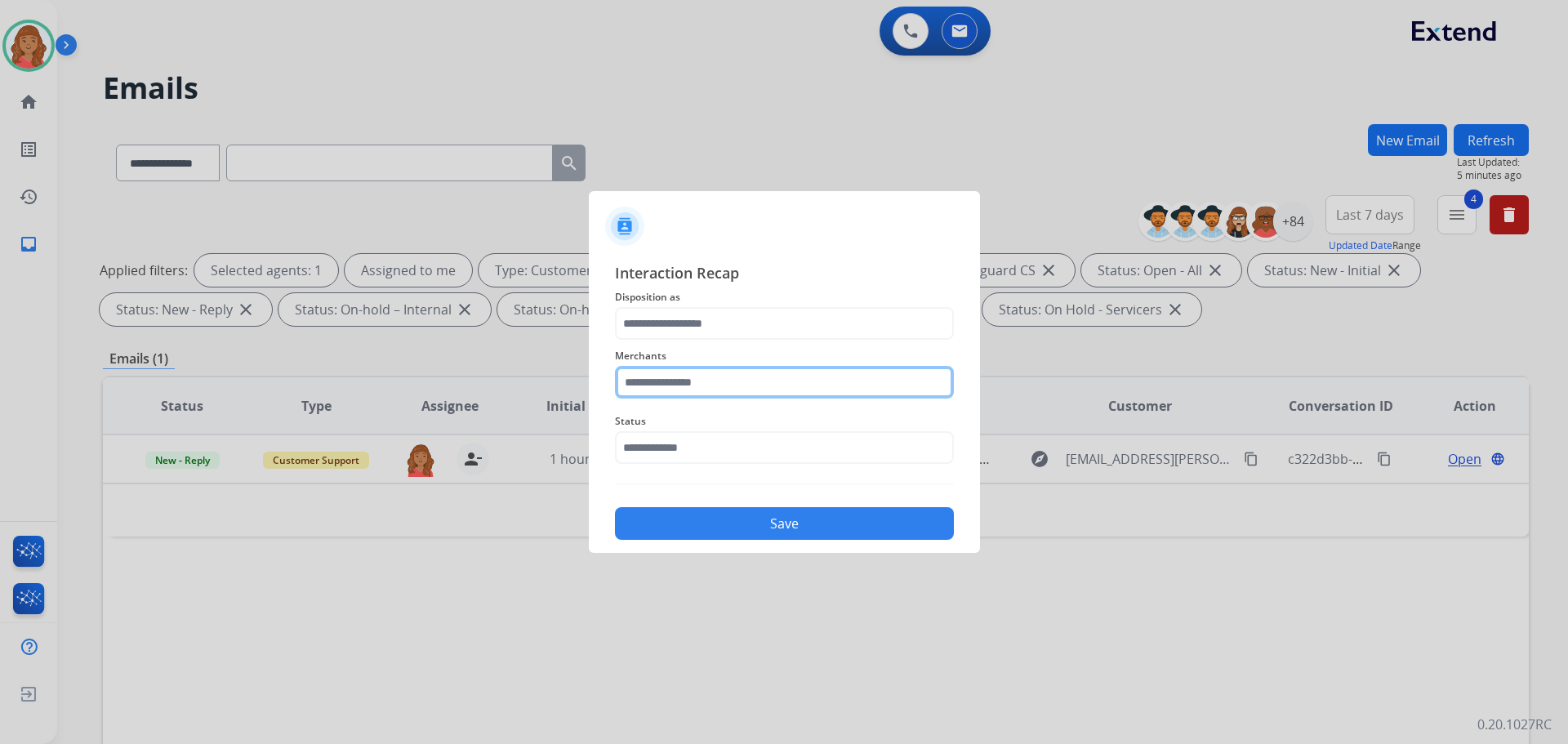
click at [637, 373] on input "text" at bounding box center [785, 382] width 339 height 33
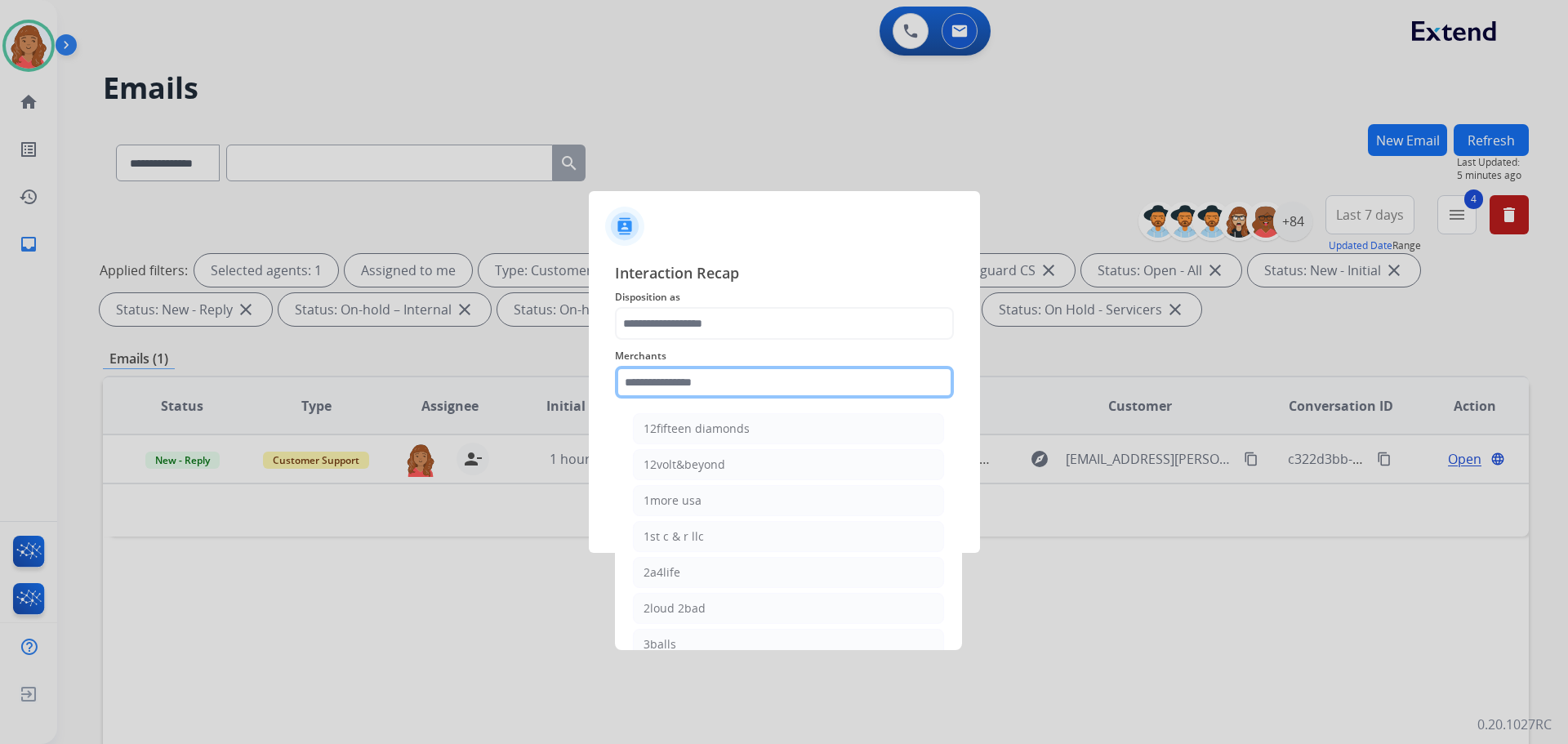
paste input "**********"
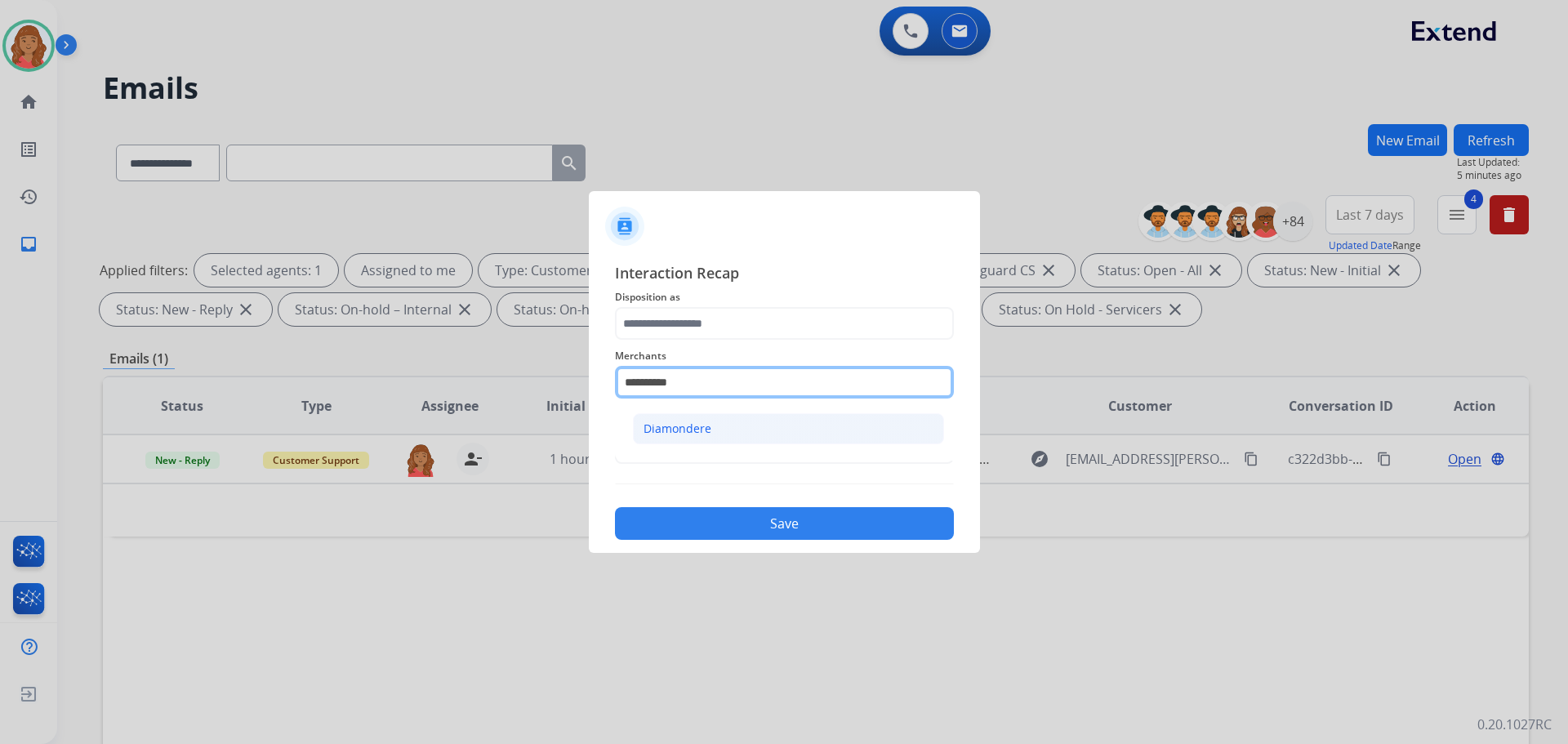
type input "**********"
drag, startPoint x: 691, startPoint y: 434, endPoint x: 648, endPoint y: 262, distance: 177.3
click at [691, 432] on div "Diamondere" at bounding box center [677, 429] width 67 height 16
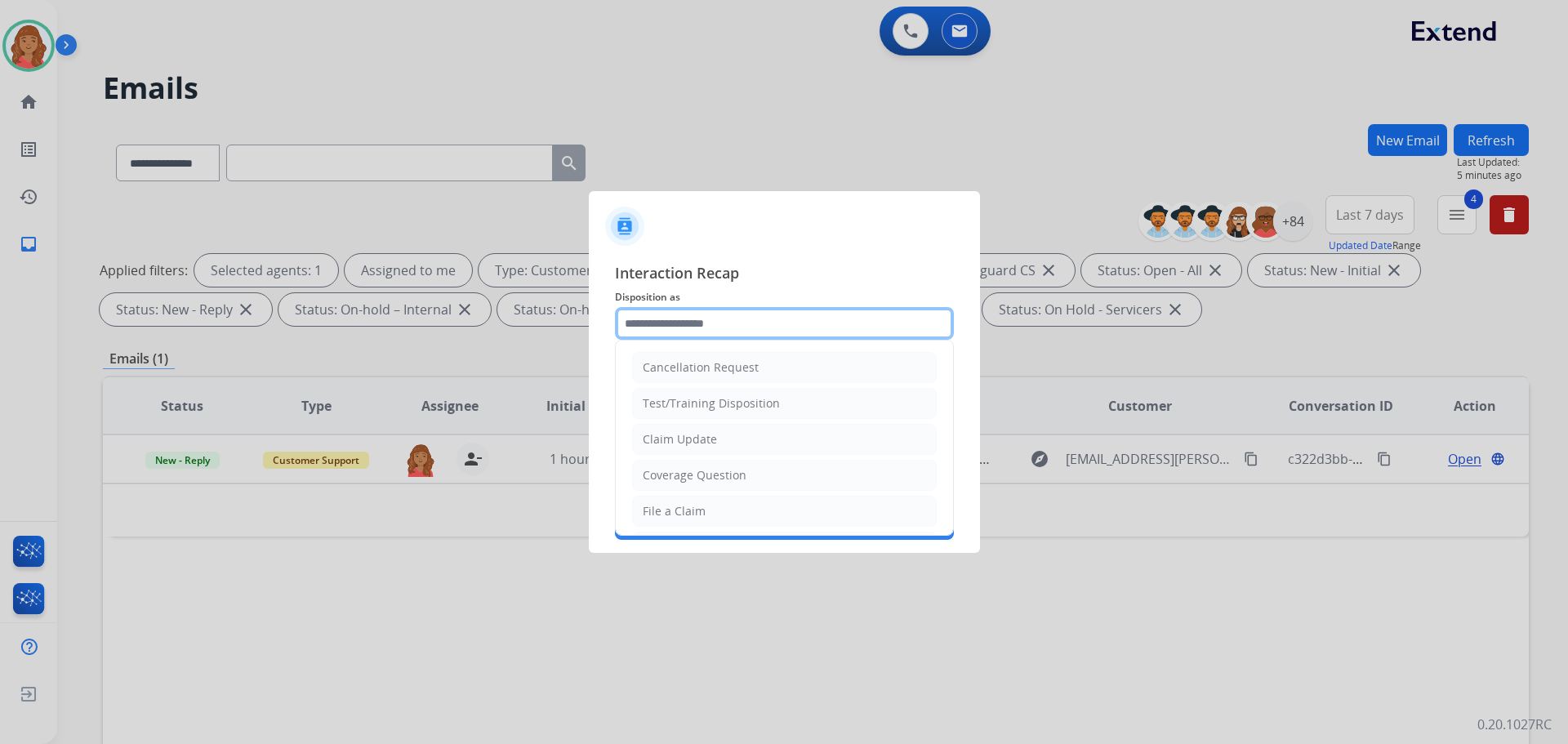
click at [663, 311] on input "text" at bounding box center [785, 323] width 339 height 33
click at [672, 430] on li "Claim Update" at bounding box center [784, 439] width 305 height 31
type input "**********"
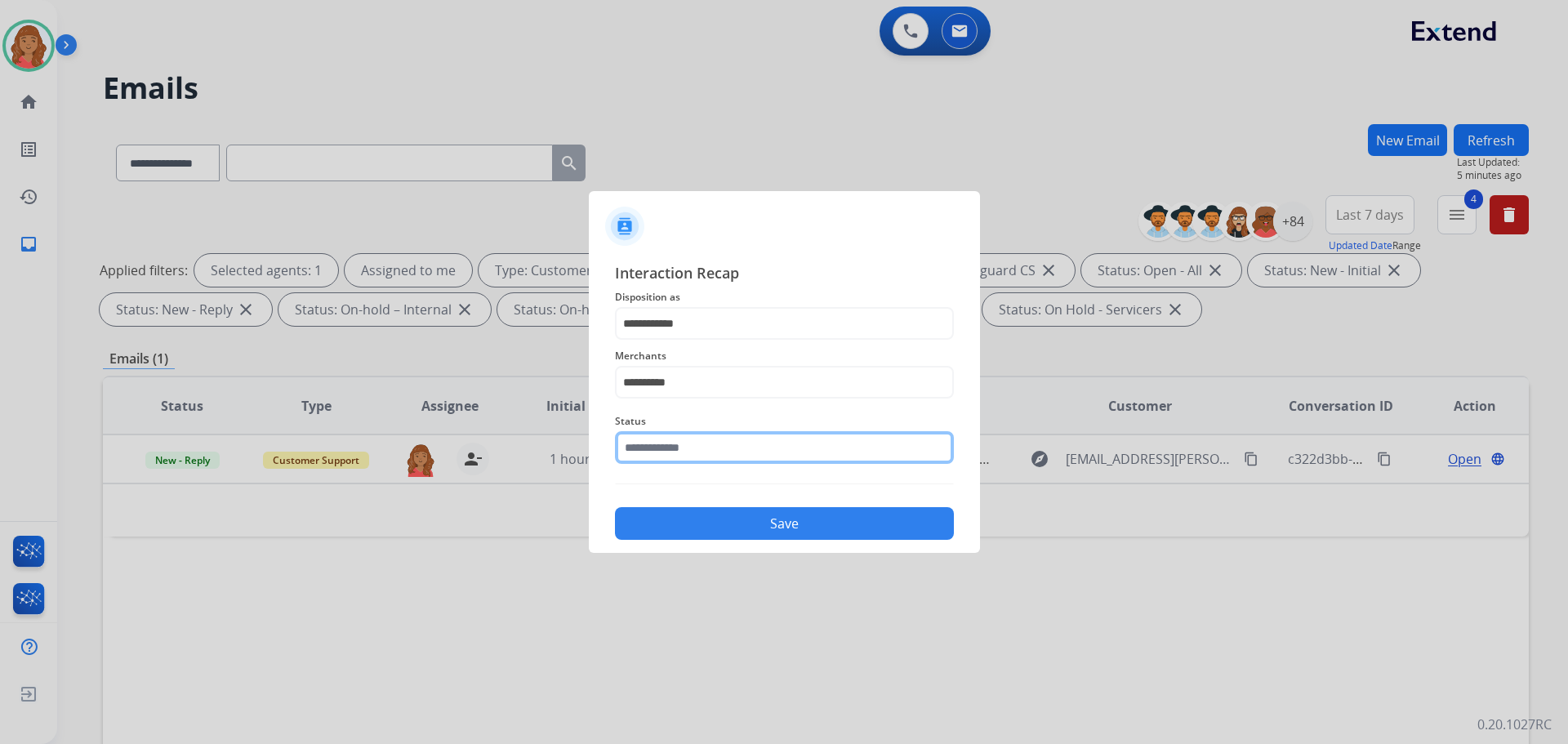
click at [666, 443] on input "text" at bounding box center [785, 447] width 339 height 33
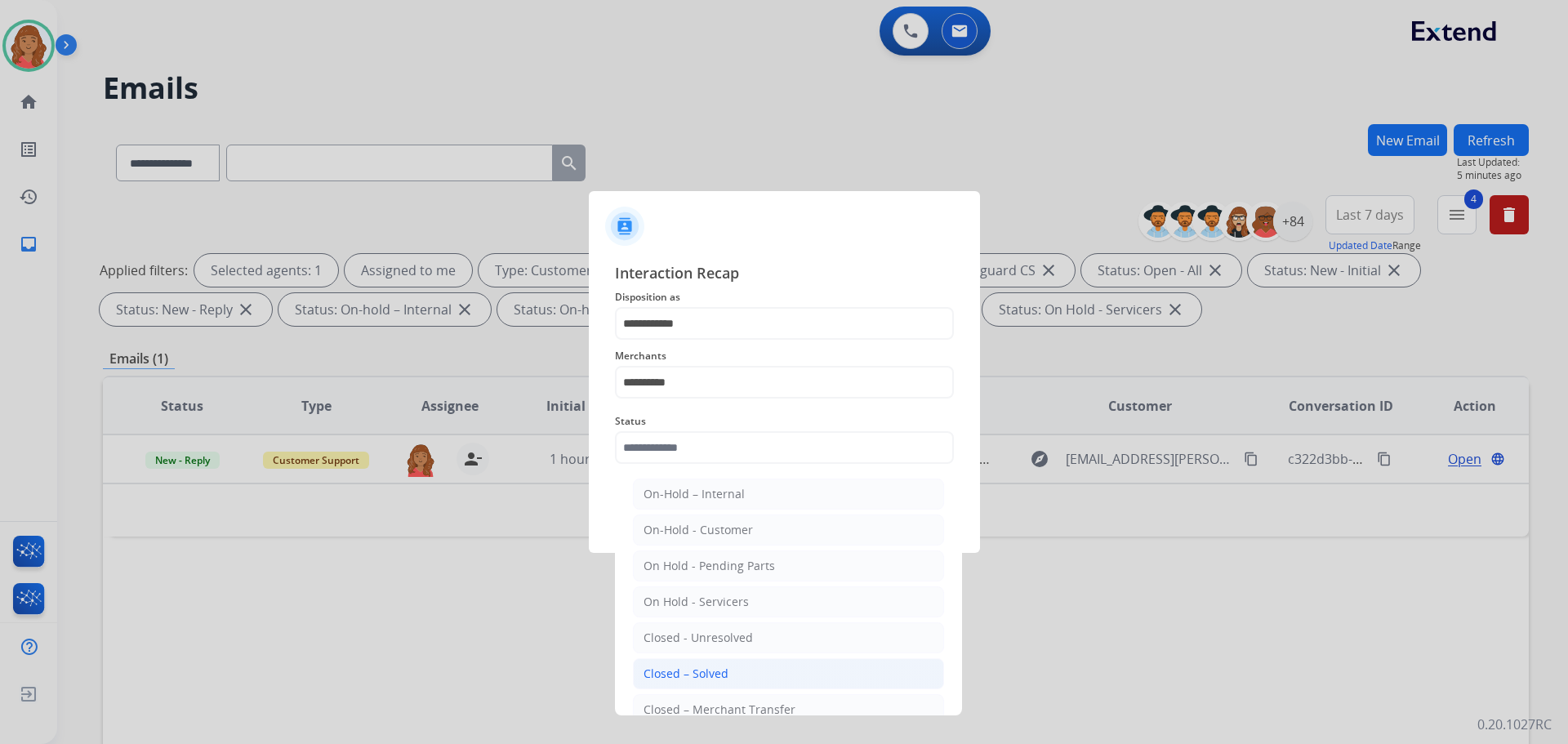
click at [693, 678] on div "Closed – Solved" at bounding box center [686, 674] width 85 height 16
type input "**********"
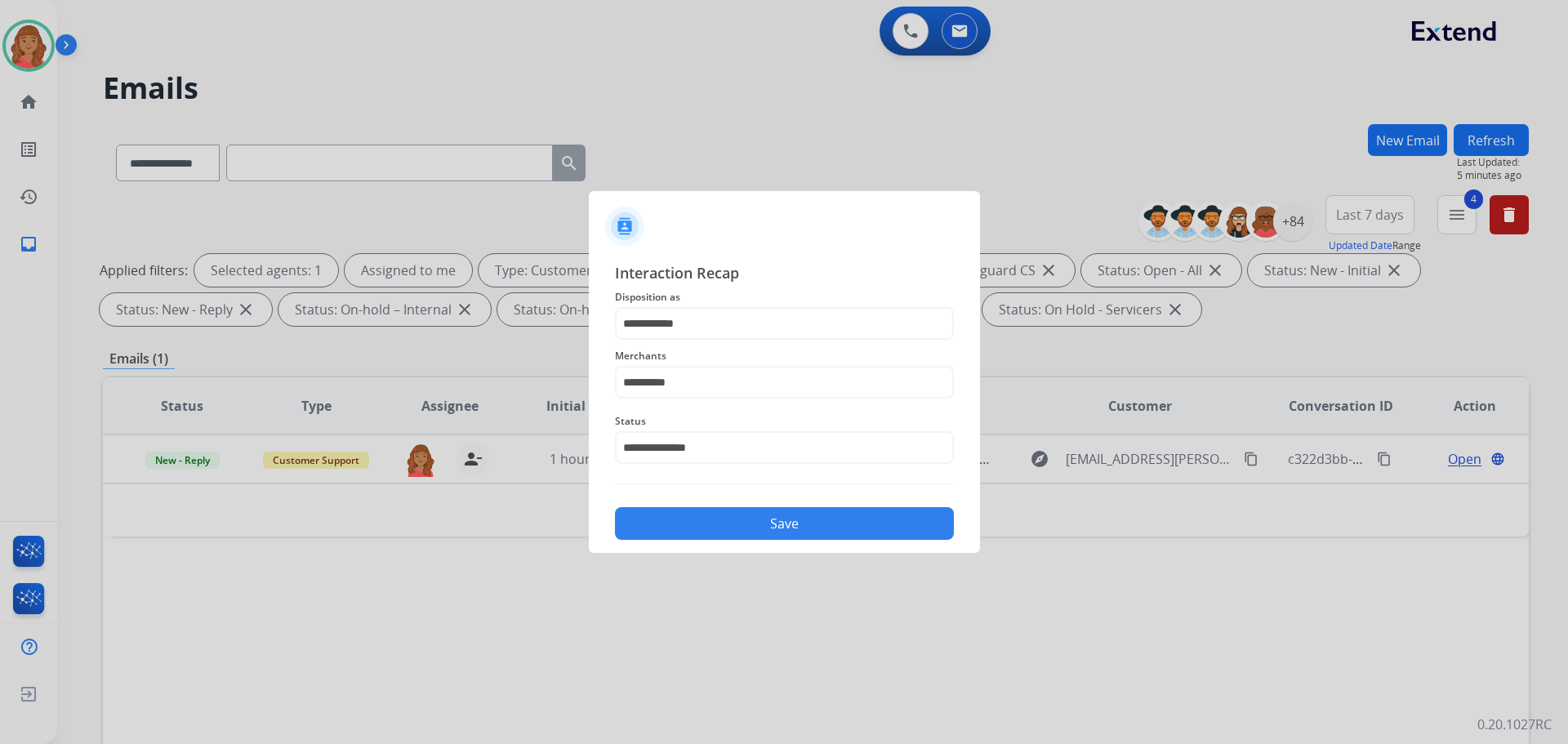
click at [725, 515] on button "Save" at bounding box center [785, 523] width 339 height 33
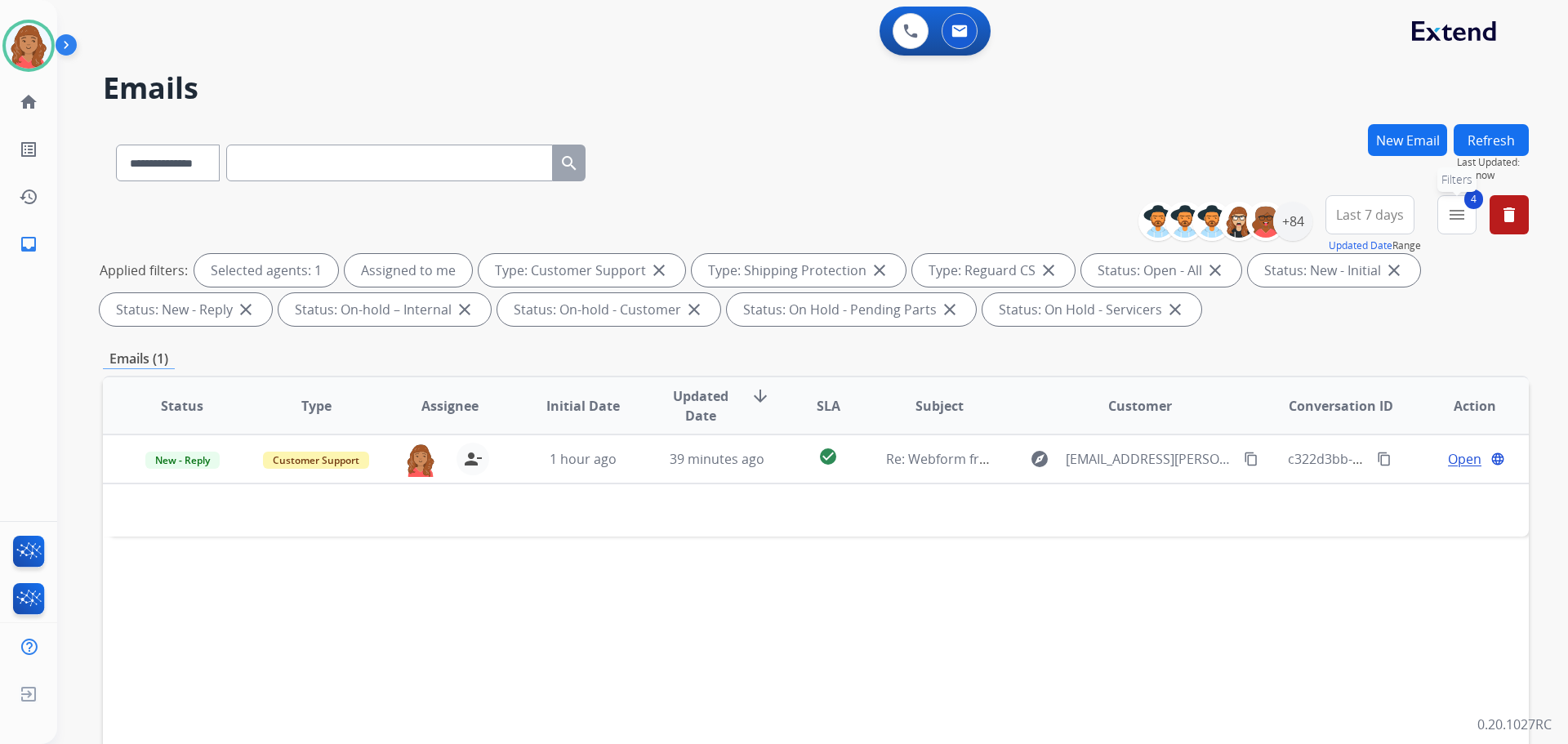
drag, startPoint x: 1468, startPoint y: 220, endPoint x: 1424, endPoint y: 257, distance: 57.5
click at [1467, 220] on button "4 menu Filters" at bounding box center [1457, 215] width 39 height 39
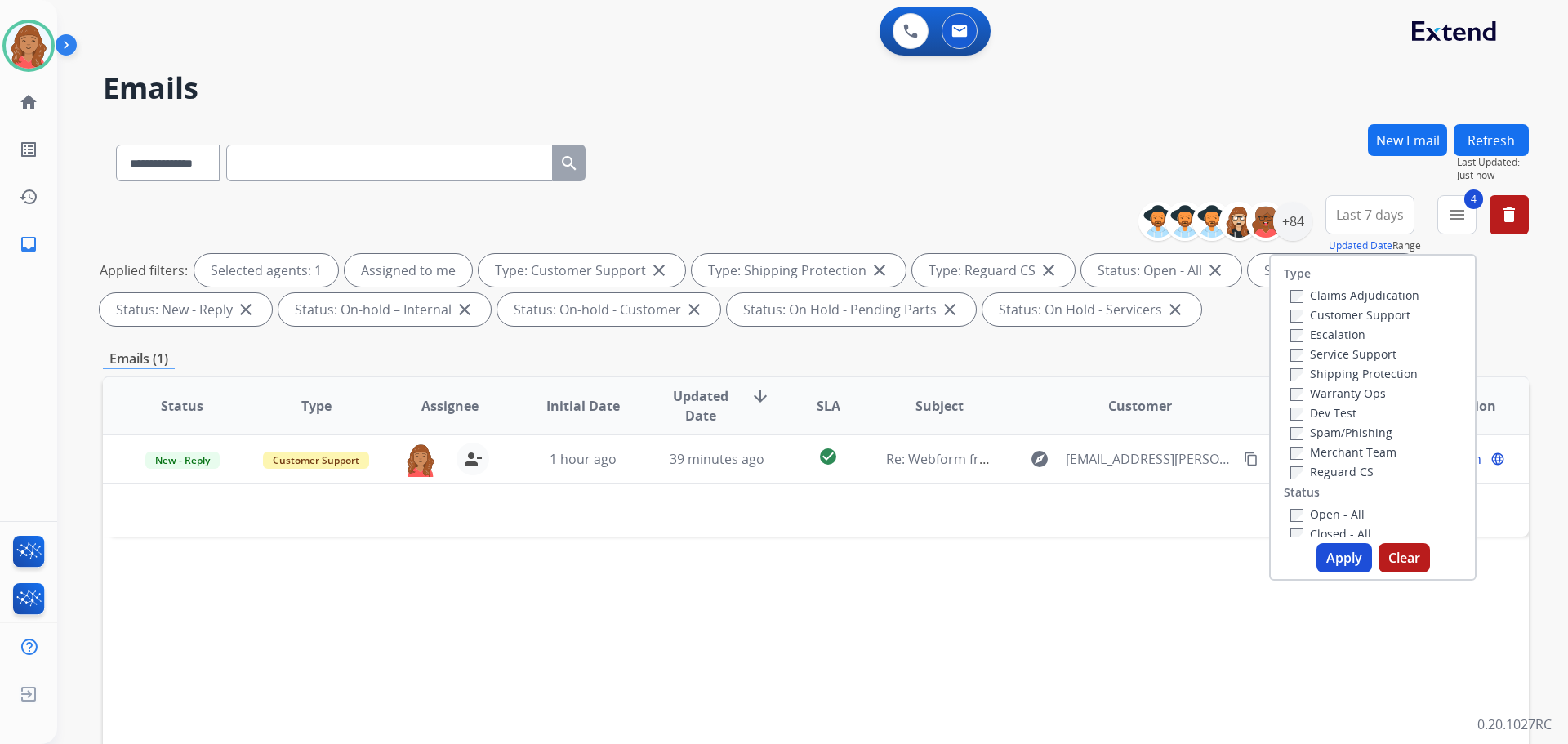
drag, startPoint x: 1319, startPoint y: 548, endPoint x: 1303, endPoint y: 545, distance: 16.3
click at [1319, 548] on button "Apply" at bounding box center [1344, 558] width 56 height 29
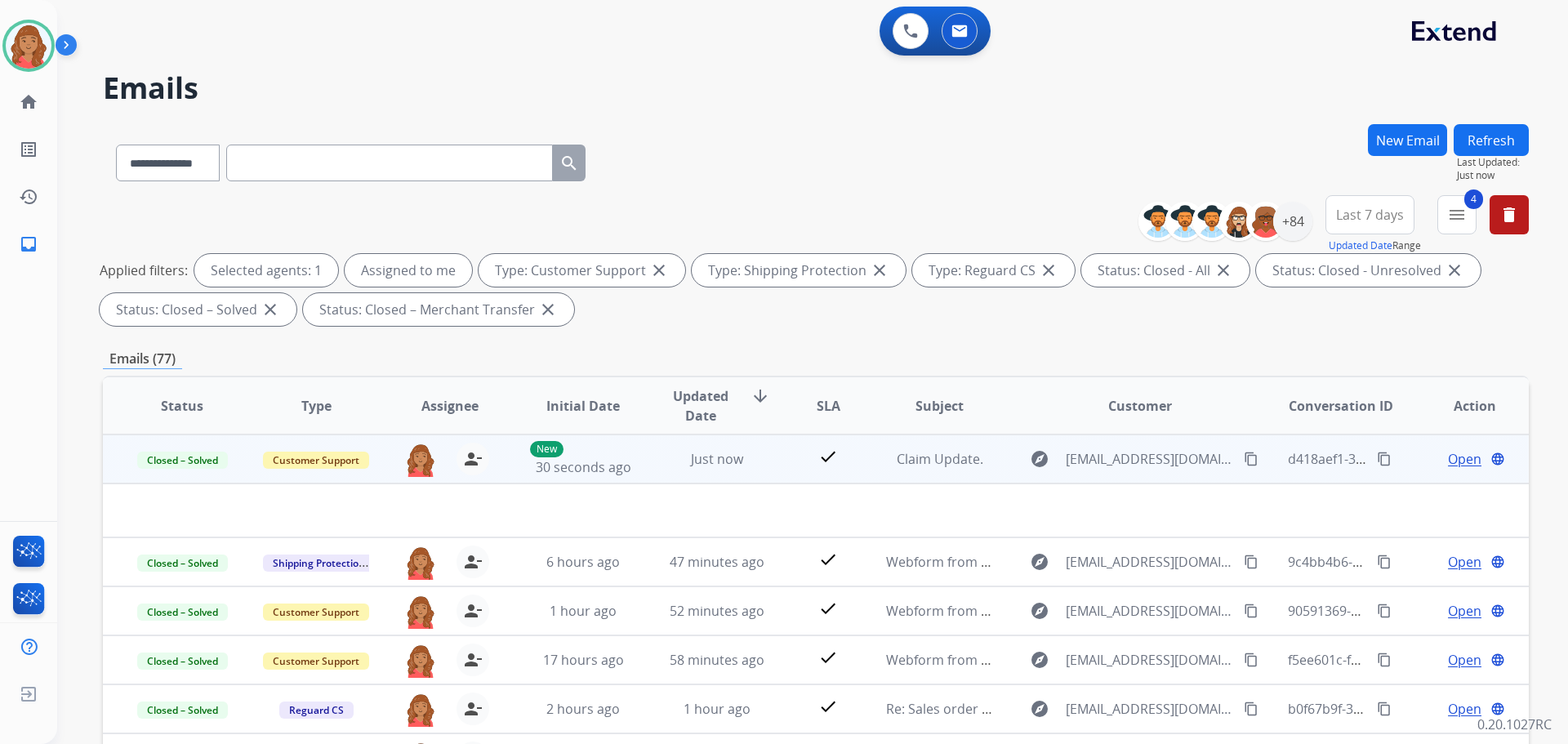
click at [1377, 457] on mat-icon "content_copy" at bounding box center [1384, 459] width 15 height 15
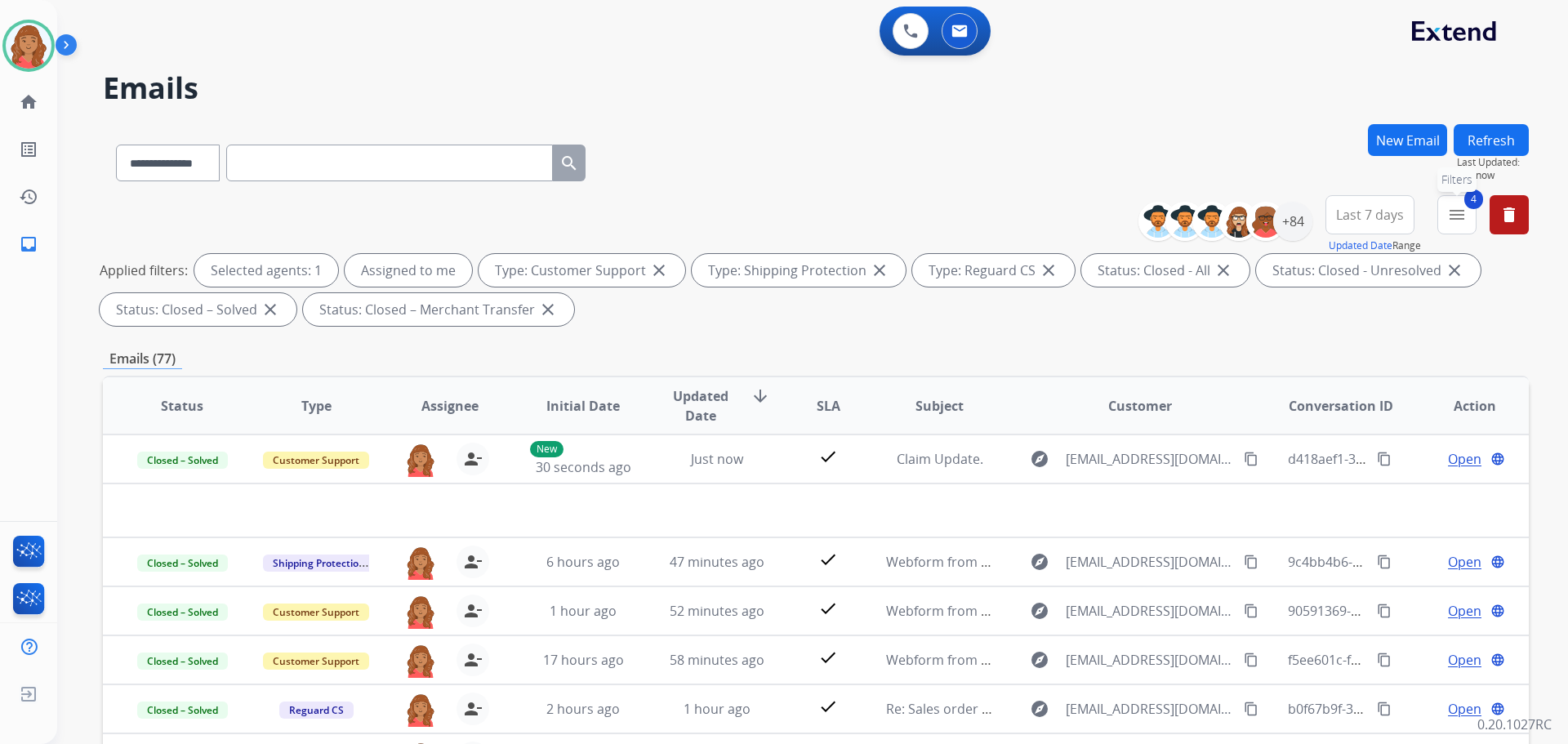
drag, startPoint x: 1469, startPoint y: 211, endPoint x: 1465, endPoint y: 221, distance: 10.8
click at [1468, 211] on button "4 menu Filters" at bounding box center [1457, 215] width 39 height 39
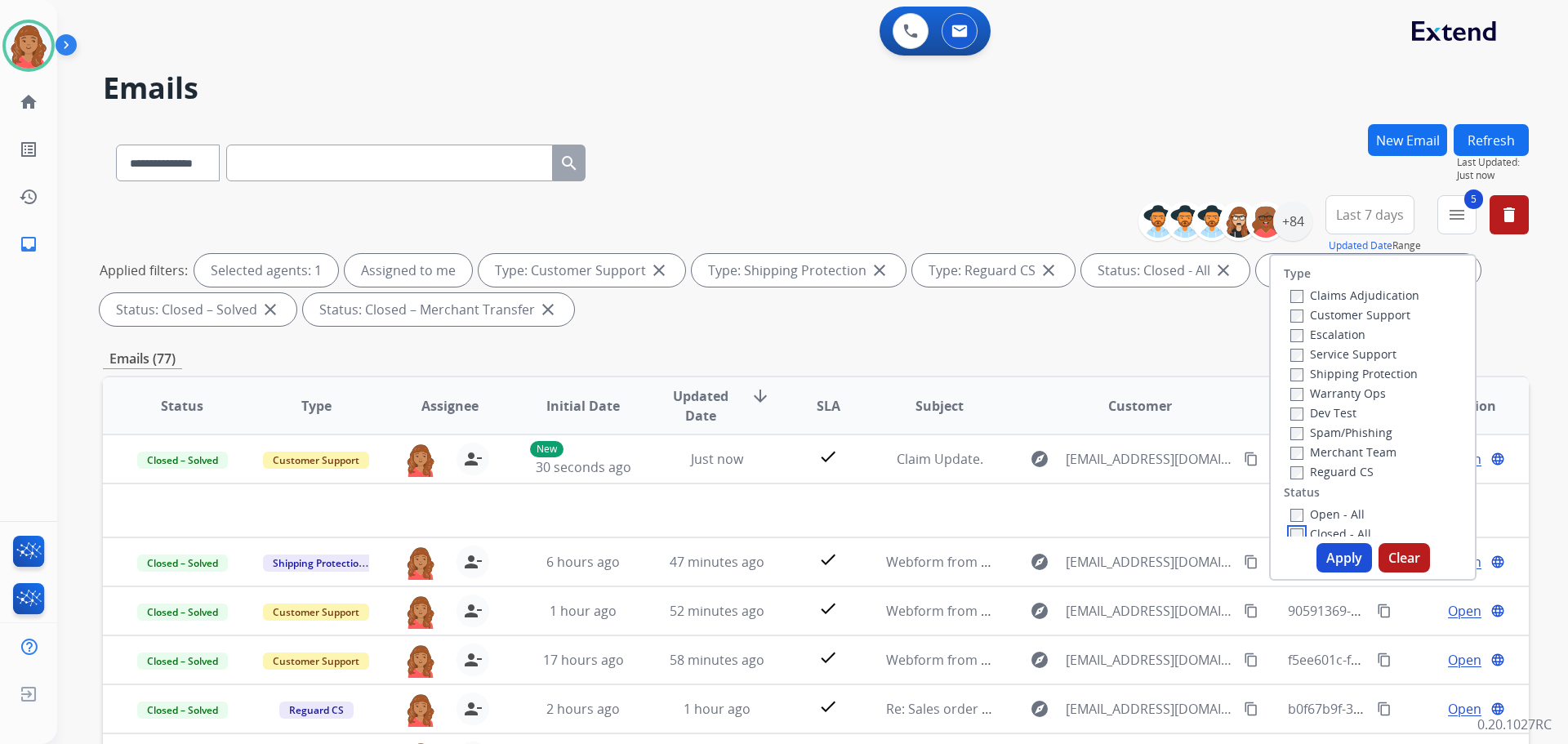
click at [1294, 532] on label "Closed - All" at bounding box center [1331, 533] width 81 height 15
click at [1333, 551] on button "Apply" at bounding box center [1344, 558] width 56 height 29
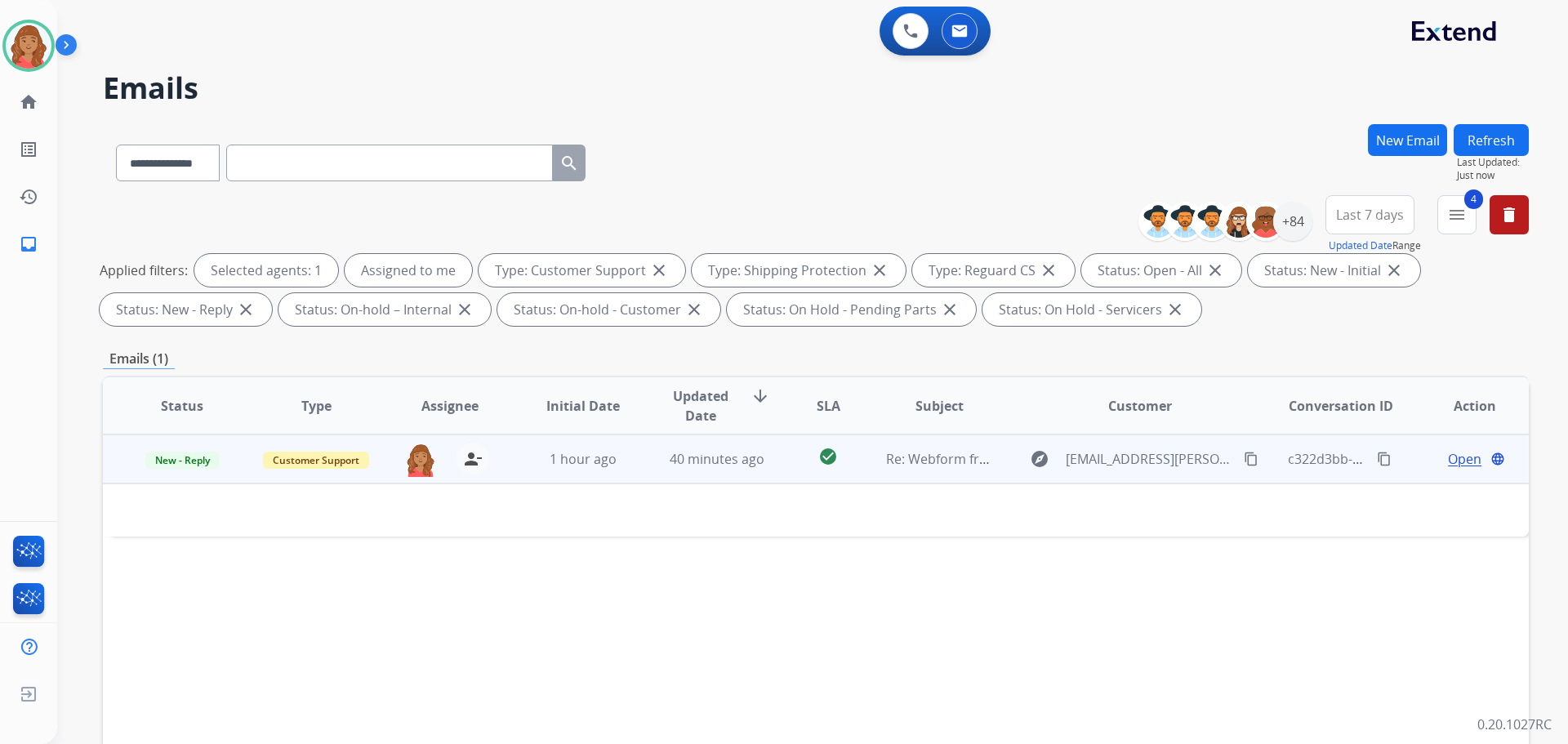
drag, startPoint x: 1235, startPoint y: 455, endPoint x: 1136, endPoint y: 462, distance: 99.2
click at [1244, 456] on mat-icon "content_copy" at bounding box center [1251, 459] width 15 height 15
click at [970, 461] on span "Re: Webform from [EMAIL_ADDRESS][PERSON_NAME][DOMAIN_NAME] on [DATE]" at bounding box center [1133, 459] width 494 height 18
click at [556, 475] on td "1 hour ago" at bounding box center [571, 458] width 134 height 49
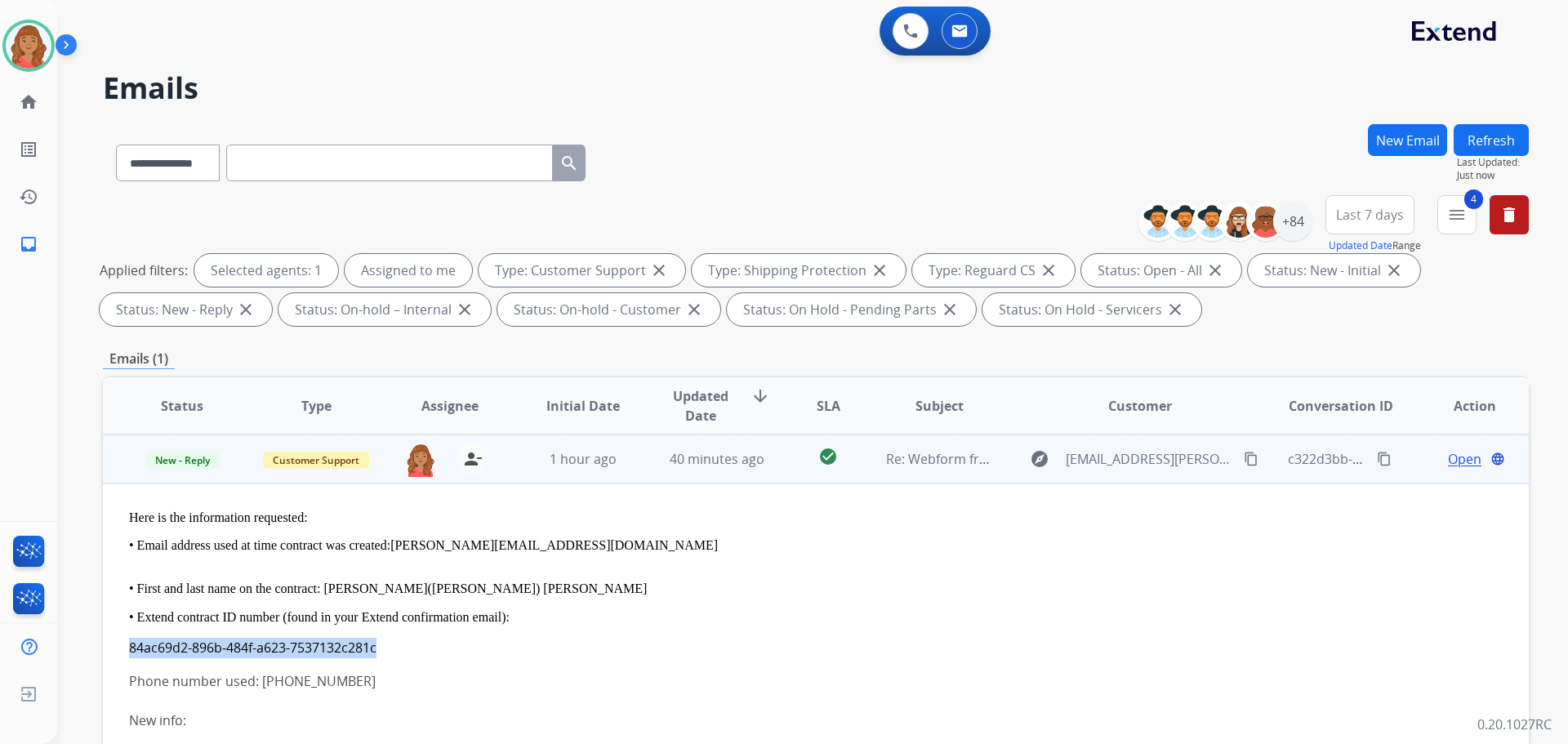
drag, startPoint x: 381, startPoint y: 652, endPoint x: 119, endPoint y: 645, distance: 262.1
click at [118, 645] on td "Here is the information requested: • Email address used at time contract was cr…" at bounding box center [682, 669] width 1159 height 371
copy div "84ac69d2-896b-484f-a623- 7537132c281c"
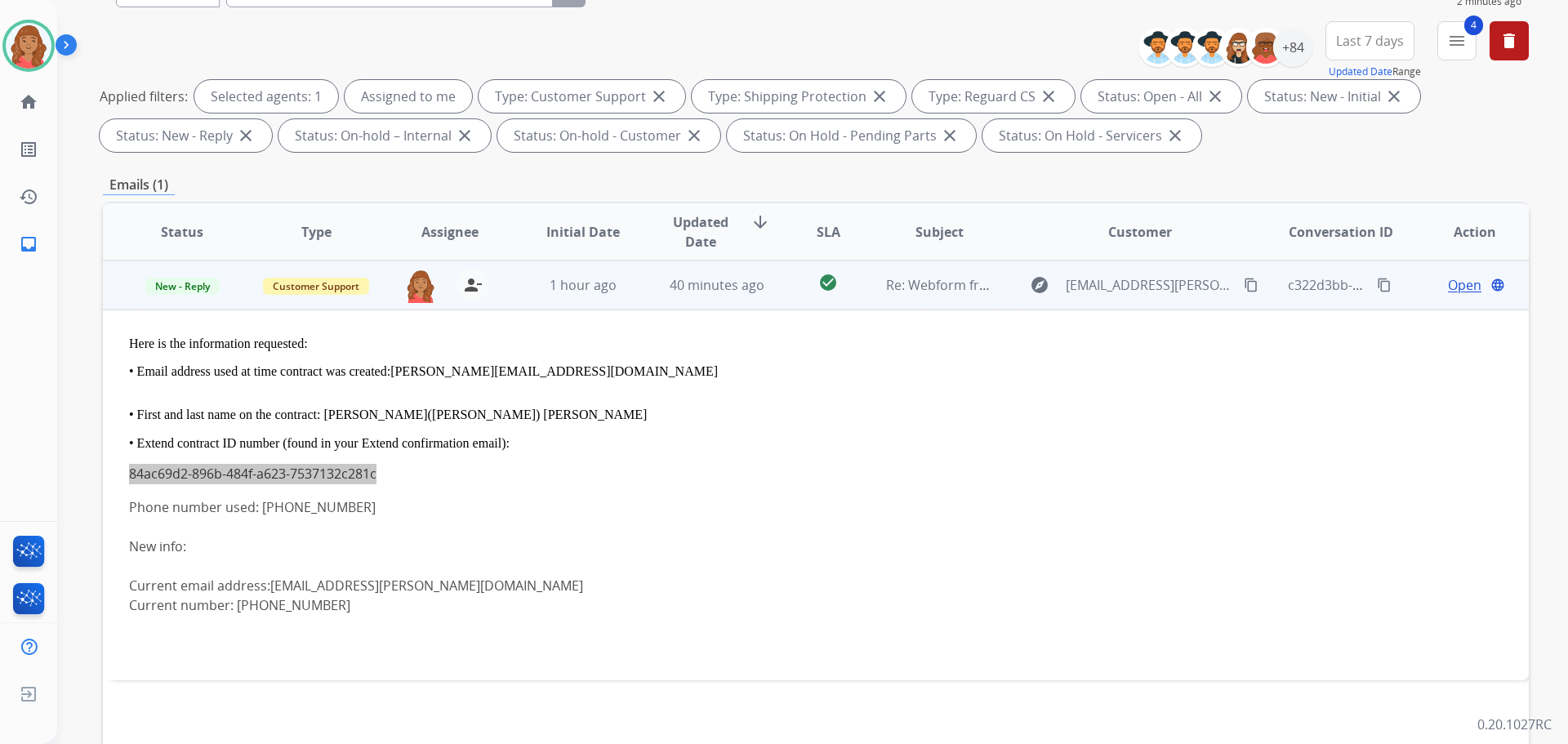
scroll to position [245, 0]
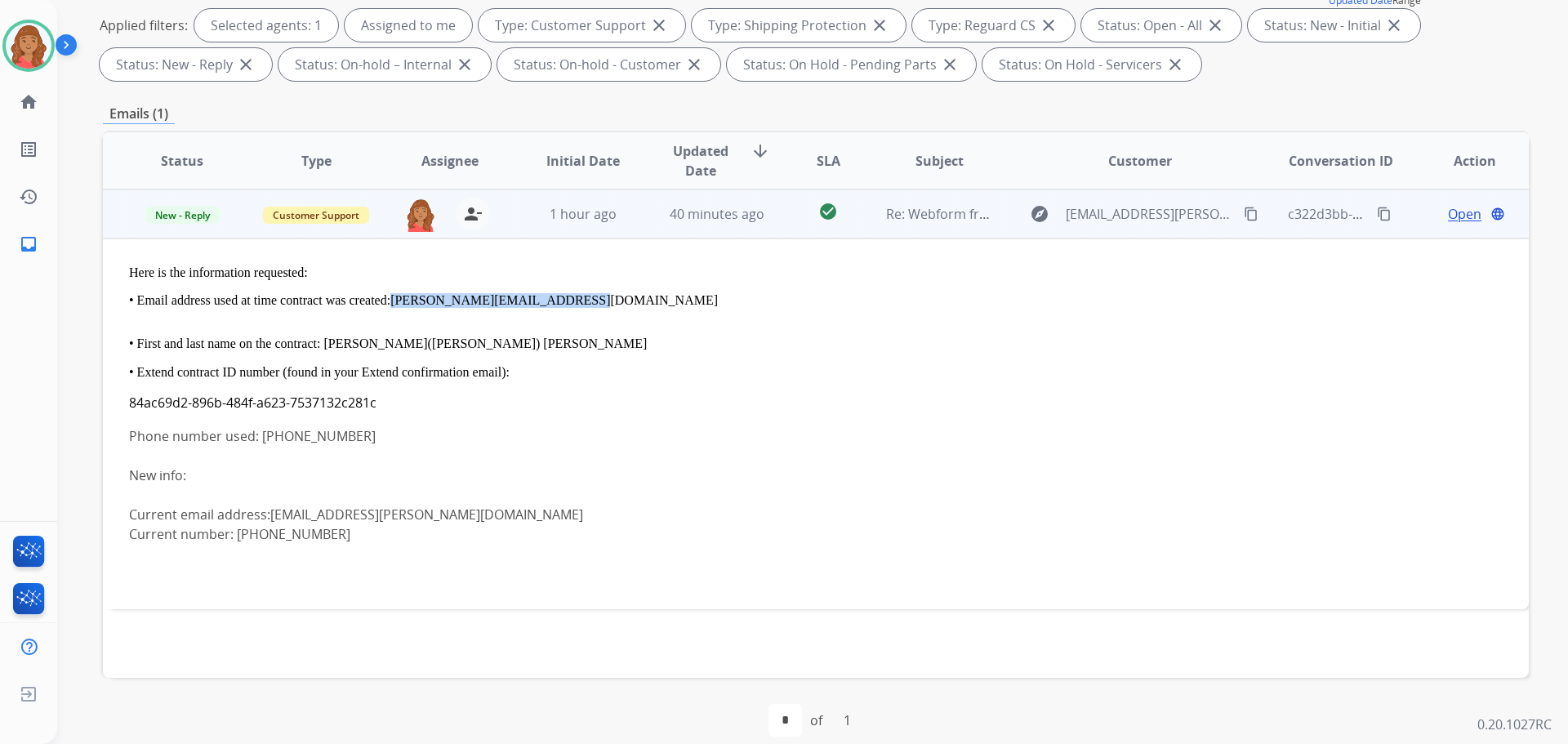
drag, startPoint x: 566, startPoint y: 295, endPoint x: 399, endPoint y: 305, distance: 167.3
click at [394, 305] on div "Here is the information requested: • Email address used at time contract was cr…" at bounding box center [682, 339] width 1107 height 148
copy link "[PERSON_NAME][EMAIL_ADDRESS][DOMAIN_NAME]"
drag, startPoint x: 364, startPoint y: 510, endPoint x: 271, endPoint y: 516, distance: 93.2
click at [271, 516] on div "Current email address: 29kiara.flores@gmail.com" at bounding box center [682, 515] width 1107 height 20
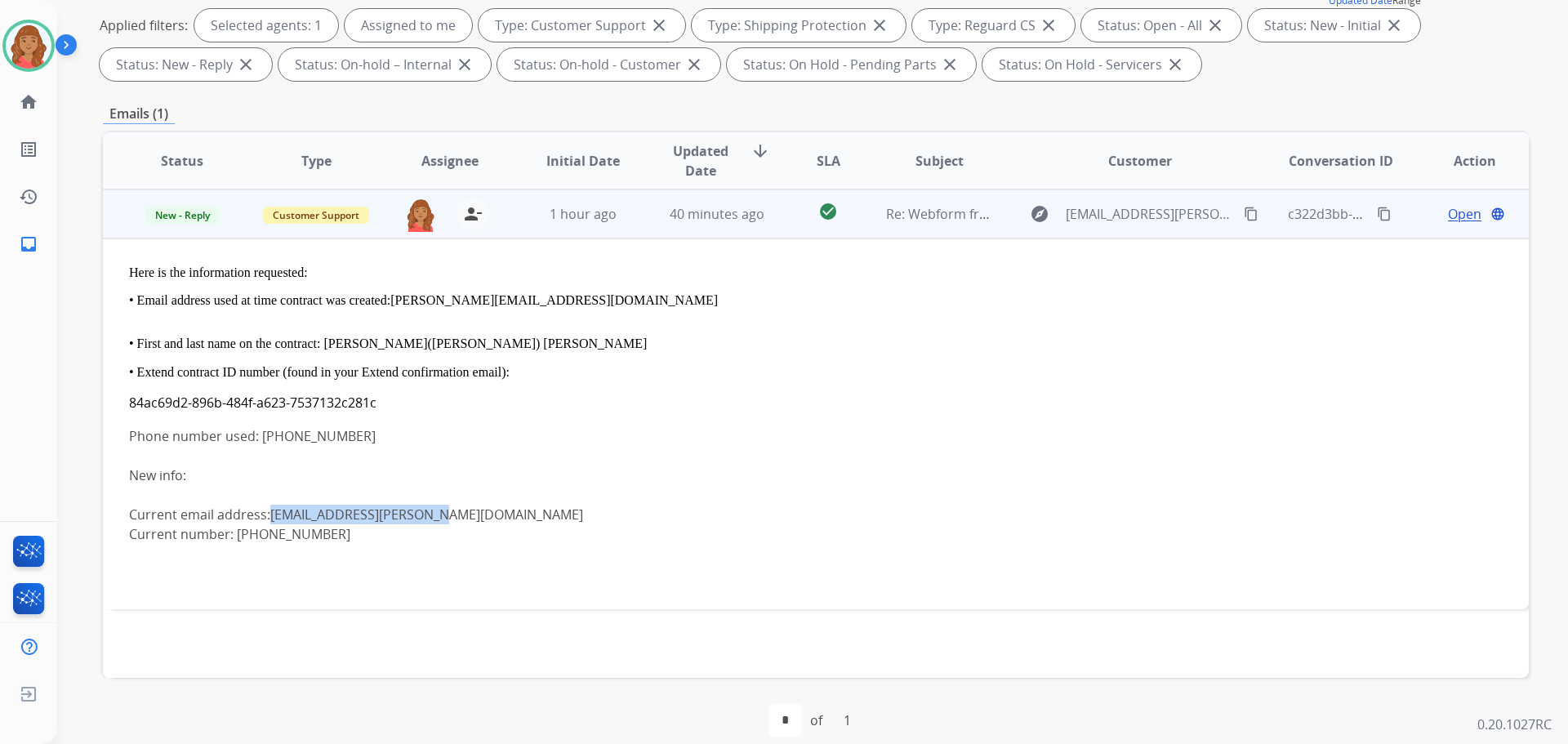
copy link "[EMAIL_ADDRESS][PERSON_NAME][DOMAIN_NAME]"
drag, startPoint x: 343, startPoint y: 436, endPoint x: 261, endPoint y: 438, distance: 82.0
click at [261, 438] on div "Phone number used: [PHONE_NUMBER]" at bounding box center [682, 436] width 1107 height 20
drag, startPoint x: 312, startPoint y: 534, endPoint x: 238, endPoint y: 531, distance: 74.1
click at [238, 531] on div "Current number: [PHONE_NUMBER]" at bounding box center [682, 534] width 1107 height 20
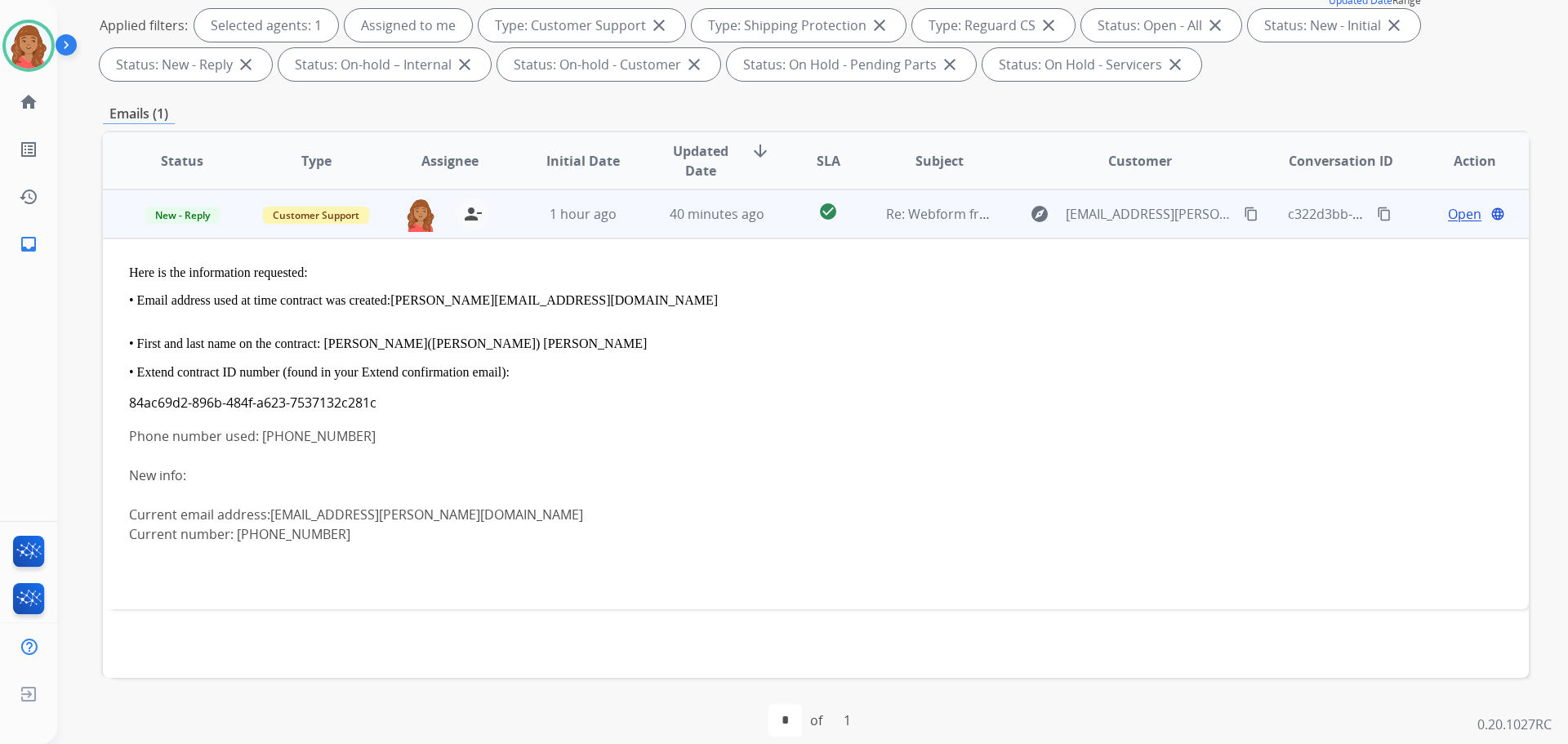
drag, startPoint x: 246, startPoint y: 532, endPoint x: 233, endPoint y: 559, distance: 30.0
click at [238, 563] on div at bounding box center [682, 554] width 1107 height 20
drag, startPoint x: 234, startPoint y: 532, endPoint x: 324, endPoint y: 535, distance: 90.0
click at [324, 535] on div "Current number: [PHONE_NUMBER]" at bounding box center [682, 534] width 1107 height 20
copy div "(925)481-9275"
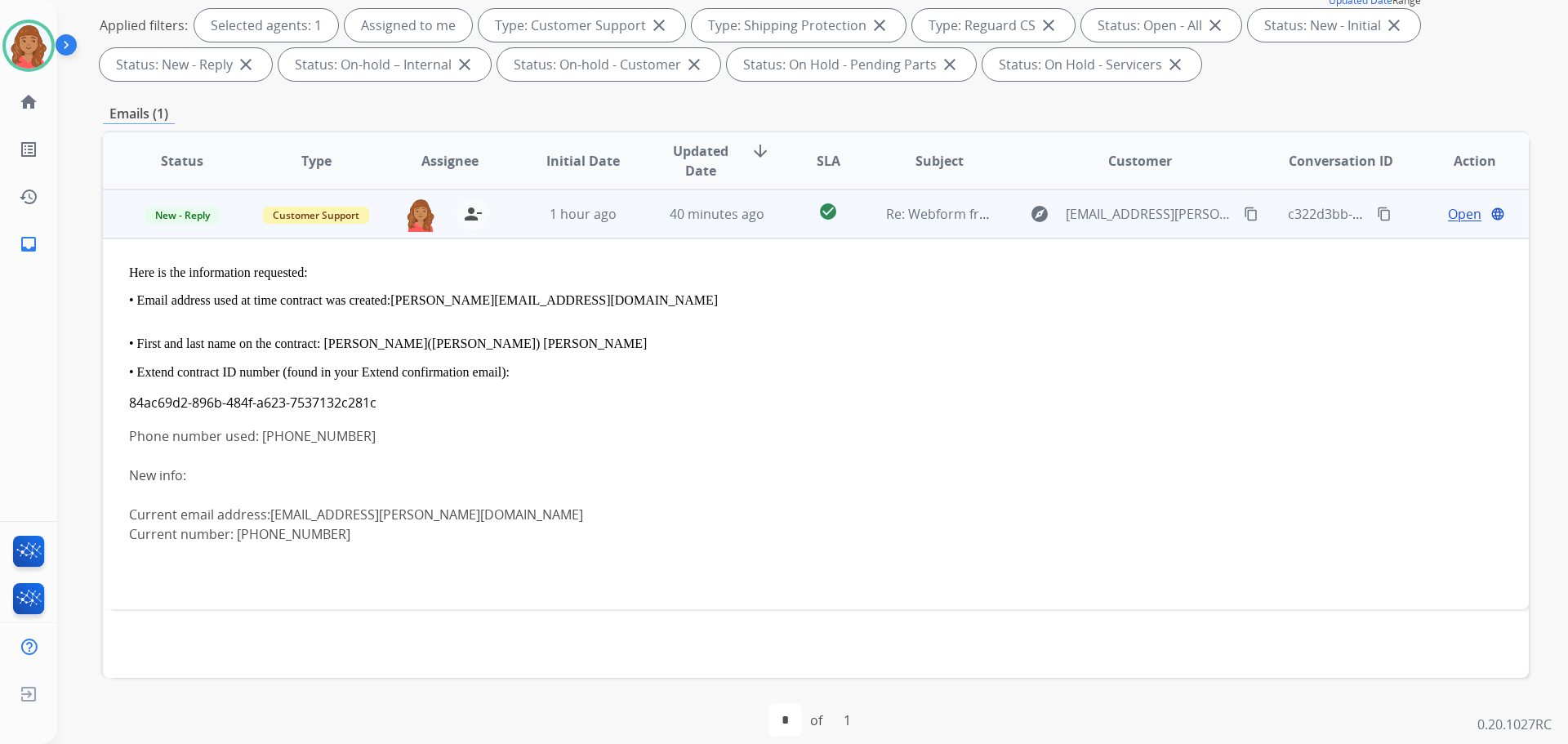
click at [610, 434] on div "Phone number used: [PHONE_NUMBER]" at bounding box center [682, 436] width 1107 height 20
click at [1460, 219] on span "Open" at bounding box center [1465, 214] width 34 height 20
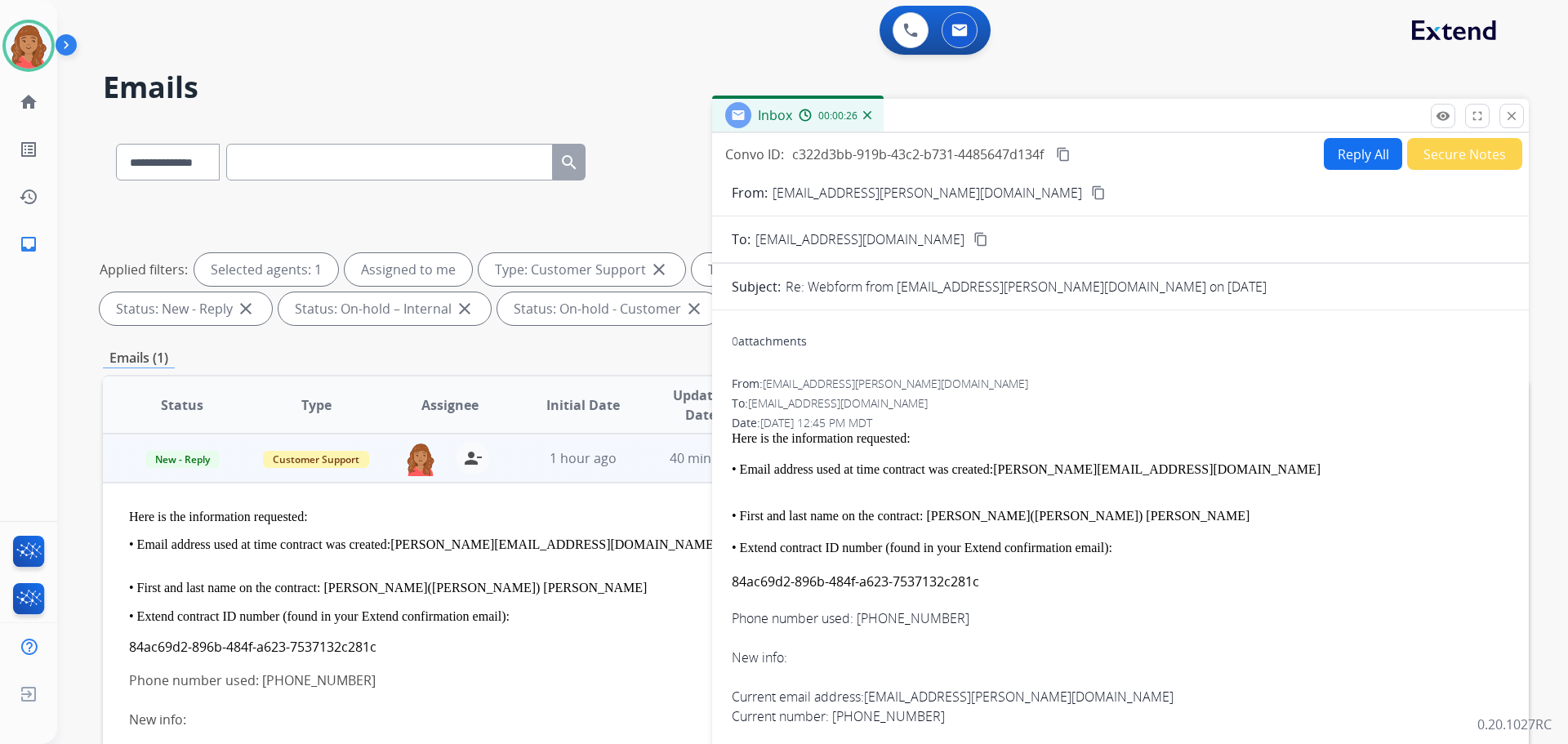
scroll to position [0, 0]
drag, startPoint x: 1517, startPoint y: 119, endPoint x: 1445, endPoint y: 169, distance: 87.7
click at [1517, 120] on mat-icon "close" at bounding box center [1512, 116] width 15 height 15
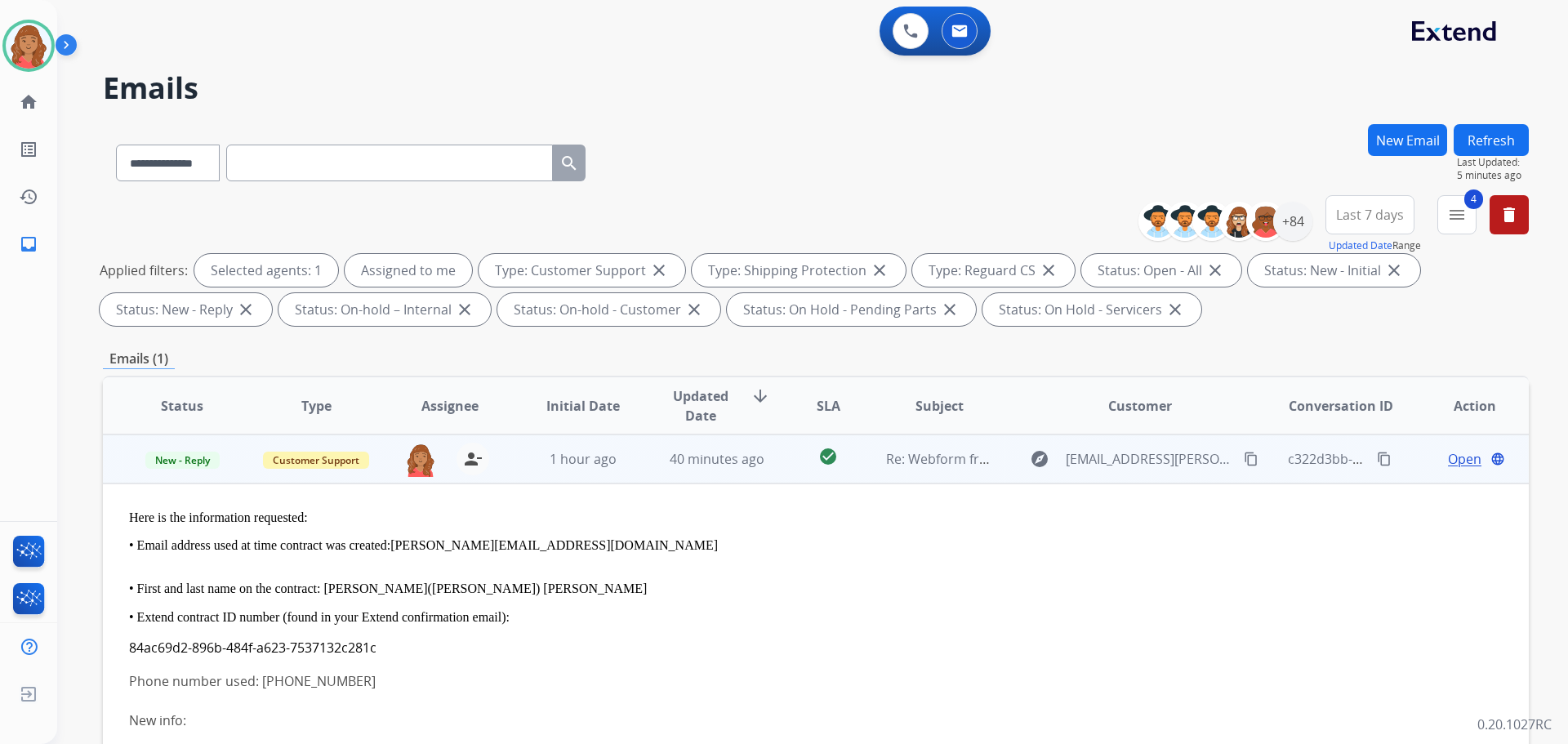
drag, startPoint x: 589, startPoint y: 592, endPoint x: 598, endPoint y: 585, distance: 11.4
click at [592, 590] on p "• First and last name on the contract: [PERSON_NAME]([PERSON_NAME]) [PERSON_NAM…" at bounding box center [682, 582] width 1107 height 30
click at [1435, 455] on div "Open language" at bounding box center [1475, 459] width 107 height 20
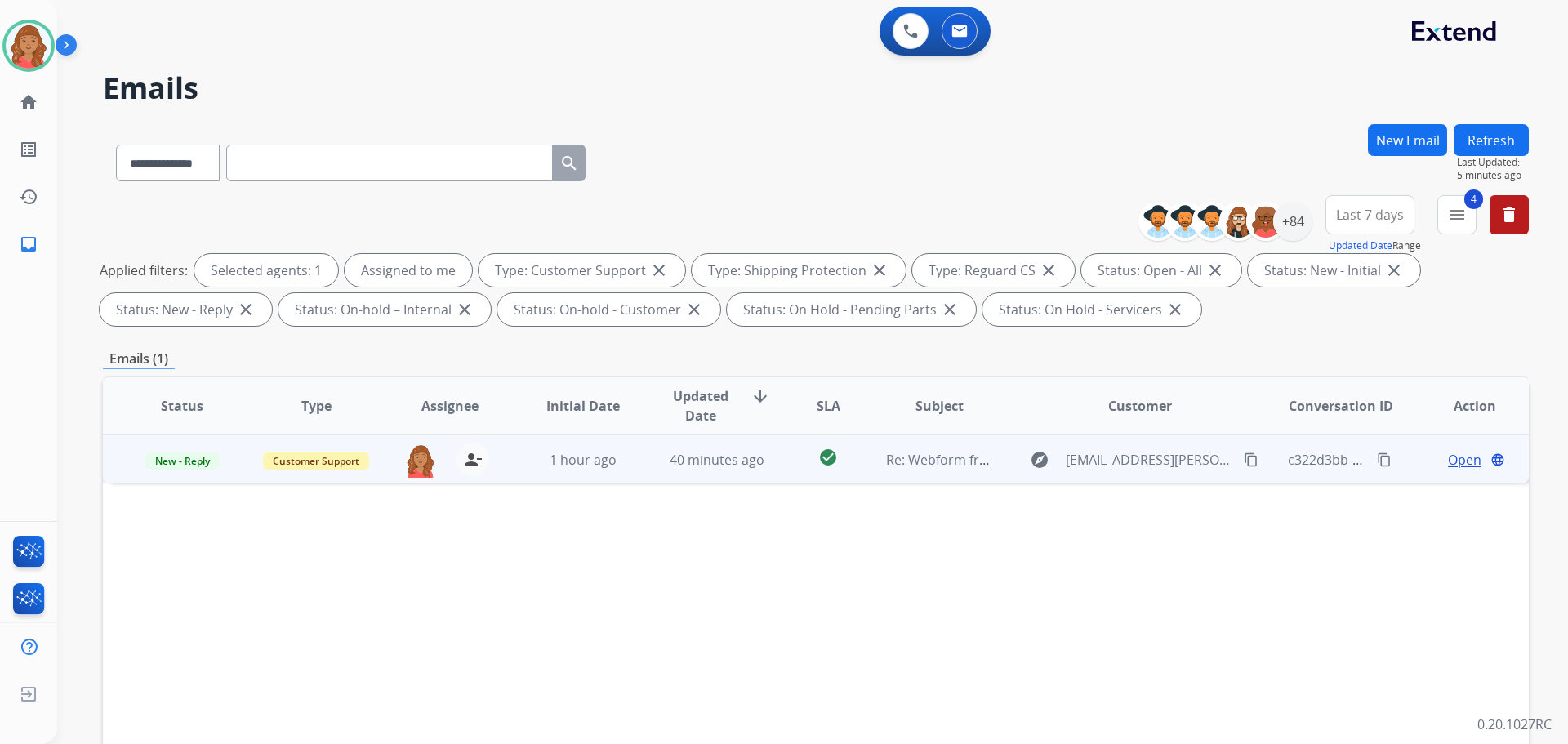
click at [1448, 462] on span "Open" at bounding box center [1465, 460] width 34 height 20
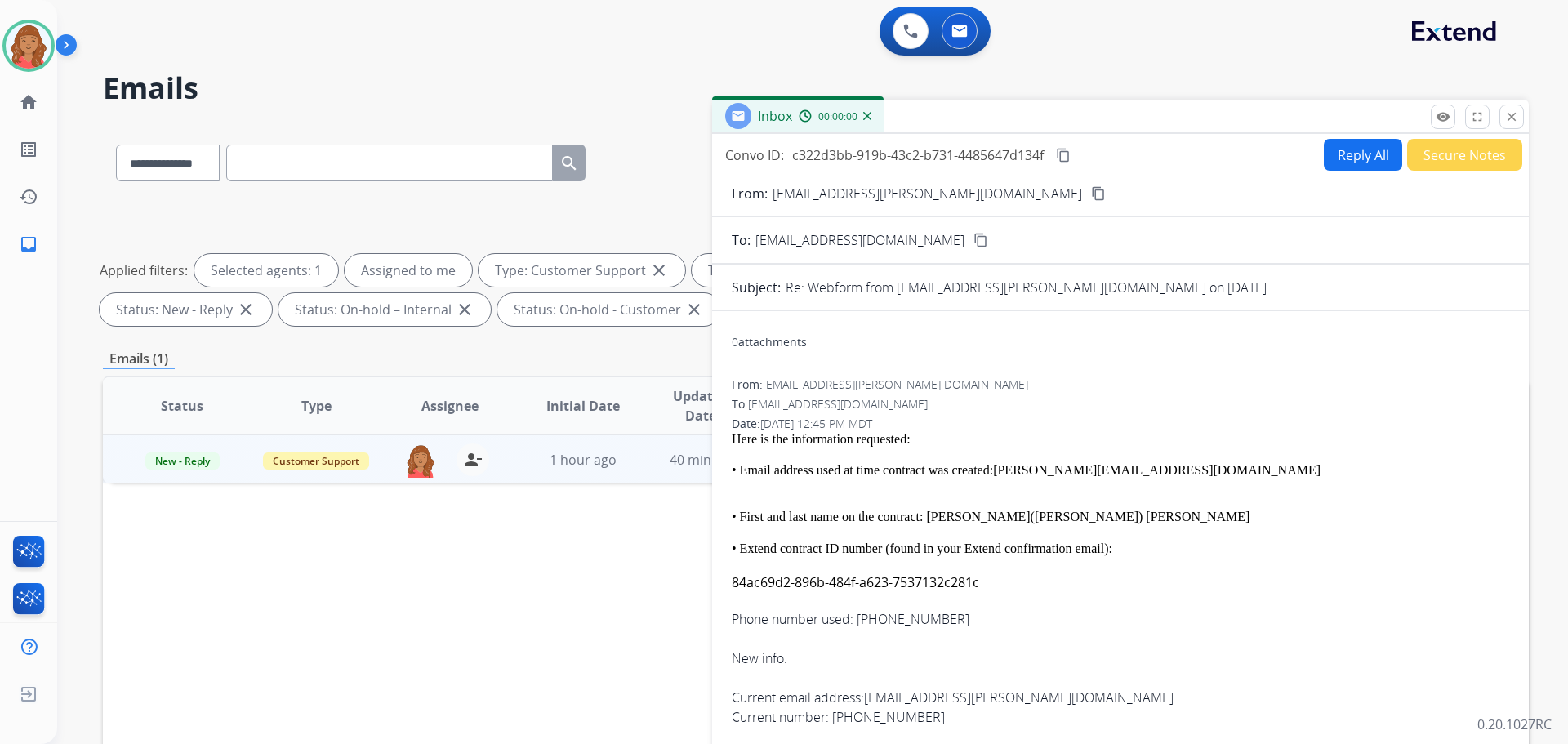
click at [1341, 152] on button "Reply All" at bounding box center [1363, 154] width 78 height 32
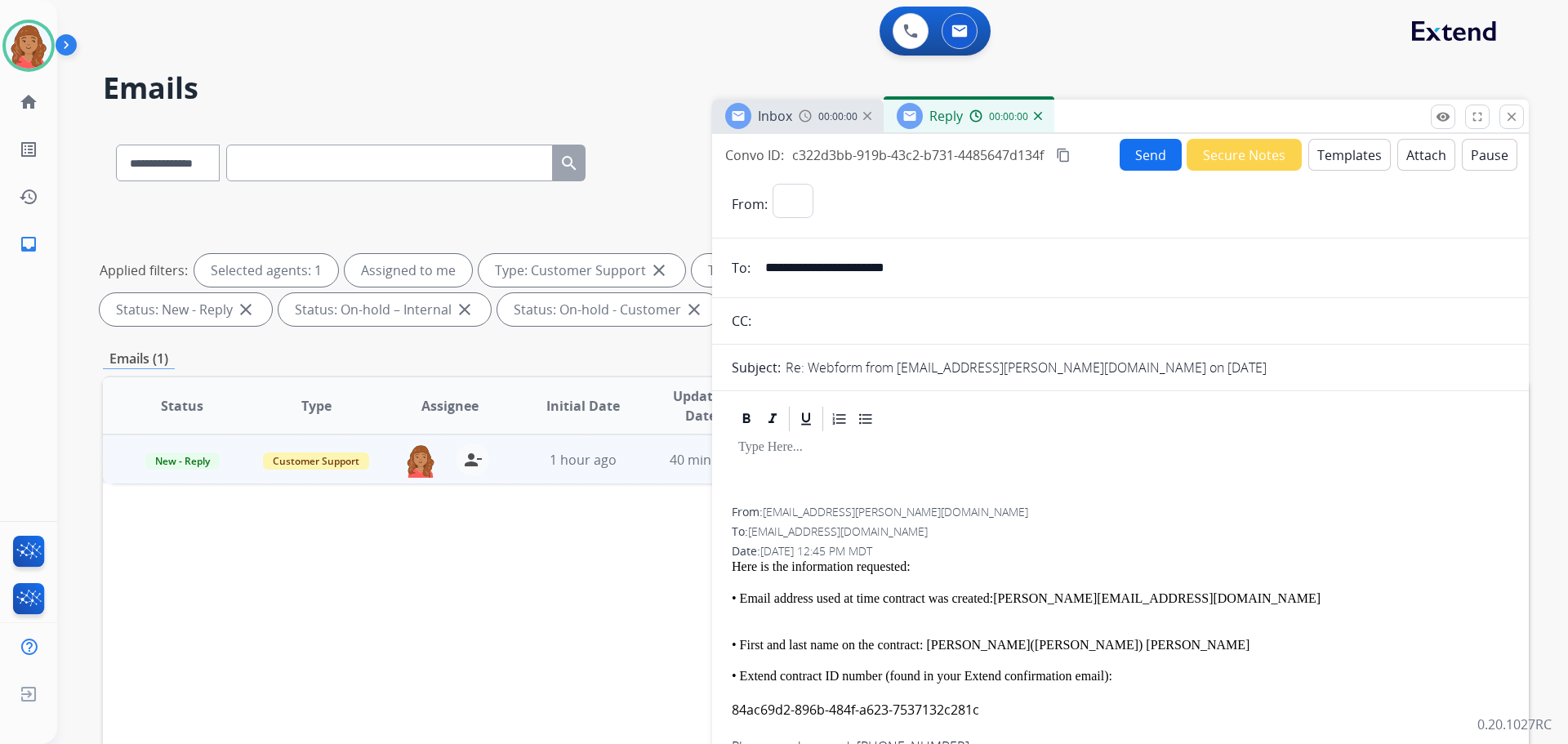
select select "**********"
click at [1341, 155] on button "Templates" at bounding box center [1350, 154] width 83 height 32
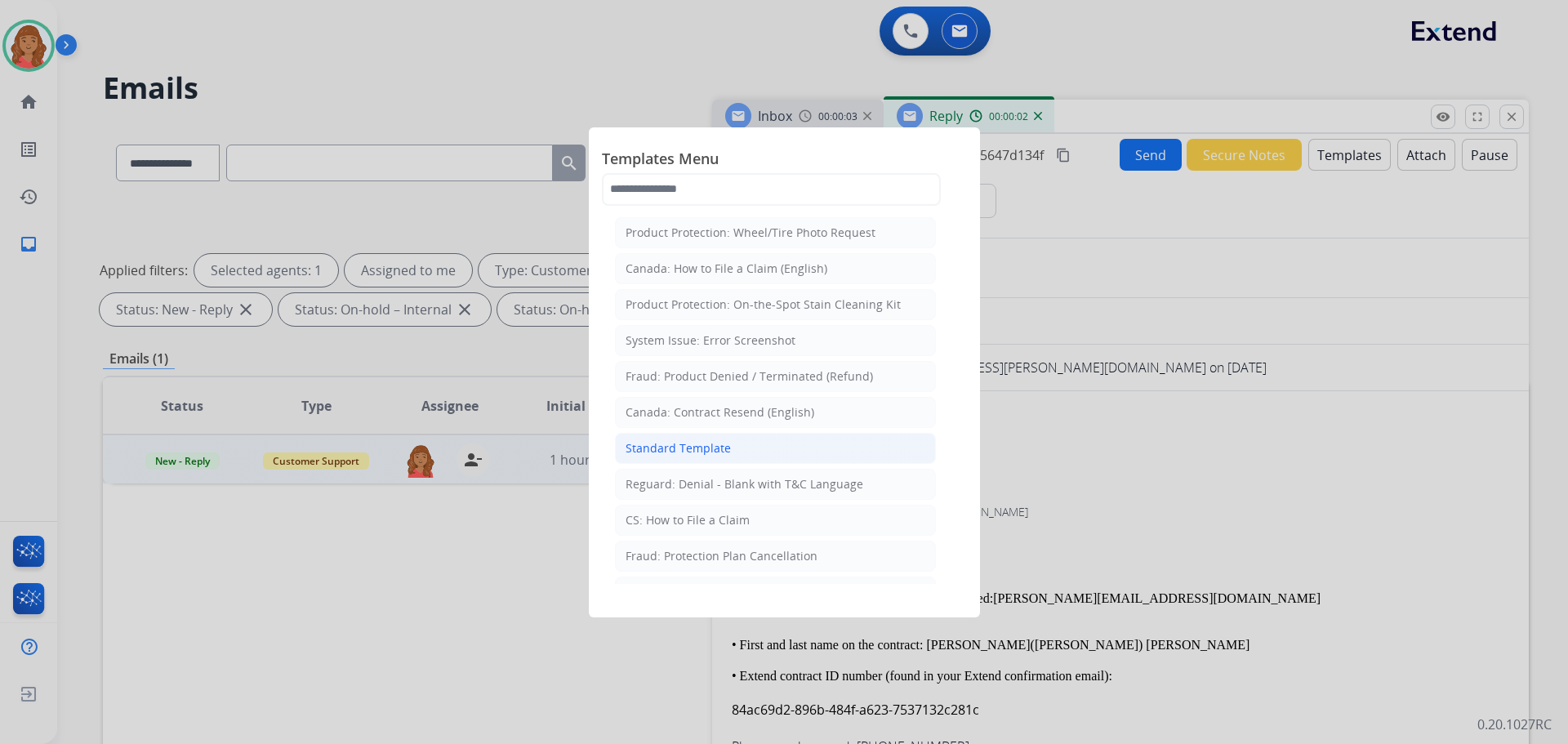
drag, startPoint x: 688, startPoint y: 434, endPoint x: 689, endPoint y: 447, distance: 13.0
click at [688, 435] on li "Standard Template" at bounding box center [776, 448] width 321 height 31
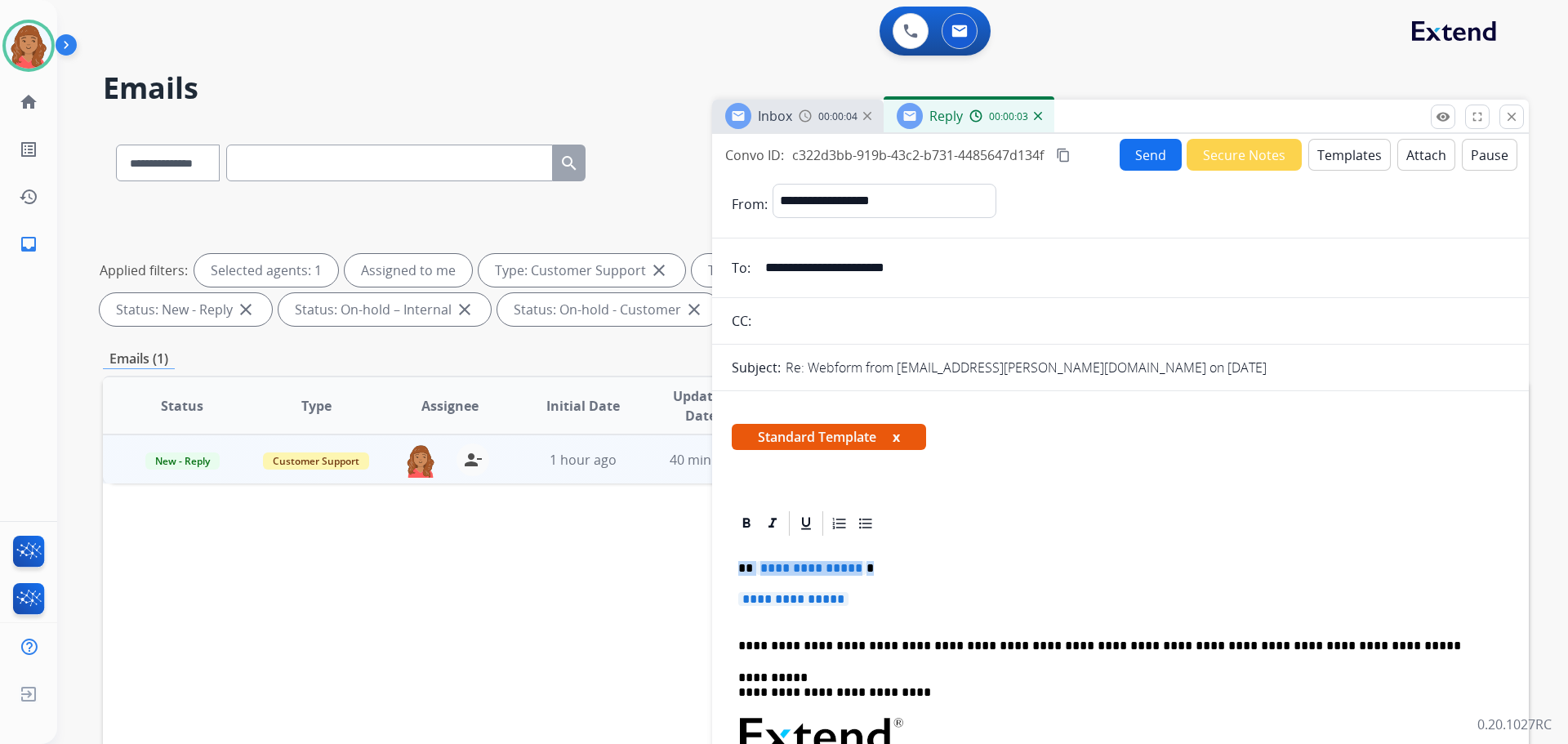
drag, startPoint x: 866, startPoint y: 600, endPoint x: 718, endPoint y: 566, distance: 151.9
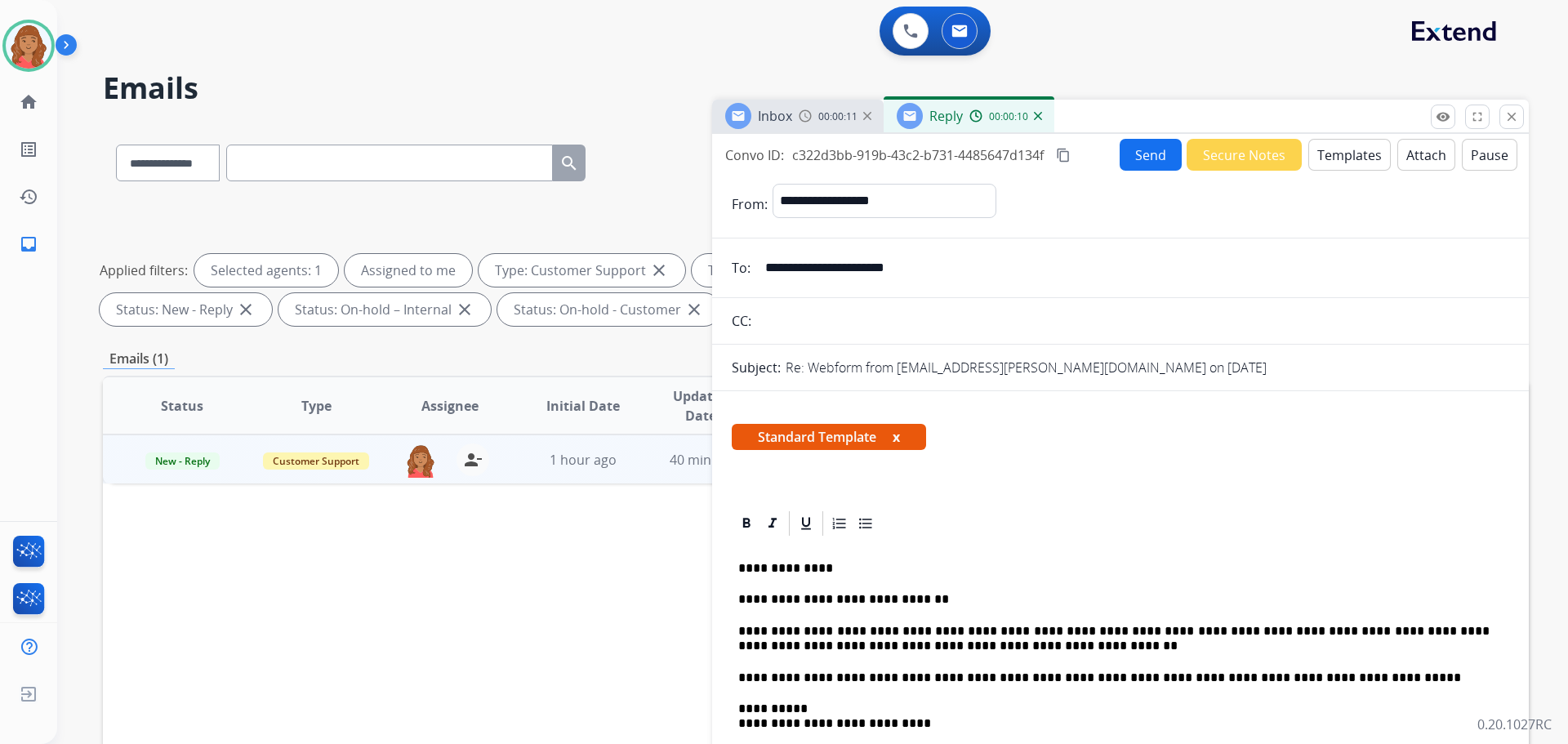
drag, startPoint x: 1065, startPoint y: 156, endPoint x: 793, endPoint y: 310, distance: 312.6
click at [1065, 158] on mat-icon "content_copy" at bounding box center [1064, 155] width 15 height 15
click at [1136, 149] on button "Send" at bounding box center [1151, 154] width 62 height 32
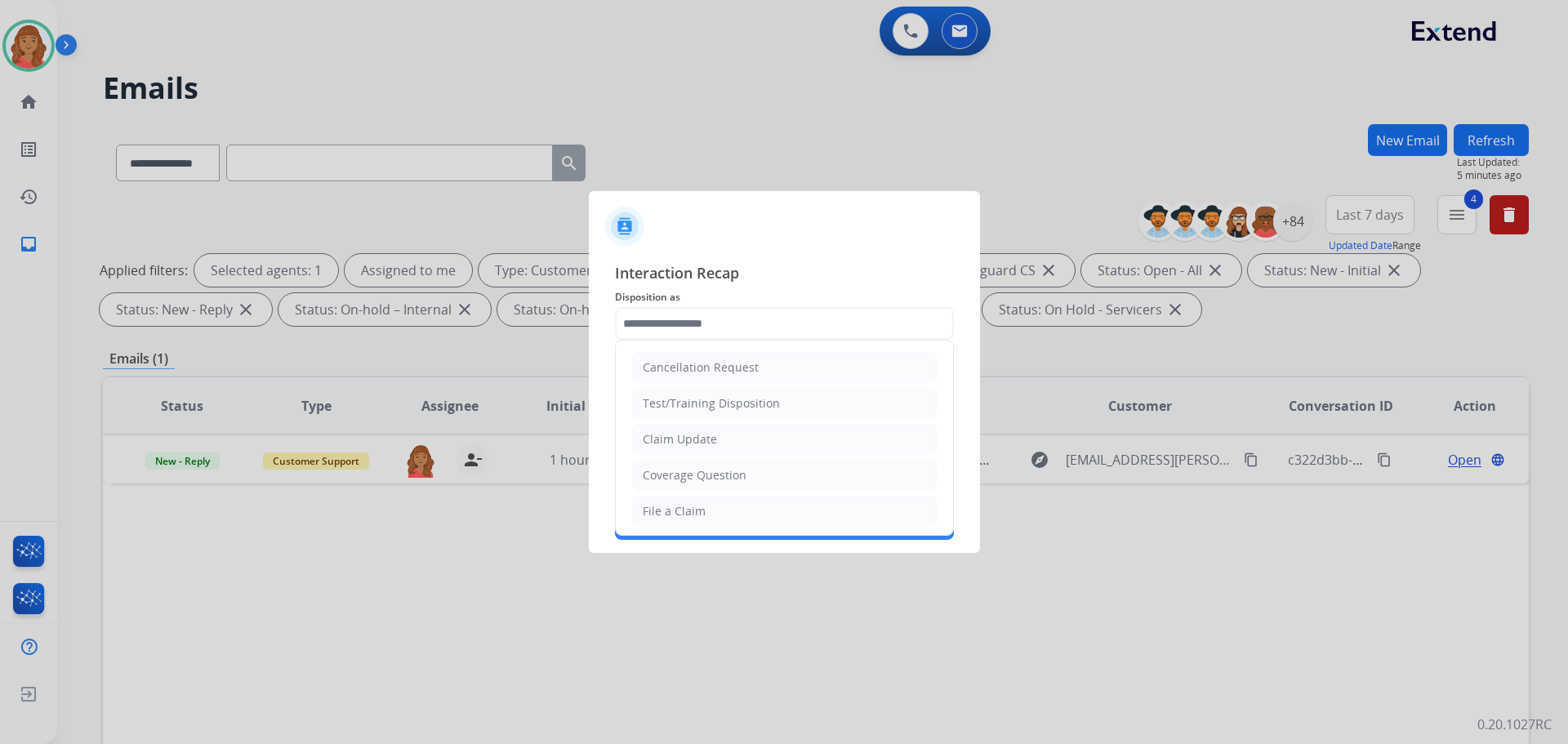
click at [689, 321] on input "text" at bounding box center [785, 323] width 339 height 33
click at [676, 407] on div "Account Update" at bounding box center [686, 410] width 87 height 16
type input "**********"
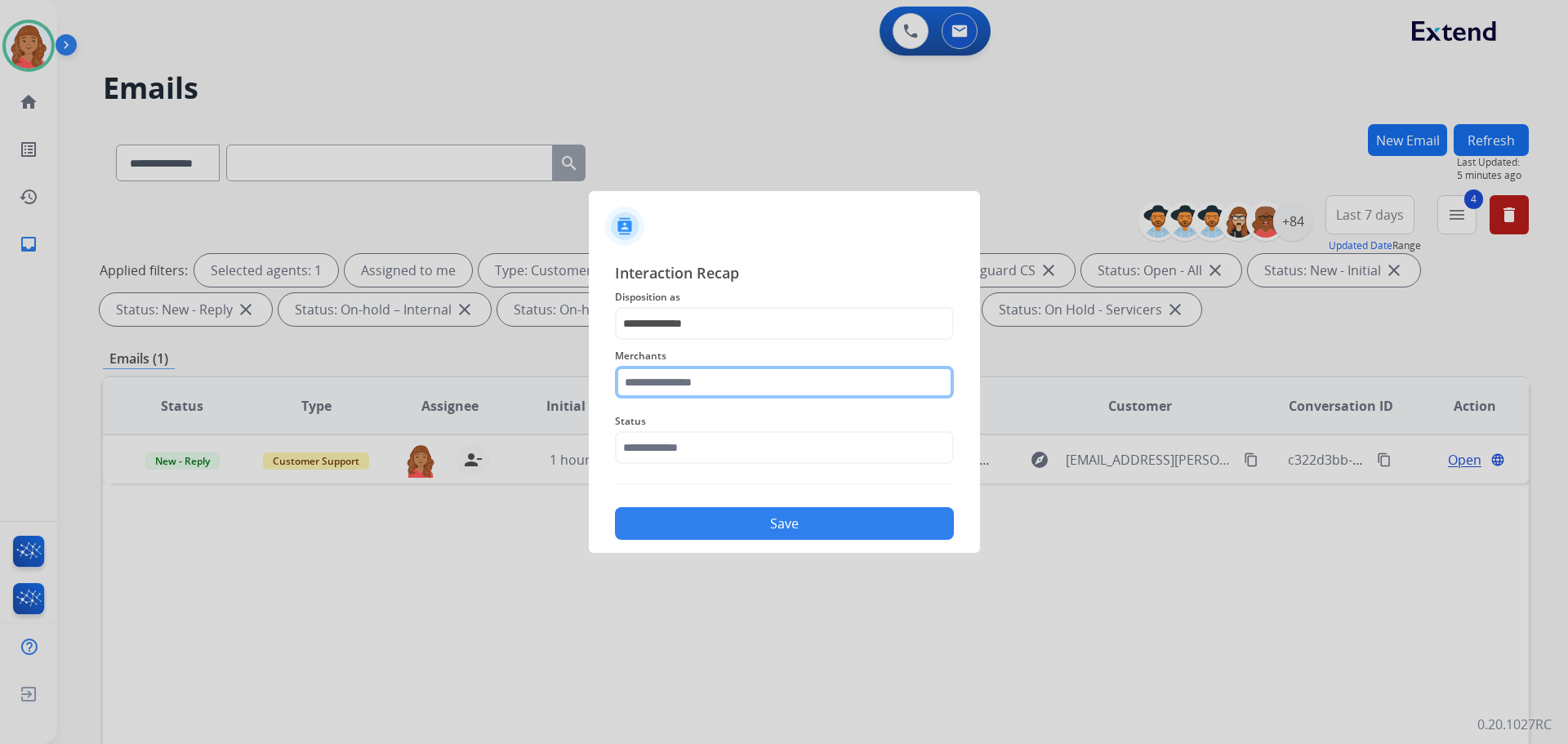
click at [670, 391] on input "text" at bounding box center [785, 382] width 339 height 33
type input "******"
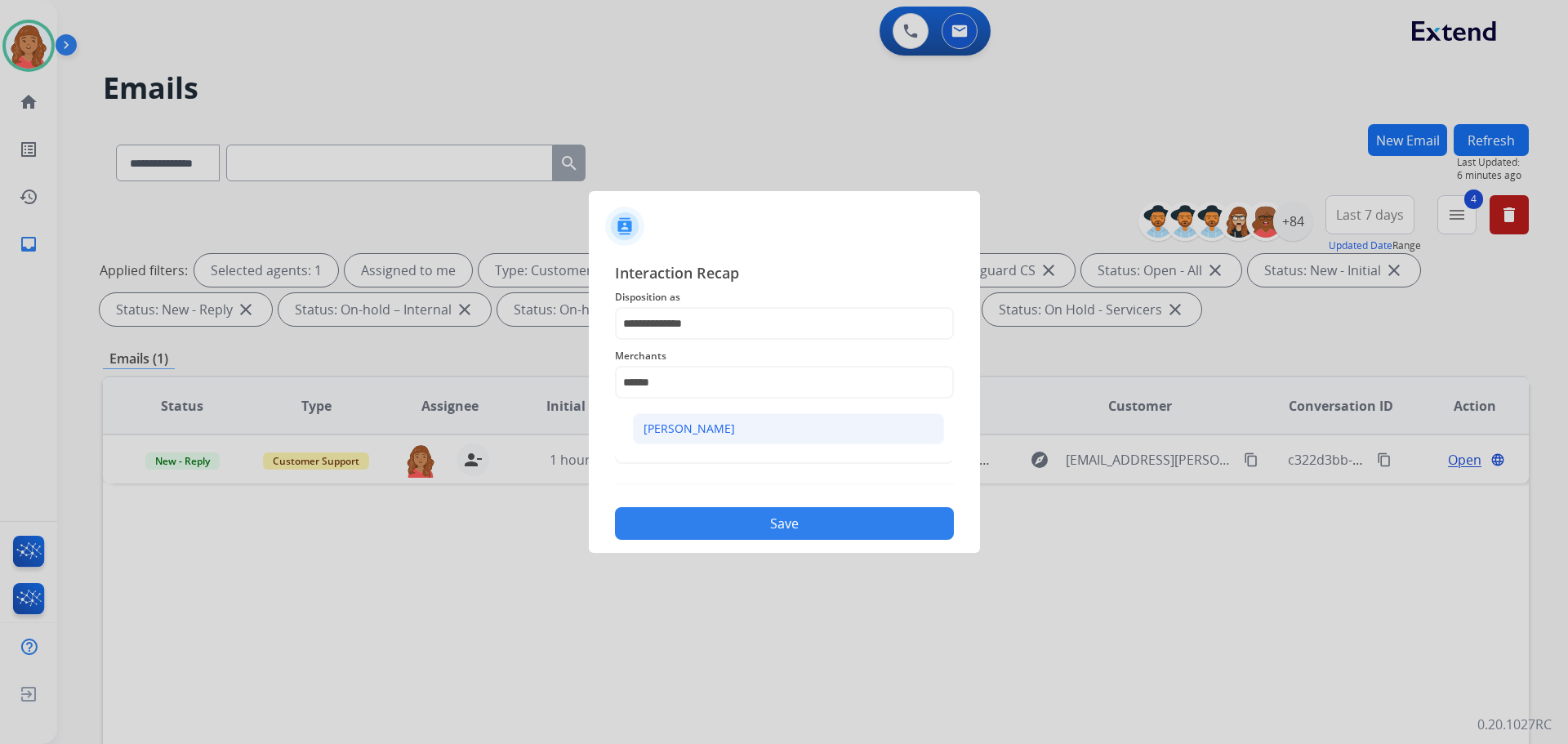
drag, startPoint x: 685, startPoint y: 412, endPoint x: 685, endPoint y: 435, distance: 23.0
click at [685, 415] on ul "[PERSON_NAME]" at bounding box center [788, 432] width 321 height 56
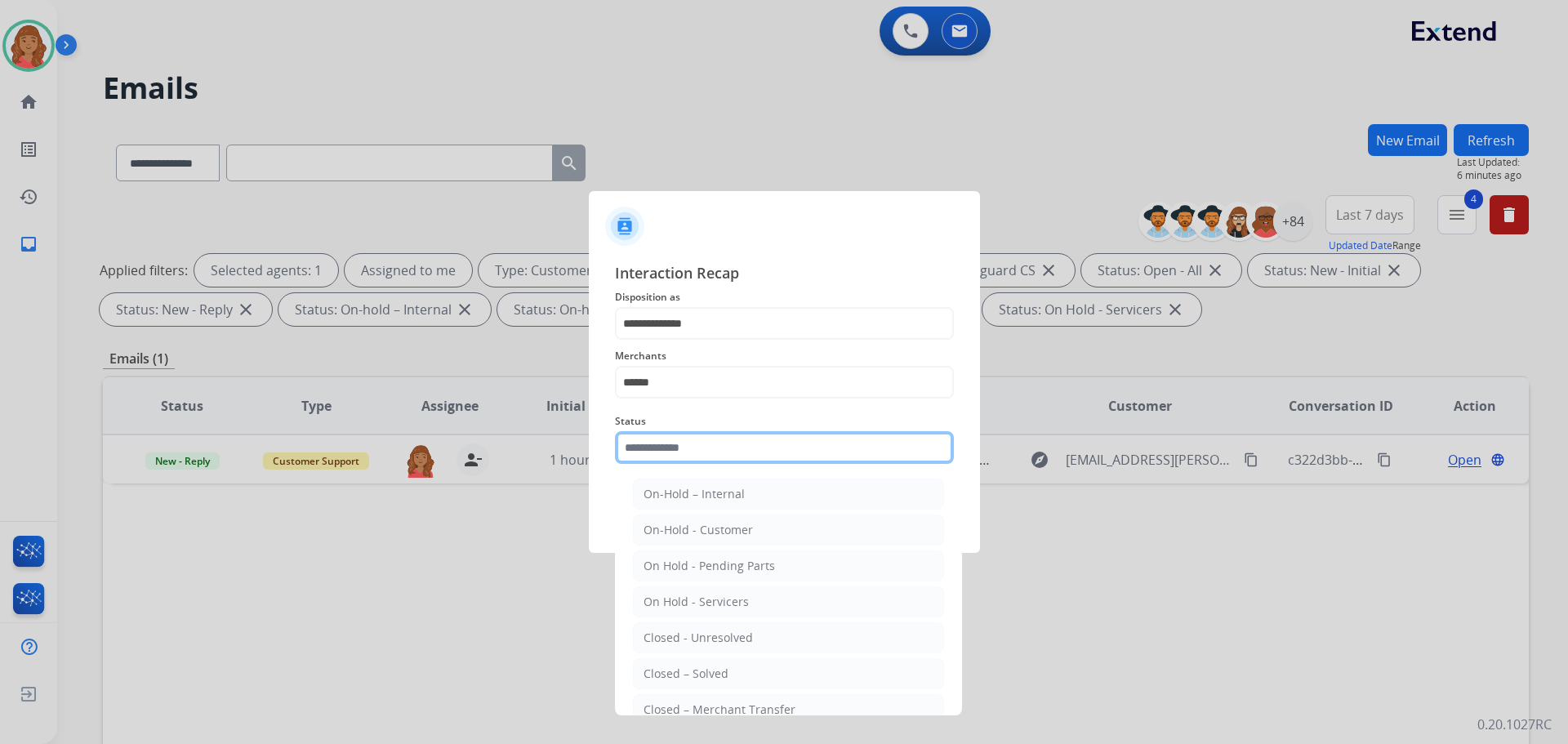
click at [688, 456] on input "text" at bounding box center [785, 447] width 339 height 33
click at [685, 669] on div "Closed – Solved" at bounding box center [686, 674] width 85 height 16
type input "**********"
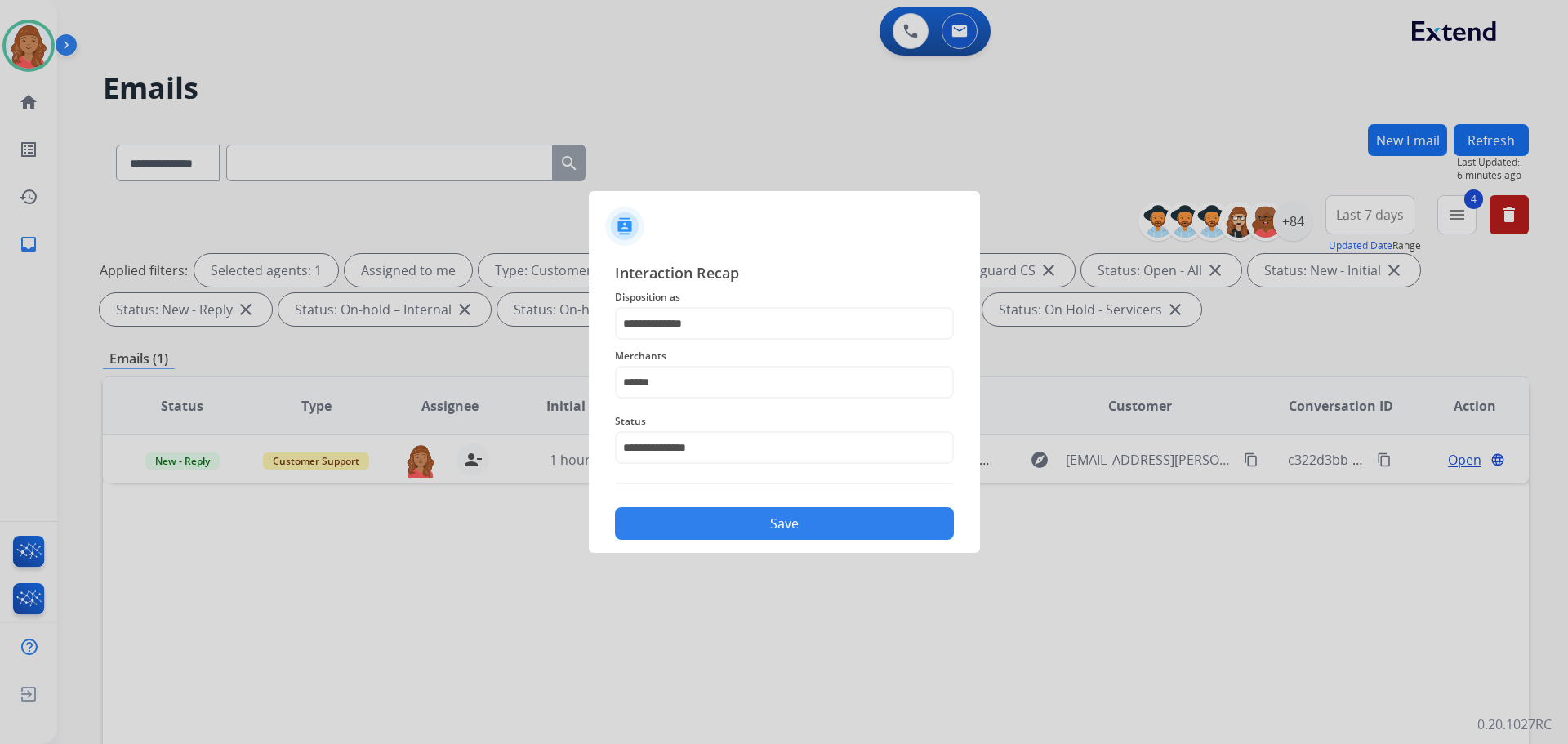
click at [709, 518] on button "Save" at bounding box center [785, 523] width 339 height 33
click at [701, 373] on input "******" at bounding box center [785, 382] width 339 height 33
click at [685, 435] on div "[PERSON_NAME]" at bounding box center [689, 429] width 91 height 16
type input "********"
click at [704, 524] on button "Save" at bounding box center [785, 523] width 339 height 33
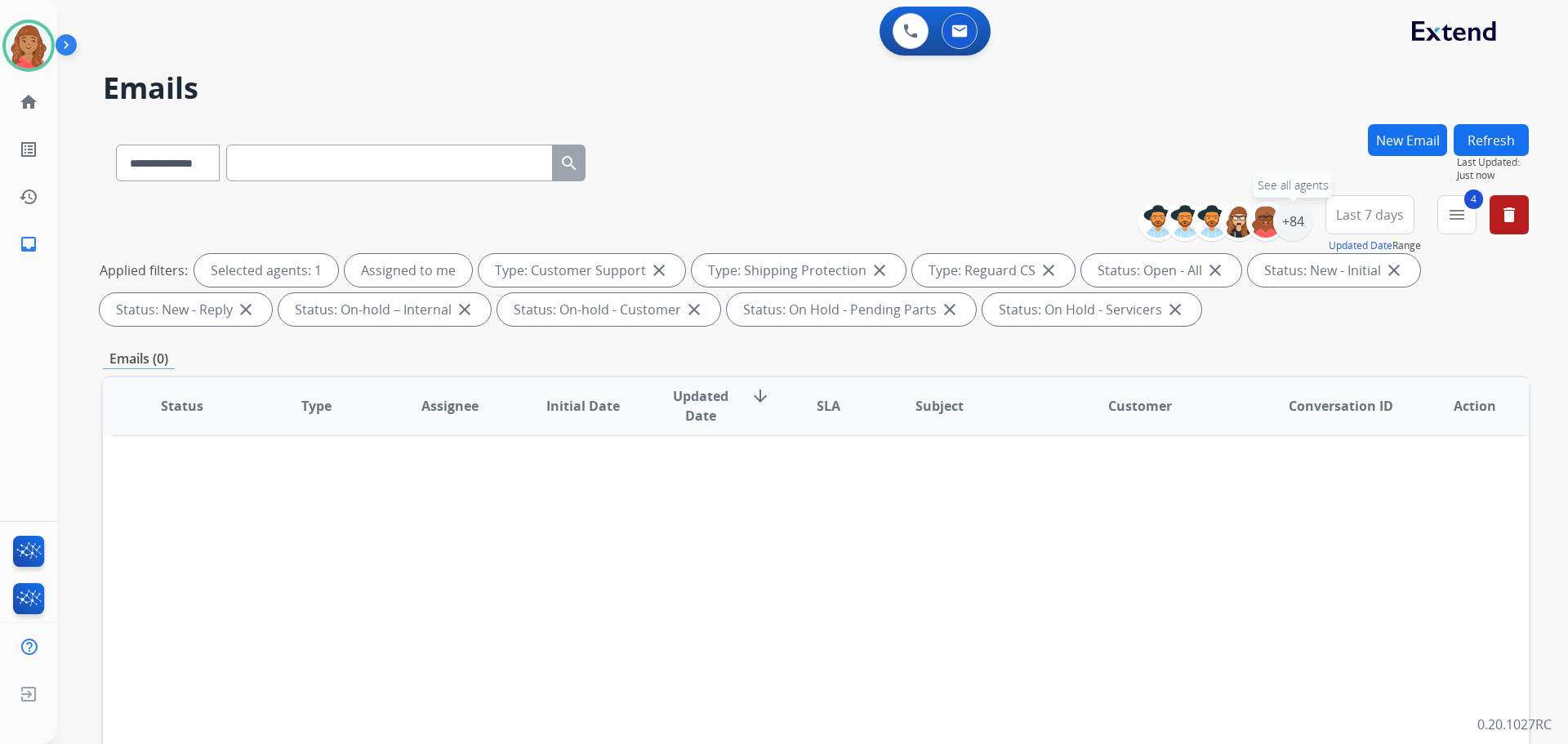
drag, startPoint x: 1284, startPoint y: 221, endPoint x: 1242, endPoint y: 261, distance: 58.0
click at [1285, 221] on div "+84" at bounding box center [1293, 221] width 39 height 39
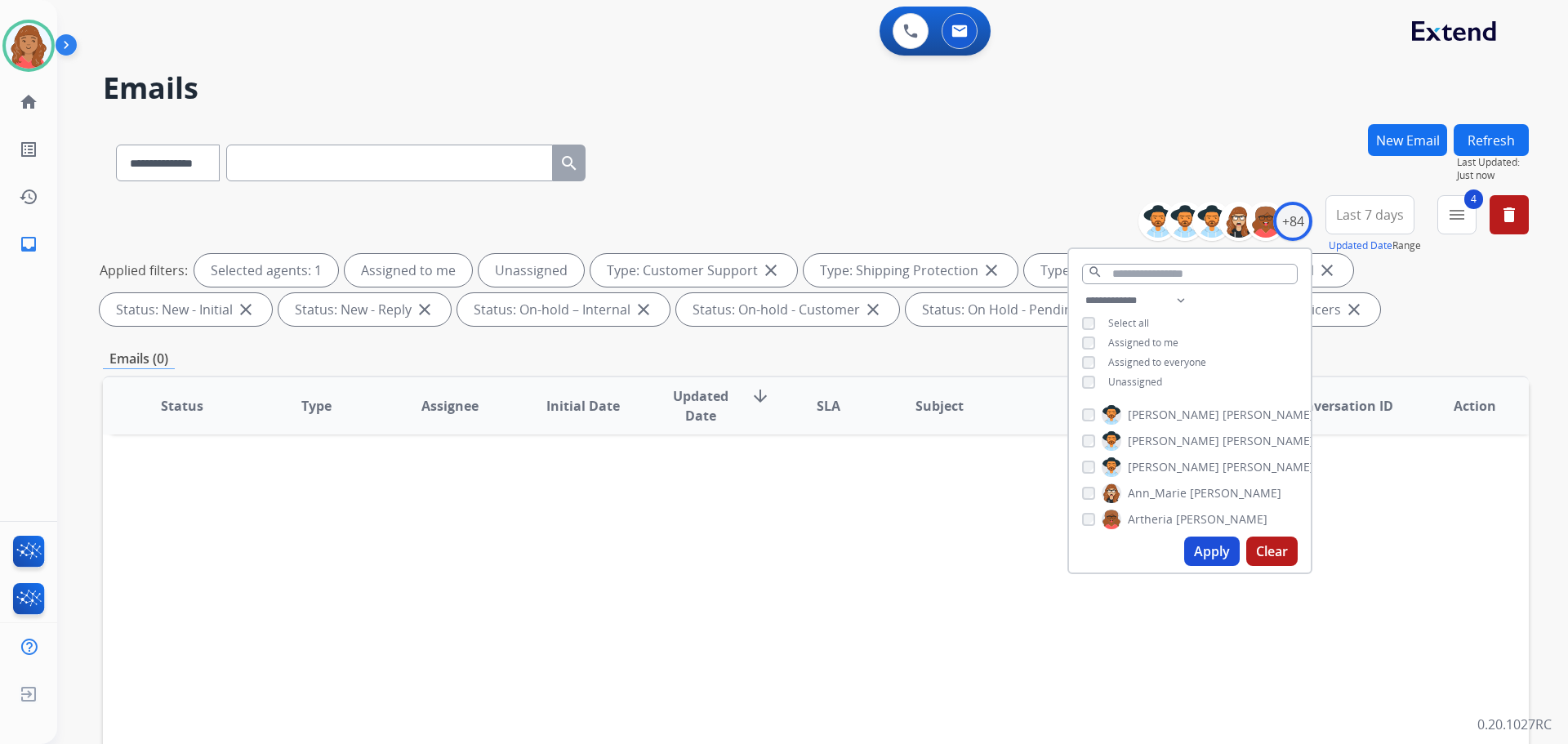
click at [1200, 556] on button "Apply" at bounding box center [1212, 550] width 56 height 29
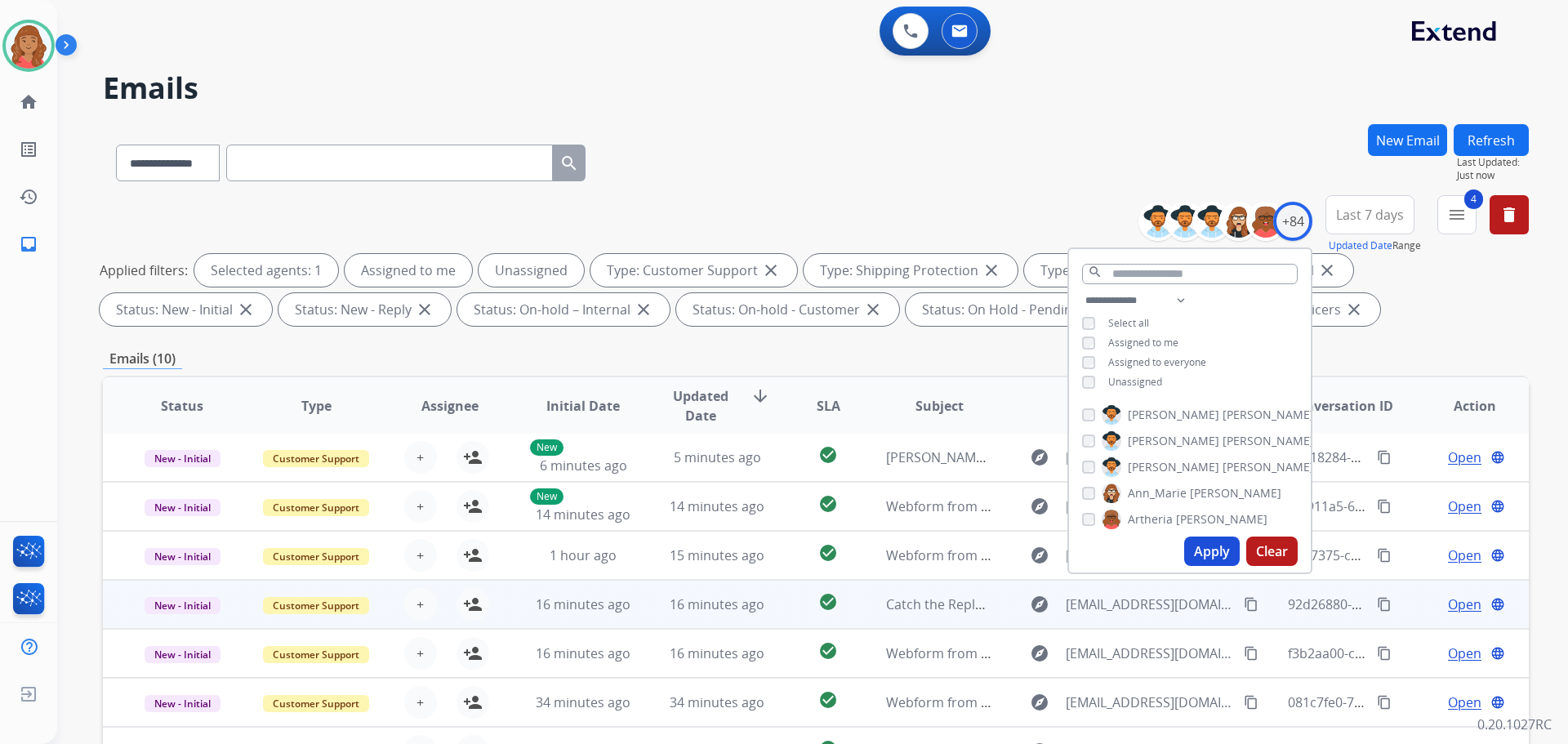
scroll to position [264, 0]
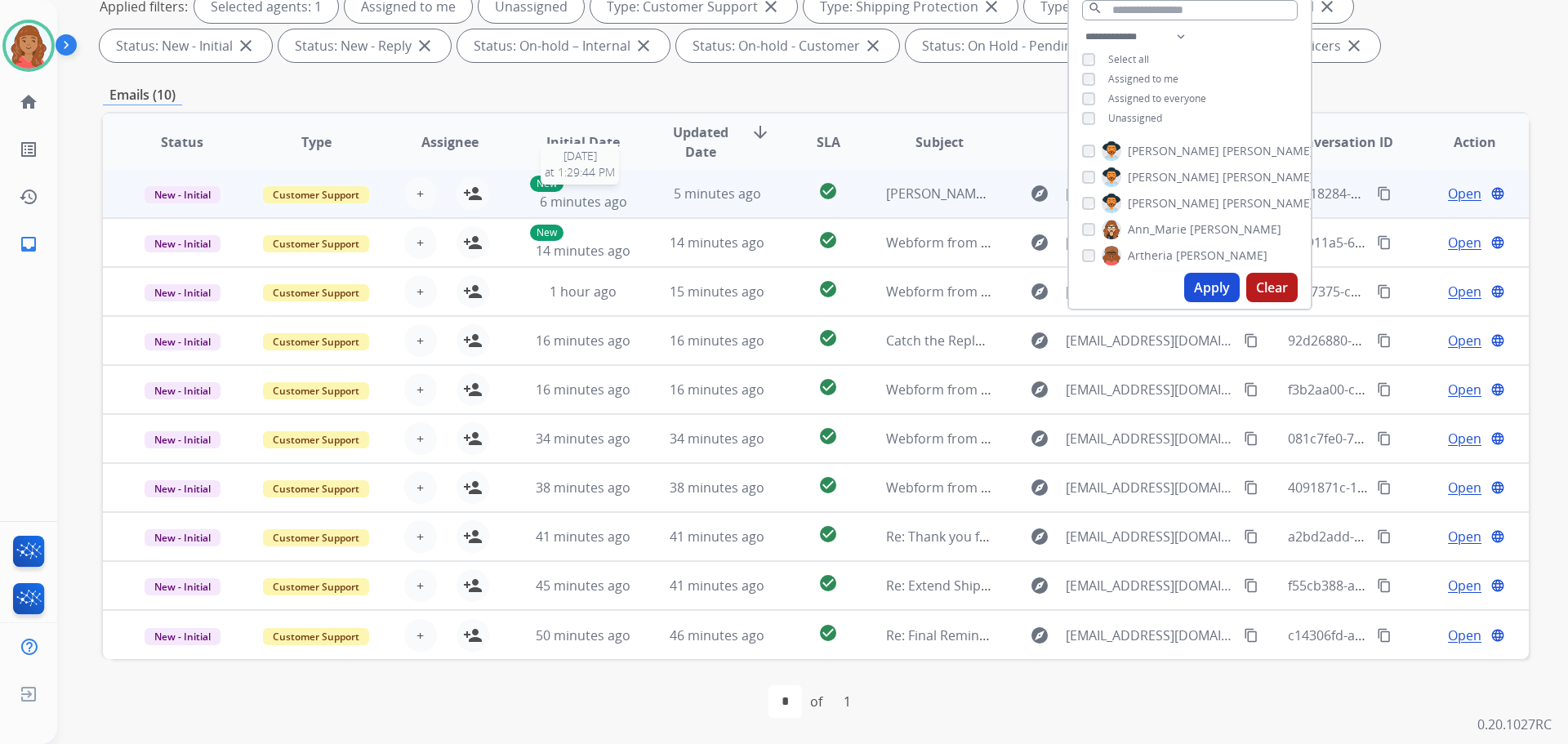
click at [626, 205] on div "New 6 minutes ago" at bounding box center [583, 194] width 107 height 36
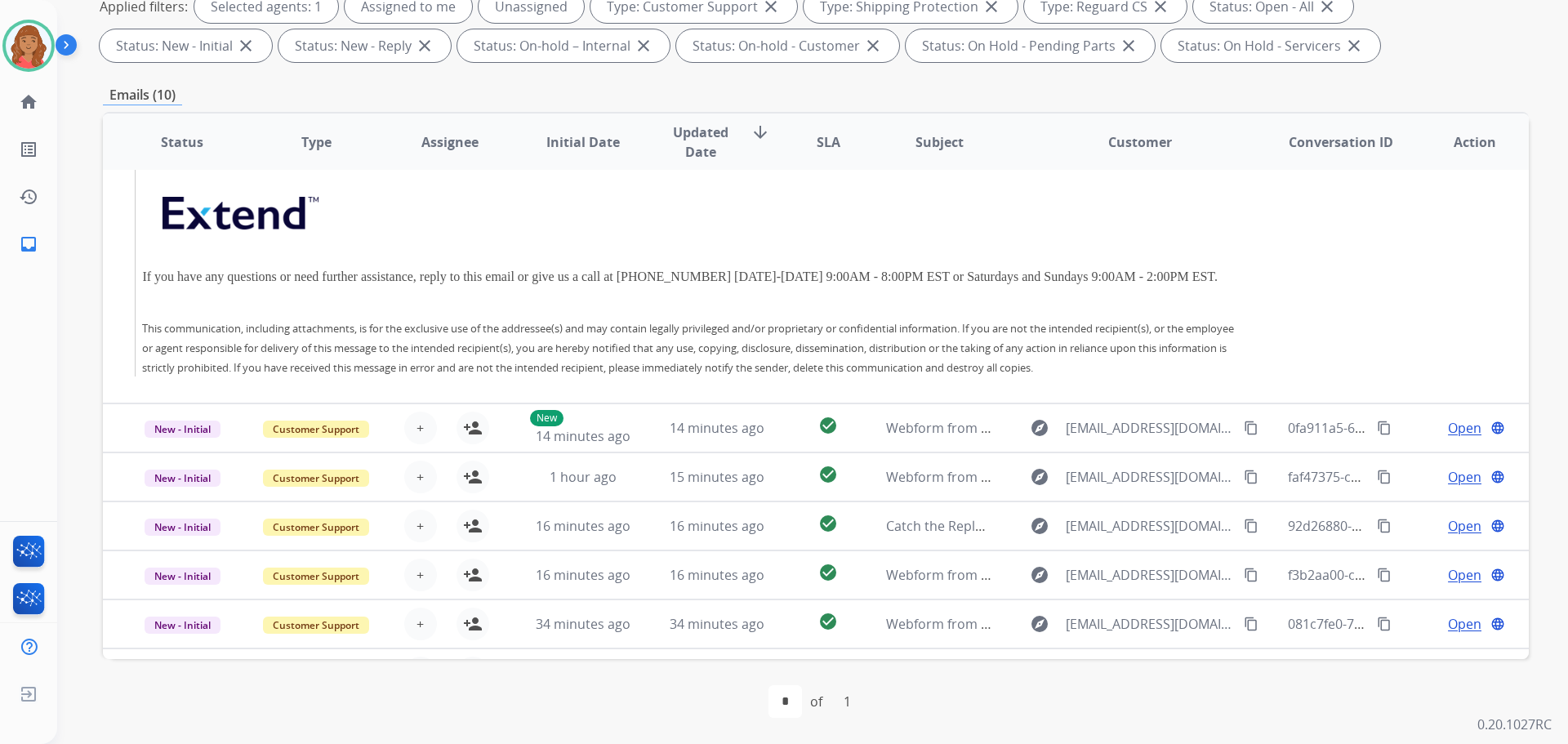
scroll to position [490, 0]
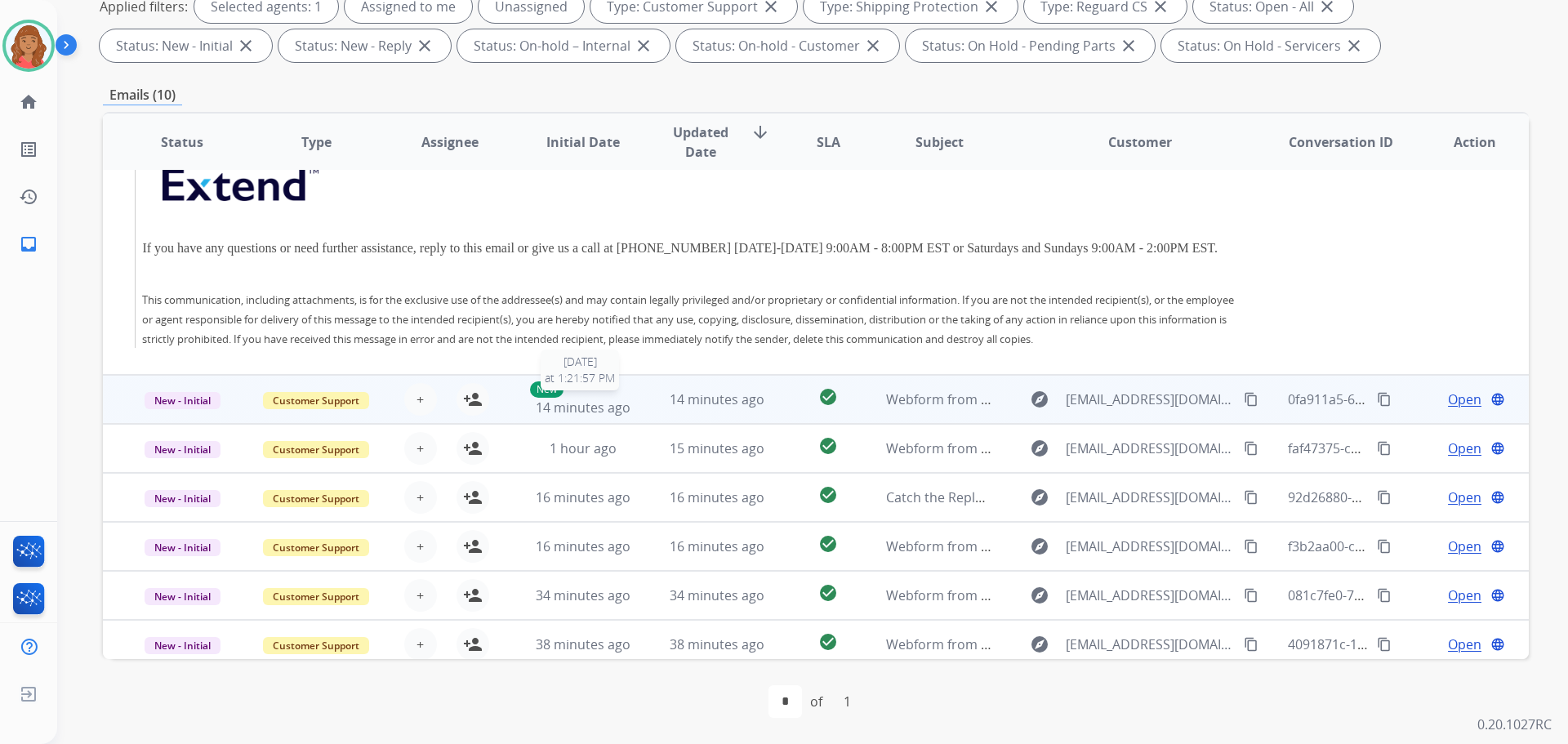
click at [604, 404] on span "14 minutes ago" at bounding box center [583, 408] width 95 height 18
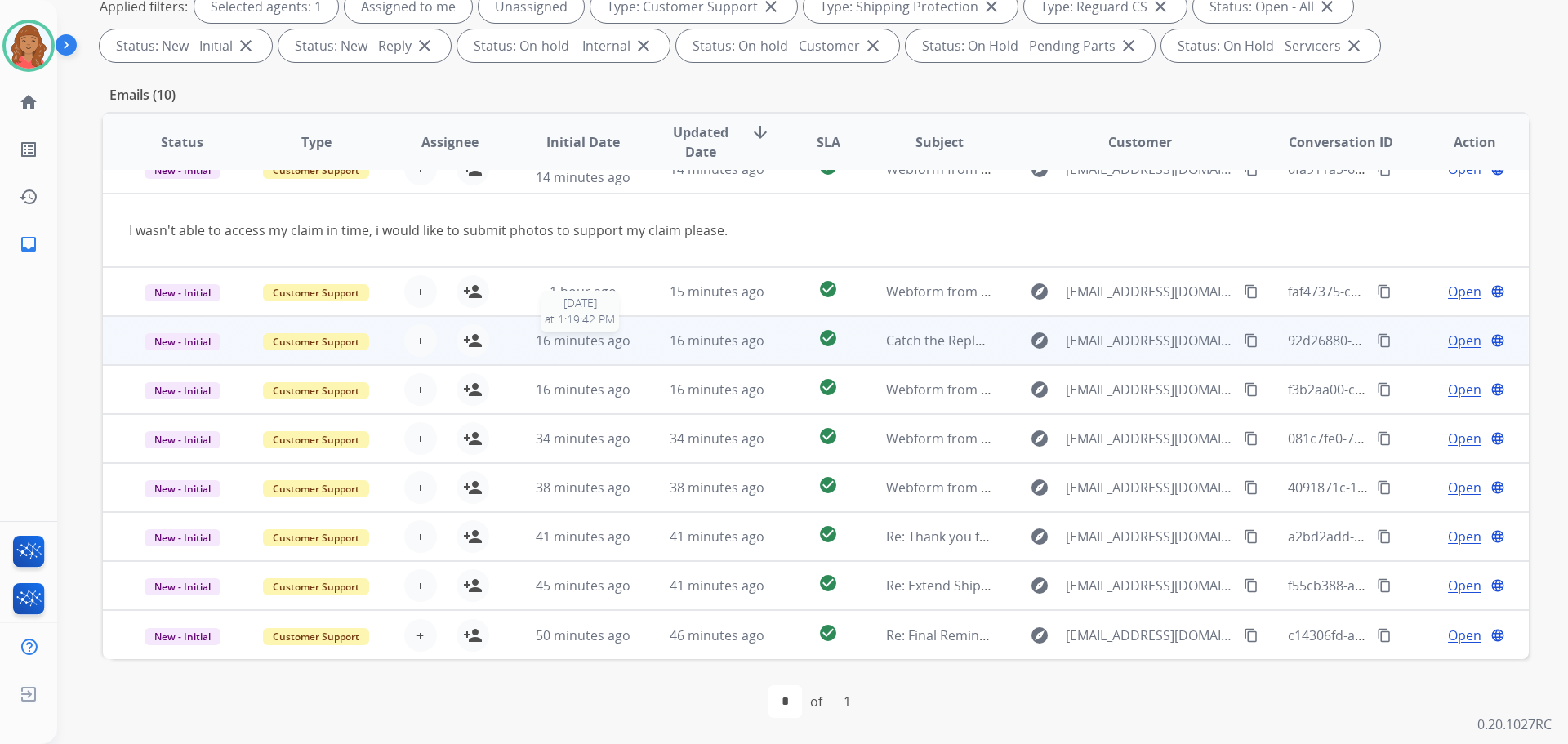
scroll to position [49, 0]
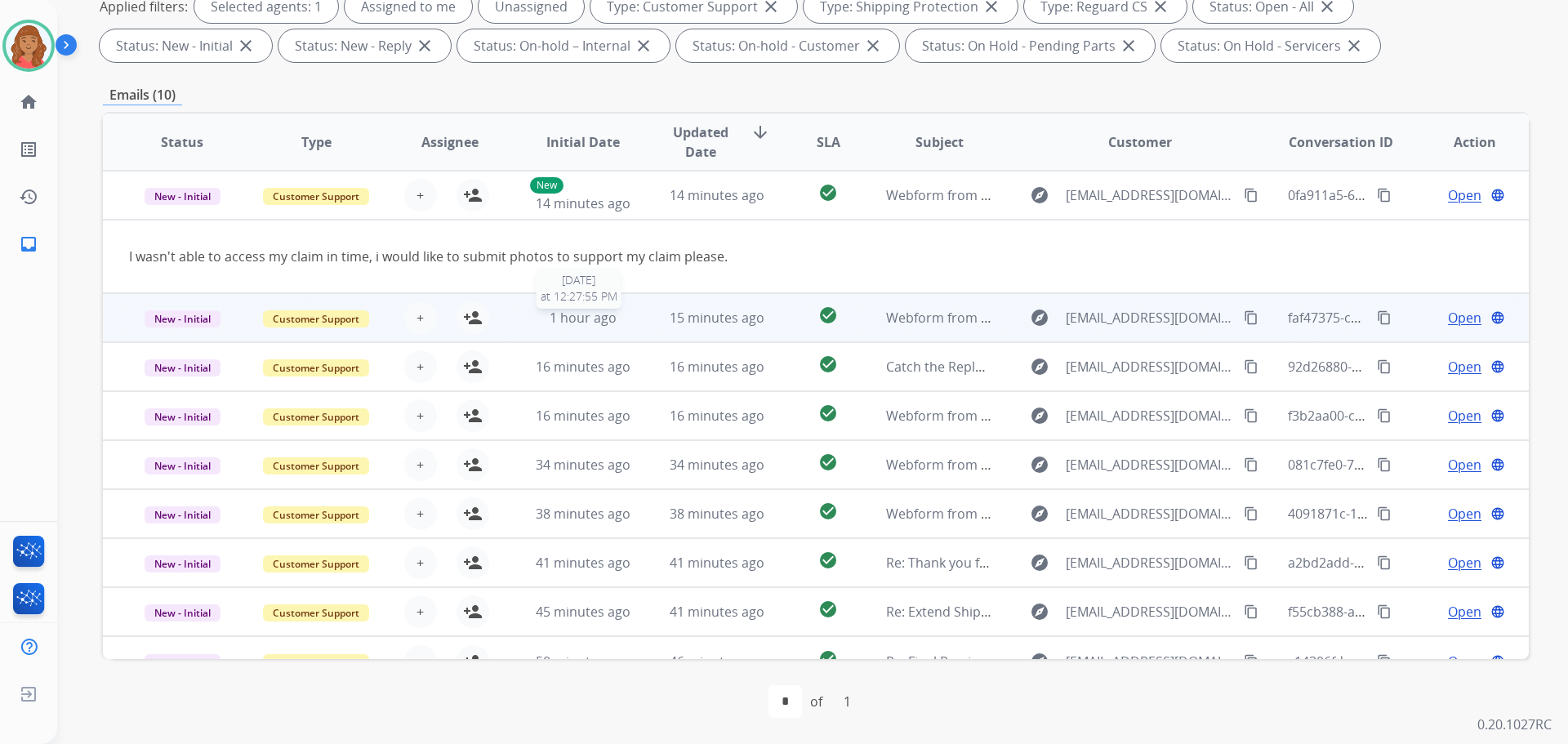
click at [594, 319] on span "1 hour ago" at bounding box center [582, 318] width 67 height 18
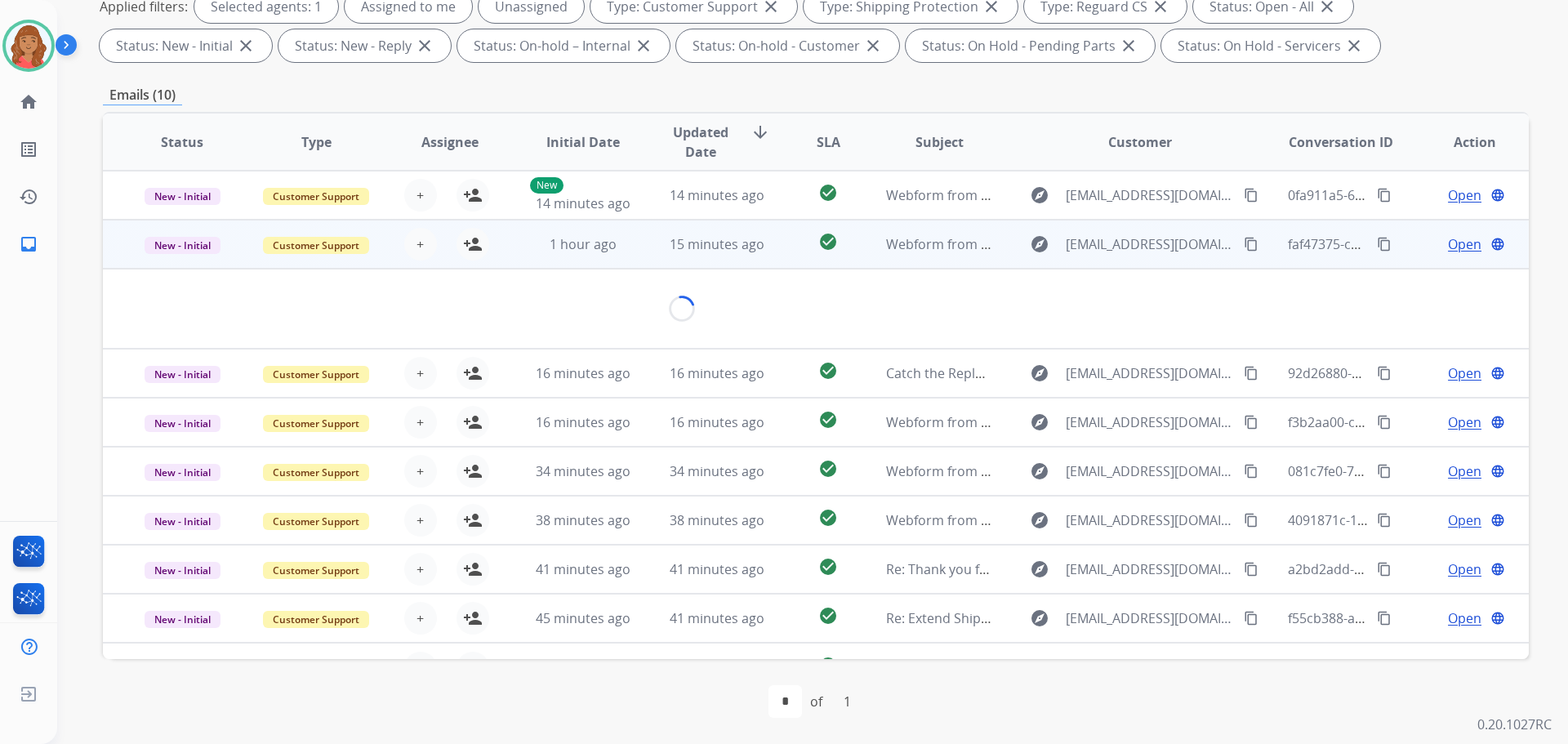
scroll to position [75, 0]
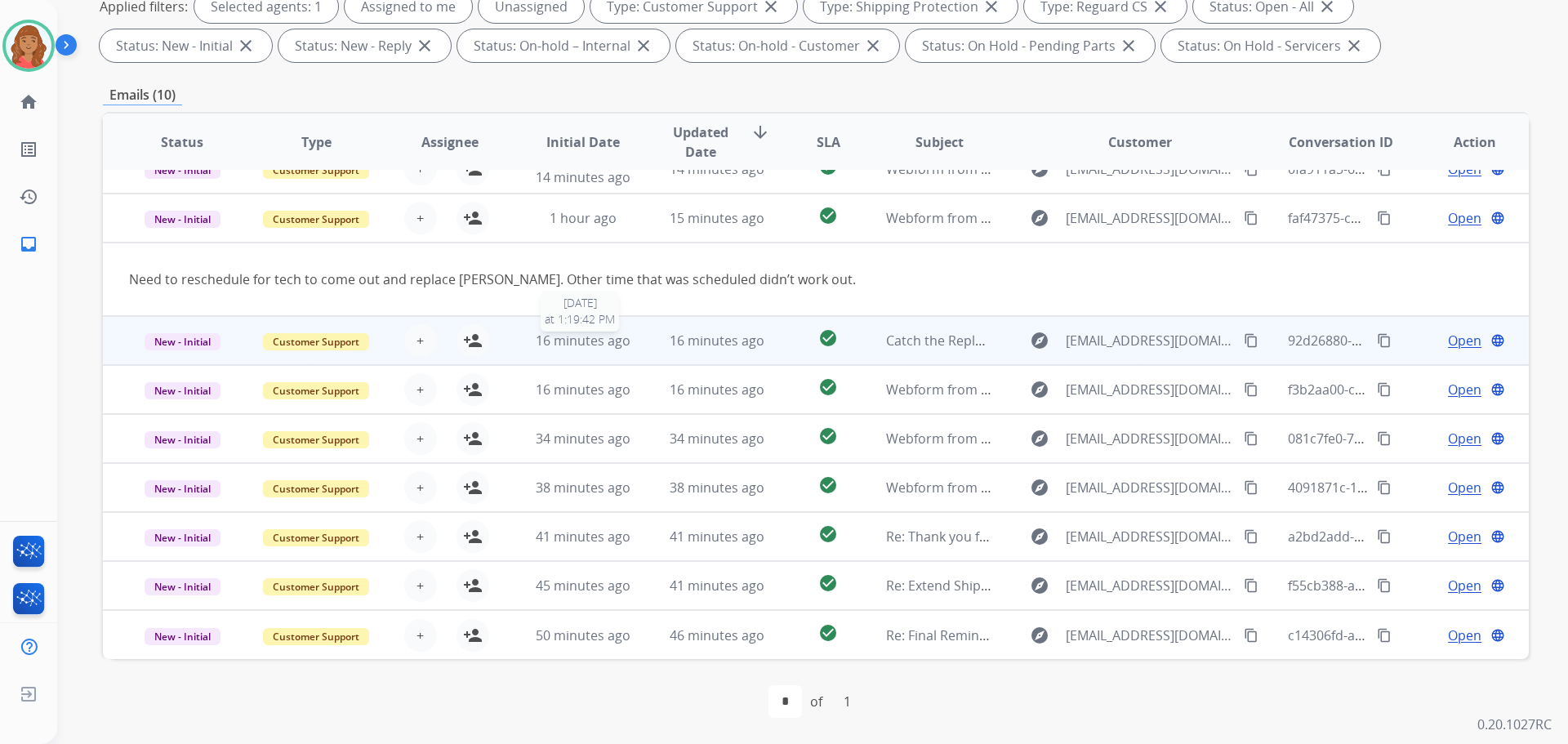
click at [587, 337] on span "16 minutes ago" at bounding box center [583, 341] width 95 height 18
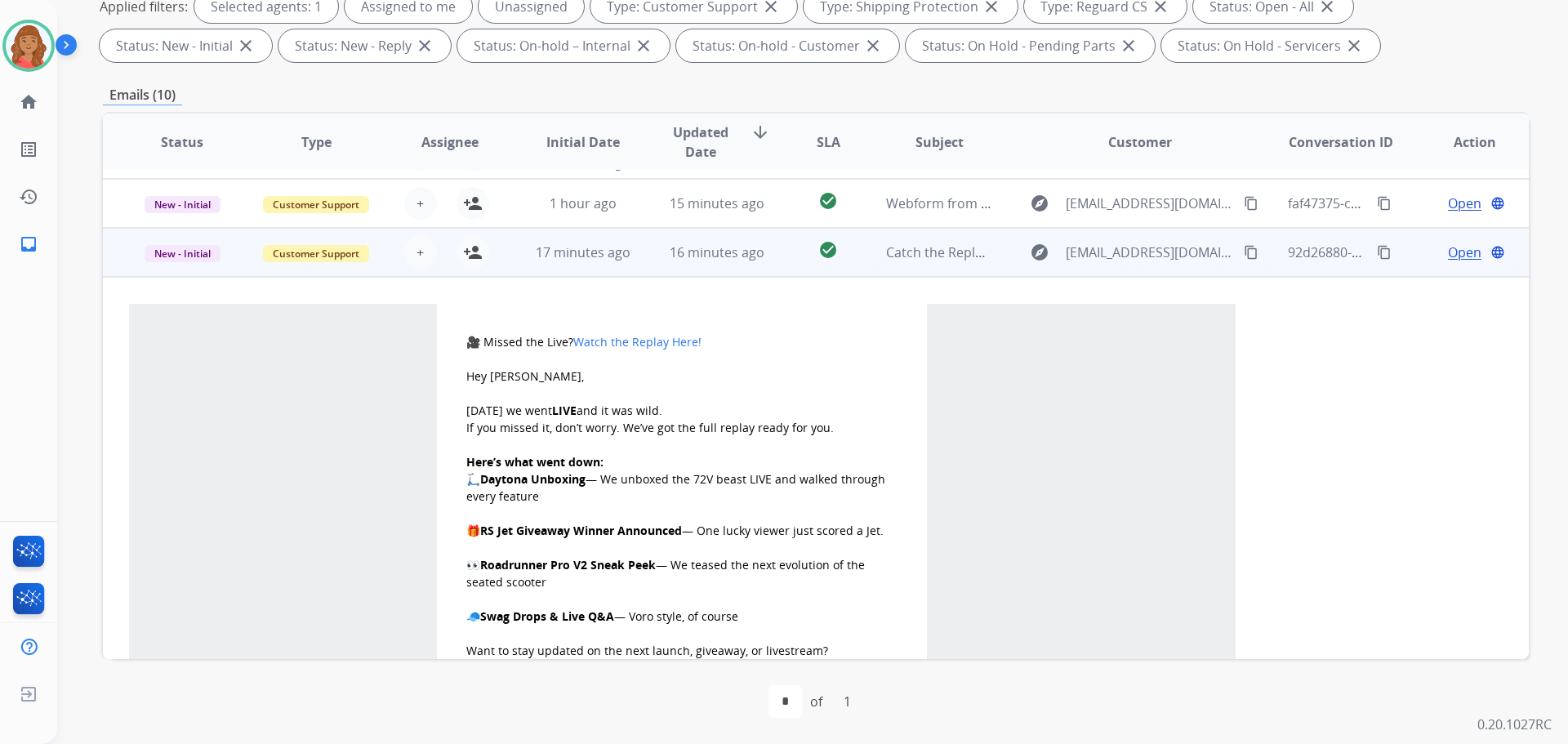
scroll to position [0, 0]
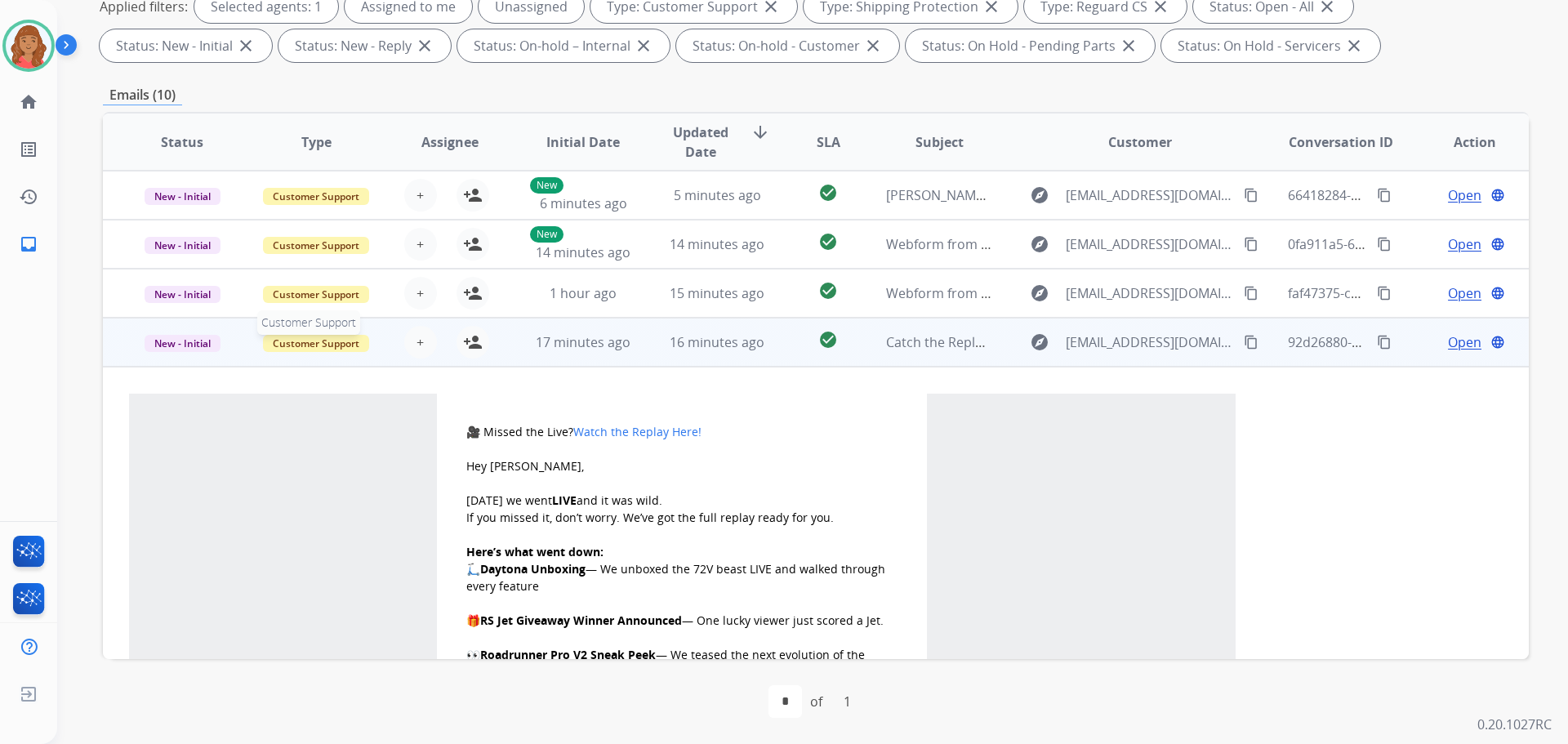
click at [325, 346] on span "Customer Support" at bounding box center [316, 343] width 107 height 17
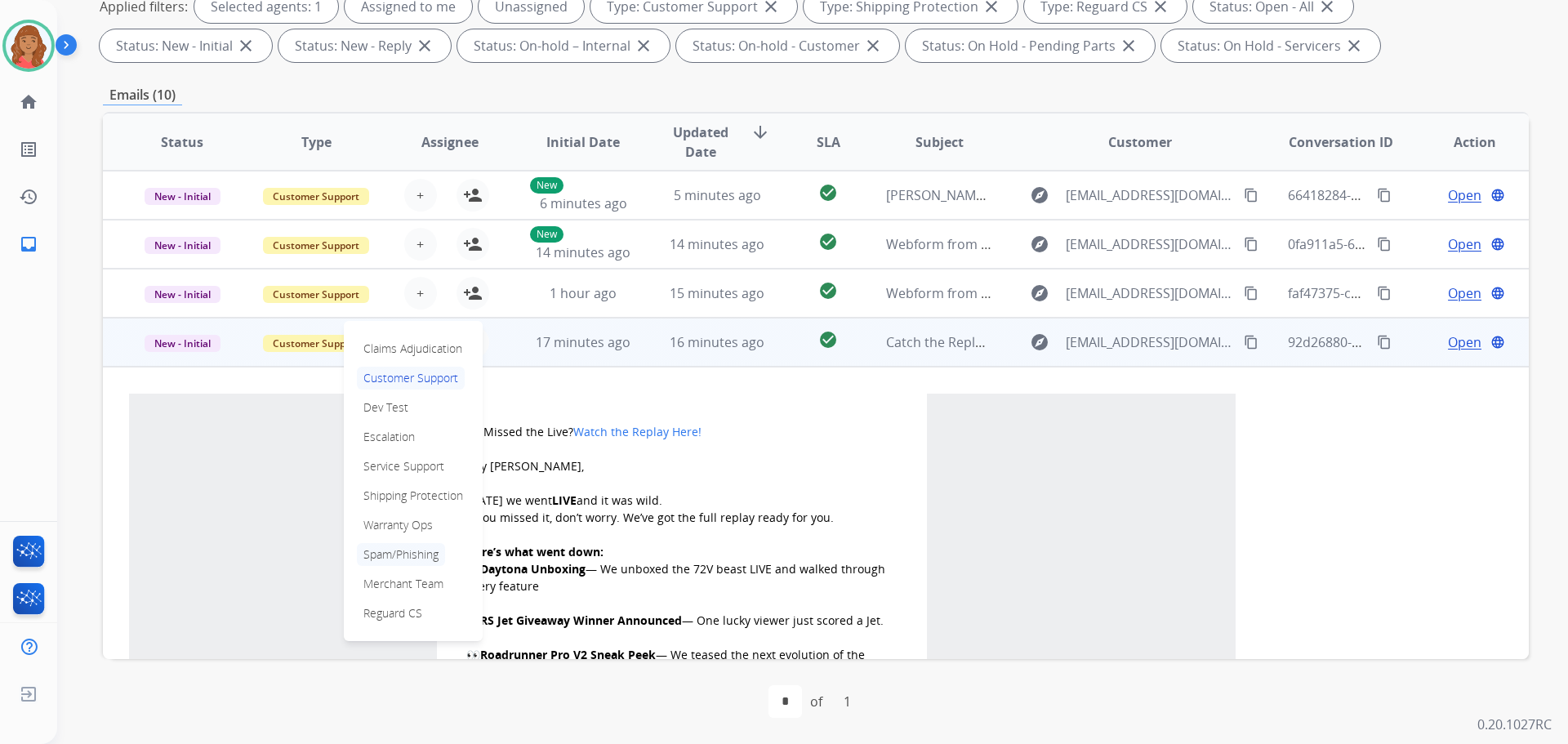
click at [424, 546] on p "Spam/Phishing" at bounding box center [400, 555] width 88 height 23
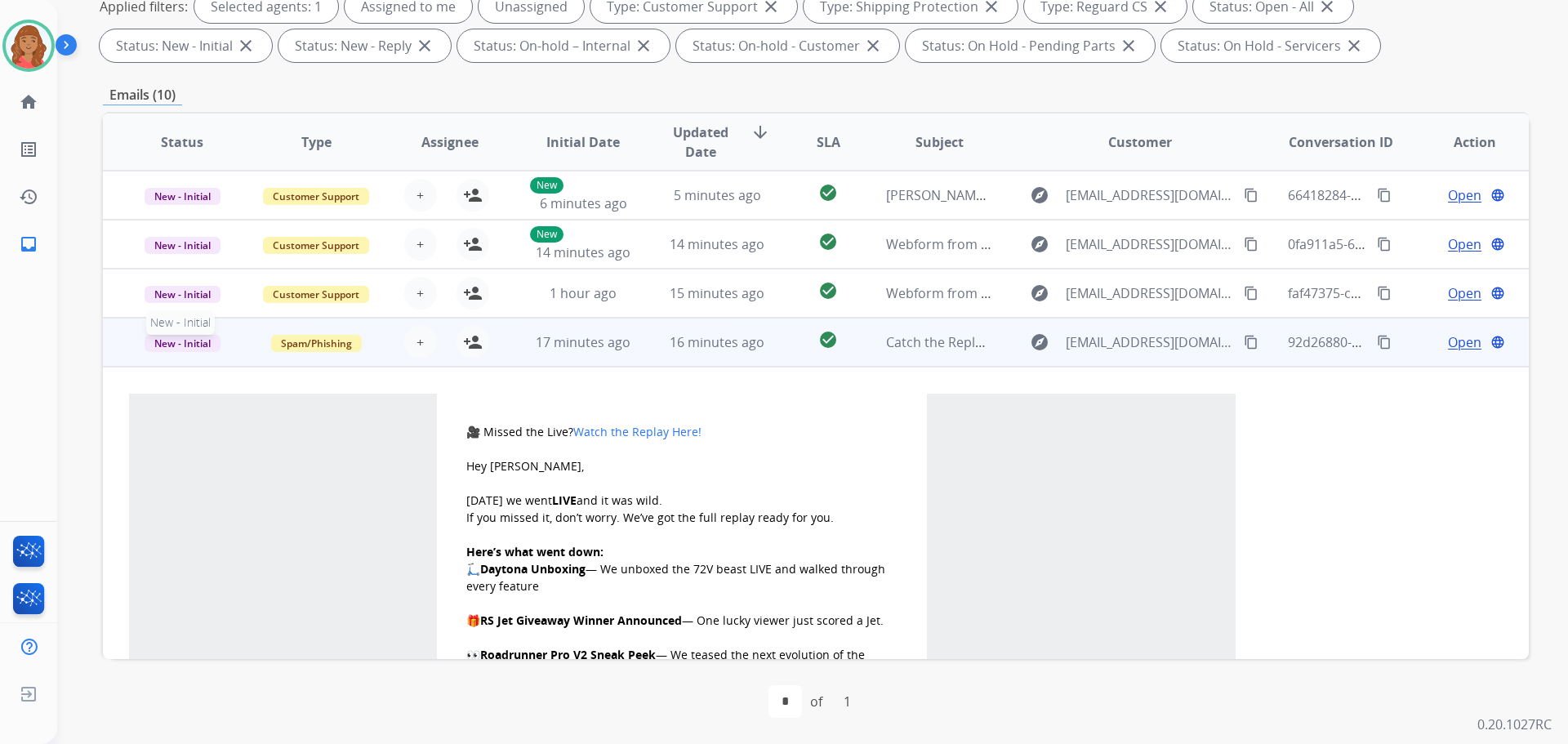
click at [191, 345] on span "New - Initial" at bounding box center [183, 343] width 76 height 17
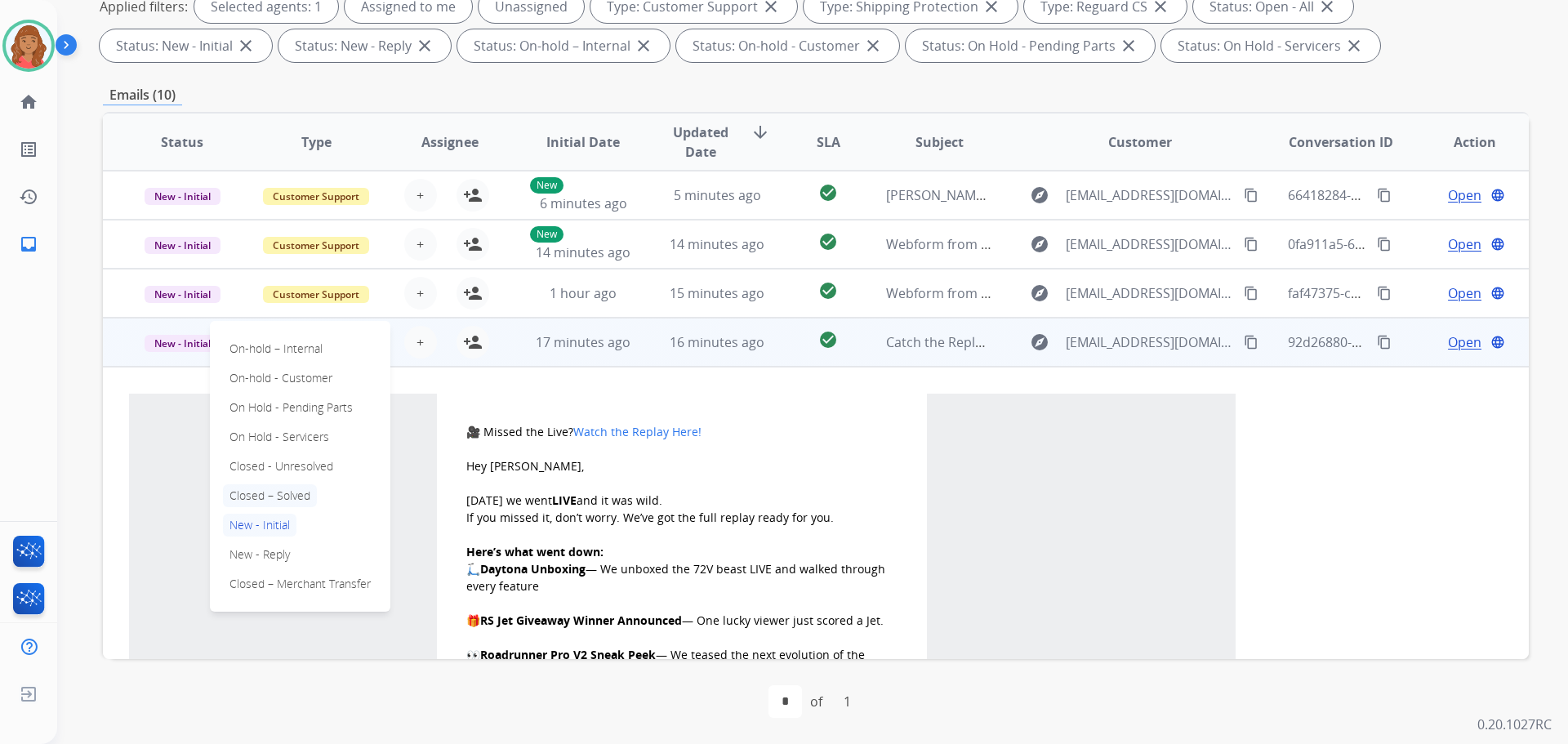
click at [264, 498] on p "Closed – Solved" at bounding box center [270, 496] width 94 height 23
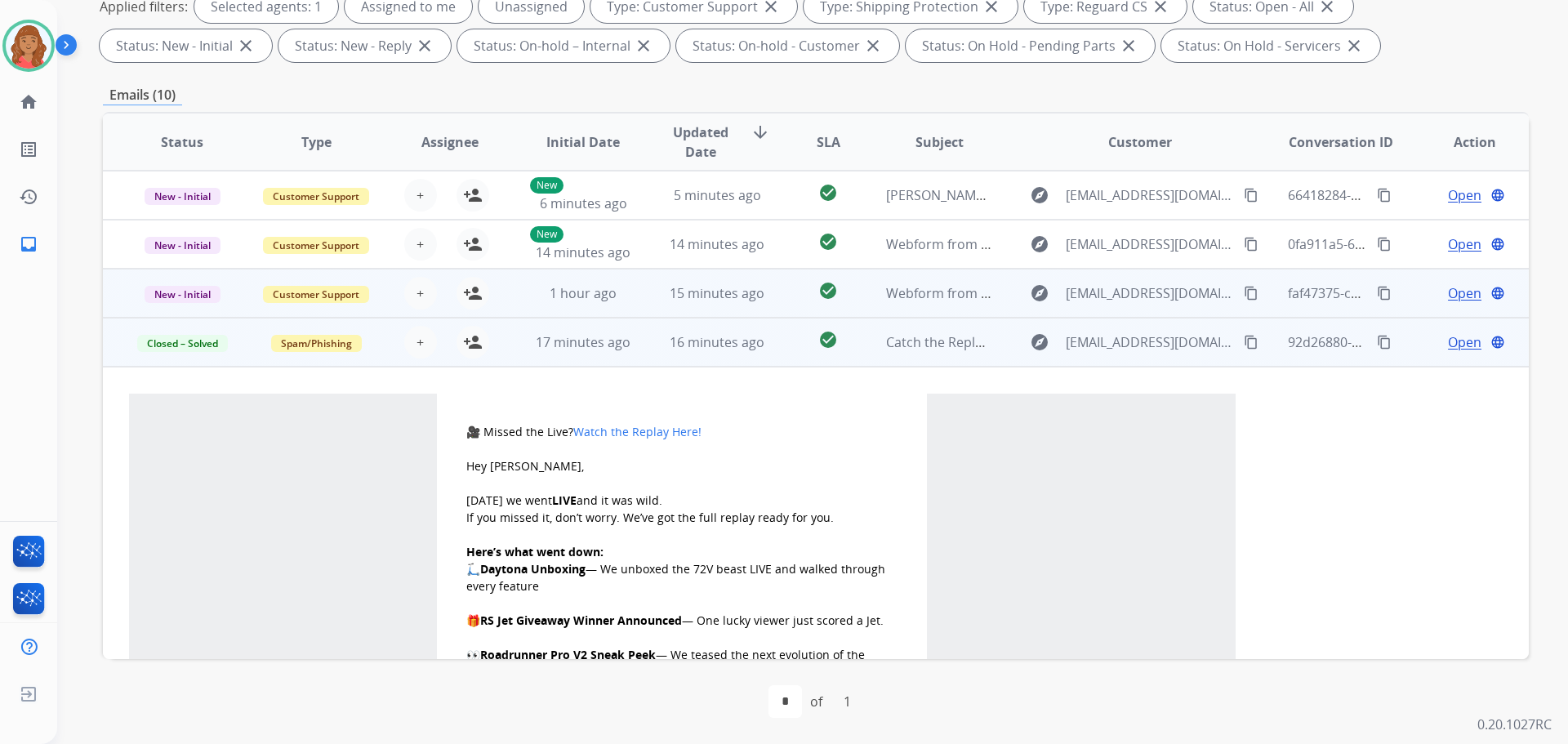
click at [873, 288] on td "Webform from Blyss0789@yahoo.com on 08/31/2025" at bounding box center [927, 293] width 134 height 49
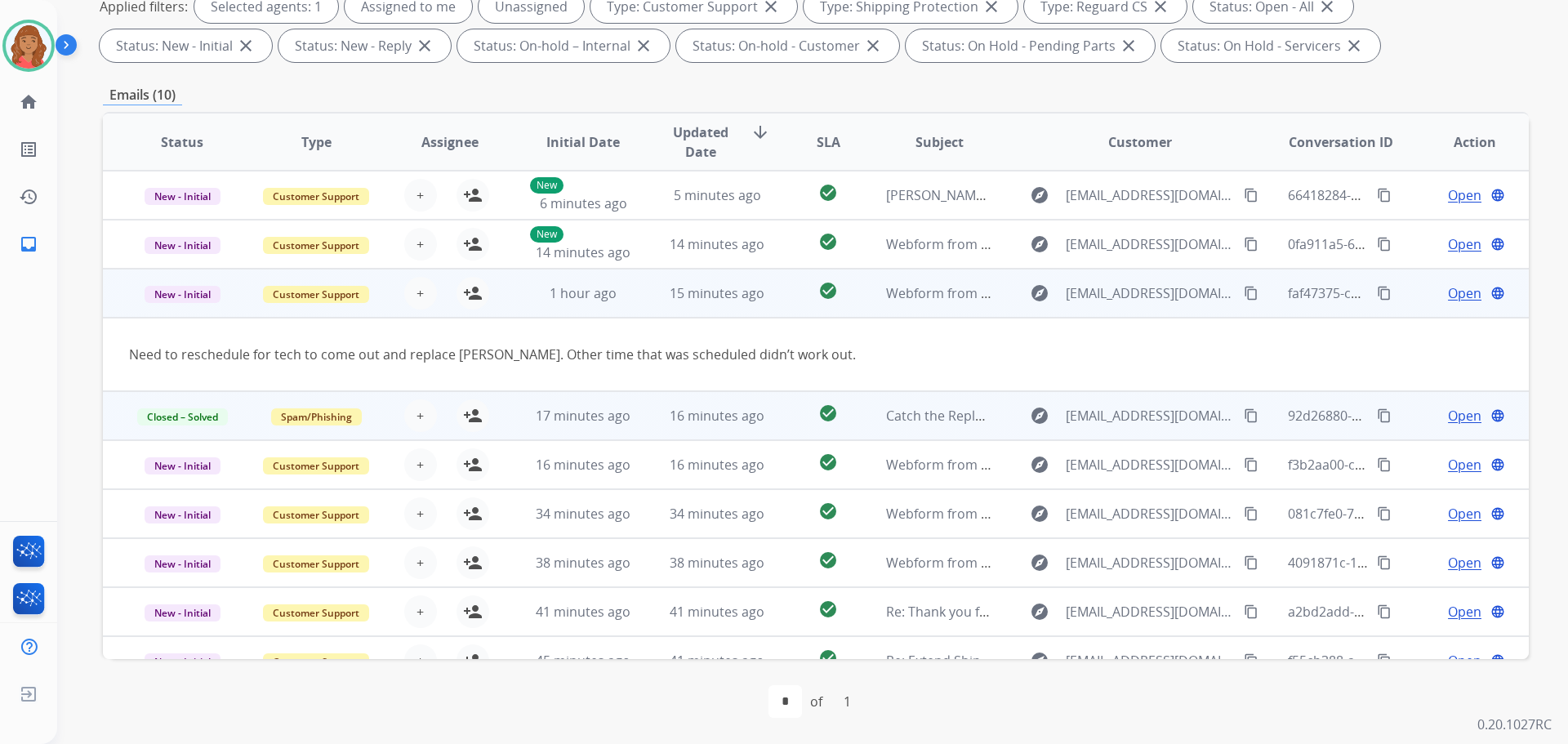
scroll to position [75, 0]
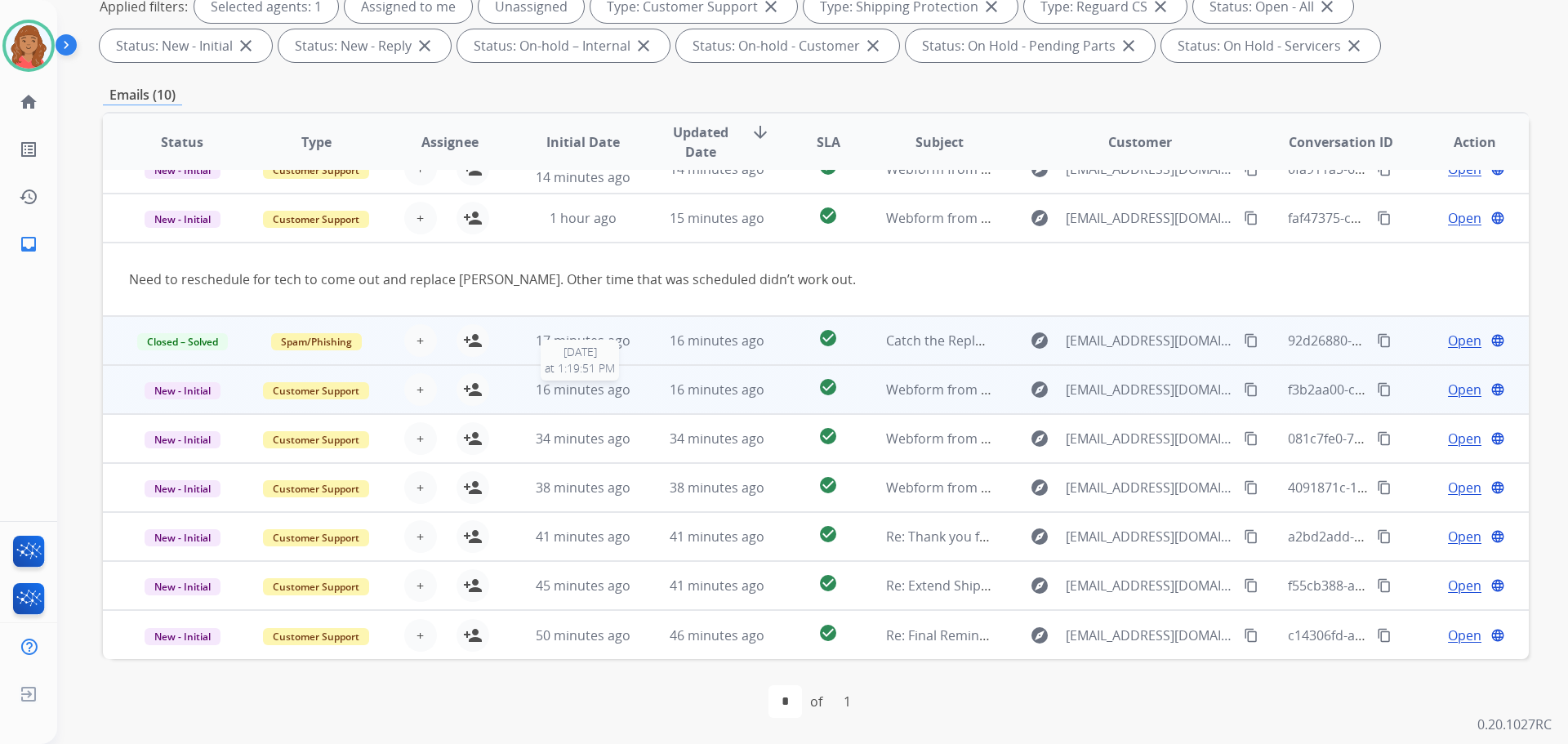
click at [572, 387] on span "16 minutes ago" at bounding box center [583, 390] width 95 height 18
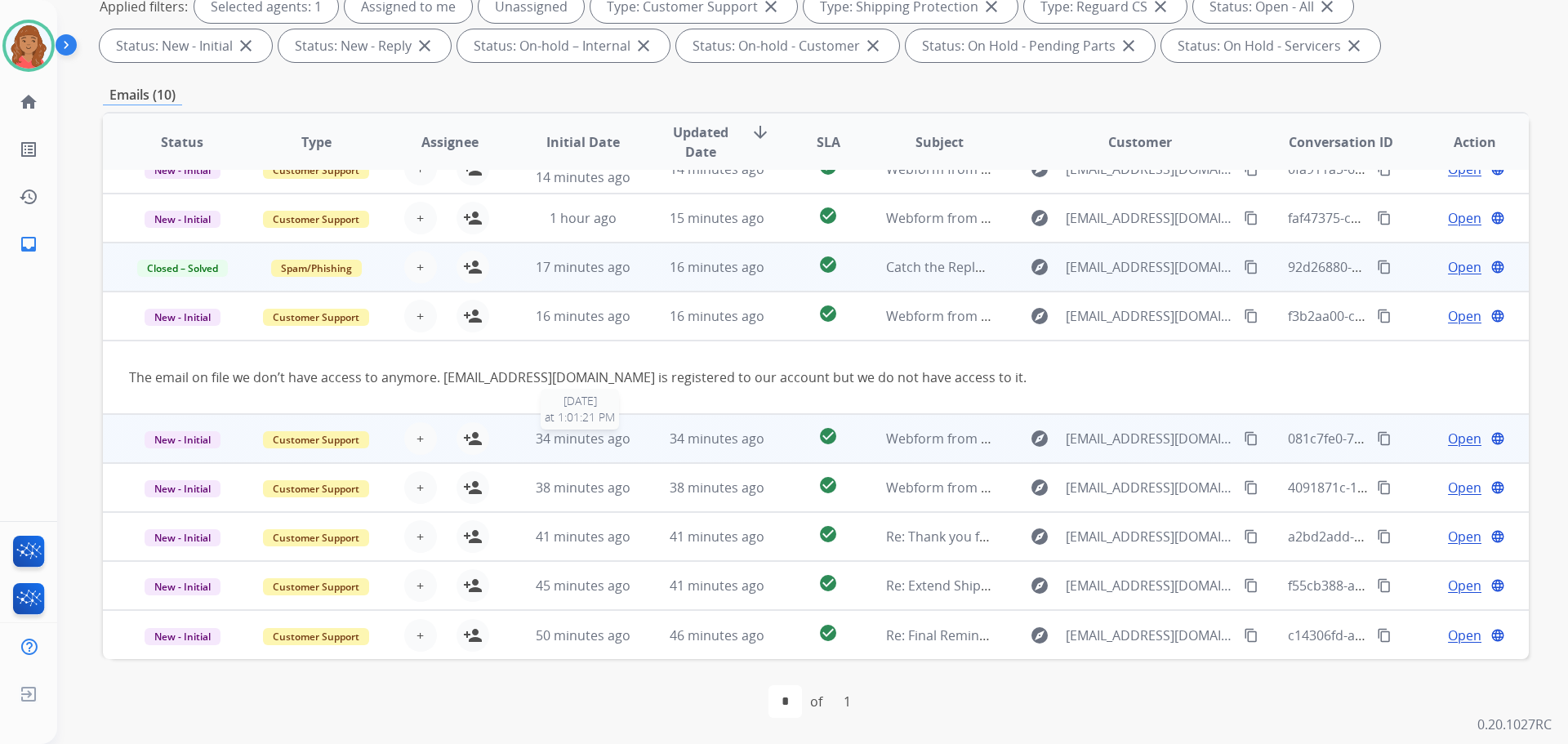
click at [545, 431] on span "34 minutes ago" at bounding box center [583, 439] width 95 height 18
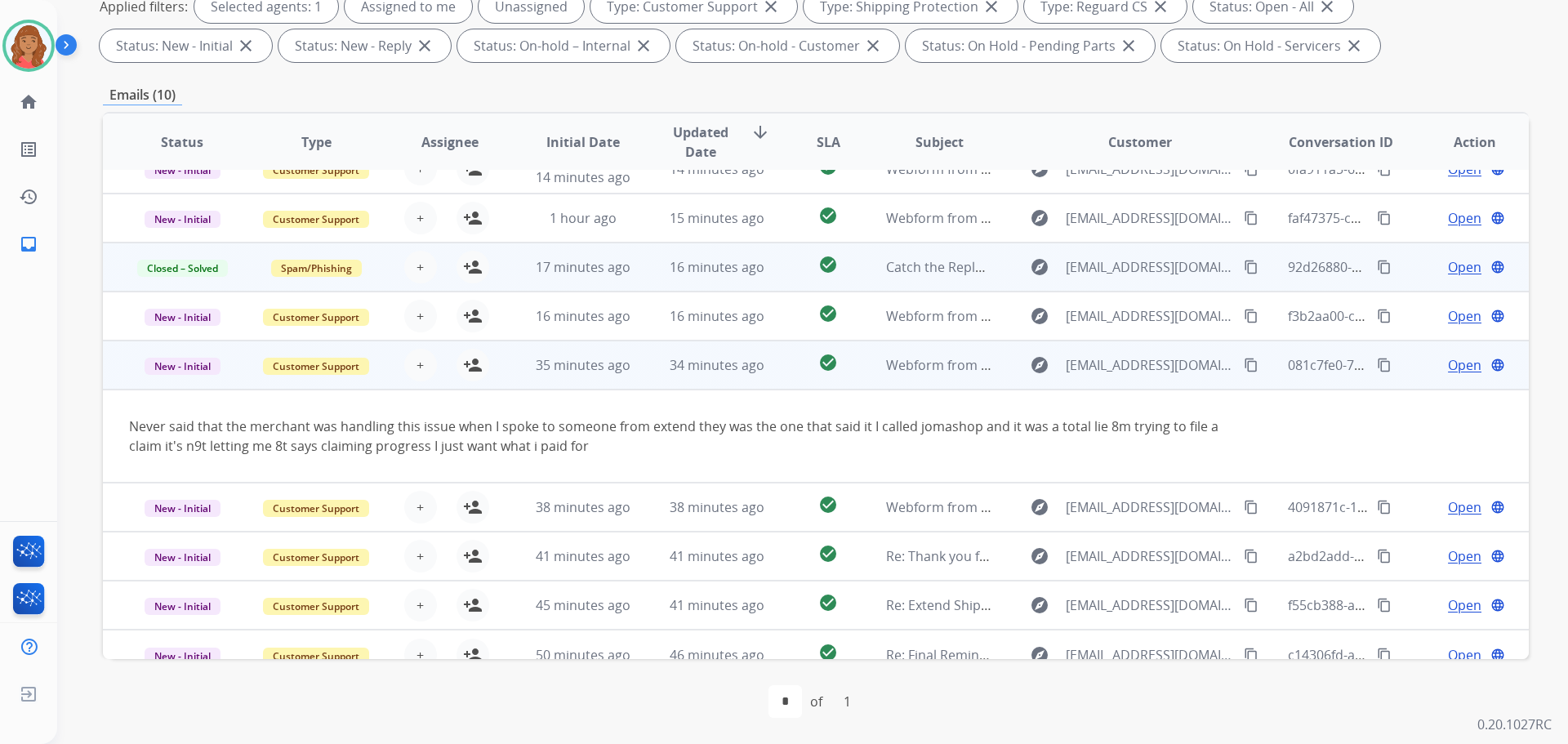
scroll to position [95, 0]
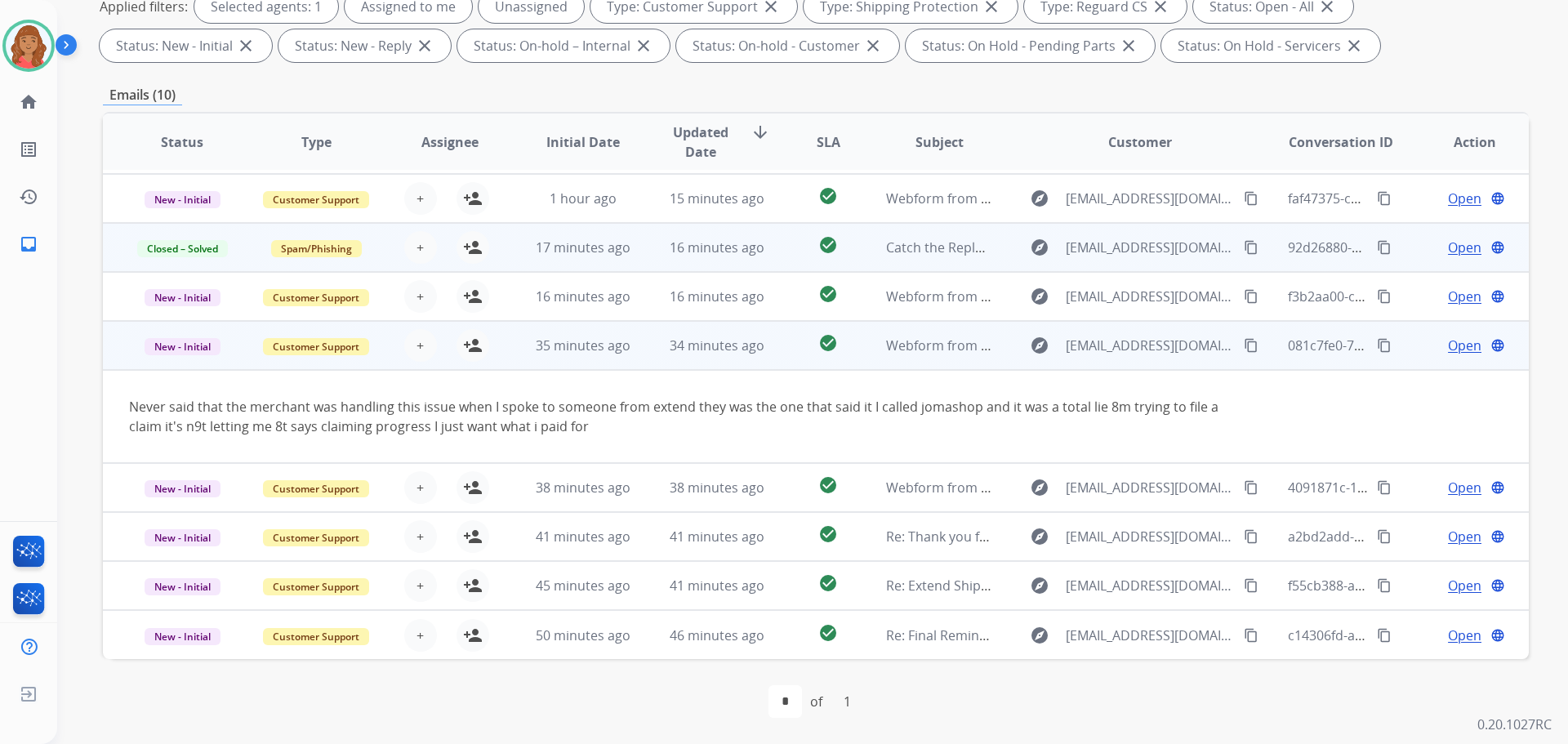
drag, startPoint x: 185, startPoint y: 408, endPoint x: 214, endPoint y: 417, distance: 30.4
click at [214, 417] on div "Never said that the merchant was handling this issue when I spoke to someone fr…" at bounding box center [682, 416] width 1107 height 39
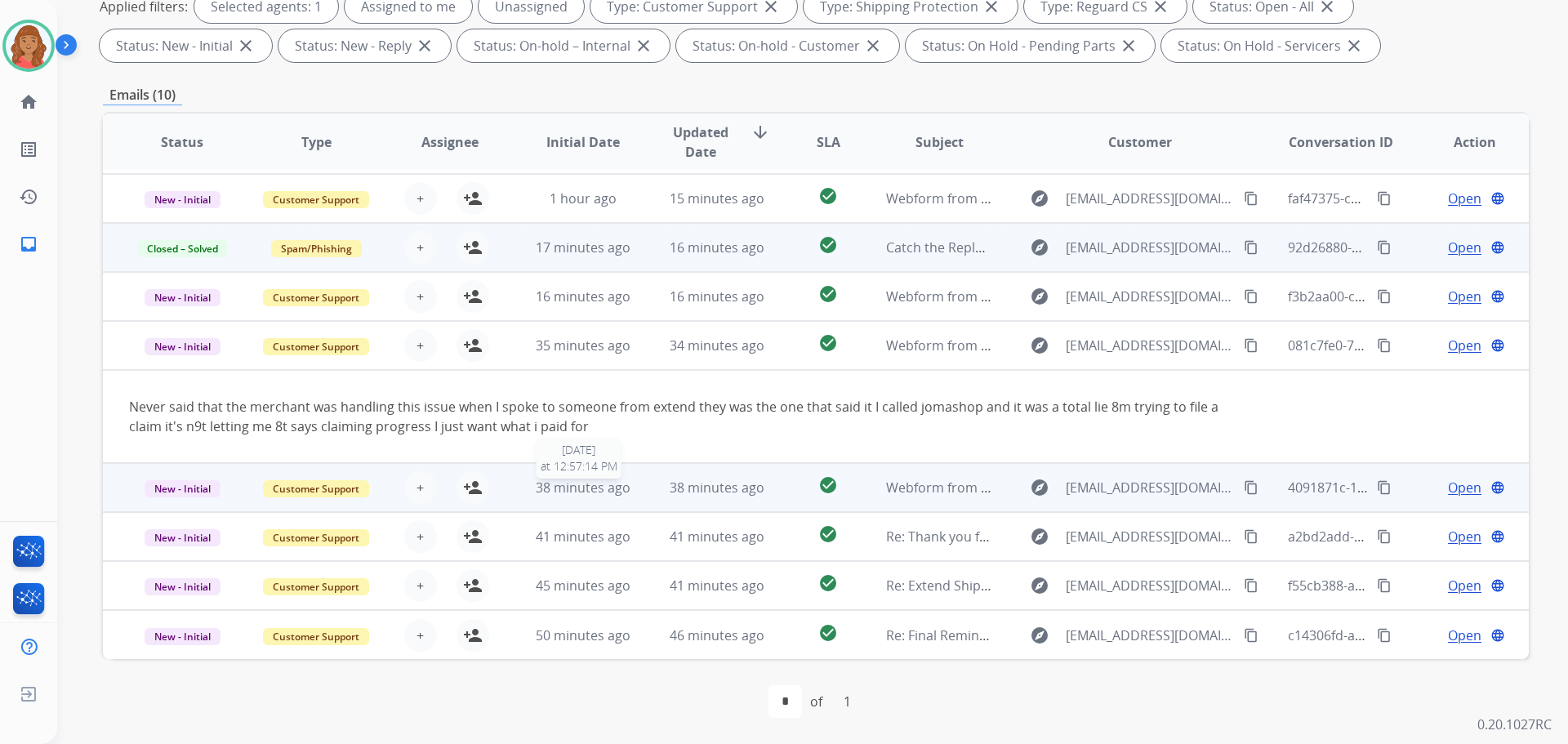
click at [586, 480] on span "38 minutes ago" at bounding box center [583, 487] width 95 height 18
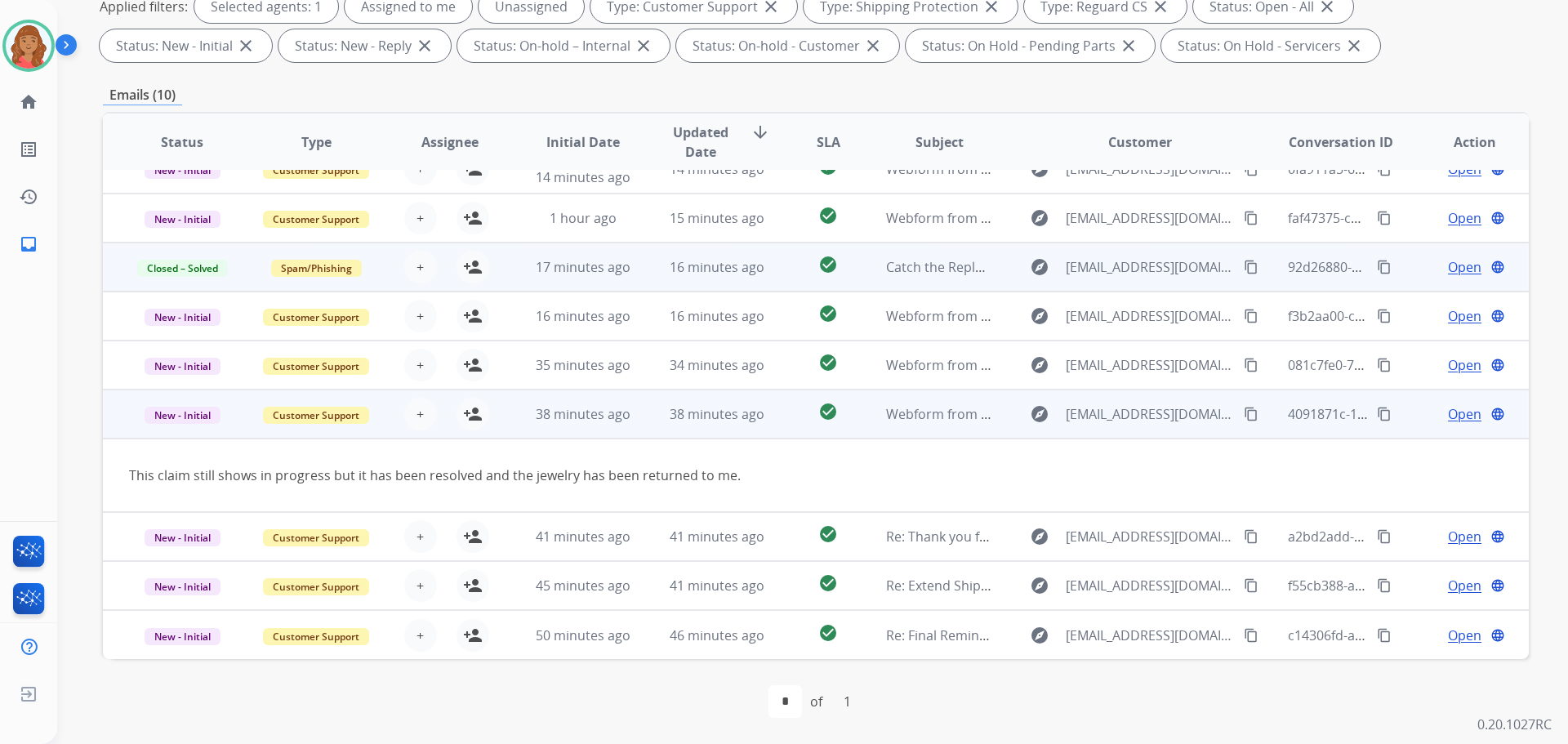
scroll to position [75, 0]
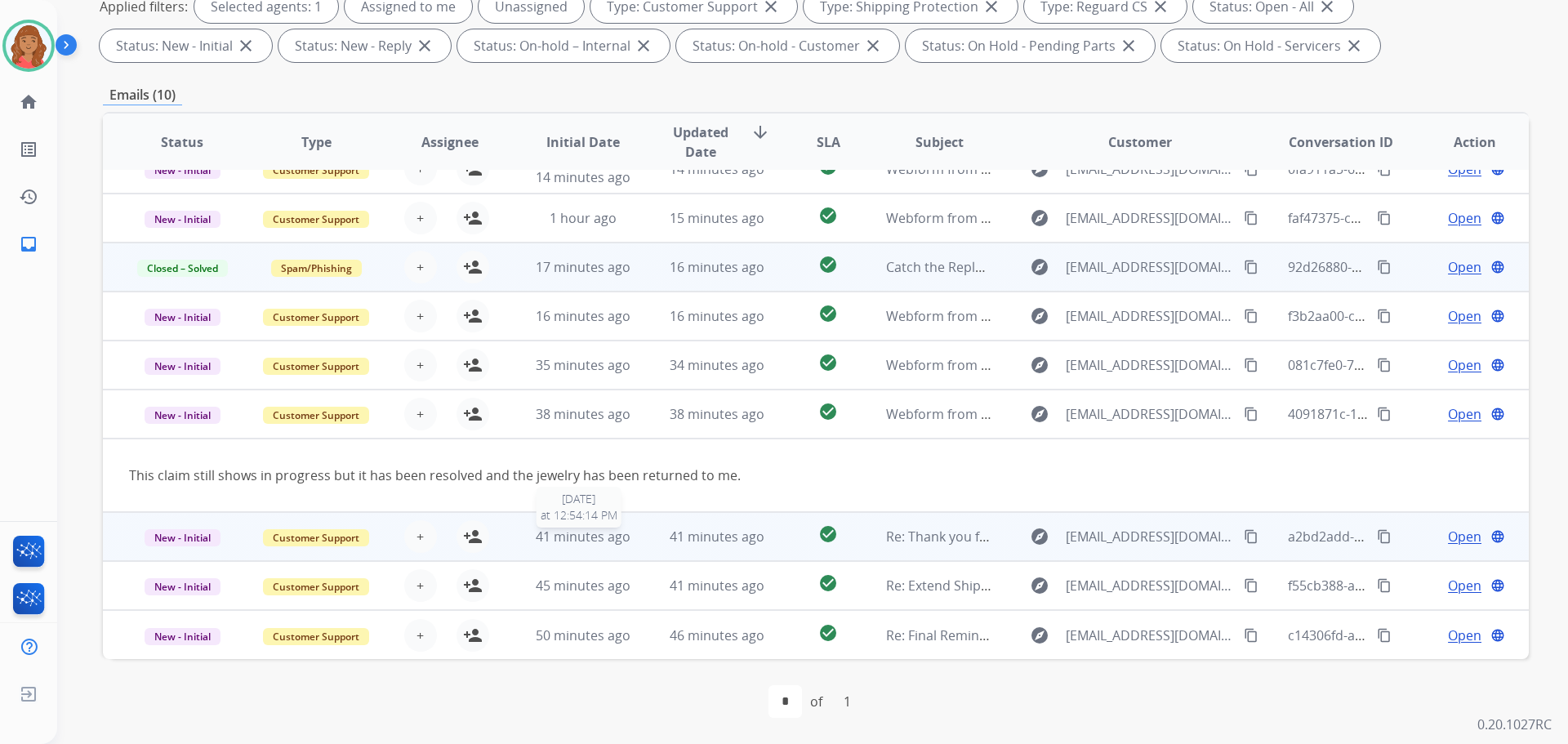
click at [582, 534] on span "41 minutes ago" at bounding box center [583, 536] width 95 height 18
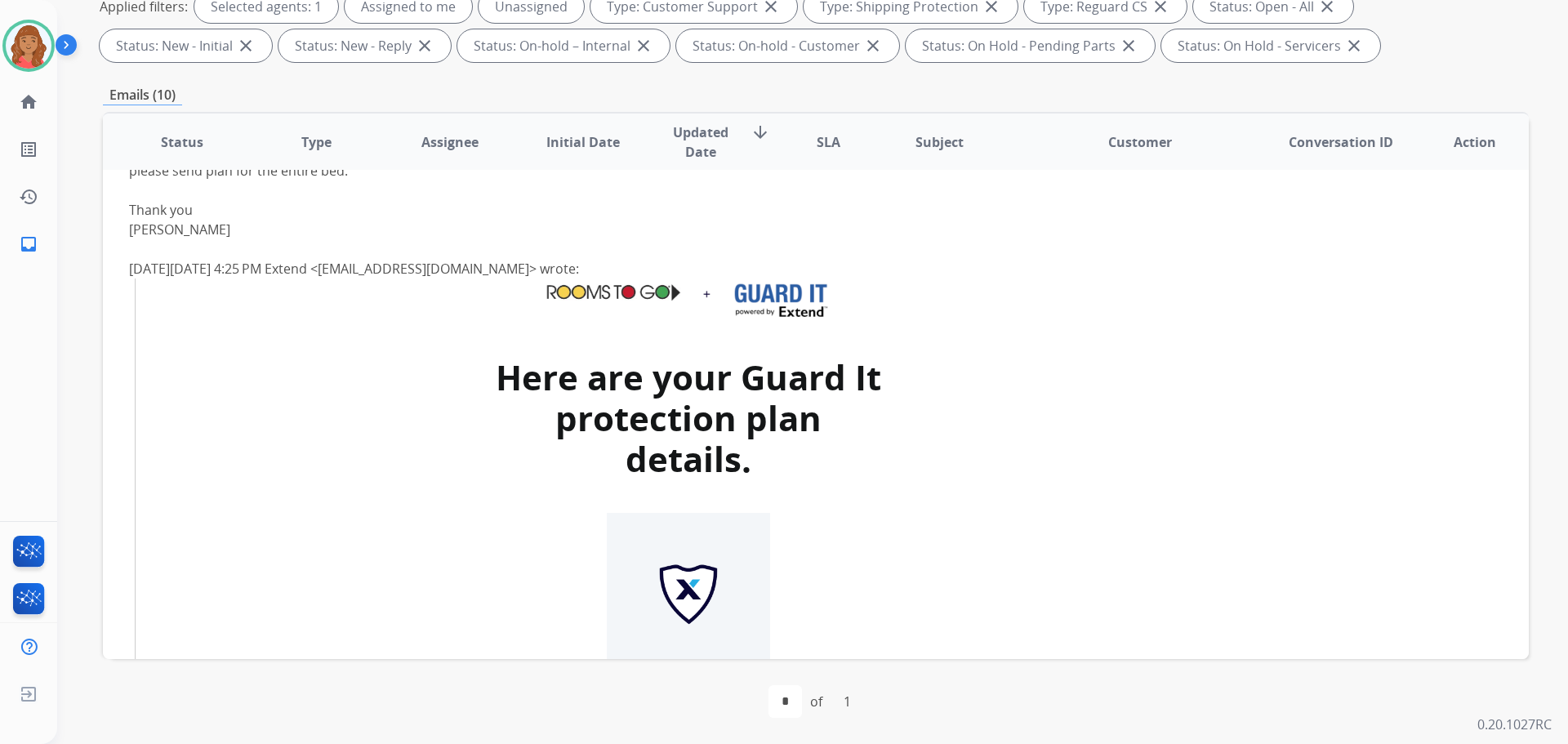
scroll to position [261, 0]
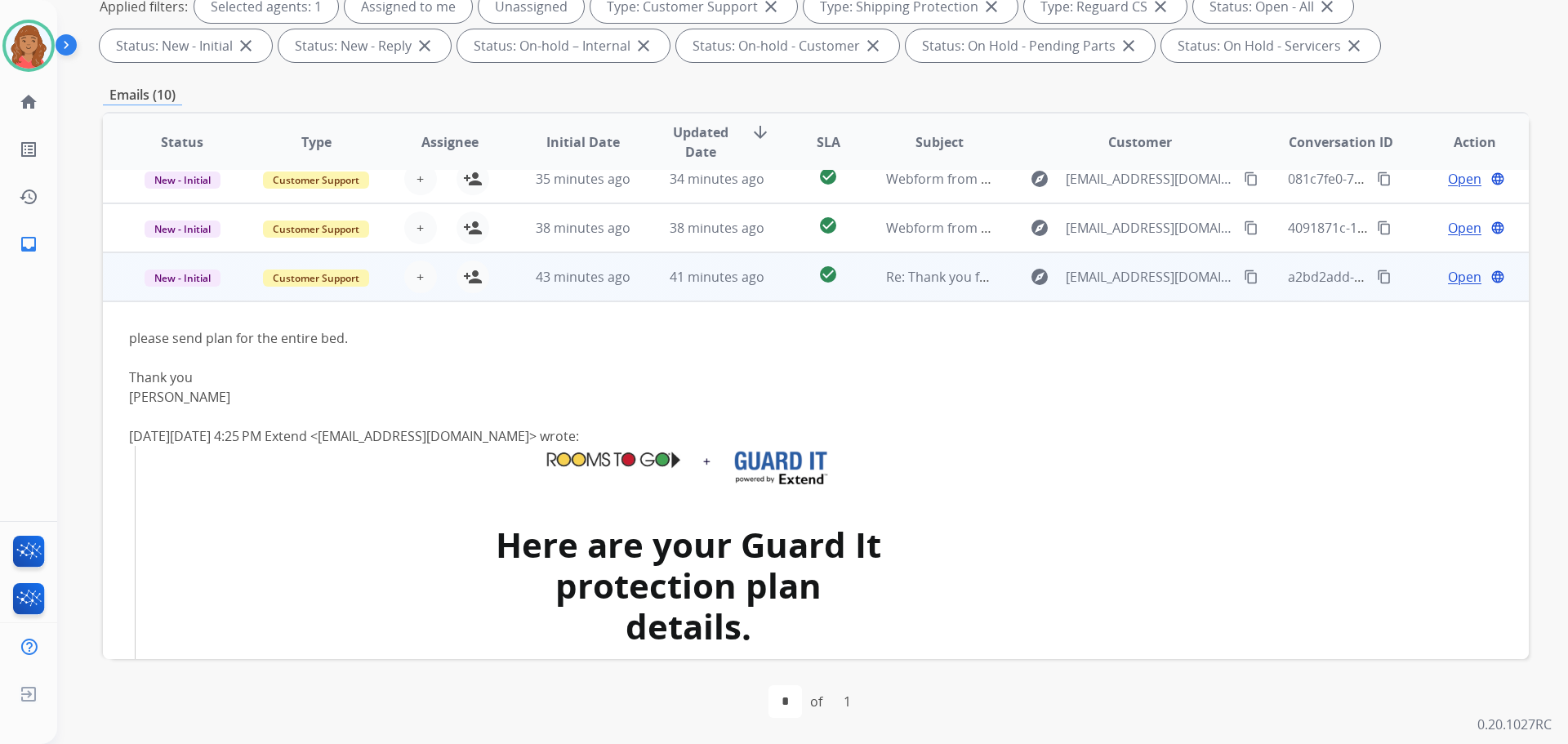
click at [521, 281] on td "43 minutes ago" at bounding box center [571, 276] width 134 height 49
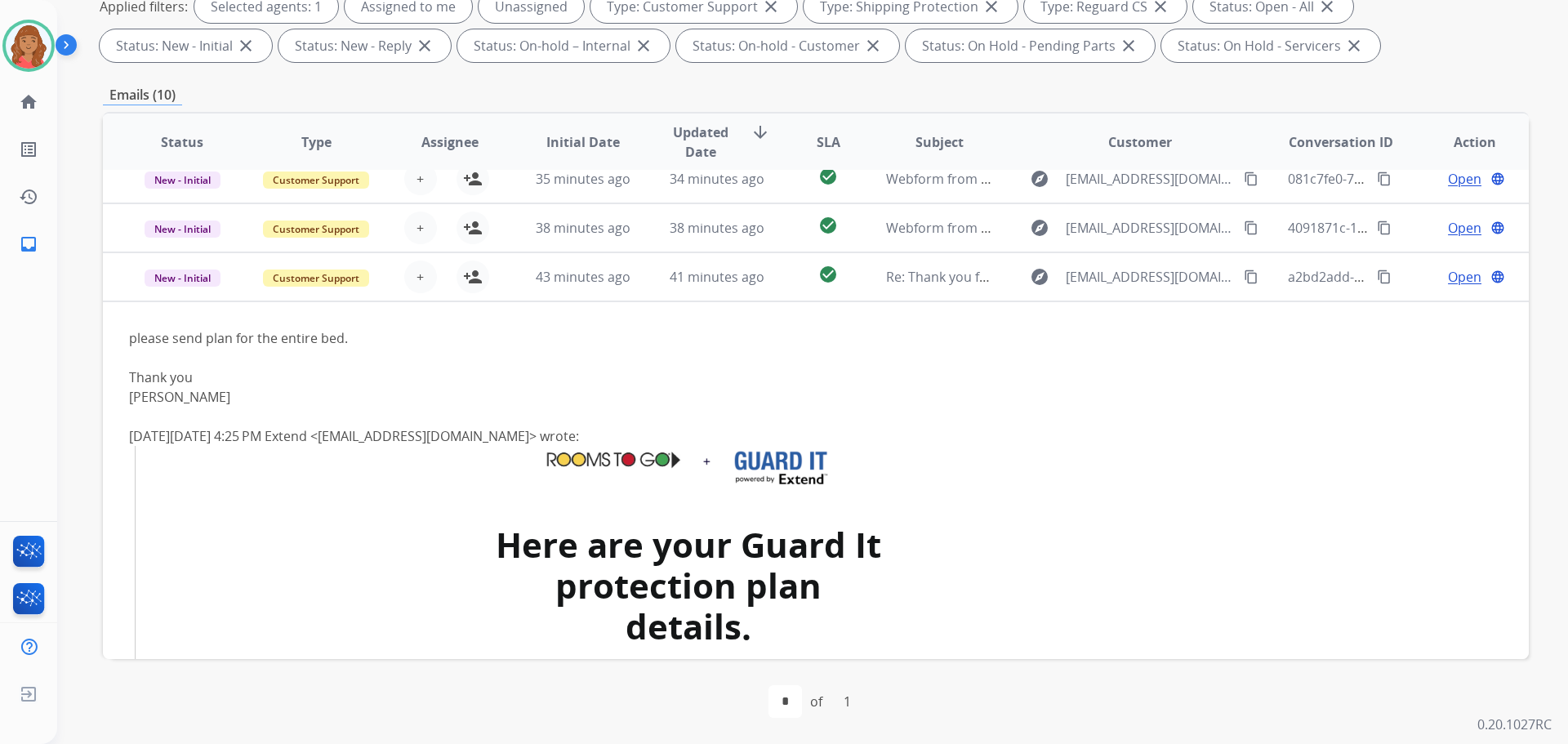
scroll to position [2, 0]
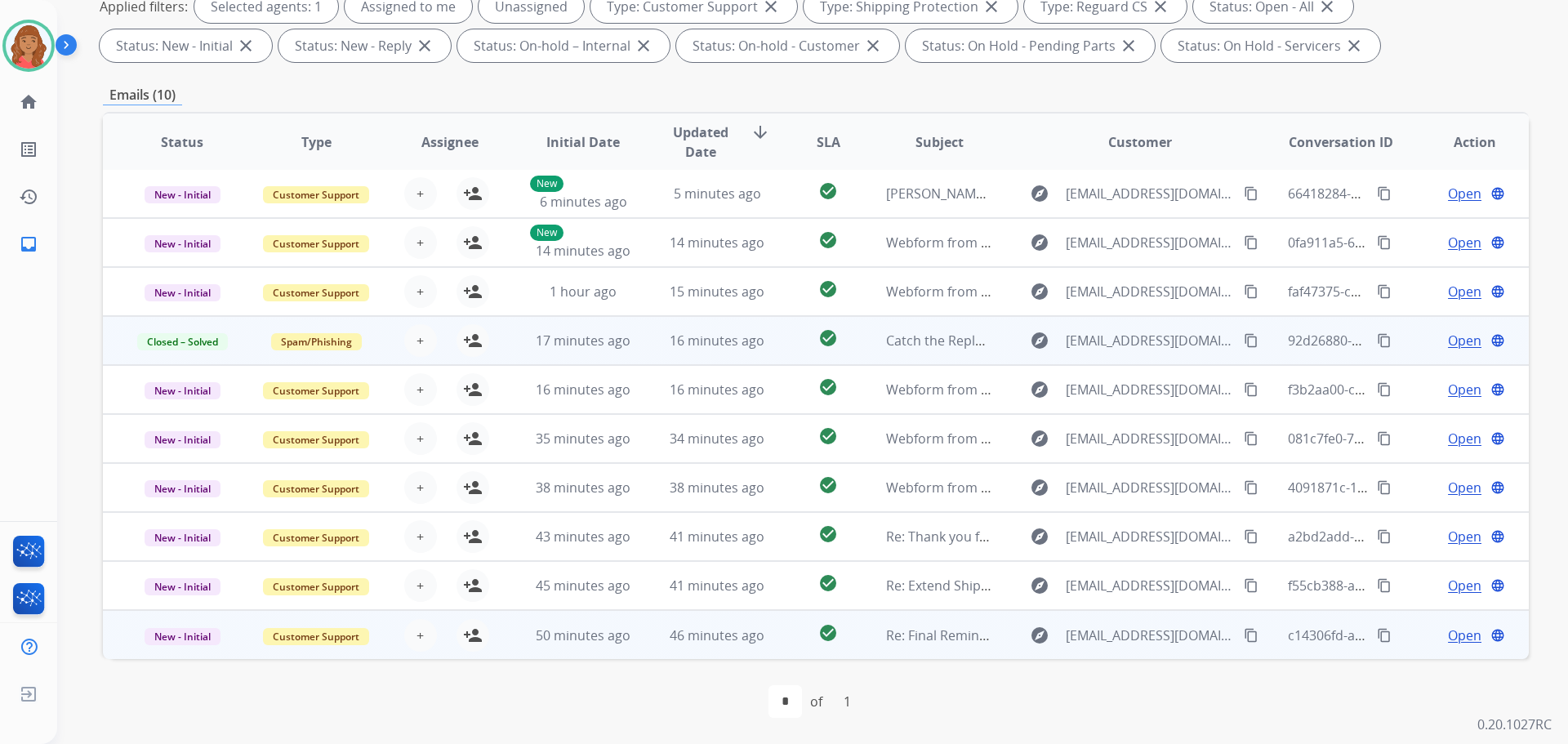
click at [559, 647] on td "50 minutes ago" at bounding box center [571, 634] width 134 height 49
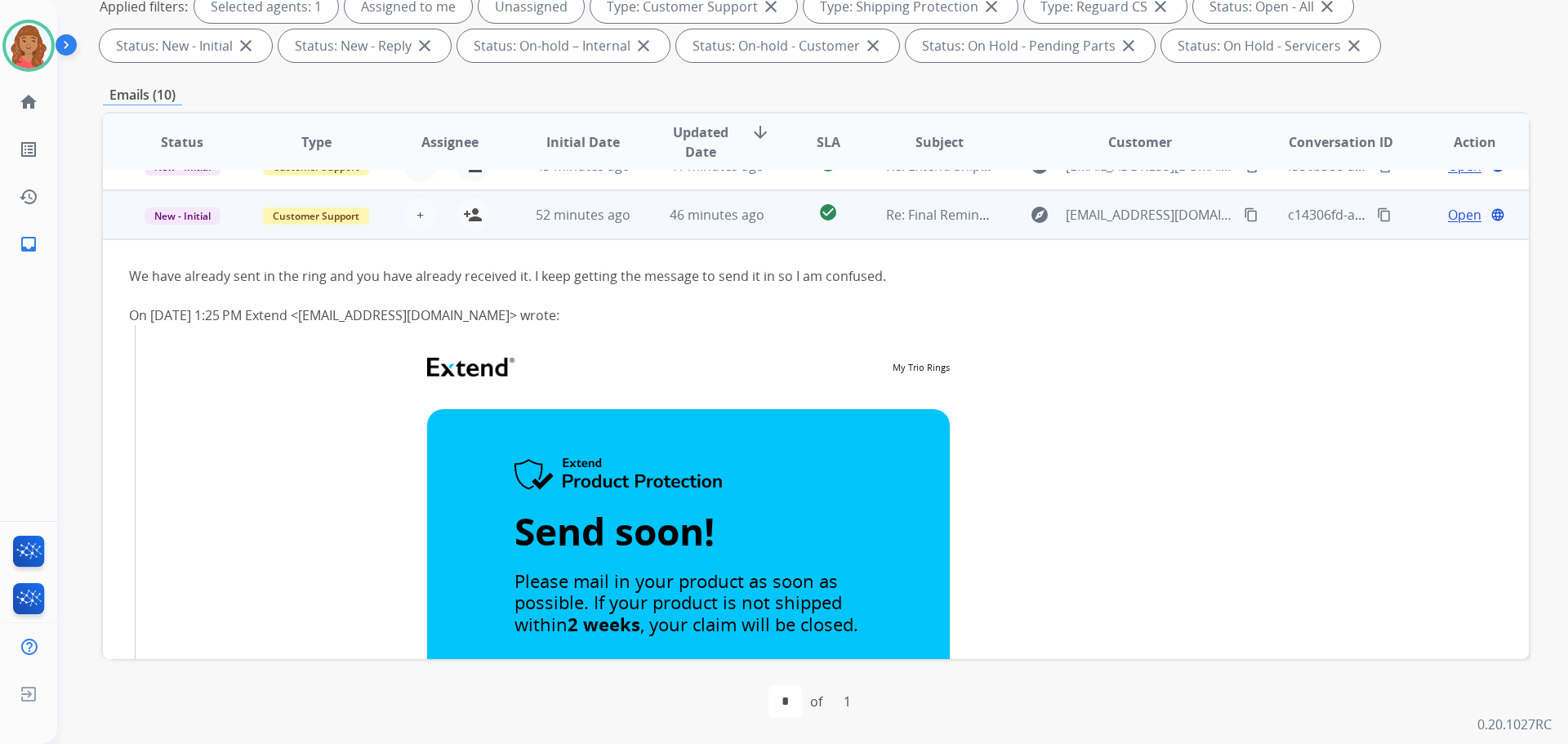
scroll to position [441, 0]
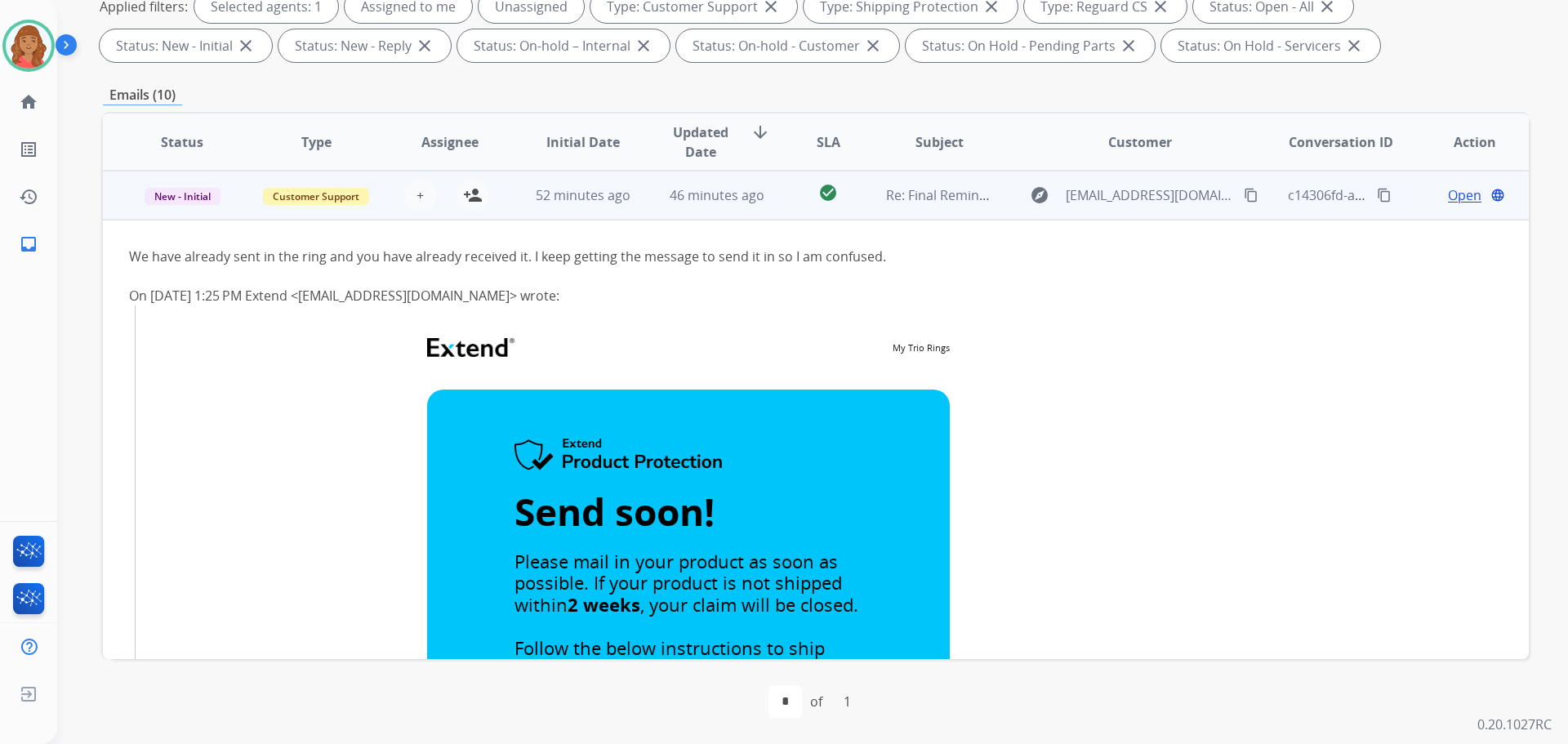
click at [384, 198] on div "+ Select agent person_add Assign to Me" at bounding box center [437, 194] width 105 height 33
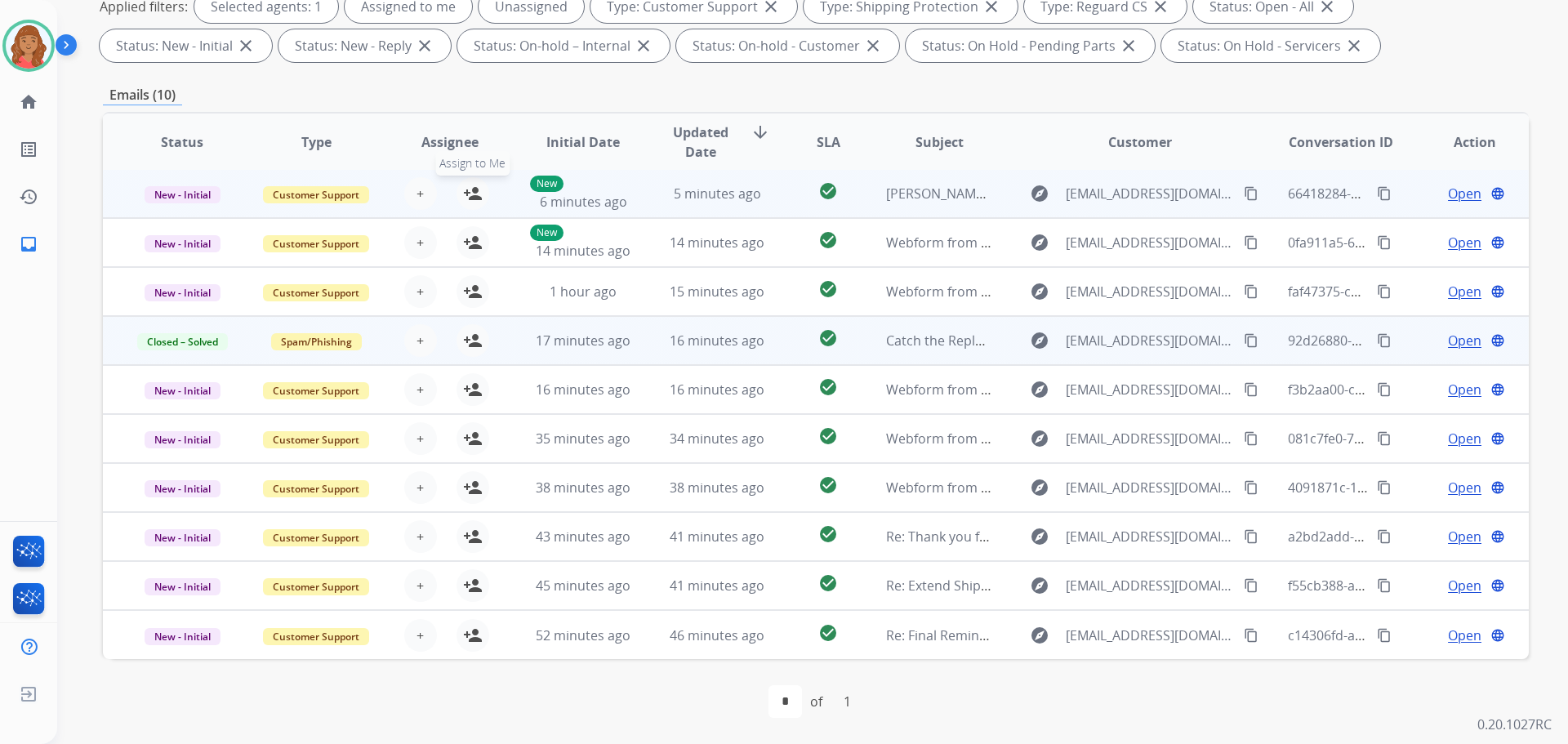
scroll to position [2, 0]
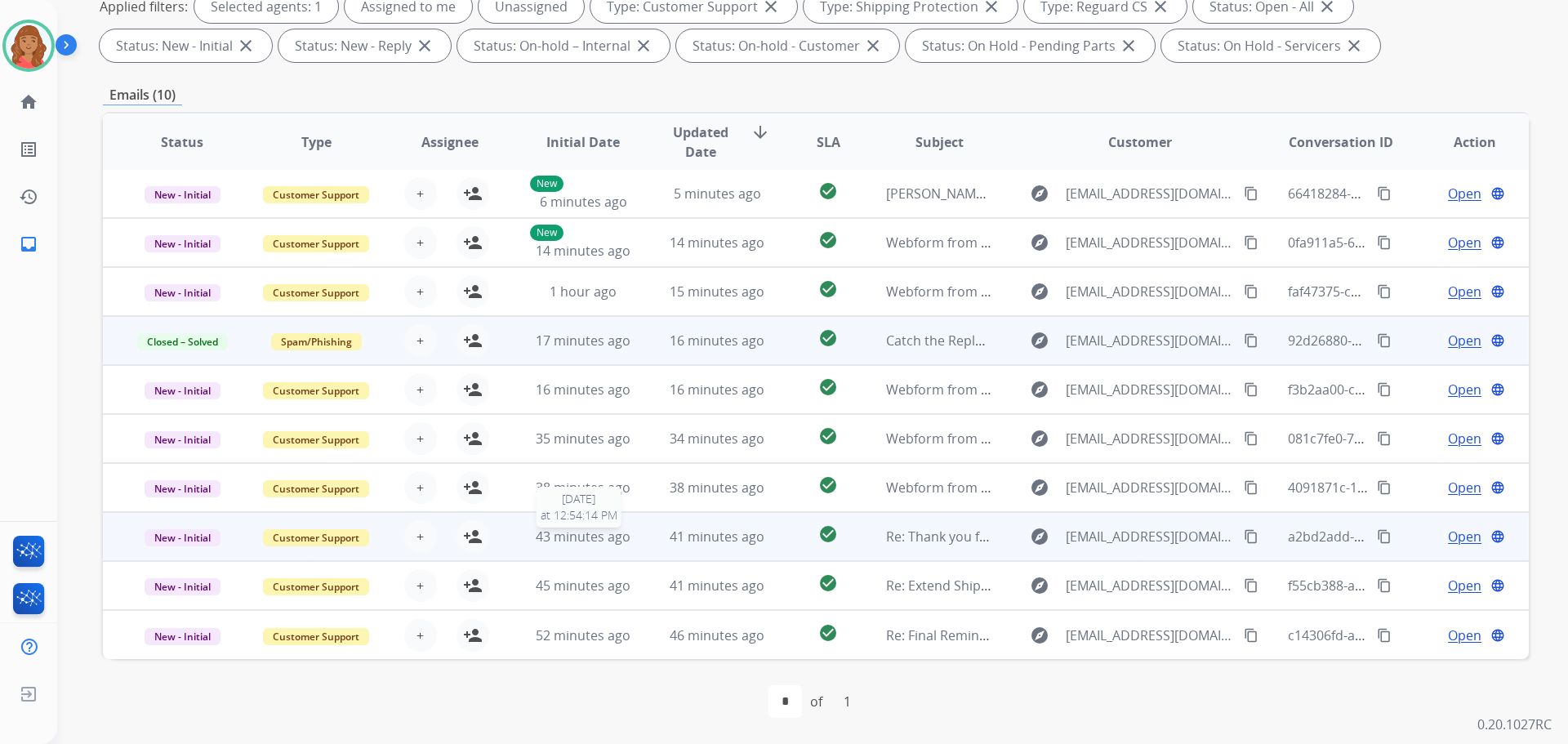
click at [579, 541] on span "43 minutes ago" at bounding box center [583, 536] width 95 height 18
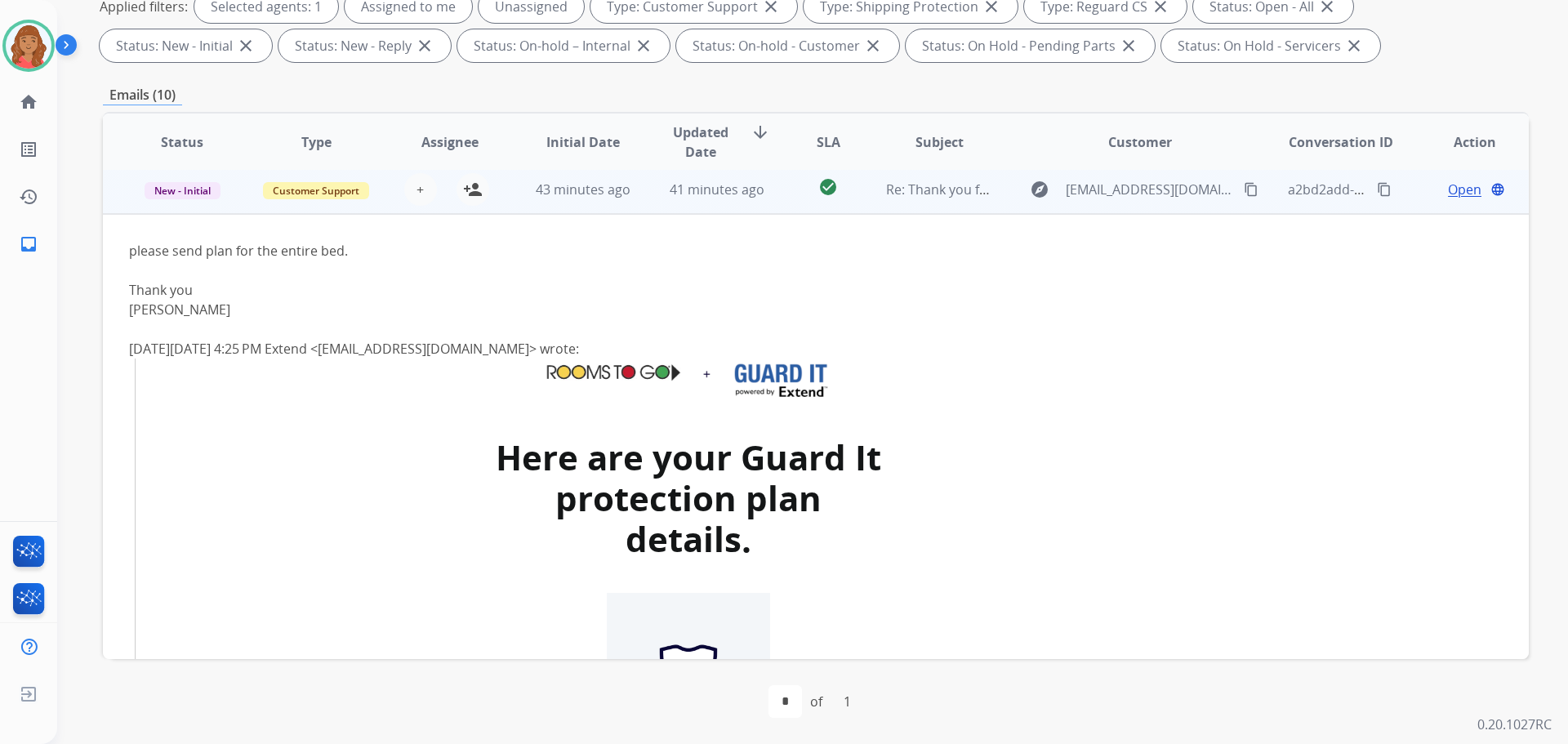
scroll to position [343, 0]
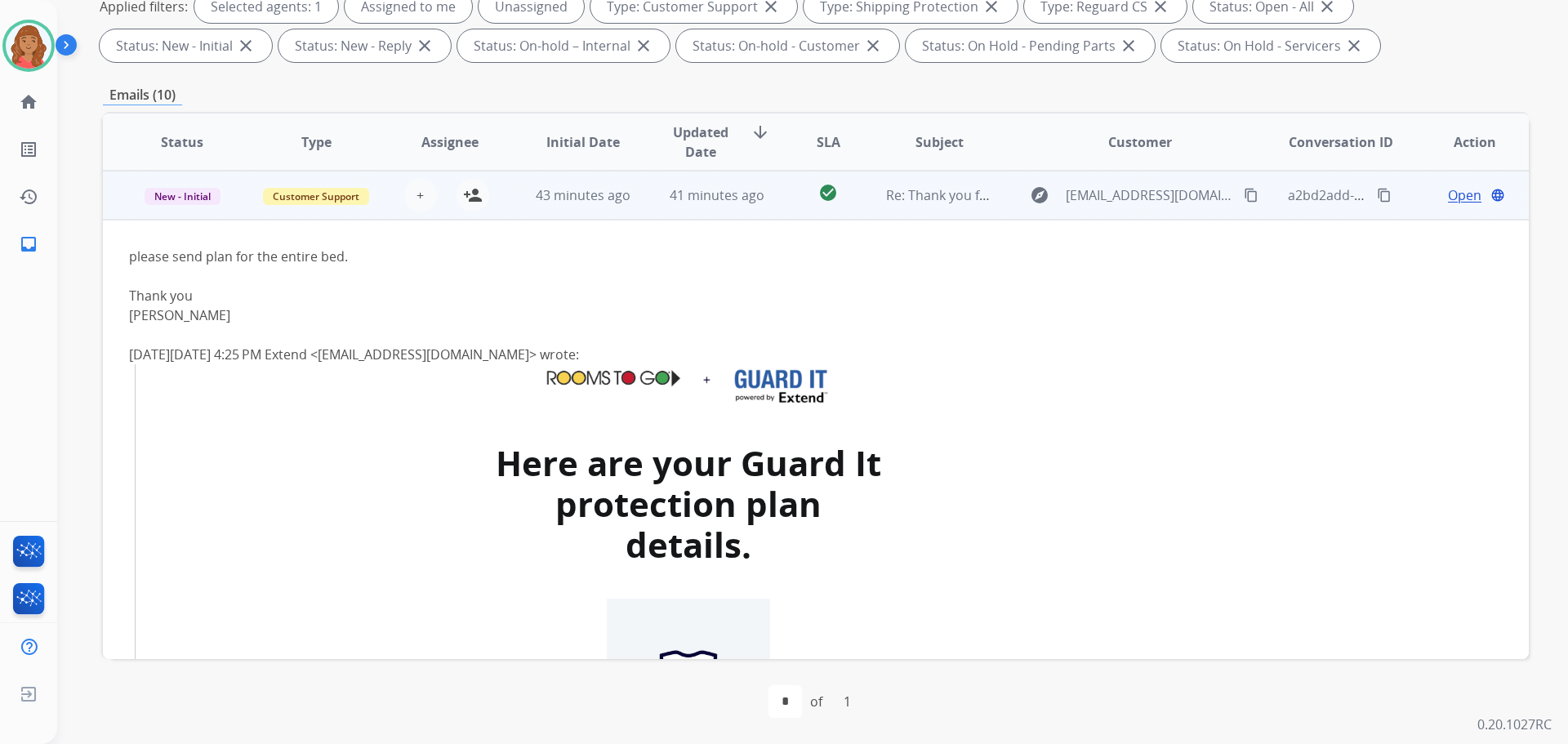
click at [579, 203] on span "43 minutes ago" at bounding box center [583, 195] width 95 height 18
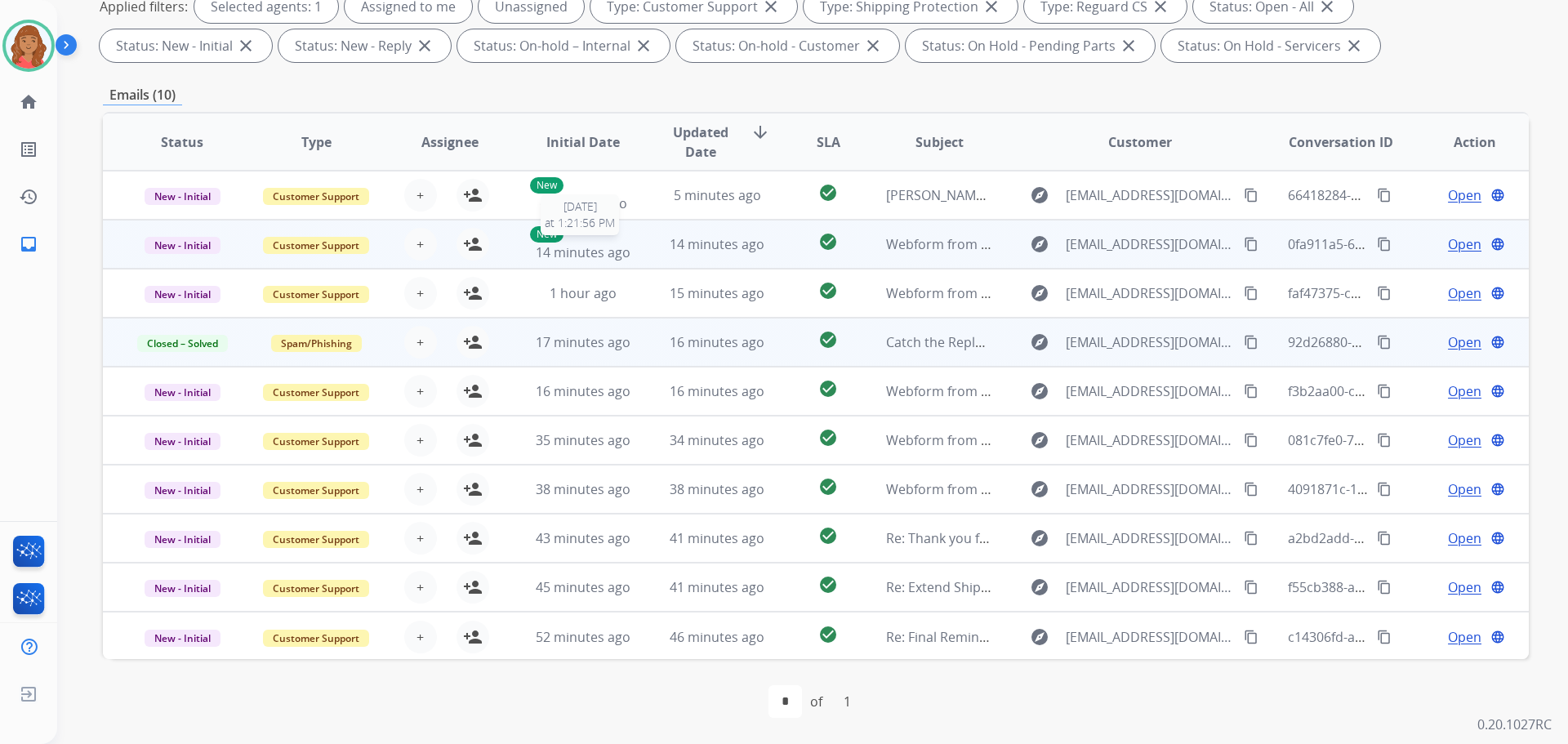
scroll to position [2, 0]
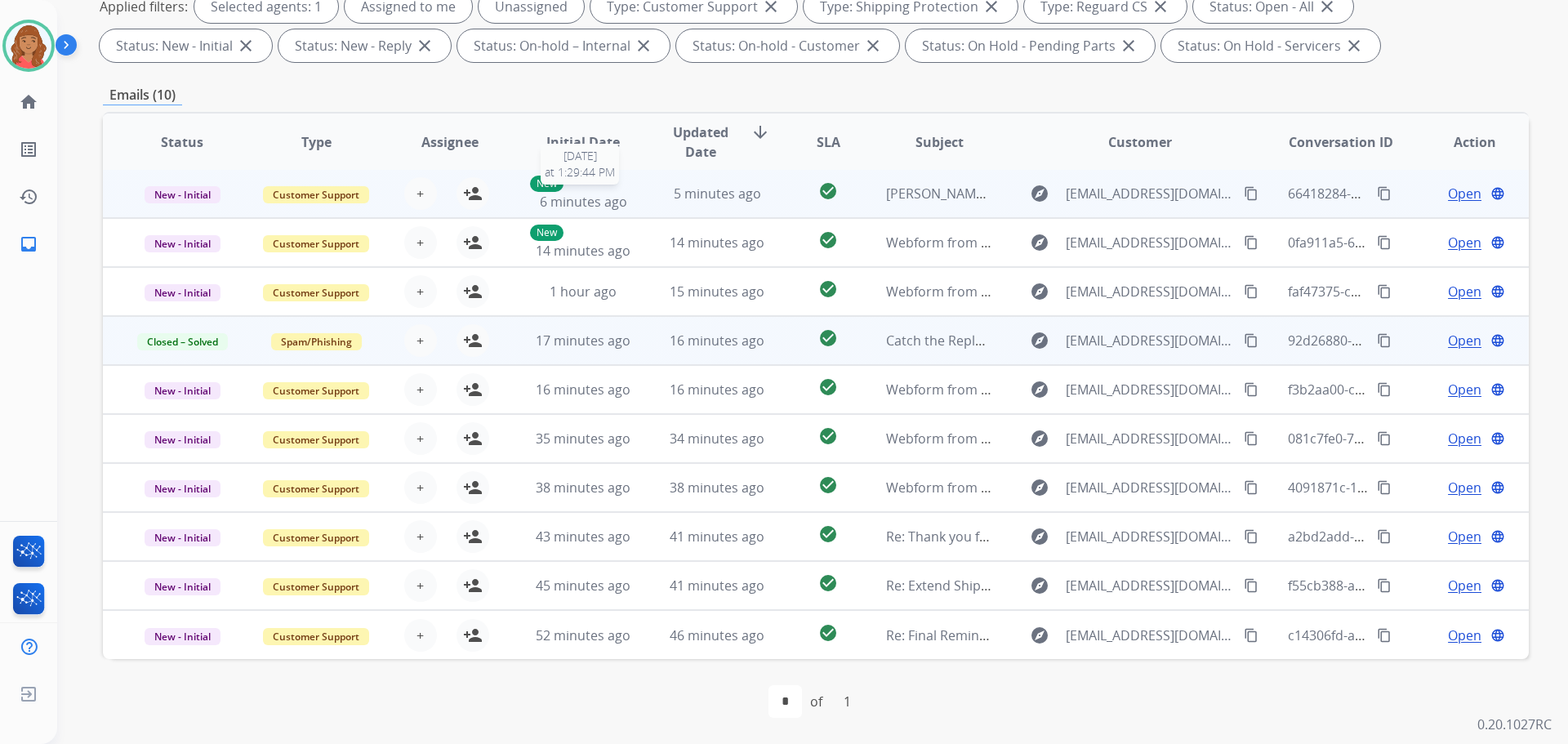
click at [589, 191] on div "New 6 minutes ago" at bounding box center [583, 194] width 107 height 36
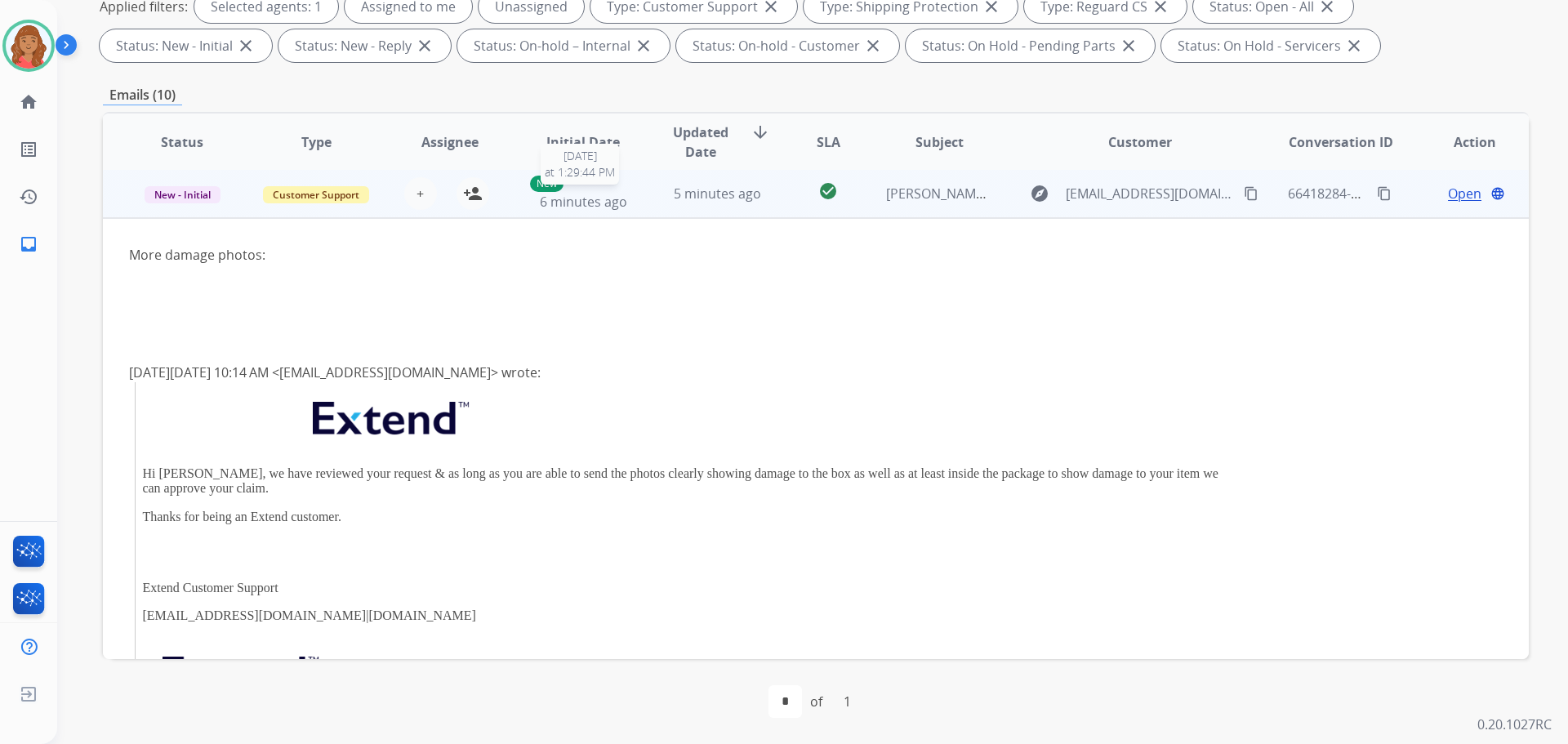
scroll to position [0, 0]
click at [590, 191] on div "New 6 minutes ago" at bounding box center [583, 195] width 107 height 36
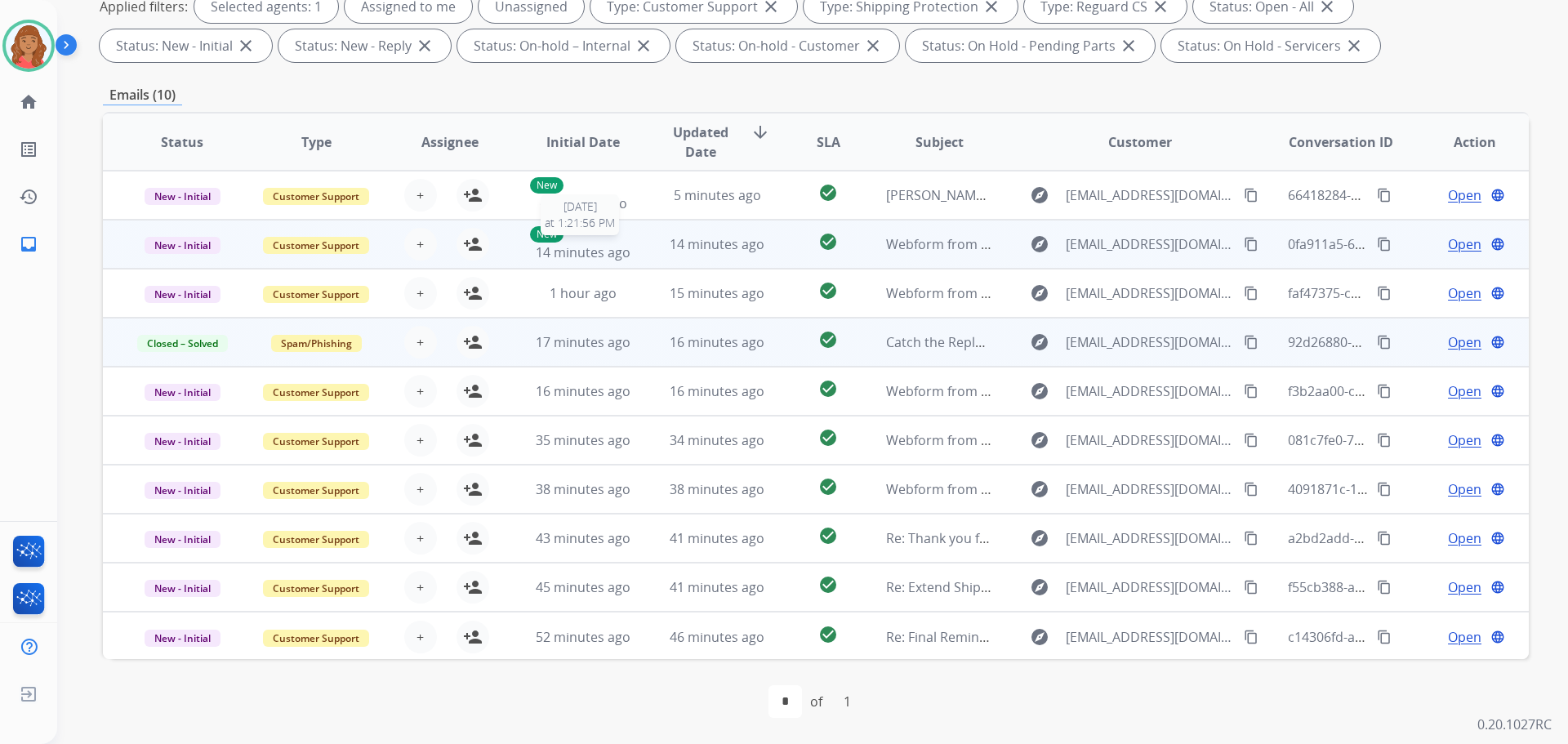
click at [592, 241] on div "New 14 minutes ago" at bounding box center [583, 244] width 107 height 36
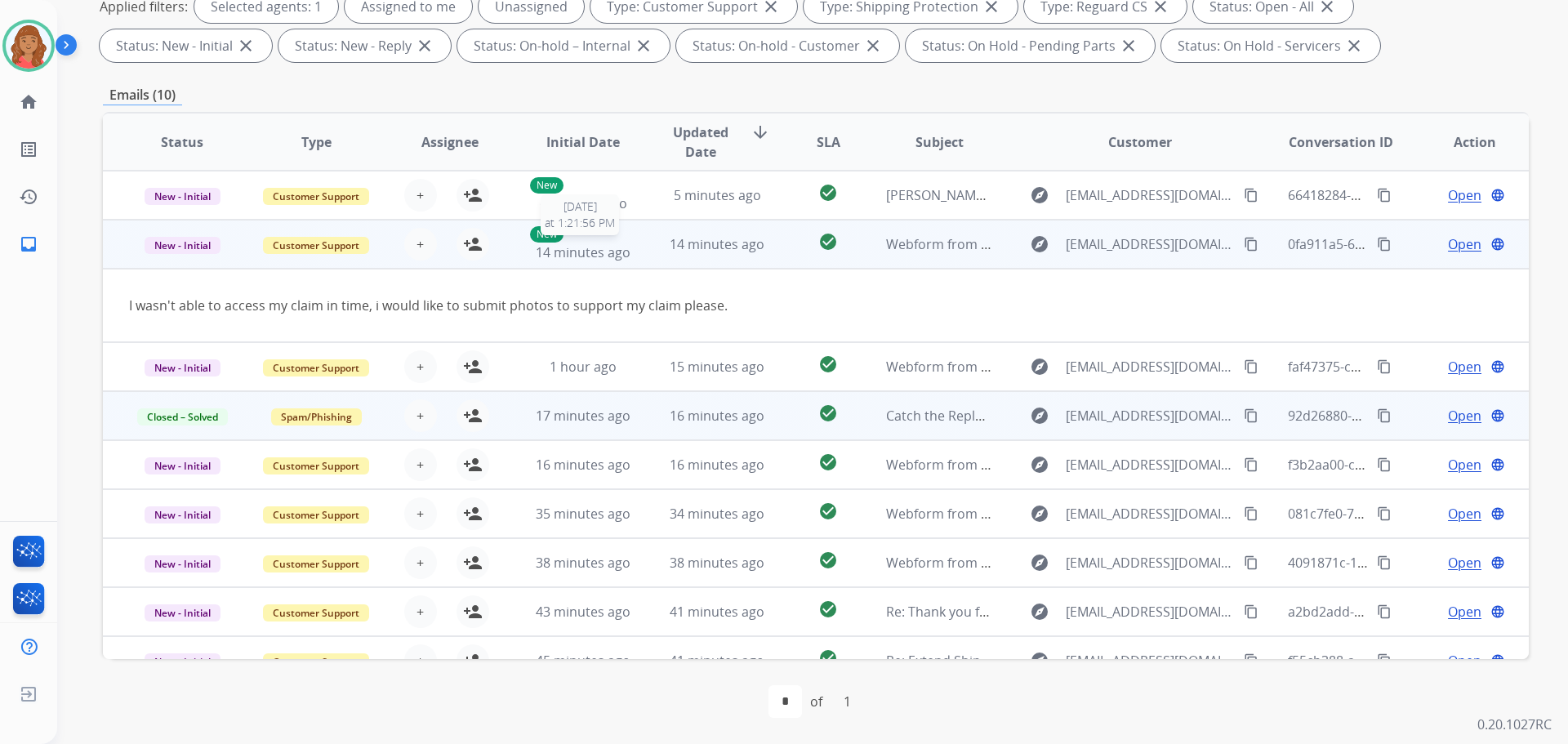
scroll to position [49, 0]
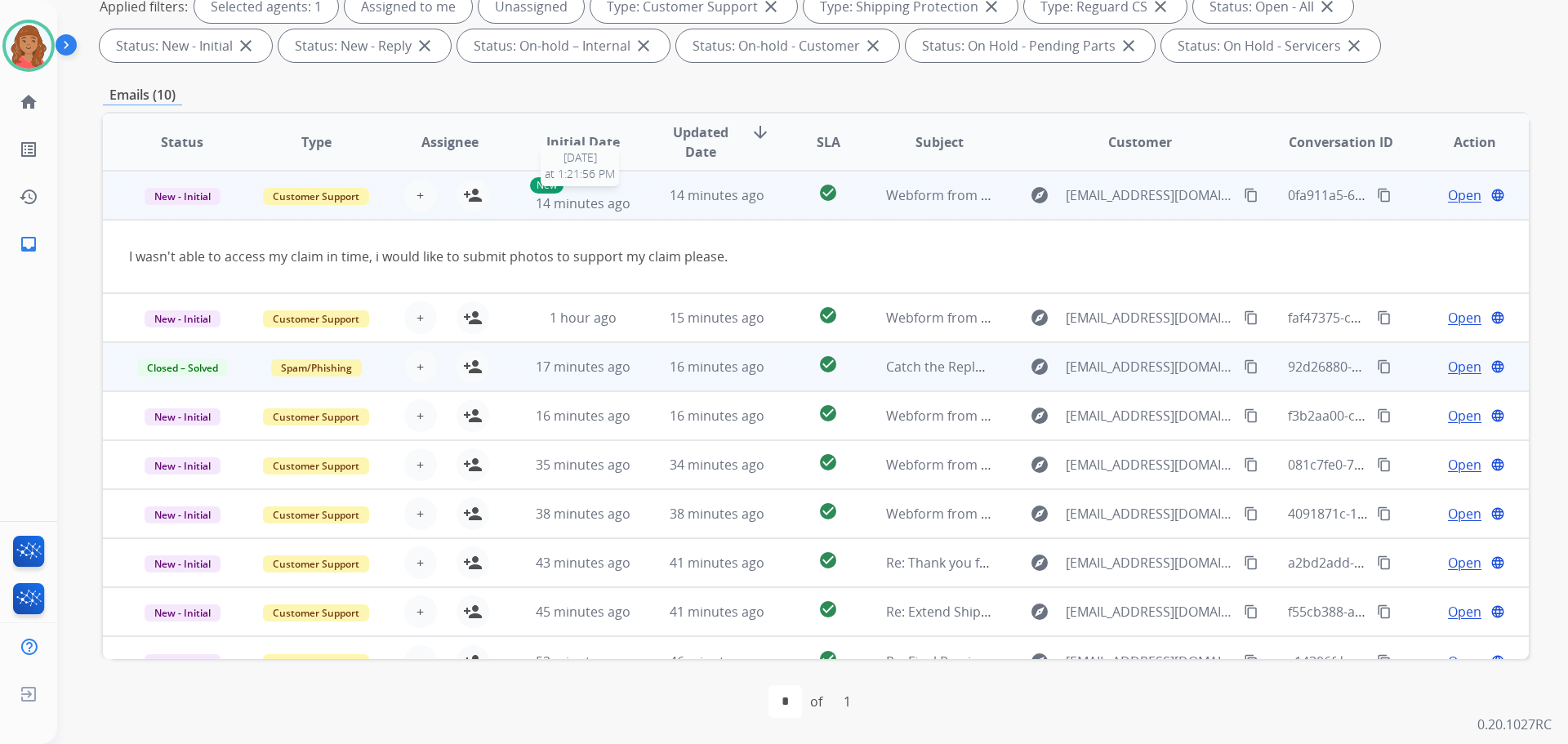
click at [590, 205] on span "14 minutes ago" at bounding box center [583, 203] width 95 height 18
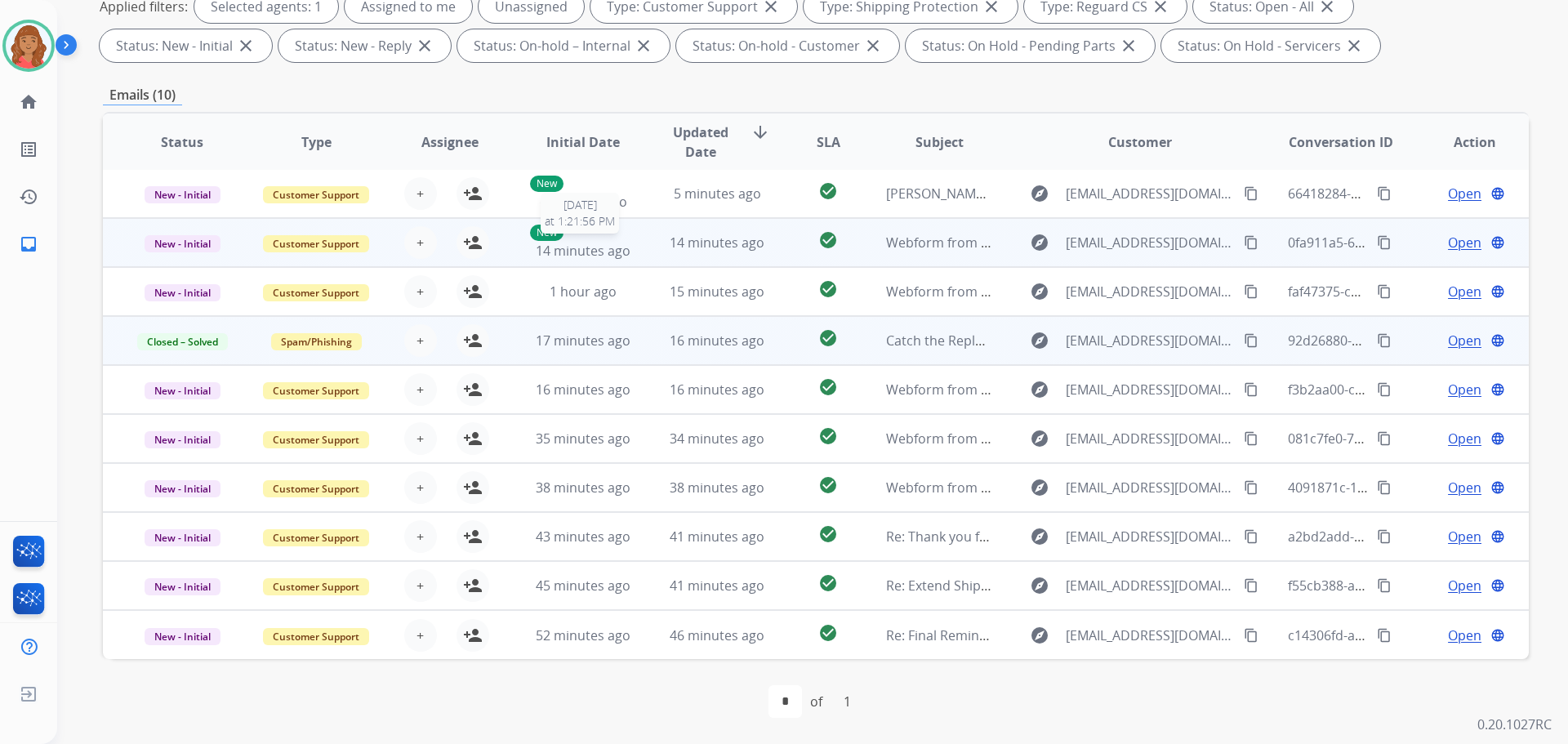
click at [583, 241] on div "New 14 minutes ago" at bounding box center [583, 242] width 107 height 36
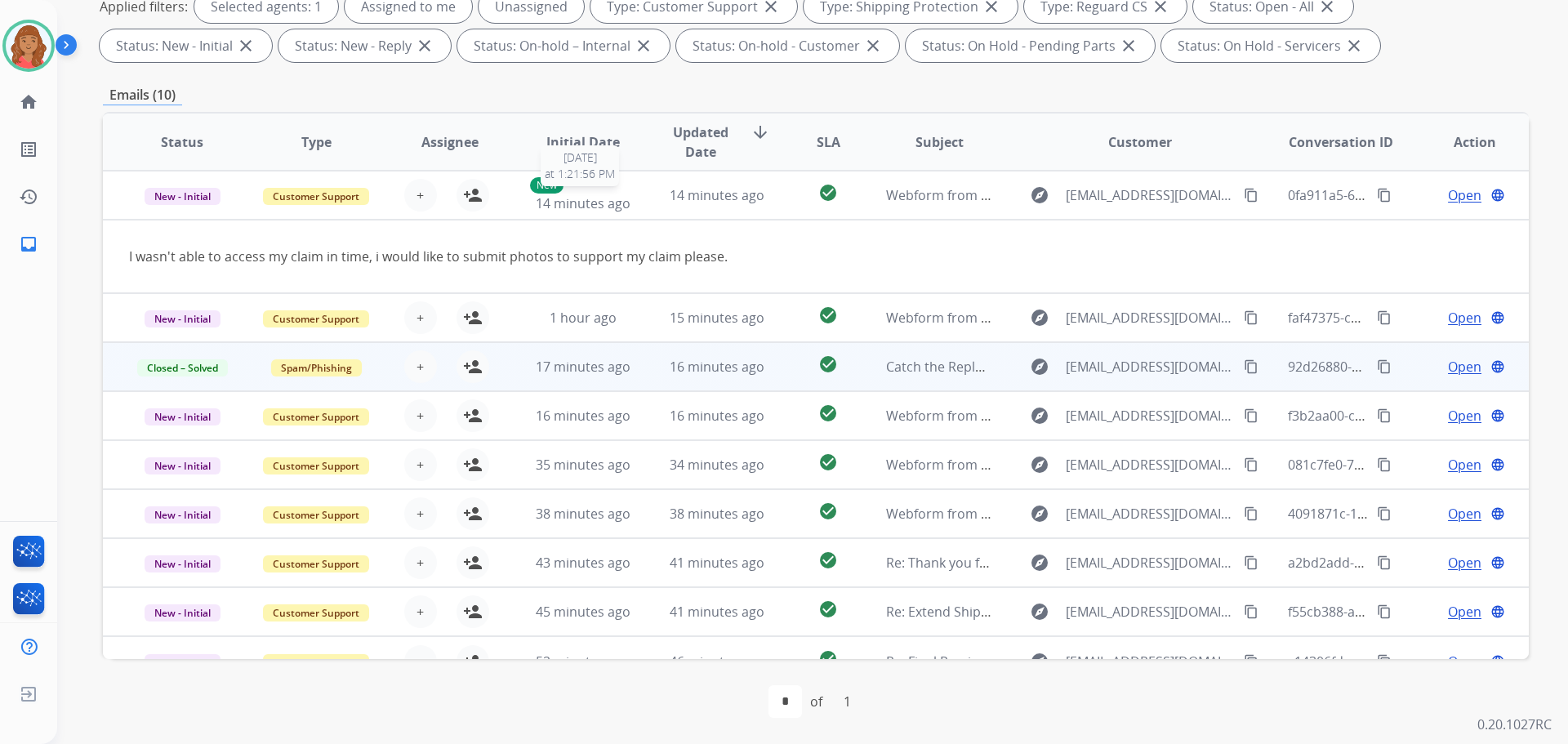
drag, startPoint x: 589, startPoint y: 202, endPoint x: 593, endPoint y: 212, distance: 10.8
click at [589, 203] on span "14 minutes ago" at bounding box center [583, 203] width 95 height 18
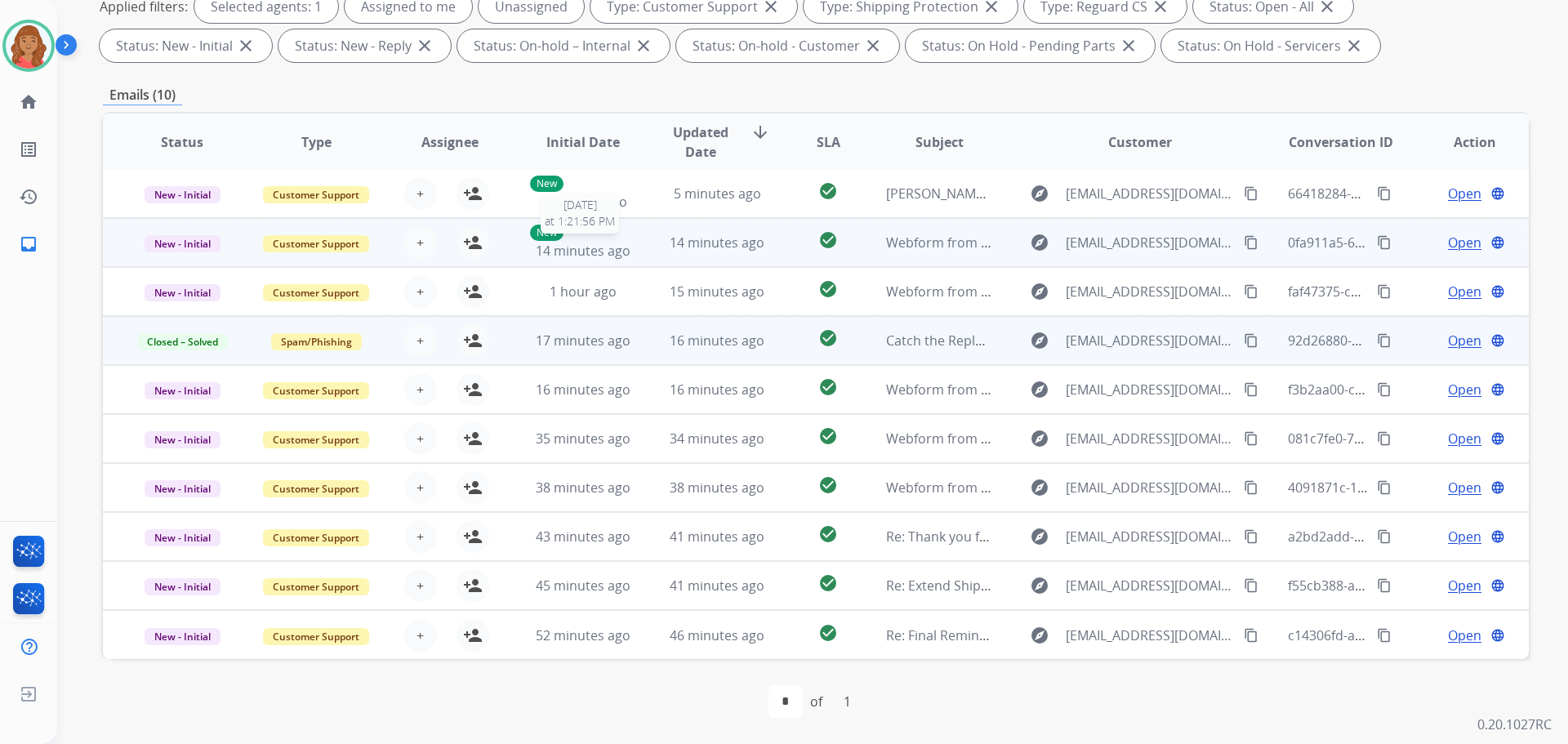
click at [591, 258] on span "14 minutes ago" at bounding box center [583, 250] width 95 height 18
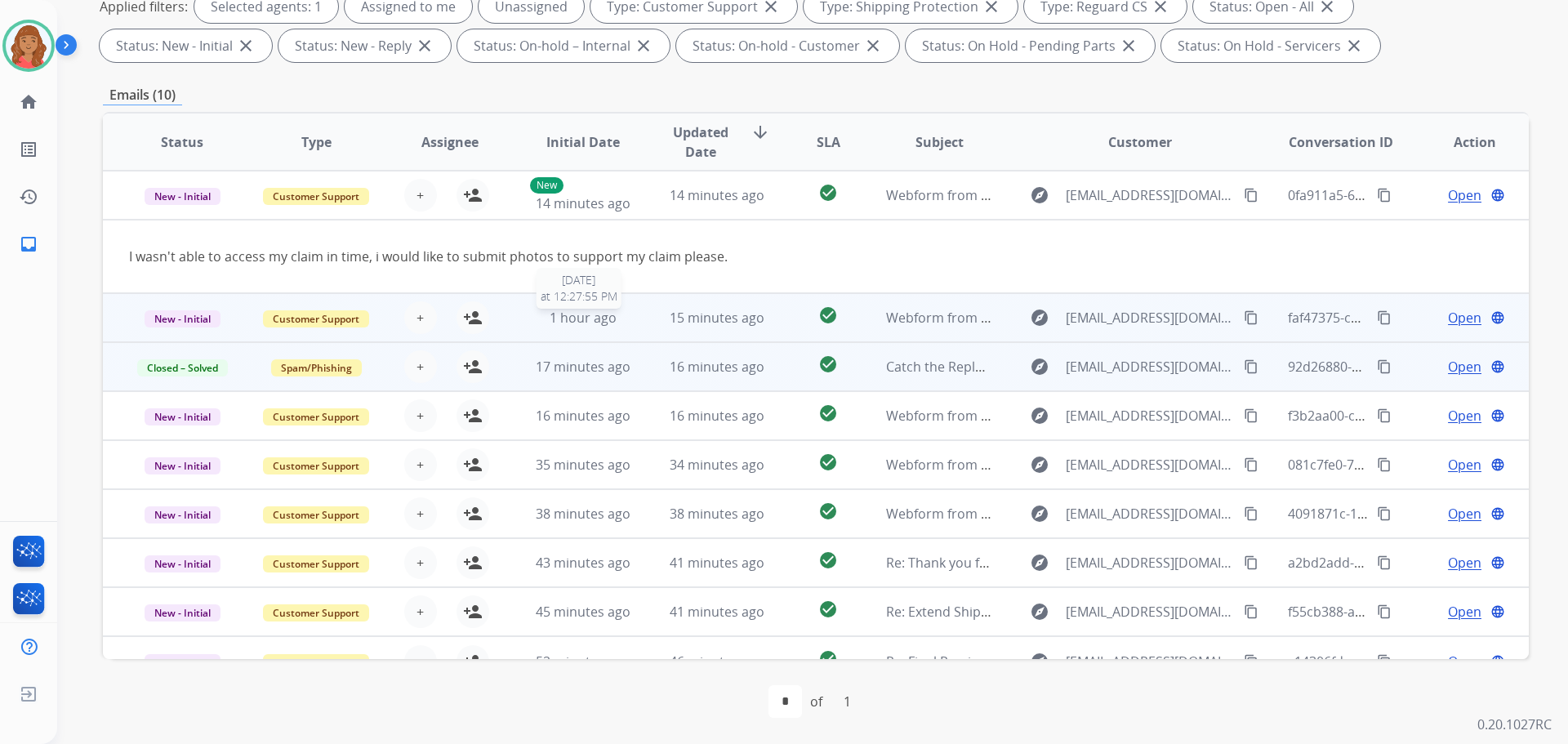
click at [588, 317] on span "1 hour ago" at bounding box center [582, 318] width 67 height 18
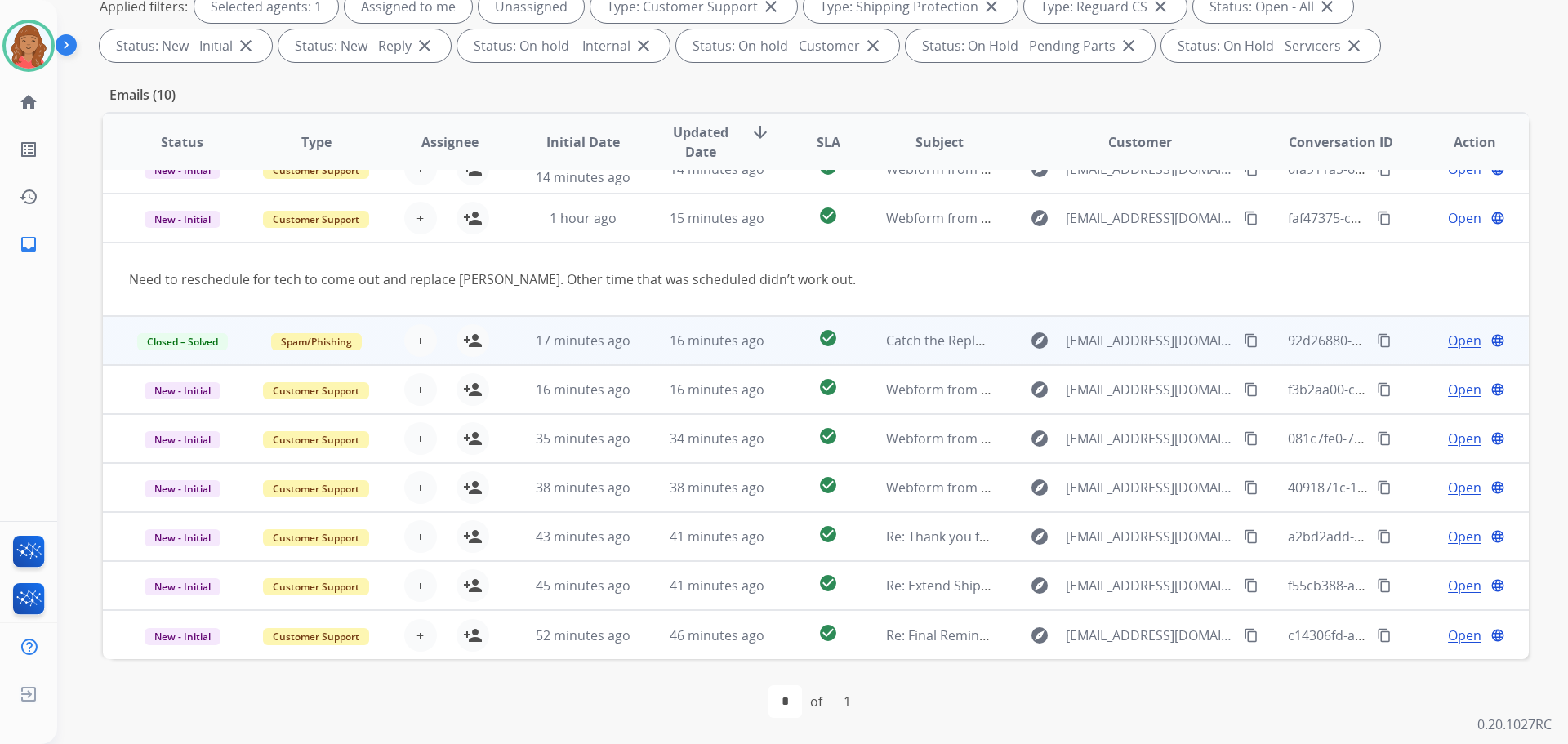
click at [587, 330] on td "17 minutes ago" at bounding box center [571, 340] width 134 height 49
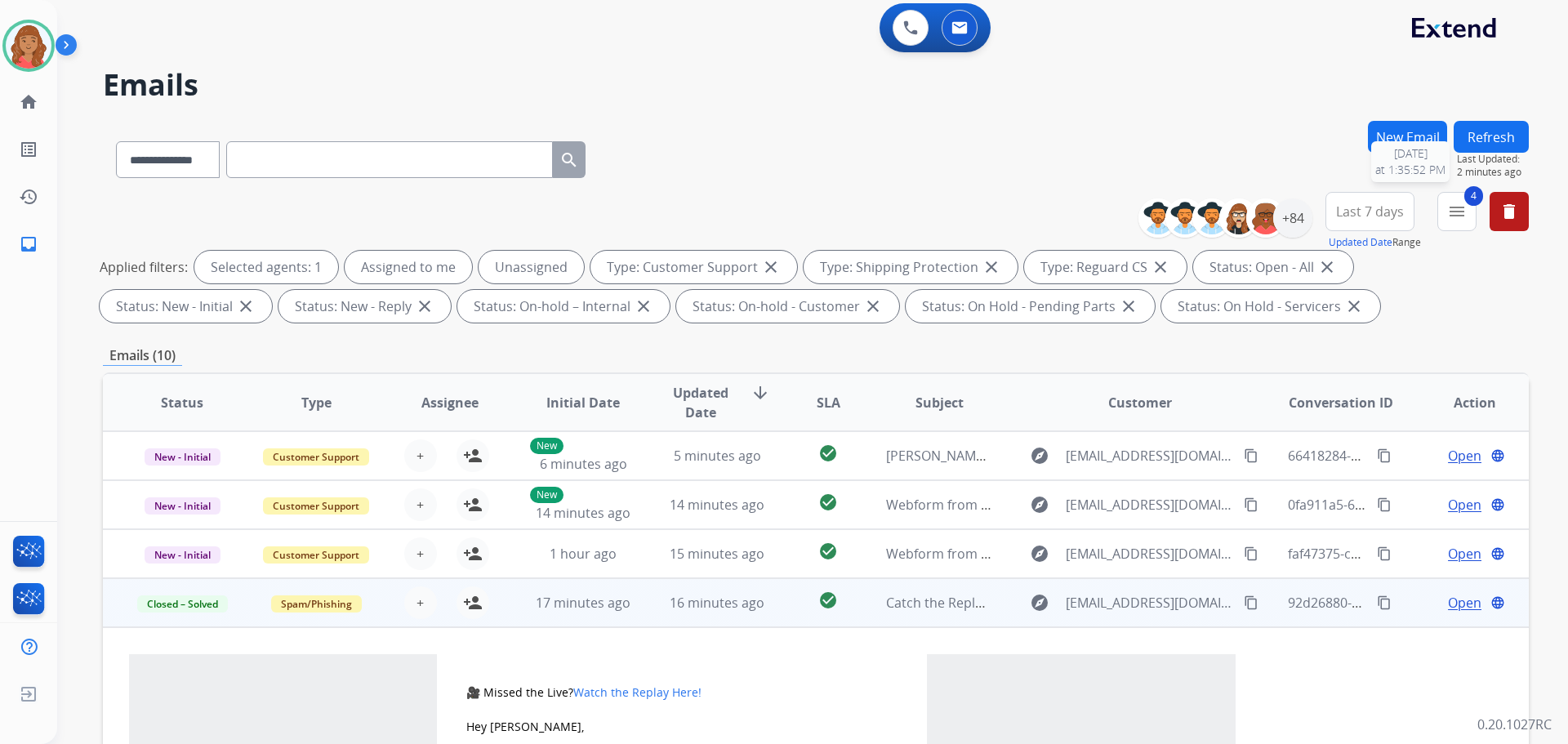
scroll to position [0, 0]
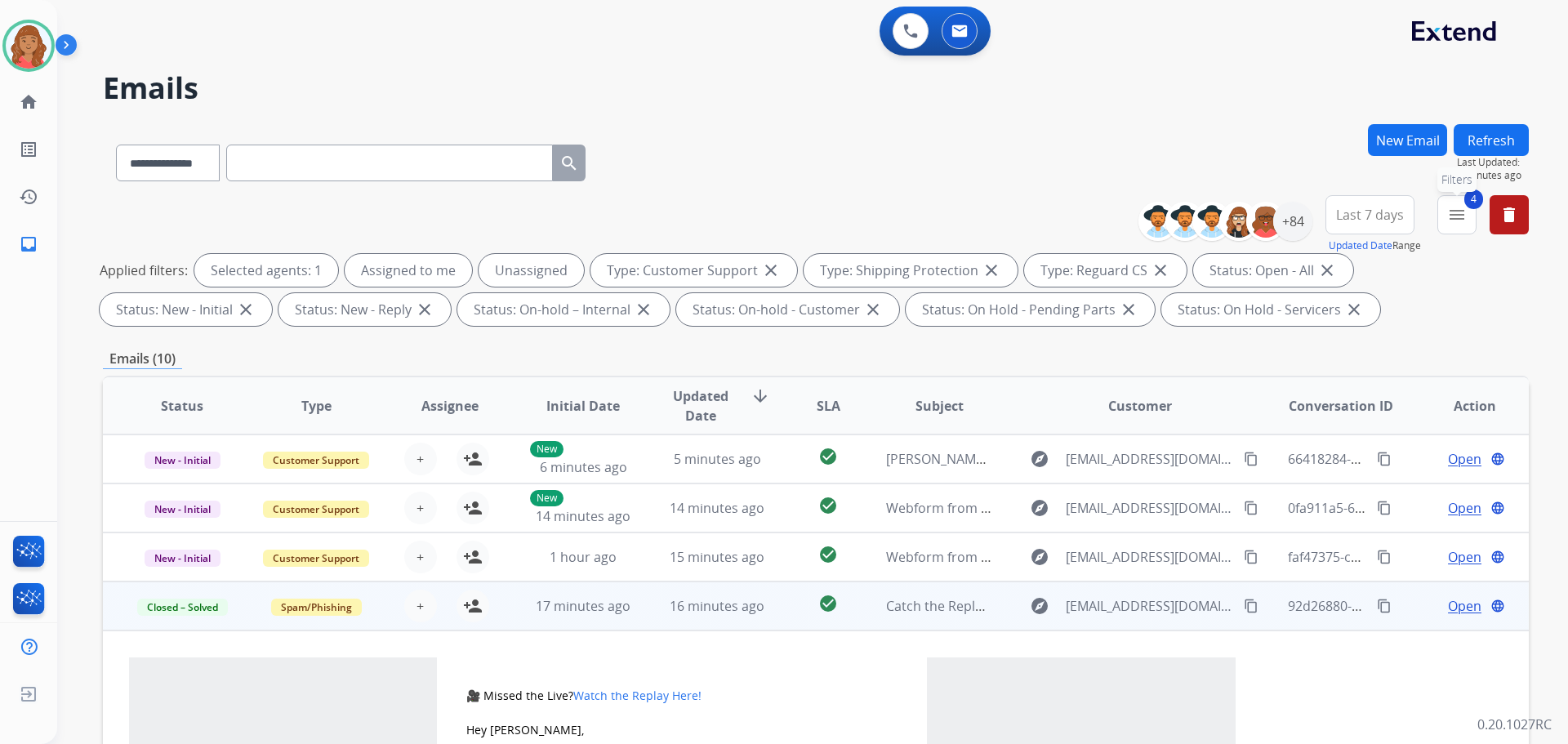
drag, startPoint x: 1462, startPoint y: 212, endPoint x: 1453, endPoint y: 219, distance: 11.4
click at [1462, 212] on mat-icon "menu" at bounding box center [1457, 215] width 20 height 20
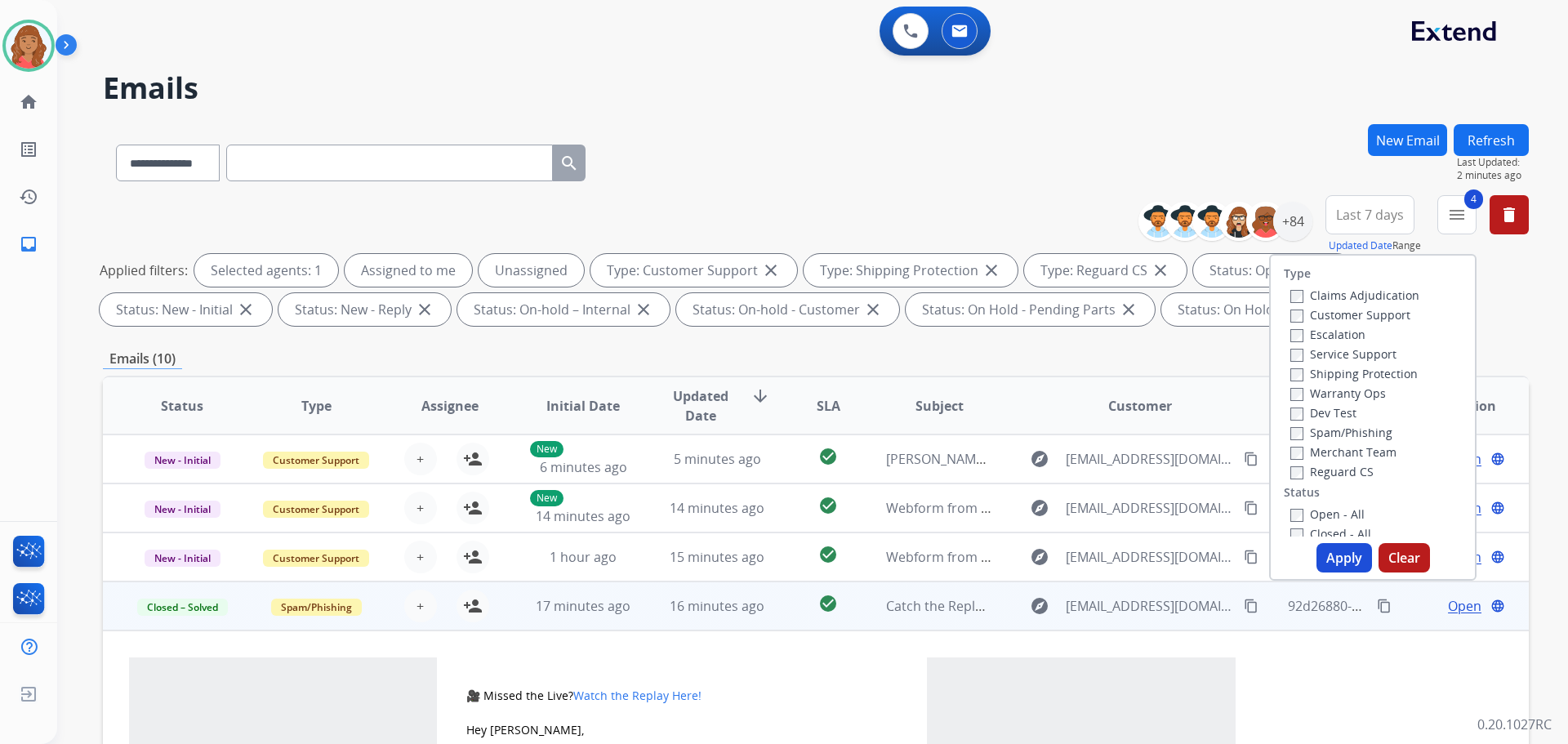
click at [1327, 555] on button "Apply" at bounding box center [1344, 558] width 56 height 29
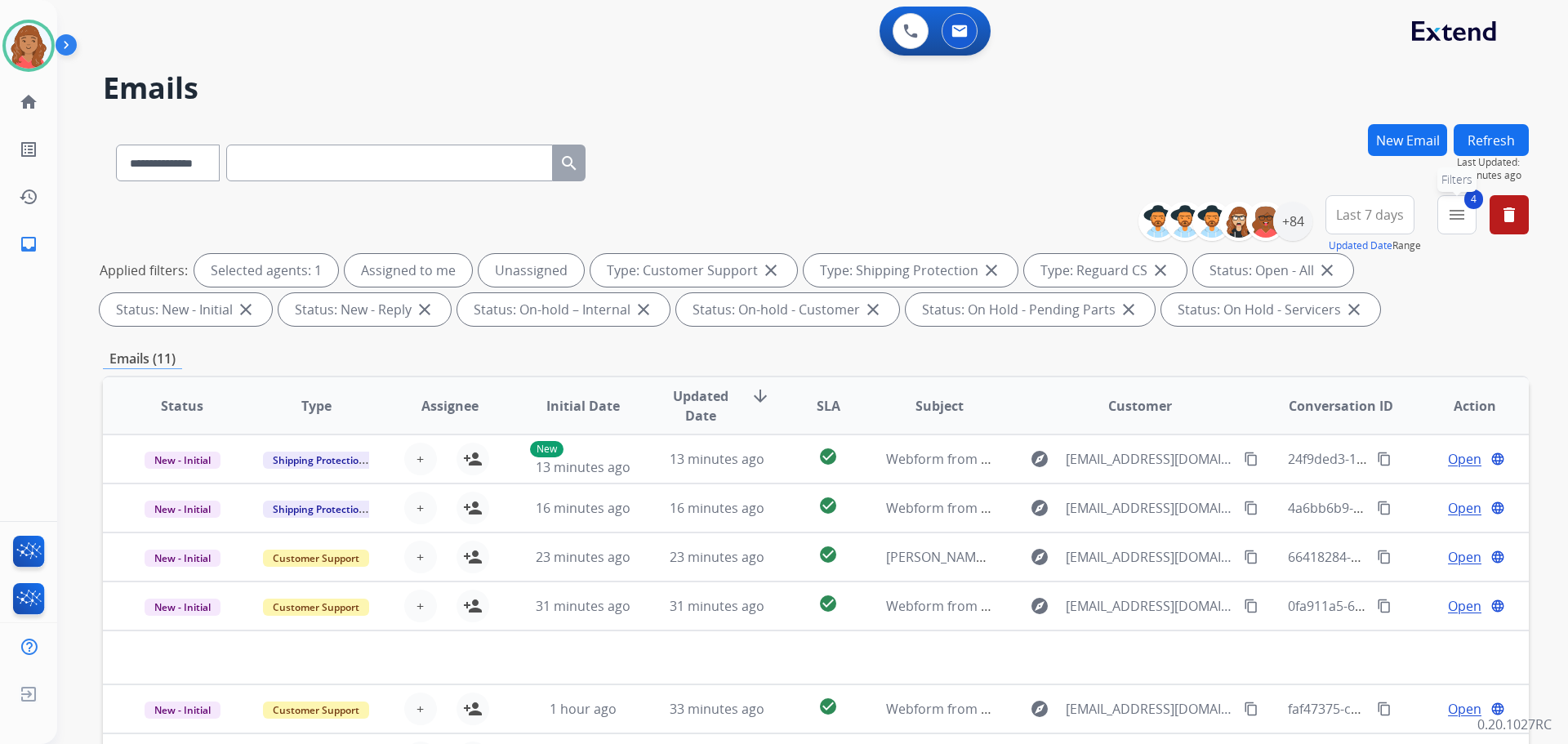
click at [1460, 209] on mat-icon "menu" at bounding box center [1457, 215] width 20 height 20
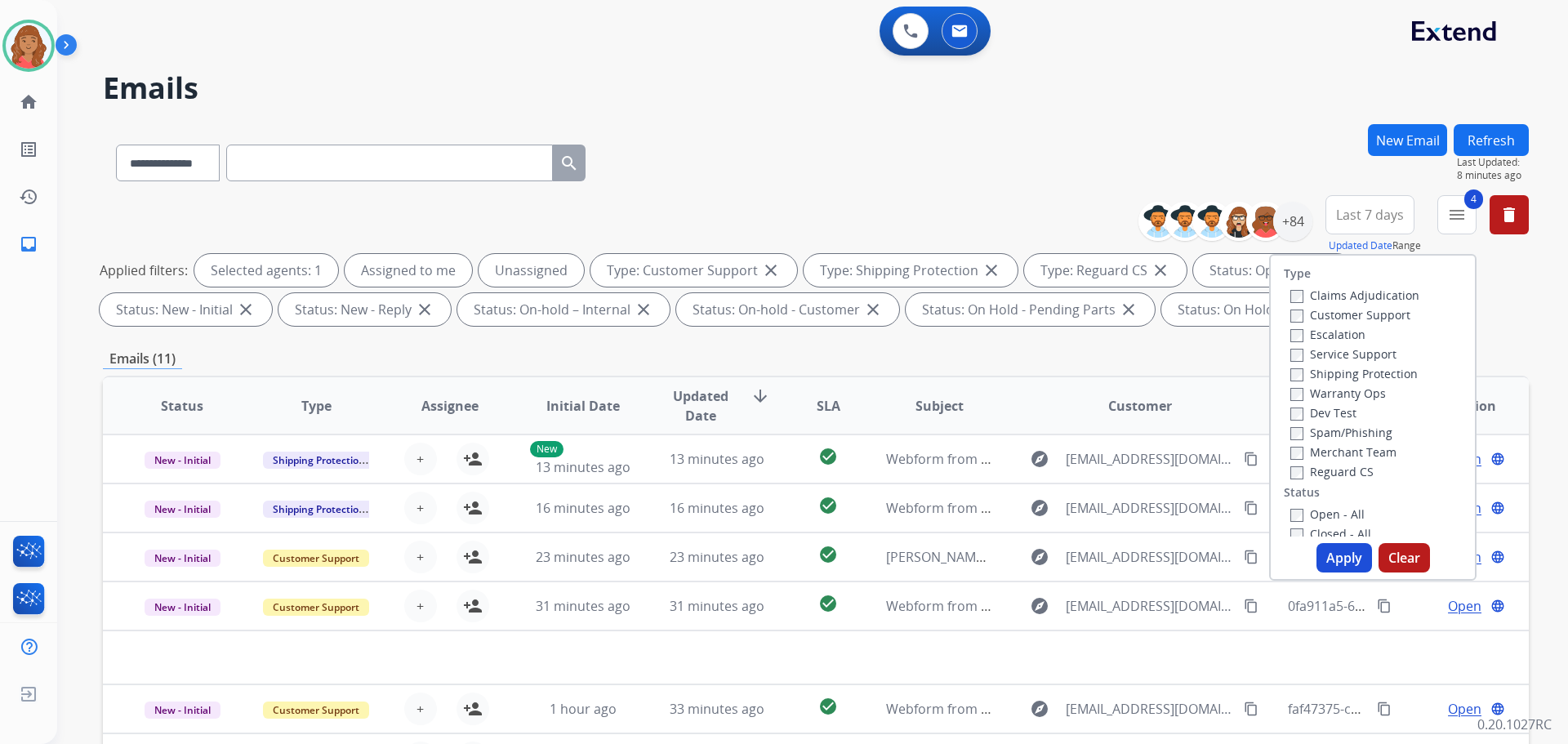
click at [1330, 556] on button "Apply" at bounding box center [1344, 558] width 56 height 29
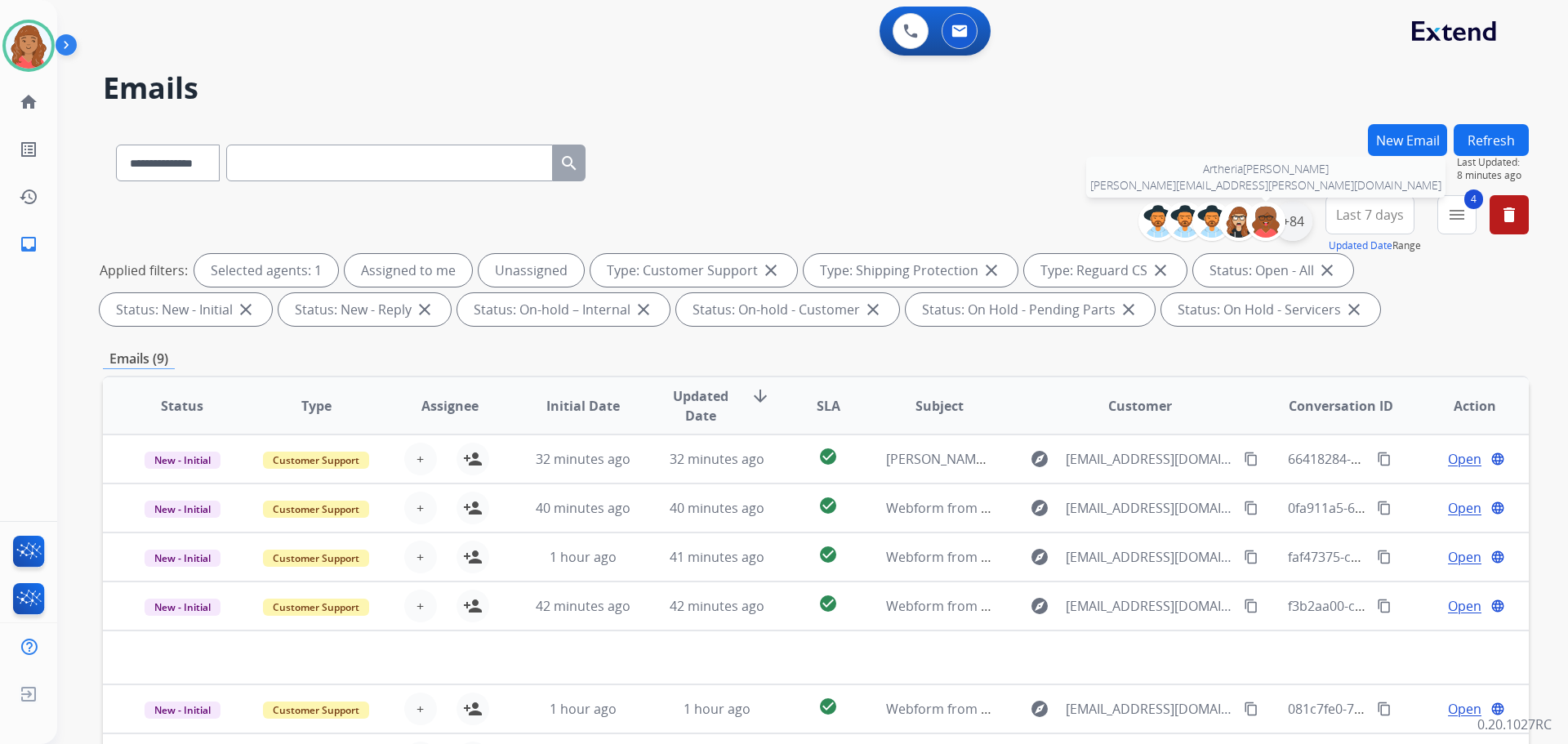
click at [1284, 218] on div "Artheria Robinson artheria.robinson@eccogroupusa.com +84" at bounding box center [1231, 221] width 162 height 39
click at [1286, 218] on div "+84" at bounding box center [1293, 221] width 39 height 39
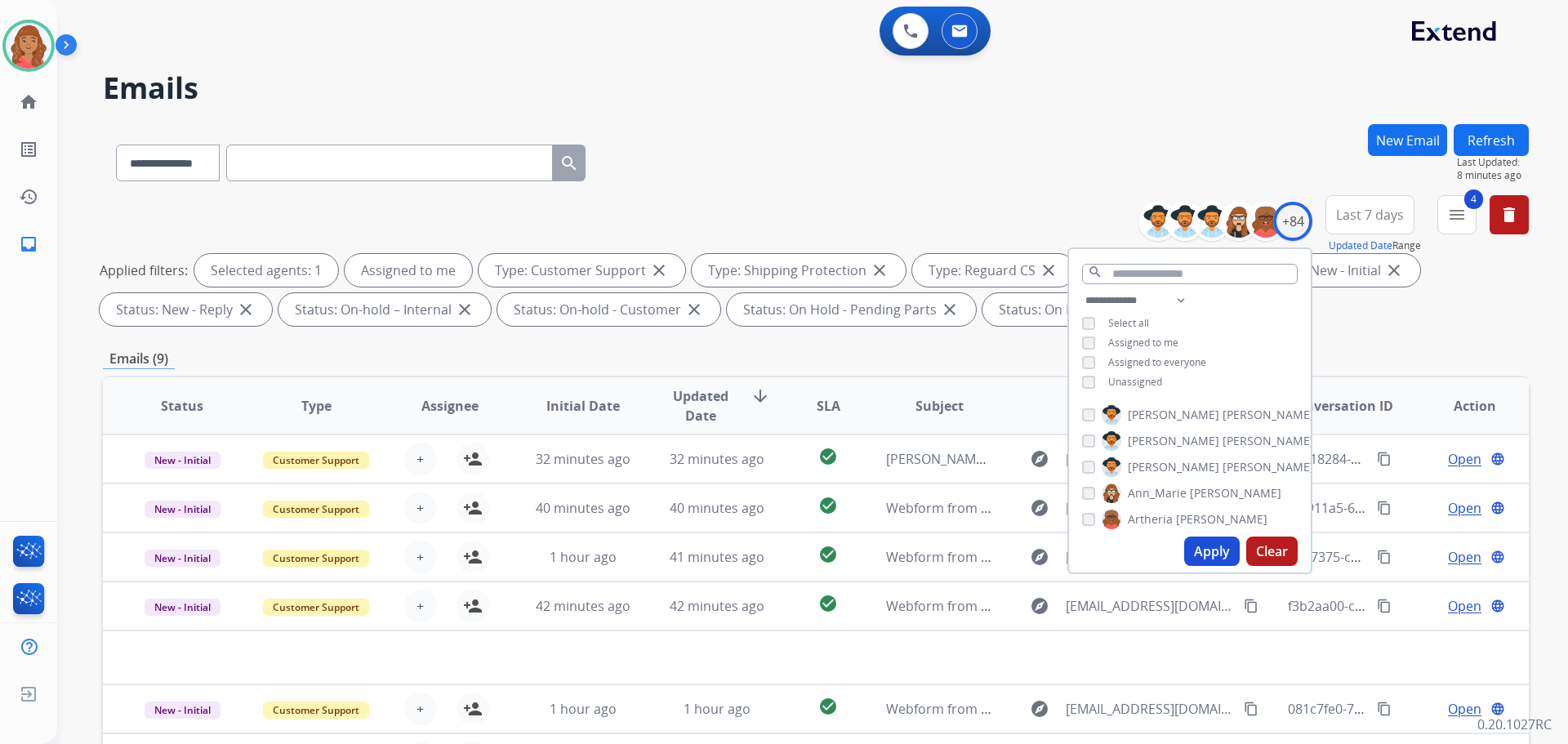
drag, startPoint x: 1208, startPoint y: 552, endPoint x: 1192, endPoint y: 554, distance: 16.1
click at [1200, 552] on button "Apply" at bounding box center [1212, 550] width 56 height 29
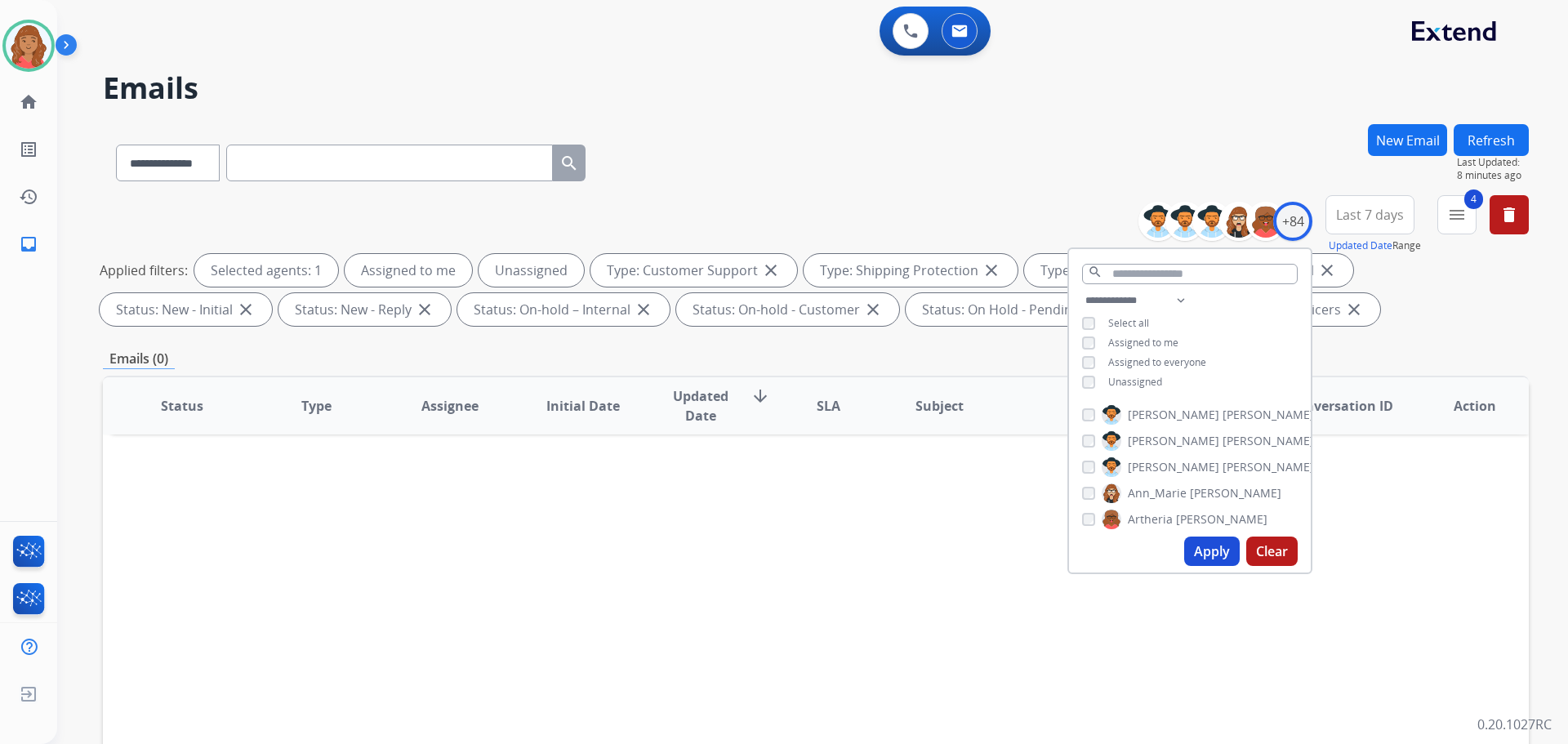
click at [1204, 542] on button "Apply" at bounding box center [1212, 550] width 56 height 29
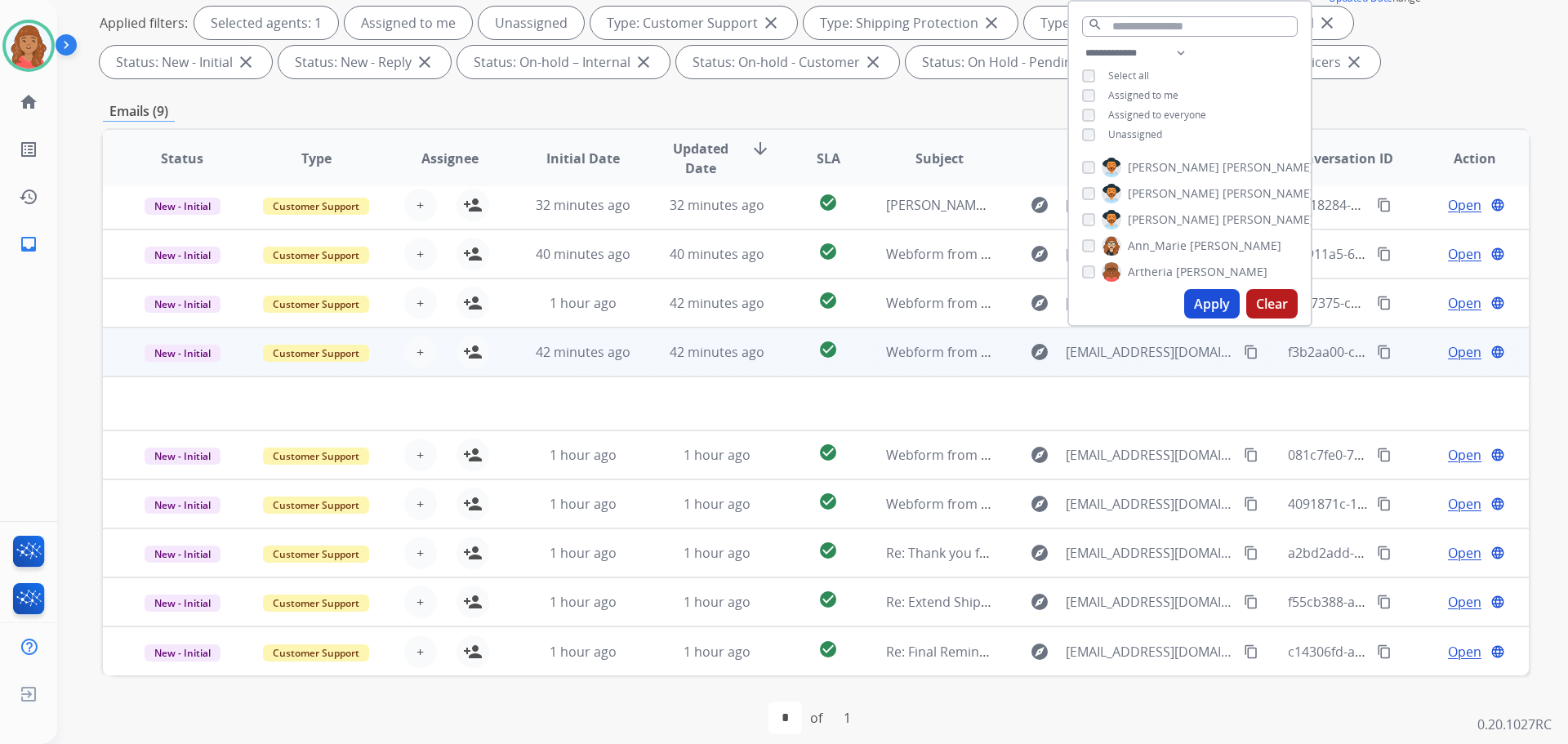
scroll to position [264, 0]
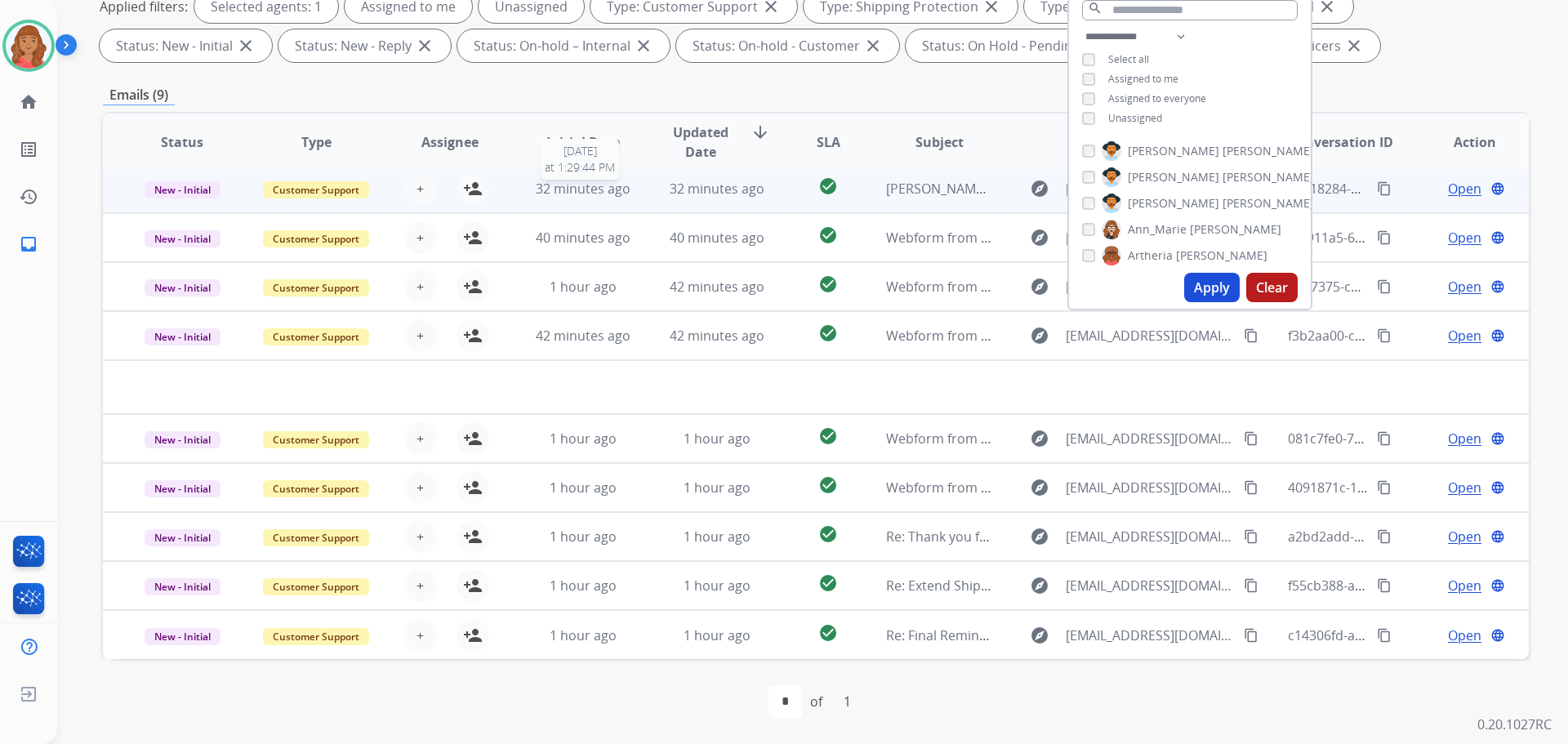
click at [545, 192] on span "32 minutes ago" at bounding box center [583, 188] width 95 height 18
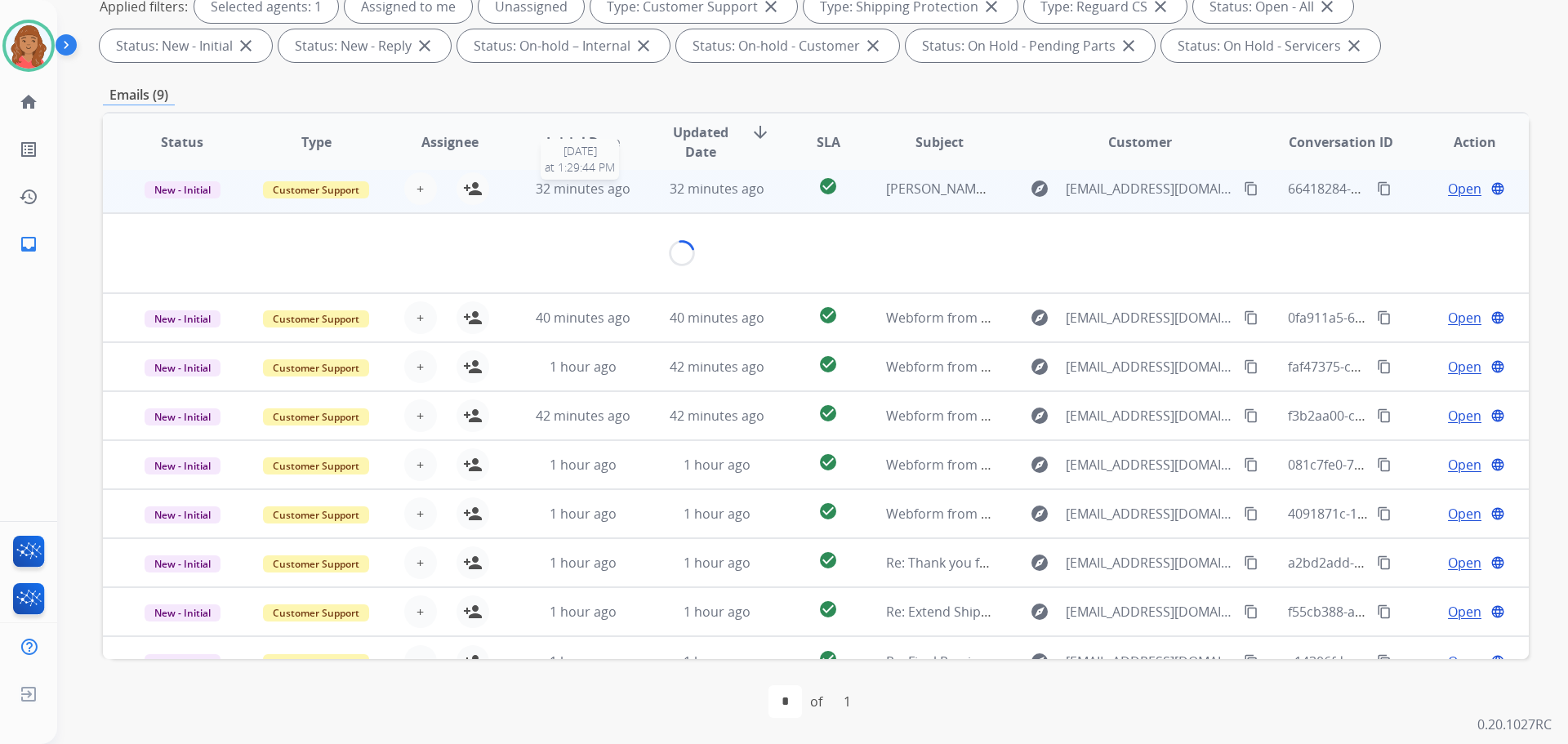
scroll to position [0, 0]
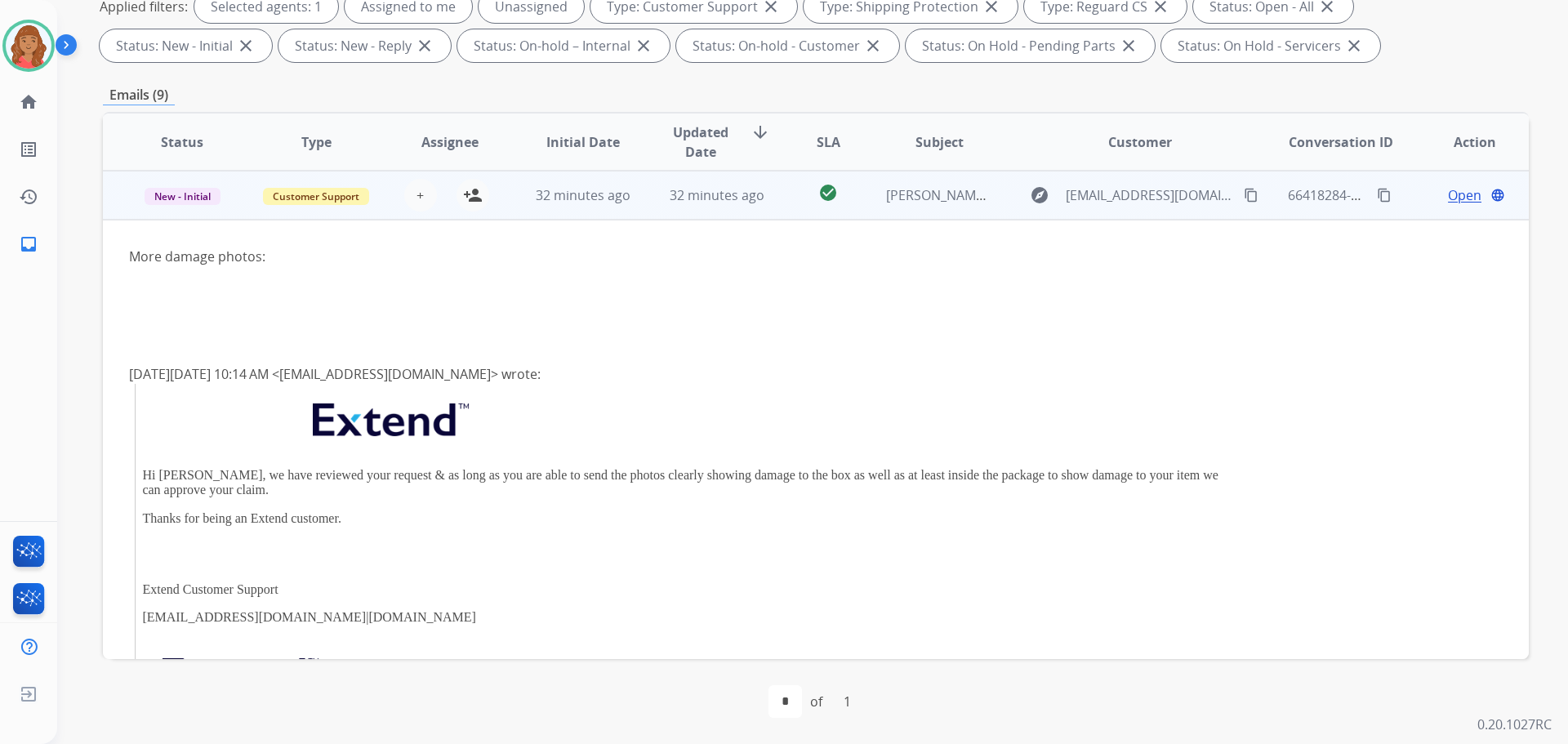
click at [1244, 194] on mat-icon "content_copy" at bounding box center [1251, 195] width 15 height 15
click at [1456, 195] on span "Open" at bounding box center [1465, 195] width 34 height 20
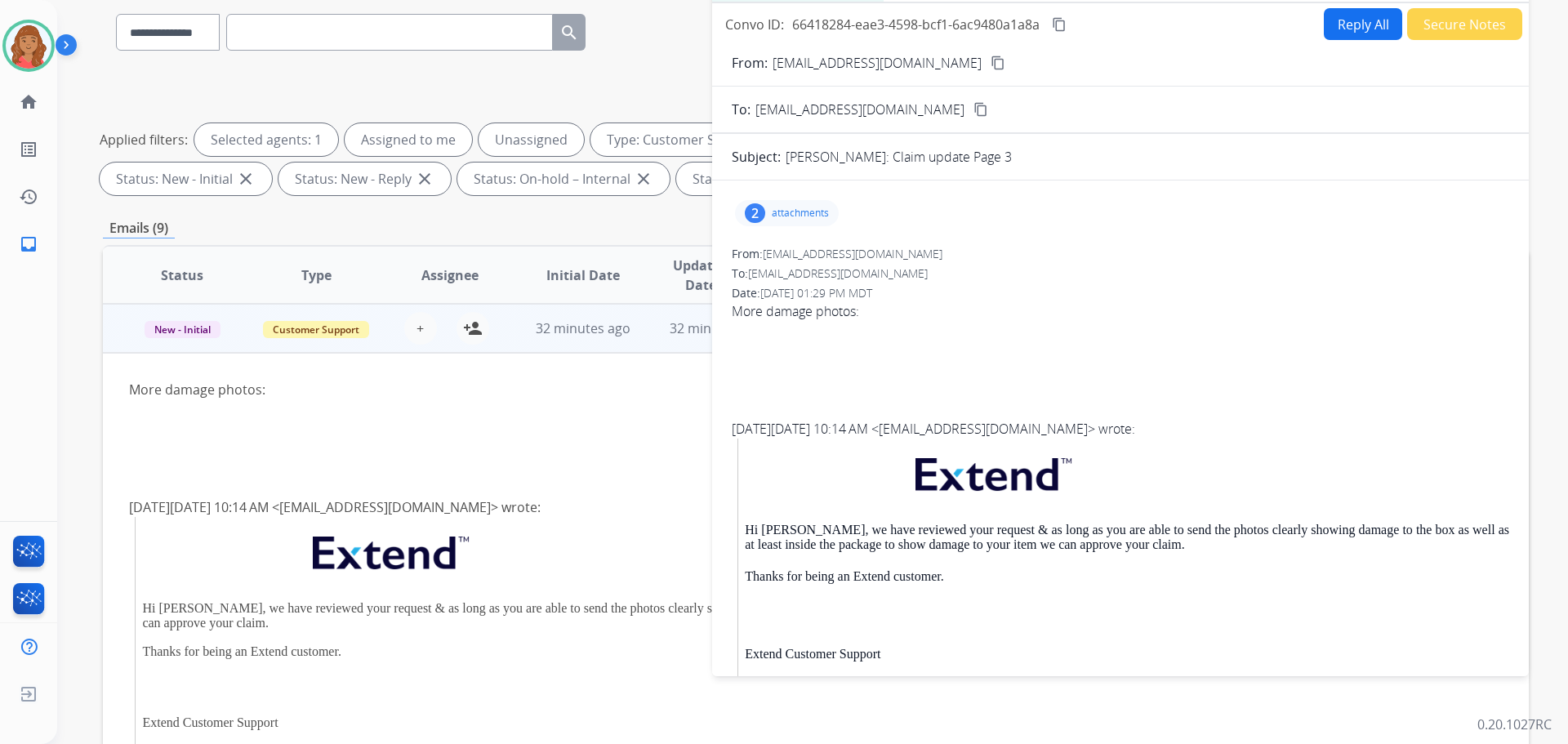
scroll to position [100, 0]
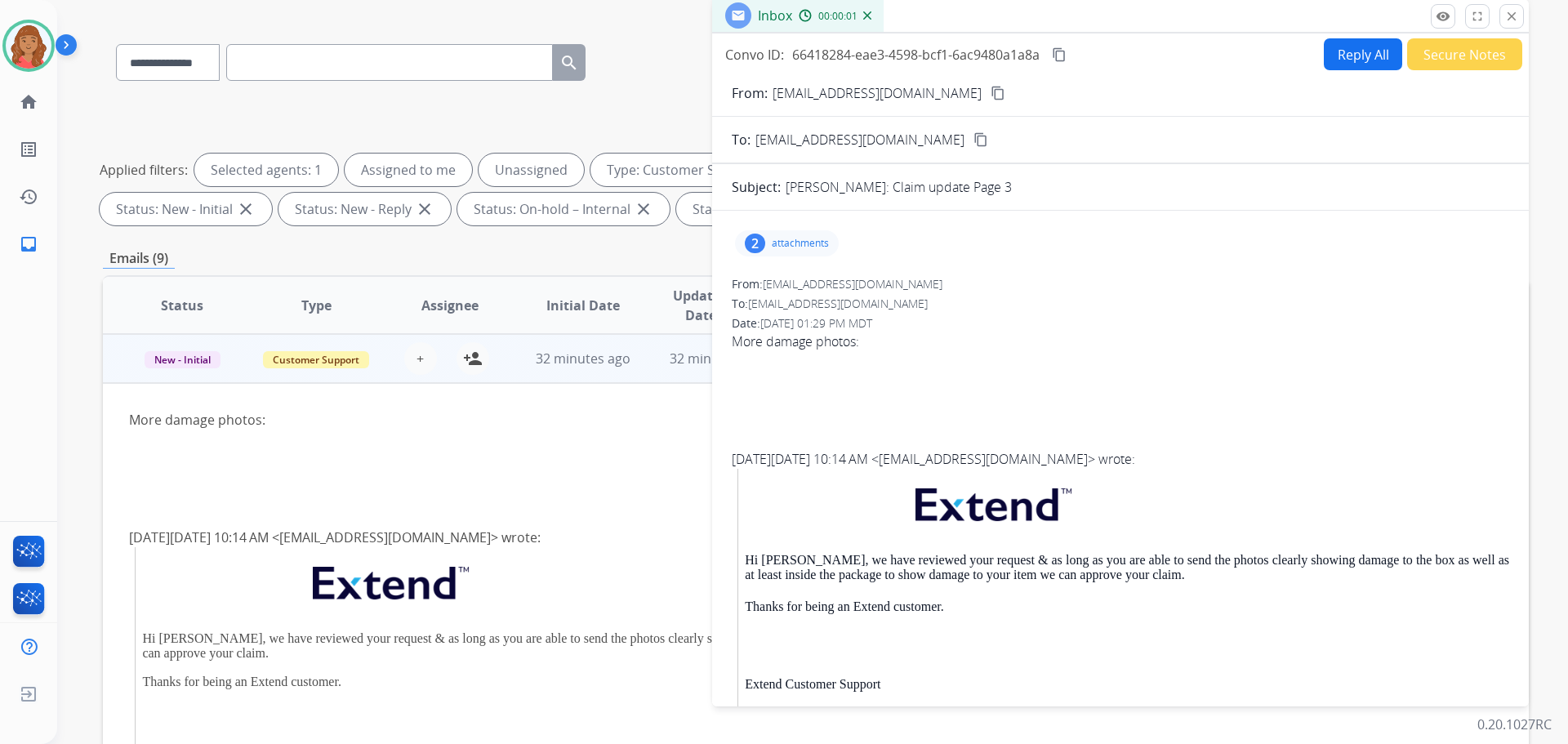
click at [773, 233] on div "2 attachments" at bounding box center [787, 242] width 104 height 26
click at [787, 297] on div at bounding box center [789, 285] width 82 height 57
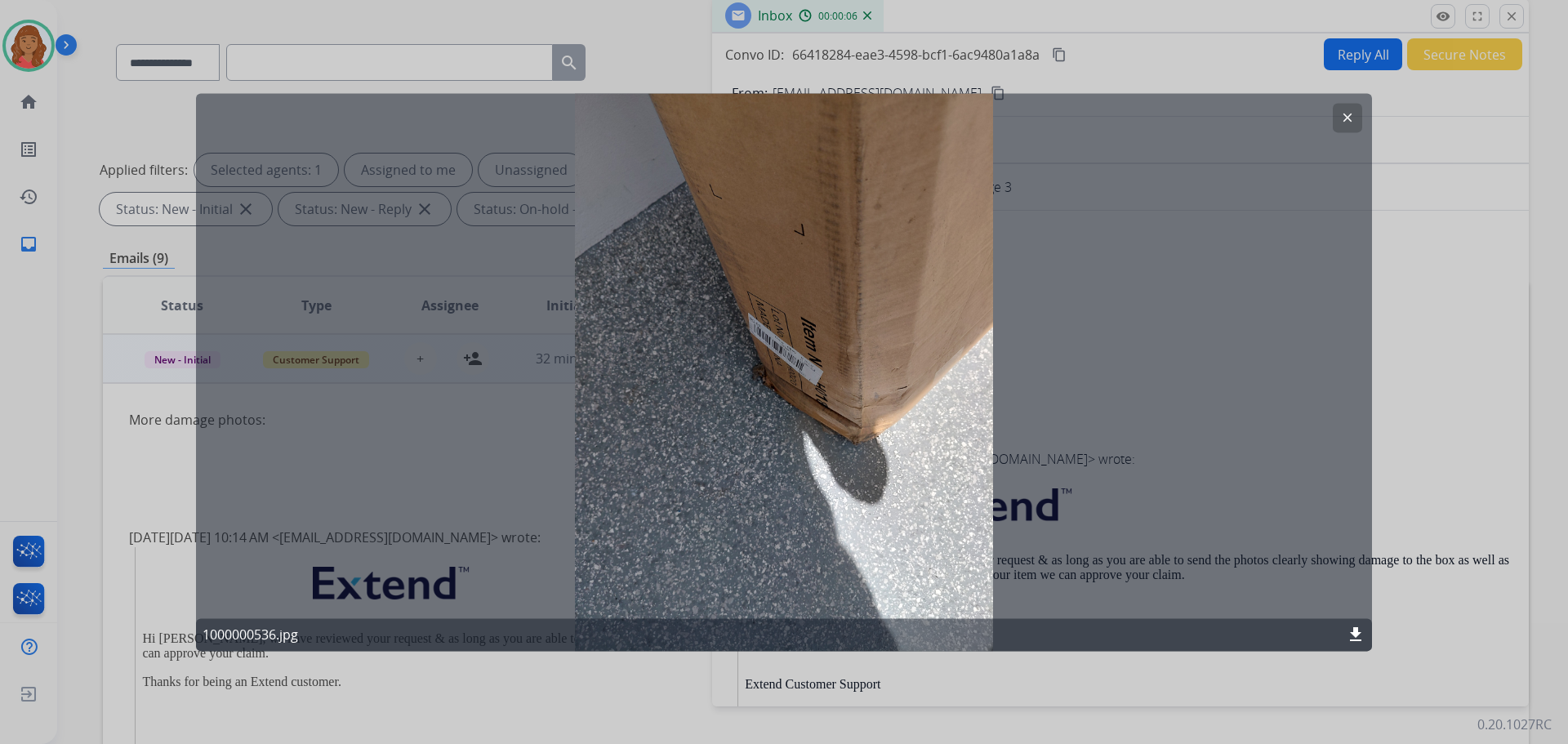
click at [1351, 115] on mat-icon "clear" at bounding box center [1348, 117] width 15 height 15
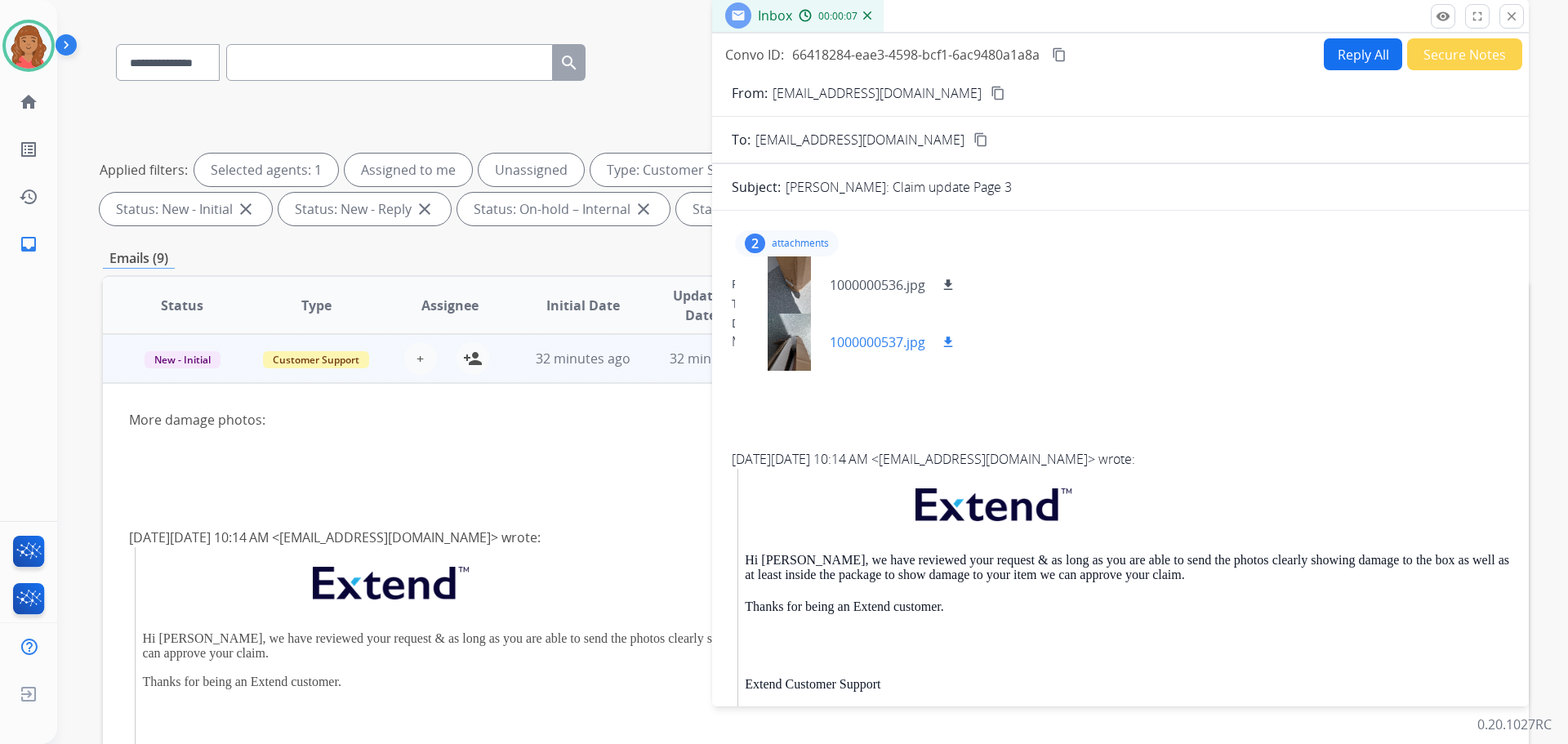
click at [793, 355] on div at bounding box center [789, 342] width 82 height 57
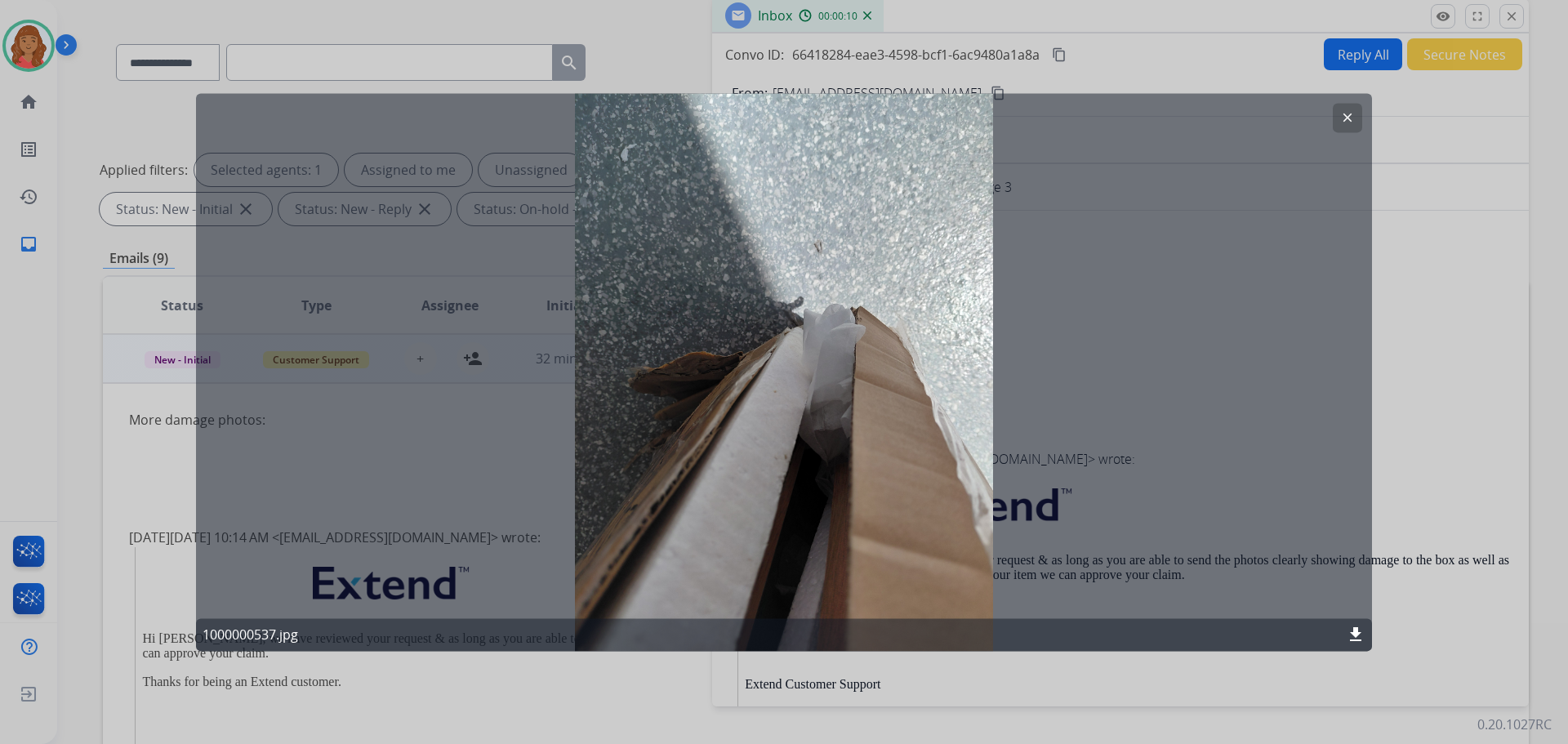
click at [804, 358] on div "clear 1000000537.jpg download" at bounding box center [784, 372] width 1176 height 558
click at [1352, 115] on mat-icon "clear" at bounding box center [1348, 117] width 15 height 15
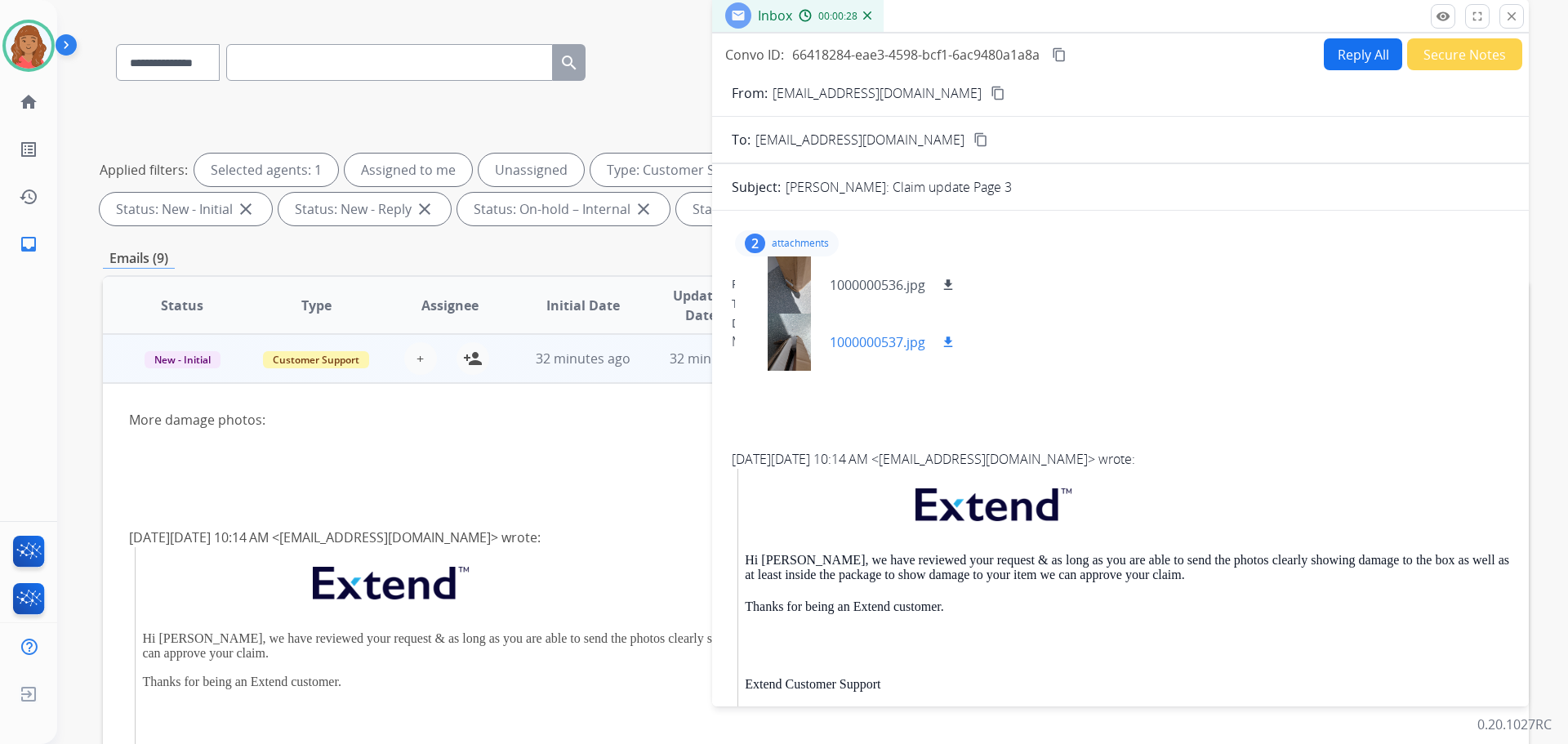
click at [798, 325] on div at bounding box center [789, 342] width 82 height 57
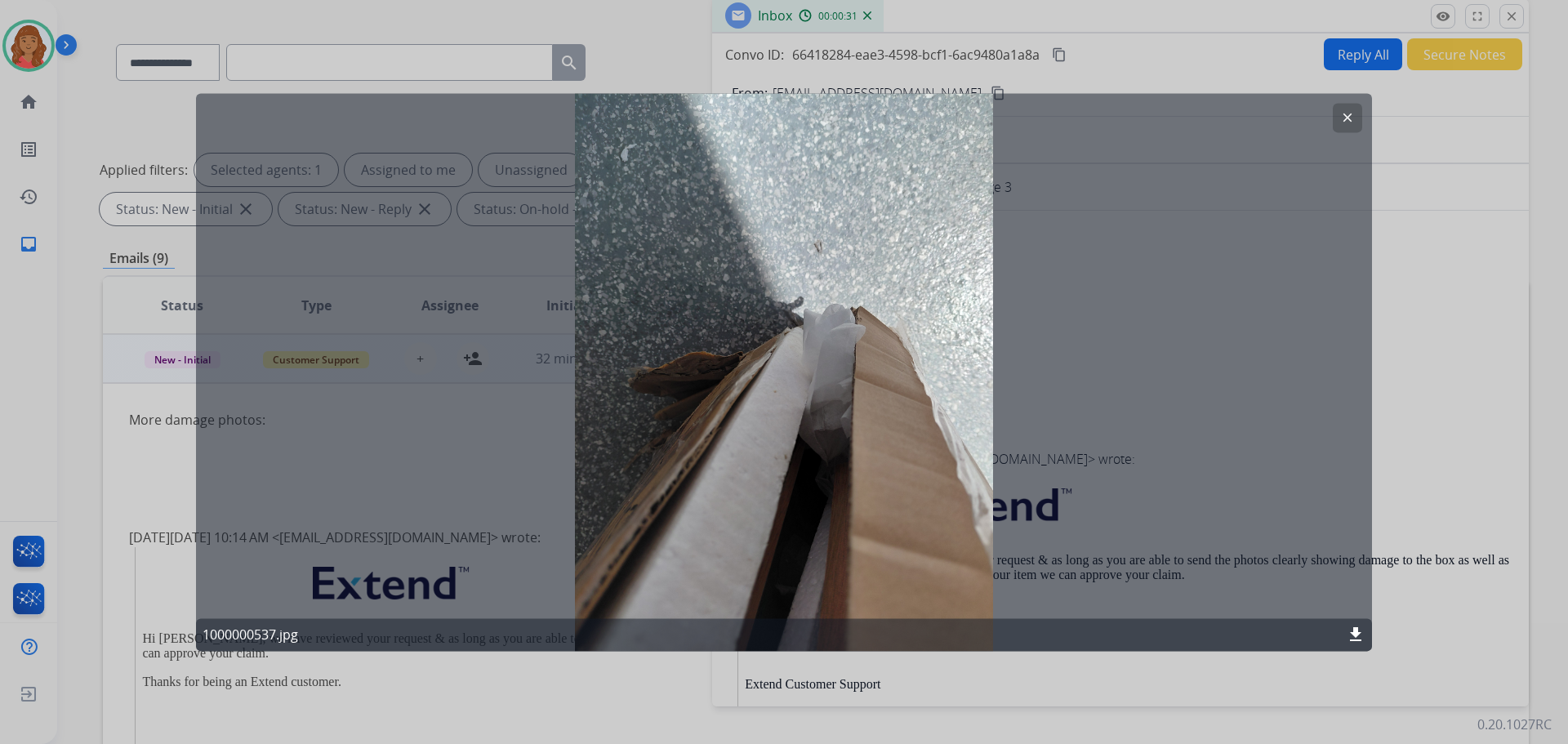
click at [782, 328] on div "clear 1000000537.jpg download" at bounding box center [784, 372] width 1176 height 558
click at [1355, 117] on button "clear" at bounding box center [1347, 117] width 29 height 29
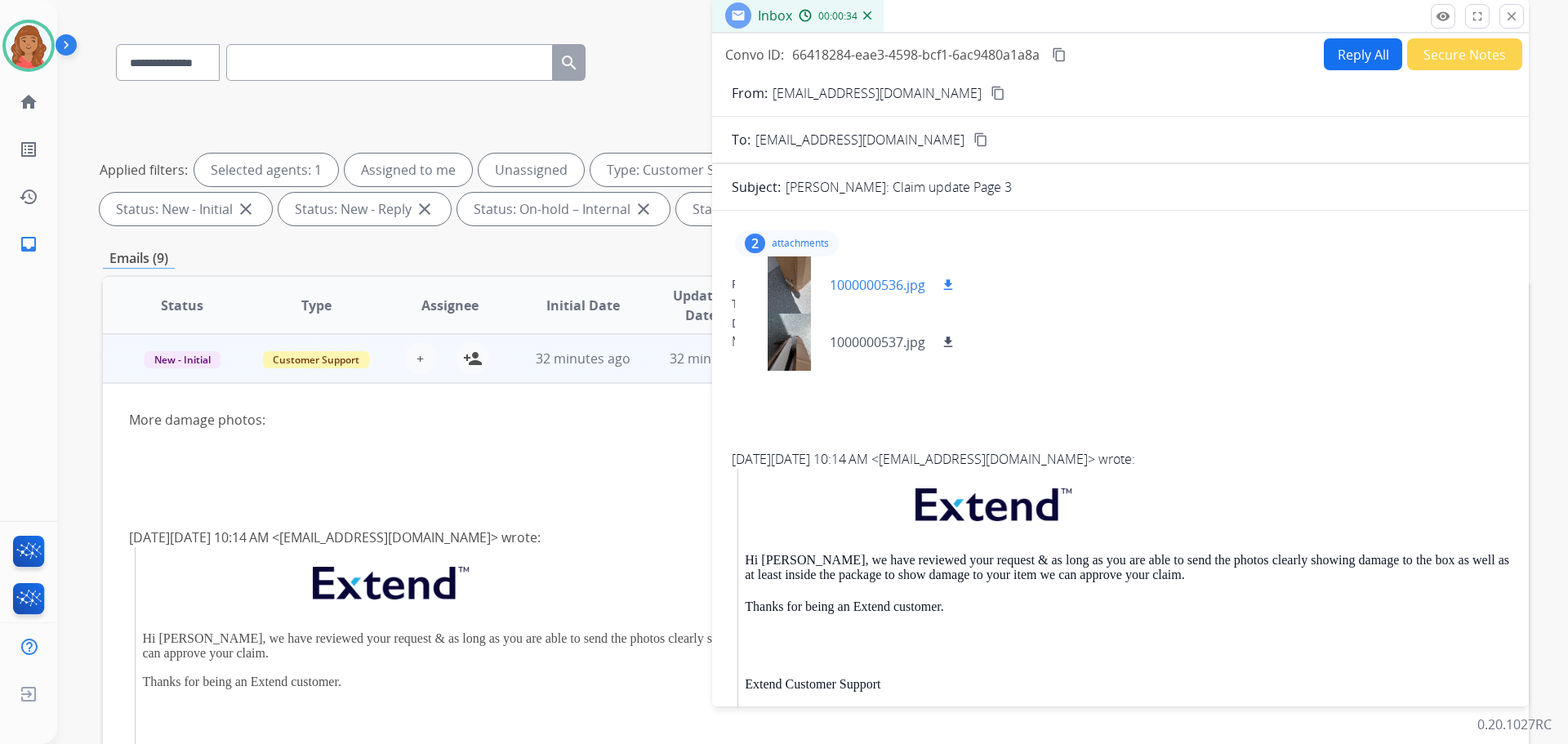
click at [801, 273] on div at bounding box center [789, 285] width 82 height 57
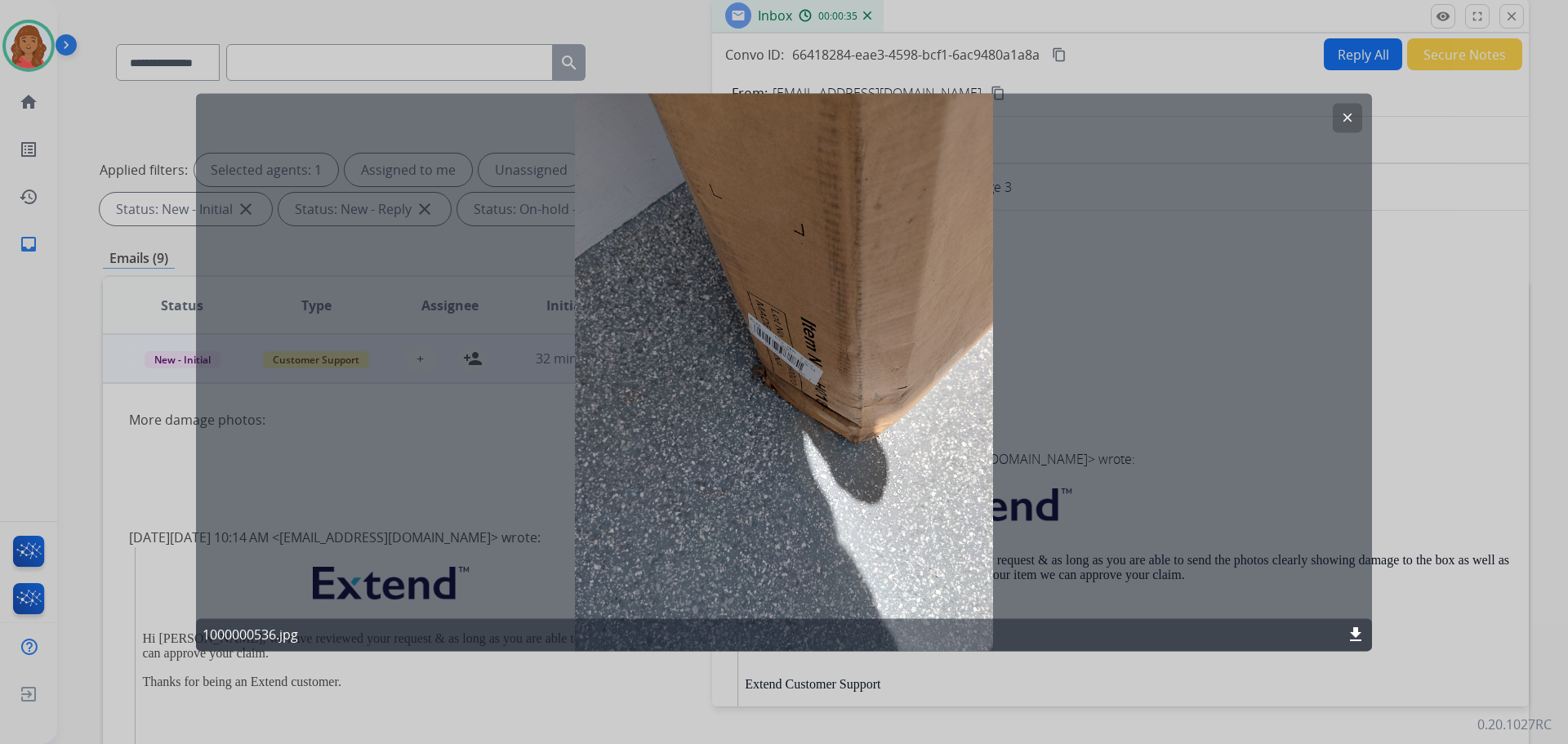
click at [1350, 109] on button "clear" at bounding box center [1347, 117] width 29 height 29
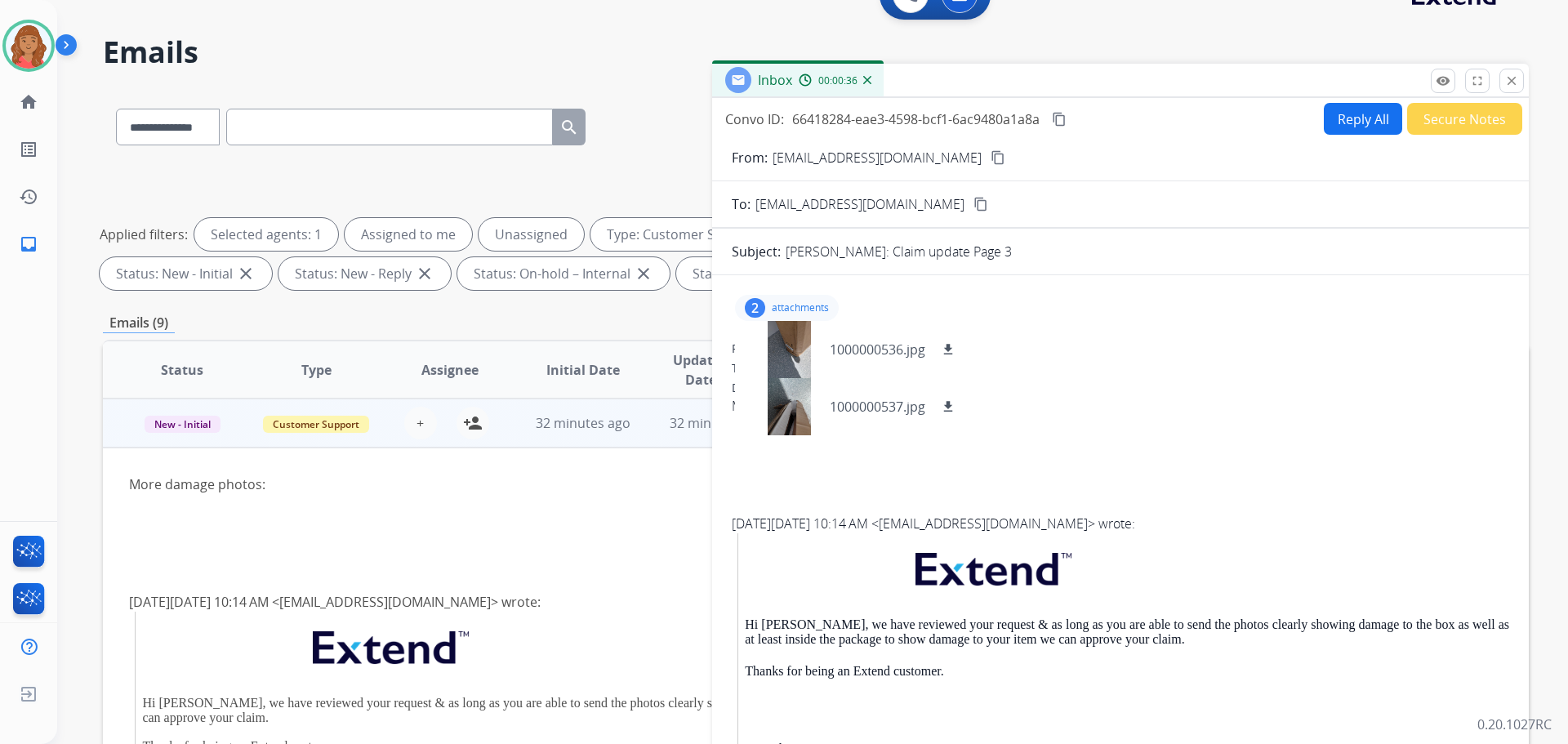
scroll to position [19, 0]
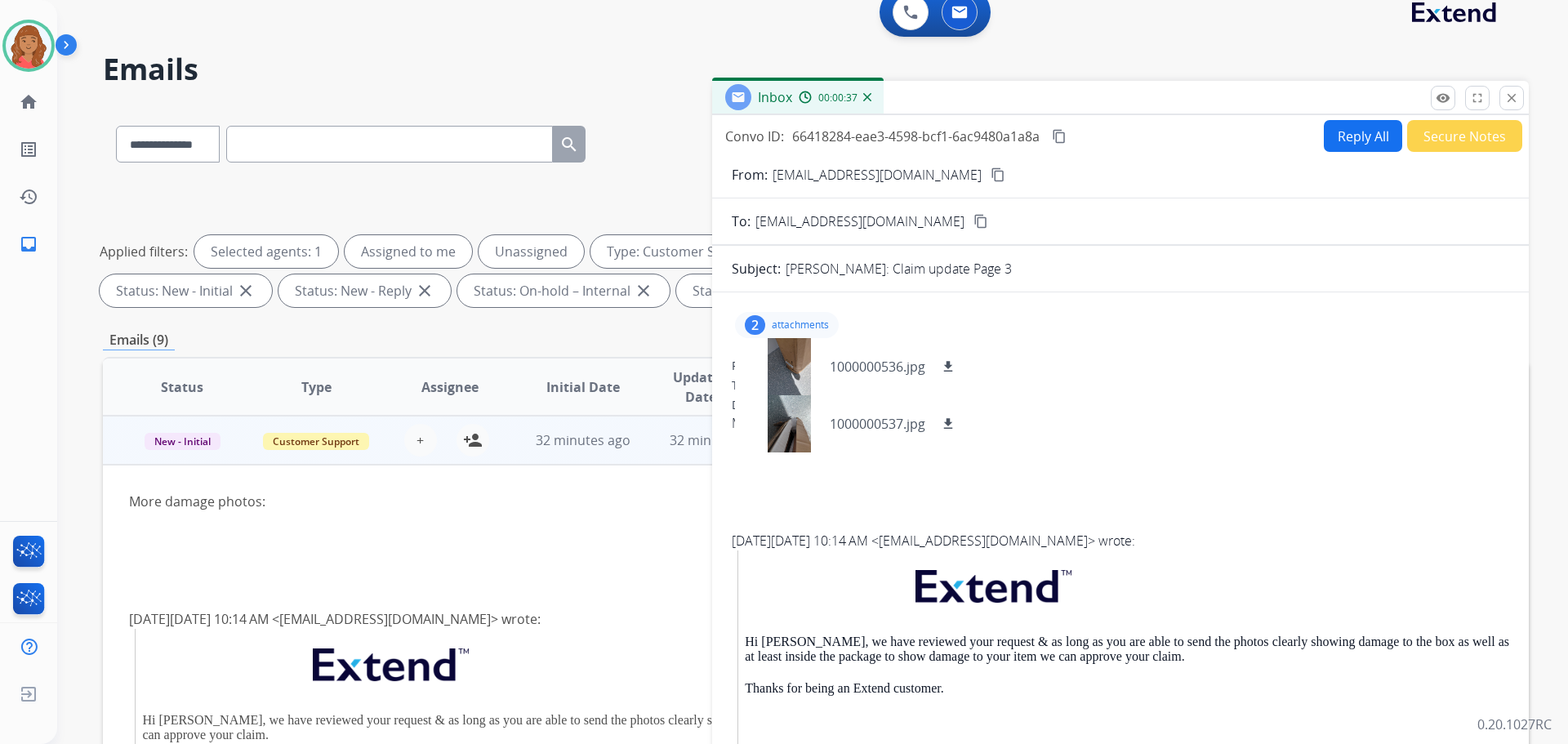
click at [1342, 141] on button "Reply All" at bounding box center [1363, 136] width 78 height 32
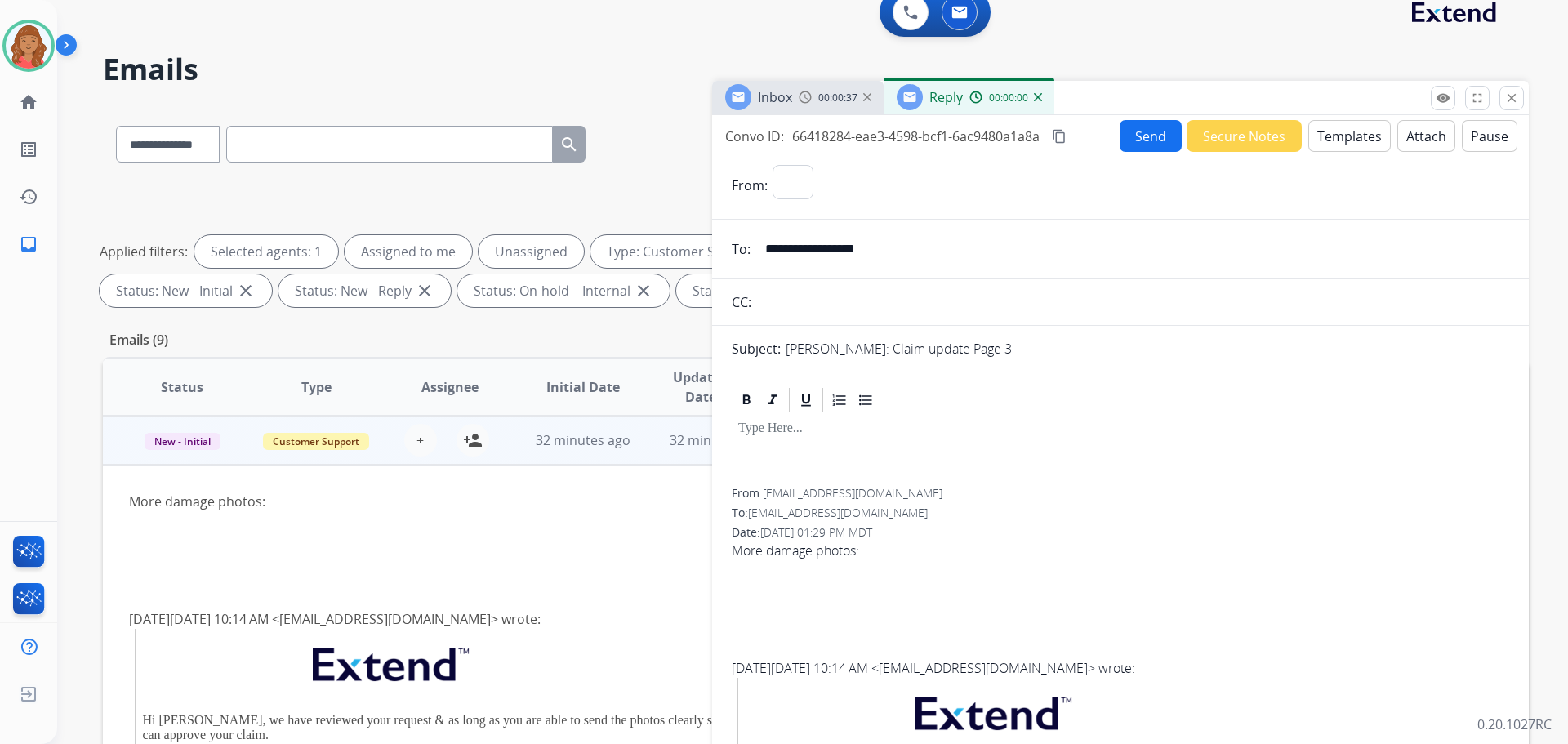
select select "**********"
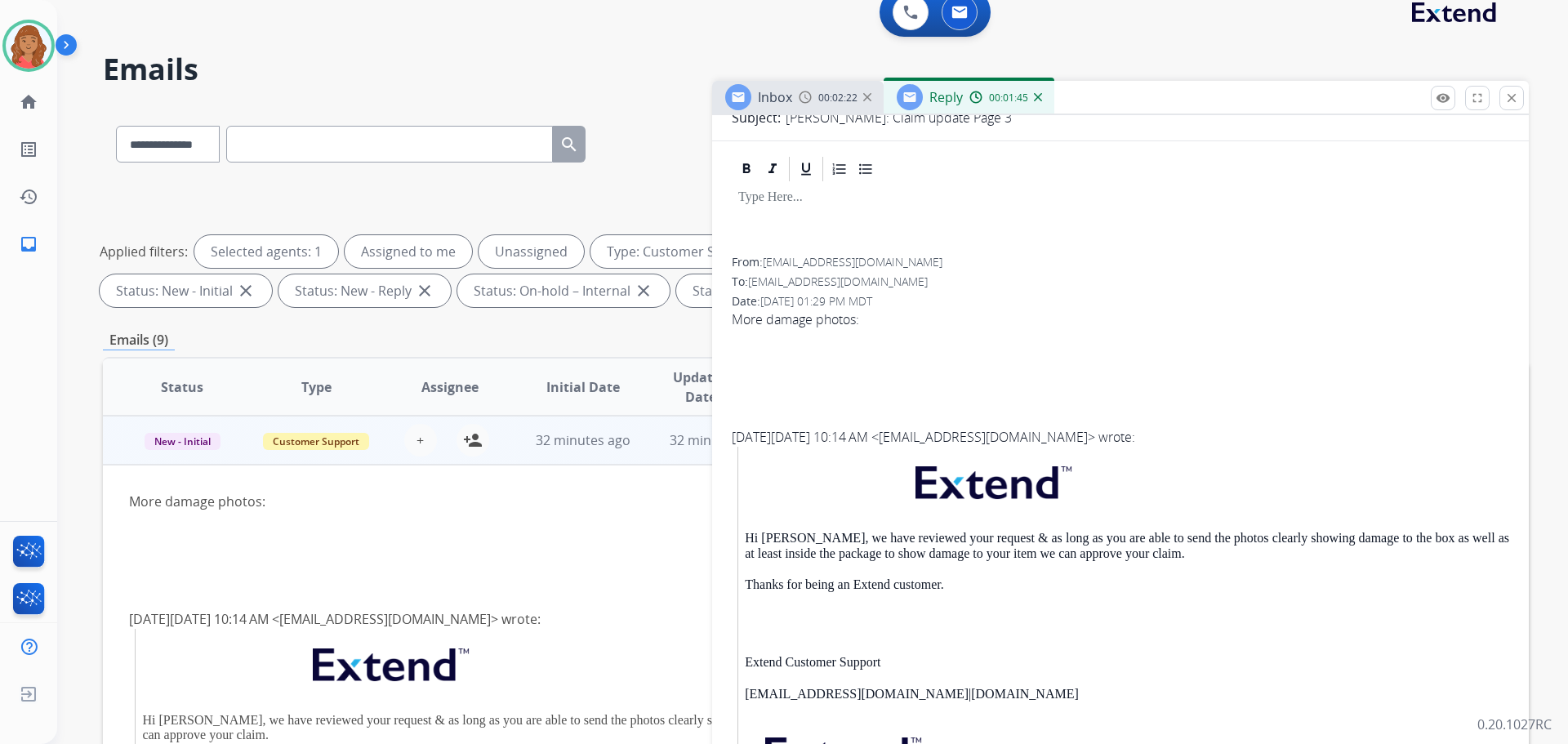
scroll to position [202, 0]
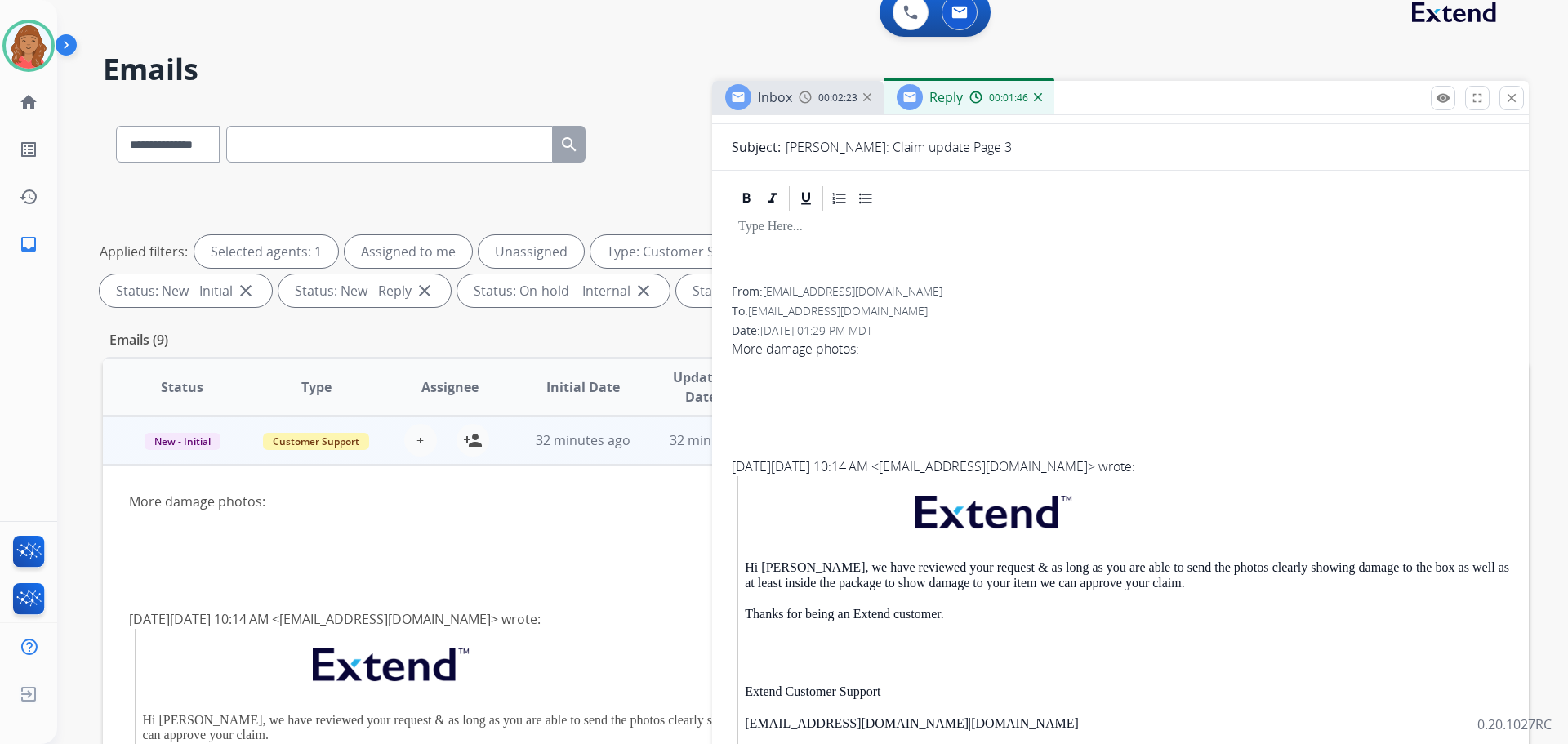
click at [1515, 105] on mat-icon "close" at bounding box center [1512, 98] width 15 height 15
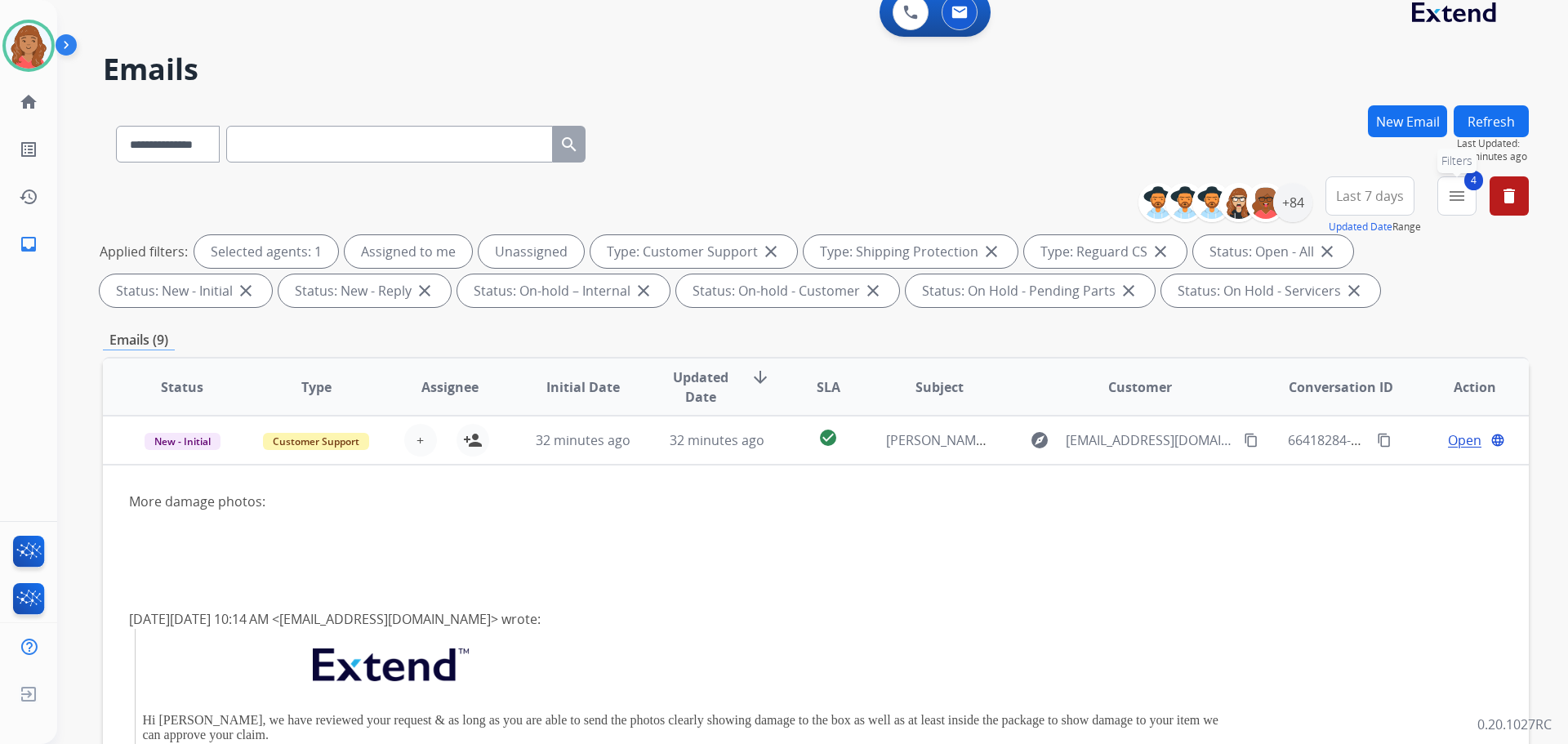
click at [1458, 191] on mat-icon "menu" at bounding box center [1457, 196] width 20 height 20
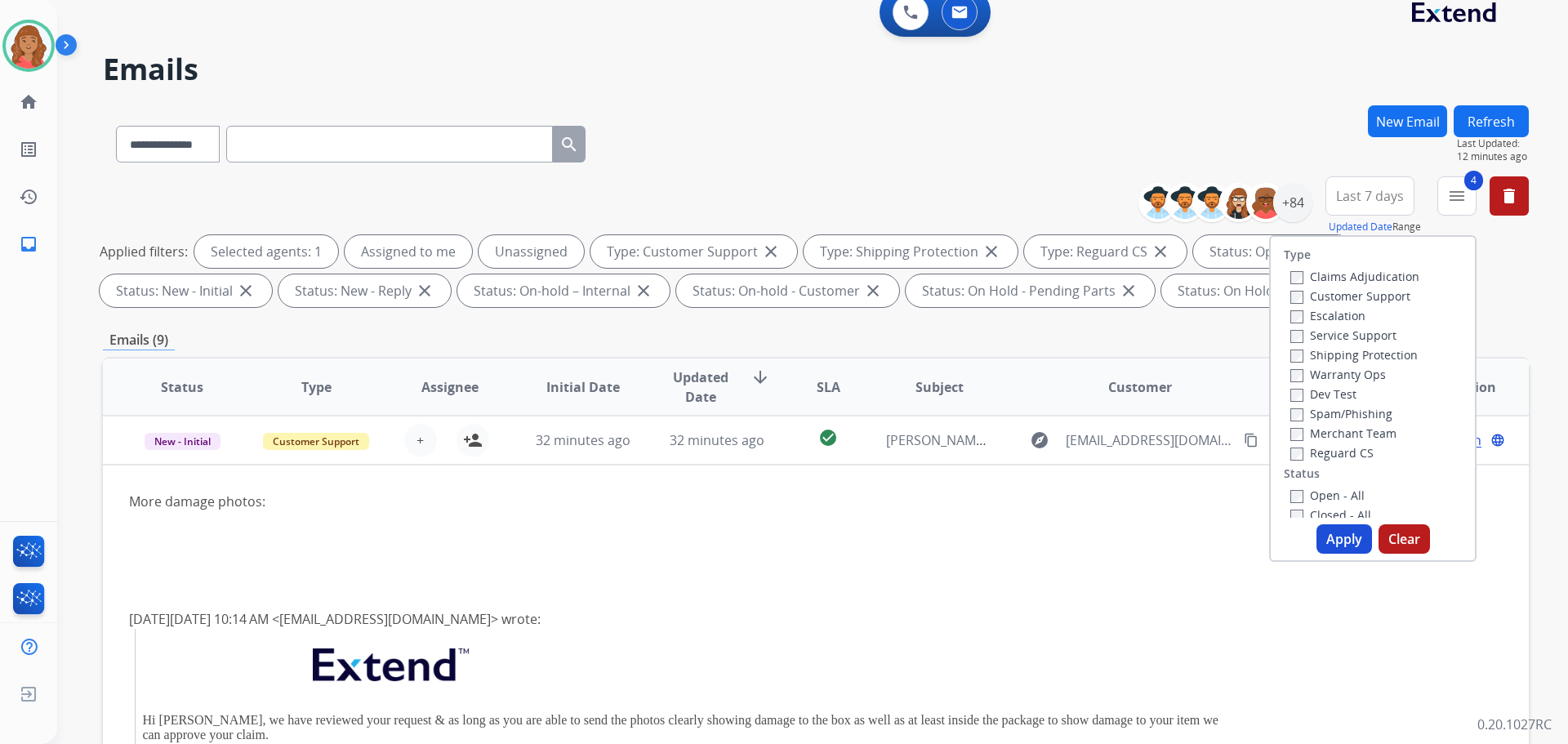
click at [1327, 540] on button "Apply" at bounding box center [1344, 539] width 56 height 29
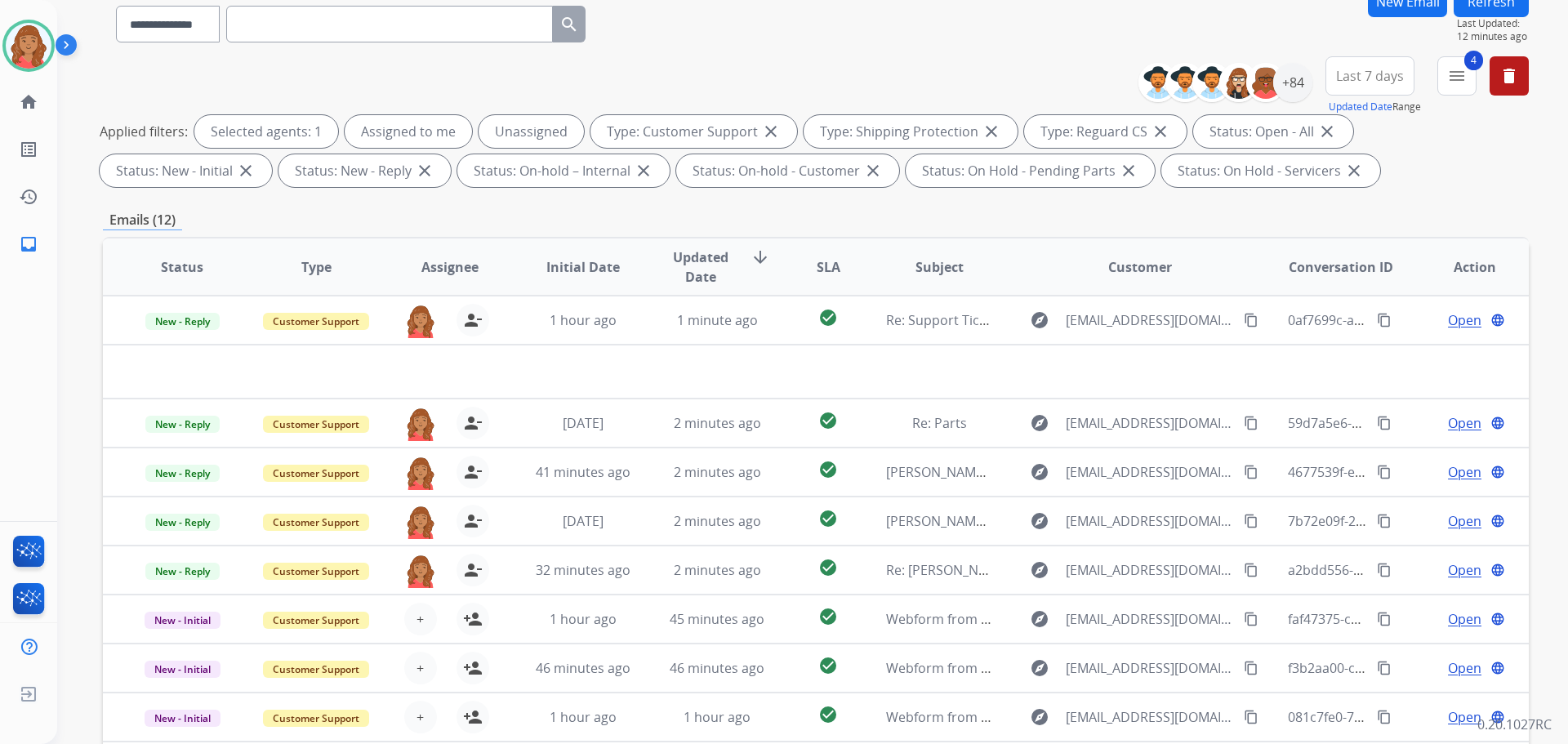
scroll to position [0, 0]
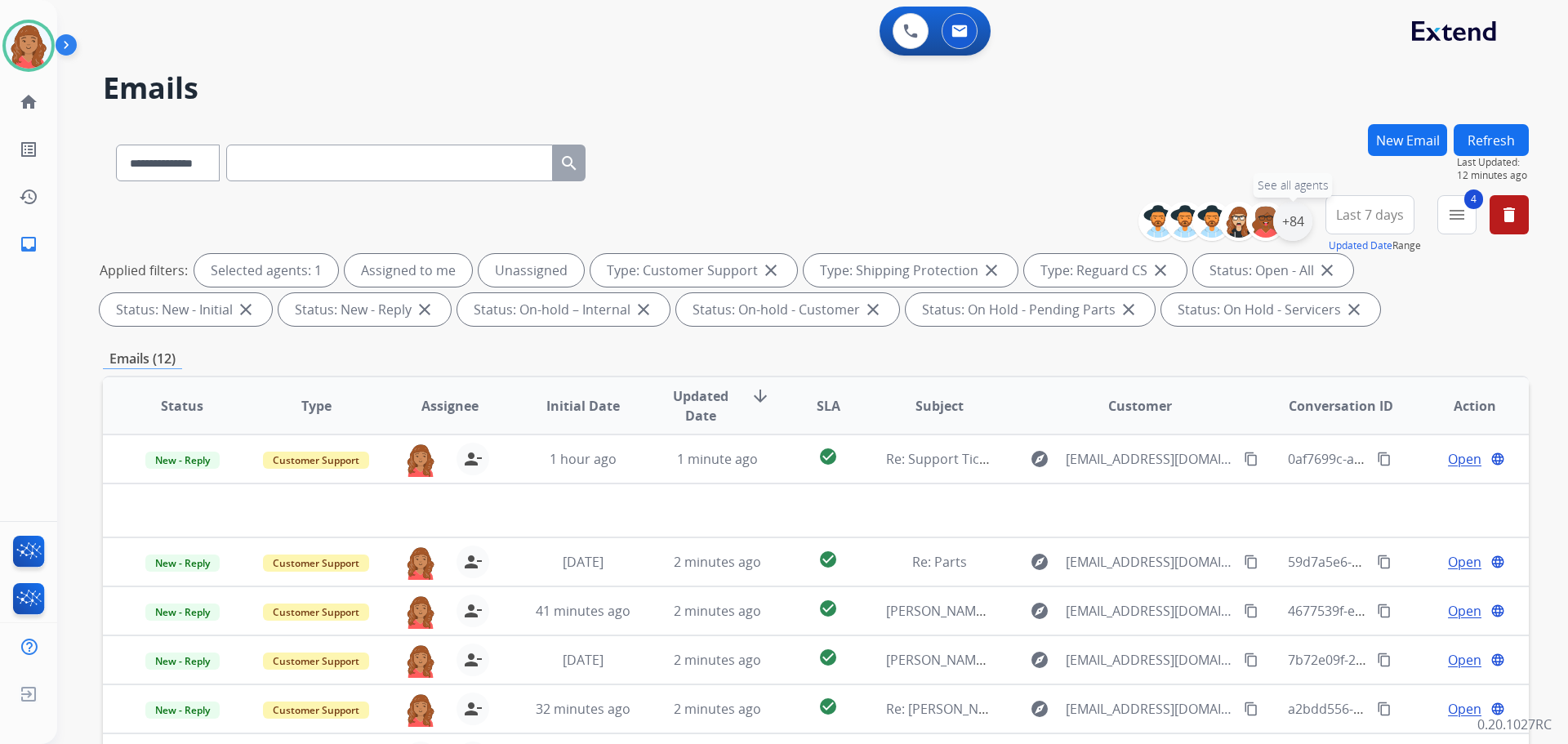
click at [1295, 231] on div "+84" at bounding box center [1293, 221] width 39 height 39
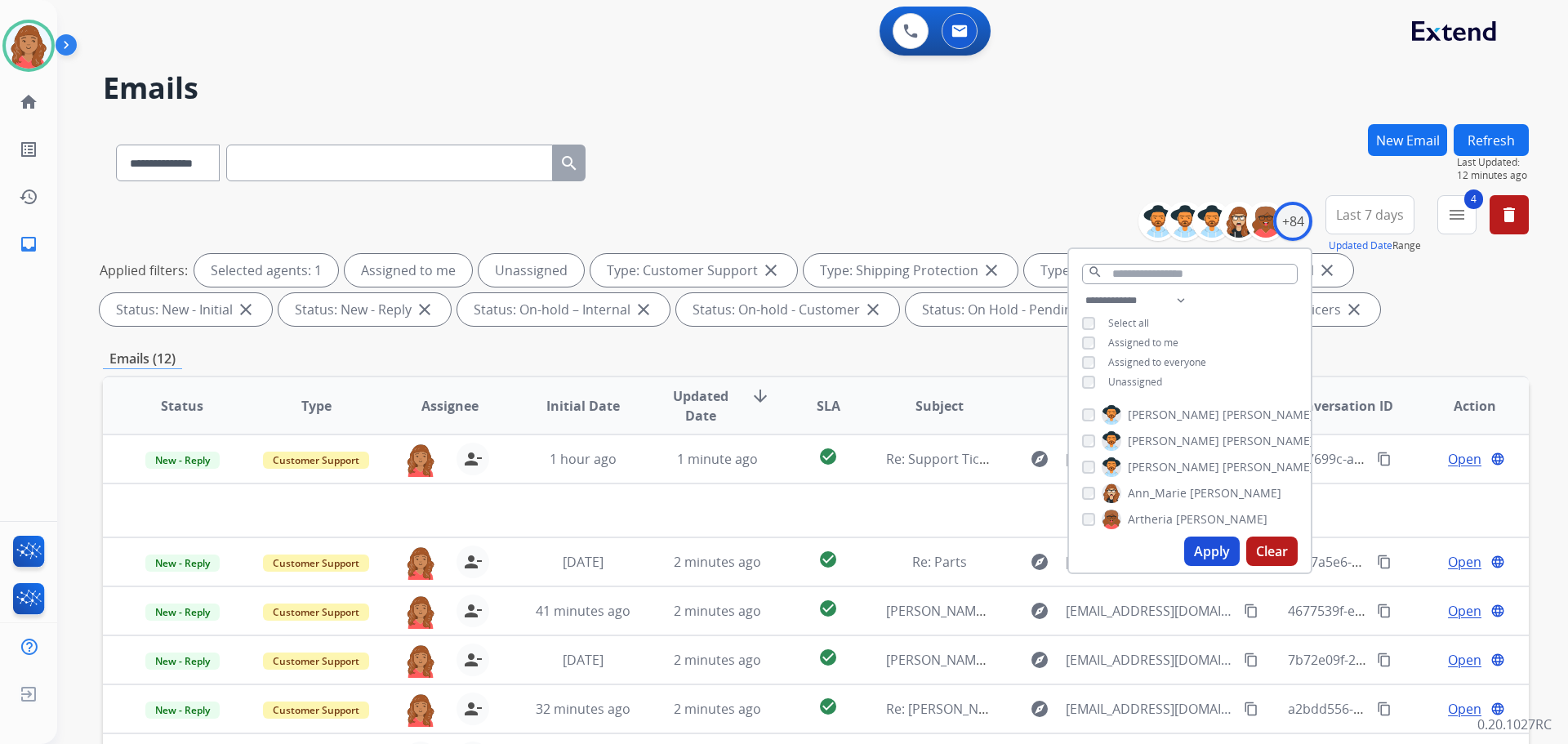
click at [1078, 383] on div "**********" at bounding box center [1190, 344] width 242 height 105
click at [1198, 547] on button "Apply" at bounding box center [1212, 550] width 56 height 29
click at [948, 173] on div "**********" at bounding box center [816, 160] width 1426 height 71
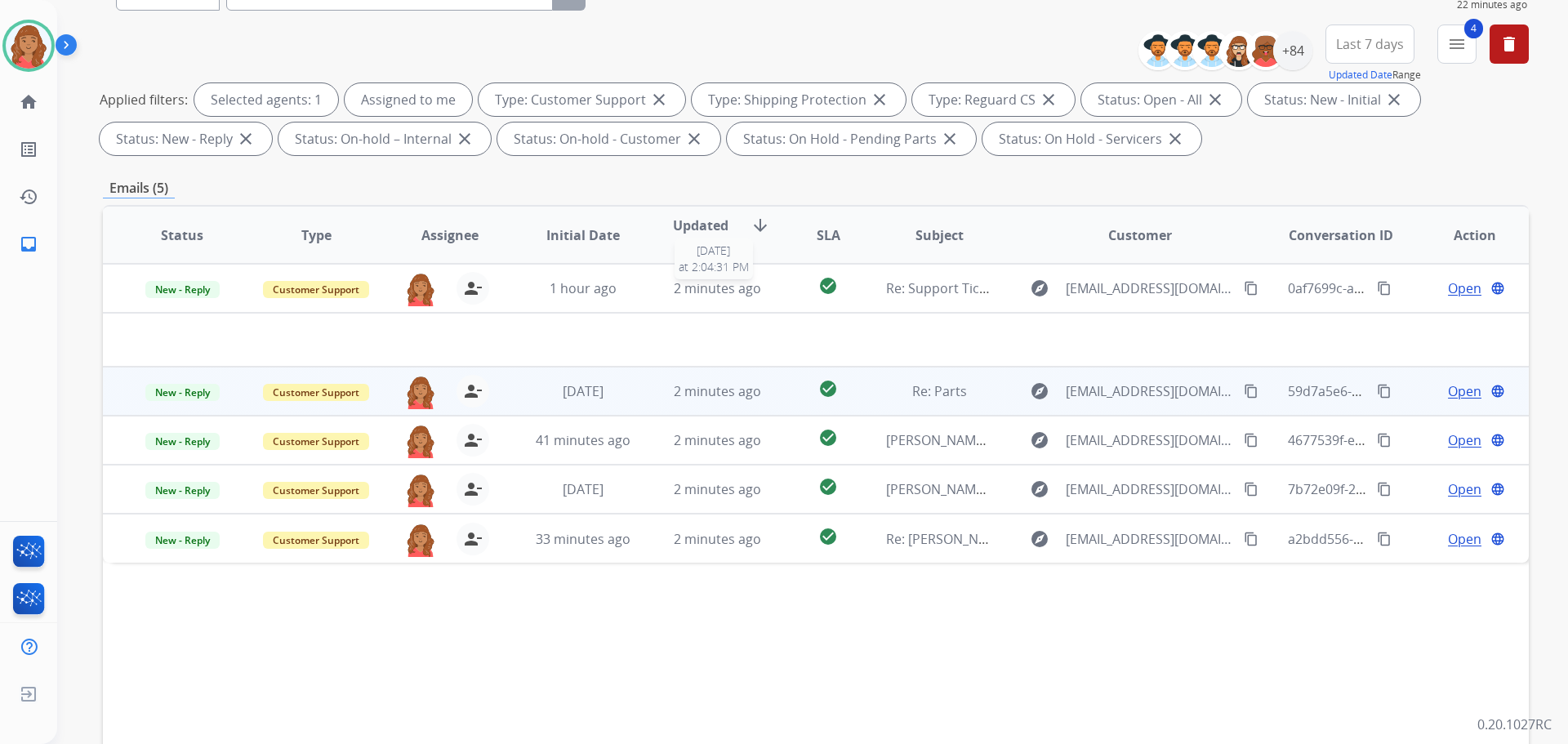
scroll to position [19, 0]
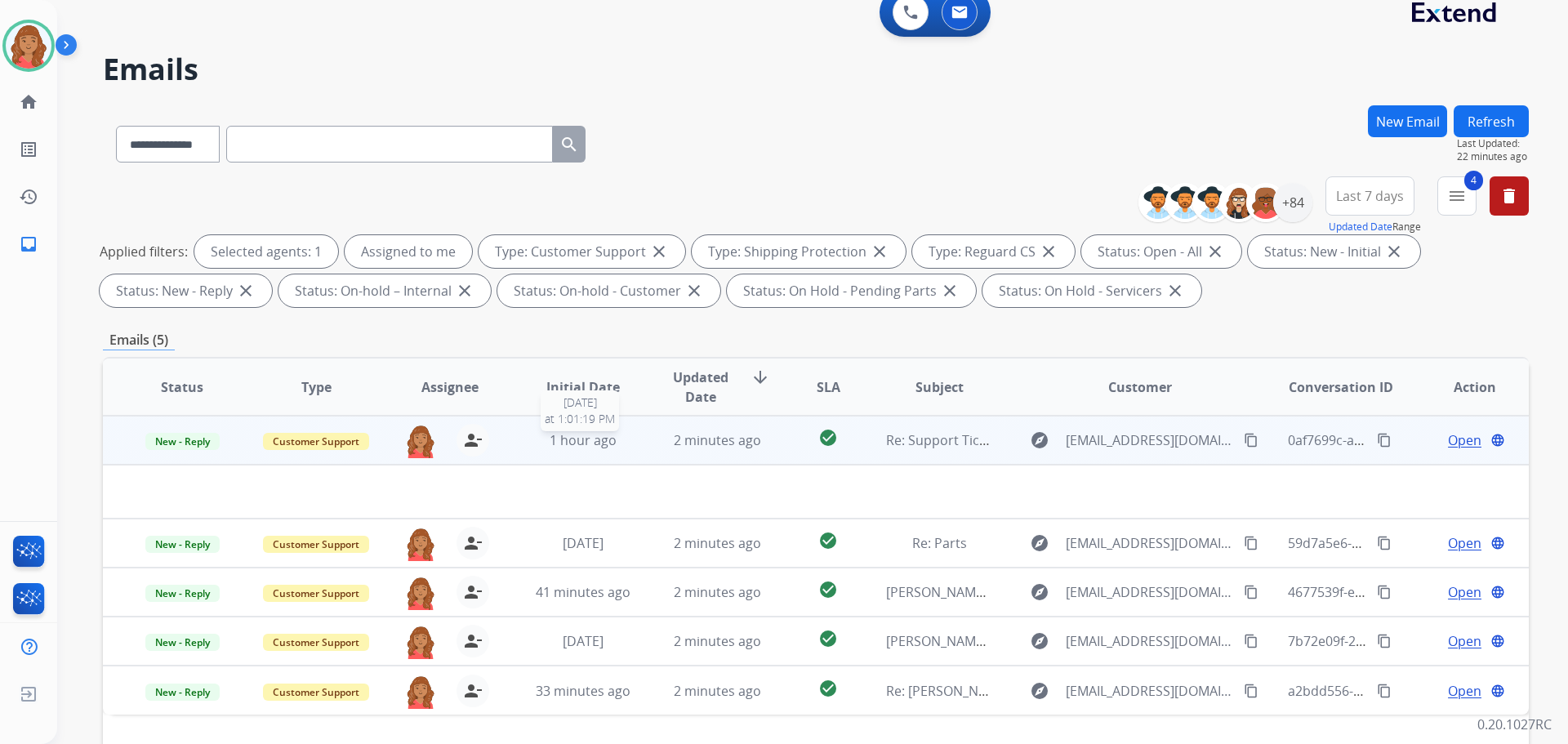
click at [628, 444] on div "1 hour ago" at bounding box center [583, 440] width 107 height 20
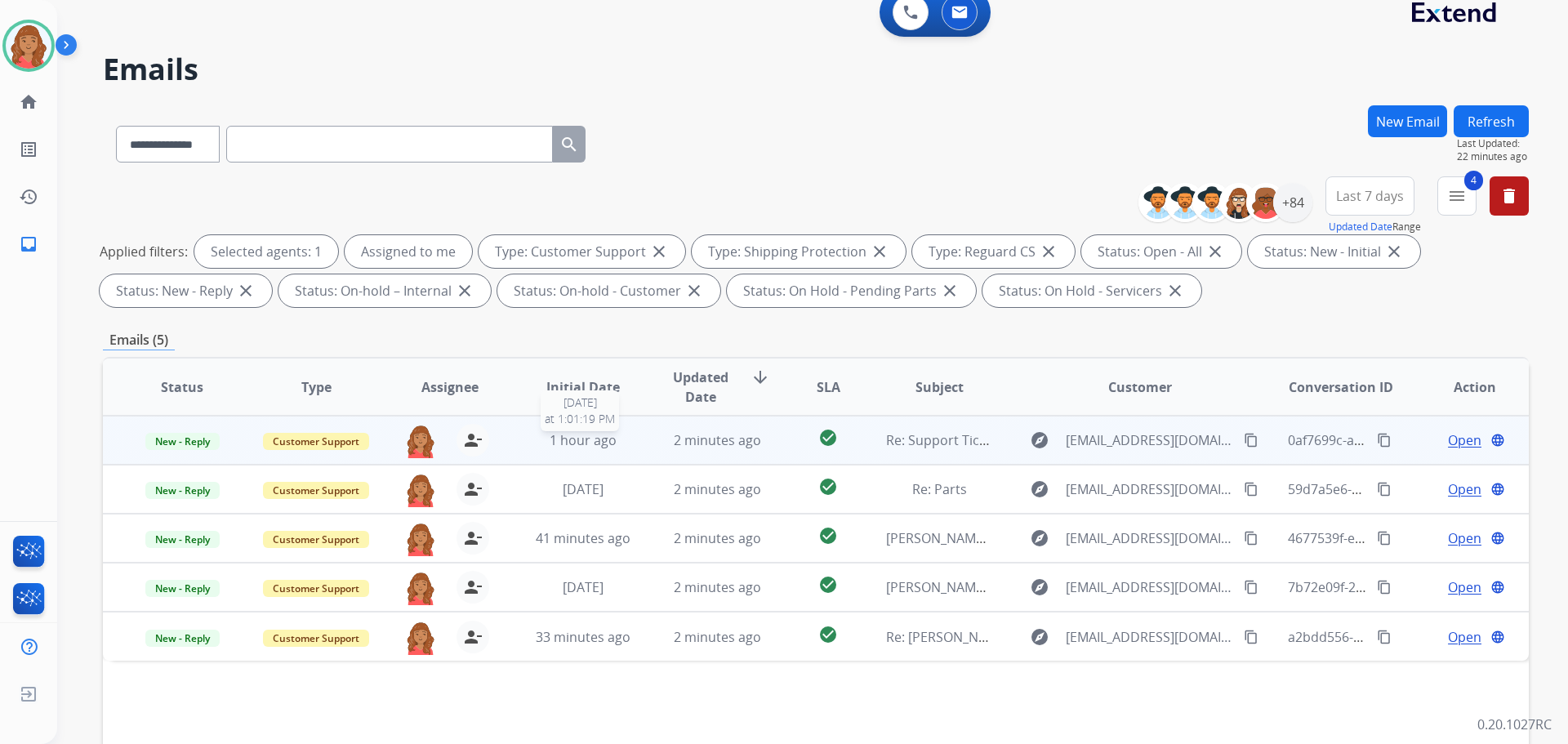
click at [628, 444] on div "1 hour ago" at bounding box center [583, 440] width 107 height 20
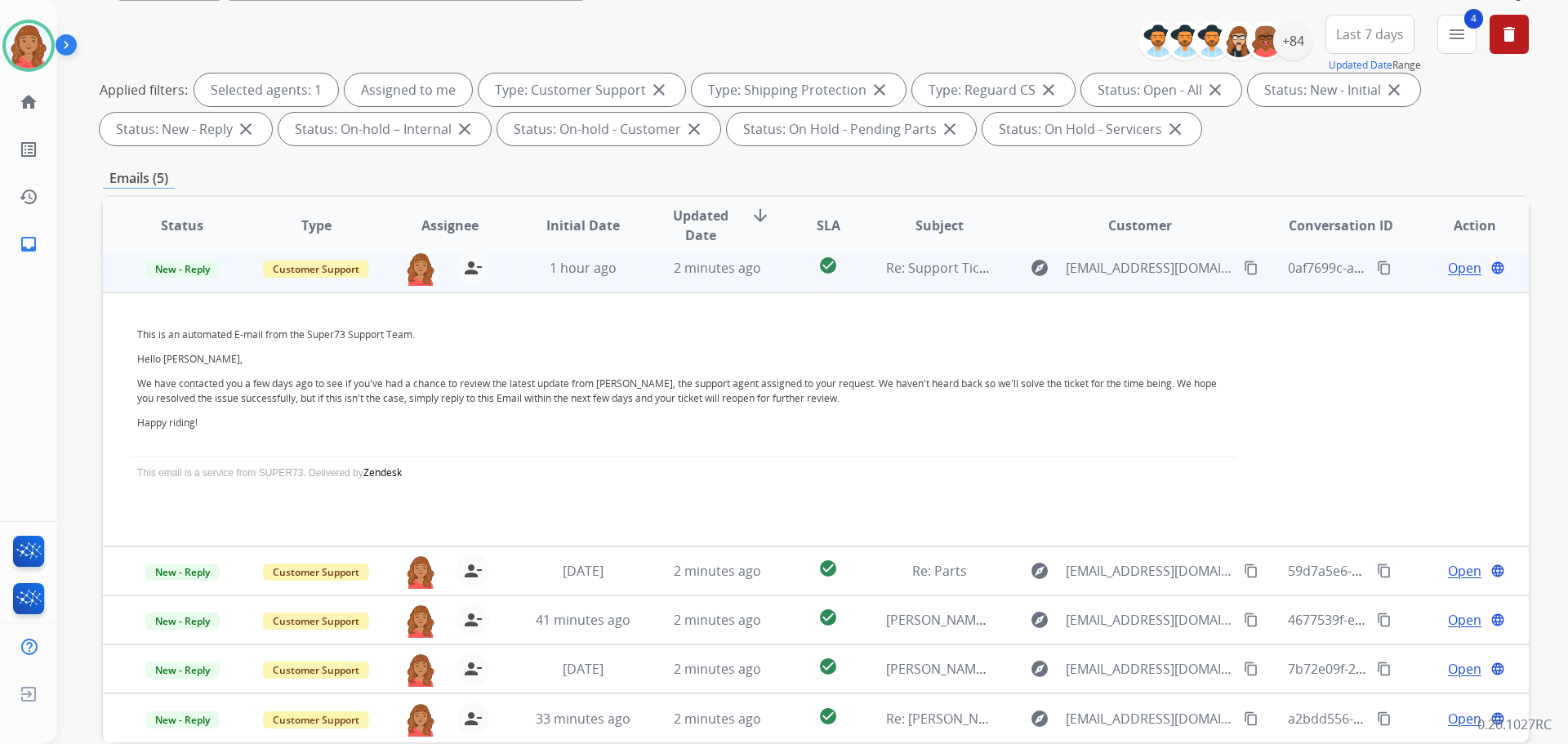
scroll to position [182, 0]
click at [1455, 274] on span "Open" at bounding box center [1465, 266] width 34 height 20
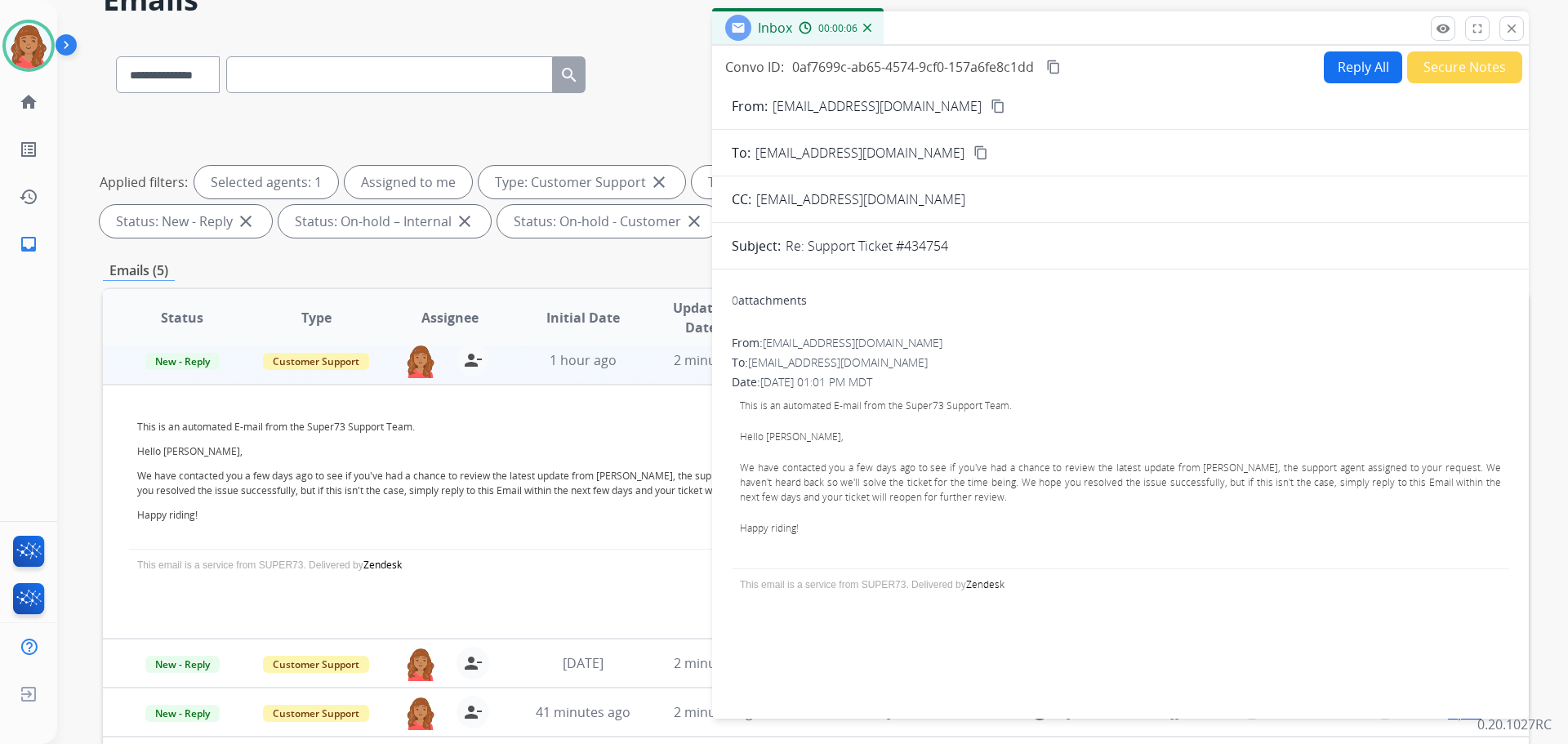
scroll to position [0, 0]
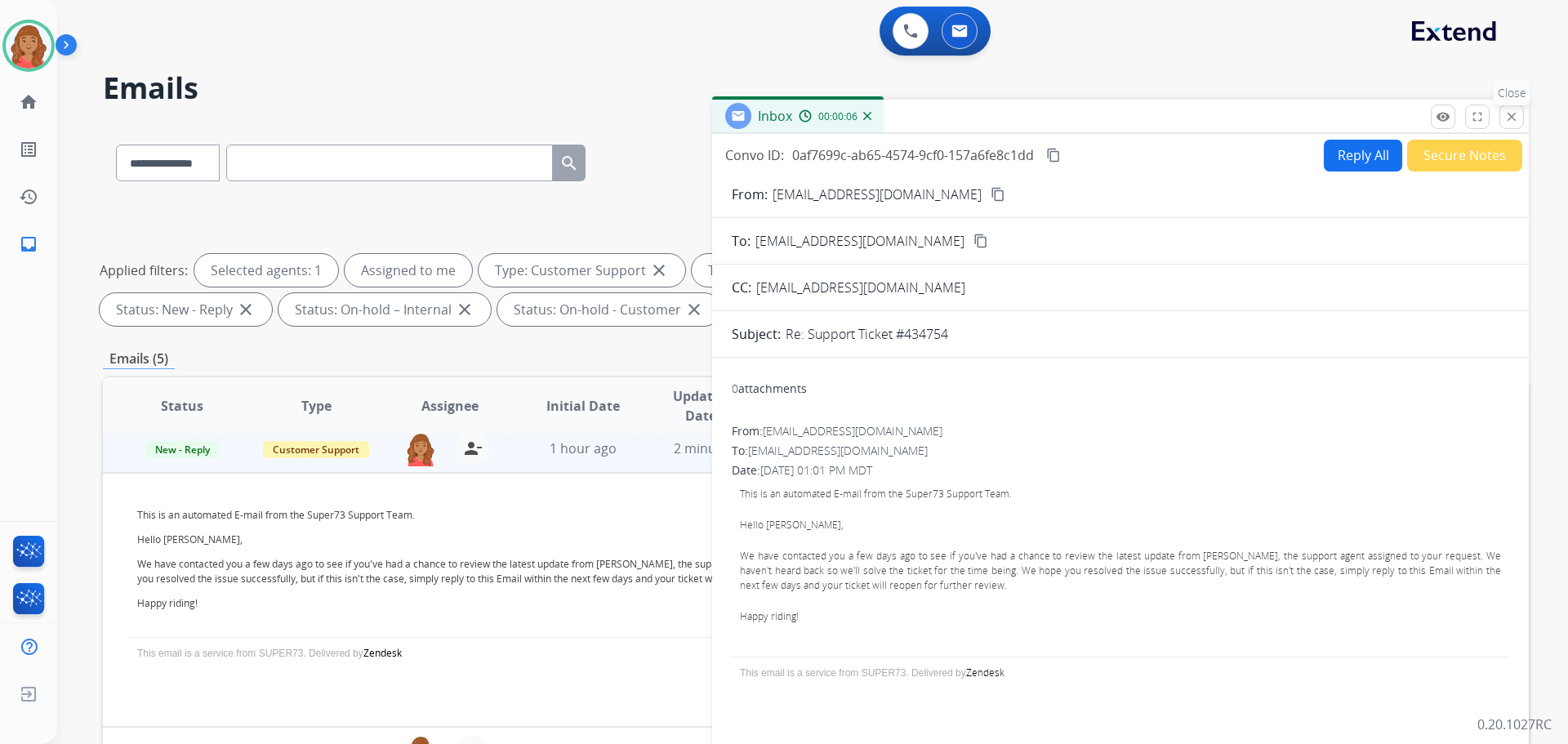
drag, startPoint x: 1515, startPoint y: 119, endPoint x: 1210, endPoint y: 248, distance: 331.2
click at [1515, 120] on mat-icon "close" at bounding box center [1512, 116] width 15 height 15
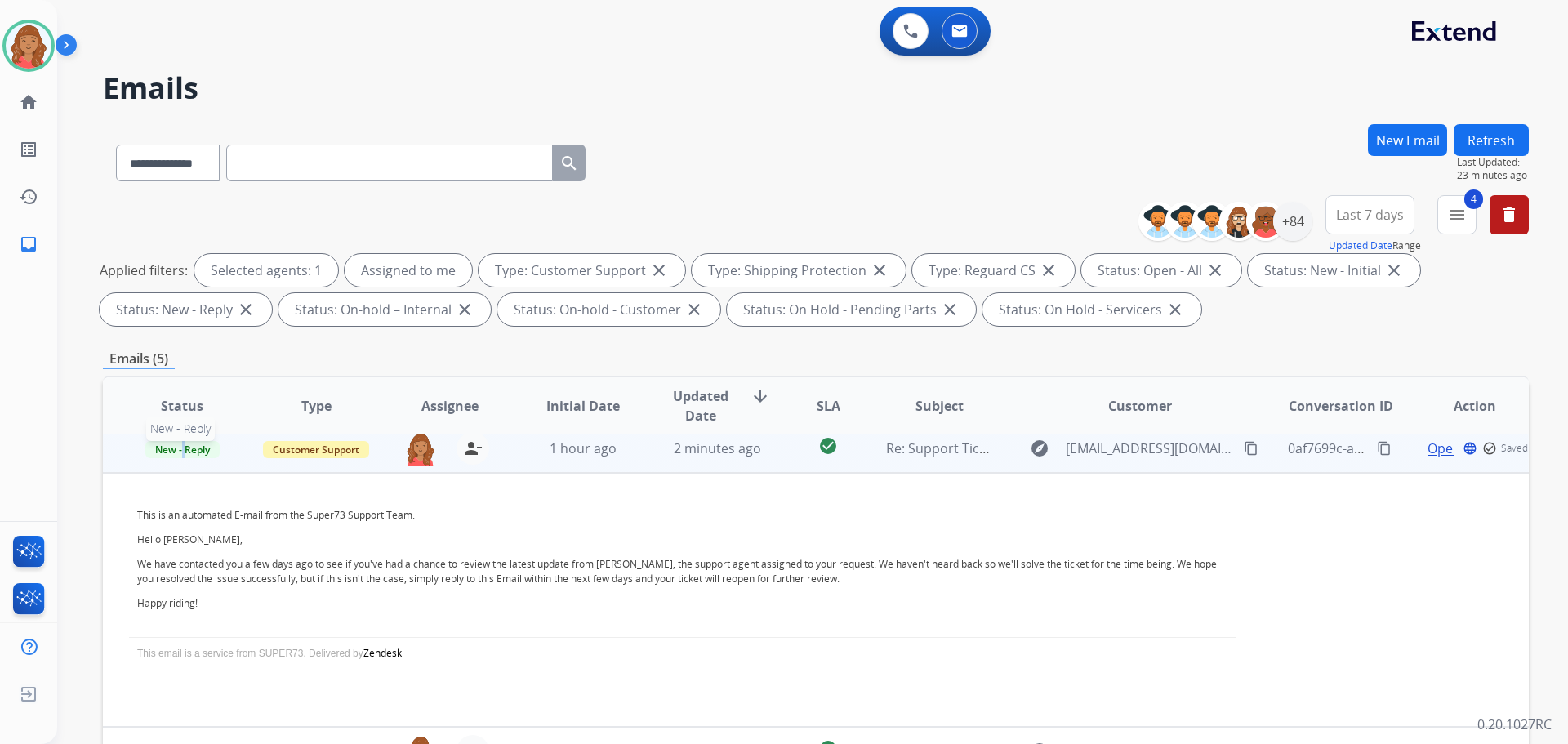
click at [186, 447] on span "New - Reply" at bounding box center [183, 449] width 75 height 17
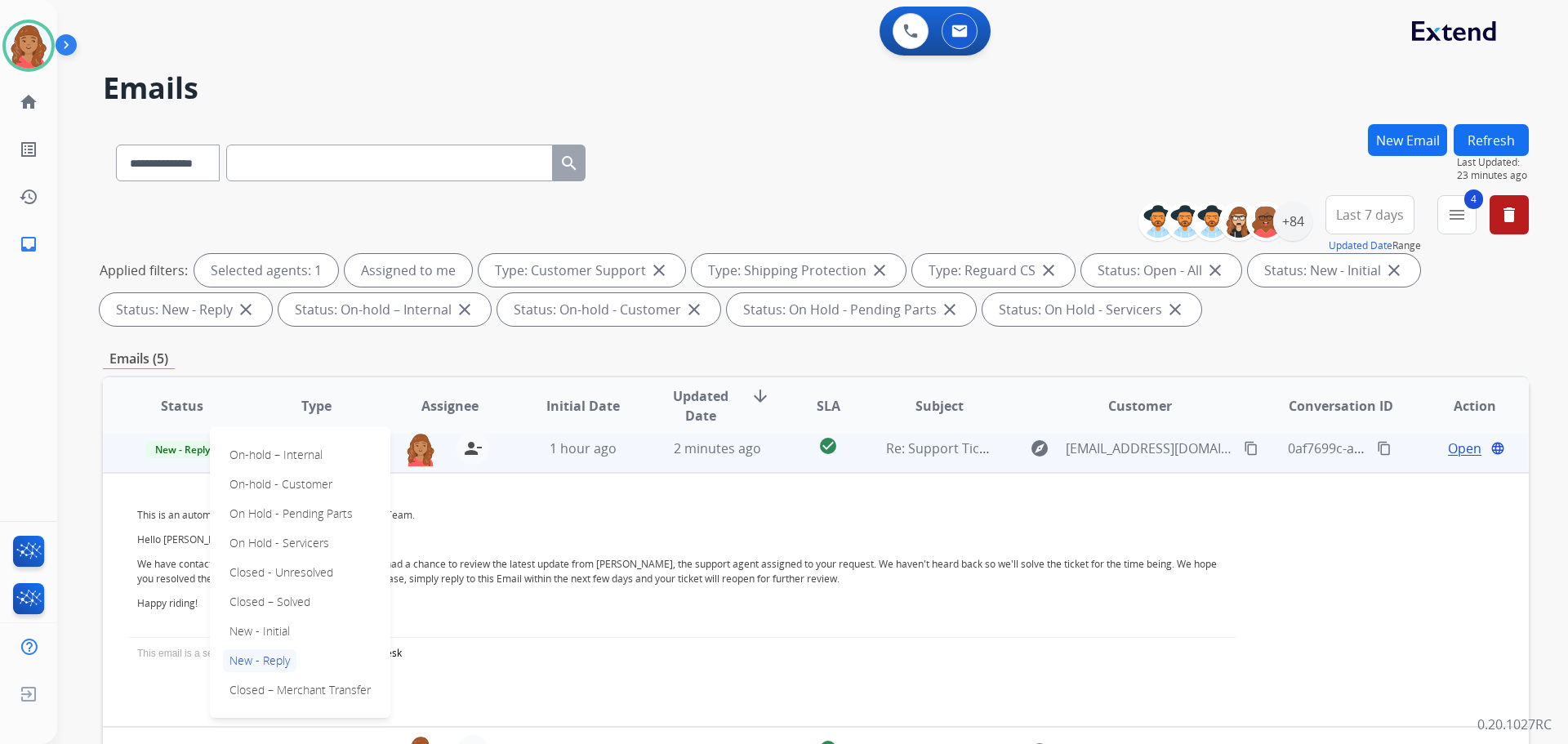
click at [265, 598] on p "Closed – Solved" at bounding box center [270, 602] width 94 height 23
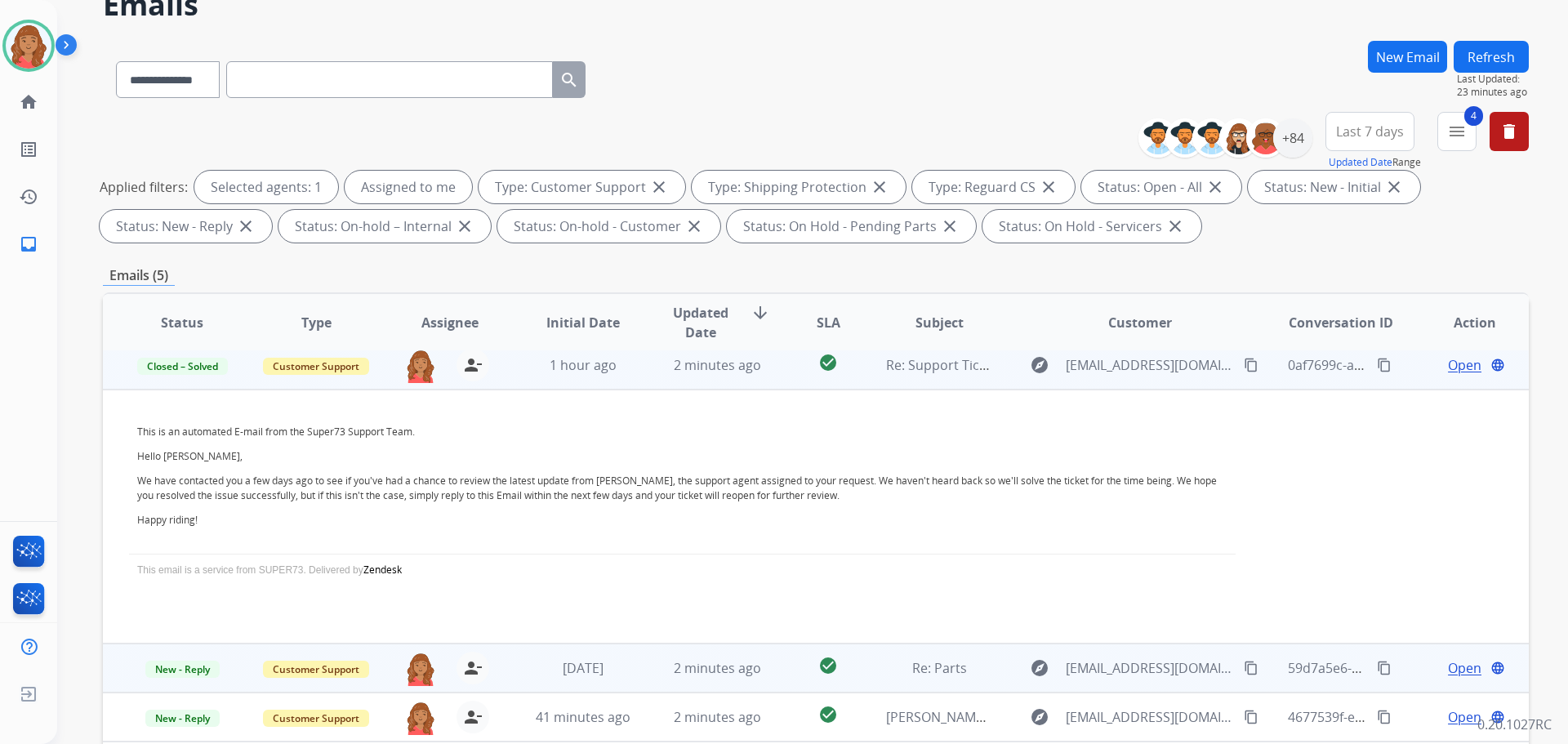
scroll to position [264, 0]
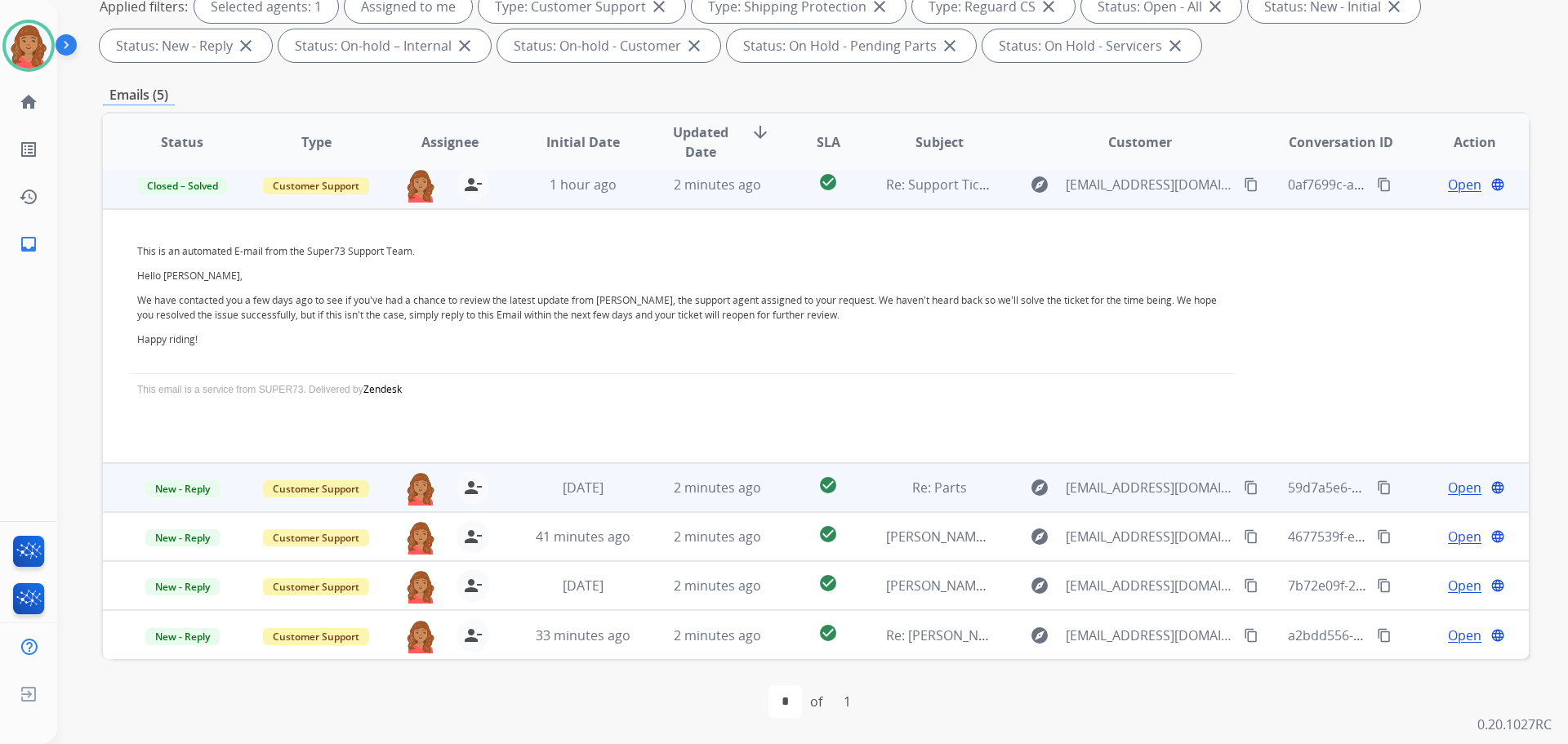
click at [571, 495] on span "2 days ago" at bounding box center [583, 487] width 41 height 18
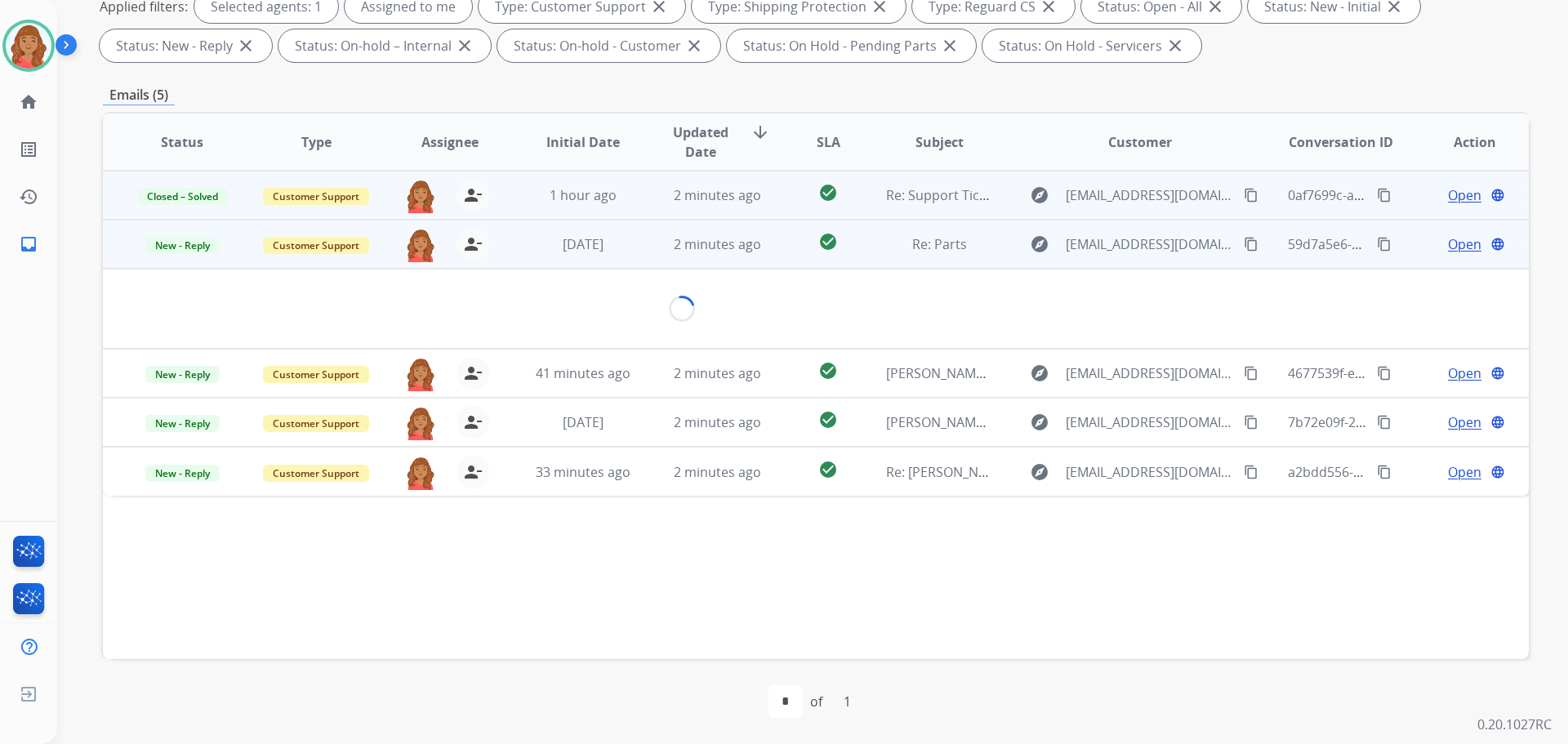
scroll to position [0, 0]
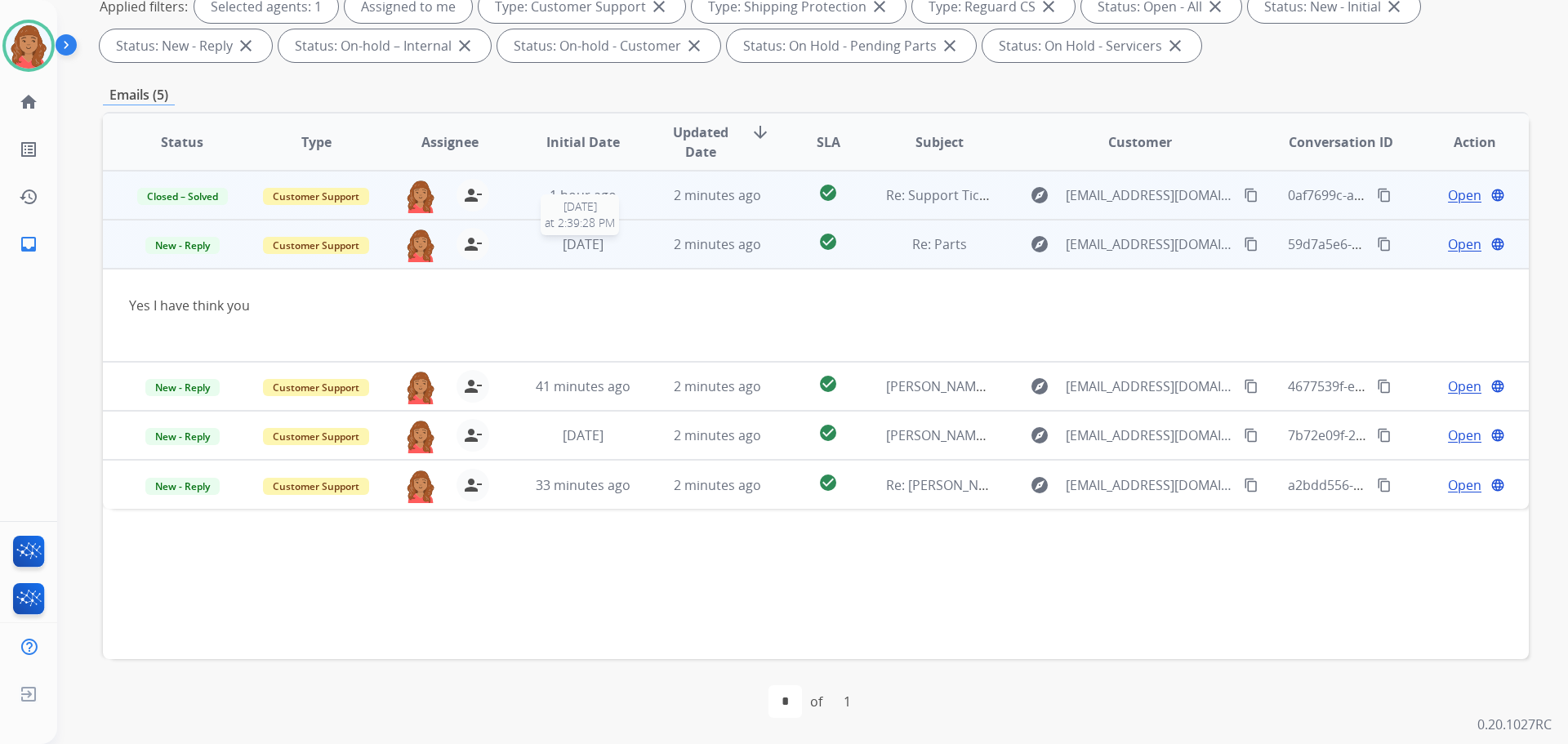
click at [586, 243] on span "2 days ago" at bounding box center [583, 244] width 41 height 18
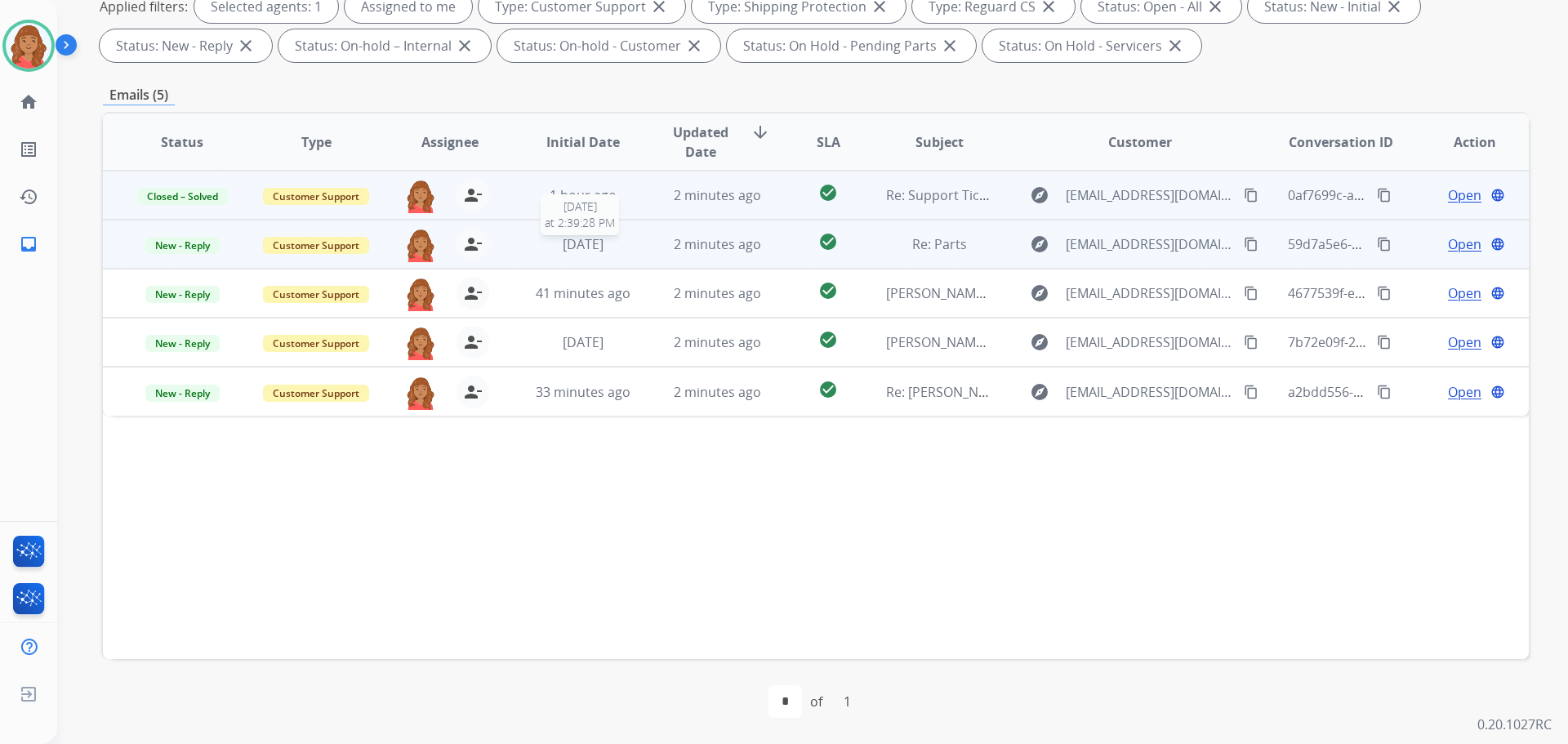
click at [587, 244] on span "2 days ago" at bounding box center [583, 244] width 41 height 18
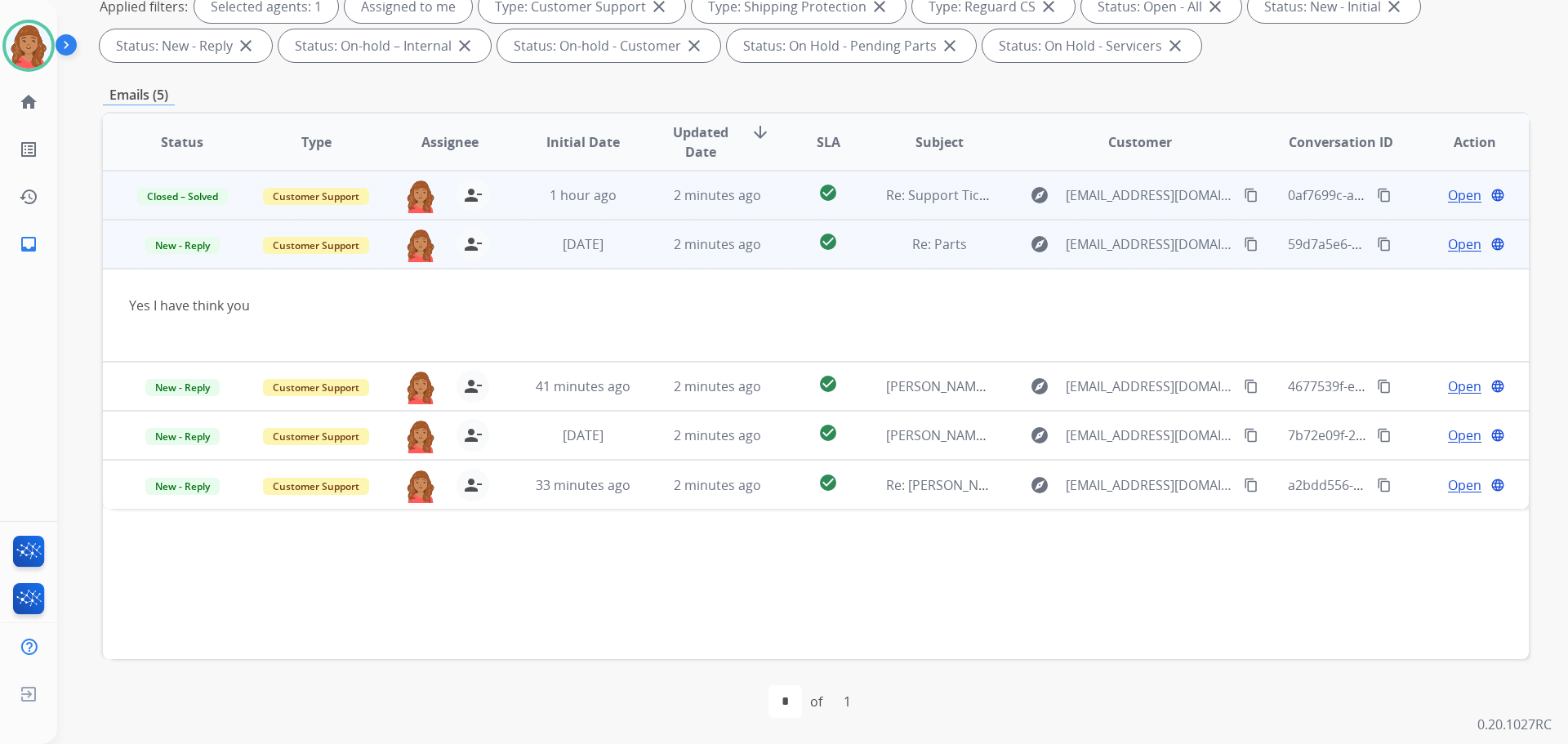
click at [1424, 241] on div "Open language" at bounding box center [1475, 244] width 107 height 20
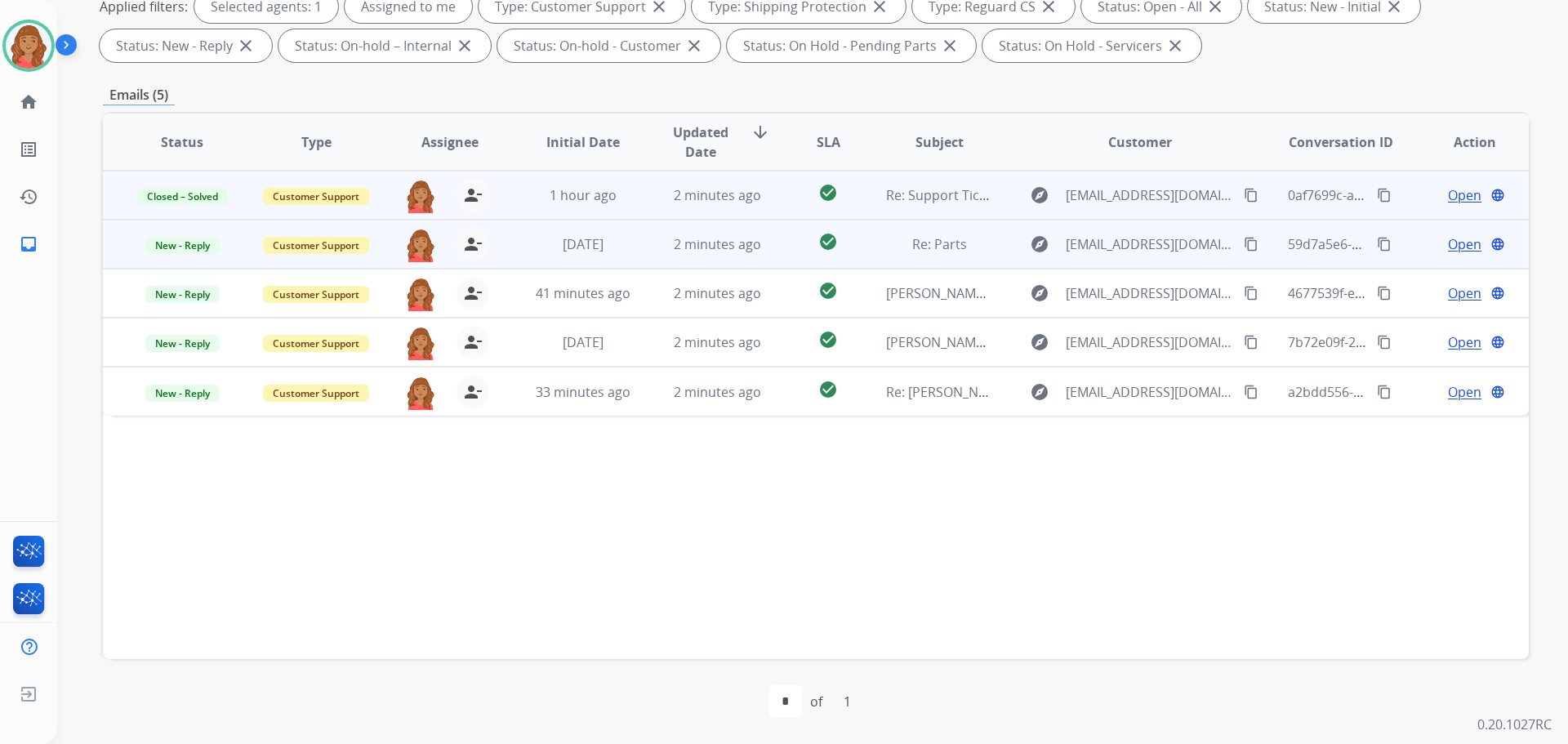
click at [1448, 241] on span "Open" at bounding box center [1465, 244] width 34 height 20
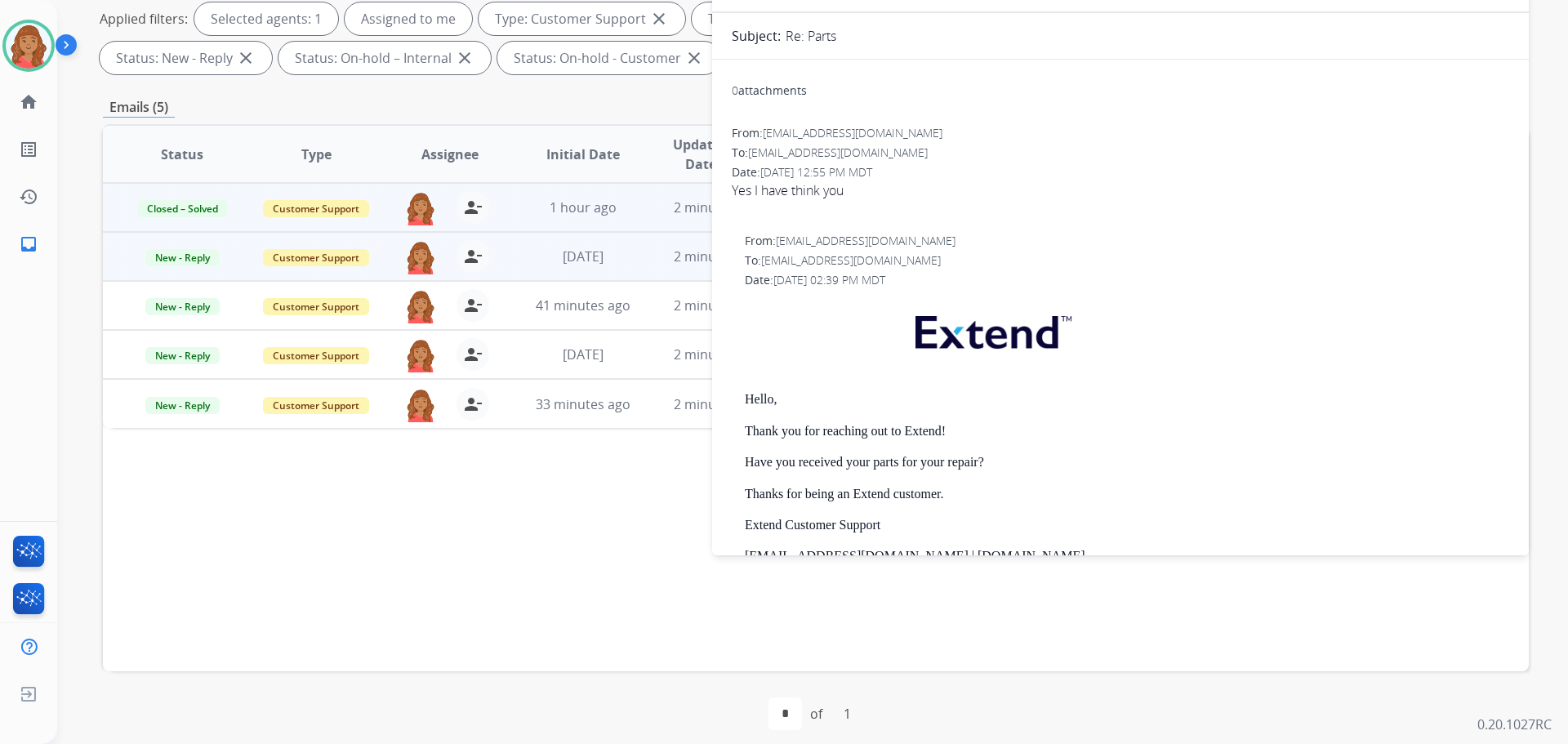
scroll to position [264, 0]
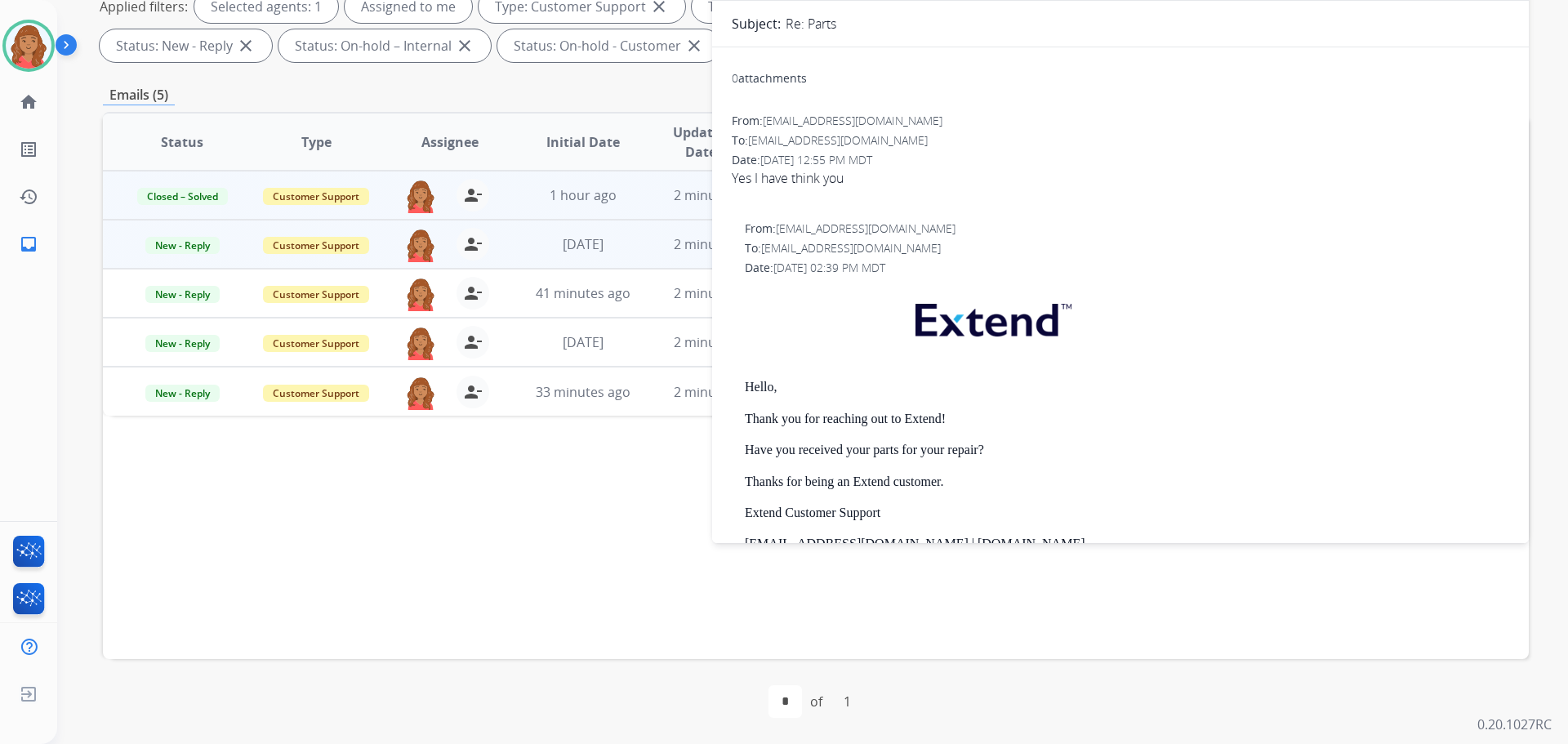
drag, startPoint x: 511, startPoint y: 235, endPoint x: 495, endPoint y: 243, distance: 17.9
click at [511, 236] on td "2 days ago" at bounding box center [571, 243] width 134 height 49
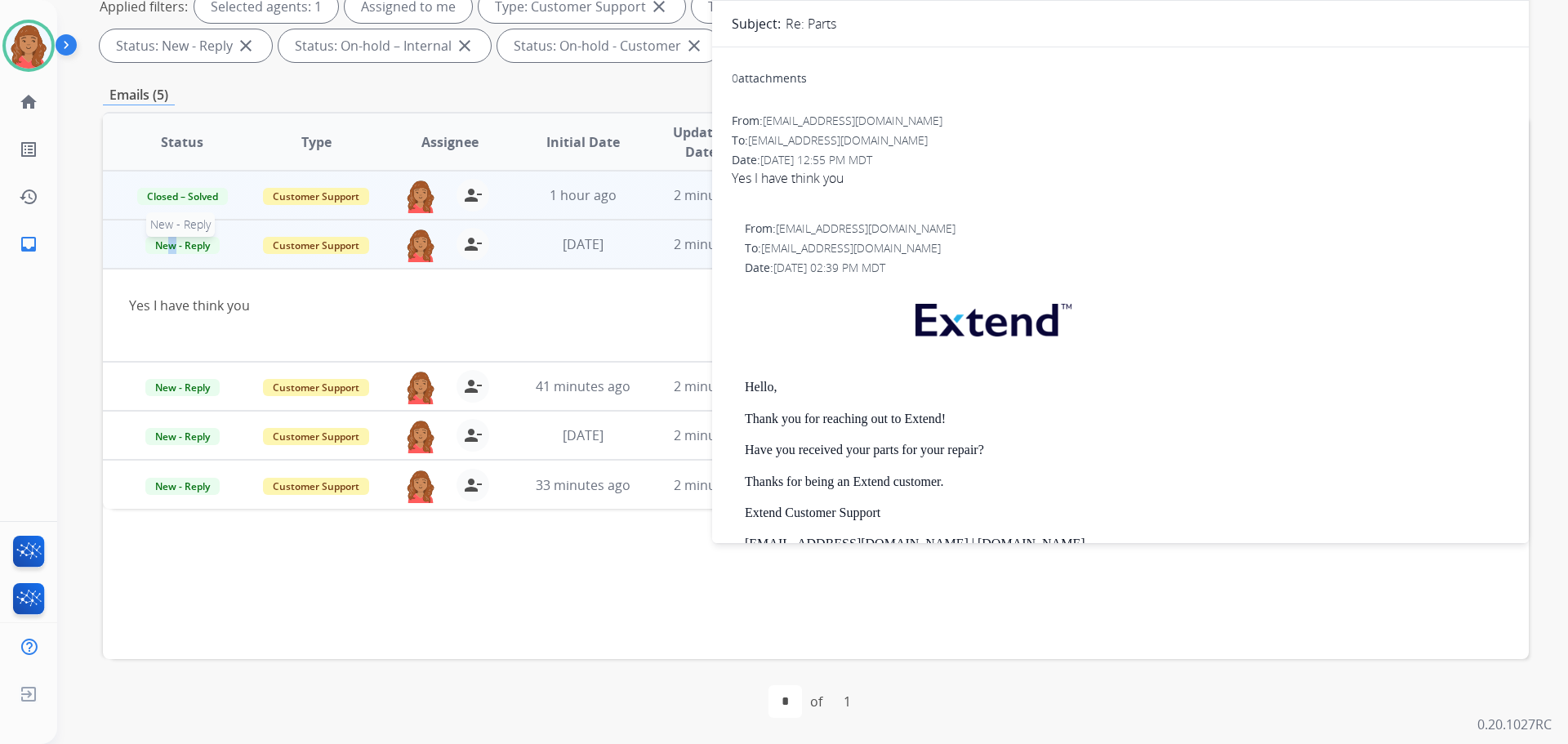
click at [170, 237] on span "New - Reply" at bounding box center [183, 245] width 75 height 17
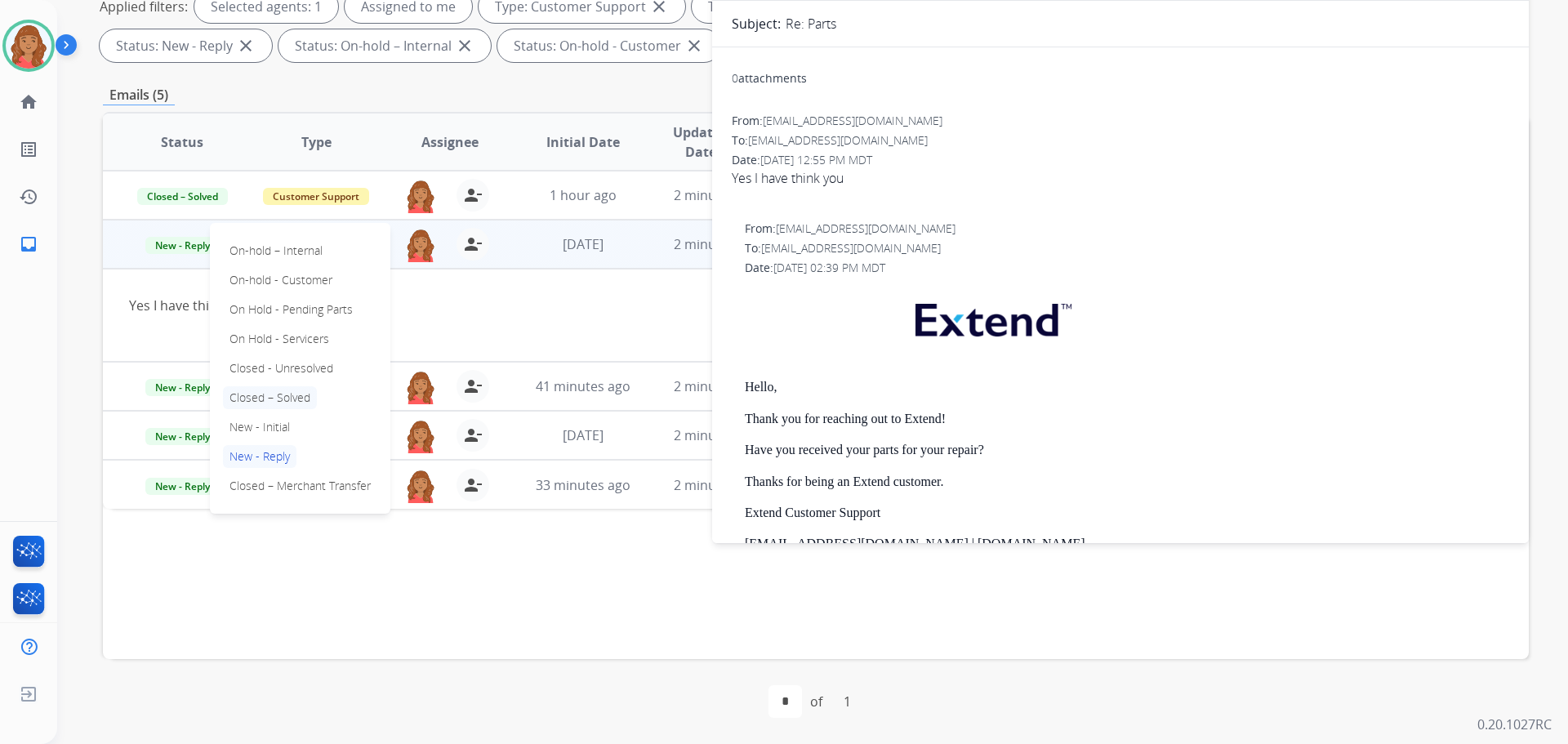
click at [270, 396] on p "Closed – Solved" at bounding box center [270, 398] width 94 height 23
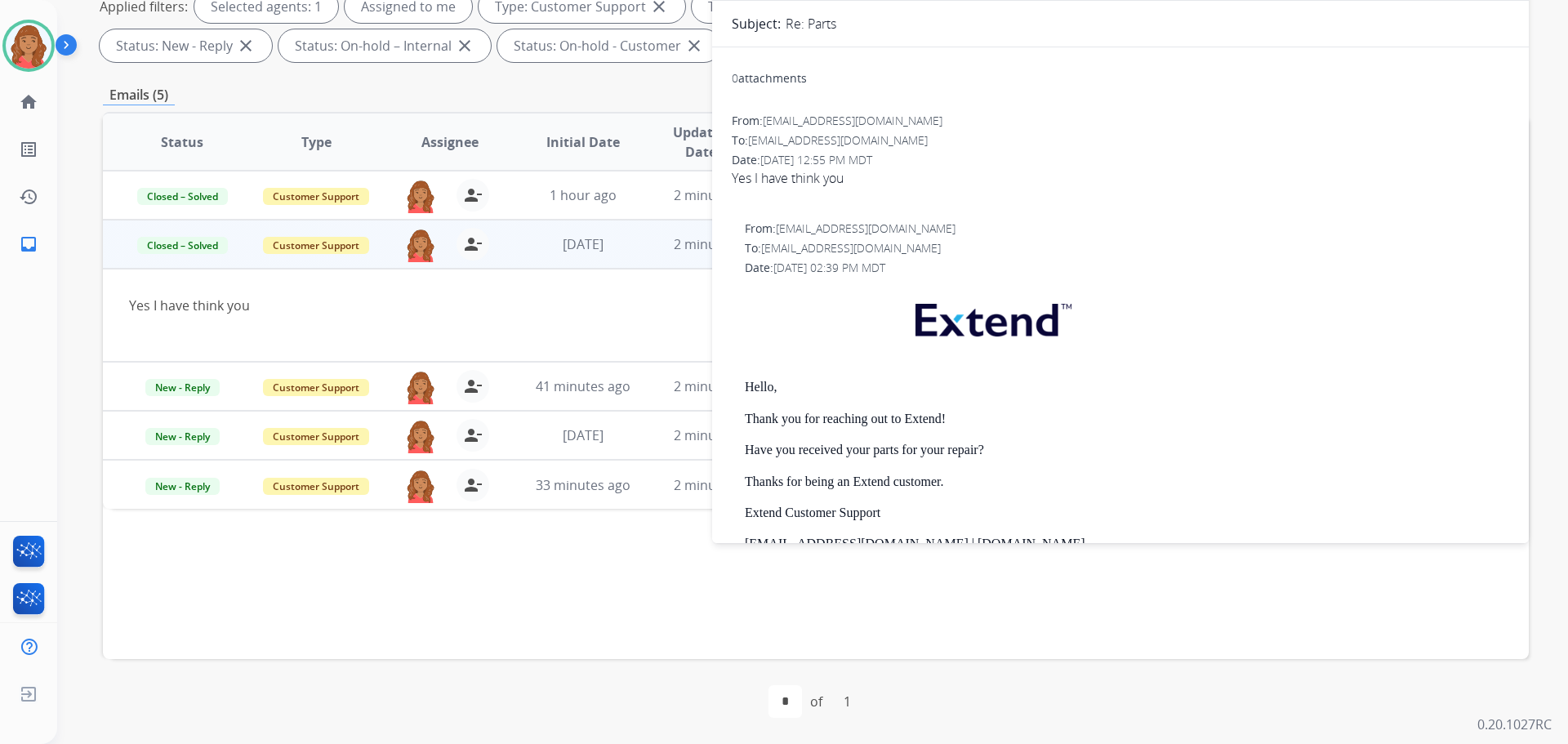
click at [408, 328] on div at bounding box center [682, 325] width 1107 height 20
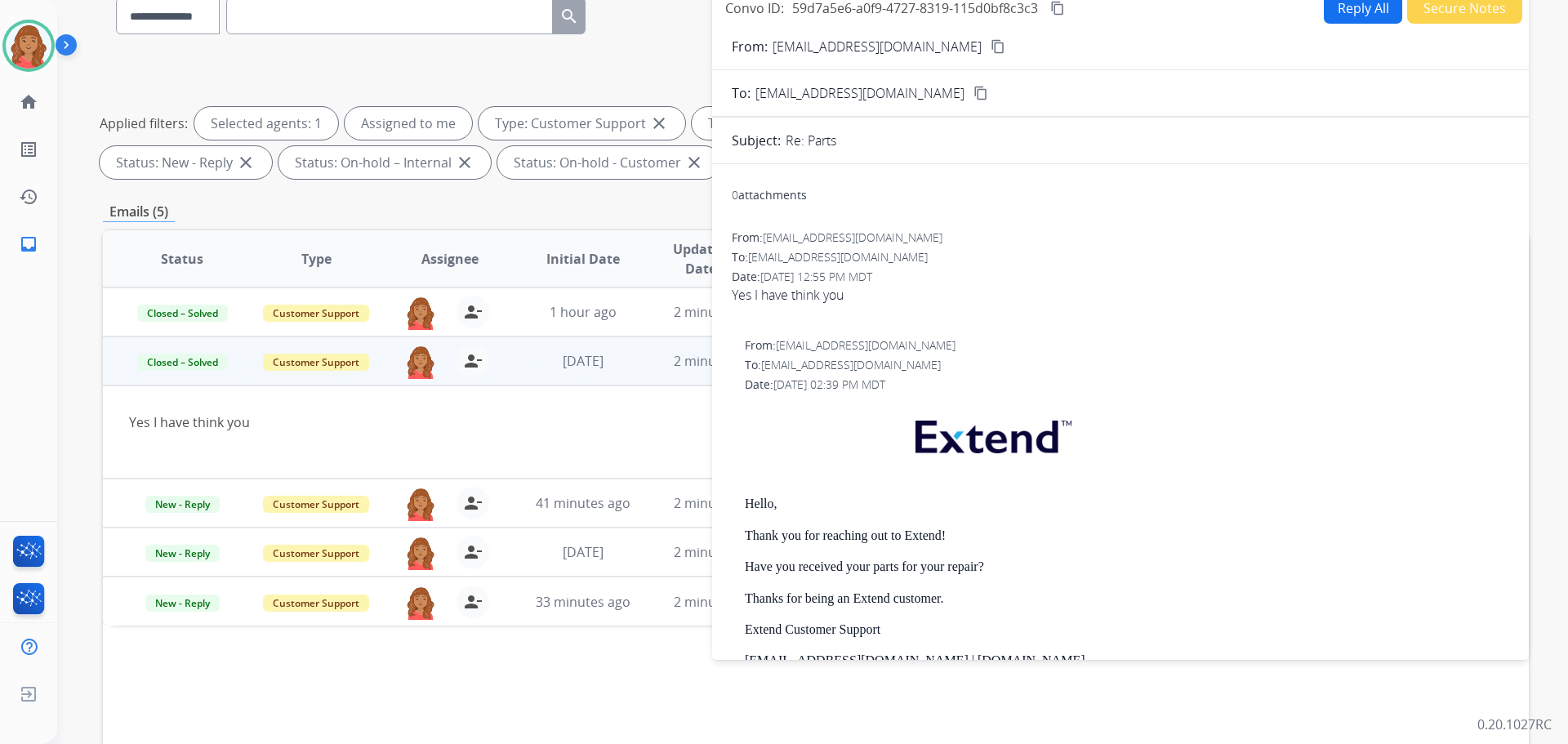
scroll to position [19, 0]
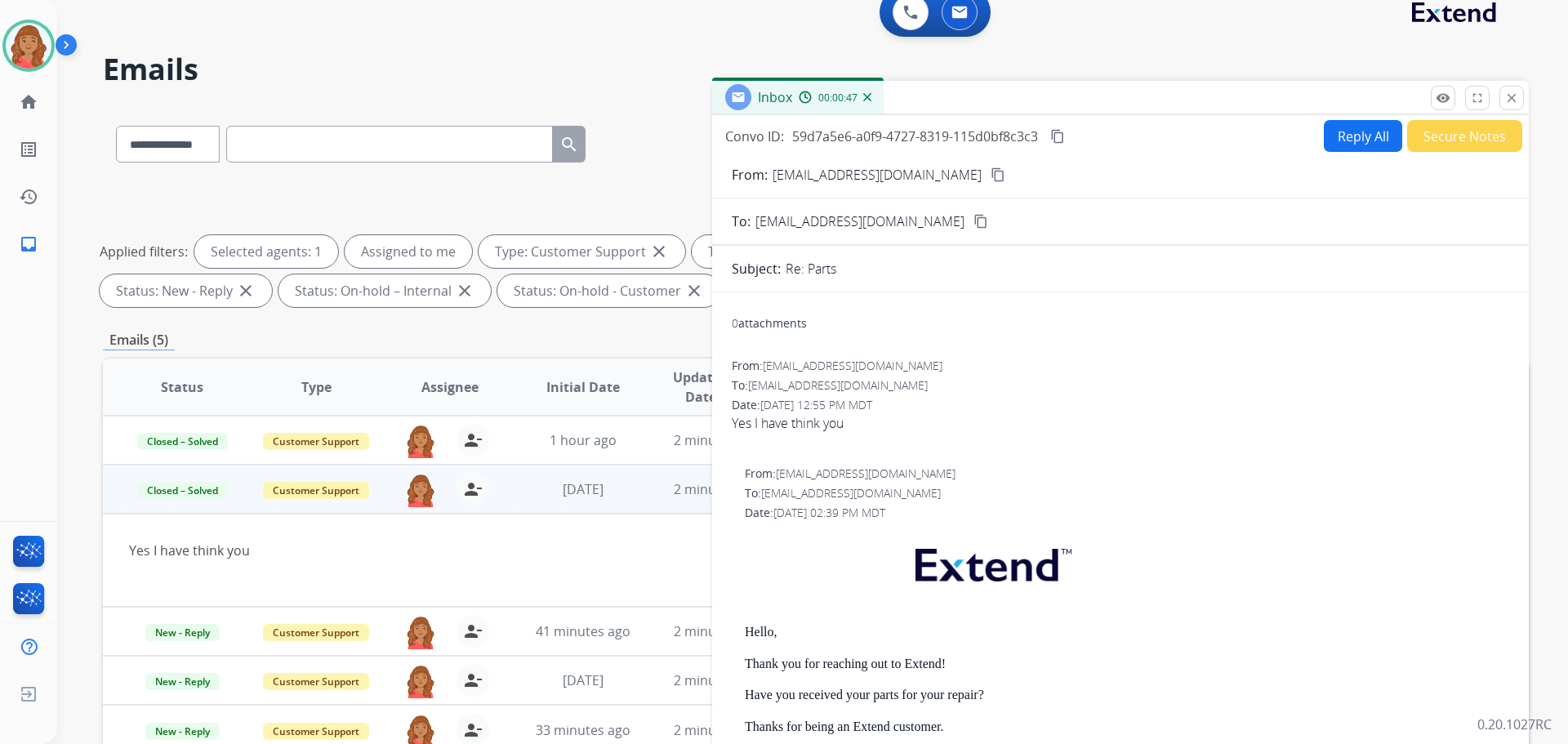
drag, startPoint x: 1508, startPoint y: 86, endPoint x: 1476, endPoint y: 95, distance: 33.2
click at [1508, 87] on button "close Close" at bounding box center [1512, 99] width 25 height 25
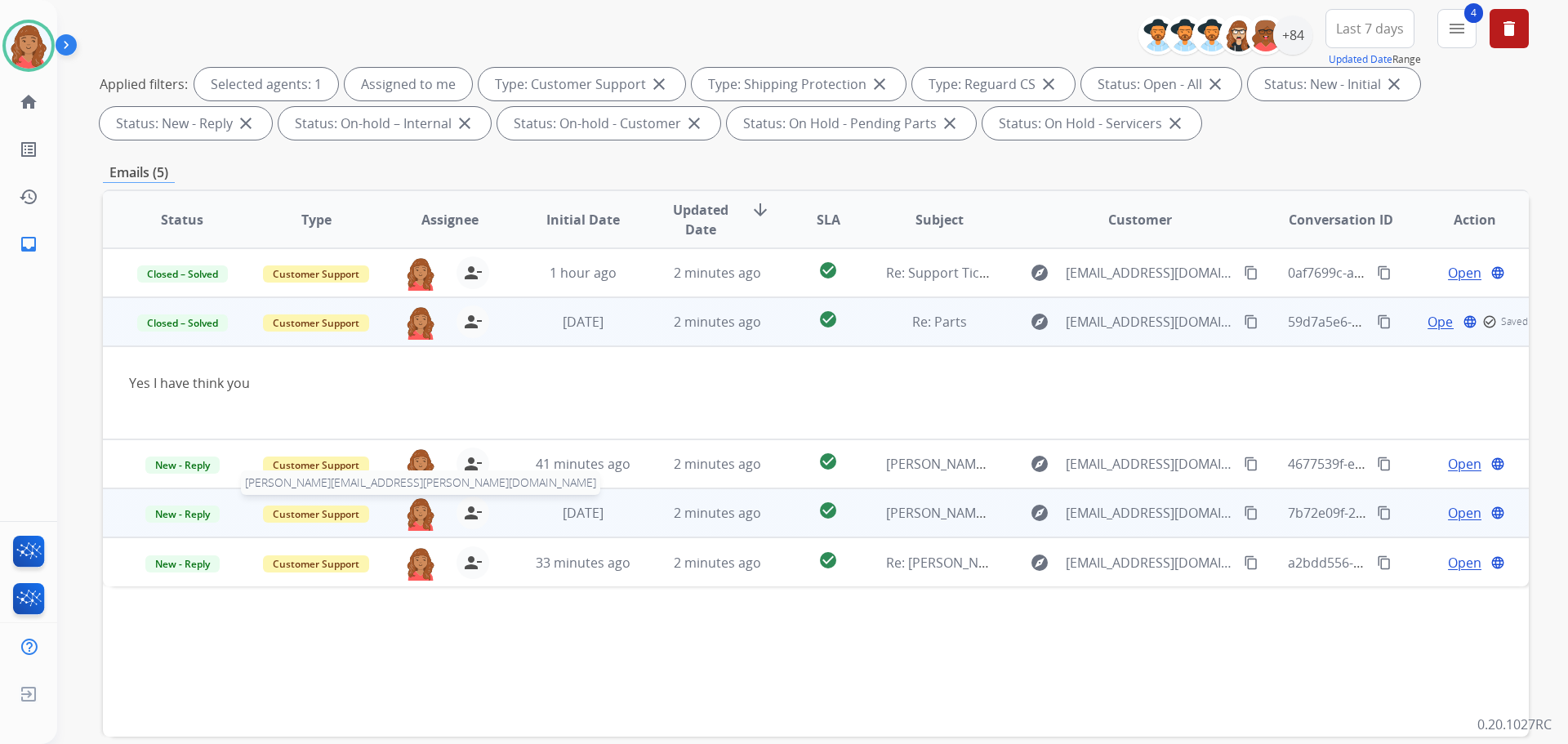
scroll to position [264, 0]
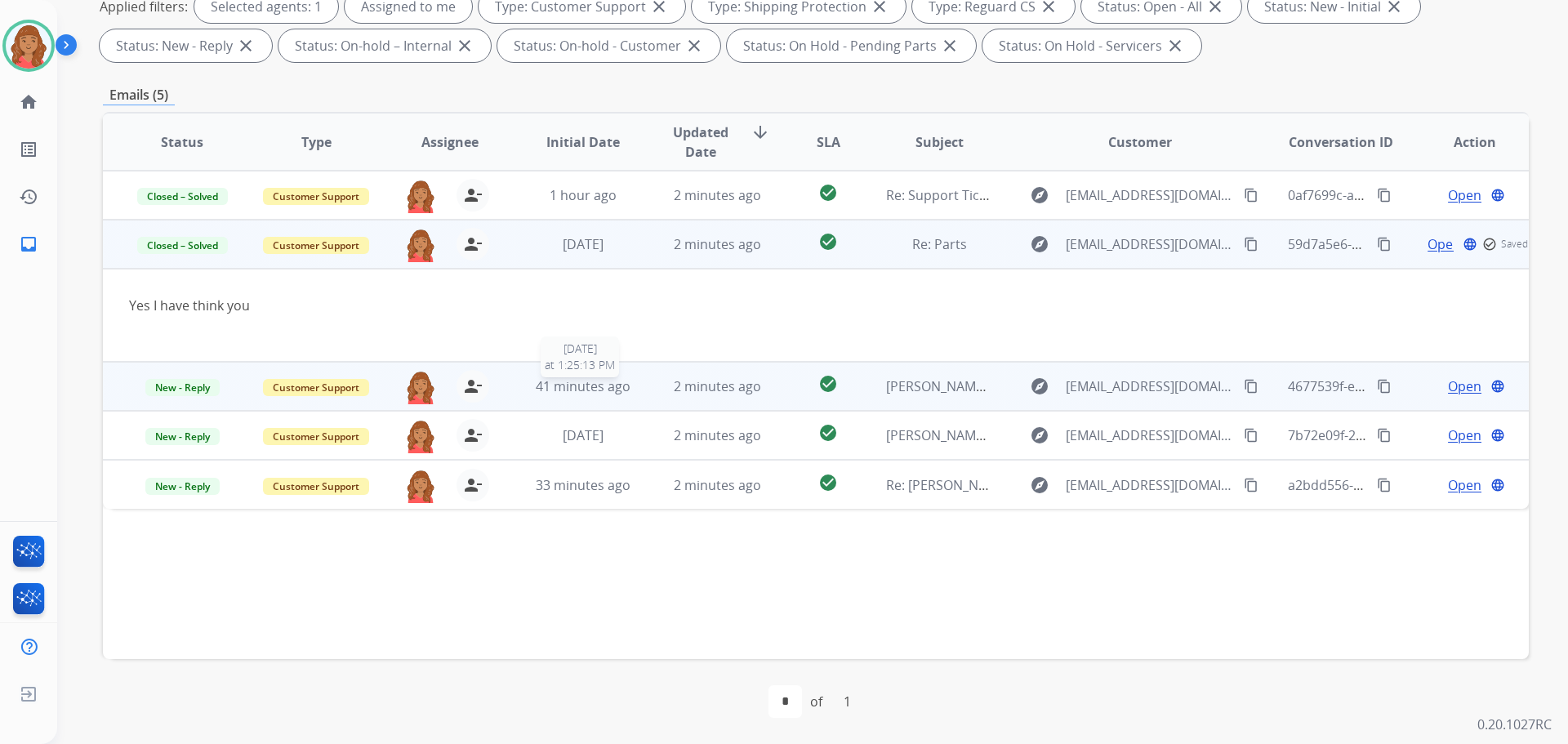
click at [621, 389] on span "41 minutes ago" at bounding box center [583, 386] width 95 height 18
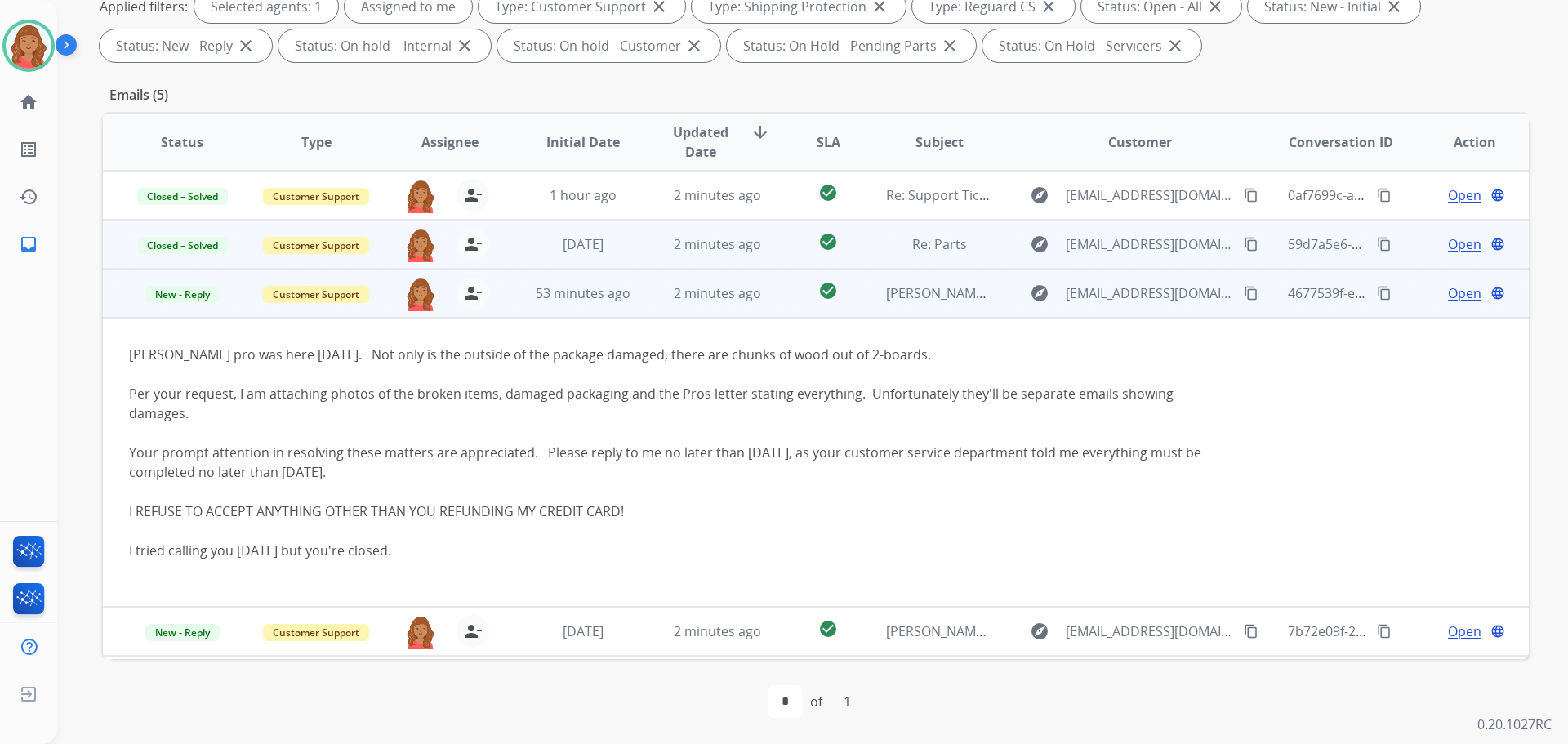
scroll to position [26, 0]
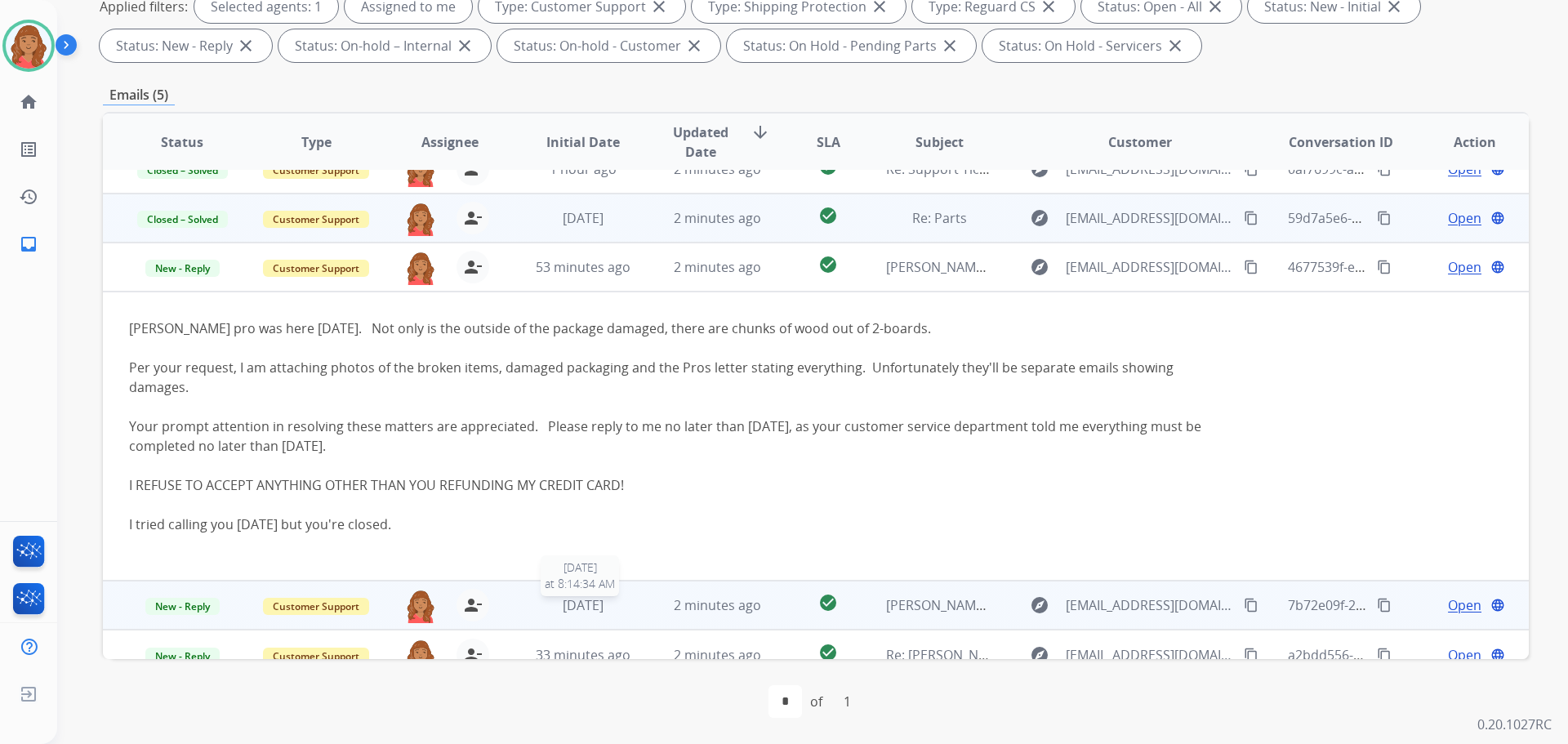
click at [601, 597] on span "5 days ago" at bounding box center [583, 605] width 41 height 18
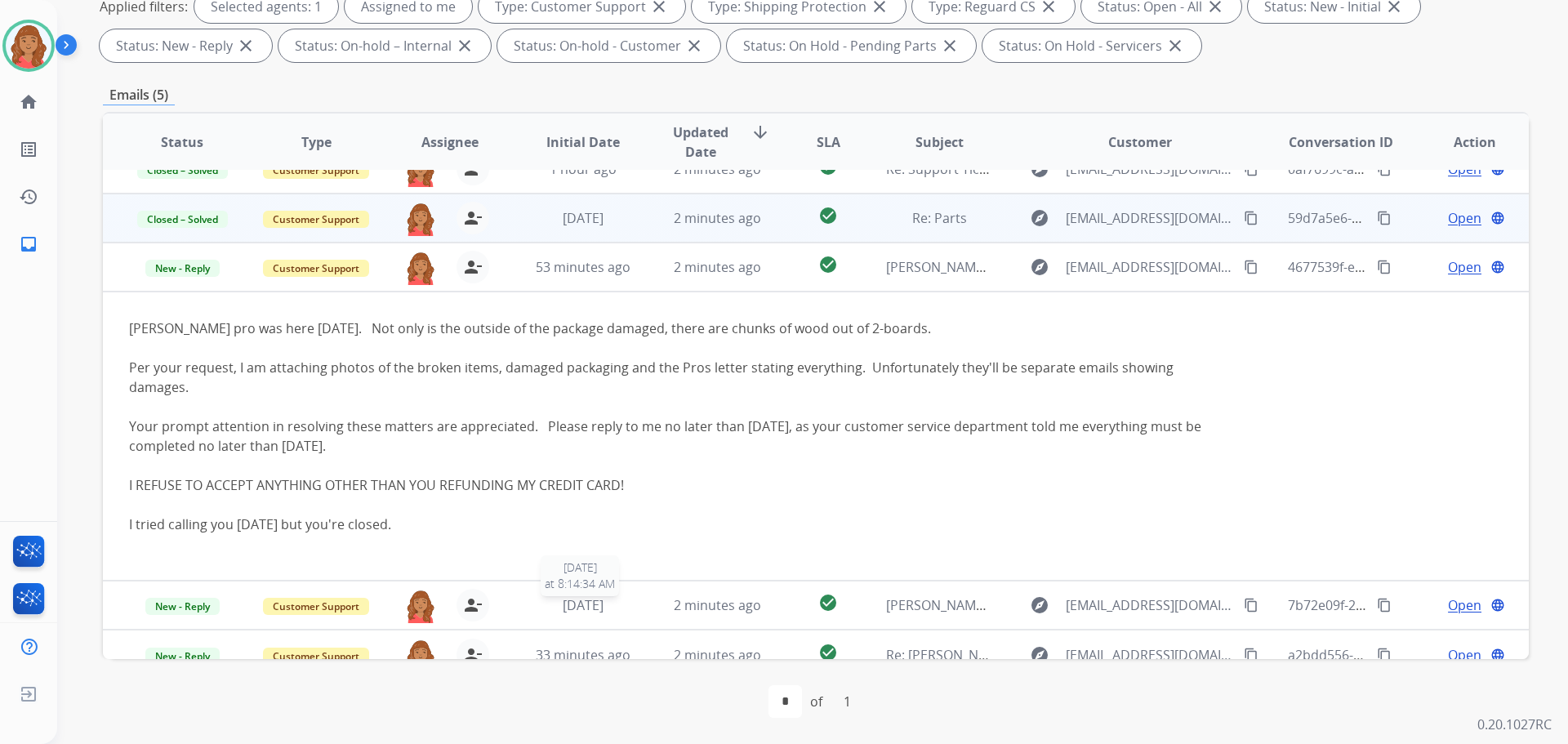
scroll to position [0, 0]
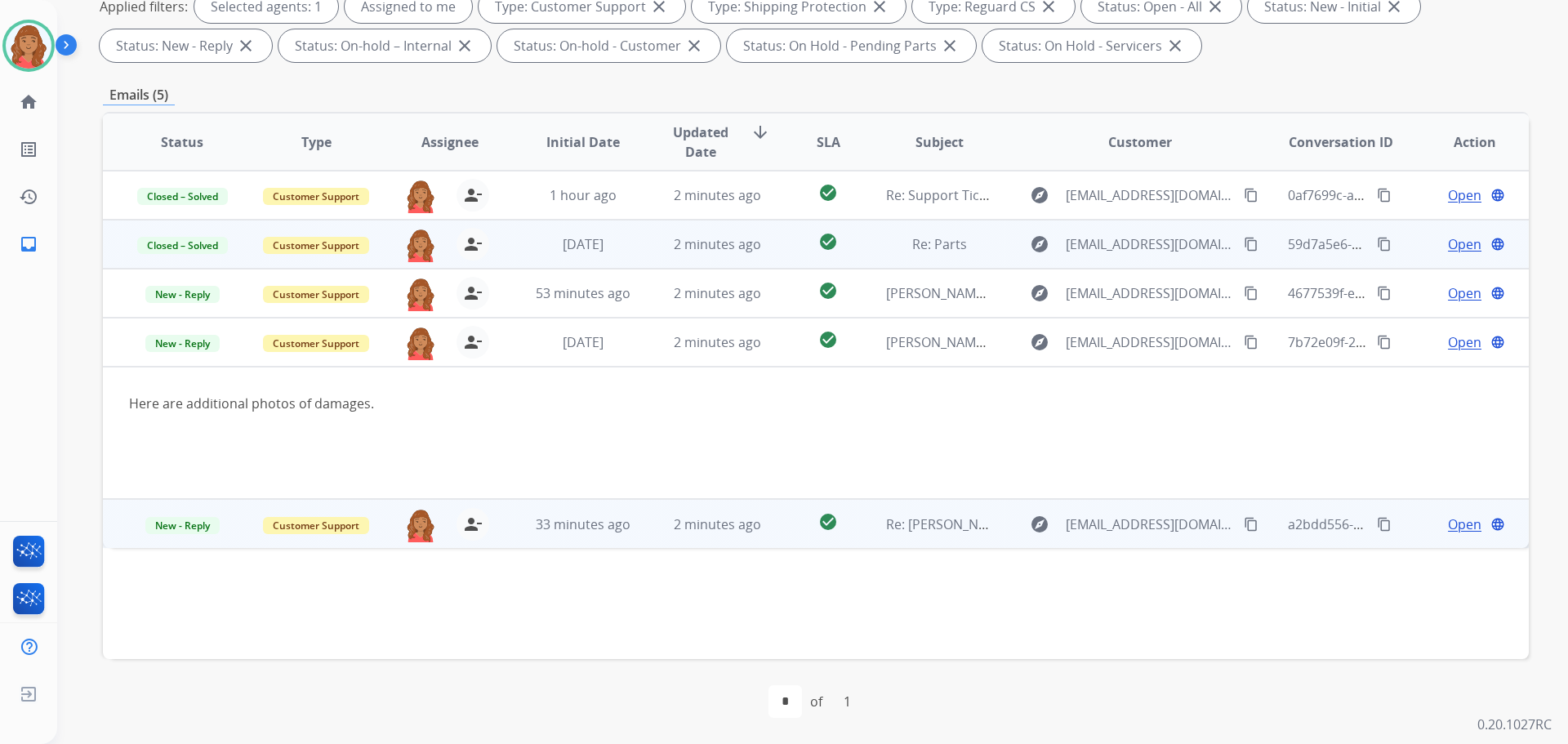
click at [564, 536] on td "33 minutes ago" at bounding box center [571, 523] width 134 height 49
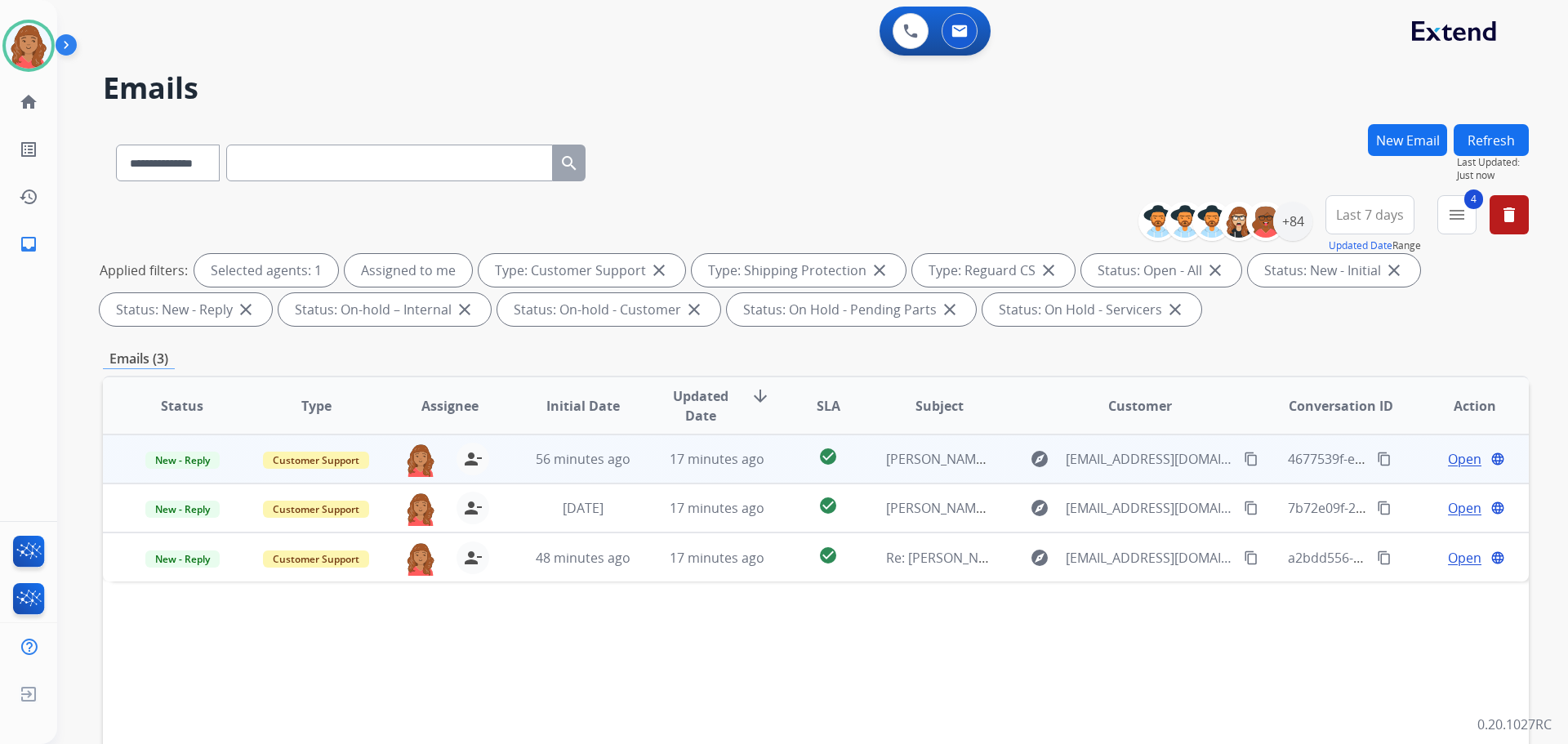
click at [648, 468] on td "17 minutes ago" at bounding box center [705, 458] width 134 height 49
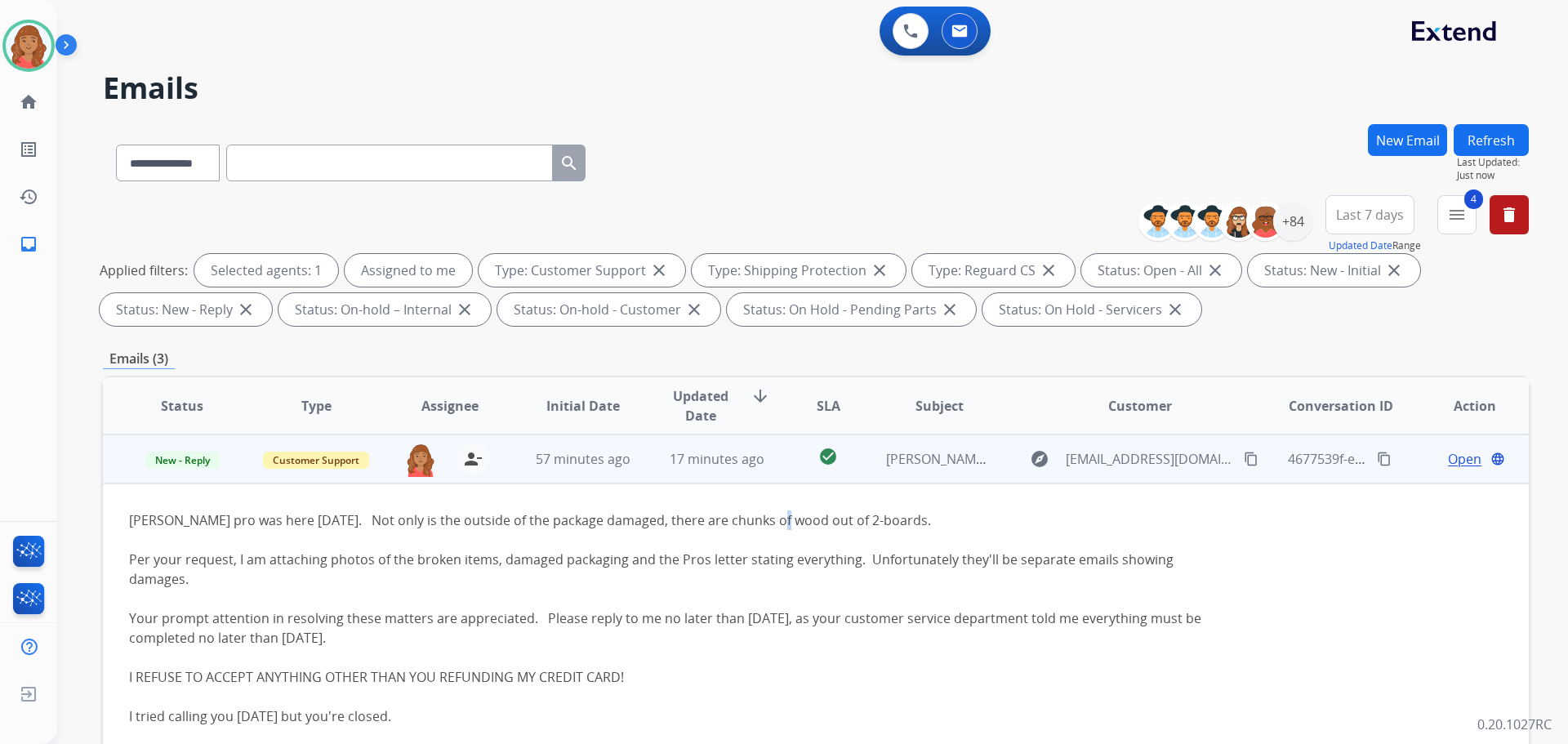
drag, startPoint x: 771, startPoint y: 488, endPoint x: 757, endPoint y: 481, distance: 15.7
click at [768, 487] on td "Angie pro was here today. Not only is the outside of the package damaged, there…" at bounding box center [682, 629] width 1159 height 289
click at [740, 471] on td "17 minutes ago" at bounding box center [705, 458] width 134 height 49
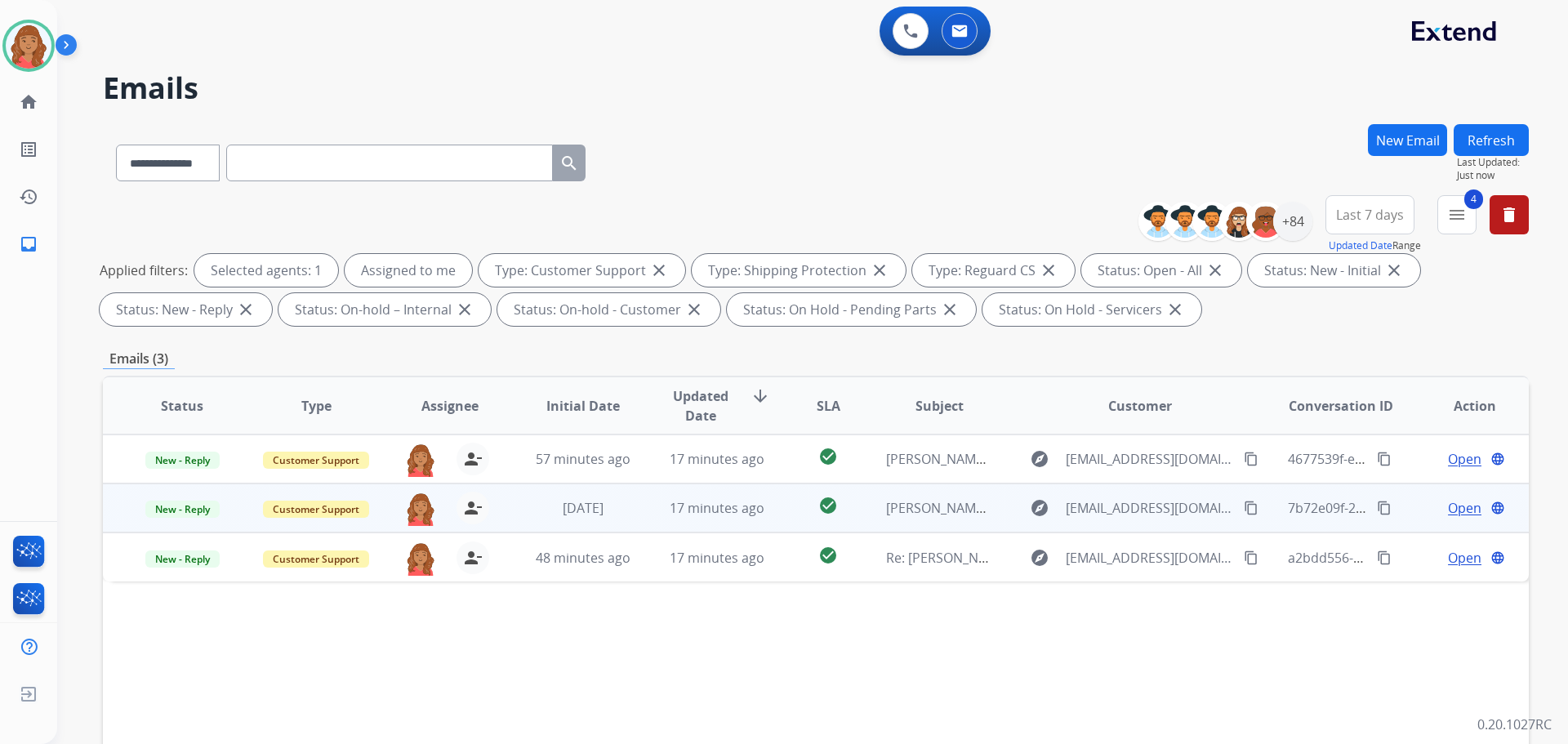
drag, startPoint x: 645, startPoint y: 501, endPoint x: 653, endPoint y: 505, distance: 8.9
click at [650, 504] on td "17 minutes ago" at bounding box center [705, 508] width 134 height 49
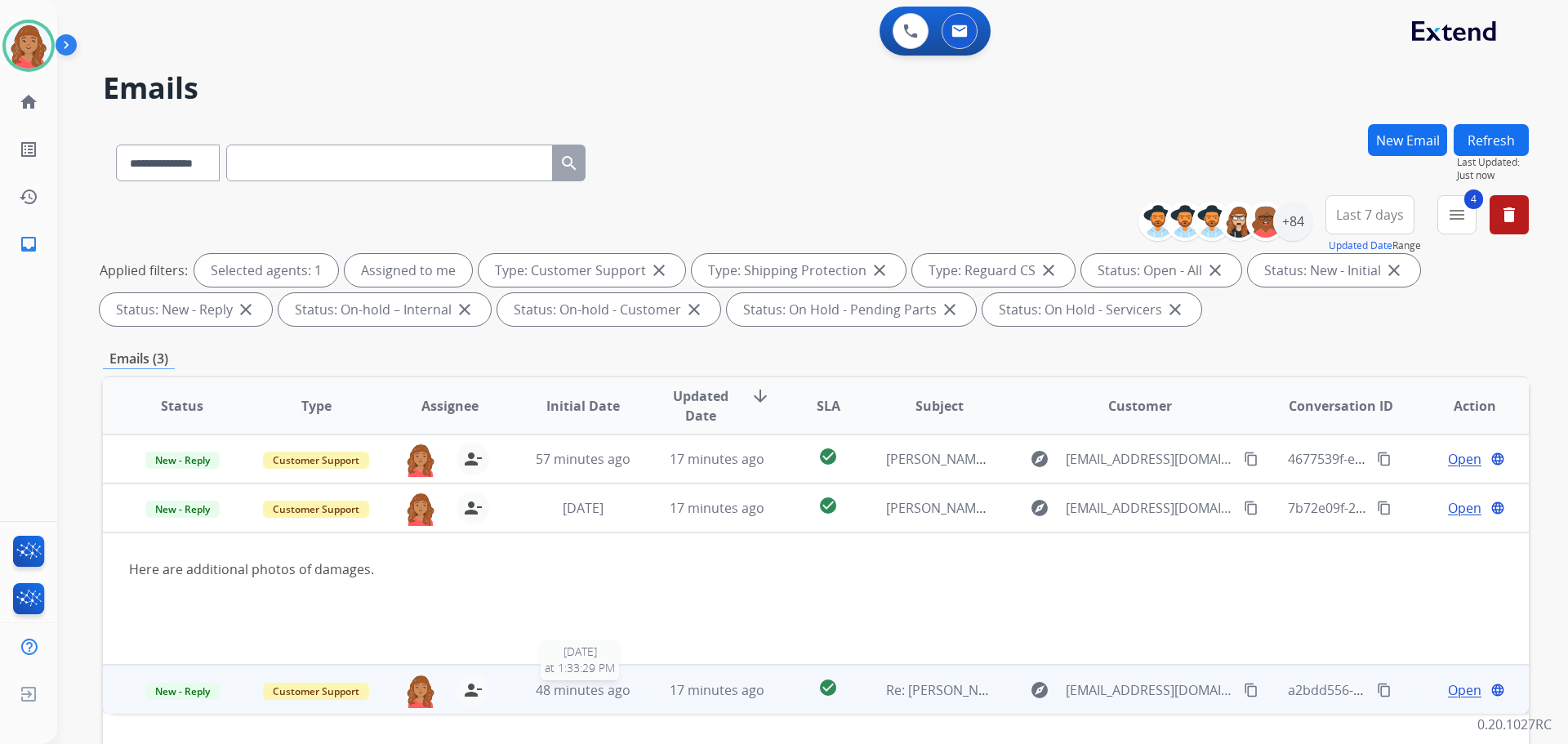
click at [550, 693] on span "48 minutes ago" at bounding box center [583, 690] width 95 height 18
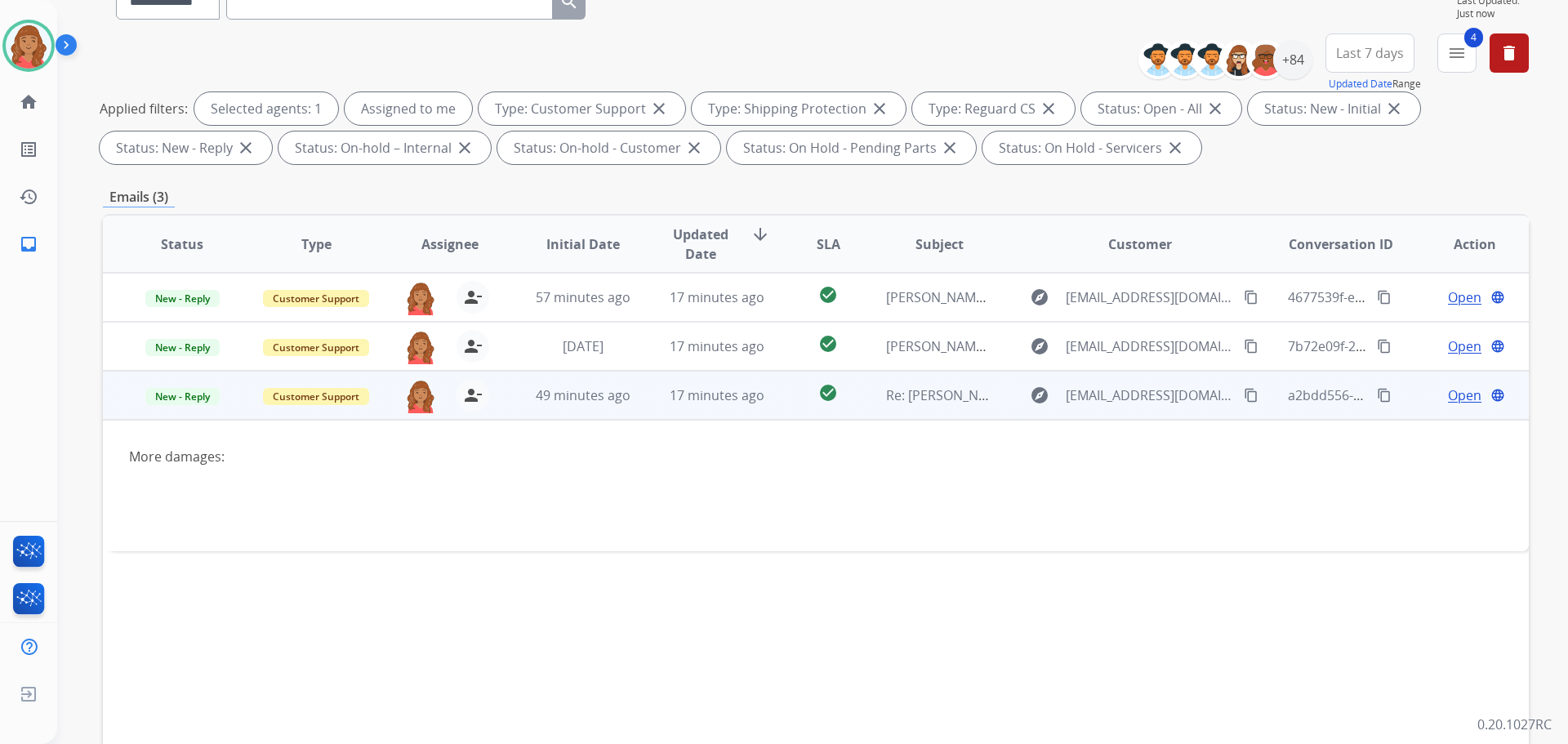
scroll to position [163, 0]
click at [1244, 390] on mat-icon "content_copy" at bounding box center [1251, 393] width 15 height 15
click at [1448, 395] on span "Open" at bounding box center [1465, 393] width 34 height 20
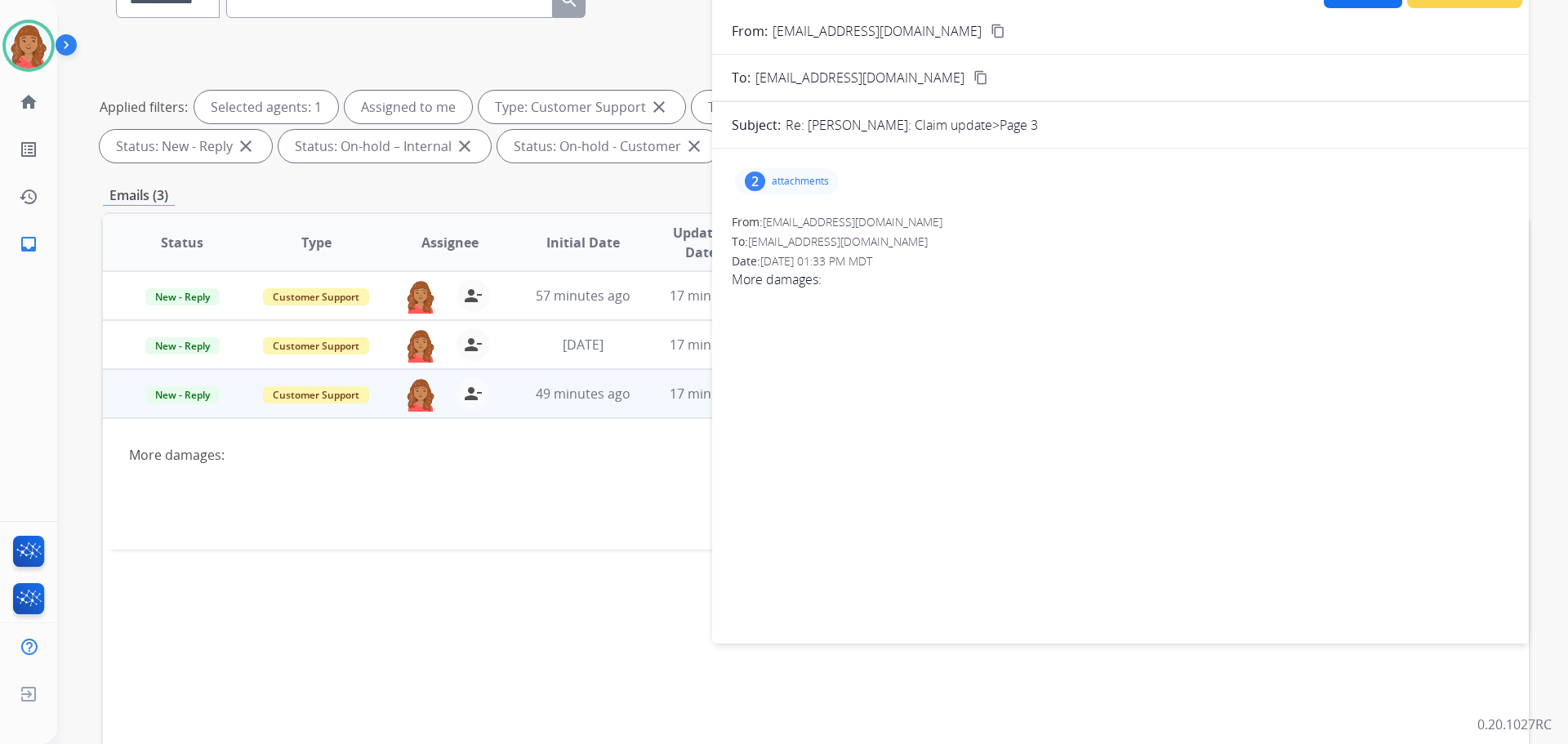
click at [780, 178] on p "attachments" at bounding box center [800, 181] width 57 height 13
click at [795, 240] on div at bounding box center [789, 223] width 82 height 57
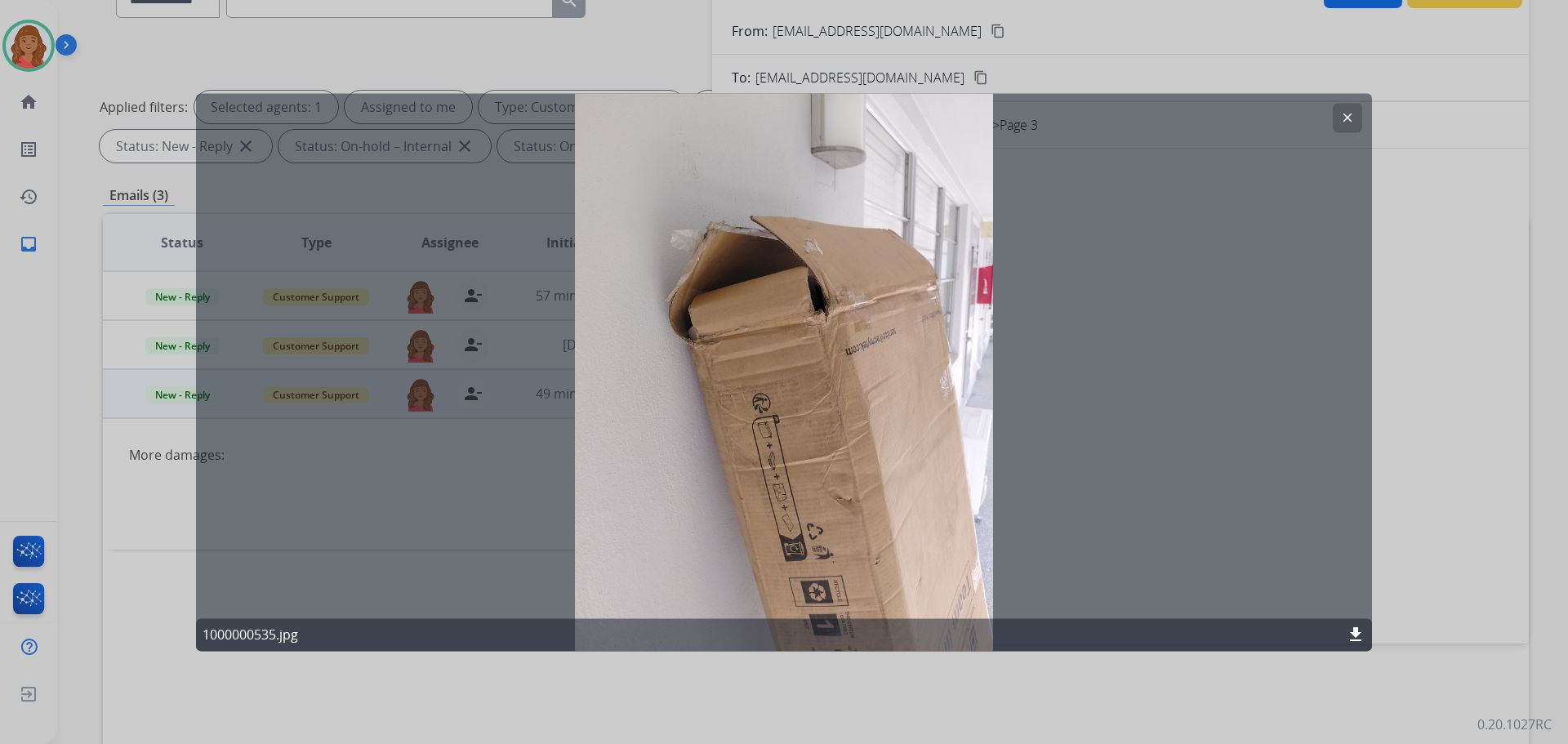
click at [1342, 107] on button "clear" at bounding box center [1347, 117] width 29 height 29
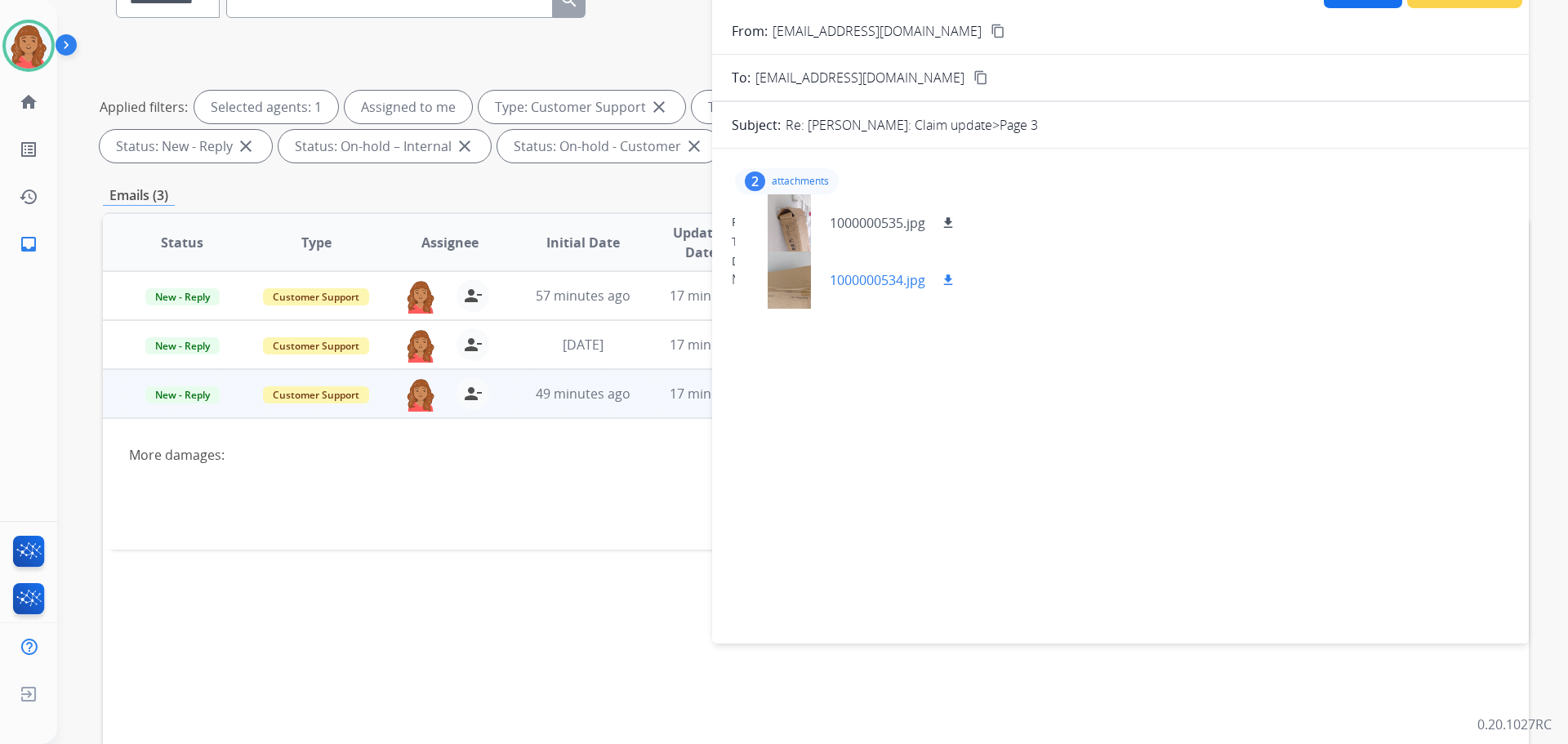
click at [796, 287] on div at bounding box center [789, 280] width 82 height 57
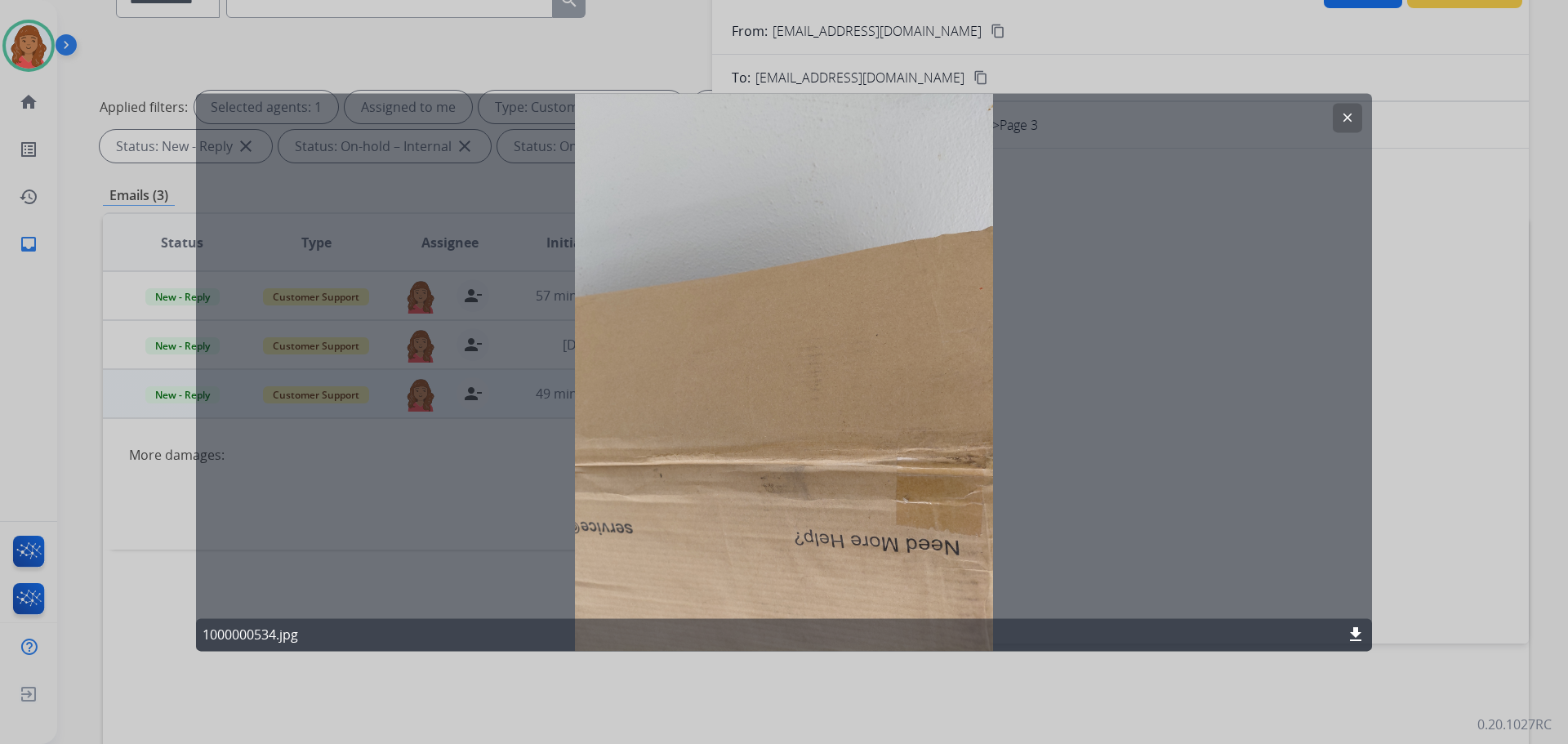
click at [1340, 113] on button "clear" at bounding box center [1347, 117] width 29 height 29
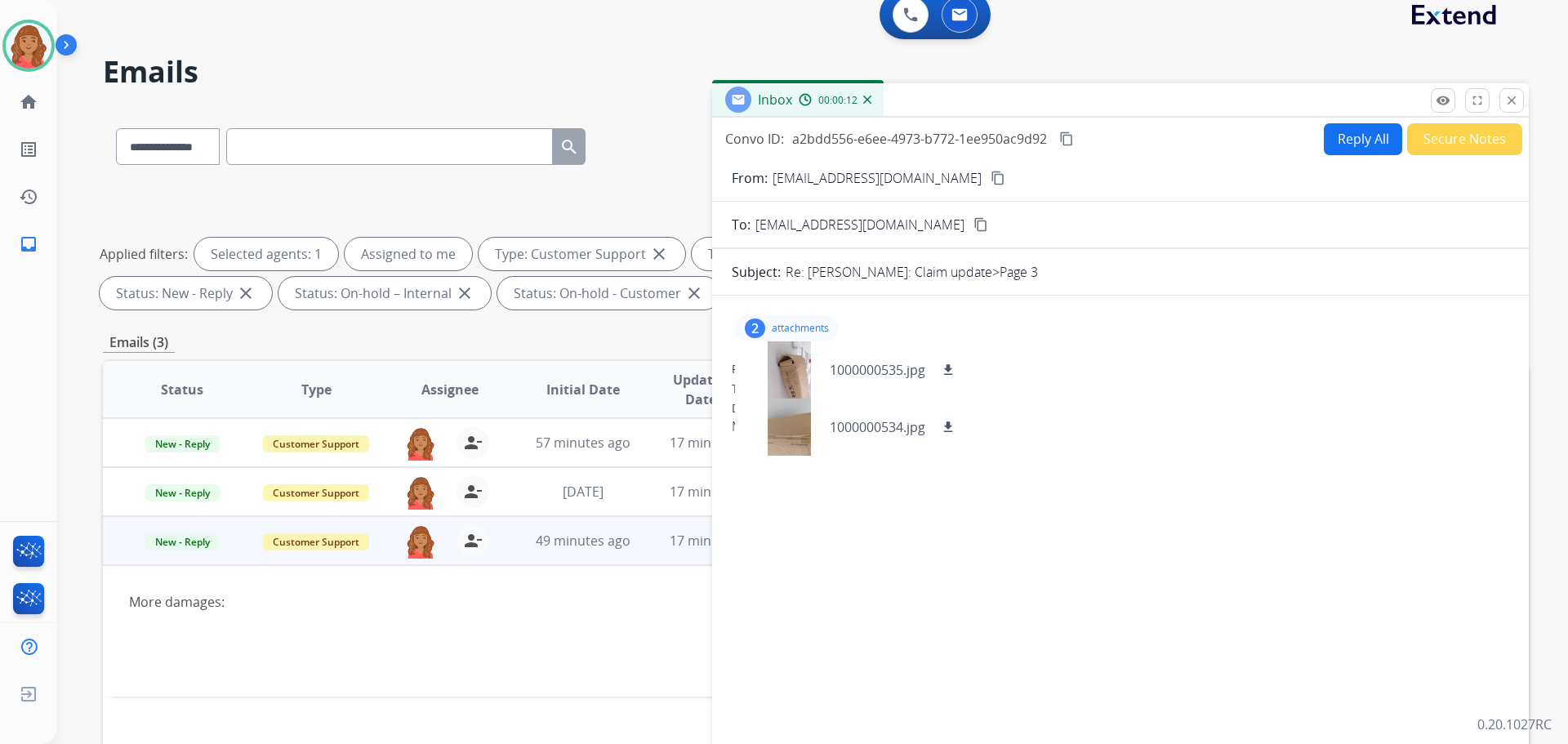
scroll to position [0, 0]
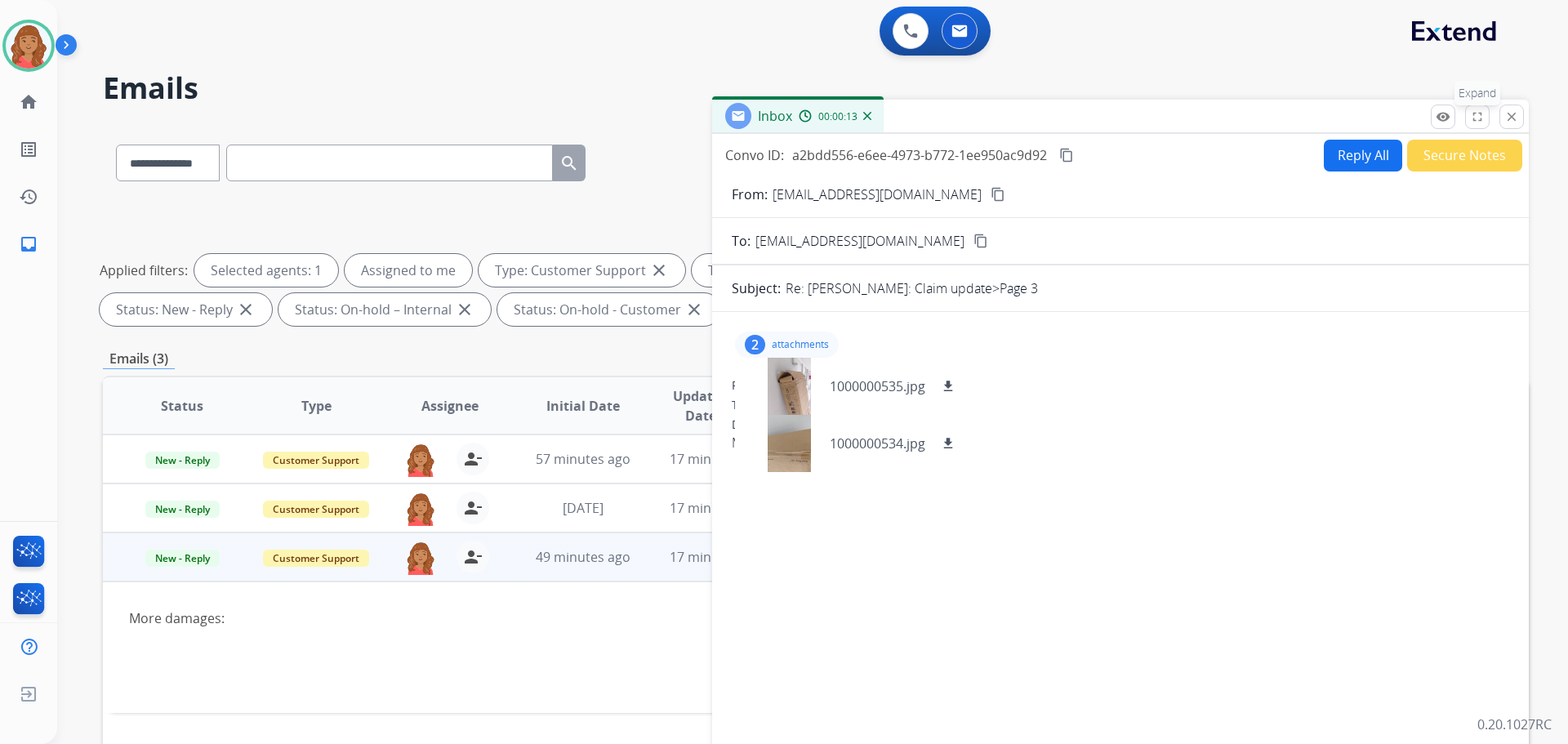
click at [1485, 118] on mat-icon "fullscreen" at bounding box center [1477, 116] width 15 height 15
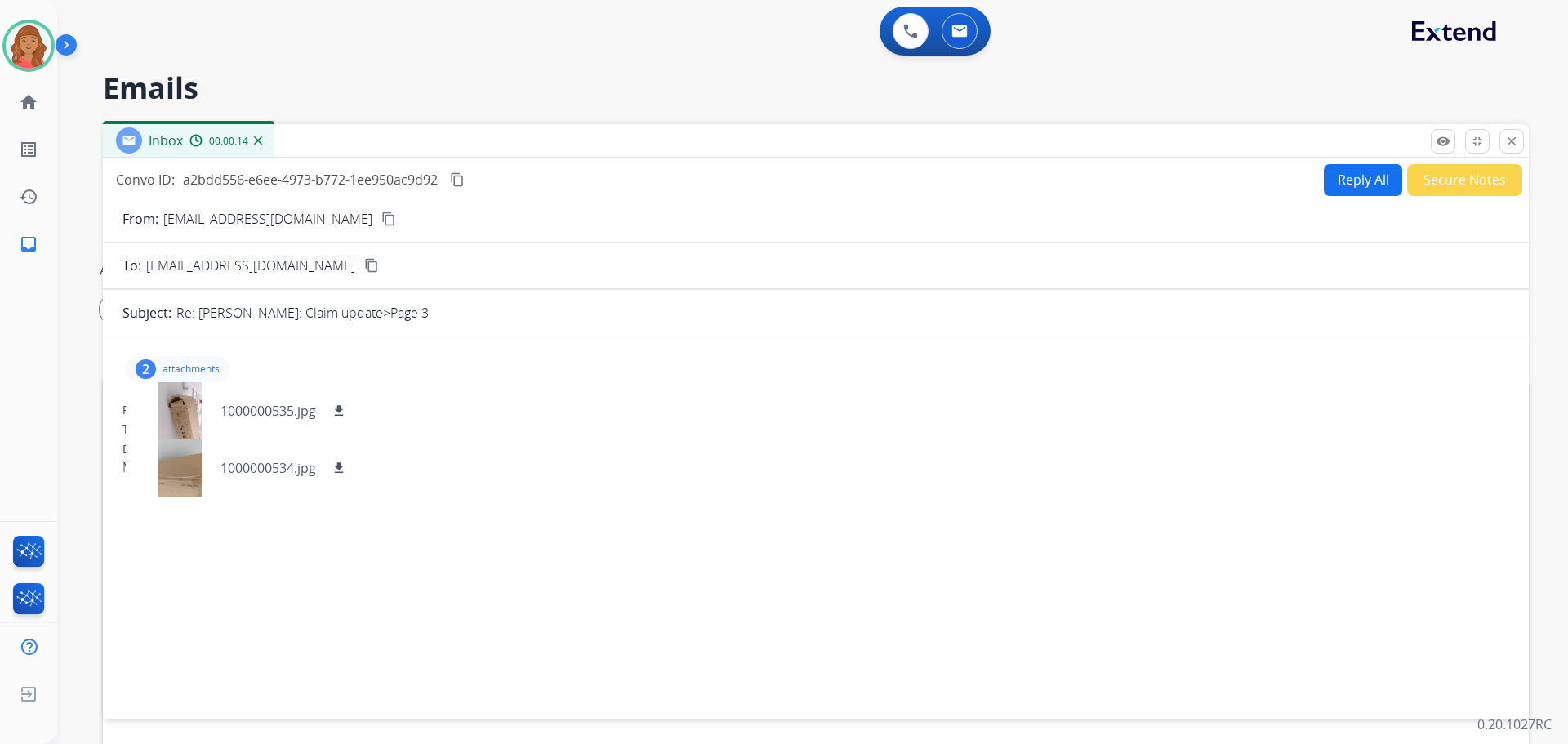
drag, startPoint x: 1509, startPoint y: 147, endPoint x: 1397, endPoint y: 193, distance: 121.1
click at [1510, 147] on mat-icon "close" at bounding box center [1512, 141] width 15 height 15
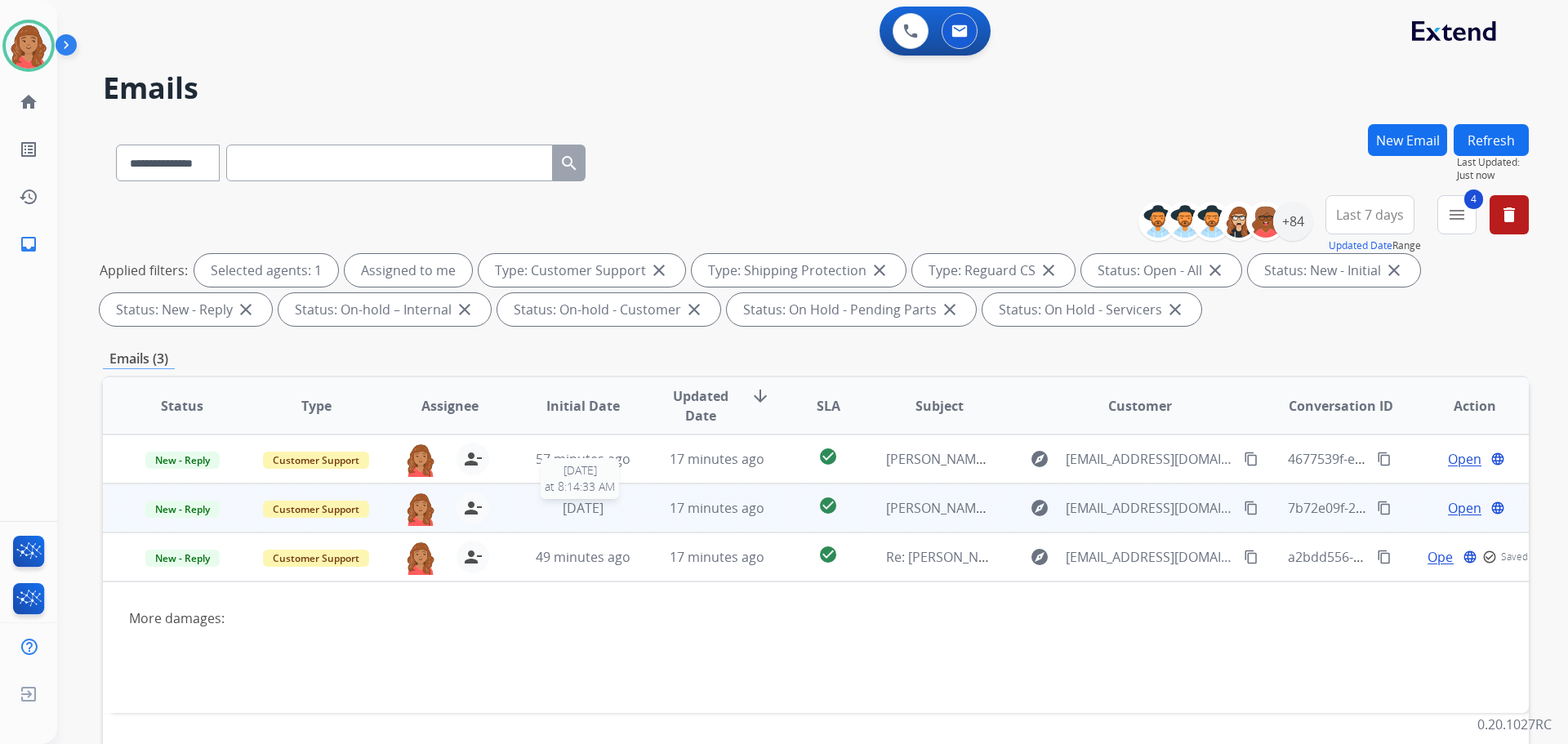
click at [569, 515] on span "5 days ago" at bounding box center [583, 508] width 41 height 18
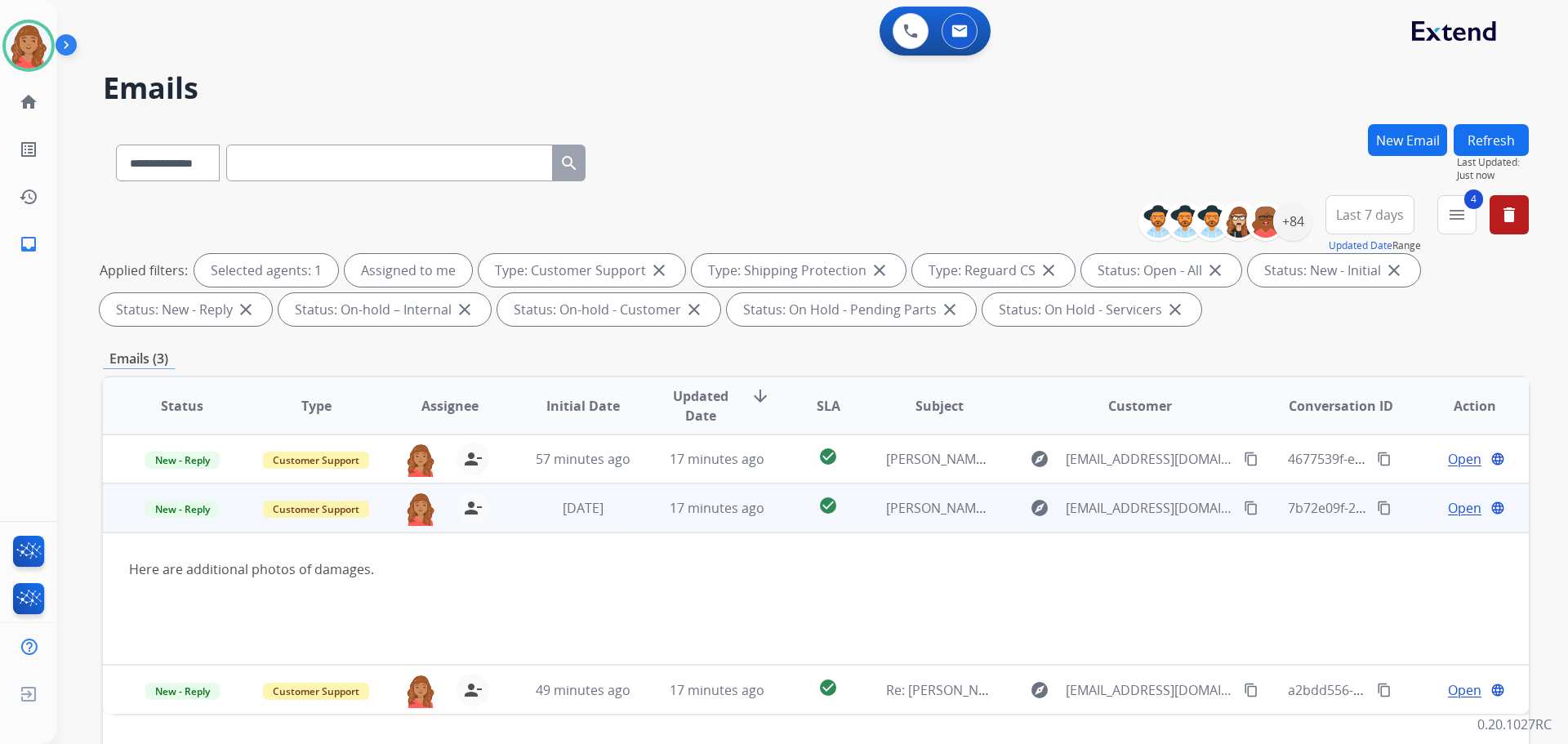
click at [1450, 503] on span "Open" at bounding box center [1465, 508] width 34 height 20
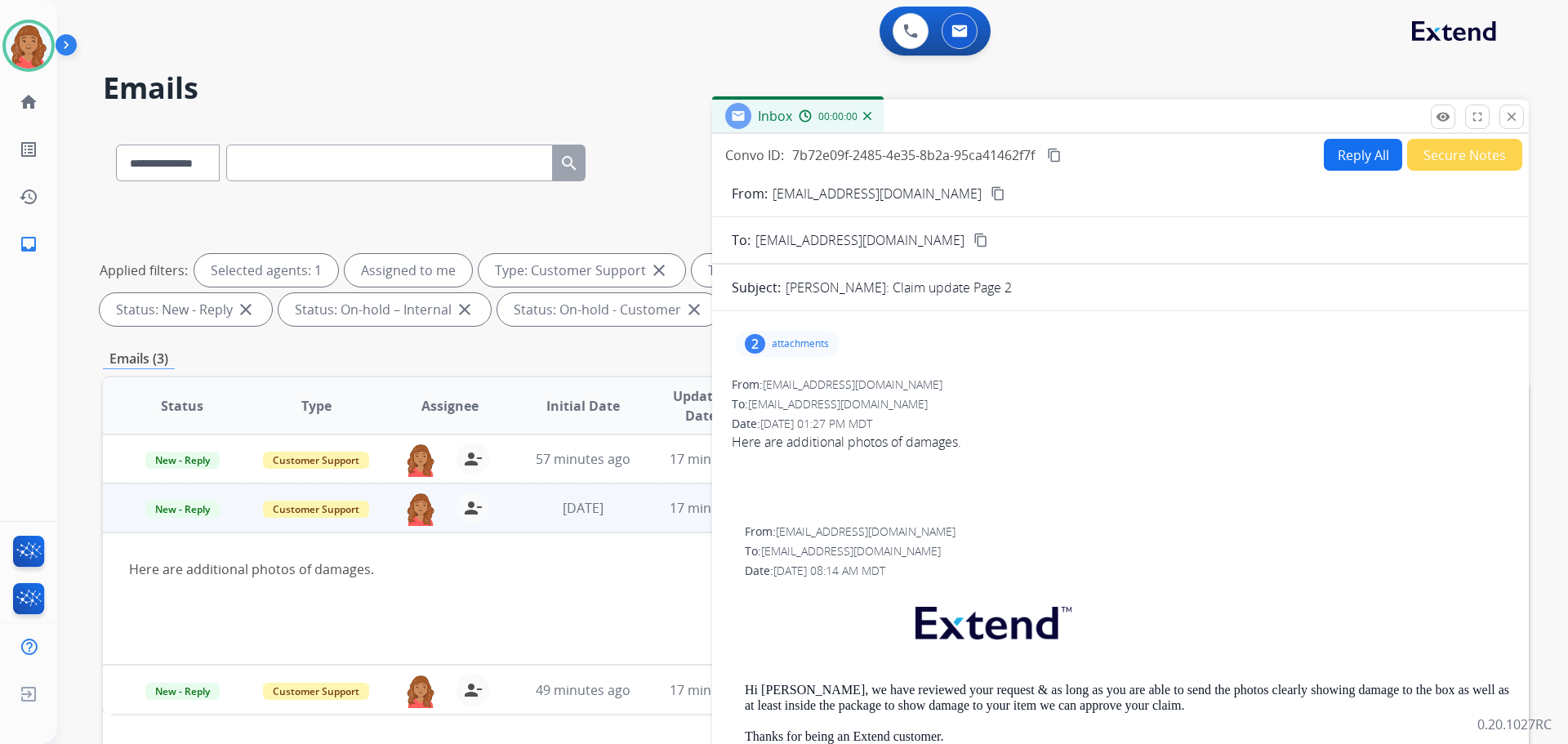
click at [805, 344] on p "attachments" at bounding box center [800, 344] width 57 height 13
click at [793, 389] on div at bounding box center [789, 385] width 82 height 57
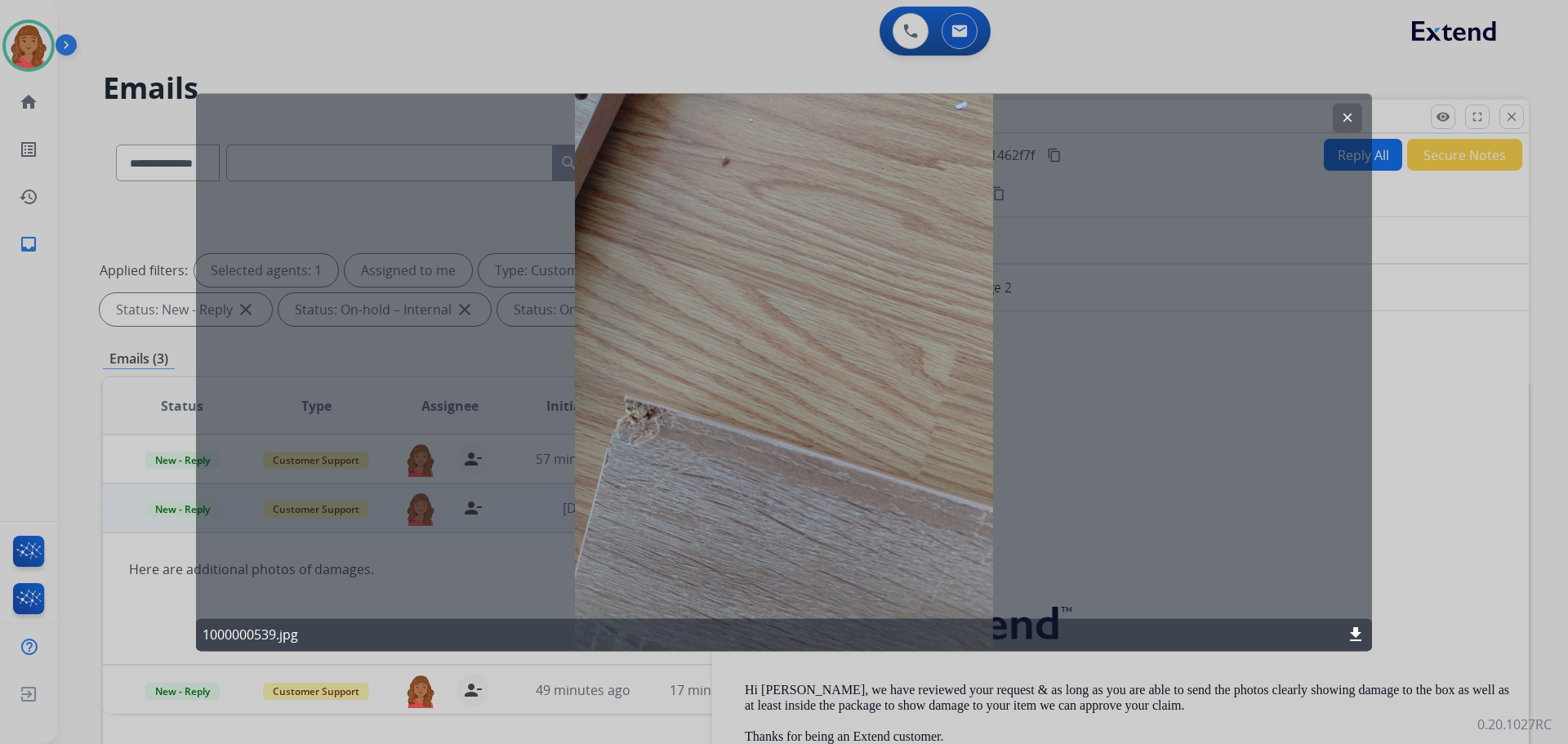
click at [1344, 112] on mat-icon "clear" at bounding box center [1348, 117] width 15 height 15
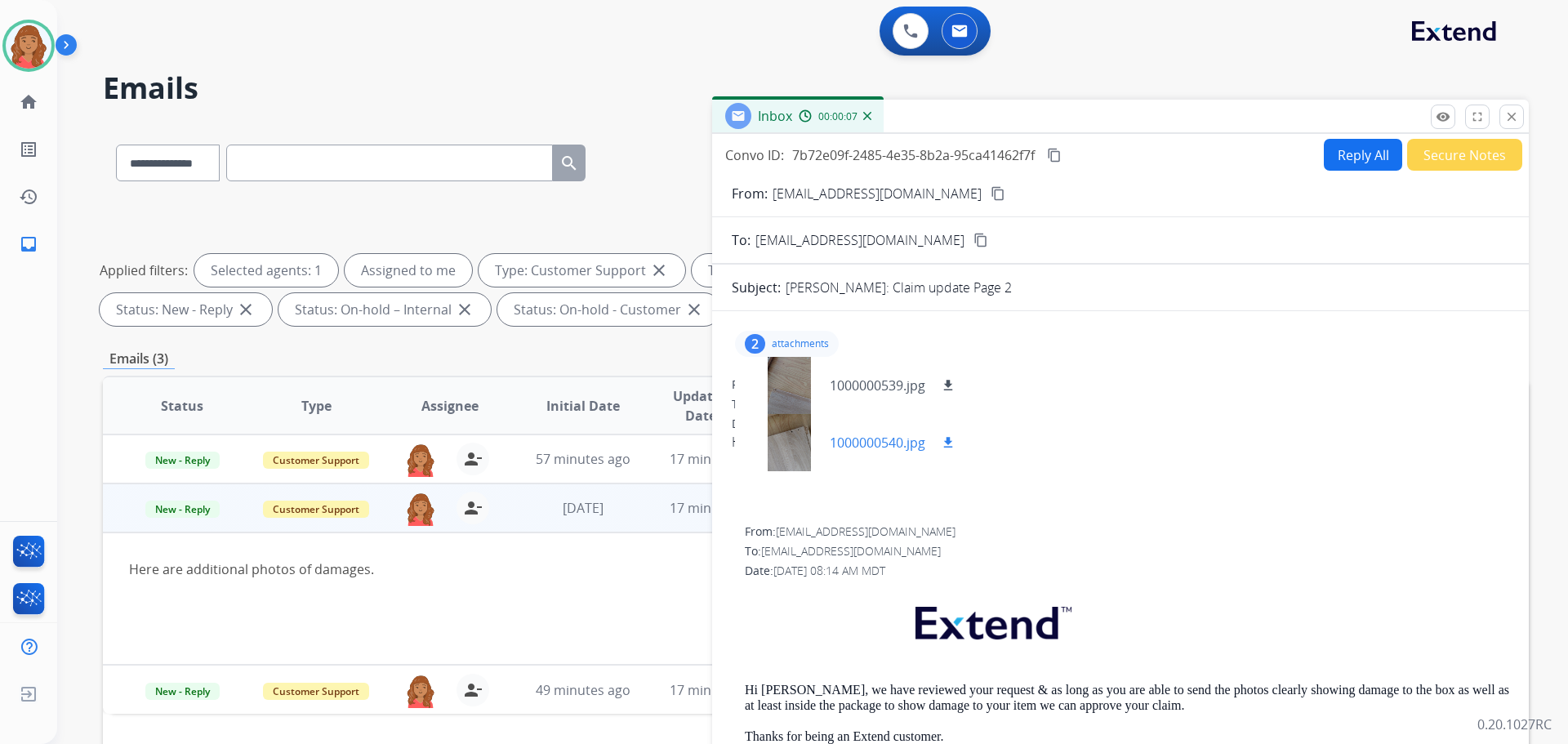
click at [806, 455] on div at bounding box center [789, 442] width 82 height 57
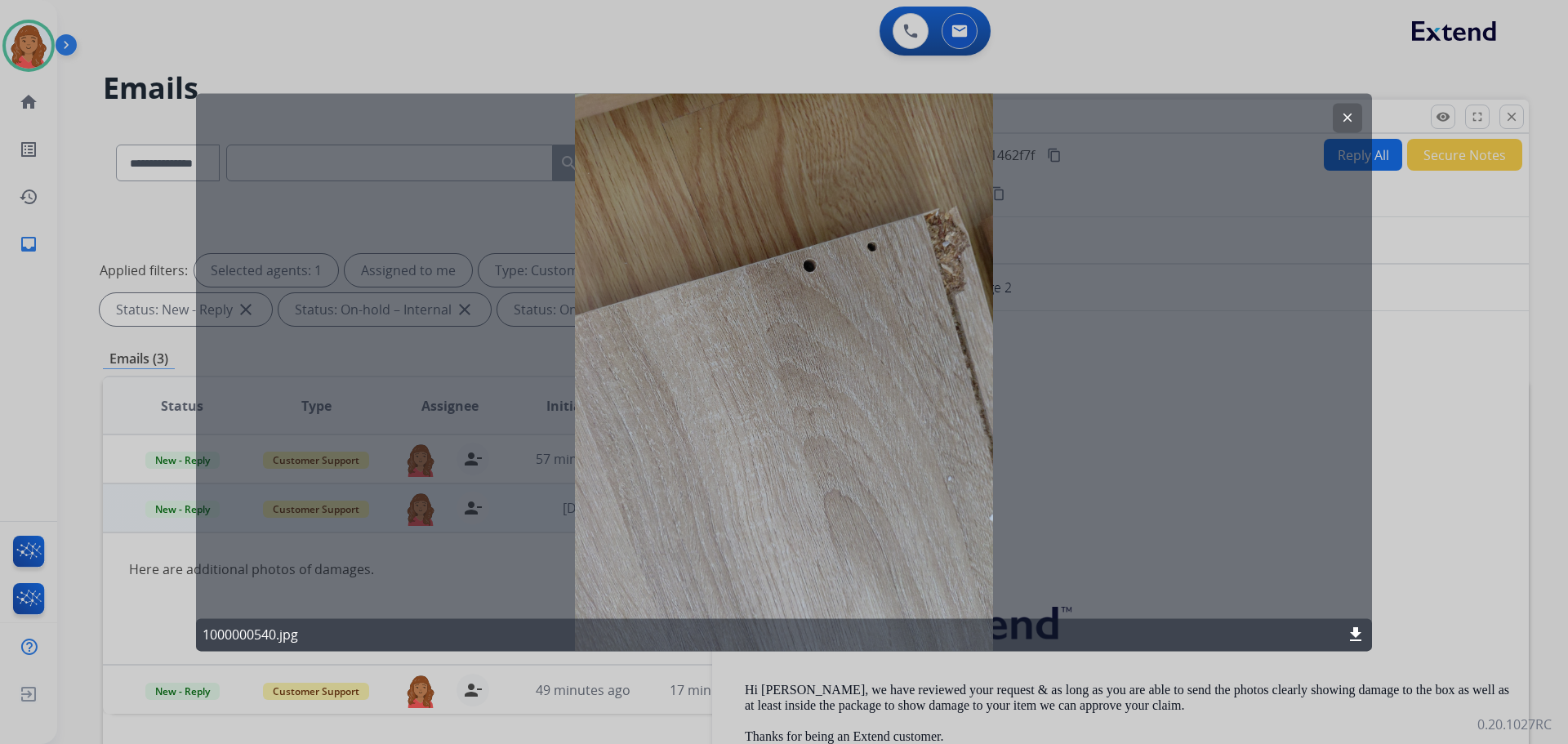
click at [1342, 115] on mat-icon "clear" at bounding box center [1348, 117] width 15 height 15
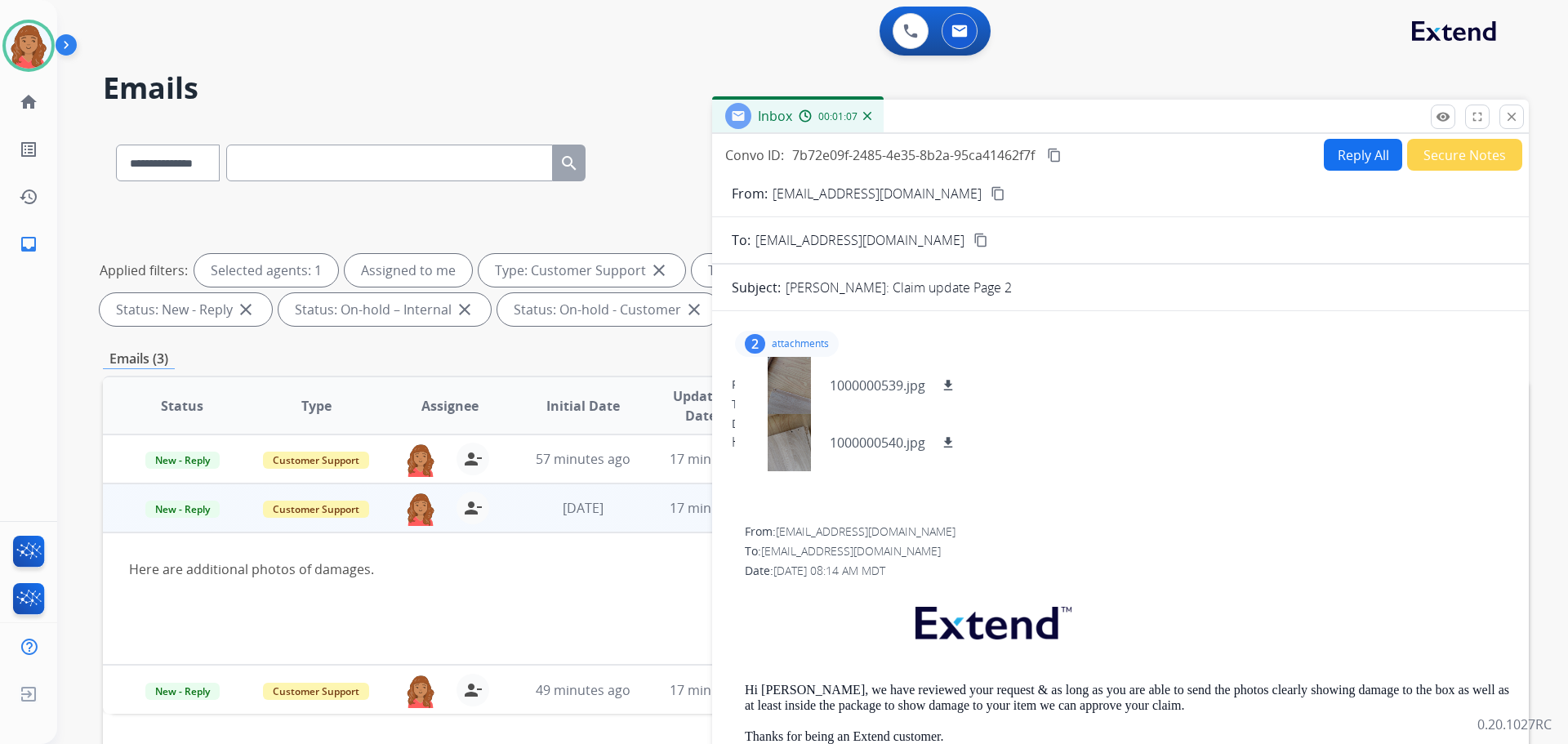
click at [991, 194] on mat-icon "content_copy" at bounding box center [998, 194] width 15 height 15
drag, startPoint x: 951, startPoint y: 392, endPoint x: 954, endPoint y: 401, distance: 9.5
click at [954, 391] on mat-icon "download" at bounding box center [948, 385] width 15 height 15
click at [945, 443] on mat-icon "download" at bounding box center [948, 442] width 15 height 15
click at [1513, 119] on mat-icon "close" at bounding box center [1512, 116] width 15 height 15
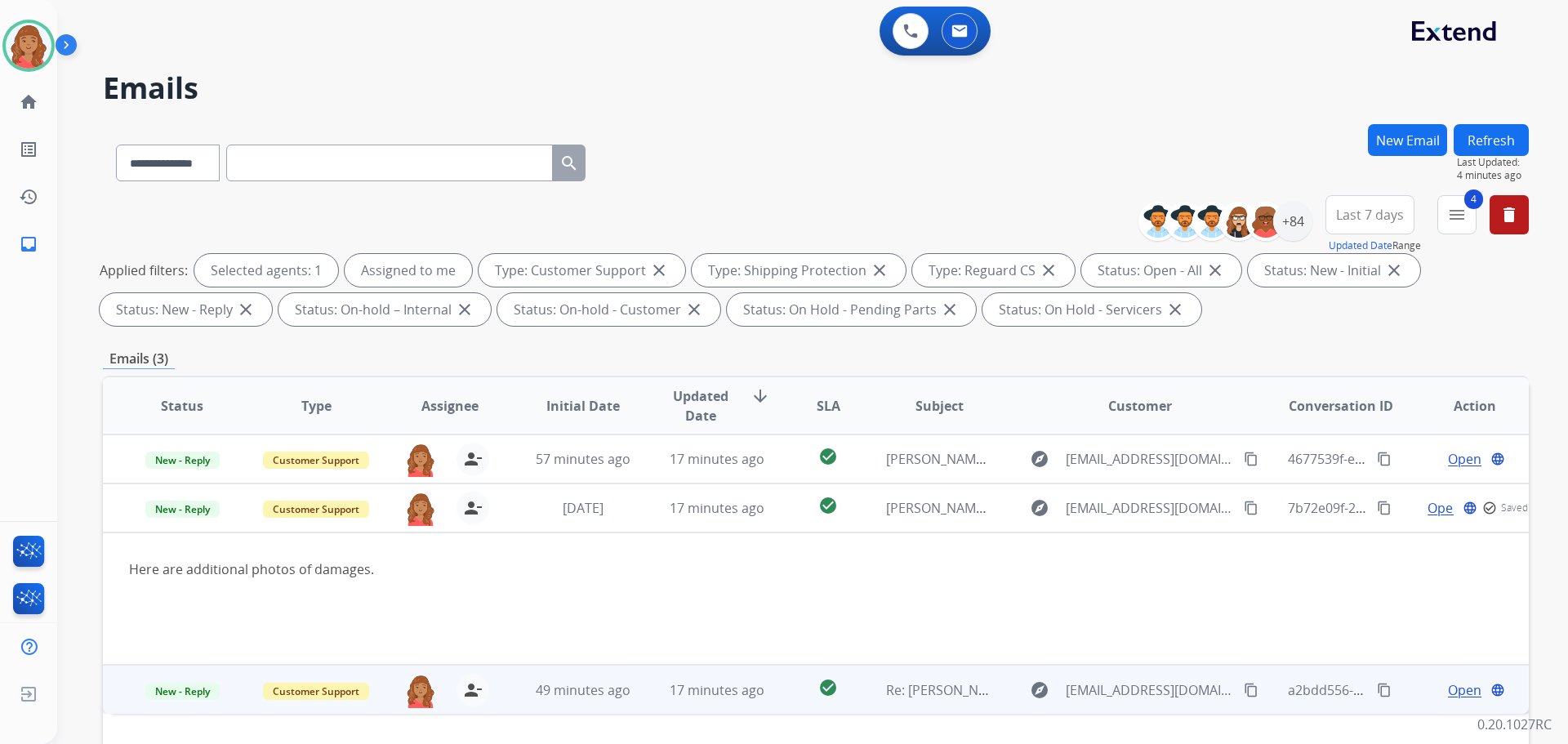
click at [860, 700] on td "Re: Helene Ginsburg: Claim update>Page 3" at bounding box center [927, 689] width 134 height 49
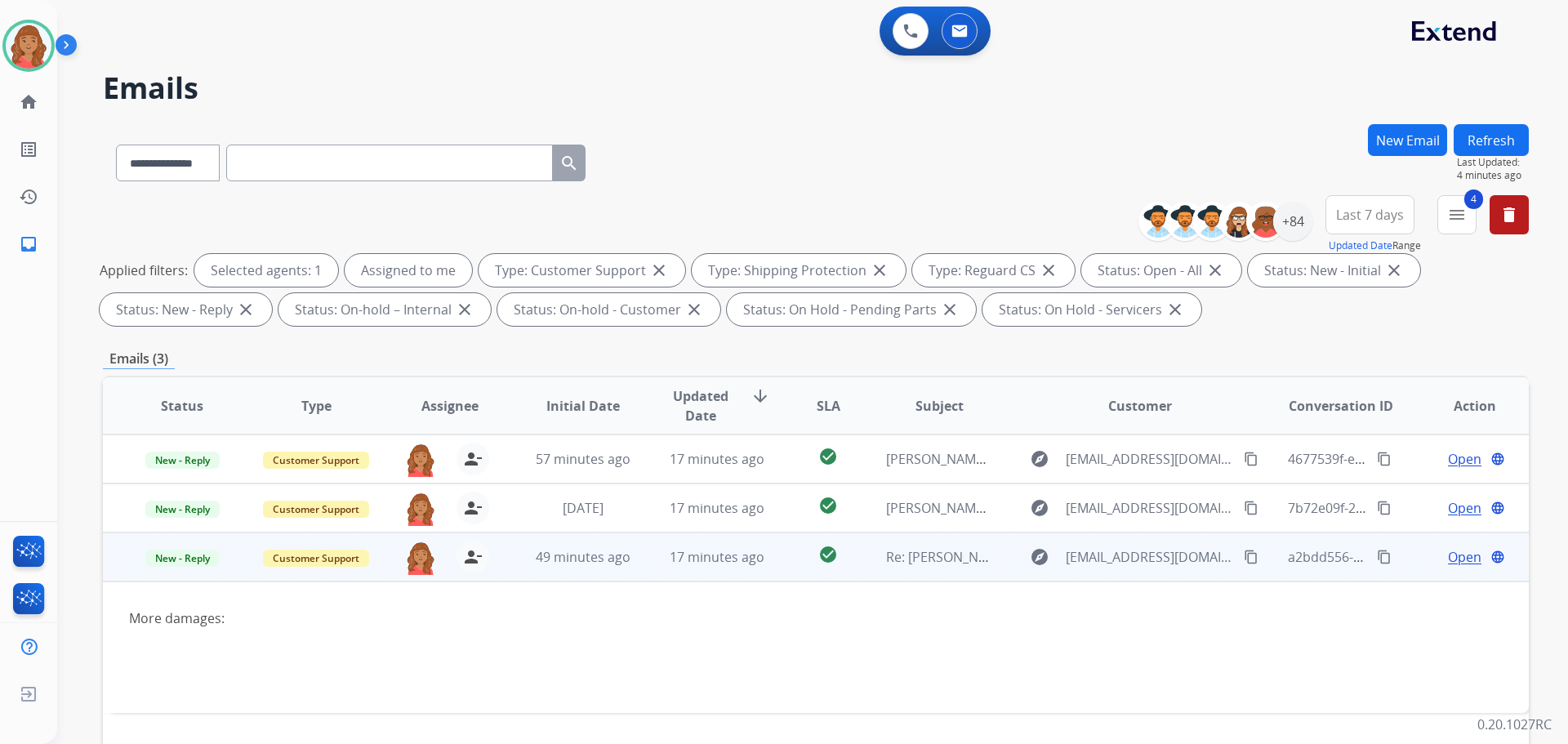
click at [1449, 553] on span "Open" at bounding box center [1465, 557] width 34 height 20
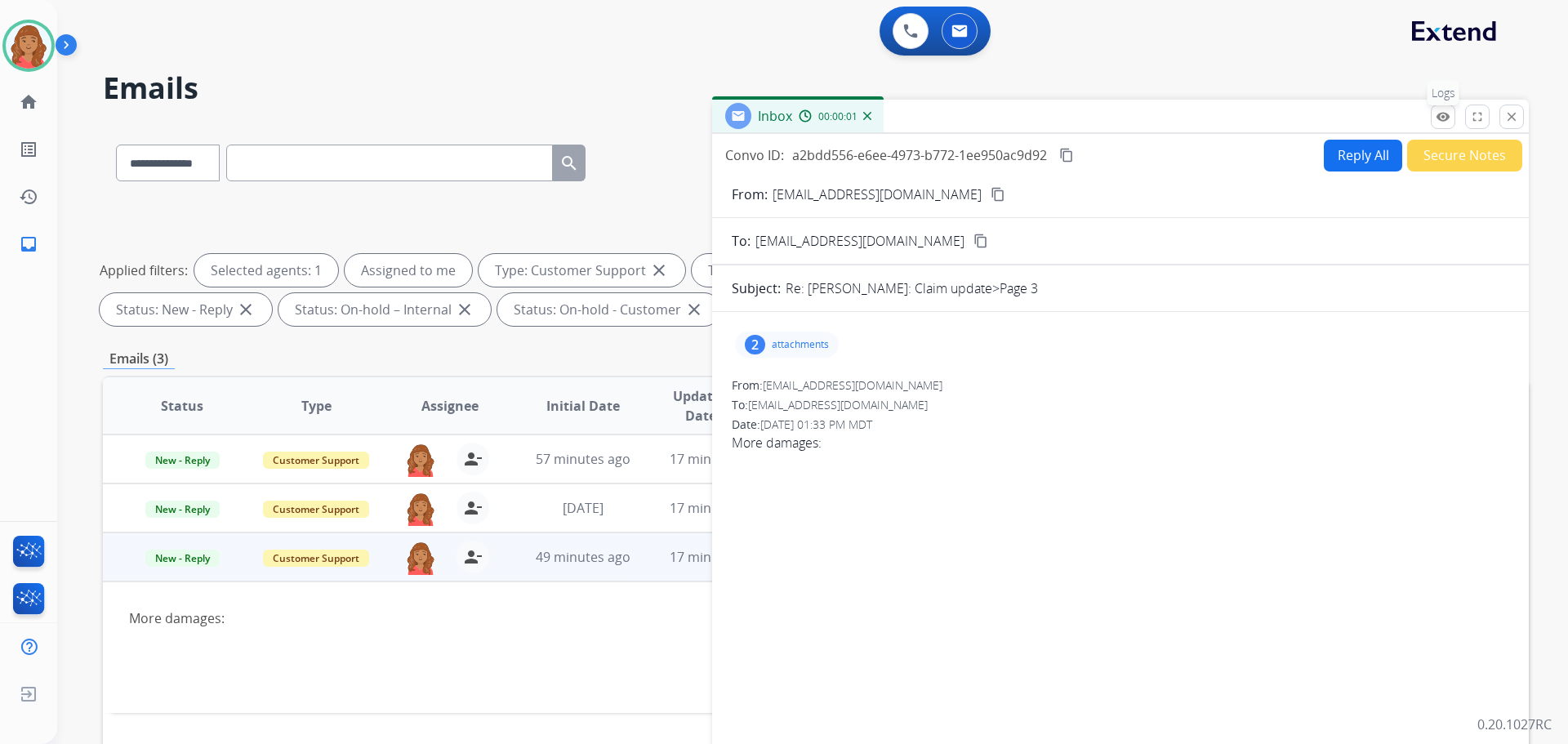
click at [1443, 116] on mat-icon "remove_red_eye" at bounding box center [1443, 116] width 15 height 15
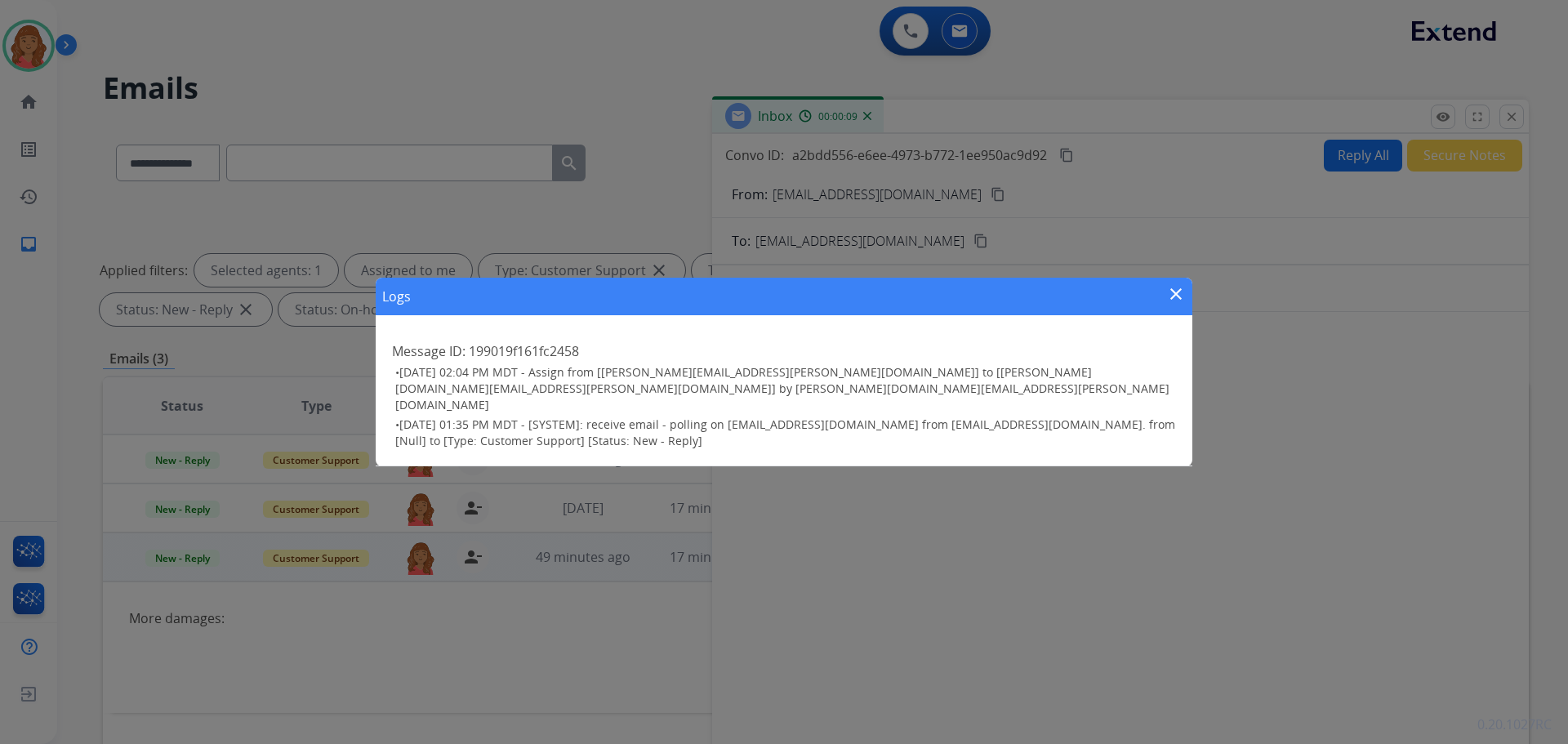
click at [1182, 297] on mat-icon "close" at bounding box center [1176, 294] width 20 height 20
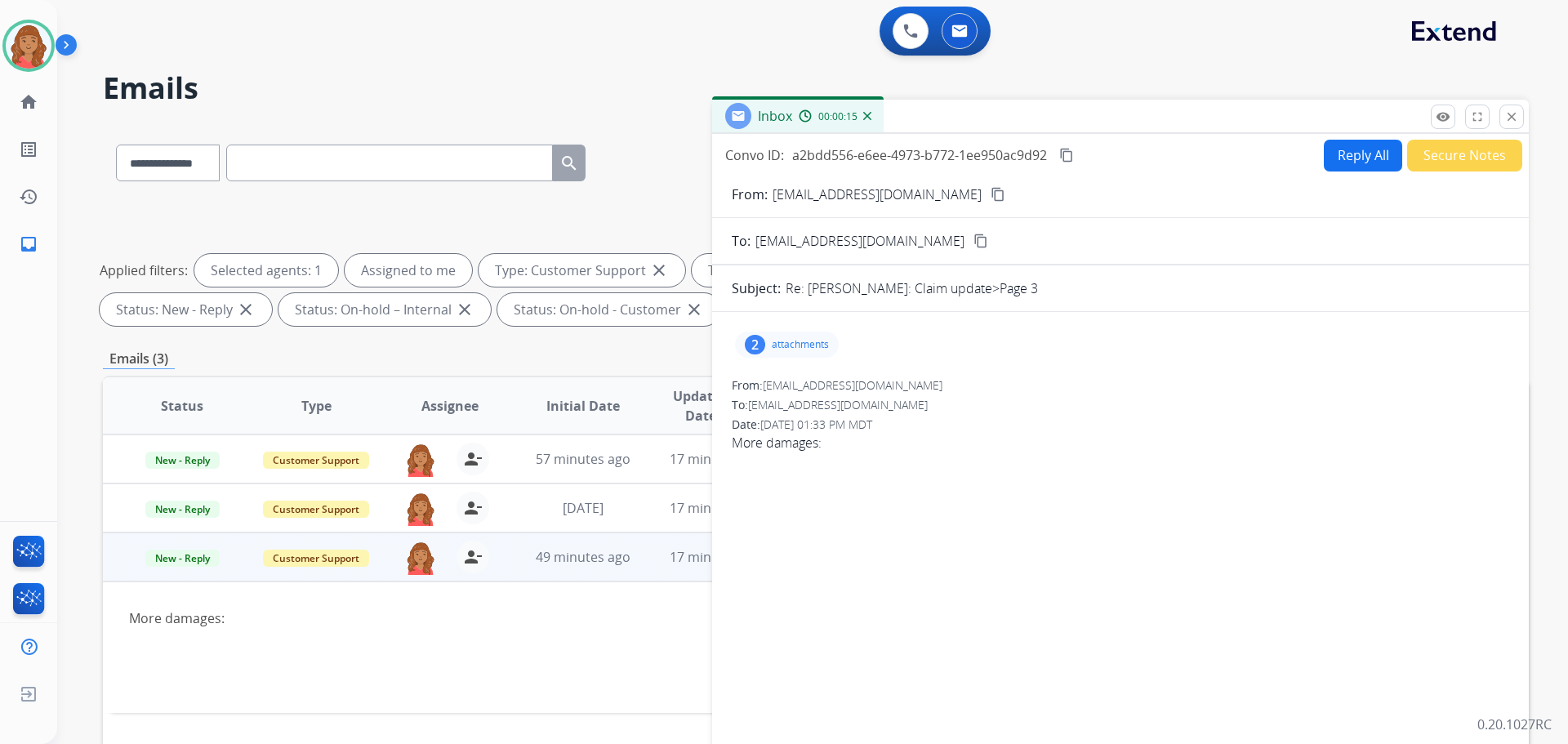
drag, startPoint x: 1519, startPoint y: 119, endPoint x: 1467, endPoint y: 112, distance: 52.5
click at [1519, 118] on button "close Close" at bounding box center [1512, 117] width 25 height 25
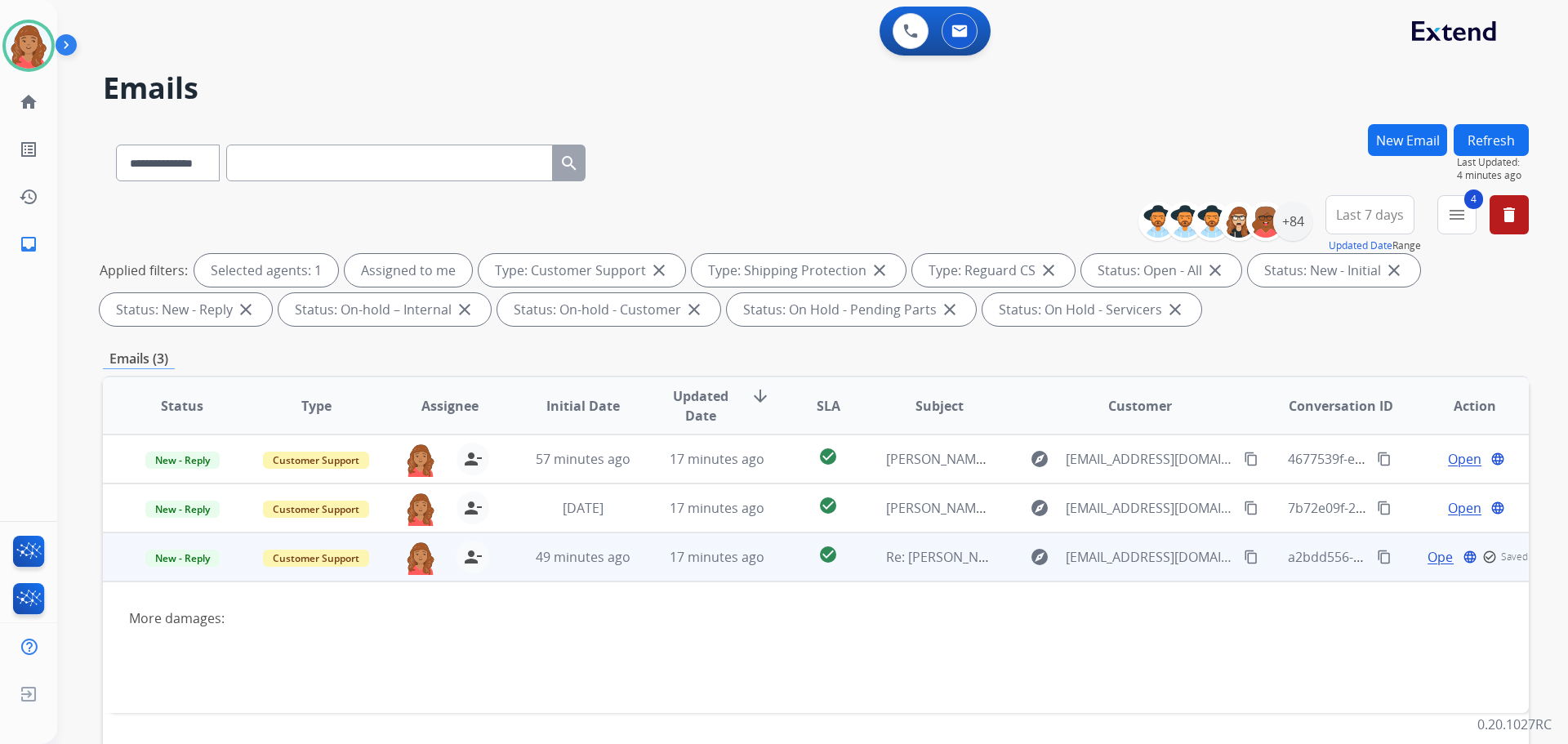
drag, startPoint x: 771, startPoint y: 558, endPoint x: 780, endPoint y: 552, distance: 10.8
click at [772, 557] on td "check_circle" at bounding box center [815, 557] width 89 height 49
drag, startPoint x: 988, startPoint y: 565, endPoint x: 977, endPoint y: 557, distance: 13.6
click at [994, 562] on td "explore fushiafl@gmail.com content_copy" at bounding box center [1128, 557] width 267 height 49
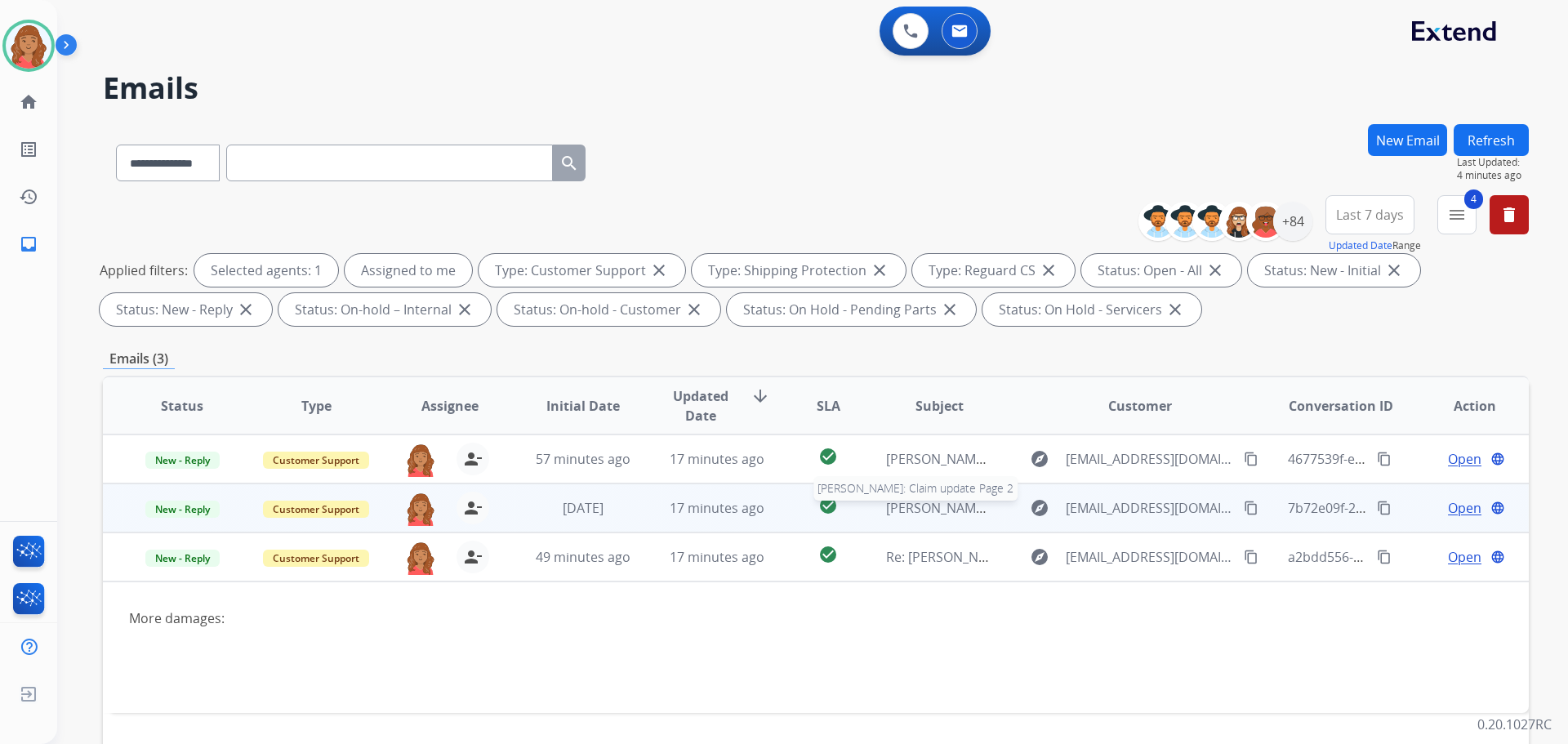
click at [957, 503] on span "Helene Ginsburg: Claim update Page 2" at bounding box center [1002, 508] width 234 height 18
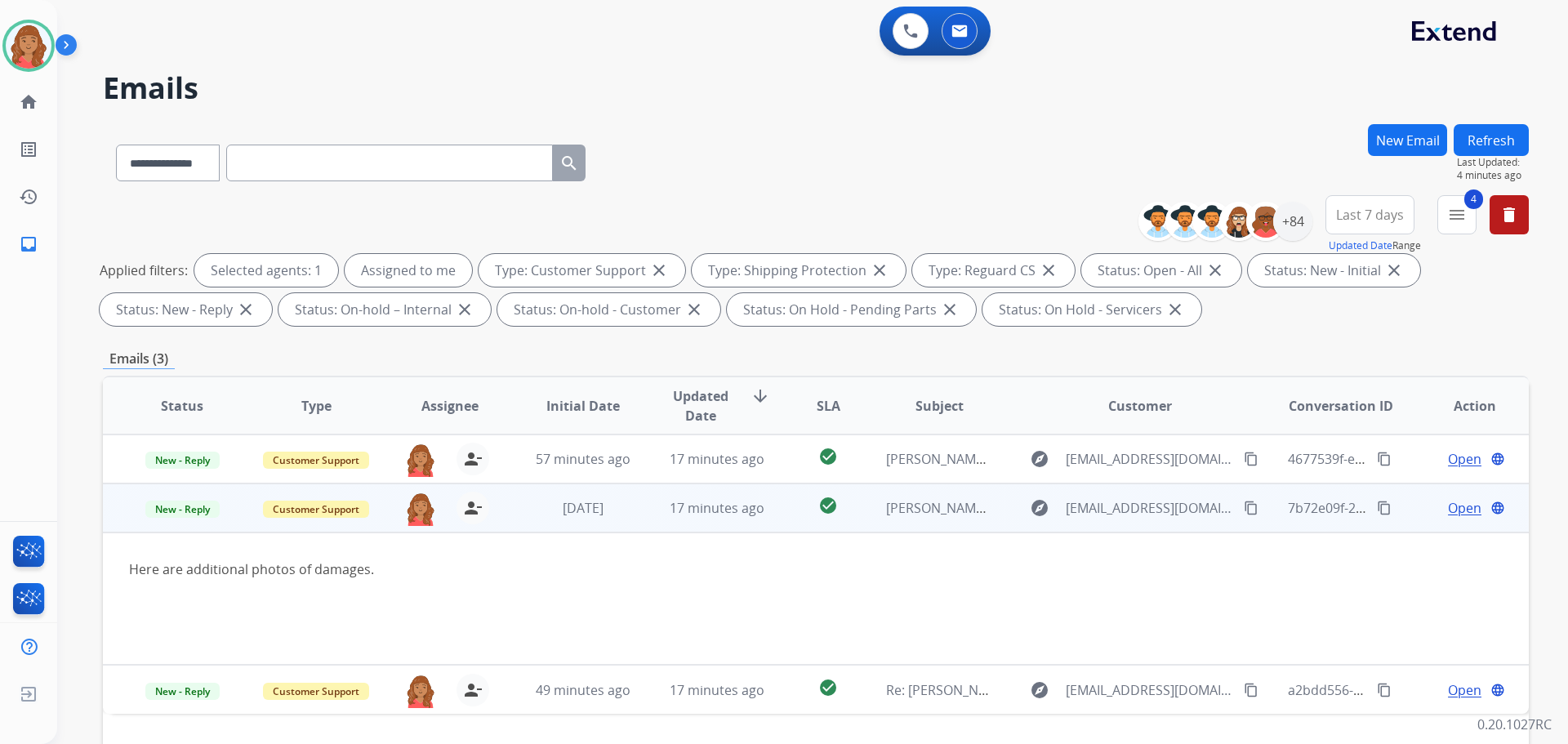
click at [1448, 510] on span "Open" at bounding box center [1465, 508] width 34 height 20
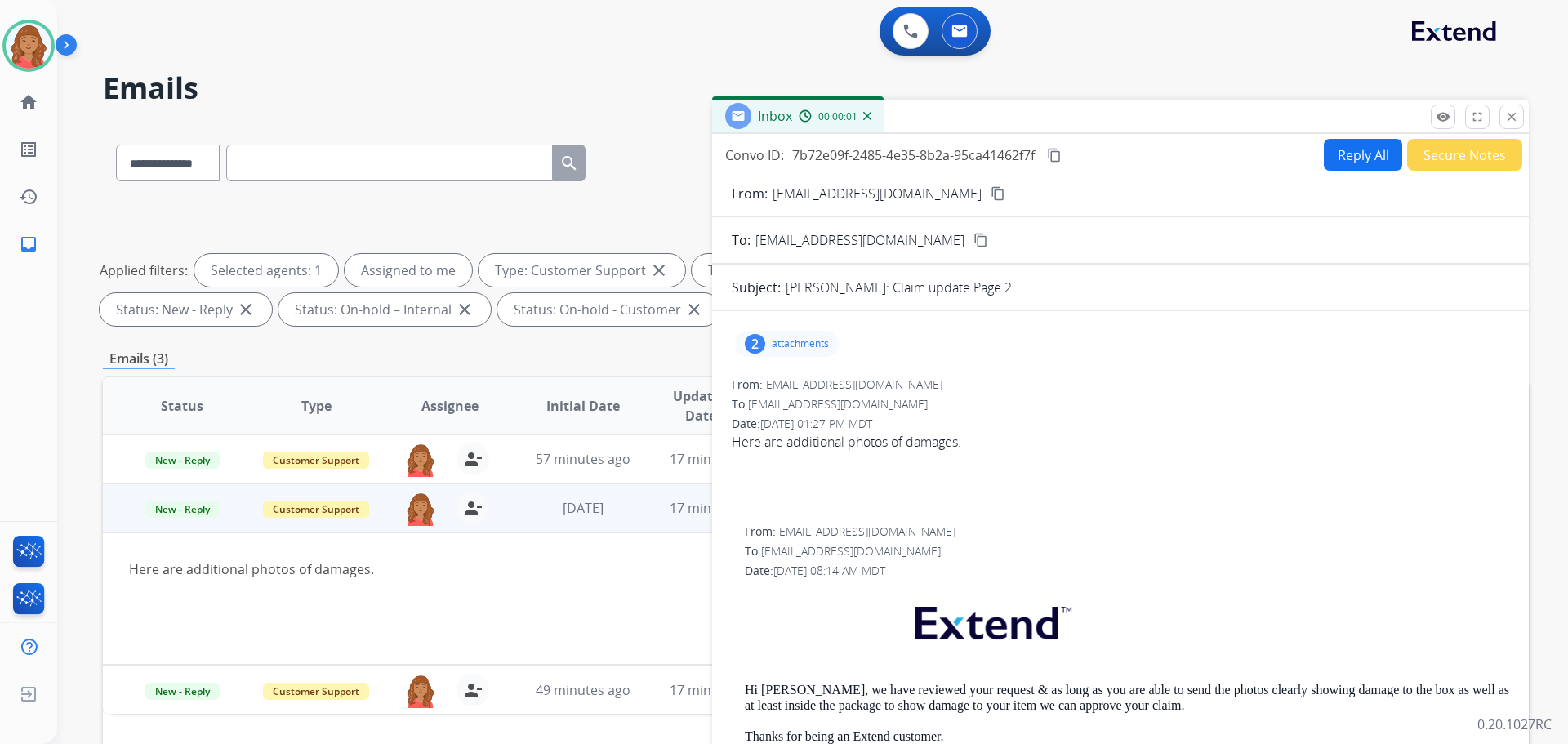
click at [796, 349] on p "attachments" at bounding box center [800, 344] width 57 height 13
drag, startPoint x: 949, startPoint y: 384, endPoint x: 952, endPoint y: 393, distance: 9.5
click at [947, 384] on mat-icon "download" at bounding box center [948, 385] width 15 height 15
click at [949, 433] on button "download" at bounding box center [948, 443] width 20 height 20
click at [1513, 108] on button "close Close" at bounding box center [1512, 117] width 25 height 25
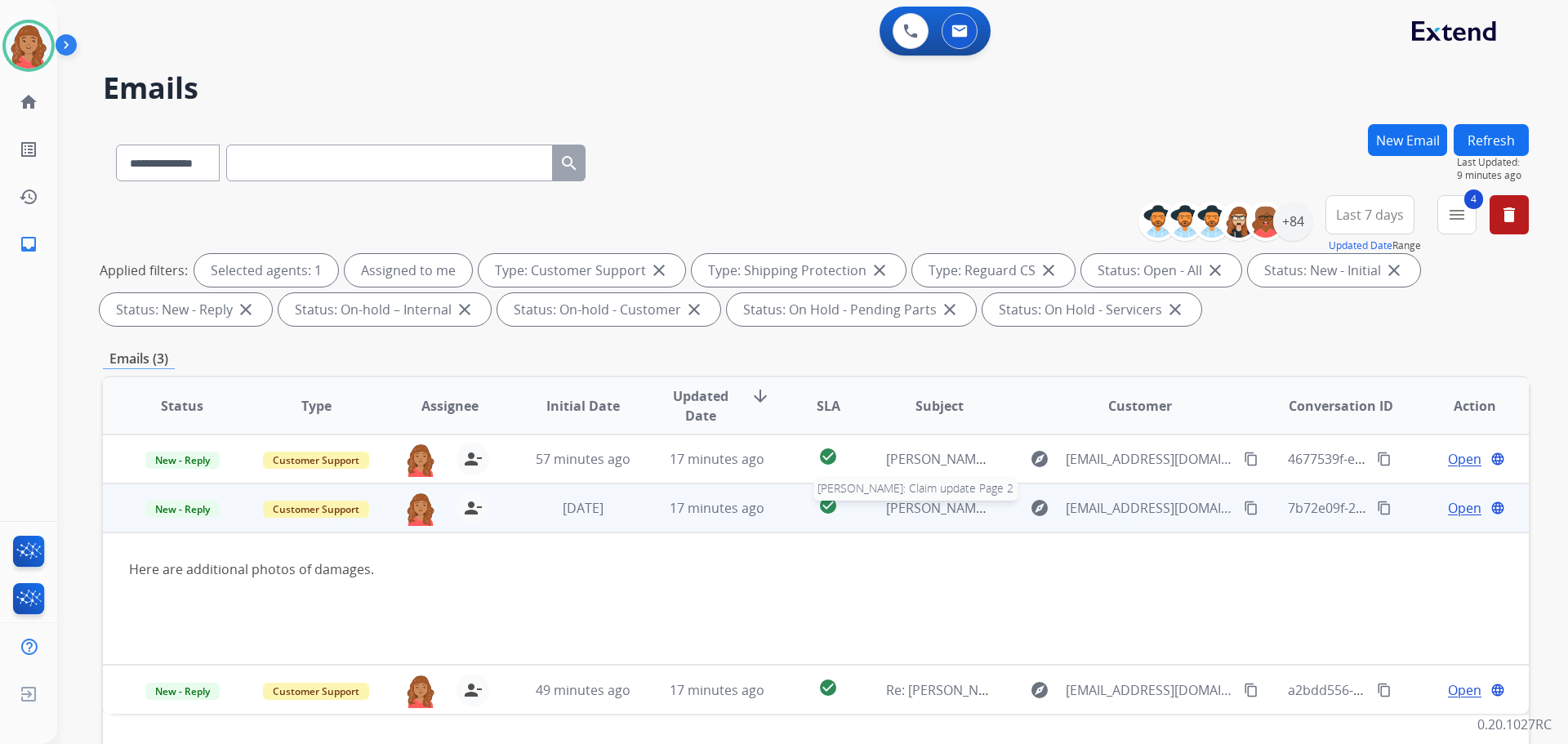
click at [891, 509] on span "Helene Ginsburg: Claim update Page 2" at bounding box center [1002, 508] width 234 height 18
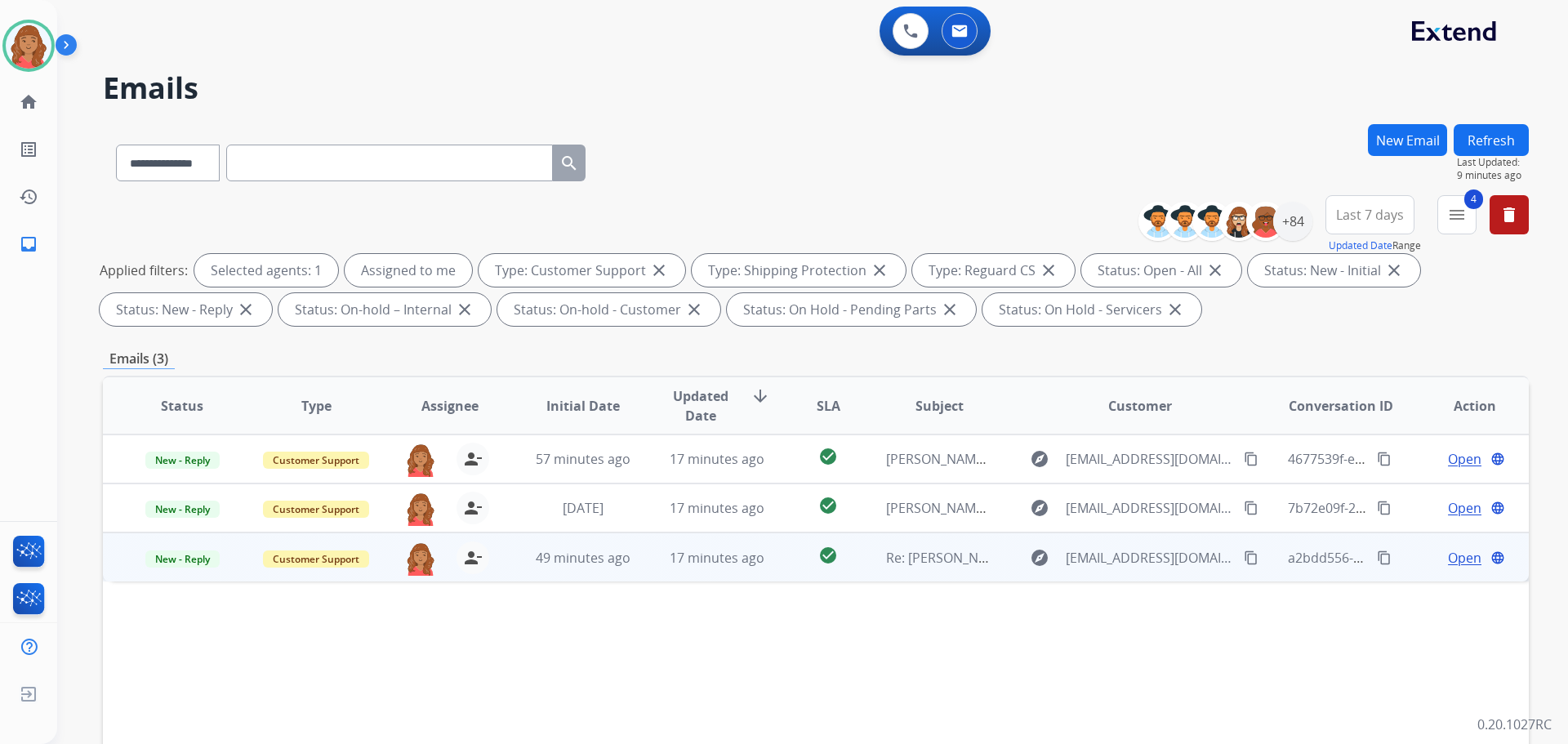
click at [860, 576] on td "Re: Helene Ginsburg: Claim update>Page 3" at bounding box center [927, 557] width 134 height 49
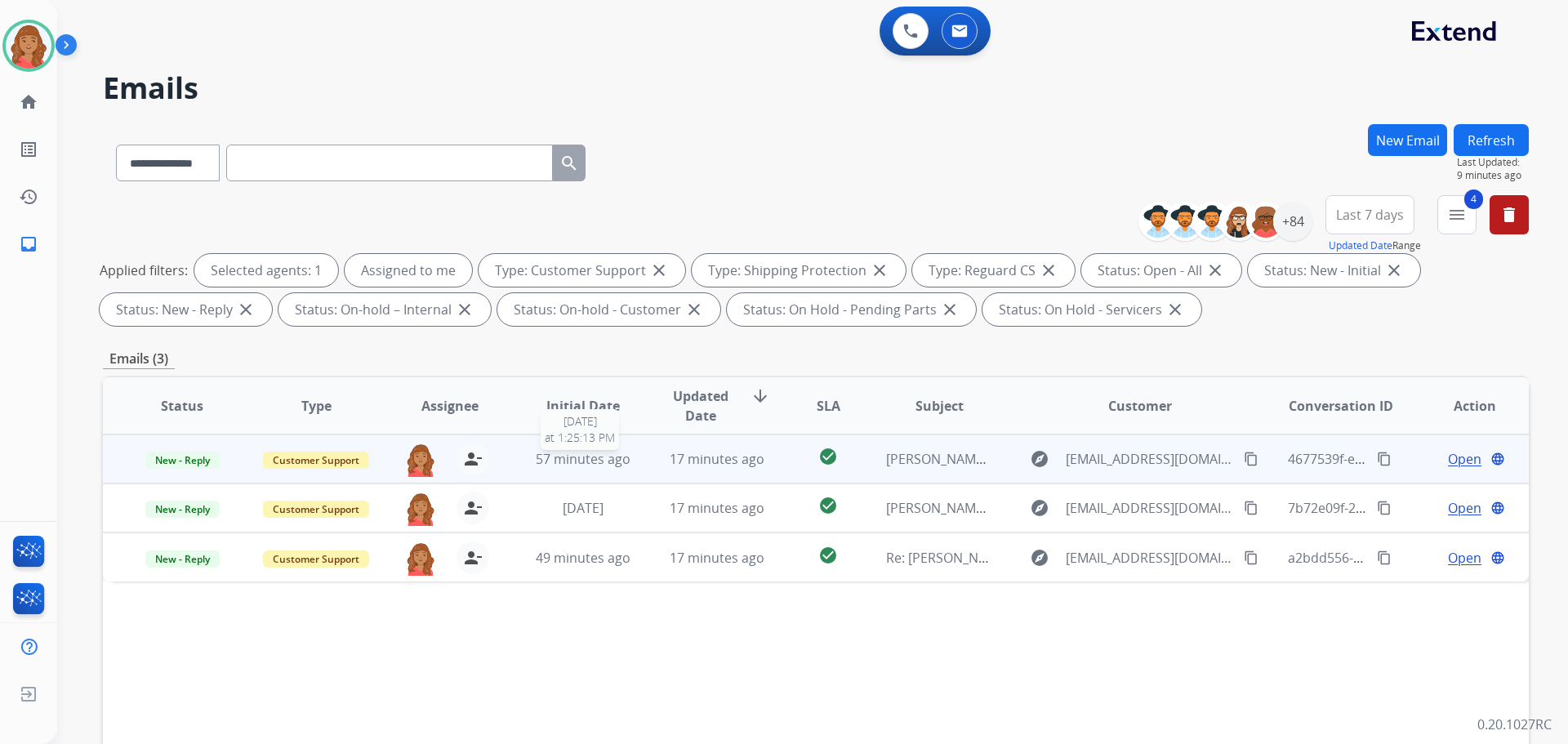
click at [614, 466] on span "57 minutes ago" at bounding box center [583, 459] width 95 height 18
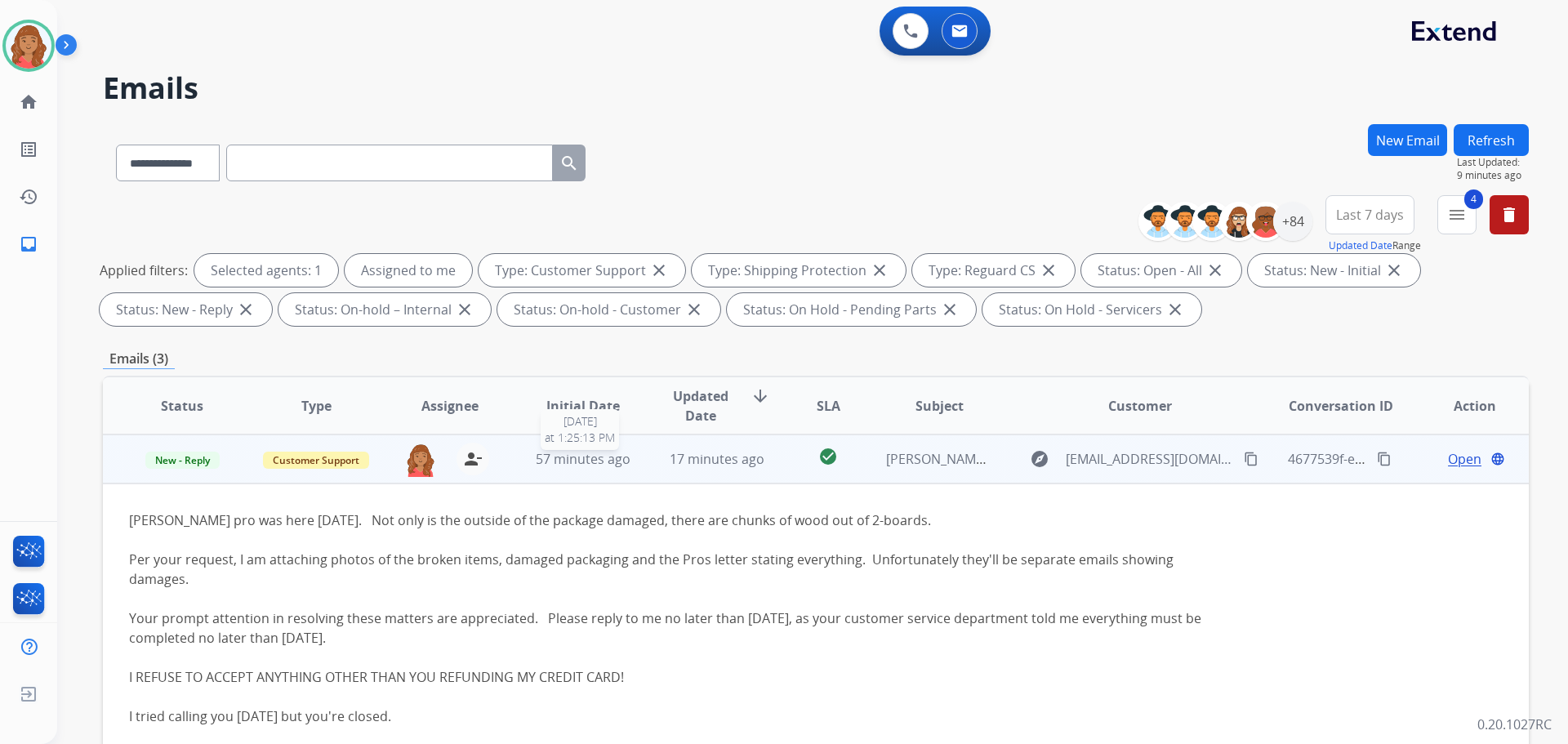
click at [614, 466] on span "57 minutes ago" at bounding box center [583, 459] width 95 height 18
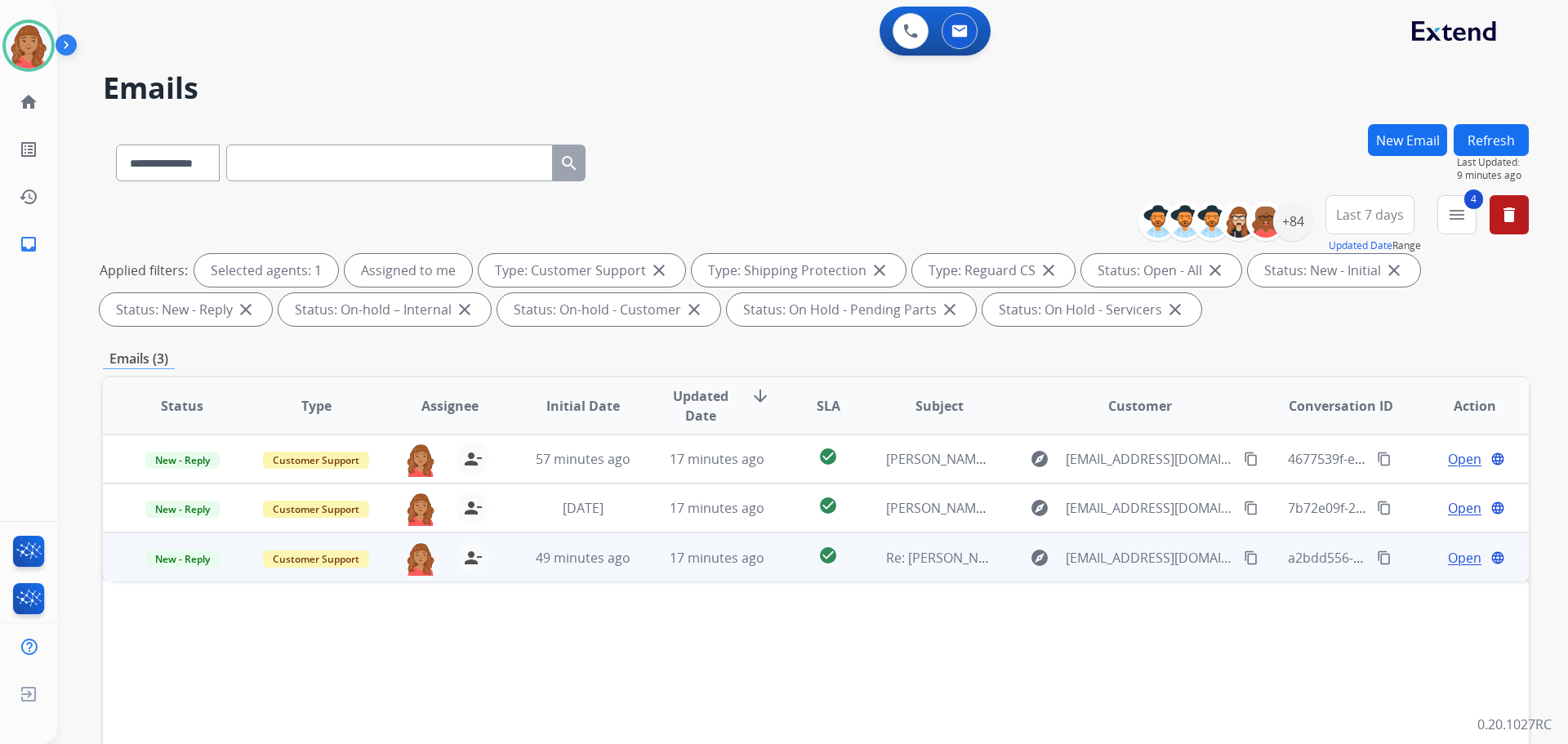
click at [578, 570] on td "49 minutes ago" at bounding box center [571, 557] width 134 height 49
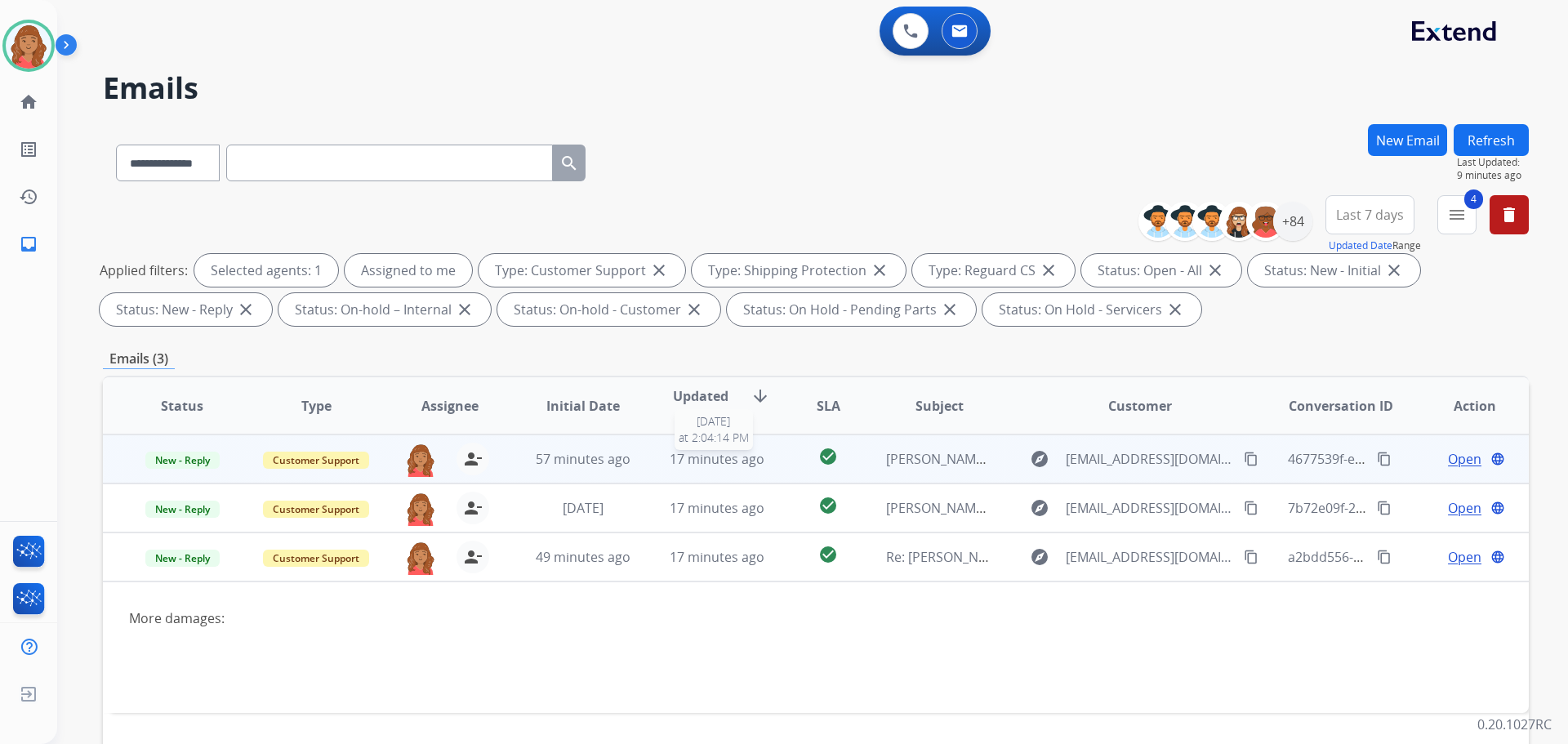
click at [689, 461] on span "17 minutes ago" at bounding box center [717, 459] width 95 height 18
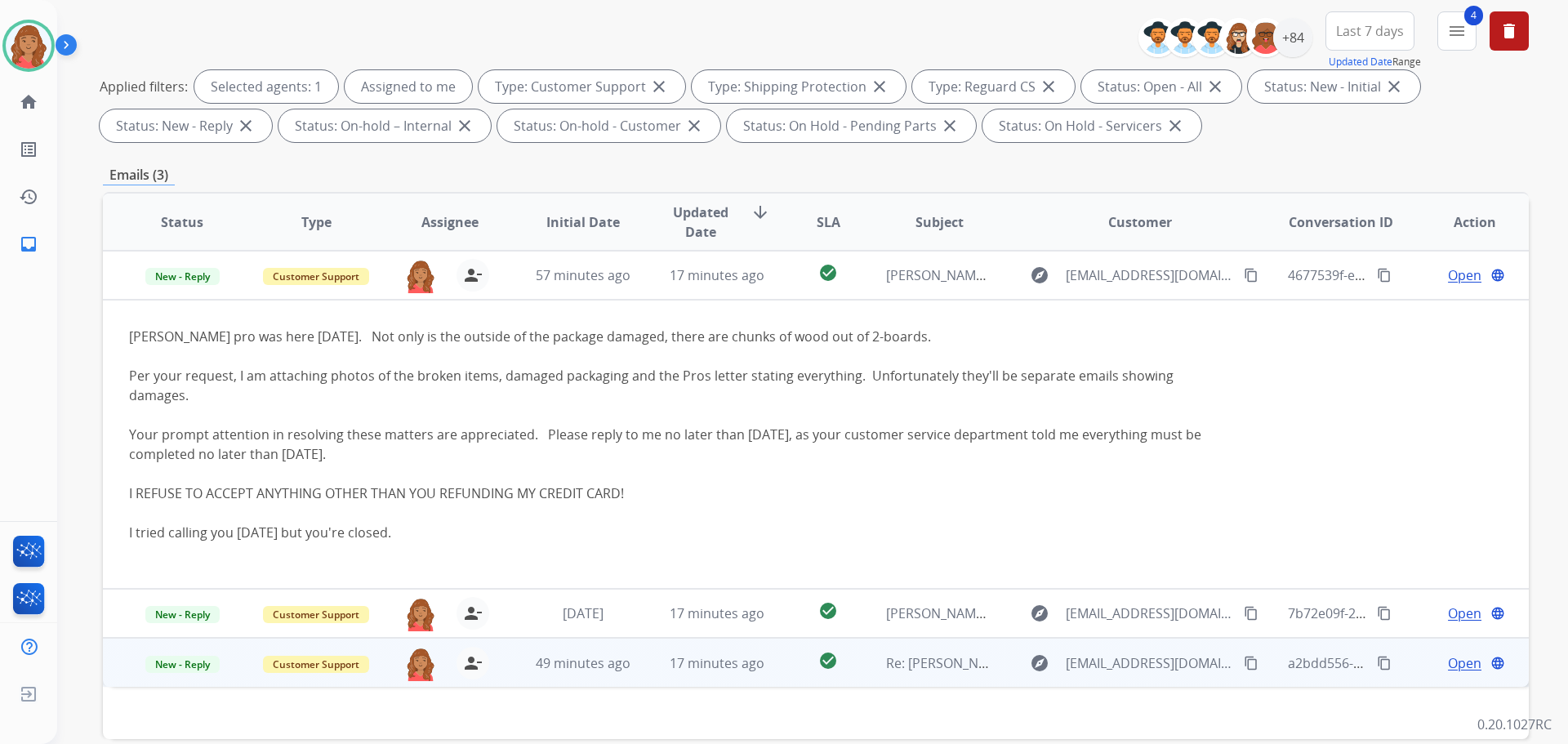
scroll to position [264, 0]
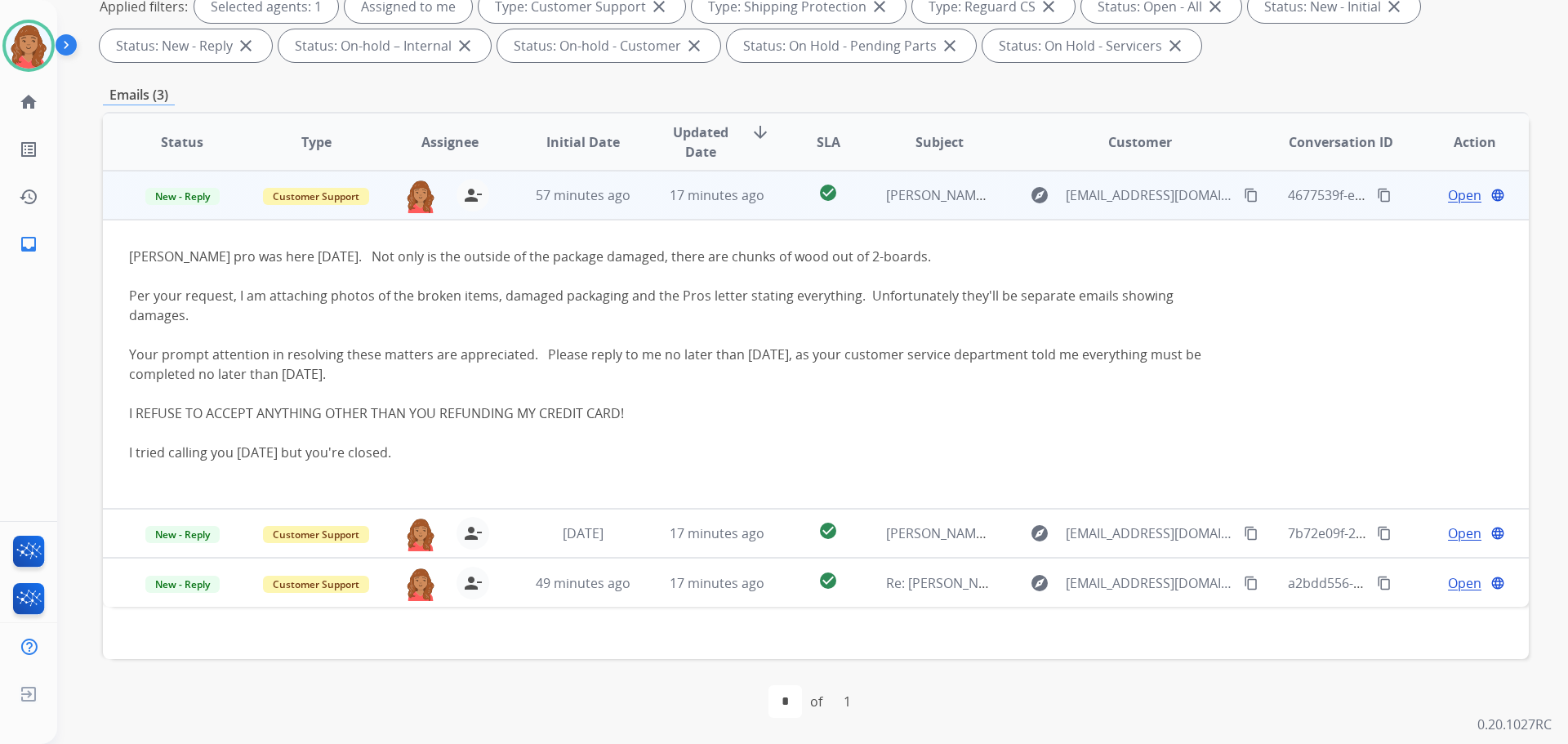
click at [382, 403] on div "I REFUSE TO ACCEPT ANYTHING OTHER THAN YOU REFUNDING MY CREDIT CARD!" at bounding box center [682, 413] width 1107 height 20
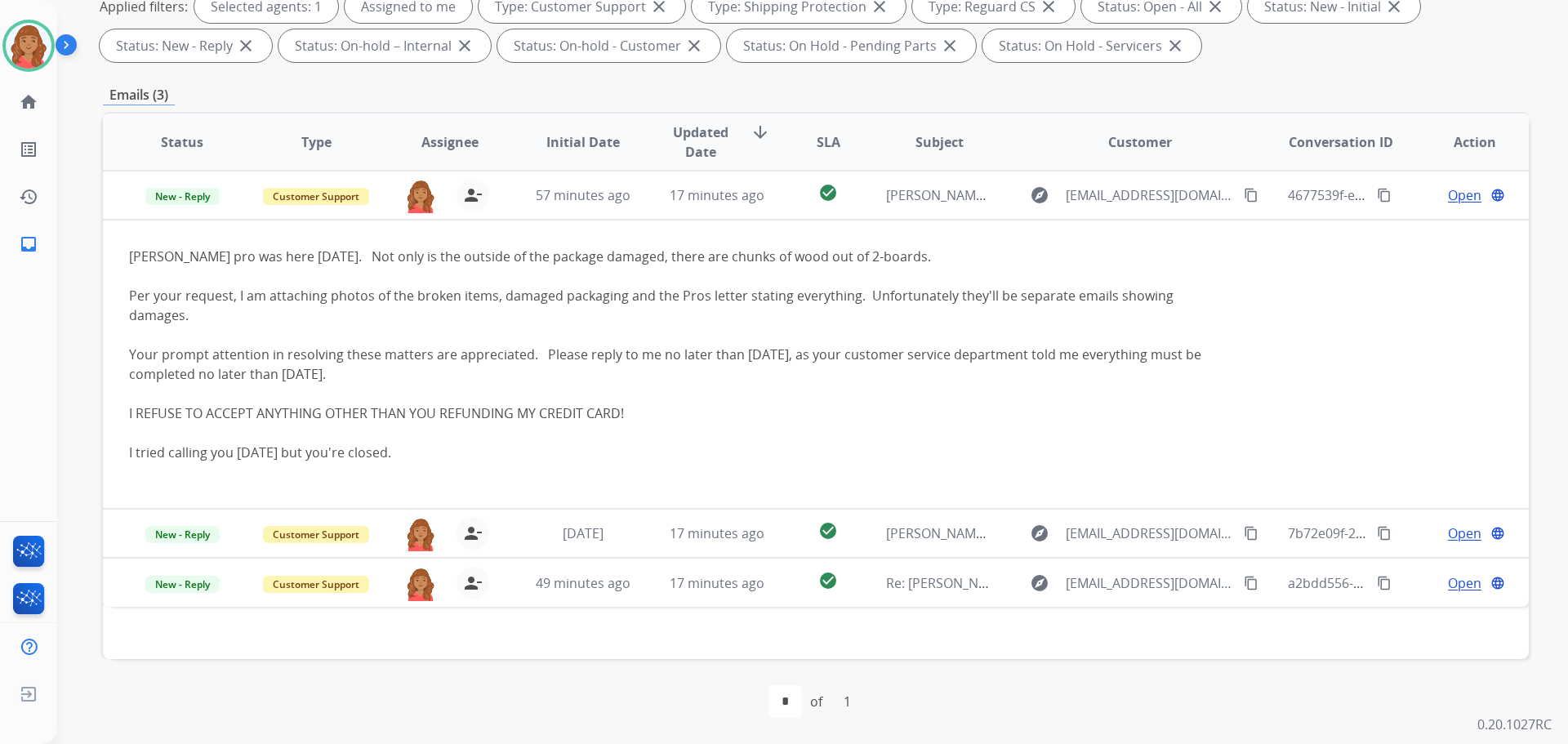
click at [341, 527] on td "Customer Support" at bounding box center [304, 533] width 134 height 49
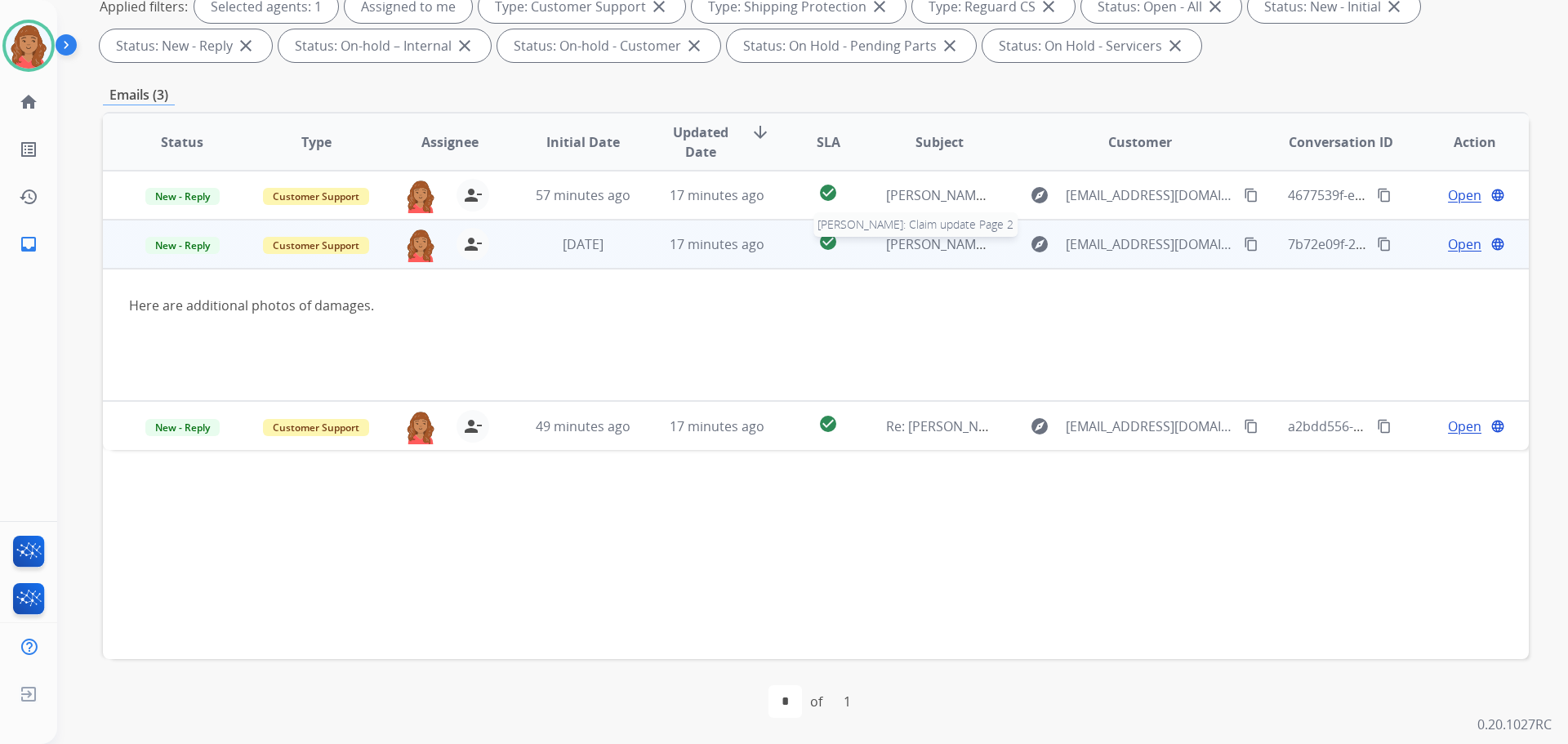
click at [887, 250] on span "Helene Ginsburg: Claim update Page 2" at bounding box center [1002, 244] width 234 height 18
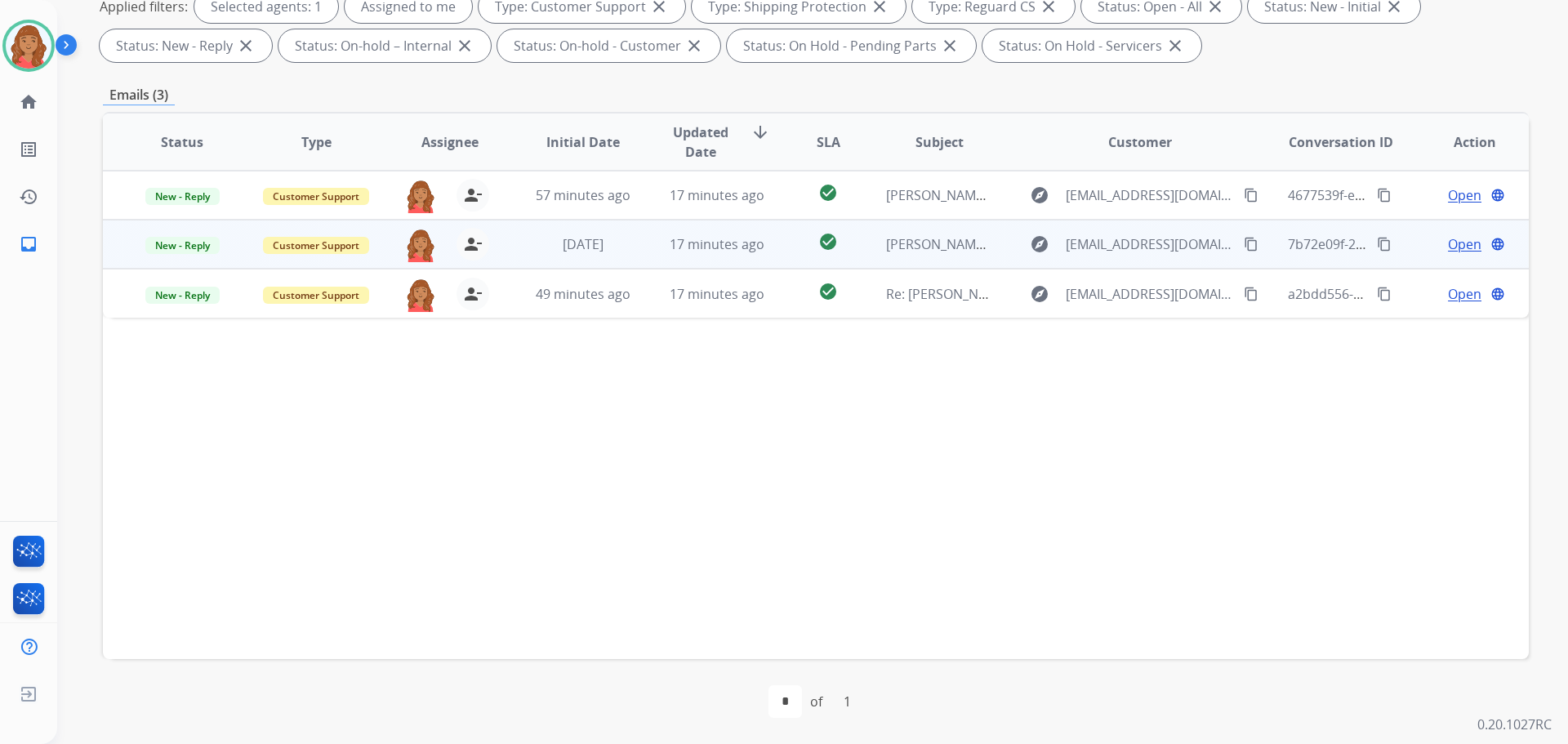
drag, startPoint x: 863, startPoint y: 250, endPoint x: 898, endPoint y: 266, distance: 38.5
click at [866, 250] on td "Helene Ginsburg: Claim update Page 2" at bounding box center [927, 243] width 134 height 49
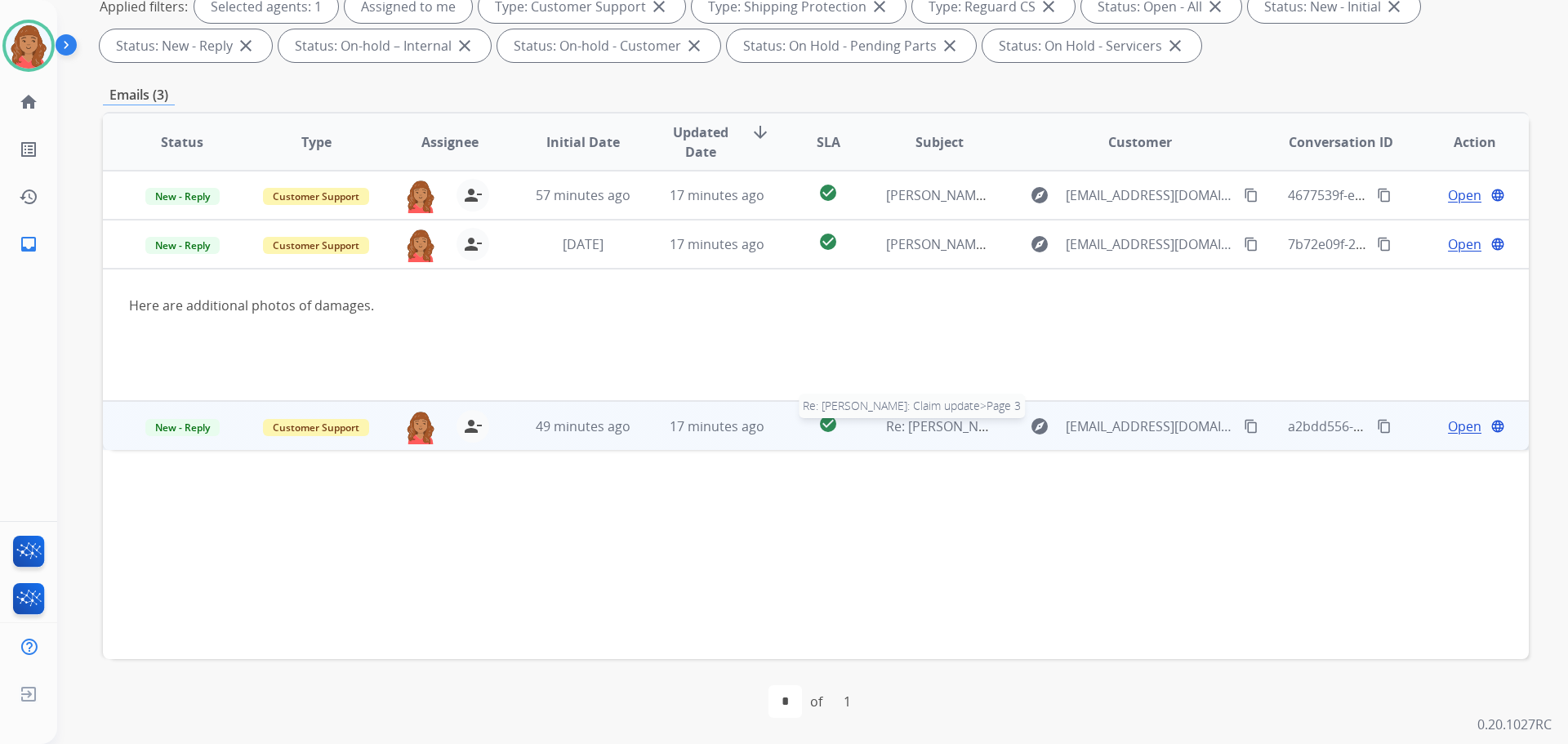
click at [914, 436] on td "Re: Helene Ginsburg: Claim update>Page 3 Re: Helene Ginsburg: Claim update>Page…" at bounding box center [927, 425] width 134 height 49
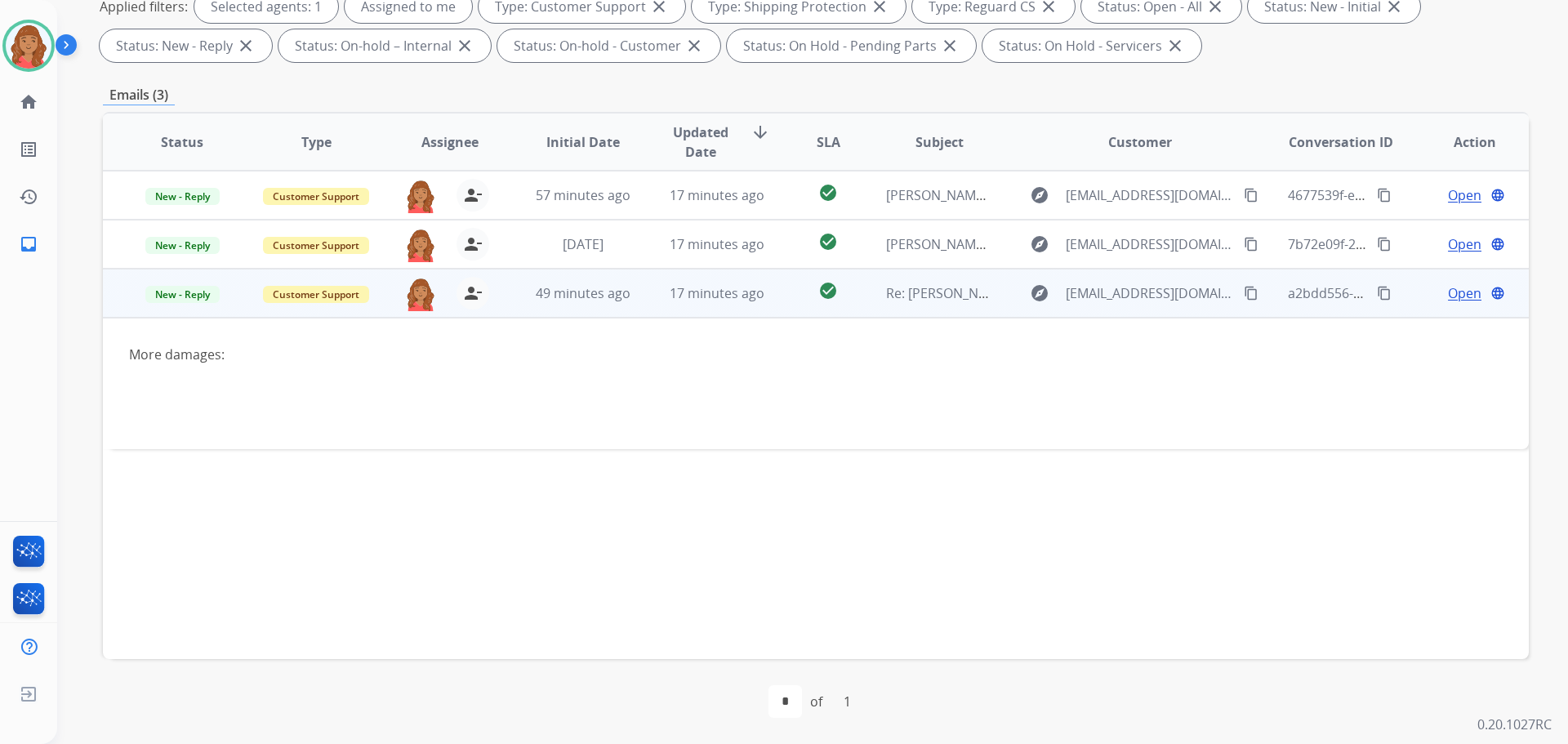
click at [1460, 295] on span "Open" at bounding box center [1465, 293] width 34 height 20
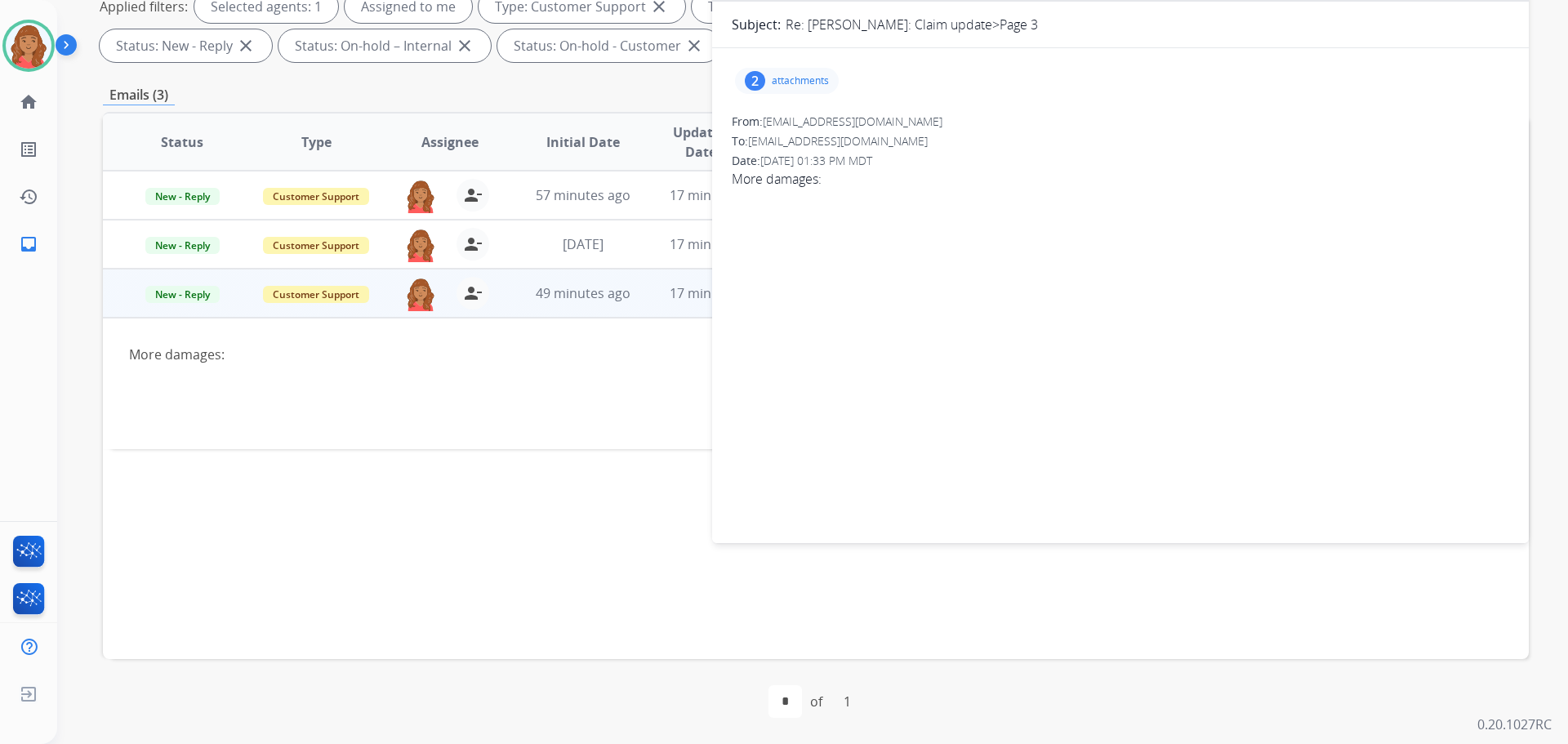
click at [788, 83] on p "attachments" at bounding box center [800, 81] width 57 height 13
click at [791, 136] on div at bounding box center [789, 123] width 82 height 57
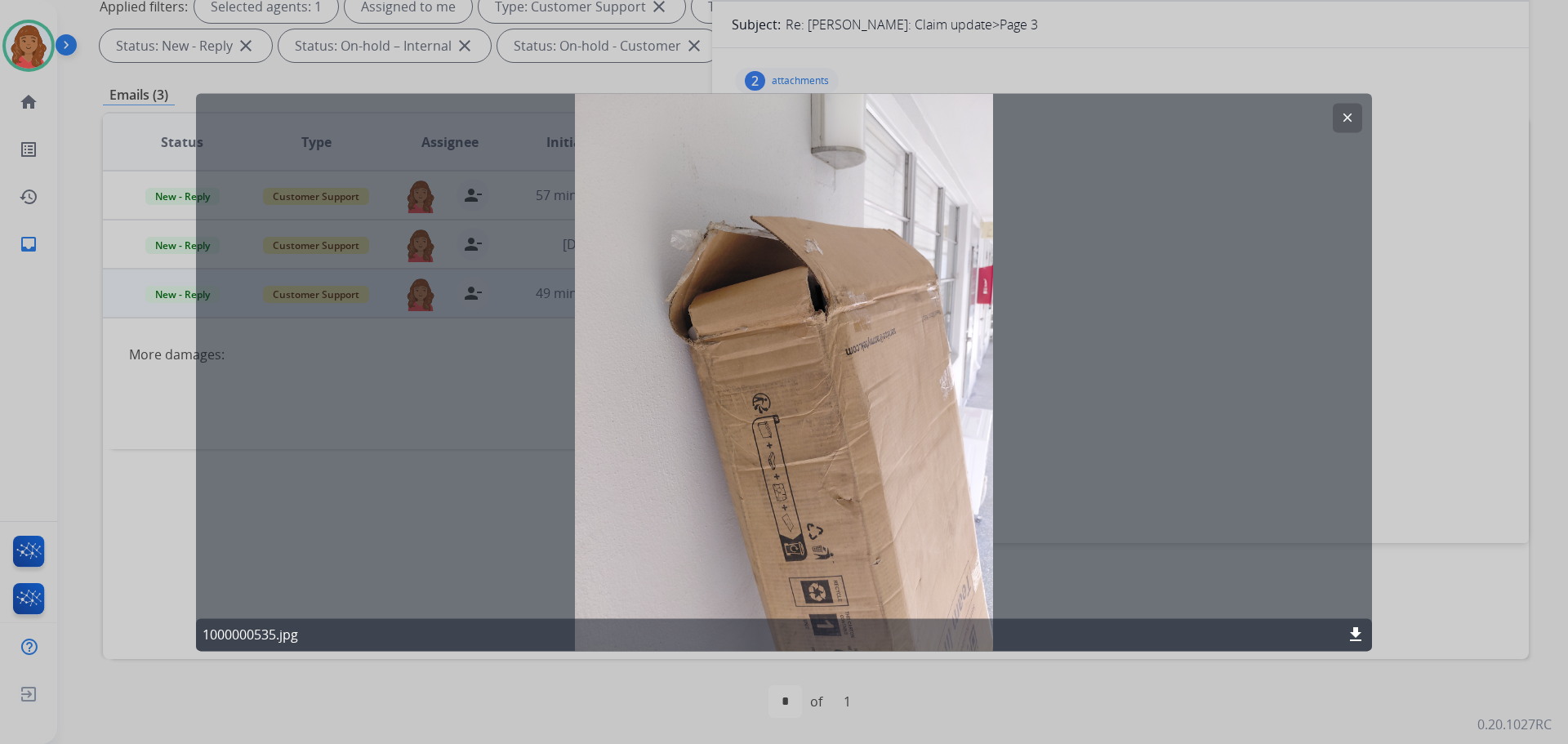
click at [1353, 118] on mat-icon "clear" at bounding box center [1348, 117] width 15 height 15
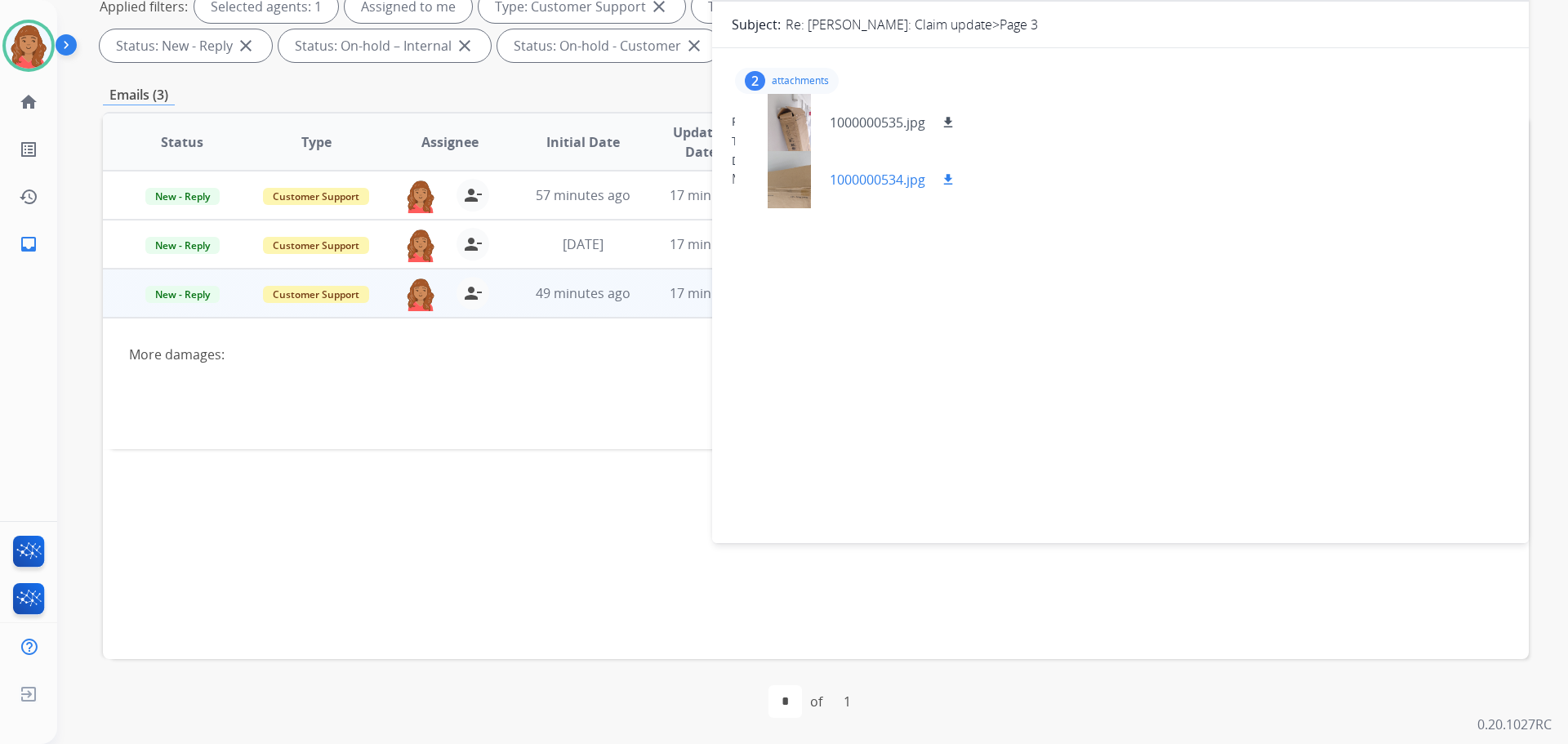
click at [791, 191] on div at bounding box center [789, 179] width 82 height 57
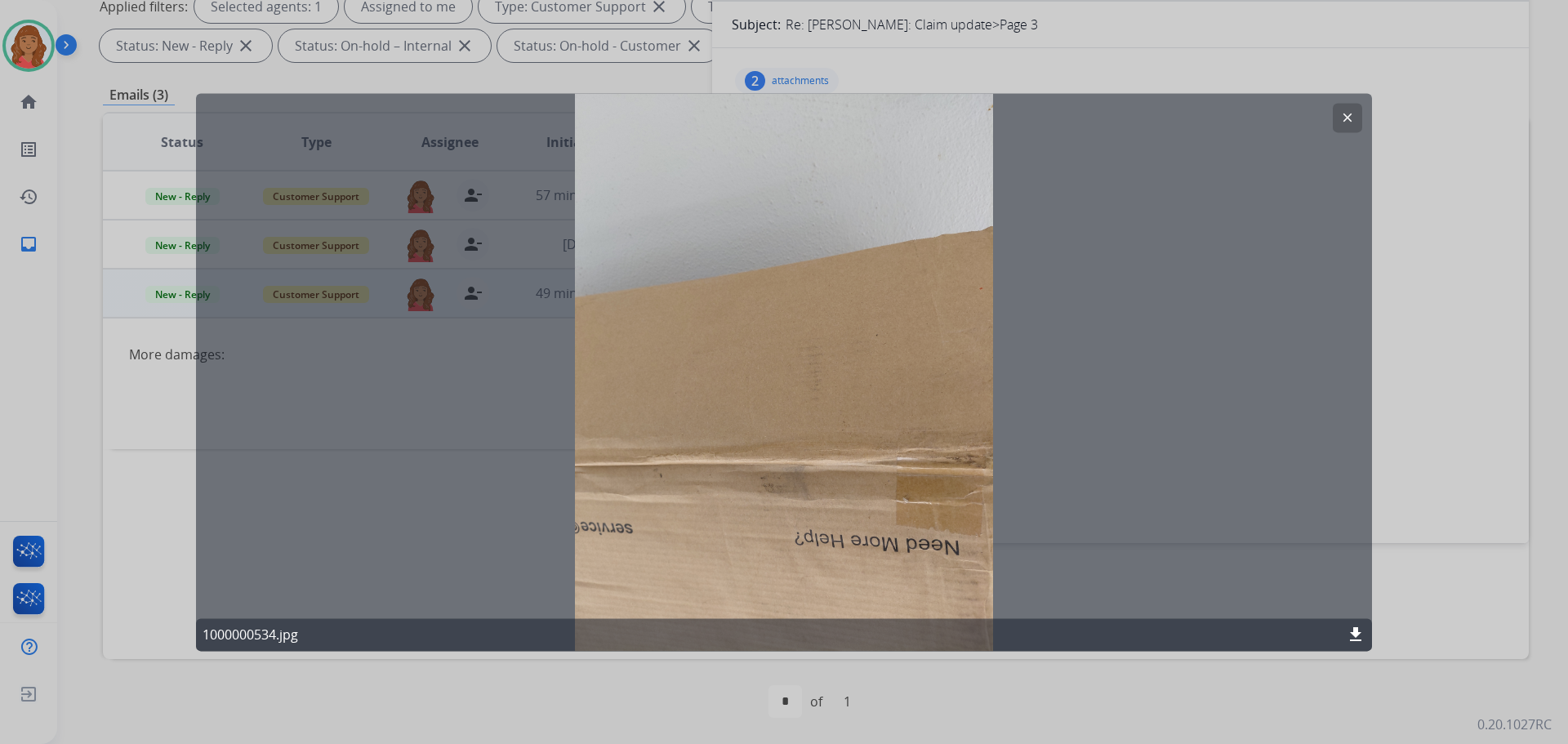
click at [1350, 112] on button "clear" at bounding box center [1347, 117] width 29 height 29
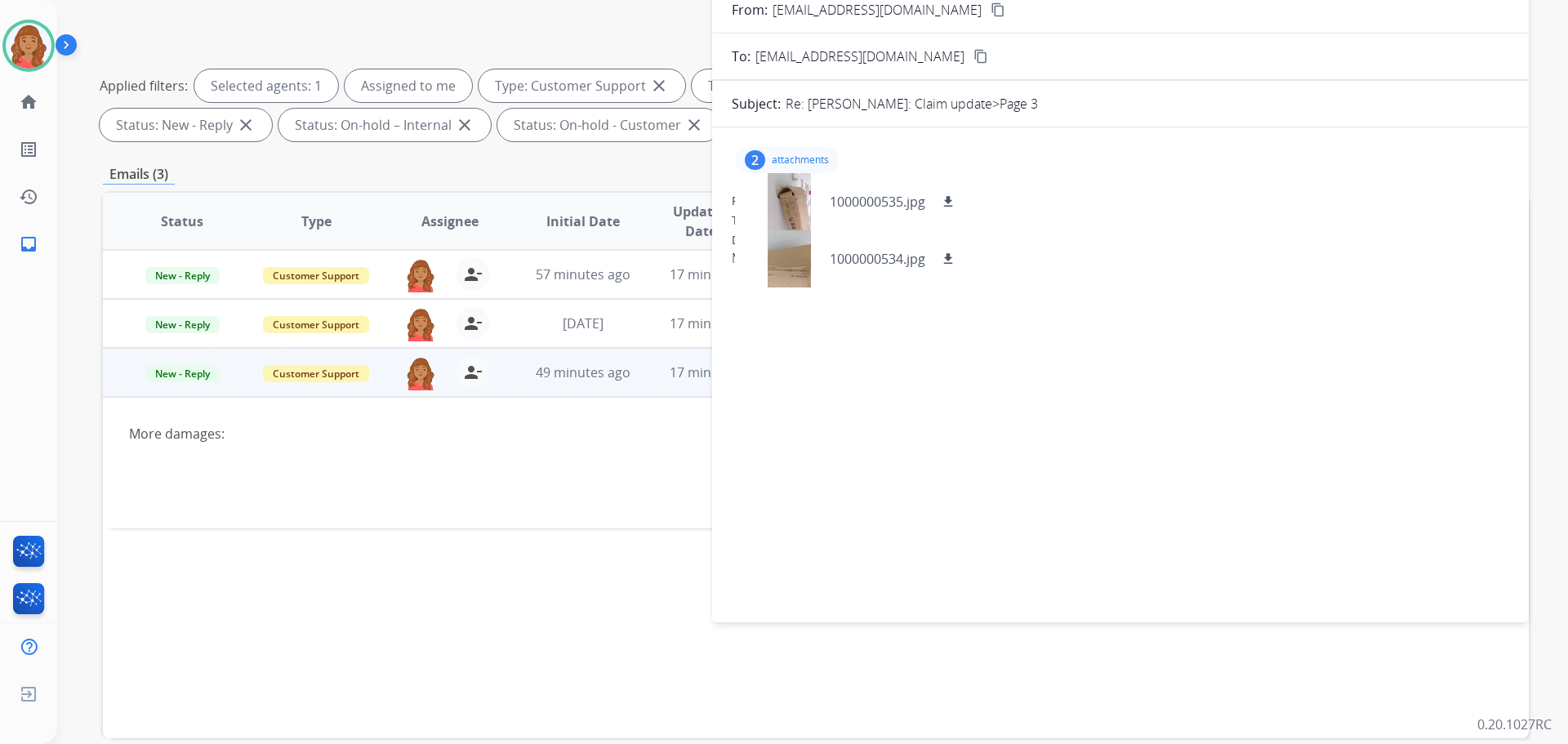
scroll to position [0, 0]
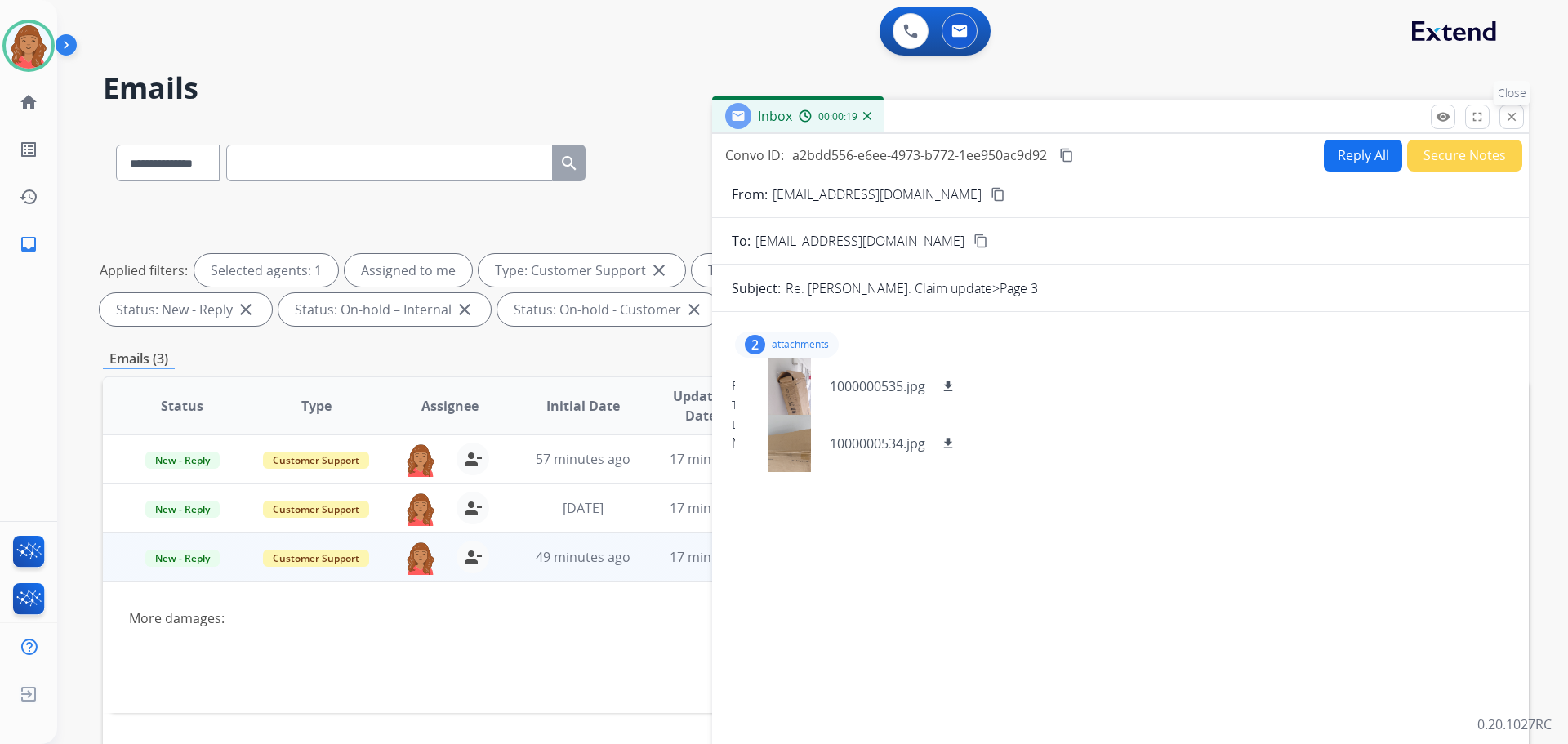
click at [1522, 116] on button "close Close" at bounding box center [1512, 117] width 25 height 25
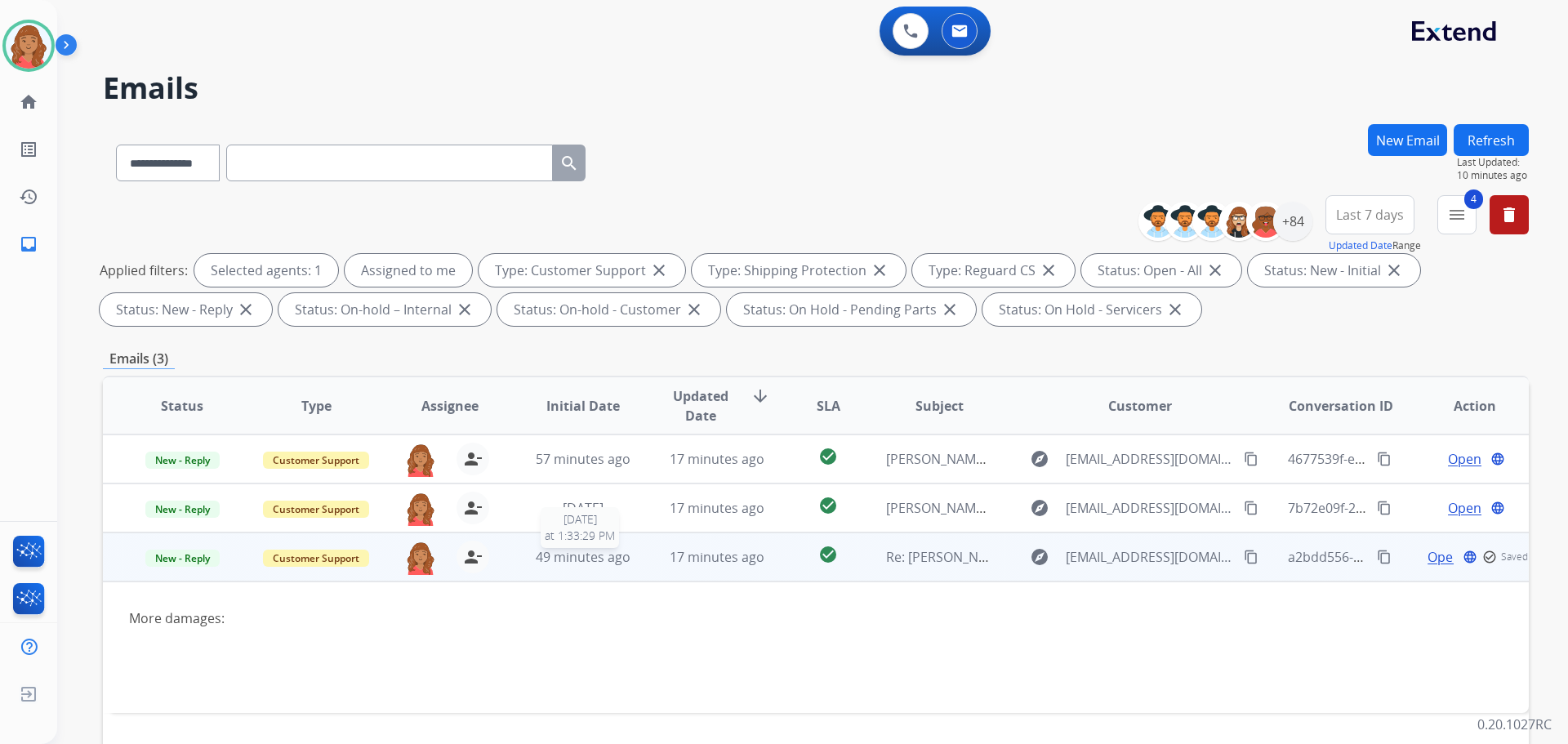
click at [580, 559] on span "49 minutes ago" at bounding box center [583, 557] width 95 height 18
click at [548, 566] on span "49 minutes ago" at bounding box center [583, 558] width 95 height 18
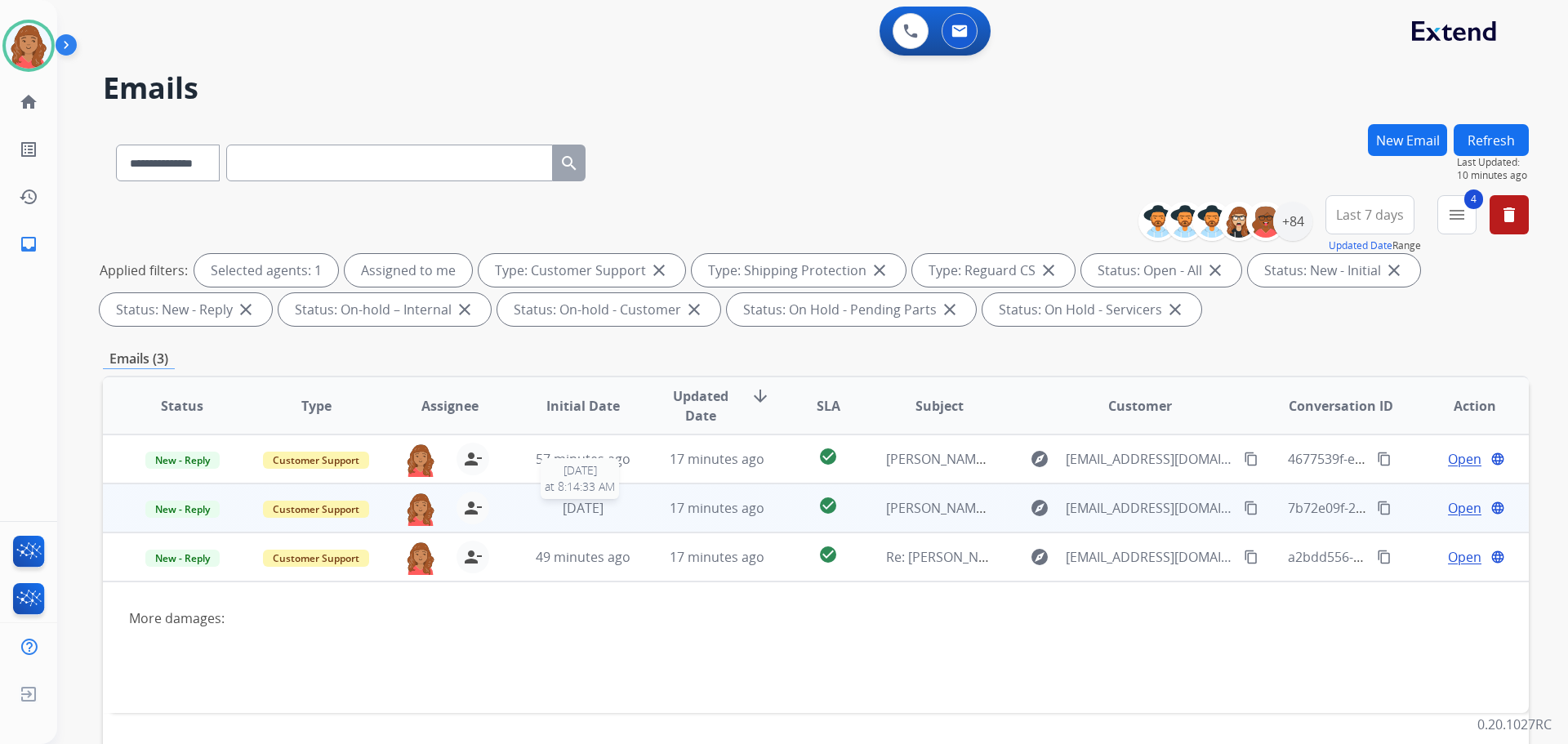
click at [563, 503] on span "5 days ago" at bounding box center [583, 508] width 41 height 18
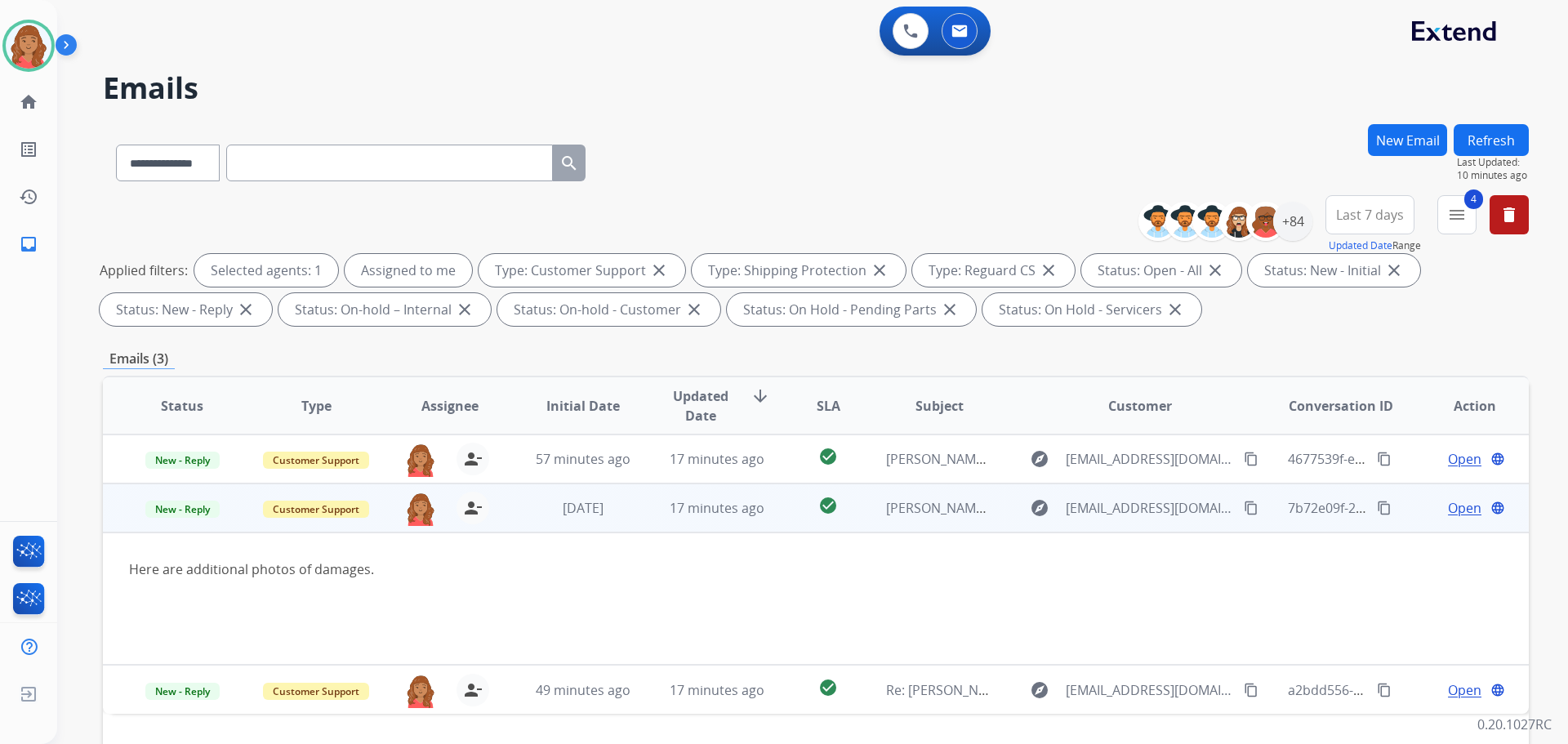
click at [1455, 510] on span "Open" at bounding box center [1465, 508] width 34 height 20
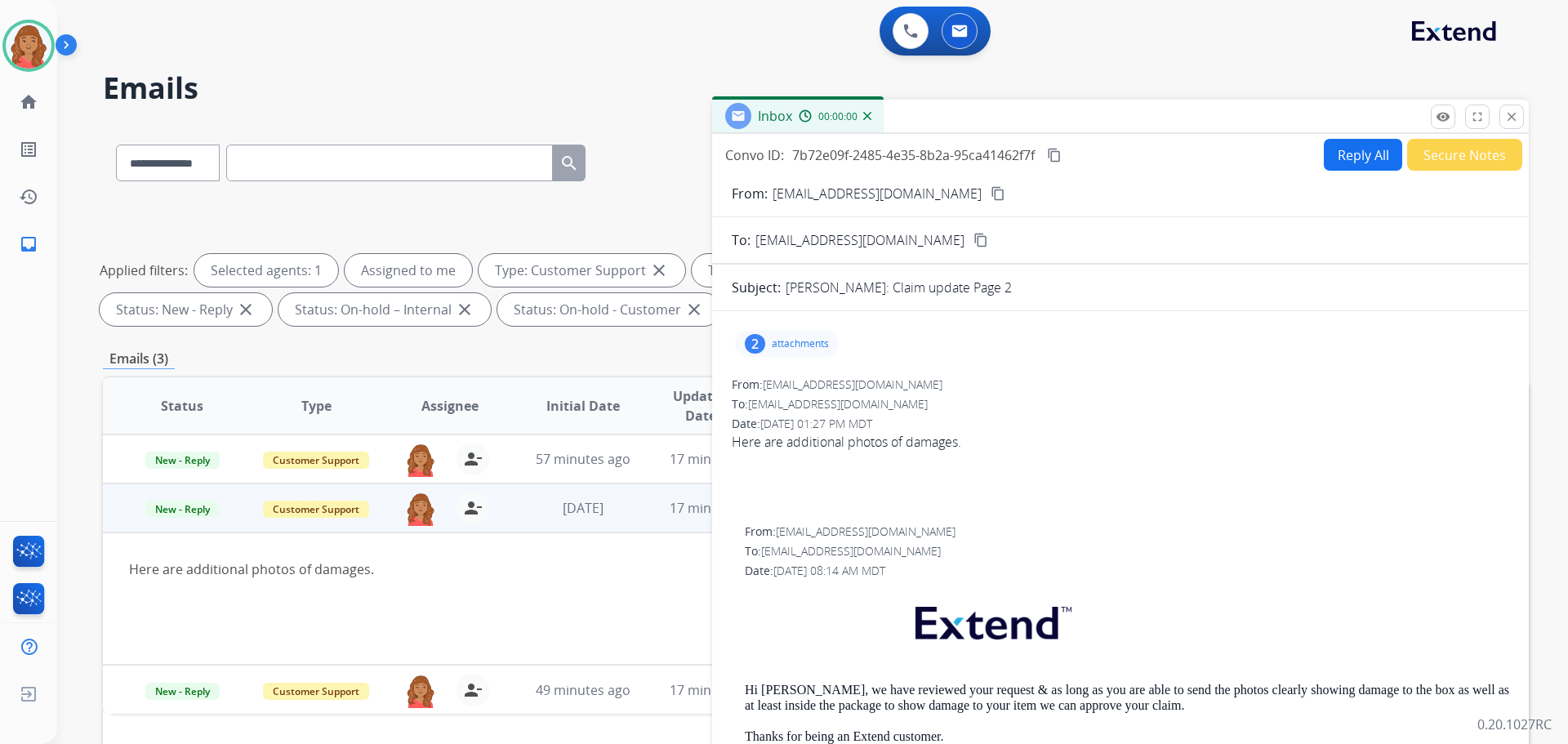
click at [789, 351] on div "2 attachments" at bounding box center [787, 344] width 104 height 26
click at [778, 387] on div at bounding box center [789, 385] width 82 height 57
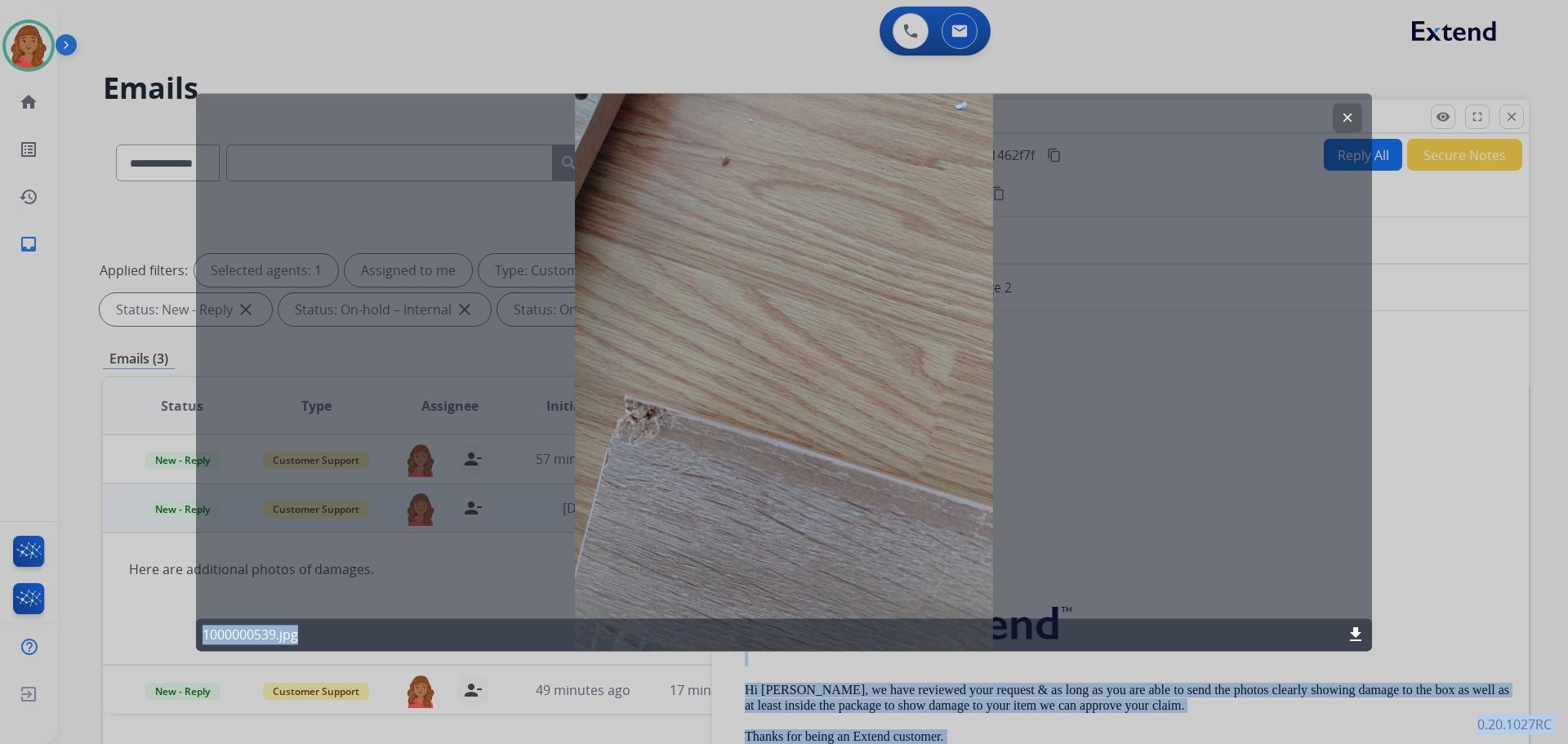
click at [583, 151] on div "clear 1000000539.jpg download" at bounding box center [784, 372] width 1176 height 558
drag, startPoint x: 1342, startPoint y: 116, endPoint x: 1322, endPoint y: 128, distance: 23.3
click at [1342, 116] on mat-icon "clear" at bounding box center [1348, 117] width 15 height 15
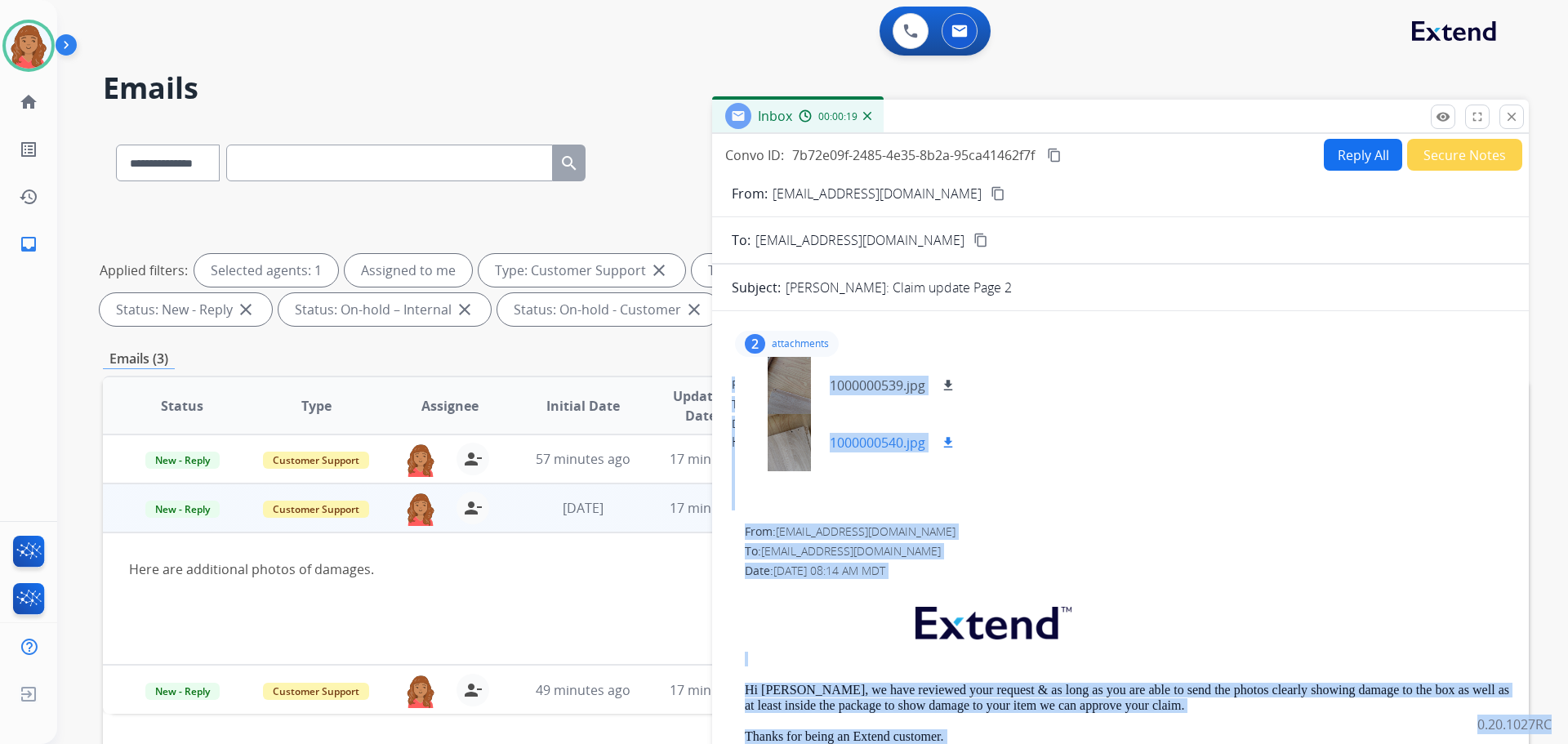
click at [802, 447] on div at bounding box center [789, 442] width 82 height 57
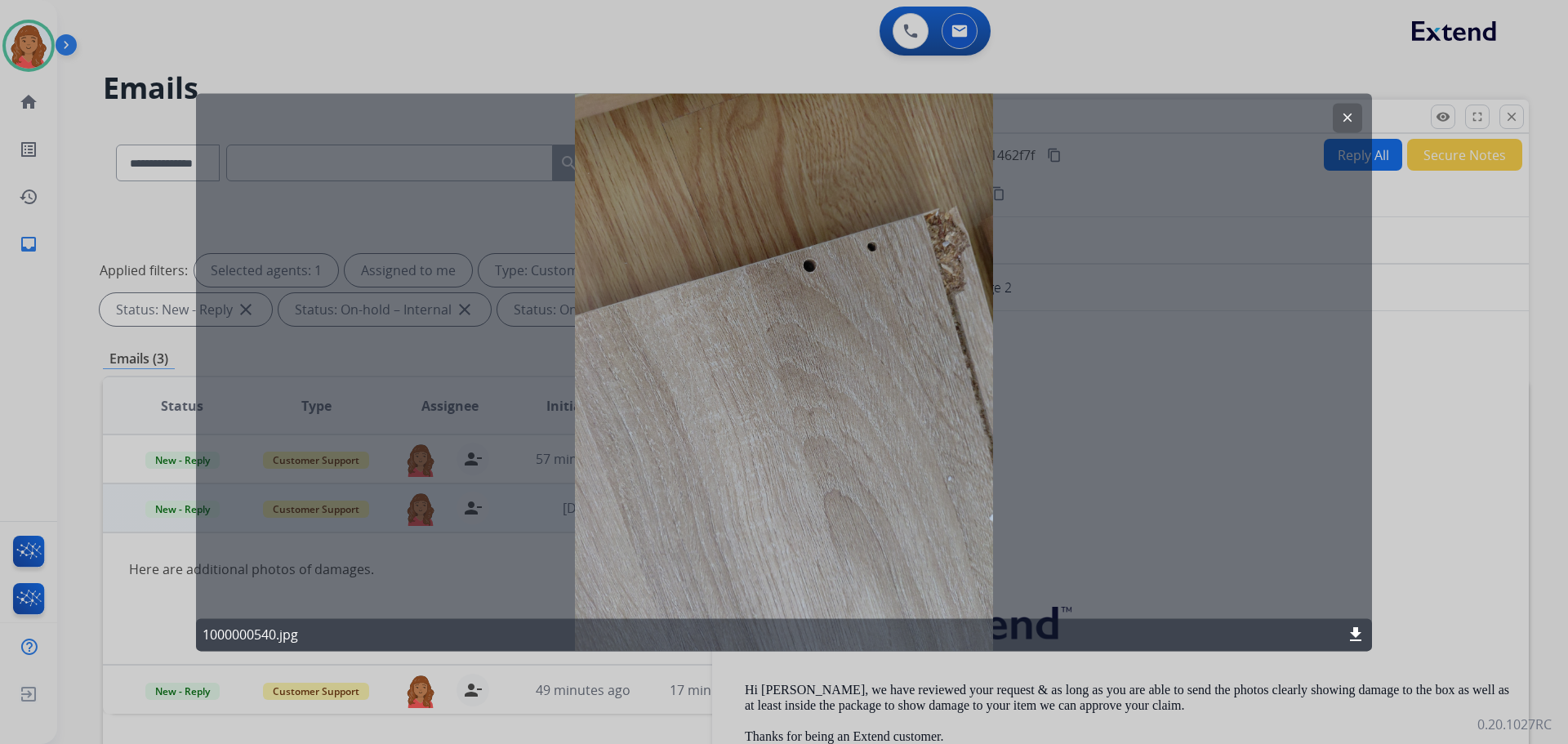
click at [1345, 103] on div "clear" at bounding box center [1347, 117] width 29 height 29
click at [1342, 114] on mat-icon "clear" at bounding box center [1348, 117] width 15 height 15
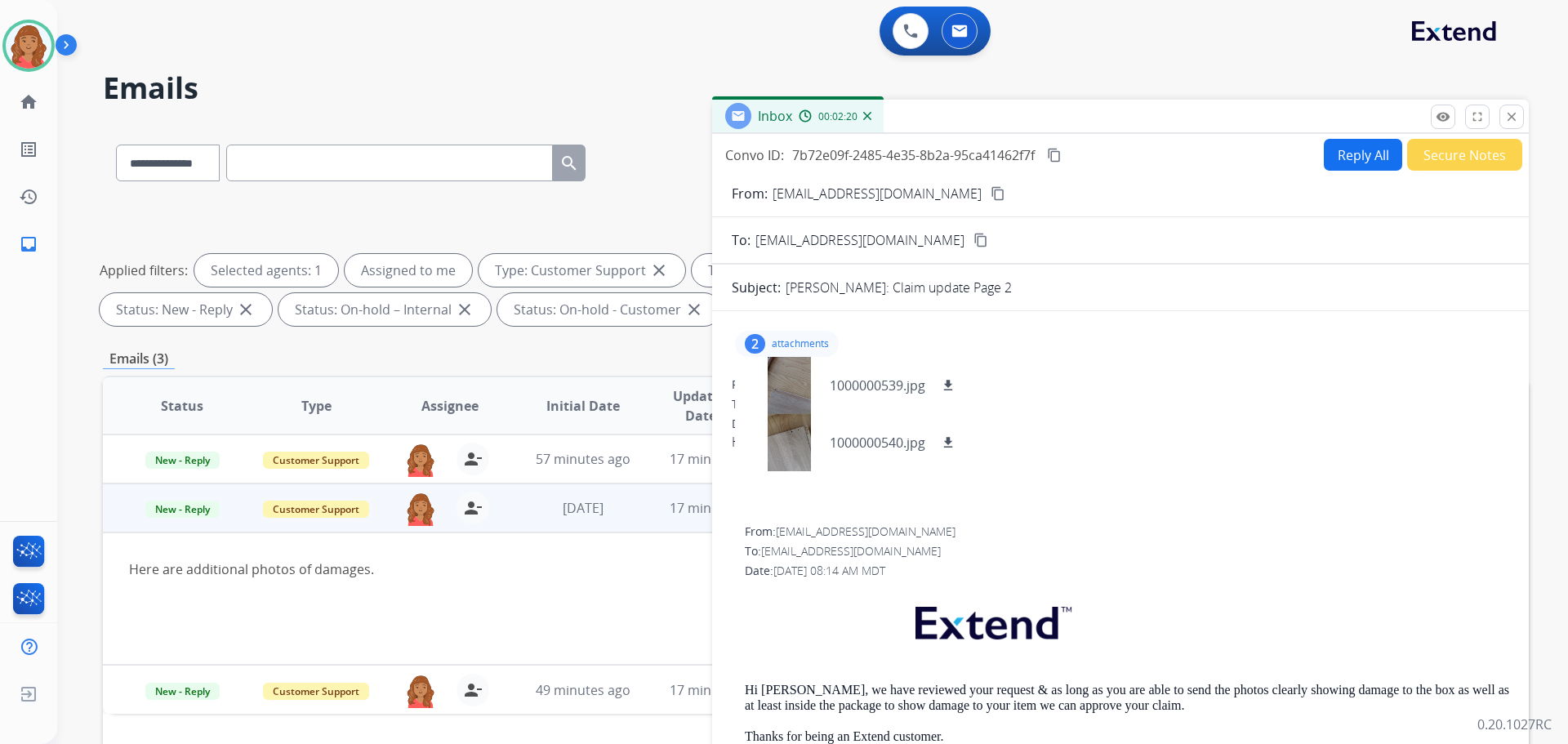
scroll to position [264, 0]
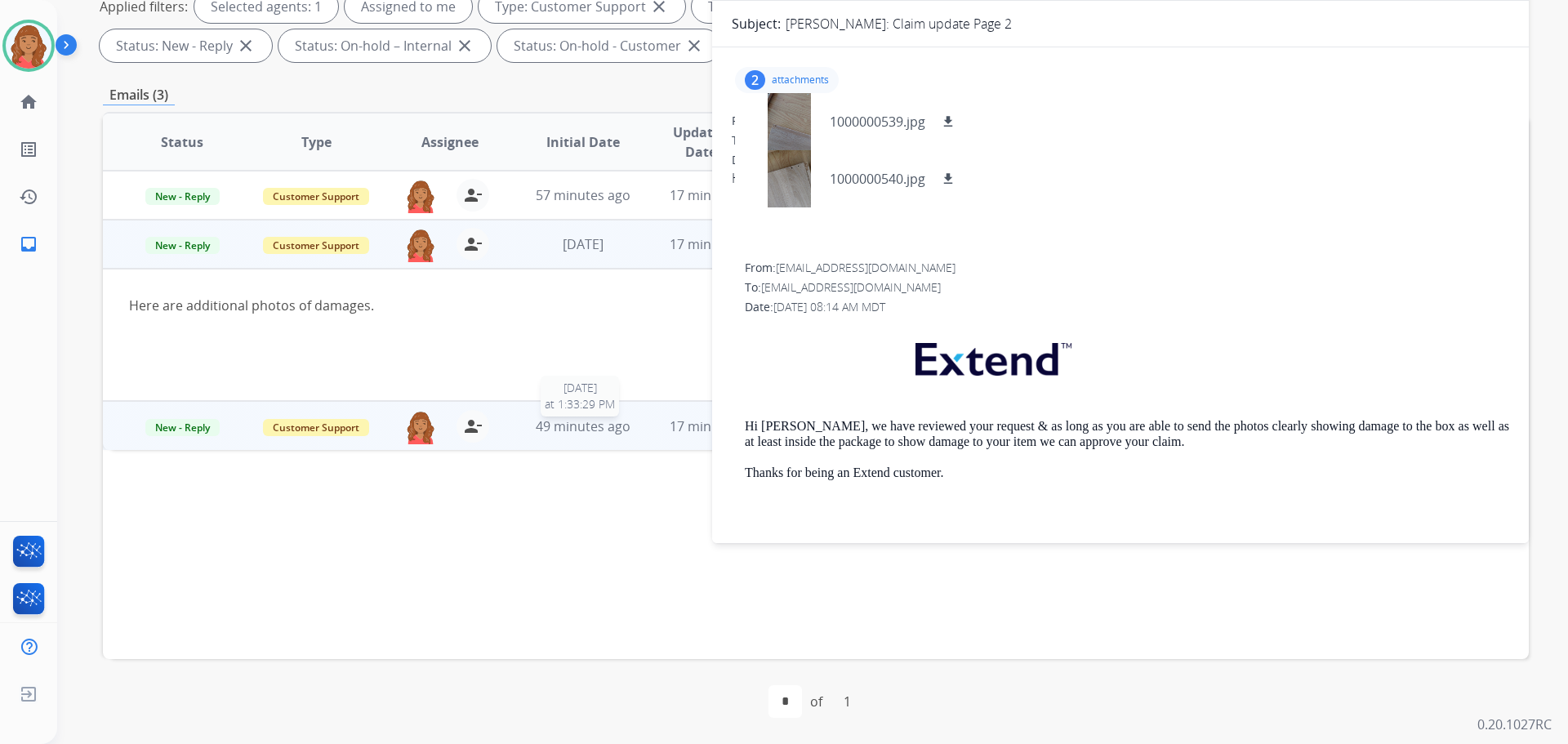
click at [545, 431] on span "49 minutes ago" at bounding box center [583, 426] width 95 height 18
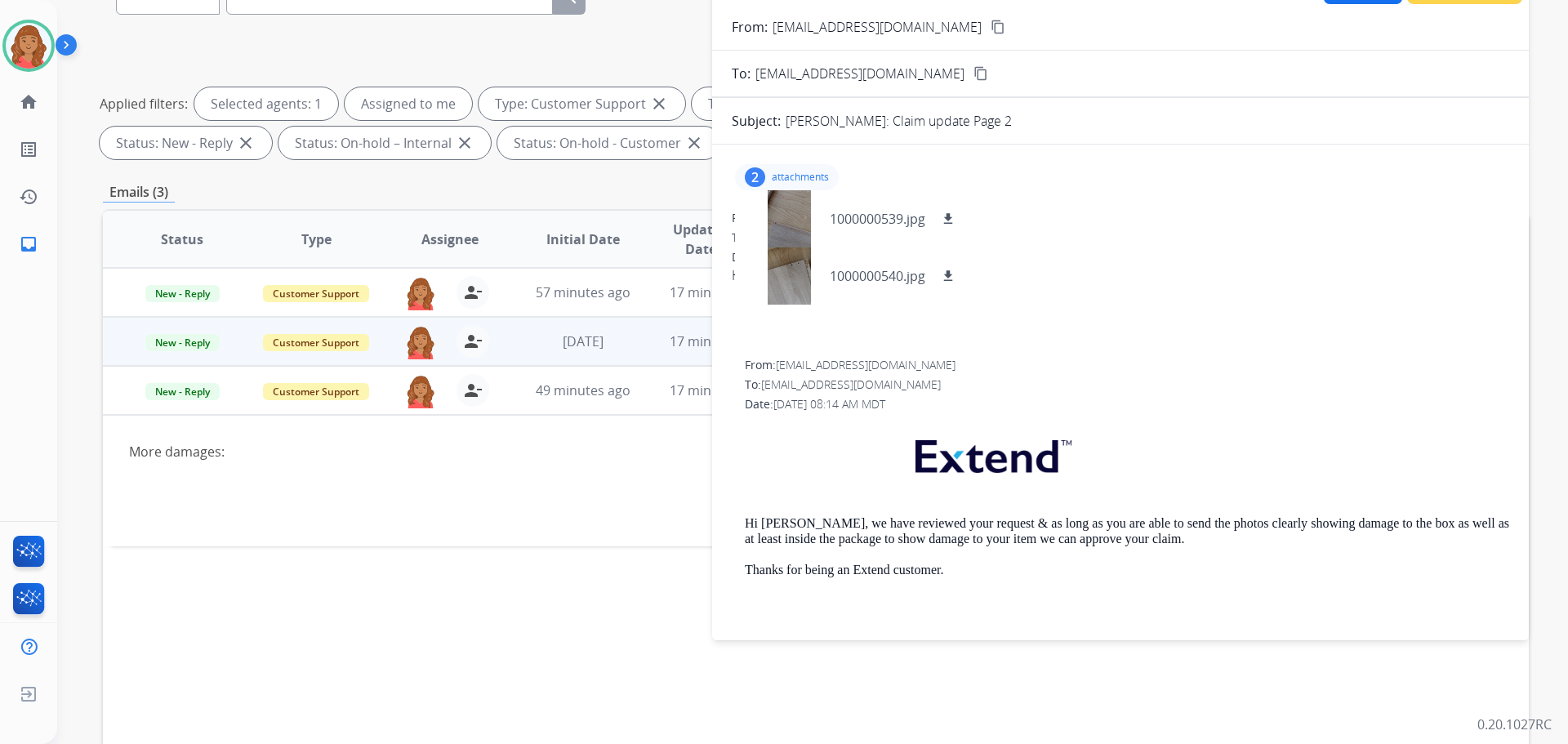
scroll to position [19, 0]
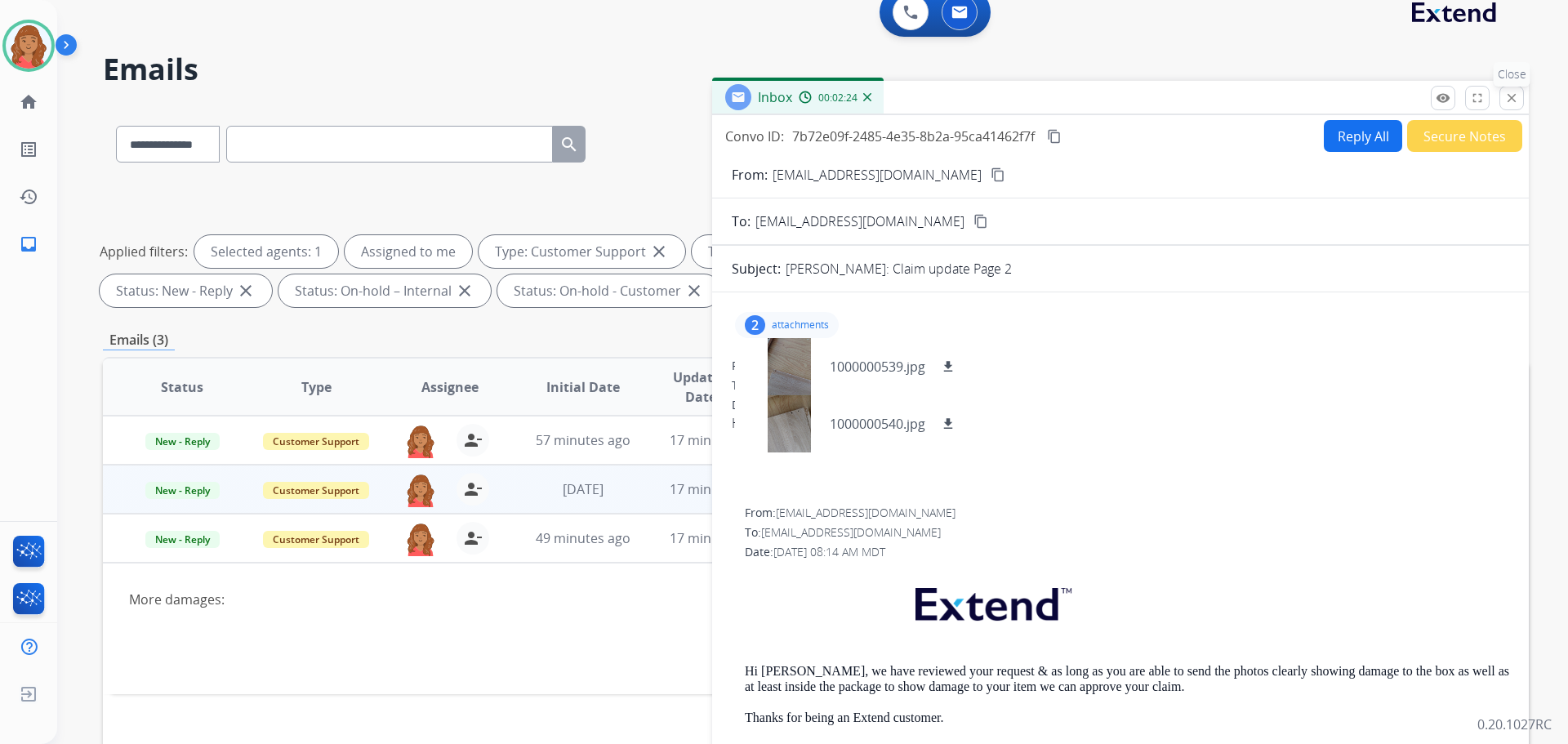
click at [1513, 95] on mat-icon "close" at bounding box center [1512, 98] width 15 height 15
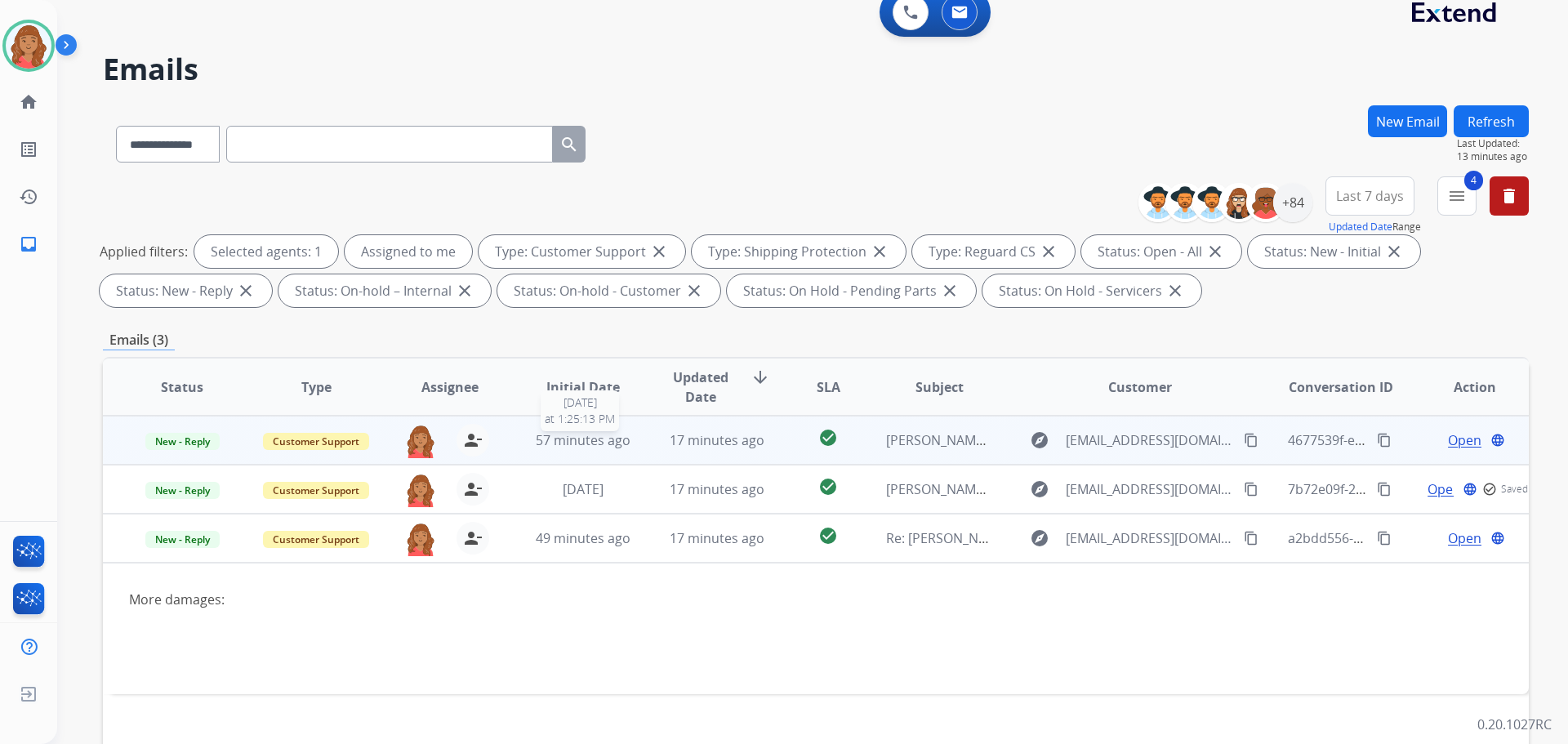
click at [582, 447] on span "57 minutes ago" at bounding box center [583, 440] width 95 height 18
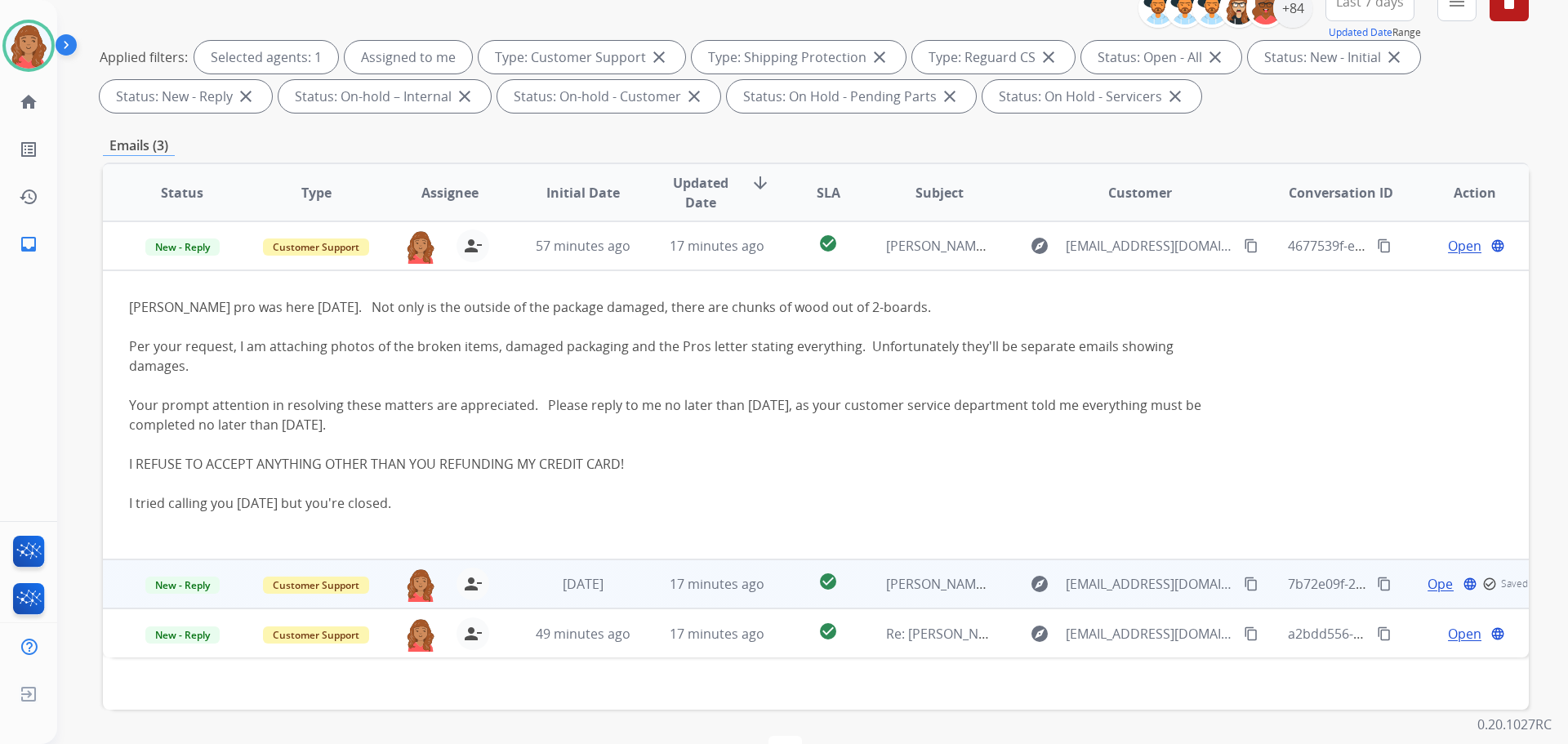
scroll to position [264, 0]
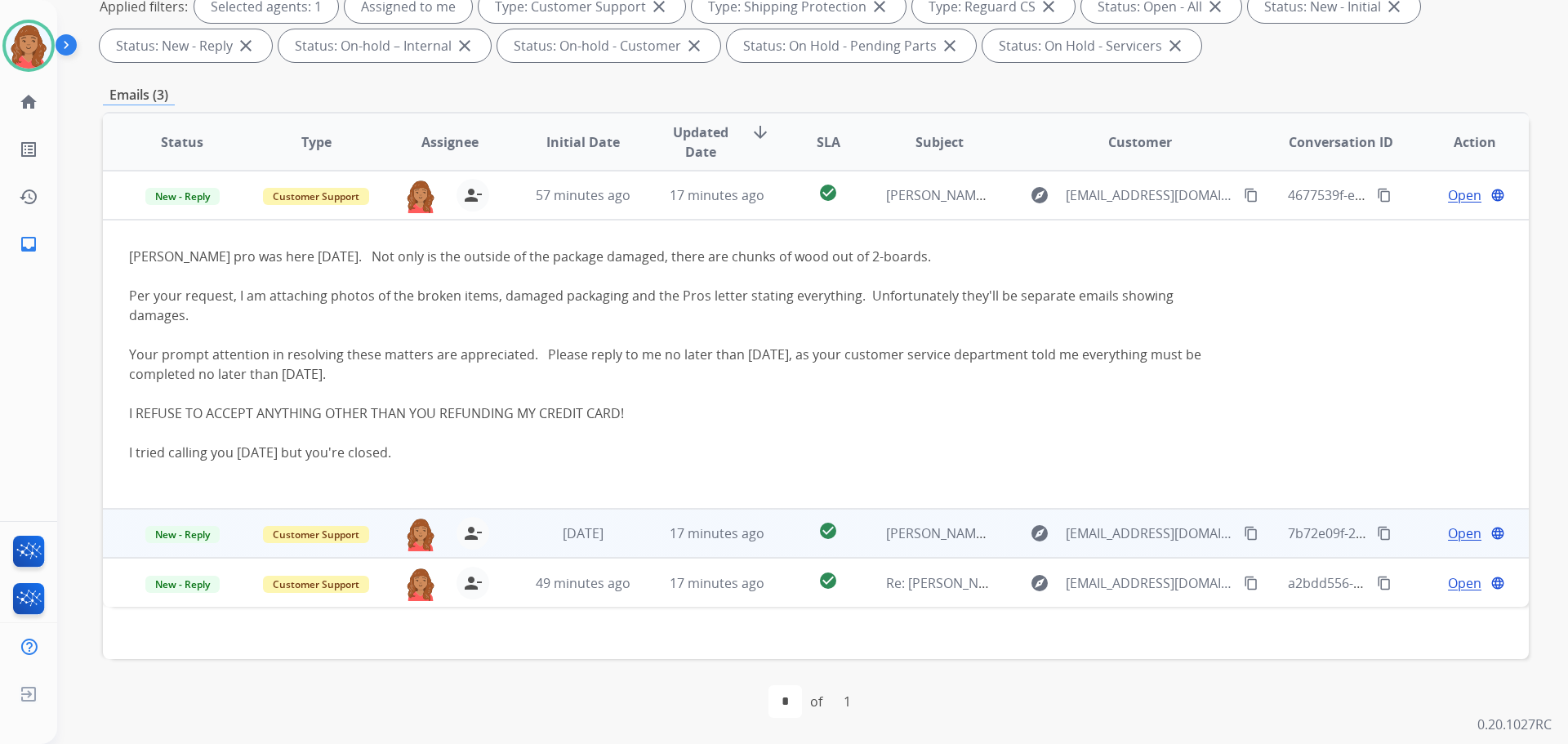
click at [653, 521] on td "17 minutes ago" at bounding box center [705, 533] width 134 height 49
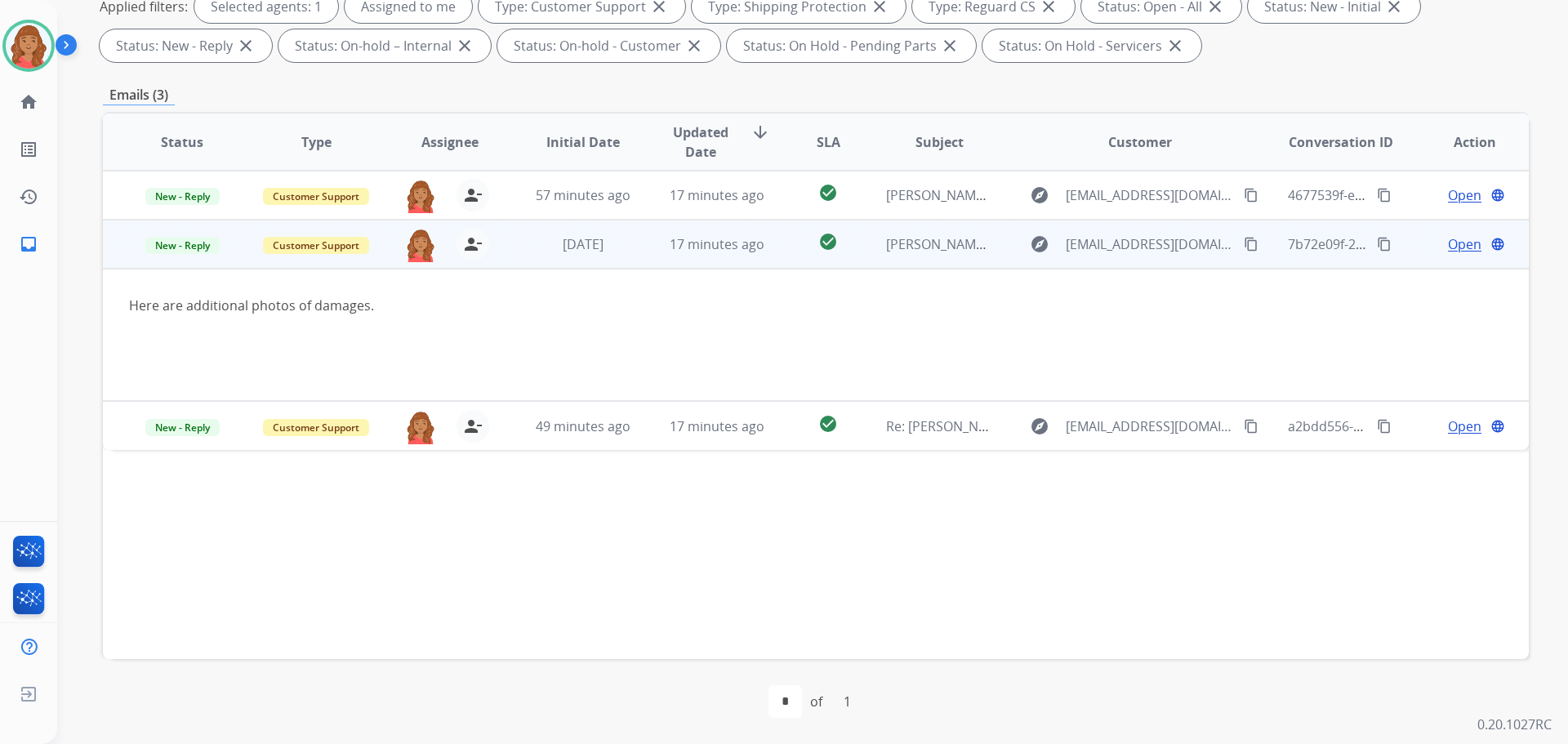
click at [1449, 242] on span "Open" at bounding box center [1465, 244] width 34 height 20
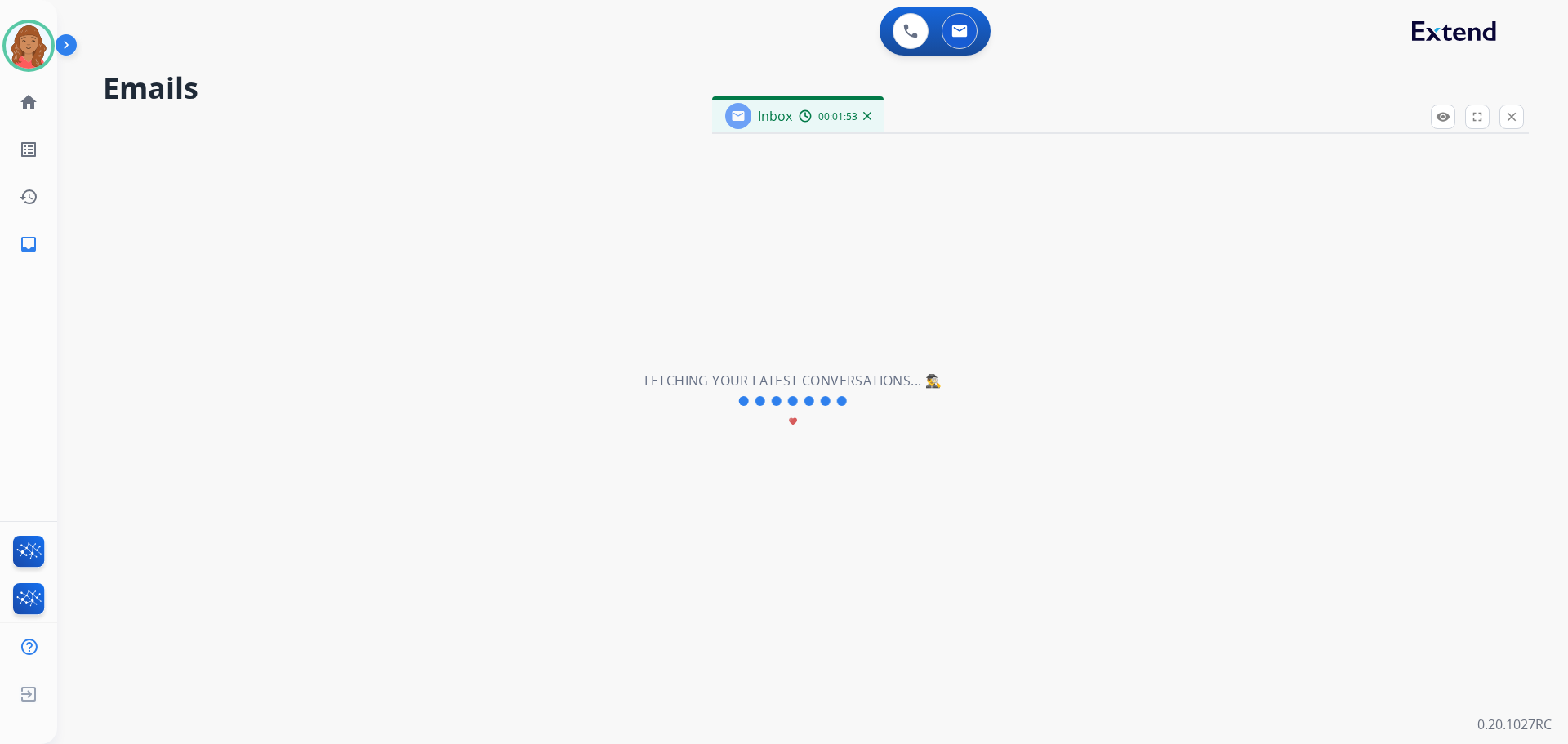
scroll to position [0, 0]
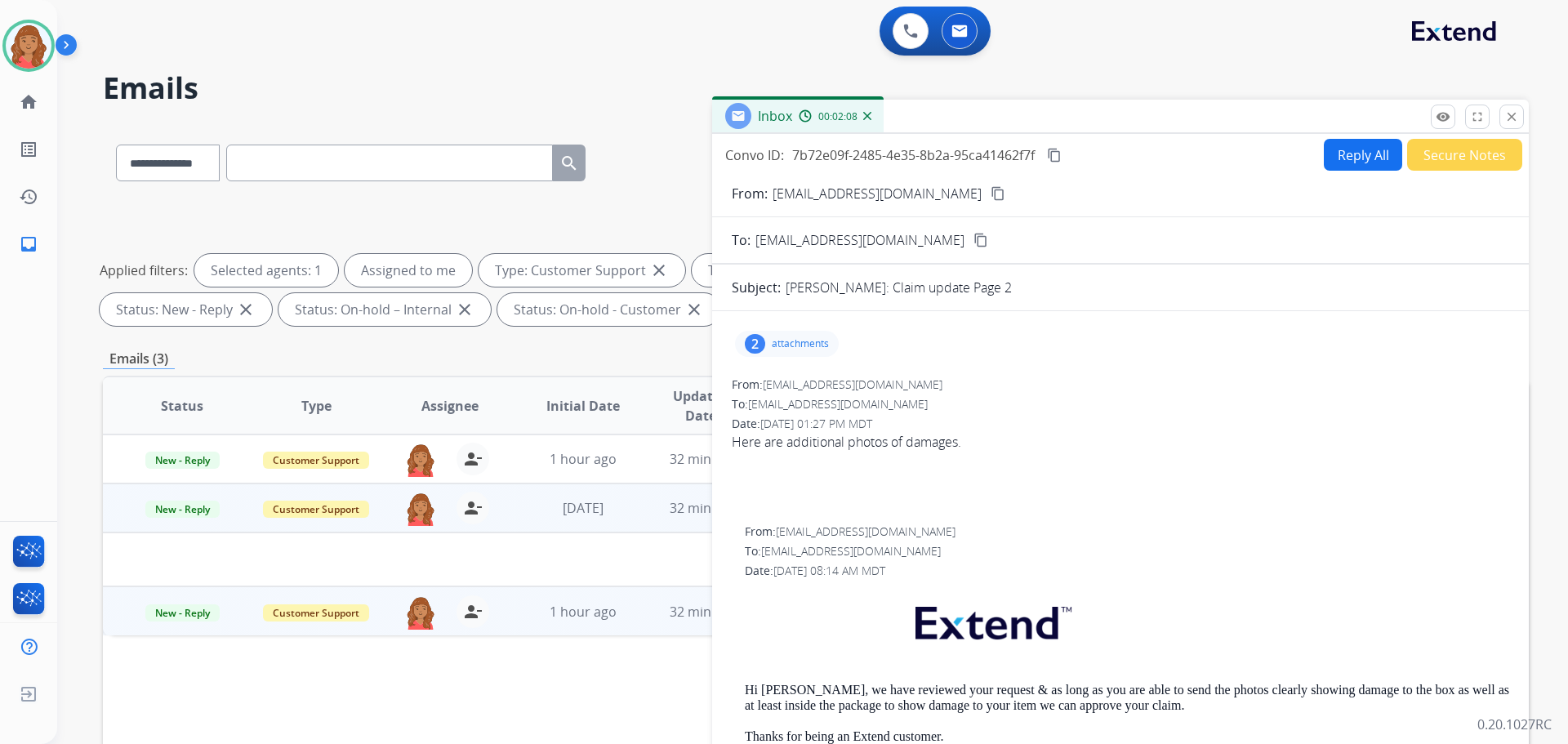
drag, startPoint x: 511, startPoint y: 588, endPoint x: 506, endPoint y: 578, distance: 11.2
click at [511, 588] on td "1 hour ago" at bounding box center [571, 611] width 134 height 49
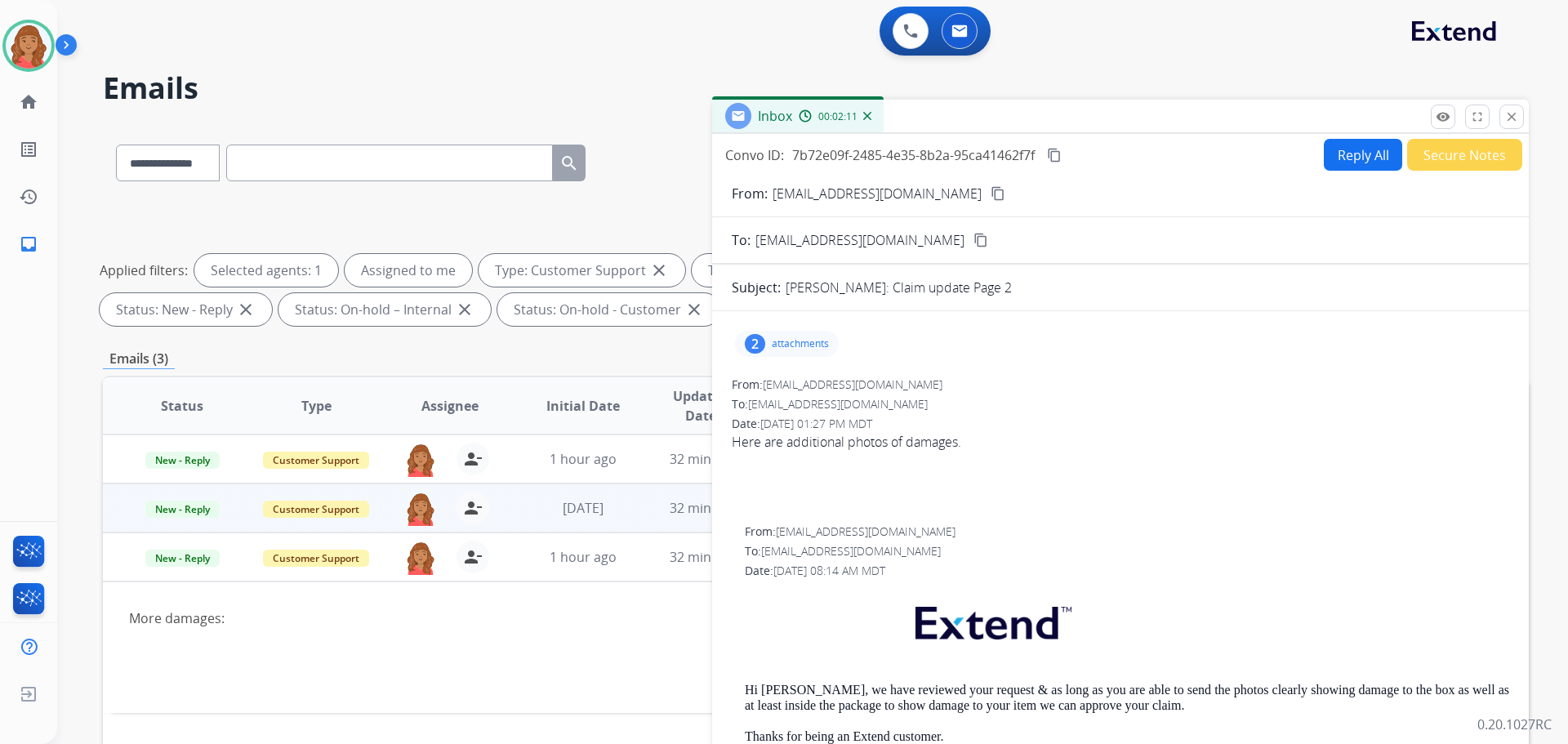
click at [1348, 164] on button "Reply All" at bounding box center [1363, 154] width 78 height 32
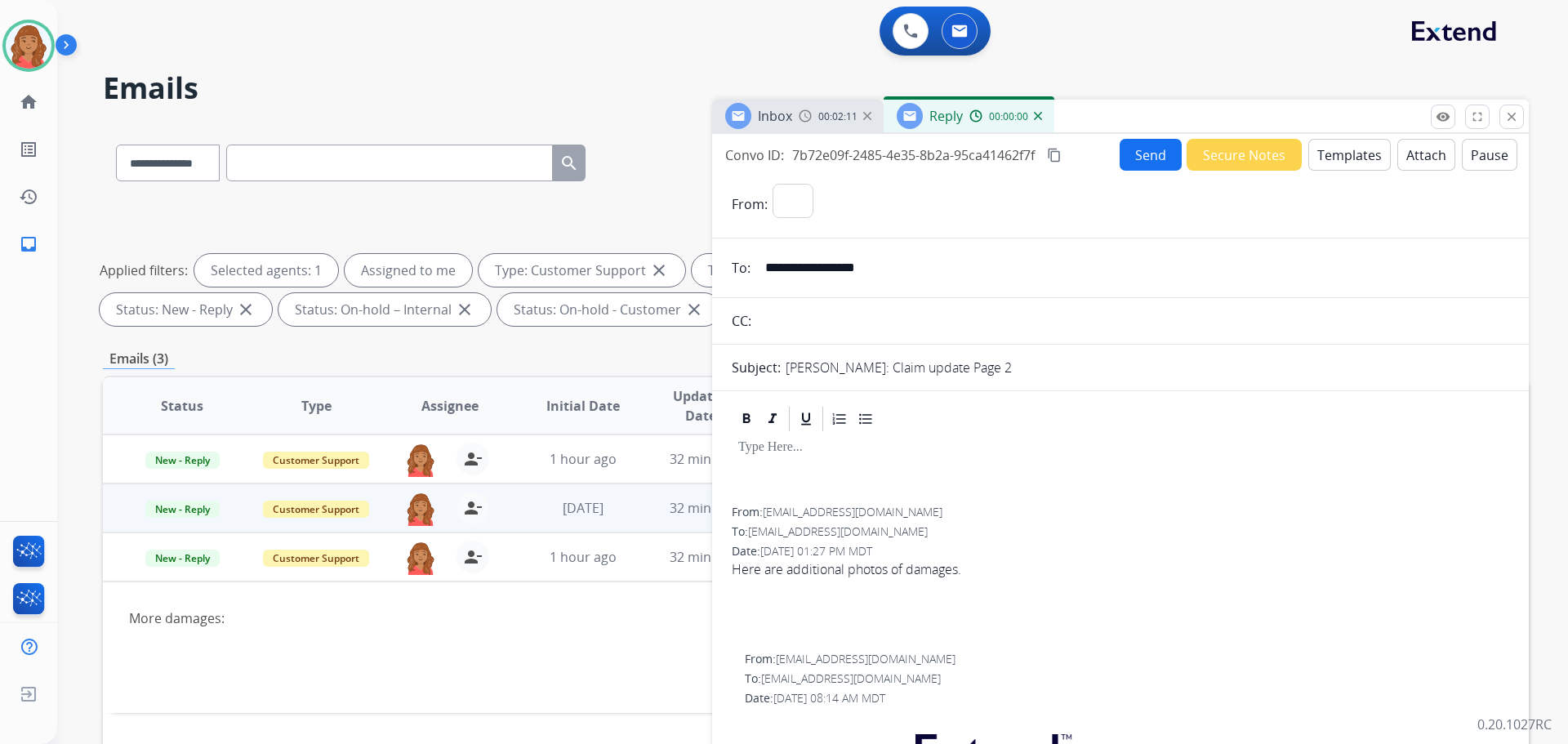
select select "**********"
click at [1340, 152] on button "Templates" at bounding box center [1350, 154] width 83 height 32
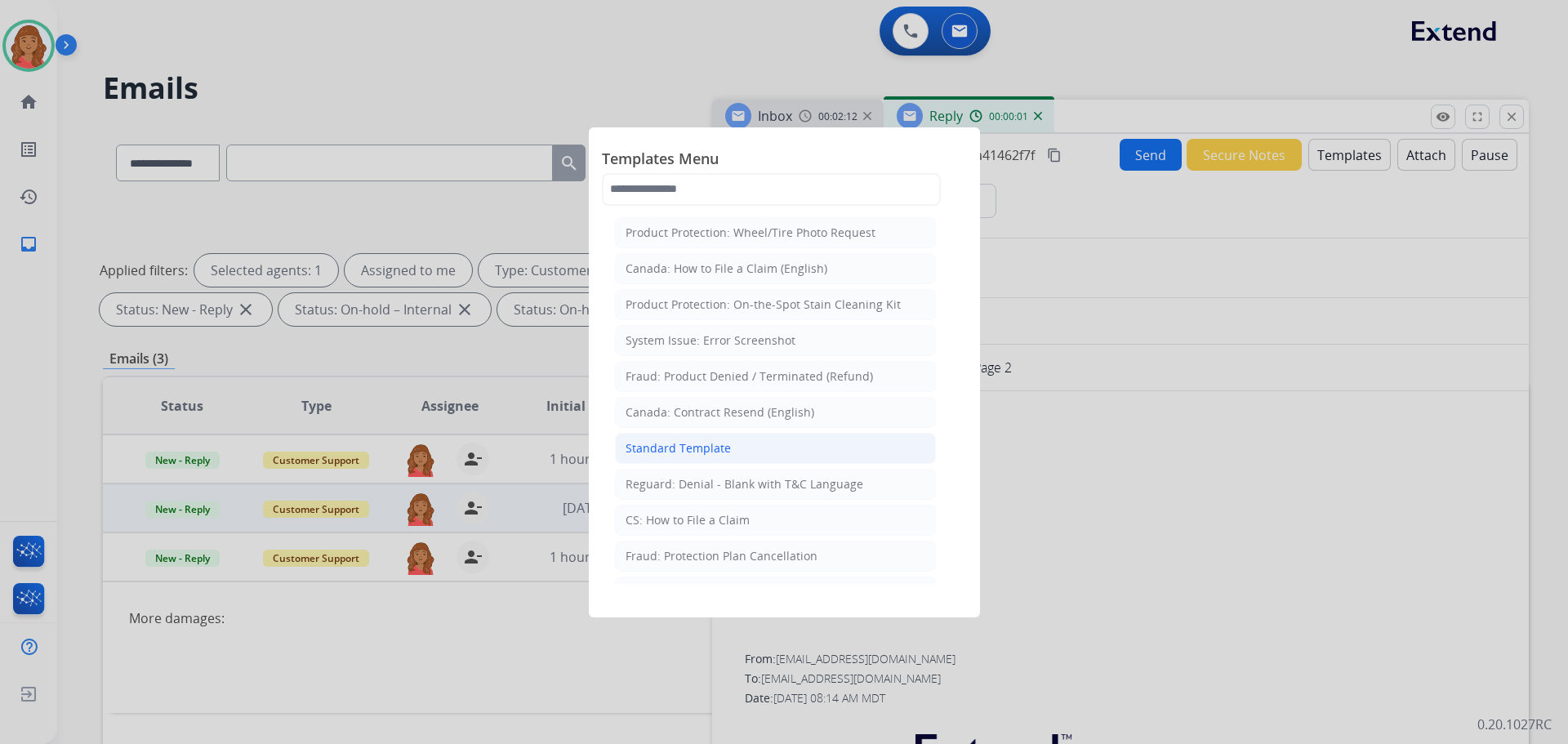
click at [715, 447] on div "Standard Template" at bounding box center [678, 448] width 106 height 16
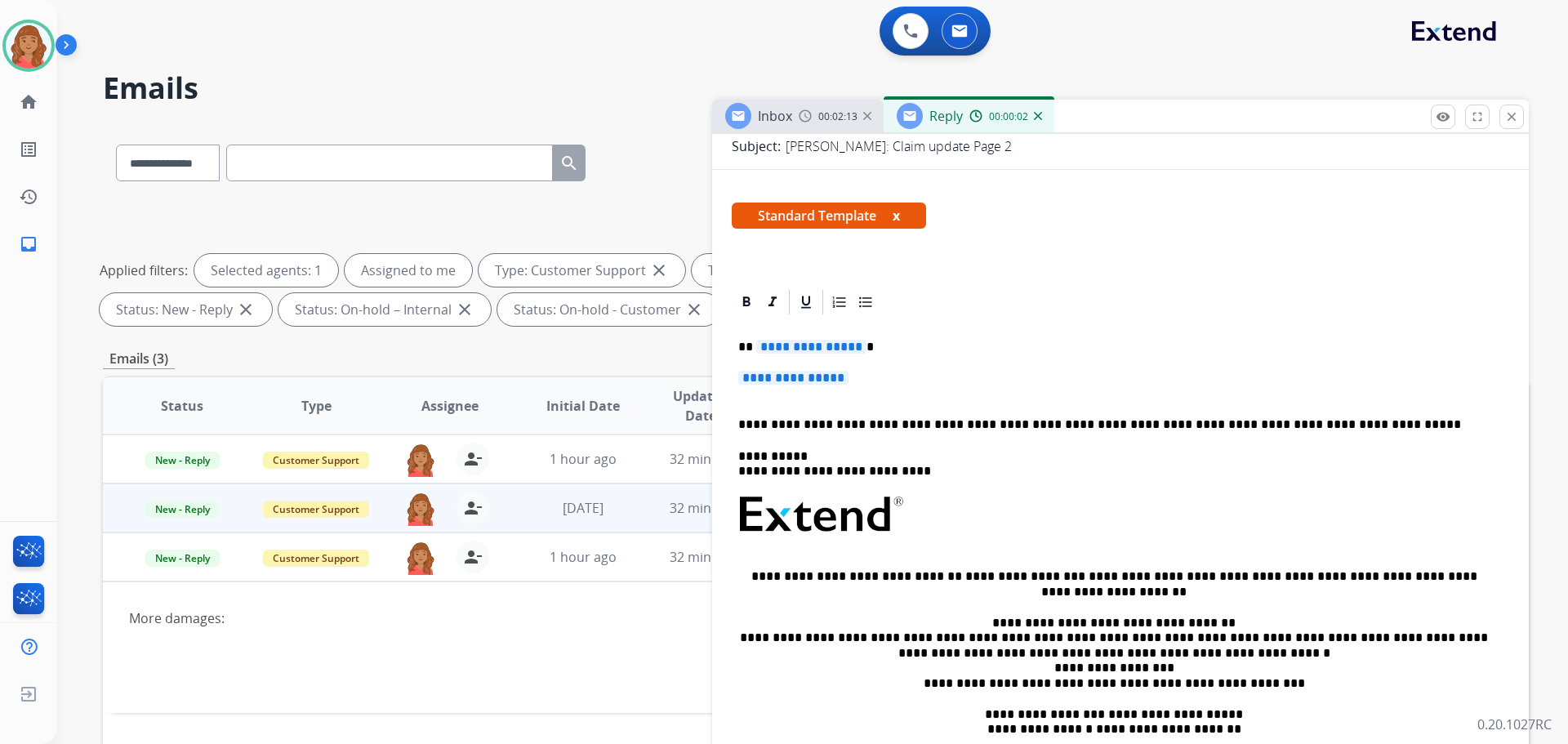
scroll to position [327, 0]
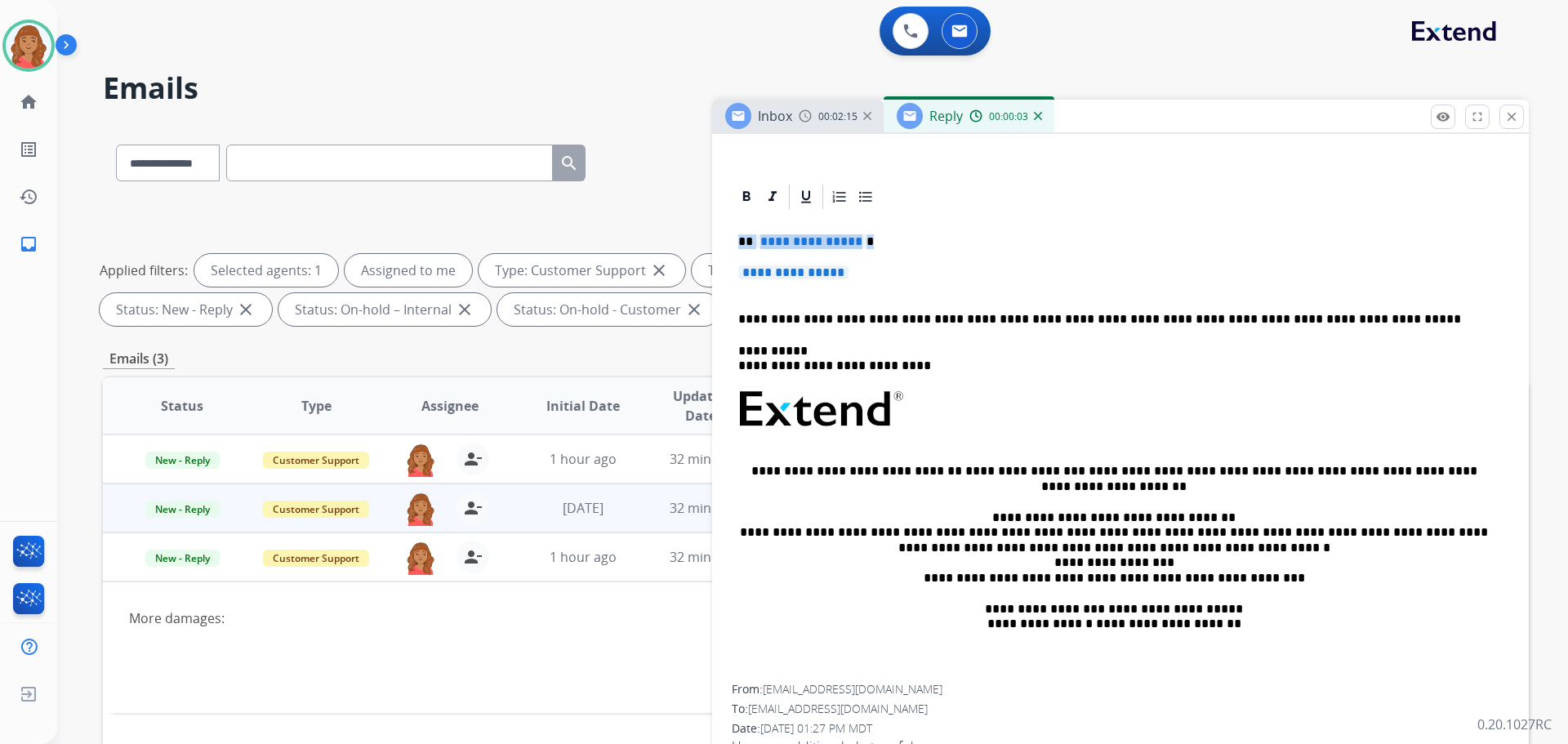
drag, startPoint x: 868, startPoint y: 278, endPoint x: 732, endPoint y: 231, distance: 143.9
click at [732, 231] on div "**********" at bounding box center [1121, 447] width 778 height 473
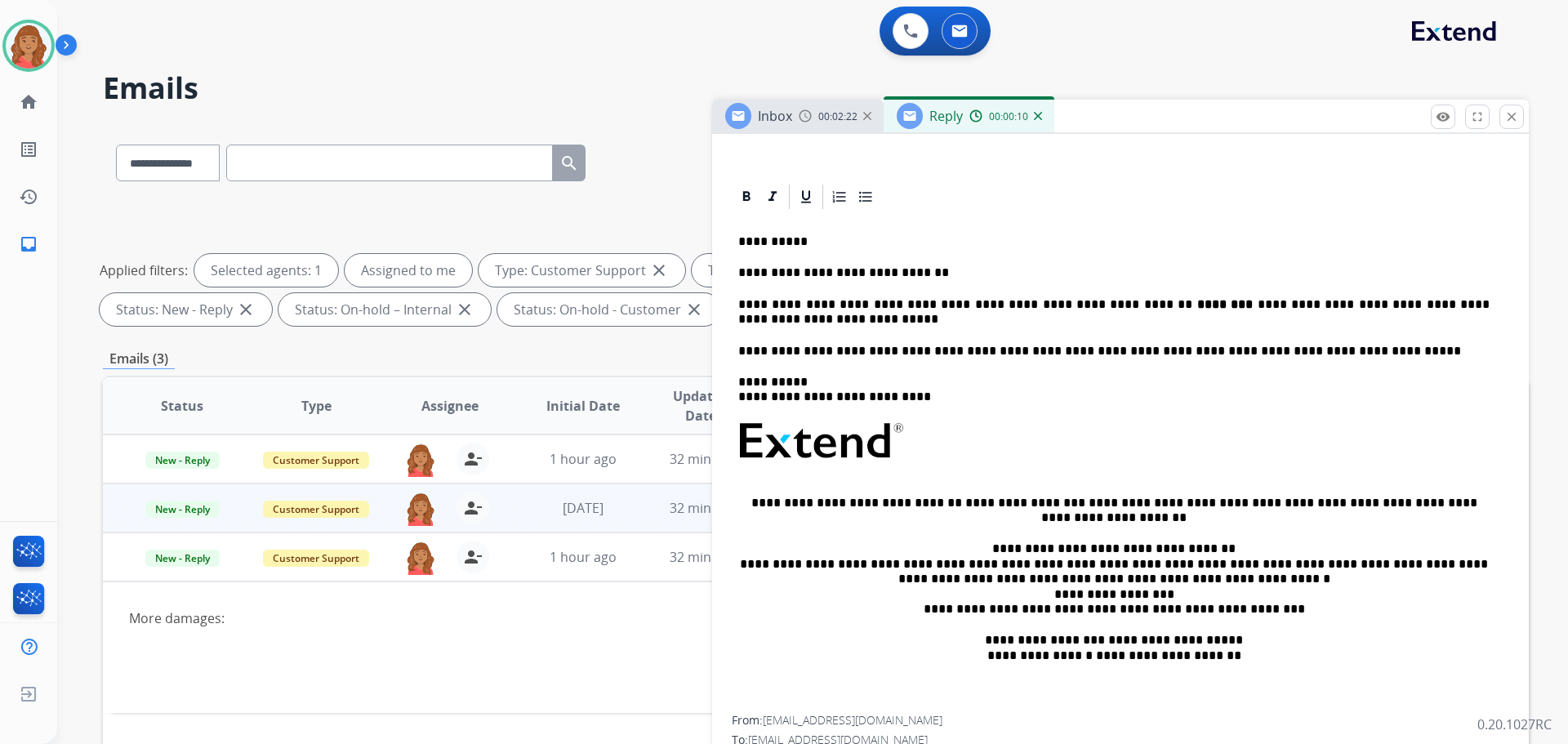
click at [970, 323] on p "**********" at bounding box center [1114, 313] width 751 height 30
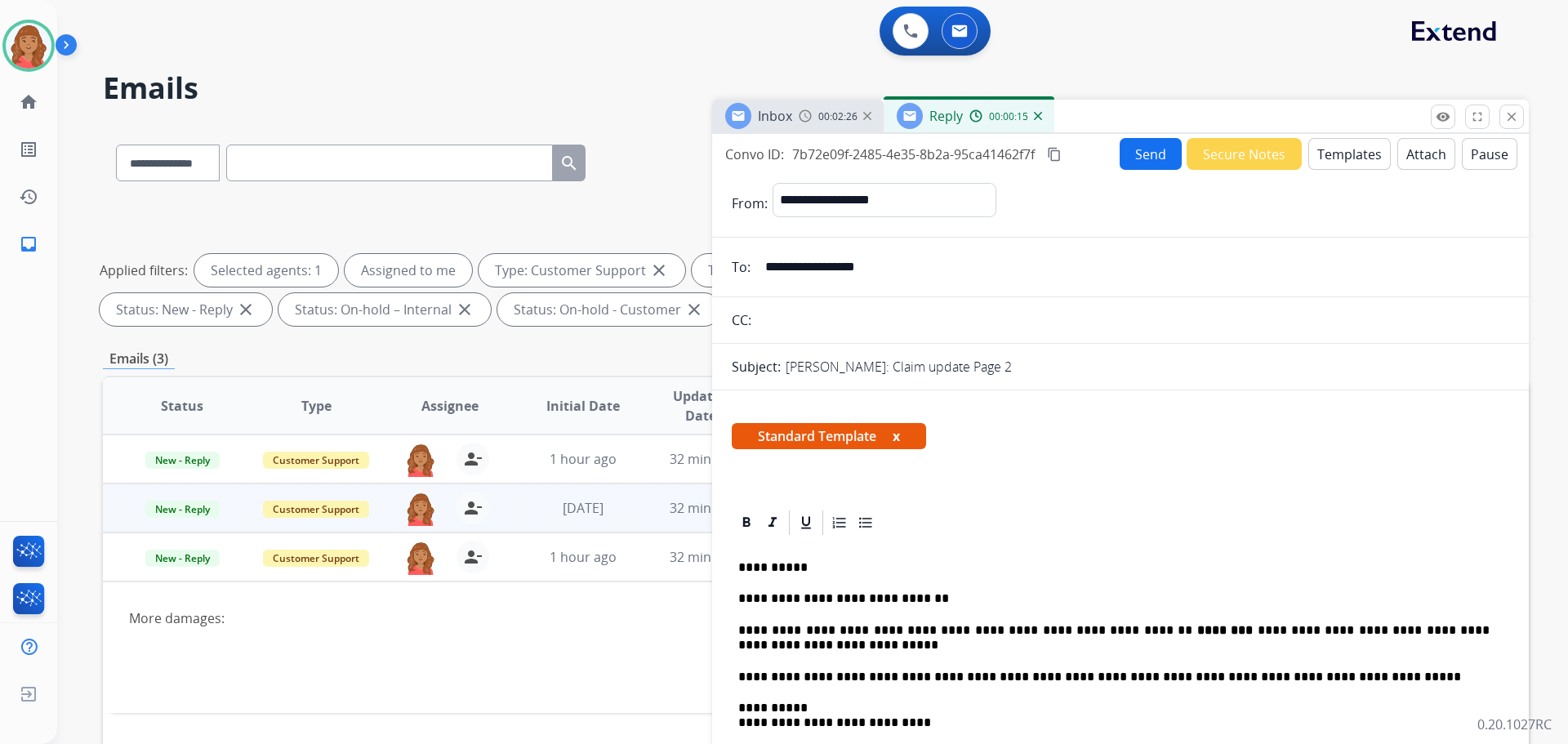
scroll to position [0, 0]
click at [1061, 154] on mat-icon "content_copy" at bounding box center [1054, 155] width 15 height 15
click at [1124, 155] on button "Send" at bounding box center [1151, 154] width 62 height 32
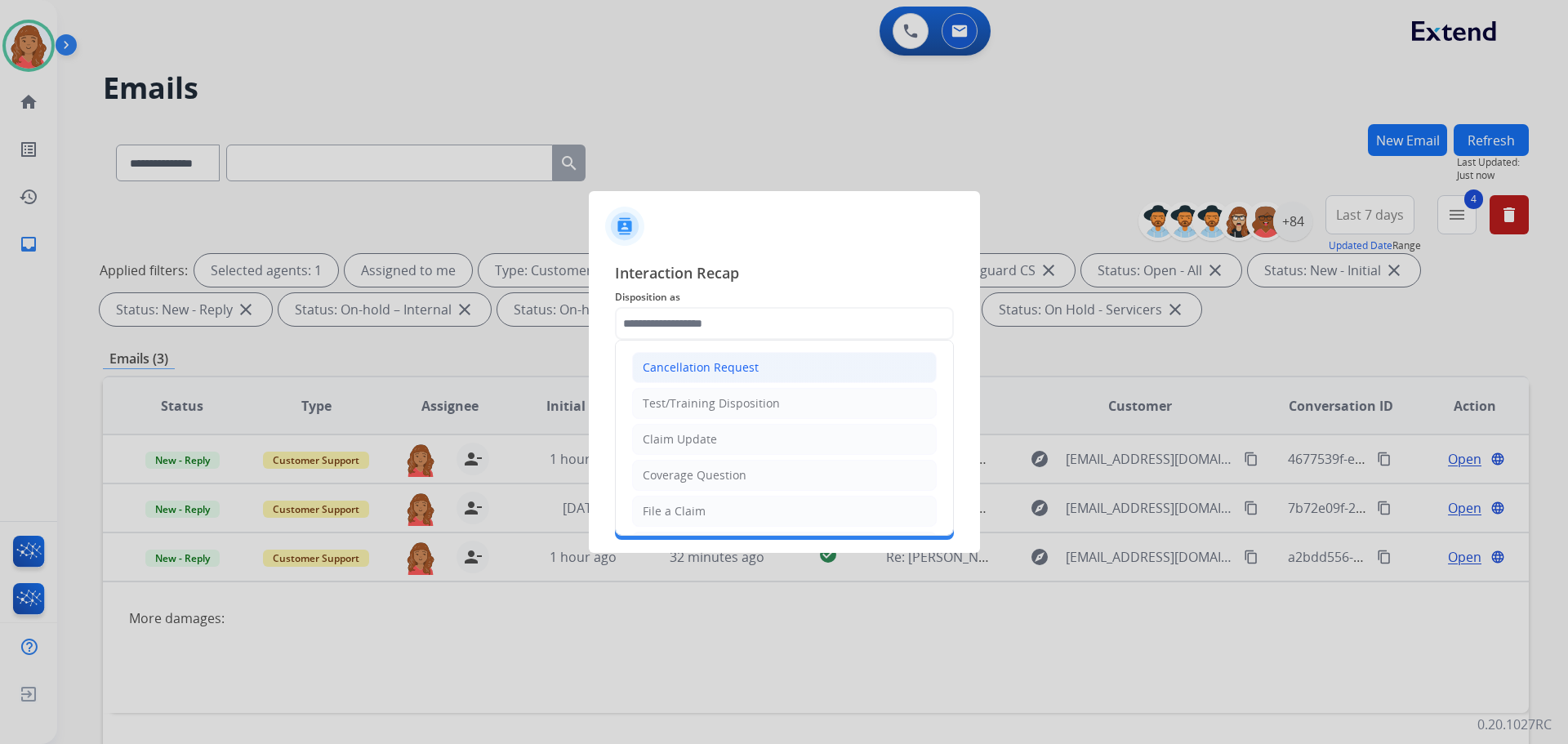
click at [694, 323] on input "text" at bounding box center [785, 323] width 339 height 33
click at [688, 439] on div "Claim Update" at bounding box center [680, 439] width 75 height 16
type input "**********"
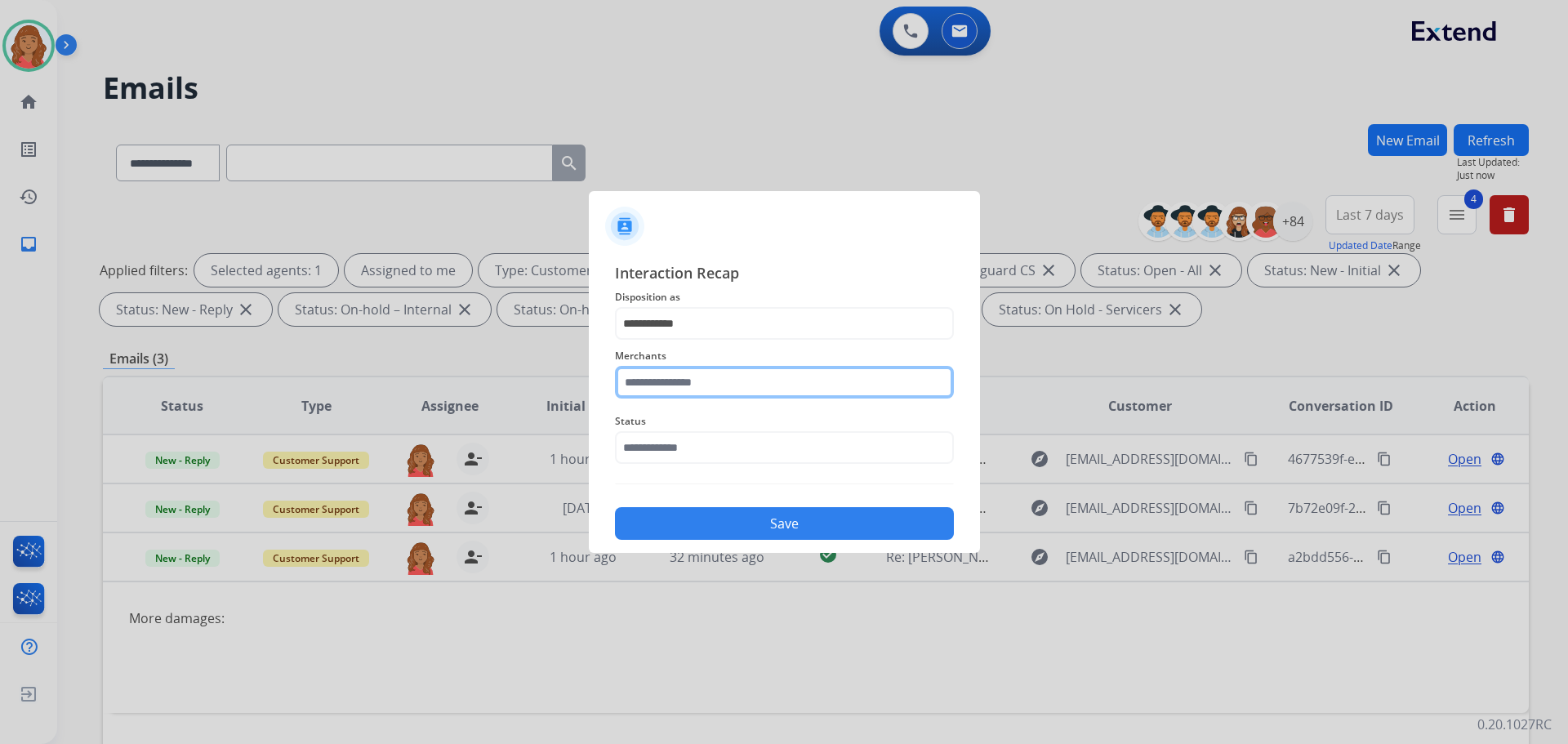
click at [699, 383] on input "text" at bounding box center [785, 382] width 339 height 33
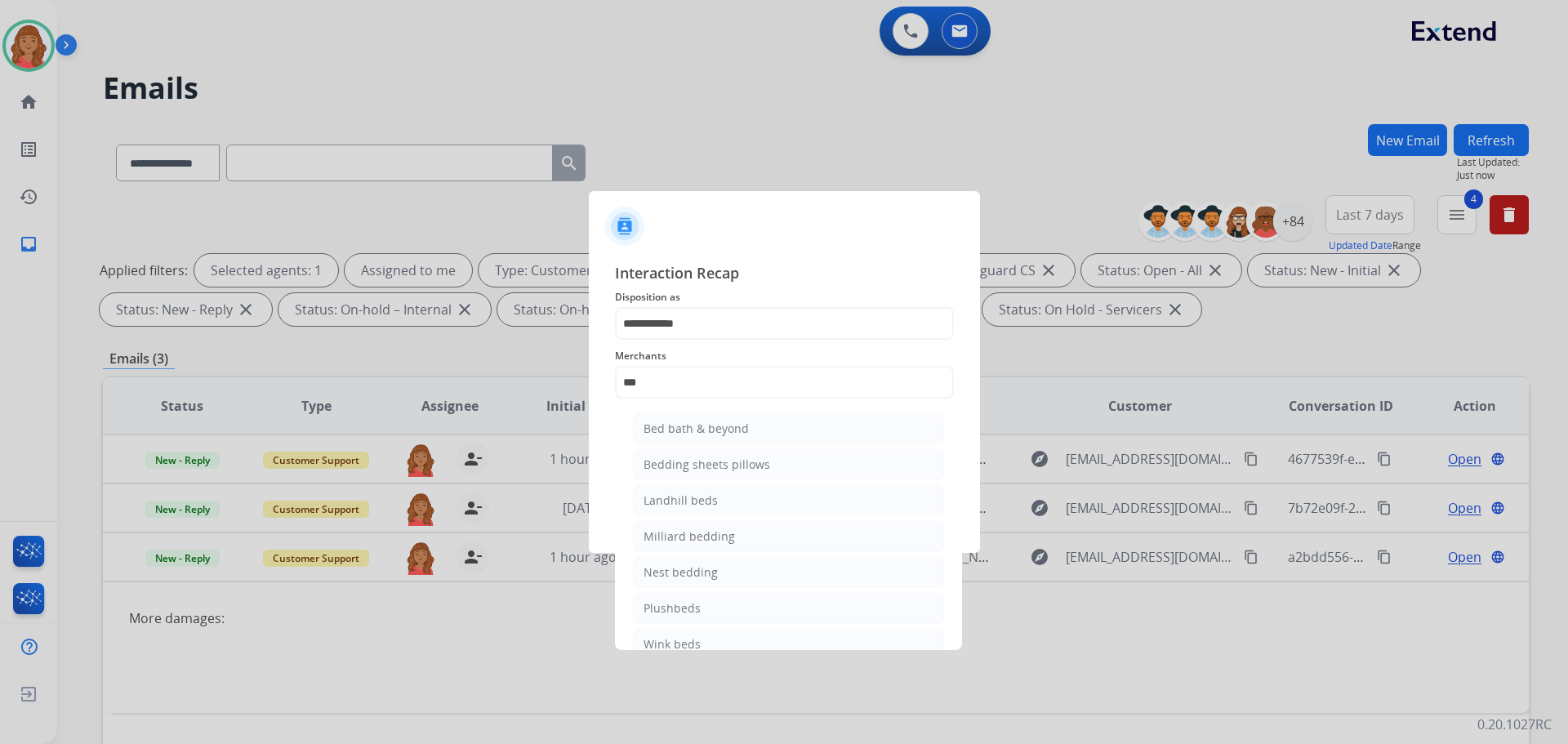
click at [693, 429] on div "Bed bath & beyond" at bounding box center [696, 429] width 106 height 16
type input "**********"
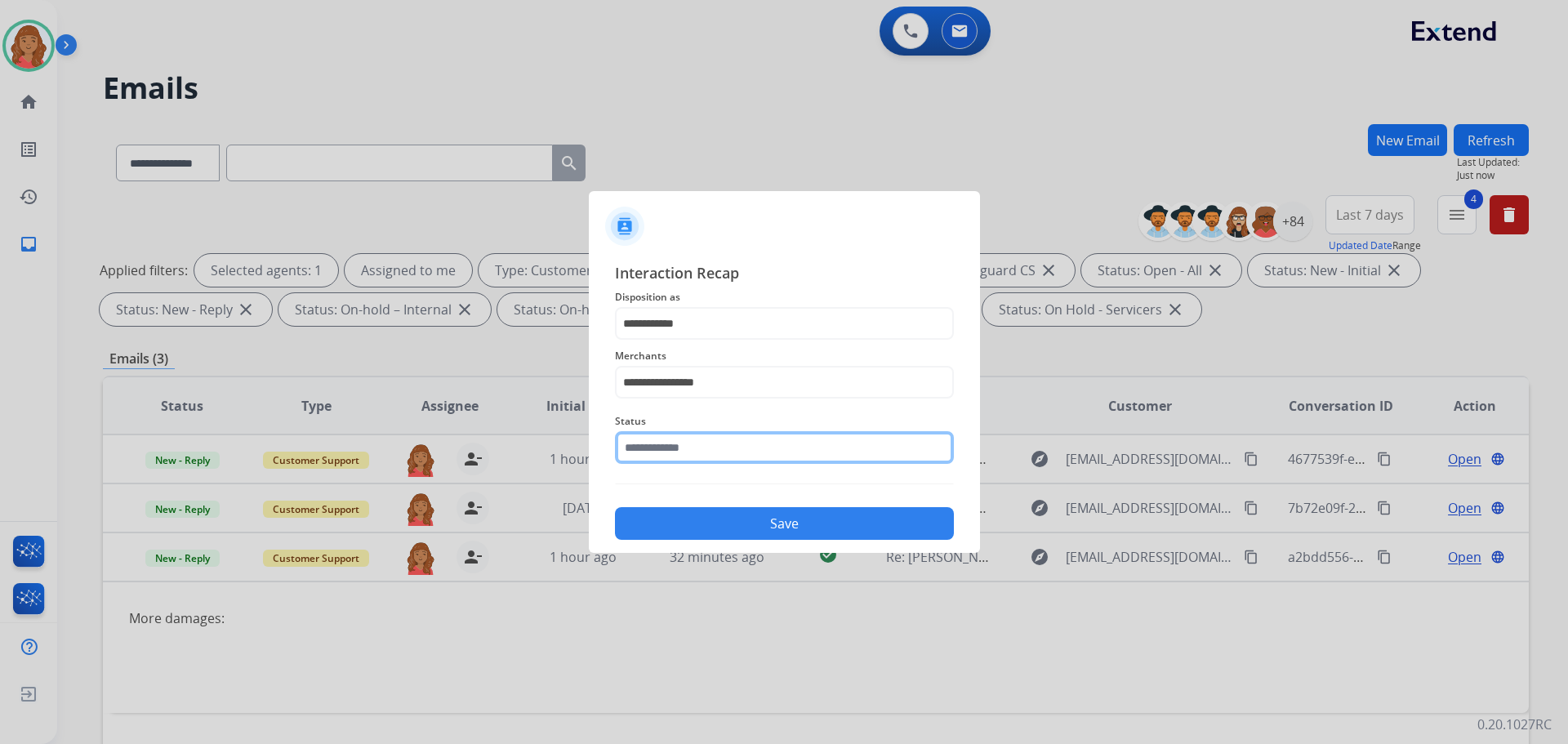
click at [689, 454] on input "text" at bounding box center [785, 447] width 339 height 33
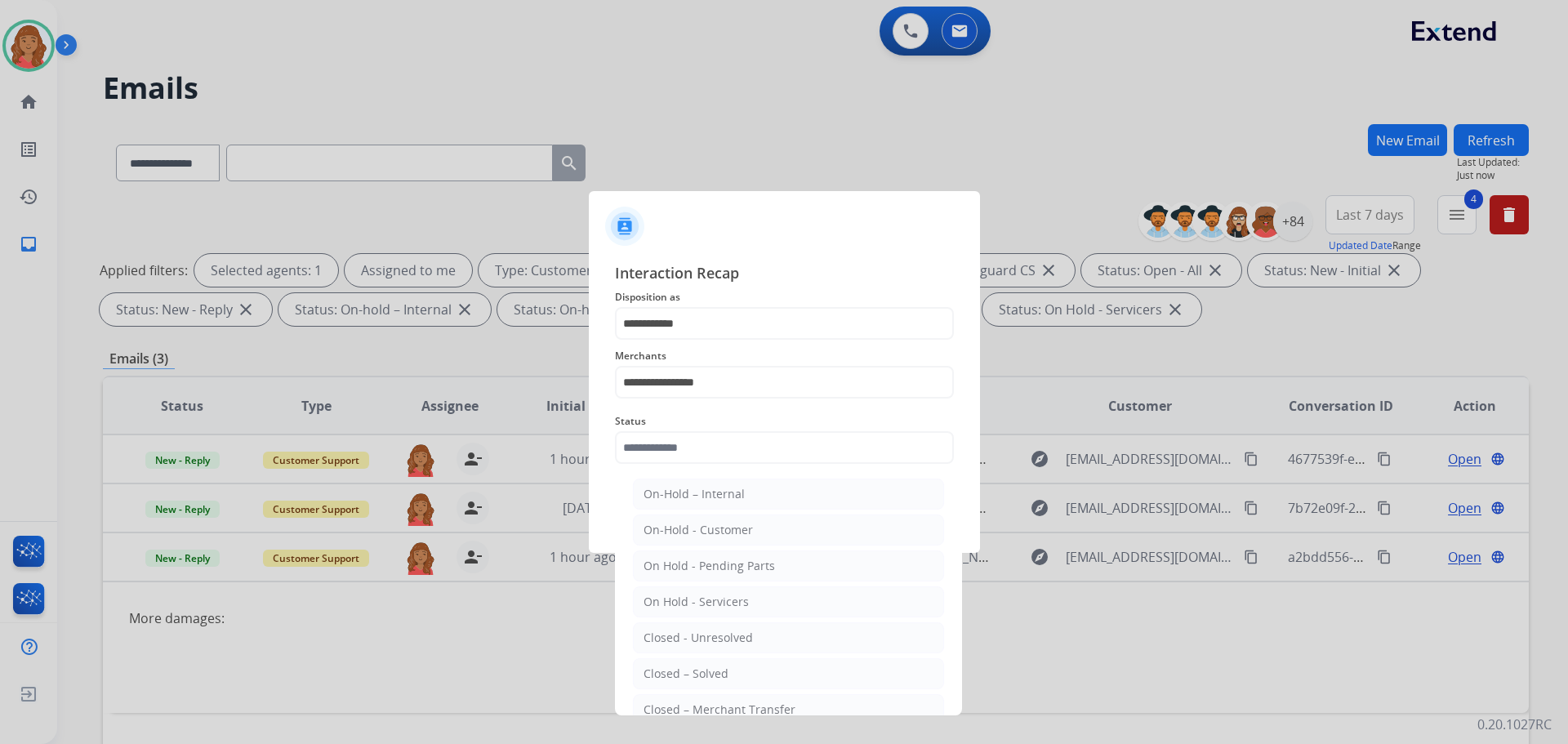
drag, startPoint x: 679, startPoint y: 669, endPoint x: 706, endPoint y: 583, distance: 90.1
click at [679, 668] on div "Closed – Solved" at bounding box center [686, 674] width 85 height 16
type input "**********"
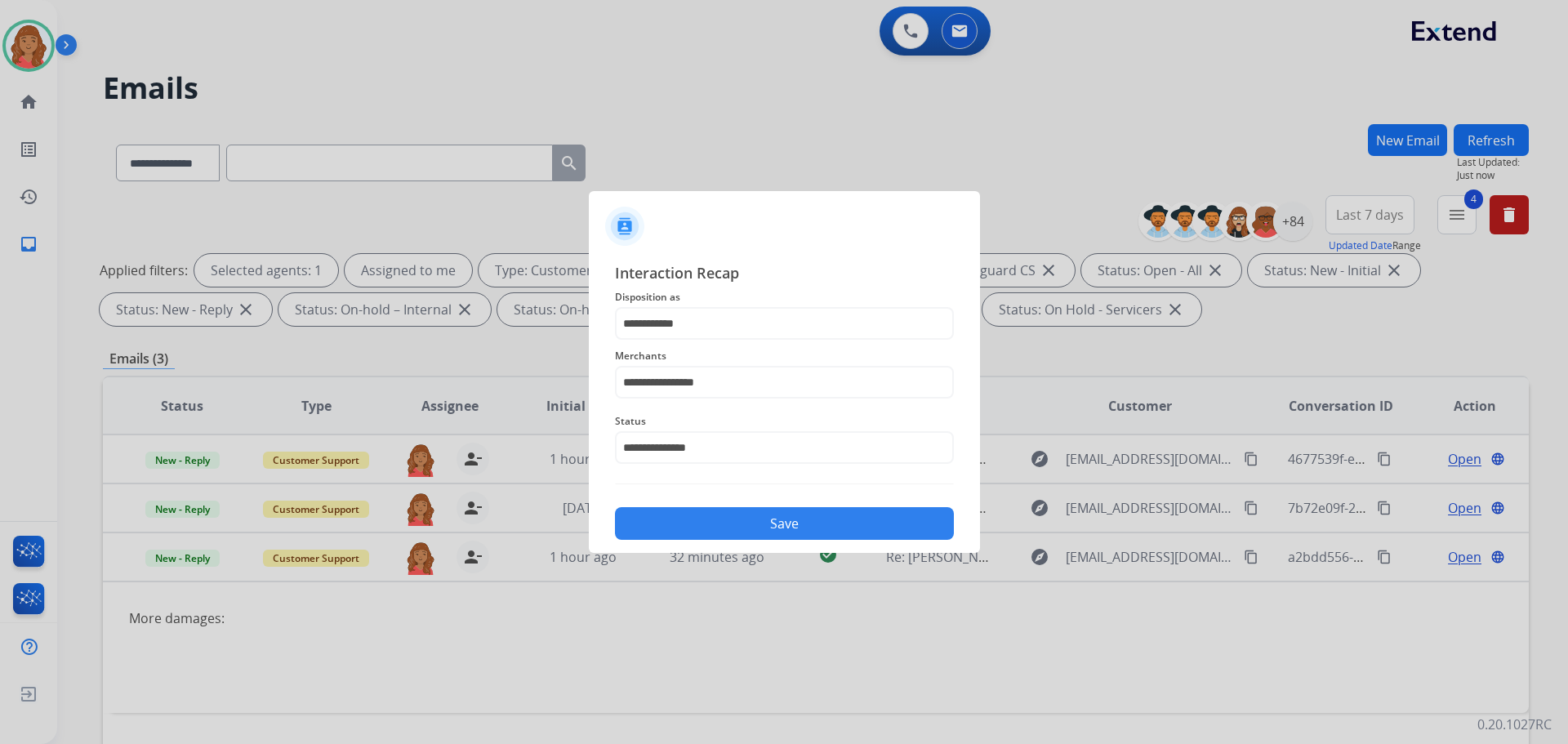
click at [720, 521] on button "Save" at bounding box center [785, 523] width 339 height 33
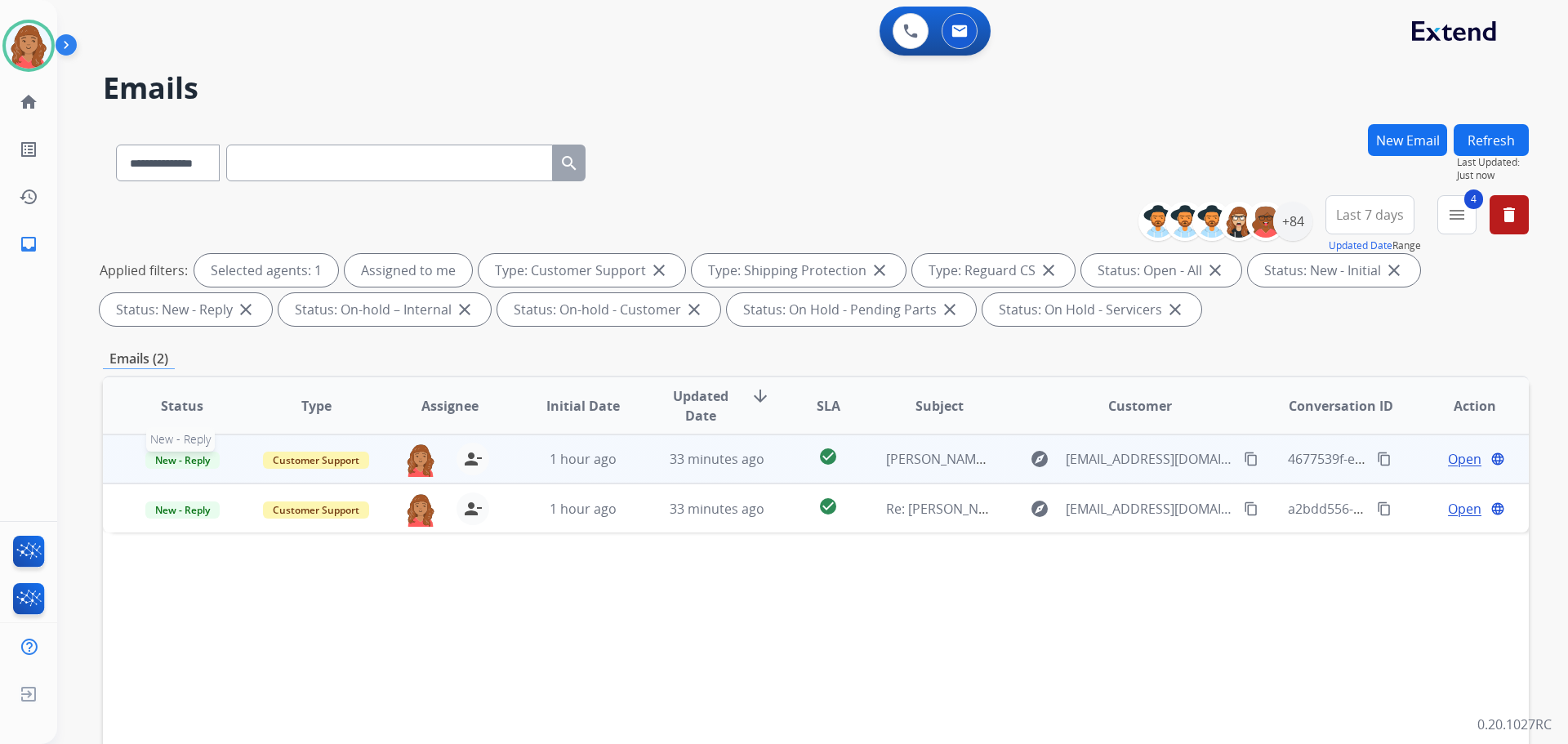
click at [178, 465] on span "New - Reply" at bounding box center [183, 460] width 75 height 17
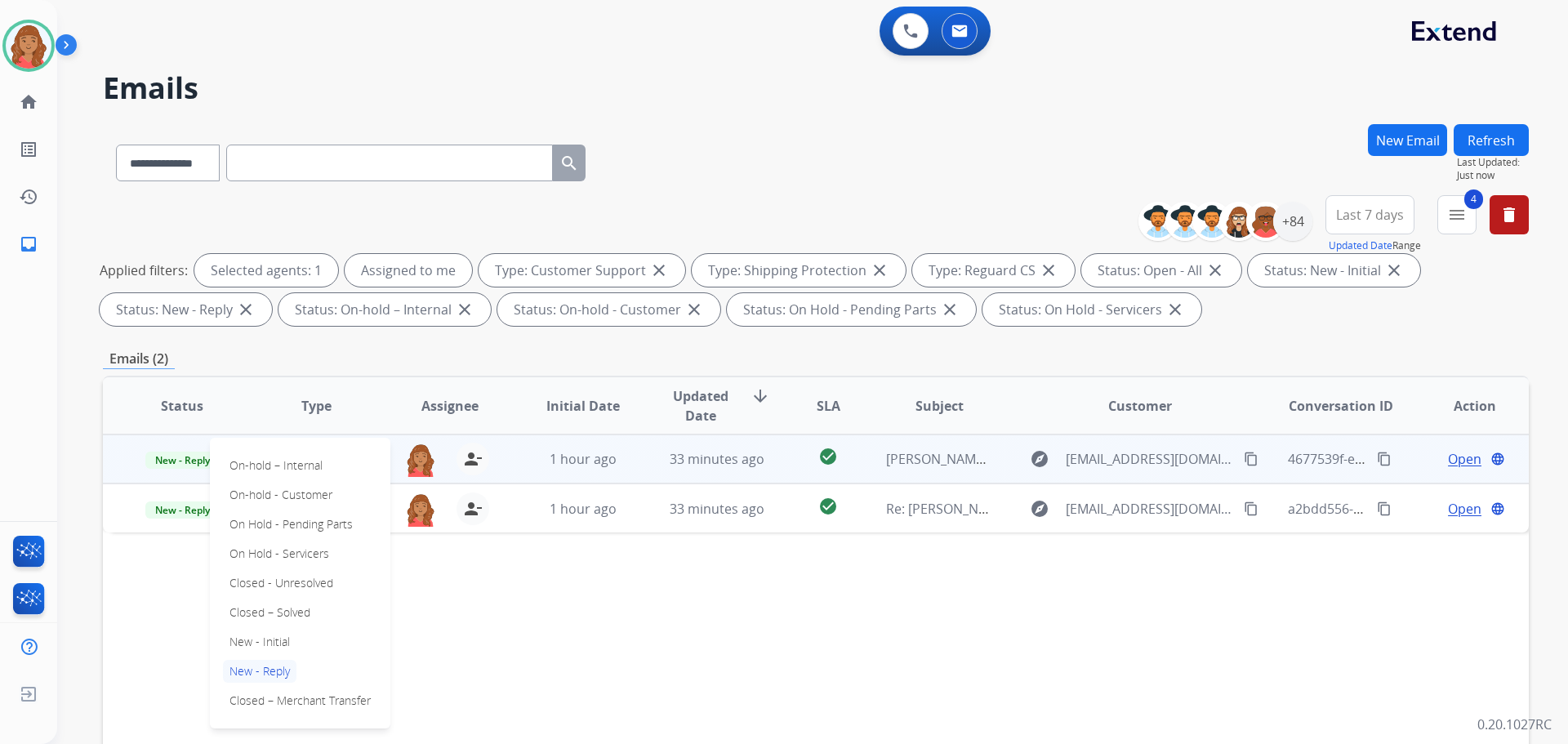
drag, startPoint x: 272, startPoint y: 612, endPoint x: 254, endPoint y: 580, distance: 36.7
click at [272, 613] on p "Closed – Solved" at bounding box center [270, 613] width 94 height 23
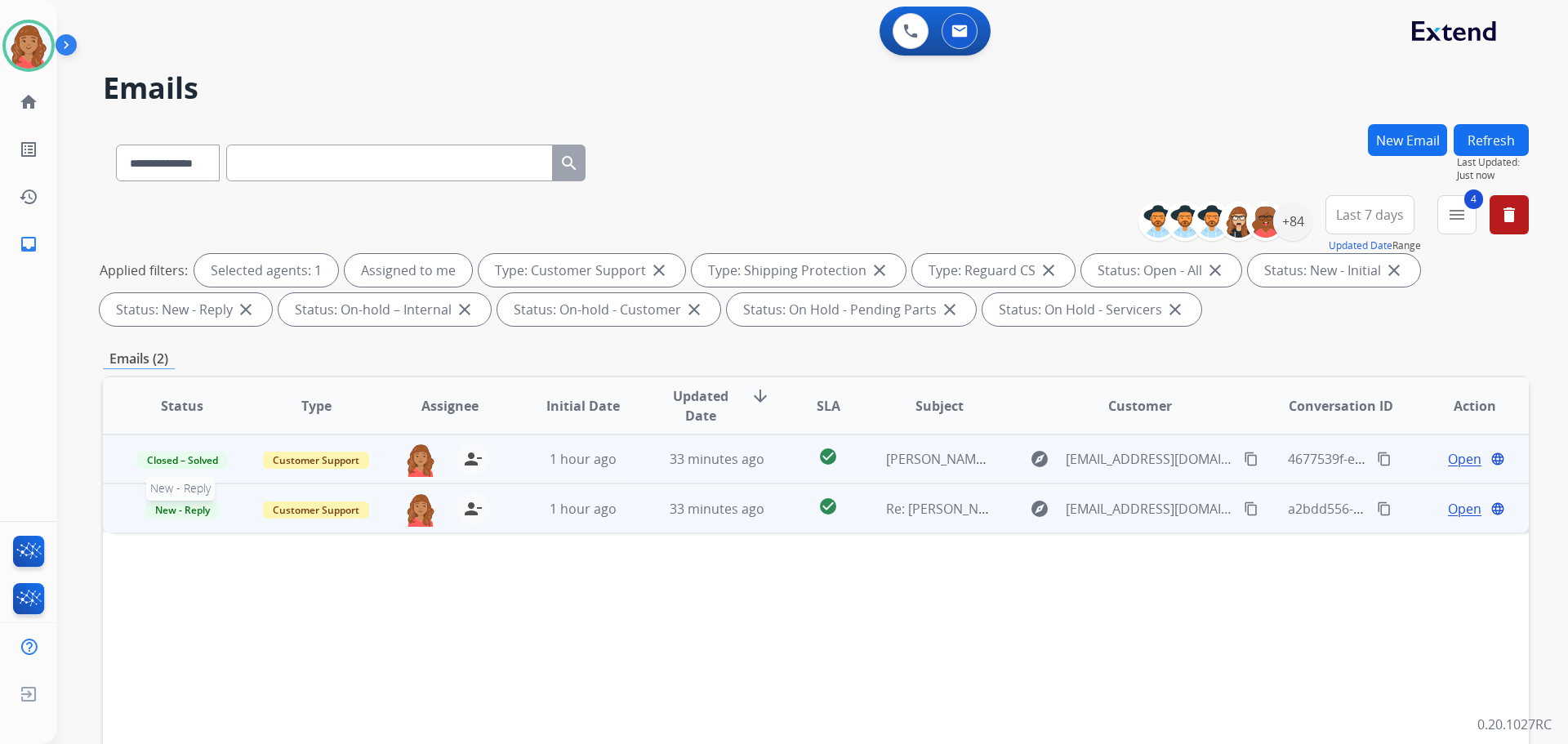
click at [210, 511] on span "New - Reply" at bounding box center [183, 510] width 75 height 17
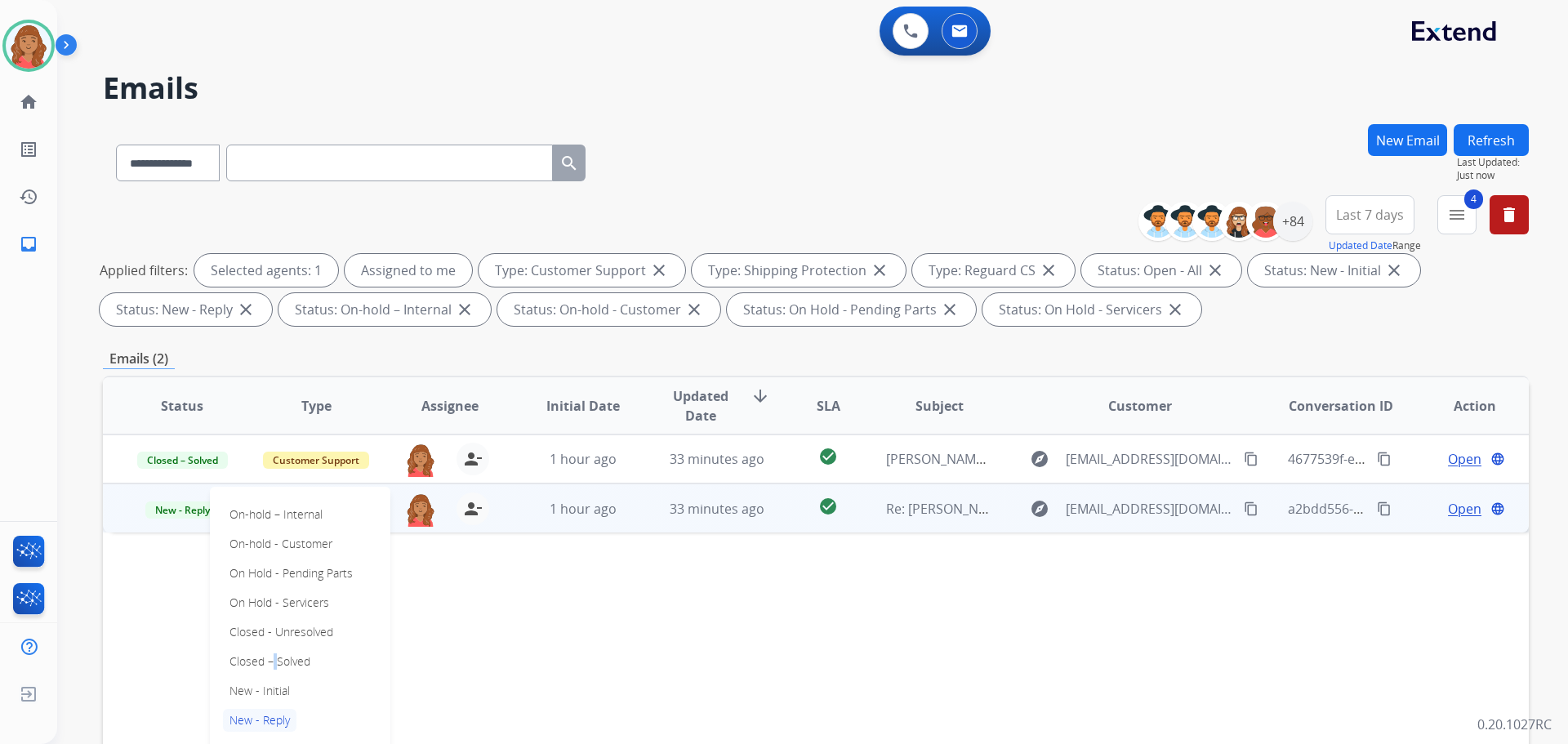
click at [272, 656] on p "Closed – Solved" at bounding box center [270, 661] width 94 height 23
click at [1478, 215] on div "**********" at bounding box center [1340, 225] width 378 height 59
drag, startPoint x: 1464, startPoint y: 219, endPoint x: 1445, endPoint y: 241, distance: 29.1
click at [1464, 219] on mat-icon "menu" at bounding box center [1457, 215] width 20 height 20
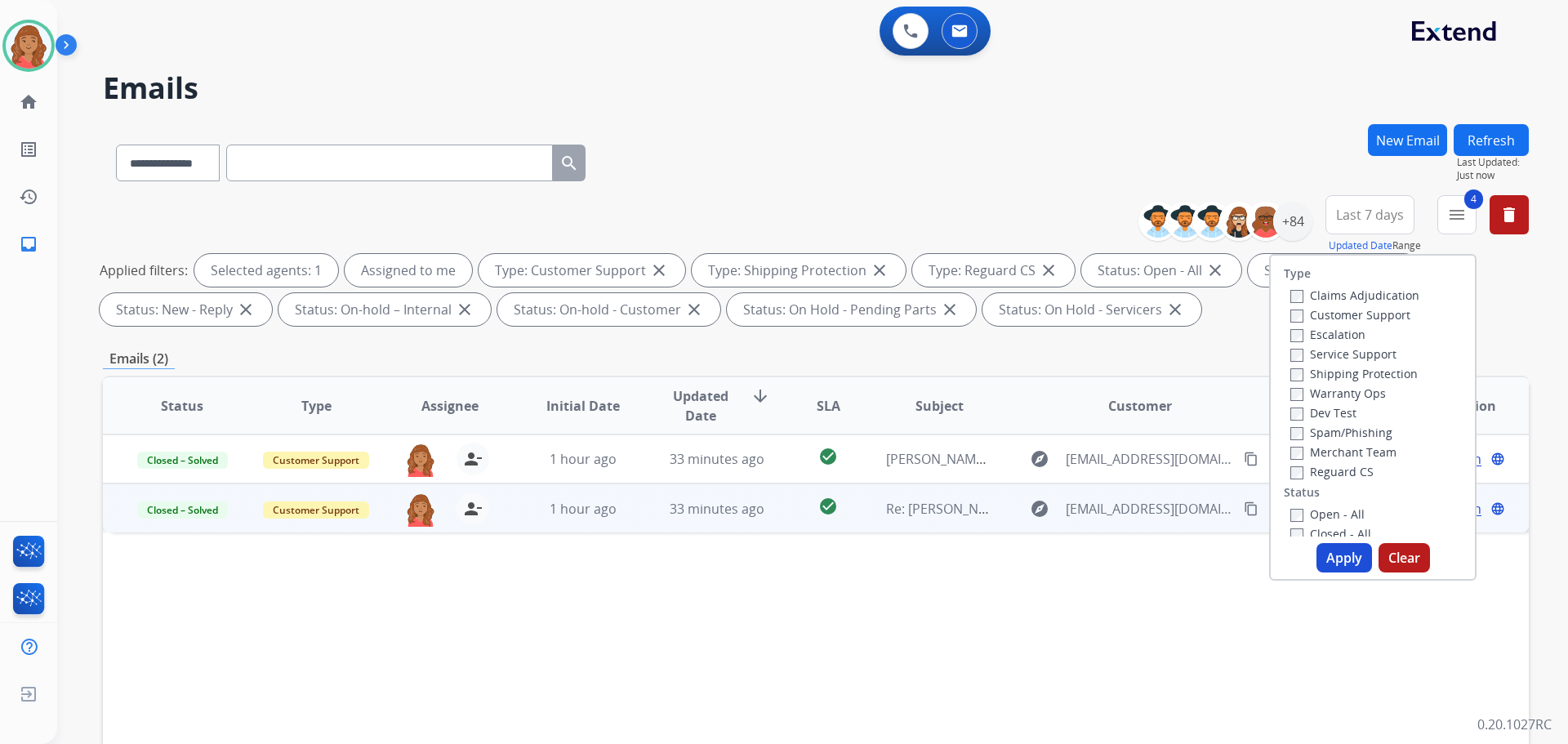
click at [1343, 549] on button "Apply" at bounding box center [1344, 558] width 56 height 29
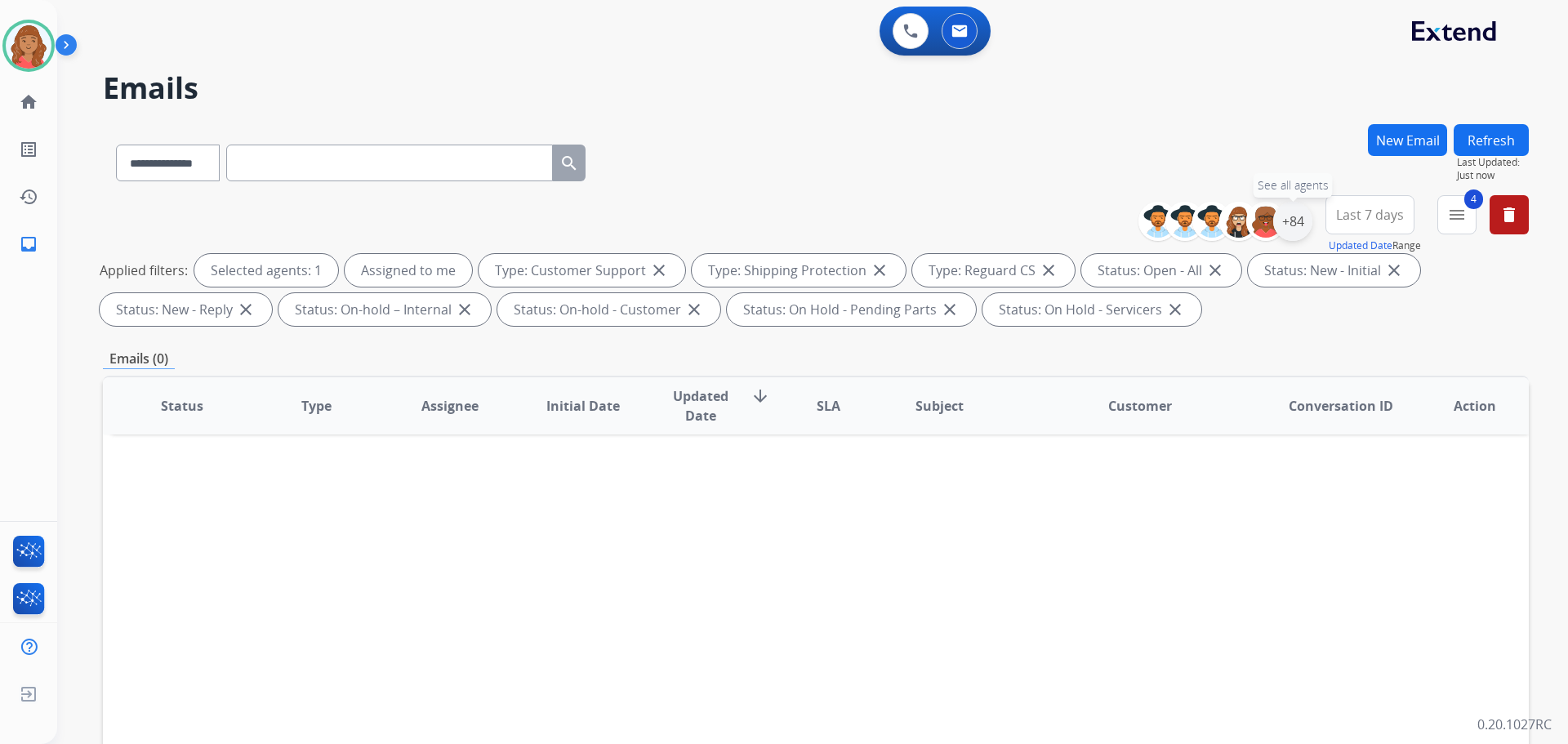
click at [1291, 215] on div "+84" at bounding box center [1293, 221] width 39 height 39
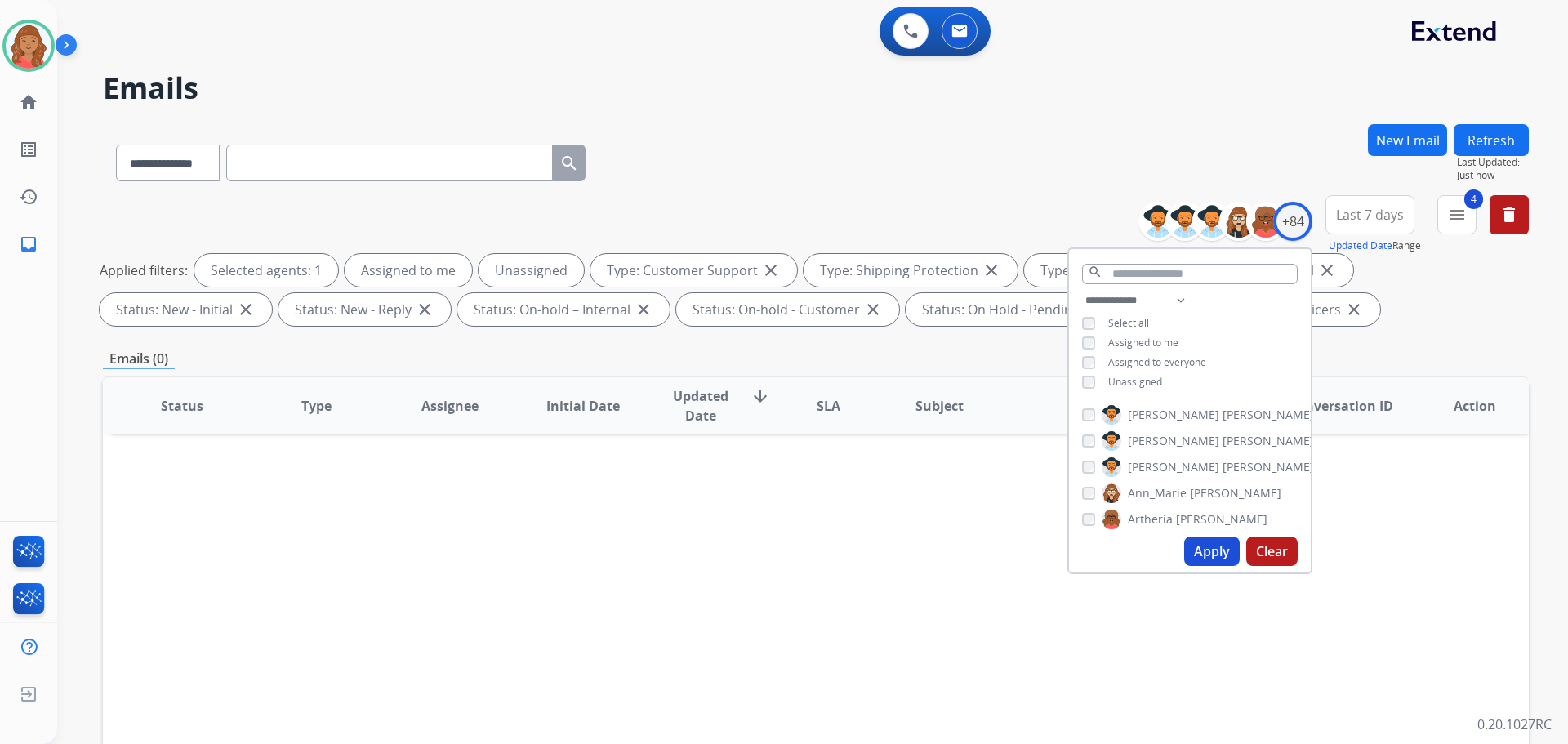
drag, startPoint x: 1238, startPoint y: 574, endPoint x: 1223, endPoint y: 564, distance: 18.0
click at [1233, 574] on div "**********" at bounding box center [816, 566] width 1426 height 883
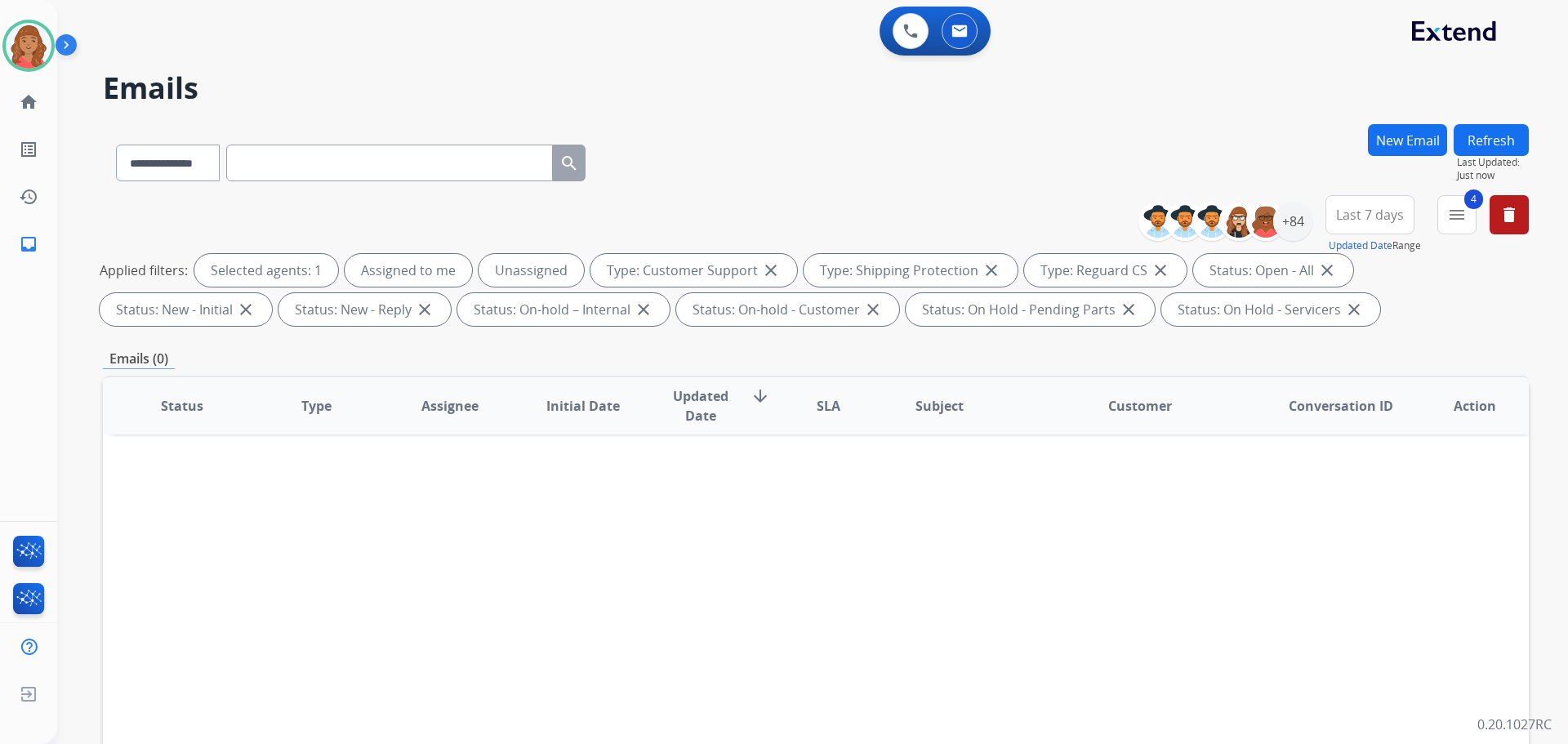
click at [1308, 167] on div "**********" at bounding box center [816, 160] width 1426 height 71
click at [1280, 210] on div "+84" at bounding box center [1293, 221] width 39 height 39
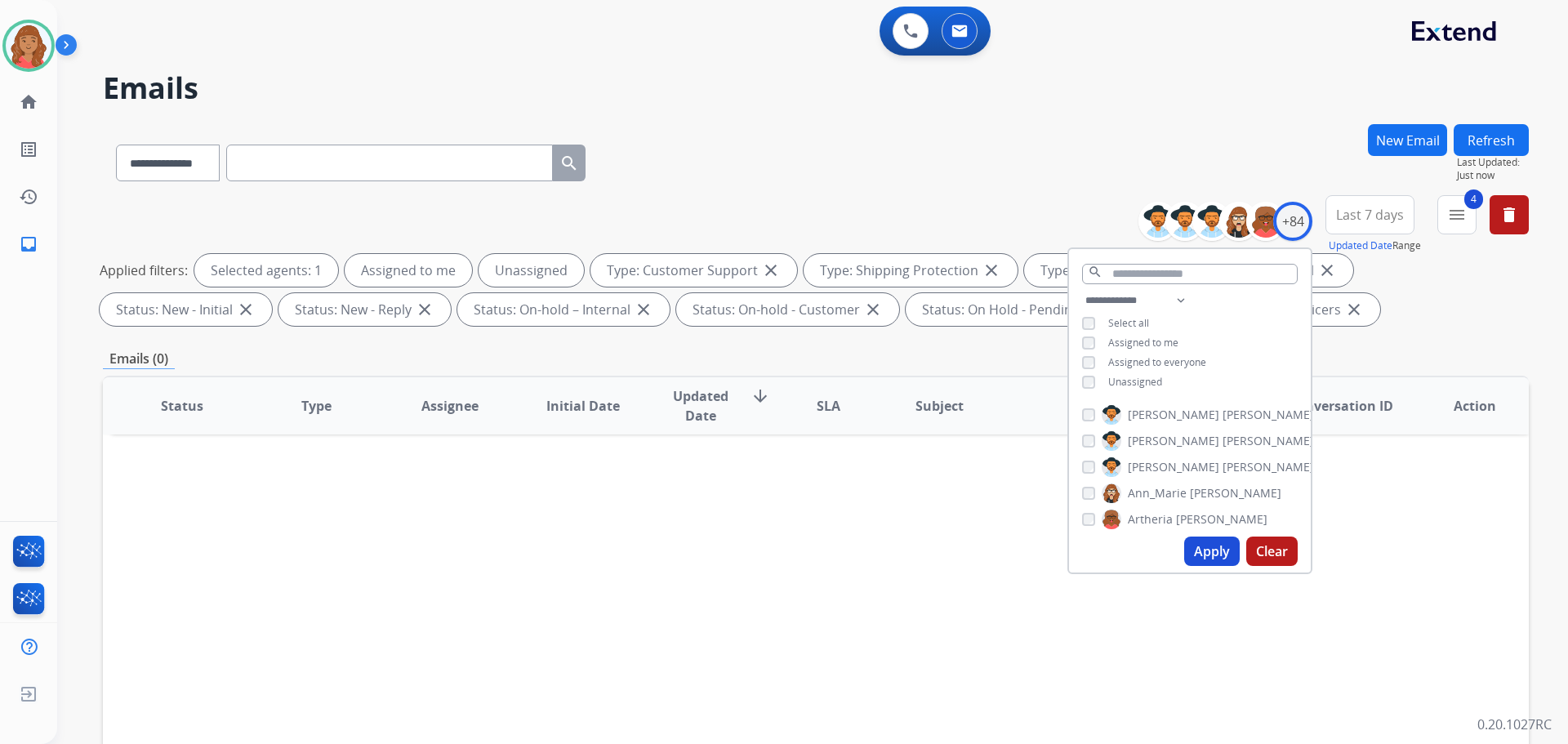
click at [1202, 561] on button "Apply" at bounding box center [1212, 550] width 56 height 29
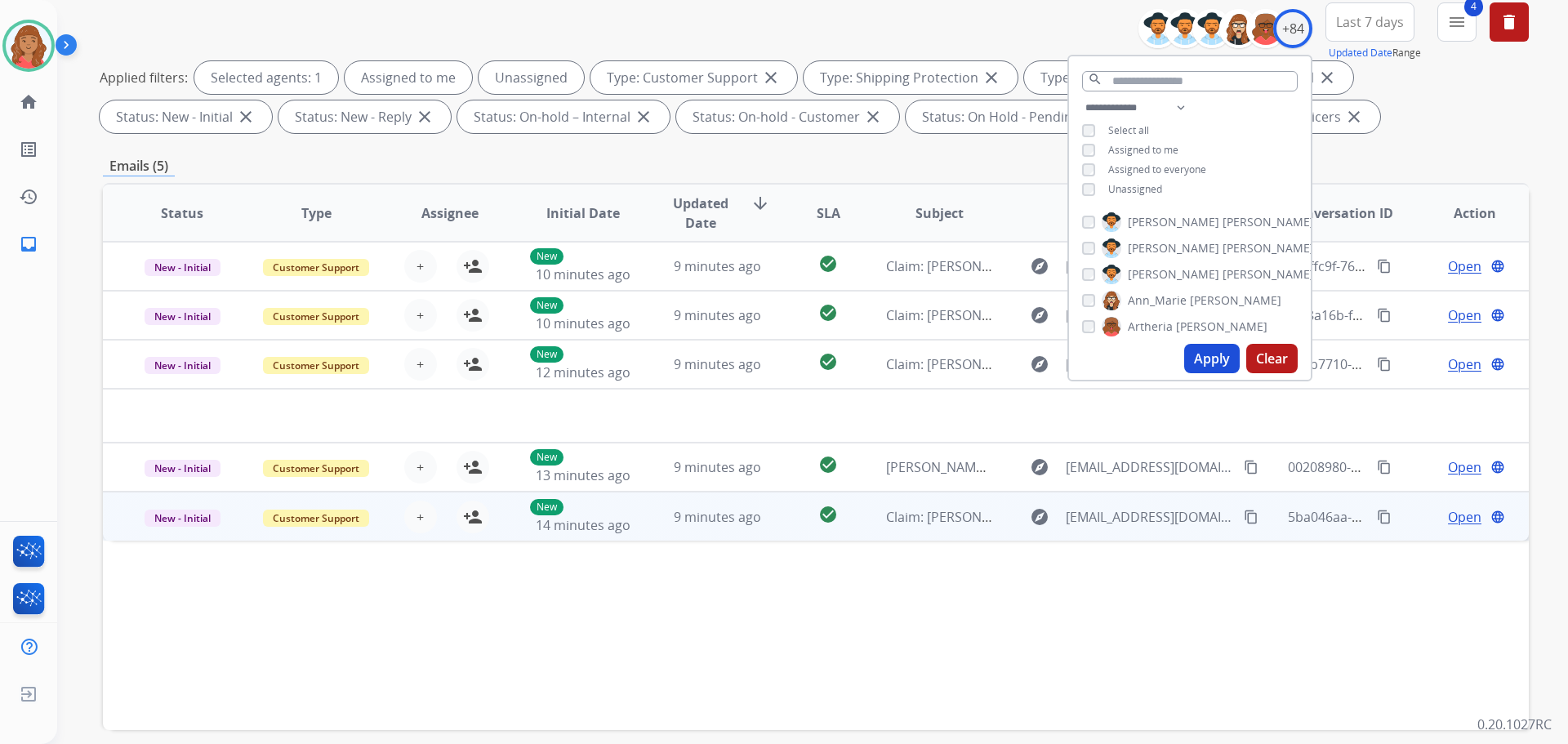
scroll to position [264, 0]
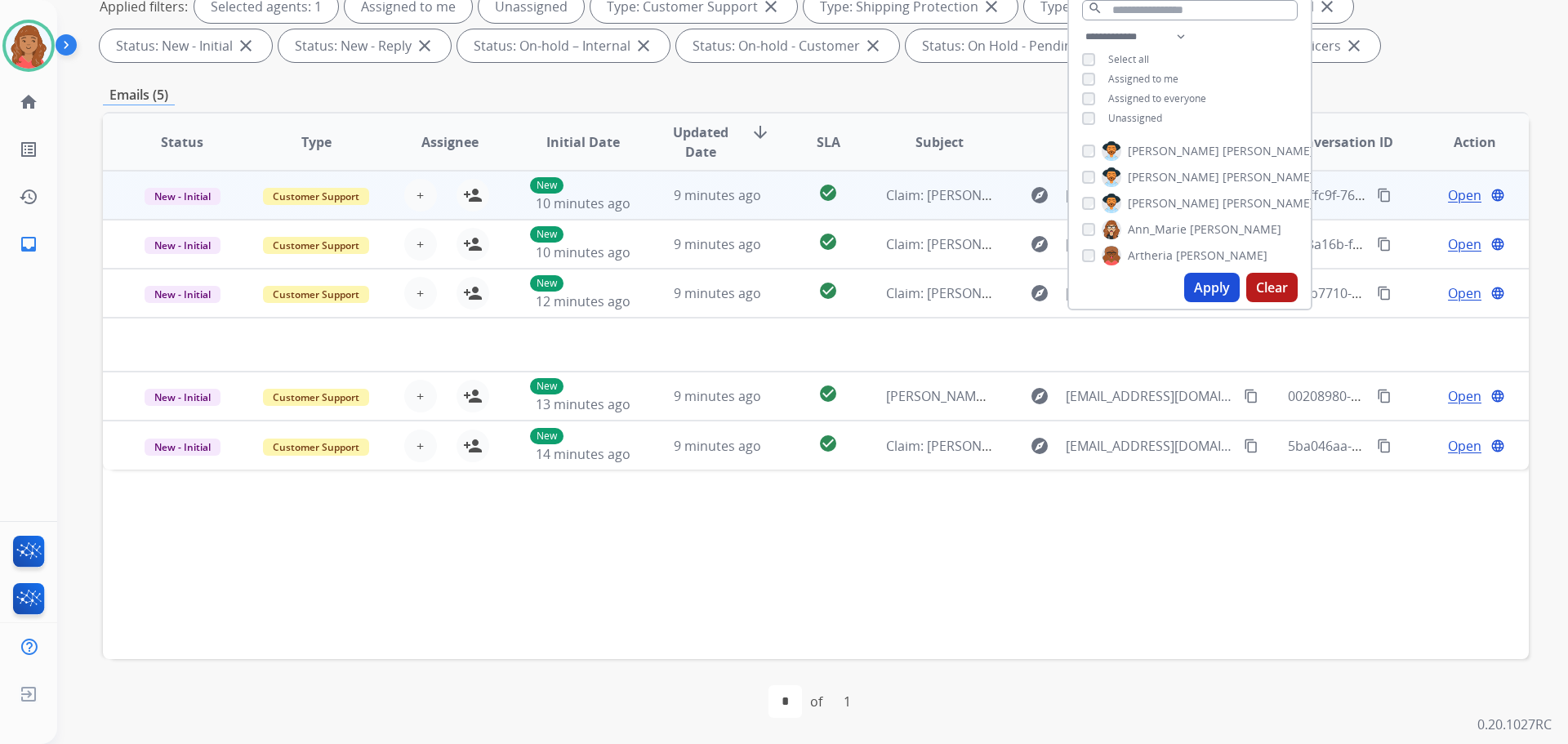
click at [675, 193] on span "9 minutes ago" at bounding box center [717, 195] width 87 height 18
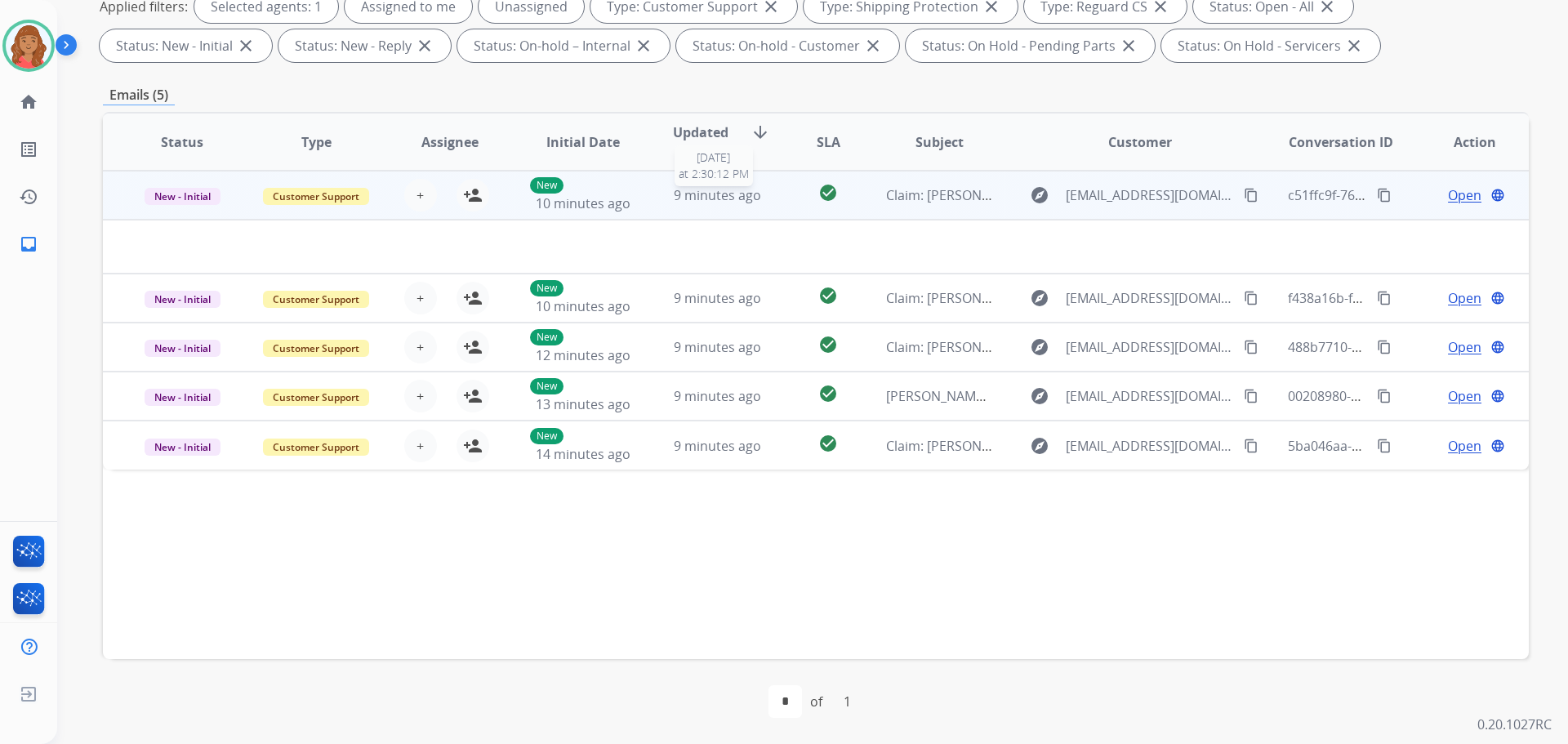
click at [675, 195] on span "9 minutes ago" at bounding box center [717, 195] width 87 height 18
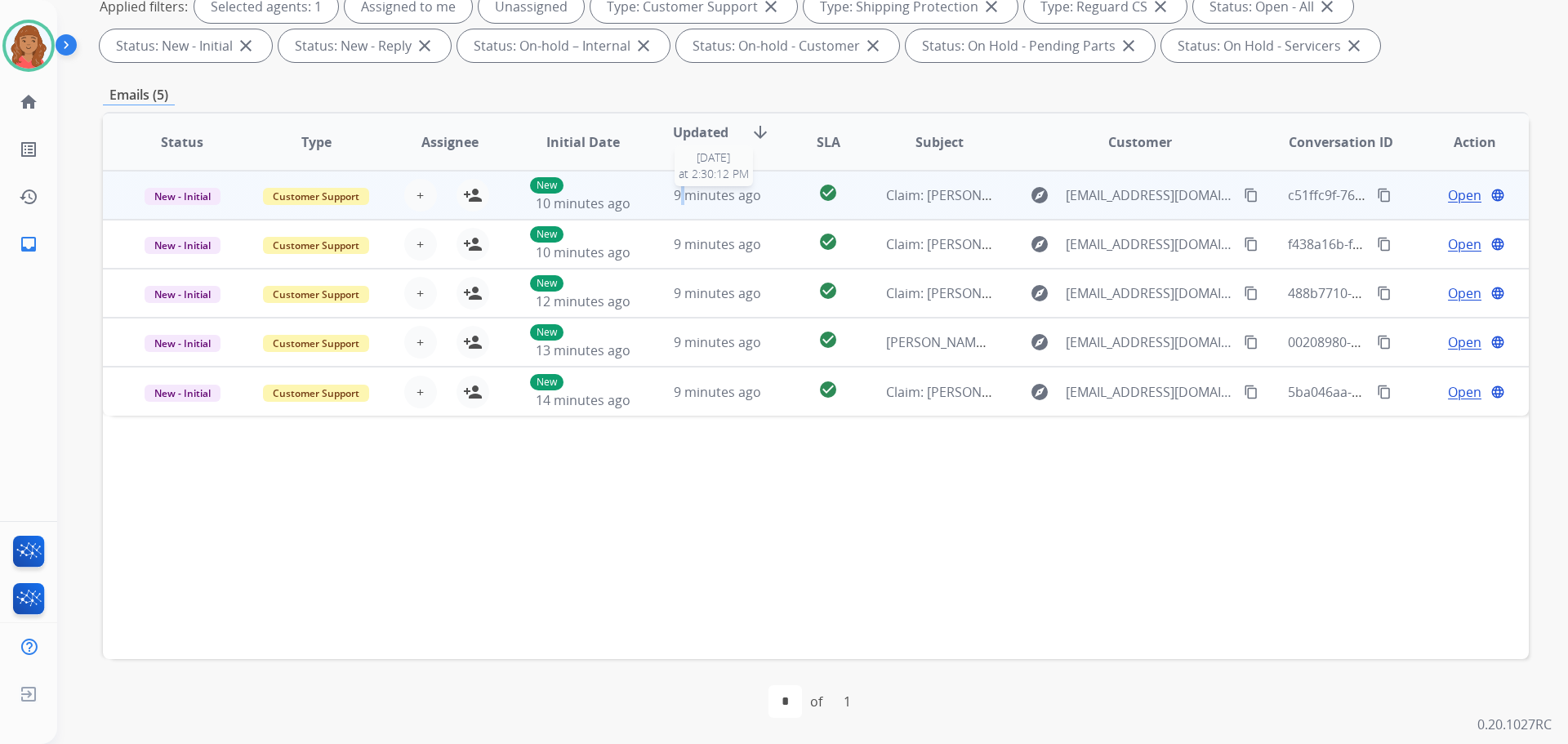
click at [675, 196] on span "9 minutes ago" at bounding box center [717, 195] width 87 height 18
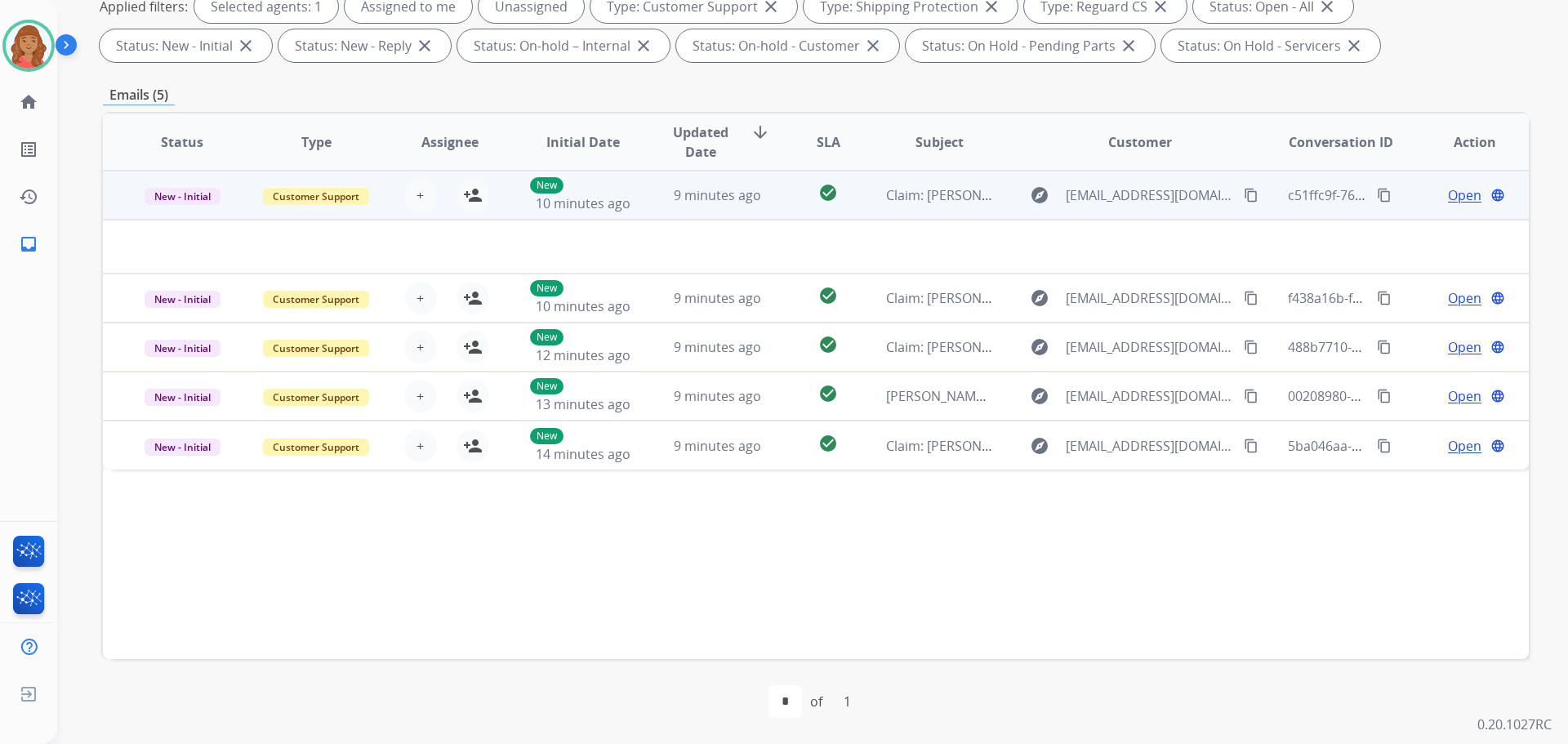
click at [1450, 194] on span "Open" at bounding box center [1465, 195] width 34 height 20
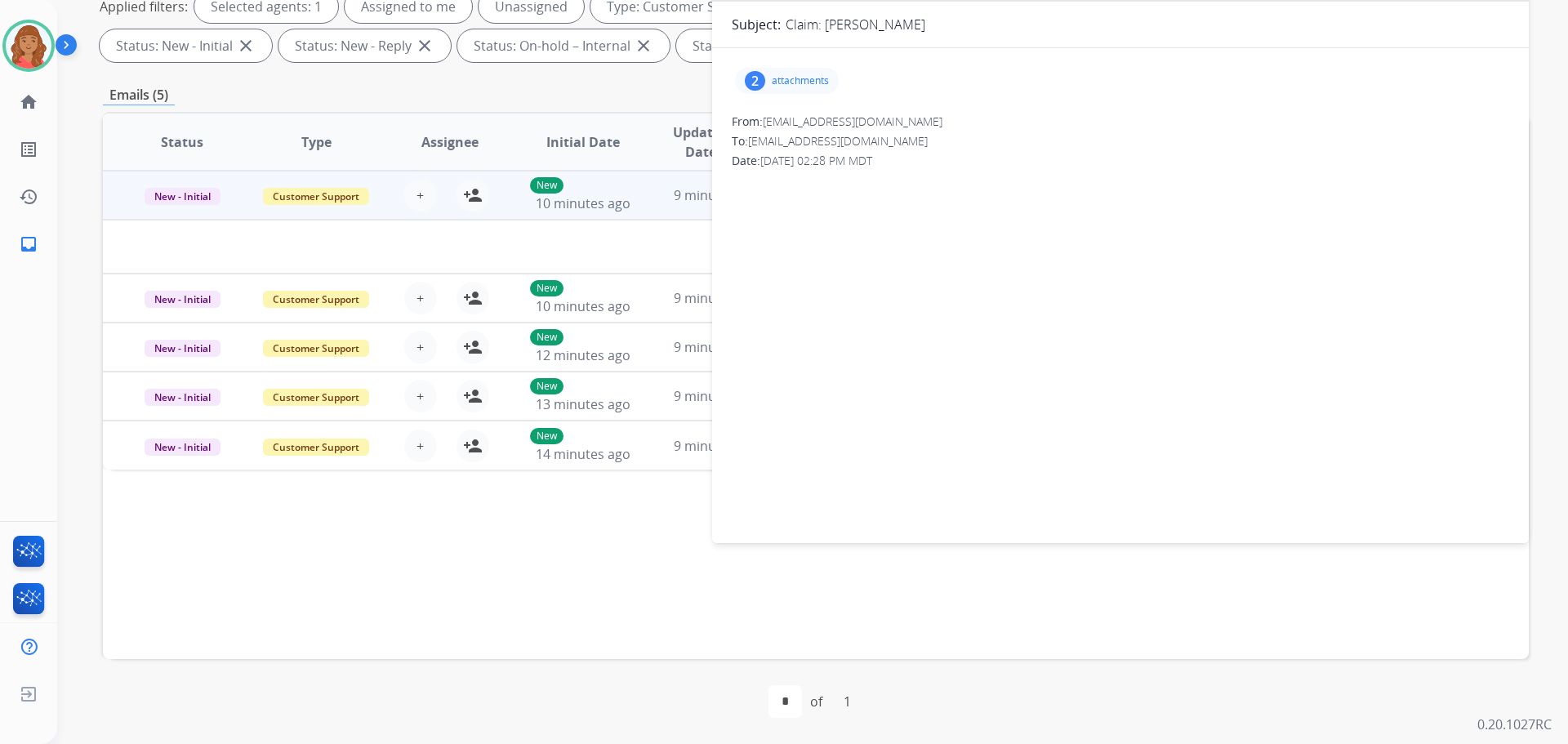
click at [811, 91] on div "2 attachments" at bounding box center [787, 80] width 104 height 26
drag, startPoint x: 1196, startPoint y: 124, endPoint x: 1184, endPoint y: 126, distance: 12.2
click at [1197, 124] on div "From: fushiafl@gmail.com" at bounding box center [1121, 122] width 778 height 16
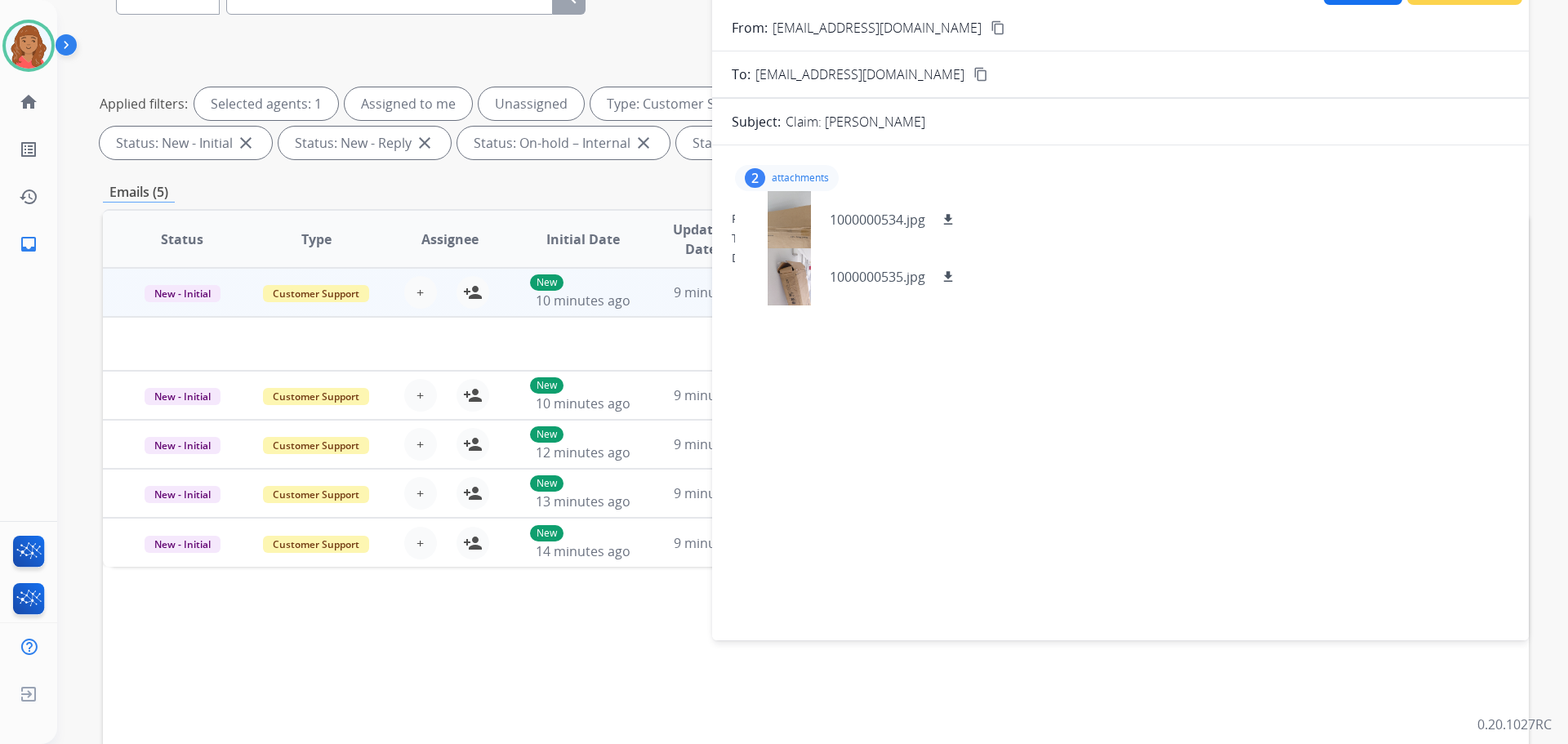
scroll to position [0, 0]
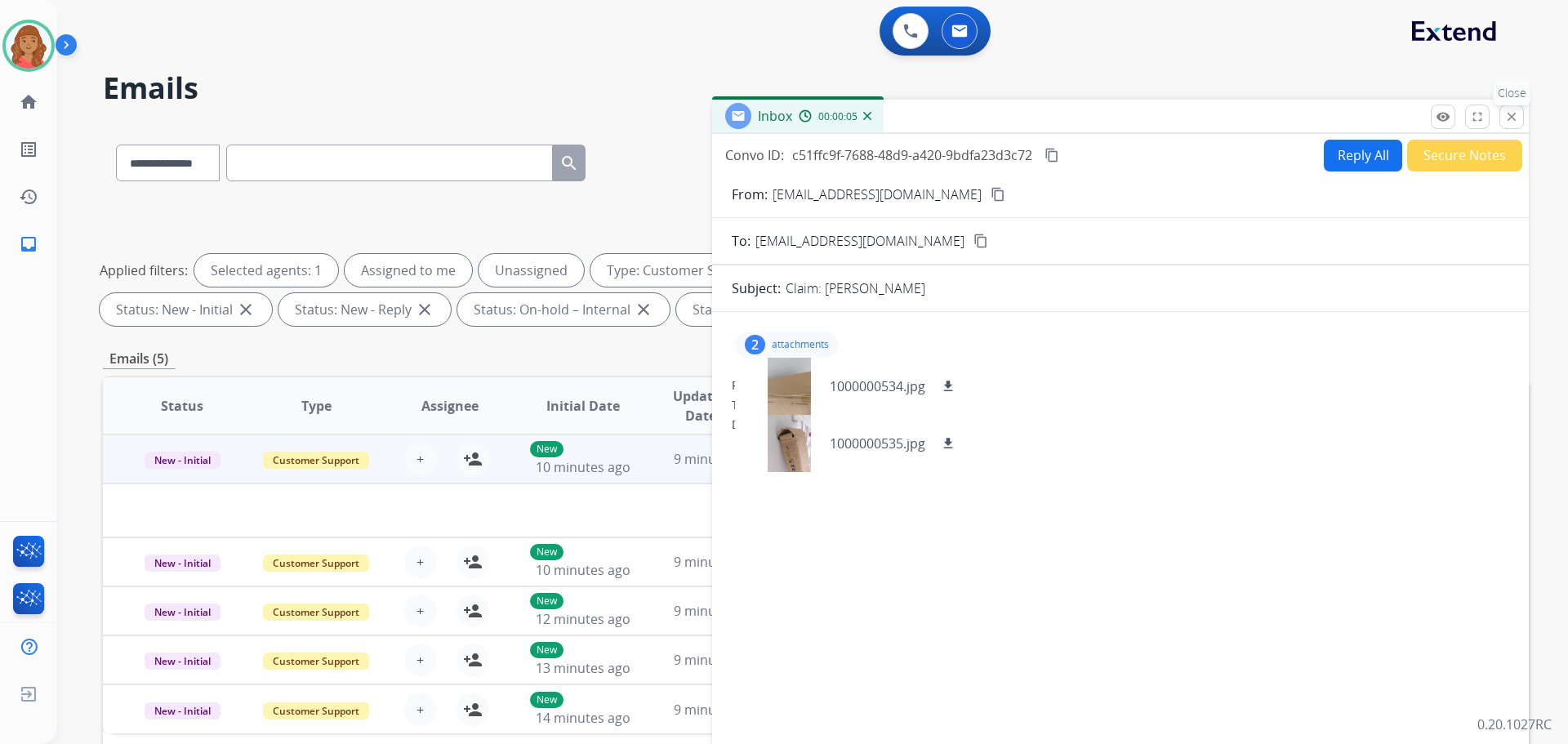
click at [1512, 118] on mat-icon "close" at bounding box center [1512, 116] width 15 height 15
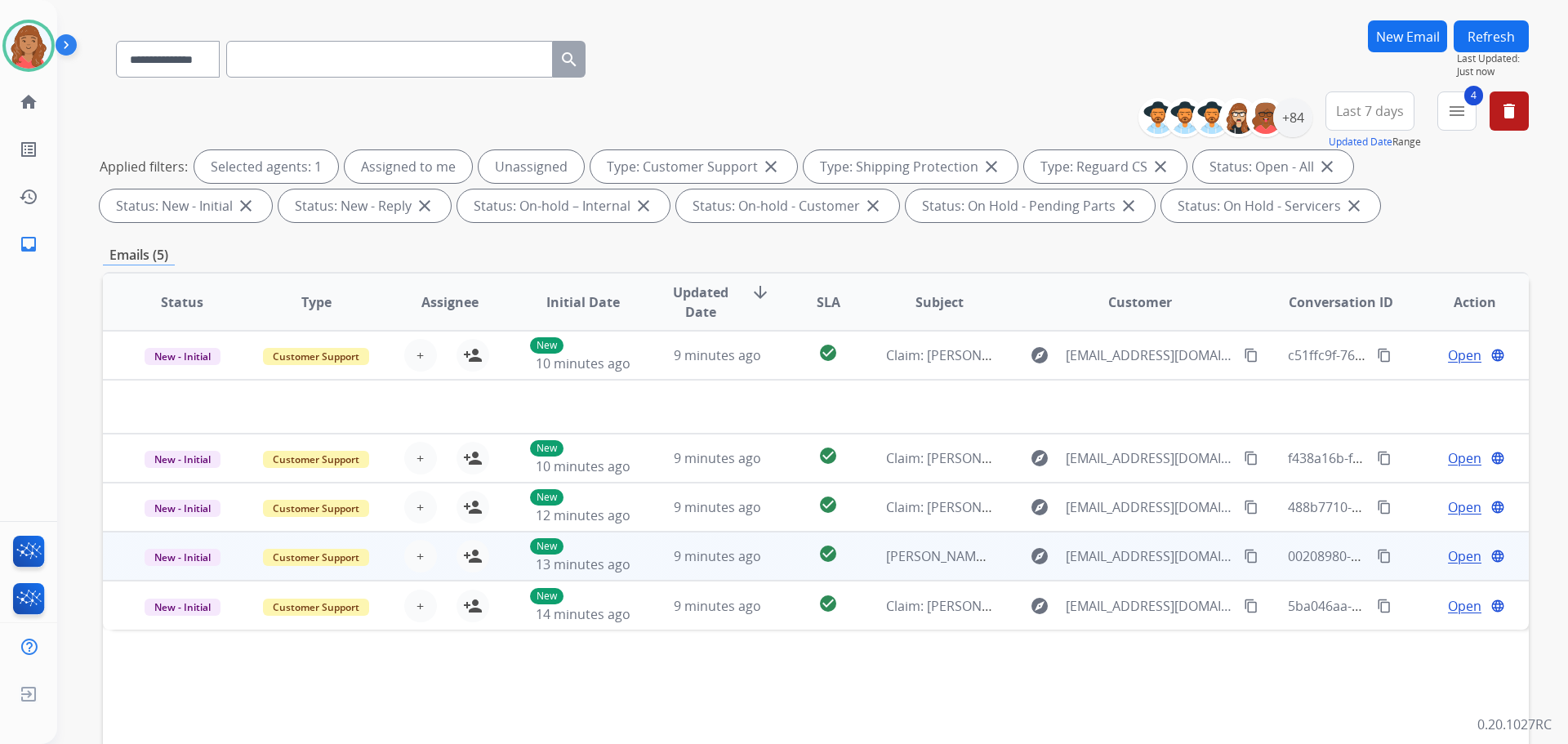
scroll to position [163, 0]
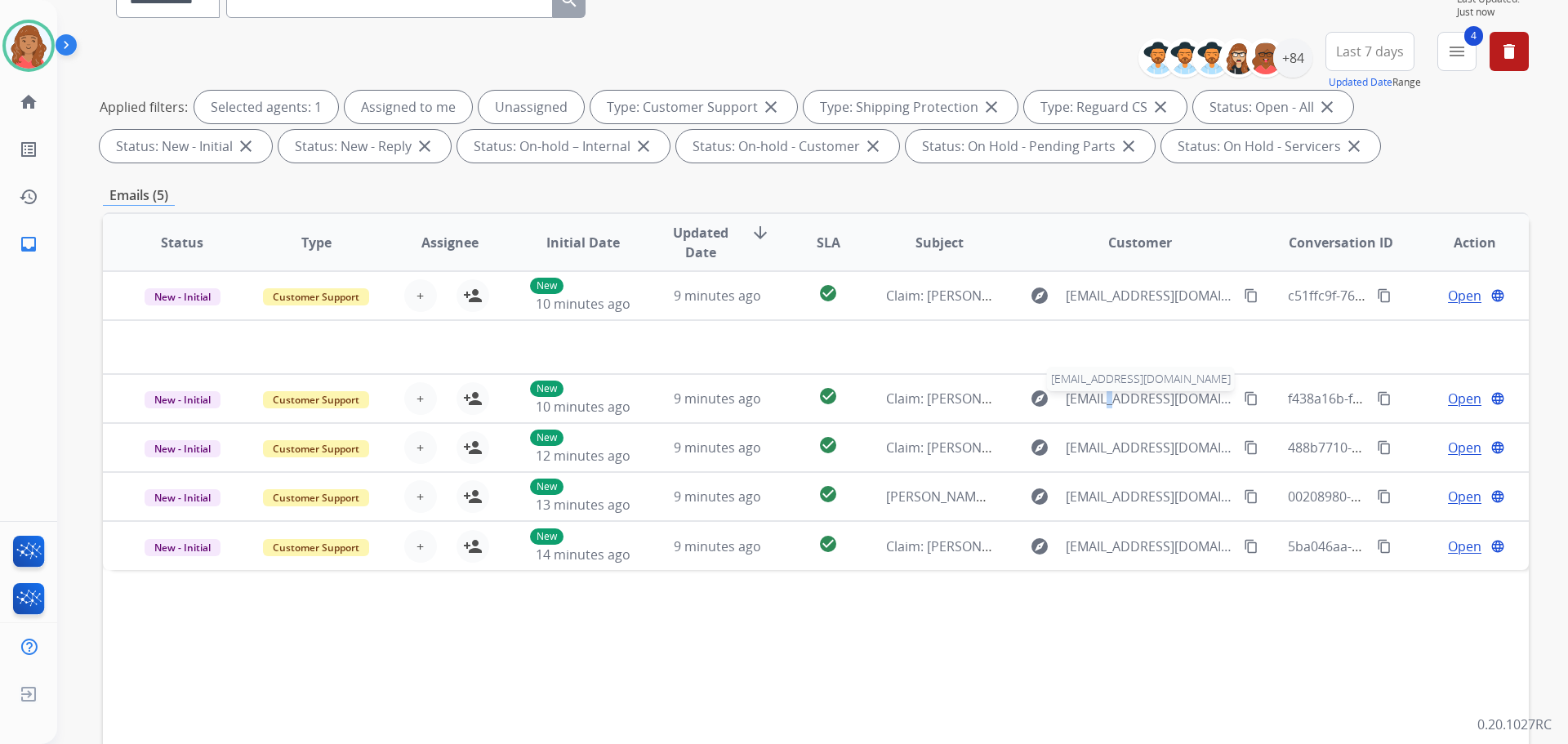
click at [1121, 393] on span "fushiafl@gmail.com" at bounding box center [1151, 399] width 169 height 20
type input "**********"
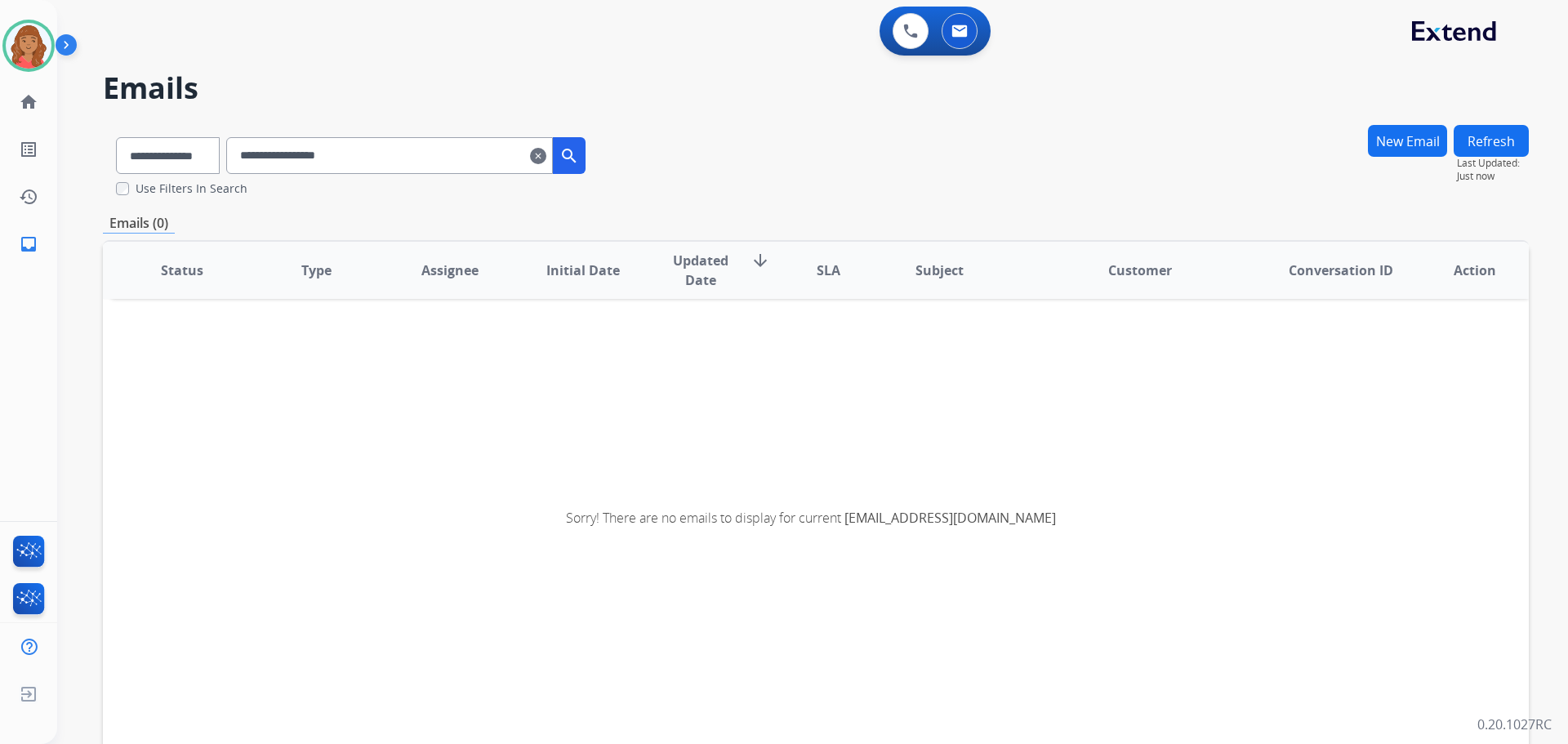
click at [549, 155] on input "**********" at bounding box center [390, 155] width 327 height 36
click at [553, 159] on input "**********" at bounding box center [390, 155] width 327 height 36
click at [546, 158] on mat-icon "clear" at bounding box center [538, 156] width 16 height 20
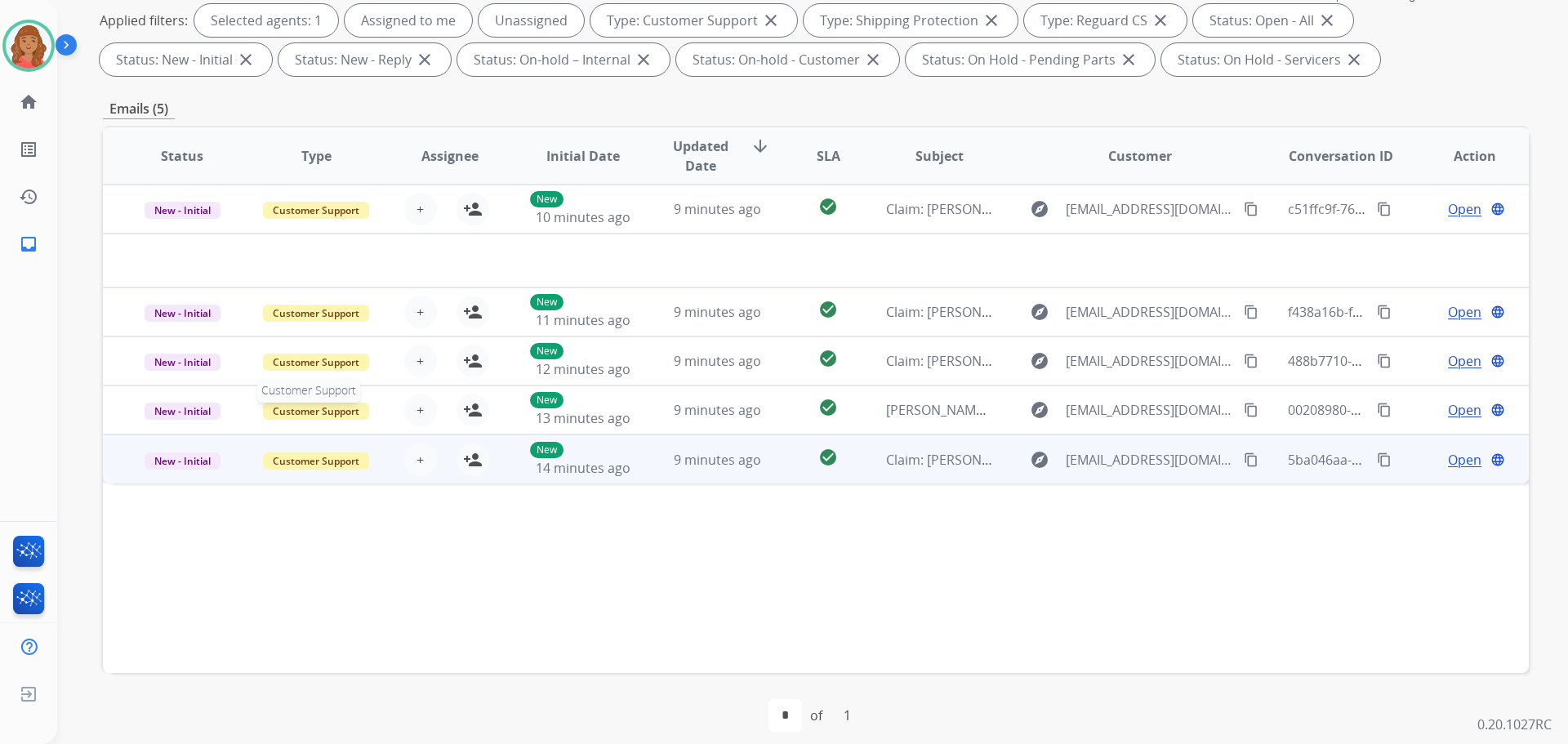
scroll to position [264, 0]
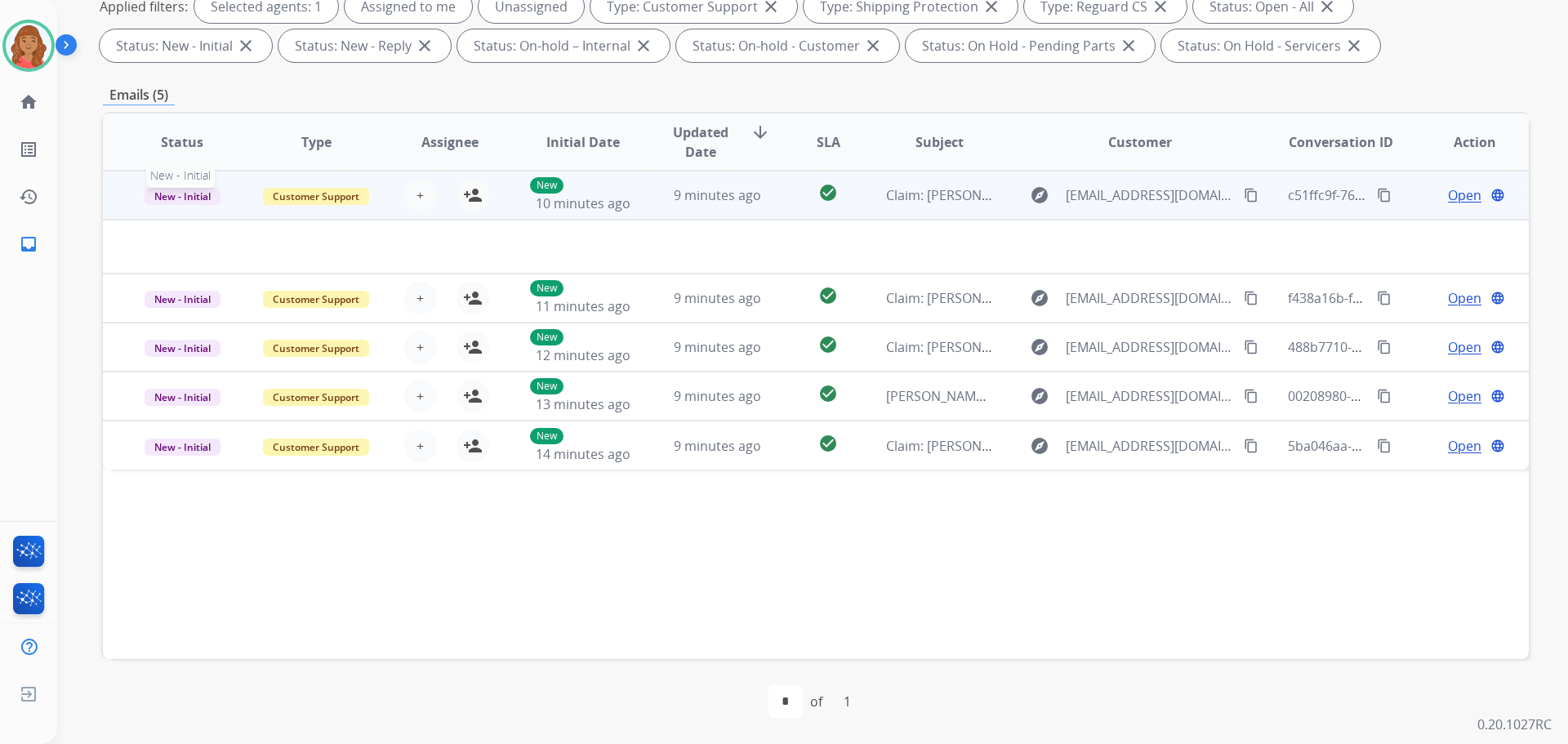
click at [182, 200] on span "New - Initial" at bounding box center [183, 196] width 76 height 17
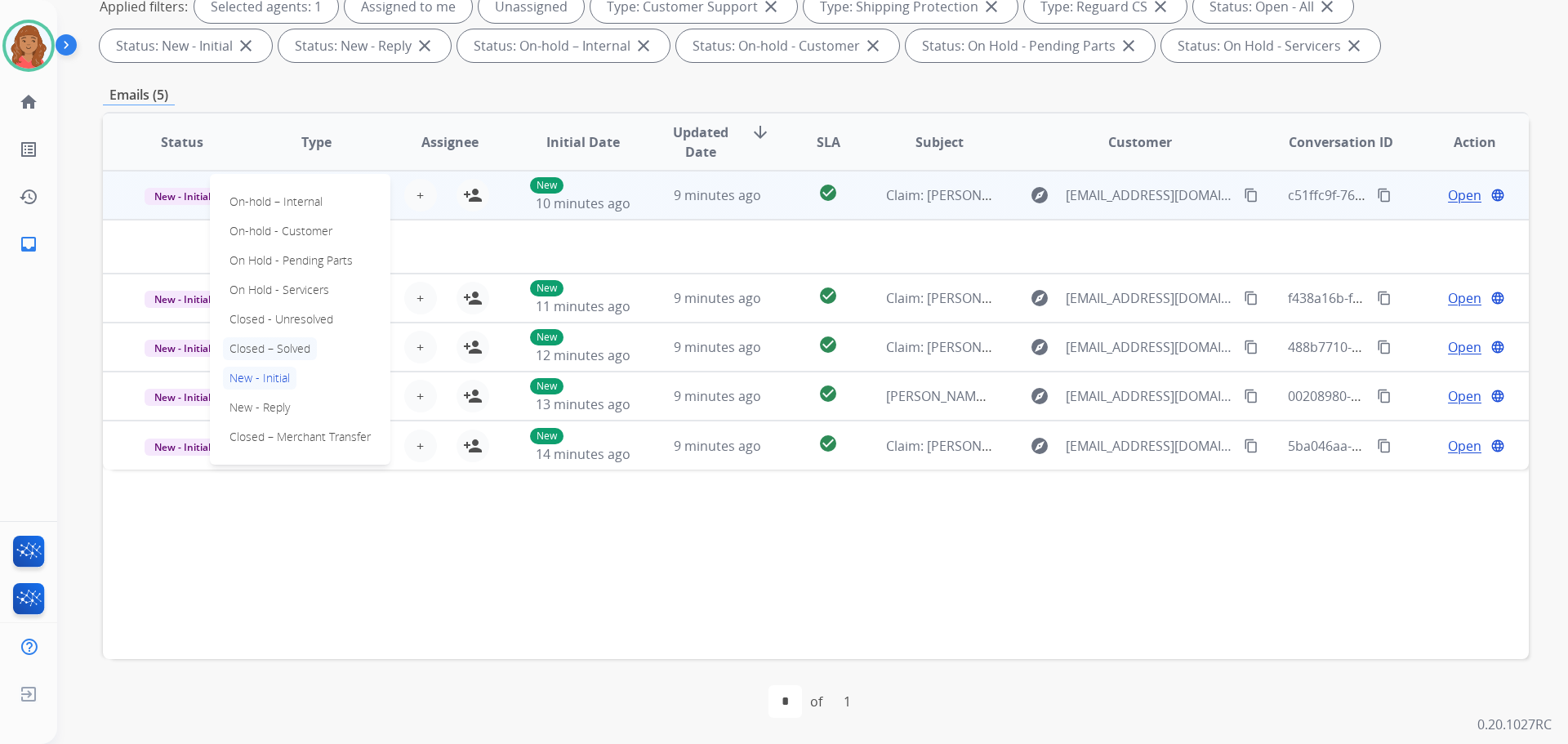
click at [259, 342] on p "Closed – Solved" at bounding box center [270, 349] width 94 height 23
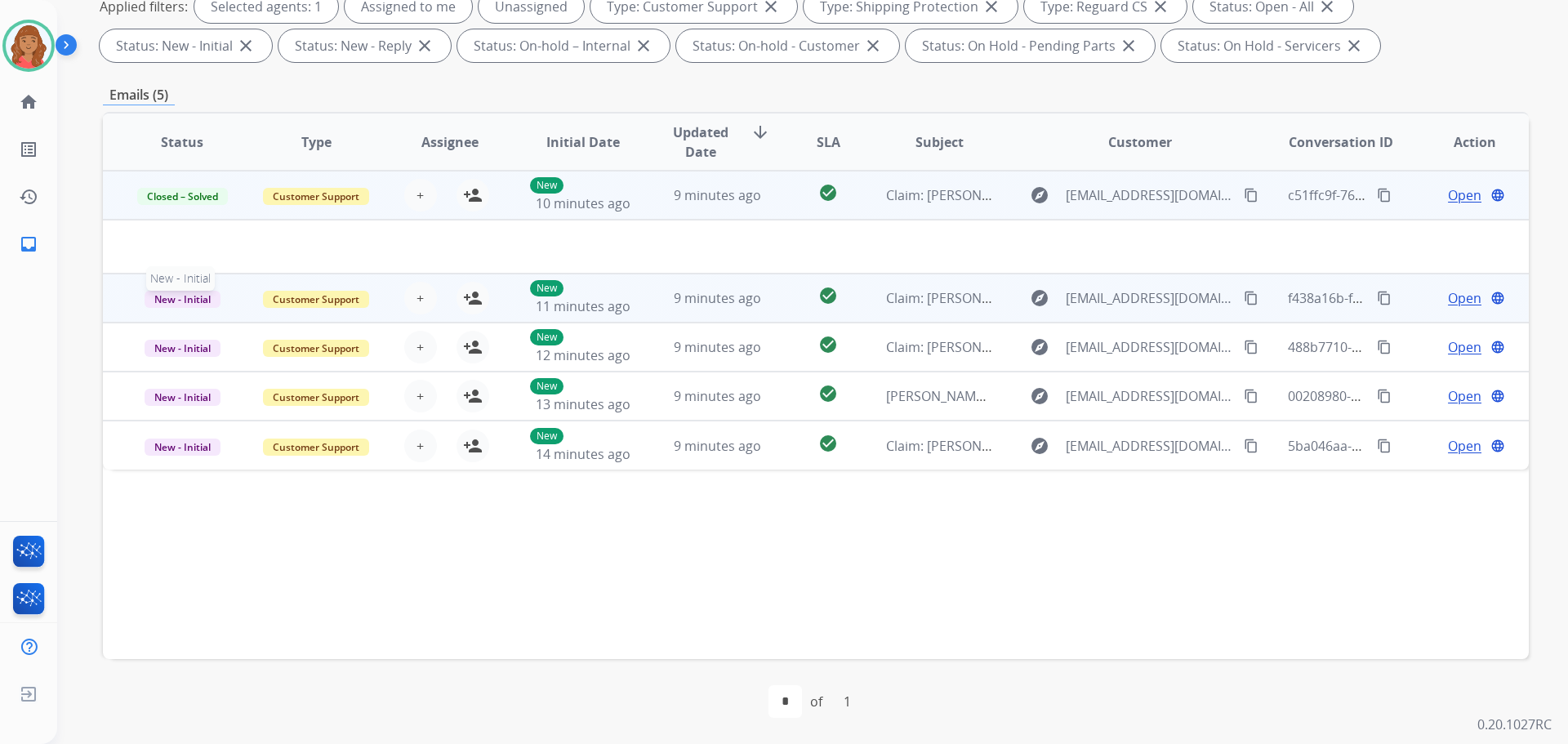
click at [211, 301] on span "New - Initial" at bounding box center [183, 299] width 76 height 17
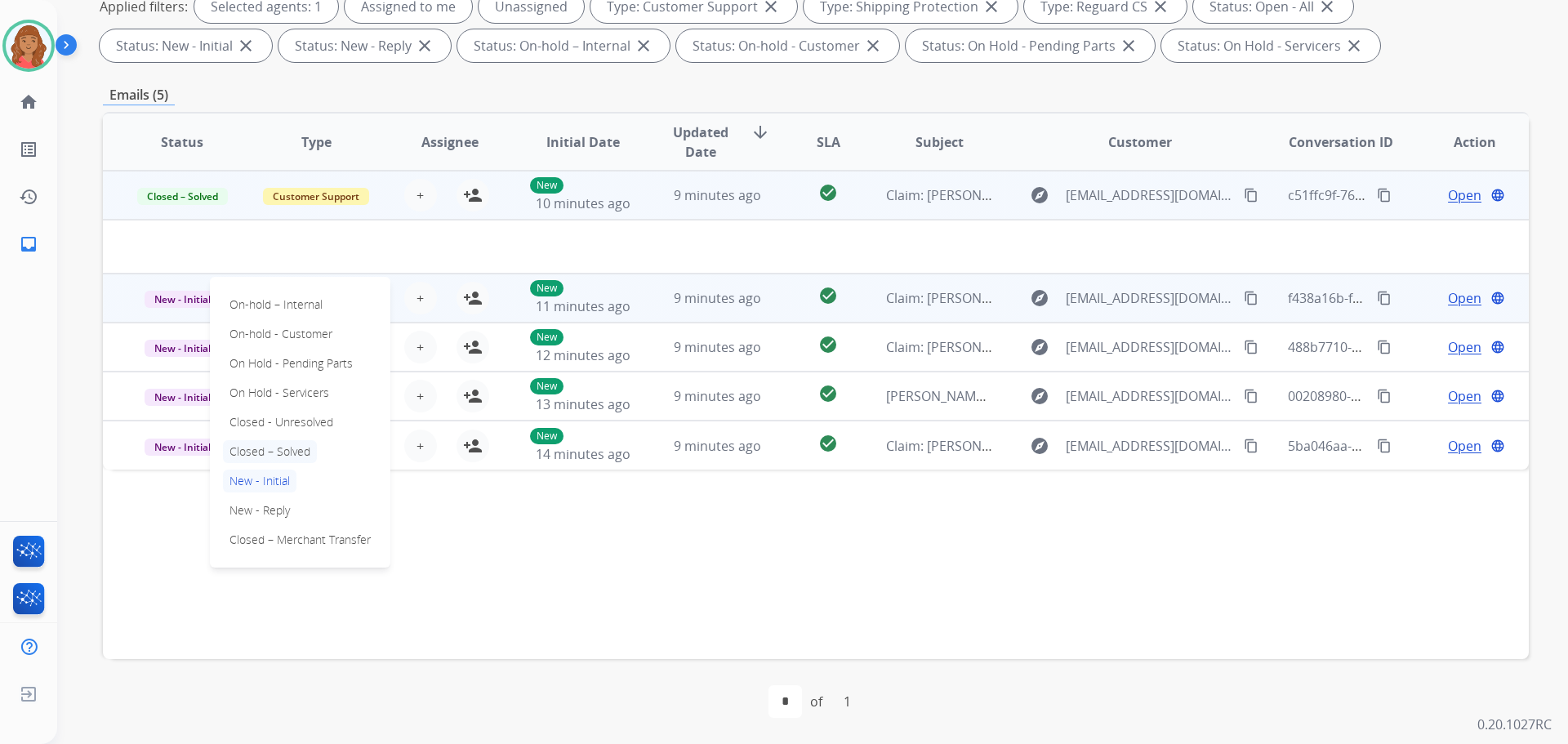
click at [271, 455] on p "Closed – Solved" at bounding box center [270, 452] width 94 height 23
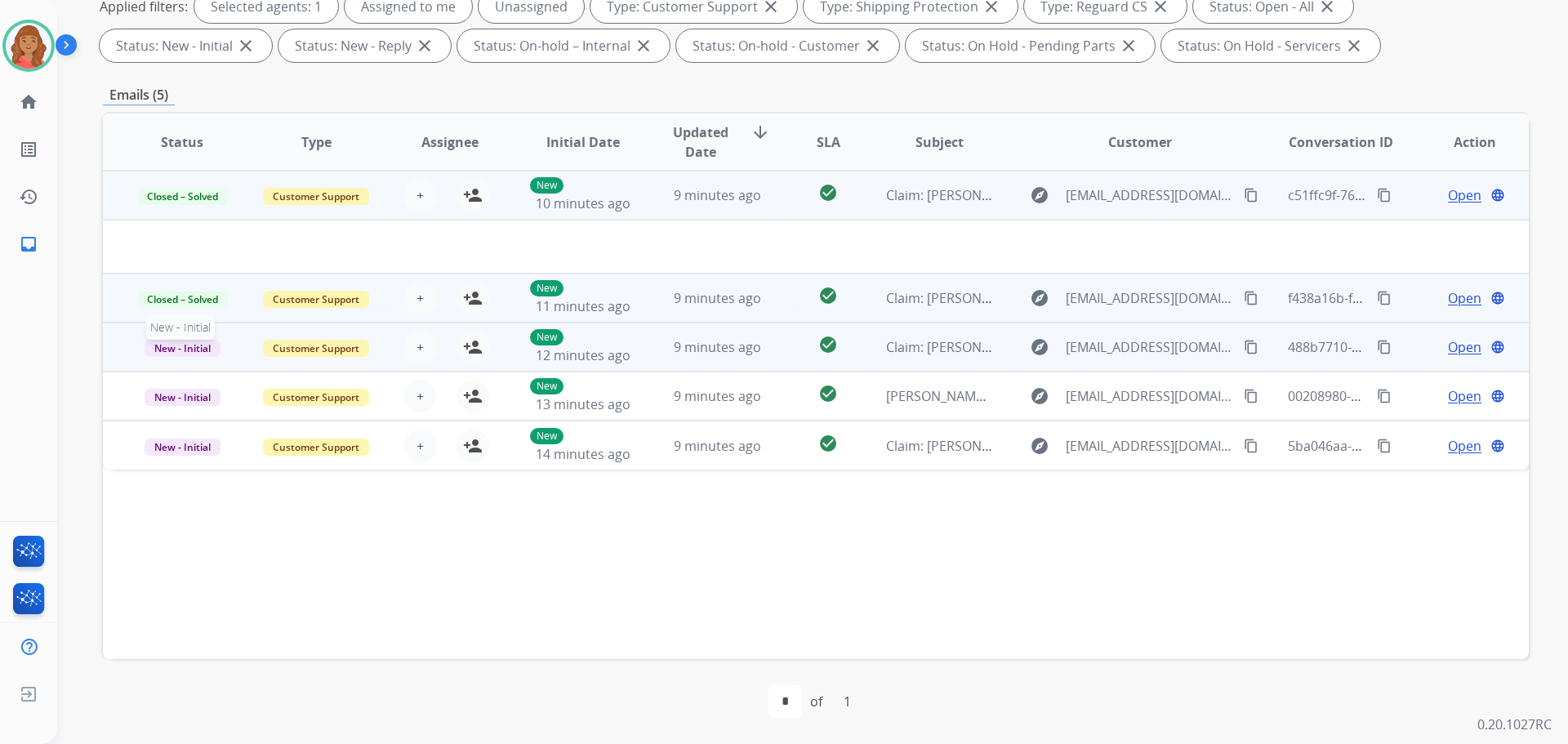
click at [205, 342] on span "New - Initial" at bounding box center [183, 348] width 76 height 17
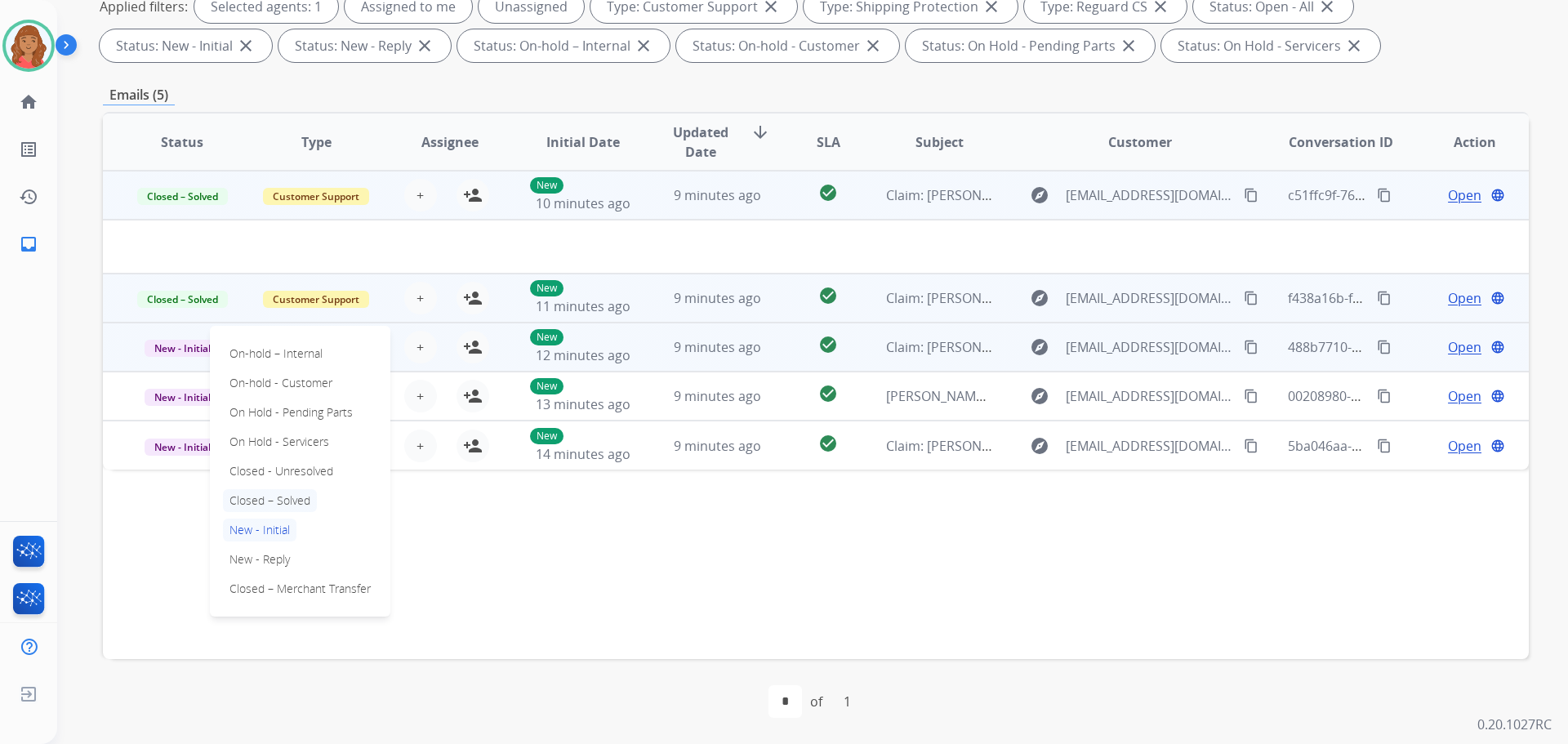
click at [260, 505] on p "Closed – Solved" at bounding box center [270, 501] width 94 height 23
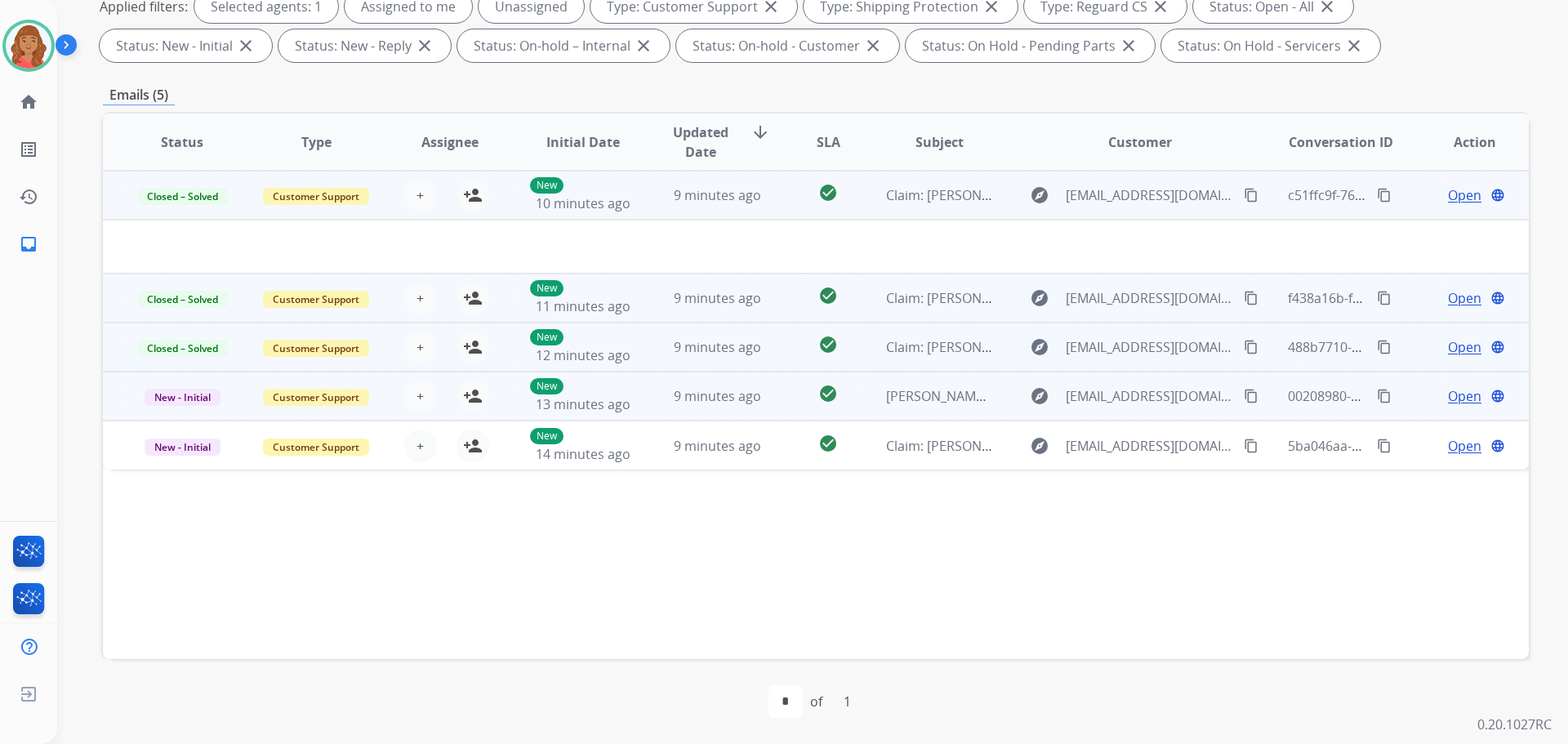
click at [198, 388] on p "New - Initial" at bounding box center [182, 396] width 107 height 20
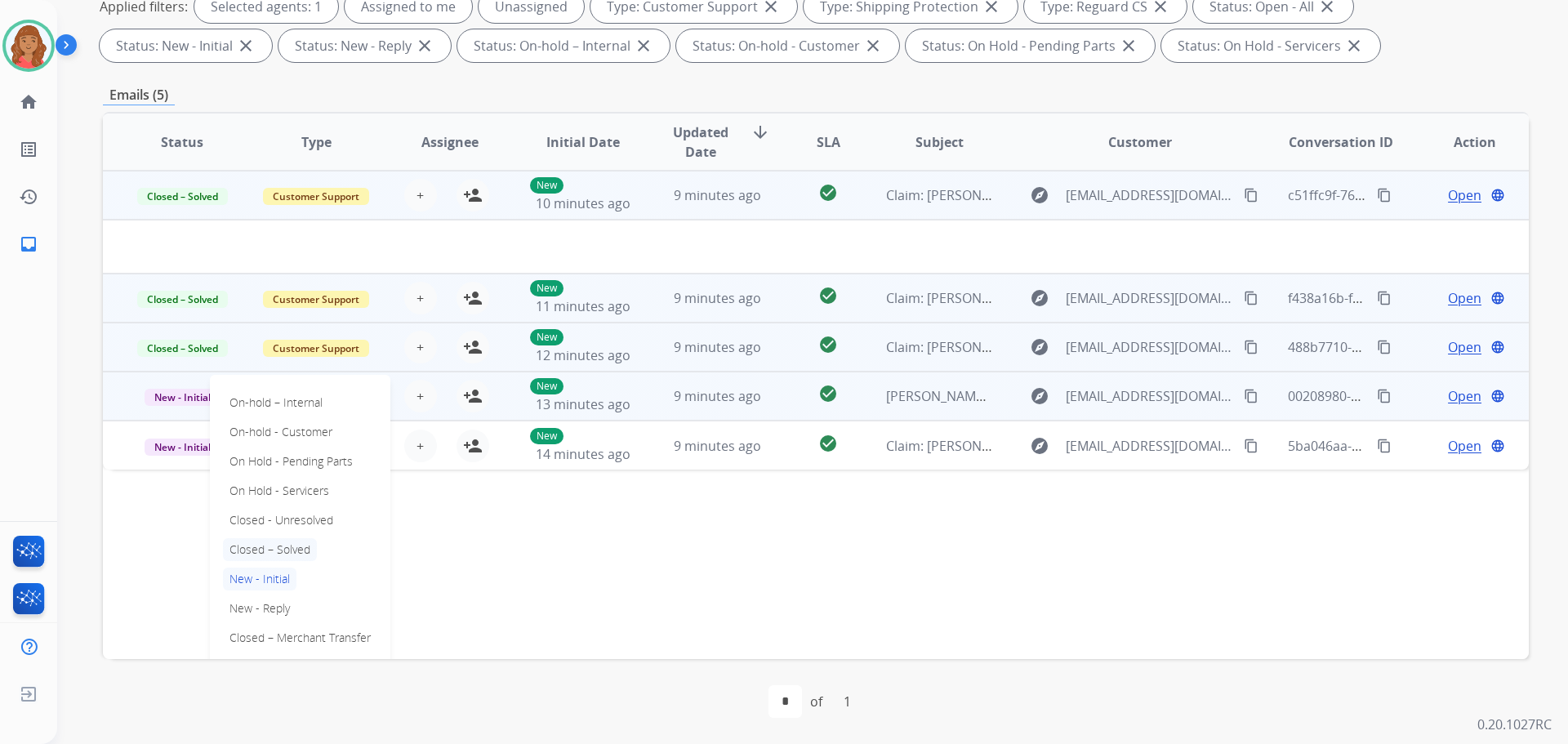
click at [256, 543] on p "Closed – Solved" at bounding box center [270, 550] width 94 height 23
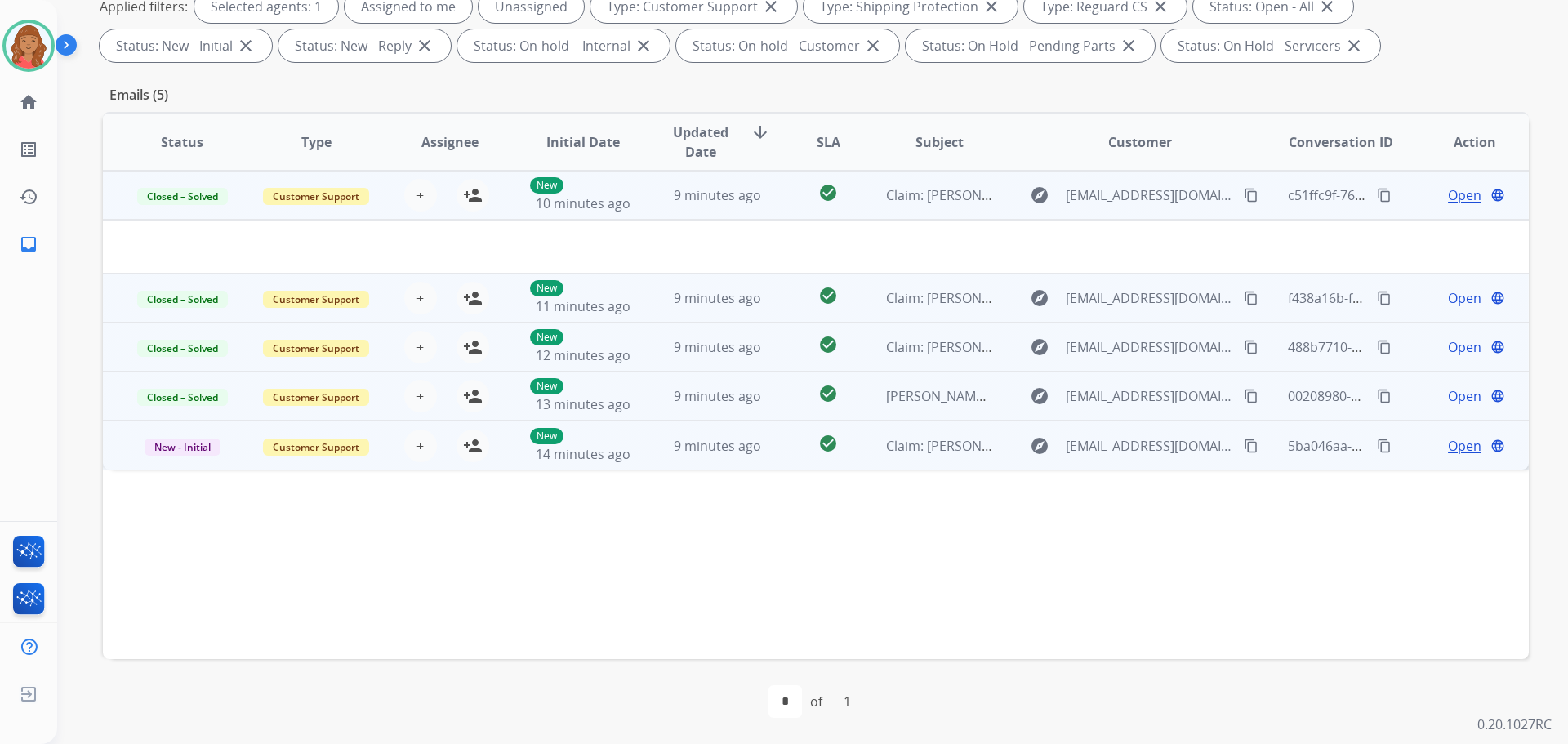
click at [206, 453] on span "New - Initial" at bounding box center [183, 447] width 76 height 17
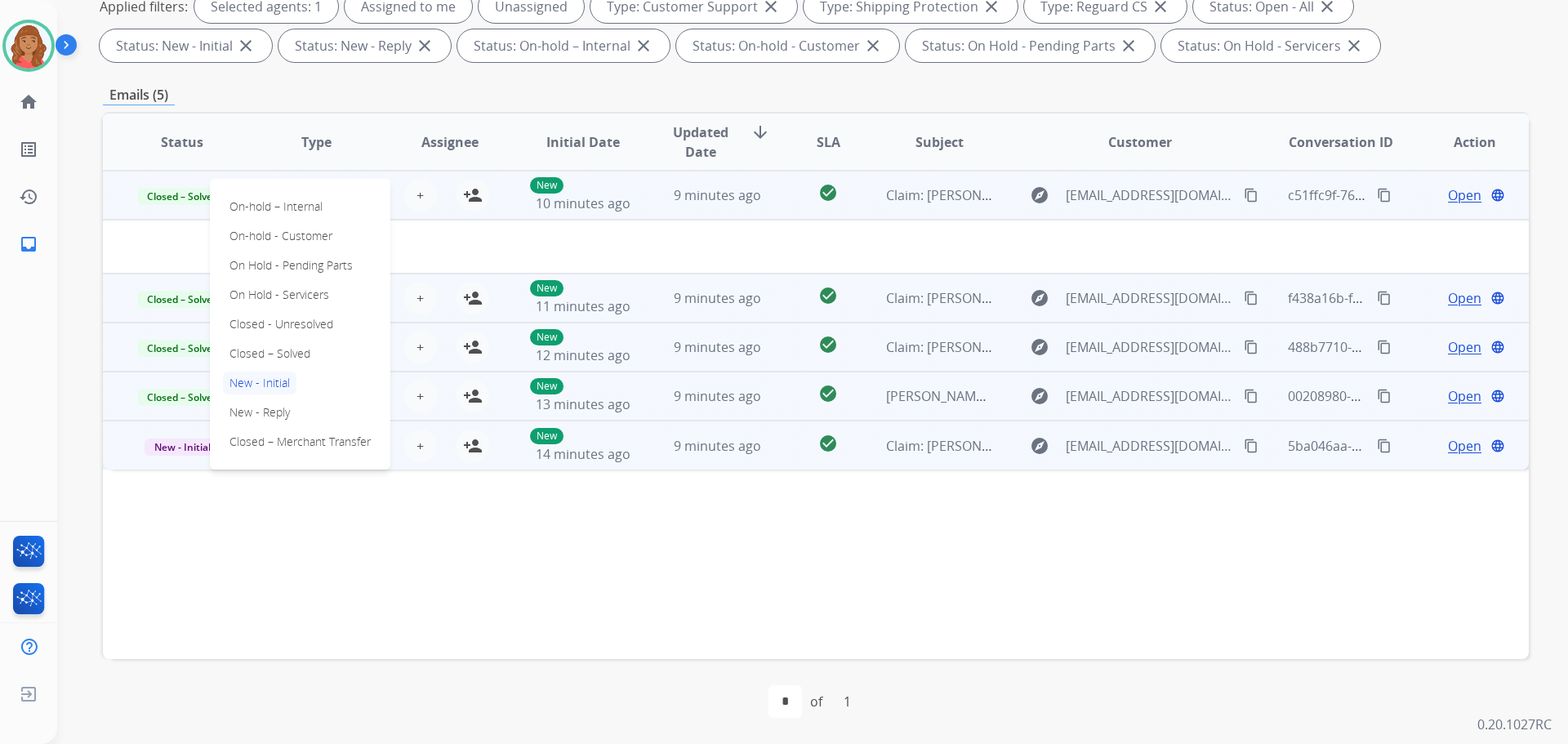
click at [249, 352] on p "Closed – Solved" at bounding box center [270, 353] width 94 height 23
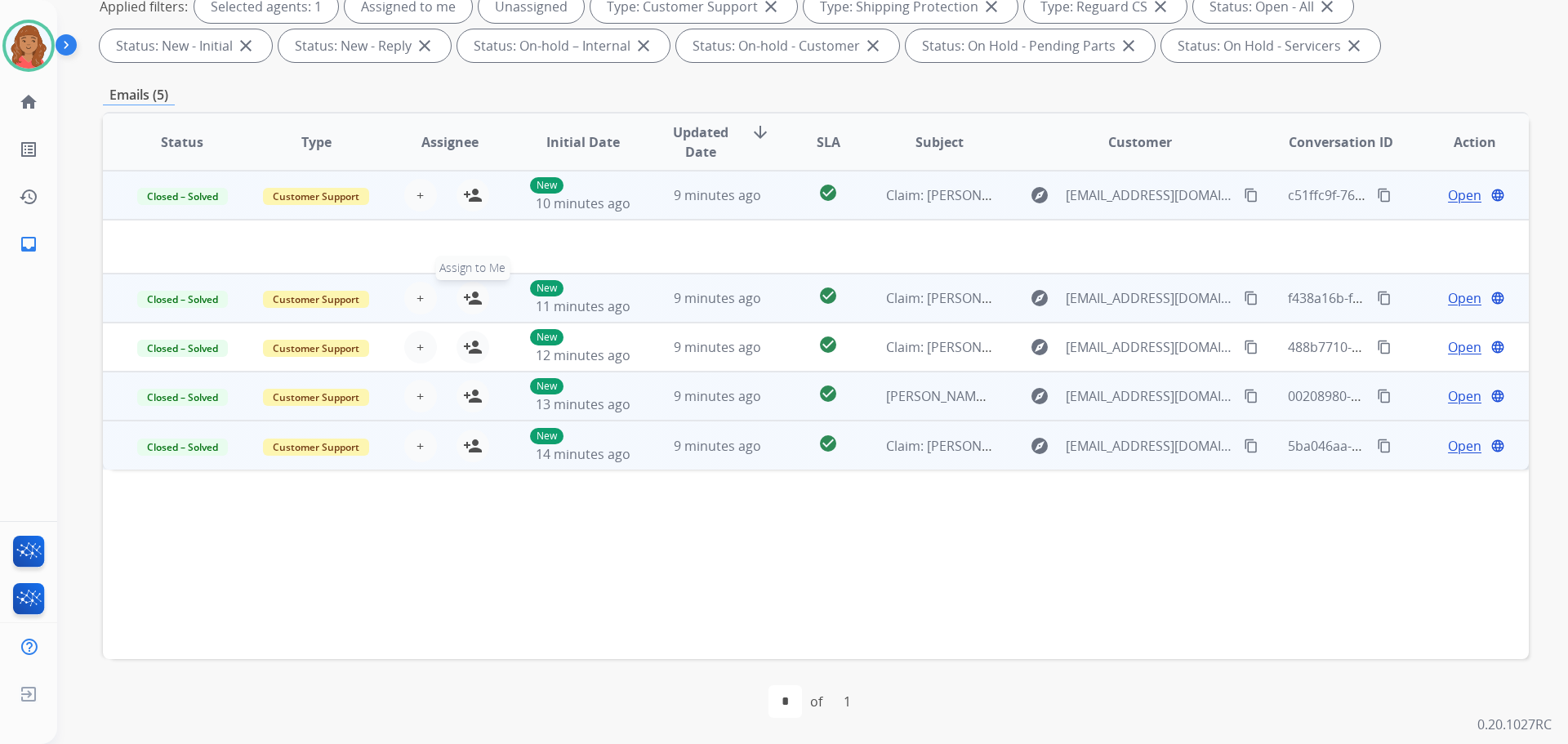
click at [474, 301] on mat-icon "person_add" at bounding box center [473, 298] width 20 height 20
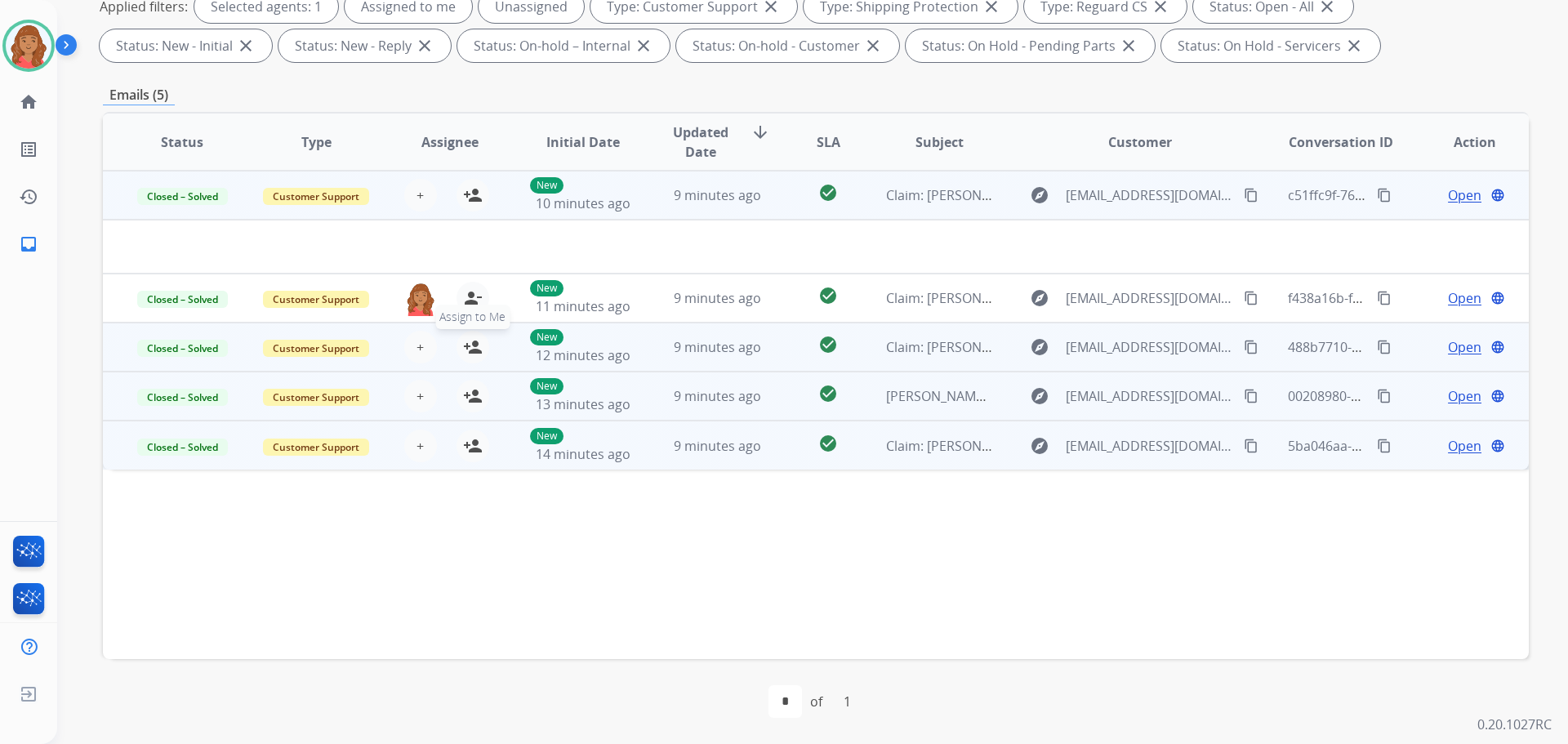
click at [471, 347] on mat-icon "person_add" at bounding box center [473, 347] width 20 height 20
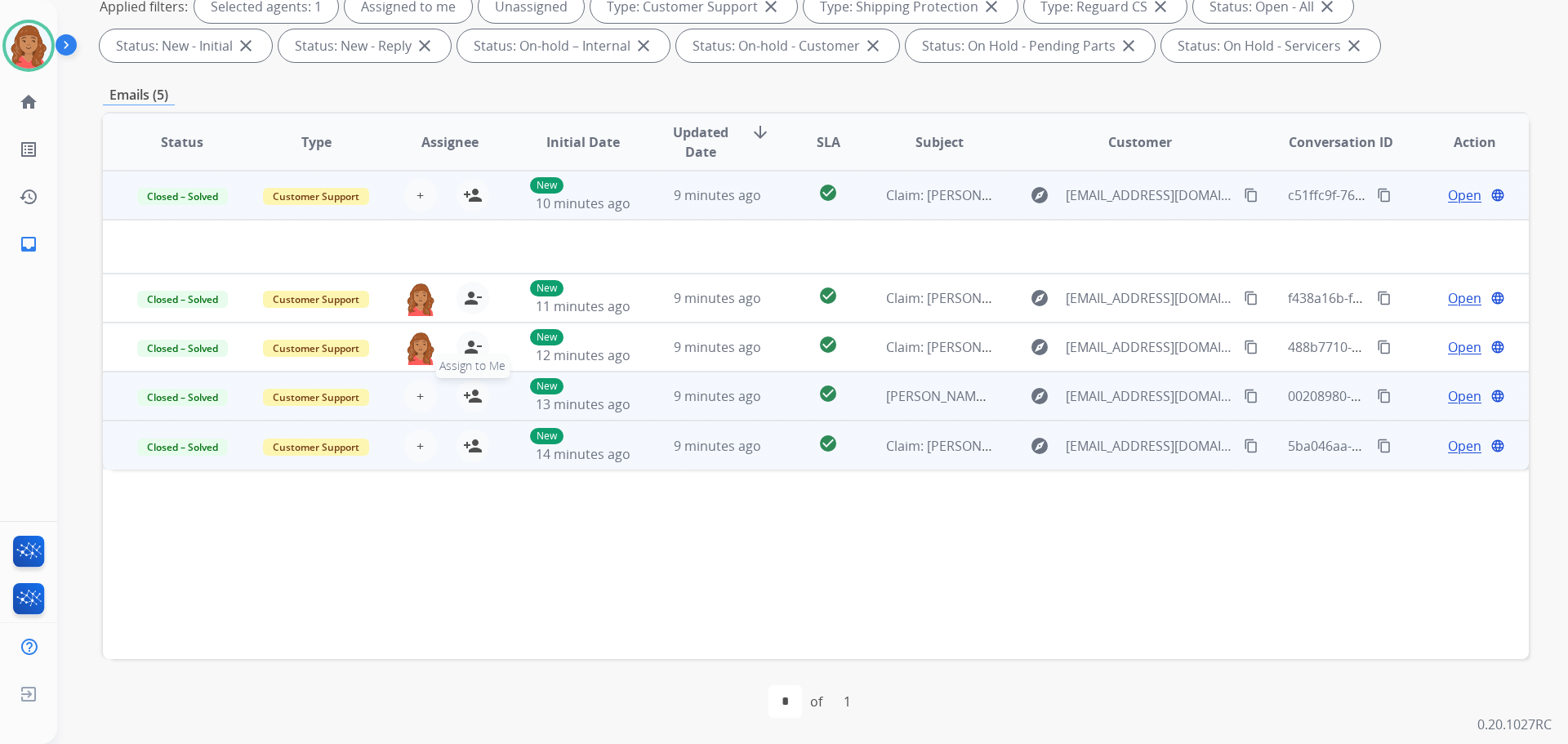
drag, startPoint x: 467, startPoint y: 397, endPoint x: 469, endPoint y: 421, distance: 24.1
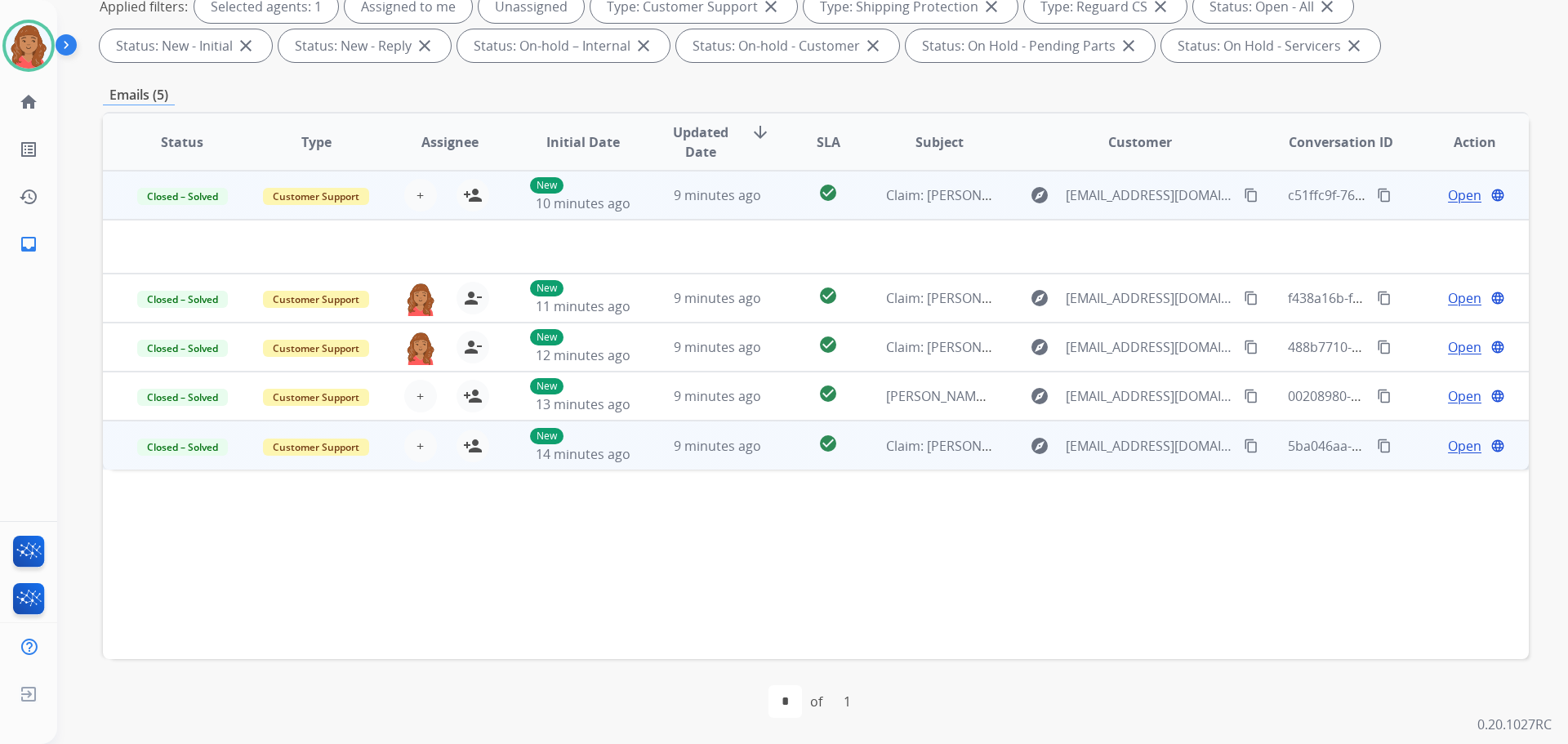
click at [467, 398] on mat-icon "person_add" at bounding box center [473, 396] width 20 height 20
click at [474, 461] on button "person_add Assign to Me" at bounding box center [472, 446] width 33 height 33
drag, startPoint x: 475, startPoint y: 196, endPoint x: 485, endPoint y: 211, distance: 18.0
click at [479, 198] on mat-icon "person_add" at bounding box center [473, 195] width 20 height 20
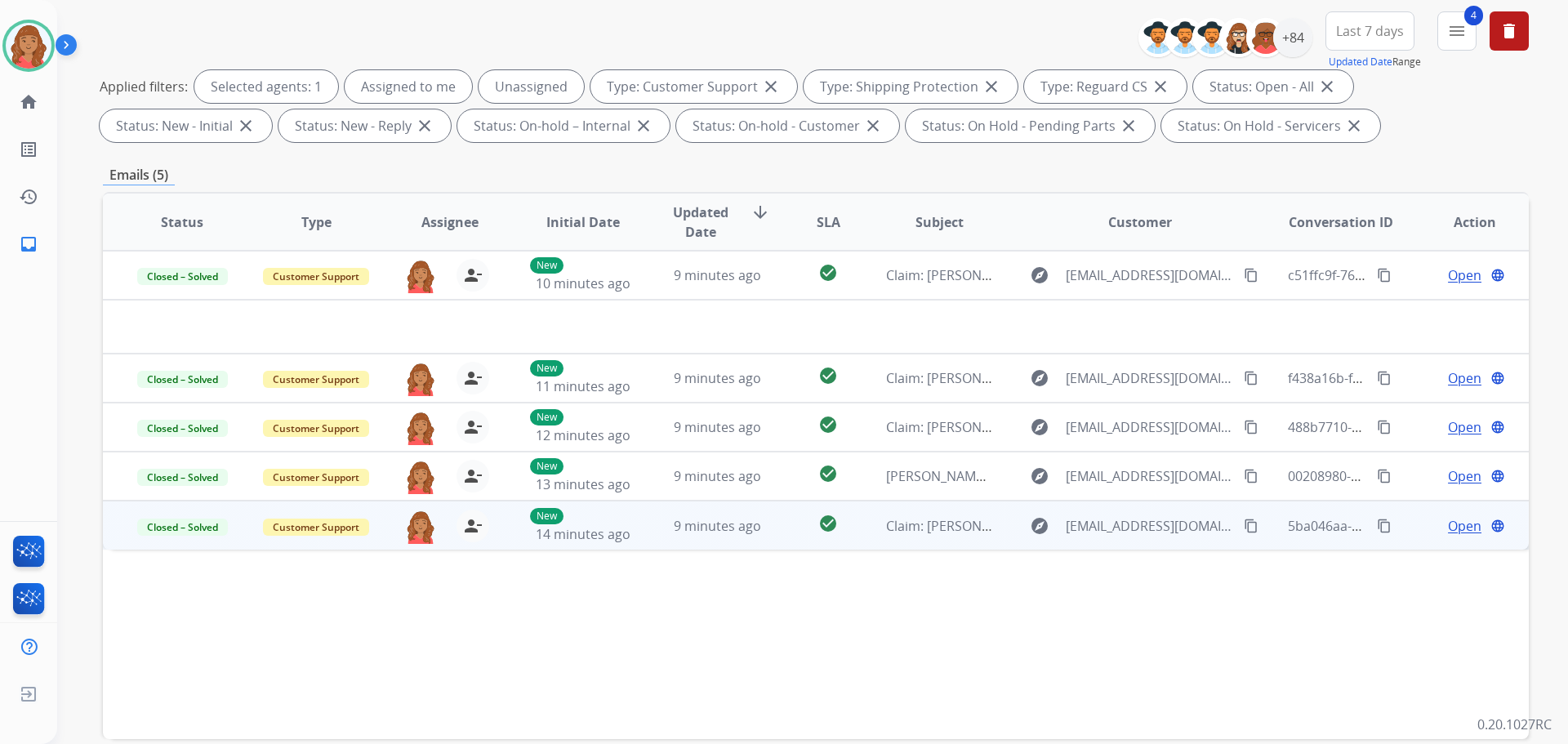
scroll to position [0, 0]
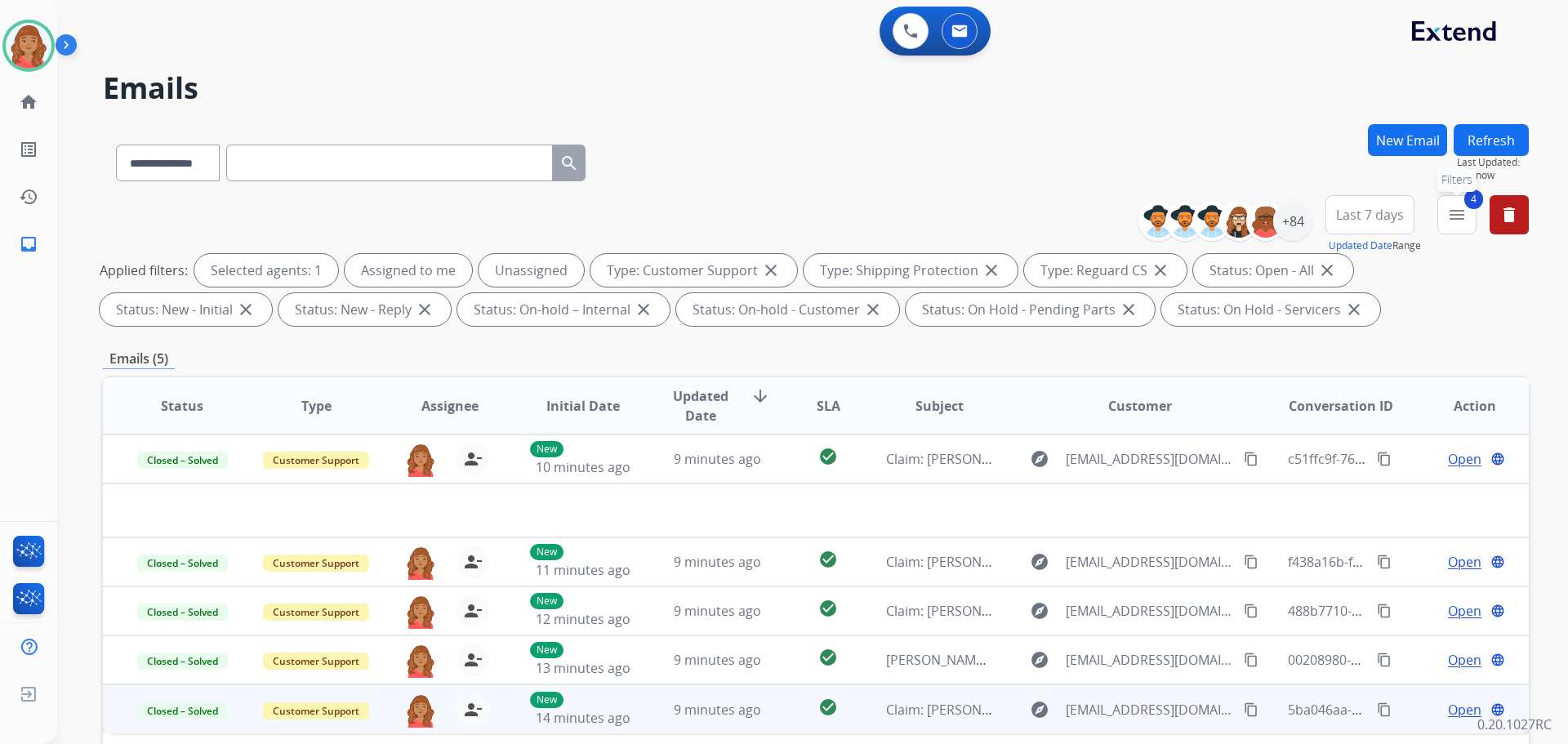
click at [1452, 211] on mat-icon "menu" at bounding box center [1457, 215] width 20 height 20
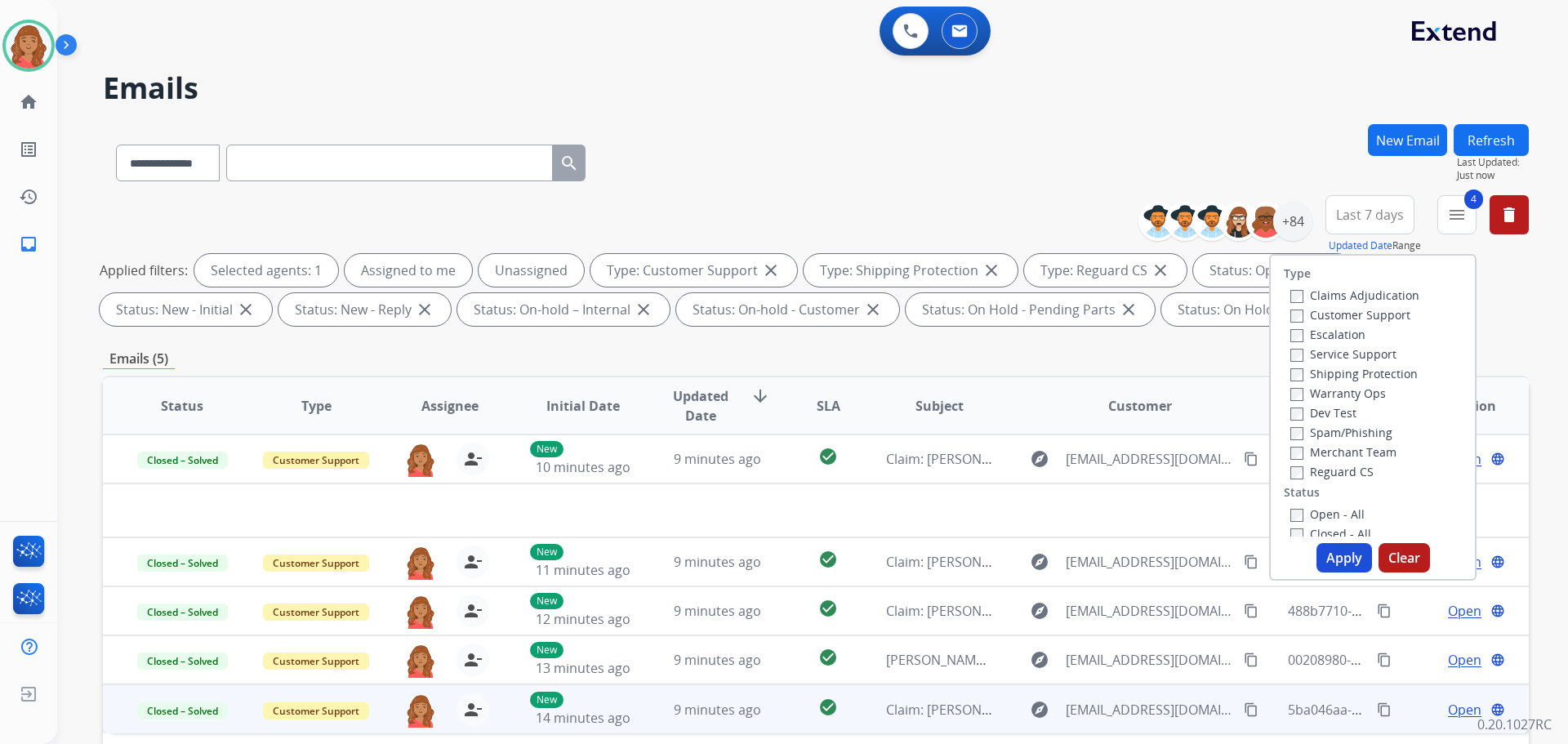
click at [1337, 565] on button "Apply" at bounding box center [1344, 558] width 56 height 29
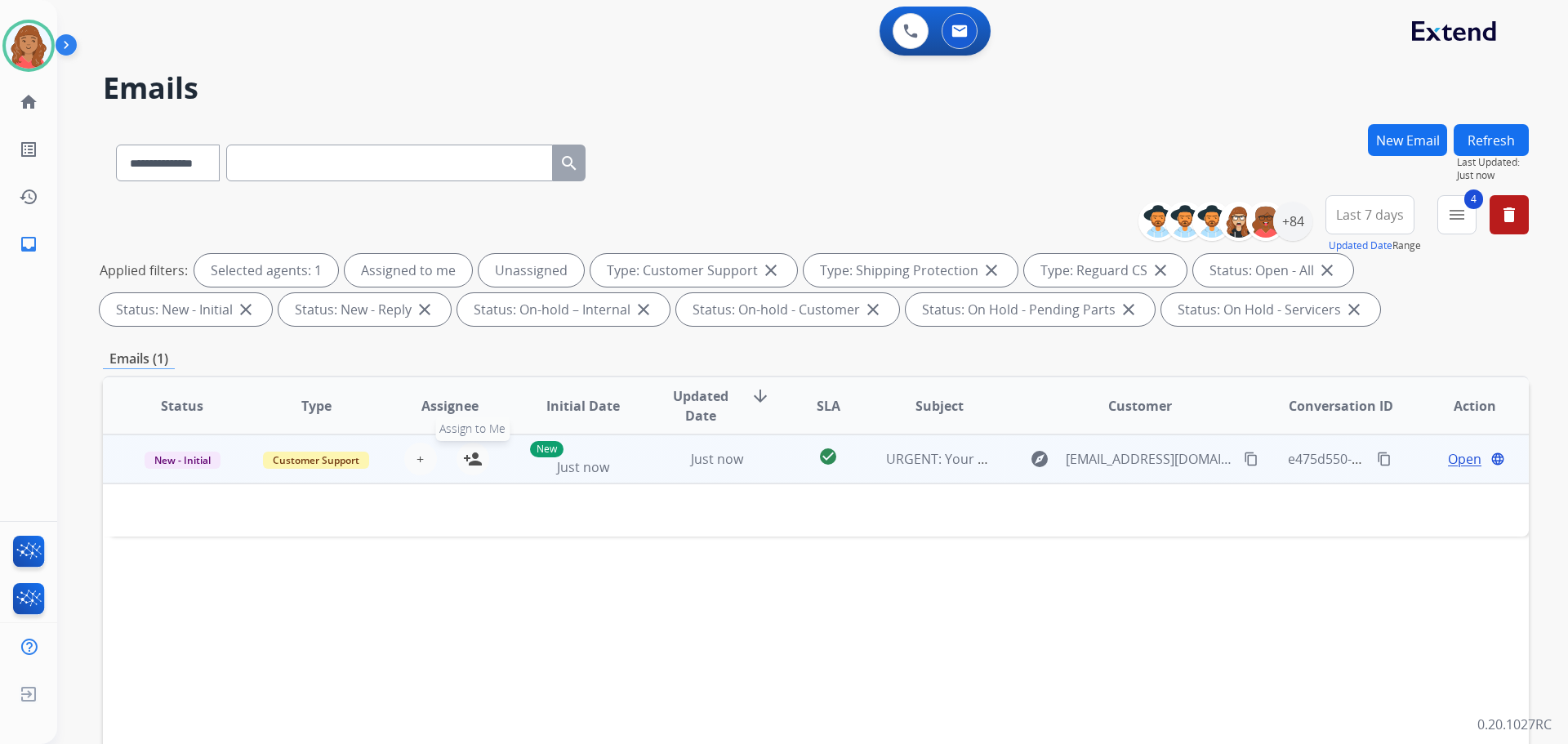
click at [464, 450] on mat-icon "person_add" at bounding box center [473, 459] width 20 height 20
click at [659, 475] on td "Just now" at bounding box center [705, 458] width 134 height 49
click at [646, 471] on td "Just now" at bounding box center [705, 458] width 134 height 49
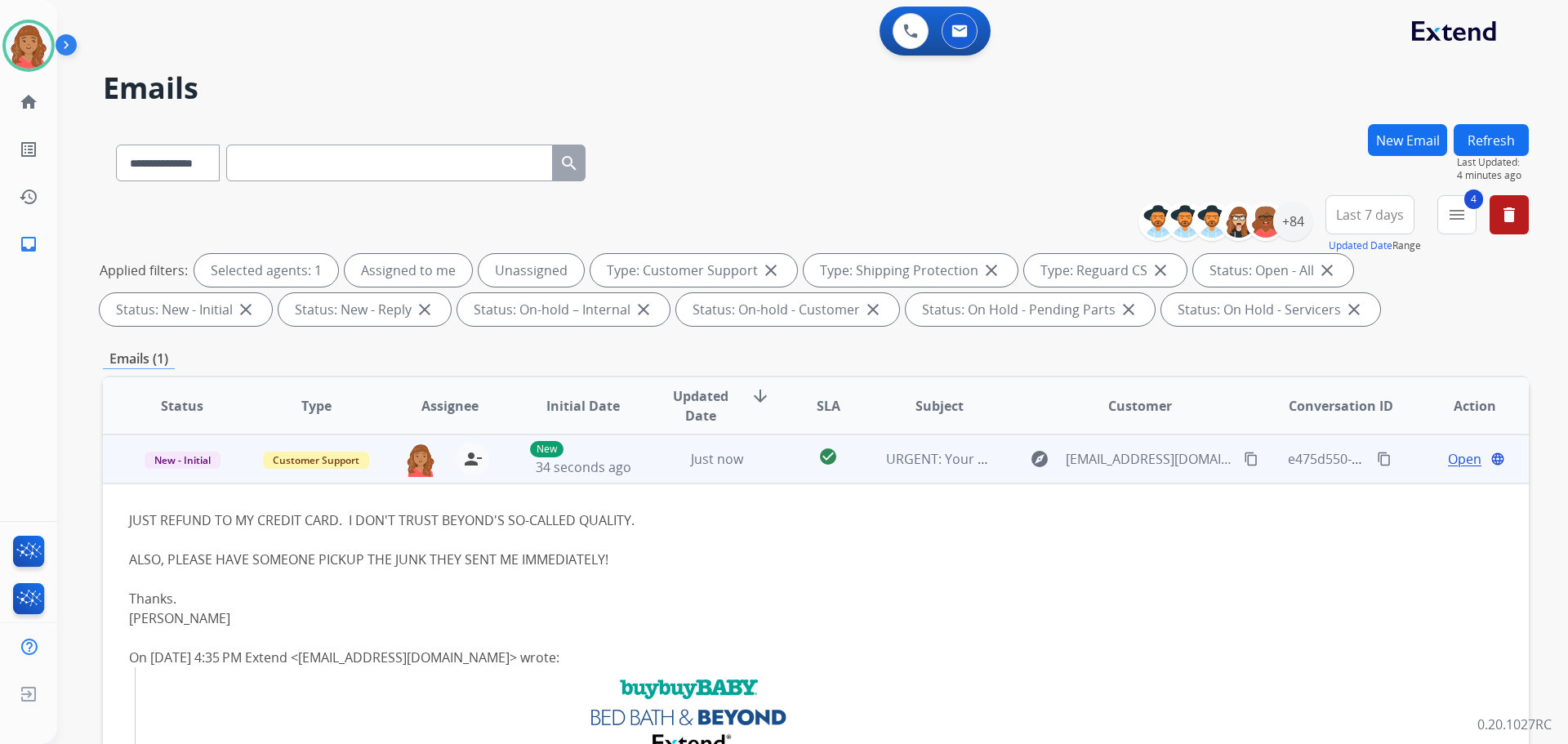
click at [1455, 457] on span "Open" at bounding box center [1465, 459] width 34 height 20
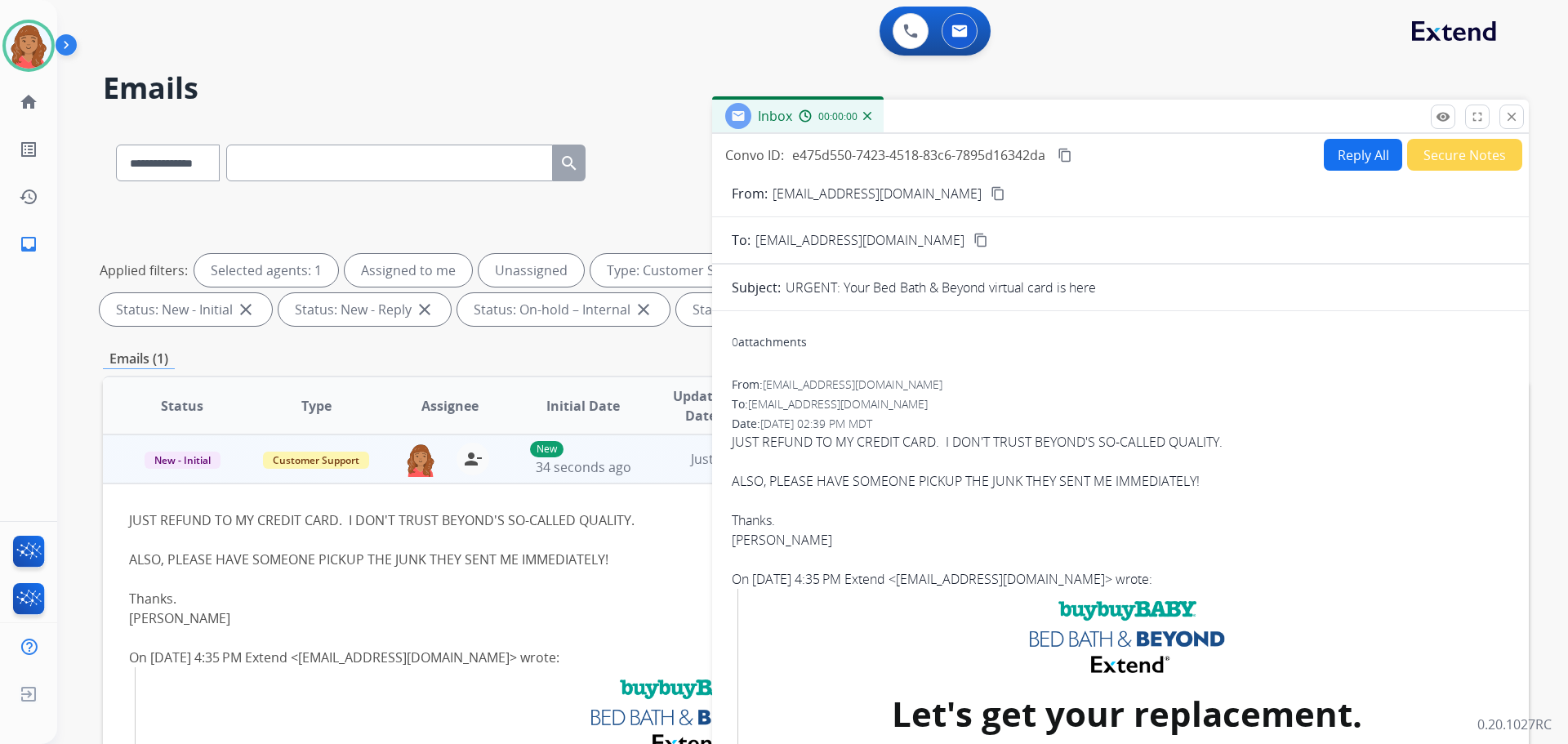
click at [1338, 148] on button "Reply All" at bounding box center [1363, 154] width 78 height 32
select select "**********"
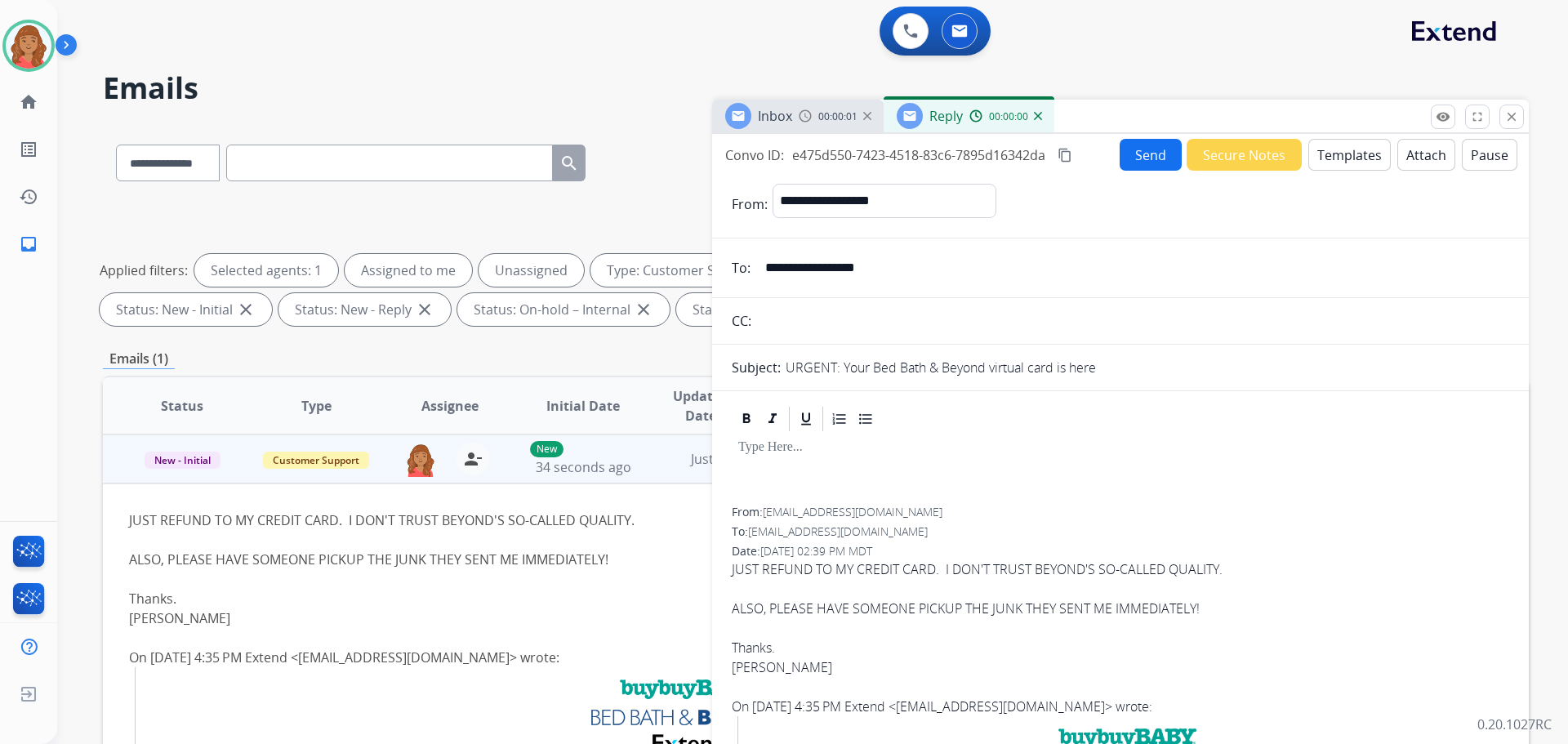
click at [1358, 155] on button "Templates" at bounding box center [1350, 154] width 83 height 32
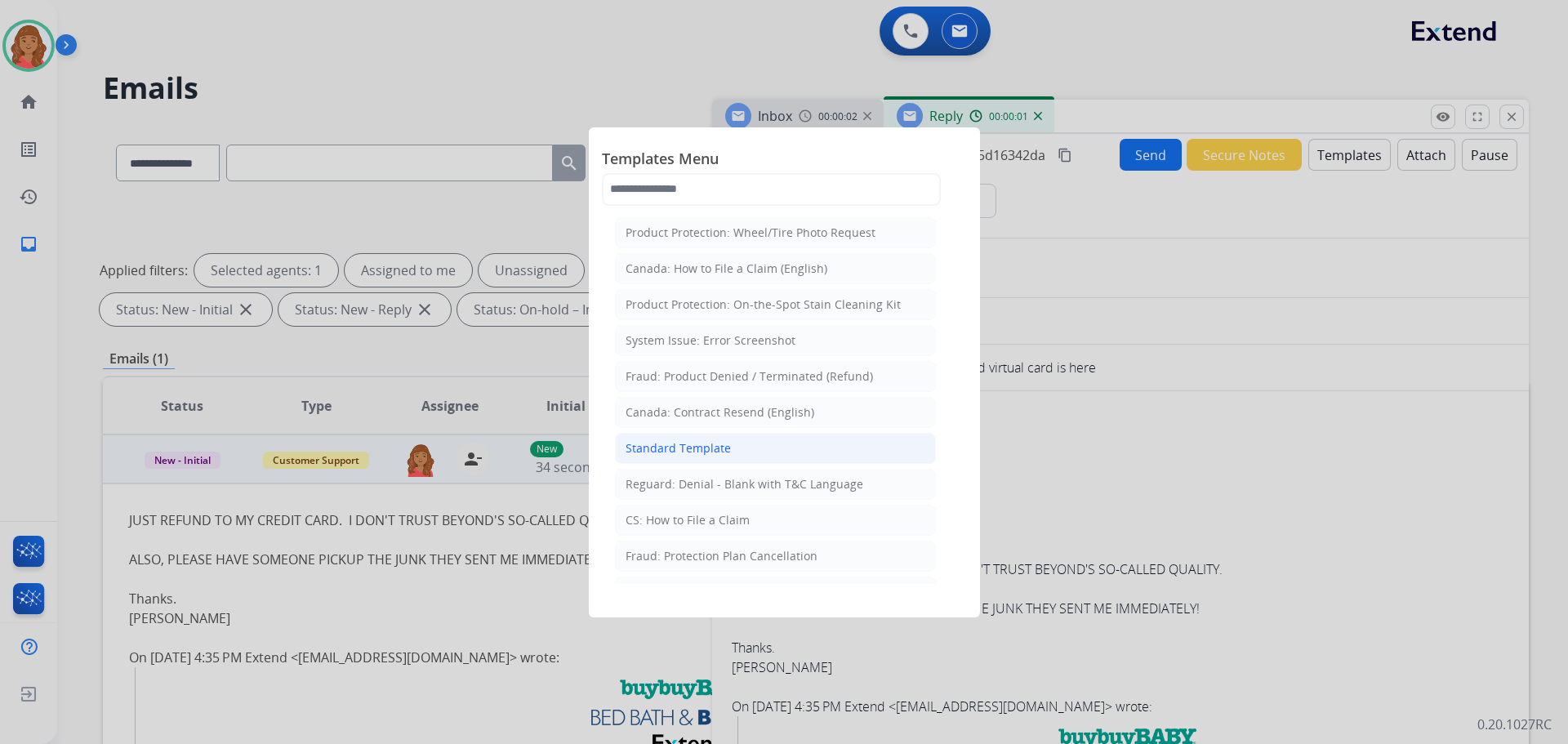
click at [679, 452] on div "Standard Template" at bounding box center [678, 448] width 106 height 16
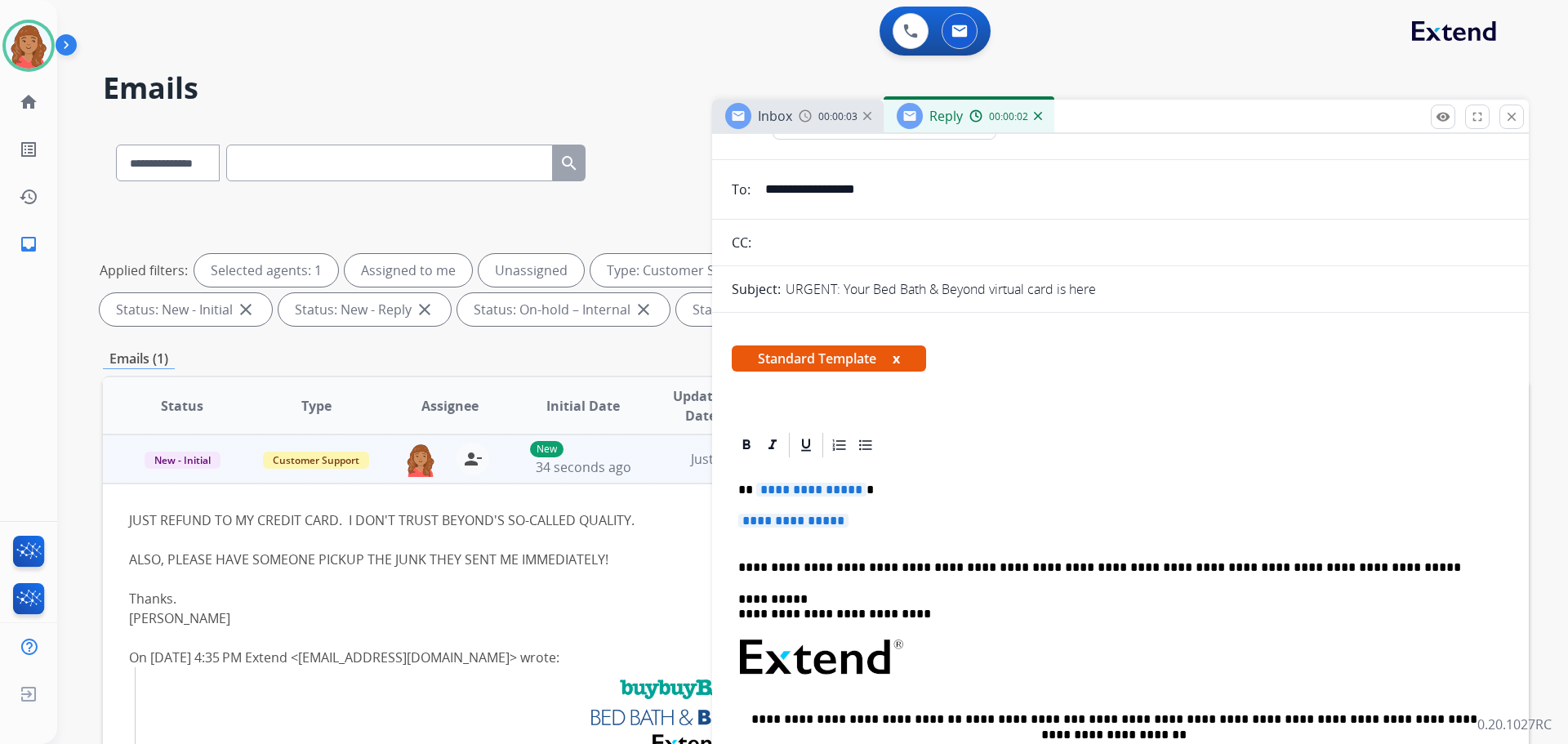
scroll to position [245, 0]
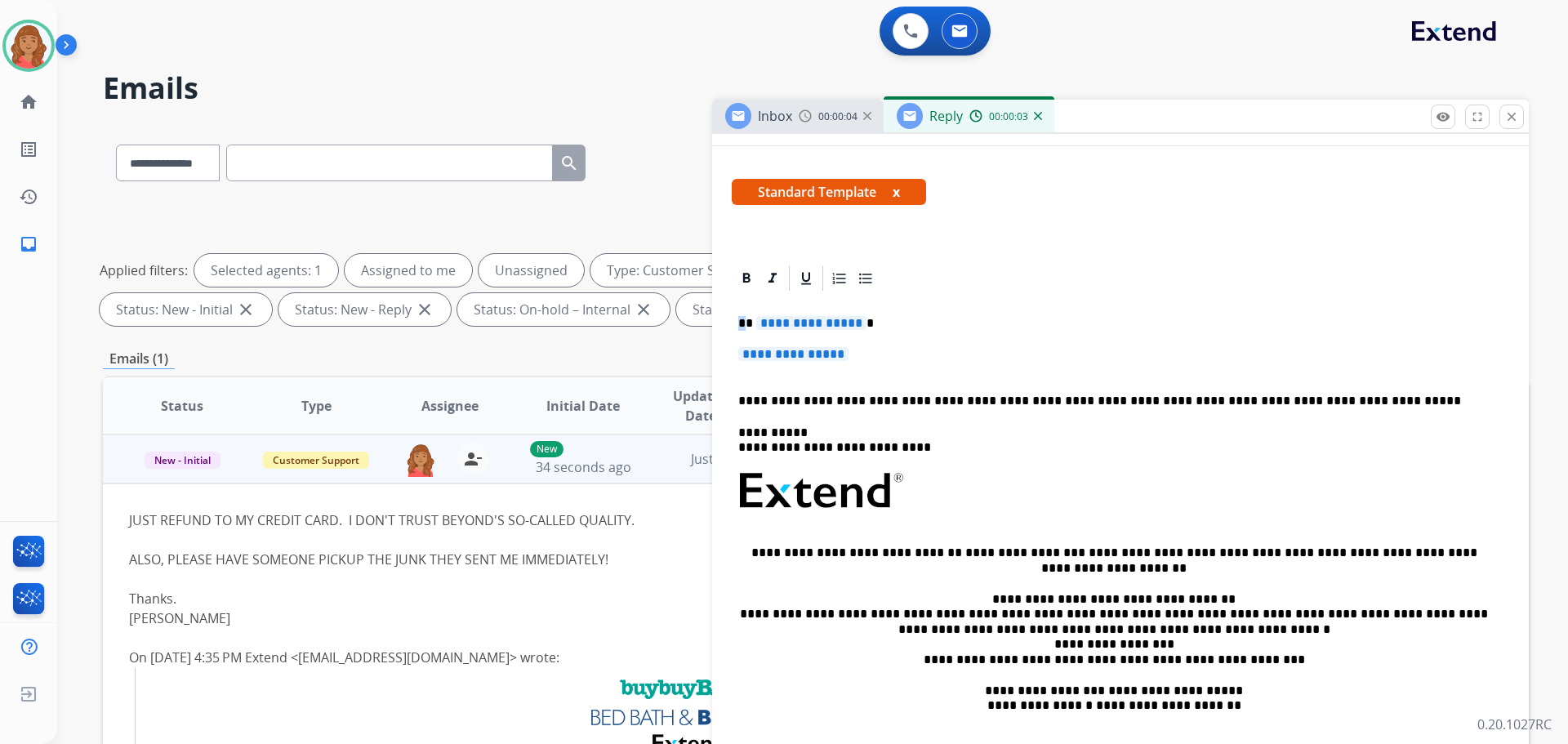
drag, startPoint x: 852, startPoint y: 362, endPoint x: 843, endPoint y: 358, distance: 9.8
click at [733, 317] on div "**********" at bounding box center [1121, 529] width 778 height 473
click at [868, 366] on p "**********" at bounding box center [1121, 362] width 764 height 30
drag, startPoint x: 869, startPoint y: 364, endPoint x: 740, endPoint y: 321, distance: 136.0
click at [736, 317] on div "**********" at bounding box center [1121, 529] width 778 height 473
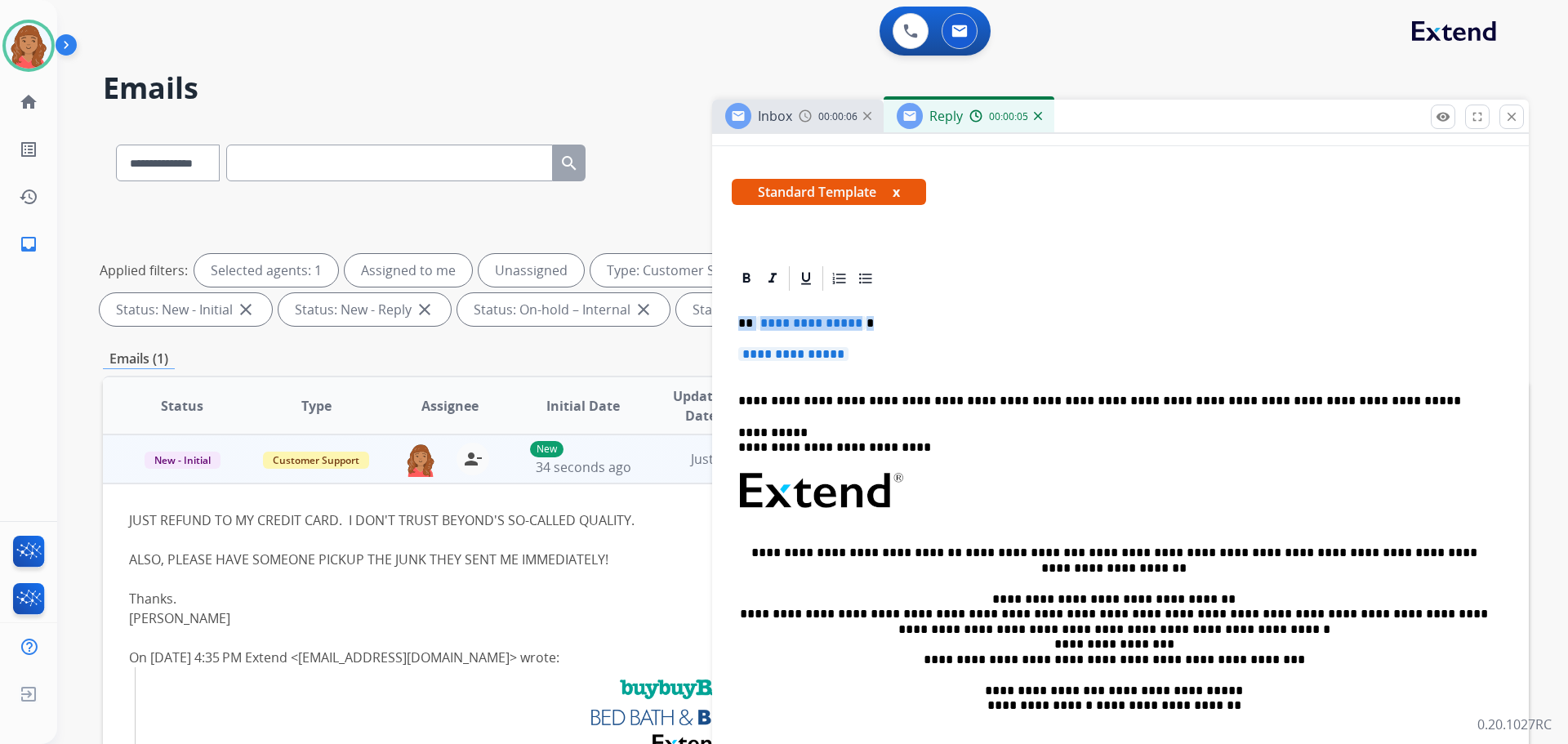
click at [744, 322] on p "**********" at bounding box center [1114, 323] width 751 height 15
click at [733, 325] on div "**********" at bounding box center [1121, 529] width 778 height 473
drag, startPoint x: 750, startPoint y: 326, endPoint x: 876, endPoint y: 366, distance: 132.2
click at [876, 366] on div "**********" at bounding box center [1121, 529] width 778 height 473
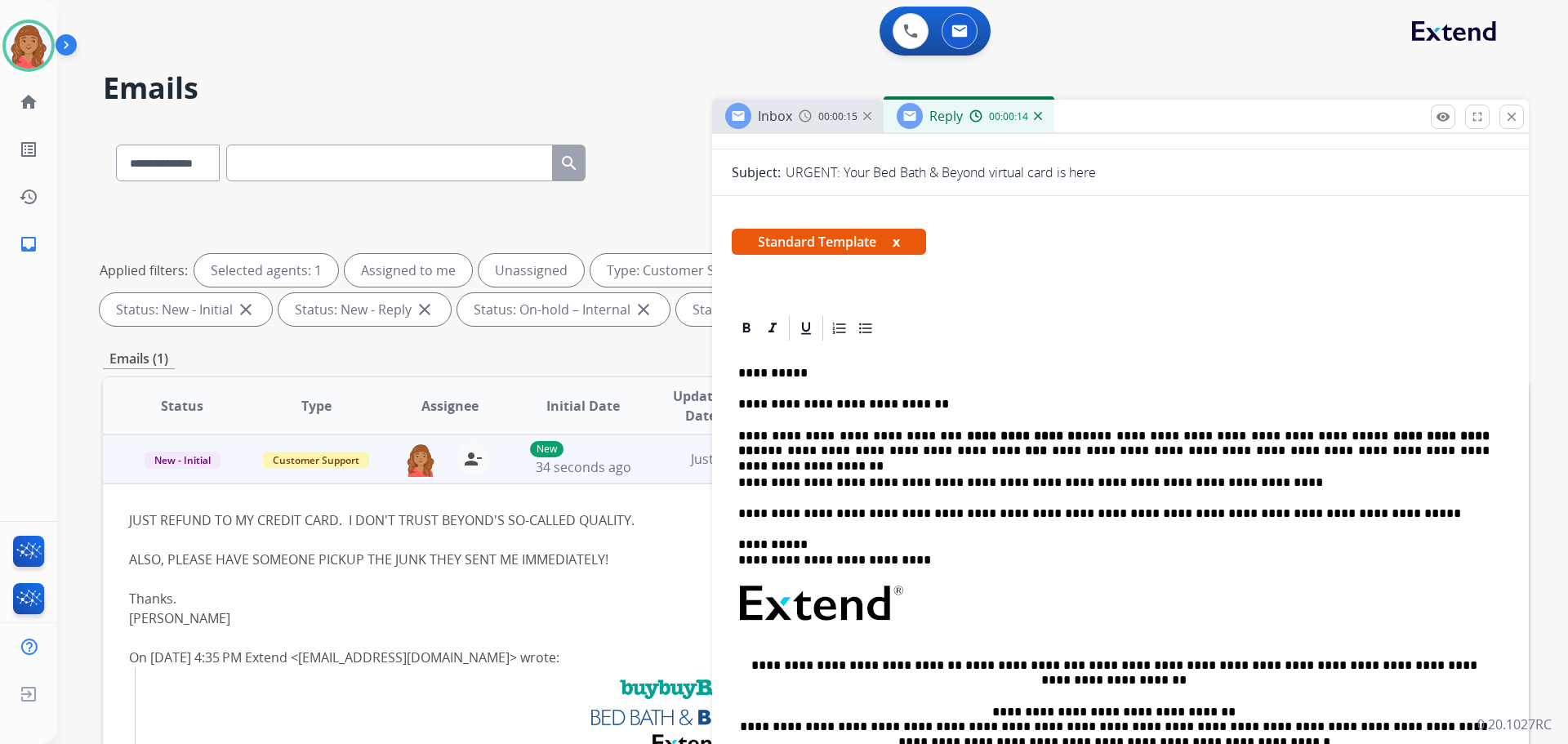
scroll to position [0, 0]
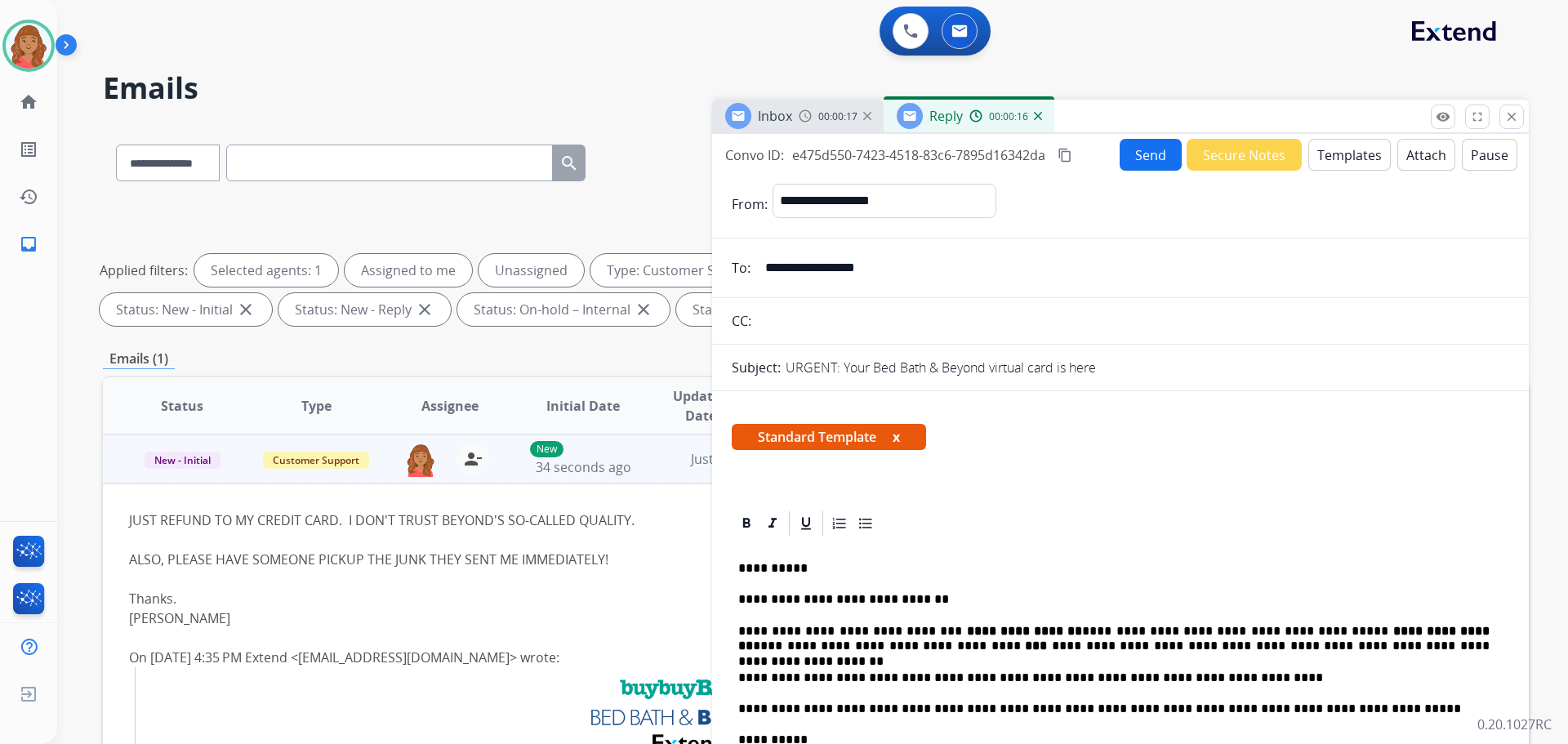
click at [1068, 154] on mat-icon "content_copy" at bounding box center [1065, 155] width 15 height 15
click at [1153, 153] on button "Send" at bounding box center [1151, 154] width 62 height 32
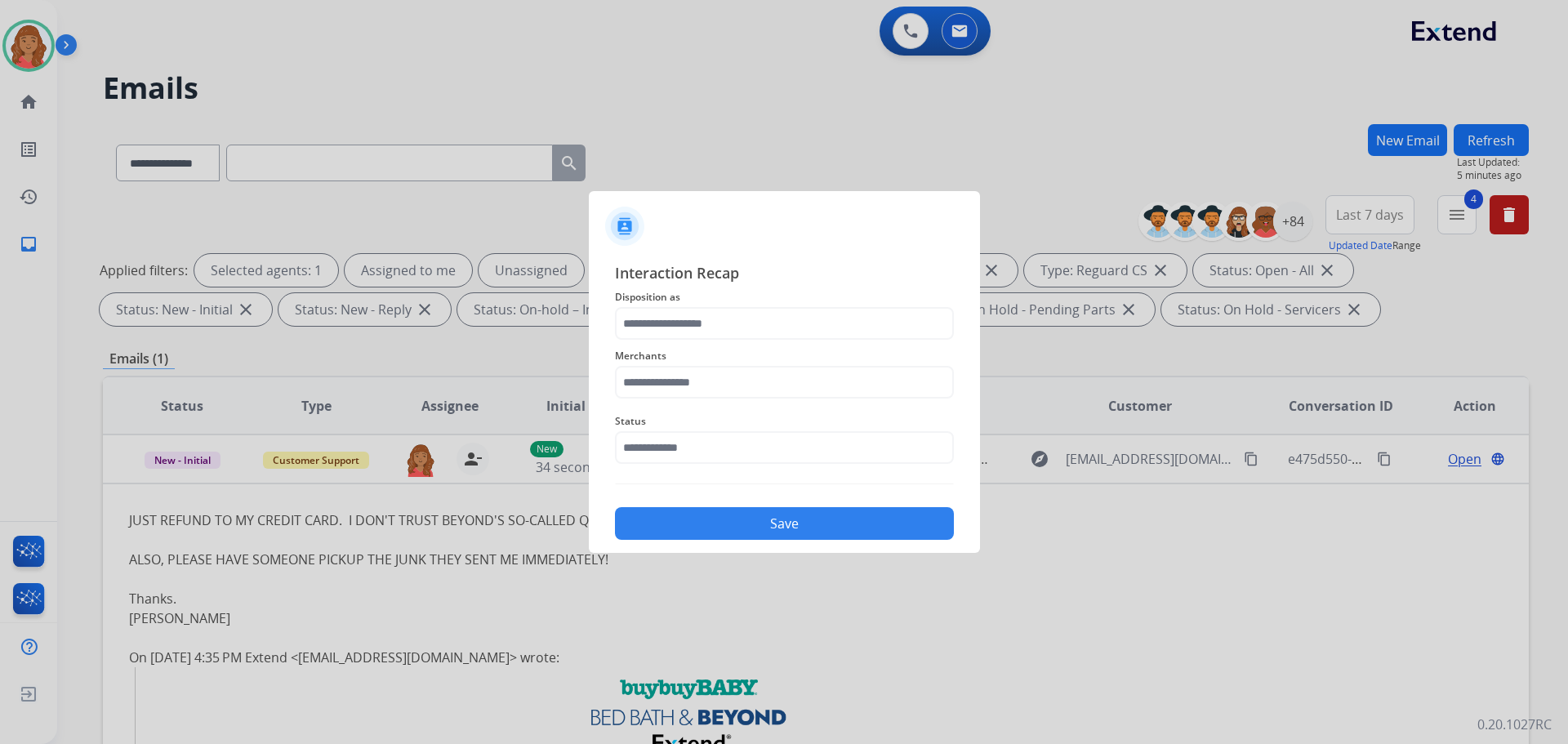
drag, startPoint x: 637, startPoint y: 265, endPoint x: 674, endPoint y: 325, distance: 70.5
click at [638, 265] on span "Interaction Recap" at bounding box center [785, 273] width 339 height 26
click at [672, 335] on input "text" at bounding box center [785, 323] width 339 height 33
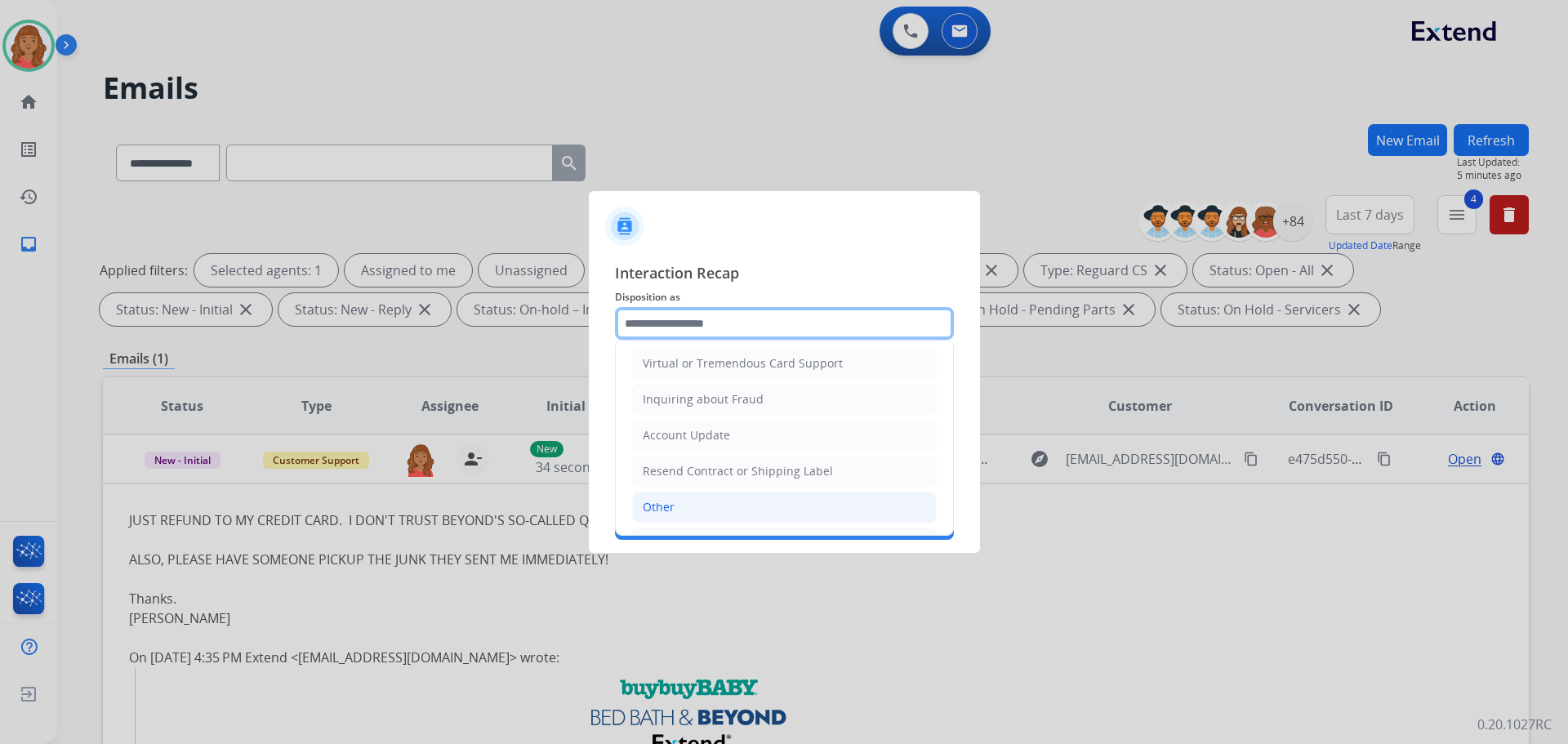
scroll to position [245, 0]
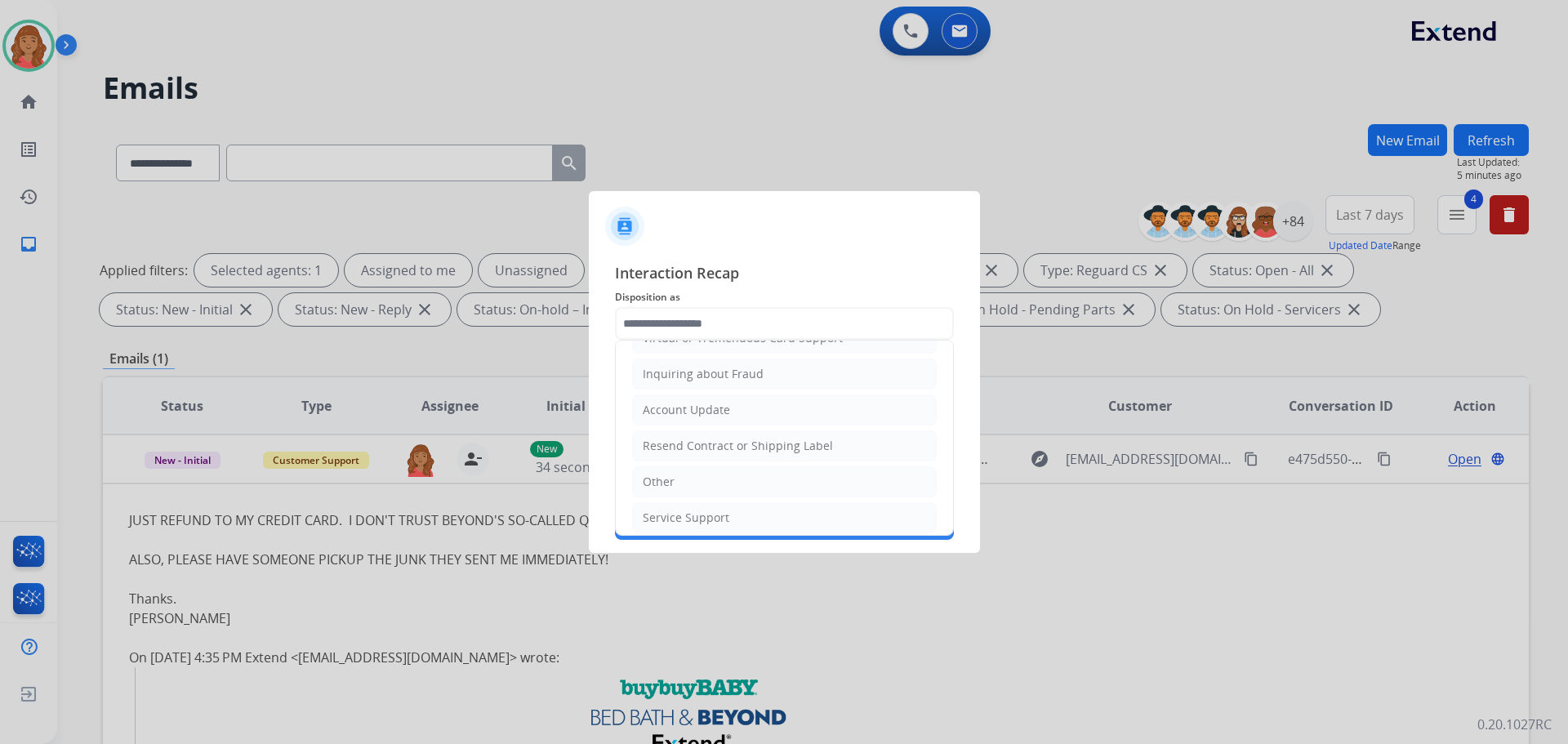
drag, startPoint x: 671, startPoint y: 475, endPoint x: 672, endPoint y: 439, distance: 36.0
click at [672, 473] on li "Other" at bounding box center [784, 481] width 305 height 31
type input "*****"
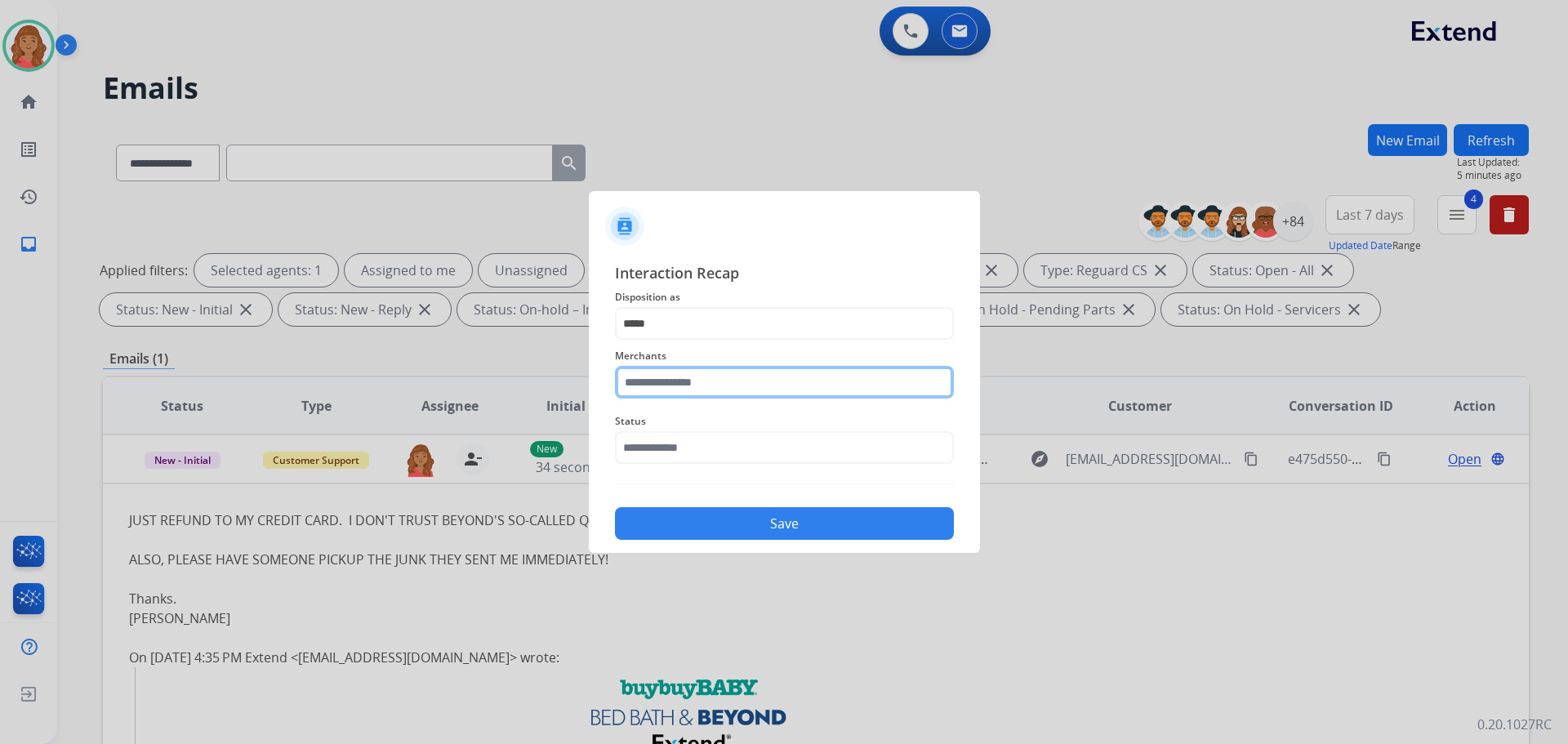
click at [679, 383] on input "text" at bounding box center [785, 382] width 339 height 33
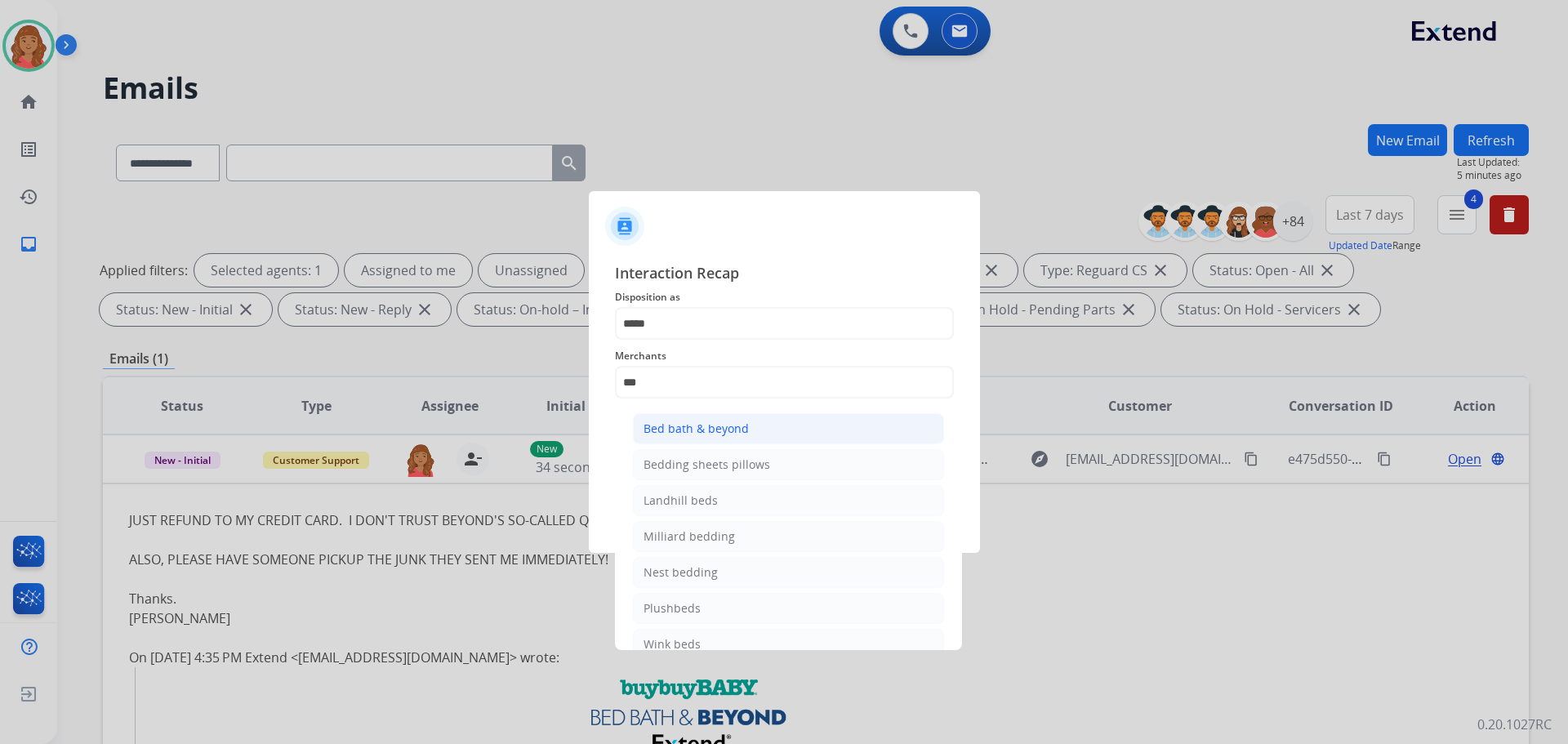
drag, startPoint x: 688, startPoint y: 423, endPoint x: 690, endPoint y: 455, distance: 32.1
click at [688, 423] on div "Bed bath & beyond" at bounding box center [696, 429] width 106 height 16
type input "**********"
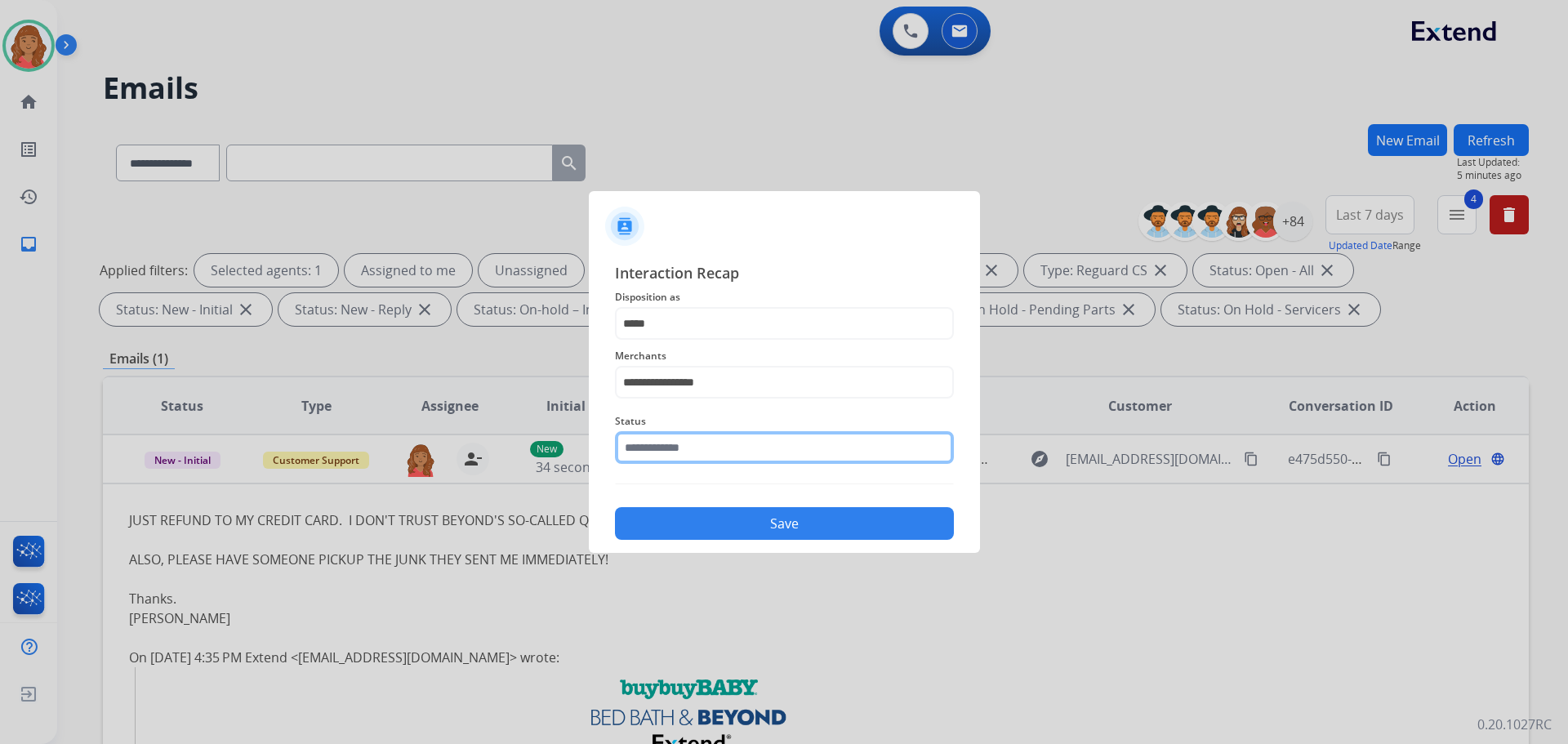
click at [683, 439] on input "text" at bounding box center [785, 447] width 339 height 33
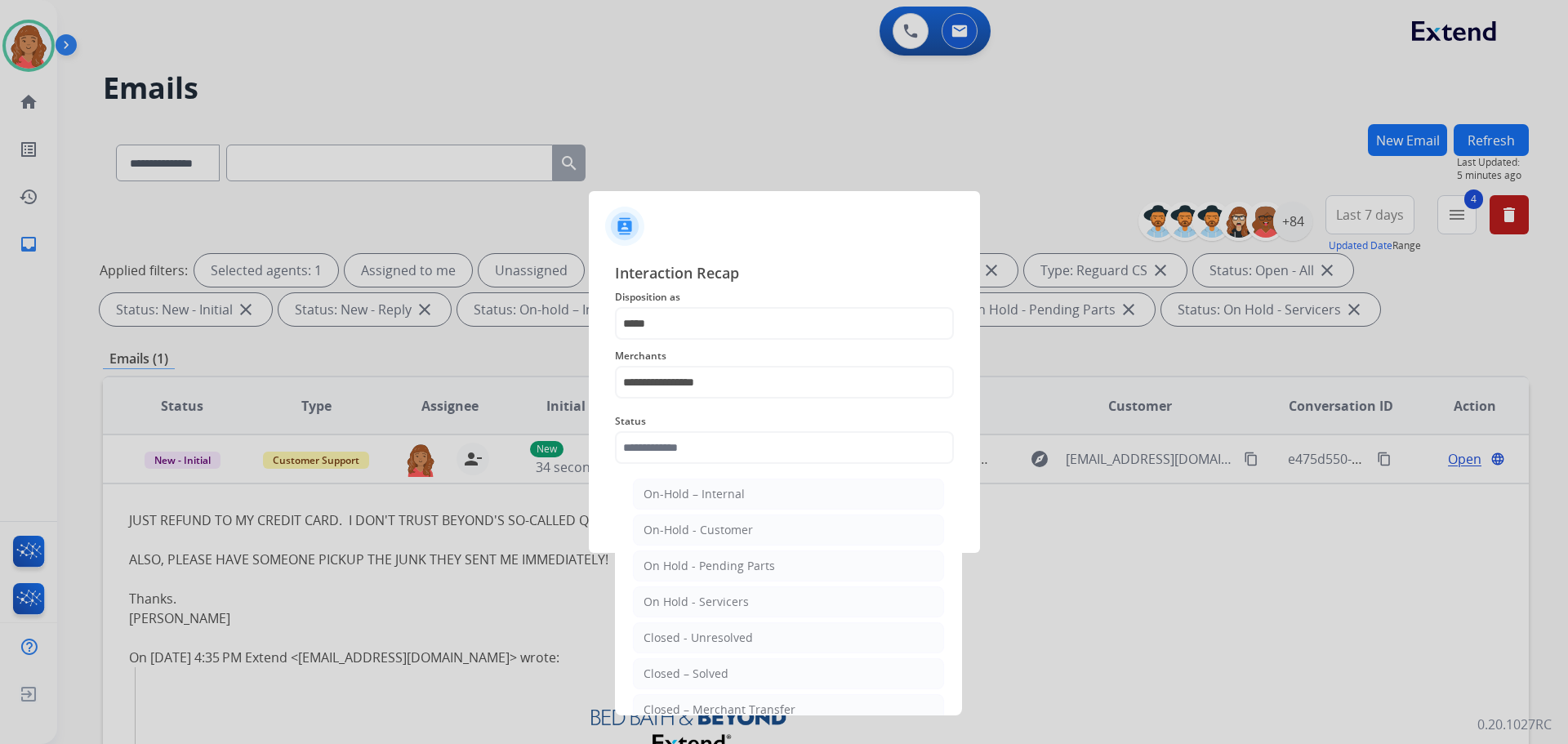
drag, startPoint x: 679, startPoint y: 677, endPoint x: 715, endPoint y: 598, distance: 86.8
click at [681, 673] on div "Closed – Solved" at bounding box center [686, 674] width 85 height 16
type input "**********"
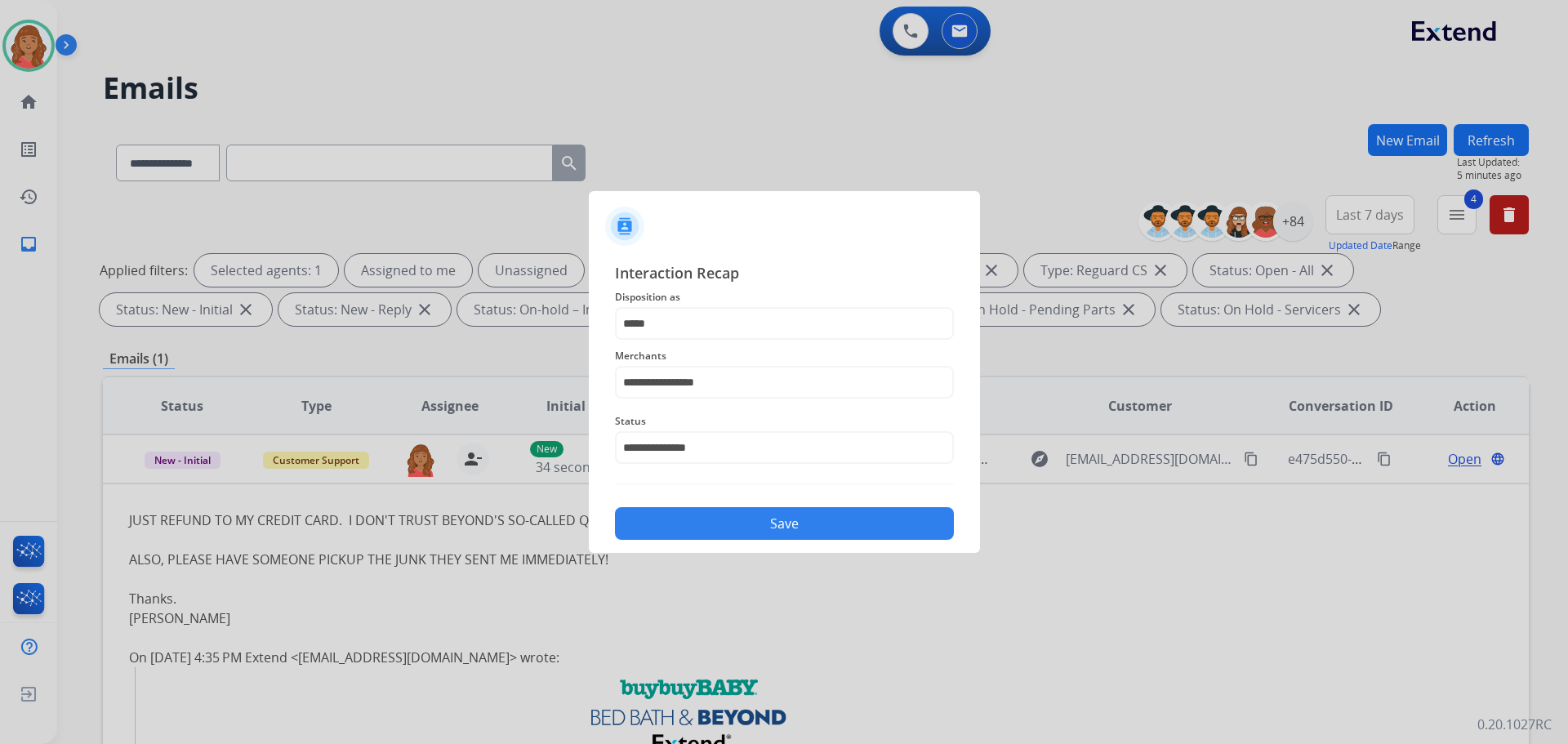
drag, startPoint x: 722, startPoint y: 513, endPoint x: 723, endPoint y: 527, distance: 14.0
click at [723, 512] on button "Save" at bounding box center [785, 523] width 339 height 33
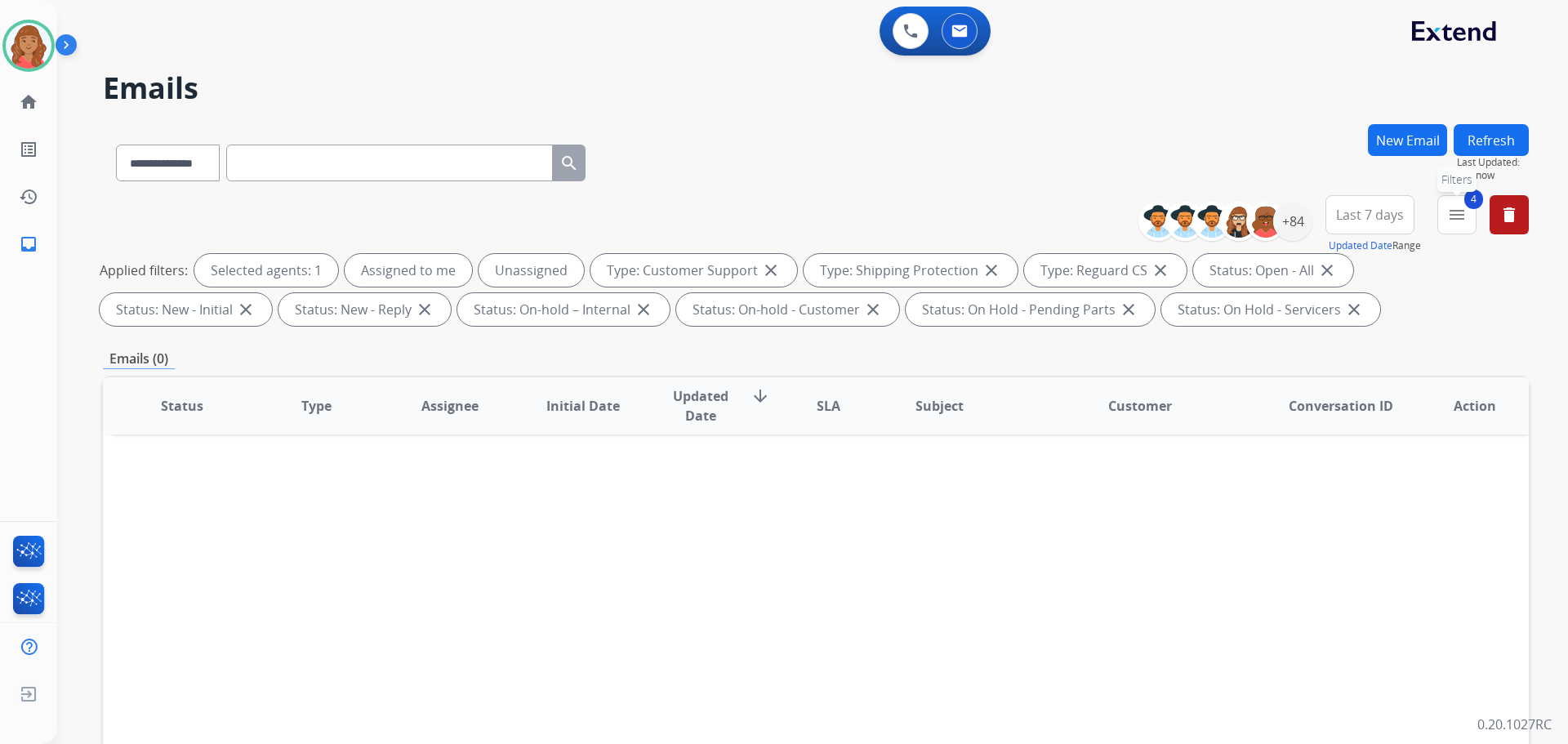
click at [1462, 219] on mat-icon "menu" at bounding box center [1457, 215] width 20 height 20
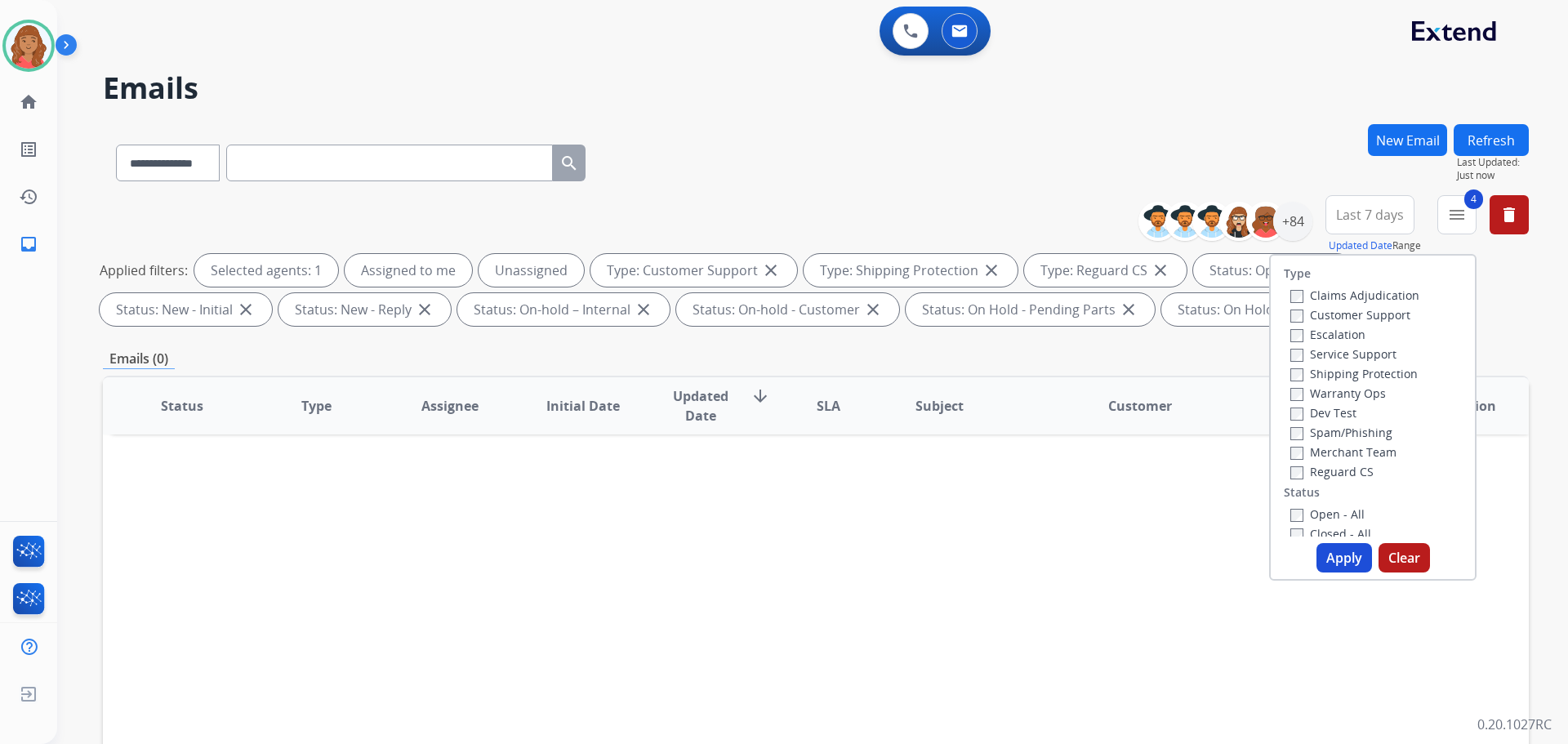
click at [1334, 565] on button "Apply" at bounding box center [1344, 558] width 56 height 29
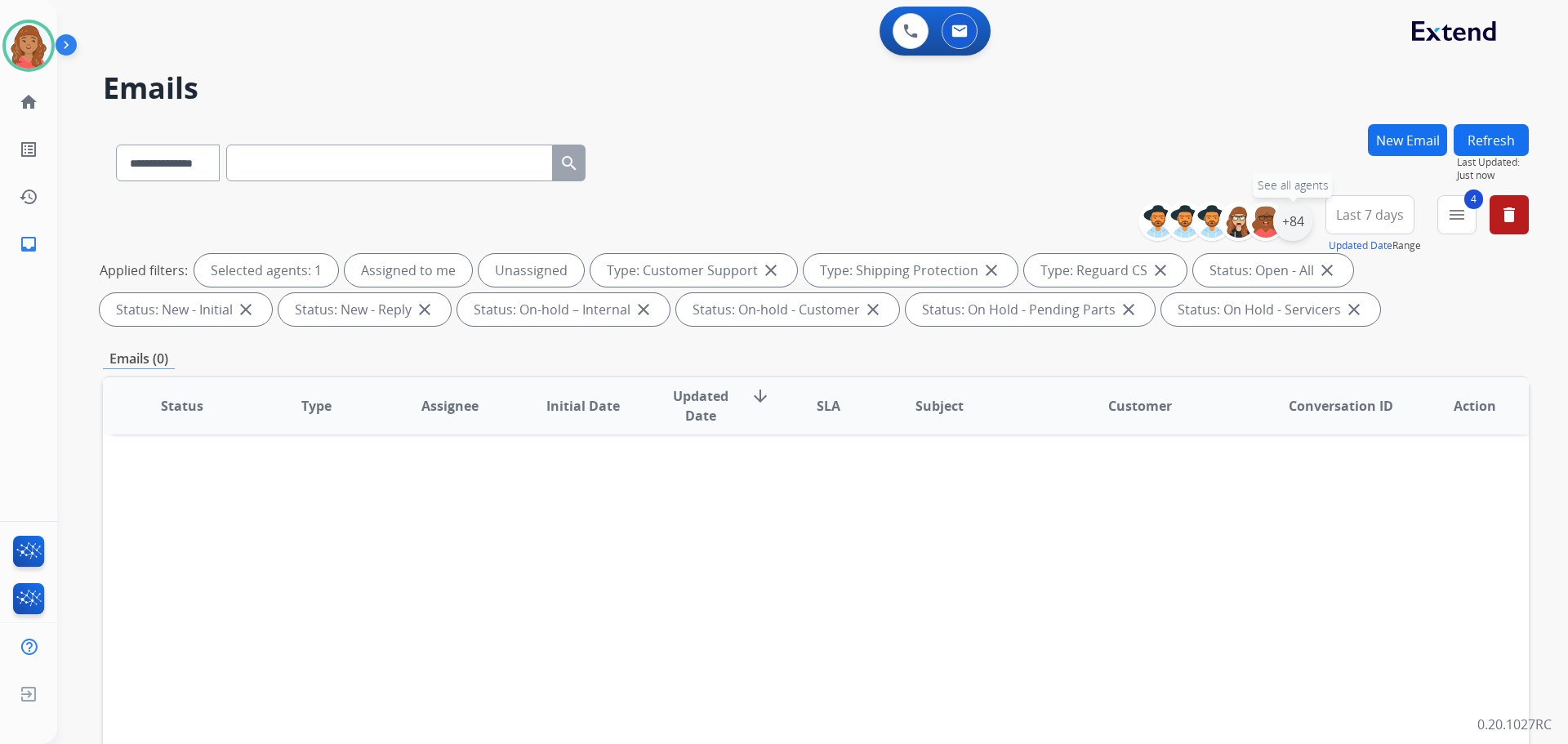
click at [1299, 232] on div "+84" at bounding box center [1293, 221] width 39 height 39
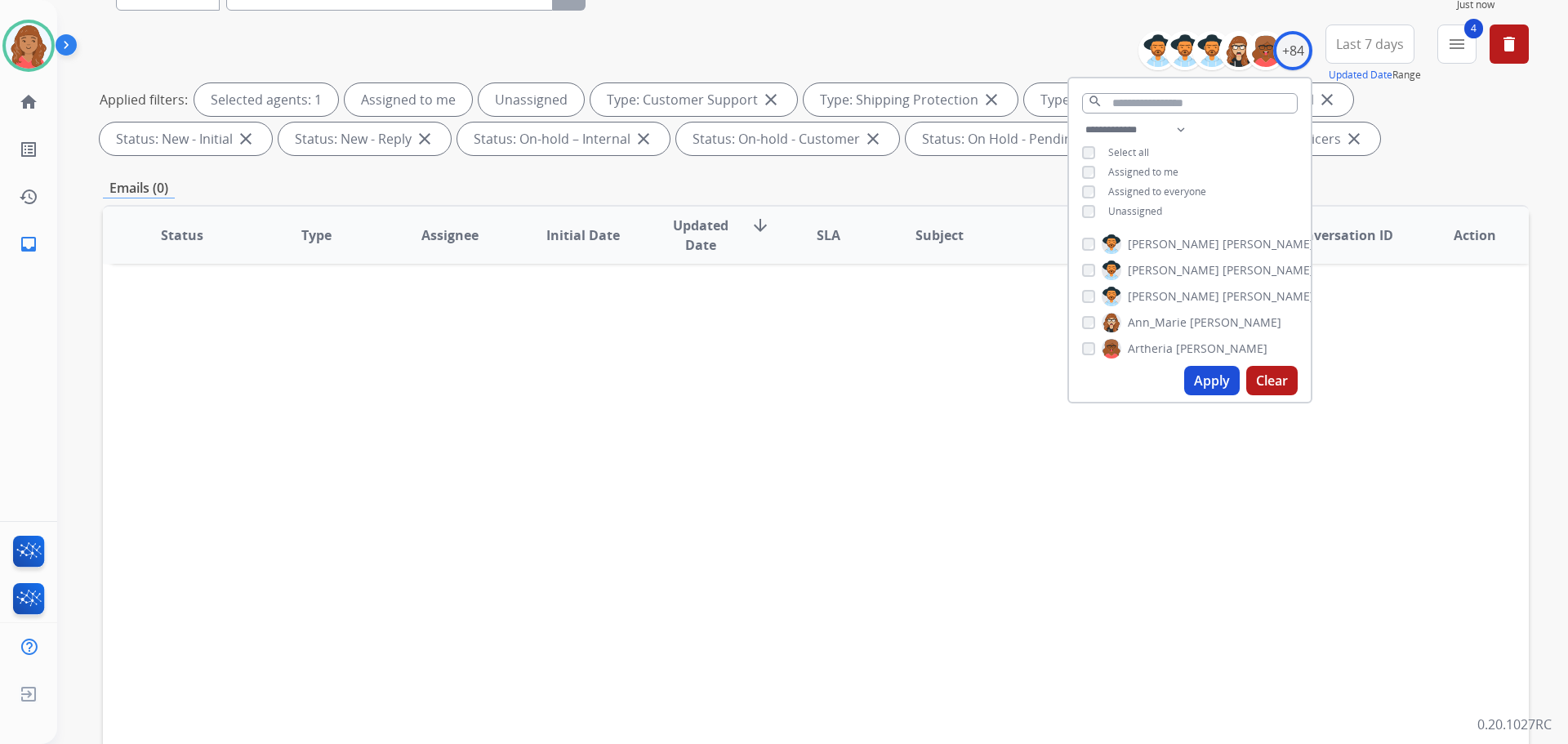
scroll to position [0, 0]
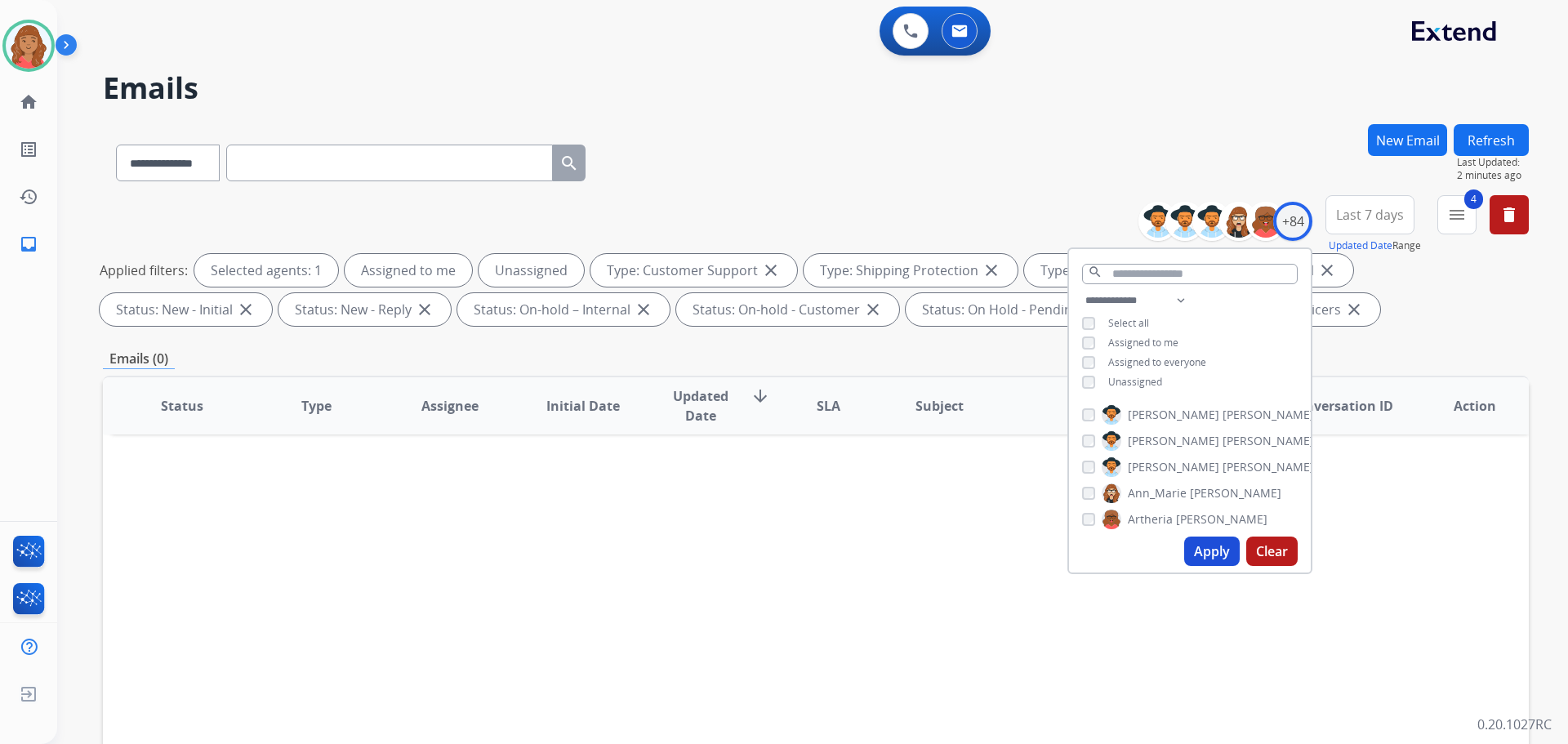
click at [1213, 554] on button "Apply" at bounding box center [1212, 550] width 56 height 29
click at [980, 503] on div "Status Type Assignee Initial Date Updated Date arrow_downward SLA Subject Custo…" at bounding box center [816, 649] width 1426 height 547
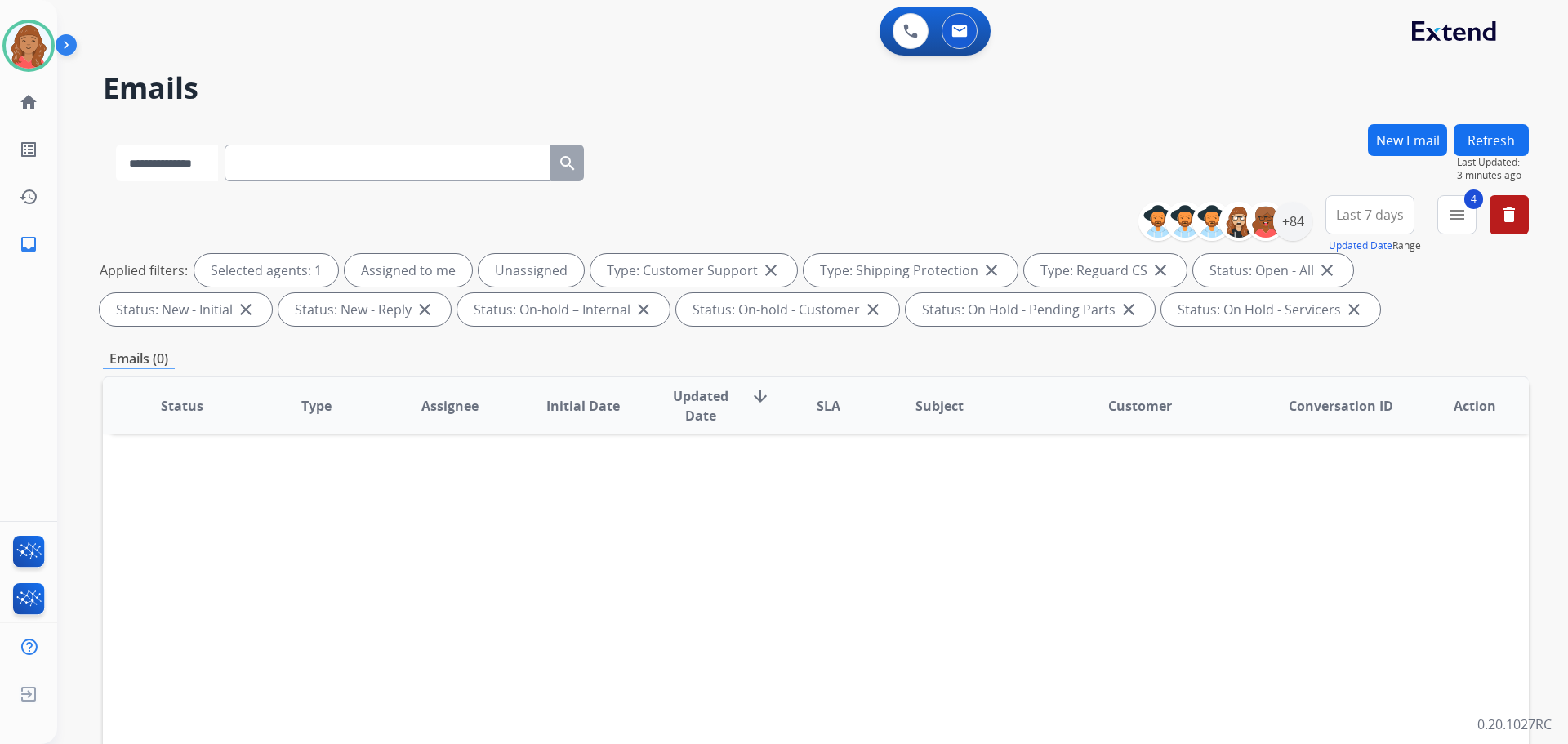
click at [218, 169] on select "**********" at bounding box center [167, 162] width 102 height 36
select select "**********"
click at [116, 145] on select "**********" at bounding box center [167, 162] width 102 height 36
paste input "**********"
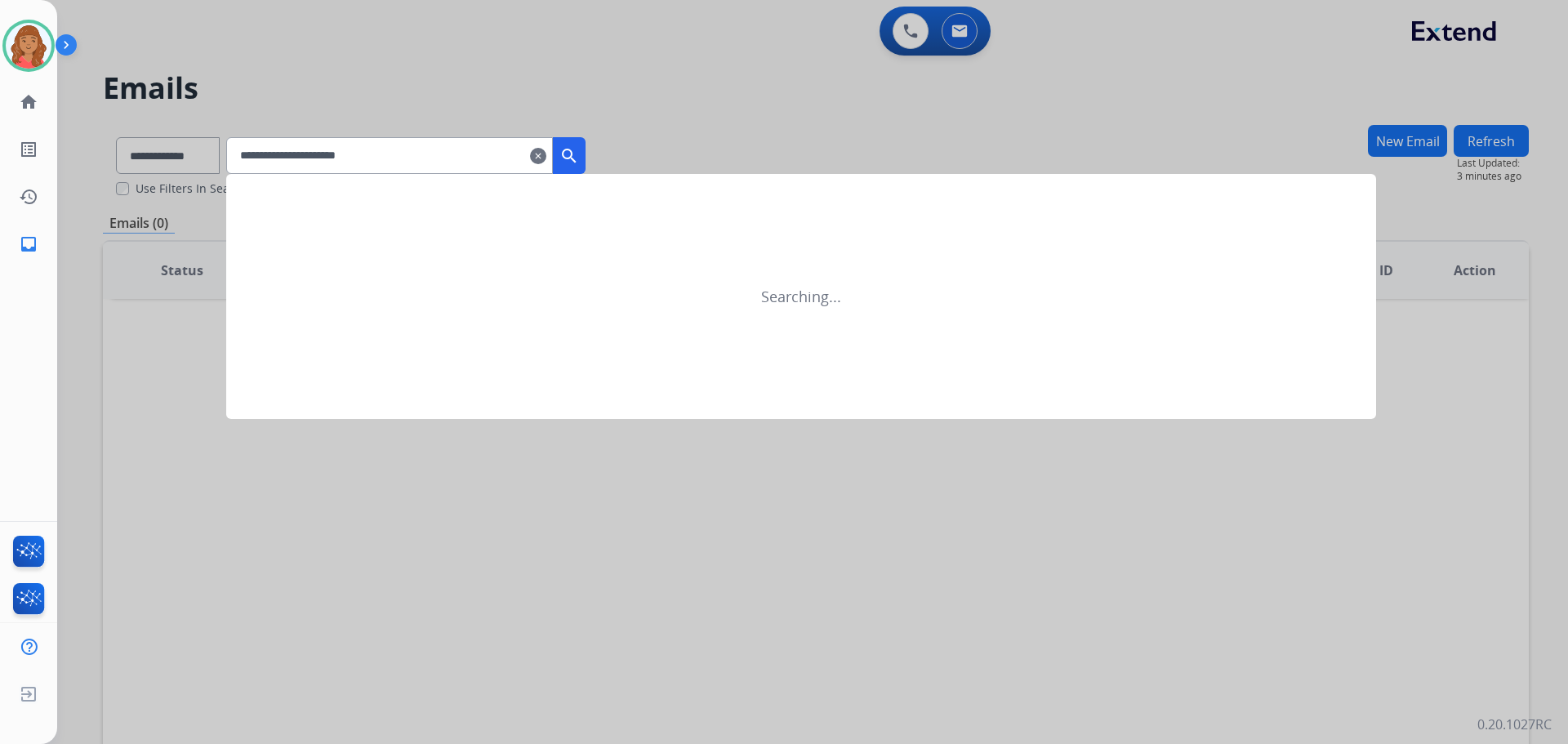
type input "**********"
drag, startPoint x: 587, startPoint y: 155, endPoint x: 575, endPoint y: 173, distance: 21.6
click at [579, 155] on mat-icon "search" at bounding box center [569, 156] width 20 height 20
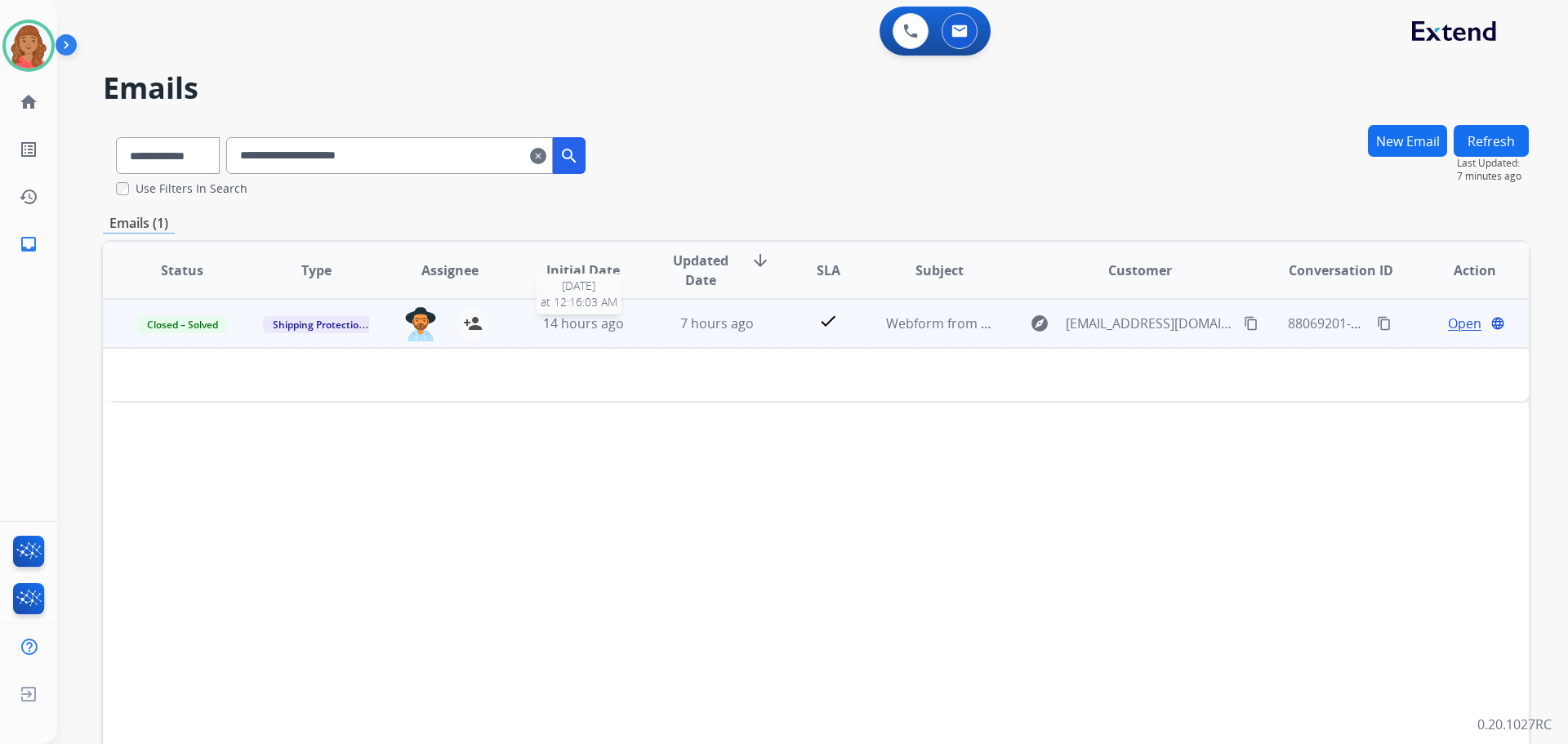
click at [621, 321] on div "14 hours ago" at bounding box center [583, 323] width 107 height 20
click at [566, 321] on span "14 hours ago" at bounding box center [583, 324] width 81 height 18
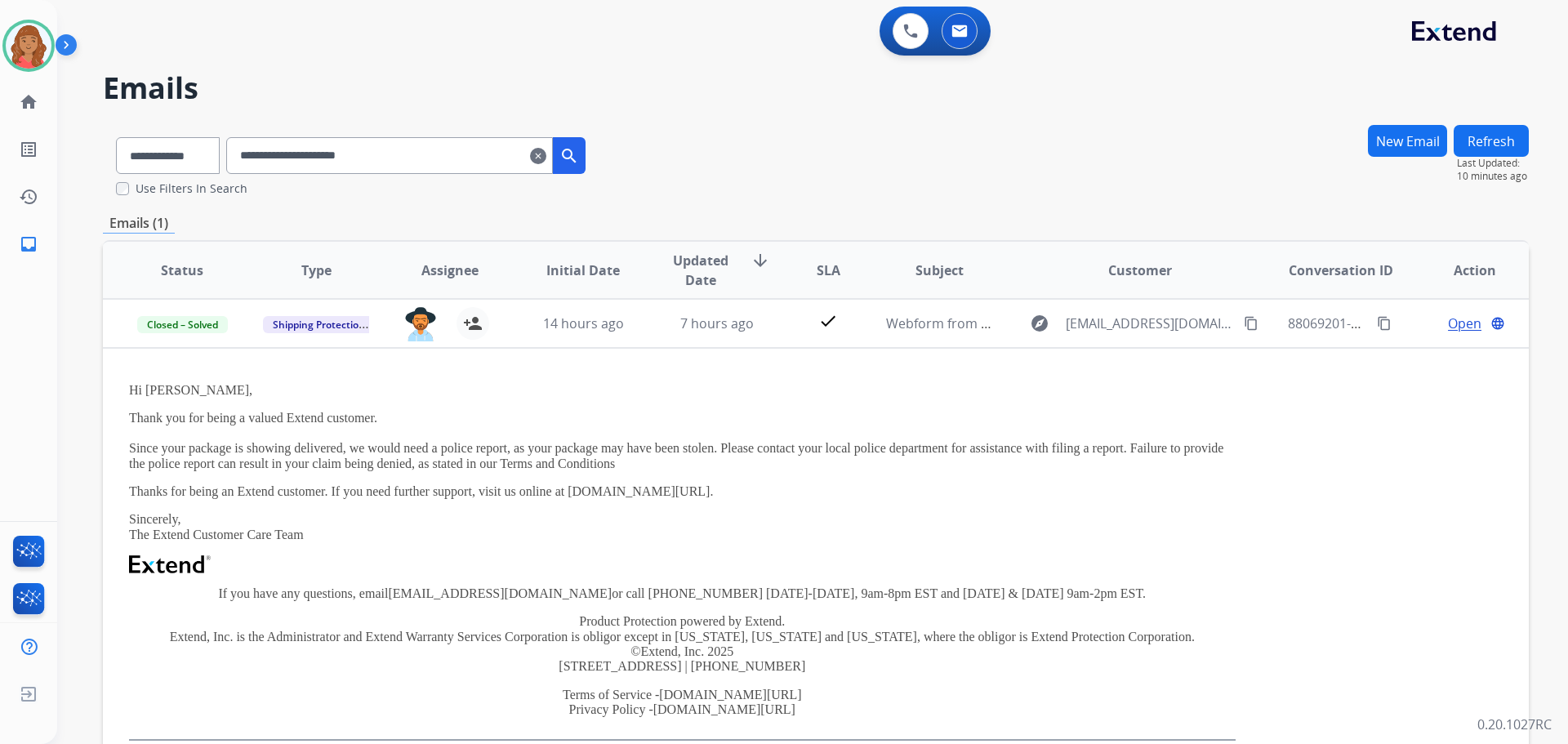
click at [546, 156] on mat-icon "clear" at bounding box center [538, 156] width 16 height 20
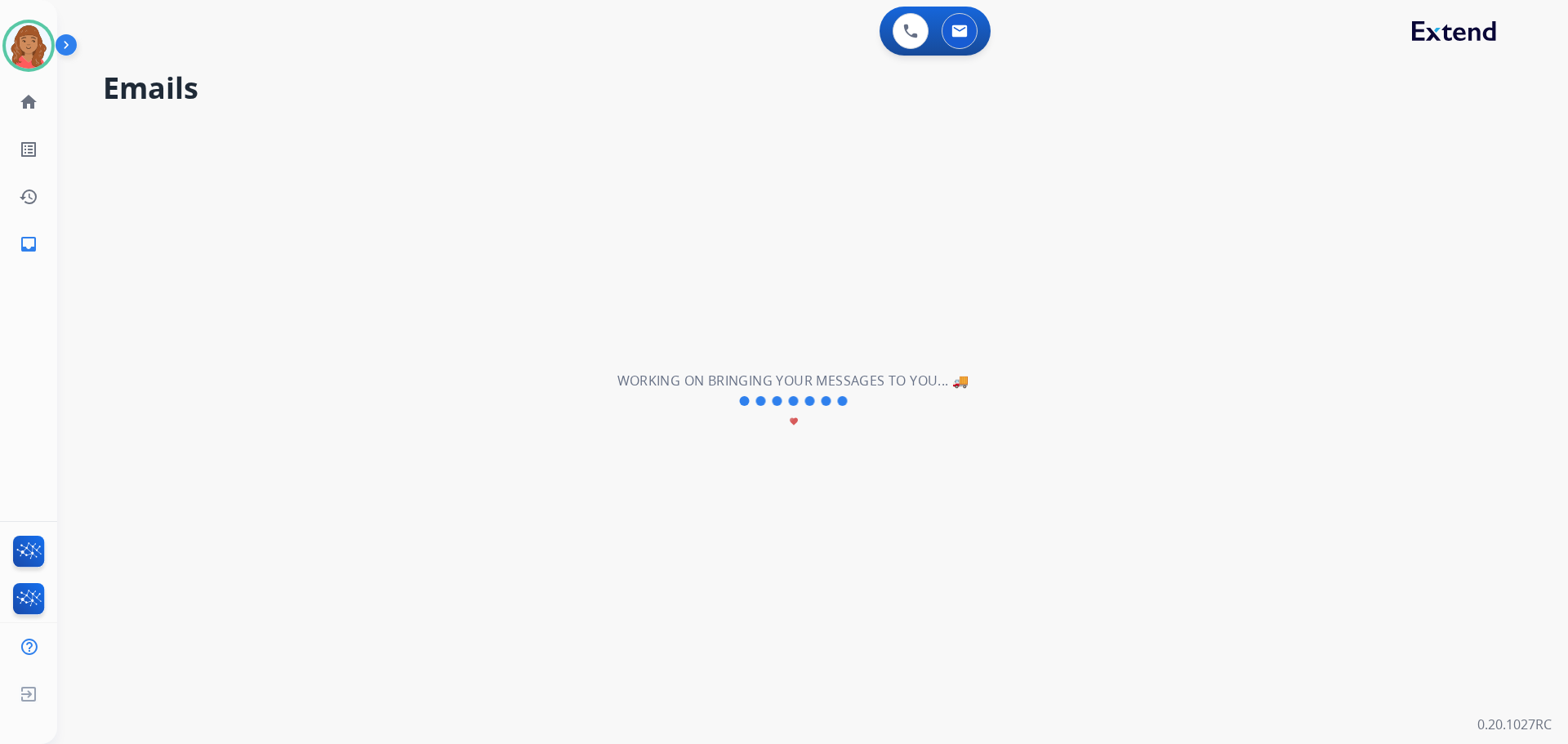
select select "**********"
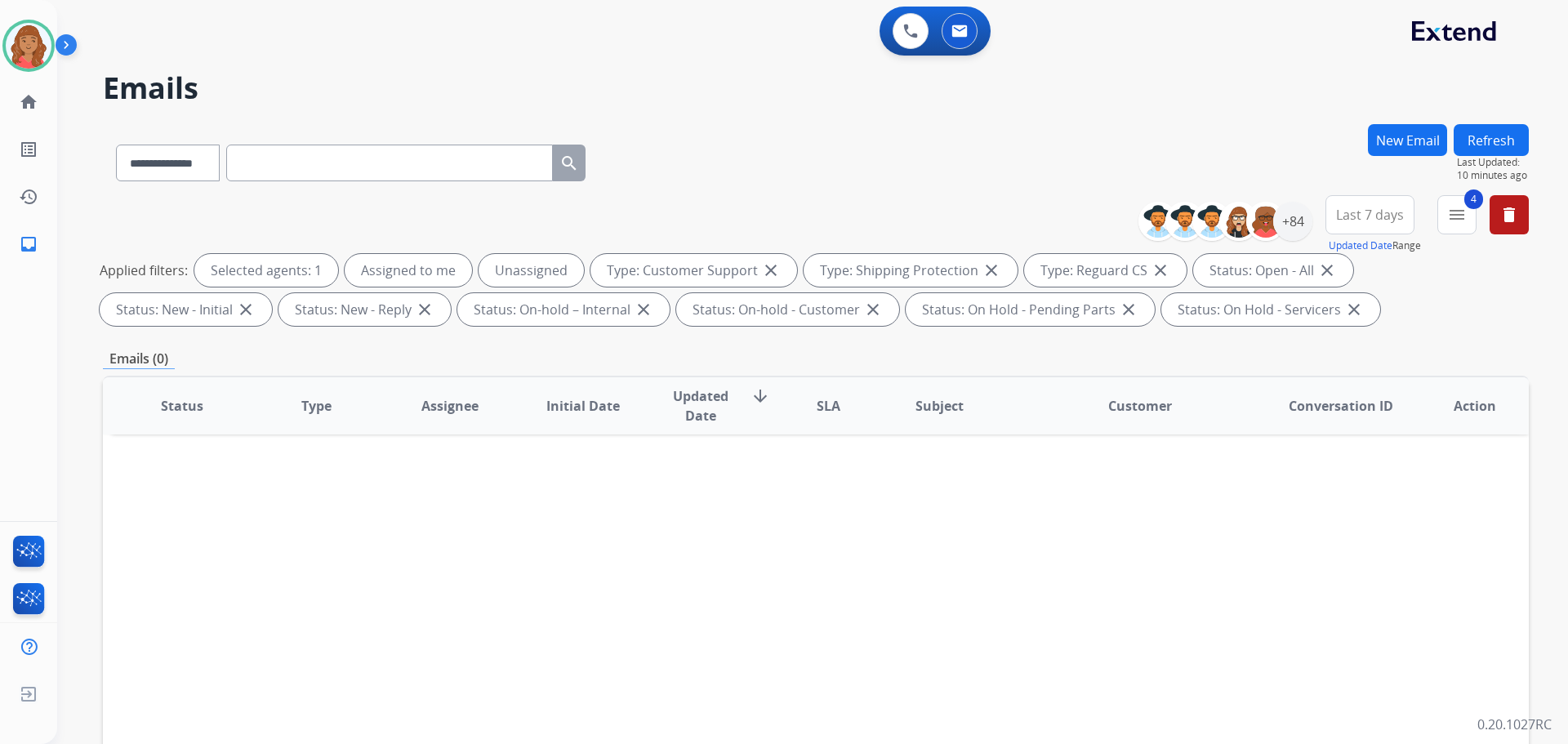
click at [1459, 217] on mat-icon "menu" at bounding box center [1457, 215] width 20 height 20
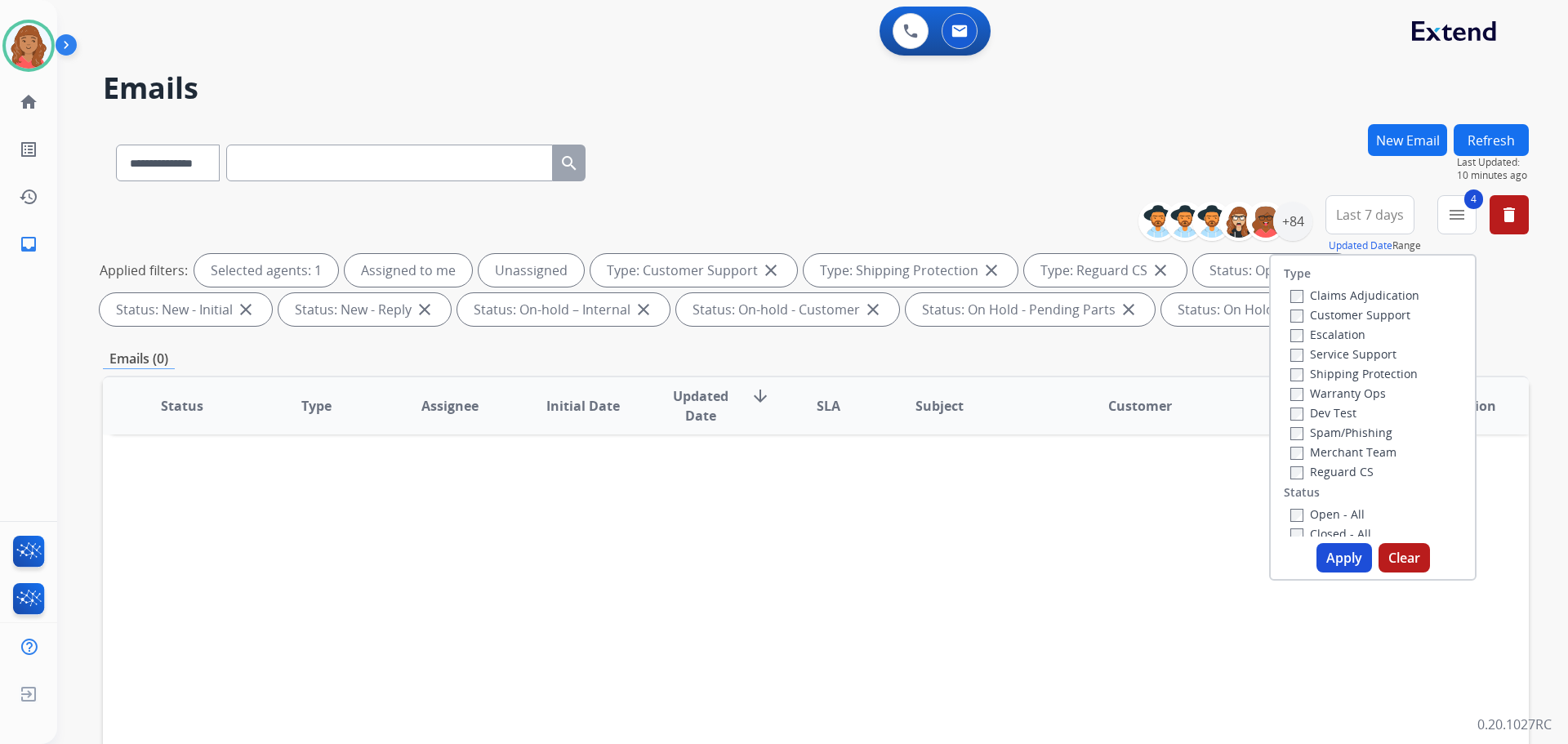
click at [1335, 558] on button "Apply" at bounding box center [1344, 558] width 56 height 29
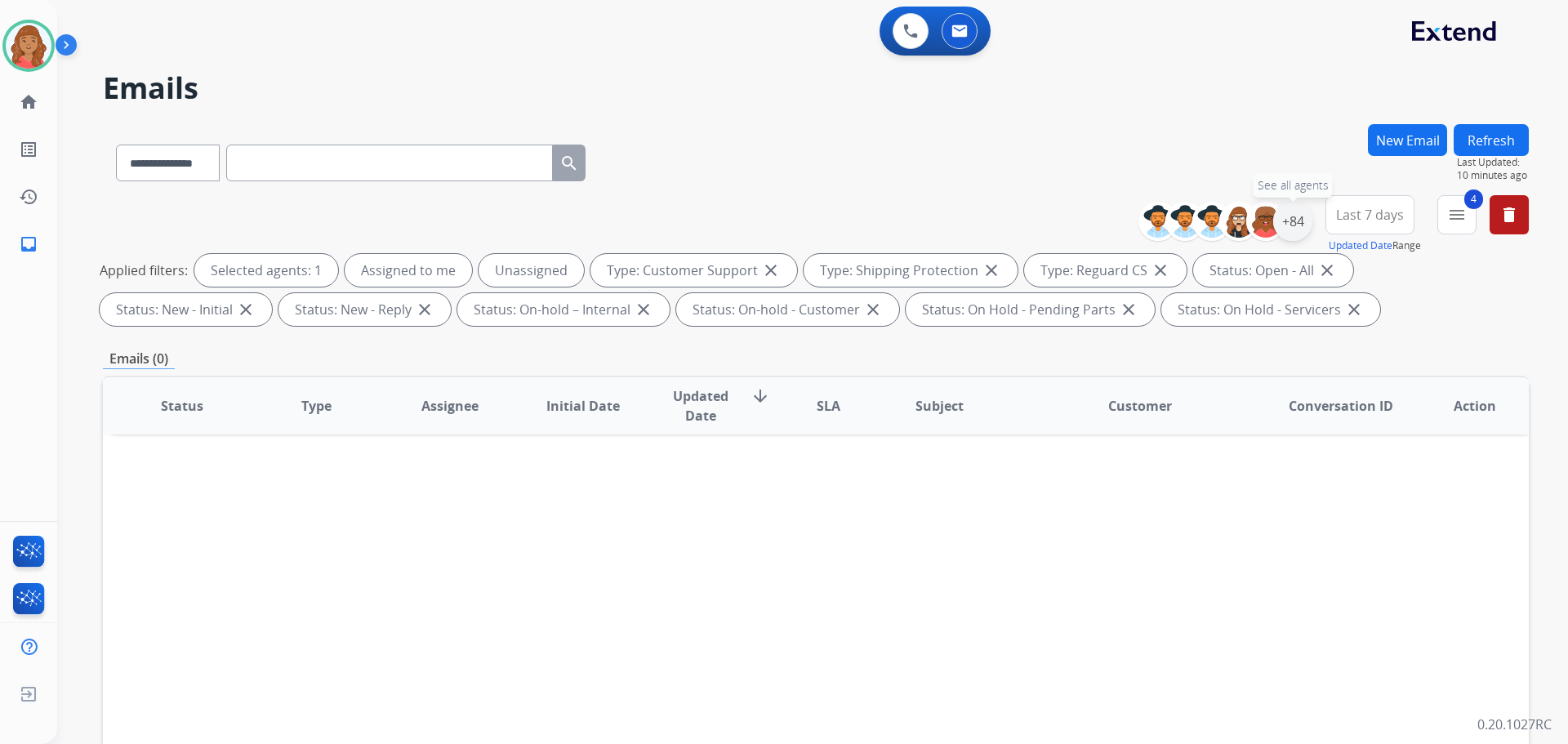
click at [1295, 220] on div "+84" at bounding box center [1293, 221] width 39 height 39
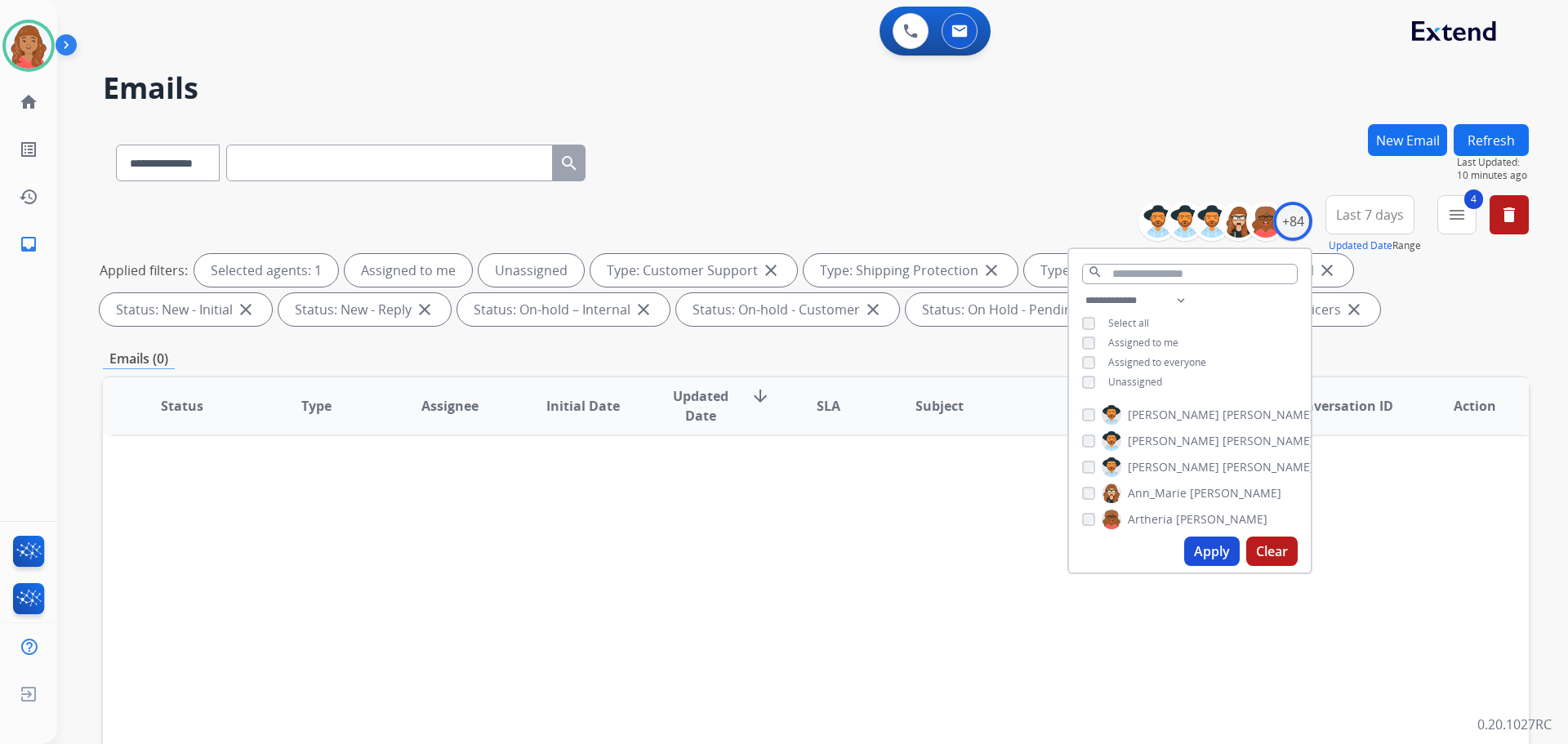
click at [1211, 559] on button "Apply" at bounding box center [1212, 550] width 56 height 29
click at [1210, 559] on button "Apply" at bounding box center [1212, 550] width 56 height 29
click at [1461, 222] on mat-icon "menu" at bounding box center [1457, 215] width 20 height 20
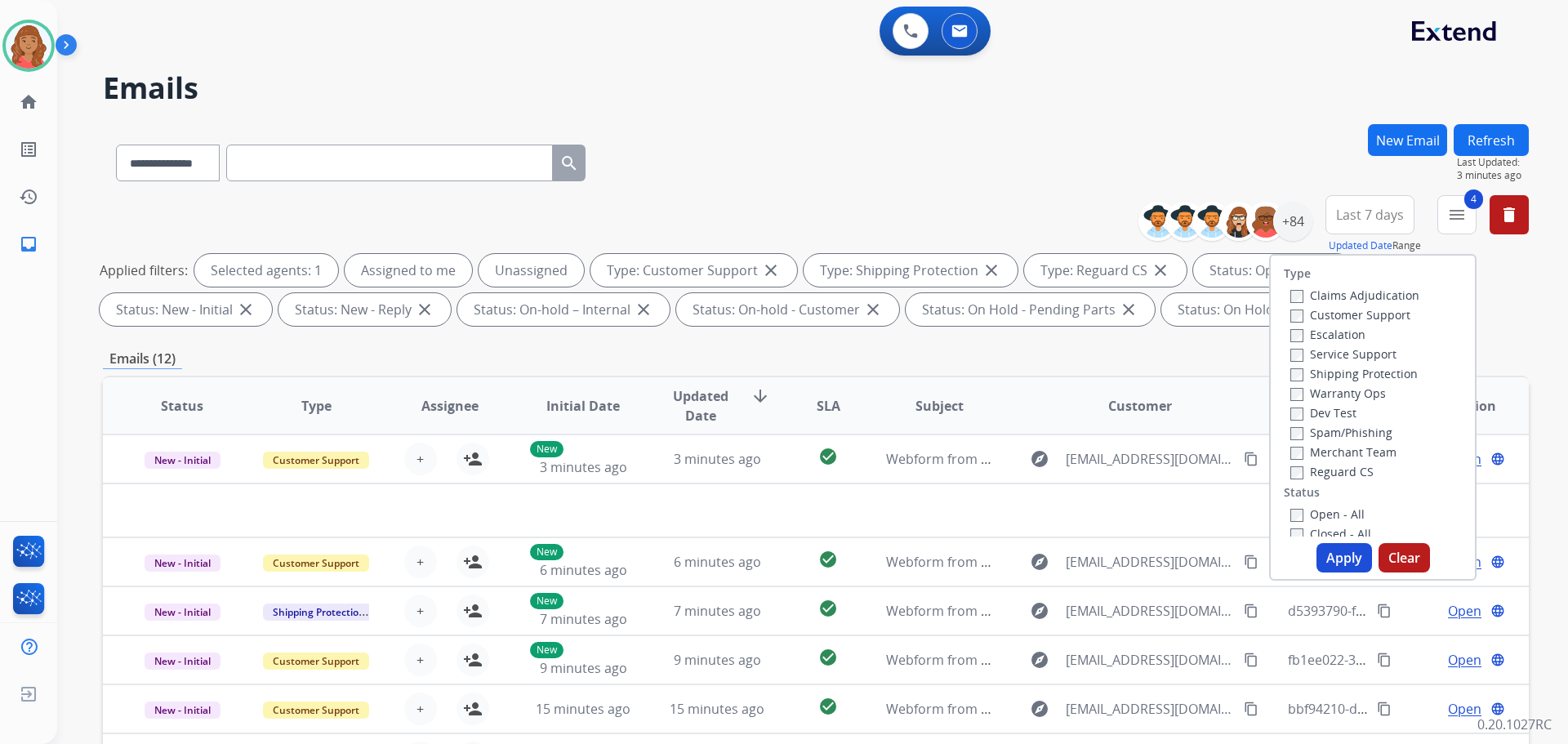
click at [1344, 556] on button "Apply" at bounding box center [1344, 558] width 56 height 29
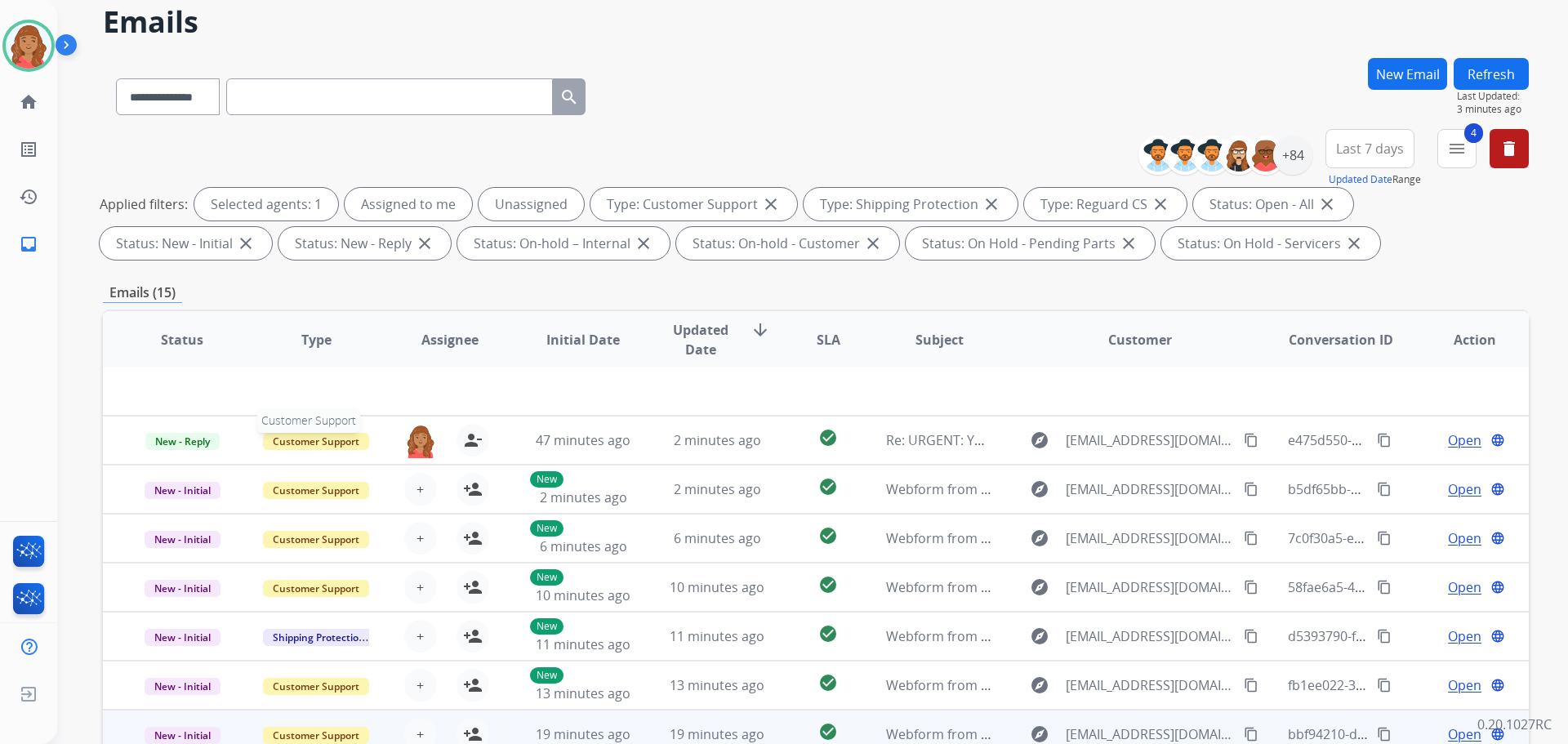
scroll to position [264, 0]
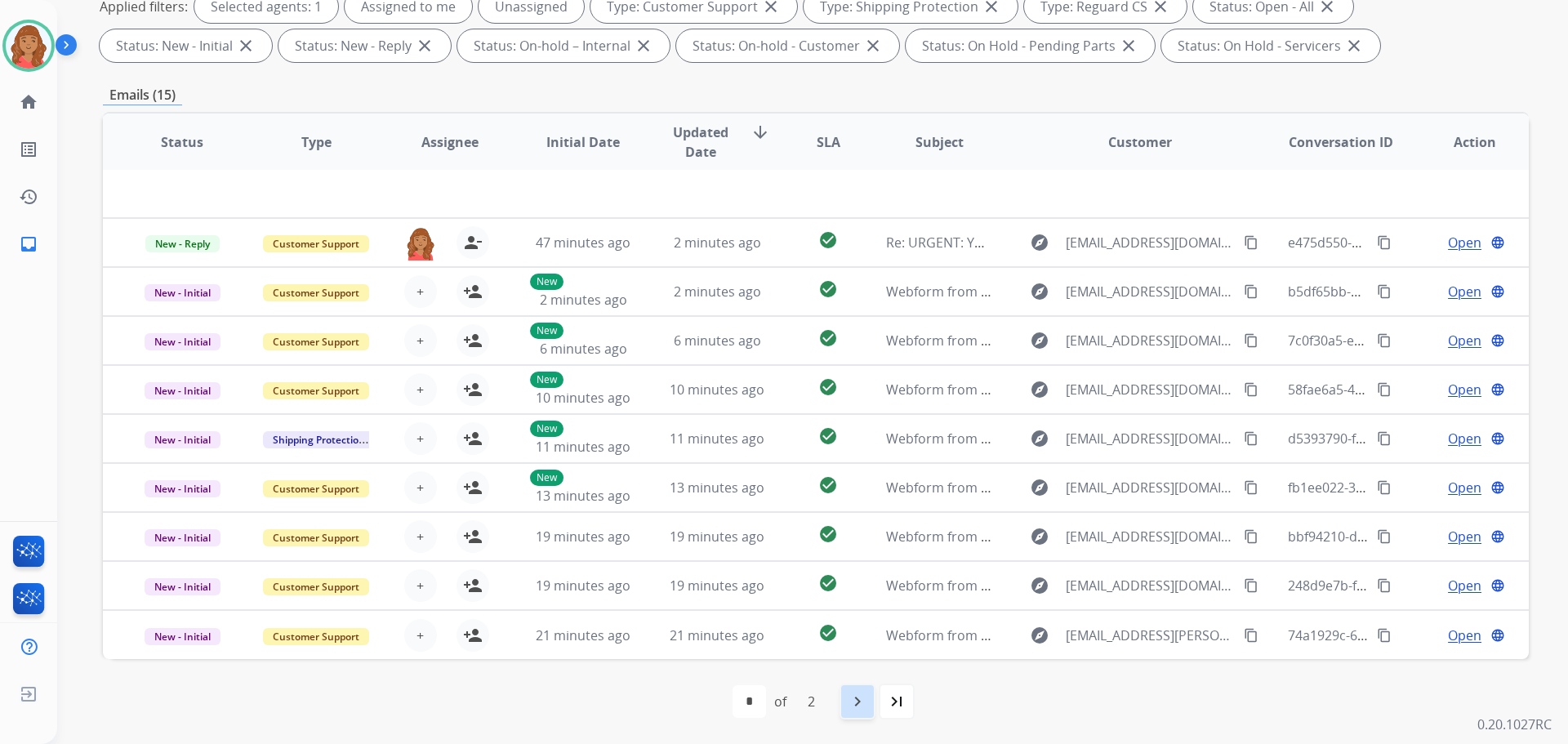
click at [854, 696] on mat-icon "navigate_next" at bounding box center [858, 701] width 20 height 20
select select "*"
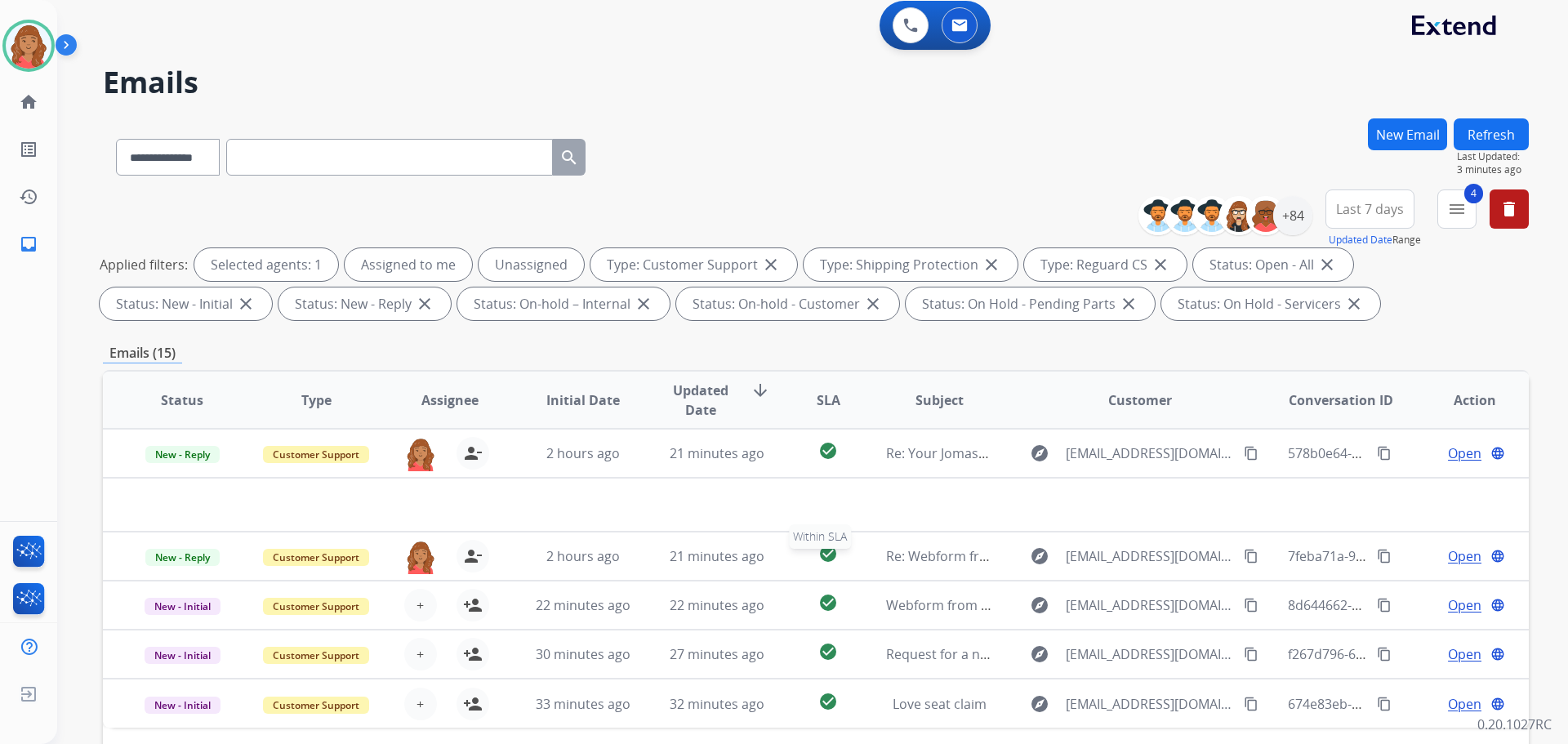
scroll to position [0, 0]
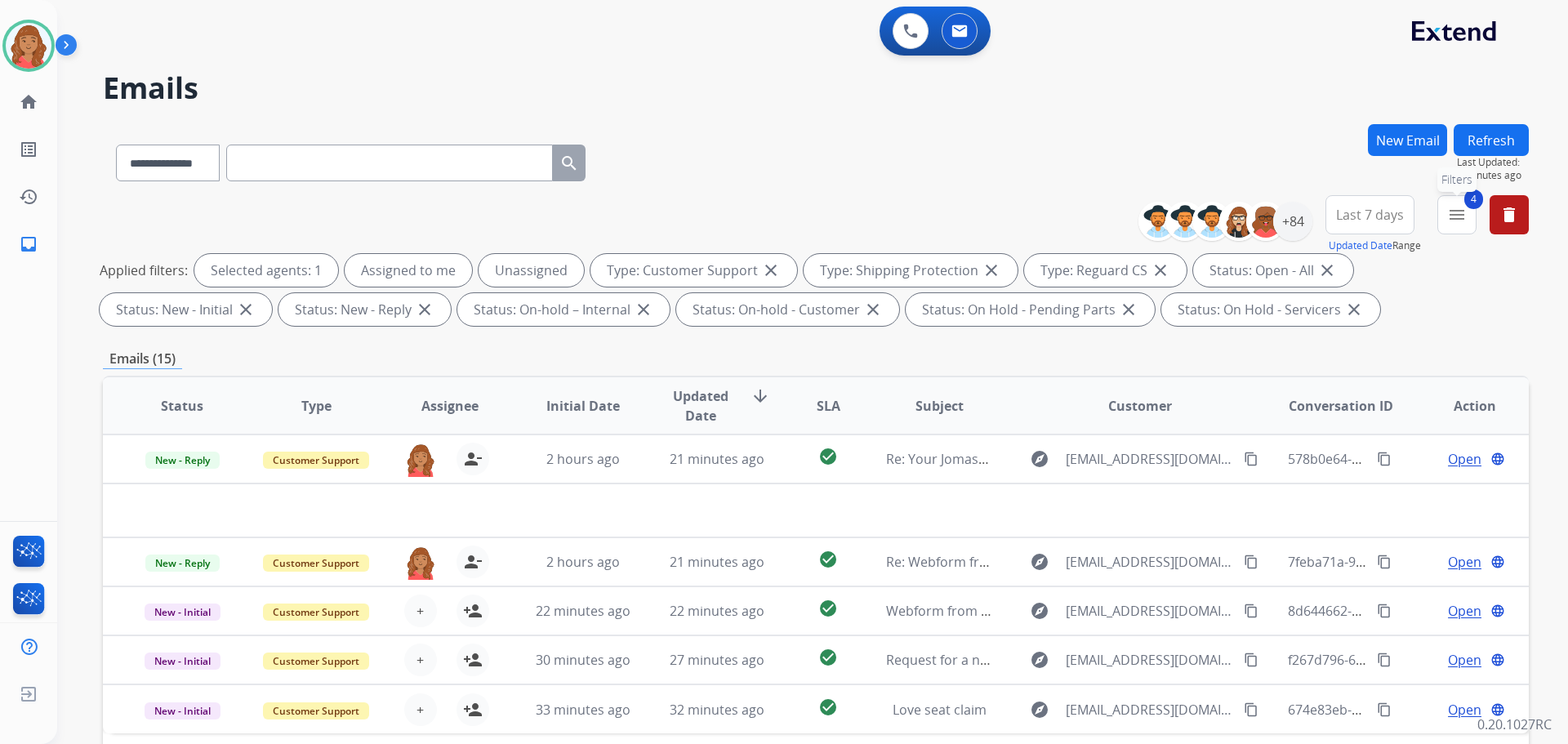
click at [1450, 212] on mat-icon "menu" at bounding box center [1457, 215] width 20 height 20
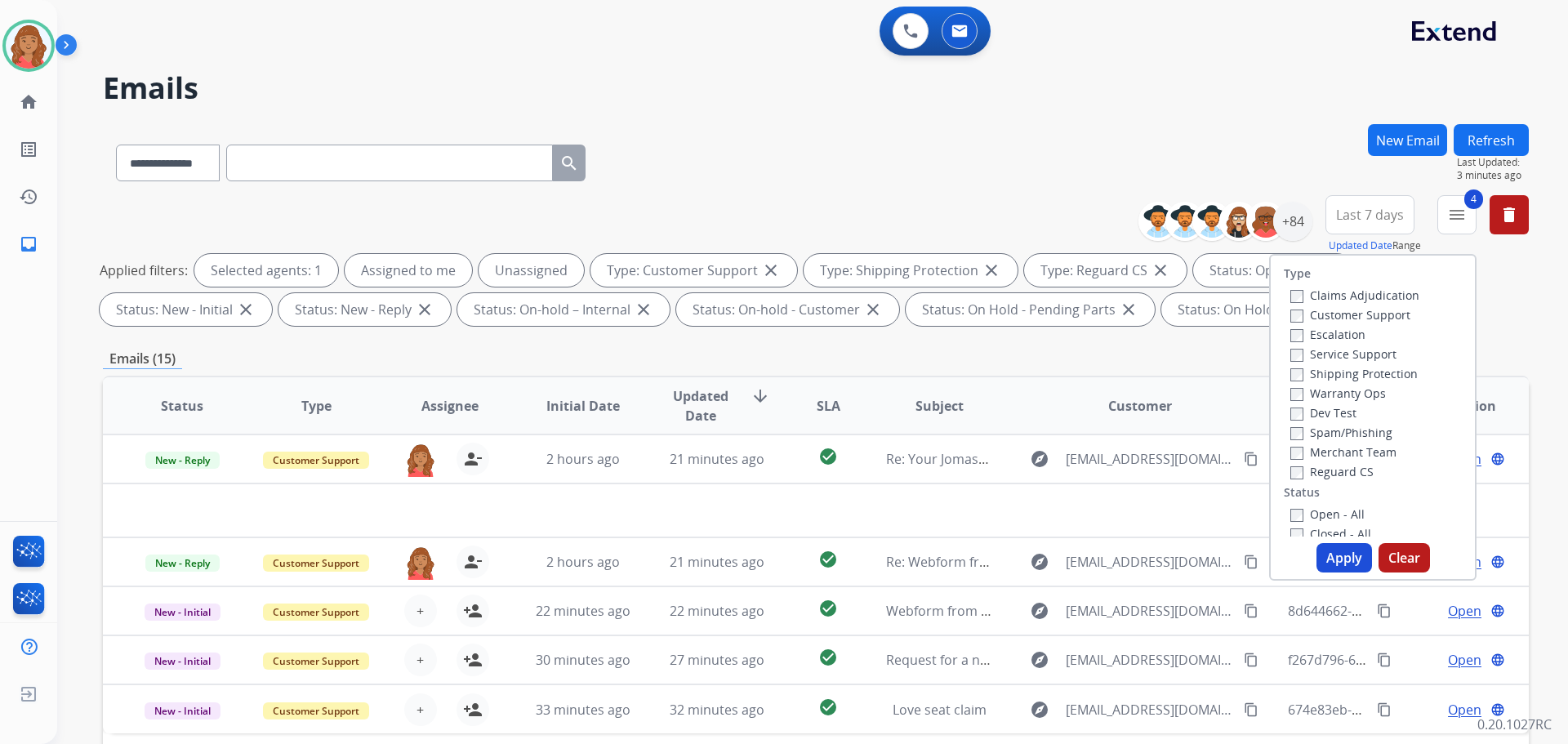
click at [1330, 551] on button "Apply" at bounding box center [1344, 558] width 56 height 29
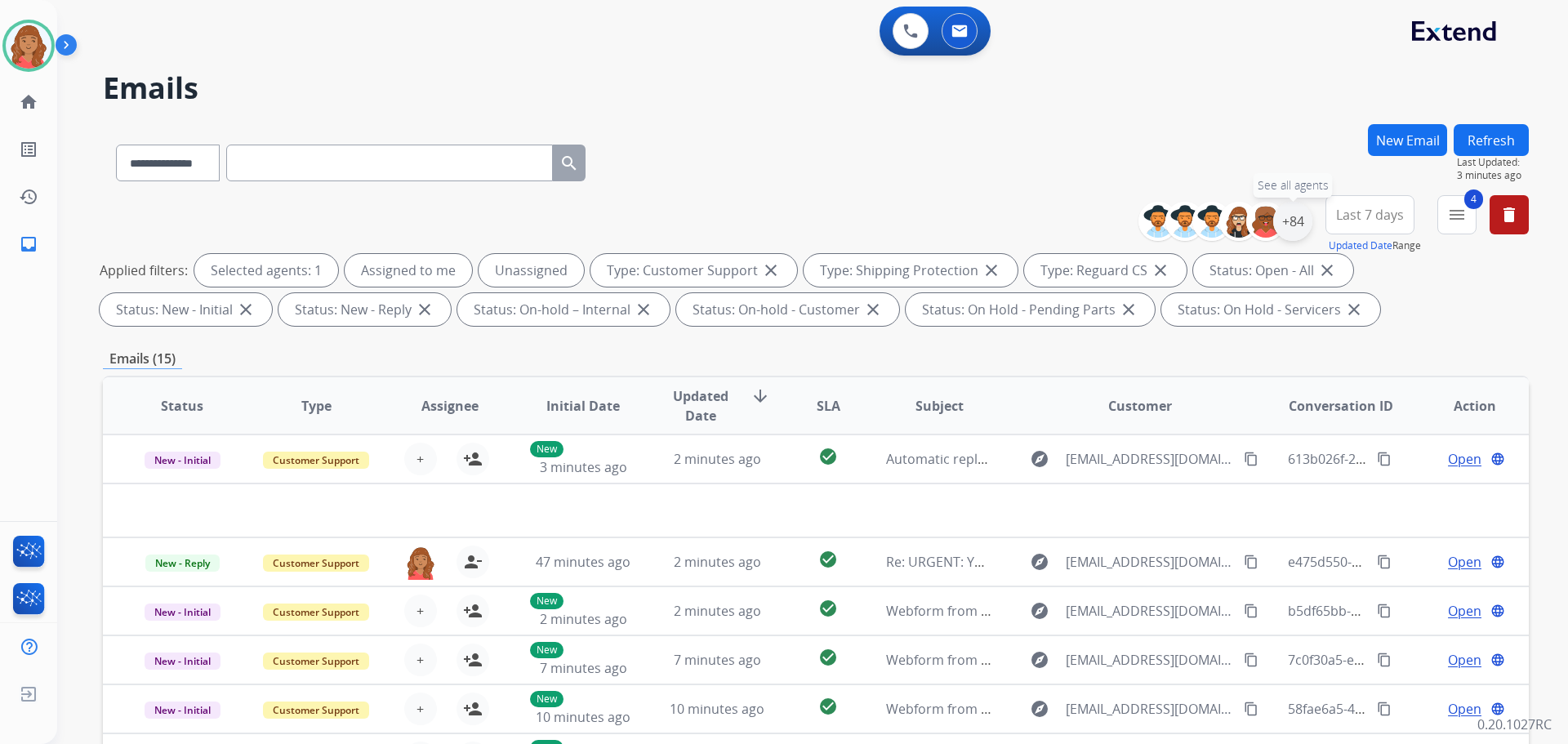
click at [1294, 220] on div "+84" at bounding box center [1293, 221] width 39 height 39
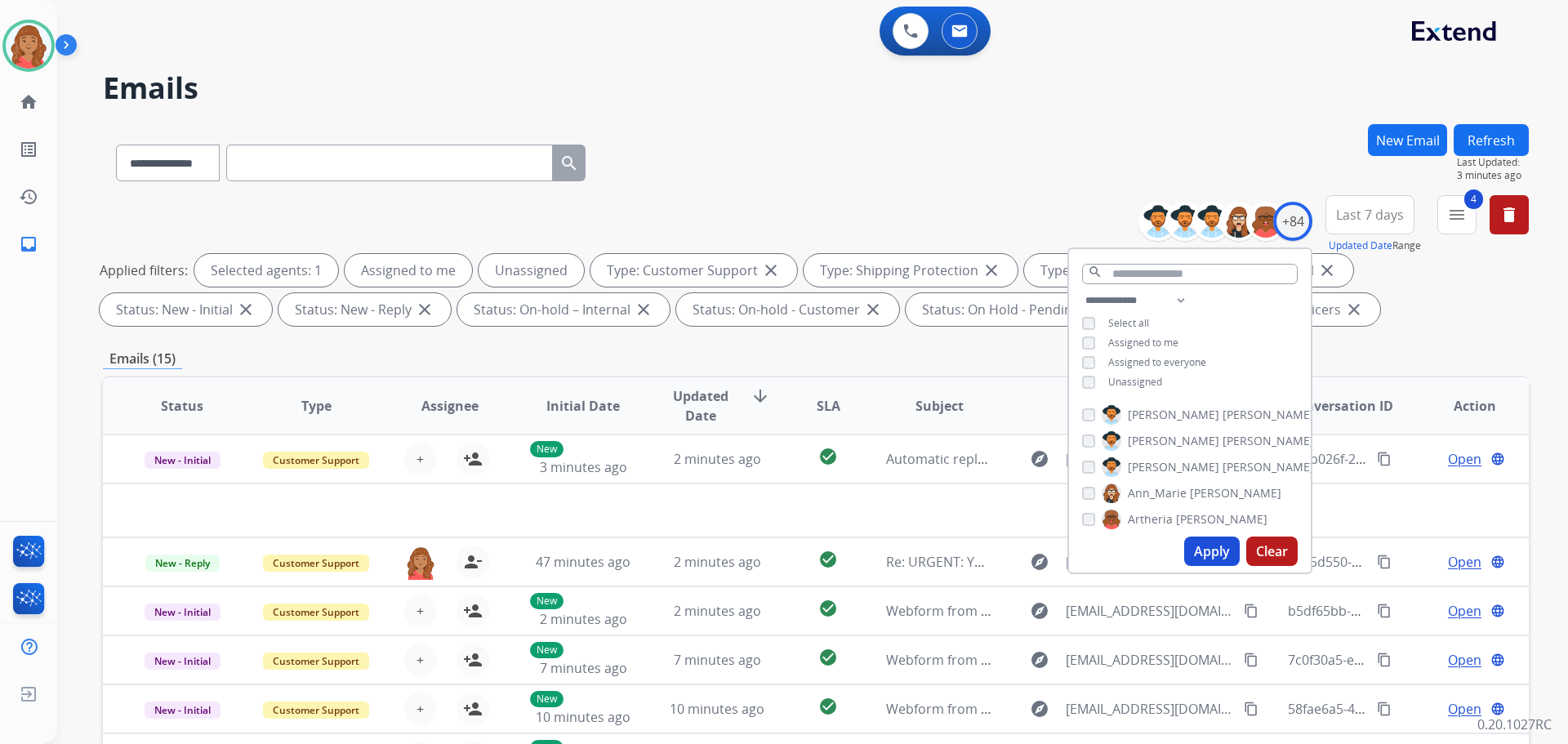
click at [1076, 381] on div "**********" at bounding box center [1190, 344] width 242 height 105
drag, startPoint x: 1216, startPoint y: 555, endPoint x: 1204, endPoint y: 566, distance: 16.3
click at [1214, 557] on button "Apply" at bounding box center [1212, 550] width 56 height 29
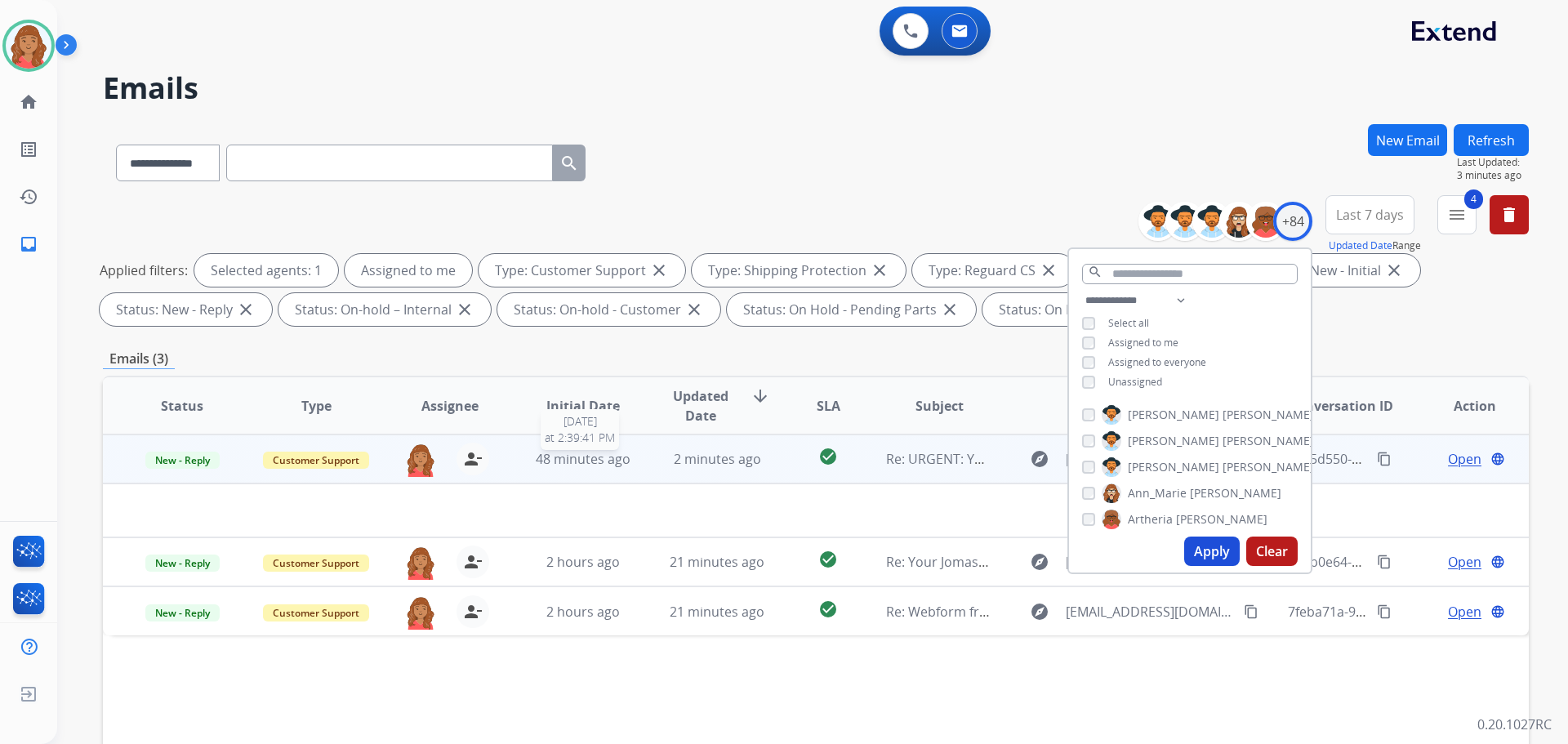
click at [554, 465] on span "48 minutes ago" at bounding box center [583, 459] width 95 height 18
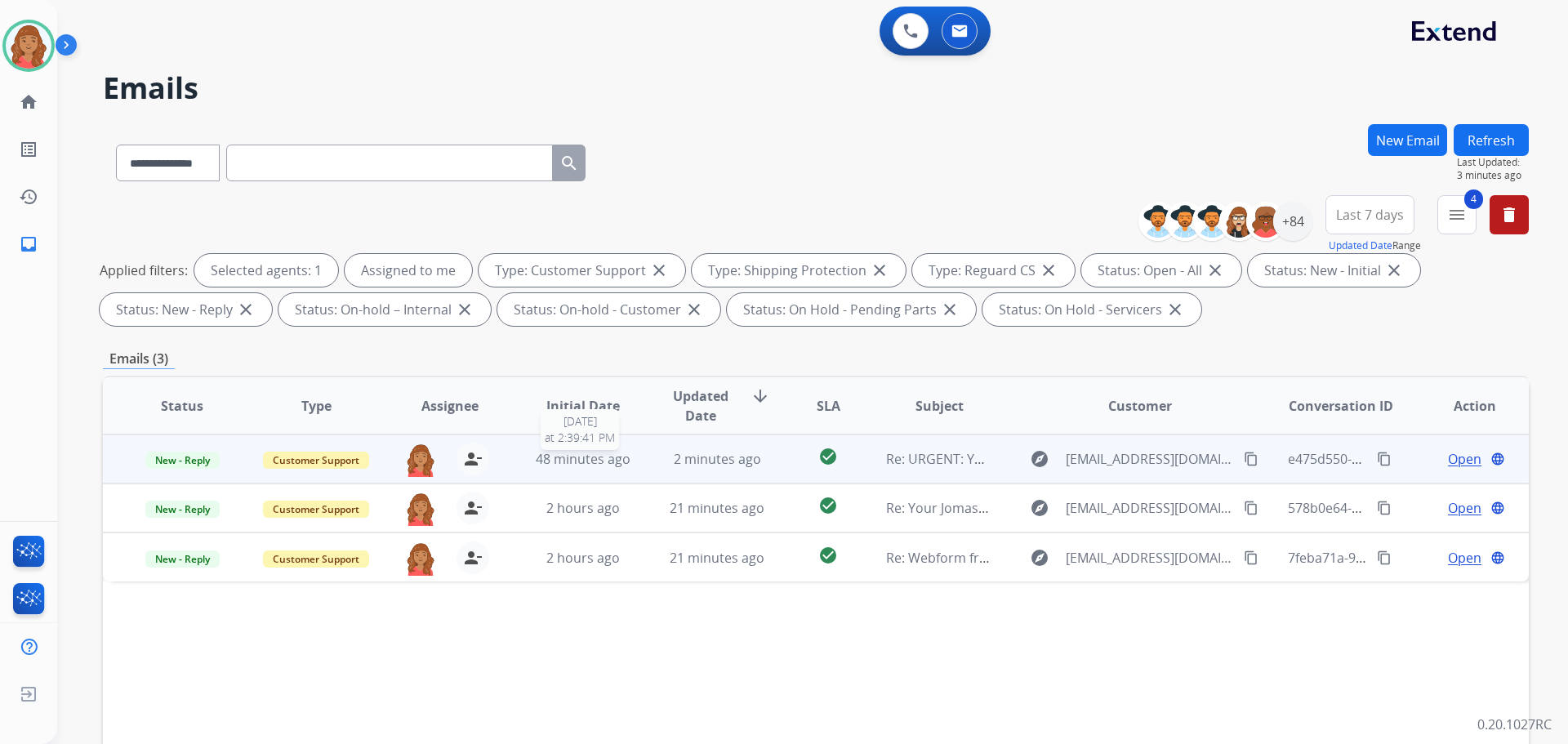
click at [554, 464] on span "48 minutes ago" at bounding box center [583, 459] width 95 height 18
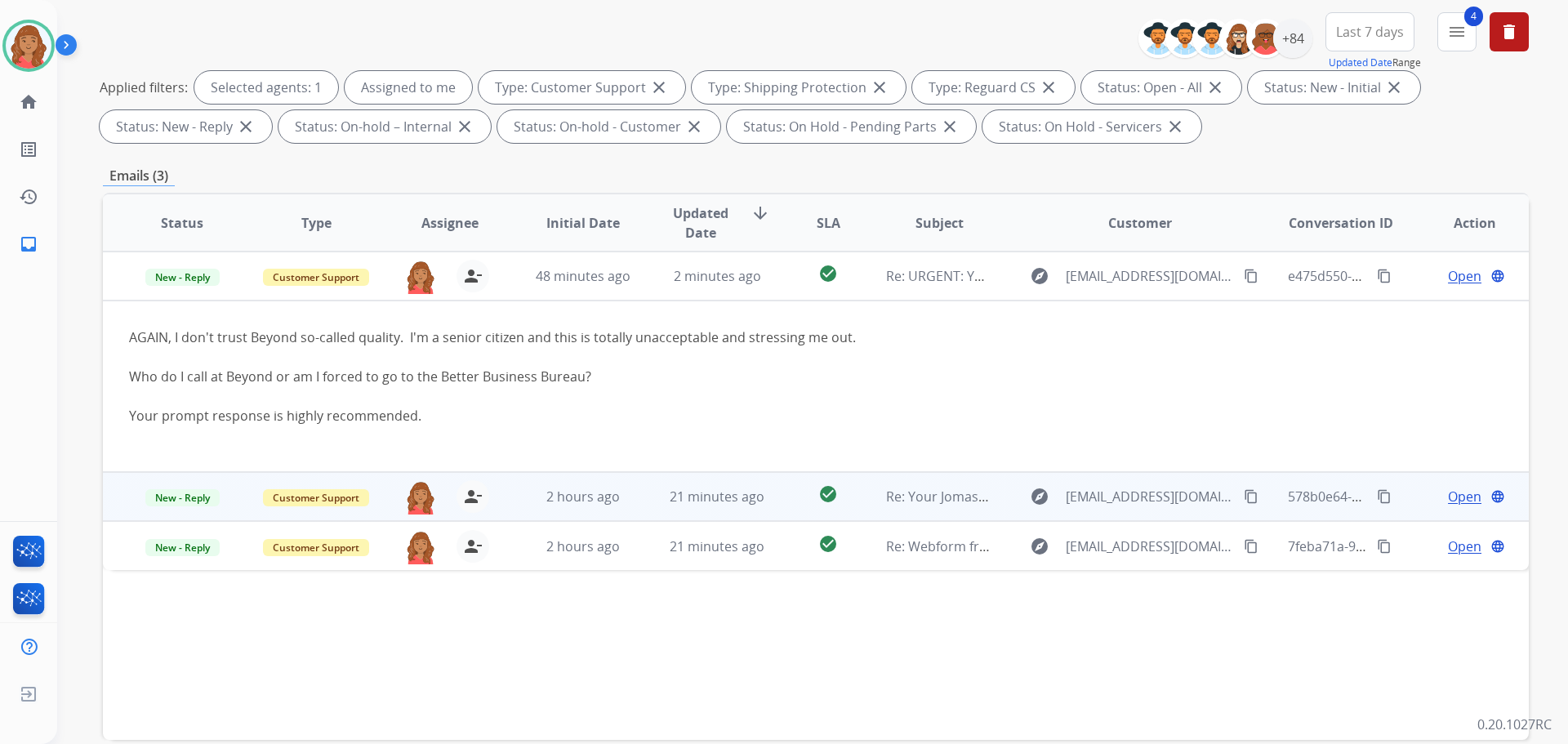
scroll to position [264, 0]
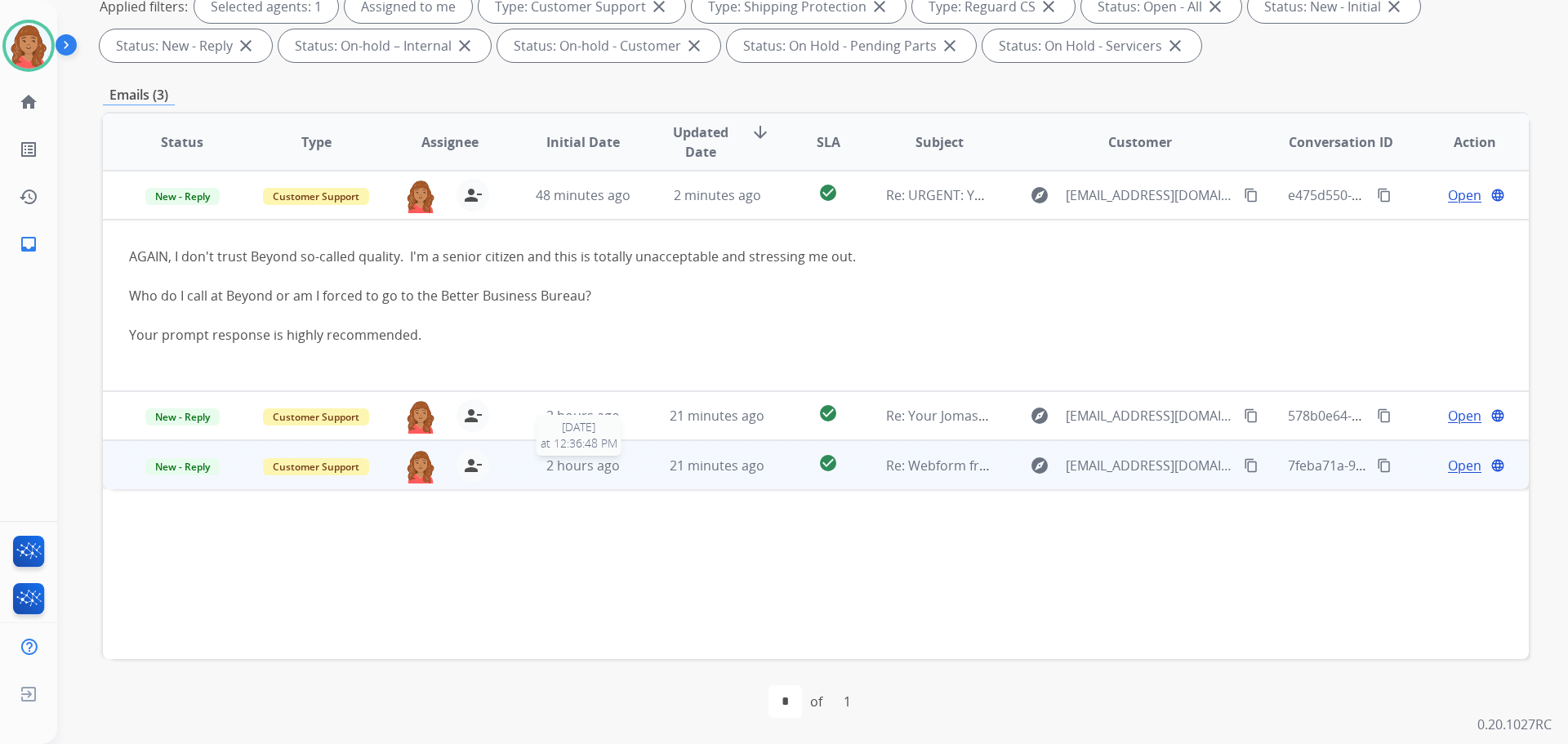
click at [604, 475] on div "2 hours ago" at bounding box center [583, 465] width 107 height 20
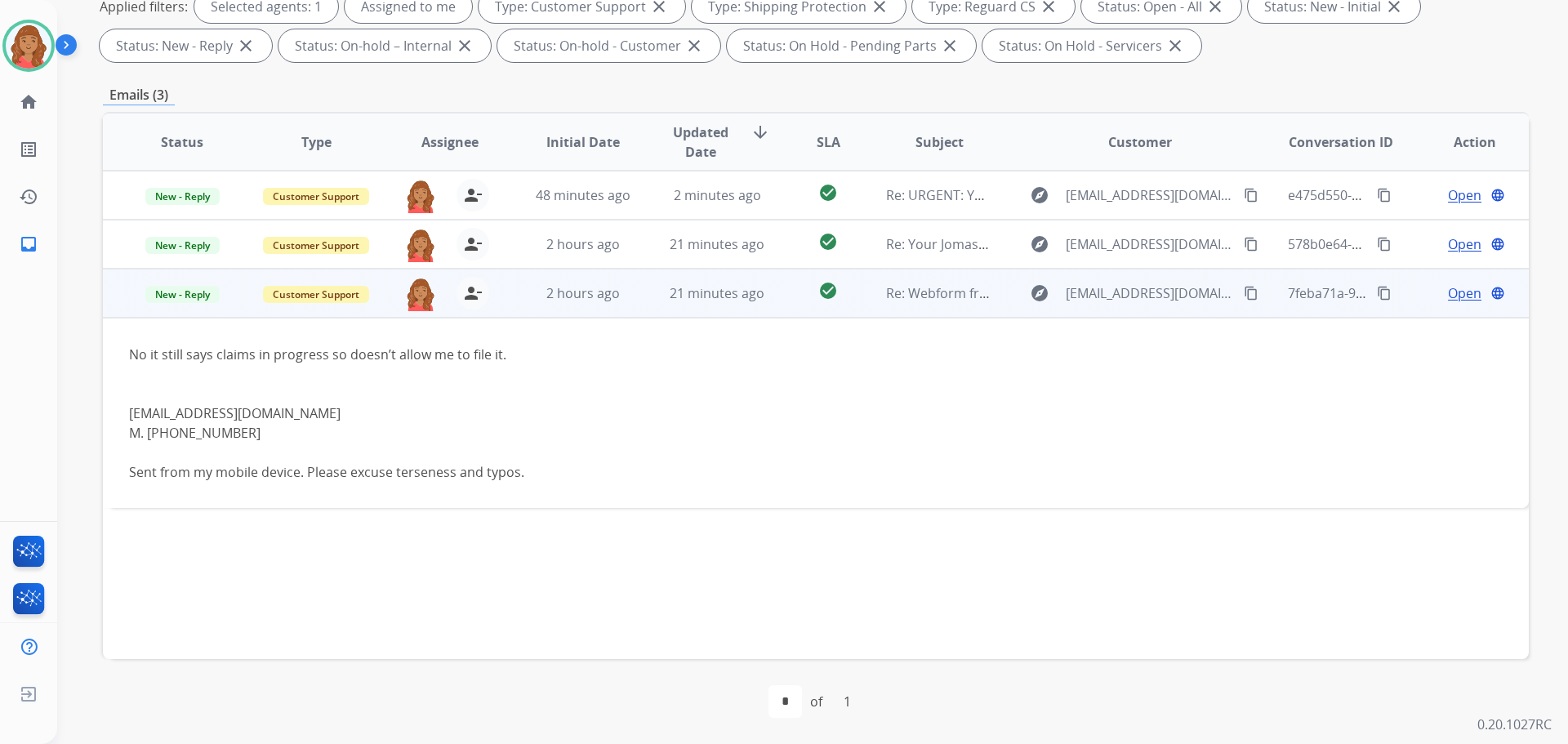
click at [1244, 296] on mat-icon "content_copy" at bounding box center [1251, 293] width 15 height 15
click at [1448, 288] on span "Open" at bounding box center [1465, 293] width 34 height 20
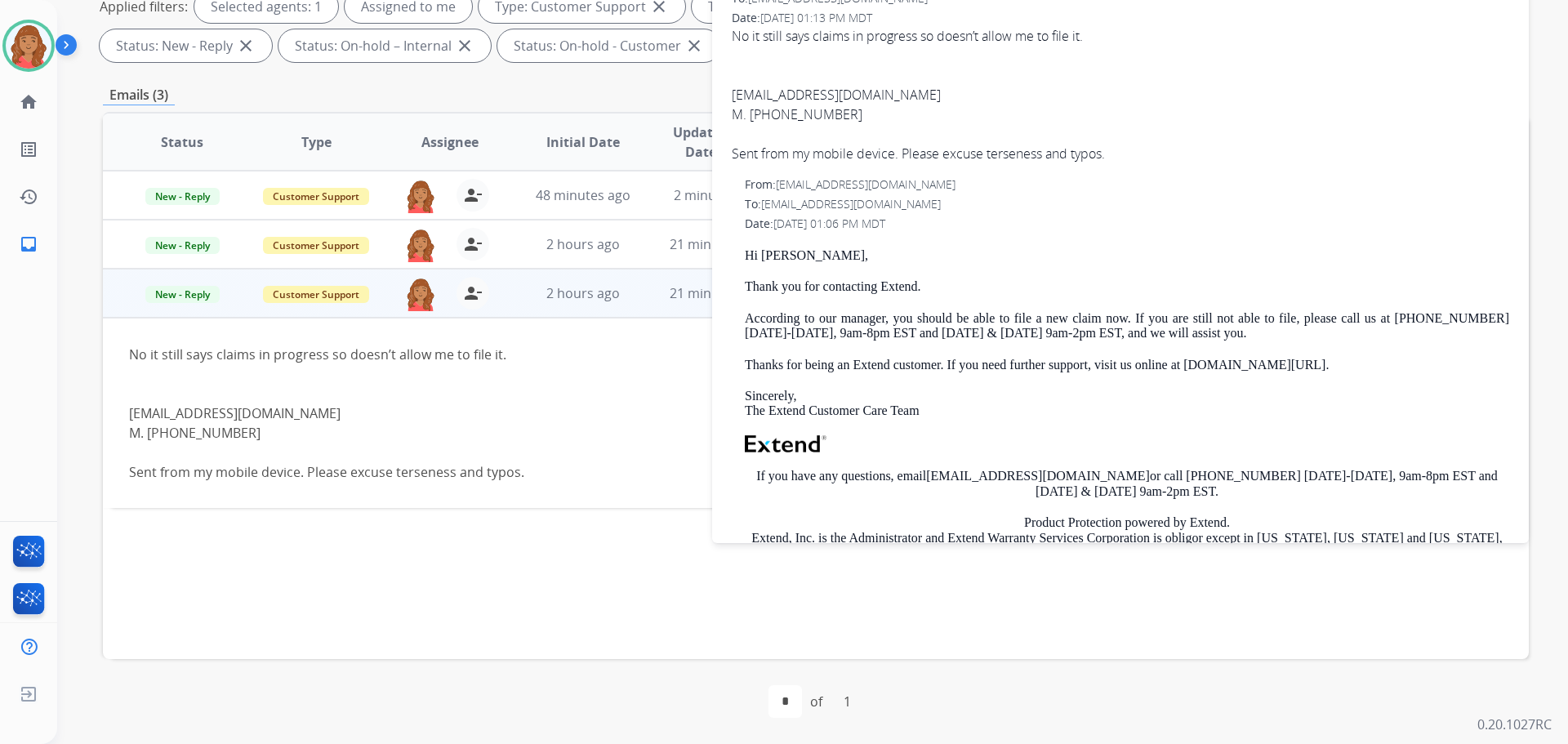
scroll to position [163, 0]
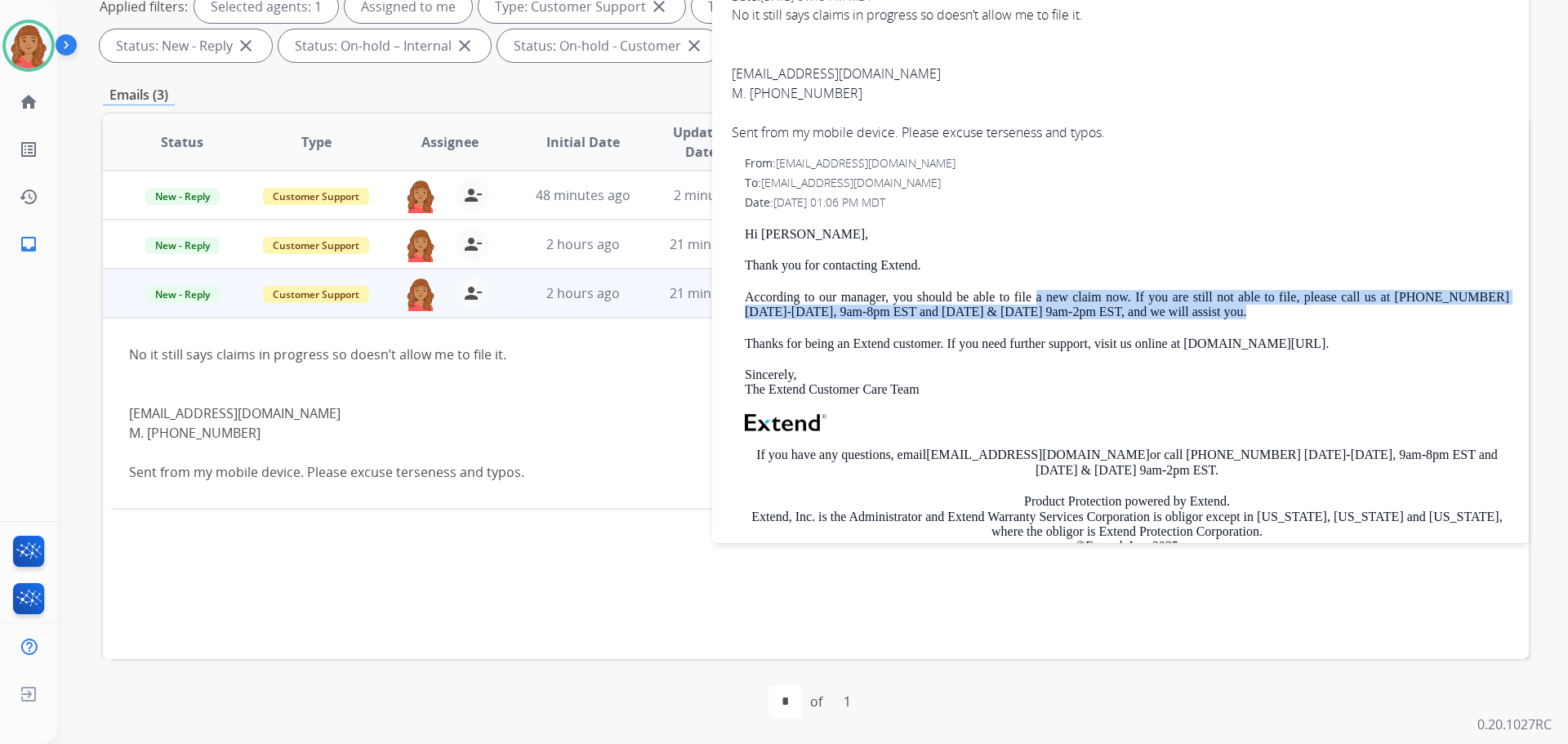
drag, startPoint x: 1179, startPoint y: 311, endPoint x: 1027, endPoint y: 289, distance: 153.6
click at [1027, 289] on div "Hi Jeremy, Thank you for contacting Extend. According to our manager, you shoul…" at bounding box center [1127, 434] width 764 height 415
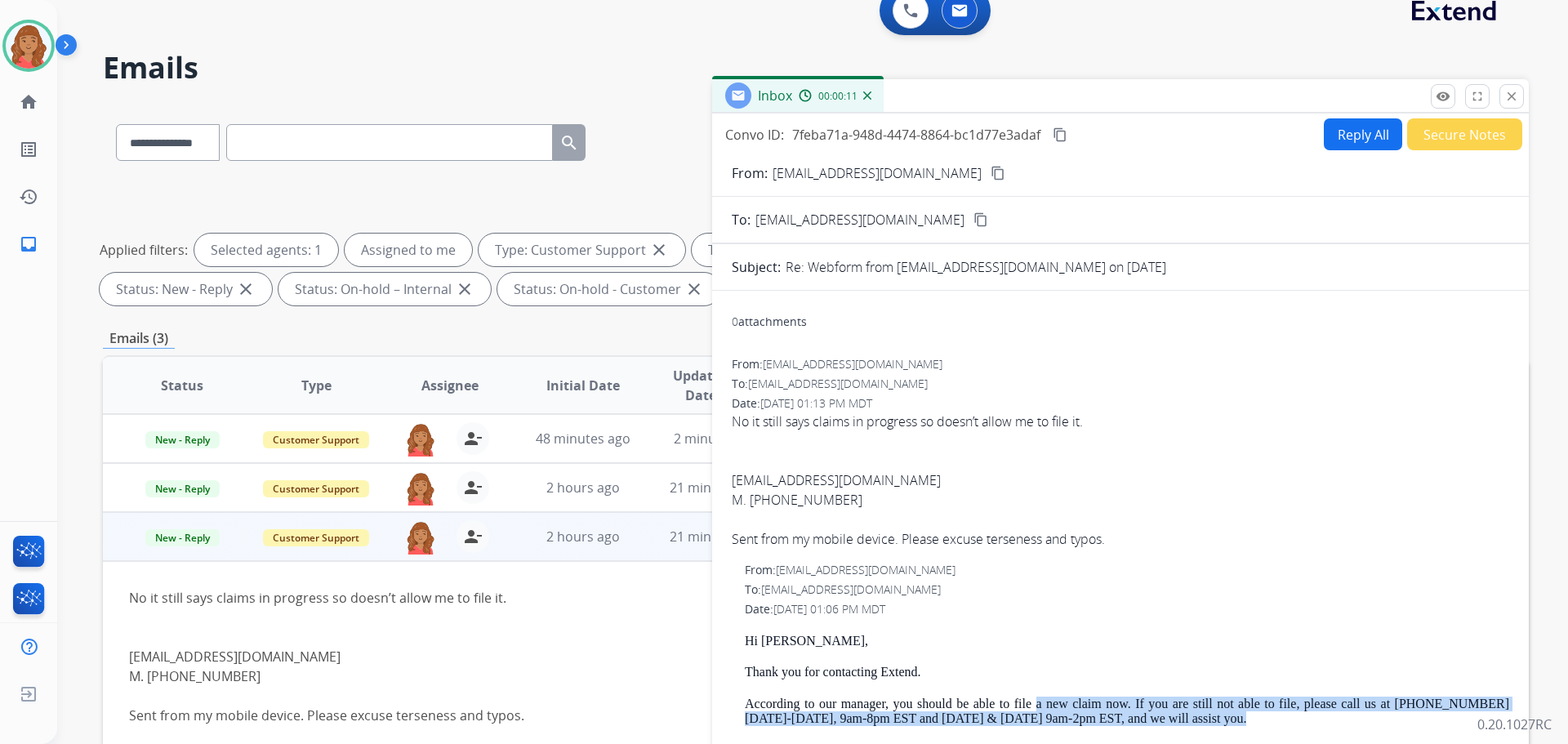
scroll to position [19, 0]
click at [1350, 145] on button "Reply All" at bounding box center [1363, 136] width 78 height 32
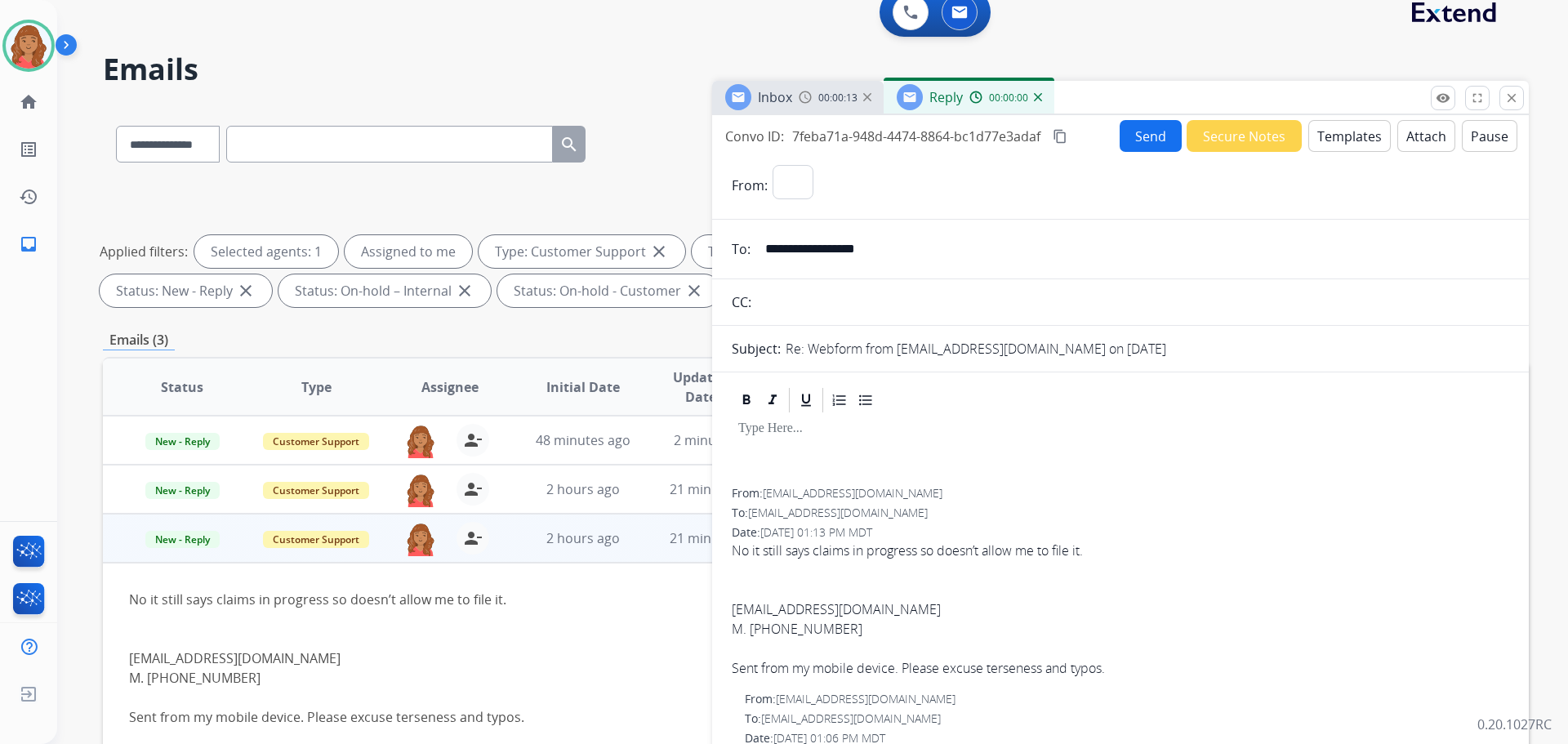
select select "**********"
drag, startPoint x: 1382, startPoint y: 211, endPoint x: 1567, endPoint y: 67, distance: 234.4
drag, startPoint x: 1567, startPoint y: 67, endPoint x: 1372, endPoint y: 48, distance: 195.9
click at [1342, 42] on div "**********" at bounding box center [793, 412] width 1472 height 744
click at [1507, 91] on mat-icon "close" at bounding box center [1512, 98] width 15 height 15
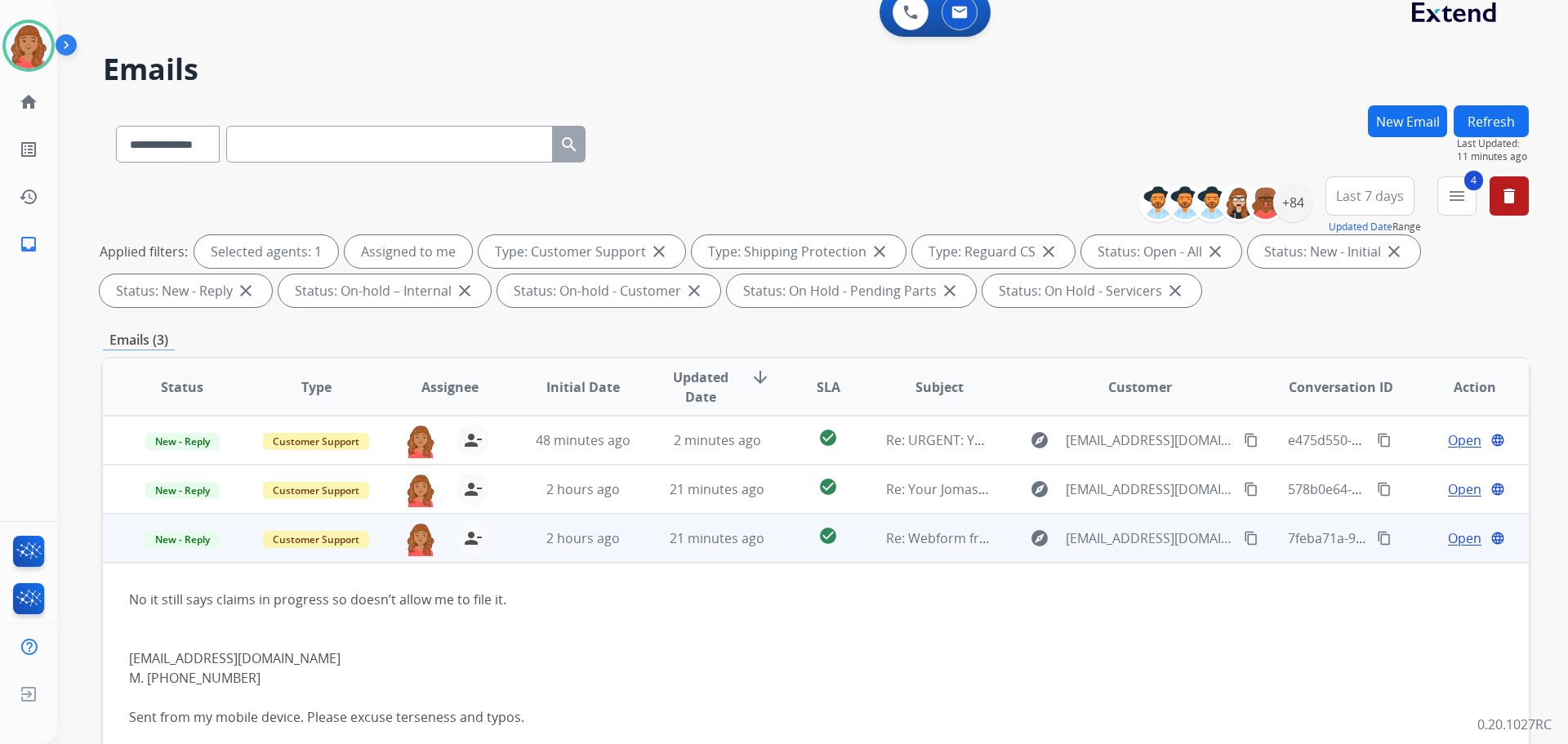
click at [1461, 539] on span "Open" at bounding box center [1465, 538] width 34 height 20
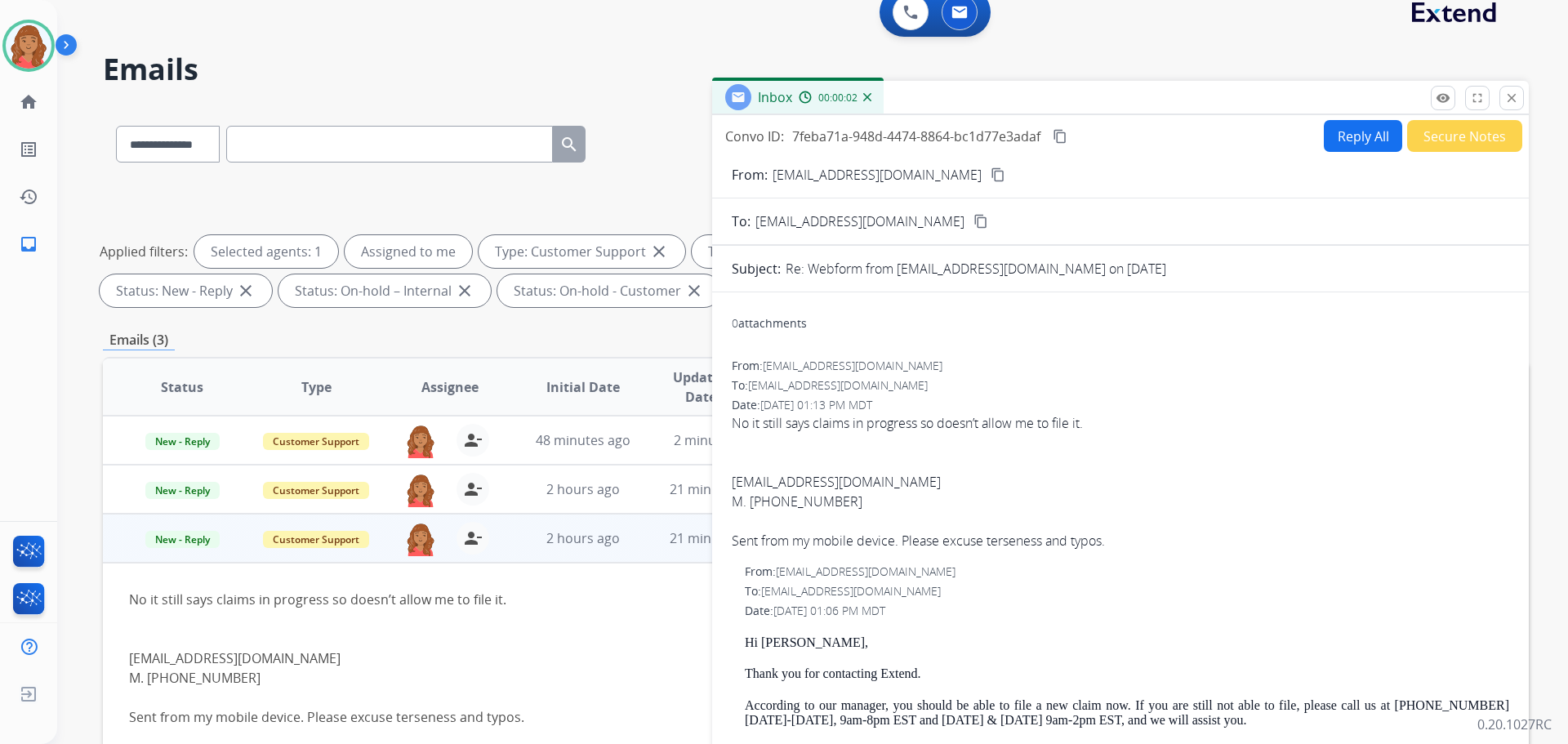
click at [1335, 128] on button "Reply All" at bounding box center [1363, 136] width 78 height 32
select select "**********"
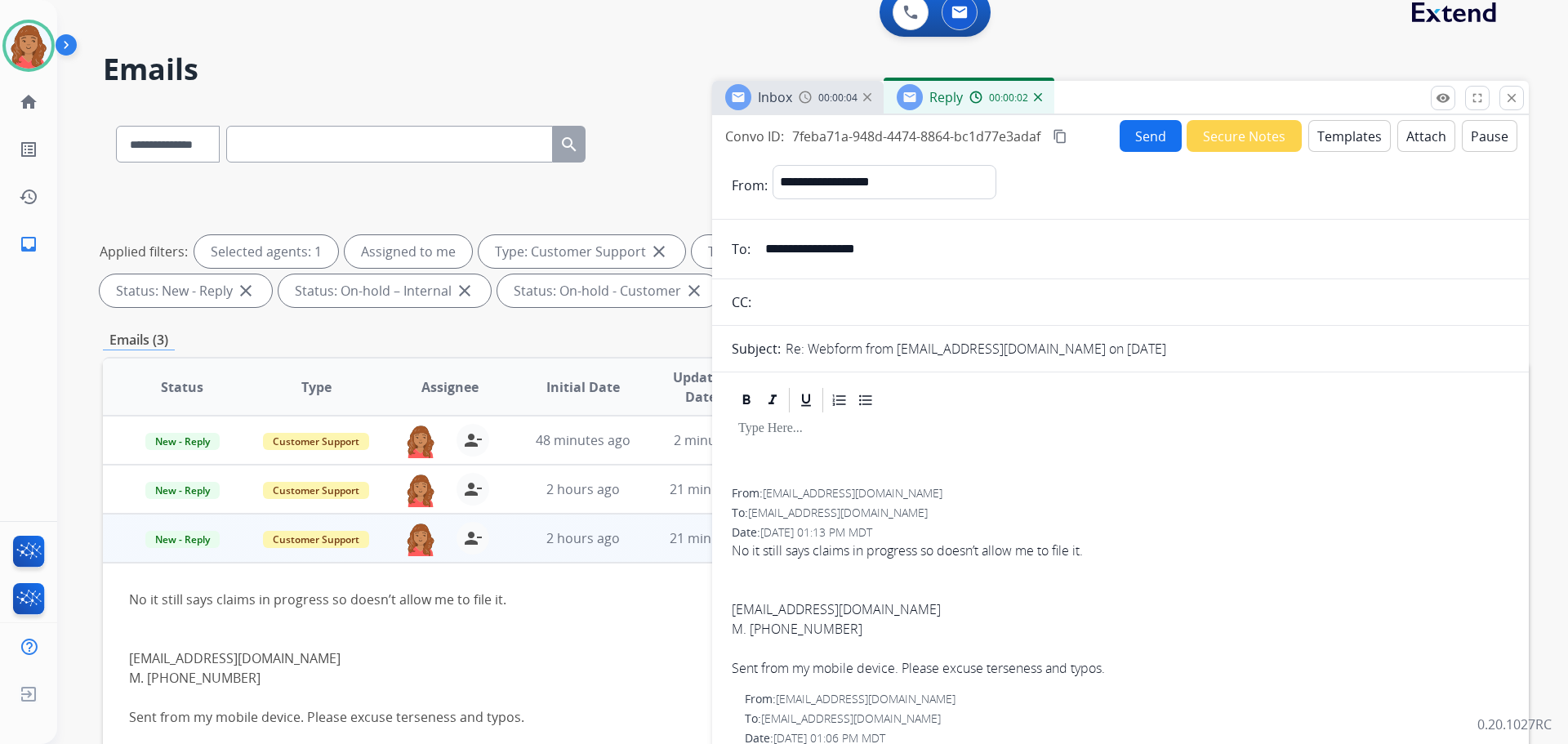
click at [1328, 135] on button "Templates" at bounding box center [1350, 136] width 83 height 32
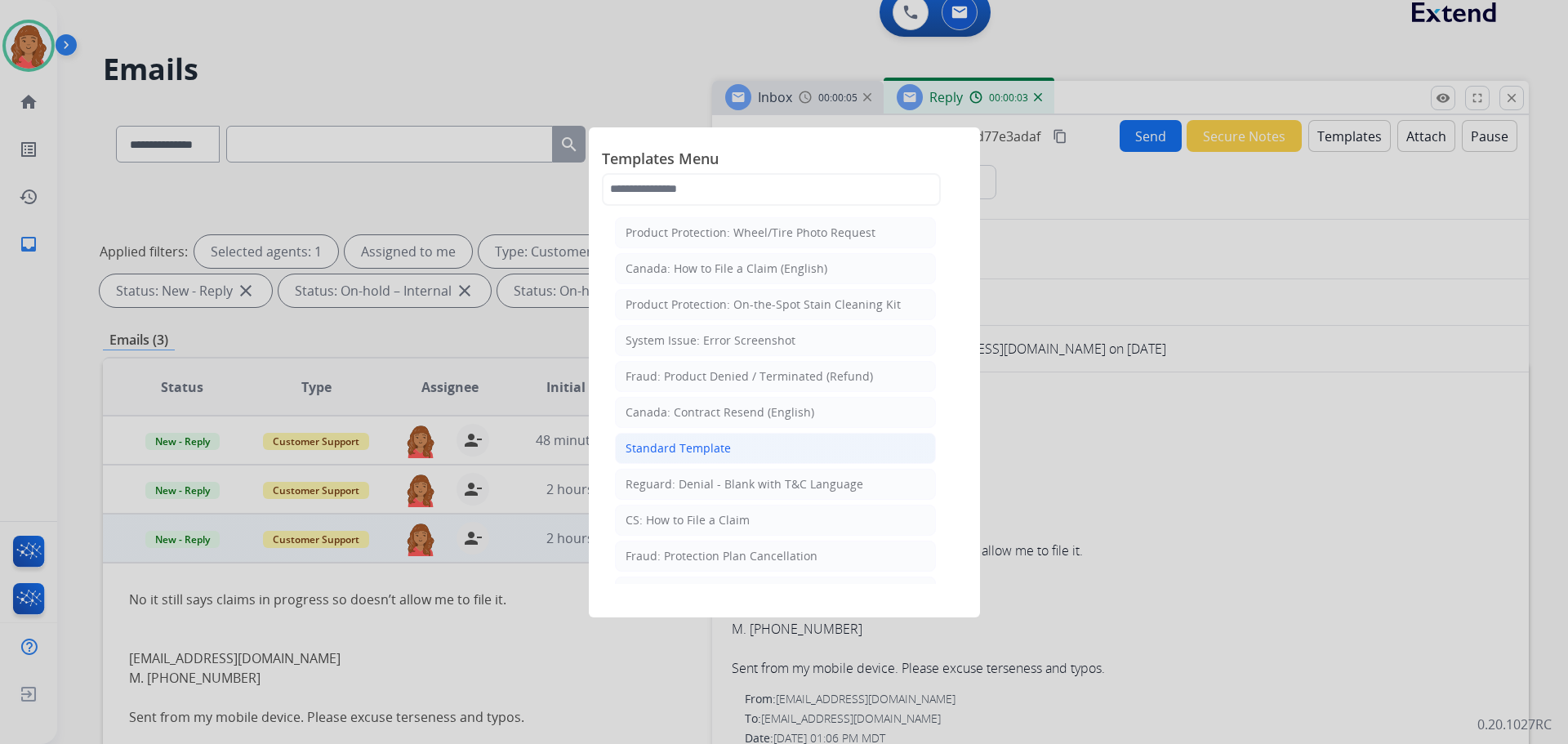
click at [679, 455] on div "Standard Template" at bounding box center [678, 448] width 106 height 16
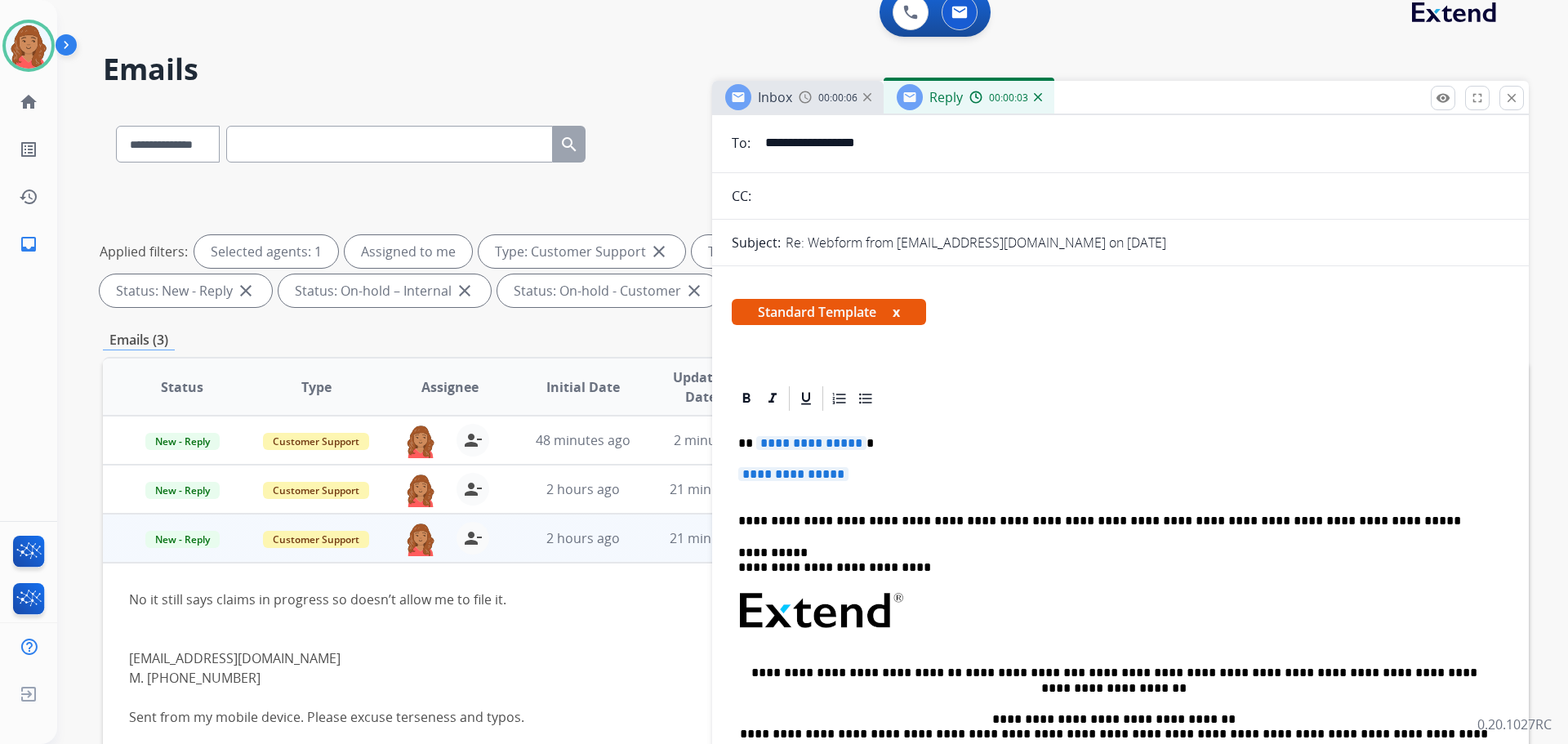
scroll to position [163, 0]
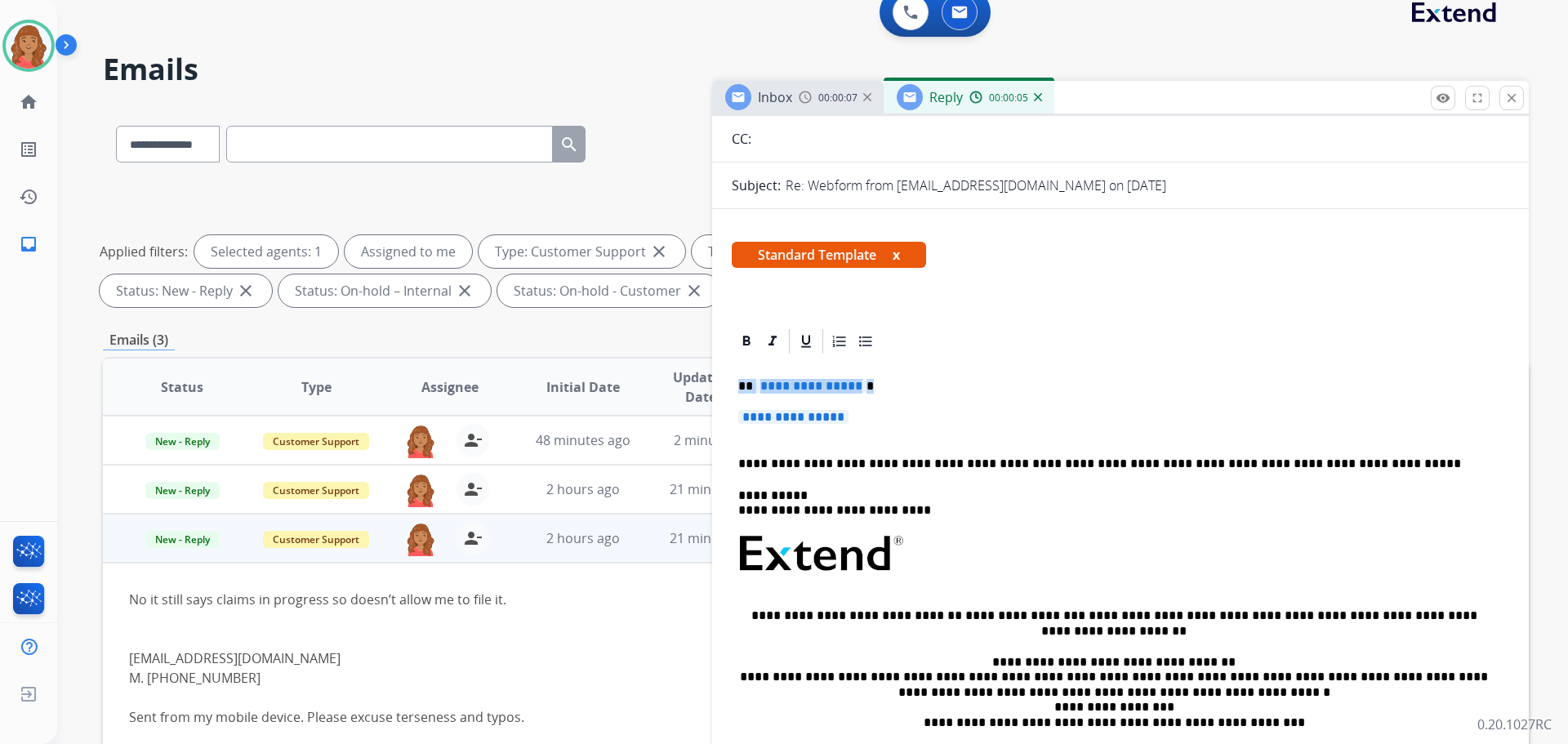
drag, startPoint x: 880, startPoint y: 427, endPoint x: 740, endPoint y: 373, distance: 150.1
click at [740, 373] on div "**********" at bounding box center [1121, 592] width 778 height 473
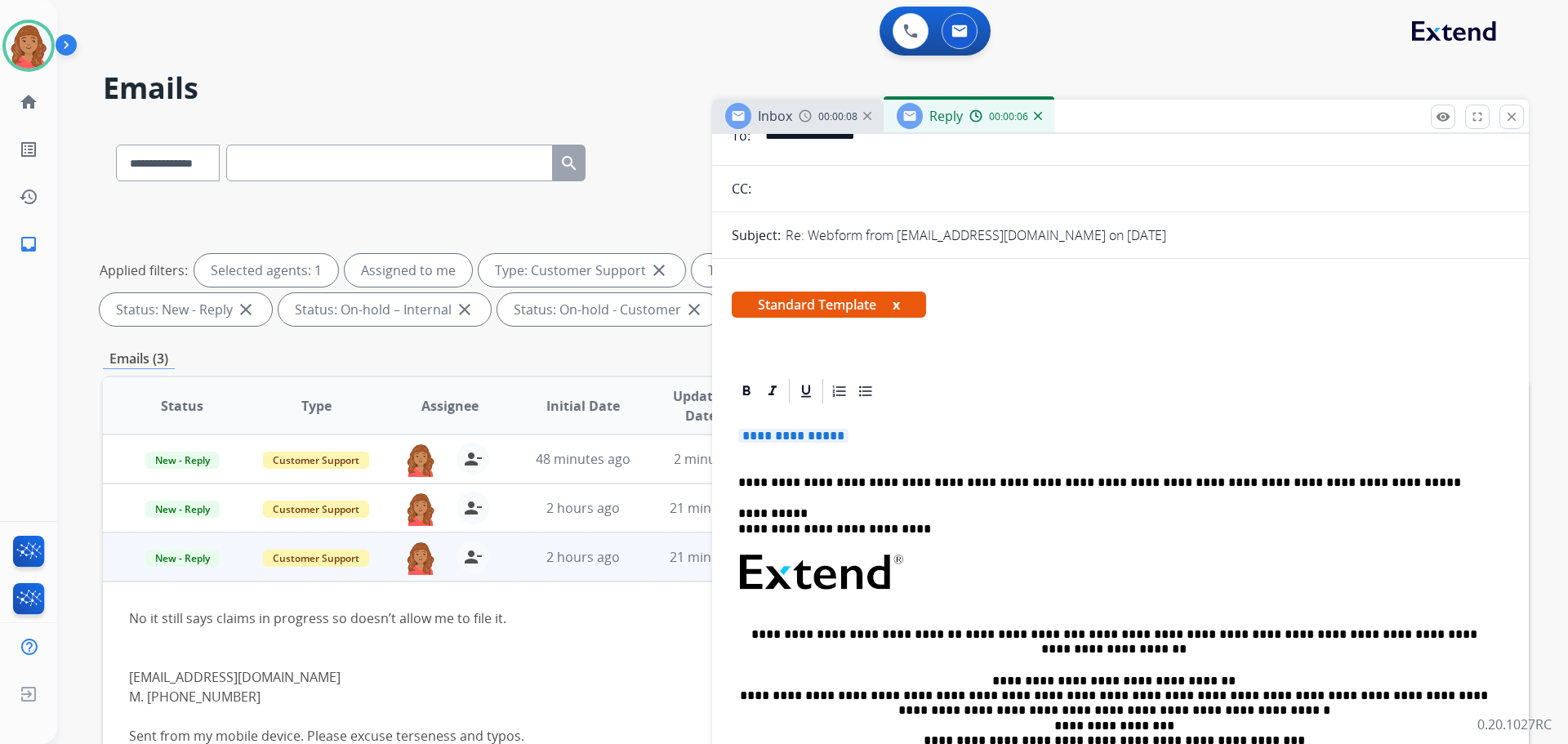
drag, startPoint x: 866, startPoint y: 439, endPoint x: 796, endPoint y: 433, distance: 70.3
click at [791, 433] on p "**********" at bounding box center [1121, 444] width 764 height 30
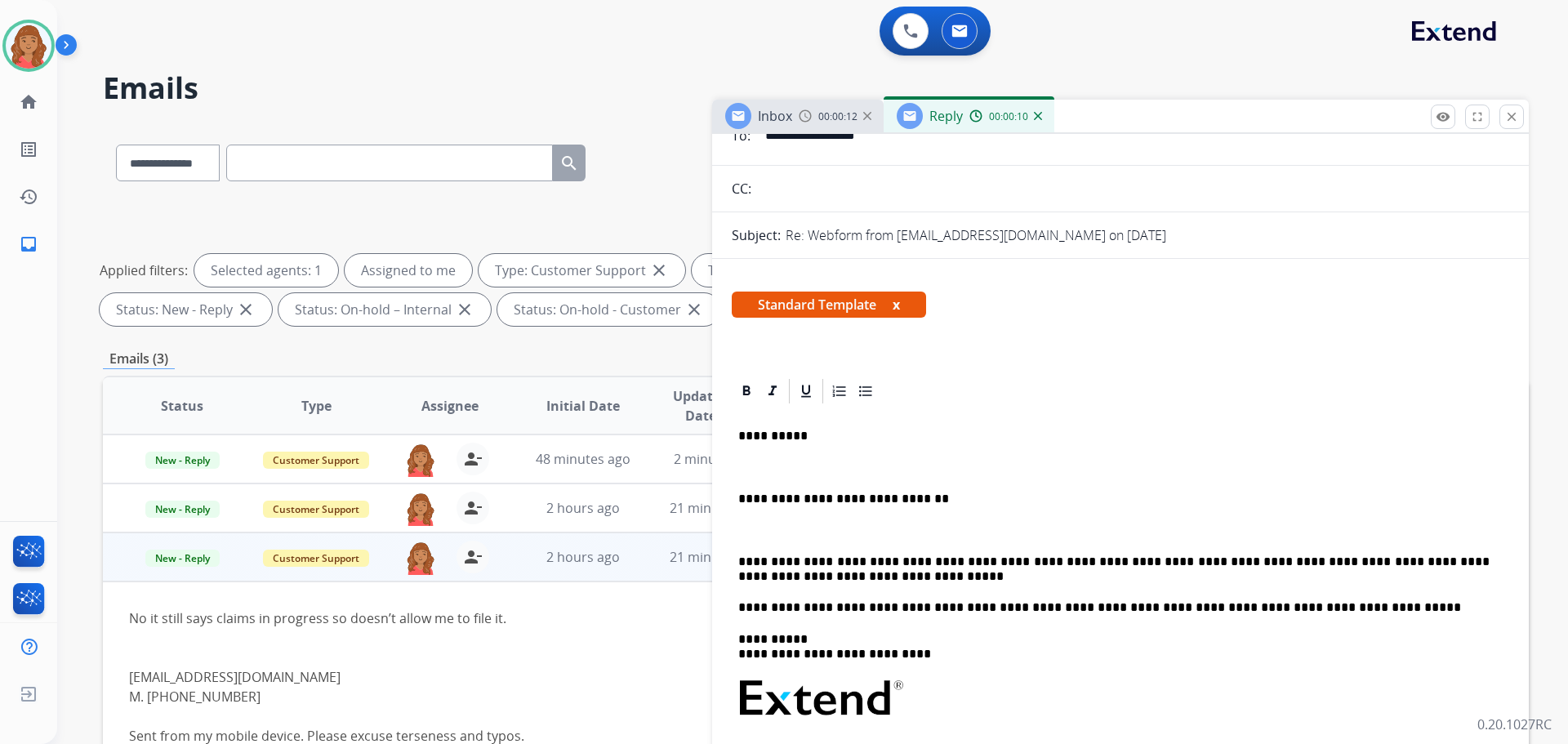
click at [740, 555] on p "**********" at bounding box center [1114, 570] width 751 height 30
click at [735, 556] on div "**********" at bounding box center [1121, 689] width 778 height 566
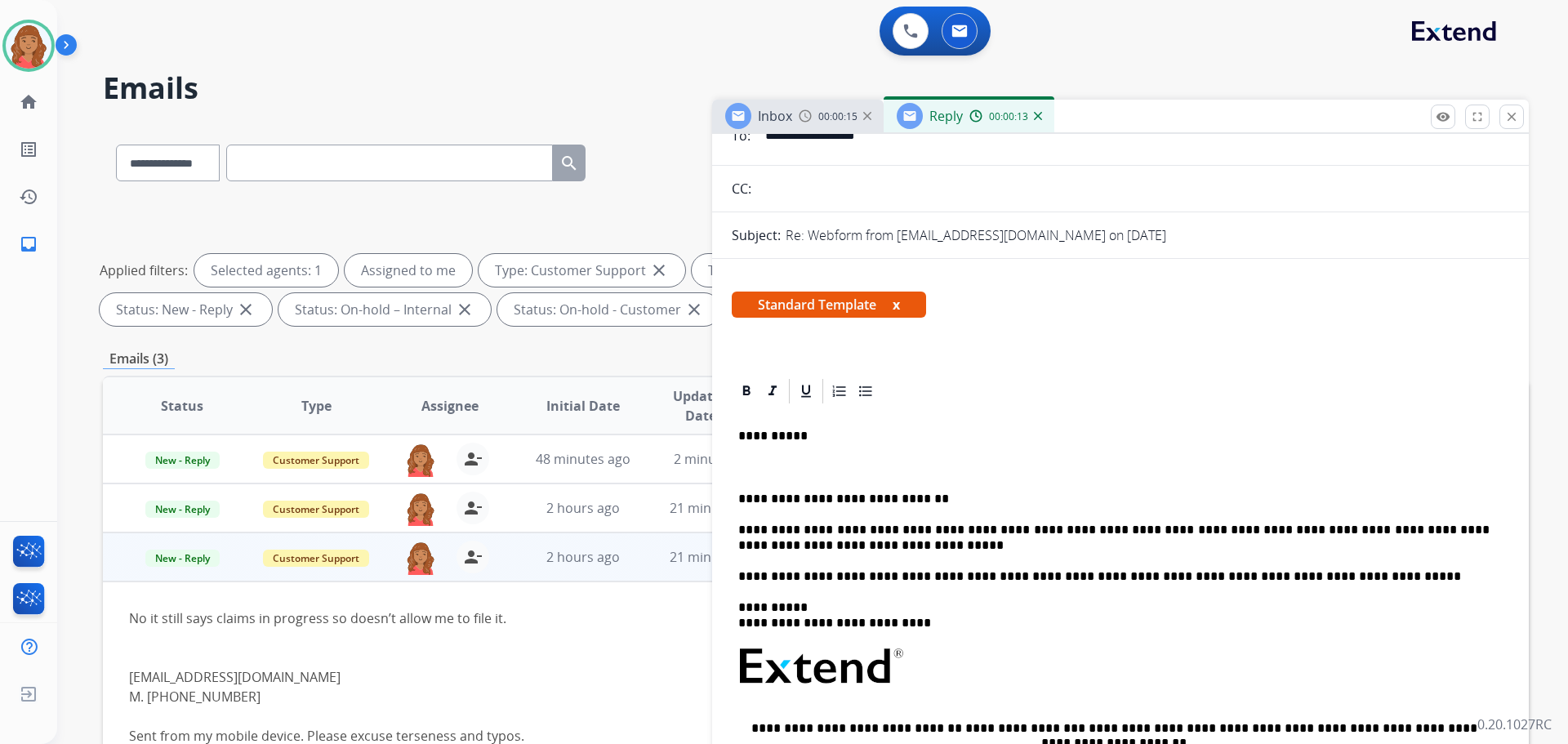
click at [740, 490] on div "**********" at bounding box center [1121, 674] width 778 height 536
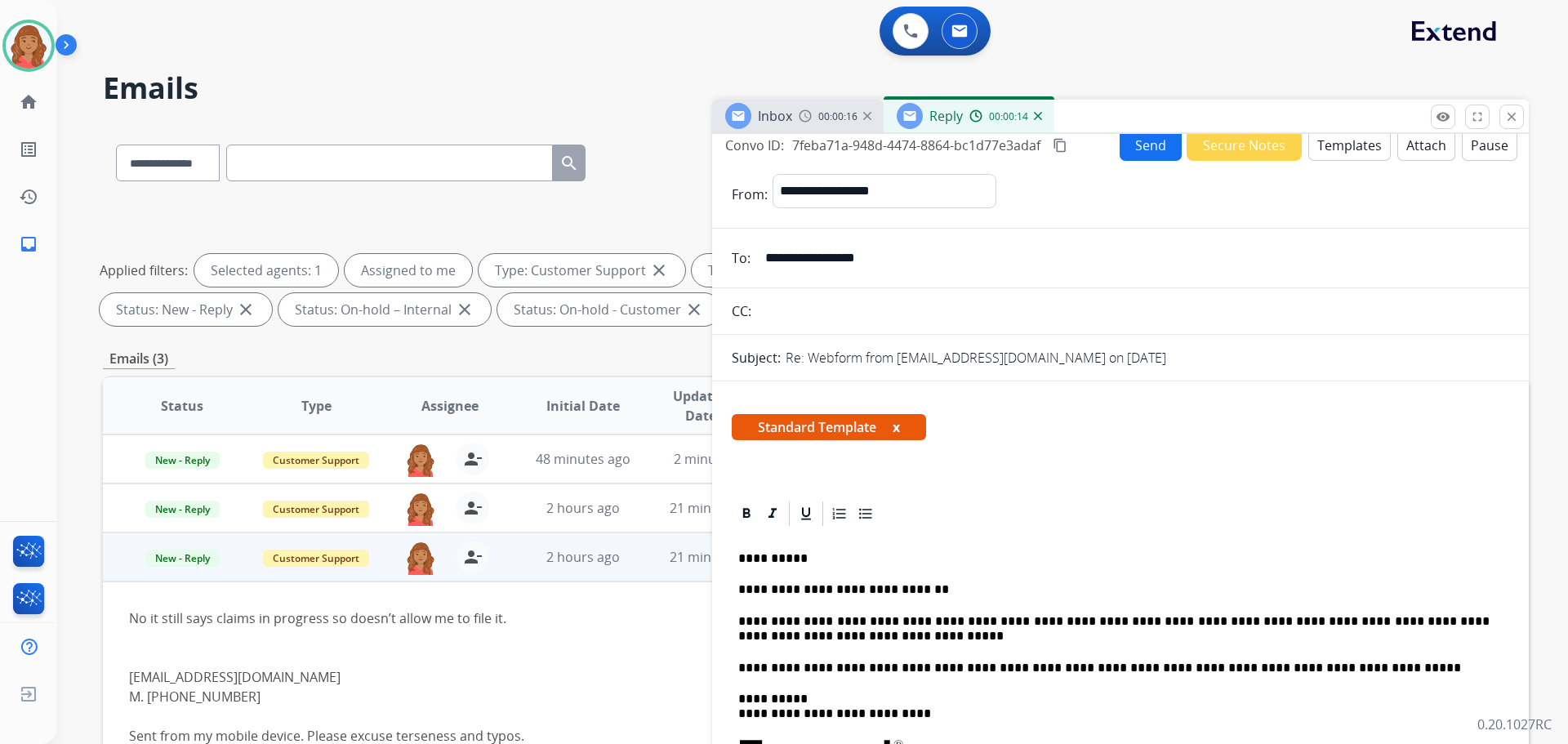
scroll to position [0, 0]
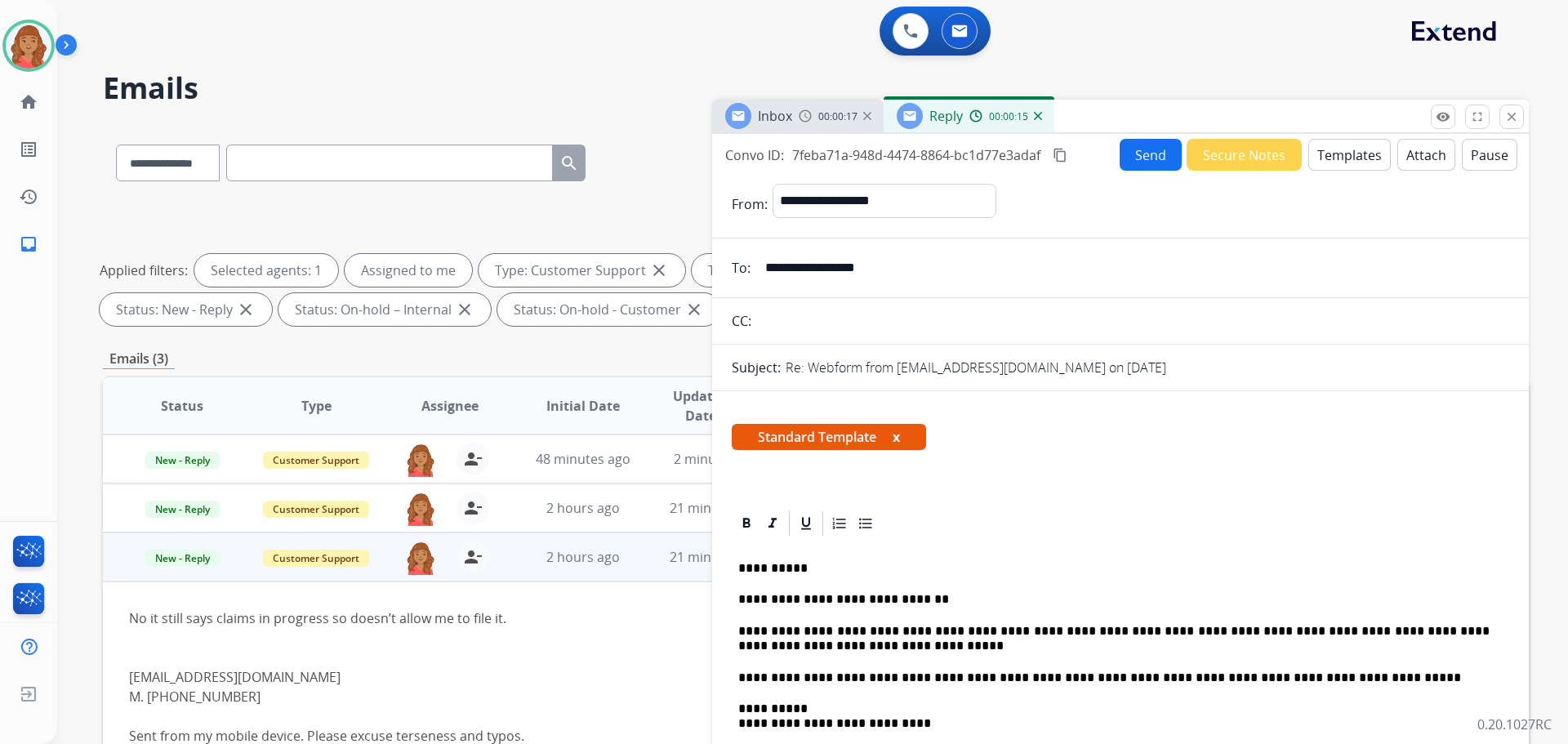
drag, startPoint x: 1058, startPoint y: 156, endPoint x: 1052, endPoint y: 171, distance: 16.2
click at [1063, 157] on mat-icon "content_copy" at bounding box center [1060, 155] width 15 height 15
click at [1064, 150] on mat-icon "content_copy" at bounding box center [1060, 155] width 15 height 15
click at [1135, 164] on button "Send" at bounding box center [1151, 154] width 62 height 32
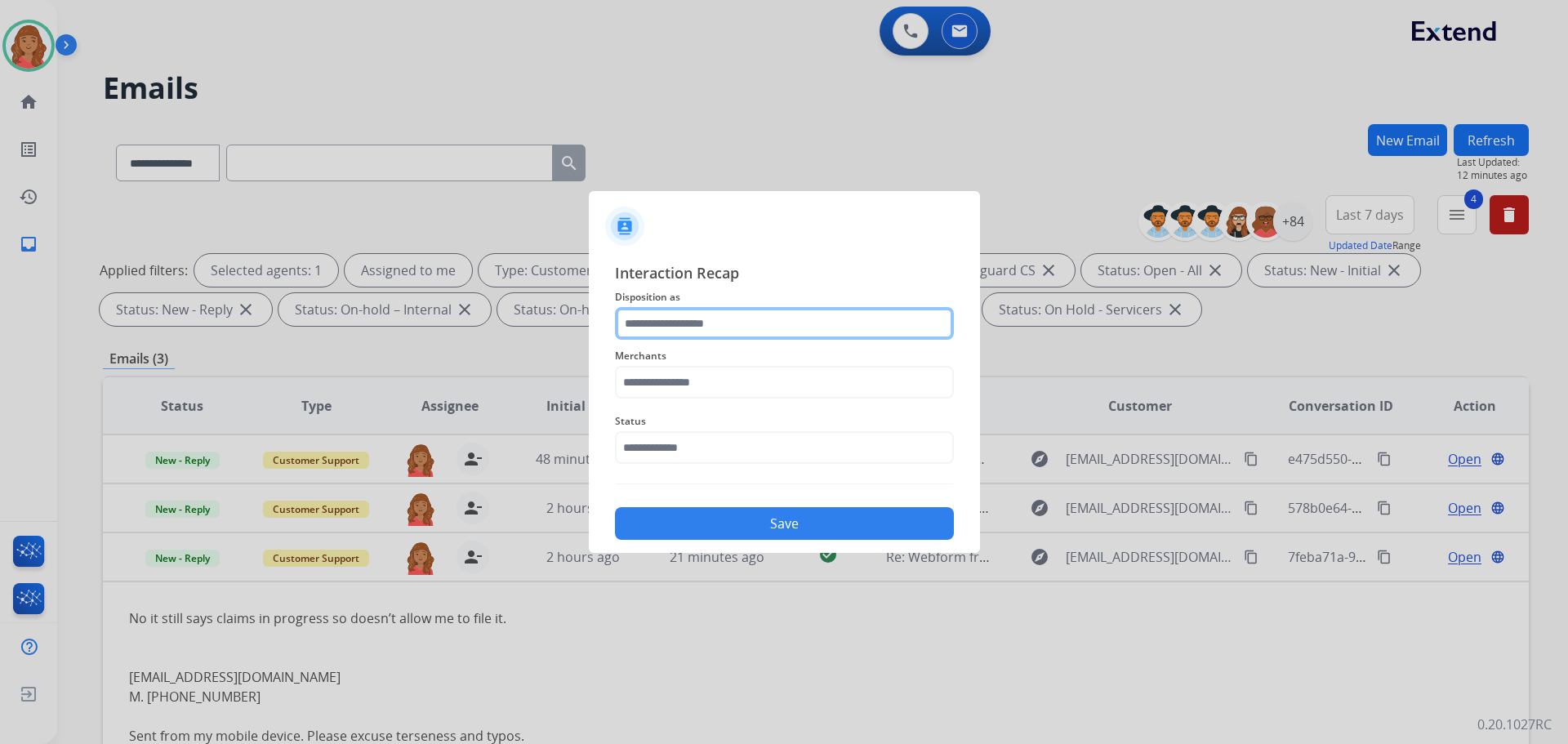
click at [679, 325] on input "text" at bounding box center [785, 323] width 339 height 33
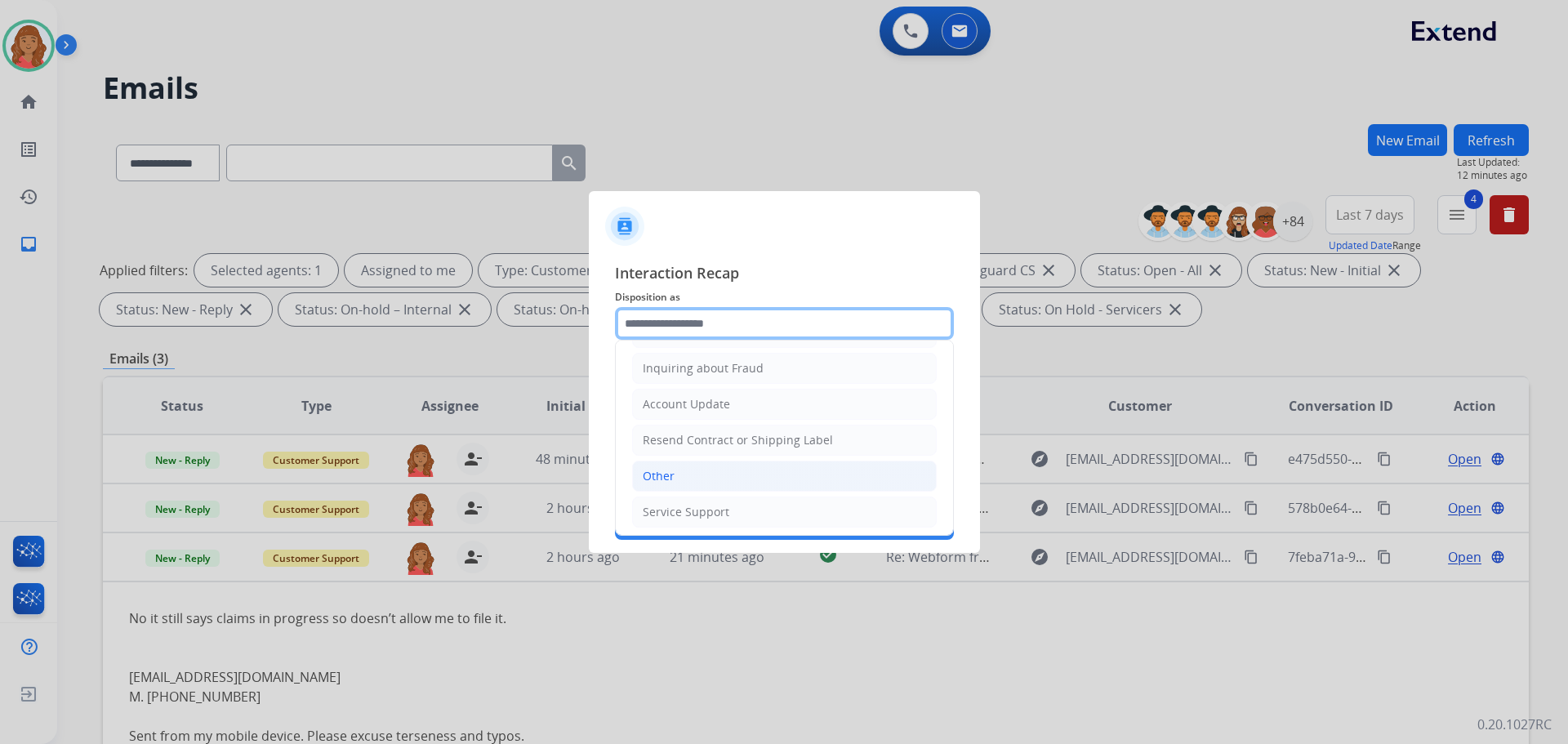
scroll to position [255, 0]
click at [671, 475] on div "Other" at bounding box center [659, 472] width 32 height 16
type input "*****"
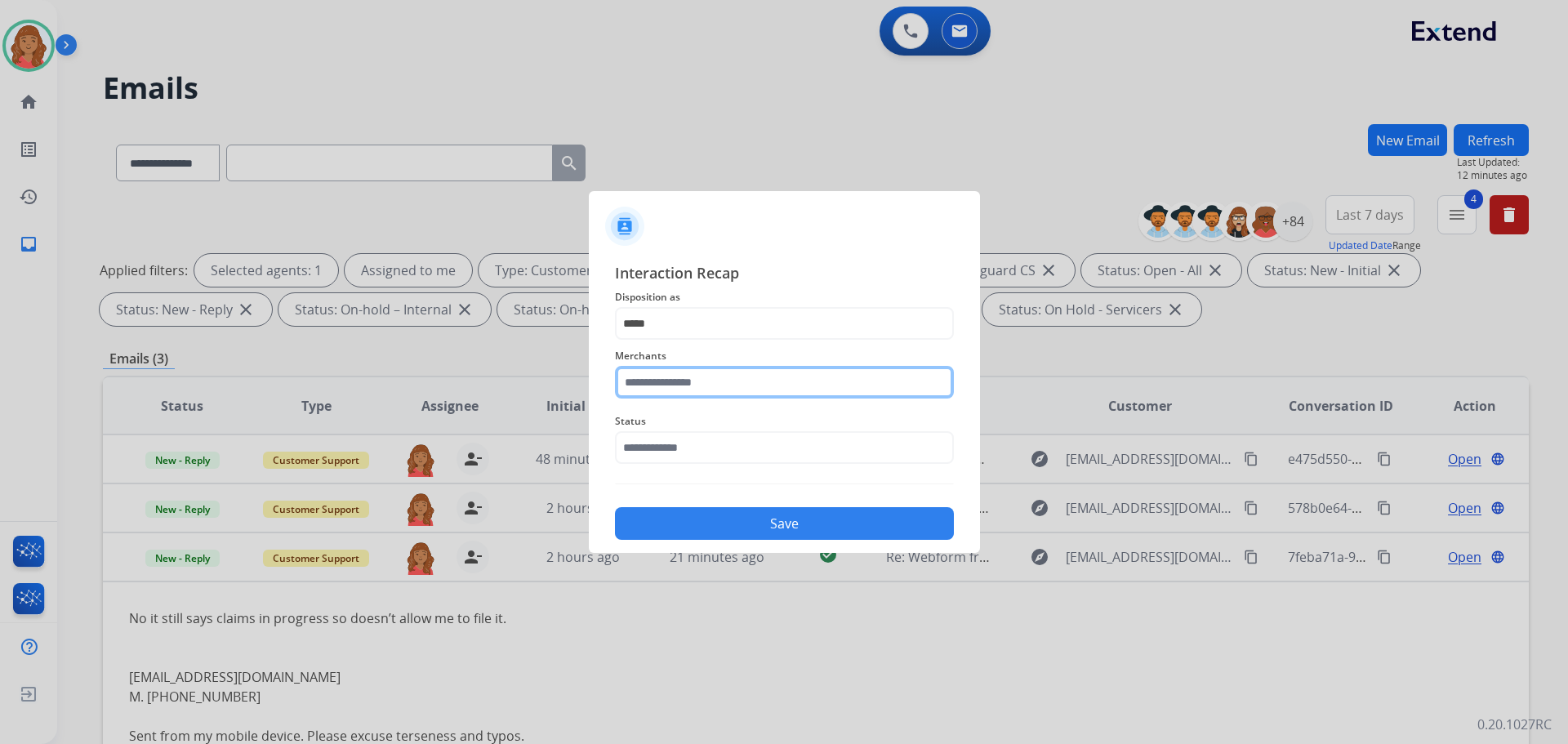
click at [700, 384] on input "text" at bounding box center [785, 382] width 339 height 33
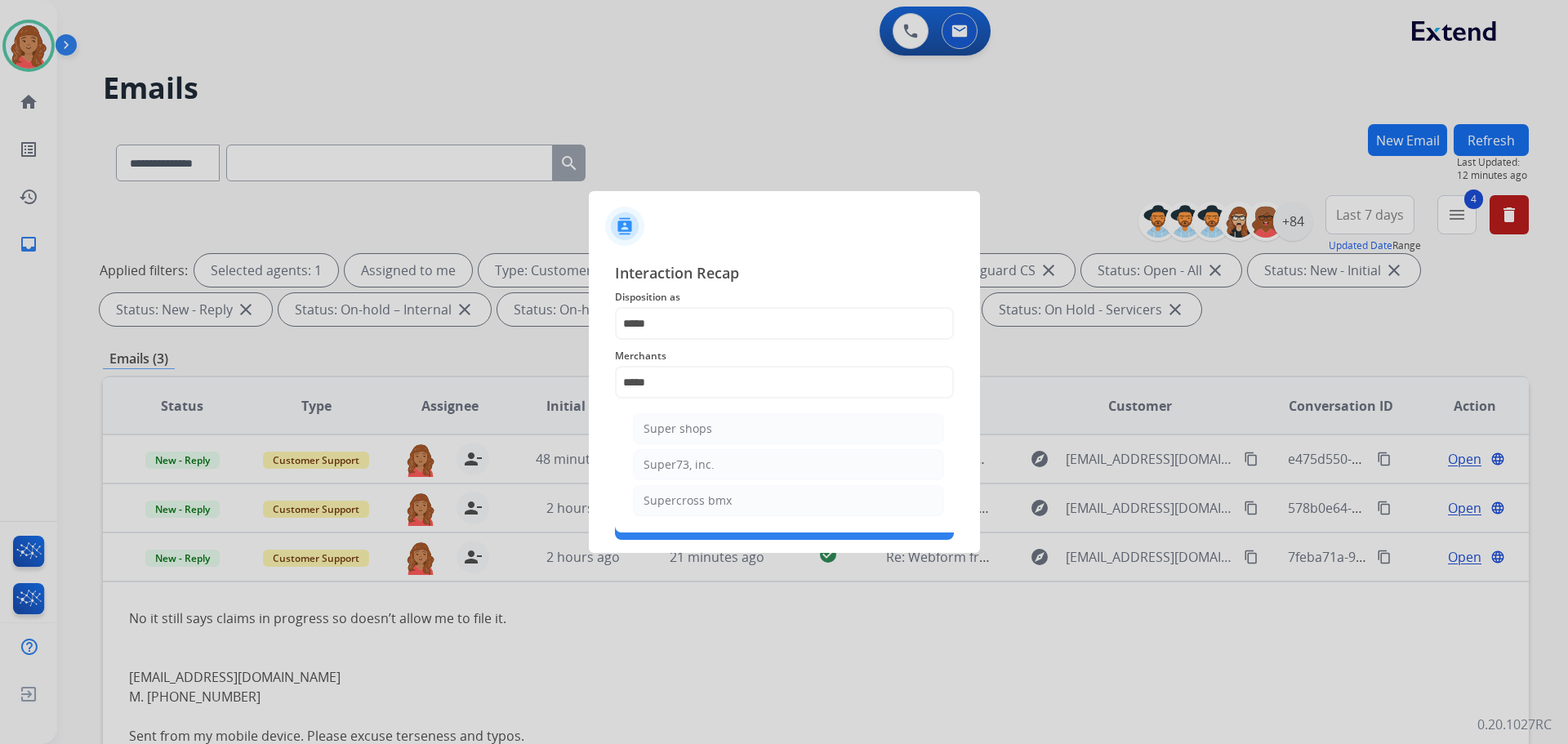
drag, startPoint x: 677, startPoint y: 460, endPoint x: 686, endPoint y: 464, distance: 9.8
click at [677, 461] on div "Super73, inc." at bounding box center [679, 464] width 71 height 16
type input "**********"
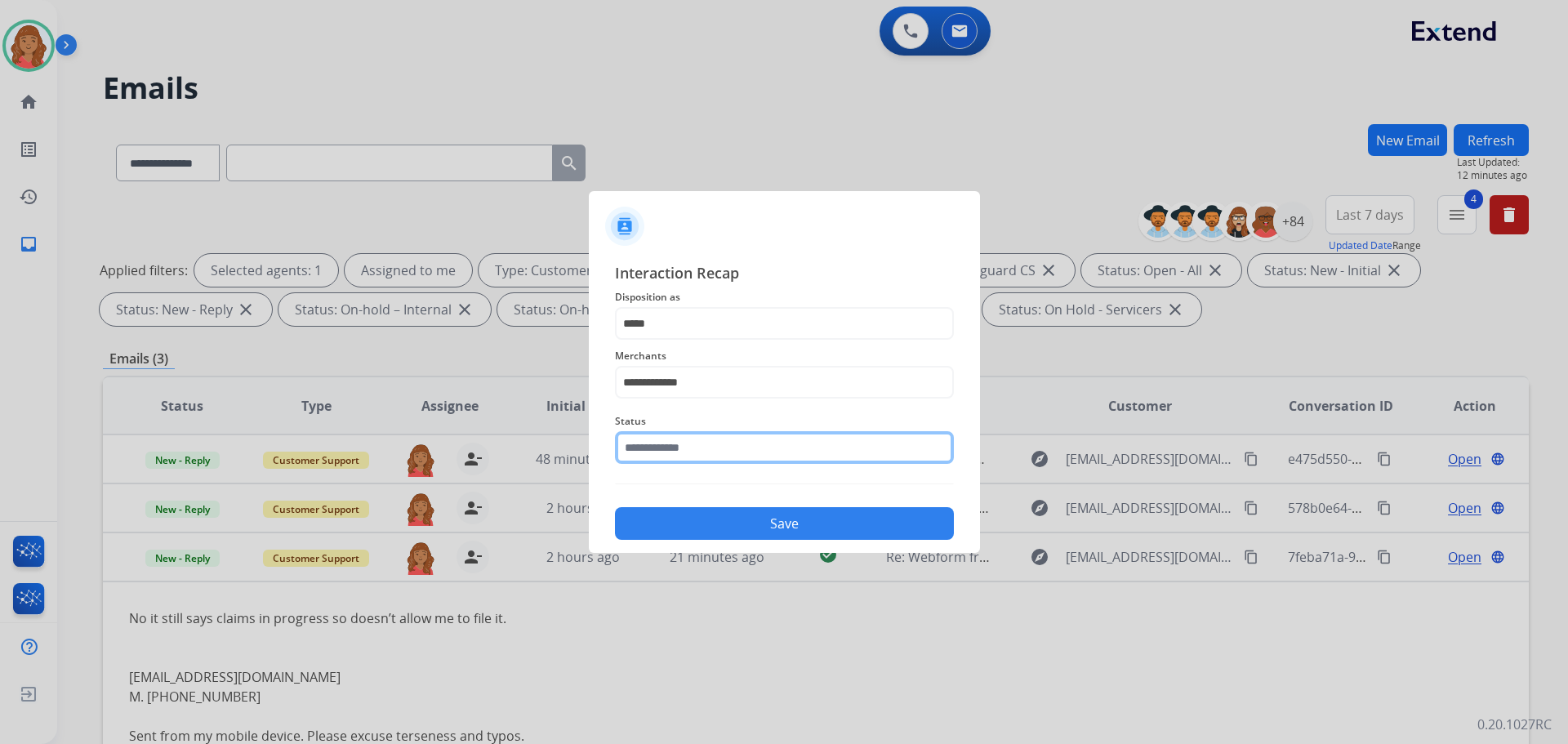
click at [673, 449] on input "text" at bounding box center [785, 447] width 339 height 33
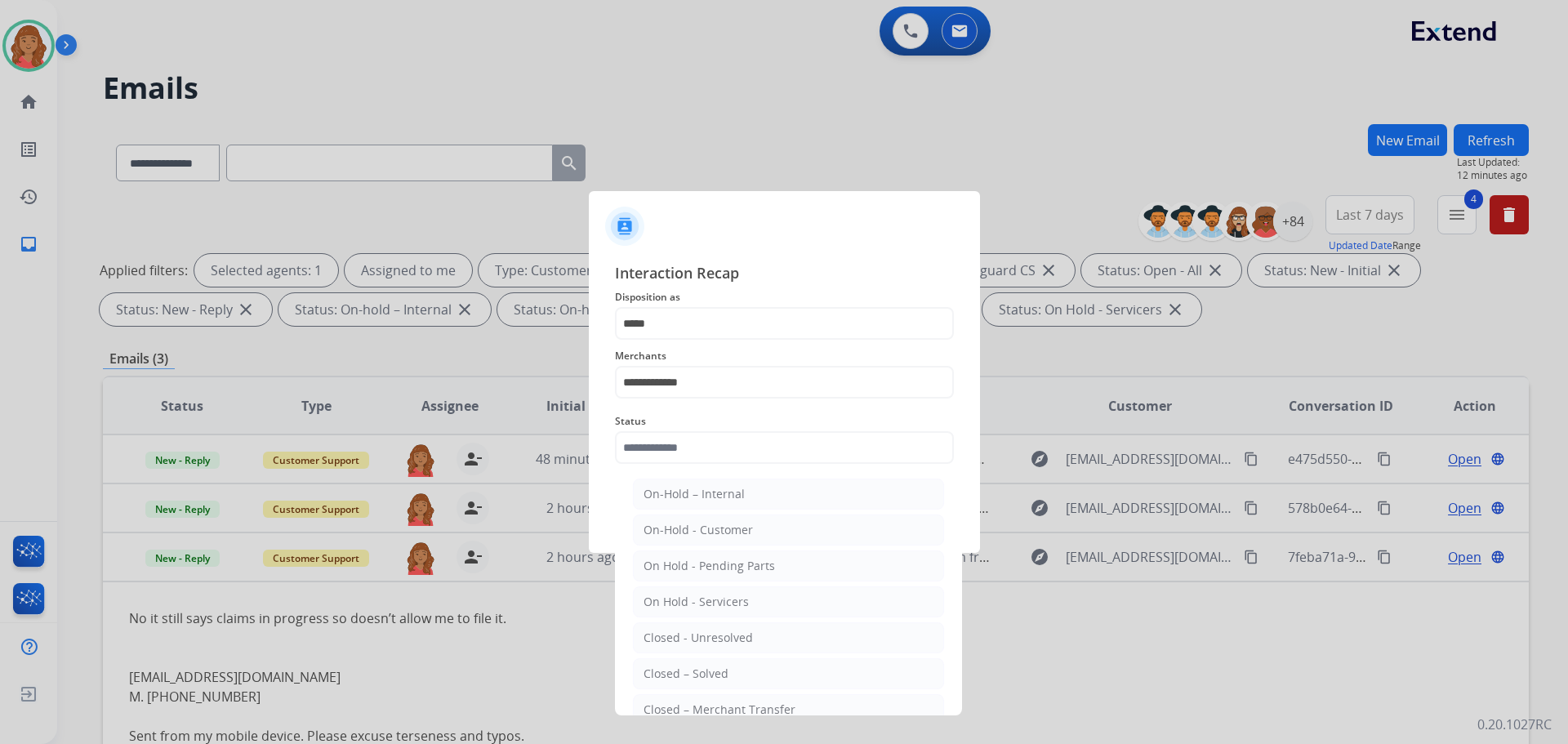
click at [676, 668] on div "Closed – Solved" at bounding box center [686, 674] width 85 height 16
type input "**********"
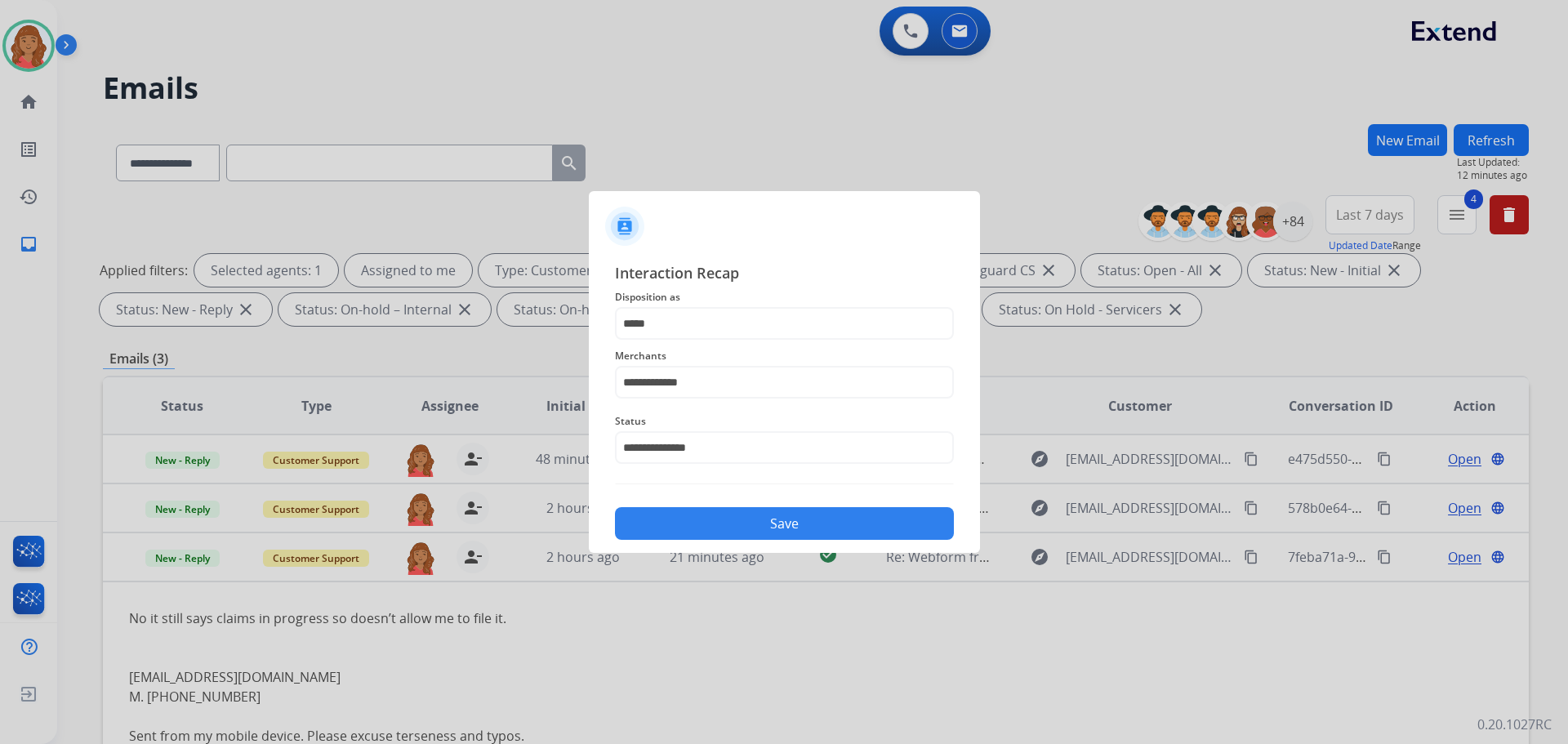
click at [700, 520] on button "Save" at bounding box center [785, 523] width 339 height 33
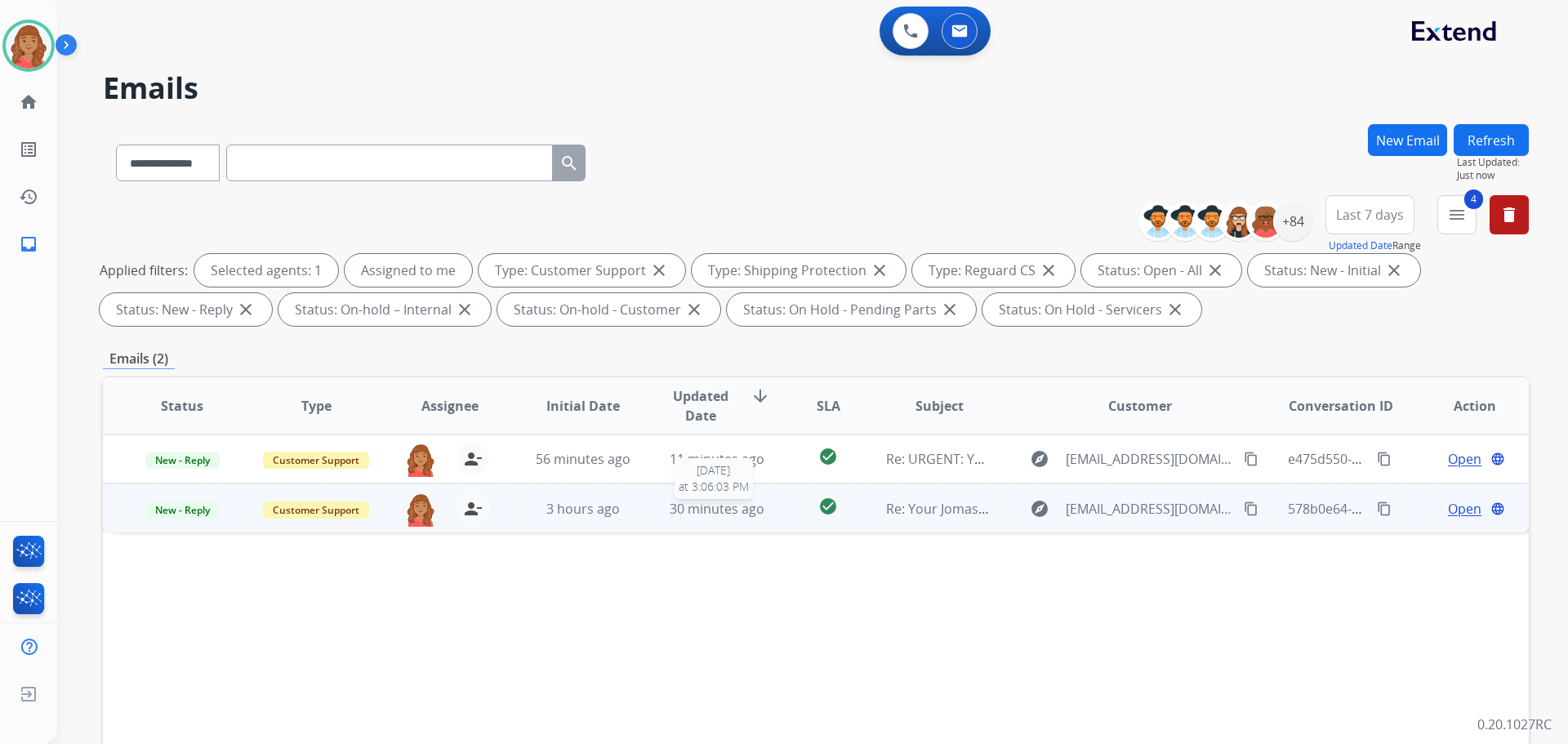
click at [693, 506] on span "30 minutes ago" at bounding box center [717, 509] width 95 height 18
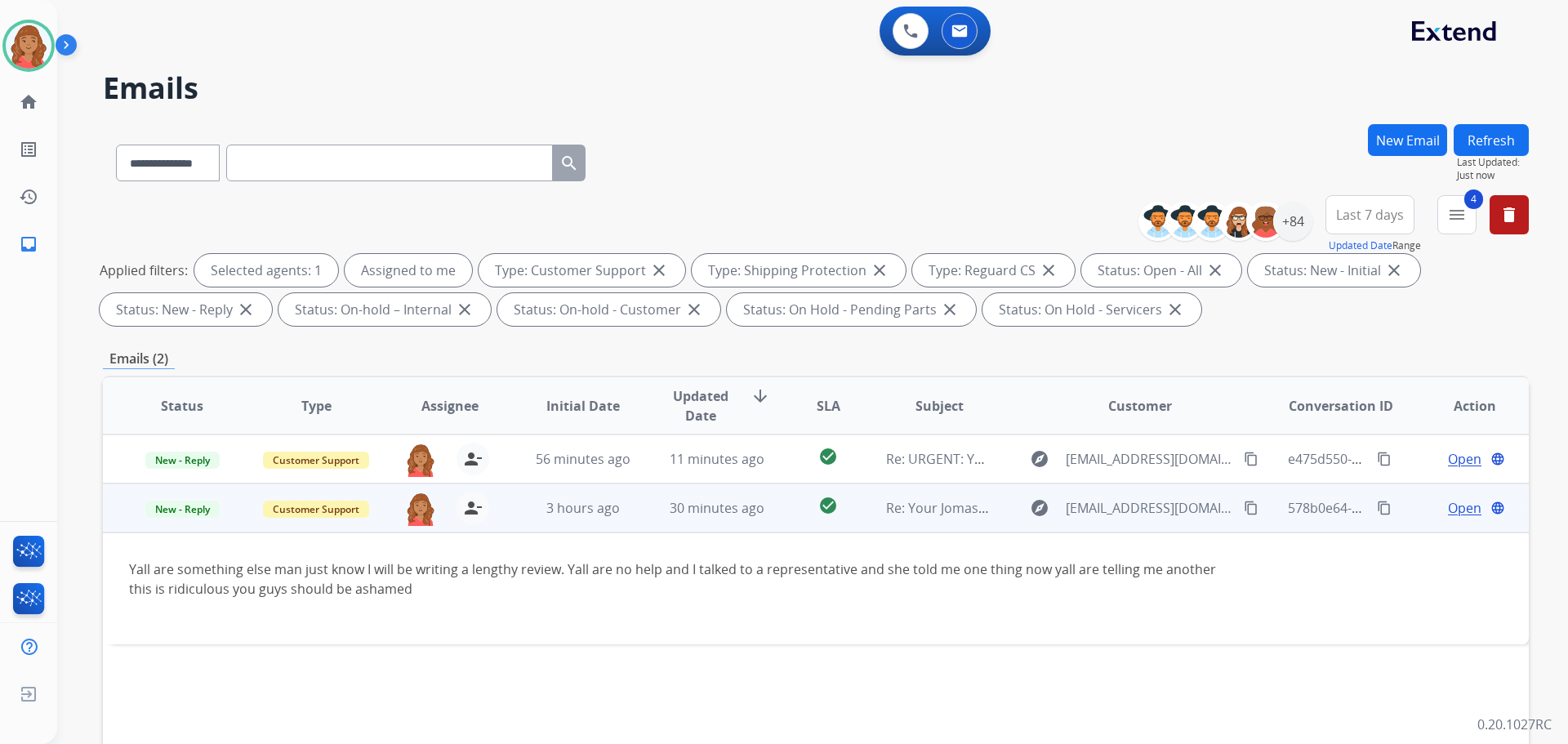
click at [1448, 502] on span "Open" at bounding box center [1465, 508] width 34 height 20
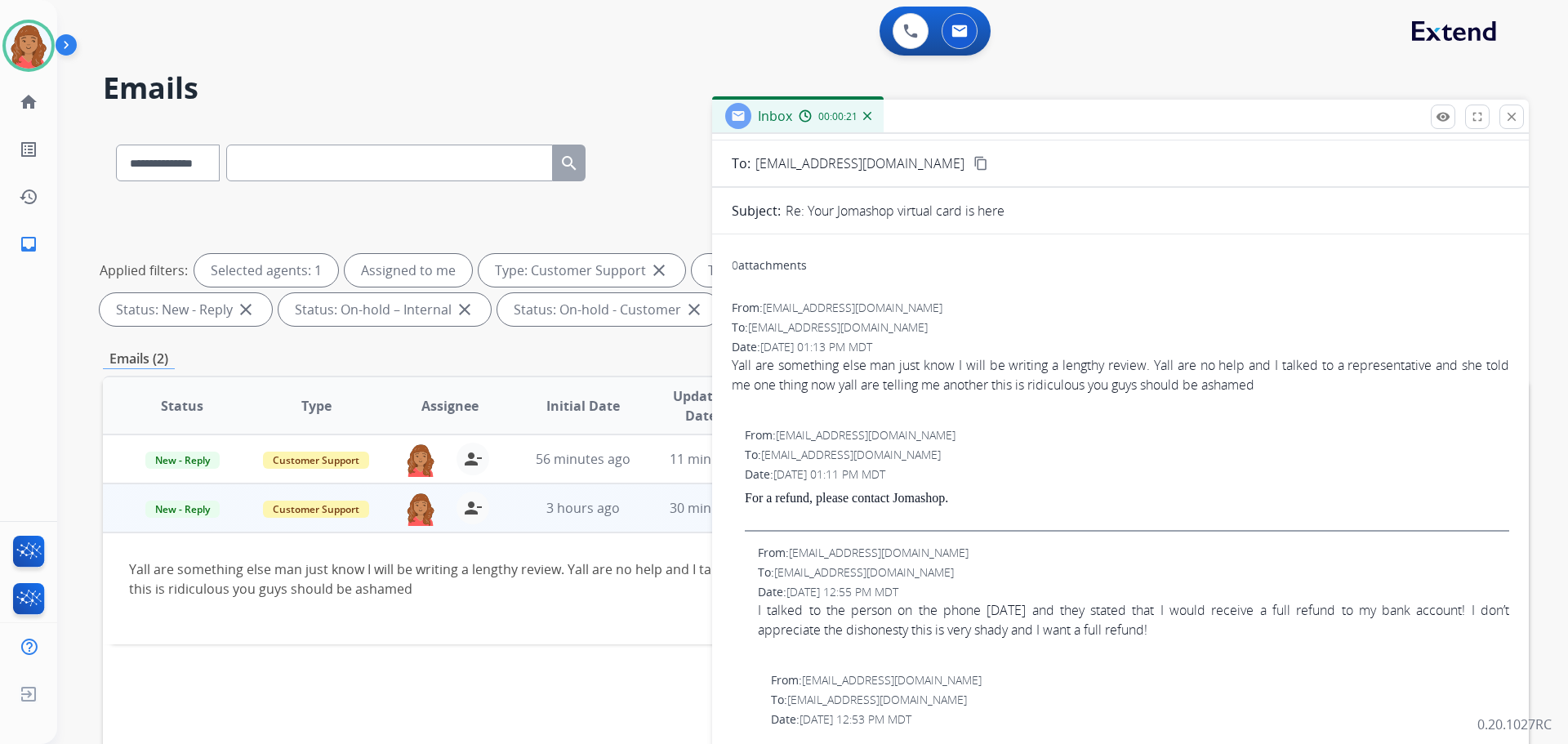
scroll to position [0, 0]
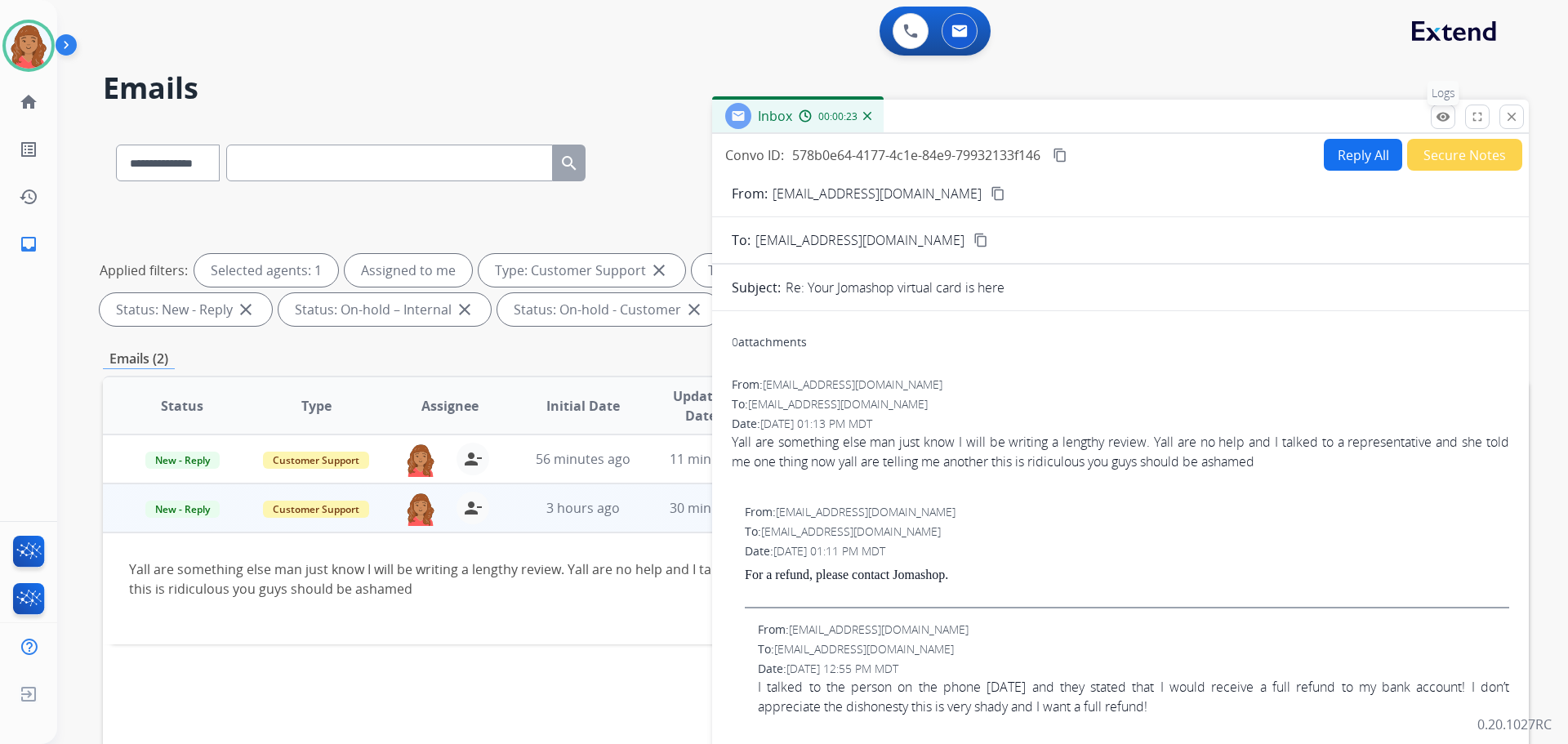
click at [1438, 121] on mat-icon "remove_red_eye" at bounding box center [1443, 116] width 15 height 15
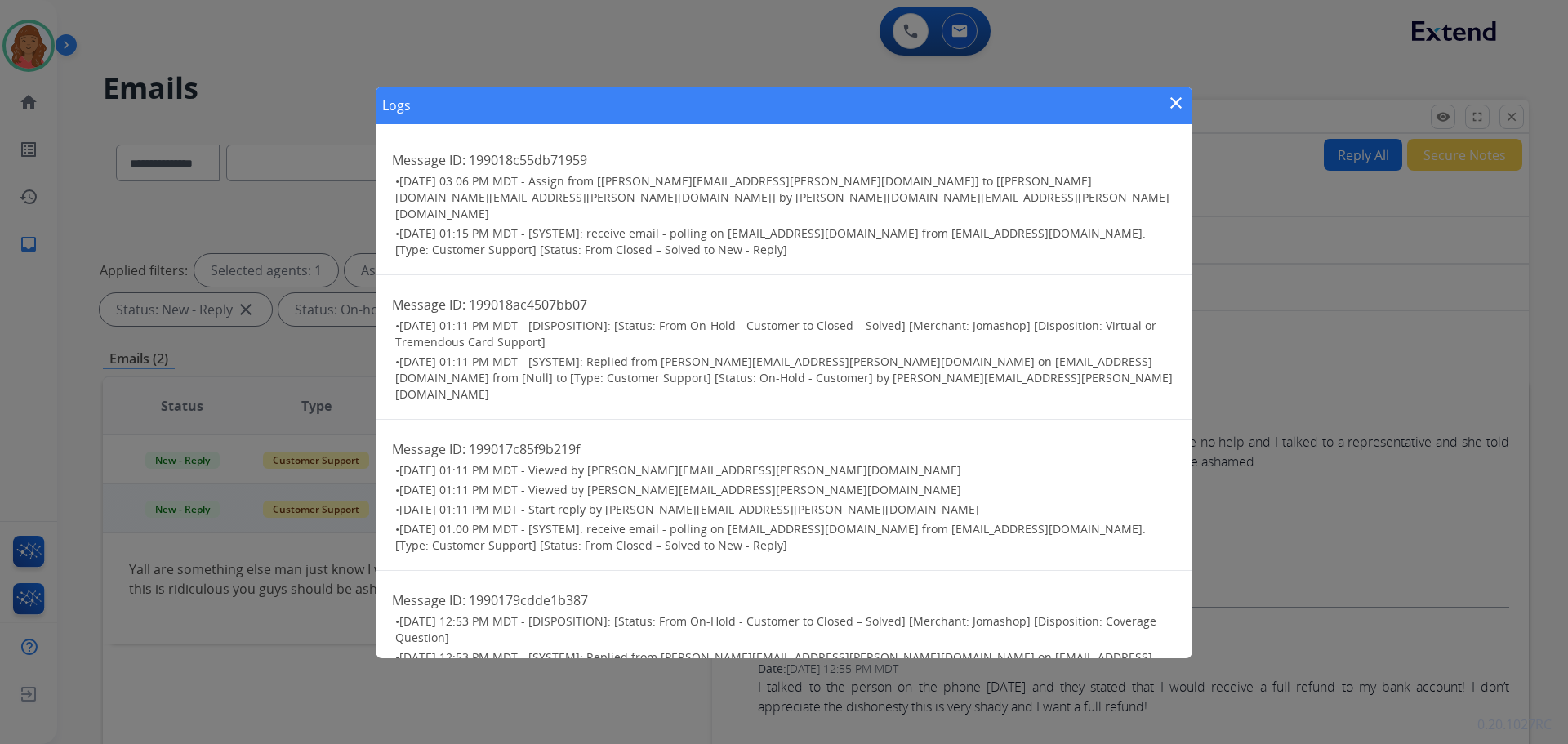
drag, startPoint x: 1173, startPoint y: 104, endPoint x: 1159, endPoint y: 99, distance: 14.9
click at [1176, 104] on mat-icon "close" at bounding box center [1176, 103] width 20 height 20
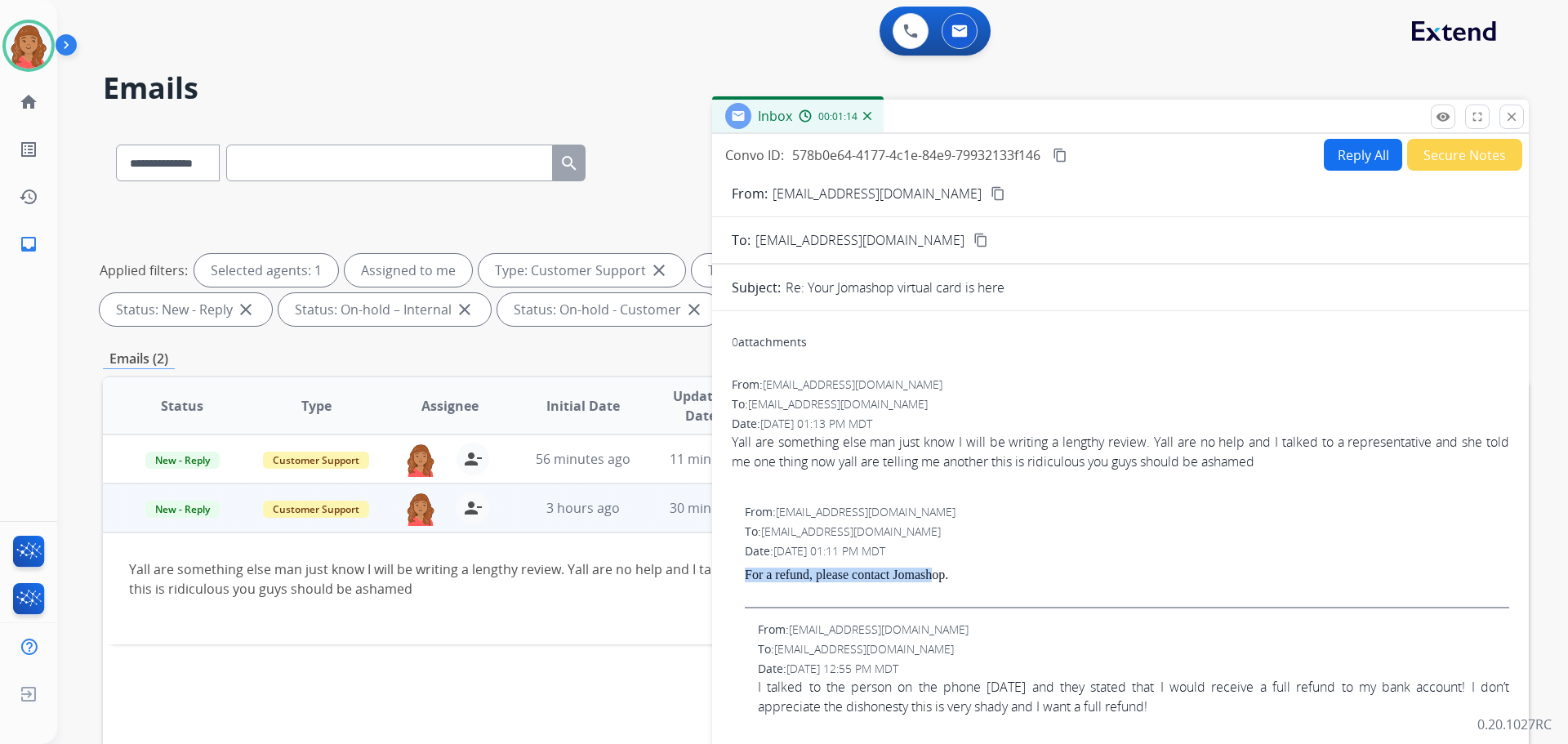
drag, startPoint x: 912, startPoint y: 573, endPoint x: 745, endPoint y: 577, distance: 167.0
click at [745, 577] on p "For a refund, please contact Jomashop." at bounding box center [1127, 574] width 764 height 15
click at [968, 555] on div "Date: 08/31/2025 - 01:11 PM MDT" at bounding box center [1127, 551] width 764 height 16
click at [1518, 119] on button "close Close" at bounding box center [1512, 117] width 25 height 25
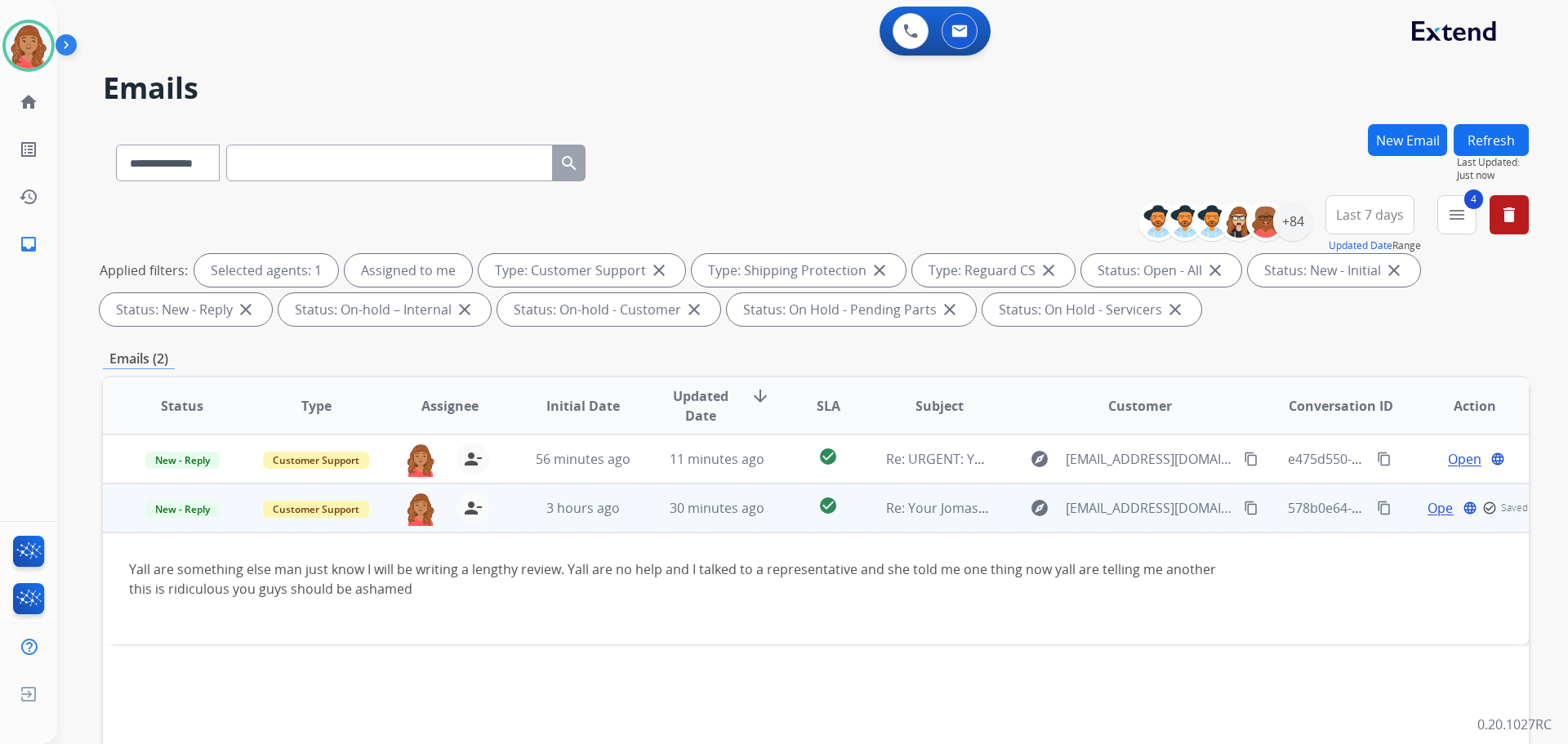
click at [1377, 508] on mat-icon "content_copy" at bounding box center [1384, 508] width 15 height 15
click at [1241, 499] on button "content_copy" at bounding box center [1251, 508] width 20 height 20
click at [1448, 511] on span "Open" at bounding box center [1465, 508] width 34 height 20
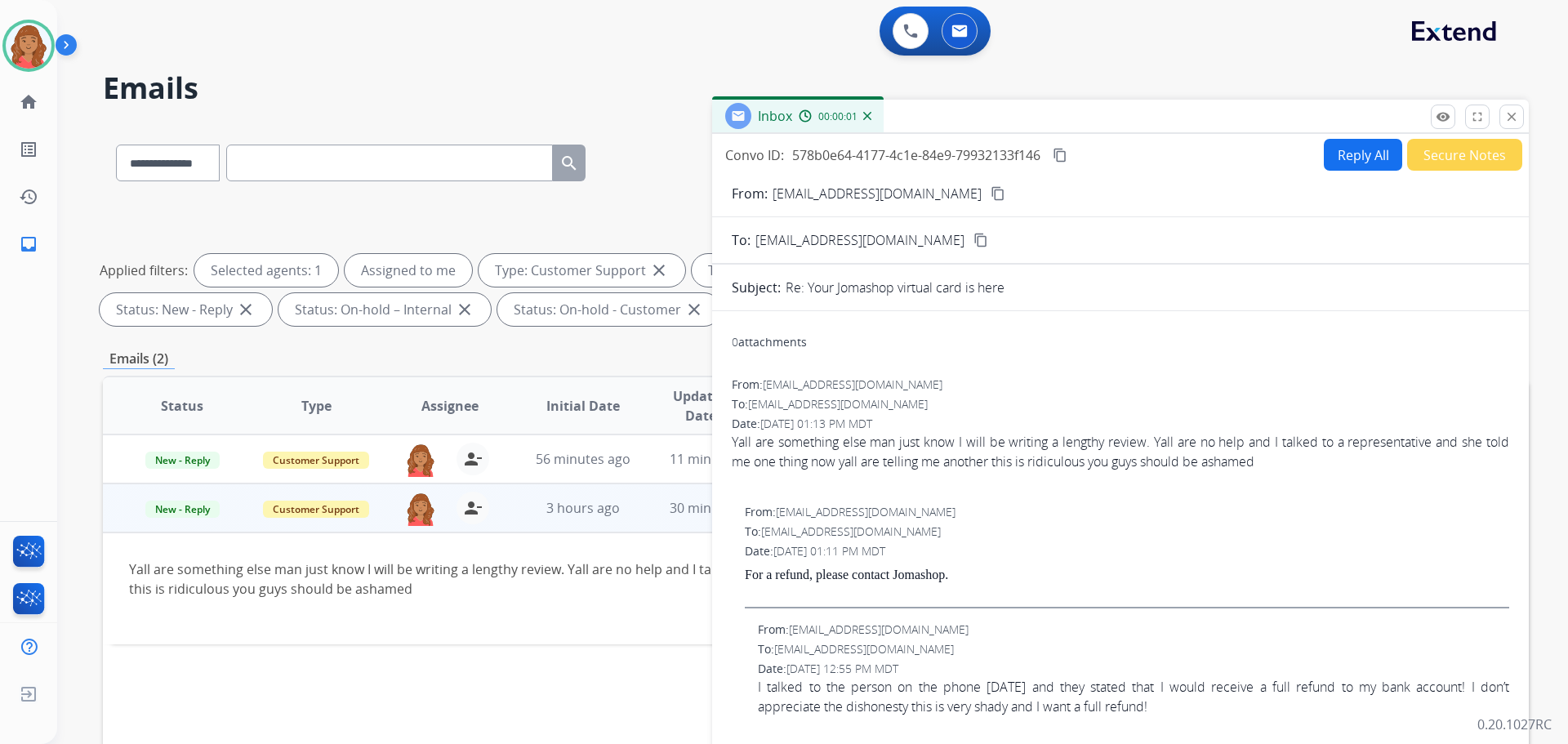
click at [1333, 158] on button "Reply All" at bounding box center [1363, 154] width 78 height 32
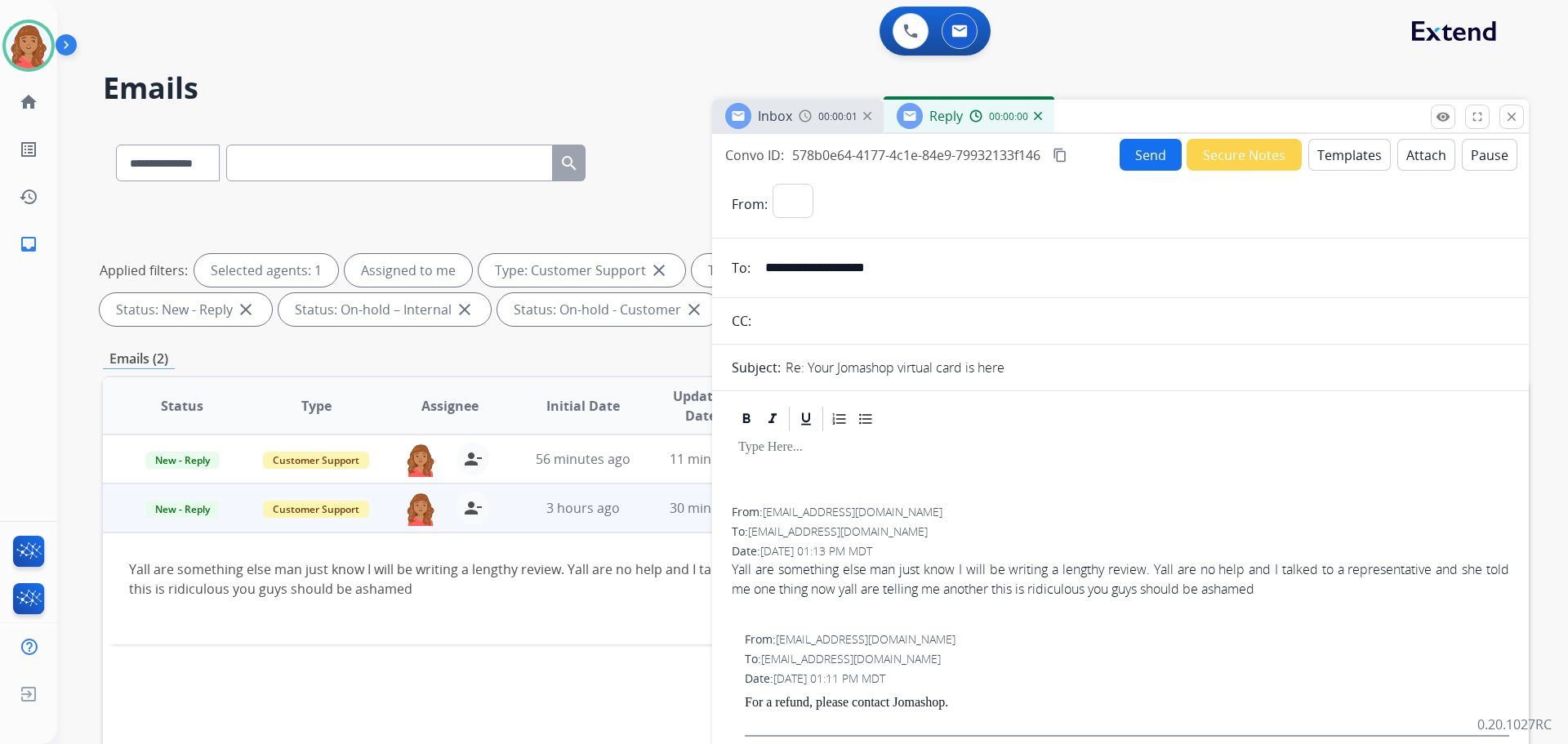
select select "**********"
click at [1337, 148] on button "Templates" at bounding box center [1350, 154] width 83 height 32
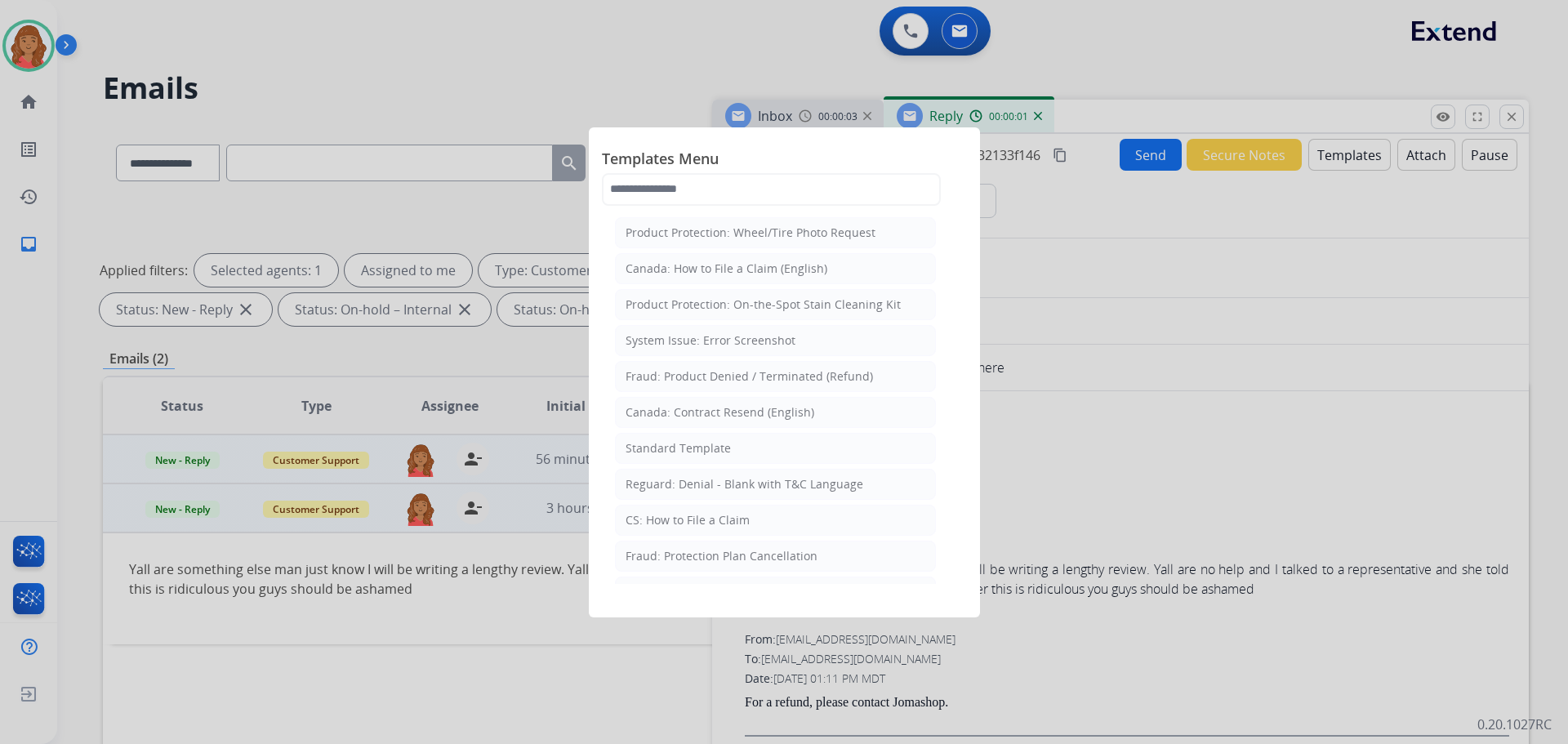
click at [659, 447] on div "Standard Template" at bounding box center [678, 448] width 106 height 16
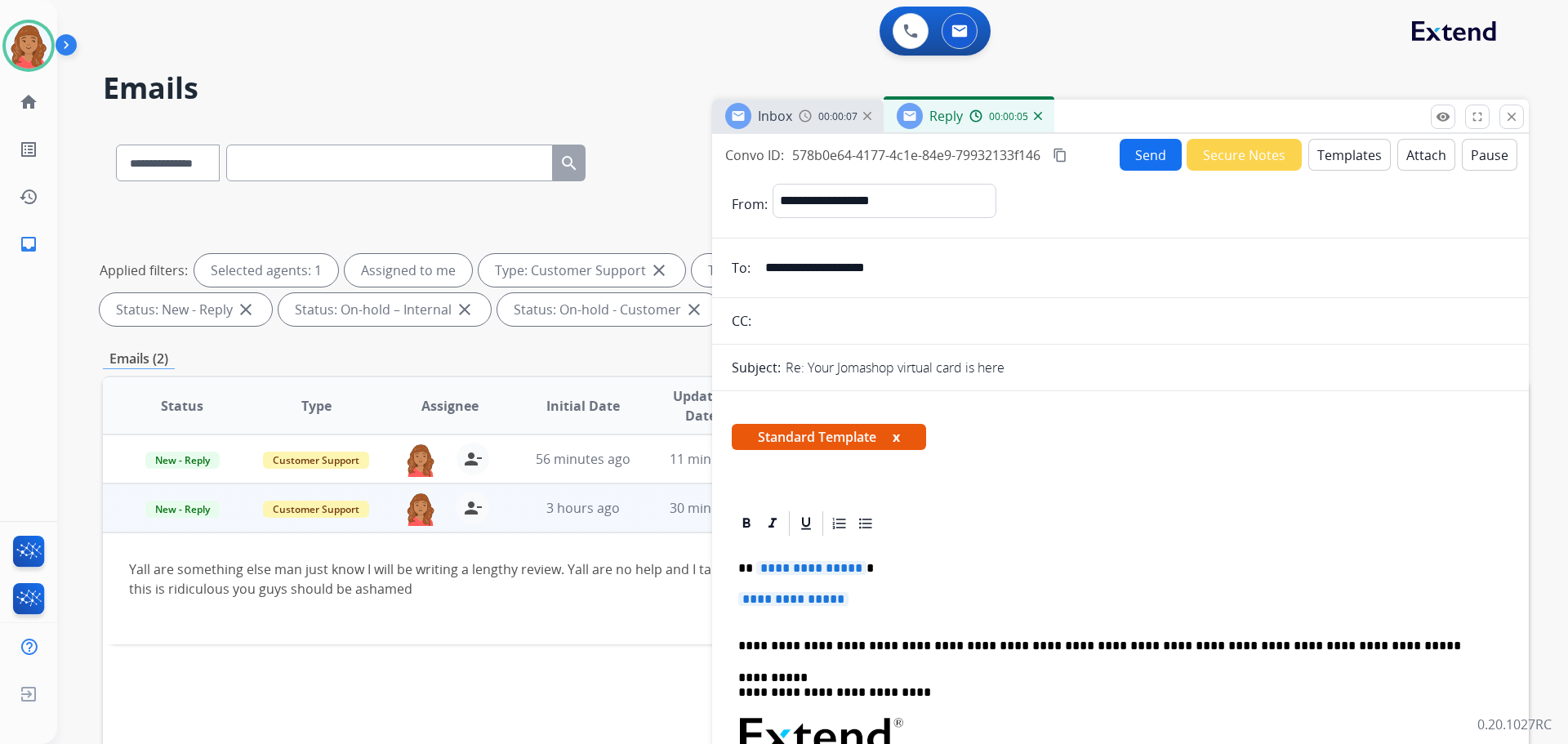
click at [1517, 115] on mat-icon "close" at bounding box center [1512, 116] width 15 height 15
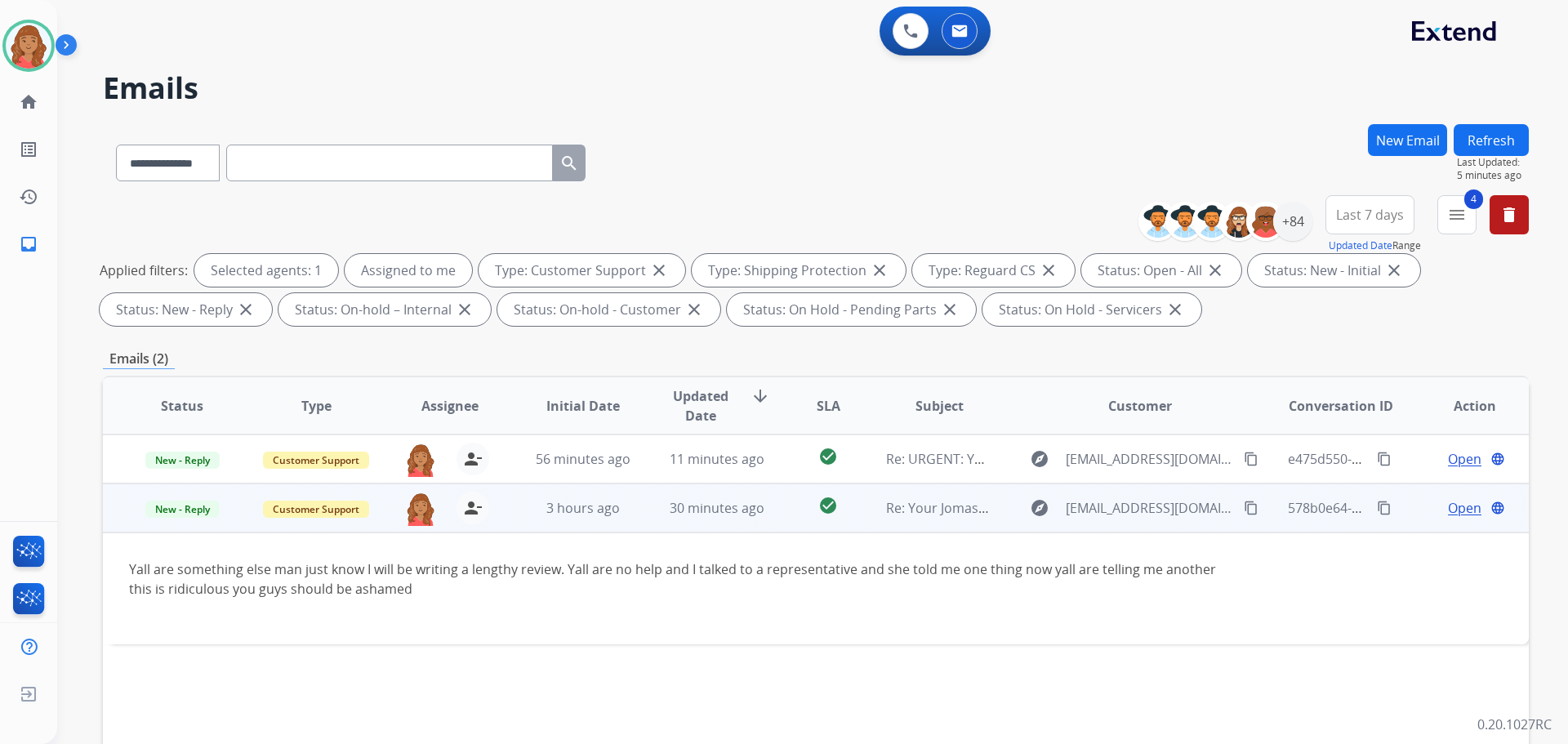
click at [1456, 510] on span "Open" at bounding box center [1465, 508] width 34 height 20
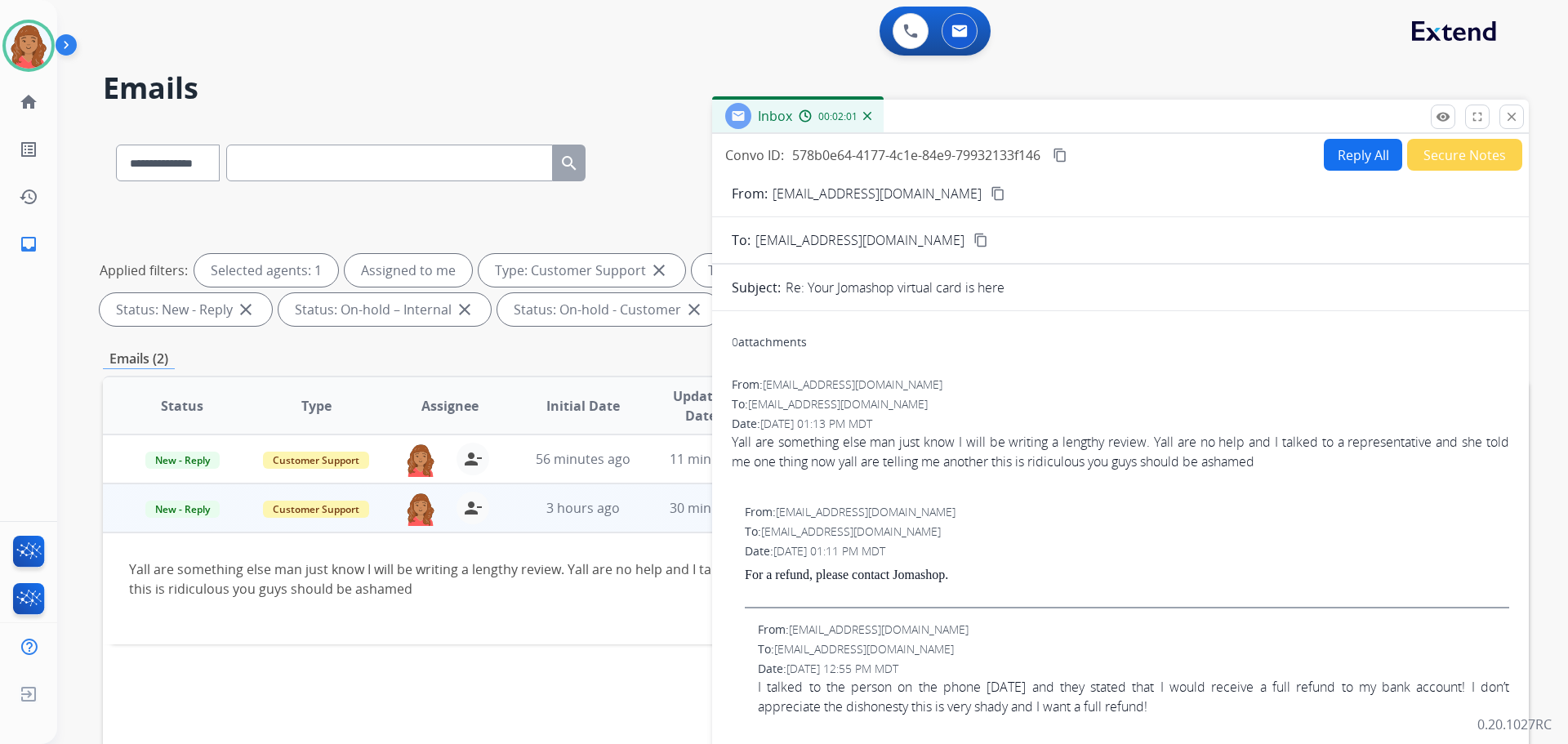
click at [1326, 167] on button "Reply All" at bounding box center [1363, 154] width 78 height 32
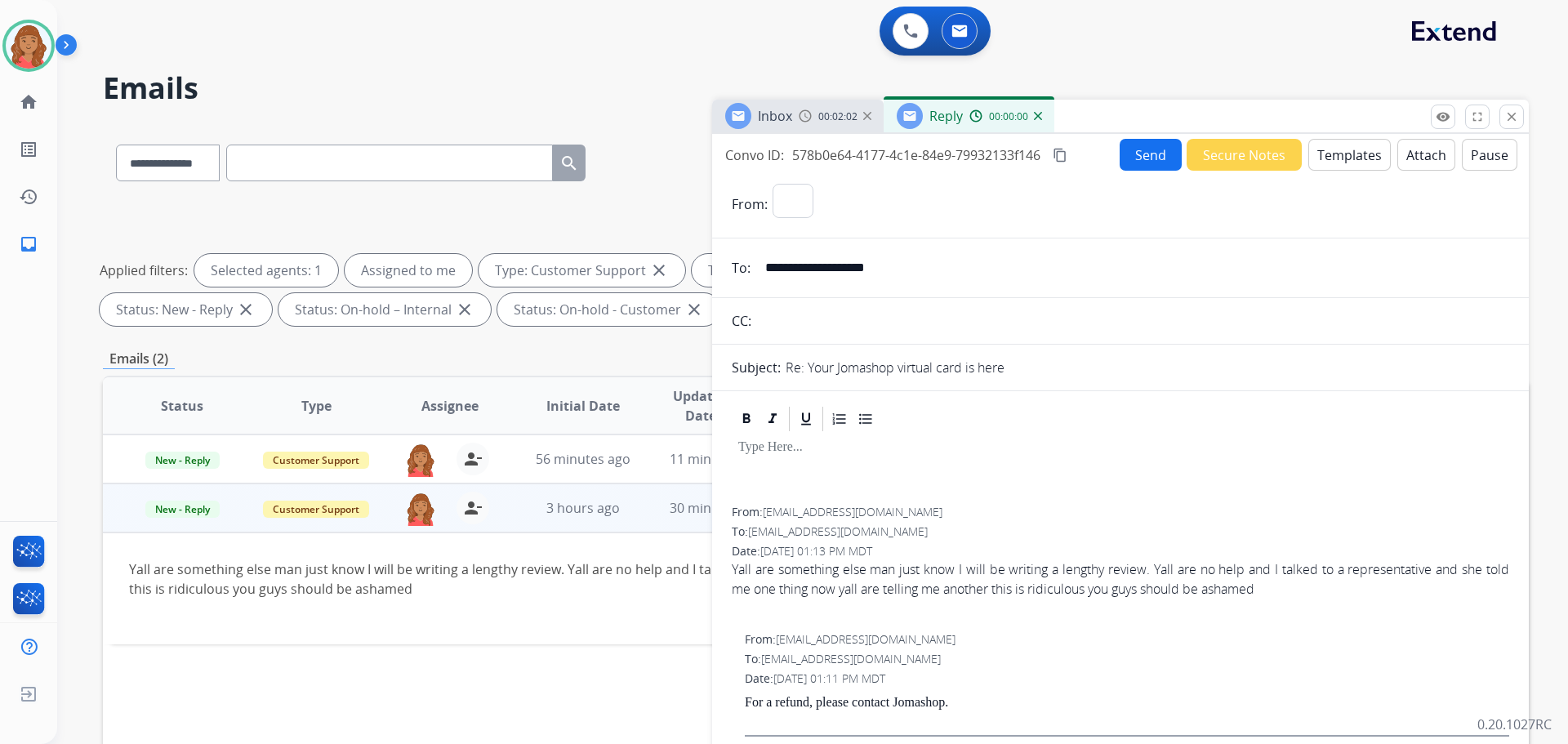
select select "**********"
click at [1328, 158] on button "Templates" at bounding box center [1350, 154] width 83 height 32
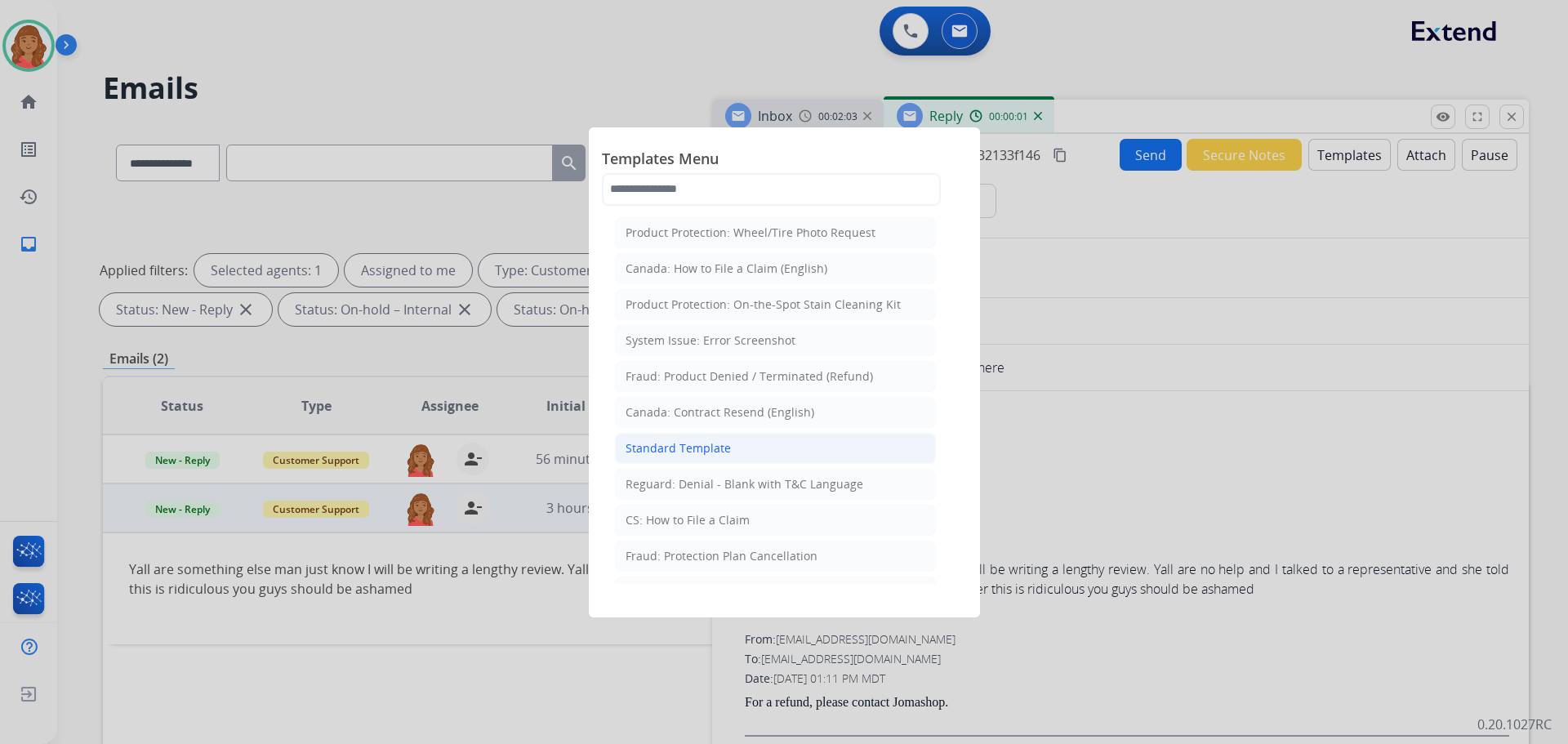
click at [700, 455] on div "Standard Template" at bounding box center [678, 448] width 106 height 16
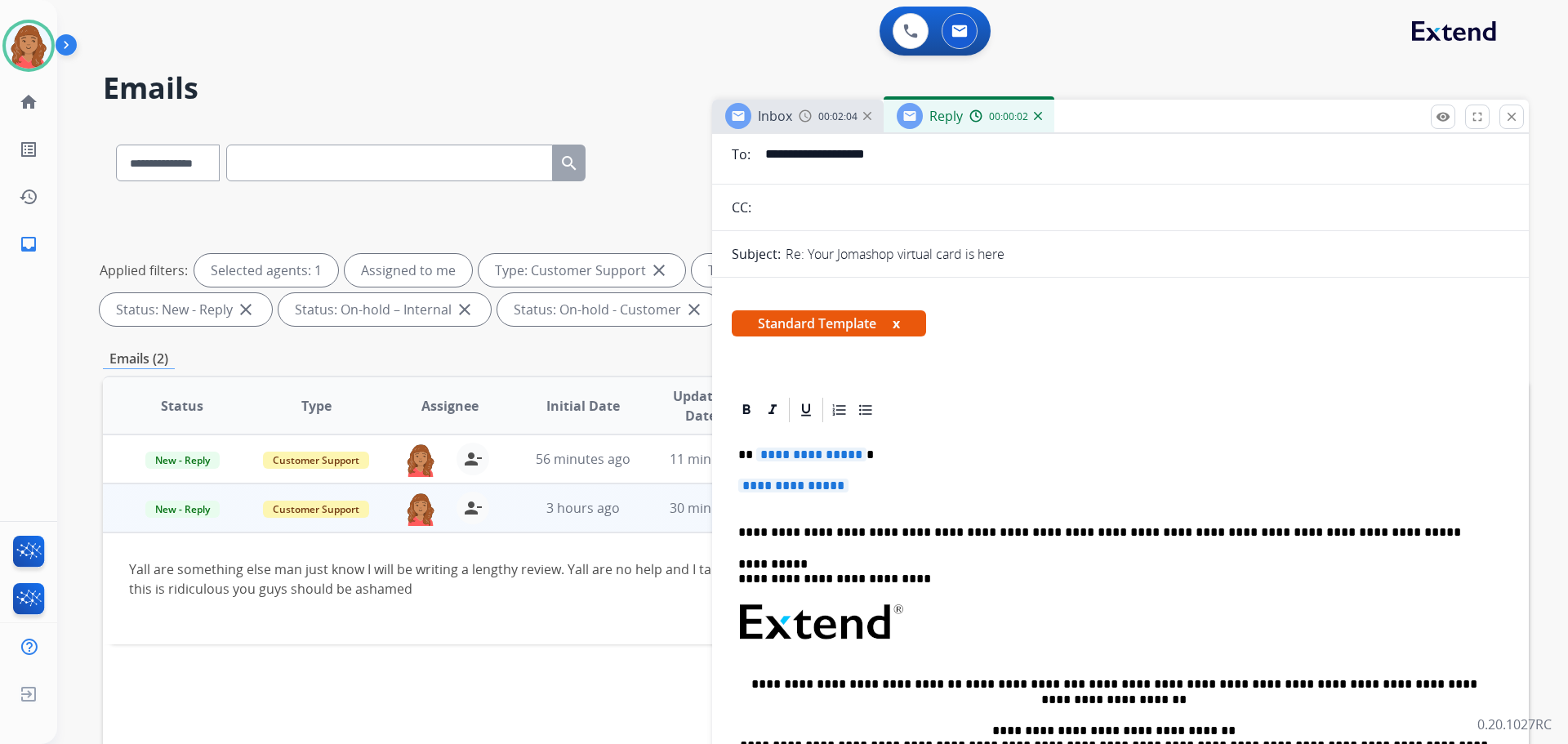
scroll to position [163, 0]
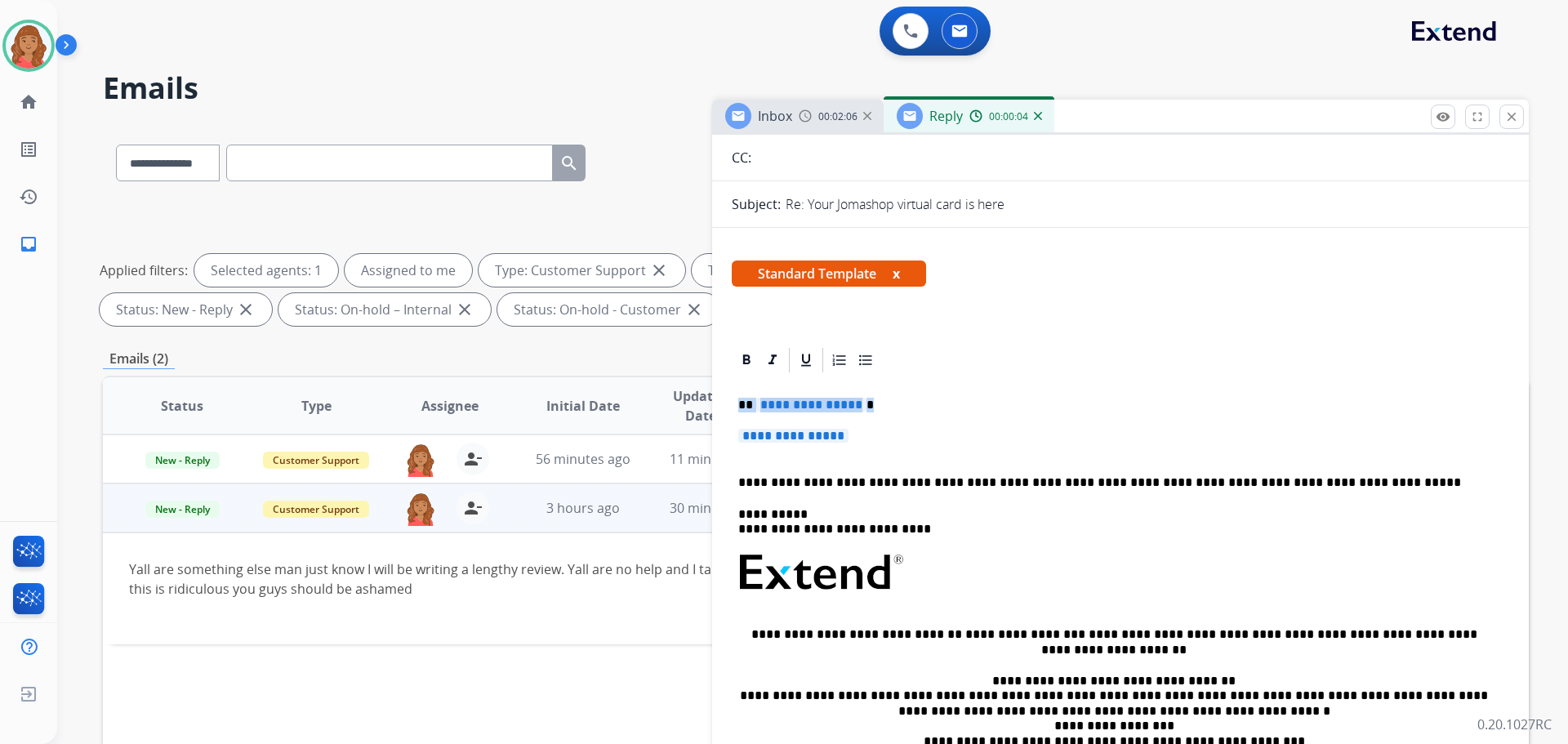
drag, startPoint x: 873, startPoint y: 442, endPoint x: 724, endPoint y: 397, distance: 155.6
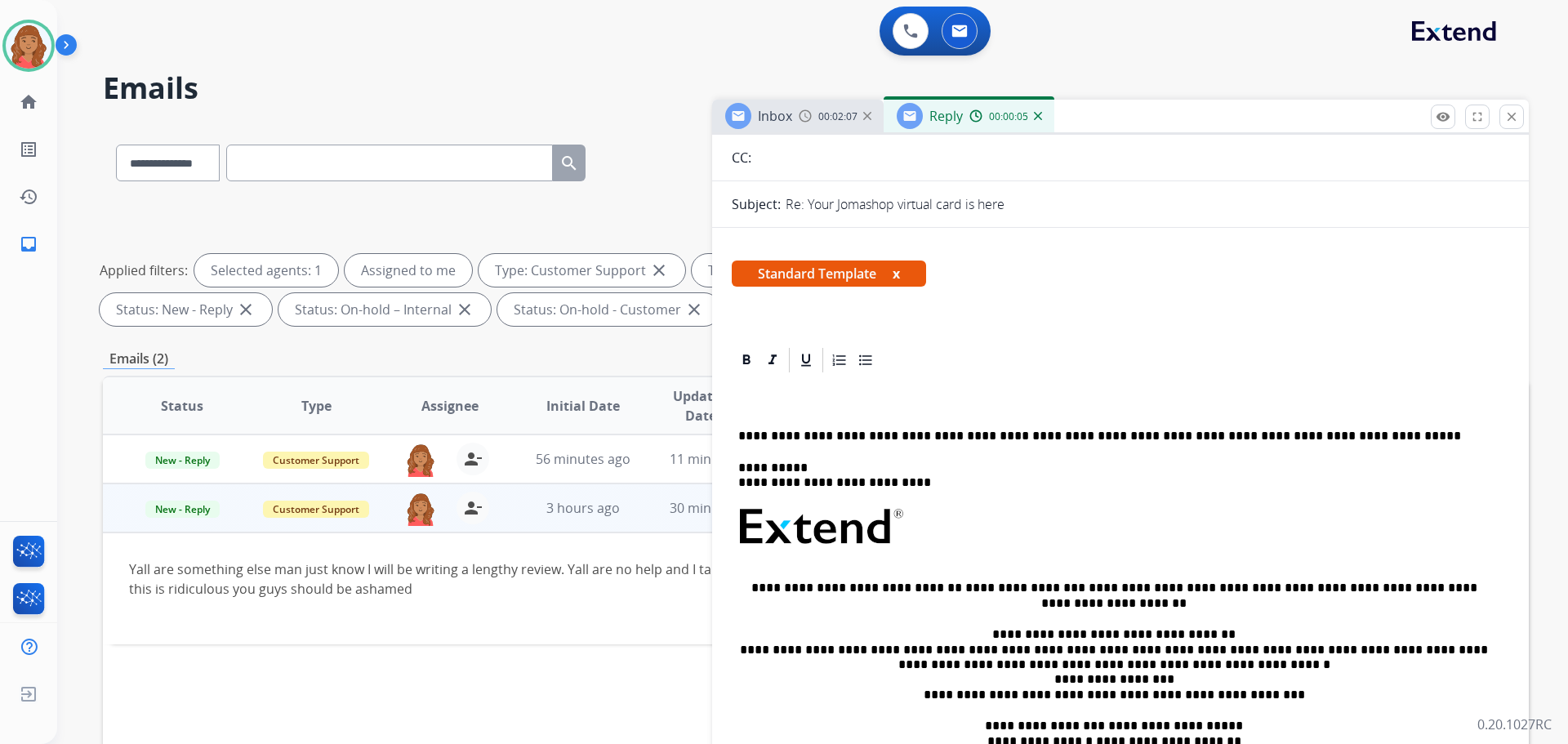
drag, startPoint x: 747, startPoint y: 405, endPoint x: 756, endPoint y: 407, distance: 9.2
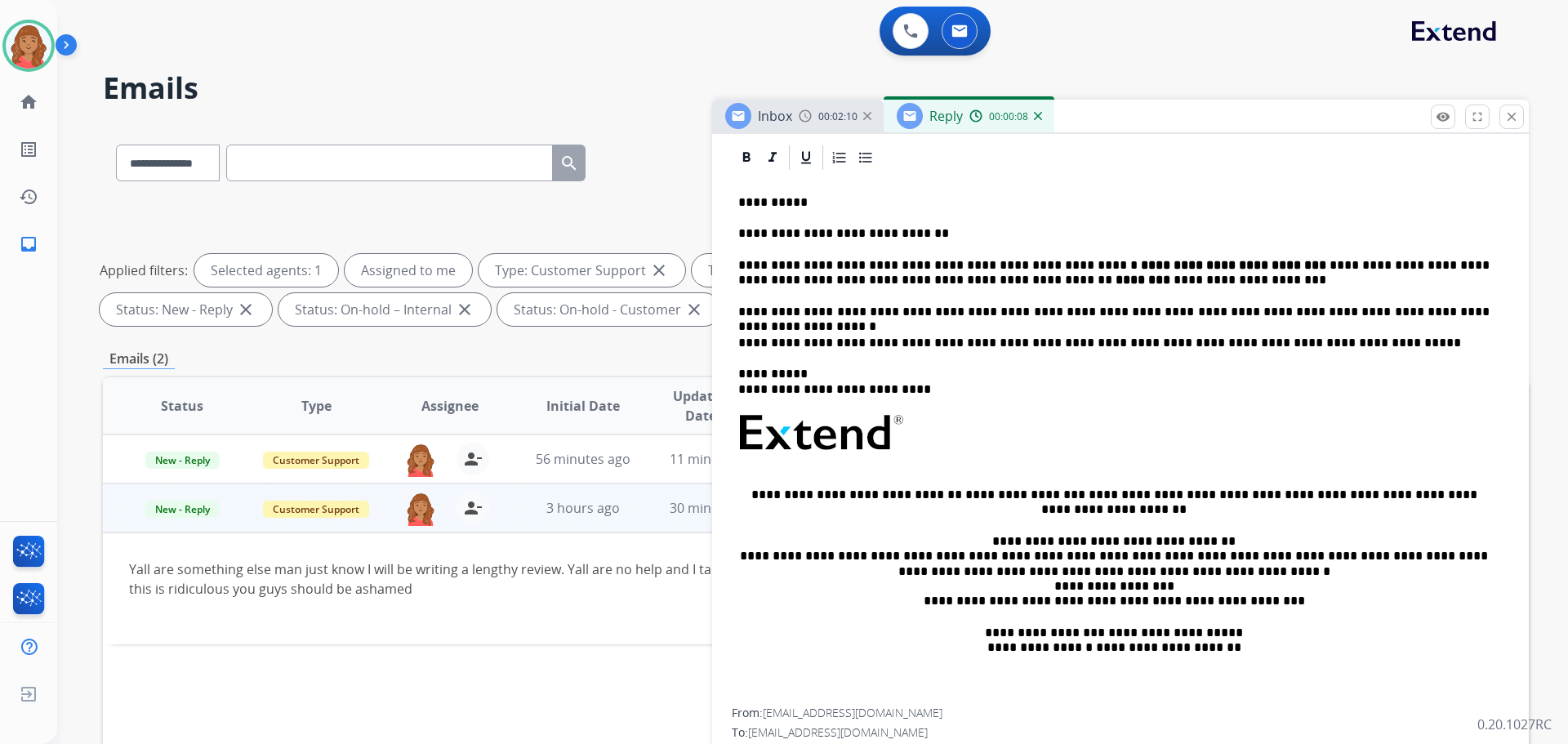
scroll to position [0, 0]
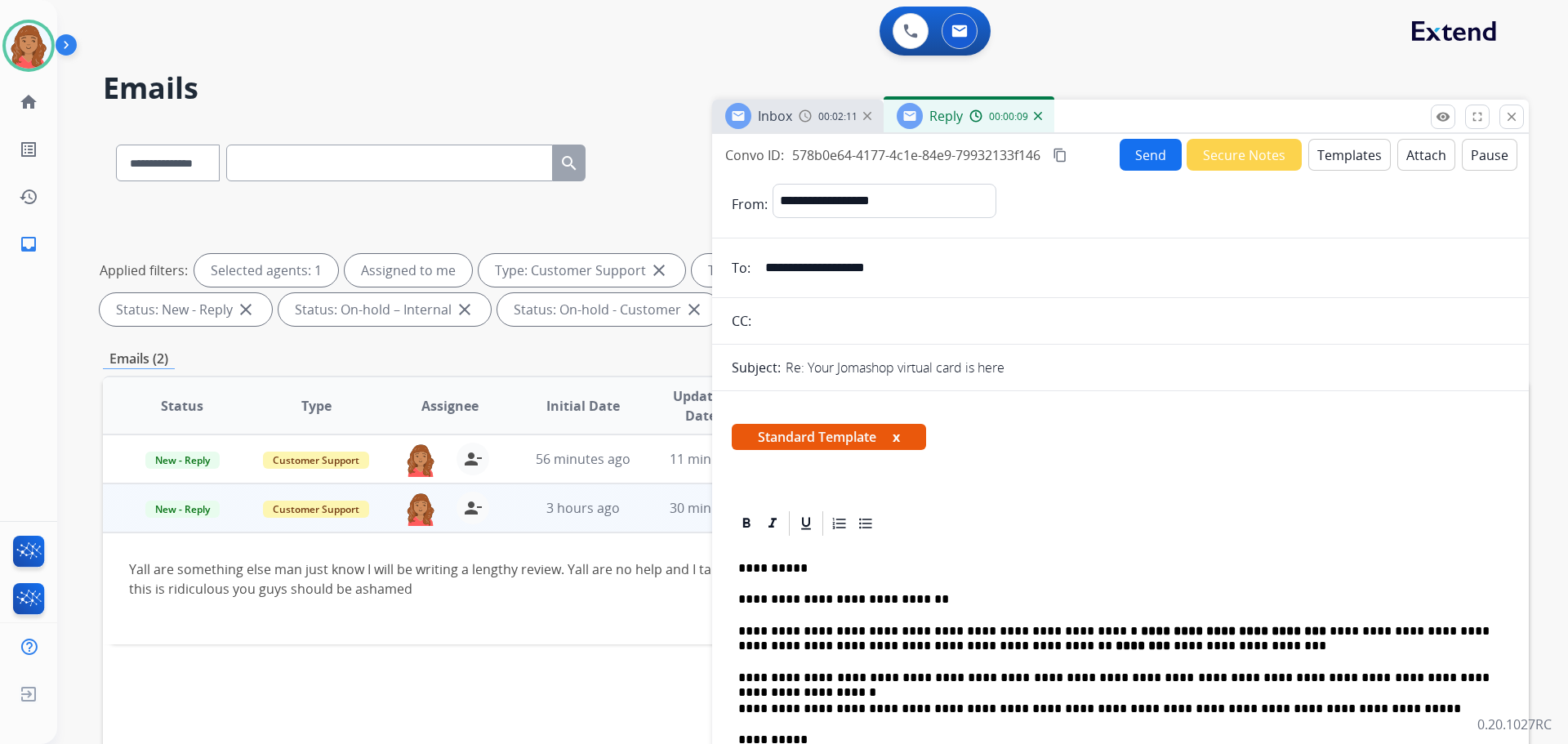
click at [1061, 155] on mat-icon "content_copy" at bounding box center [1060, 155] width 15 height 15
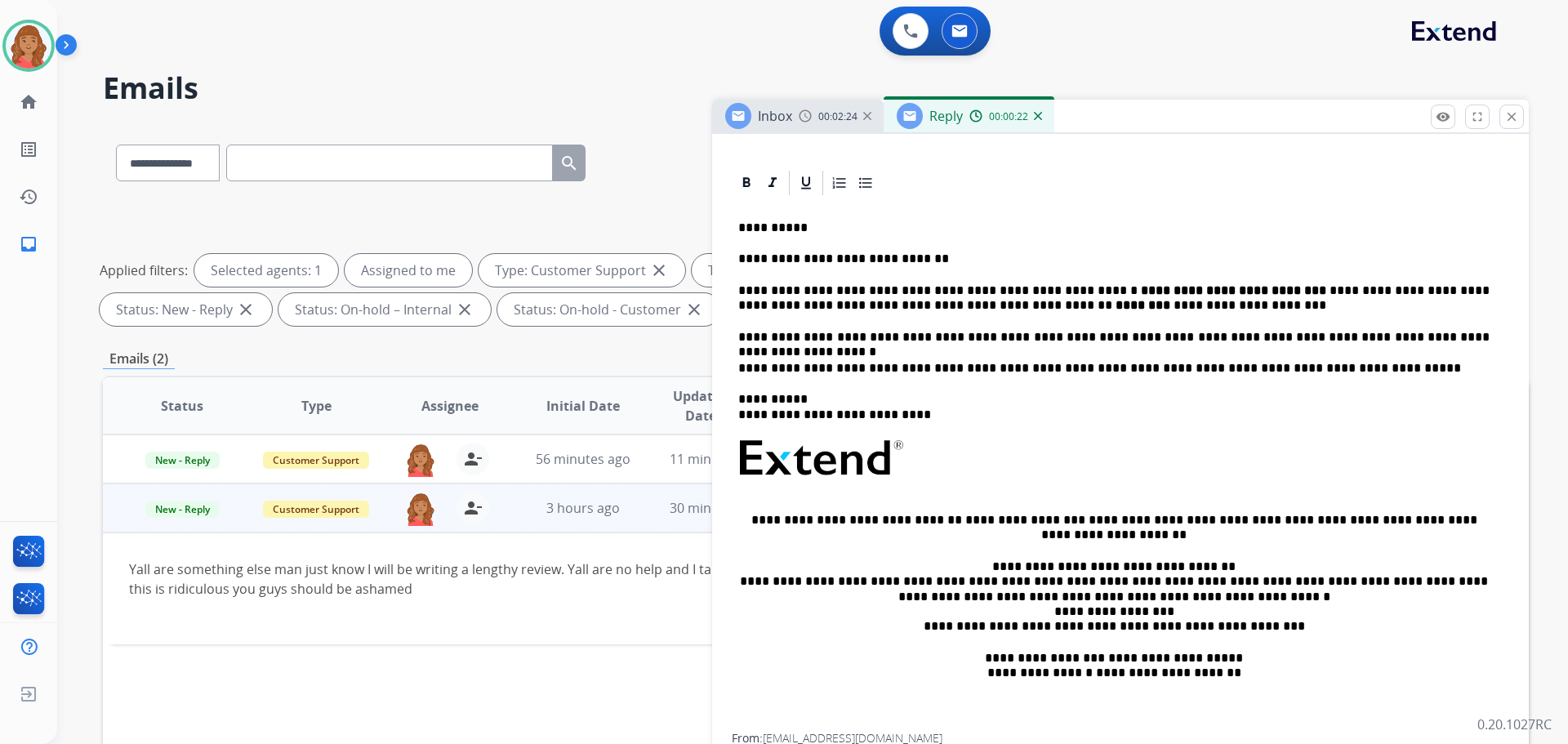
scroll to position [327, 0]
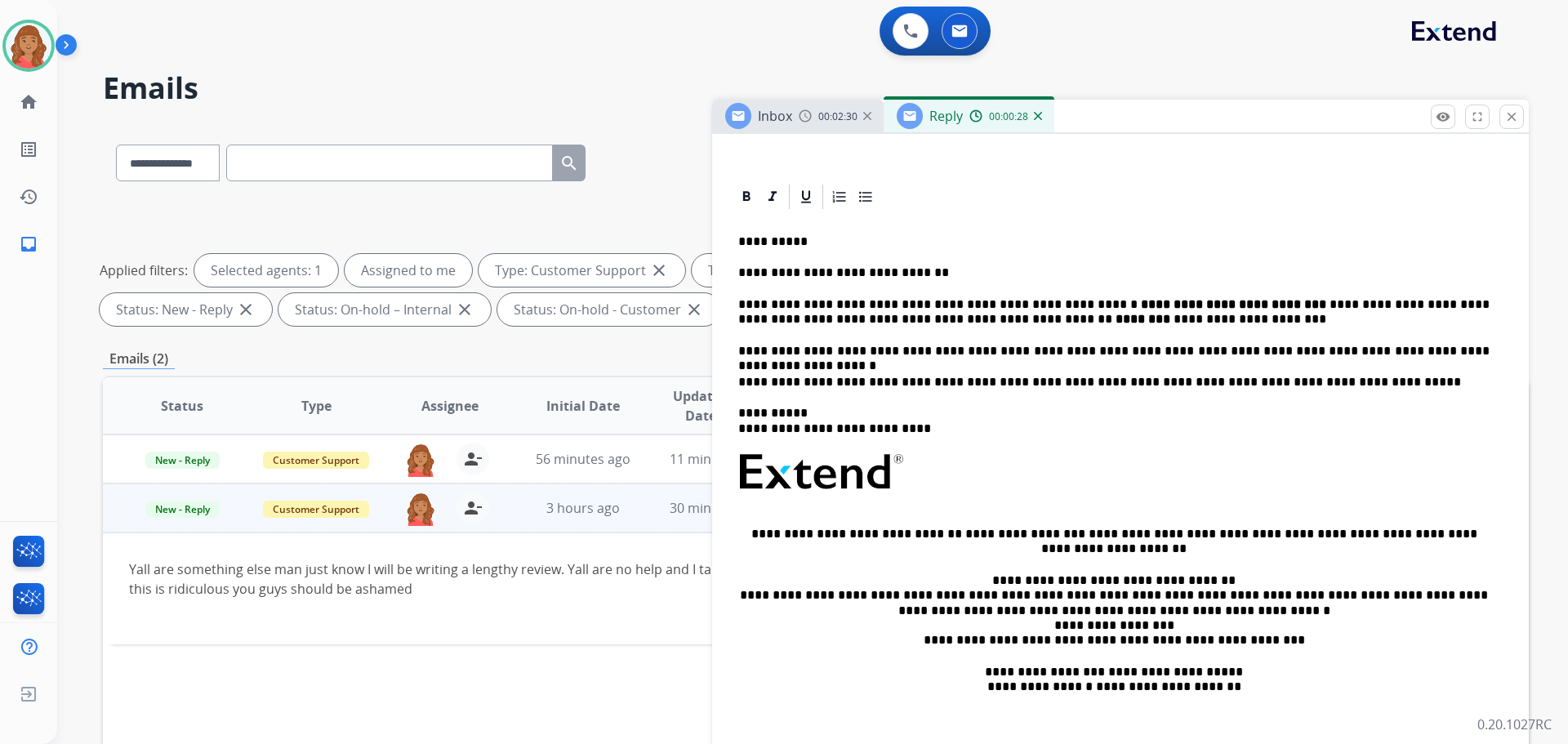
click at [1077, 322] on p "**********" at bounding box center [1114, 313] width 751 height 30
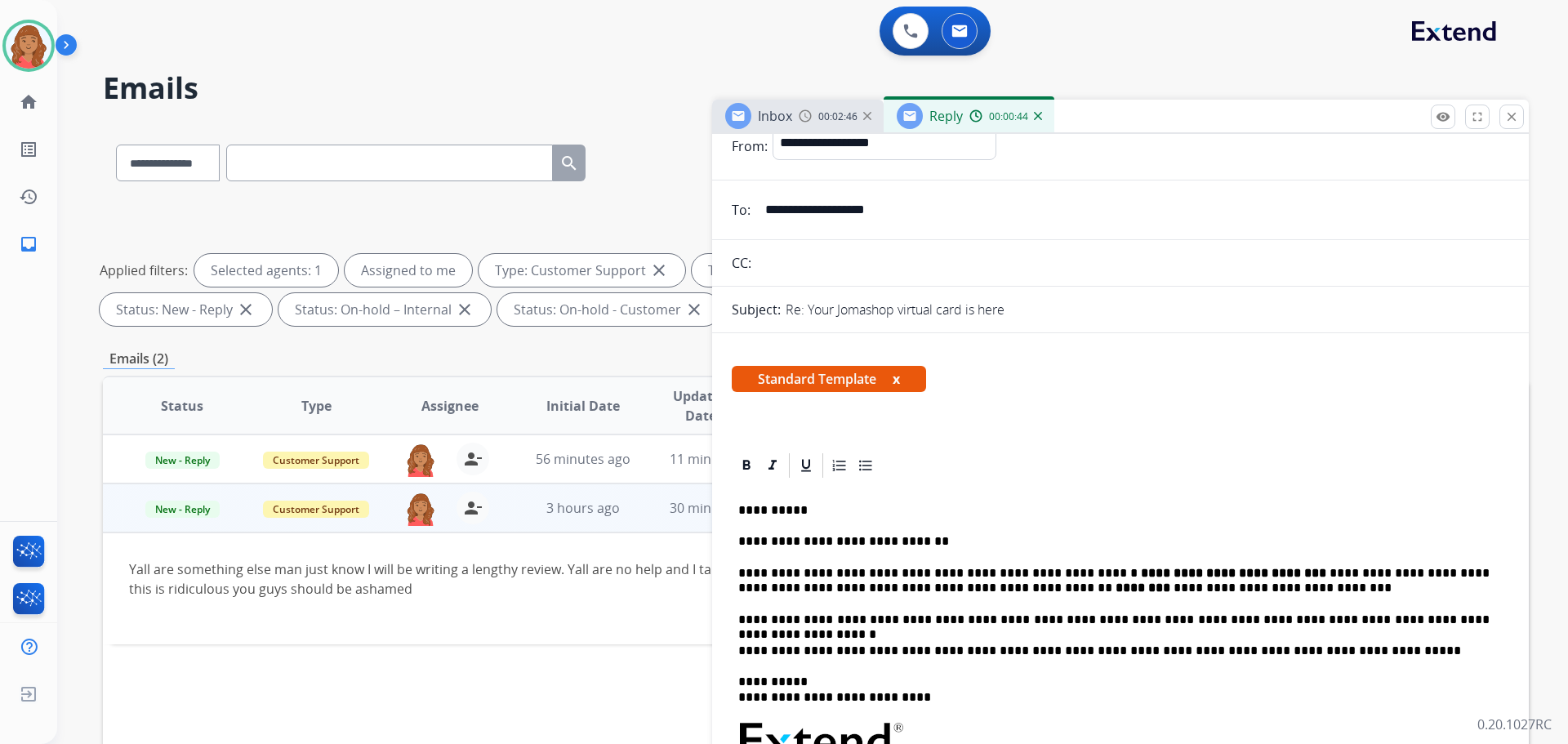
scroll to position [0, 0]
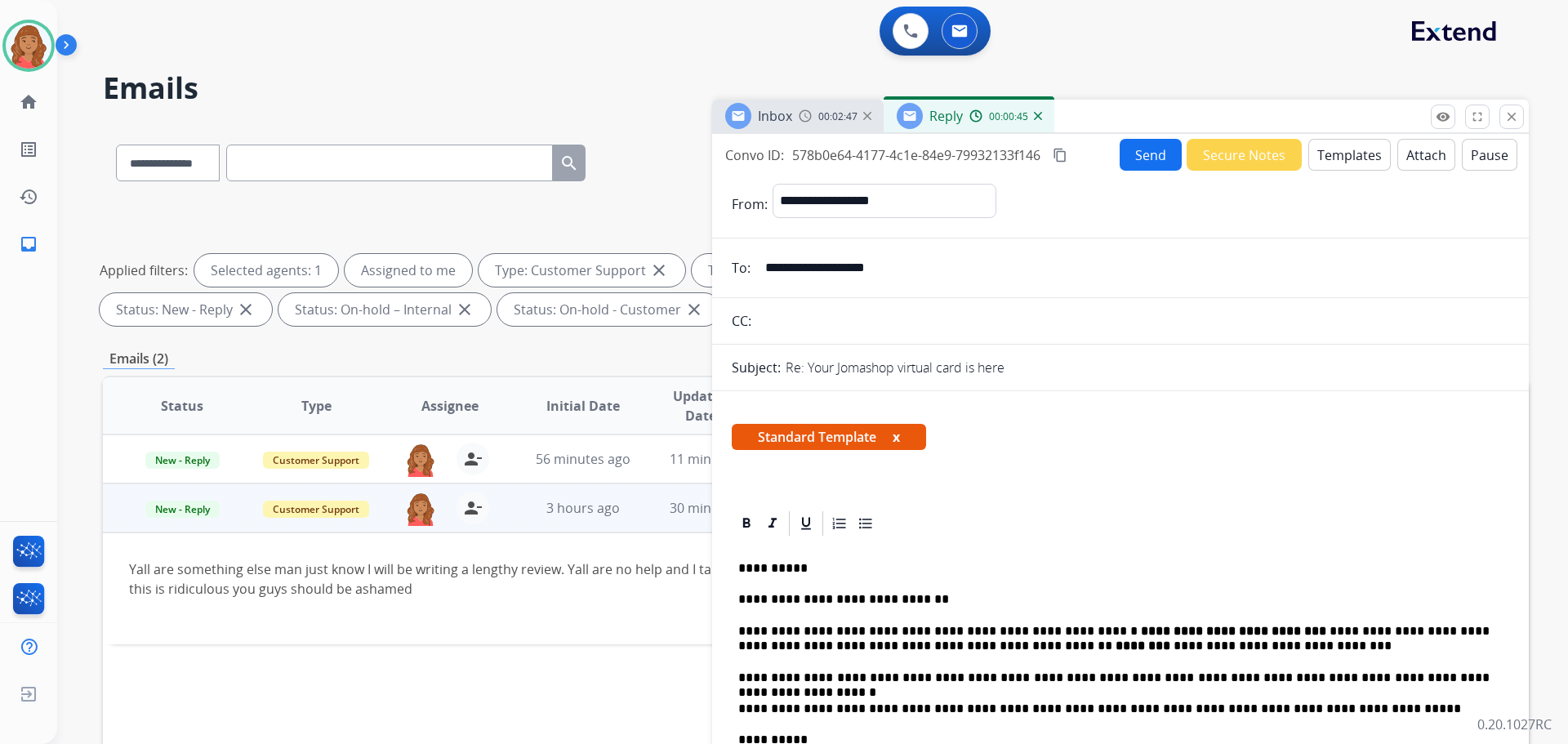
click at [1059, 158] on mat-icon "content_copy" at bounding box center [1060, 155] width 15 height 15
click at [1123, 164] on button "Send" at bounding box center [1151, 154] width 62 height 32
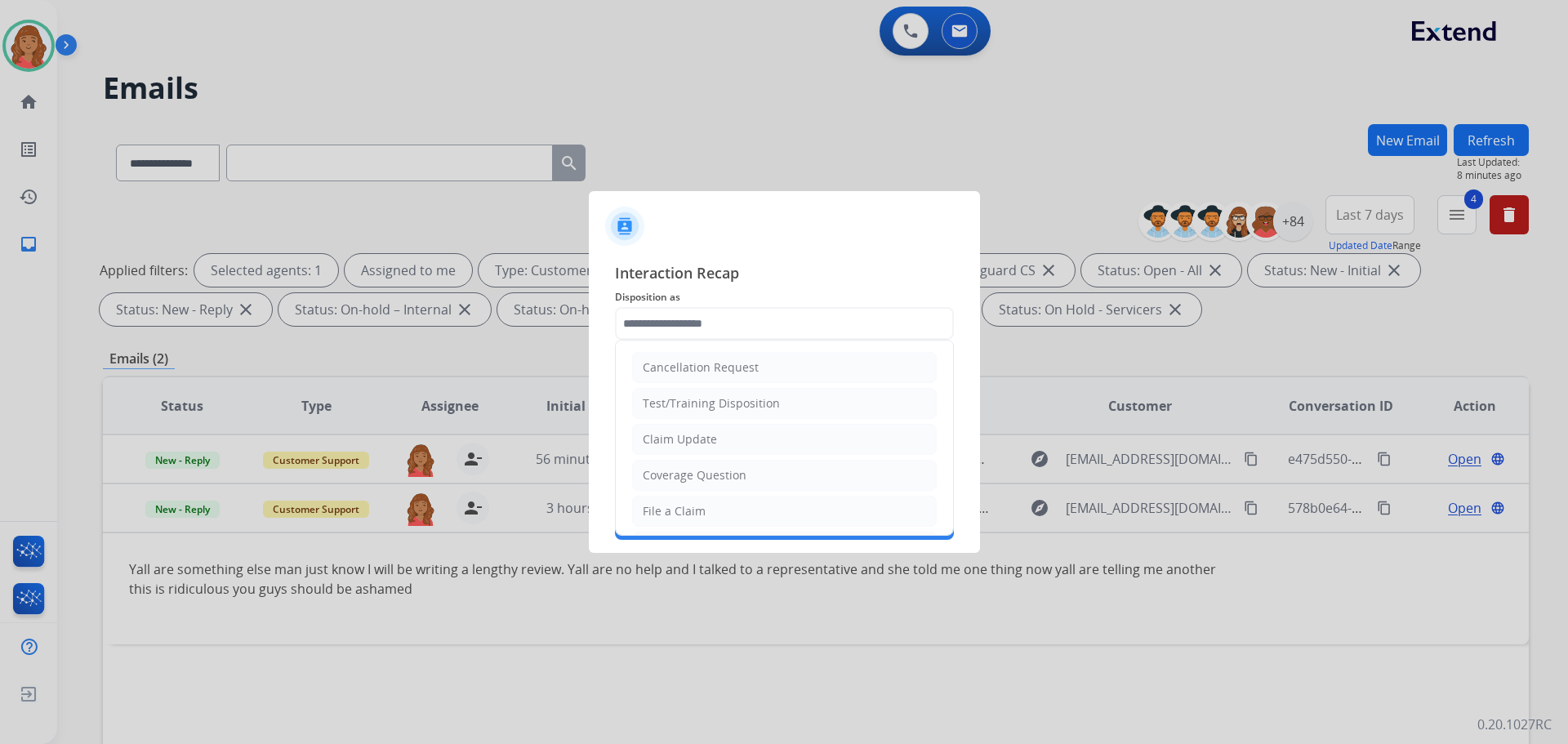
click at [685, 324] on input "text" at bounding box center [785, 323] width 339 height 33
click at [672, 442] on div "Claim Update" at bounding box center [680, 439] width 75 height 16
type input "**********"
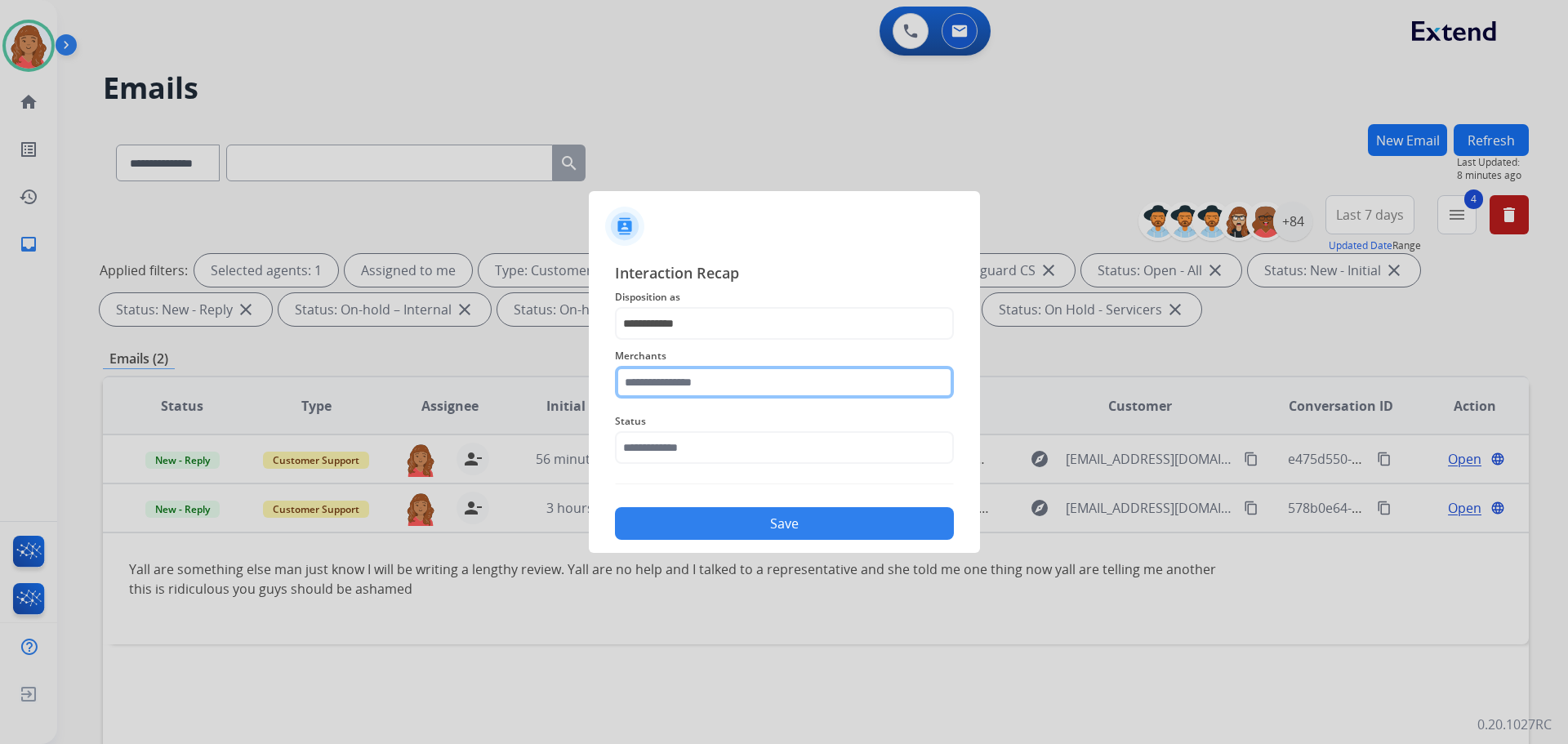
click at [669, 381] on input "text" at bounding box center [785, 382] width 339 height 33
click at [681, 441] on li "Jomashop" at bounding box center [788, 429] width 312 height 31
type input "********"
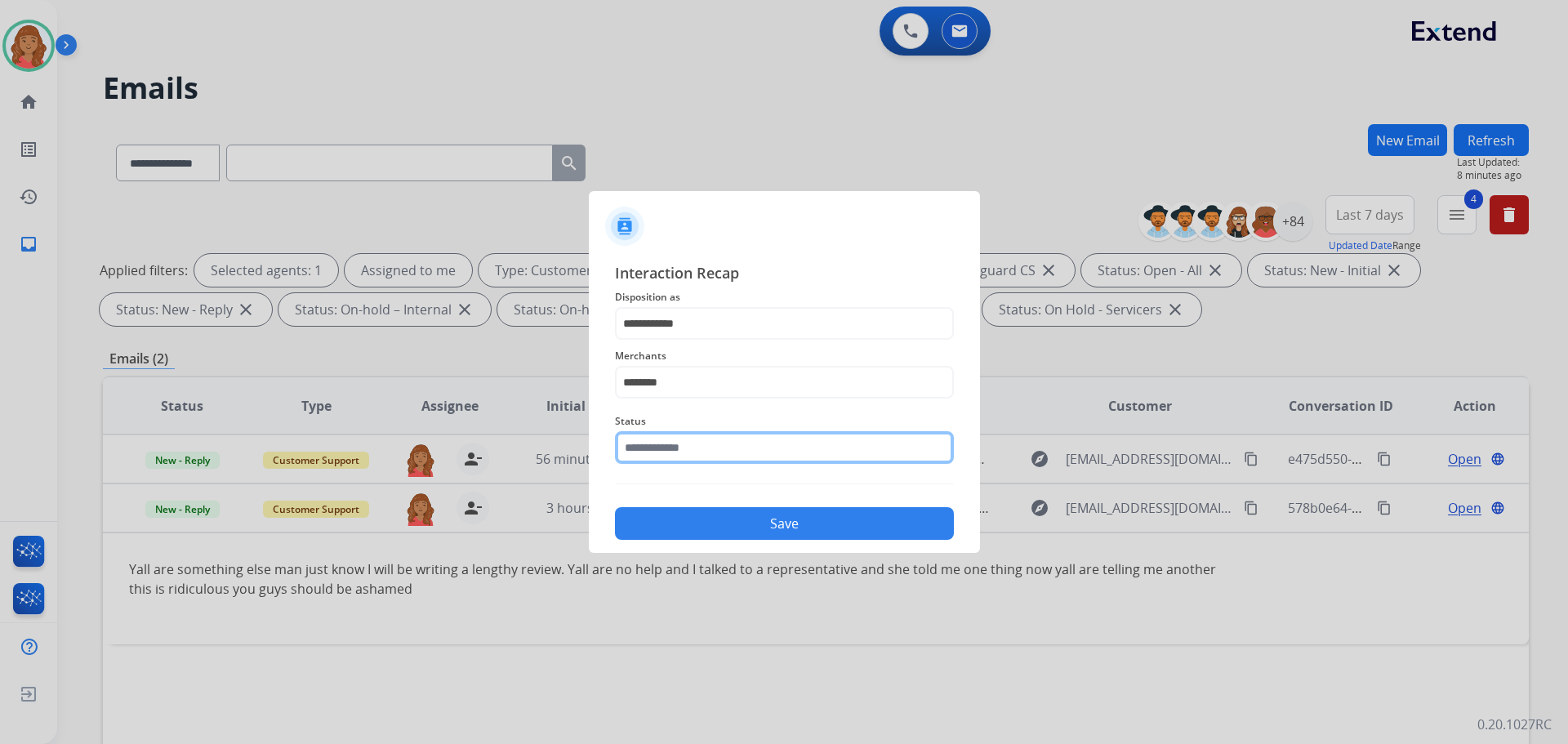
click at [674, 459] on input "text" at bounding box center [785, 447] width 339 height 33
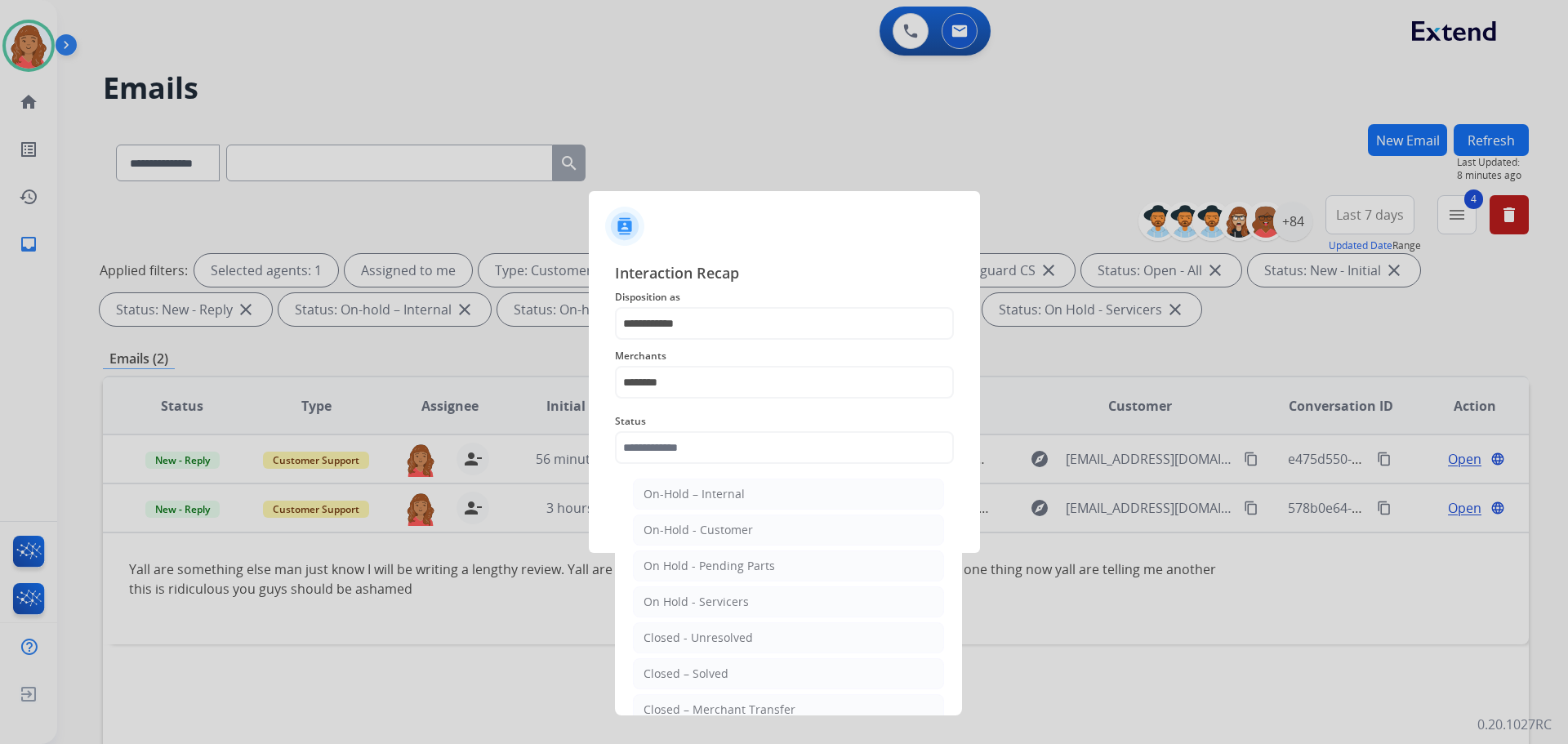
click at [682, 669] on div "Closed – Solved" at bounding box center [686, 674] width 85 height 16
type input "**********"
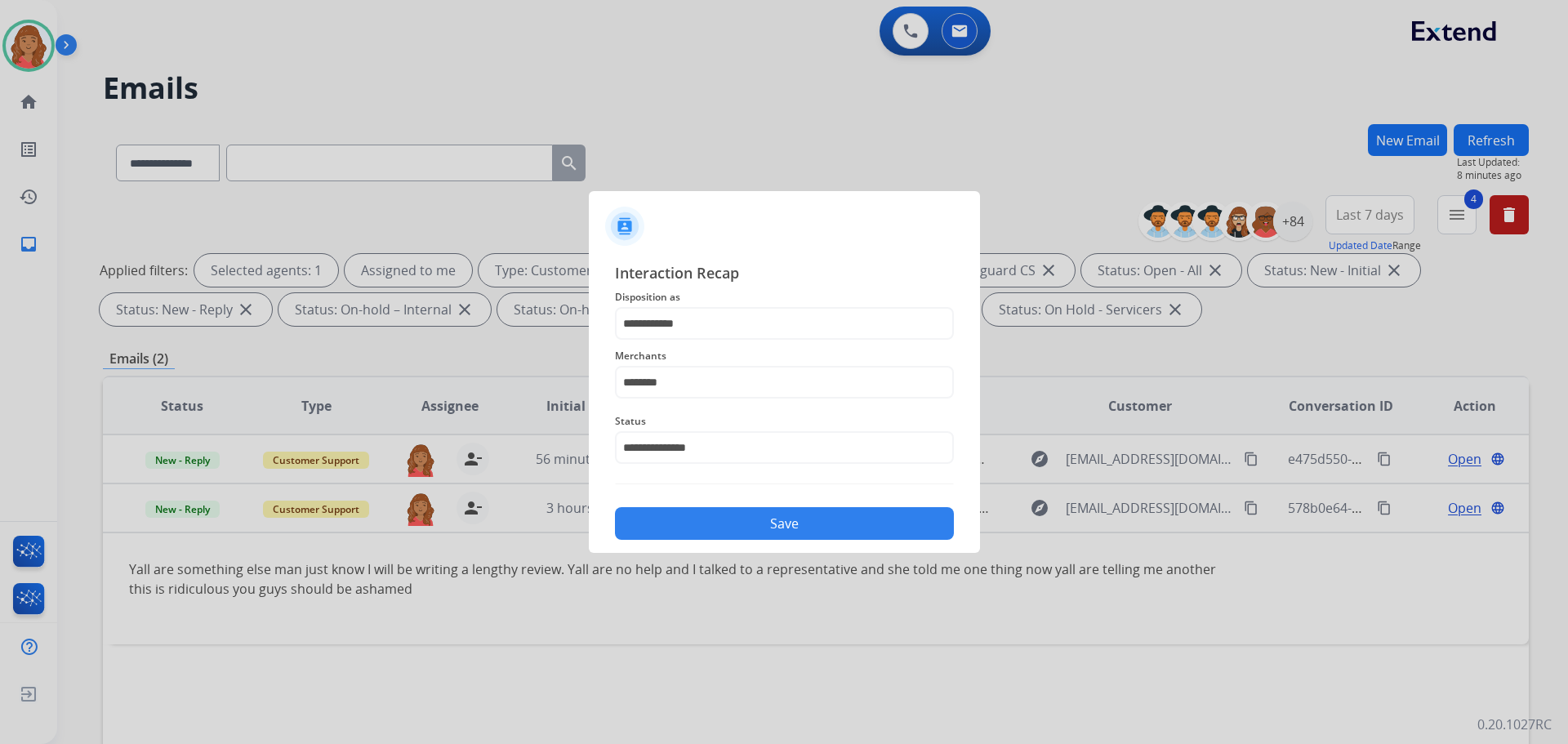
click at [689, 523] on button "Save" at bounding box center [785, 523] width 339 height 33
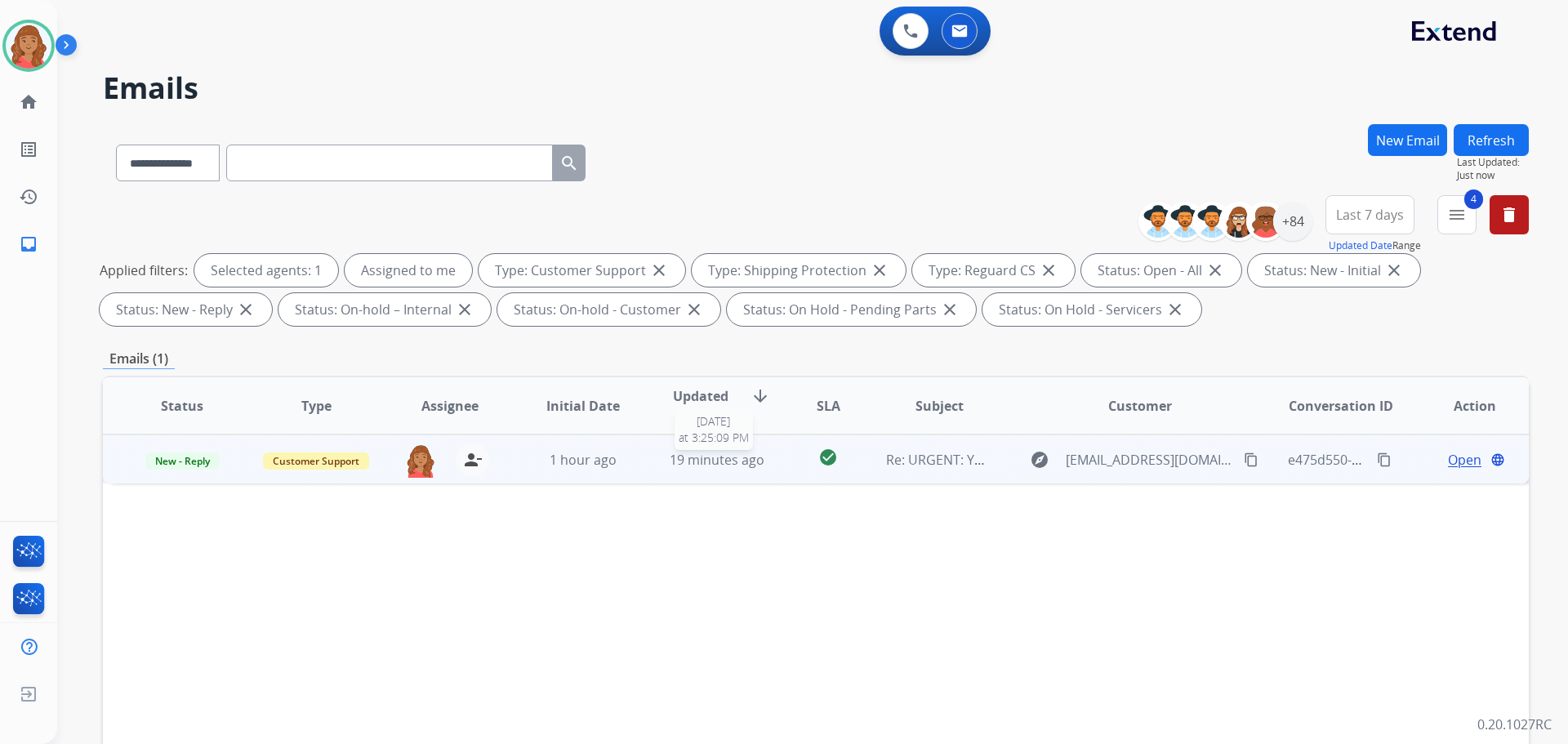
click at [689, 463] on span "19 minutes ago" at bounding box center [717, 460] width 95 height 18
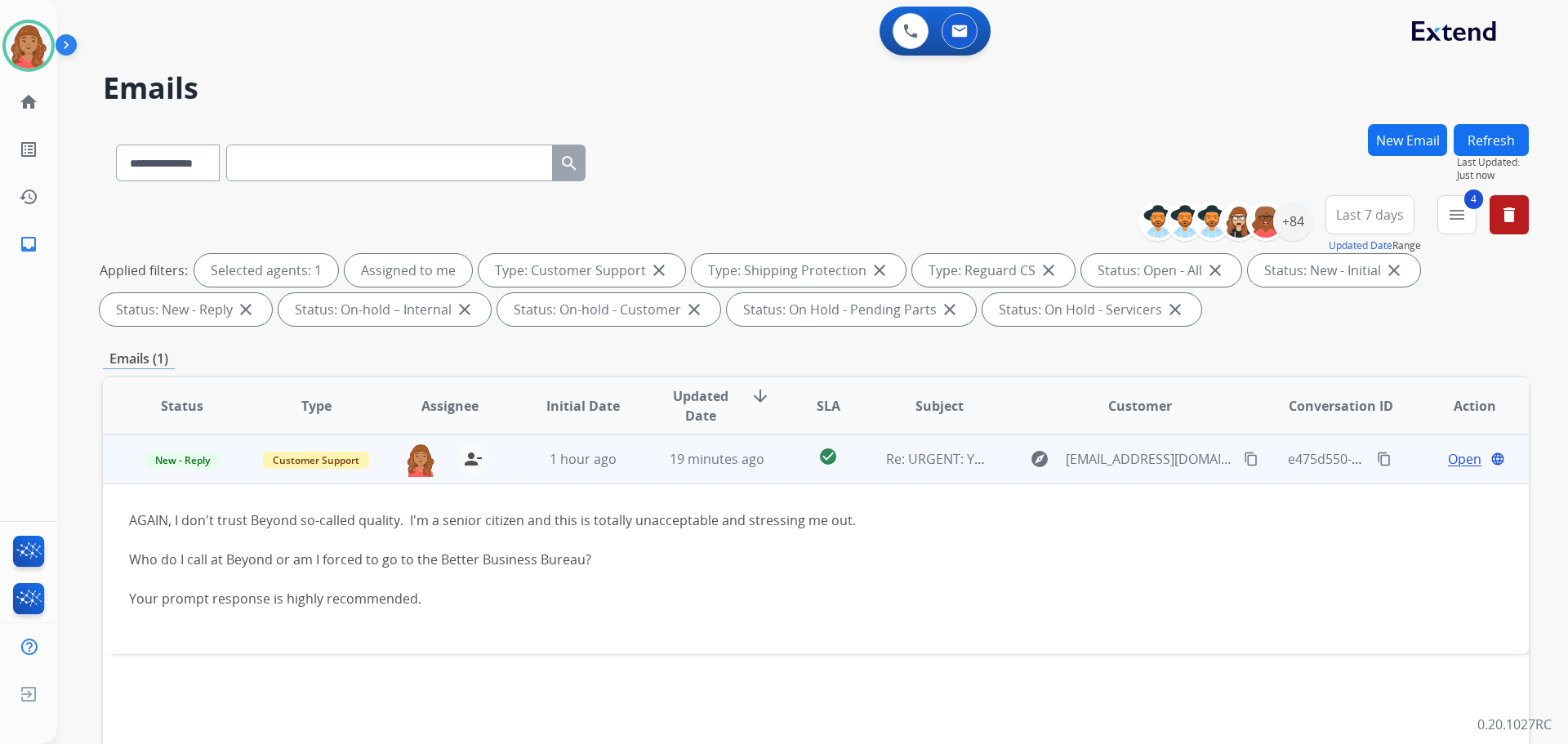
click at [1244, 461] on mat-icon "content_copy" at bounding box center [1251, 459] width 15 height 15
click at [1244, 459] on mat-icon "content_copy" at bounding box center [1251, 459] width 15 height 15
click at [1244, 462] on mat-icon "content_copy" at bounding box center [1251, 459] width 15 height 15
click at [1461, 458] on span "Open" at bounding box center [1465, 459] width 34 height 20
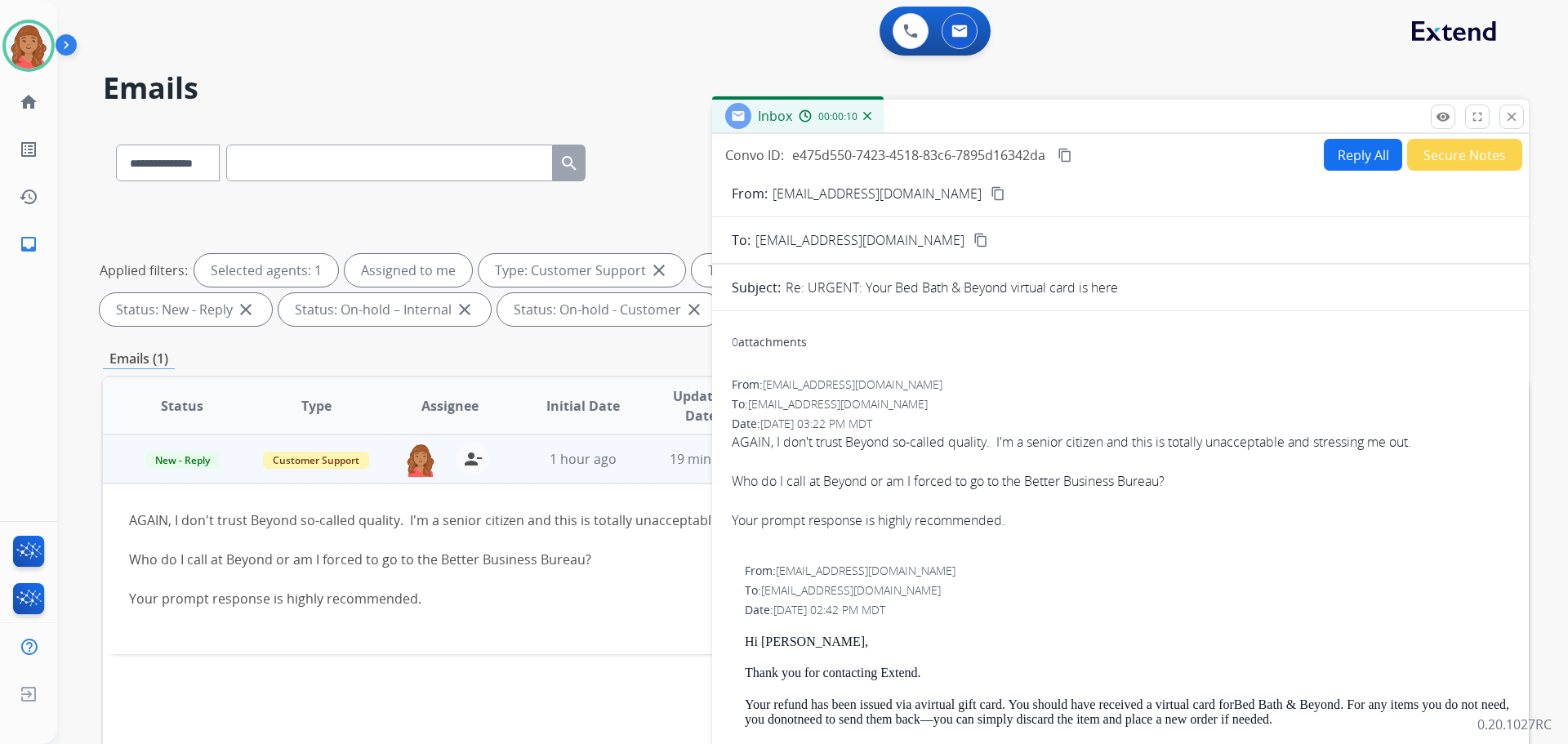
click at [1358, 150] on button "Reply All" at bounding box center [1363, 154] width 78 height 32
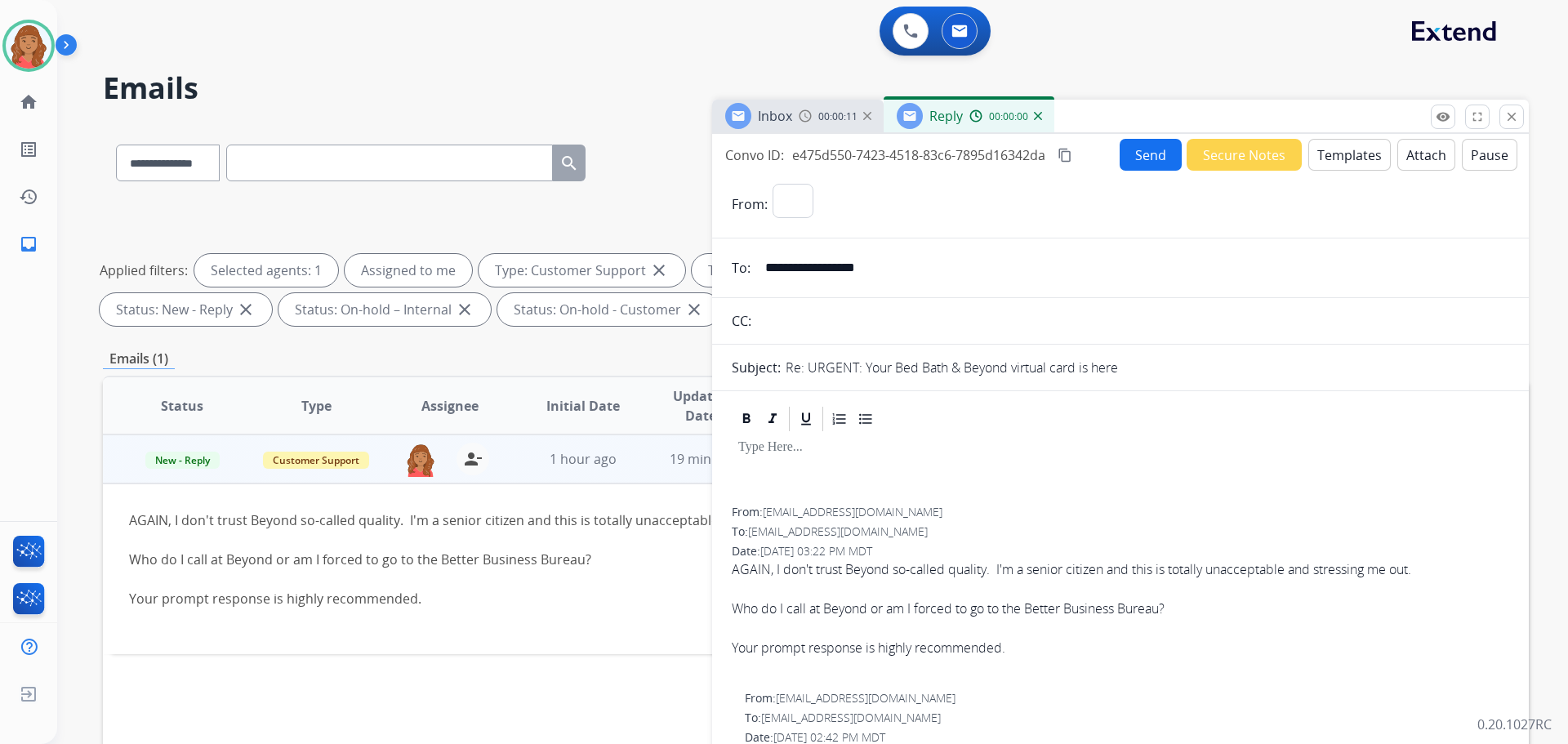
select select "**********"
drag, startPoint x: 1342, startPoint y: 149, endPoint x: 1342, endPoint y: 158, distance: 9.0
click at [1342, 158] on button "Templates" at bounding box center [1350, 154] width 83 height 32
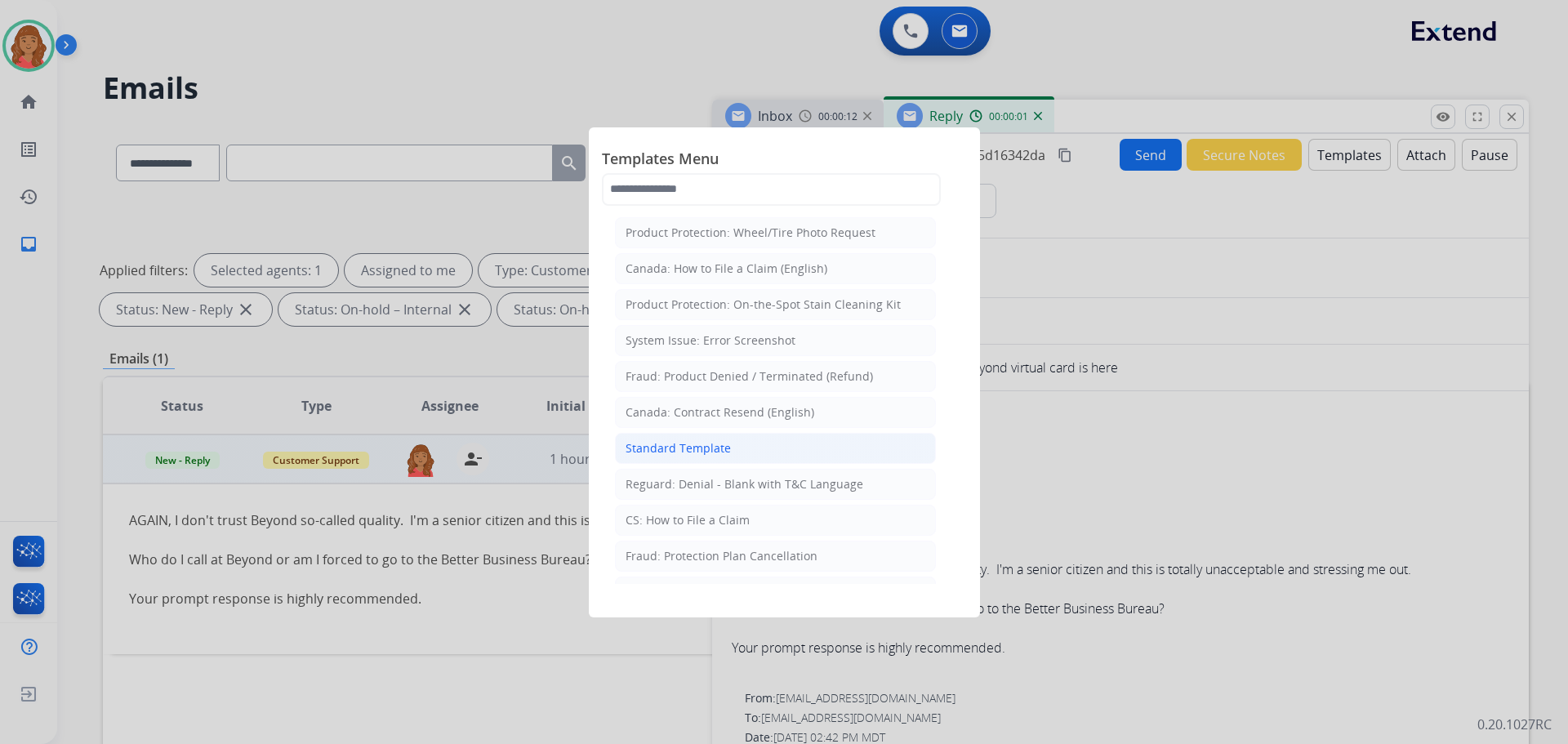
click at [675, 453] on div "Standard Template" at bounding box center [678, 448] width 106 height 16
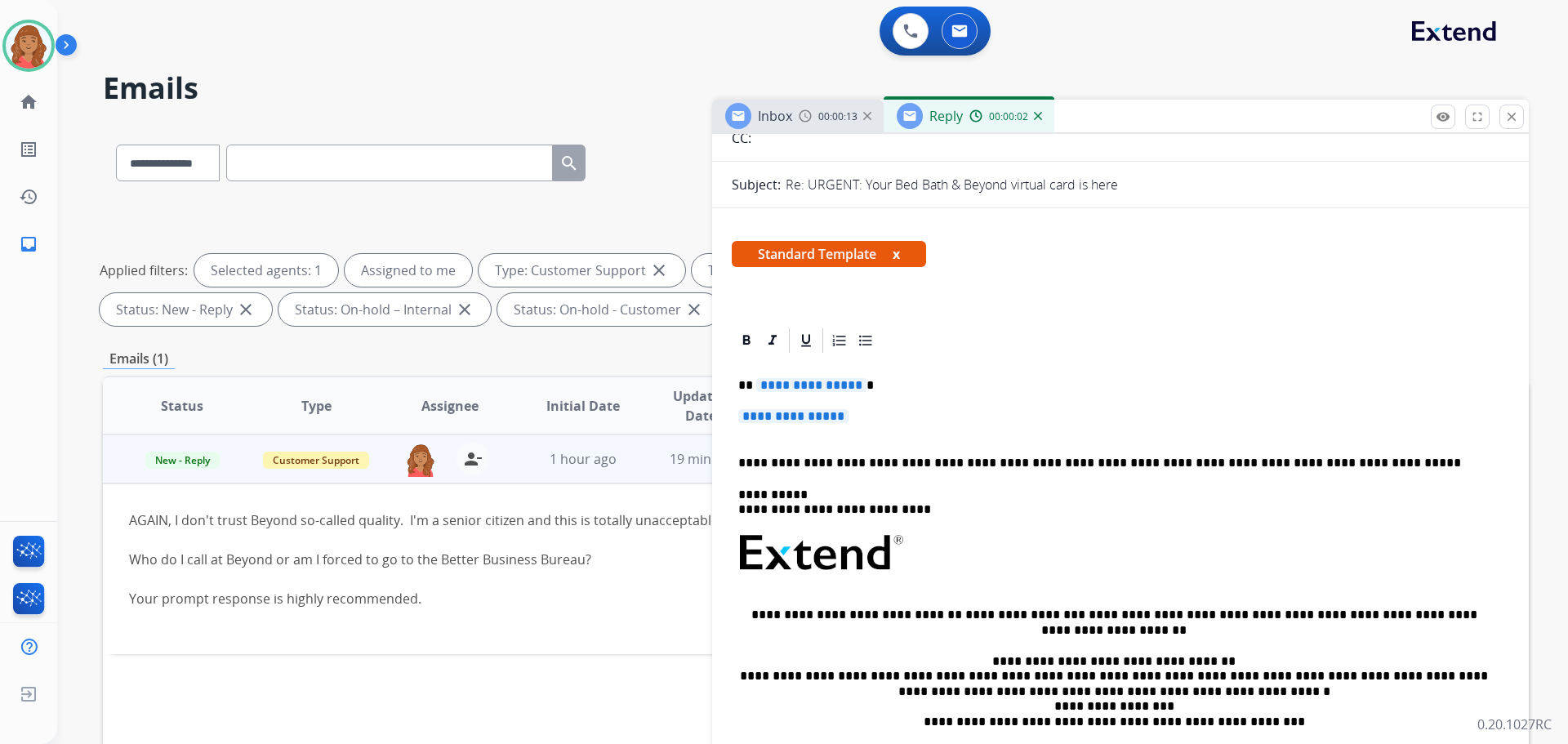
scroll to position [245, 0]
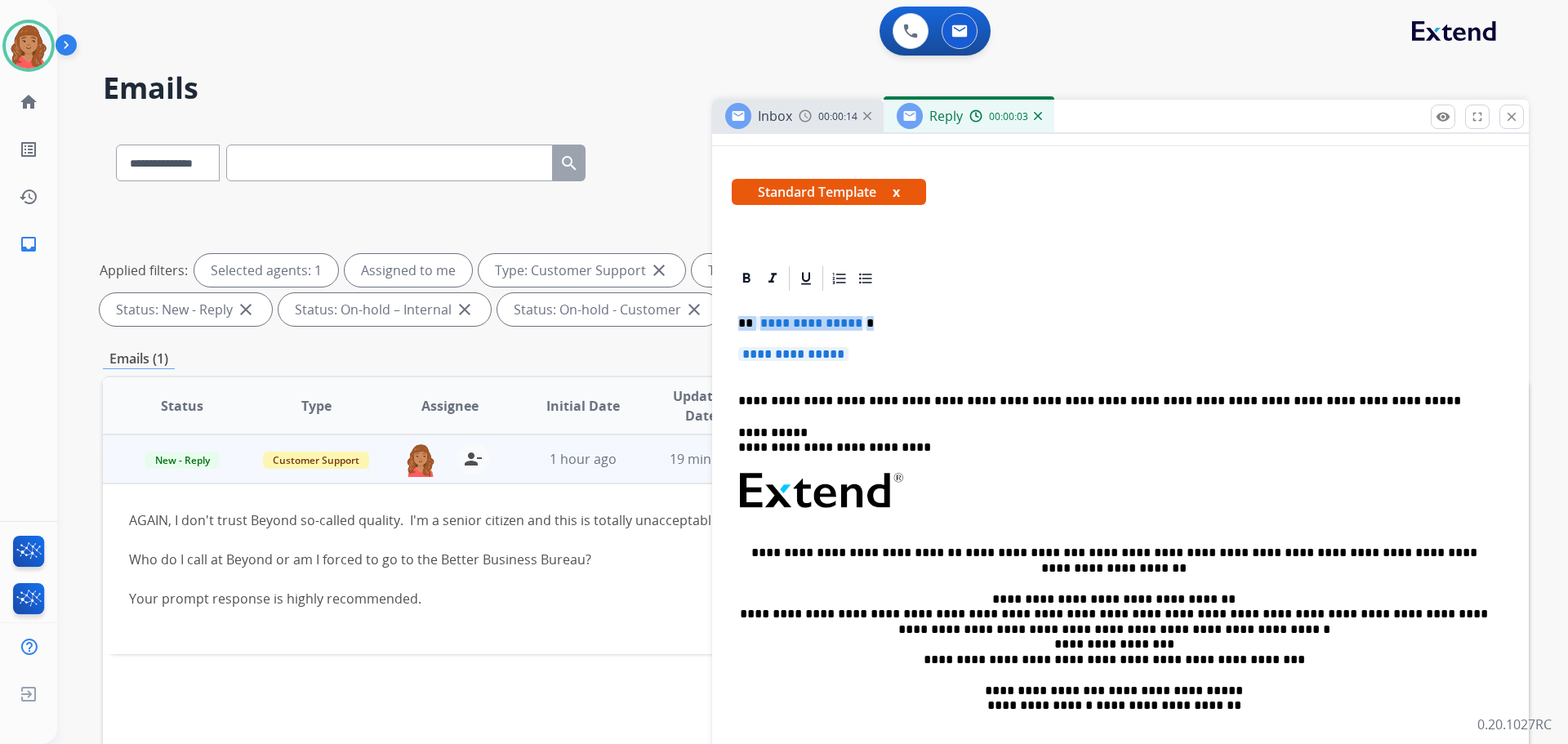
drag, startPoint x: 836, startPoint y: 360, endPoint x: 741, endPoint y: 324, distance: 101.6
click at [706, 313] on div "**********" at bounding box center [816, 566] width 1426 height 883
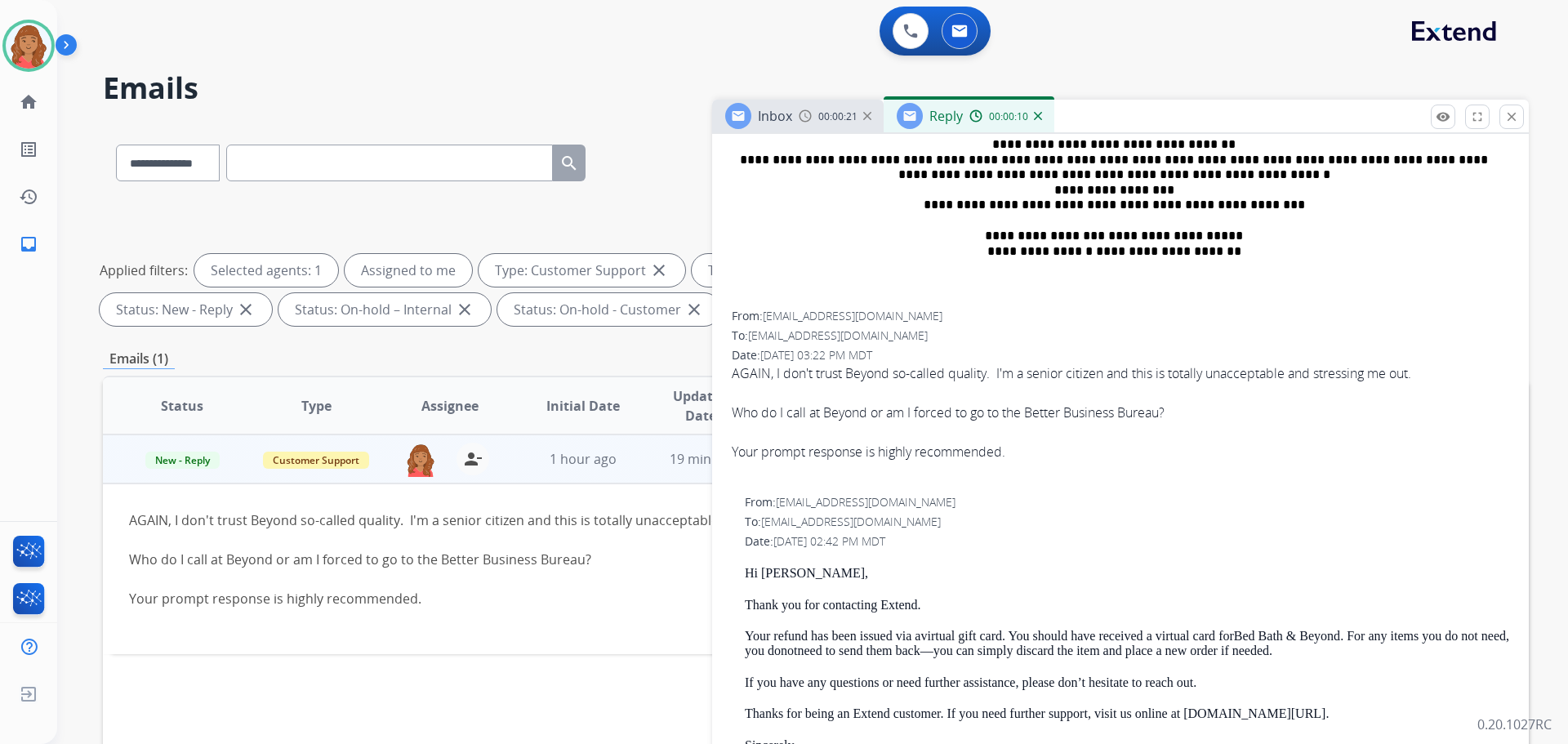
scroll to position [735, 0]
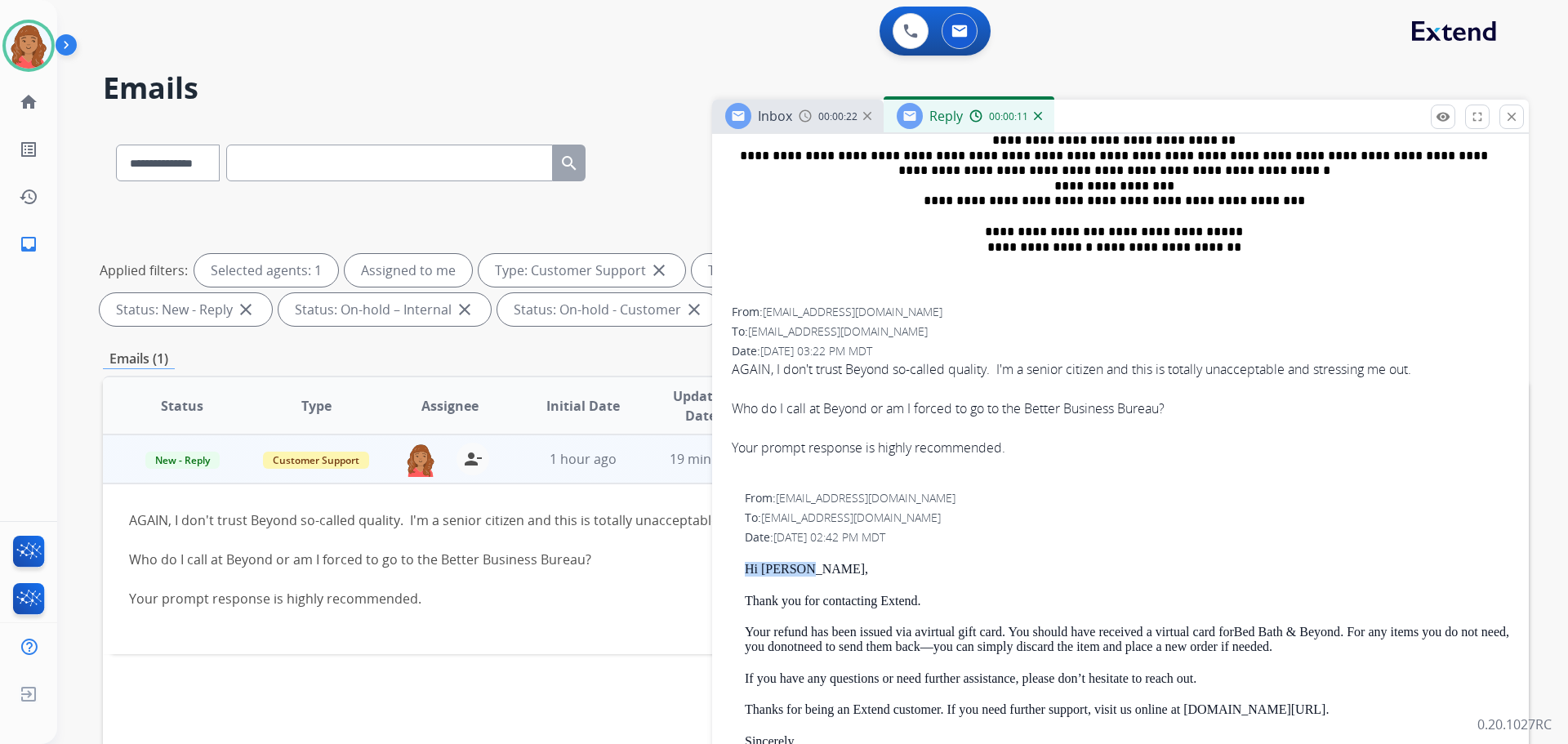
drag, startPoint x: 806, startPoint y: 570, endPoint x: 761, endPoint y: 567, distance: 45.1
copy p "Hi Helene,"
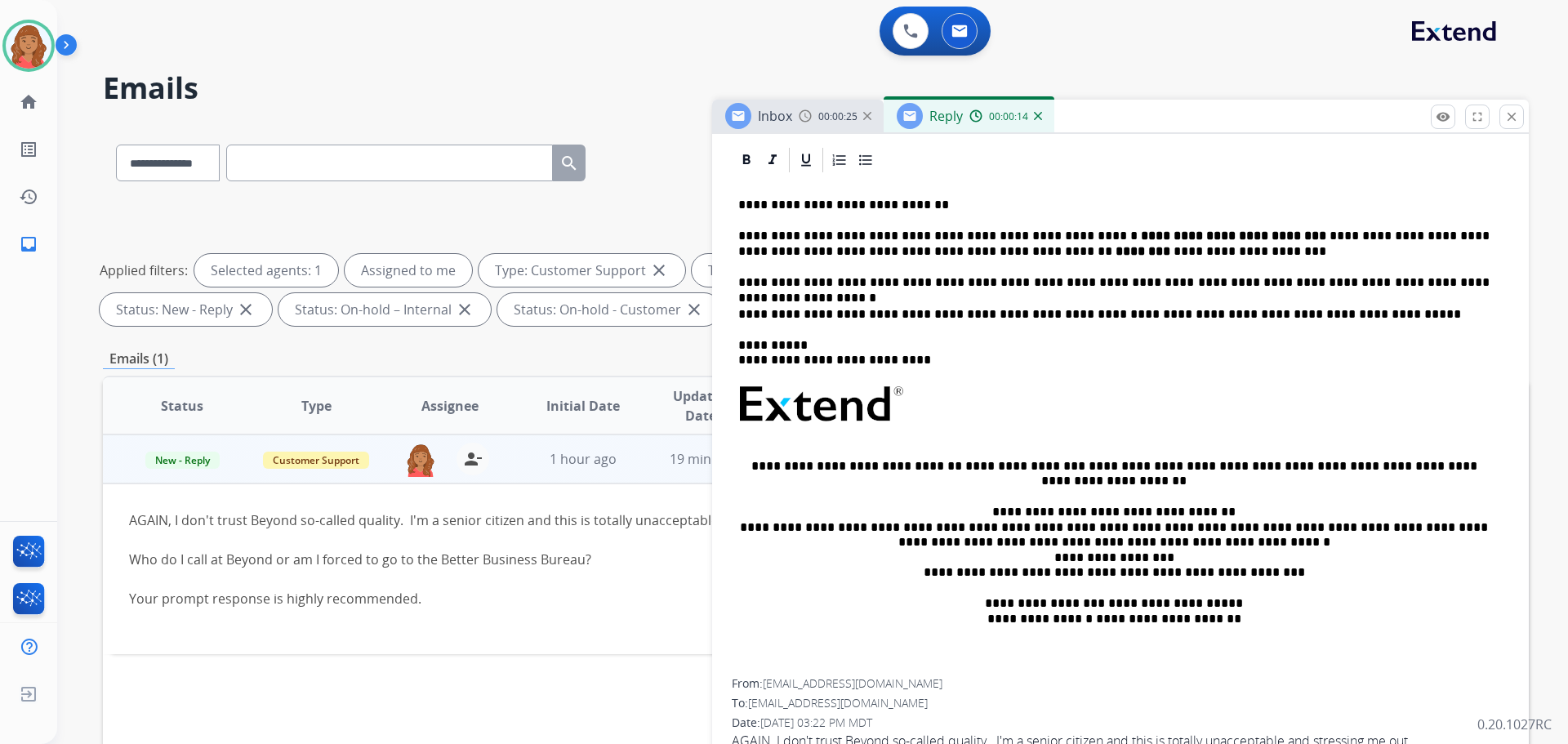
scroll to position [163, 0]
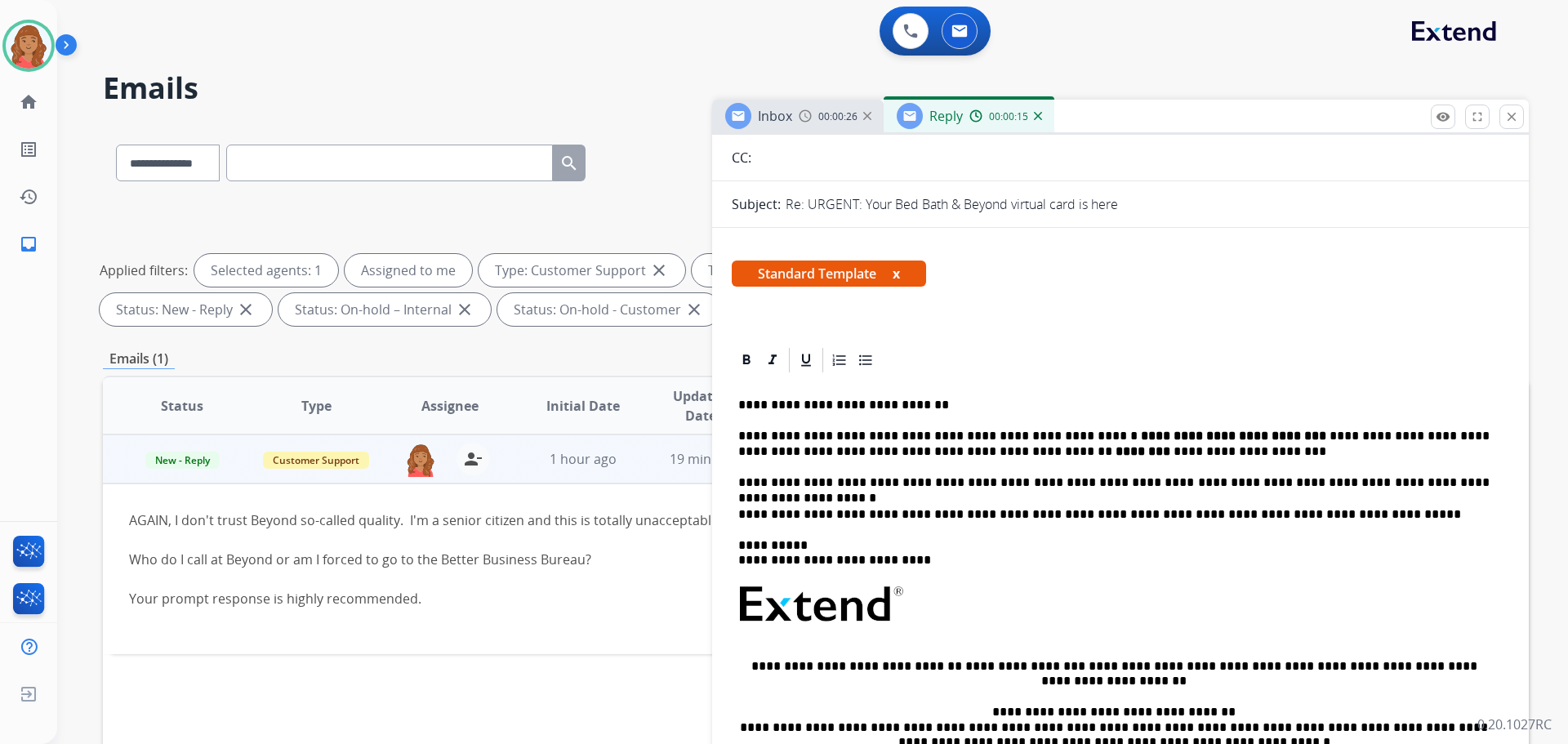
click at [748, 384] on div "**********" at bounding box center [1121, 627] width 778 height 504
click at [895, 375] on div "**********" at bounding box center [1121, 627] width 778 height 504
click at [735, 406] on div "**********" at bounding box center [1121, 627] width 778 height 504
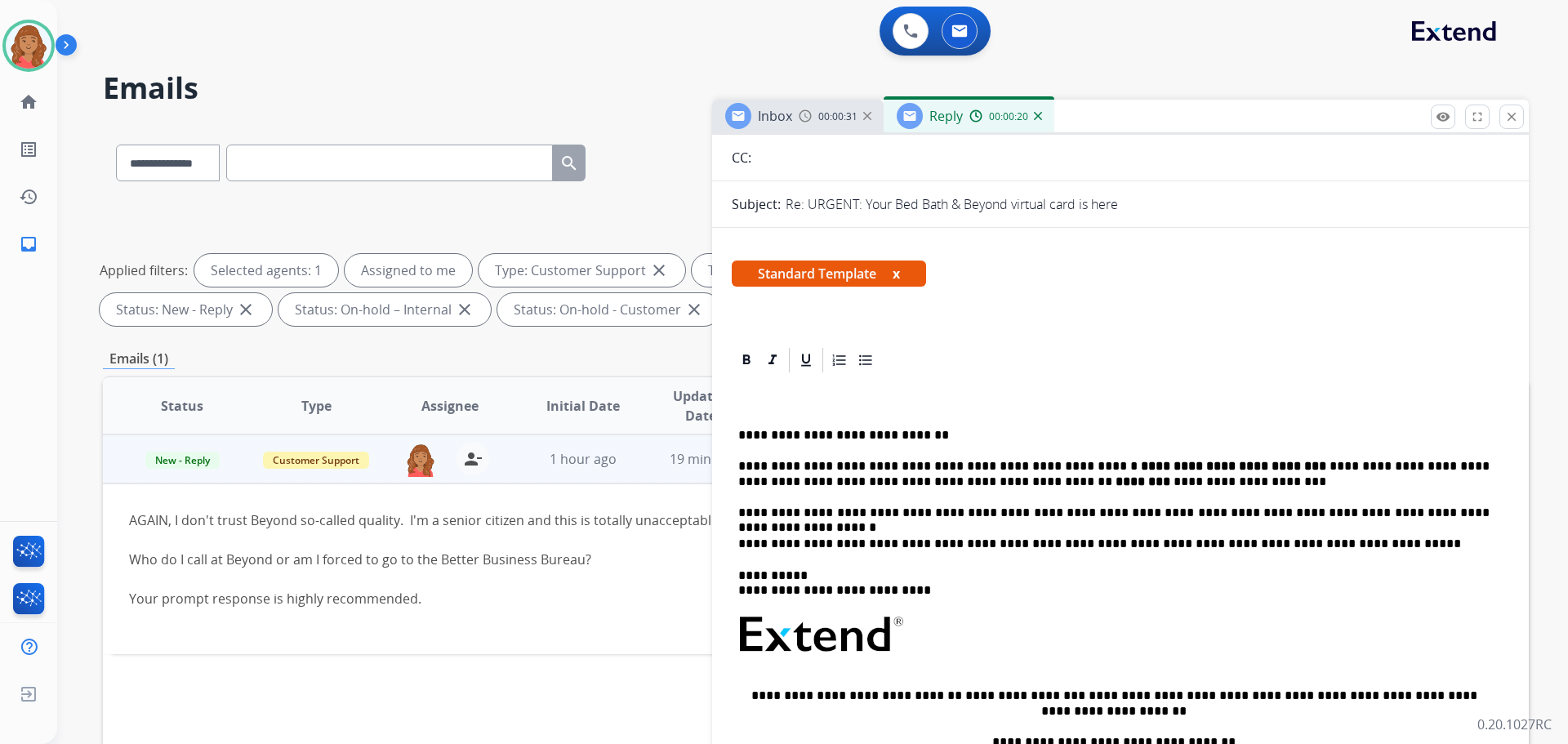
scroll to position [82, 0]
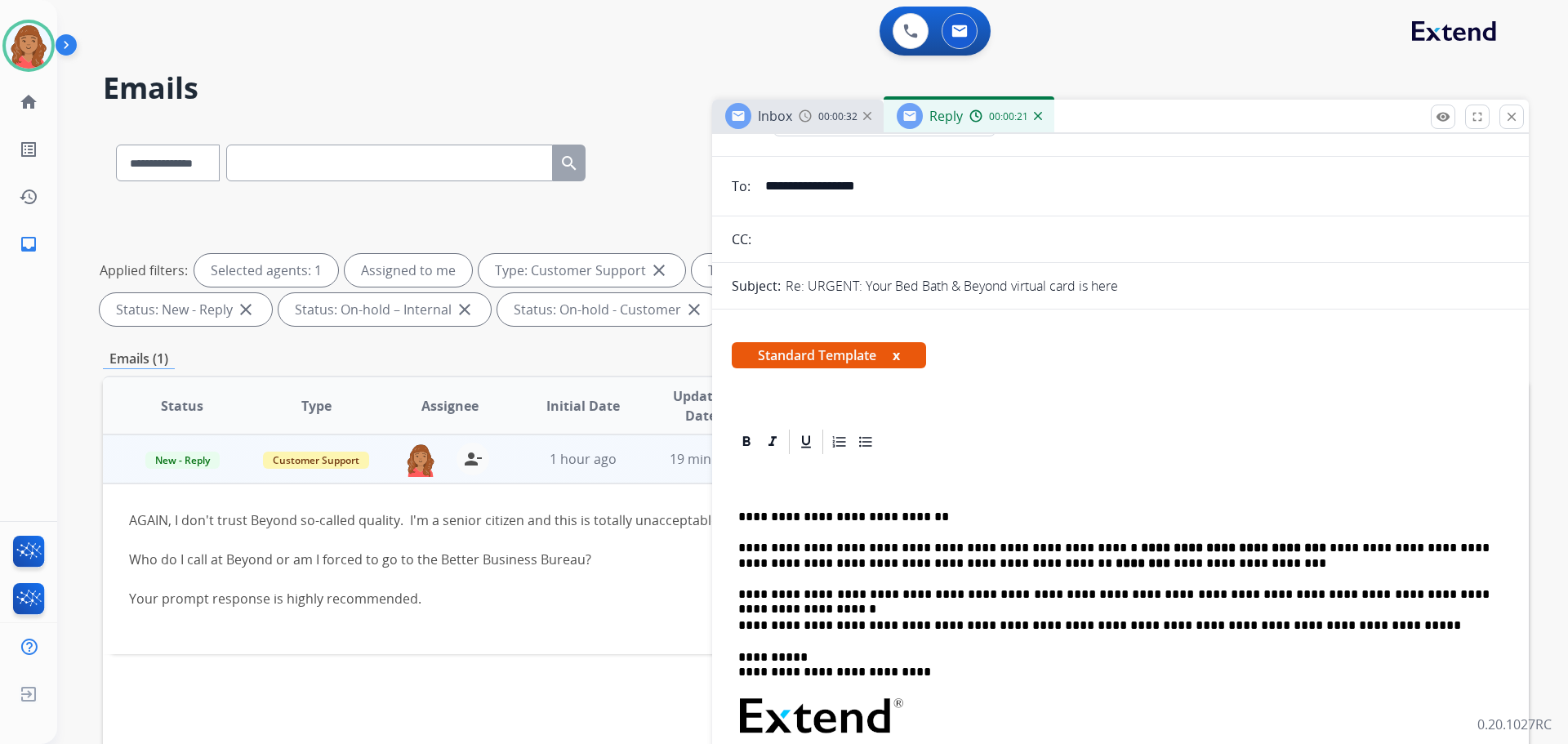
click at [761, 478] on div "**********" at bounding box center [1121, 724] width 778 height 534
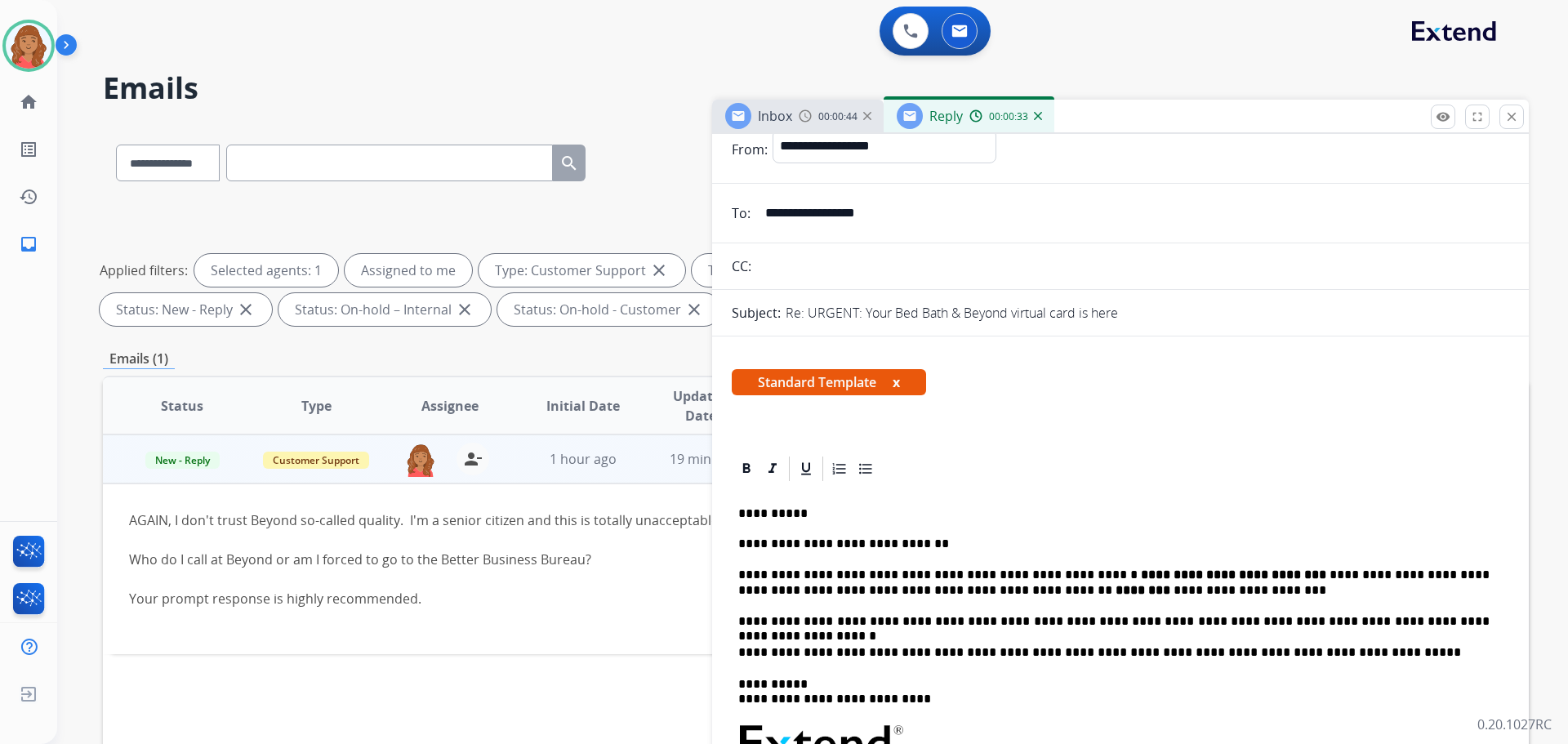
scroll to position [0, 0]
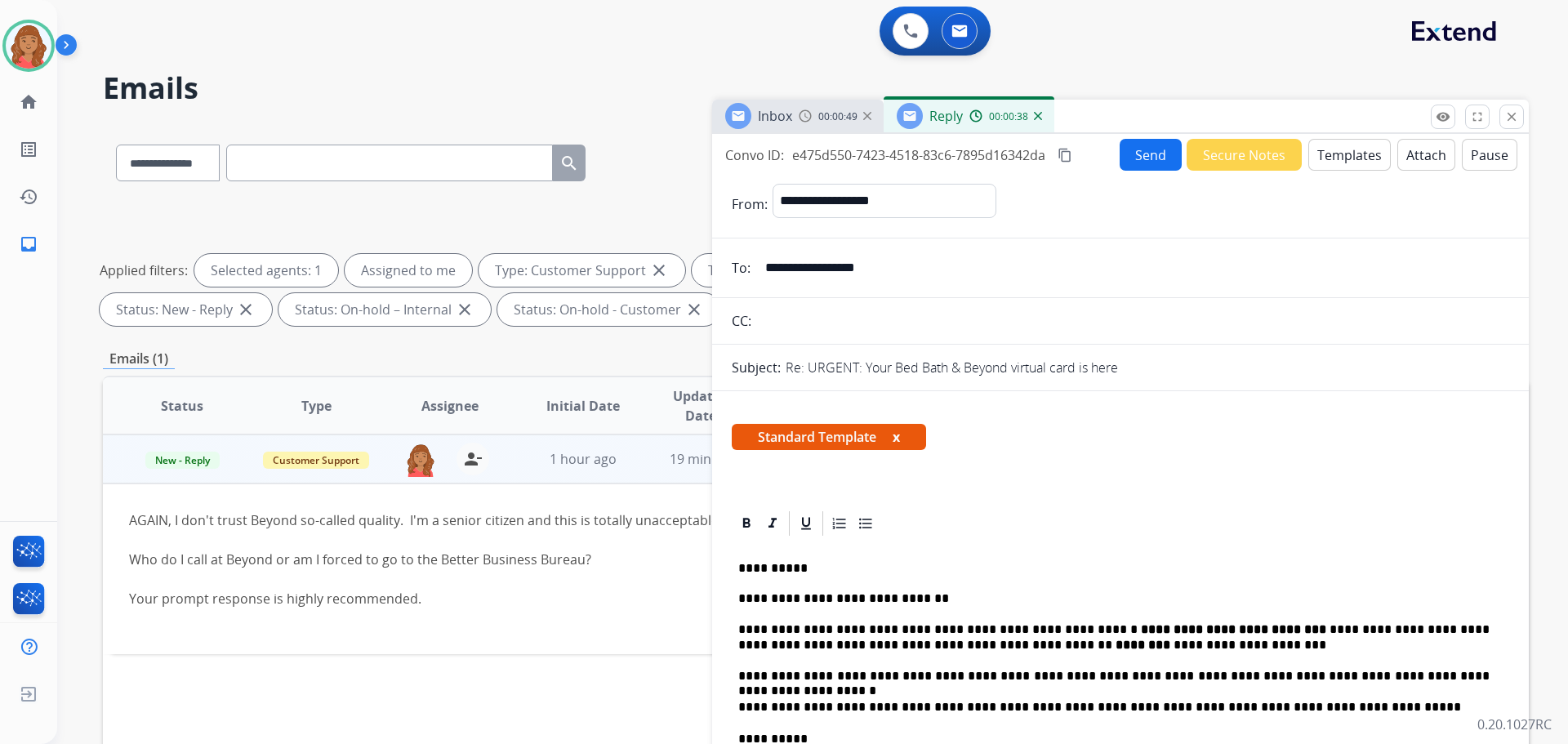
click at [1116, 645] on strong "********" at bounding box center [1144, 645] width 55 height 12
click at [1081, 648] on p "**********" at bounding box center [1114, 637] width 751 height 30
click at [1066, 158] on mat-icon "content_copy" at bounding box center [1065, 155] width 15 height 15
click at [1152, 148] on button "Send" at bounding box center [1151, 154] width 62 height 32
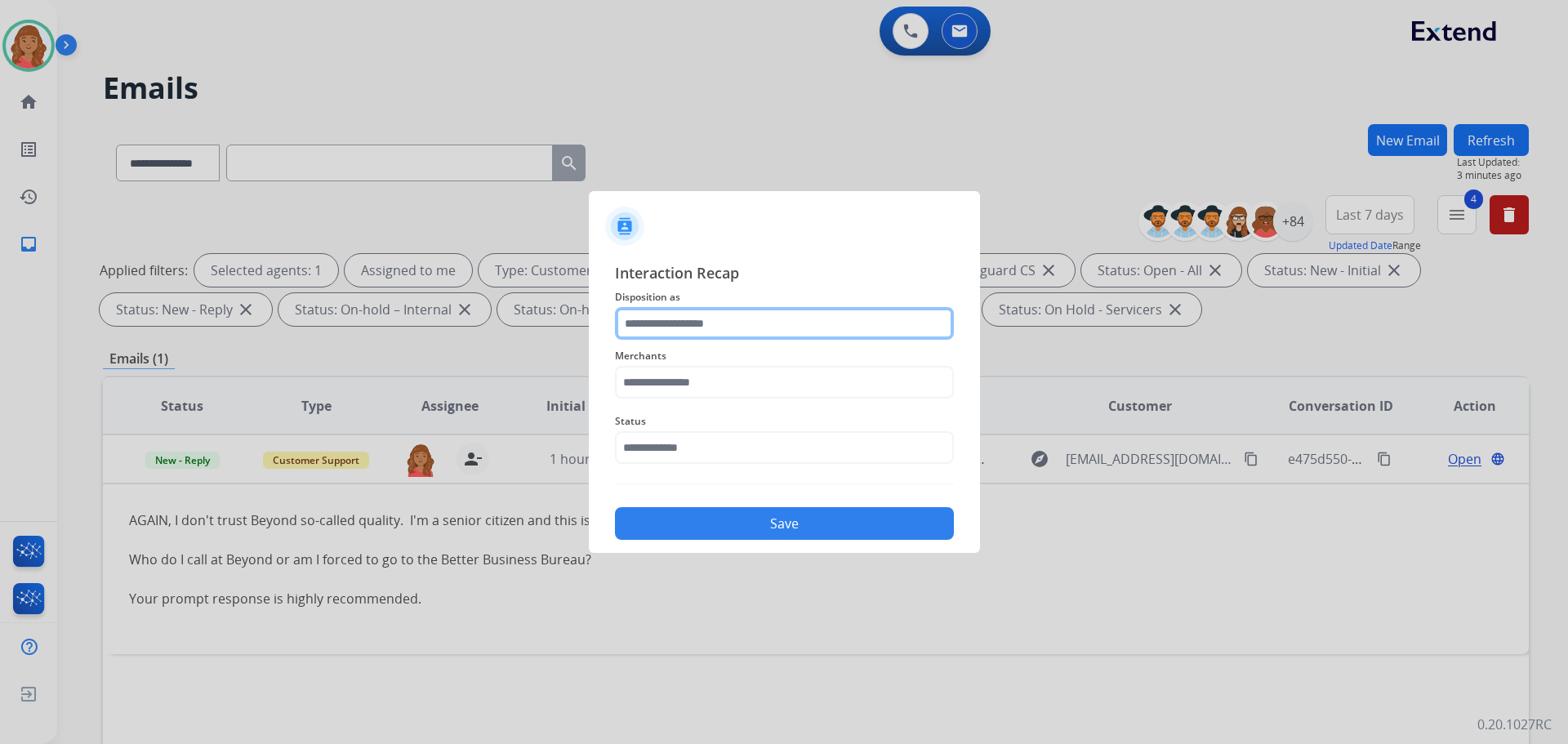
click at [719, 312] on input "text" at bounding box center [785, 323] width 339 height 33
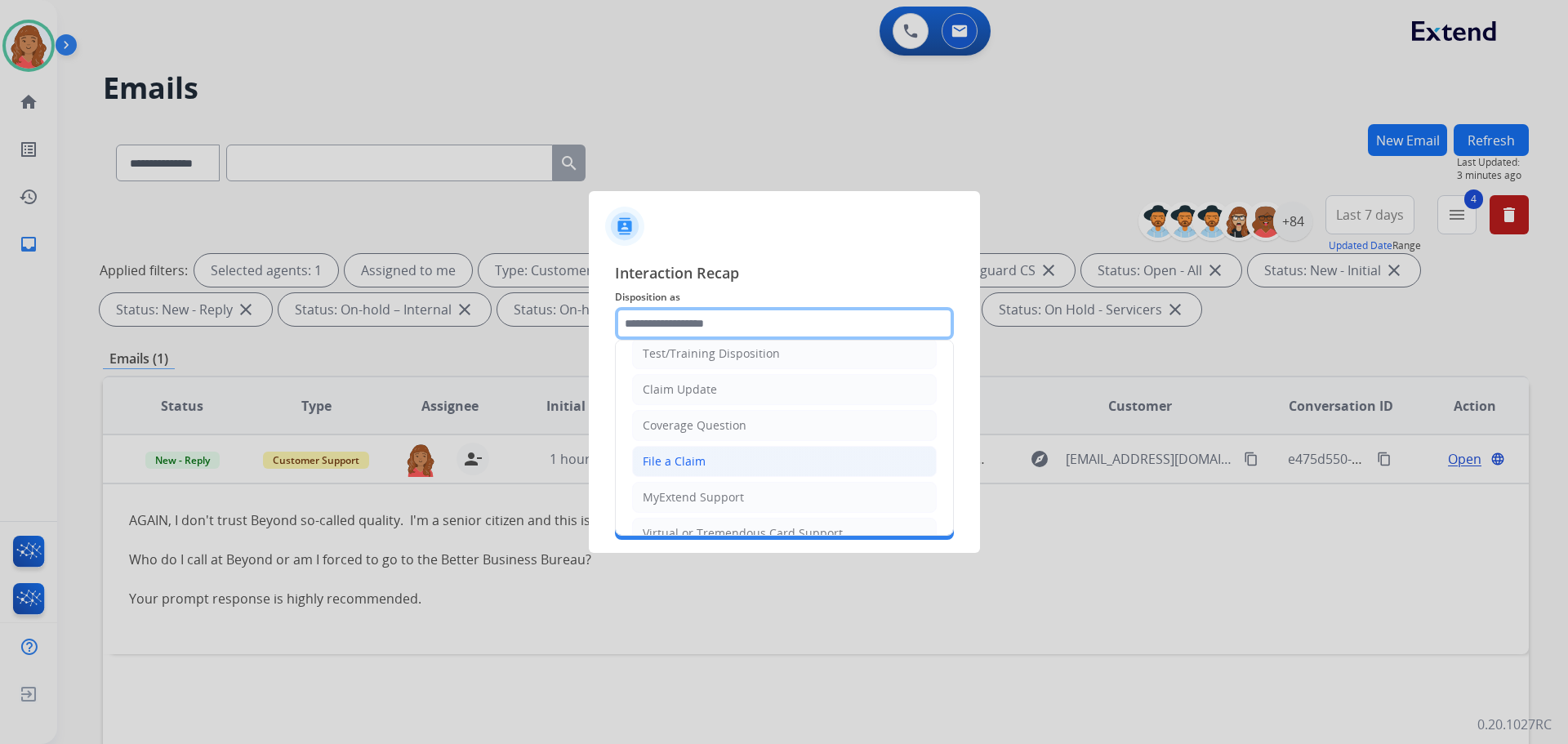
scroll to position [245, 0]
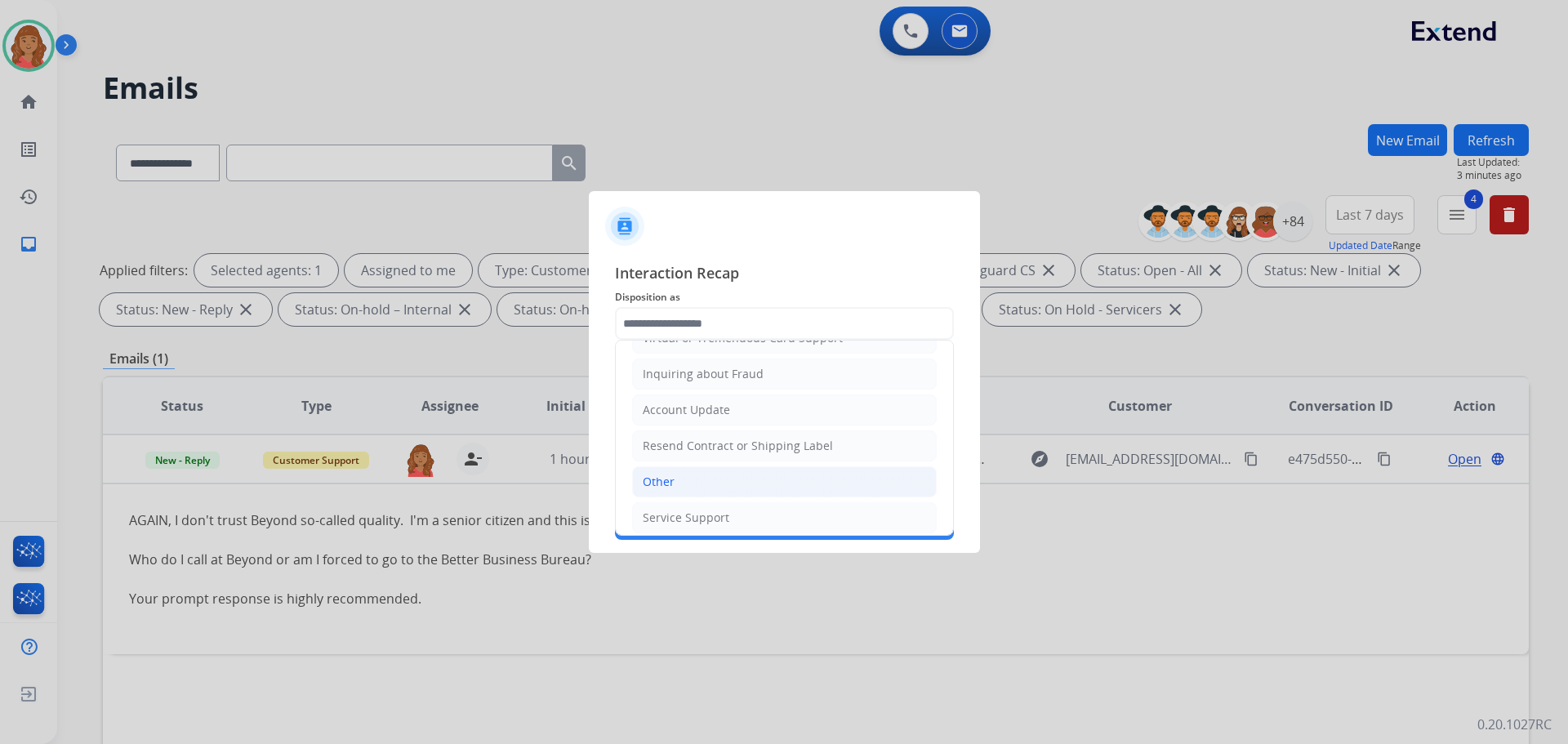
click at [668, 487] on div "Other" at bounding box center [659, 482] width 32 height 16
type input "*****"
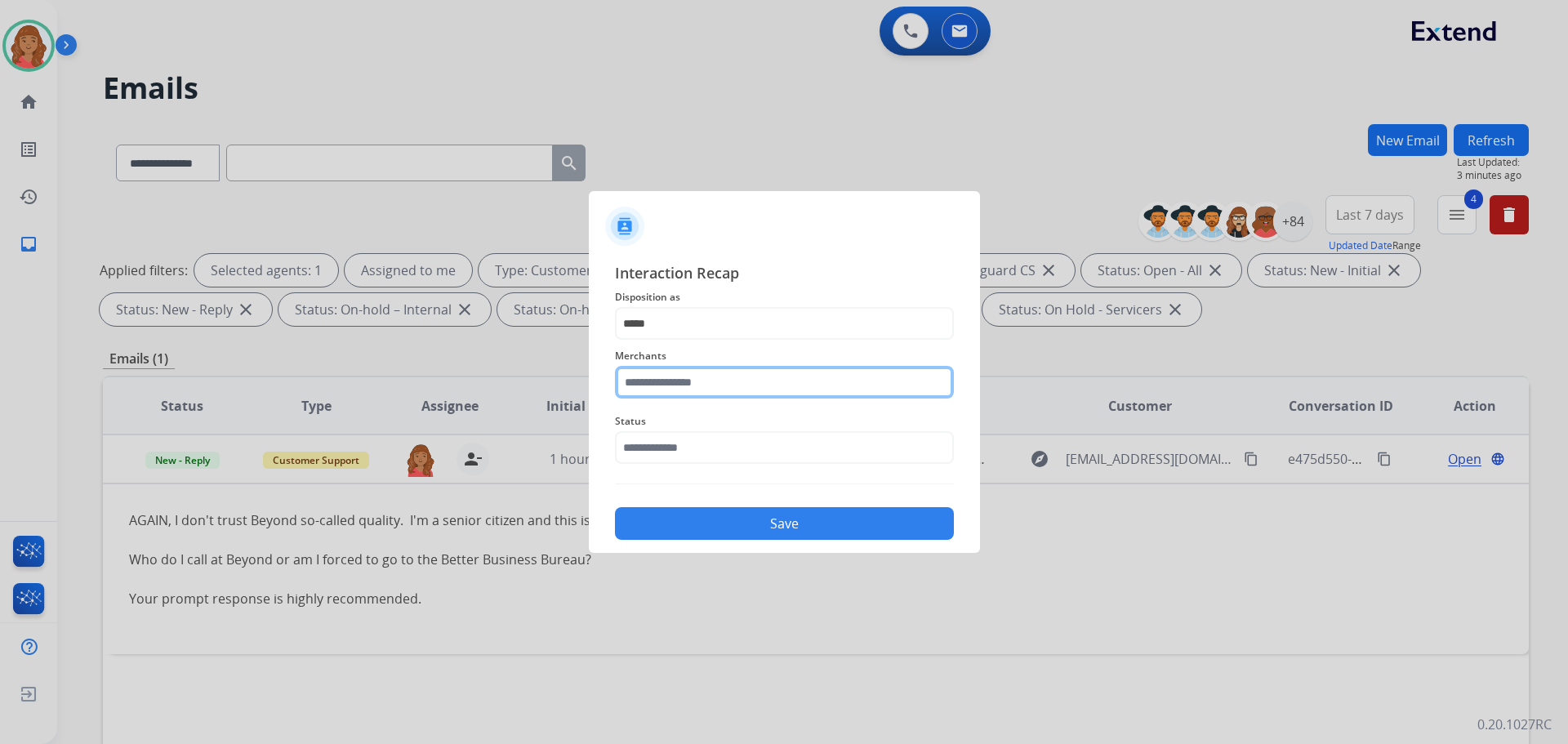
click at [685, 386] on input "text" at bounding box center [785, 382] width 339 height 33
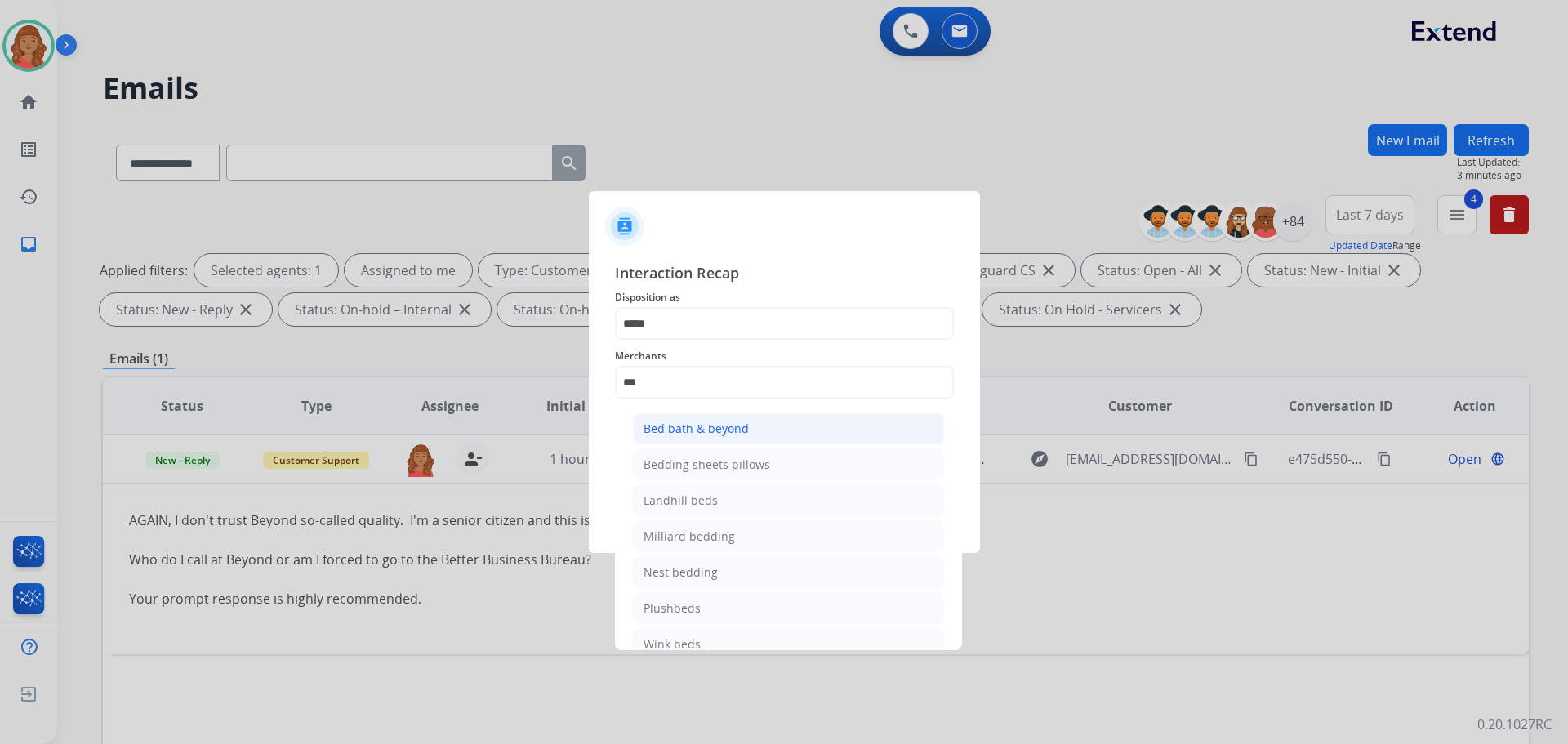
click at [681, 421] on div "Bed bath & beyond" at bounding box center [696, 429] width 106 height 16
type input "**********"
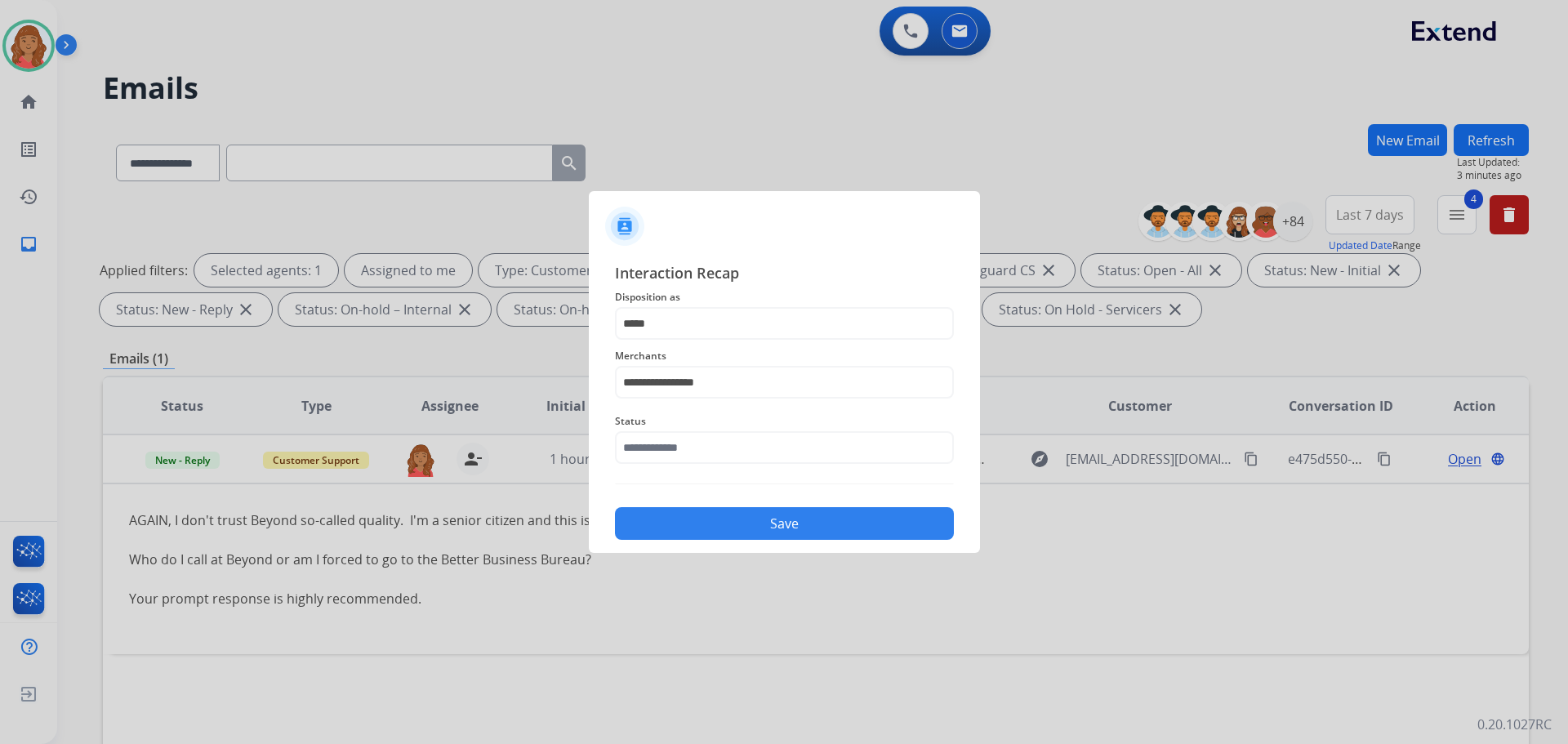
click at [694, 466] on div "Status" at bounding box center [785, 438] width 339 height 66
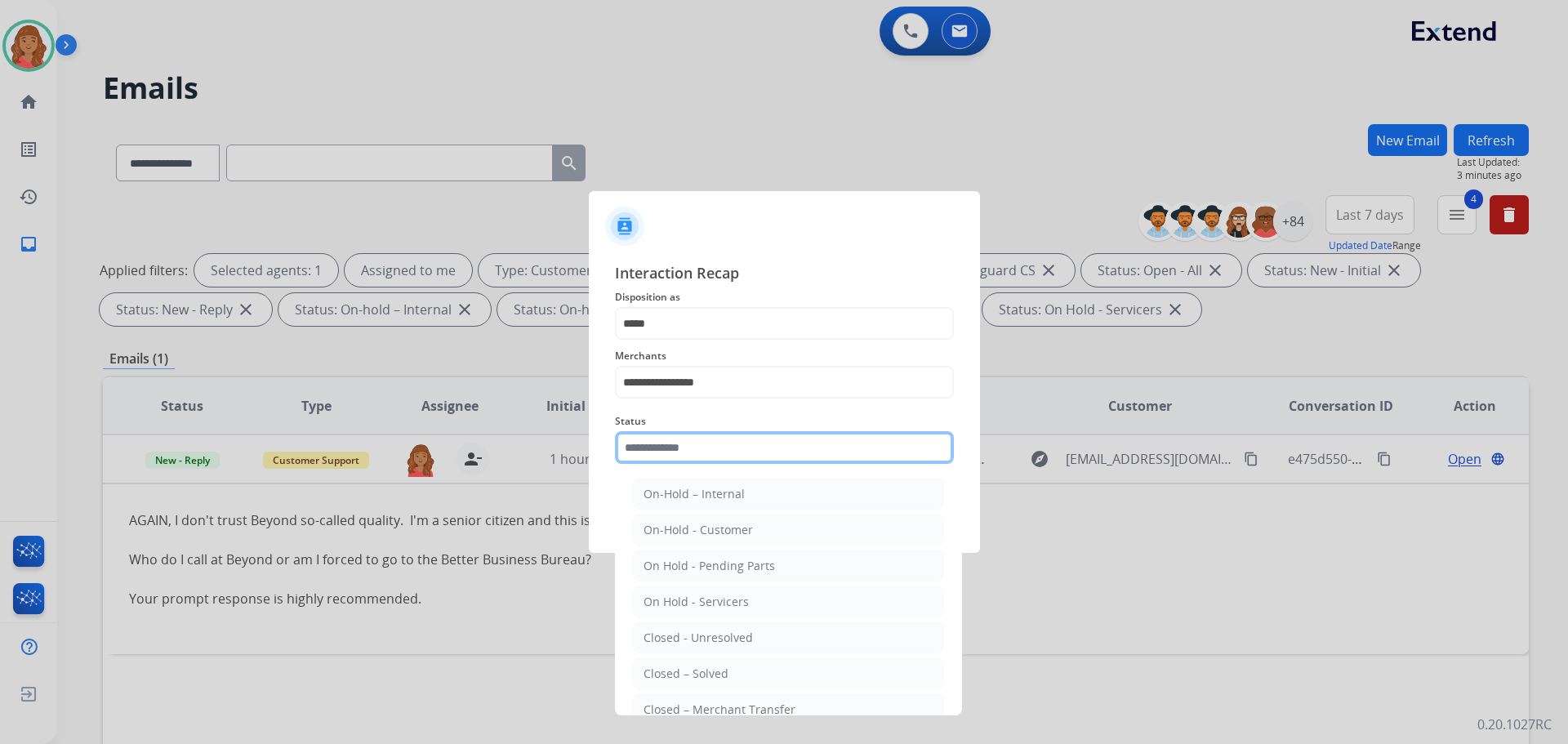
drag, startPoint x: 692, startPoint y: 440, endPoint x: 702, endPoint y: 511, distance: 71.7
click at [692, 441] on input "text" at bounding box center [785, 447] width 339 height 33
drag, startPoint x: 699, startPoint y: 677, endPoint x: 722, endPoint y: 605, distance: 75.6
click at [700, 676] on div "Closed – Solved" at bounding box center [686, 674] width 85 height 16
type input "**********"
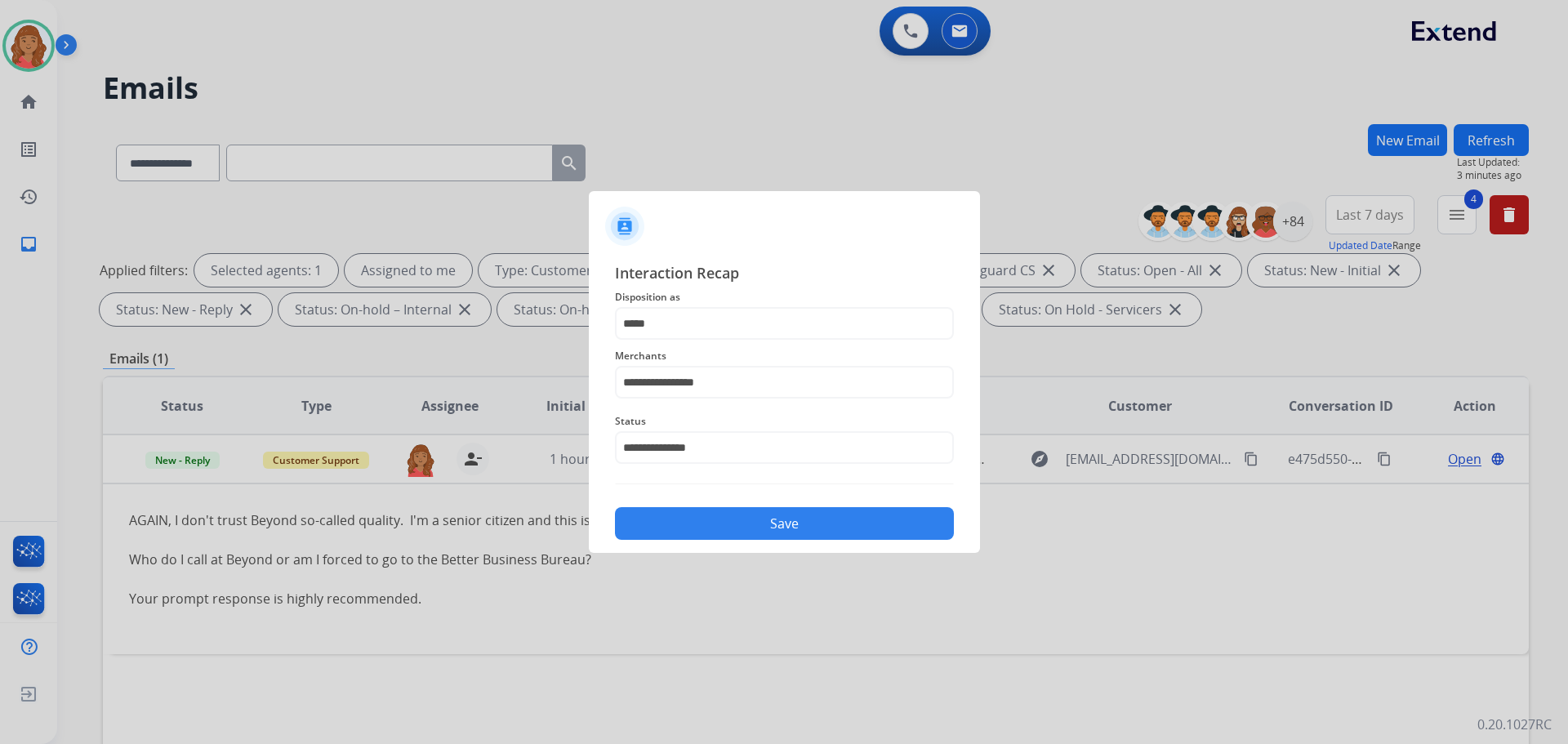
drag, startPoint x: 741, startPoint y: 510, endPoint x: 751, endPoint y: 519, distance: 13.5
click at [747, 517] on button "Save" at bounding box center [785, 523] width 339 height 33
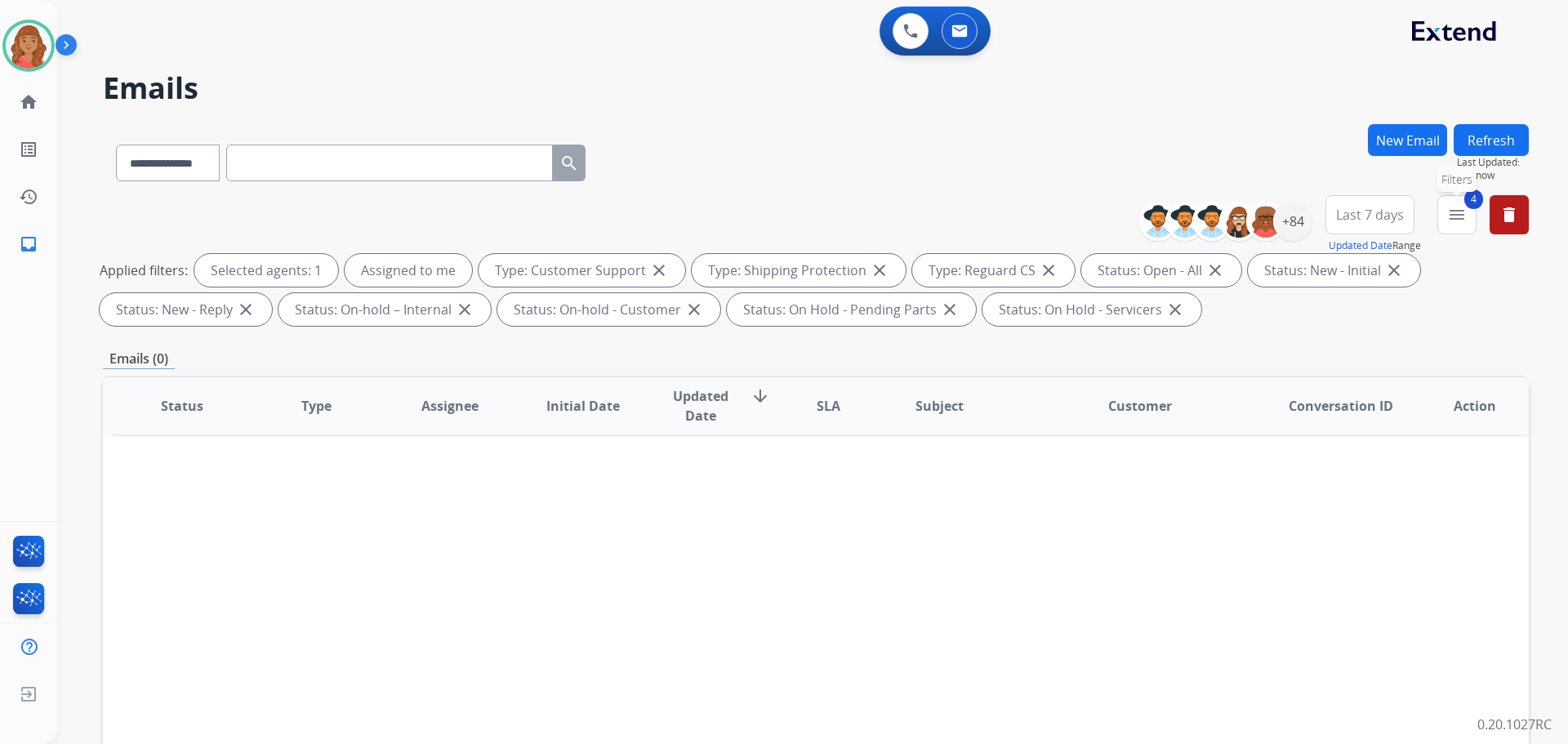
drag, startPoint x: 1464, startPoint y: 222, endPoint x: 1388, endPoint y: 260, distance: 85.0
click at [1463, 223] on mat-icon "menu" at bounding box center [1457, 215] width 20 height 20
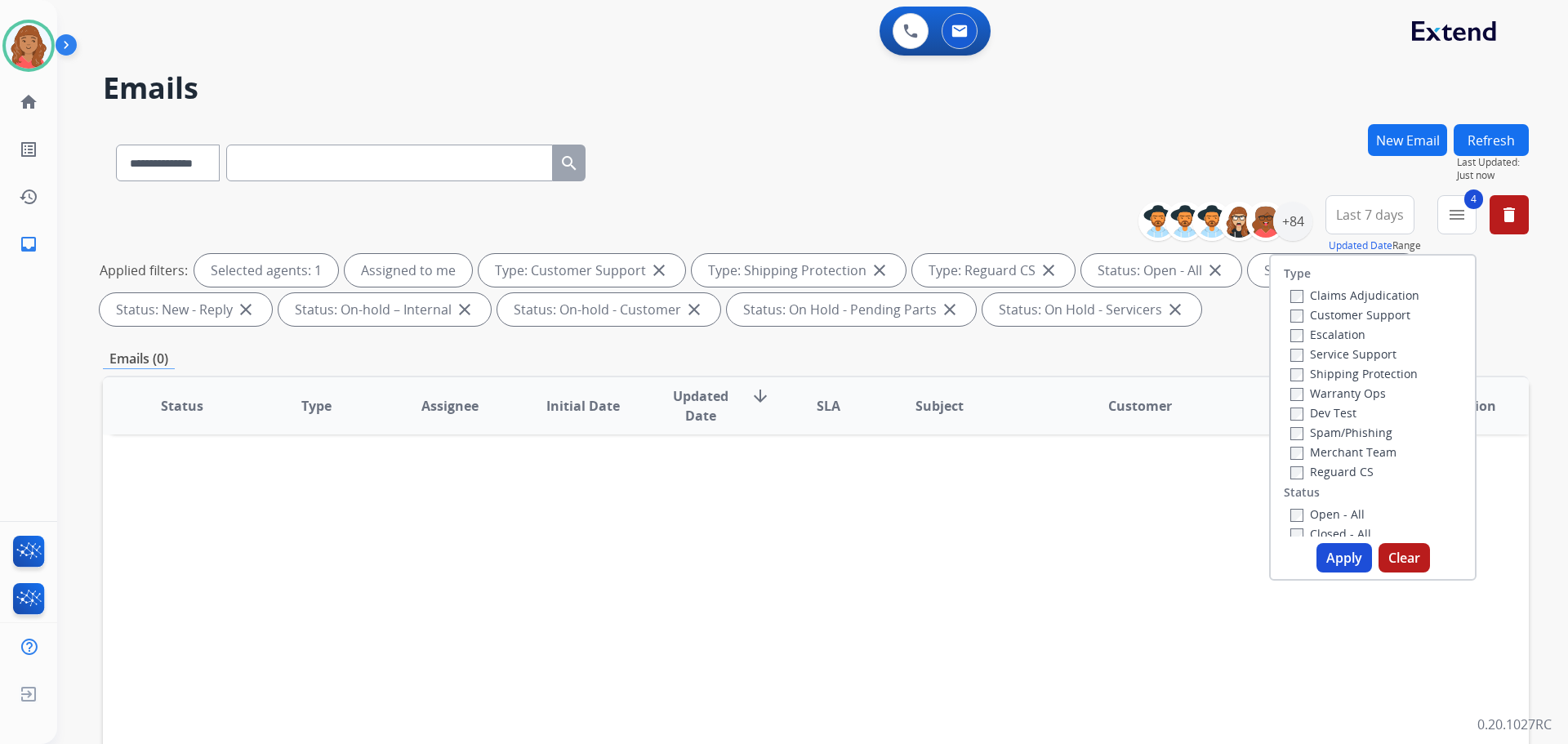
click at [1333, 554] on button "Apply" at bounding box center [1344, 558] width 56 height 29
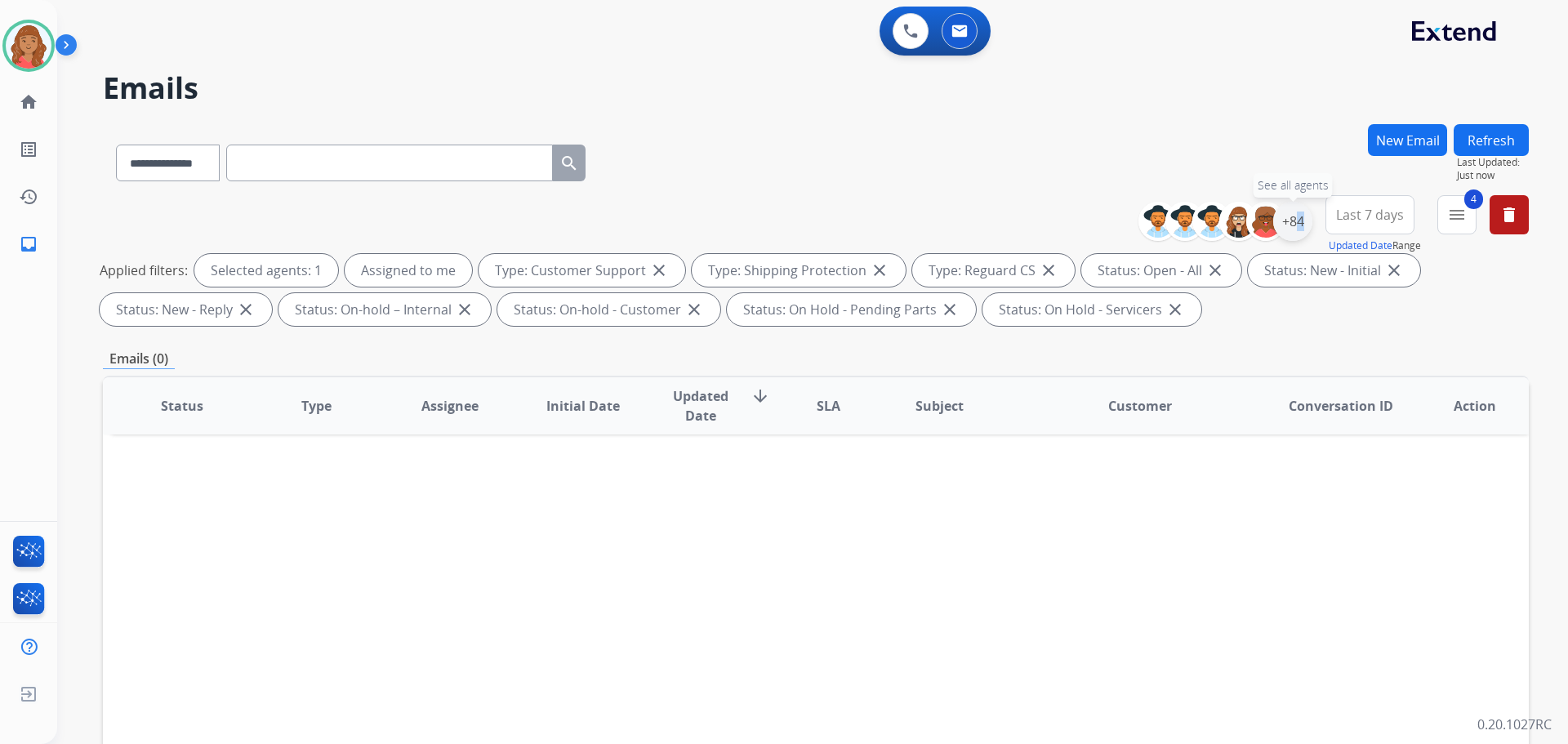
click at [1292, 233] on div "+84" at bounding box center [1293, 221] width 39 height 39
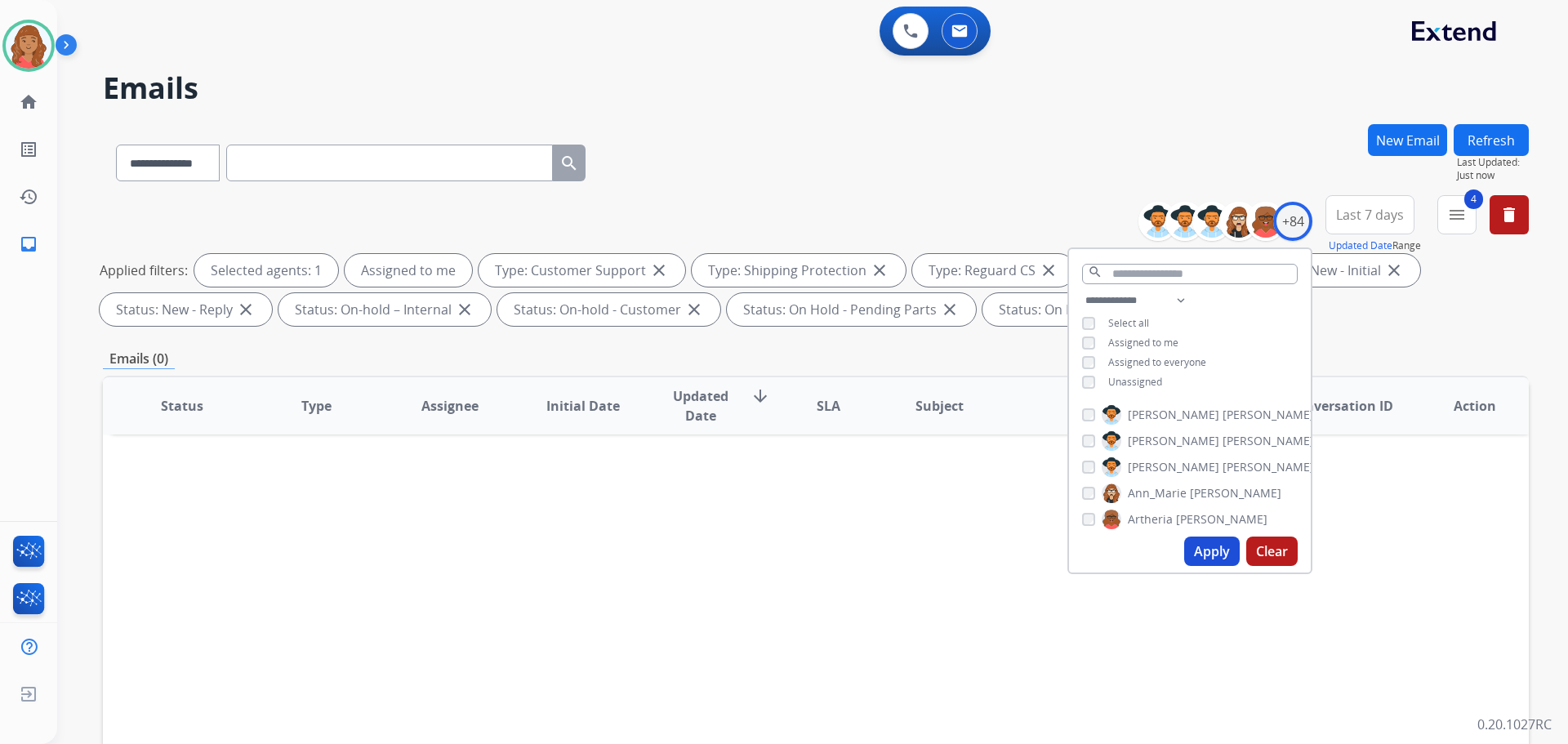
click at [1075, 383] on div "**********" at bounding box center [1190, 344] width 242 height 105
click at [1207, 564] on button "Apply" at bounding box center [1212, 550] width 56 height 29
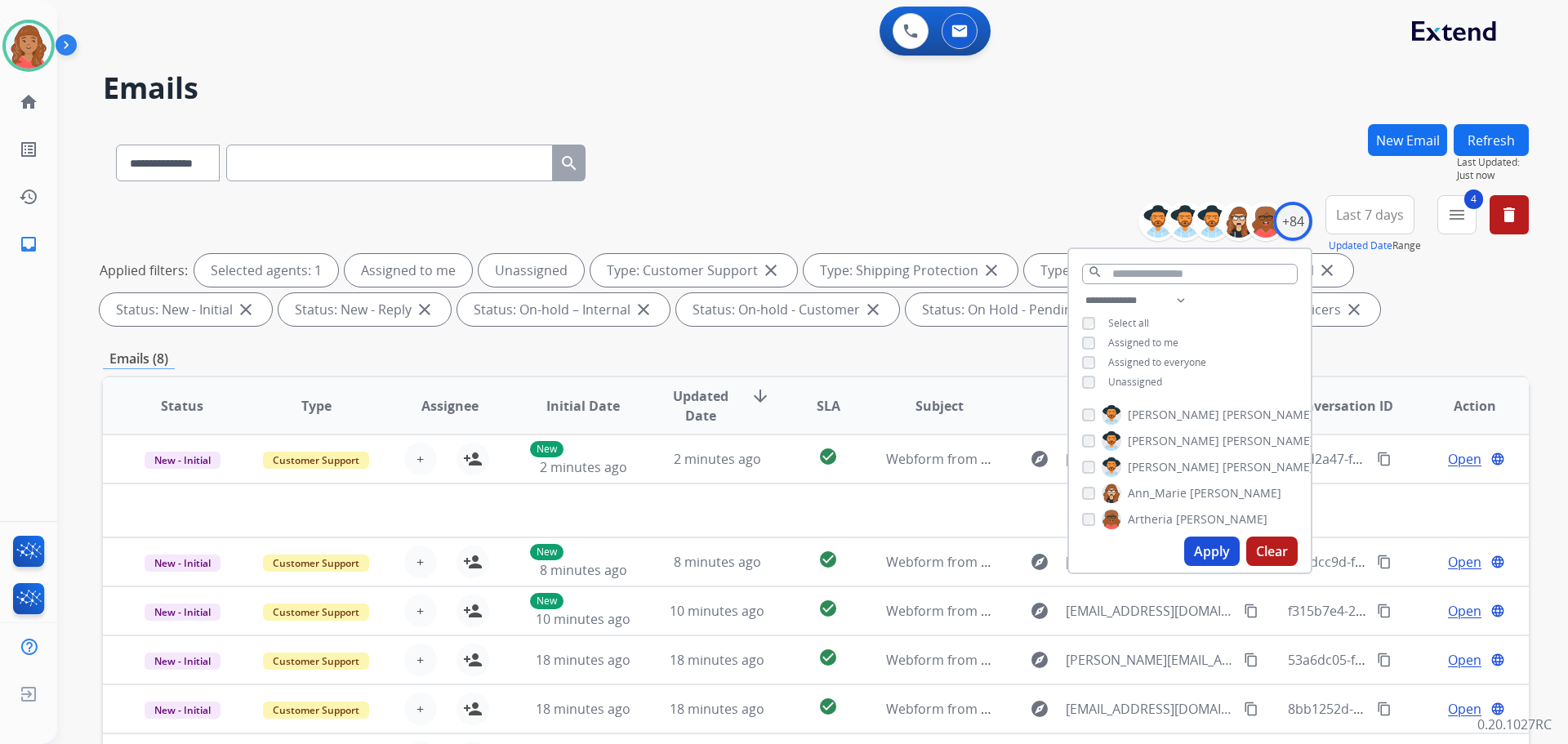
click at [581, 351] on div "Emails (8)" at bounding box center [816, 359] width 1426 height 20
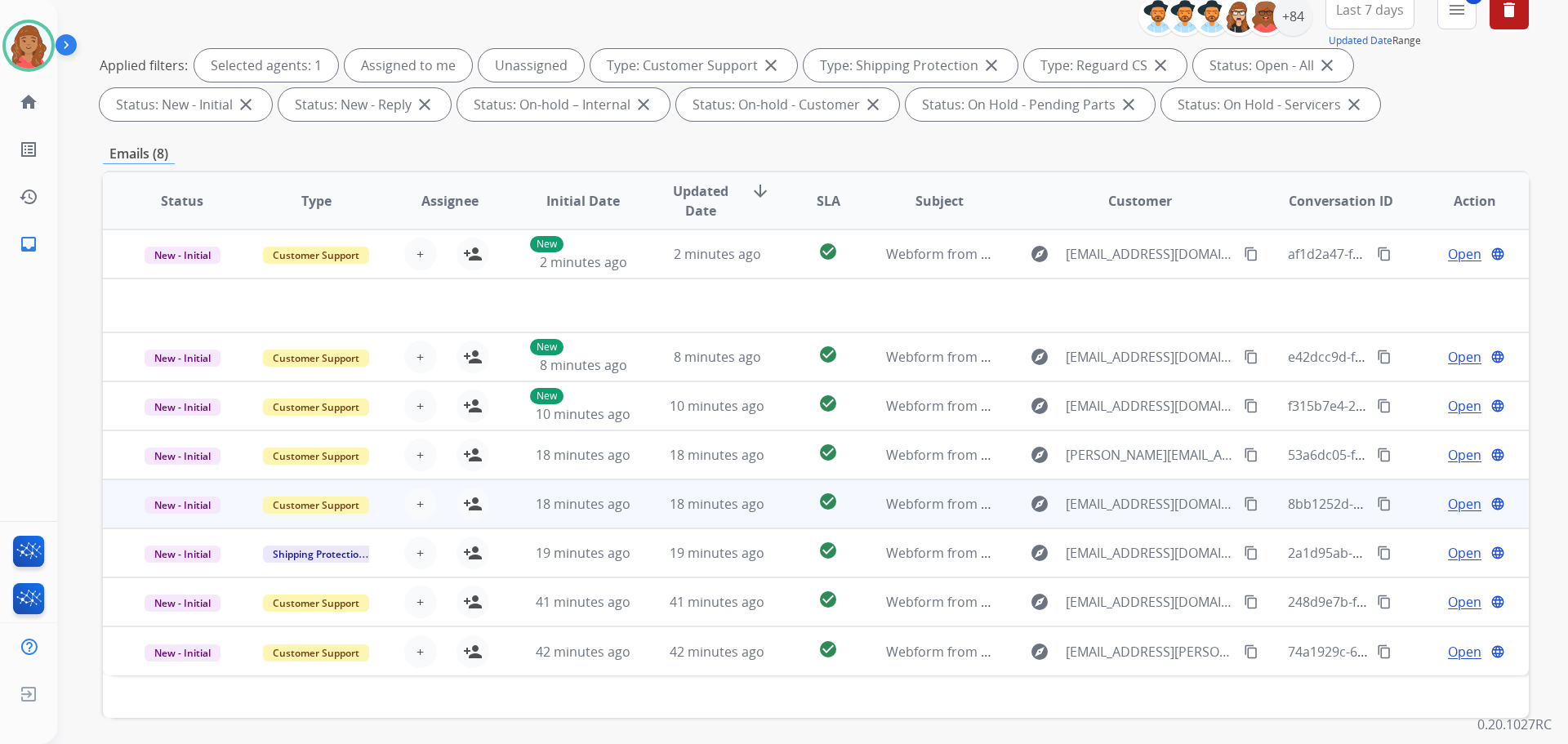
scroll to position [264, 0]
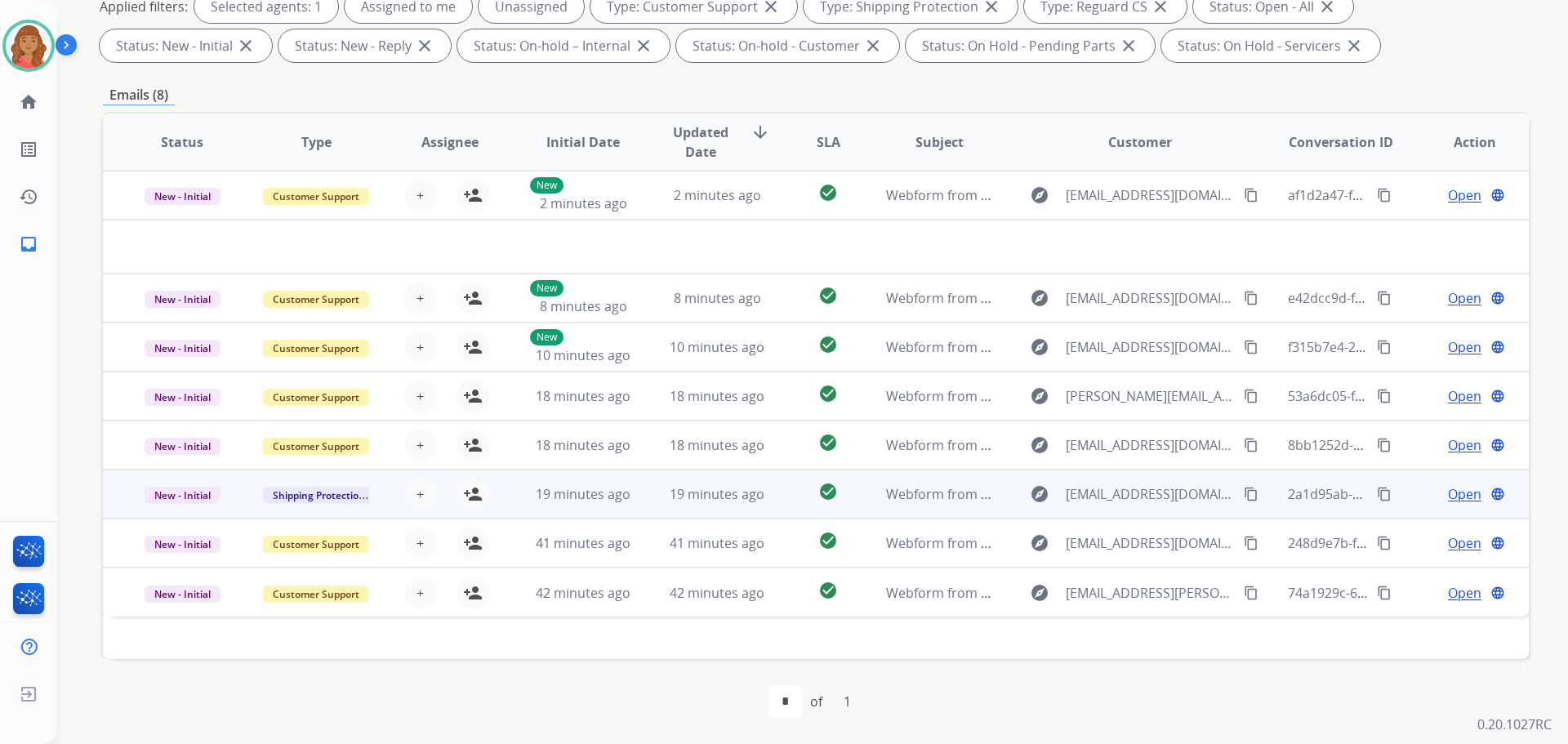
click at [1244, 498] on mat-icon "content_copy" at bounding box center [1251, 494] width 15 height 15
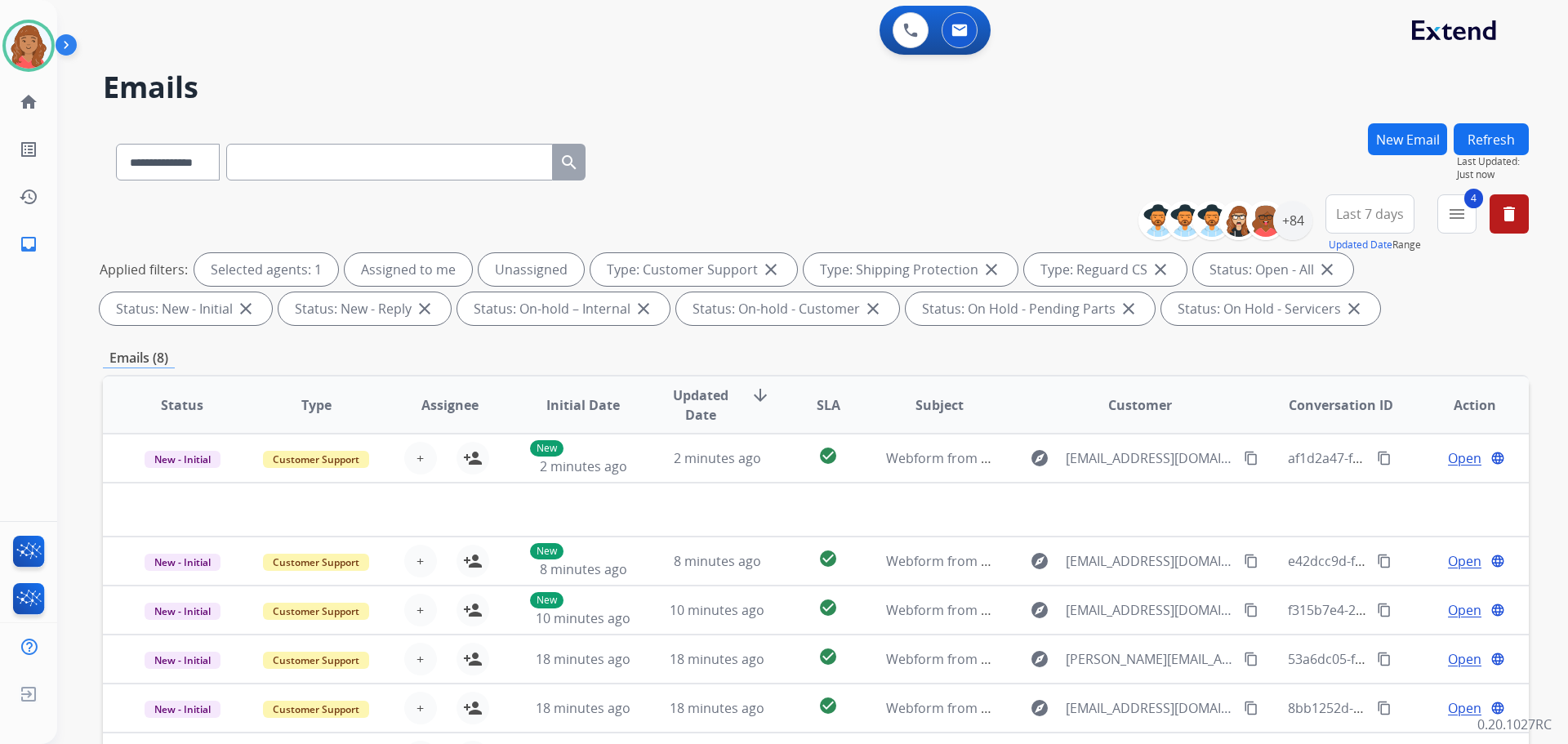
scroll to position [0, 0]
drag, startPoint x: 1466, startPoint y: 212, endPoint x: 1446, endPoint y: 238, distance: 32.8
click at [1464, 217] on mat-icon "menu" at bounding box center [1457, 215] width 20 height 20
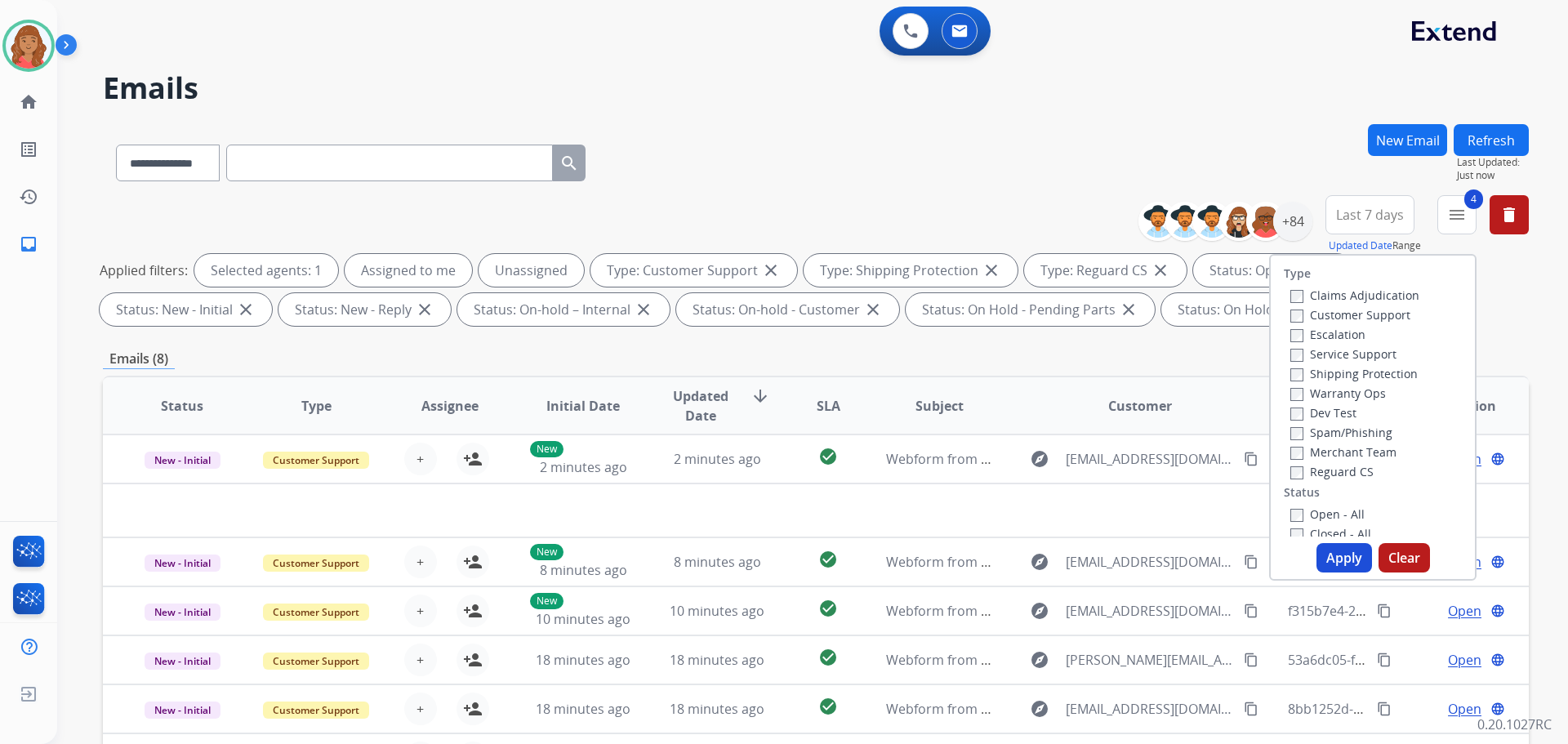
click at [1323, 554] on button "Apply" at bounding box center [1344, 558] width 56 height 29
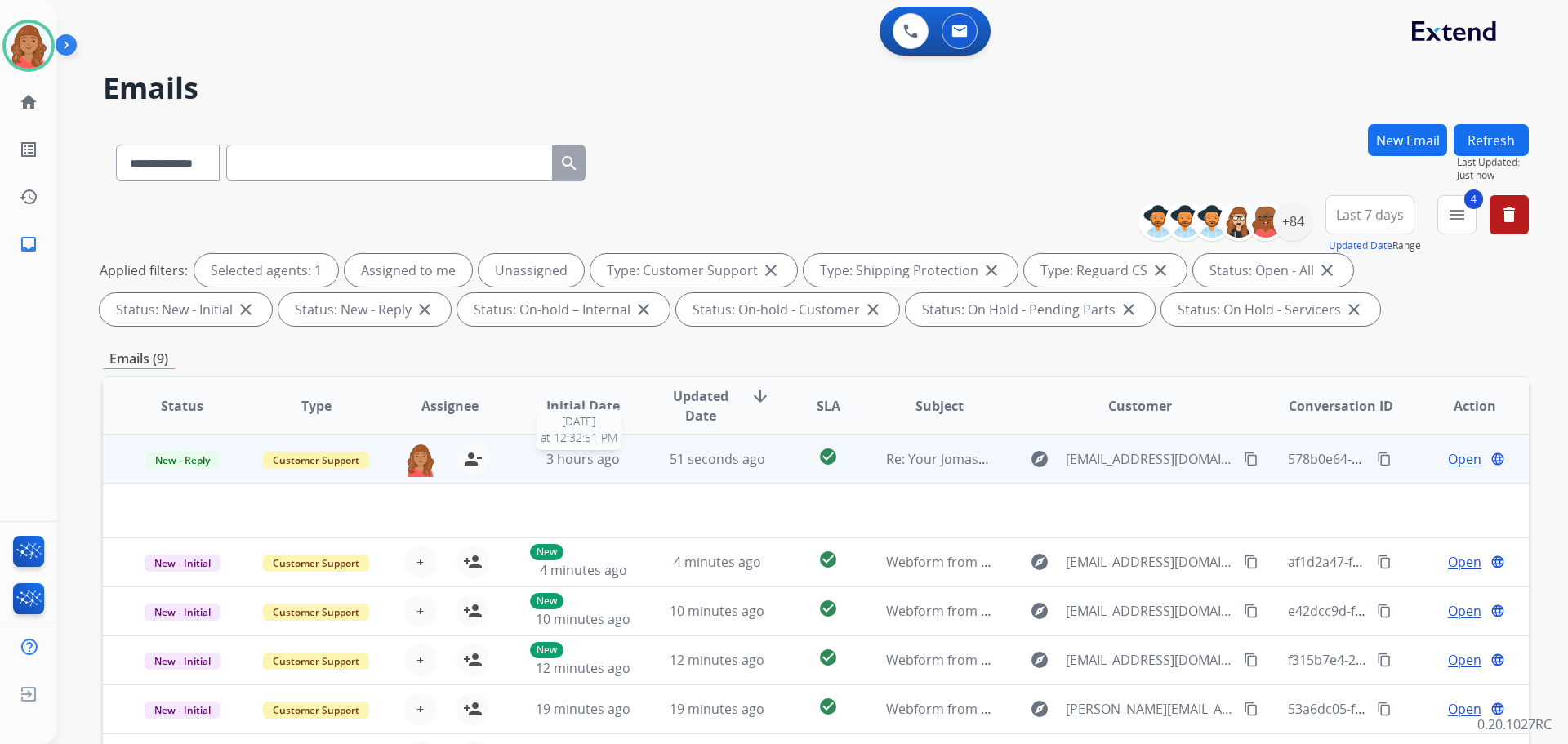
click at [638, 455] on td "51 seconds ago" at bounding box center [705, 458] width 134 height 49
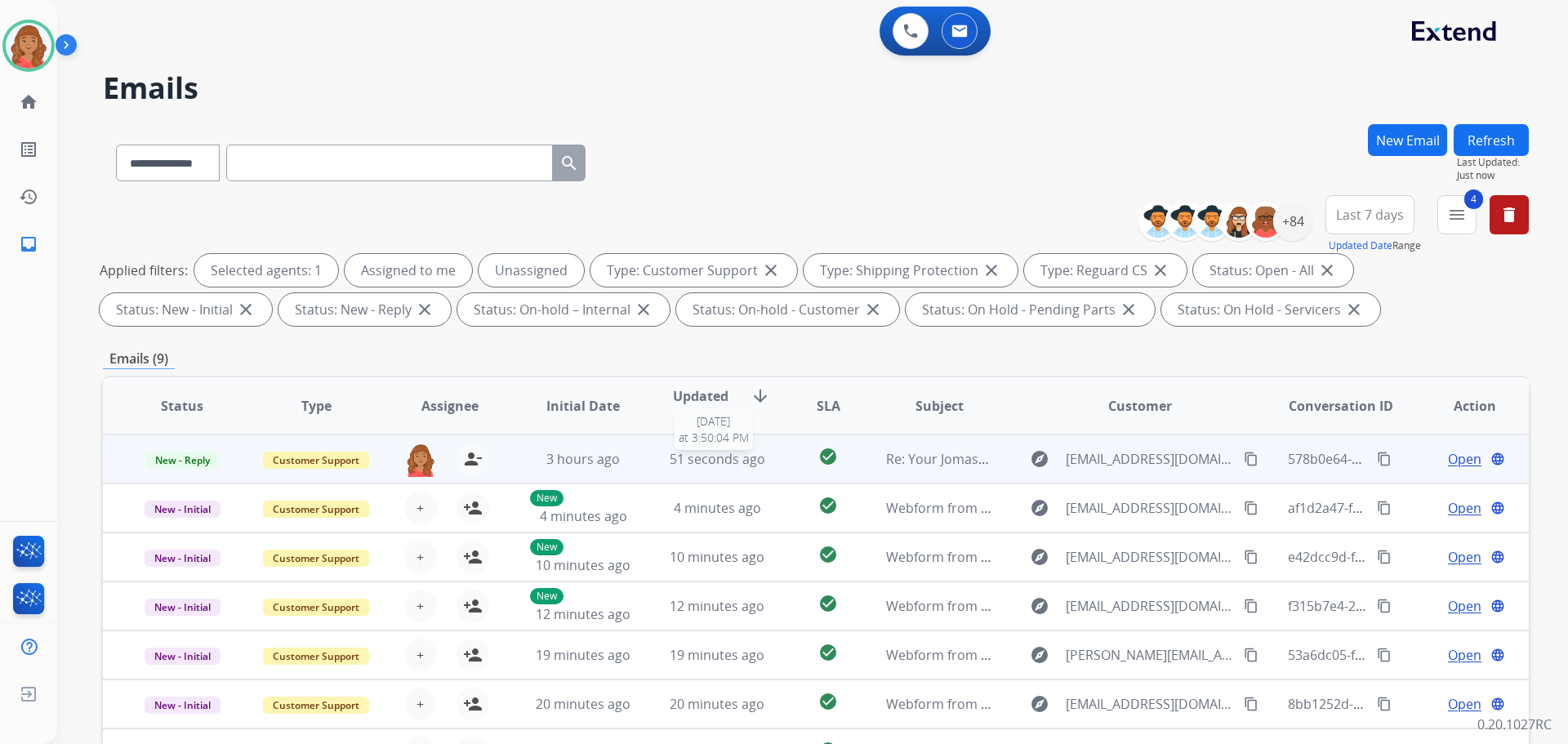
click at [665, 450] on div "51 seconds ago" at bounding box center [717, 459] width 107 height 20
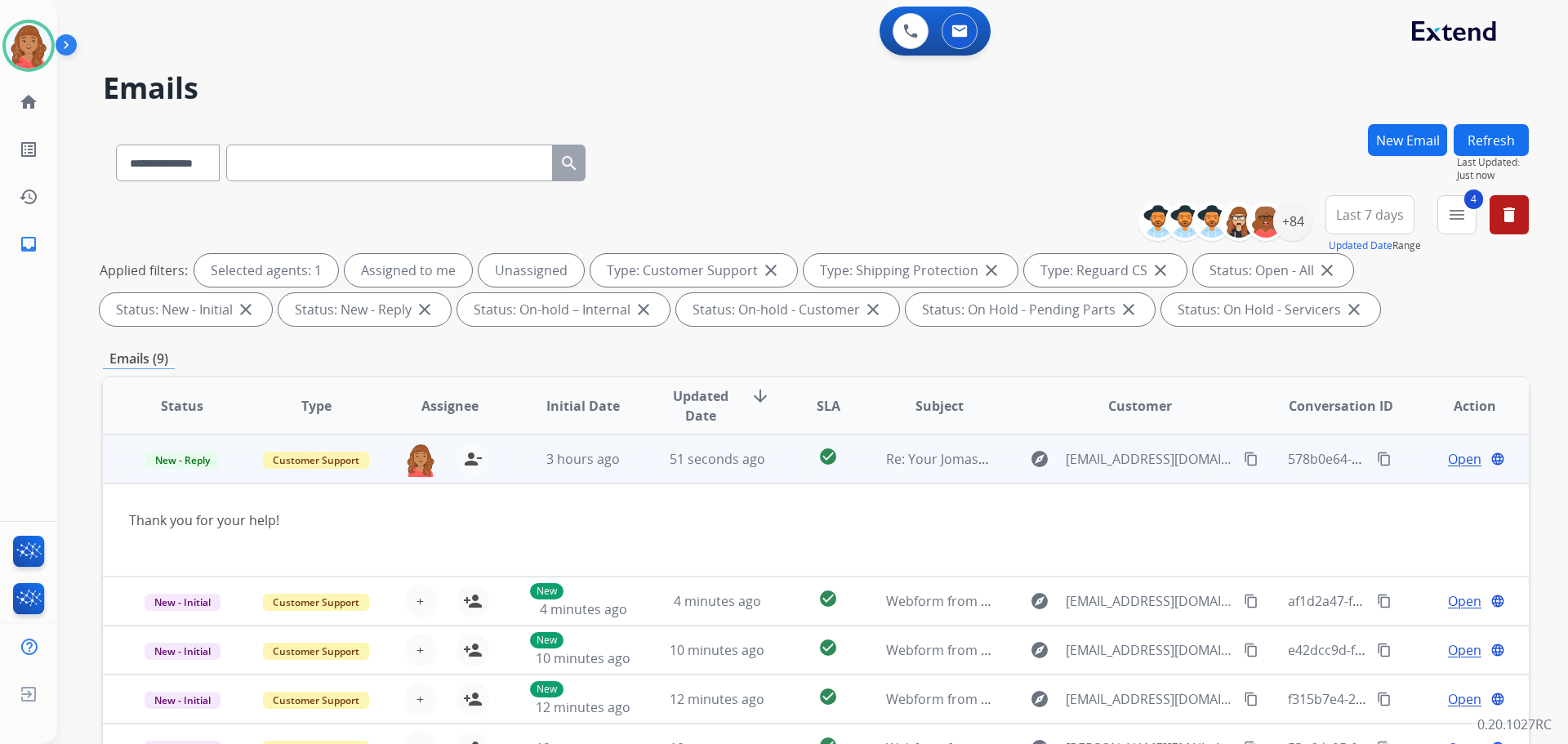
click at [1448, 462] on span "Open" at bounding box center [1465, 459] width 34 height 20
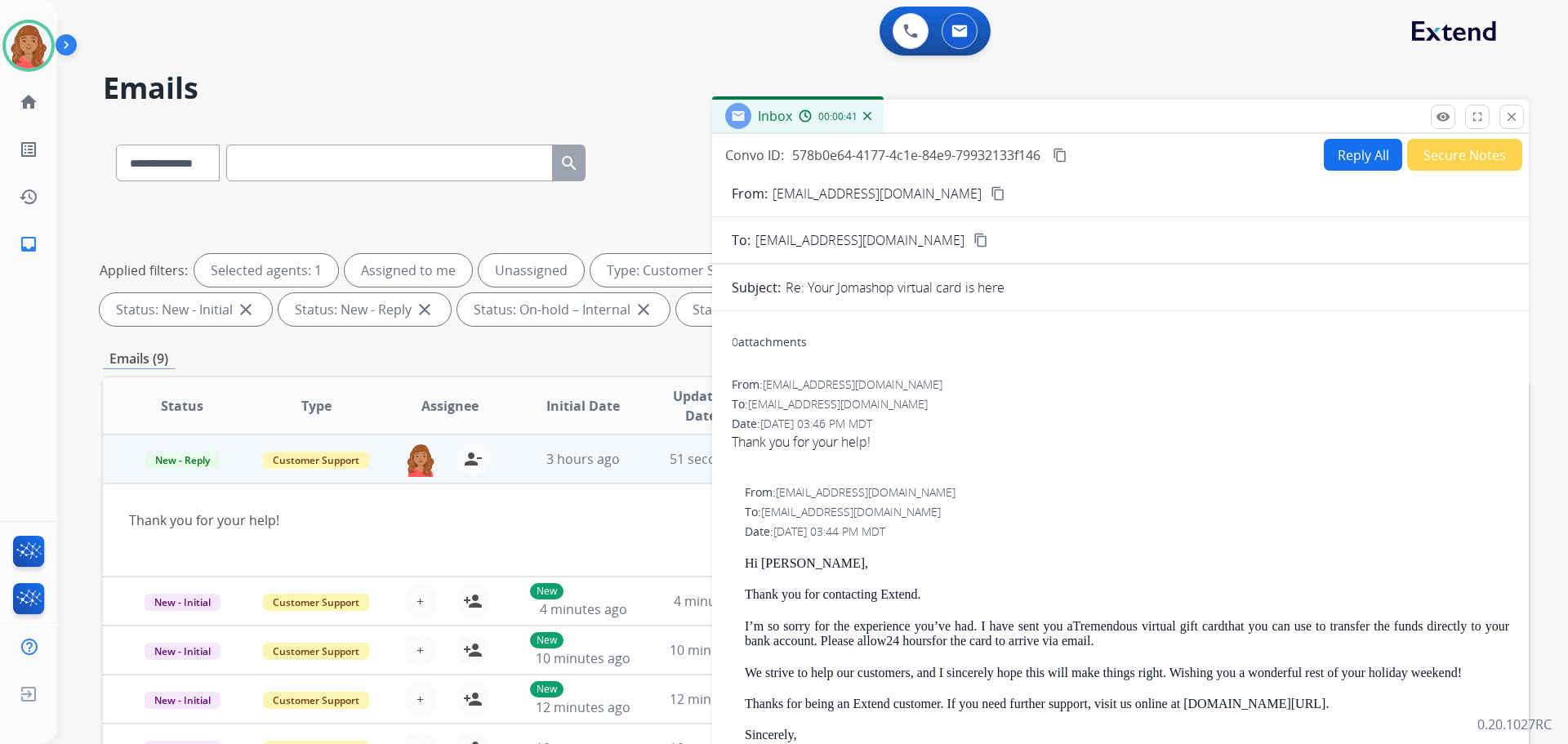
click at [1511, 119] on mat-icon "close" at bounding box center [1512, 116] width 15 height 15
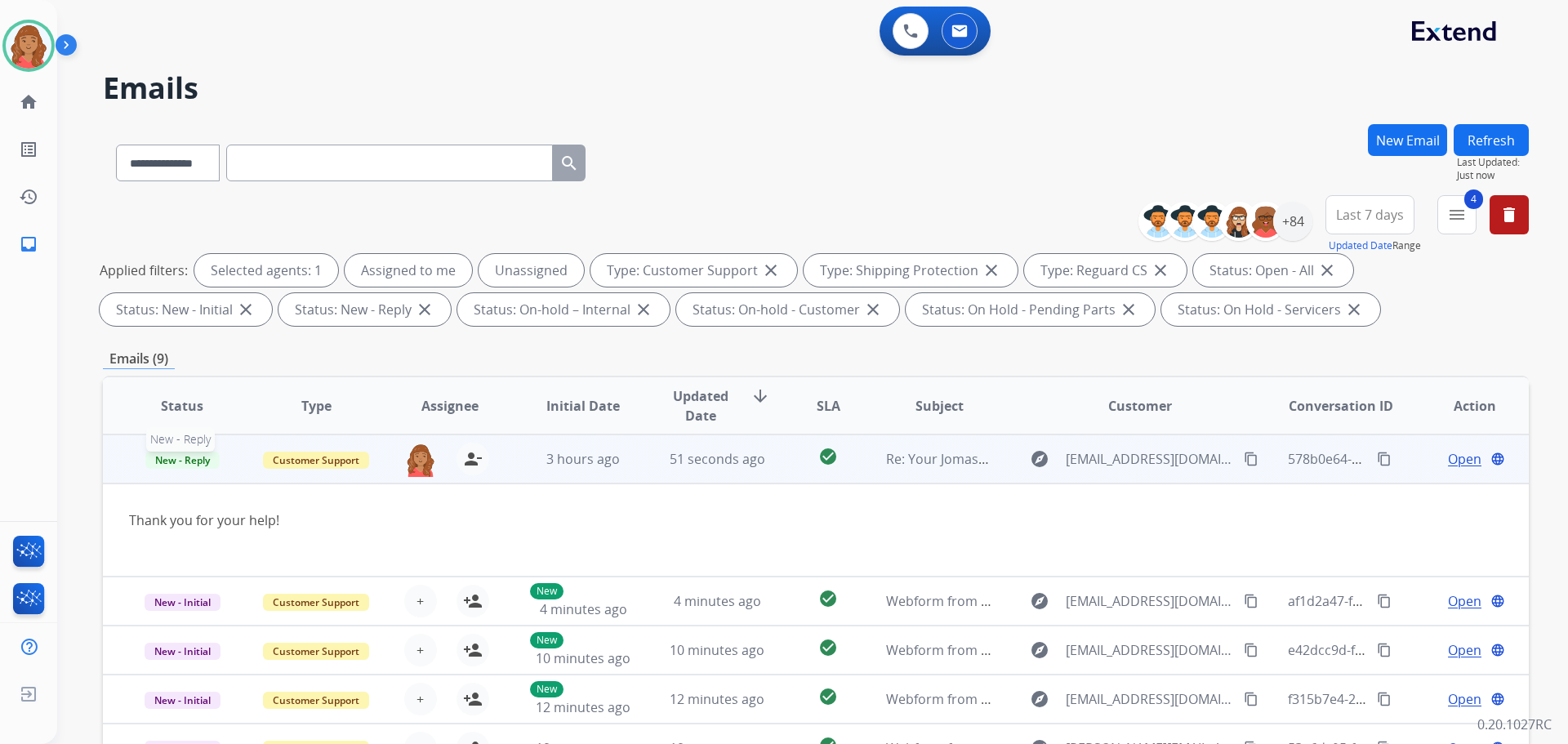
click at [186, 463] on span "New - Reply" at bounding box center [183, 460] width 75 height 17
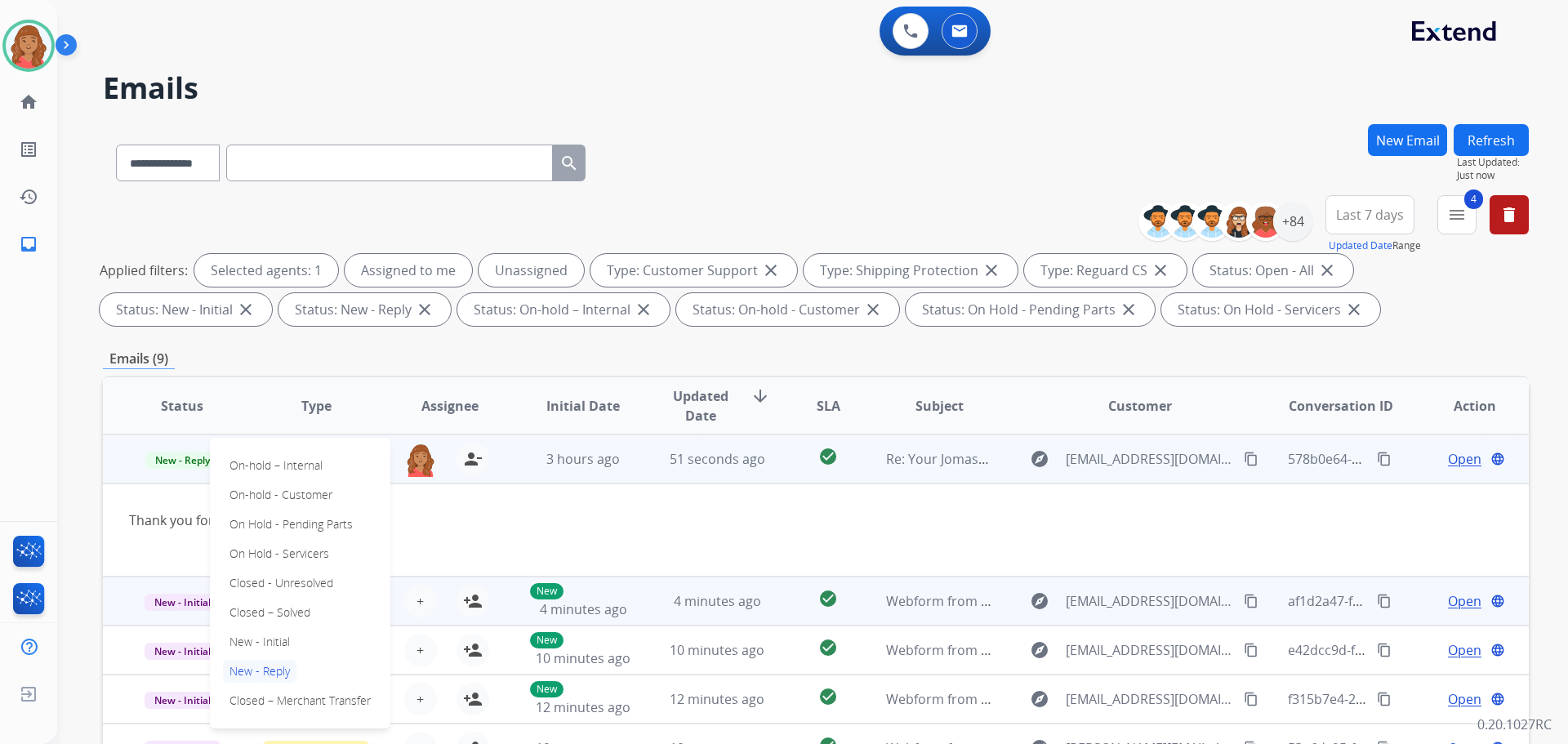
click at [250, 608] on p "Closed – Solved" at bounding box center [270, 613] width 94 height 23
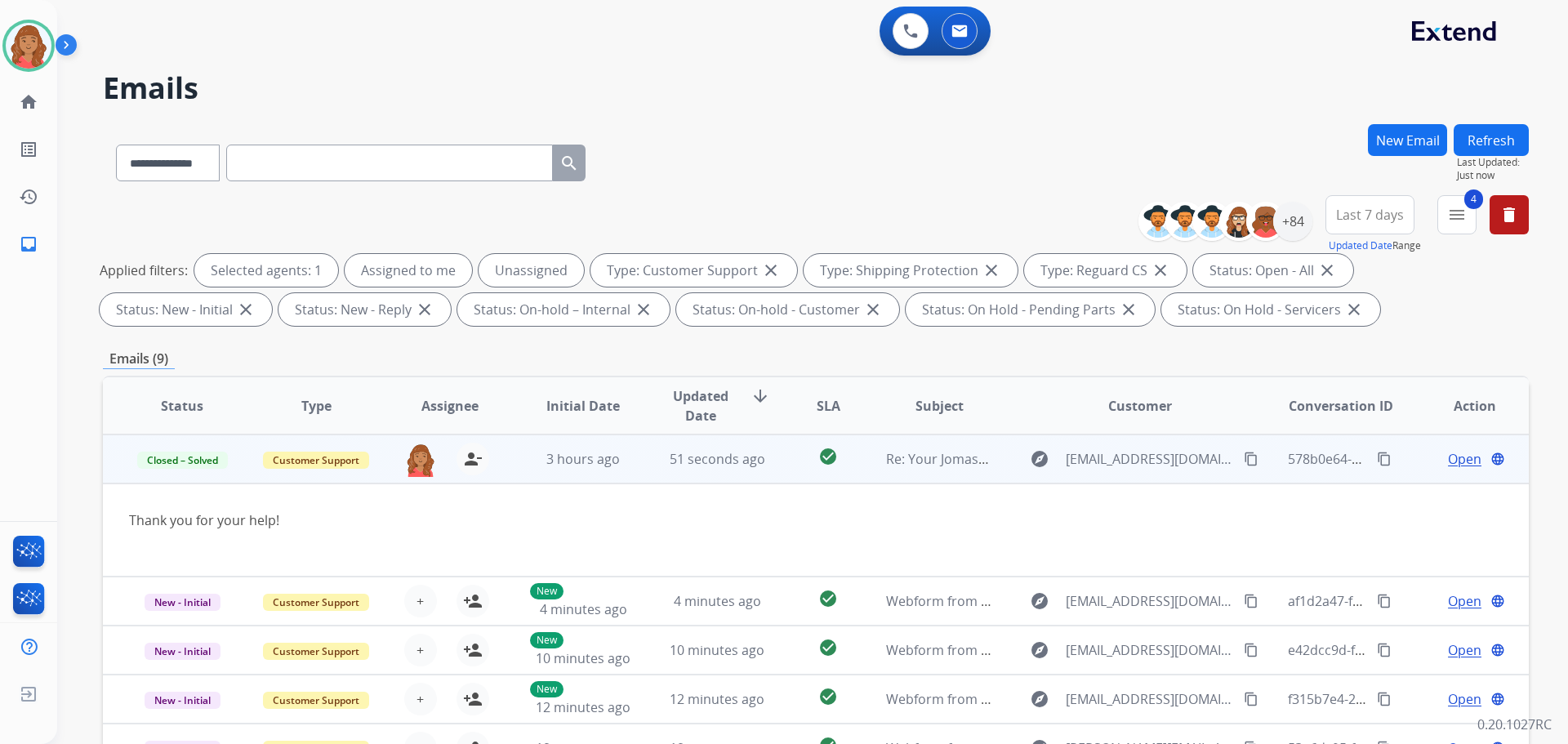
click at [446, 515] on div "Thank you for your help!" at bounding box center [682, 520] width 1107 height 20
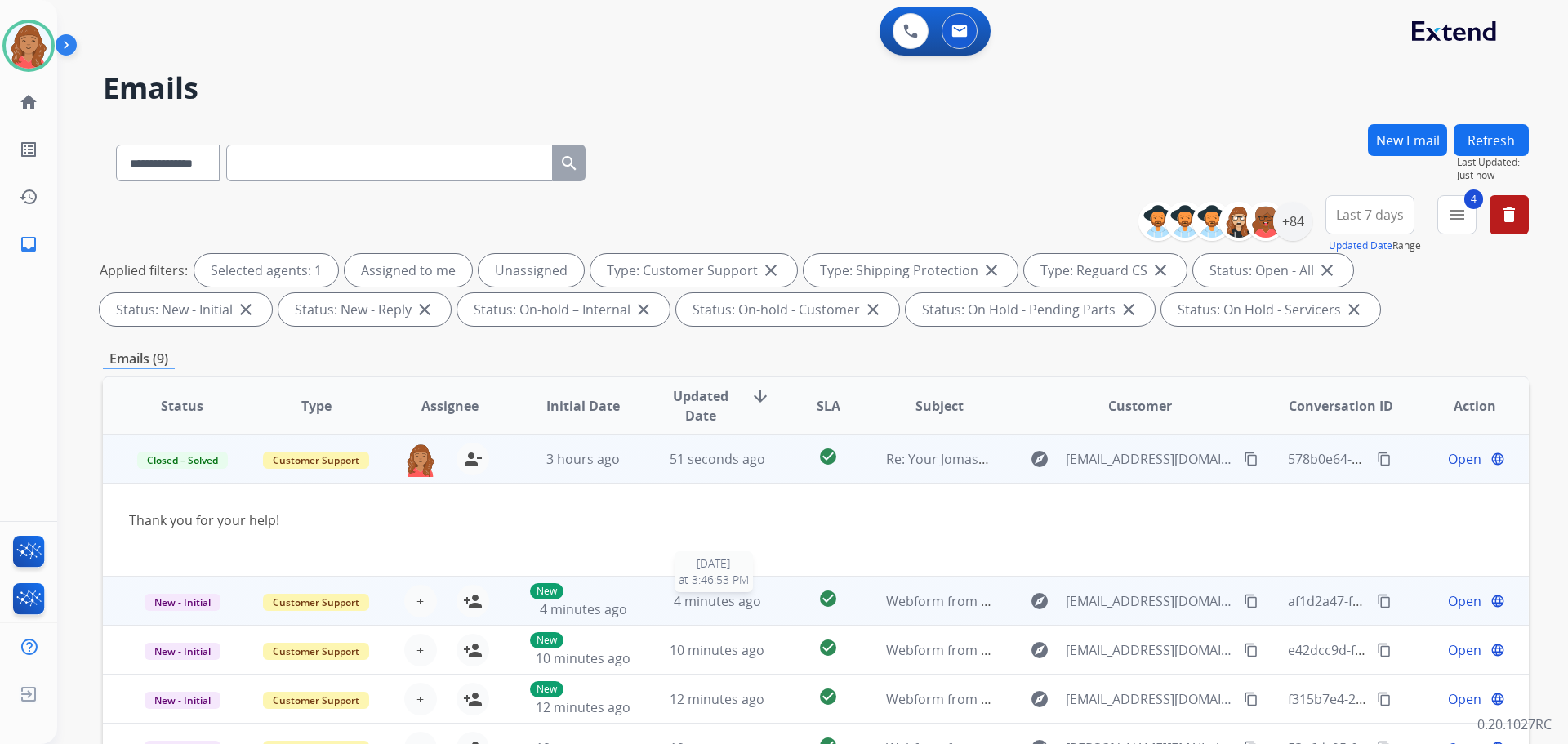
click at [720, 598] on span "4 minutes ago" at bounding box center [717, 601] width 87 height 18
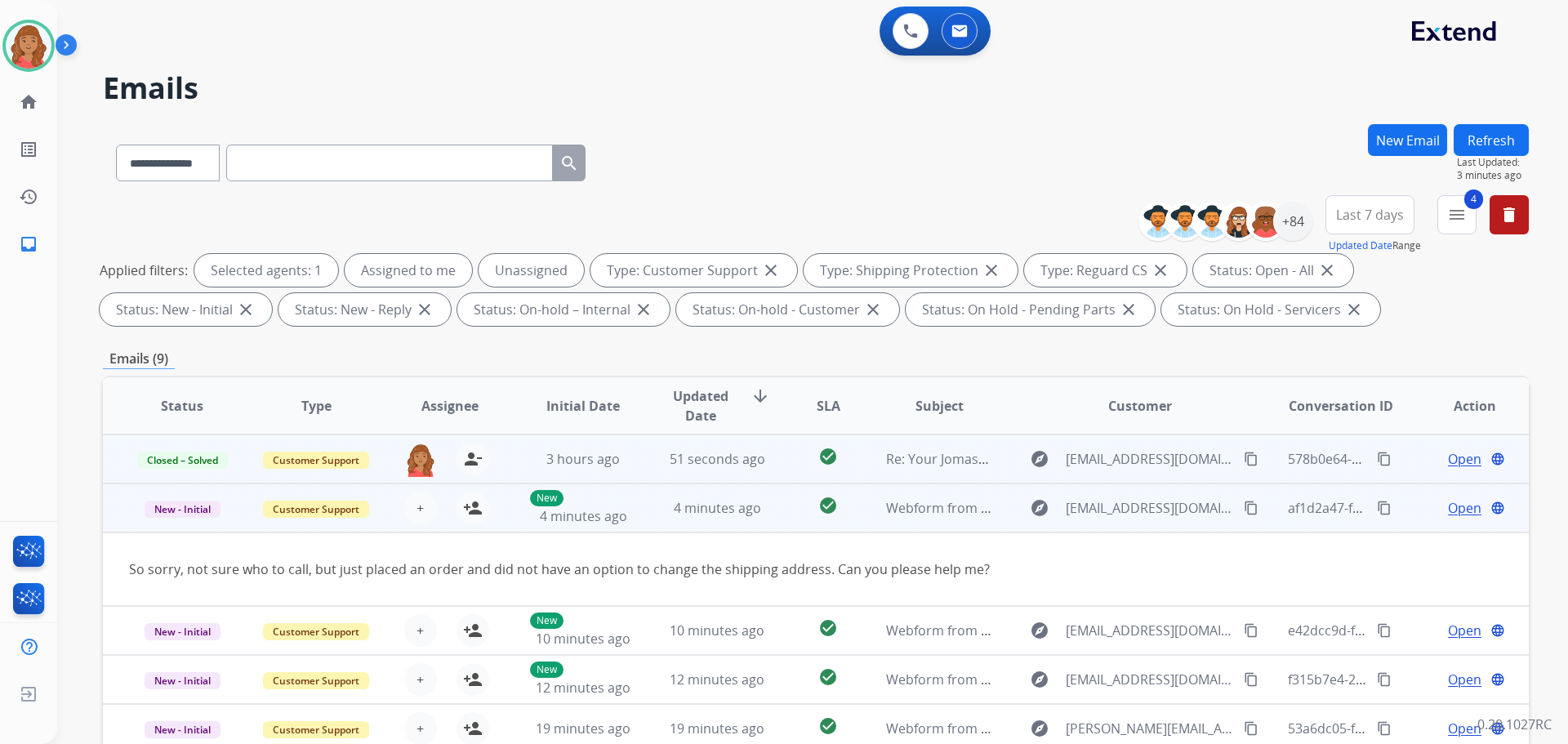
scroll to position [26, 0]
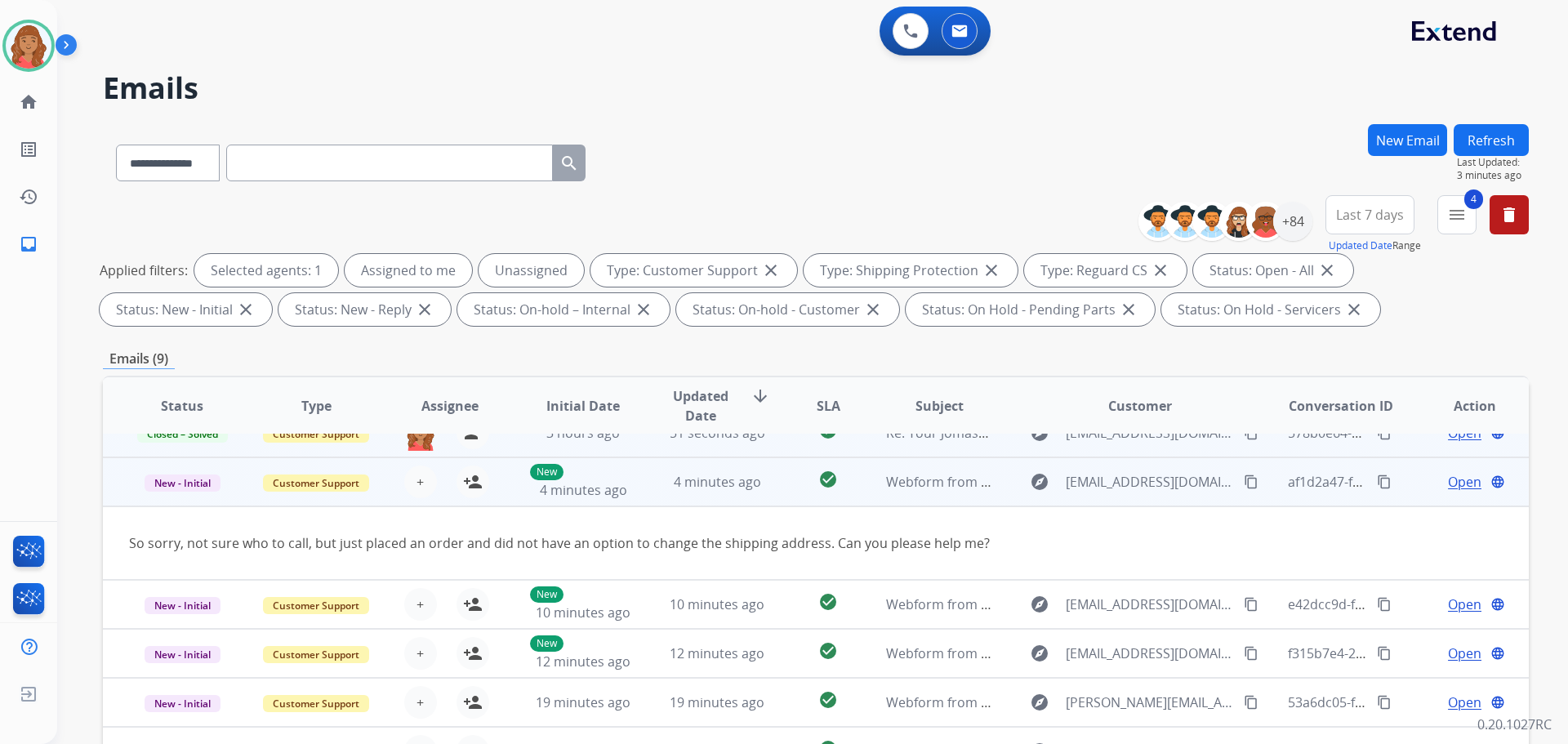
click at [1452, 481] on span "Open" at bounding box center [1465, 482] width 34 height 20
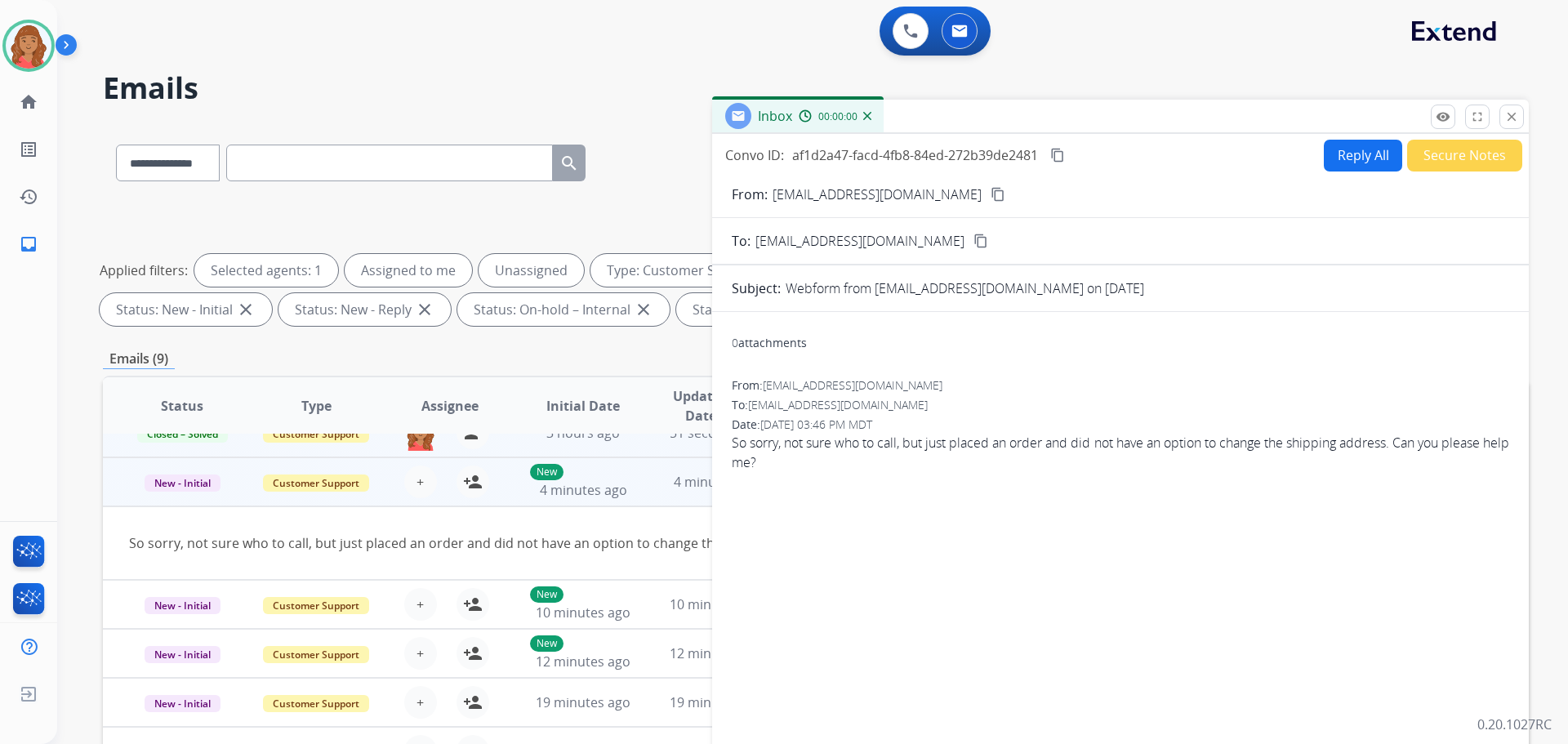
click at [1353, 158] on button "Reply All" at bounding box center [1363, 155] width 78 height 32
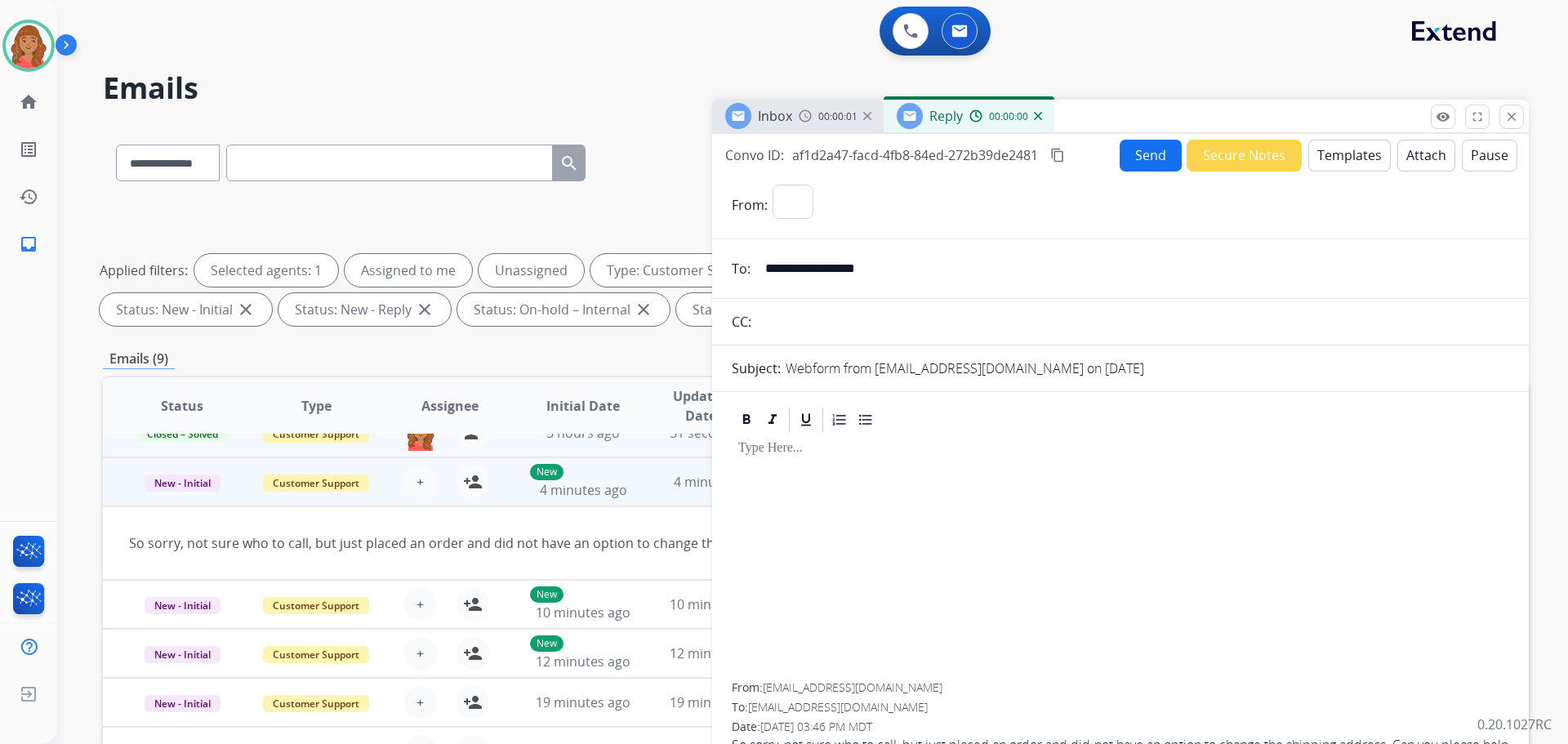
select select "**********"
click at [1336, 156] on button "Templates" at bounding box center [1350, 155] width 83 height 32
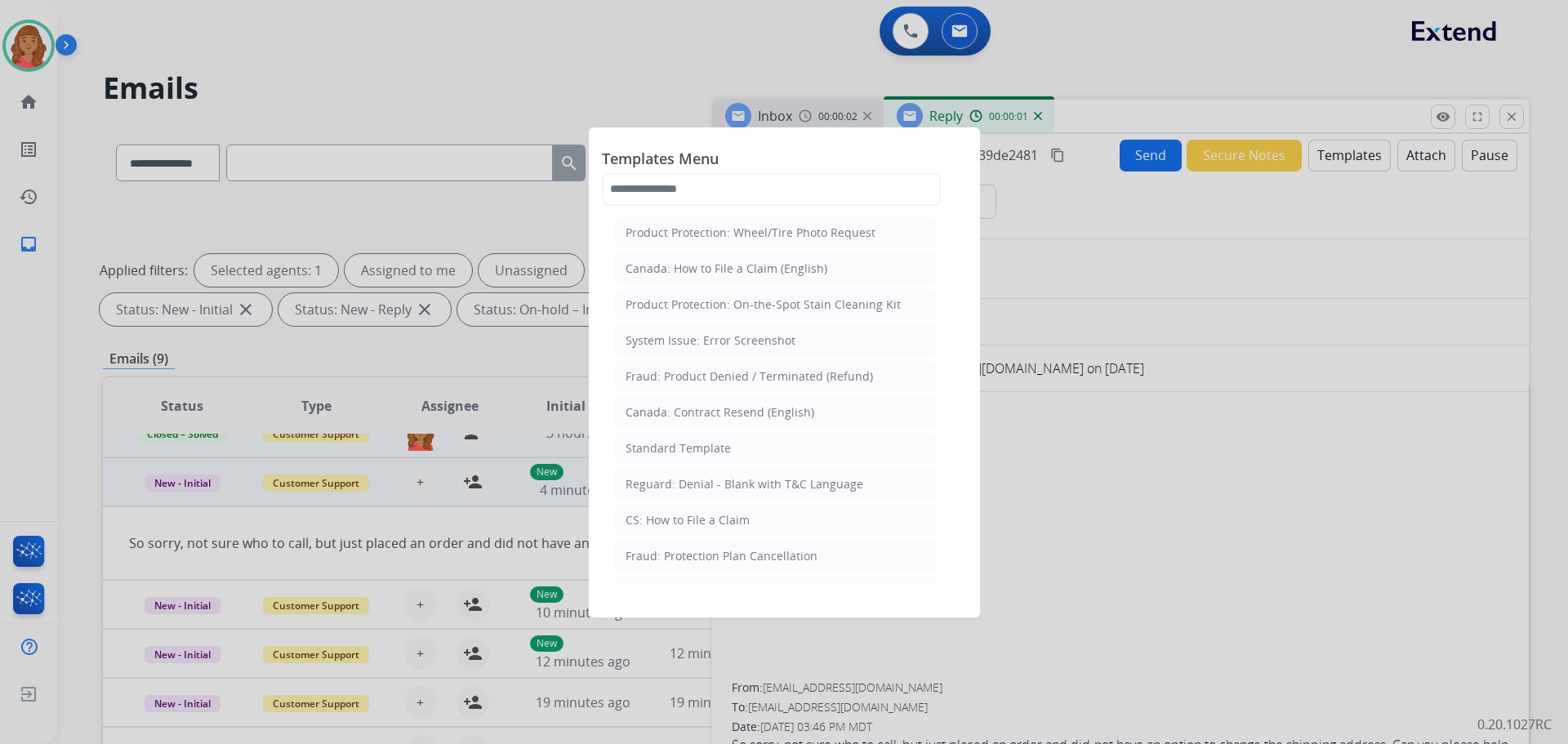
click at [693, 453] on div "Standard Template" at bounding box center [678, 448] width 106 height 16
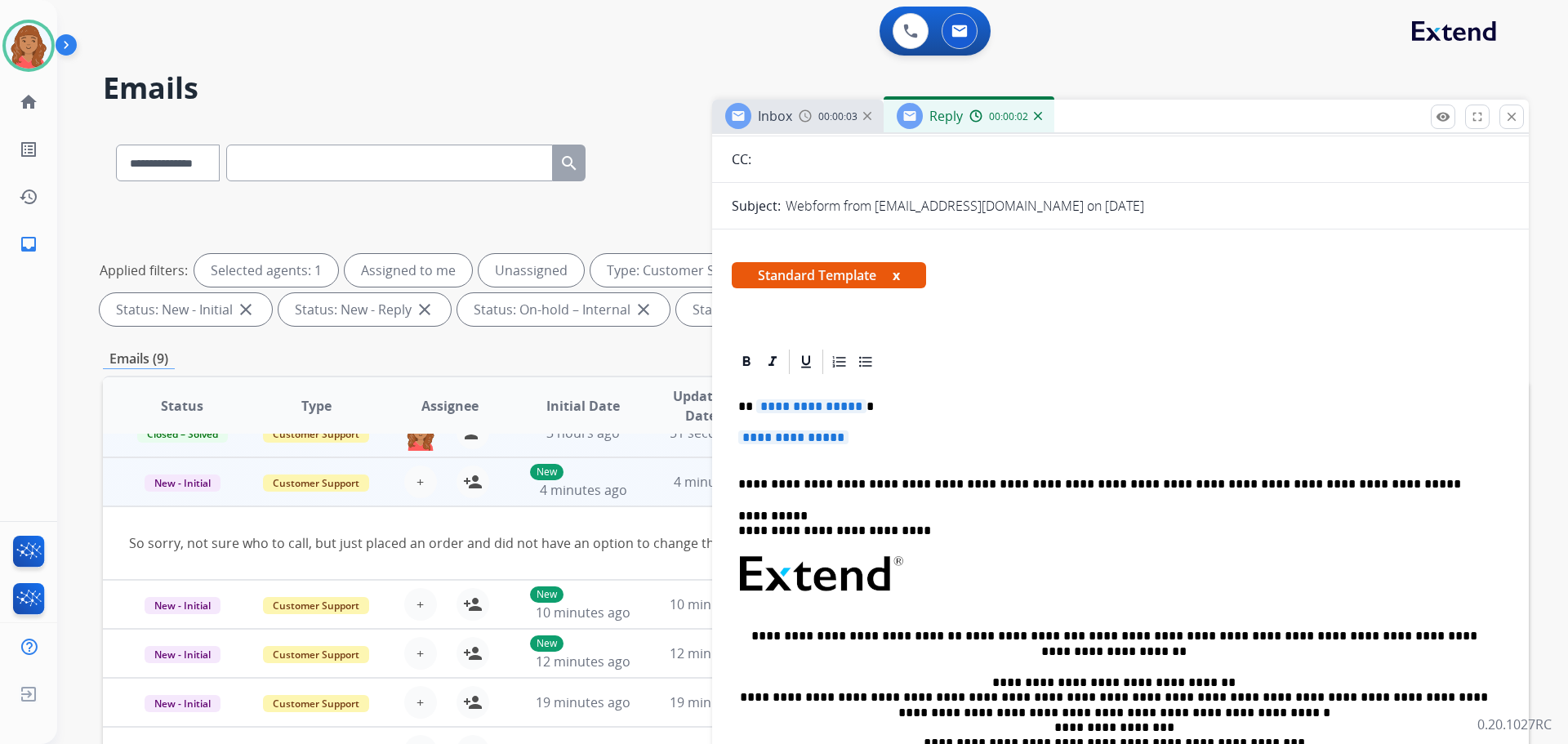
scroll to position [163, 0]
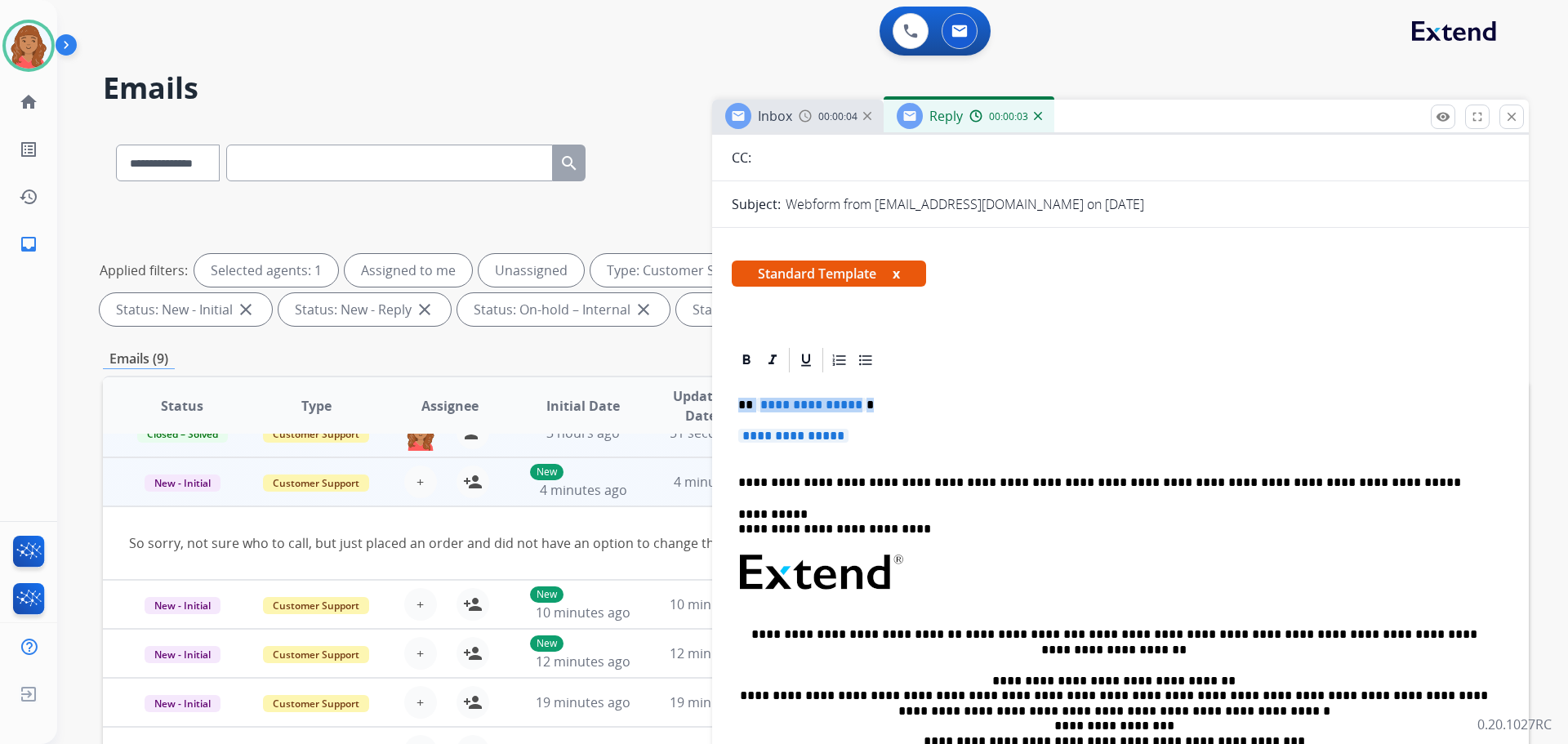
drag, startPoint x: 858, startPoint y: 433, endPoint x: 727, endPoint y: 393, distance: 137.0
click at [727, 393] on div "**********" at bounding box center [1121, 649] width 817 height 607
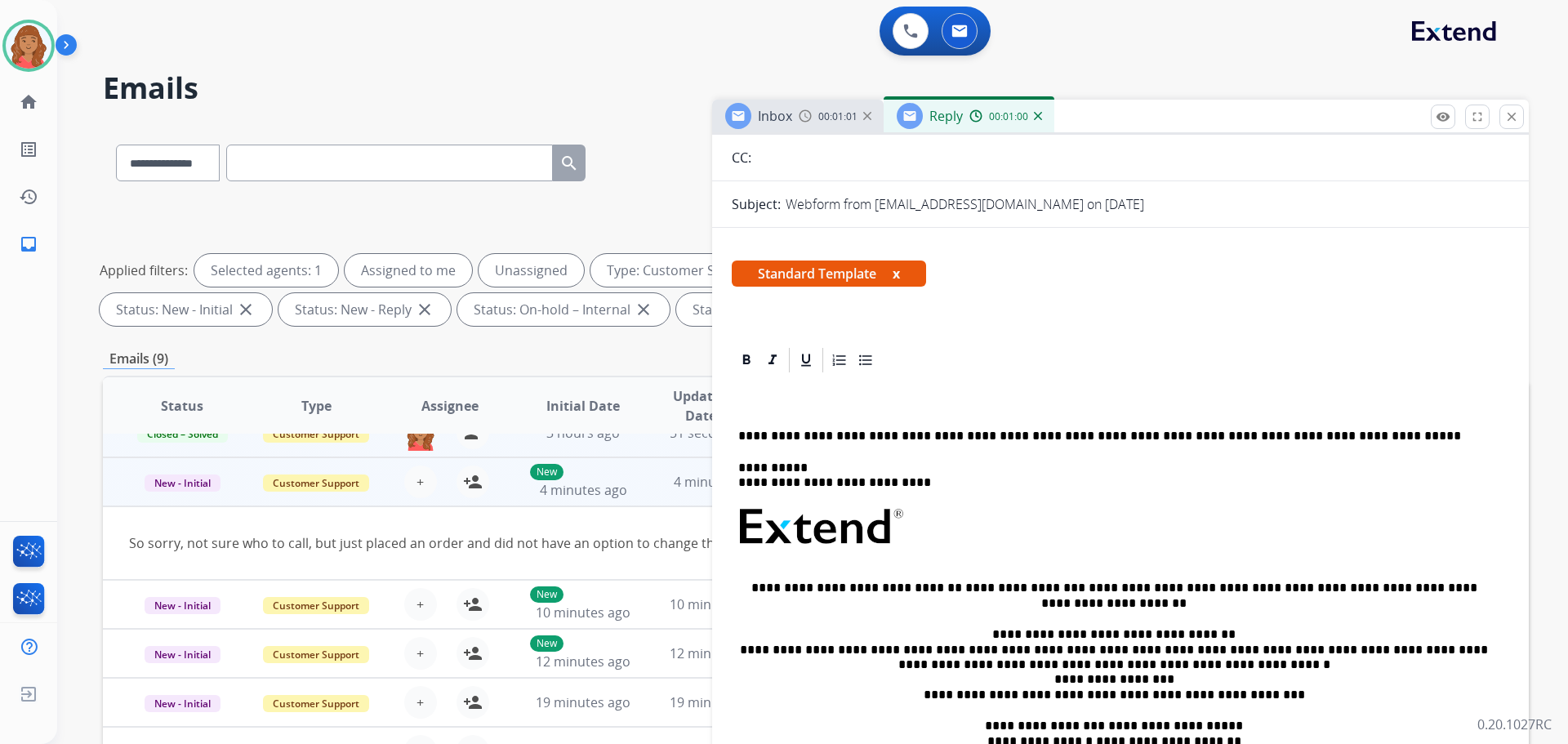
click at [426, 542] on div "So sorry, not sure who to call, but just placed an order and did not have an op…" at bounding box center [682, 543] width 1107 height 20
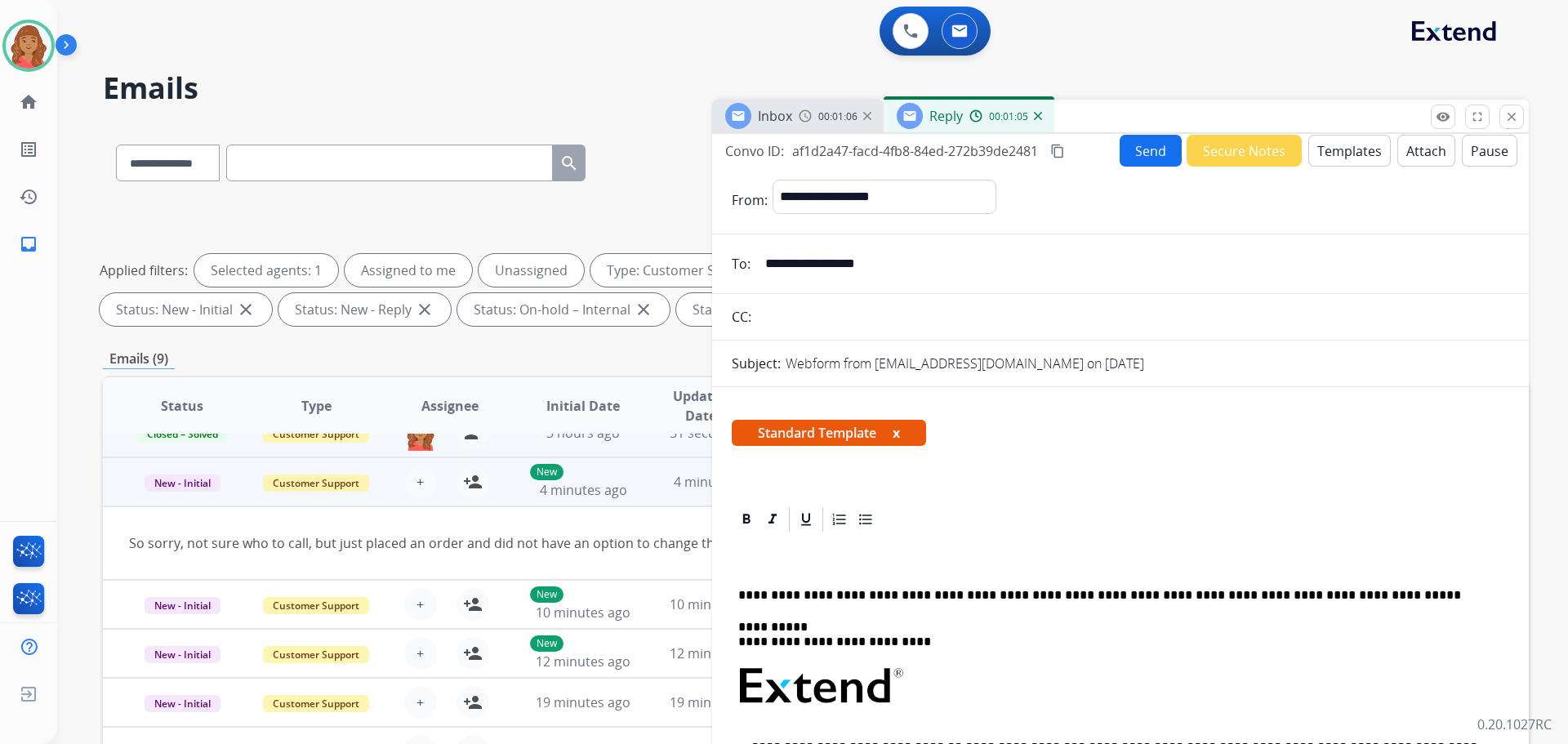
scroll to position [0, 0]
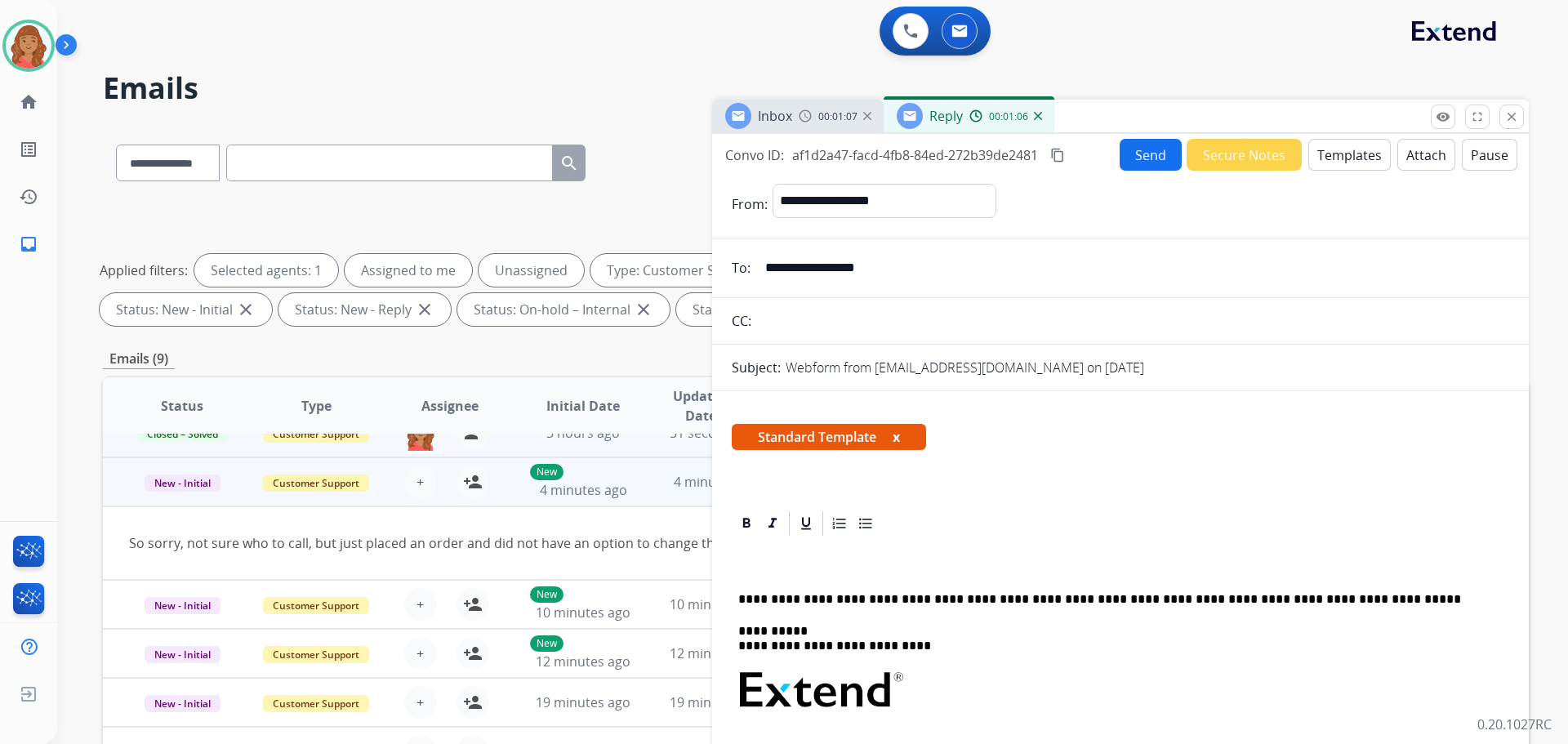
drag, startPoint x: 897, startPoint y: 272, endPoint x: 781, endPoint y: 271, distance: 116.0
click at [765, 271] on input "**********" at bounding box center [1132, 267] width 754 height 33
click at [1322, 169] on button "Templates" at bounding box center [1350, 154] width 83 height 32
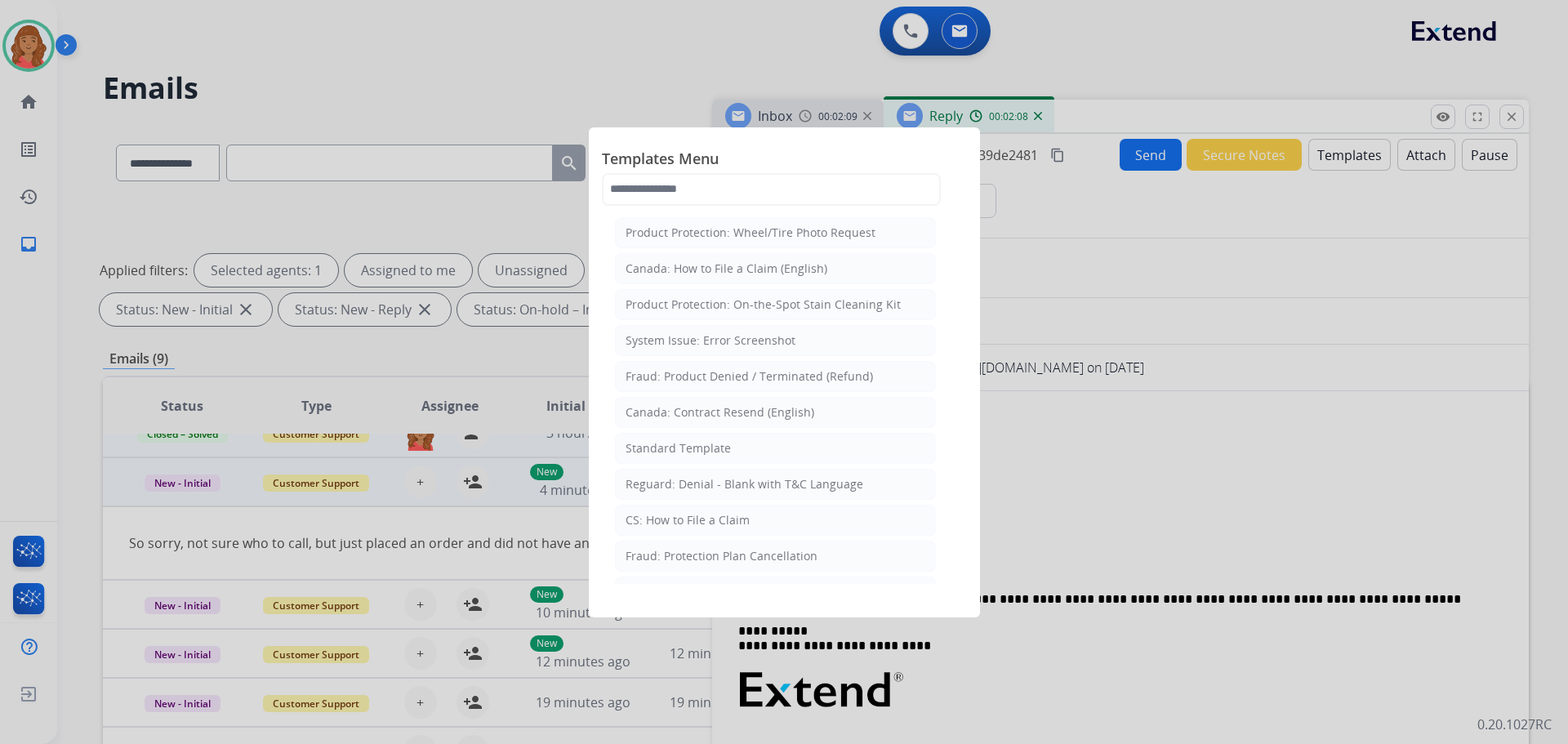
click at [701, 453] on div "Standard Template" at bounding box center [678, 448] width 106 height 16
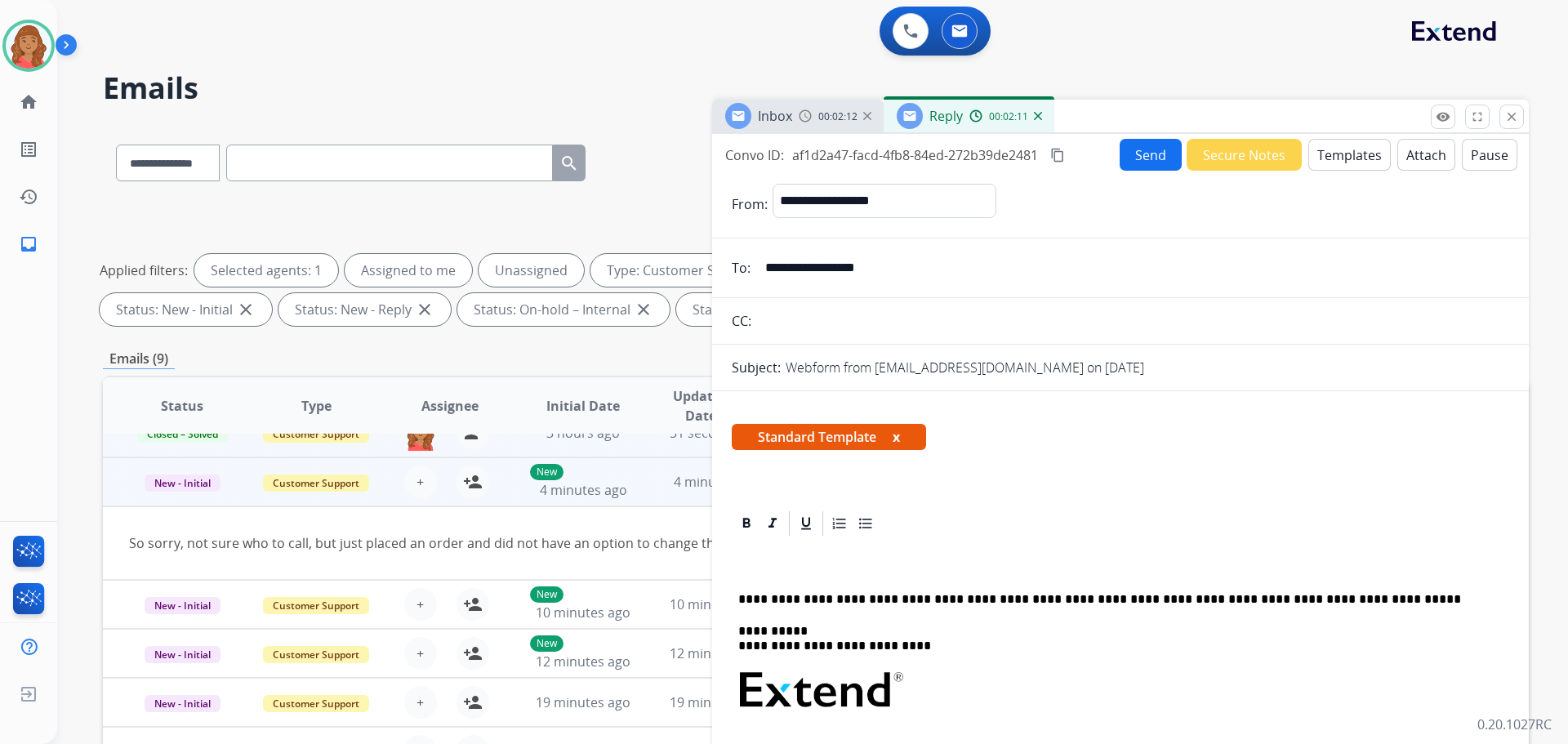
click at [1338, 167] on button "Templates" at bounding box center [1350, 154] width 83 height 32
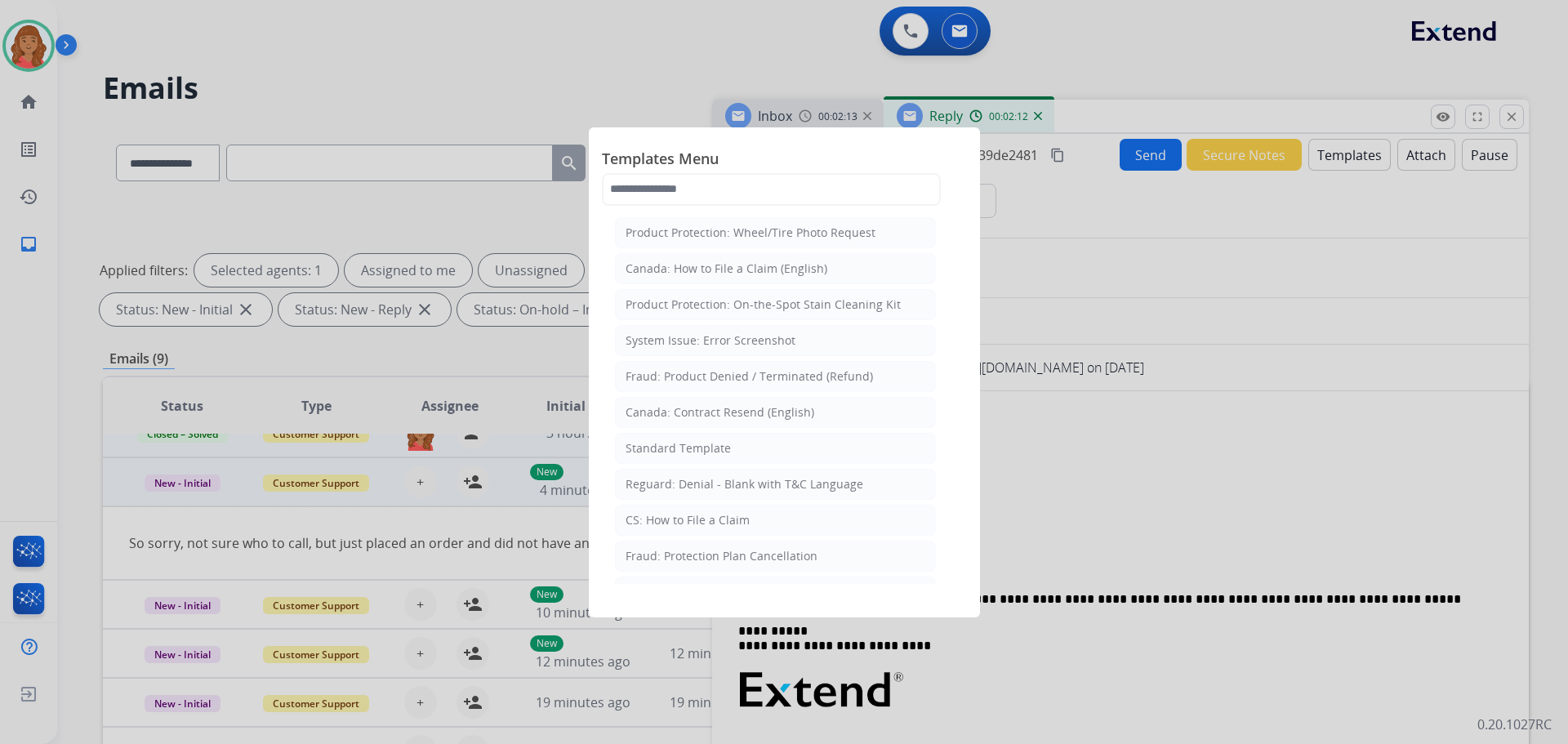
drag, startPoint x: 689, startPoint y: 447, endPoint x: 744, endPoint y: 455, distance: 55.6
click at [691, 447] on div "Standard Template" at bounding box center [678, 448] width 106 height 16
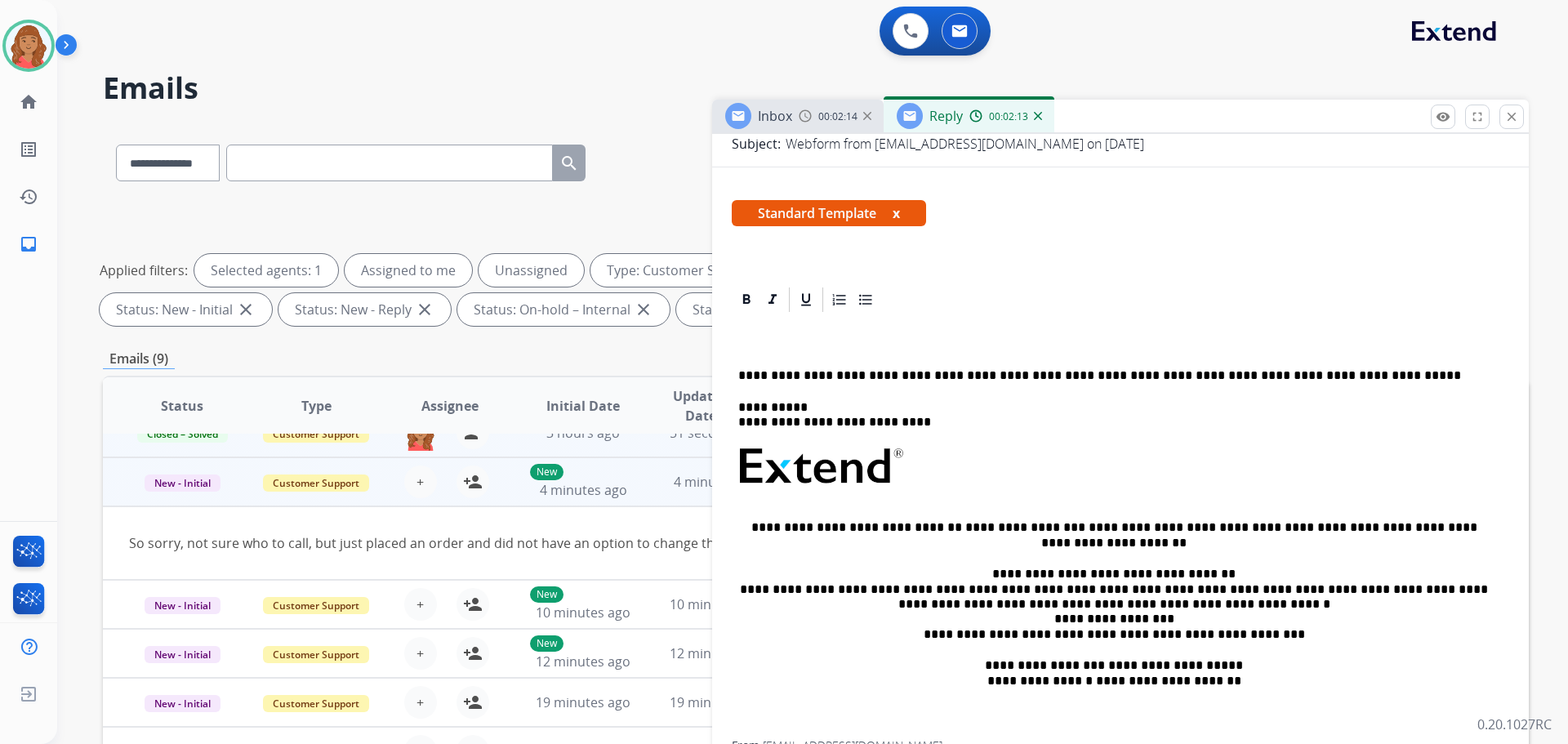
scroll to position [245, 0]
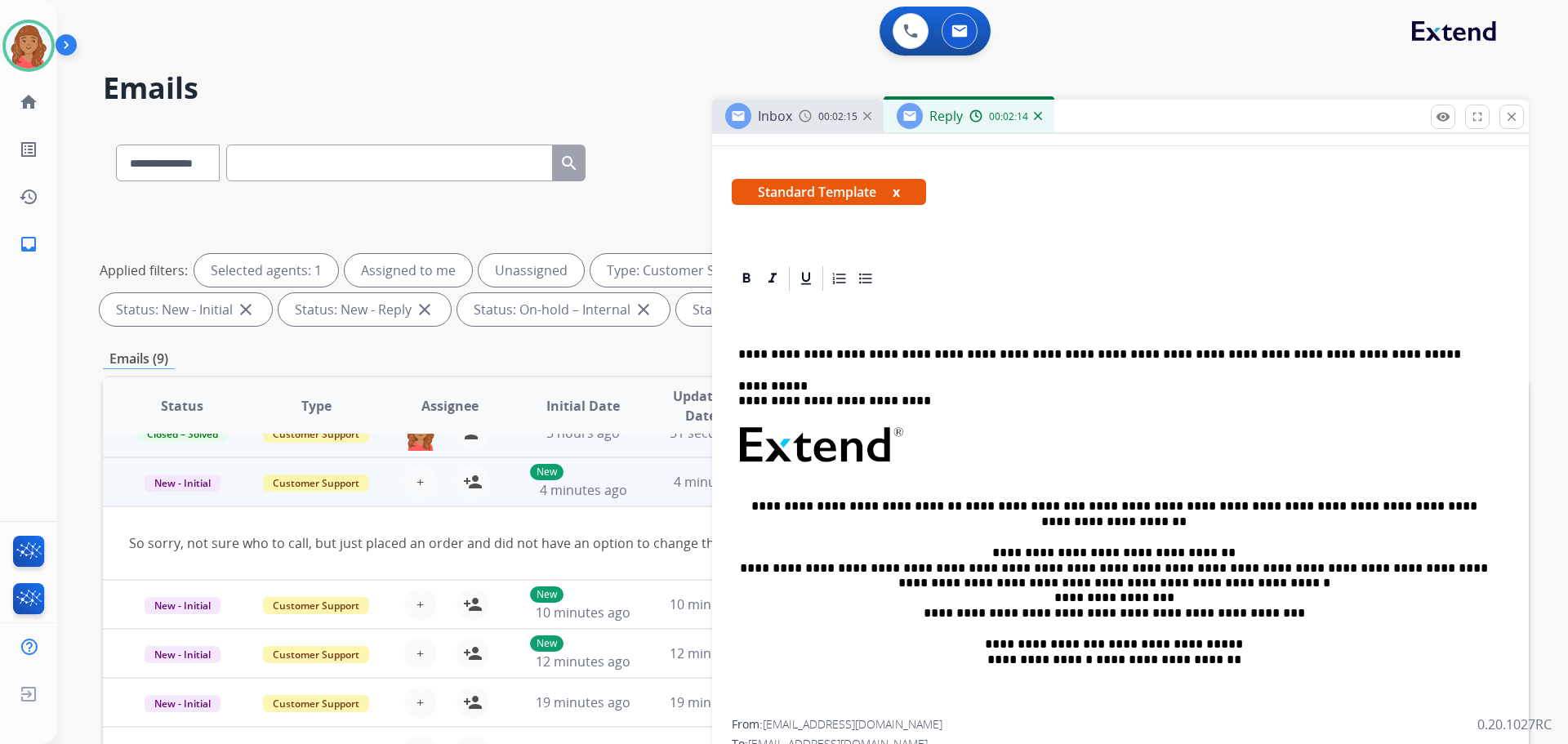
click at [765, 323] on p at bounding box center [1114, 323] width 751 height 15
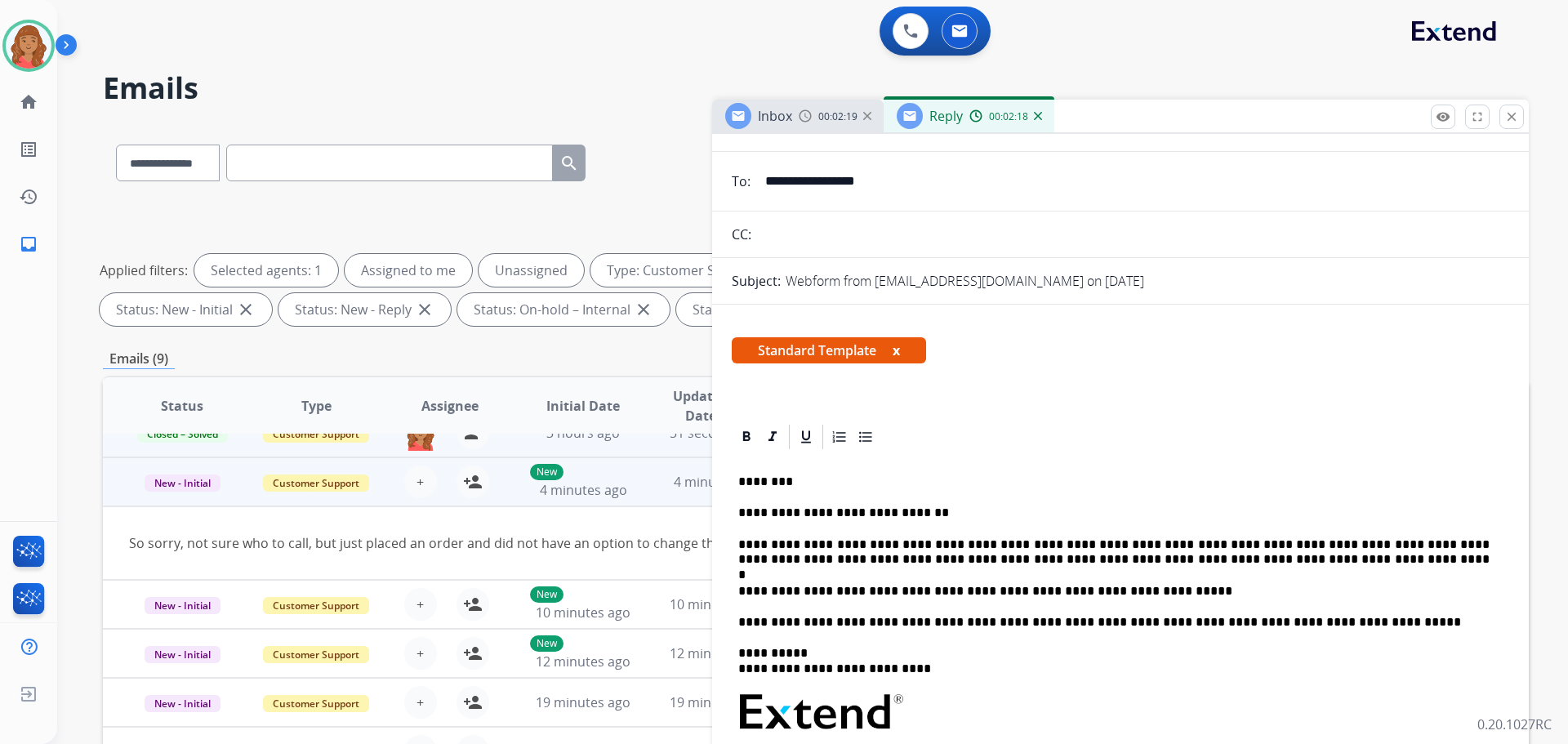
scroll to position [0, 0]
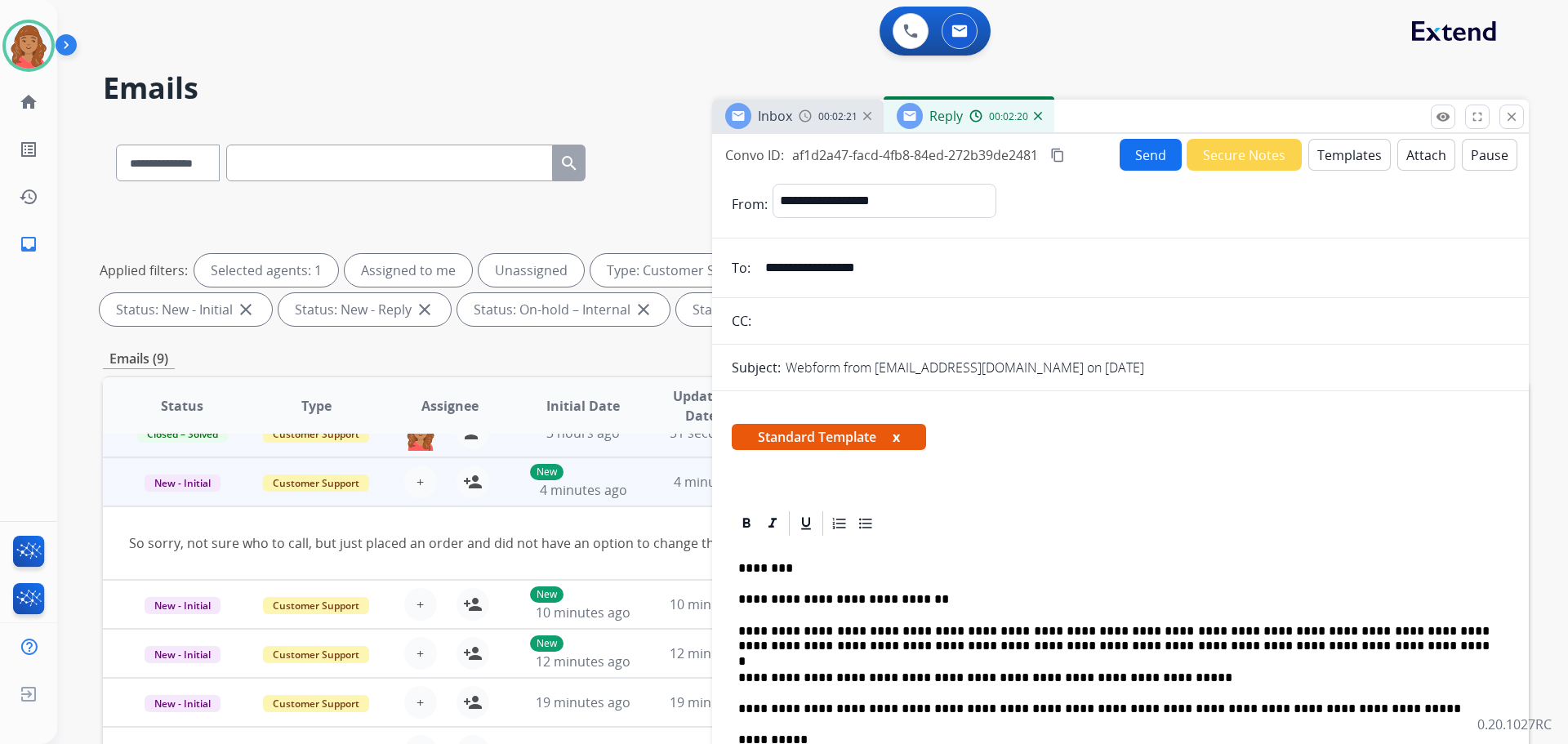
click at [1052, 153] on mat-icon "content_copy" at bounding box center [1057, 155] width 15 height 15
click at [1142, 155] on button "Send" at bounding box center [1151, 154] width 62 height 32
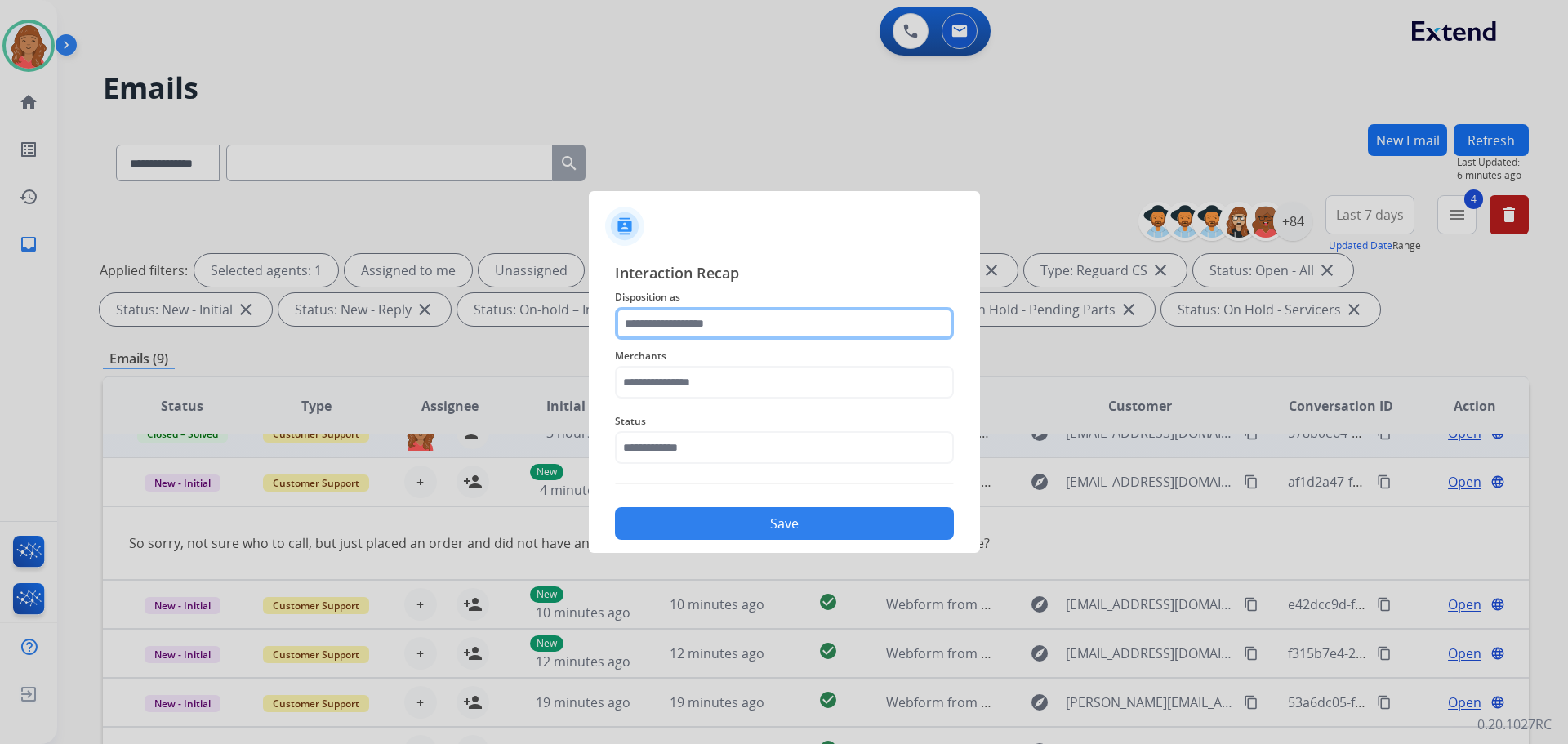
click at [727, 313] on input "text" at bounding box center [785, 323] width 339 height 33
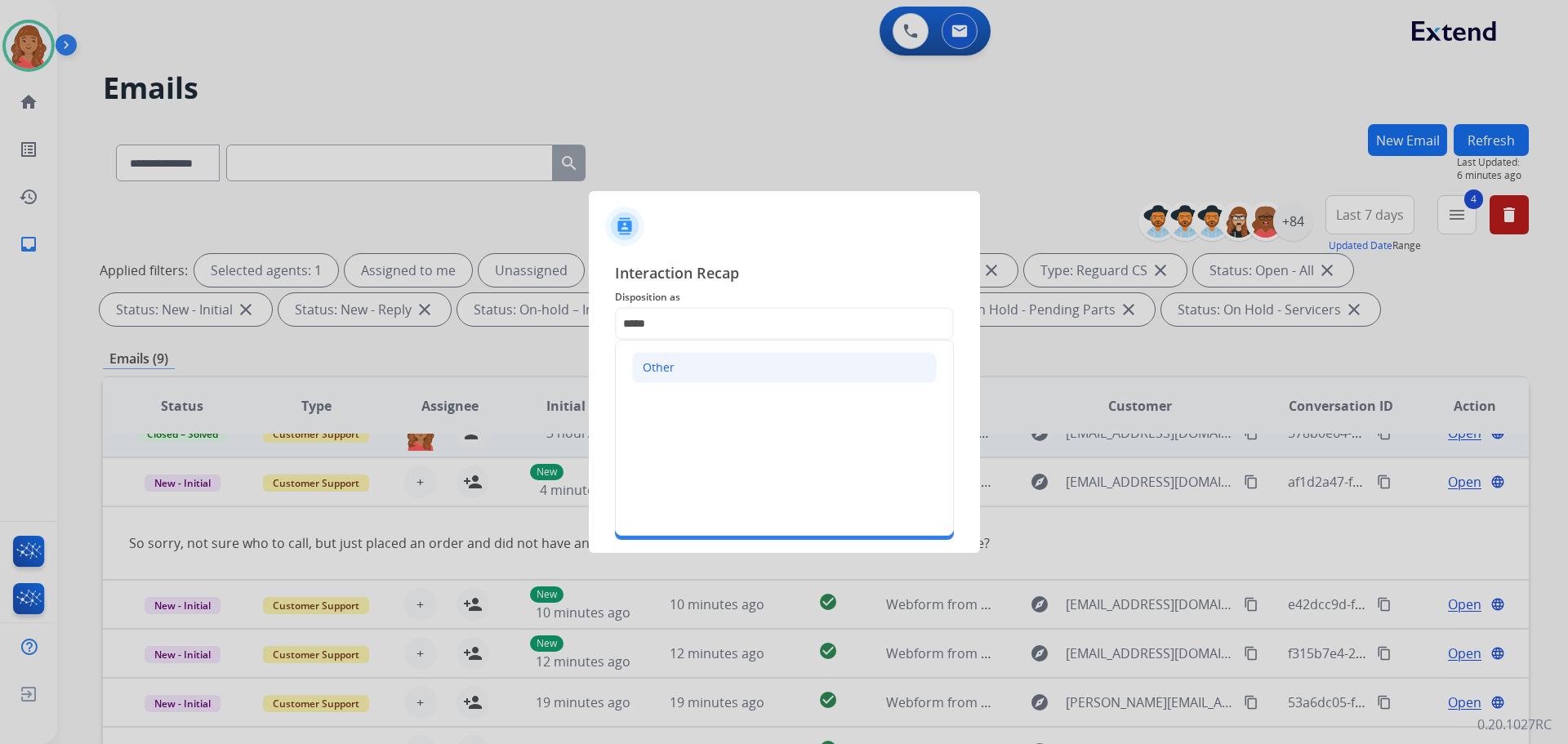
click at [679, 360] on li "Other" at bounding box center [784, 368] width 305 height 31
type input "*****"
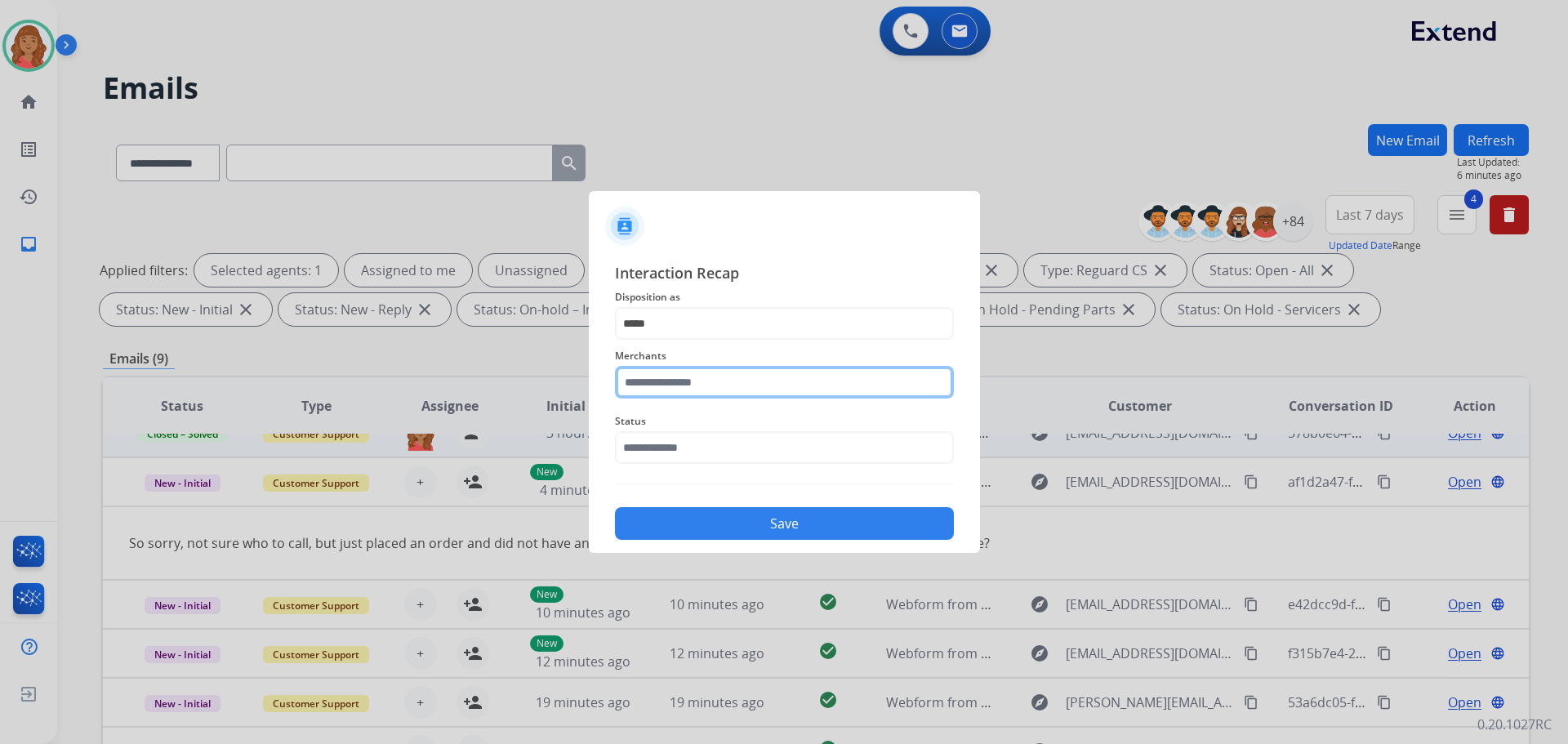
click at [674, 393] on input "text" at bounding box center [785, 382] width 339 height 33
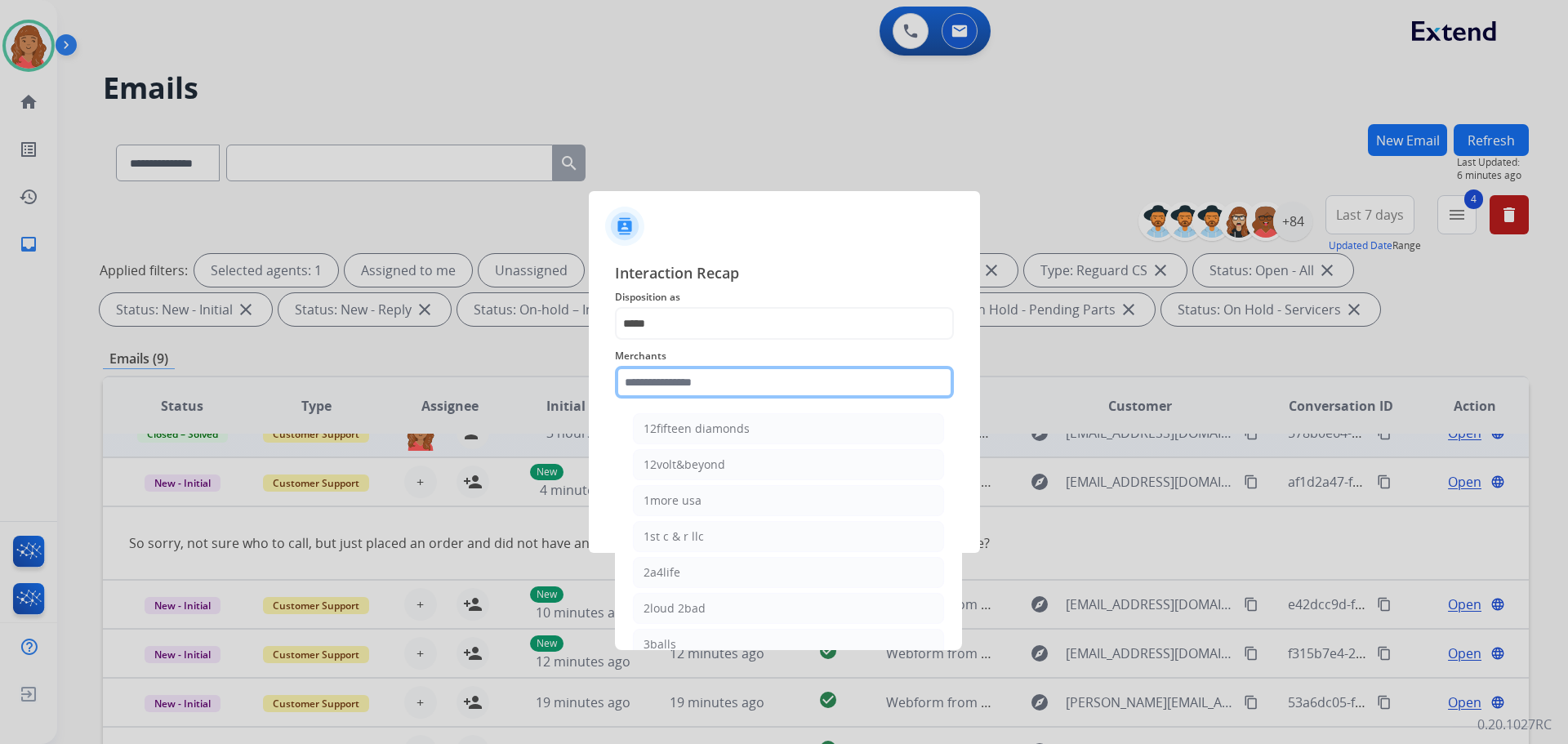
type input "*"
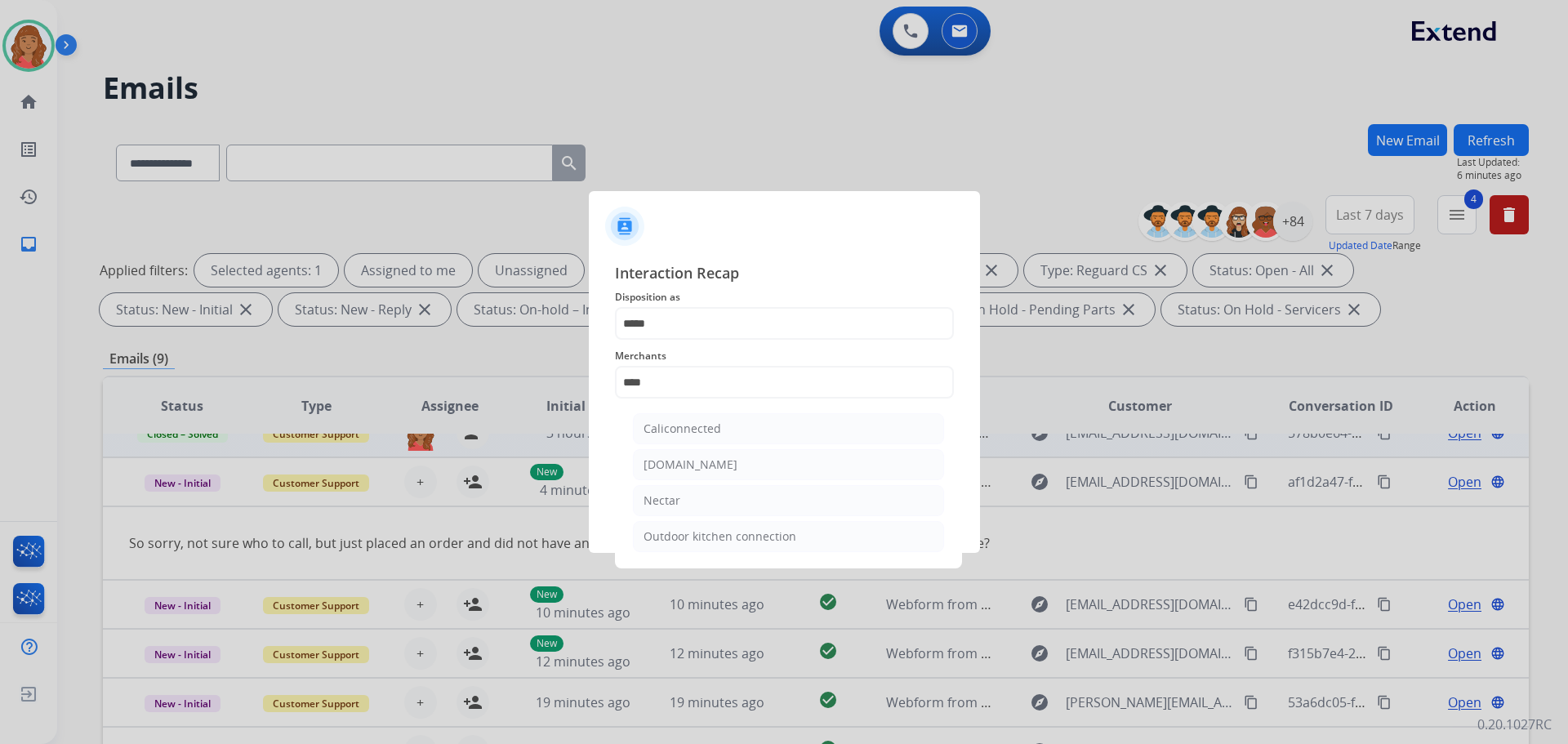
drag, startPoint x: 668, startPoint y: 500, endPoint x: 666, endPoint y: 491, distance: 9.2
click at [667, 500] on div "Nectar" at bounding box center [661, 501] width 36 height 16
type input "******"
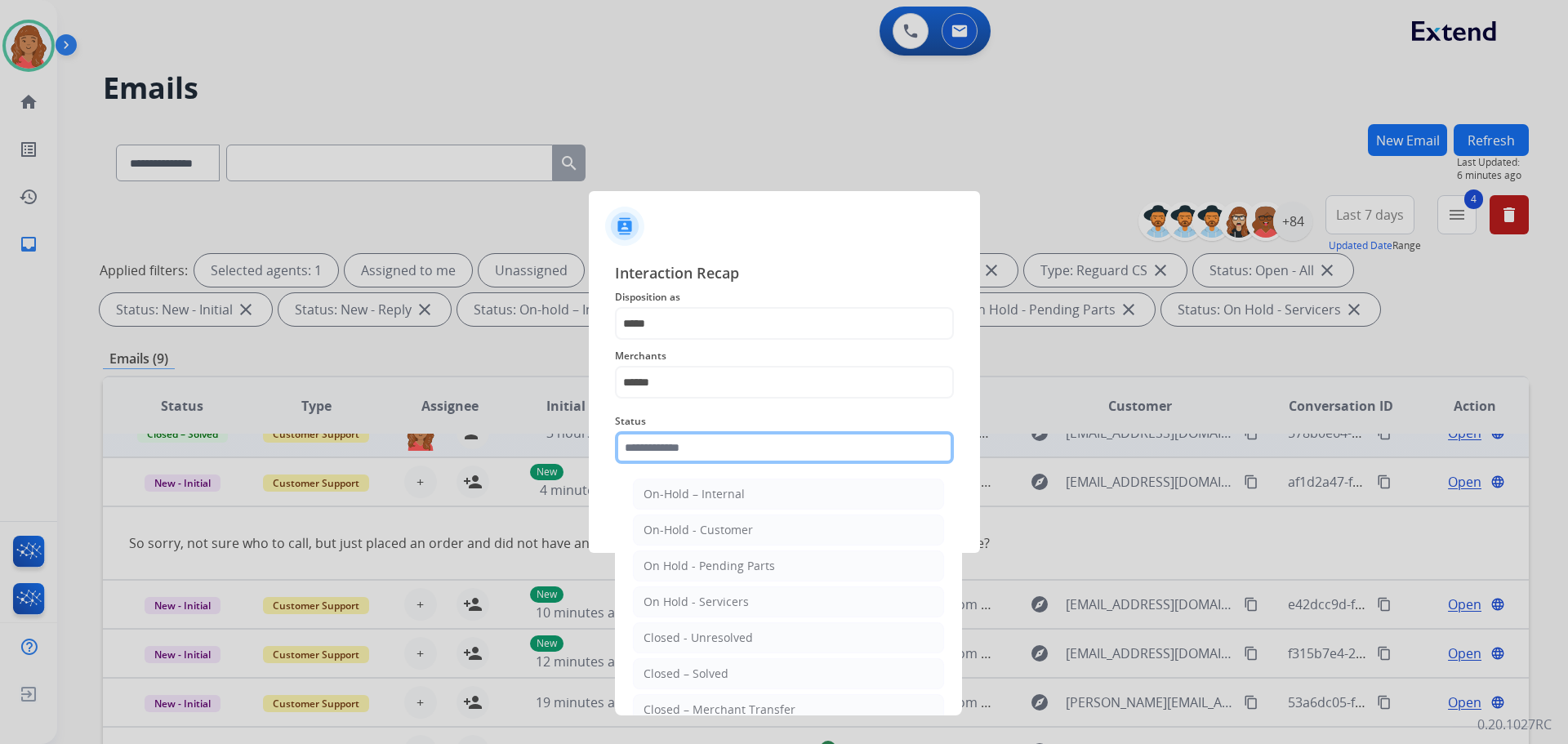
click at [666, 446] on input "text" at bounding box center [785, 447] width 339 height 33
click at [690, 669] on div "Closed – Solved" at bounding box center [686, 674] width 85 height 16
type input "**********"
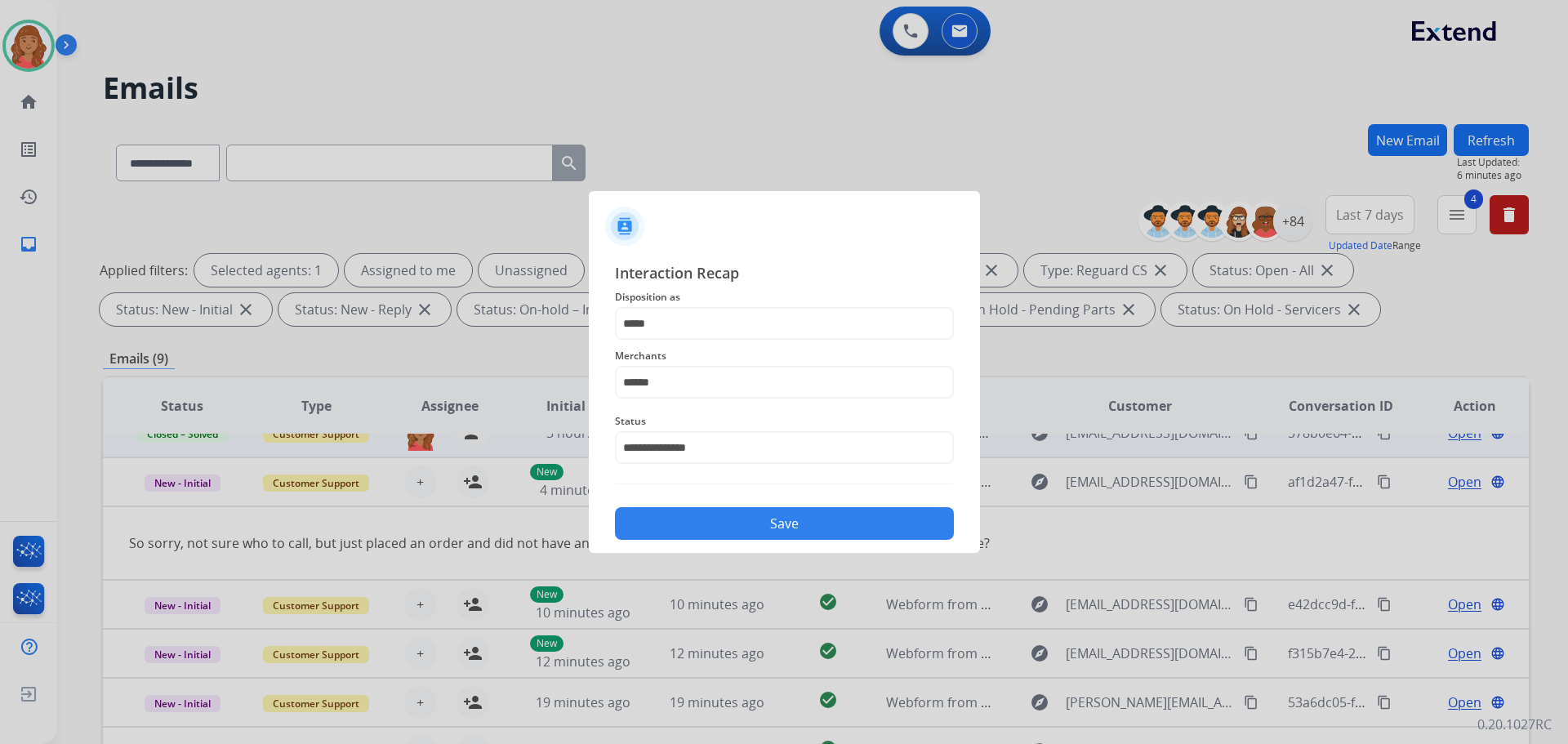
drag, startPoint x: 707, startPoint y: 526, endPoint x: 706, endPoint y: 537, distance: 11.0
click at [707, 525] on button "Save" at bounding box center [785, 523] width 339 height 33
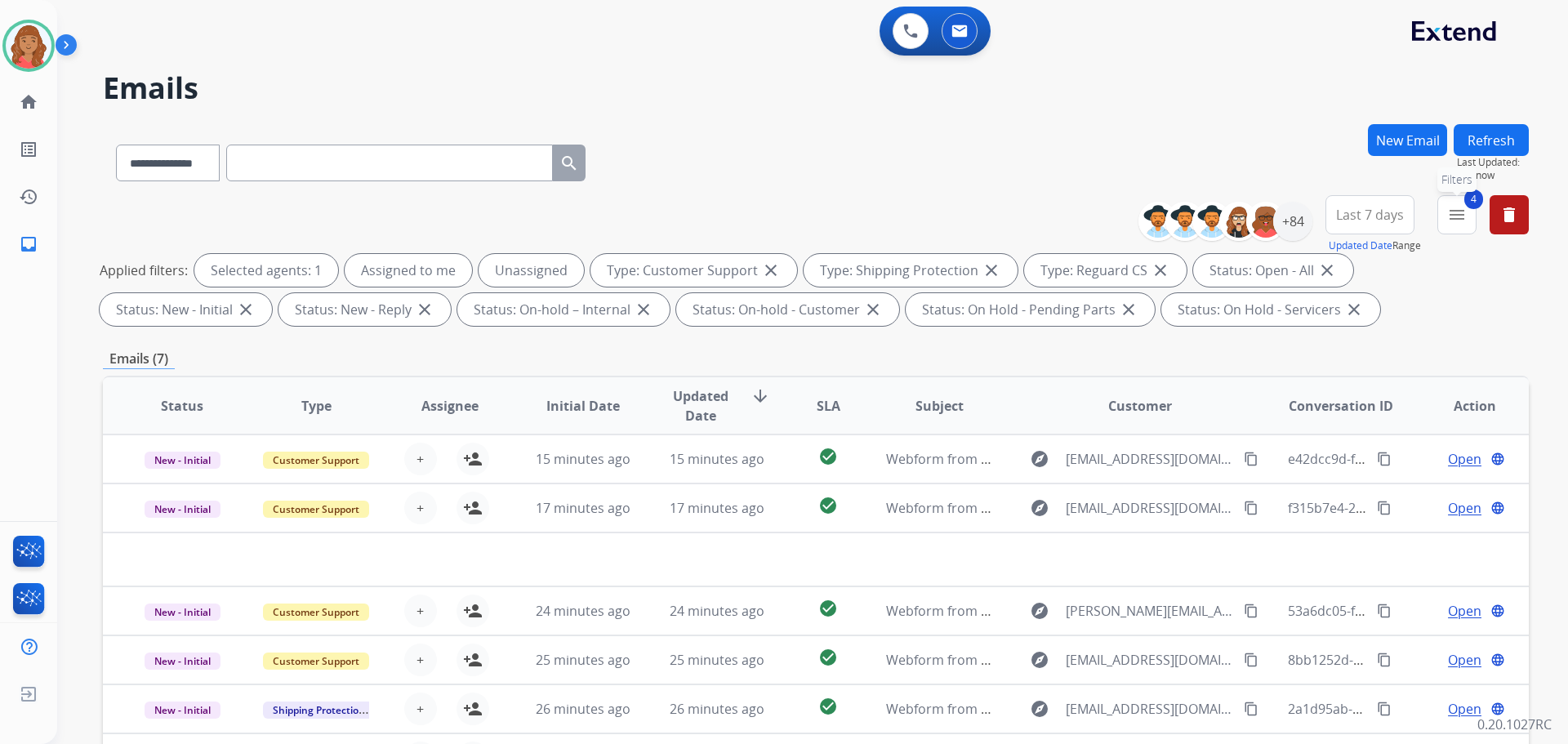
click at [1459, 213] on mat-icon "menu" at bounding box center [1457, 215] width 20 height 20
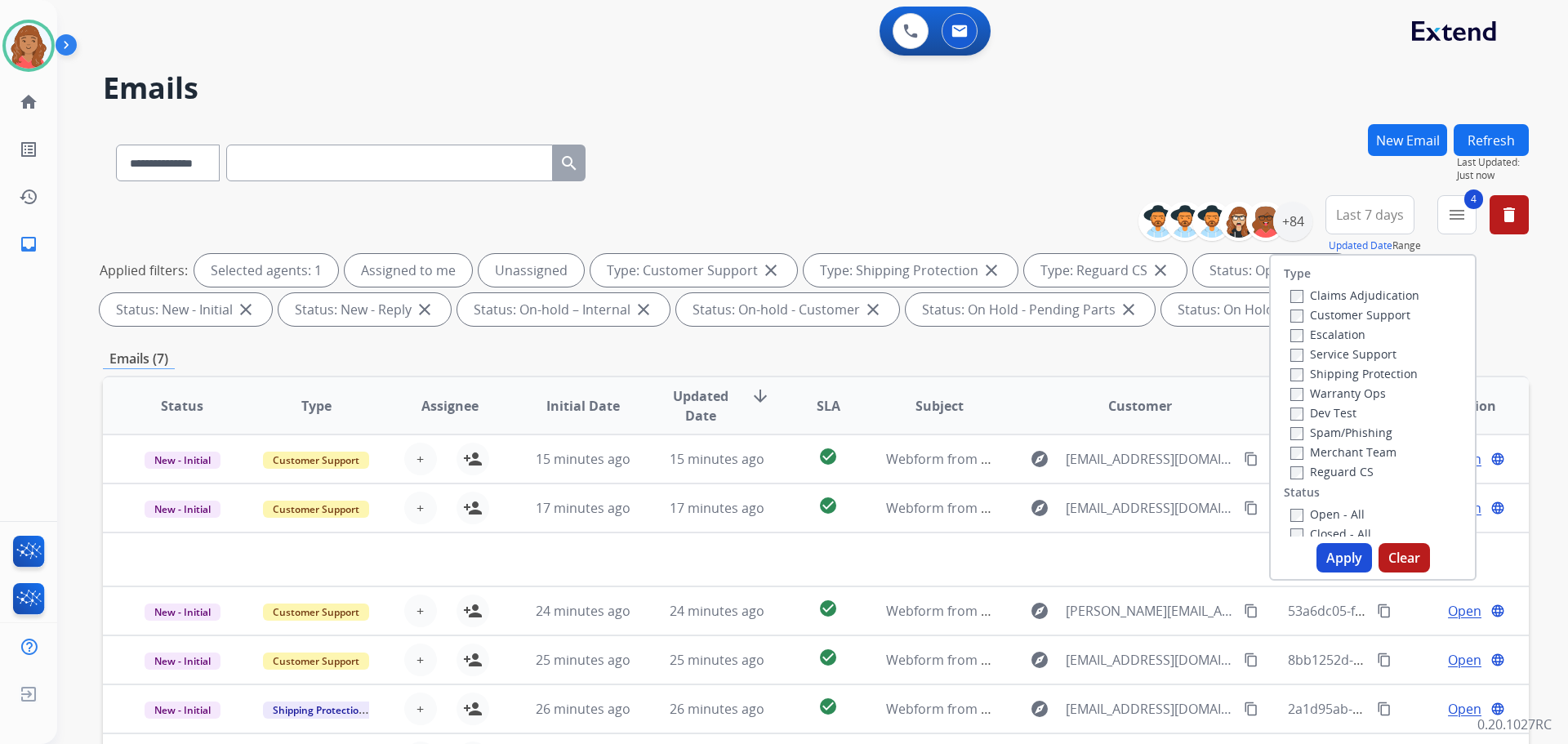
click at [1333, 552] on button "Apply" at bounding box center [1344, 558] width 56 height 29
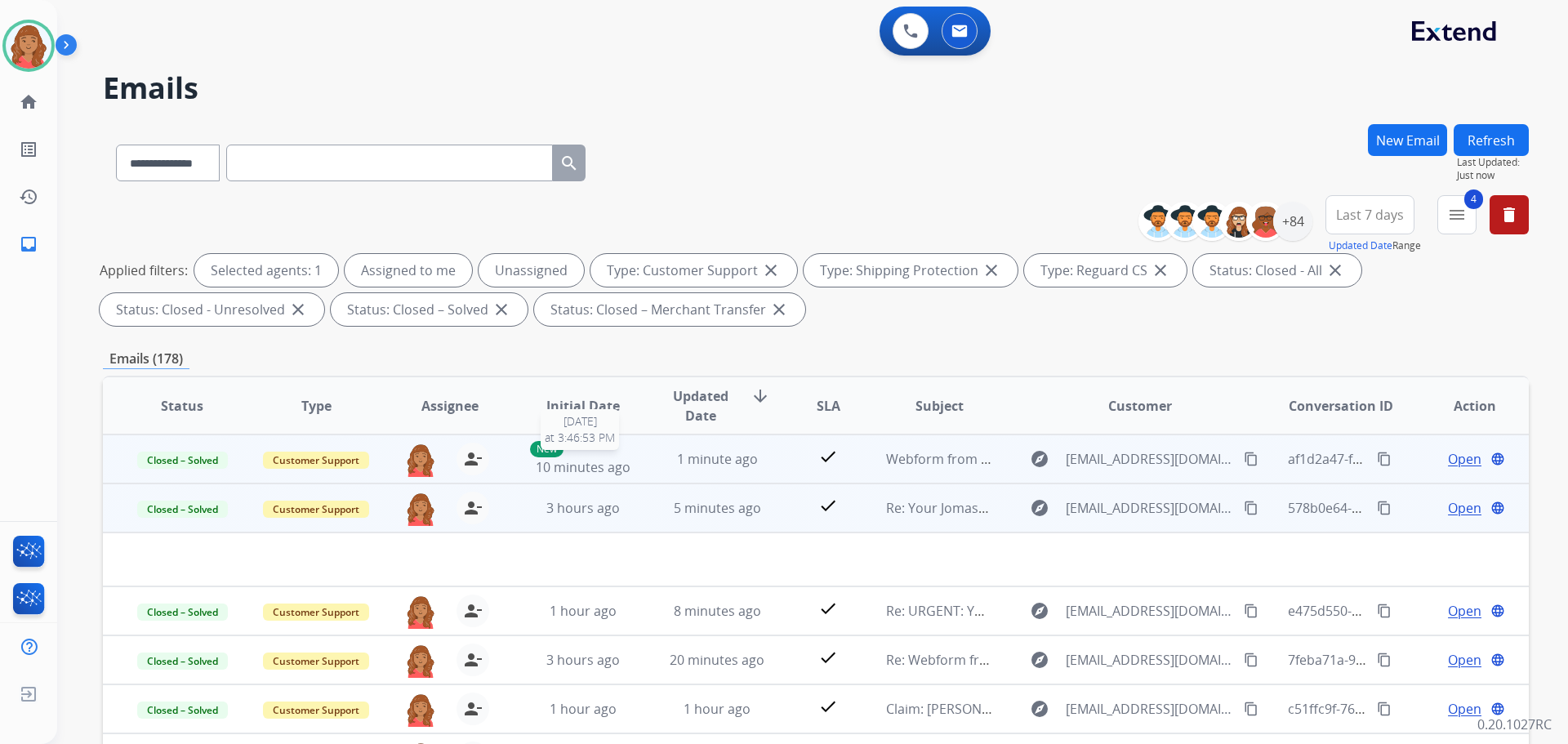
click at [583, 464] on span "10 minutes ago" at bounding box center [583, 467] width 95 height 18
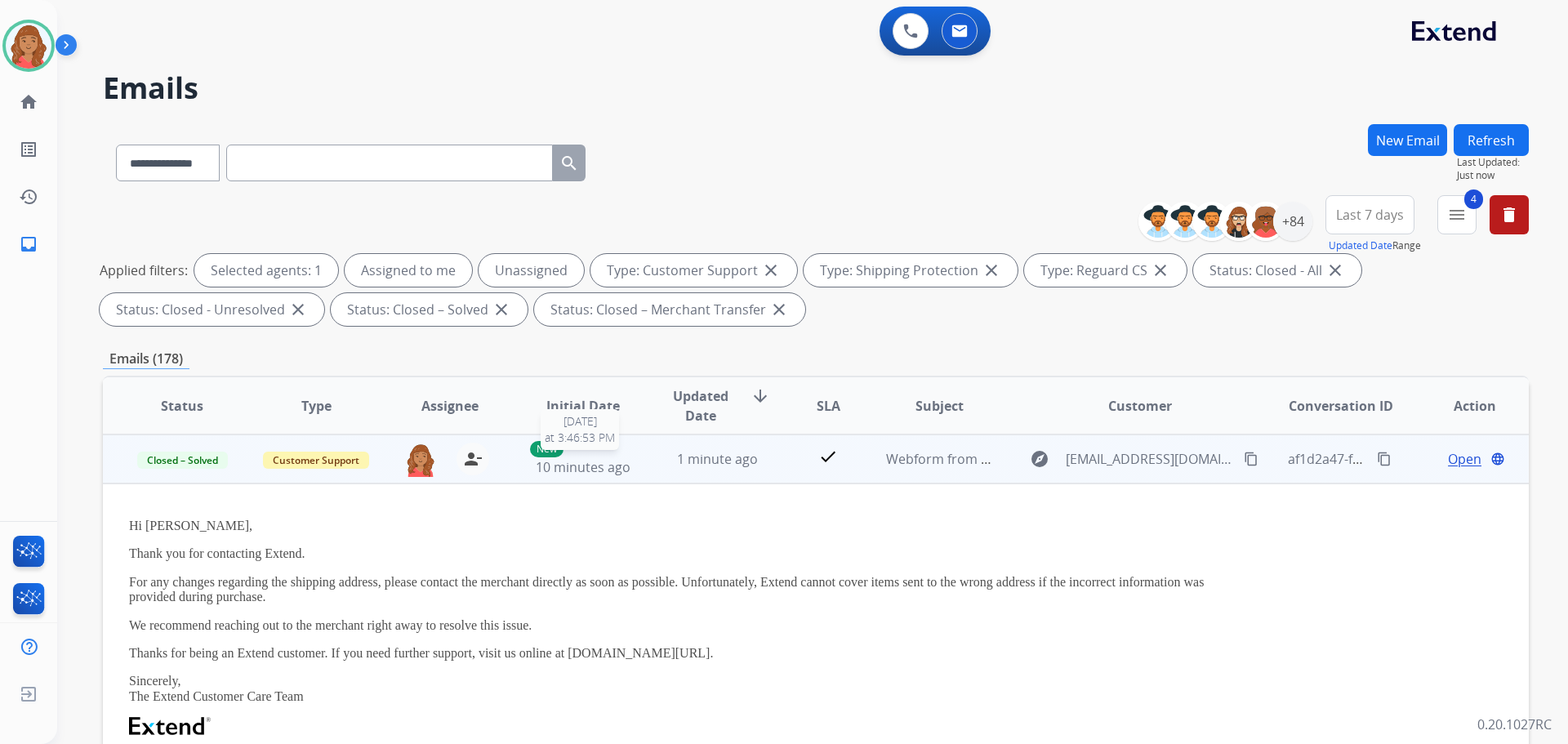
click at [583, 464] on span "10 minutes ago" at bounding box center [583, 467] width 95 height 18
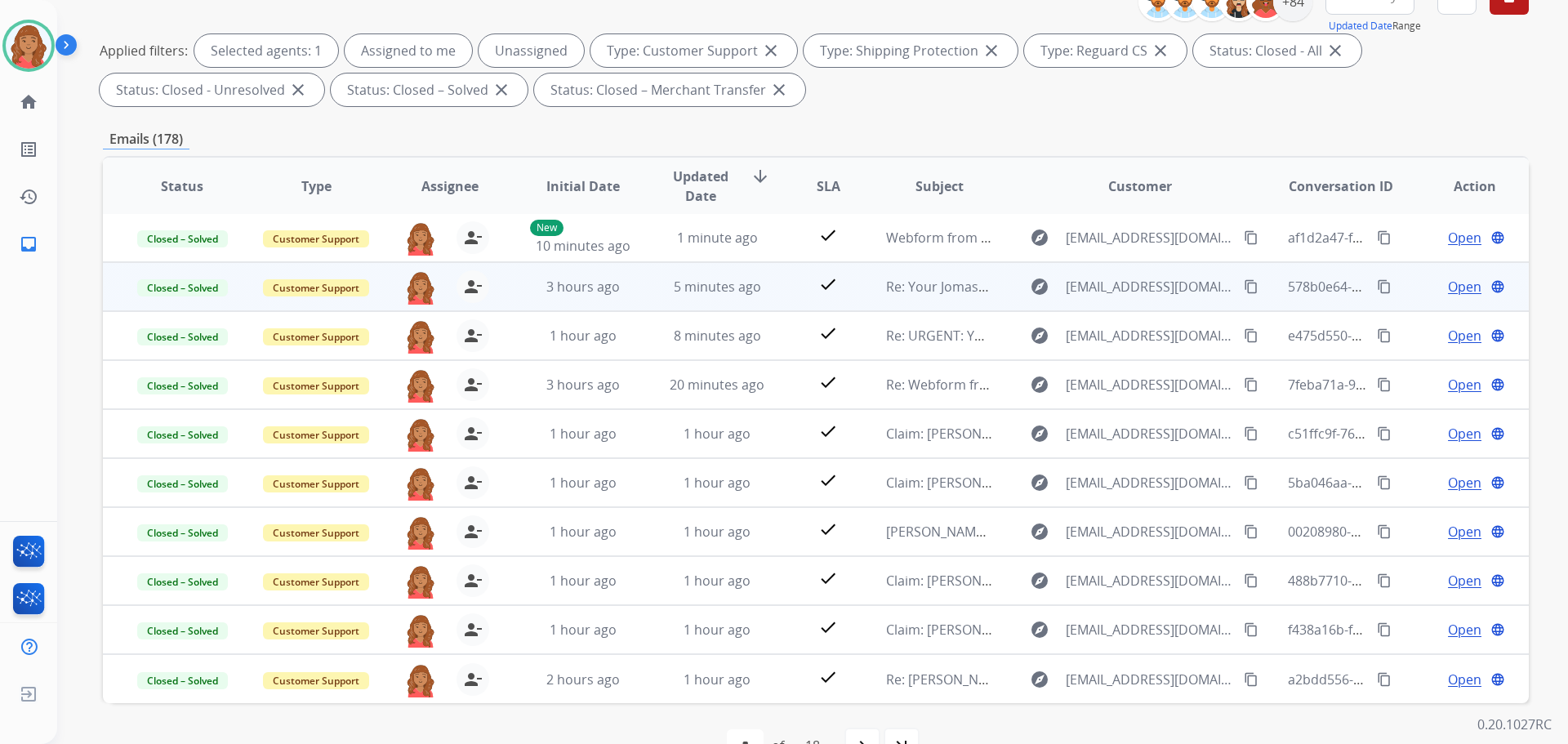
scroll to position [245, 0]
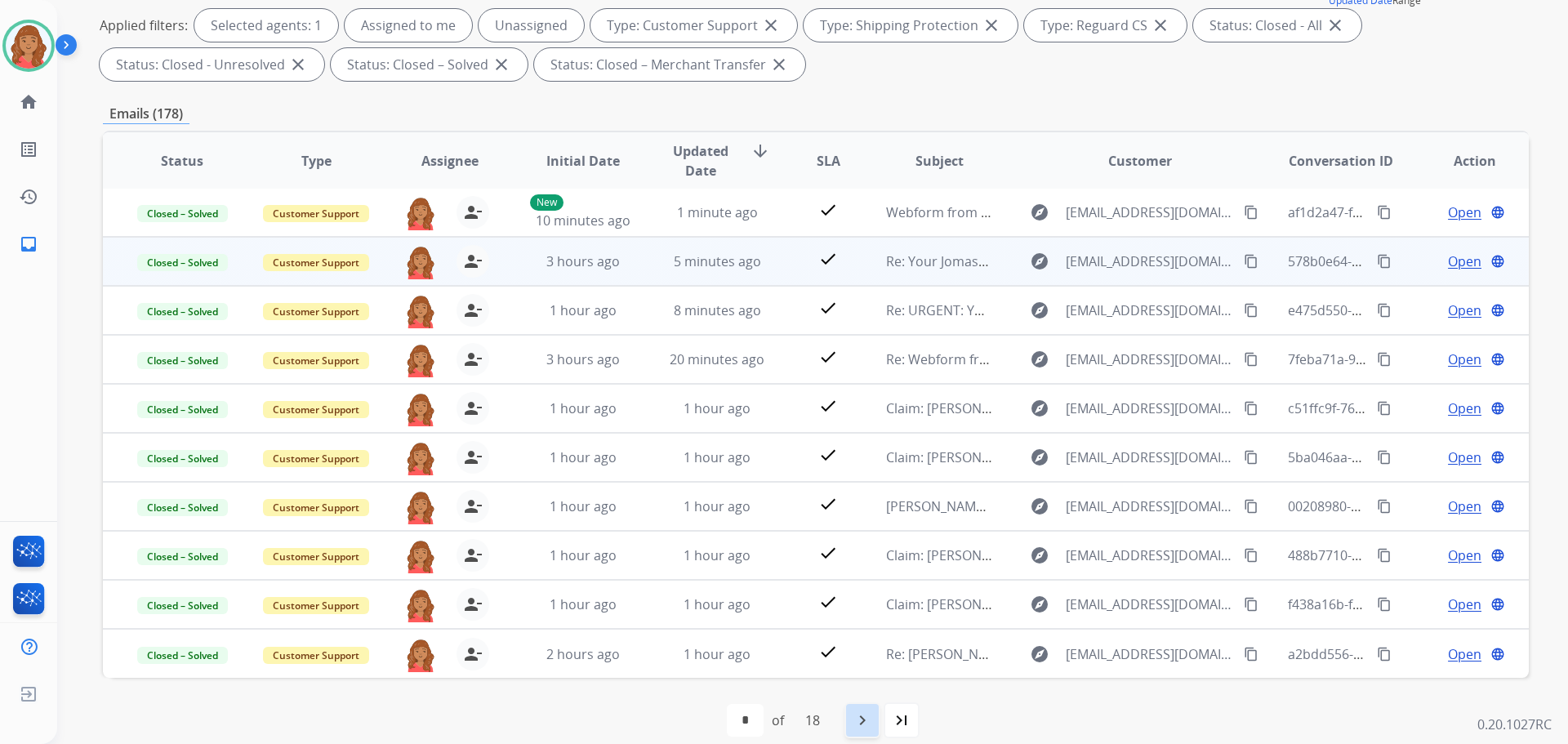
click at [859, 717] on mat-icon "navigate_next" at bounding box center [862, 720] width 20 height 20
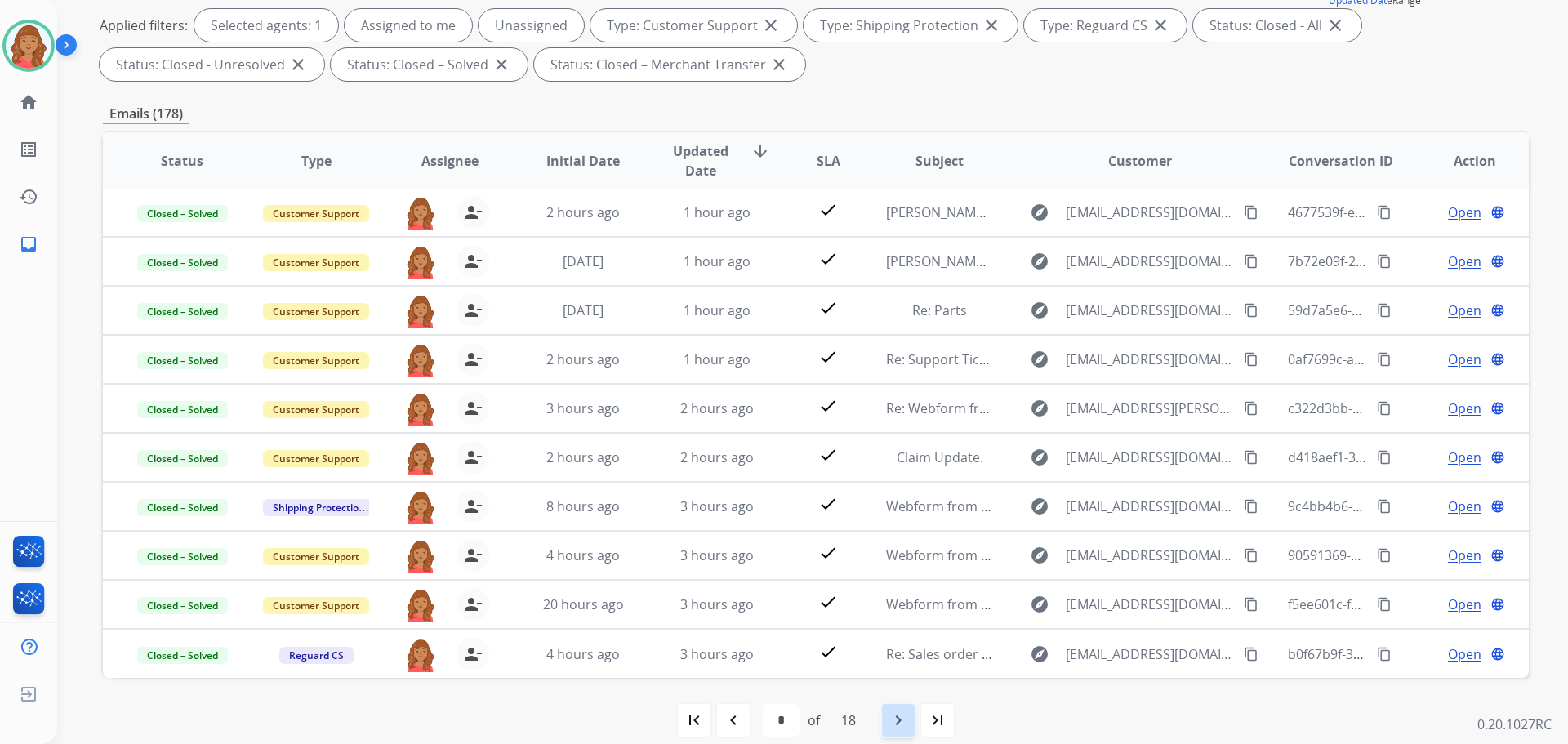
click at [894, 724] on mat-icon "navigate_next" at bounding box center [899, 720] width 20 height 20
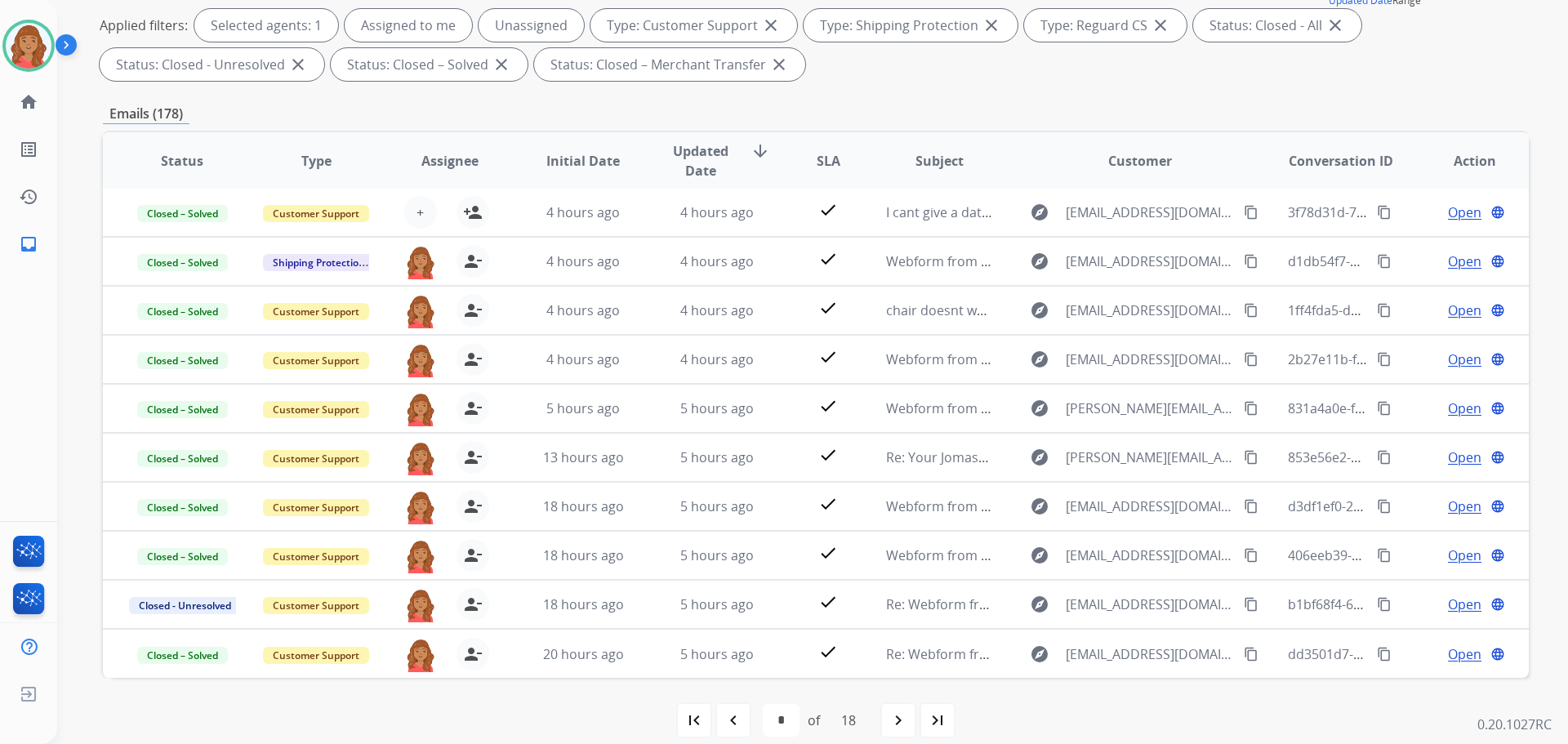
click at [897, 730] on div "navigate_next" at bounding box center [899, 720] width 36 height 36
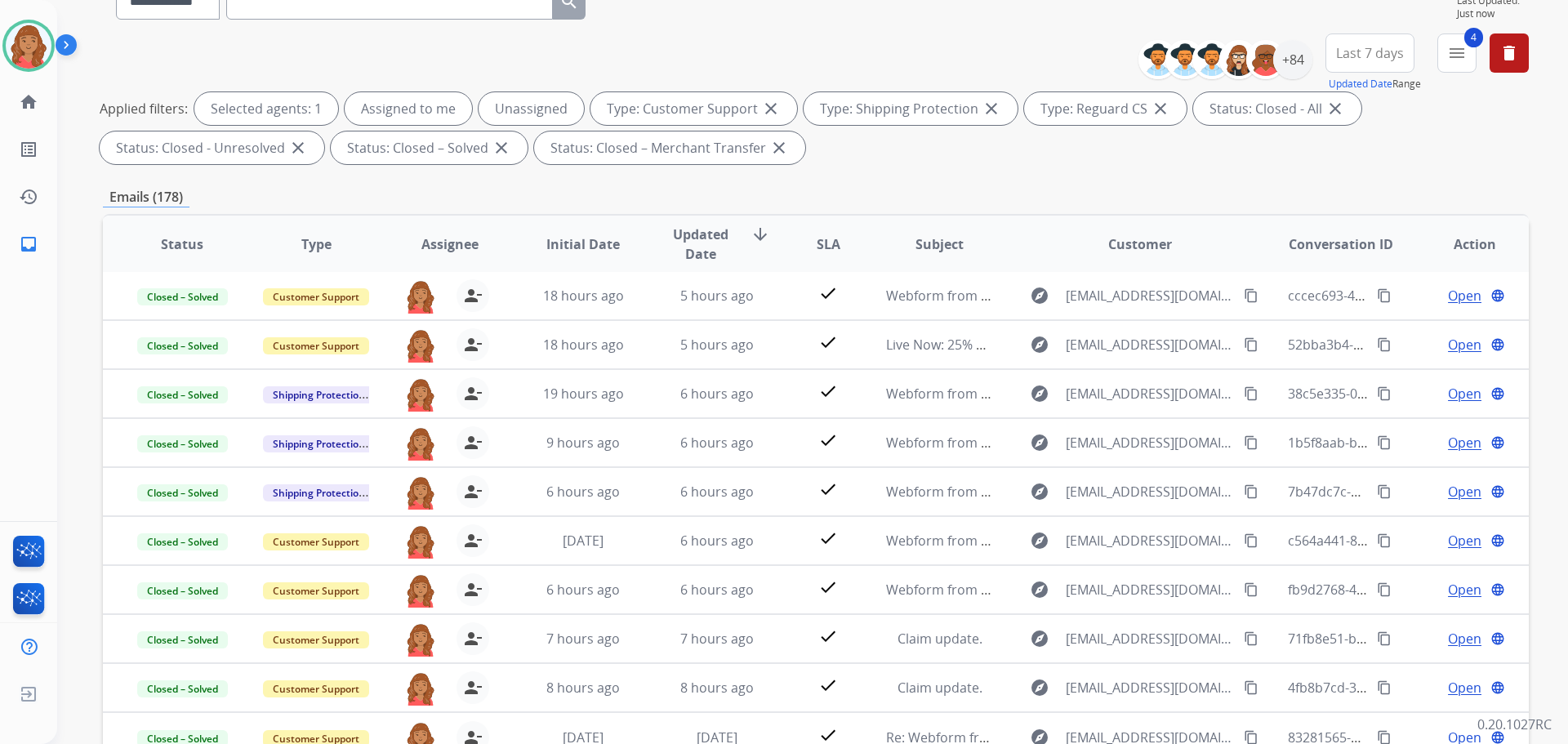
scroll to position [0, 0]
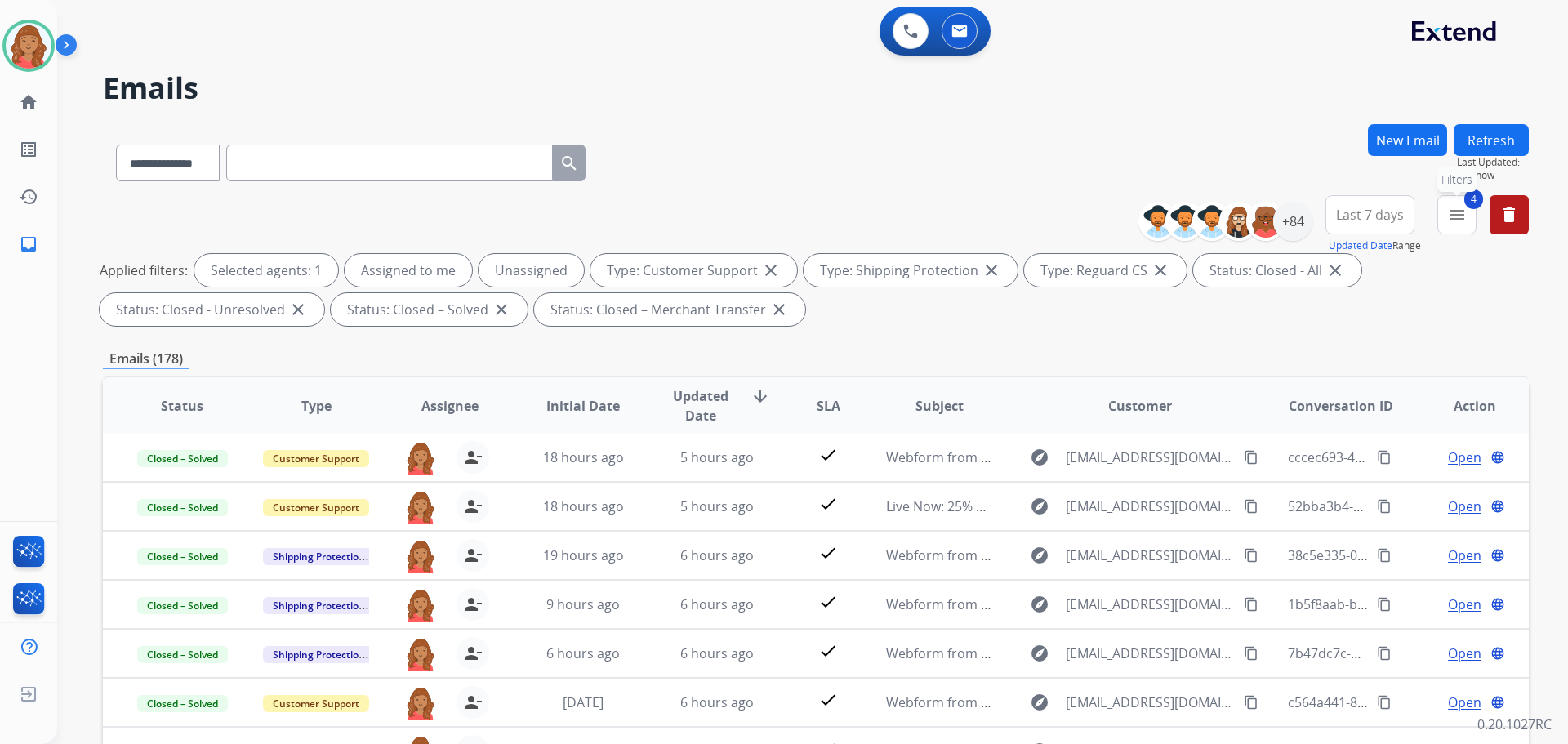
drag, startPoint x: 1449, startPoint y: 223, endPoint x: 1370, endPoint y: 271, distance: 92.4
click at [1447, 228] on button "4 menu Filters" at bounding box center [1457, 215] width 39 height 39
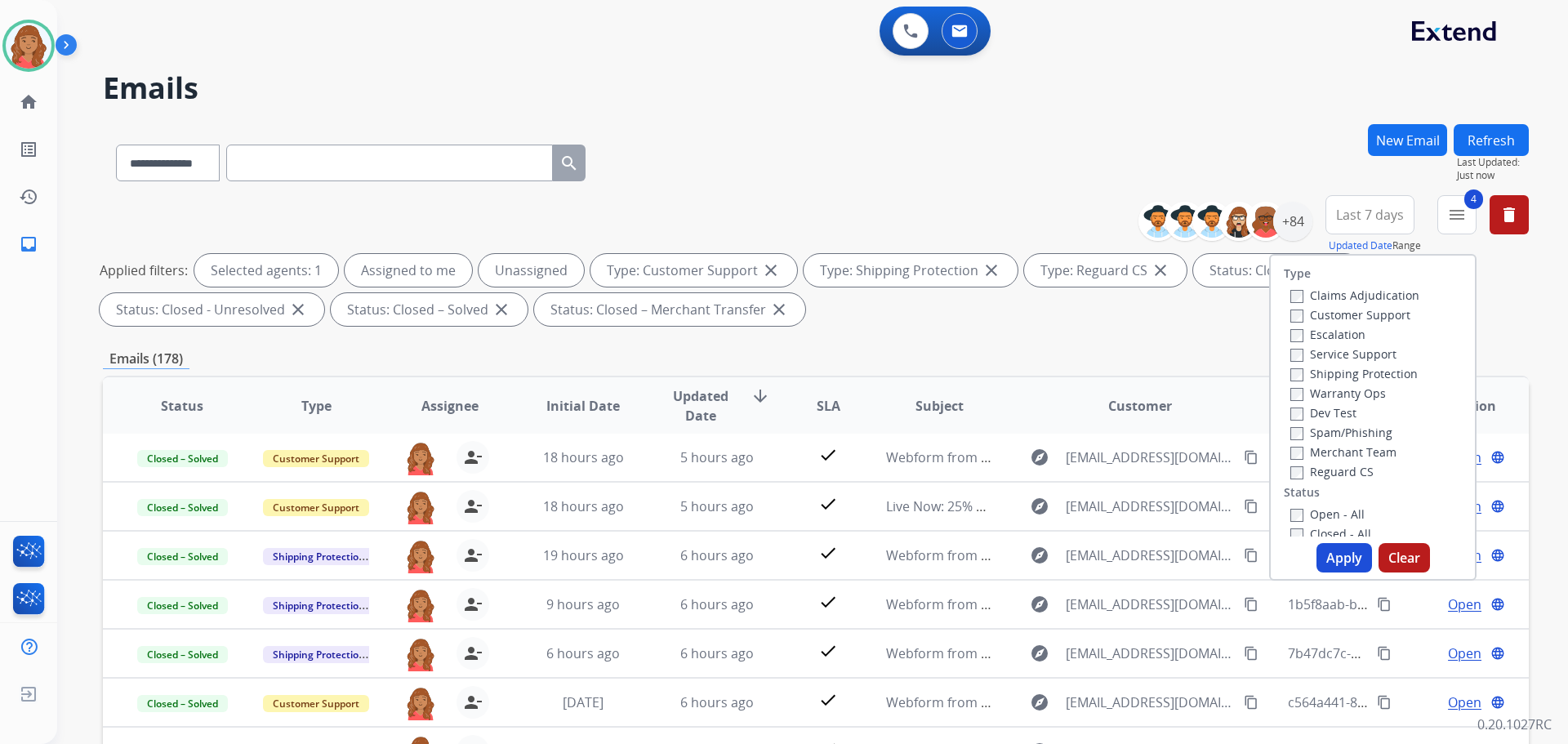
click at [1324, 549] on button "Apply" at bounding box center [1344, 558] width 56 height 29
select select "*"
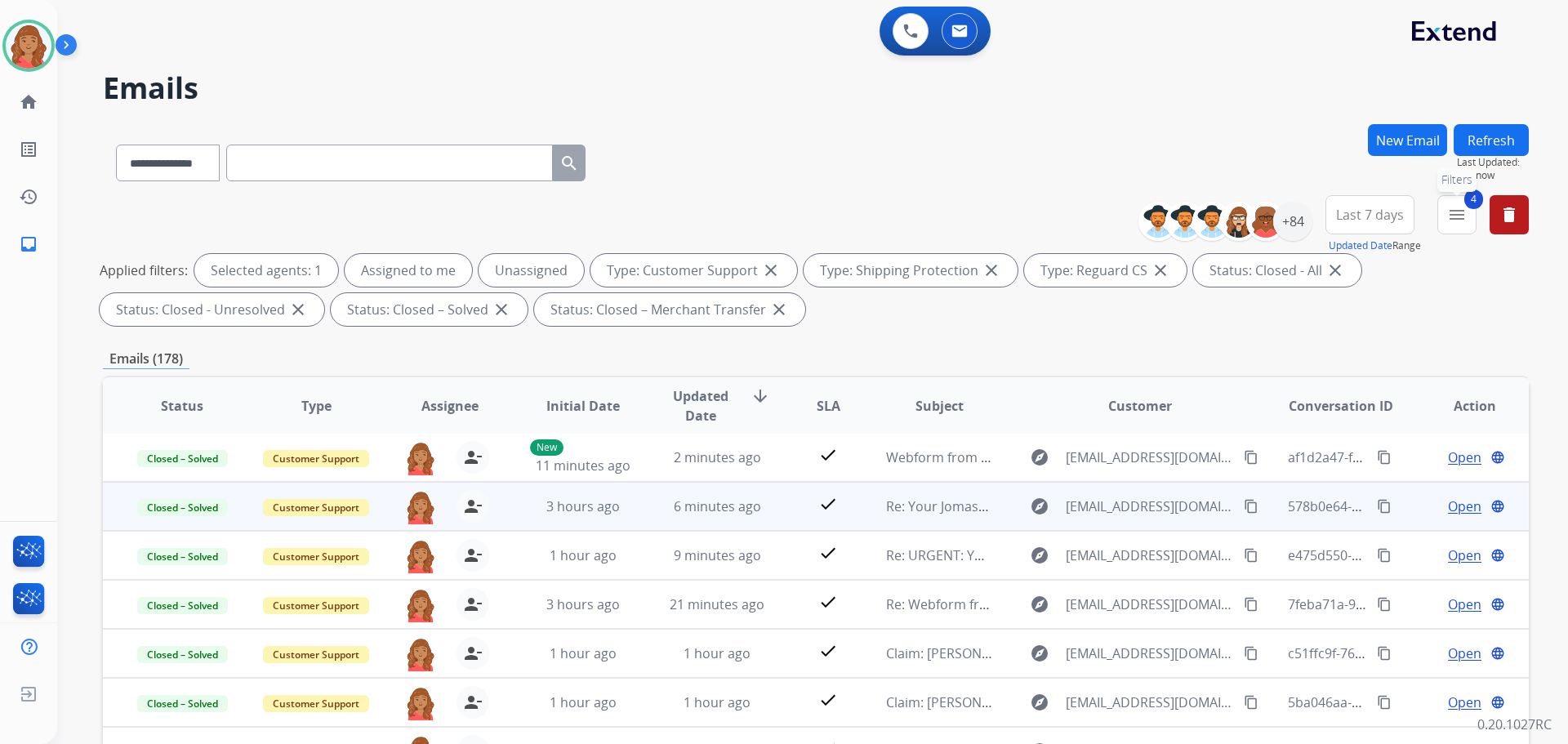
click at [1449, 228] on button "4 menu Filters" at bounding box center [1457, 215] width 39 height 39
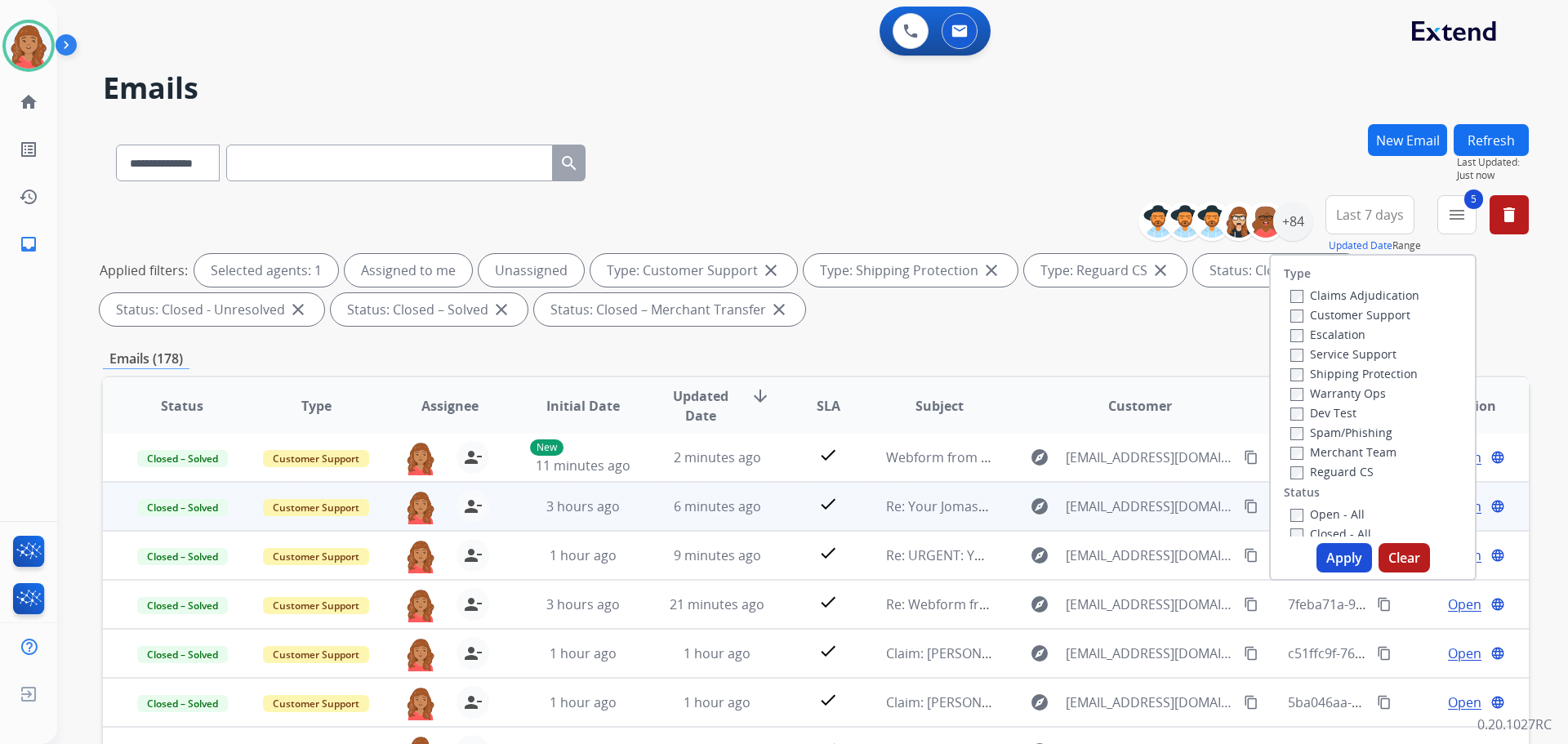
click at [1284, 535] on div "Open - All Closed - All New - Initial New - Reply On-hold – Internal On-hold - …" at bounding box center [1373, 612] width 178 height 216
click at [1295, 376] on label "Shipping Protection" at bounding box center [1355, 373] width 128 height 15
click at [1327, 555] on button "Apply" at bounding box center [1344, 558] width 56 height 29
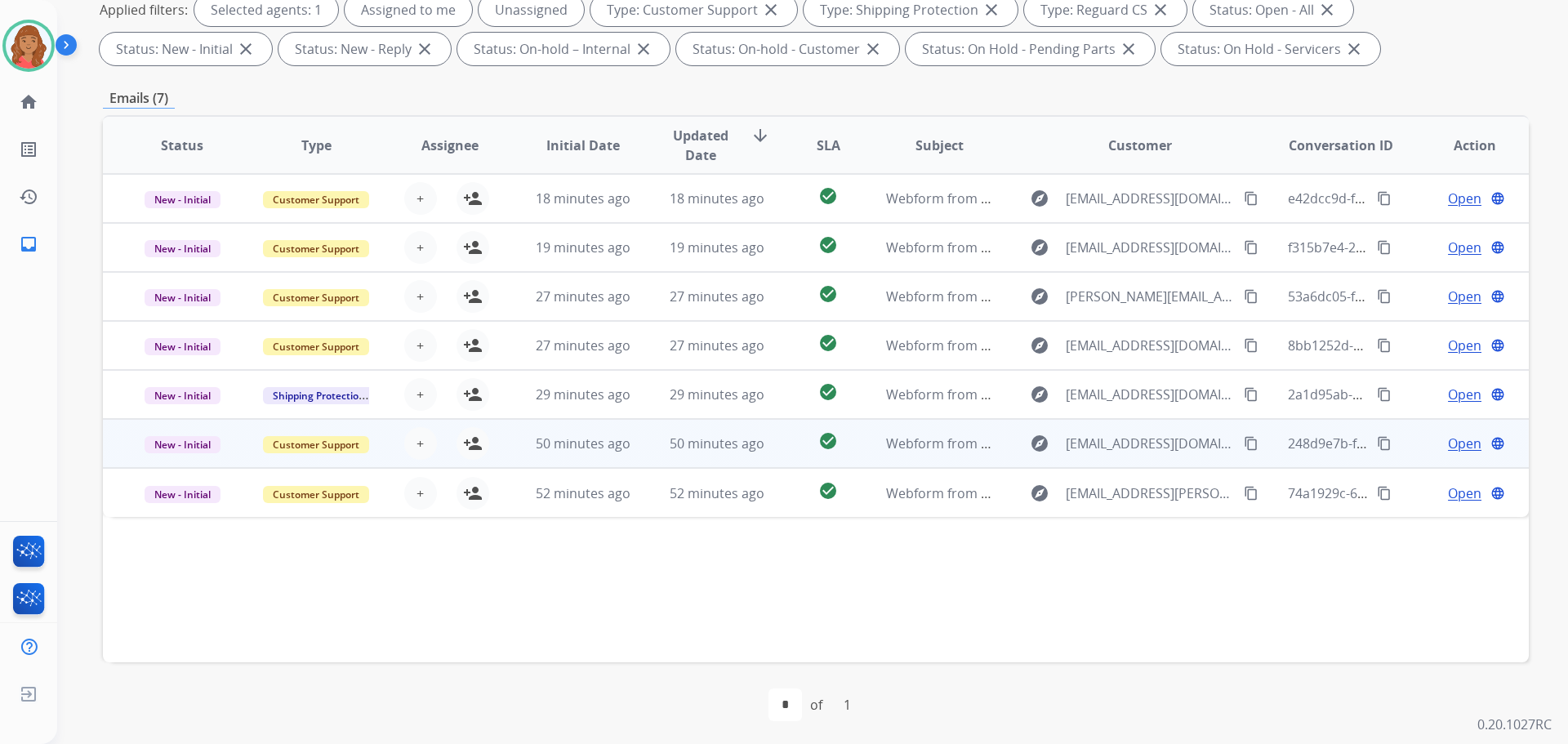
scroll to position [264, 0]
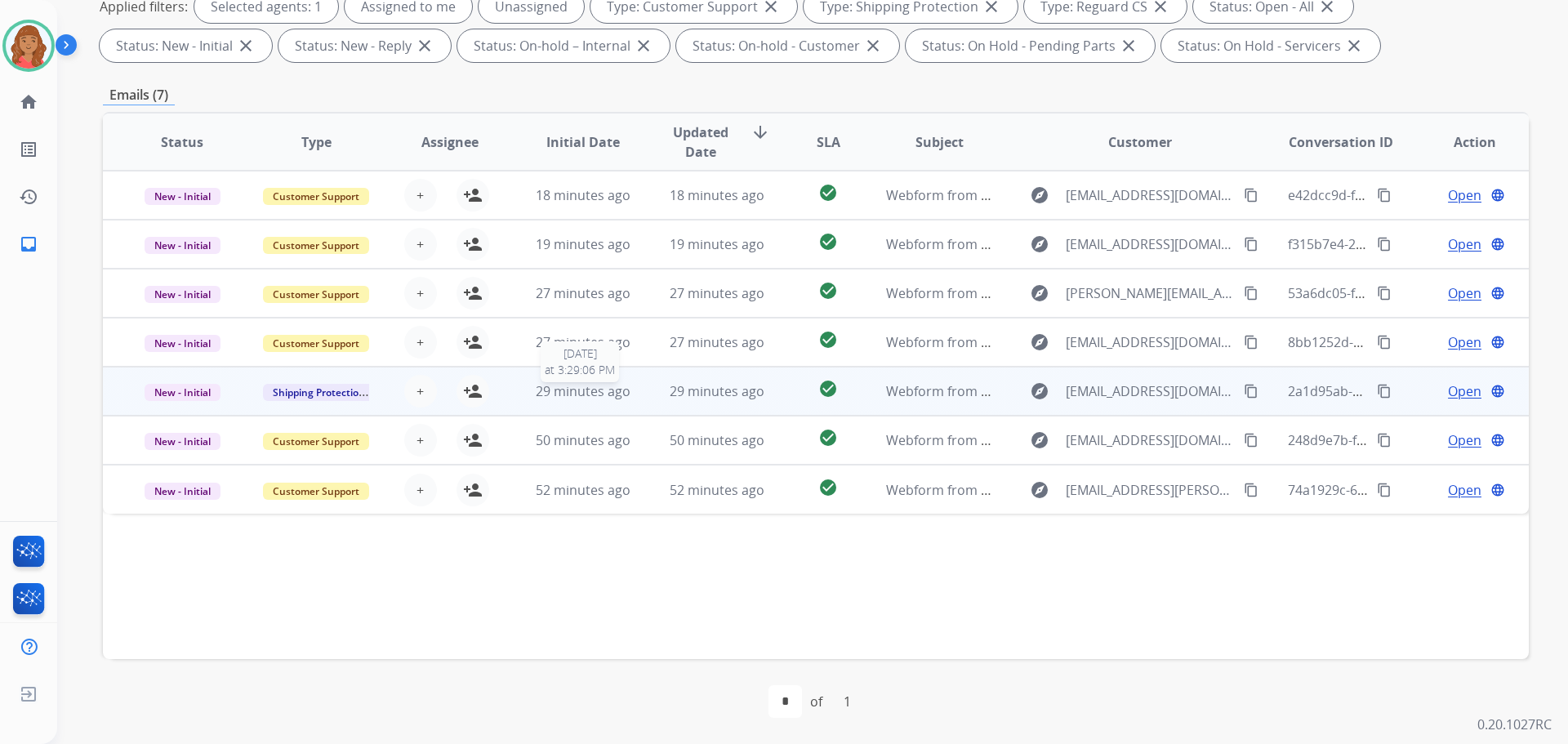
click at [575, 393] on span "29 minutes ago" at bounding box center [583, 392] width 95 height 18
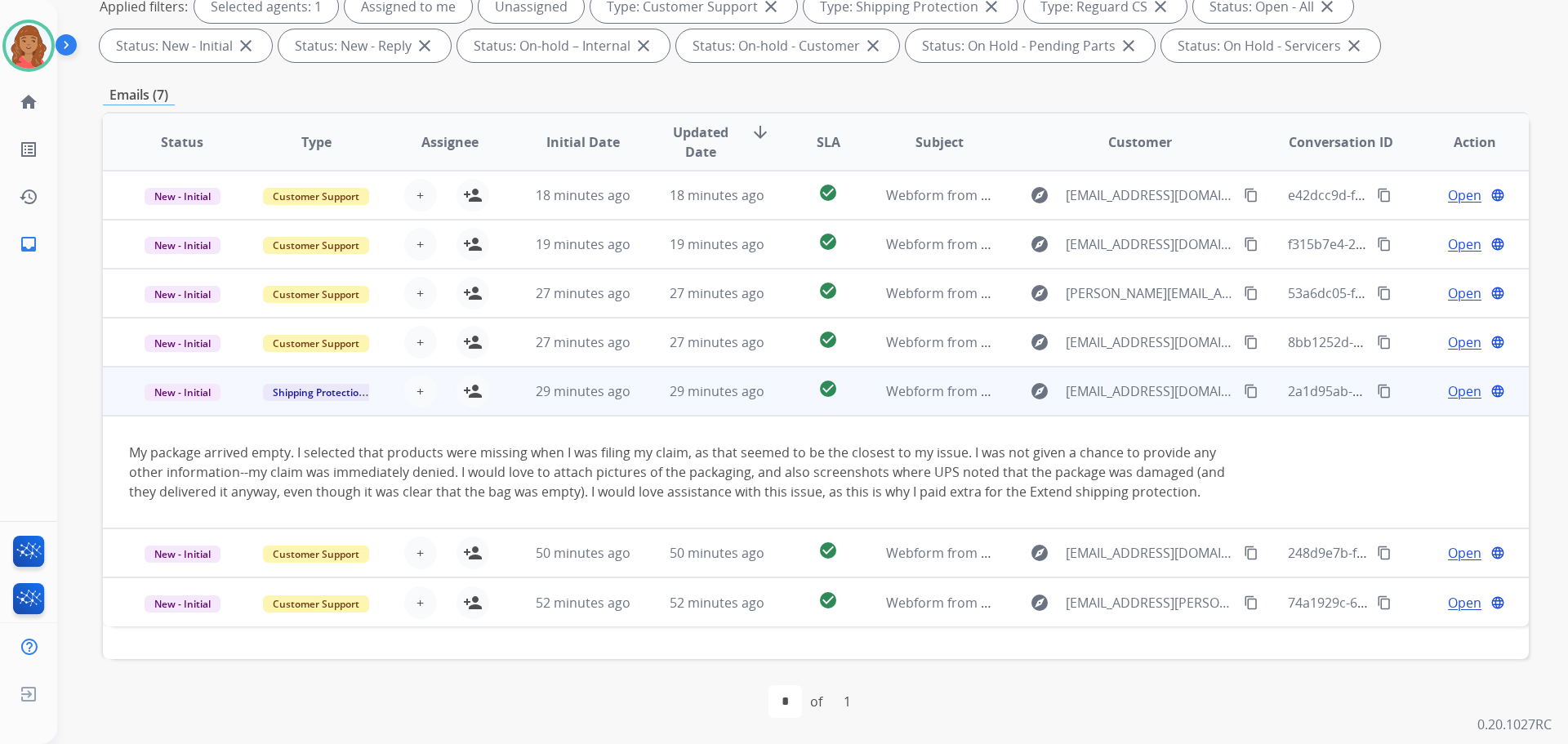
click at [1244, 395] on mat-icon "content_copy" at bounding box center [1251, 391] width 15 height 15
click at [1453, 395] on span "Open" at bounding box center [1465, 392] width 34 height 20
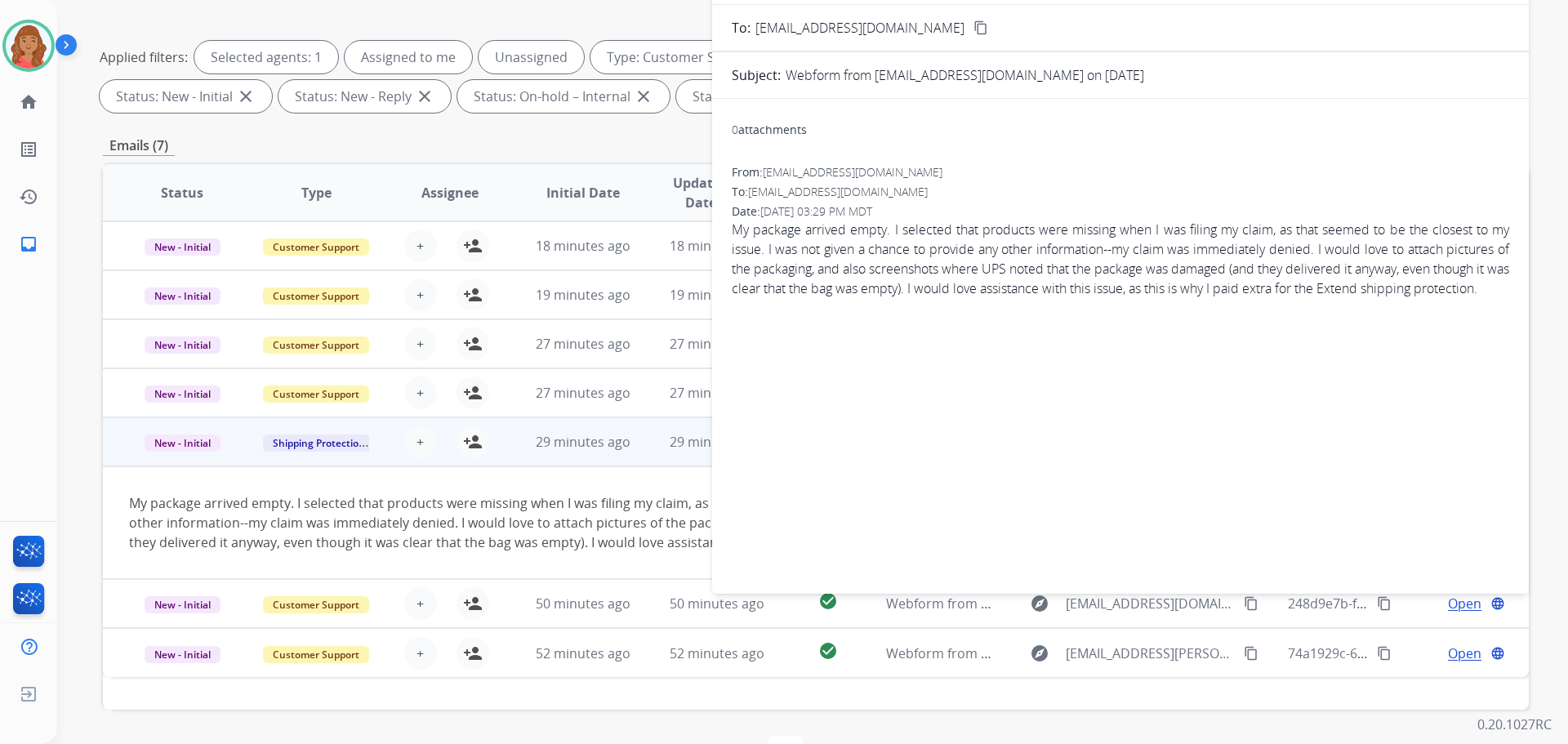
scroll to position [0, 0]
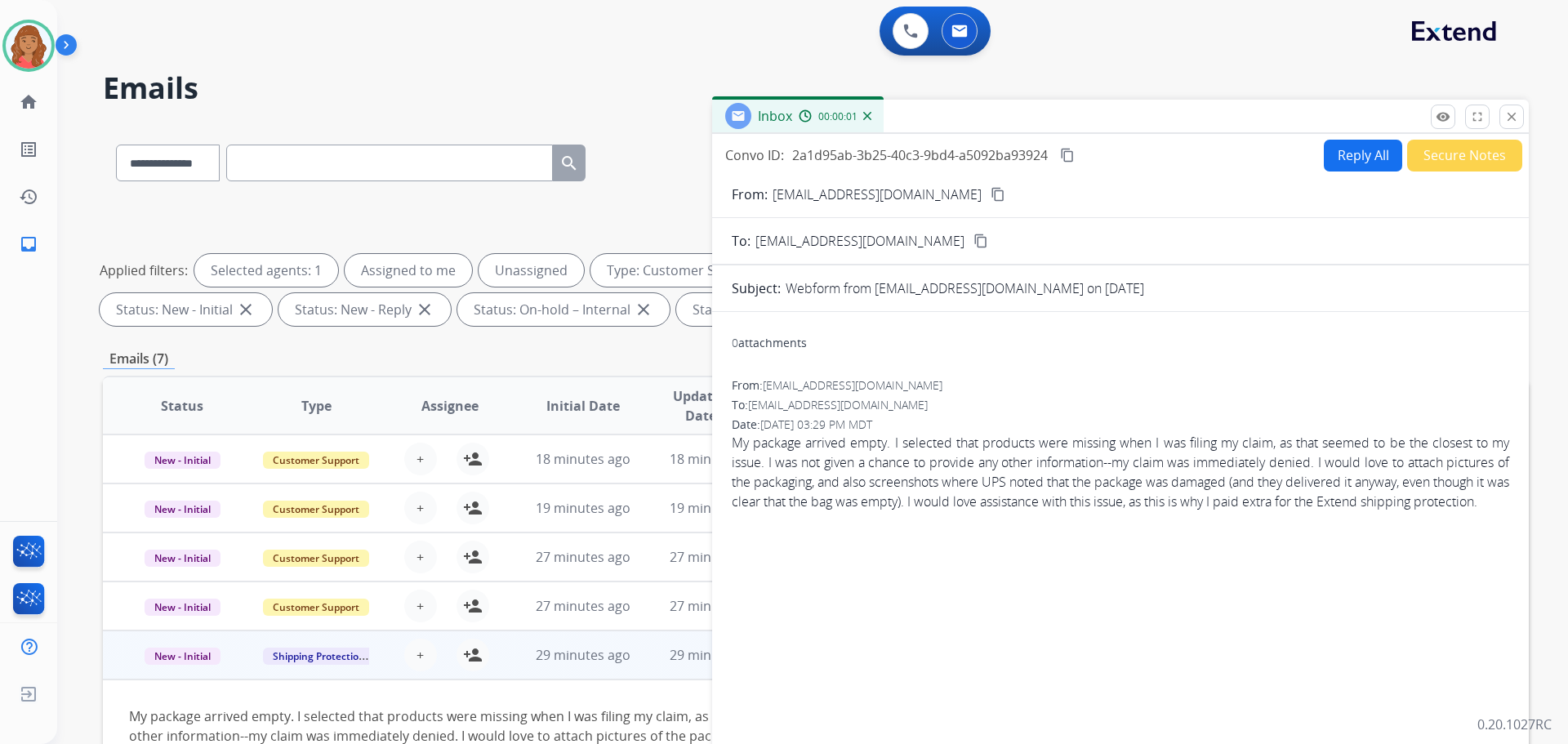
click at [1338, 170] on button "Reply All" at bounding box center [1363, 155] width 78 height 32
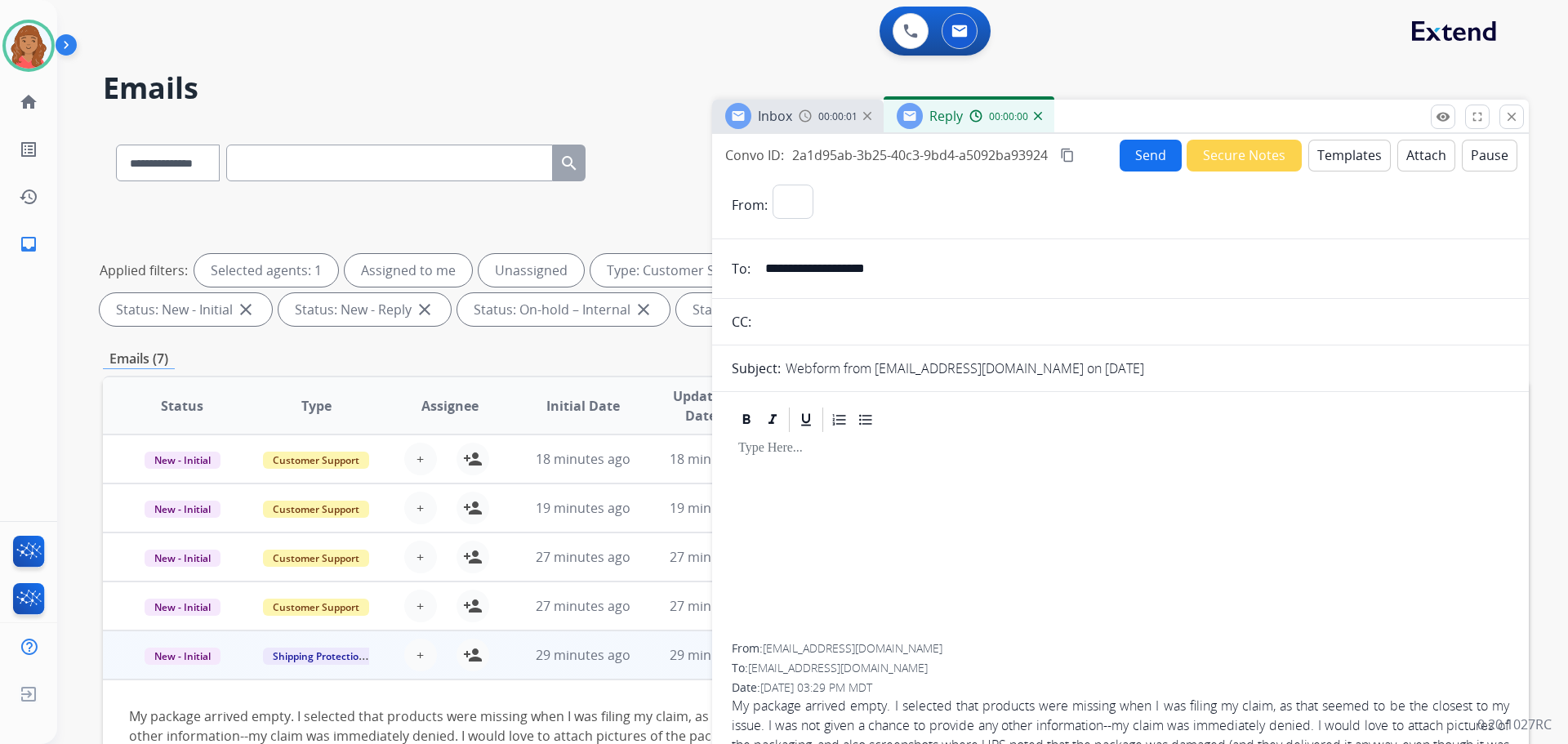
select select "**********"
click at [1323, 159] on button "Templates" at bounding box center [1350, 155] width 83 height 32
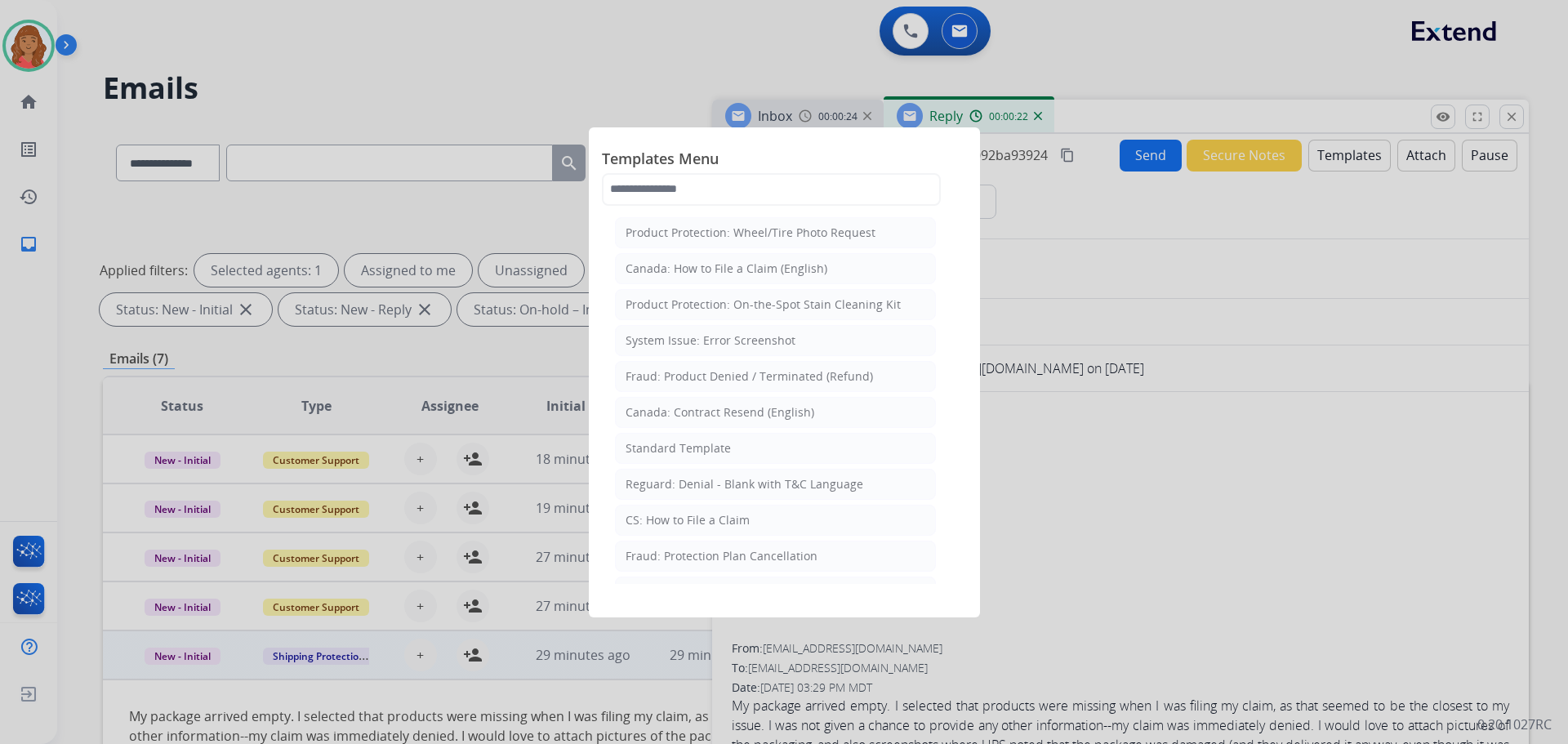
drag, startPoint x: 701, startPoint y: 516, endPoint x: 713, endPoint y: 526, distance: 15.6
click at [702, 516] on div "CS: How to File a Claim" at bounding box center [688, 520] width 124 height 16
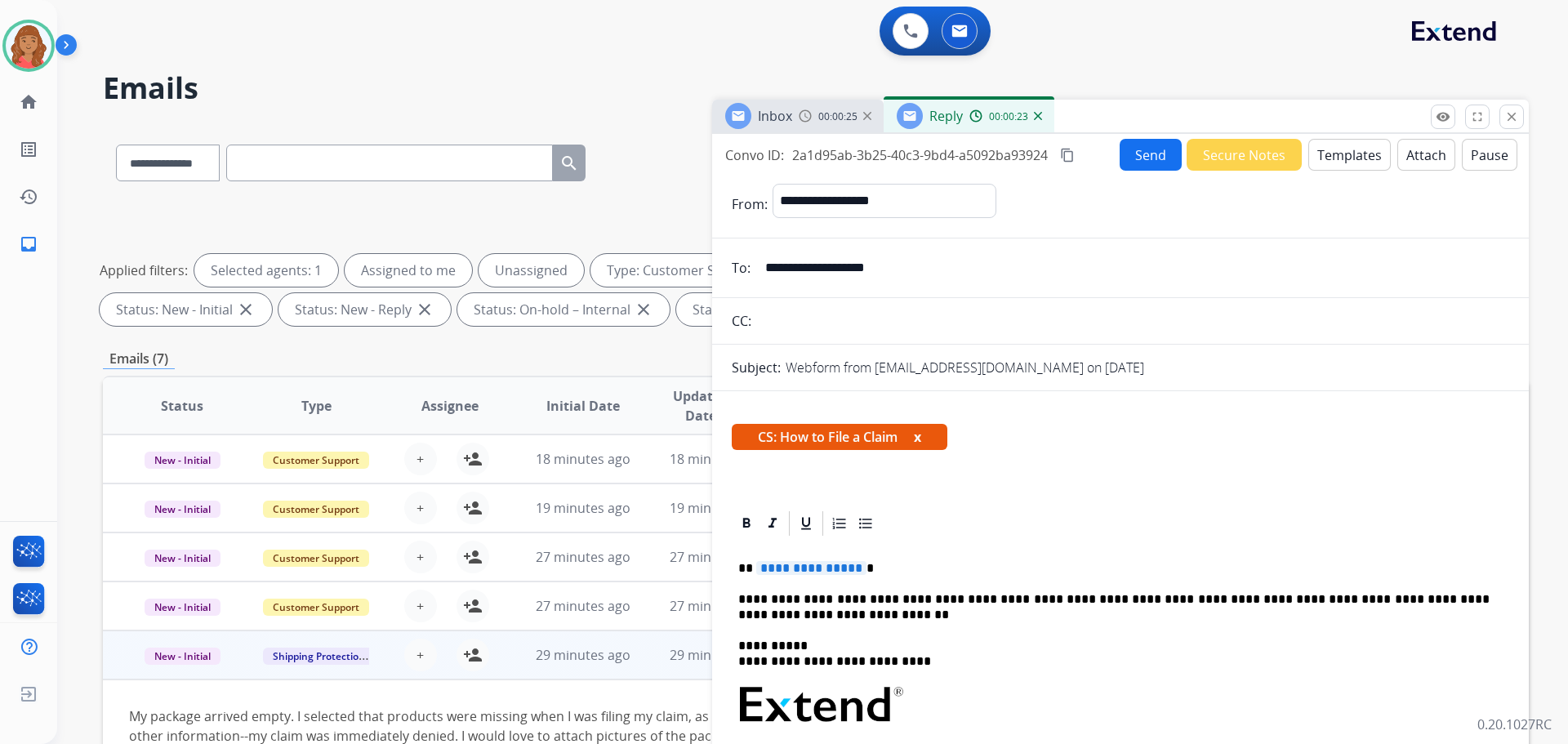
click at [1320, 158] on button "Templates" at bounding box center [1350, 154] width 83 height 32
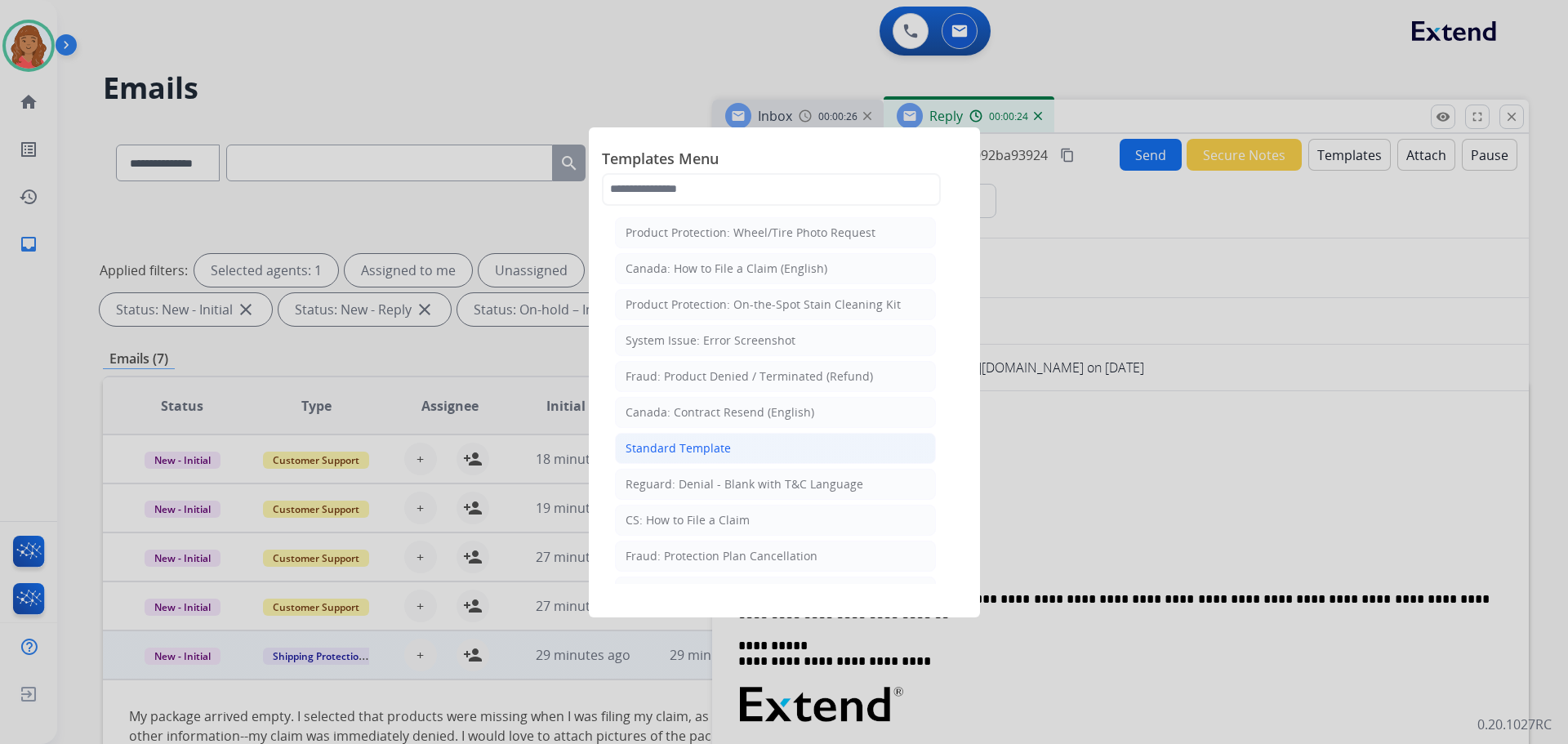
click at [705, 449] on div "Standard Template" at bounding box center [678, 448] width 106 height 16
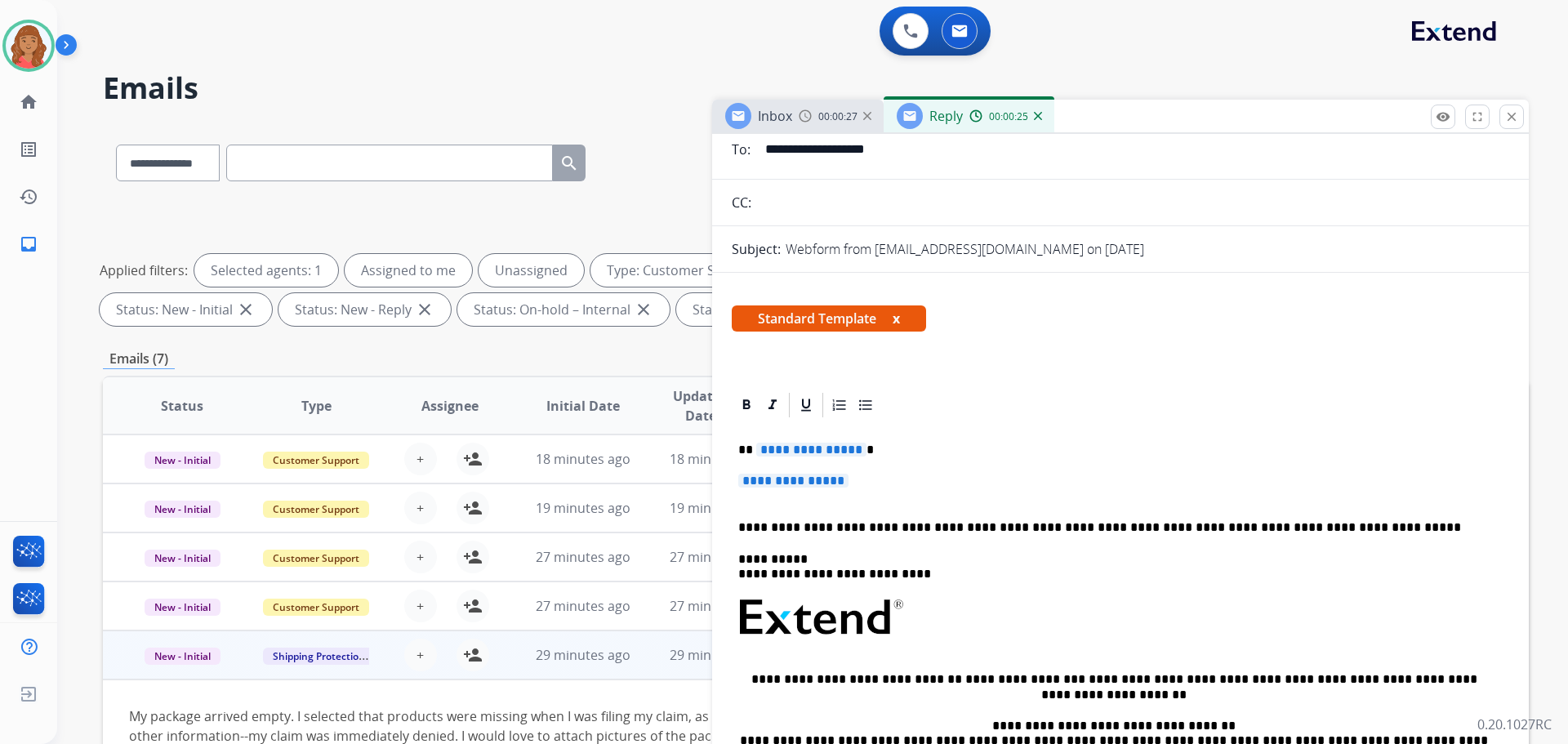
scroll to position [163, 0]
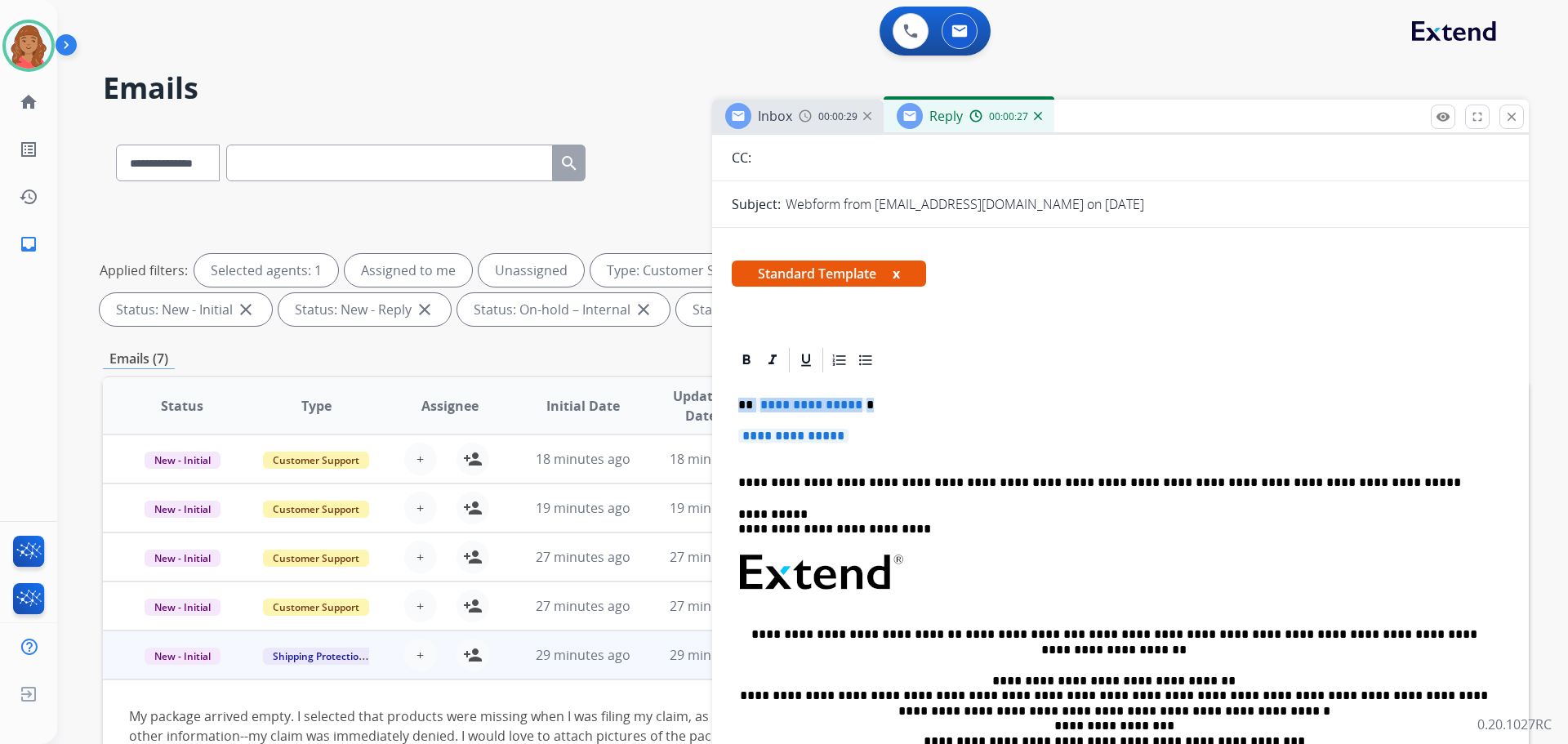
drag, startPoint x: 869, startPoint y: 448, endPoint x: 780, endPoint y: 414, distance: 95.3
click at [753, 404] on div "**********" at bounding box center [1121, 611] width 778 height 473
click at [875, 439] on p "**********" at bounding box center [1114, 444] width 751 height 30
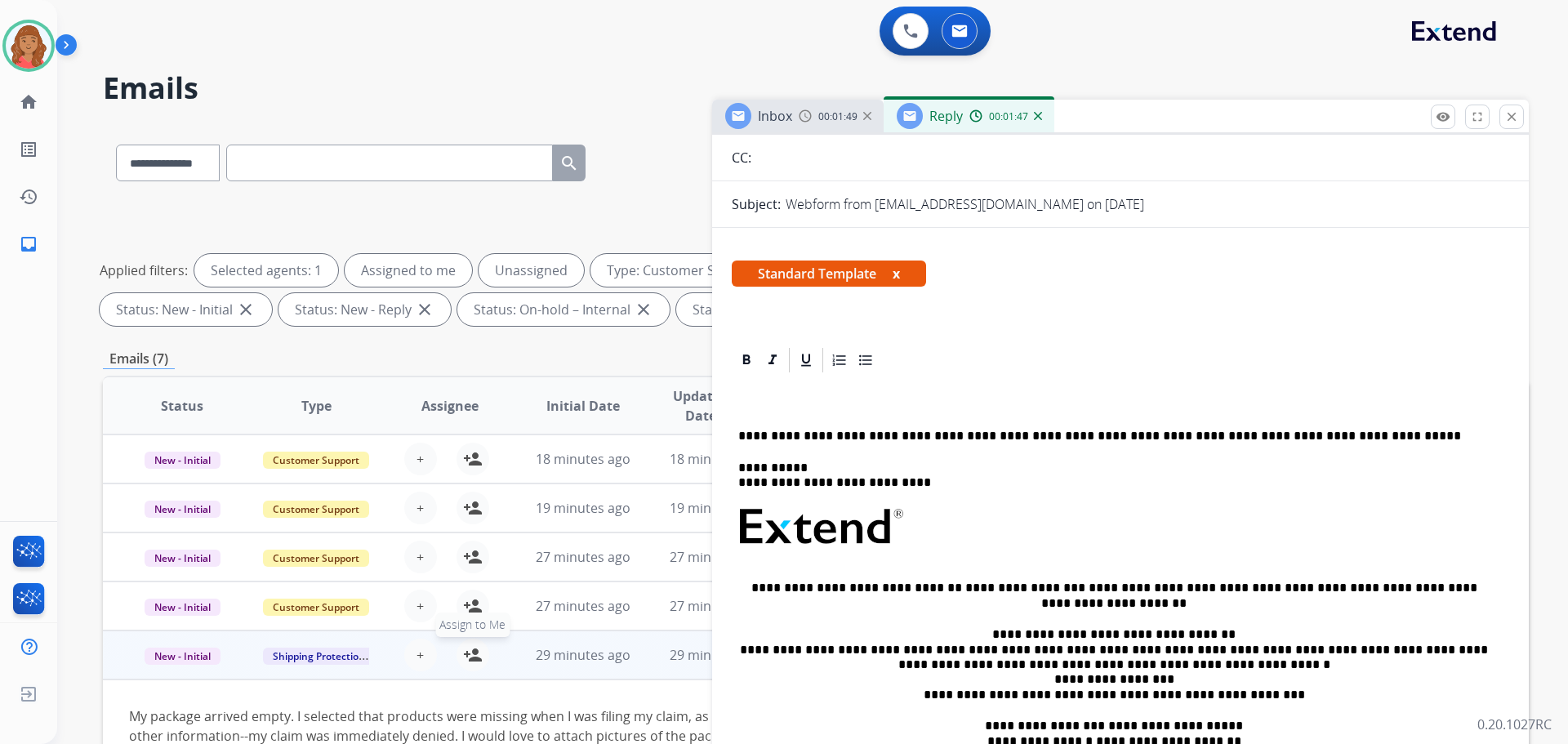
click at [469, 659] on mat-icon "person_add" at bounding box center [473, 655] width 20 height 20
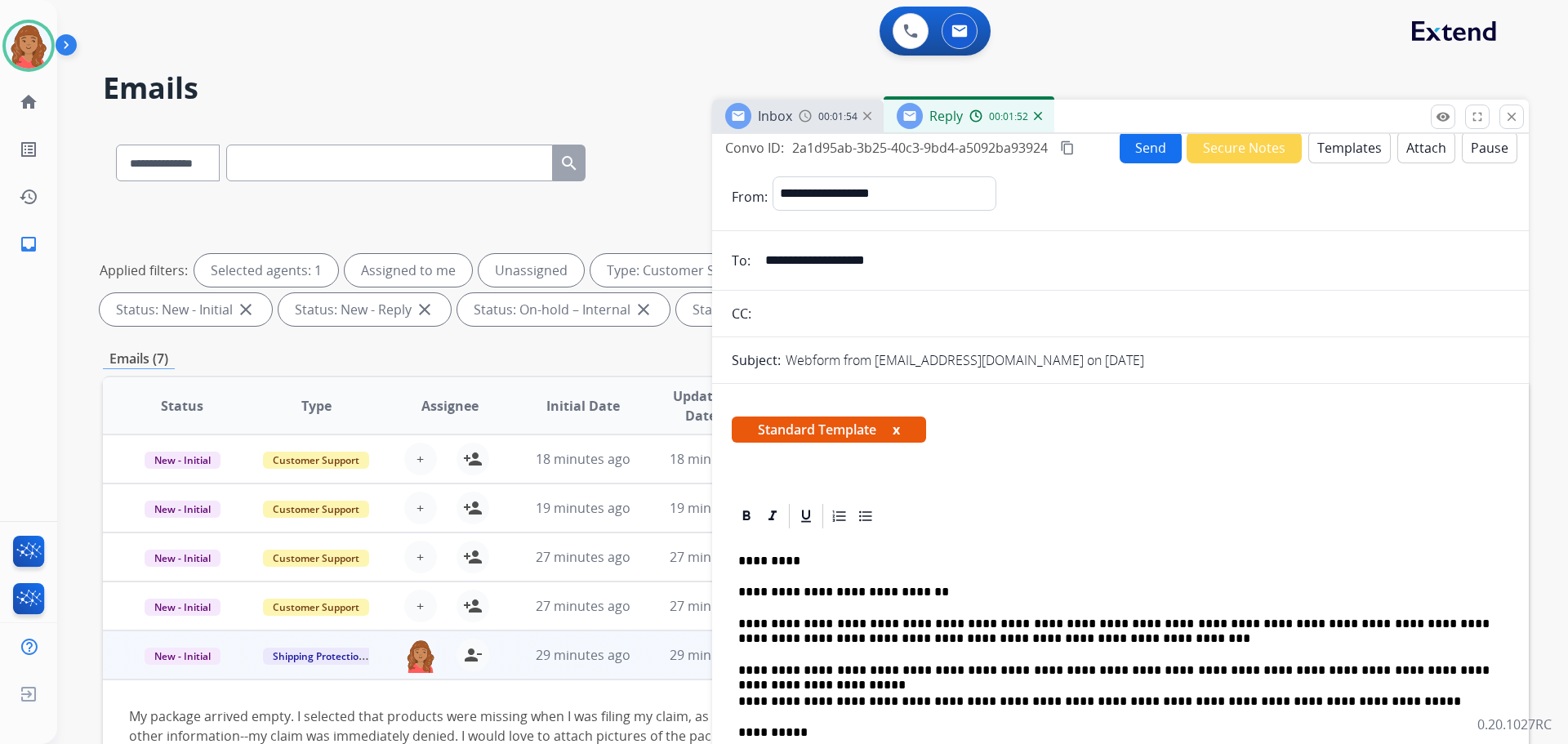
scroll to position [0, 0]
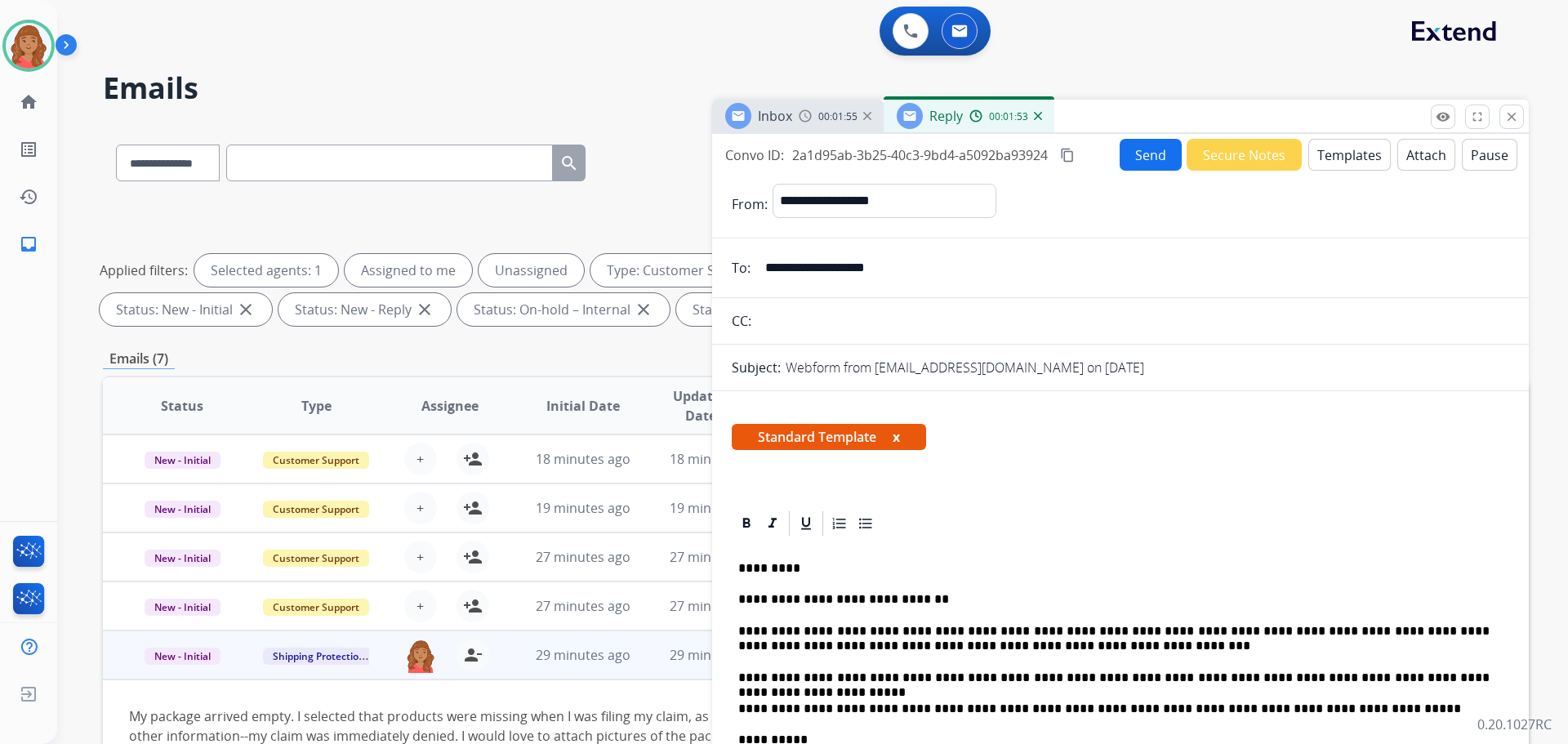
click at [1067, 154] on mat-icon "content_copy" at bounding box center [1067, 155] width 15 height 15
click at [1125, 150] on button "Send" at bounding box center [1151, 154] width 62 height 32
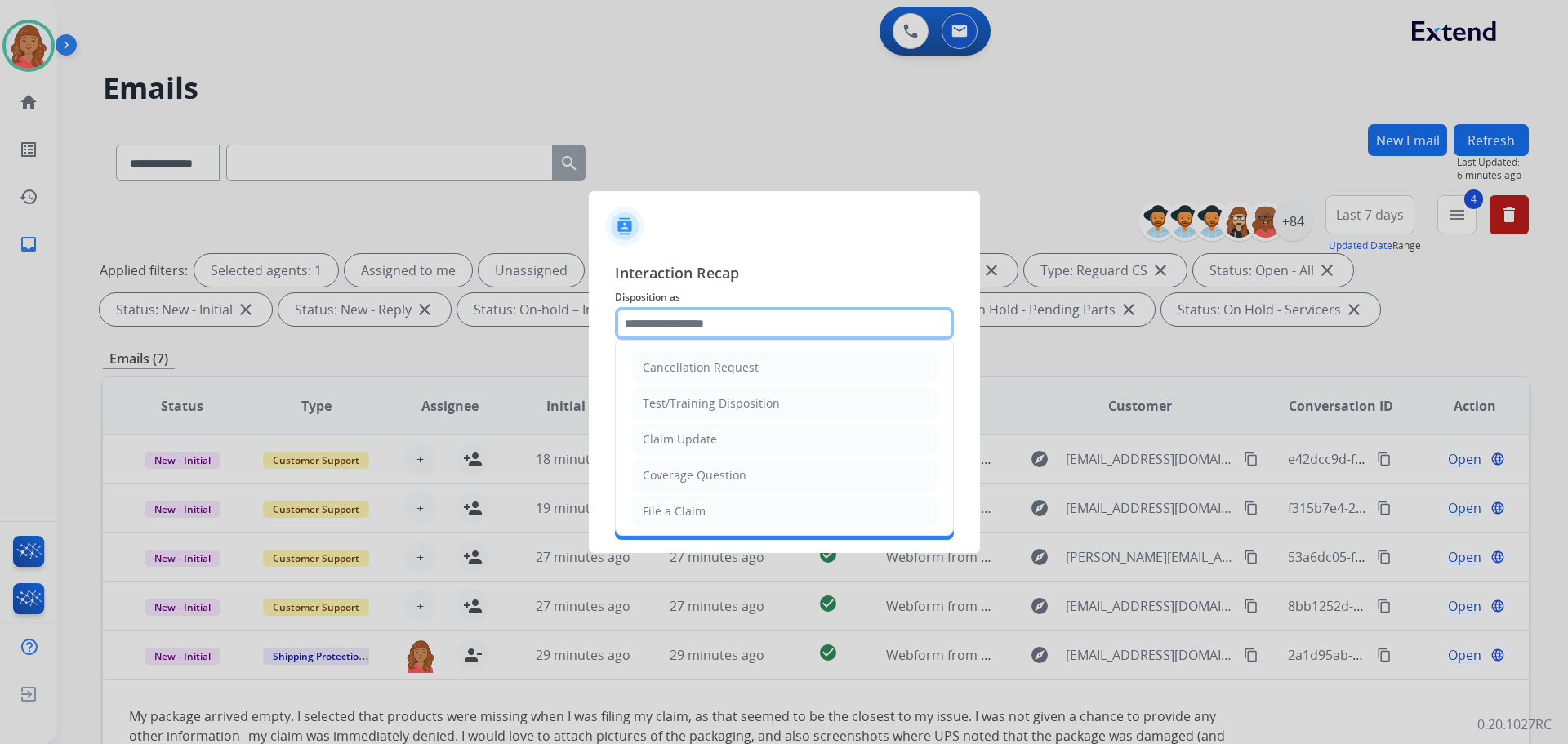
click at [698, 325] on input "text" at bounding box center [785, 323] width 339 height 33
drag, startPoint x: 674, startPoint y: 503, endPoint x: 671, endPoint y: 418, distance: 85.1
click at [677, 496] on li "File a Claim" at bounding box center [784, 511] width 305 height 31
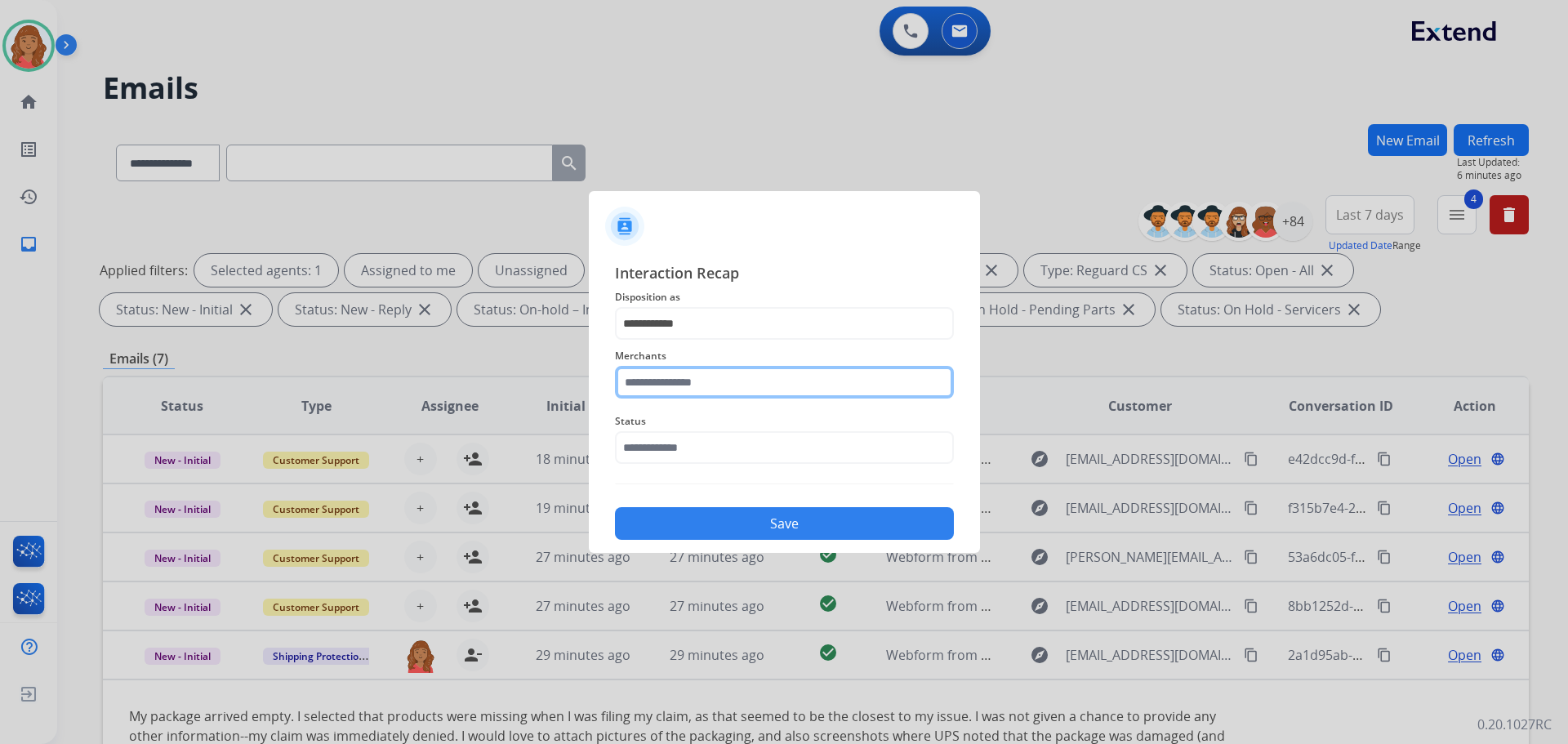
click at [683, 368] on input "text" at bounding box center [785, 382] width 339 height 33
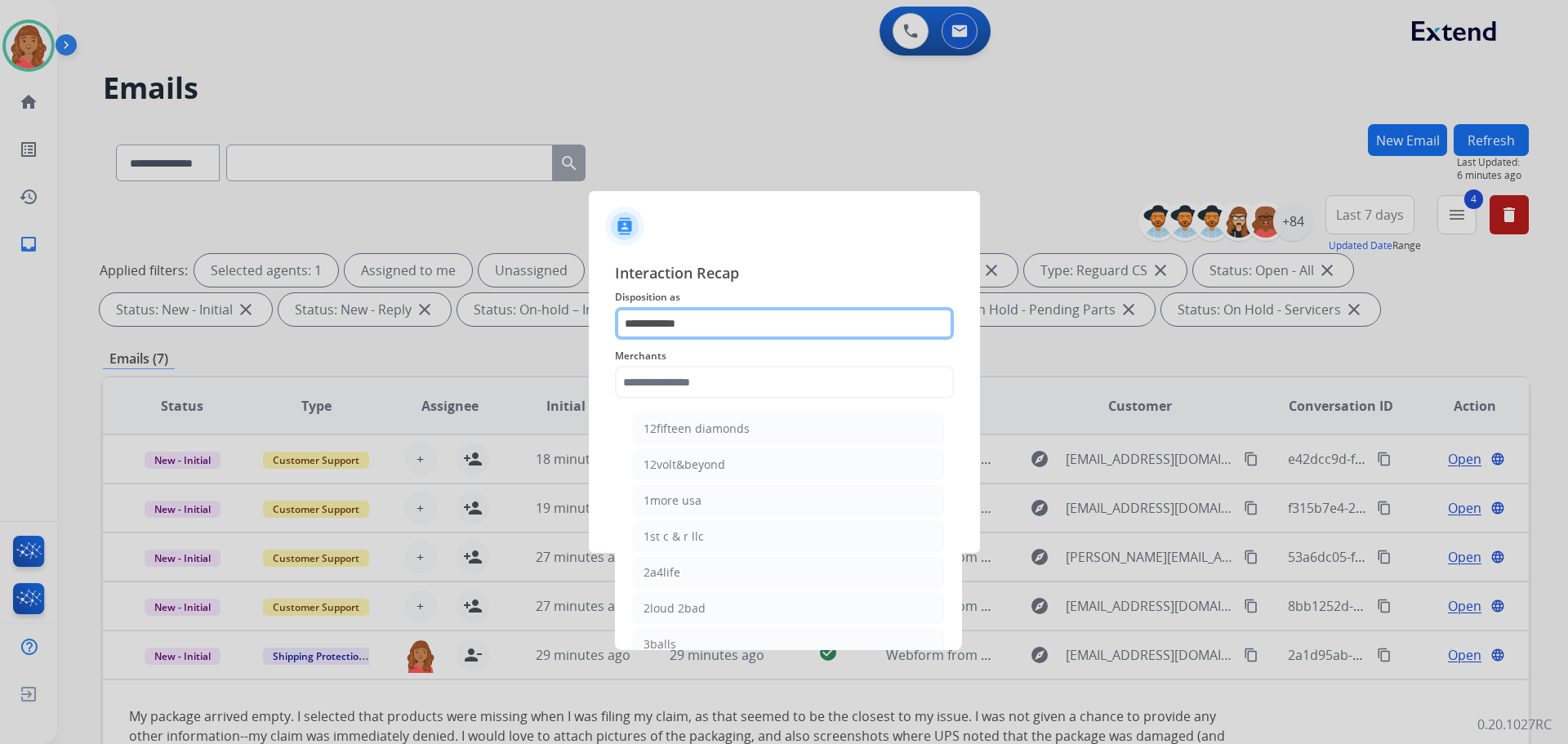
click at [750, 321] on input "**********" at bounding box center [785, 323] width 339 height 33
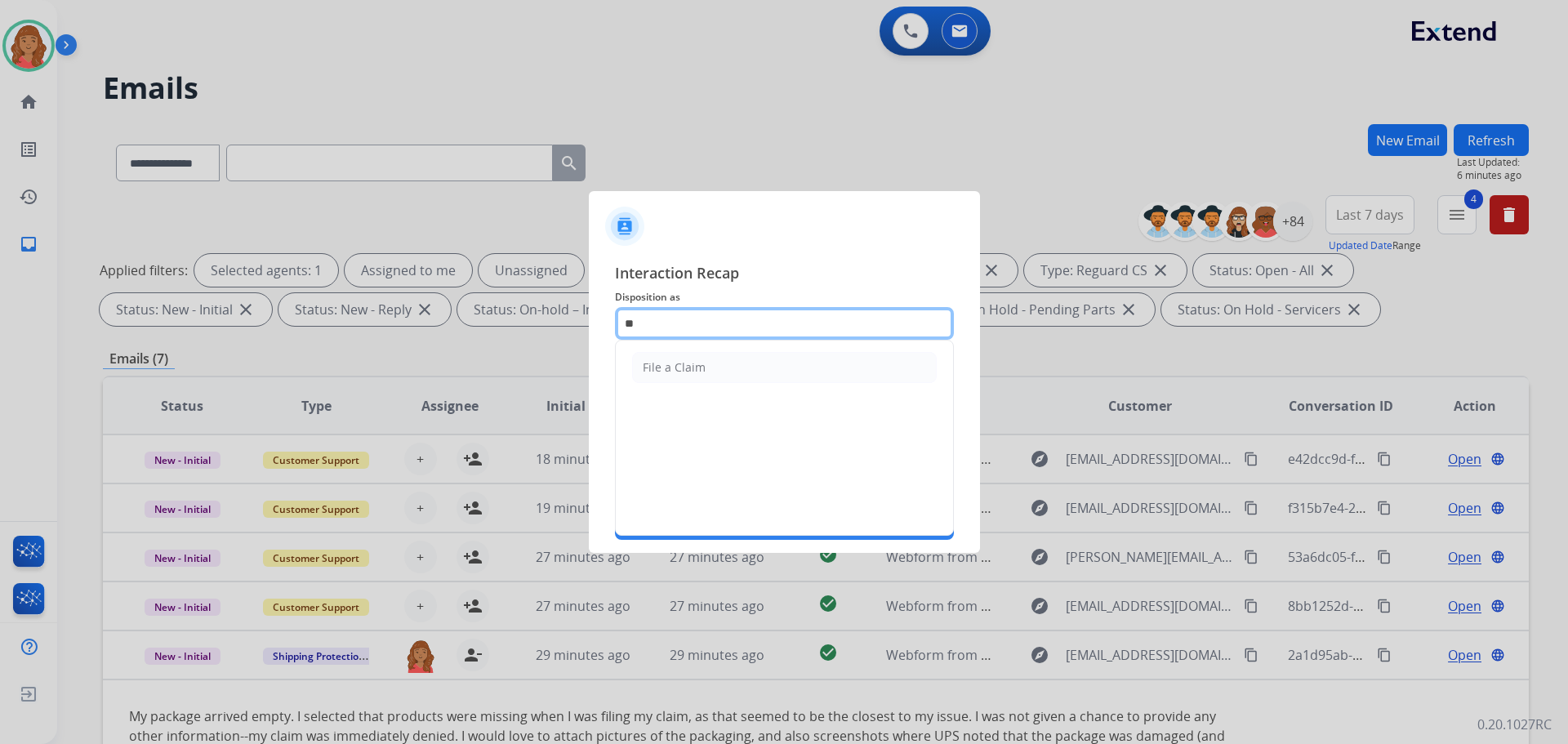
type input "*"
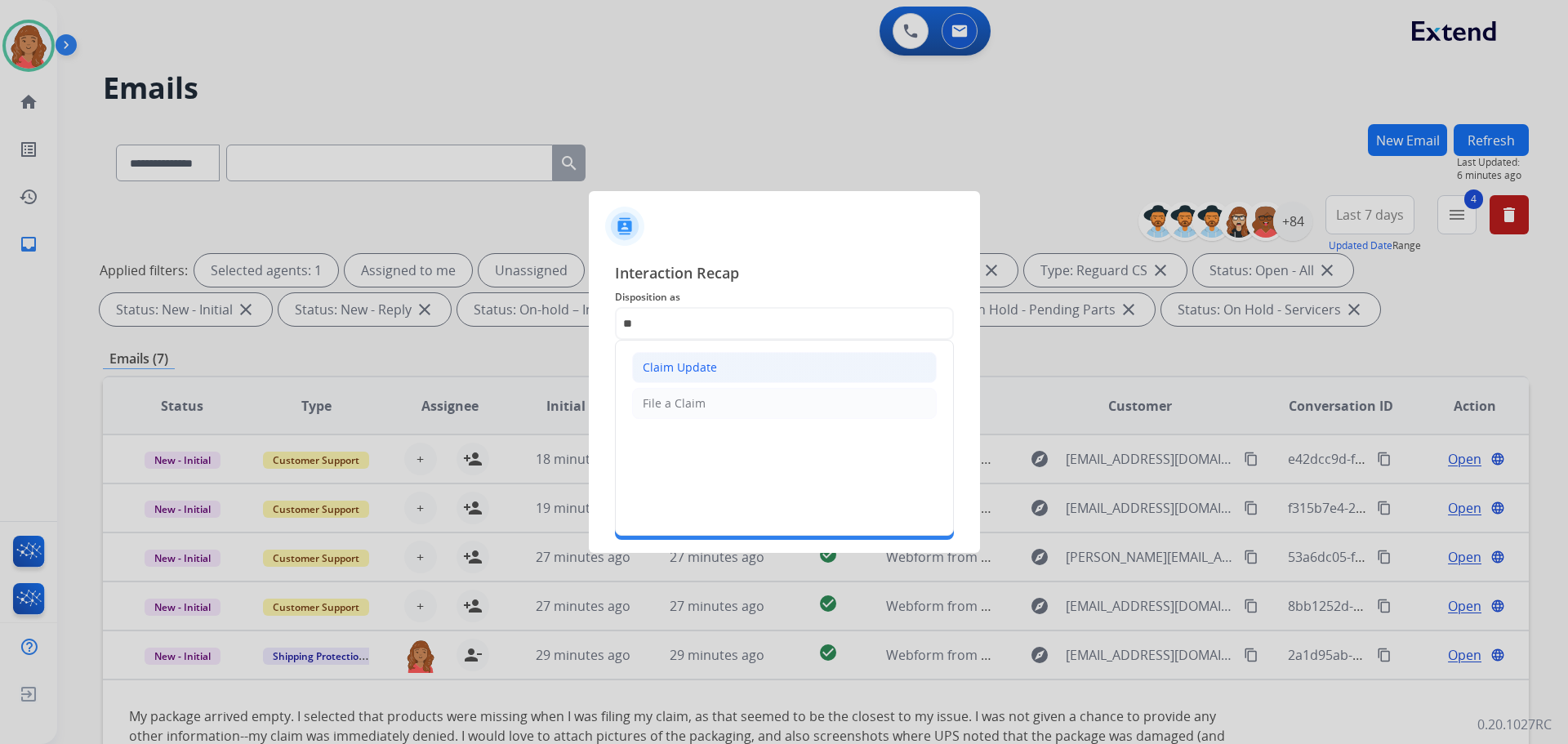
click at [689, 368] on div "Claim Update" at bounding box center [680, 368] width 75 height 16
type input "**********"
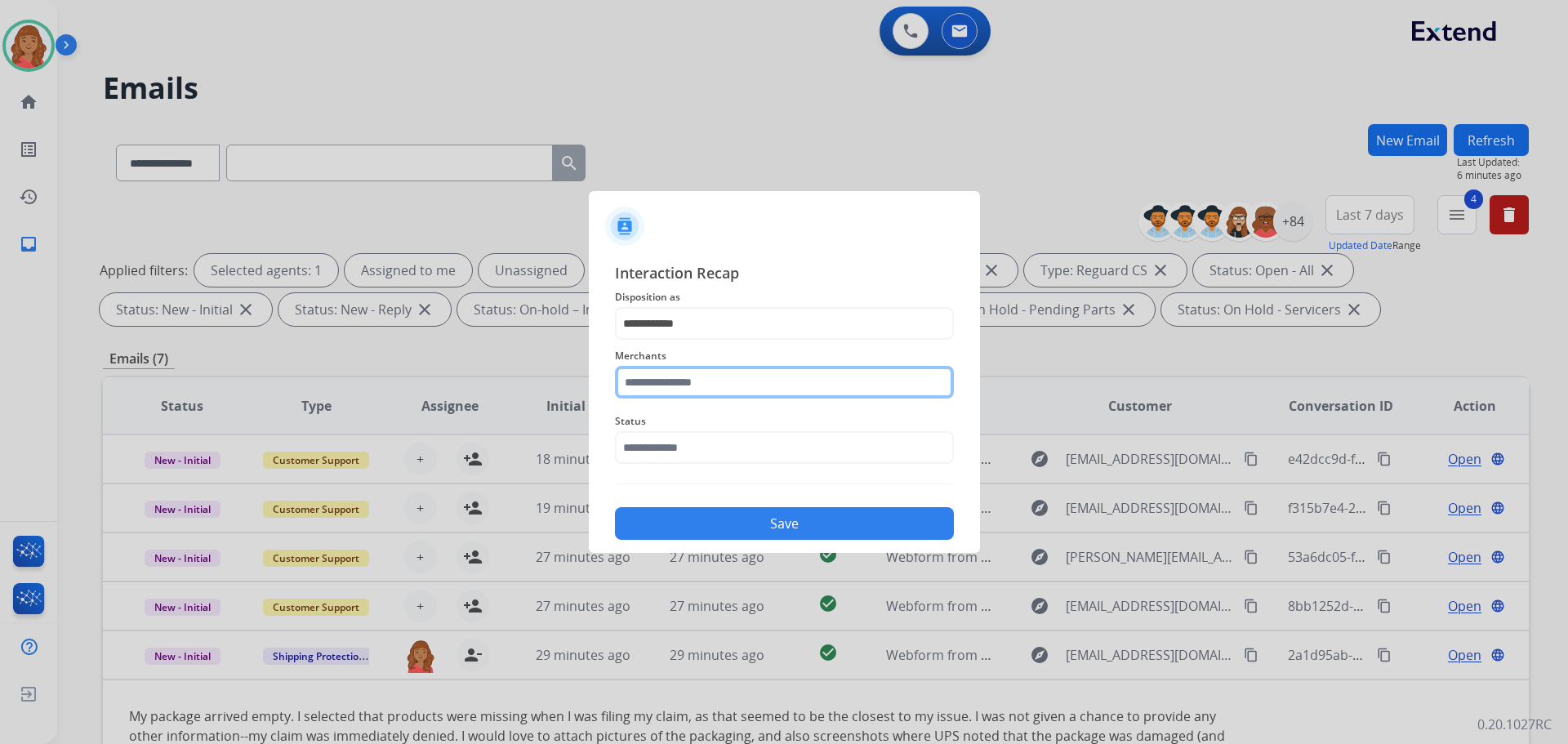
click at [672, 377] on input "text" at bounding box center [785, 382] width 339 height 33
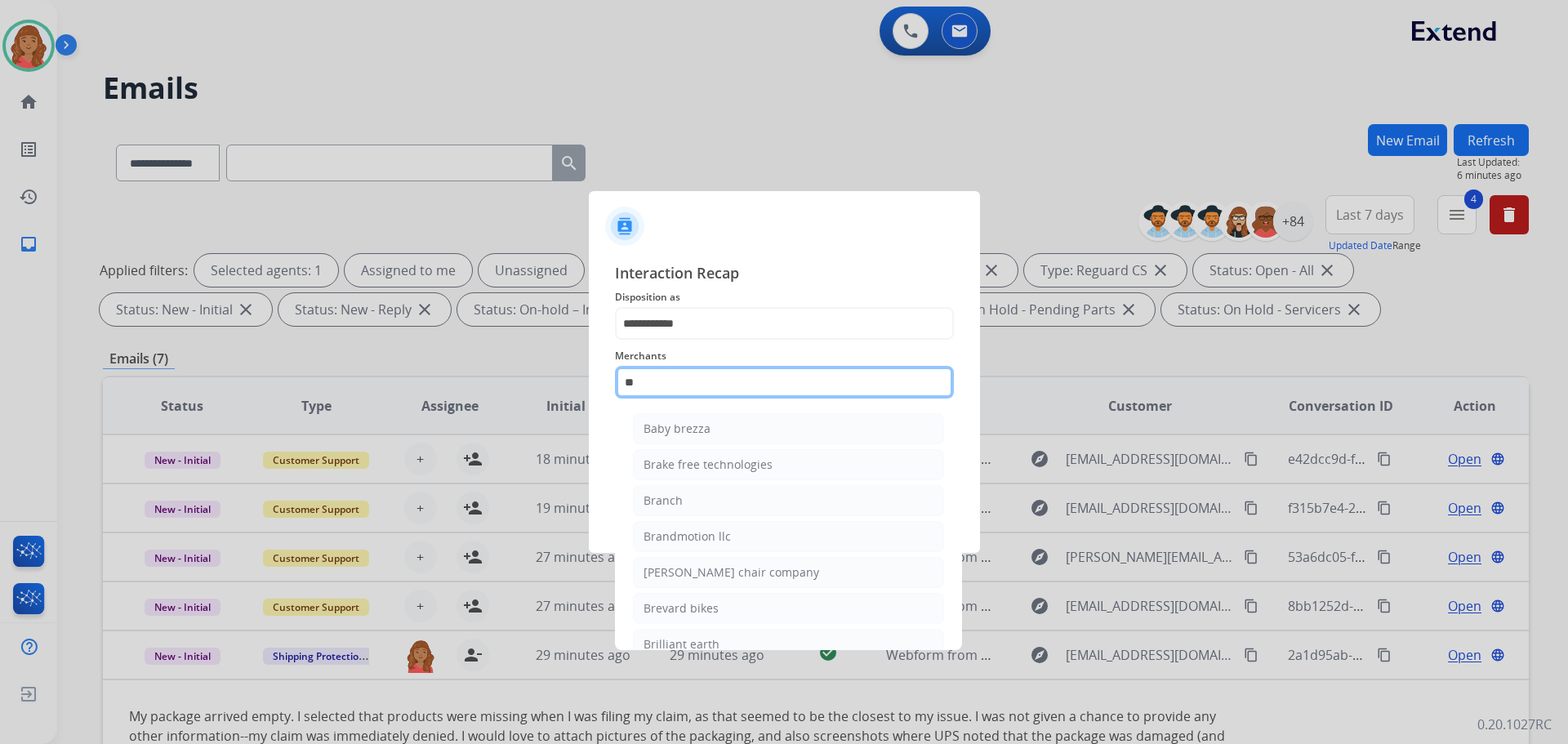
type input "*"
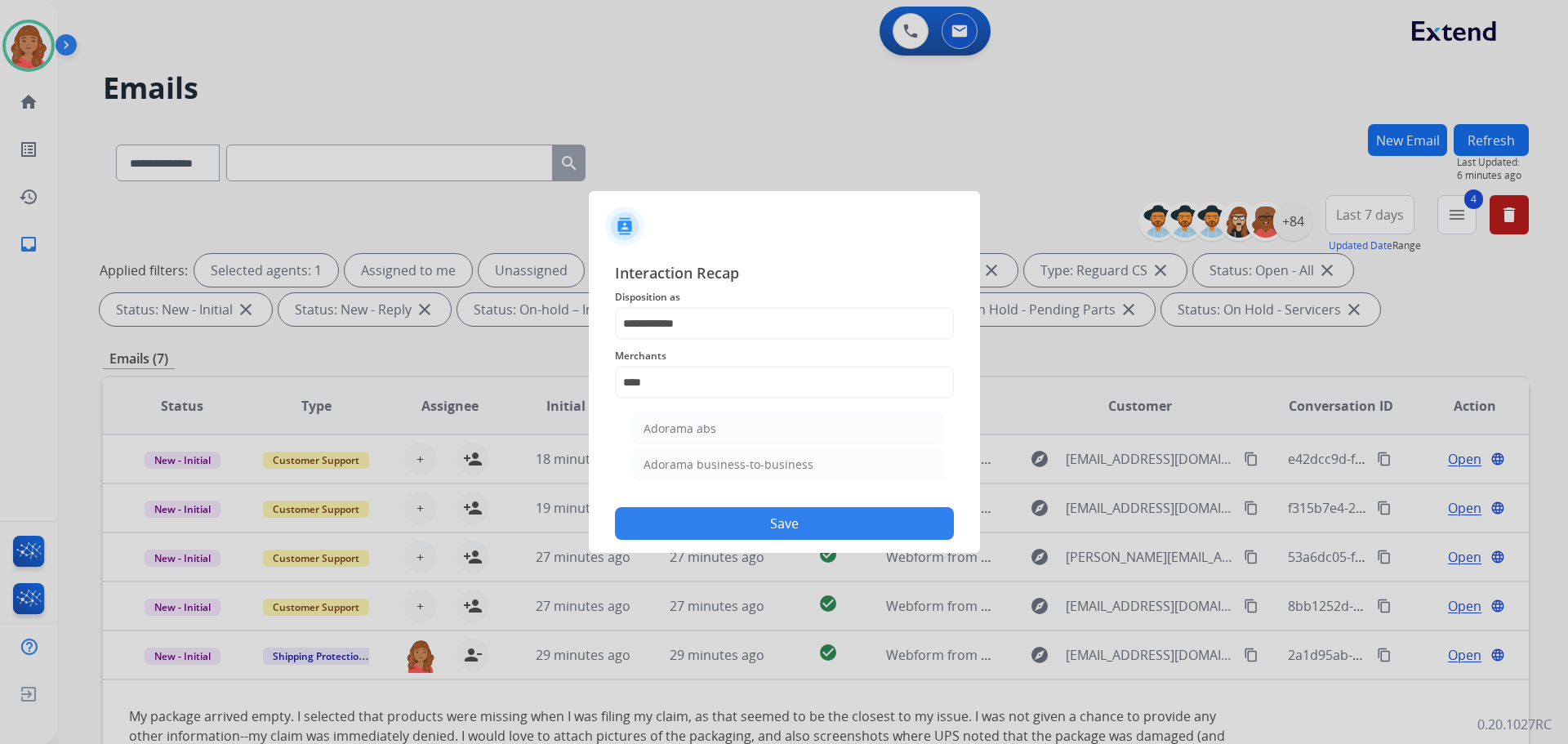
click at [772, 433] on li "Adorama abs" at bounding box center [788, 429] width 312 height 31
type input "**********"
click at [667, 452] on input "text" at bounding box center [785, 447] width 339 height 33
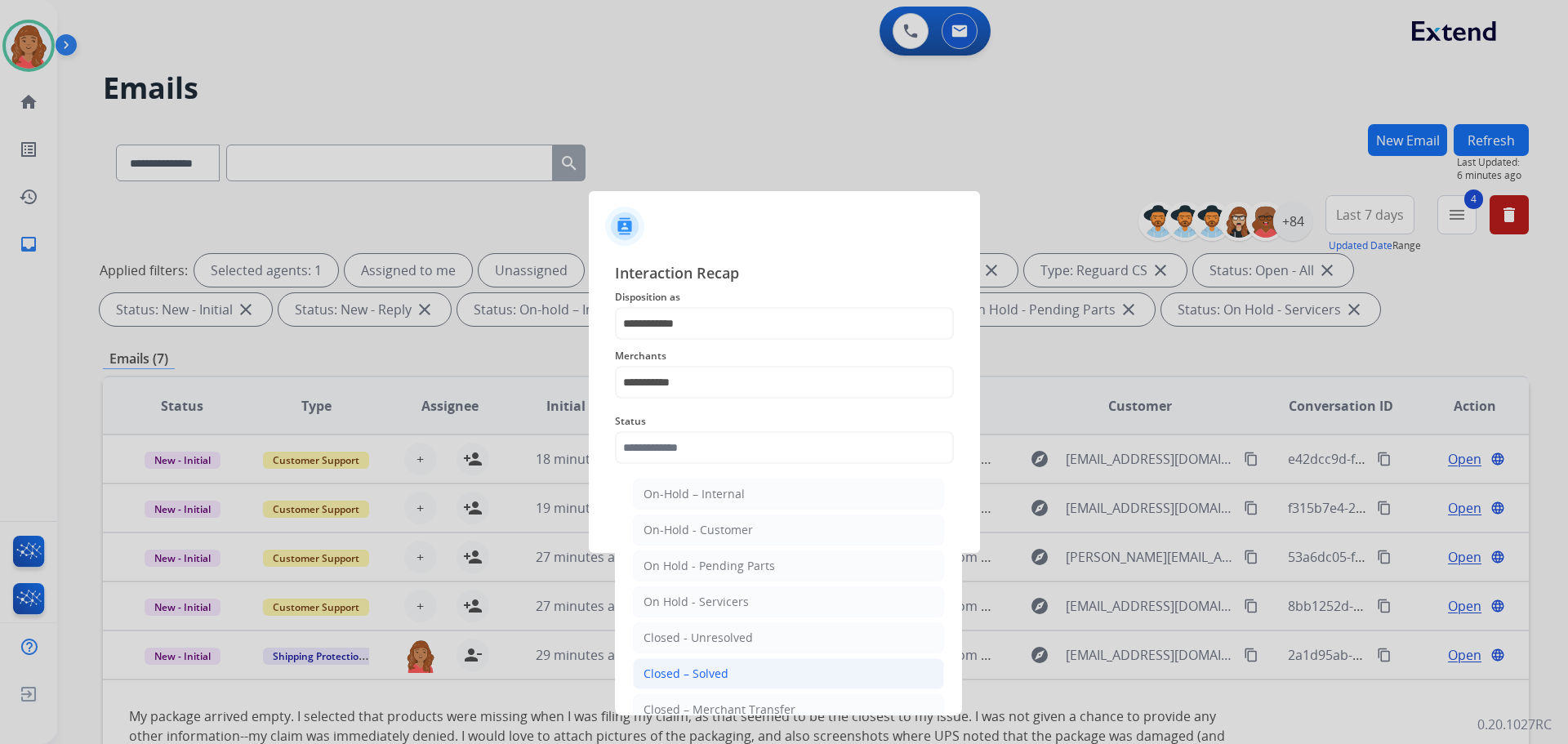
click at [676, 667] on div "Closed – Solved" at bounding box center [686, 674] width 85 height 16
type input "**********"
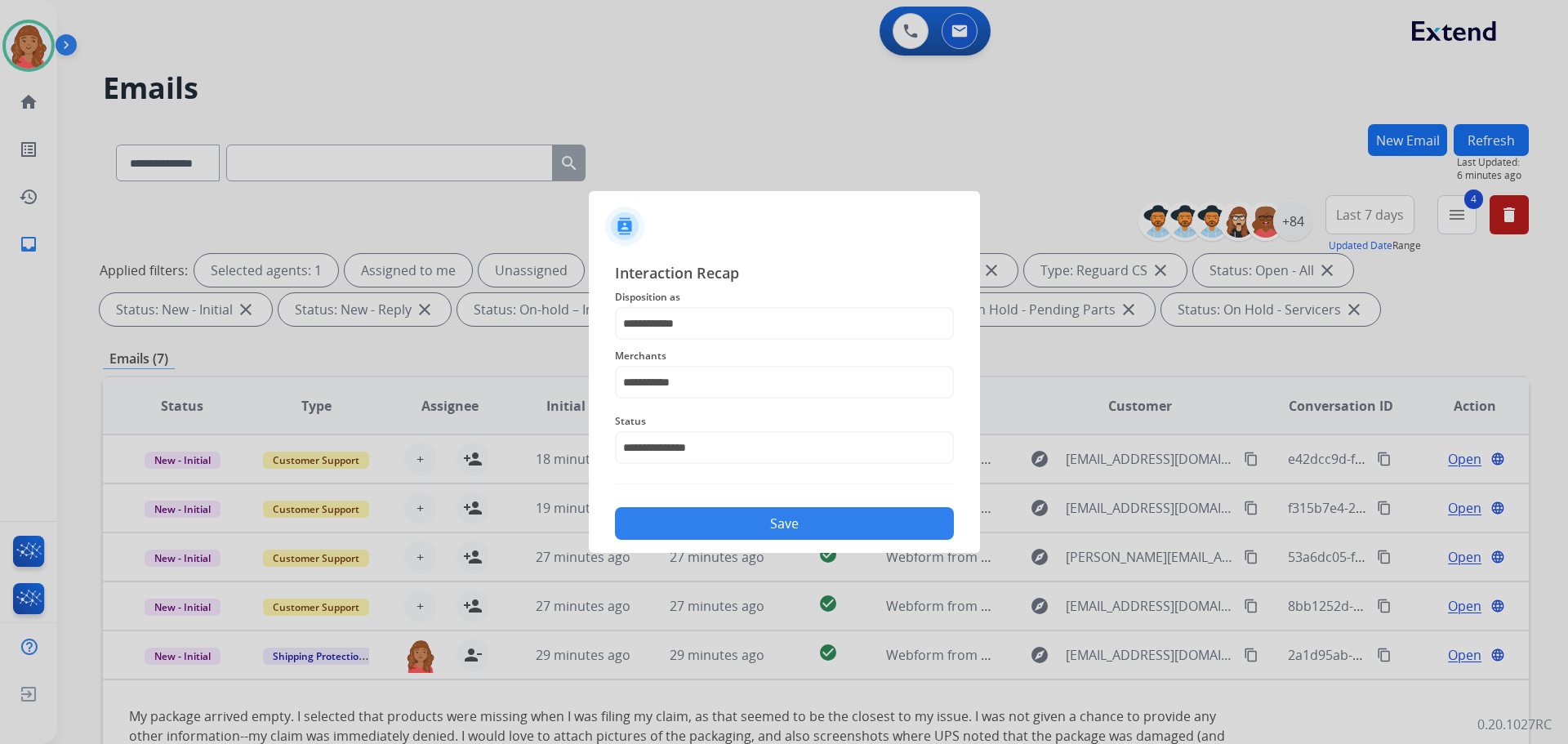
click at [709, 521] on button "Save" at bounding box center [785, 523] width 339 height 33
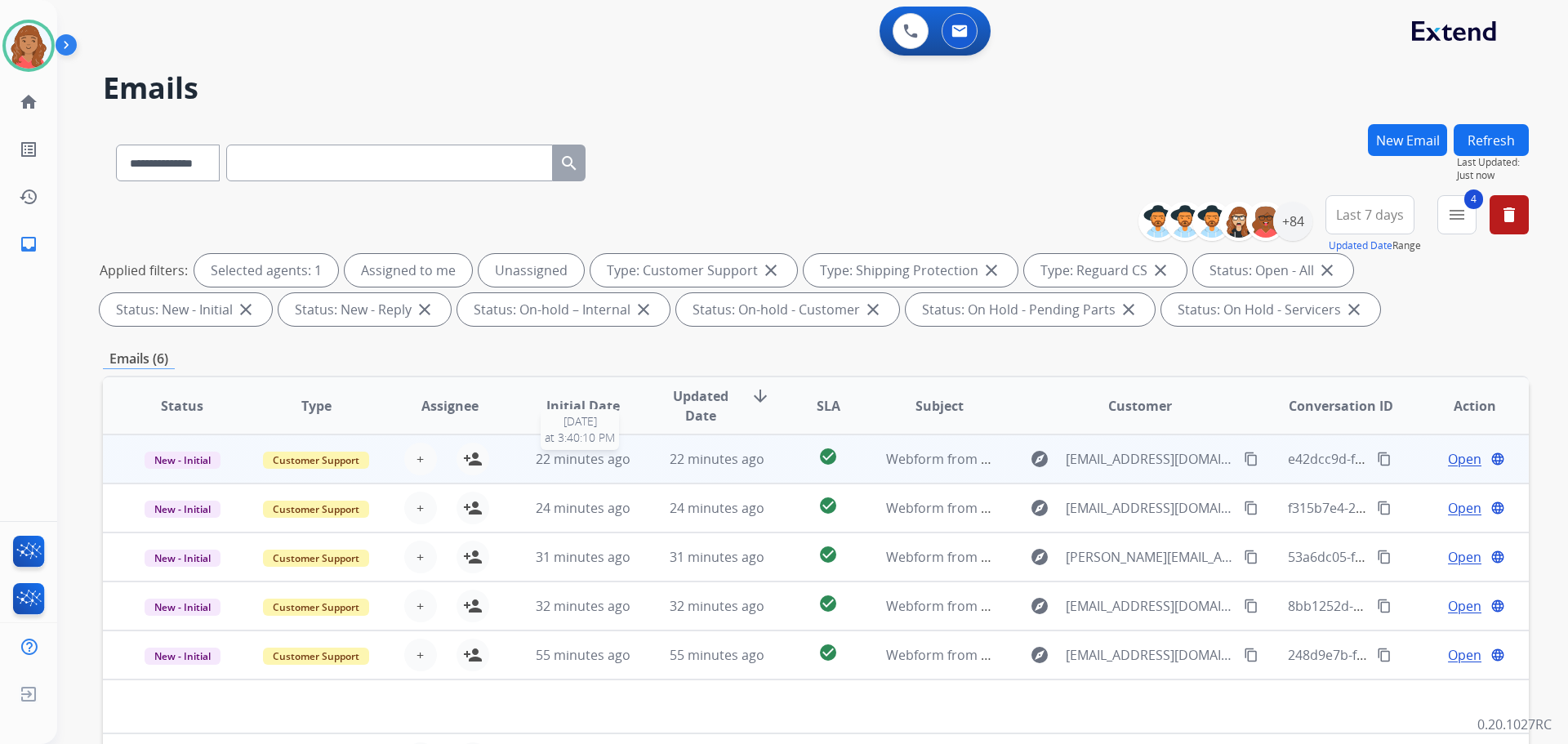
click at [600, 457] on span "22 minutes ago" at bounding box center [583, 459] width 95 height 18
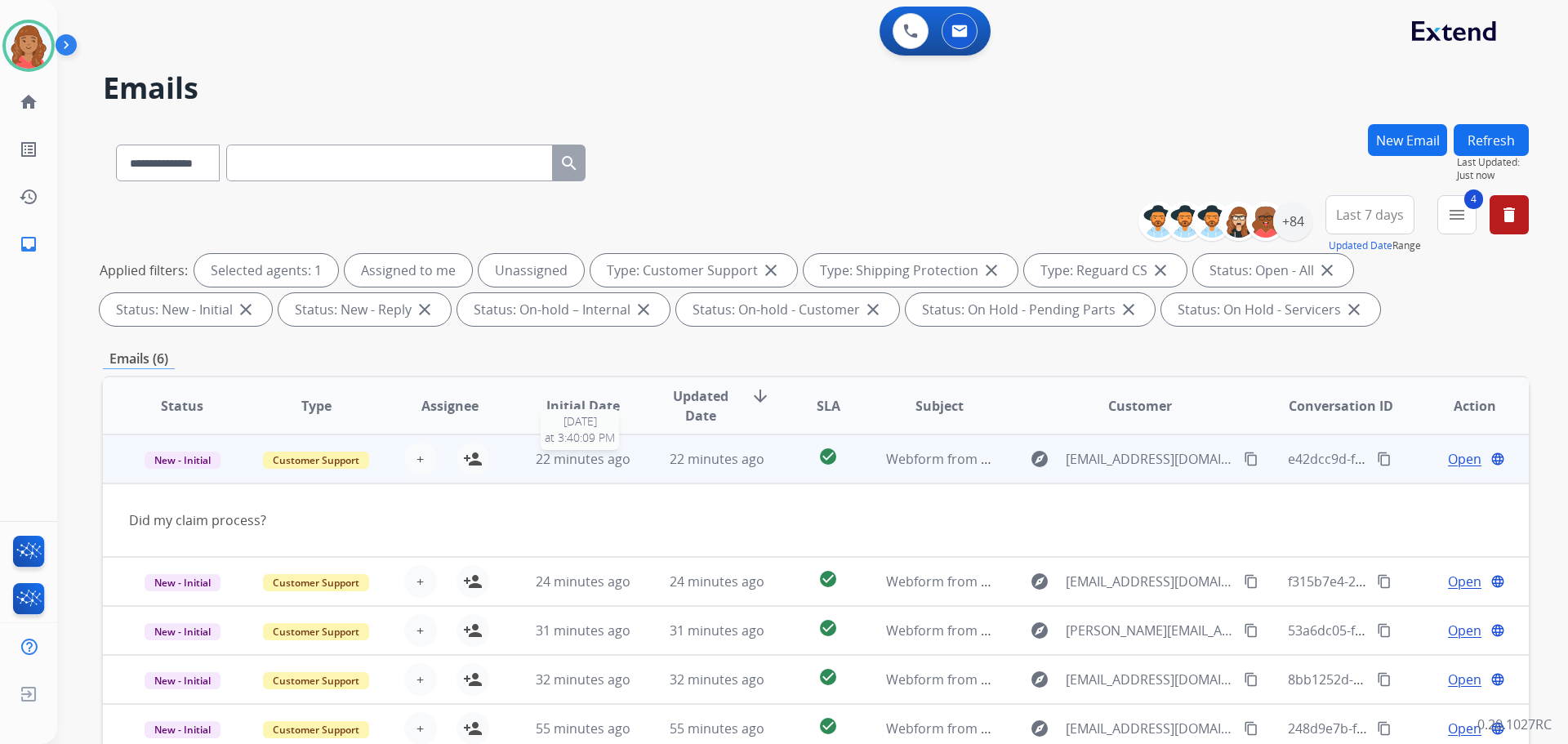
click at [600, 457] on span "22 minutes ago" at bounding box center [583, 459] width 95 height 18
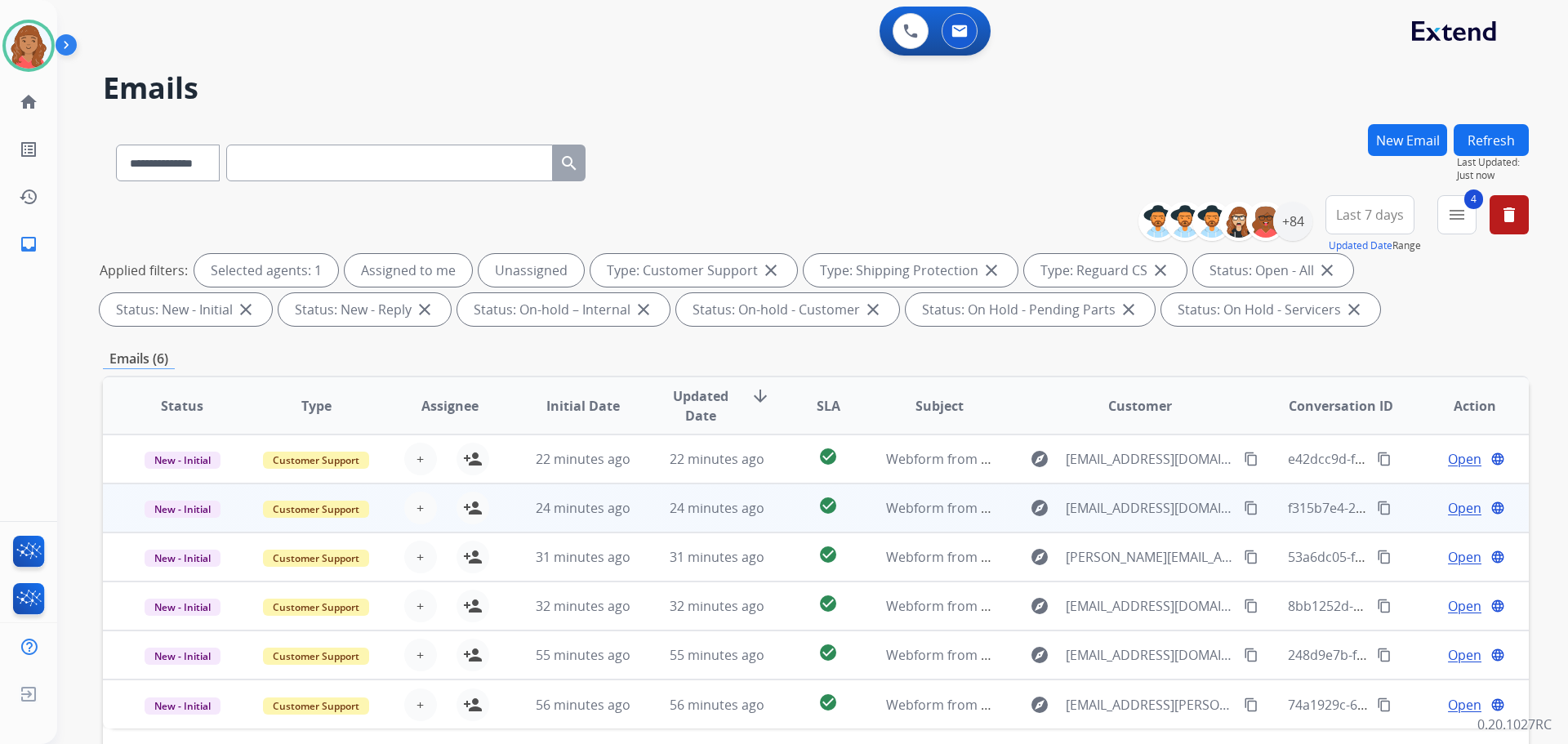
click at [582, 518] on td "24 minutes ago" at bounding box center [571, 508] width 134 height 49
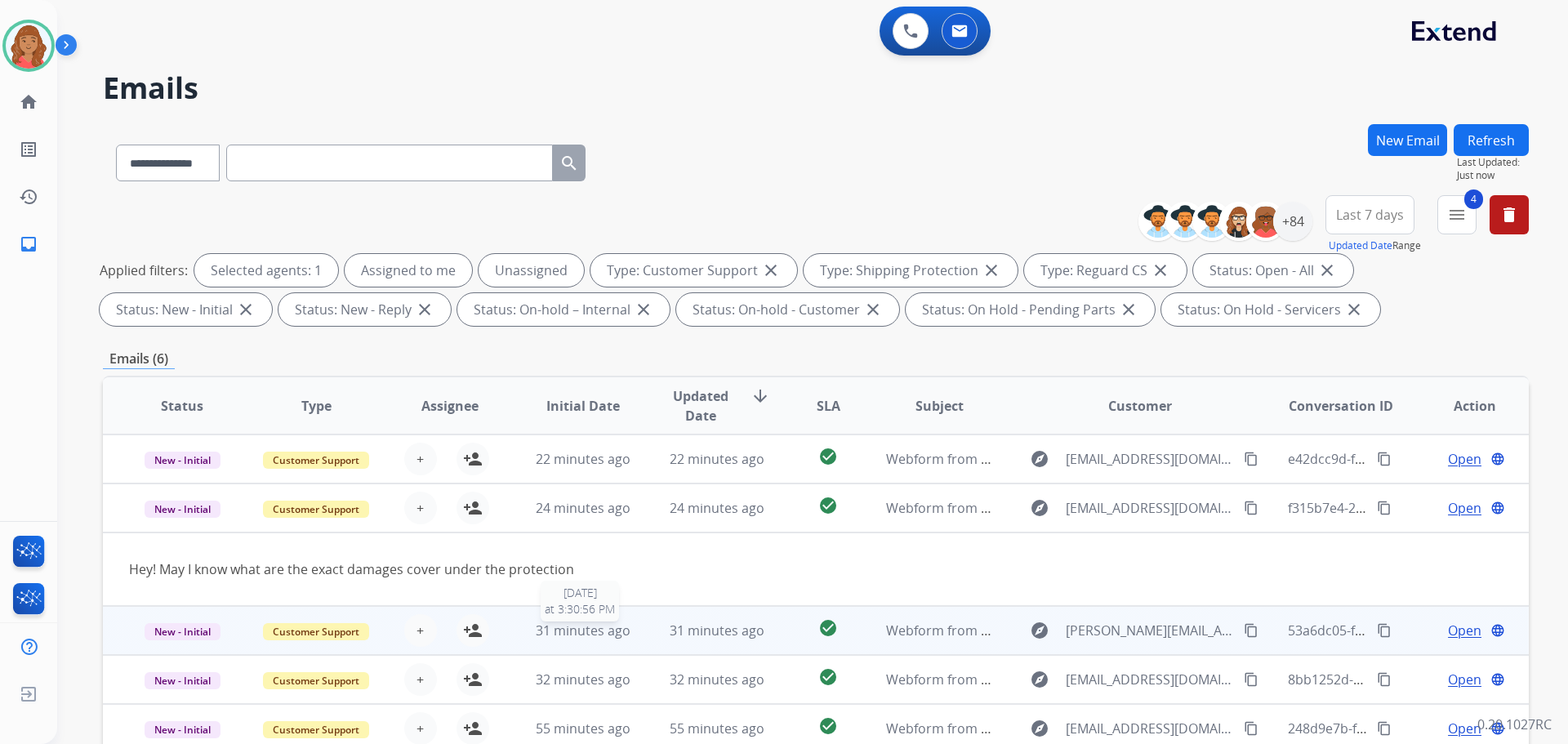
click at [571, 626] on span "31 minutes ago" at bounding box center [583, 630] width 95 height 18
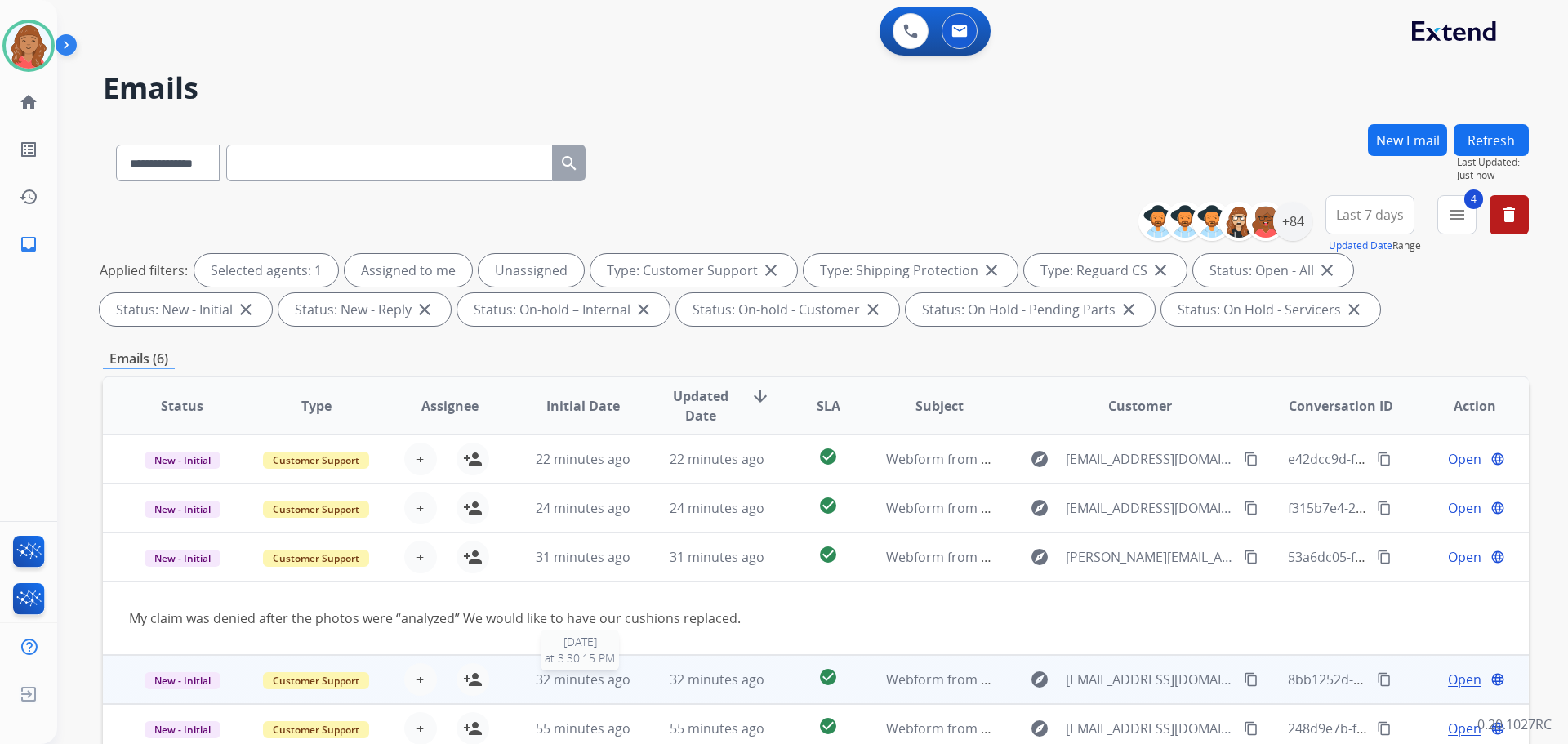
click at [571, 684] on span "32 minutes ago" at bounding box center [583, 679] width 95 height 18
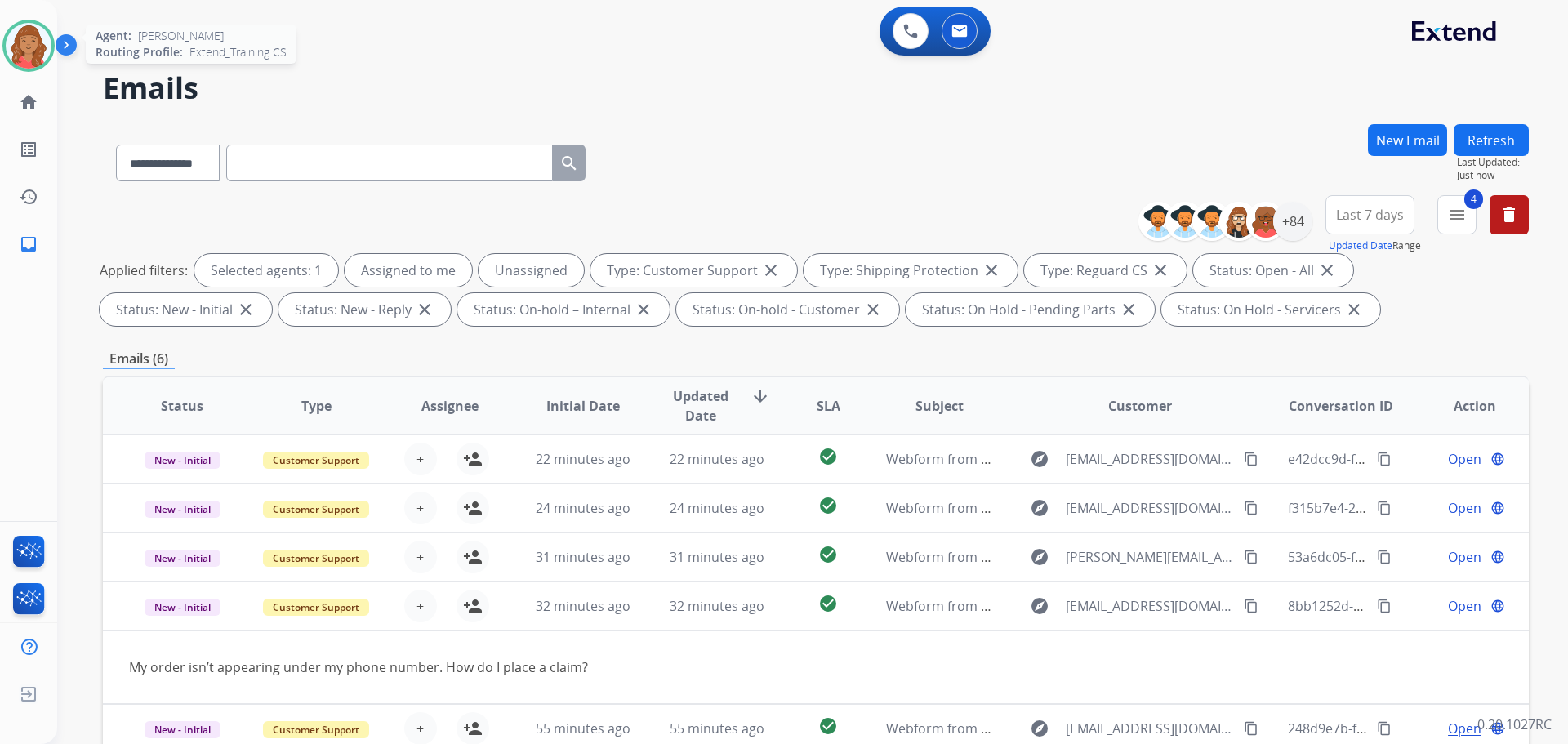
click at [19, 49] on img at bounding box center [28, 46] width 46 height 46
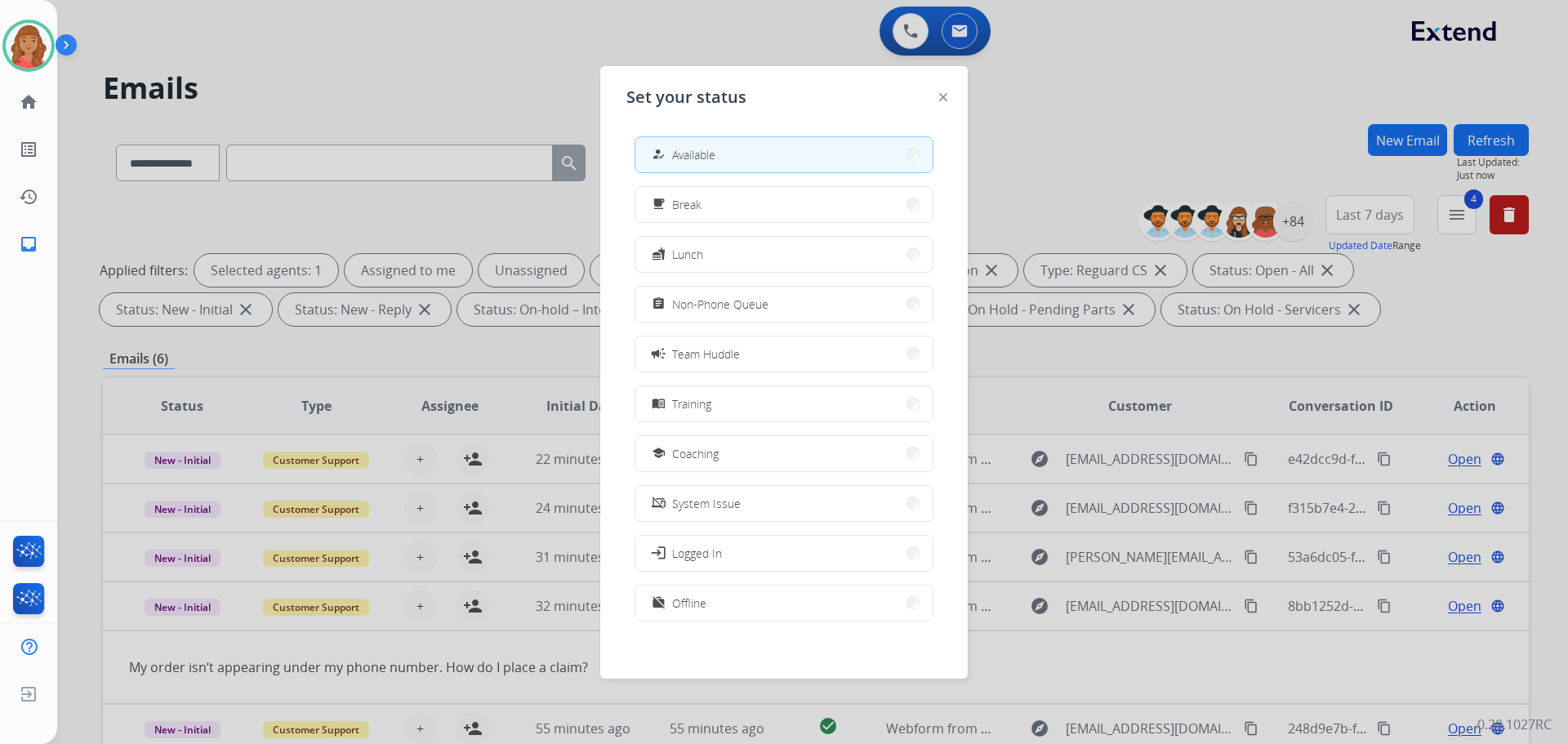
drag, startPoint x: 702, startPoint y: 605, endPoint x: 916, endPoint y: 341, distance: 339.8
click at [705, 604] on span "Offline" at bounding box center [689, 603] width 35 height 17
